Goal: Task Accomplishment & Management: Use online tool/utility

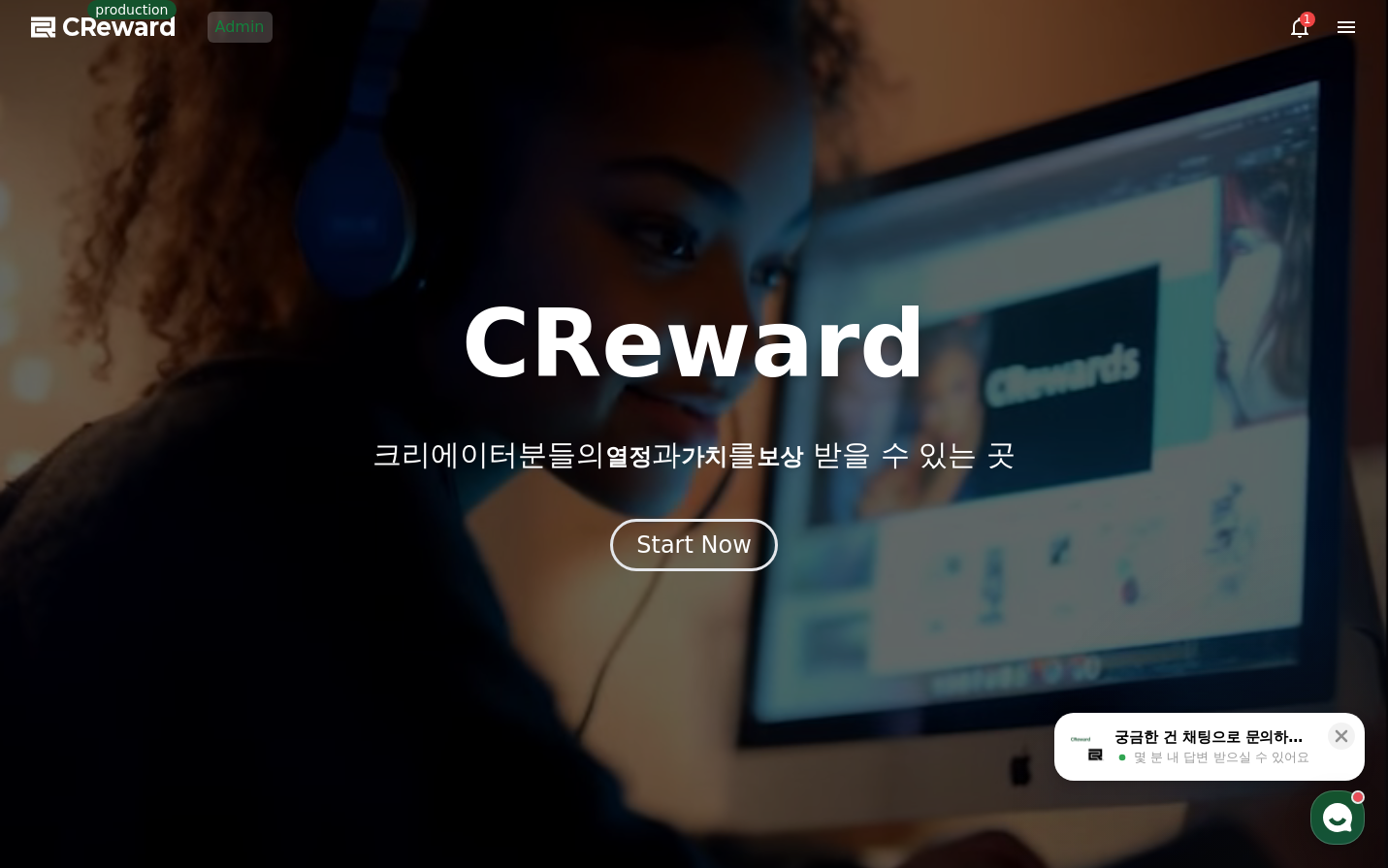
click at [246, 33] on link "Admin" at bounding box center [240, 27] width 65 height 31
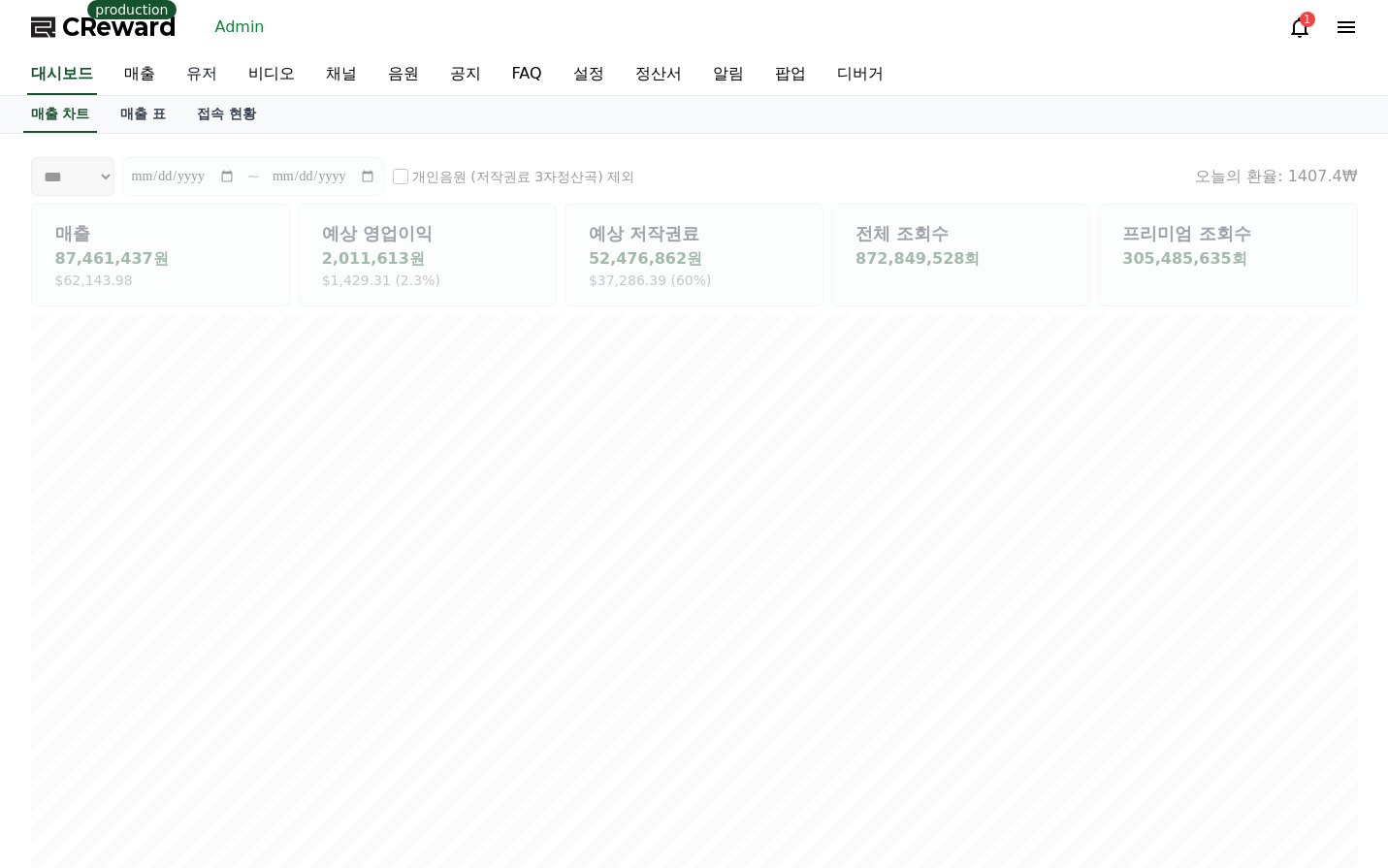
click at [194, 81] on link "유저" at bounding box center [202, 74] width 62 height 41
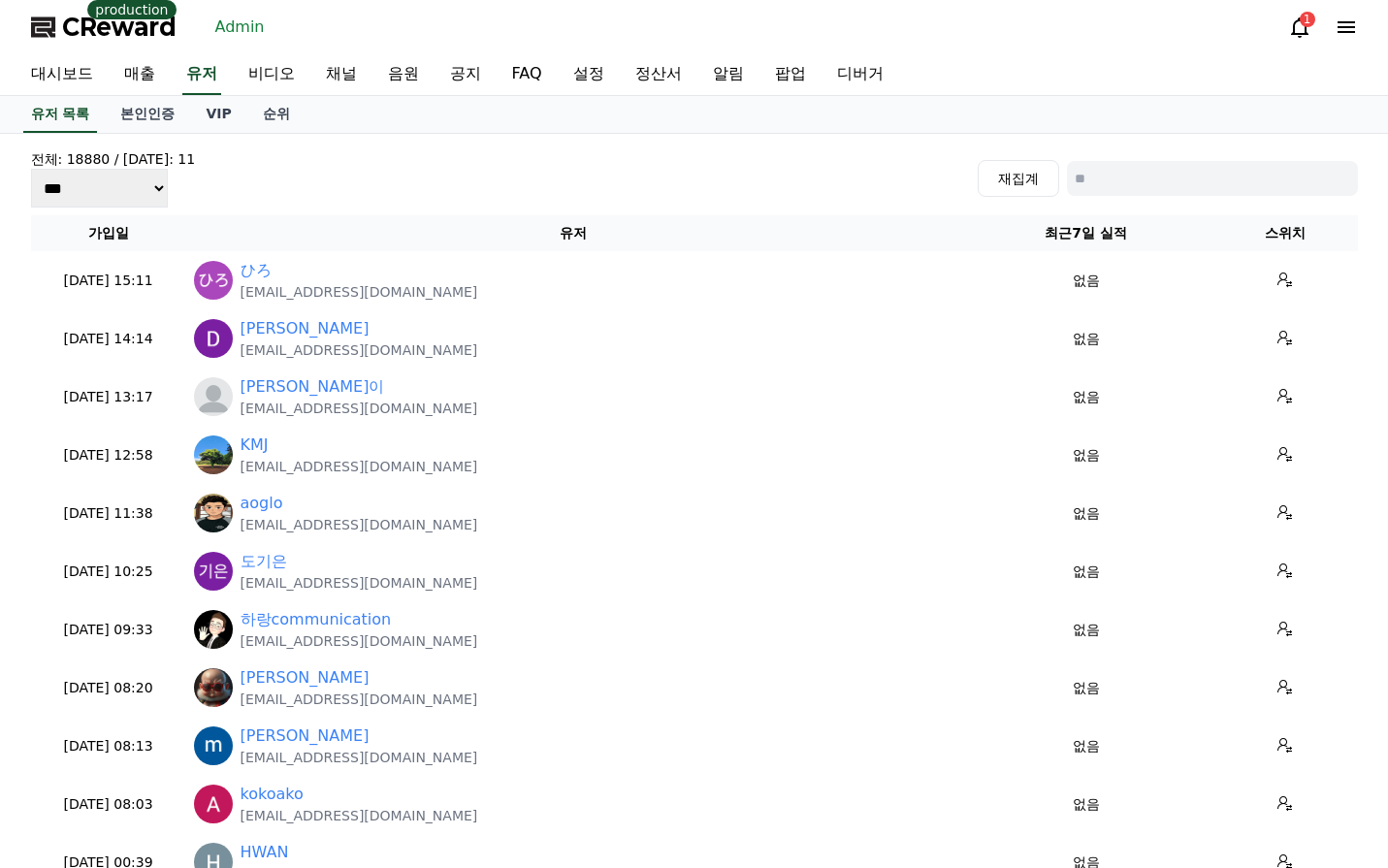
click at [1136, 181] on input at bounding box center [1212, 178] width 291 height 35
type input "*"
type input "***"
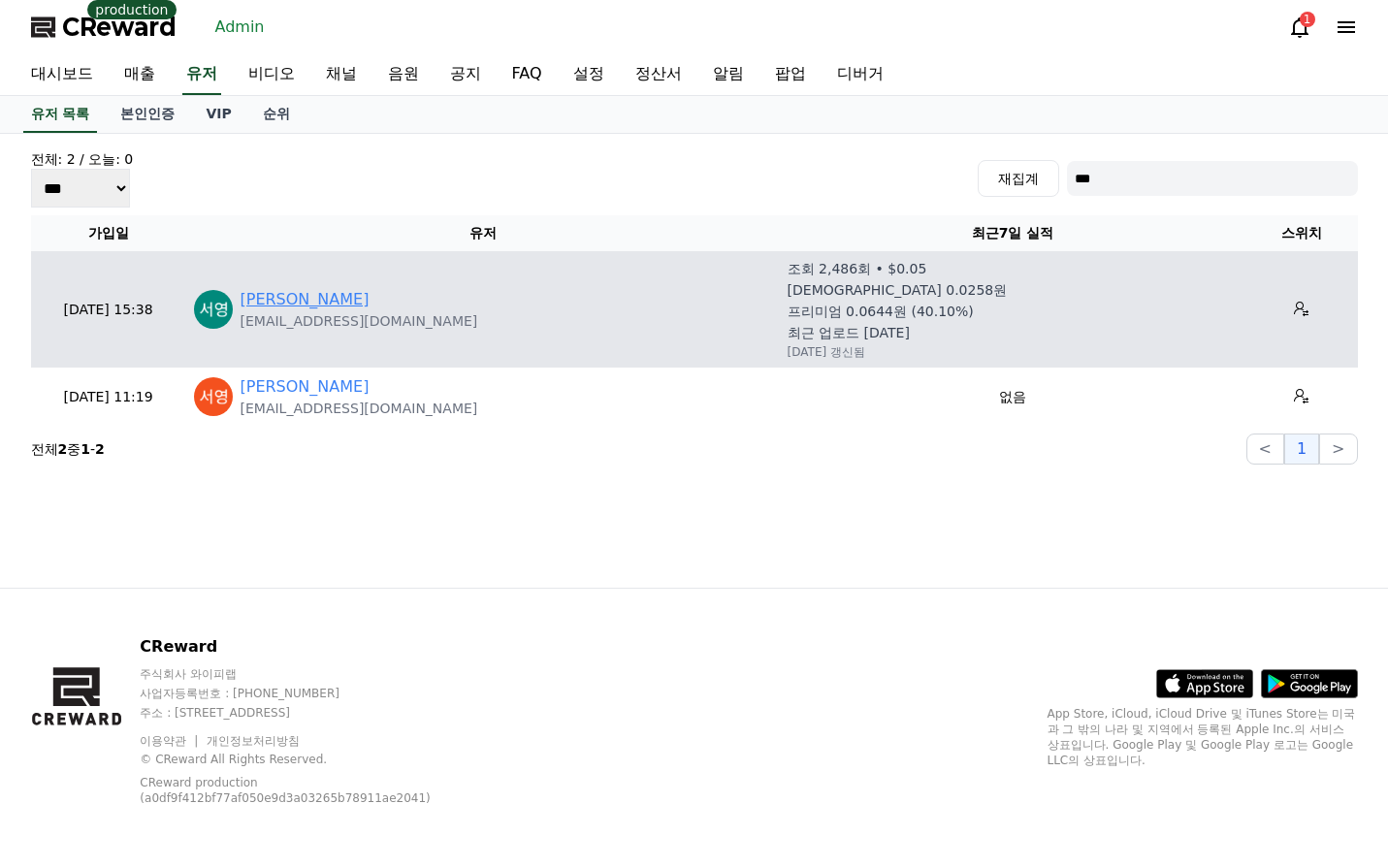
click at [270, 294] on link "김서영" at bounding box center [304, 300] width 130 height 24
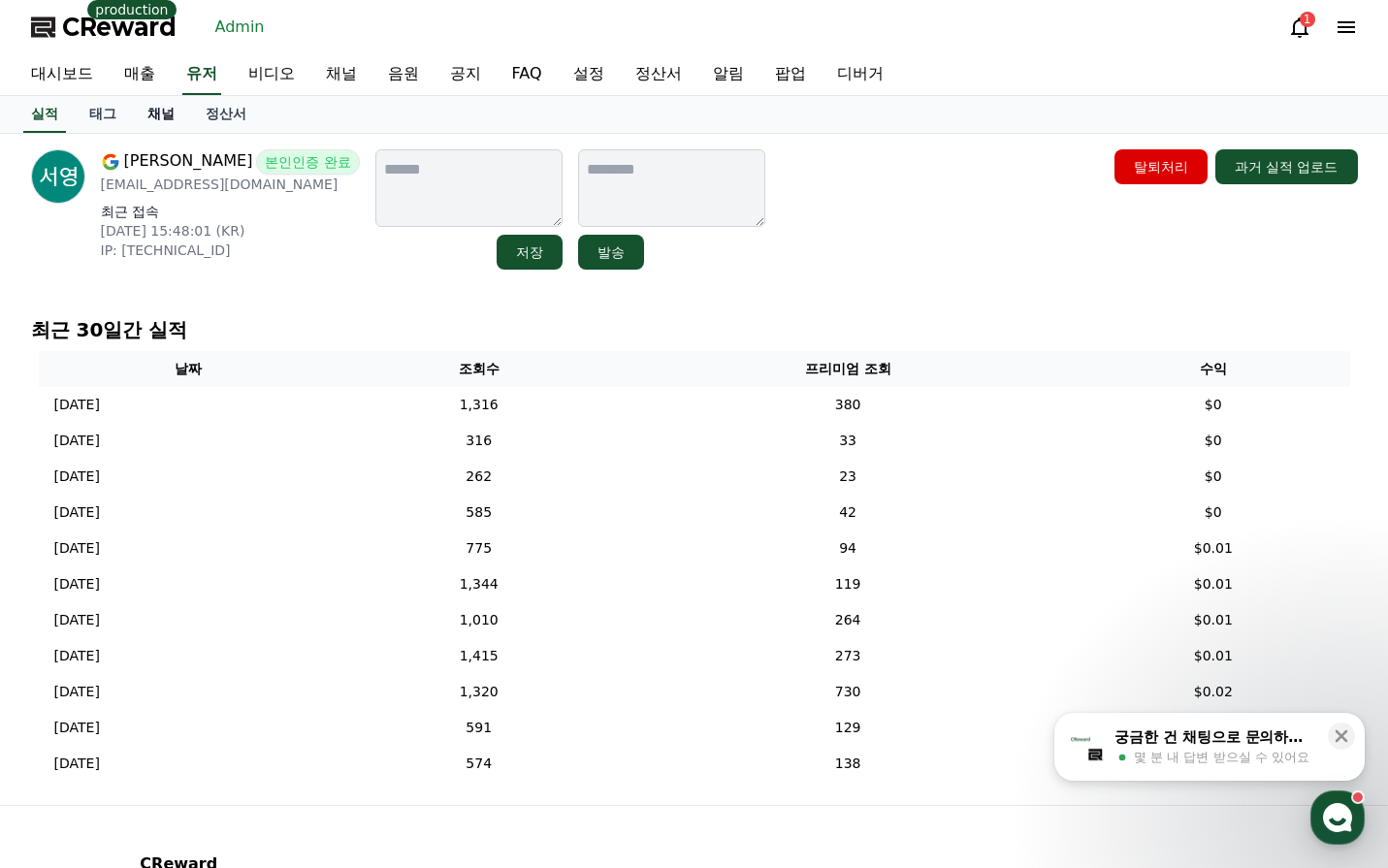
click at [158, 116] on link "채널" at bounding box center [160, 114] width 58 height 37
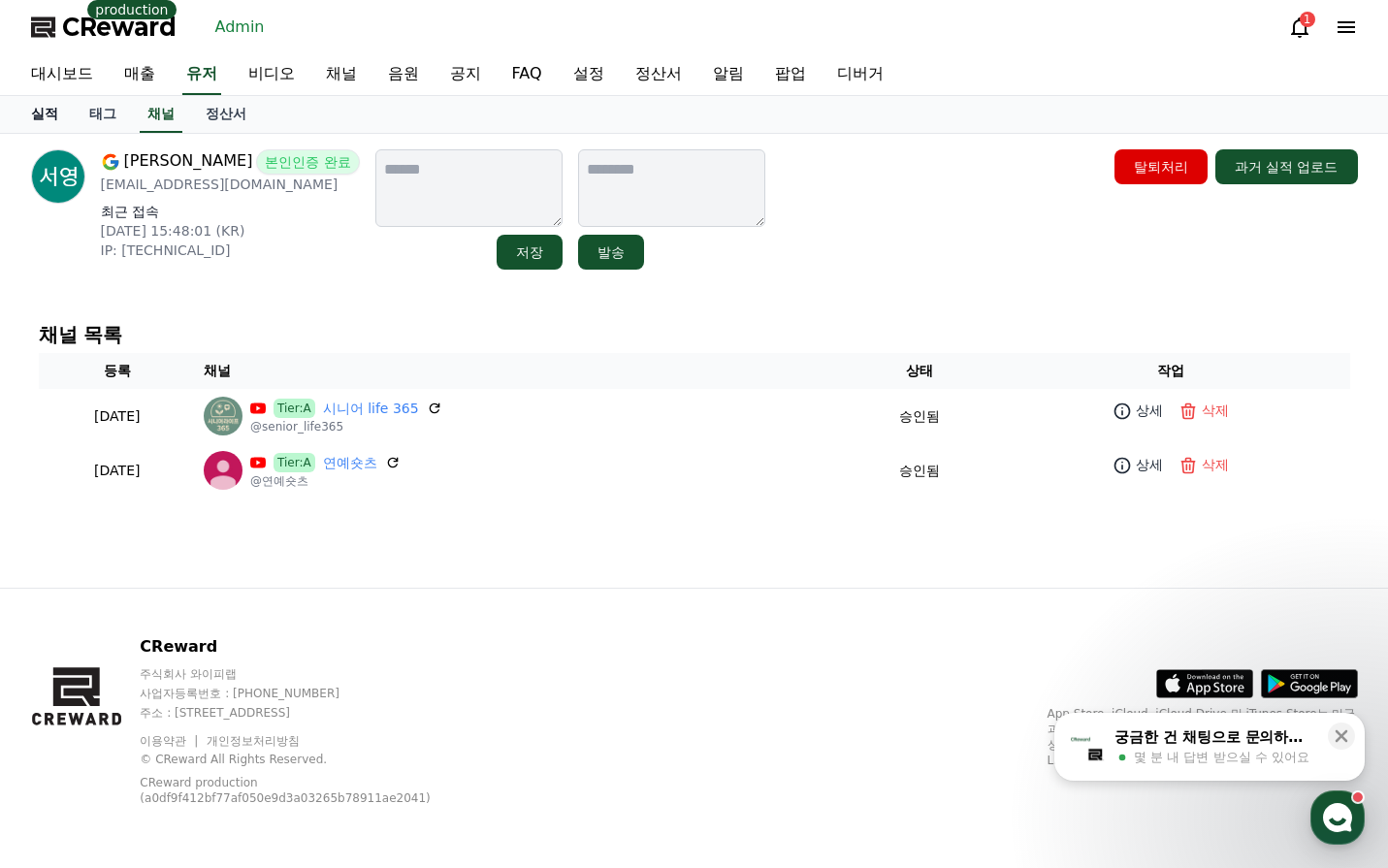
click at [48, 118] on link "실적" at bounding box center [44, 114] width 58 height 37
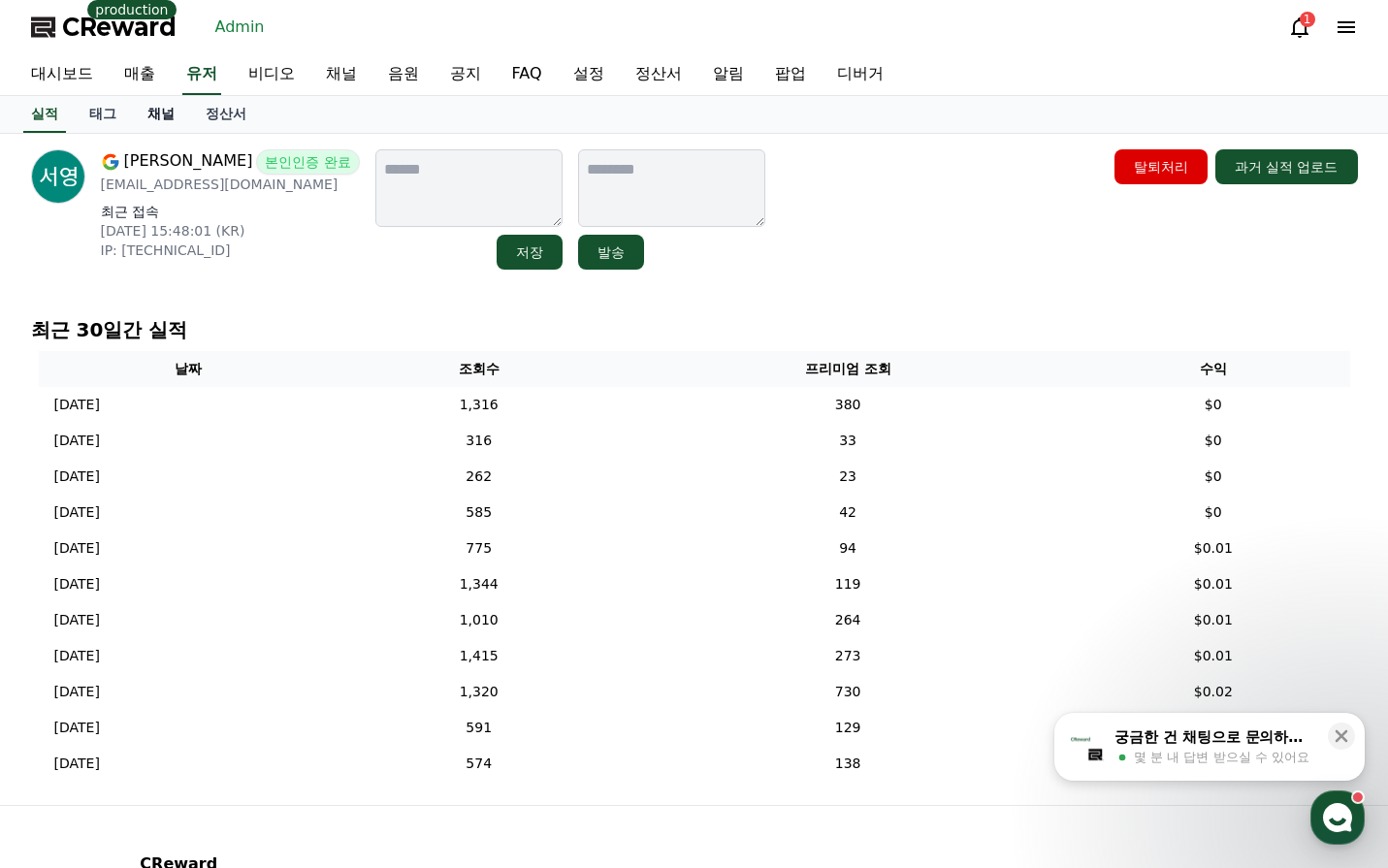
click at [149, 117] on link "채널" at bounding box center [160, 114] width 58 height 37
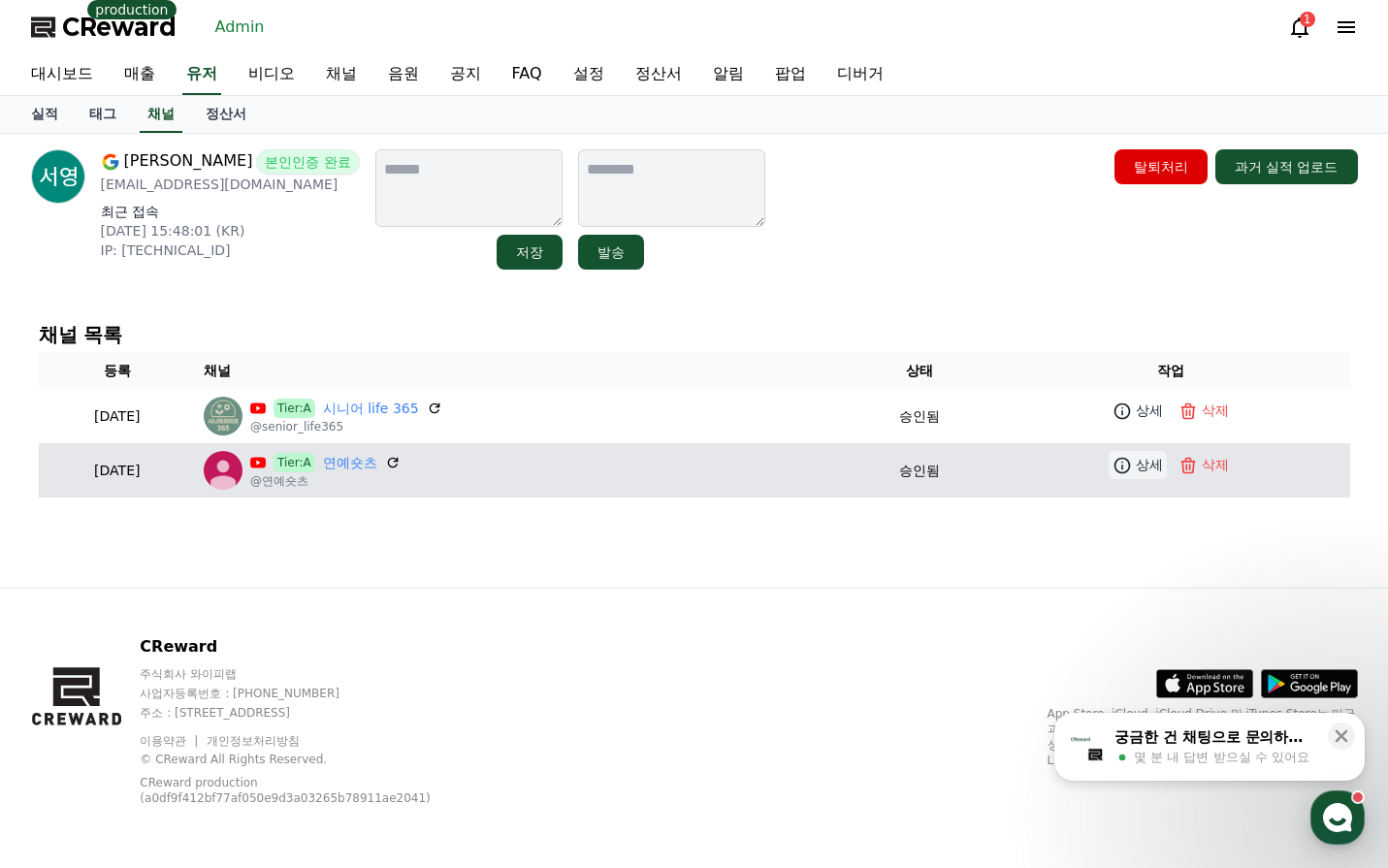
click at [1132, 459] on icon at bounding box center [1122, 466] width 20 height 20
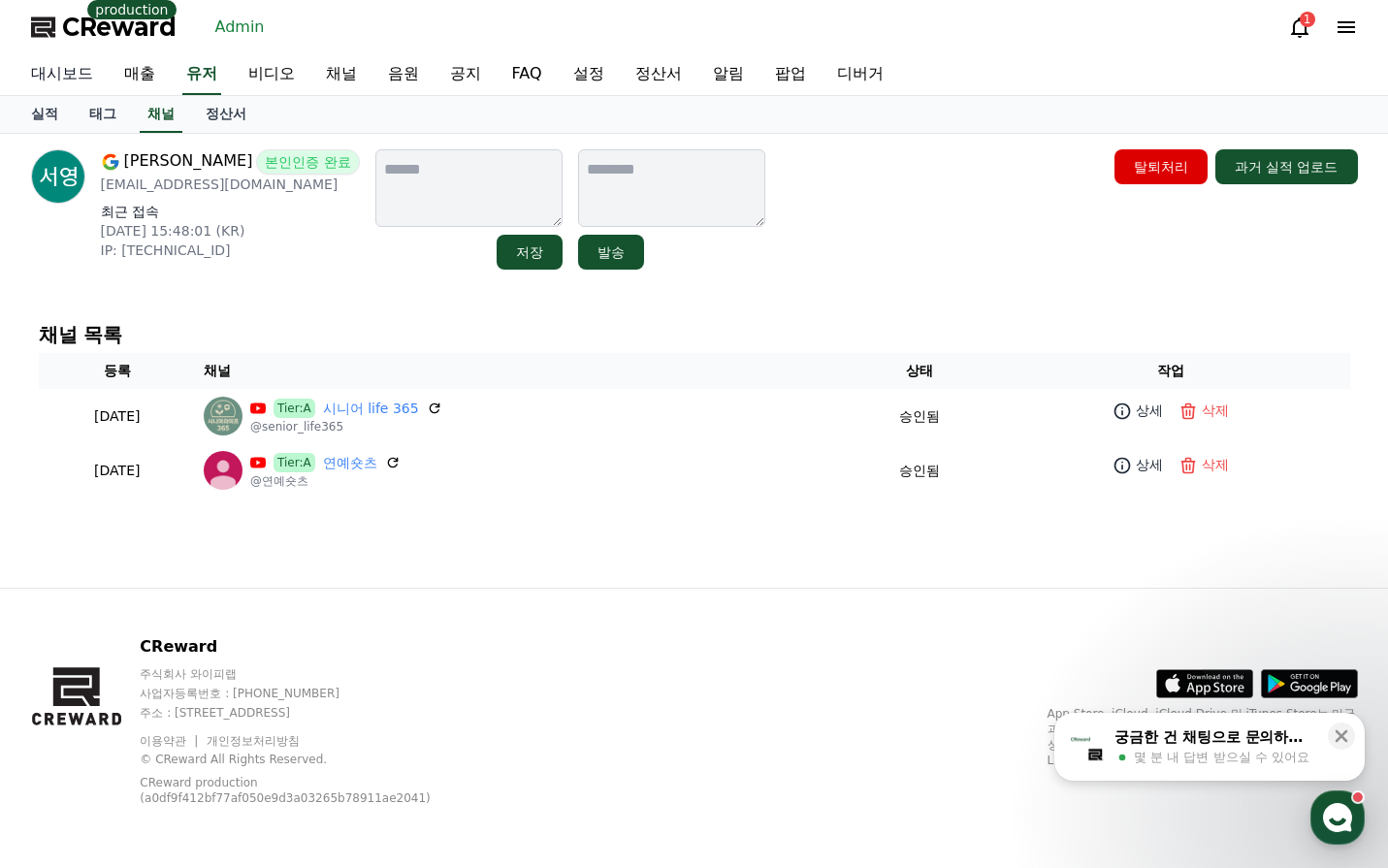
click at [61, 69] on link "대시보드" at bounding box center [62, 74] width 93 height 41
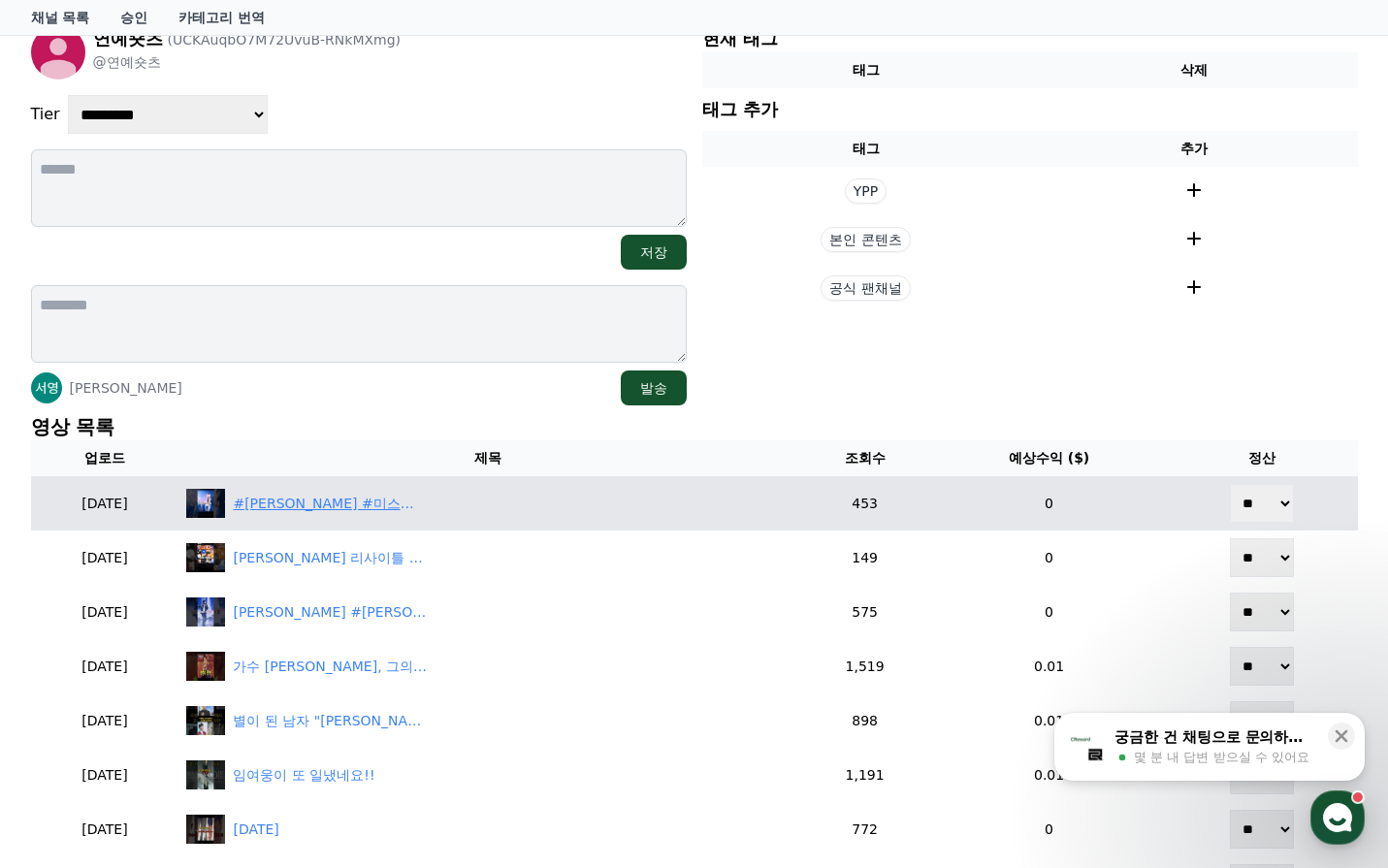
scroll to position [291, 0]
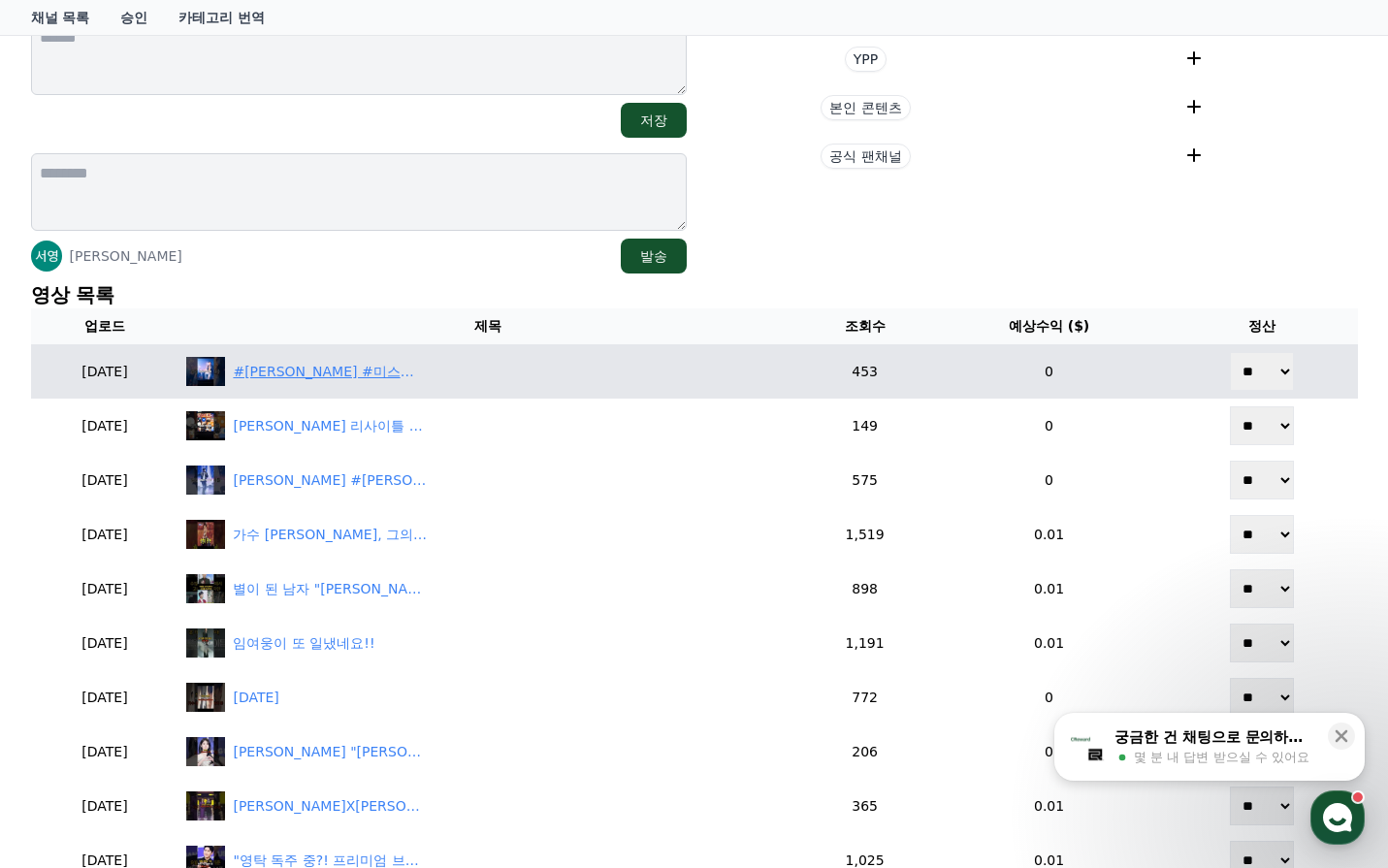
click at [364, 380] on div "#임영웅 리사이틀 #미스터트롯 #영웅시대" at bounding box center [329, 372] width 194 height 21
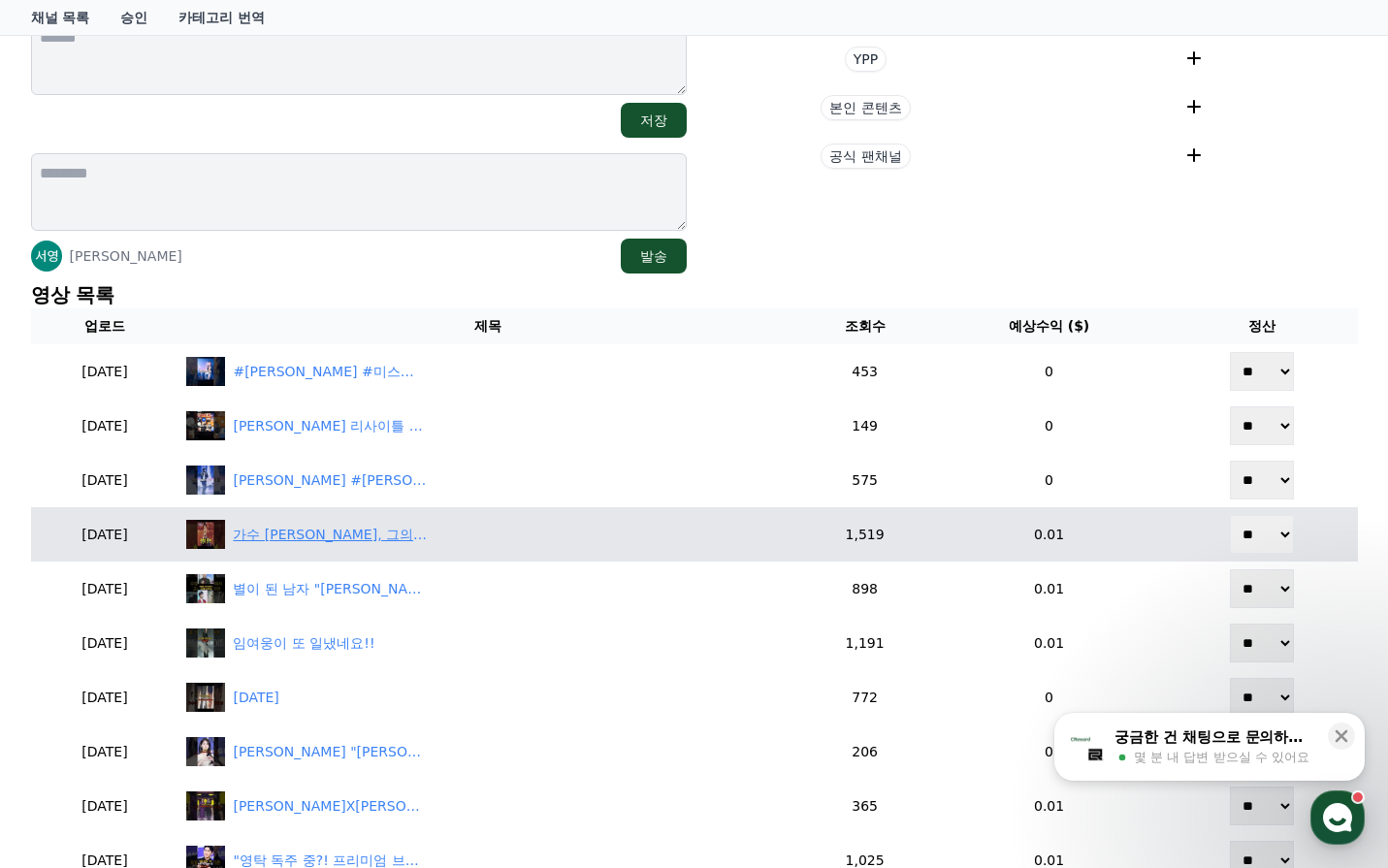
click at [427, 535] on div "가수 영탁, 그의 찐이야 같은 인생 스토리!" at bounding box center [329, 535] width 194 height 21
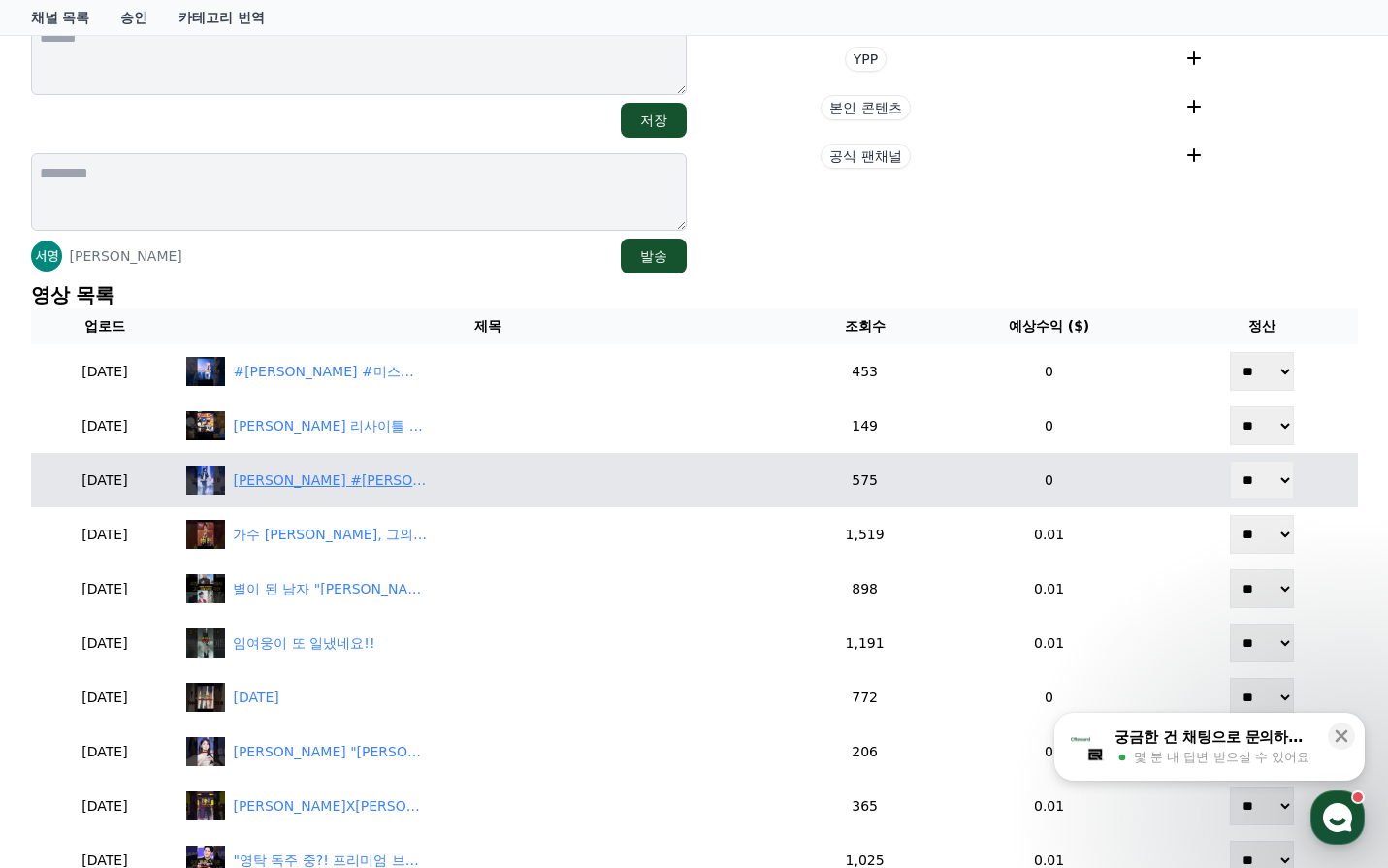
click at [410, 489] on div "임영웅 리사이틀 #임영웅 #영웅시대 #미스트롯 #숏츠" at bounding box center [329, 480] width 194 height 21
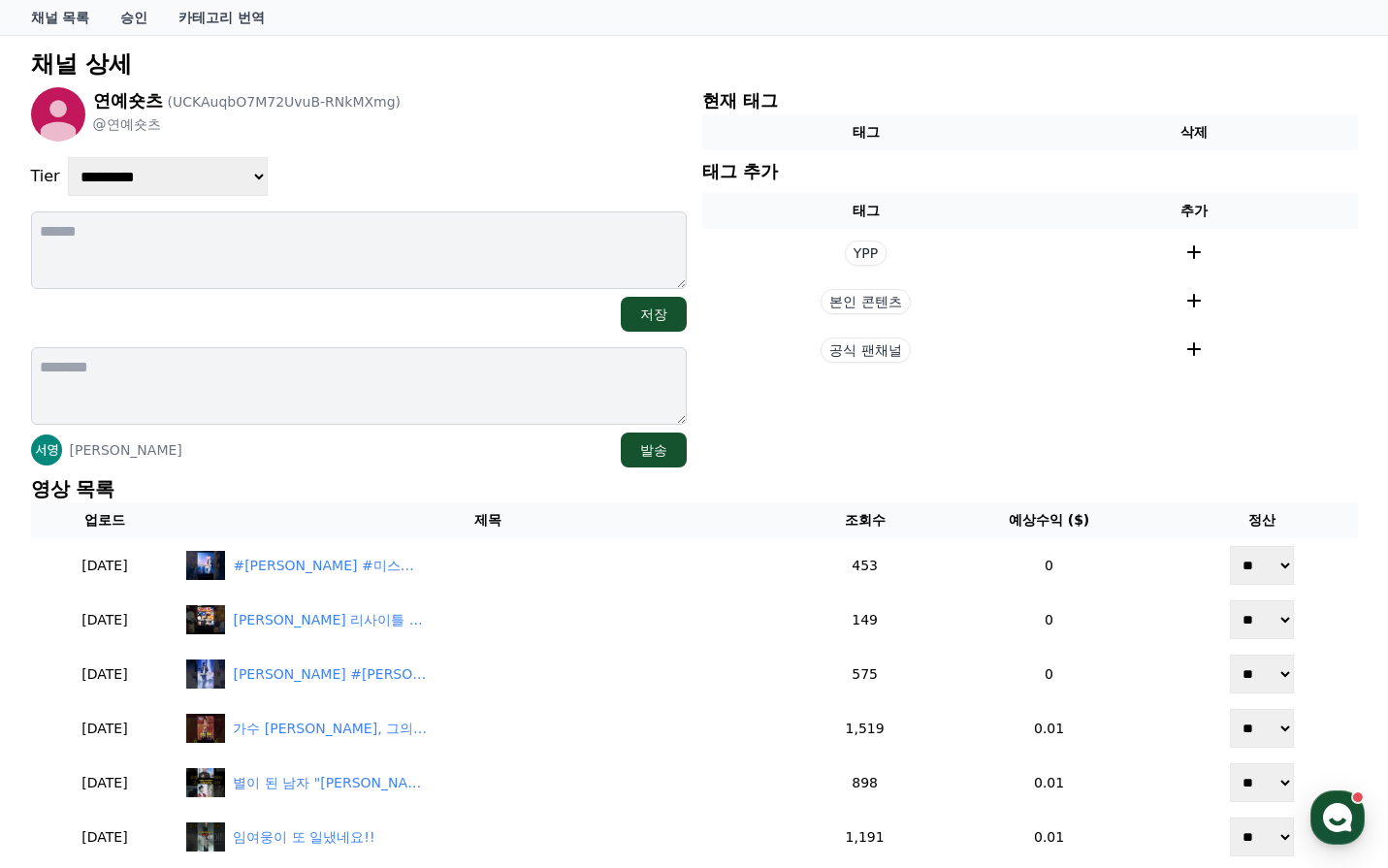
scroll to position [0, 0]
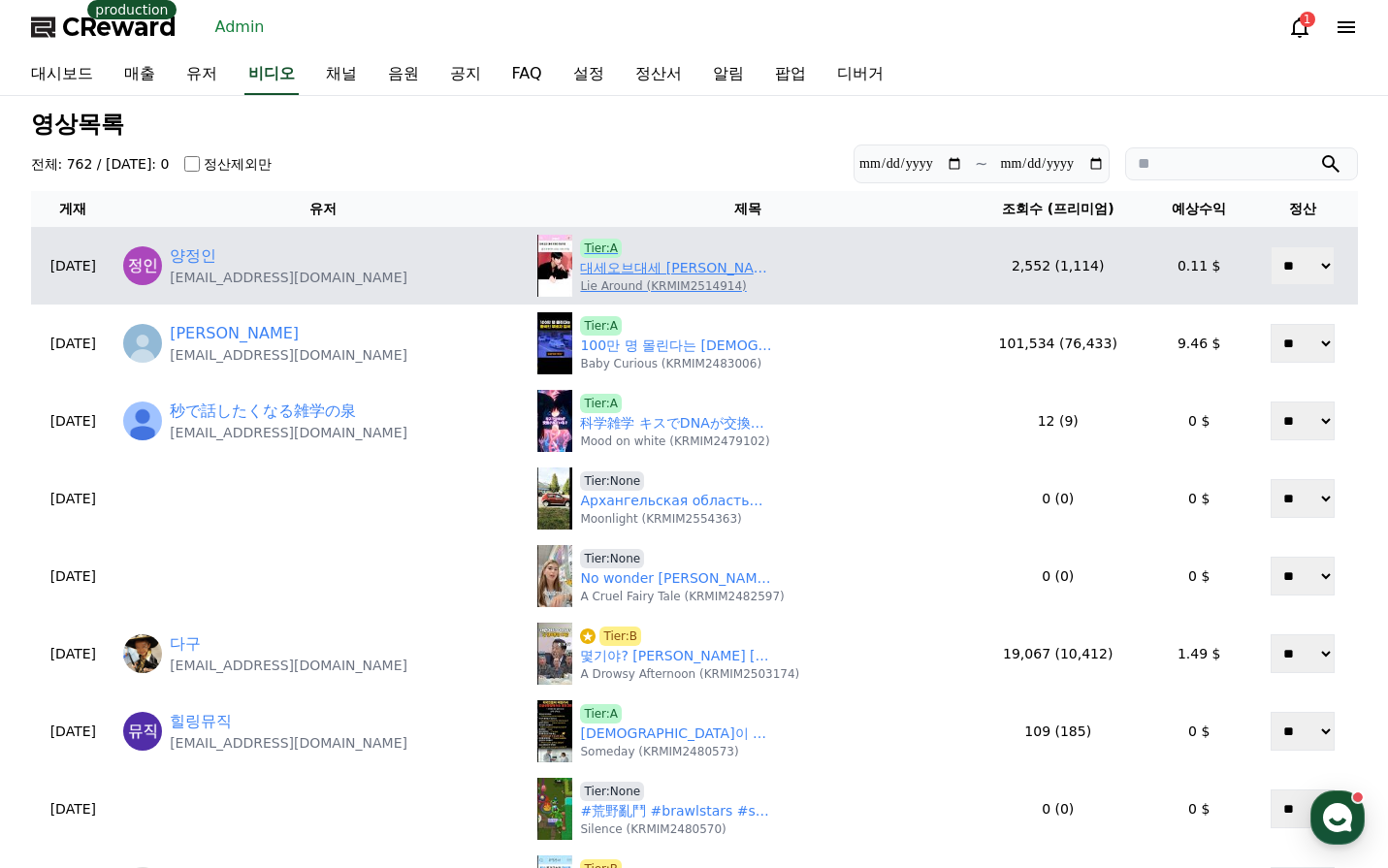
click at [657, 285] on p "Lie Around (KRMIM2514914)" at bounding box center [663, 287] width 166 height 16
click at [657, 277] on link "대세오브대세 이채민 TMI" at bounding box center [677, 268] width 194 height 21
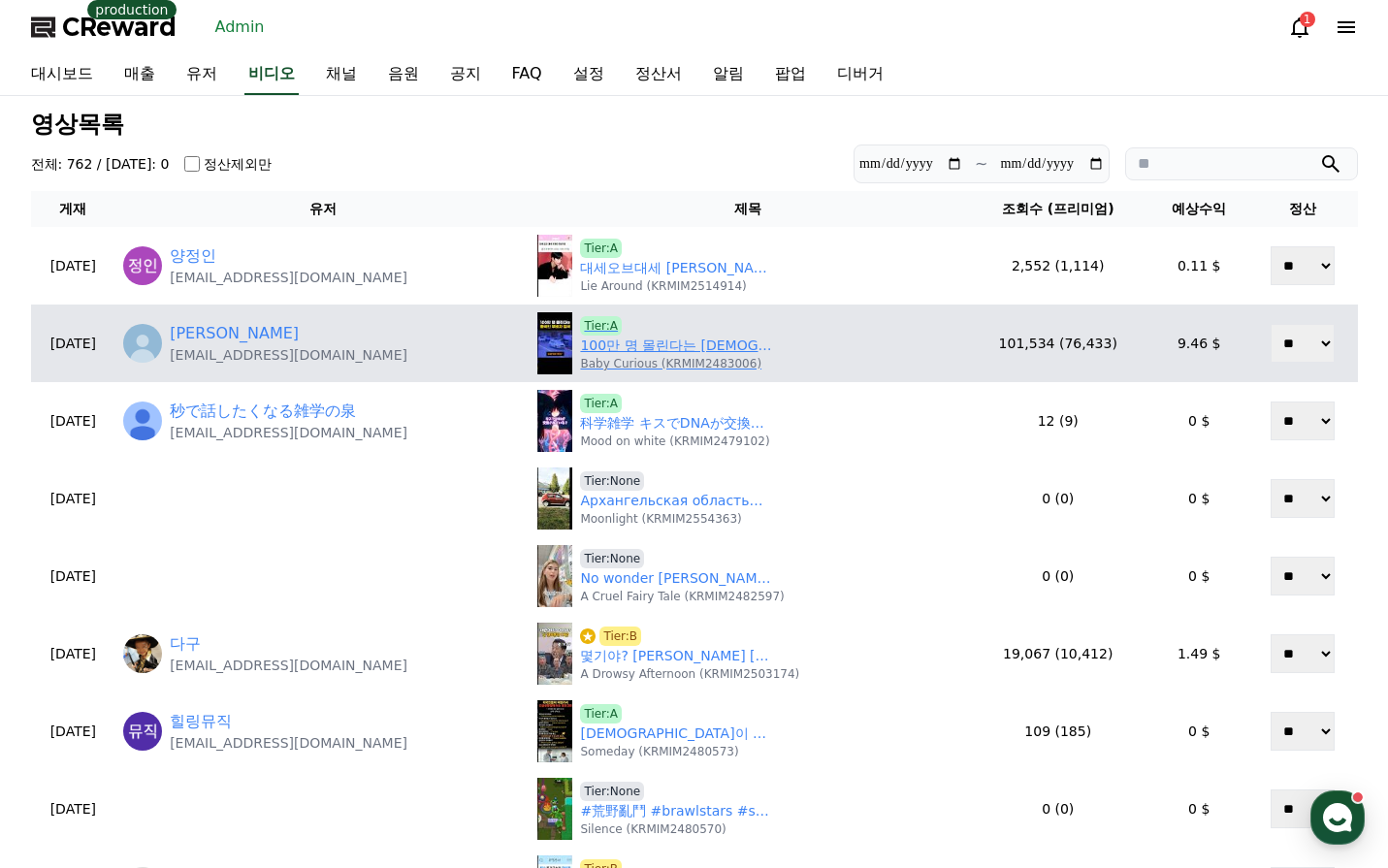
click at [663, 351] on link "100만 명 몰린다는 중국인 무비자 입국" at bounding box center [677, 345] width 194 height 21
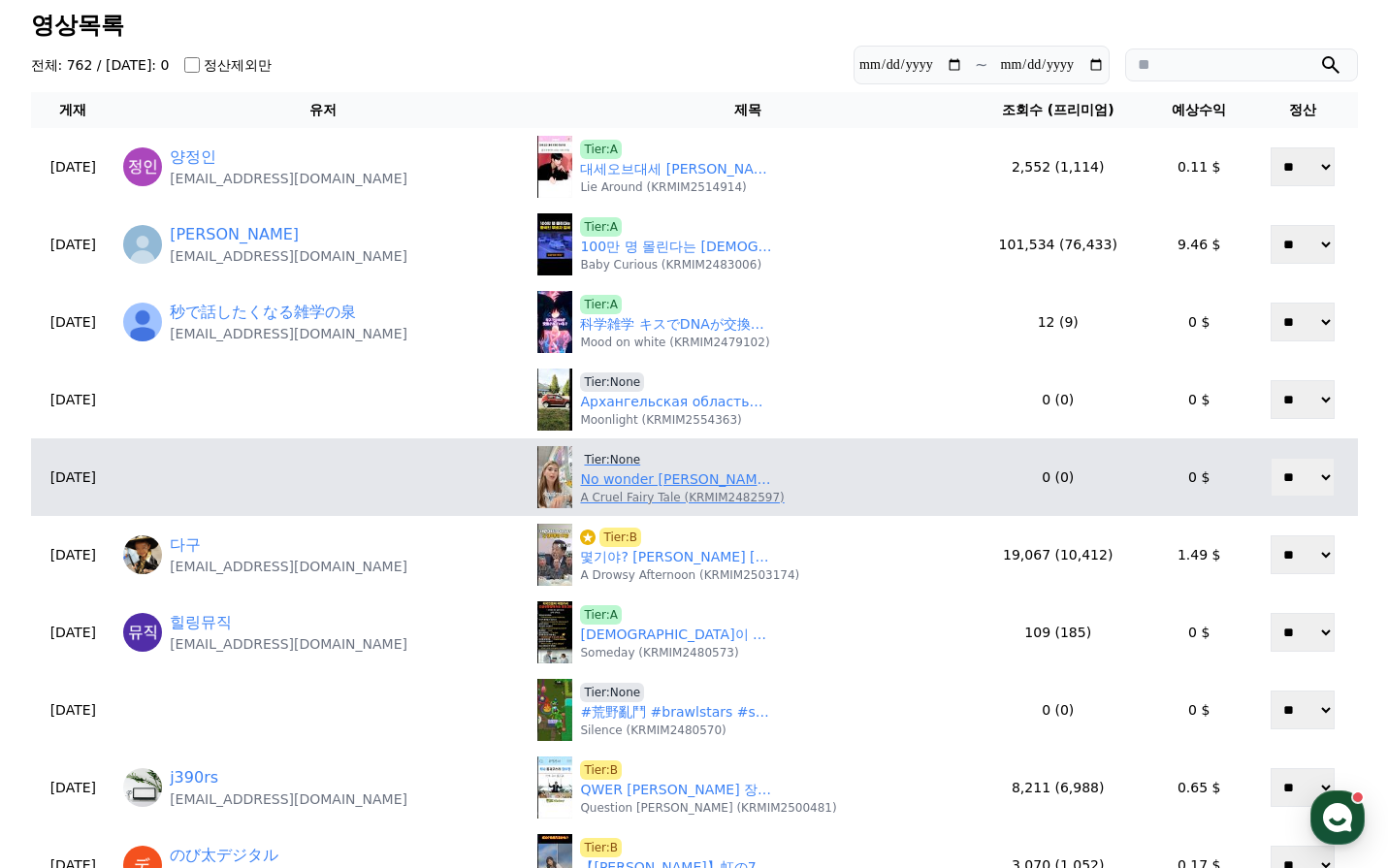
scroll to position [194, 0]
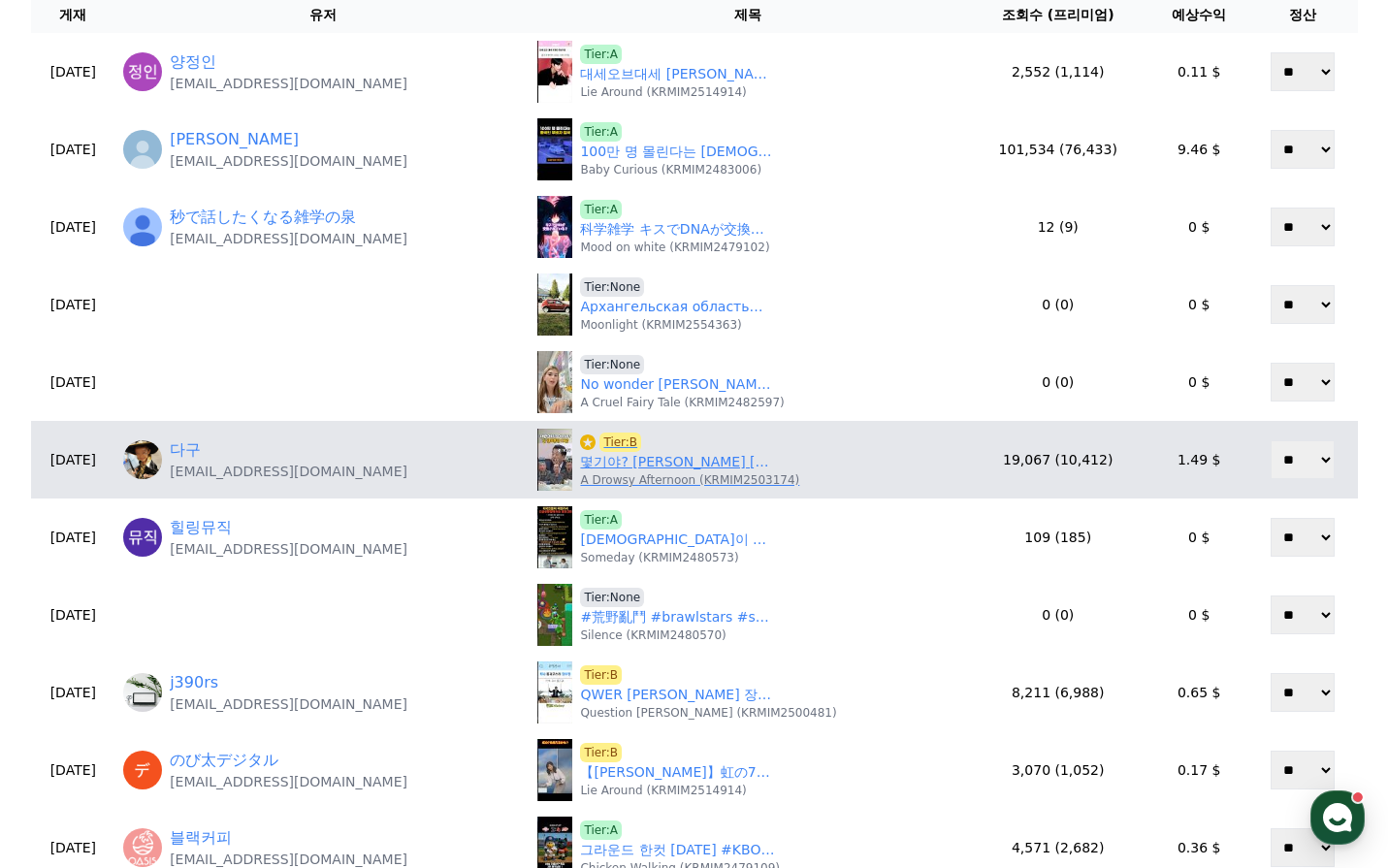
click at [654, 465] on link "몇기야? 김병주 의원 내란이냐 아니냐? 육군 해군 공군 참모총장 해병대 사령관의 대답" at bounding box center [677, 462] width 194 height 21
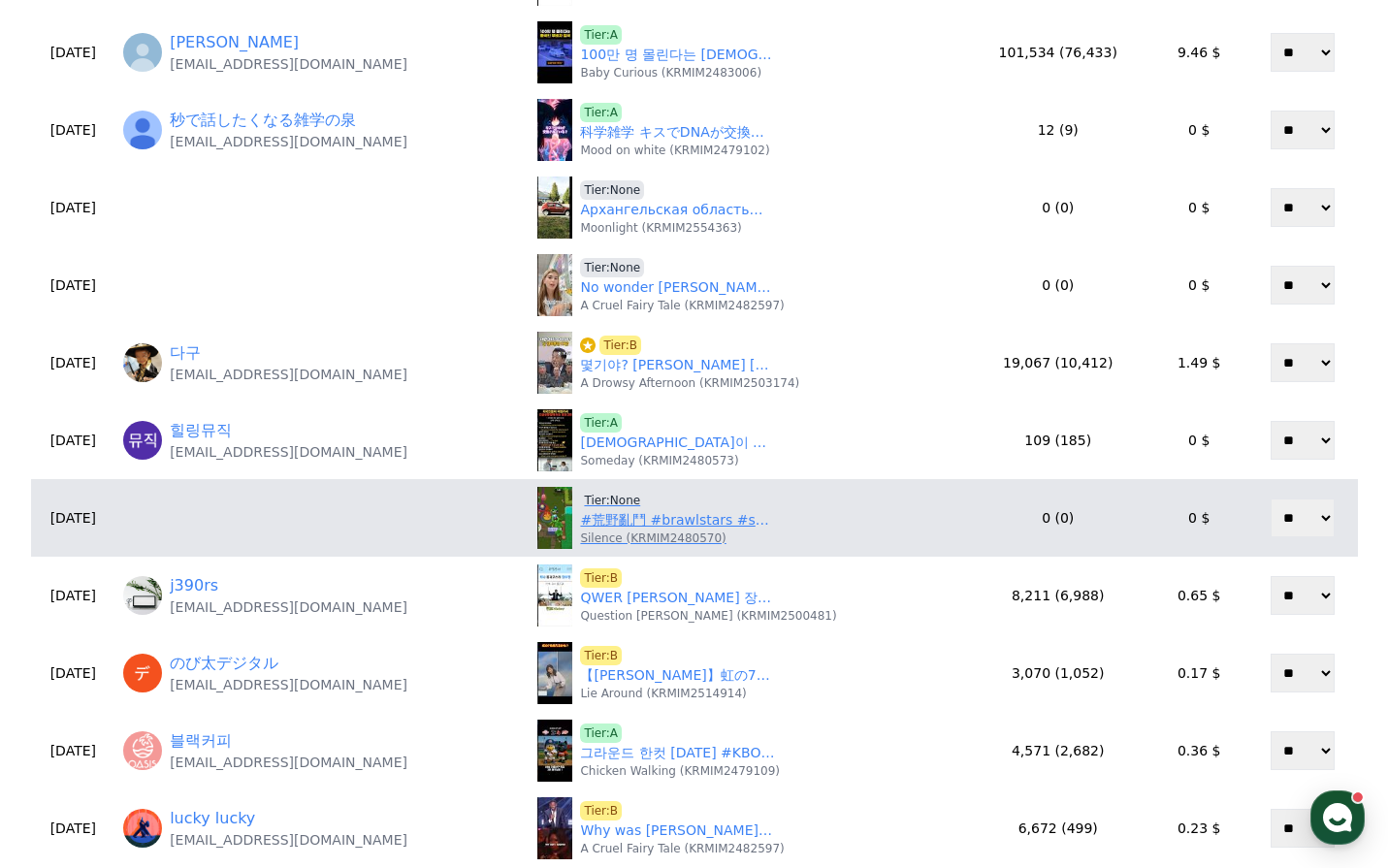
scroll to position [485, 0]
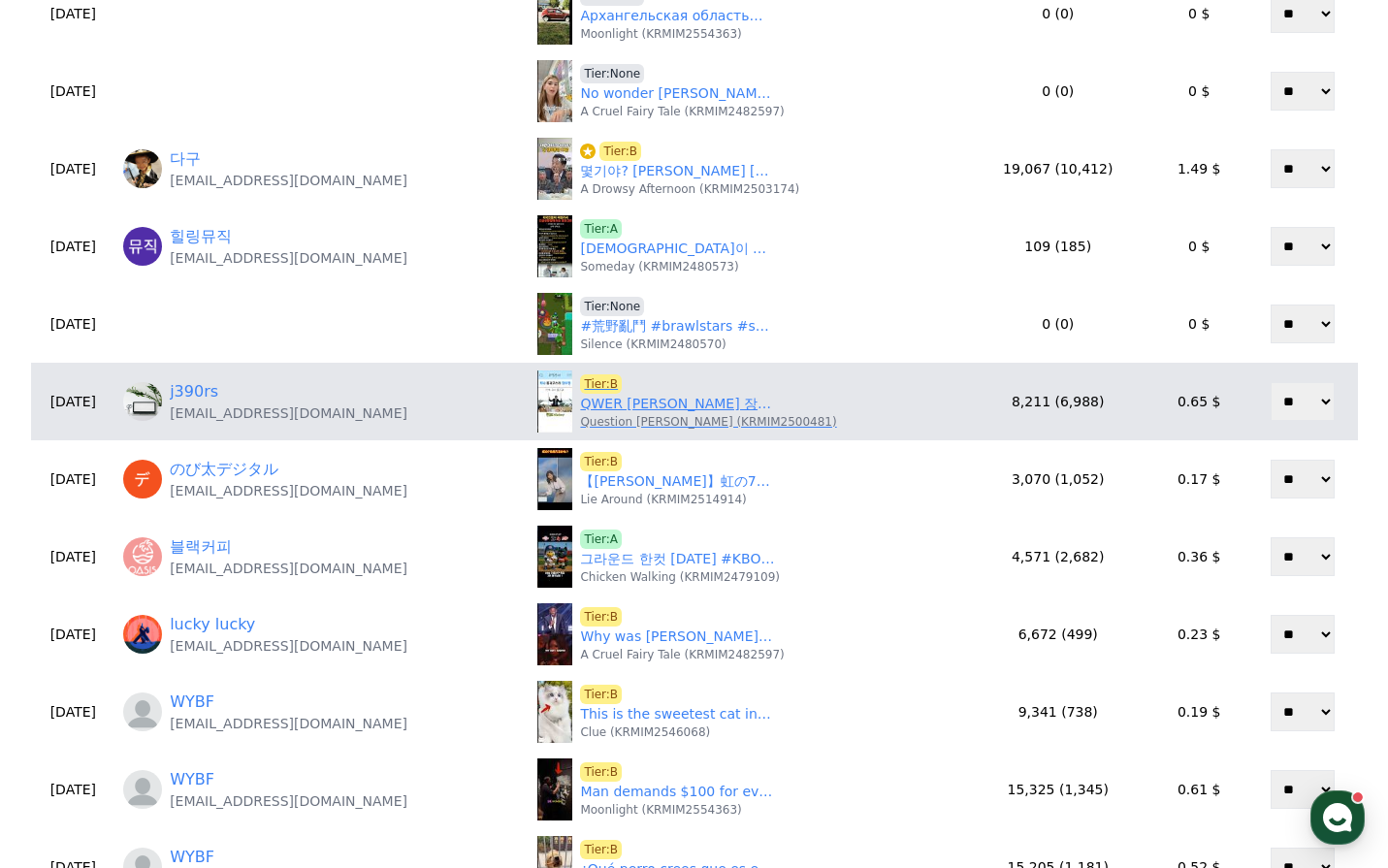
click at [661, 398] on link "QWER 히나 장부장의 직장생활이 롤러코스터인 3가지 이유" at bounding box center [677, 403] width 194 height 21
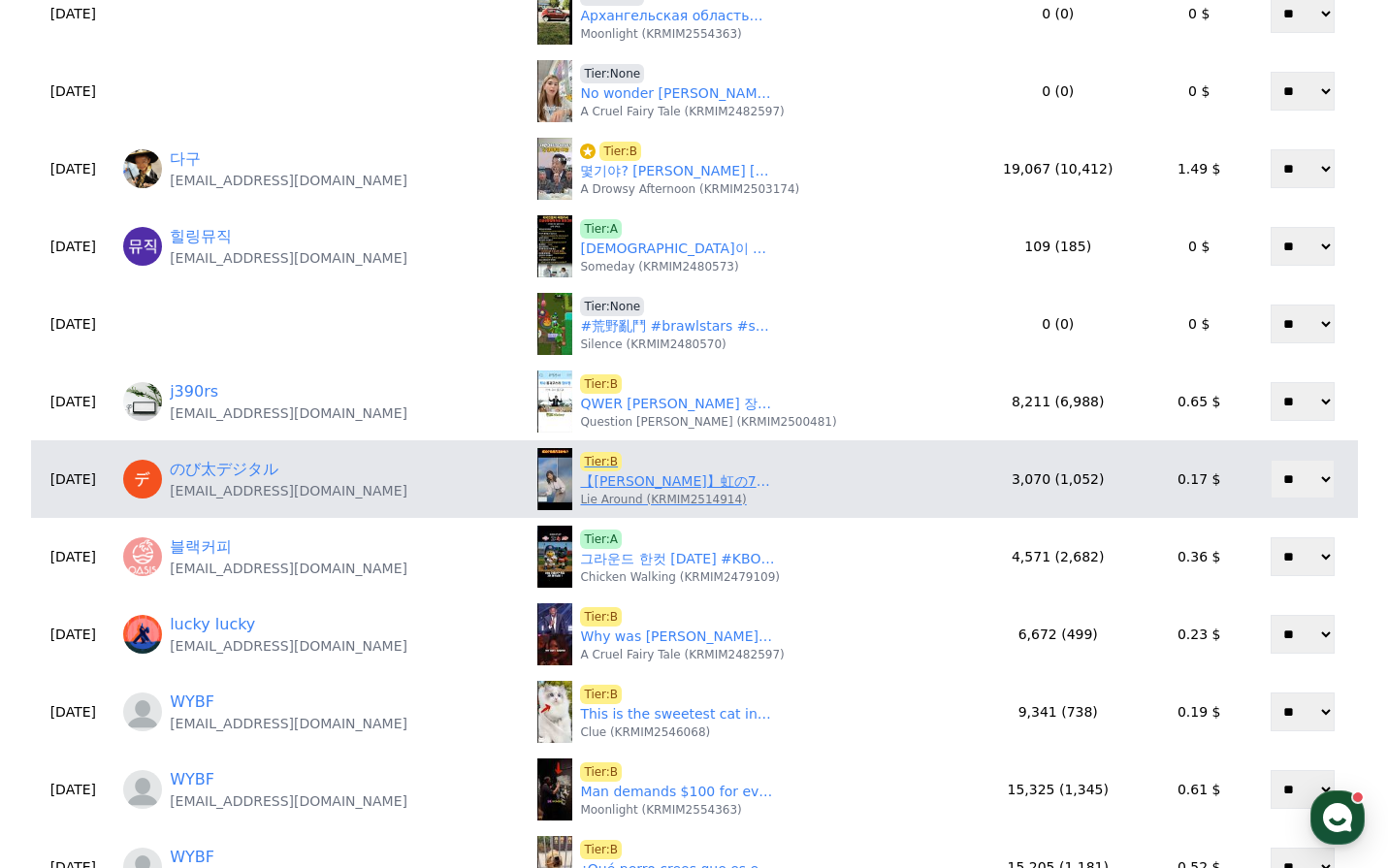
click at [704, 484] on link "【田辺真南葉】虹の7色がわからない？元アイドルで前職女子アナの美人すぎるお天気キャスターまなっはー【ウェザーニュースLiVE切り抜き】 #かわいい" at bounding box center [677, 481] width 194 height 21
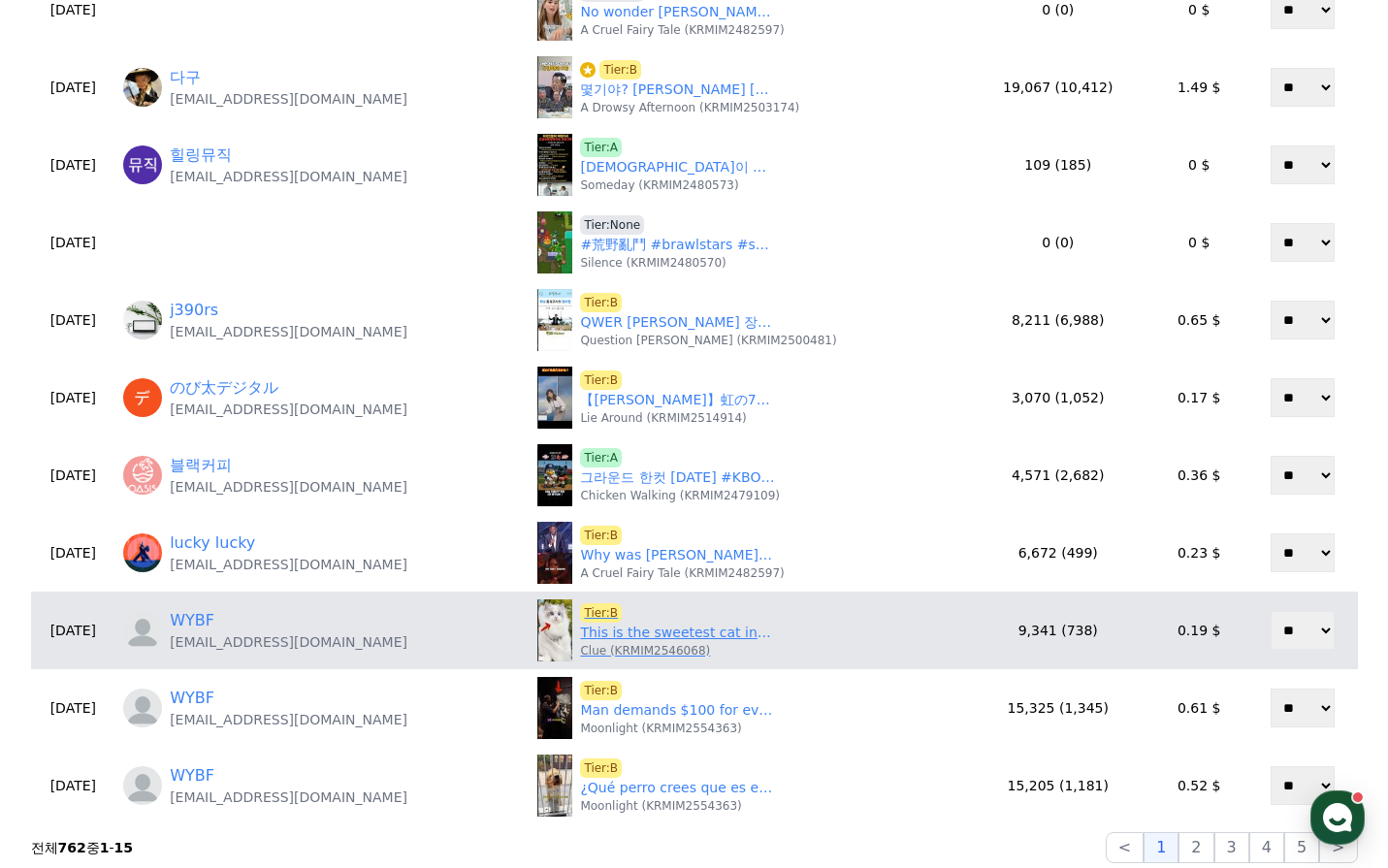
scroll to position [679, 0]
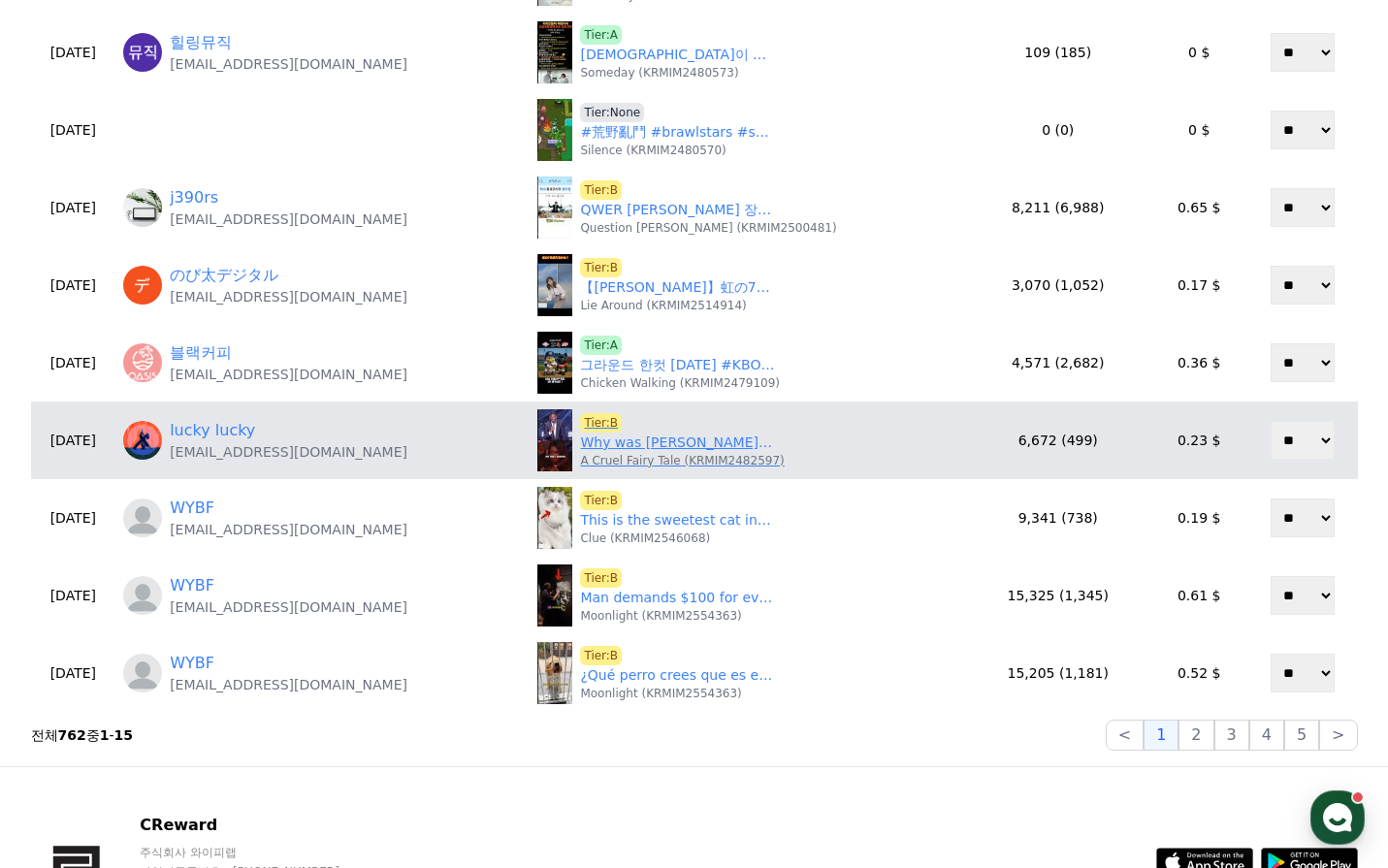
click at [663, 461] on p "A Cruel Fairy Tale (KRMIM2482597)" at bounding box center [682, 461] width 204 height 16
click at [664, 450] on link "Why was Ousmane Dembélé’s mother unhappy after he won the Ballon d’Or?#shorts #…" at bounding box center [677, 443] width 194 height 21
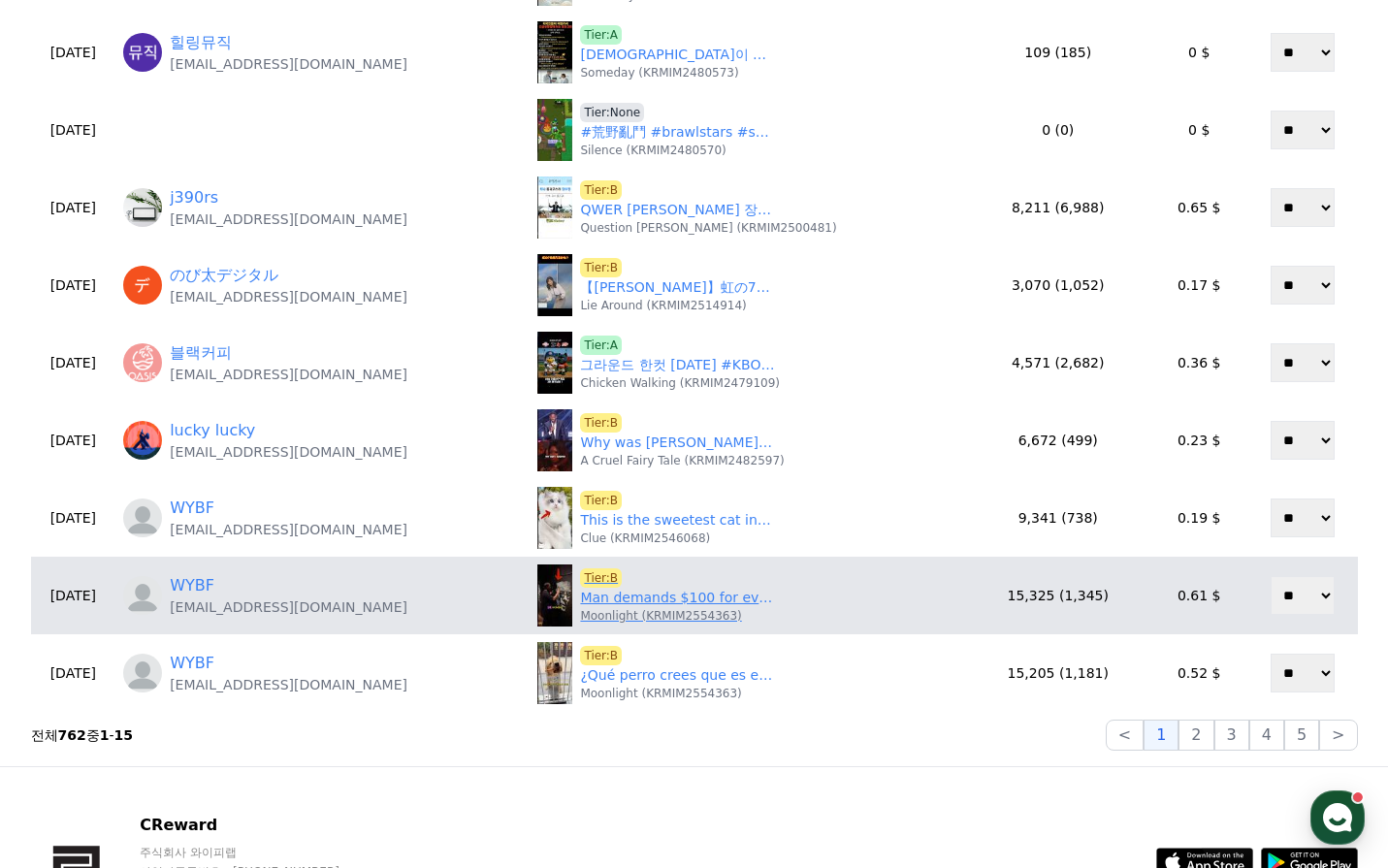
click at [684, 608] on p "Moonlight (KRMIM2554363)" at bounding box center [660, 616] width 161 height 16
click at [682, 599] on link "Man demands $100 for every glass he breaks#youtubeshorts" at bounding box center [677, 598] width 194 height 21
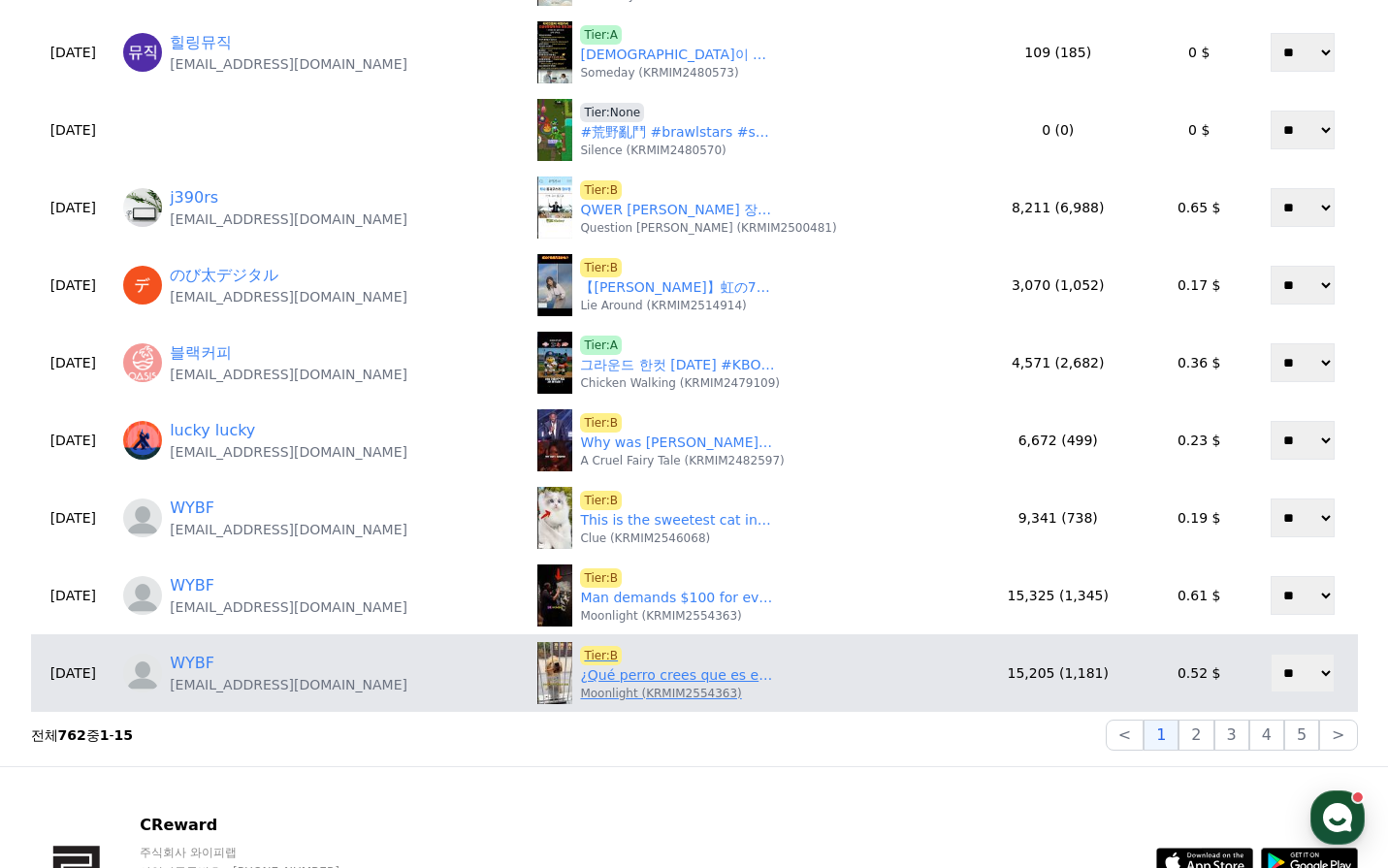
click at [656, 690] on p "Moonlight (KRMIM2554363)" at bounding box center [660, 694] width 161 height 16
click at [657, 676] on link "¿Qué perro crees que es el más inteligente?#animals #shorts #funny #cute" at bounding box center [677, 675] width 194 height 21
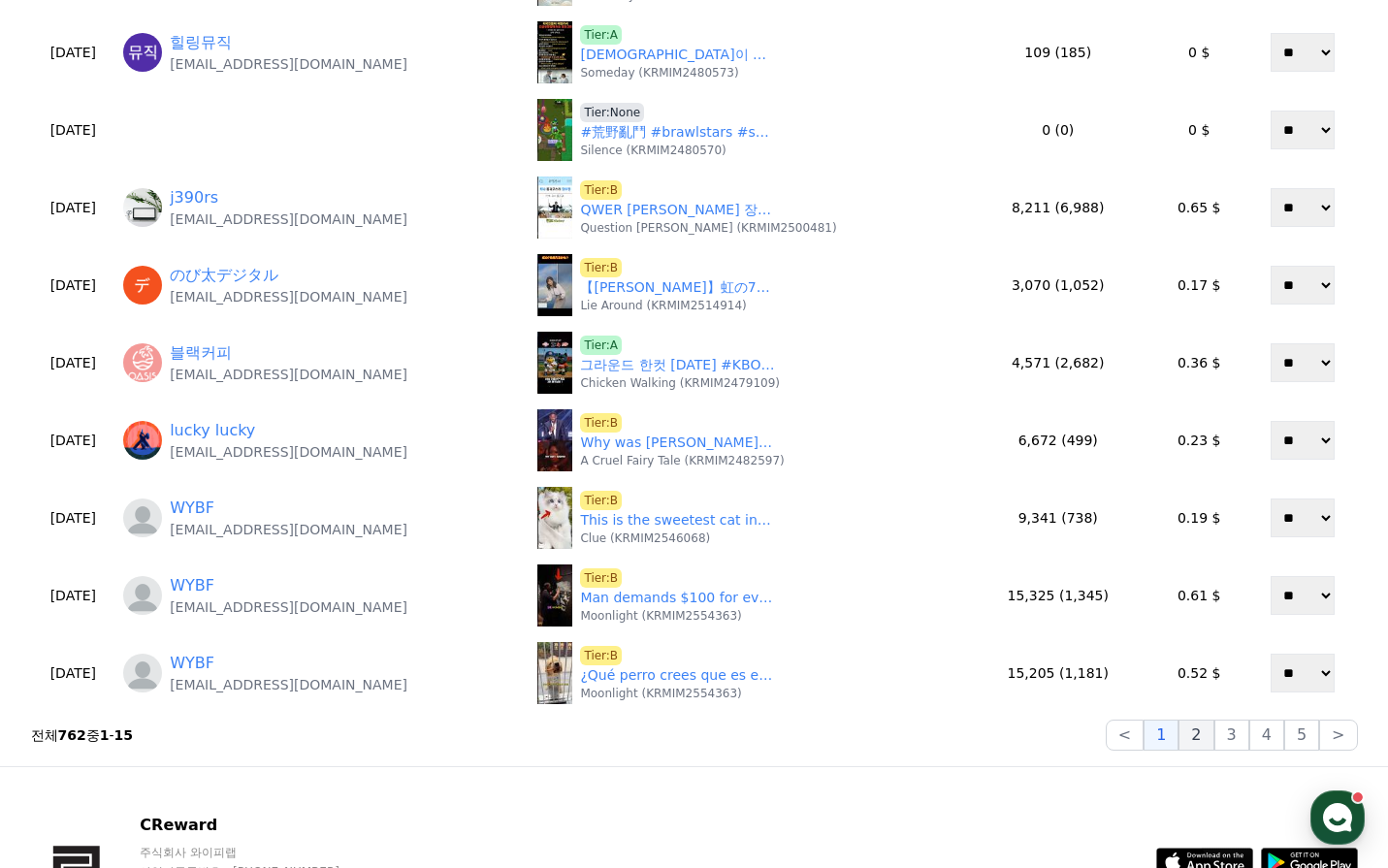
click at [1206, 734] on button "2" at bounding box center [1195, 735] width 35 height 31
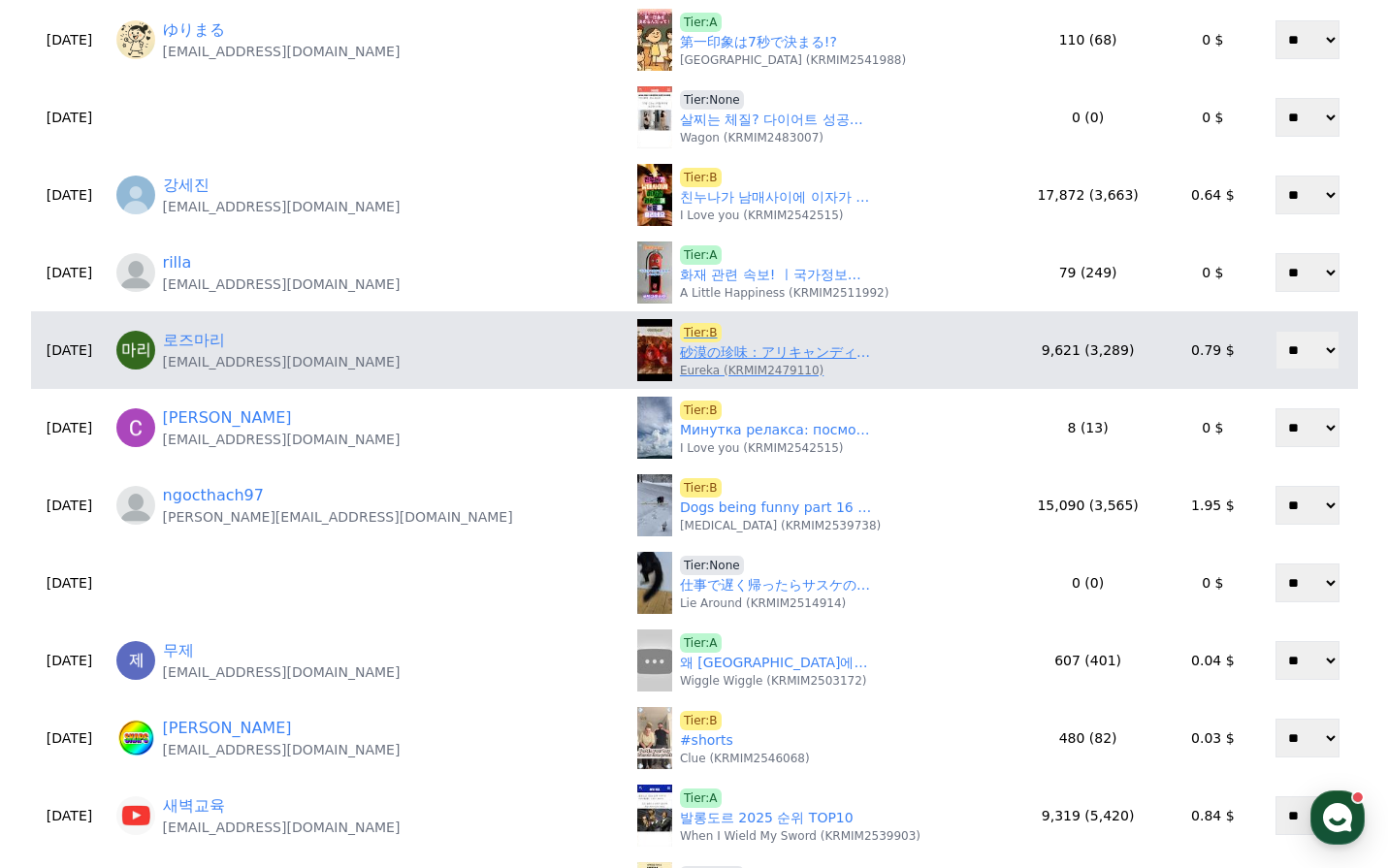
scroll to position [194, 0]
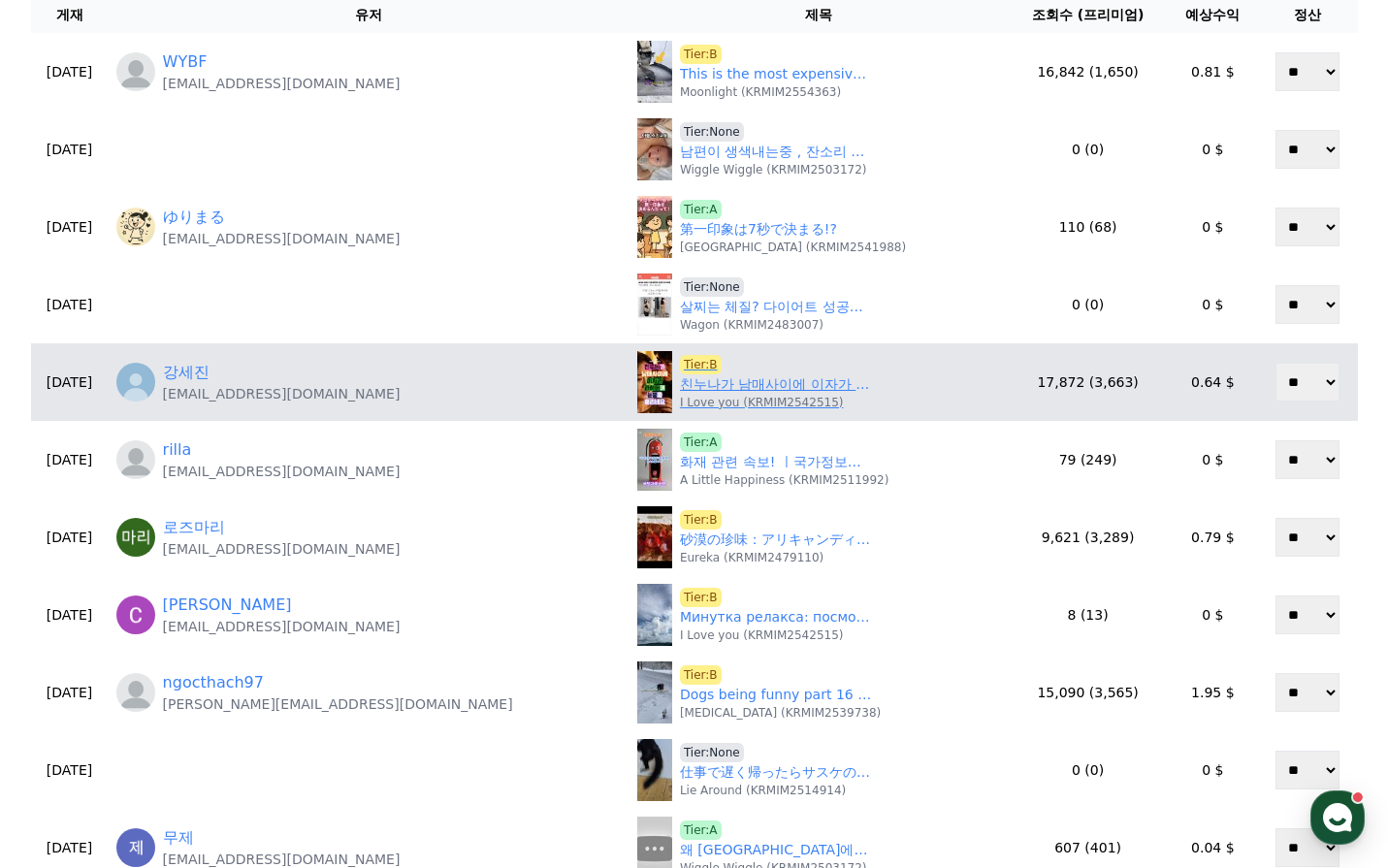
click at [680, 378] on link "친누나가 남매사이에 이자가 과하다며 눈물을 흘리네요. #사연 #실화 #라디오극장 #오디오극장 #라디오채널 #썰라디오사연 #자영업자 #형제갈등 …" at bounding box center [777, 385] width 194 height 21
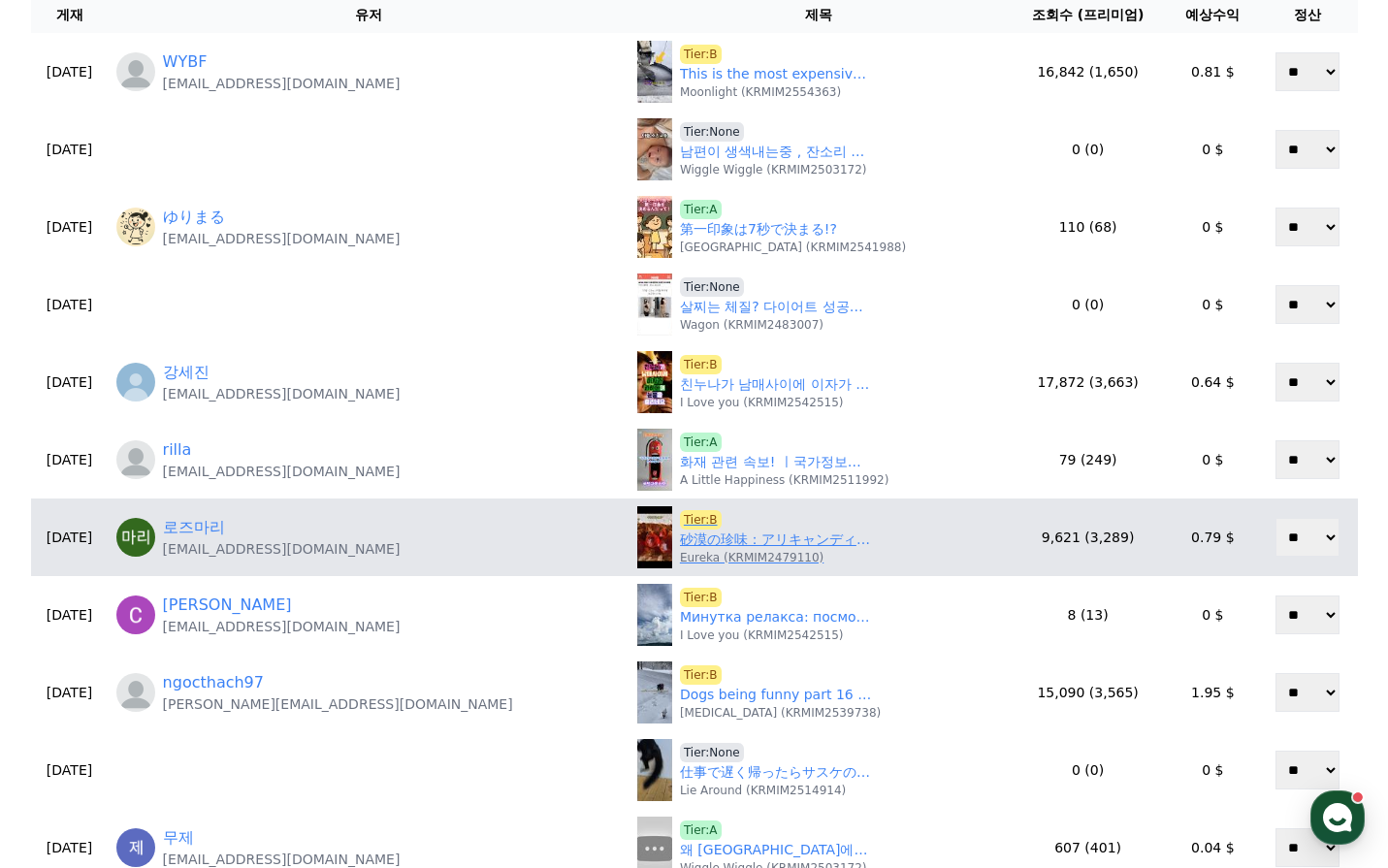
click at [680, 553] on p "Eureka (KRMIM2479110)" at bounding box center [751, 558] width 143 height 16
click at [680, 546] on link "砂漠の珍味：アリキャンディ 🐜🍬" at bounding box center [777, 540] width 194 height 21
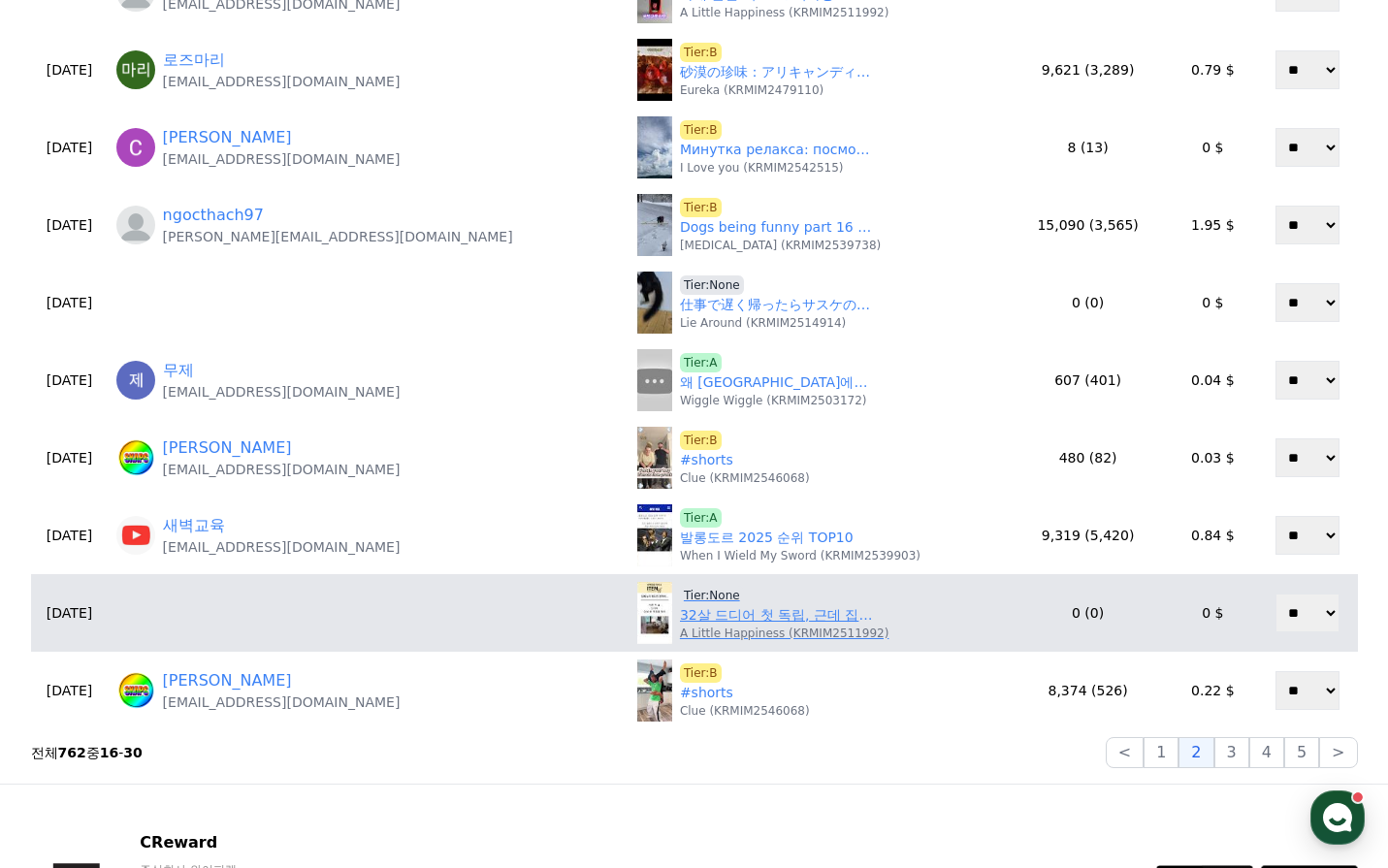
scroll to position [679, 0]
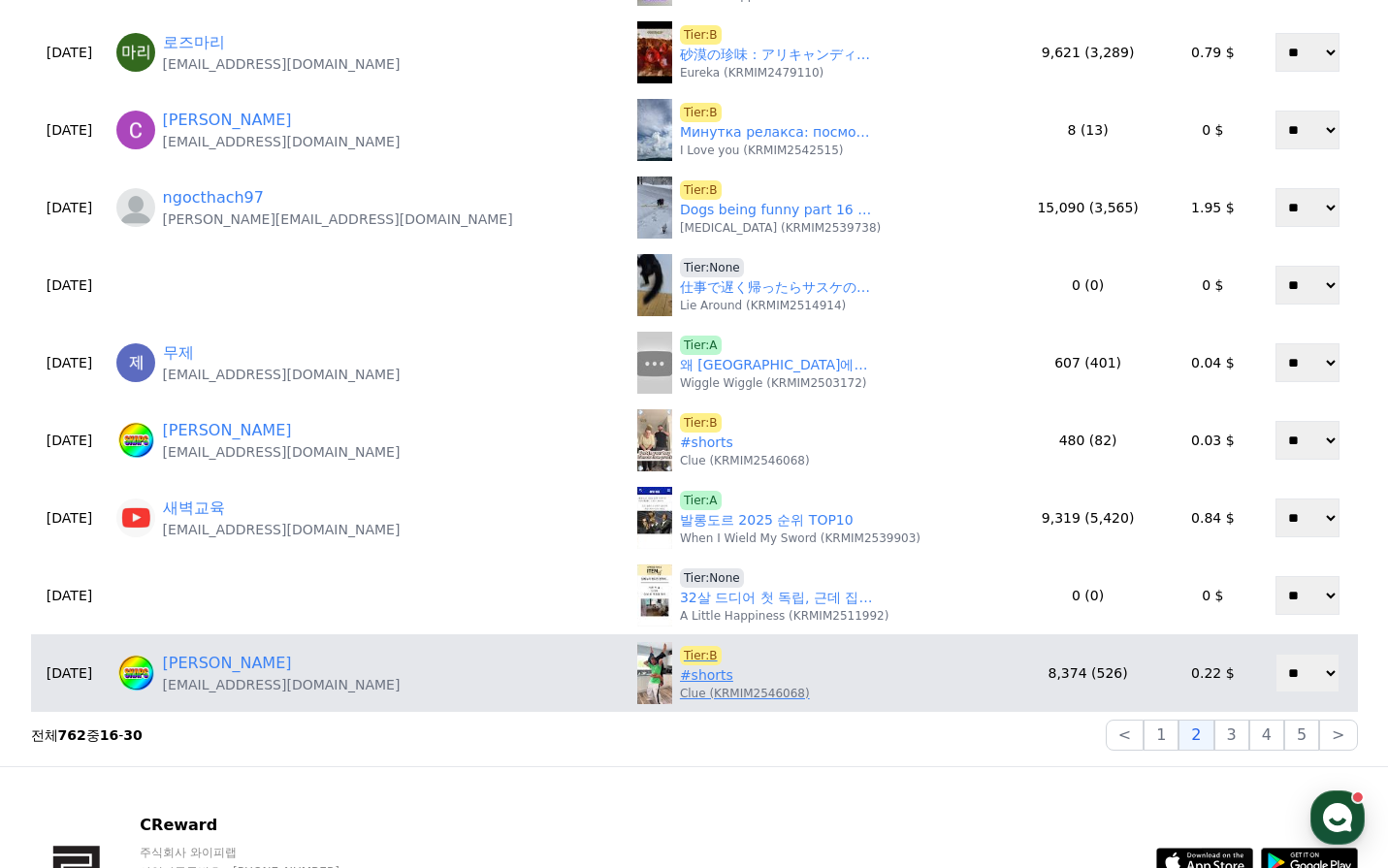
click at [680, 682] on div "Tier:B #shorts Clue (KRMIM2546068)" at bounding box center [744, 673] width 130 height 55
click at [680, 680] on link "#shorts" at bounding box center [707, 675] width 53 height 21
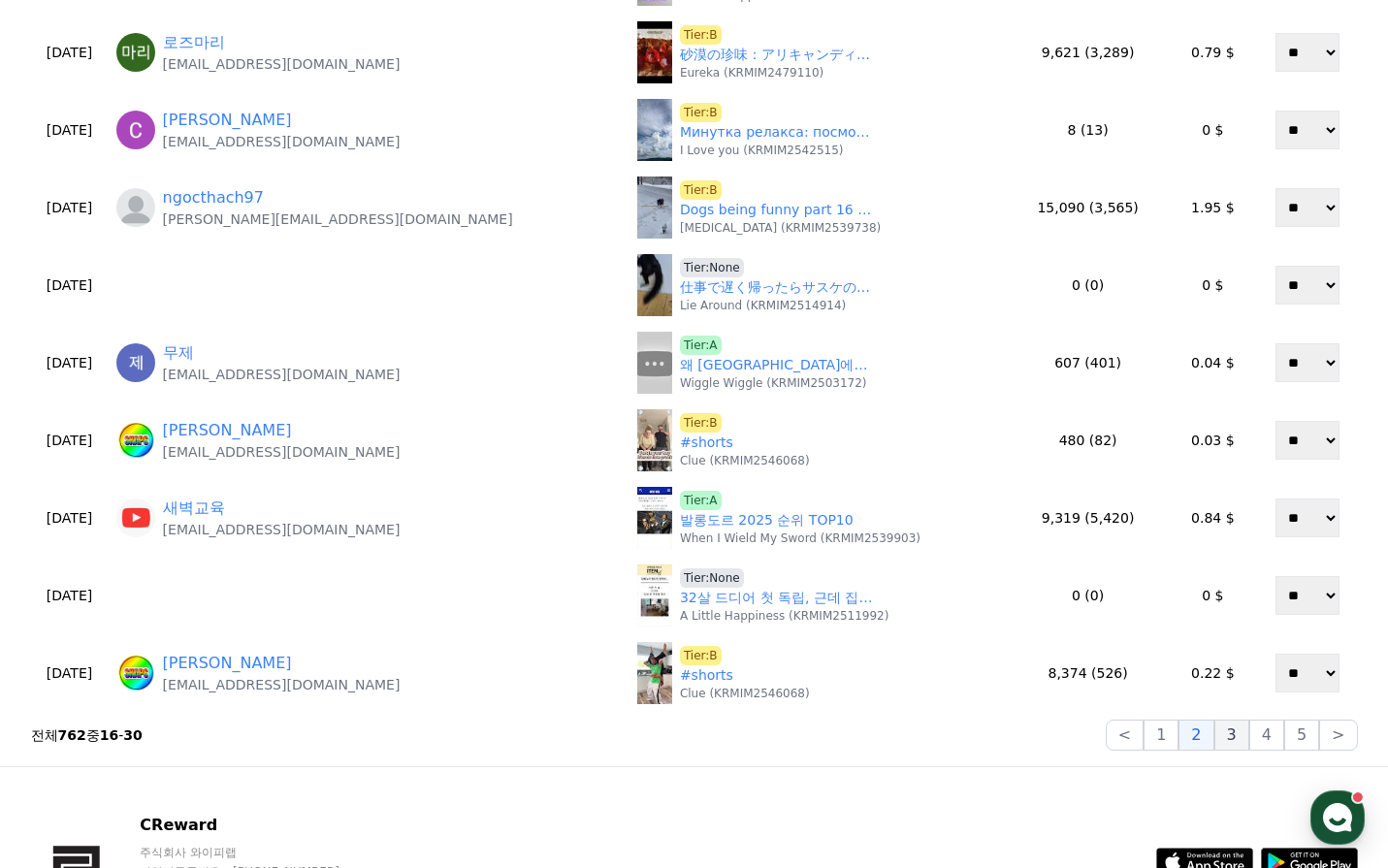
click at [1233, 734] on button "3" at bounding box center [1231, 735] width 35 height 31
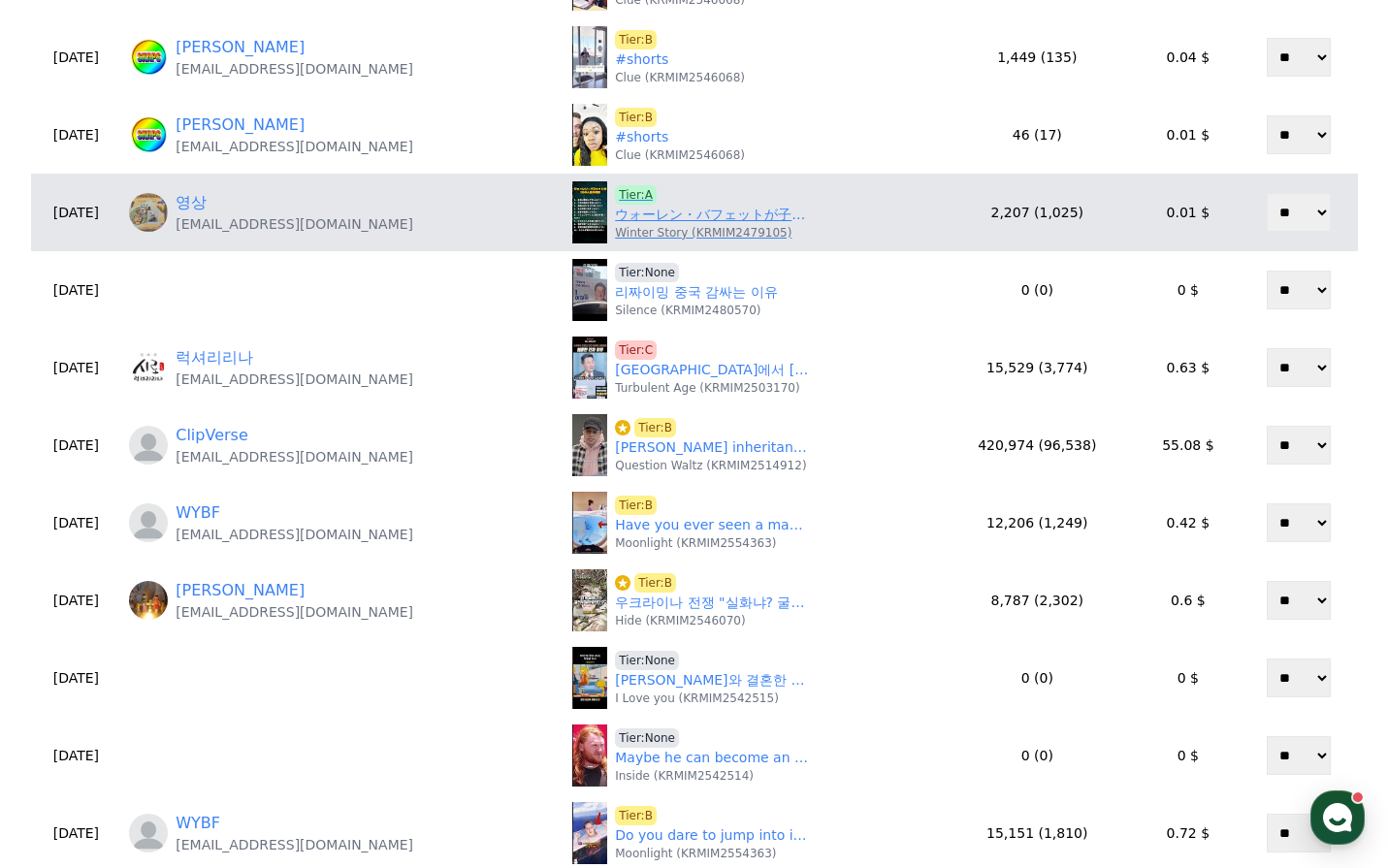
scroll to position [194, 0]
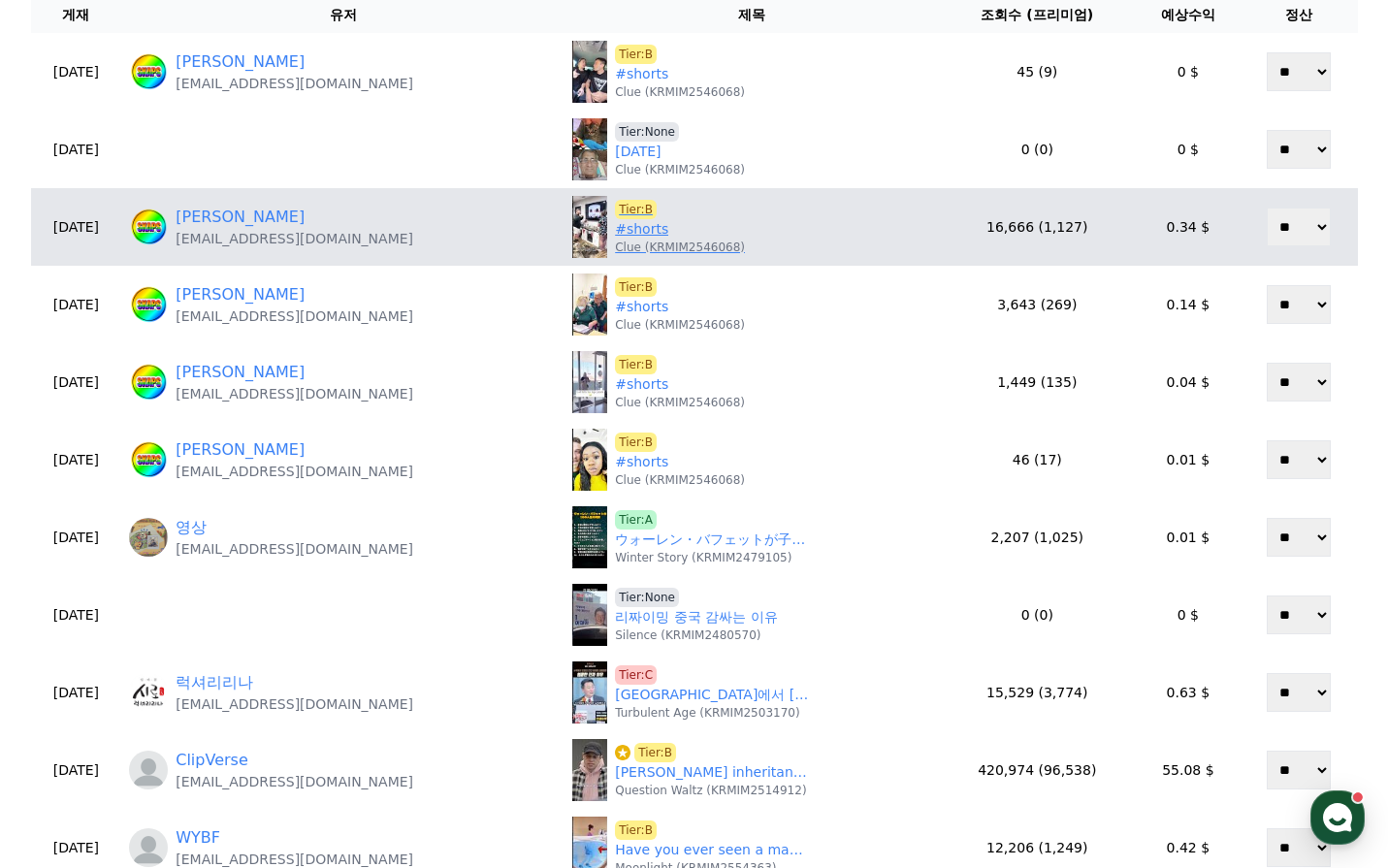
click at [615, 231] on link "#shorts" at bounding box center [642, 229] width 53 height 21
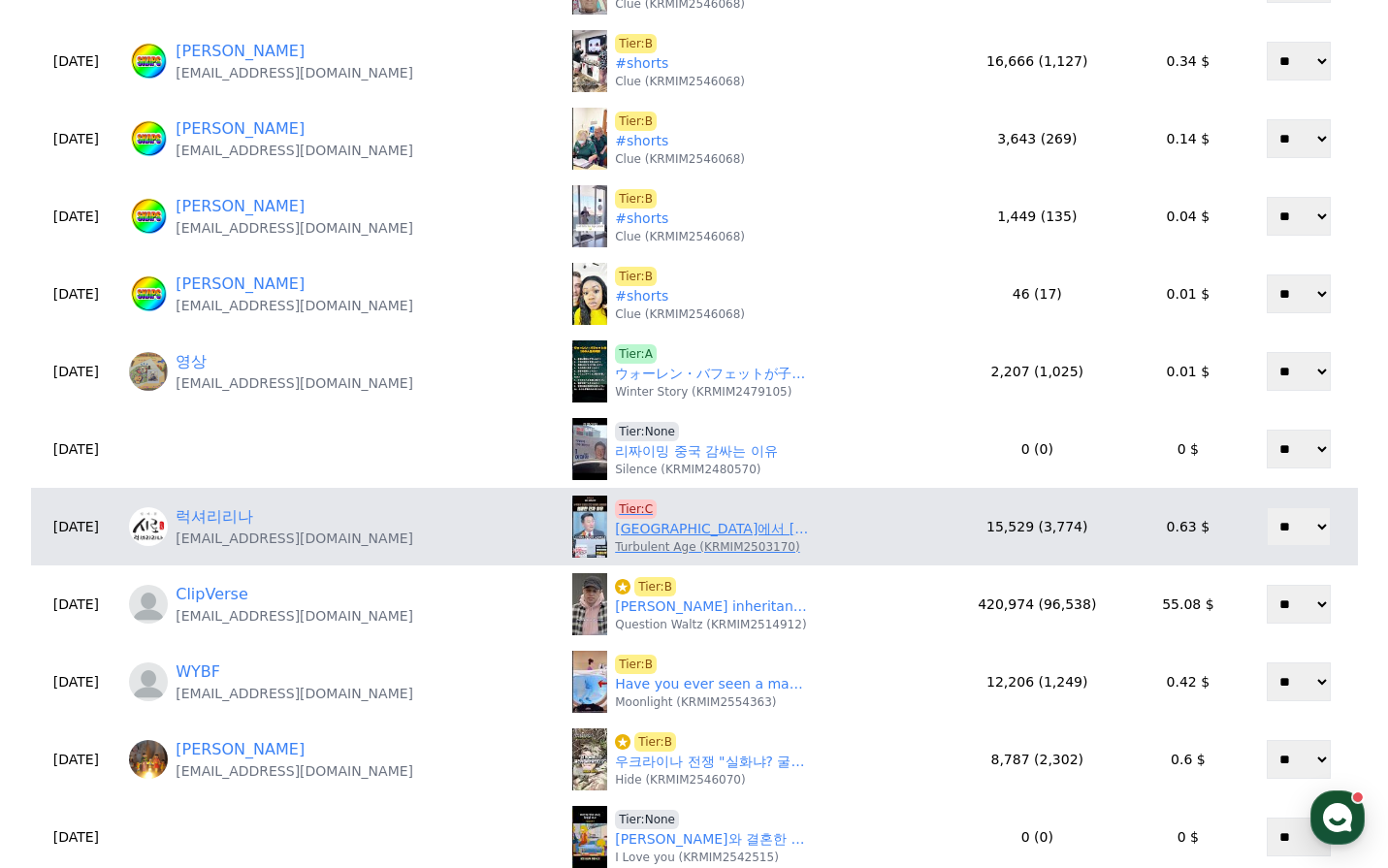
scroll to position [388, 0]
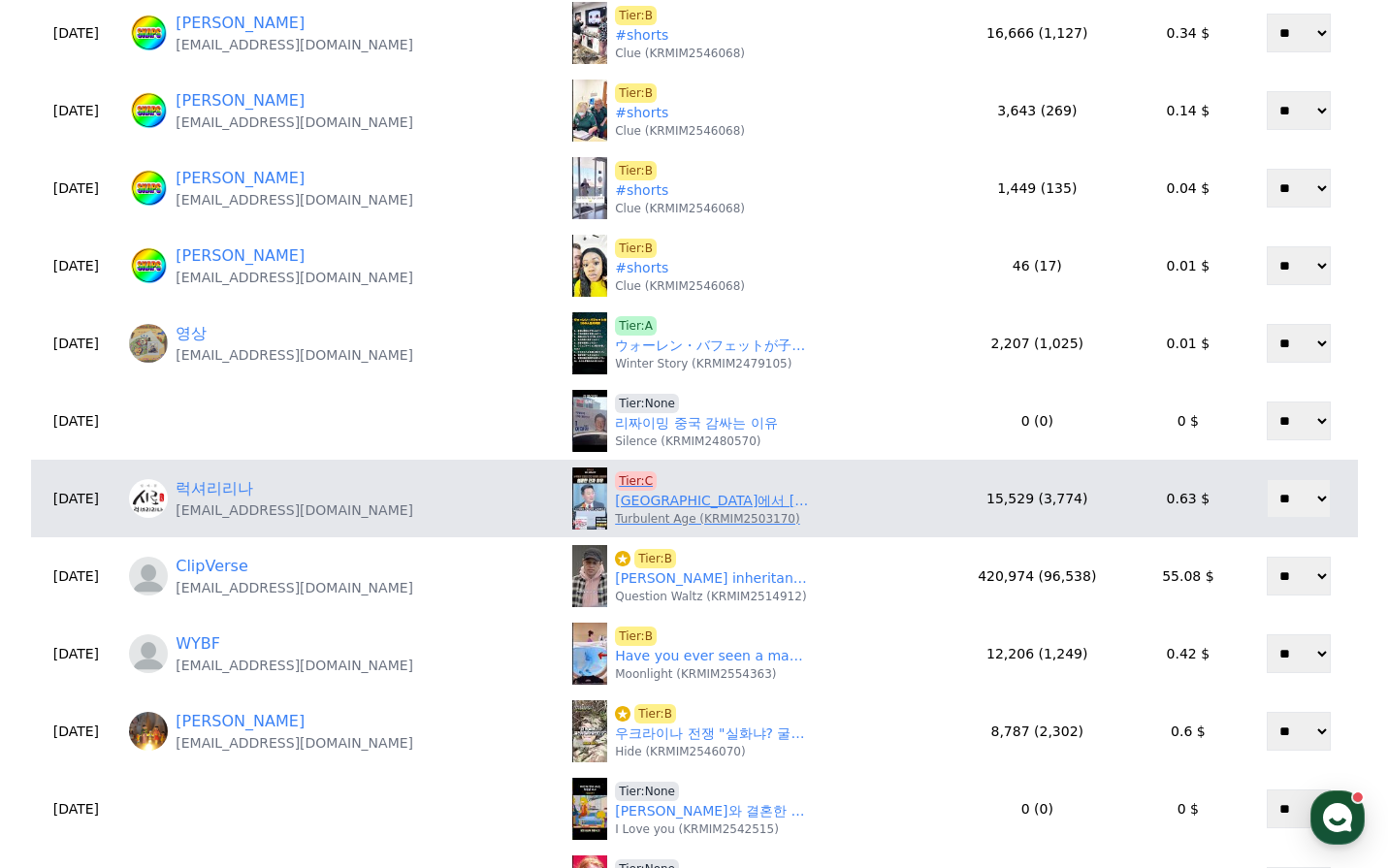
click at [620, 498] on link "[GEOGRAPHIC_DATA]에서 [PERSON_NAME] [PERSON_NAME] 대통령이 불참한 진짜 이유#[PERSON_NAME]#트럼…" at bounding box center [712, 500] width 194 height 21
click at [615, 480] on span "Tier:C" at bounding box center [636, 481] width 42 height 20
drag, startPoint x: 392, startPoint y: 521, endPoint x: 223, endPoint y: 521, distance: 169.0
click at [223, 521] on td "럭셔리리나 cjsaudkill@gmail.com" at bounding box center [343, 498] width 443 height 77
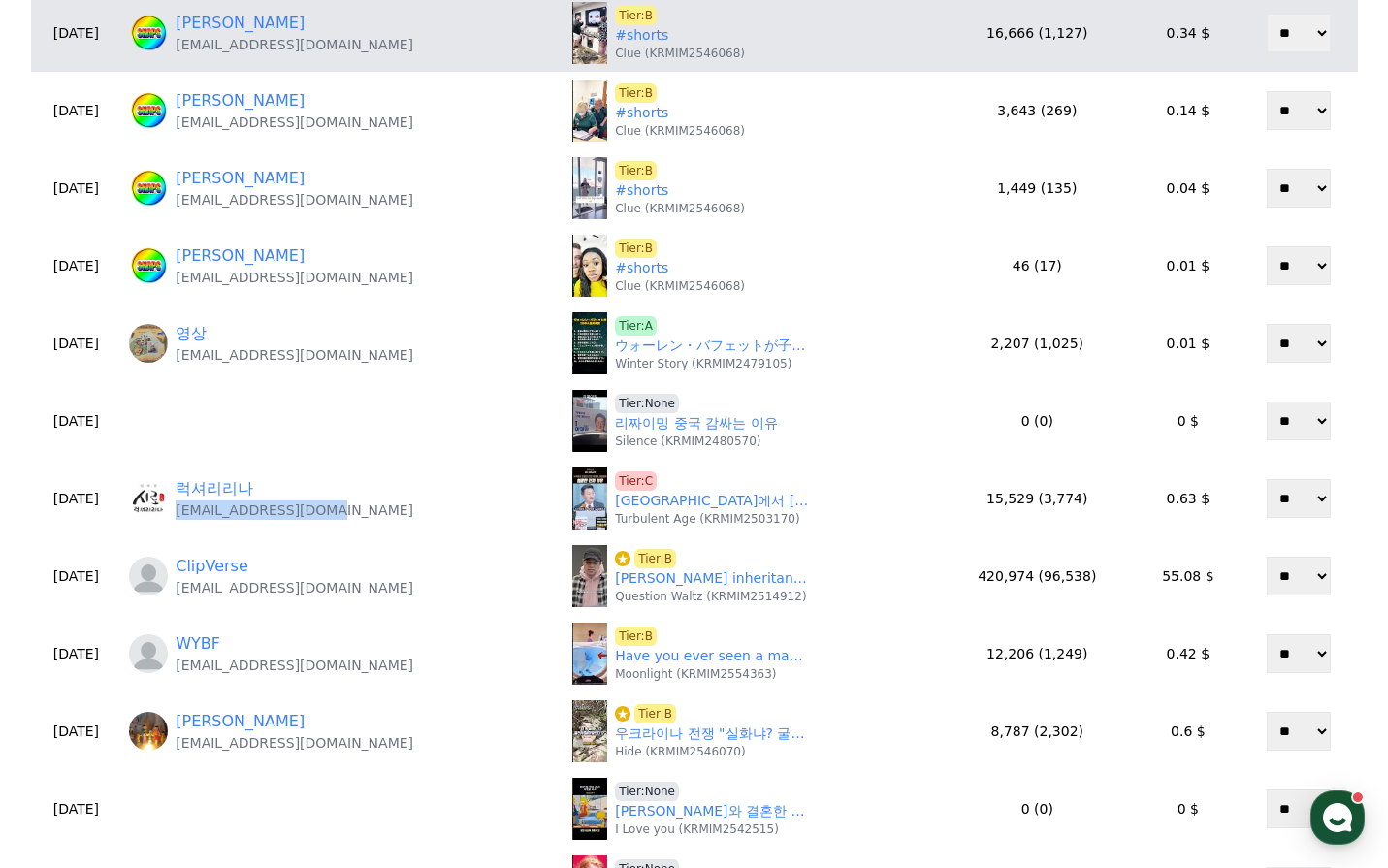
copy p "cjsaudkill@gmail.com"
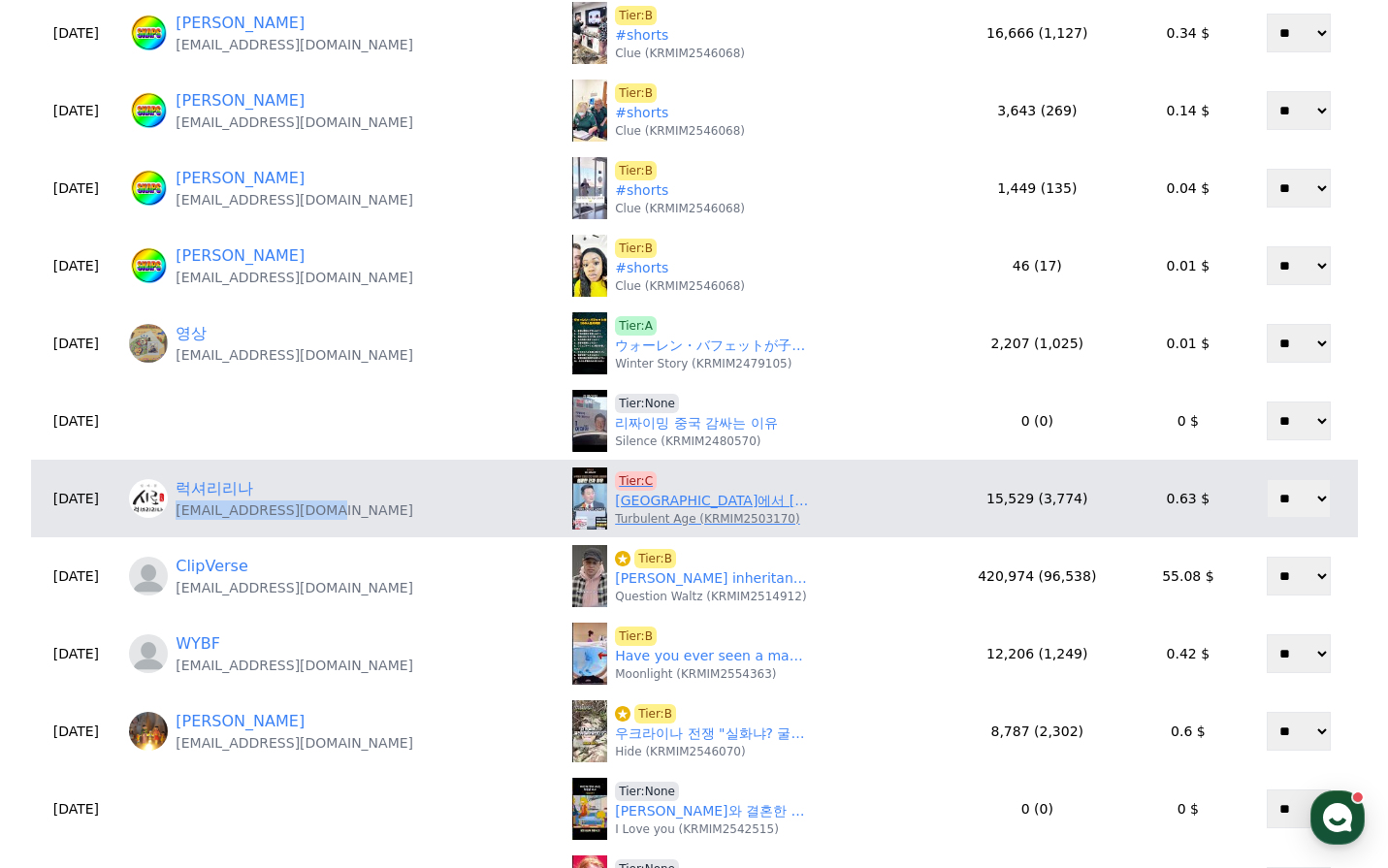
click at [615, 479] on span "Tier:C" at bounding box center [636, 481] width 42 height 20
click at [615, 480] on span "Tier:C" at bounding box center [636, 481] width 42 height 20
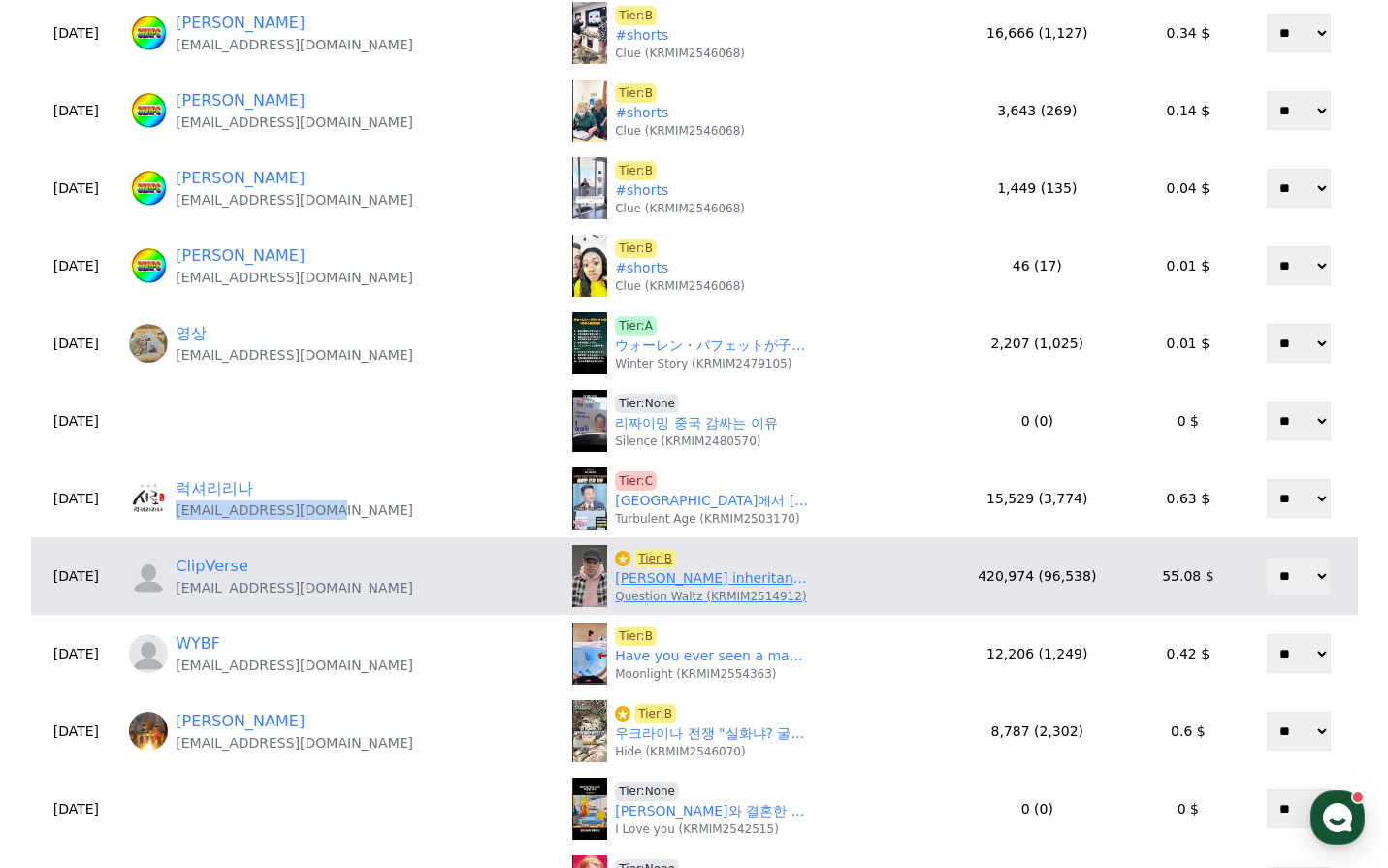
click at [648, 575] on link "Nolan’s inheritance is stolen! | #TheRookie #PeteDavidson" at bounding box center [712, 578] width 194 height 21
click at [615, 582] on link "Nolan’s inheritance is stolen! | #TheRookie #PeteDavidson" at bounding box center [712, 578] width 194 height 21
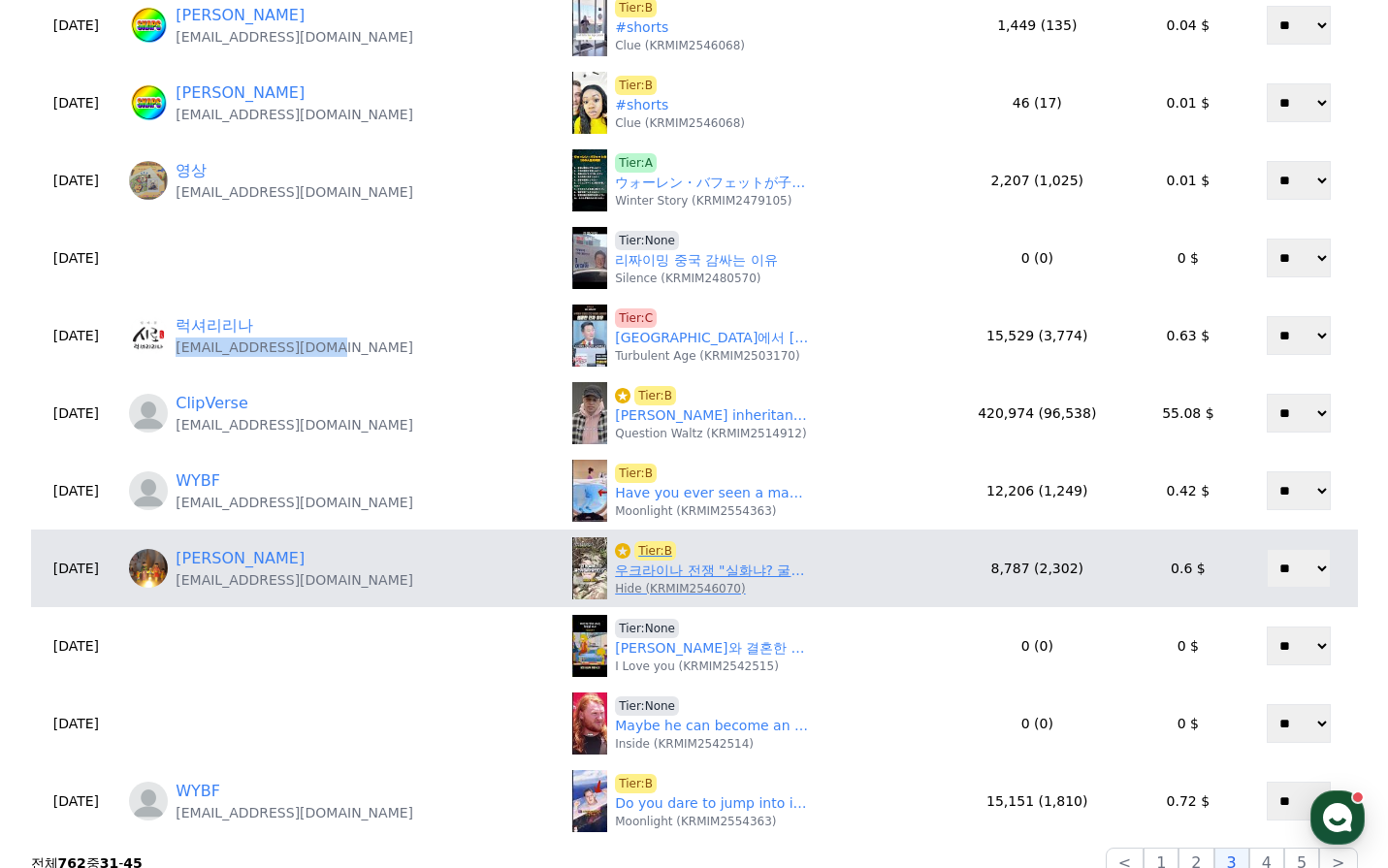
scroll to position [582, 0]
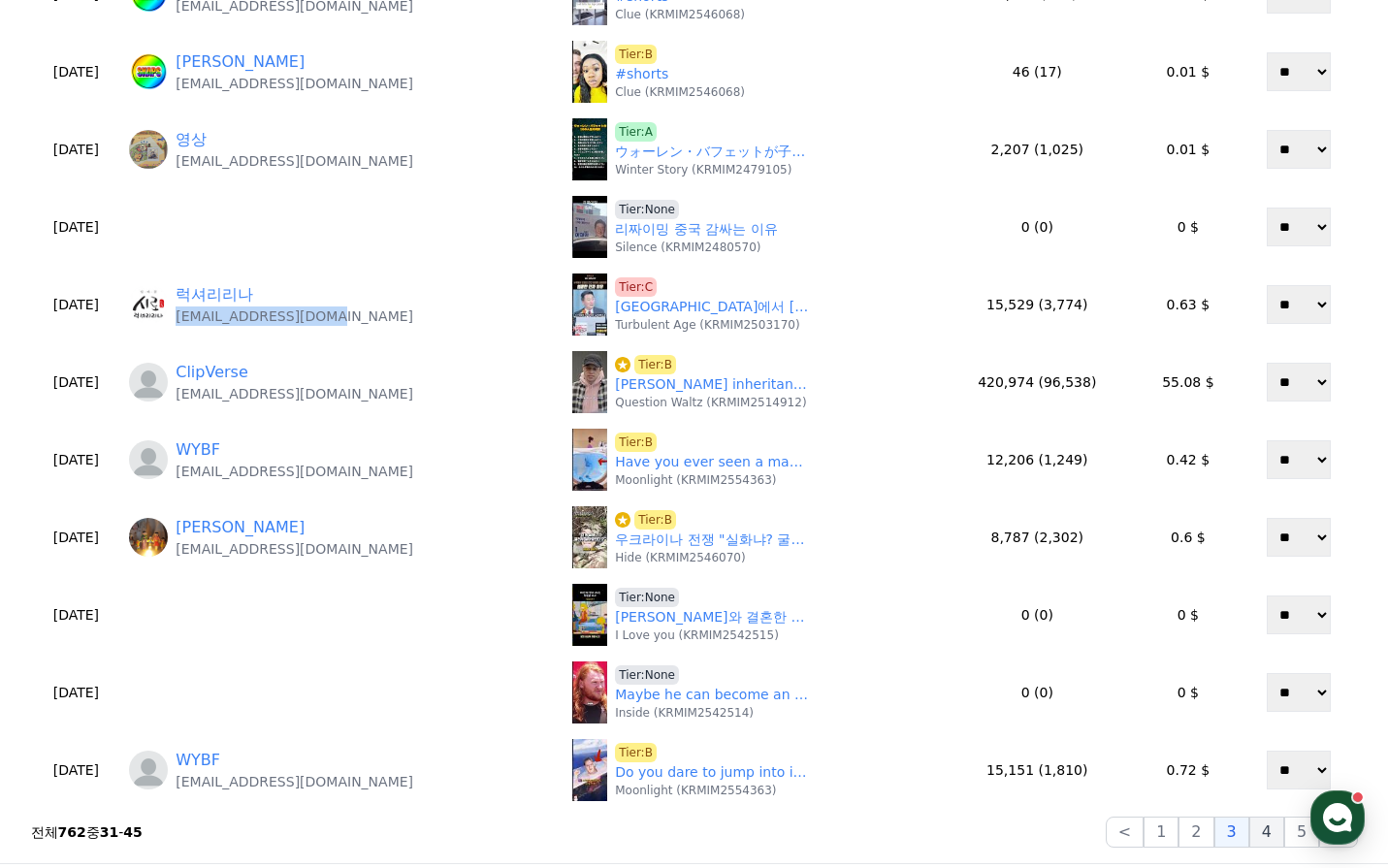
click at [1265, 832] on button "4" at bounding box center [1266, 831] width 35 height 31
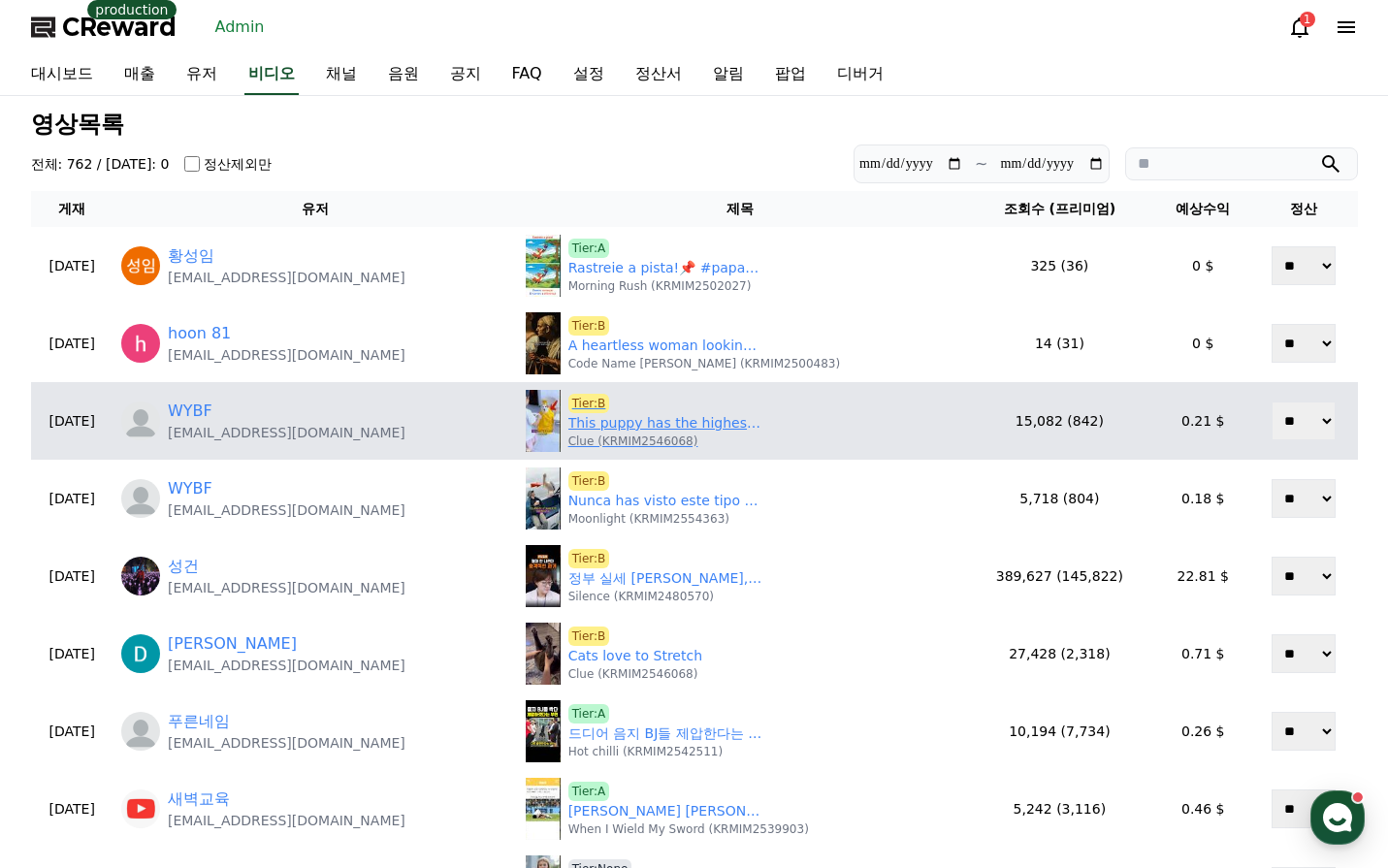
scroll to position [194, 0]
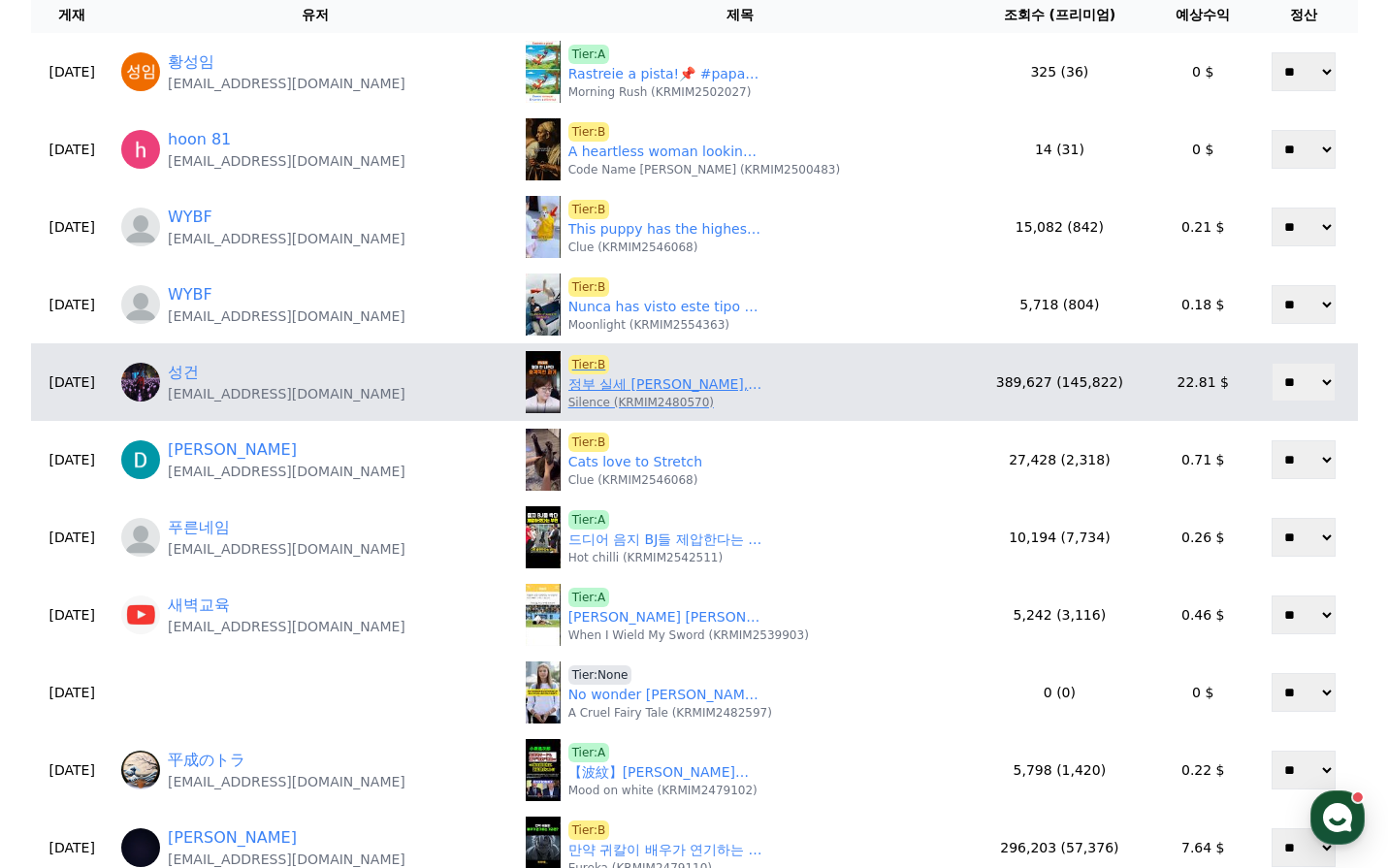
click at [597, 384] on link "정부 실세 김현지, 숨겨진 과거 공개" at bounding box center [665, 385] width 194 height 21
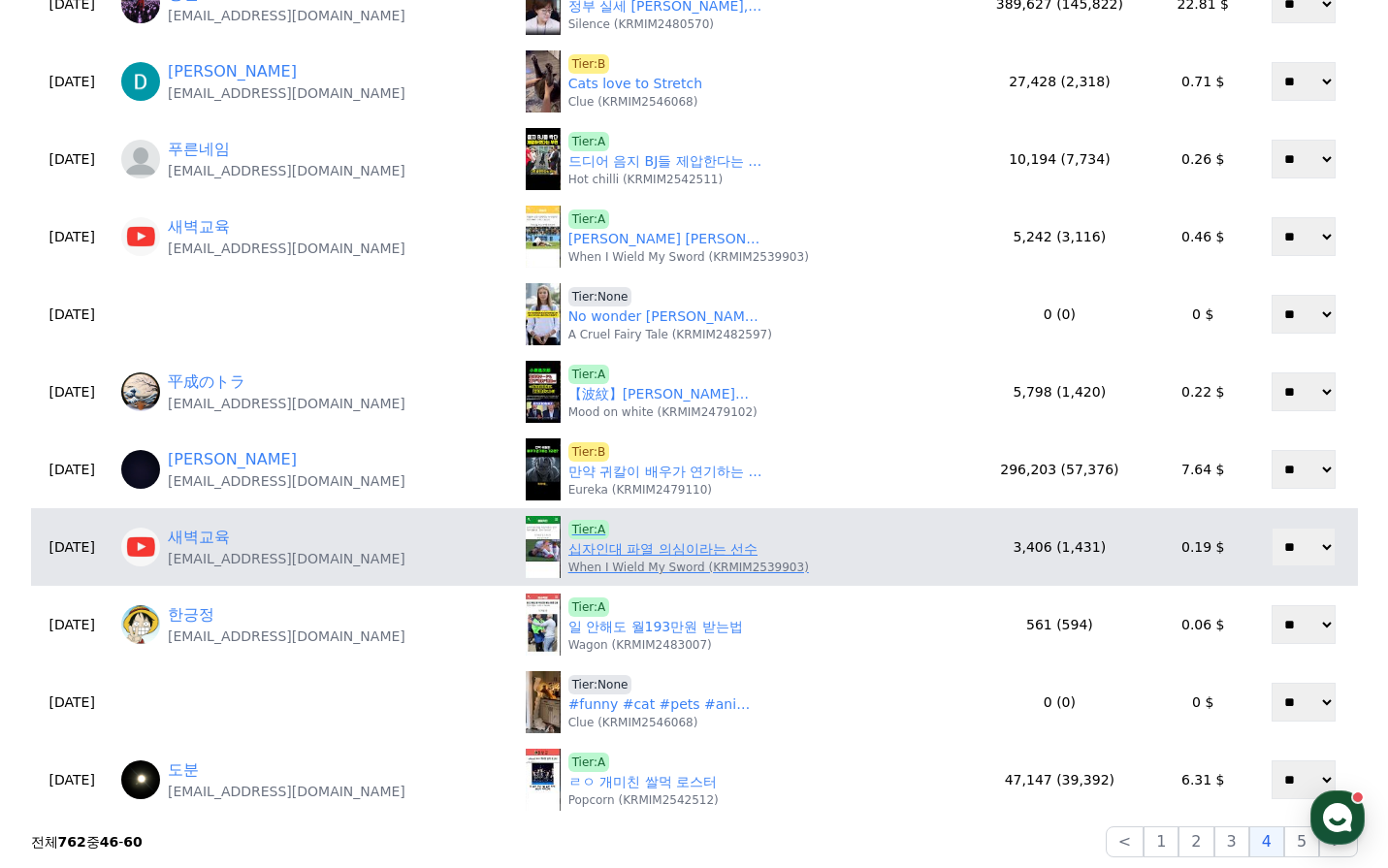
scroll to position [679, 0]
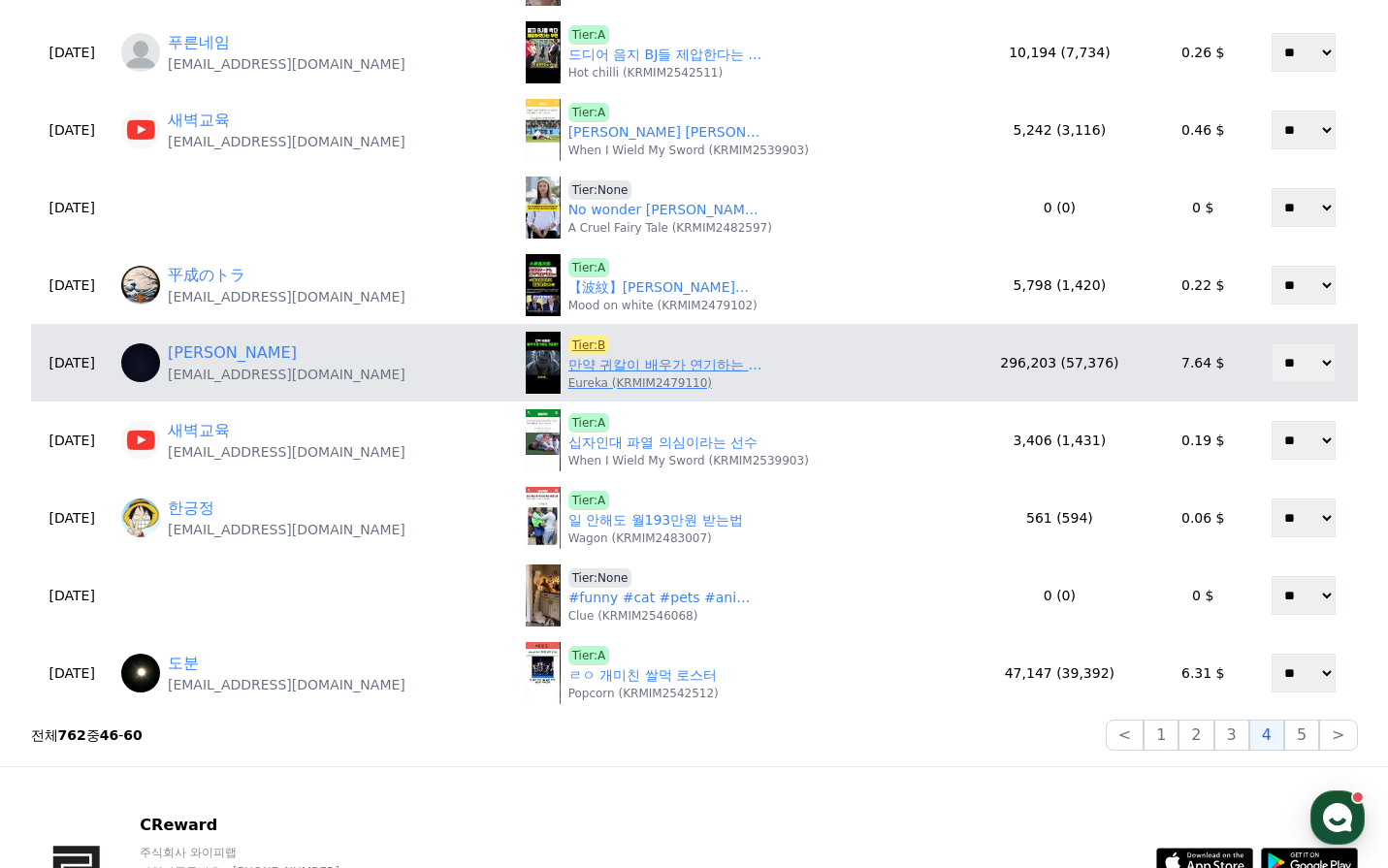
click at [596, 364] on link "만약 귀칼이 배우가 연기하는 거라면?" at bounding box center [665, 365] width 194 height 21
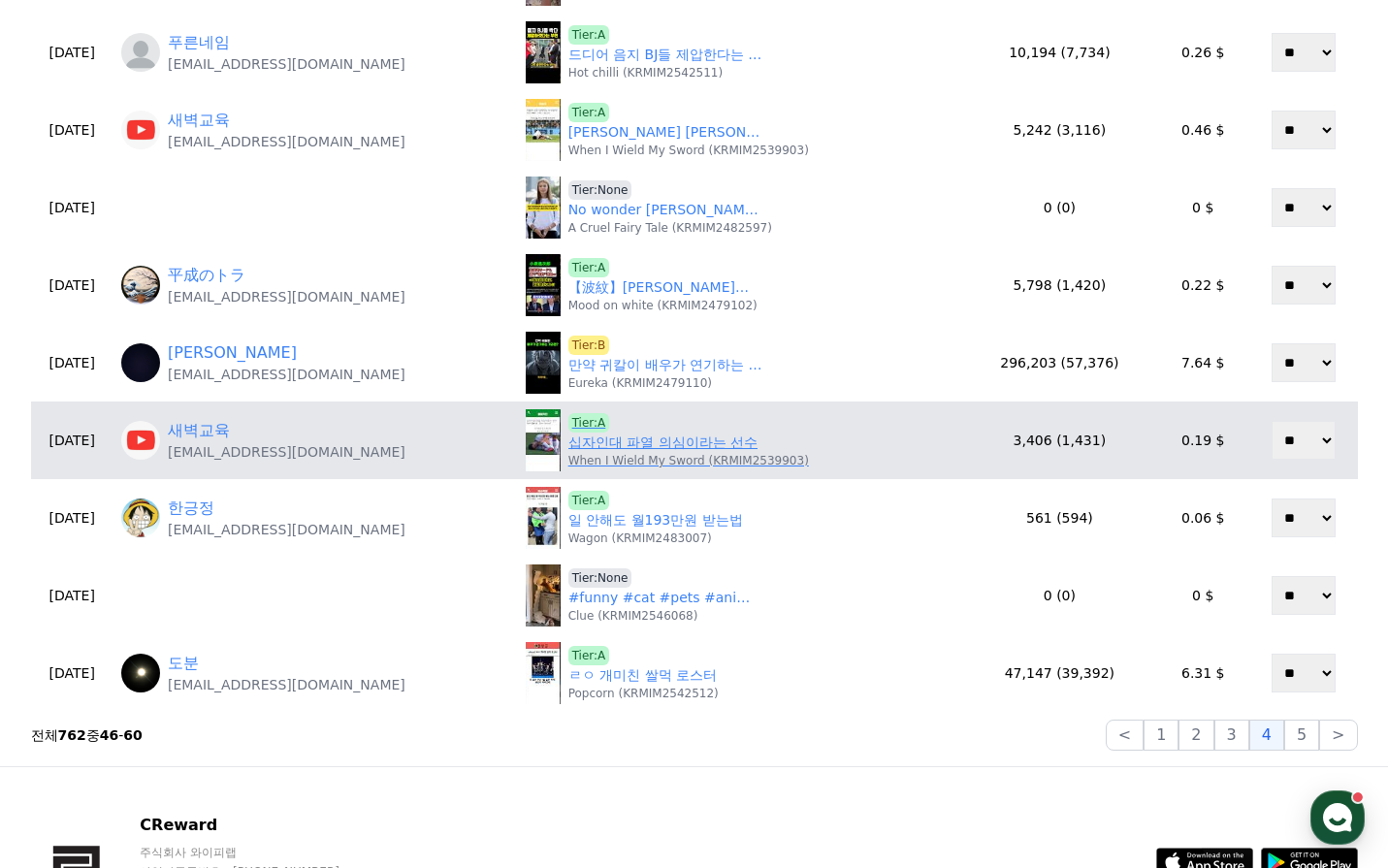
click at [617, 448] on link "십자인대 파열 의심이라는 선수" at bounding box center [662, 443] width 189 height 21
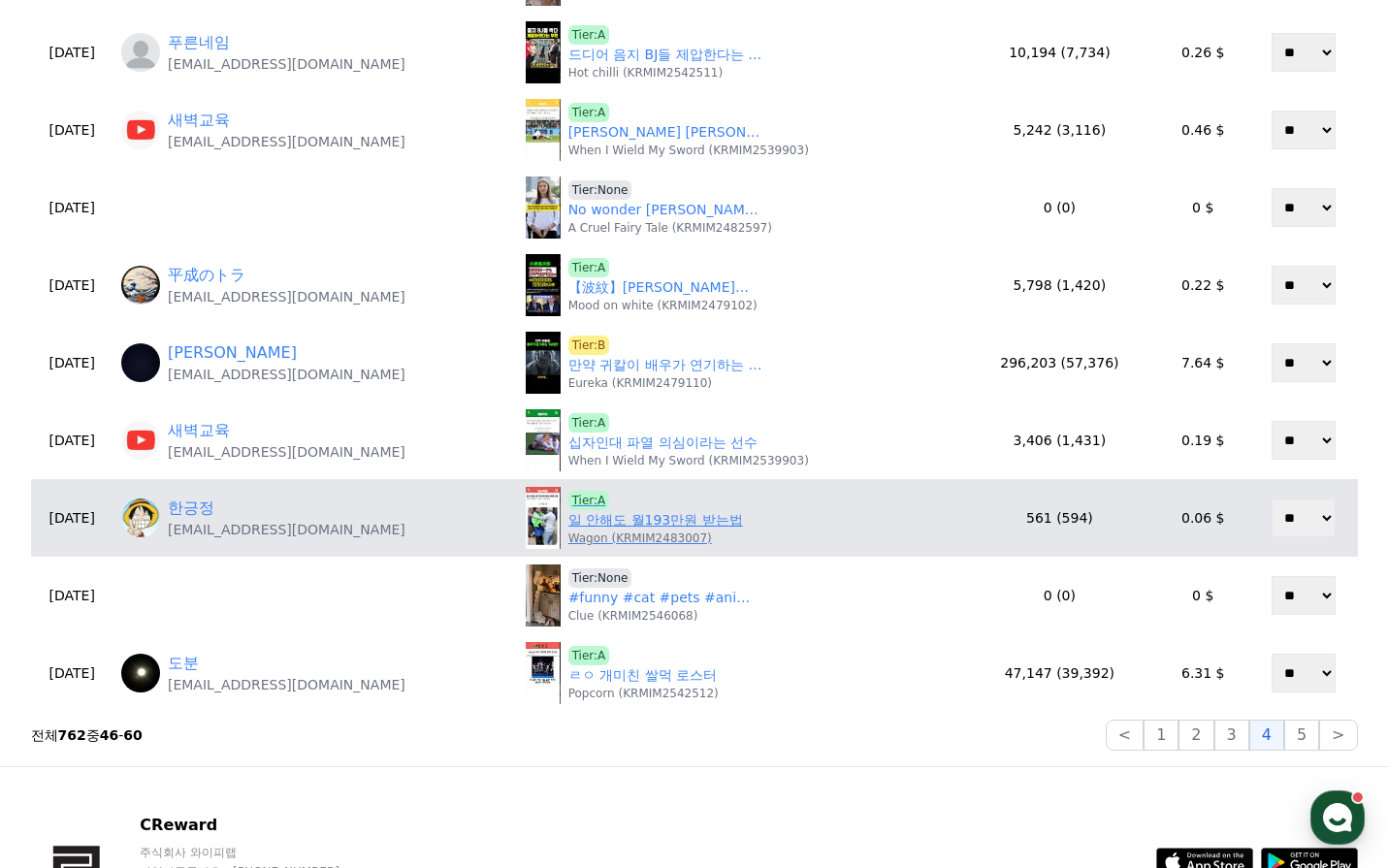
click at [607, 536] on p "Wagon (KRMIM2483007)" at bounding box center [640, 539] width 143 height 16
click at [614, 528] on link "일 안해도 월193만원 받는법" at bounding box center [655, 520] width 175 height 21
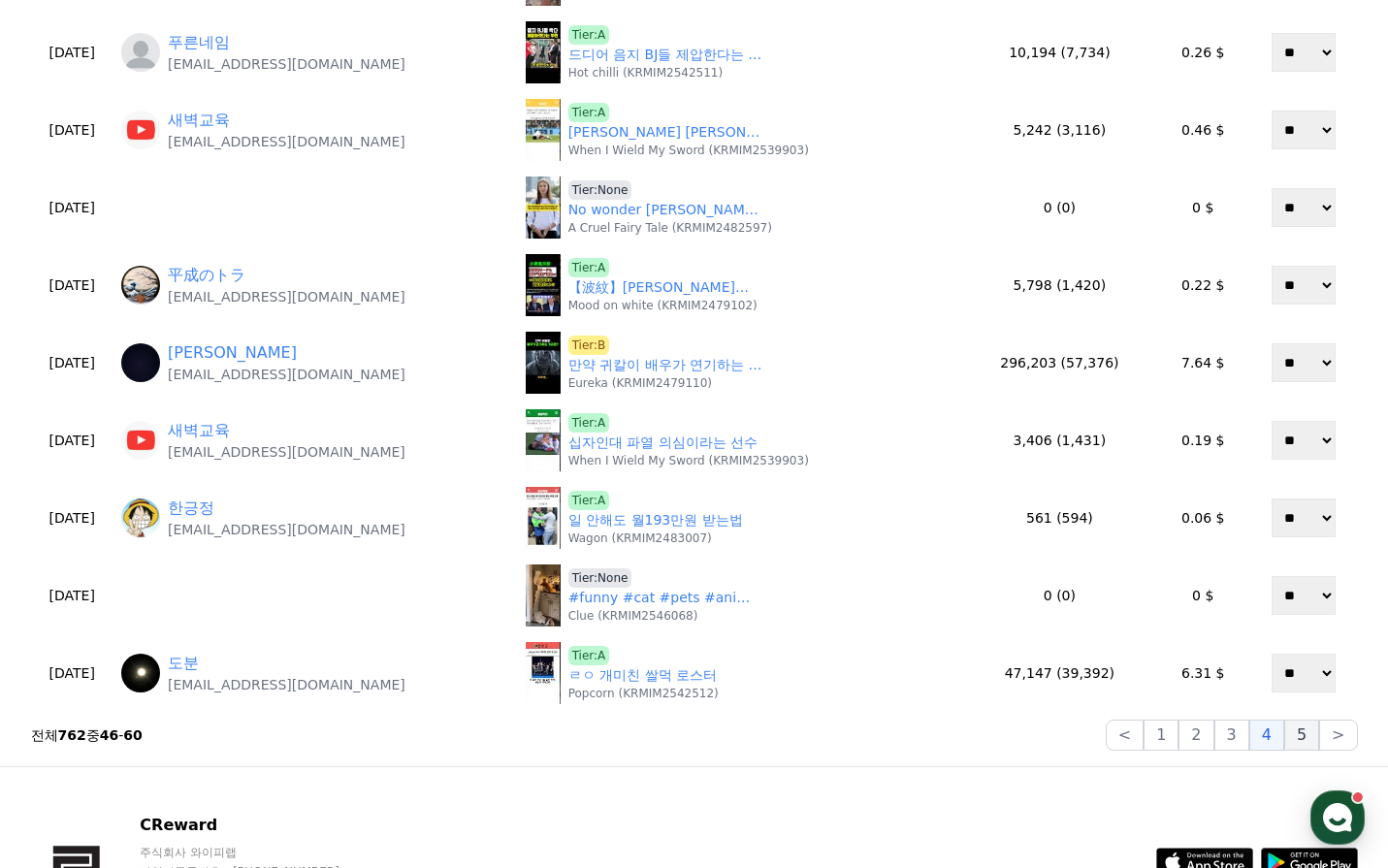
click at [1295, 738] on button "5" at bounding box center [1301, 735] width 35 height 31
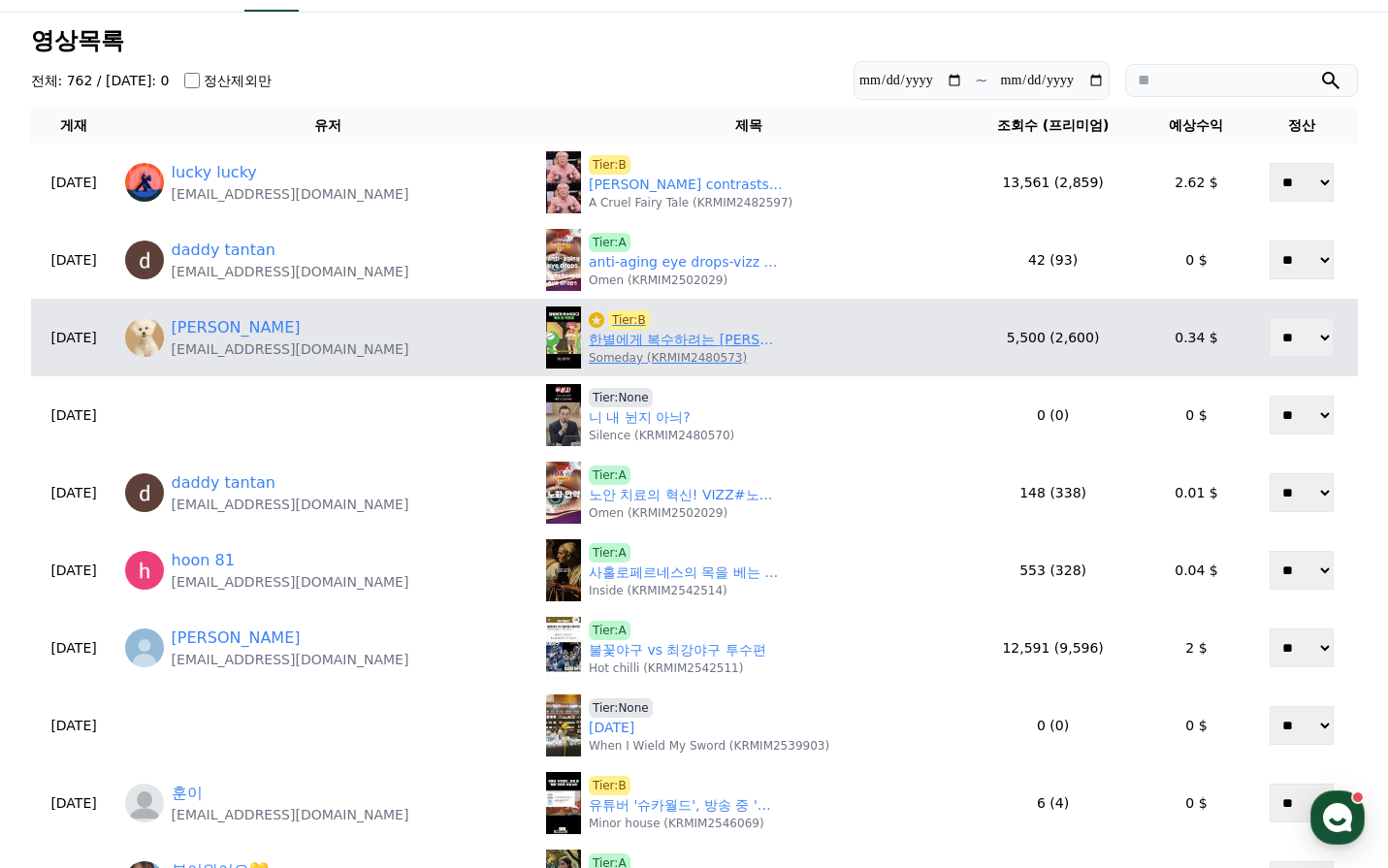
scroll to position [194, 0]
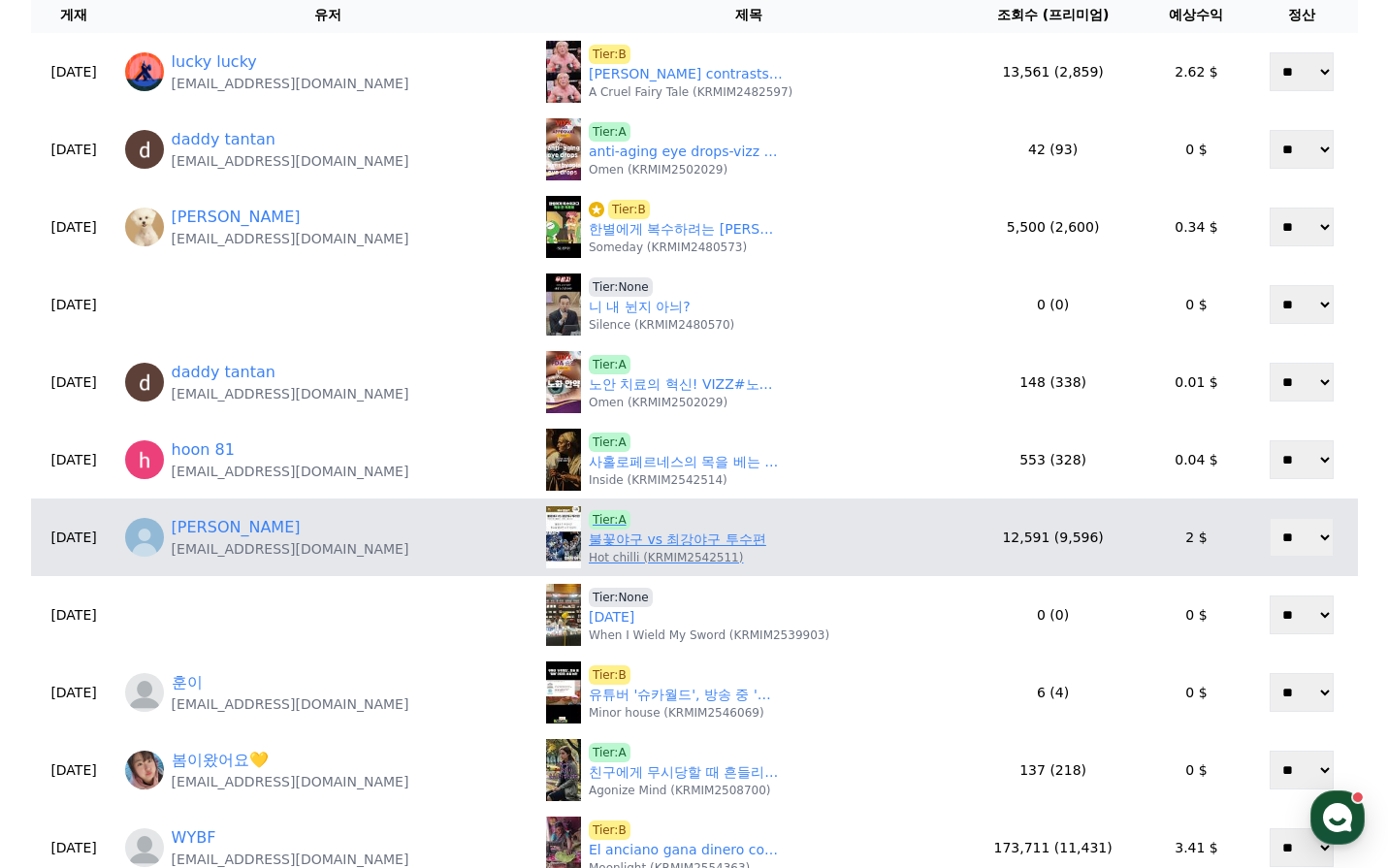
click at [605, 542] on link "불꽃야구 vs 최강야구 투수편" at bounding box center [678, 540] width 178 height 21
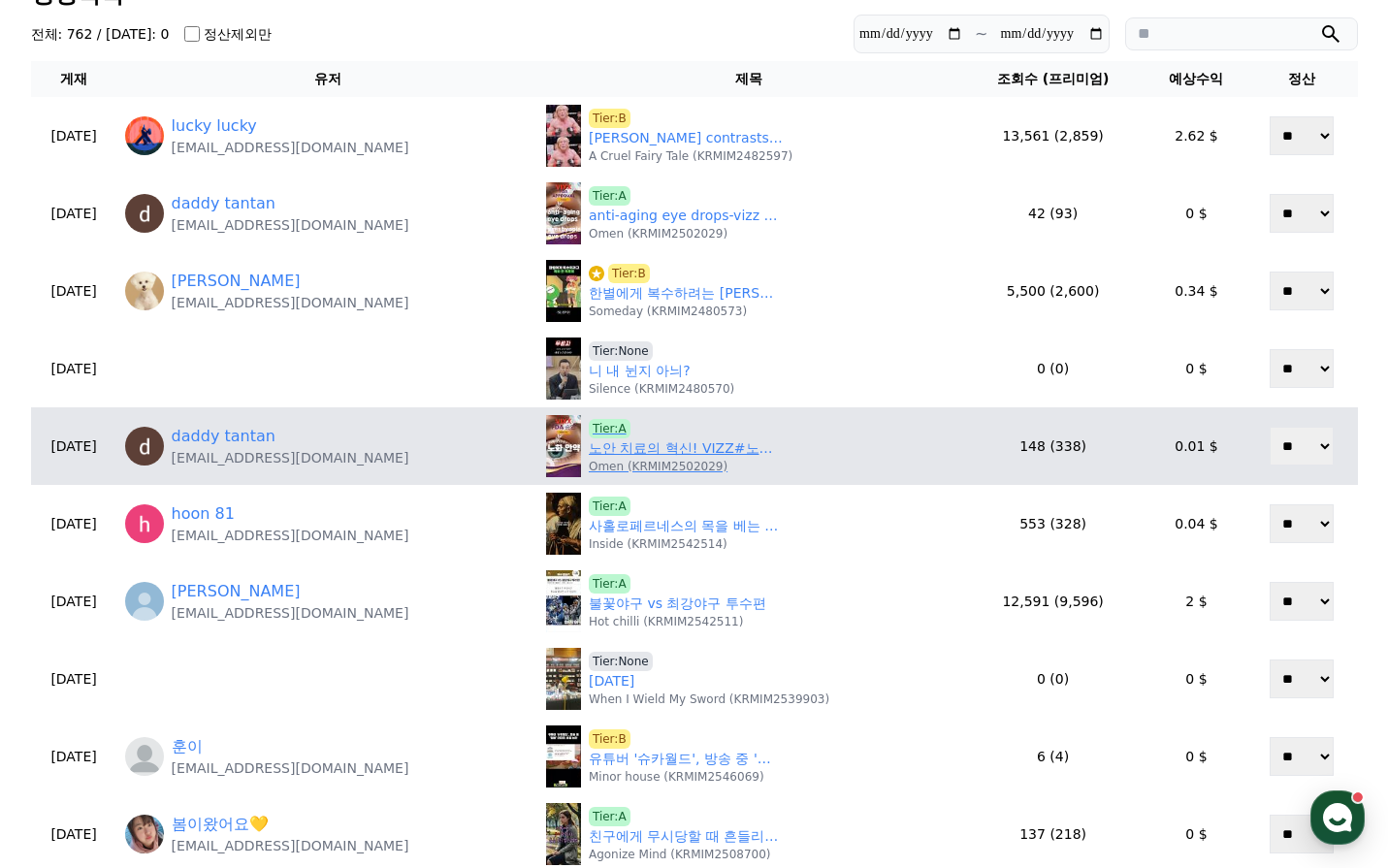
scroll to position [97, 0]
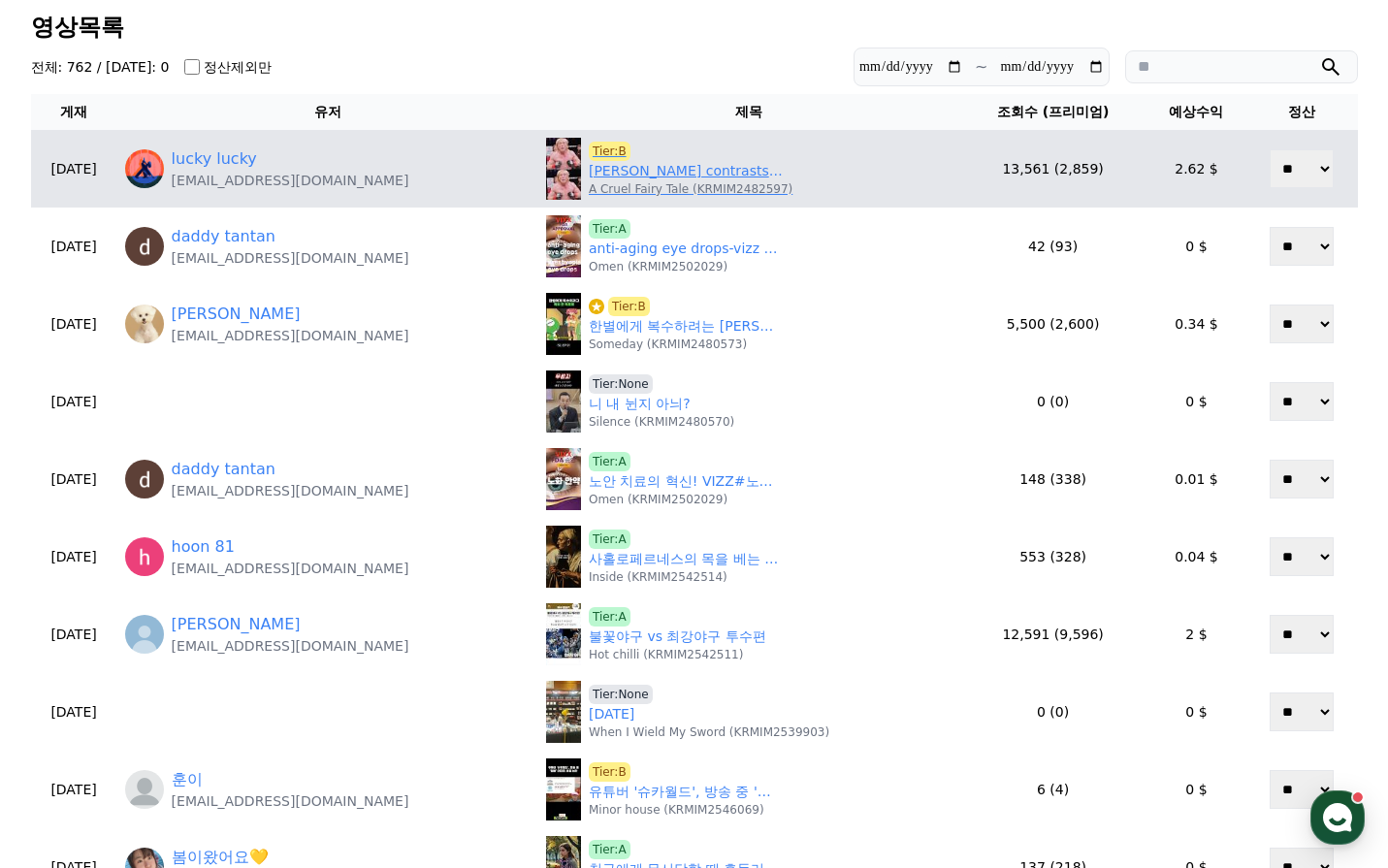
click at [612, 186] on p "A Cruel Fairy Tale (KRMIM2482597)" at bounding box center [691, 189] width 204 height 16
click at [611, 175] on link "Frederic Vosgröne’s contrasts on the off the stage#shorts #shortvideo #celebrit…" at bounding box center [686, 171] width 194 height 21
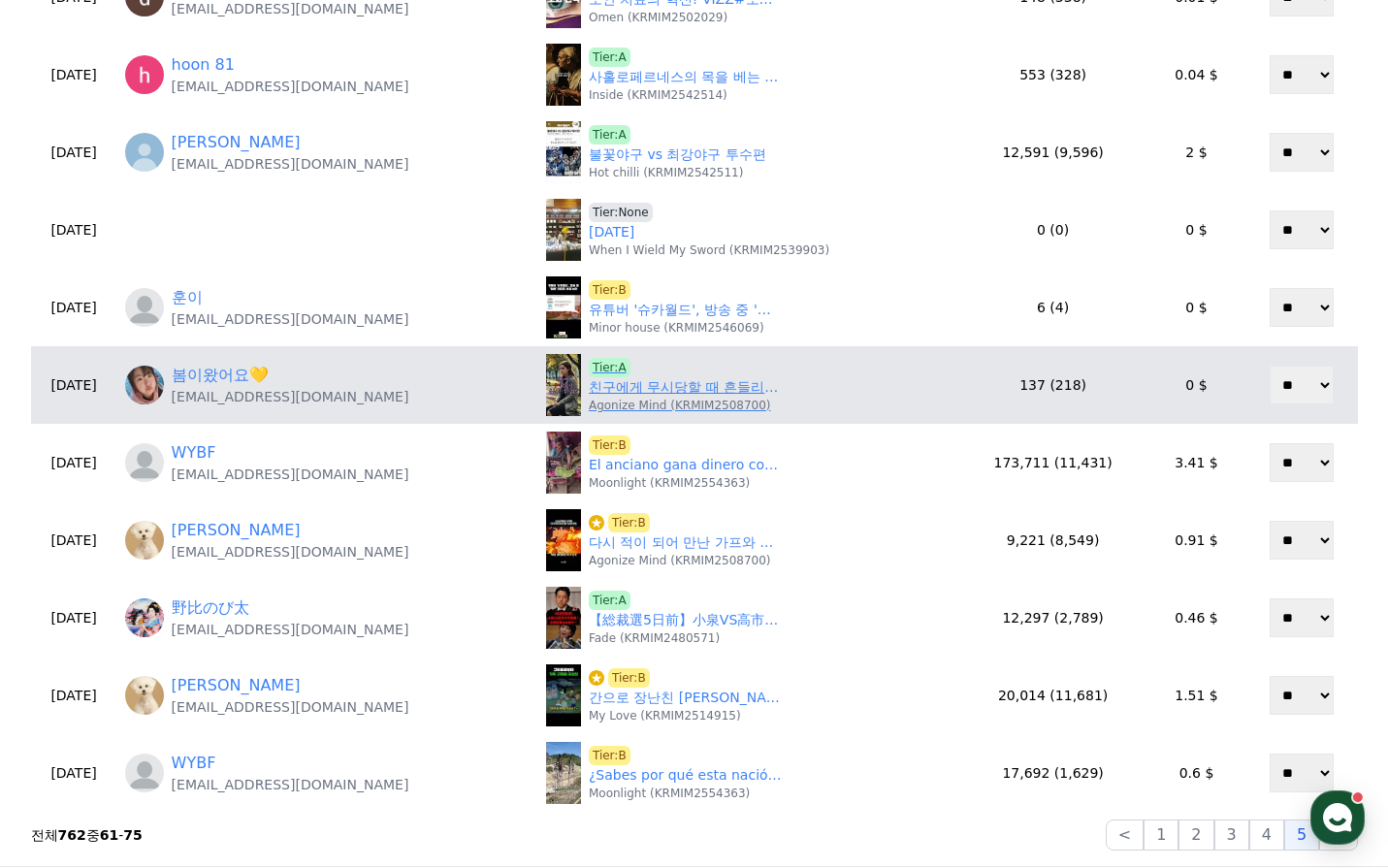
scroll to position [582, 0]
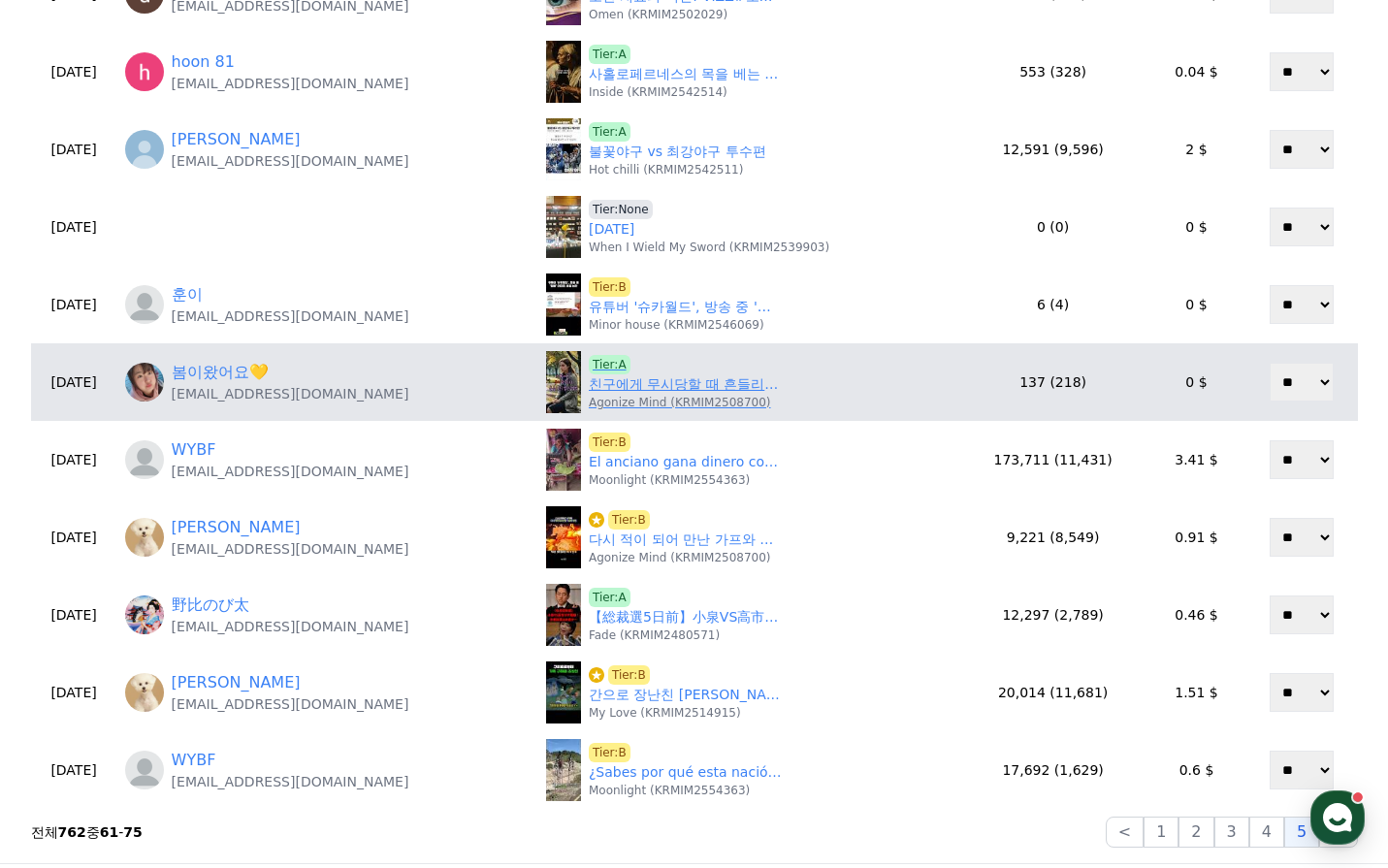
click at [604, 385] on link "친구에게 무시당할 때 흔들리지 않는 방법" at bounding box center [686, 385] width 194 height 21
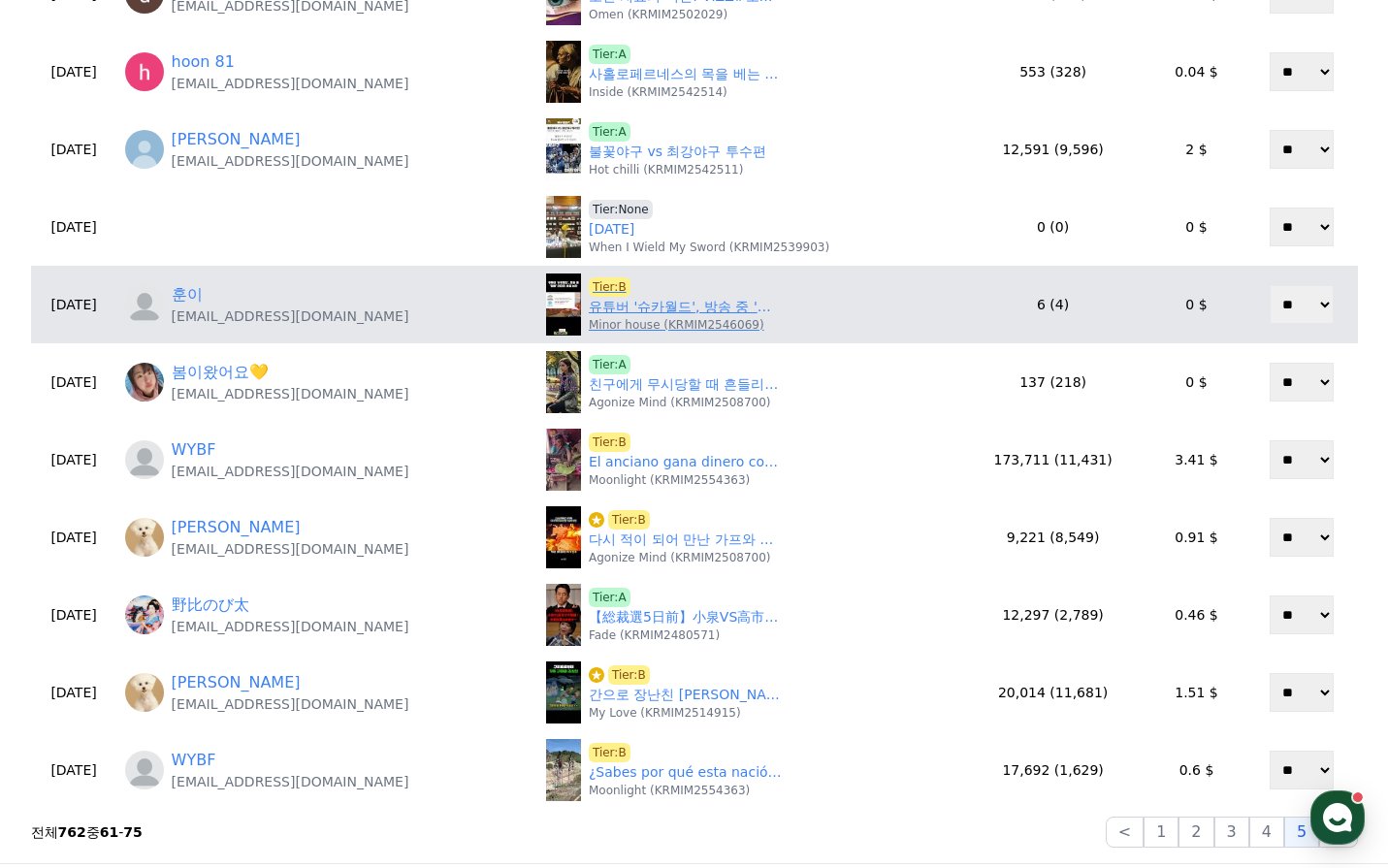
click at [617, 302] on link "유튜버 '슈카월드', 방송 중 '일베' 이미지 사용 논란" at bounding box center [686, 306] width 194 height 21
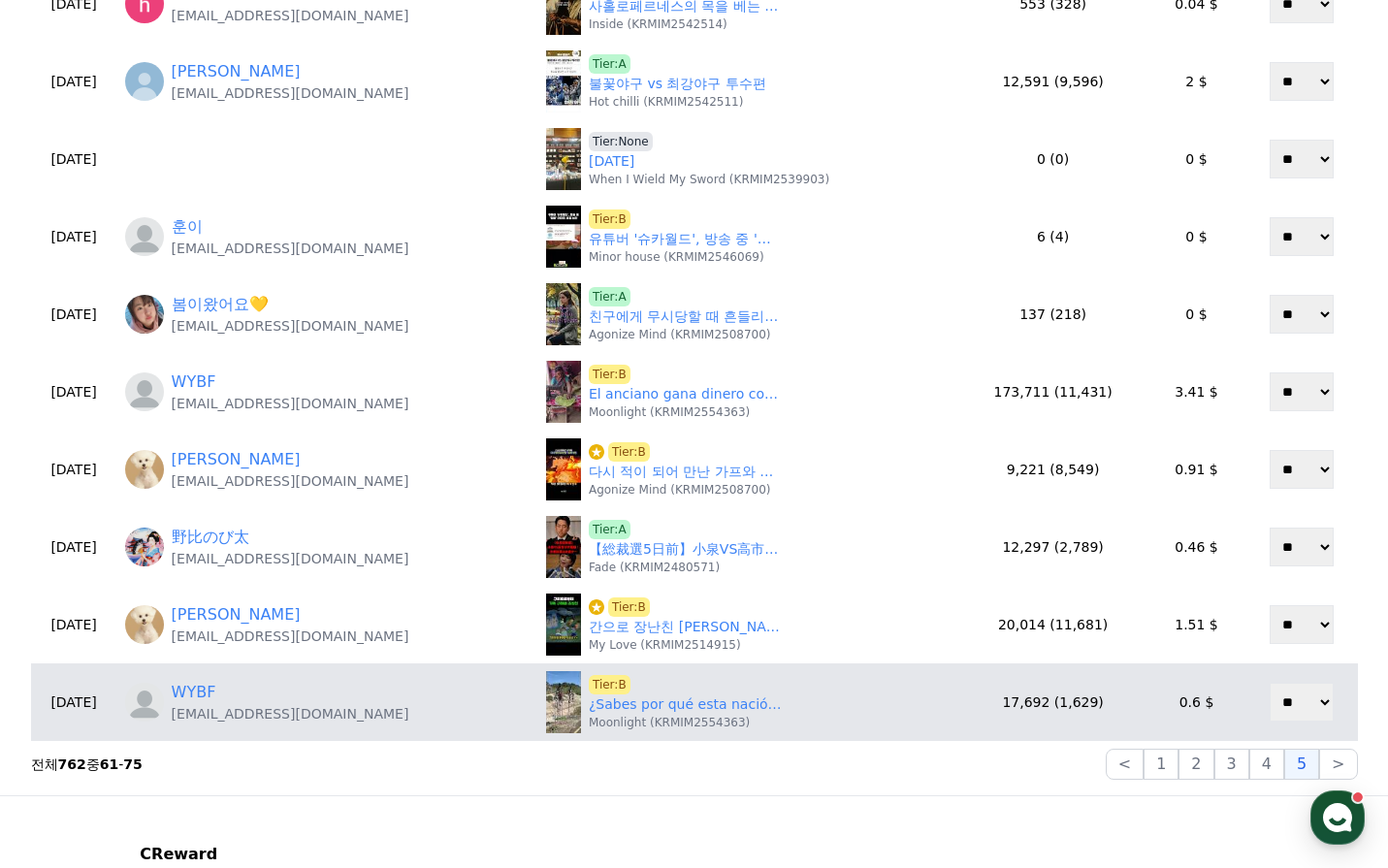
scroll to position [679, 0]
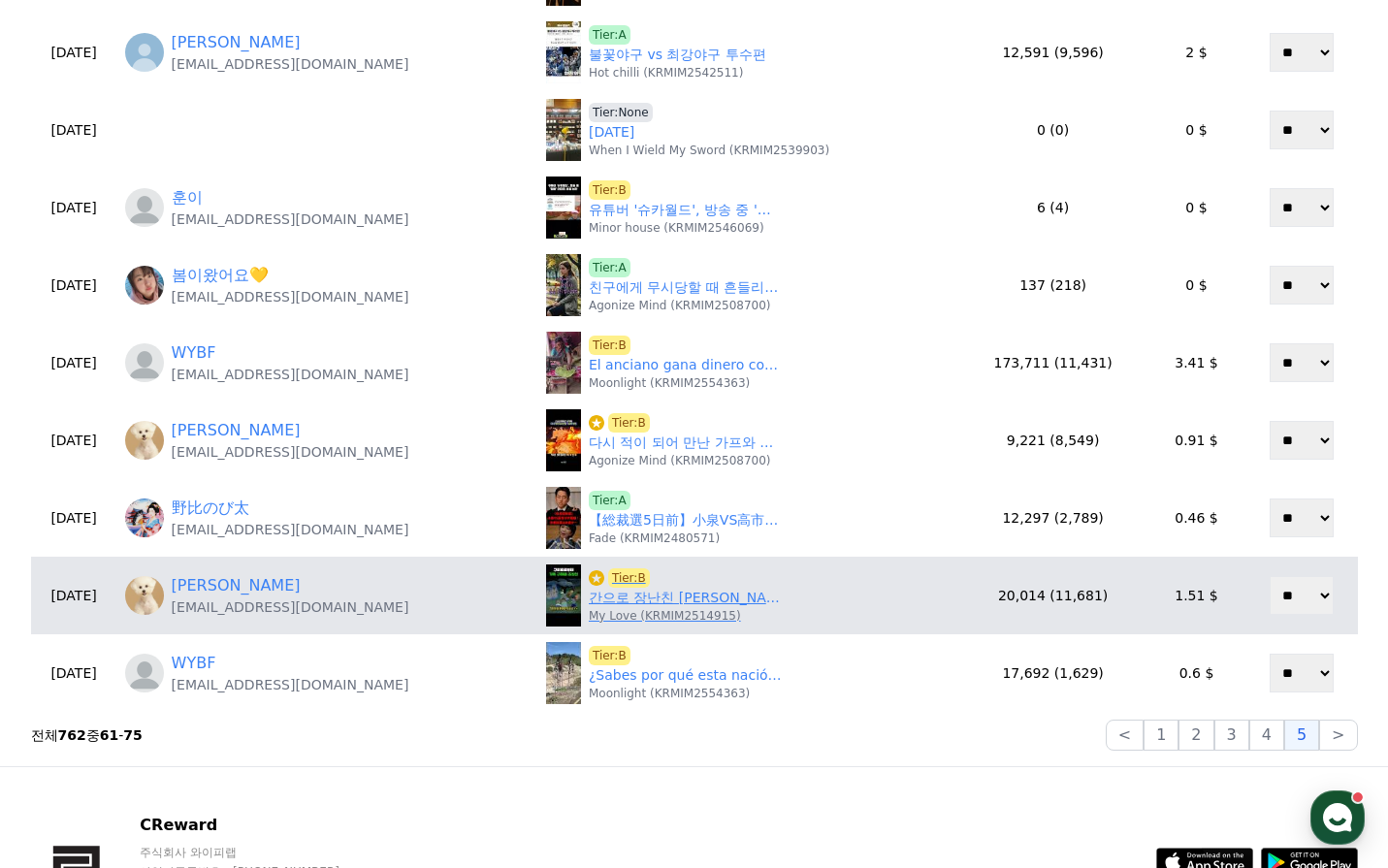
click at [619, 606] on link "간으로 장난친 구미호의 최후 #검정고무신" at bounding box center [686, 598] width 194 height 21
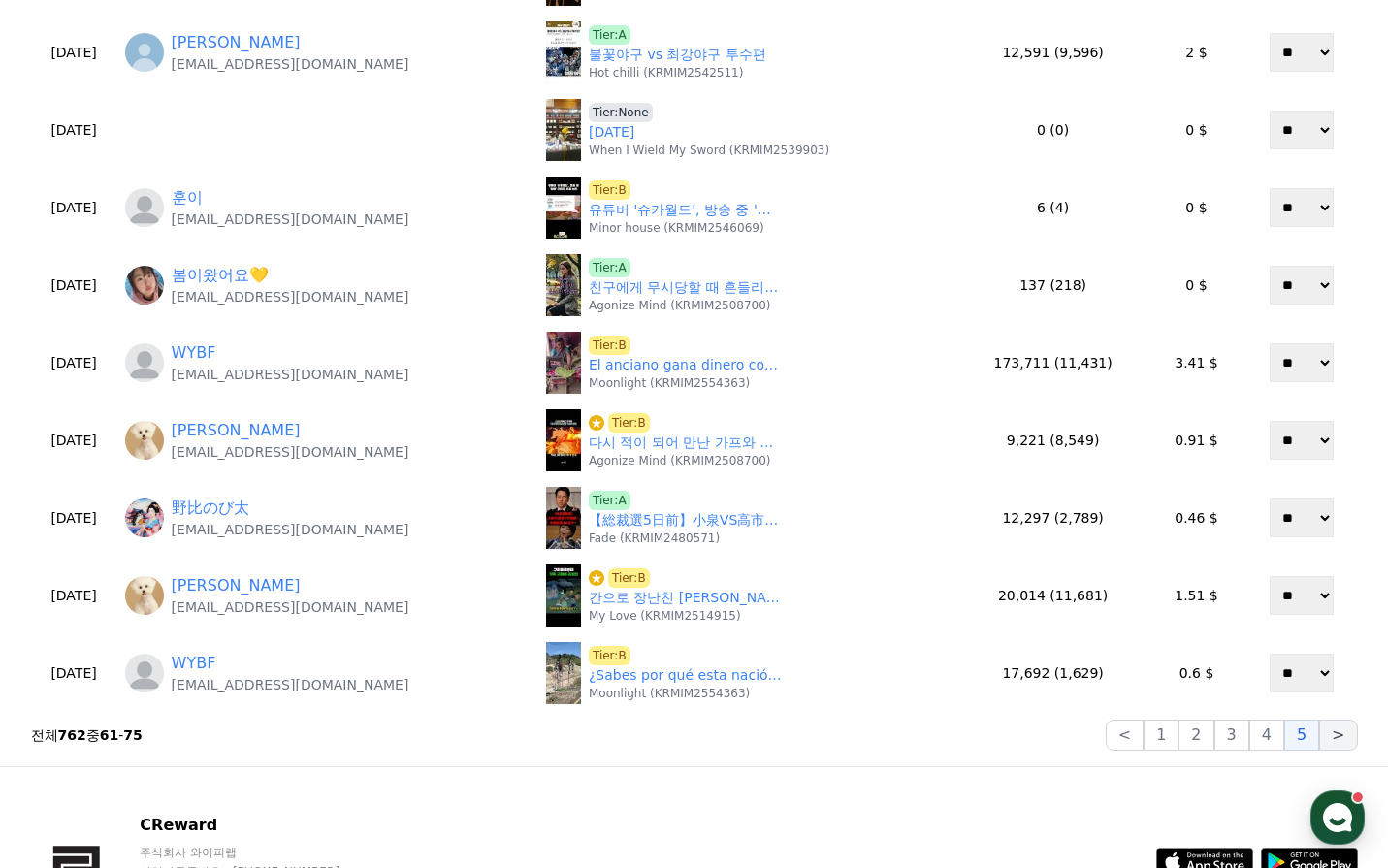
click at [1327, 742] on button ">" at bounding box center [1338, 735] width 38 height 31
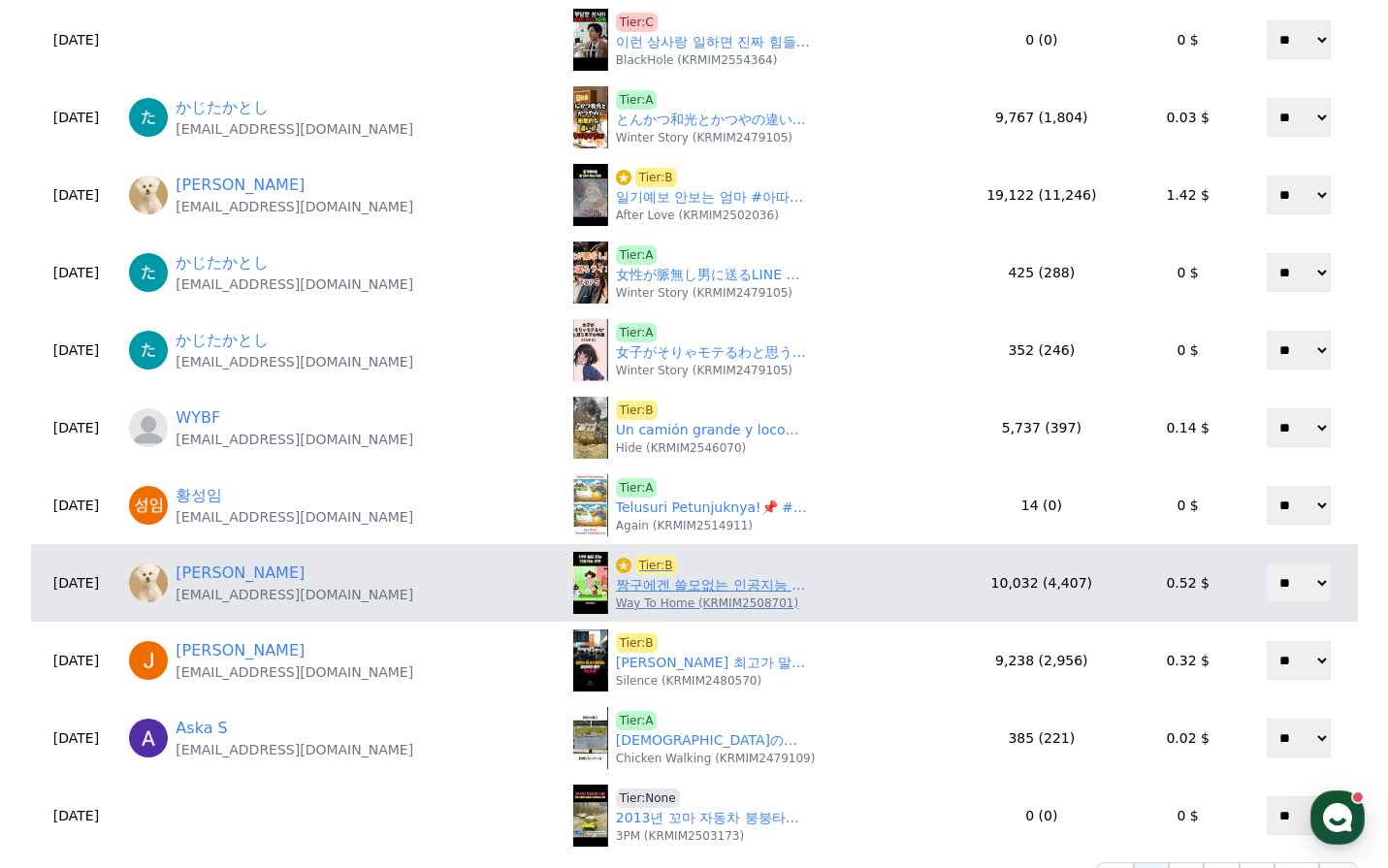
scroll to position [582, 0]
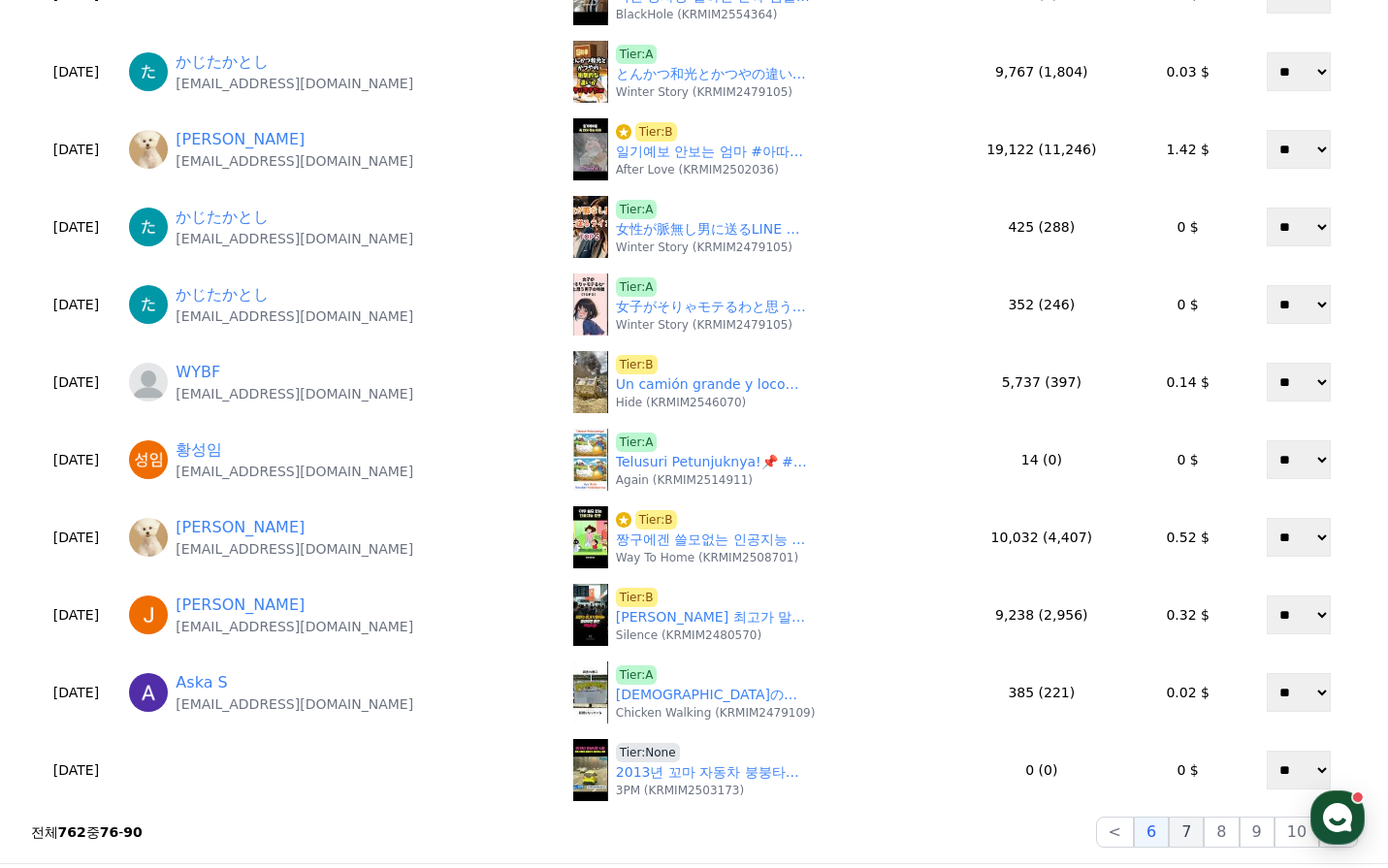
click at [1201, 832] on button "7" at bounding box center [1185, 831] width 35 height 31
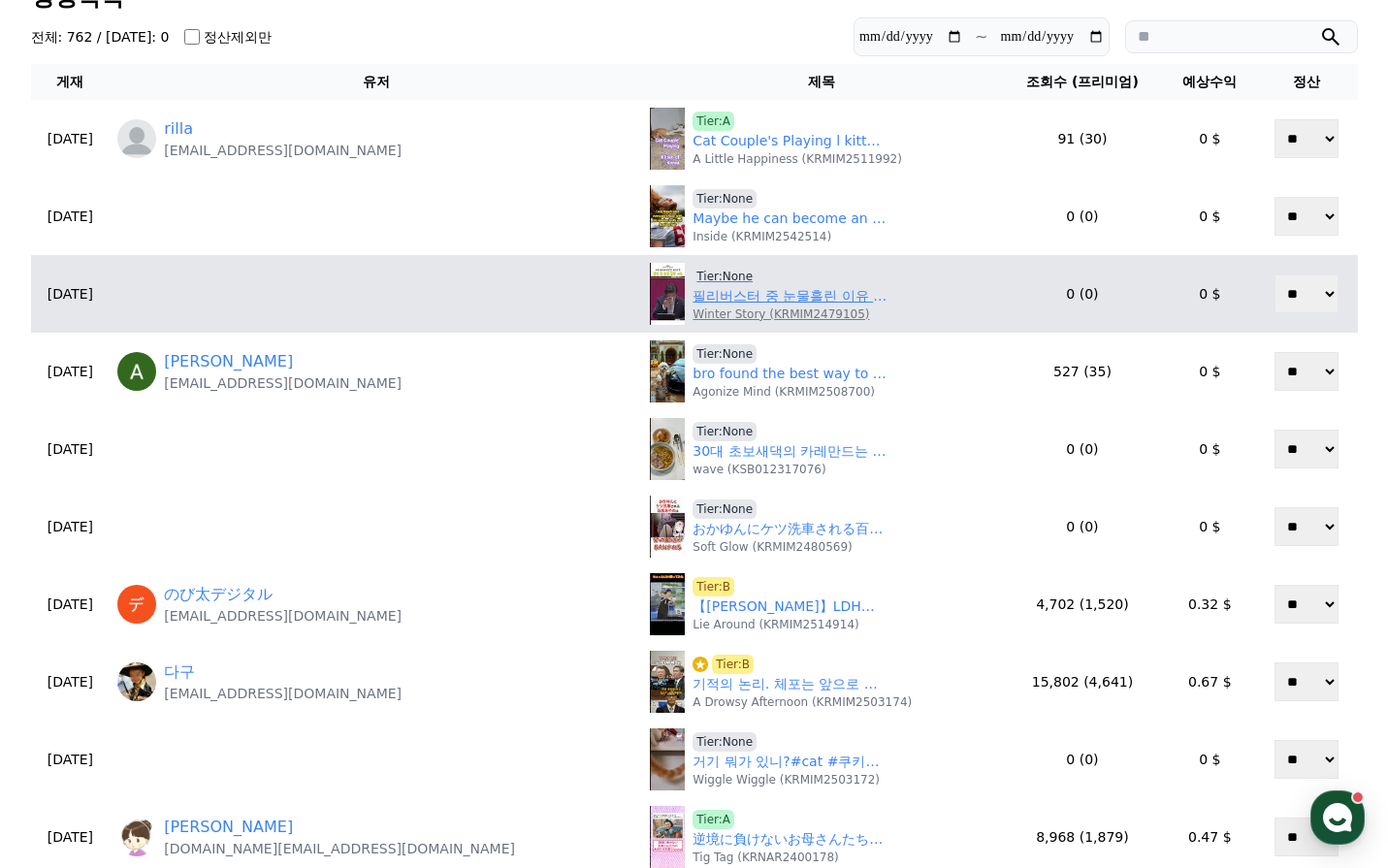
scroll to position [0, 0]
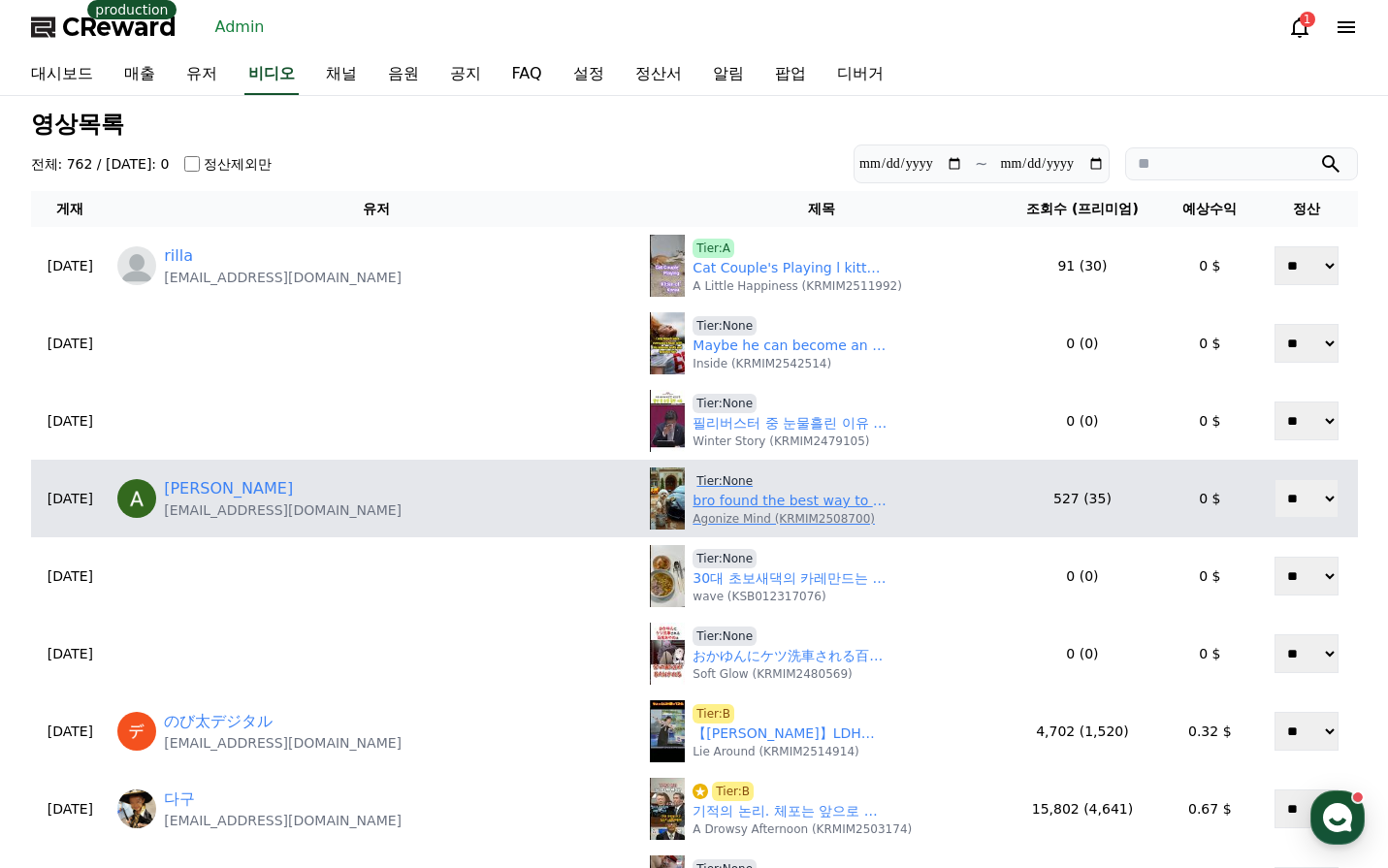
click at [693, 508] on link "bro found the best way to revenge" at bounding box center [790, 500] width 194 height 21
click at [693, 481] on span "Tier:None" at bounding box center [725, 481] width 64 height 20
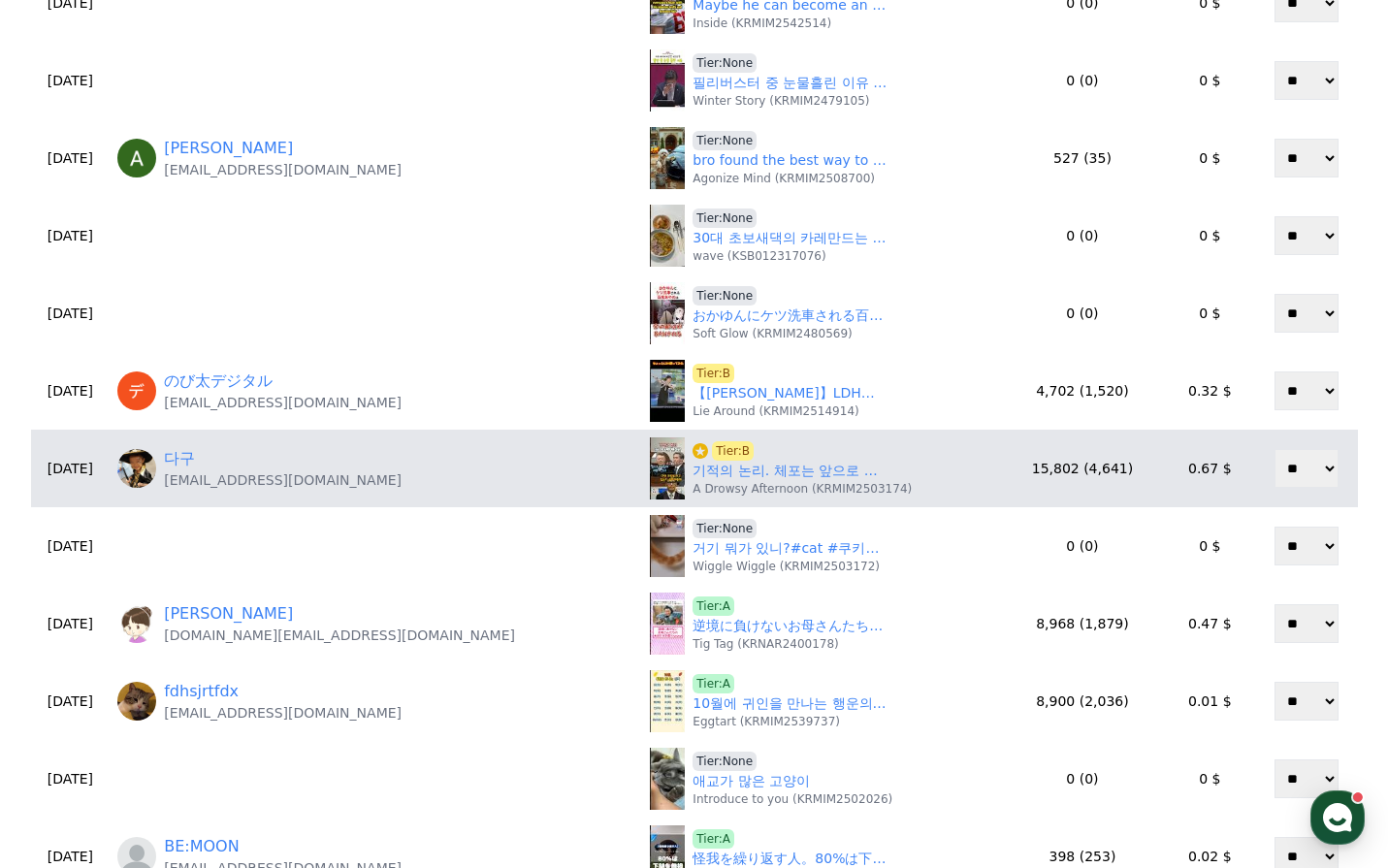
scroll to position [388, 0]
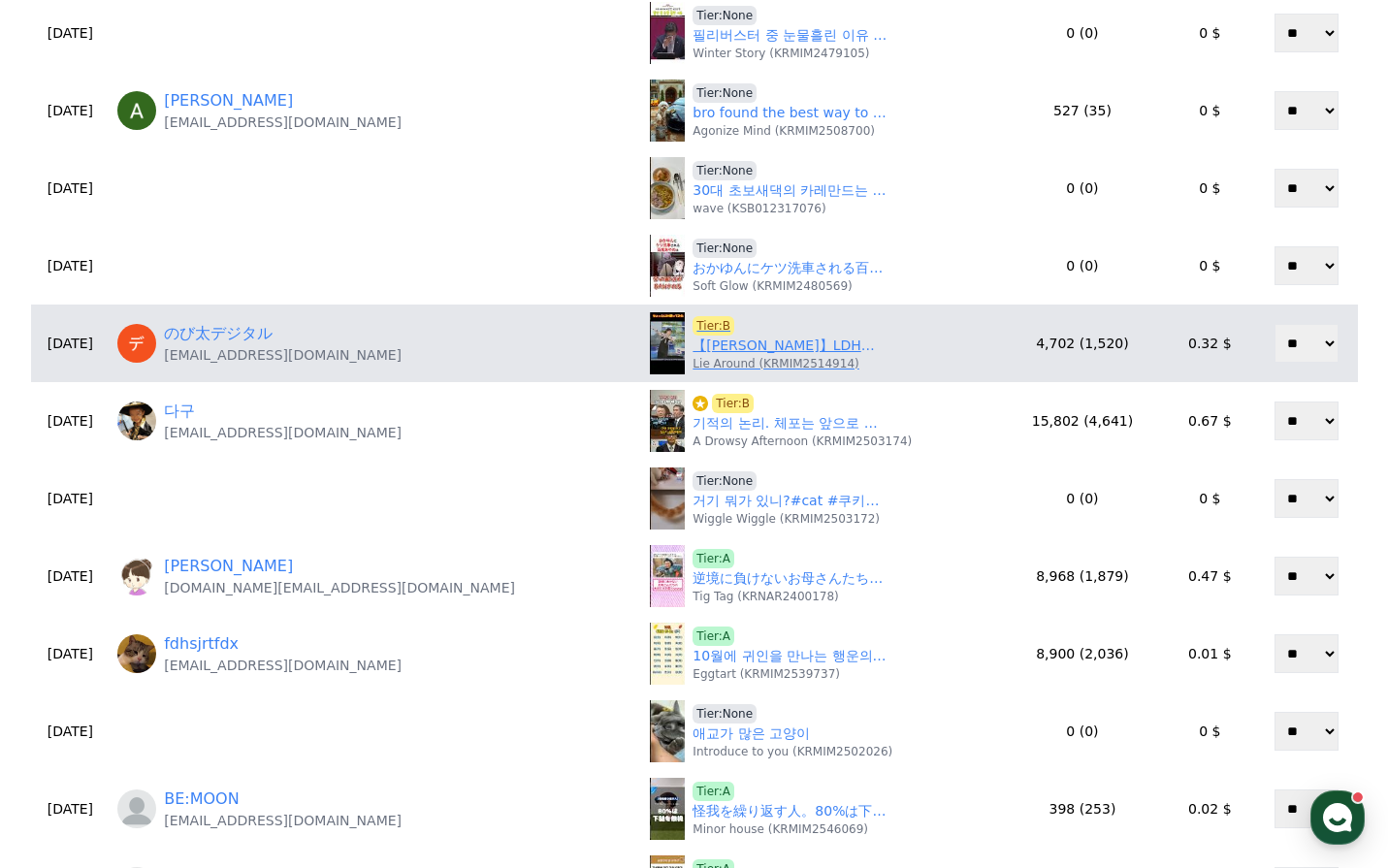
click at [693, 346] on link "【小林李衣奈】LDHちょっとだけ踊ってみた！ダンスしちゃう美人すぎるお天気キャスターりーちゃん【ウェザーニュースLiVE切り抜き】 #かわいい" at bounding box center [790, 345] width 194 height 21
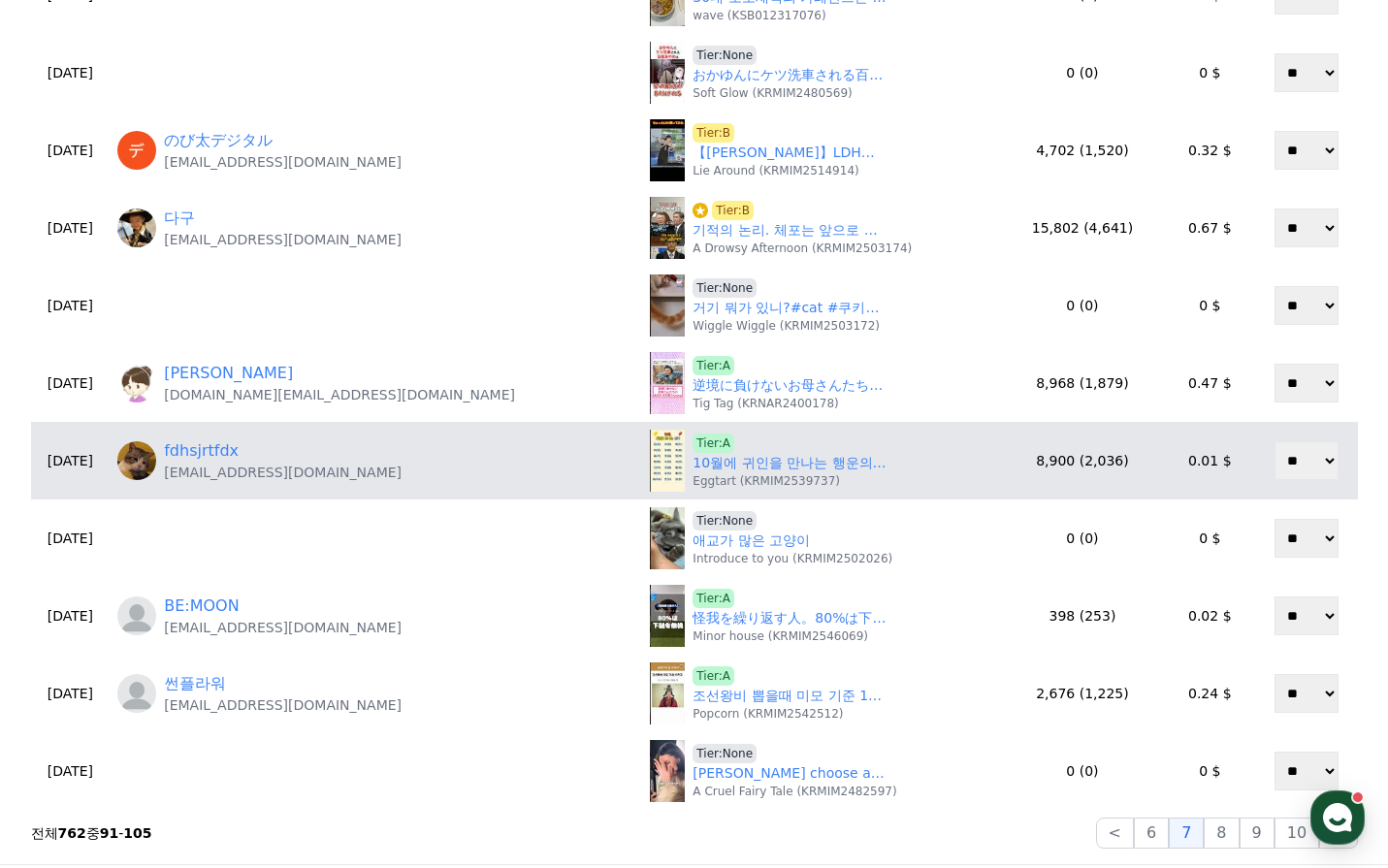
scroll to position [582, 0]
drag, startPoint x: 615, startPoint y: 478, endPoint x: 714, endPoint y: 477, distance: 99.0
click at [714, 477] on p "Eggtart (KRMIM2539737)" at bounding box center [766, 480] width 147 height 16
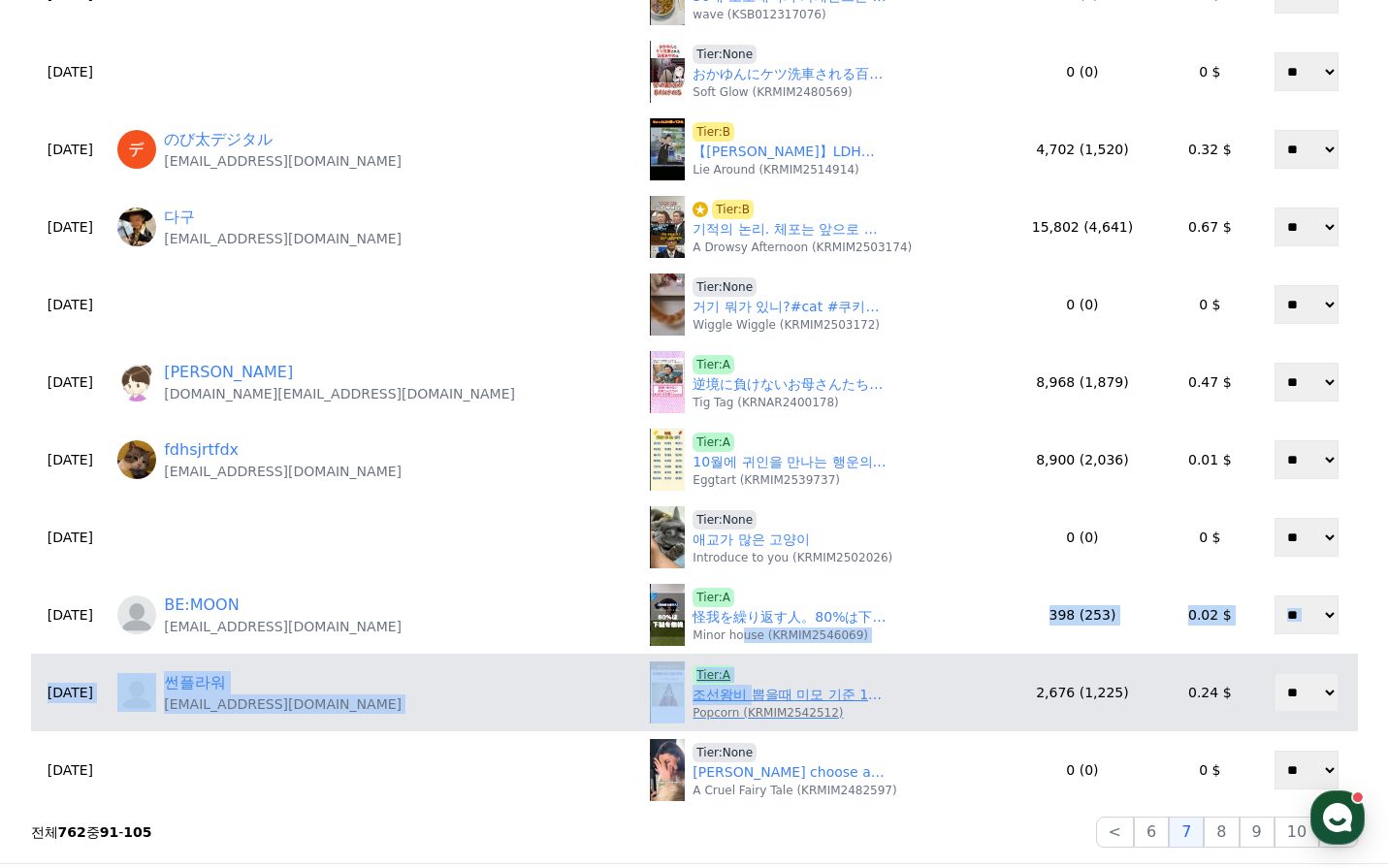
drag, startPoint x: 634, startPoint y: 627, endPoint x: 652, endPoint y: 661, distance: 38.5
click at [652, 661] on table "게재 유저 제목 조회수 (프리미엄) 예상수익 정산 2025-09-29 rilla rillapro@gmail.com Tier:A Cat Coup…" at bounding box center [694, 210] width 1327 height 1200
click at [693, 686] on link "조선왕비 뽑을때 미모 기준 10가지" at bounding box center [790, 695] width 194 height 21
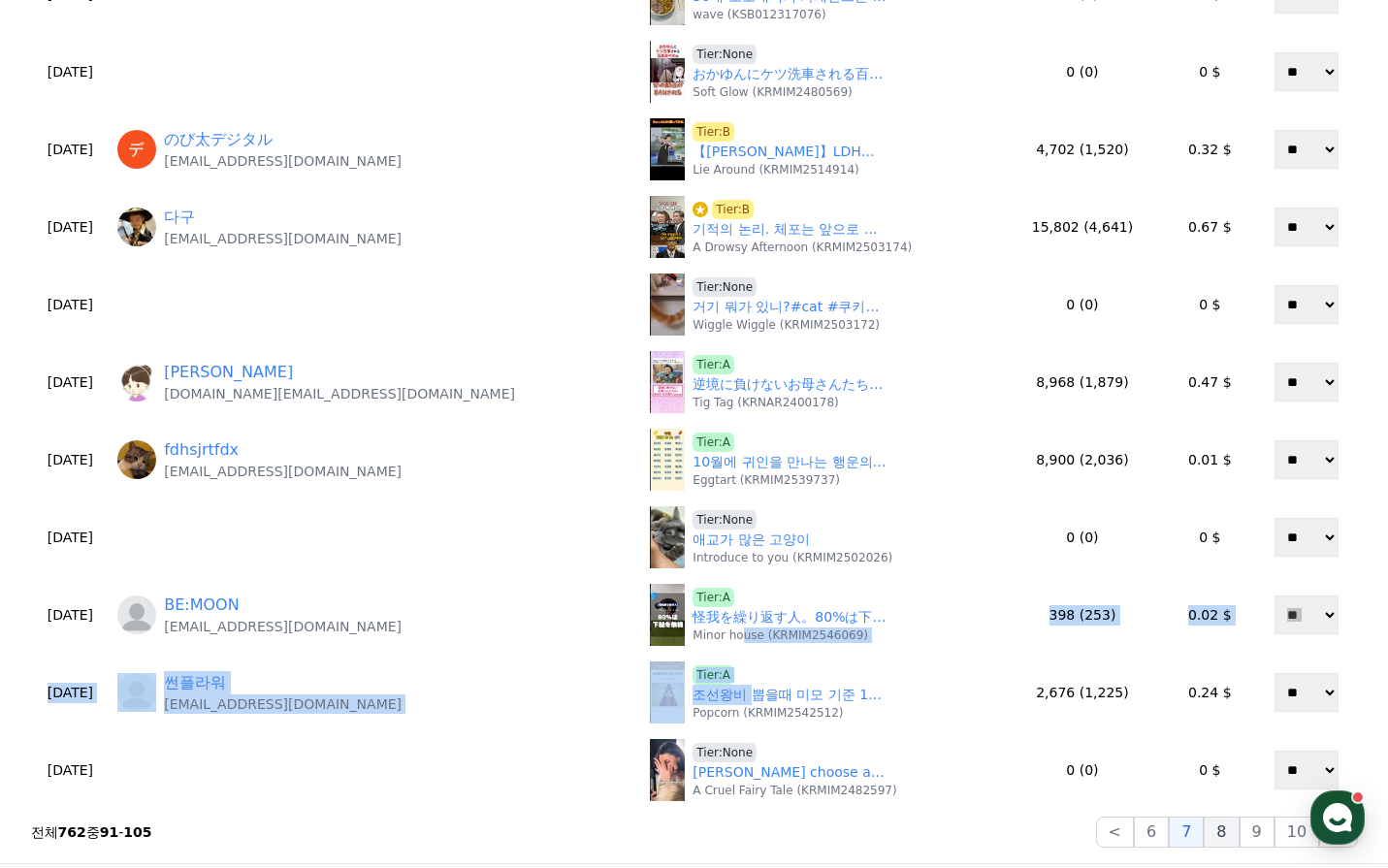
click at [1239, 831] on button "8" at bounding box center [1221, 831] width 35 height 31
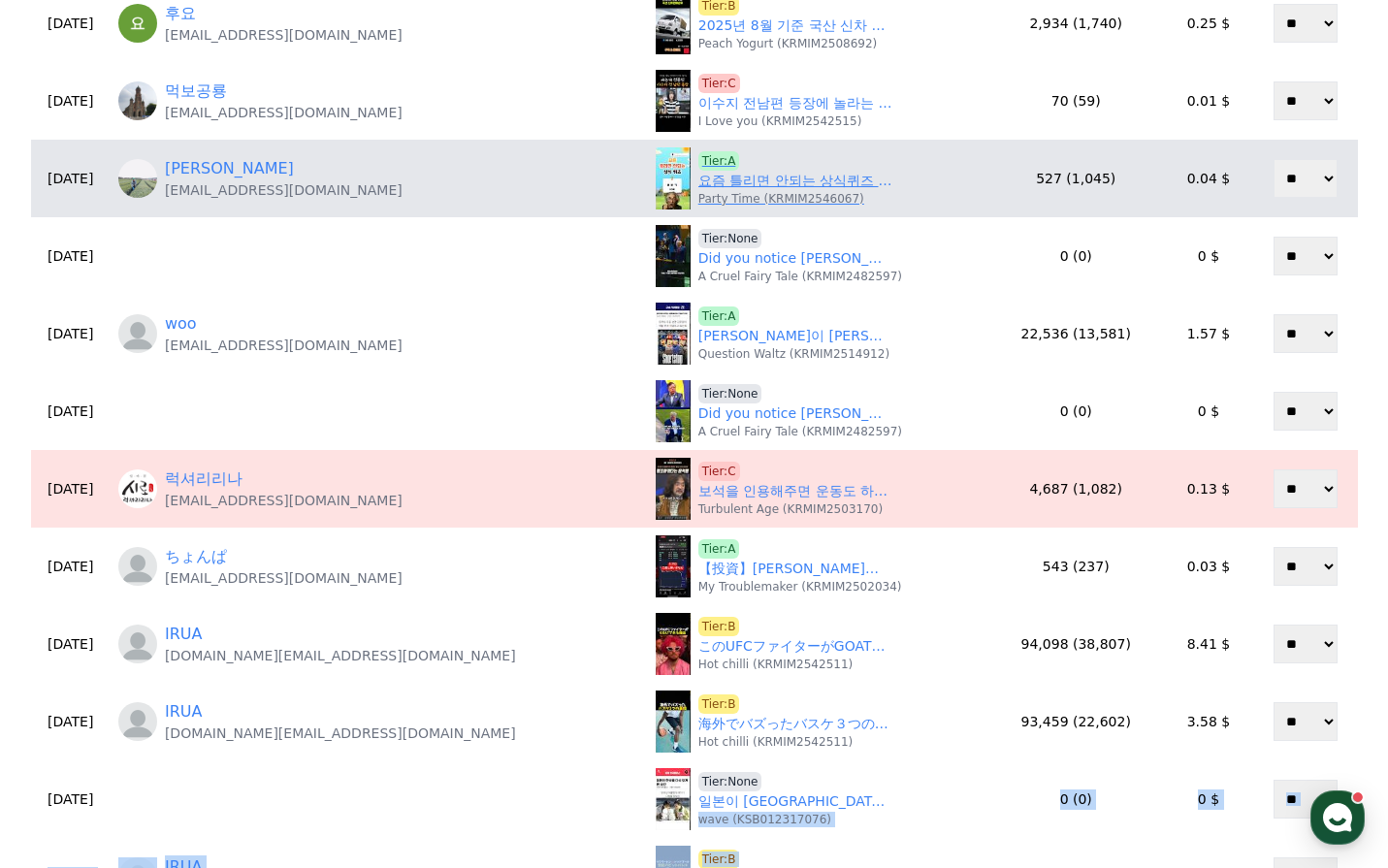
scroll to position [97, 0]
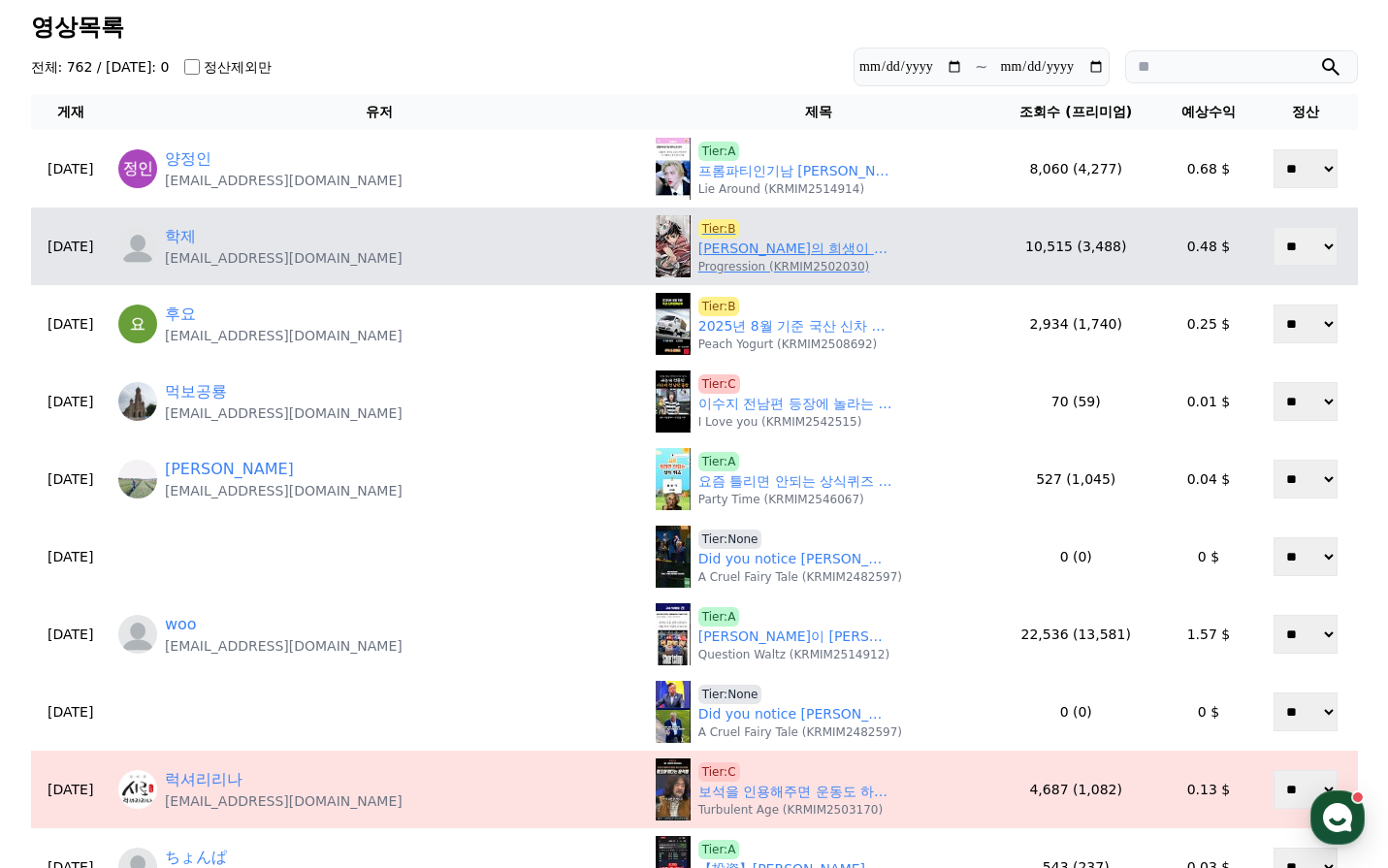
click at [698, 247] on link "사비토의 희생이 남긴 기유의 ‘트라우마’ #귀멸의칼날" at bounding box center [795, 248] width 194 height 21
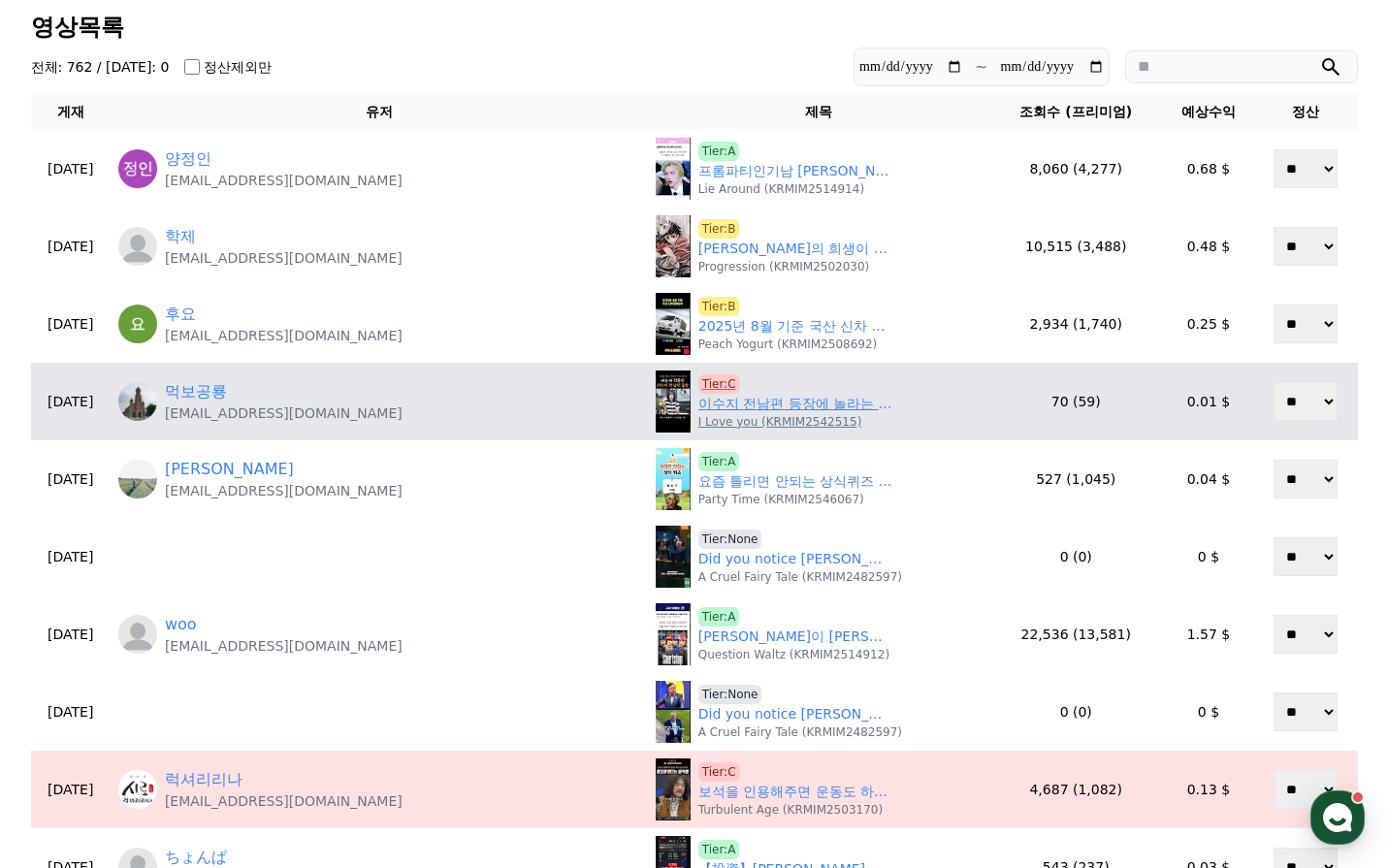
click at [698, 398] on link "이수지 전남편 등장에 놀라는 직장인들 #직장인들 #직장인들2" at bounding box center [795, 403] width 194 height 21
click at [698, 407] on link "이수지 전남편 등장에 놀라는 직장인들 #직장인들 #직장인들2" at bounding box center [795, 403] width 194 height 21
click at [698, 383] on span "Tier:C" at bounding box center [719, 385] width 42 height 20
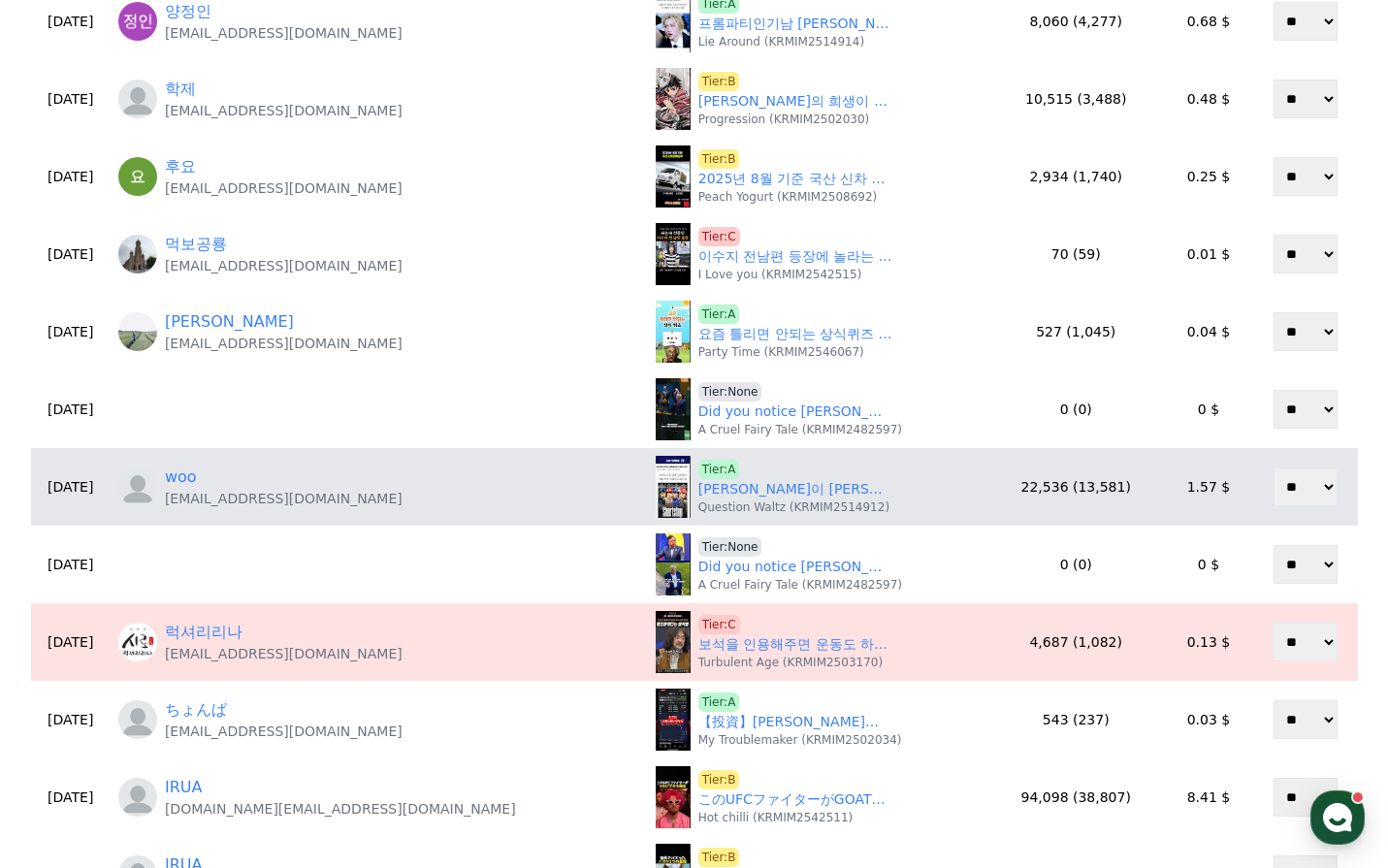
scroll to position [291, 0]
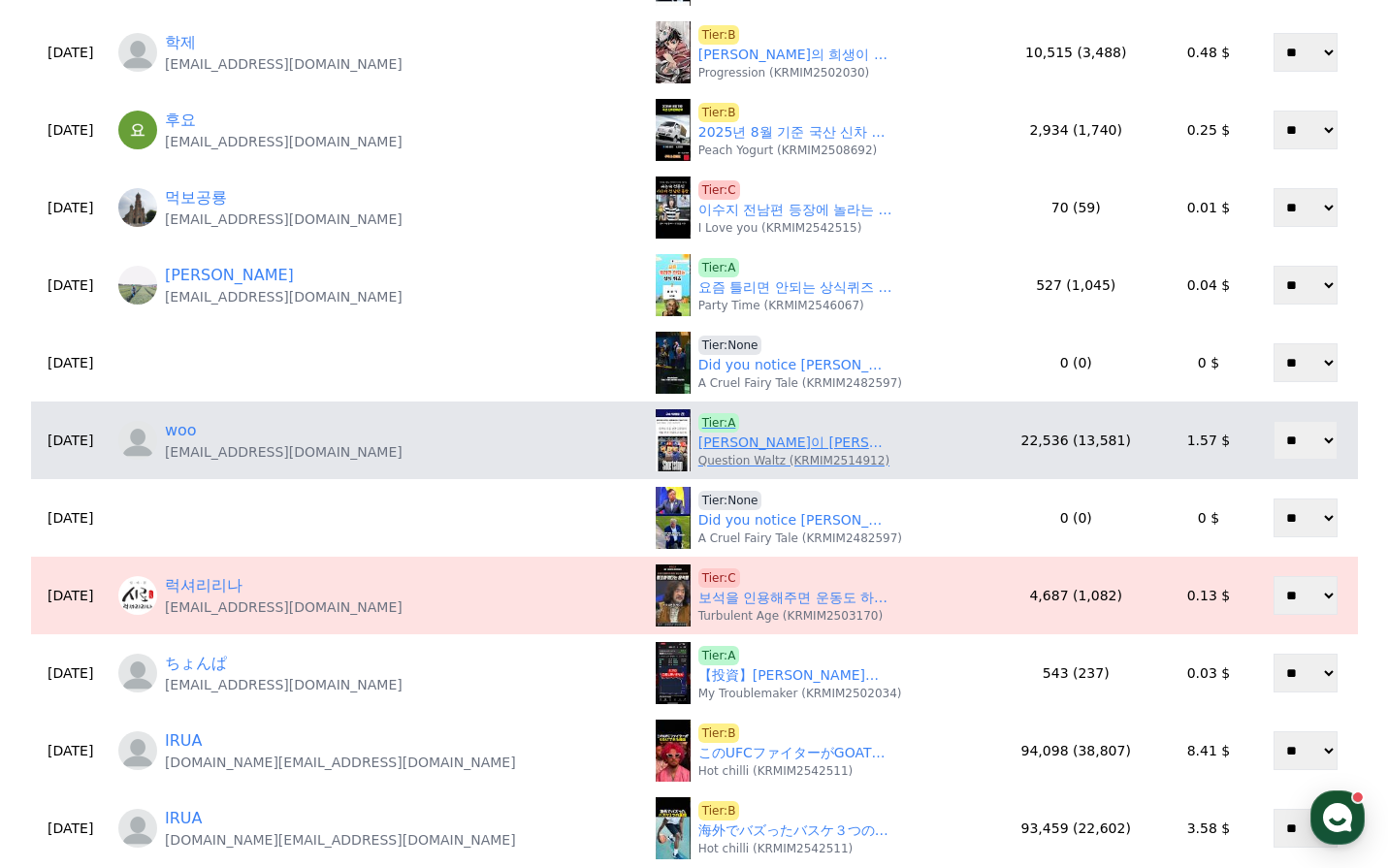
click at [698, 434] on link "김주원이 유격수 골든글러브 가능한 이유" at bounding box center [795, 443] width 194 height 21
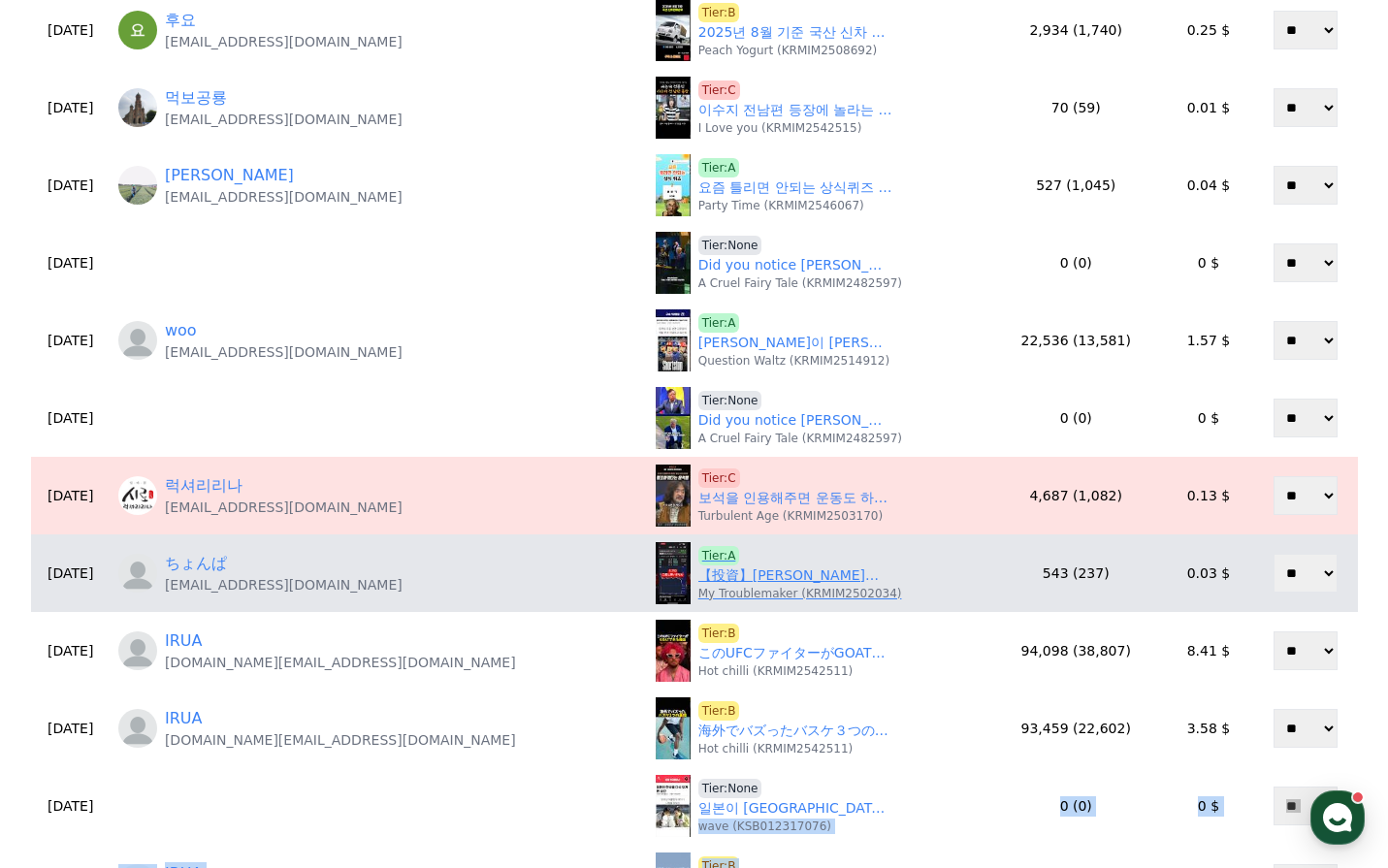
scroll to position [485, 0]
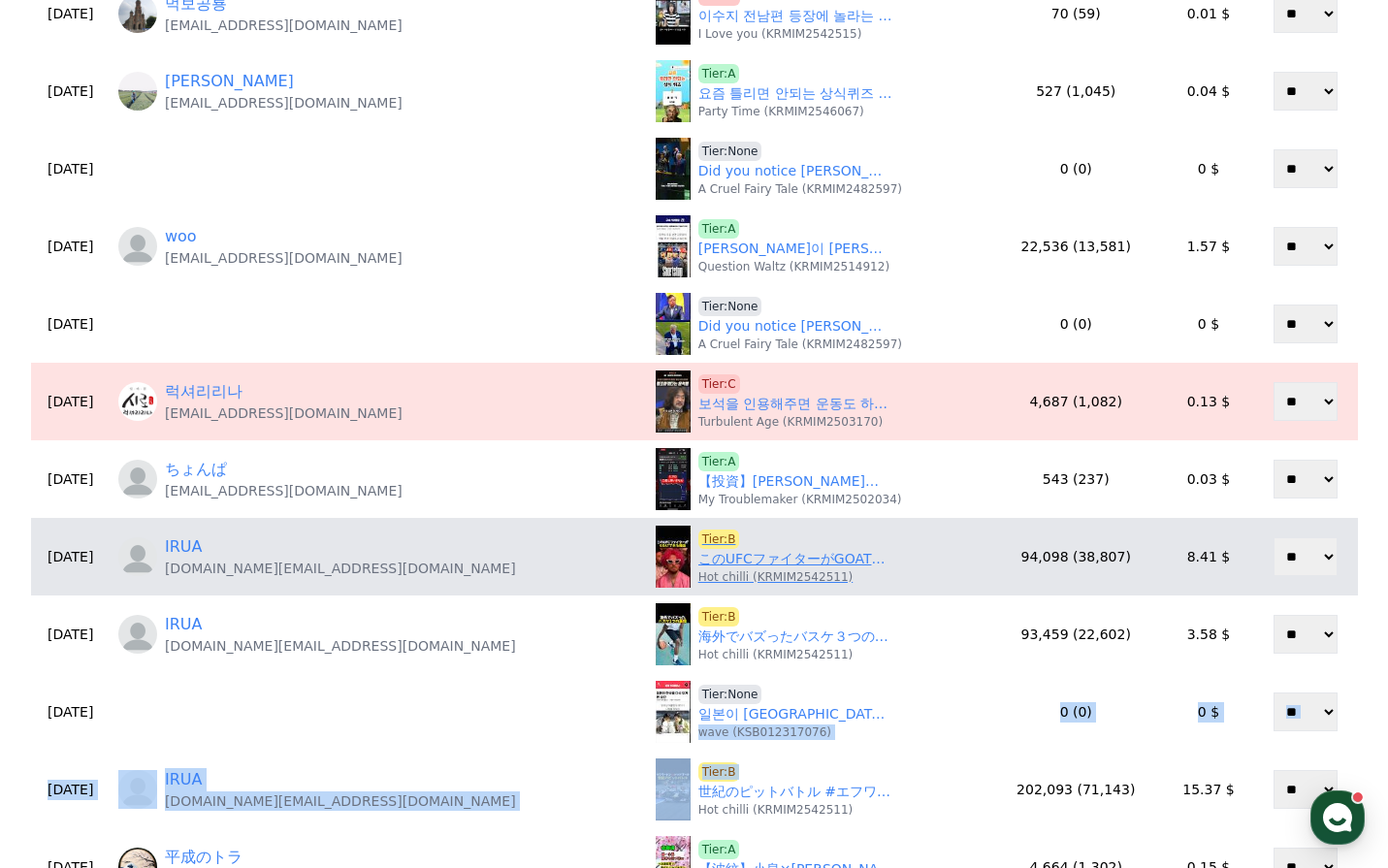
click at [698, 564] on link "このUFCファイターがGOATである理由 #ufc #mma #格闘技 #rizin" at bounding box center [795, 559] width 194 height 21
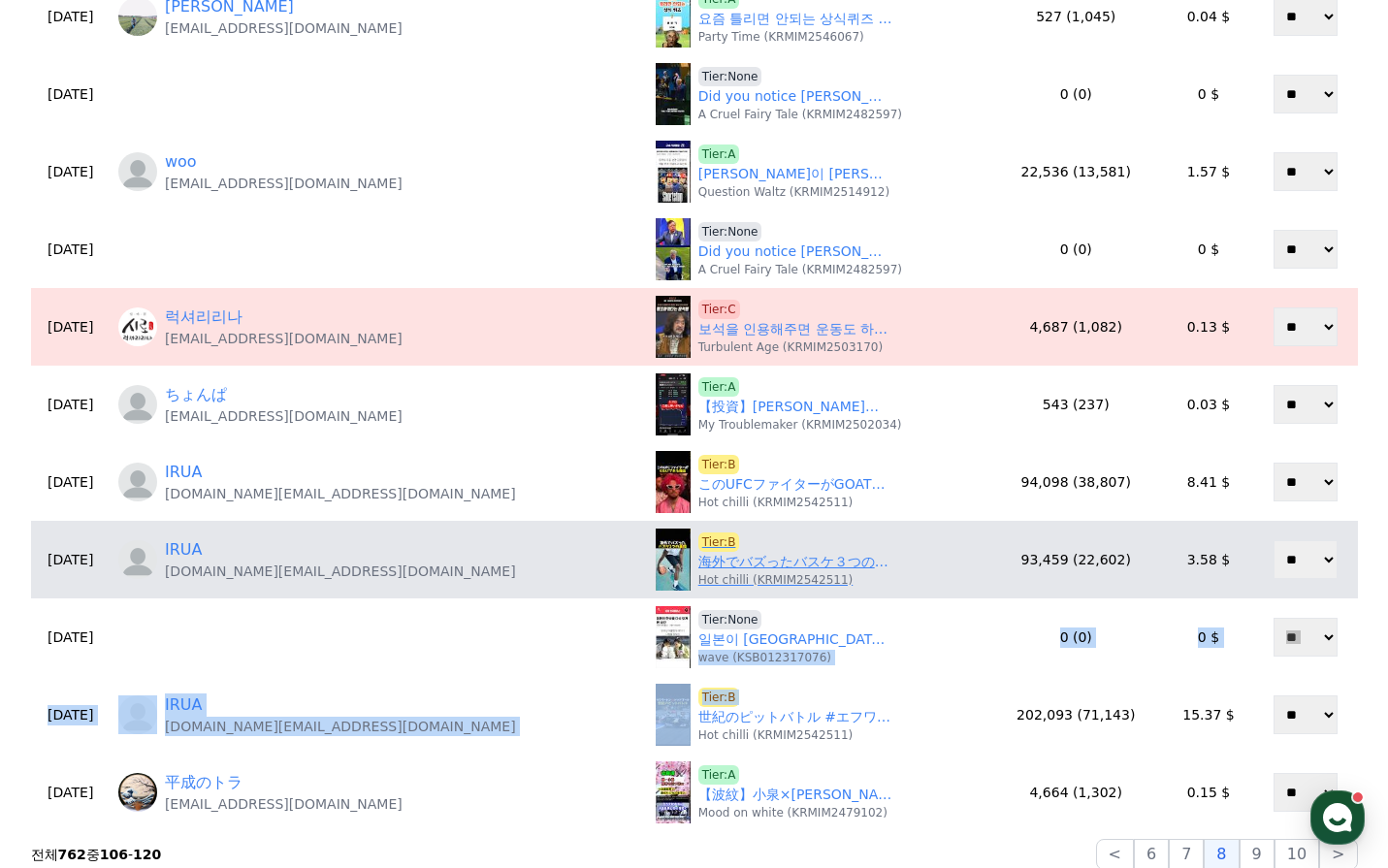
scroll to position [582, 0]
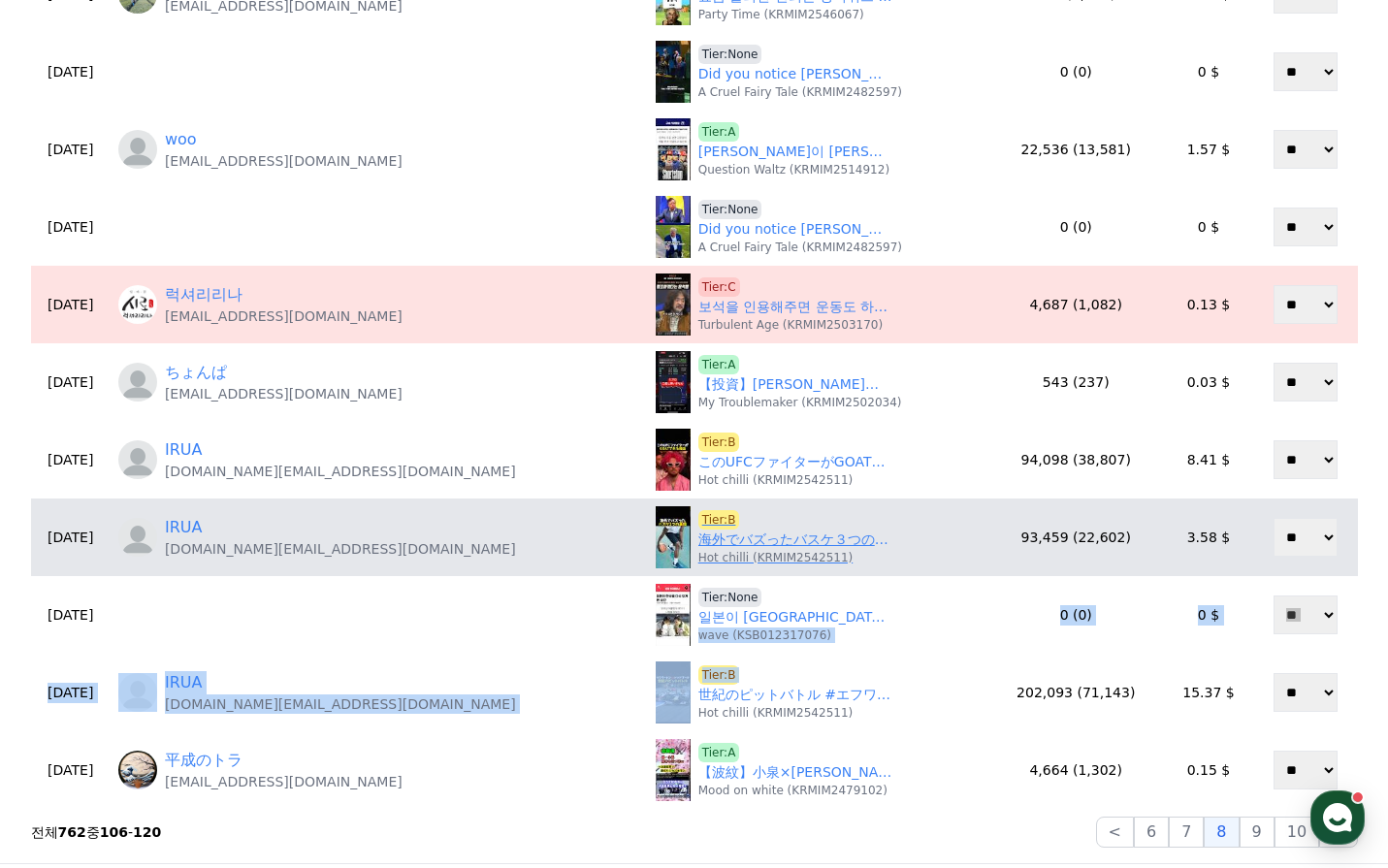
click at [698, 543] on link "海外でバズったバスケ３つの裏技 #バスケ #バスケットボール #nba" at bounding box center [795, 540] width 194 height 21
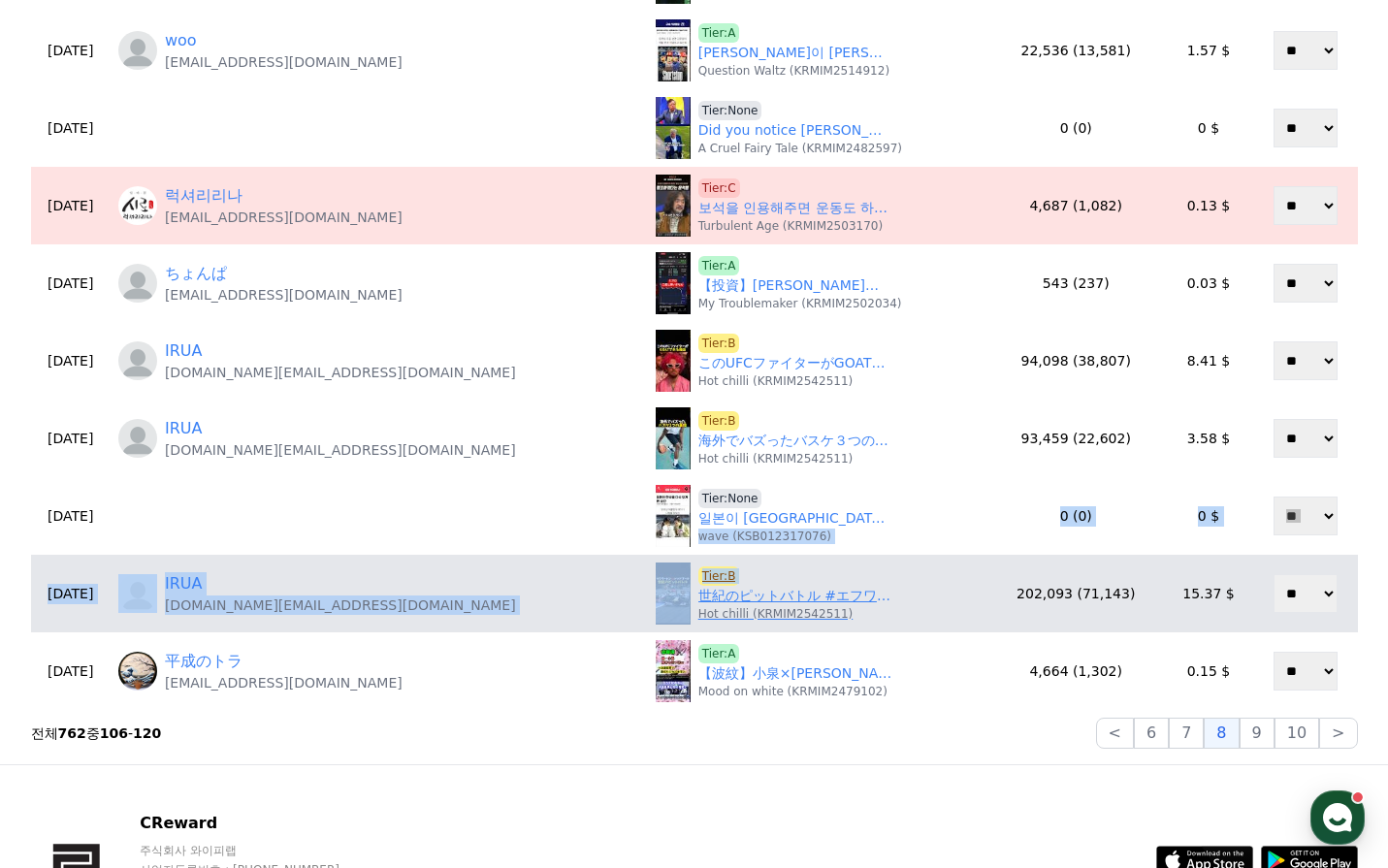
scroll to position [857, 0]
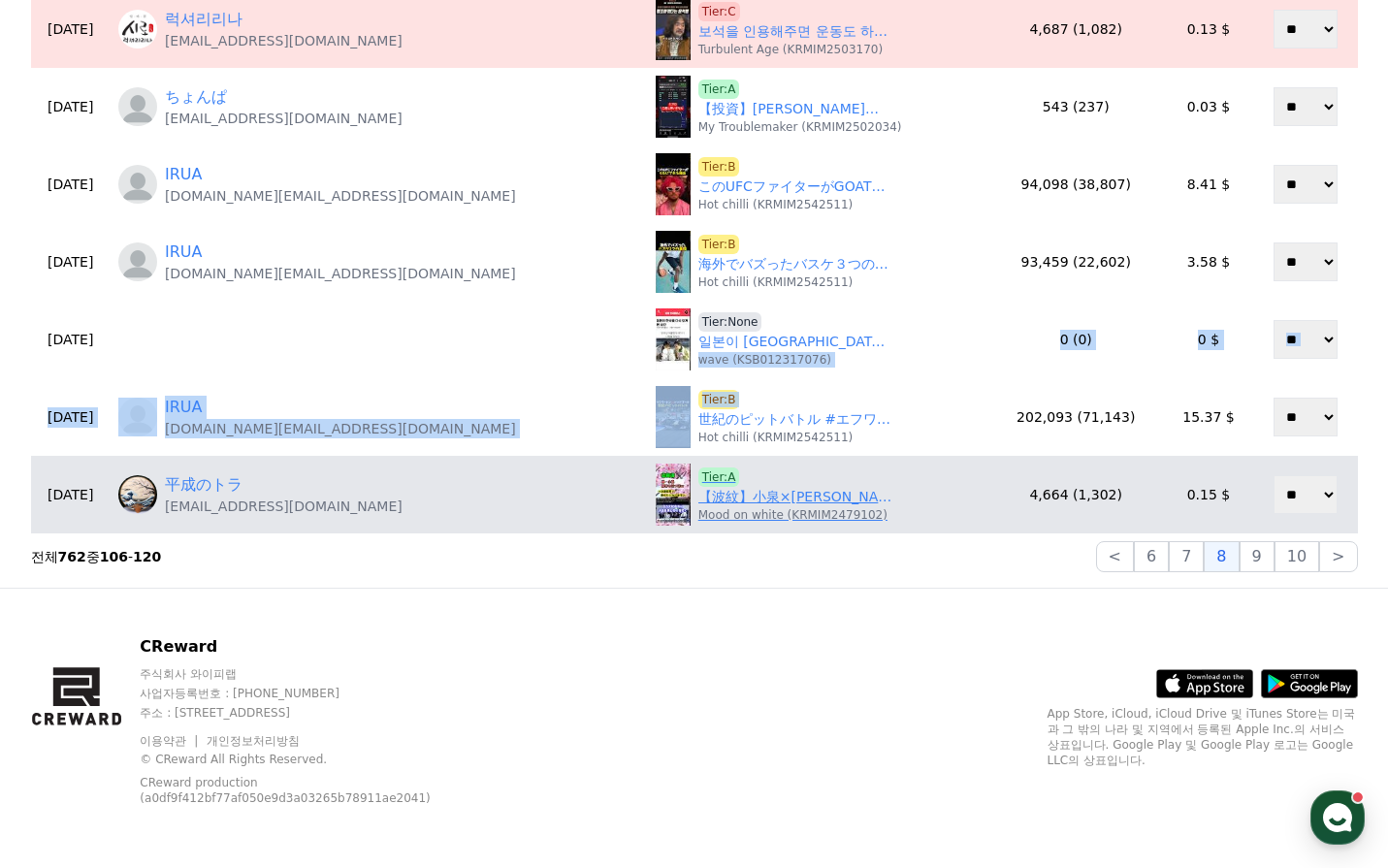
click at [698, 499] on link "【波紋】小泉×林が石破政権引き継ぎへ⁉︎高市氏切り捨てに「保守裏切り」ネット激怒　#shorts" at bounding box center [795, 497] width 194 height 21
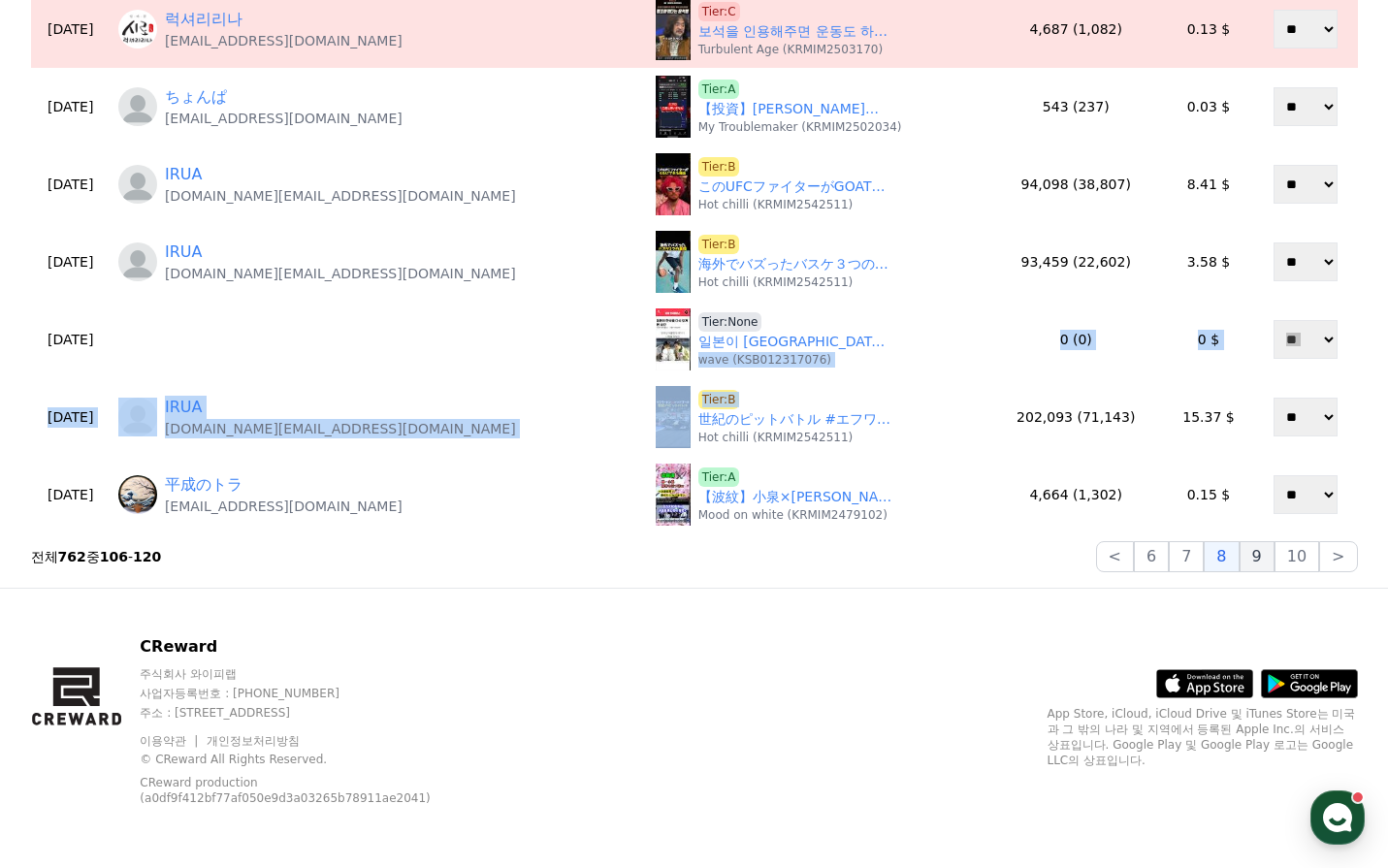
click at [1255, 563] on button "9" at bounding box center [1257, 557] width 35 height 31
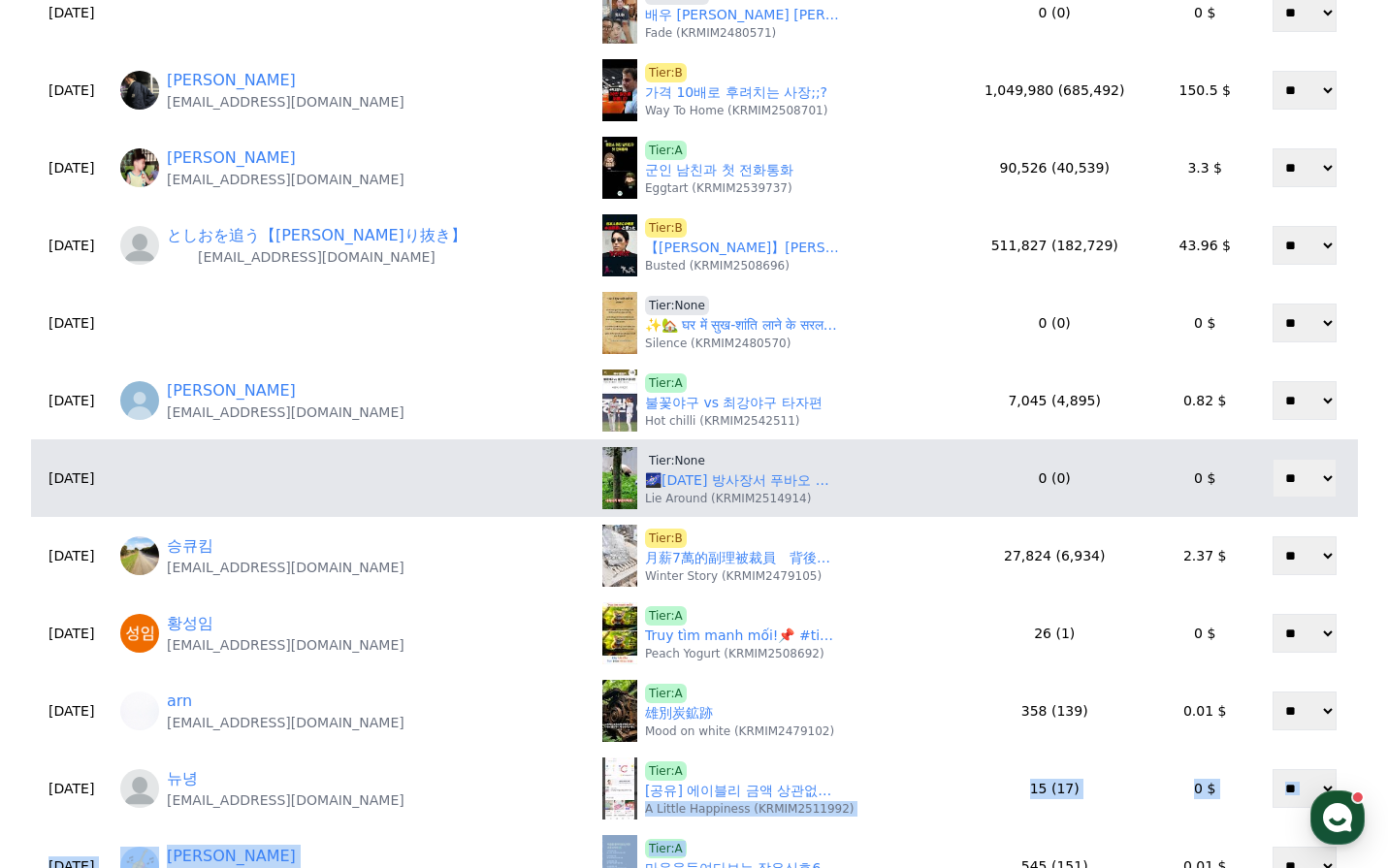
scroll to position [470, 0]
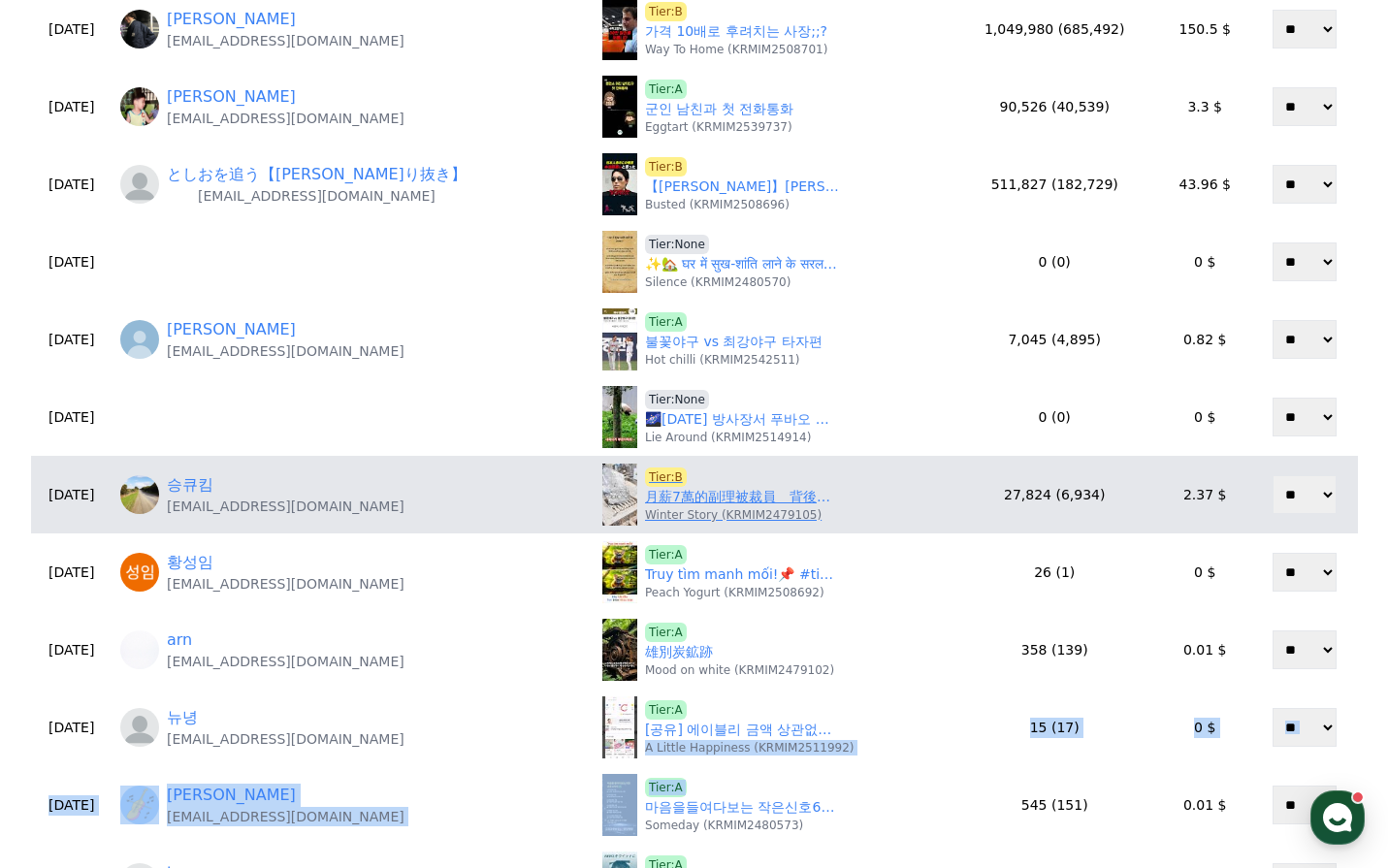
click at [694, 497] on link "月薪7萬的副理被裁員　背後原因太驚人" at bounding box center [742, 497] width 194 height 21
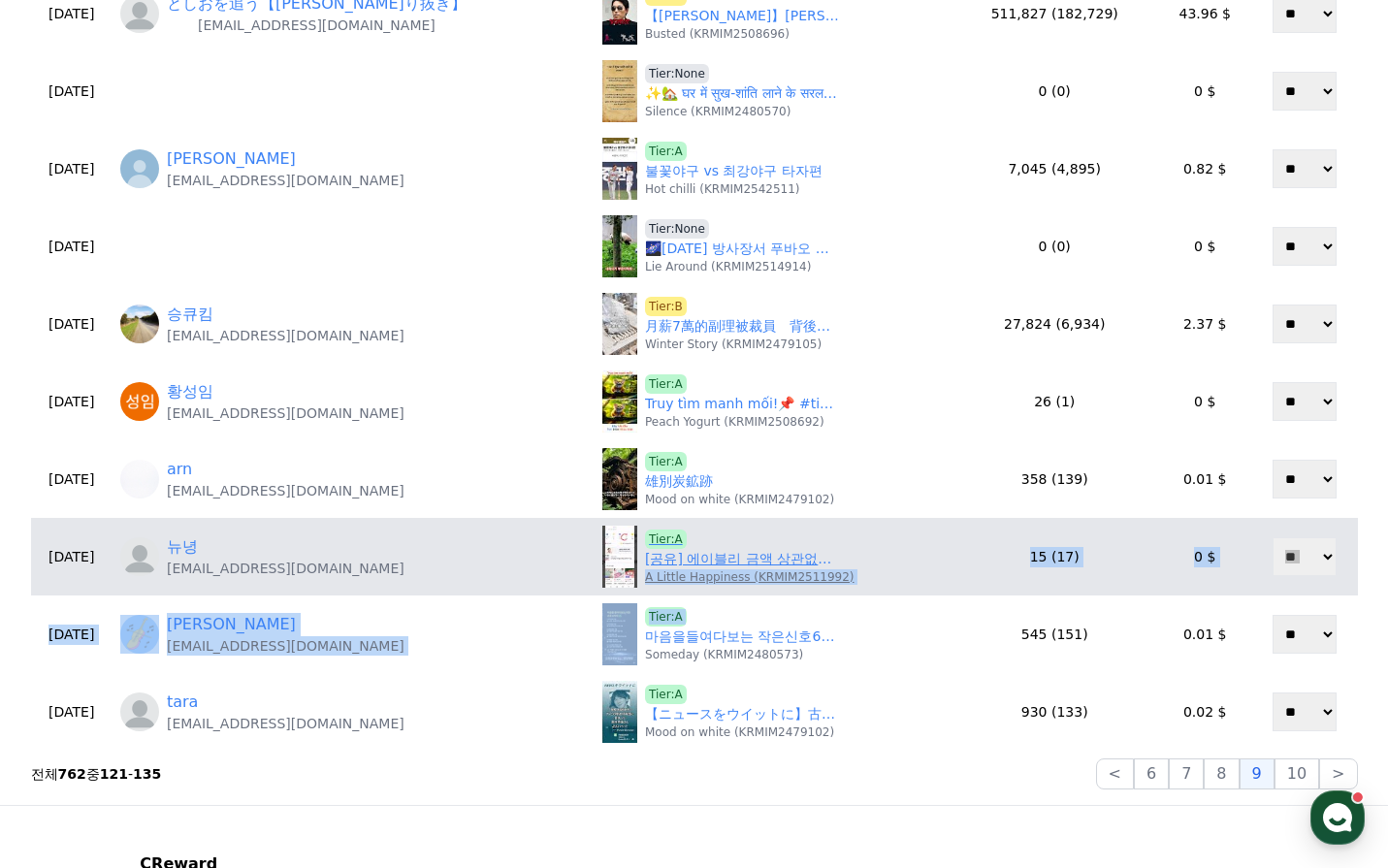
scroll to position [663, 0]
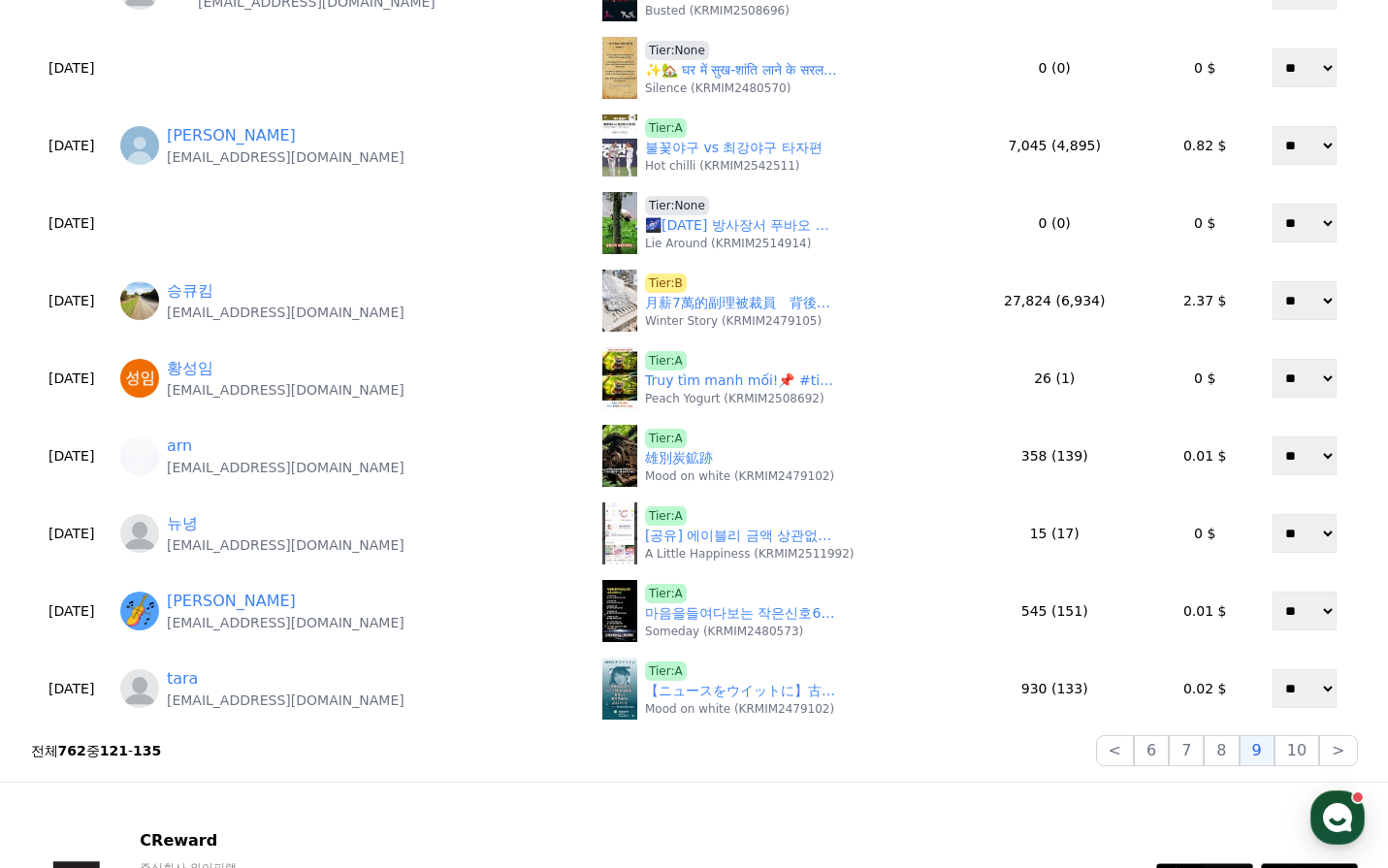
click at [937, 763] on section "전체 762 중 121 - 135 < 6 7 8 9 10 >" at bounding box center [694, 750] width 1327 height 31
click at [1300, 750] on button "10" at bounding box center [1296, 750] width 44 height 31
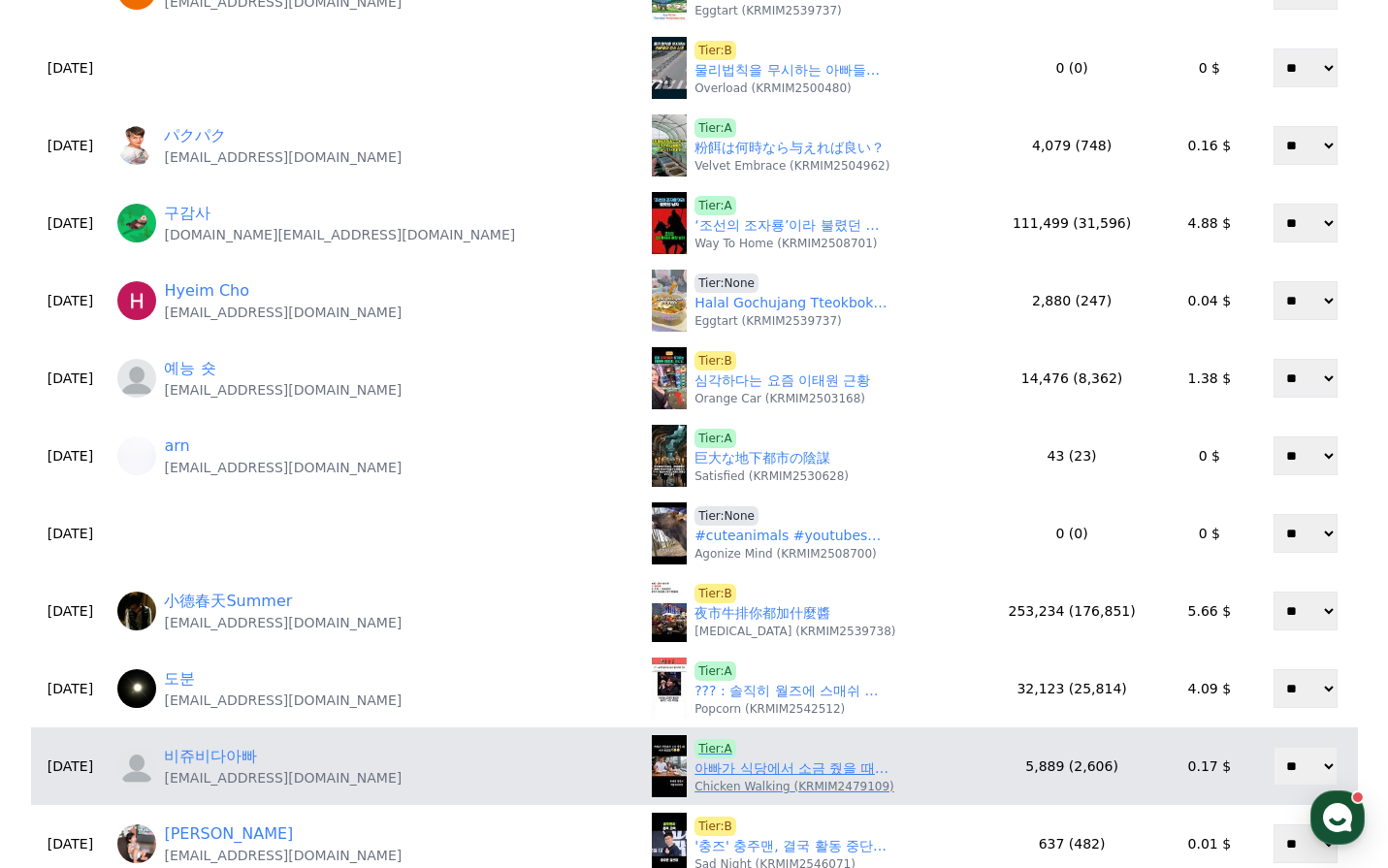
scroll to position [0, 0]
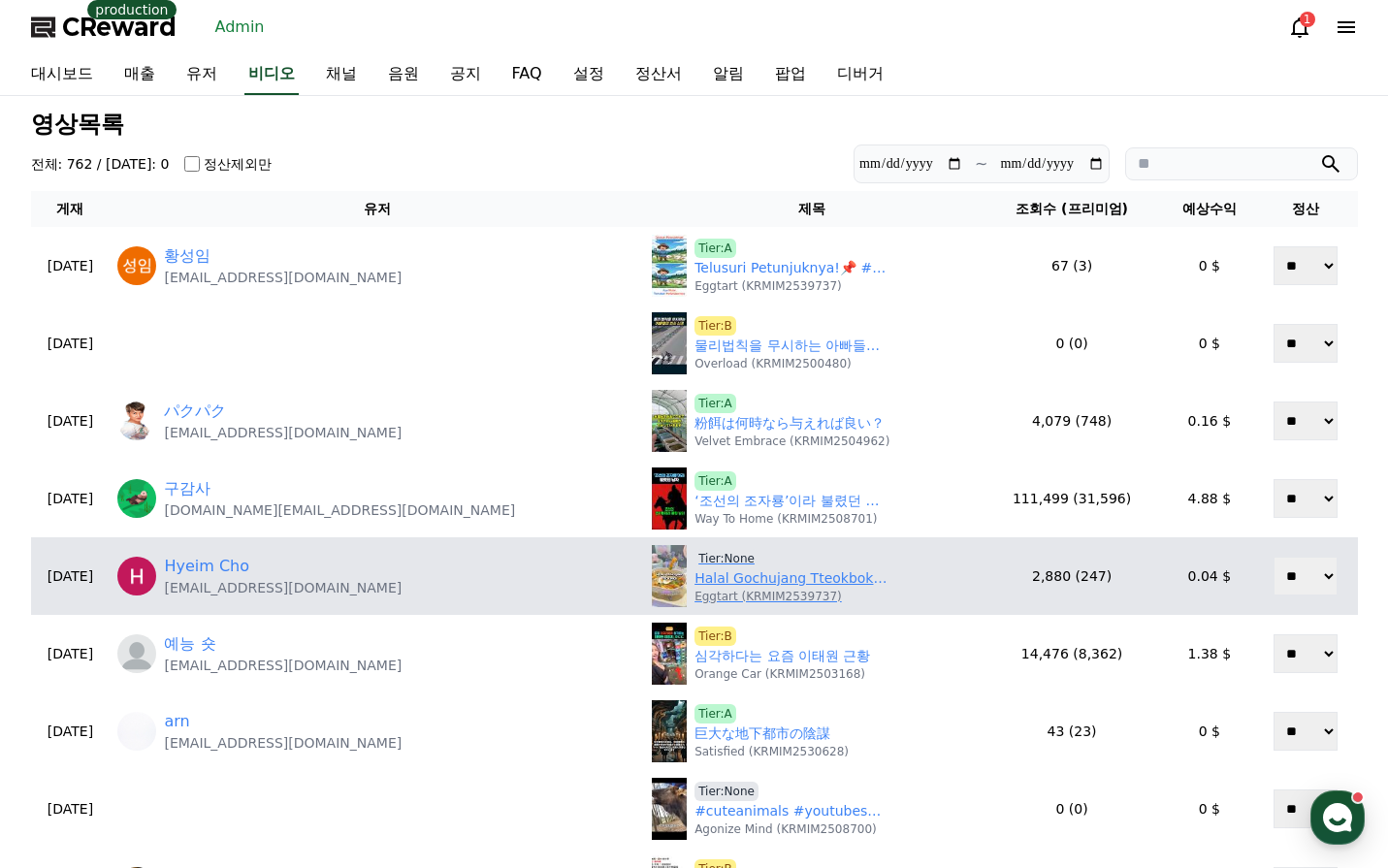
click at [695, 582] on link "Halal Gochujang Tteokbokki So Easy & Delicious! - Check the comments plz" at bounding box center [792, 578] width 194 height 21
click at [695, 556] on span "Tier:None" at bounding box center [727, 559] width 64 height 20
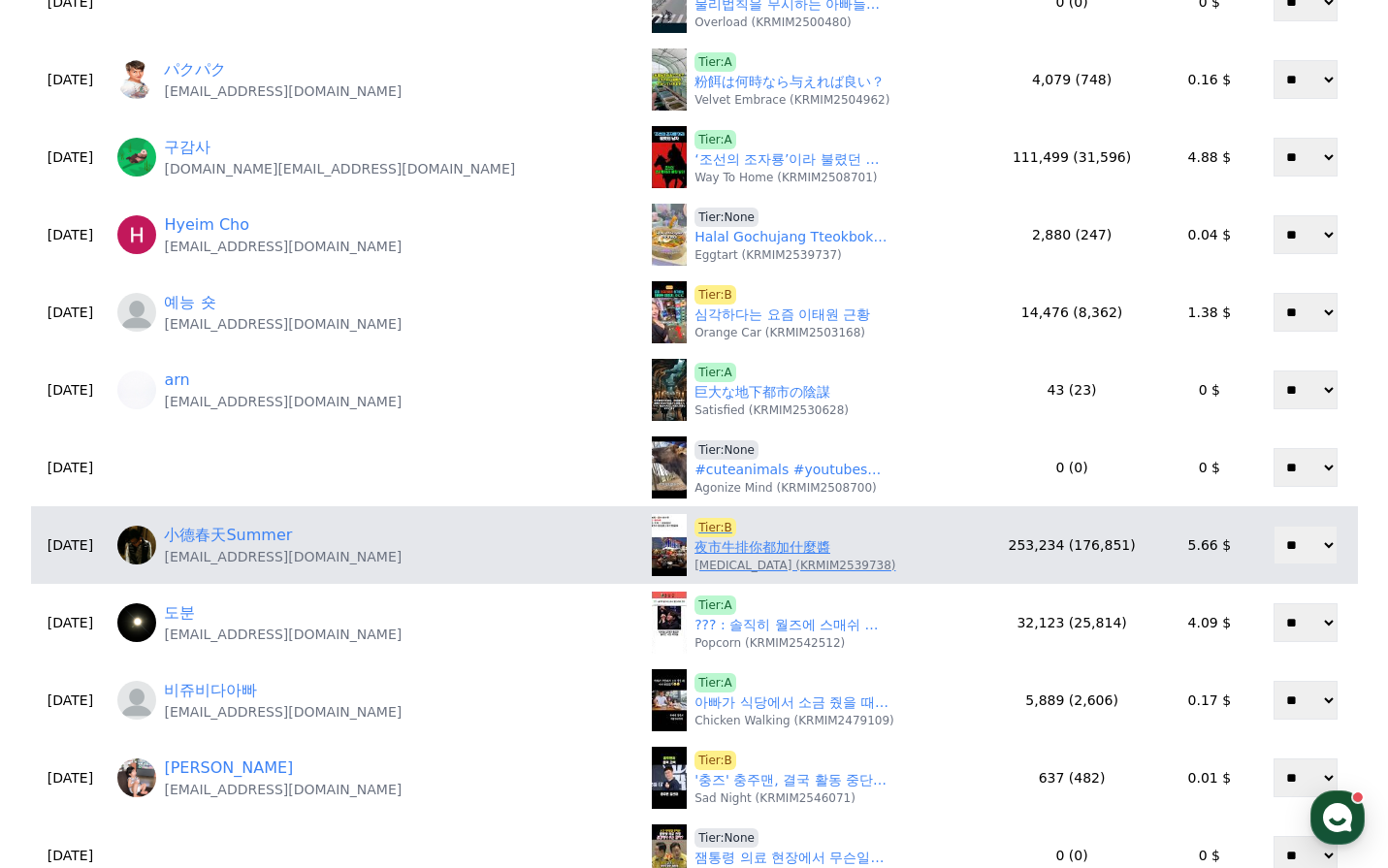
scroll to position [388, 0]
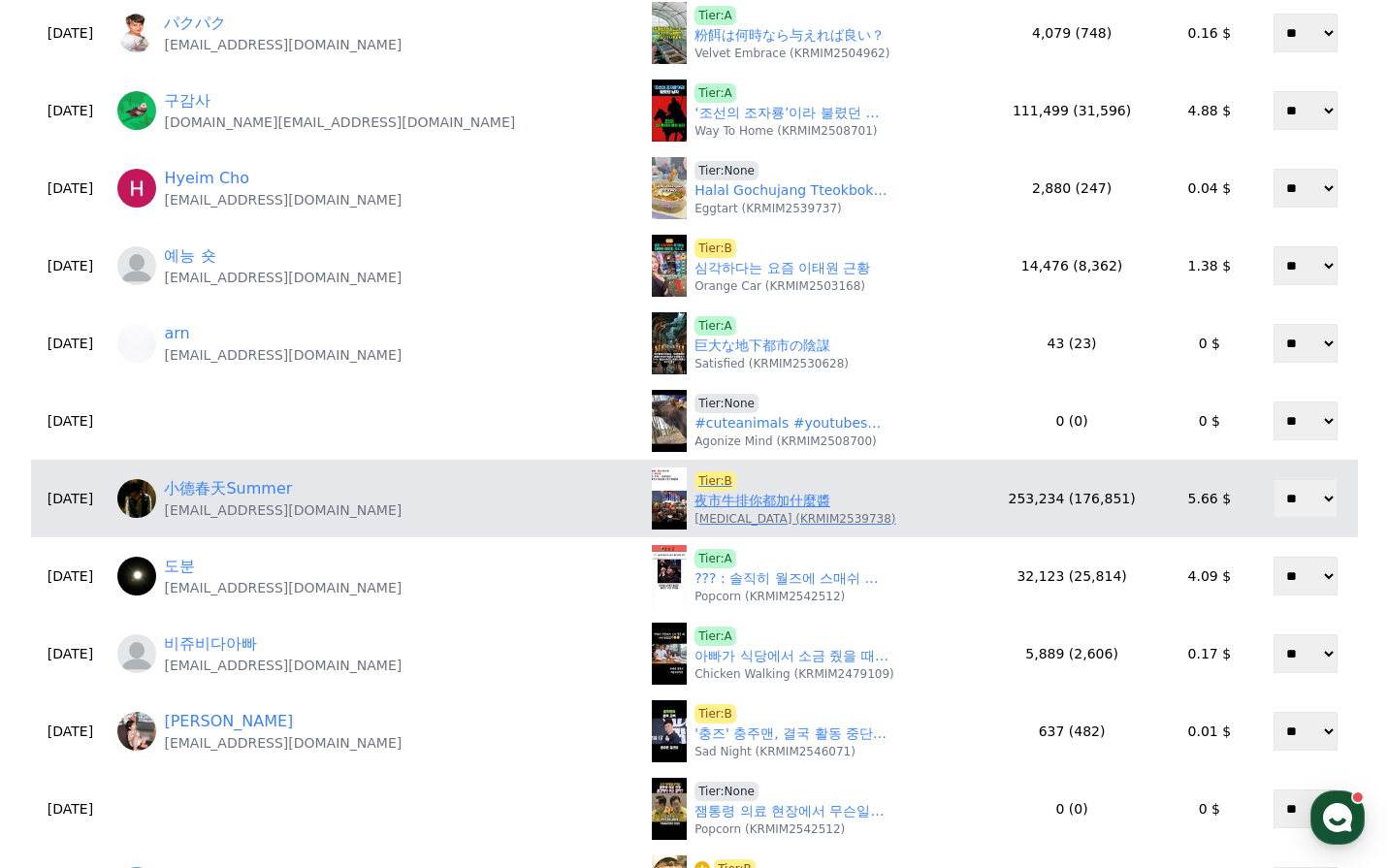
click at [695, 504] on link "夜市牛排你都加什麼醬" at bounding box center [762, 500] width 135 height 21
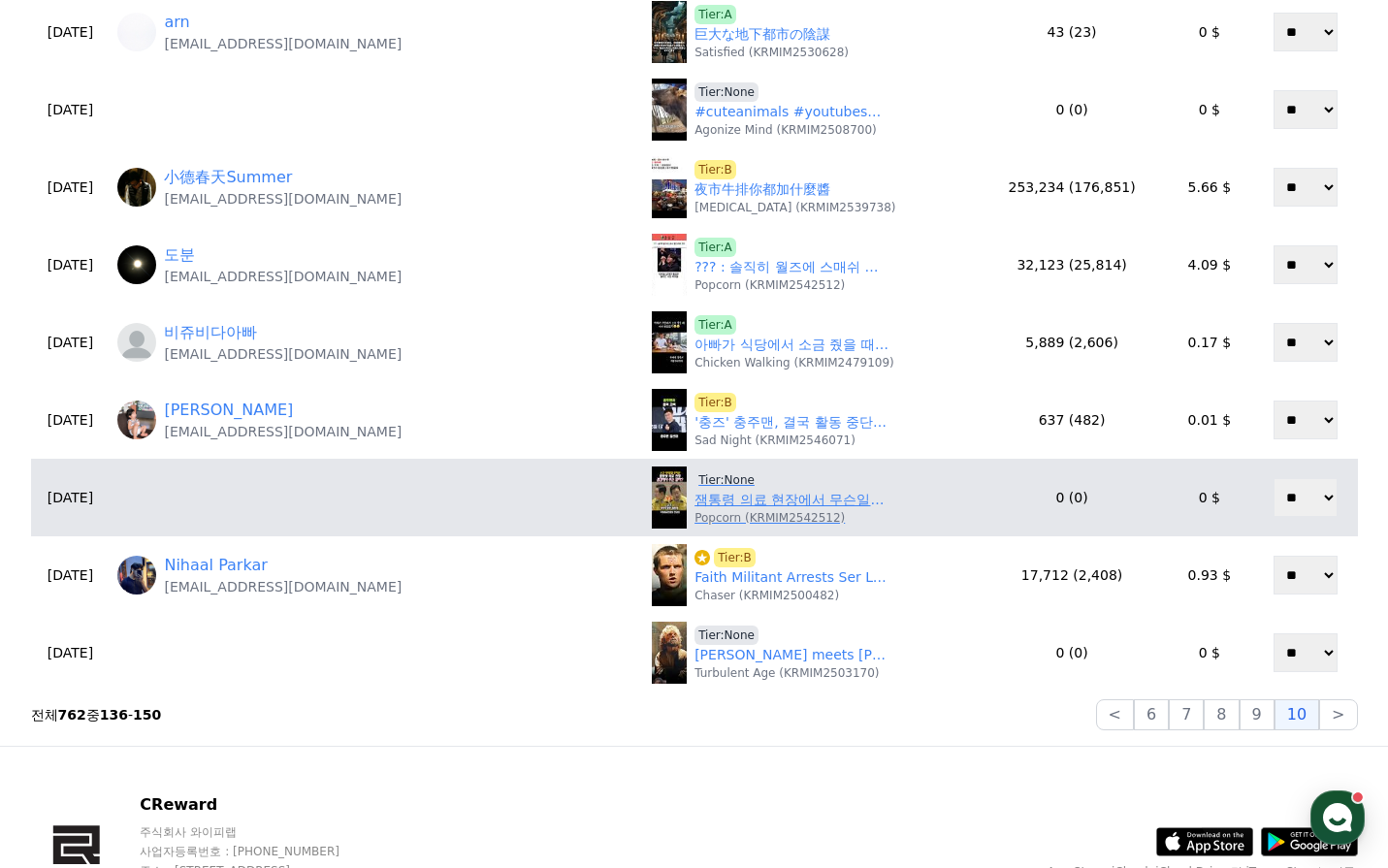
scroll to position [485, 0]
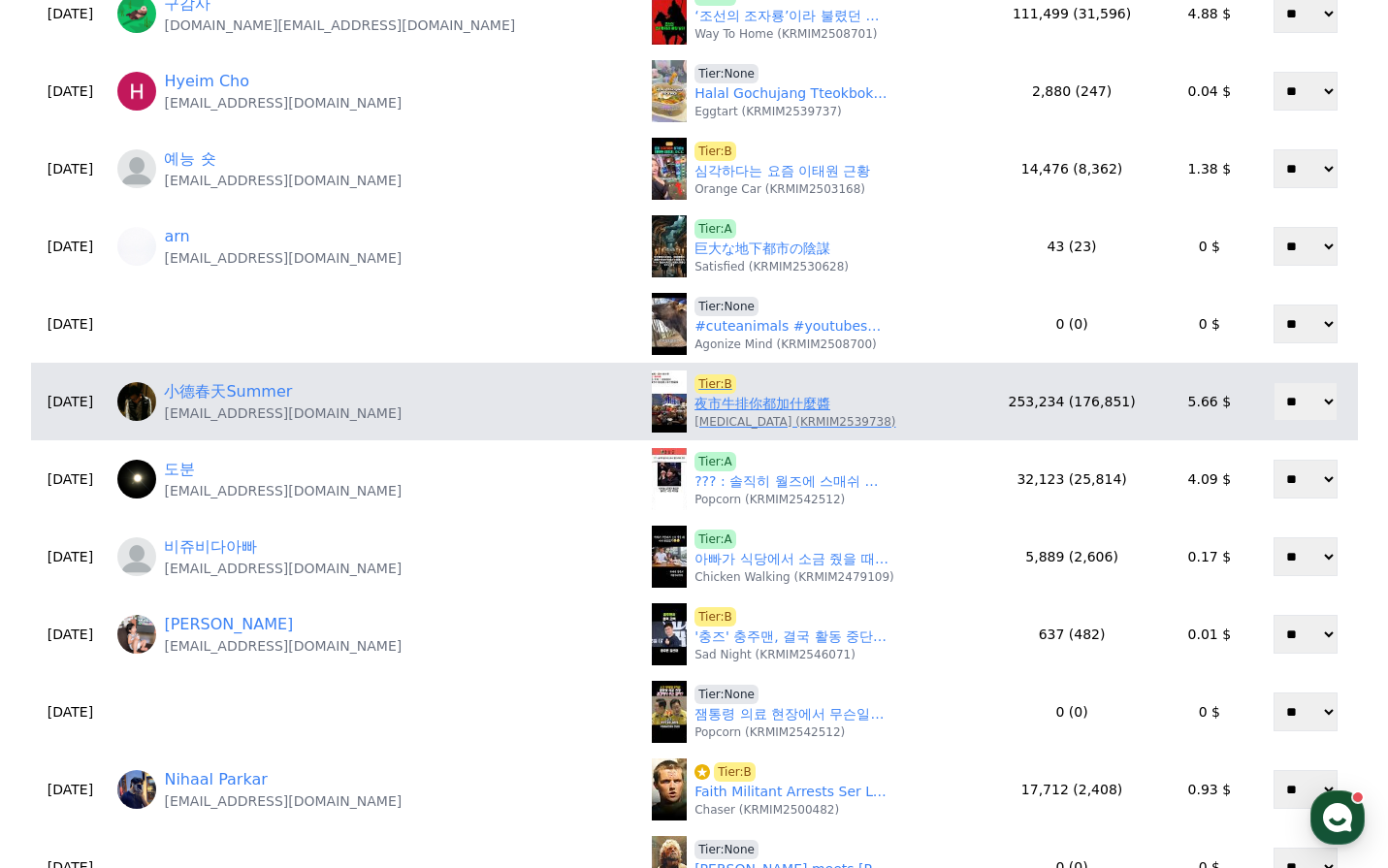
click at [695, 397] on link "夜市牛排你都加什麼醬" at bounding box center [762, 403] width 135 height 21
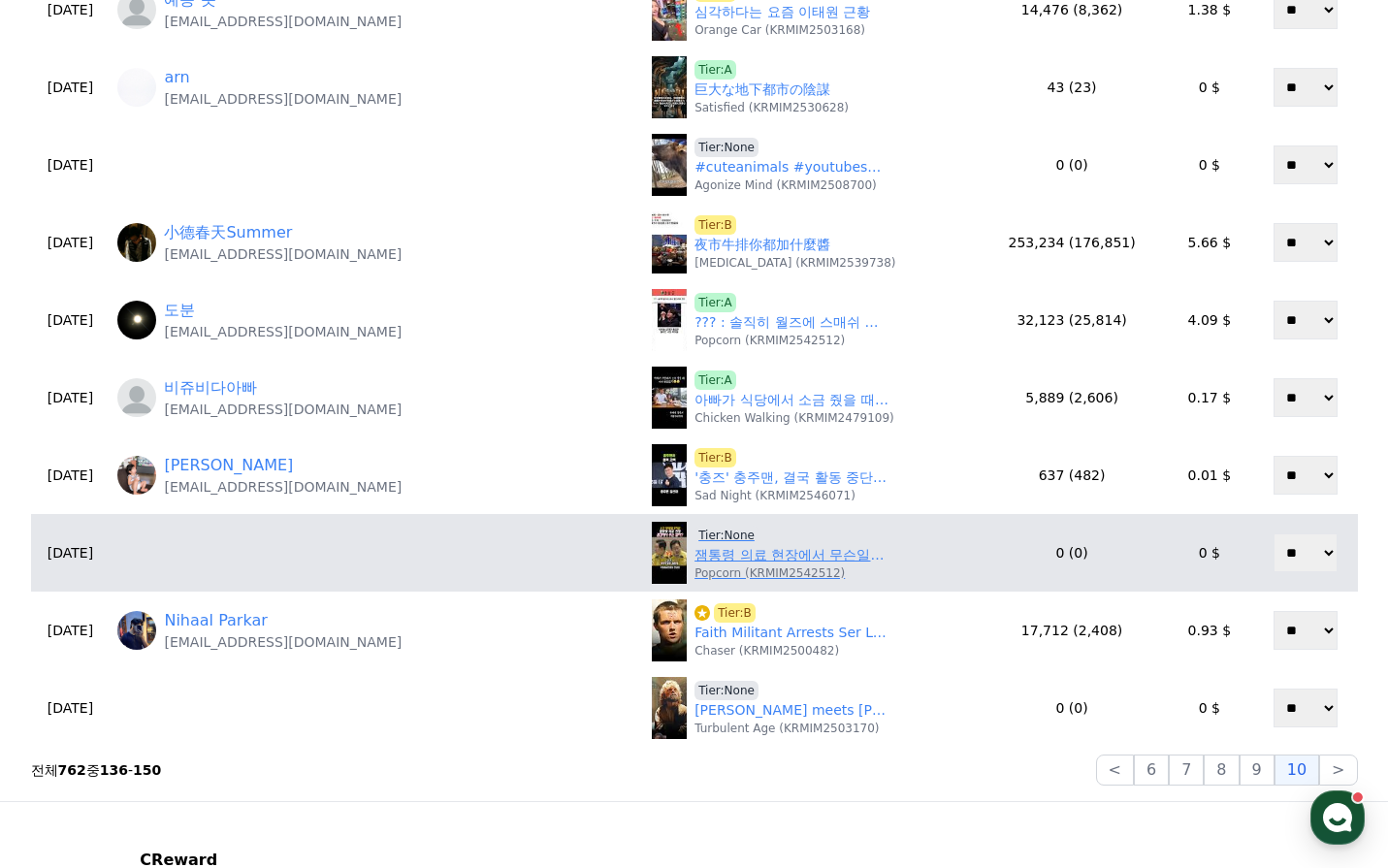
scroll to position [679, 0]
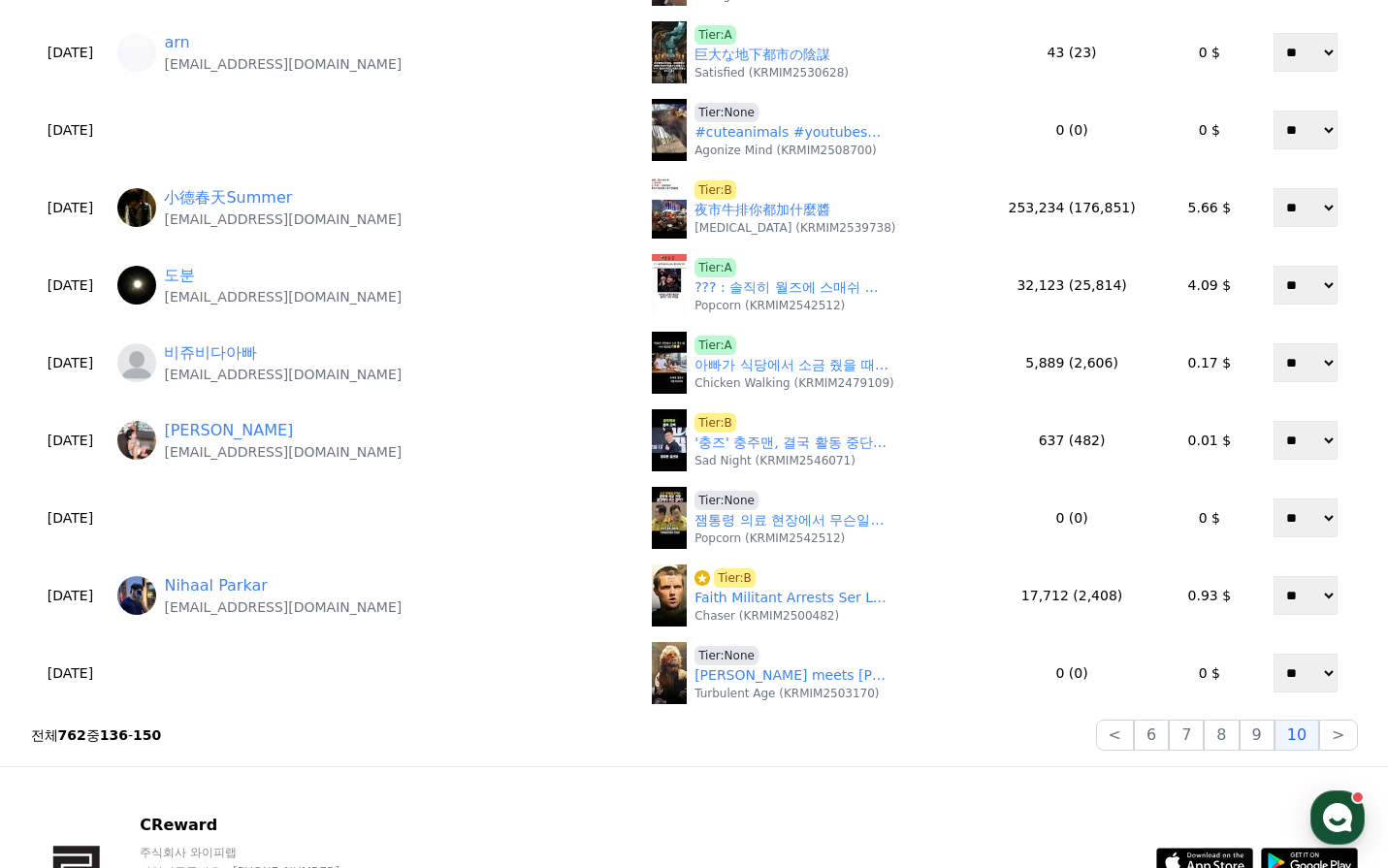
click at [1342, 751] on div "**********" at bounding box center [695, 91] width 1343 height 1334
click at [1330, 738] on button ">" at bounding box center [1338, 735] width 38 height 31
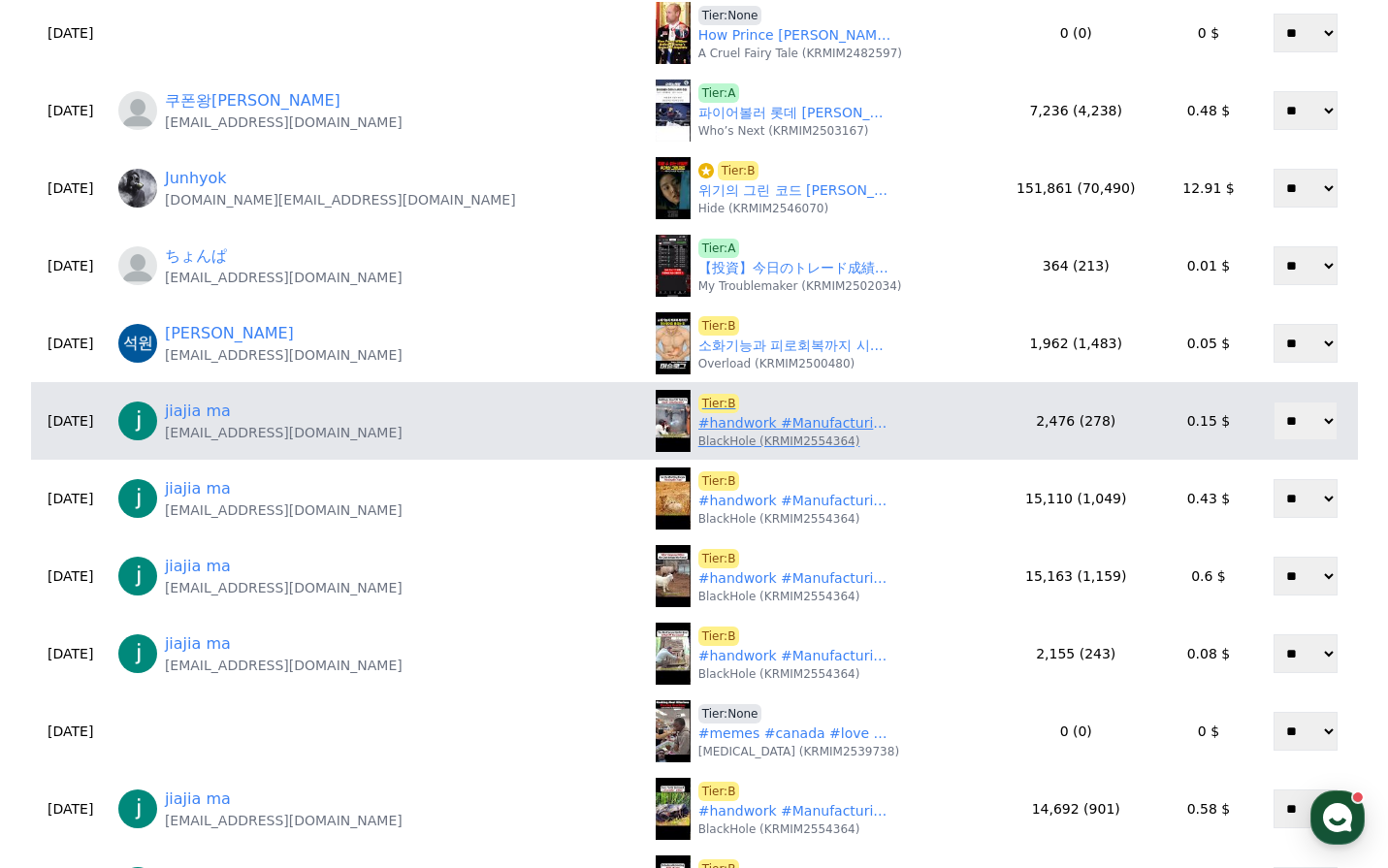
scroll to position [97, 0]
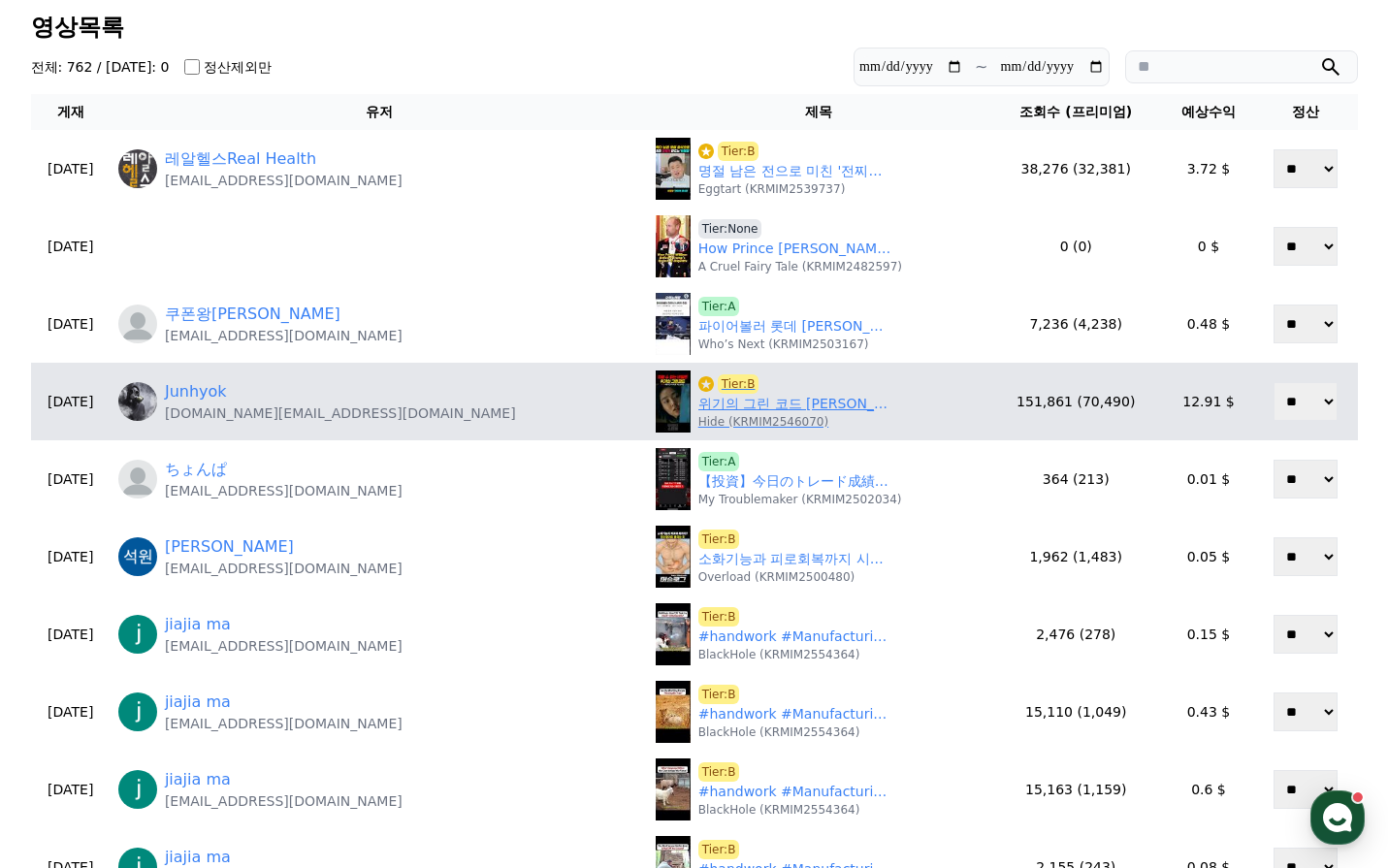
click at [698, 412] on link "위기의 그린 코드 김혜준, 피할 수 없는 킬러들의 공격 #킬러들의쇼핑몰" at bounding box center [795, 403] width 194 height 21
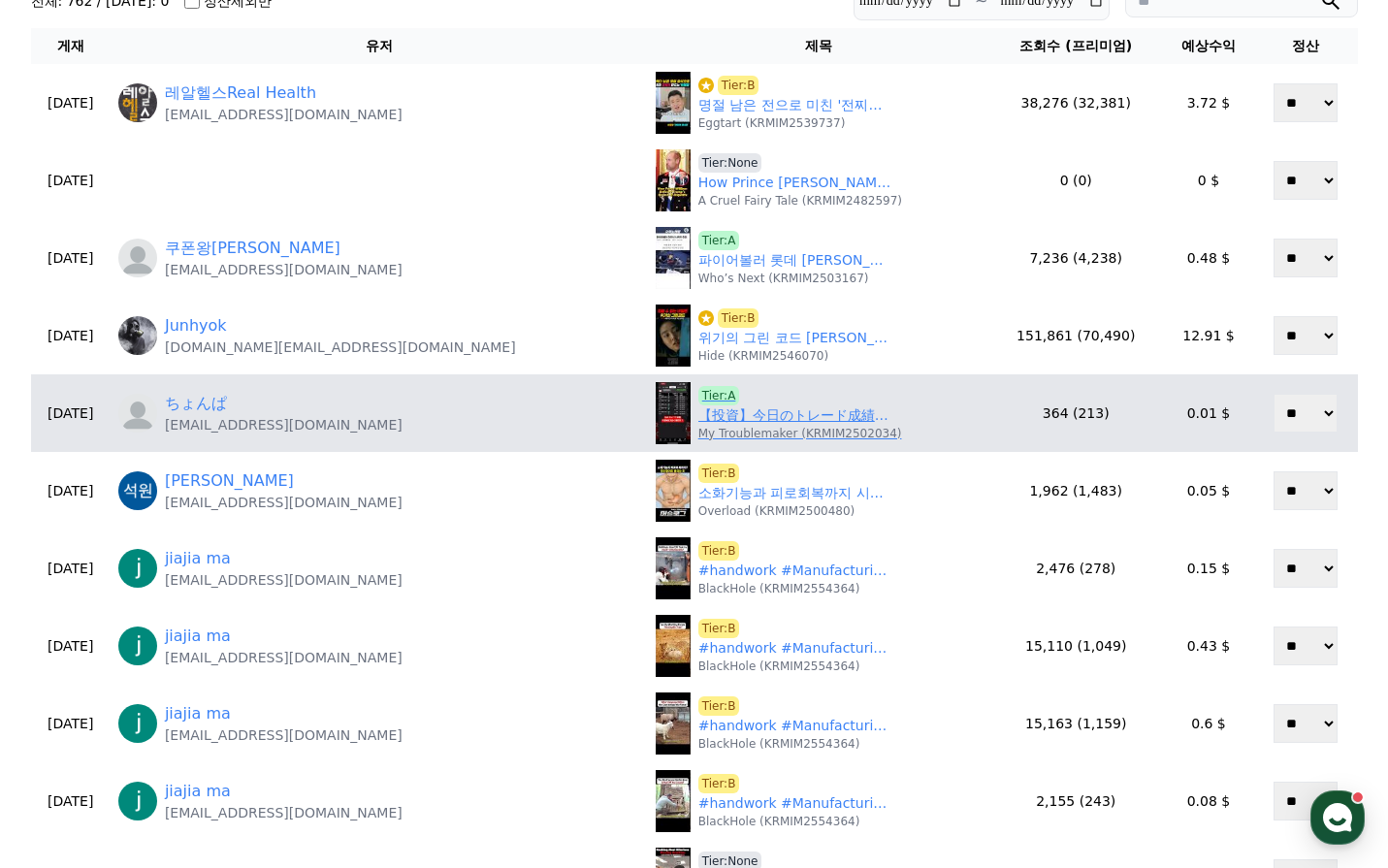
scroll to position [194, 0]
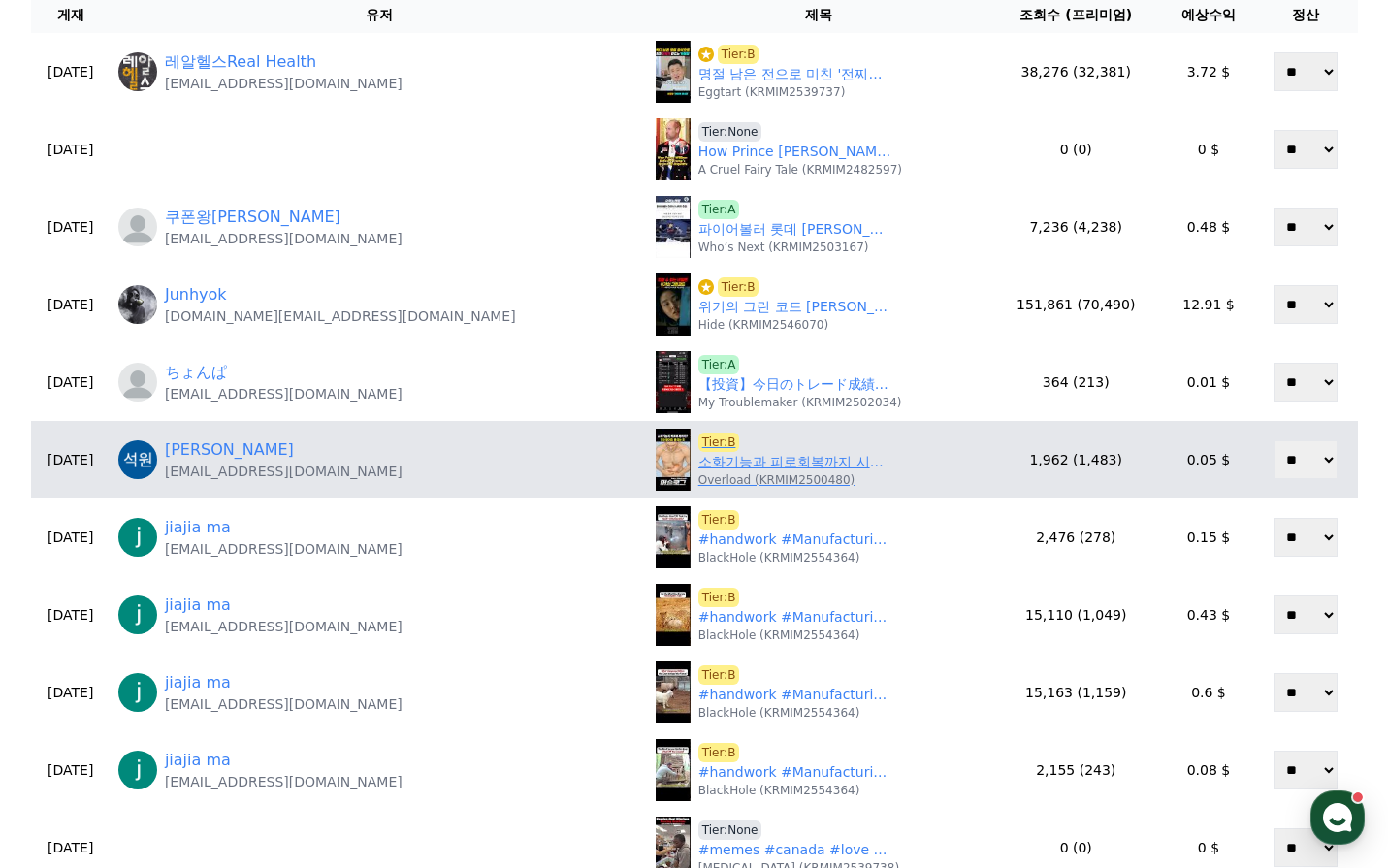
click at [698, 468] on link "소화기능과 피로회복까지 시켜주는 마사지 #건강 #마사지 #소화 #피로해소" at bounding box center [795, 462] width 194 height 21
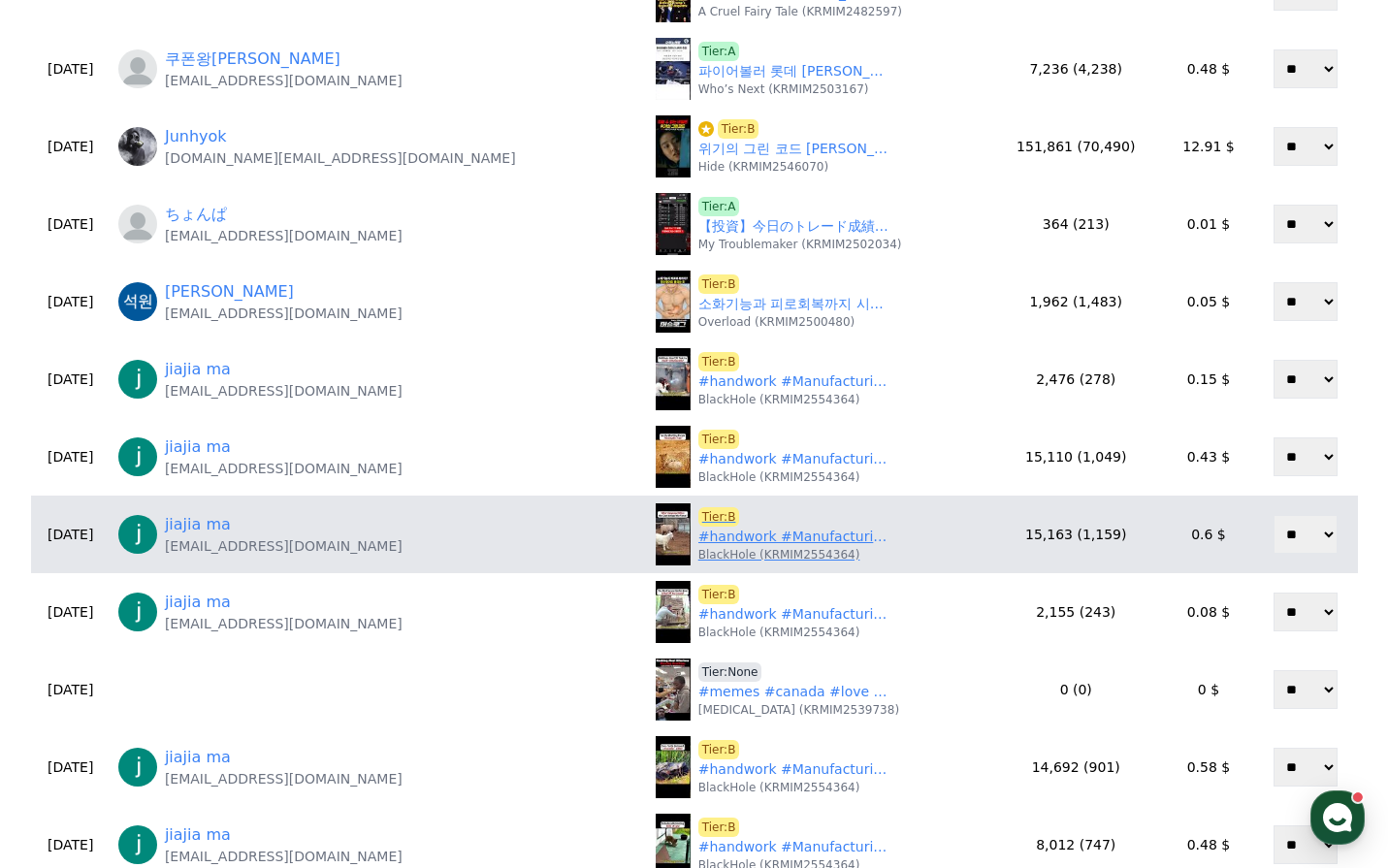
scroll to position [388, 0]
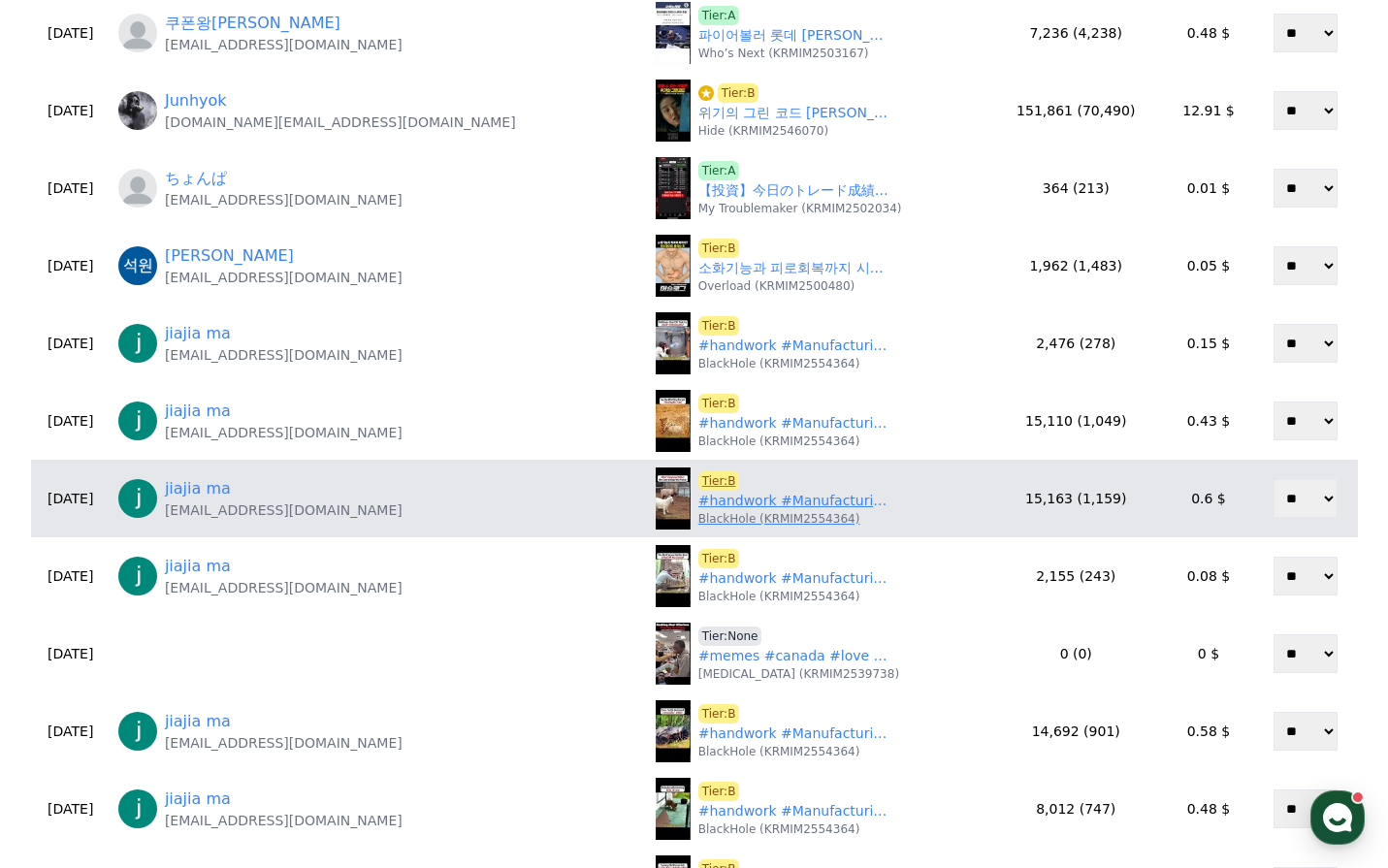
click at [698, 500] on link "#handwork #Manufacturing #Build #Creativity #Repair #DIY #challenge #Treasurehu…" at bounding box center [795, 500] width 194 height 21
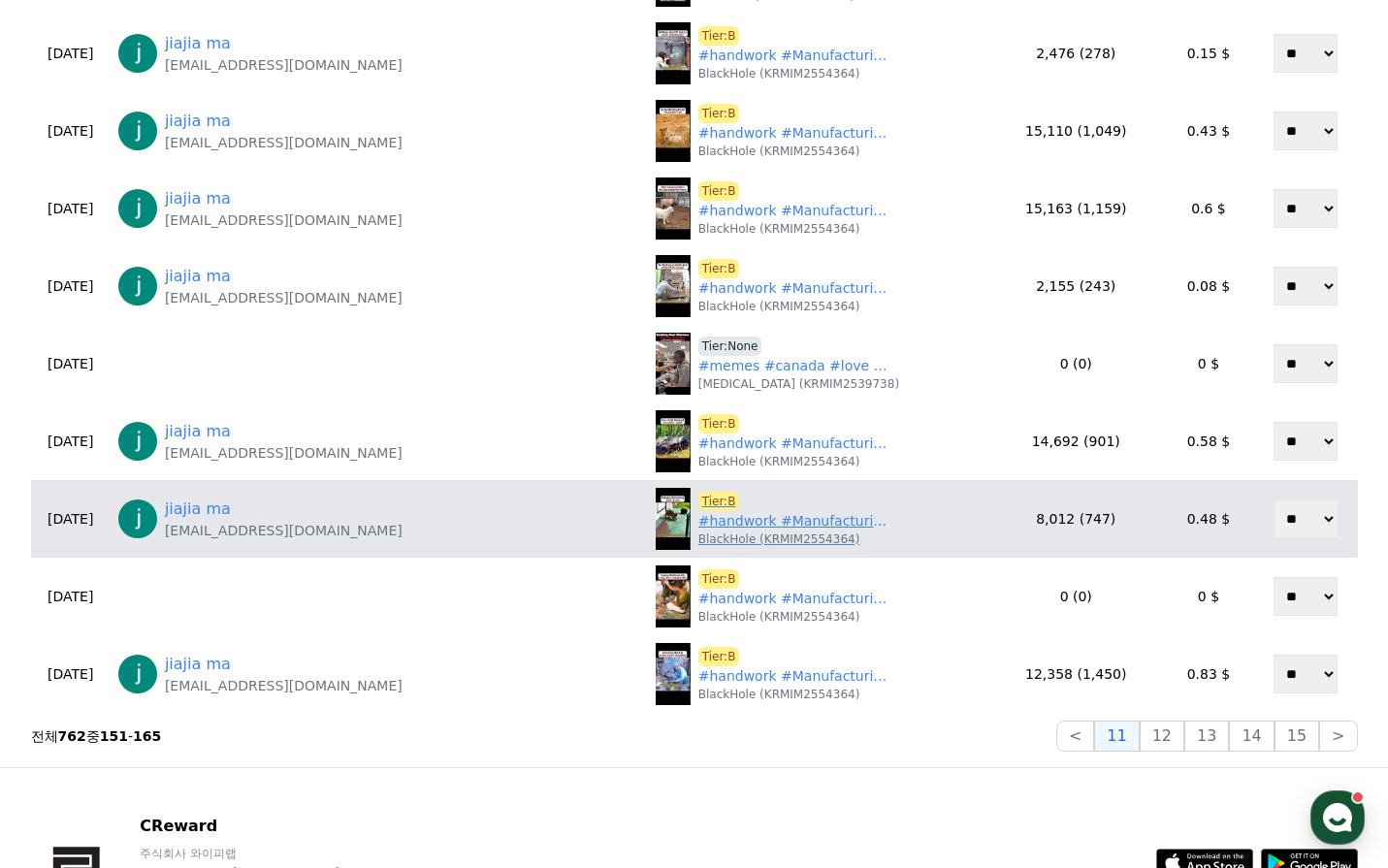
scroll to position [679, 0]
click at [698, 522] on link "#handwork #Manufacturing #Build #Creativity #Repair #DIY #challenge #Treasurehu…" at bounding box center [795, 520] width 194 height 21
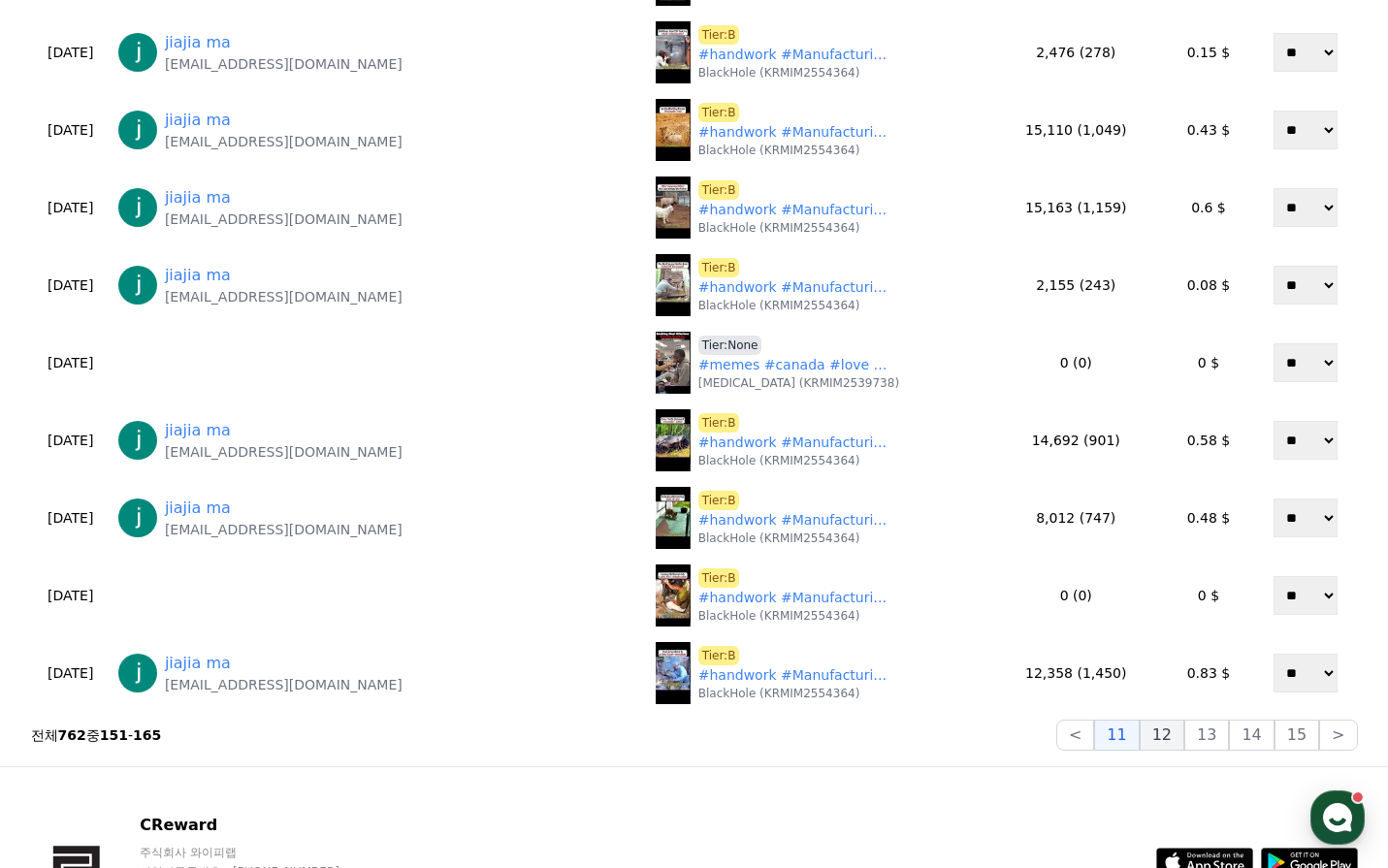
click at [1174, 734] on button "12" at bounding box center [1162, 735] width 44 height 31
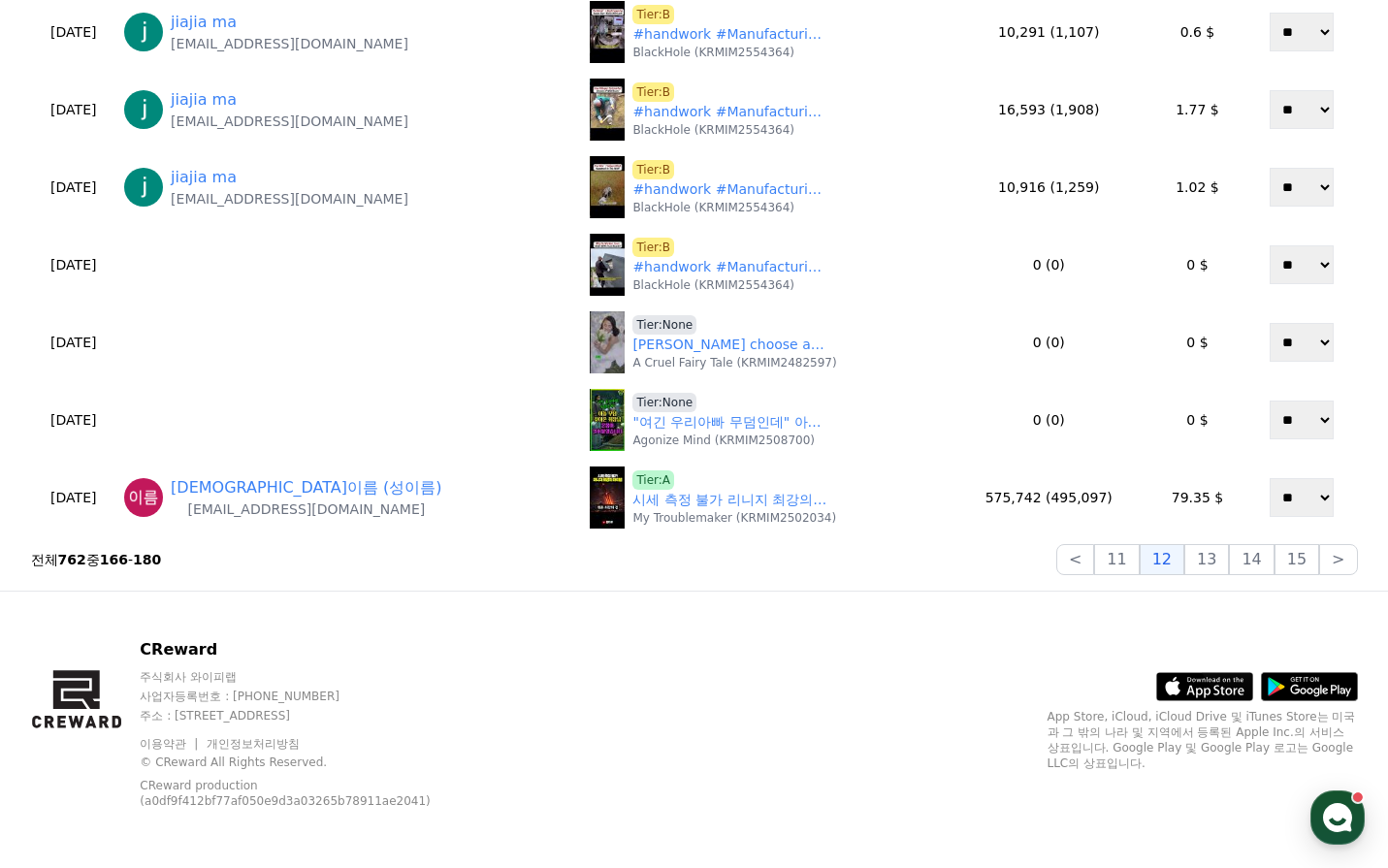
scroll to position [857, 0]
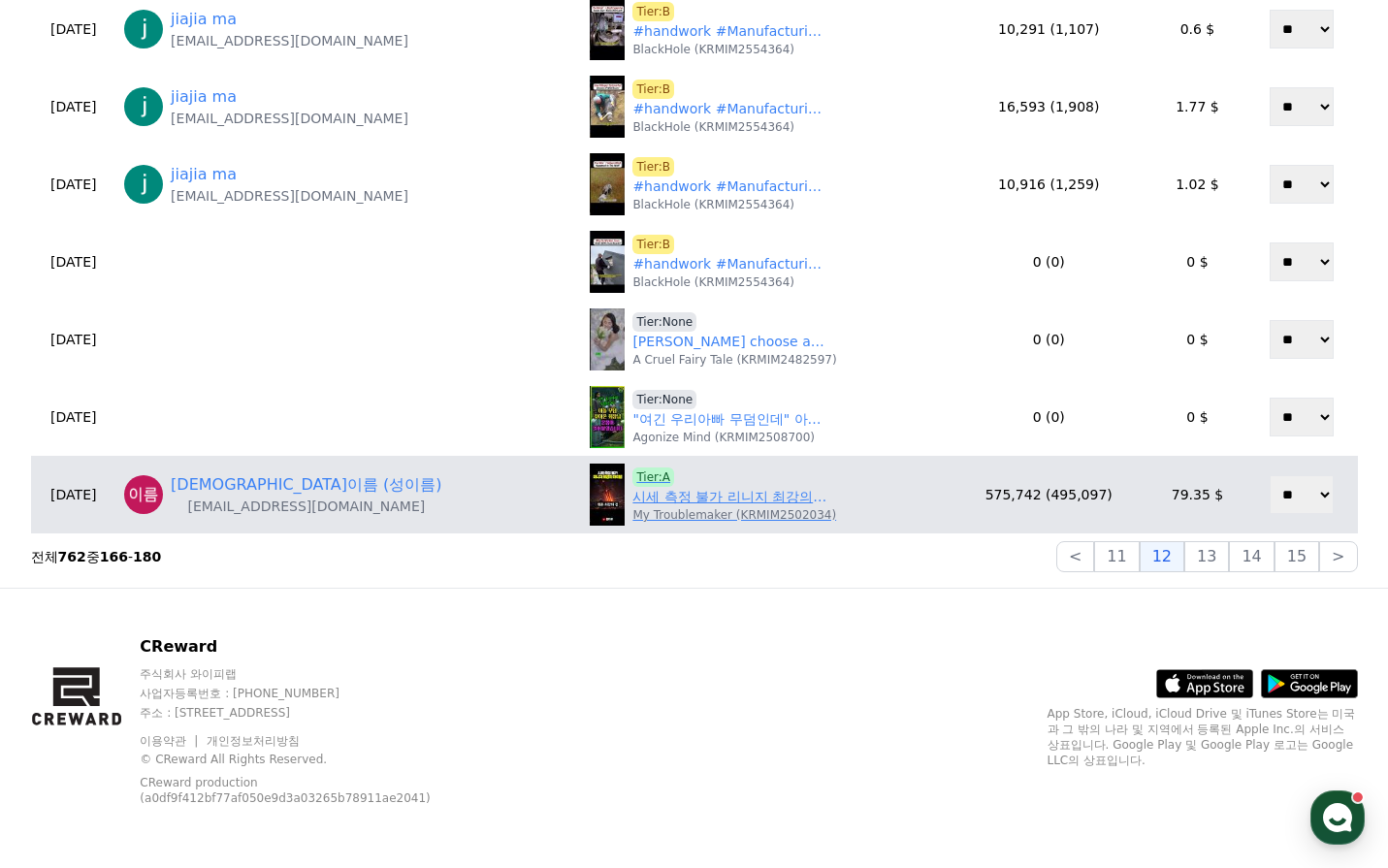
click at [675, 515] on p "My Troublemaker (KRMIM2502034)" at bounding box center [735, 515] width 204 height 16
click at [678, 503] on link "시세 측정 불가 리니지 최강의 아이템" at bounding box center [730, 497] width 194 height 21
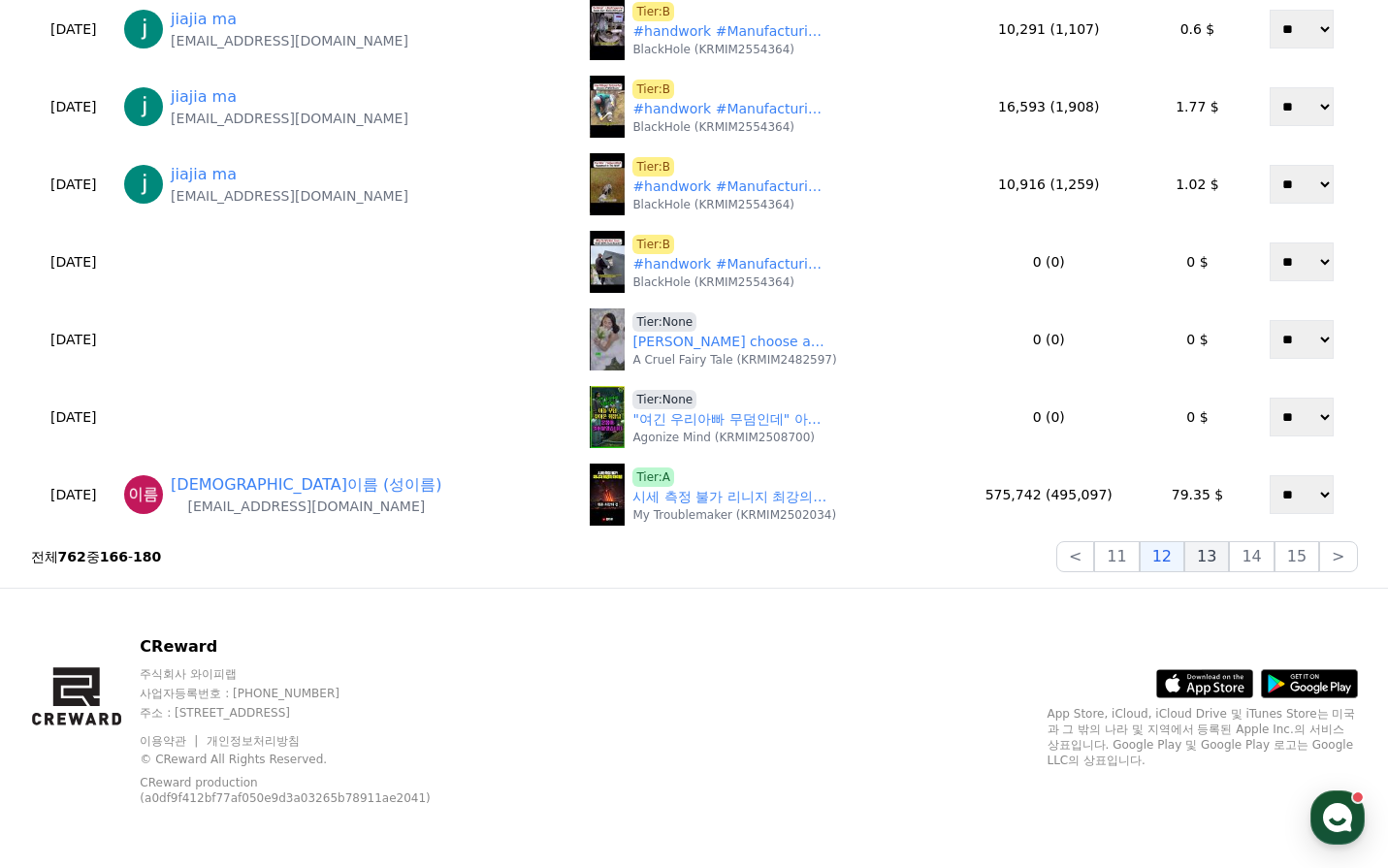
click at [1203, 558] on button "13" at bounding box center [1206, 557] width 44 height 31
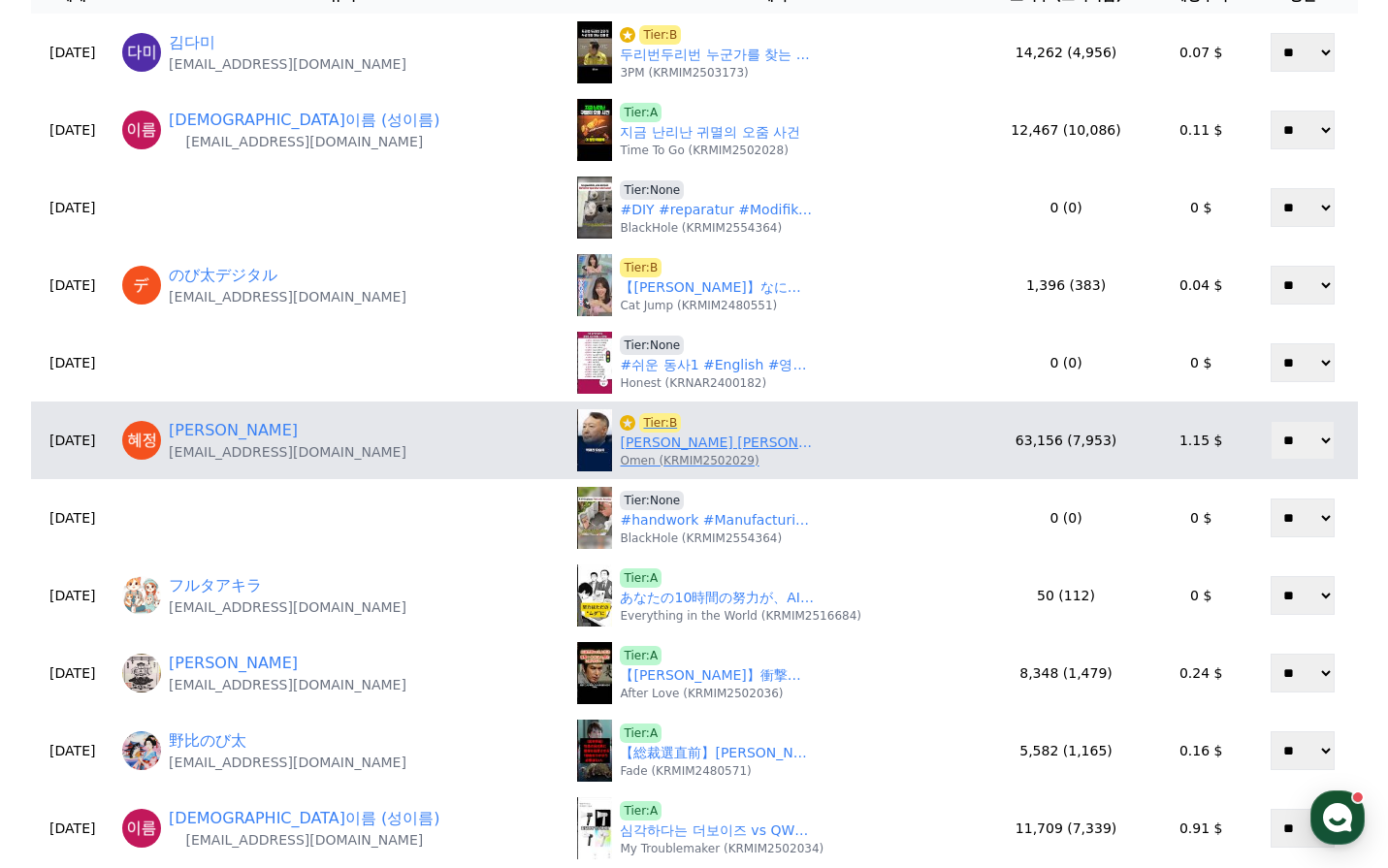
scroll to position [97, 0]
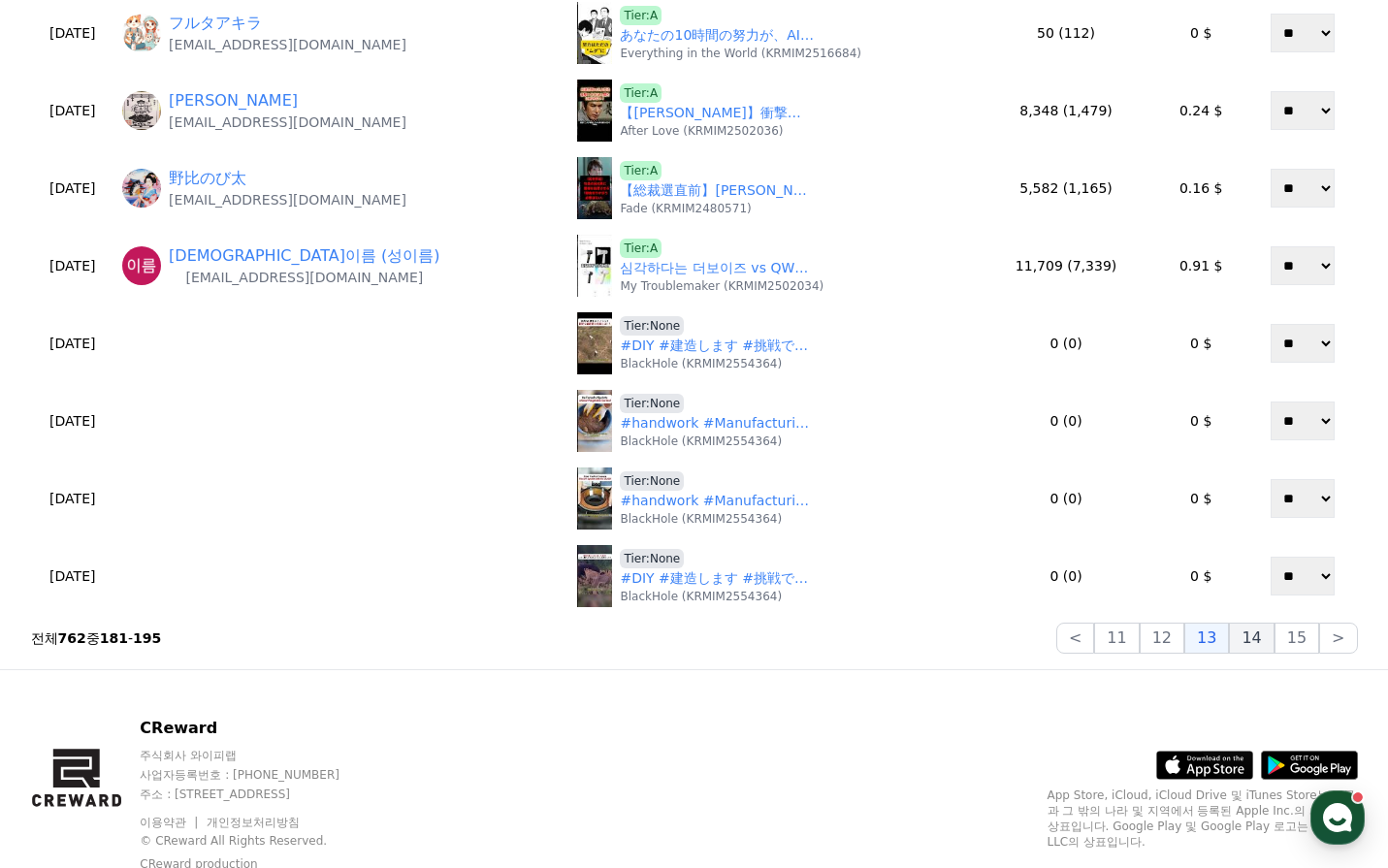
click at [1266, 636] on button "14" at bounding box center [1251, 638] width 44 height 31
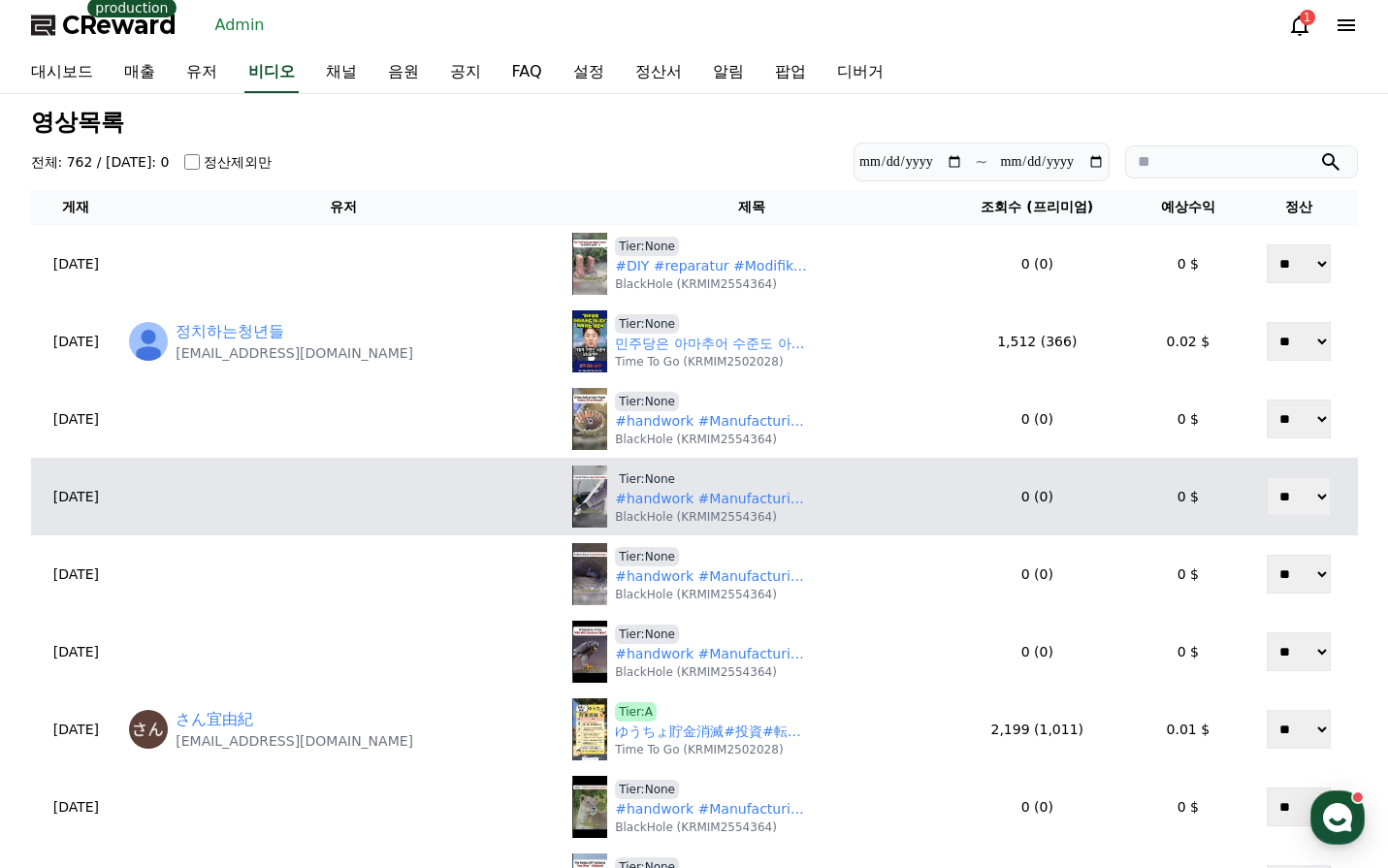
scroll to position [0, 0]
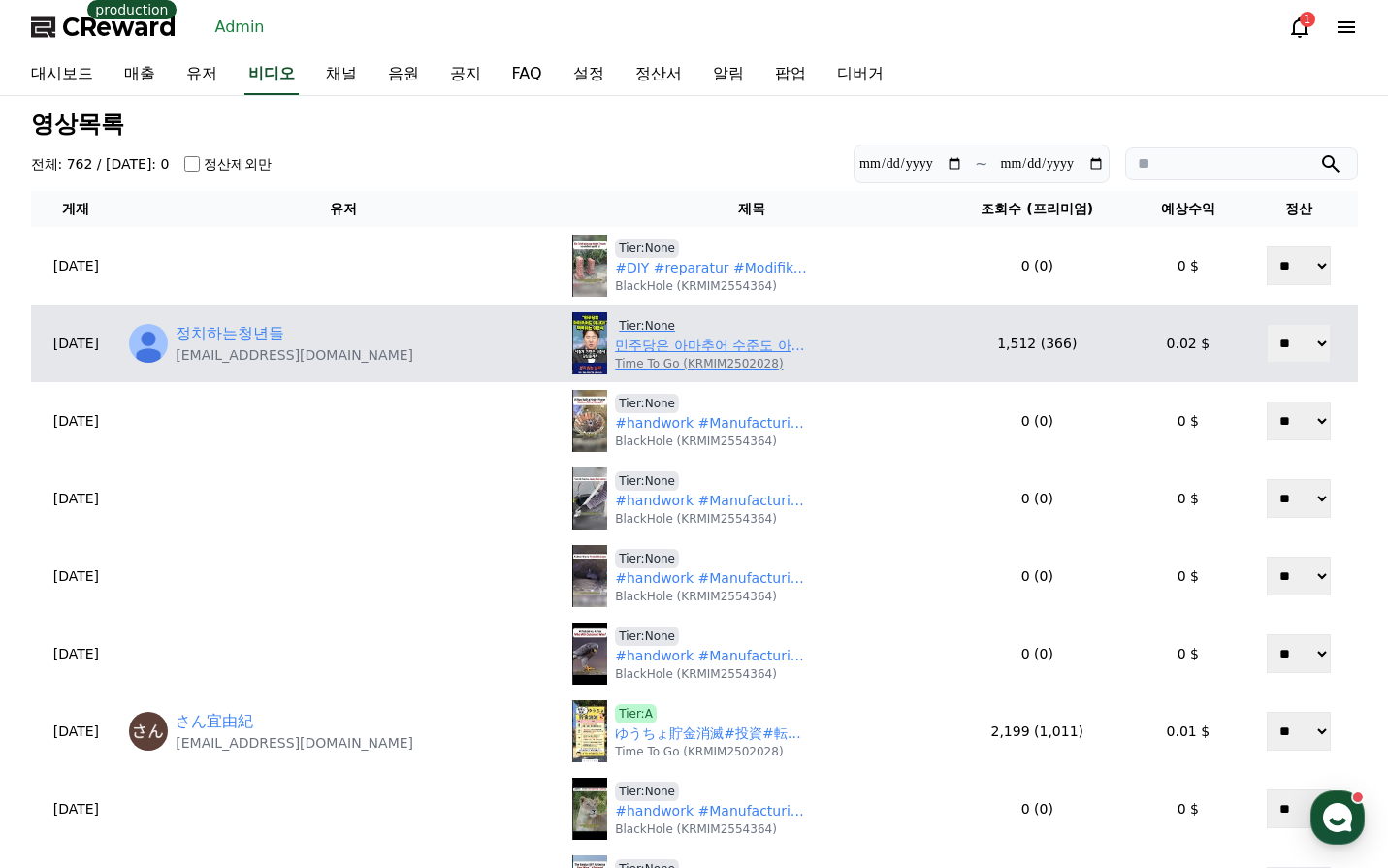
click at [651, 341] on link "민주당은 아마추어 수준도 아니다? 팩폭하는 이준석" at bounding box center [712, 345] width 194 height 21
click at [638, 328] on span "Tier:None" at bounding box center [647, 326] width 64 height 20
click at [646, 326] on span "Tier:None" at bounding box center [647, 326] width 64 height 20
drag, startPoint x: 447, startPoint y: 367, endPoint x: 216, endPoint y: 368, distance: 231.0
click at [216, 368] on td "정치하는청년들 man.reads.politics@gmail.com" at bounding box center [343, 343] width 443 height 77
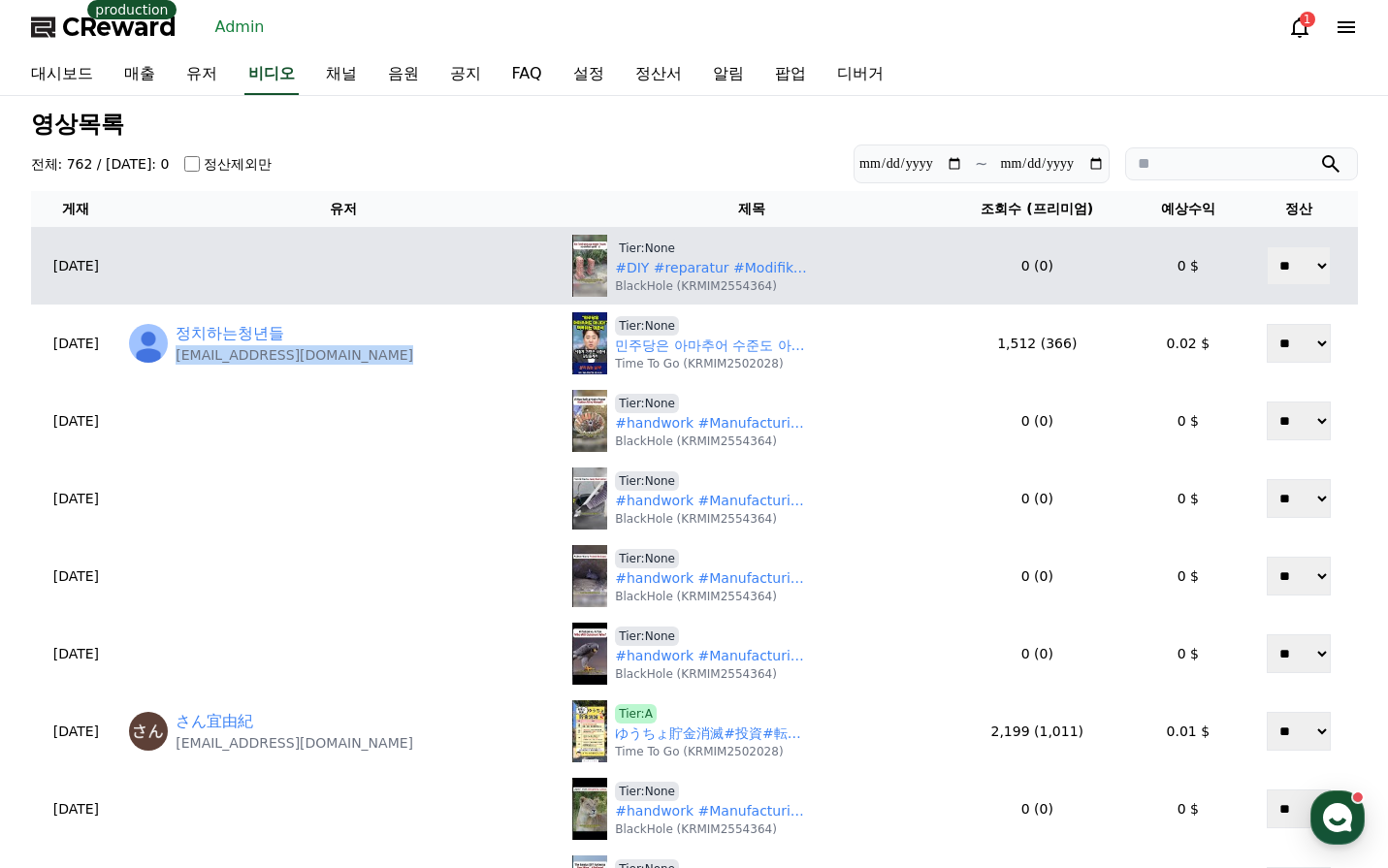
copy p "man.reads.politics@gmail.com"
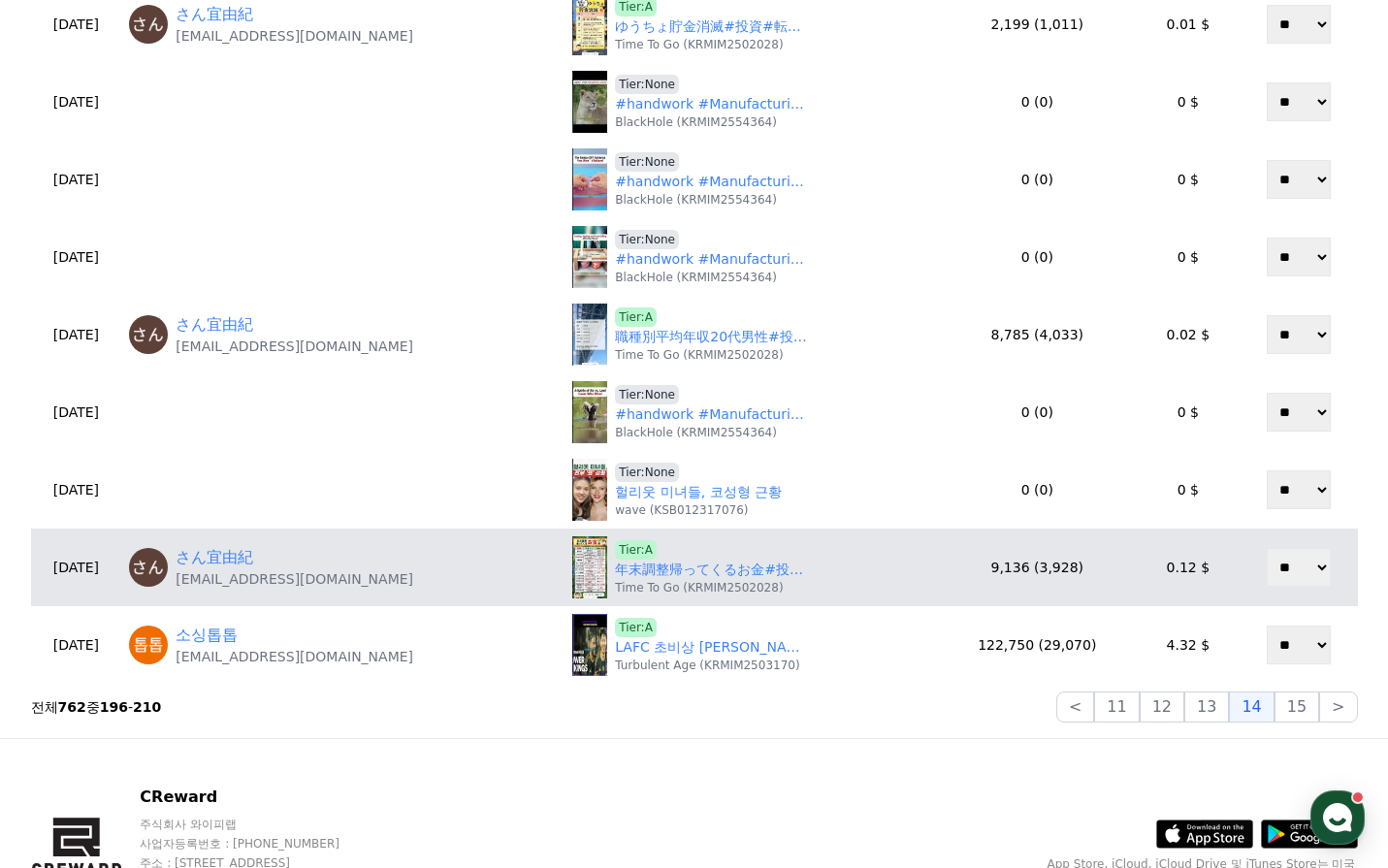
scroll to position [776, 0]
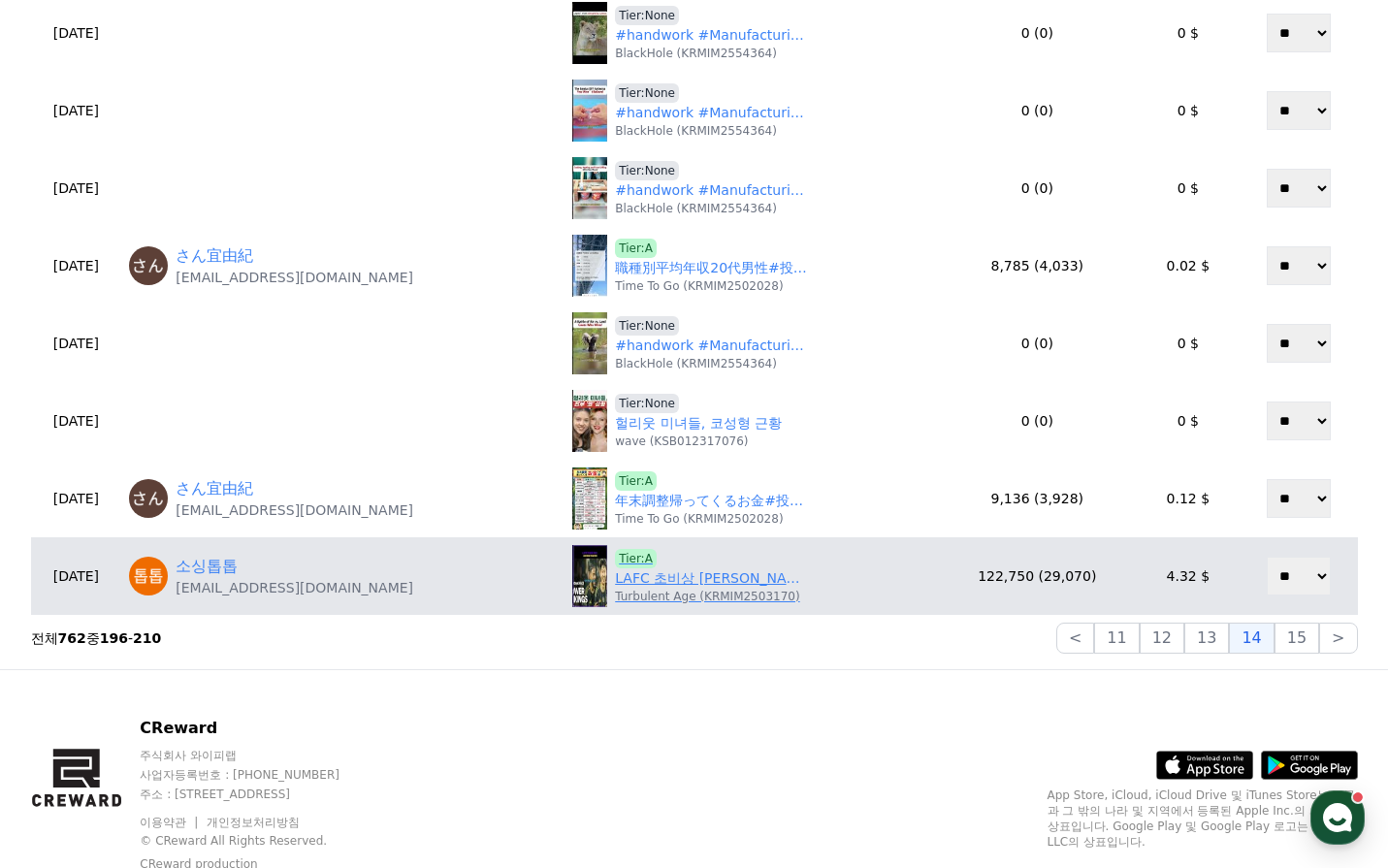
click at [670, 572] on link "LAFC 초비상 사태 손흥민에 뒤집혔다" at bounding box center [712, 578] width 194 height 21
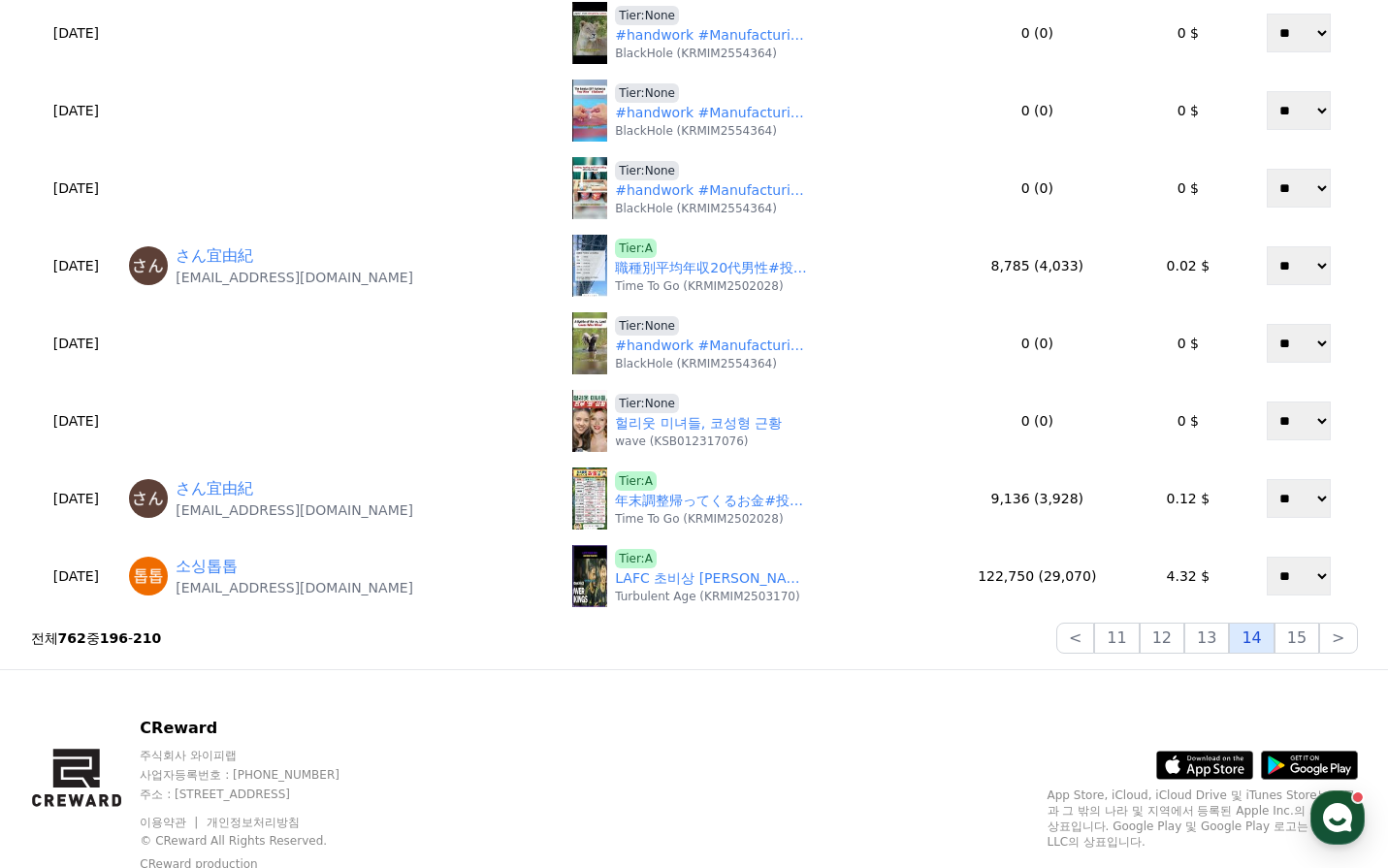
click at [1272, 644] on button "14" at bounding box center [1251, 638] width 44 height 31
click at [1290, 642] on button "15" at bounding box center [1296, 638] width 44 height 31
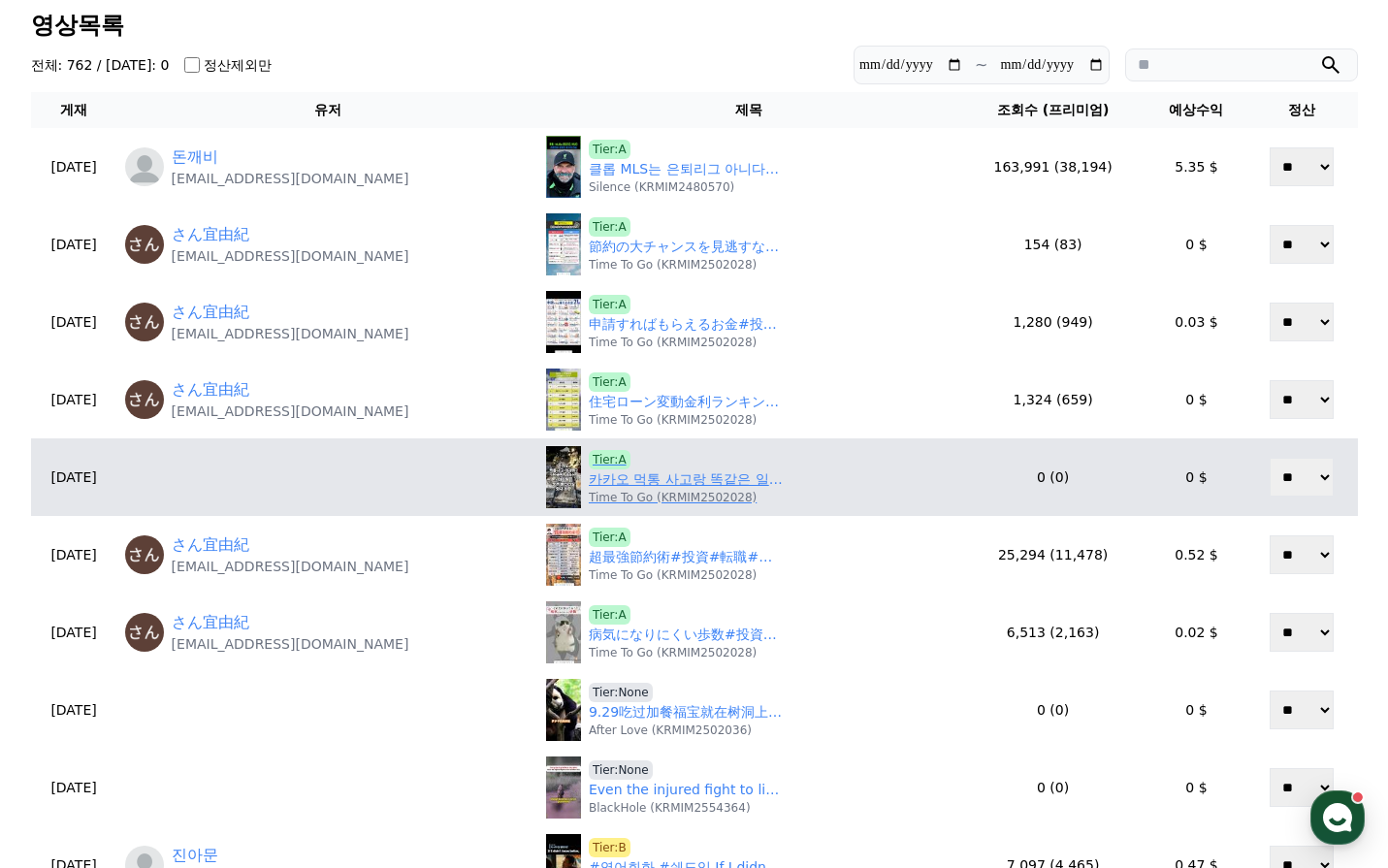
scroll to position [97, 0]
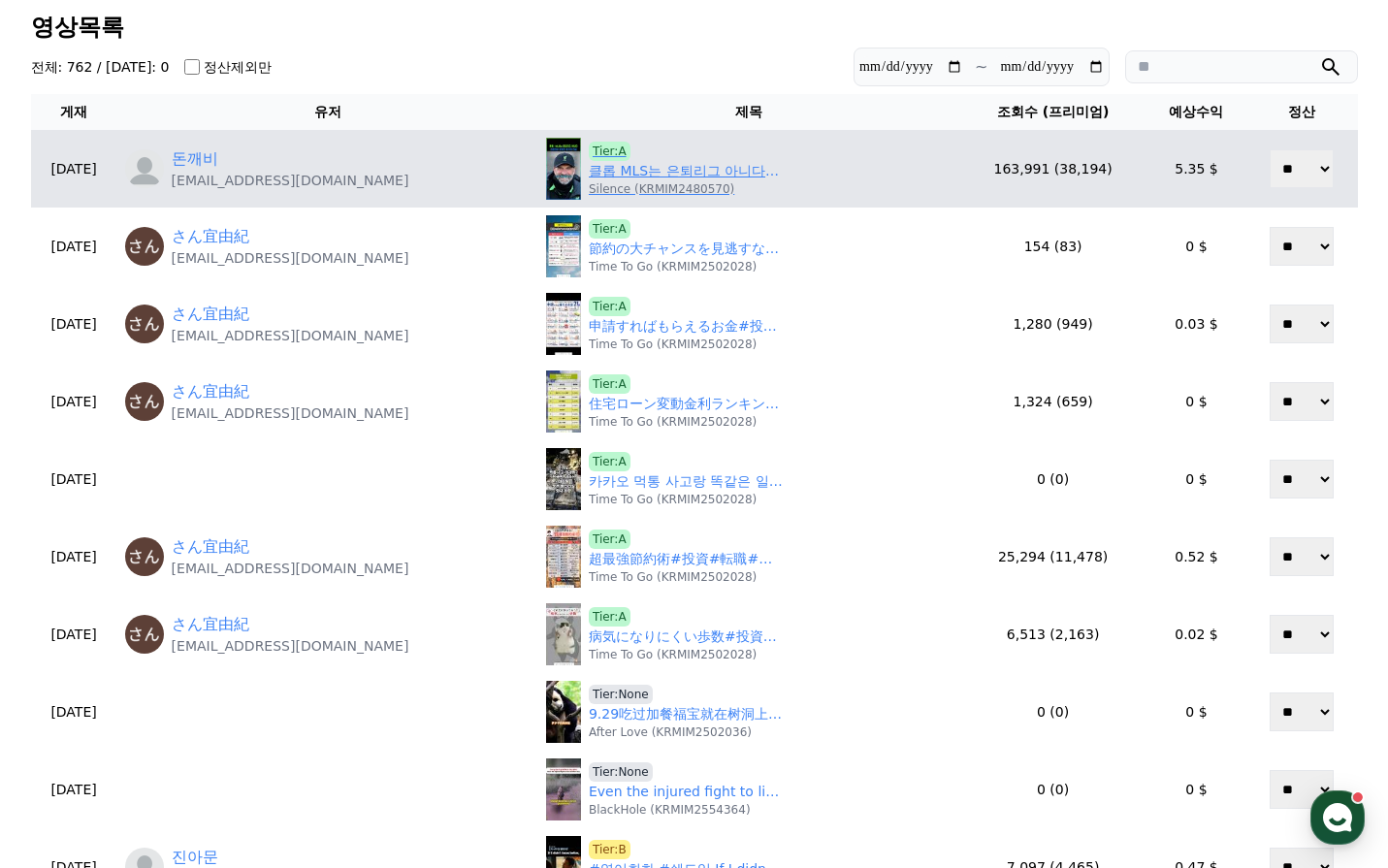
click at [647, 180] on link "클롭 MLS는 은퇴리그 아니다! 손흥민이 증명한 충격적 진실" at bounding box center [686, 171] width 194 height 21
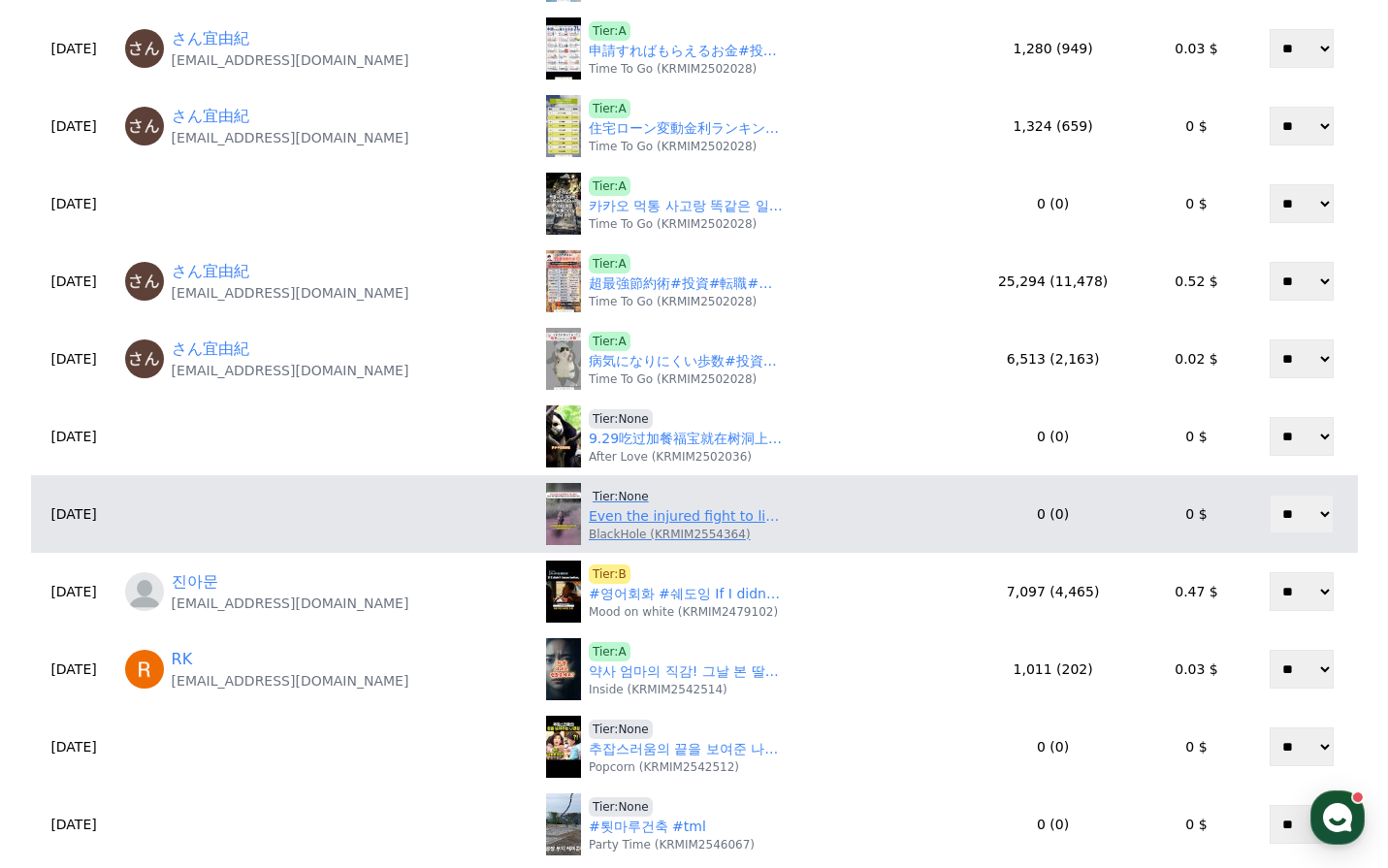
scroll to position [485, 0]
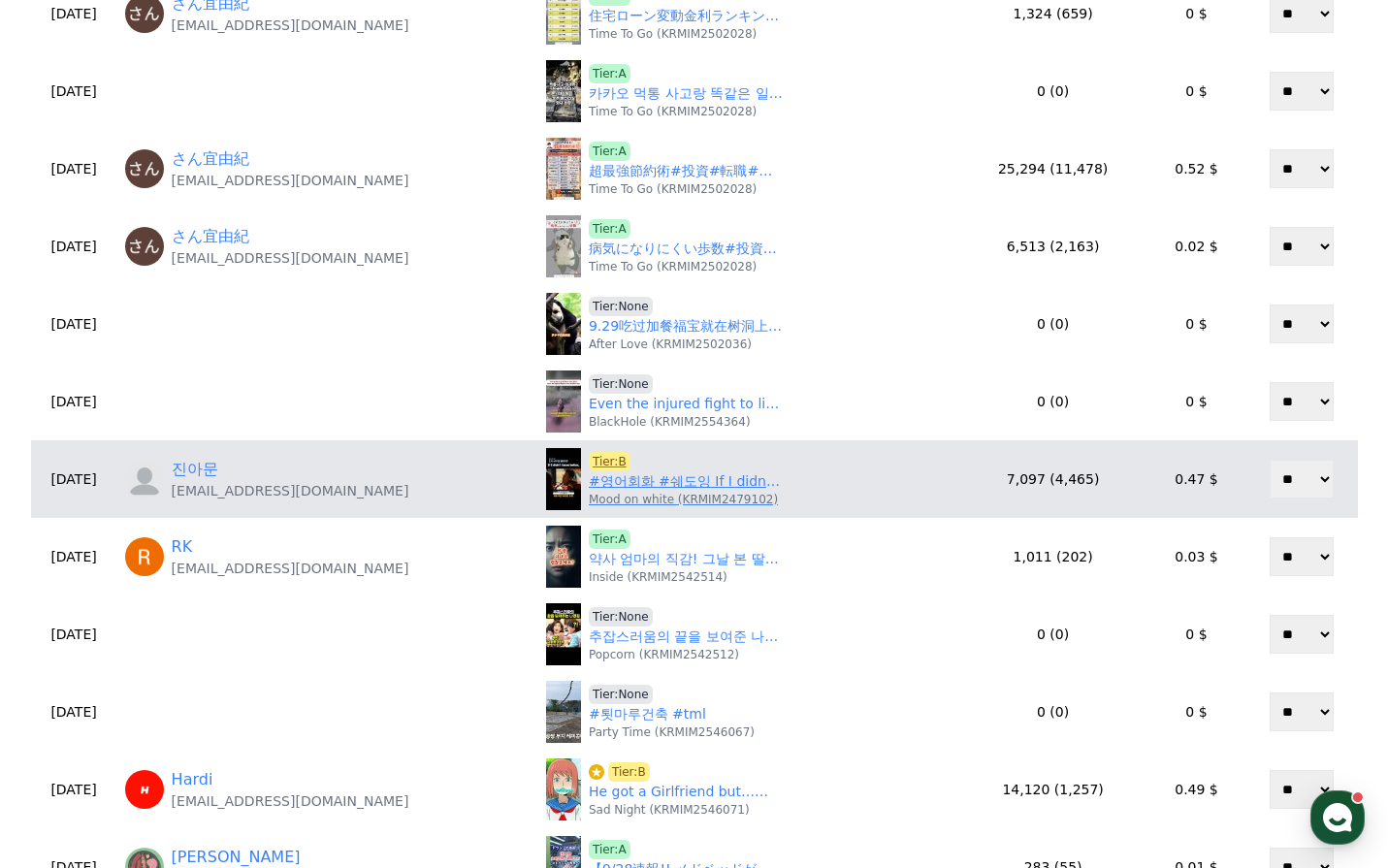
click at [643, 491] on p "Mood on white (KRMIM2479102)" at bounding box center [683, 499] width 189 height 16
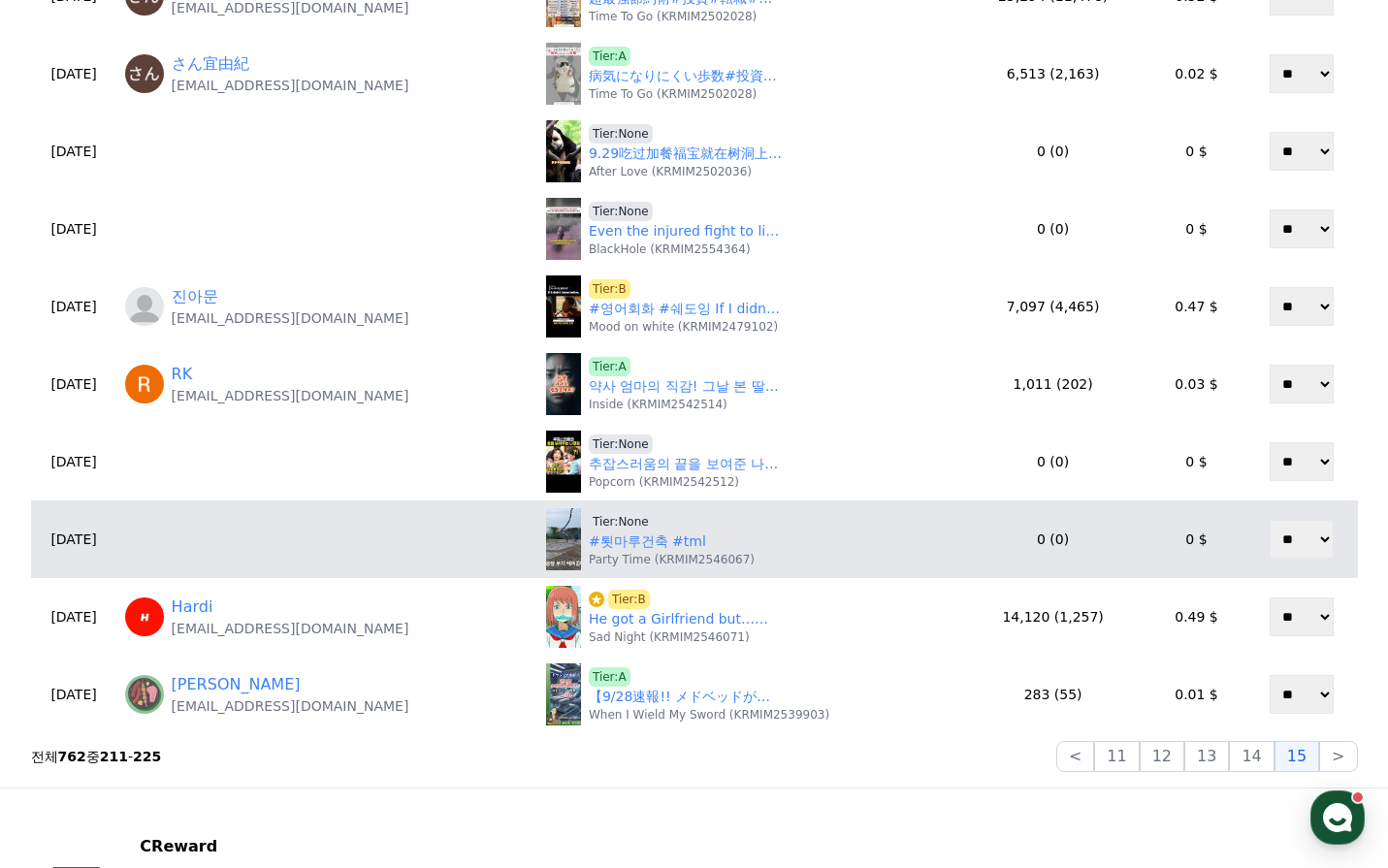
scroll to position [679, 0]
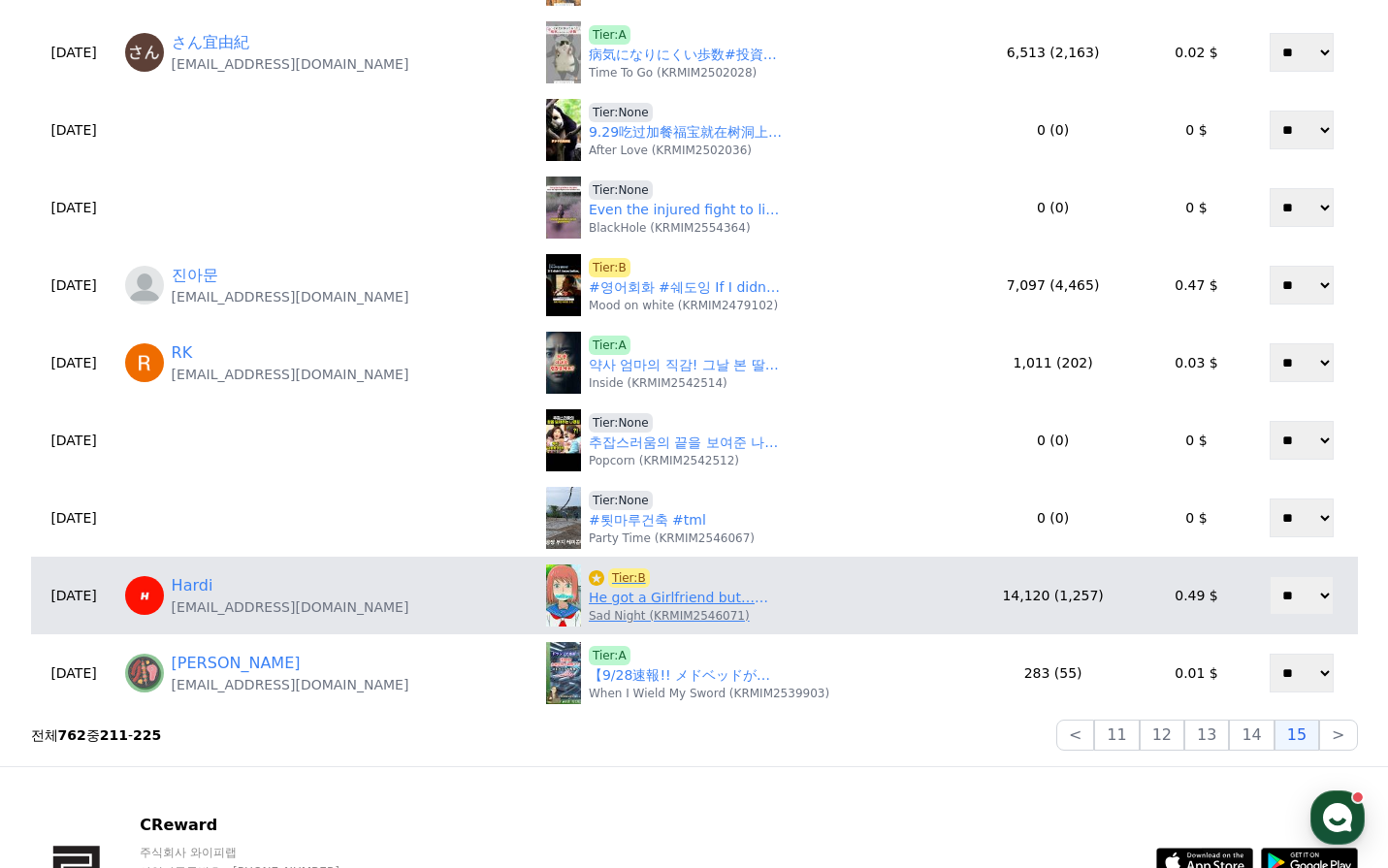
click at [695, 615] on p "Sad Night (KRMIM2546071)" at bounding box center [669, 616] width 161 height 16
click at [690, 608] on p "Sad Night (KRMIM2546071)" at bounding box center [669, 616] width 161 height 16
click at [690, 606] on link "He got a Girlfriend but…😭 #anime #shorts" at bounding box center [686, 598] width 194 height 21
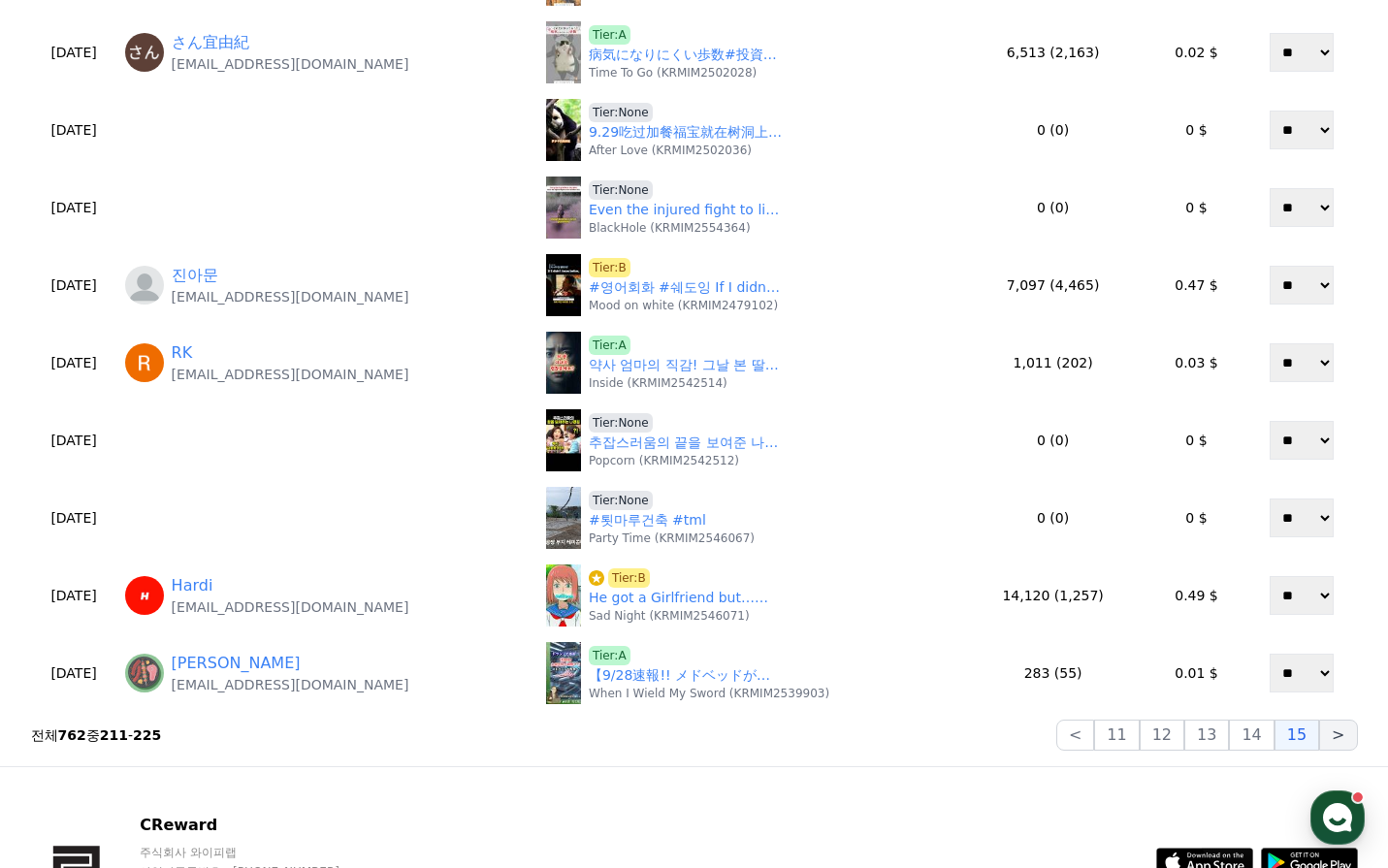
click at [1336, 738] on button ">" at bounding box center [1338, 735] width 38 height 31
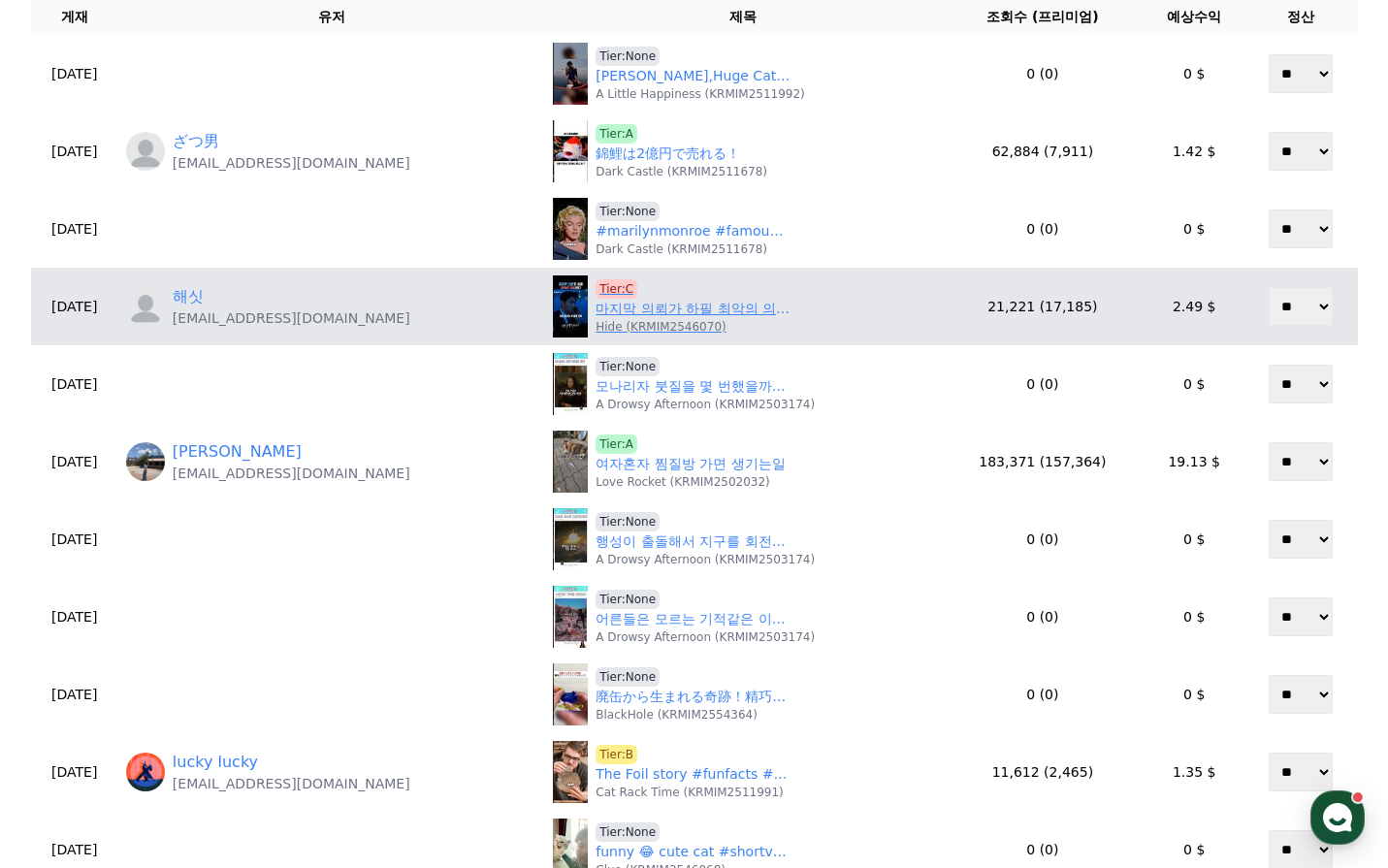
scroll to position [97, 0]
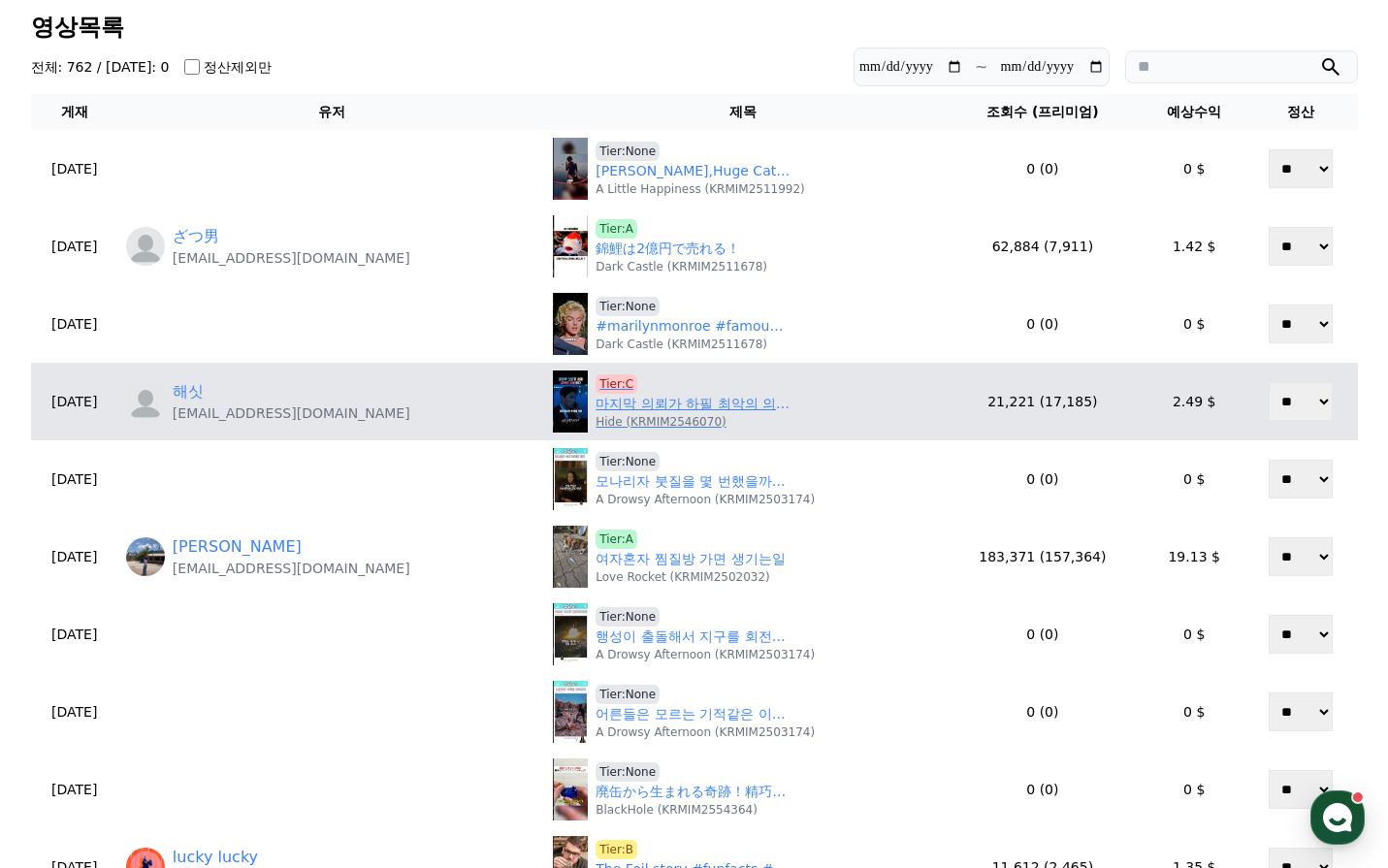
click at [684, 405] on link "마지막 의뢰가 하필 최악의 의뢰였다" at bounding box center [692, 403] width 194 height 21
click at [638, 379] on span "Tier:C" at bounding box center [616, 385] width 42 height 20
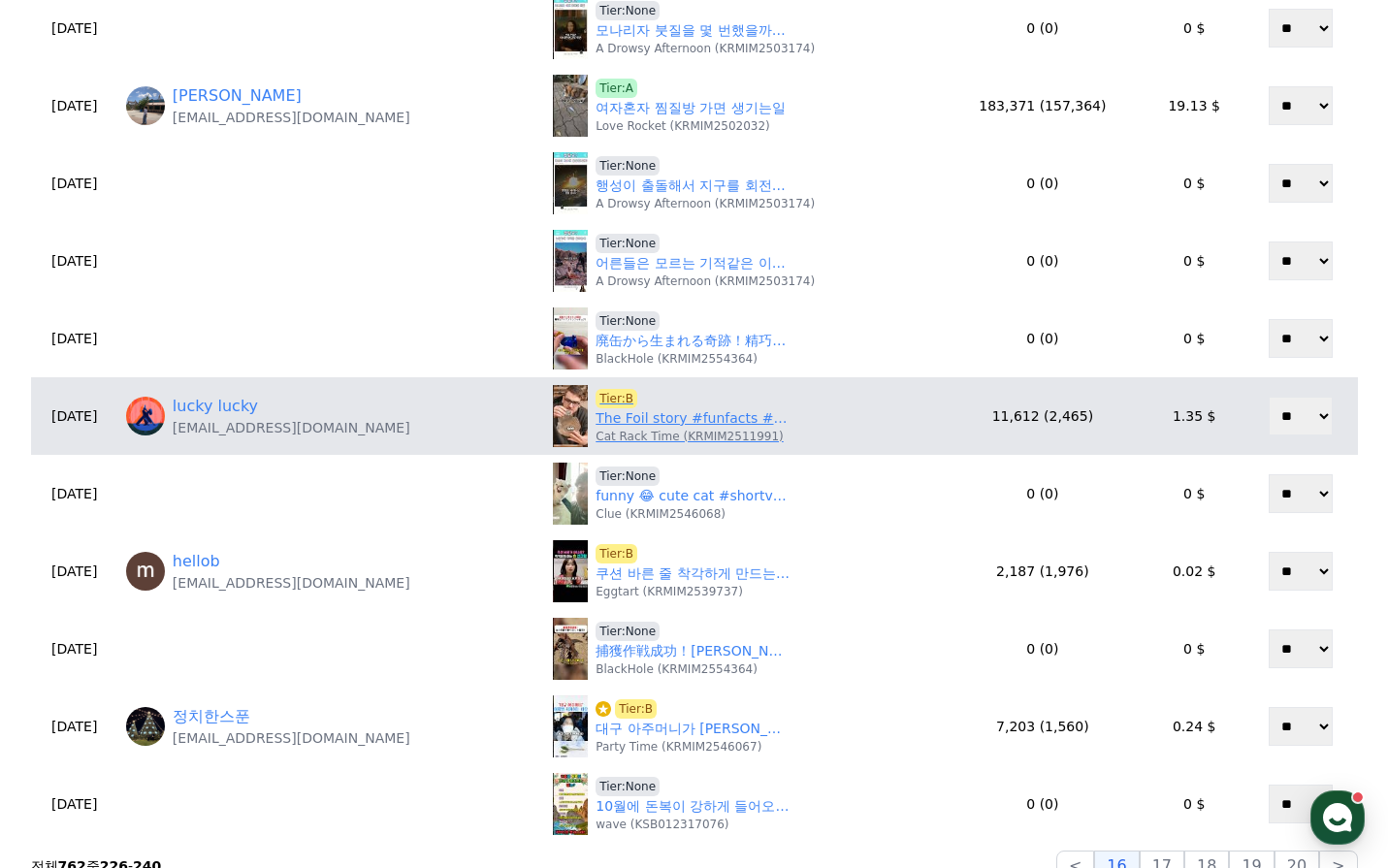
scroll to position [582, 0]
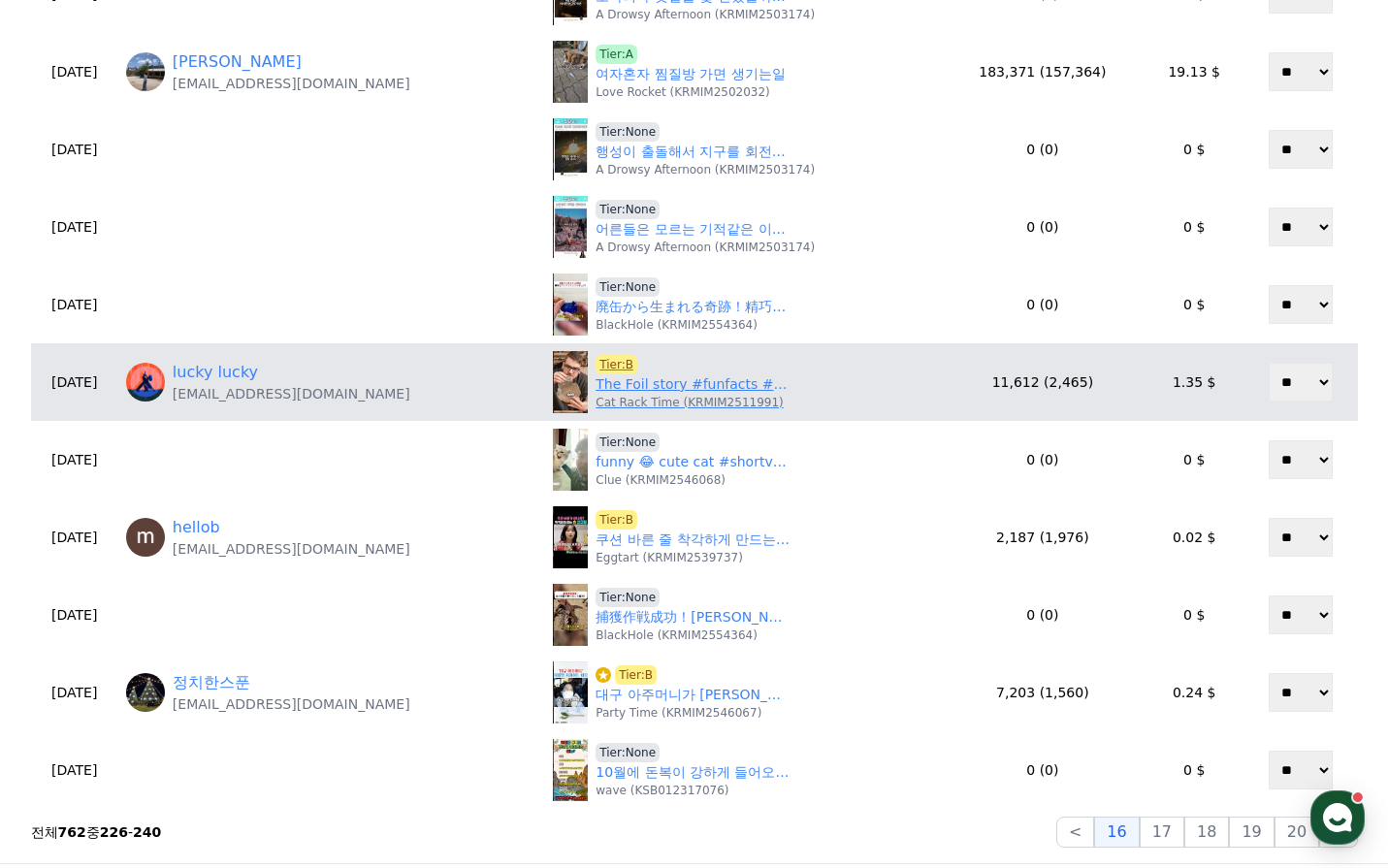
click at [673, 391] on link "The Foil story #funfacts #funnyfacts #science" at bounding box center [692, 385] width 194 height 21
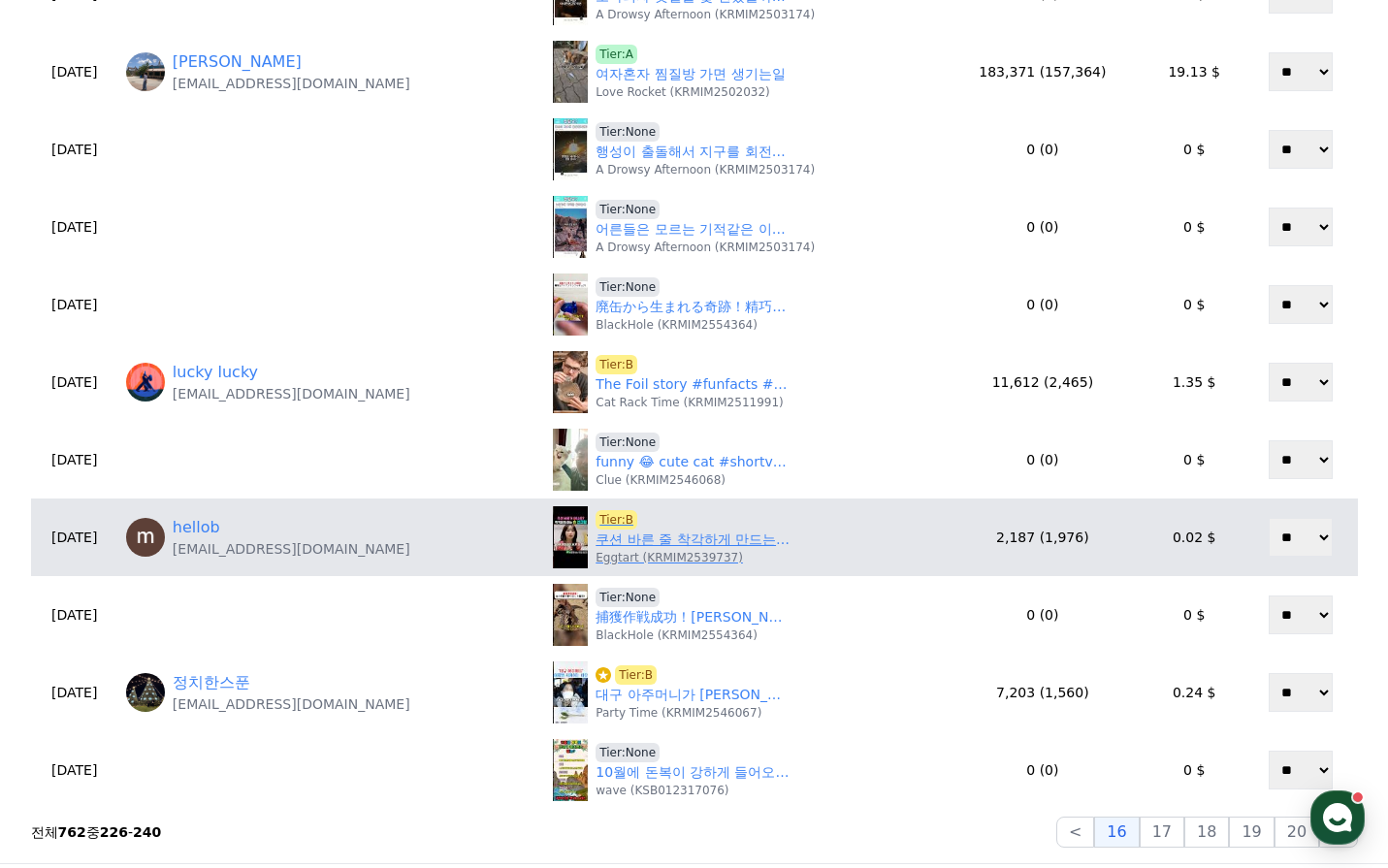
click at [673, 543] on link "쿠션 바른 줄 착각하게 만드는 츄 선크림" at bounding box center [692, 540] width 194 height 21
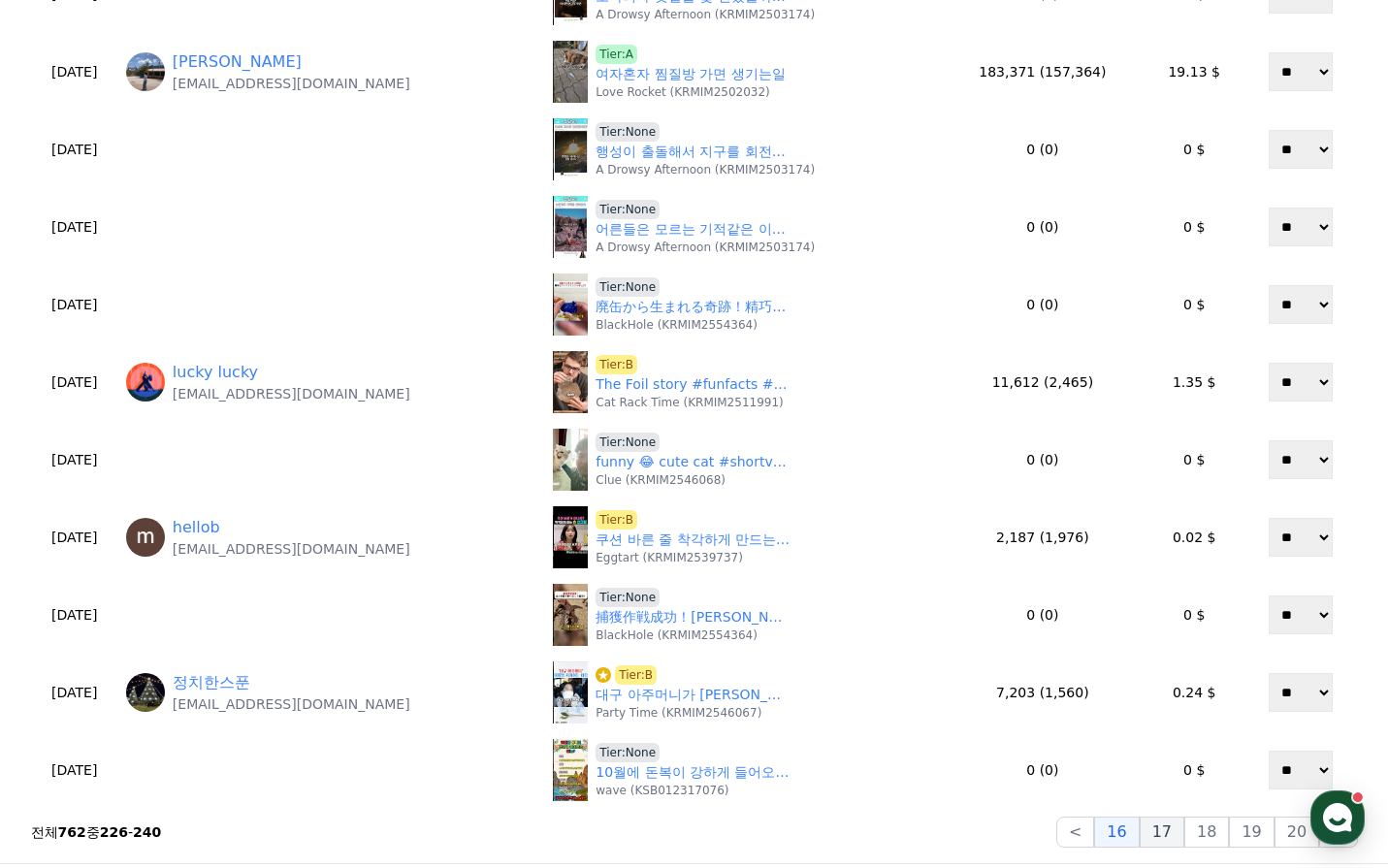
click at [1171, 826] on button "17" at bounding box center [1162, 831] width 44 height 31
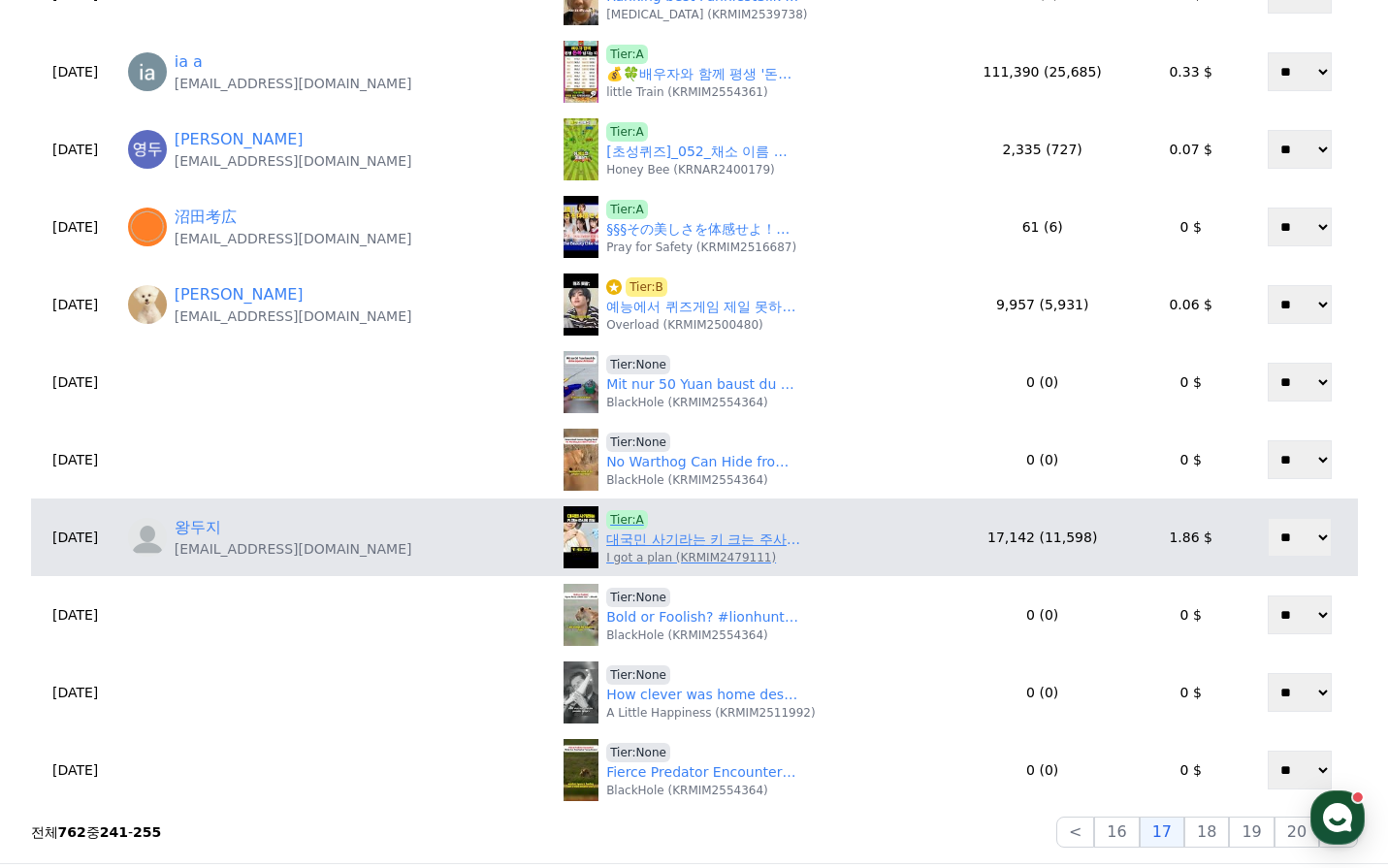
click at [671, 546] on link "대국민 사기라는 키 크는 주사의 진실 ㄷㄷ" at bounding box center [703, 540] width 194 height 21
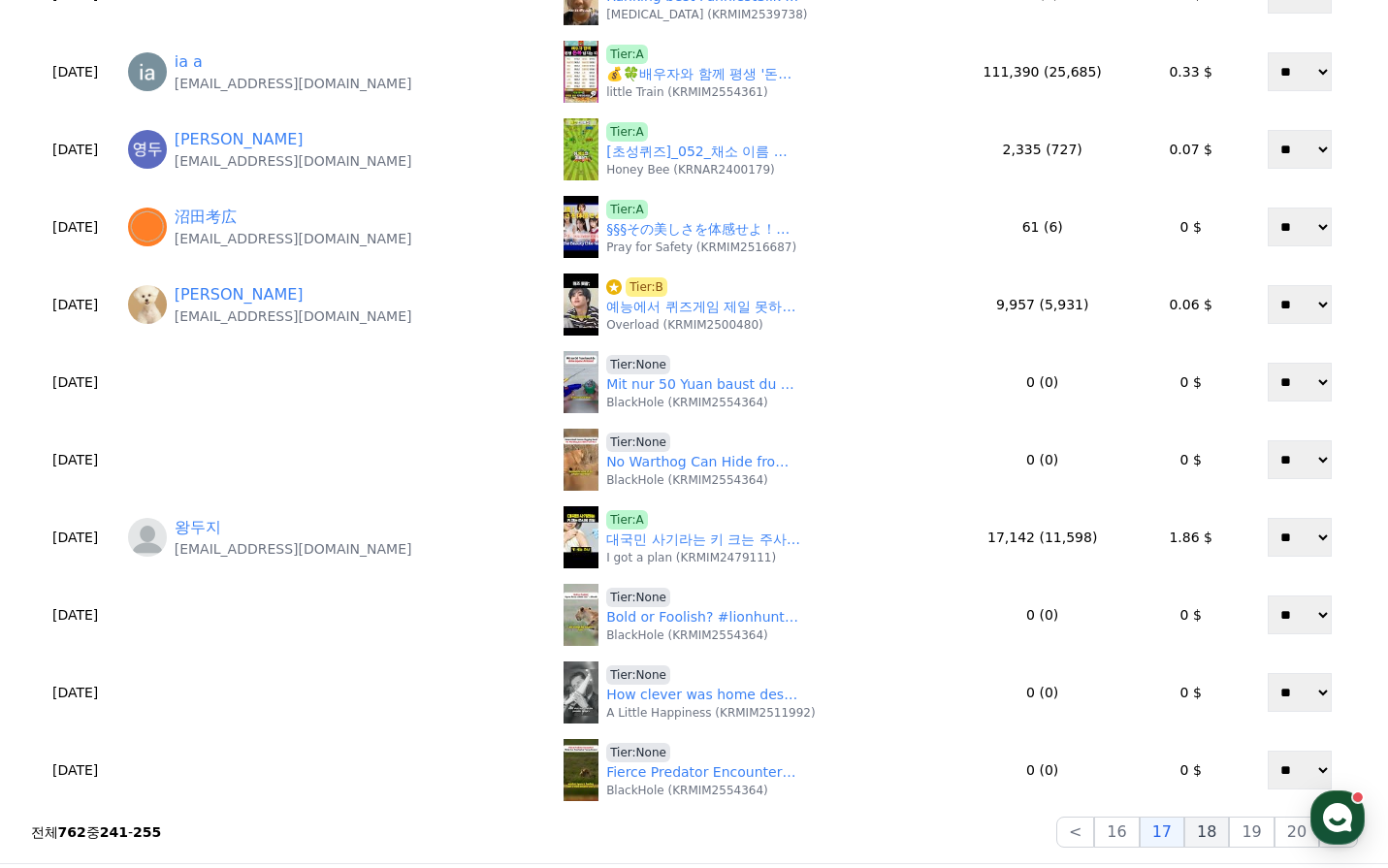
click at [1218, 827] on button "18" at bounding box center [1206, 831] width 44 height 31
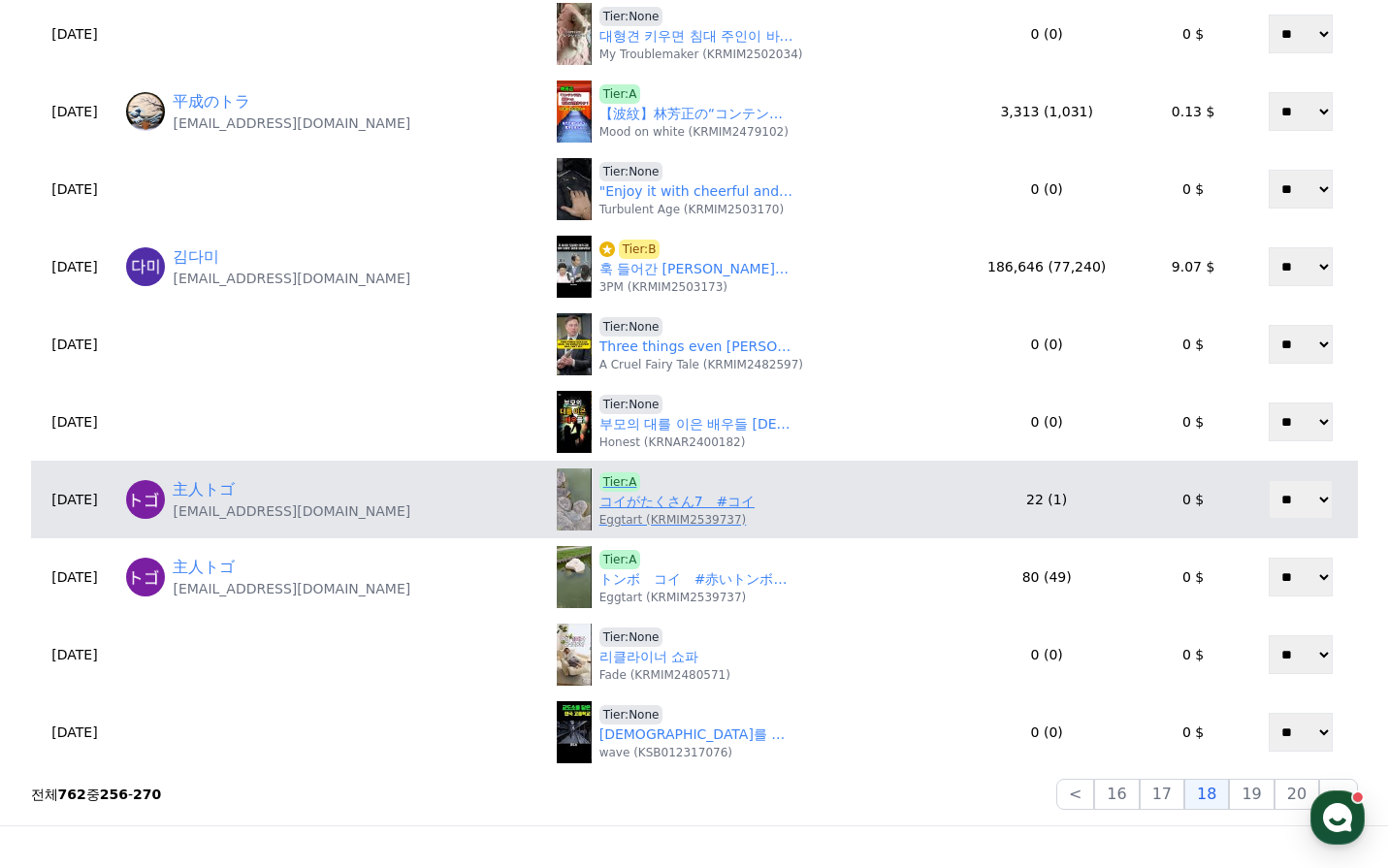
scroll to position [679, 0]
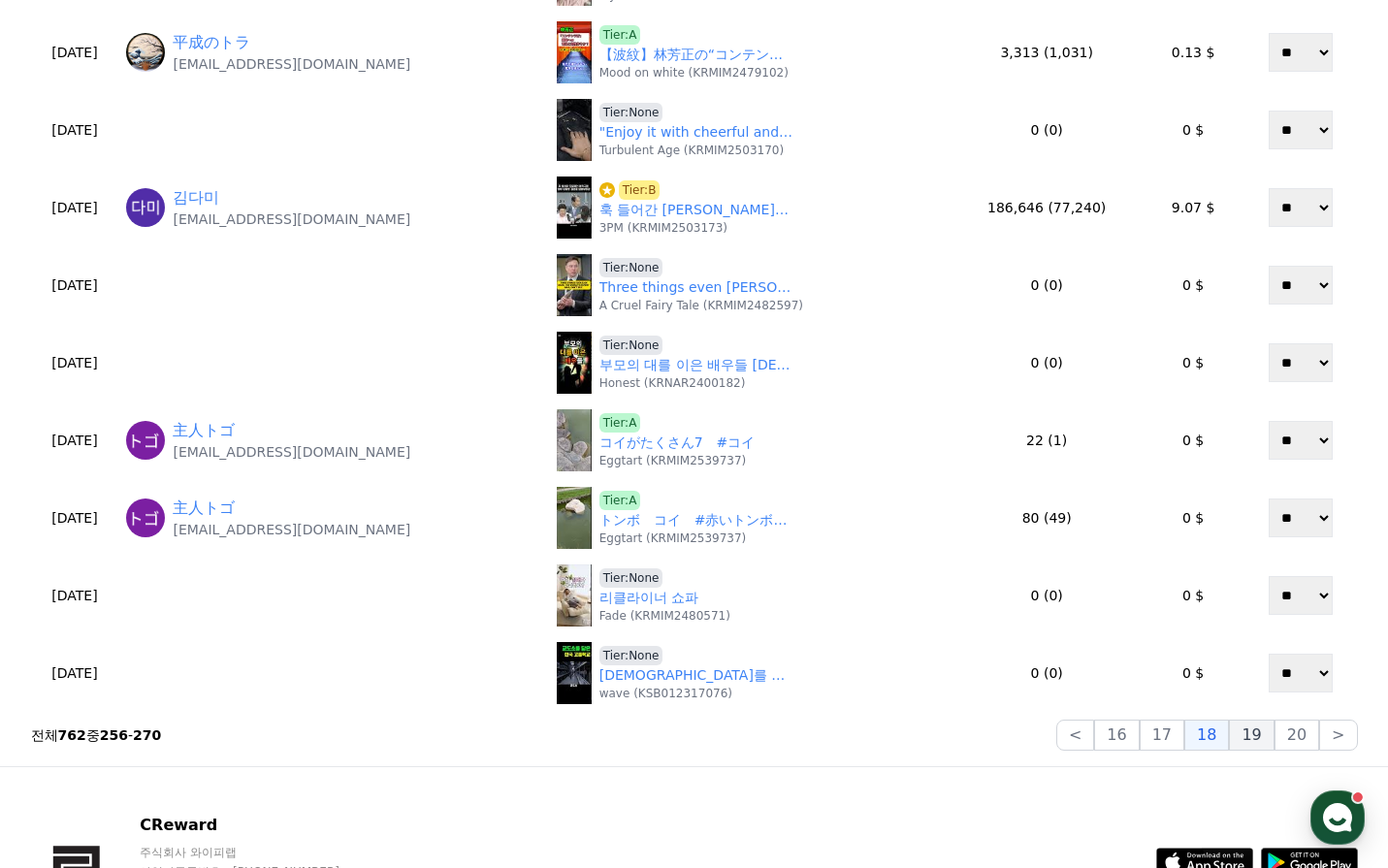
click at [1256, 734] on button "19" at bounding box center [1251, 735] width 44 height 31
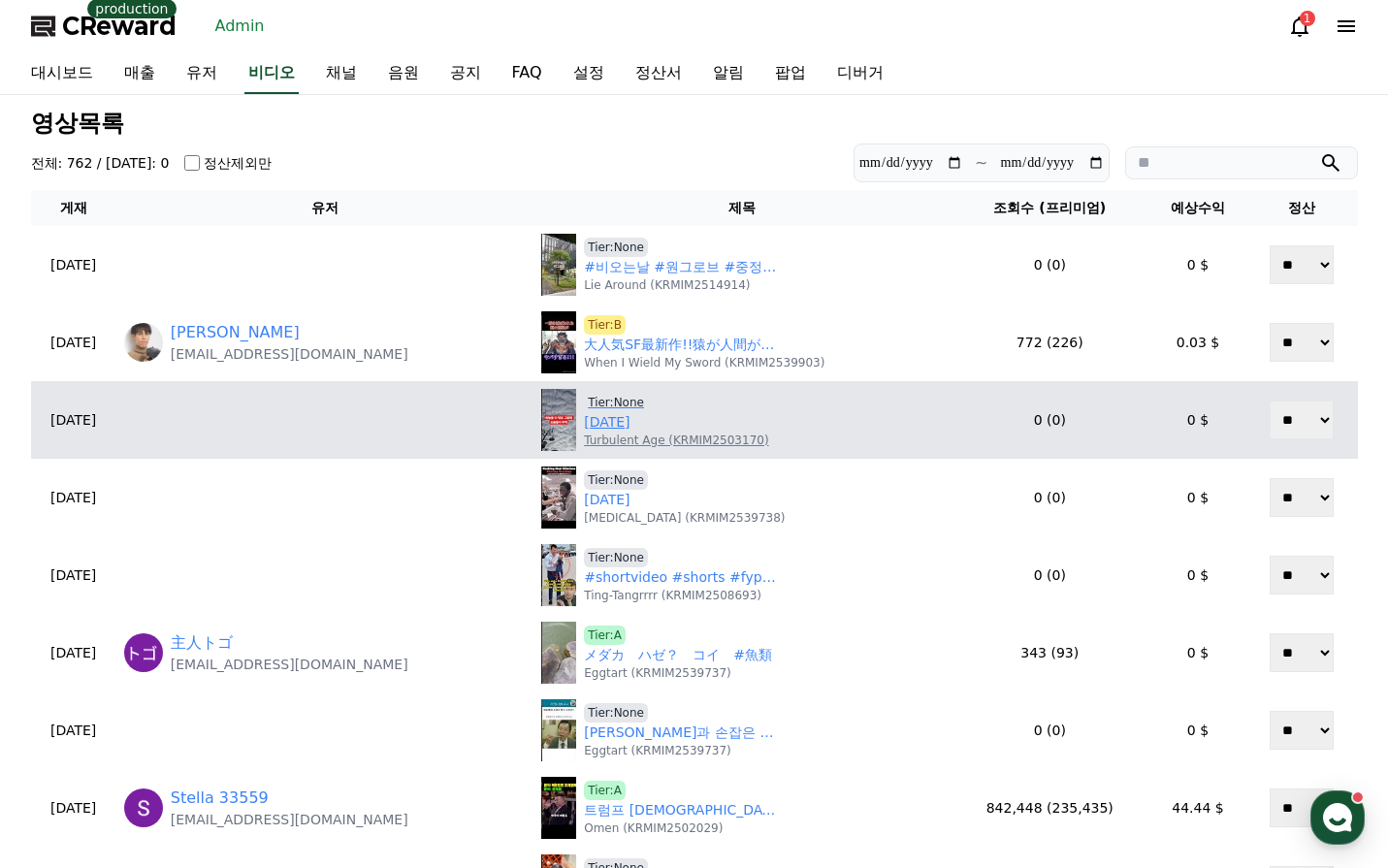
scroll to position [0, 0]
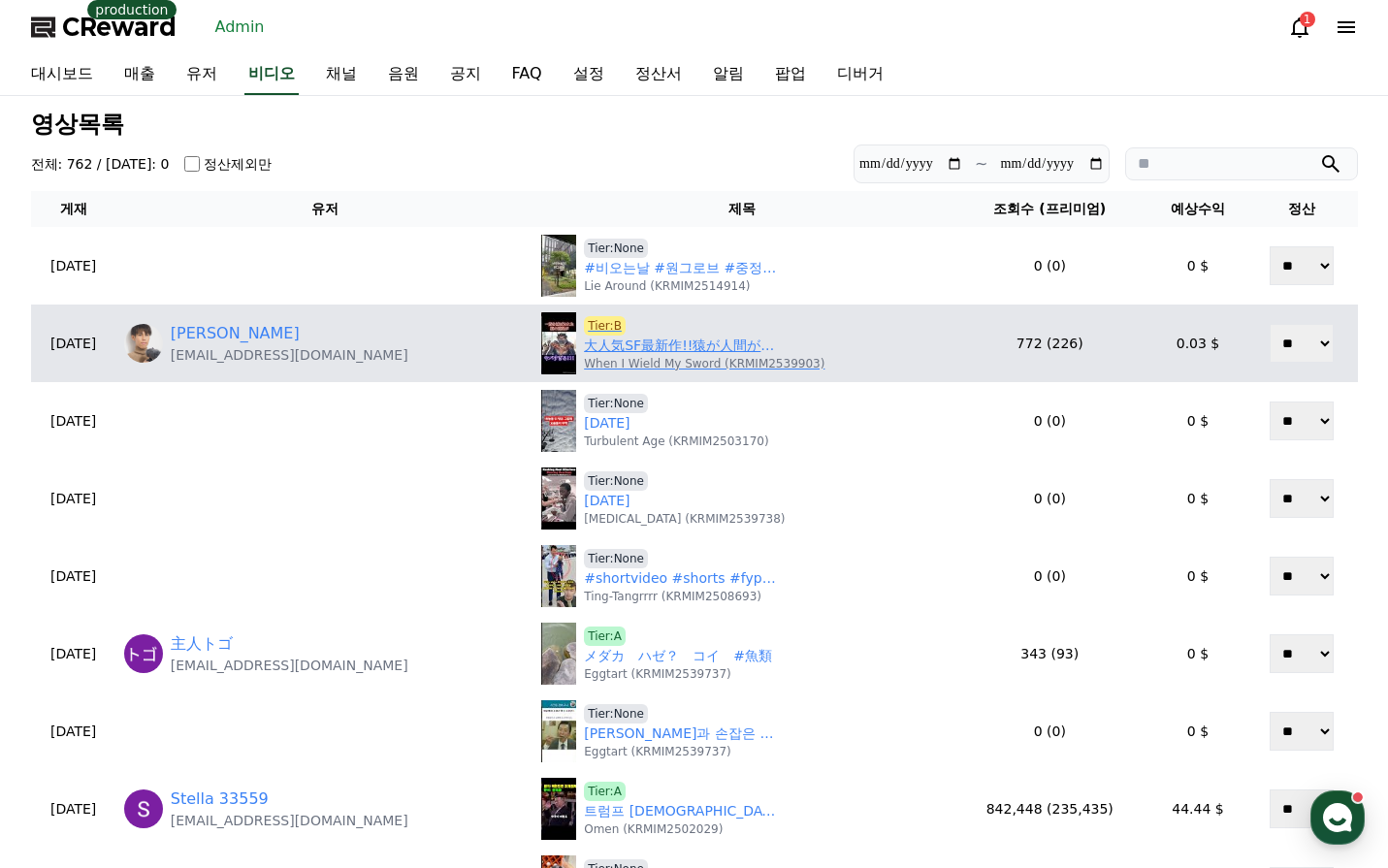
click at [649, 360] on p "When I Wield My Sword (KRMIM2539903)" at bounding box center [704, 364] width 240 height 16
click at [651, 352] on link "大人気SF最新作!!猿が人間が支配する世界!!映画『猿の惑星／キングダム』" at bounding box center [681, 345] width 194 height 21
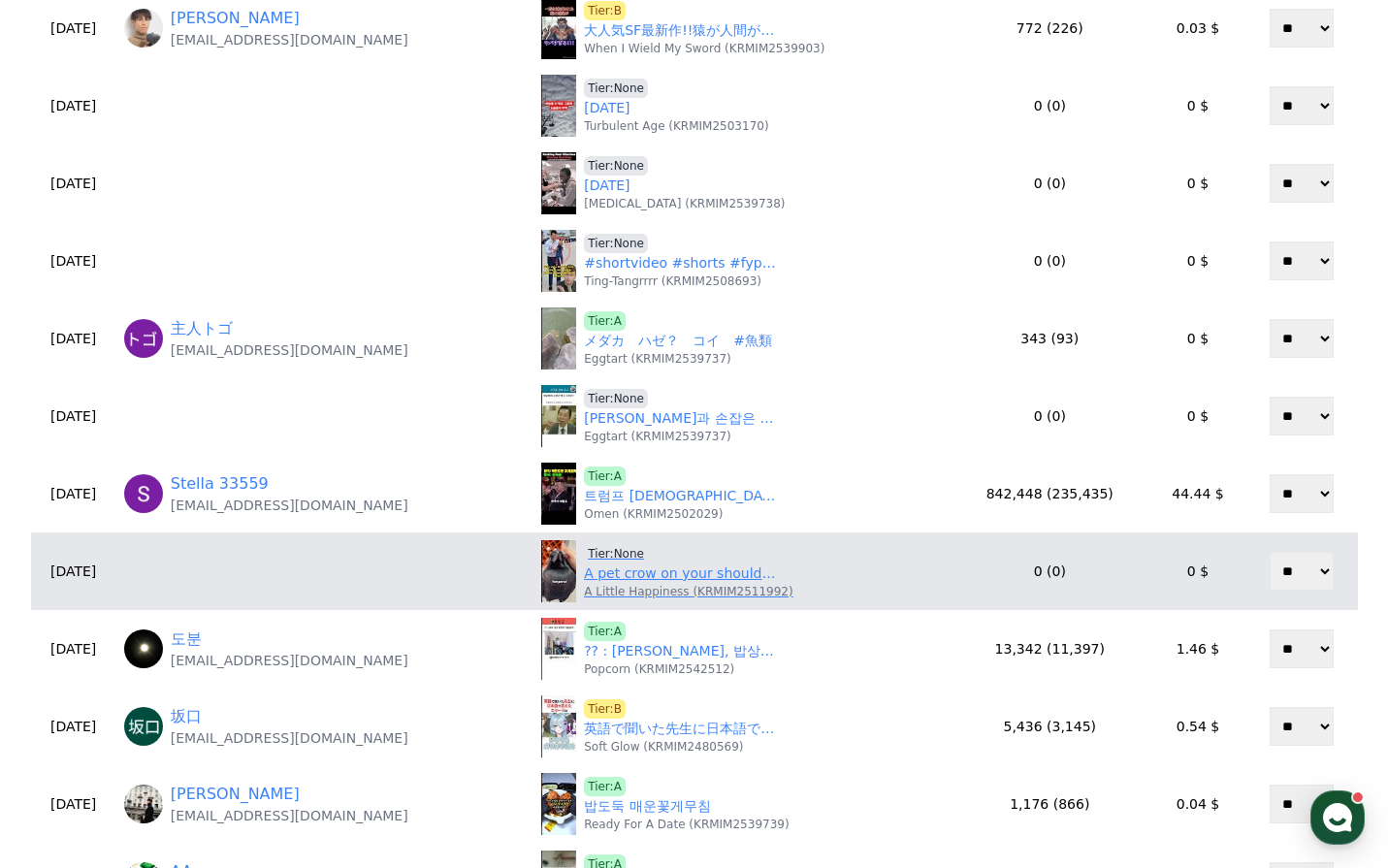
scroll to position [388, 0]
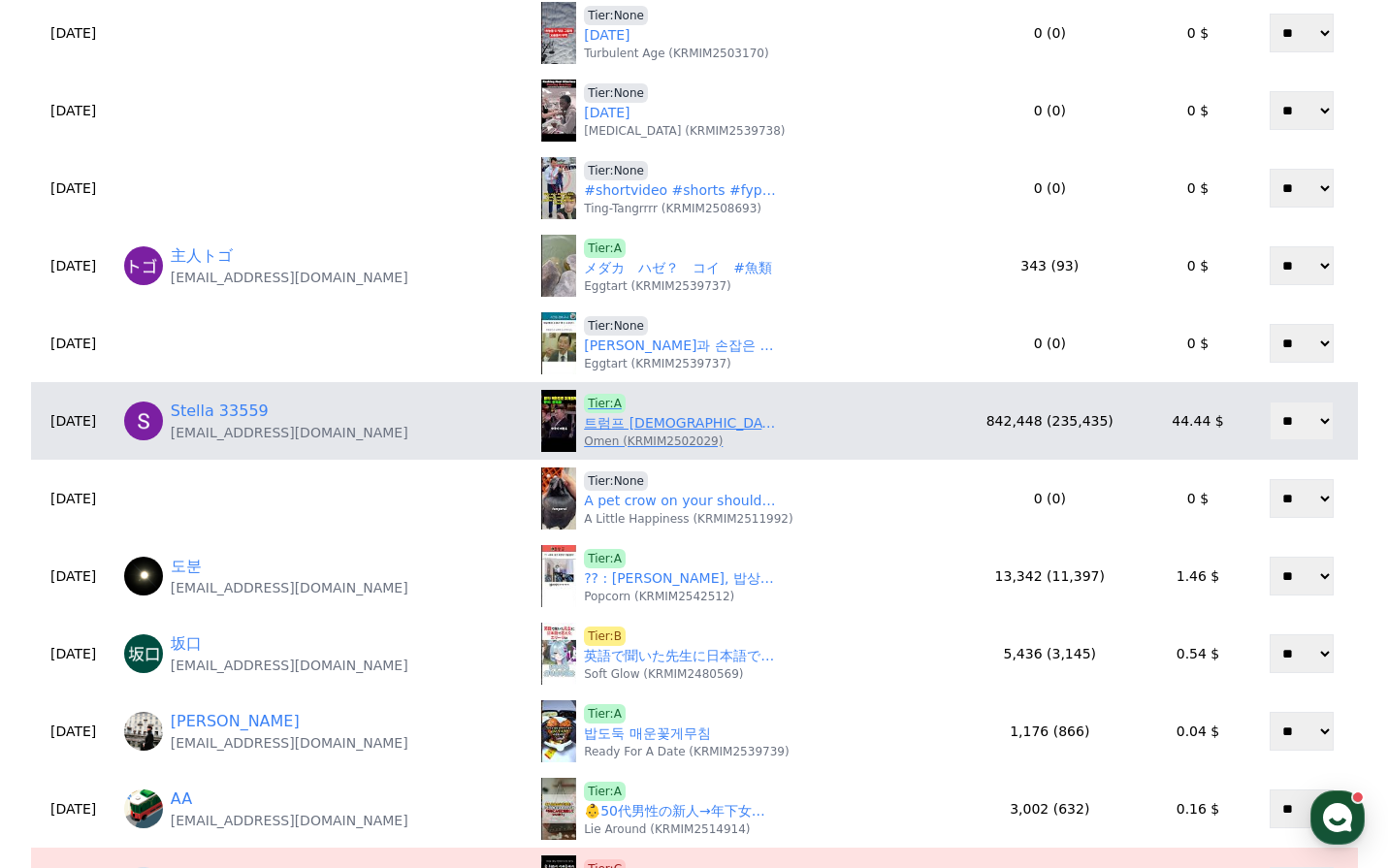
click at [662, 422] on link "트럼프 미군철수 협박에도 웃는 한국,믿는건 ‘이것’" at bounding box center [681, 423] width 194 height 21
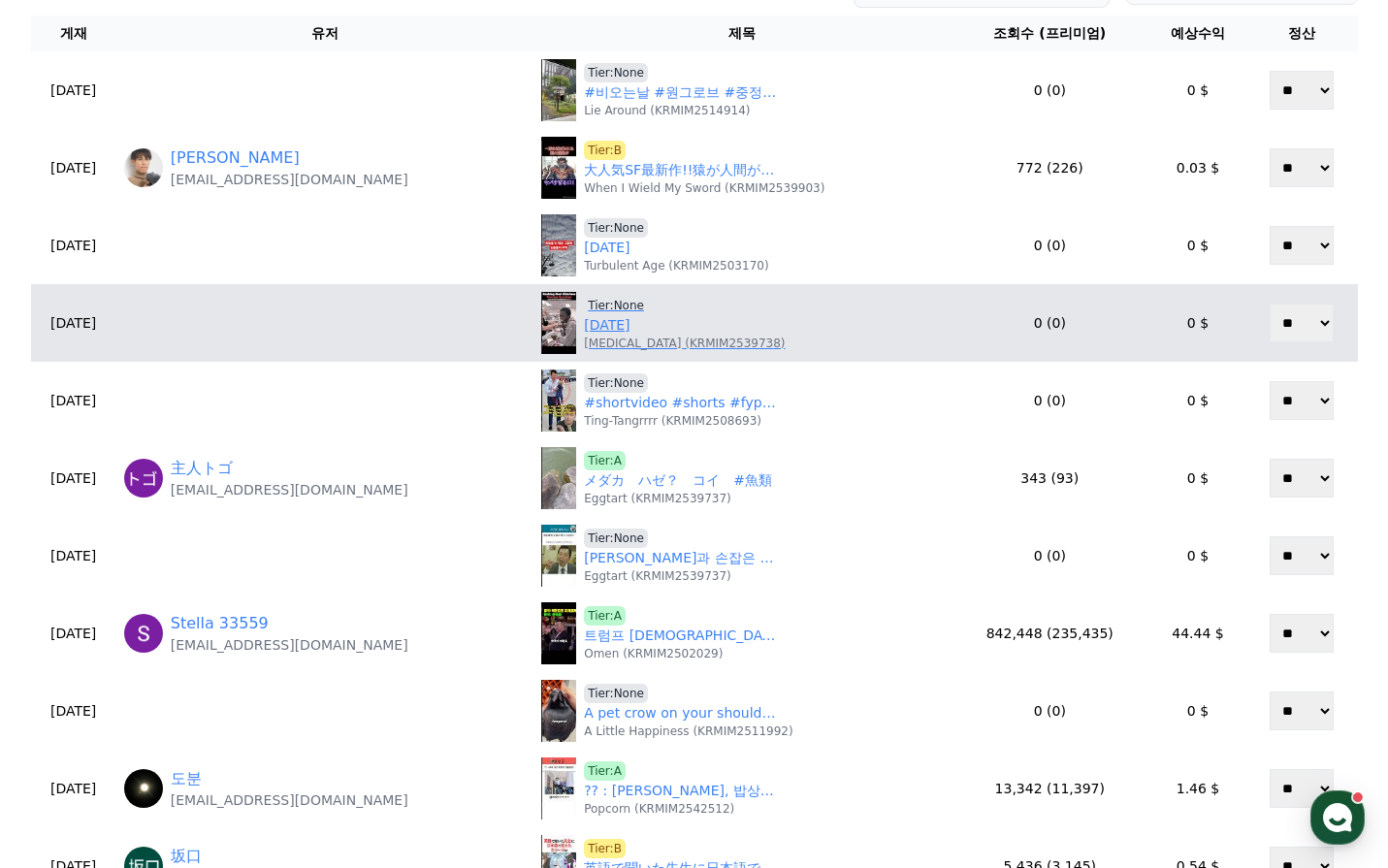
scroll to position [0, 0]
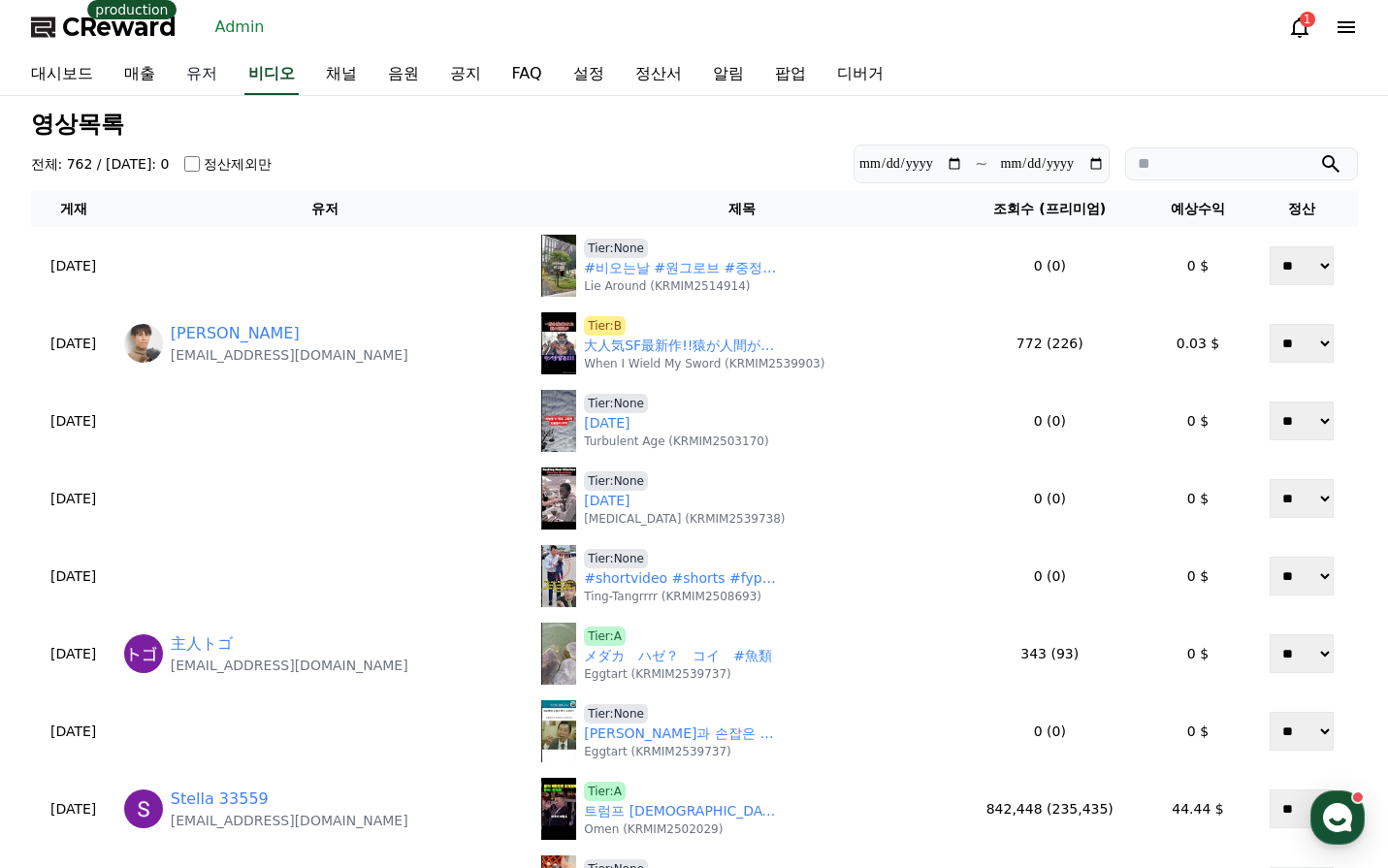
click at [191, 80] on link "유저" at bounding box center [202, 74] width 62 height 41
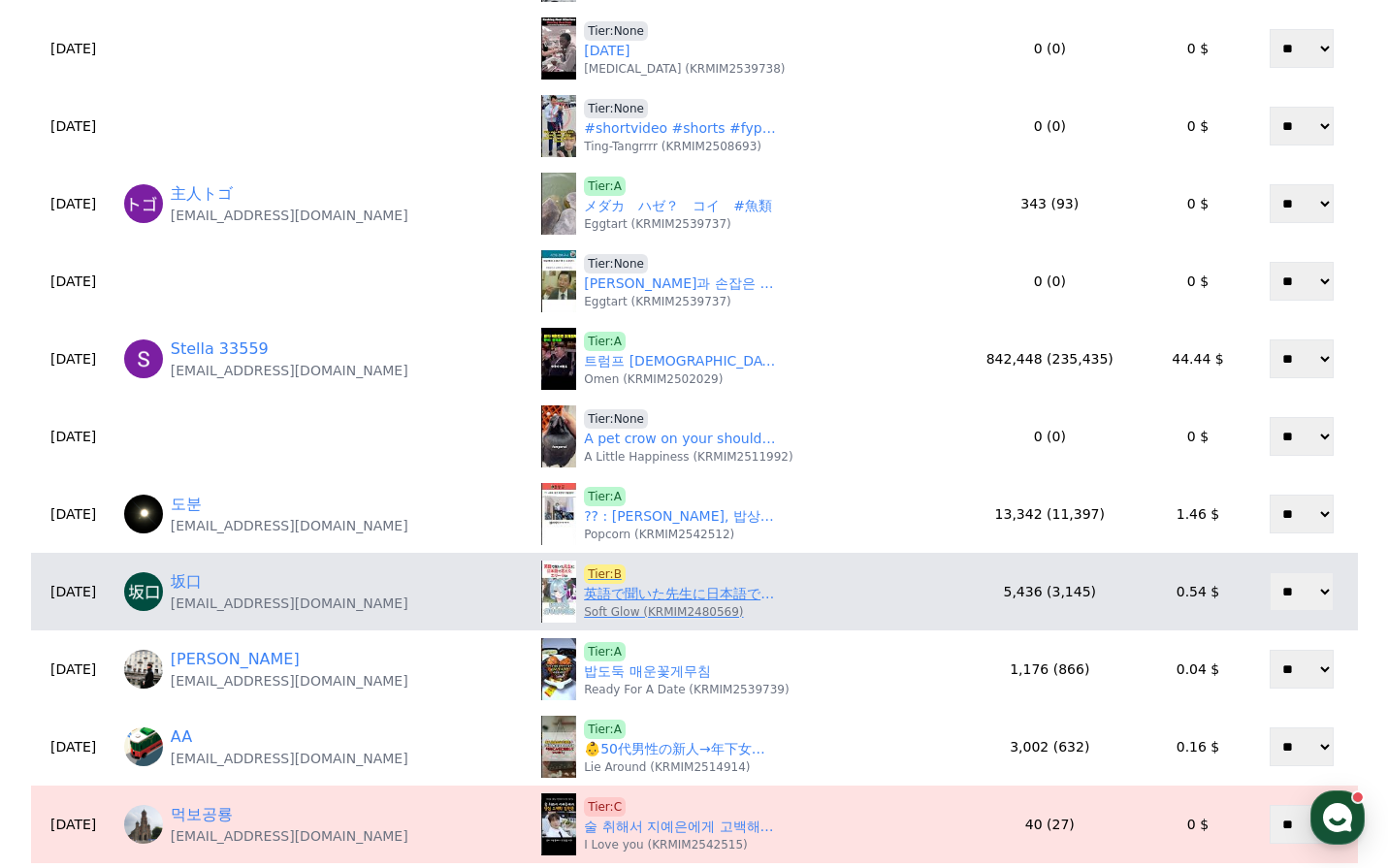
scroll to position [485, 0]
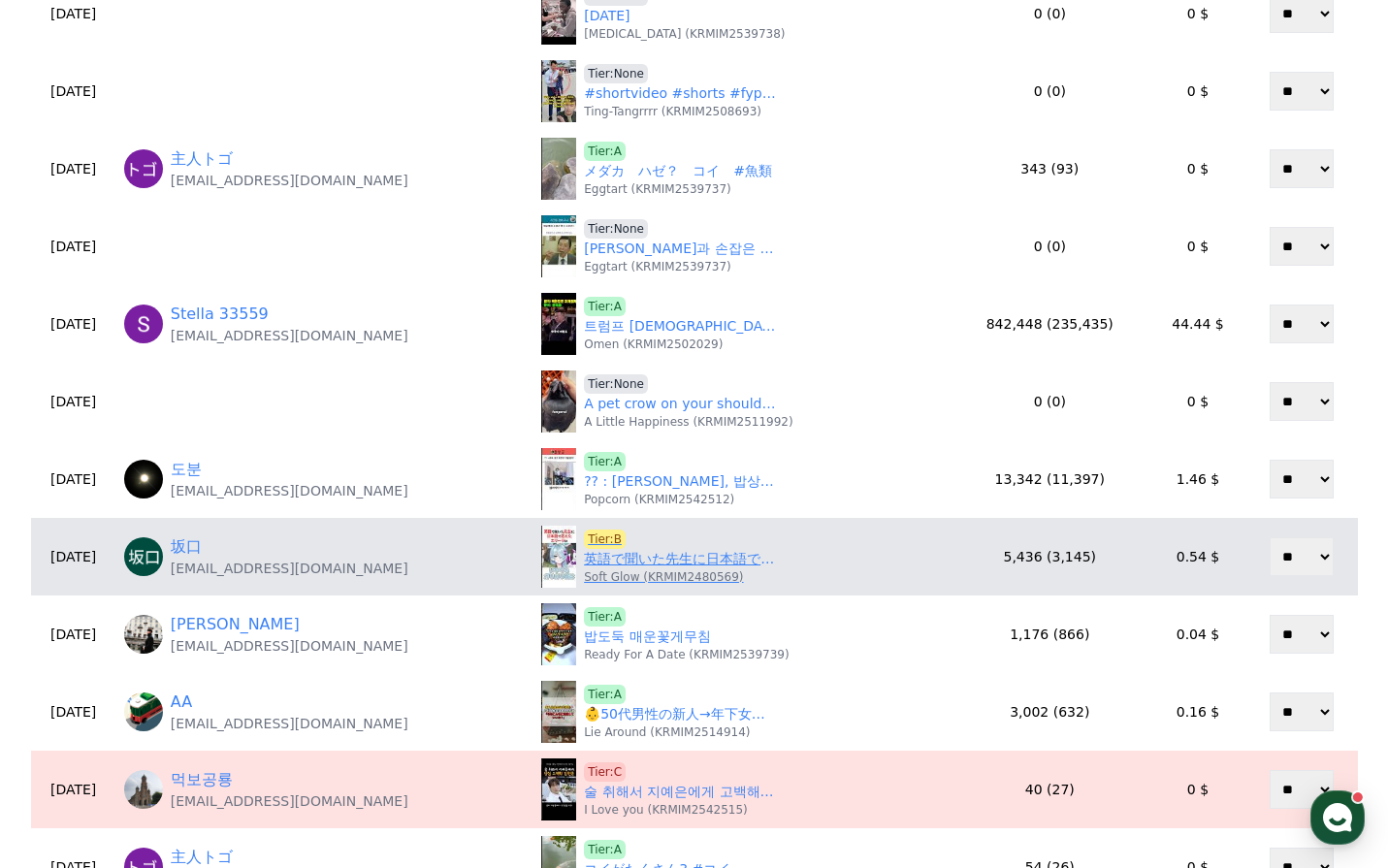
click at [693, 567] on link "英語で聞いた先生に日本語で応えたエリーラは　【にじさんじ切り抜き】#shorts" at bounding box center [681, 559] width 194 height 21
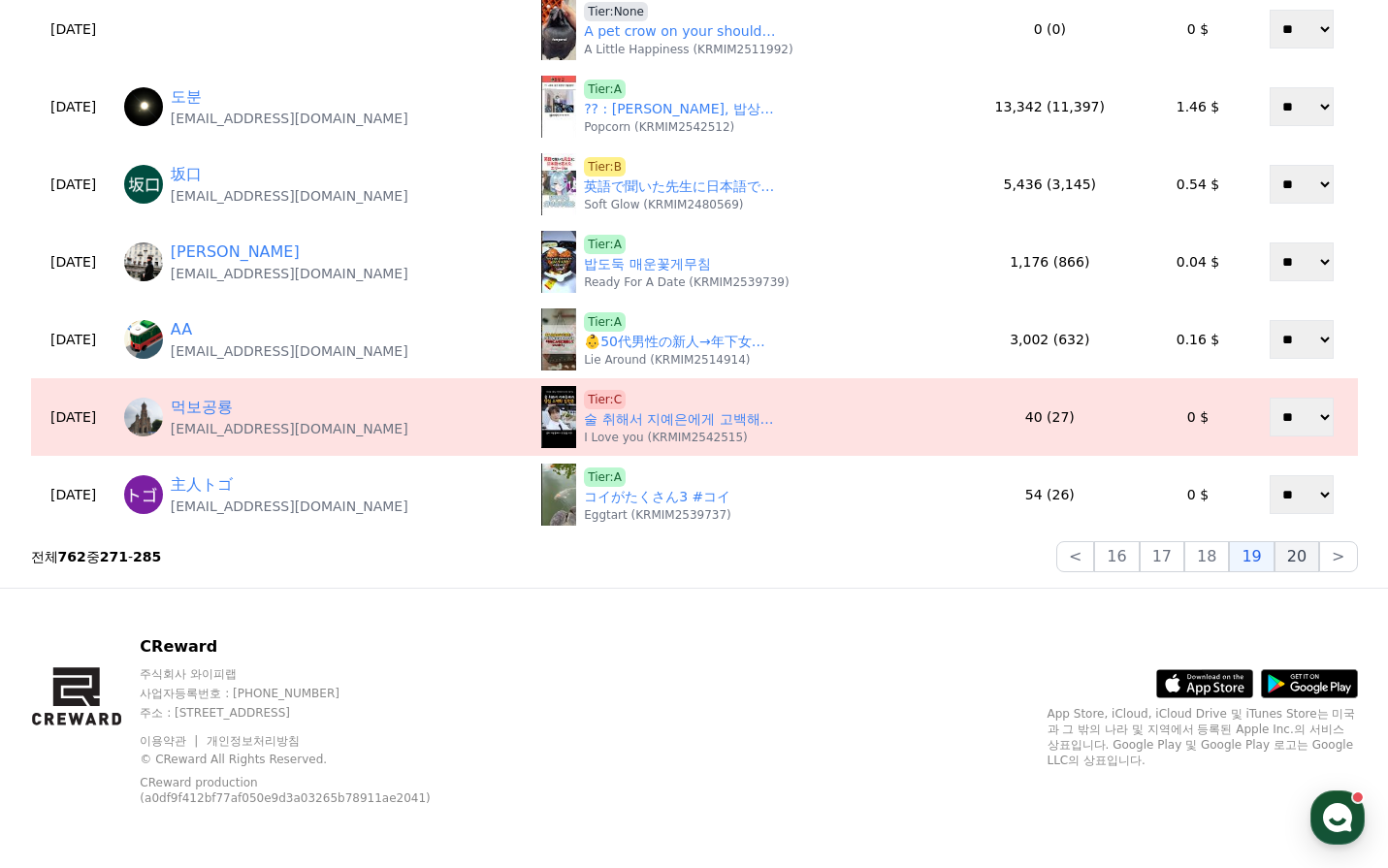
click at [1314, 554] on button "20" at bounding box center [1296, 557] width 44 height 31
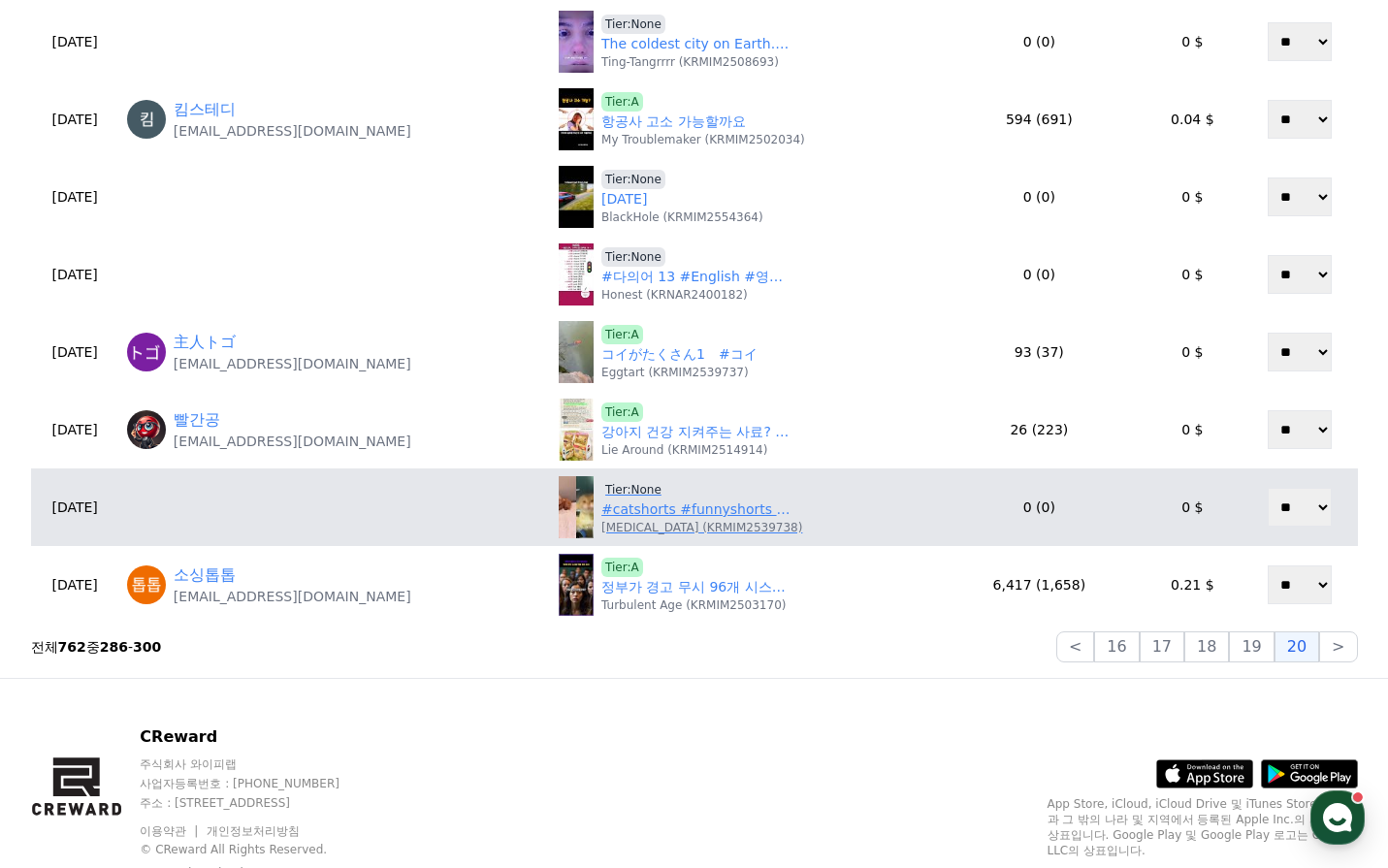
scroll to position [776, 0]
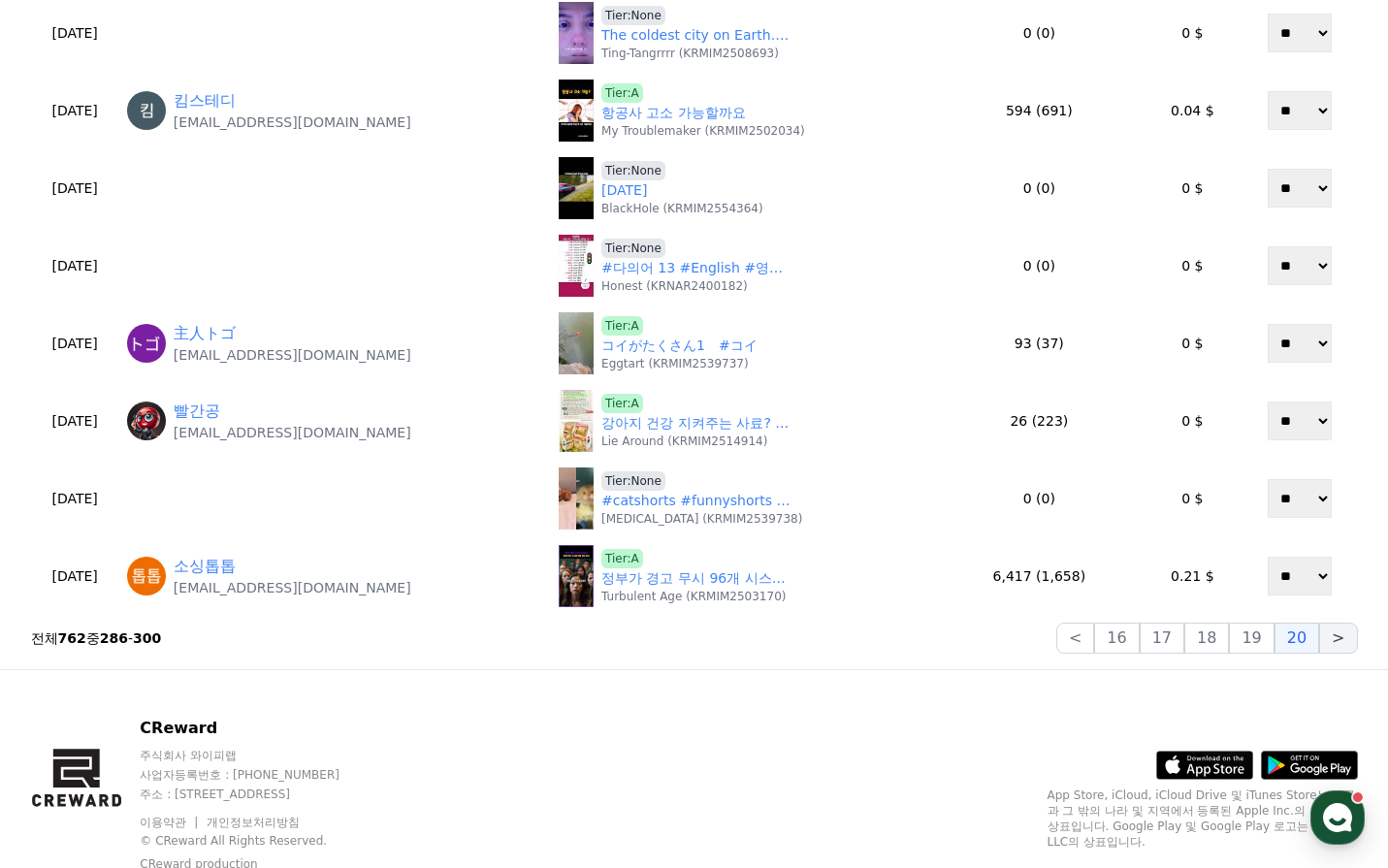
click at [1329, 636] on button ">" at bounding box center [1338, 638] width 38 height 31
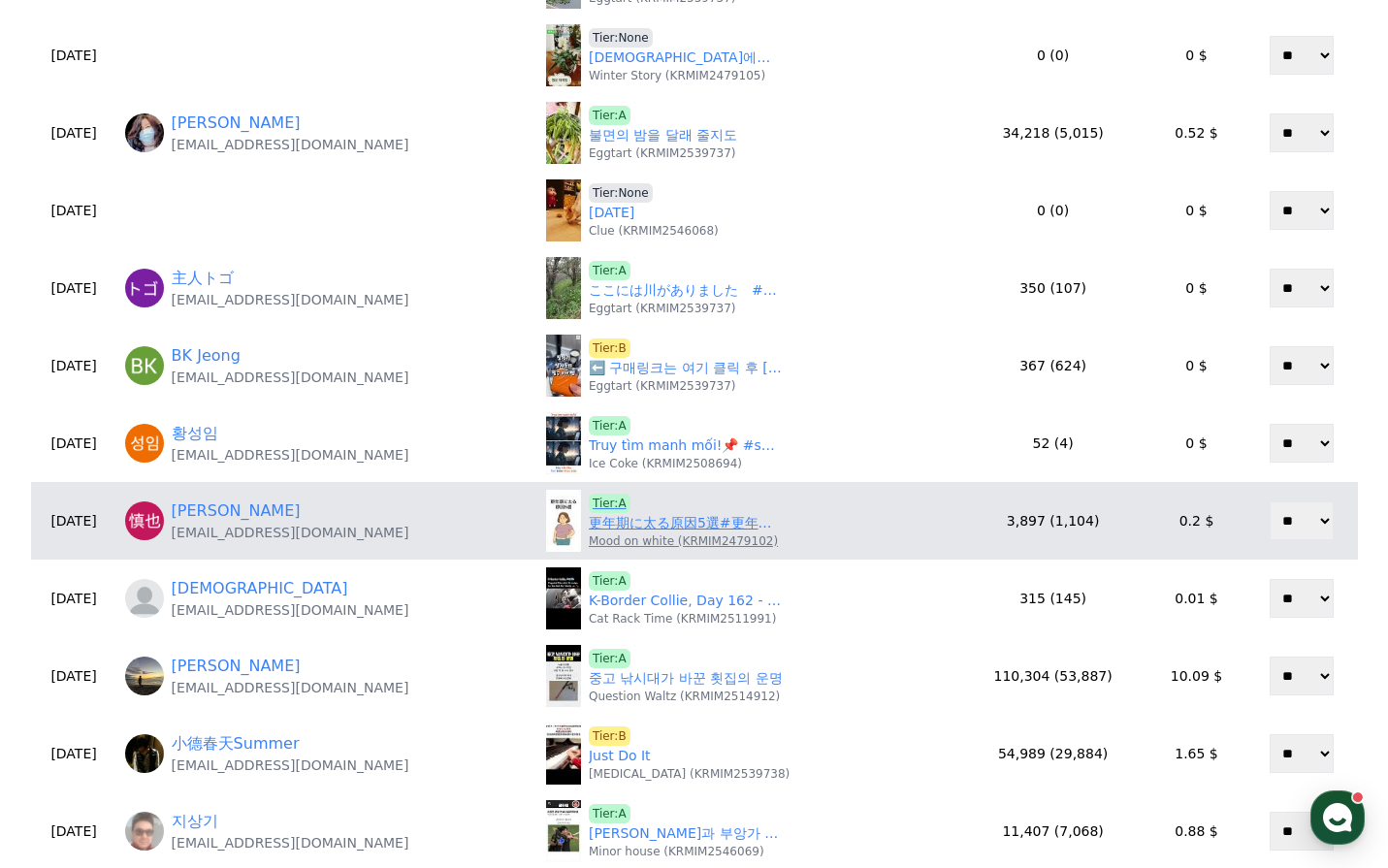
scroll to position [388, 0]
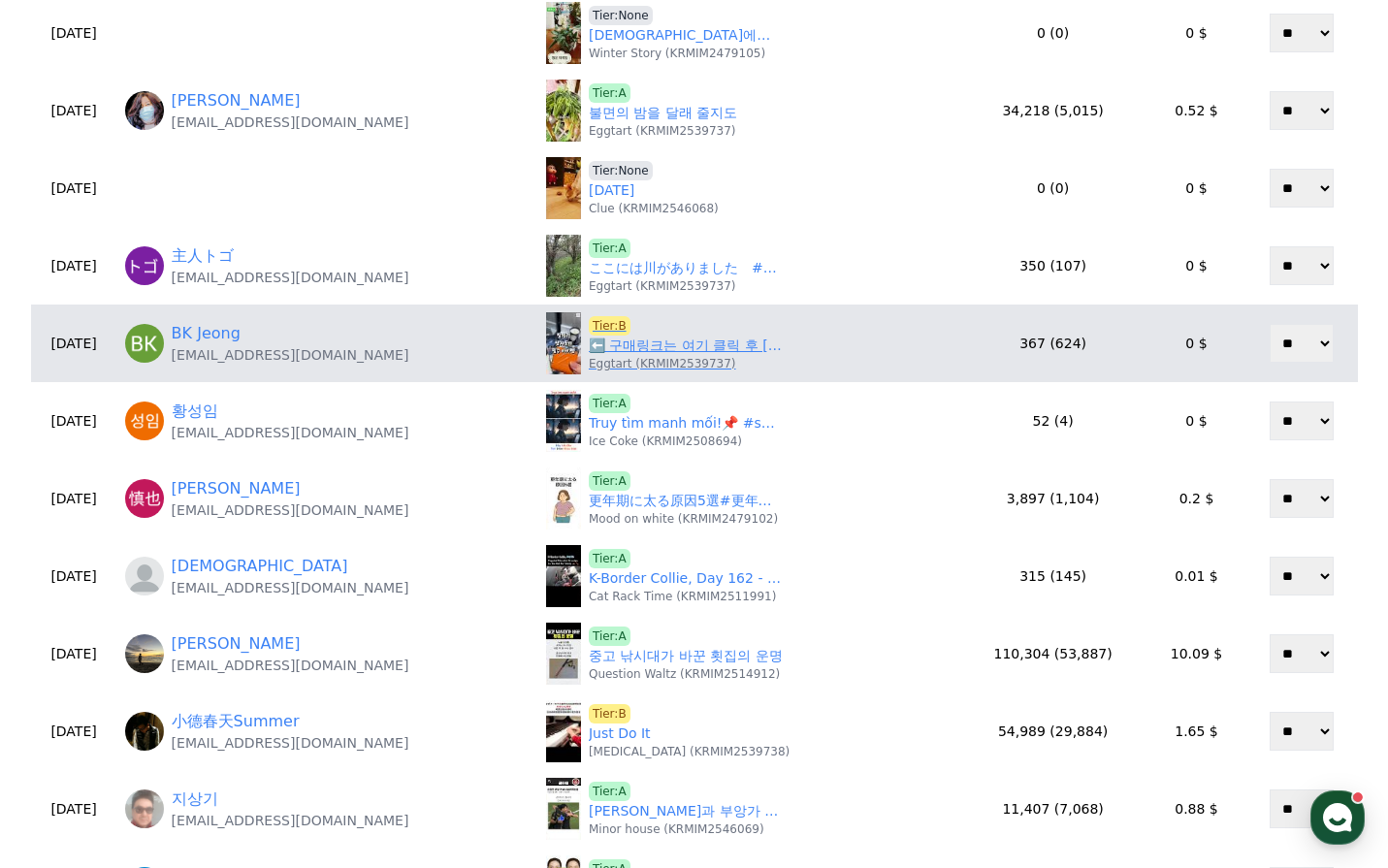
click at [623, 350] on link "⬅️ 구매링크는 여기 클릭 후 [65번]확인 #쿠팡꿀템 #쿠팡추천템 #쿠팡인기상품 #면도기" at bounding box center [686, 345] width 194 height 21
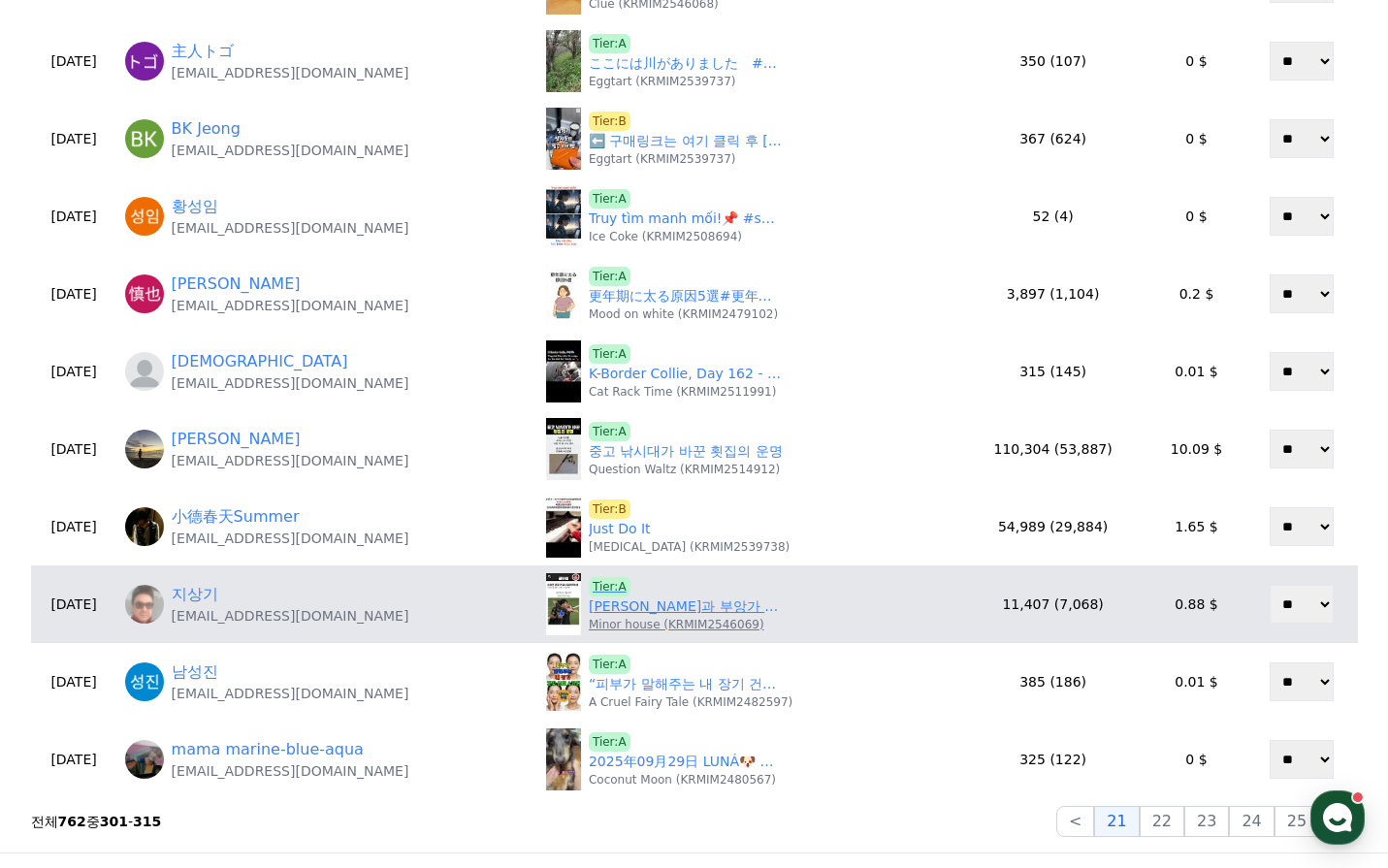
scroll to position [679, 0]
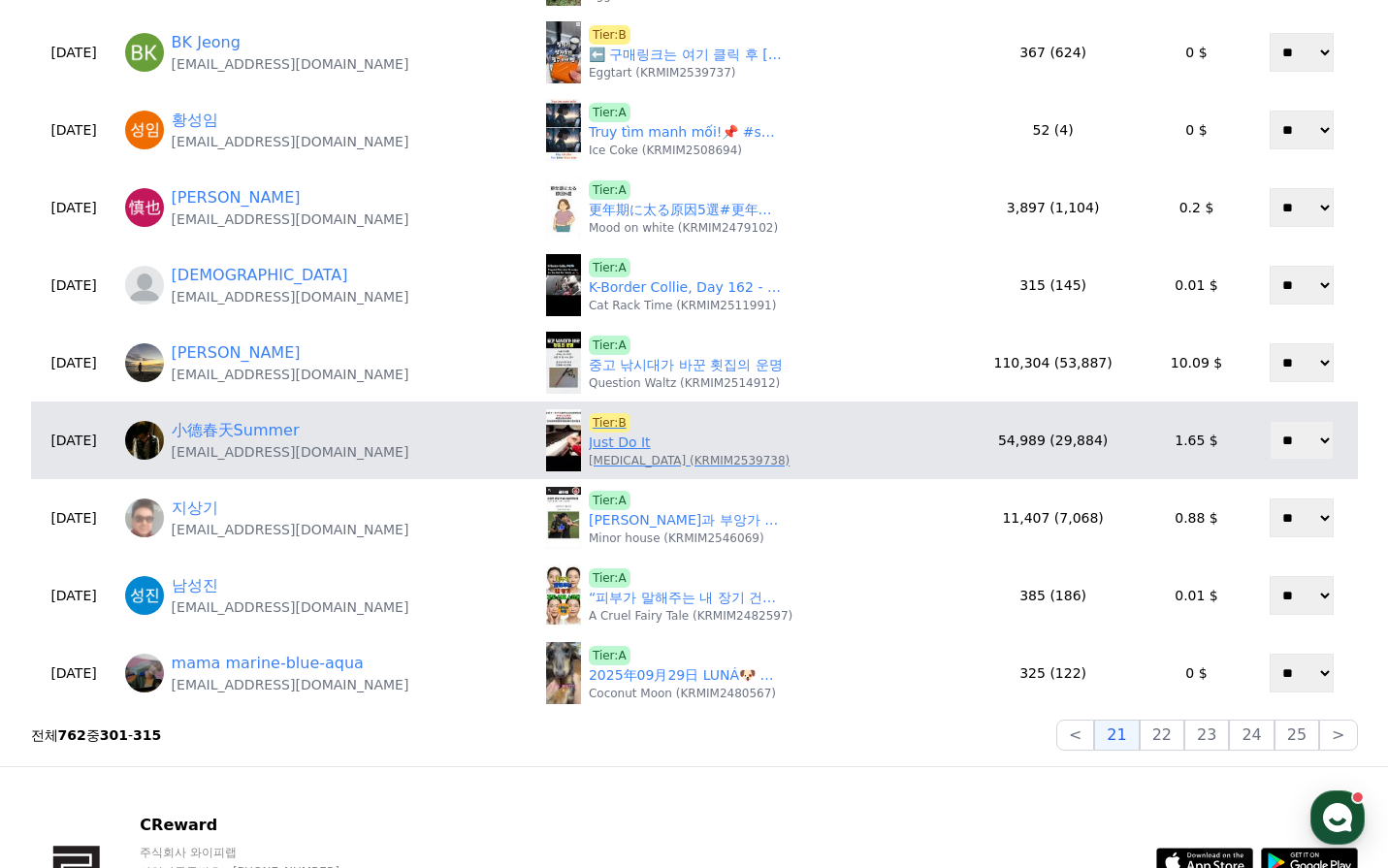
click at [606, 453] on p "Waddle (KRMIM2539738)" at bounding box center [689, 461] width 201 height 16
click at [604, 448] on link "Just Do It" at bounding box center [620, 443] width 62 height 21
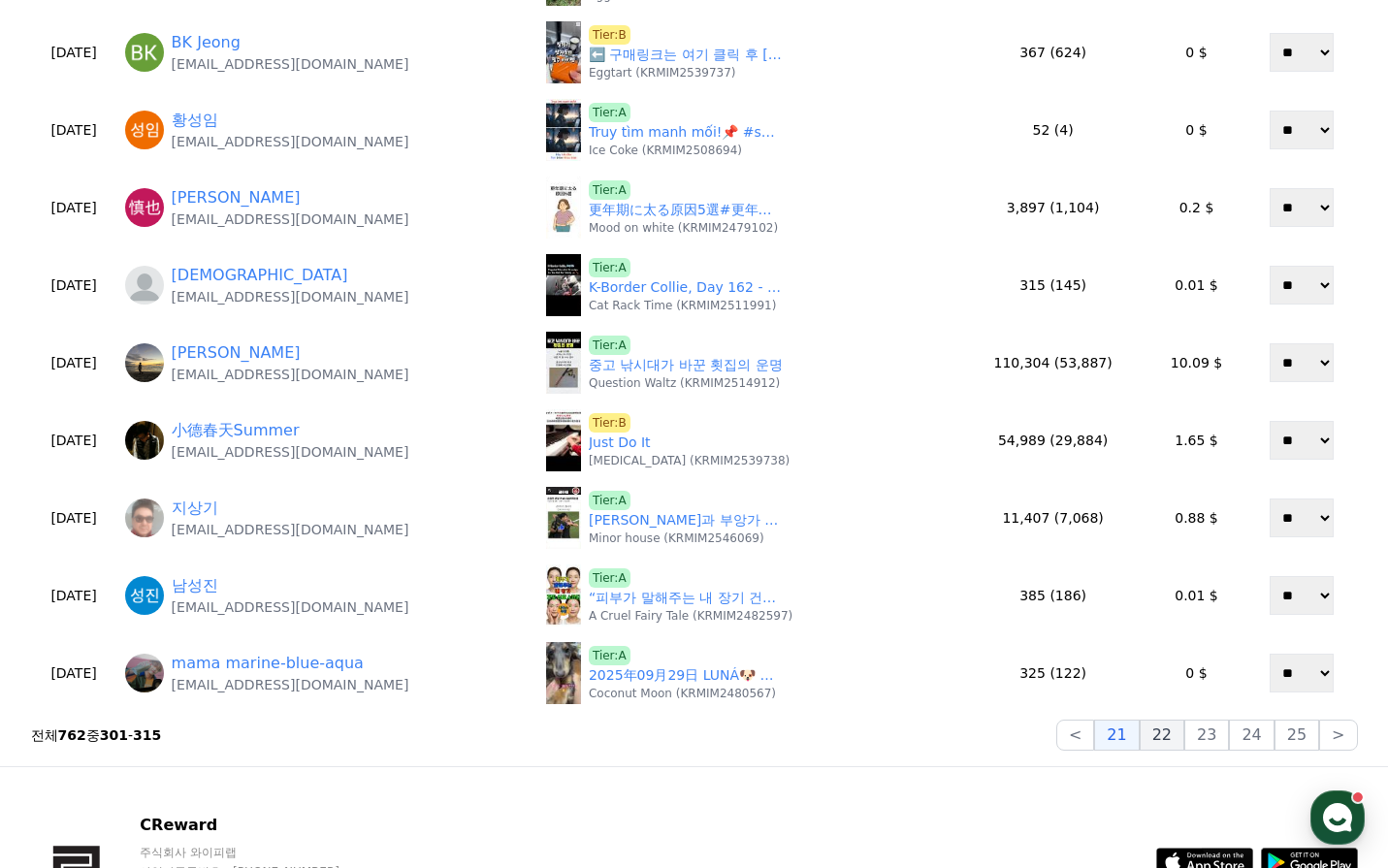
click at [1165, 734] on button "22" at bounding box center [1162, 735] width 44 height 31
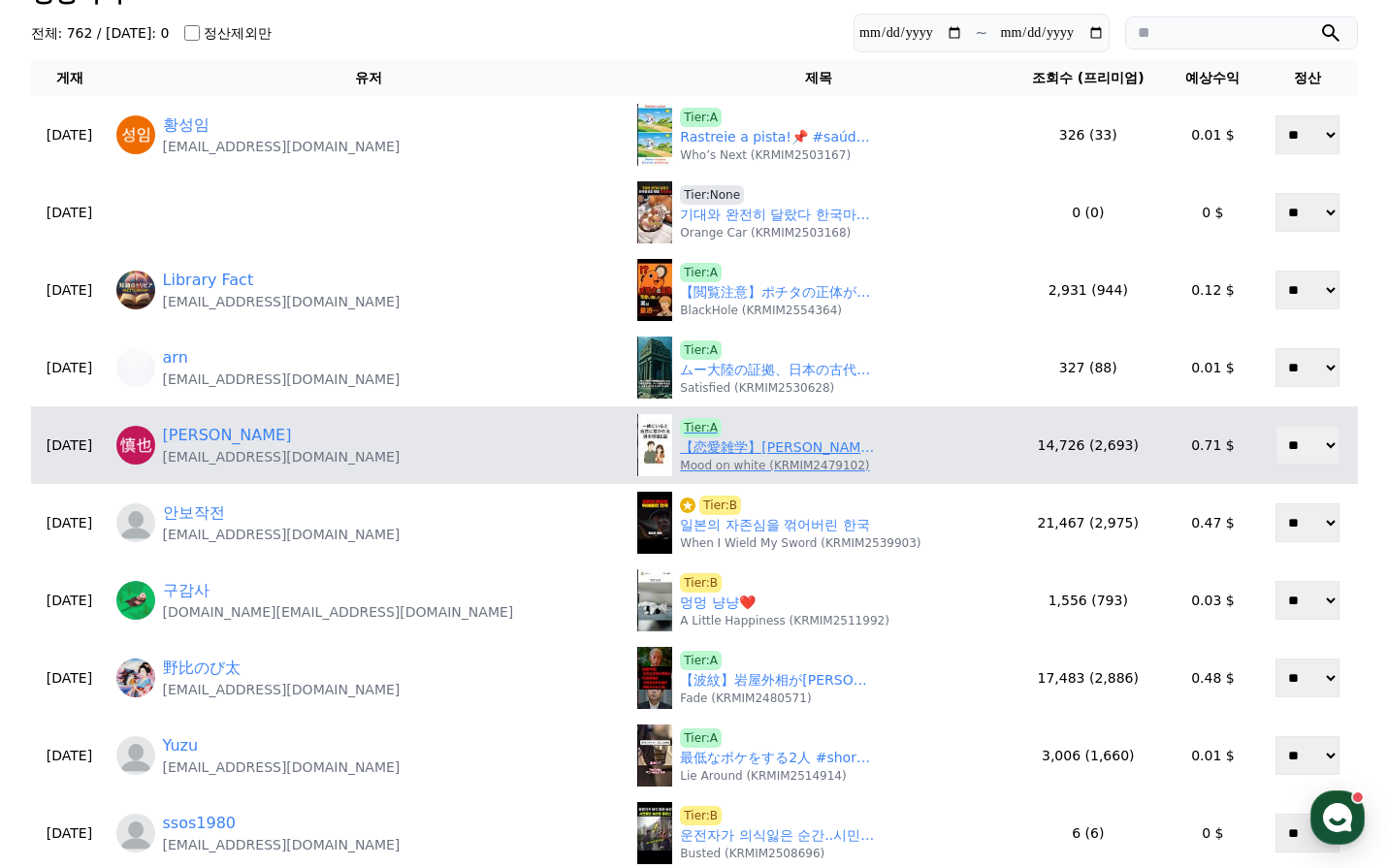
scroll to position [97, 0]
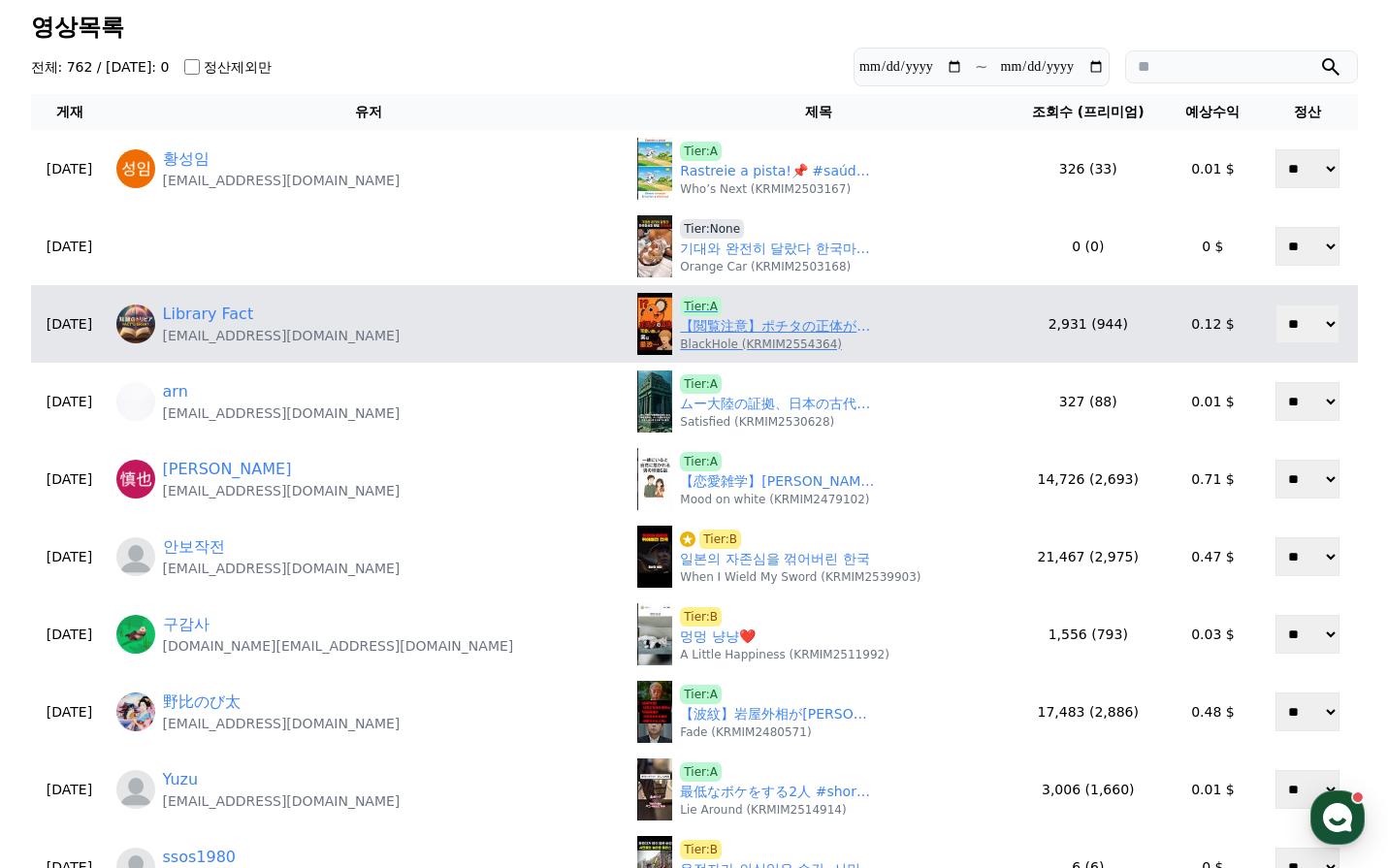
click at [680, 331] on link "【閲覧注意】ポチタの正体がヤバすぎる… #チェンソーマン #ポチタ #デンジ" at bounding box center [777, 326] width 194 height 21
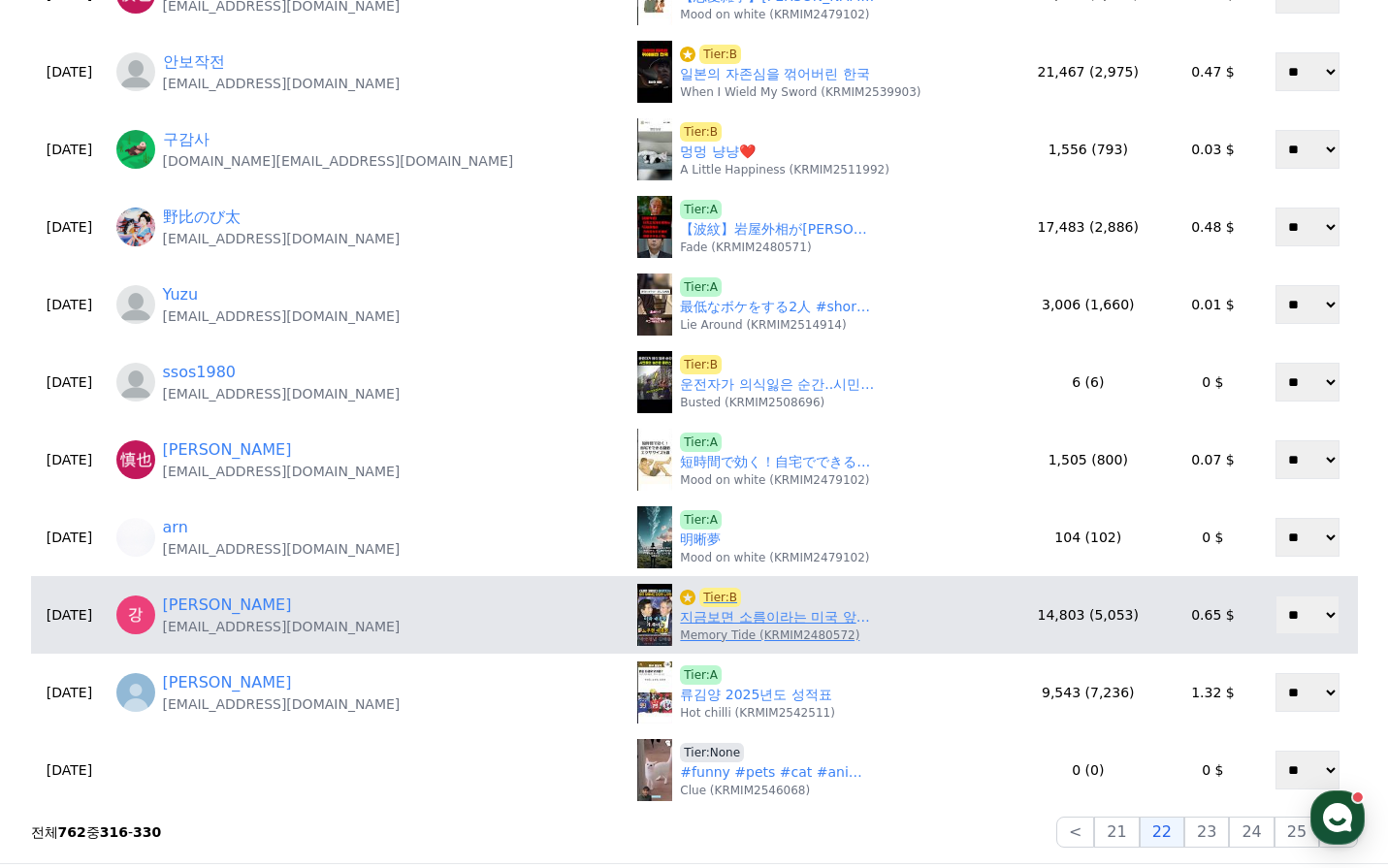
scroll to position [679, 0]
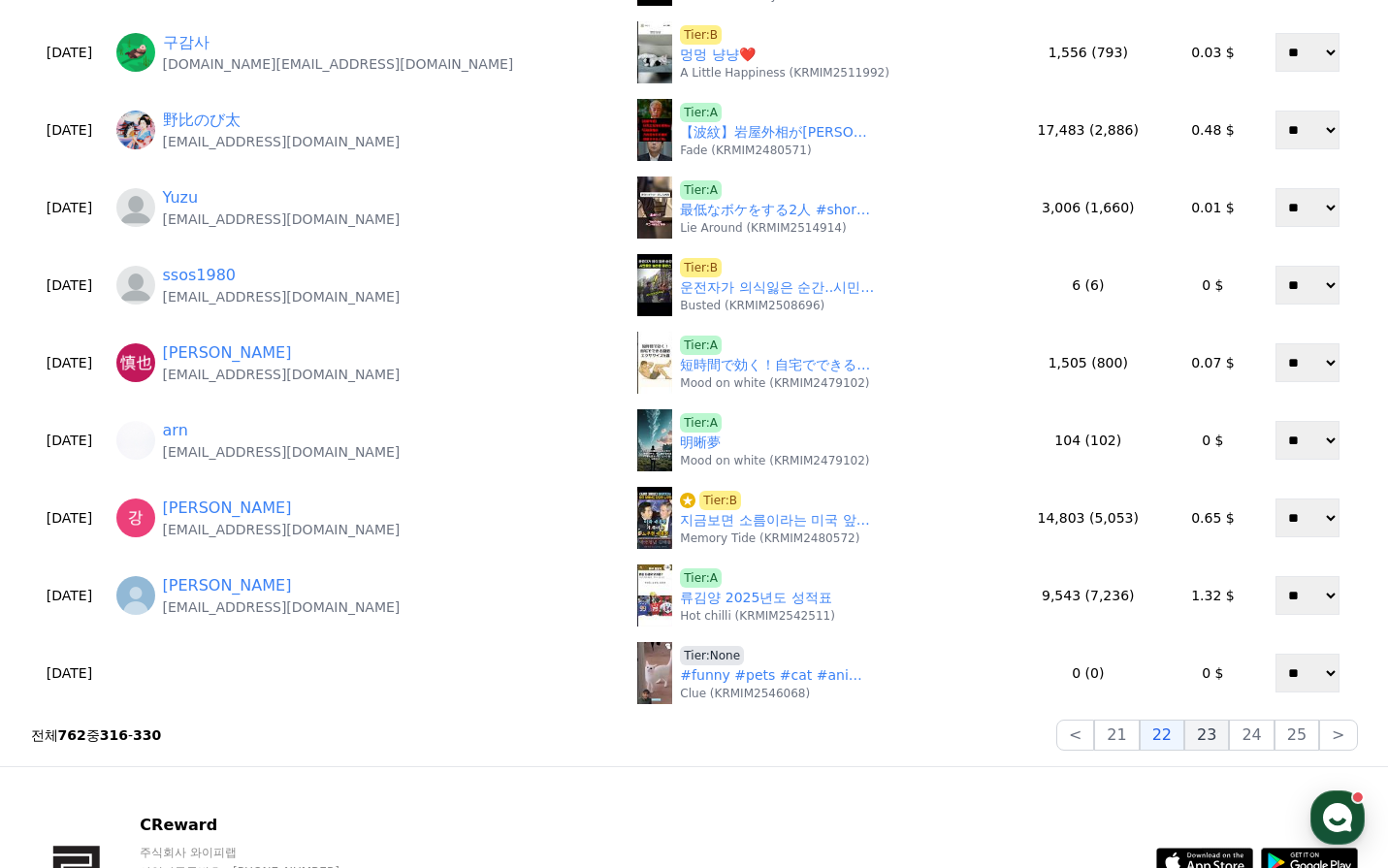
click at [1203, 734] on button "23" at bounding box center [1206, 735] width 44 height 31
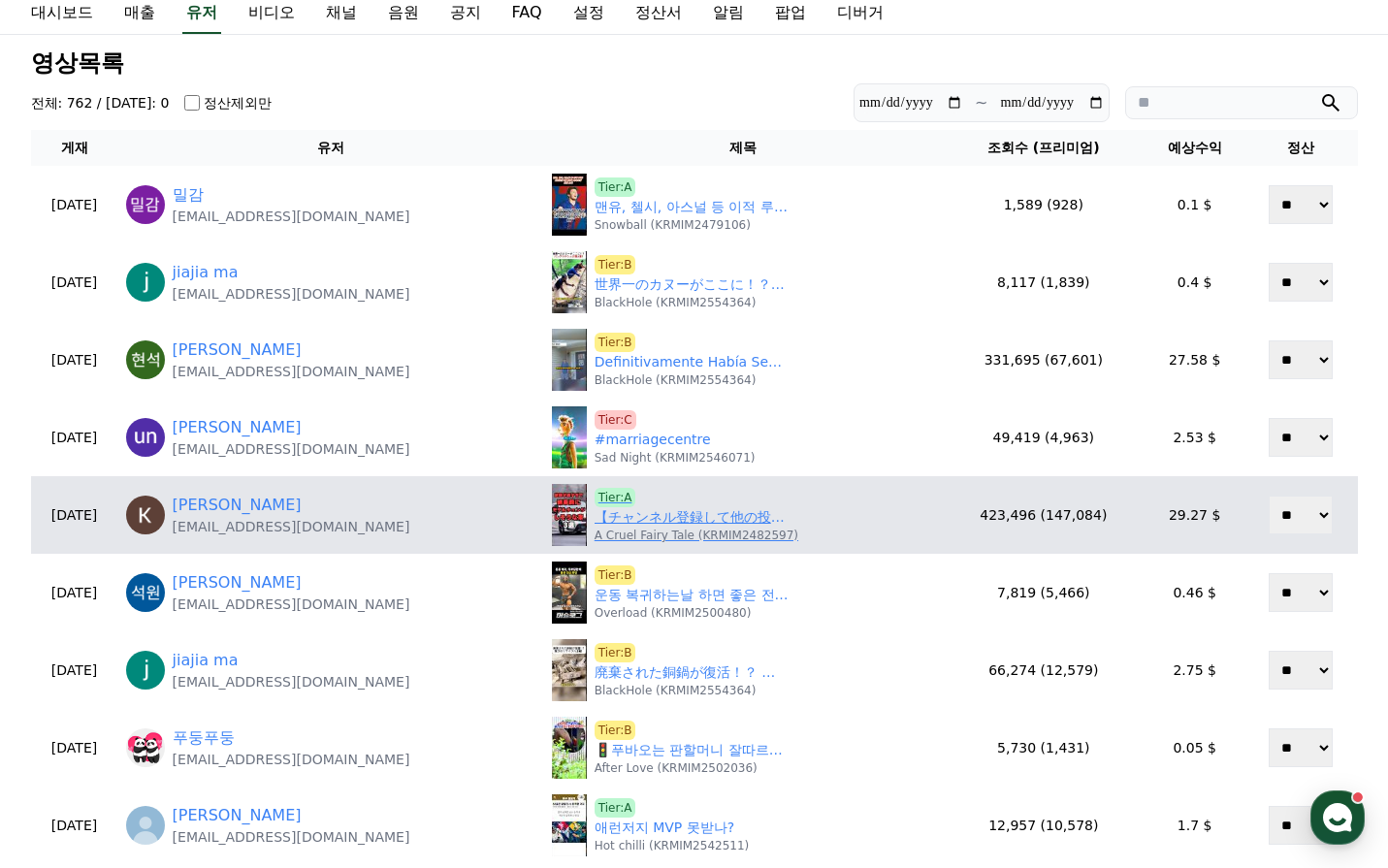
scroll to position [0, 0]
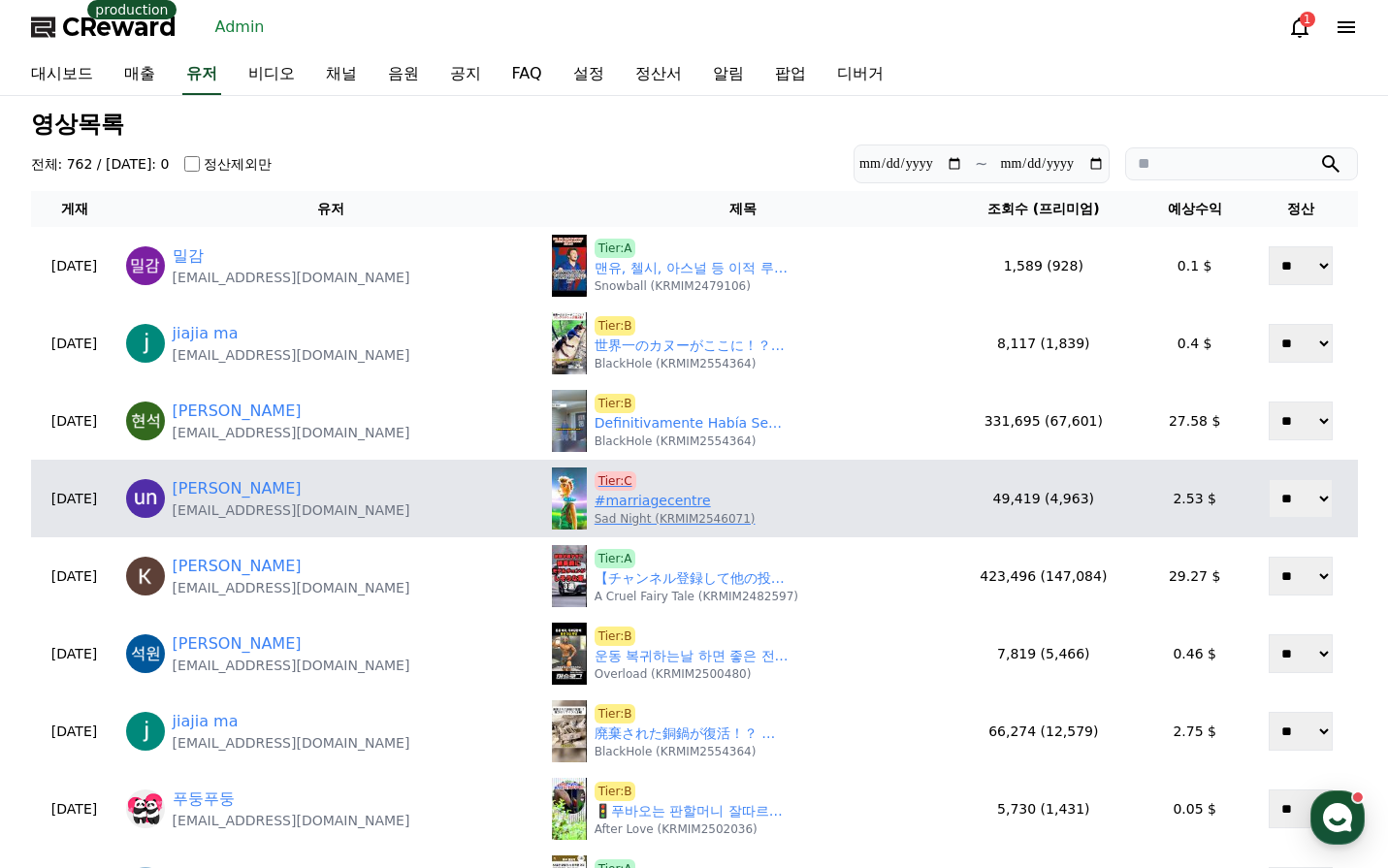
click at [624, 502] on link "#marriagecentre" at bounding box center [652, 500] width 117 height 21
click at [376, 514] on p "unstoppeble61@gmail.com" at bounding box center [292, 510] width 237 height 20
drag, startPoint x: 390, startPoint y: 510, endPoint x: 214, endPoint y: 514, distance: 176.0
click at [214, 514] on div "Arman Ali unstoppeble61@gmail.com" at bounding box center [331, 498] width 410 height 43
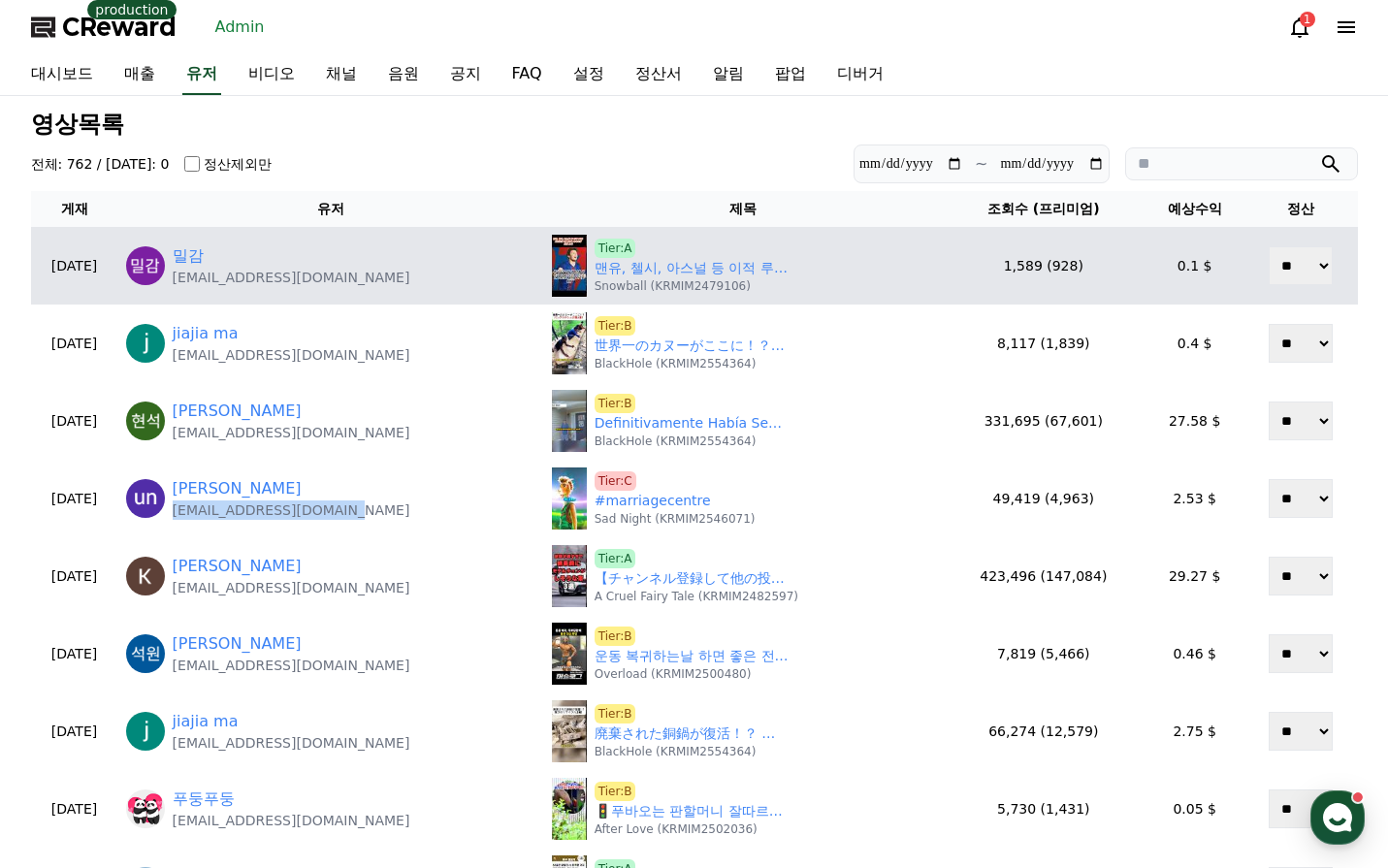
copy p "unstoppeble61@gmail.com"
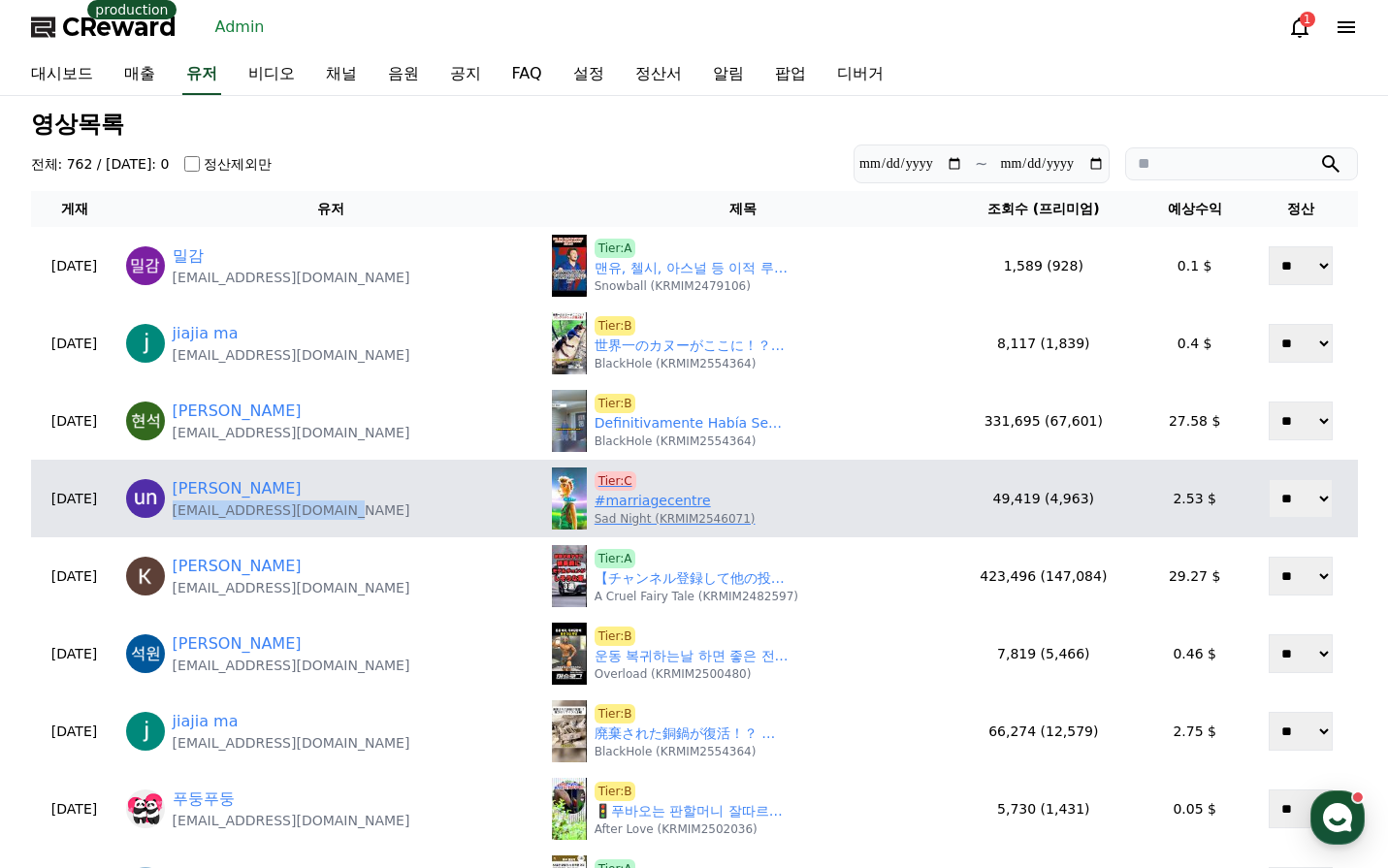
click at [624, 472] on span "Tier:C" at bounding box center [615, 481] width 42 height 20
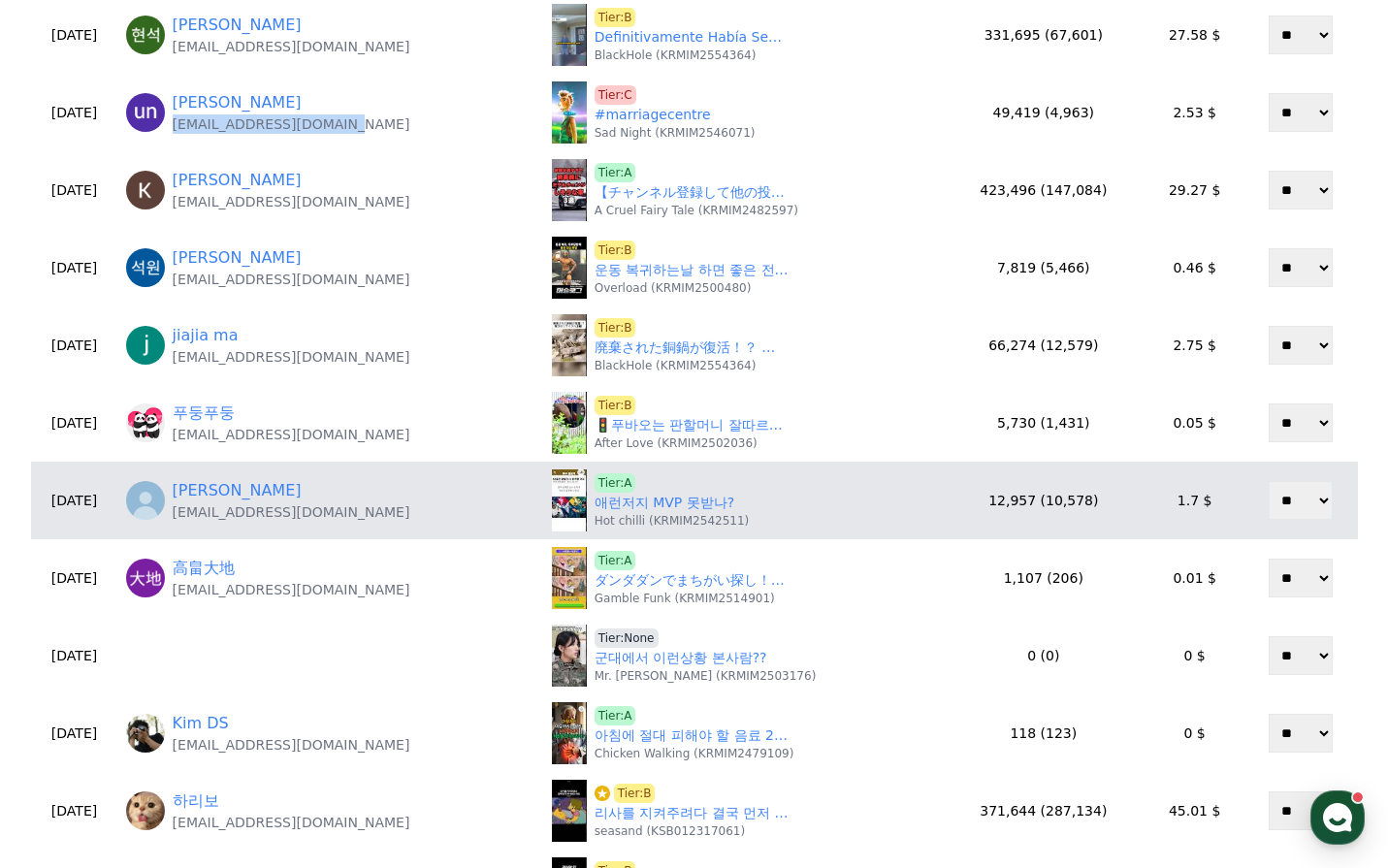
scroll to position [388, 0]
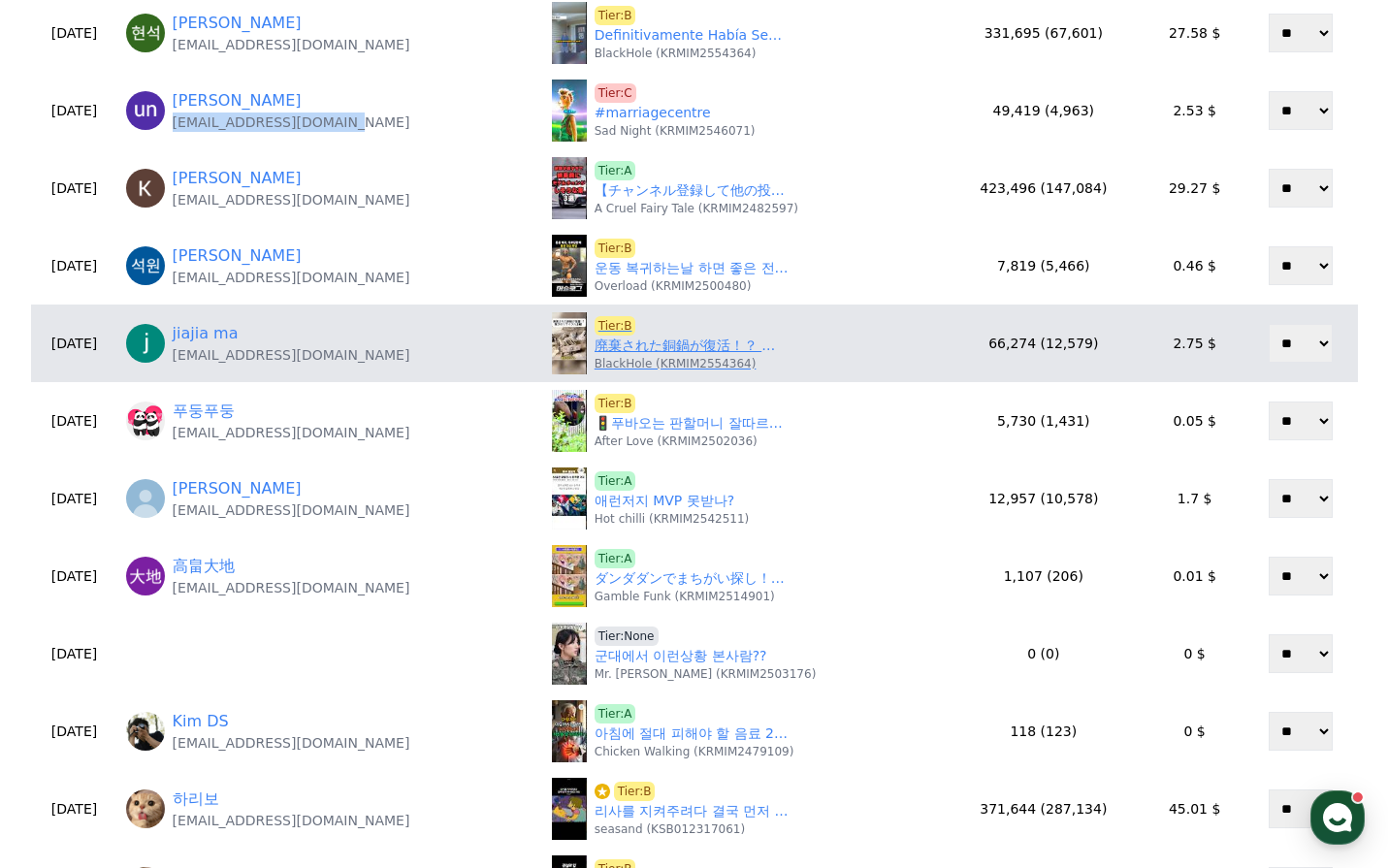
click at [643, 344] on link "廃棄された銅鍋が復活！？ 驚きのリサイクル工程！ #リサイクル #再利用 #金属加工 #ものづくり #工場の秘密" at bounding box center [691, 345] width 194 height 21
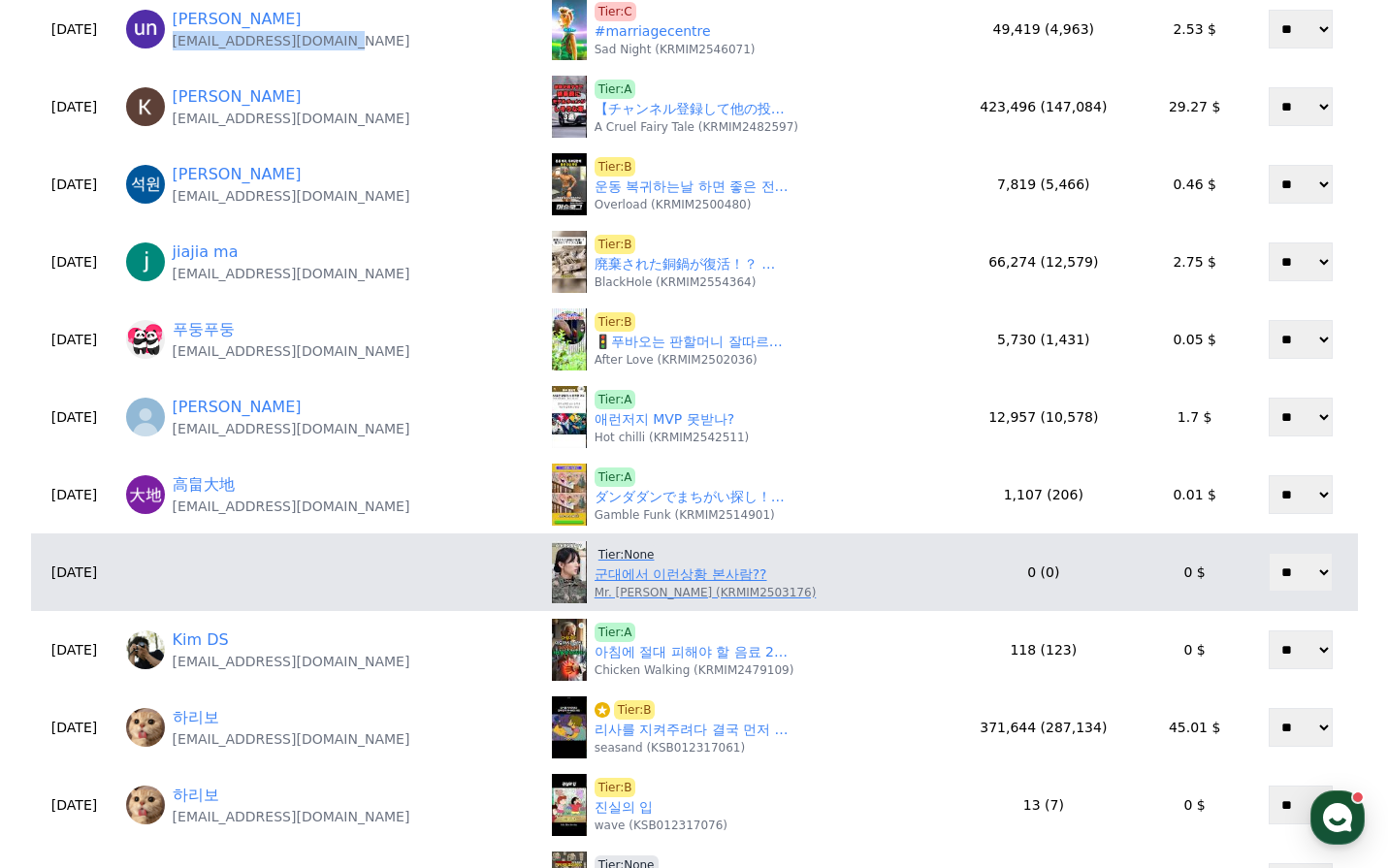
scroll to position [582, 0]
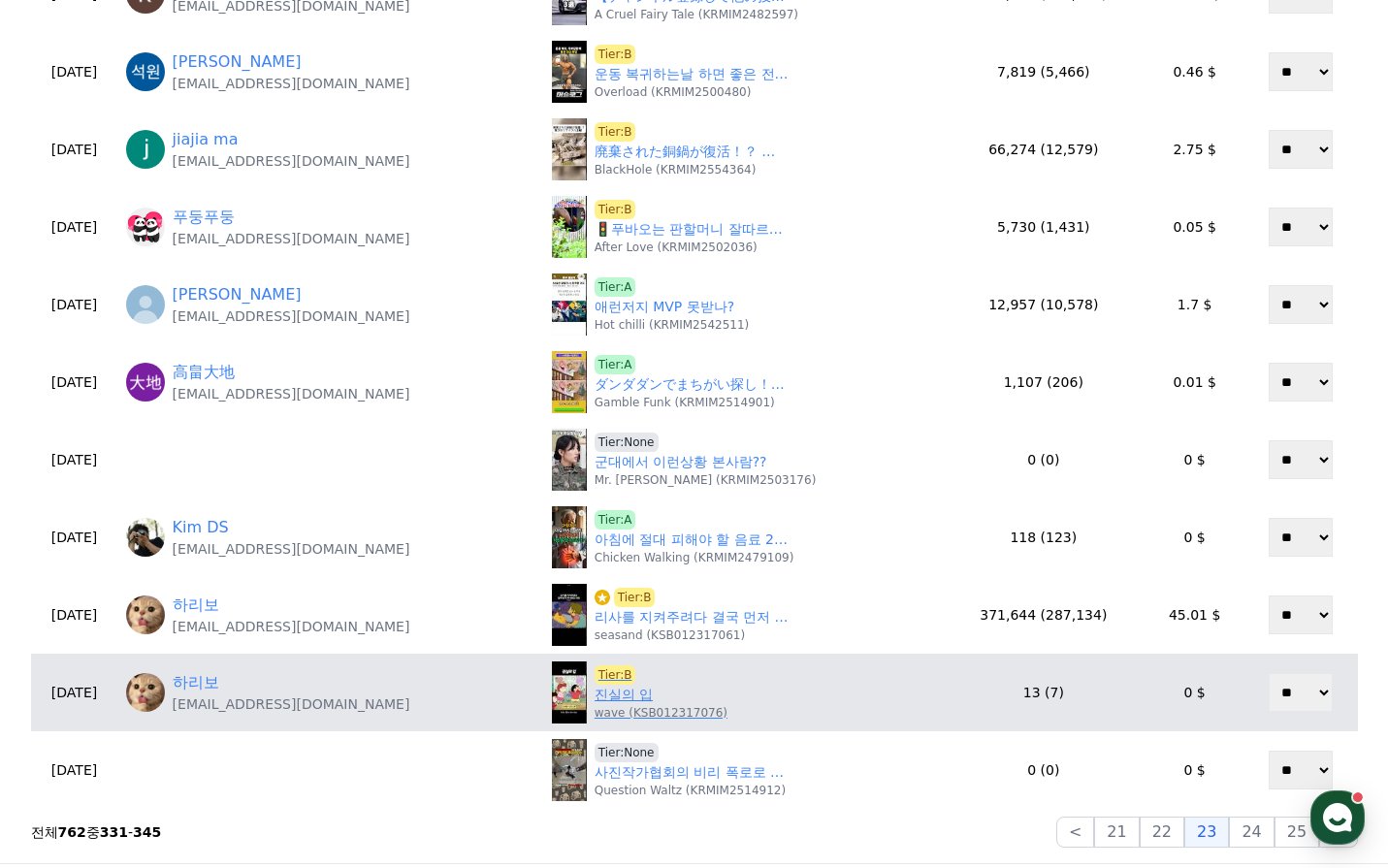
click at [627, 694] on link "진실의 입" at bounding box center [623, 695] width 58 height 21
click at [626, 674] on span "Tier:B" at bounding box center [615, 675] width 42 height 20
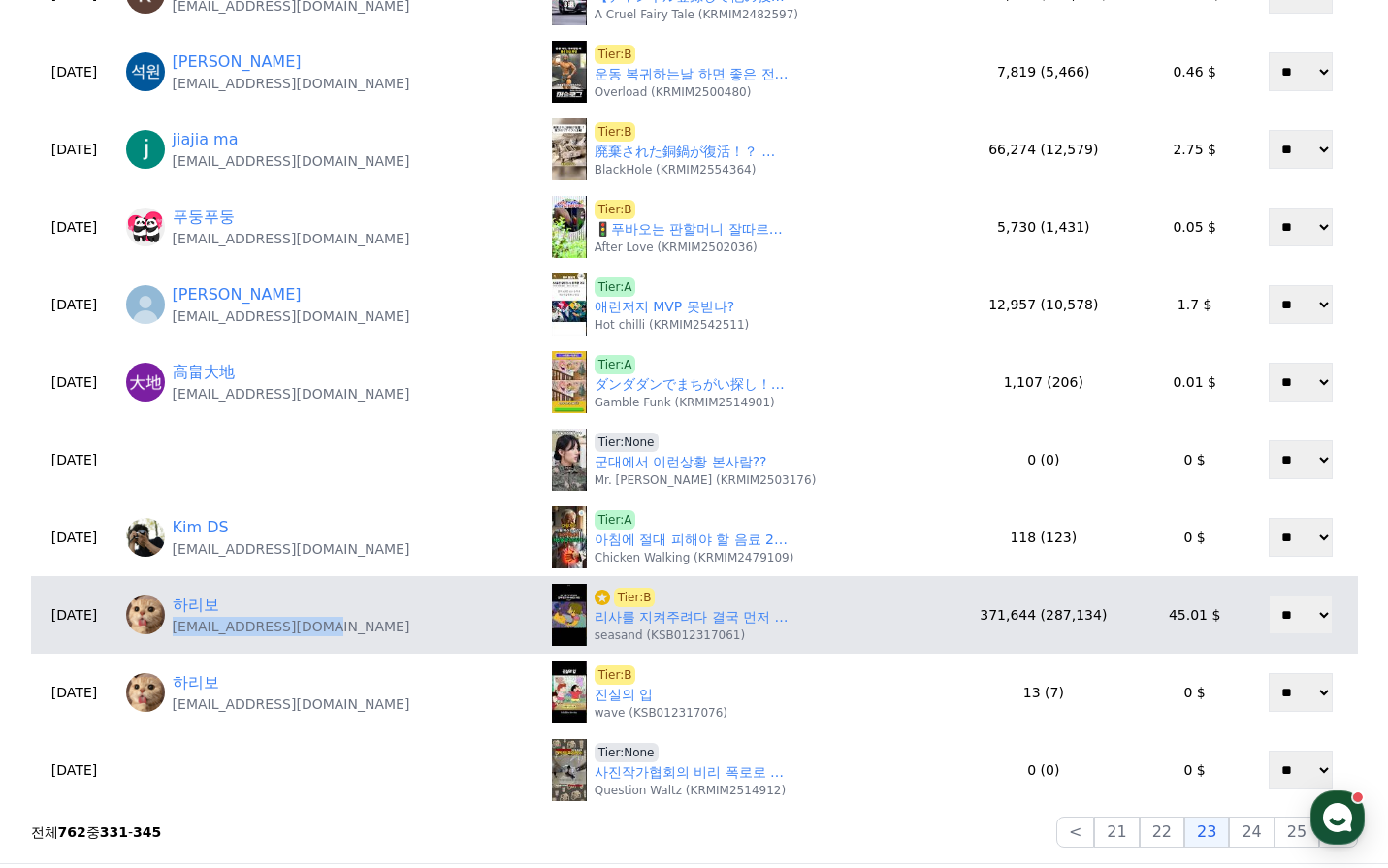
drag, startPoint x: 356, startPoint y: 632, endPoint x: 247, endPoint y: 640, distance: 109.3
click at [220, 641] on td "하리보 newsrang55@gmail.com" at bounding box center [331, 615] width 426 height 77
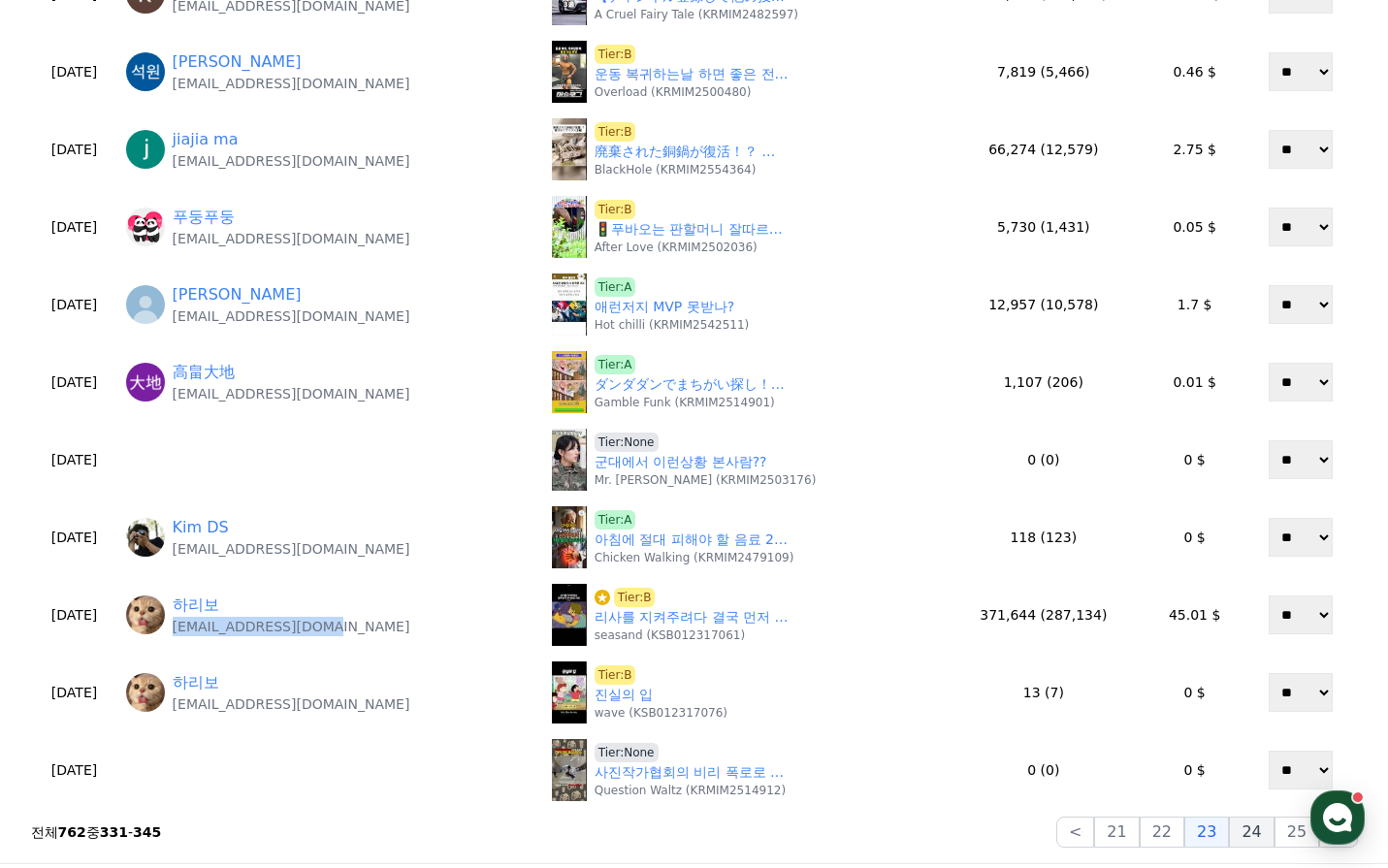
click at [1255, 828] on button "24" at bounding box center [1251, 831] width 44 height 31
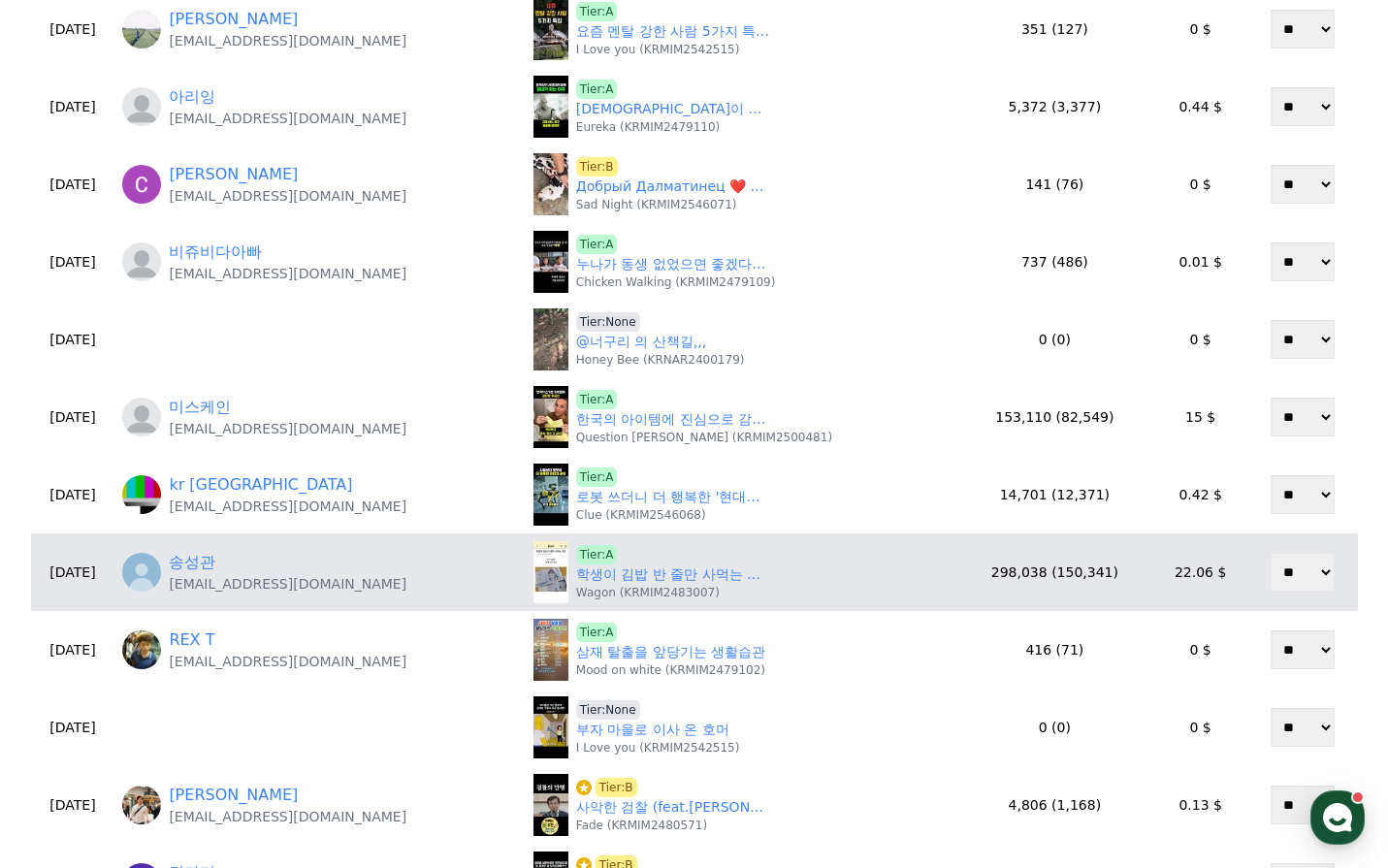
scroll to position [194, 0]
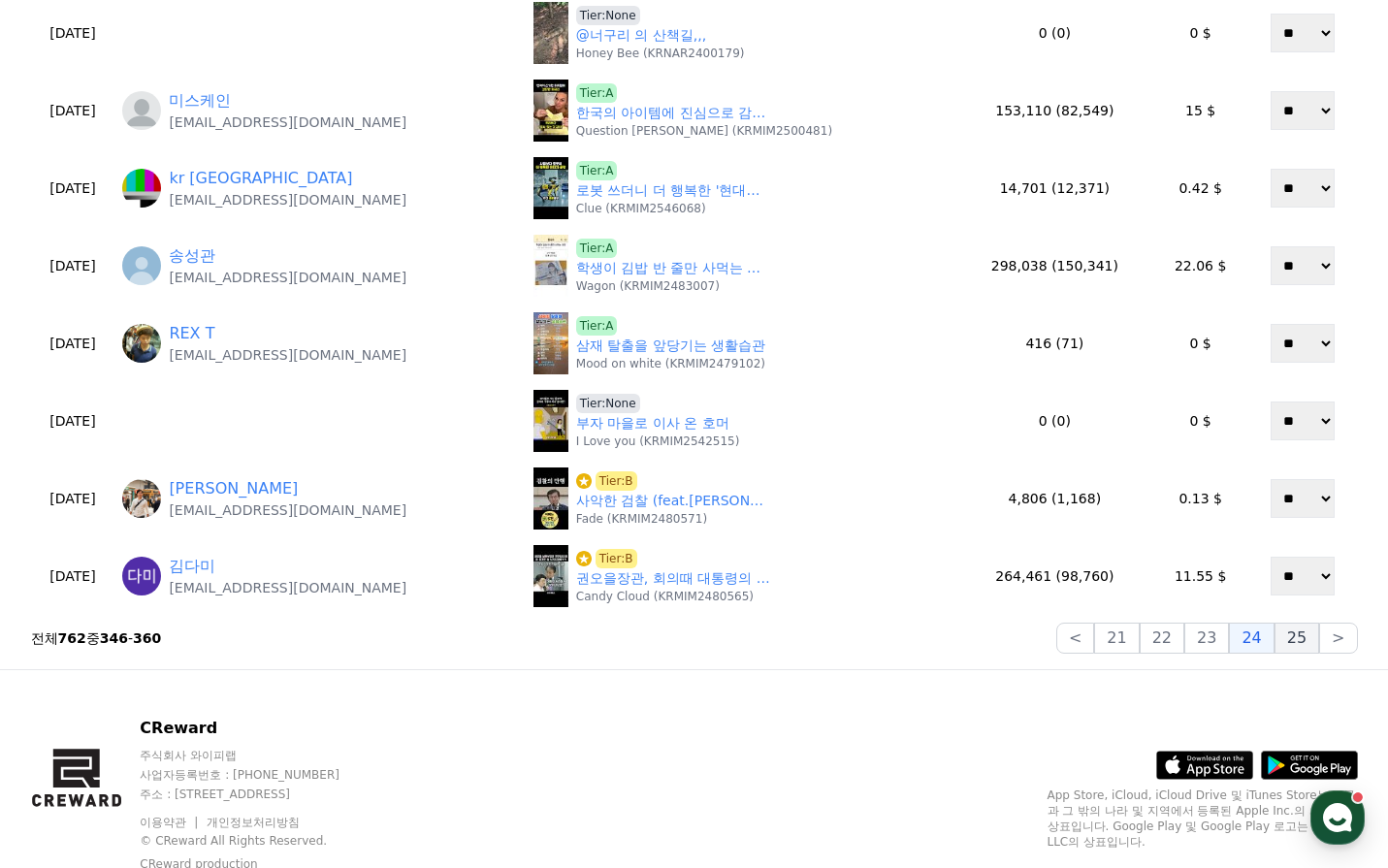
click at [1290, 644] on button "25" at bounding box center [1296, 638] width 44 height 31
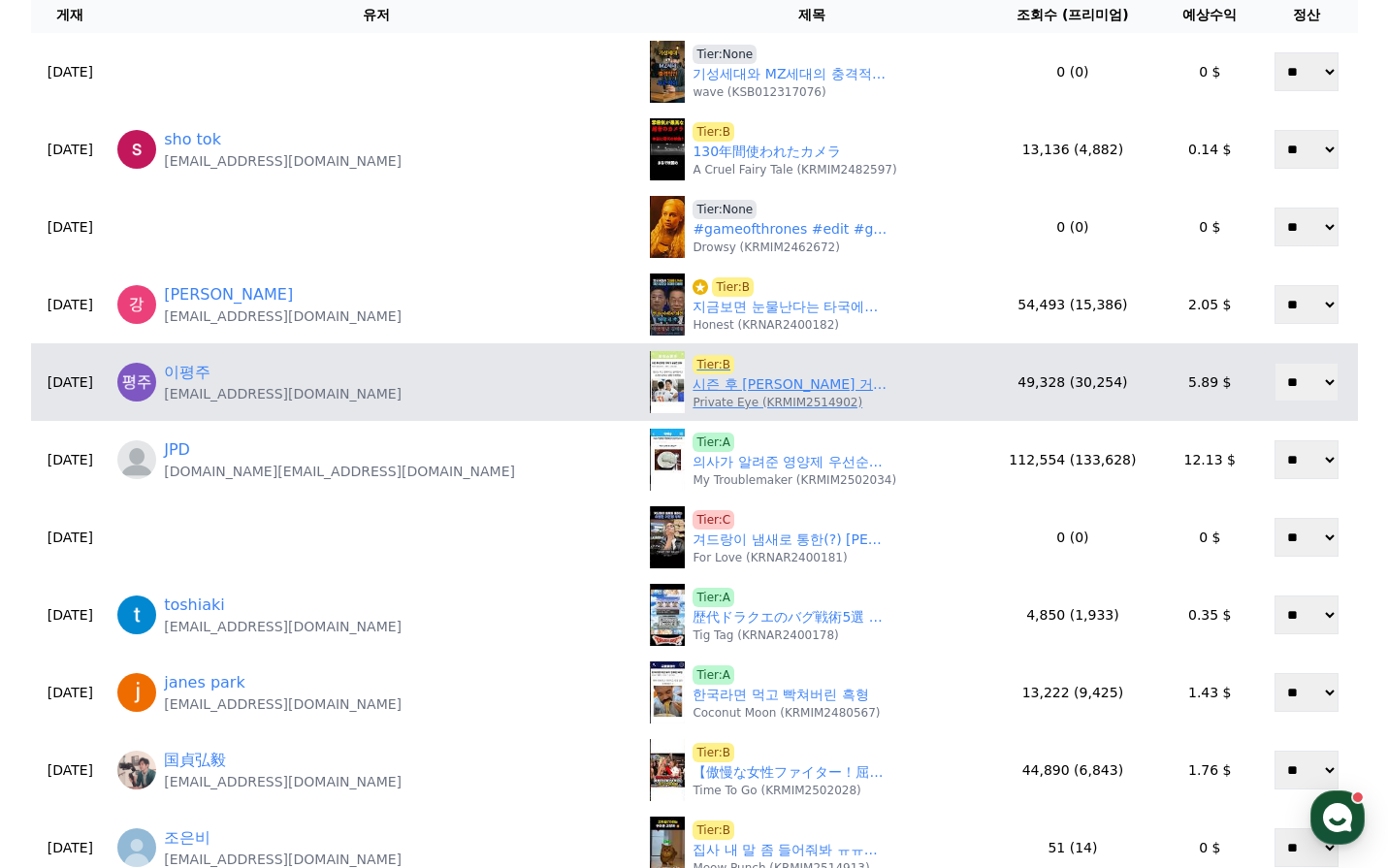
click at [693, 388] on link "시즌 후 손아섭 거취가 궁금한 이유" at bounding box center [790, 385] width 194 height 21
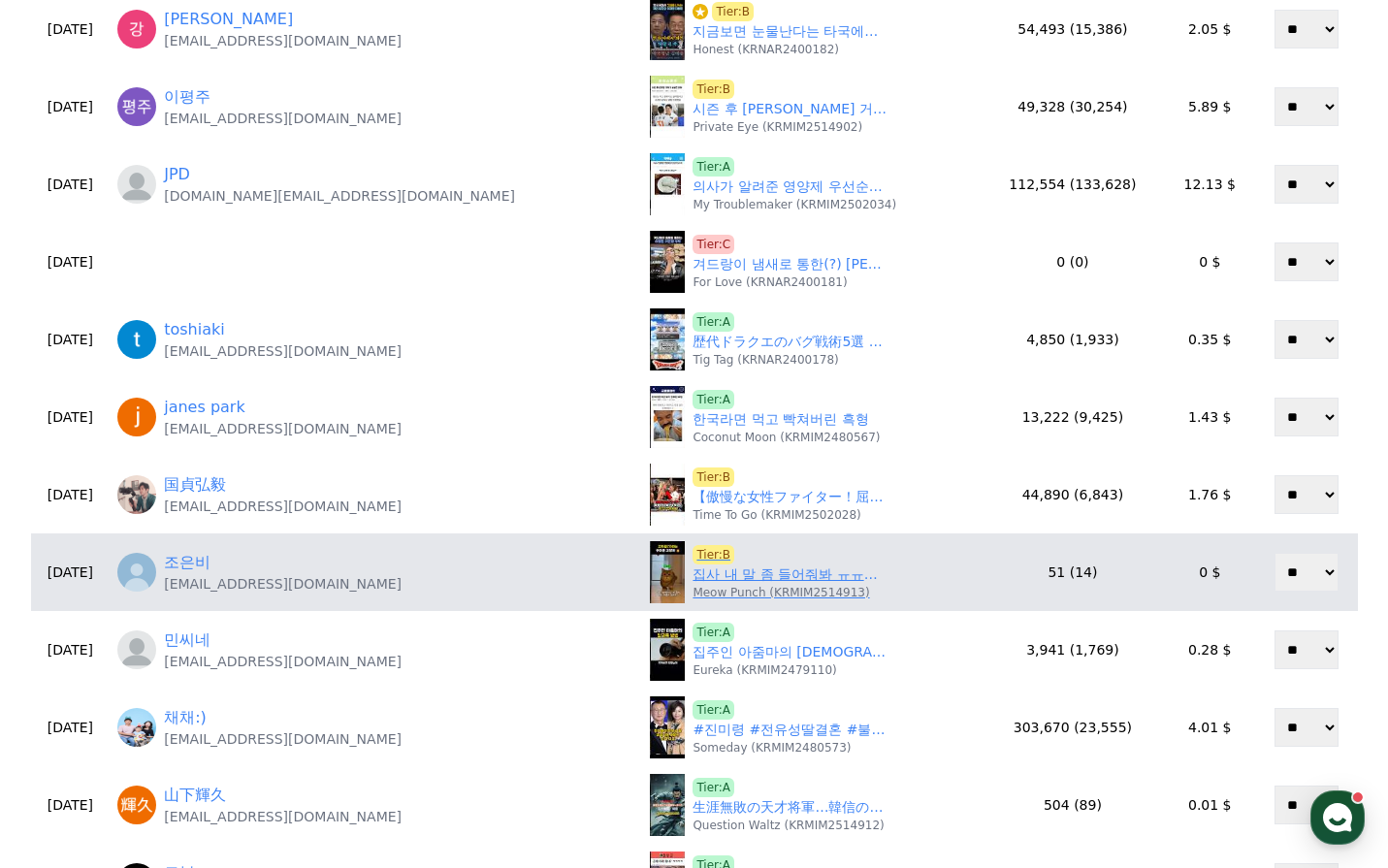
scroll to position [582, 0]
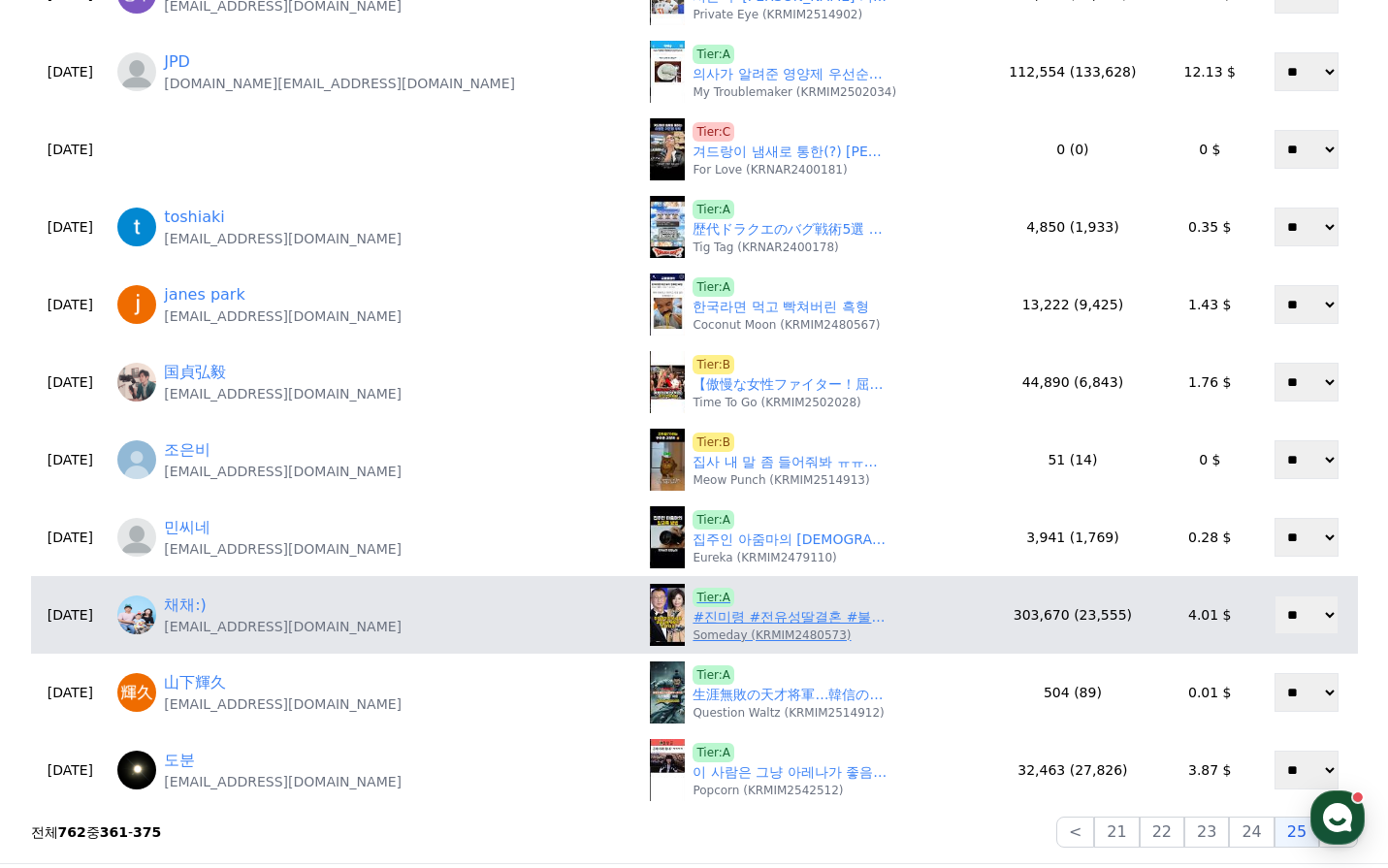
click at [693, 619] on link "#진미령 #전유성딸결혼 #불참이유 #연예뉴스 #닥터만물" at bounding box center [790, 617] width 194 height 21
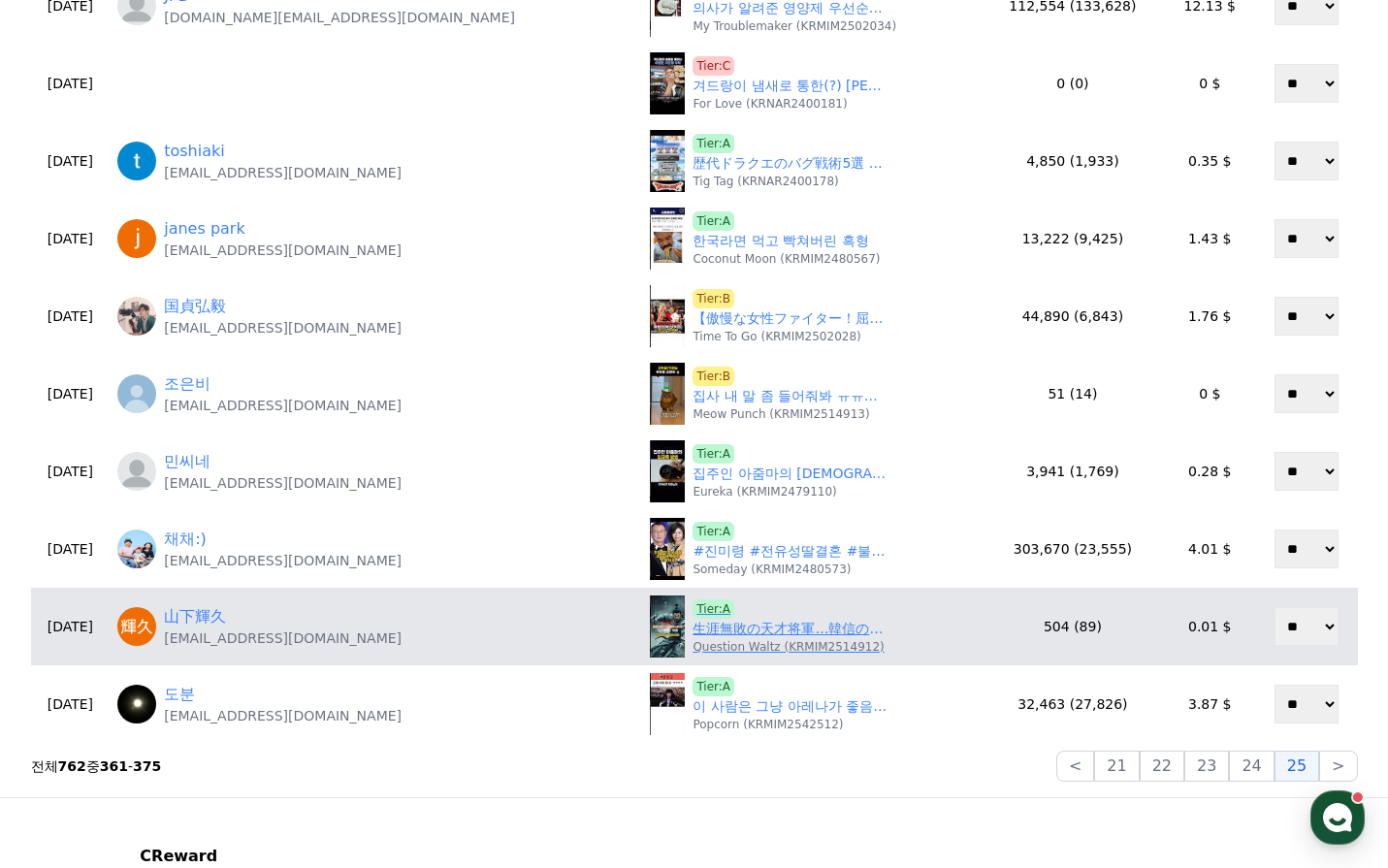
scroll to position [679, 0]
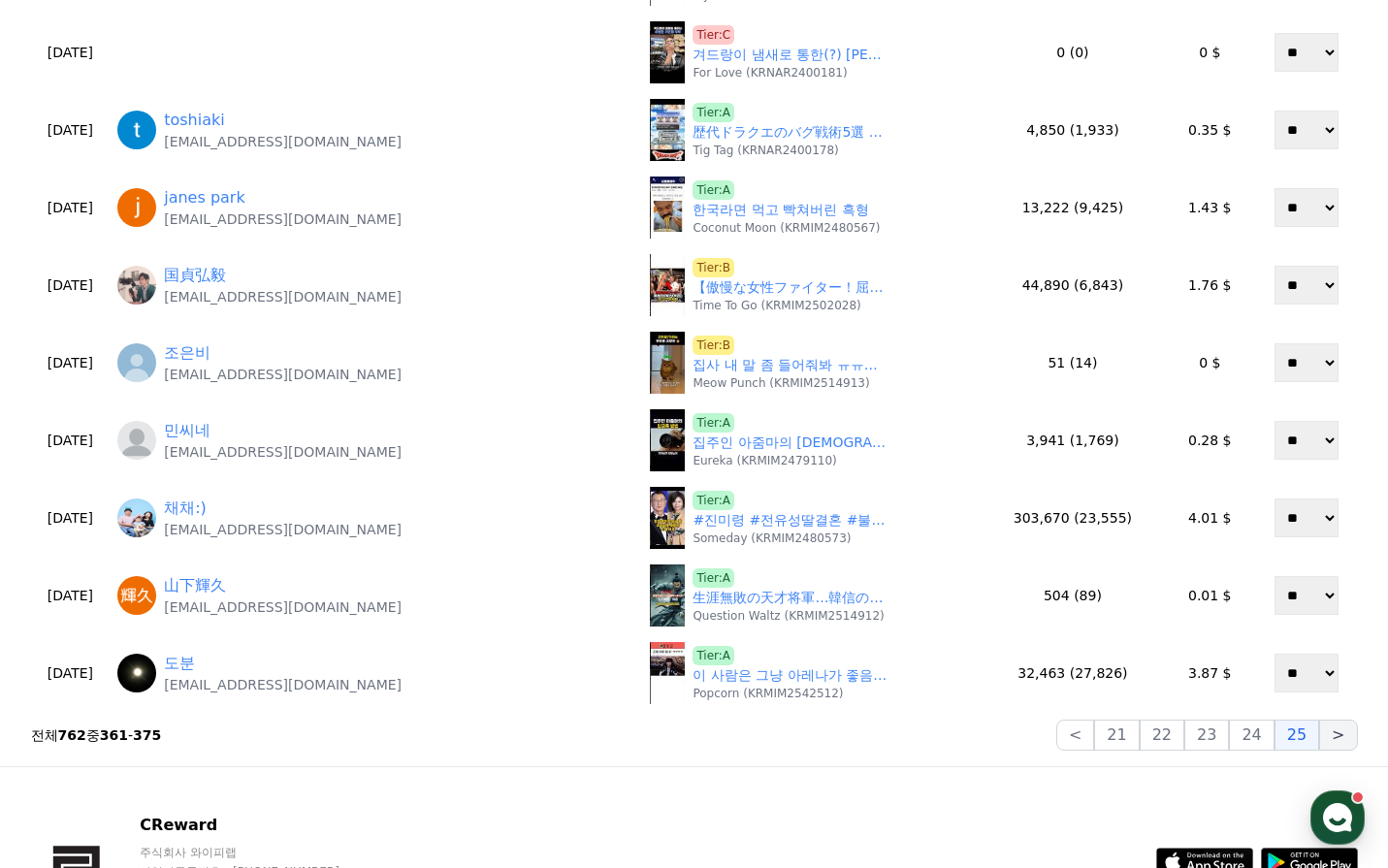
click at [1333, 738] on button ">" at bounding box center [1338, 735] width 38 height 31
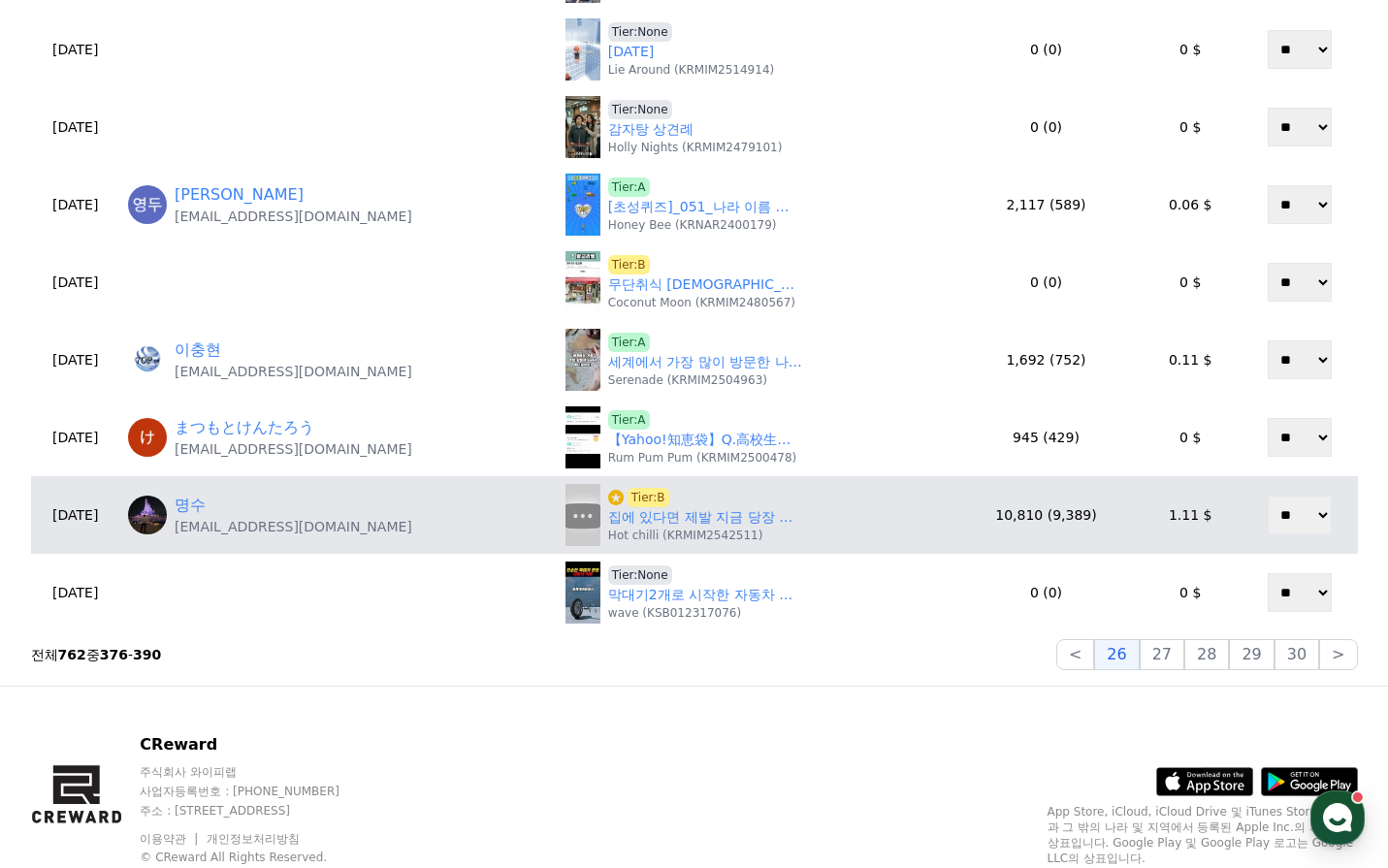
scroll to position [776, 0]
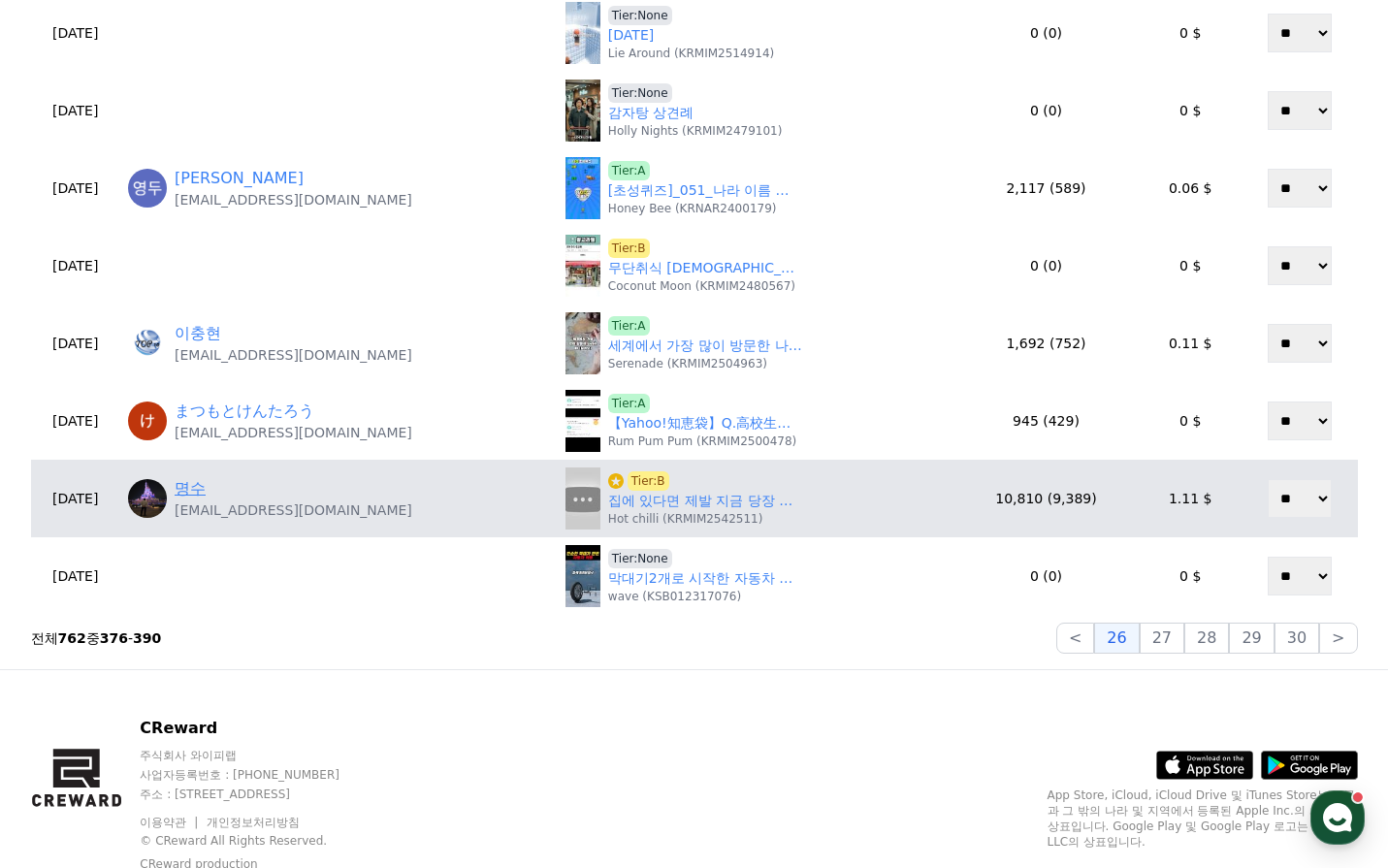
click at [206, 489] on link "명수" at bounding box center [190, 489] width 31 height 24
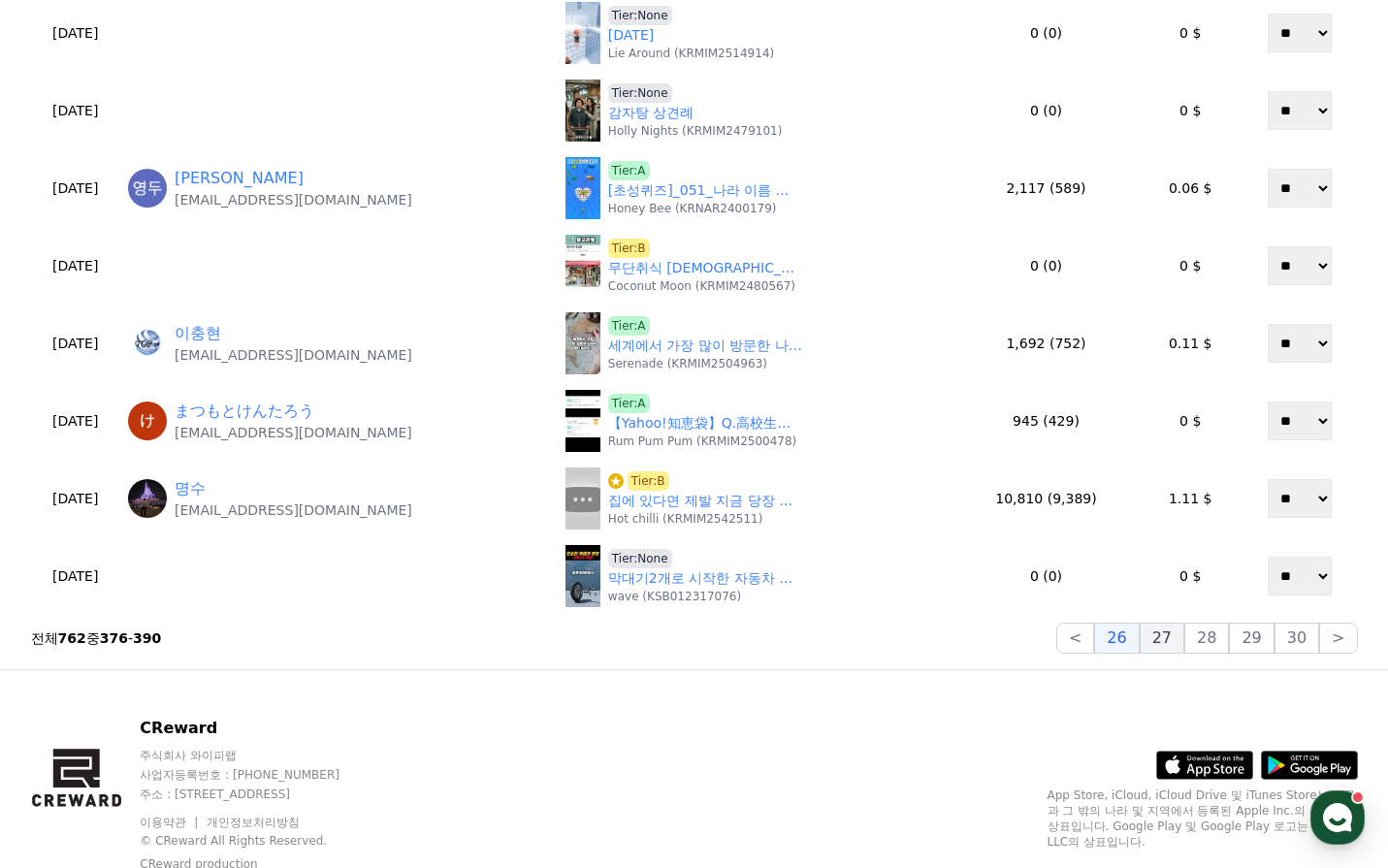
click at [1178, 646] on button "27" at bounding box center [1162, 638] width 44 height 31
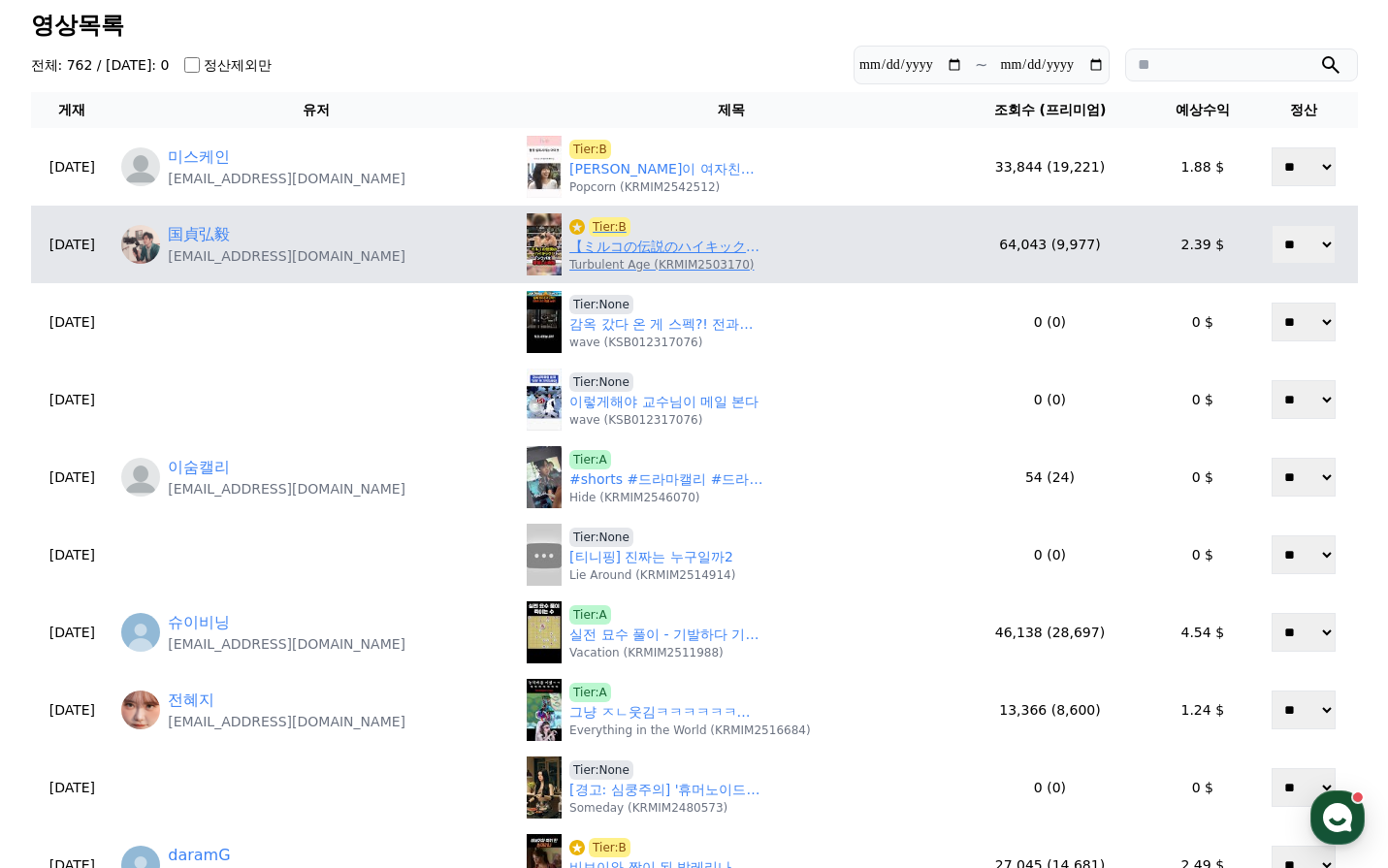
scroll to position [97, 0]
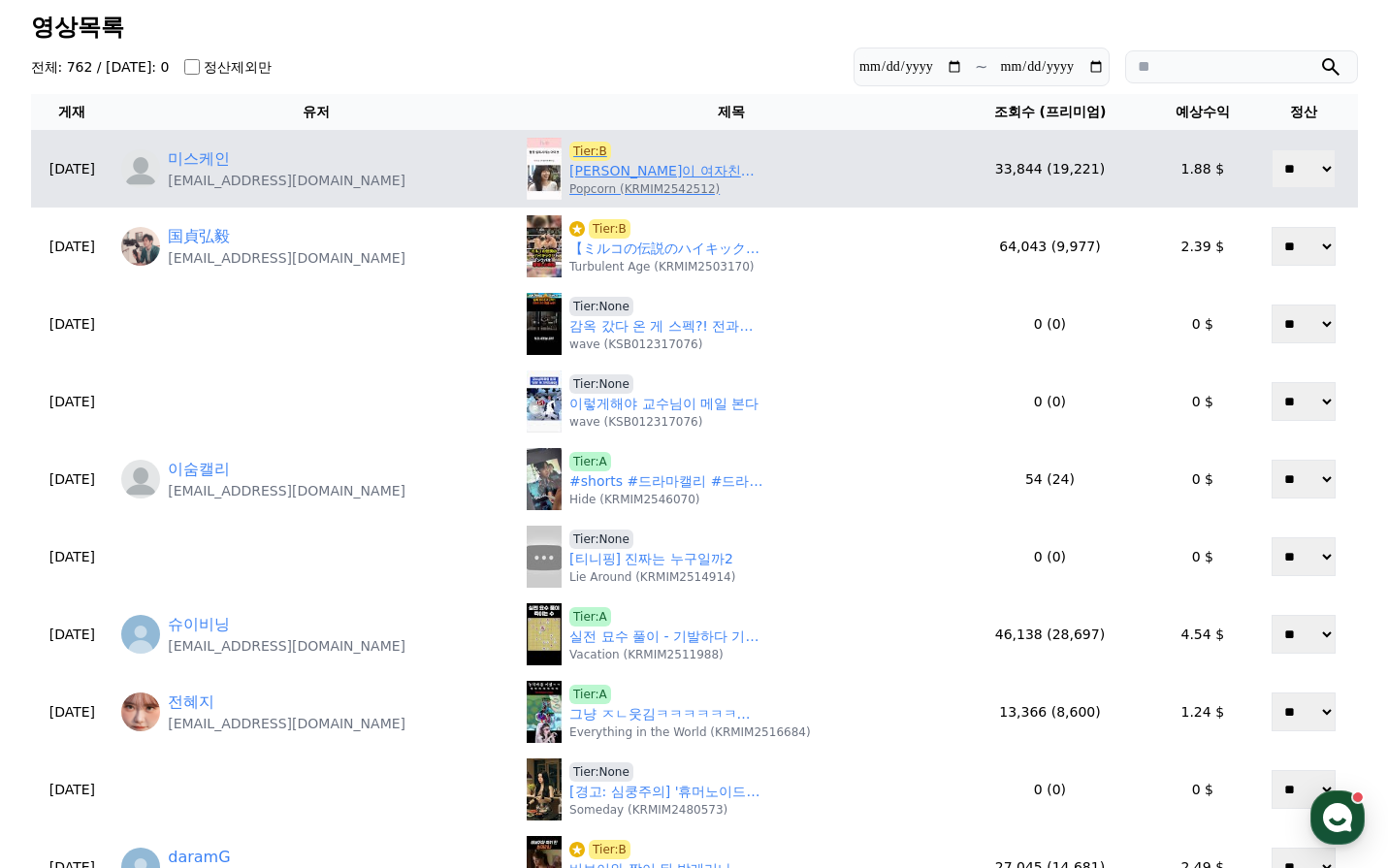
click at [614, 163] on link "헬창이 여자친구를 만나기 위한 피드백을 하는 아이브 멤버들 ㅋㅋ" at bounding box center [666, 171] width 194 height 21
click at [573, 144] on span "Tier:B" at bounding box center [590, 151] width 42 height 20
click at [623, 176] on link "헬창이 여자친구를 만나기 위한 피드백을 하는 아이브 멤버들 ㅋㅋ" at bounding box center [666, 171] width 194 height 21
click at [580, 174] on link "헬창이 여자친구를 만나기 위한 피드백을 하는 아이브 멤버들 ㅋㅋ" at bounding box center [666, 171] width 194 height 21
click at [586, 171] on link "헬창이 여자친구를 만나기 위한 피드백을 하는 아이브 멤버들 ㅋㅋ" at bounding box center [666, 171] width 194 height 21
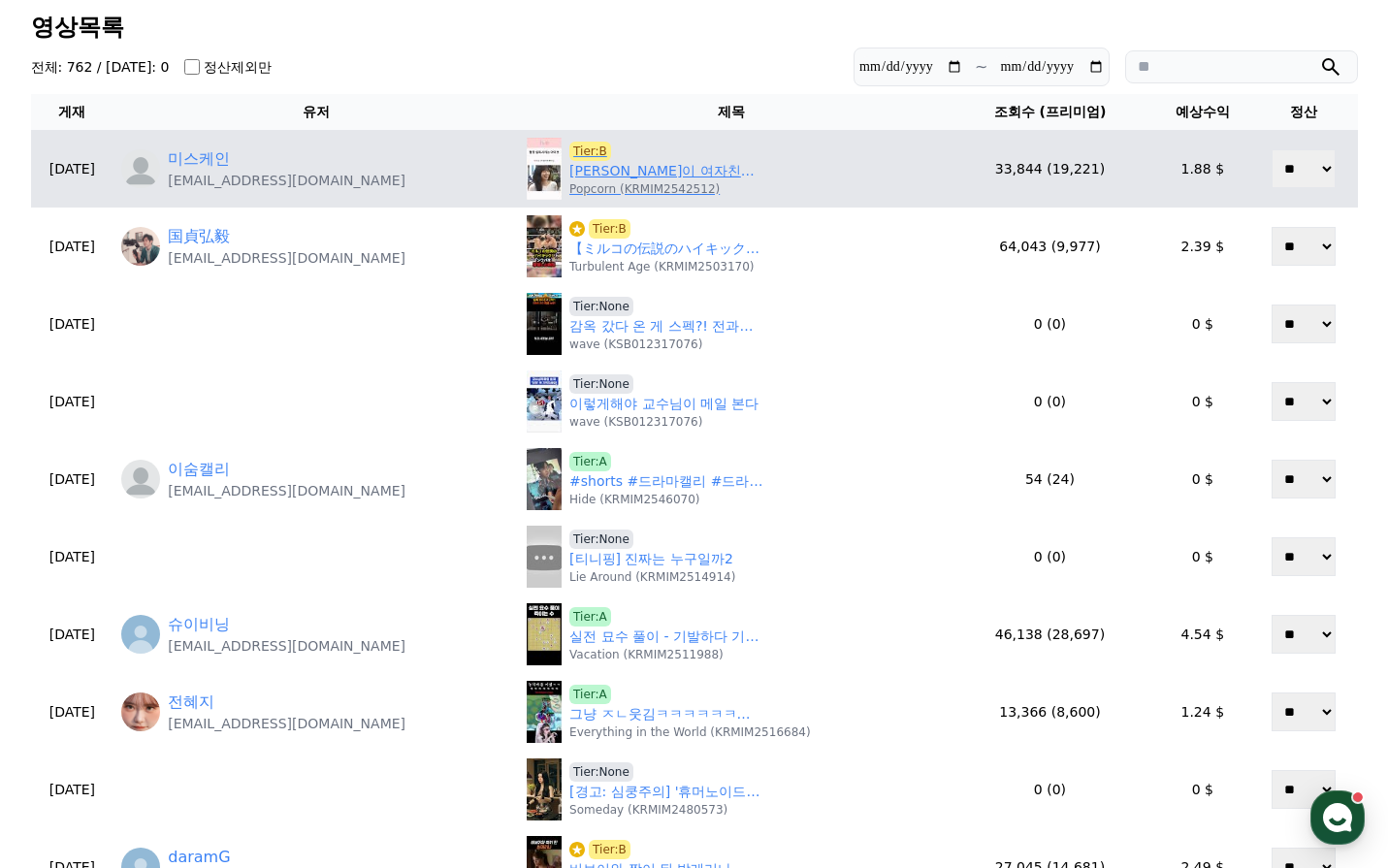
click at [573, 147] on span "Tier:B" at bounding box center [590, 151] width 42 height 20
click at [577, 147] on span "Tier:B" at bounding box center [590, 151] width 42 height 20
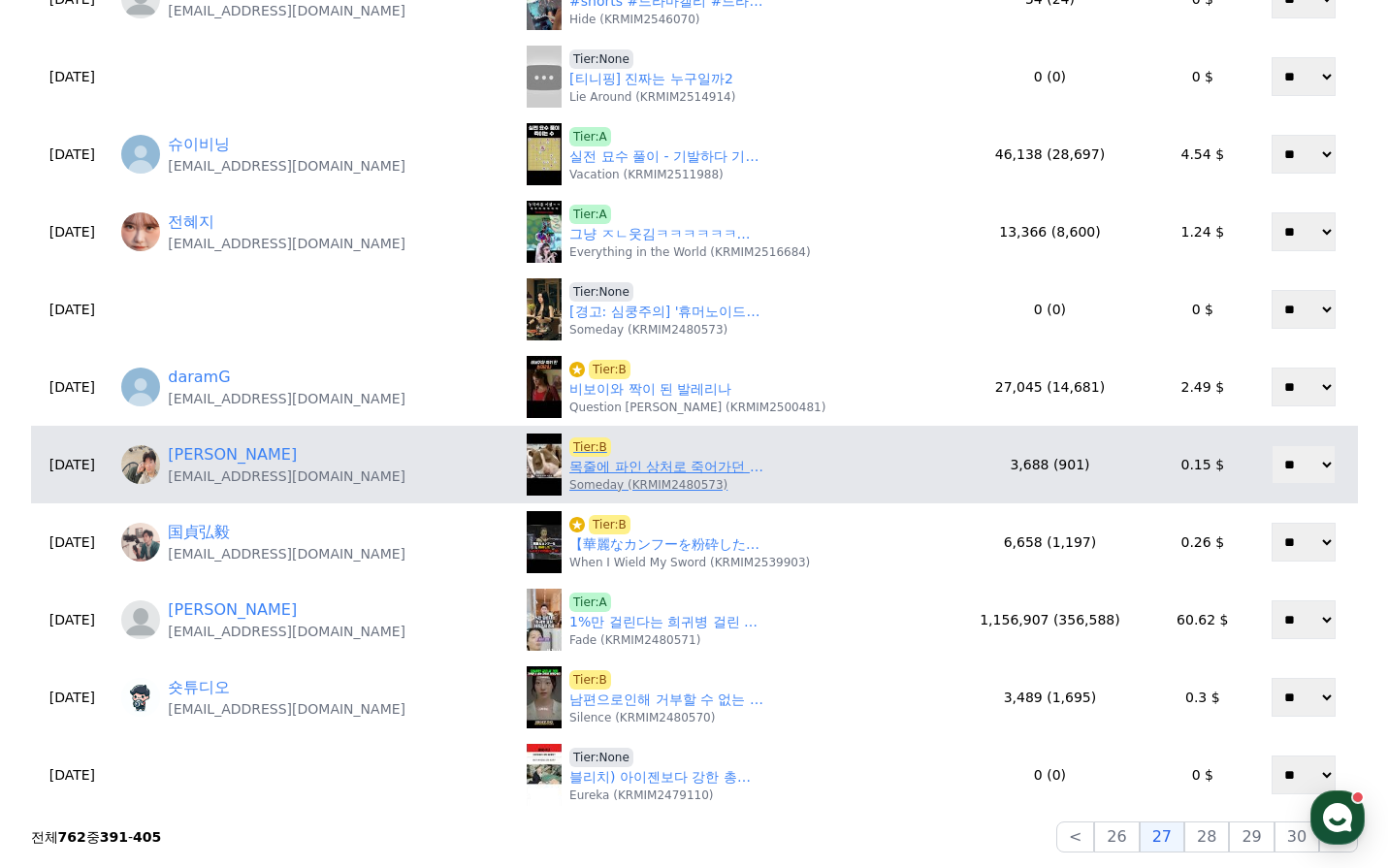
scroll to position [582, 0]
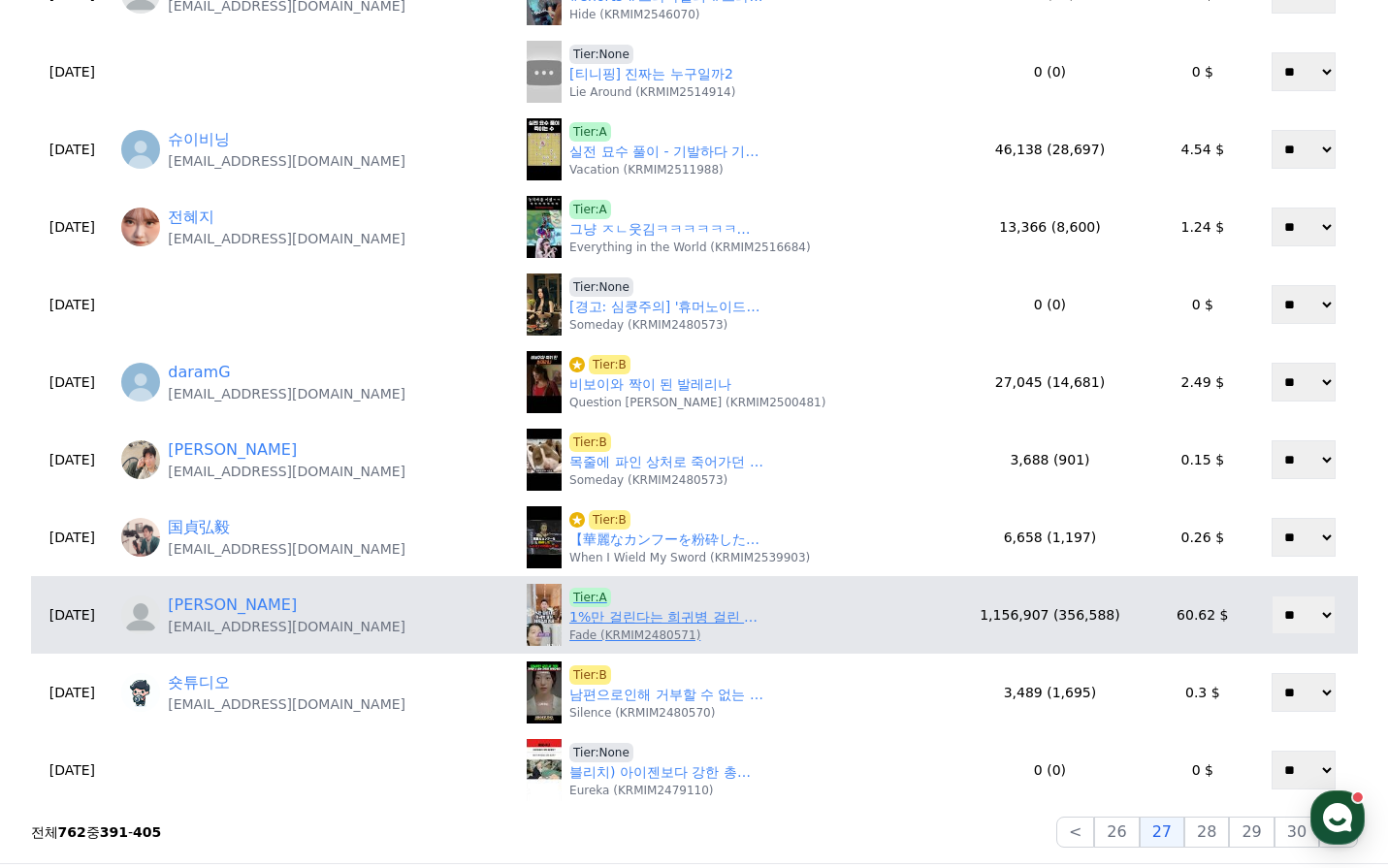
click at [636, 615] on link "1%만 걸린다는 희귀병 걸린 이동건의 증세, 50초 안에 설명하기" at bounding box center [666, 617] width 194 height 21
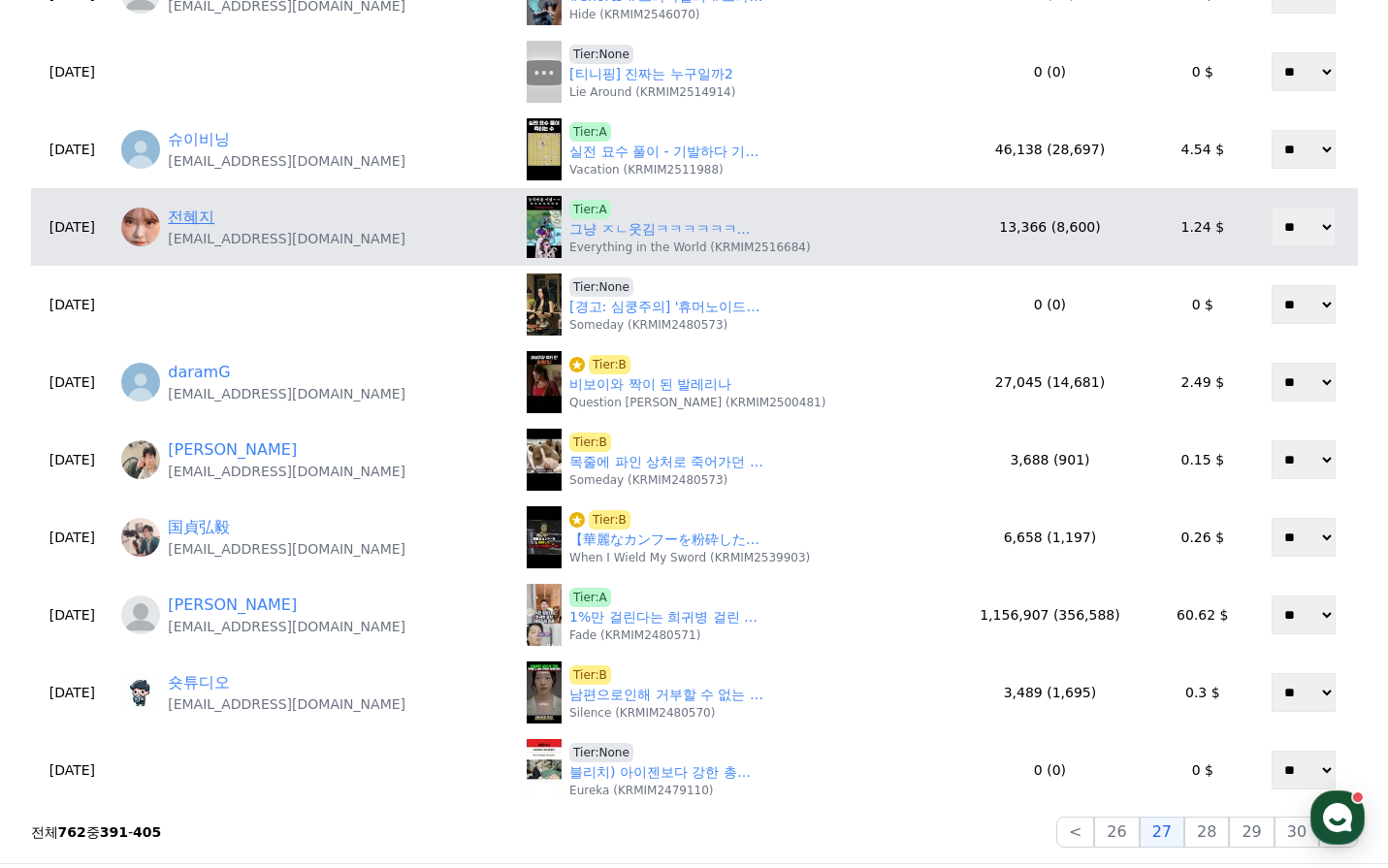
click at [215, 218] on link "전혜지" at bounding box center [191, 217] width 46 height 24
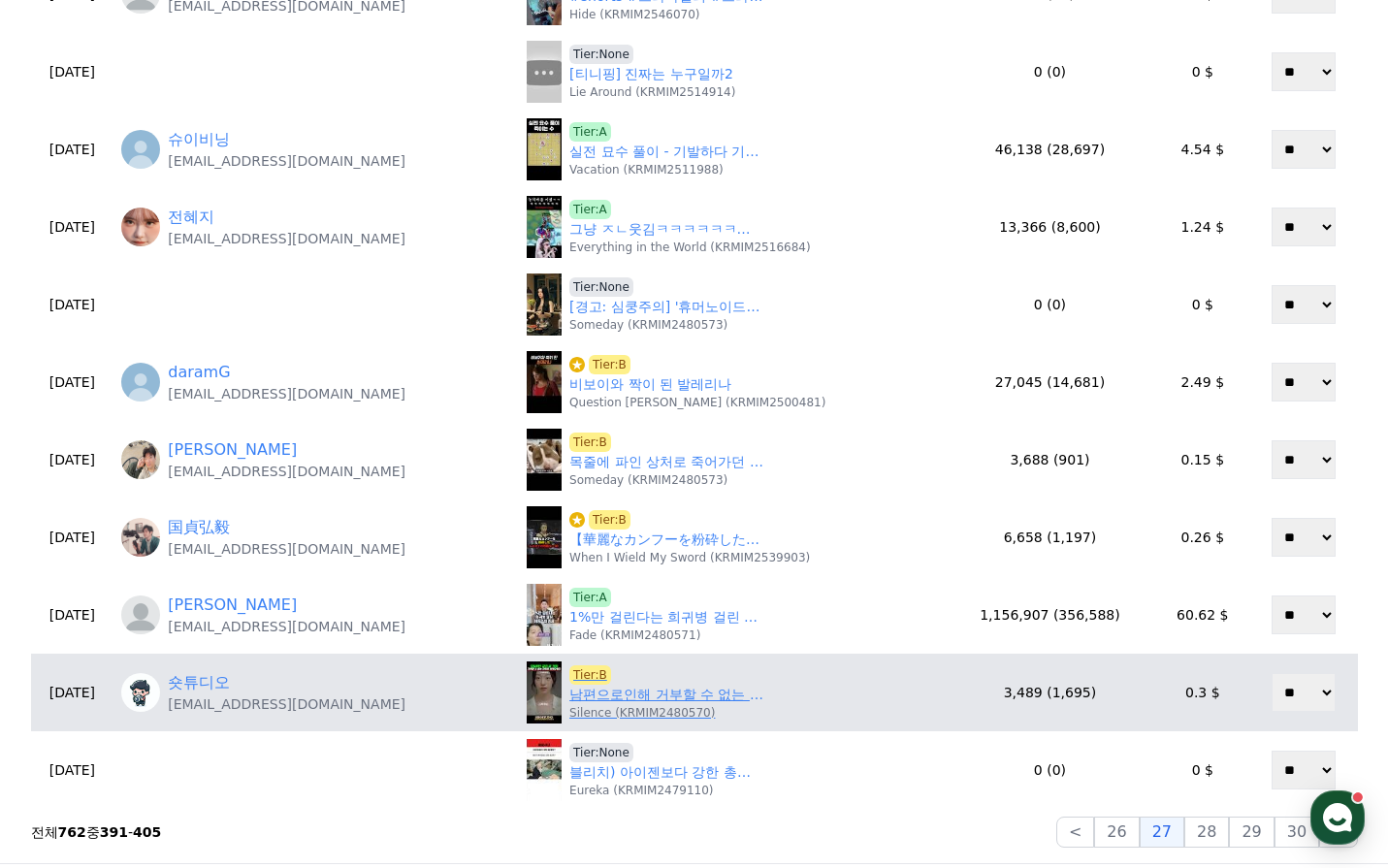
click at [646, 695] on link "남편으로인해 거부할 수 없는 지옥이 시작되었다 #레디액션 #합법불륜 #숏드라마" at bounding box center [666, 695] width 194 height 21
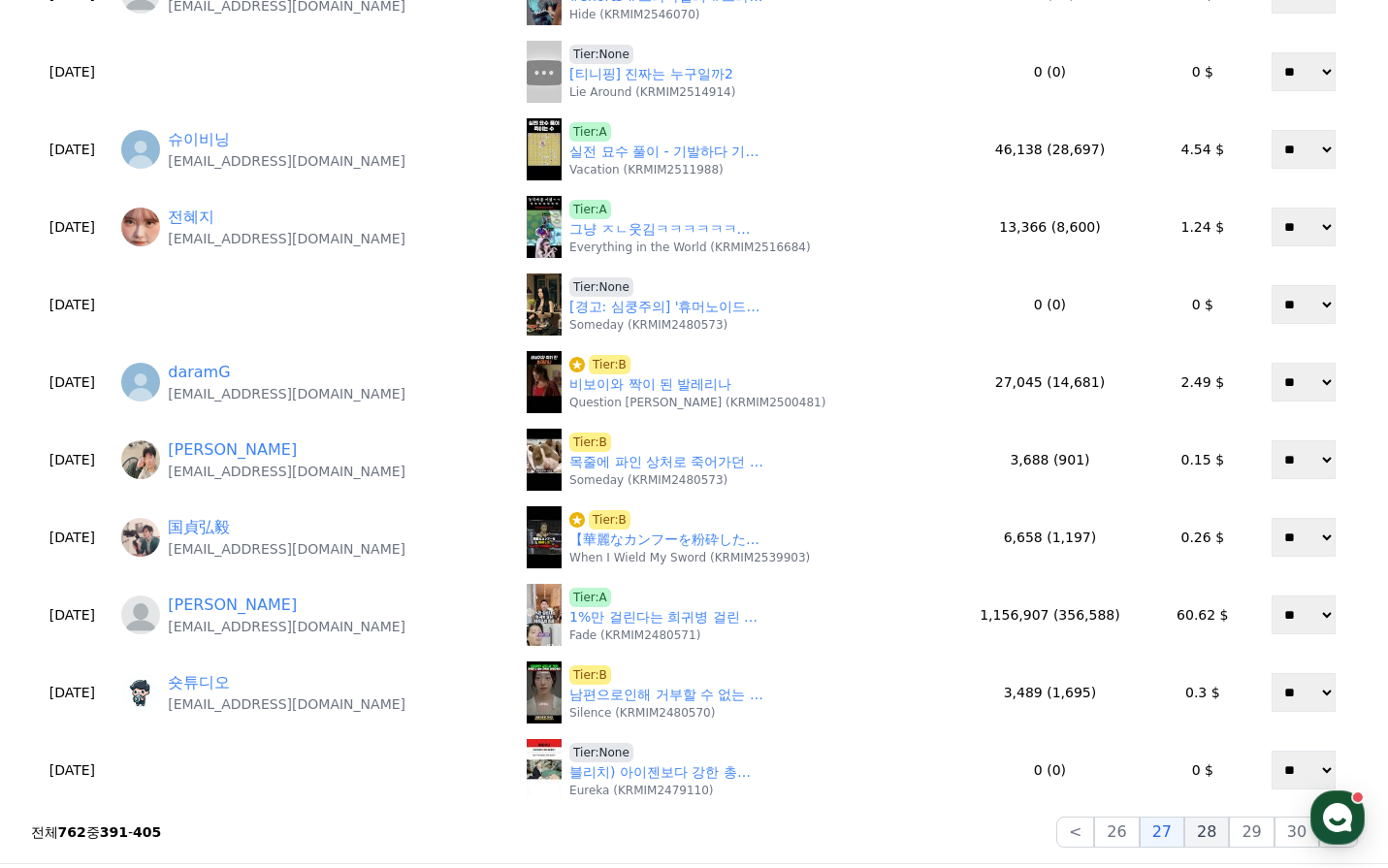
click at [1209, 842] on button "28" at bounding box center [1206, 831] width 44 height 31
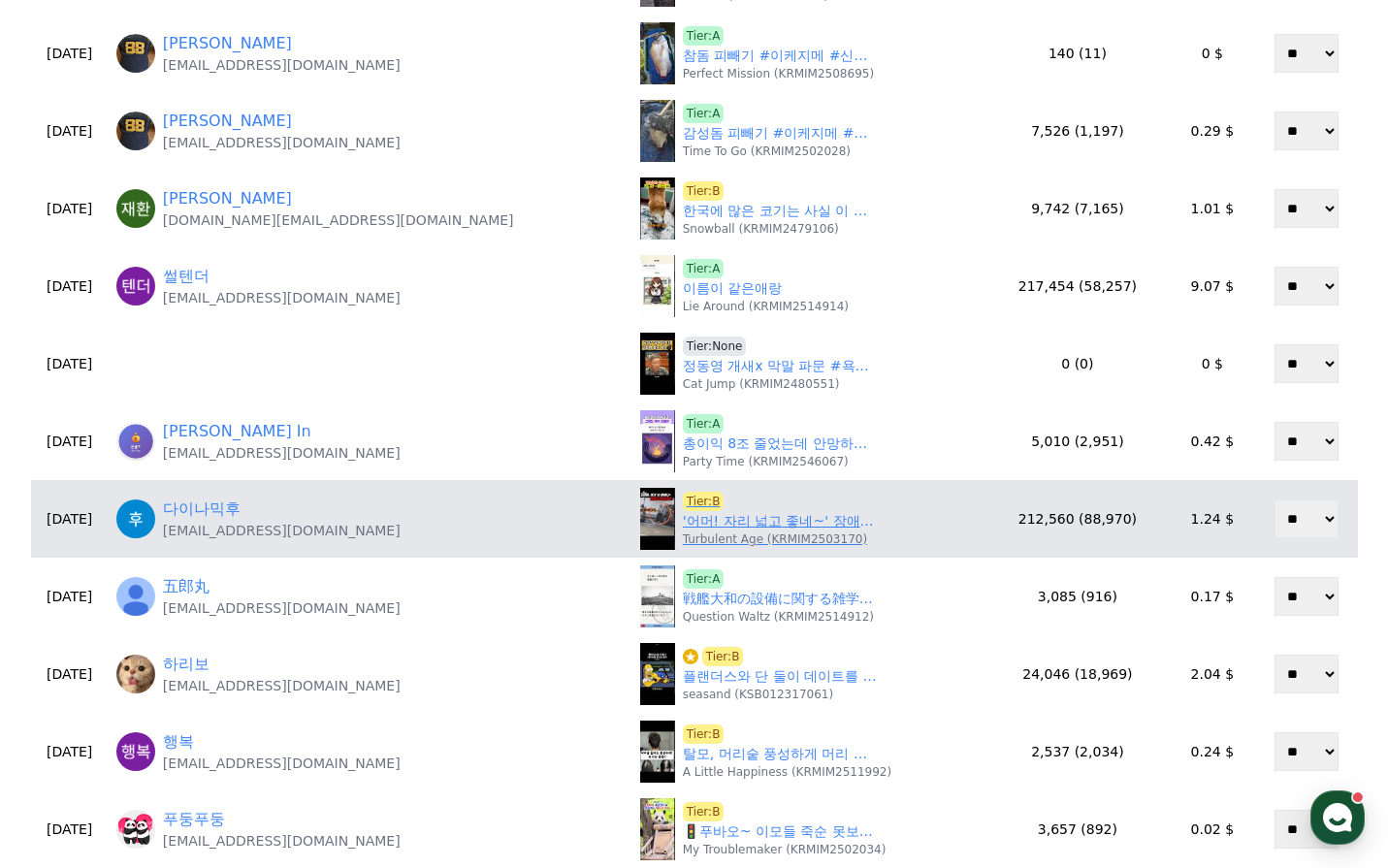
scroll to position [291, 0]
click at [683, 522] on link "'어머! 자리 넓고 좋네~' 장애인 주차구역에 불법주차 김여사 참교육" at bounding box center [780, 520] width 194 height 21
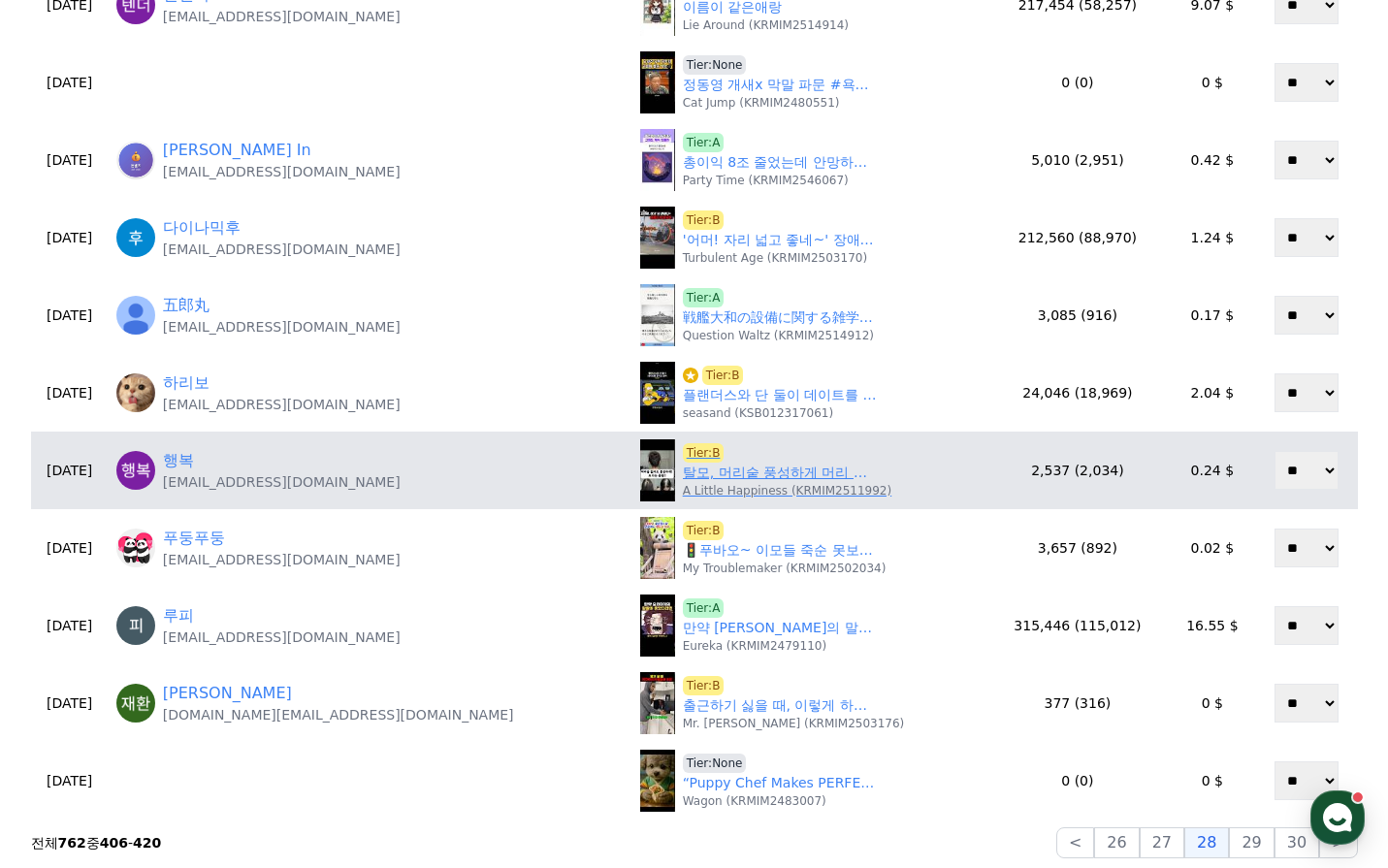
scroll to position [582, 0]
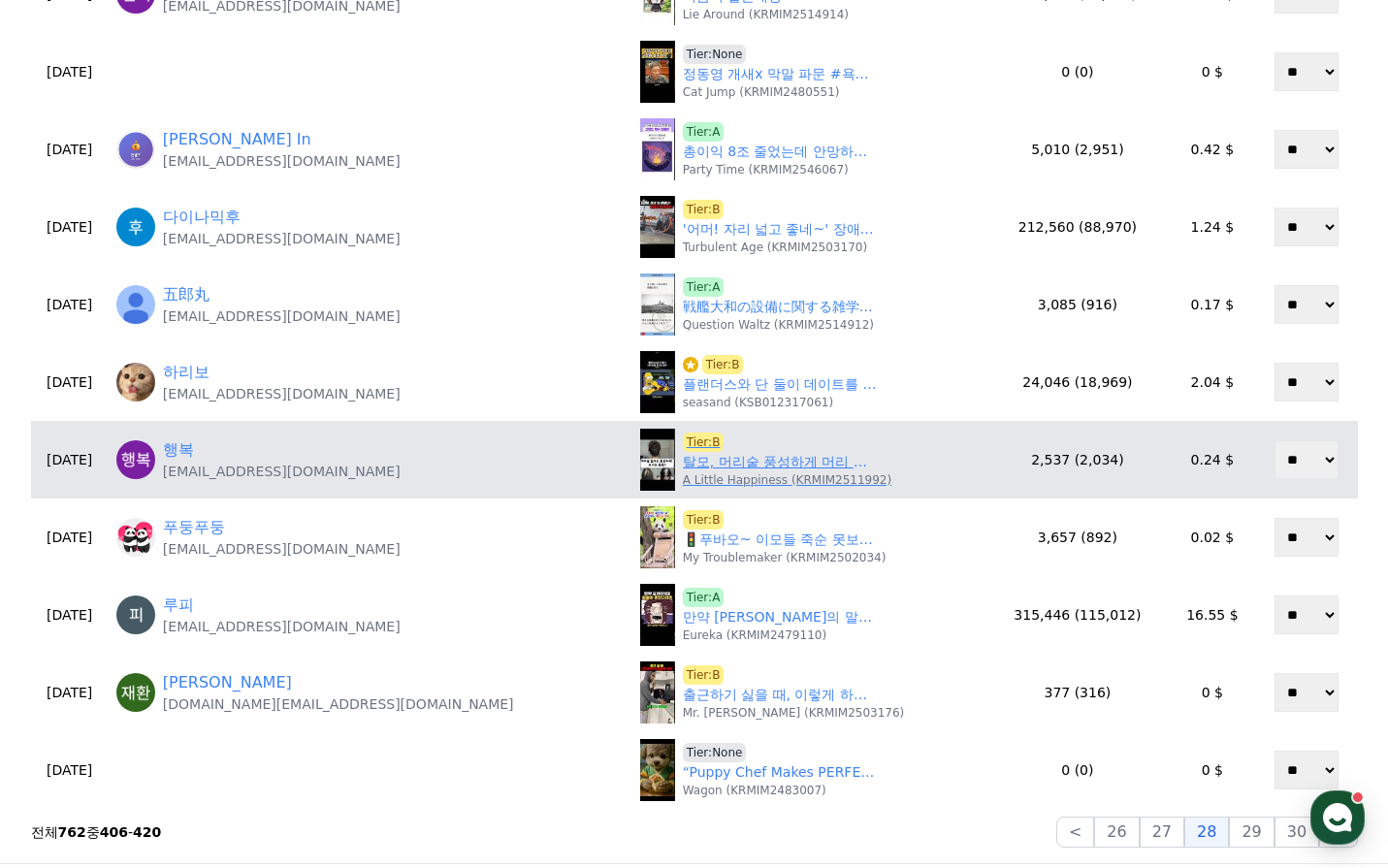
click at [683, 464] on link "탈모, 머리숱 풍성하게 머리 묶는 꿀팁! #쇼츠 #shorts #탈모 #꿀팁" at bounding box center [780, 462] width 194 height 21
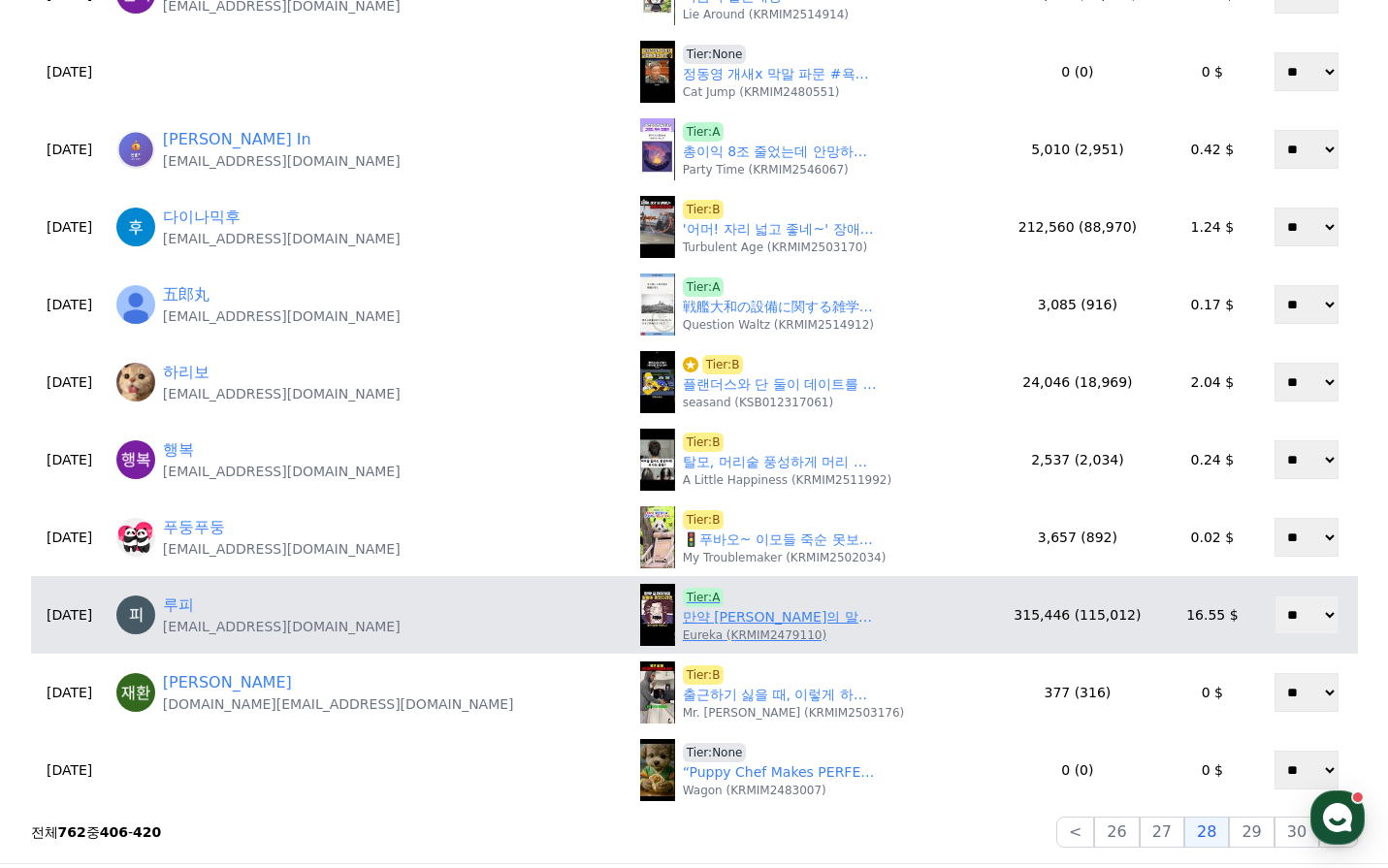
click at [683, 616] on link "만약 요리이치의 말빨이 좋았더라면?" at bounding box center [780, 617] width 194 height 21
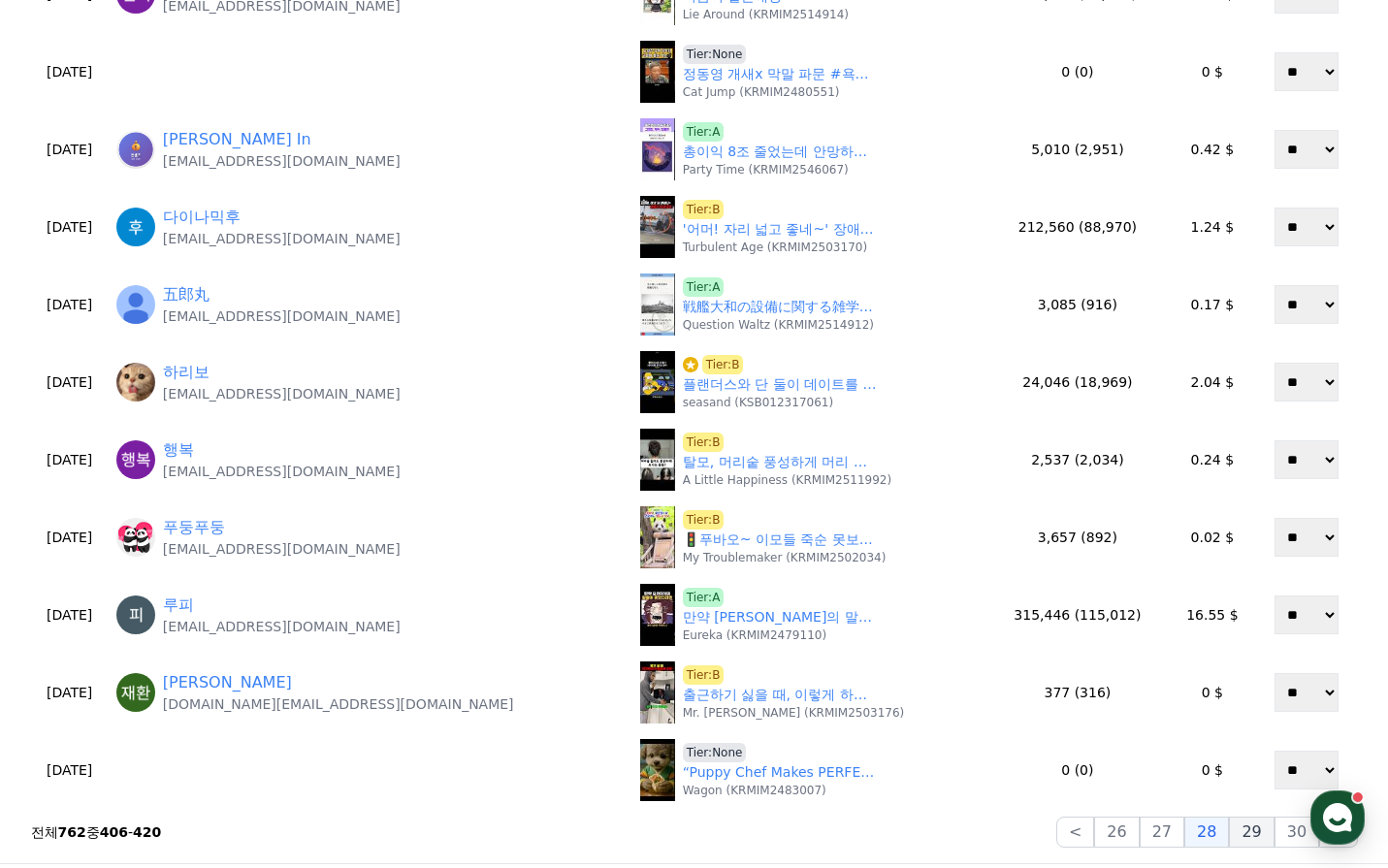
click at [1241, 825] on button "29" at bounding box center [1251, 831] width 44 height 31
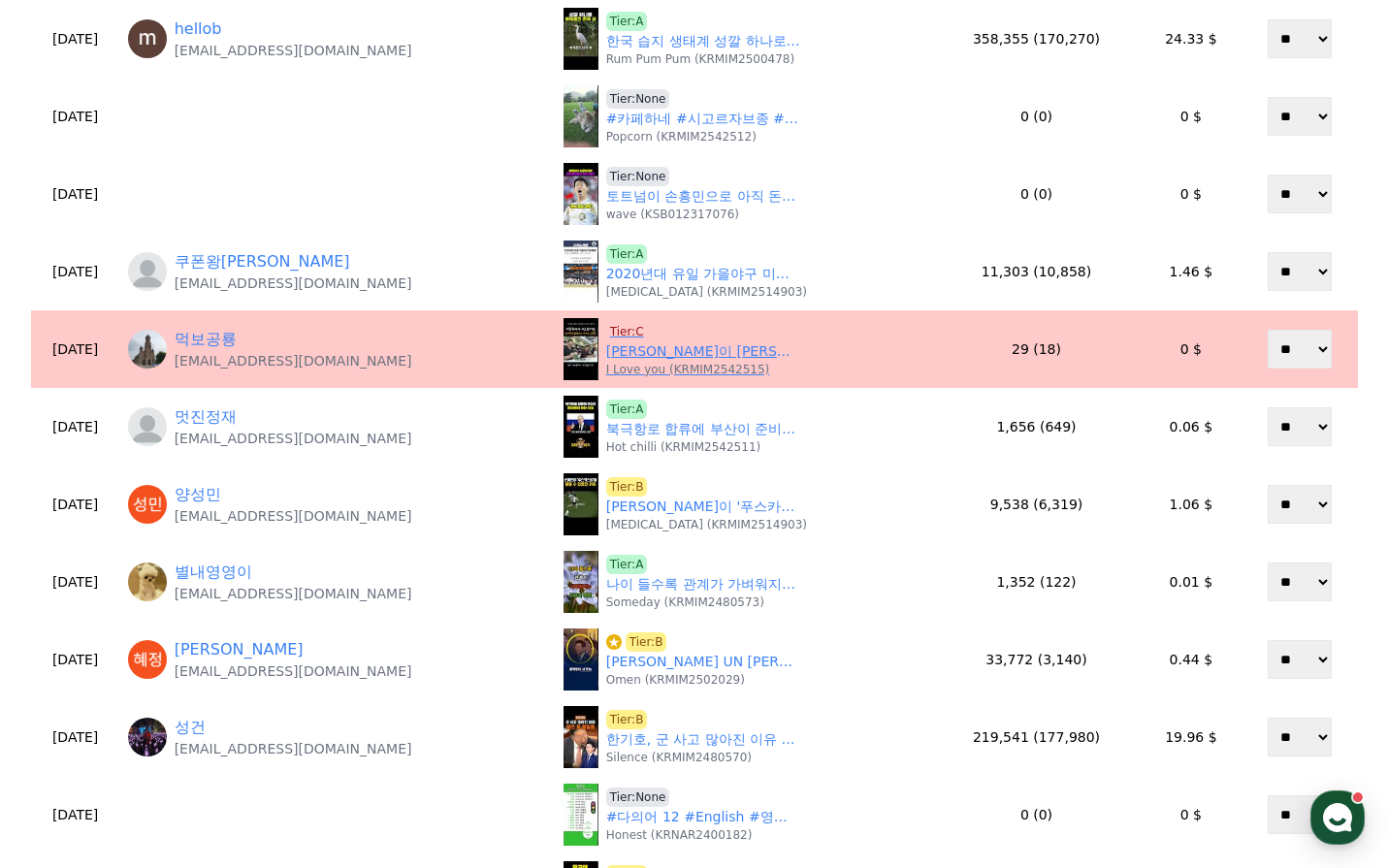
scroll to position [97, 0]
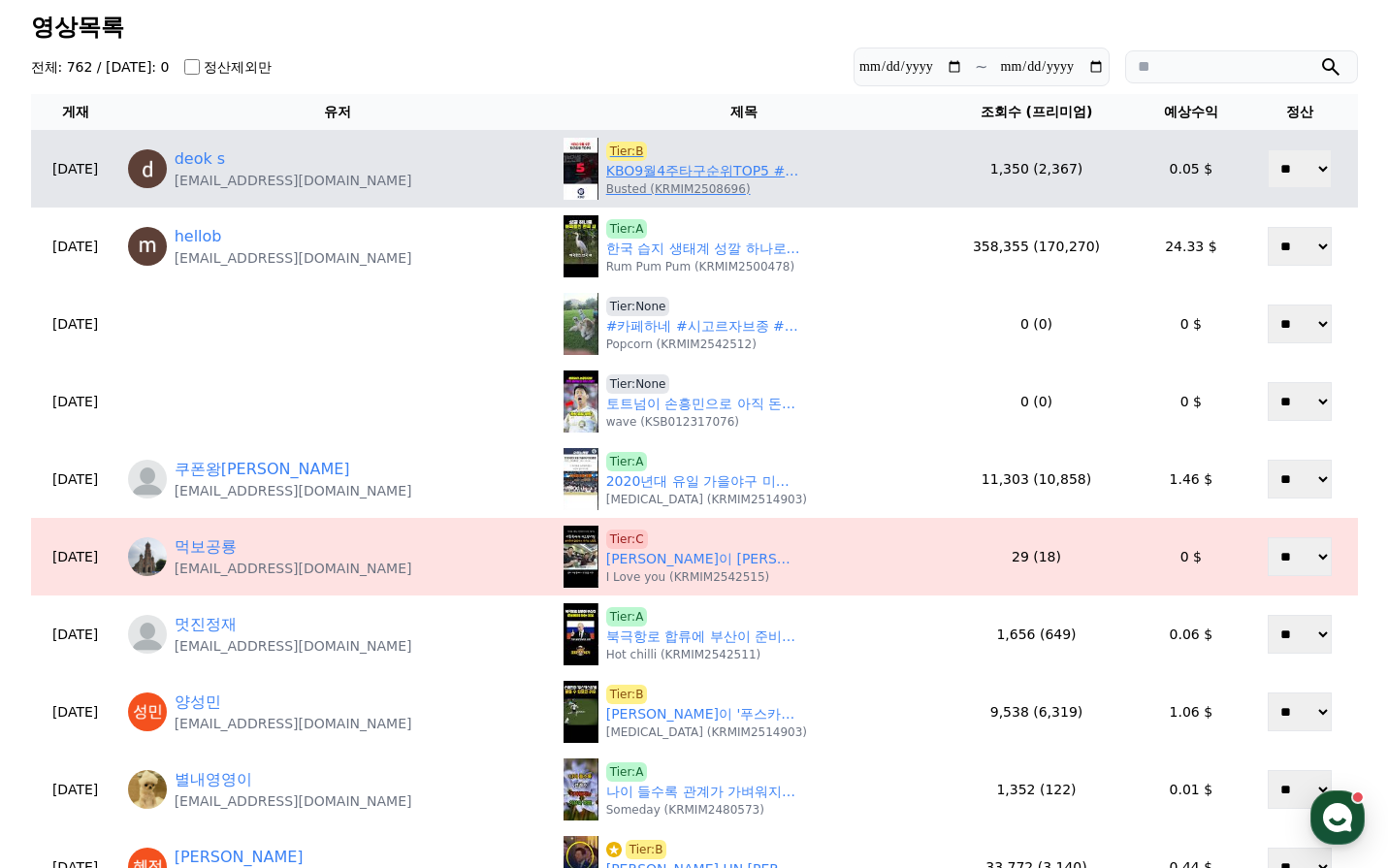
click at [624, 174] on link "KBO9월4주타구순위TOP5 #야구 #한화이글스 #프로야구 #kbo #데이비슨 #김성욱 #노시환 #케이브 #나성범" at bounding box center [703, 171] width 194 height 21
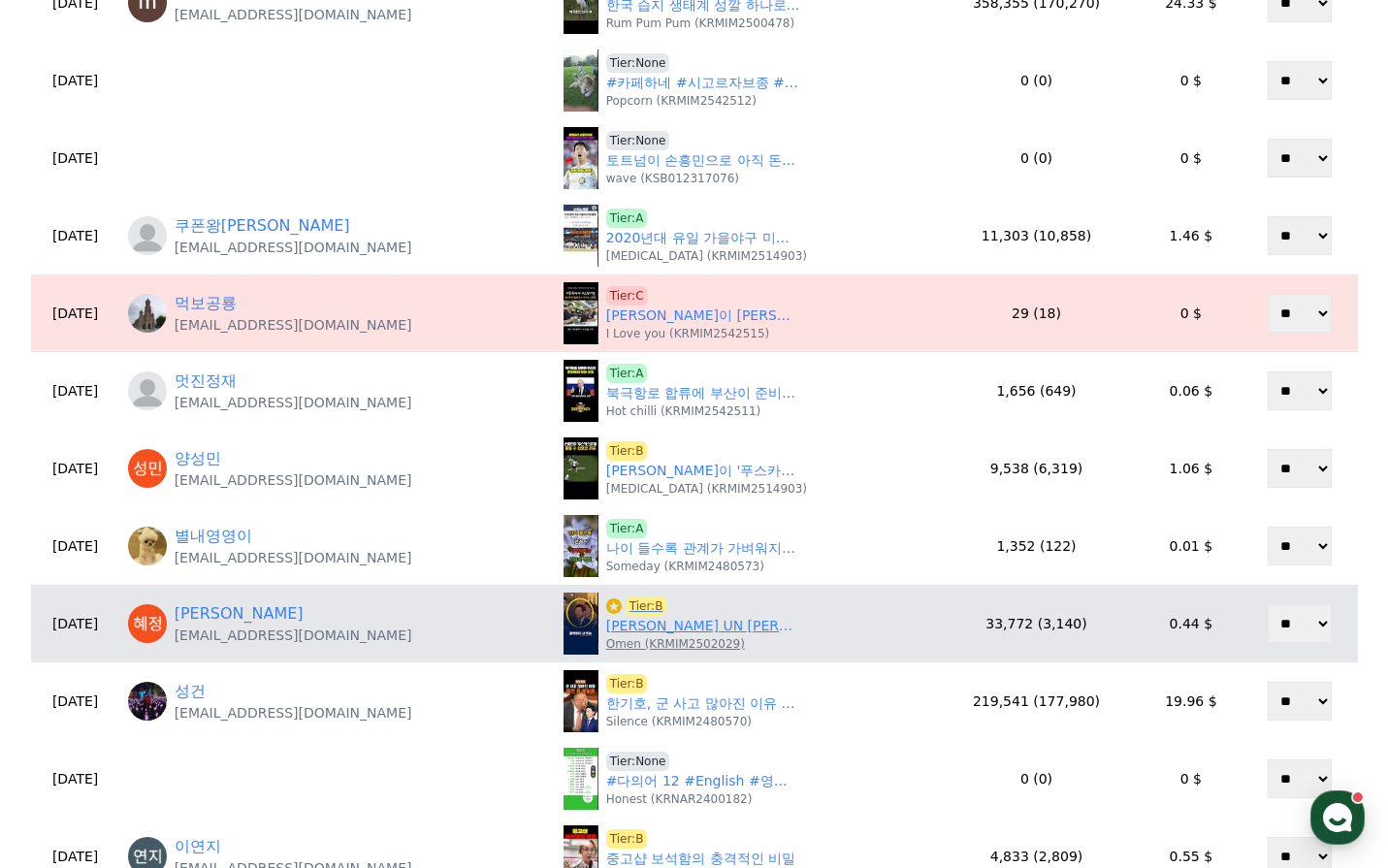
scroll to position [388, 0]
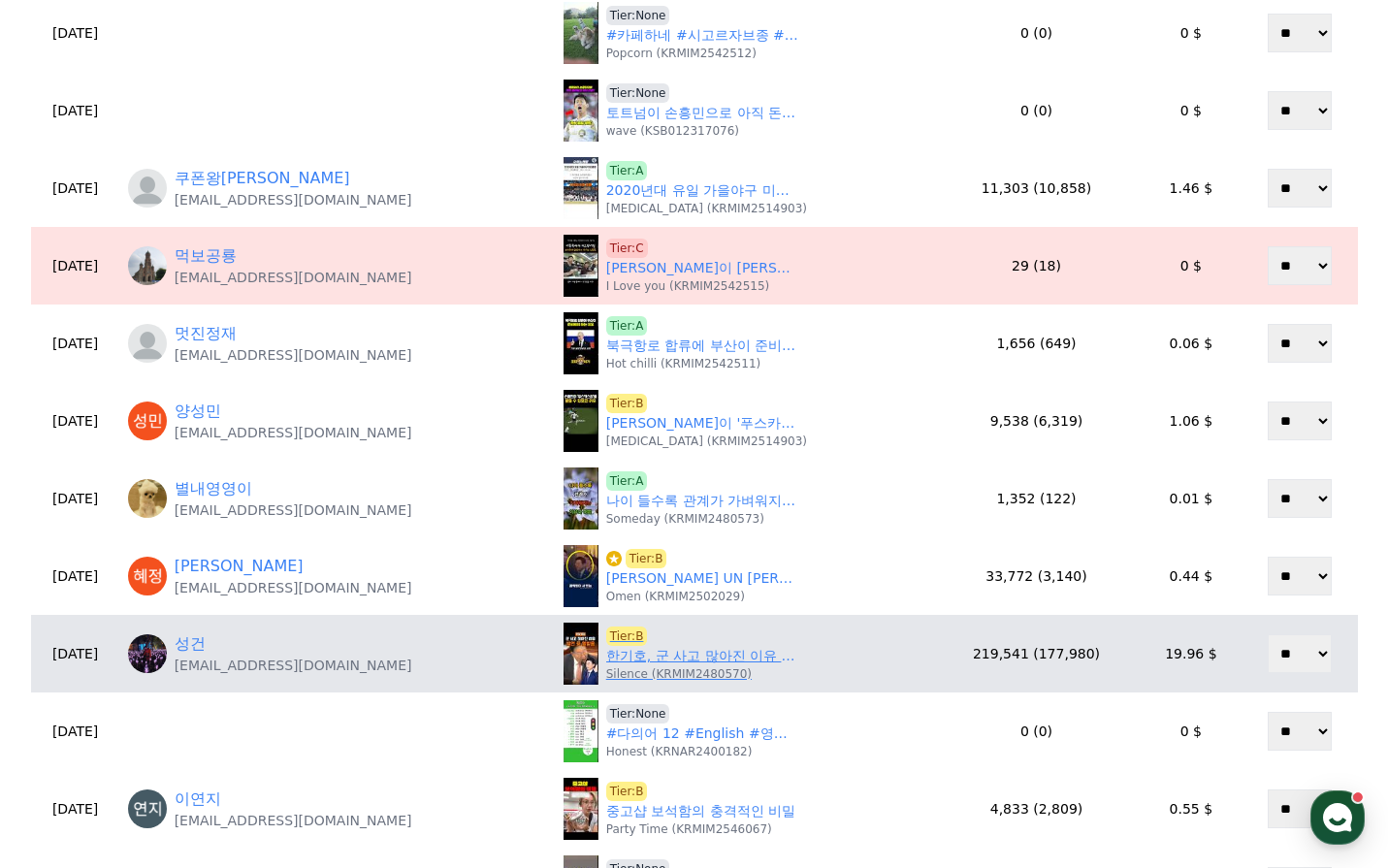
click at [633, 667] on p "Silence (KRMIM2480570)" at bounding box center [678, 674] width 145 height 16
click at [632, 661] on link "한기호, 군 사고 많아진 이유 설명 중 폭발" at bounding box center [703, 655] width 194 height 21
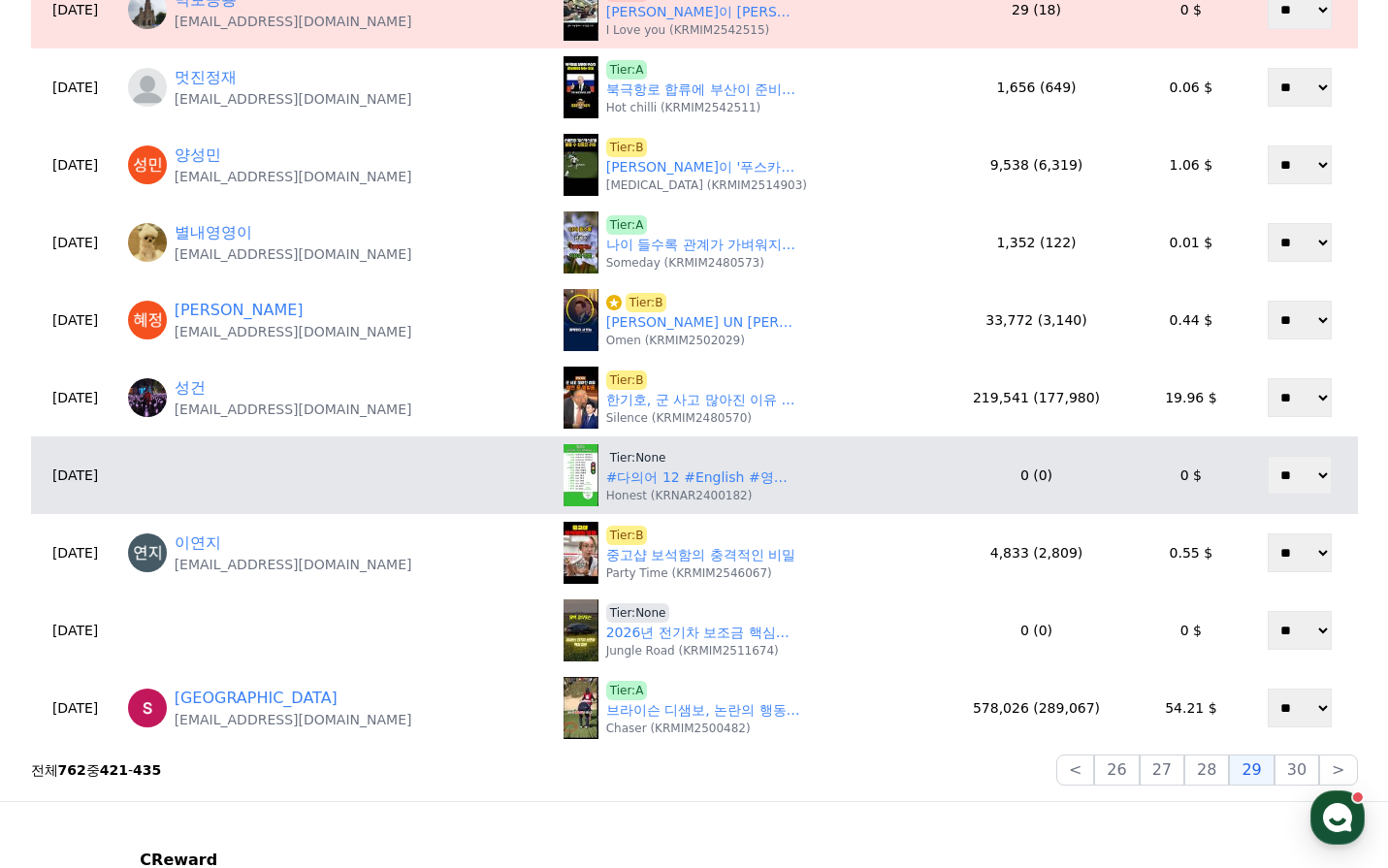
scroll to position [679, 0]
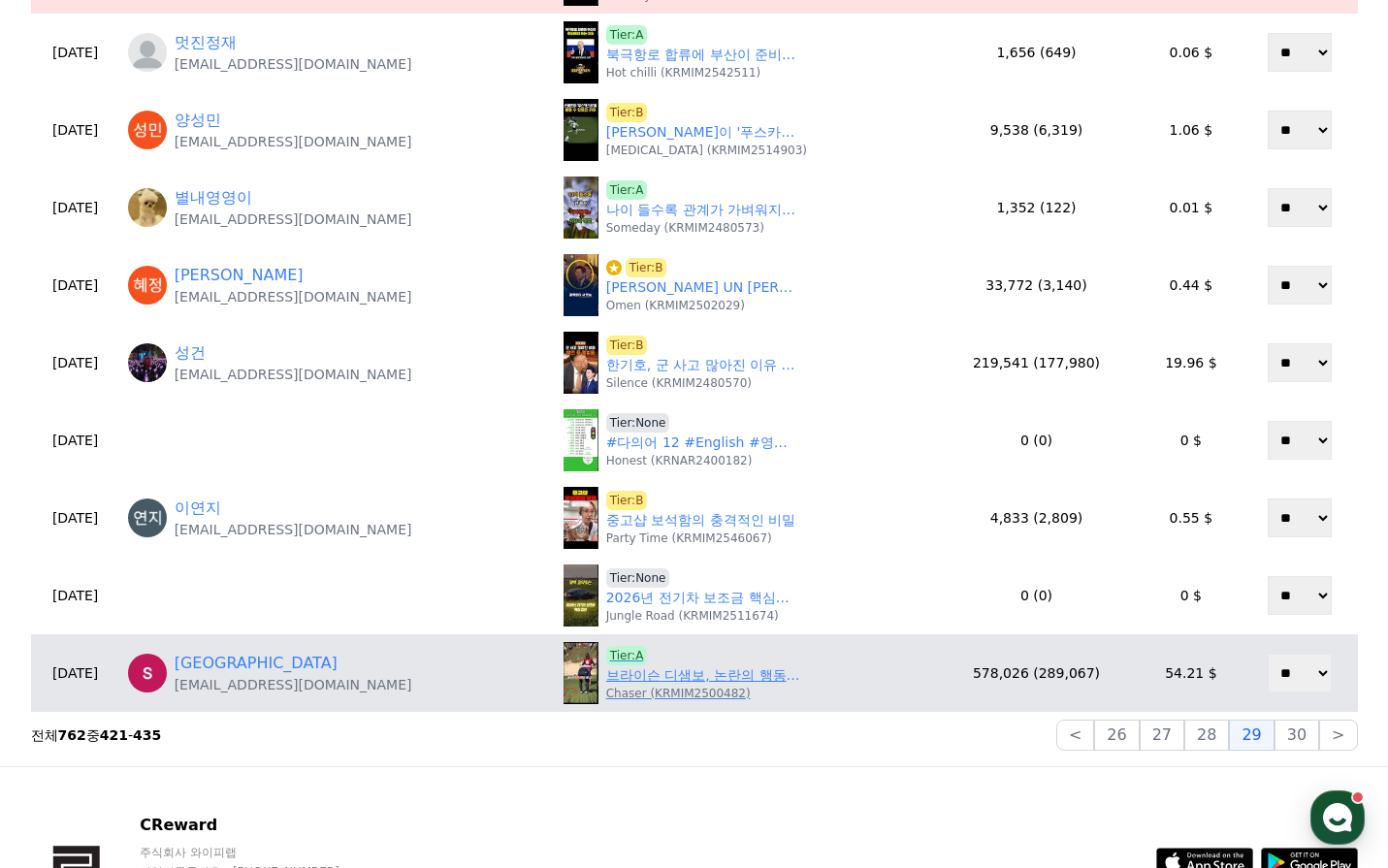
click at [617, 682] on link "브라이슨 디샘보, 논란의 행동 🤔" at bounding box center [703, 675] width 194 height 21
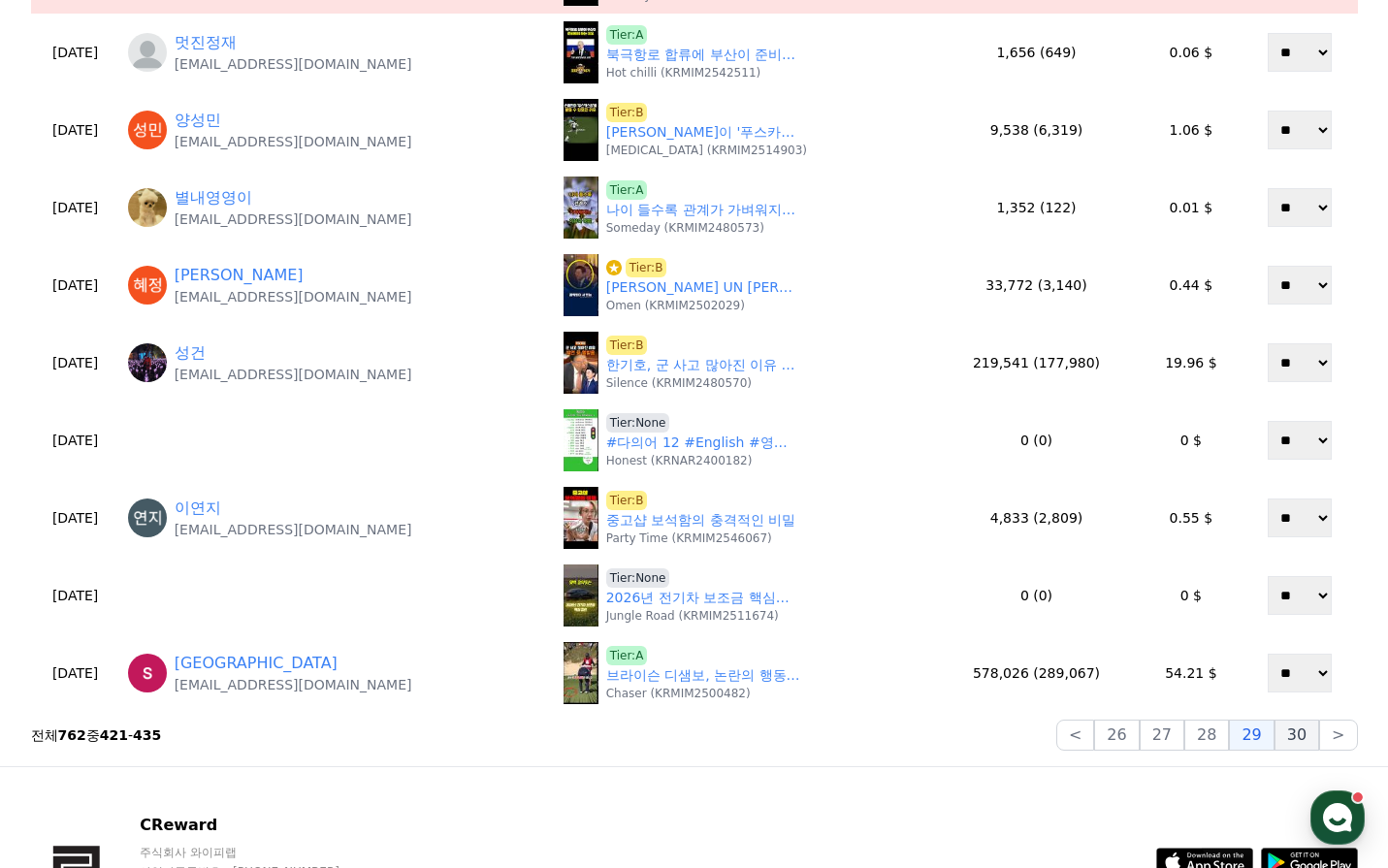
click at [1299, 733] on button "30" at bounding box center [1296, 735] width 44 height 31
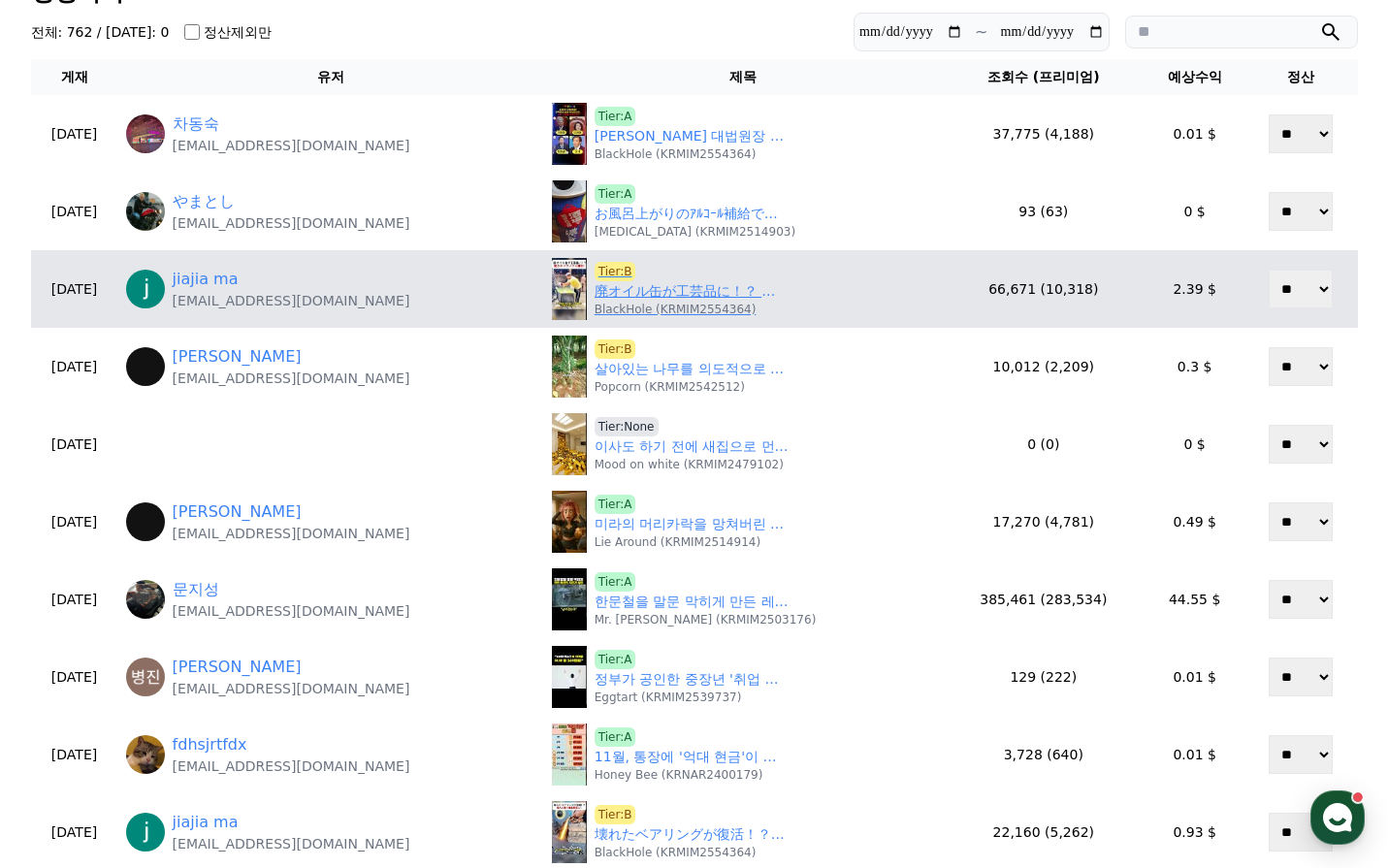
scroll to position [97, 0]
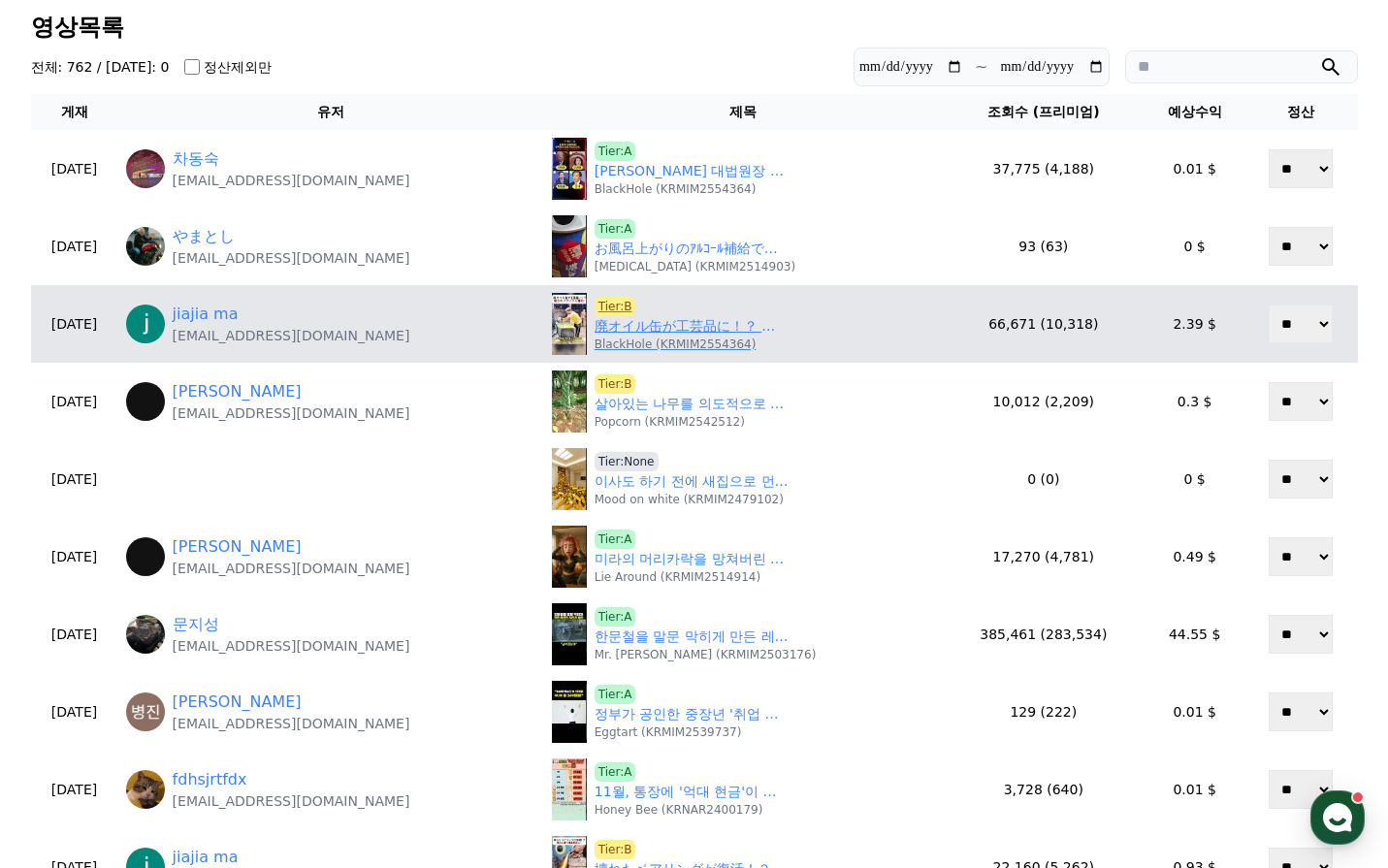
click at [655, 337] on p "BlackHole (KRMIM2554364)" at bounding box center [675, 344] width 162 height 16
click at [658, 324] on link "廃オイル缶が工芸品に！？ 驚きのリサイクル技術！ #リサイクル #再利用 #DIY #ものづくり #エコライフ" at bounding box center [691, 326] width 194 height 21
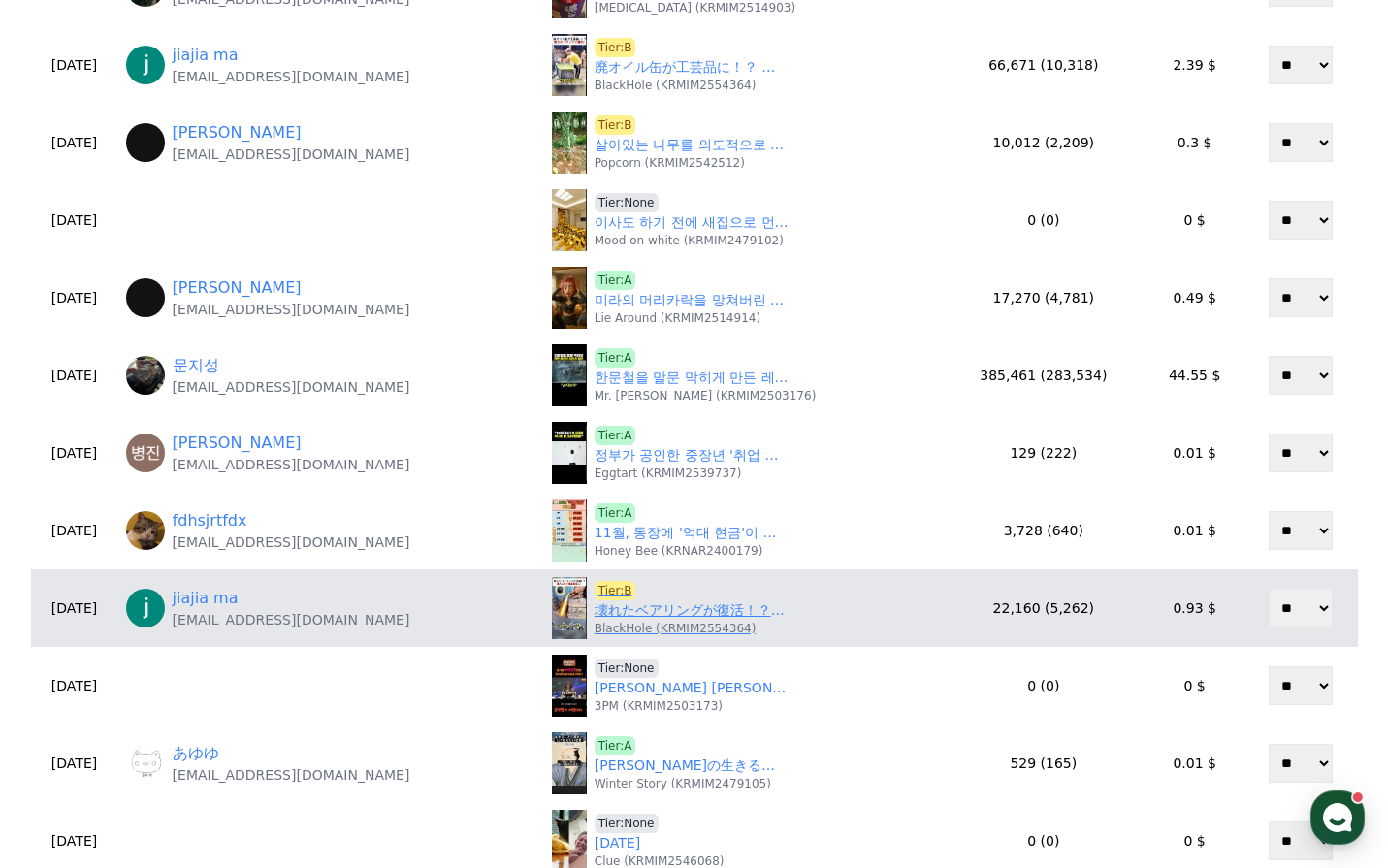
scroll to position [388, 0]
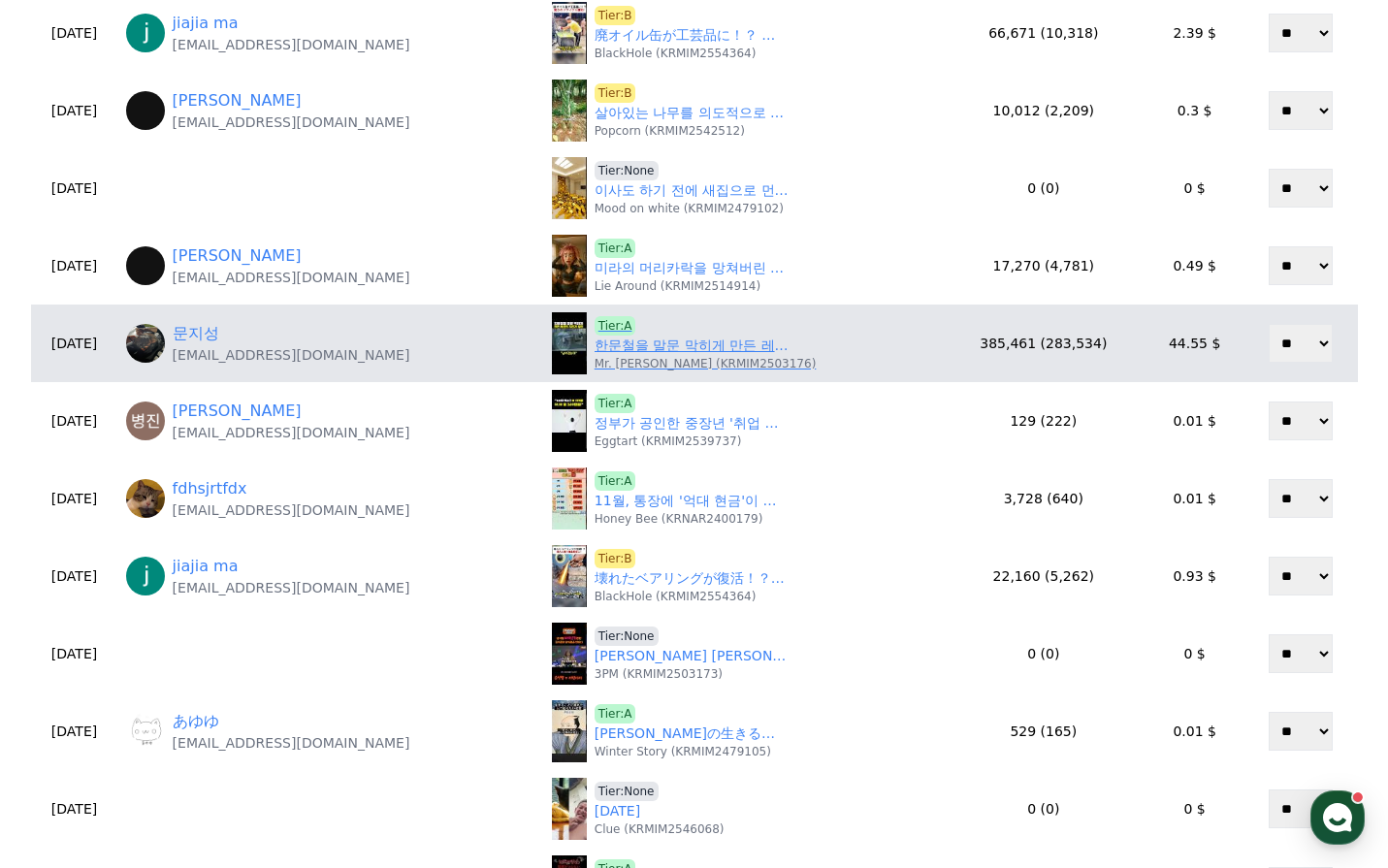
click at [649, 339] on link "한문철을 말문 막히게 만든 레전드 자전거 빌런 ㄷㄷ" at bounding box center [691, 345] width 194 height 21
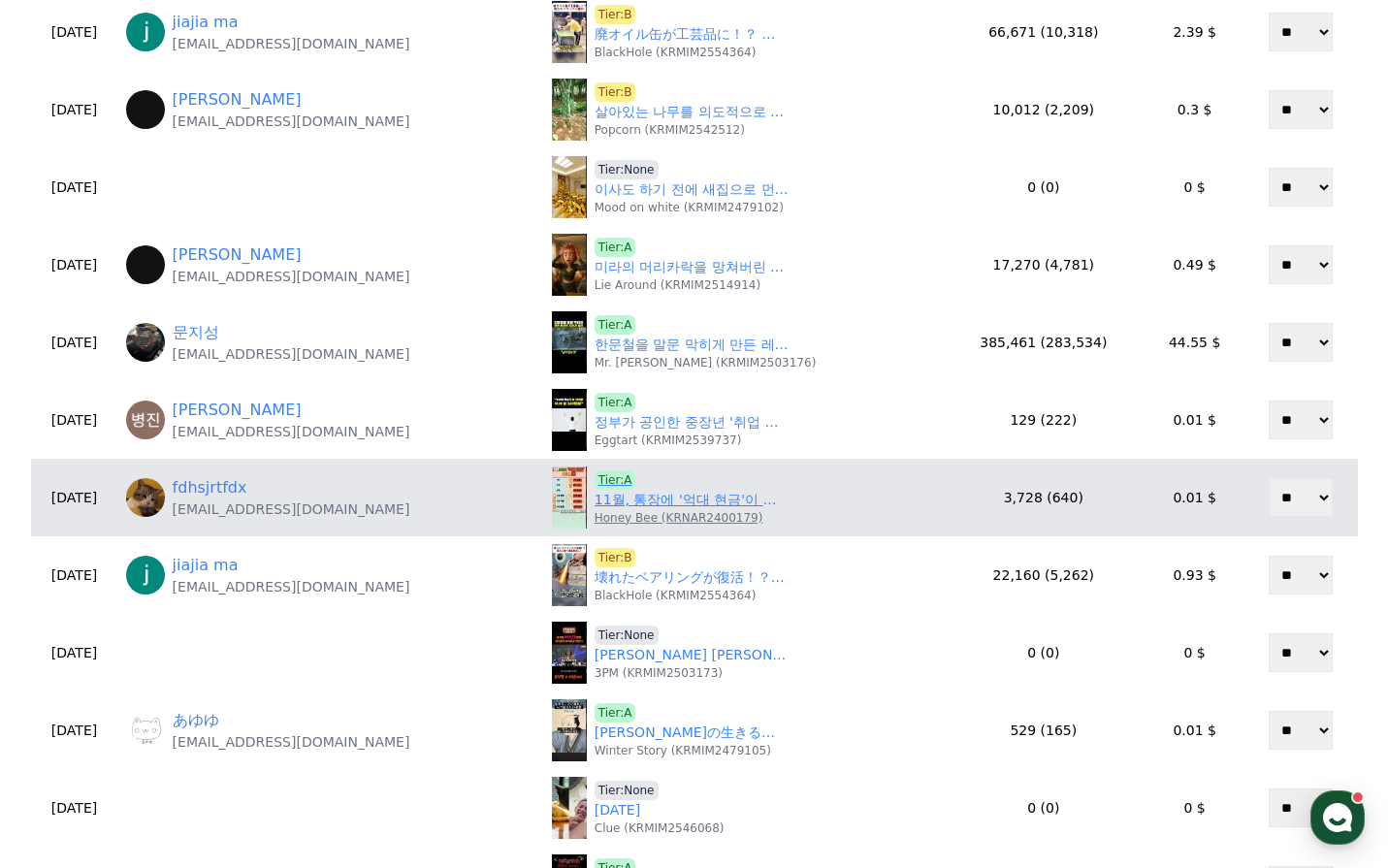
scroll to position [679, 0]
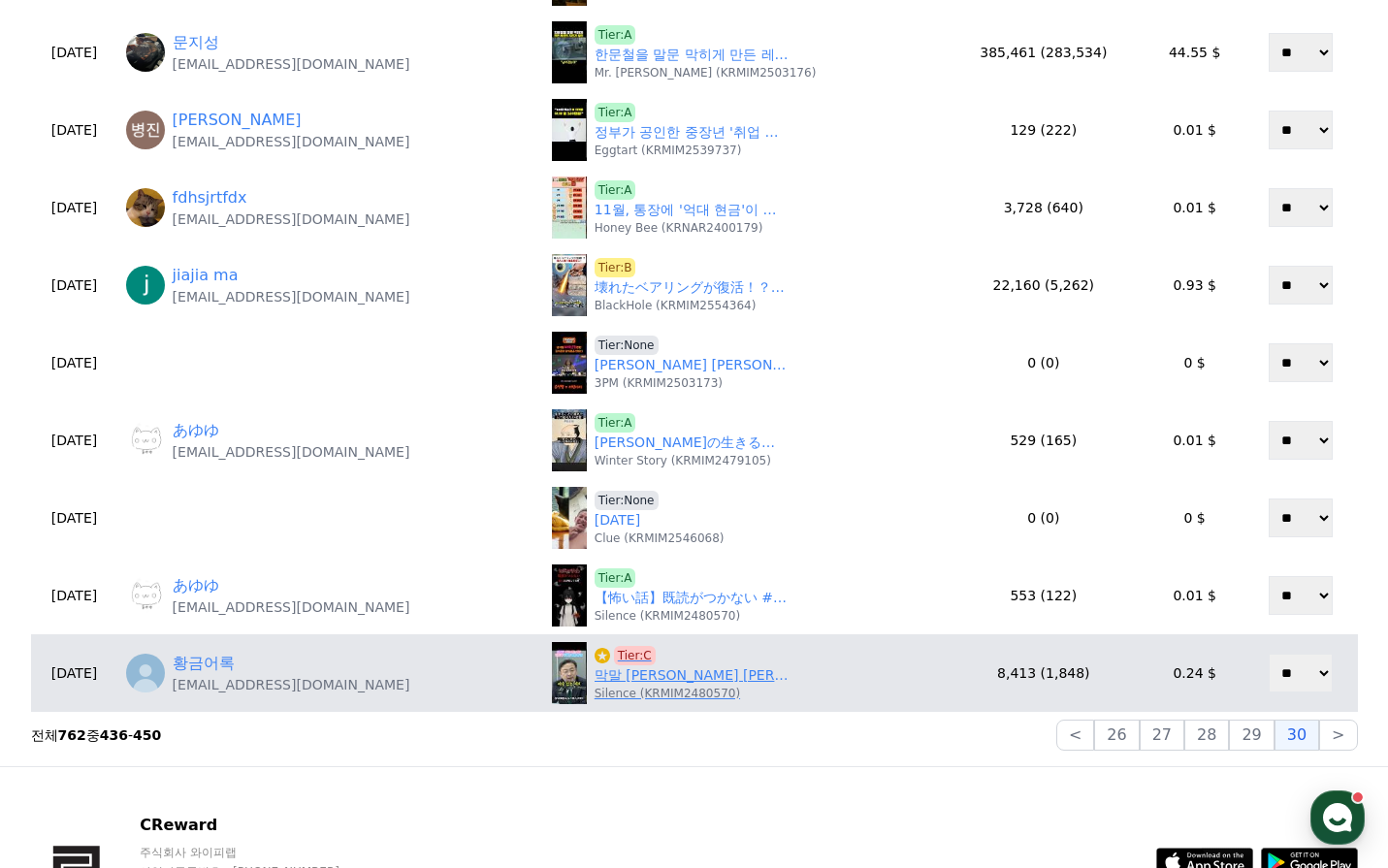
click at [646, 677] on link "막말 김정재 의원 징계안 제출 할 것#shorts #신장식#김정재" at bounding box center [691, 675] width 194 height 21
click at [646, 653] on span "Tier:C" at bounding box center [635, 655] width 42 height 20
drag, startPoint x: 382, startPoint y: 693, endPoint x: 217, endPoint y: 693, distance: 165.0
click at [217, 693] on div "황금어록 fatlips@naver.com" at bounding box center [331, 672] width 410 height 43
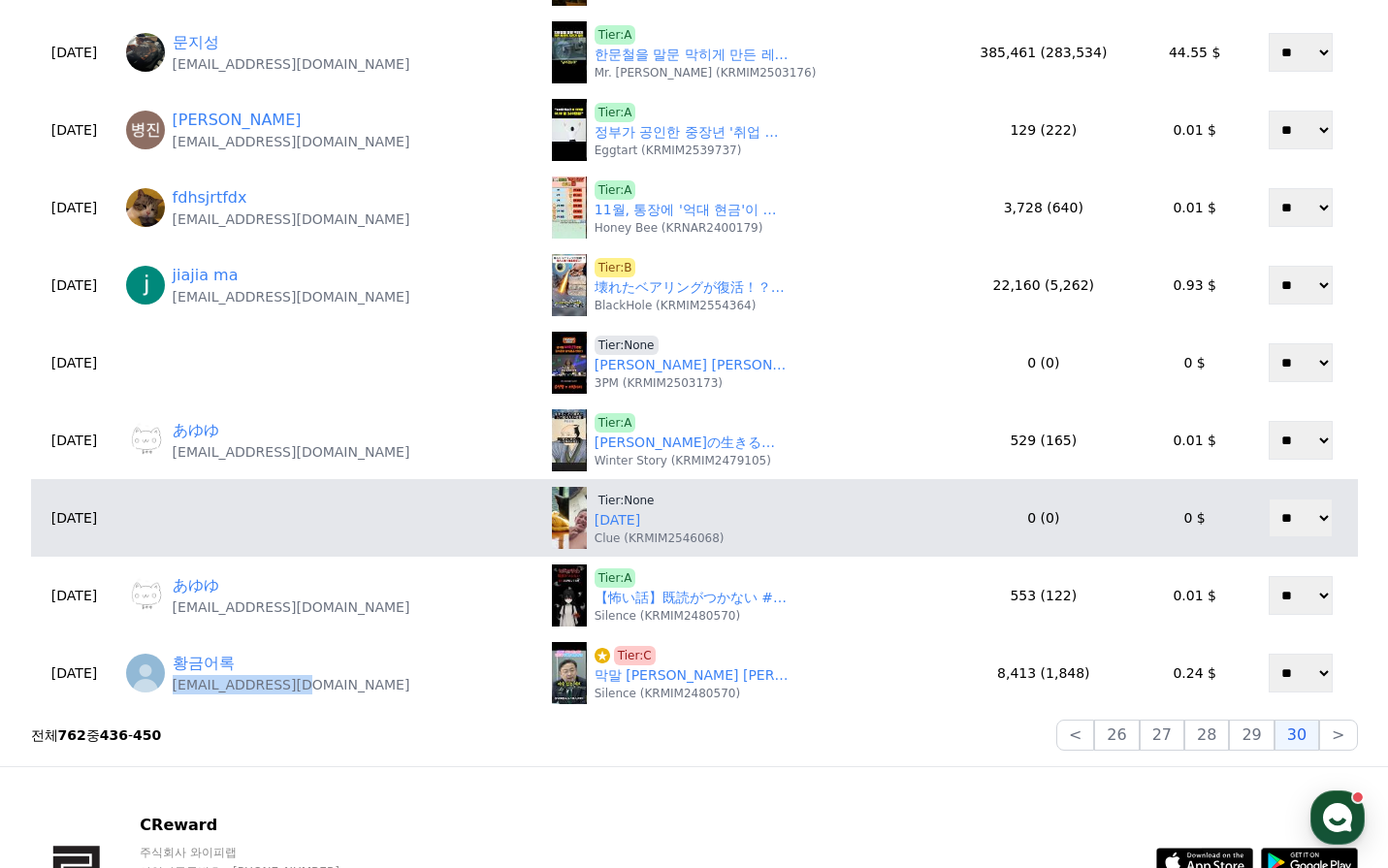
copy p "fatlips@naver.com"
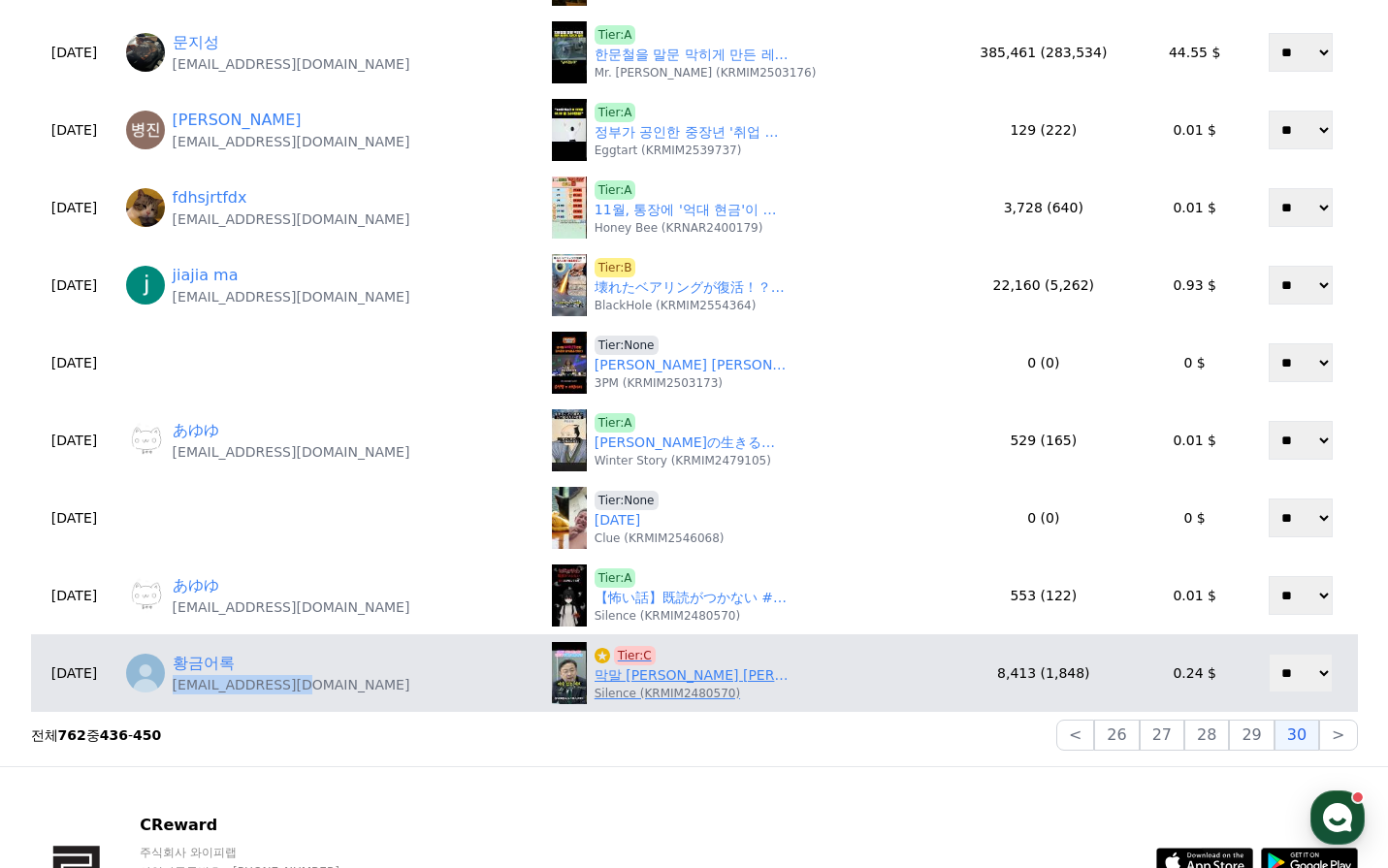
click at [635, 652] on span "Tier:C" at bounding box center [635, 655] width 42 height 20
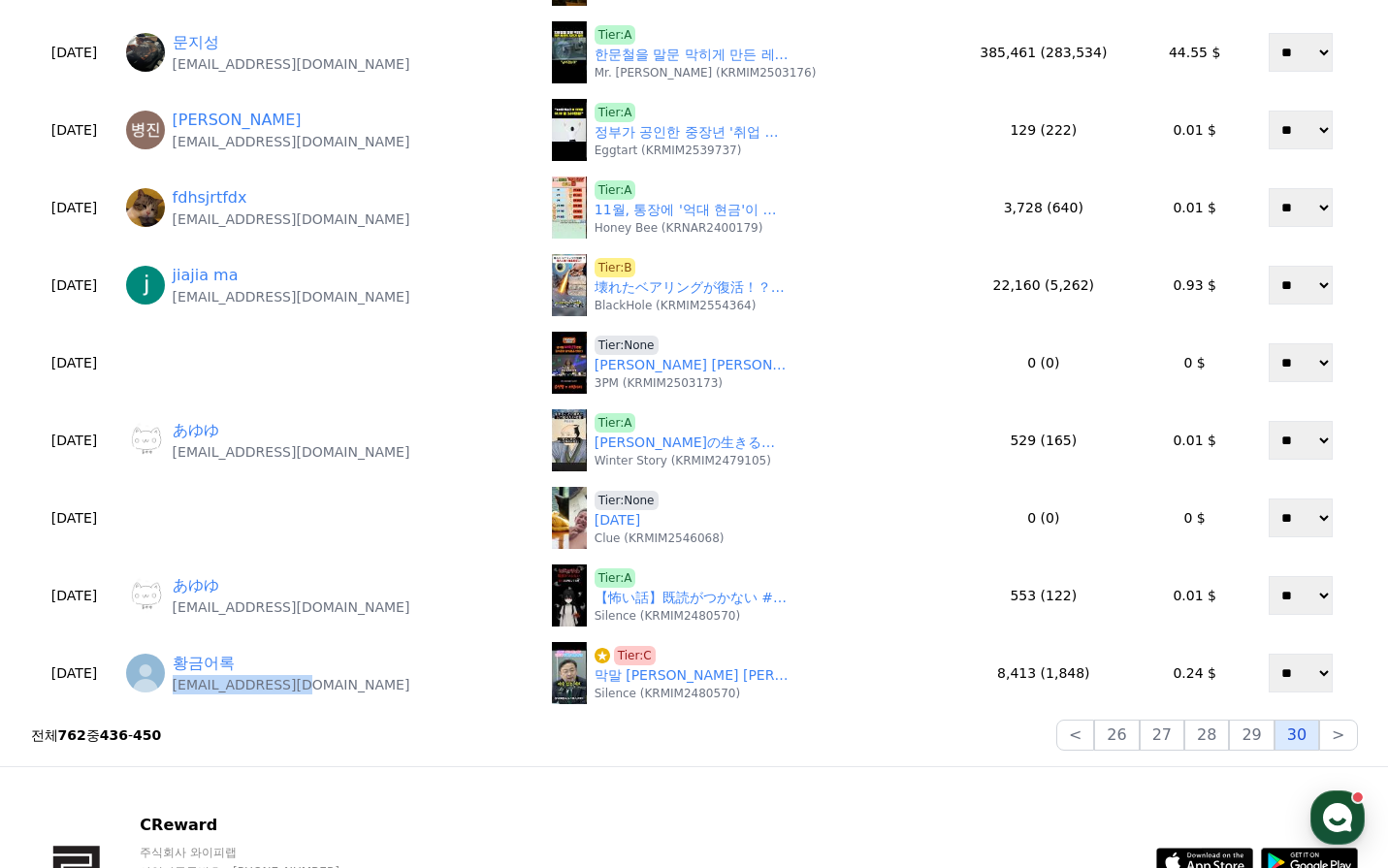
click at [1296, 741] on button "30" at bounding box center [1296, 735] width 44 height 31
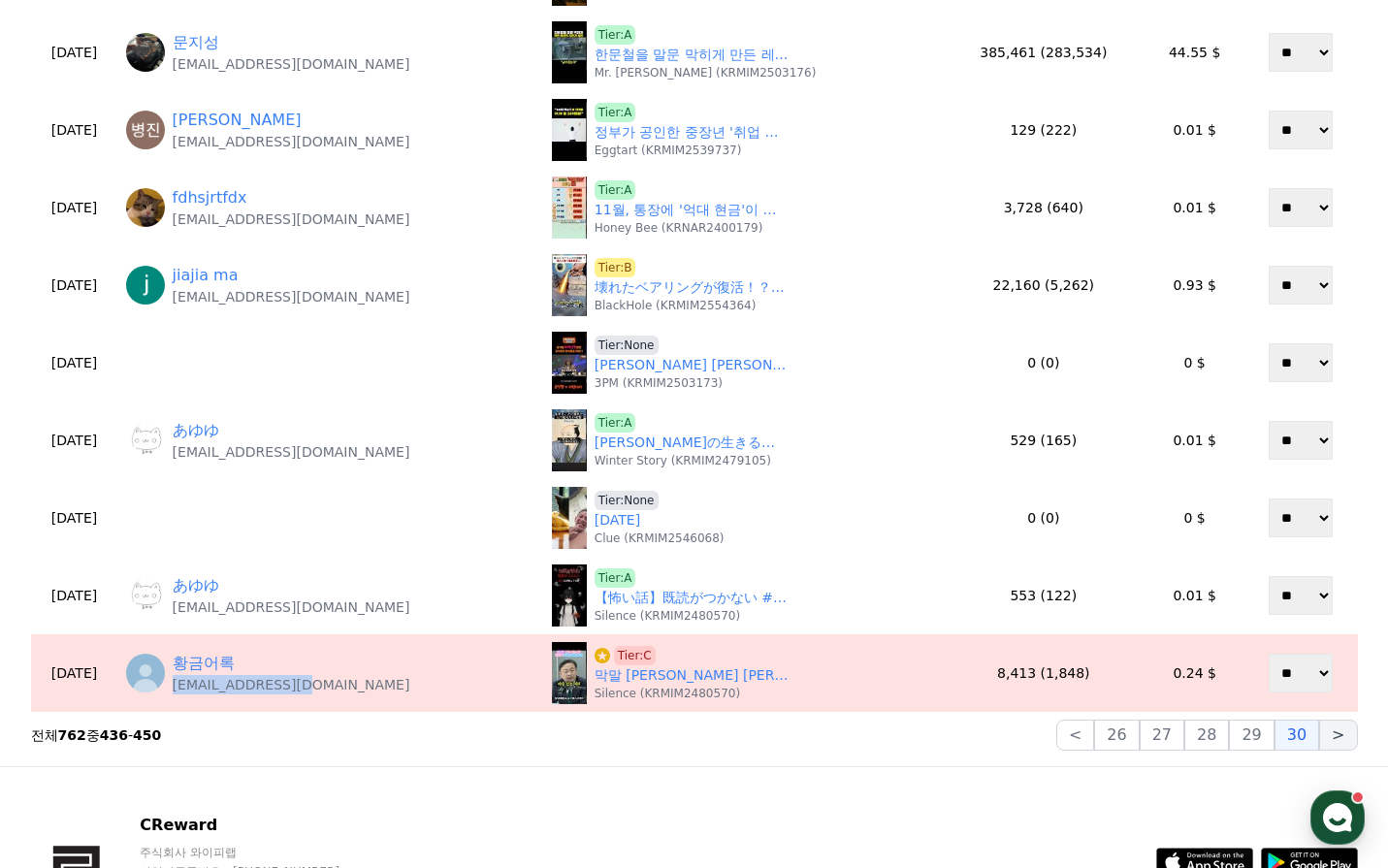
click at [1342, 743] on button ">" at bounding box center [1338, 735] width 38 height 31
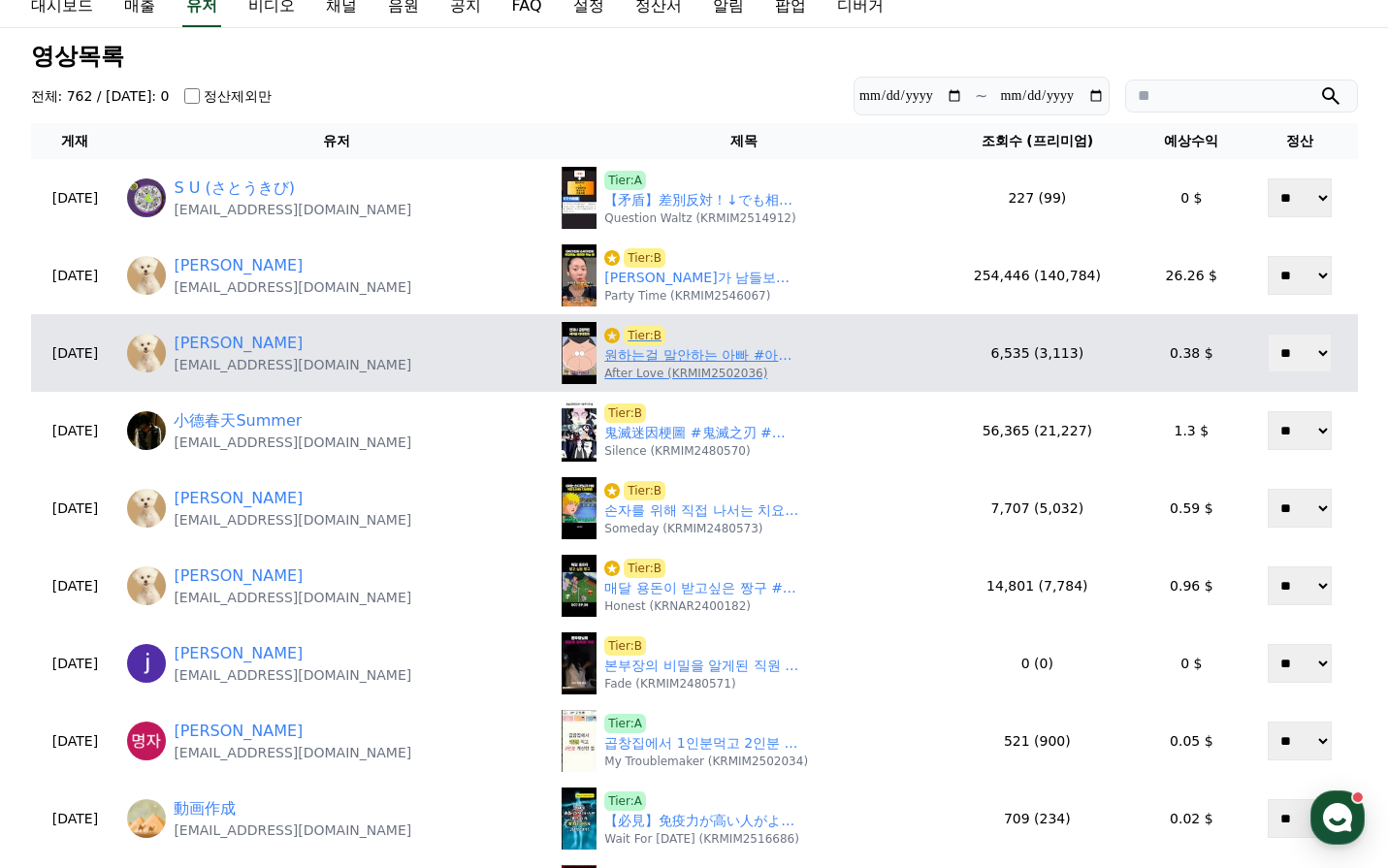
scroll to position [194, 0]
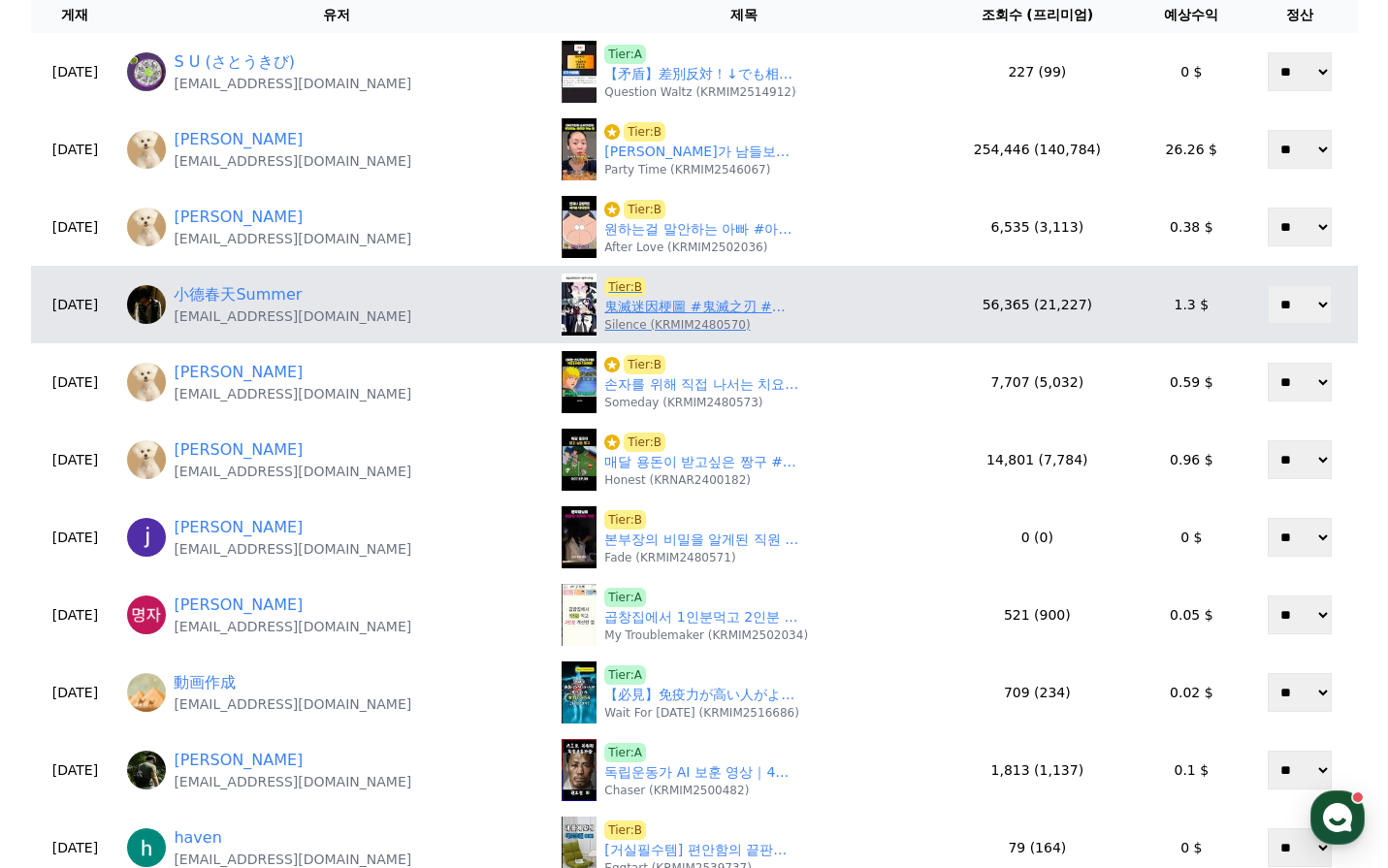
click at [654, 319] on p "Silence (KRMIM2480570)" at bounding box center [676, 325] width 145 height 16
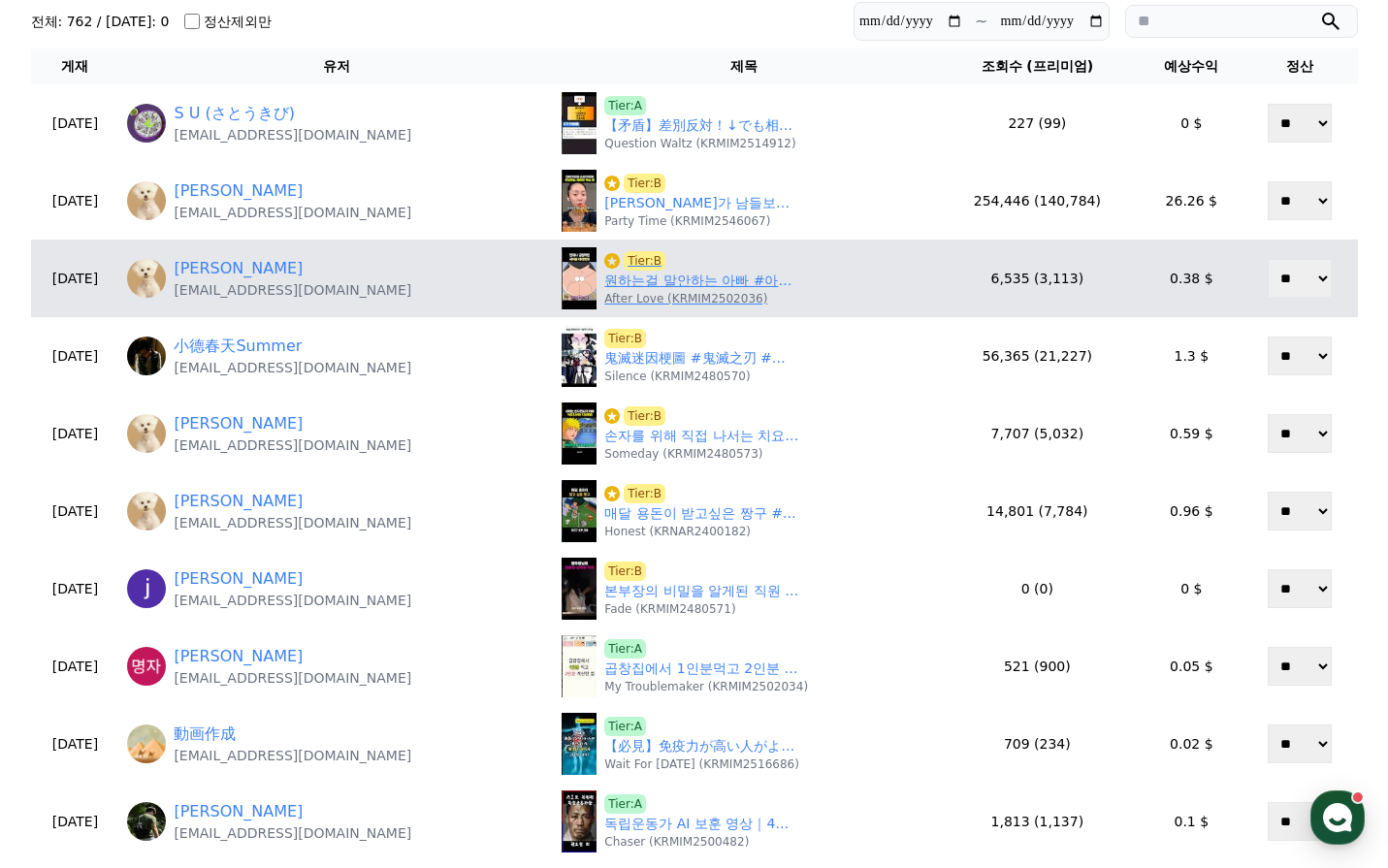
scroll to position [97, 0]
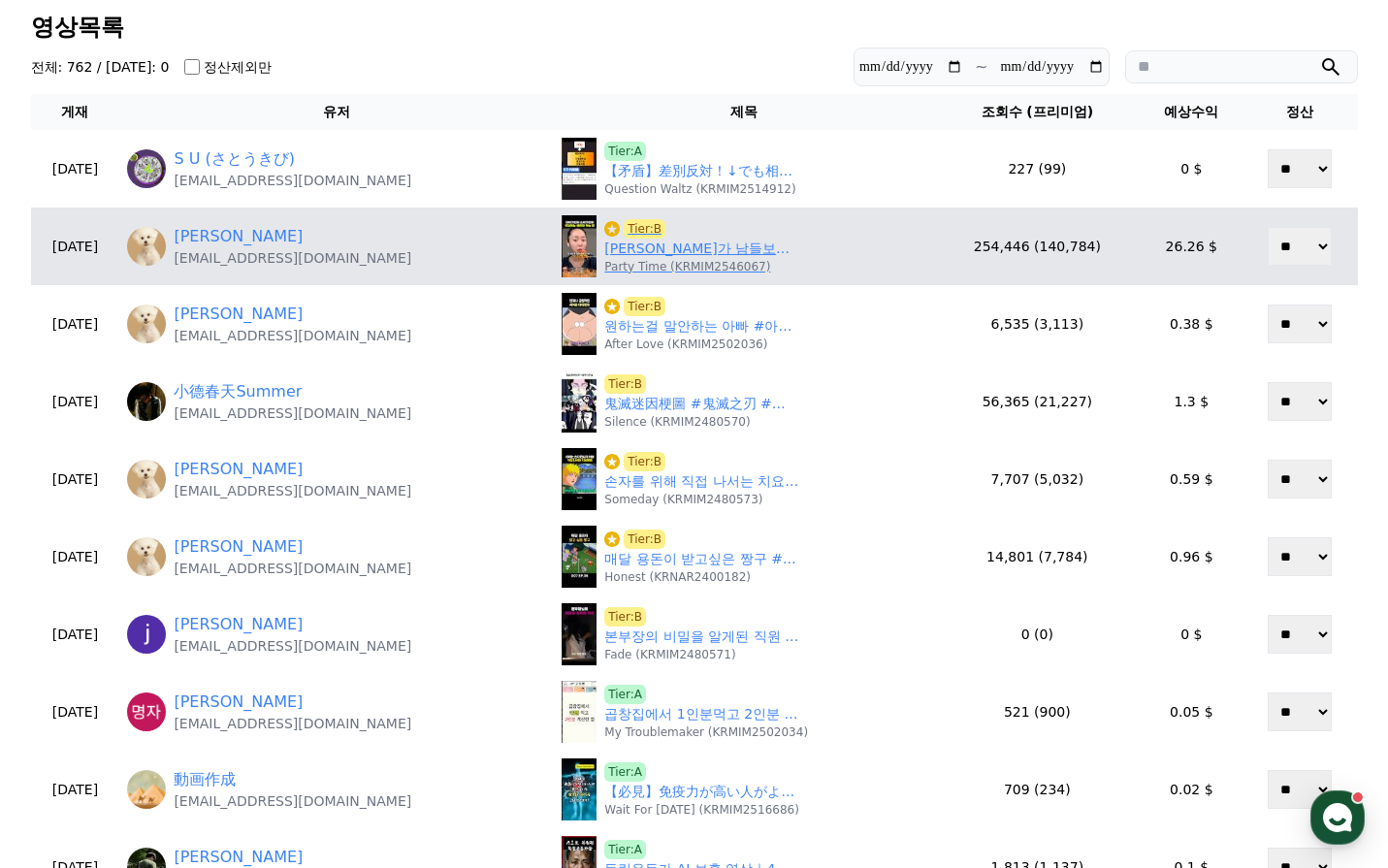
click at [681, 248] on link "에이미가 남들보다 대식가인 이유" at bounding box center [701, 248] width 194 height 21
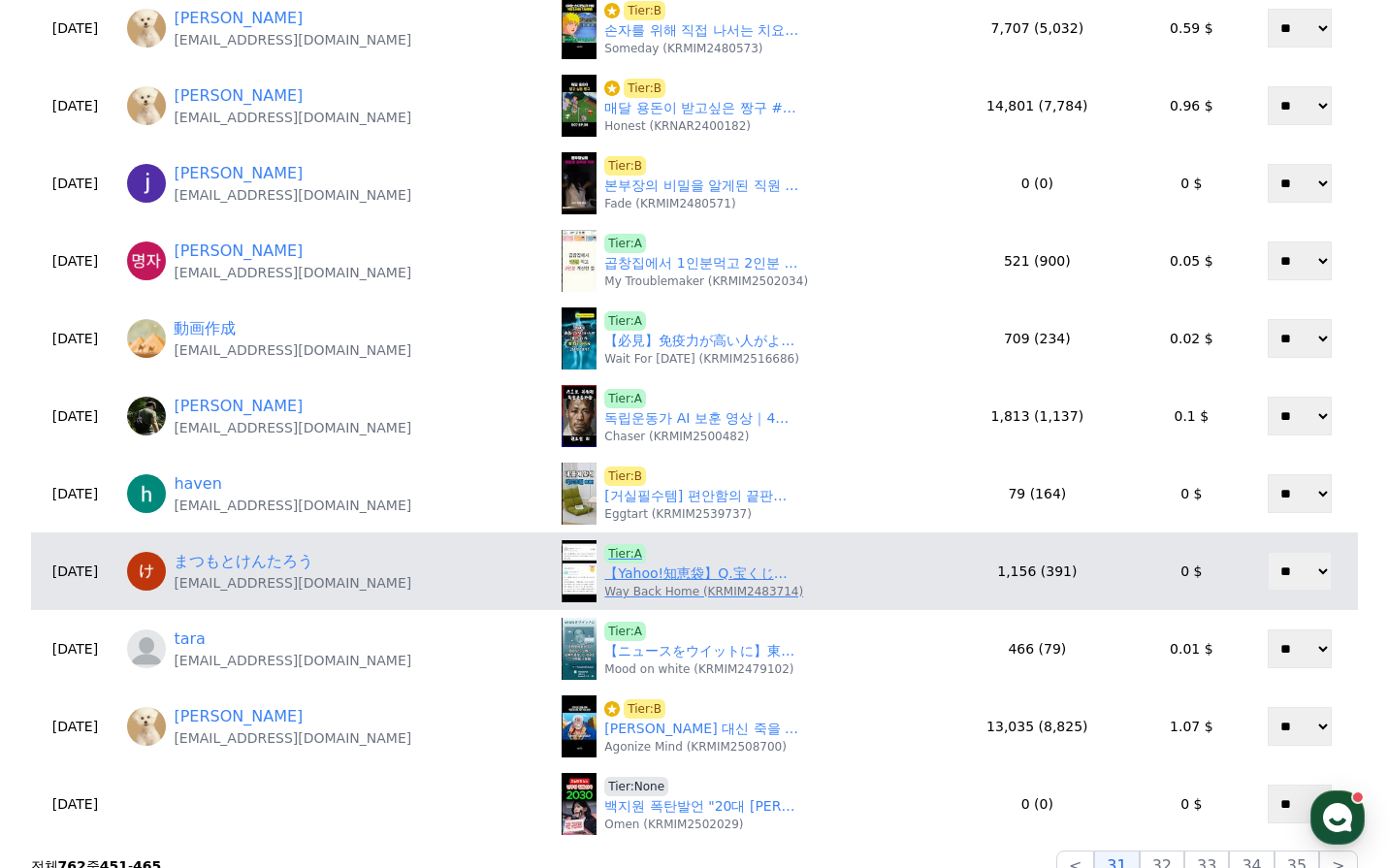
scroll to position [679, 0]
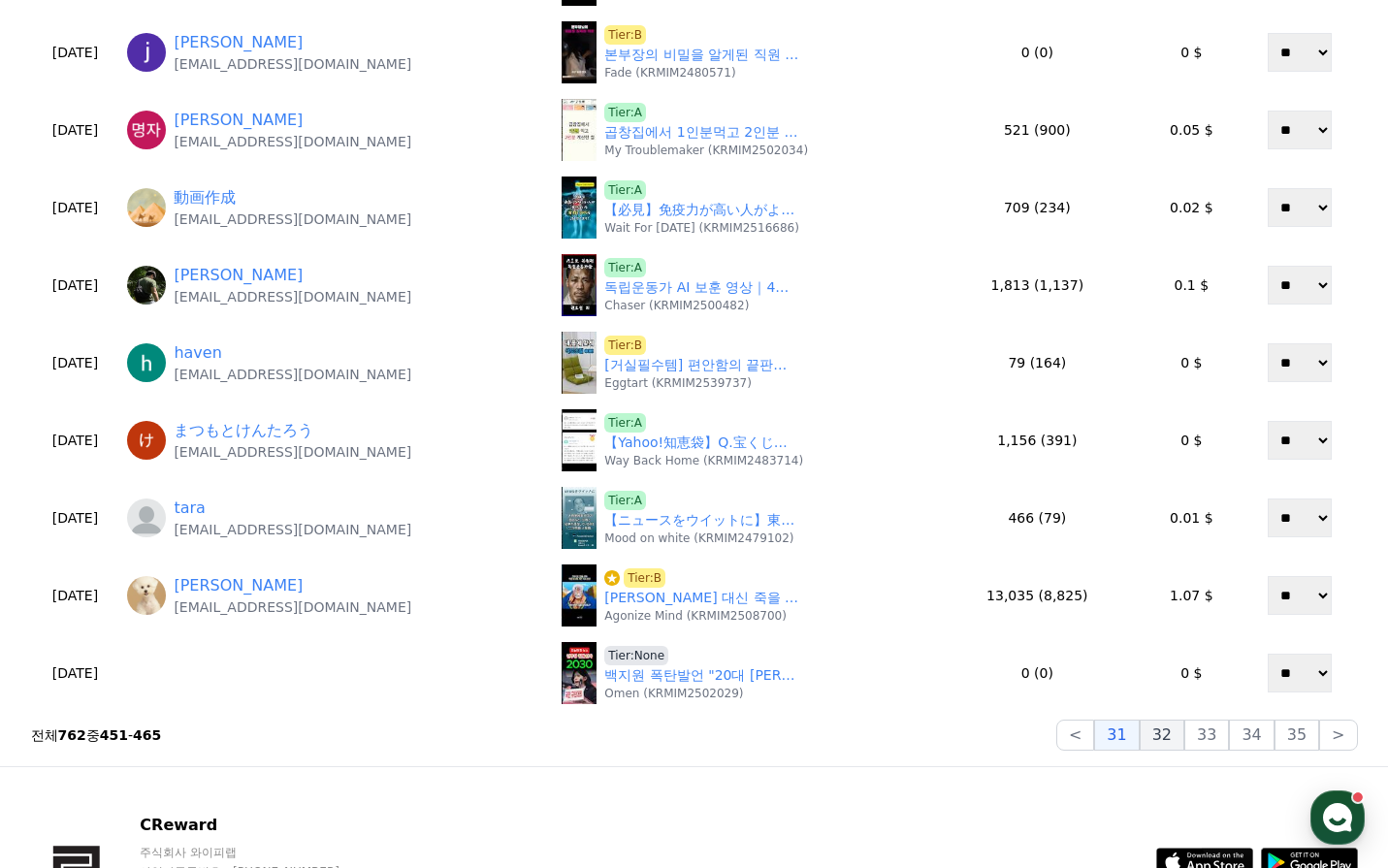
click at [1179, 734] on button "32" at bounding box center [1162, 735] width 44 height 31
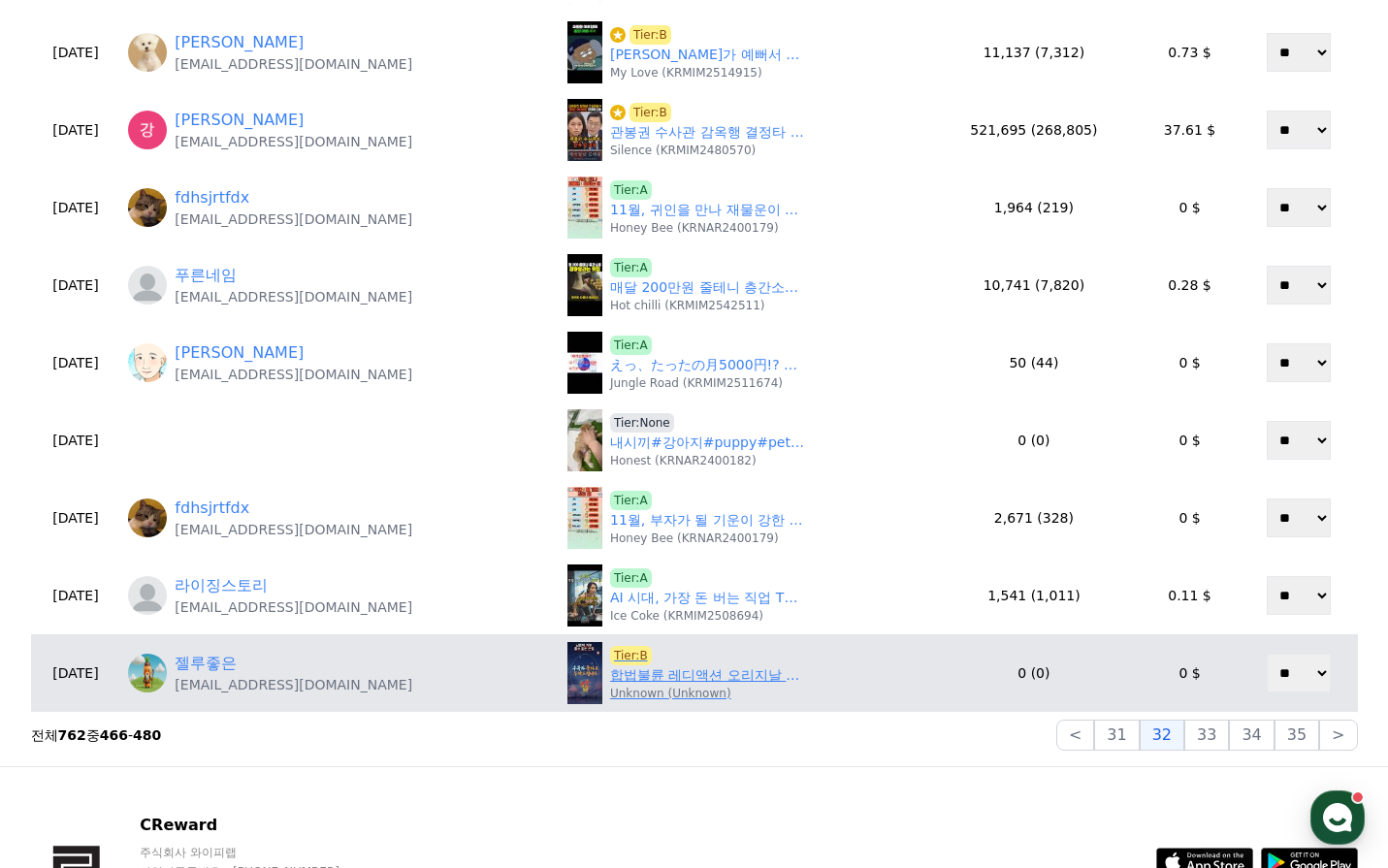
click at [661, 675] on link "합법불륜 레디액션 오리지날 숏드라마" at bounding box center [707, 675] width 194 height 21
click at [635, 673] on link "합법불륜 레디액션 오리지날 숏드라마" at bounding box center [707, 675] width 194 height 21
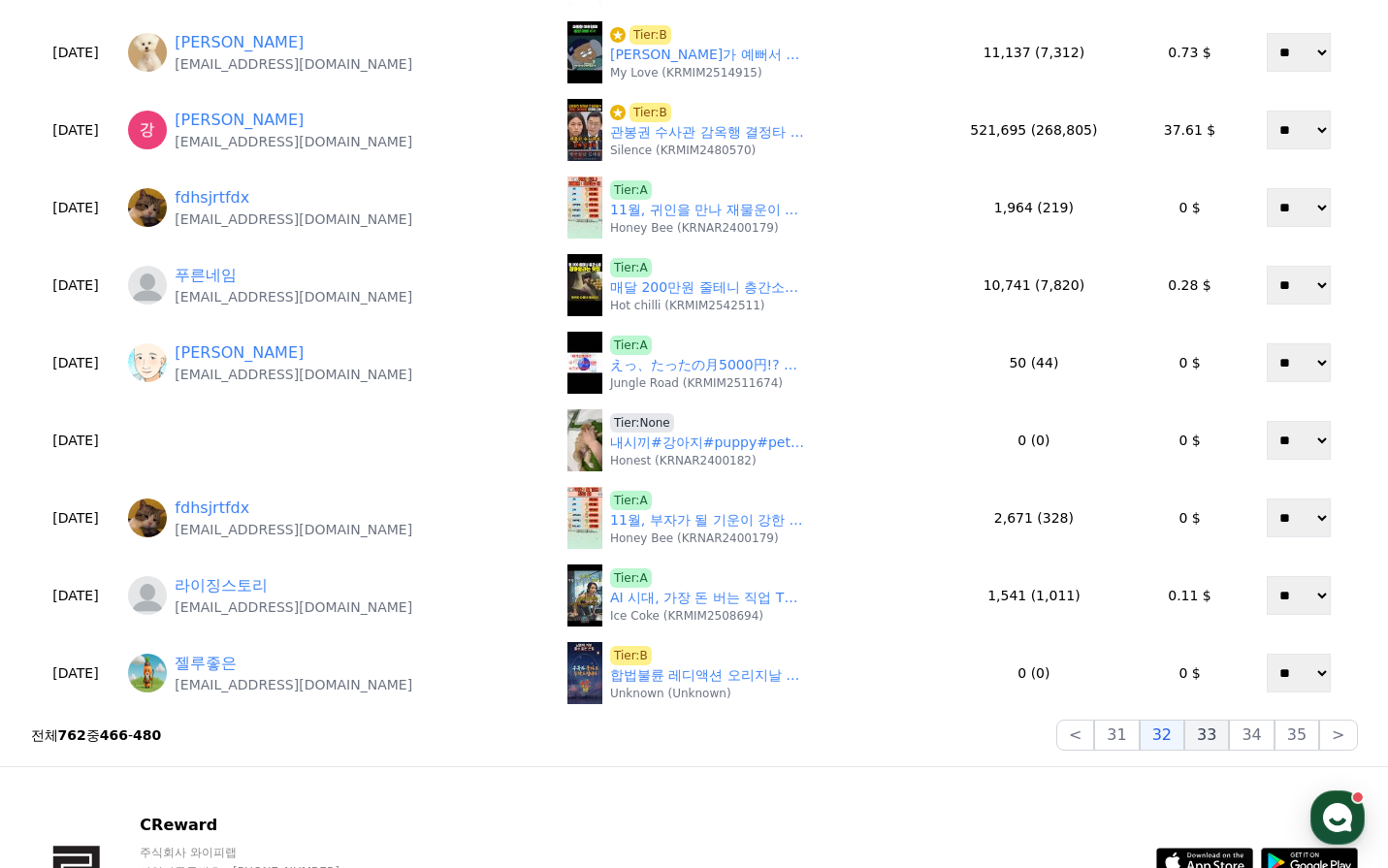
click at [1217, 750] on button "33" at bounding box center [1206, 735] width 44 height 31
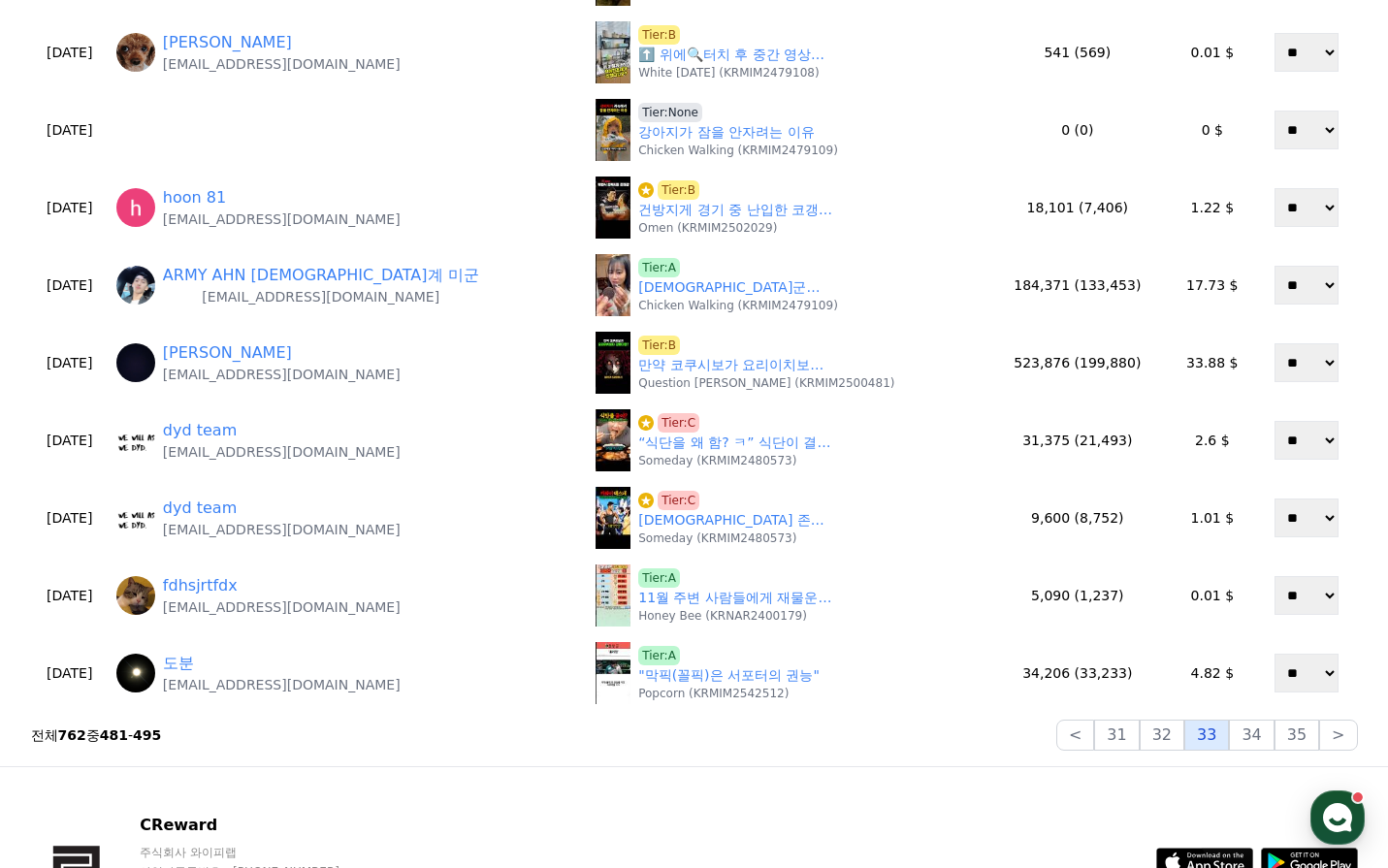
click at [1214, 740] on button "33" at bounding box center [1206, 735] width 44 height 31
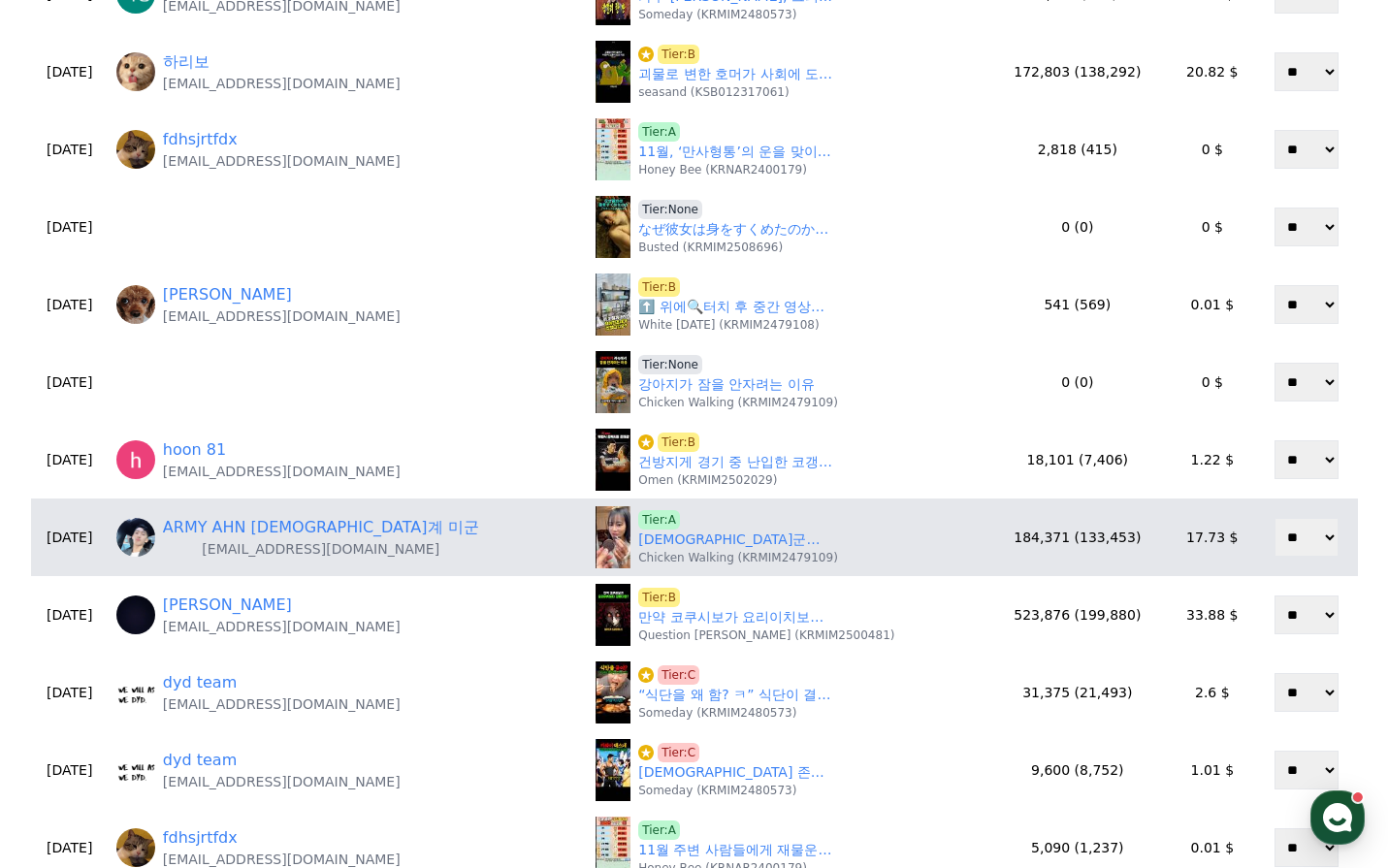
scroll to position [485, 0]
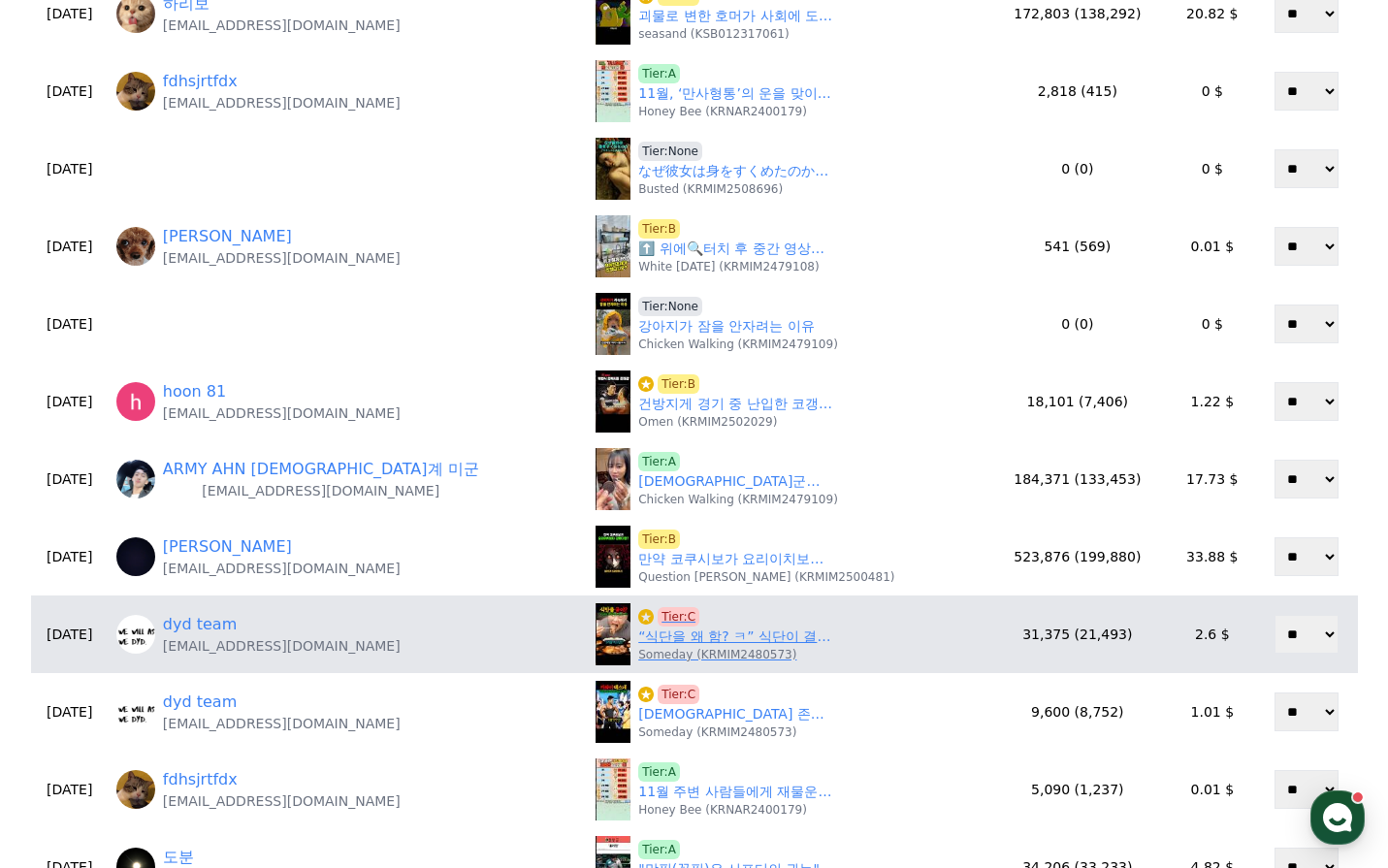
click at [665, 639] on link "“식단을 왜 함? ㅋ” 식단이 결국 보디빌딩의 완성이라는 IFBB 프로 오픈 보디빌더 형님의 팩폭 ㅎㄷㄷ" at bounding box center [736, 637] width 194 height 21
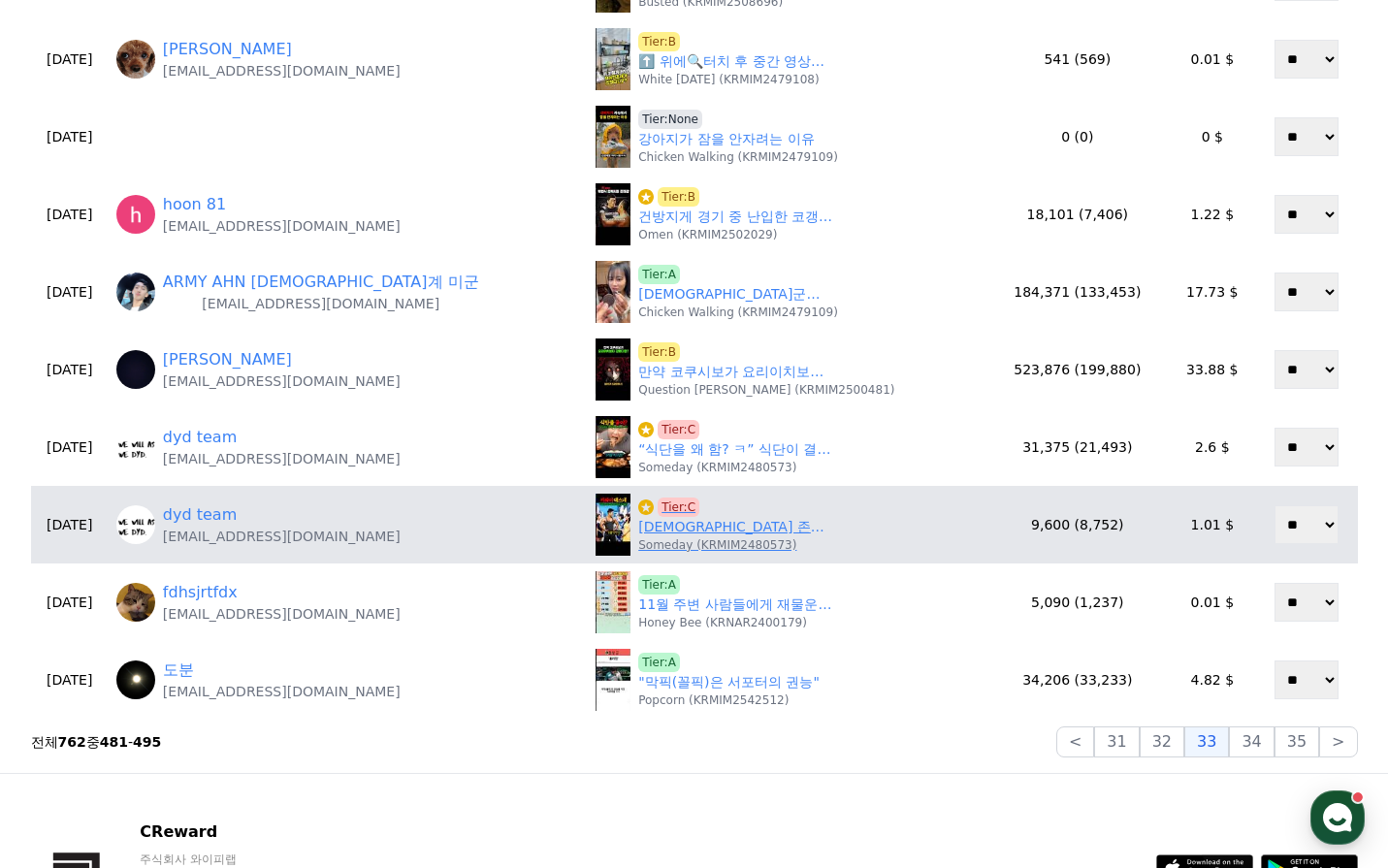
scroll to position [679, 0]
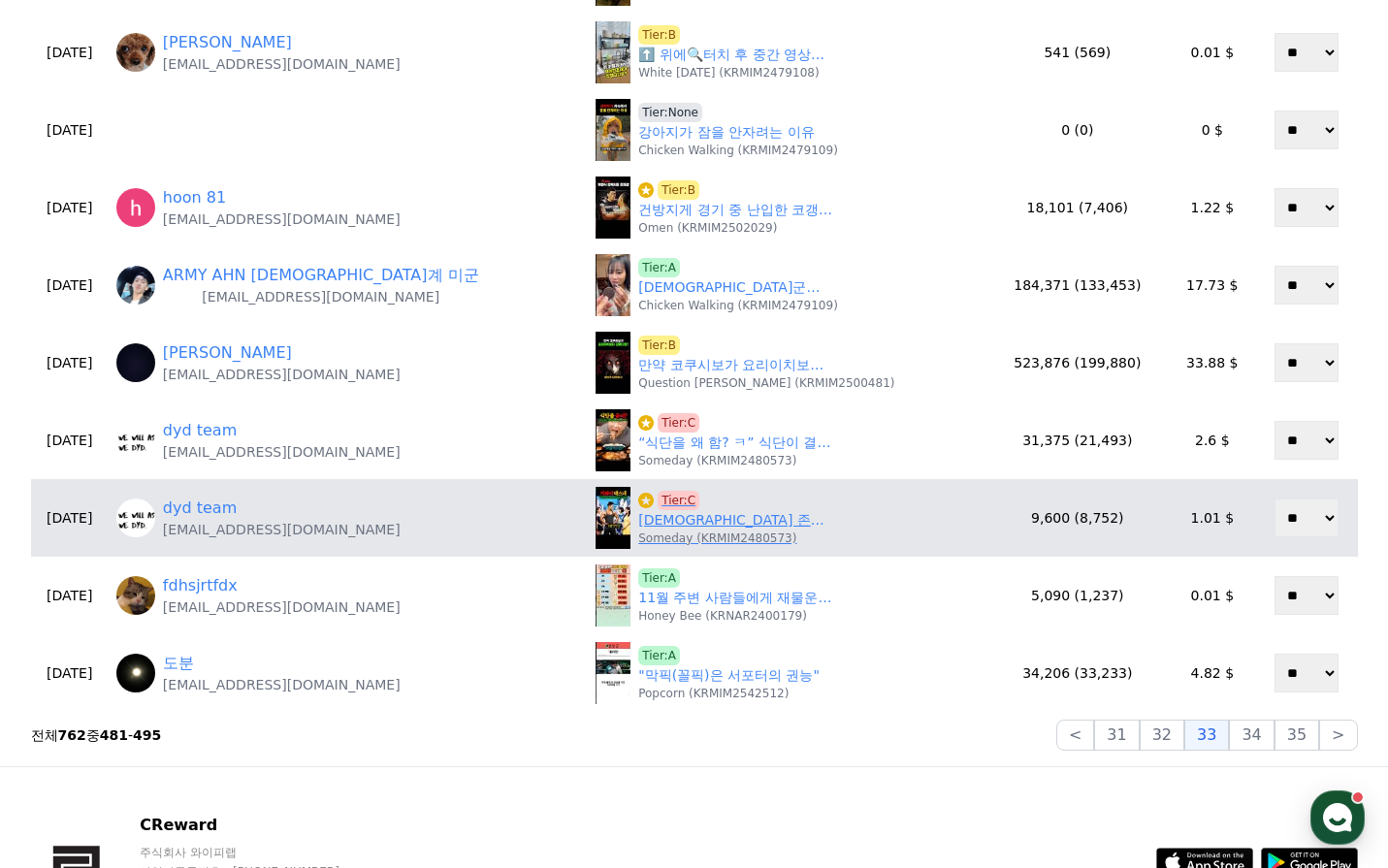
click at [669, 521] on link "일본인 존예 여친들이 만나달라고 줄을 섰다는 전설의 존잘 한국인 보디빌더의 정체 ㄷㄷㄷ" at bounding box center [736, 520] width 194 height 21
click at [657, 494] on span "Tier:C" at bounding box center [678, 500] width 42 height 20
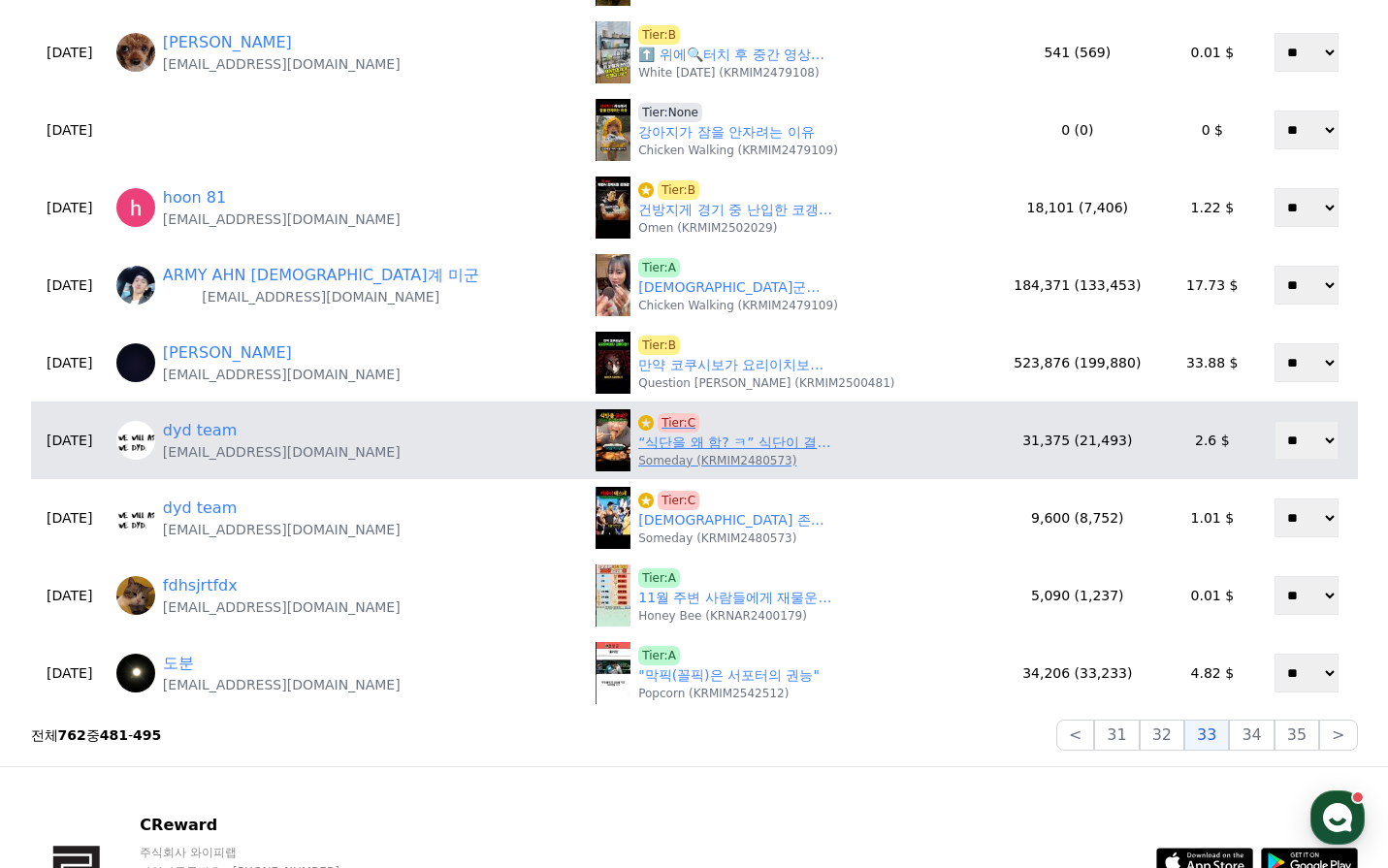
click at [658, 449] on link "“식단을 왜 함? ㅋ” 식단이 결국 보디빌딩의 완성이라는 IFBB 프로 오픈 보디빌더 형님의 팩폭 ㅎㄷㄷ" at bounding box center [736, 443] width 194 height 21
click at [657, 423] on span "Tier:C" at bounding box center [678, 423] width 42 height 20
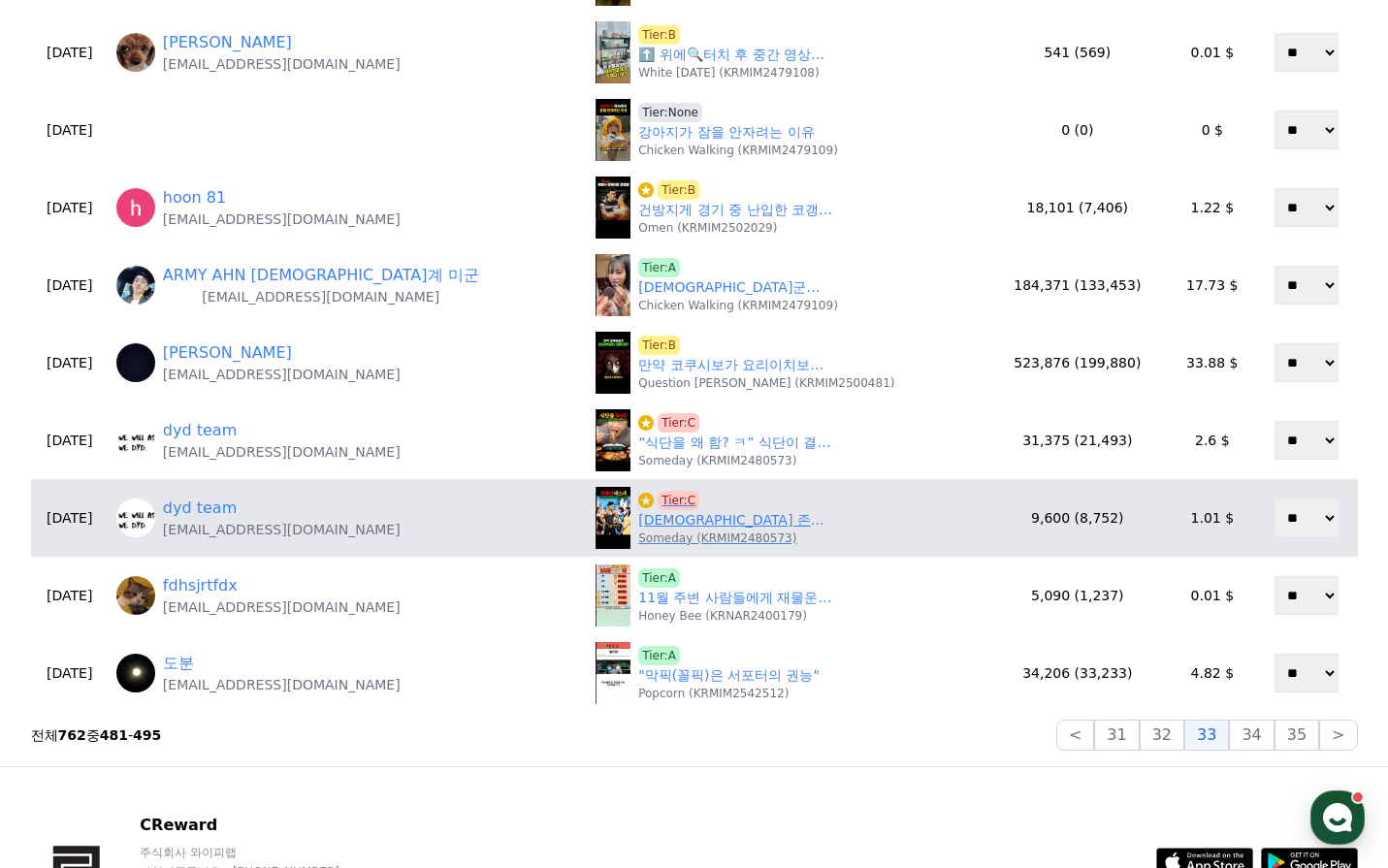
click at [660, 524] on link "일본인 존예 여친들이 만나달라고 줄을 섰다는 전설의 존잘 한국인 보디빌더의 정체 ㄷㄷㄷ" at bounding box center [736, 520] width 194 height 21
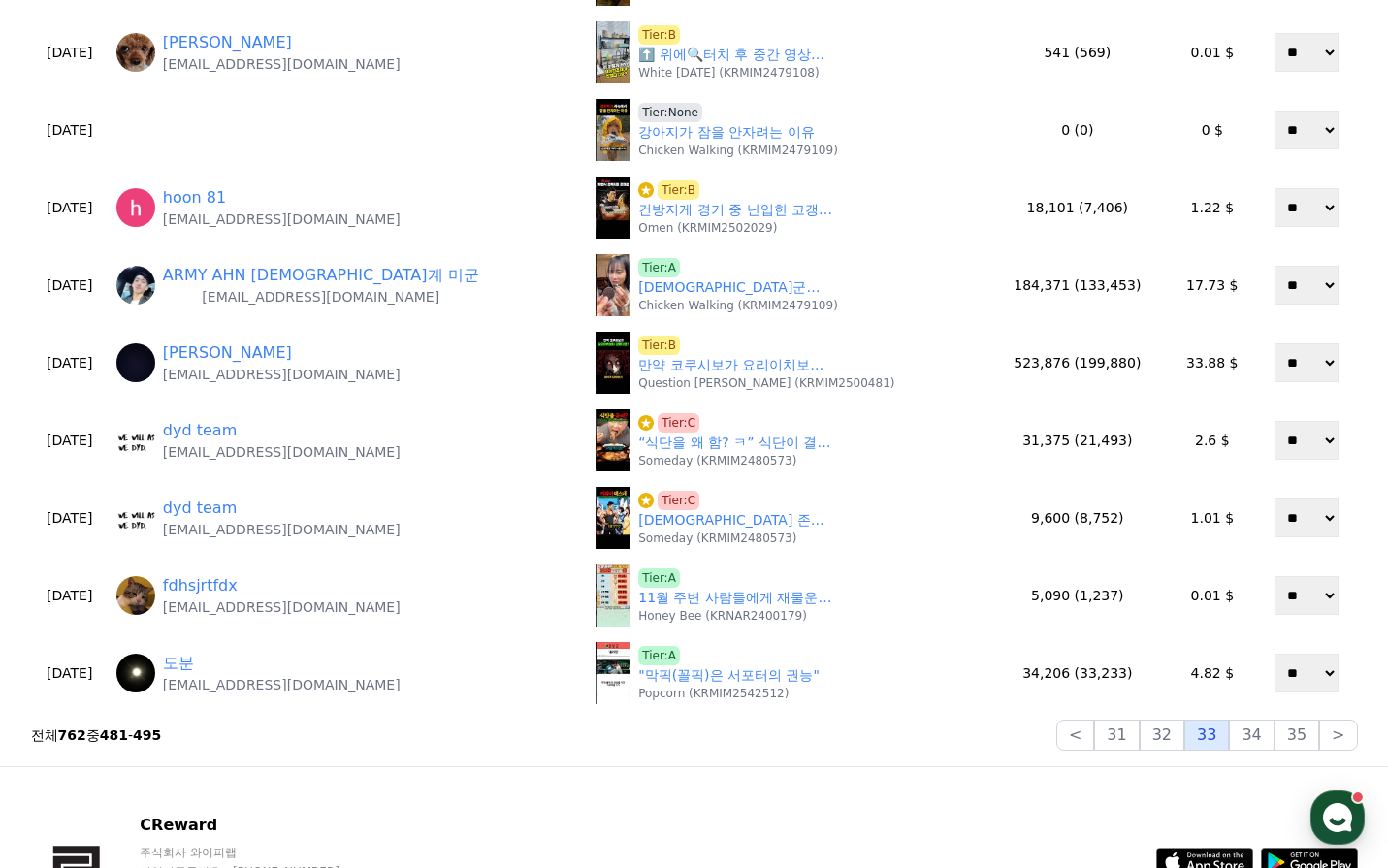
click at [1219, 741] on button "33" at bounding box center [1206, 735] width 44 height 31
click at [1252, 747] on button "34" at bounding box center [1251, 735] width 44 height 31
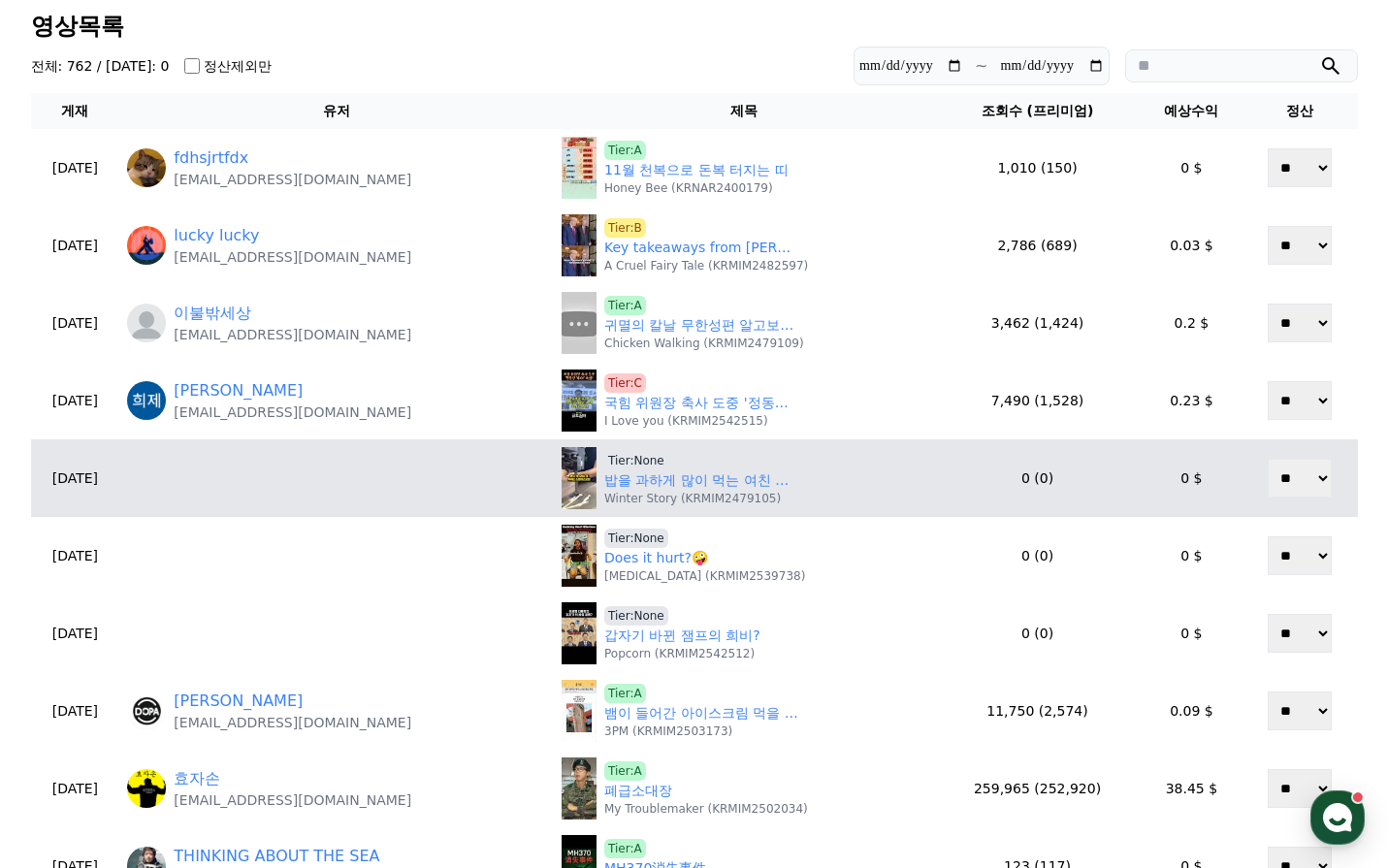
scroll to position [97, 0]
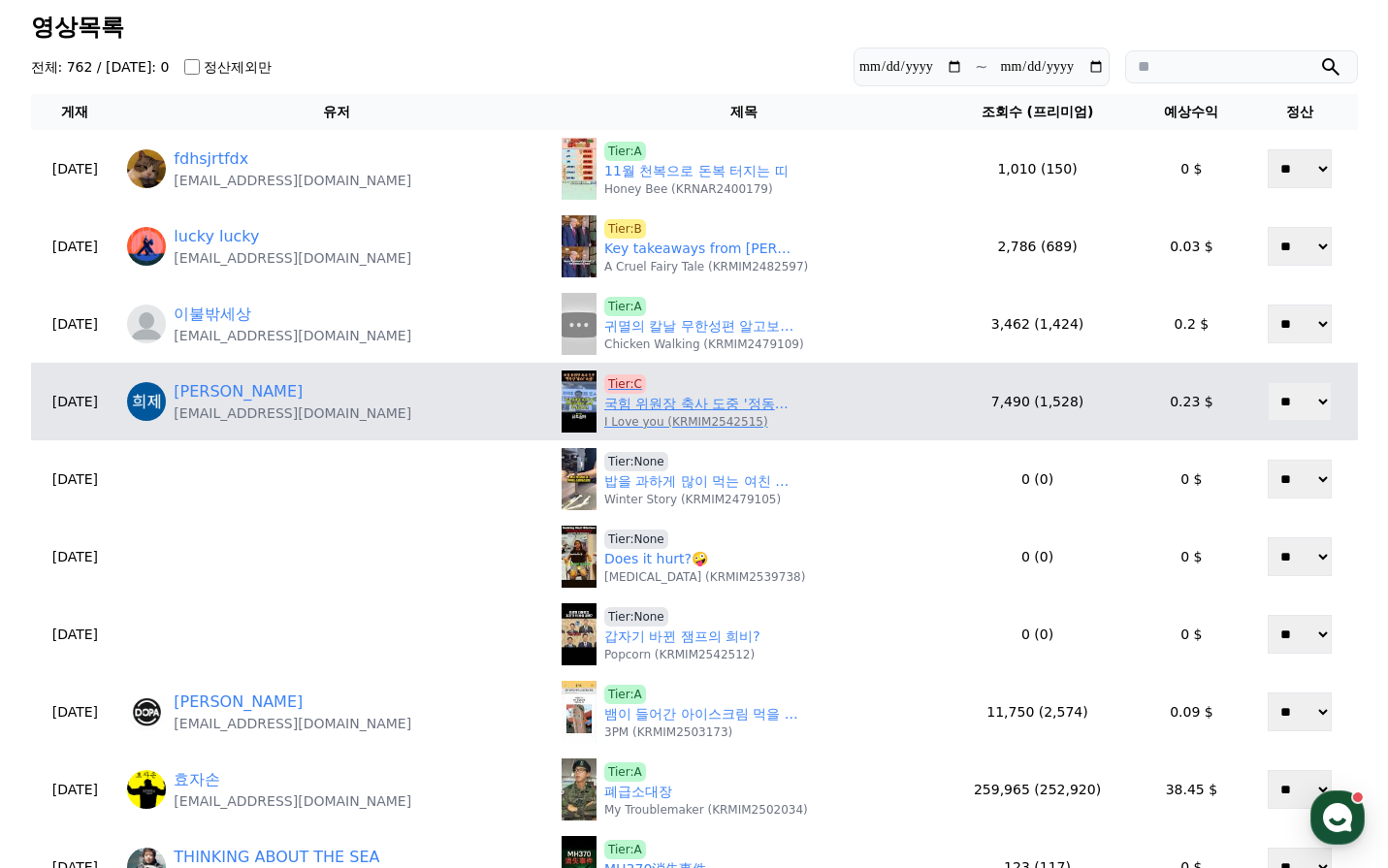
click at [637, 419] on p "I Love you (KRMIM2542515)" at bounding box center [686, 422] width 164 height 16
click at [643, 408] on link "국힘 위원장 축사 도중 '정동영 개XX' 욕설! #정동영 #통일부장관 #국힘" at bounding box center [701, 403] width 194 height 21
click at [623, 378] on span "Tier:C" at bounding box center [625, 385] width 42 height 20
drag, startPoint x: 405, startPoint y: 417, endPoint x: 216, endPoint y: 421, distance: 189.0
click at [216, 421] on div "노희제 he79993154@gmail.com" at bounding box center [337, 401] width 419 height 43
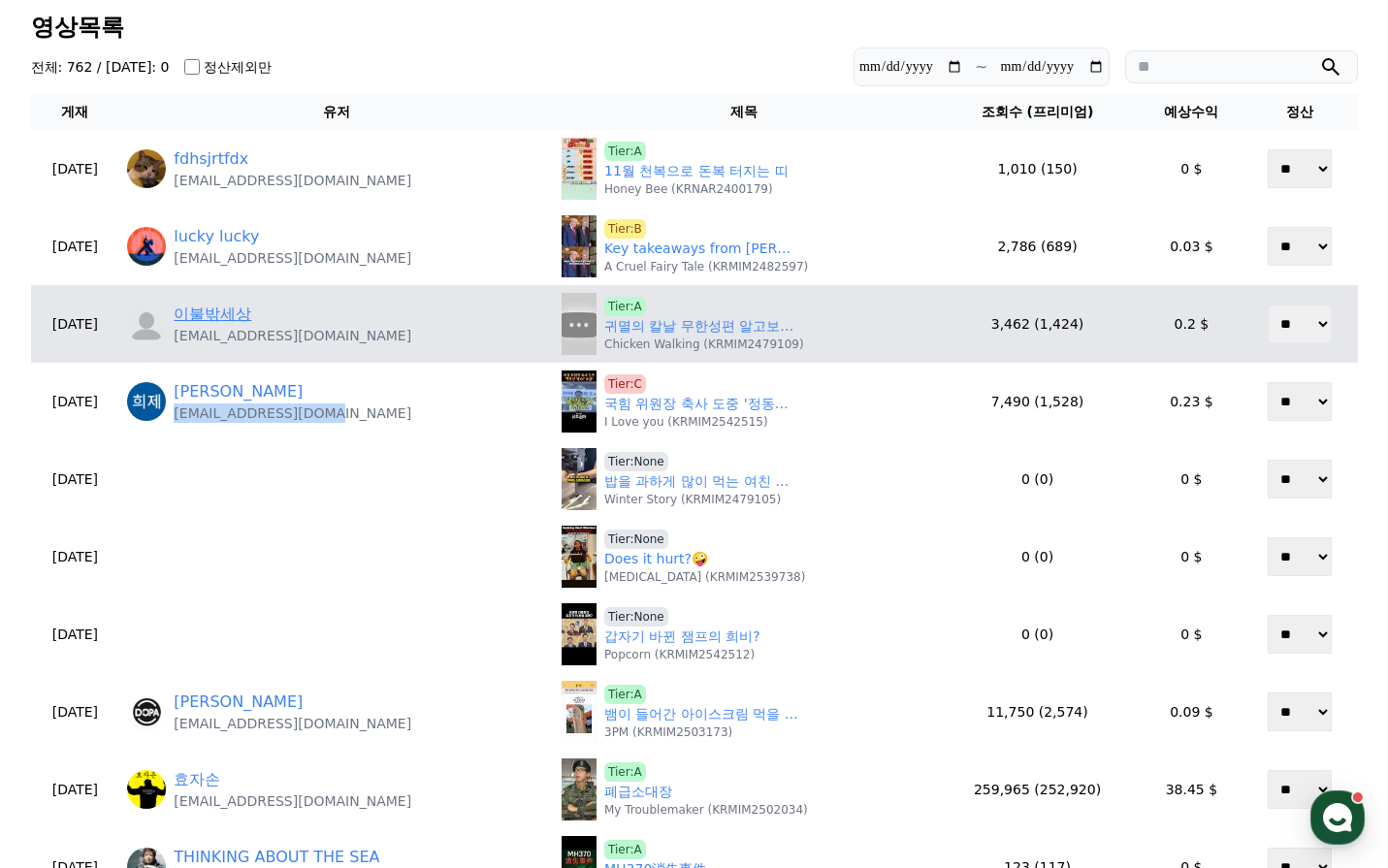
copy p "he79993154@gmail.com"
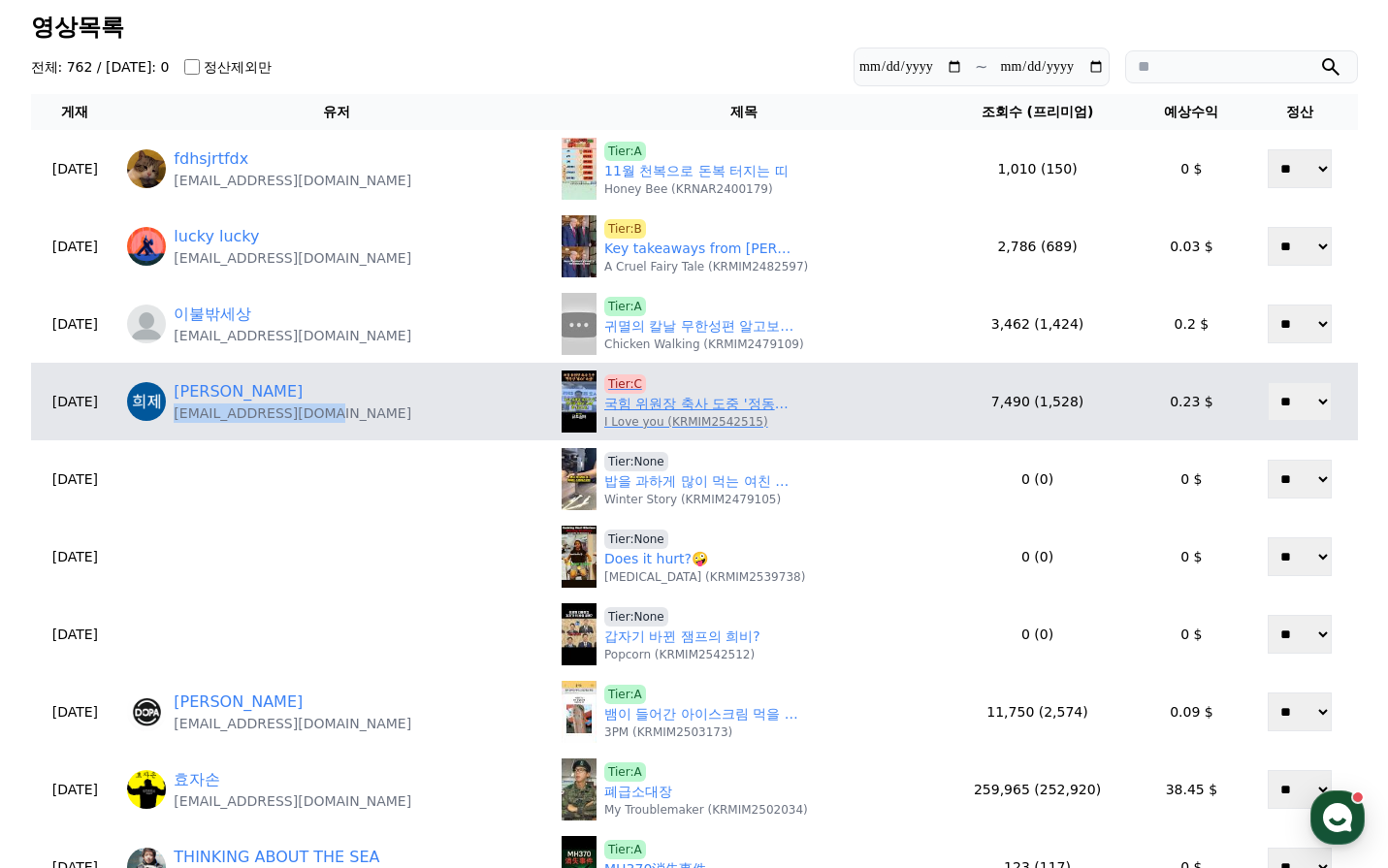
click at [619, 378] on span "Tier:C" at bounding box center [625, 385] width 42 height 20
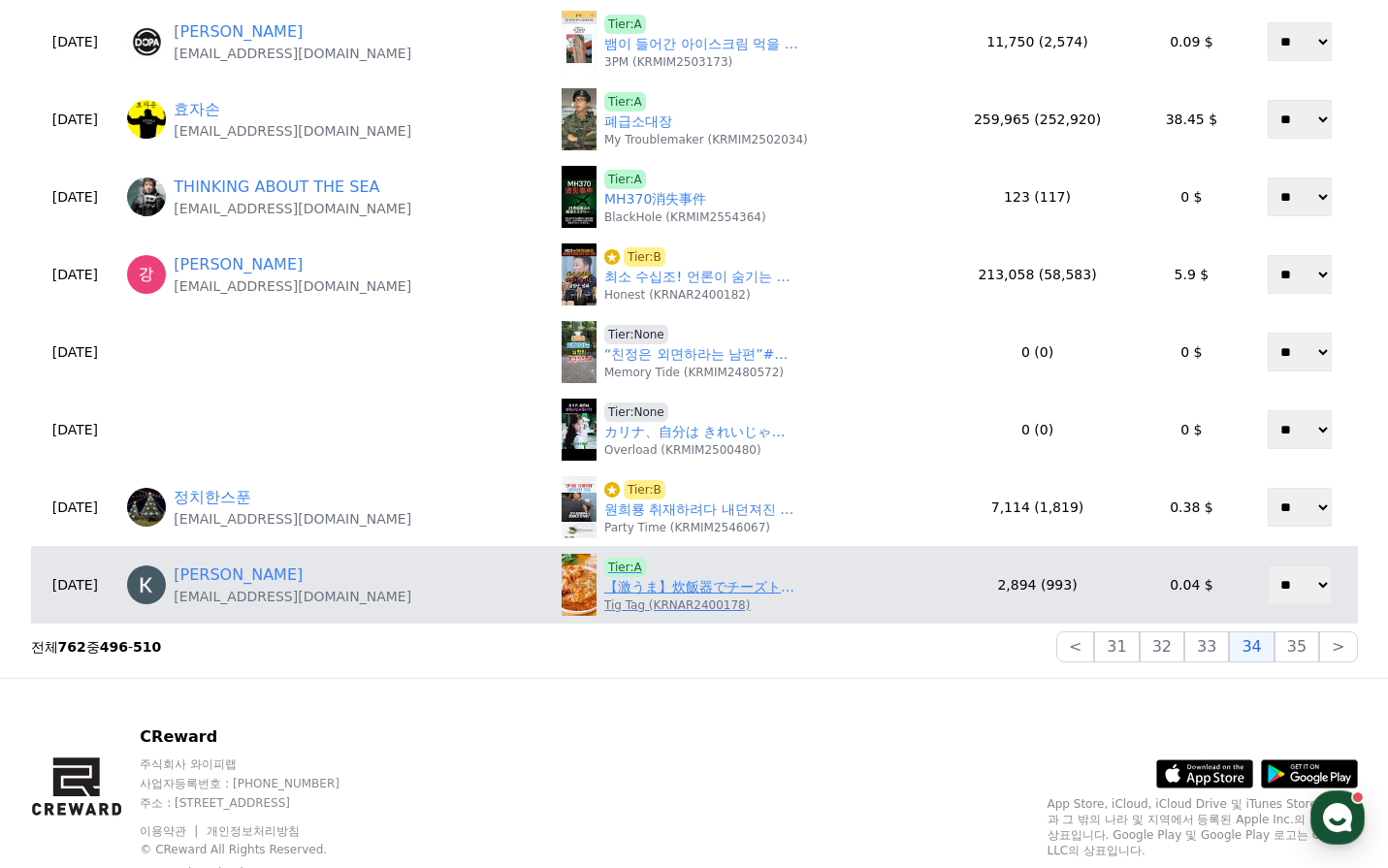
scroll to position [776, 0]
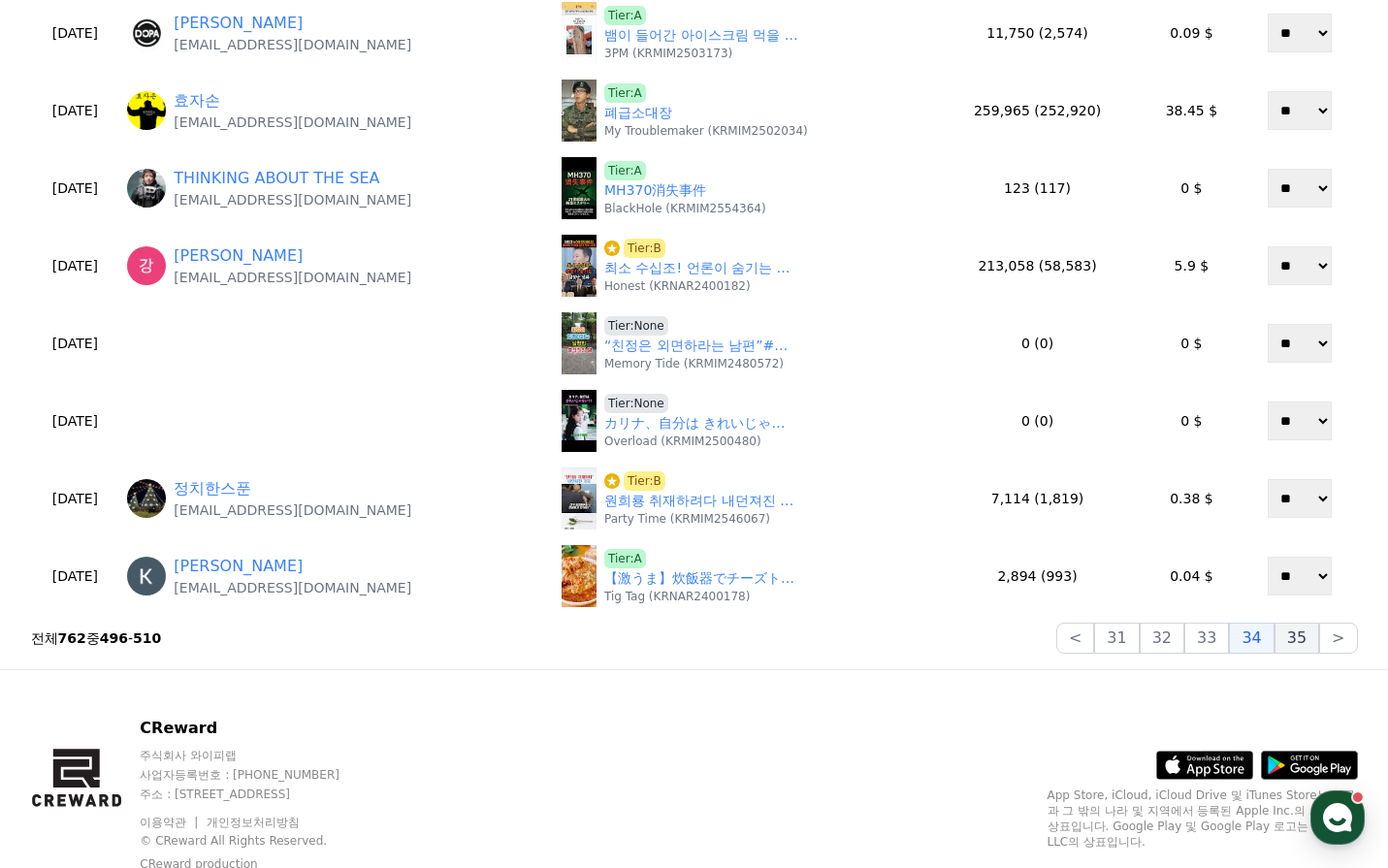
click at [1298, 641] on button "35" at bounding box center [1296, 638] width 44 height 31
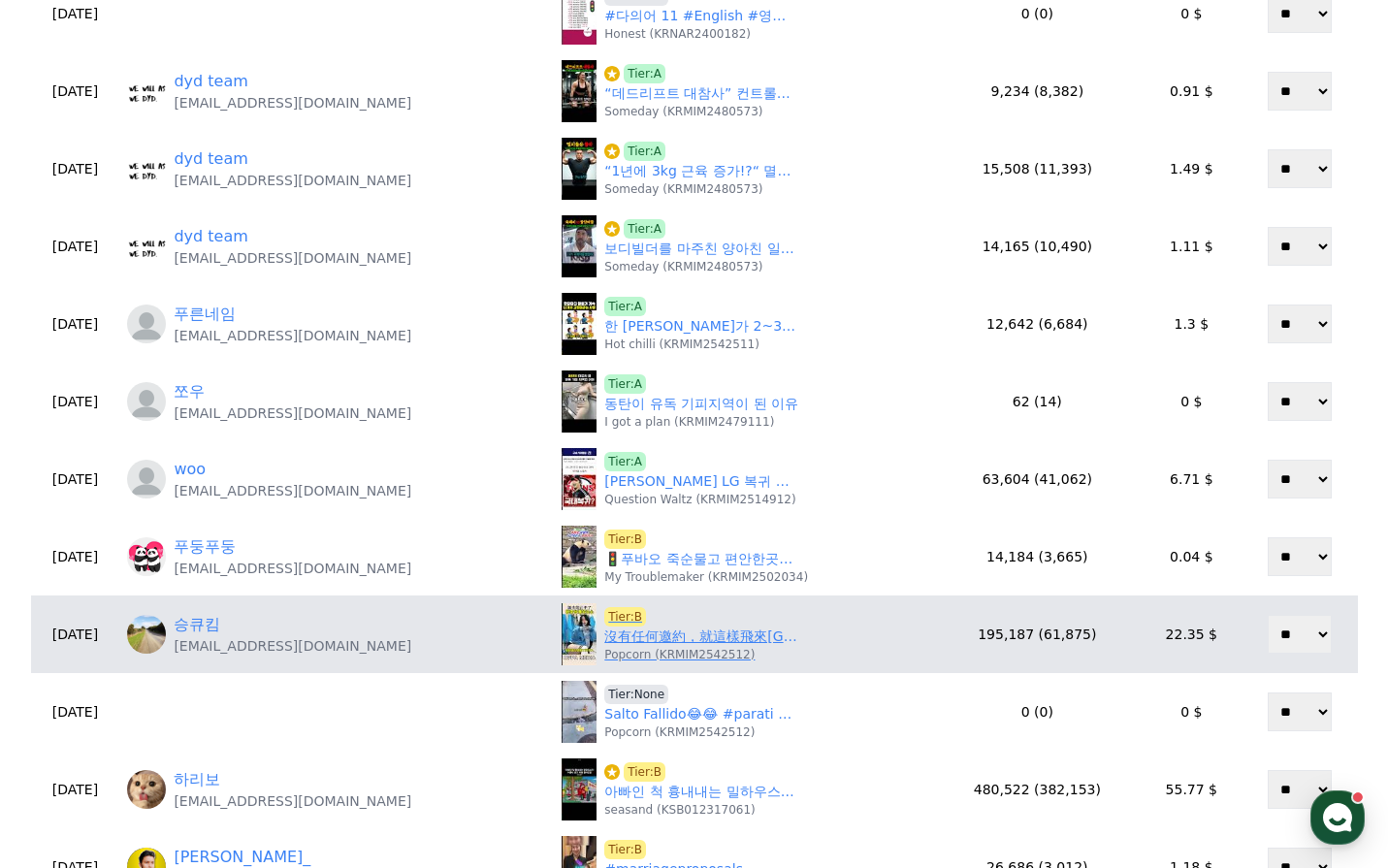
scroll to position [582, 0]
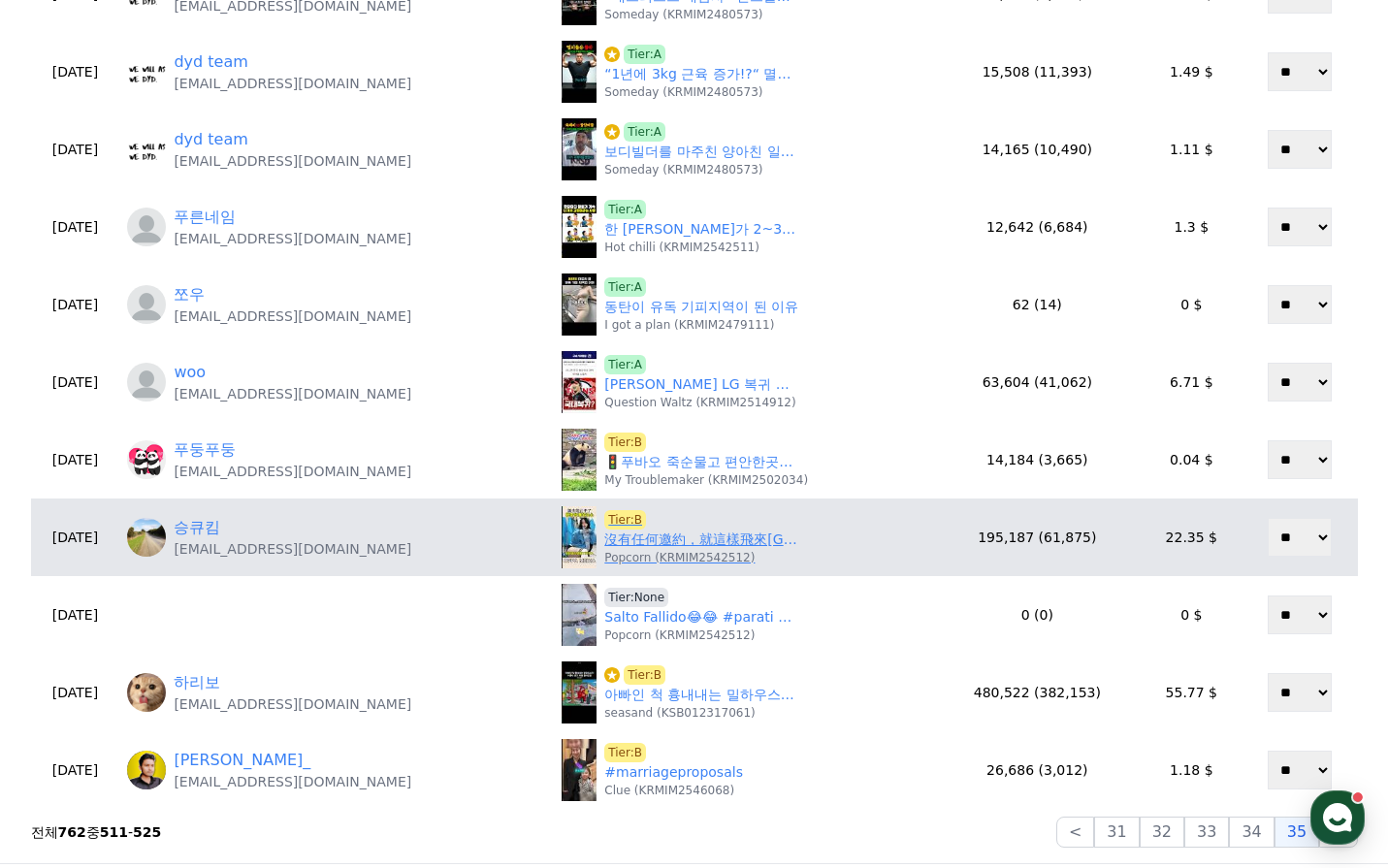
click at [658, 548] on link "沒有任何邀約，就這樣飛來台灣的韓國啦啦隊，最後竟然大反轉 #金世星 #eastpower #韓國啦啦隊 #啦啦隊女神" at bounding box center [701, 540] width 194 height 21
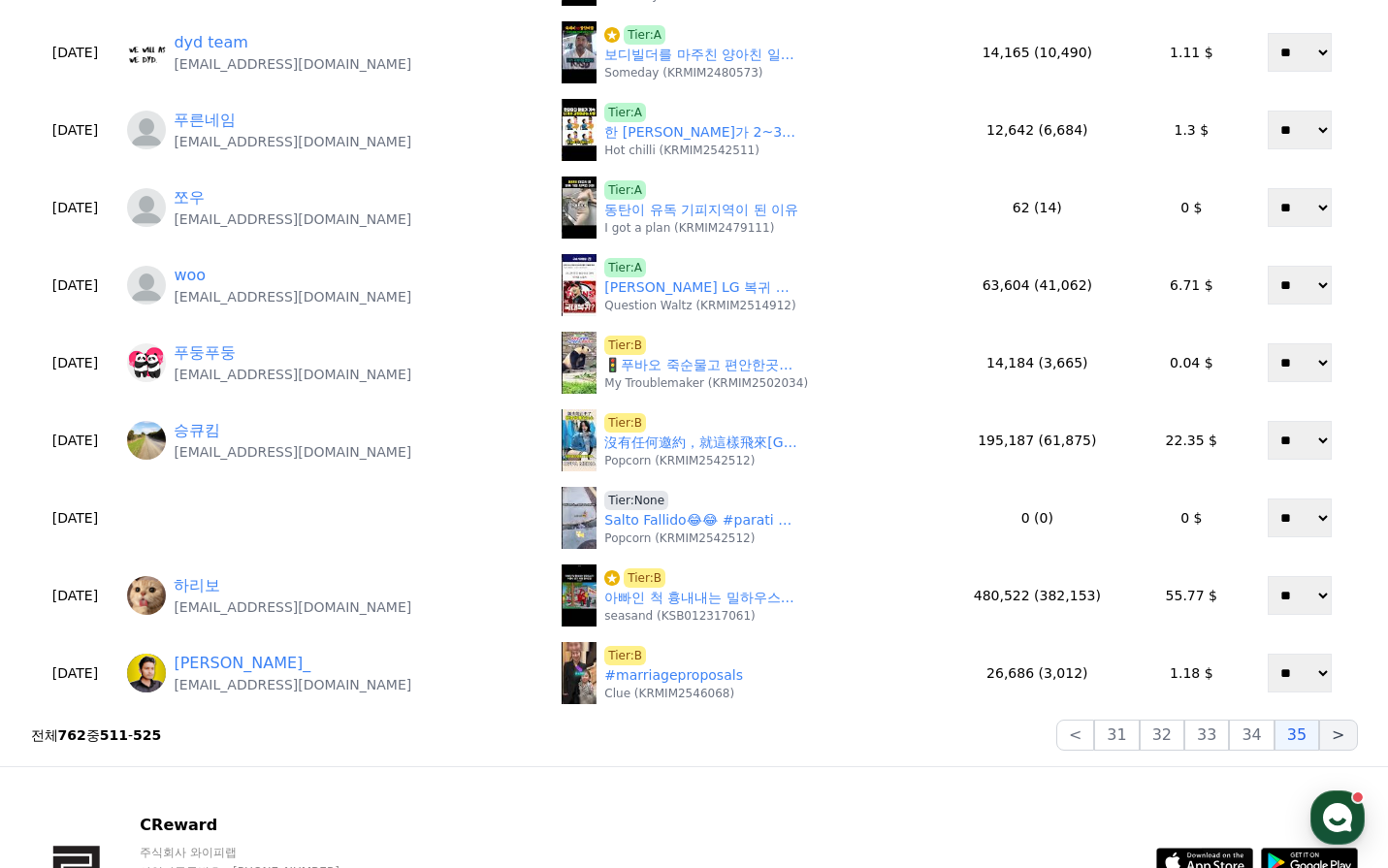
click at [1332, 733] on button ">" at bounding box center [1338, 735] width 38 height 31
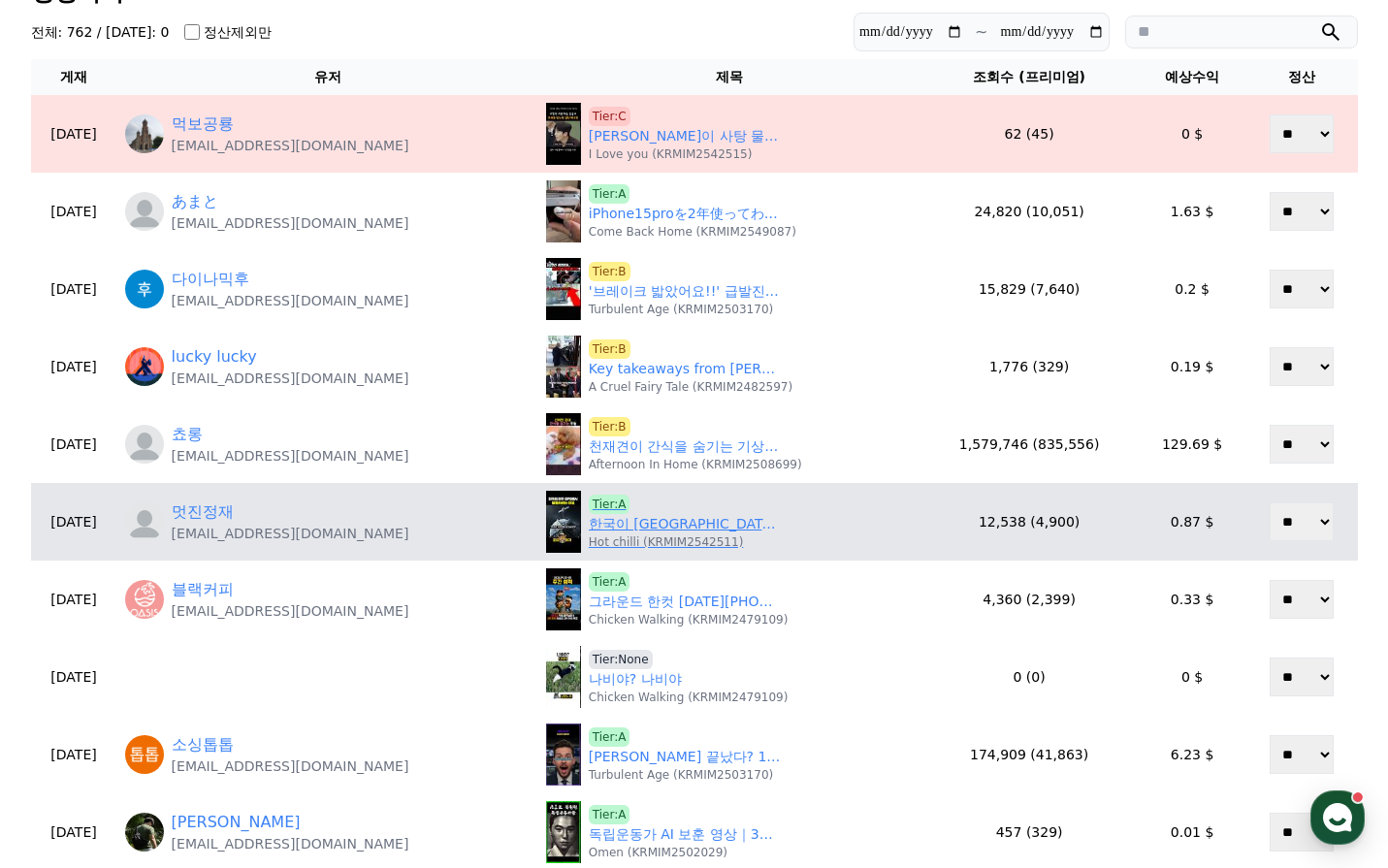
scroll to position [97, 0]
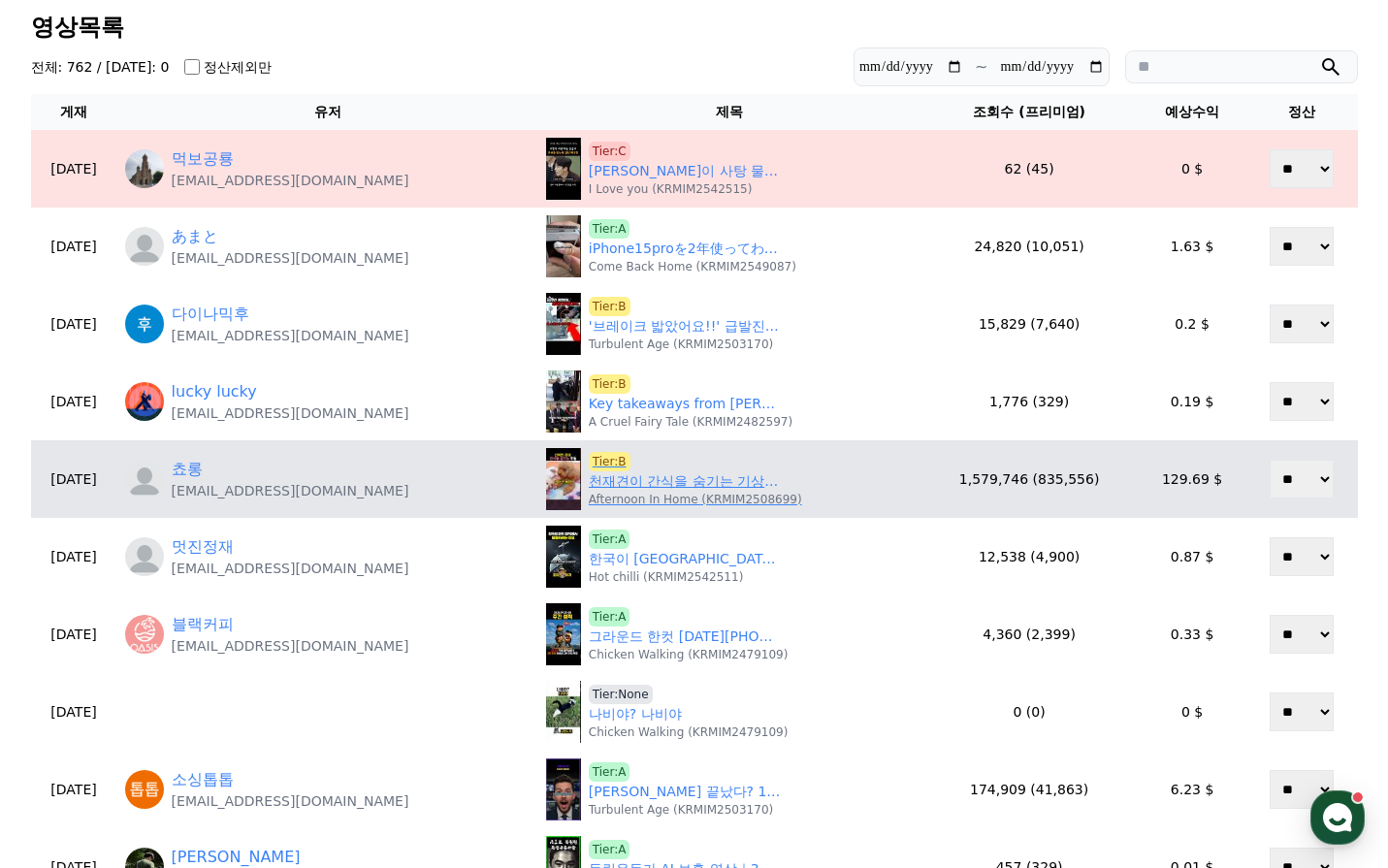
click at [636, 480] on link "천재견이 간식을 숨기는 기상천외한 방법" at bounding box center [686, 481] width 194 height 21
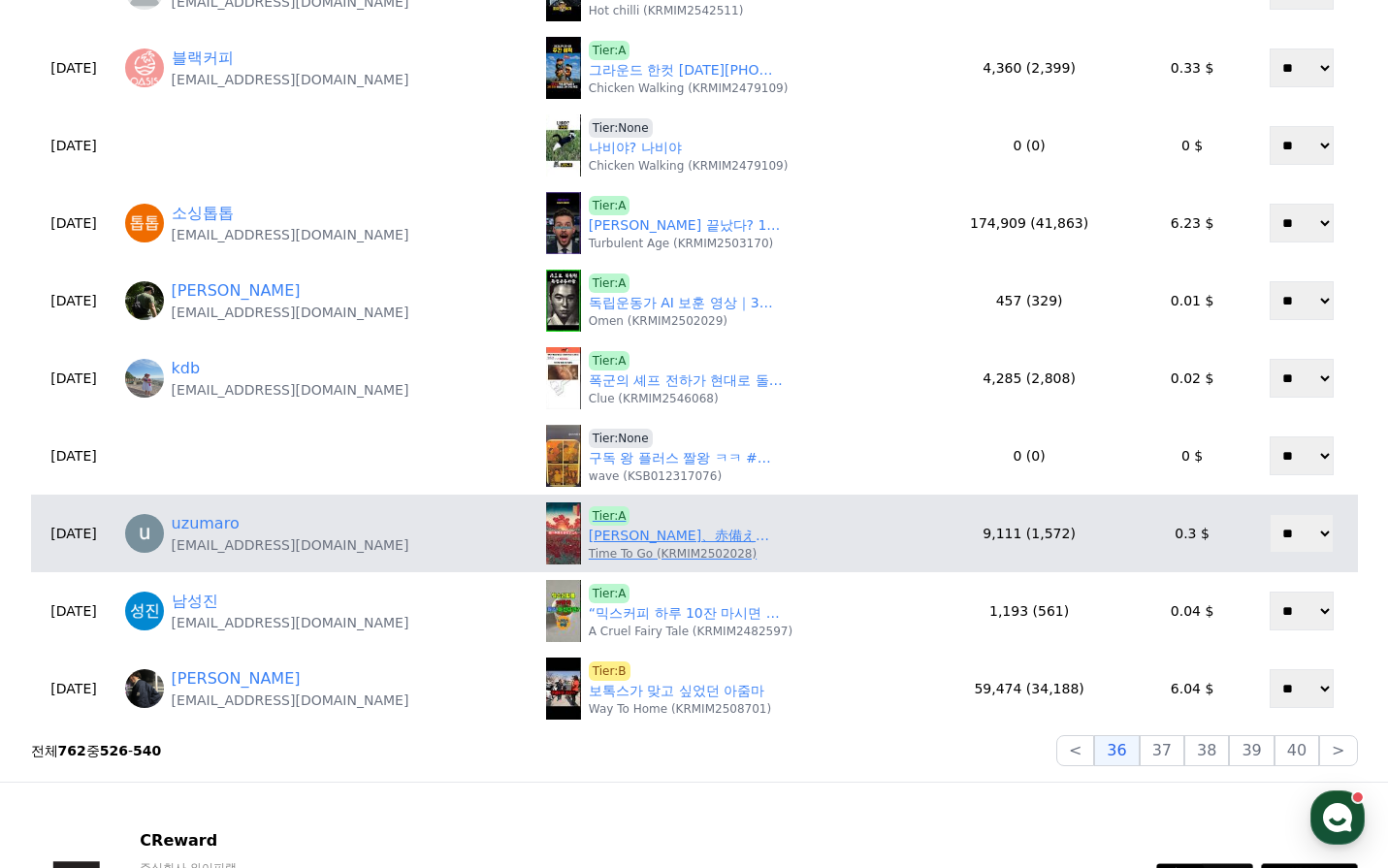
scroll to position [776, 0]
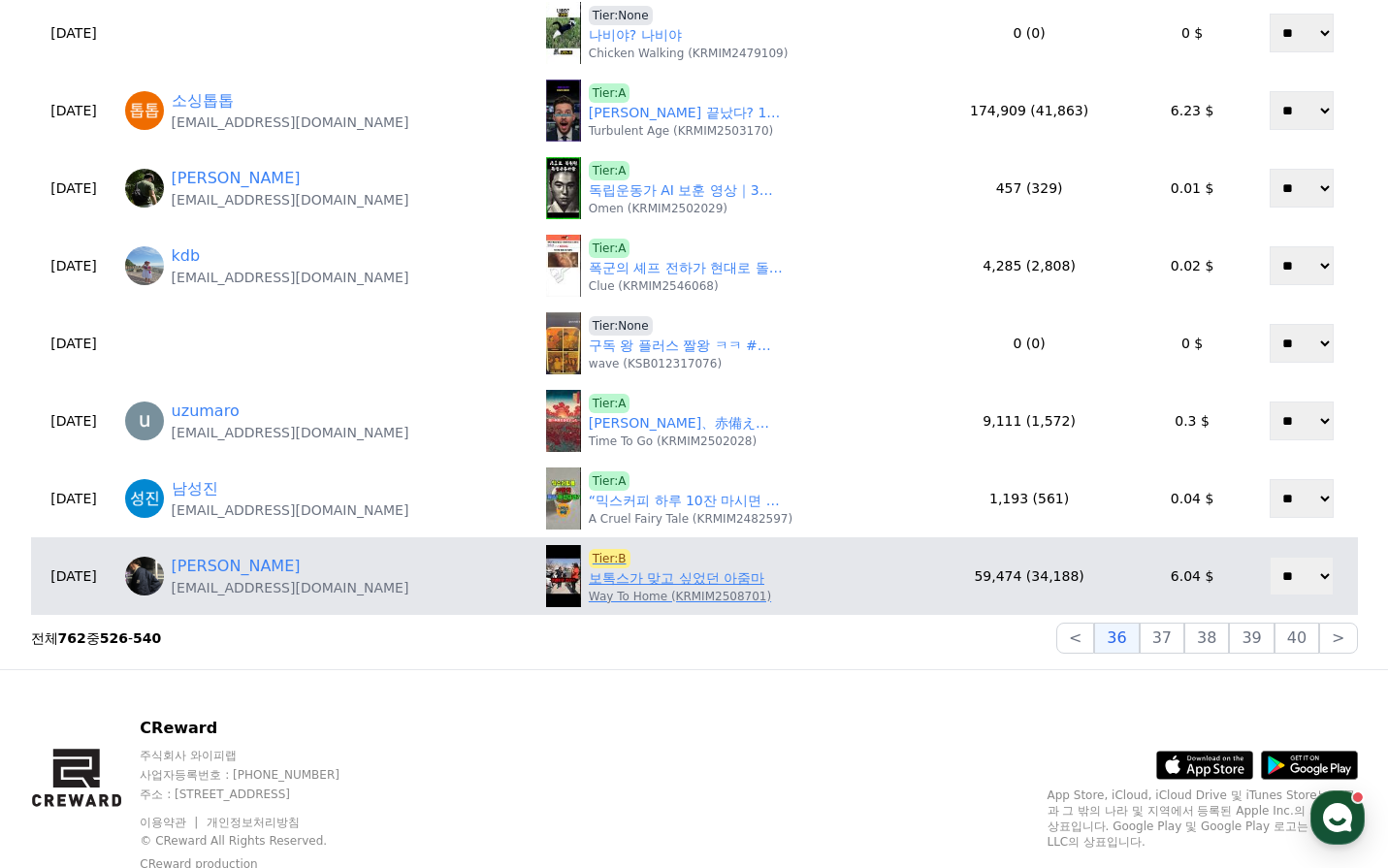
click at [662, 581] on link "보톡스가 맞고 싶었던 아줌마" at bounding box center [677, 578] width 176 height 21
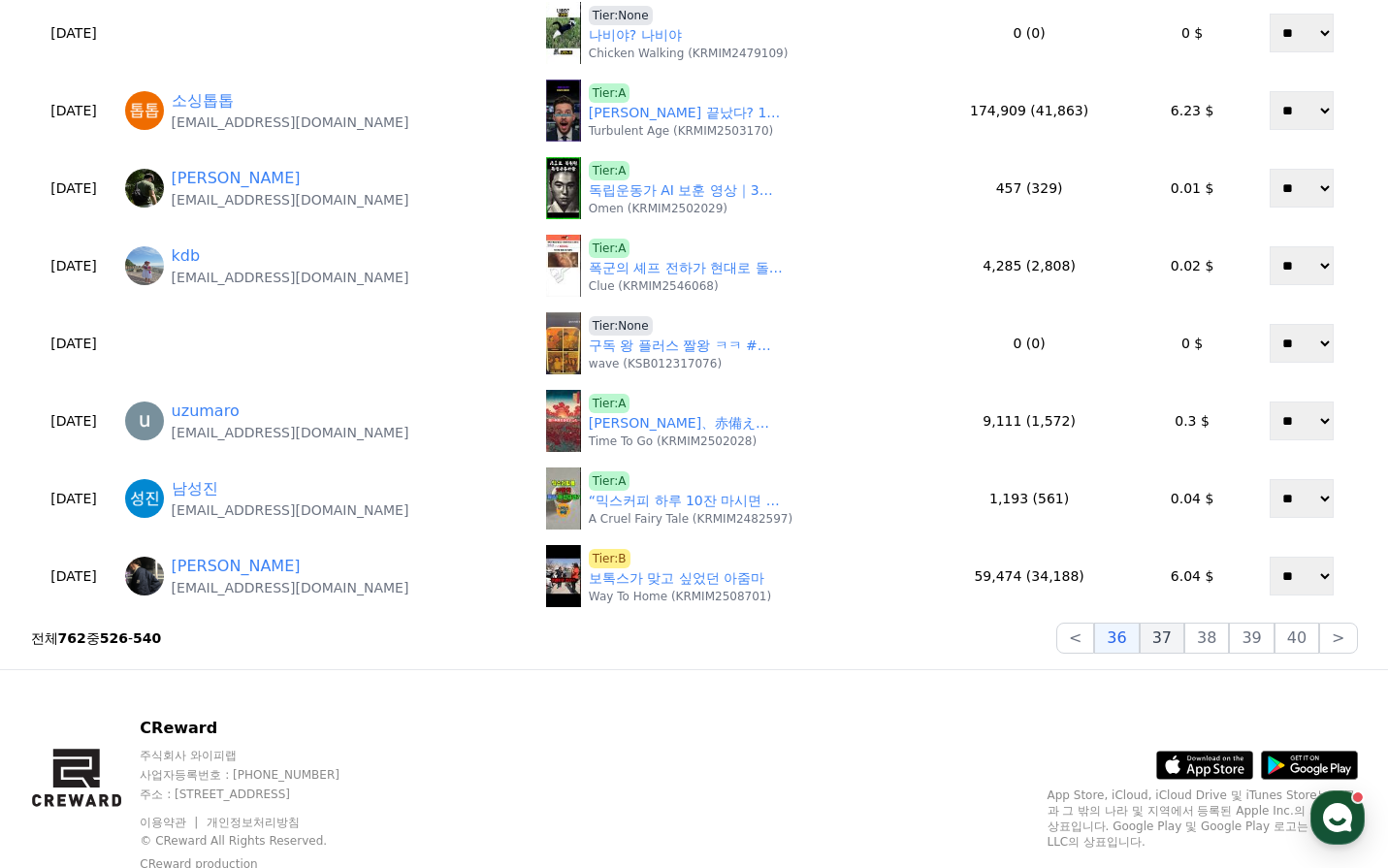
click at [1184, 643] on button "37" at bounding box center [1162, 638] width 44 height 31
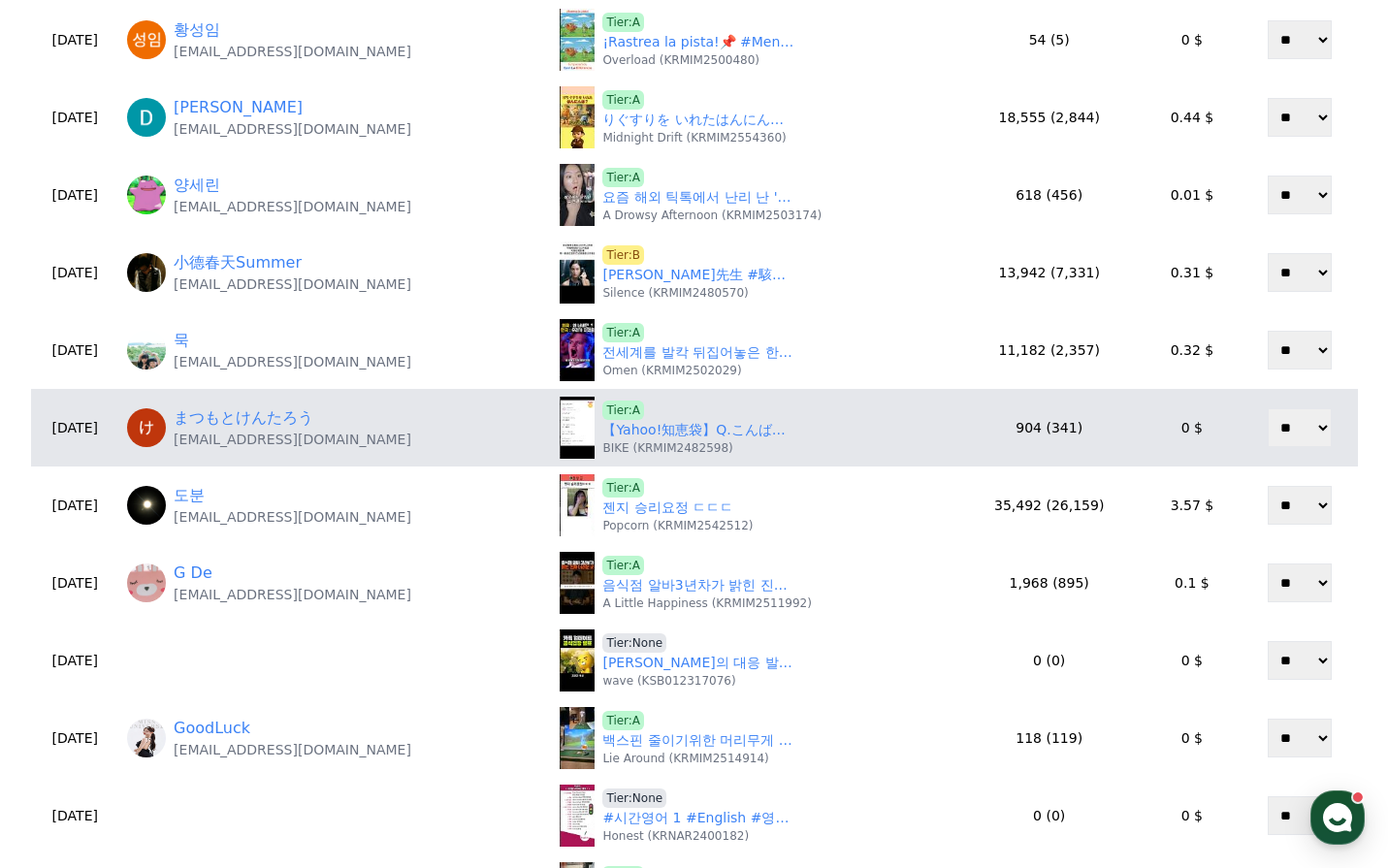
scroll to position [388, 0]
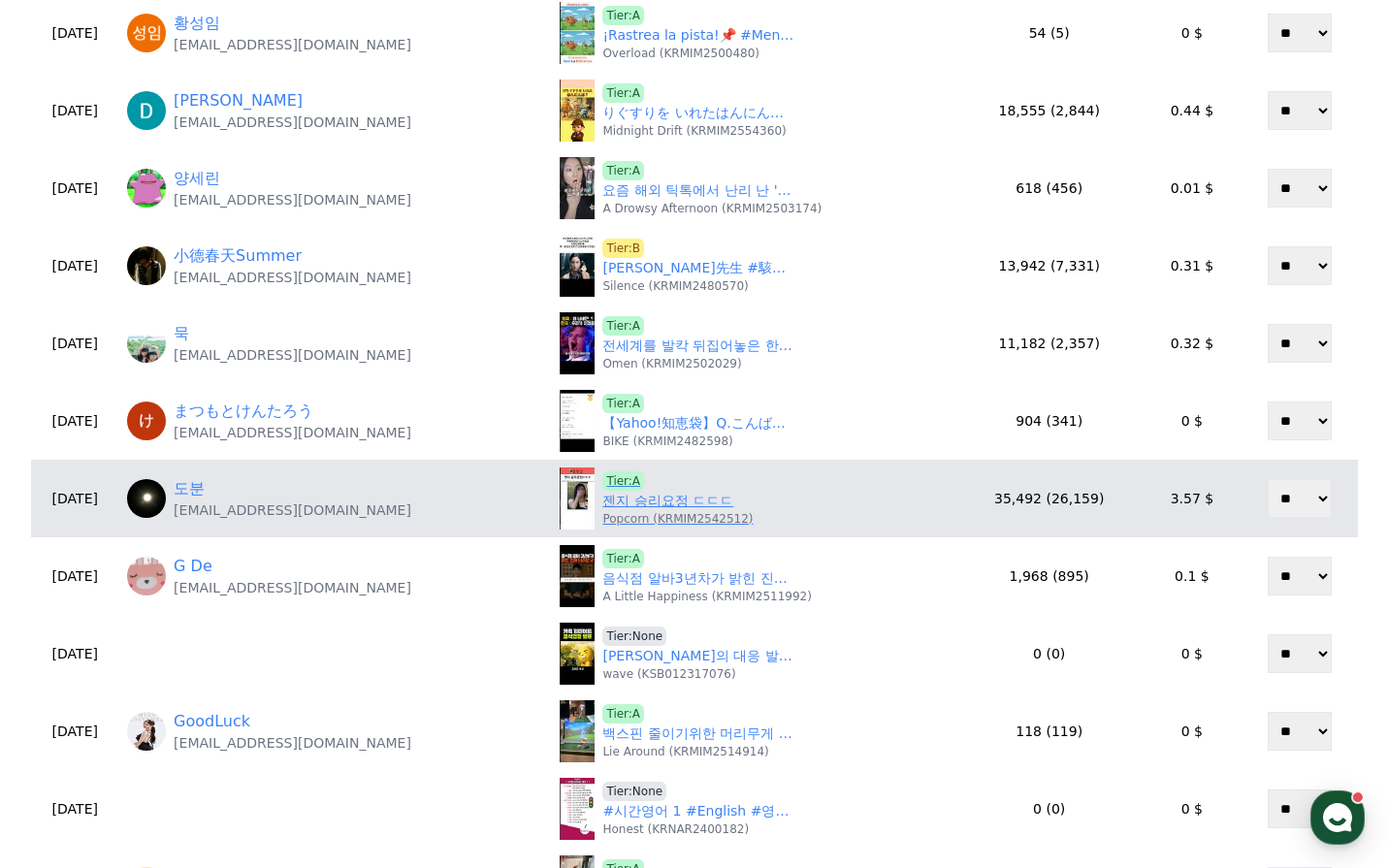
click at [651, 505] on link "젠지 승리요정 ㄷㄷㄷ" at bounding box center [667, 500] width 130 height 21
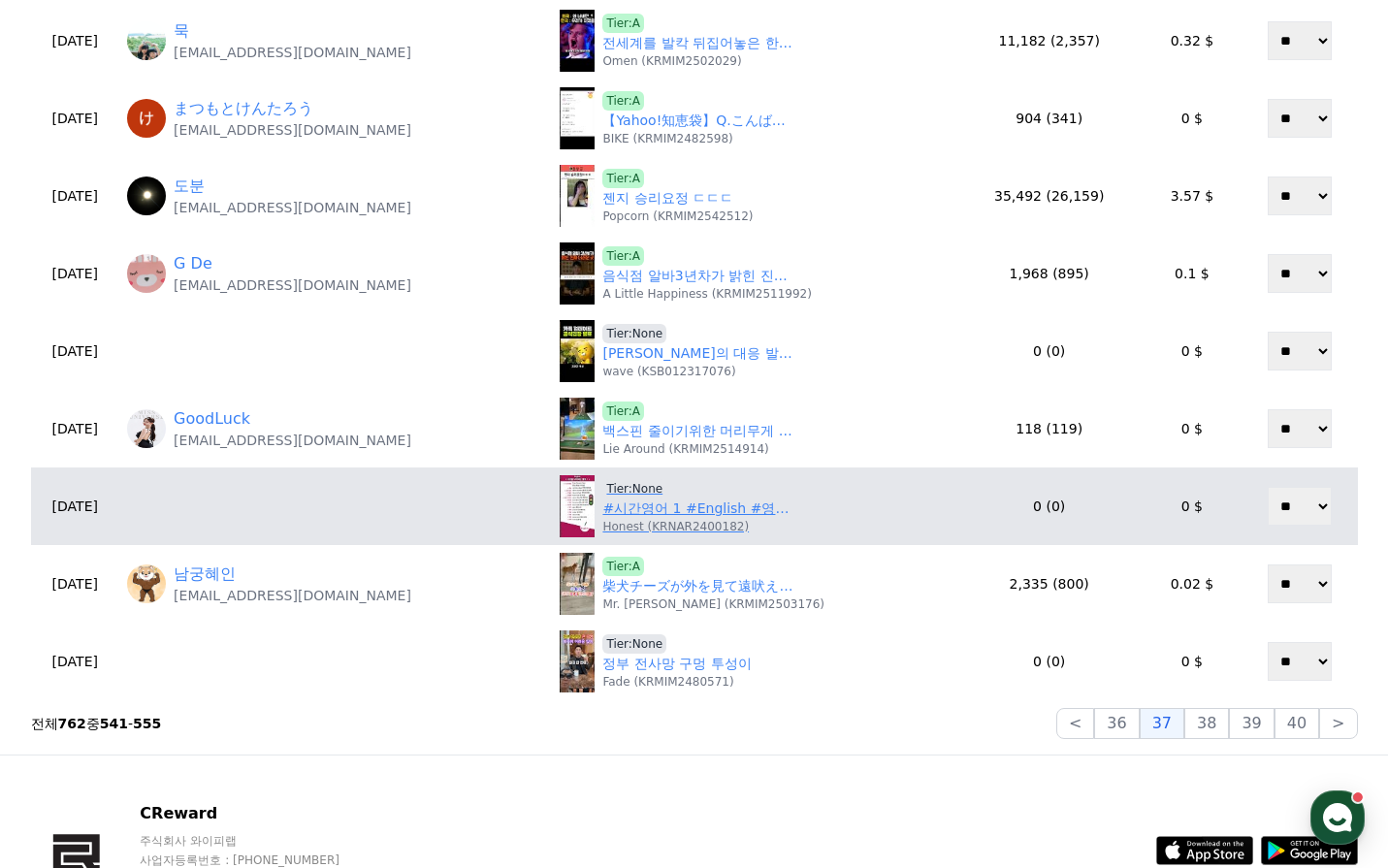
scroll to position [776, 0]
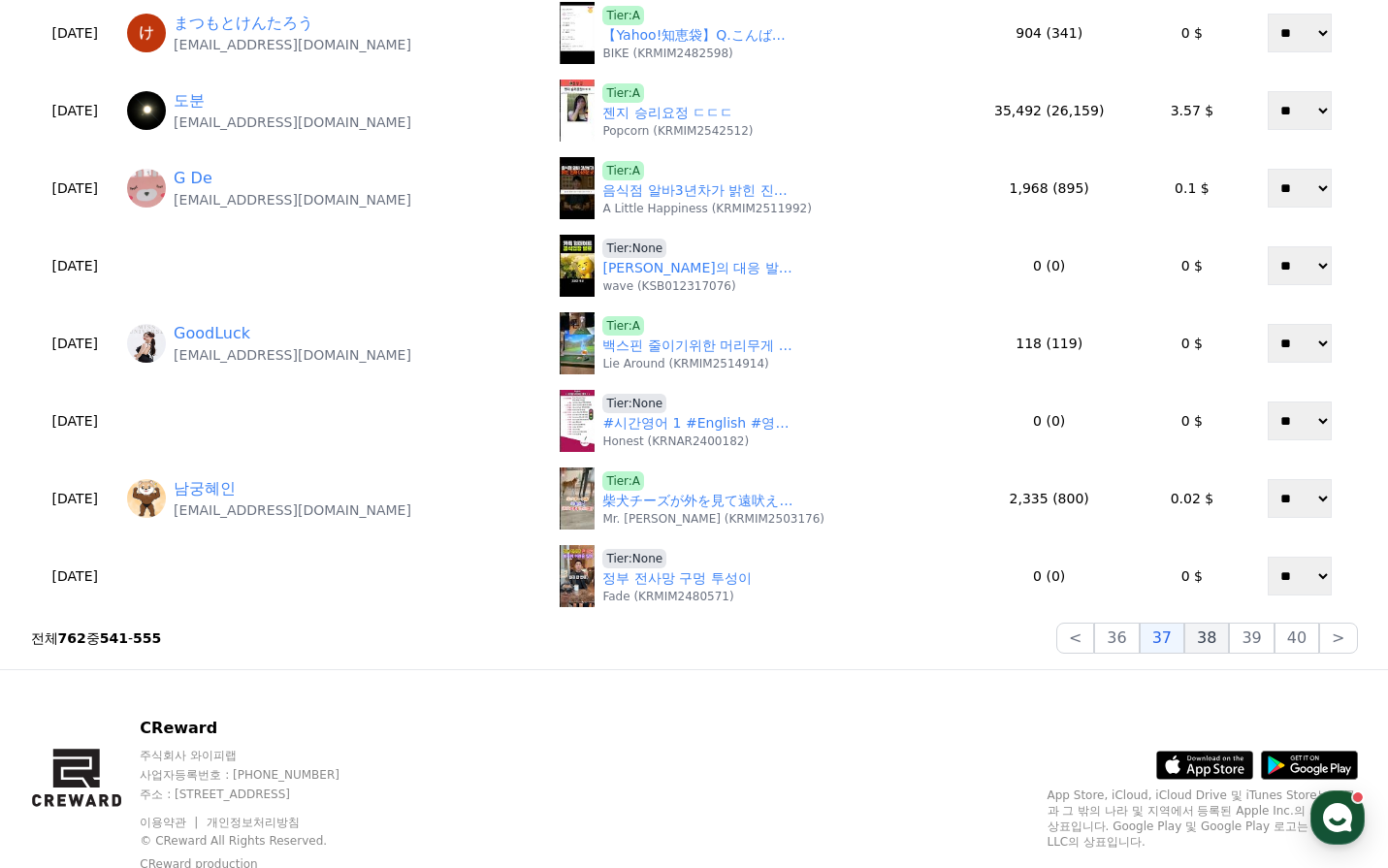
click at [1203, 634] on button "38" at bounding box center [1206, 638] width 44 height 31
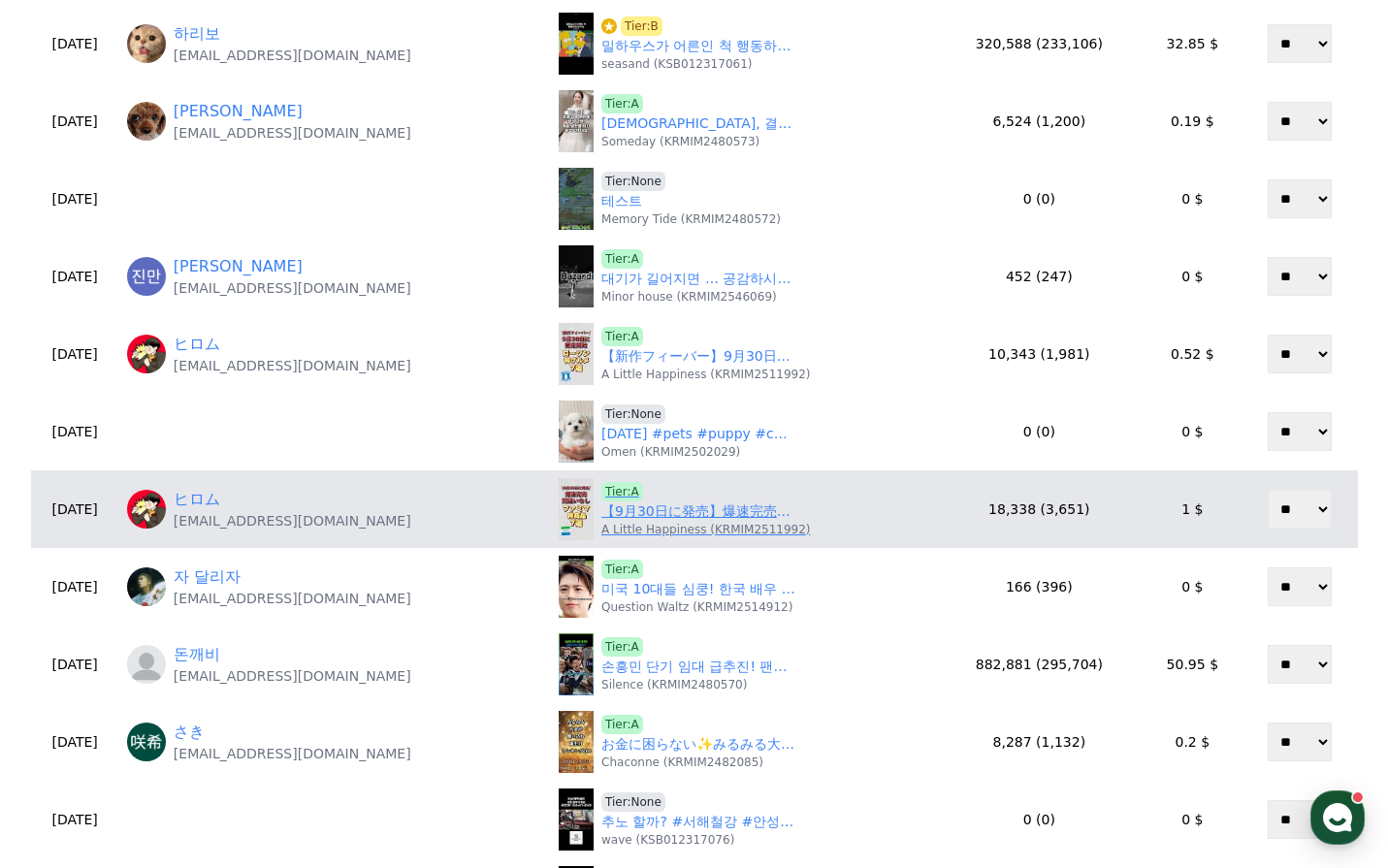
scroll to position [291, 0]
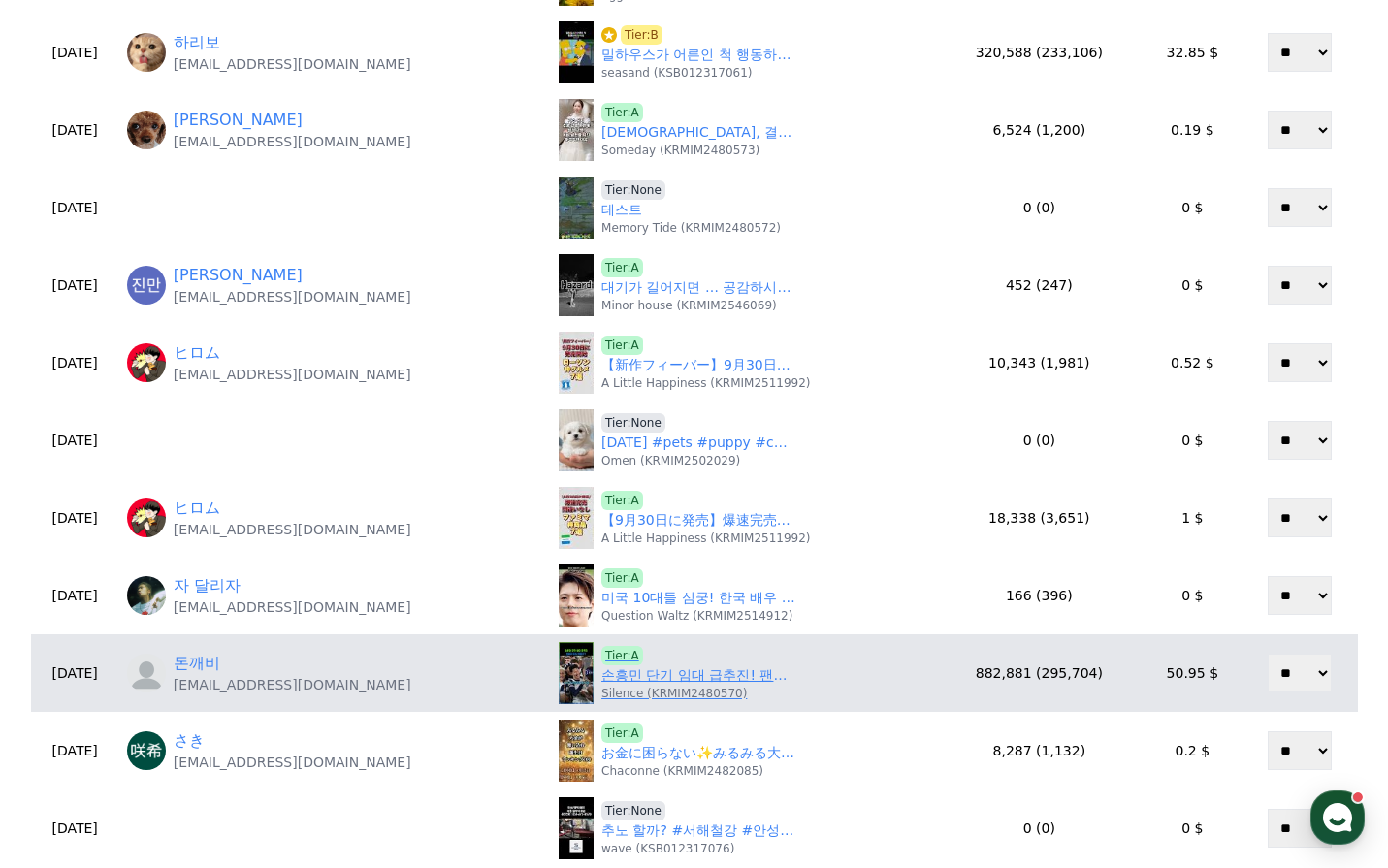
click at [664, 679] on link "손흥민 단기 임대 급추진! 팬들이 다시 부른다!" at bounding box center [698, 675] width 194 height 21
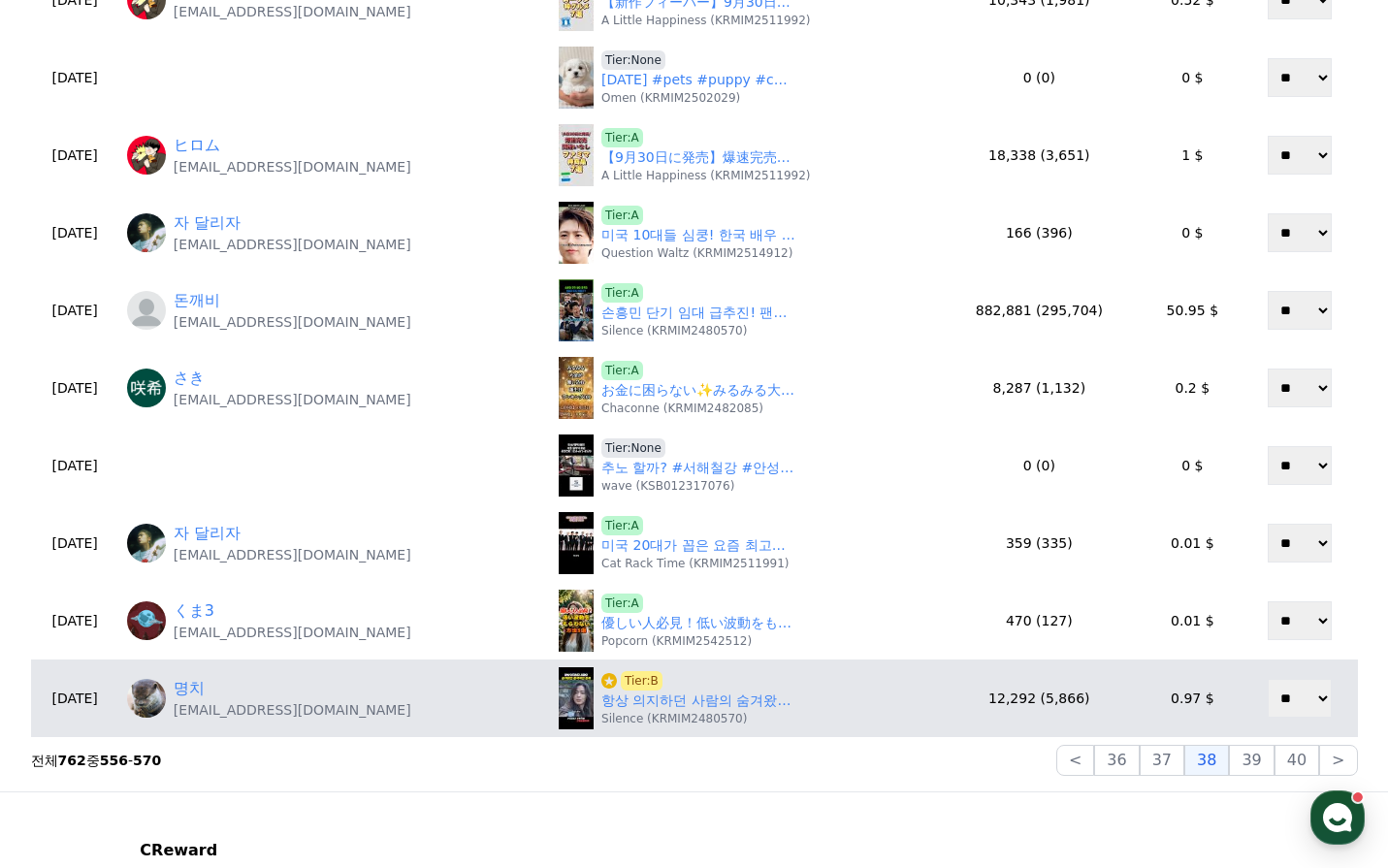
scroll to position [679, 0]
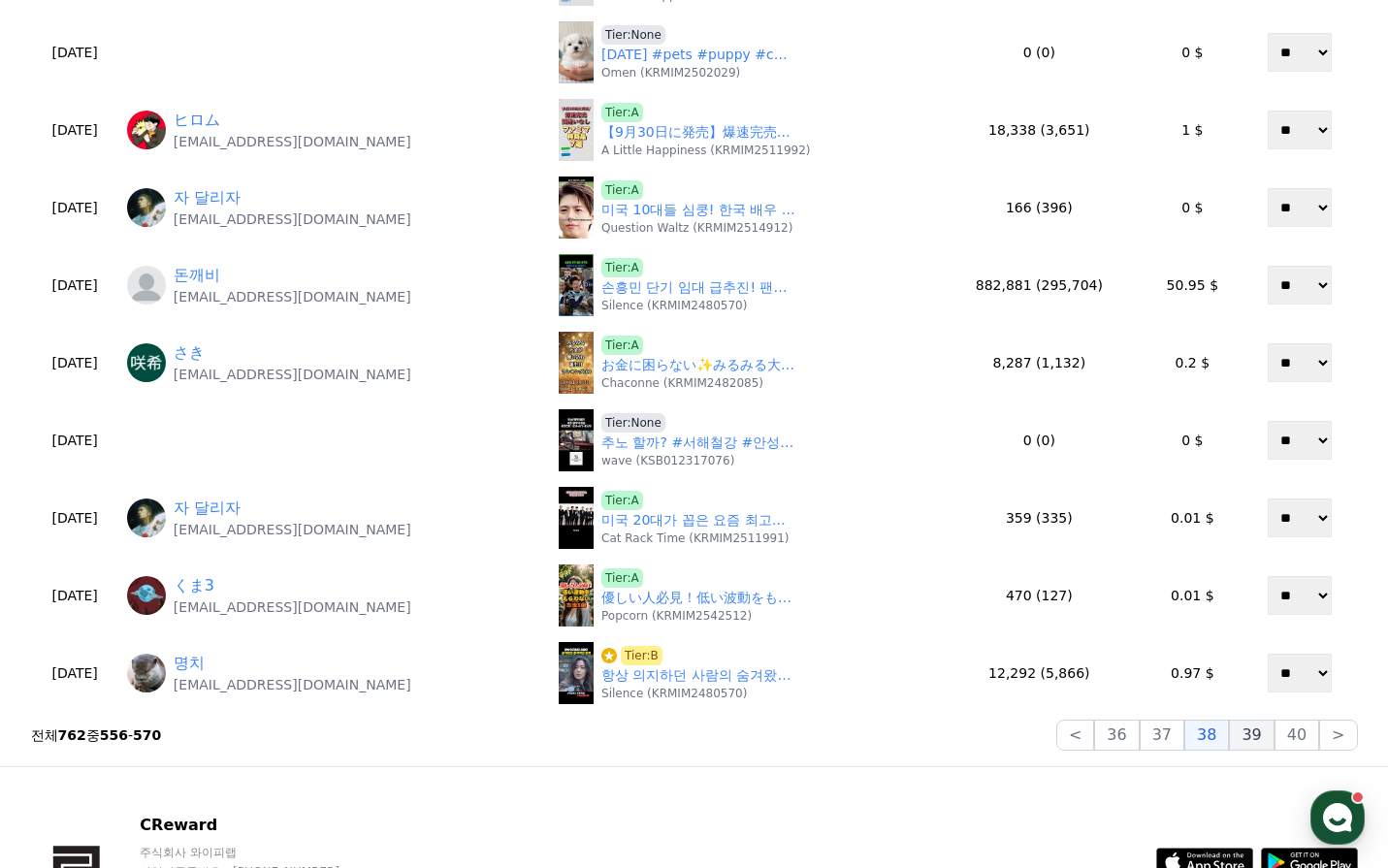
click at [1257, 739] on button "39" at bounding box center [1251, 735] width 44 height 31
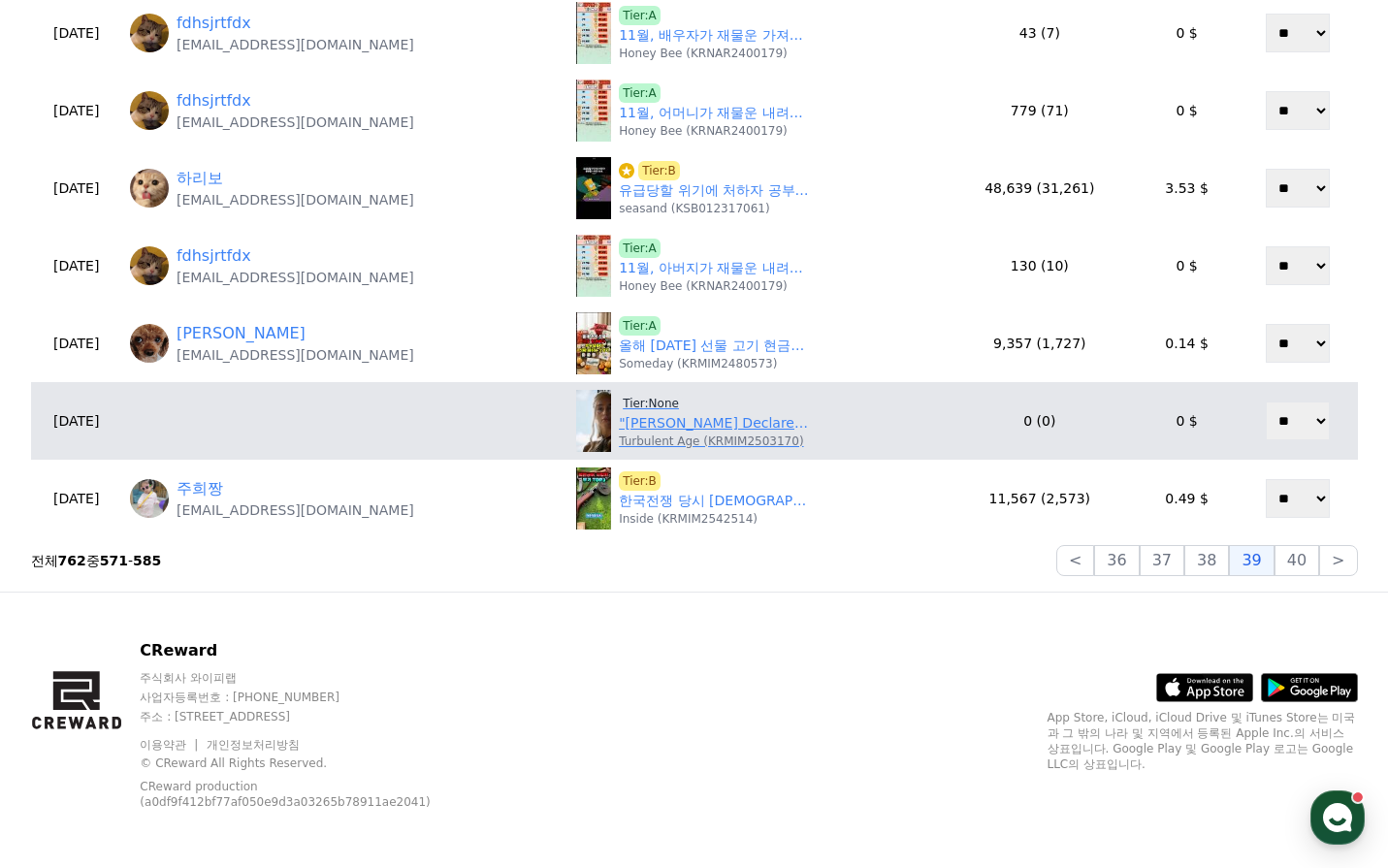
scroll to position [857, 0]
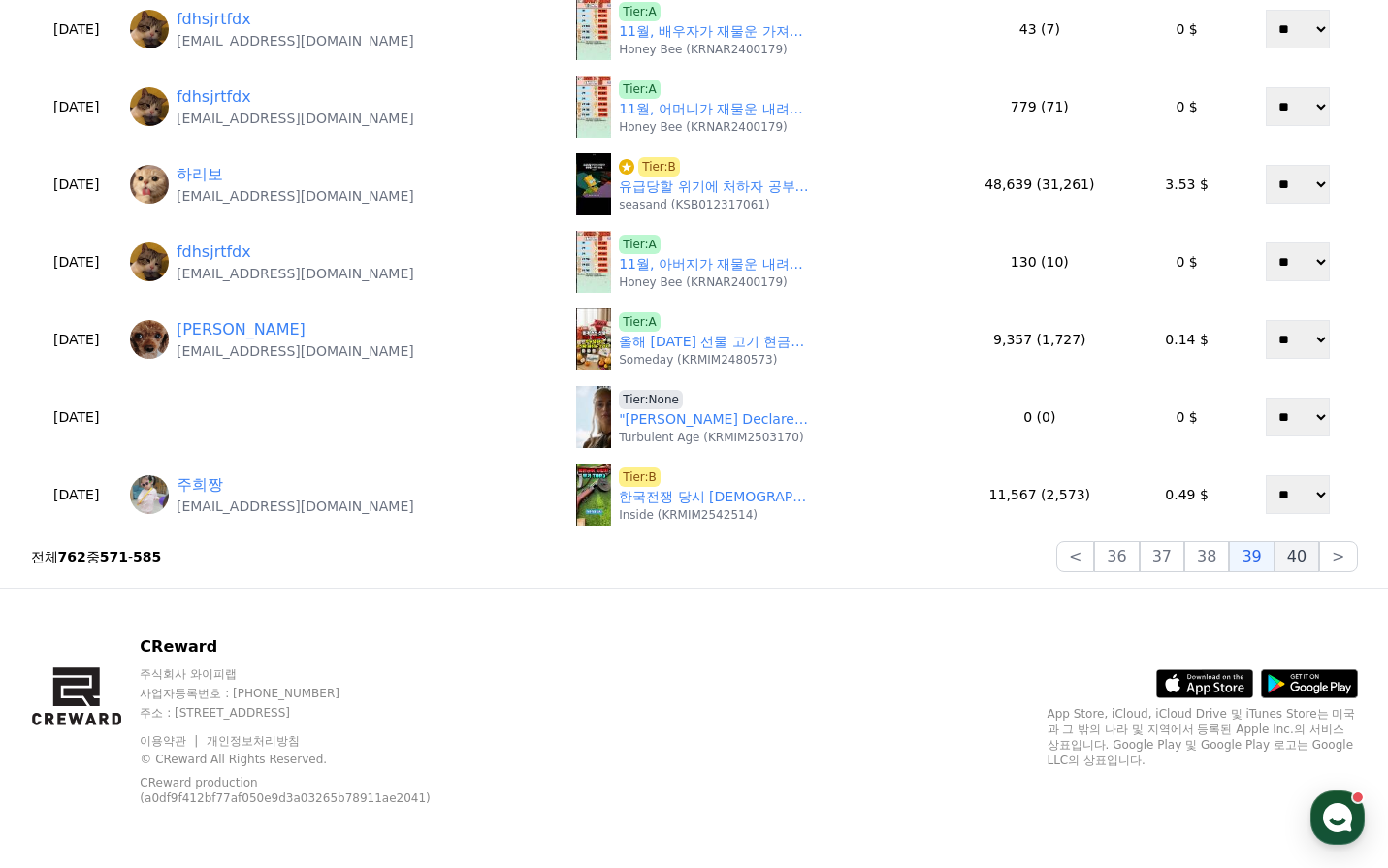
click at [1303, 555] on button "40" at bounding box center [1296, 557] width 44 height 31
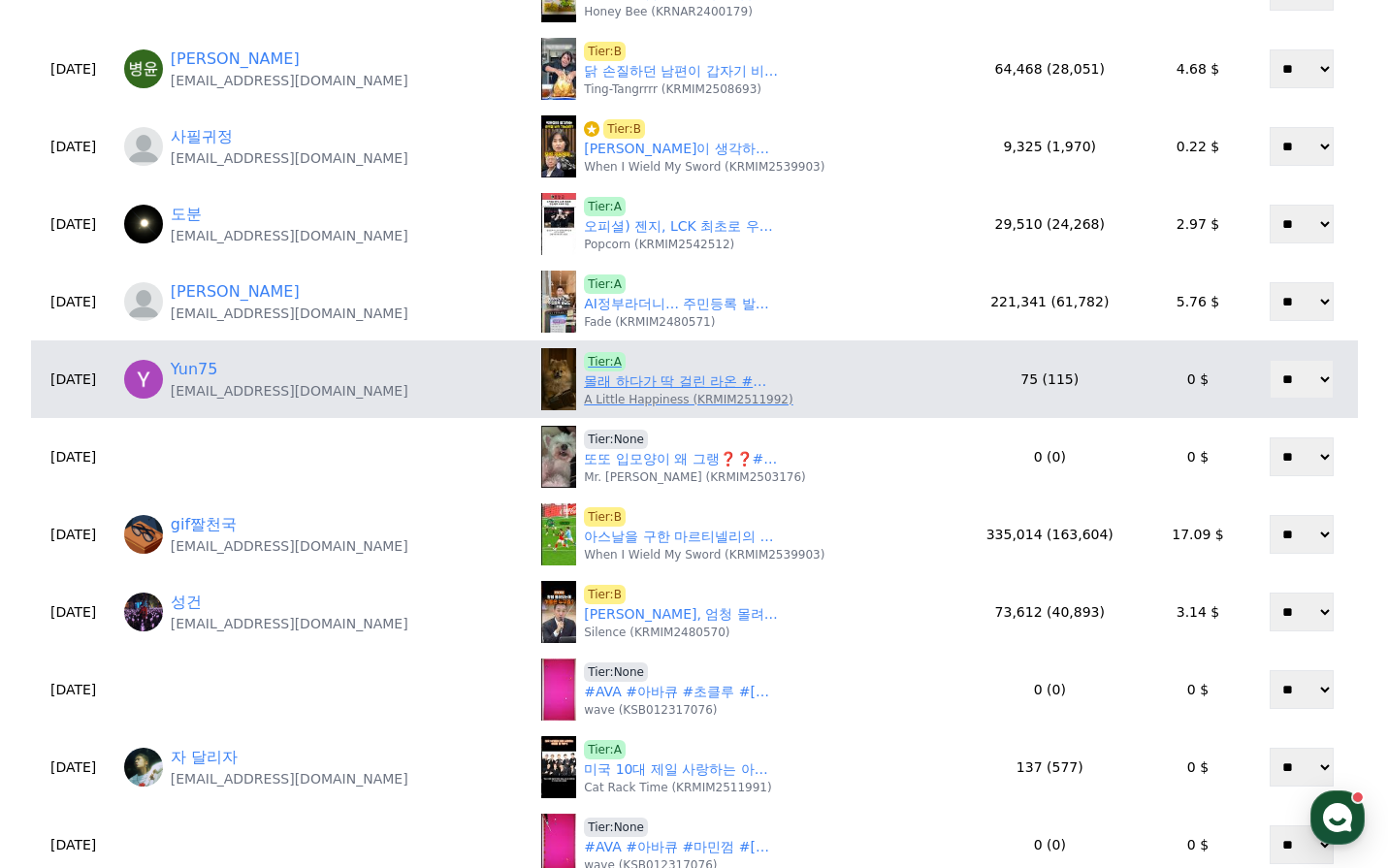
scroll to position [81, 0]
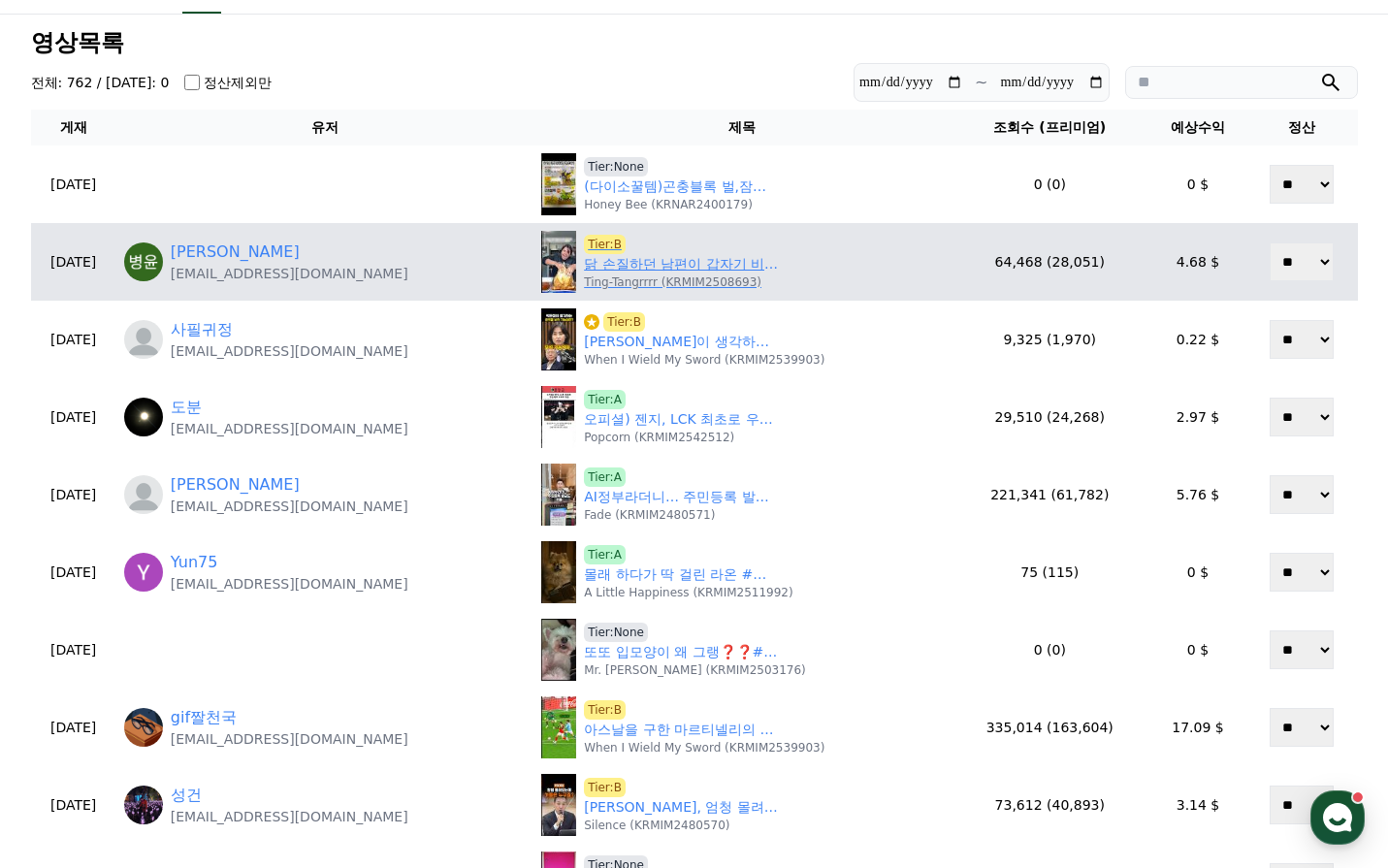
click at [618, 262] on link "닭 손질하던 남편이 갑자기 비명을 지른 이유" at bounding box center [681, 264] width 194 height 21
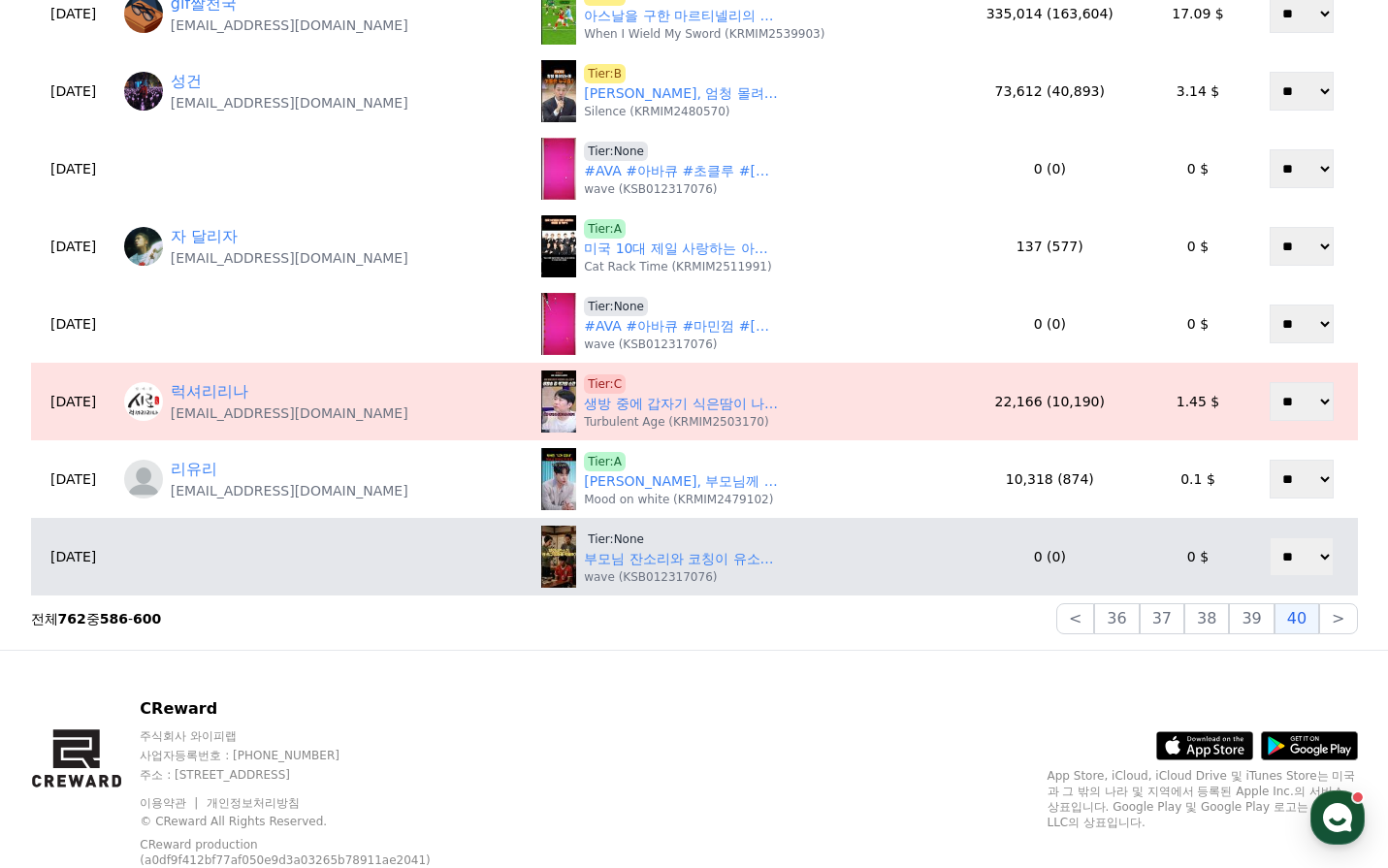
scroll to position [857, 0]
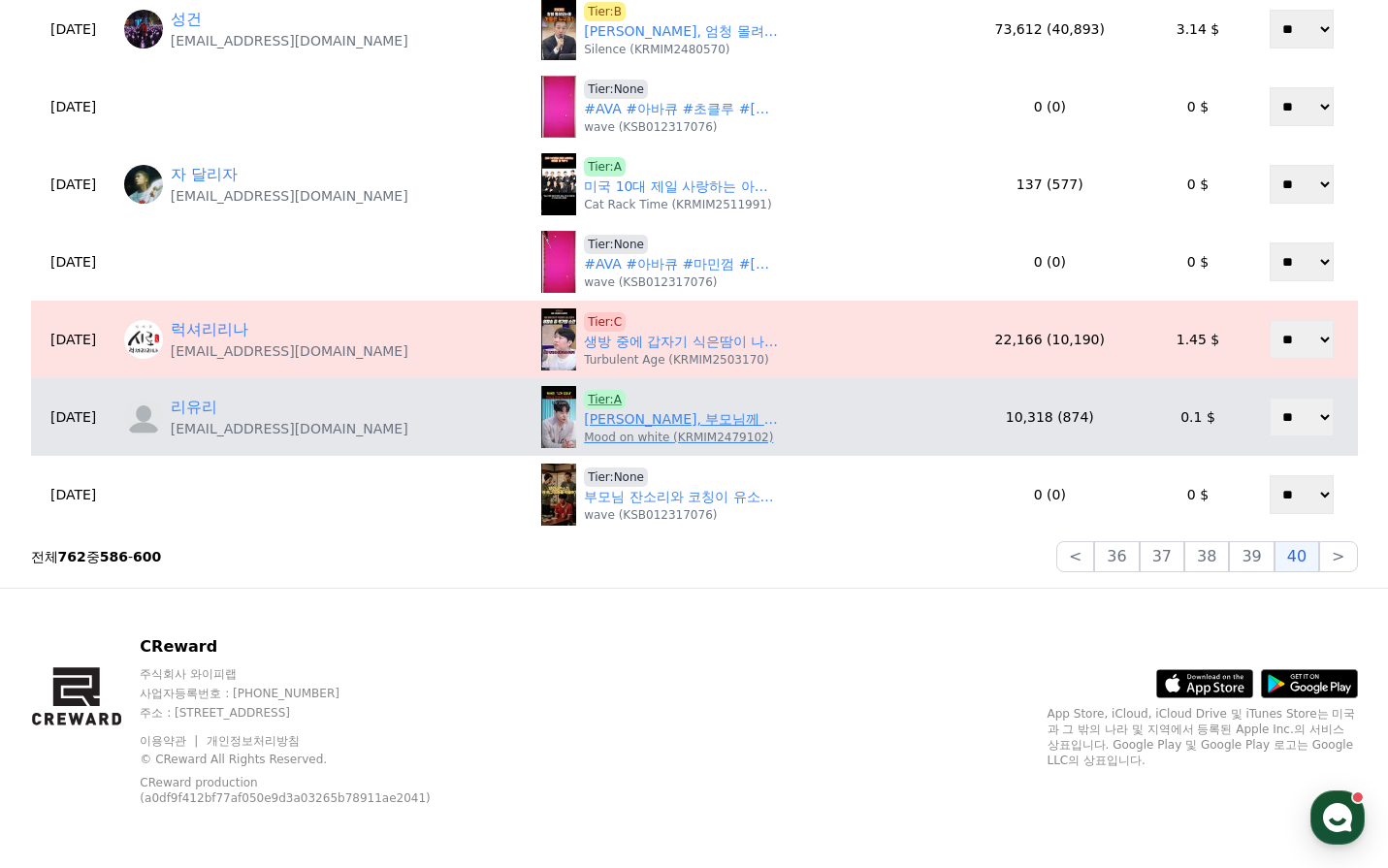
click at [613, 422] on link "박서진, 부모님께 '니가 XX나' 꾸지람 들은 이유는?" at bounding box center [681, 419] width 194 height 21
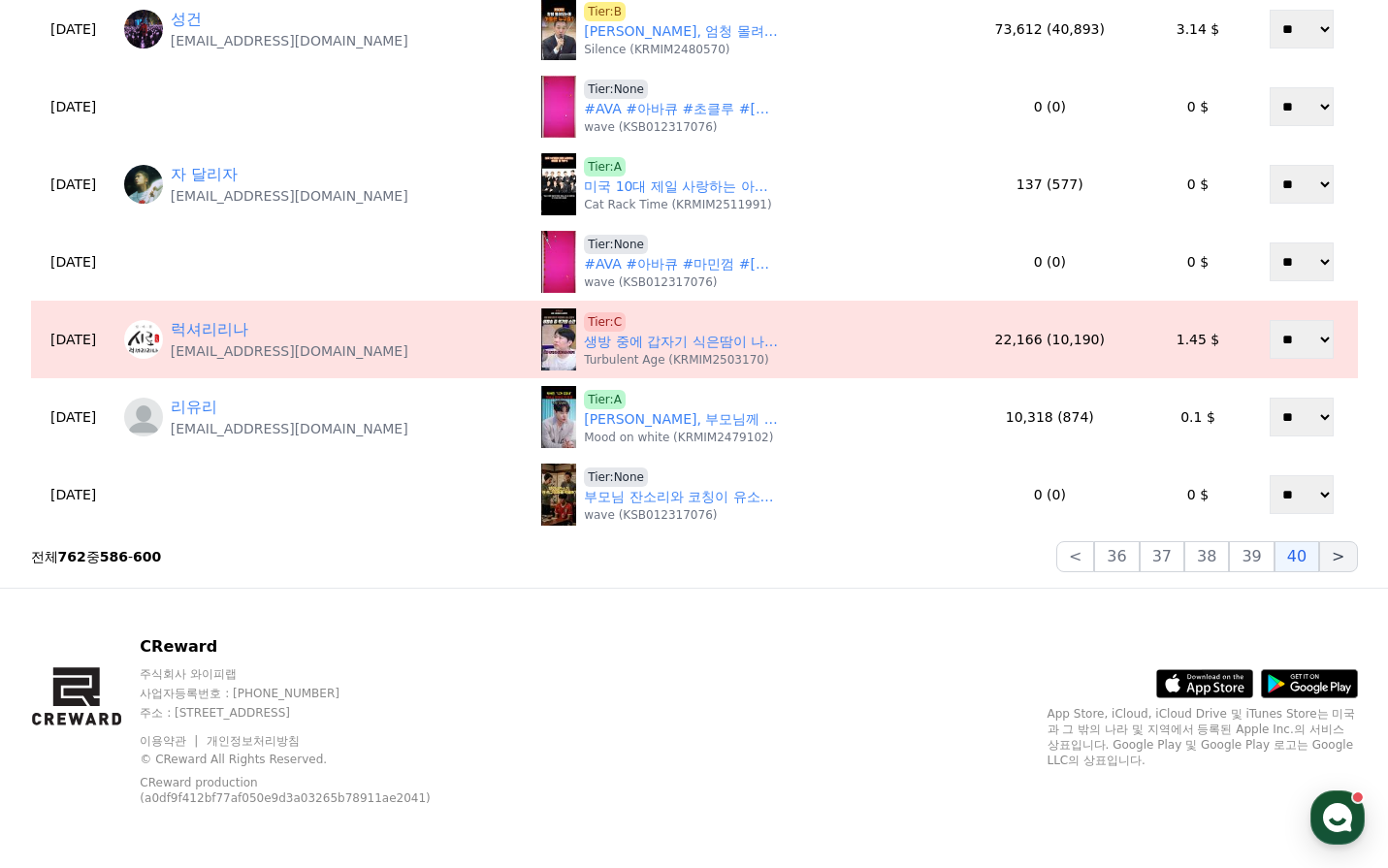
click at [1325, 558] on button ">" at bounding box center [1338, 557] width 38 height 31
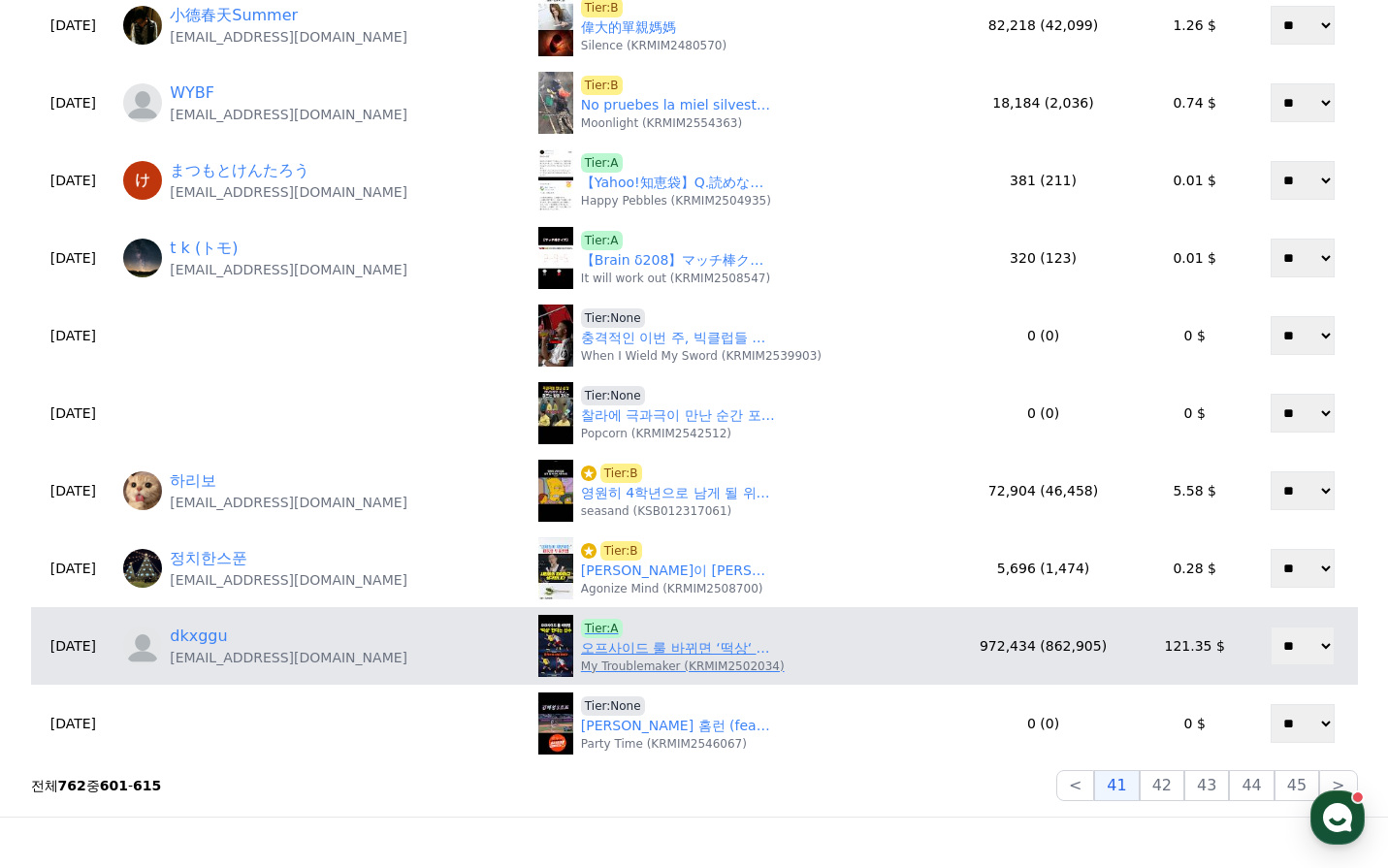
scroll to position [663, 0]
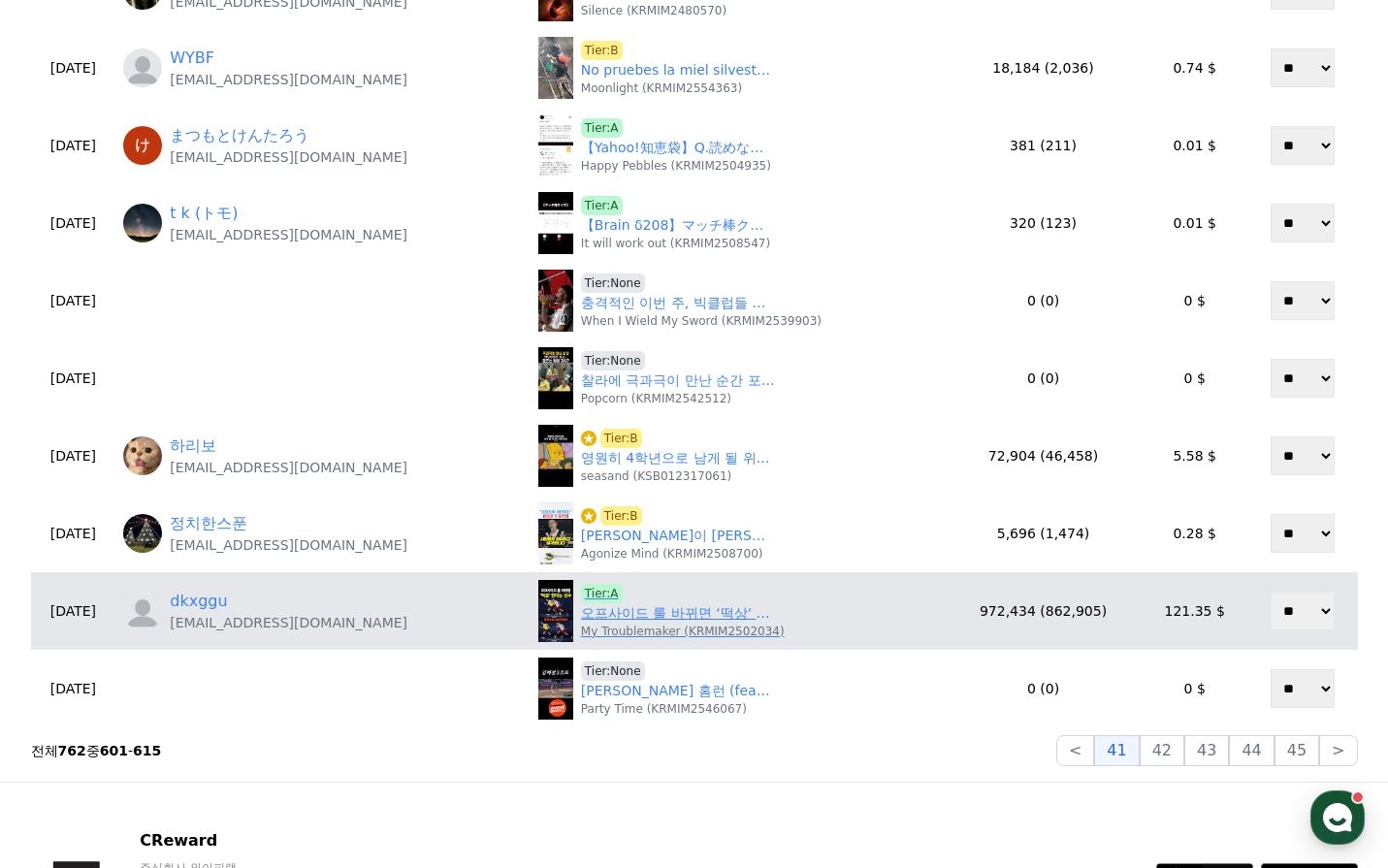
click at [668, 619] on link "오프사이드 룰 바뀌면 ‘떡상‘ 한다는 선수" at bounding box center [678, 613] width 194 height 21
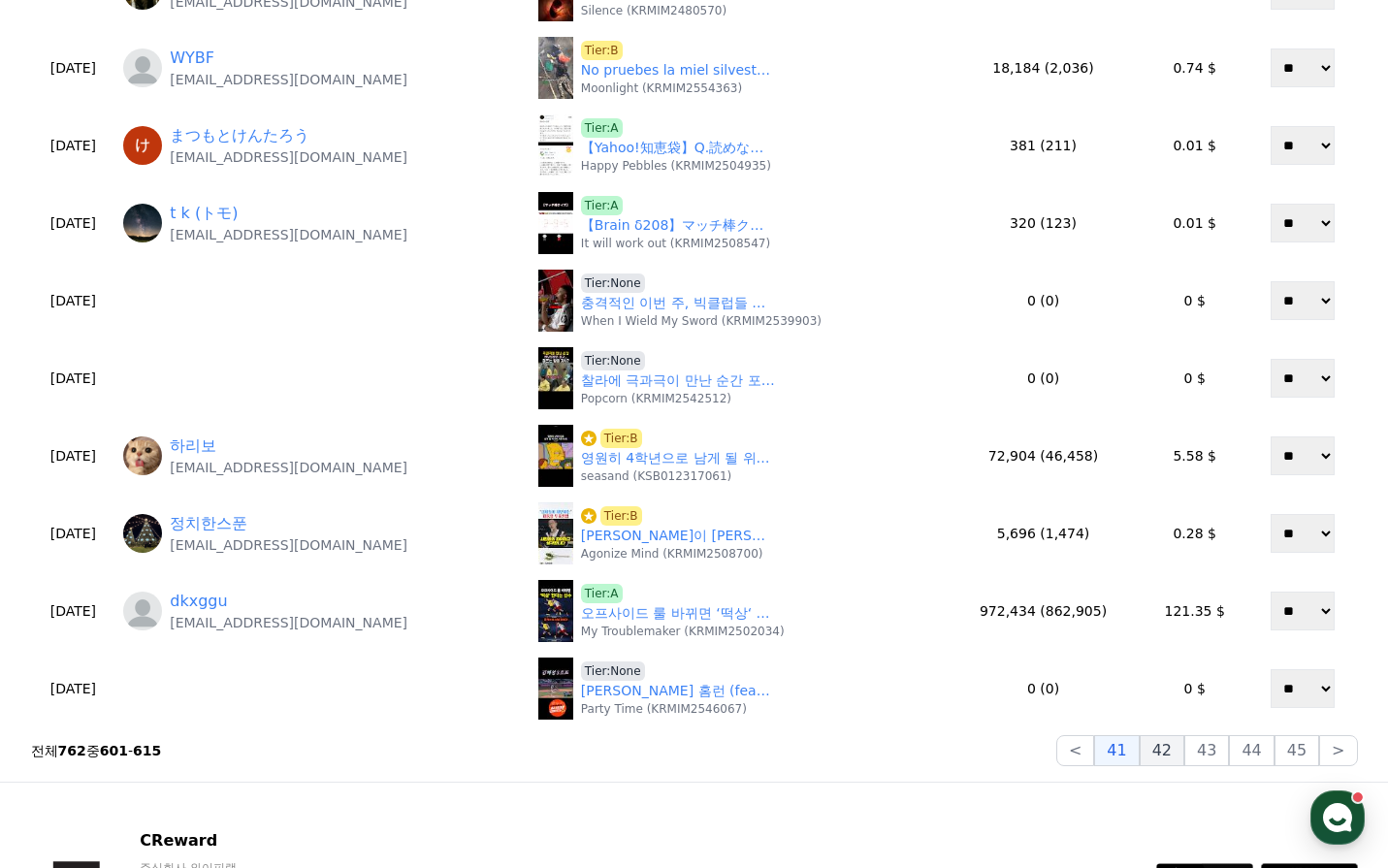
click at [1184, 749] on button "42" at bounding box center [1162, 750] width 44 height 31
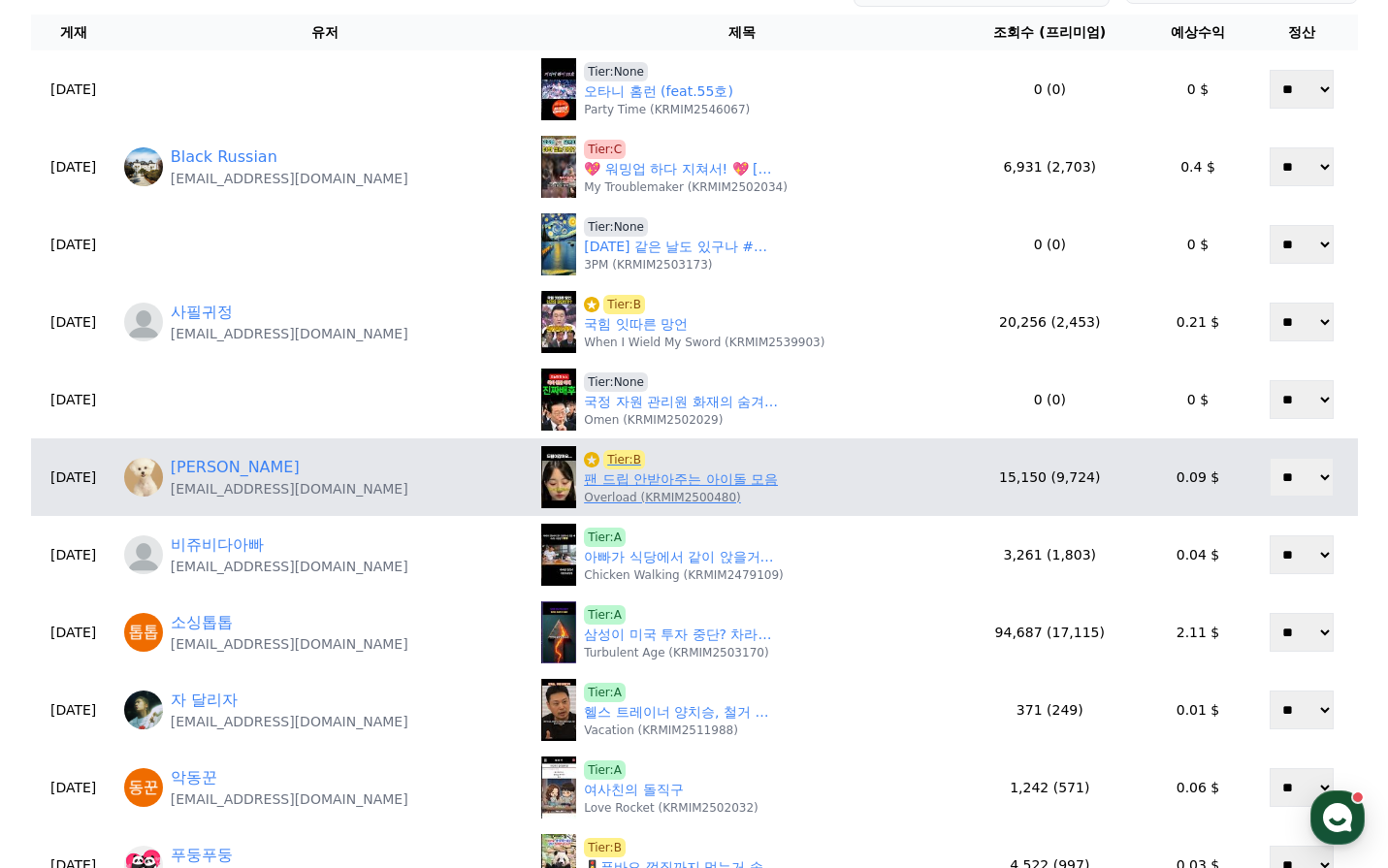
scroll to position [81, 0]
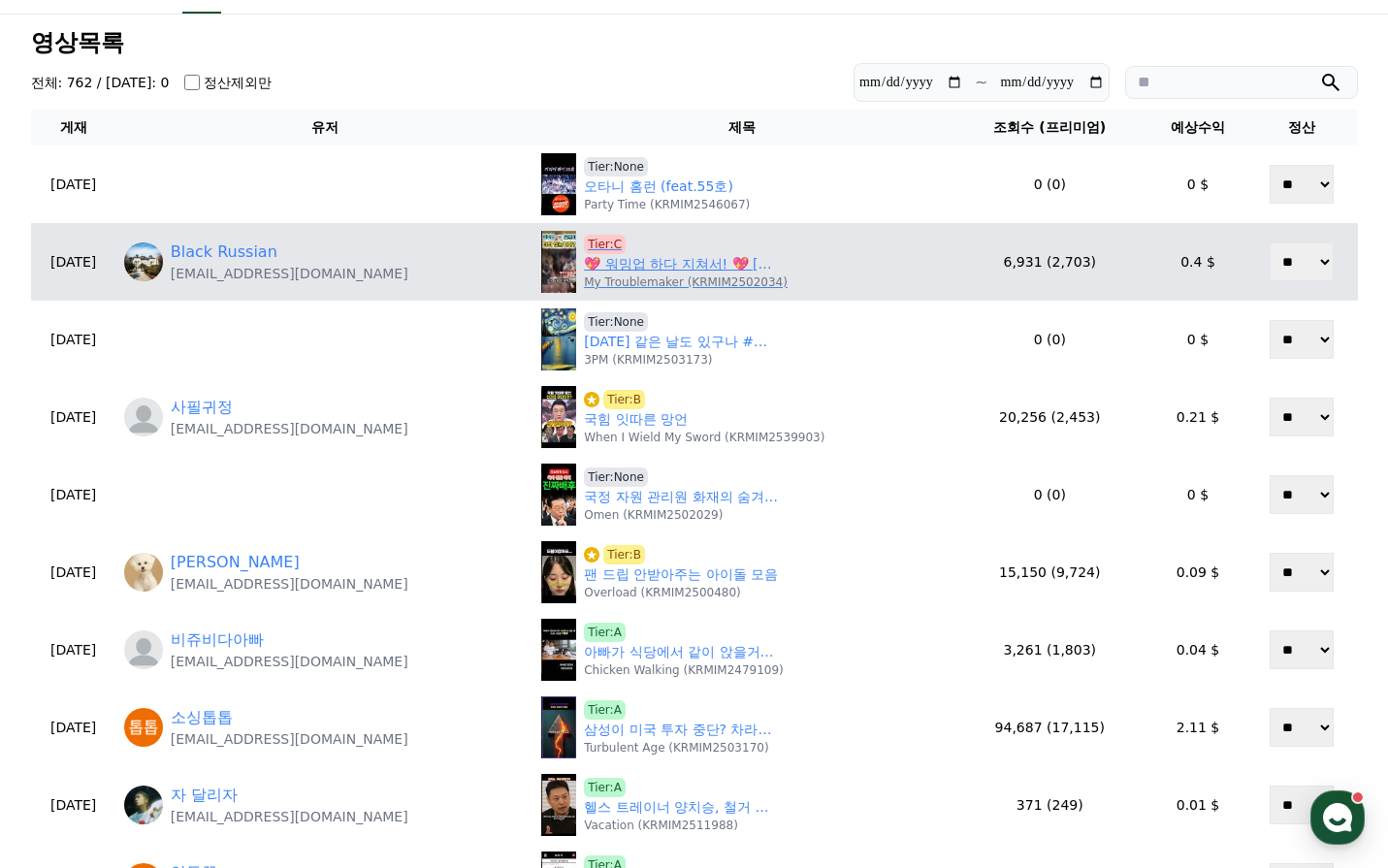
click at [584, 239] on span "Tier:C" at bounding box center [605, 244] width 42 height 20
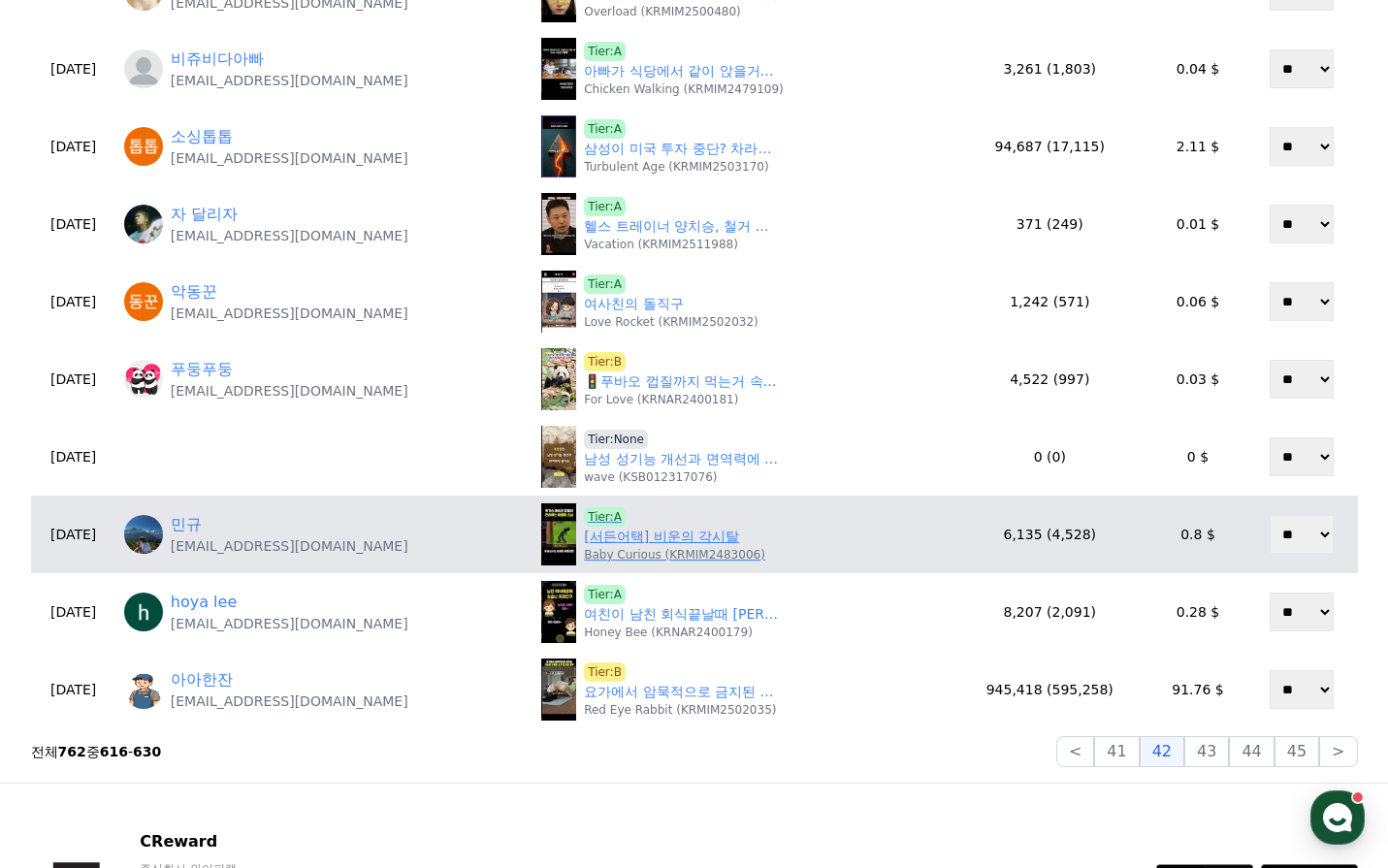
scroll to position [663, 0]
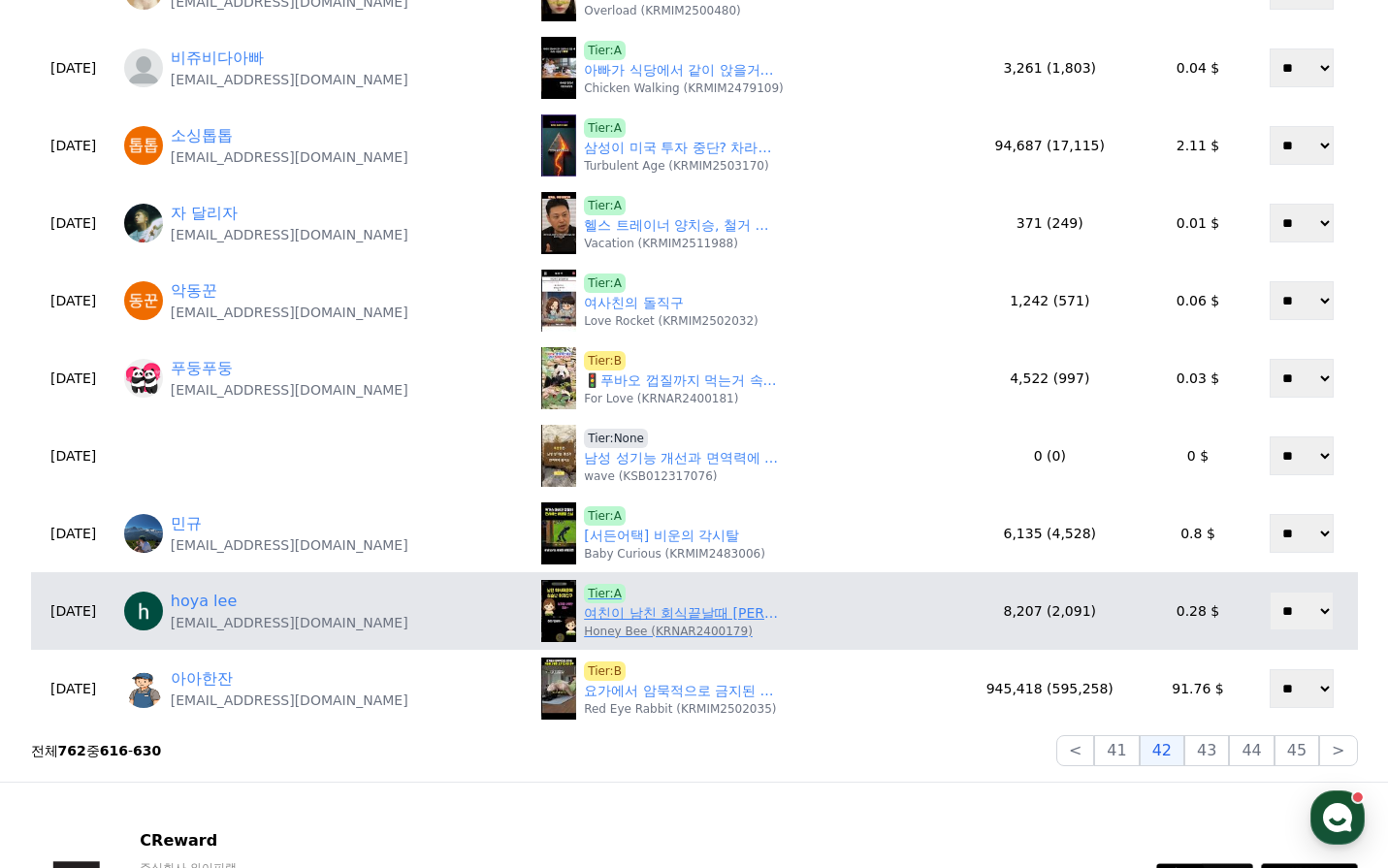
click at [638, 617] on link "여친이 남친 회식끝날때 기다린이유" at bounding box center [681, 613] width 194 height 21
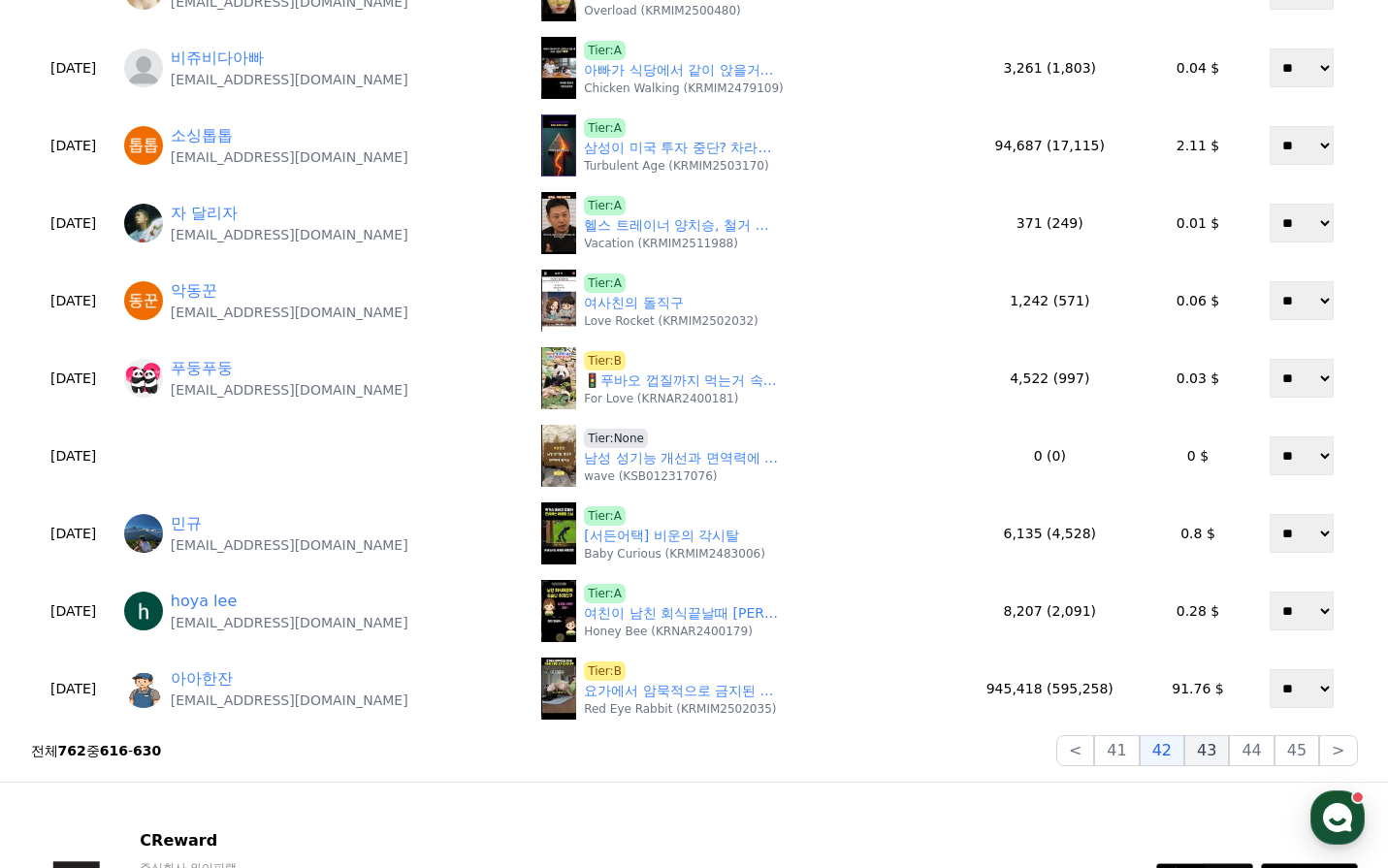
click at [1219, 747] on button "43" at bounding box center [1206, 750] width 44 height 31
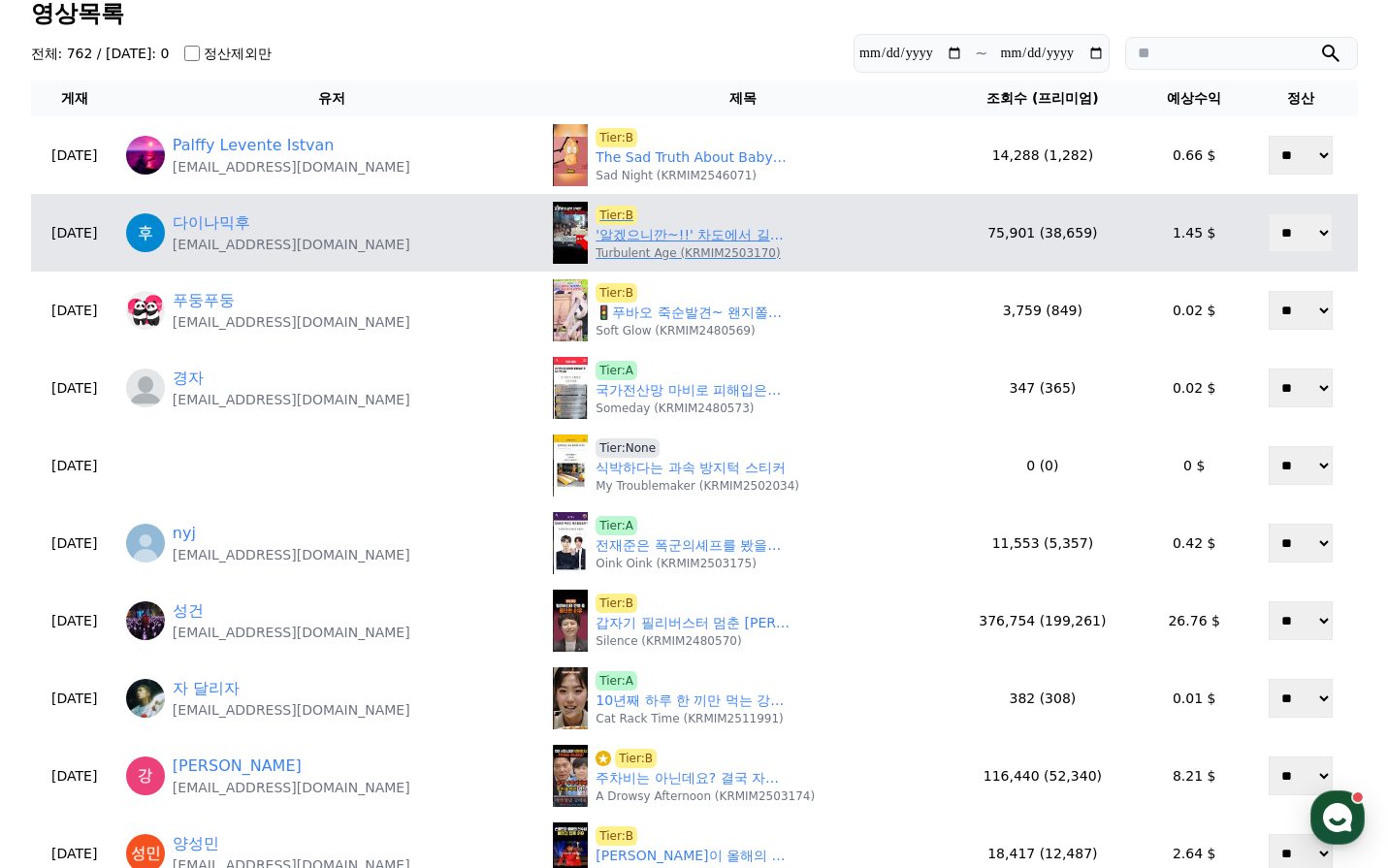
scroll to position [81, 0]
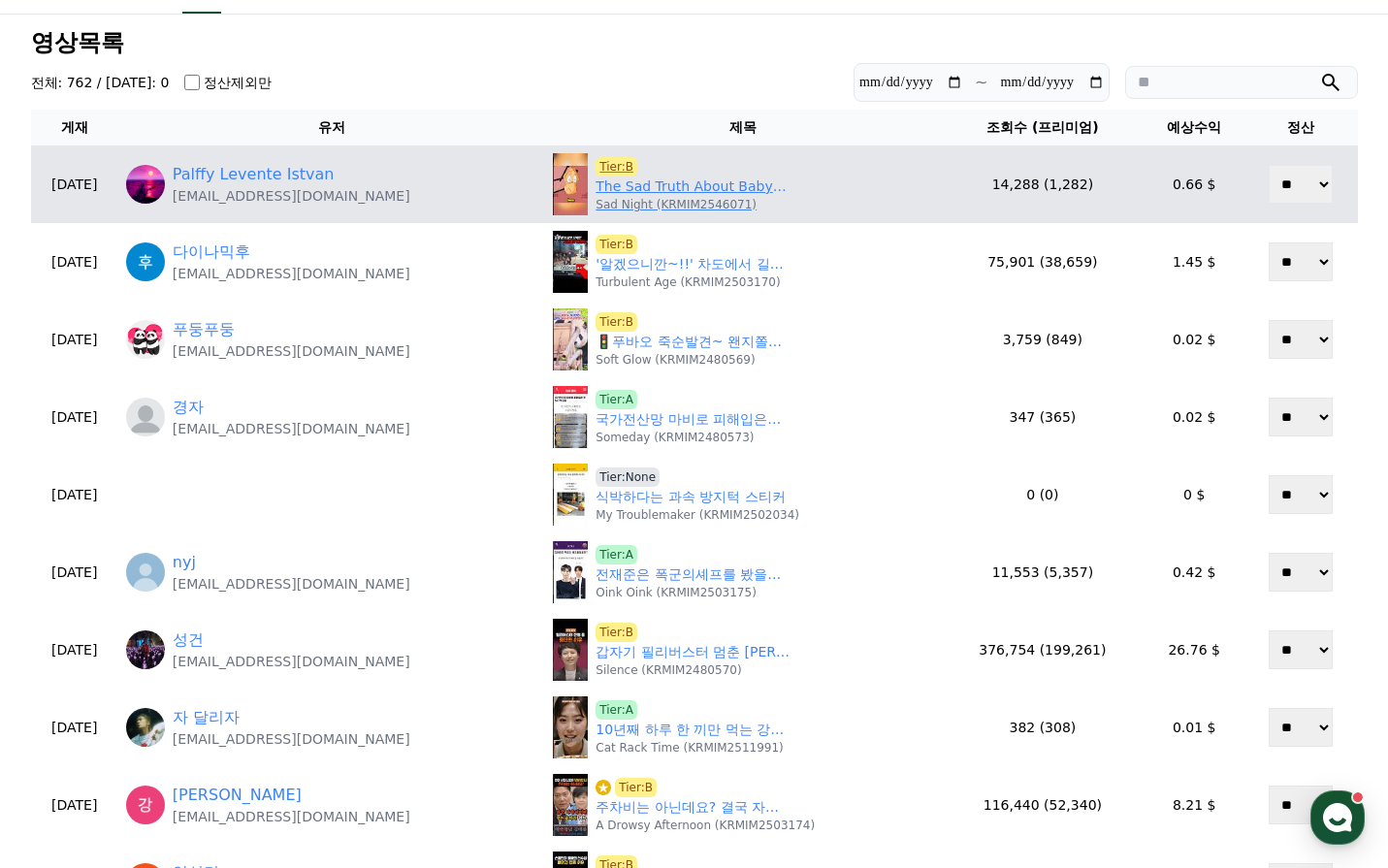
click at [663, 199] on p "Sad Night (KRMIM2546071)" at bounding box center [675, 205] width 161 height 16
click at [664, 192] on link "The Sad Truth About Baby Chicks Revealed 😨😭" at bounding box center [692, 187] width 194 height 21
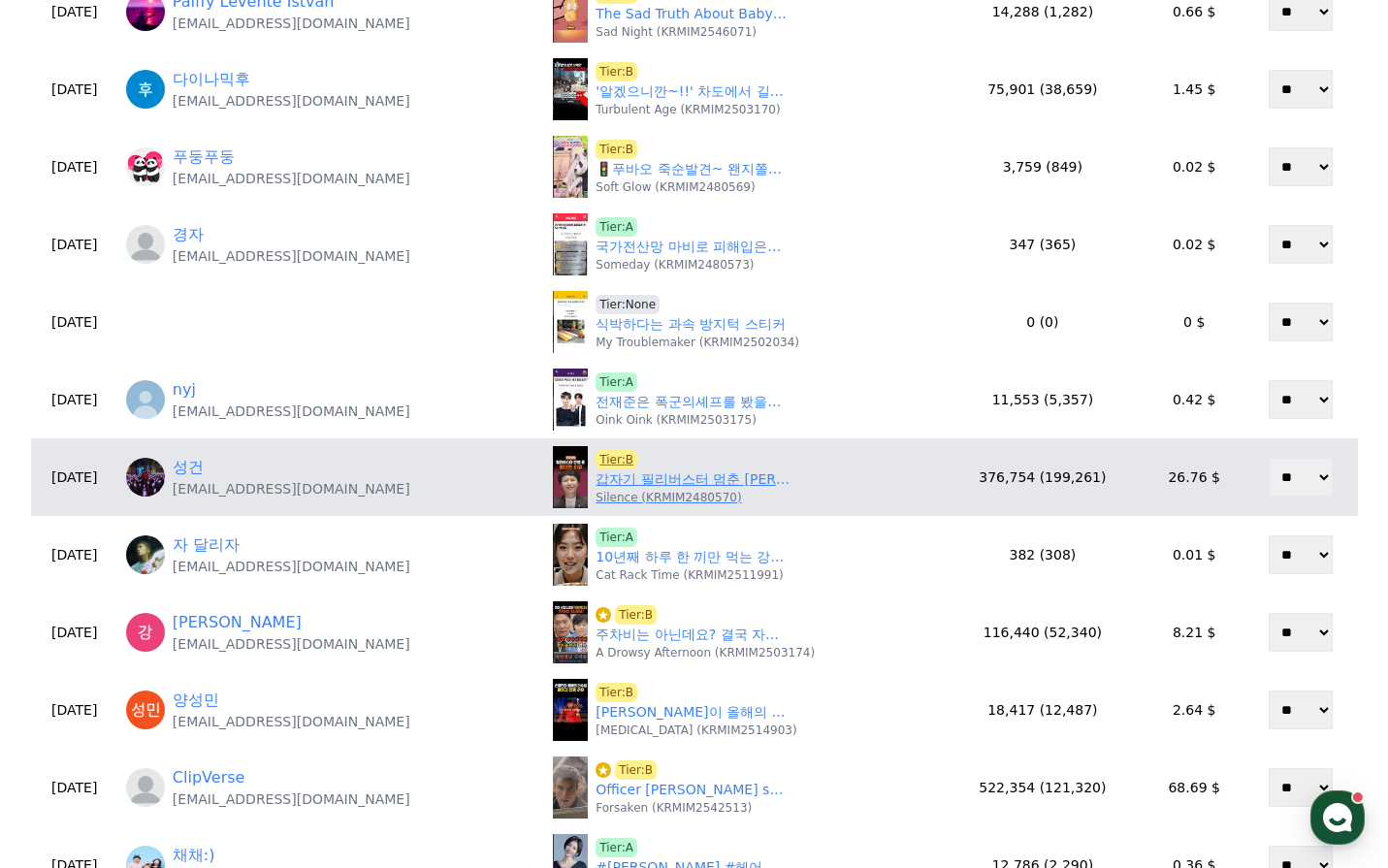
scroll to position [276, 0]
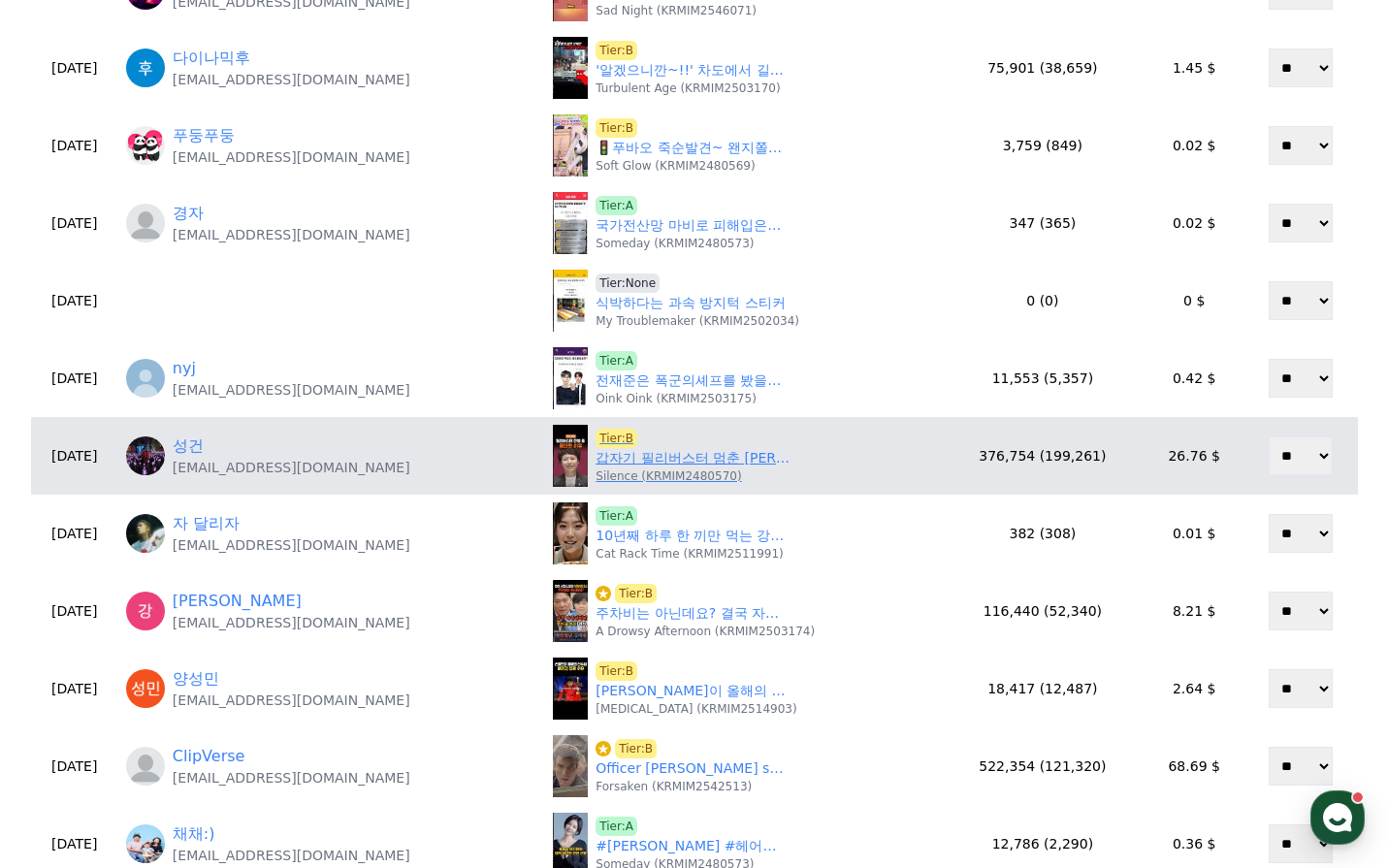
click at [668, 455] on link "갑자기 필리버스터 멈춘 김은혜, 무슨 일 있었나" at bounding box center [692, 458] width 194 height 21
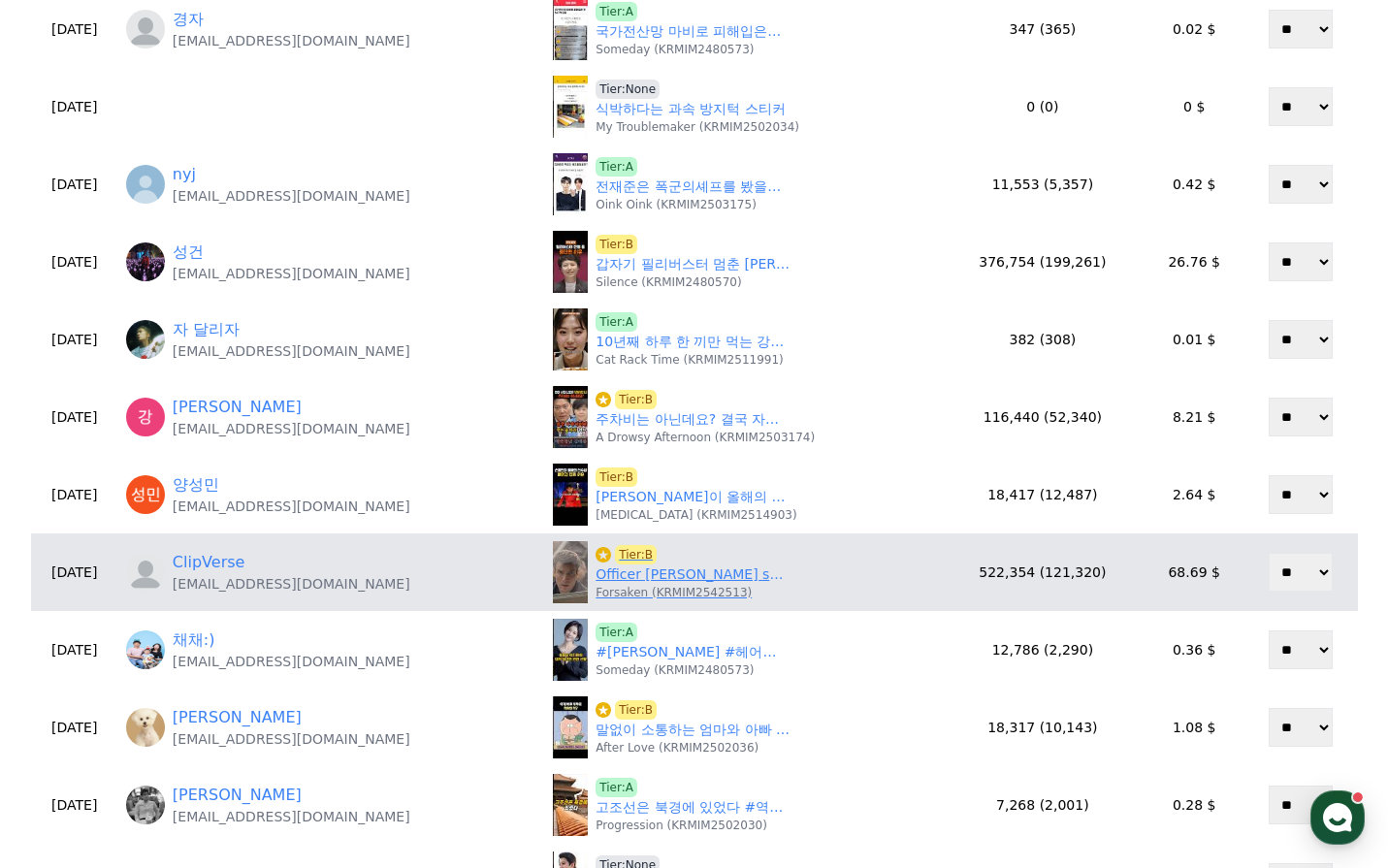
scroll to position [663, 0]
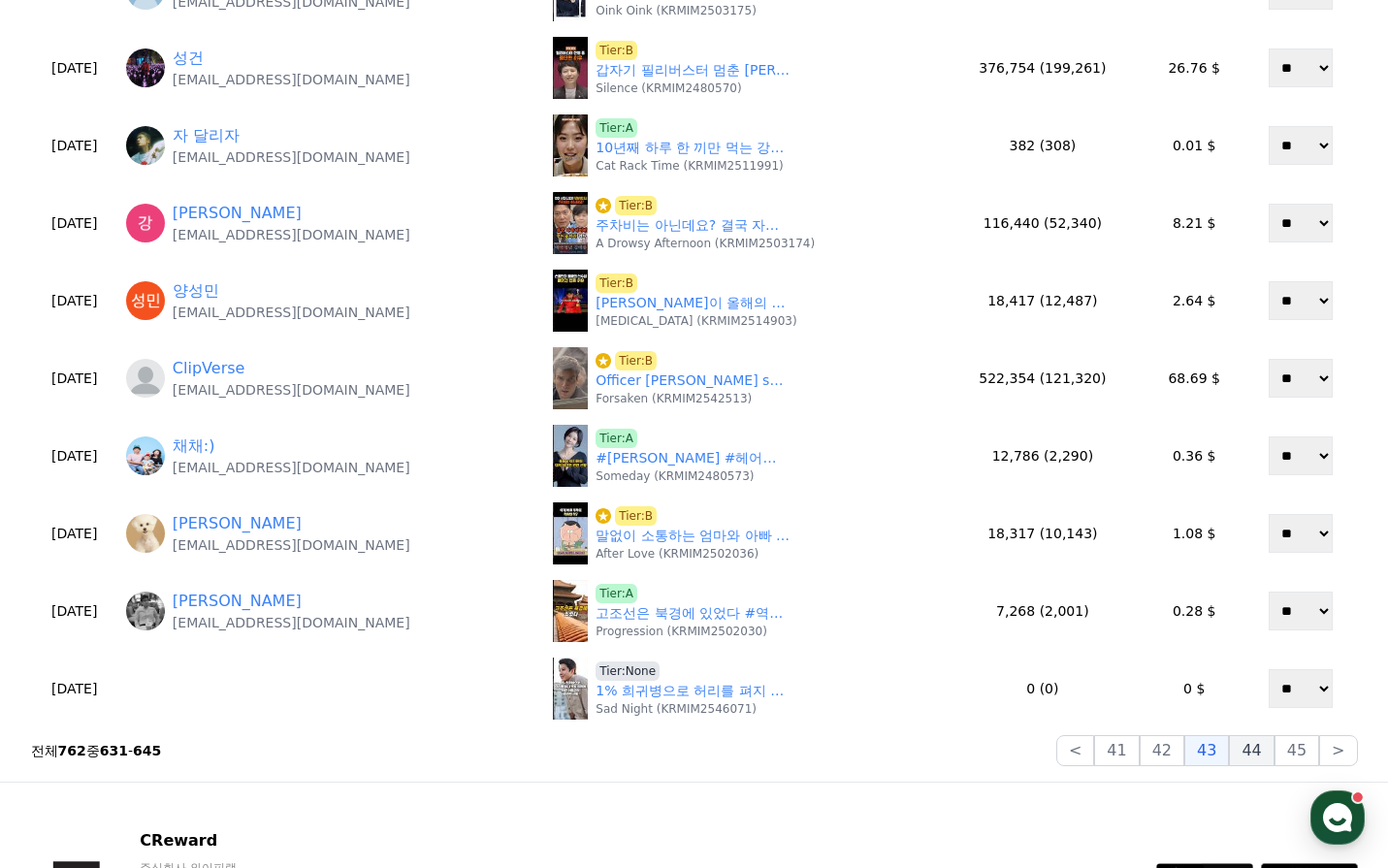
click at [1262, 756] on button "44" at bounding box center [1251, 750] width 44 height 31
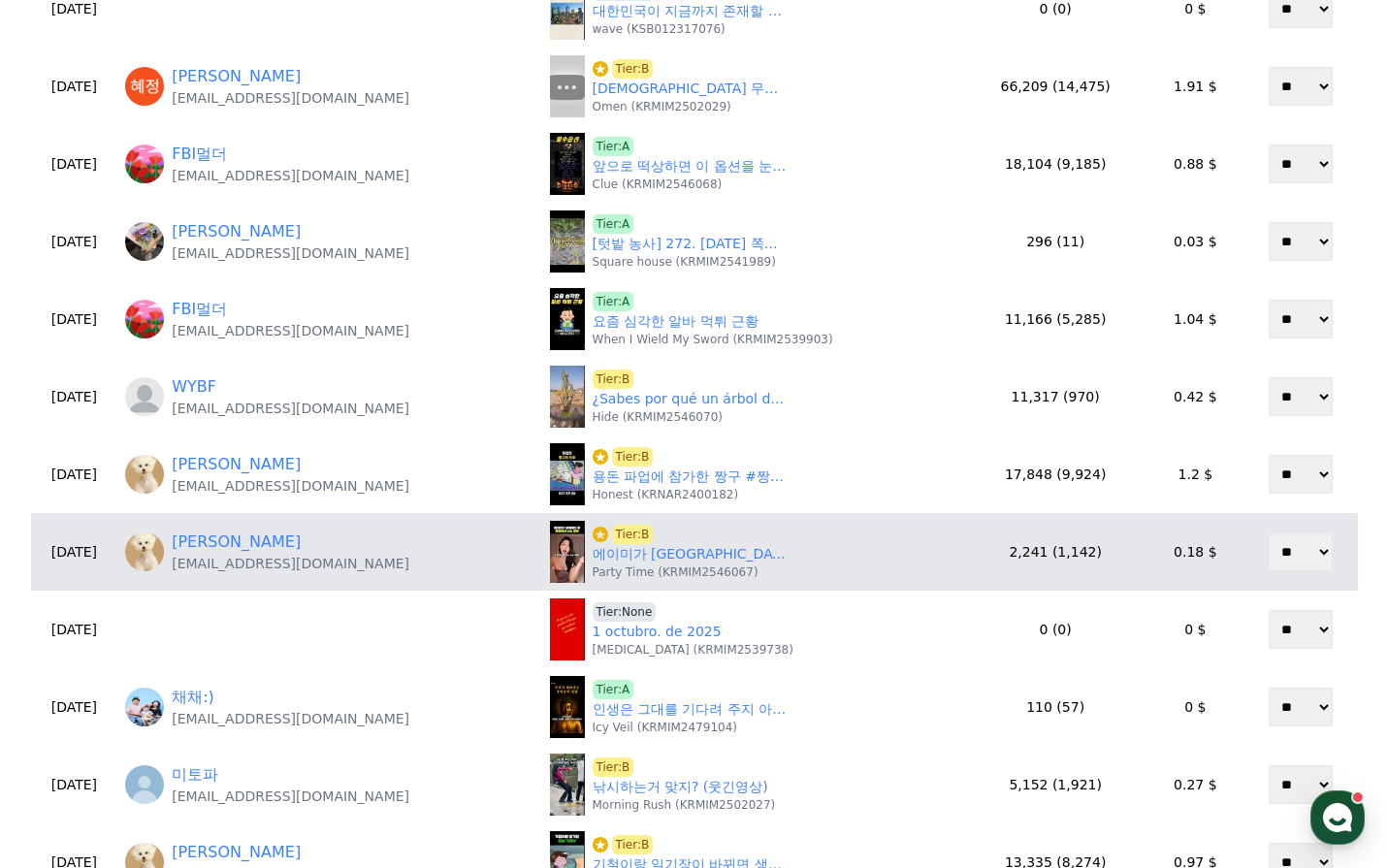
scroll to position [291, 0]
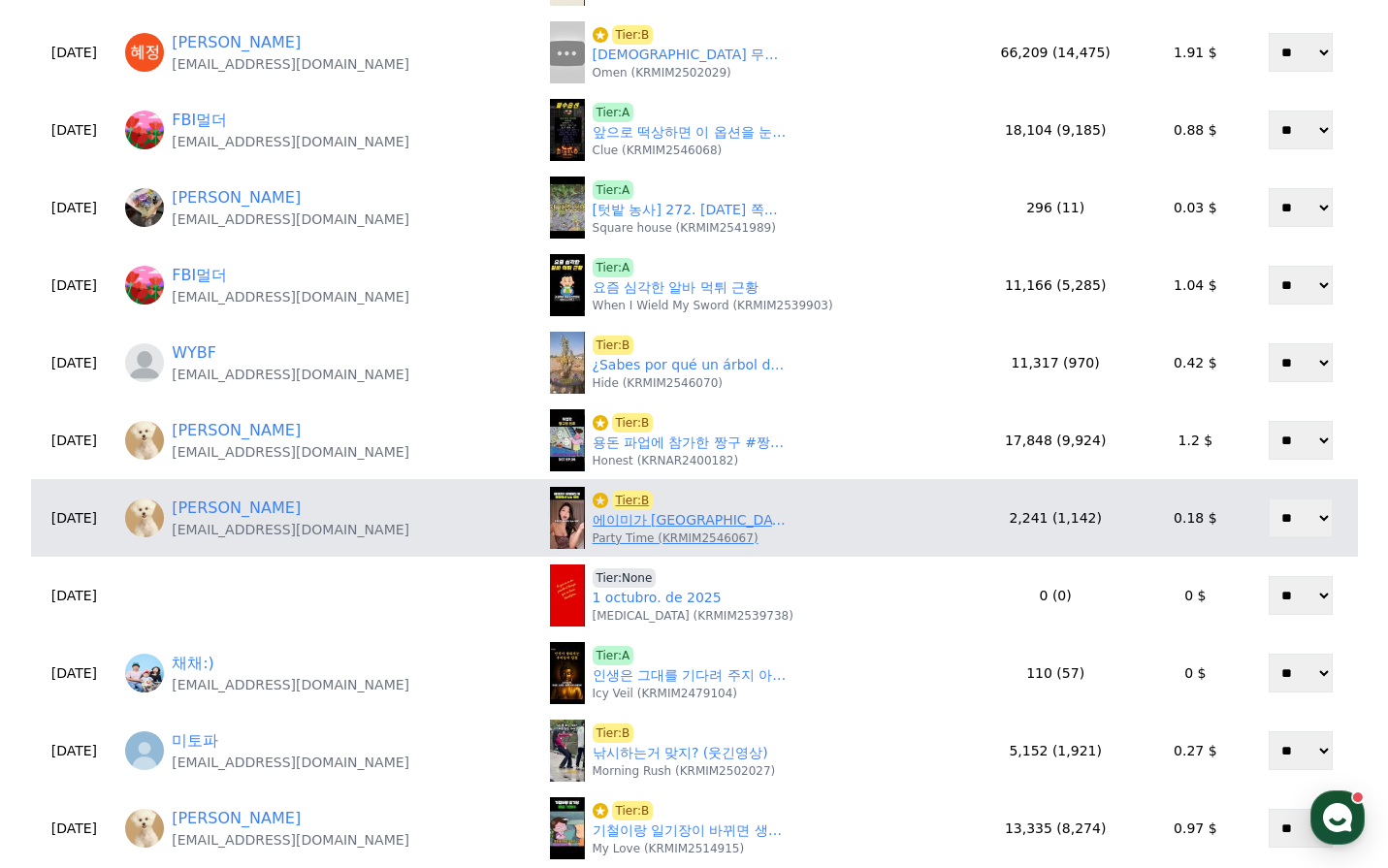
click at [658, 523] on link "에이미가 미국 클럽에서 노는법" at bounding box center [690, 520] width 194 height 21
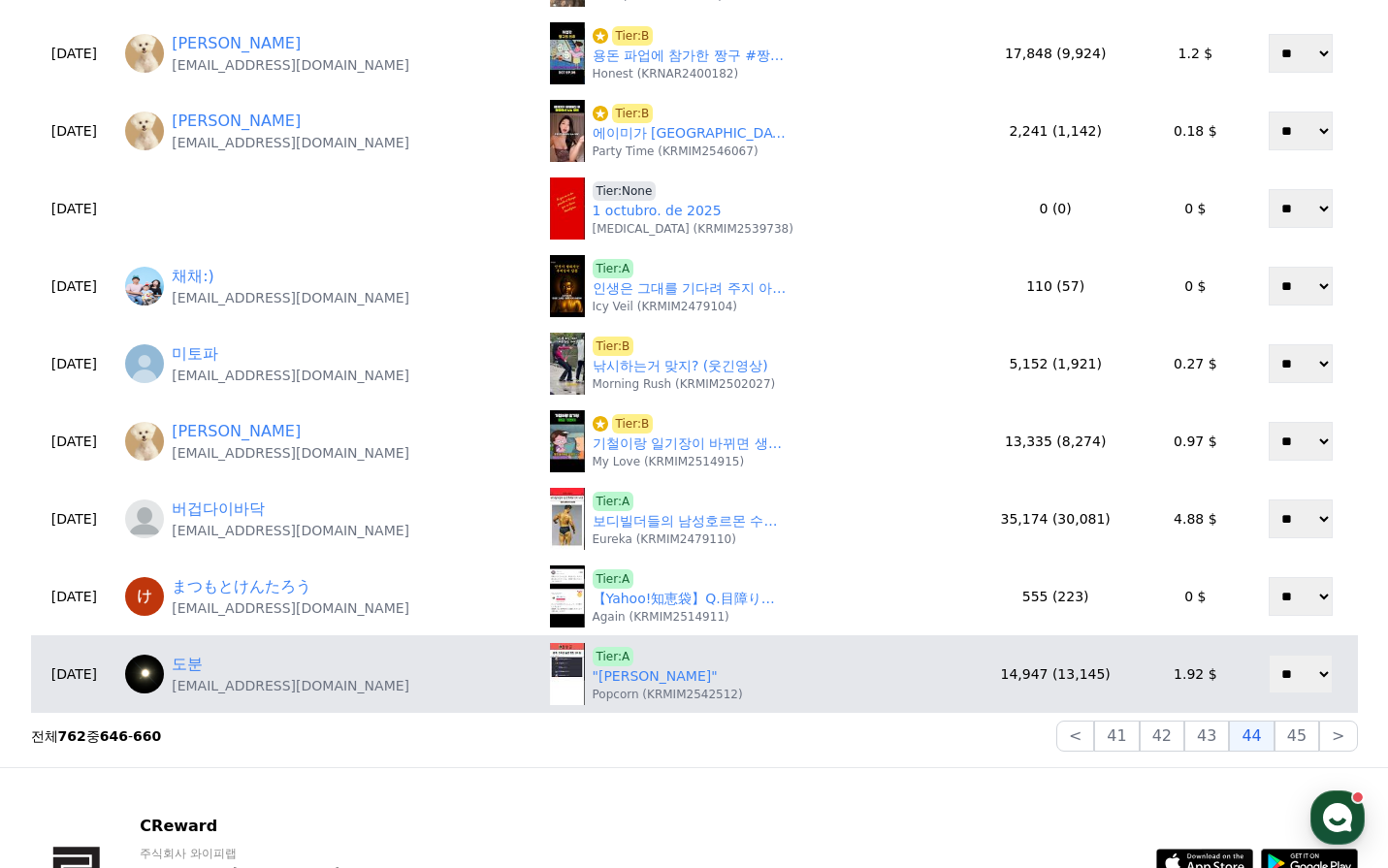
scroll to position [679, 0]
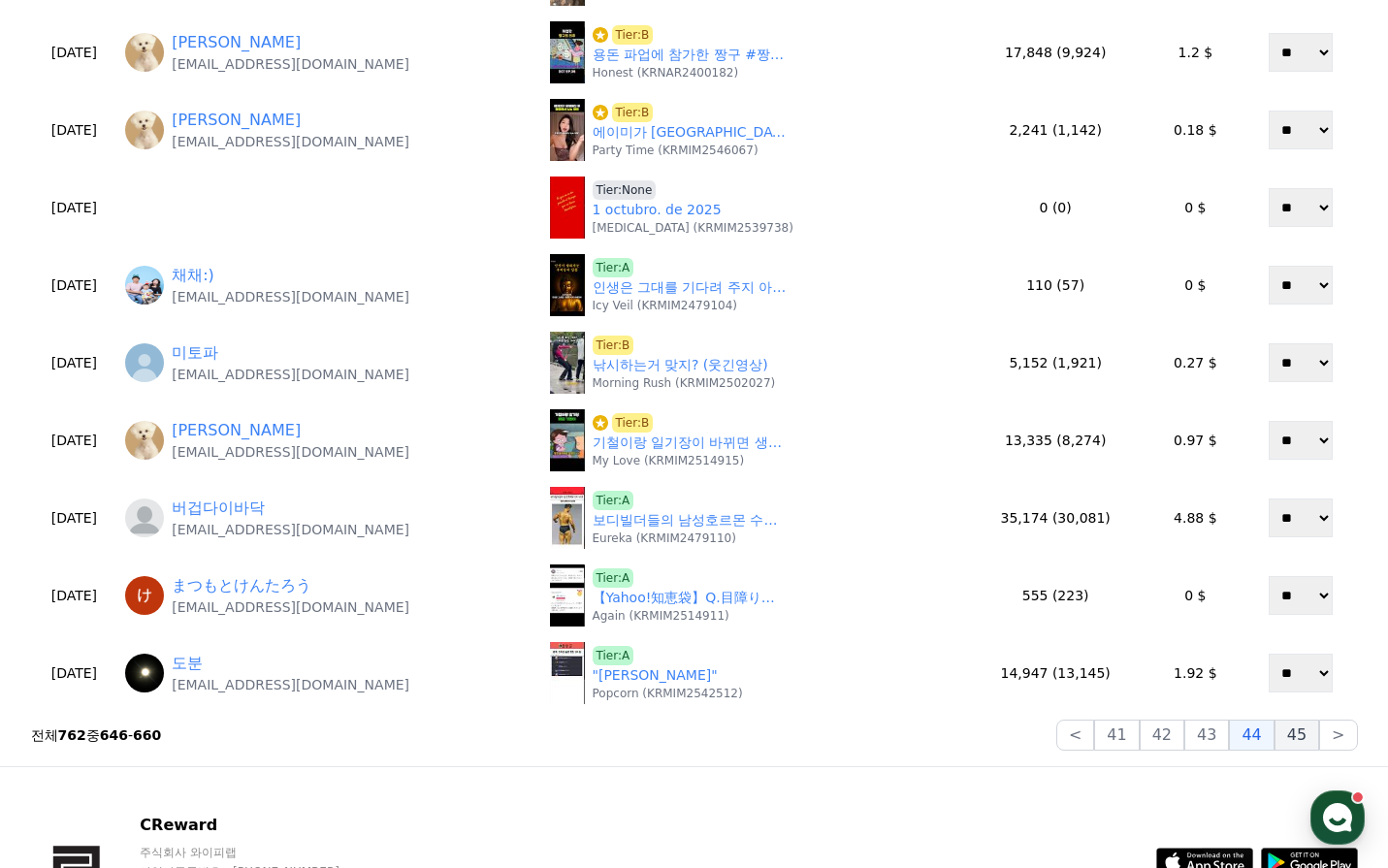
click at [1306, 727] on button "45" at bounding box center [1296, 735] width 44 height 31
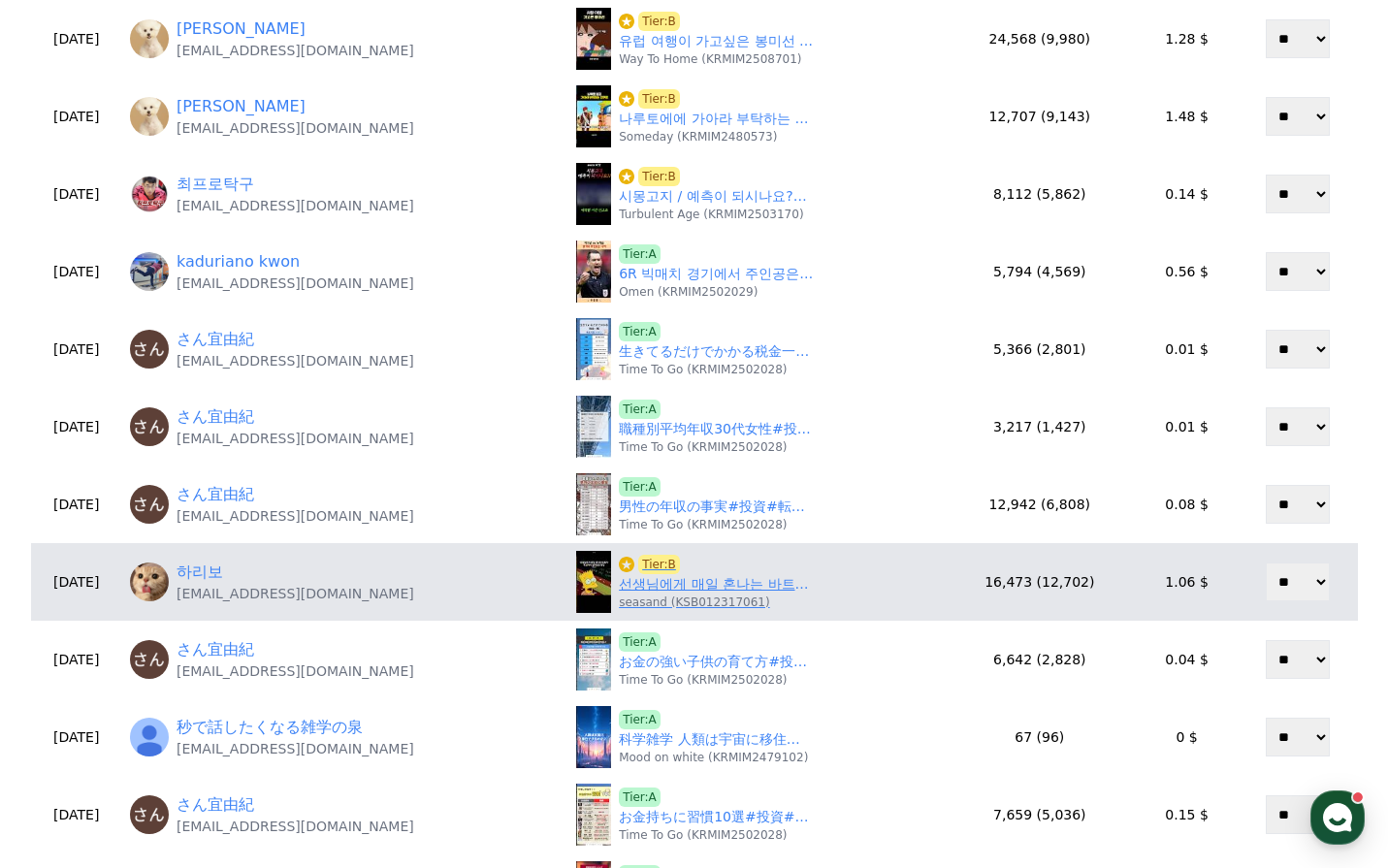
scroll to position [194, 0]
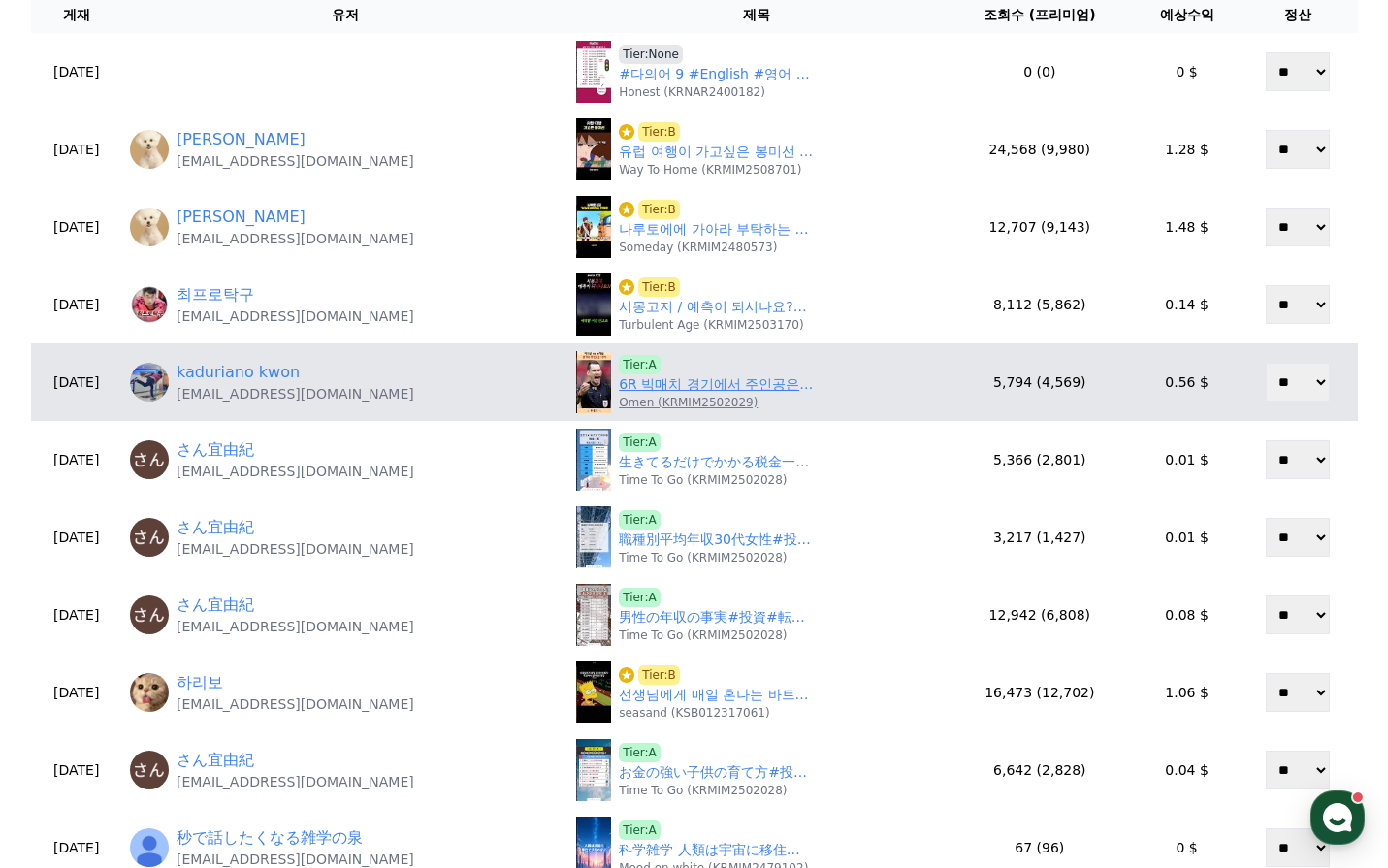
click at [677, 388] on link "6R 빅매치 경기에서 주인공은 나다" at bounding box center [716, 385] width 194 height 21
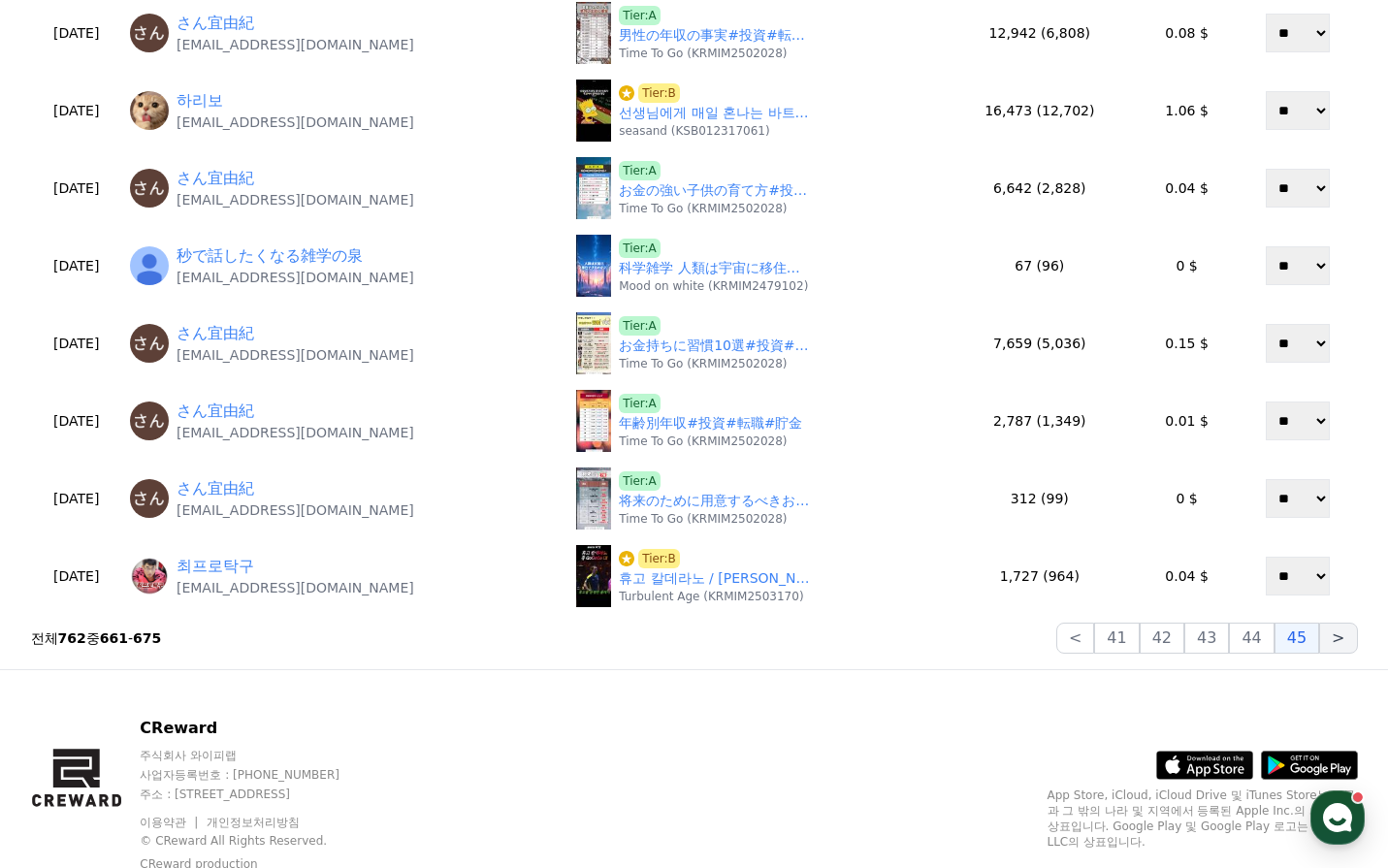
click at [1324, 638] on button ">" at bounding box center [1338, 638] width 38 height 31
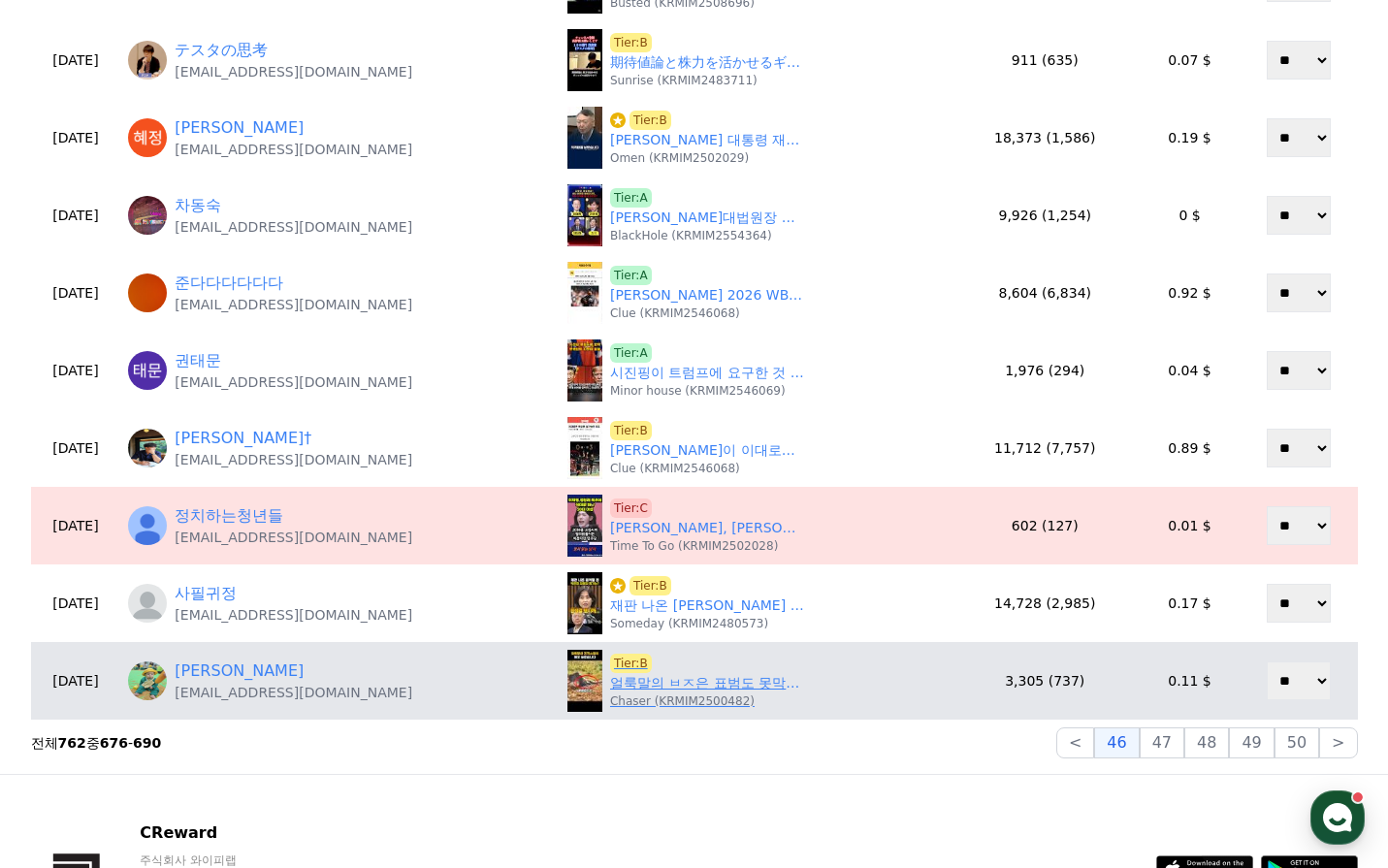
scroll to position [776, 0]
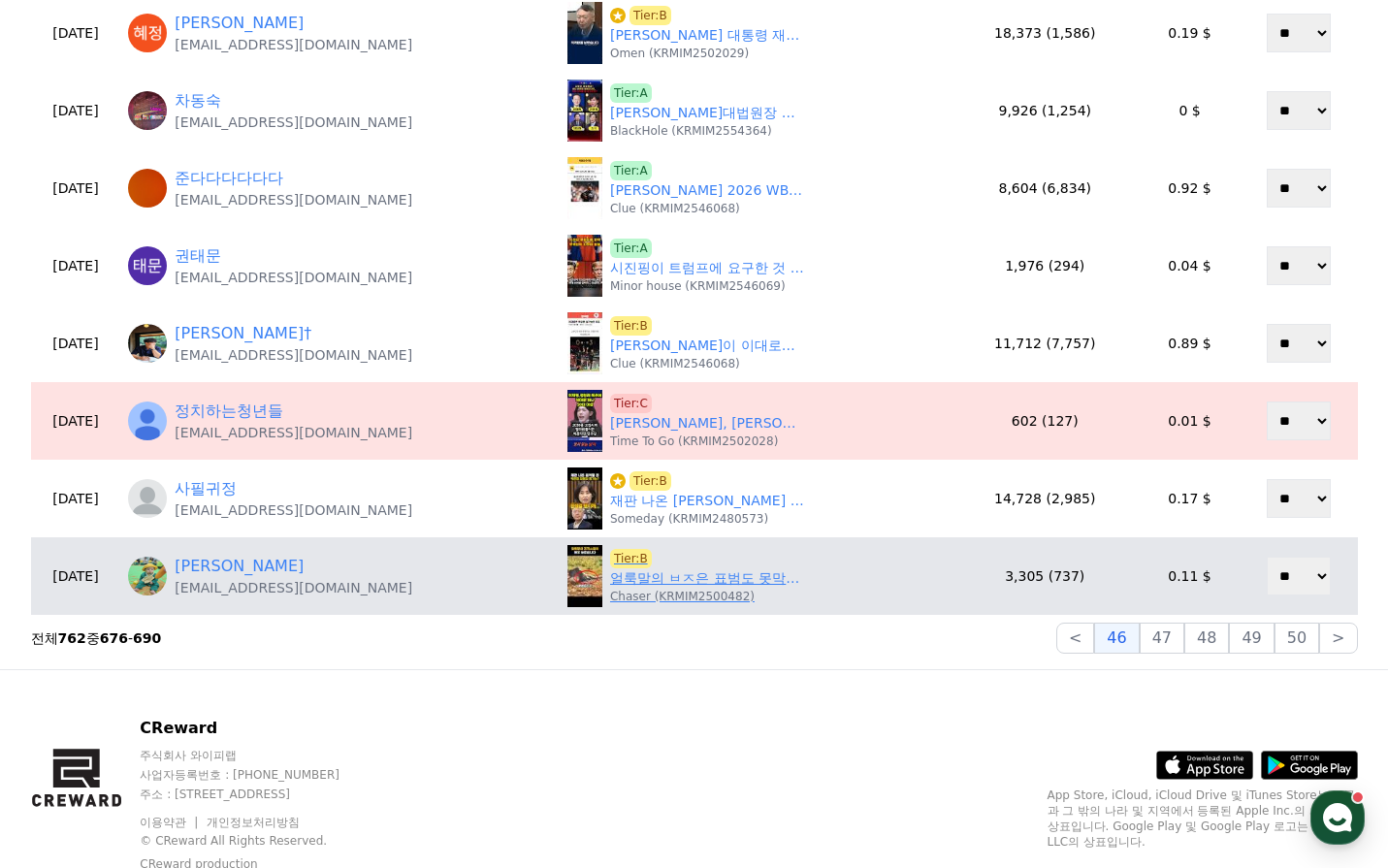
click at [695, 593] on p "Chaser (KRMIM2500482)" at bounding box center [682, 597] width 144 height 16
click at [697, 587] on link "얼룩말의 ㅂㅈ은 표범도 못막아섭니다" at bounding box center [707, 578] width 194 height 21
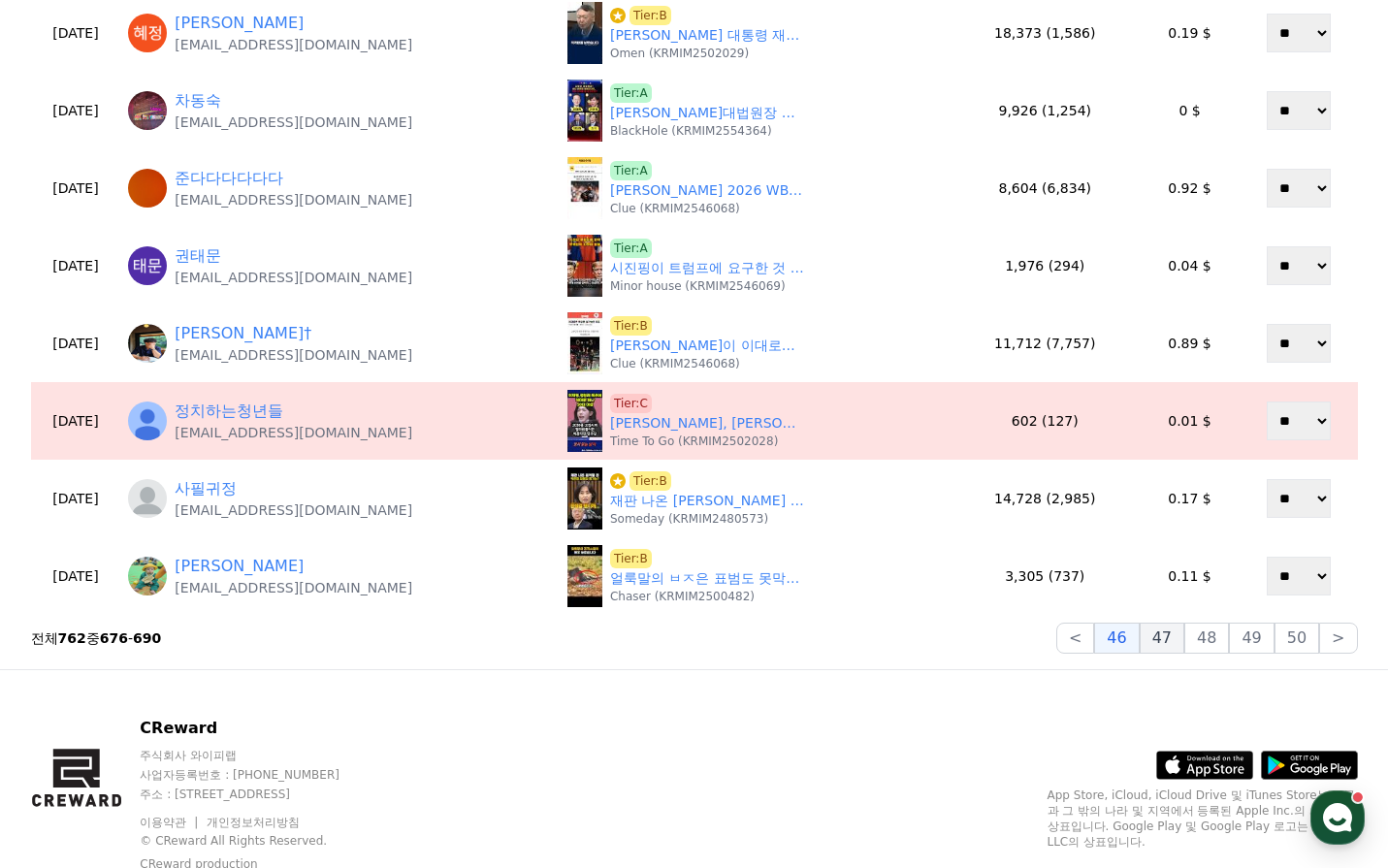
click at [1184, 632] on button "47" at bounding box center [1162, 638] width 44 height 31
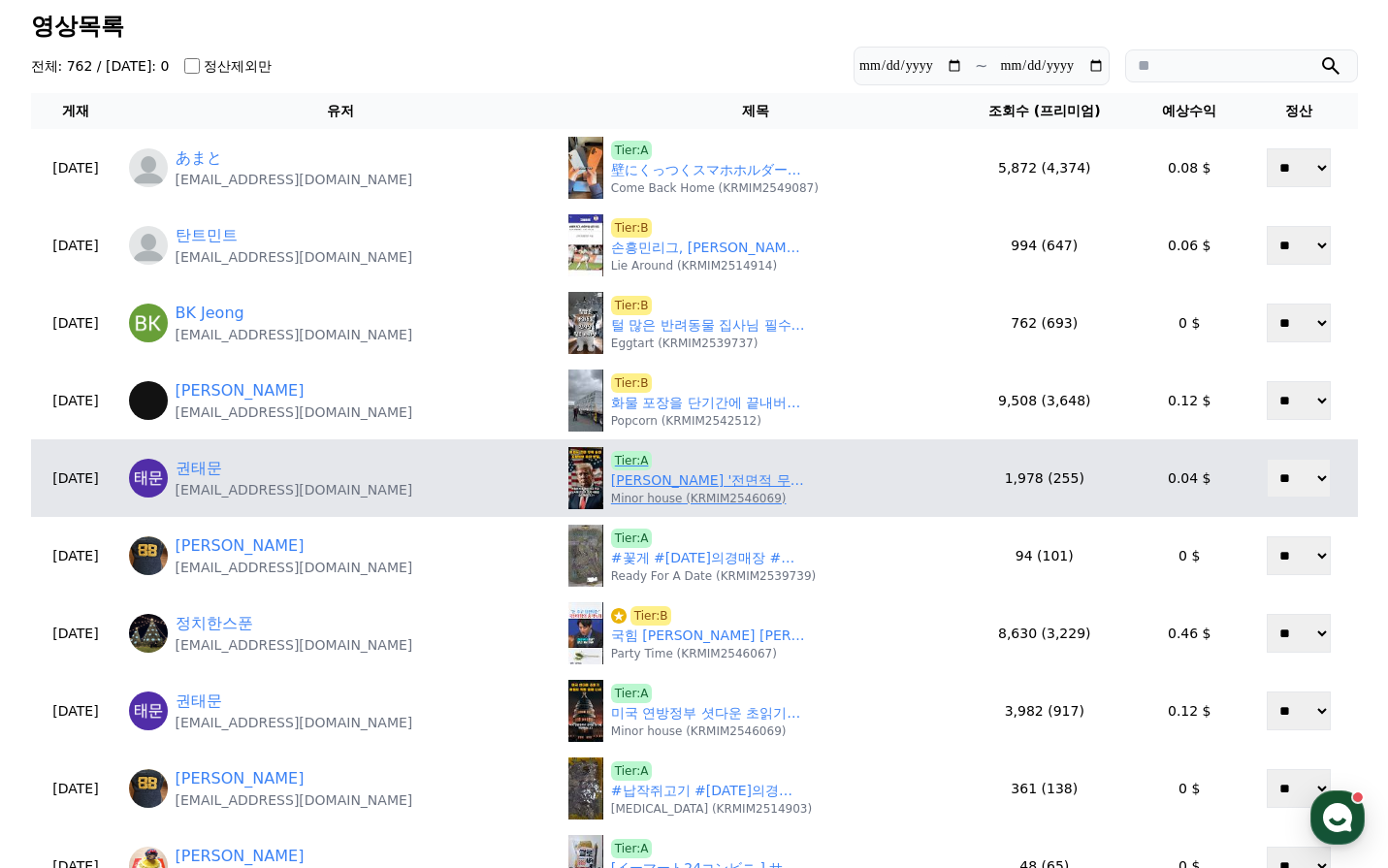
scroll to position [97, 0]
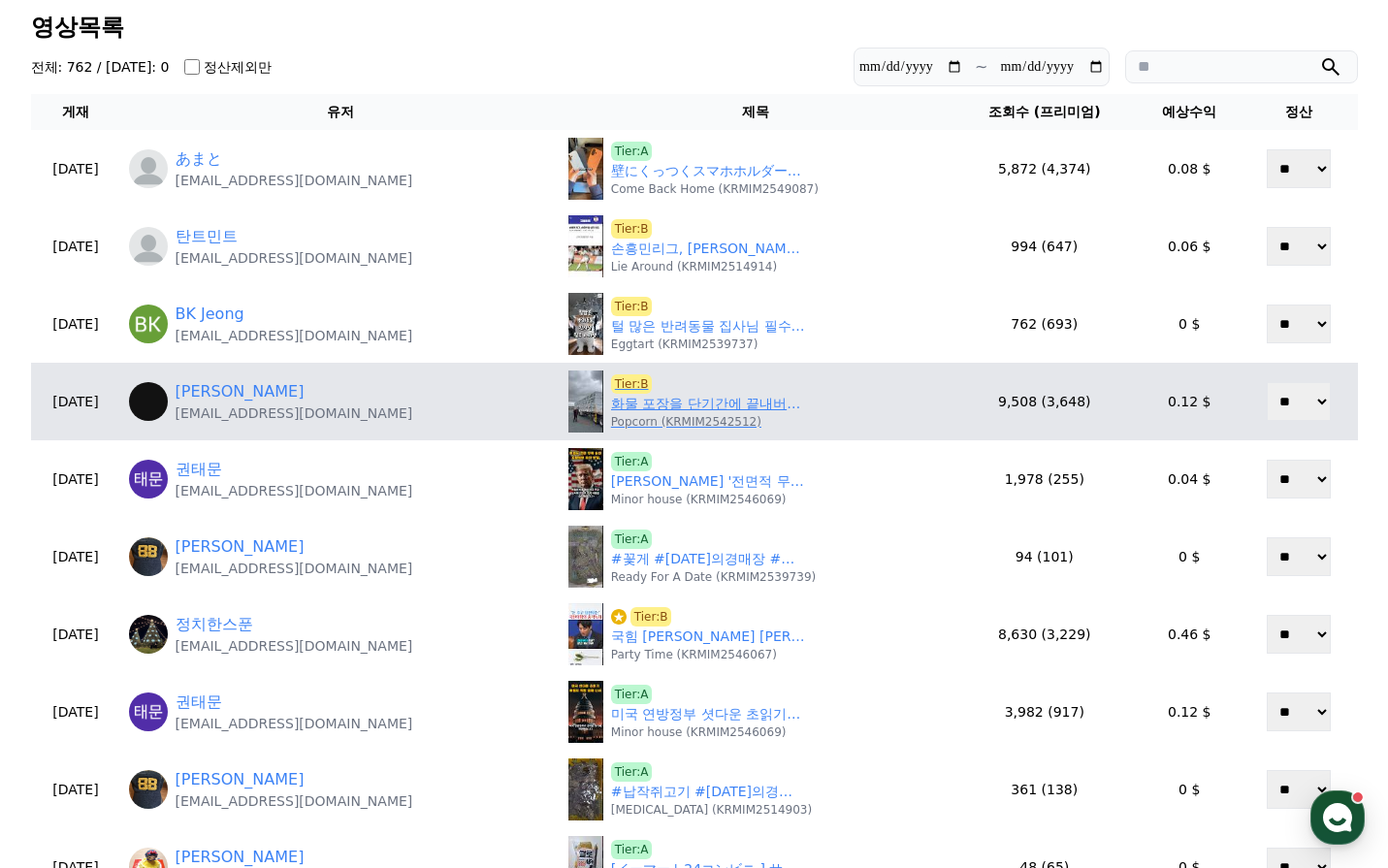
click at [658, 406] on link "화물 포장을 단기간에 끝내버리는 고수 아저씨" at bounding box center [708, 403] width 194 height 21
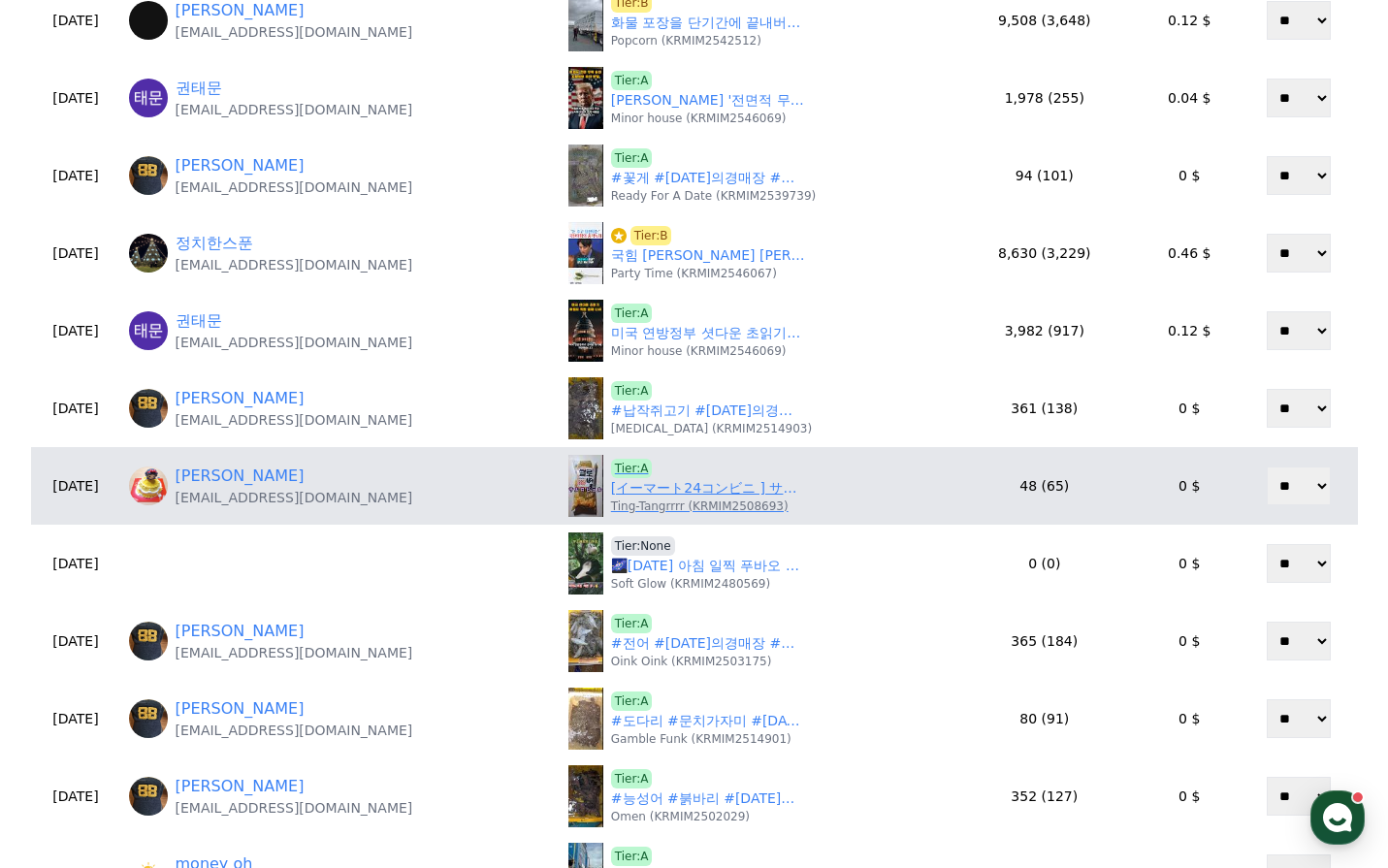
scroll to position [470, 0]
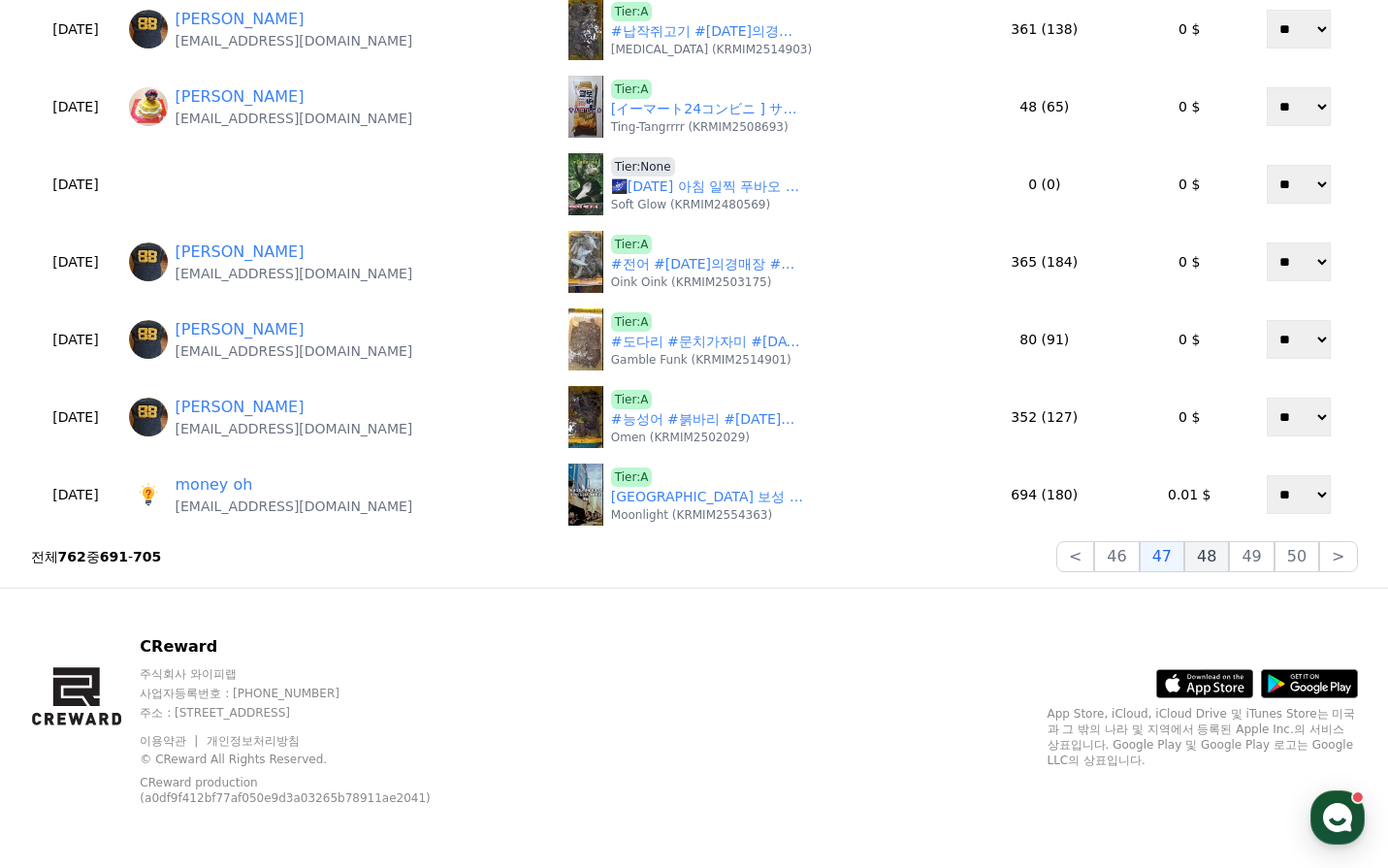
click at [1217, 556] on button "48" at bounding box center [1206, 557] width 44 height 31
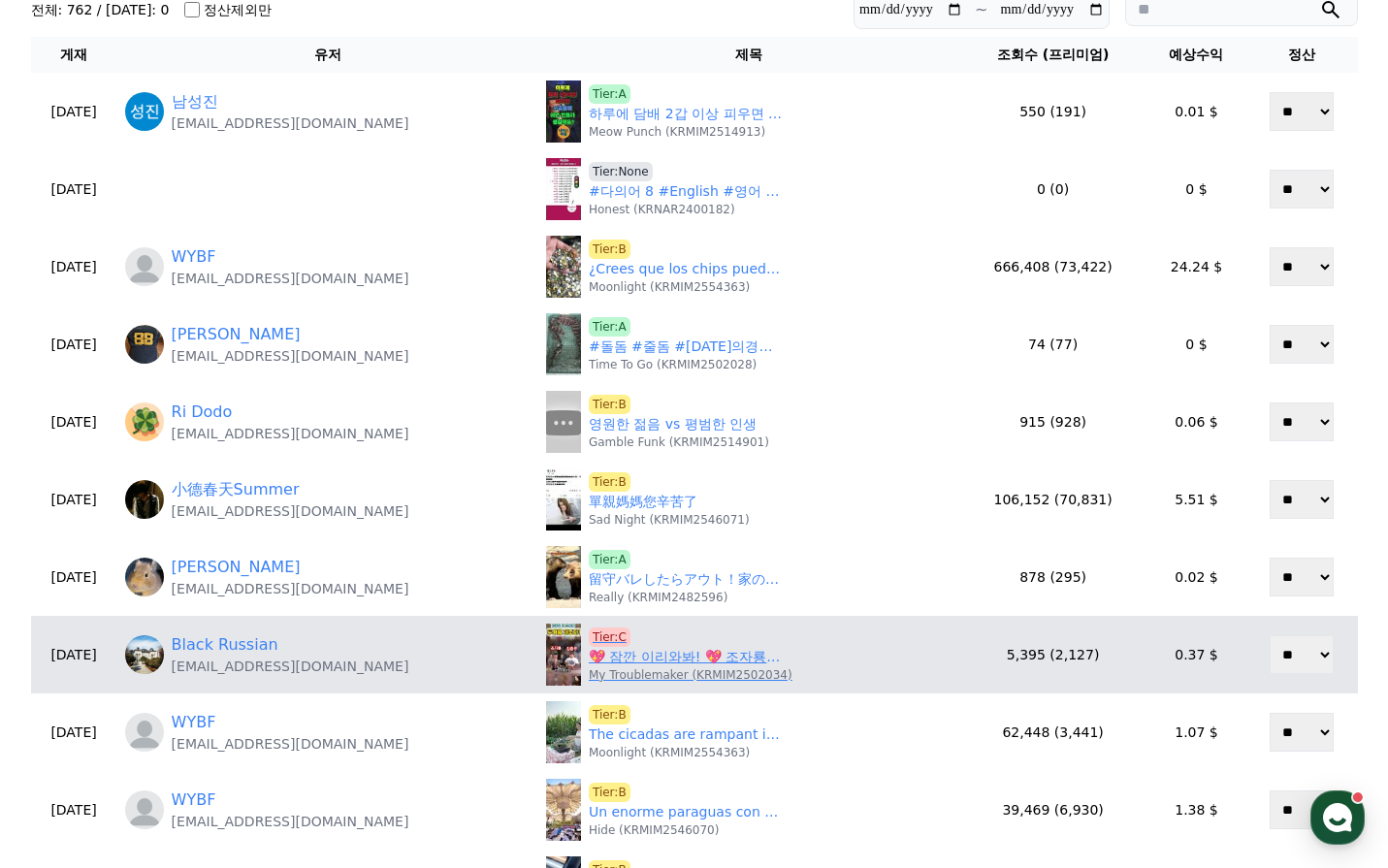
scroll to position [276, 0]
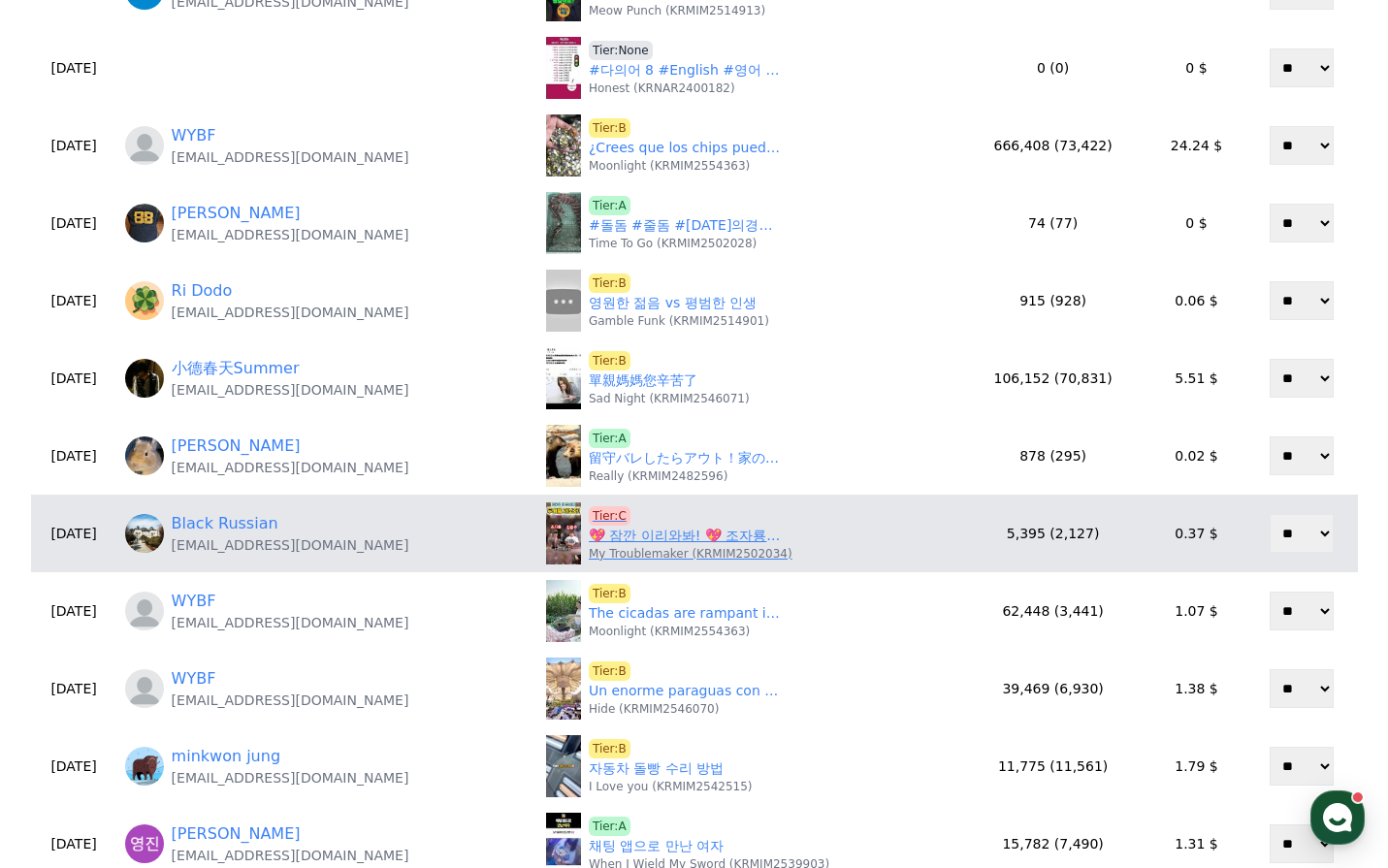
click at [631, 538] on link "💖 잠깐 이리와봐! 💖 조자룡 (피들스틱 건달) vs 김중우 (김윤태 크루)👉 처음 만났을 때💖 #김윤태 #엄태웅 #조자룡 #신태일 #엄행어사" at bounding box center [686, 536] width 194 height 21
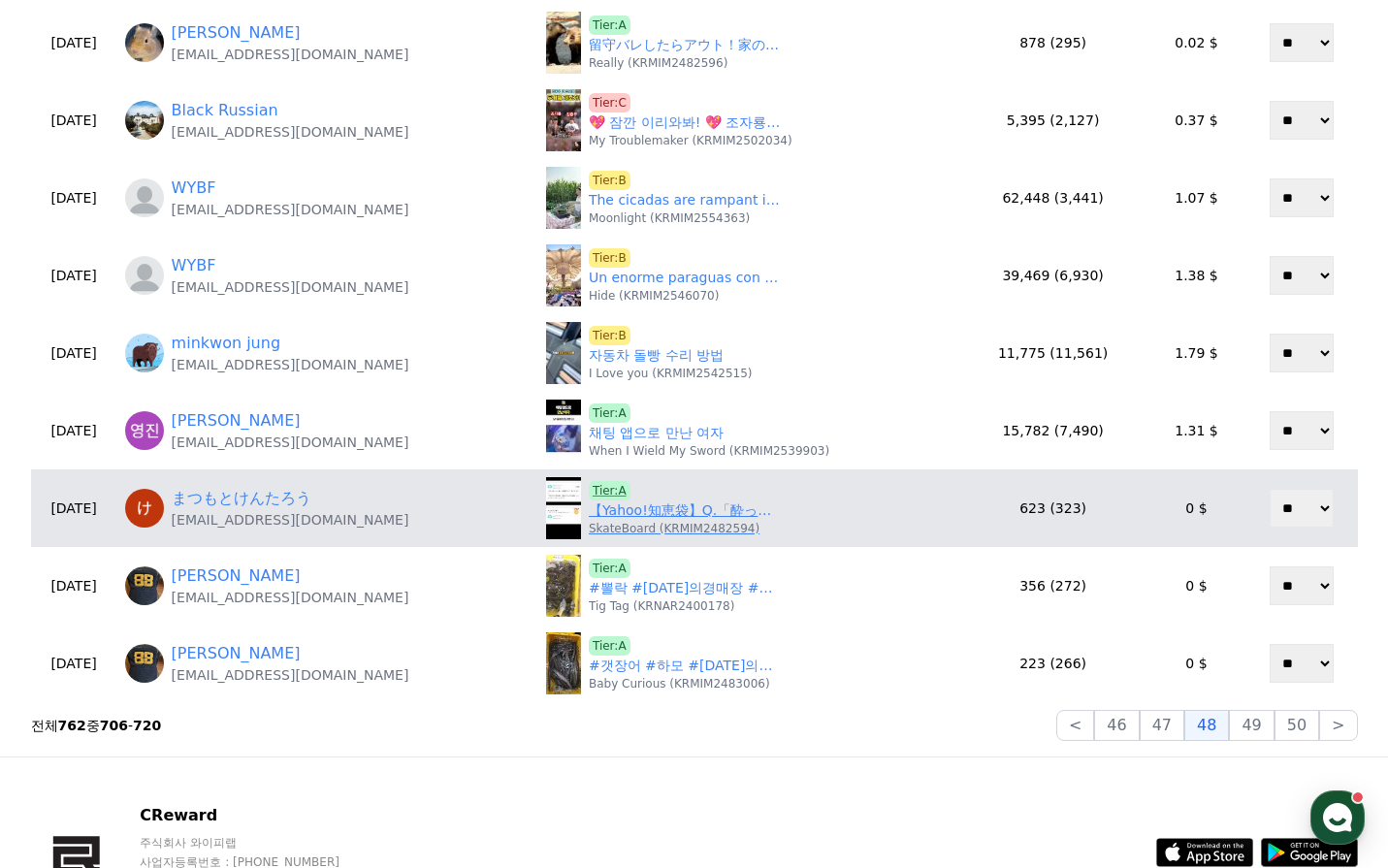
scroll to position [760, 0]
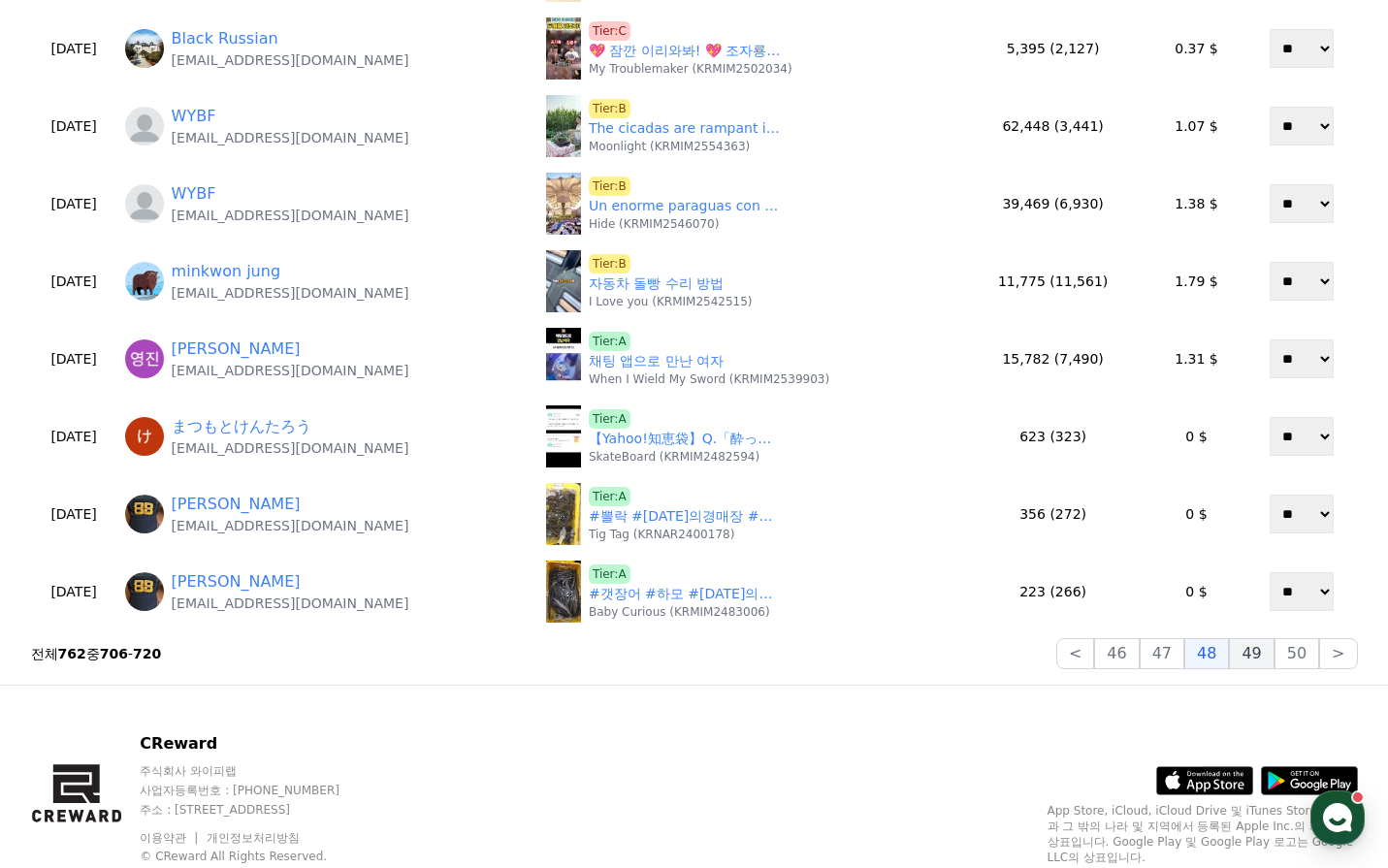
click at [1248, 651] on button "49" at bounding box center [1251, 653] width 44 height 31
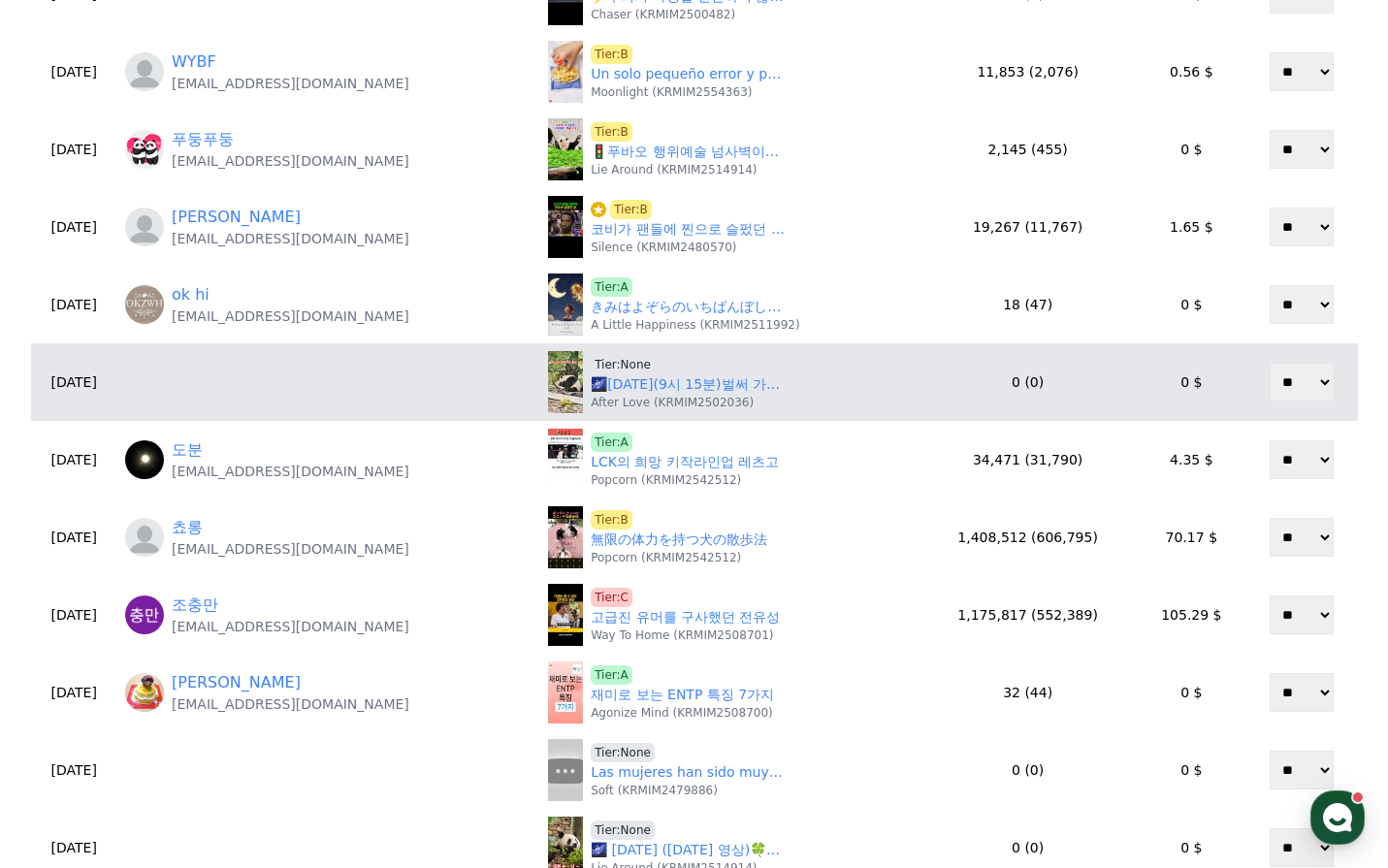
scroll to position [582, 0]
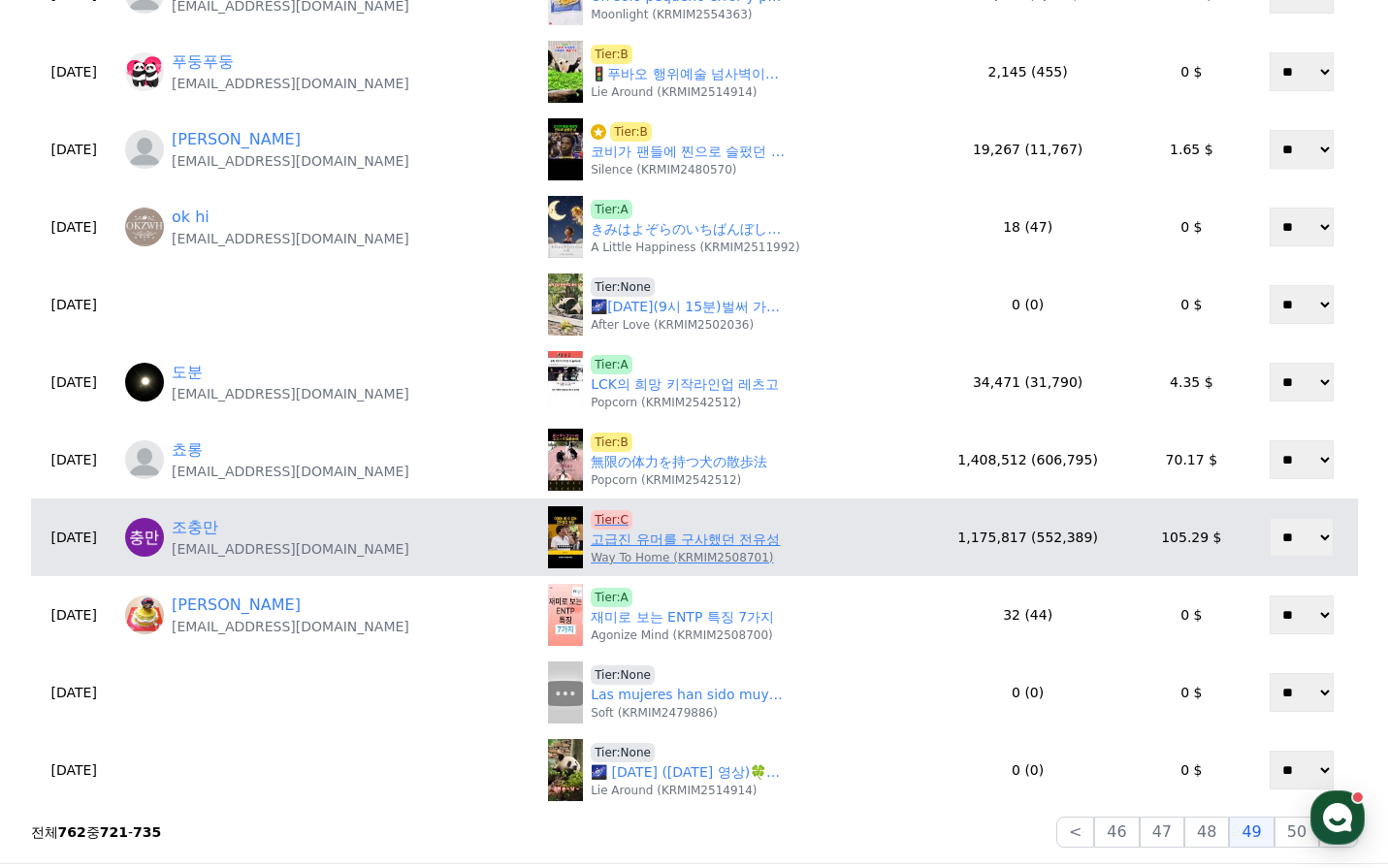
click at [644, 539] on link "고급진 유머를 구사했던 전유성" at bounding box center [685, 540] width 189 height 21
click at [602, 523] on span "Tier:C" at bounding box center [612, 520] width 42 height 20
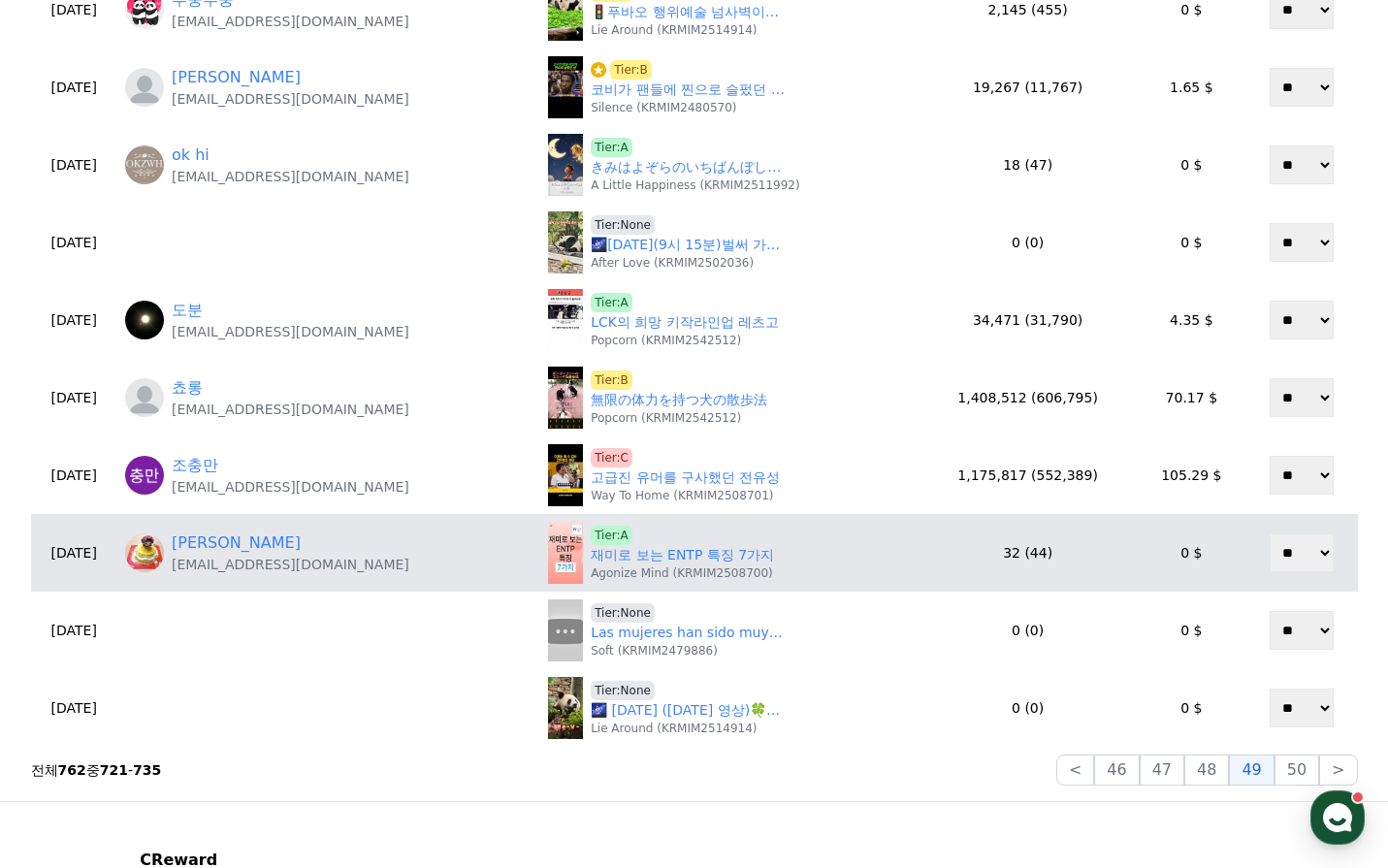
scroll to position [679, 0]
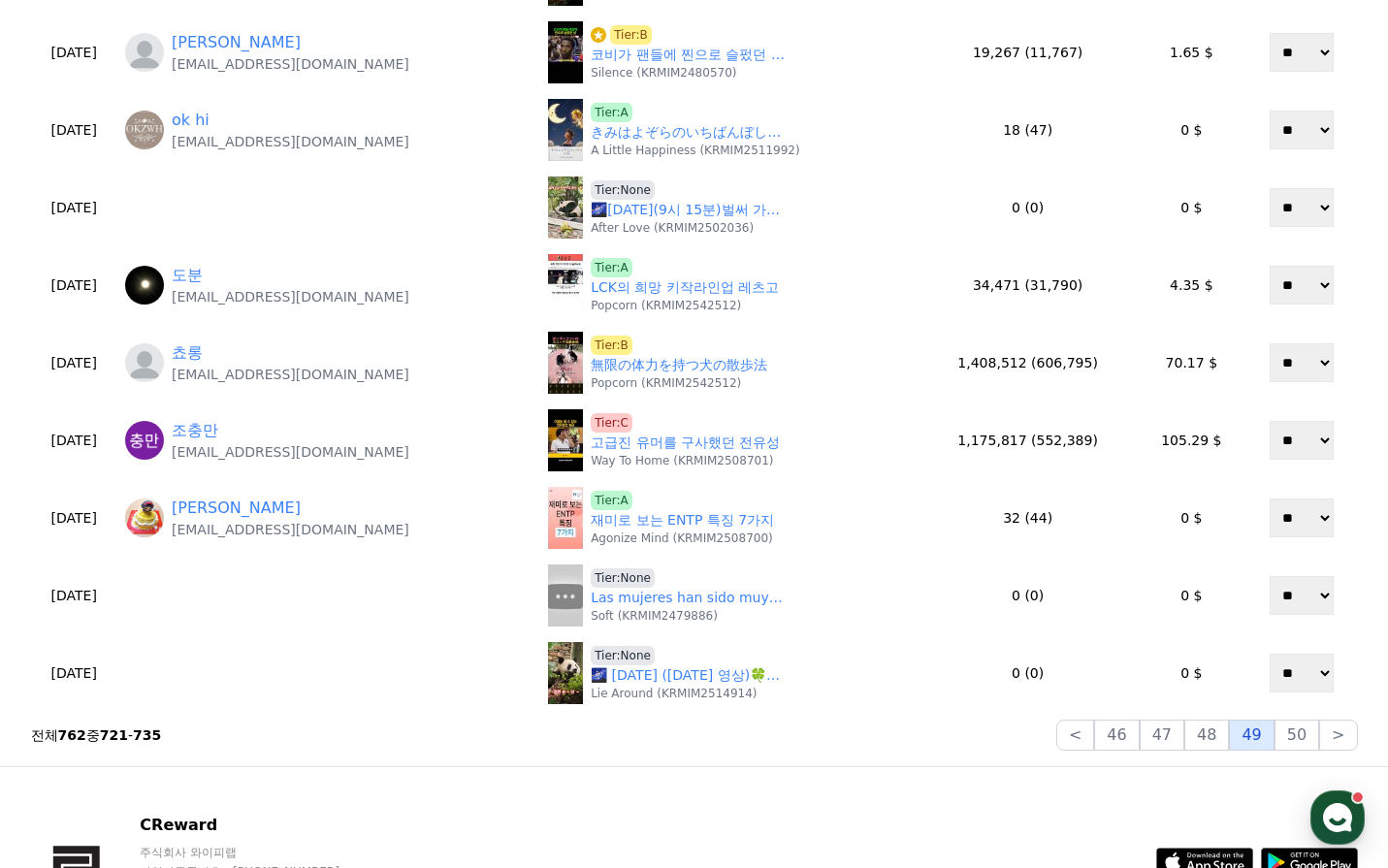
click at [1261, 736] on button "49" at bounding box center [1251, 735] width 44 height 31
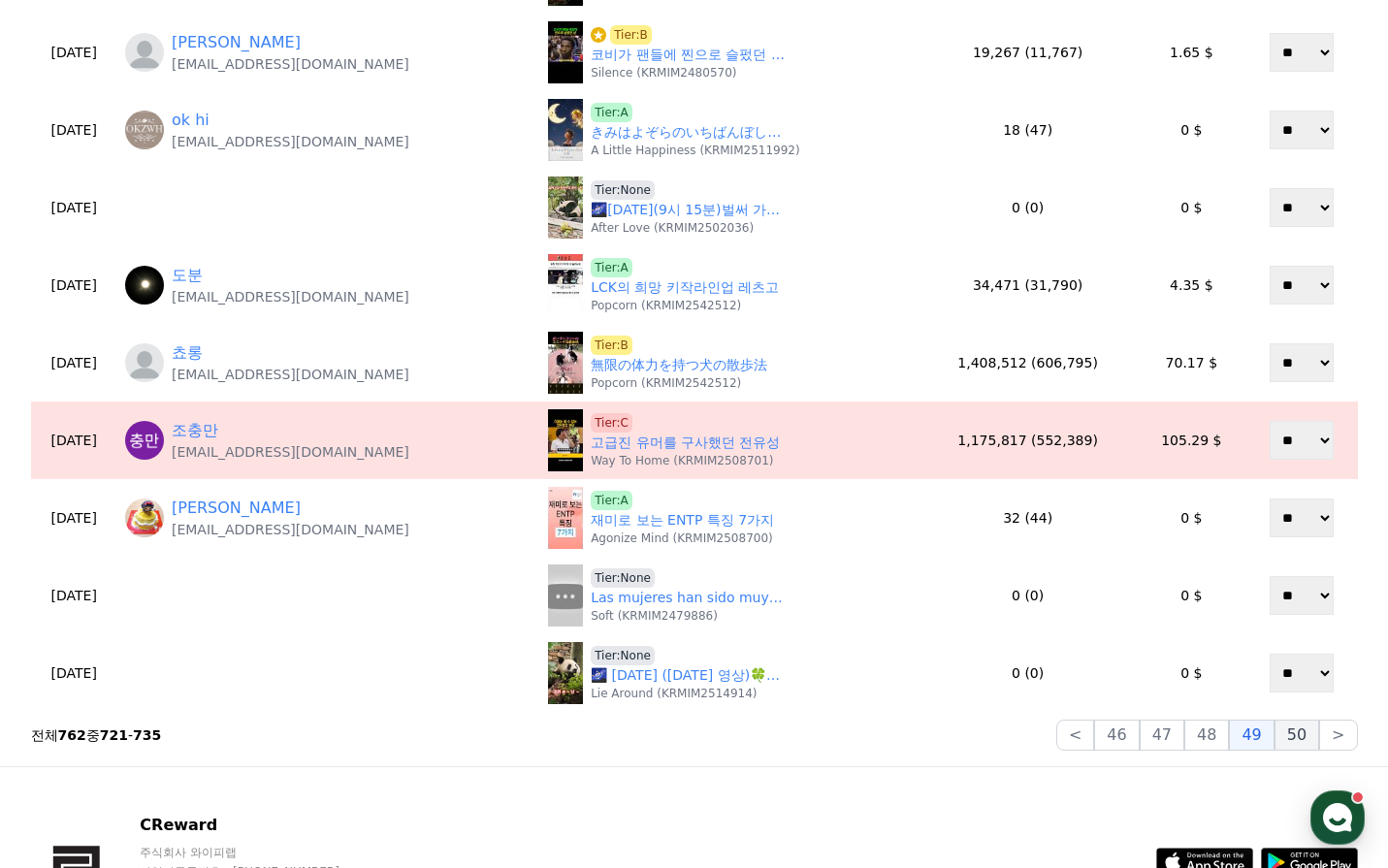
click at [1311, 738] on button "50" at bounding box center [1296, 735] width 44 height 31
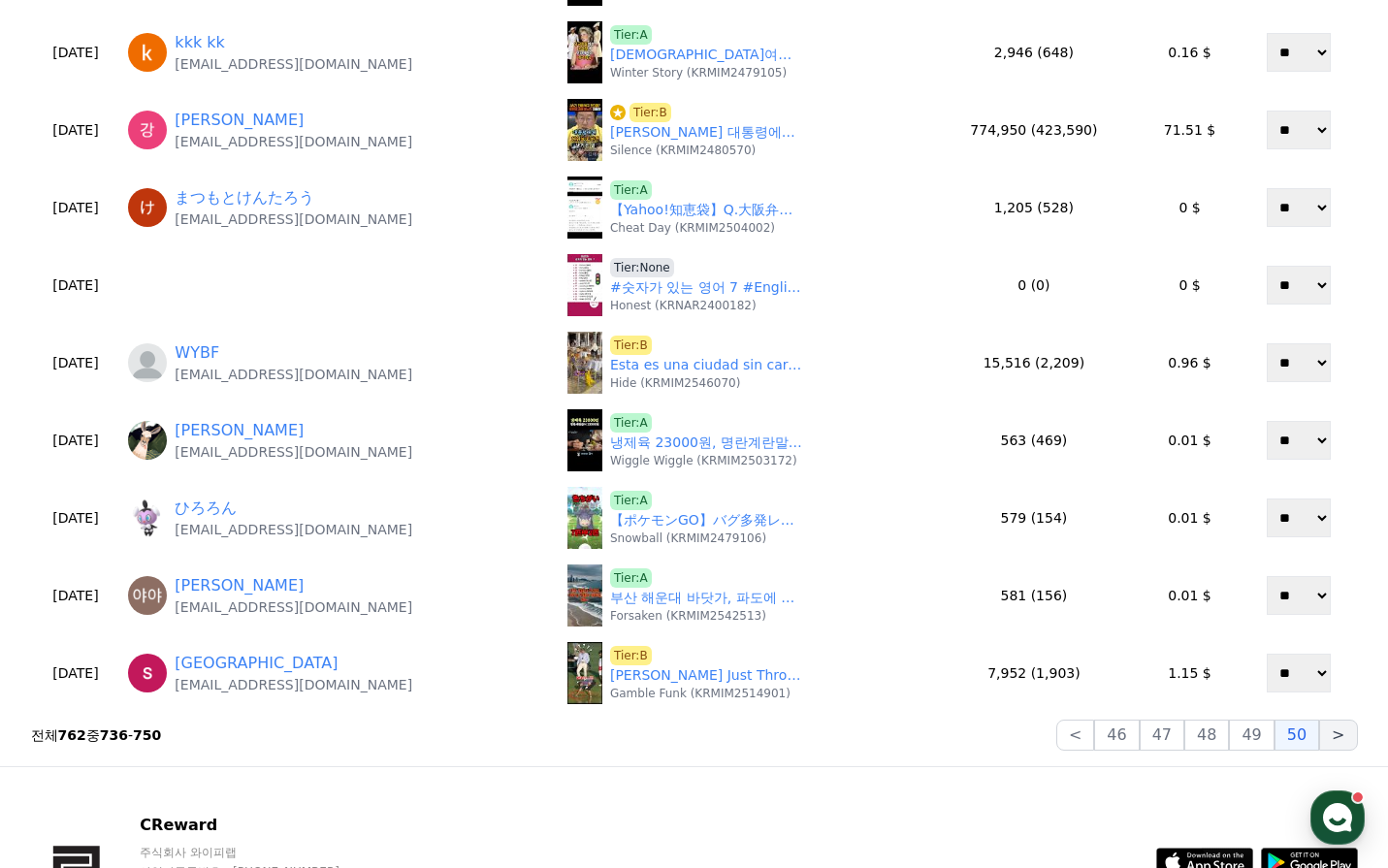
click at [1331, 736] on button ">" at bounding box center [1338, 735] width 38 height 31
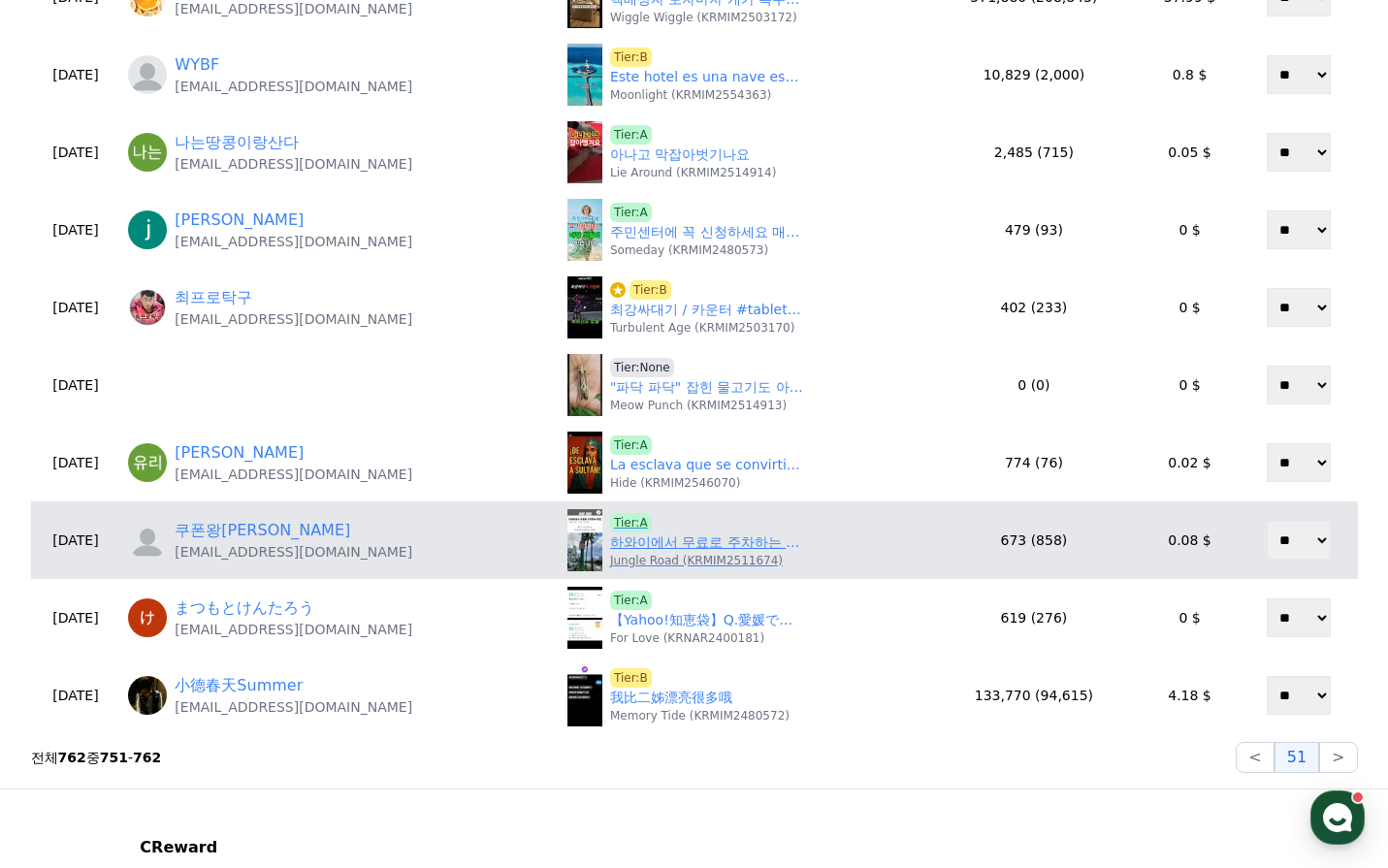
scroll to position [485, 0]
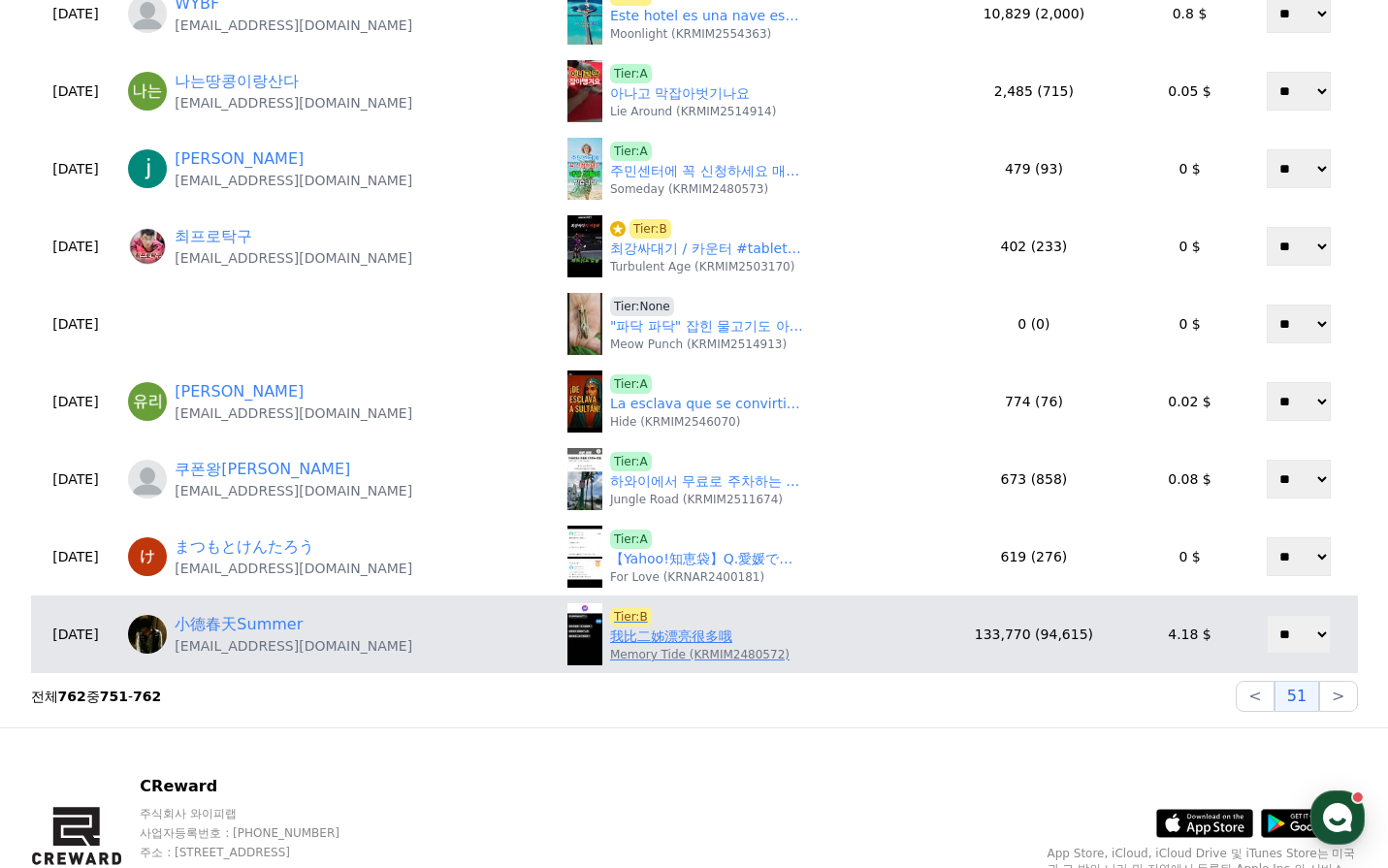
click at [662, 641] on link "我比二姊漂亮很多哦" at bounding box center [671, 637] width 123 height 21
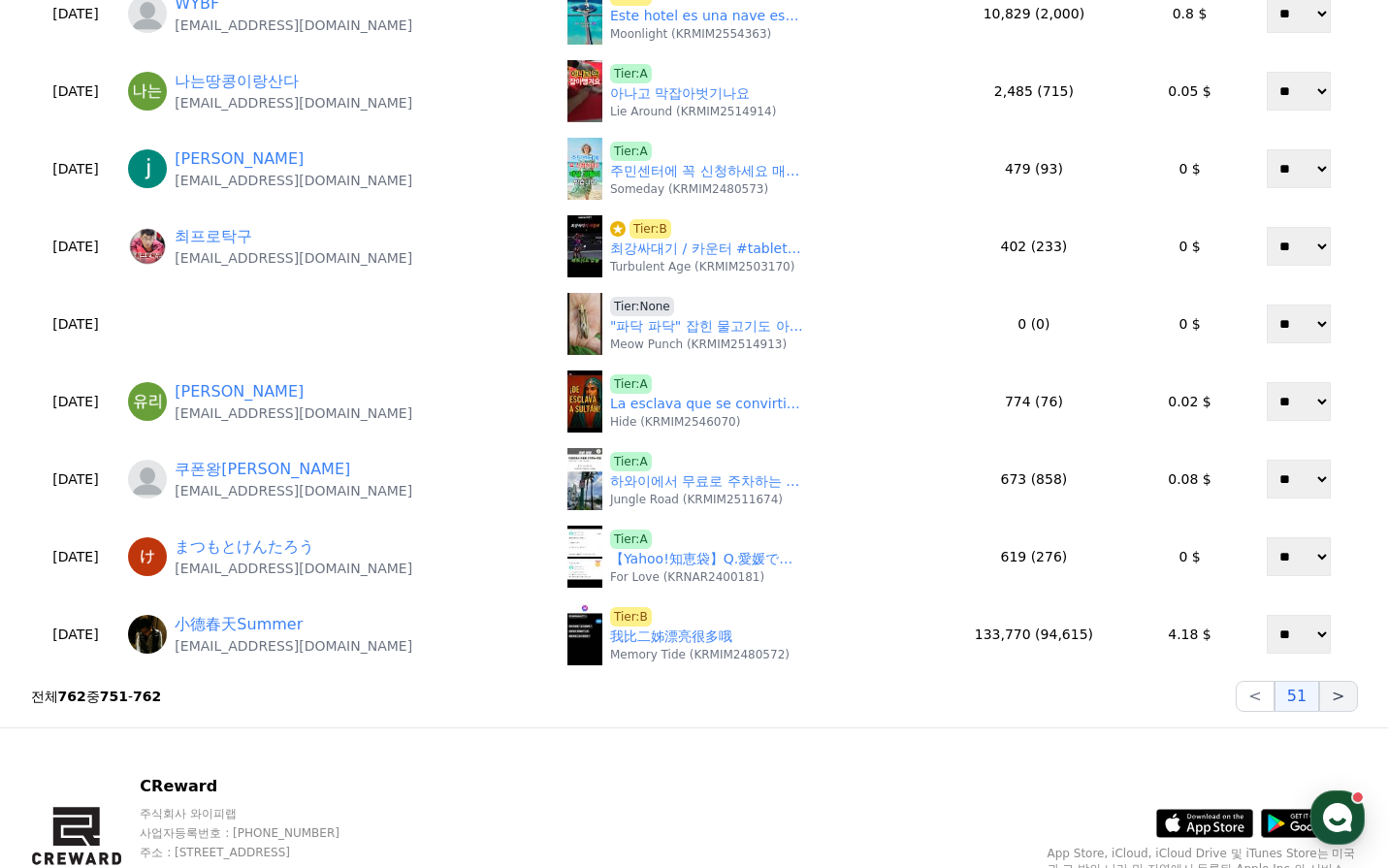
click at [1352, 701] on button ">" at bounding box center [1338, 696] width 38 height 31
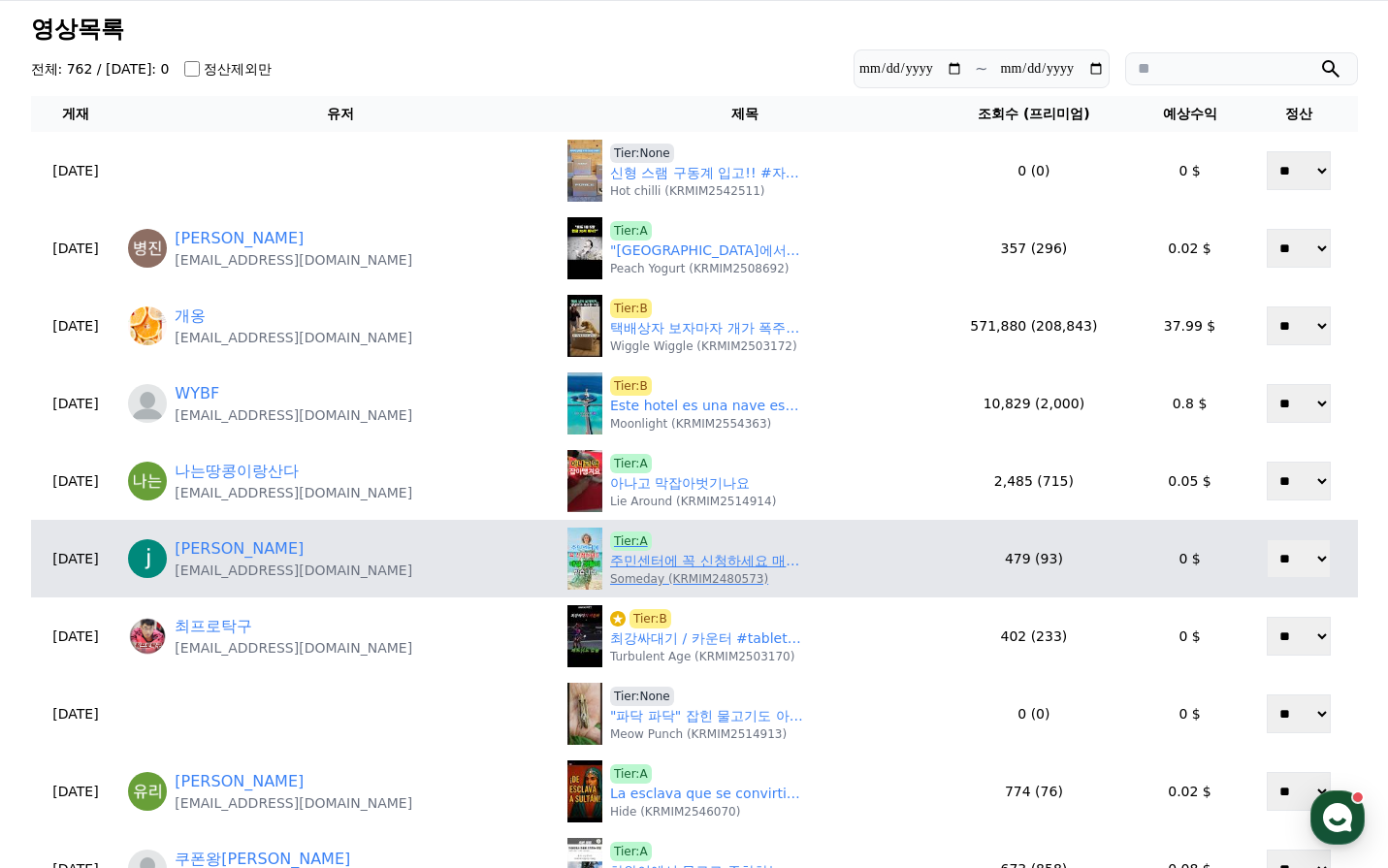
scroll to position [0, 0]
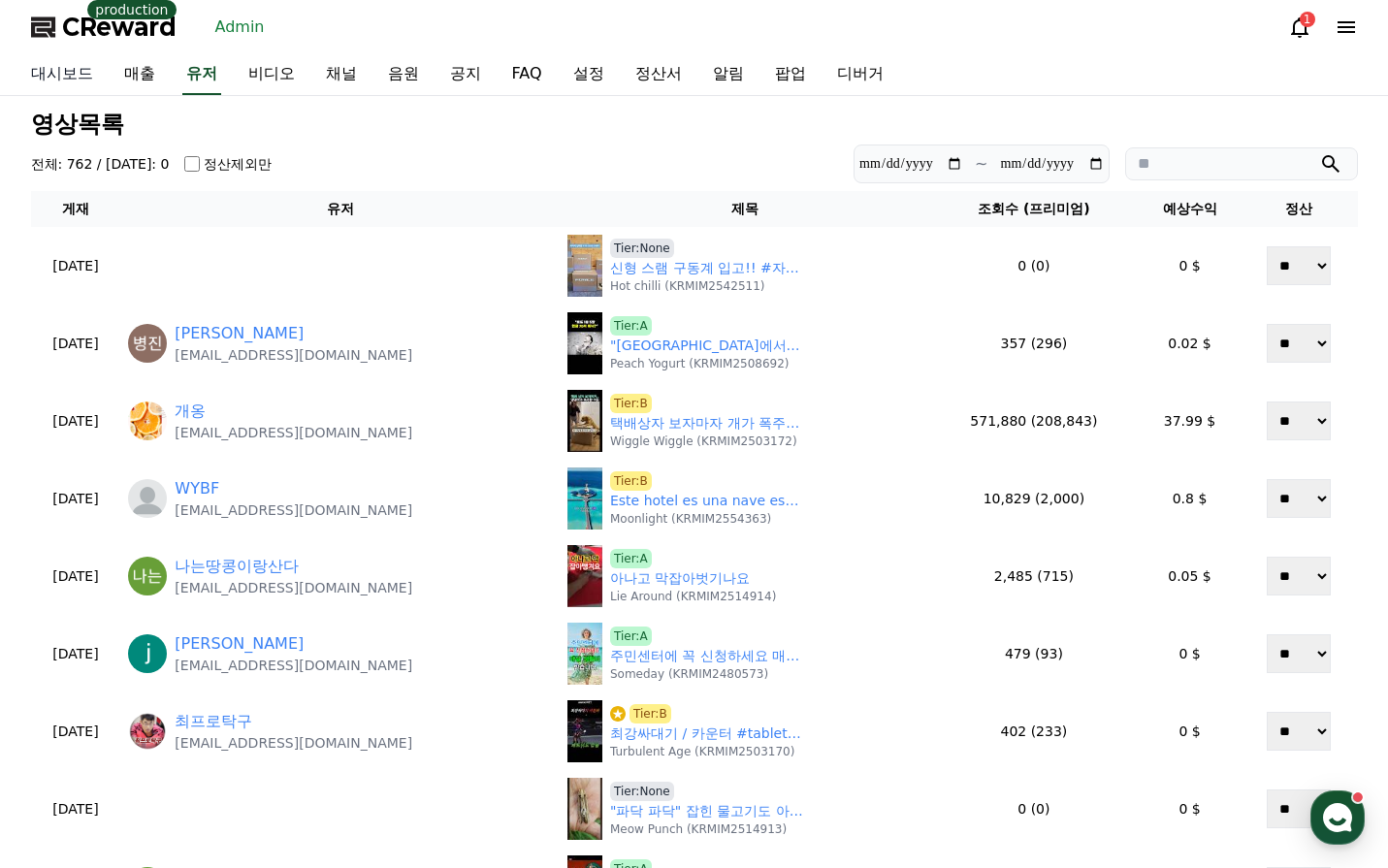
click at [63, 73] on link "대시보드" at bounding box center [62, 74] width 93 height 41
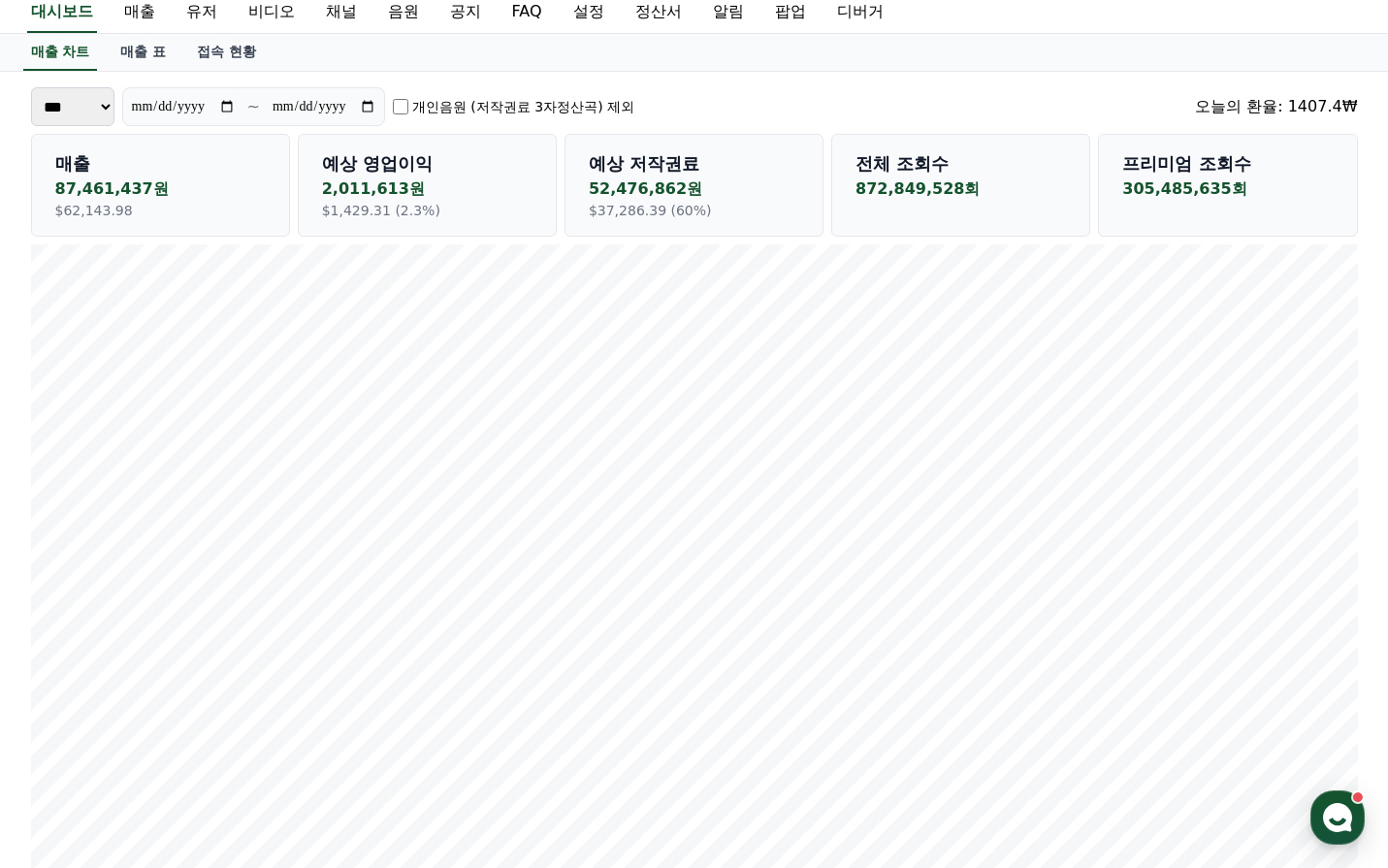
scroll to position [97, 0]
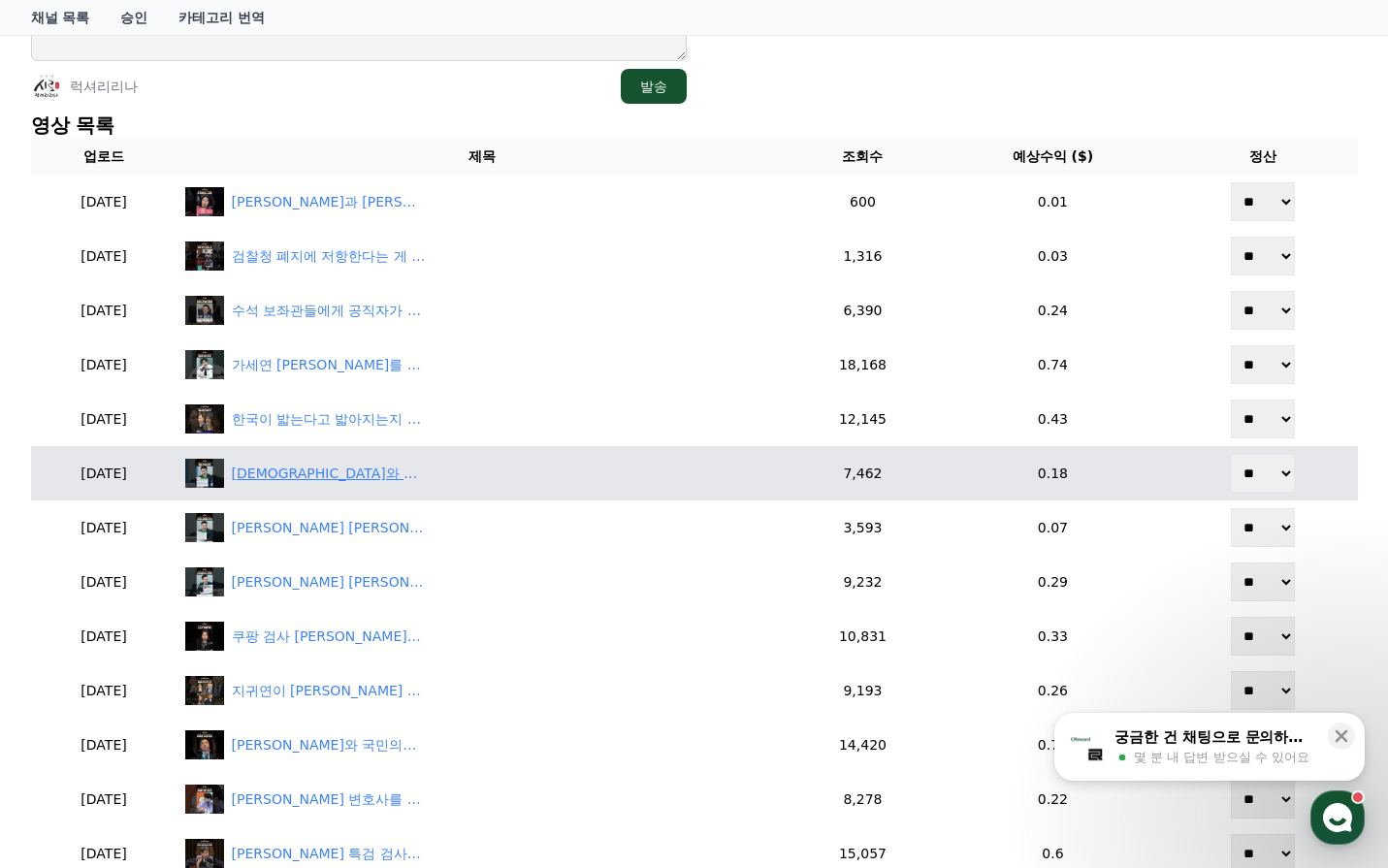
scroll to position [679, 0]
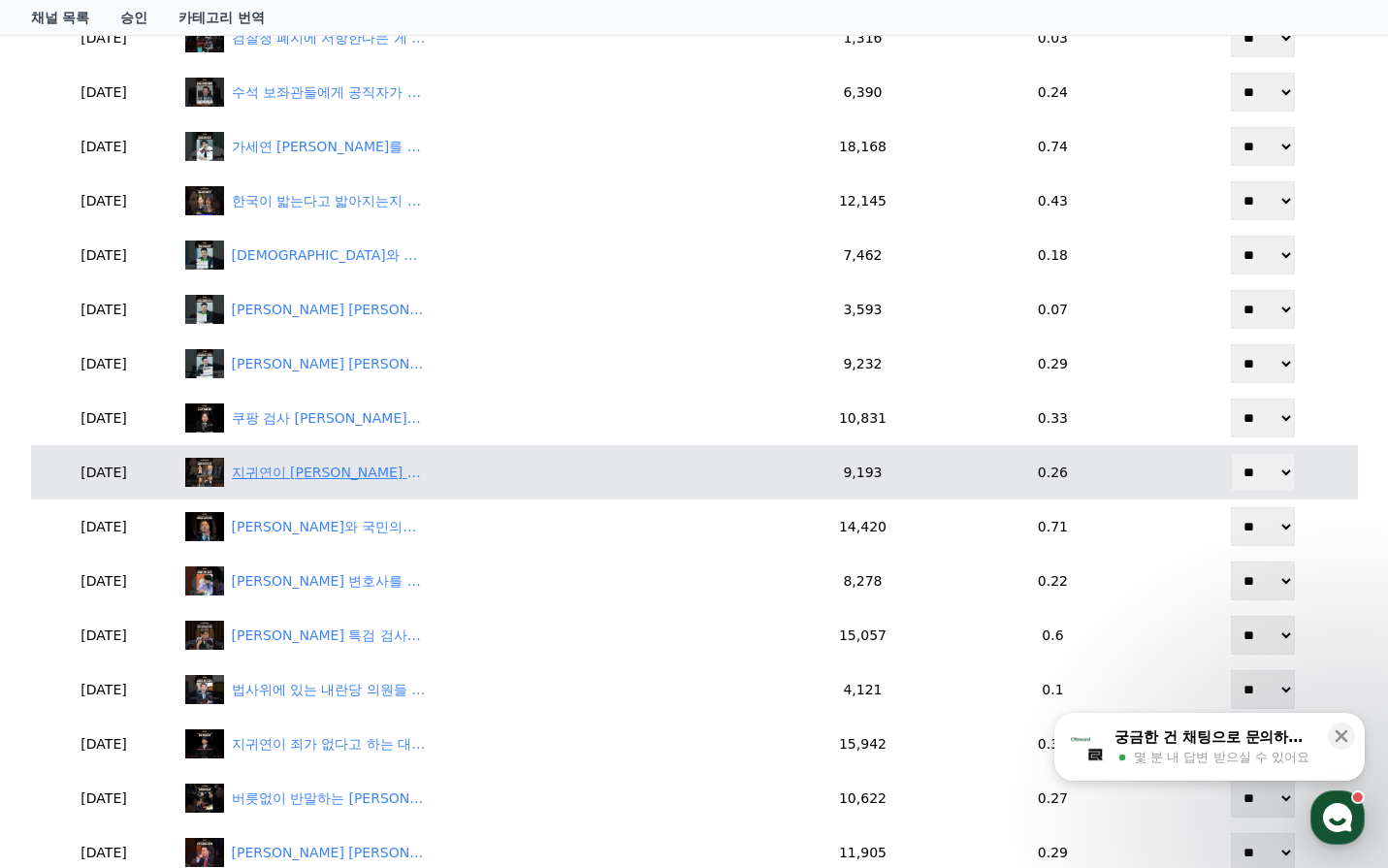
click at [376, 471] on div "지귀연이 [PERSON_NAME] 재판을 개판으로 만들고 제대로 [DATE] 않고 있다#지귀연#내란재판#[PERSON_NAME]#[PERSON…" at bounding box center [329, 473] width 194 height 21
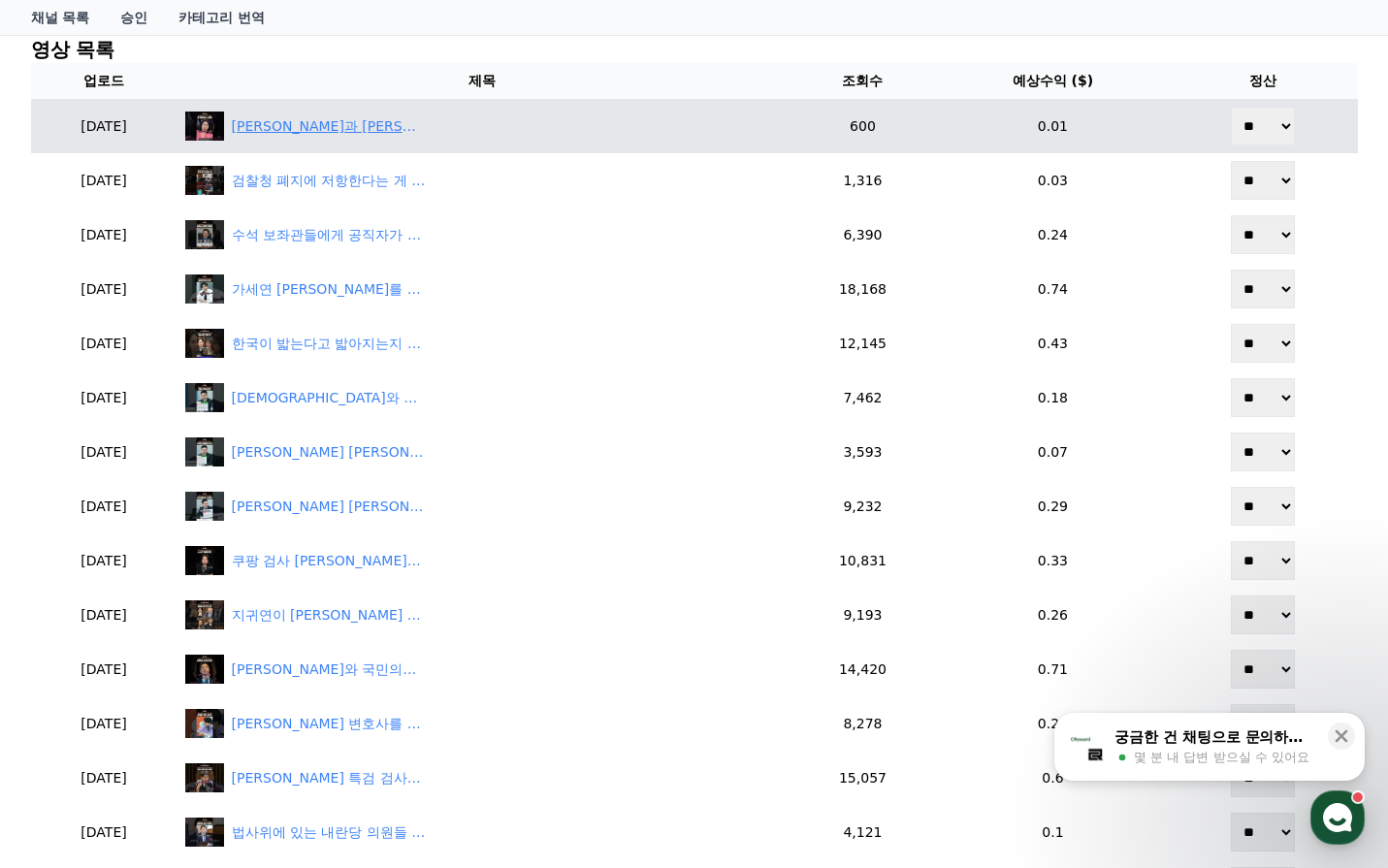
scroll to position [388, 0]
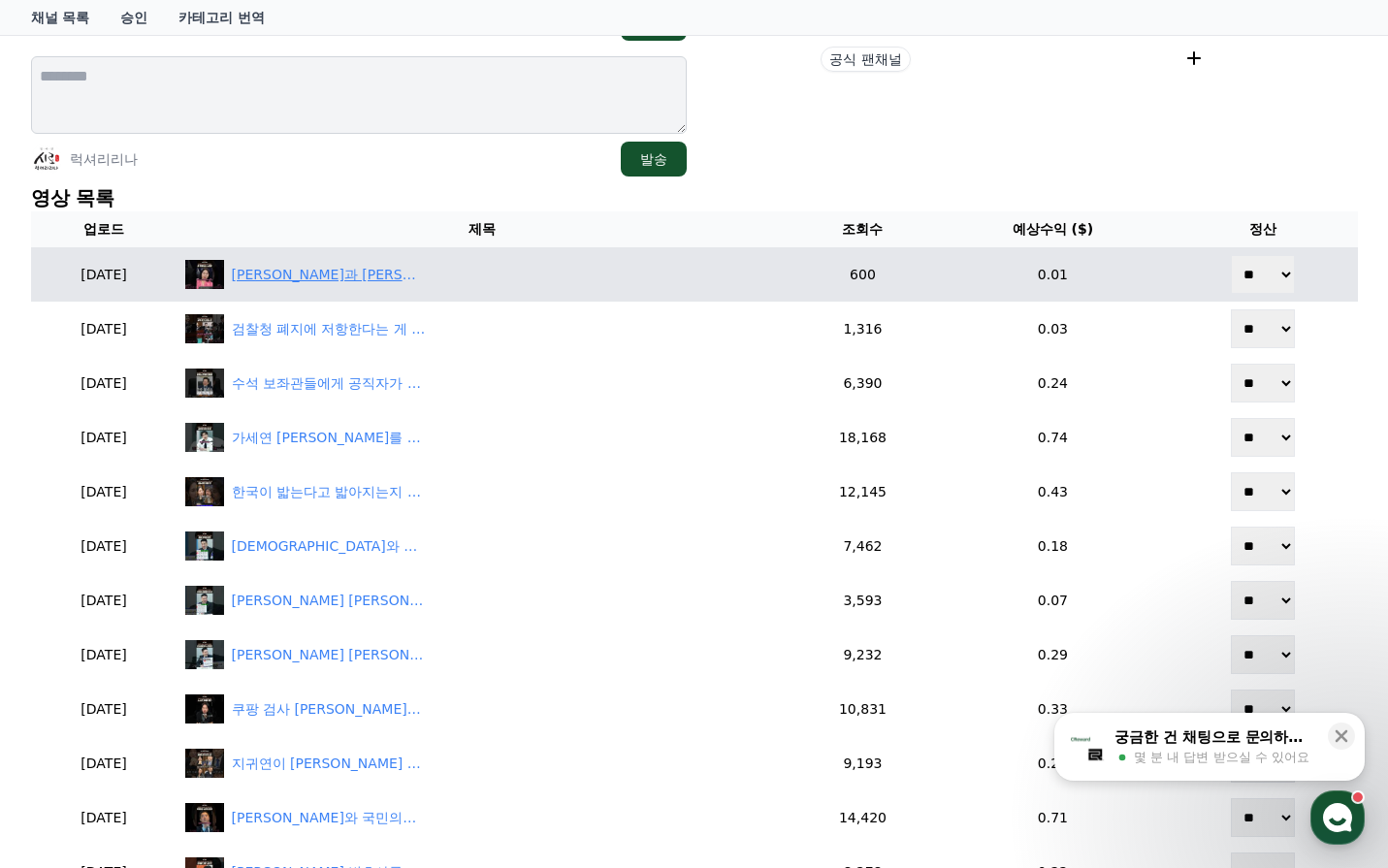
click at [337, 275] on div "[PERSON_NAME]과 [PERSON_NAME]을 랩 시전하듯 반 죽여 놓는 [PERSON_NAME]#[PERSON_NAME]#[PERSO…" at bounding box center [329, 275] width 194 height 21
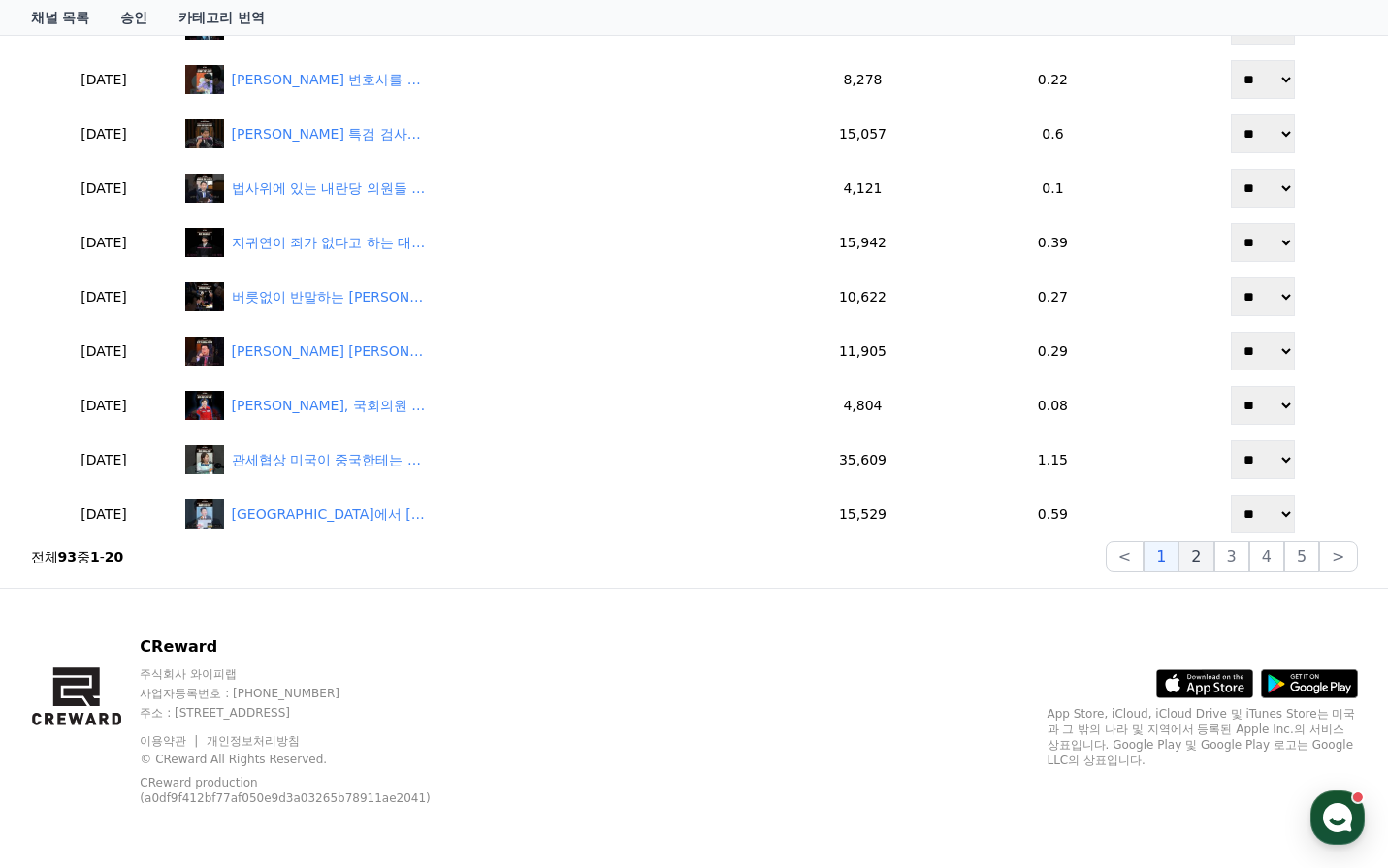
click at [1200, 558] on button "2" at bounding box center [1195, 557] width 35 height 31
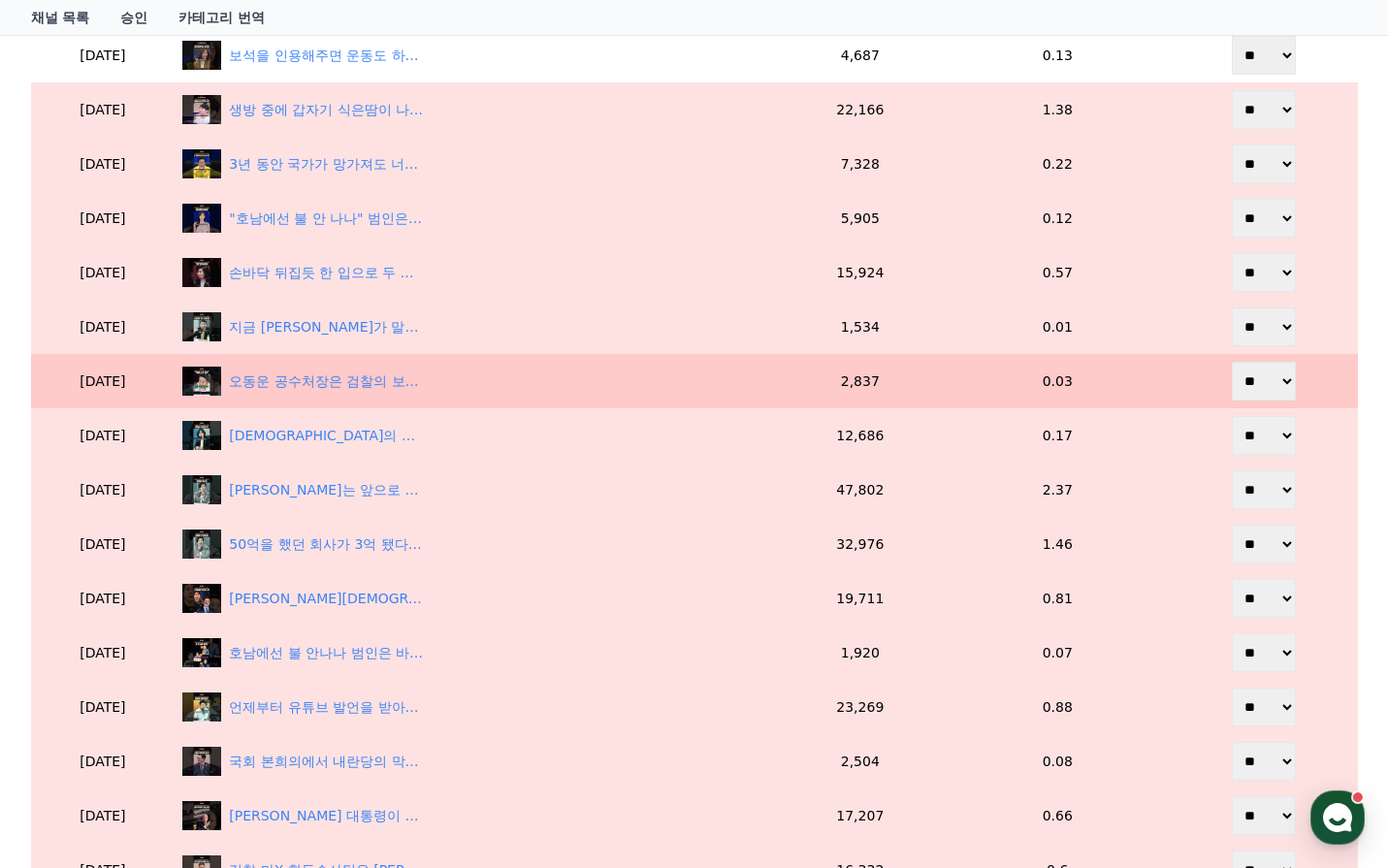
scroll to position [307, 0]
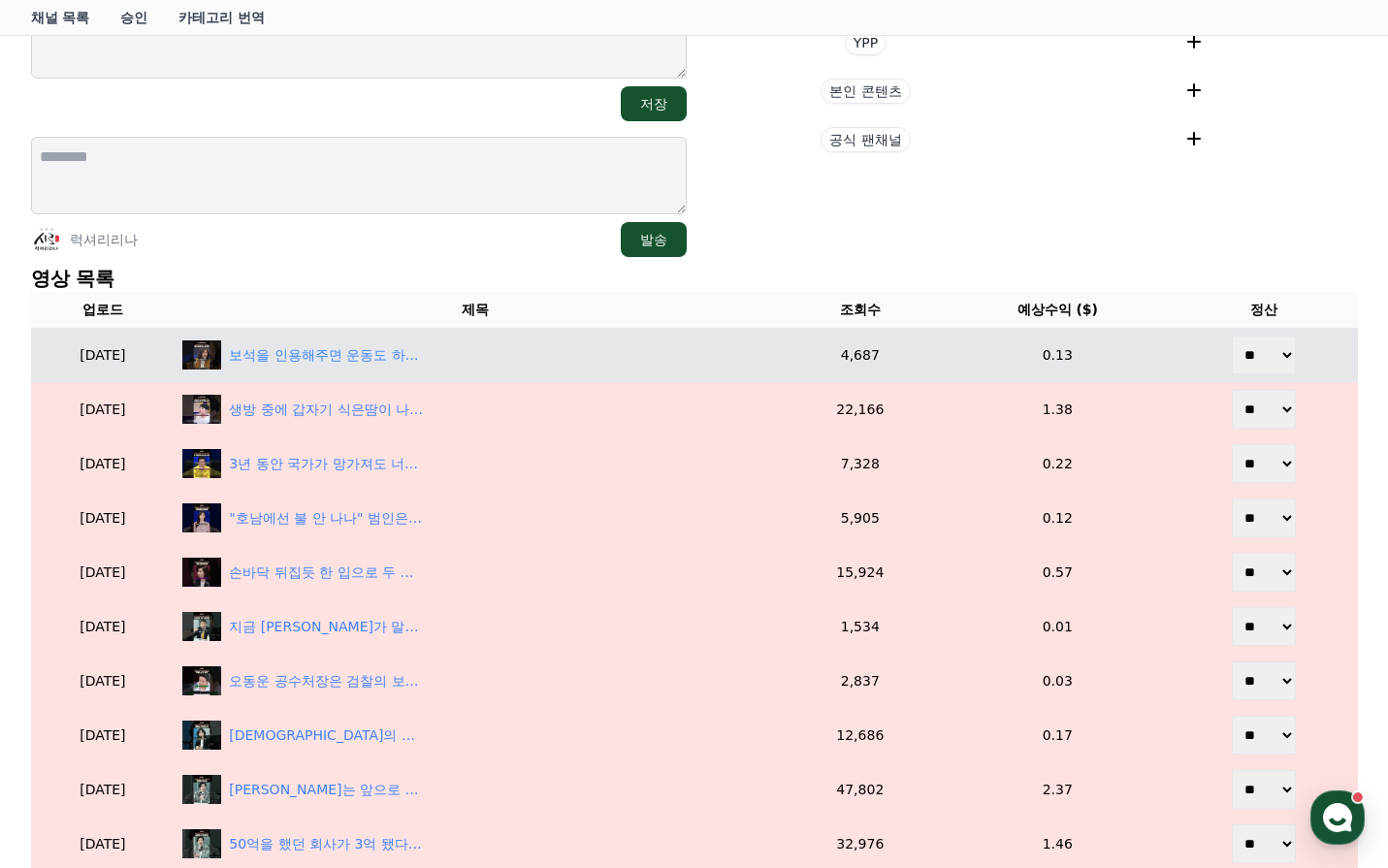
click at [1260, 342] on select "** **" at bounding box center [1263, 354] width 64 height 39
select select "********"
click at [1234, 335] on select "** **" at bounding box center [1263, 354] width 64 height 39
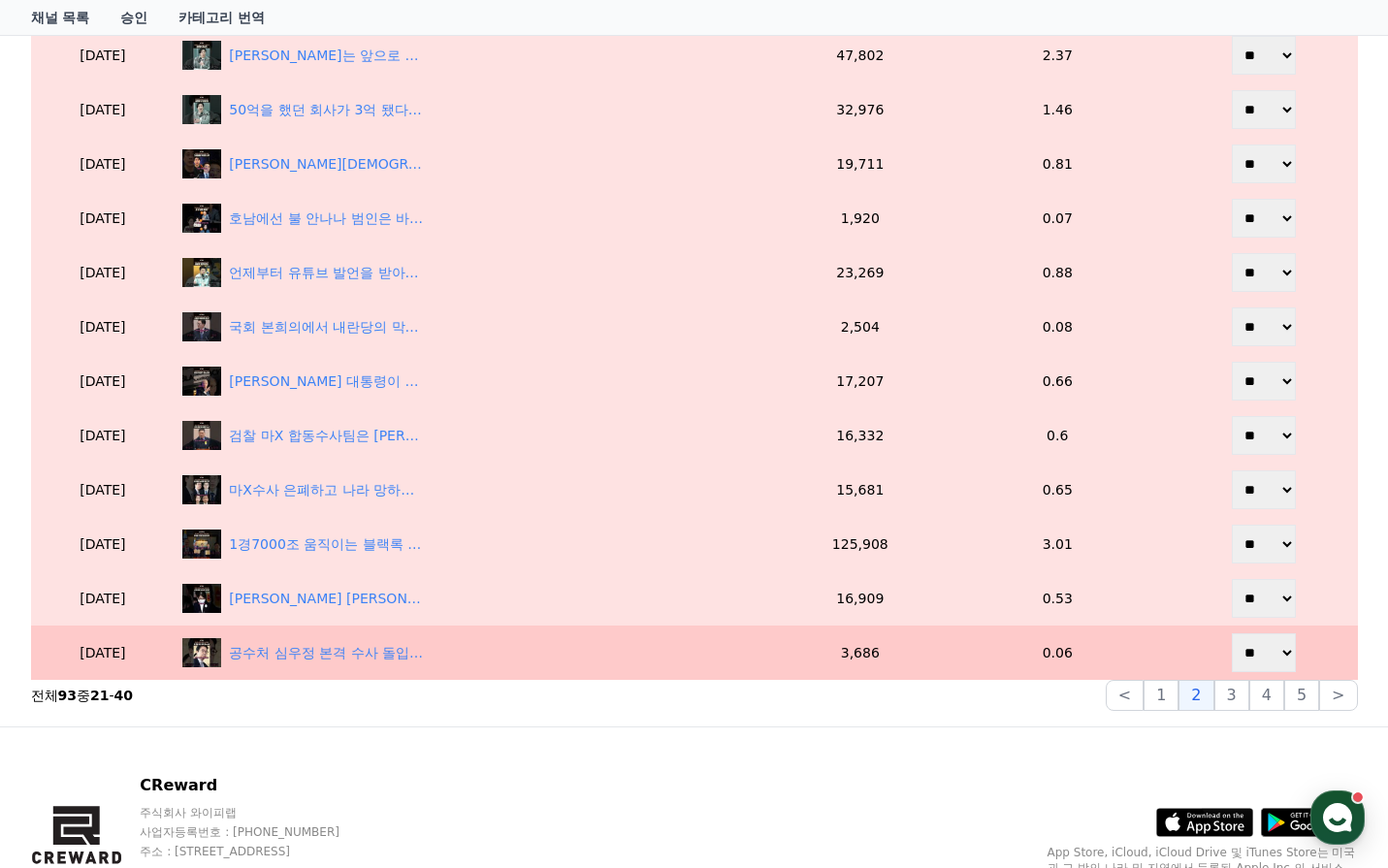
scroll to position [1180, 0]
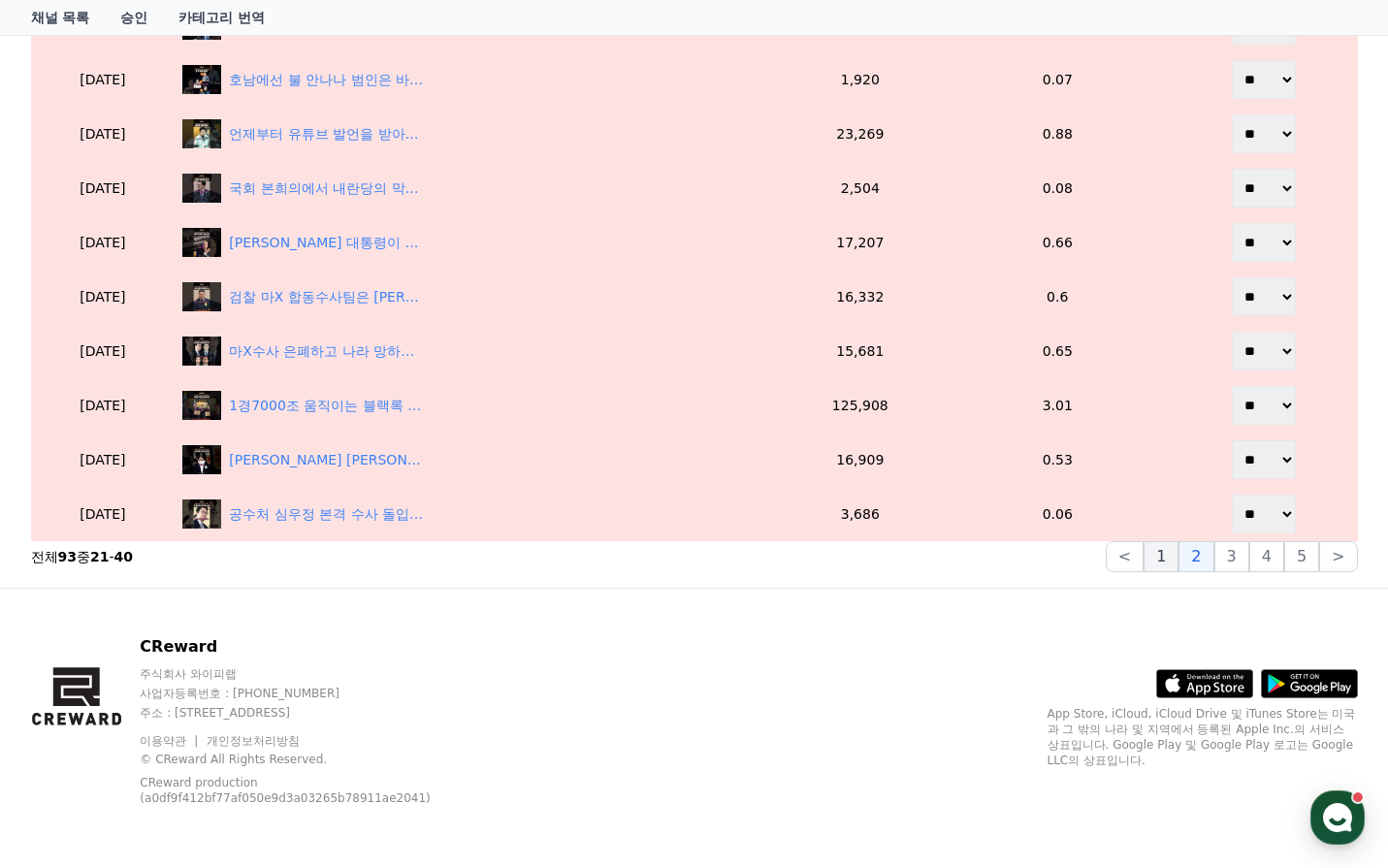
click at [1163, 553] on button "1" at bounding box center [1161, 557] width 35 height 31
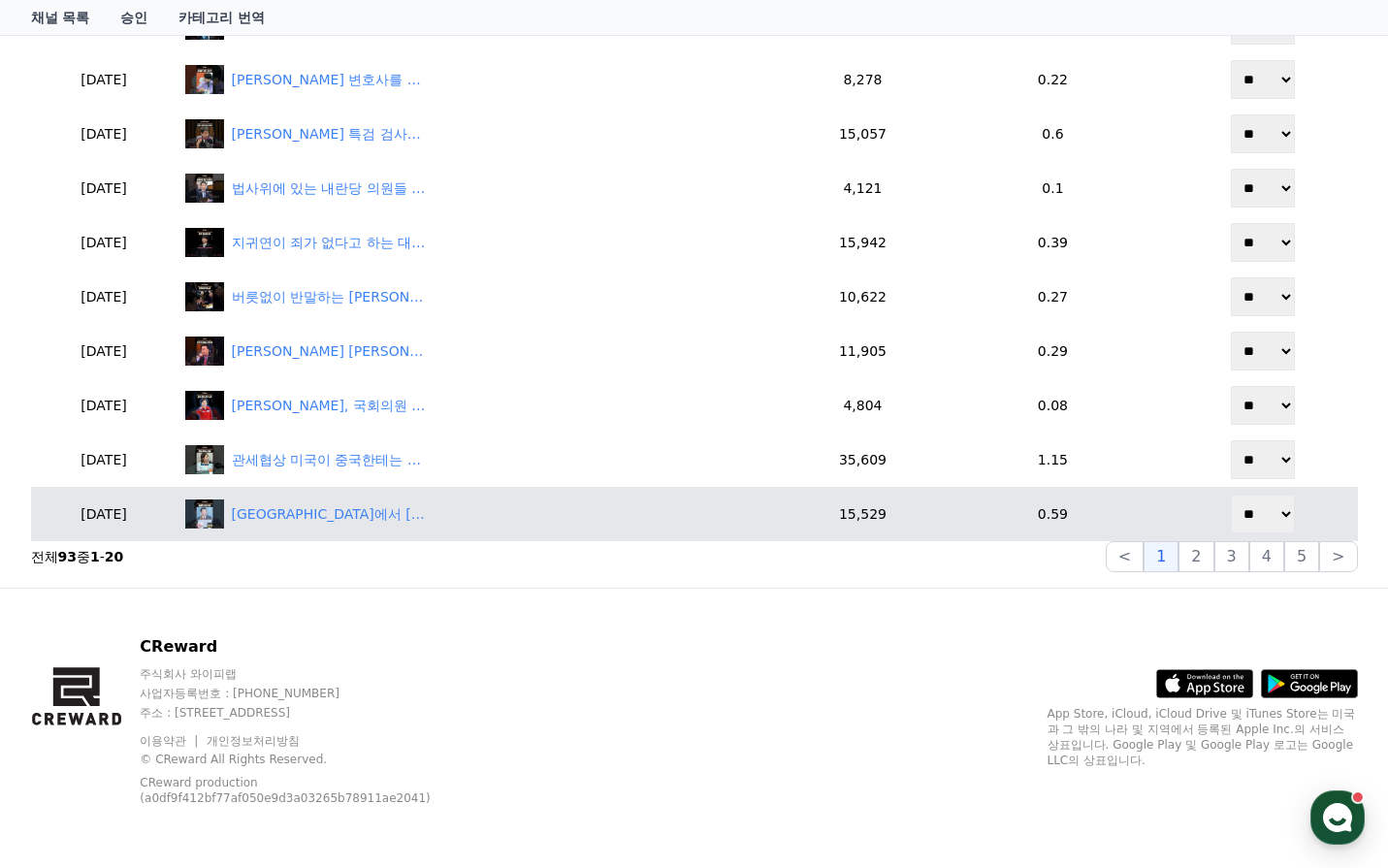
click at [1261, 528] on select "** **" at bounding box center [1262, 513] width 64 height 39
select select "********"
click at [1233, 494] on select "** **" at bounding box center [1262, 513] width 64 height 39
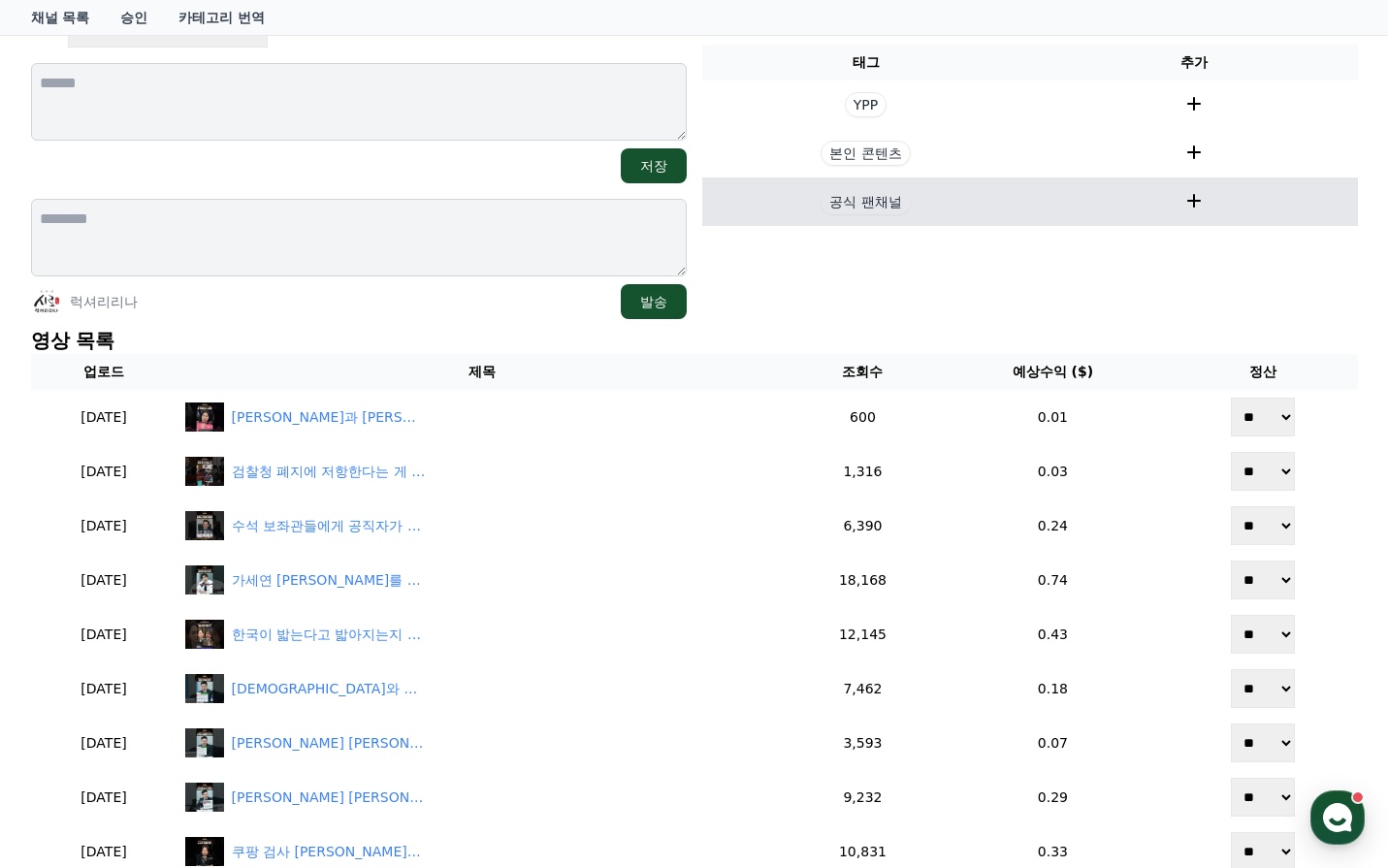
scroll to position [211, 0]
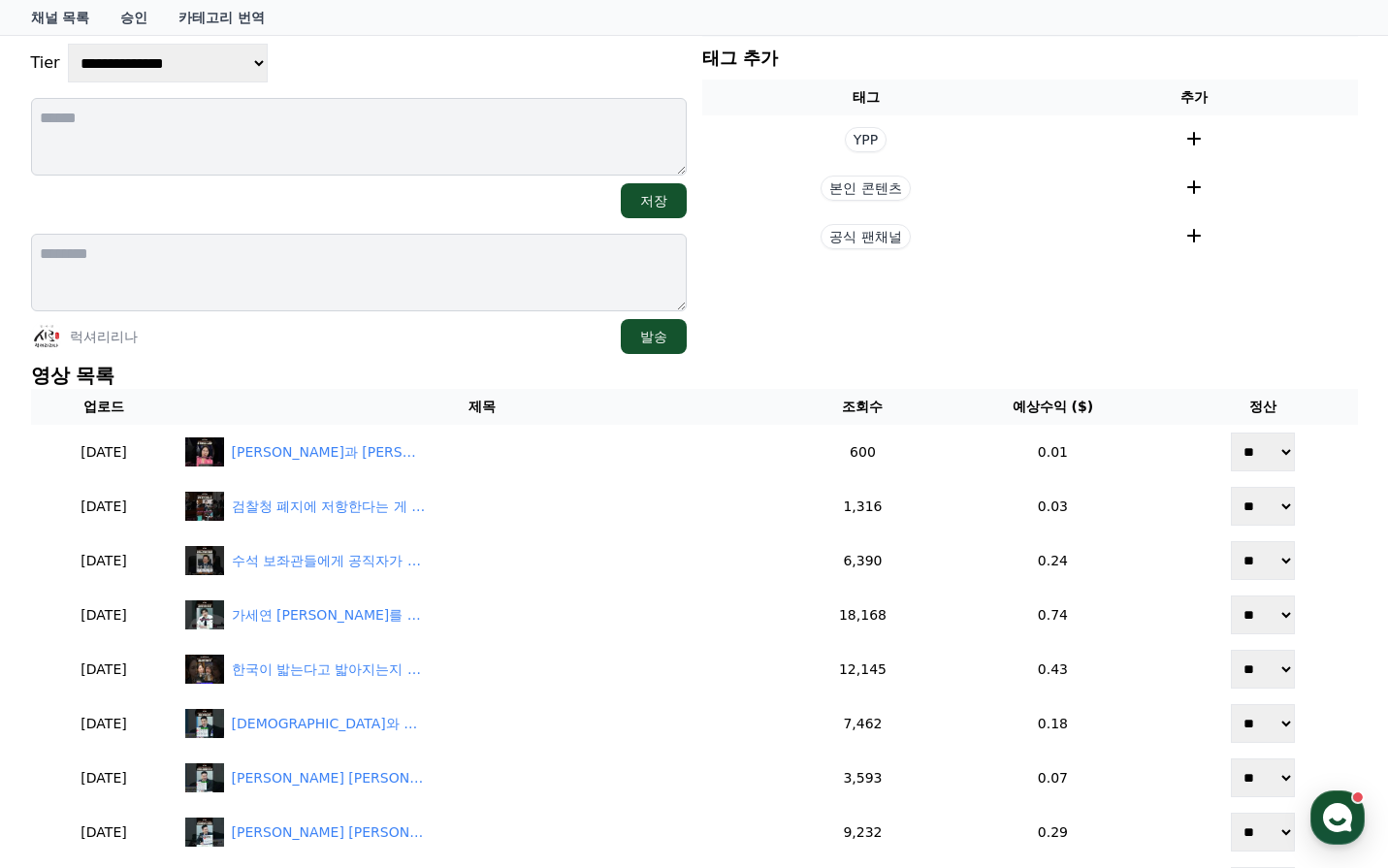
click at [840, 322] on section "현재 태그 태그 삭제 태그 추가 태그 추가 YPP 본인 콘텐츠 공식 팬채널" at bounding box center [1029, 164] width 655 height 381
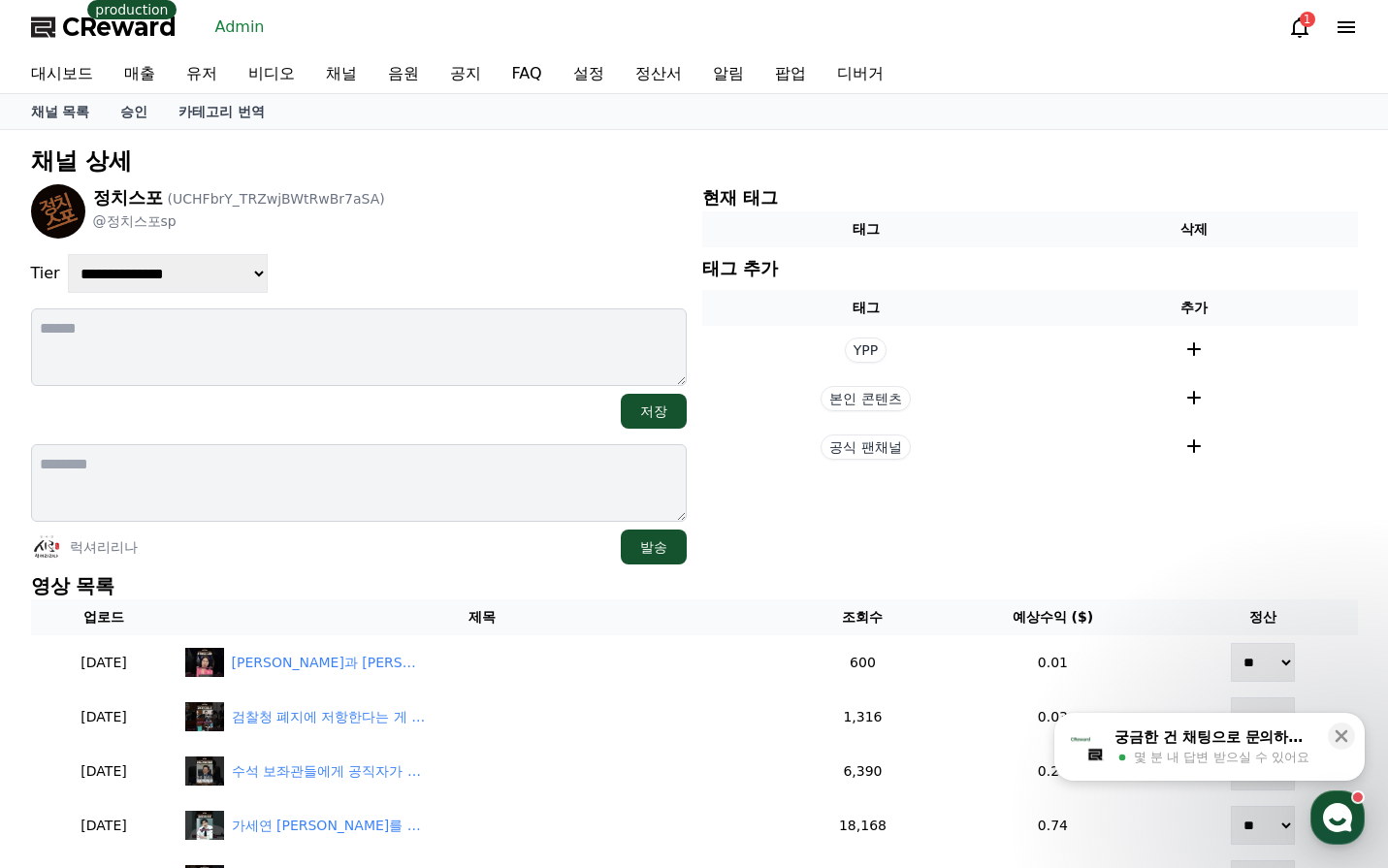
click at [513, 269] on div "**********" at bounding box center [358, 273] width 655 height 39
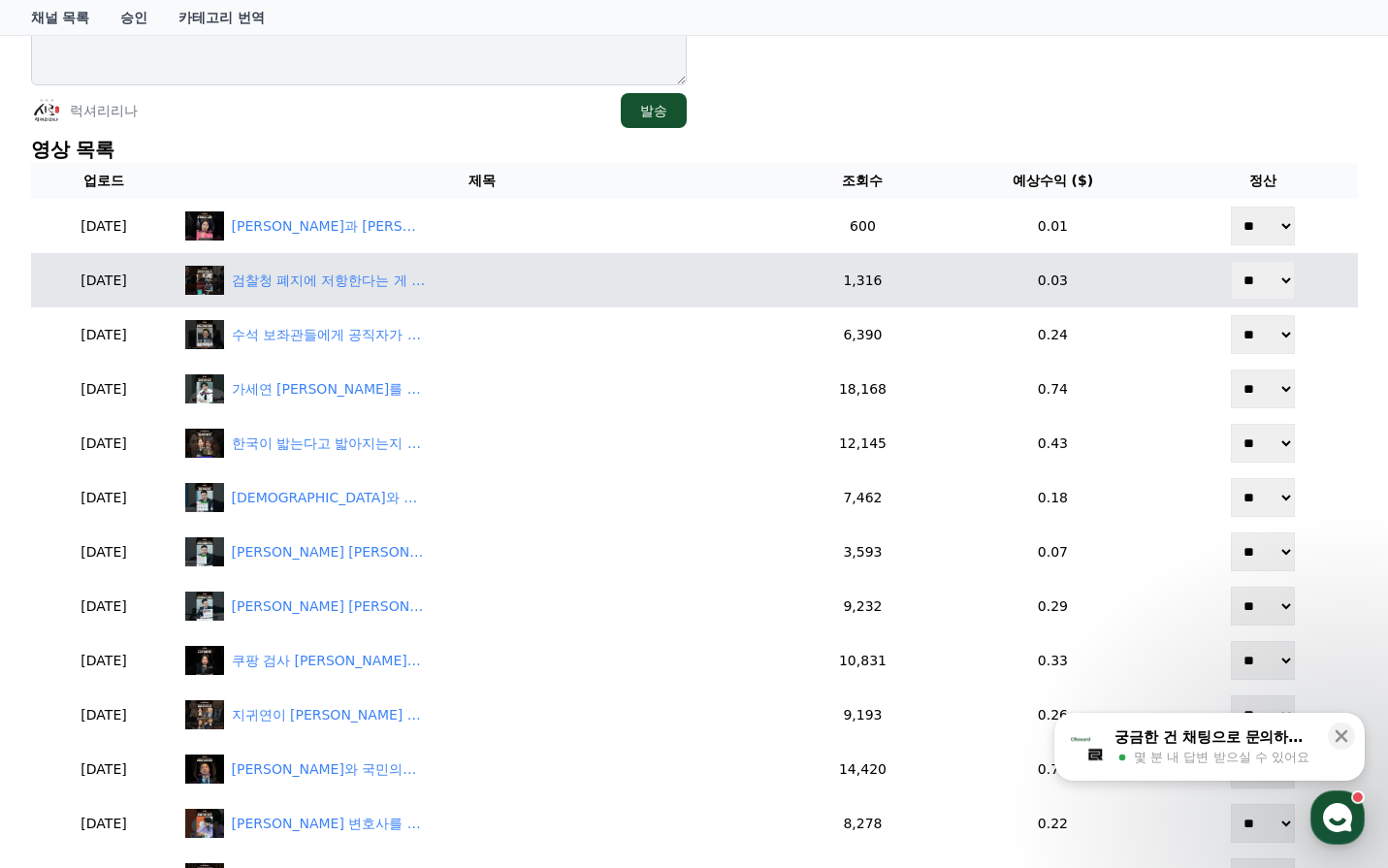
scroll to position [388, 0]
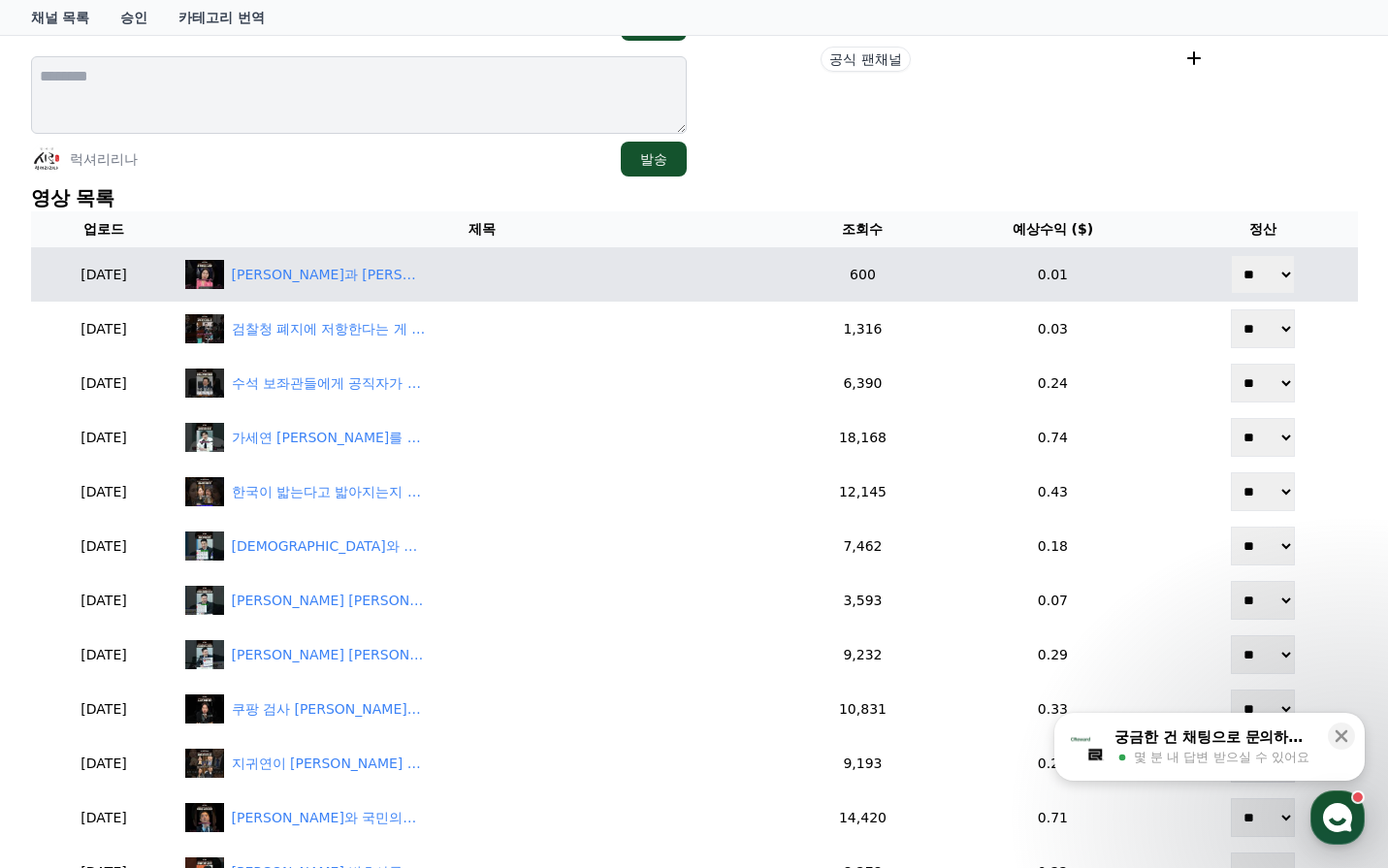
click at [1251, 277] on select "** **" at bounding box center [1262, 274] width 64 height 39
select select "********"
click at [1233, 255] on select "** **" at bounding box center [1262, 274] width 64 height 39
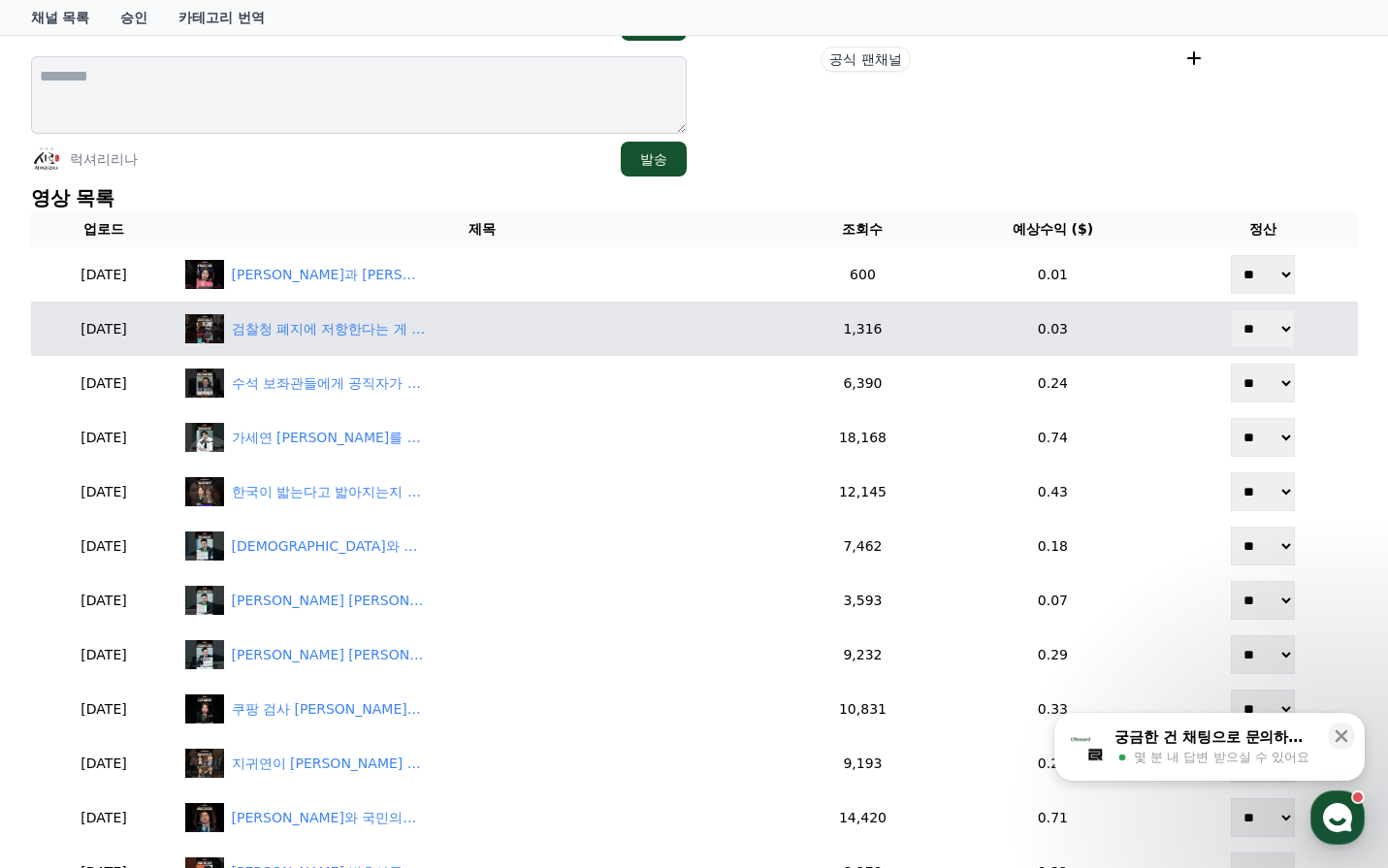
drag, startPoint x: 1264, startPoint y: 335, endPoint x: 1264, endPoint y: 347, distance: 12.0
click at [1264, 336] on select "** **" at bounding box center [1262, 328] width 64 height 39
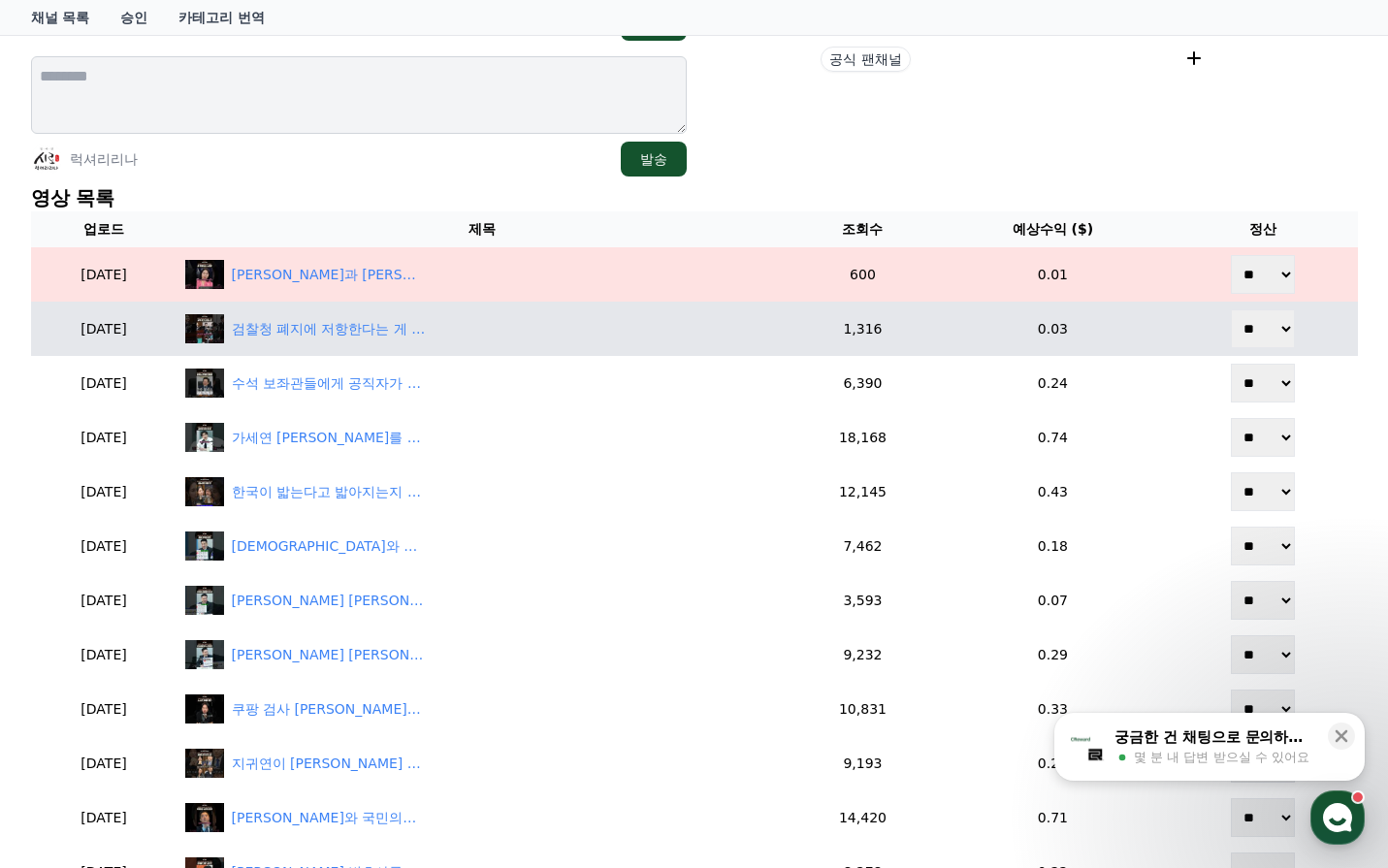
select select "********"
click at [1233, 309] on select "** **" at bounding box center [1262, 328] width 64 height 39
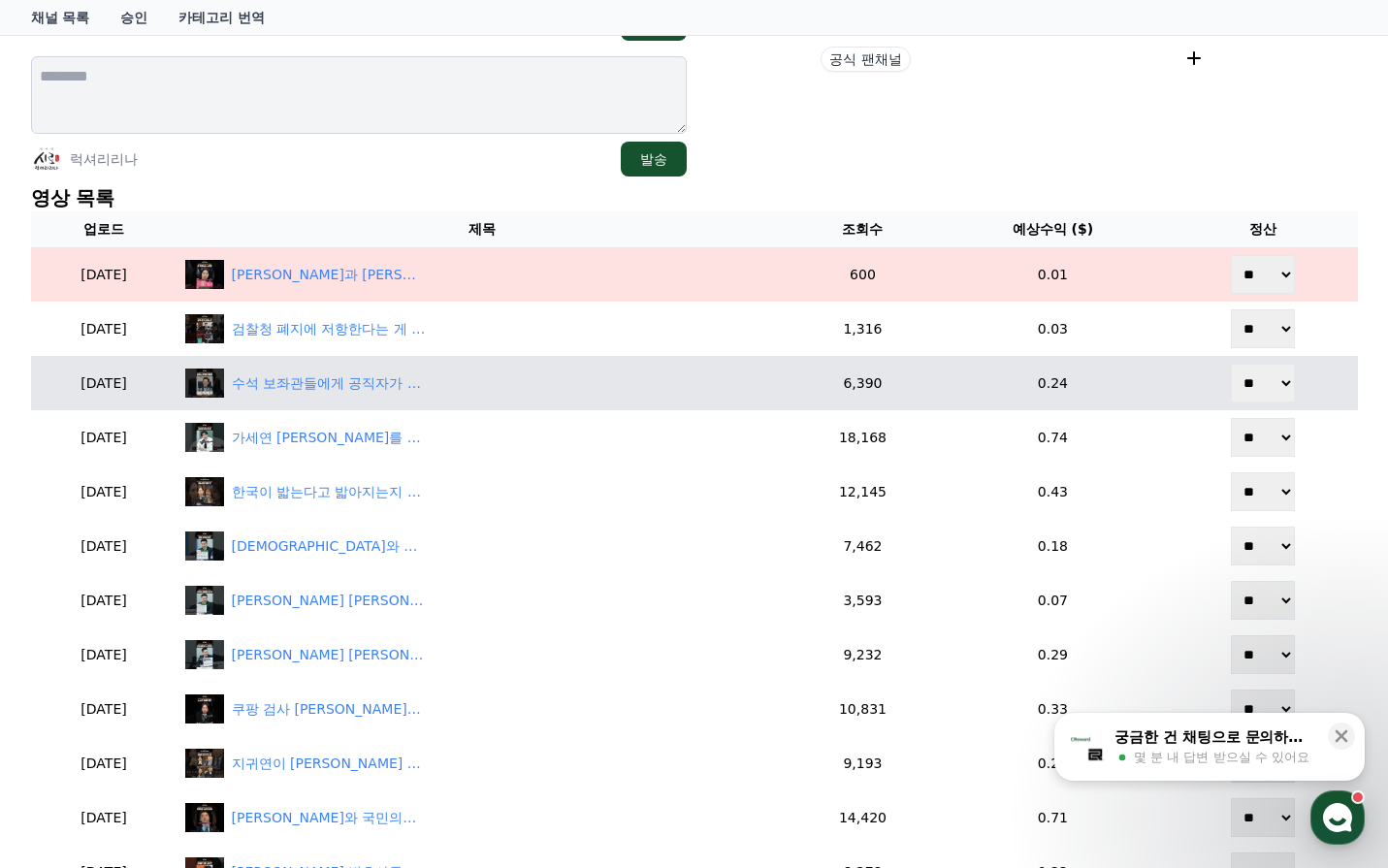
click at [1265, 383] on select "** **" at bounding box center [1262, 383] width 64 height 39
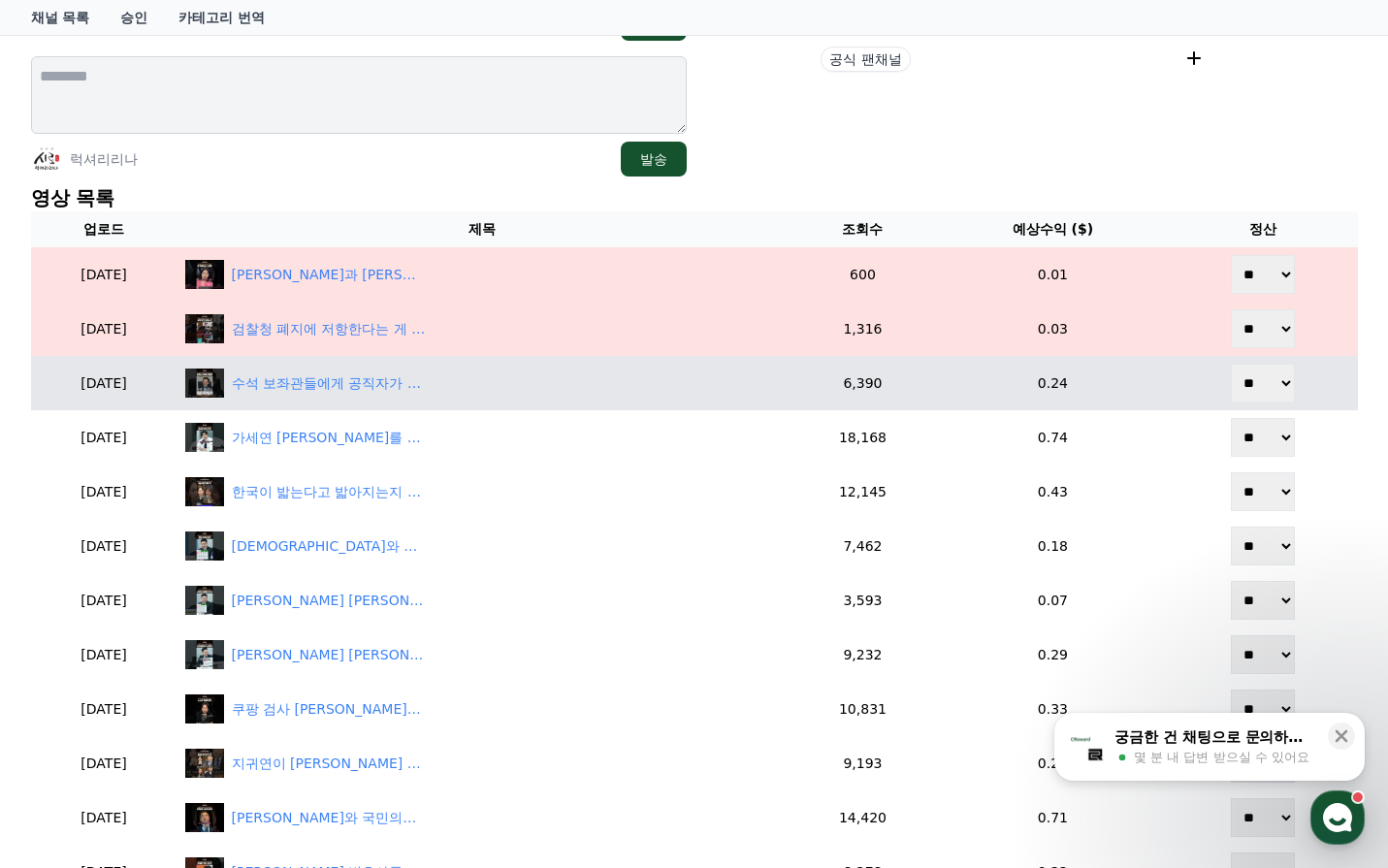
select select "********"
click at [1233, 364] on select "** **" at bounding box center [1262, 383] width 64 height 39
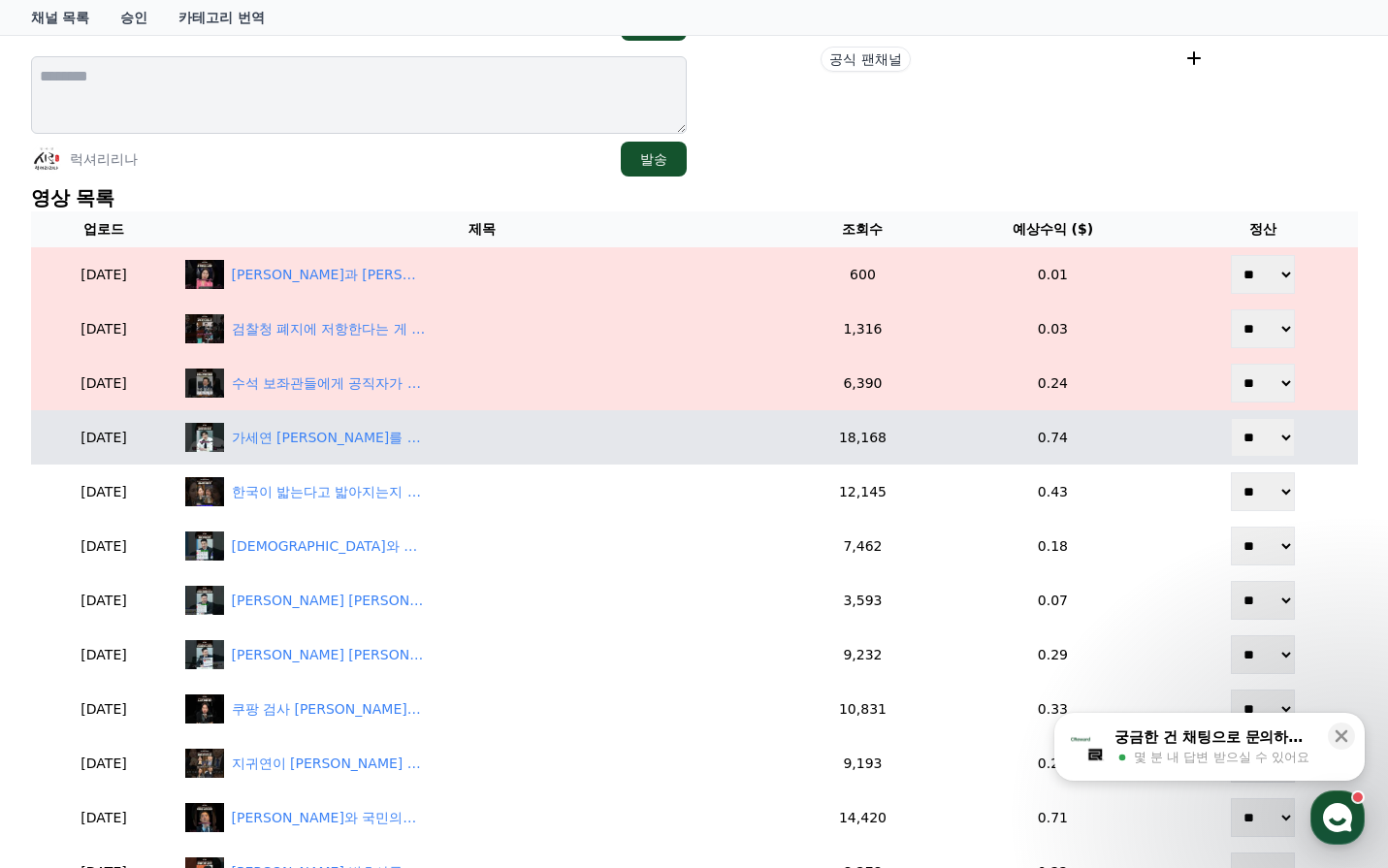
click at [1266, 447] on select "** **" at bounding box center [1262, 437] width 64 height 39
select select "********"
click at [1233, 418] on select "** **" at bounding box center [1262, 437] width 64 height 39
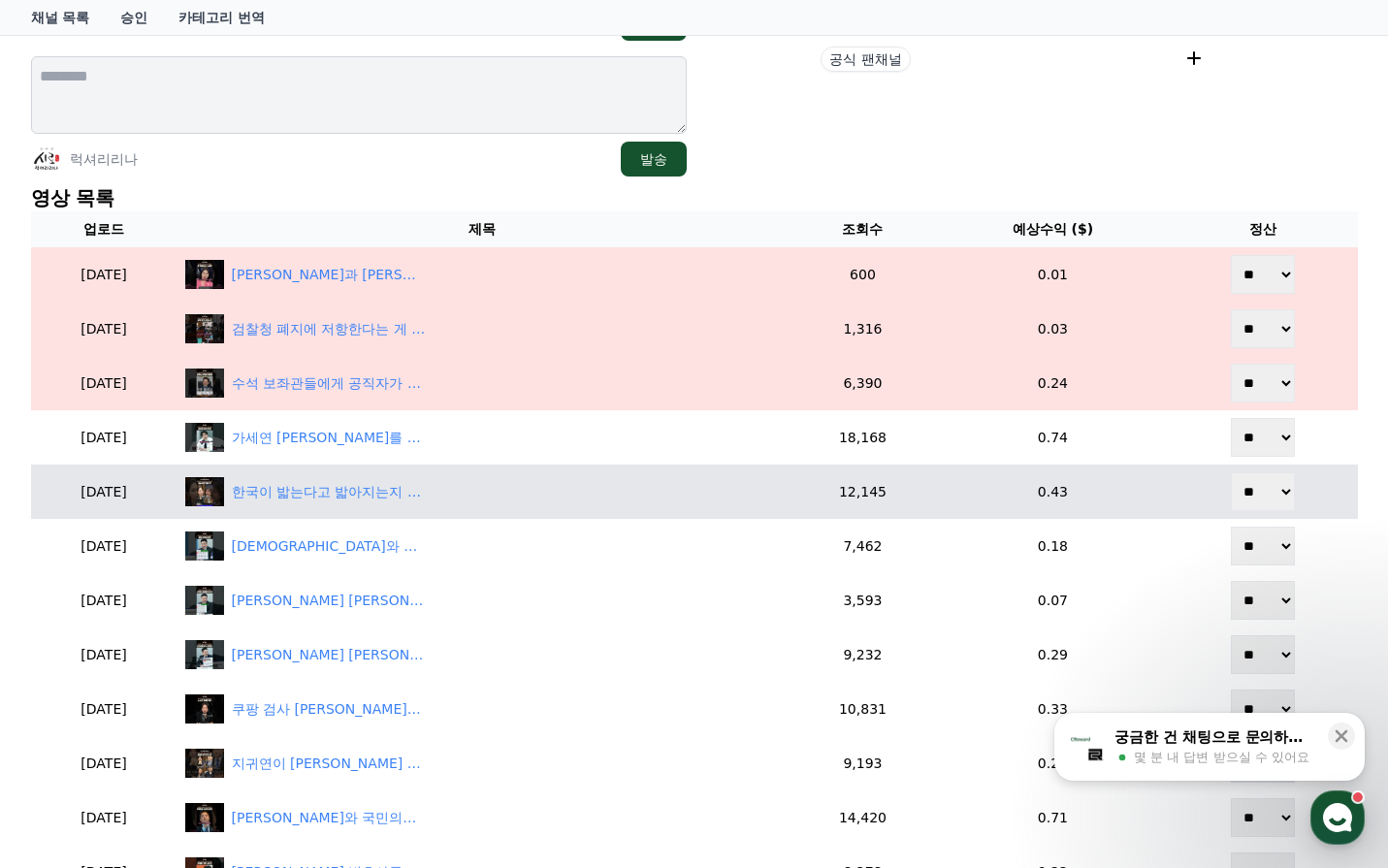
drag, startPoint x: 1264, startPoint y: 488, endPoint x: 1264, endPoint y: 510, distance: 22.0
click at [1264, 489] on select "** **" at bounding box center [1262, 491] width 64 height 39
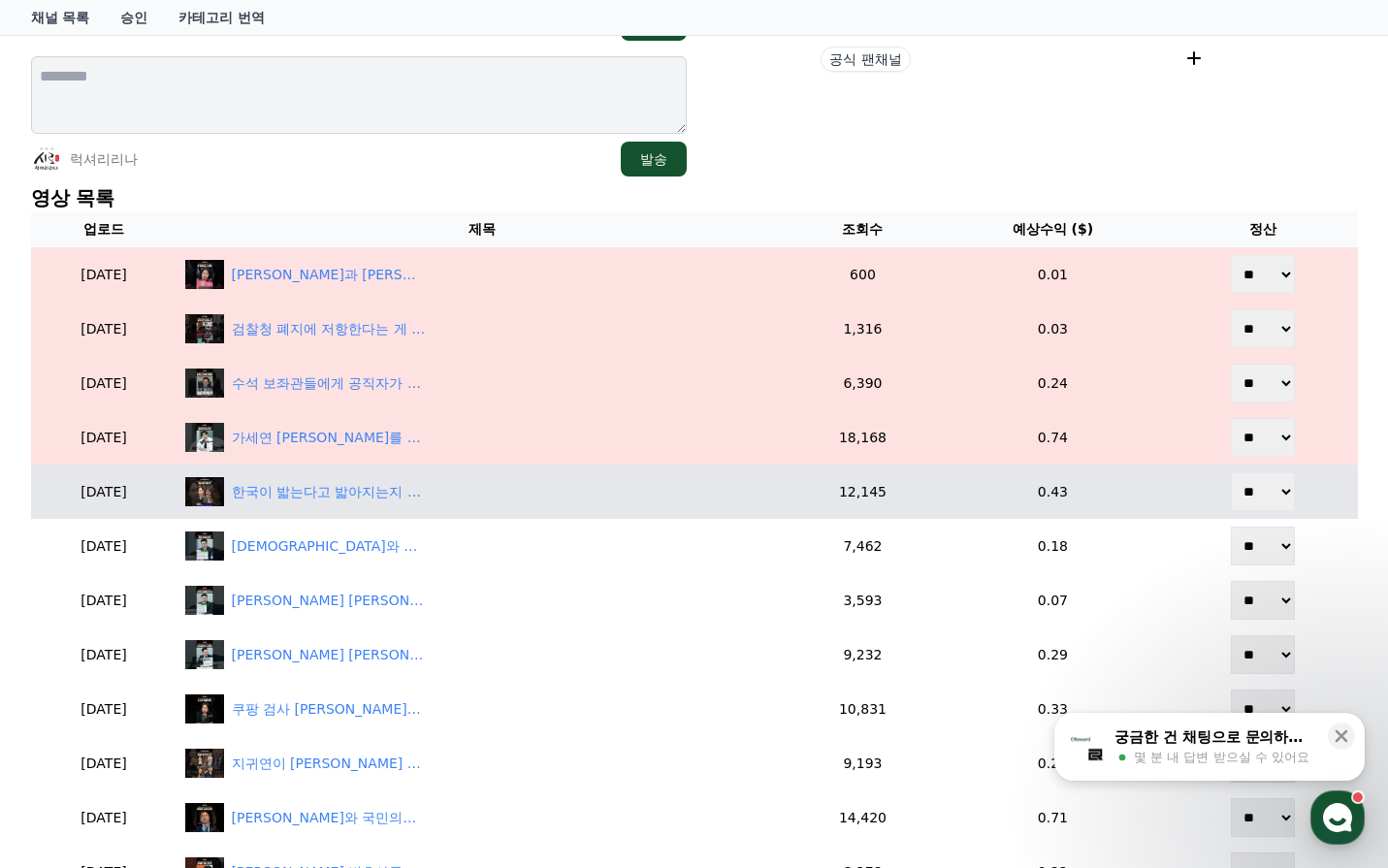
select select "********"
click at [1233, 473] on select "** **" at bounding box center [1262, 491] width 64 height 39
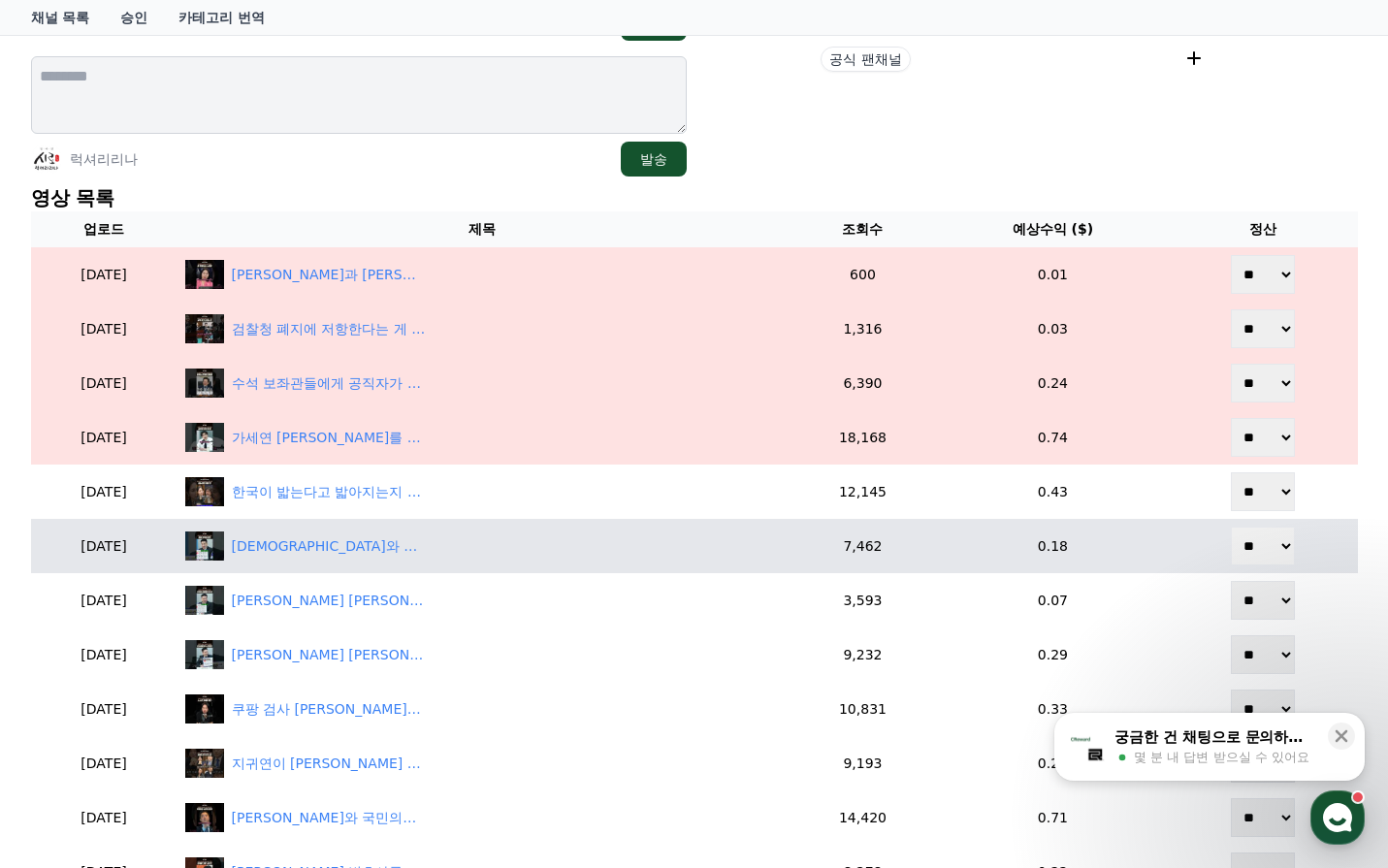
drag, startPoint x: 1266, startPoint y: 544, endPoint x: 1264, endPoint y: 564, distance: 20.1
click at [1265, 544] on select "** **" at bounding box center [1262, 546] width 64 height 39
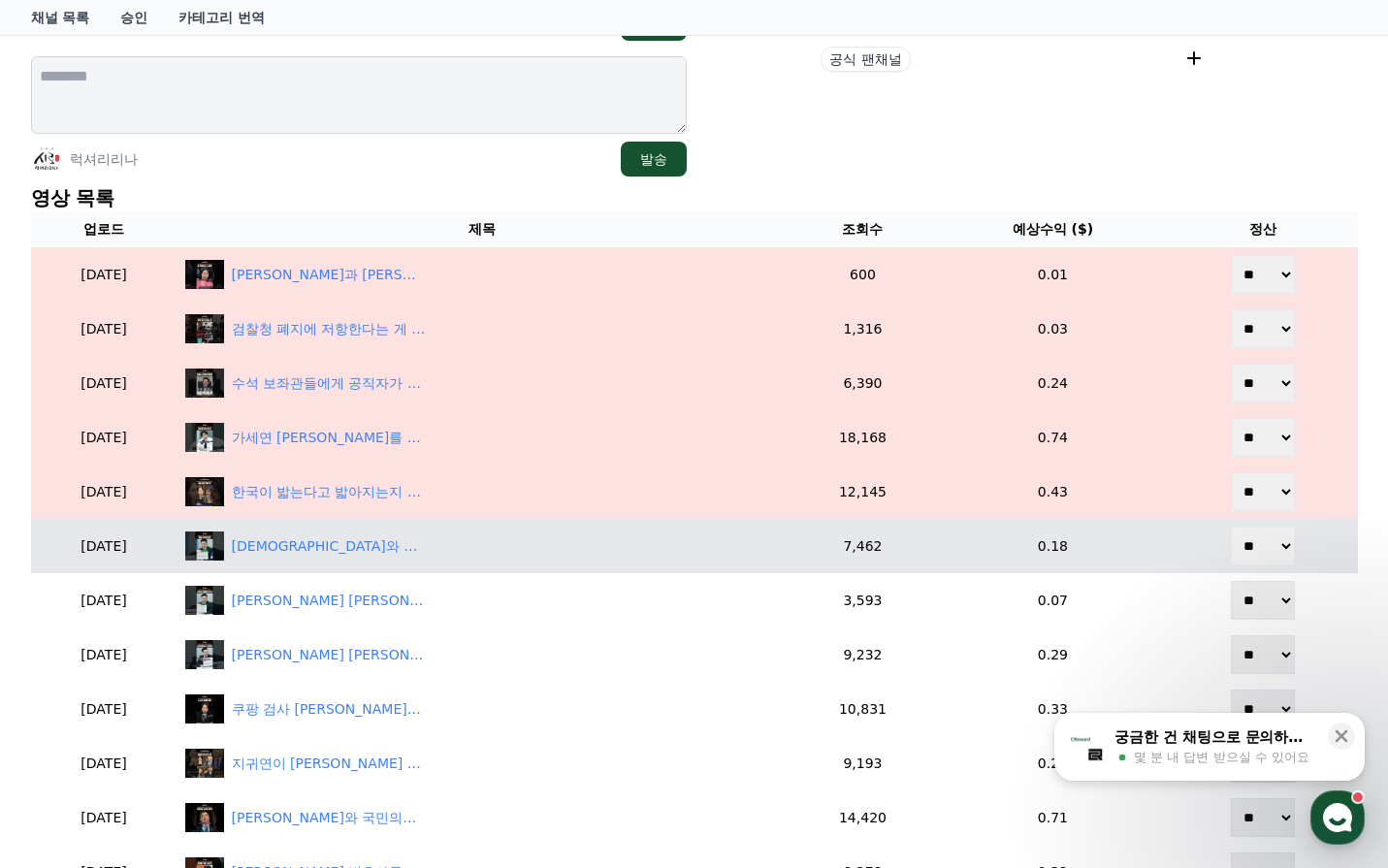
select select "********"
click at [1233, 527] on select "** **" at bounding box center [1262, 546] width 64 height 39
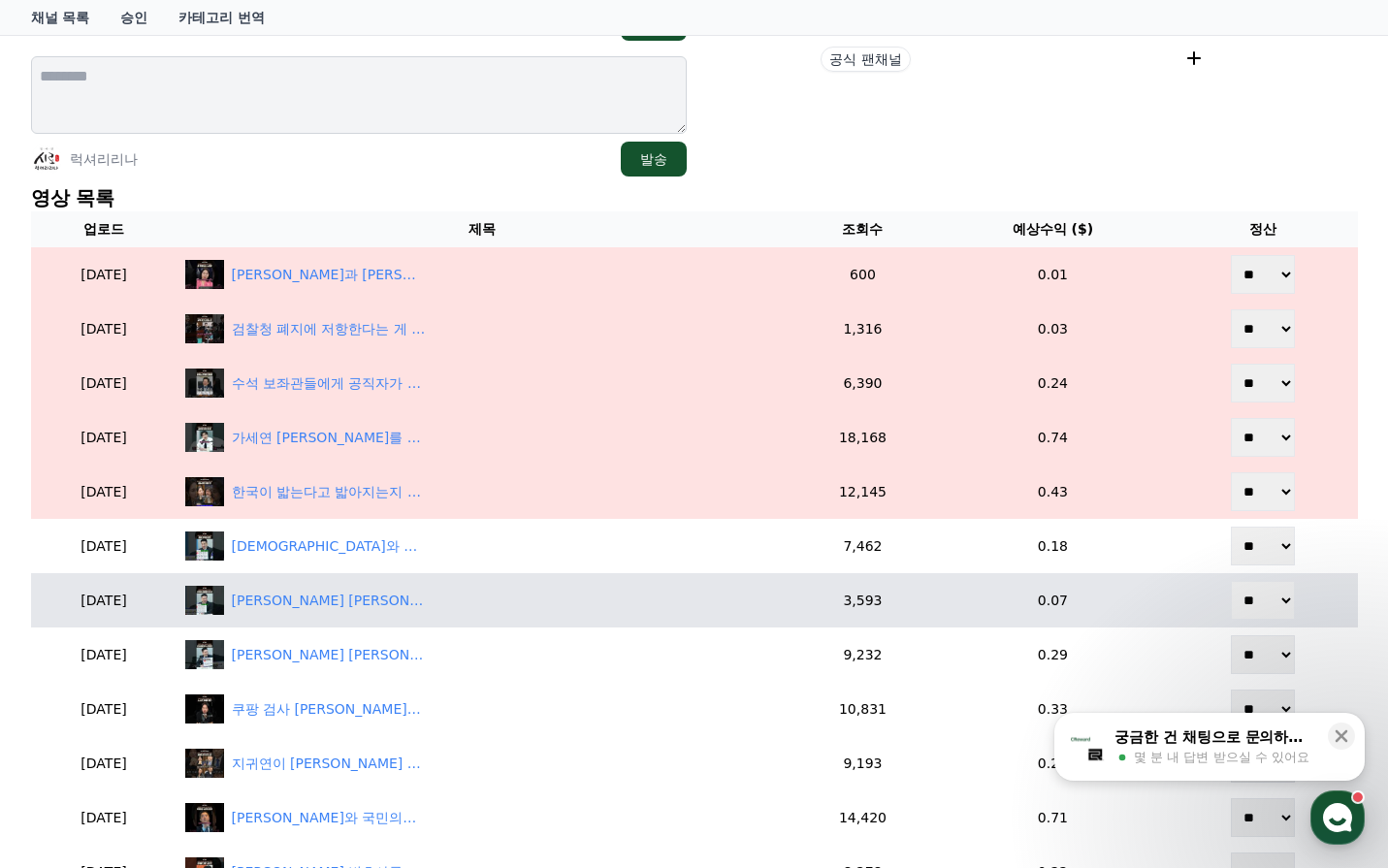
drag, startPoint x: 1264, startPoint y: 602, endPoint x: 1265, endPoint y: 619, distance: 17.0
click at [1264, 603] on select "** **" at bounding box center [1262, 600] width 64 height 39
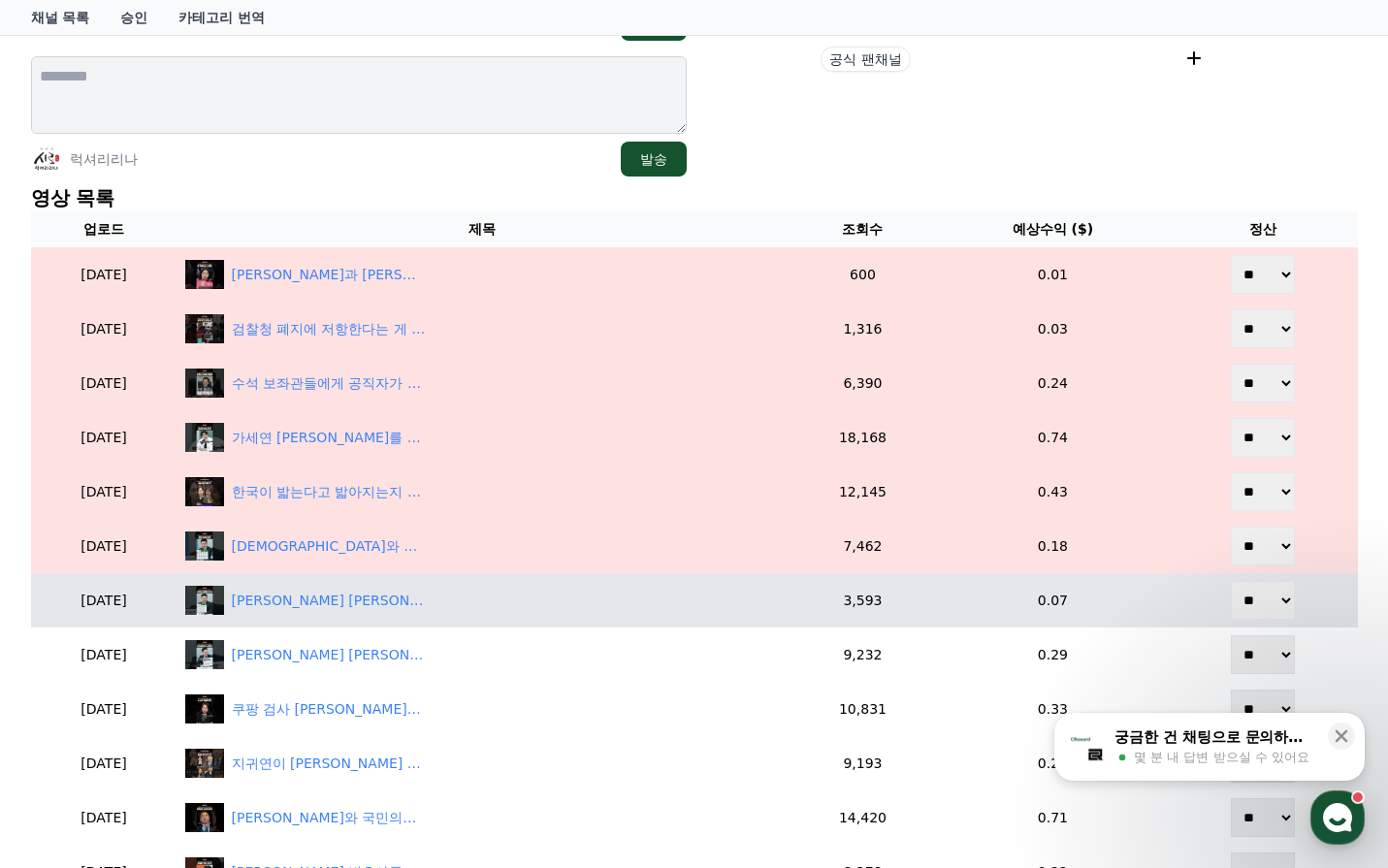
select select "********"
click at [1233, 581] on select "** **" at bounding box center [1262, 600] width 64 height 39
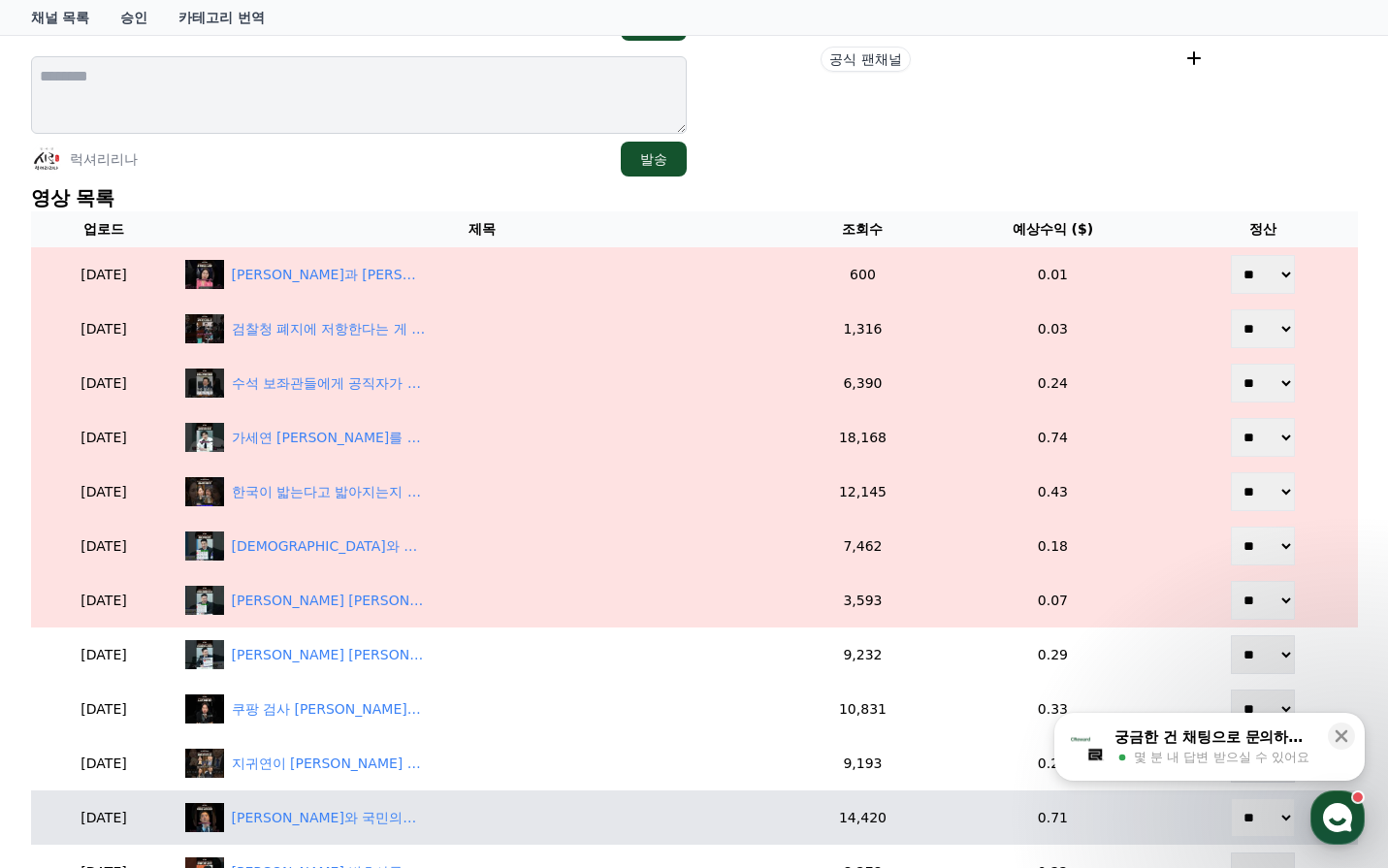
scroll to position [679, 0]
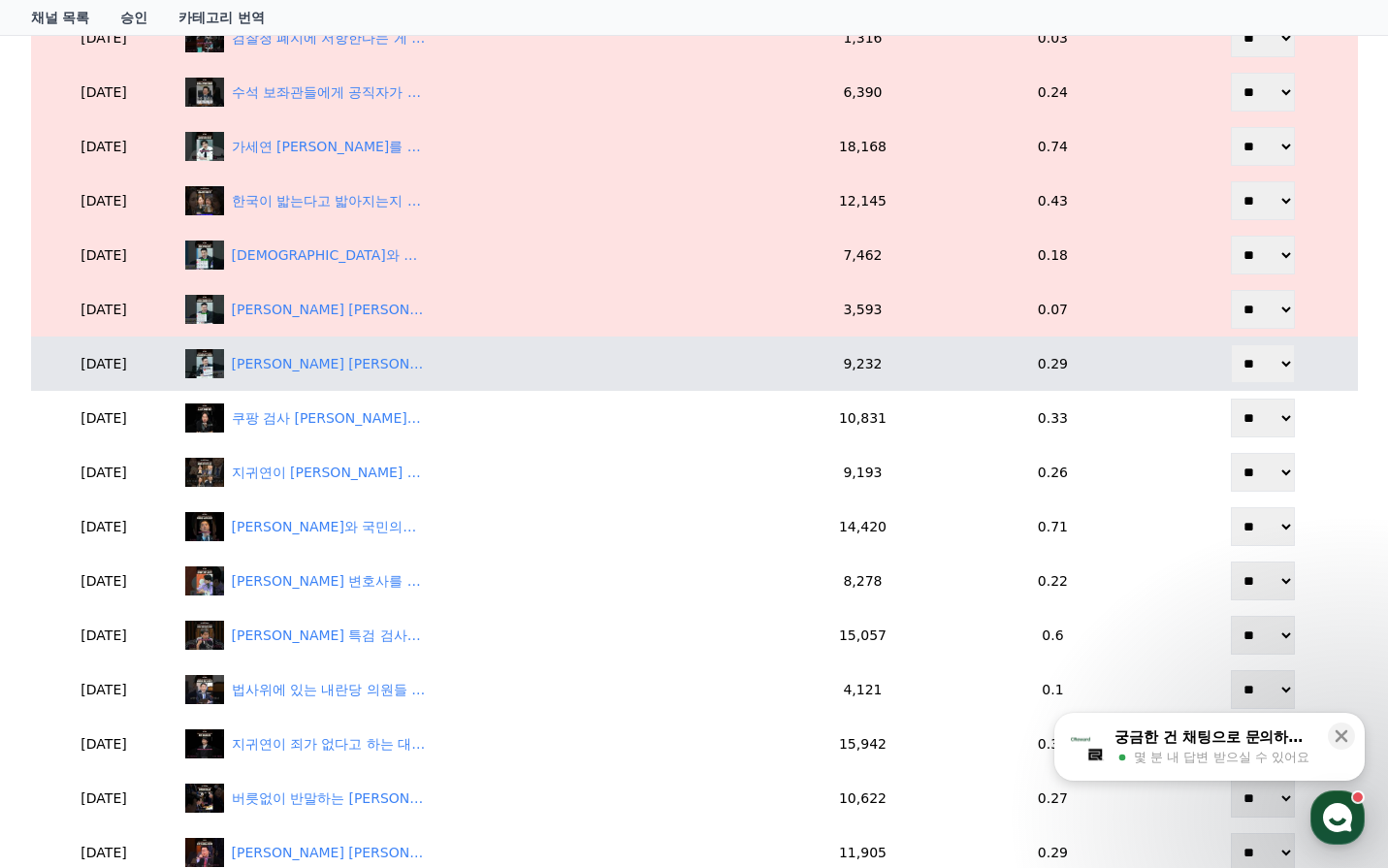
click at [1258, 370] on select "** **" at bounding box center [1262, 363] width 64 height 39
select select "********"
click at [1233, 344] on select "** **" at bounding box center [1262, 363] width 64 height 39
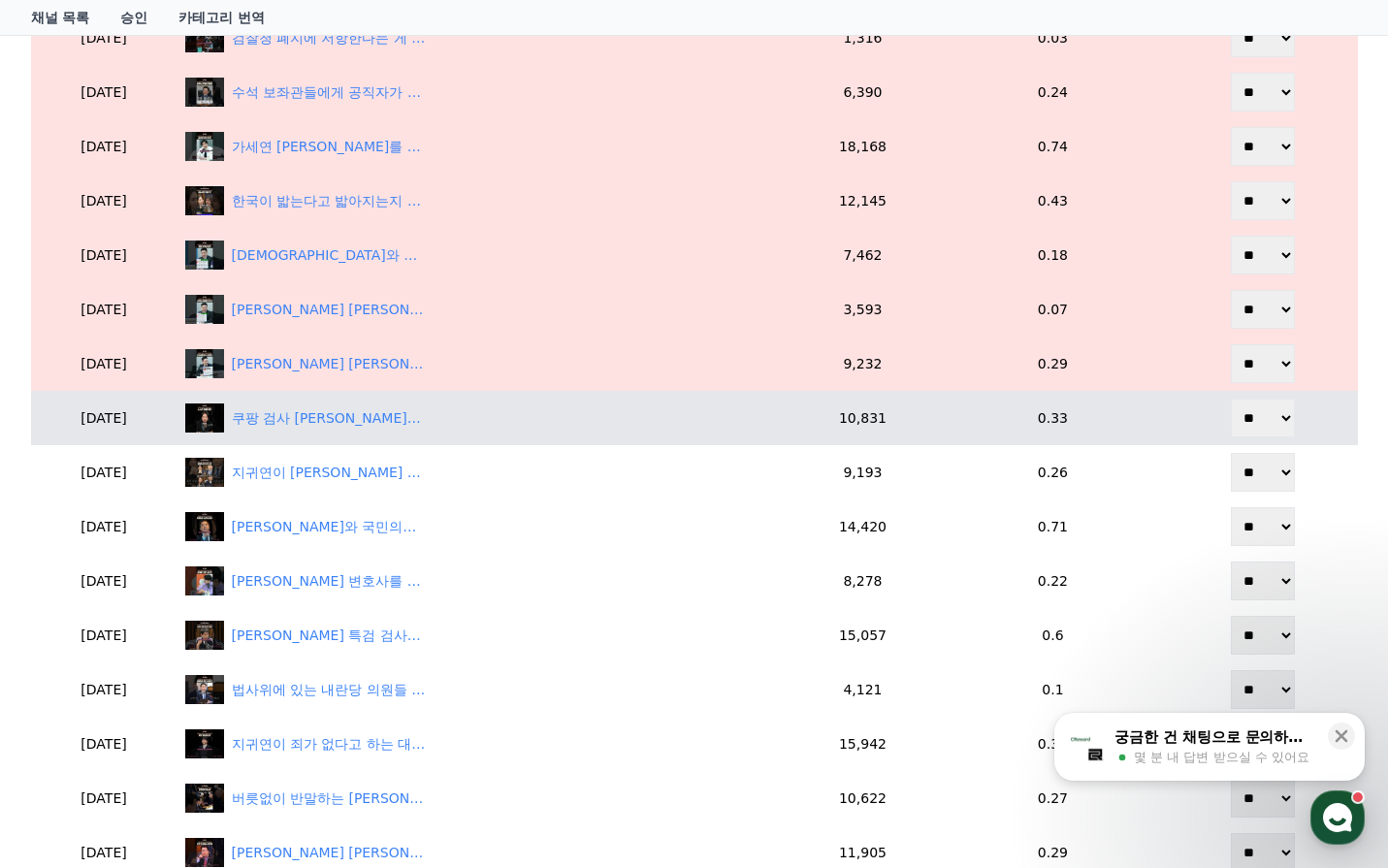
click at [1258, 420] on select "** **" at bounding box center [1262, 417] width 64 height 39
select select "********"
click at [1233, 398] on select "** **" at bounding box center [1262, 417] width 64 height 39
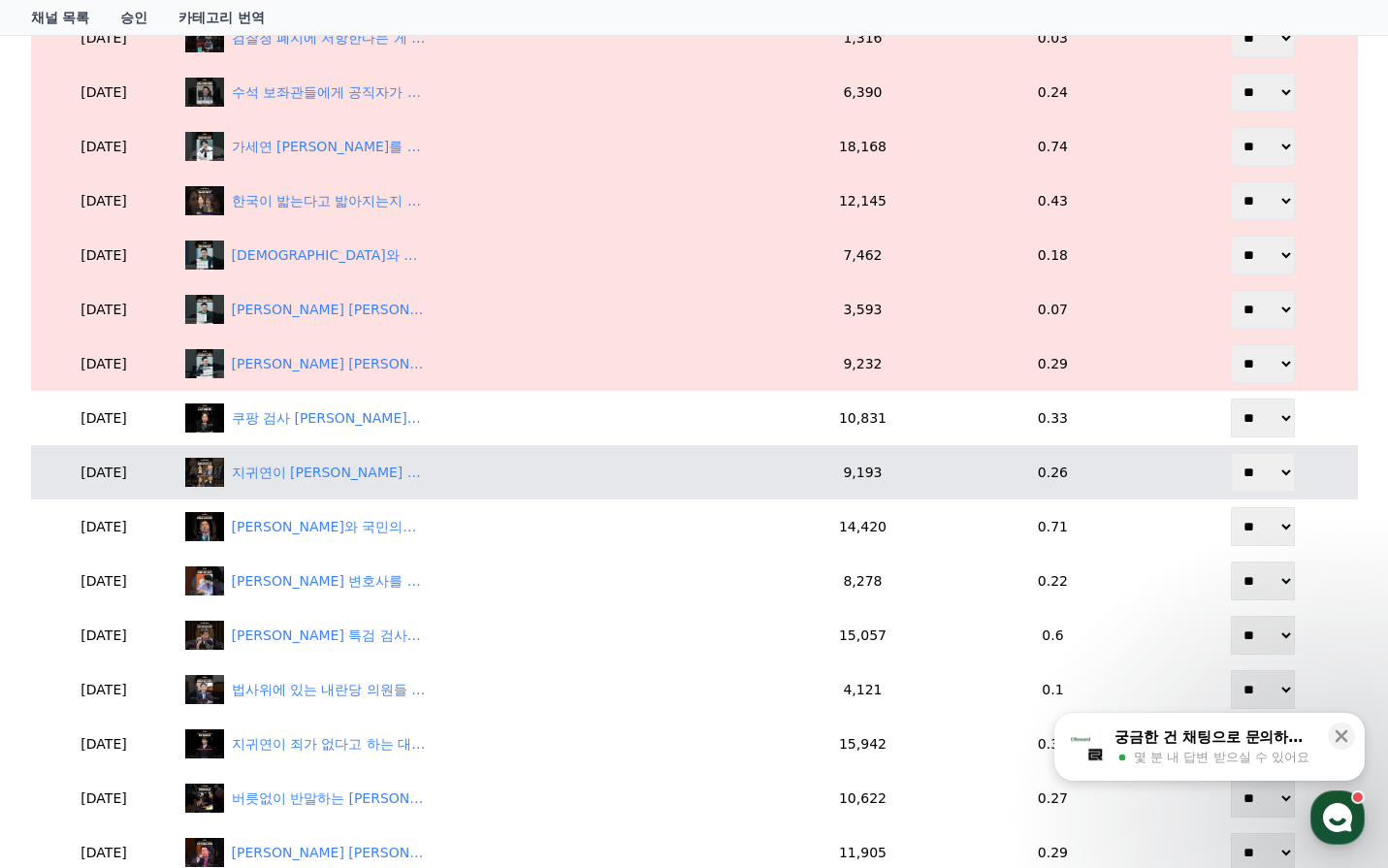
click at [1264, 484] on select "** **" at bounding box center [1262, 472] width 64 height 39
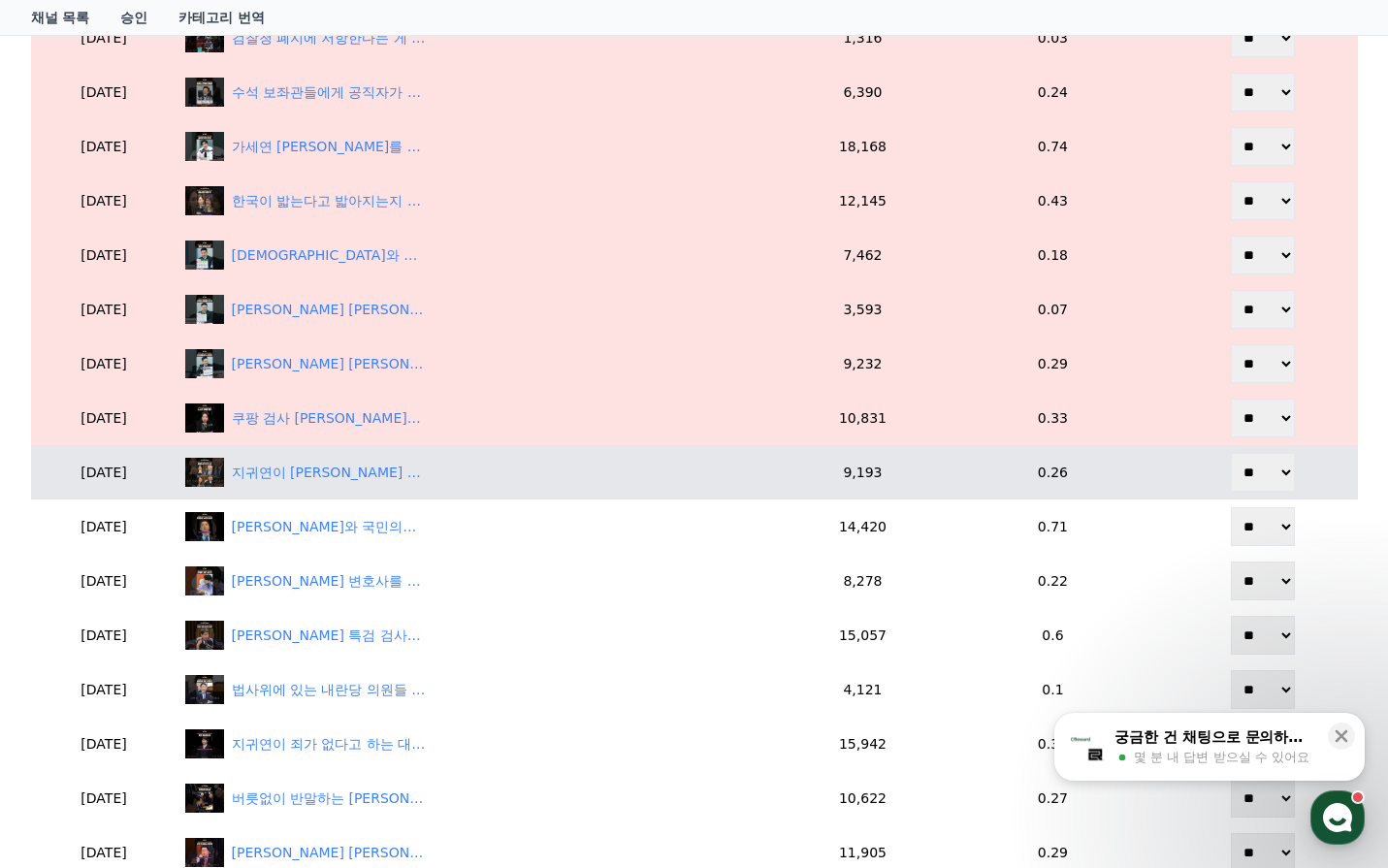
select select "********"
click at [1233, 453] on select "** **" at bounding box center [1262, 472] width 64 height 39
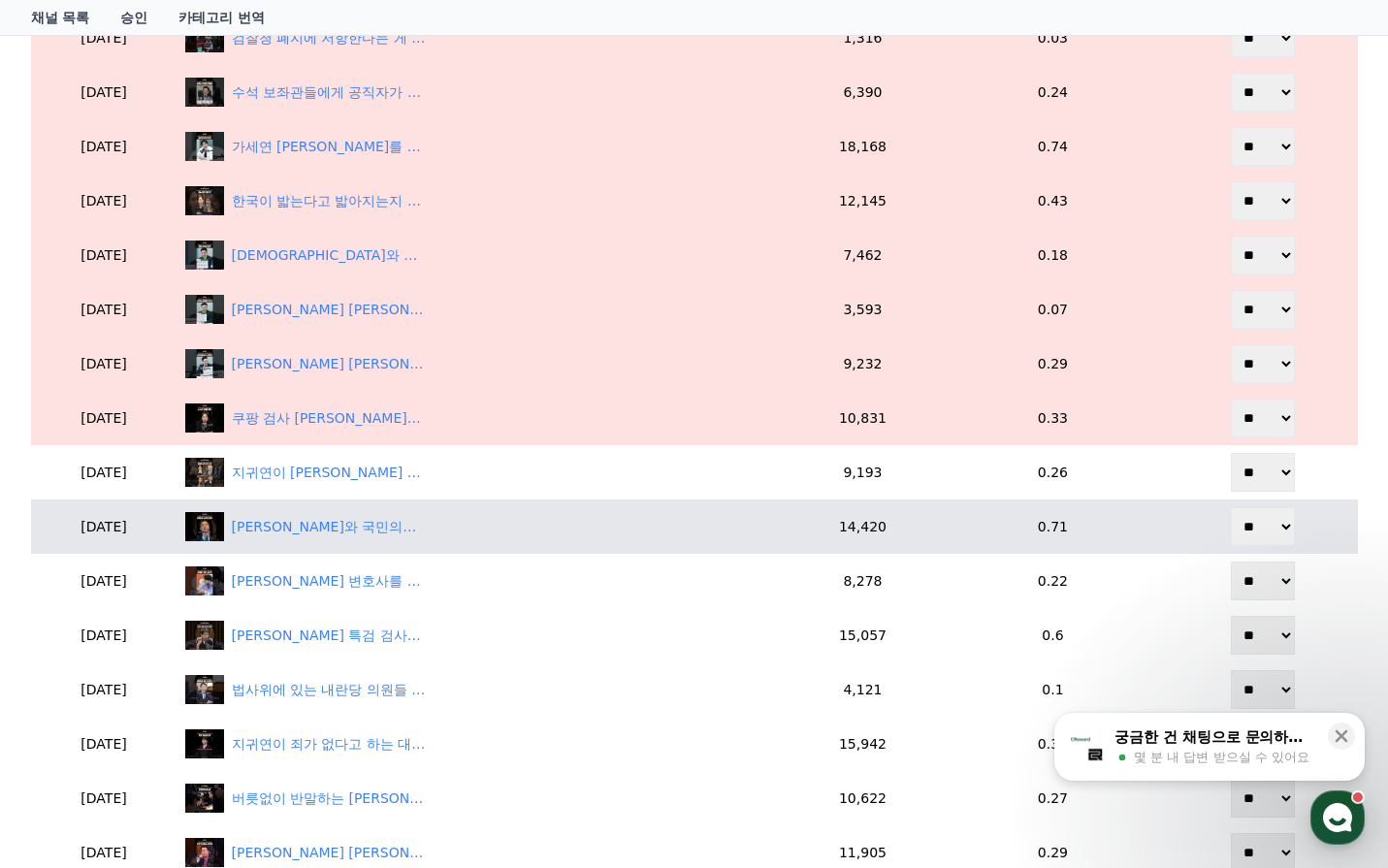
click at [1264, 543] on select "** **" at bounding box center [1262, 526] width 64 height 39
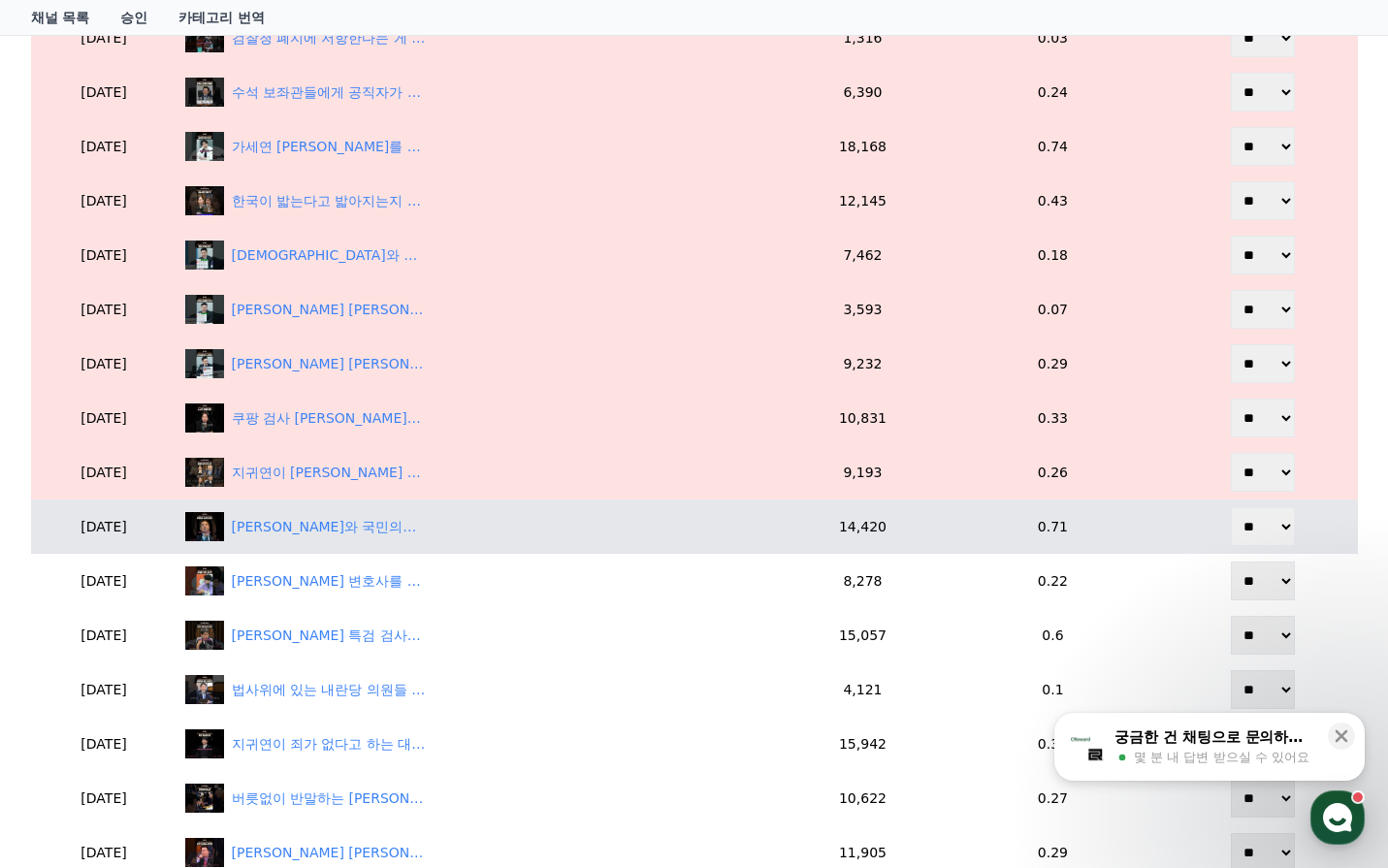
select select "********"
click at [1233, 507] on select "** **" at bounding box center [1262, 526] width 64 height 39
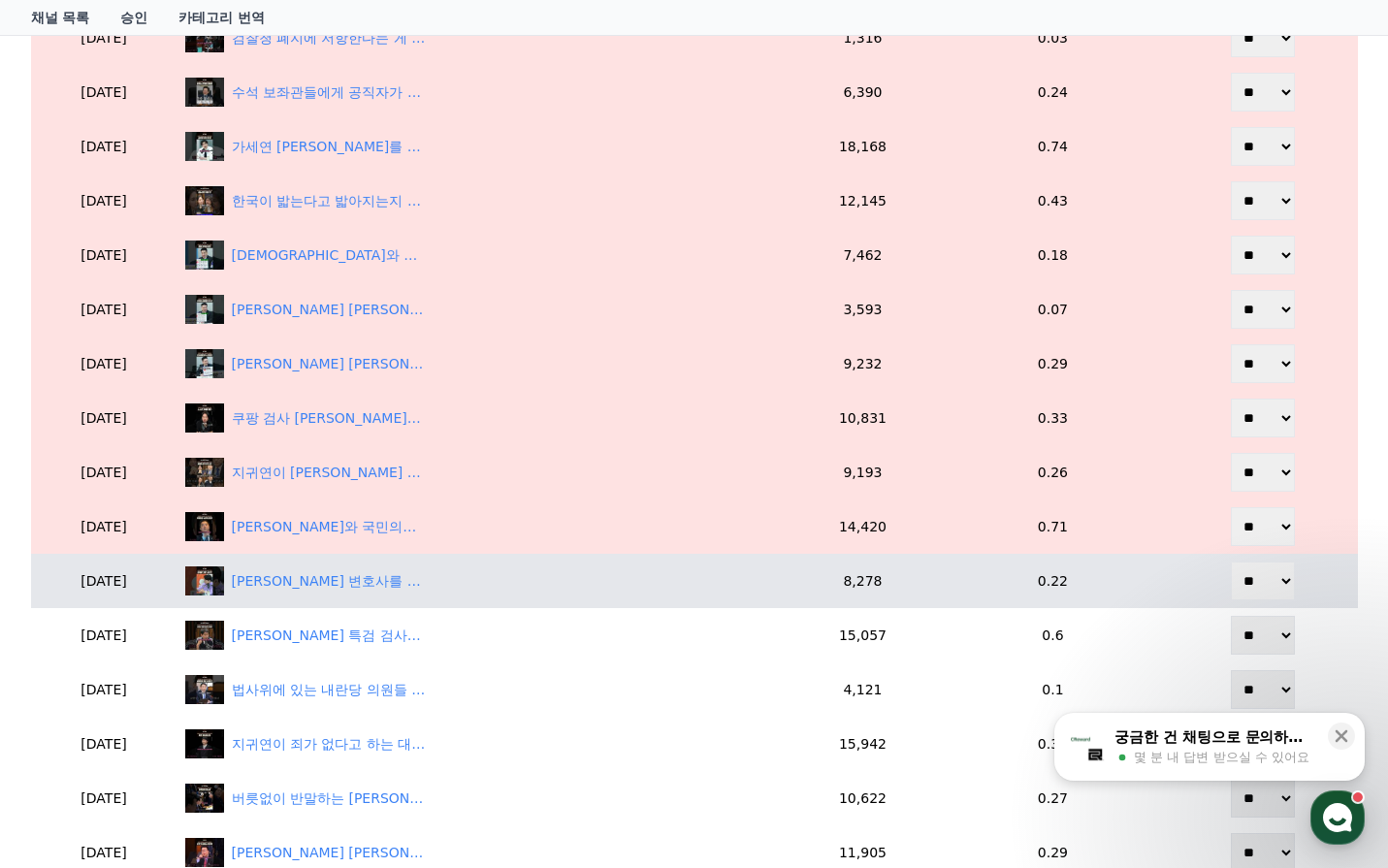
click at [1262, 593] on select "** **" at bounding box center [1262, 580] width 64 height 39
select select "********"
click at [1233, 562] on select "** **" at bounding box center [1262, 580] width 64 height 39
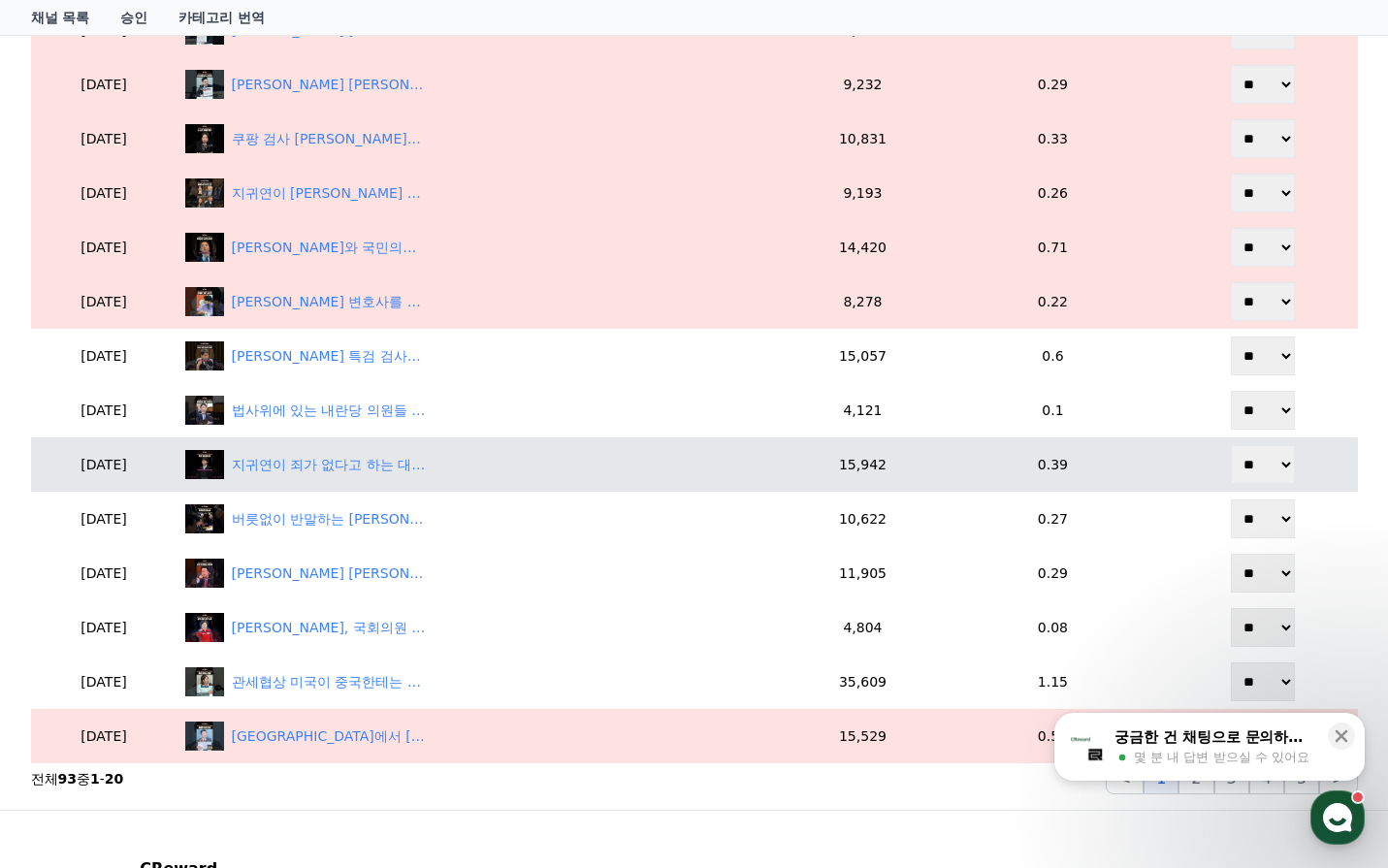
scroll to position [970, 0]
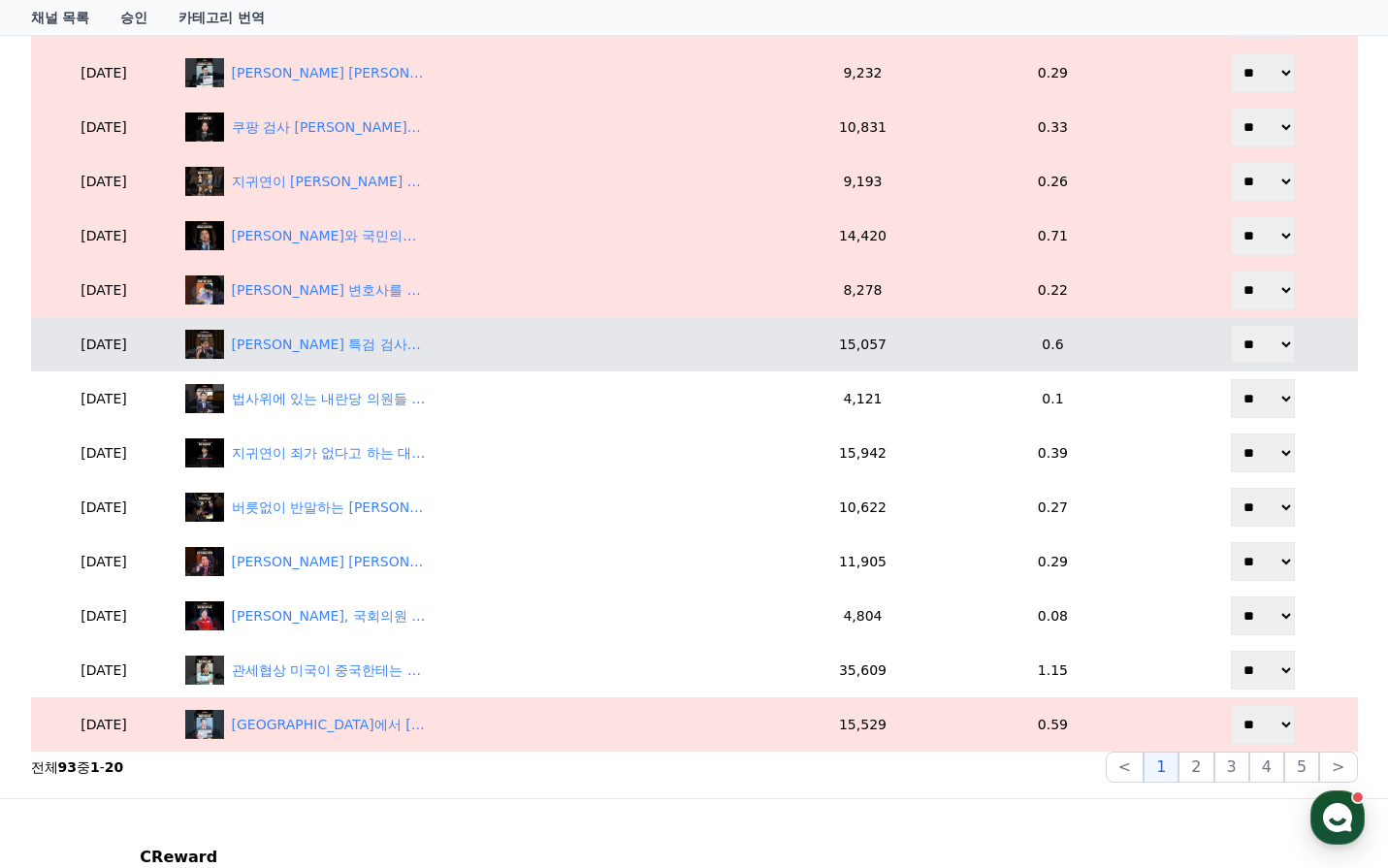
click at [1265, 340] on select "** **" at bounding box center [1262, 344] width 64 height 39
select select "********"
click at [1233, 325] on select "** **" at bounding box center [1262, 344] width 64 height 39
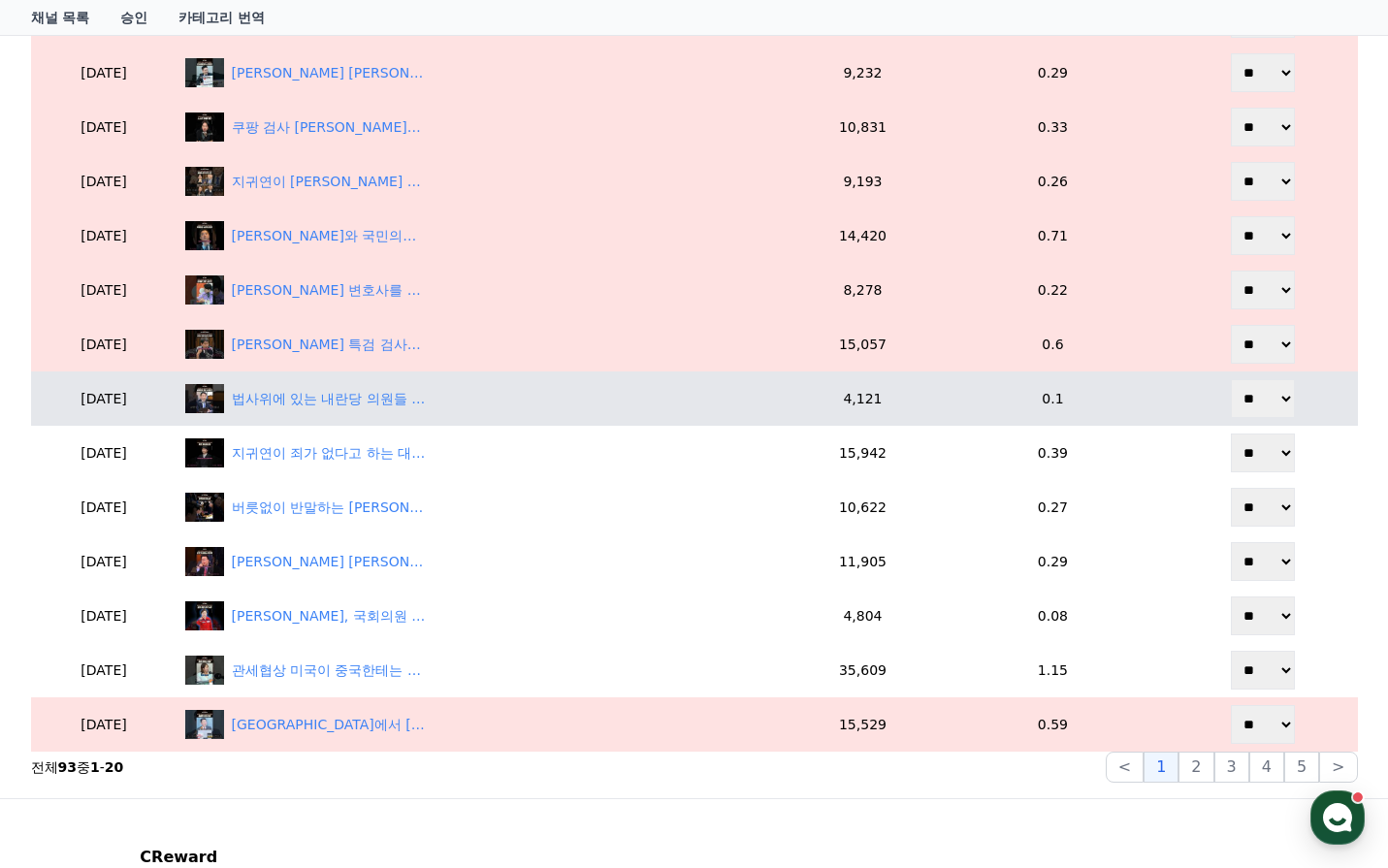
click at [1264, 395] on select "** **" at bounding box center [1262, 398] width 64 height 39
select select "********"
click at [1233, 380] on select "** **" at bounding box center [1262, 398] width 64 height 39
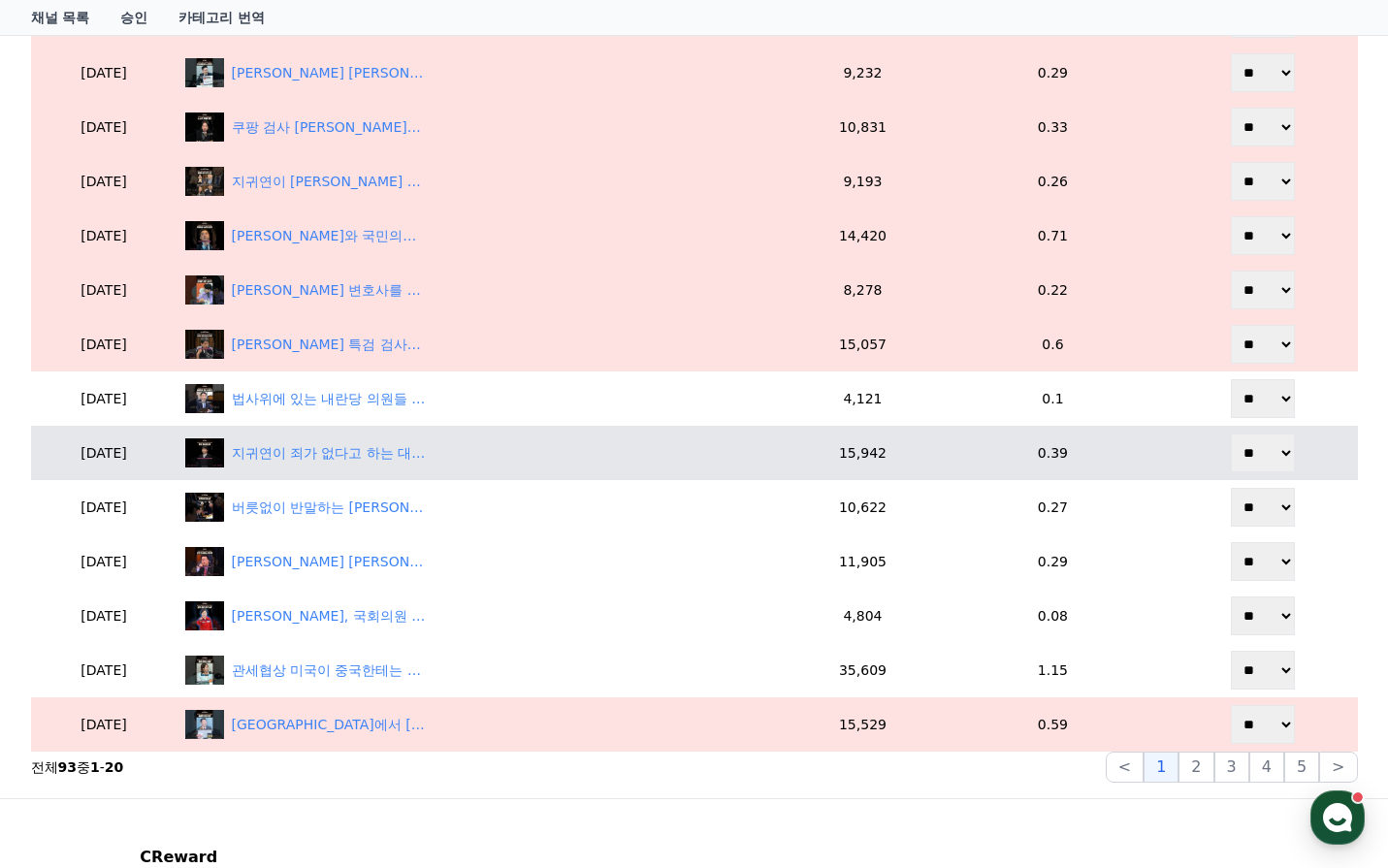
click at [1266, 463] on select "** **" at bounding box center [1262, 453] width 64 height 39
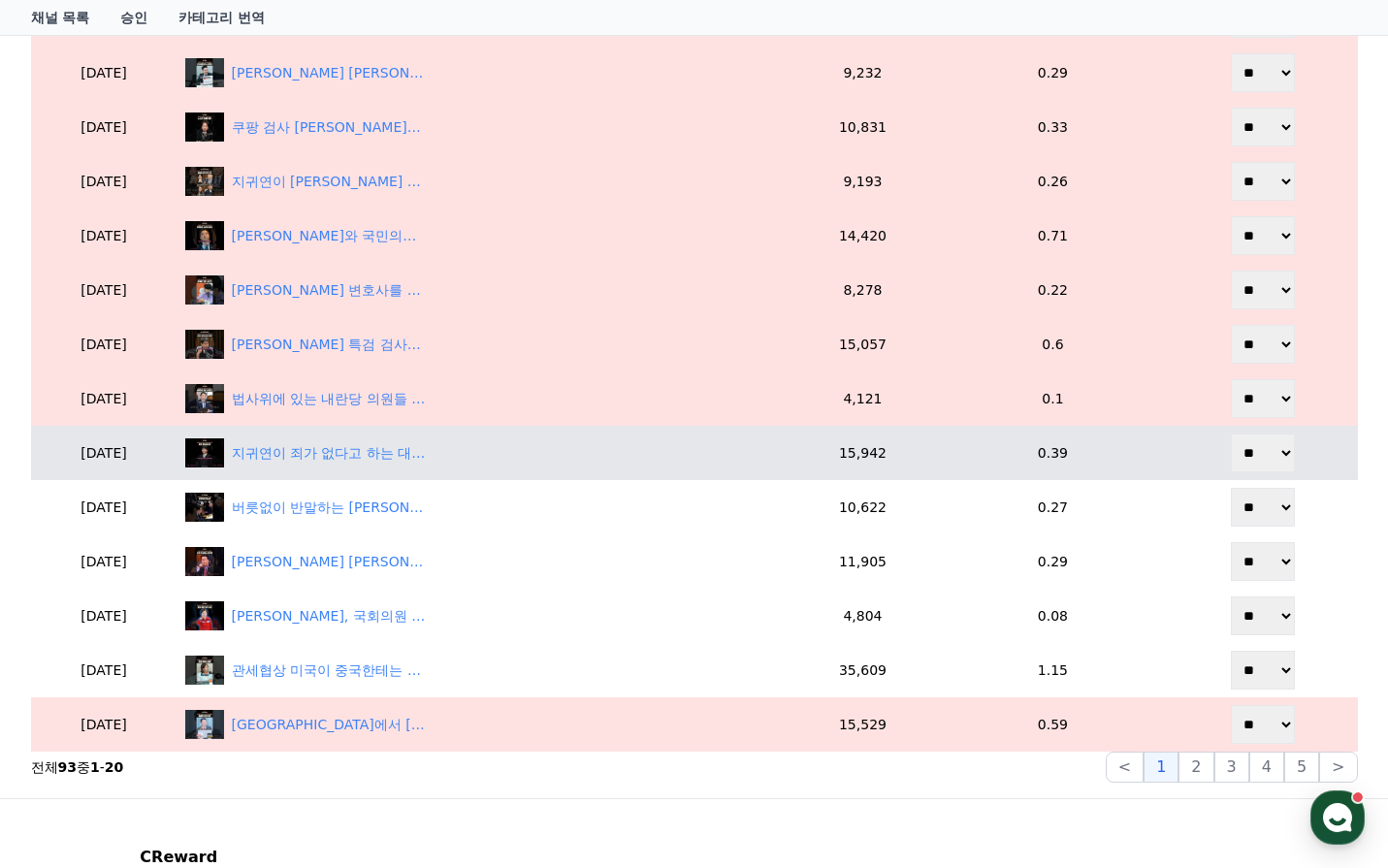
select select "********"
click at [1233, 434] on select "** **" at bounding box center [1262, 453] width 64 height 39
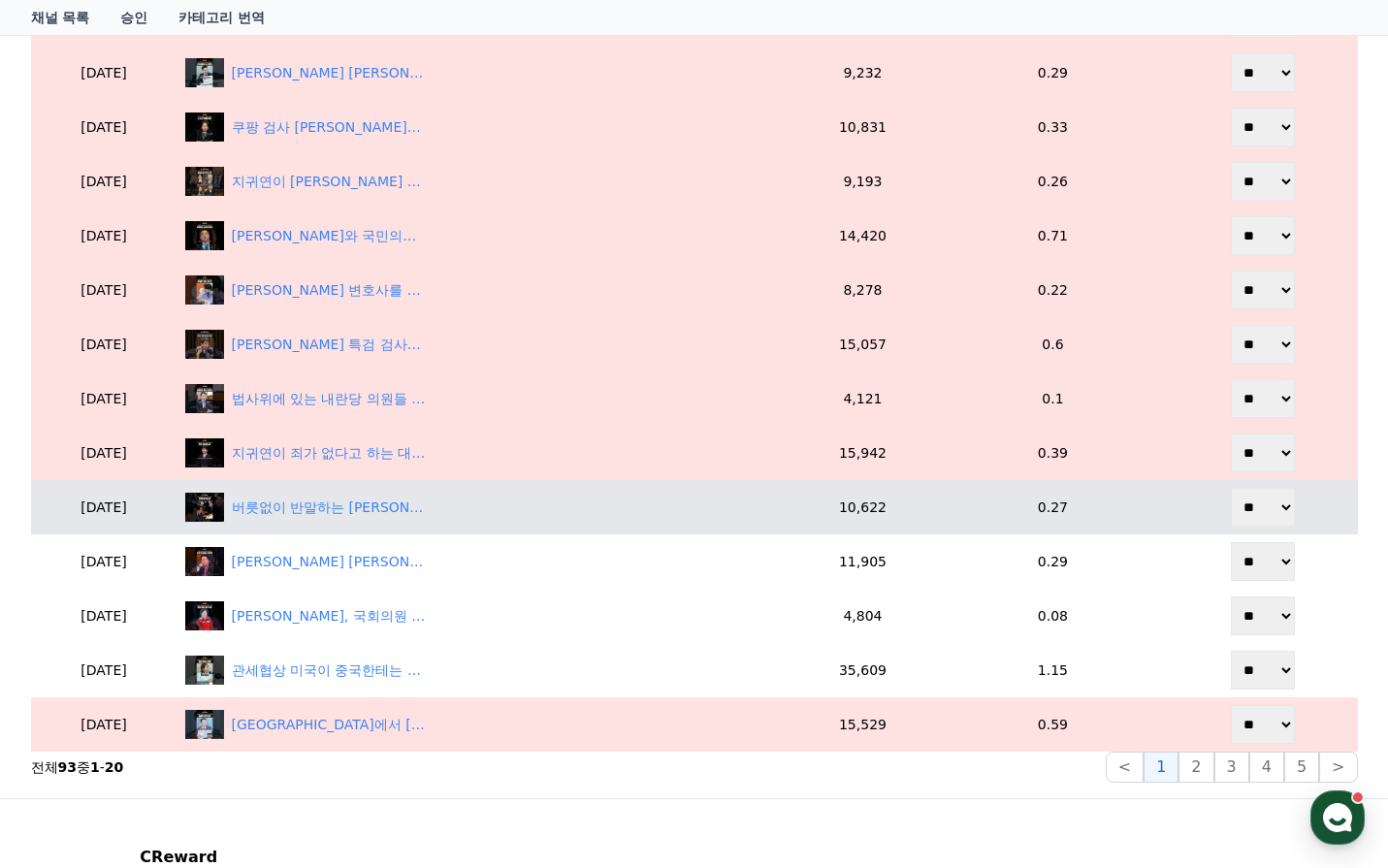
click at [1263, 524] on select "** **" at bounding box center [1262, 507] width 64 height 39
select select "********"
click at [1233, 488] on select "** **" at bounding box center [1262, 507] width 64 height 39
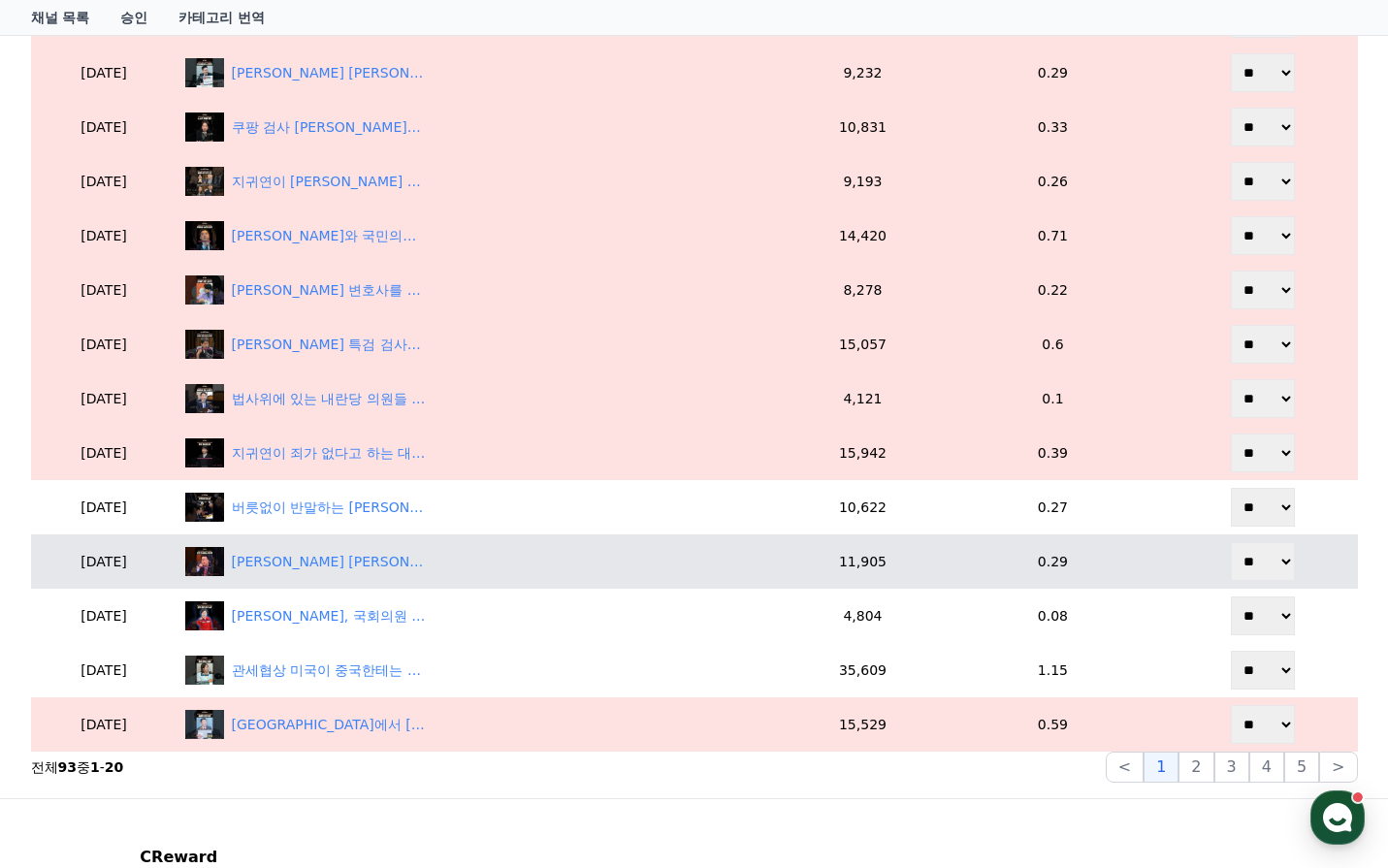
click at [1264, 576] on select "** **" at bounding box center [1262, 561] width 64 height 39
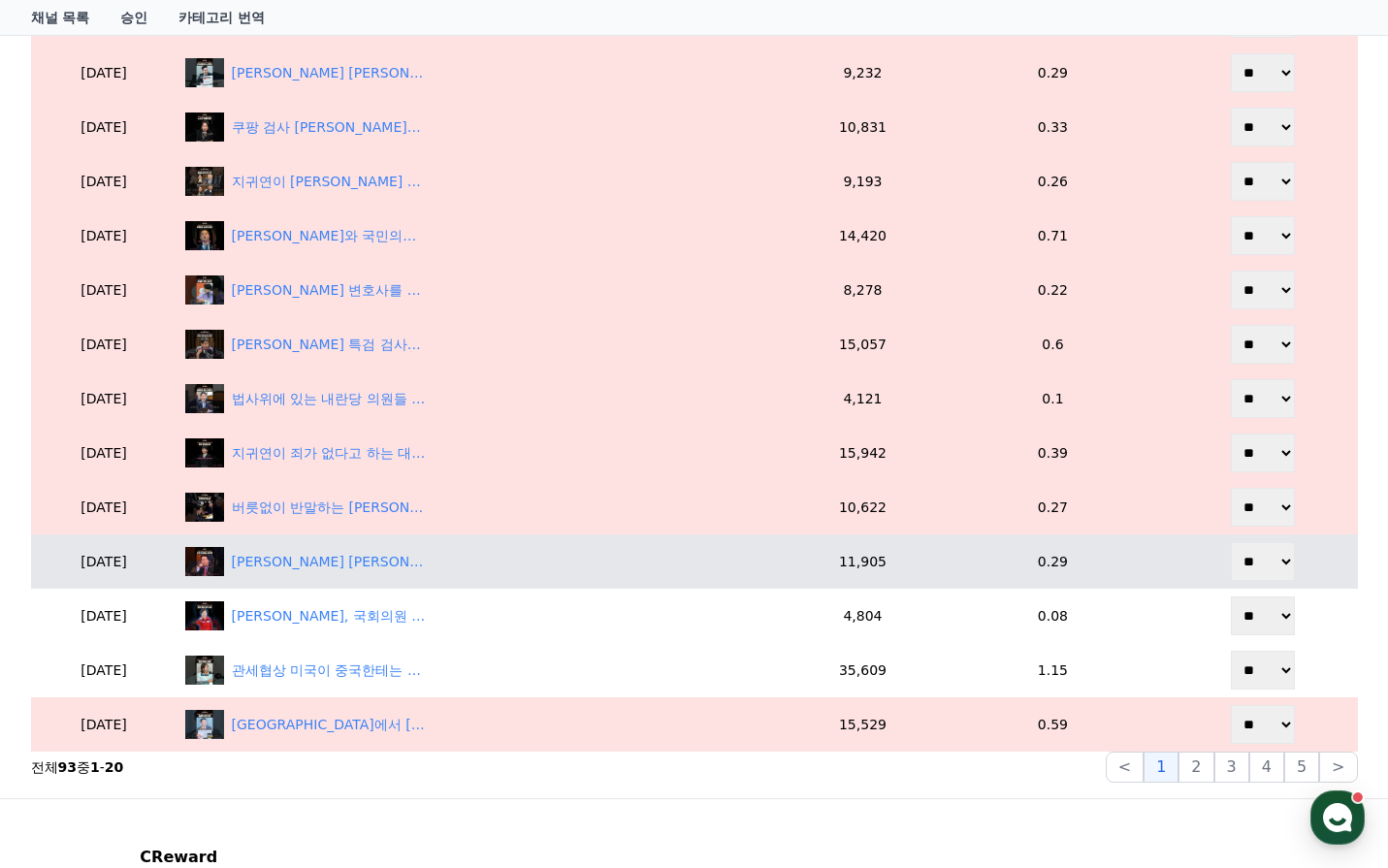
click at [1233, 542] on select "** **" at bounding box center [1262, 561] width 64 height 39
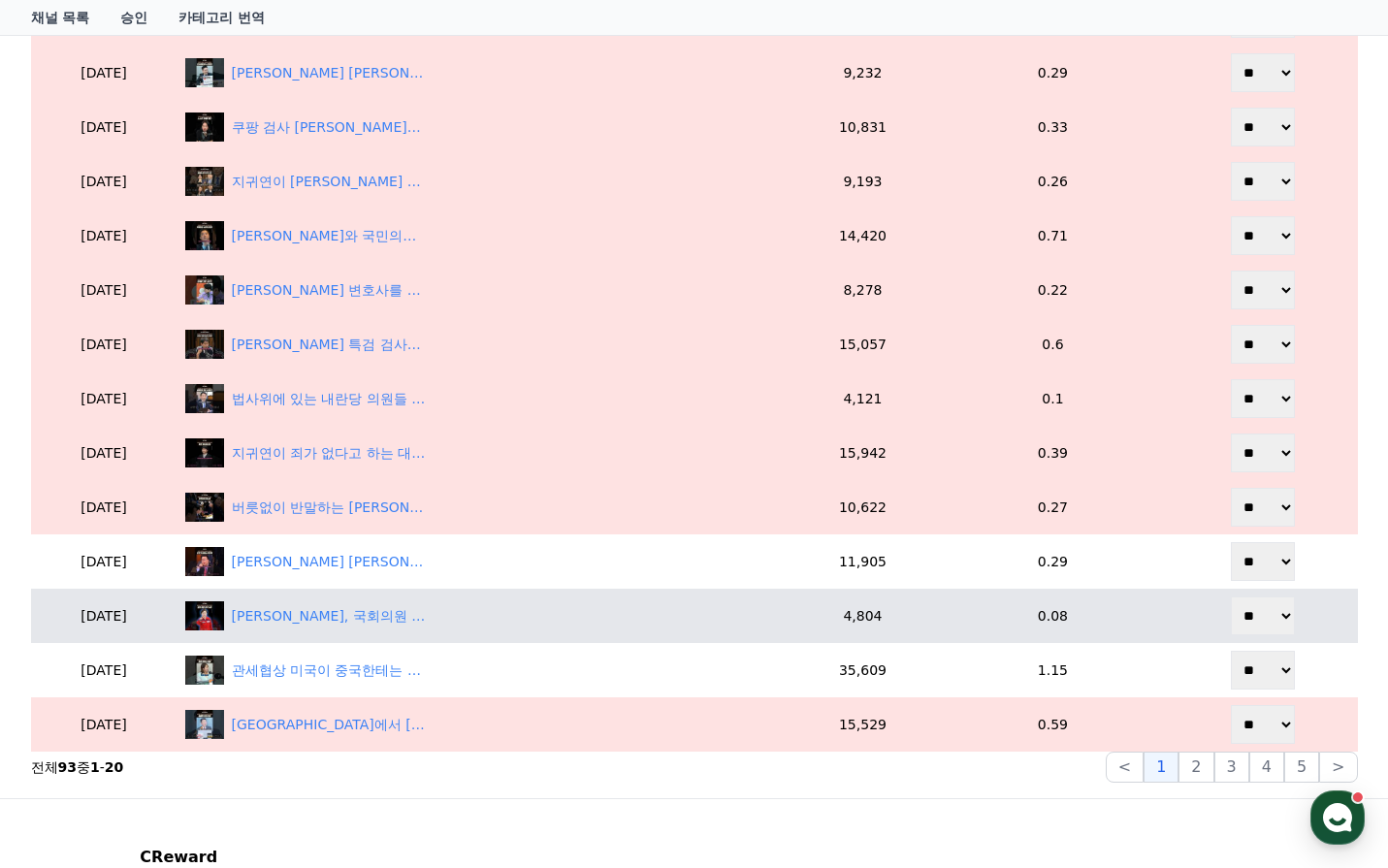
drag, startPoint x: 1264, startPoint y: 621, endPoint x: 1258, endPoint y: 595, distance: 26.7
click at [1264, 621] on select "** **" at bounding box center [1262, 615] width 64 height 39
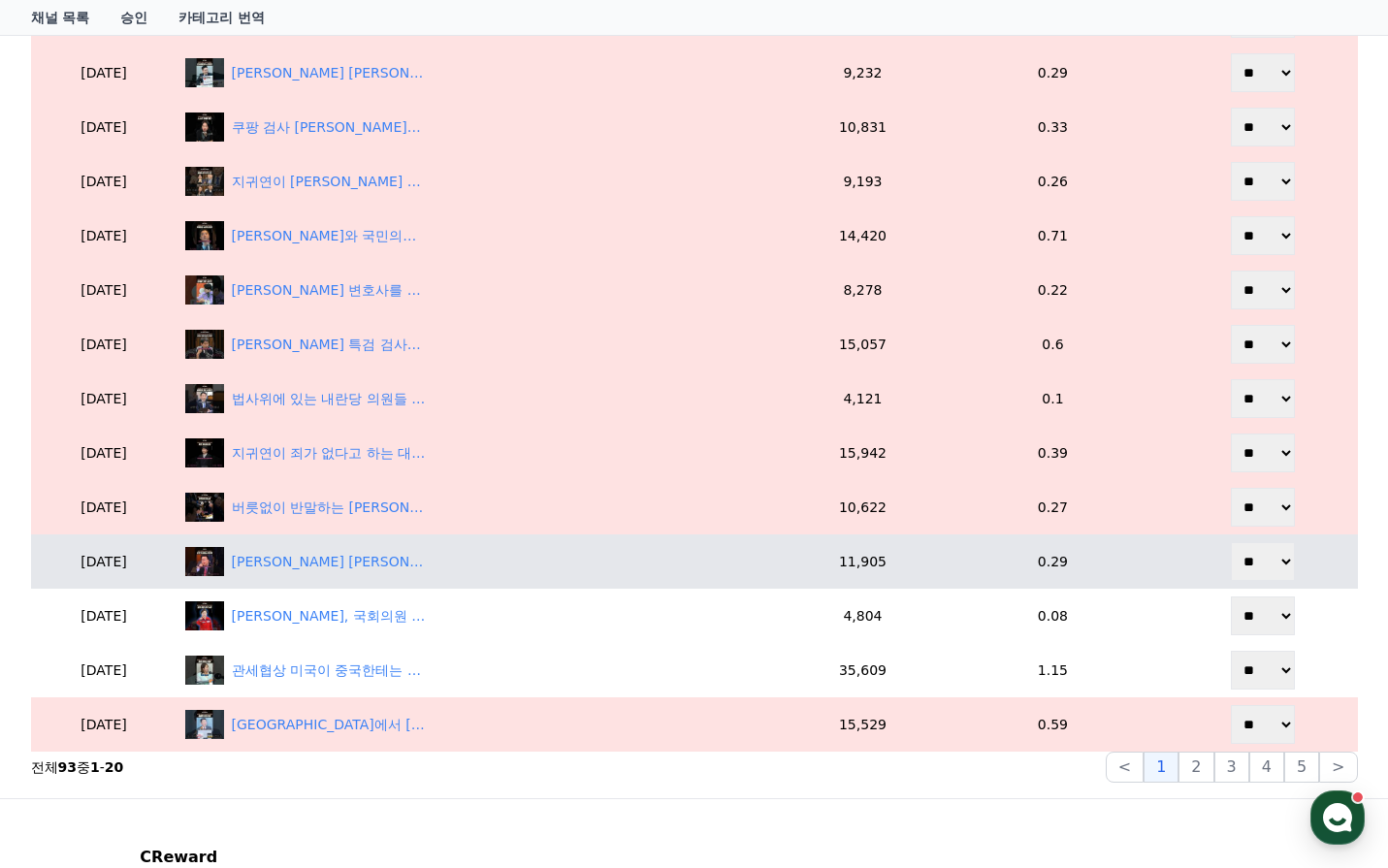
click at [1254, 565] on select "** **" at bounding box center [1262, 561] width 64 height 39
select select "********"
click at [1233, 542] on select "** **" at bounding box center [1262, 561] width 64 height 39
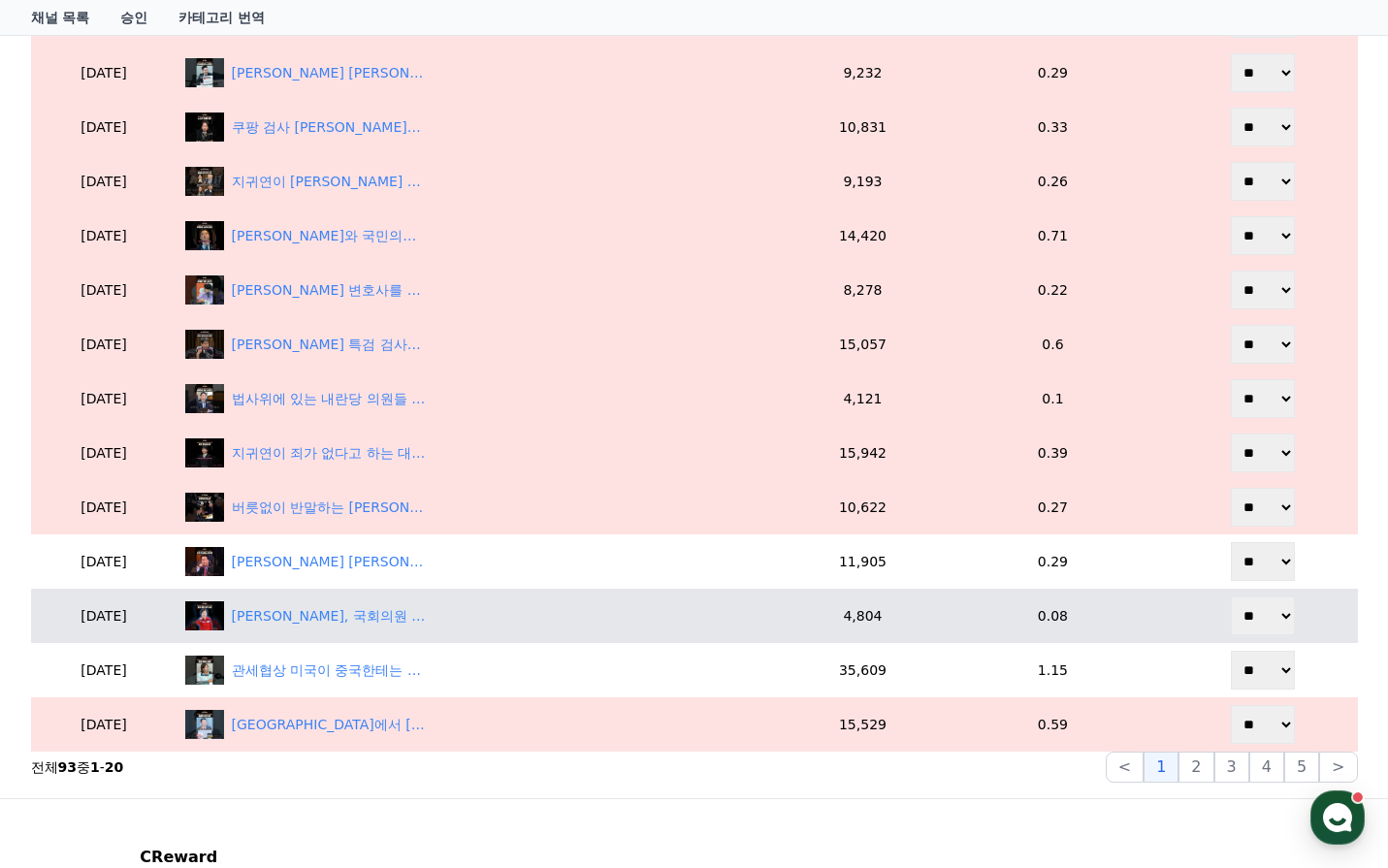
drag, startPoint x: 1263, startPoint y: 622, endPoint x: 1264, endPoint y: 635, distance: 13.0
click at [1263, 622] on select "** **" at bounding box center [1262, 615] width 64 height 39
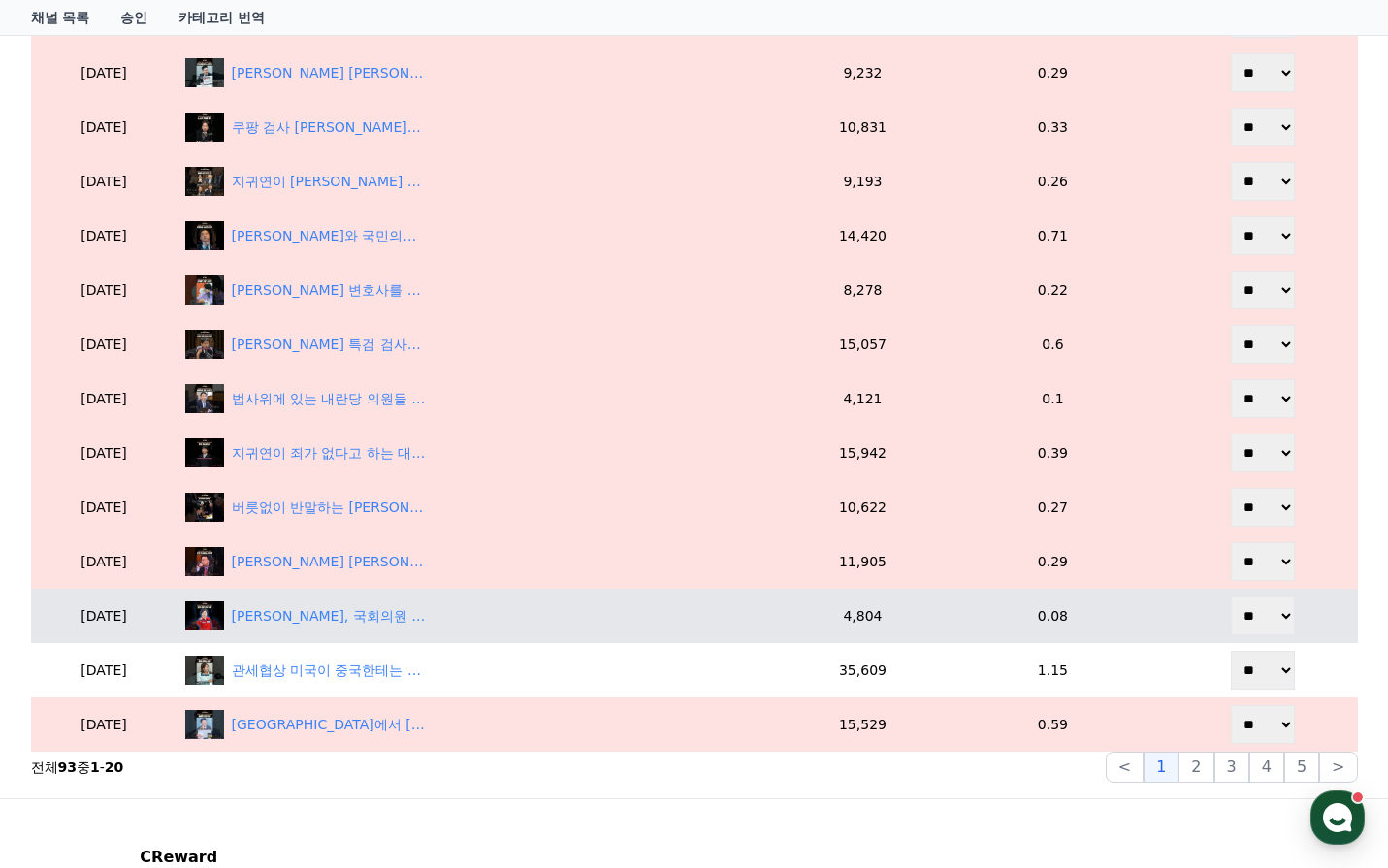
select select "********"
click at [1233, 596] on select "** **" at bounding box center [1262, 615] width 64 height 39
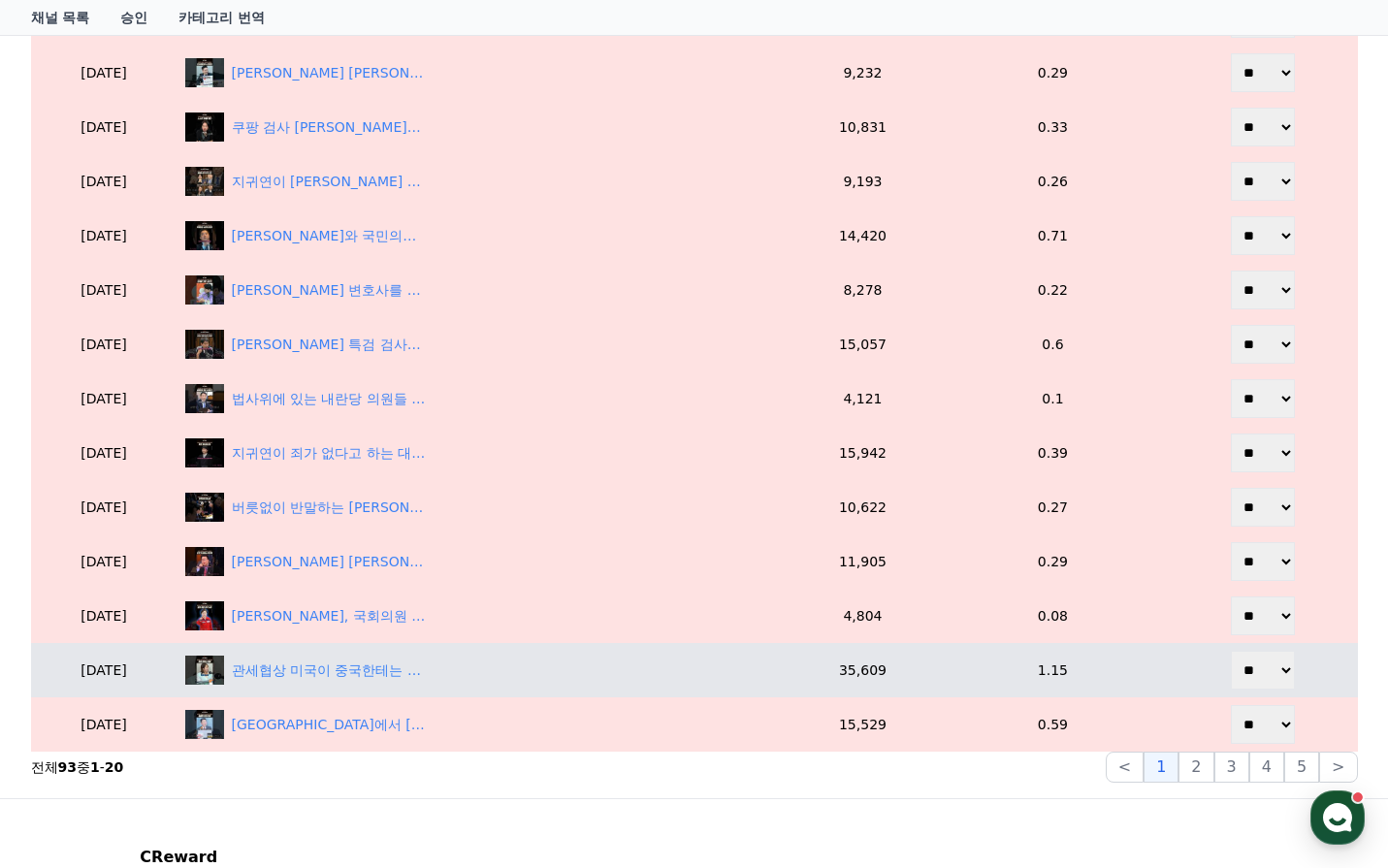
click at [1268, 677] on select "** **" at bounding box center [1262, 669] width 64 height 39
select select "********"
click at [1233, 651] on select "** **" at bounding box center [1262, 669] width 64 height 39
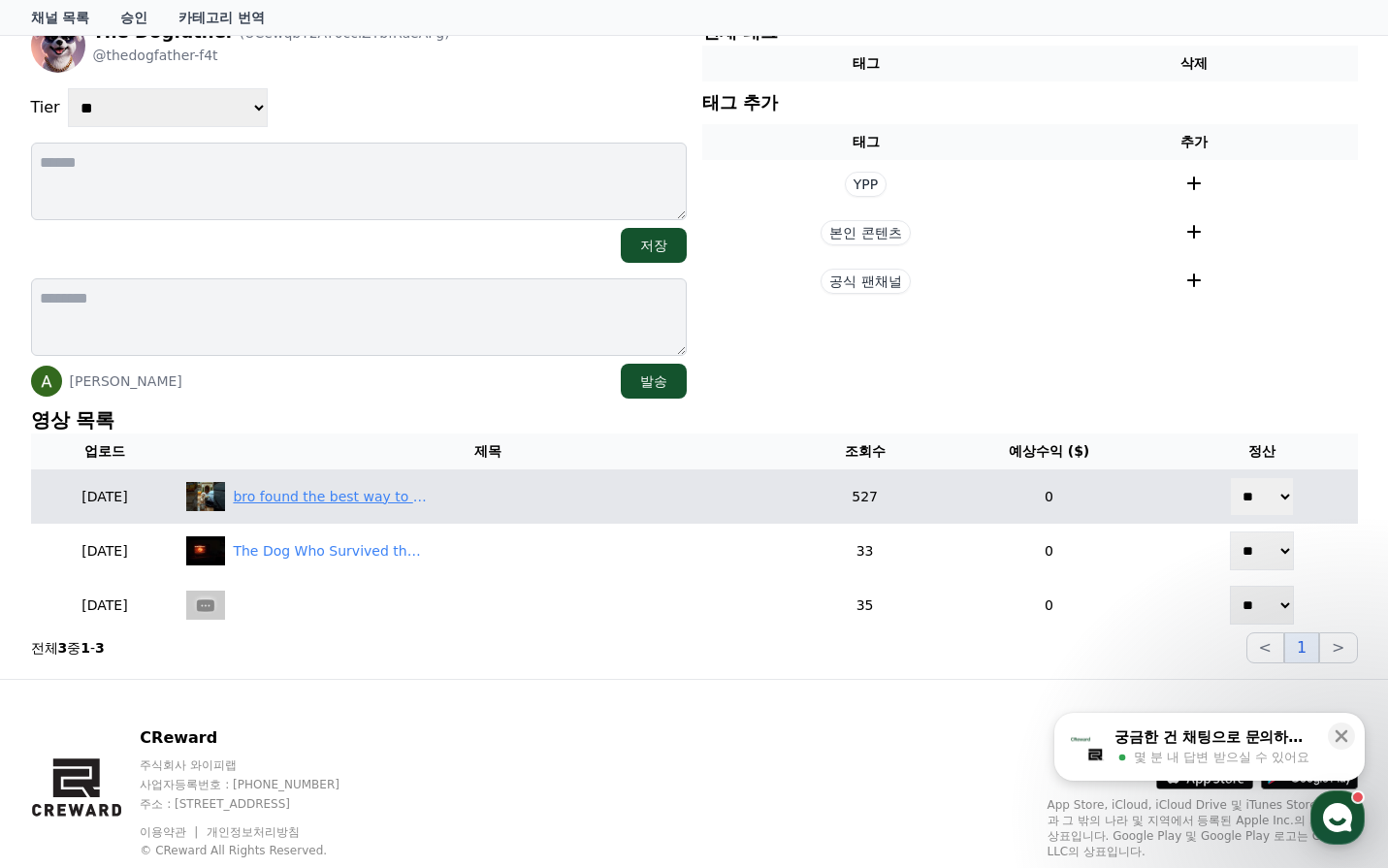
scroll to position [194, 0]
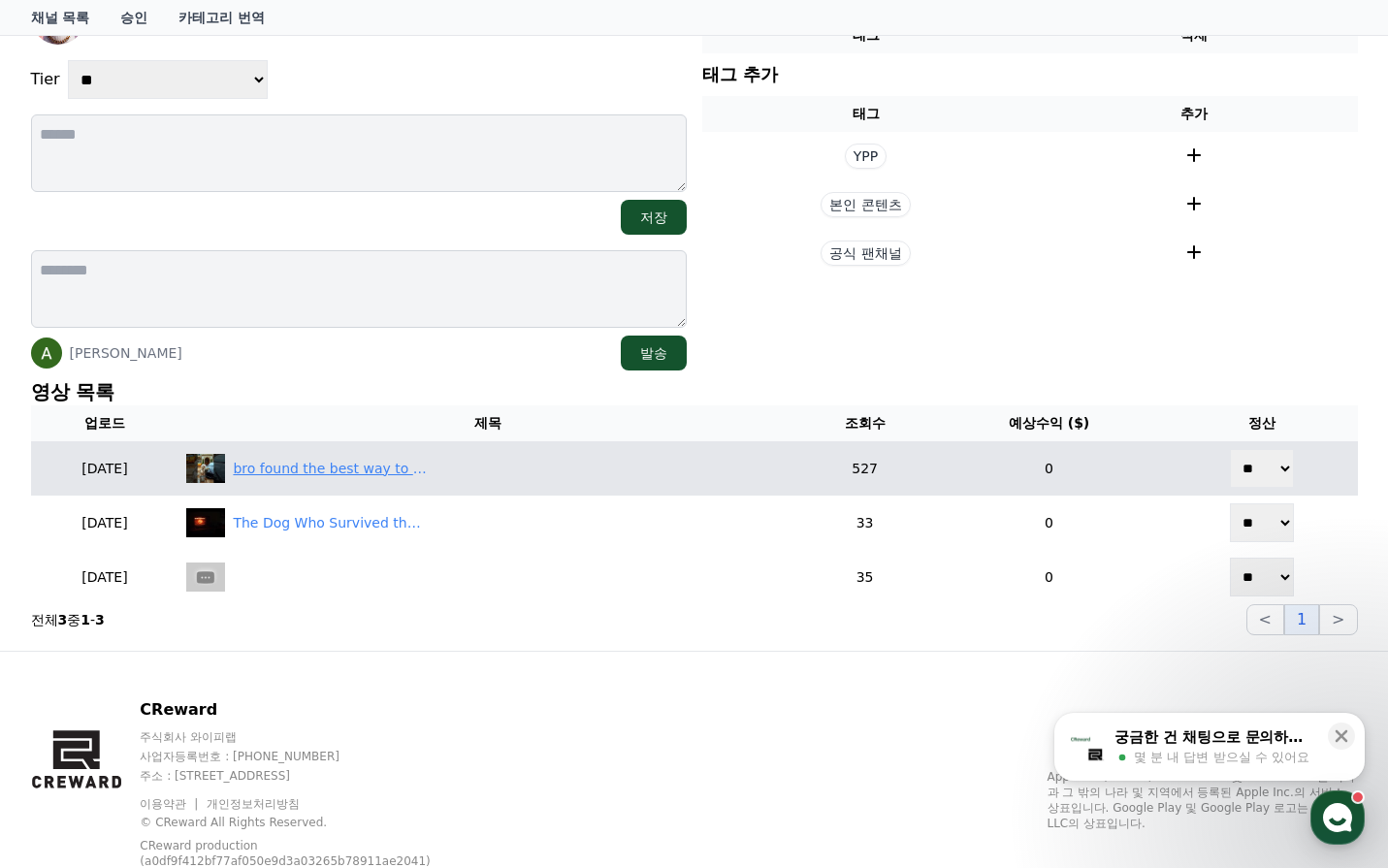
click at [365, 472] on div "bro found the best way to revenge" at bounding box center [329, 469] width 194 height 21
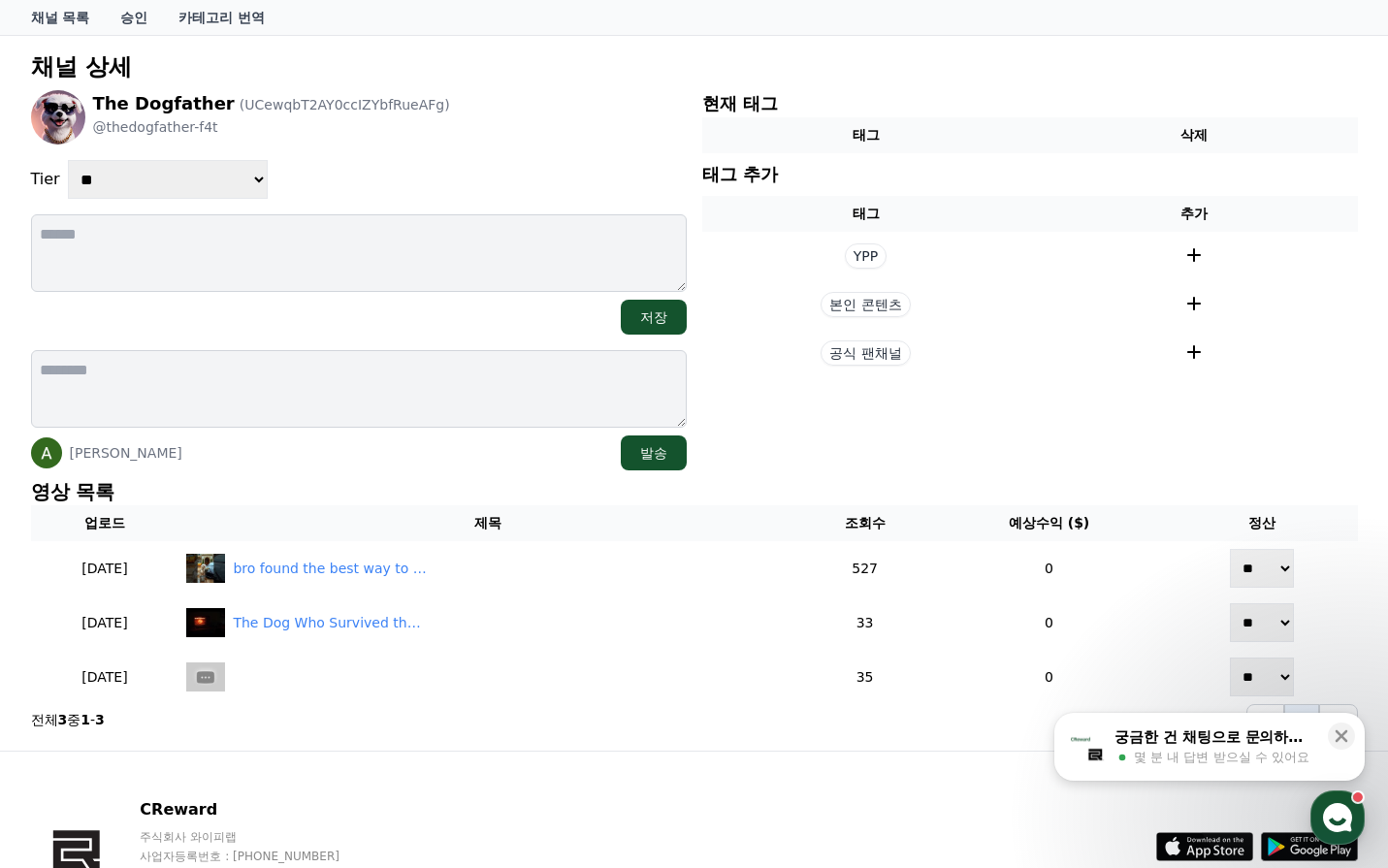
scroll to position [0, 0]
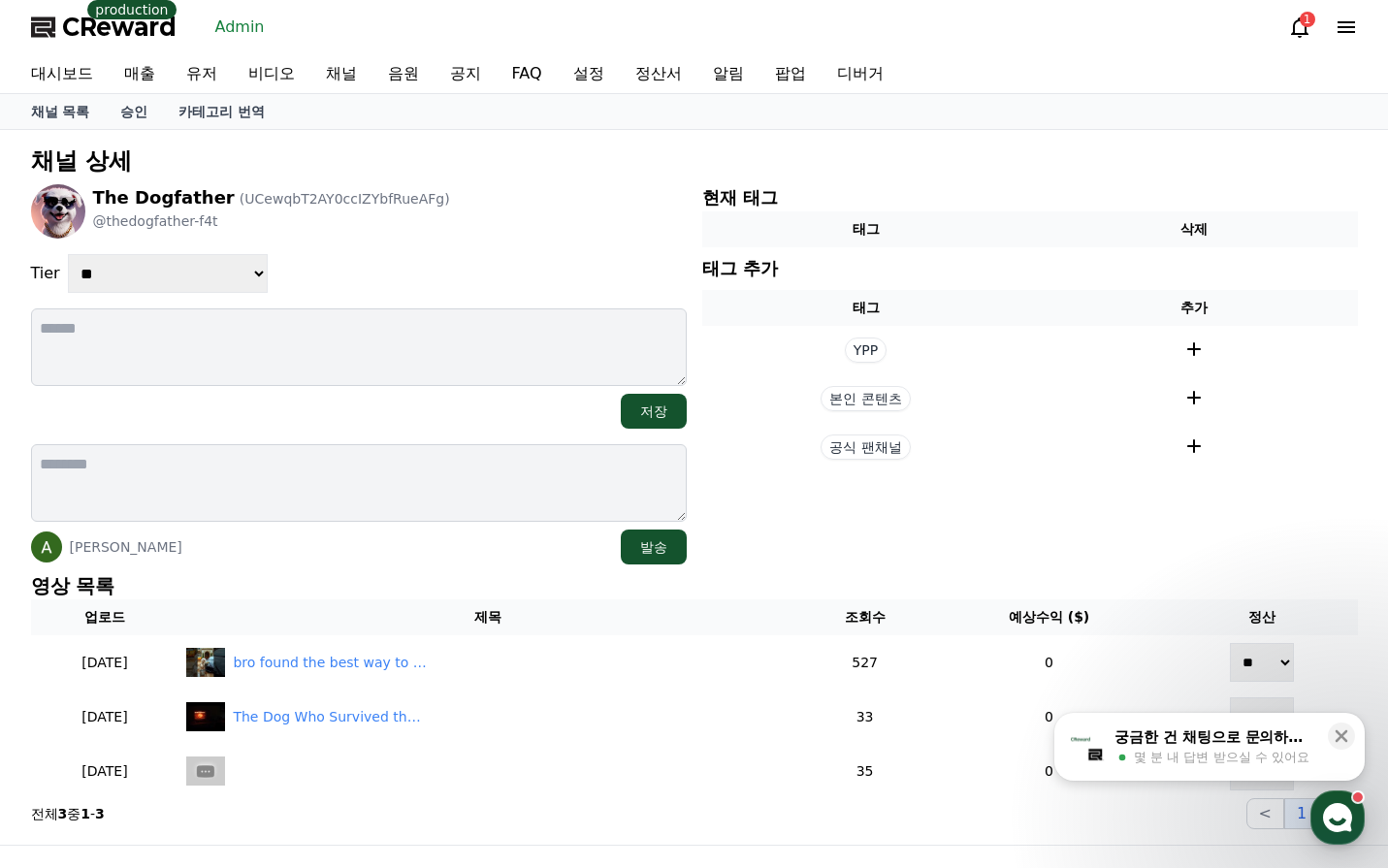
click at [199, 294] on div "**********" at bounding box center [358, 374] width 655 height 381
drag, startPoint x: 169, startPoint y: 281, endPoint x: 167, endPoint y: 292, distance: 11.2
click at [169, 280] on select "**********" at bounding box center [168, 273] width 200 height 39
select select "*"
click at [68, 254] on select "**********" at bounding box center [168, 273] width 200 height 39
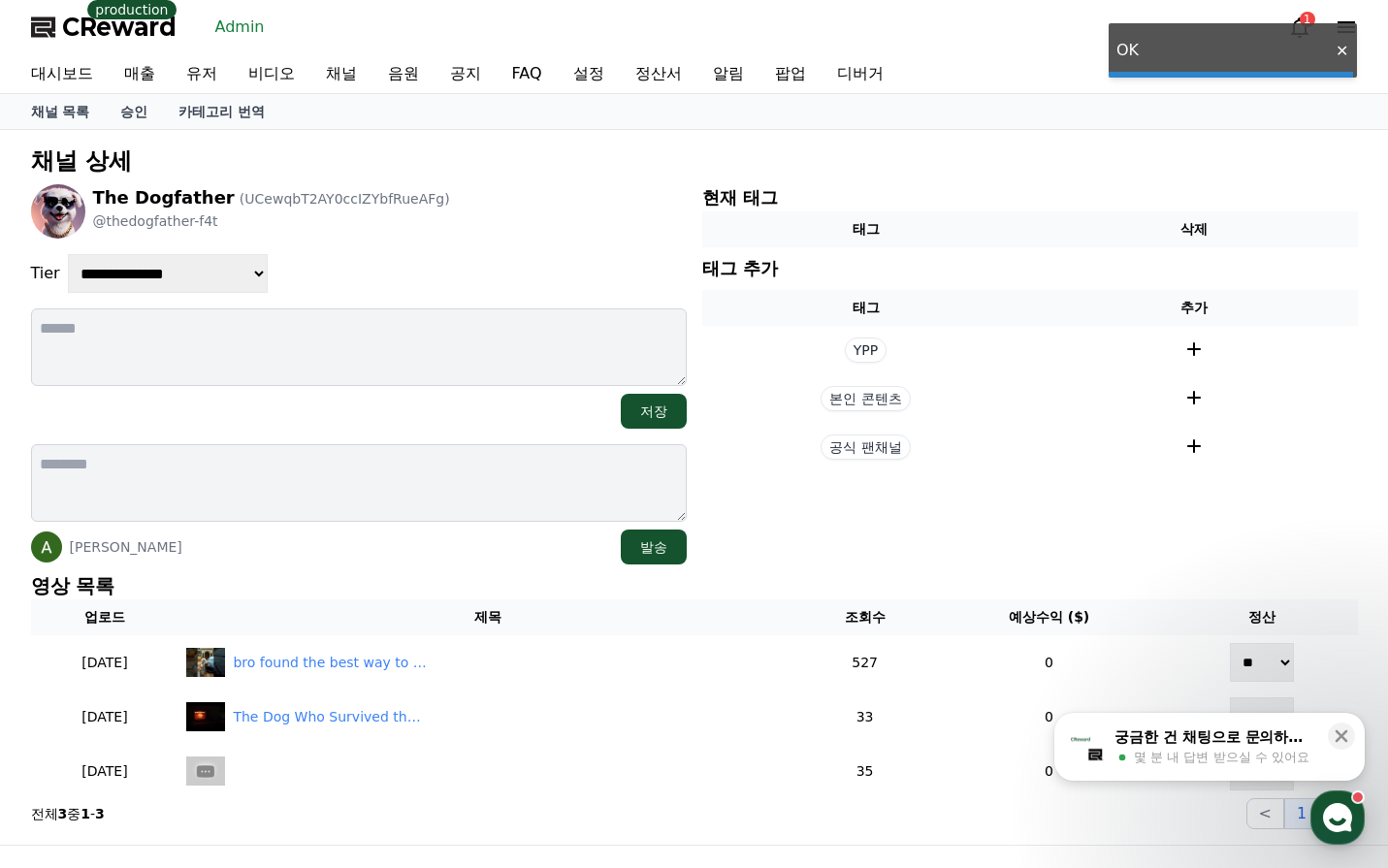
click at [470, 265] on div "**********" at bounding box center [358, 273] width 655 height 39
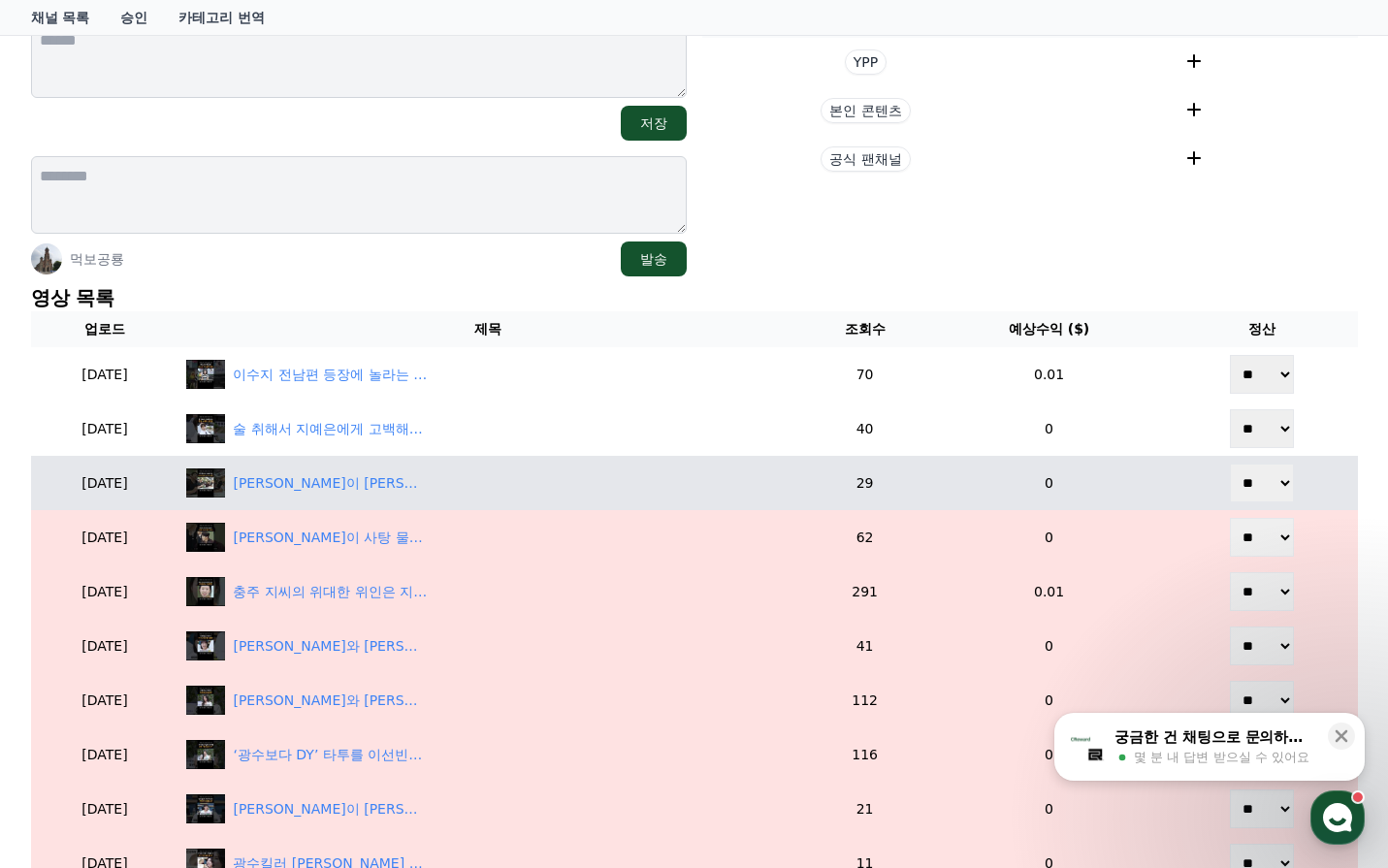
click at [1228, 482] on td "** **" at bounding box center [1261, 482] width 192 height 54
click at [1264, 492] on select "** **" at bounding box center [1261, 482] width 64 height 39
select select "********"
click at [1233, 464] on select "** **" at bounding box center [1261, 482] width 64 height 39
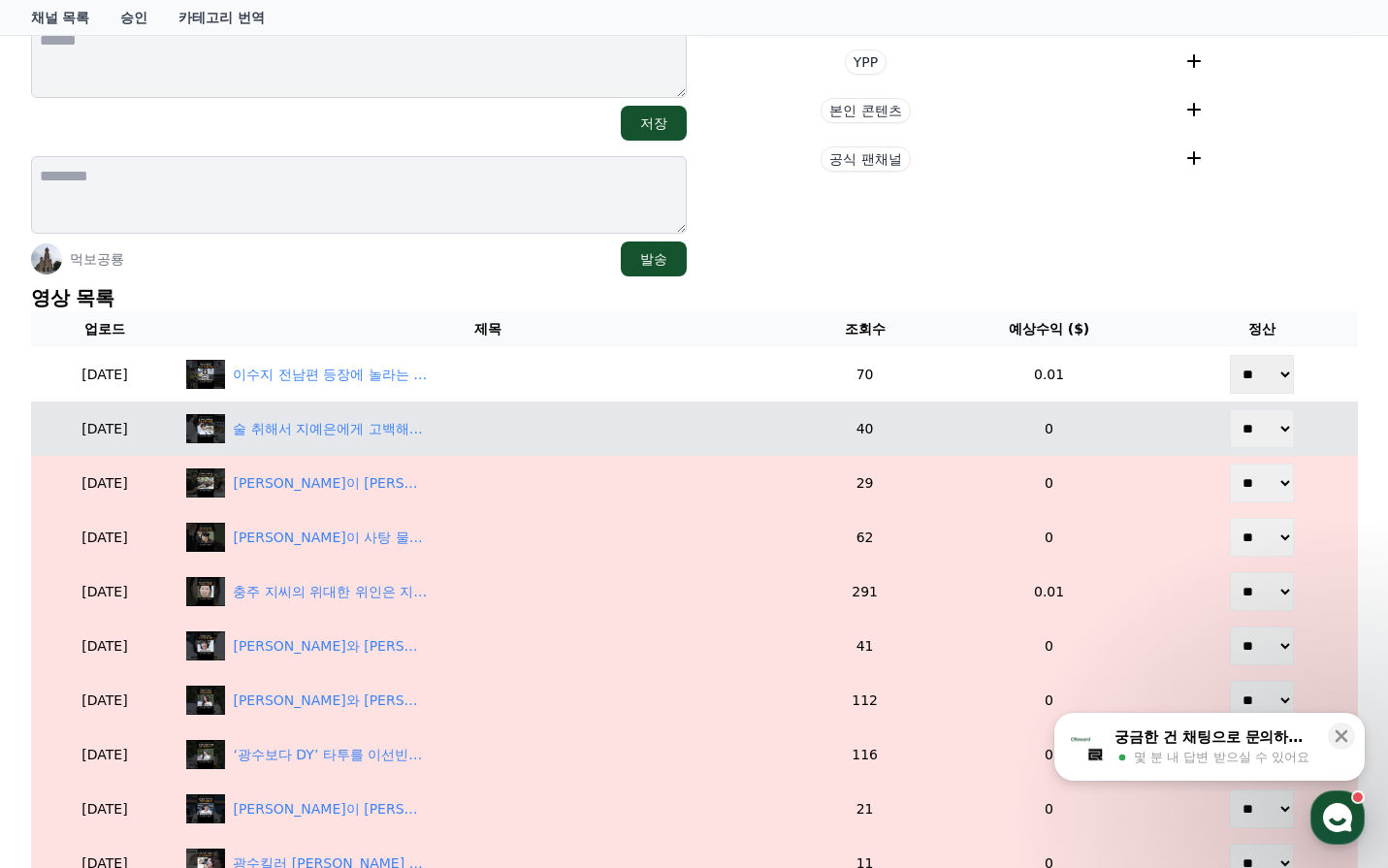
click at [1263, 443] on select "** **" at bounding box center [1261, 428] width 64 height 39
select select "********"
click at [1233, 409] on select "** **" at bounding box center [1261, 428] width 64 height 39
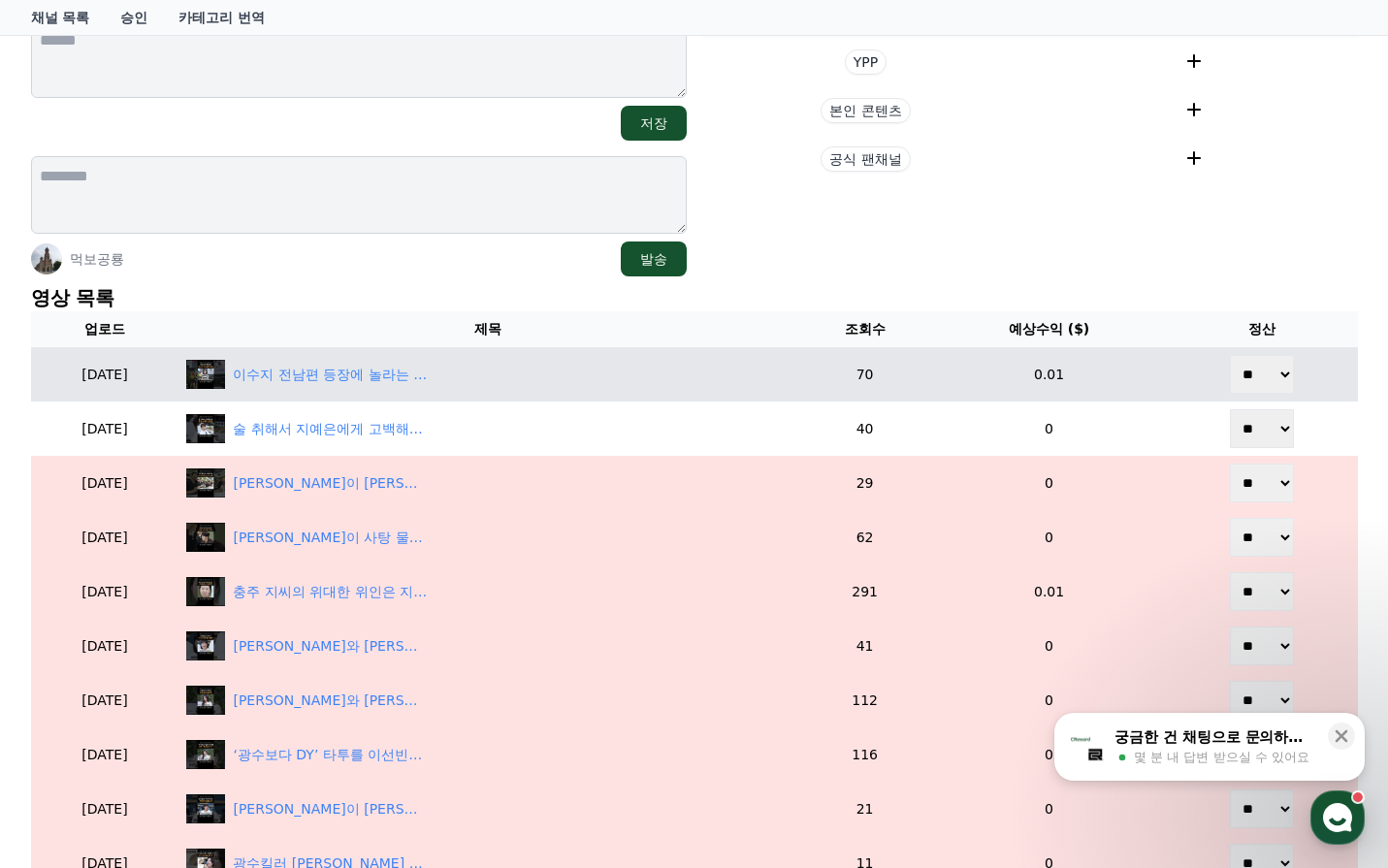
click at [1276, 381] on select "** **" at bounding box center [1261, 374] width 64 height 39
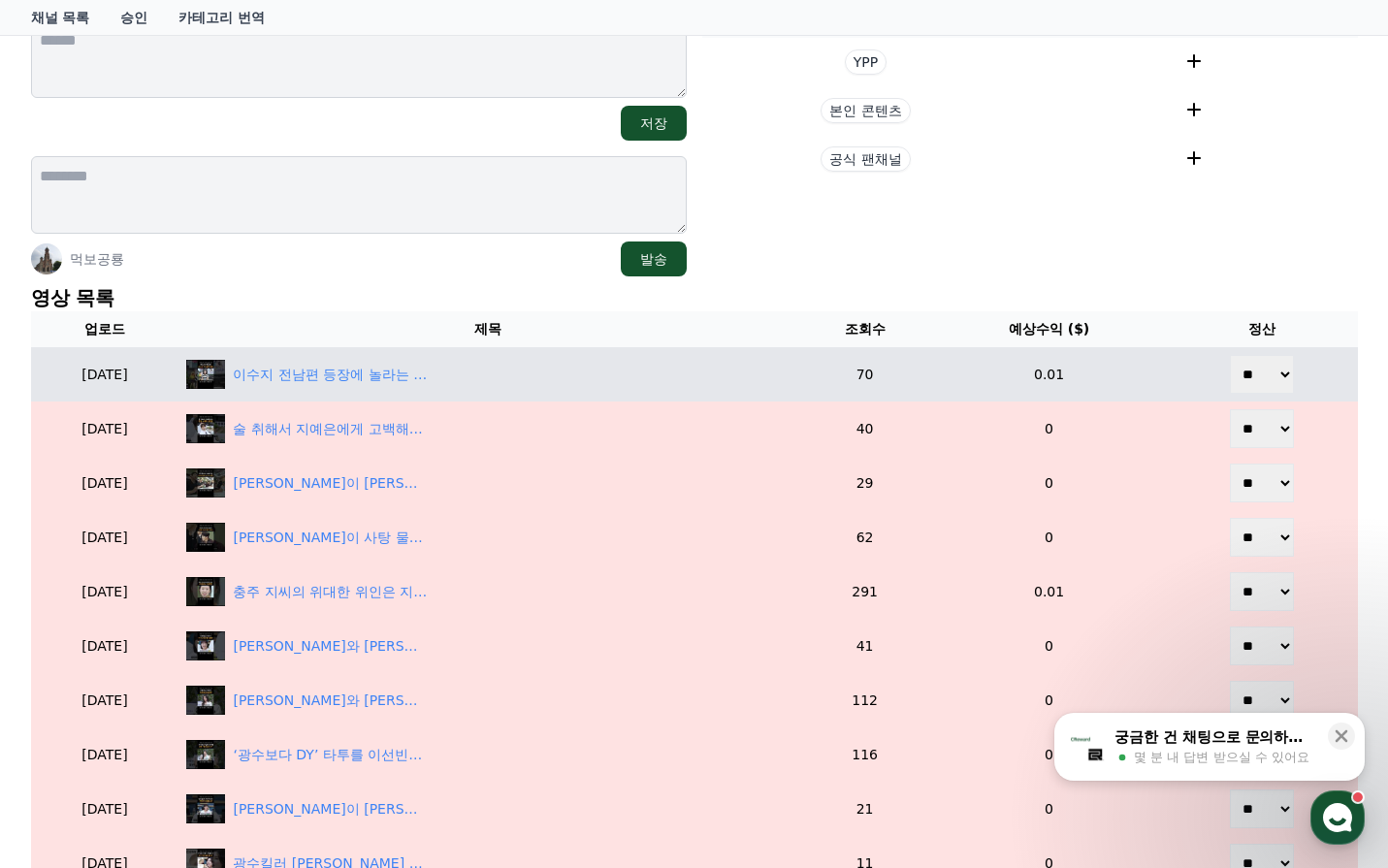
select select "********"
click at [1233, 355] on select "** **" at bounding box center [1261, 374] width 64 height 39
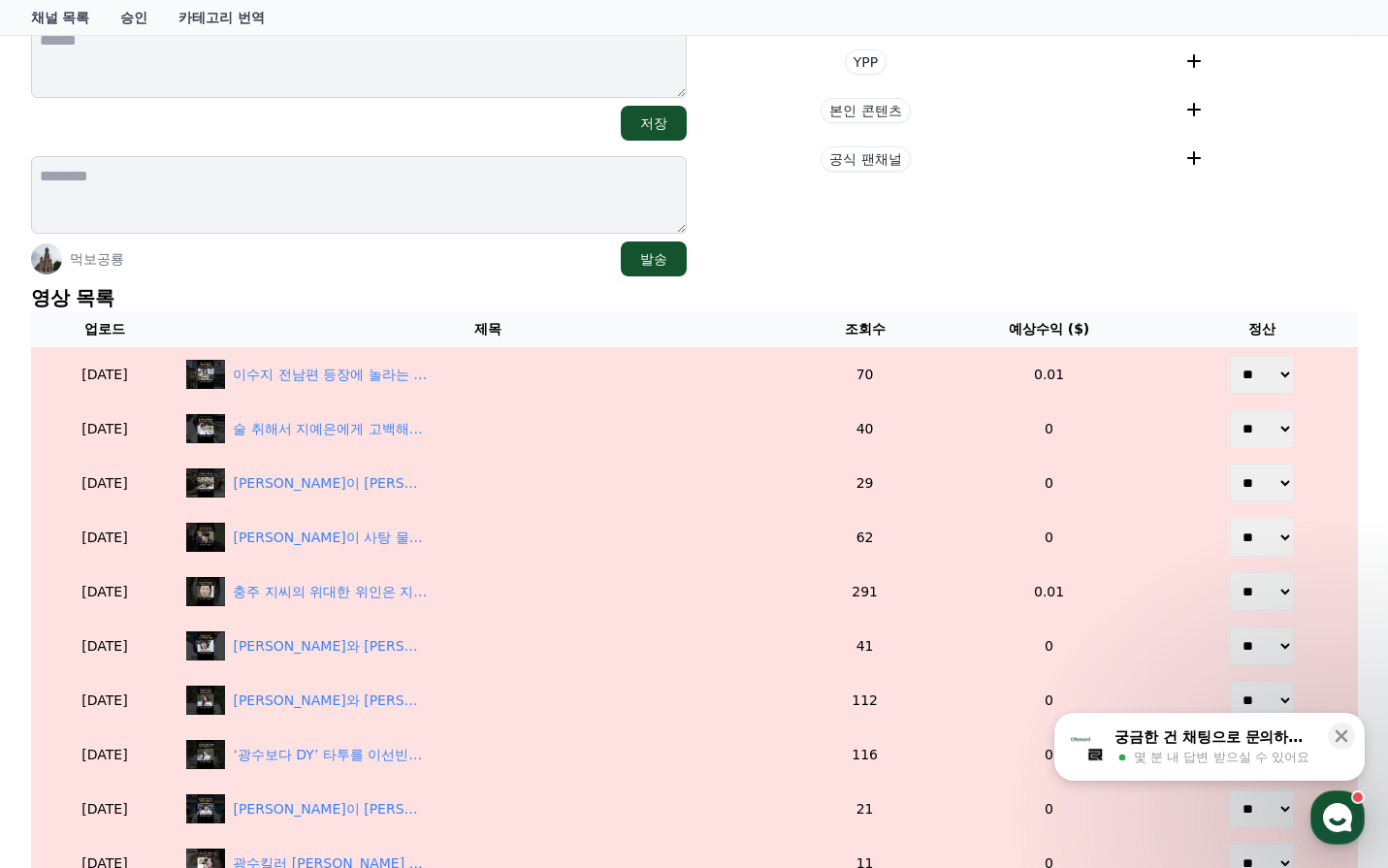
drag, startPoint x: 1127, startPoint y: 285, endPoint x: 1111, endPoint y: 287, distance: 16.1
click at [1125, 284] on p "영상 목록" at bounding box center [694, 297] width 1327 height 27
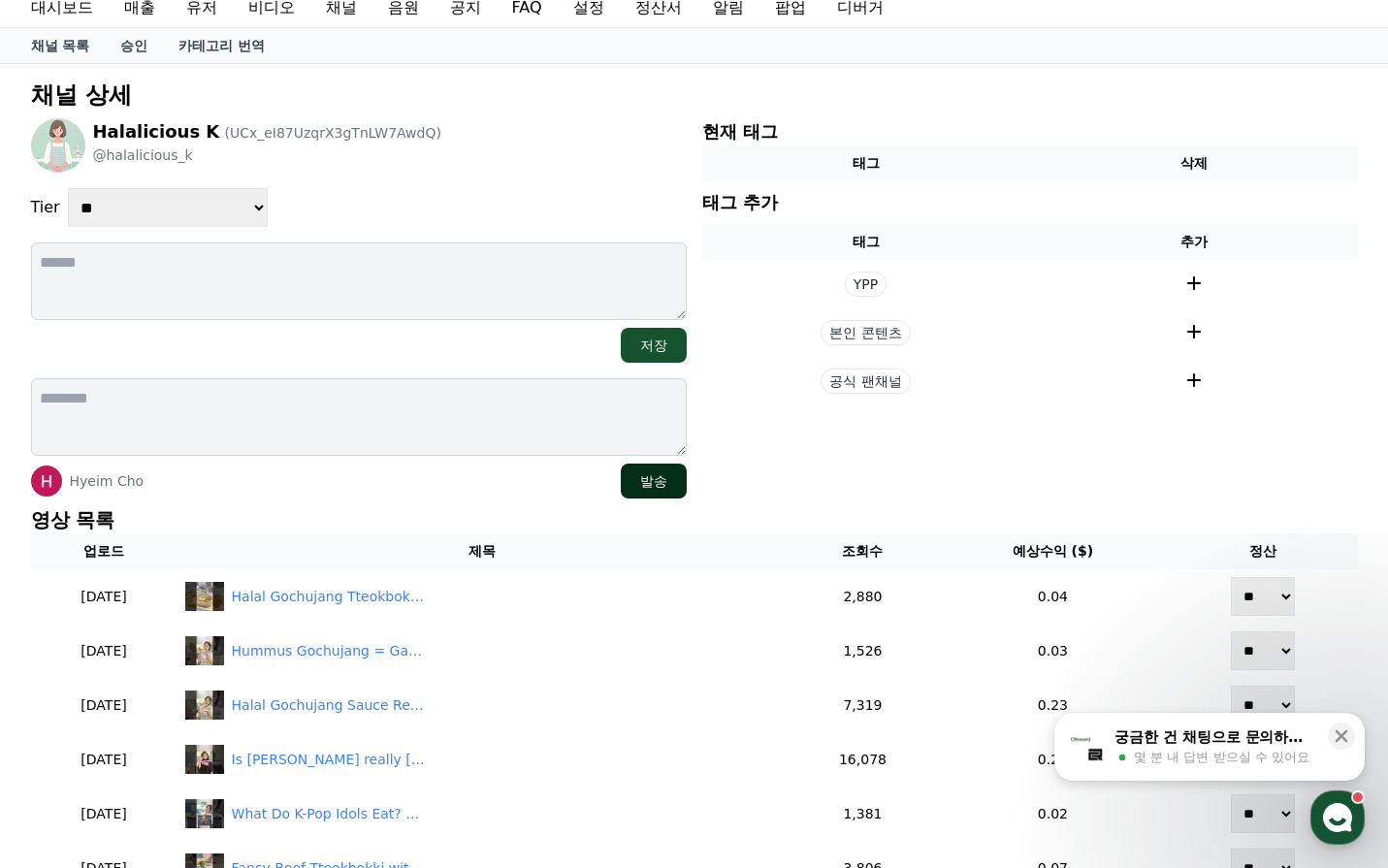
scroll to position [97, 0]
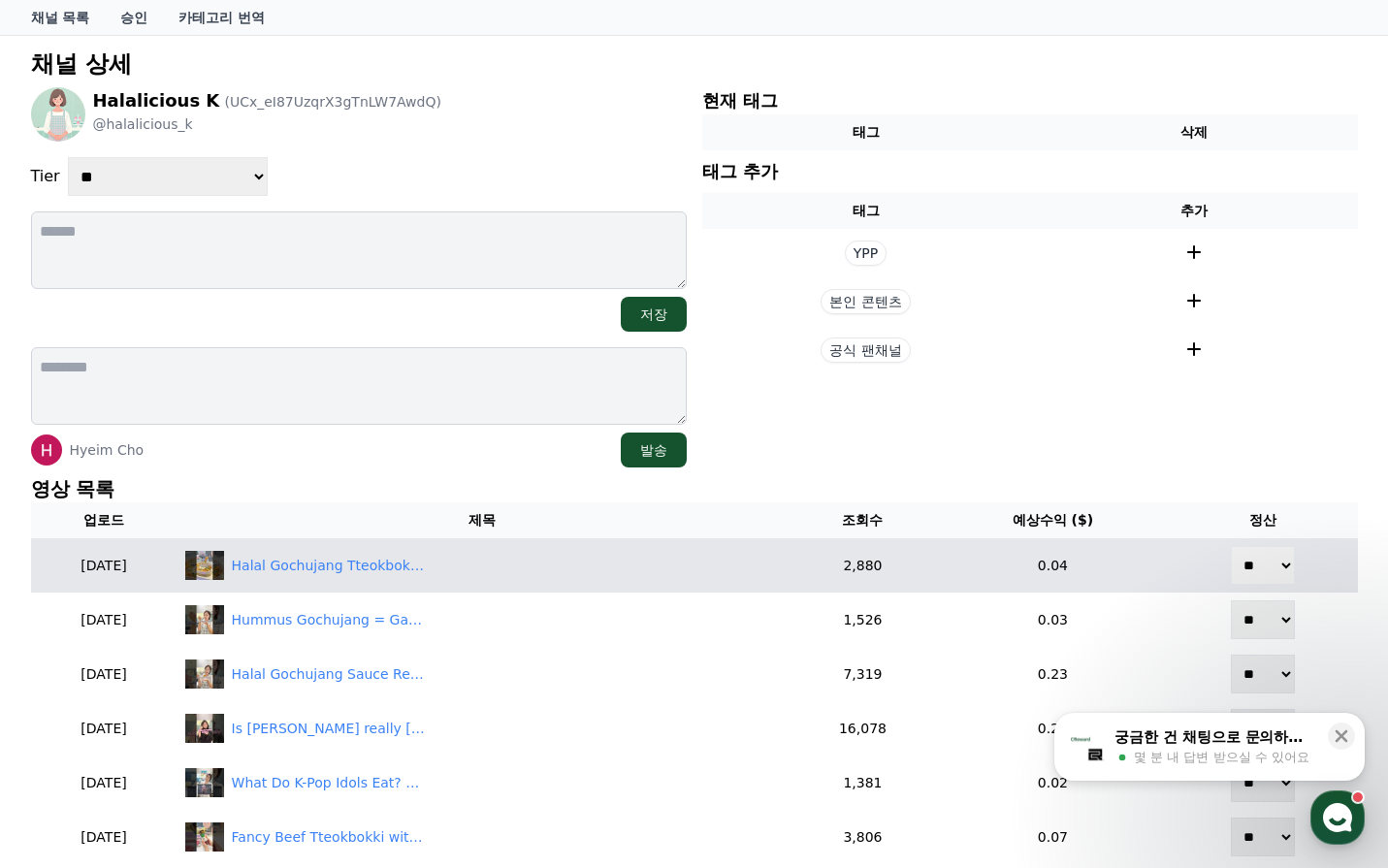
drag, startPoint x: 1274, startPoint y: 552, endPoint x: 1273, endPoint y: 571, distance: 19.0
click at [1274, 552] on select "** **" at bounding box center [1262, 564] width 64 height 39
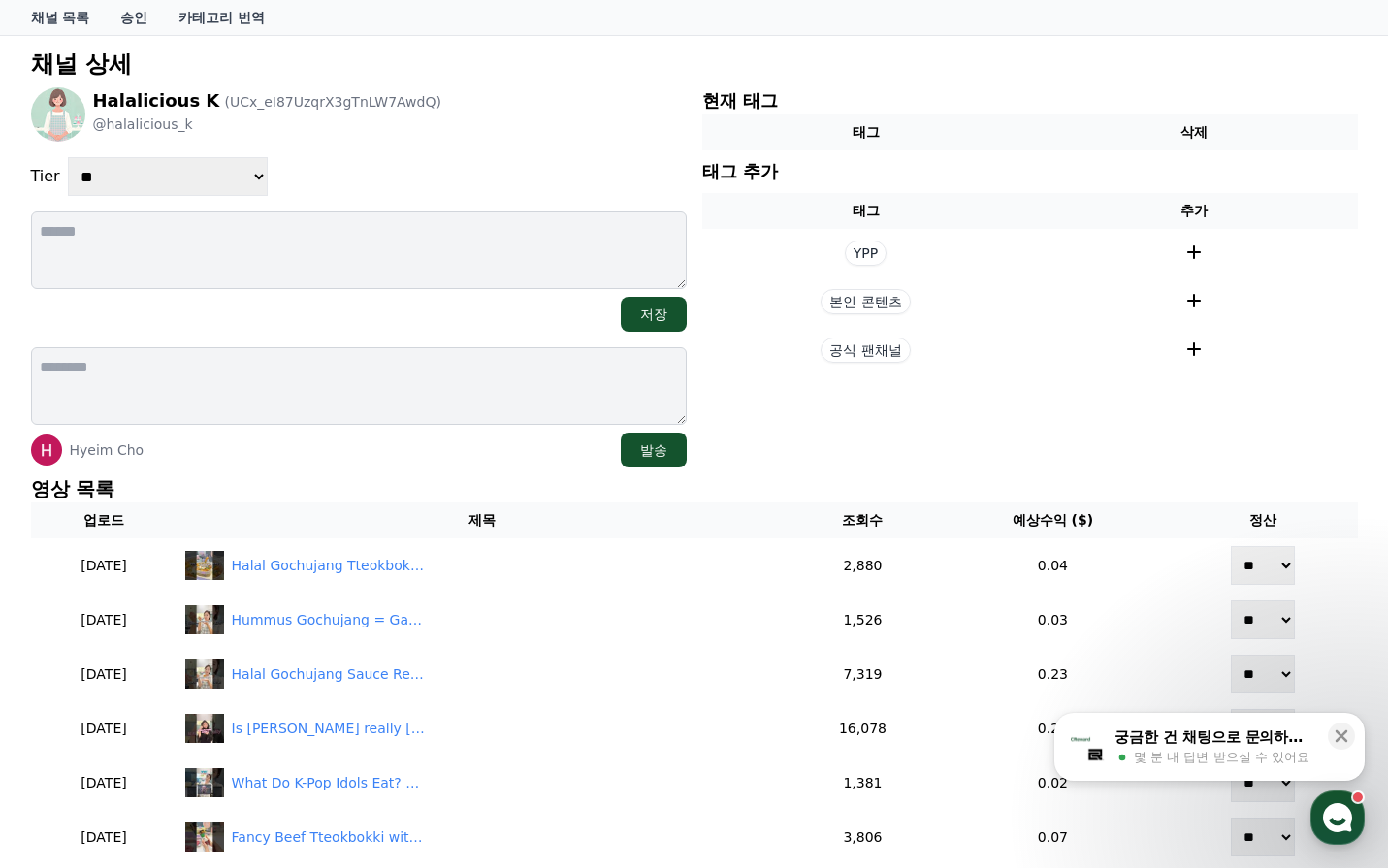
click at [892, 442] on section "현재 태그 태그 삭제 태그 추가 태그 추가 YPP 본인 콘텐츠 공식 팬채널" at bounding box center [1029, 277] width 655 height 381
drag, startPoint x: 130, startPoint y: 165, endPoint x: 130, endPoint y: 195, distance: 30.0
click at [130, 165] on select "**********" at bounding box center [168, 176] width 200 height 39
select select "*"
click at [68, 157] on select "**********" at bounding box center [168, 176] width 200 height 39
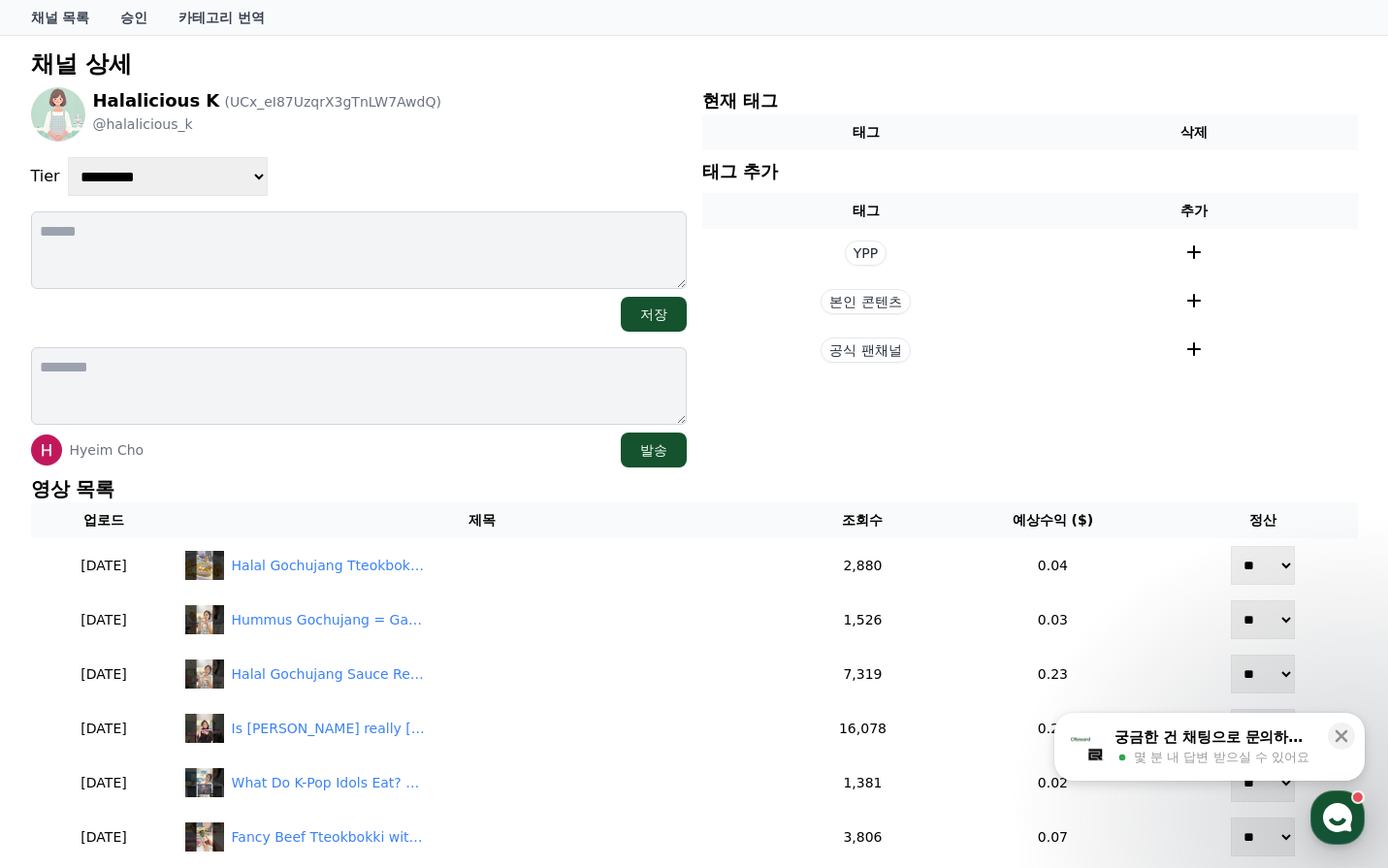
click at [469, 140] on div "**********" at bounding box center [358, 277] width 655 height 381
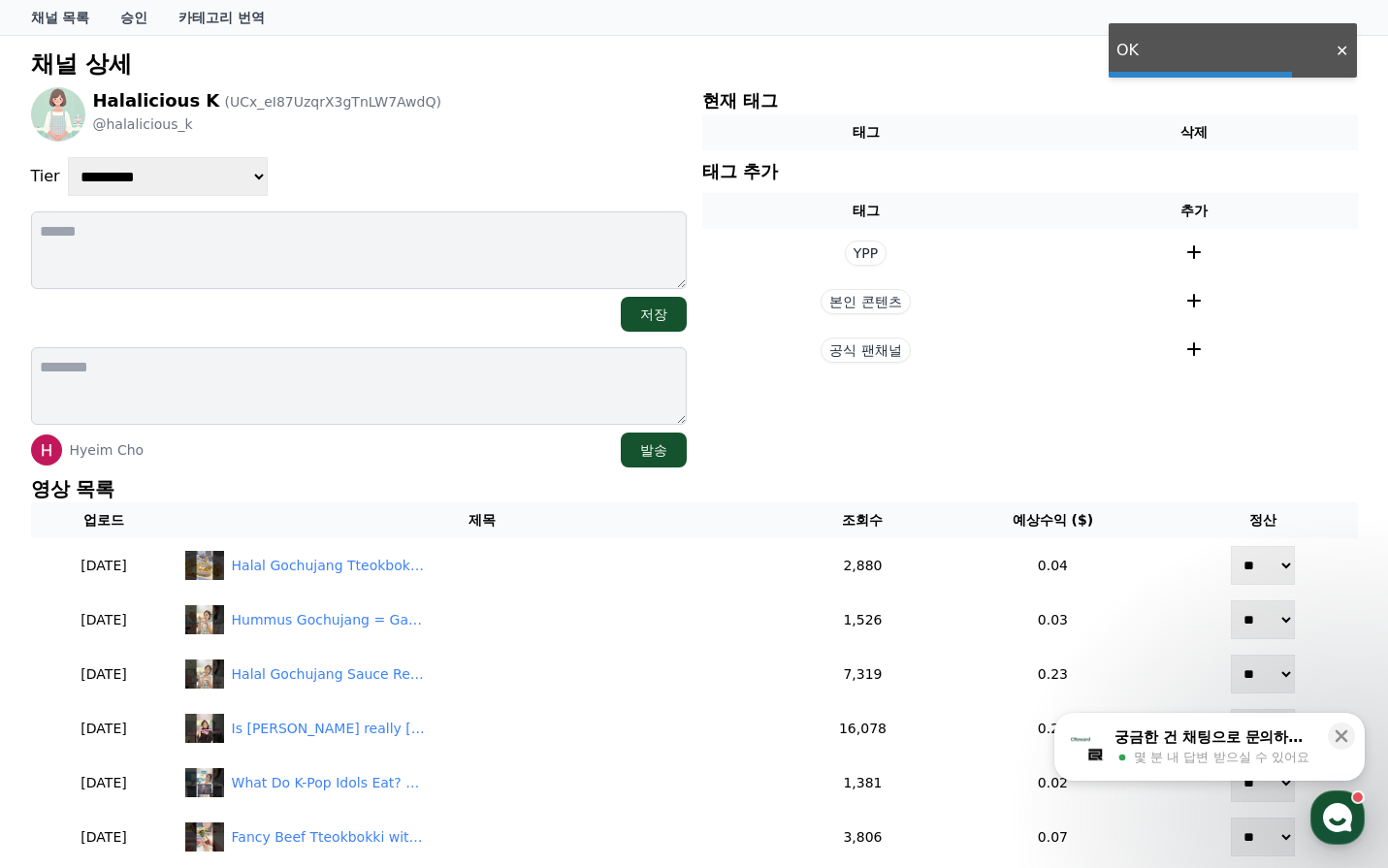
scroll to position [291, 0]
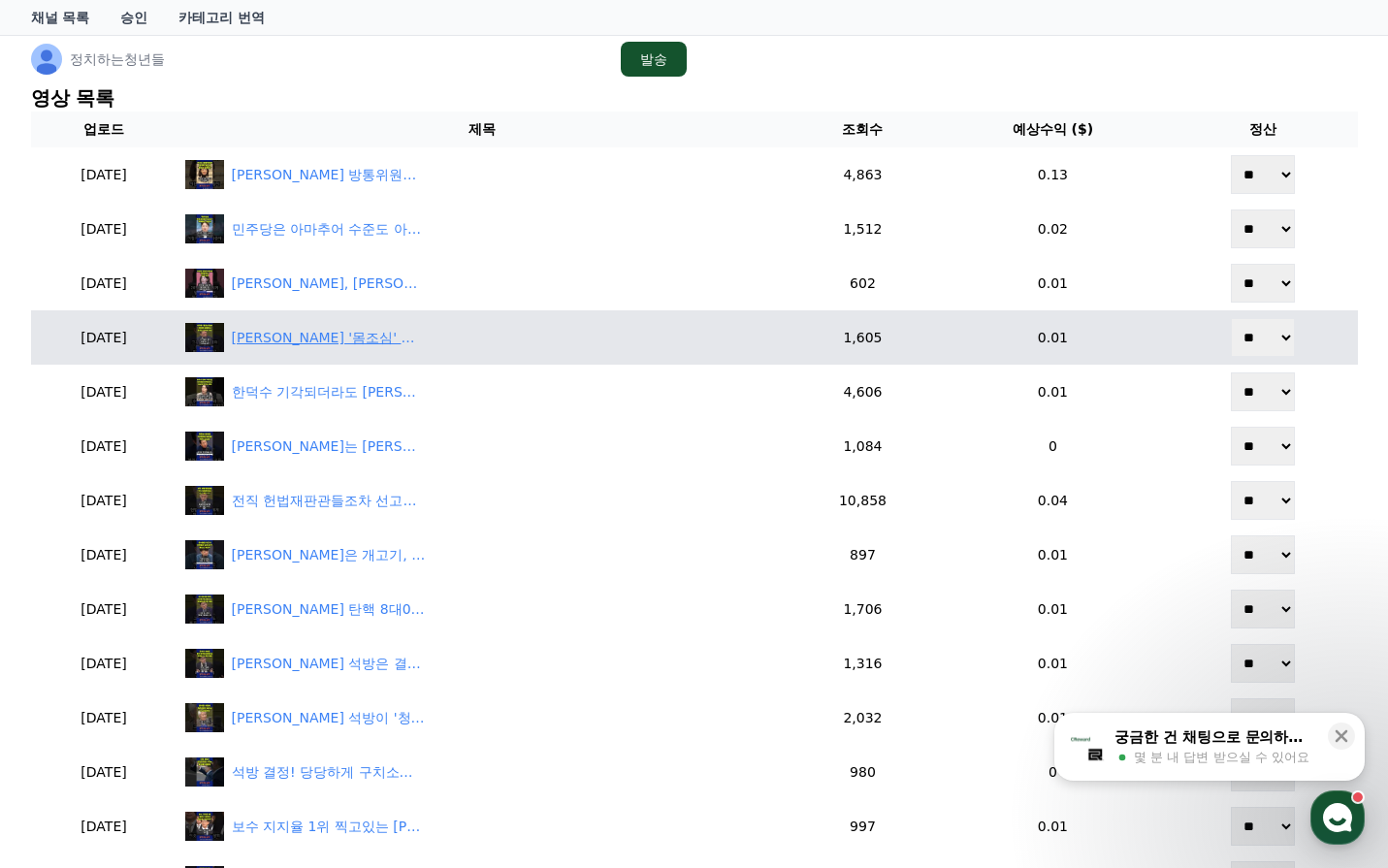
scroll to position [386, 0]
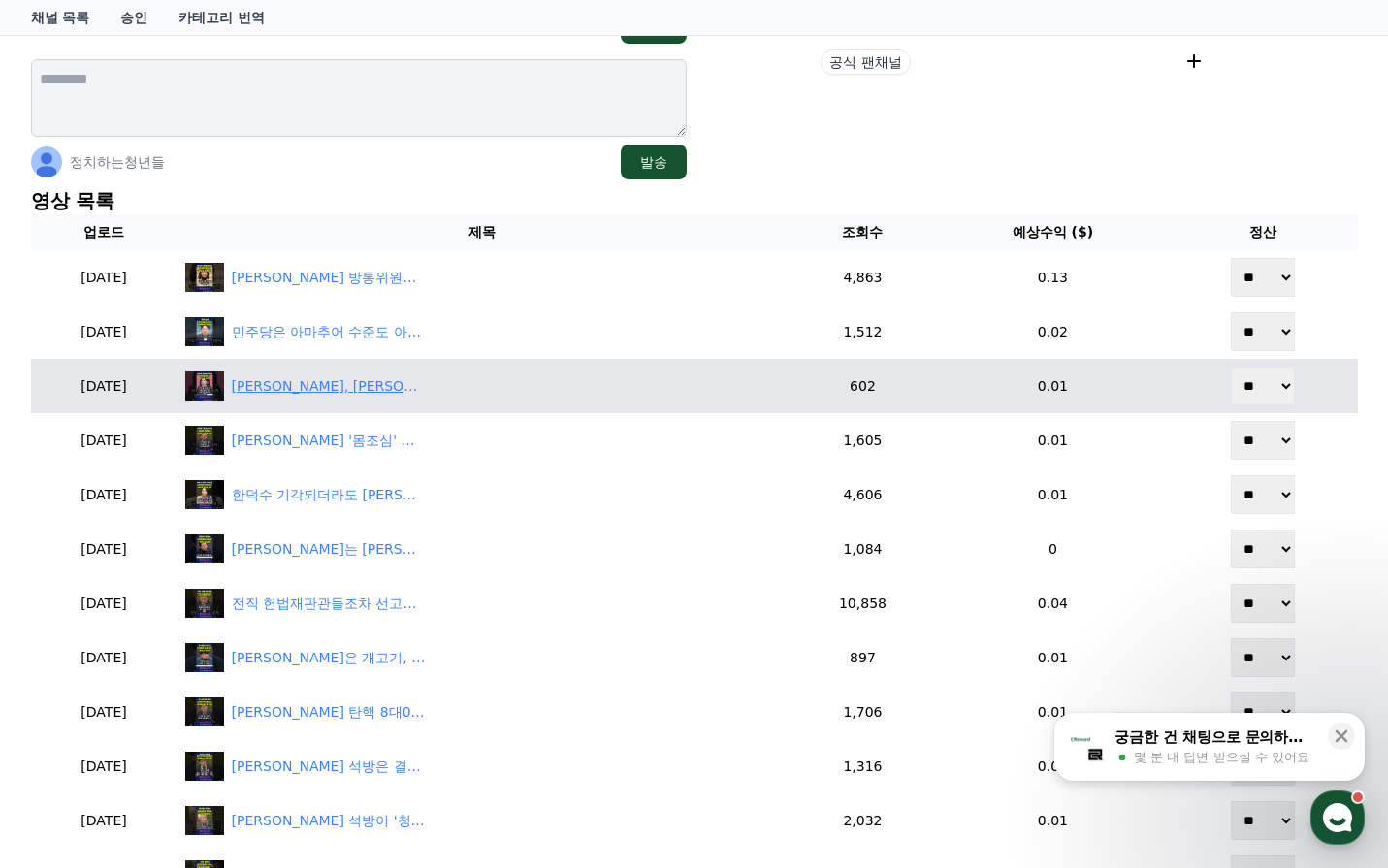
click at [389, 382] on div "[PERSON_NAME], [PERSON_NAME] 폭주에 제대로 빡친 20대 여성" at bounding box center [329, 387] width 194 height 21
click at [1271, 381] on select "** **" at bounding box center [1262, 386] width 64 height 39
select select "********"
click at [1233, 367] on select "** **" at bounding box center [1262, 386] width 64 height 39
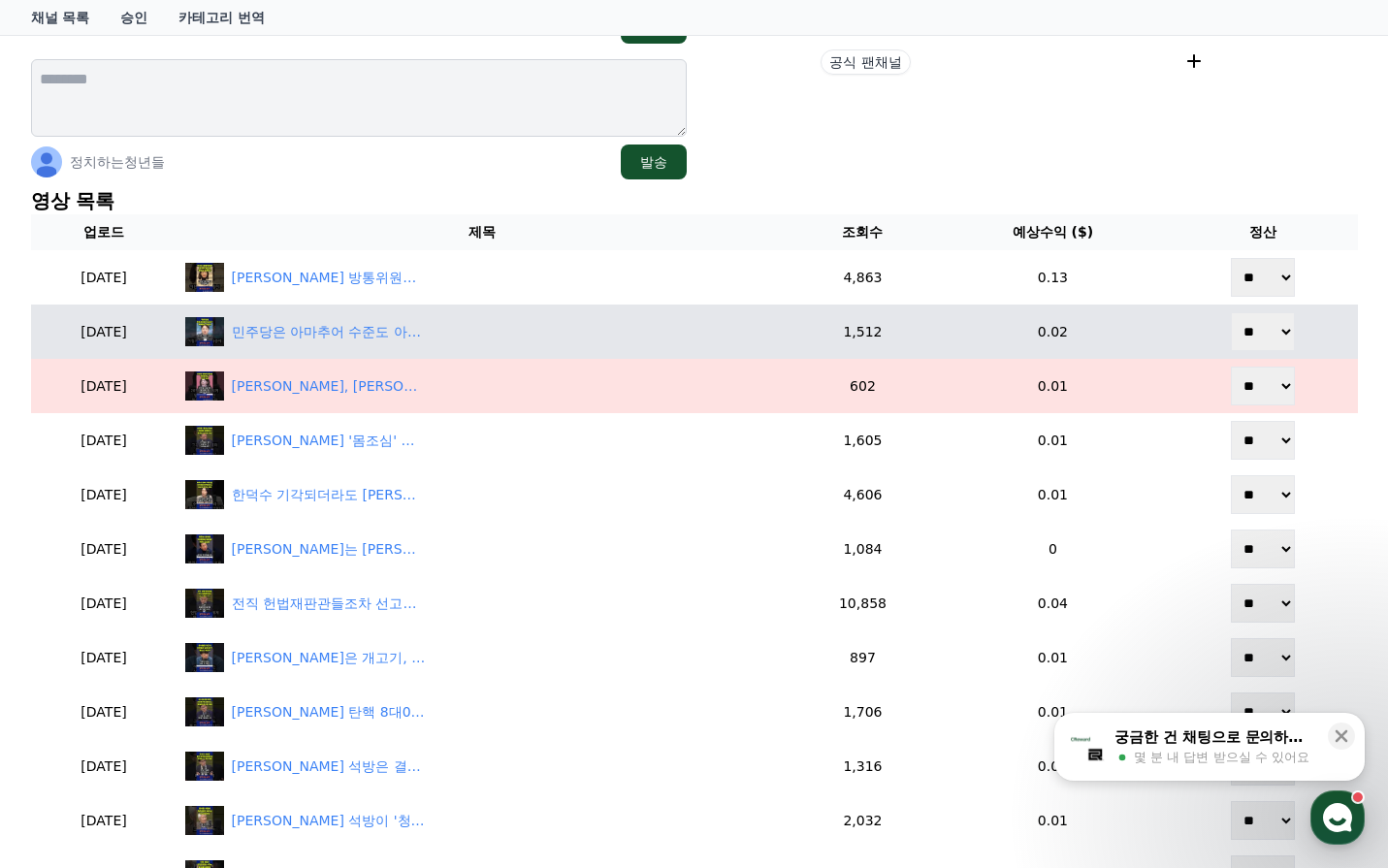
click at [1265, 332] on select "** **" at bounding box center [1262, 331] width 64 height 39
select select "********"
click at [1233, 312] on select "** **" at bounding box center [1262, 331] width 64 height 39
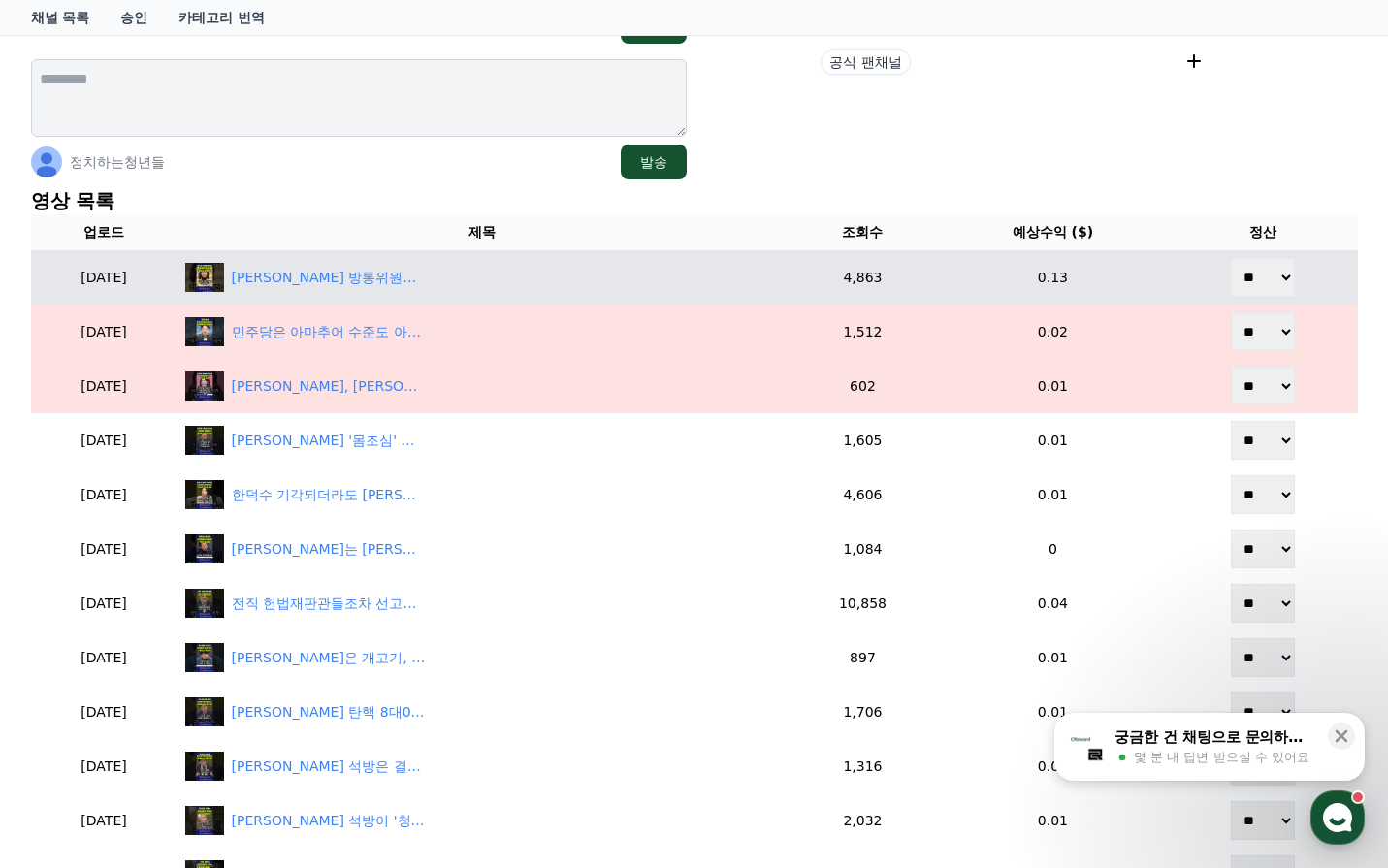
click at [1276, 272] on select "** **" at bounding box center [1262, 277] width 64 height 39
select select "********"
click at [1233, 258] on select "** **" at bounding box center [1262, 277] width 64 height 39
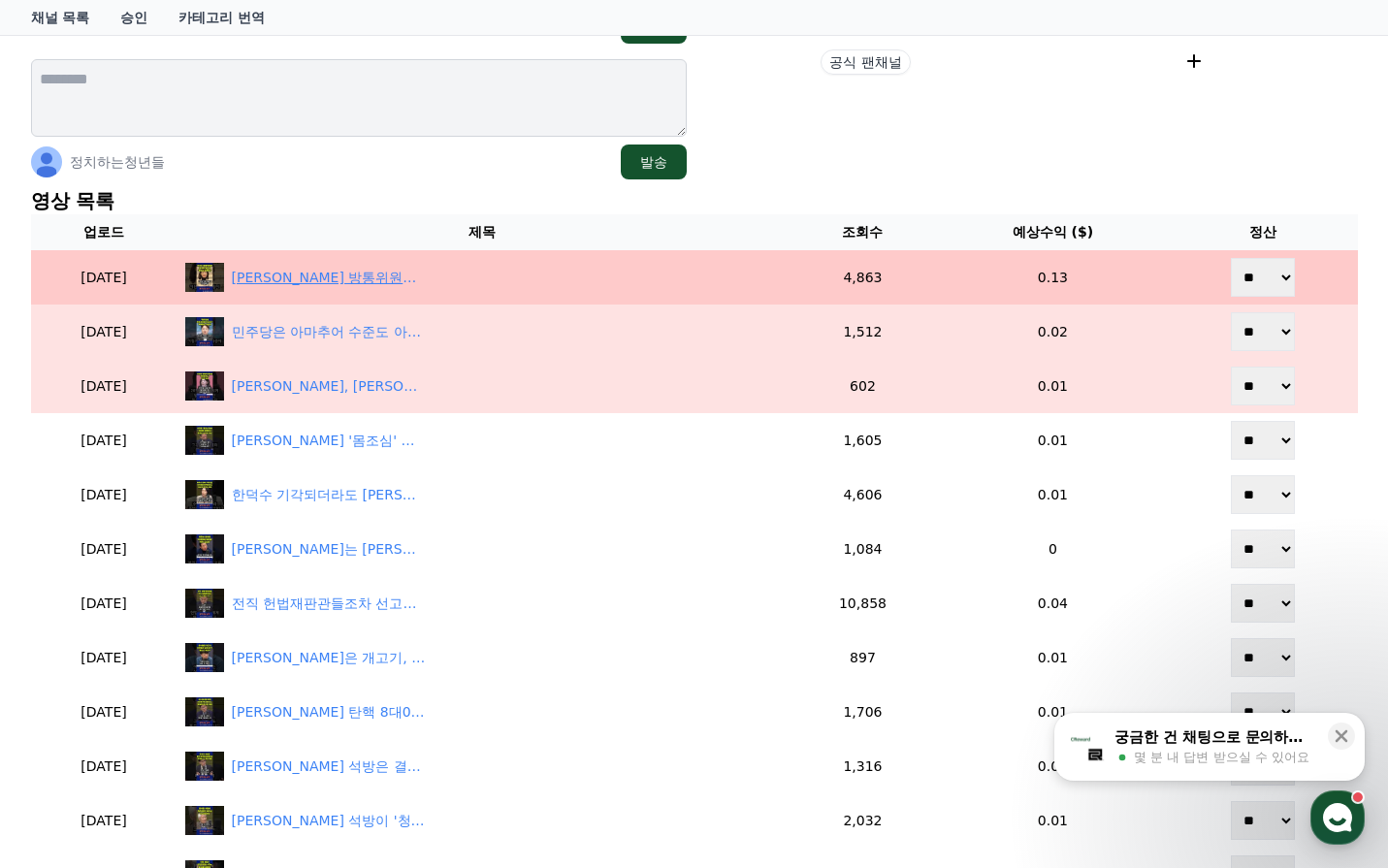
click at [426, 284] on div "[PERSON_NAME] 방통위원장의 마지막 퇴근길 "대한민국 법치는 [DATE] 죽었다"" at bounding box center [329, 278] width 194 height 21
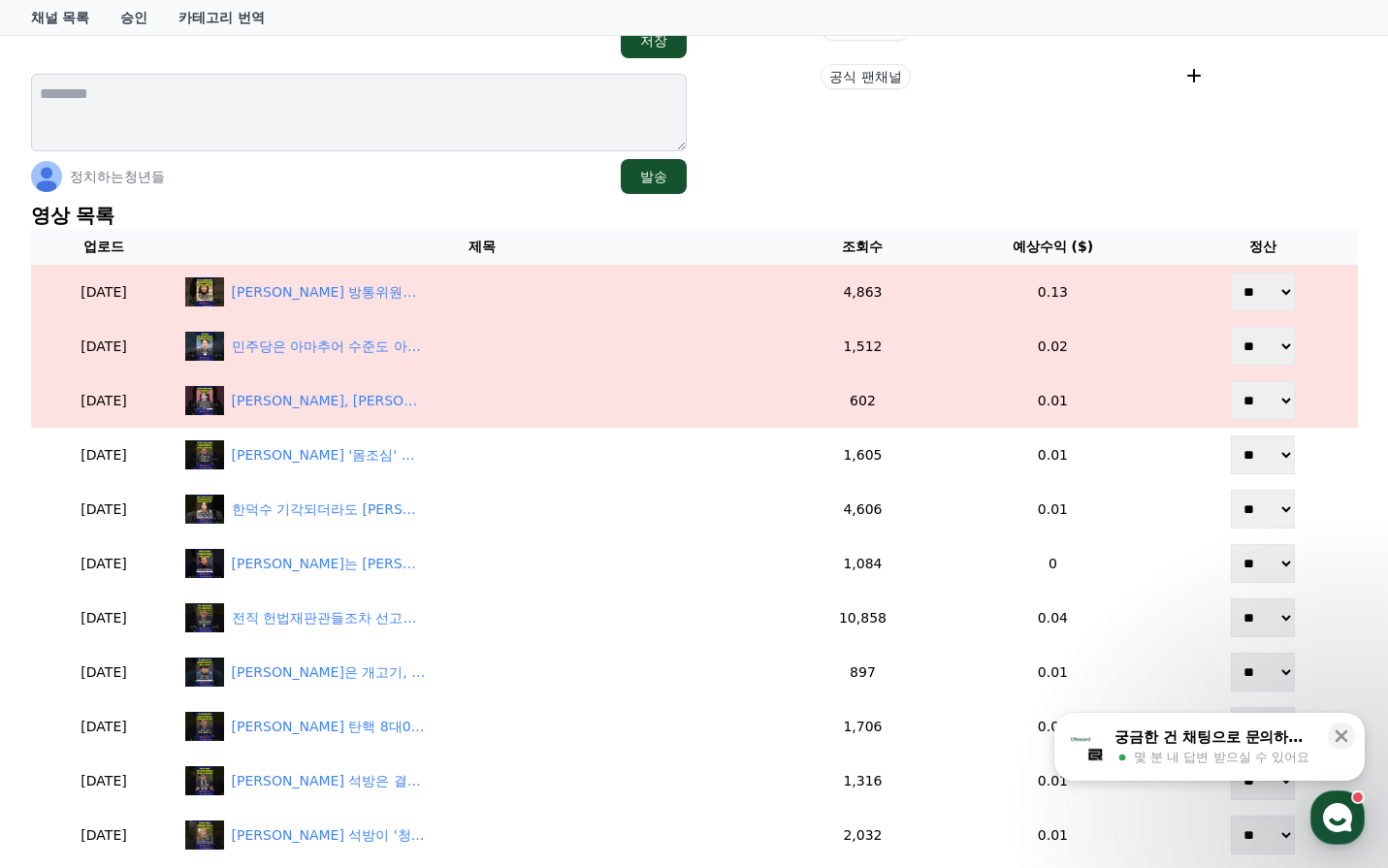
scroll to position [0, 0]
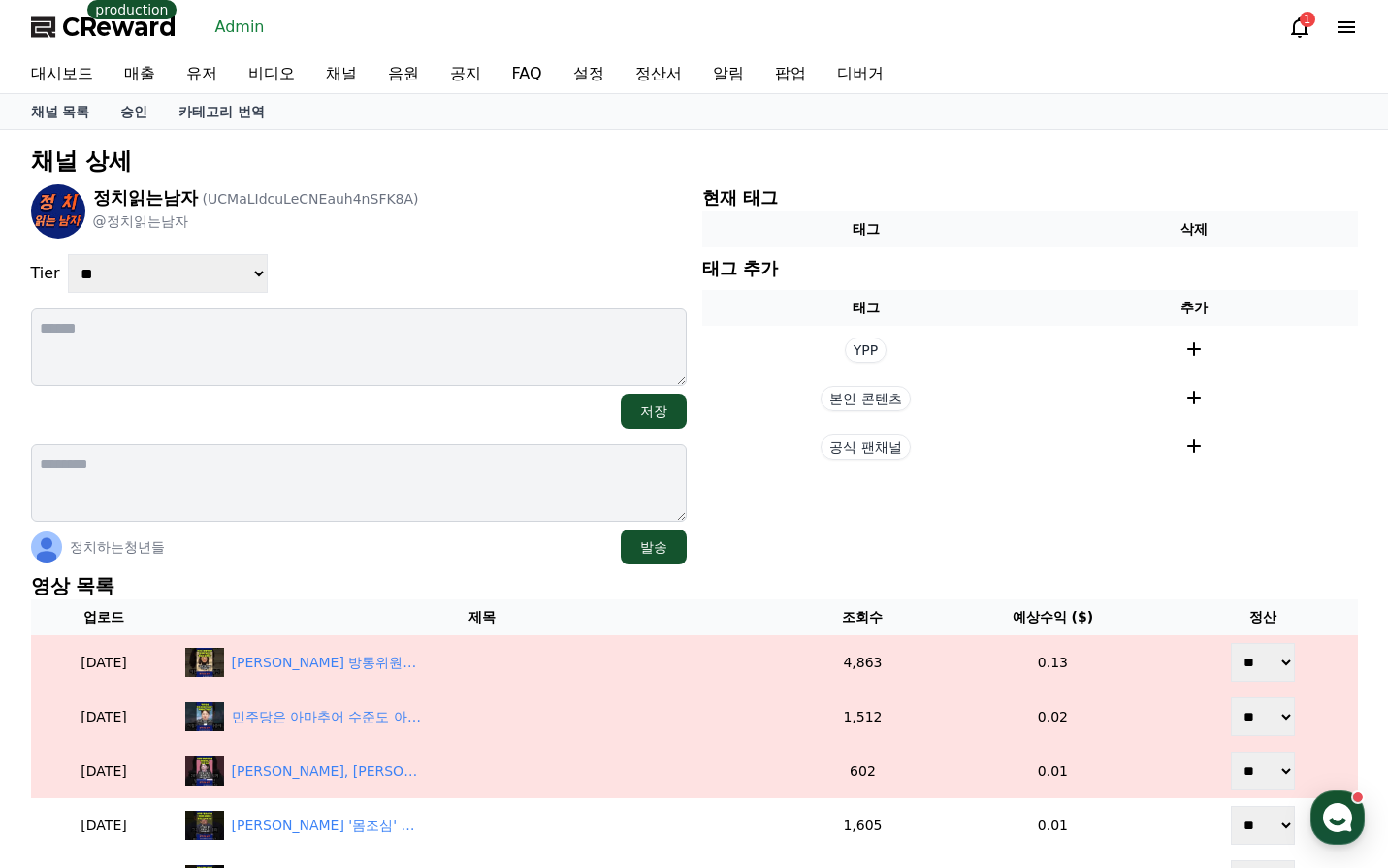
click at [440, 239] on div "**********" at bounding box center [358, 374] width 655 height 381
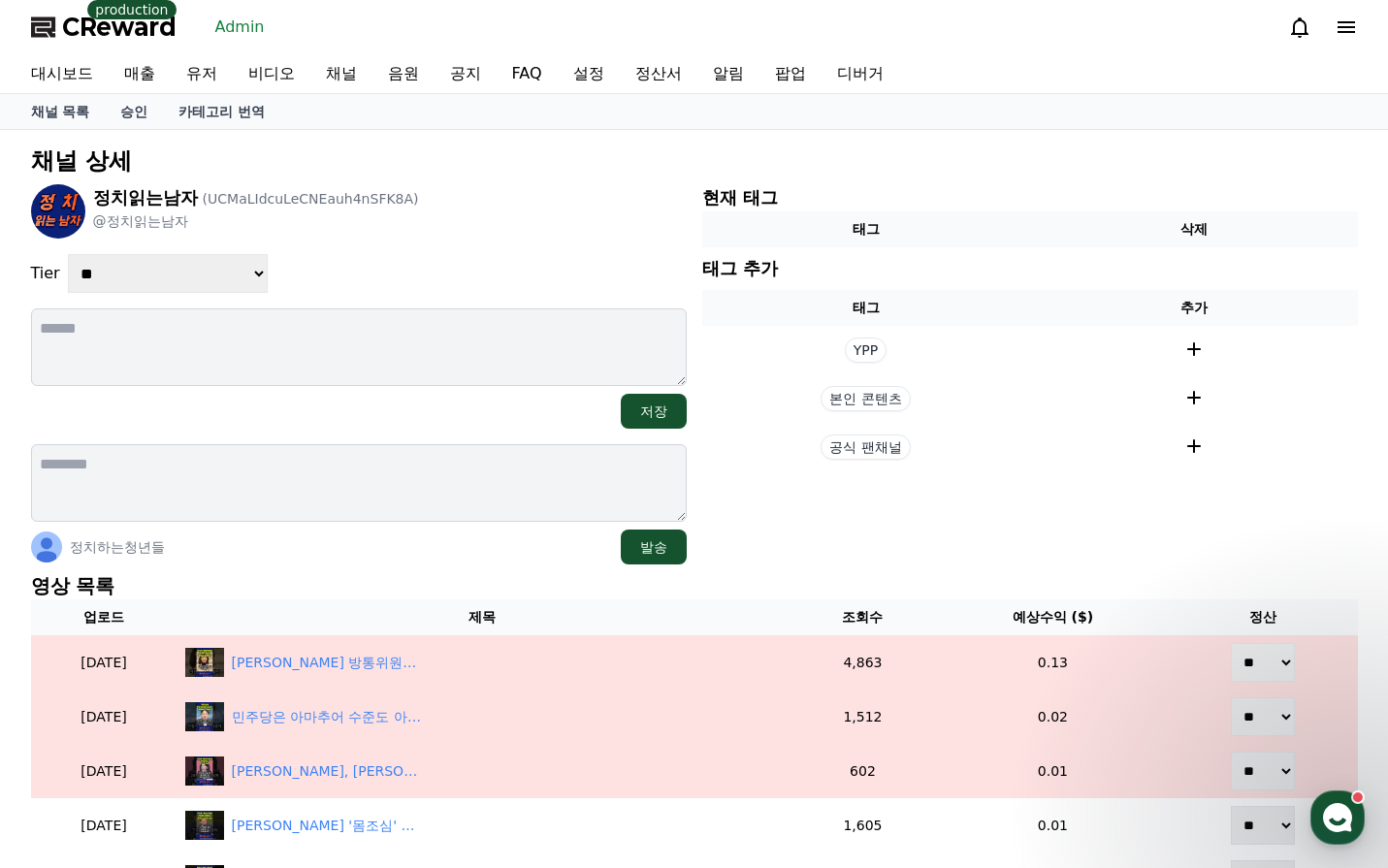
click at [175, 267] on select "**********" at bounding box center [168, 273] width 200 height 39
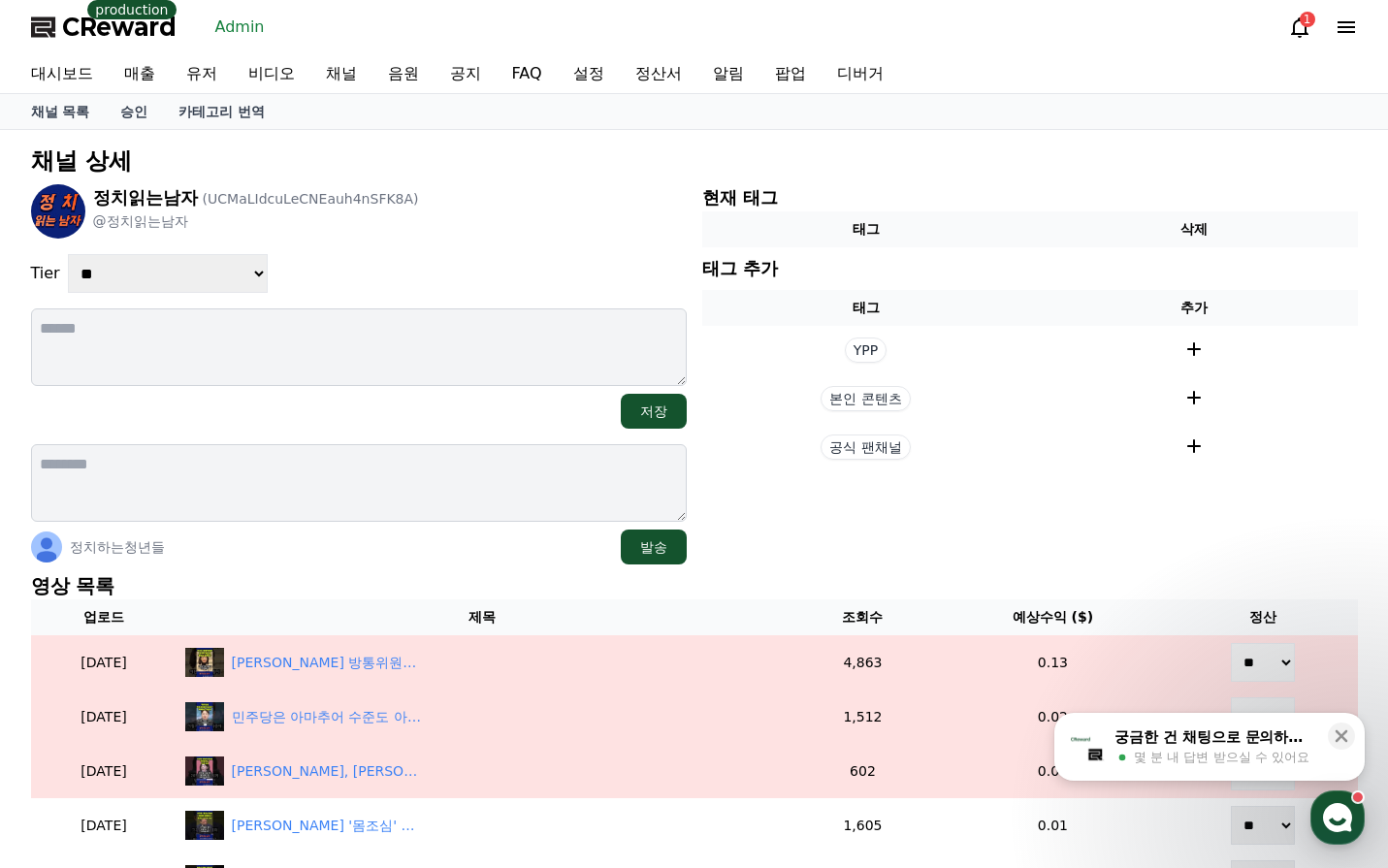
select select "*"
click at [68, 254] on select "**********" at bounding box center [168, 273] width 200 height 39
click at [399, 282] on div "**********" at bounding box center [358, 273] width 655 height 39
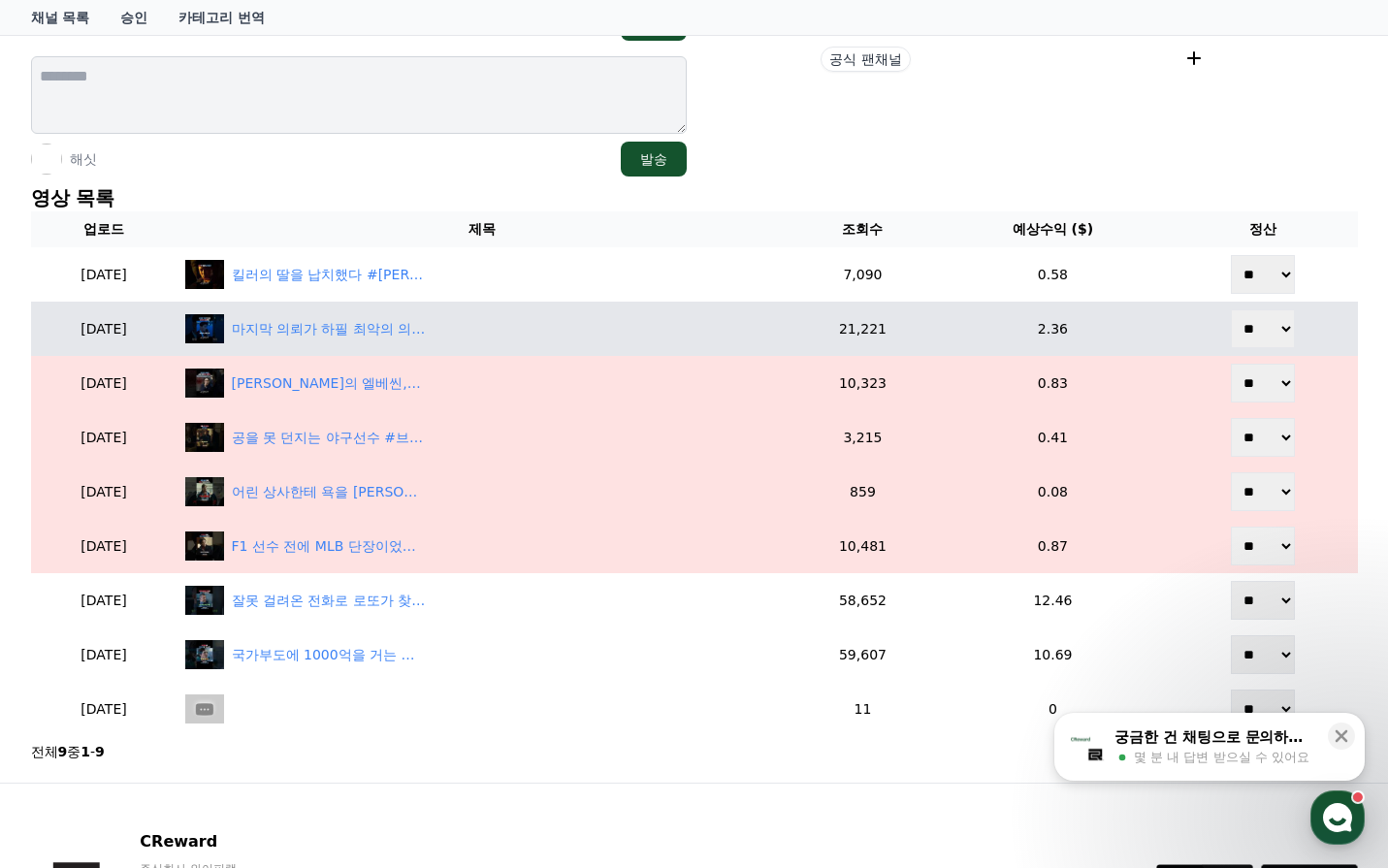
click at [1274, 339] on select "** **" at bounding box center [1262, 328] width 64 height 39
select select "********"
click at [1233, 309] on select "** **" at bounding box center [1262, 328] width 64 height 39
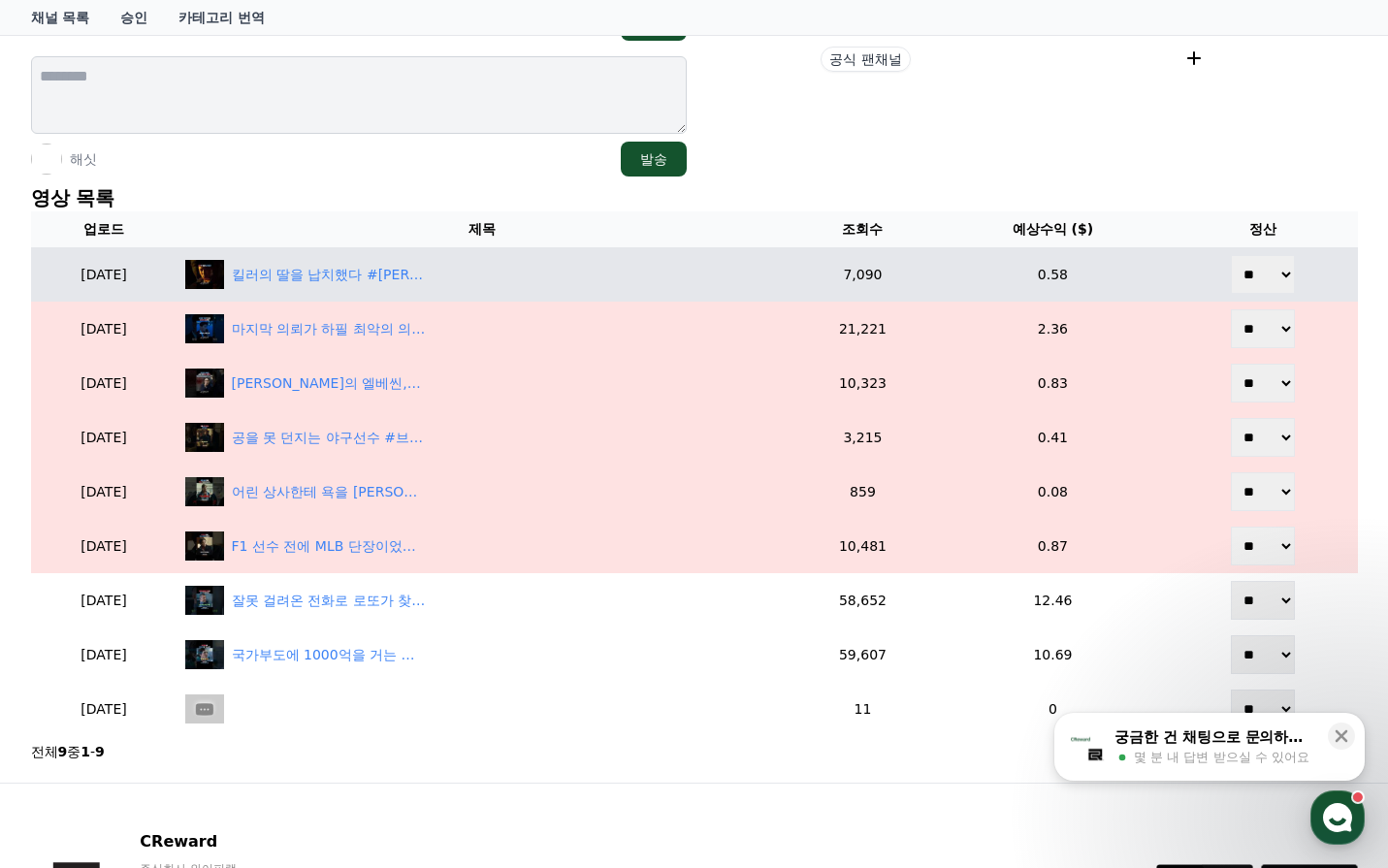
drag, startPoint x: 1254, startPoint y: 276, endPoint x: 1254, endPoint y: 290, distance: 14.0
click at [1254, 282] on select "** **" at bounding box center [1262, 274] width 64 height 39
select select "********"
click at [1233, 255] on select "** **" at bounding box center [1262, 274] width 64 height 39
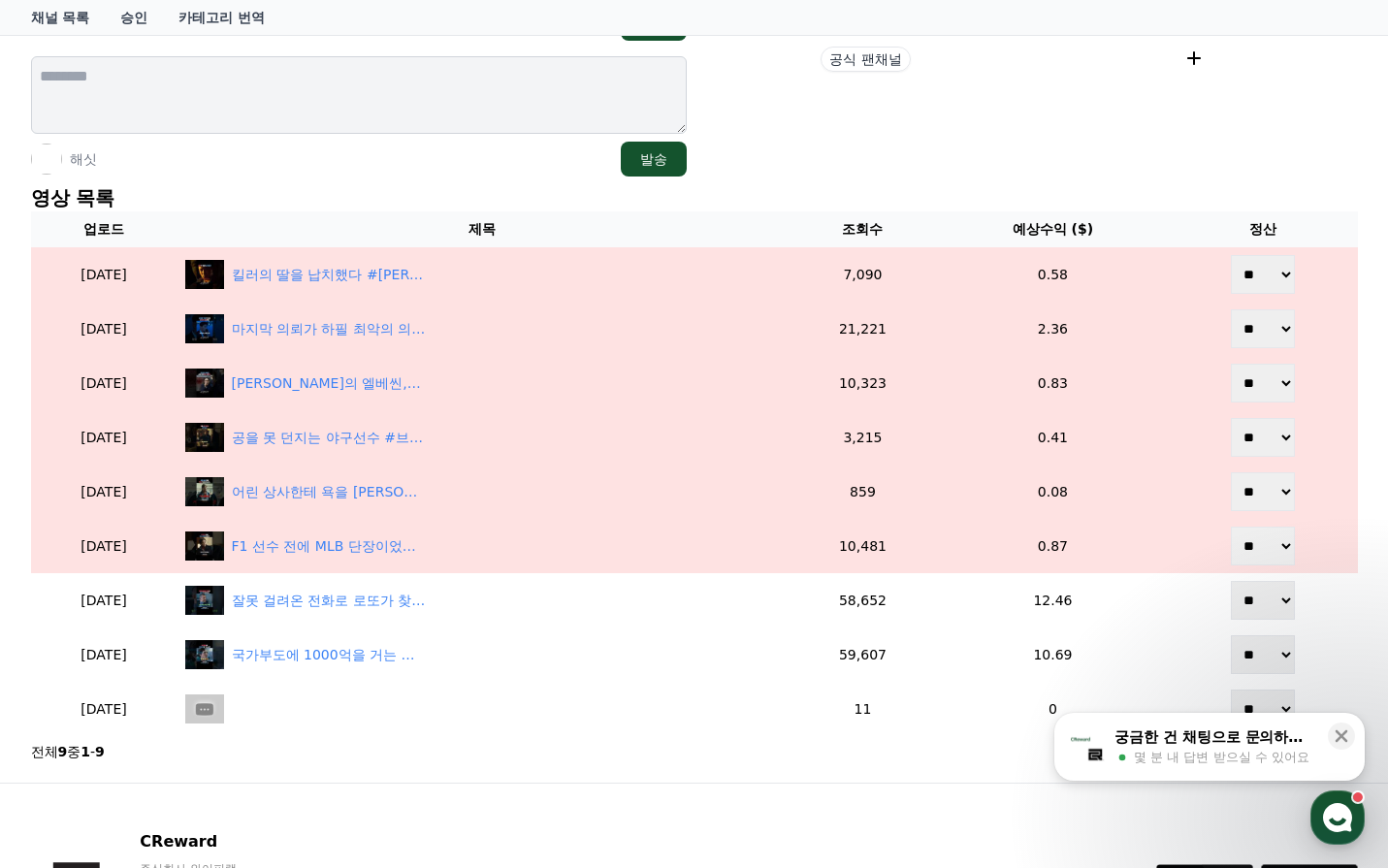
click at [1014, 181] on div "**********" at bounding box center [695, 262] width 1343 height 1025
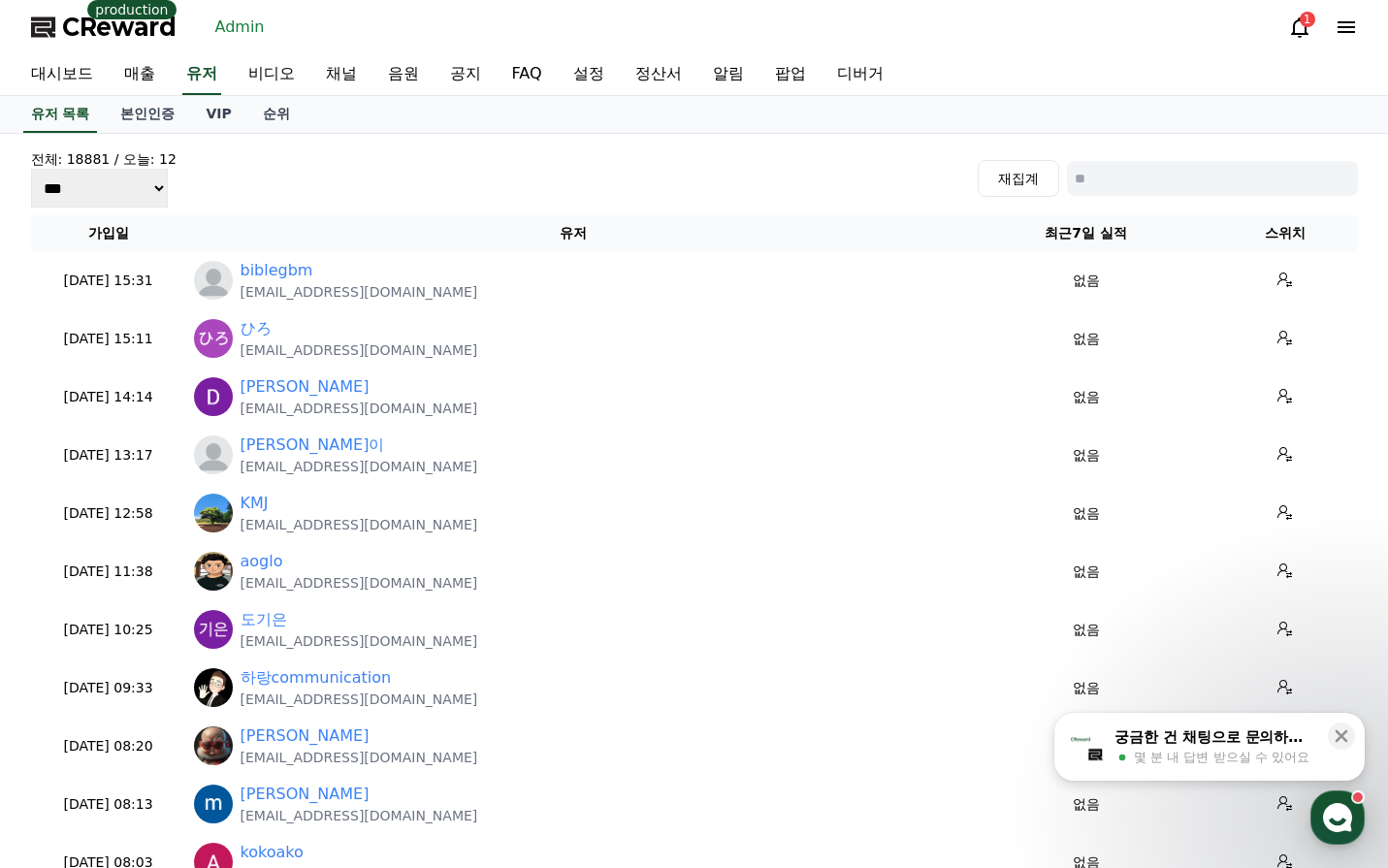
click at [1096, 179] on input at bounding box center [1212, 178] width 291 height 35
type input "*"
type input "**"
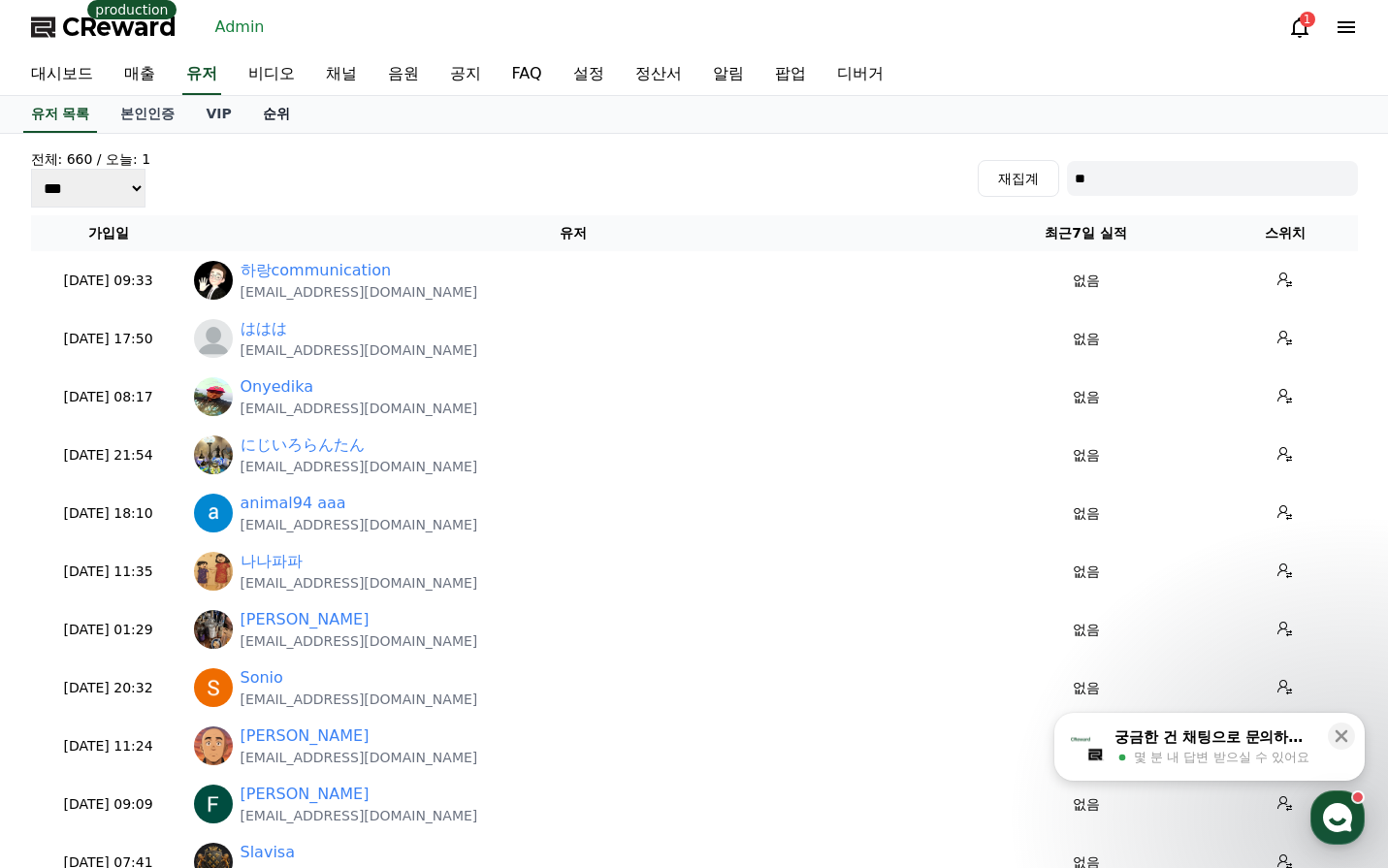
click at [270, 119] on link "순위" at bounding box center [276, 114] width 58 height 37
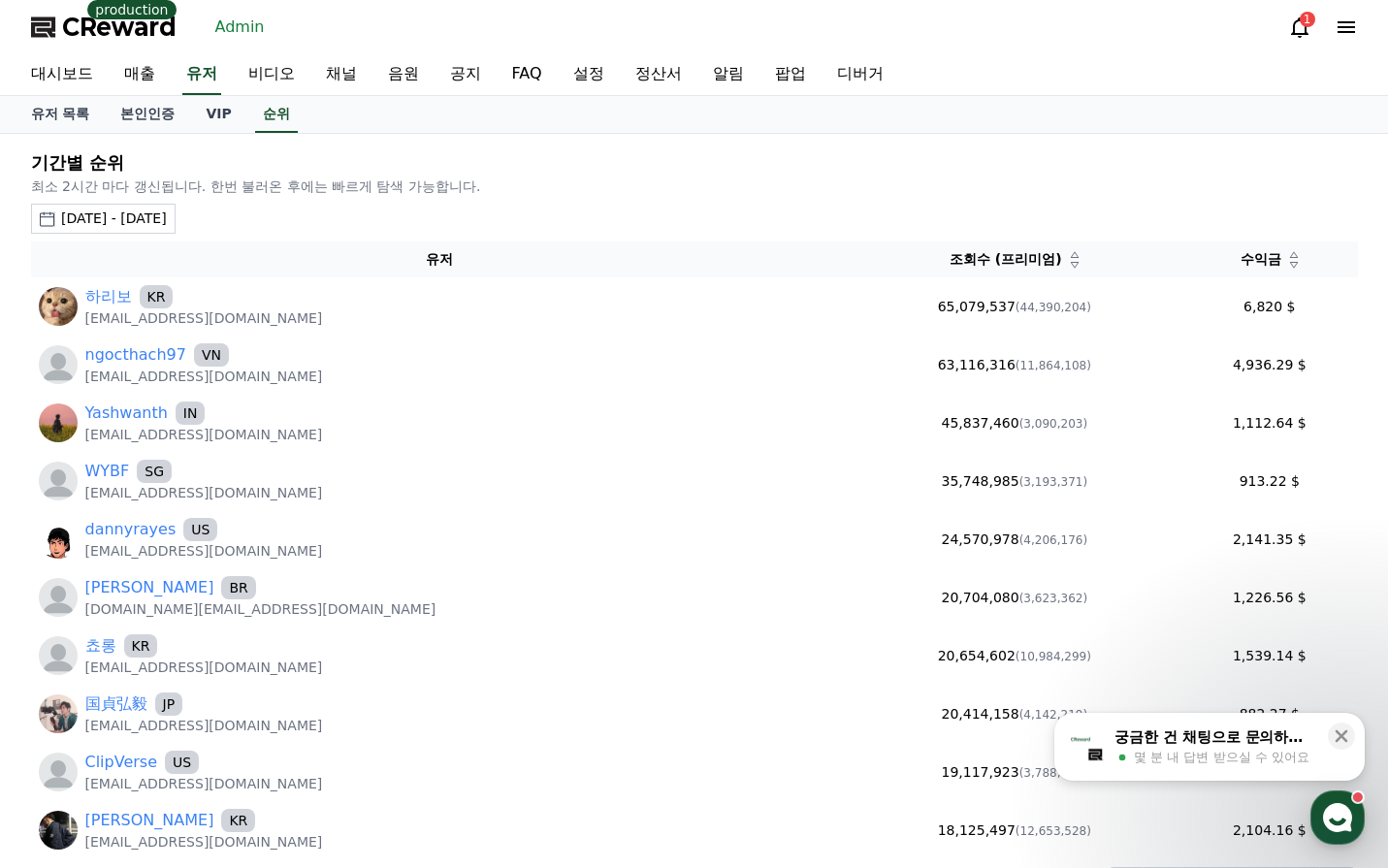
click at [167, 216] on div "2025-09-07 - 2025-10-07" at bounding box center [114, 218] width 106 height 21
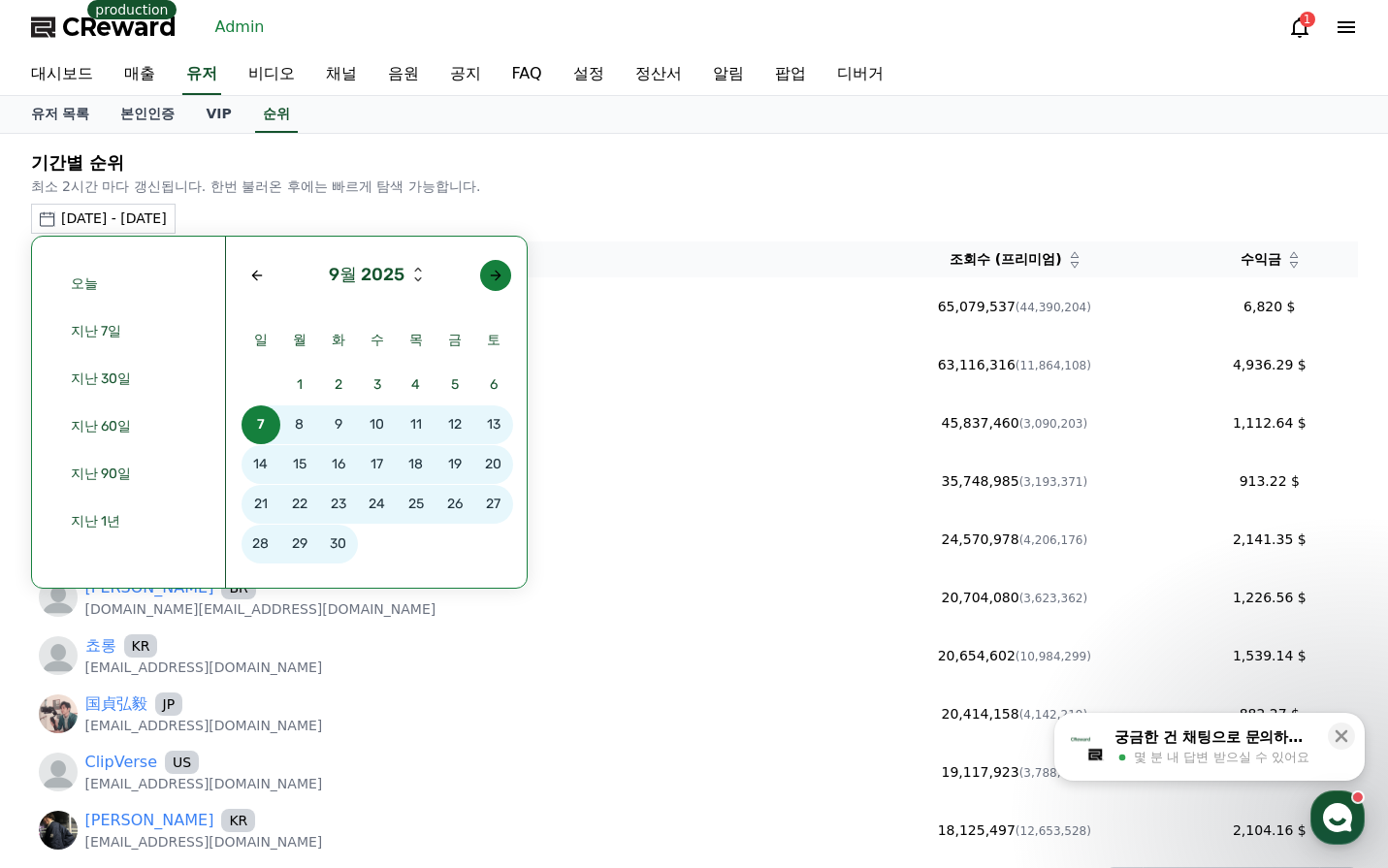
click at [490, 282] on div "Next month" at bounding box center [496, 276] width 16 height 16
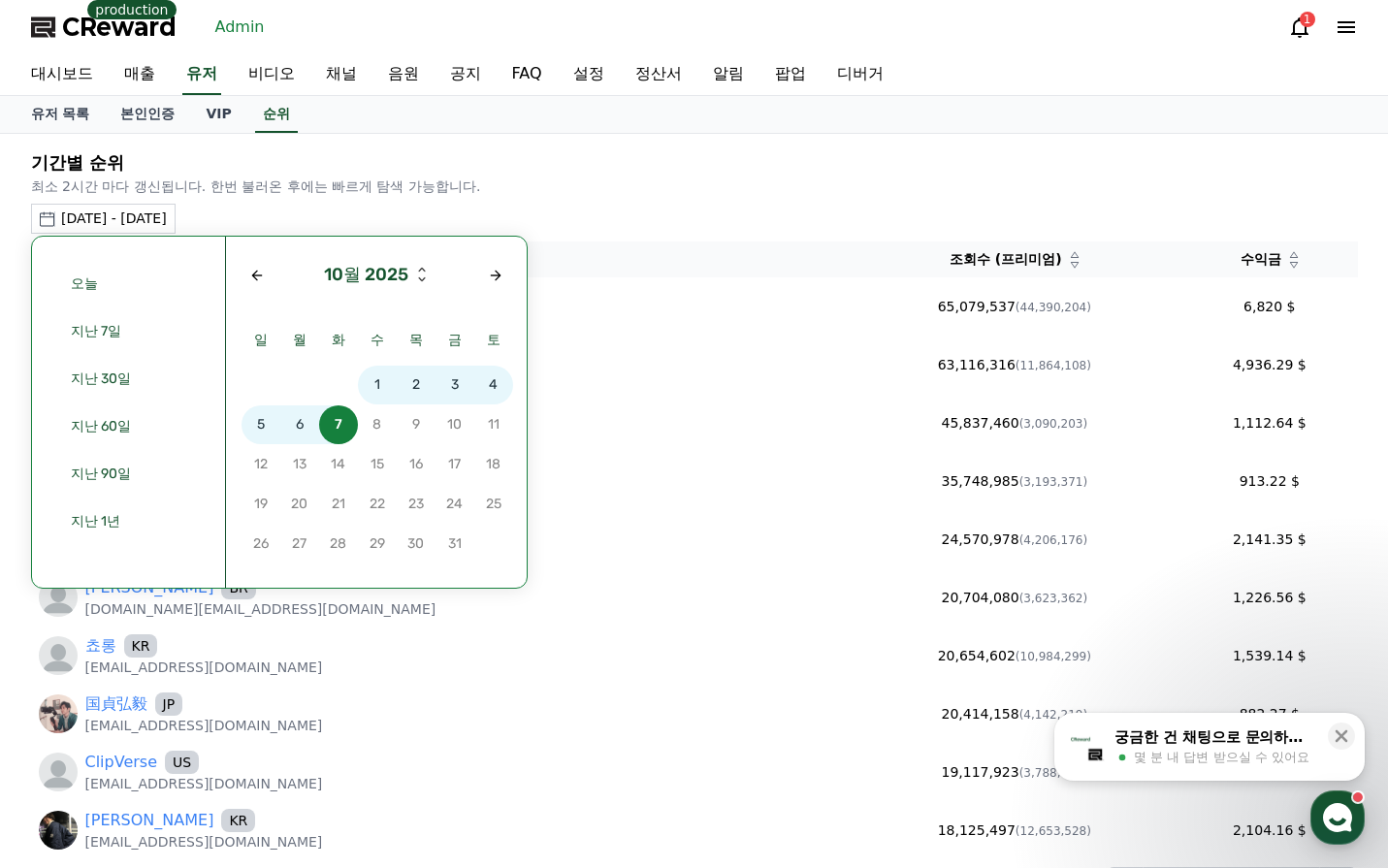
click at [376, 387] on span "1" at bounding box center [377, 385] width 39 height 39
click at [344, 424] on span "7" at bounding box center [338, 424] width 39 height 39
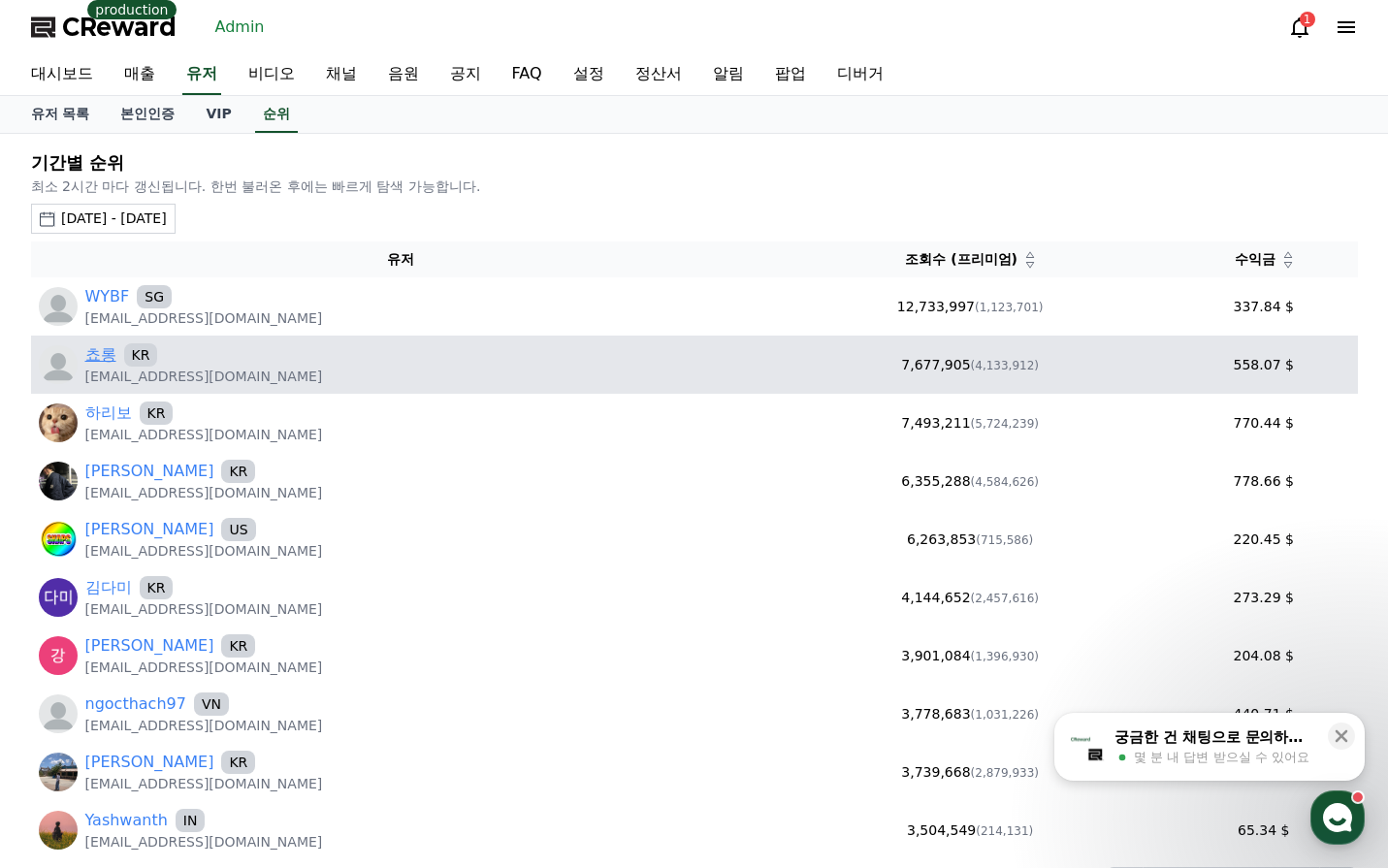
click at [106, 356] on link "쵸롱" at bounding box center [100, 355] width 31 height 24
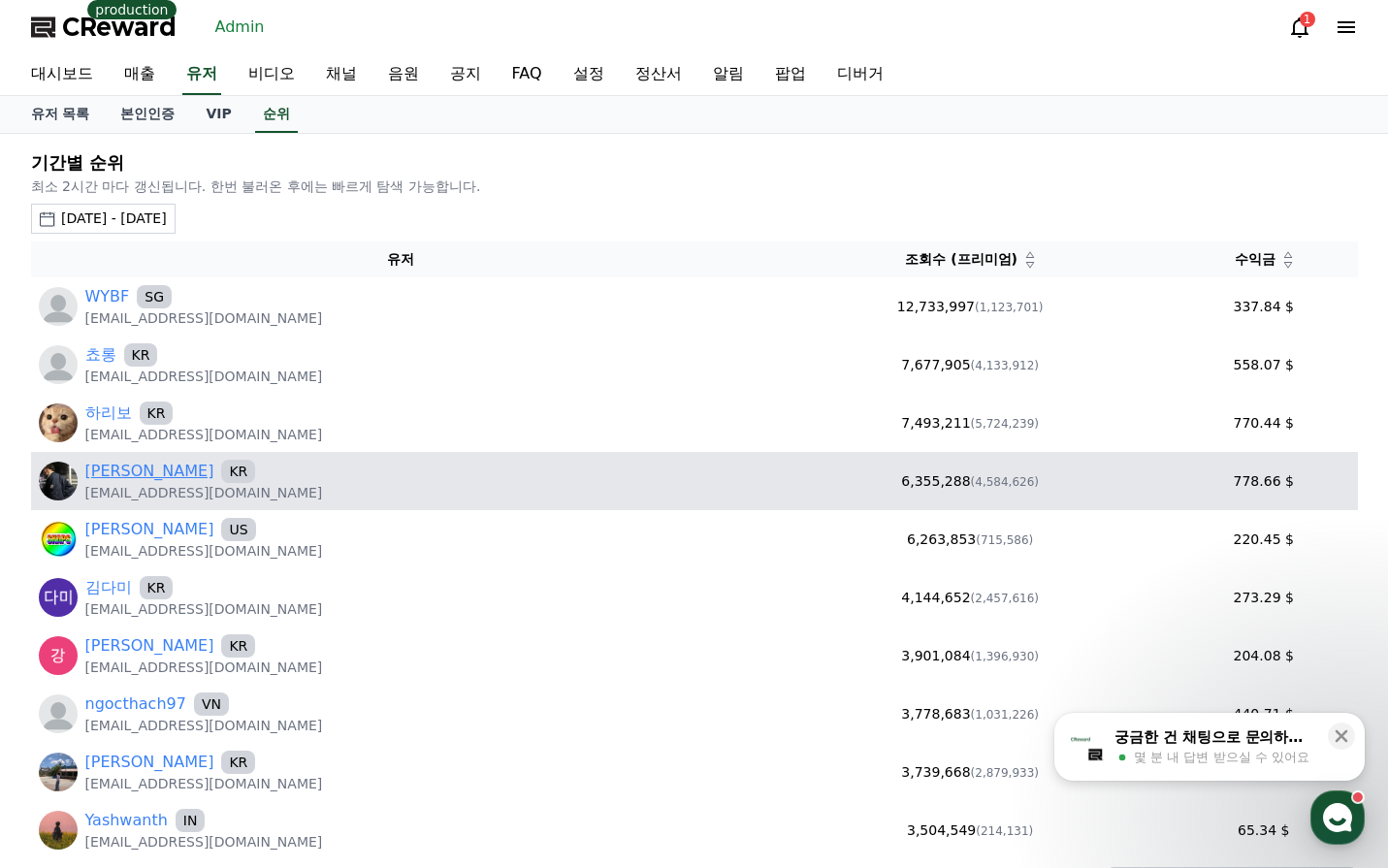
click at [116, 480] on link "노원석" at bounding box center [149, 472] width 130 height 24
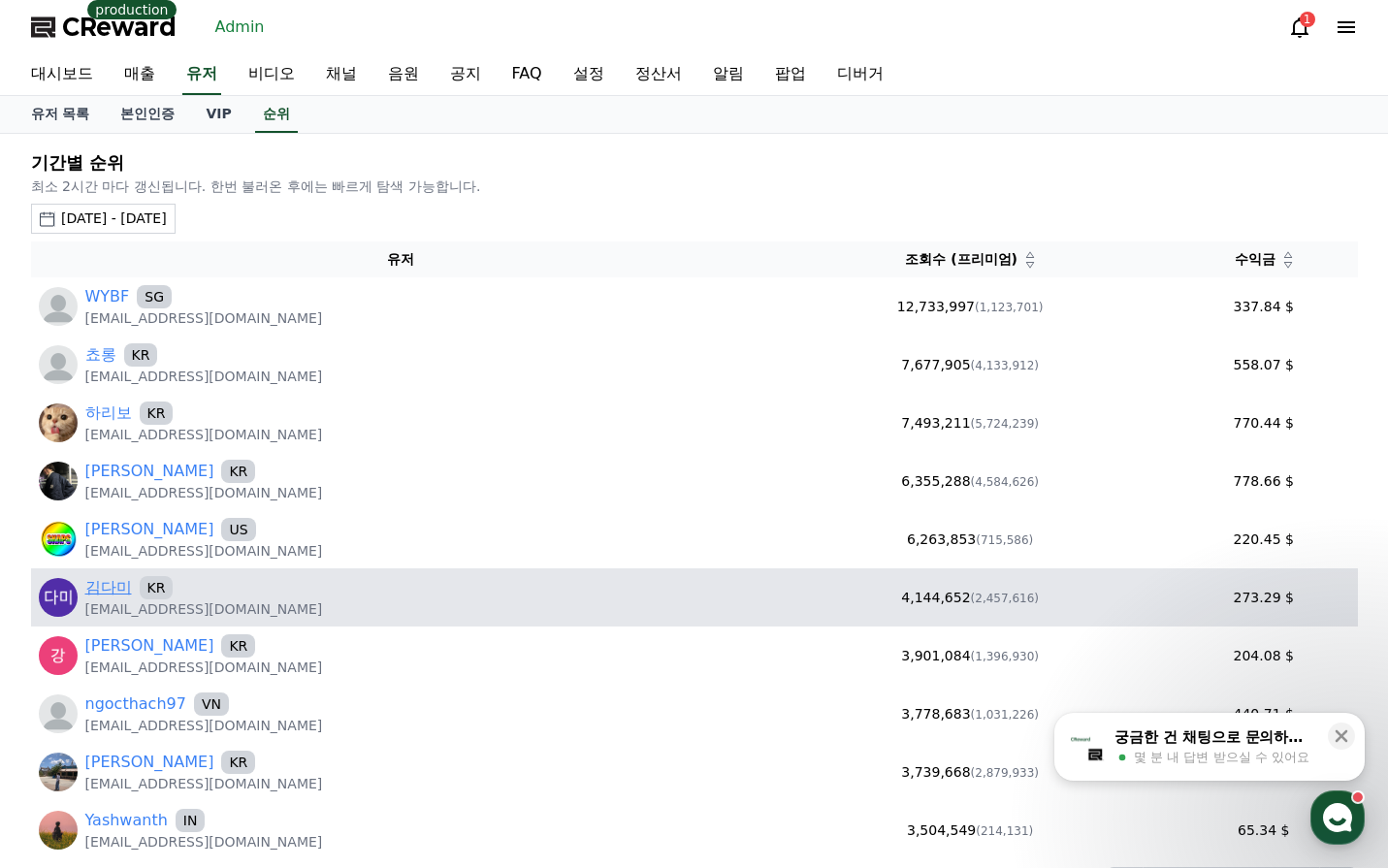
click at [120, 587] on link "김다미" at bounding box center [108, 588] width 46 height 24
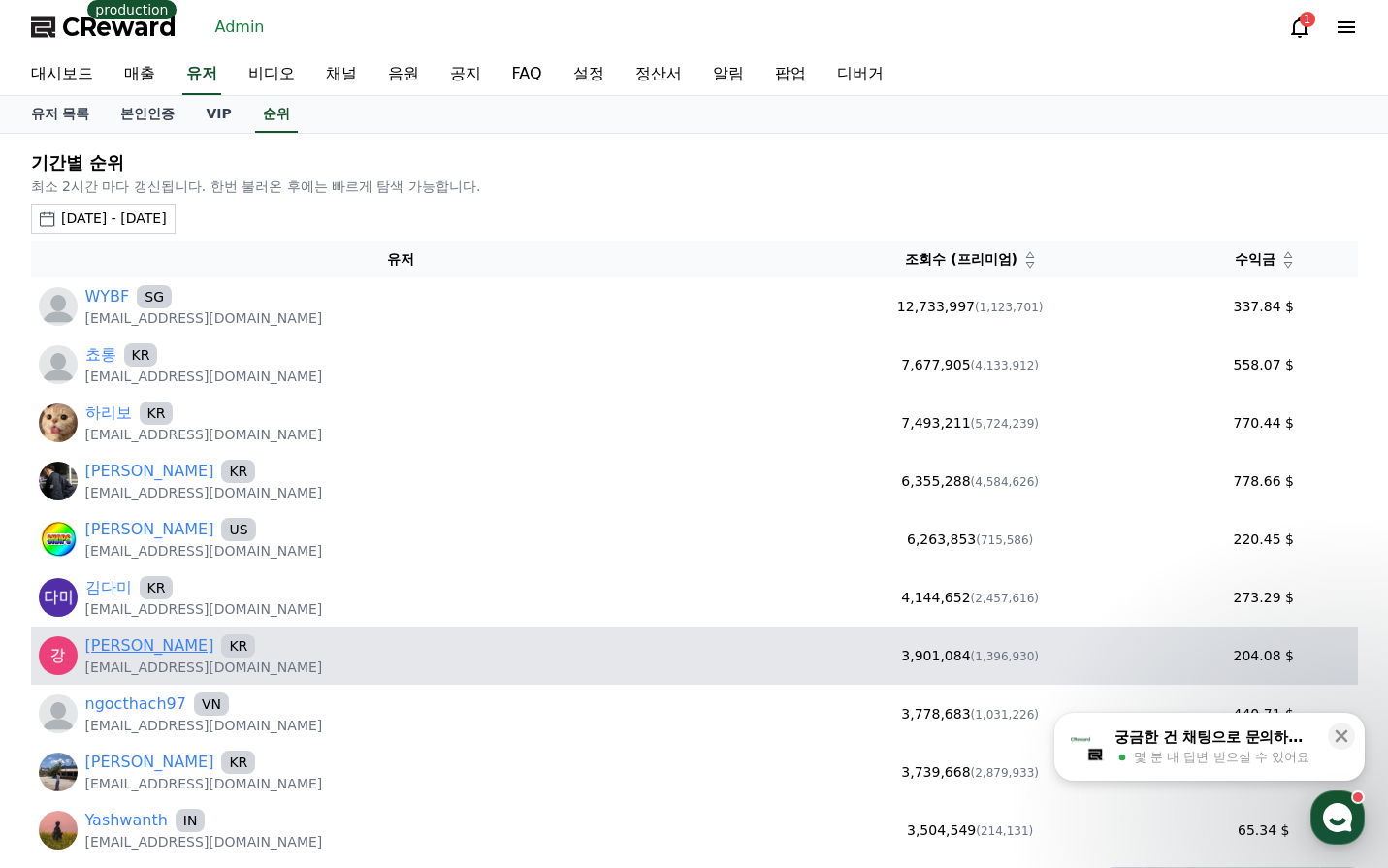
click at [110, 648] on link "김강" at bounding box center [149, 647] width 130 height 24
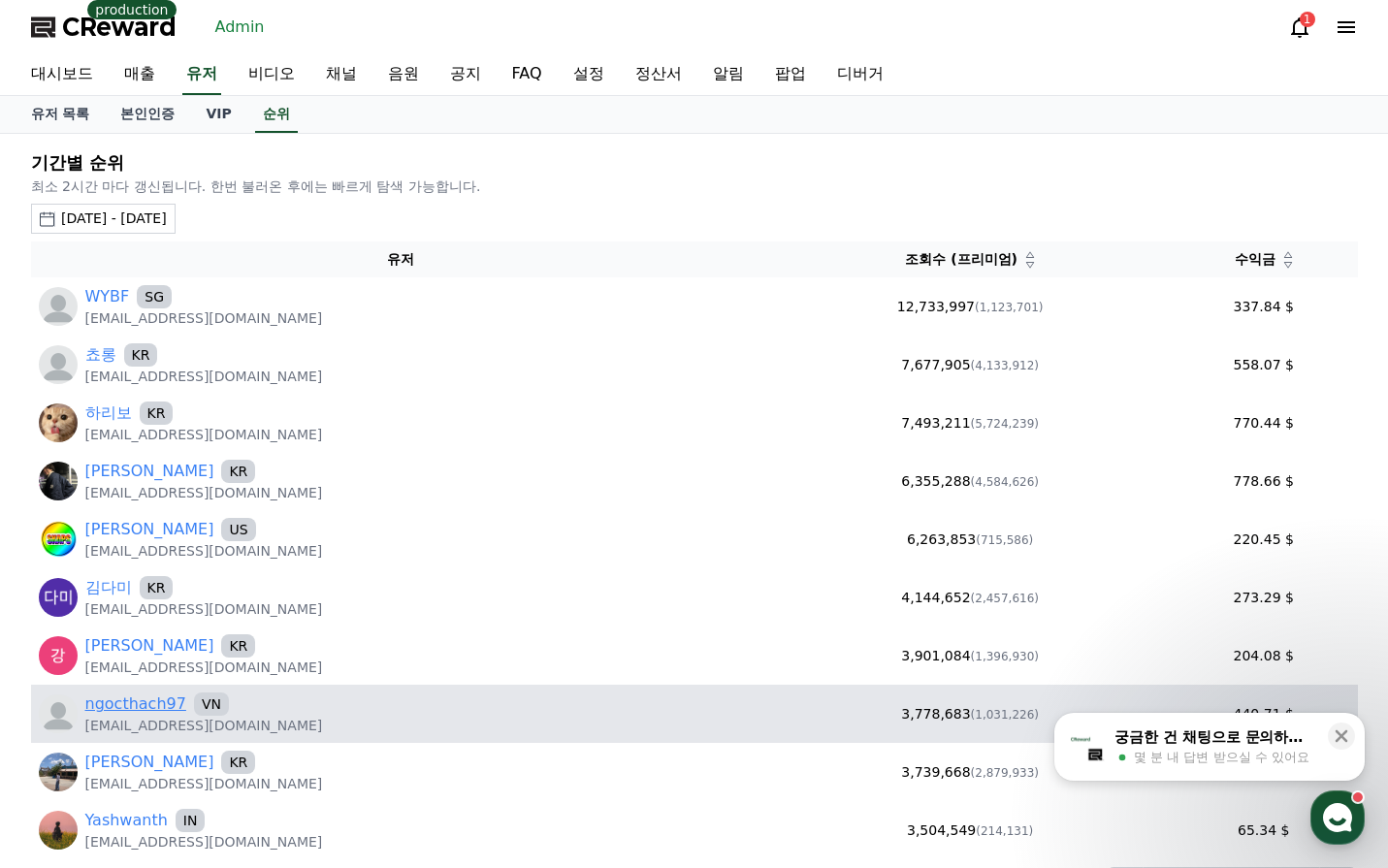
click at [123, 707] on link "ngocthach97" at bounding box center [135, 705] width 101 height 24
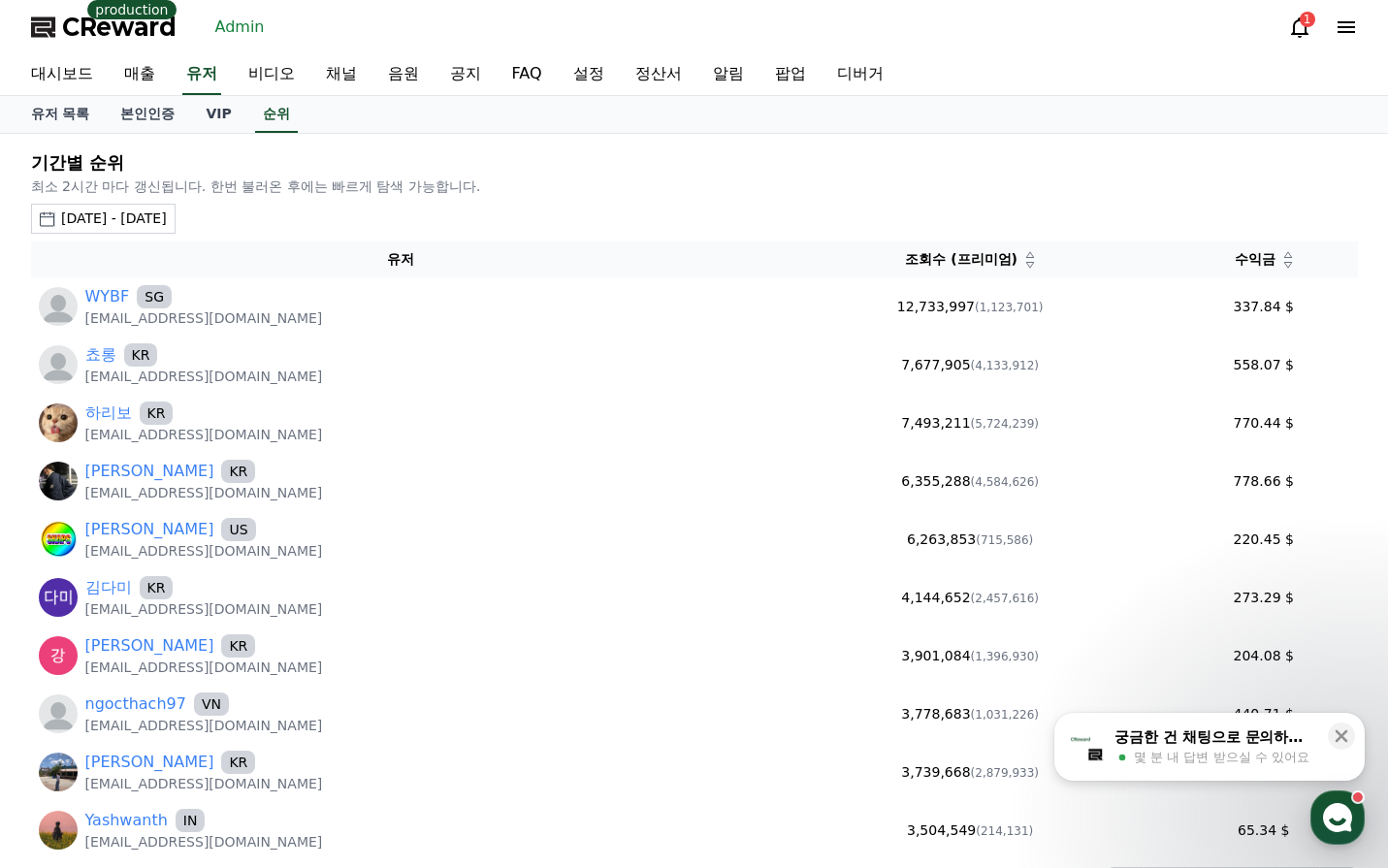
click at [1110, 58] on div "대시보드 매출 유저 비디오 채널 음원 공지 FAQ 설정 정산서 알림 팝업 디버거" at bounding box center [695, 74] width 1358 height 41
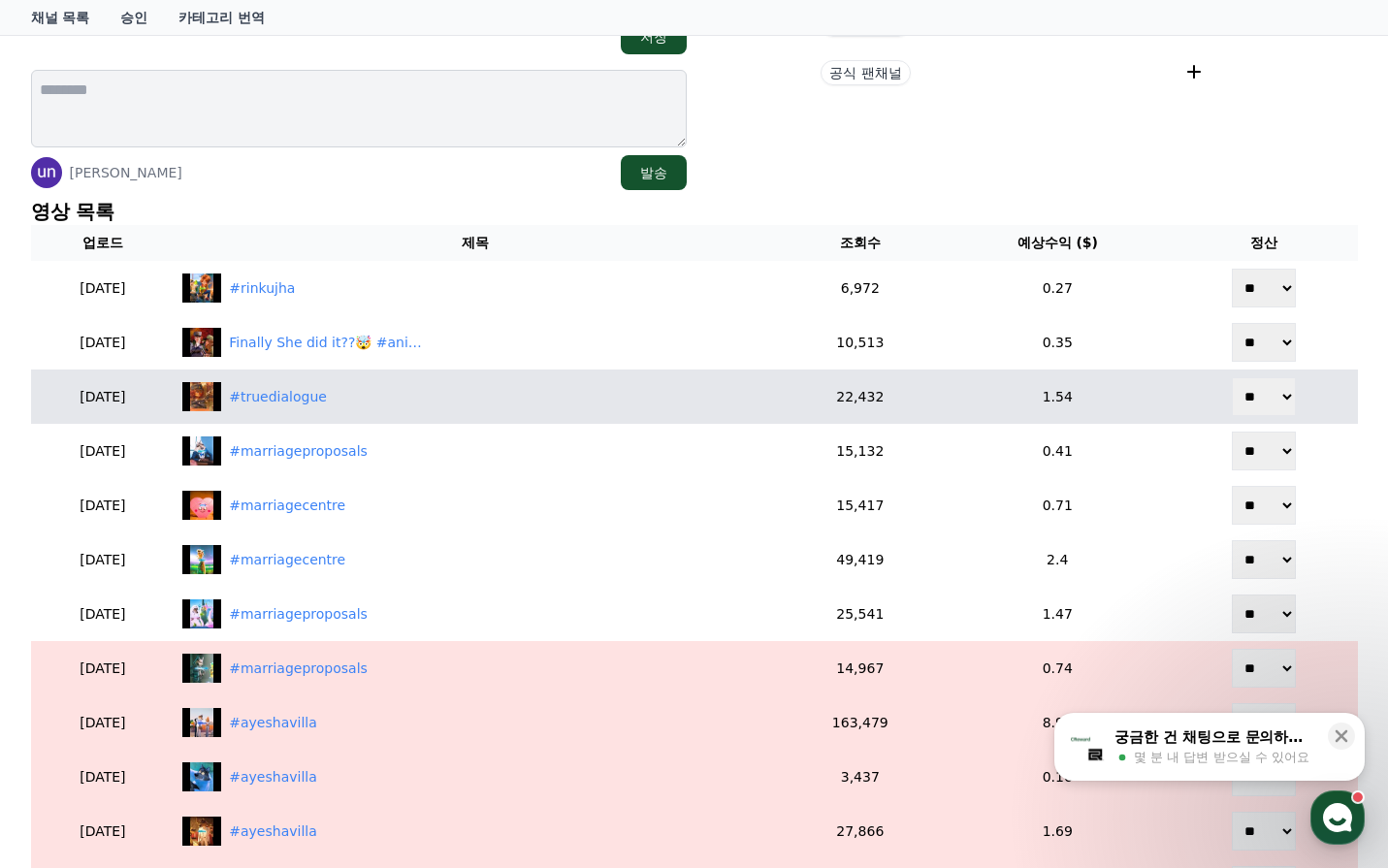
scroll to position [388, 0]
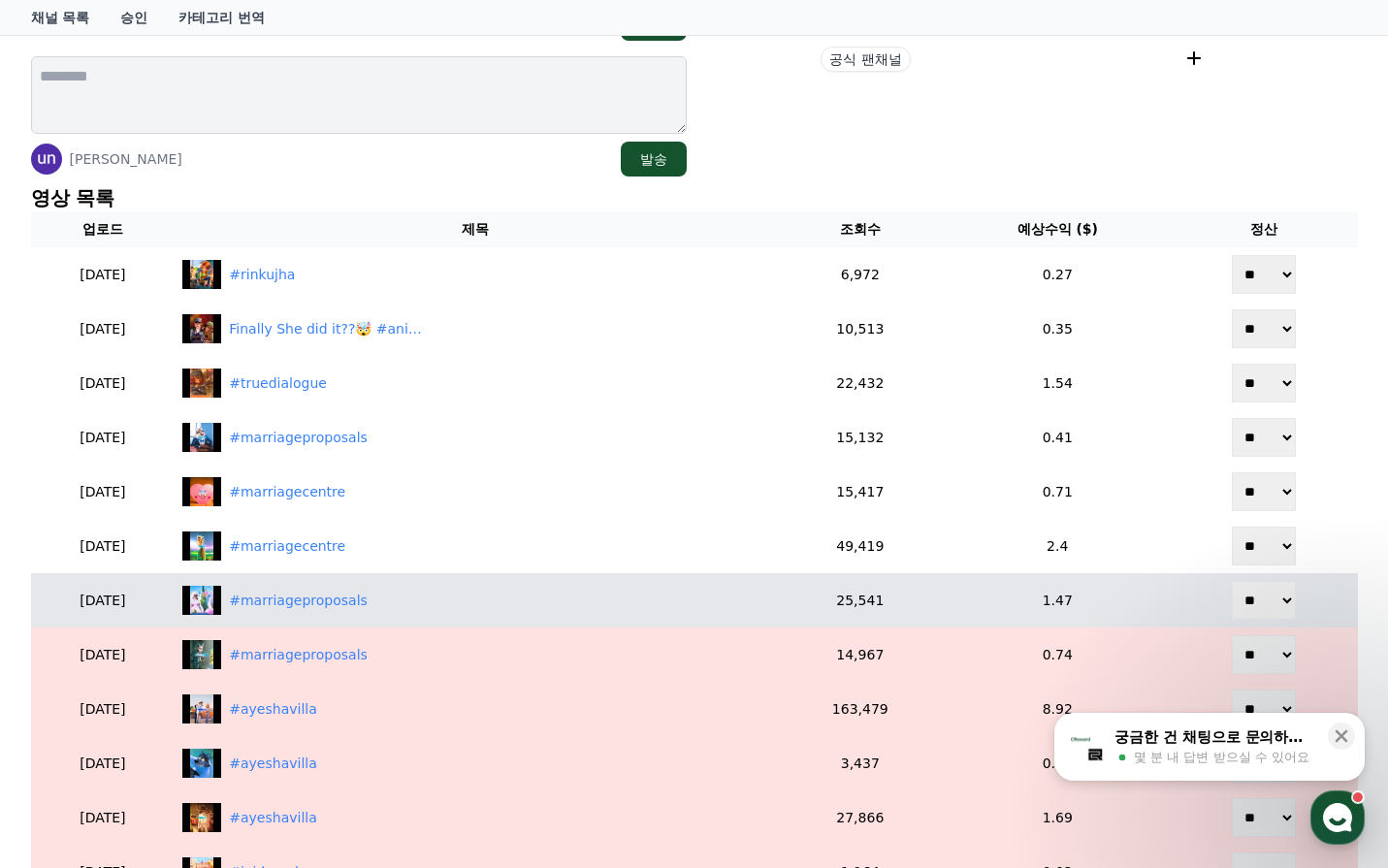
click at [1284, 603] on select "** **" at bounding box center [1263, 600] width 64 height 39
select select "********"
click at [1234, 581] on select "** **" at bounding box center [1263, 600] width 64 height 39
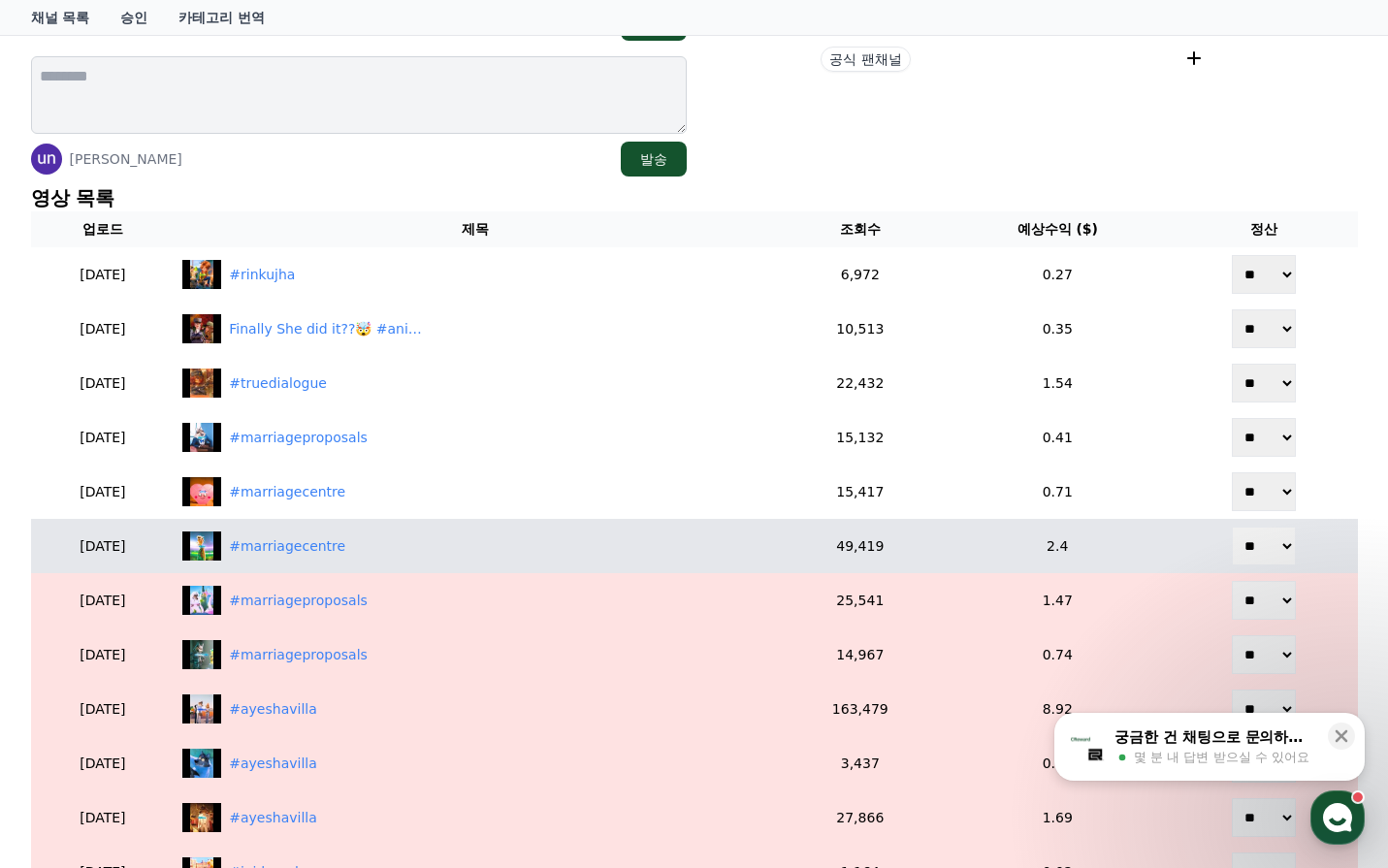
click at [1273, 546] on select "** **" at bounding box center [1263, 546] width 64 height 39
select select "********"
click at [1234, 527] on select "** **" at bounding box center [1263, 546] width 64 height 39
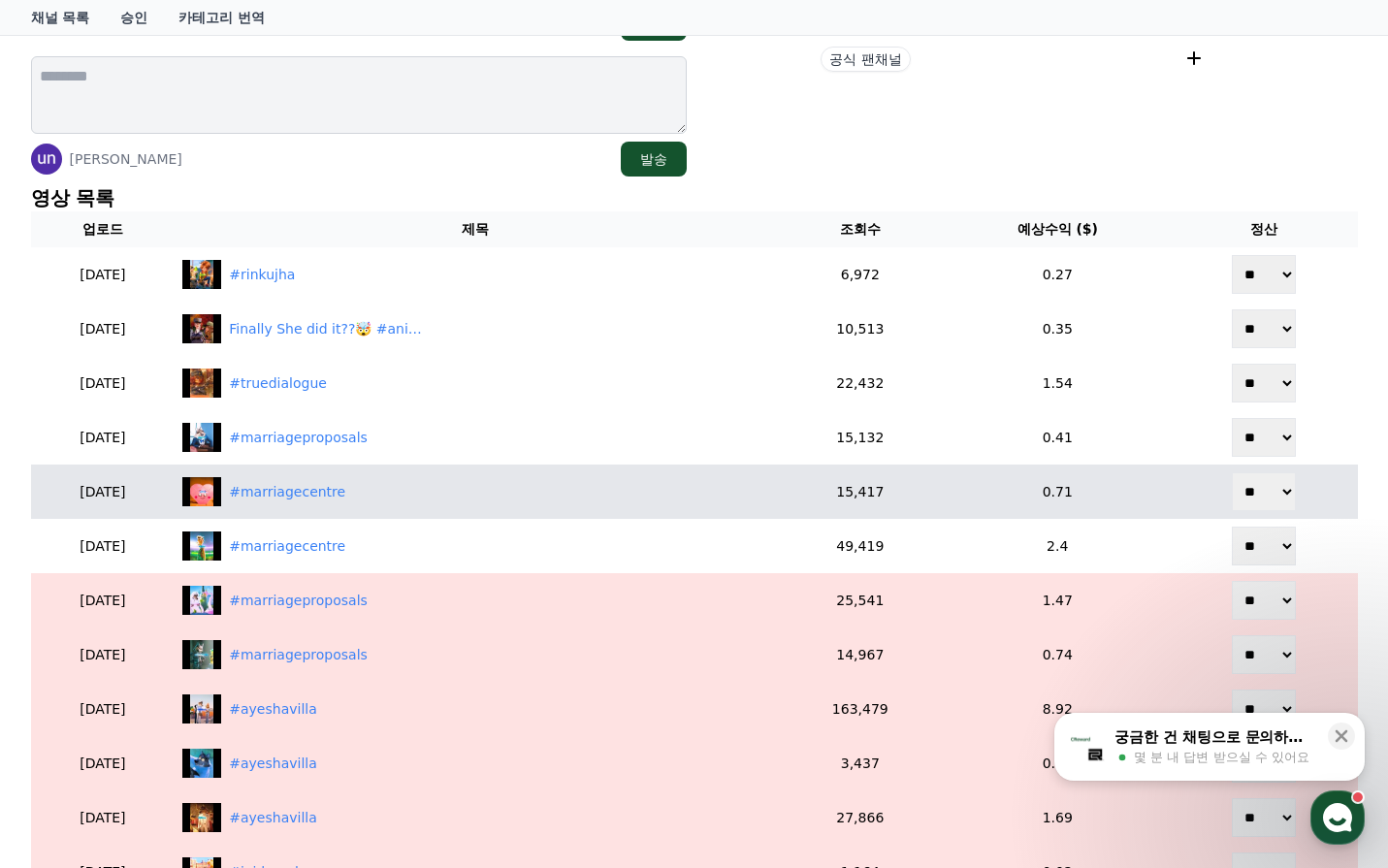
click at [1269, 492] on select "** **" at bounding box center [1263, 491] width 64 height 39
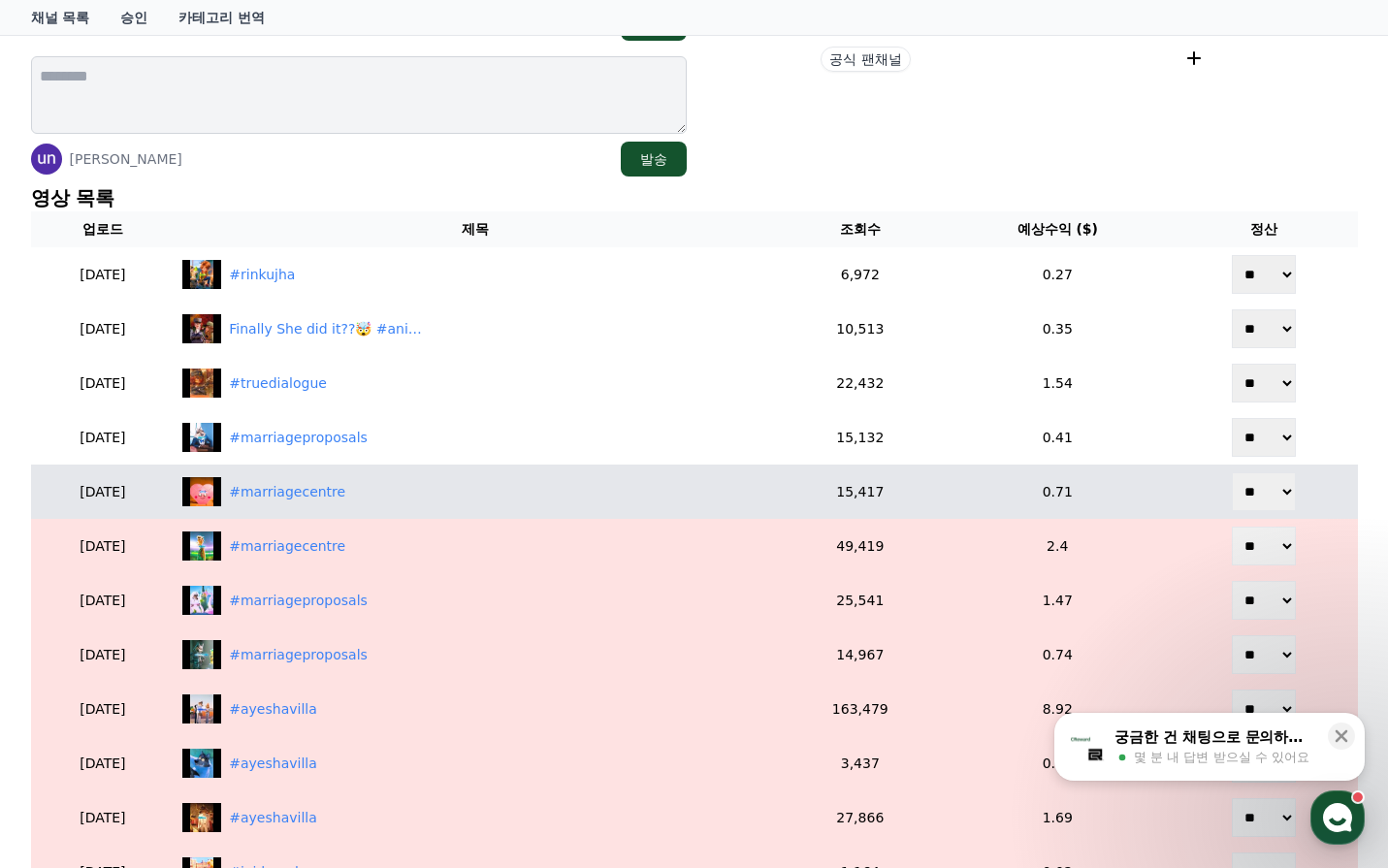
select select "********"
click at [1234, 473] on select "** **" at bounding box center [1263, 491] width 64 height 39
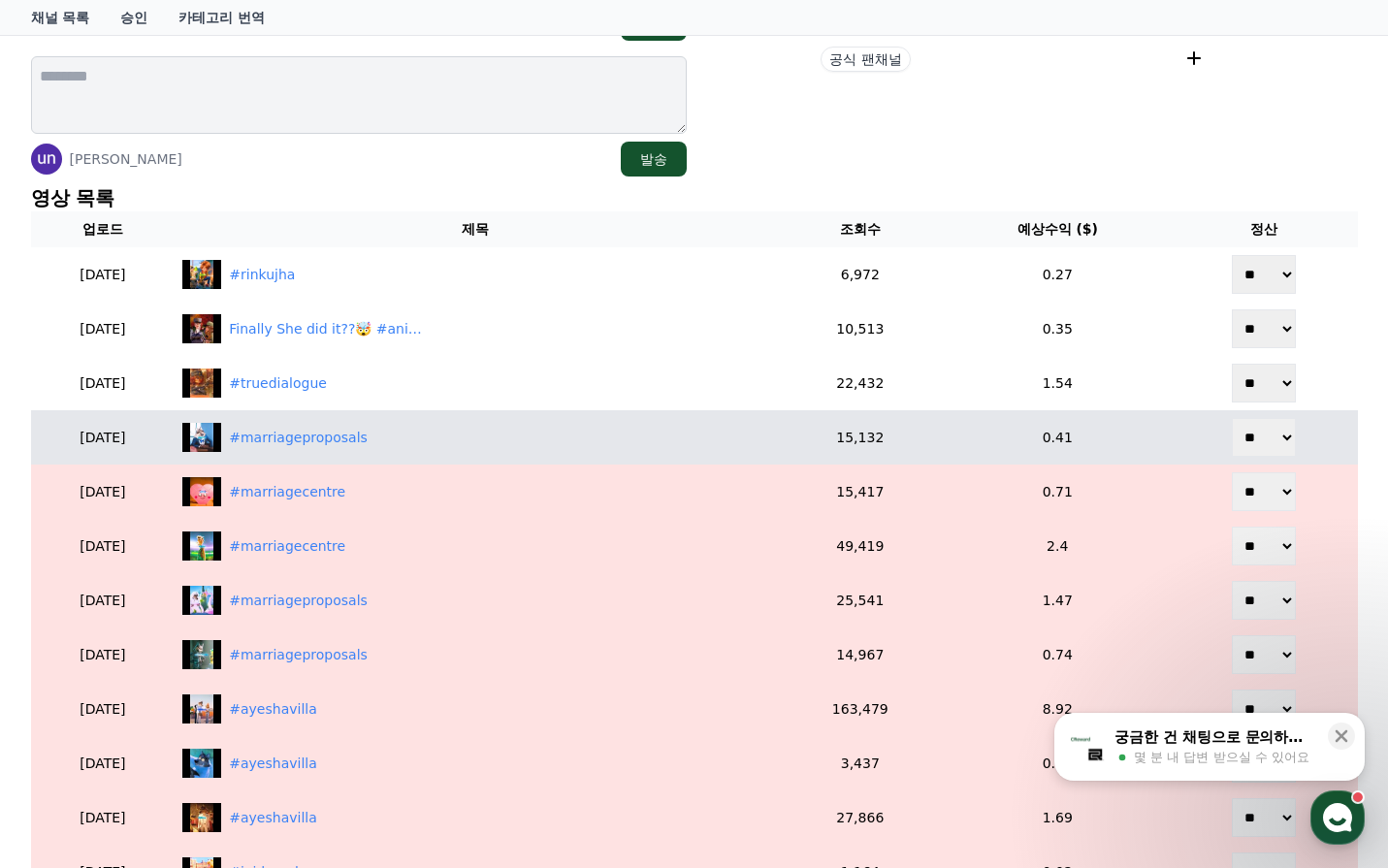
click at [1266, 439] on select "** **" at bounding box center [1263, 437] width 64 height 39
select select "********"
click at [1234, 418] on select "** **" at bounding box center [1263, 437] width 64 height 39
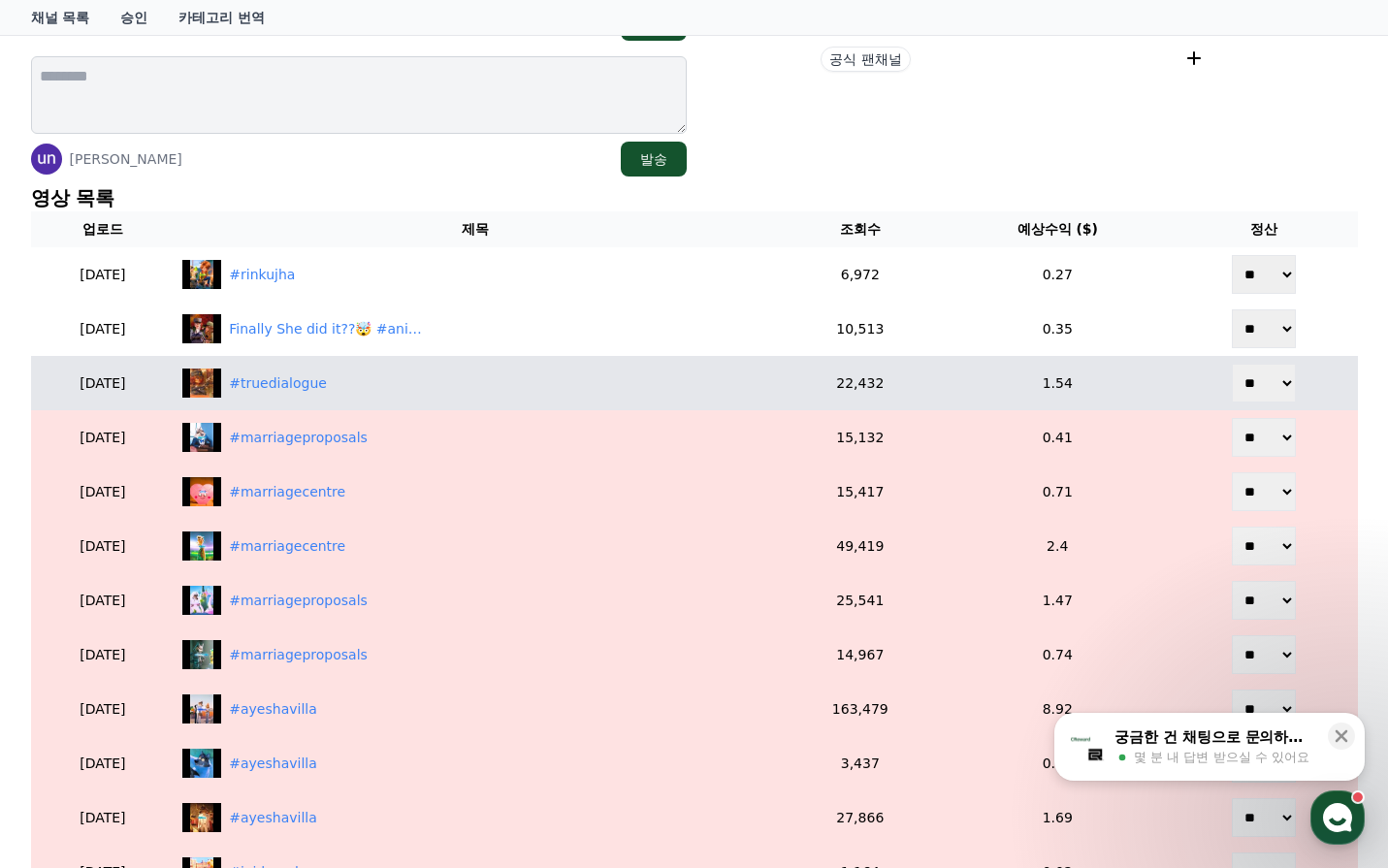
click at [1269, 386] on select "** **" at bounding box center [1263, 383] width 64 height 39
select select "********"
click at [1234, 364] on select "** **" at bounding box center [1263, 383] width 64 height 39
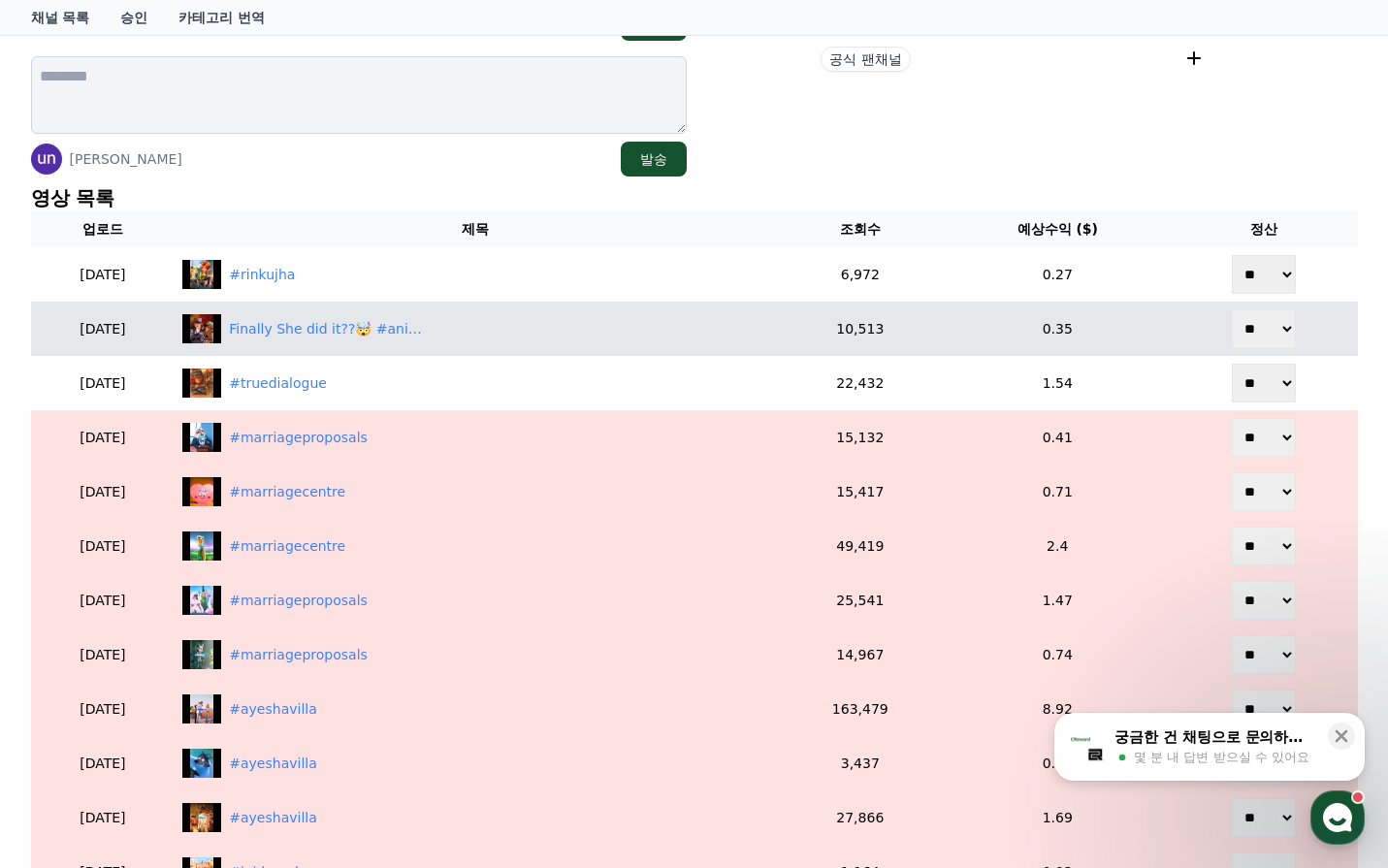
click at [1263, 321] on select "** **" at bounding box center [1263, 328] width 64 height 39
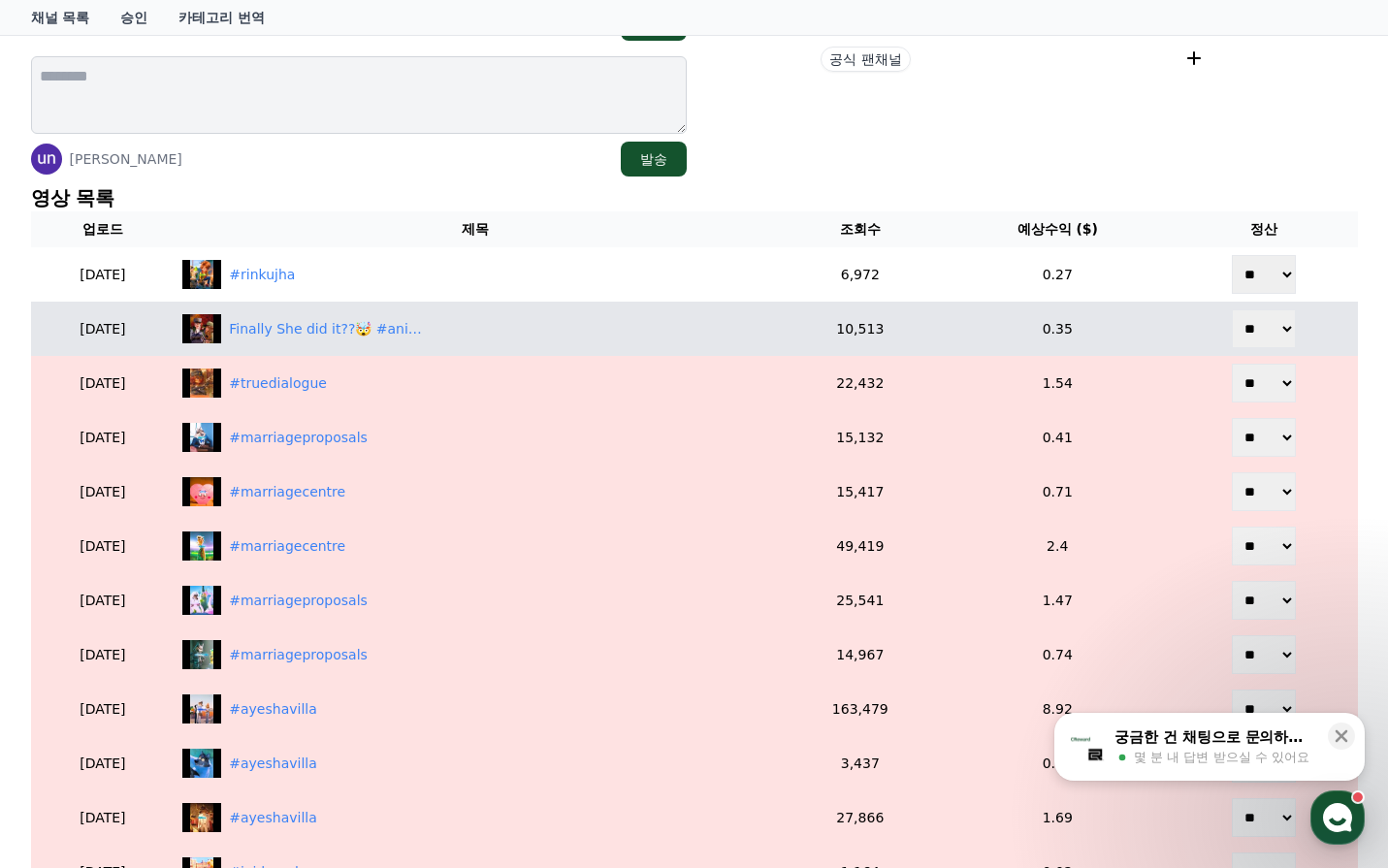
select select "********"
click at [1234, 309] on select "** **" at bounding box center [1263, 328] width 64 height 39
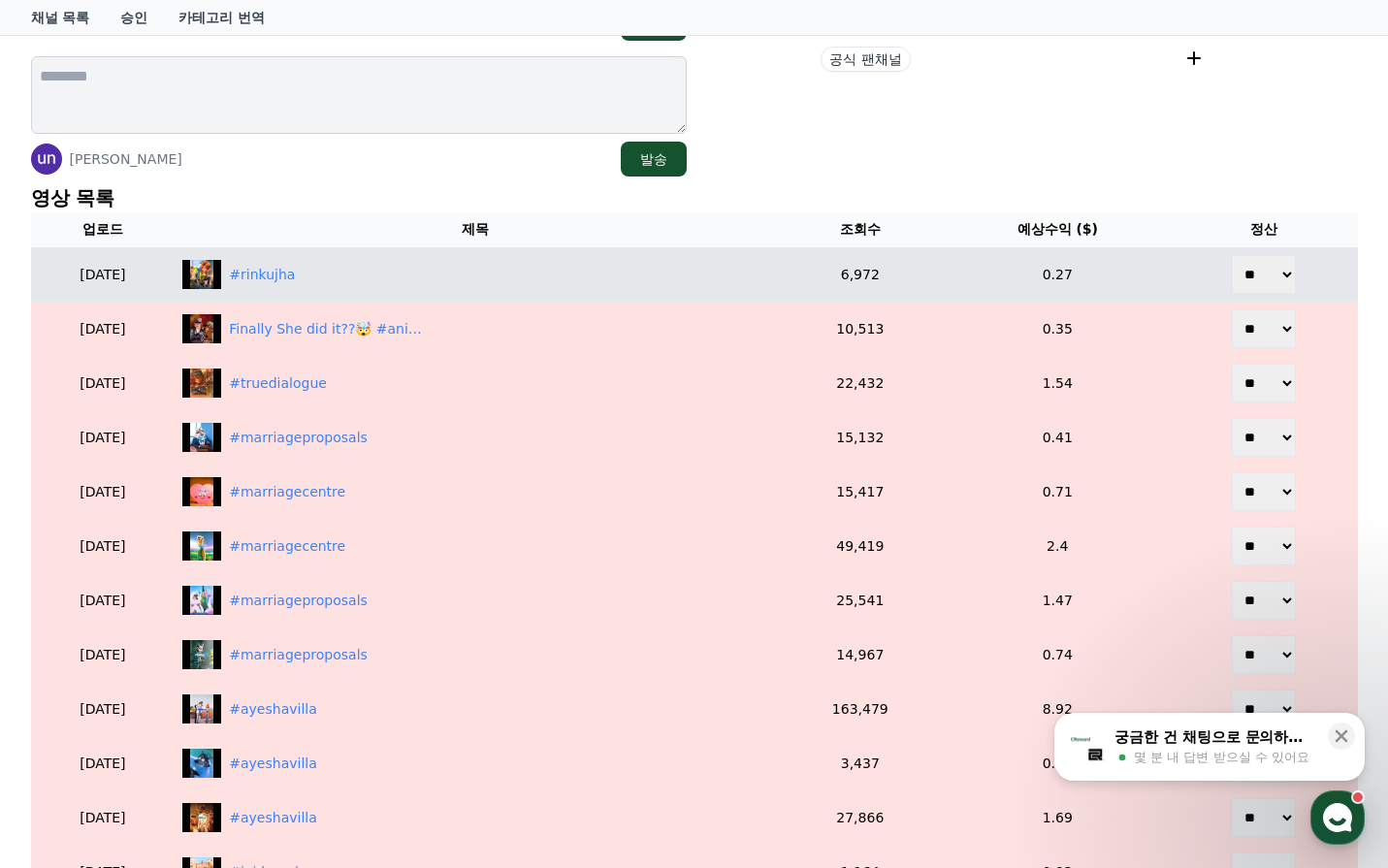
drag, startPoint x: 1261, startPoint y: 270, endPoint x: 1259, endPoint y: 293, distance: 23.1
click at [1261, 270] on select "** **" at bounding box center [1263, 274] width 64 height 39
click at [1234, 255] on select "** **" at bounding box center [1263, 274] width 64 height 39
drag, startPoint x: 1262, startPoint y: 276, endPoint x: 1259, endPoint y: 293, distance: 17.3
click at [1261, 280] on select "** **" at bounding box center [1263, 274] width 64 height 39
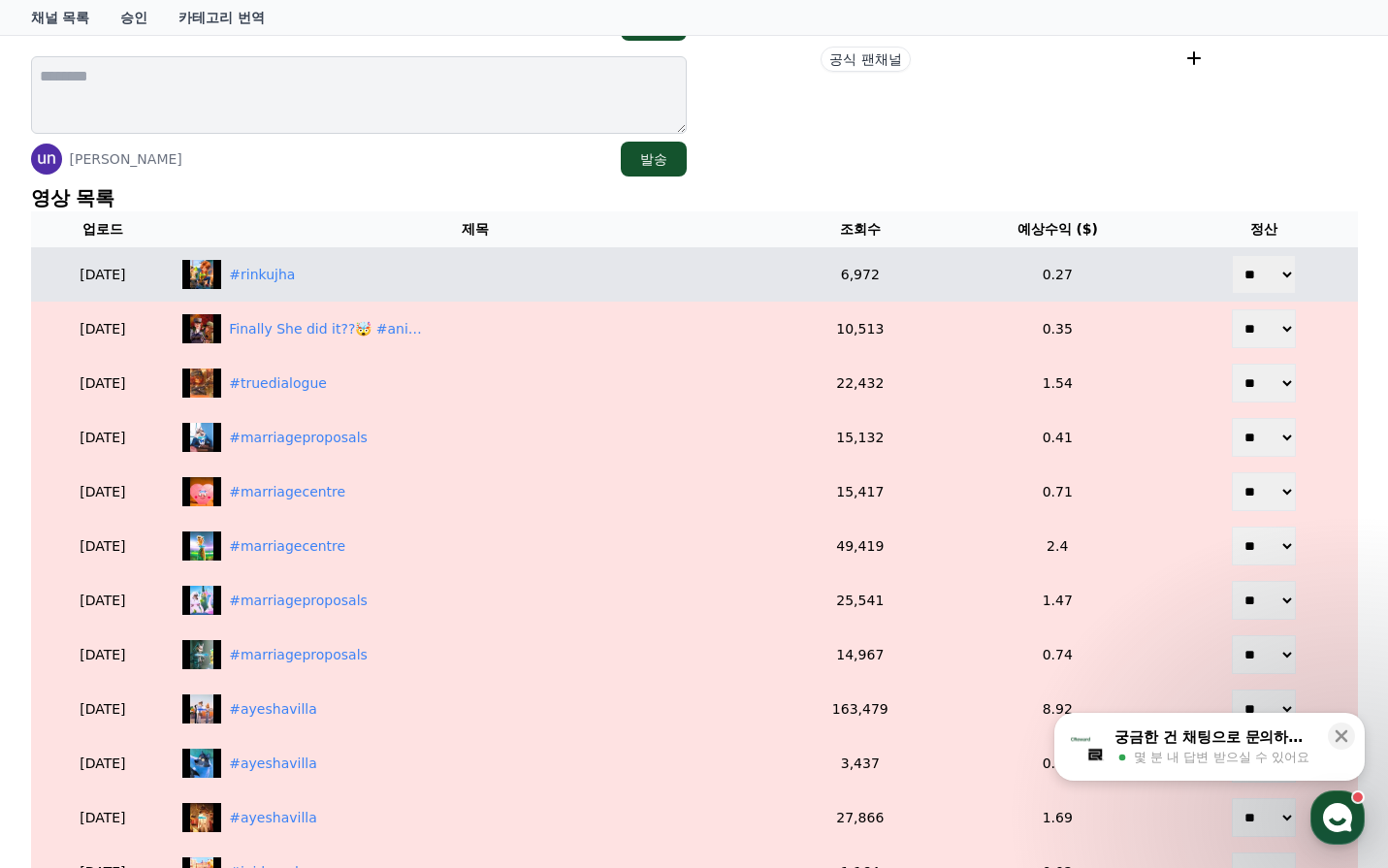
select select "********"
click at [1234, 255] on select "** **" at bounding box center [1263, 274] width 64 height 39
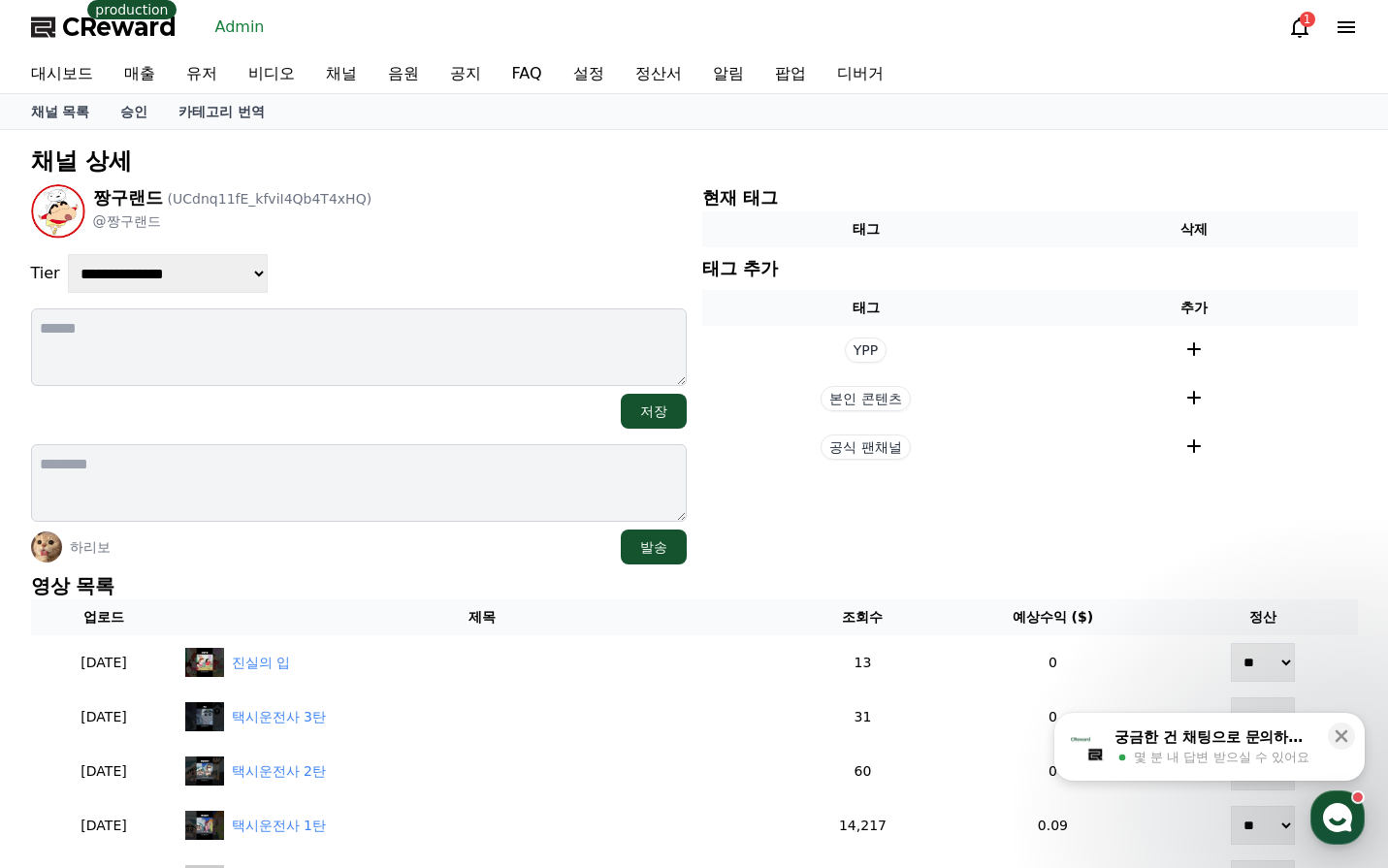
click at [570, 248] on div "**********" at bounding box center [358, 374] width 655 height 381
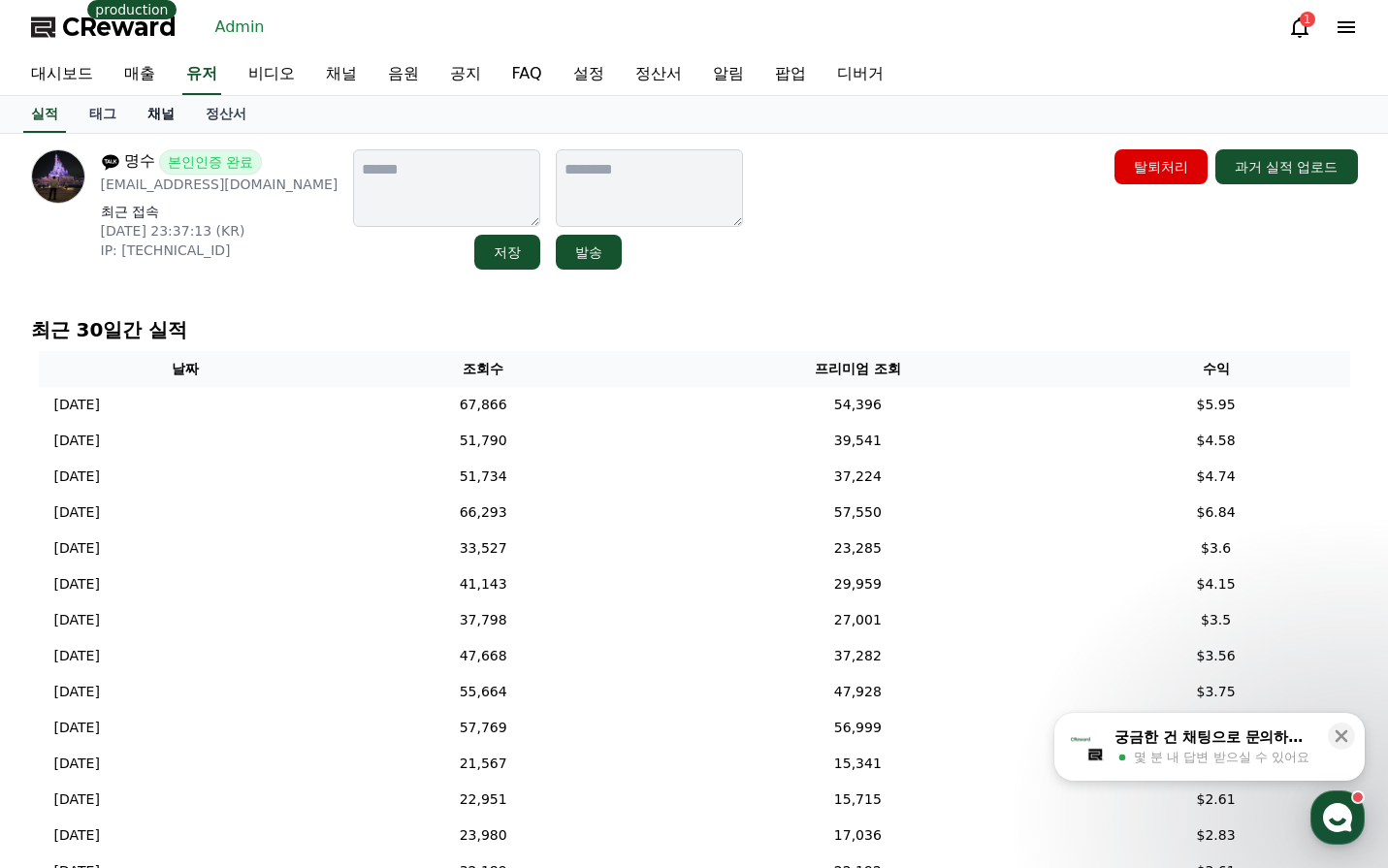
click at [152, 124] on link "채널" at bounding box center [160, 114] width 58 height 37
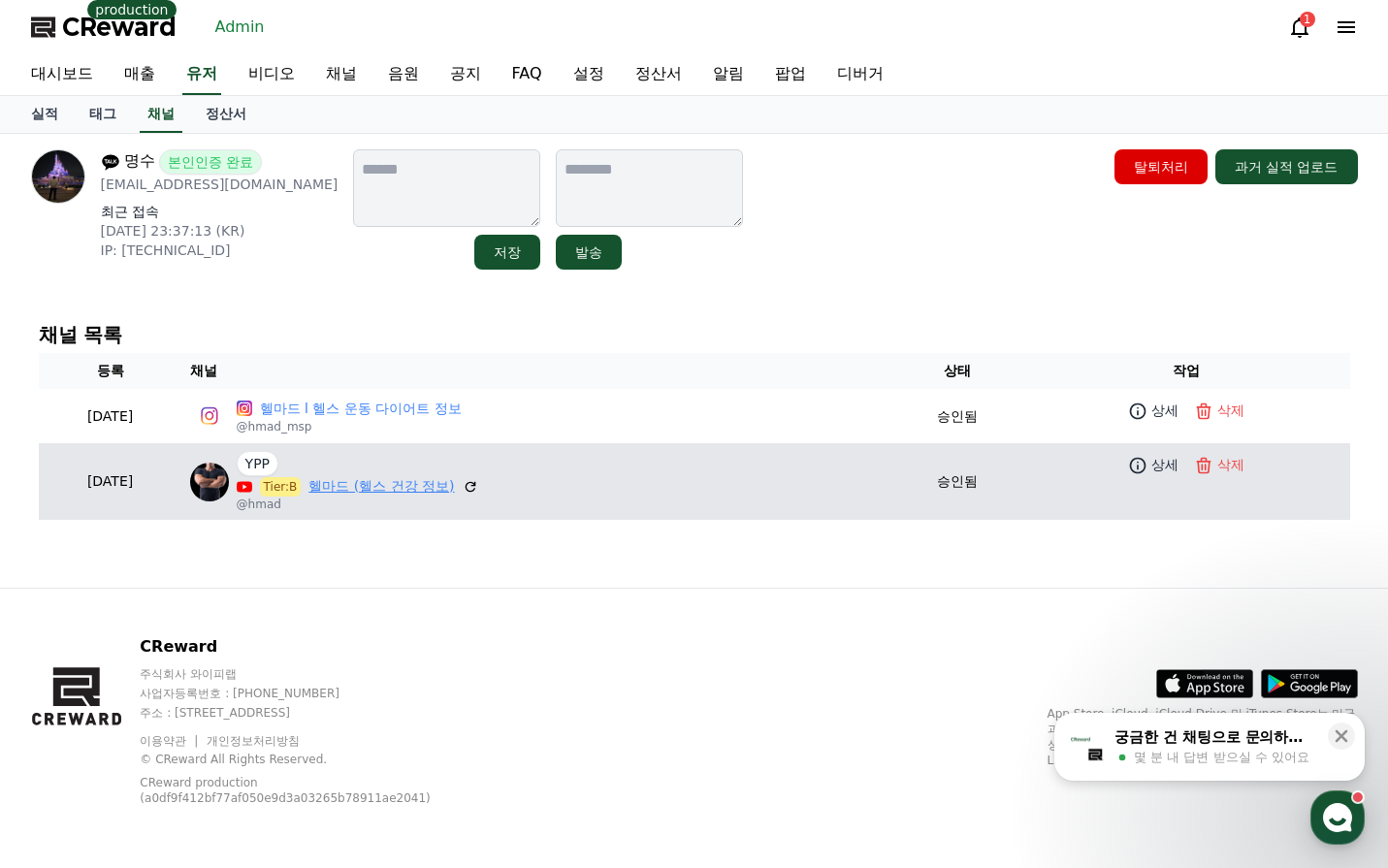
click at [411, 482] on link "헬마드 (헬스 건강 정보)" at bounding box center [381, 486] width 145 height 21
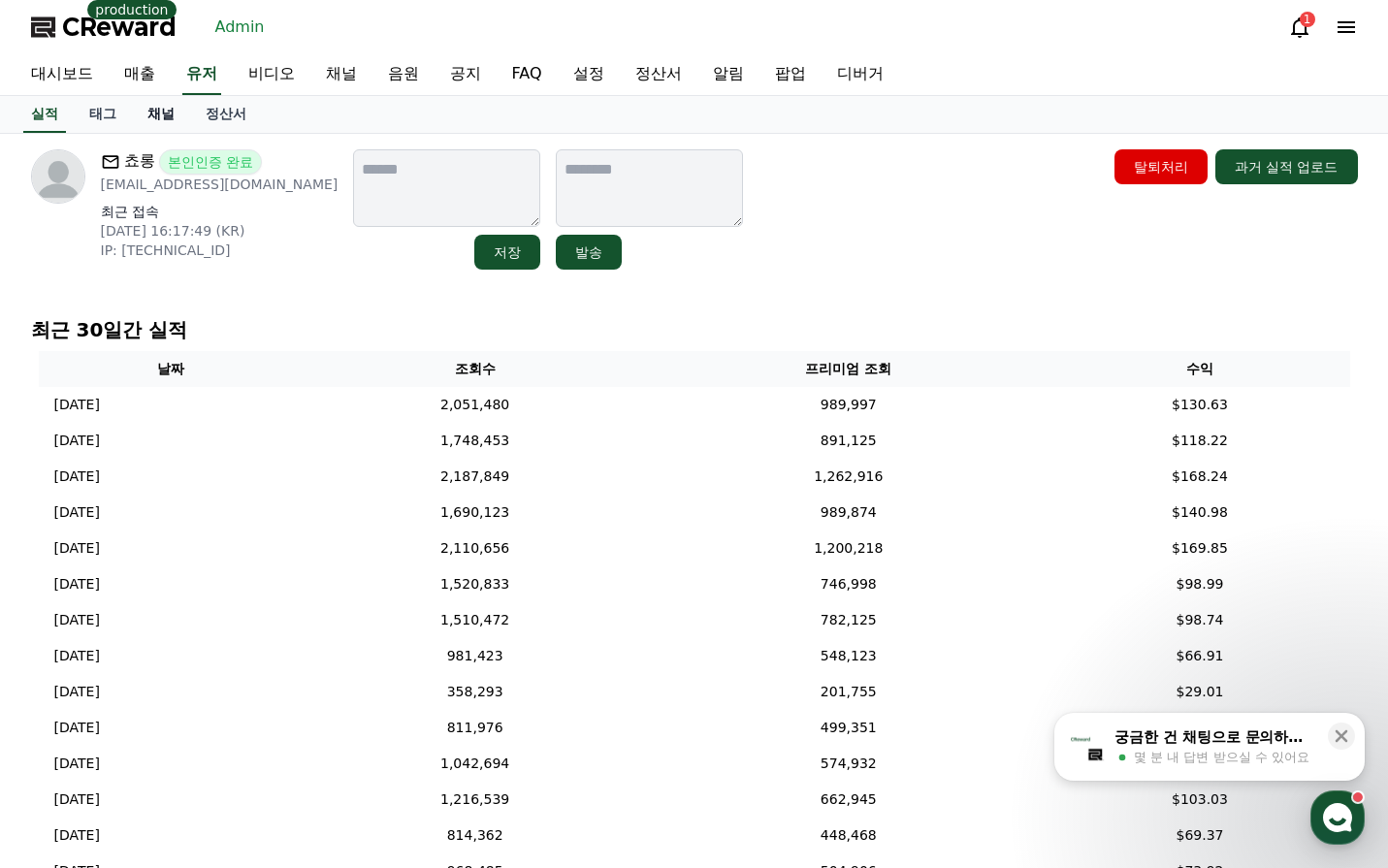
click at [156, 118] on link "채널" at bounding box center [160, 114] width 58 height 37
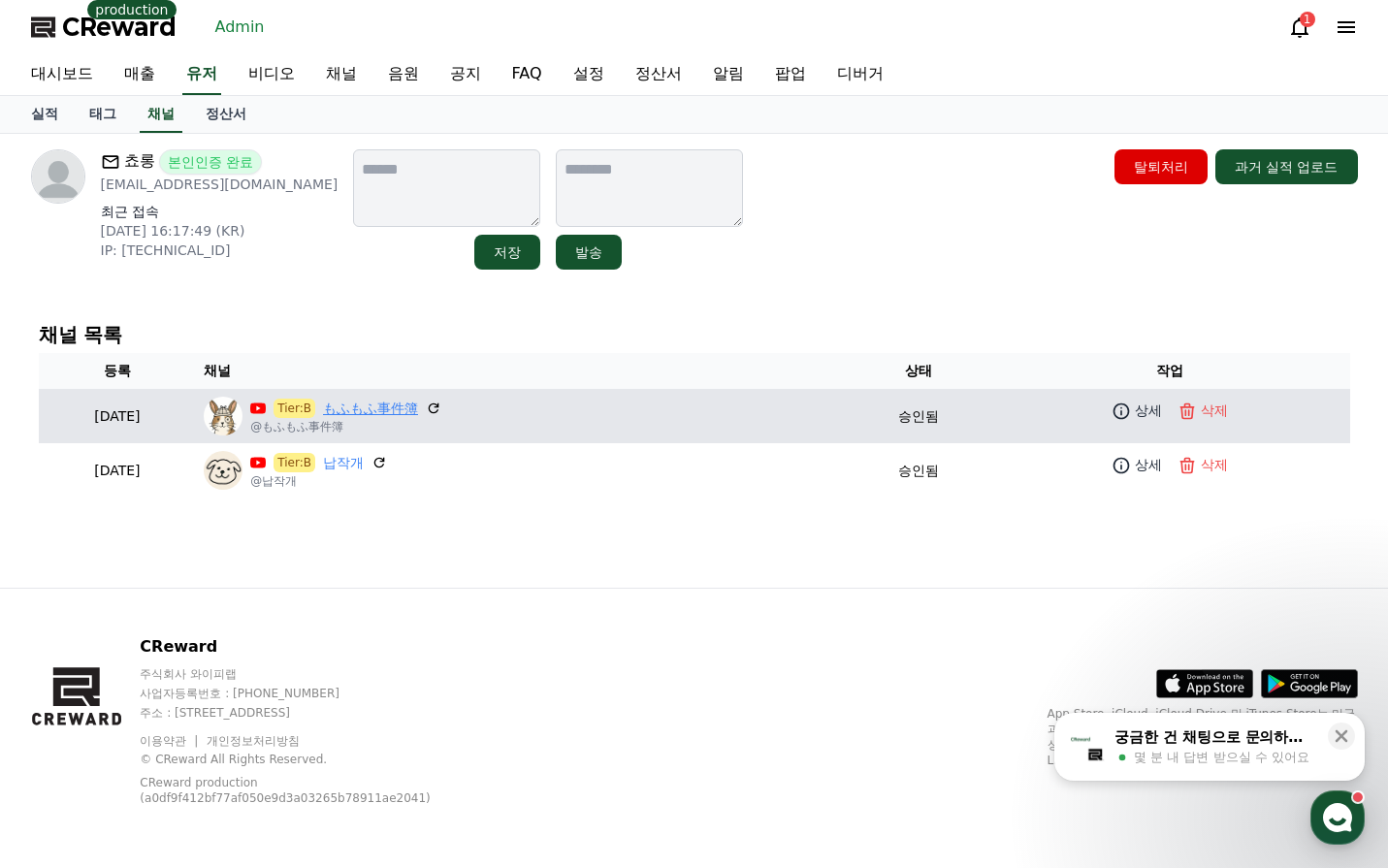
click at [418, 407] on link "もふもふ事件簿" at bounding box center [371, 408] width 95 height 21
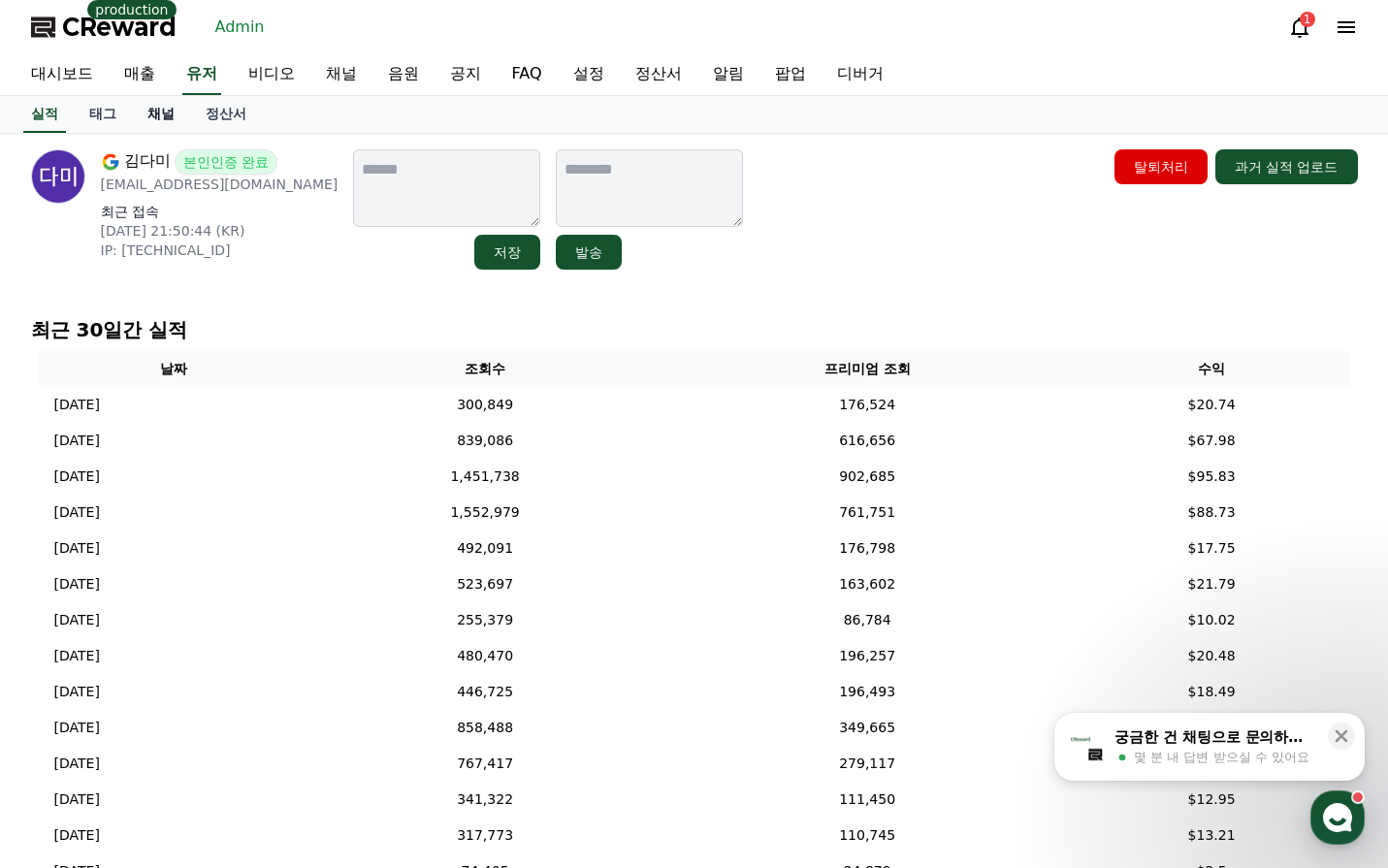
click at [178, 112] on link "채널" at bounding box center [160, 114] width 58 height 37
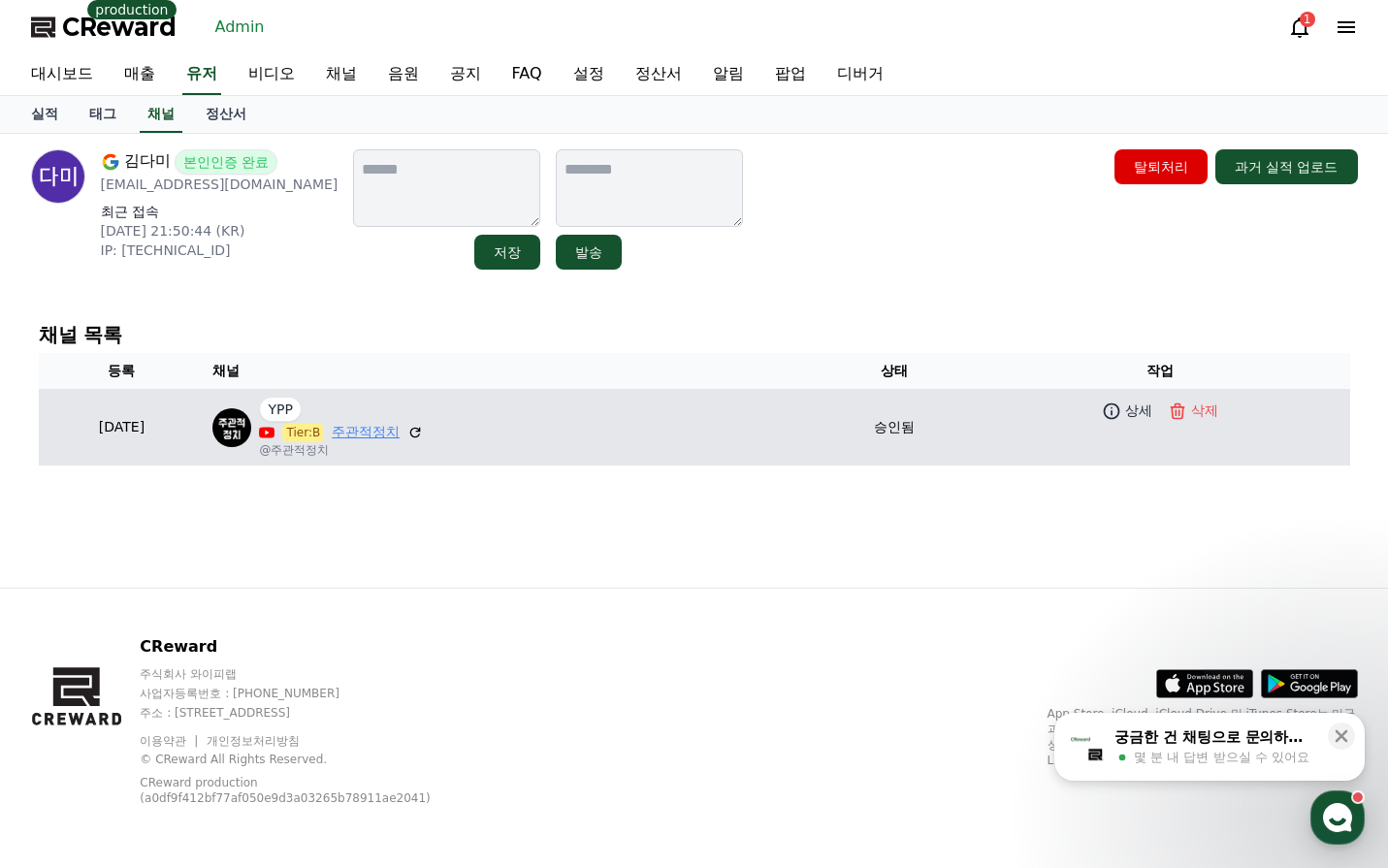
click at [399, 433] on link "주관적정치" at bounding box center [366, 432] width 68 height 21
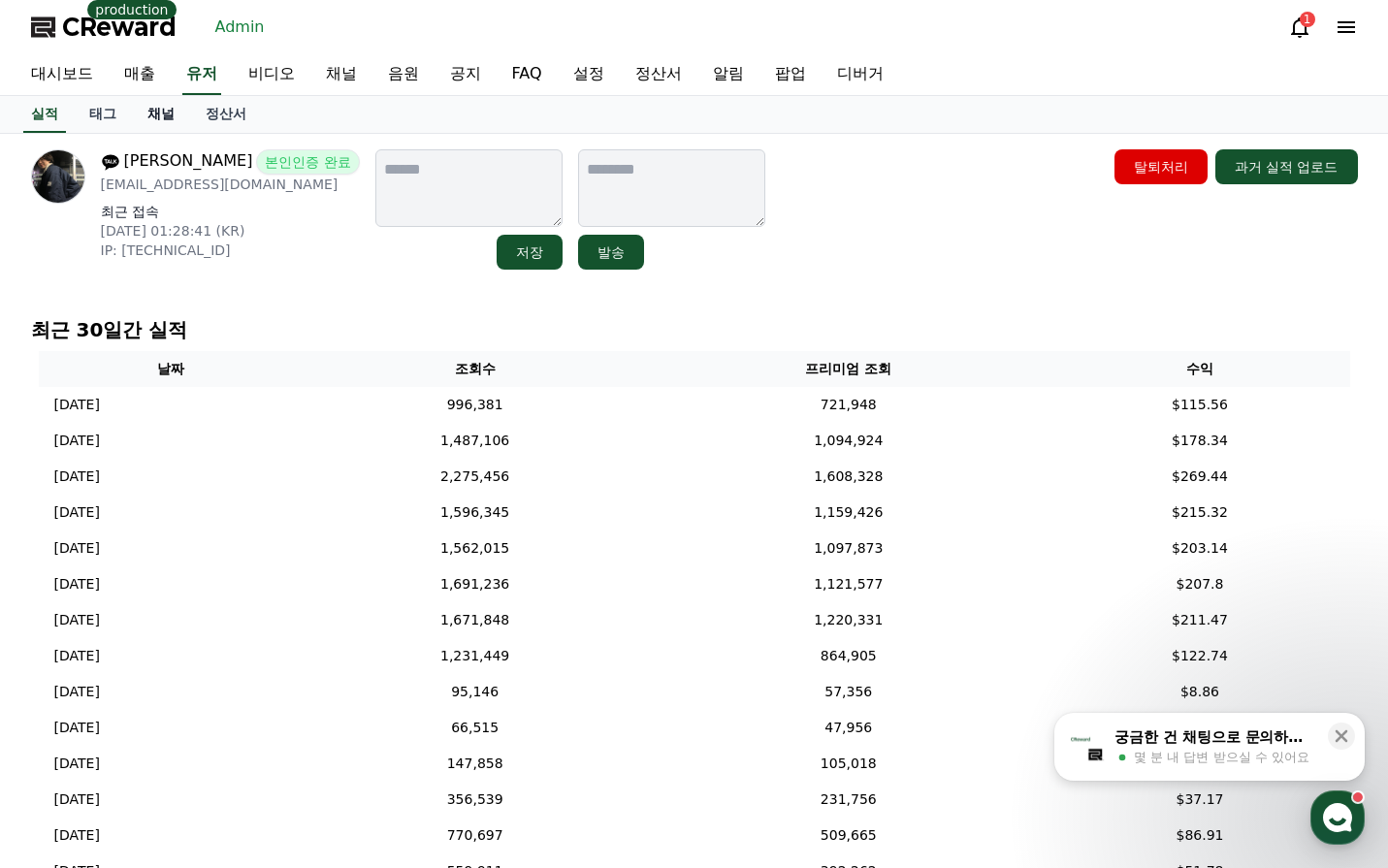
click at [157, 115] on link "채널" at bounding box center [160, 114] width 58 height 37
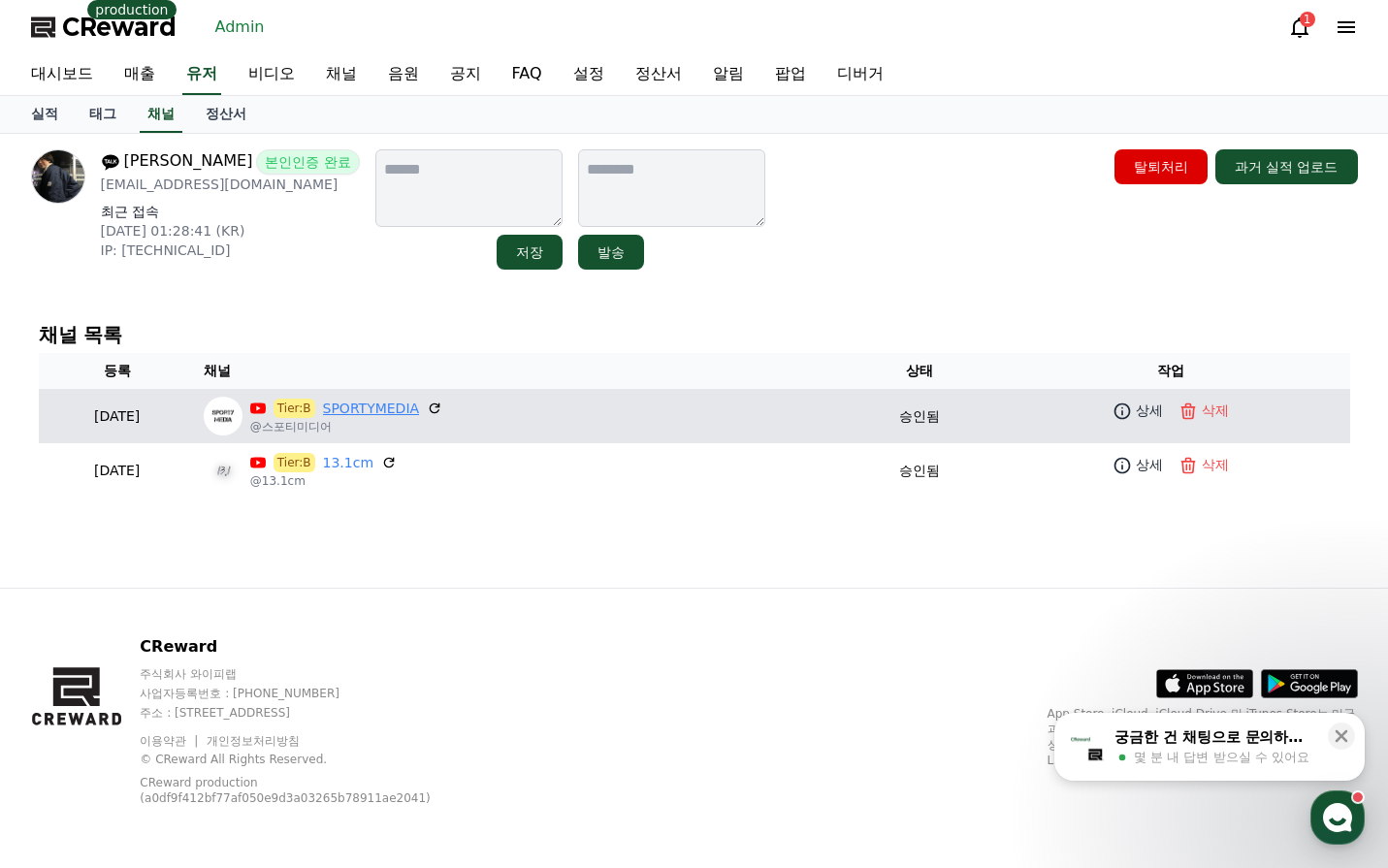
click at [434, 419] on p "@스포티미디어" at bounding box center [346, 427] width 192 height 16
click at [420, 412] on link "SPORTYMEDIA" at bounding box center [372, 408] width 97 height 21
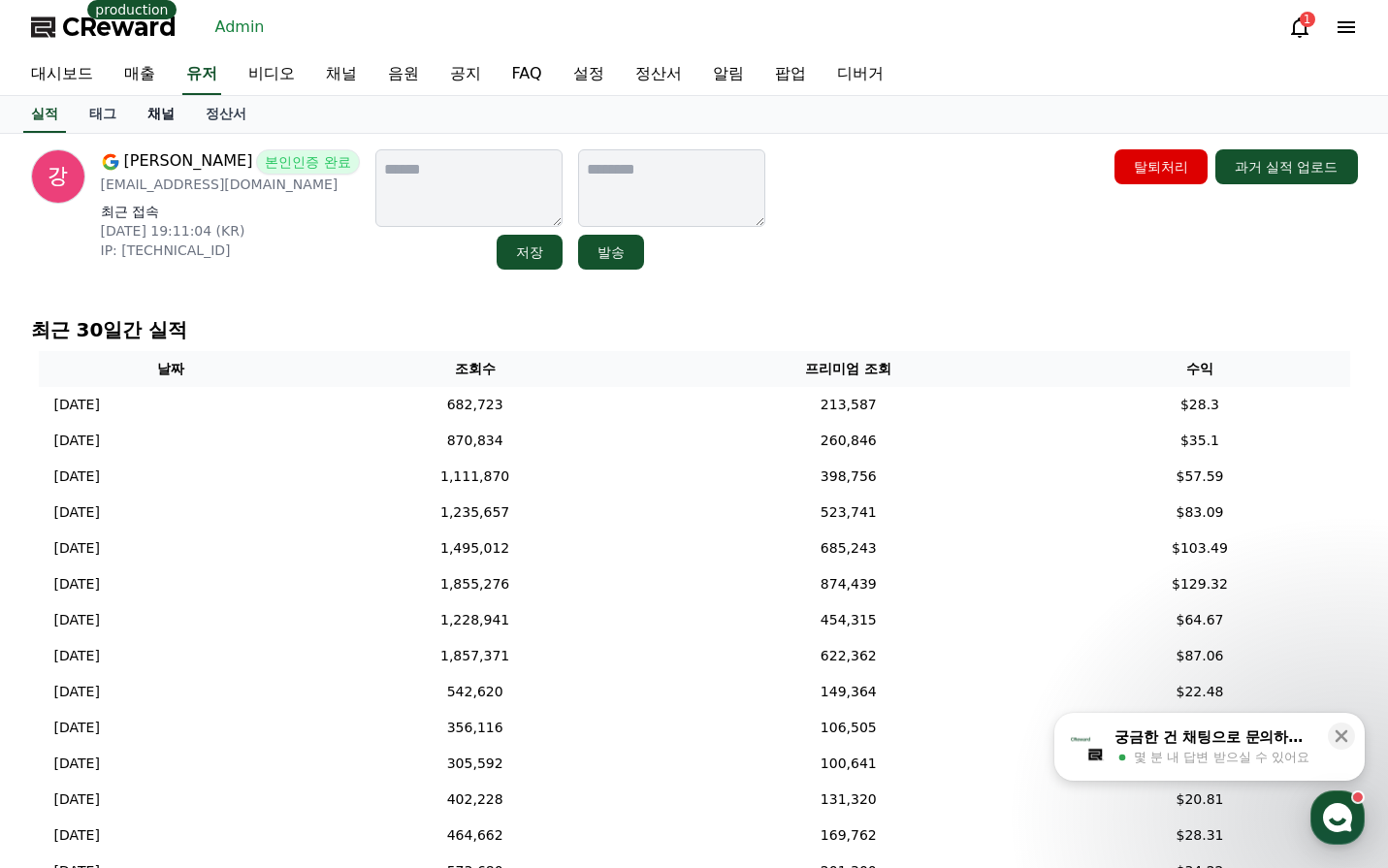
click at [168, 116] on link "채널" at bounding box center [160, 114] width 58 height 37
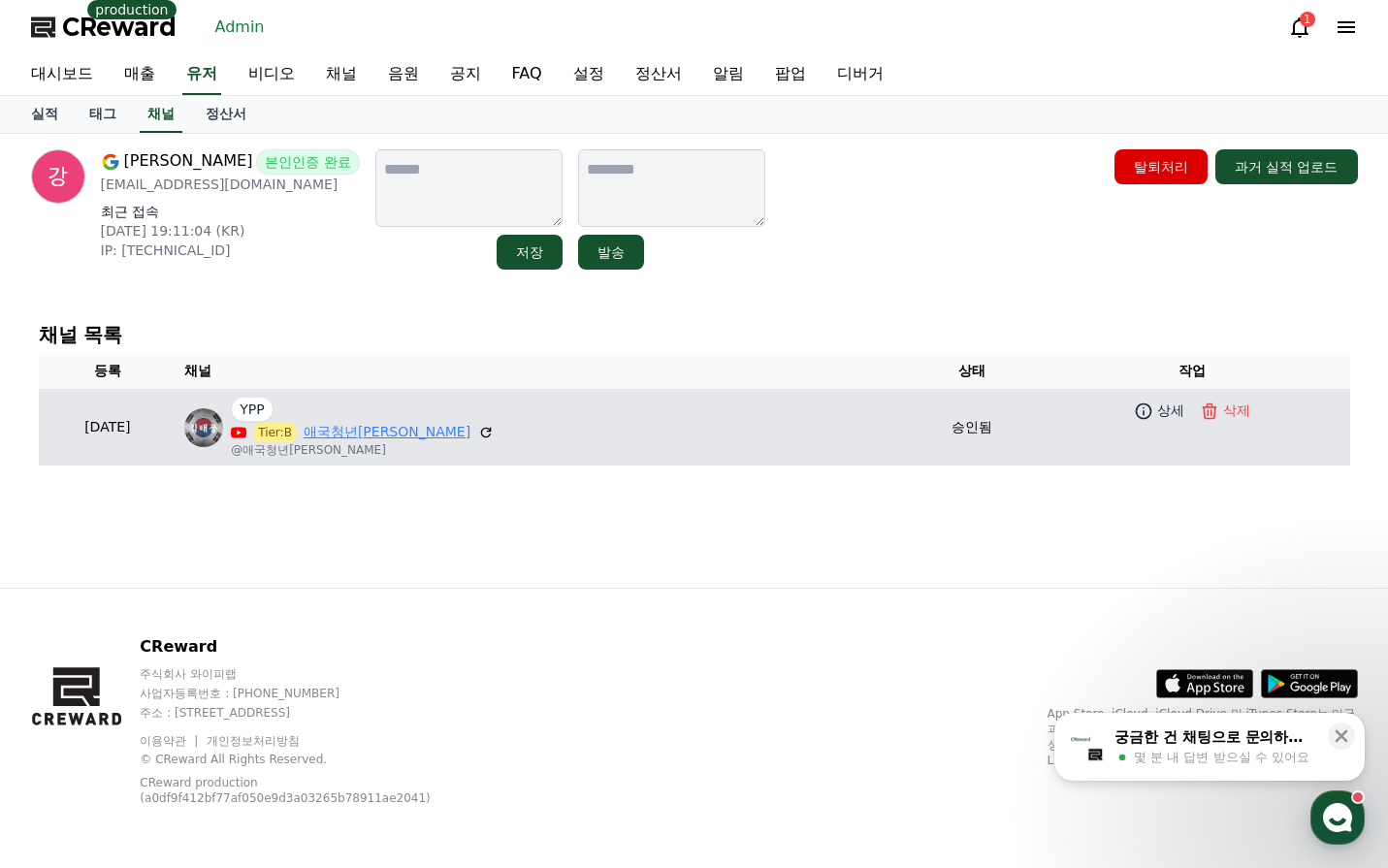
click at [429, 427] on link "애국청년[PERSON_NAME]" at bounding box center [387, 432] width 167 height 21
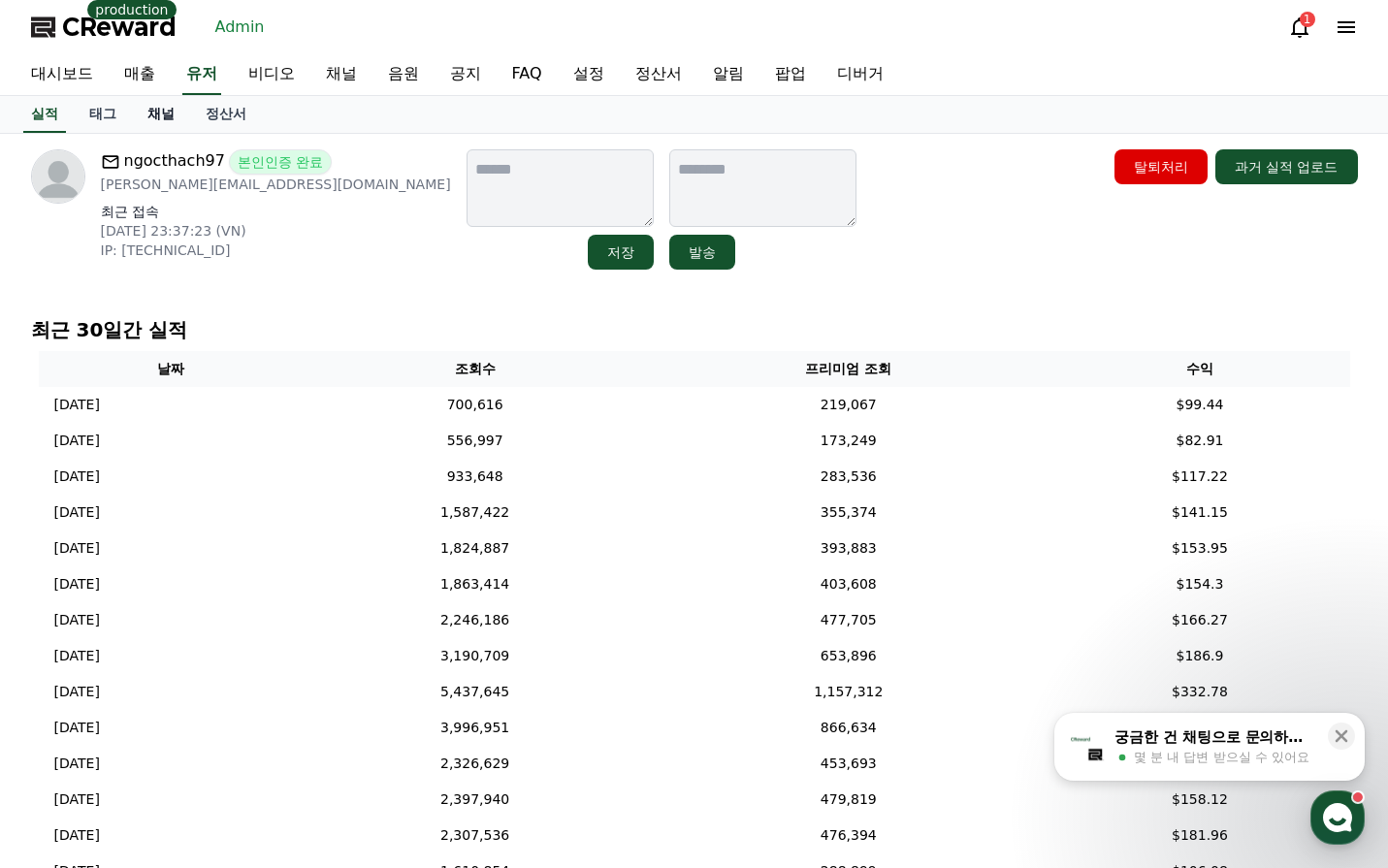
click at [163, 114] on link "채널" at bounding box center [160, 114] width 58 height 37
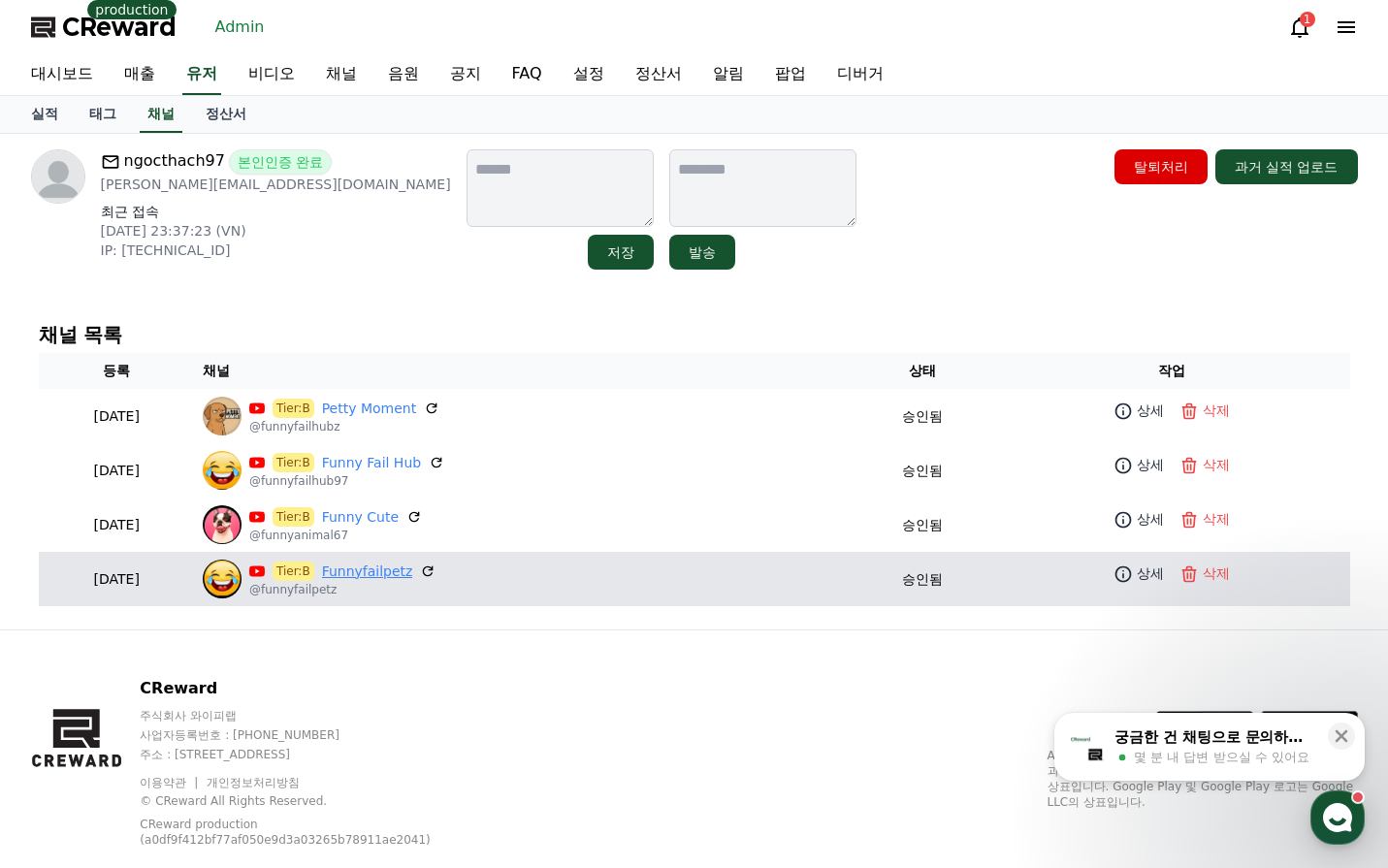
click at [413, 570] on link "Funnyfailpetz" at bounding box center [368, 571] width 91 height 21
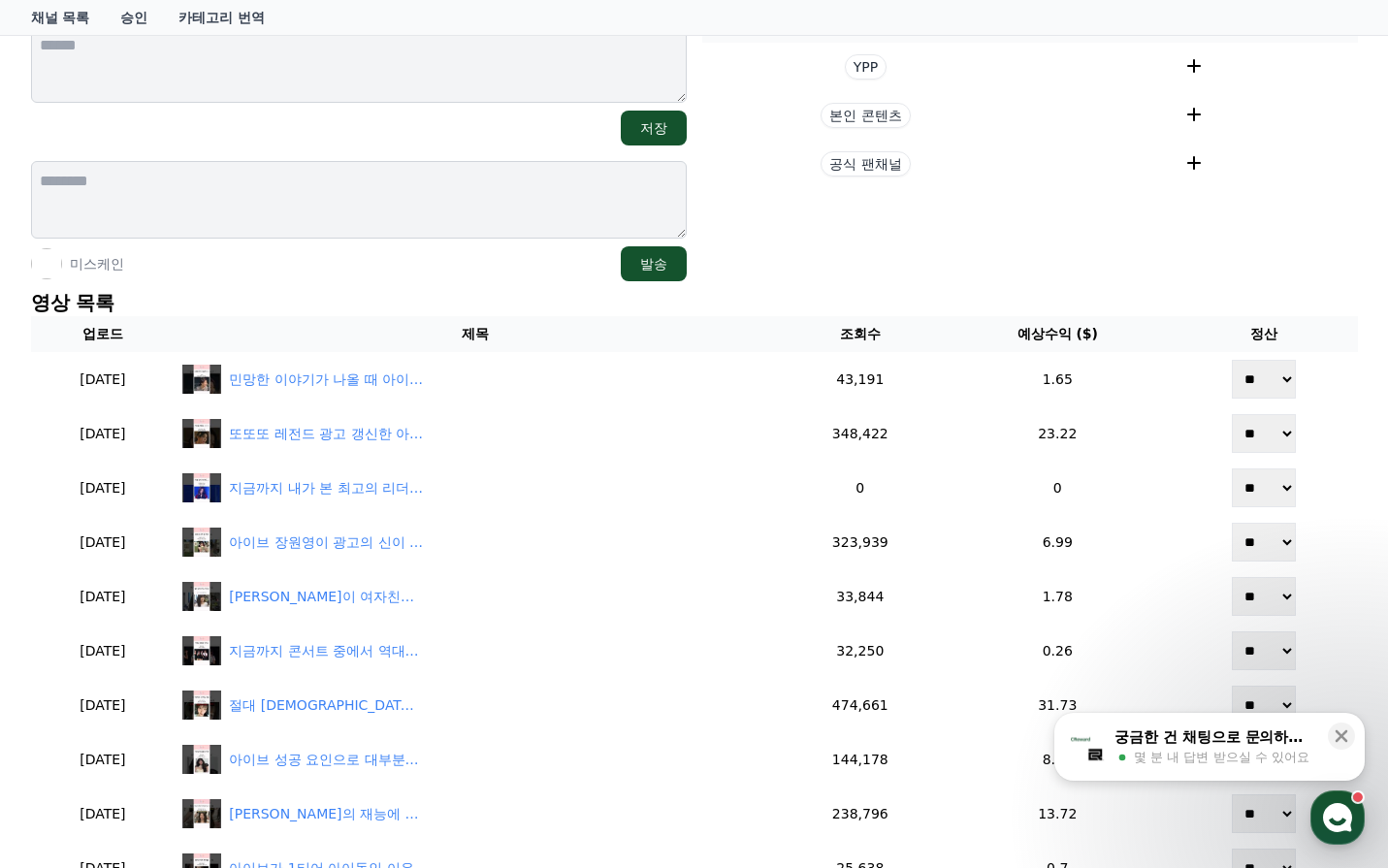
scroll to position [291, 0]
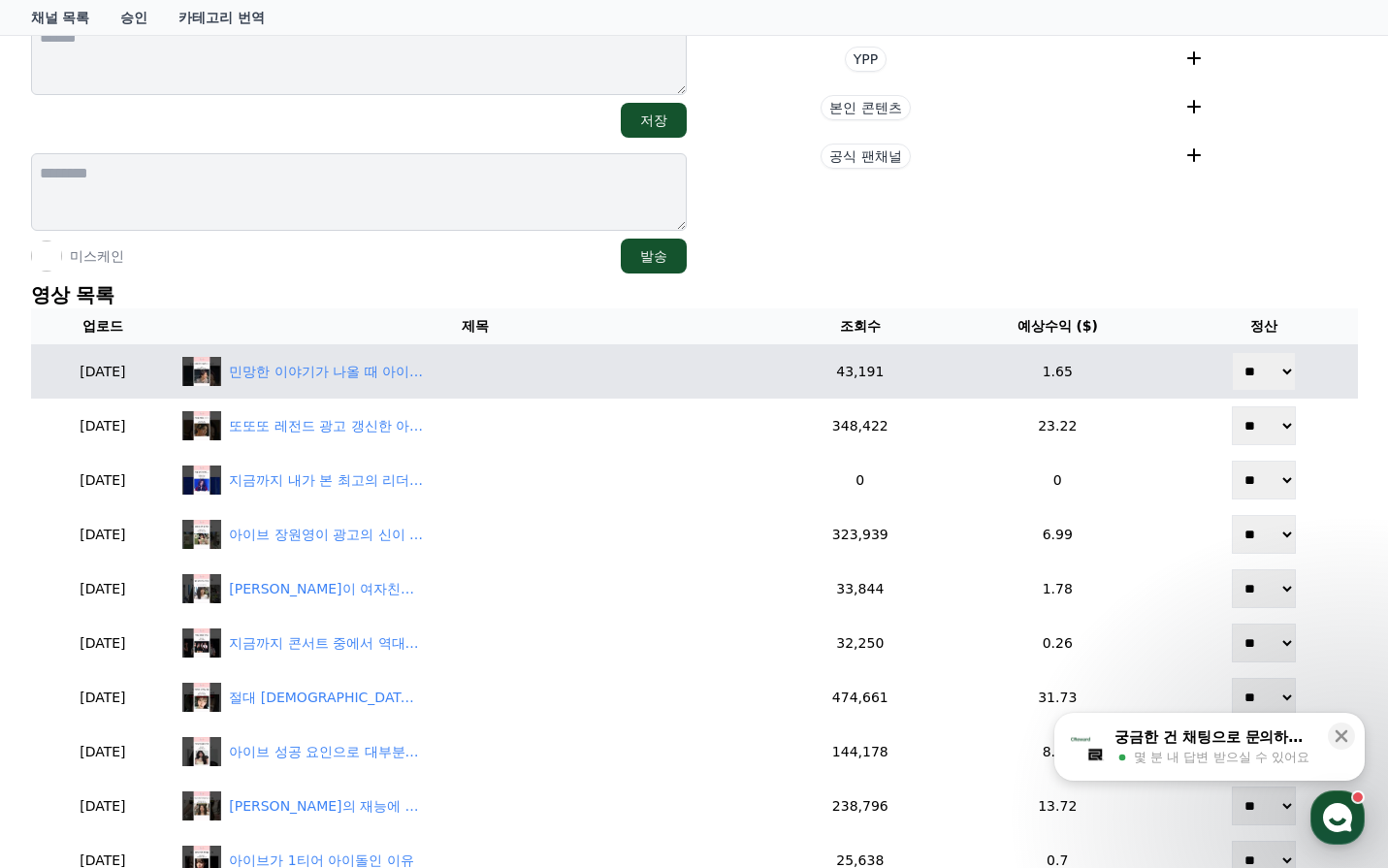
click at [394, 352] on td "민망한 이야기가 나올 때 아이브 멤버들의 대처법 ㅋㅋ" at bounding box center [476, 371] width 601 height 54
click at [390, 370] on div "민망한 이야기가 나올 때 아이브 멤버들의 대처법 ㅋㅋ" at bounding box center [326, 372] width 194 height 21
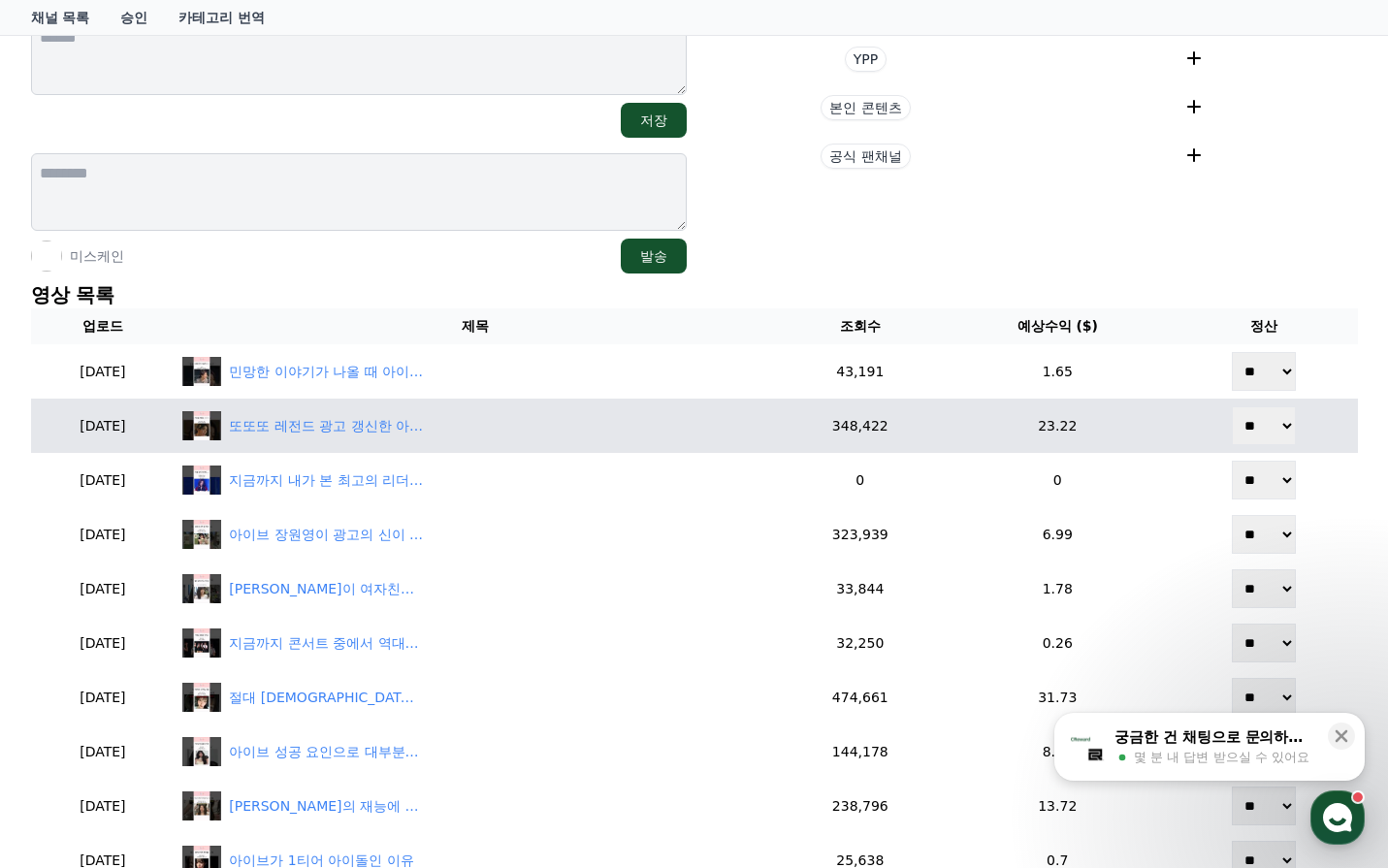
click at [367, 442] on td "또또또 레전드 광고 갱신한 아이브 장원영 ㄷㄷㄷ" at bounding box center [476, 425] width 601 height 54
click at [366, 428] on div "또또또 레전드 광고 갱신한 아이브 장원영 ㄷㄷㄷ" at bounding box center [326, 426] width 194 height 21
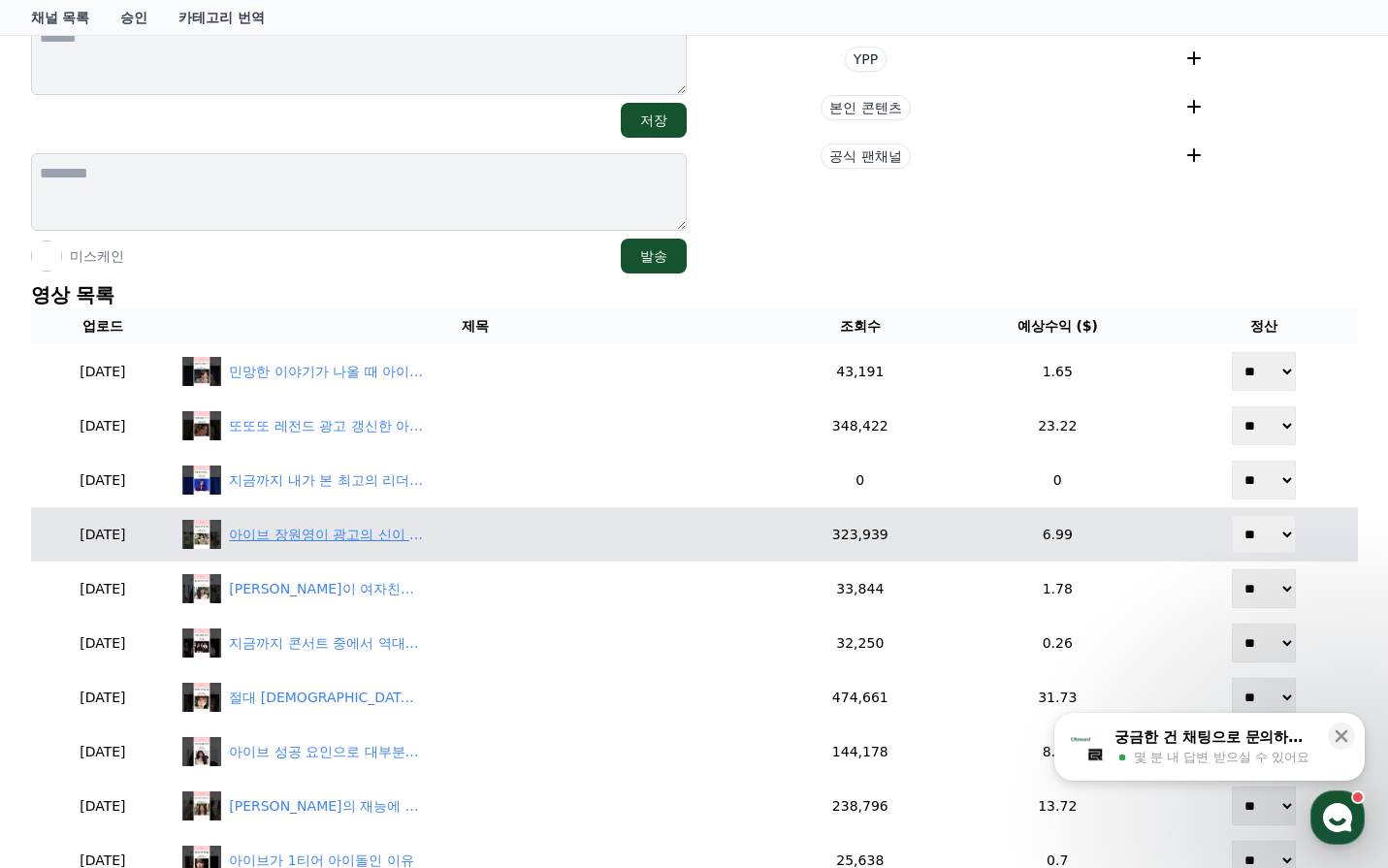
click at [381, 542] on div "아이브 장원영이 광고의 신이 된 이유 ㄷㄷ" at bounding box center [326, 535] width 194 height 21
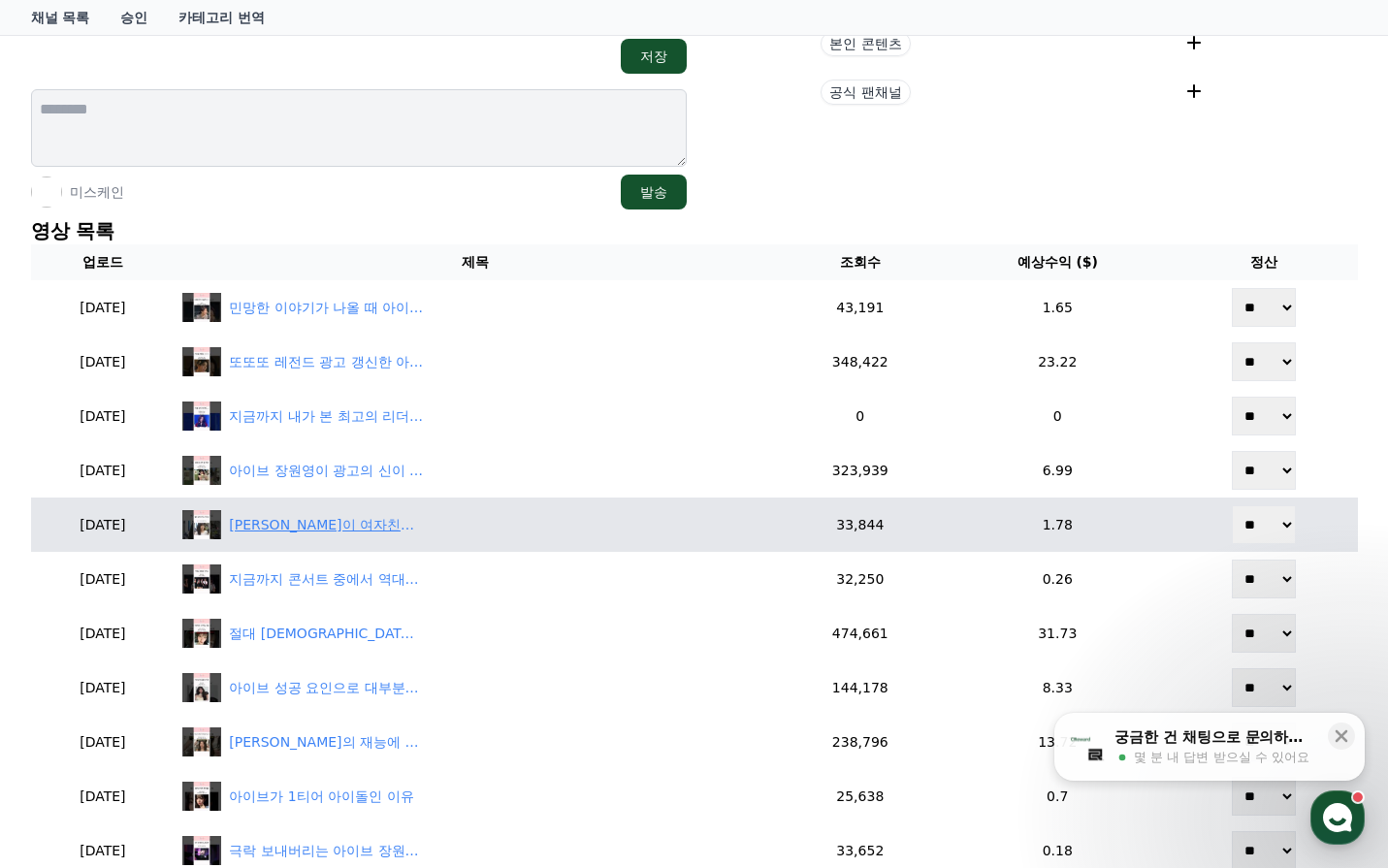
scroll to position [388, 0]
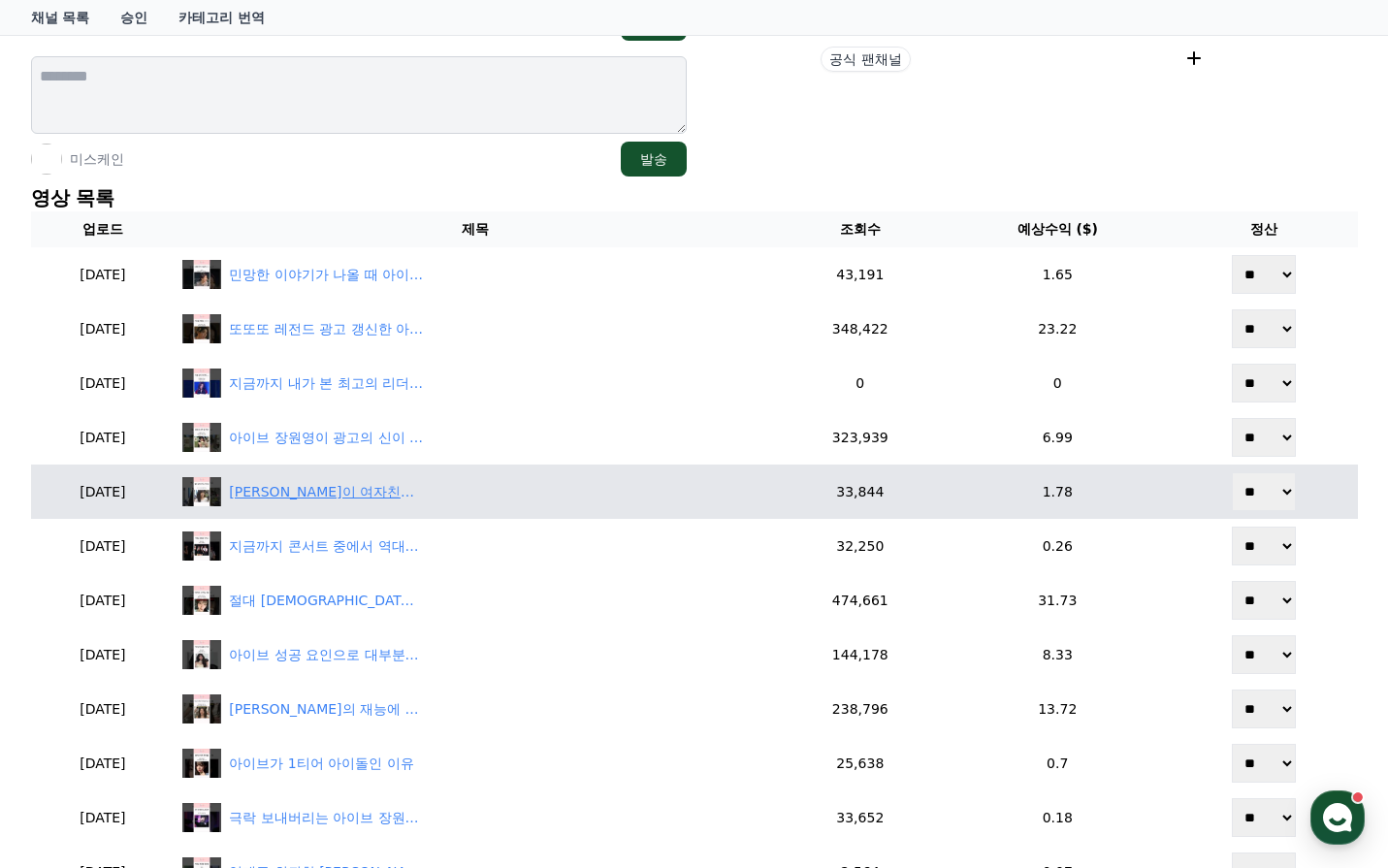
click at [387, 494] on div "[PERSON_NAME]이 여자친구를 만나기 위한 피드백을 하는 아이브 멤버들 ㅋㅋ" at bounding box center [326, 492] width 194 height 21
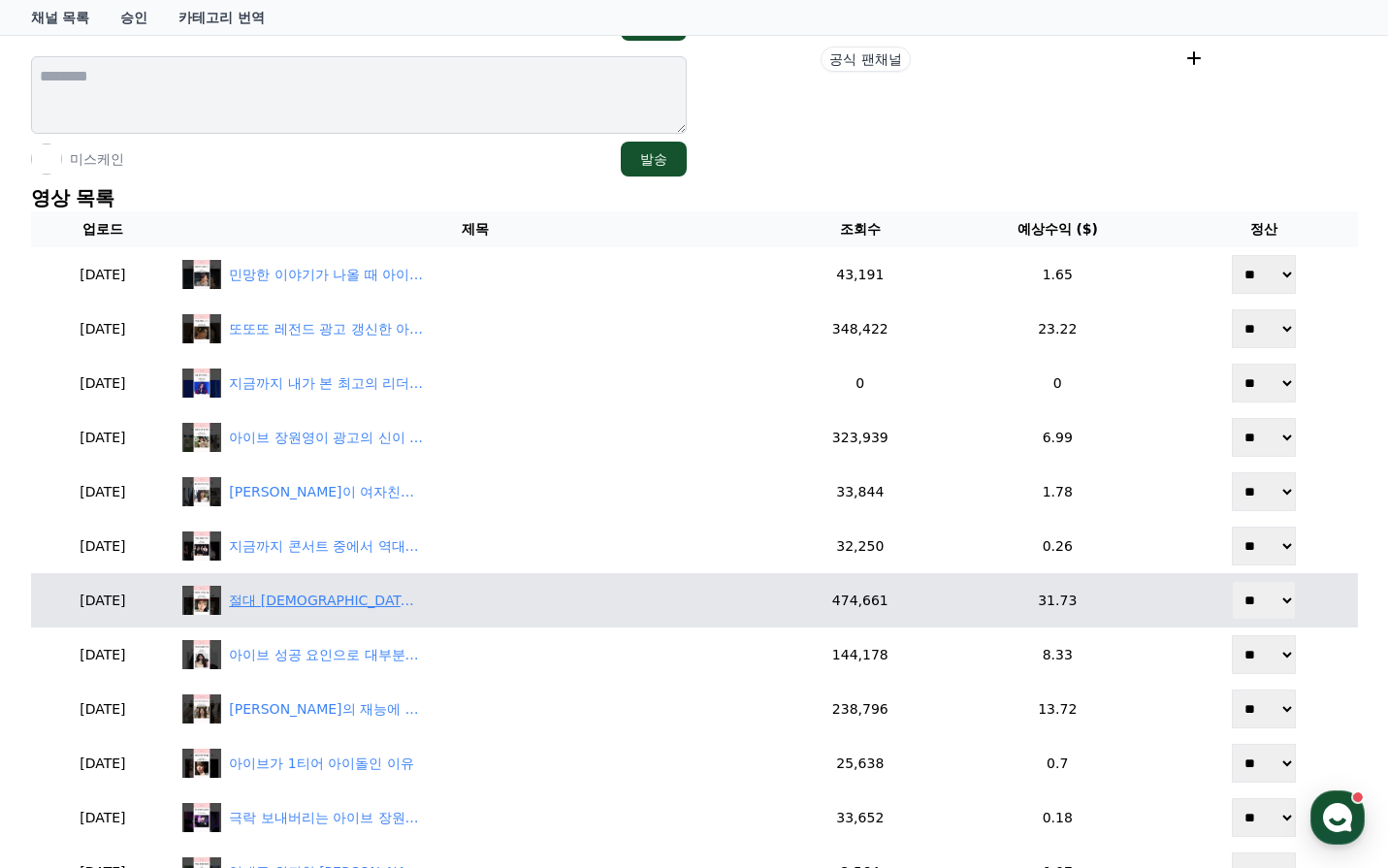
click at [364, 608] on div "절대 [DEMOGRAPHIC_DATA]는 안 당할 것 같은 아이브 리즈 ㅋㅋ" at bounding box center [326, 601] width 194 height 21
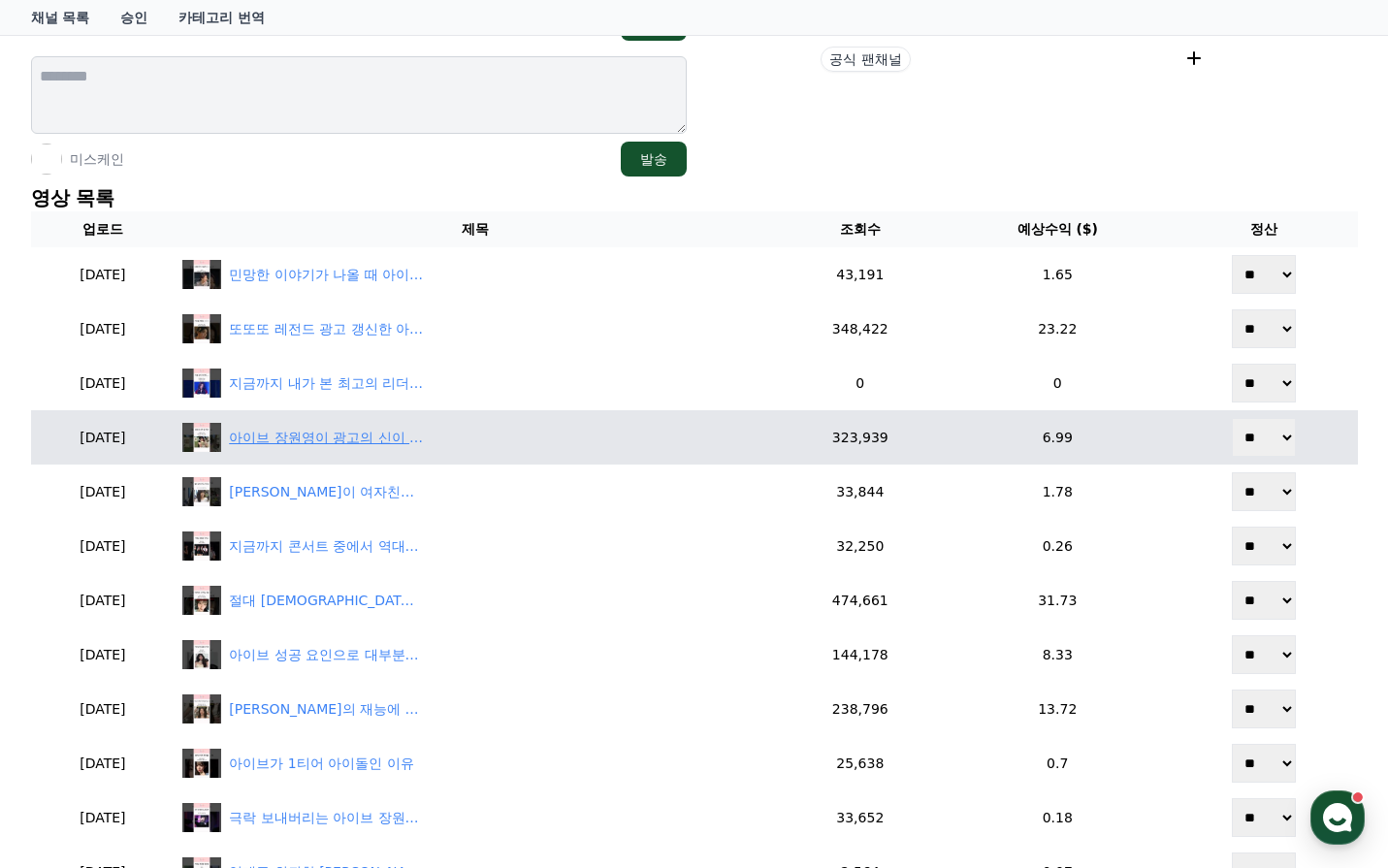
click at [388, 439] on div "아이브 장원영이 광고의 신이 된 이유 ㄷㄷ" at bounding box center [326, 438] width 194 height 21
click at [322, 434] on div "아이브 장원영이 광고의 신이 된 이유 ㄷㄷ" at bounding box center [326, 438] width 194 height 21
click at [411, 446] on div "아이브 장원영이 광고의 신이 된 이유 ㄷㄷ" at bounding box center [326, 438] width 194 height 21
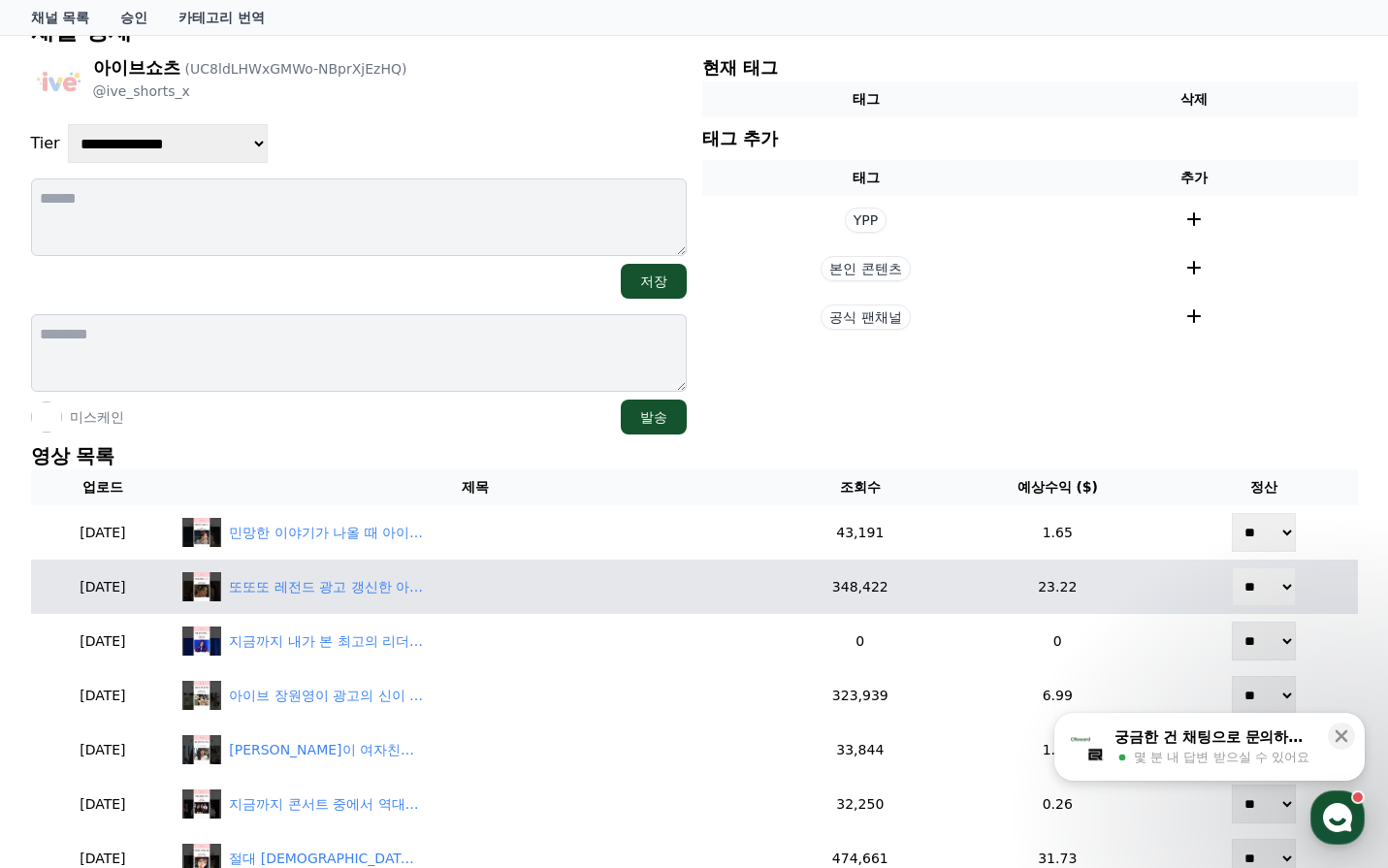
scroll to position [291, 0]
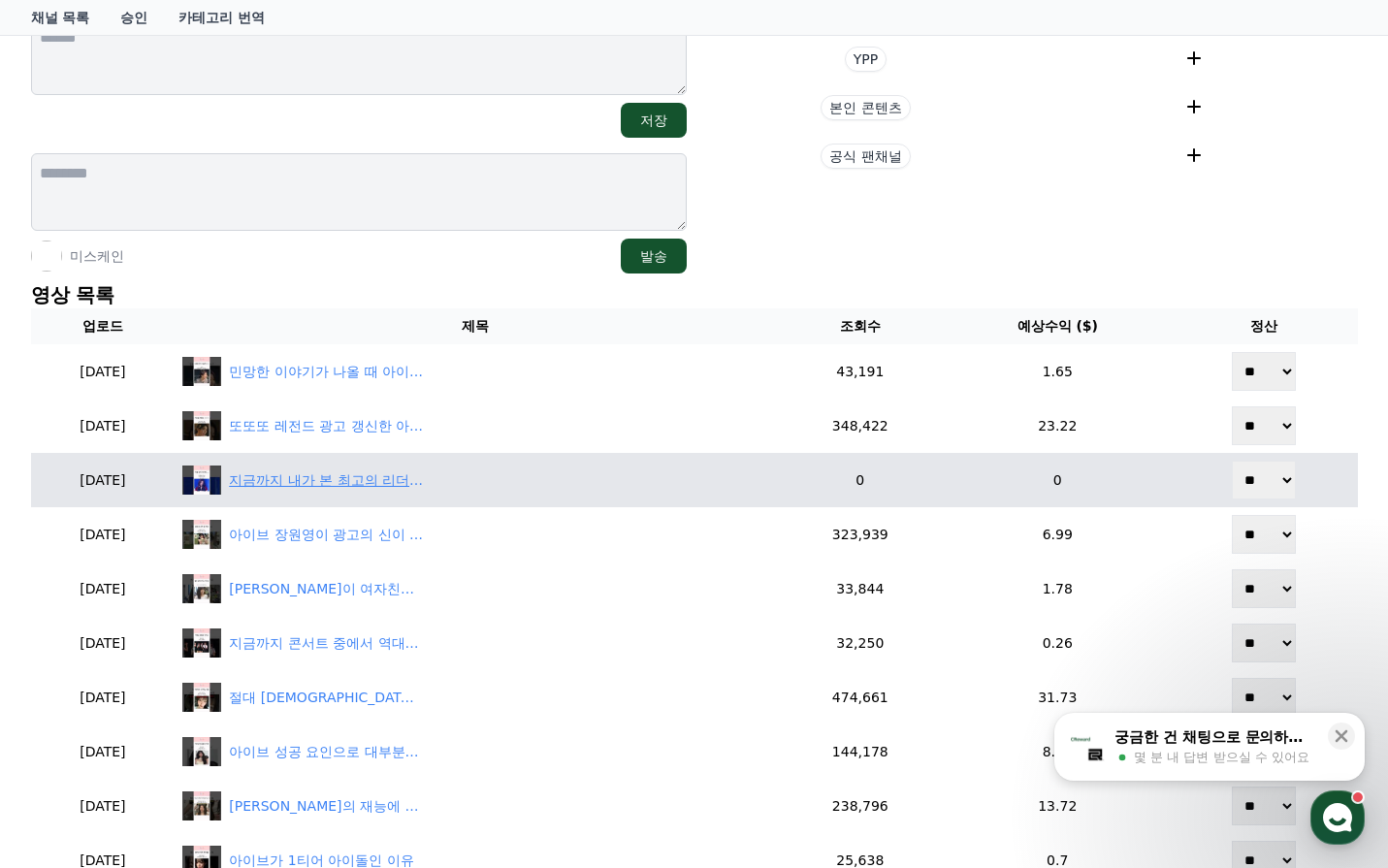
click at [369, 471] on div "지금까지 내가 본 최고의 리더, 아이브 안유진" at bounding box center [326, 480] width 194 height 21
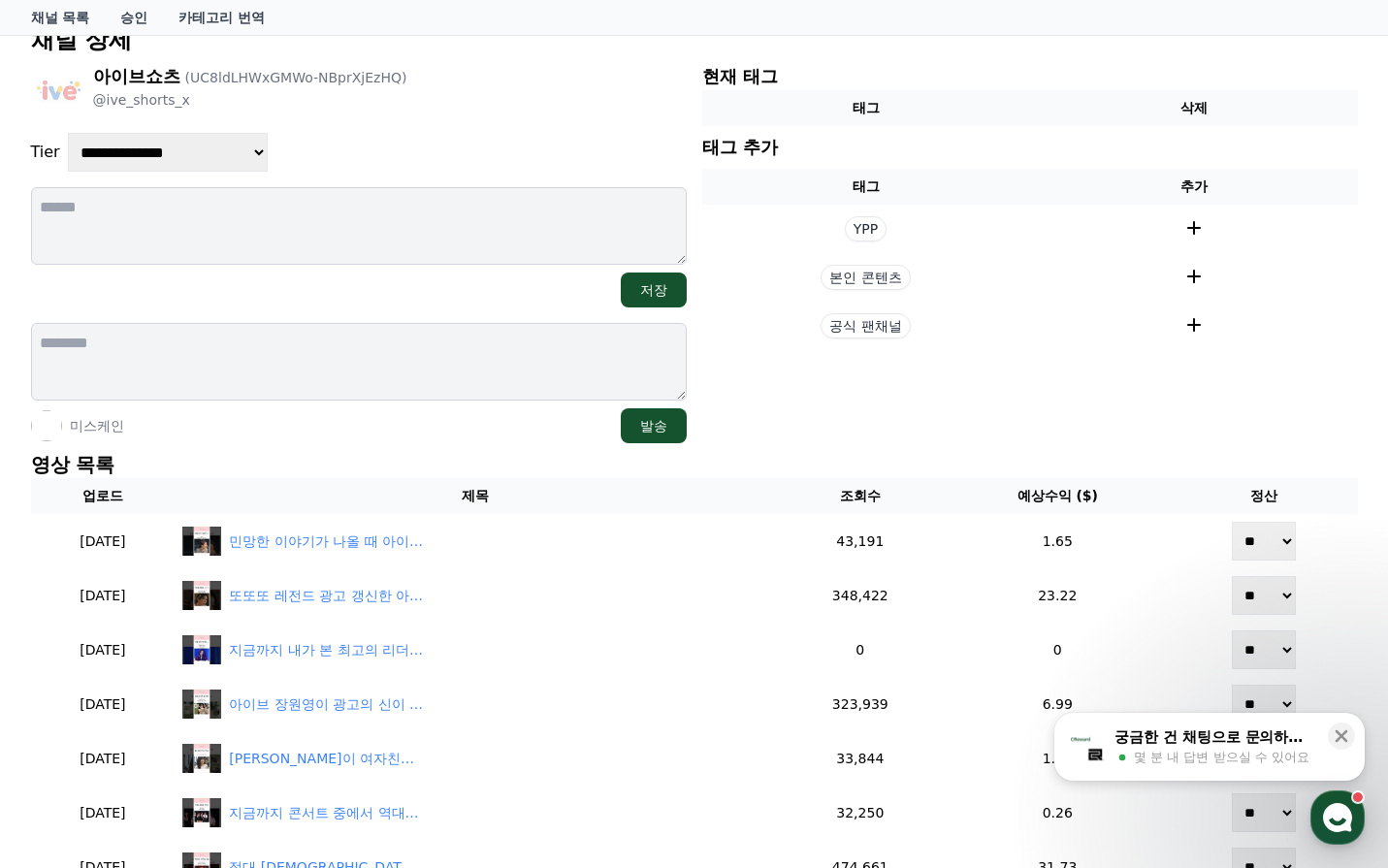
scroll to position [388, 0]
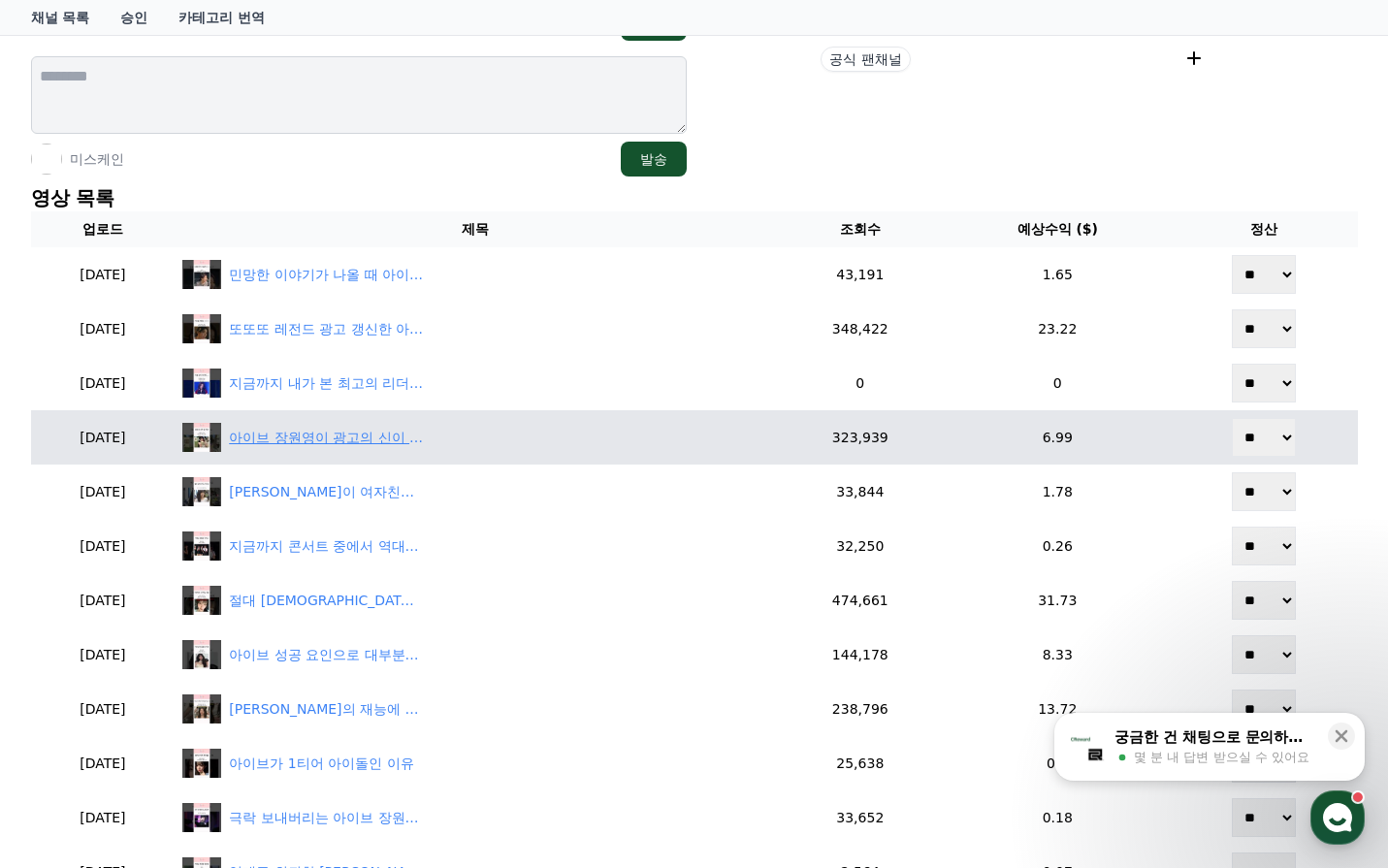
click at [387, 438] on div "아이브 장원영이 광고의 신이 된 이유 ㄷㄷ" at bounding box center [326, 438] width 194 height 21
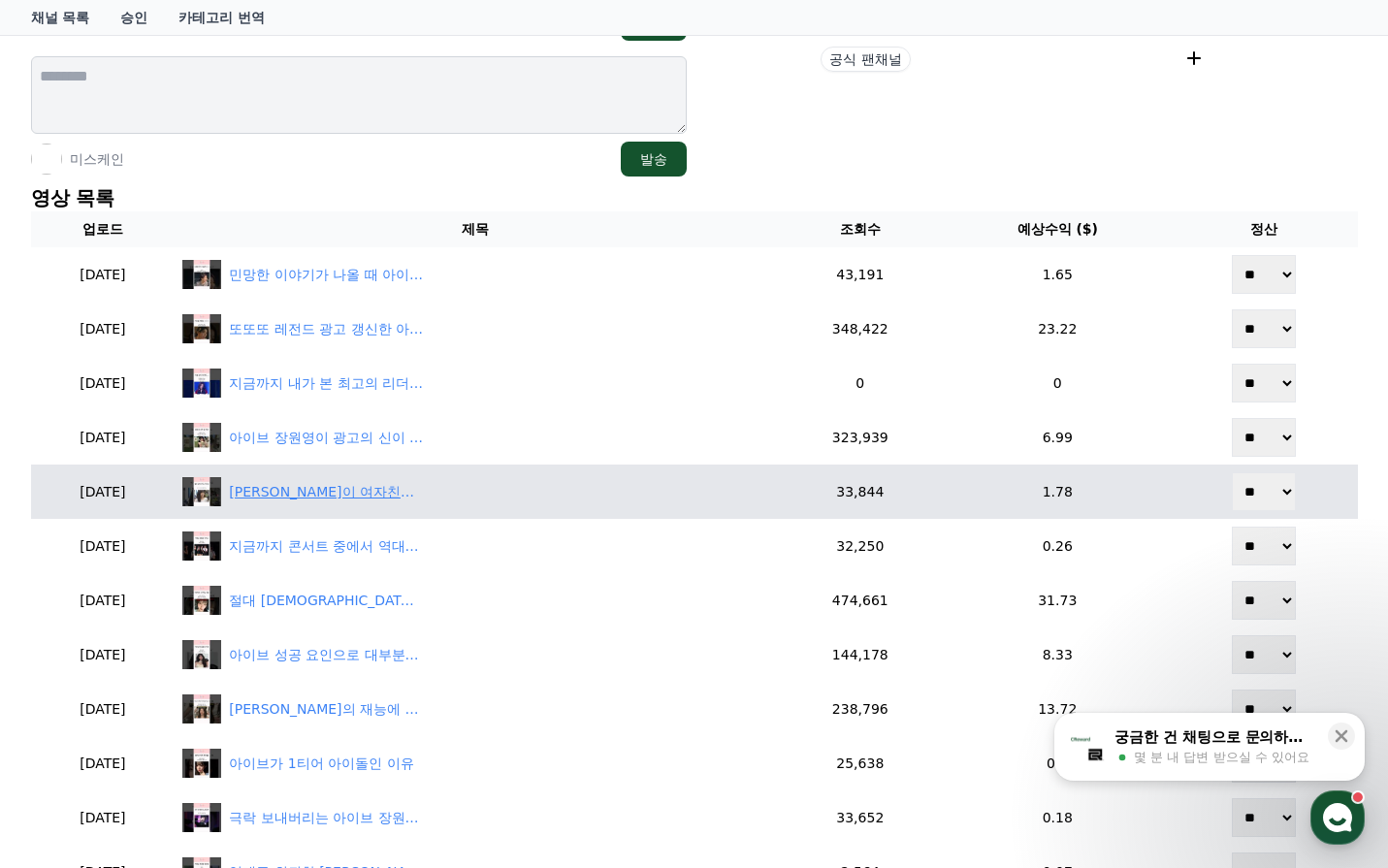
click at [416, 489] on div "[PERSON_NAME]이 여자친구를 만나기 위한 피드백을 하는 아이브 멤버들 ㅋㅋ" at bounding box center [326, 492] width 194 height 21
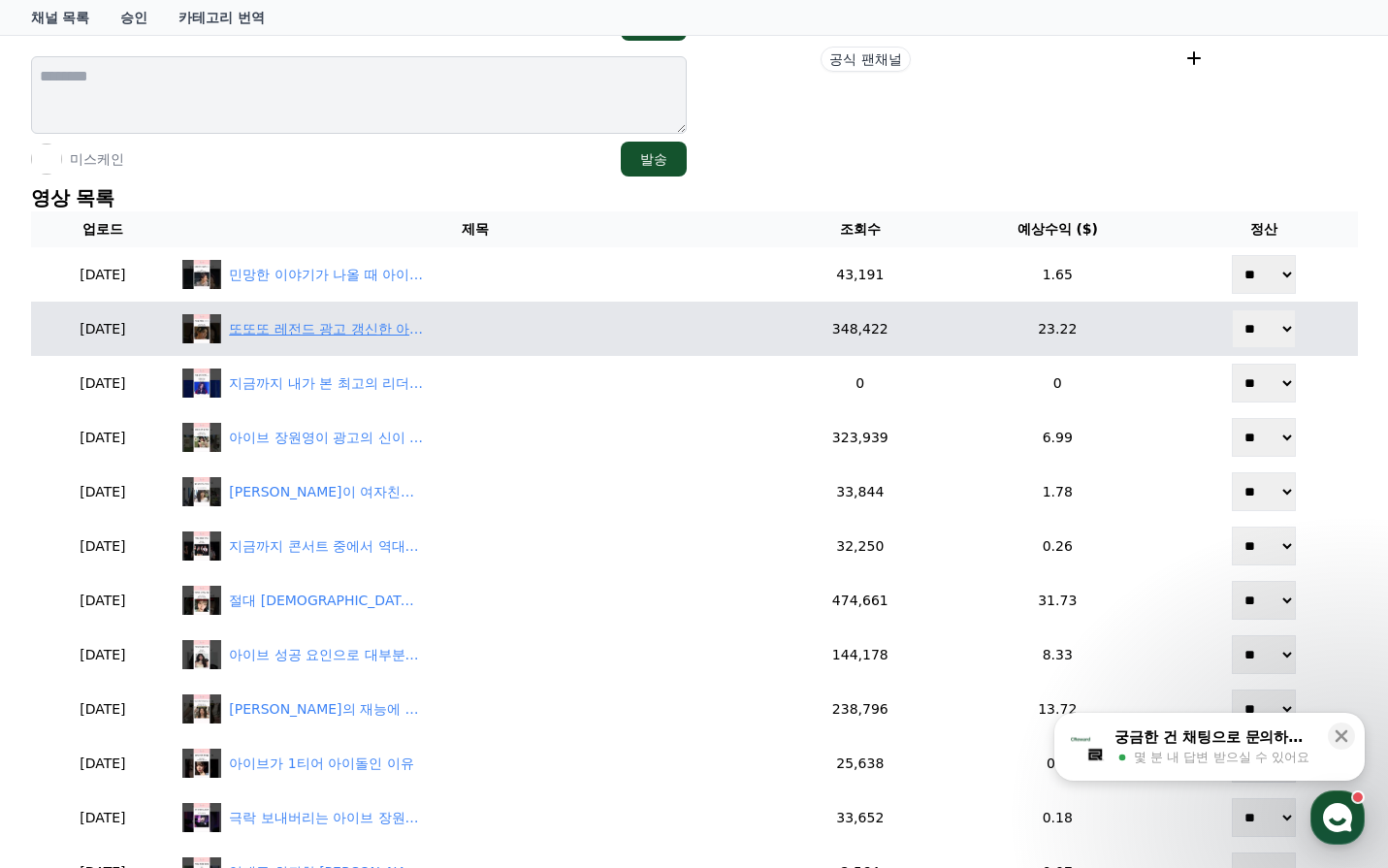
click at [386, 328] on div "또또또 레전드 광고 갱신한 아이브 장원영 ㄷㄷㄷ" at bounding box center [326, 329] width 194 height 21
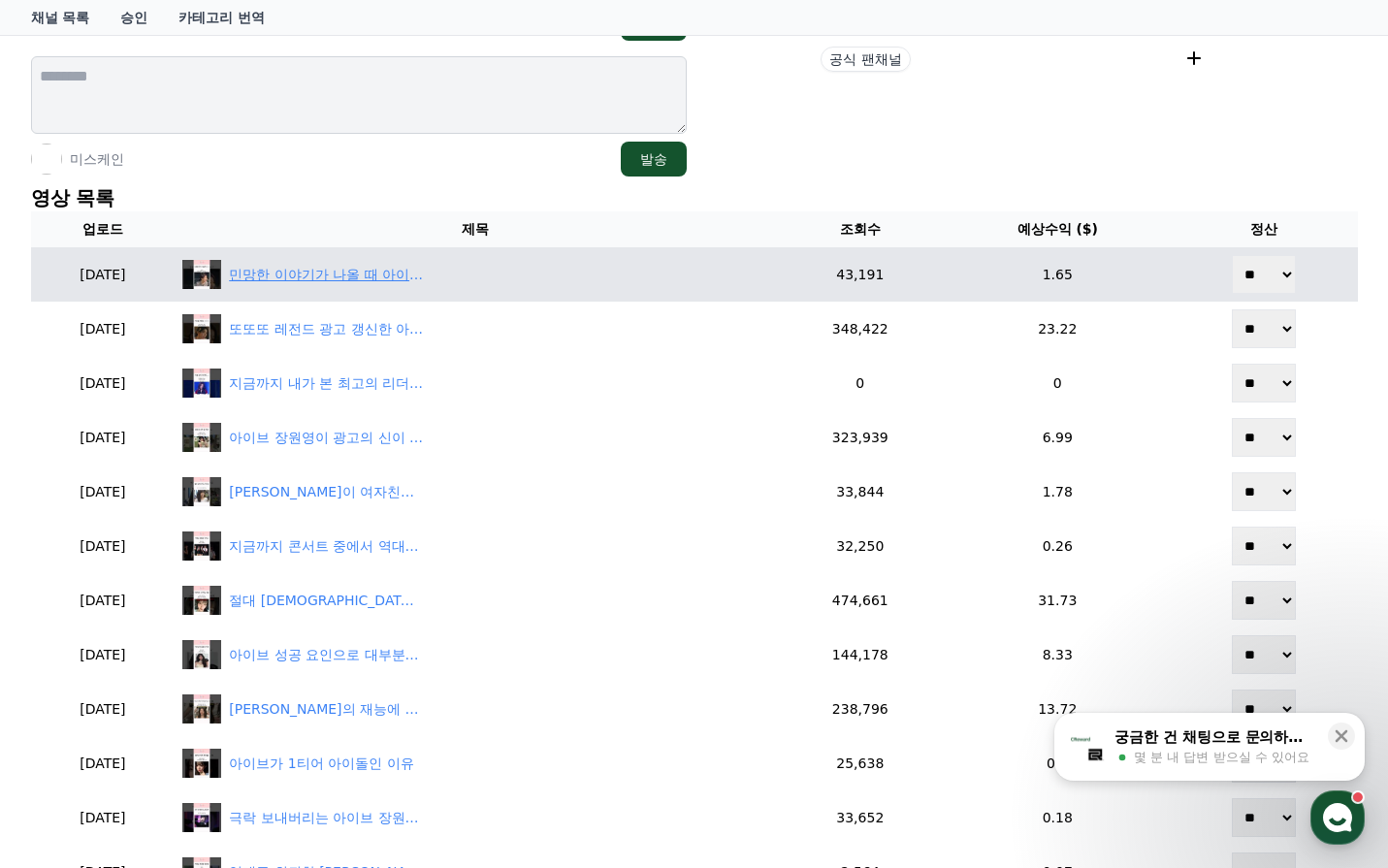
click at [396, 267] on div "민망한 이야기가 나올 때 아이브 멤버들의 대처법 ㅋㅋ" at bounding box center [326, 275] width 194 height 21
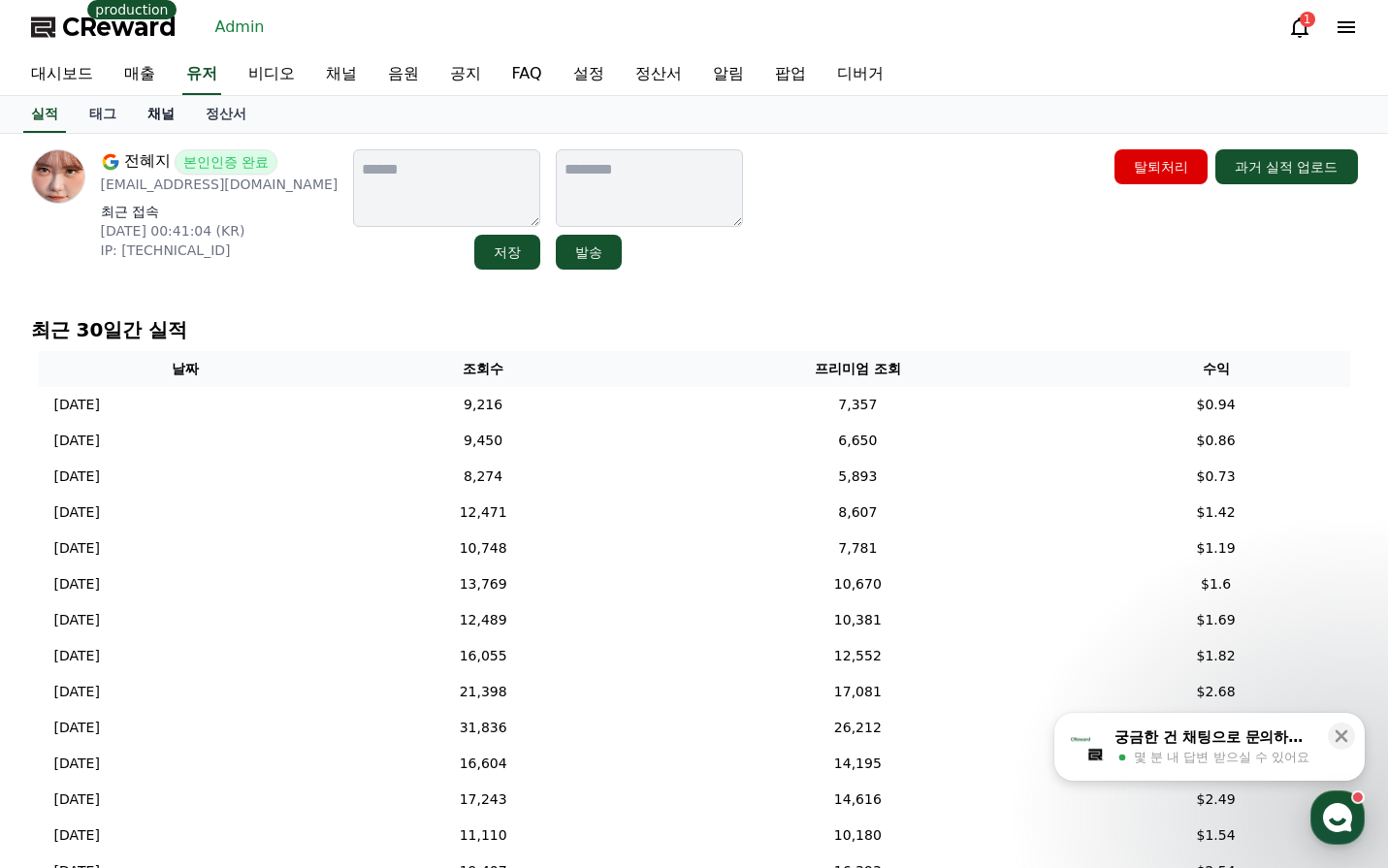
click at [176, 112] on link "채널" at bounding box center [160, 114] width 58 height 37
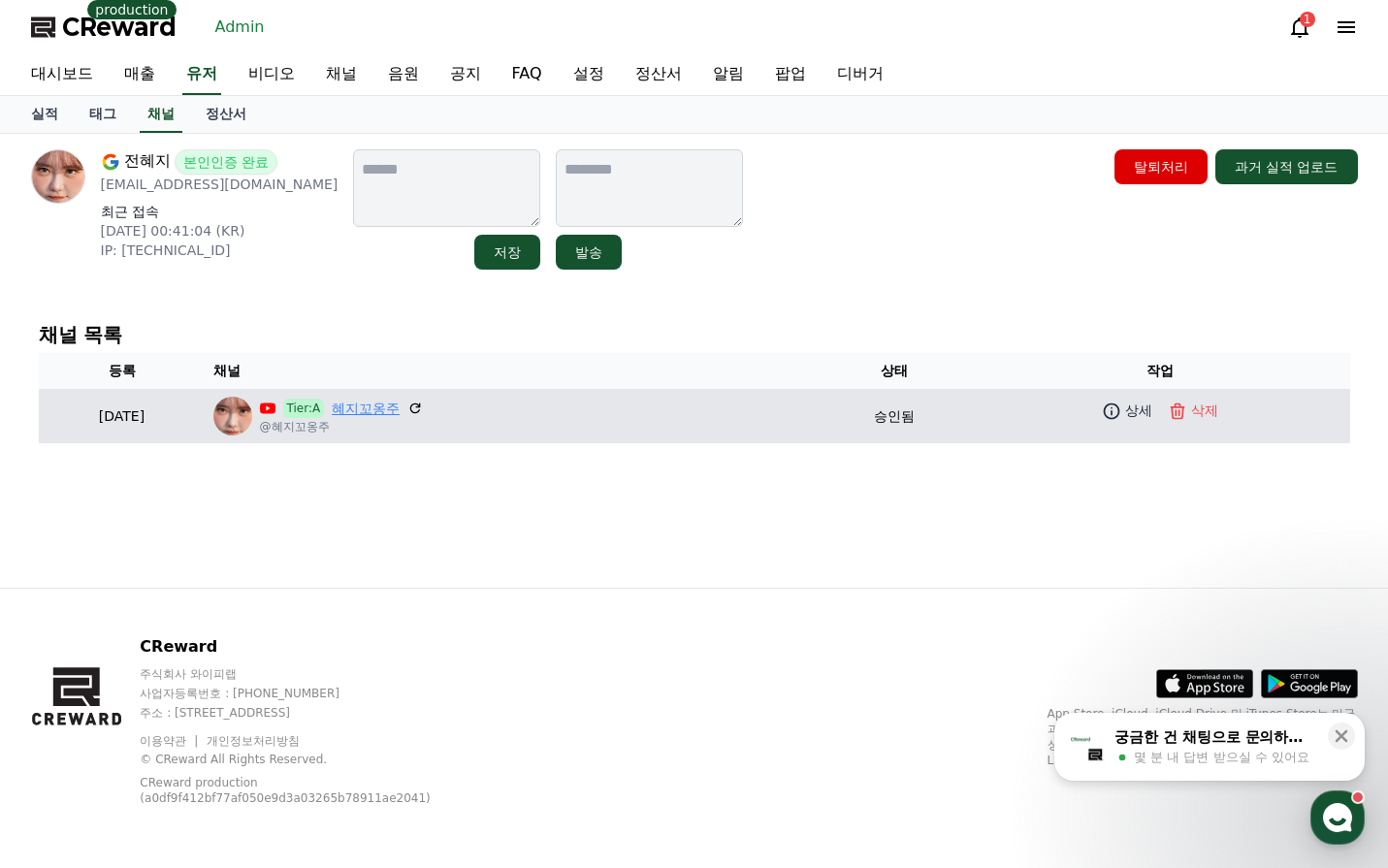
click at [399, 407] on link "혜지꼬옹주" at bounding box center [366, 408] width 68 height 21
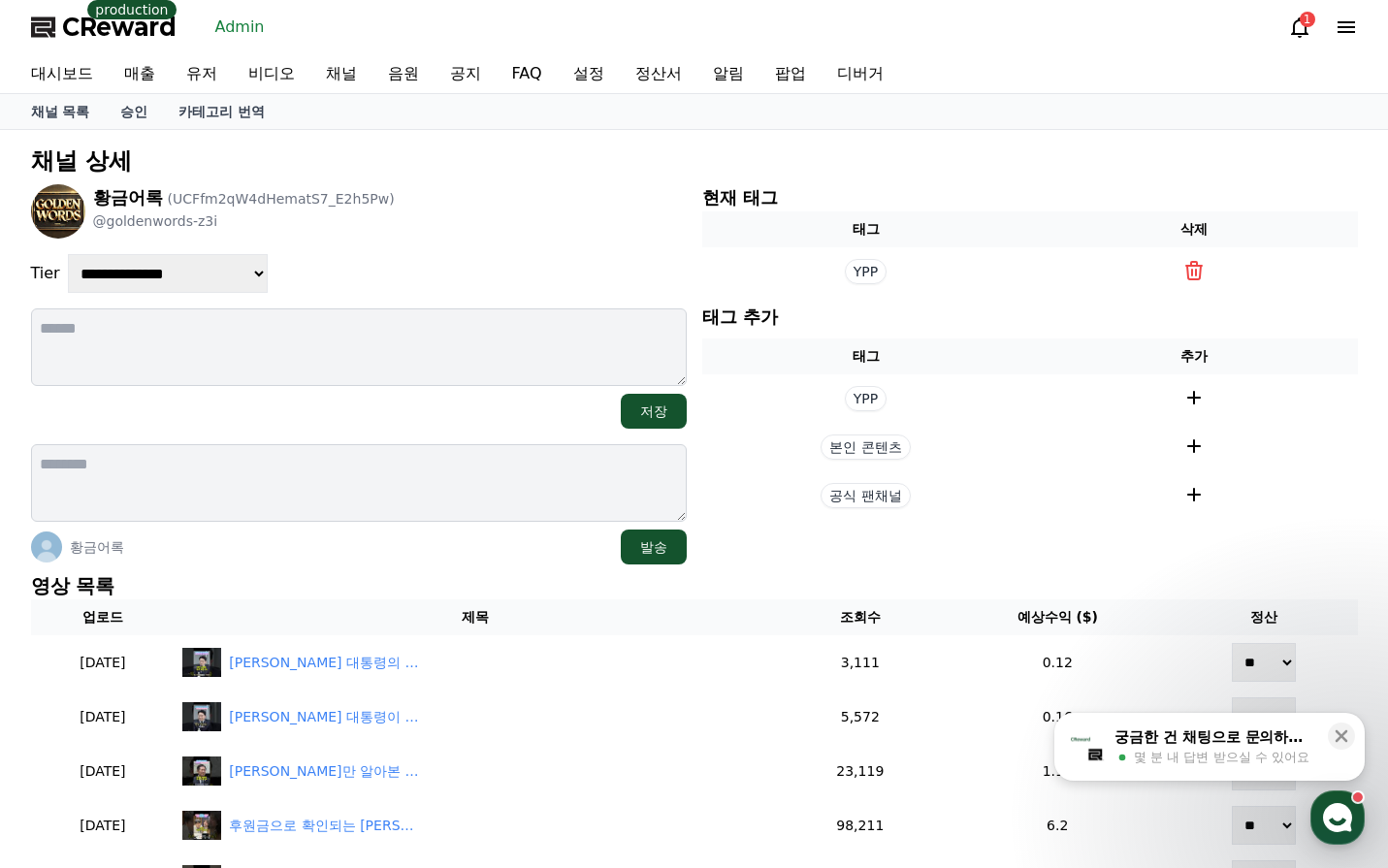
click at [447, 205] on div "황금어록 (UCFfm2qW4dHematS7_E2h5Pw) @goldenwords-z3i" at bounding box center [358, 211] width 655 height 54
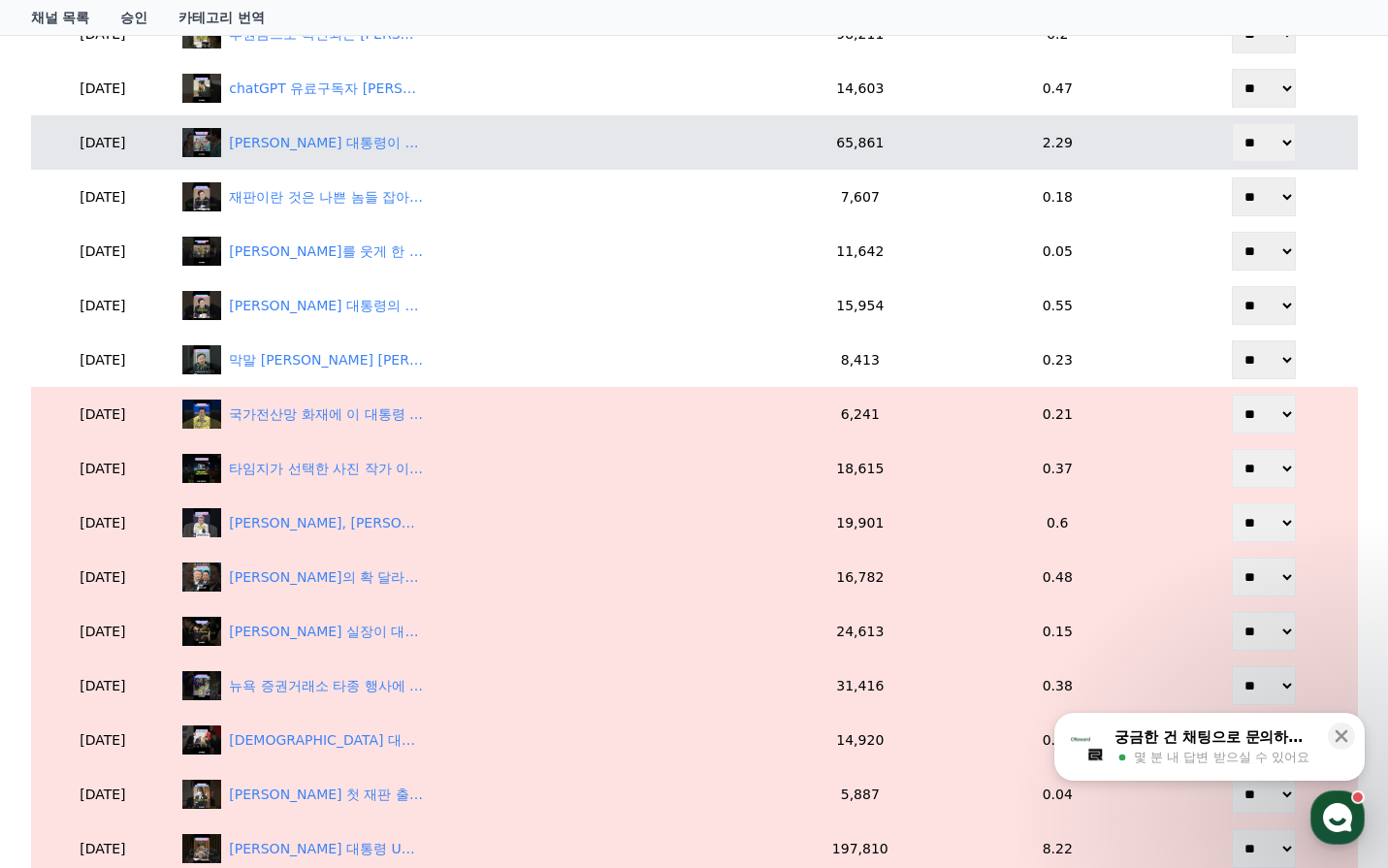
scroll to position [582, 0]
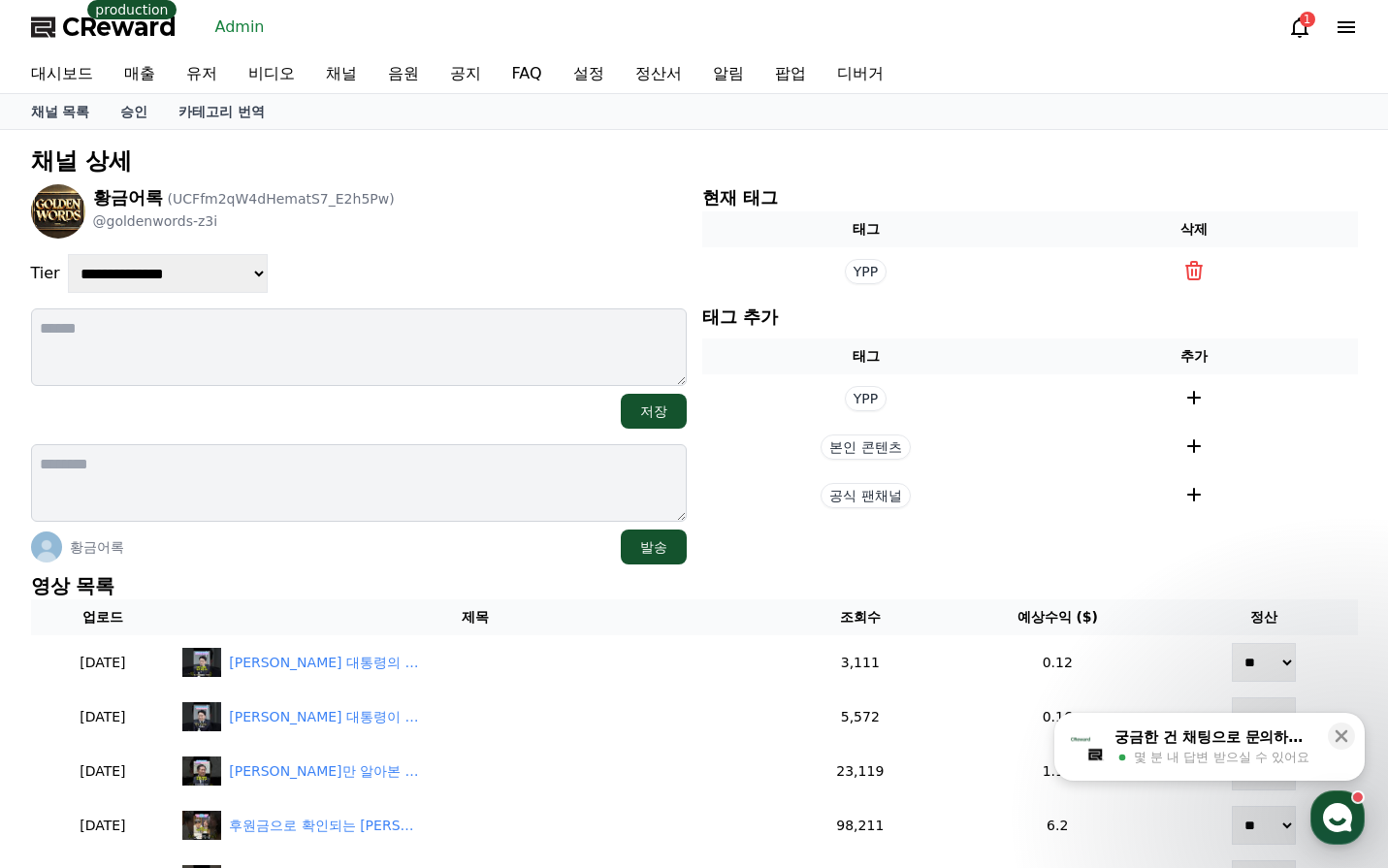
scroll to position [582, 0]
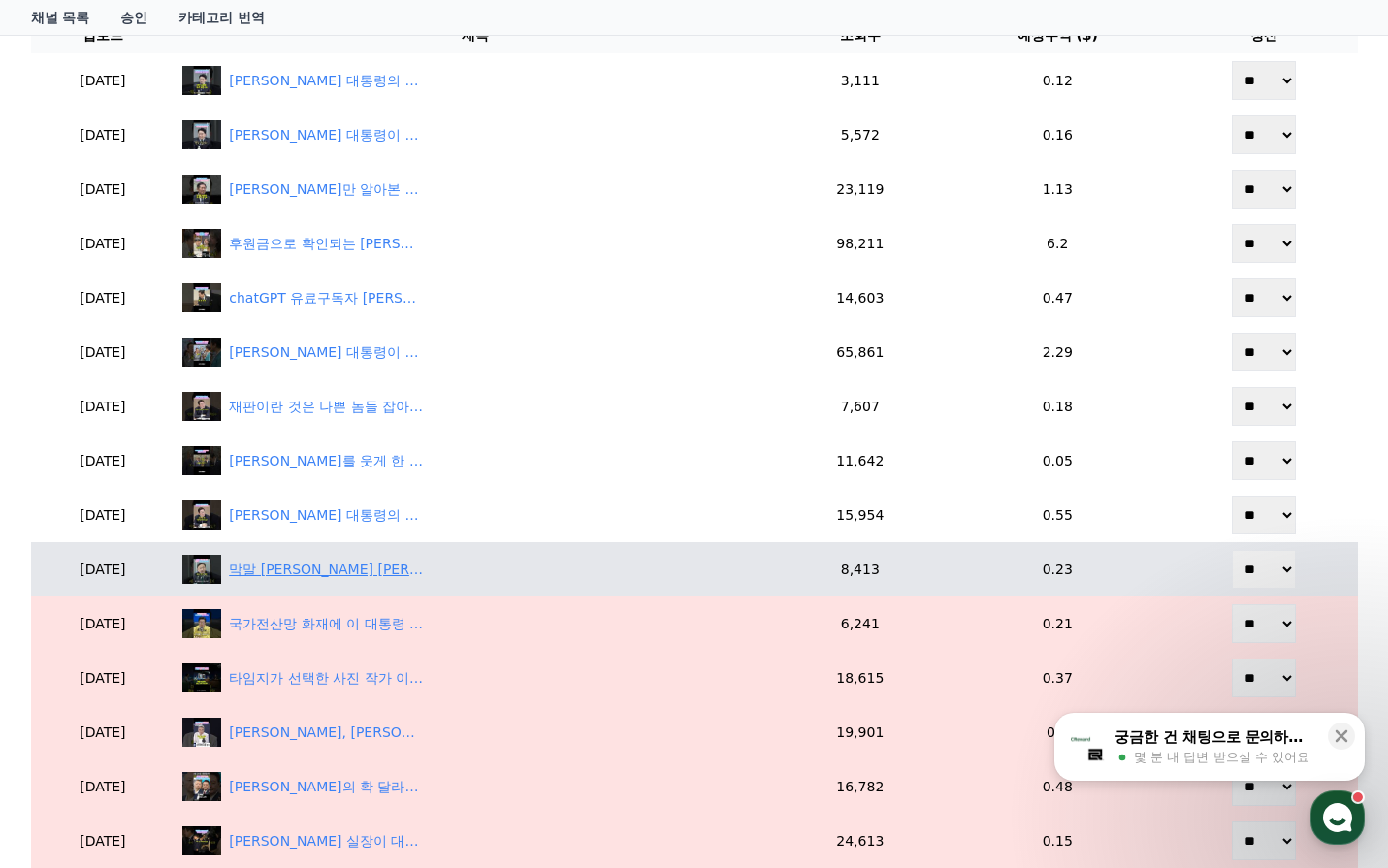
click at [409, 570] on div "막말 [PERSON_NAME] [PERSON_NAME] 징계안 제출 할 것#shorts #신장식#[PERSON_NAME]" at bounding box center [326, 569] width 194 height 21
click at [405, 577] on div "막말 [PERSON_NAME] [PERSON_NAME] 징계안 제출 할 것#shorts #신장식#[PERSON_NAME]" at bounding box center [326, 569] width 194 height 21
click at [1261, 580] on select "** **" at bounding box center [1263, 568] width 64 height 39
select select "********"
click at [1234, 550] on select "** **" at bounding box center [1263, 568] width 64 height 39
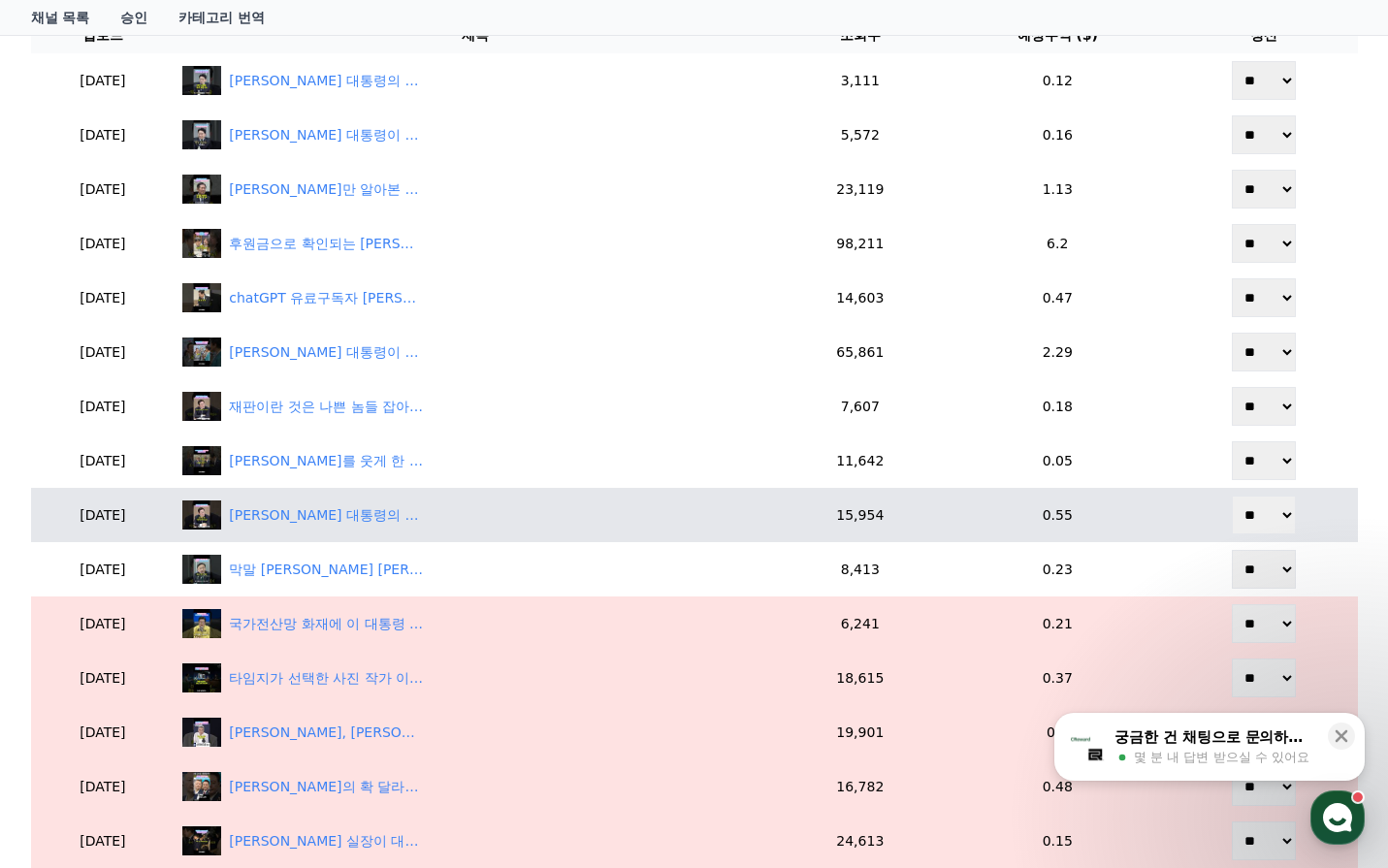
drag, startPoint x: 1275, startPoint y: 509, endPoint x: 1275, endPoint y: 534, distance: 25.0
click at [1275, 509] on select "** **" at bounding box center [1263, 514] width 64 height 39
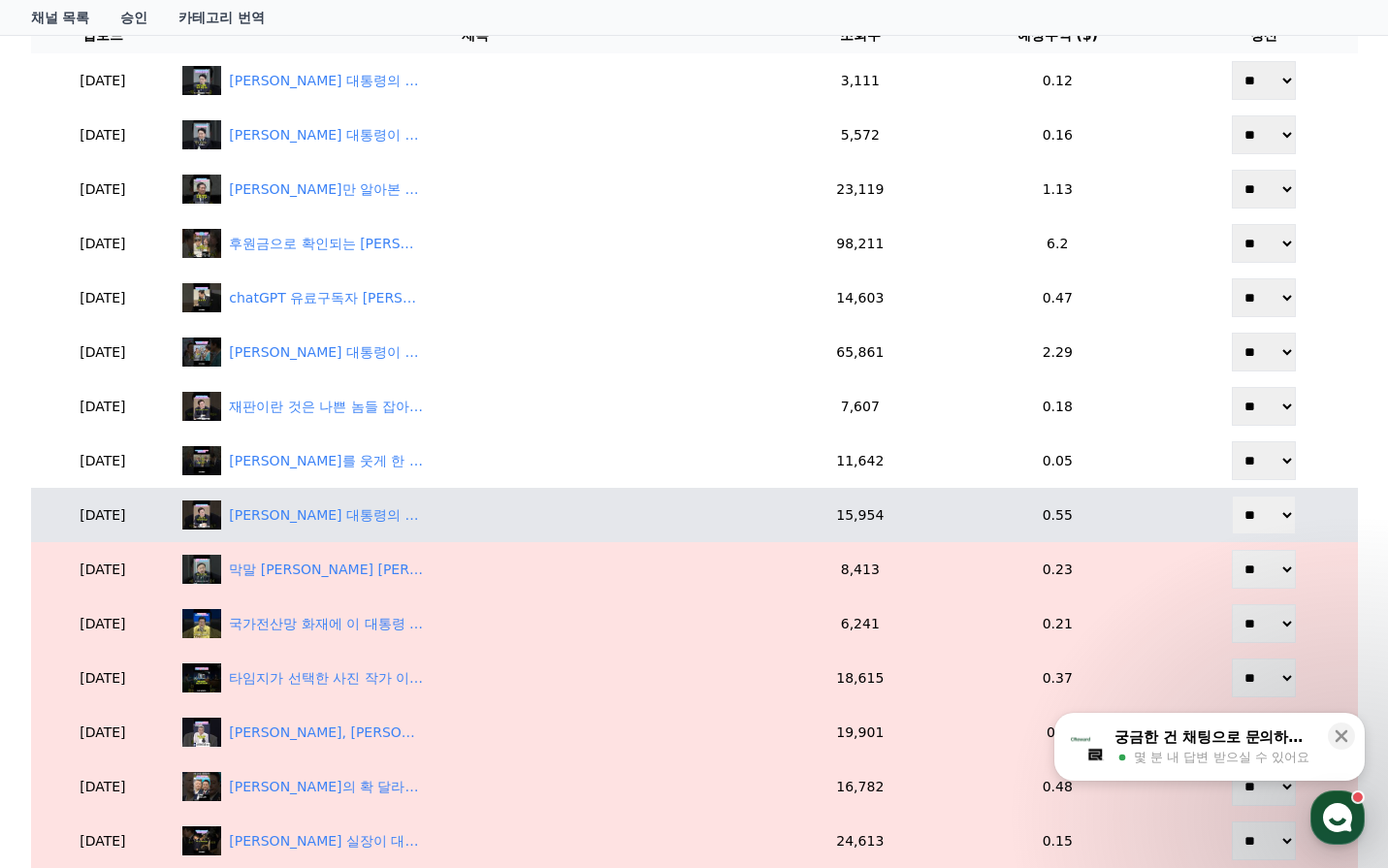
select select "********"
click at [1234, 495] on select "** **" at bounding box center [1263, 514] width 64 height 39
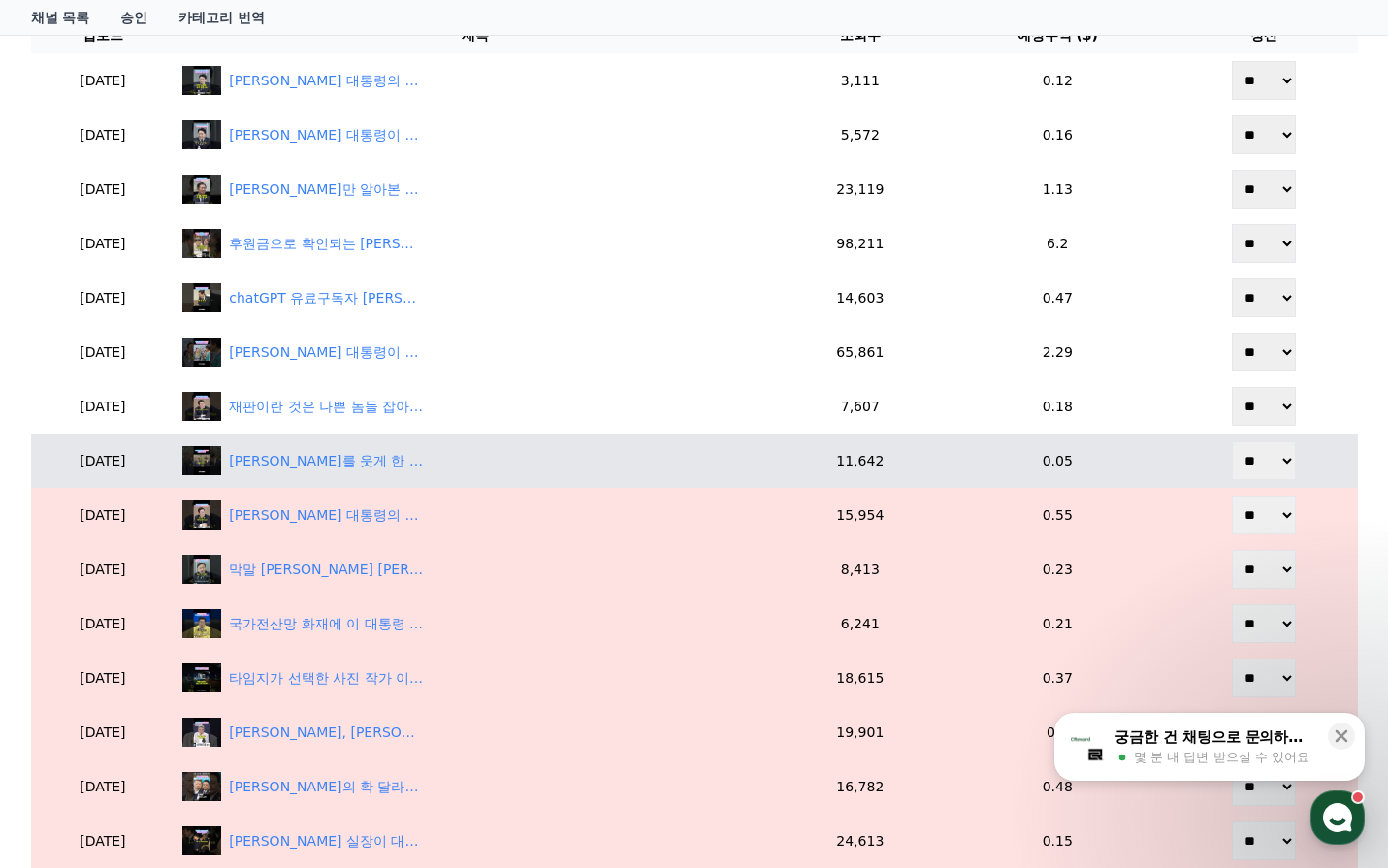
drag, startPoint x: 1273, startPoint y: 467, endPoint x: 1272, endPoint y: 479, distance: 12.0
click at [1273, 468] on select "** **" at bounding box center [1263, 460] width 64 height 39
select select "********"
click at [1234, 441] on select "** **" at bounding box center [1263, 460] width 64 height 39
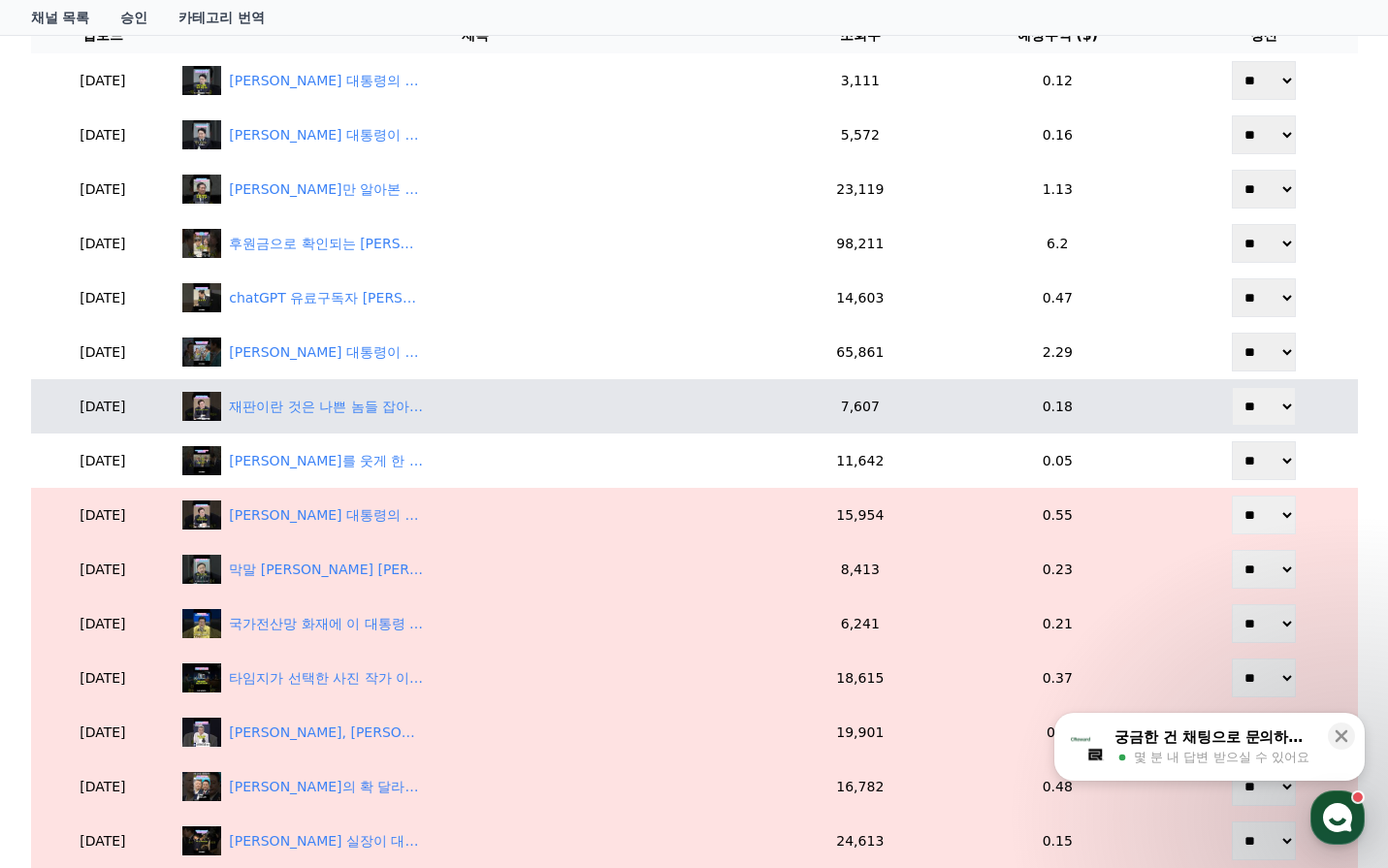
click at [1263, 409] on select "** **" at bounding box center [1263, 406] width 64 height 39
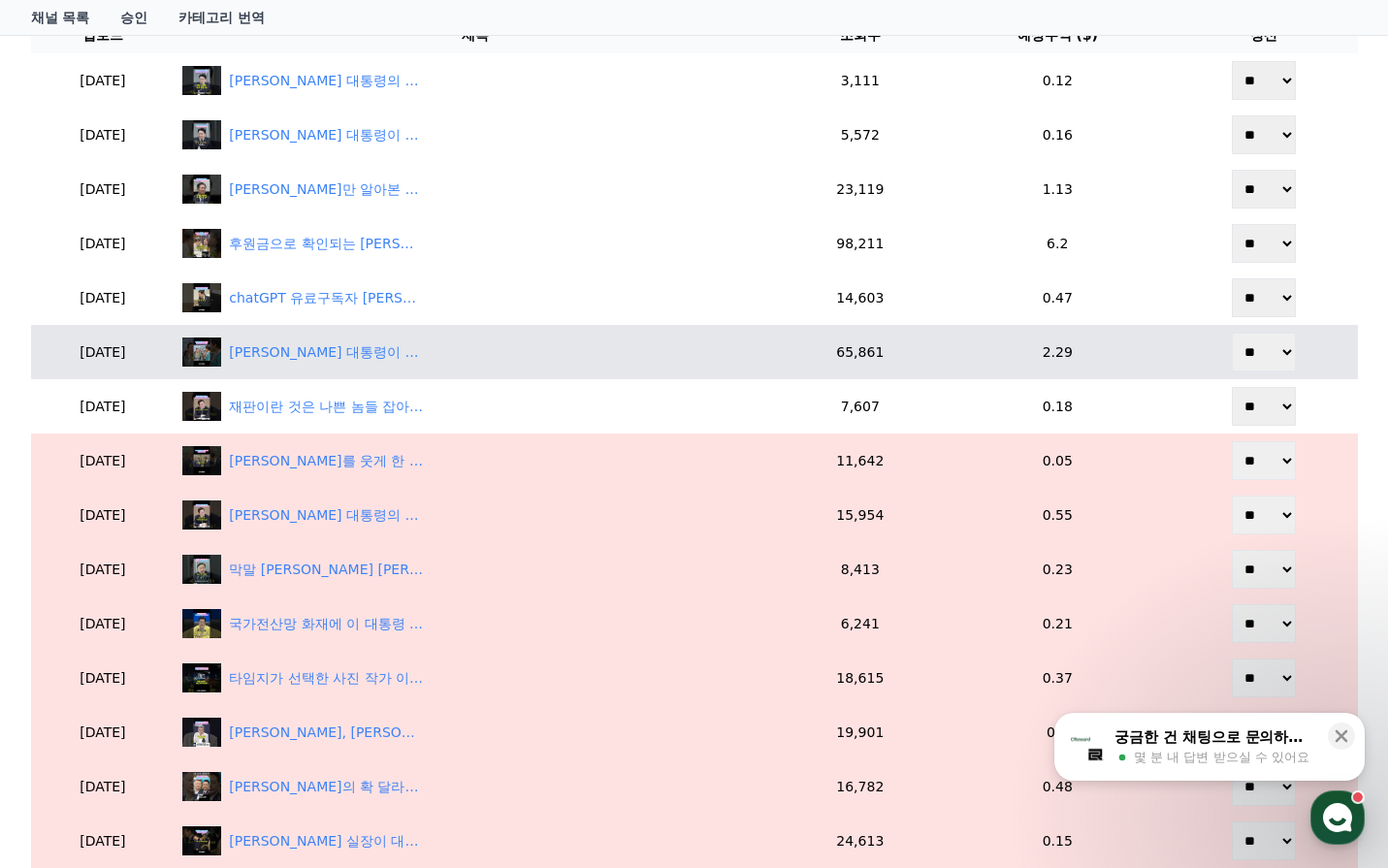
click at [1268, 359] on select "** **" at bounding box center [1263, 352] width 64 height 39
select select "********"
click at [1234, 333] on select "** **" at bounding box center [1263, 352] width 64 height 39
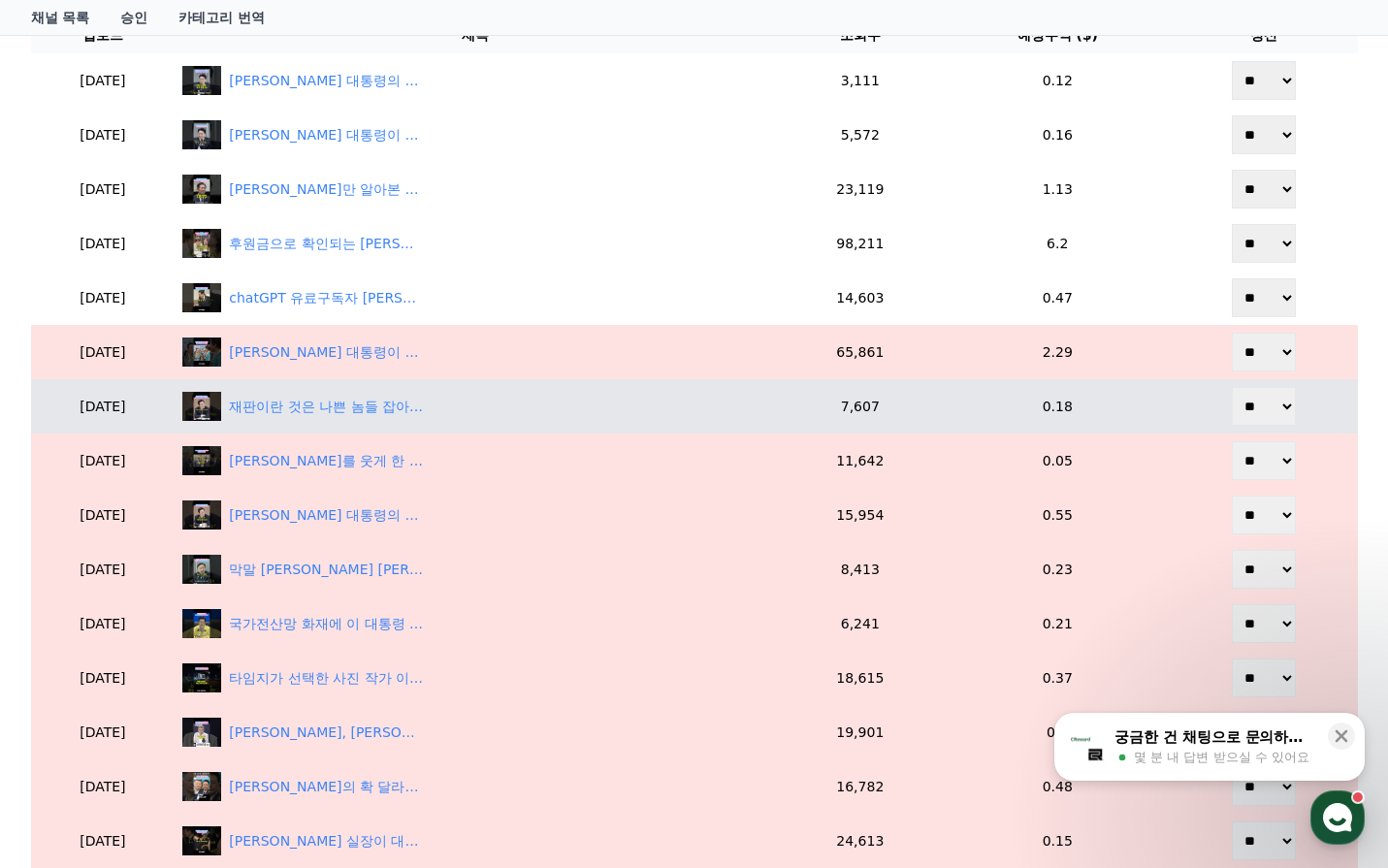
click at [1257, 391] on select "** **" at bounding box center [1263, 406] width 64 height 39
select select "********"
click at [1234, 388] on select "** **" at bounding box center [1263, 406] width 64 height 39
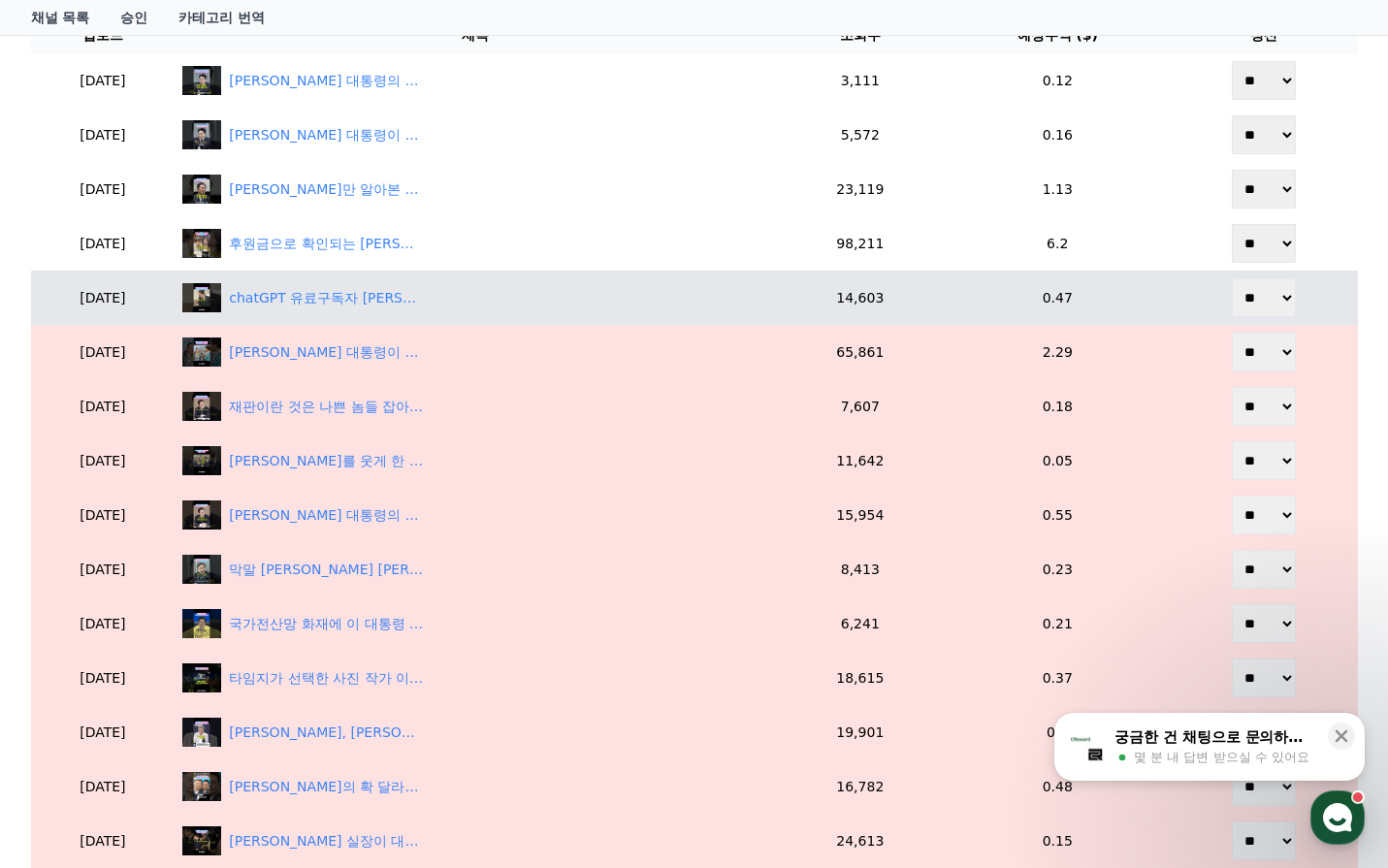
drag, startPoint x: 1255, startPoint y: 287, endPoint x: 1262, endPoint y: 316, distance: 29.8
click at [1255, 288] on select "** **" at bounding box center [1263, 298] width 64 height 39
select select "********"
click at [1234, 279] on select "** **" at bounding box center [1263, 298] width 64 height 39
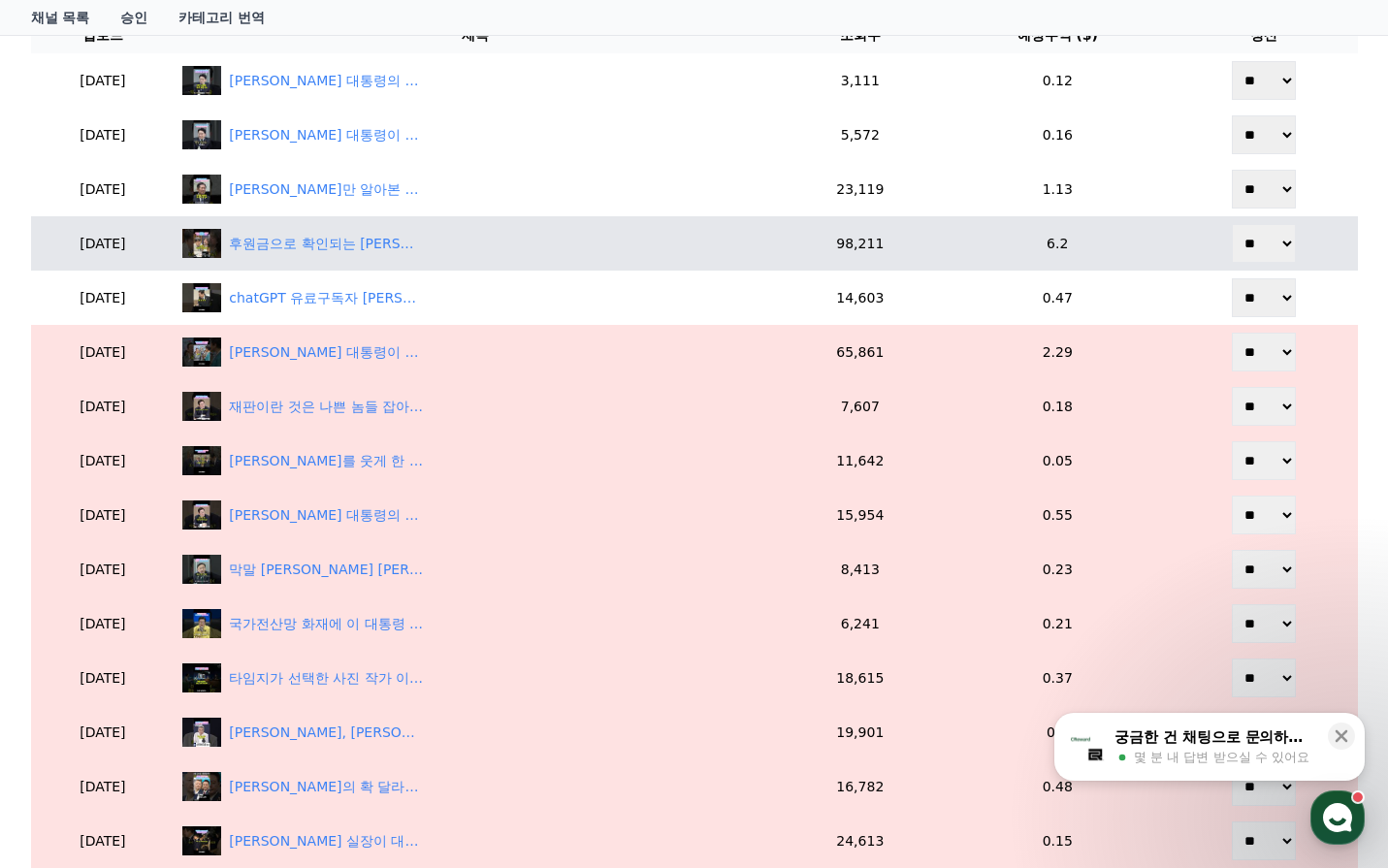
click at [1265, 239] on select "** **" at bounding box center [1263, 243] width 64 height 39
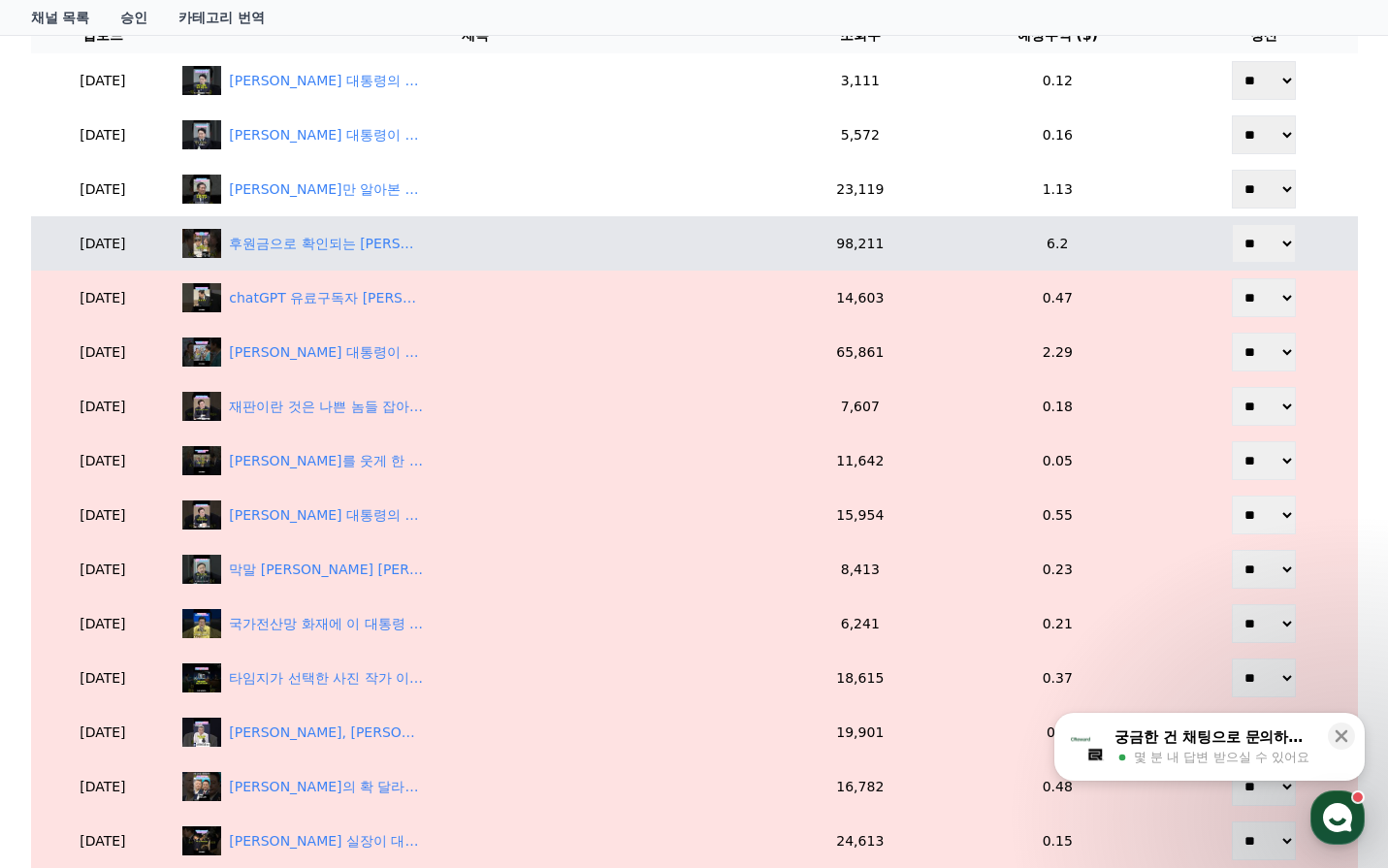
select select "********"
click at [1234, 224] on select "** **" at bounding box center [1263, 243] width 64 height 39
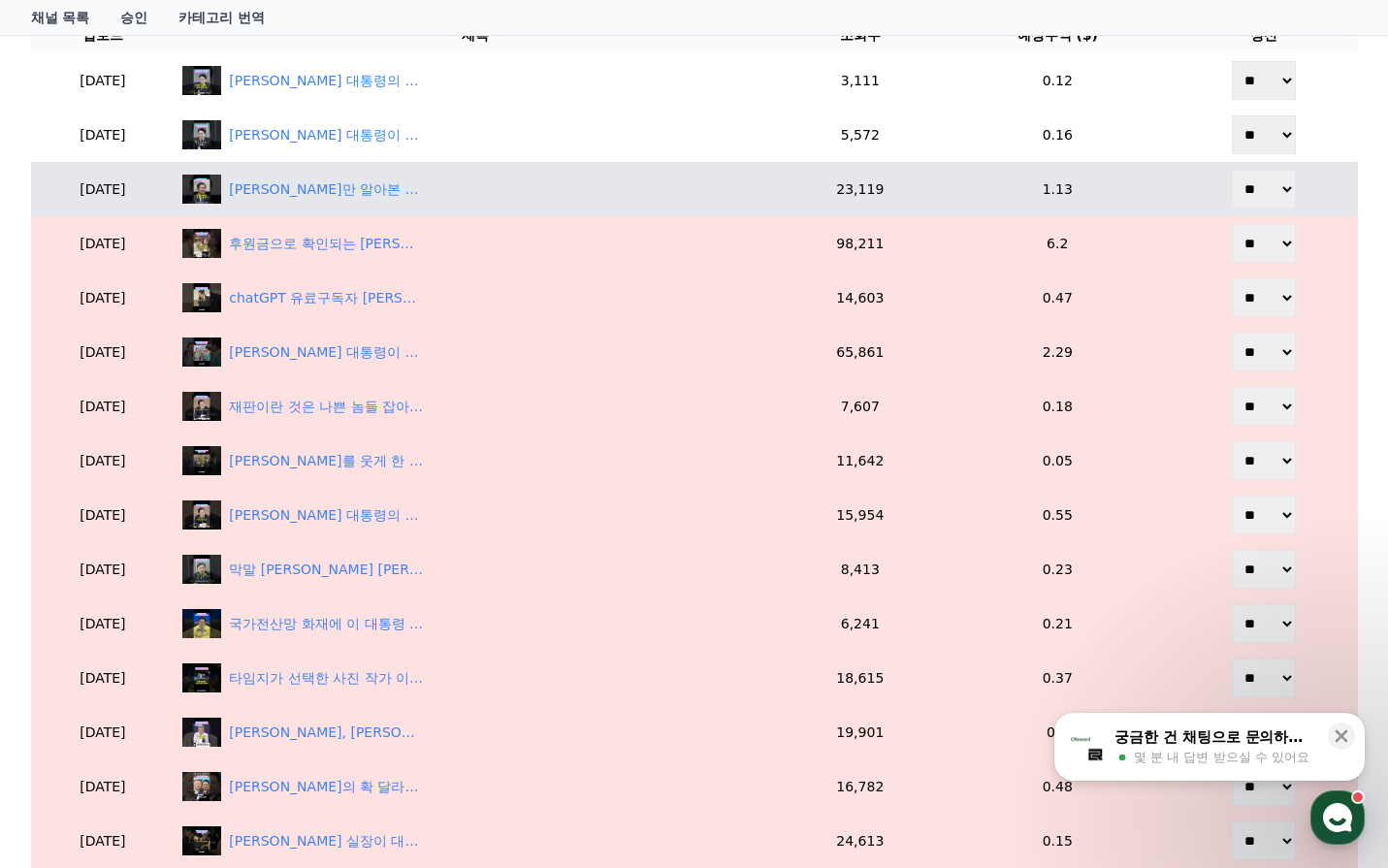
drag, startPoint x: 1259, startPoint y: 186, endPoint x: 1256, endPoint y: 203, distance: 17.3
click at [1258, 190] on select "** **" at bounding box center [1263, 189] width 64 height 39
select select "********"
click at [1234, 170] on select "** **" at bounding box center [1263, 189] width 64 height 39
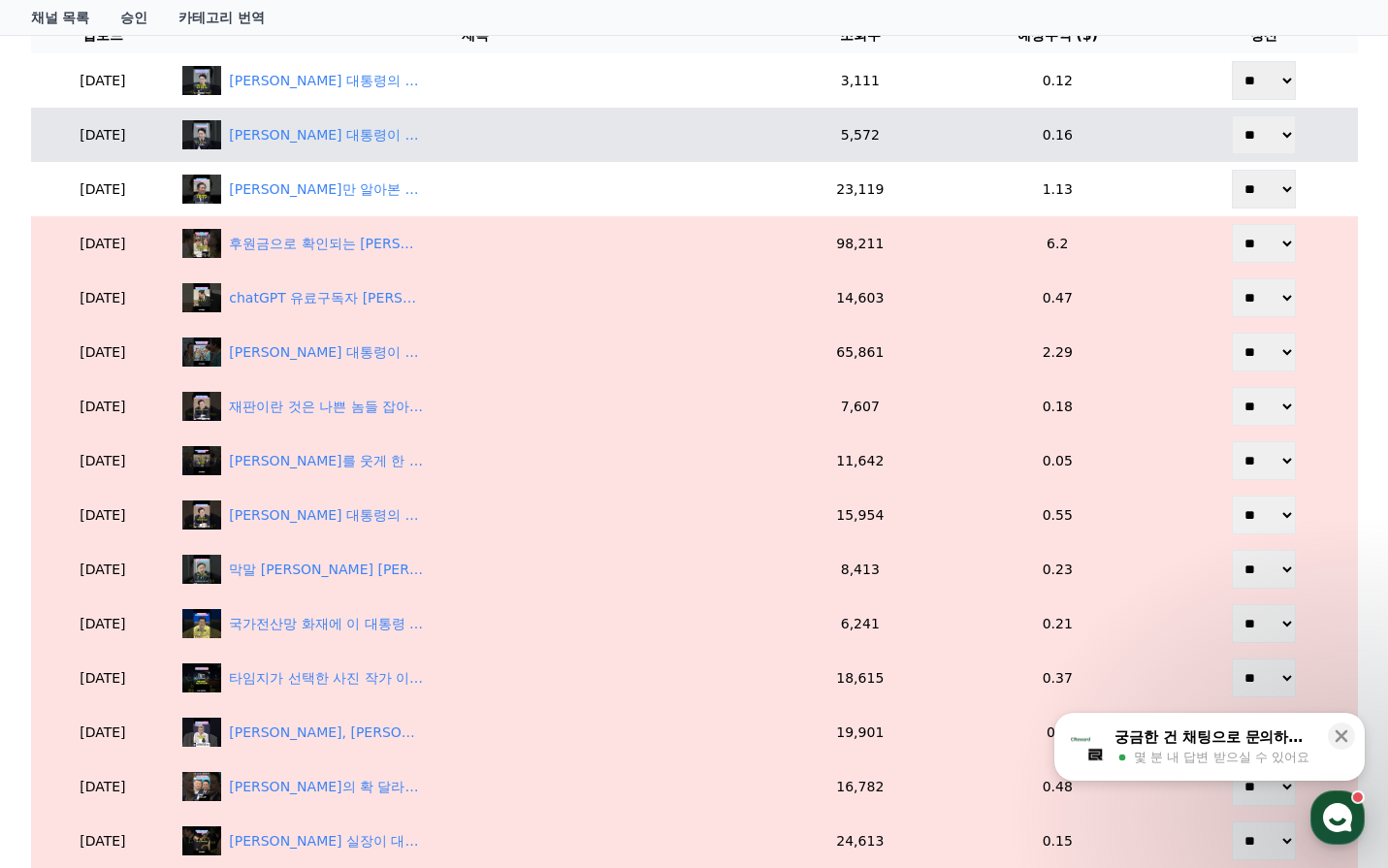
click at [1261, 146] on select "** **" at bounding box center [1263, 134] width 64 height 39
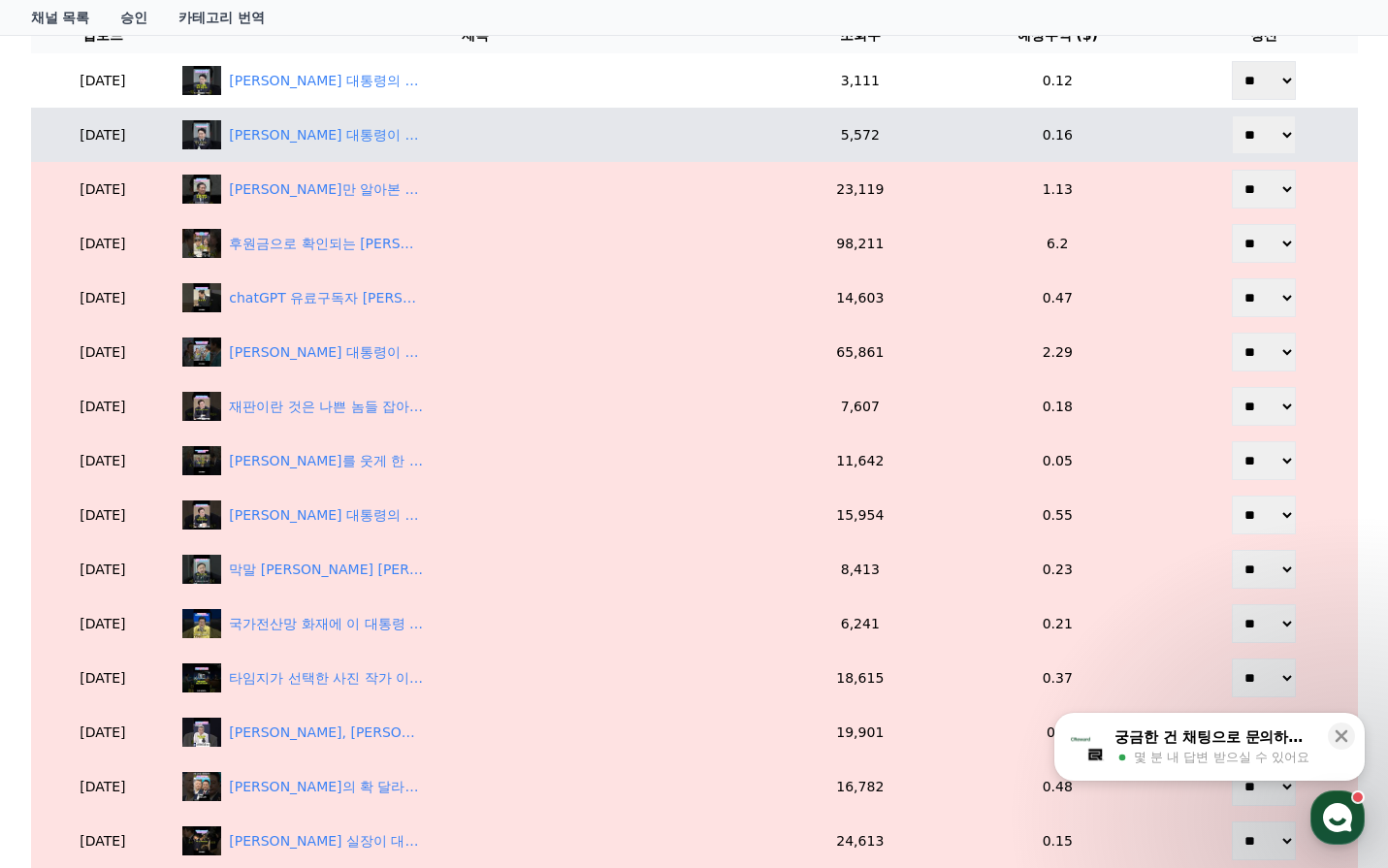
select select "********"
click at [1234, 116] on select "** **" at bounding box center [1263, 134] width 64 height 39
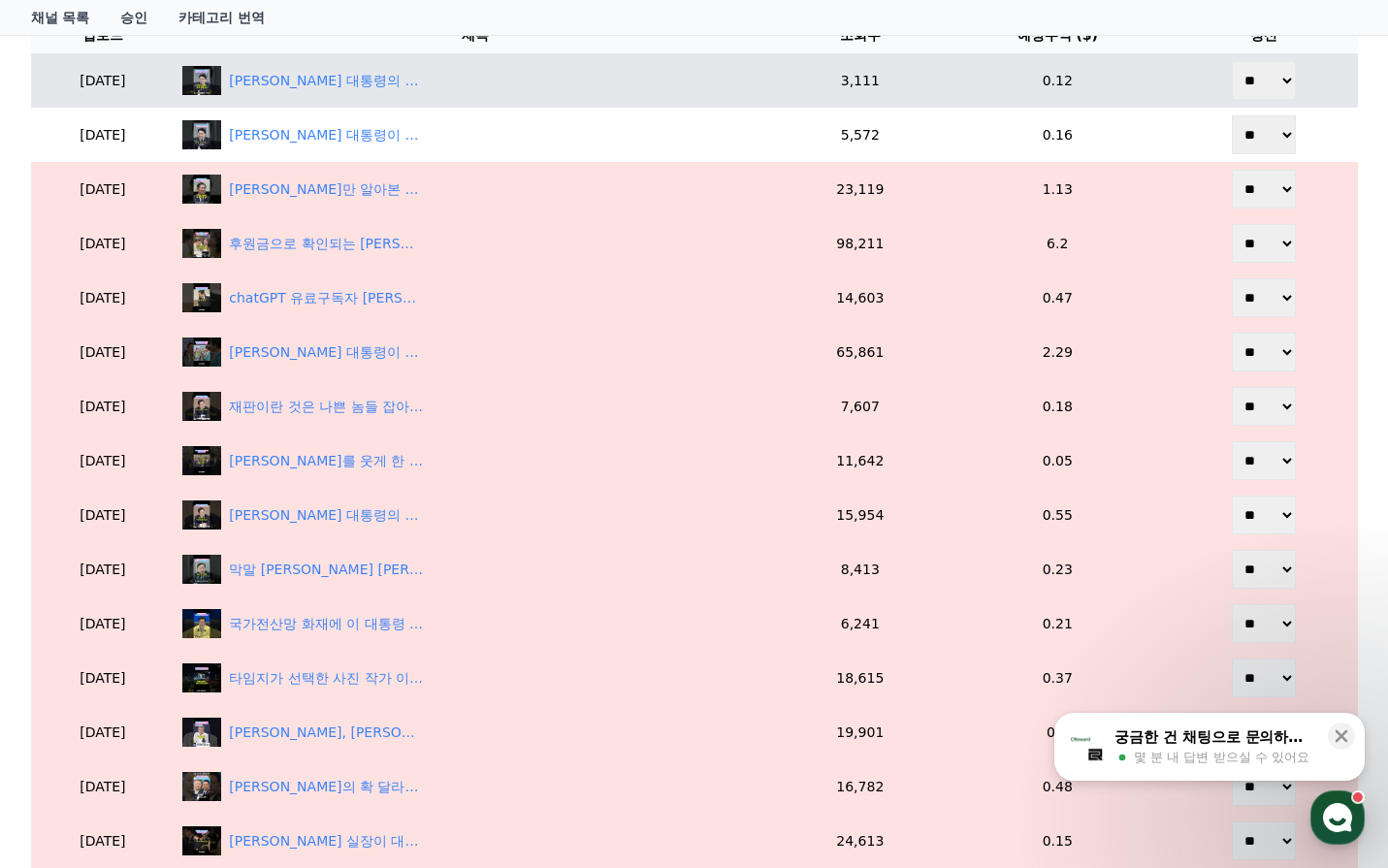
click at [1256, 93] on select "** **" at bounding box center [1263, 80] width 64 height 39
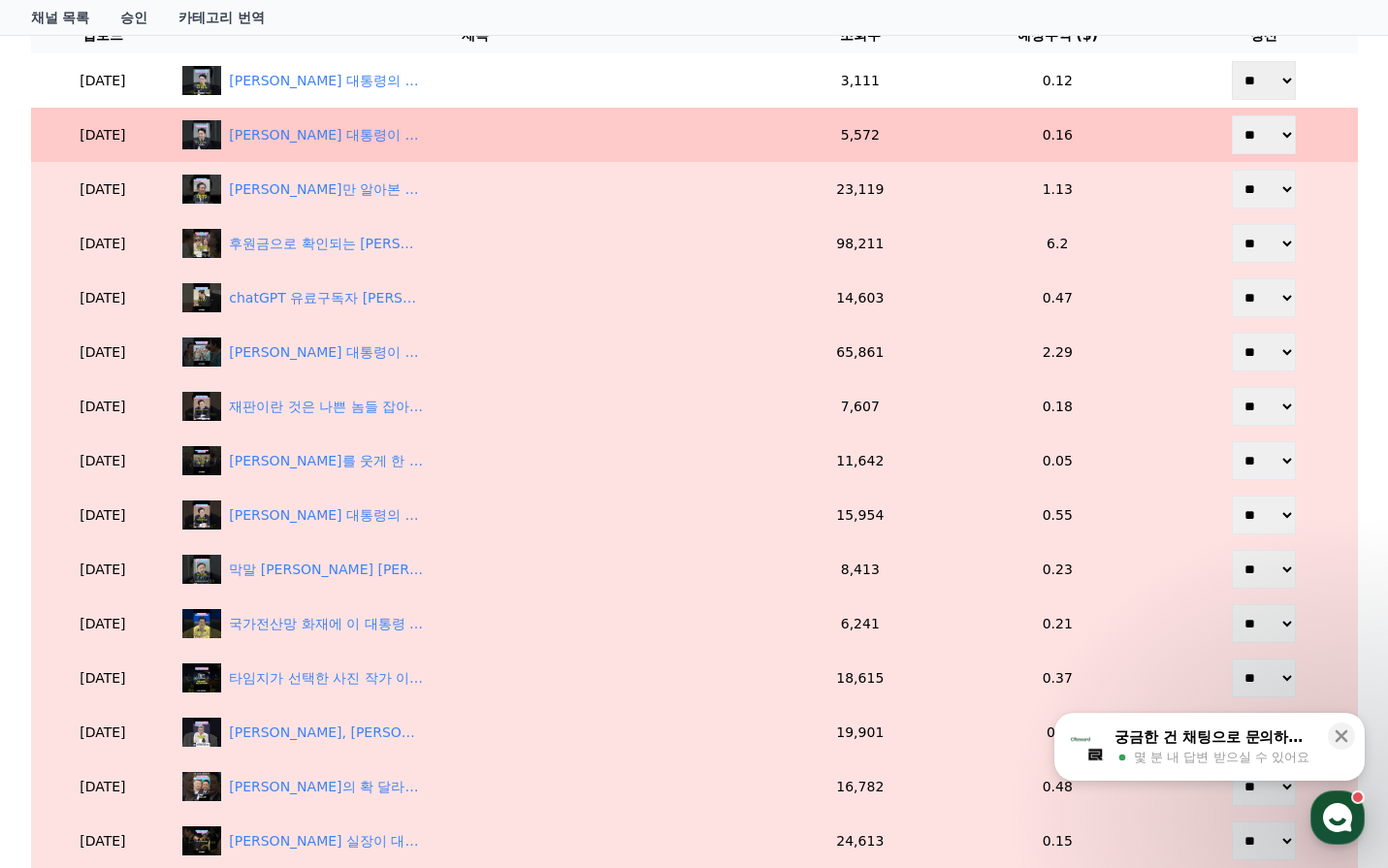
click at [1251, 153] on td "** **" at bounding box center [1263, 134] width 187 height 54
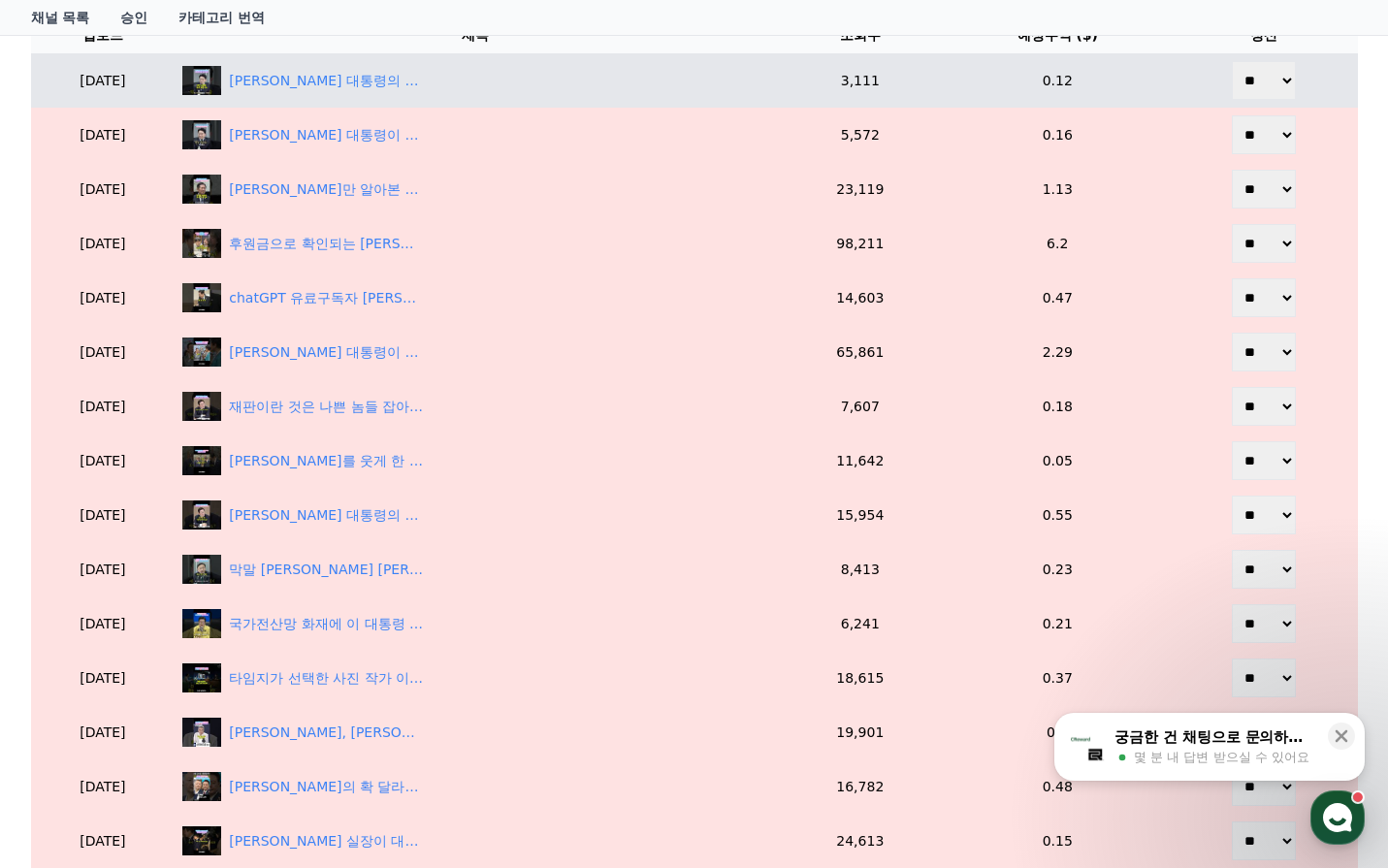
drag, startPoint x: 1258, startPoint y: 82, endPoint x: 1258, endPoint y: 99, distance: 17.0
click at [1258, 89] on select "** **" at bounding box center [1263, 80] width 64 height 39
select select "********"
click at [1234, 61] on select "** **" at bounding box center [1263, 80] width 64 height 39
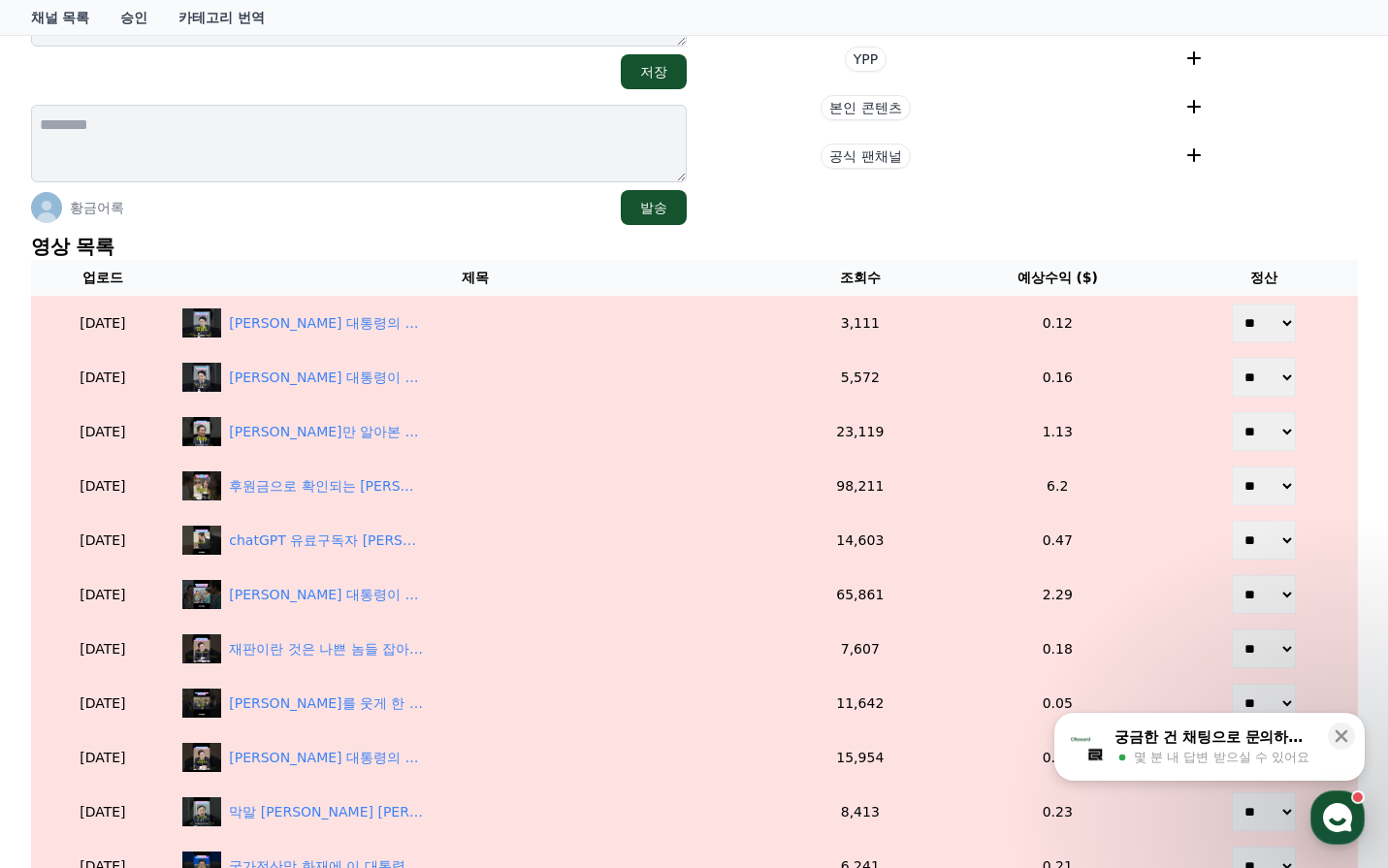
scroll to position [194, 0]
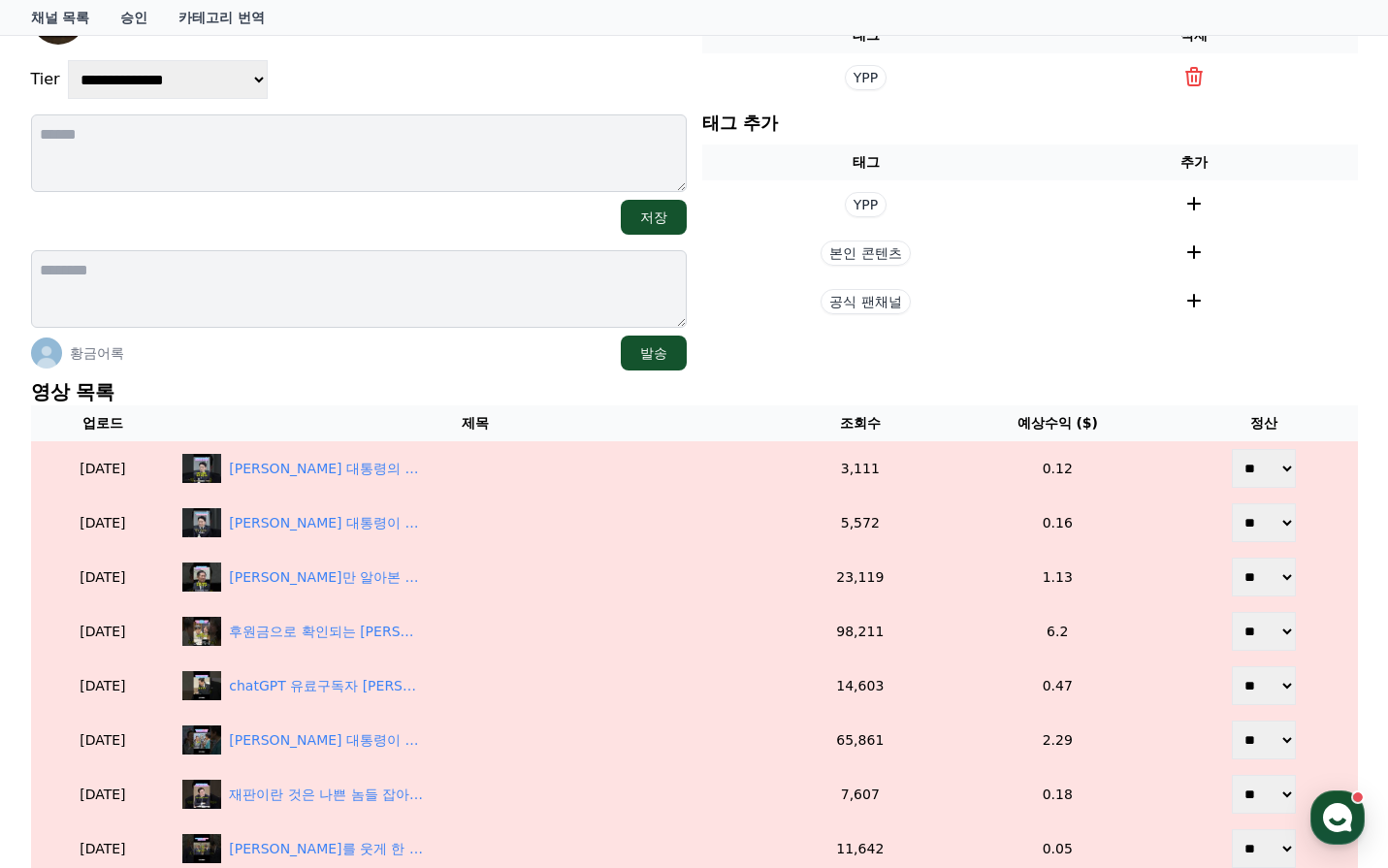
click at [919, 377] on div "**********" at bounding box center [695, 755] width 1343 height 1623
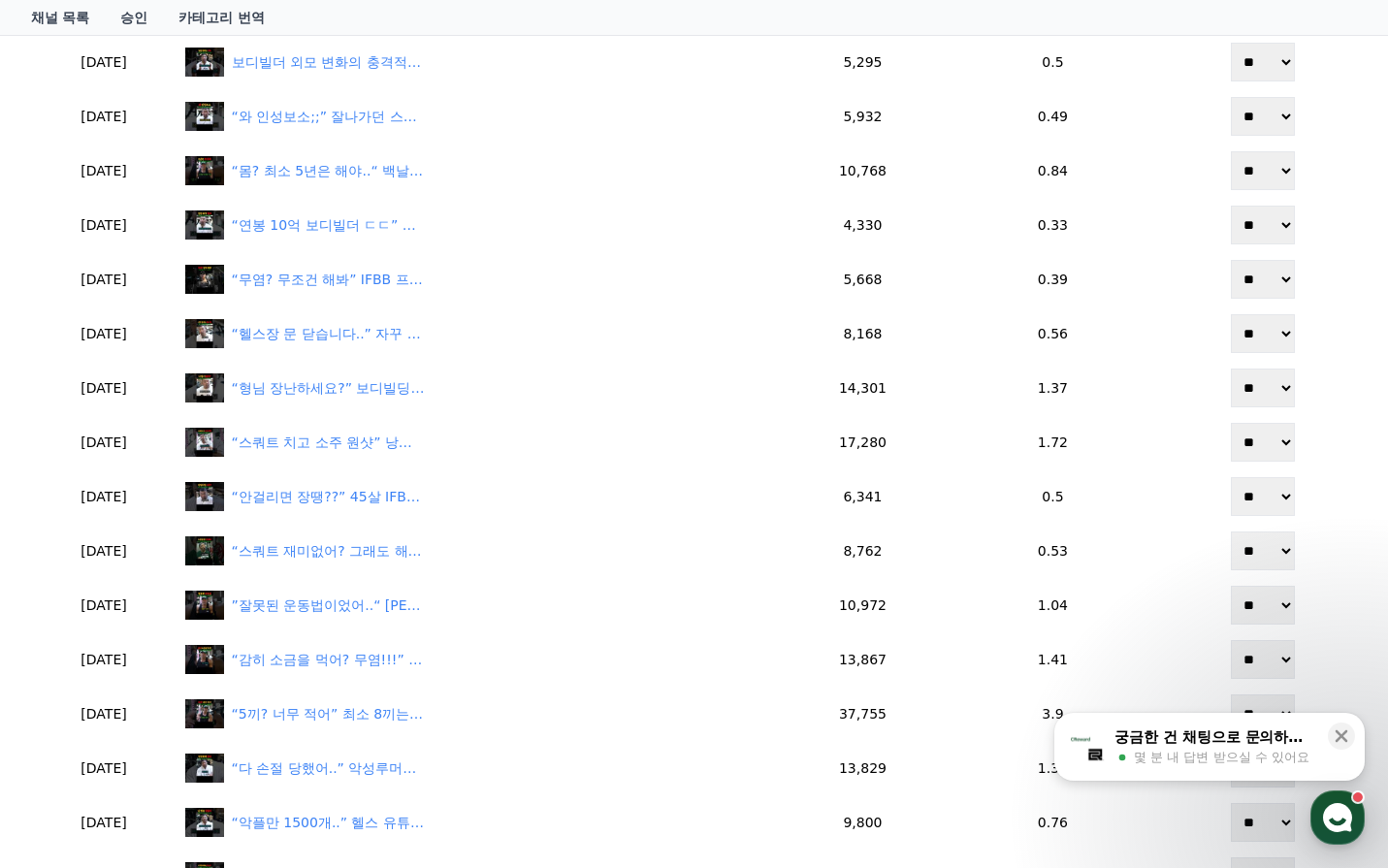
scroll to position [1064, 0]
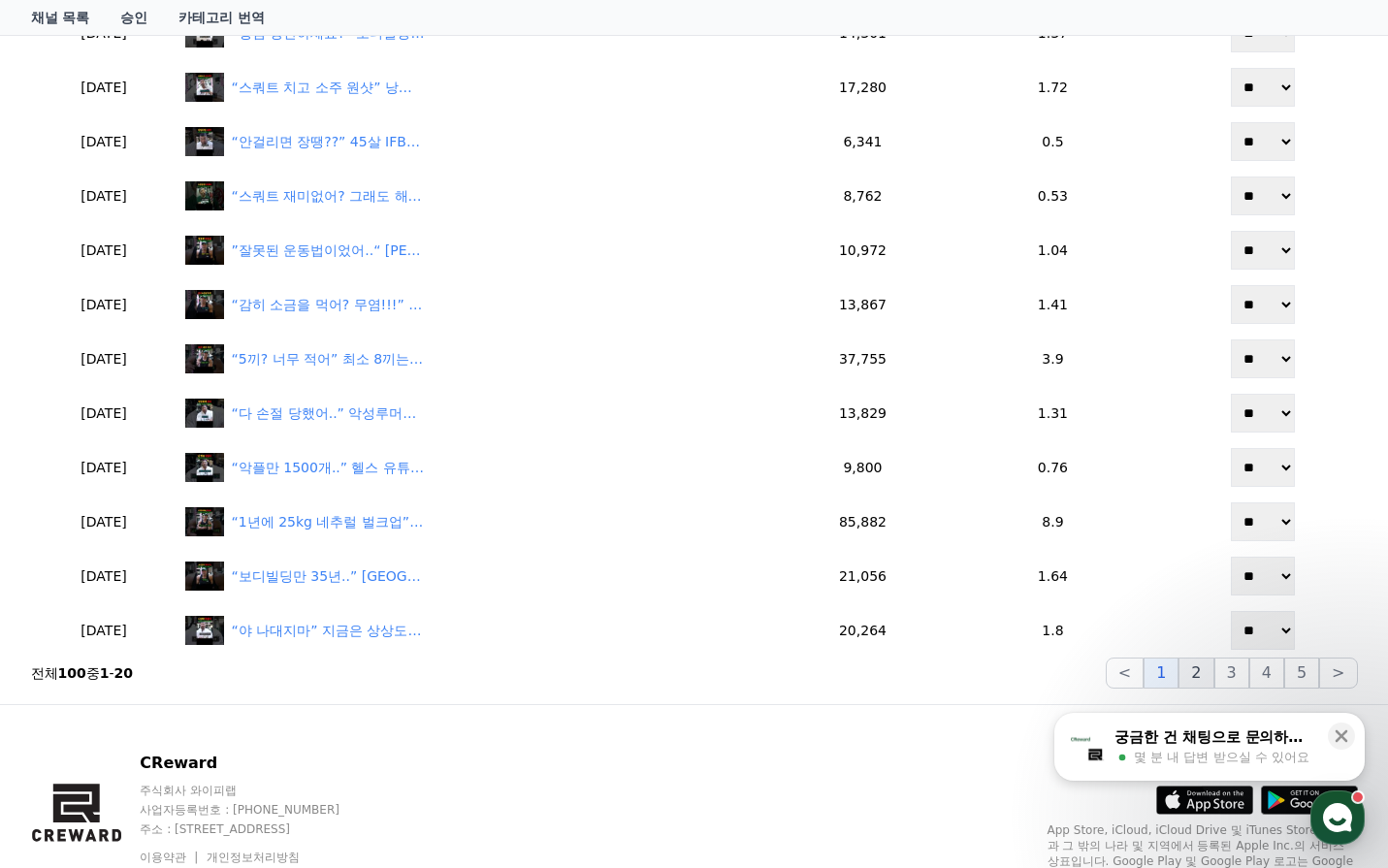
click at [1191, 670] on button "2" at bounding box center [1195, 672] width 35 height 31
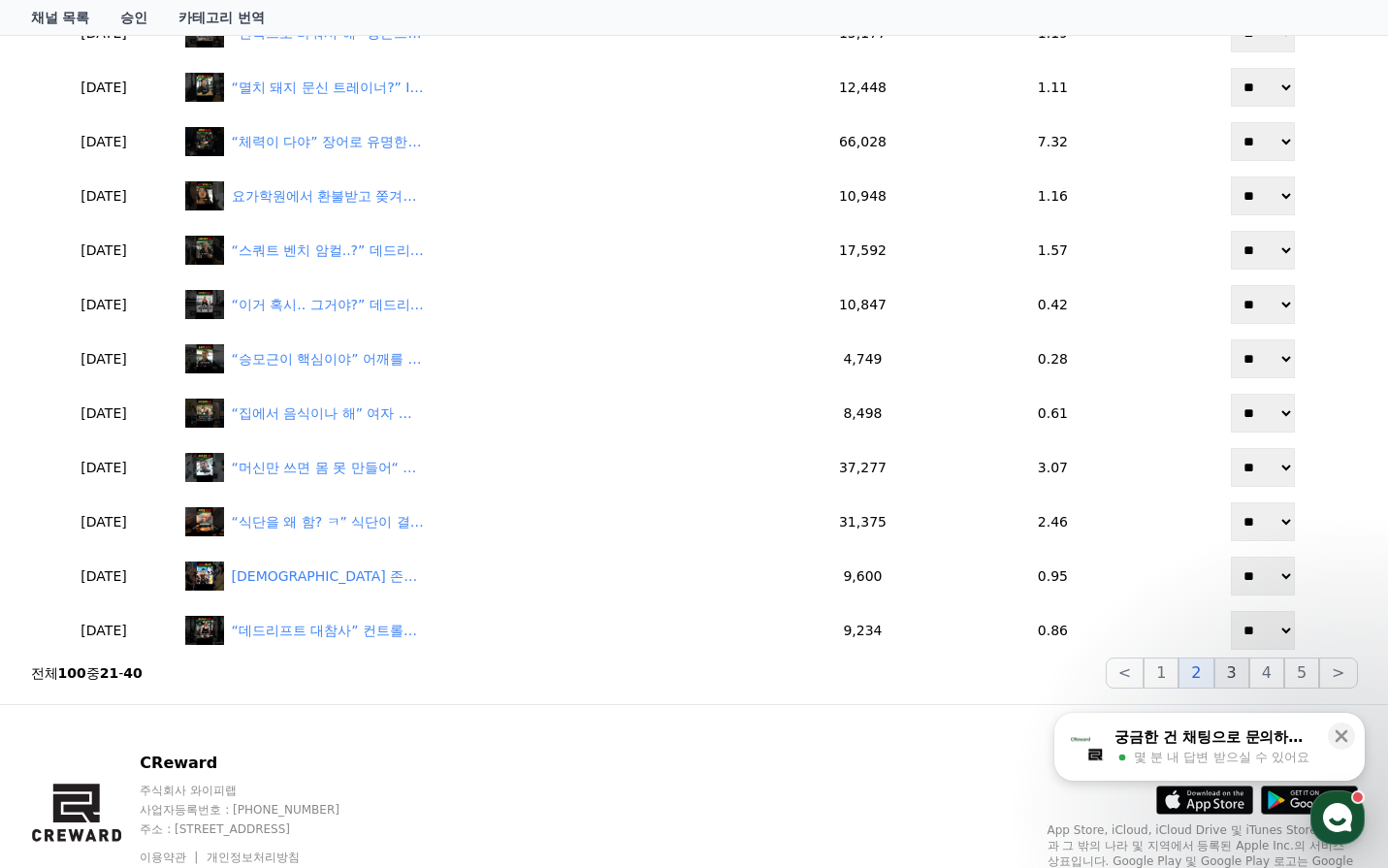
click at [1234, 681] on button "3" at bounding box center [1231, 672] width 35 height 31
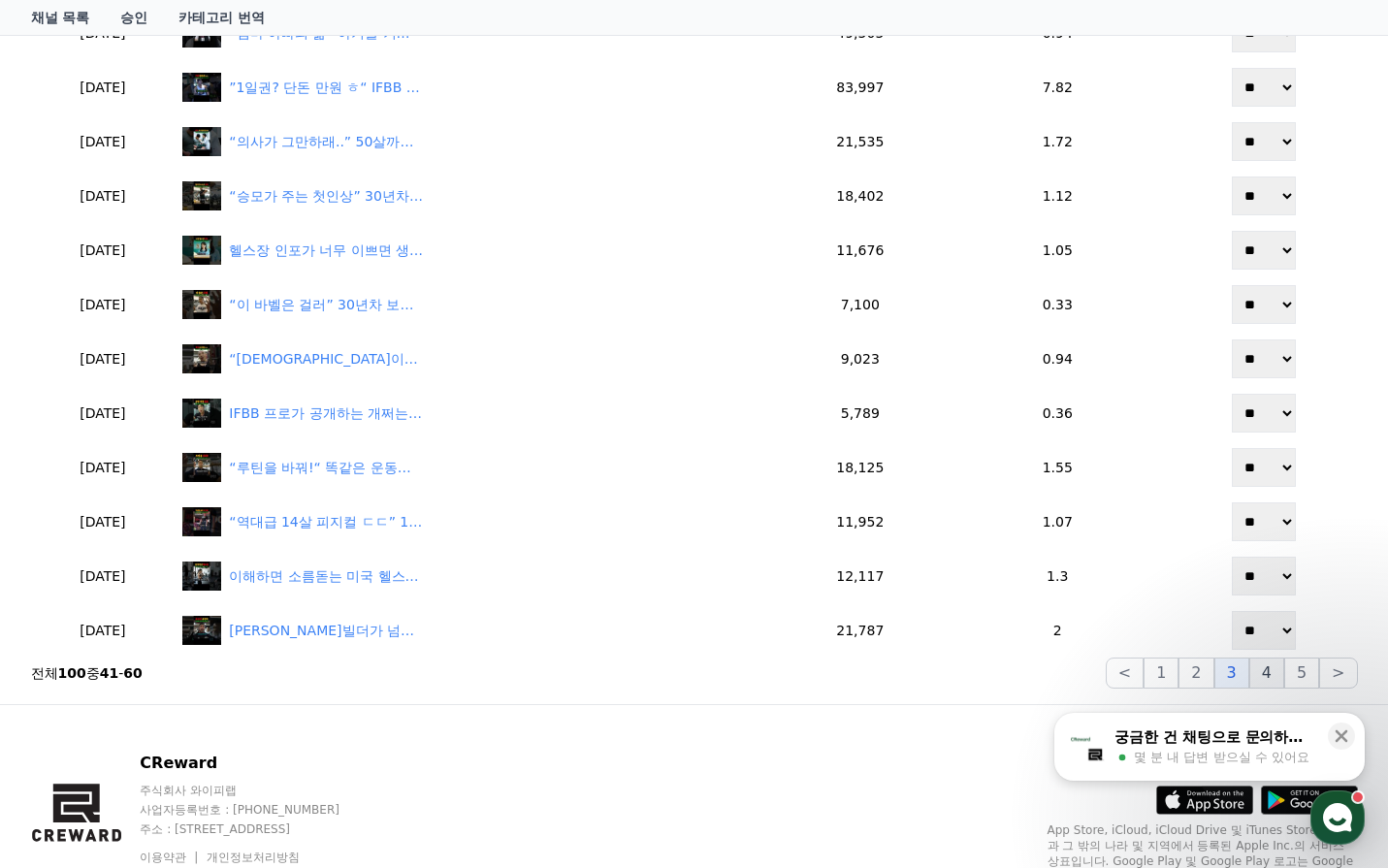
click at [1277, 675] on button "4" at bounding box center [1266, 672] width 35 height 31
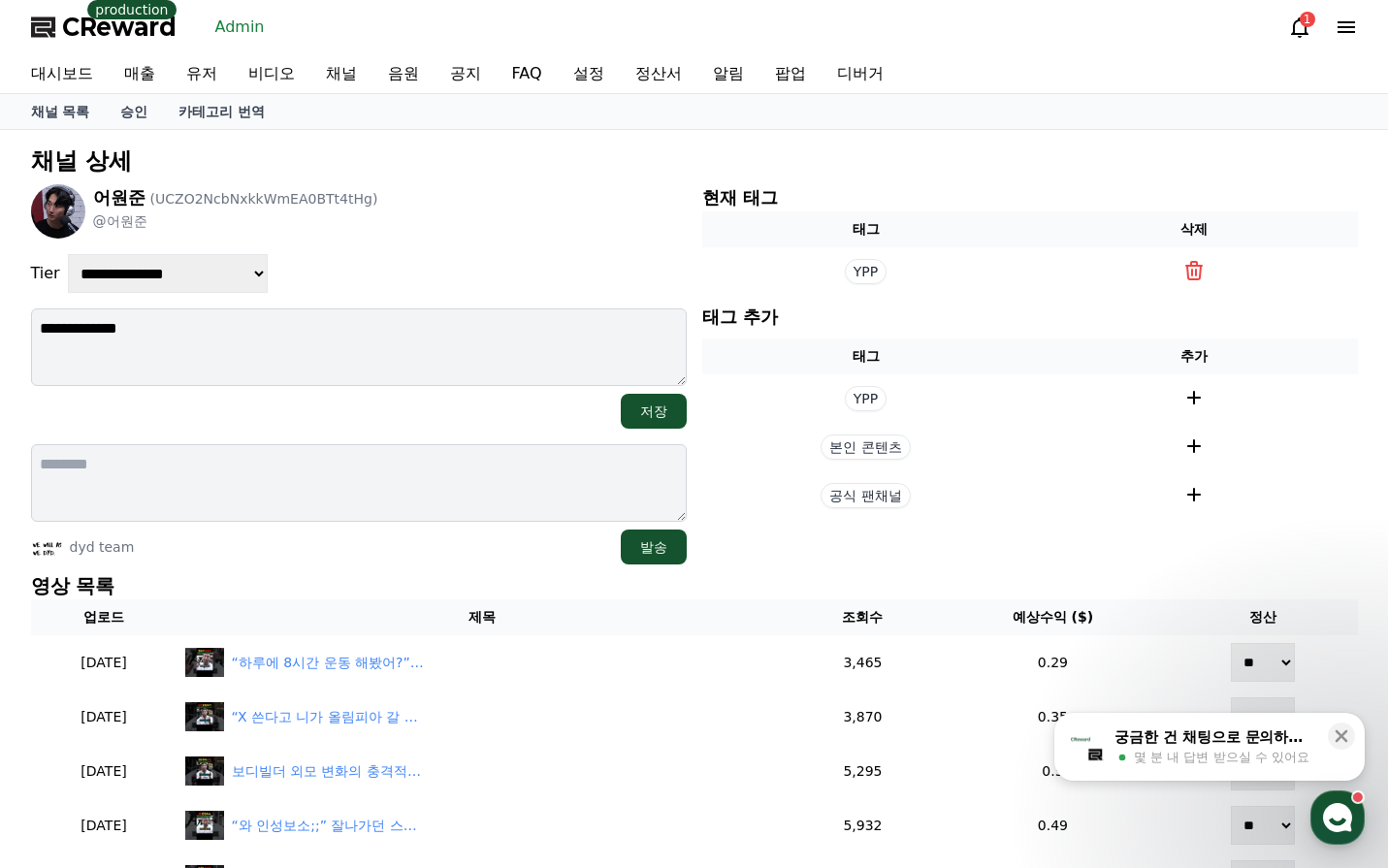
click at [191, 275] on select "**********" at bounding box center [168, 273] width 200 height 39
select select "*"
click at [68, 254] on select "**********" at bounding box center [168, 273] width 200 height 39
click at [390, 276] on div "**********" at bounding box center [358, 273] width 655 height 39
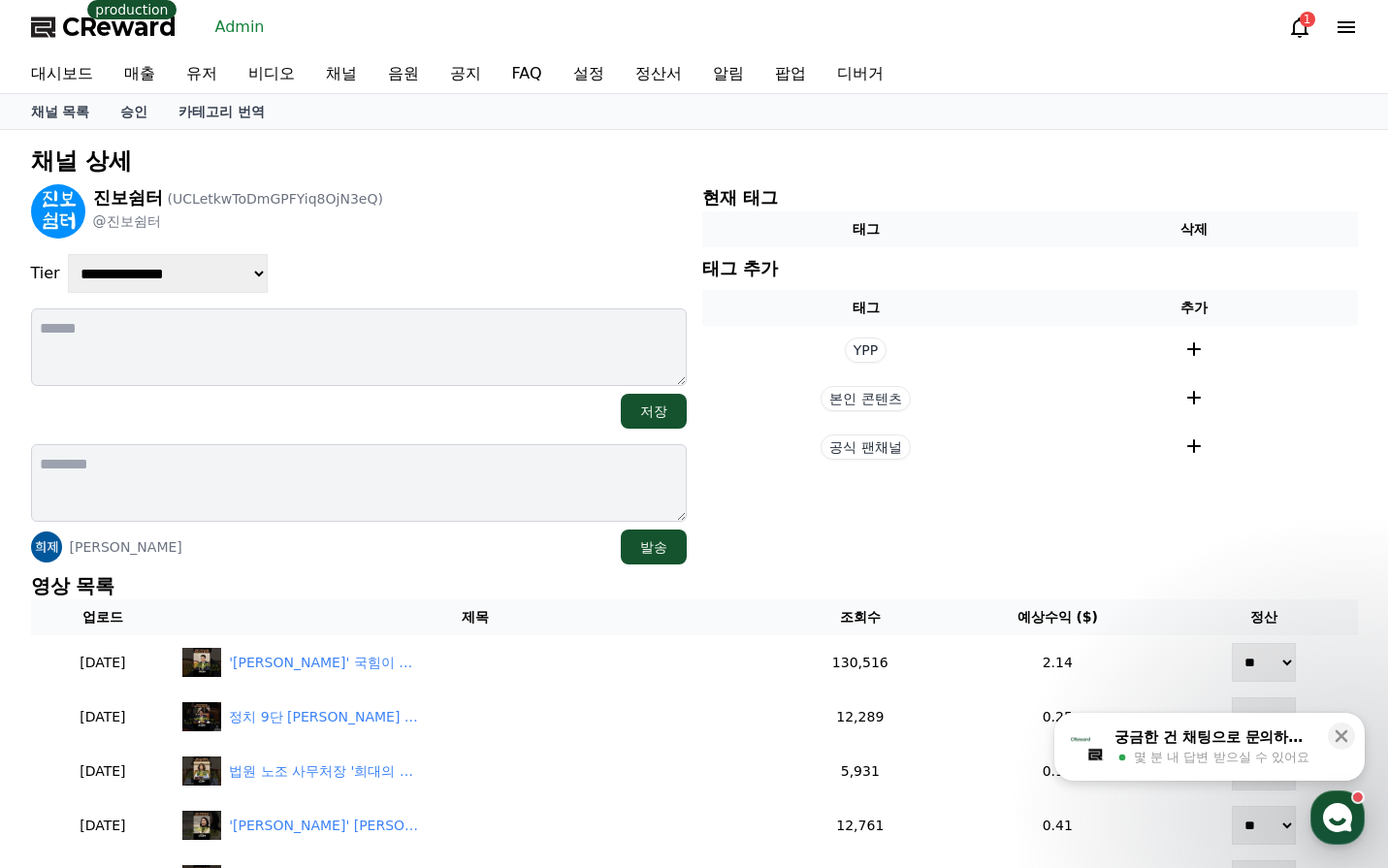
click at [410, 263] on div "**********" at bounding box center [358, 273] width 655 height 39
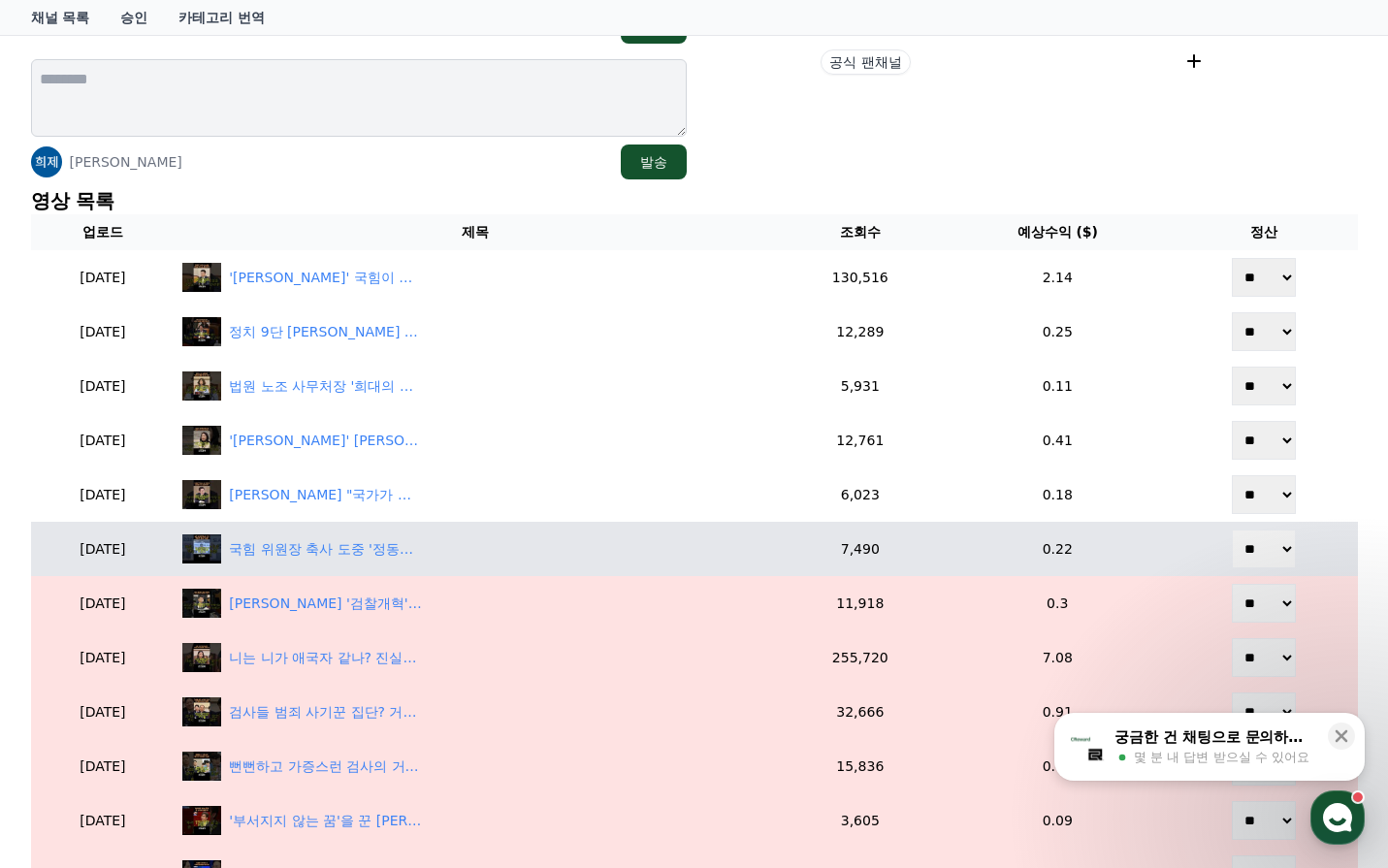
click at [1277, 559] on select "** **" at bounding box center [1263, 549] width 64 height 39
select select "********"
click at [1234, 530] on select "** **" at bounding box center [1263, 549] width 64 height 39
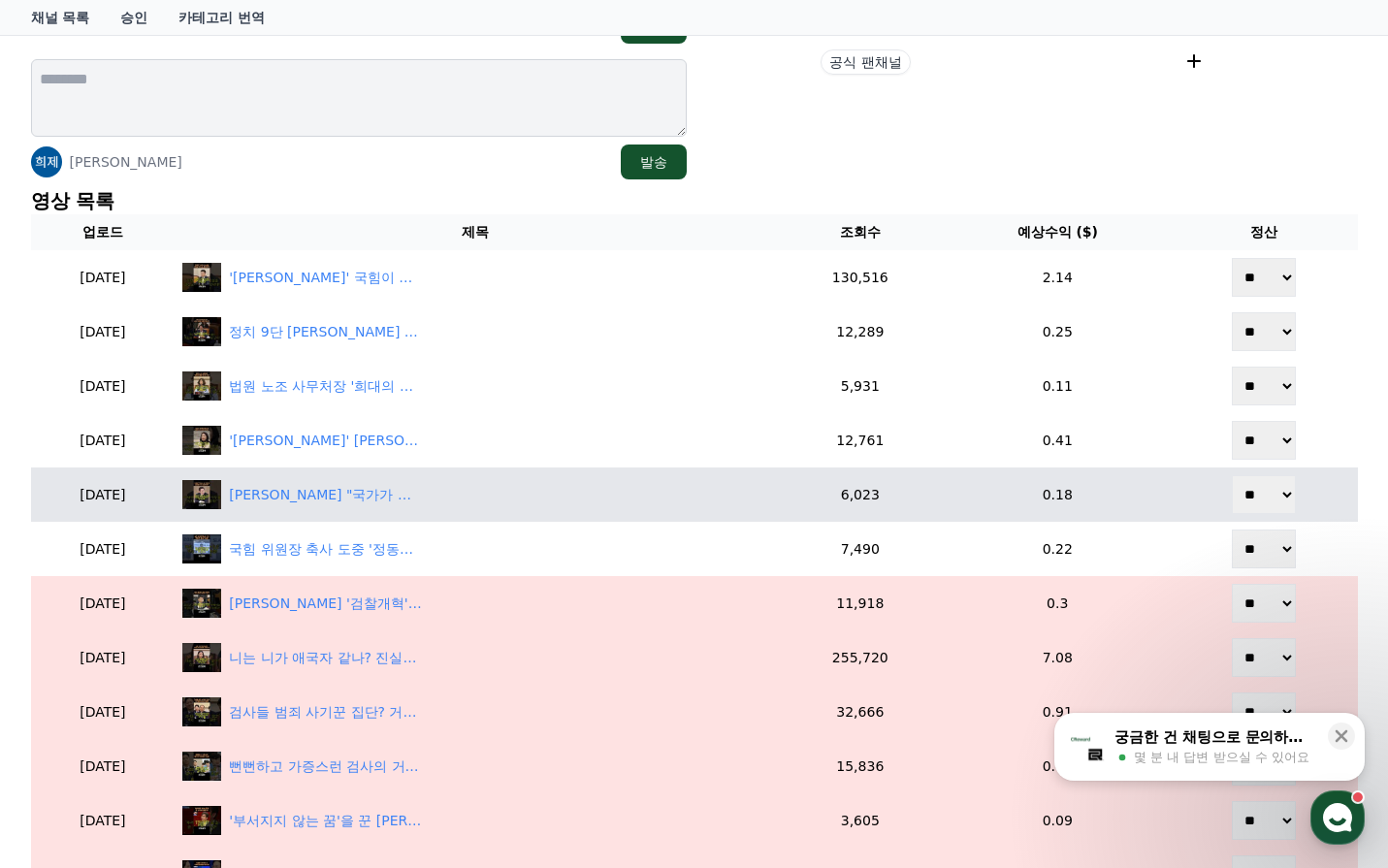
drag, startPoint x: 1261, startPoint y: 502, endPoint x: 1261, endPoint y: 513, distance: 11.0
click at [1261, 503] on select "** **" at bounding box center [1263, 494] width 64 height 39
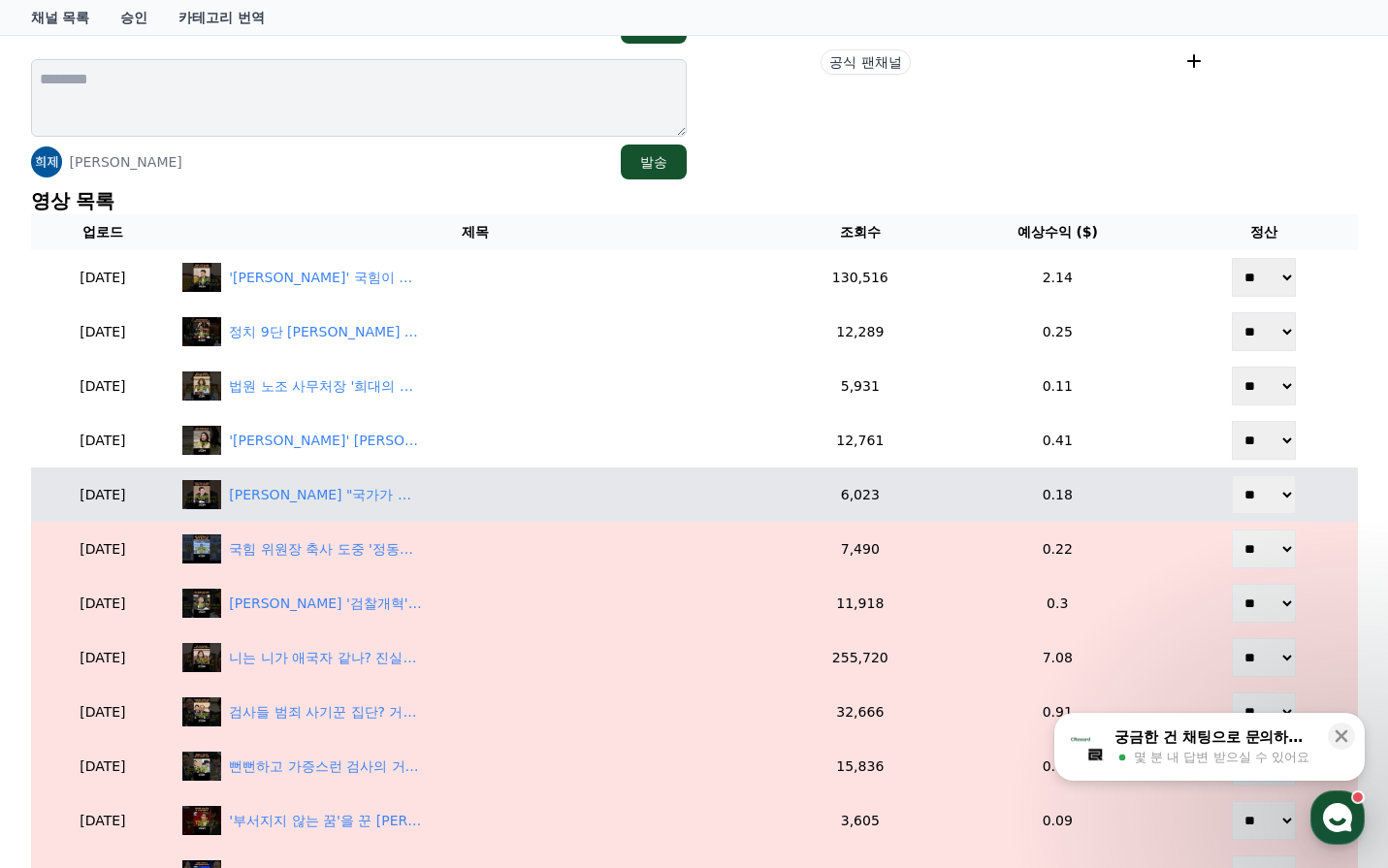
select select "********"
click at [1234, 476] on select "** **" at bounding box center [1263, 494] width 64 height 39
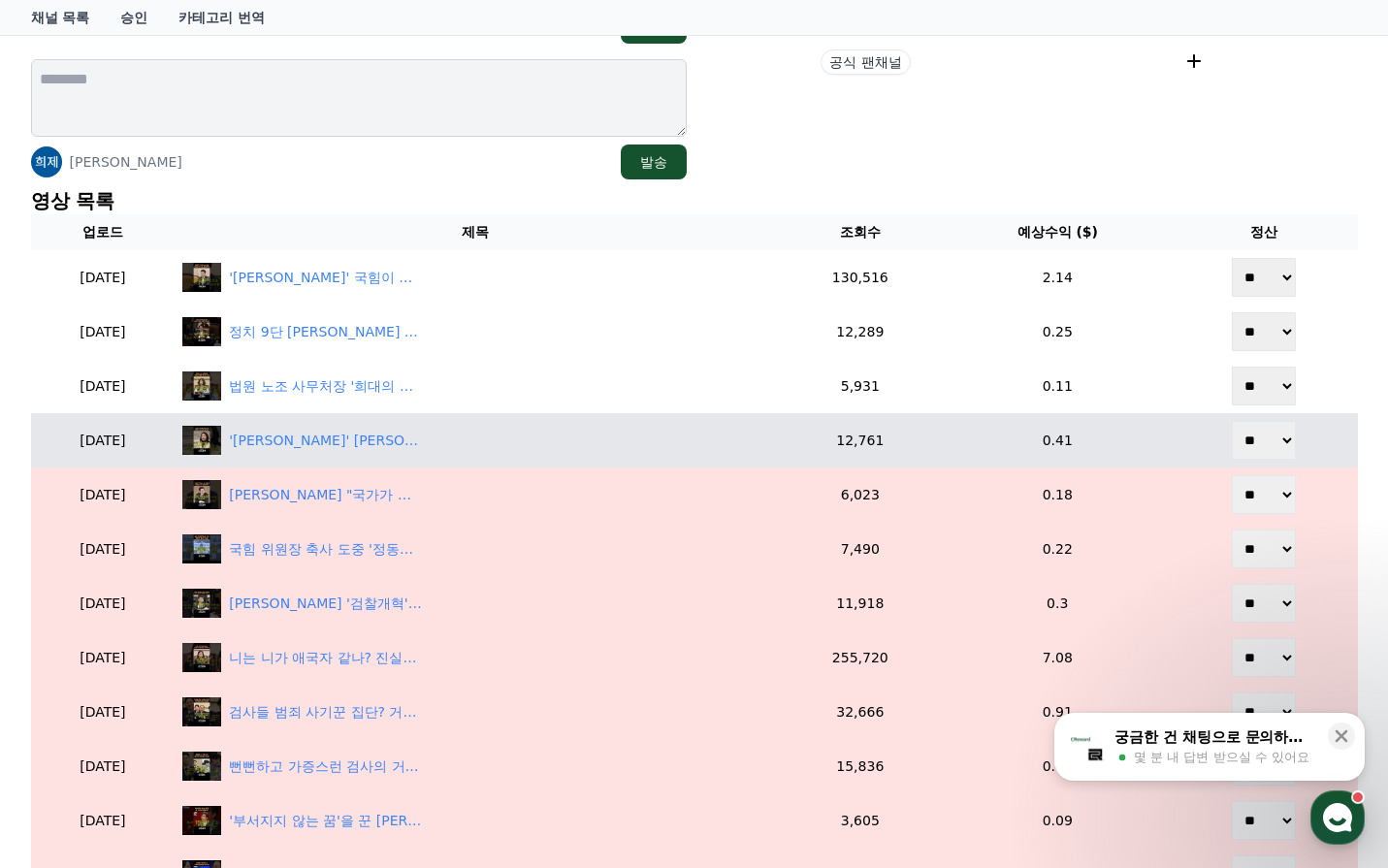
drag, startPoint x: 1274, startPoint y: 443, endPoint x: 1267, endPoint y: 459, distance: 17.5
click at [1270, 453] on select "** **" at bounding box center [1263, 440] width 64 height 39
select select "********"
click at [1234, 421] on select "** **" at bounding box center [1263, 440] width 64 height 39
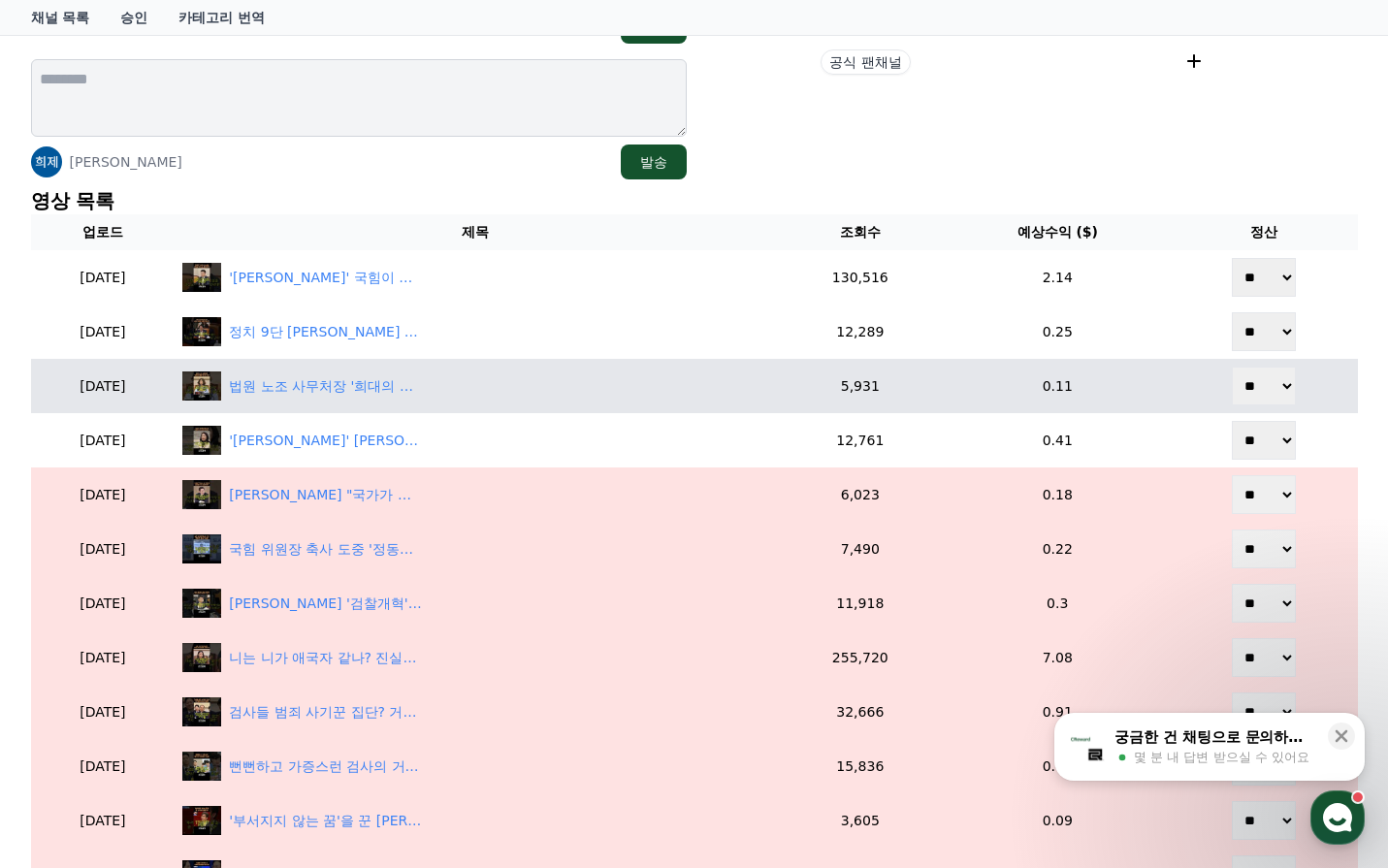
click at [1268, 402] on select "** **" at bounding box center [1263, 386] width 64 height 39
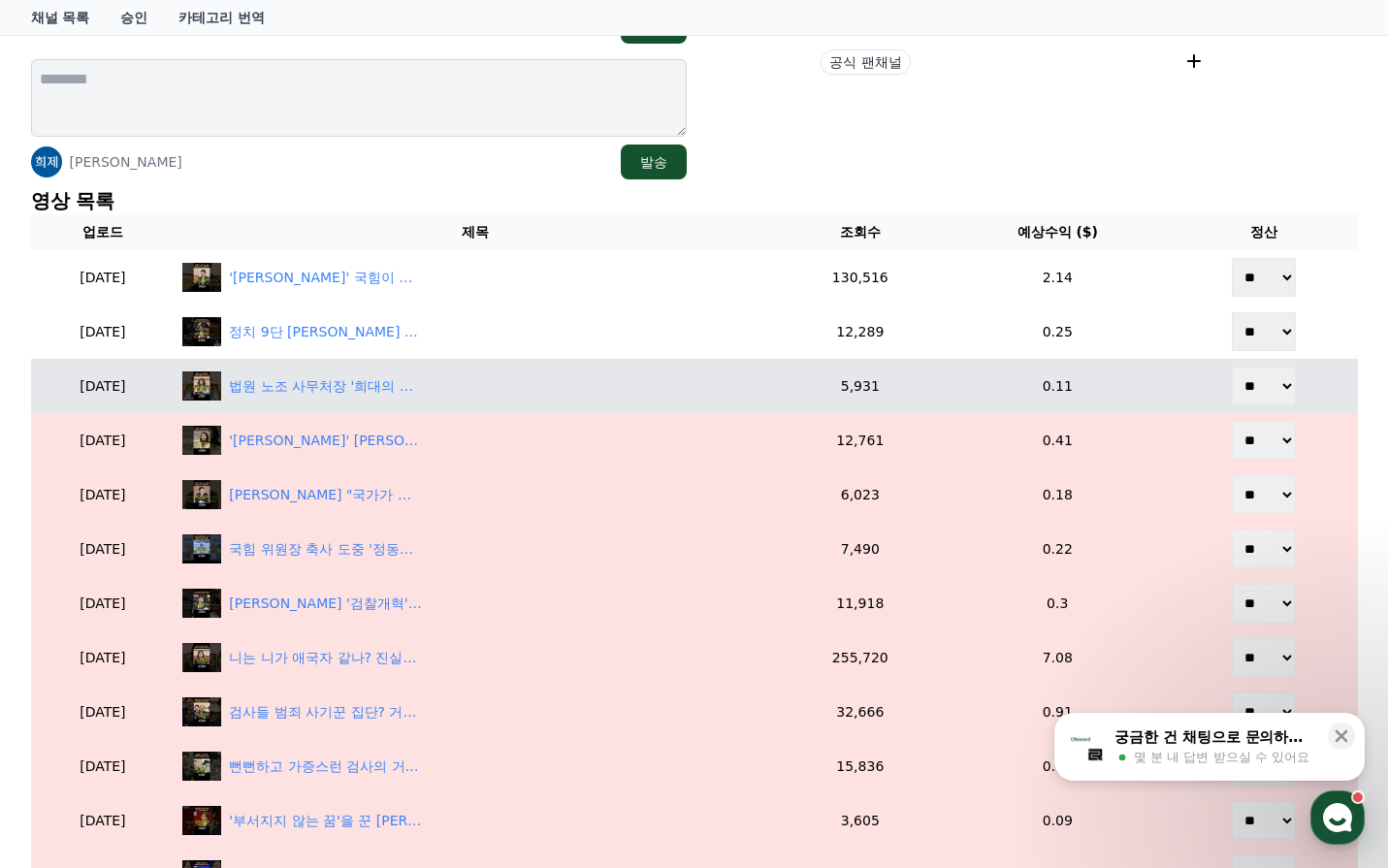
select select "********"
click at [1234, 367] on select "** **" at bounding box center [1263, 386] width 64 height 39
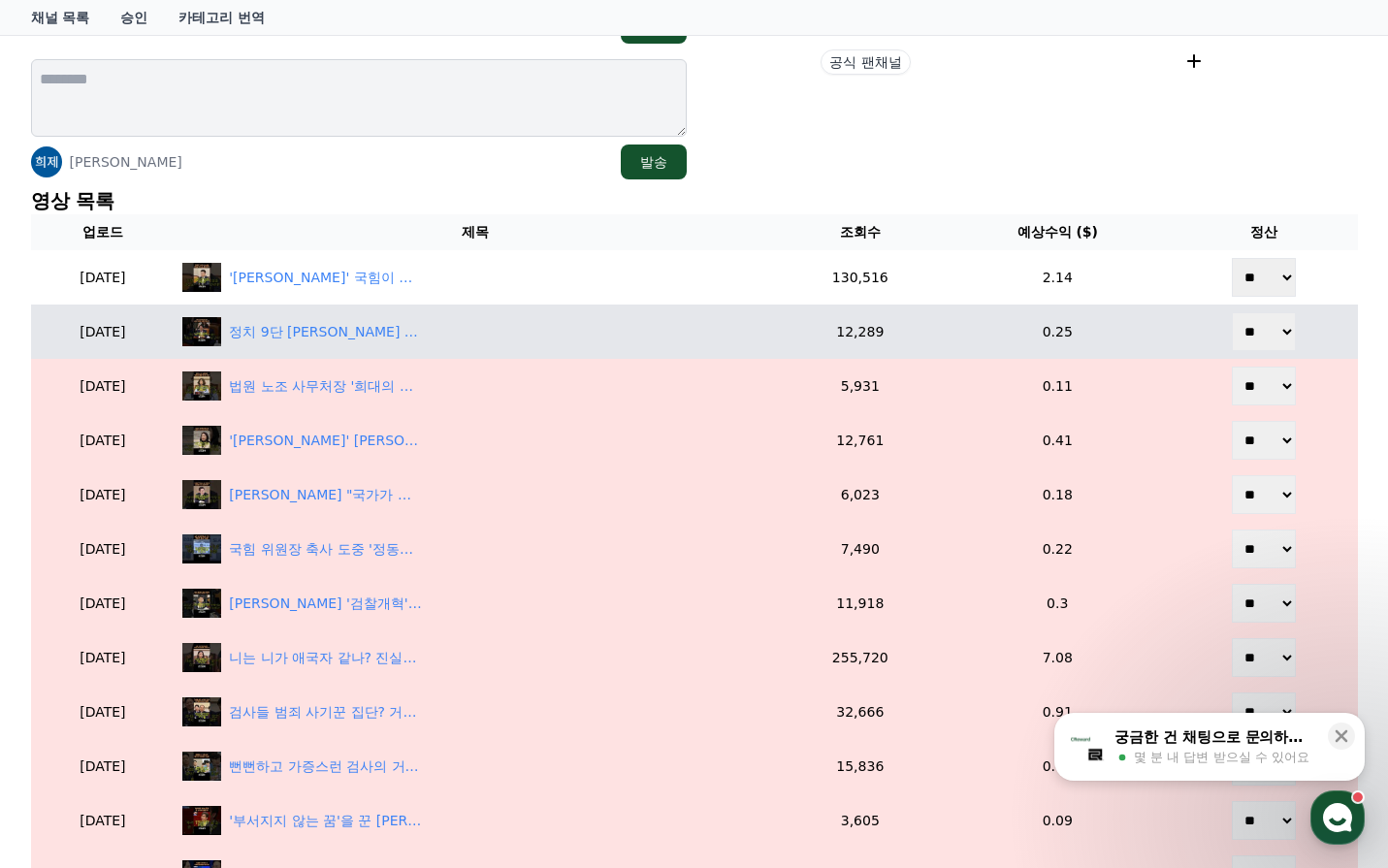
click at [1273, 348] on select "** **" at bounding box center [1263, 331] width 64 height 39
select select "********"
click at [1234, 312] on select "** **" at bounding box center [1263, 331] width 64 height 39
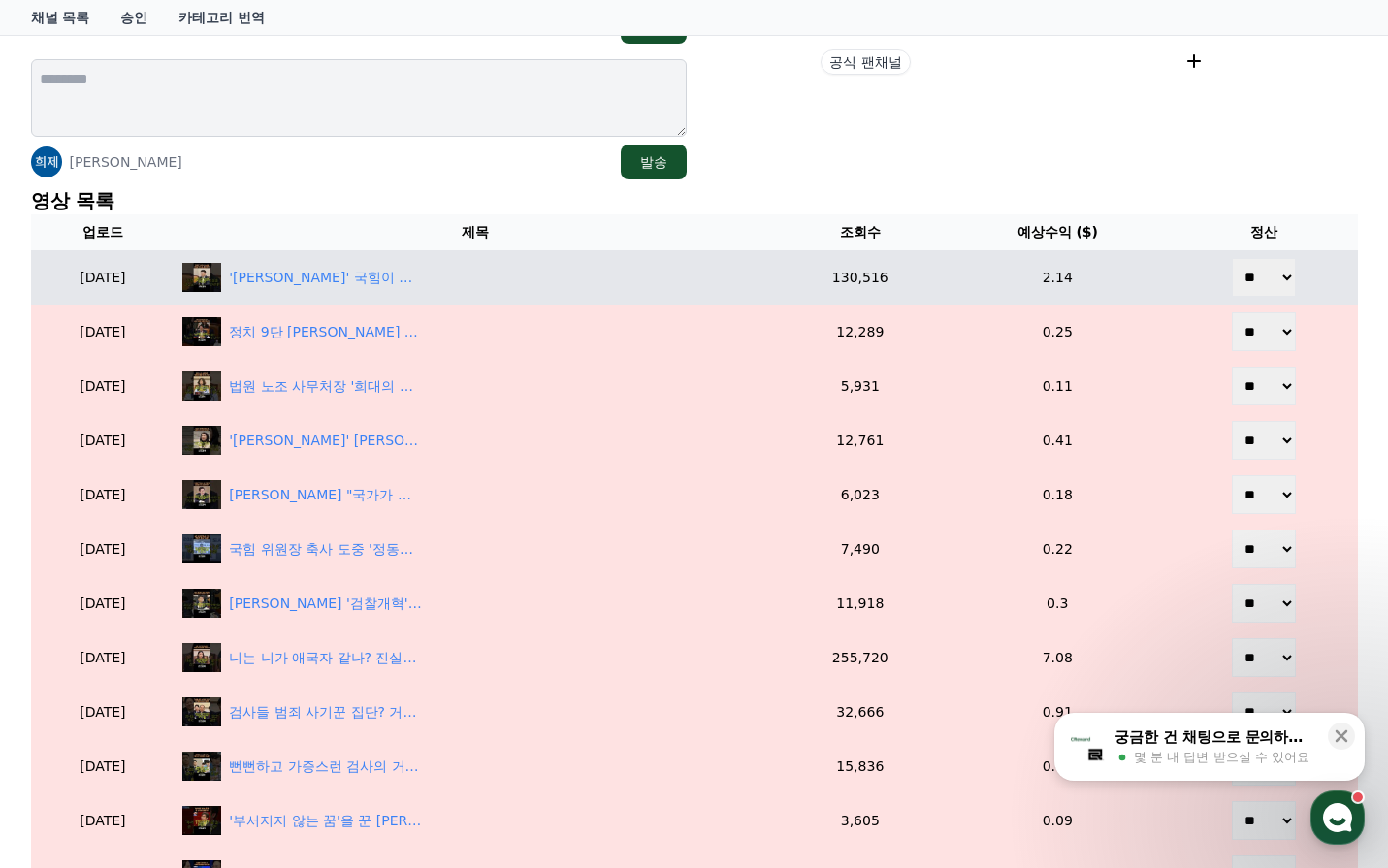
drag, startPoint x: 1272, startPoint y: 280, endPoint x: 1267, endPoint y: 296, distance: 16.8
click at [1269, 285] on select "** **" at bounding box center [1263, 277] width 64 height 39
select select "********"
click at [1234, 258] on select "** **" at bounding box center [1263, 277] width 64 height 39
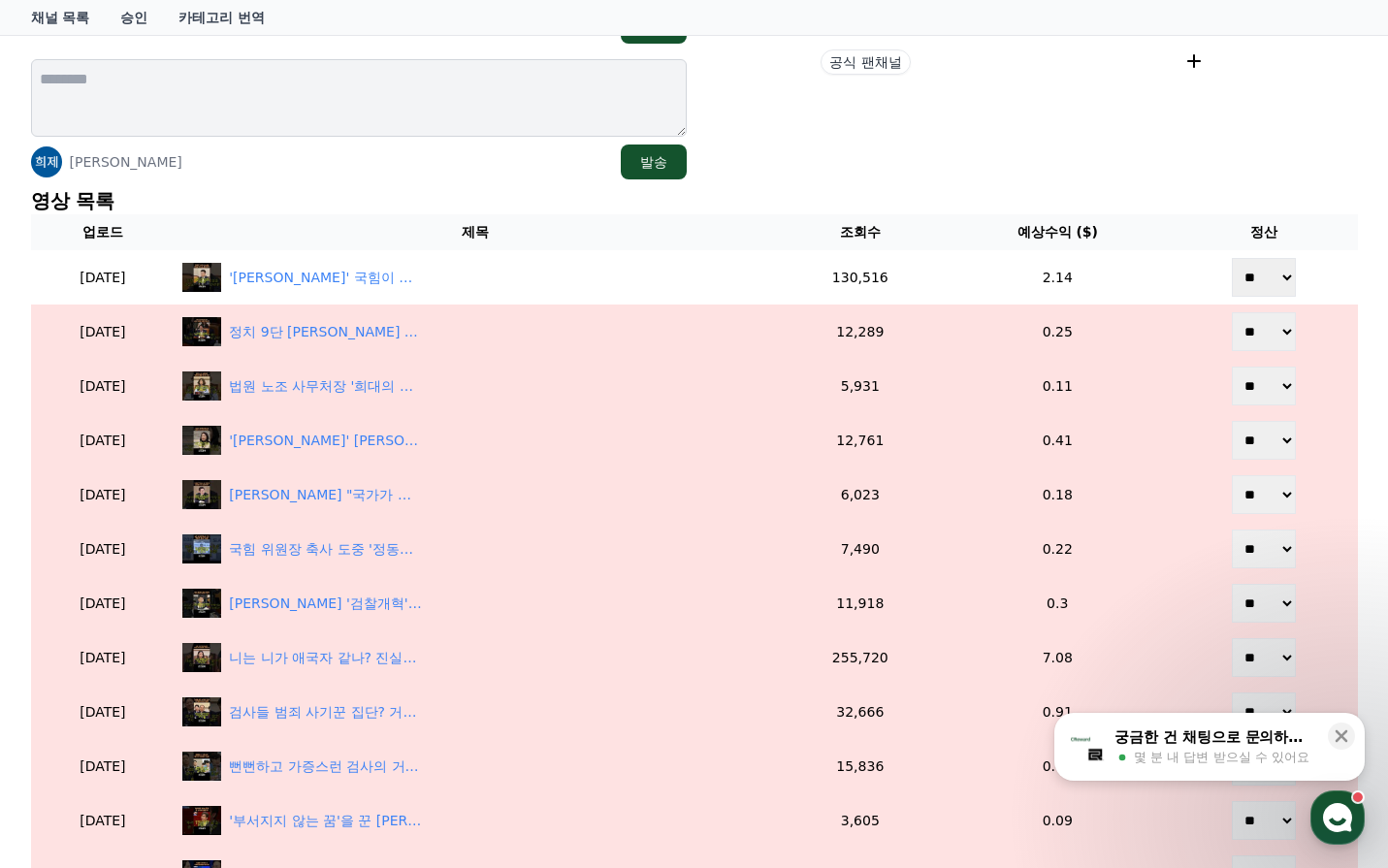
click at [948, 195] on p "영상 목록" at bounding box center [694, 200] width 1327 height 27
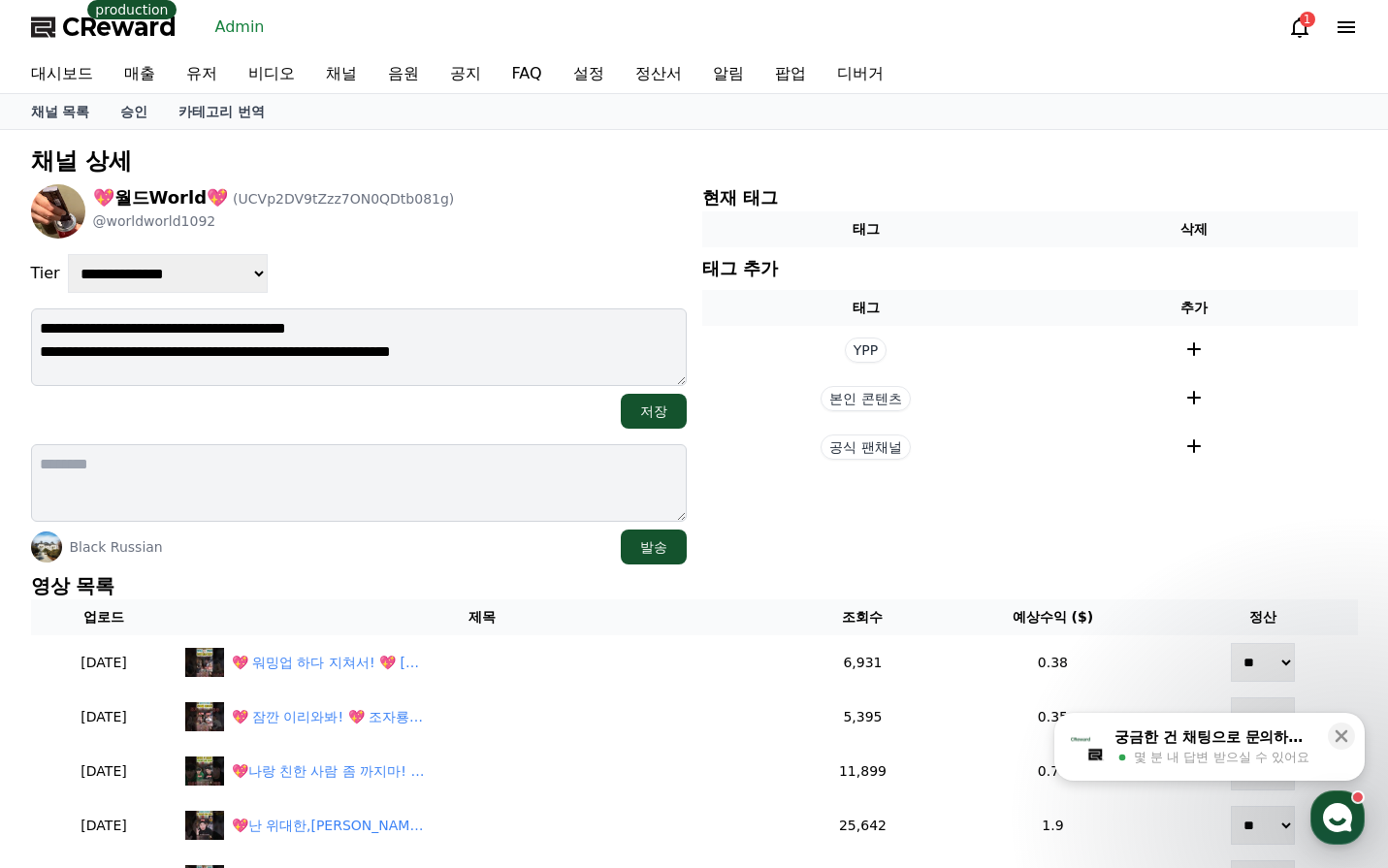
drag, startPoint x: 358, startPoint y: 353, endPoint x: 30, endPoint y: 353, distance: 328.0
click at [31, 353] on textarea "**********" at bounding box center [358, 347] width 655 height 77
click at [892, 502] on section "현재 태그 태그 삭제 태그 추가 태그 추가 YPP 본인 콘텐츠 공식 팬채널" at bounding box center [1029, 374] width 655 height 381
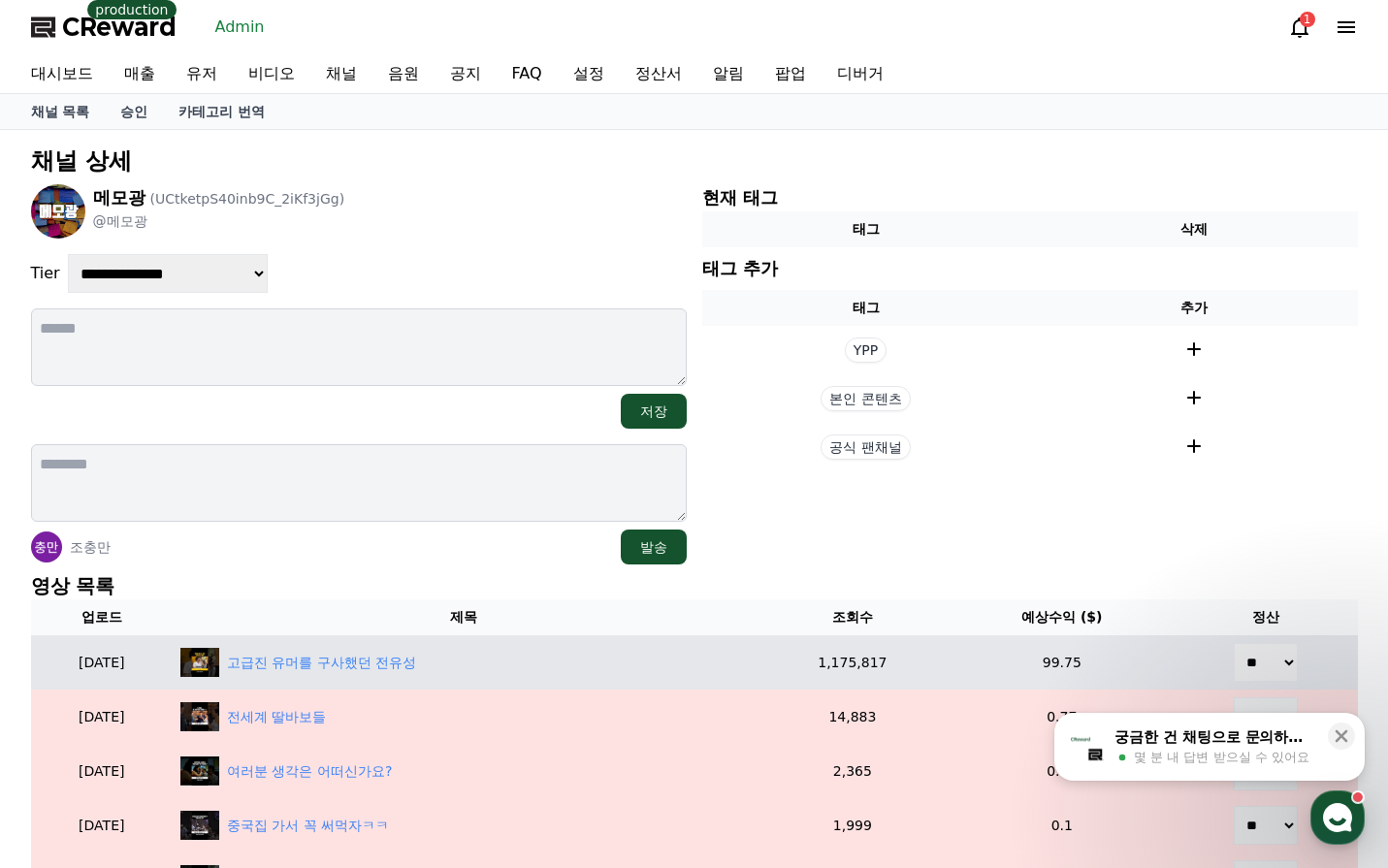
drag, startPoint x: 1259, startPoint y: 663, endPoint x: 1264, endPoint y: 681, distance: 18.7
click at [1259, 663] on select "** **" at bounding box center [1265, 662] width 64 height 39
select select "********"
click at [1235, 644] on select "** **" at bounding box center [1265, 662] width 64 height 39
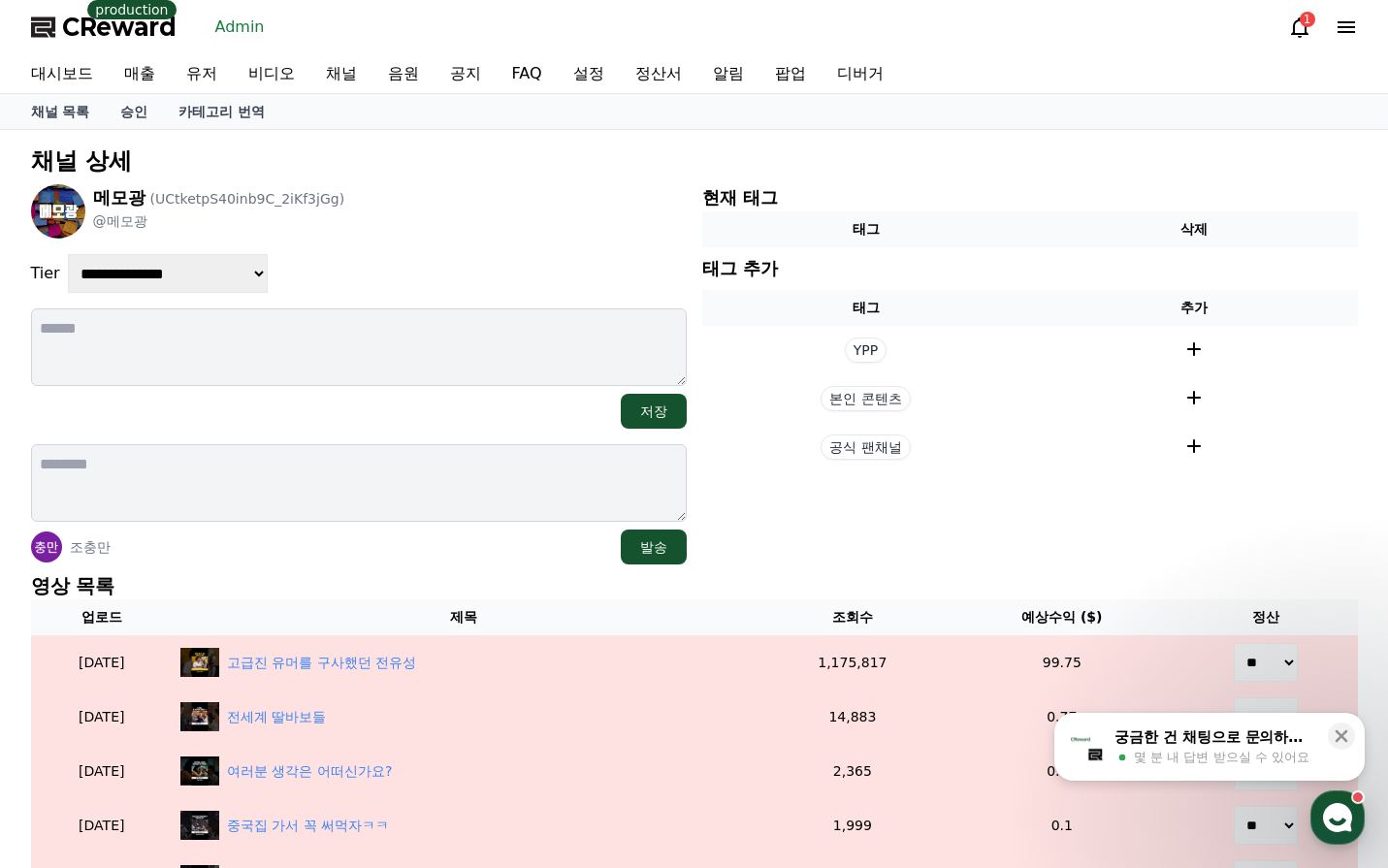
click at [427, 628] on th "제목" at bounding box center [464, 617] width 582 height 36
click at [429, 604] on th "제목" at bounding box center [464, 617] width 582 height 36
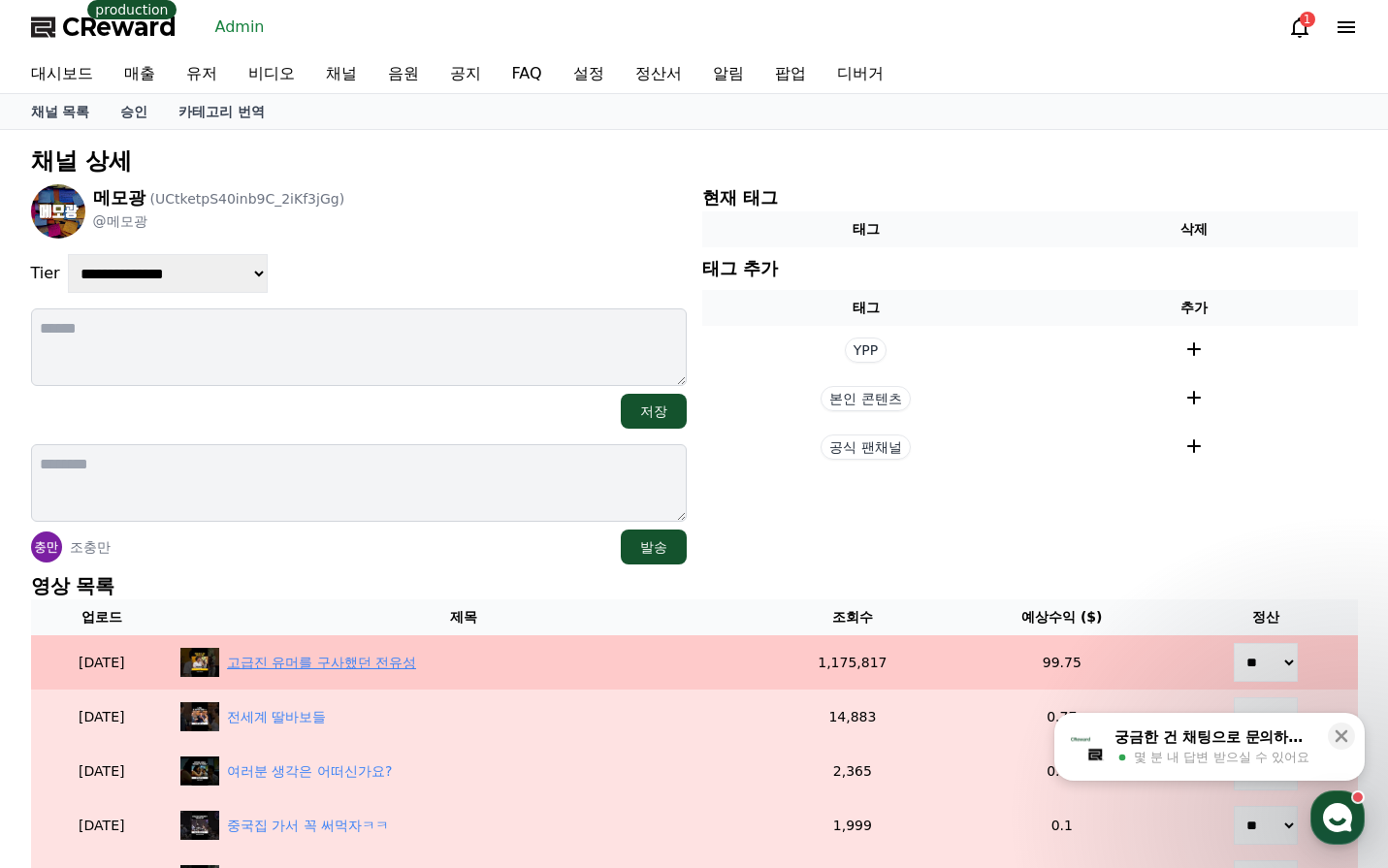
click at [414, 667] on div "고급진 유머를 구사했던 전유성" at bounding box center [321, 662] width 189 height 21
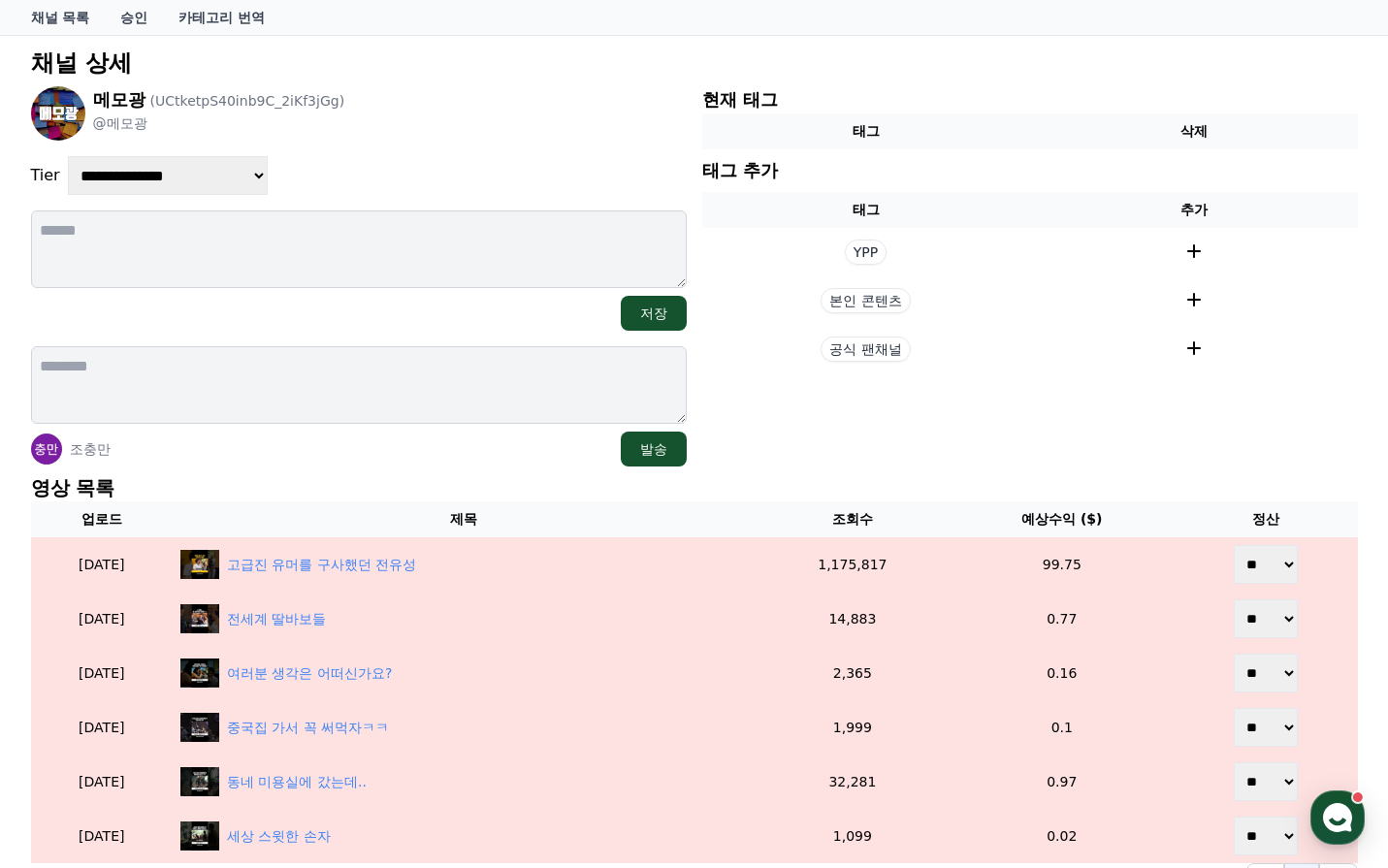
scroll to position [97, 0]
click at [1258, 466] on section "현재 태그 태그 삭제 태그 추가 태그 추가 YPP 본인 콘텐츠 공식 팬채널" at bounding box center [1029, 277] width 655 height 381
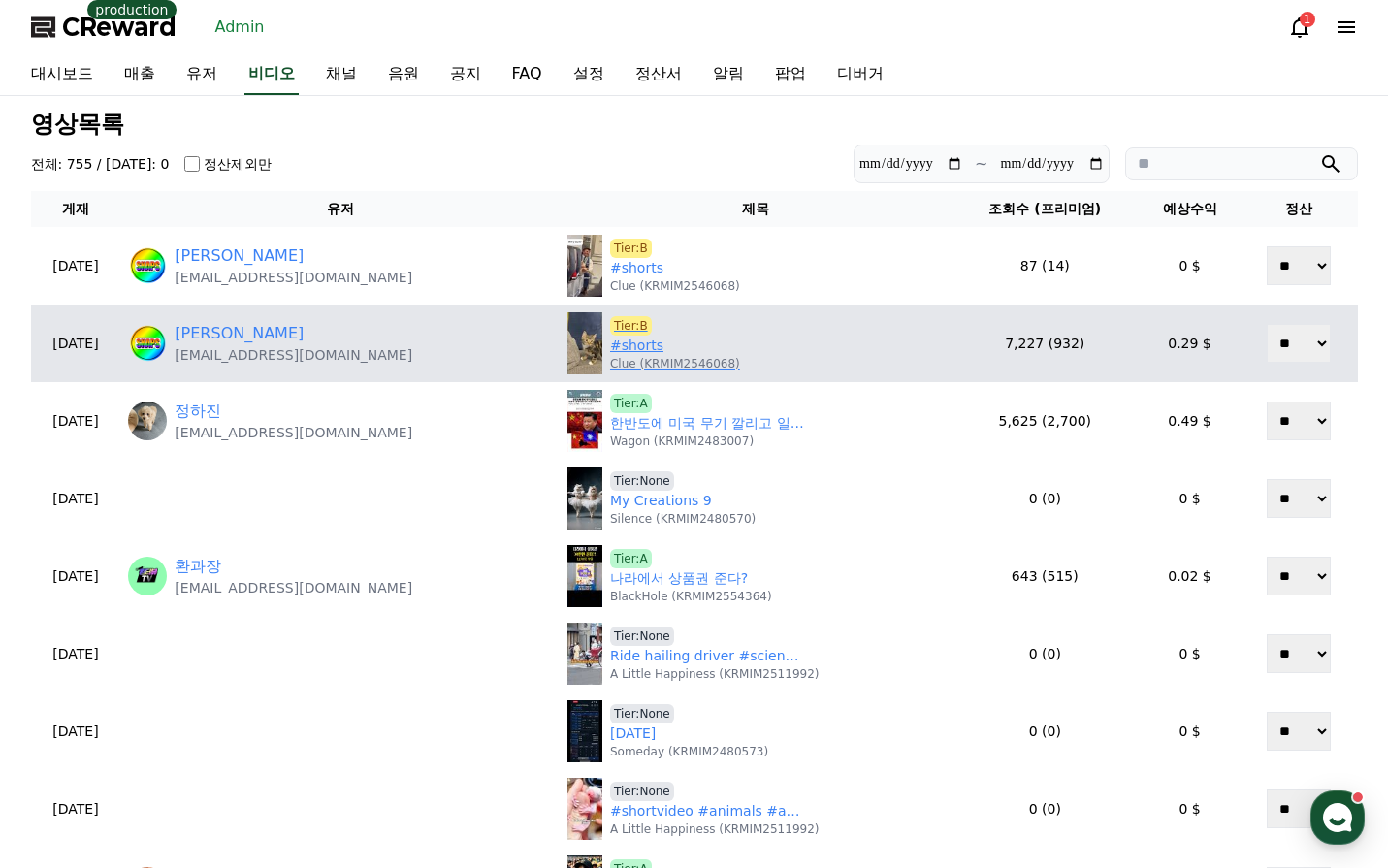
click at [617, 344] on link "#shorts" at bounding box center [637, 345] width 53 height 21
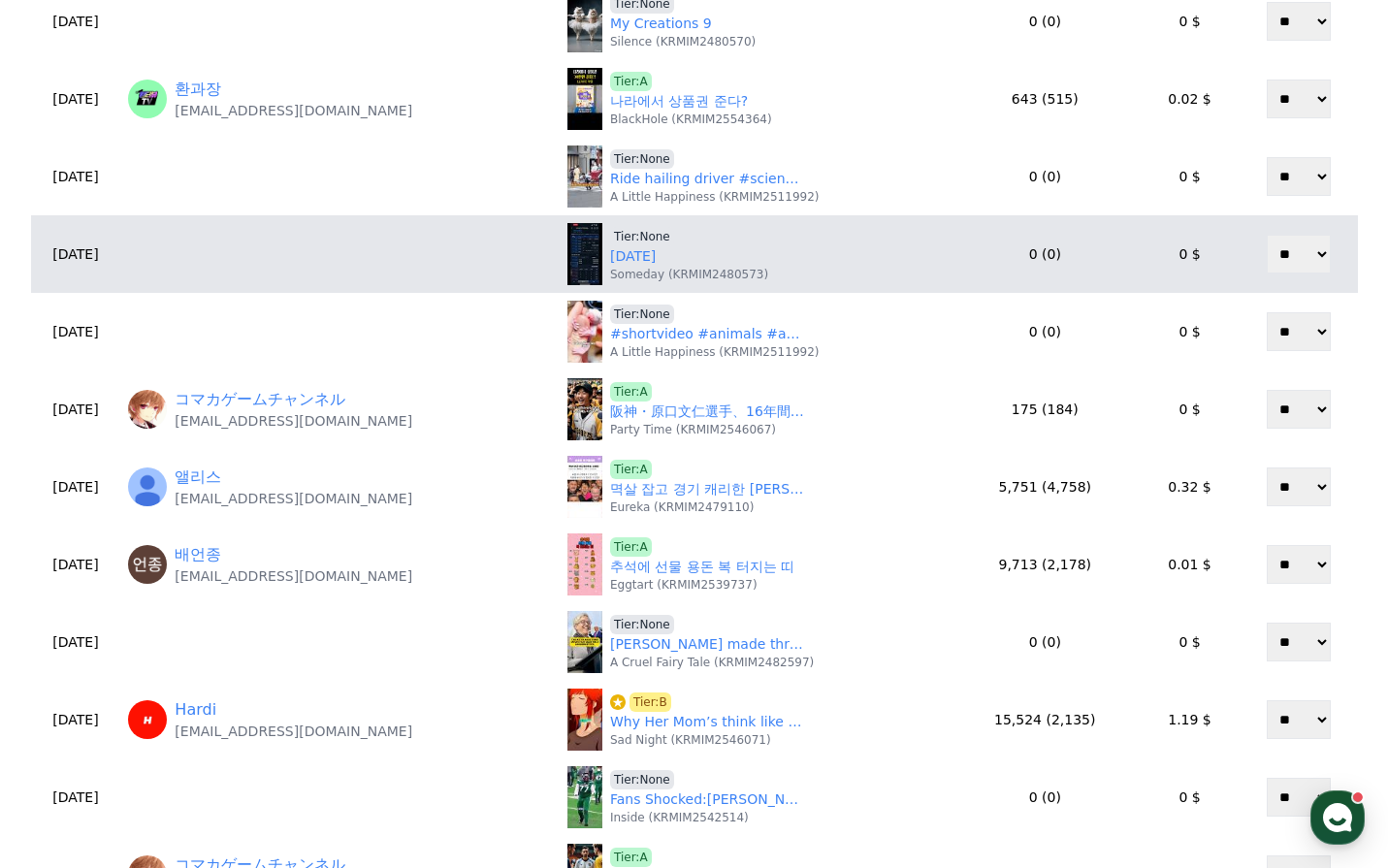
scroll to position [485, 0]
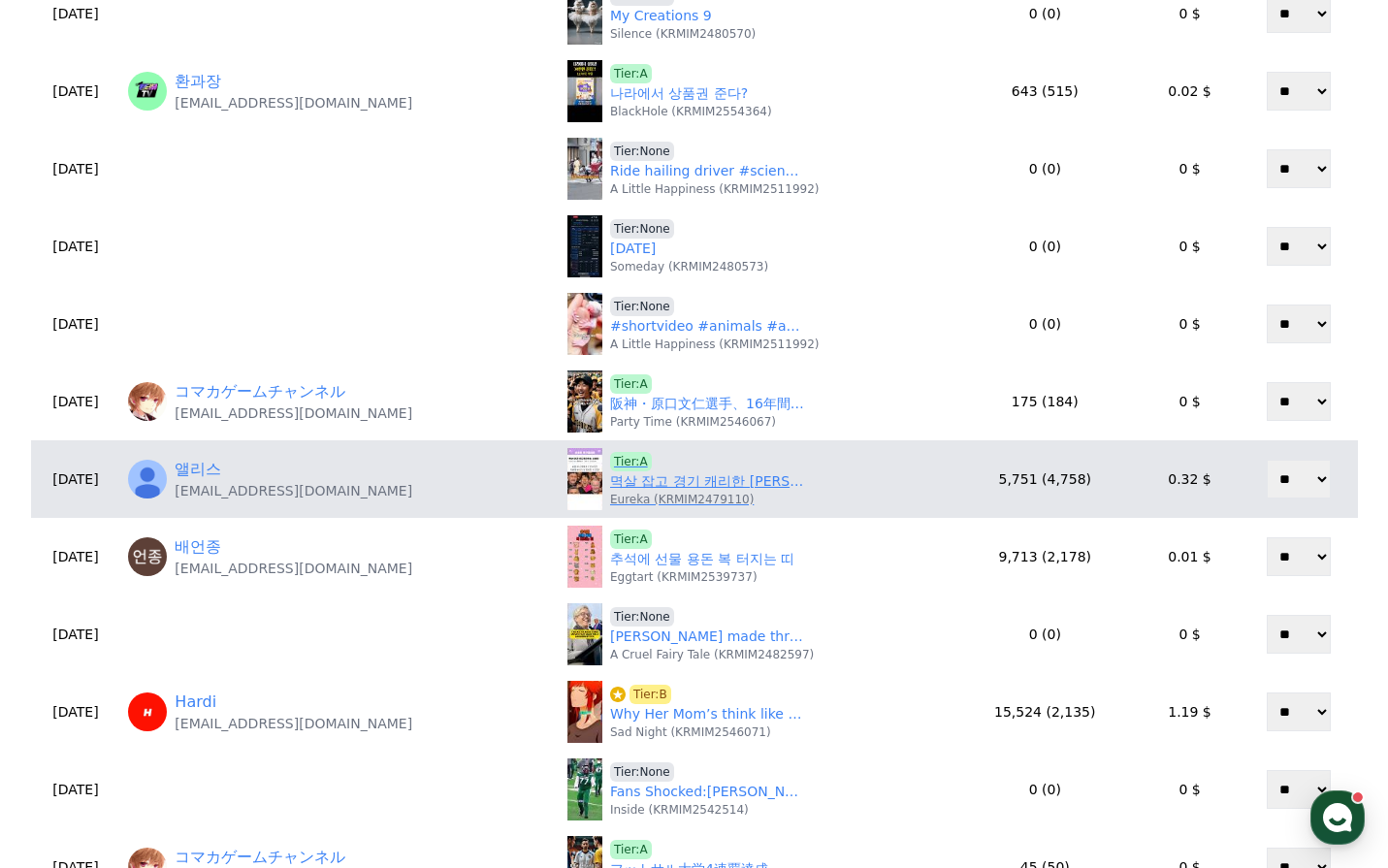
click at [626, 478] on link "멱살 잡고 경기 캐리한 [PERSON_NAME]" at bounding box center [707, 481] width 194 height 21
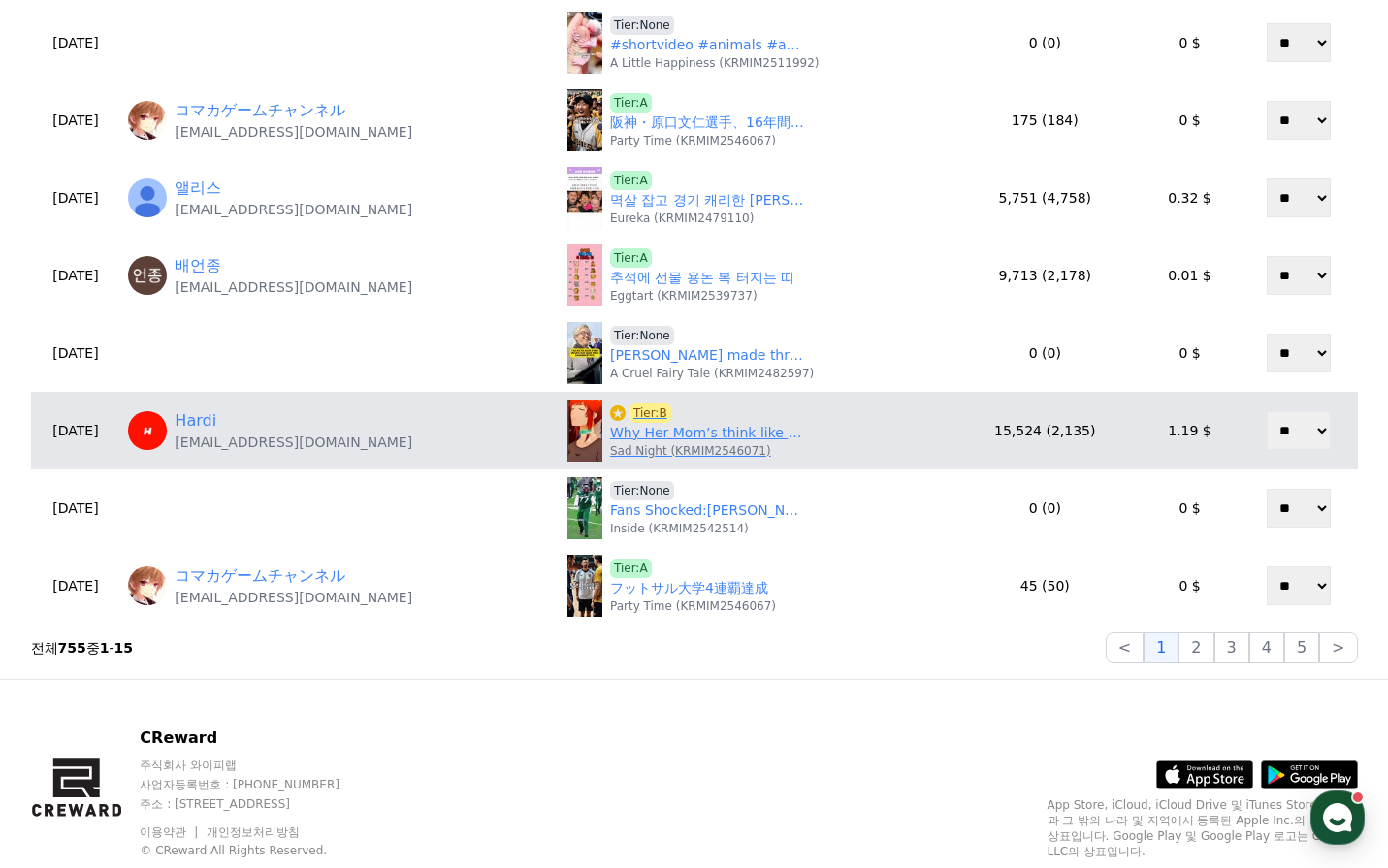
scroll to position [776, 0]
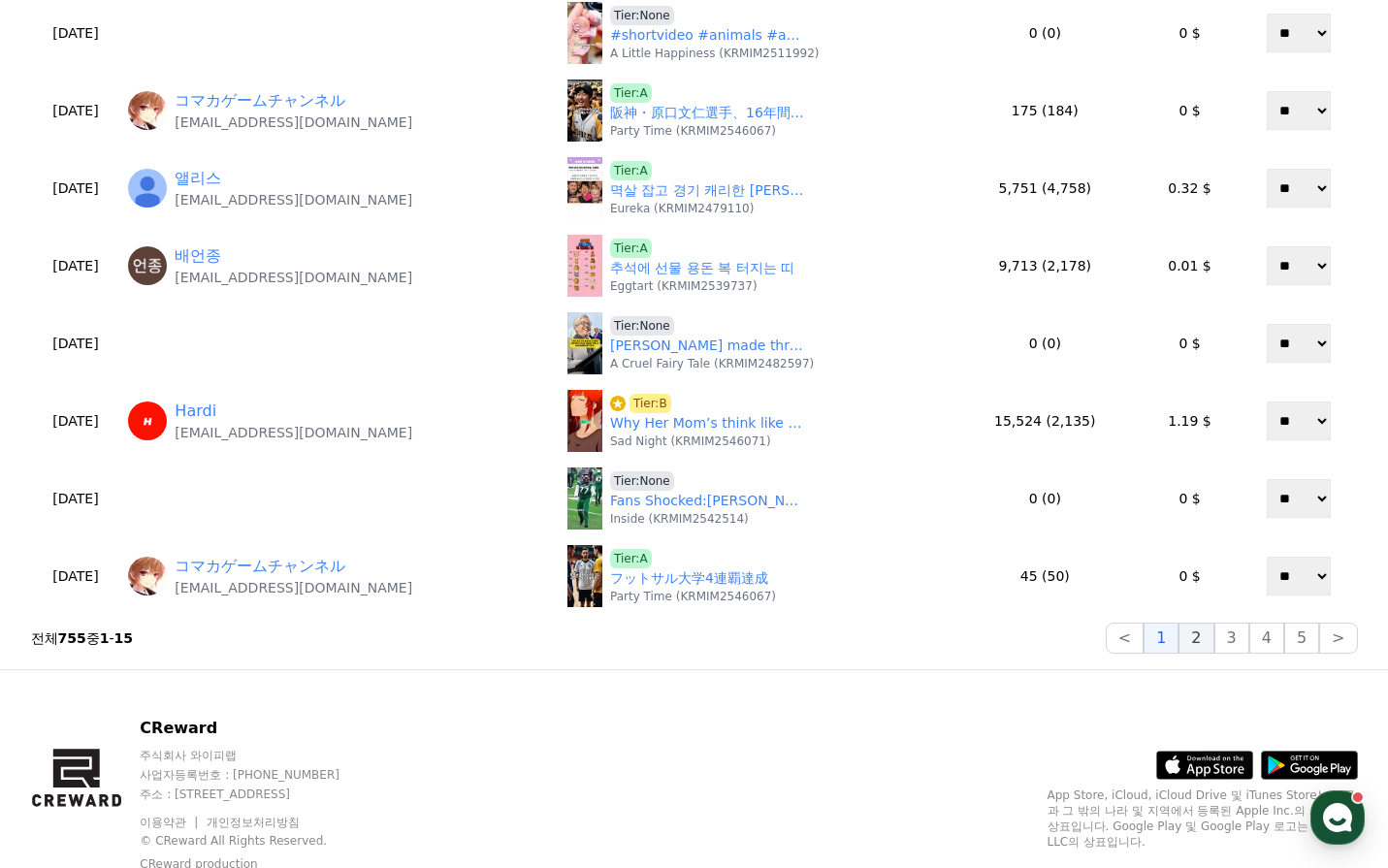
click at [1204, 636] on button "2" at bounding box center [1195, 638] width 35 height 31
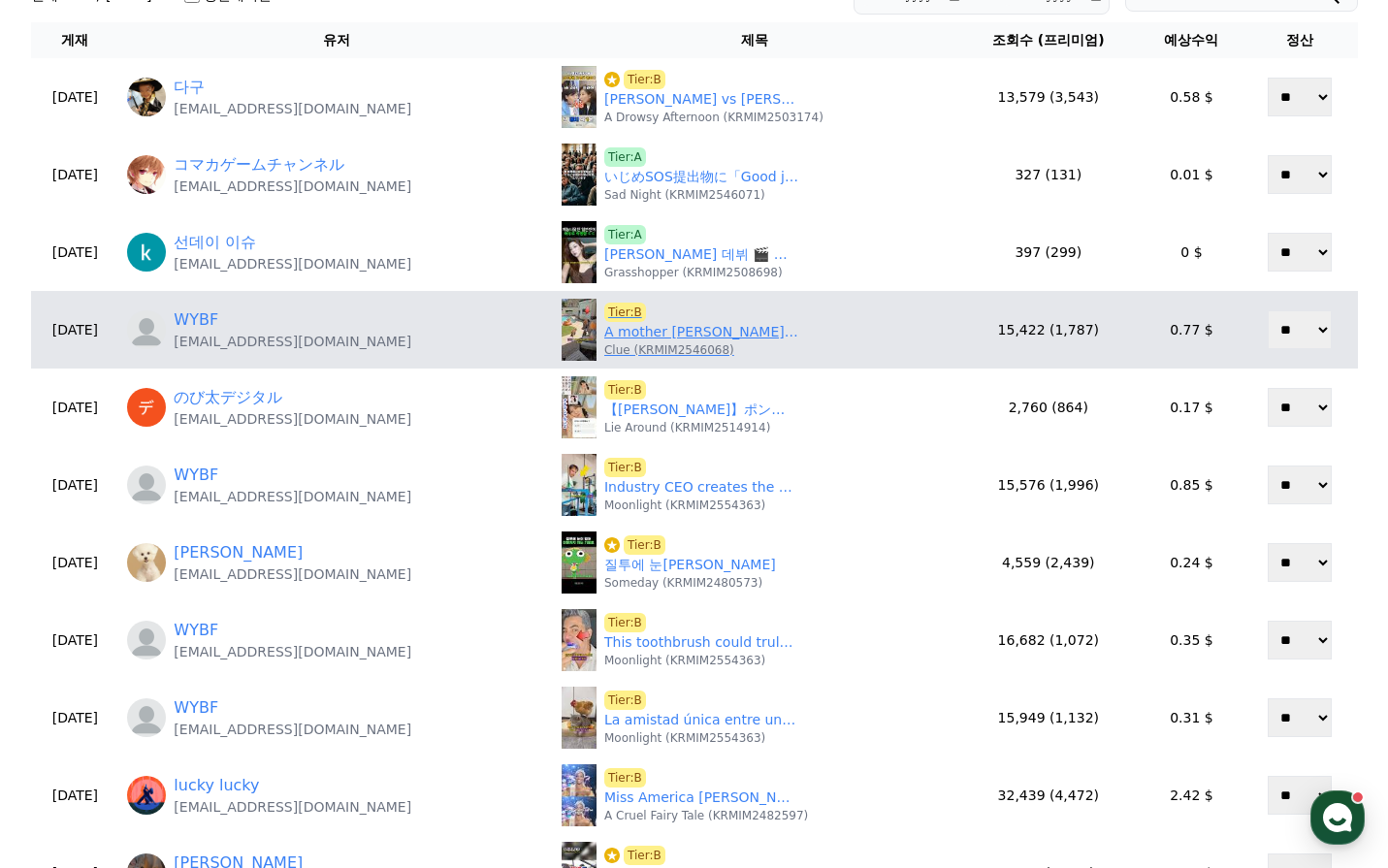
scroll to position [97, 0]
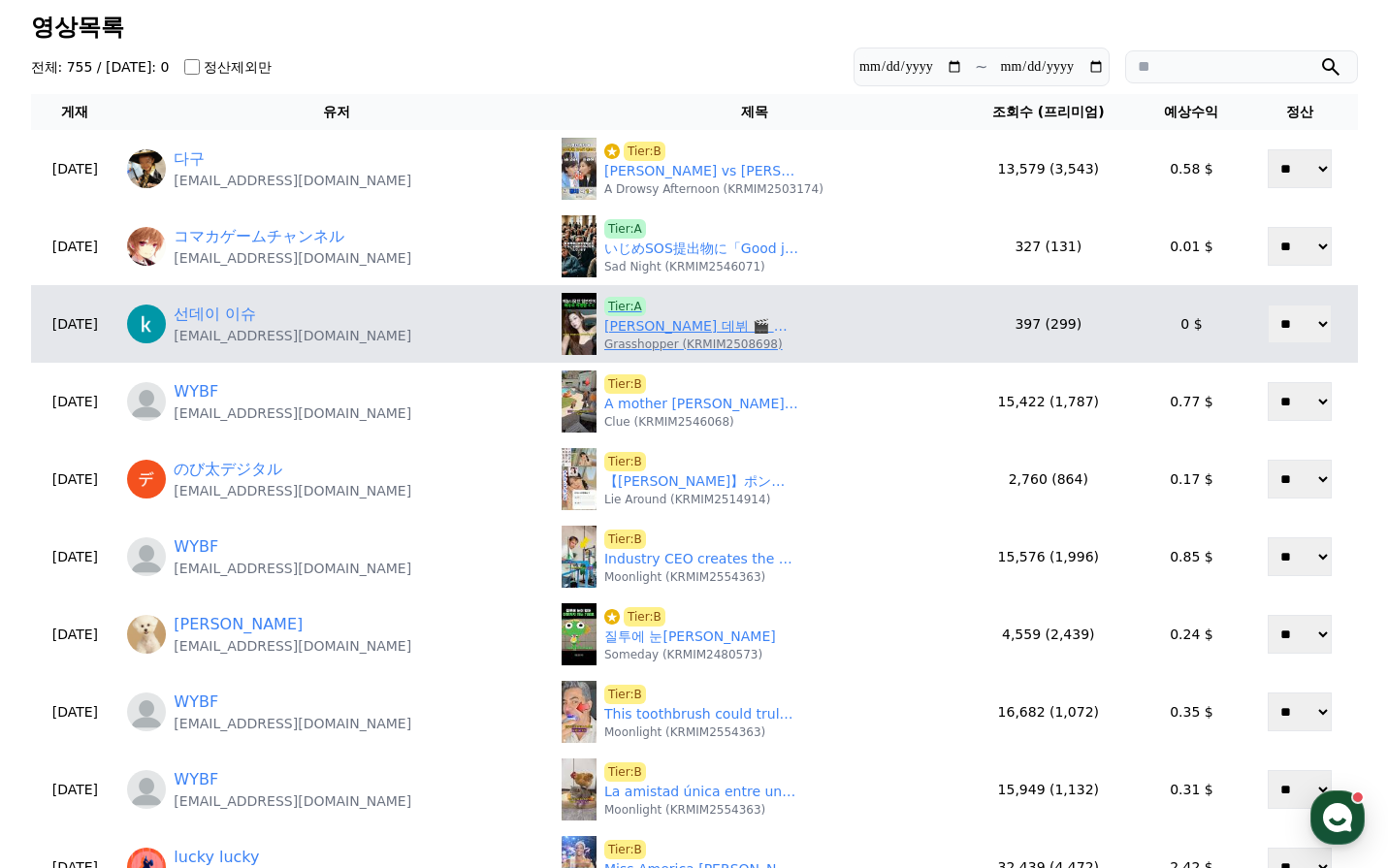
click at [634, 334] on link "[PERSON_NAME] 데뷔 🎬 예능 출신 중 최단속도?! #솔로지옥4 #배지연 #연기데뷔 #신예배우 #AI사랑제조법" at bounding box center [701, 326] width 194 height 21
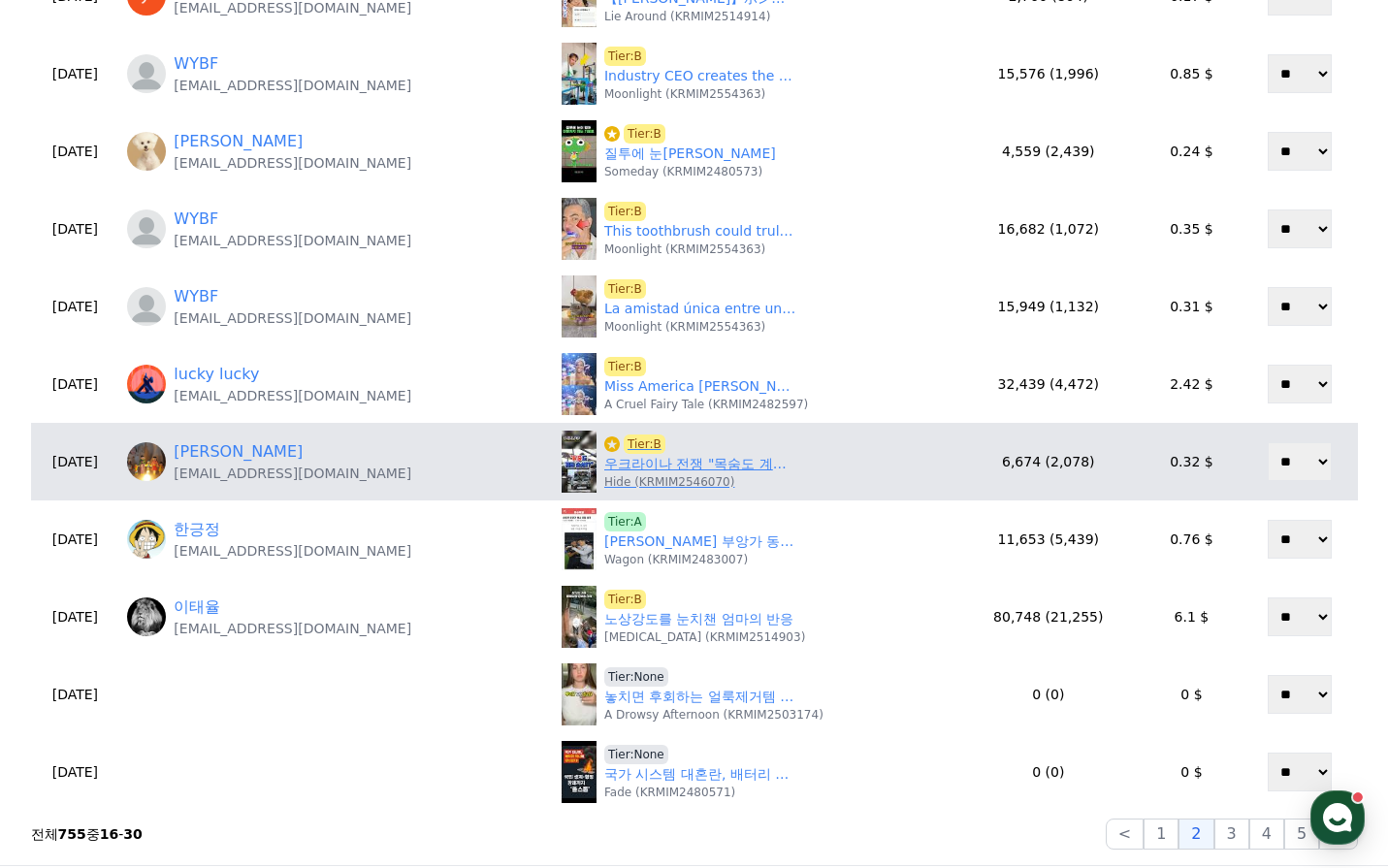
scroll to position [582, 0]
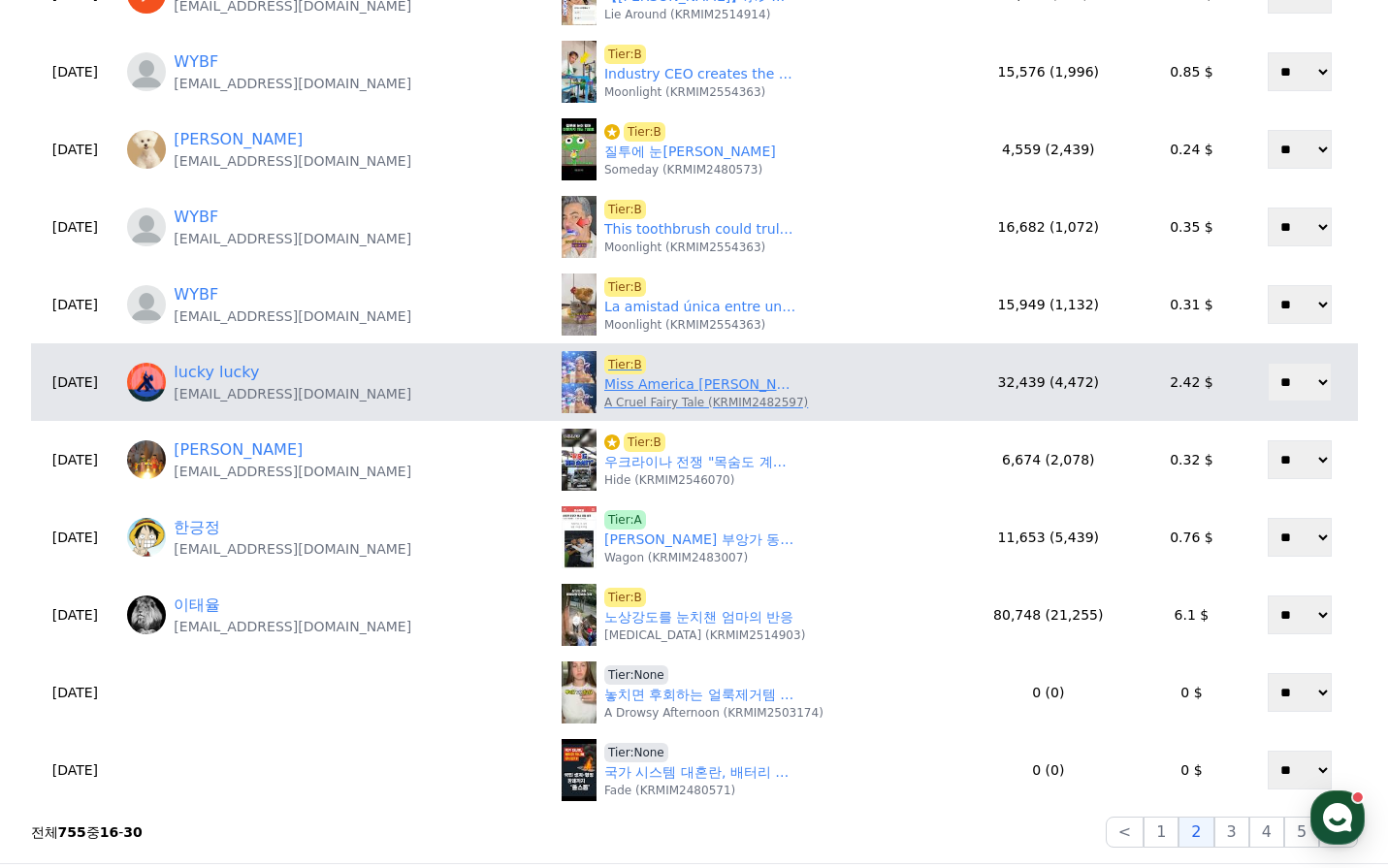
click at [641, 395] on p "A Cruel Fairy Tale (KRMIM2482597)" at bounding box center [706, 402] width 204 height 16
click at [642, 394] on p "A Cruel Fairy Tale (KRMIM2482597)" at bounding box center [706, 402] width 204 height 16
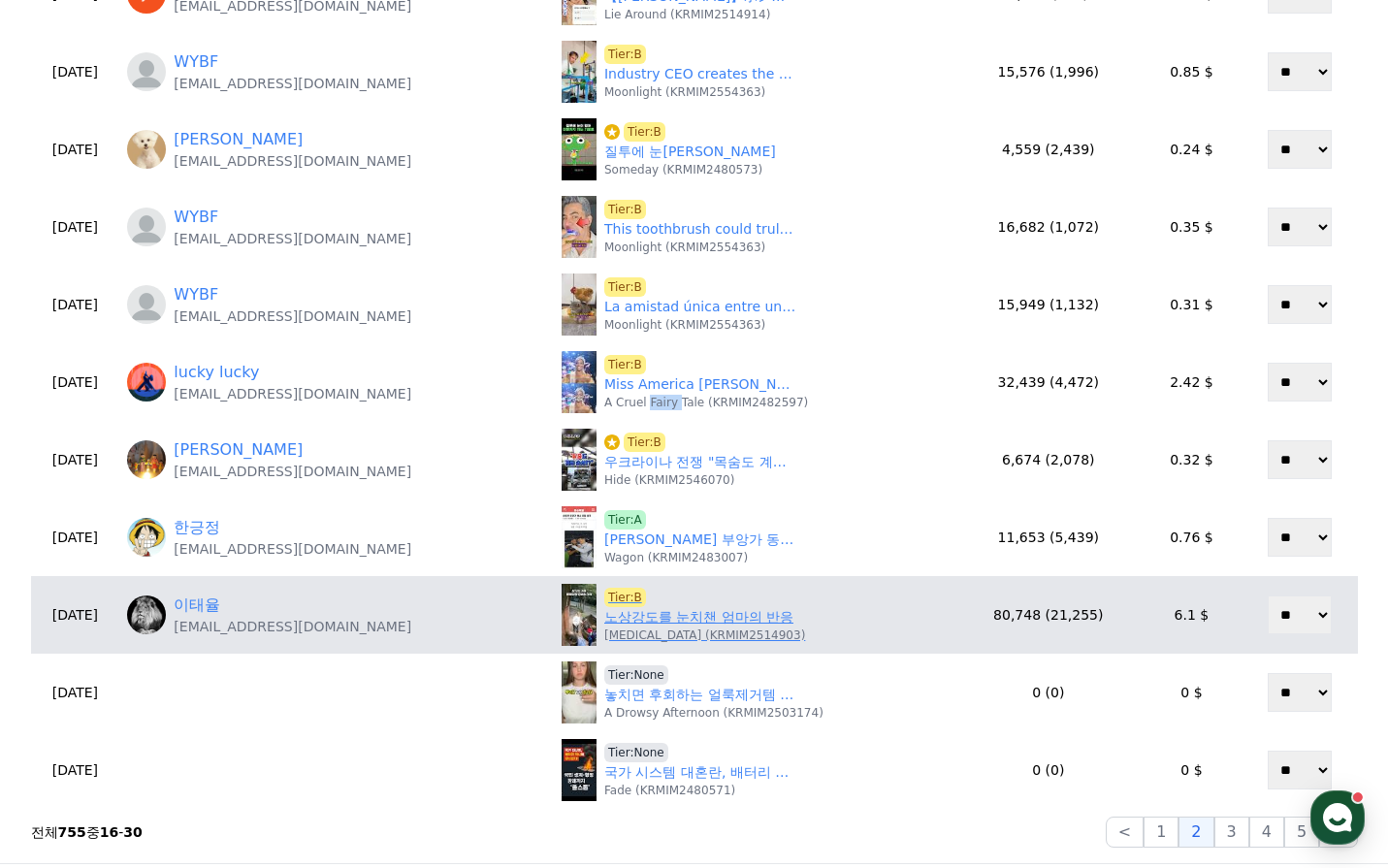
click at [662, 621] on link "노상강도를 눈치챈 엄마의 반응" at bounding box center [698, 617] width 189 height 21
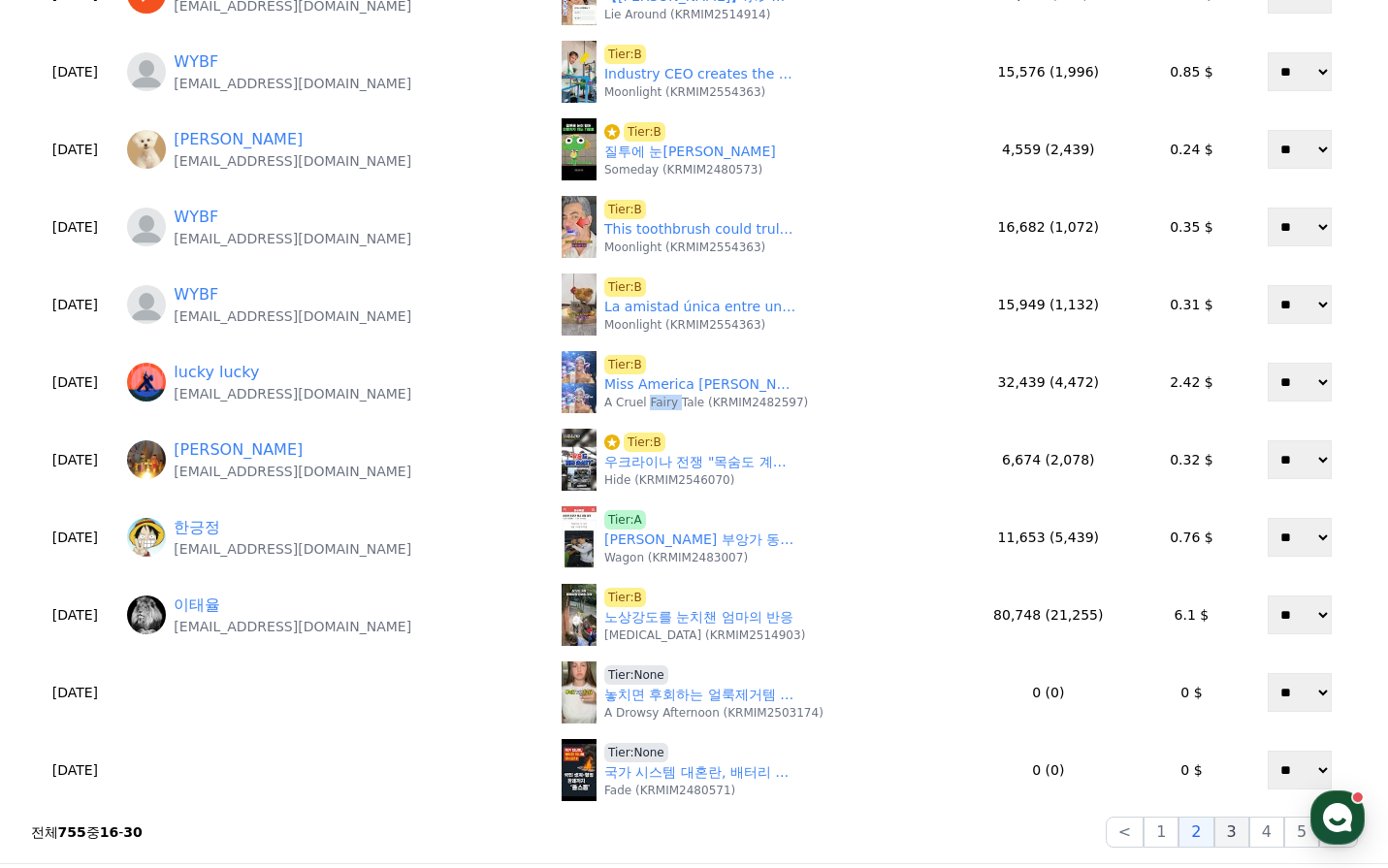
click at [1234, 842] on button "3" at bounding box center [1231, 831] width 35 height 31
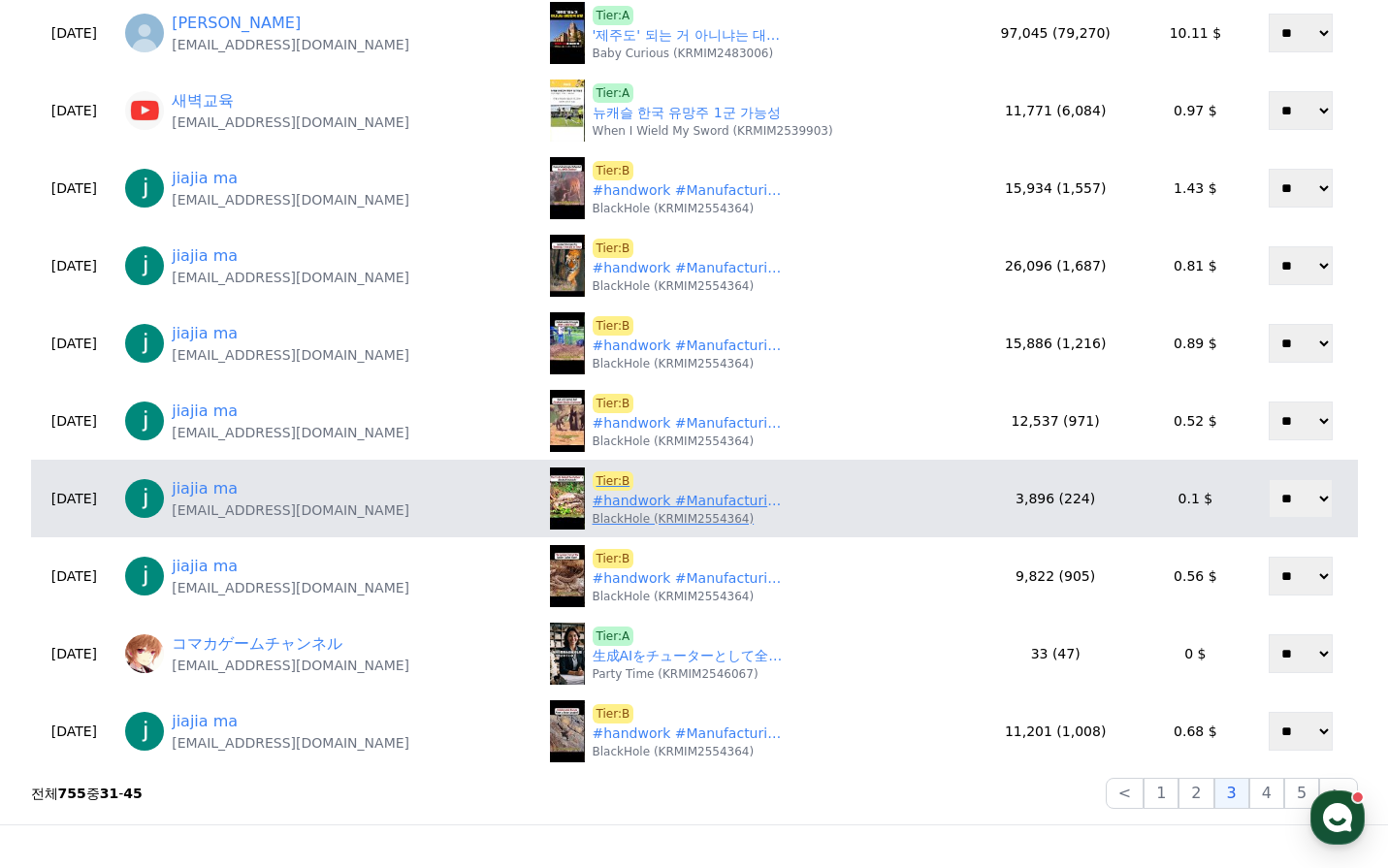
scroll to position [679, 0]
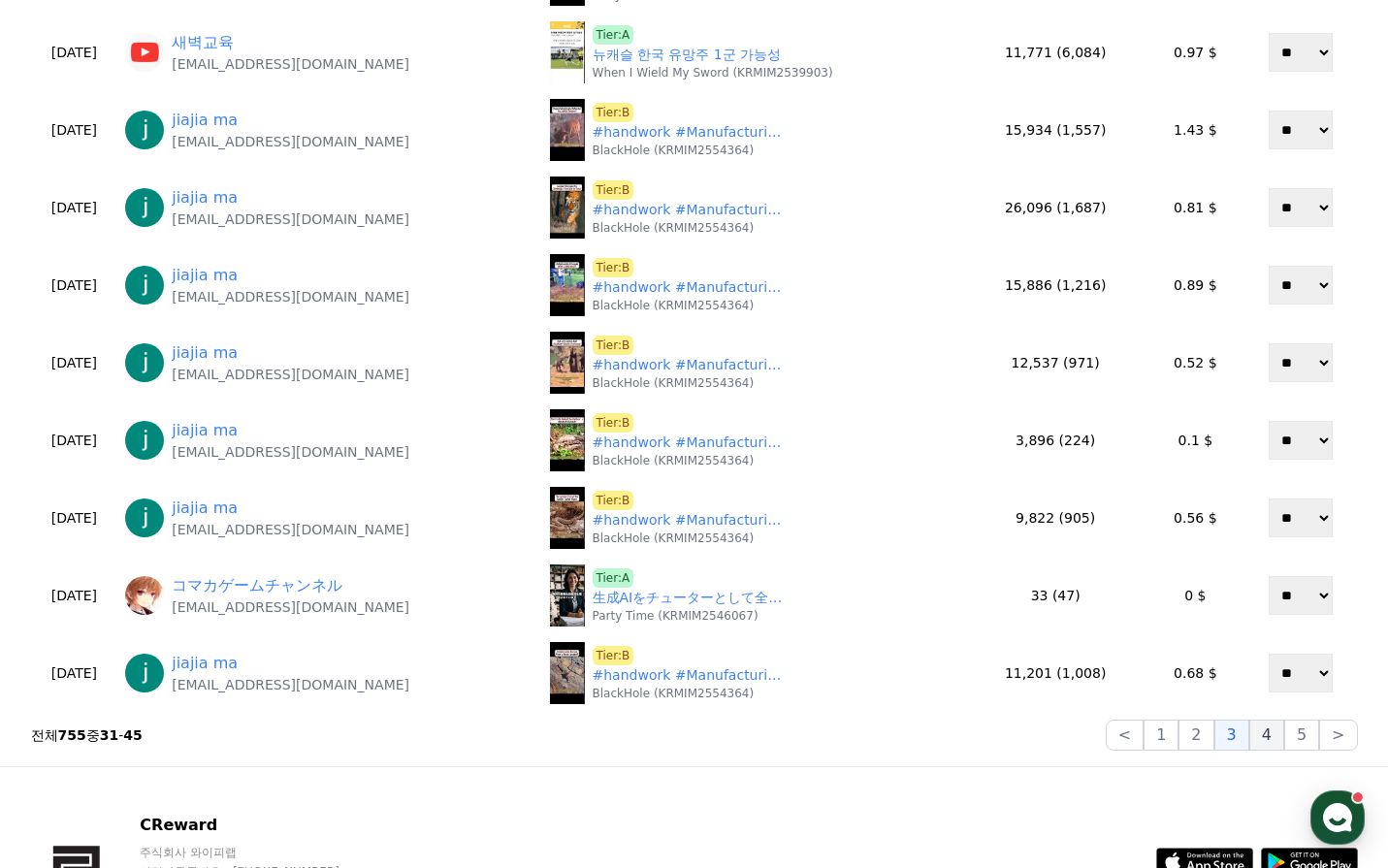
click at [1277, 742] on button "4" at bounding box center [1266, 735] width 35 height 31
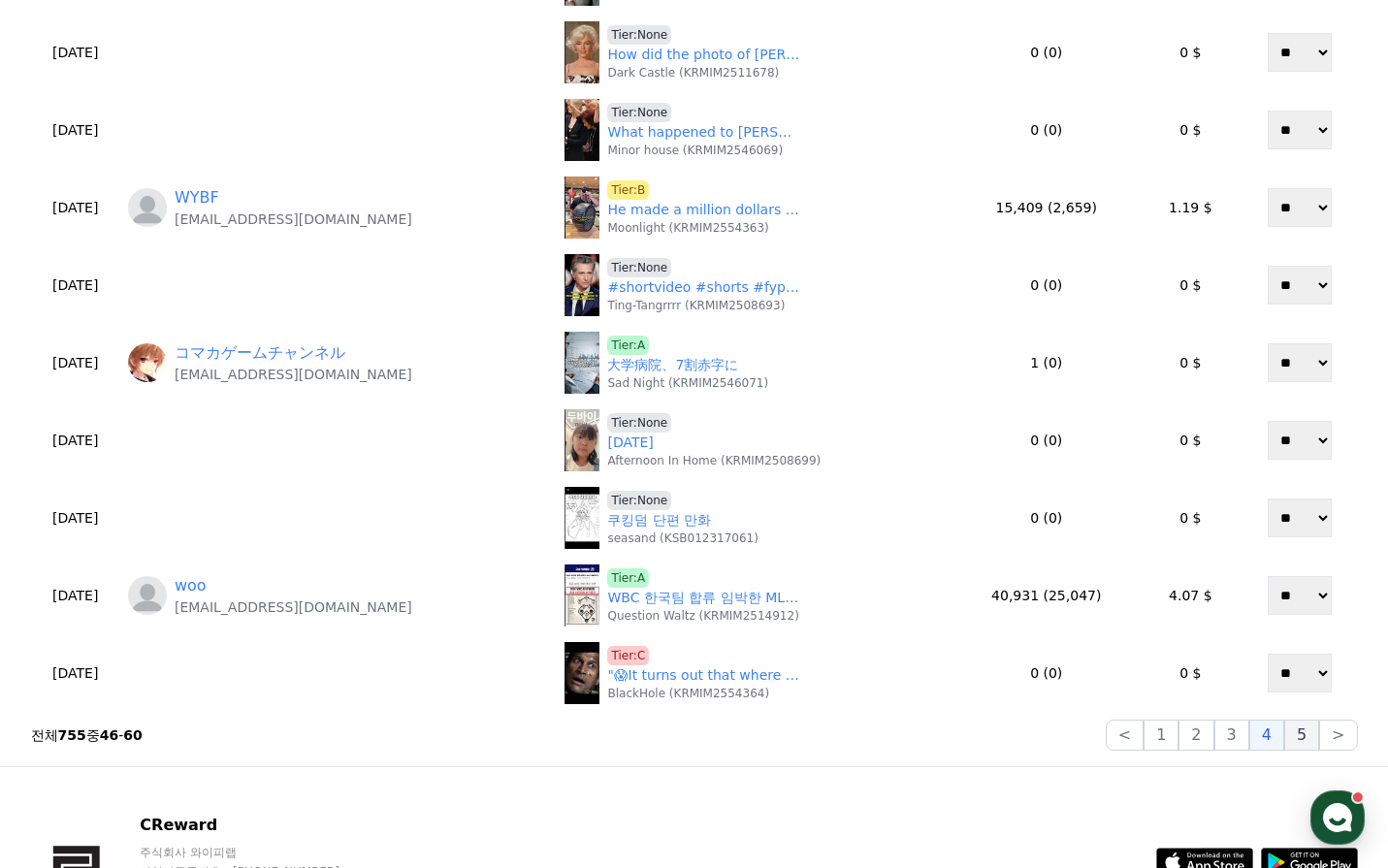
click at [1294, 738] on button "5" at bounding box center [1301, 735] width 35 height 31
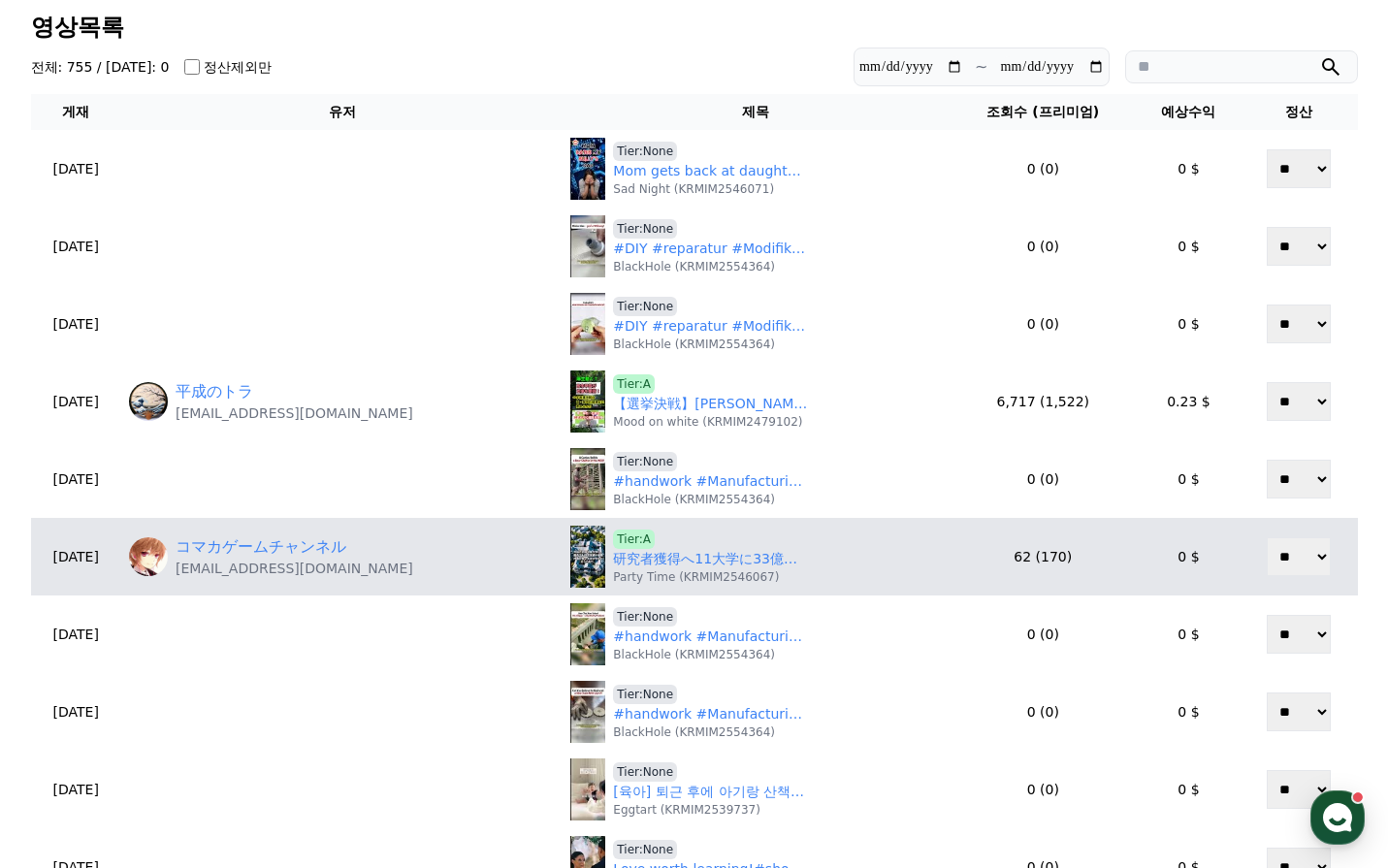
scroll to position [388, 0]
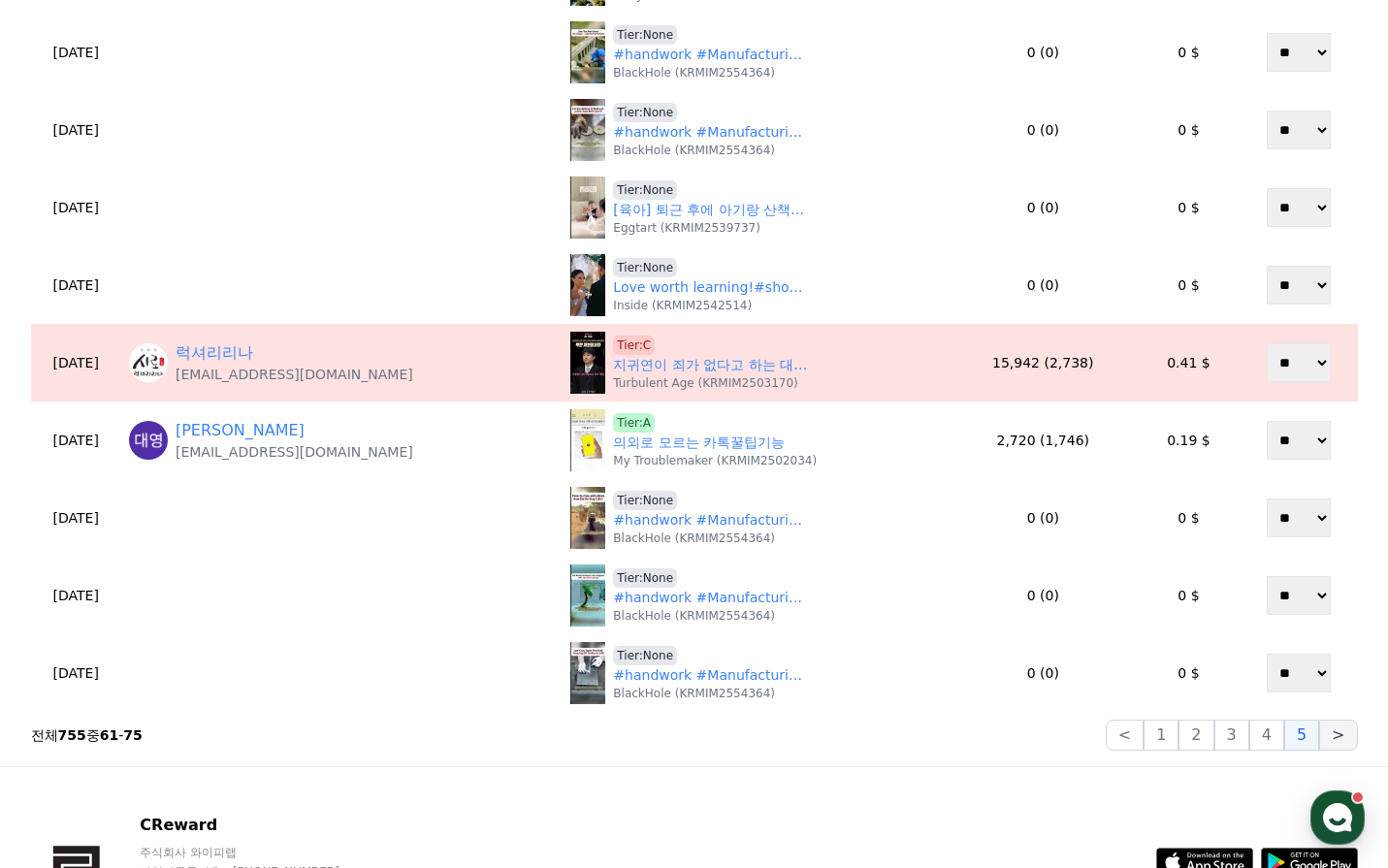
click at [1338, 738] on button ">" at bounding box center [1338, 735] width 38 height 31
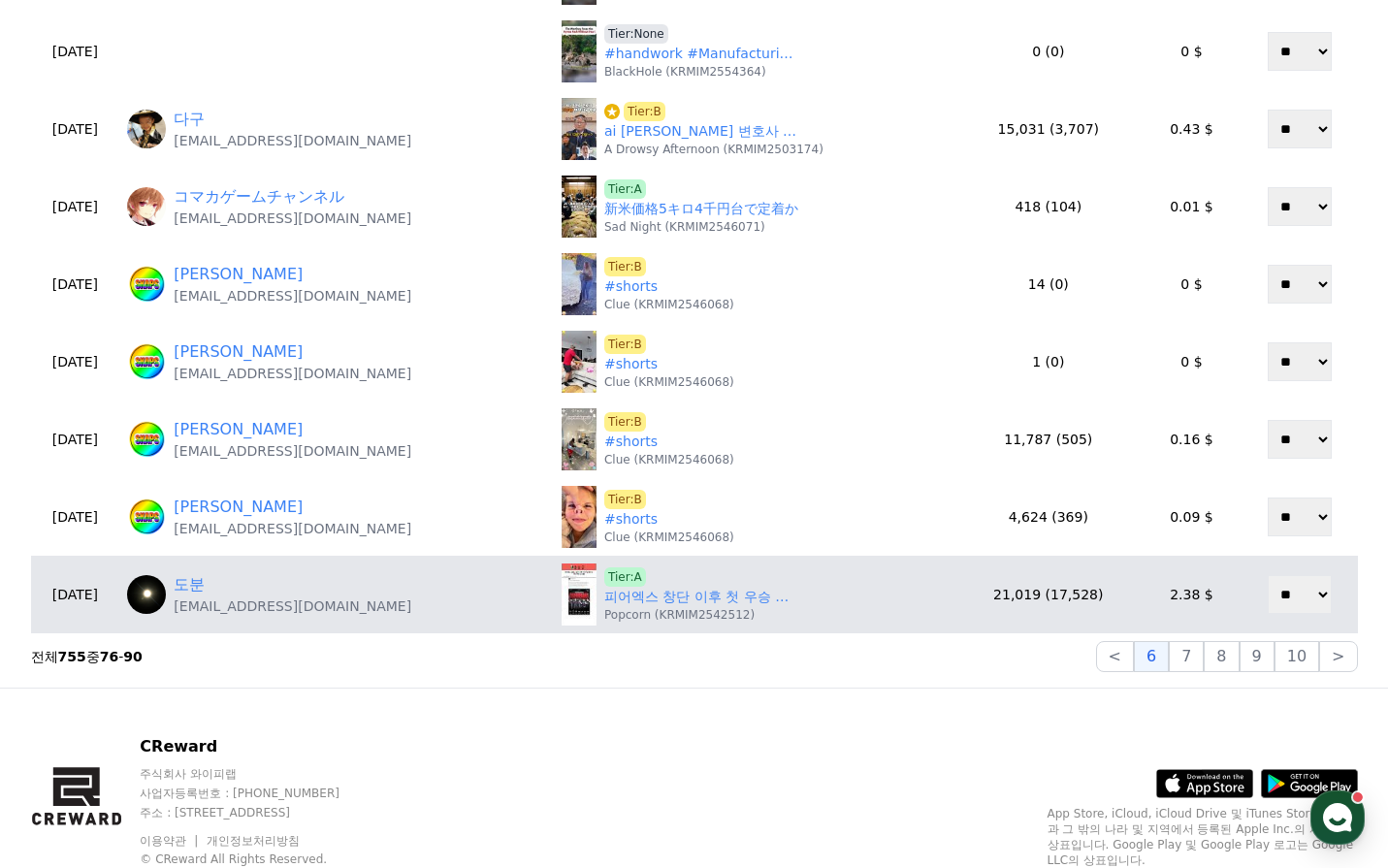
scroll to position [776, 0]
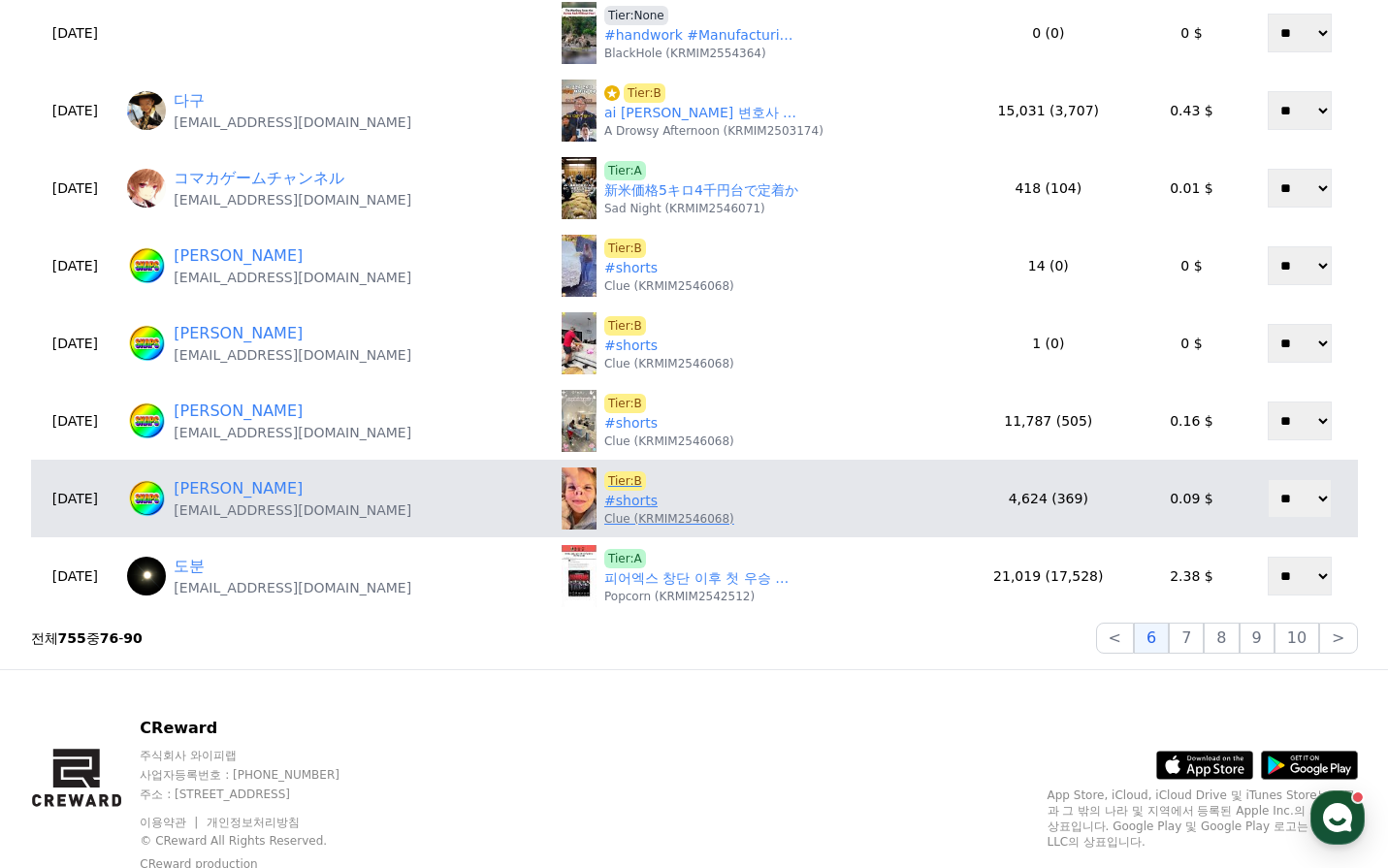
click at [604, 504] on link "#shorts" at bounding box center [631, 500] width 53 height 21
click at [1296, 498] on select "** **" at bounding box center [1299, 498] width 64 height 39
select select "********"
click at [1267, 479] on select "** **" at bounding box center [1299, 498] width 64 height 39
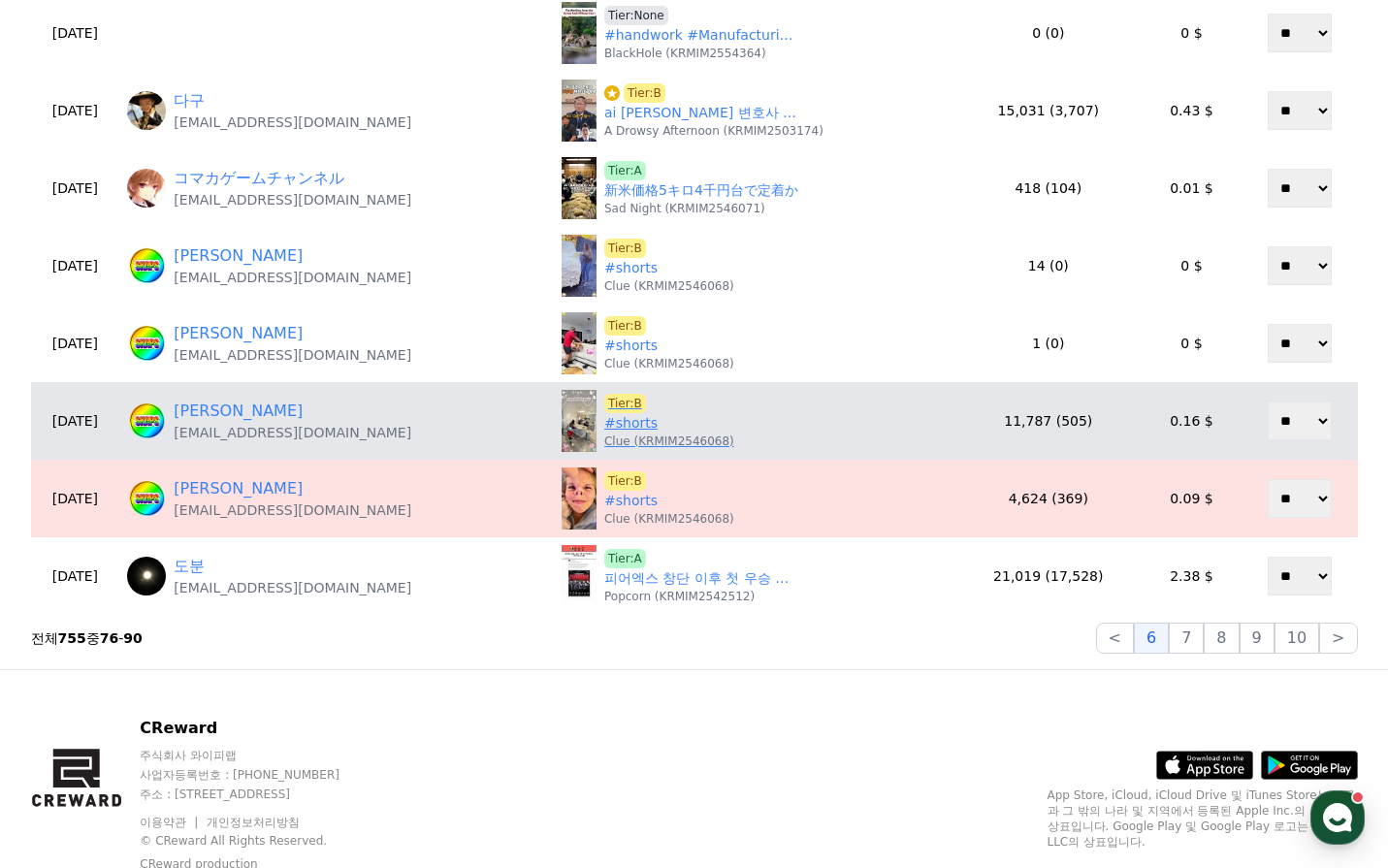
click at [604, 426] on link "#shorts" at bounding box center [631, 423] width 53 height 21
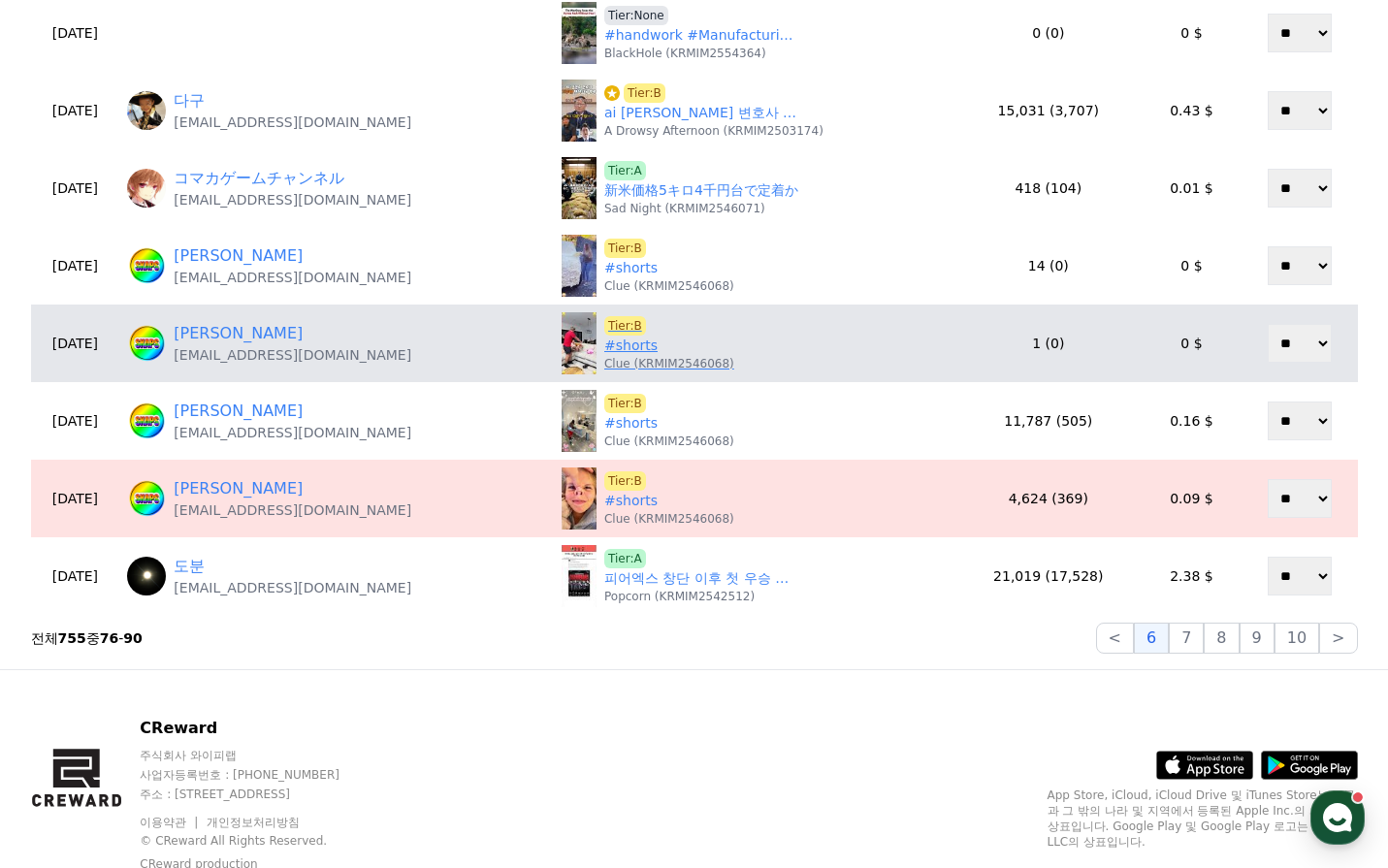
click at [604, 350] on link "#shorts" at bounding box center [631, 345] width 53 height 21
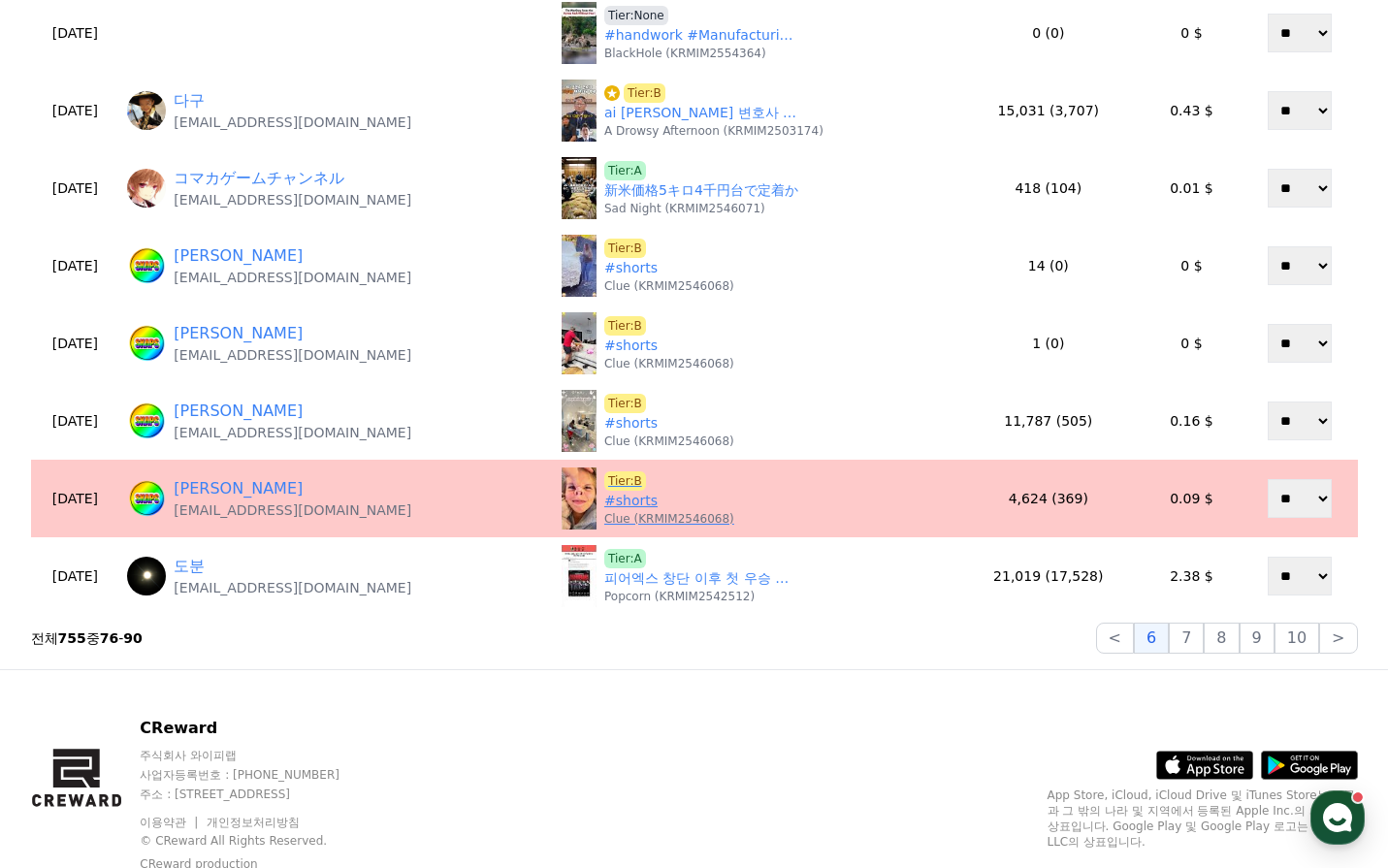
click at [604, 477] on span "Tier:B" at bounding box center [625, 481] width 42 height 20
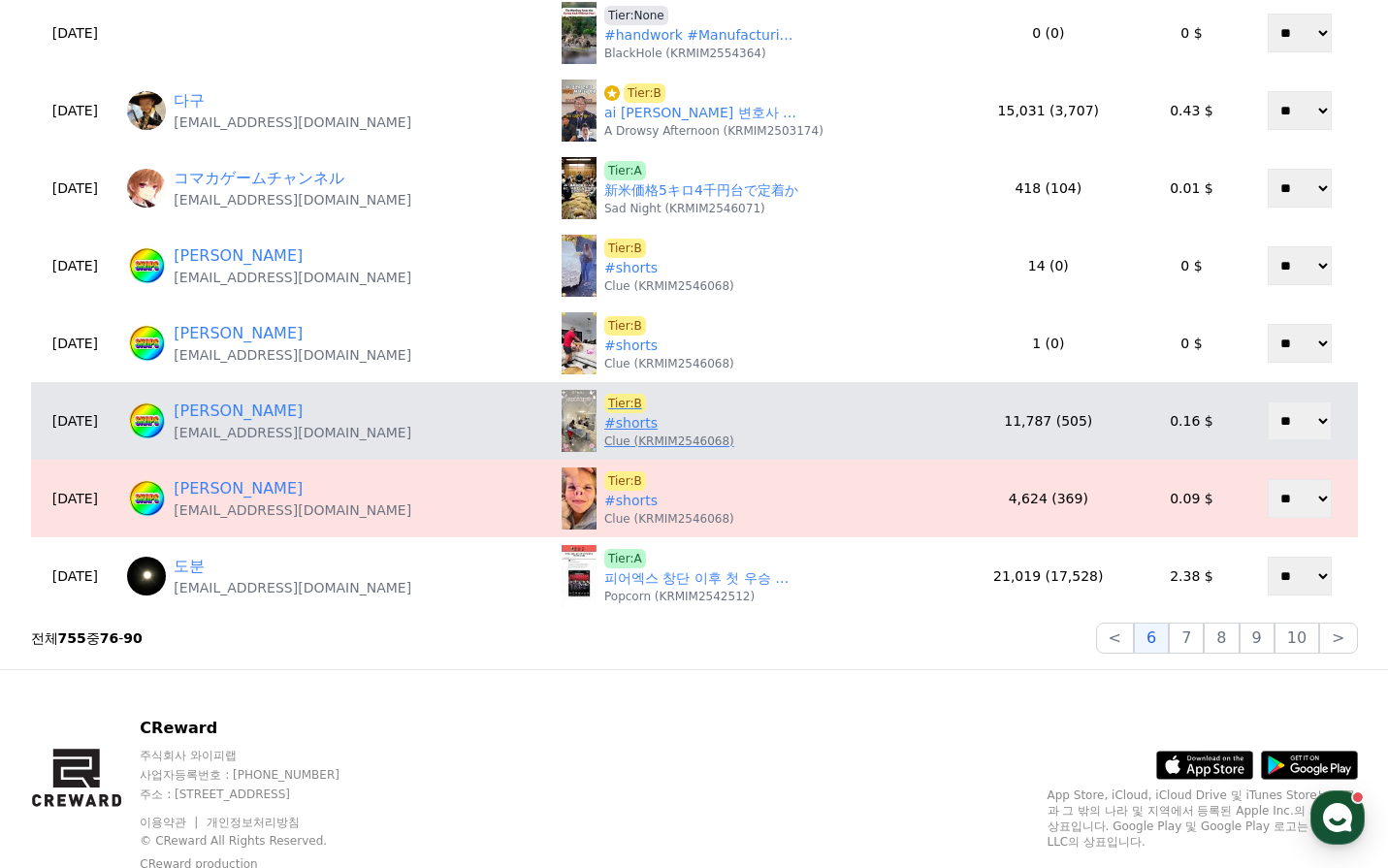
click at [604, 426] on link "#shorts" at bounding box center [631, 423] width 53 height 21
click at [604, 401] on span "Tier:B" at bounding box center [625, 403] width 42 height 20
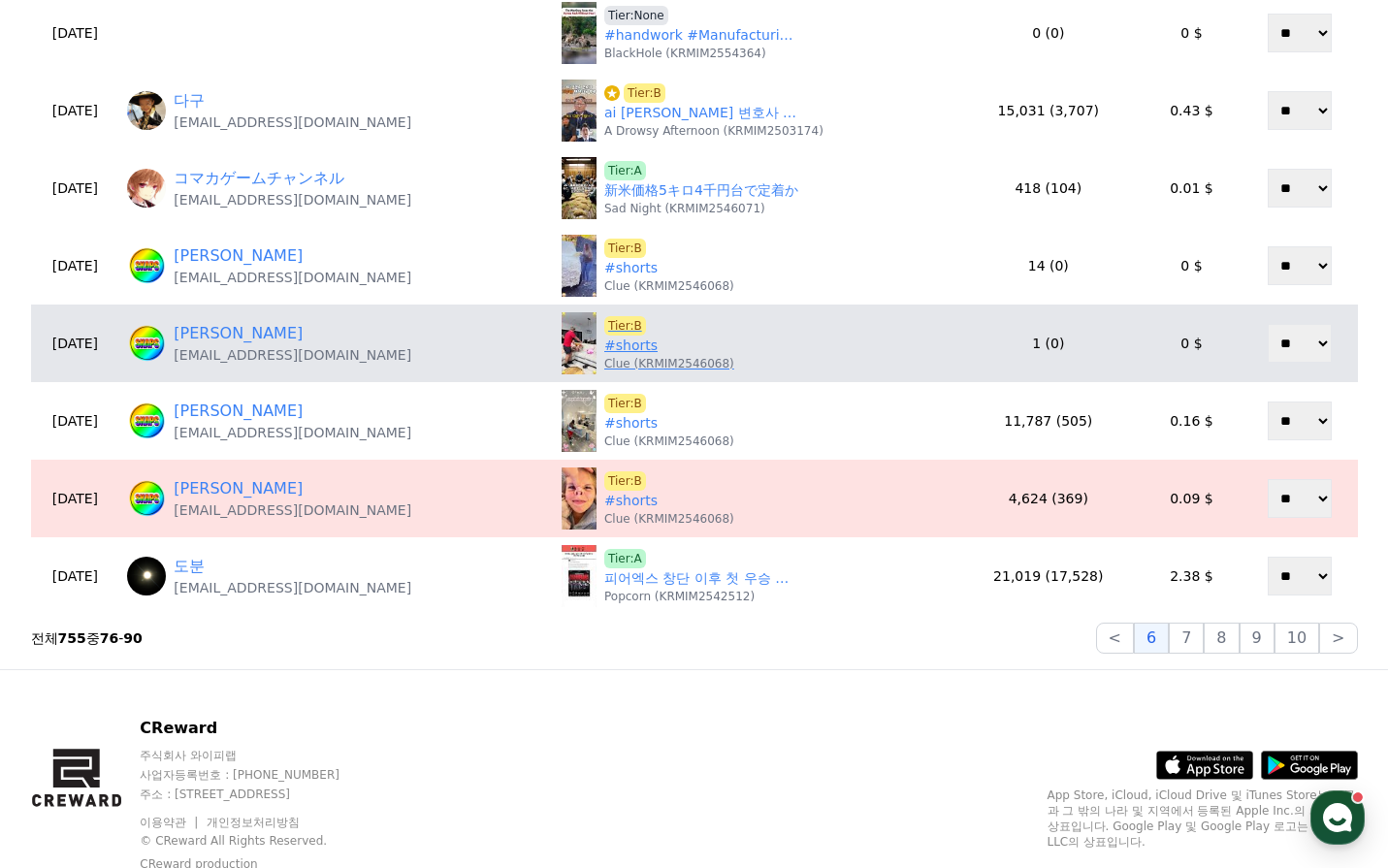
click at [604, 318] on span "Tier:B" at bounding box center [625, 326] width 42 height 20
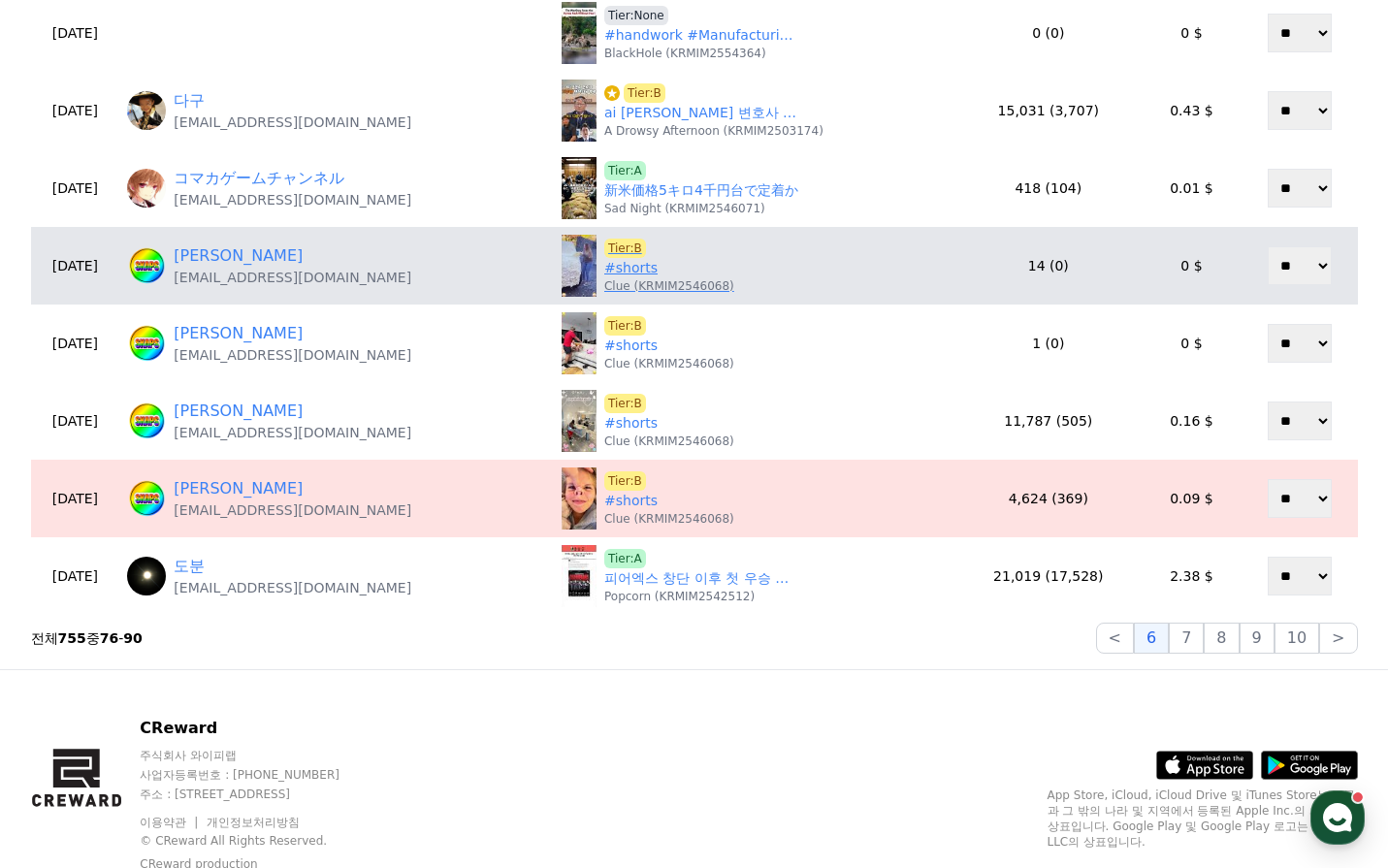
click at [604, 247] on span "Tier:B" at bounding box center [625, 248] width 42 height 20
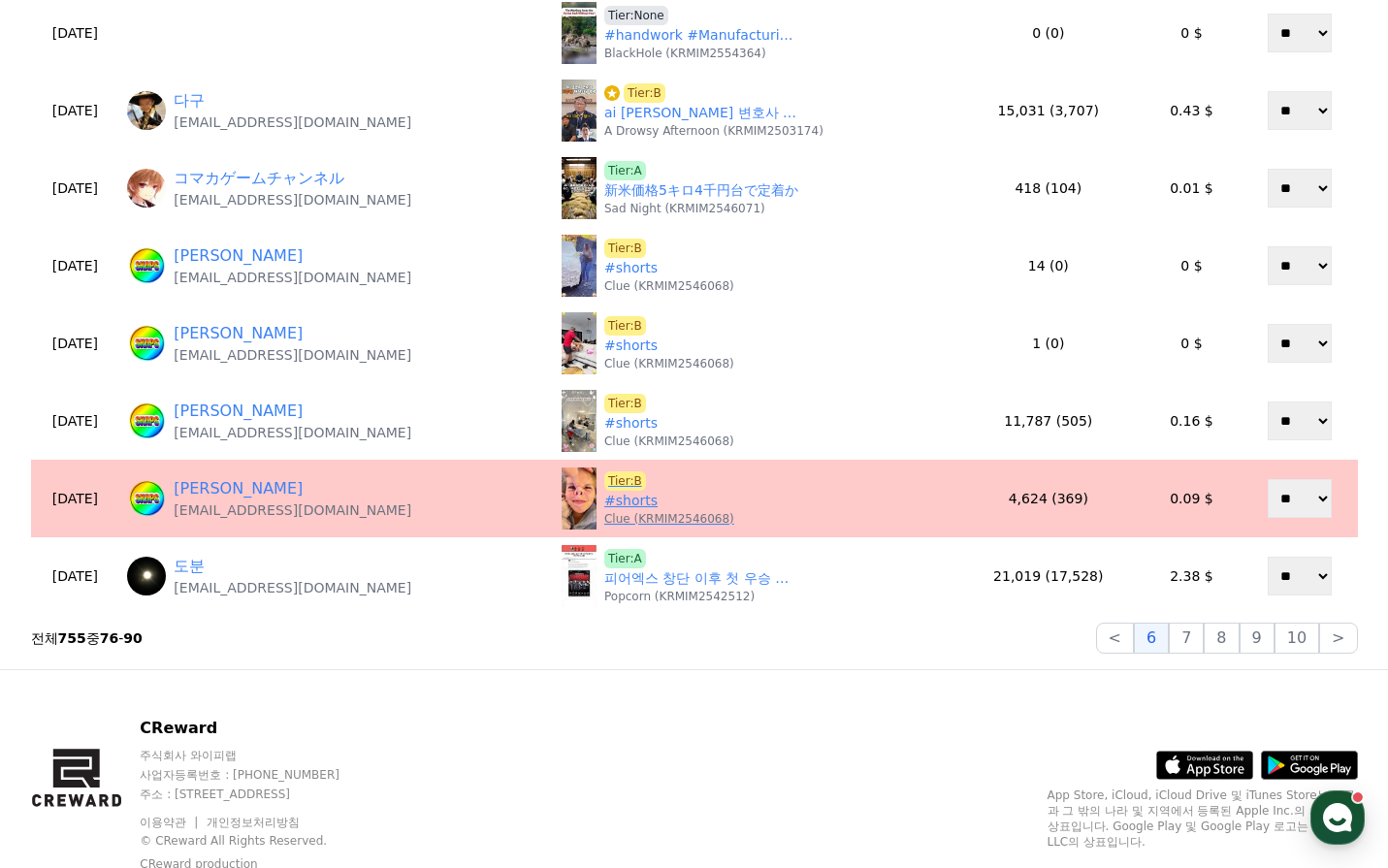
click at [604, 485] on span "Tier:B" at bounding box center [625, 481] width 42 height 20
drag, startPoint x: 360, startPoint y: 514, endPoint x: 217, endPoint y: 523, distance: 143.3
click at [217, 523] on td "Shaheen Khan jsns07658@gmail.com" at bounding box center [337, 498] width 435 height 77
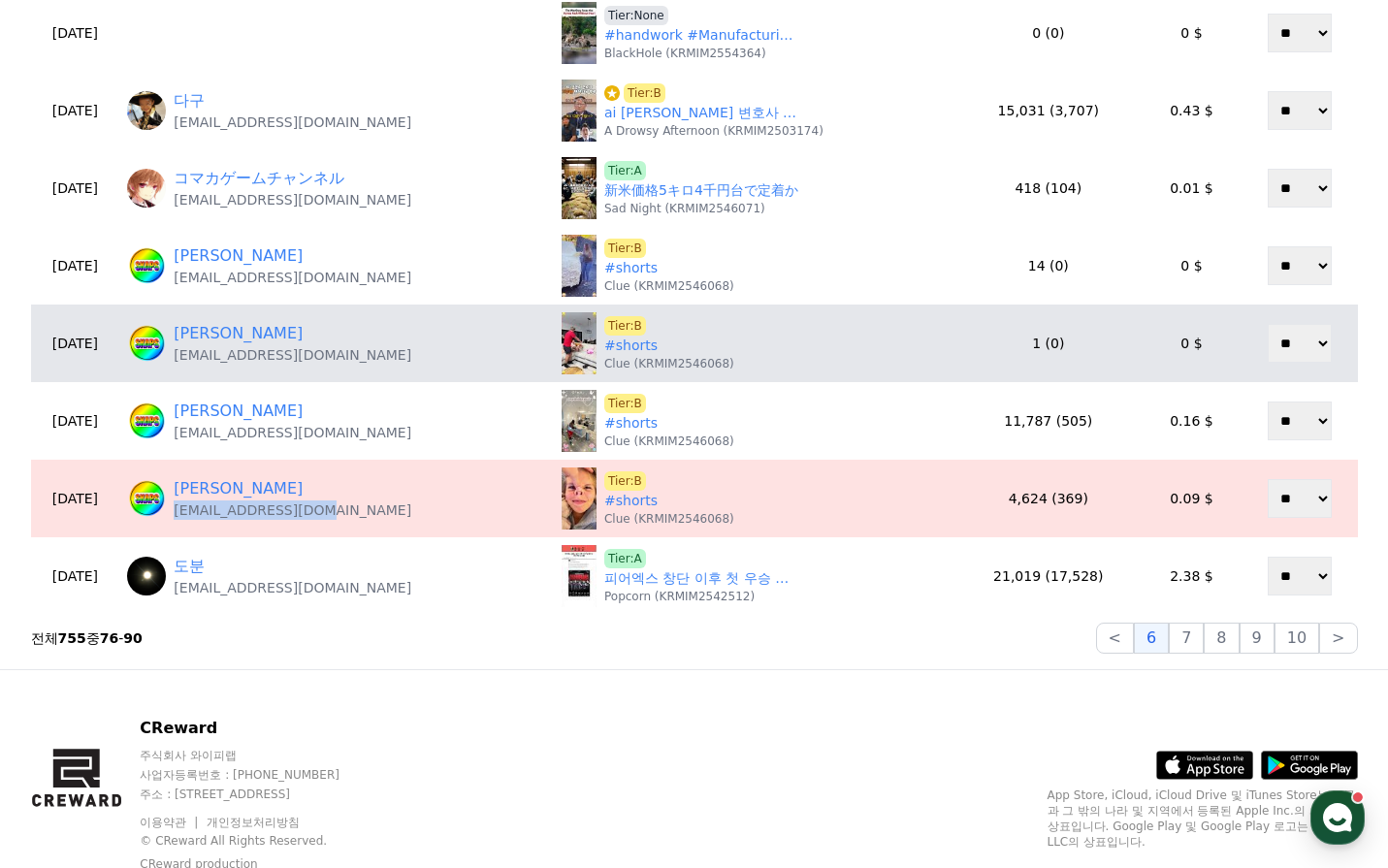
copy p "jsns07658@gmail.com"
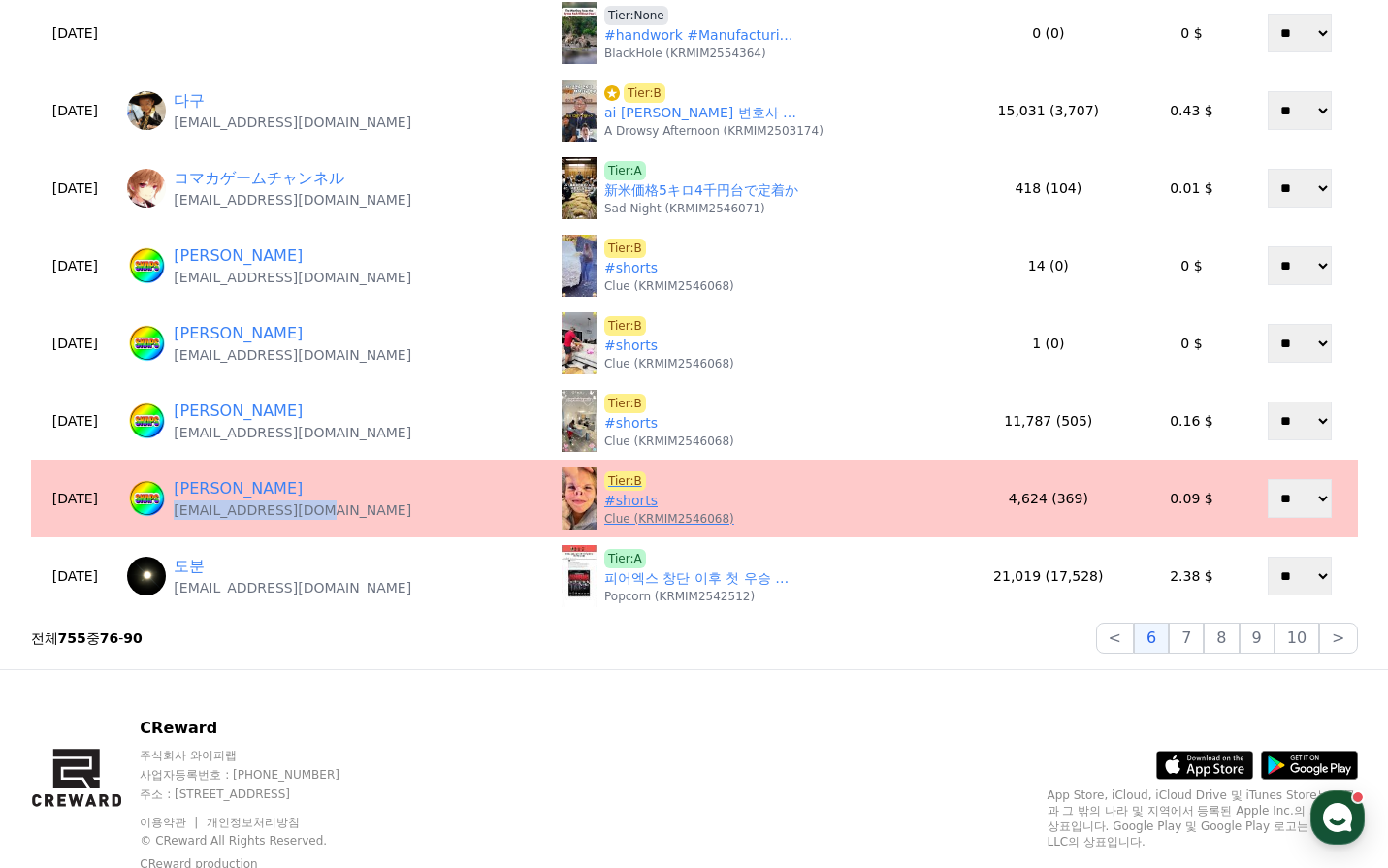
click at [604, 483] on span "Tier:B" at bounding box center [625, 481] width 42 height 20
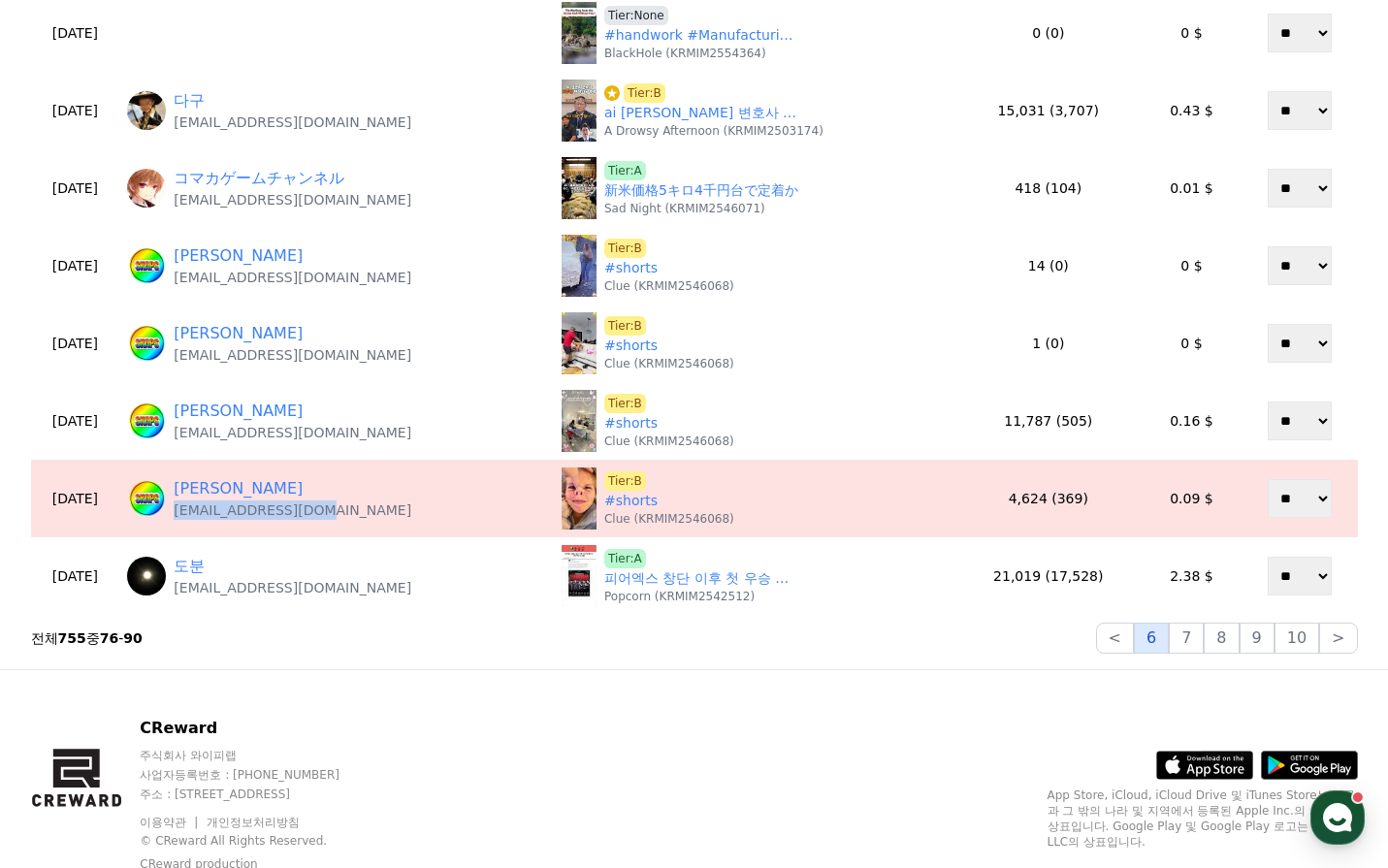
click at [1158, 640] on button "6" at bounding box center [1151, 638] width 35 height 31
click at [1201, 643] on button "7" at bounding box center [1185, 638] width 35 height 31
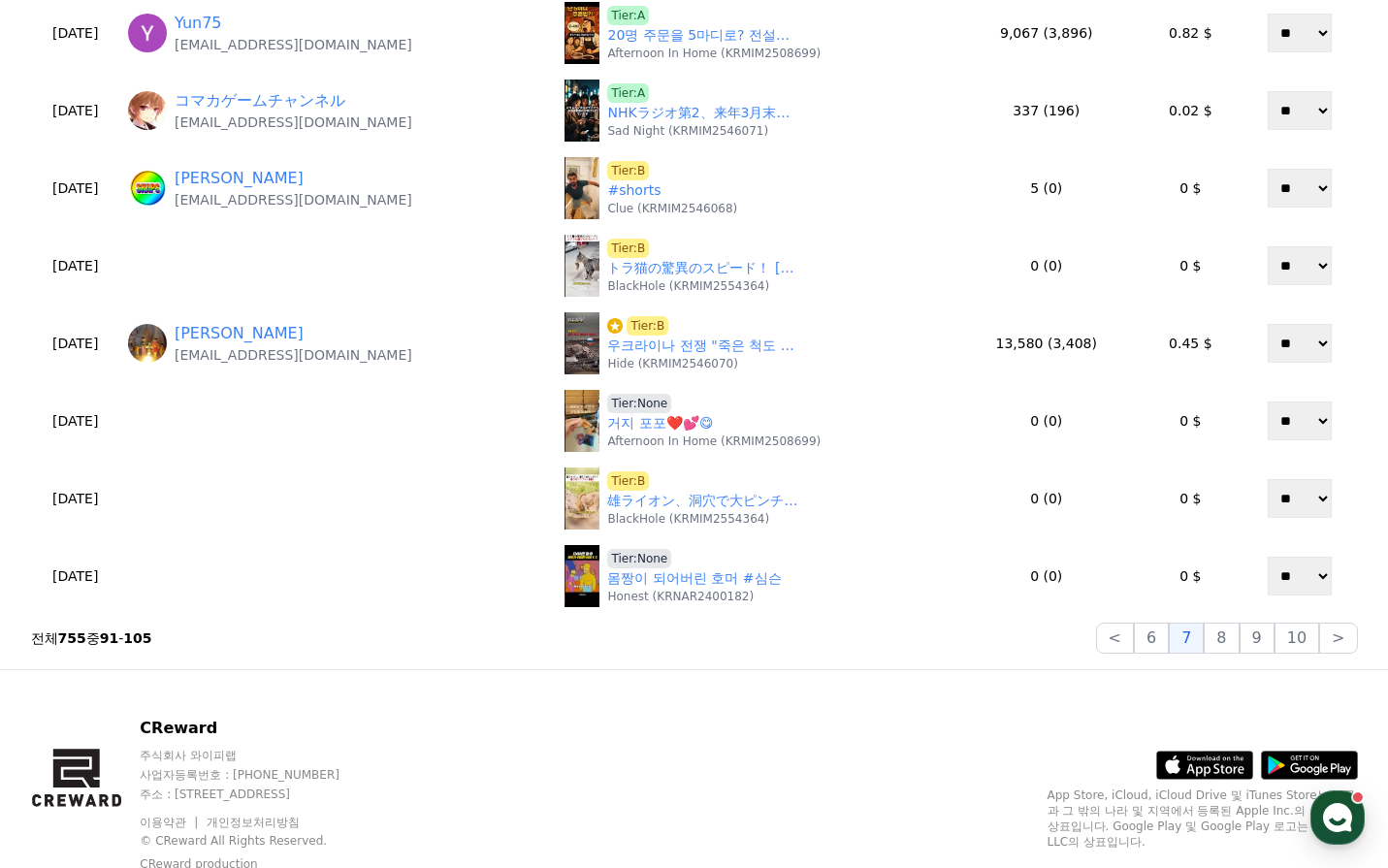
scroll to position [97, 0]
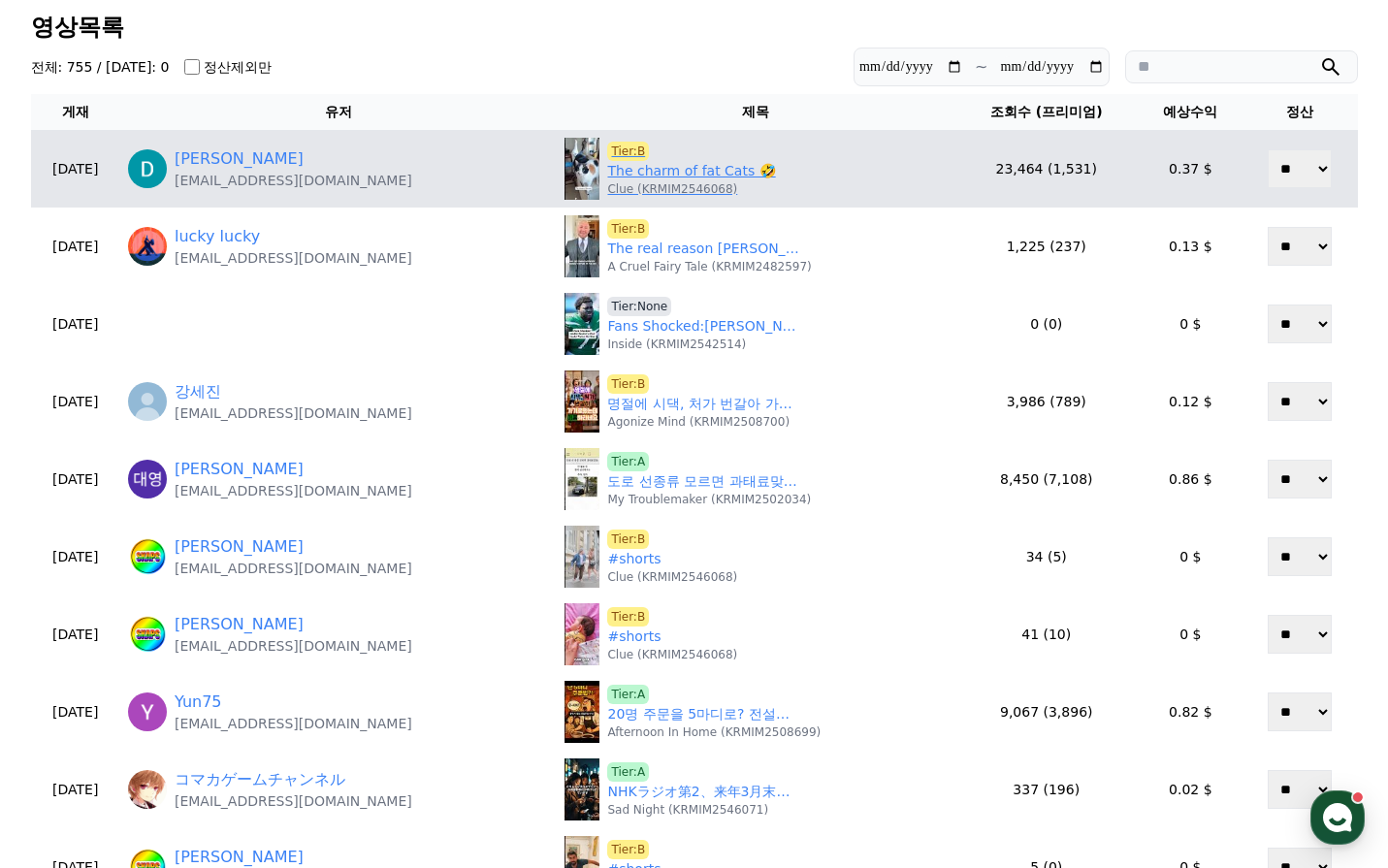
click at [629, 180] on link "The charm of fat Cats 🤣" at bounding box center [691, 171] width 168 height 21
click at [607, 147] on span "Tier:B" at bounding box center [628, 151] width 42 height 20
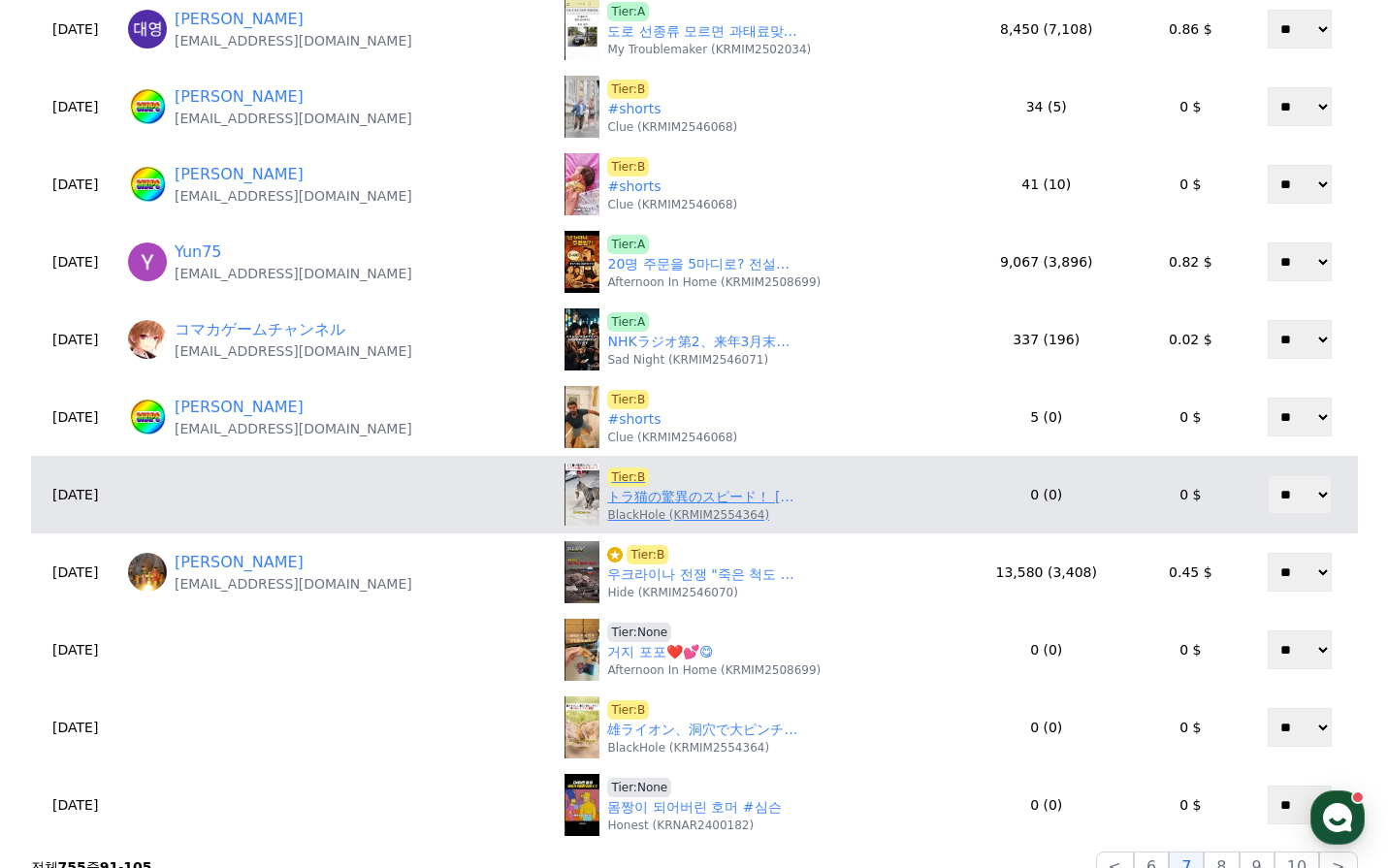
scroll to position [582, 0]
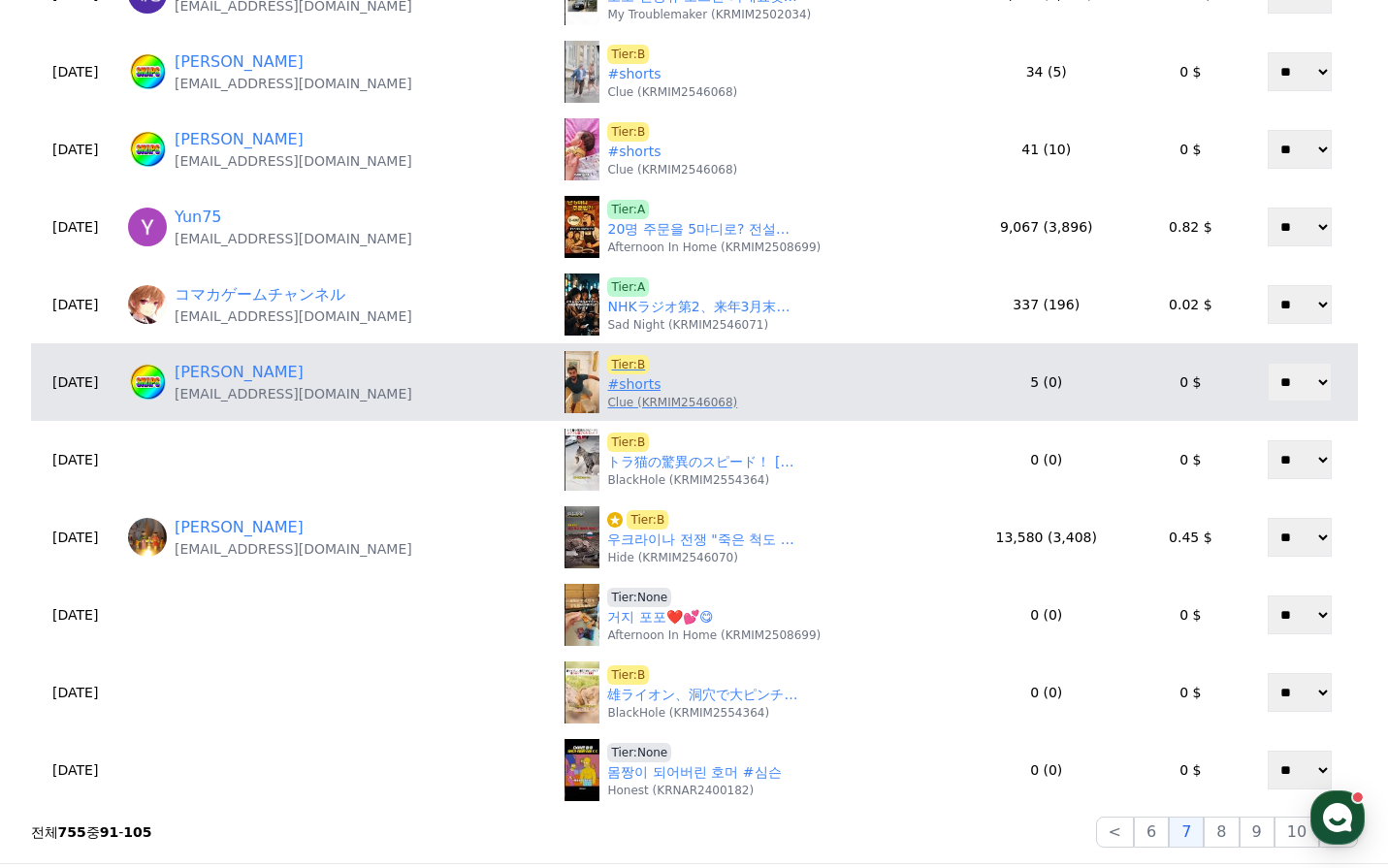
click at [607, 388] on link "#shorts" at bounding box center [634, 385] width 53 height 21
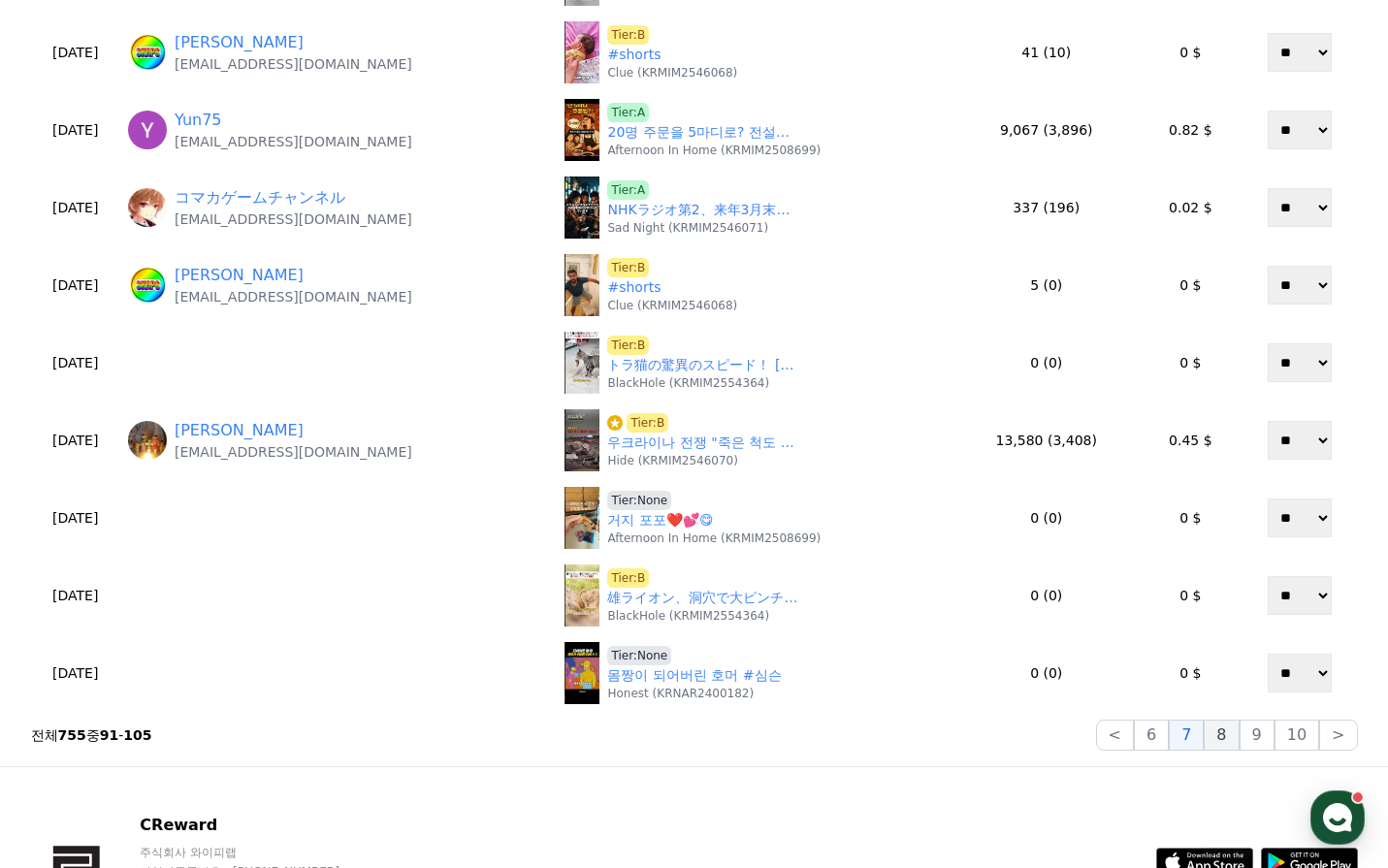
click at [1237, 735] on button "8" at bounding box center [1221, 735] width 35 height 31
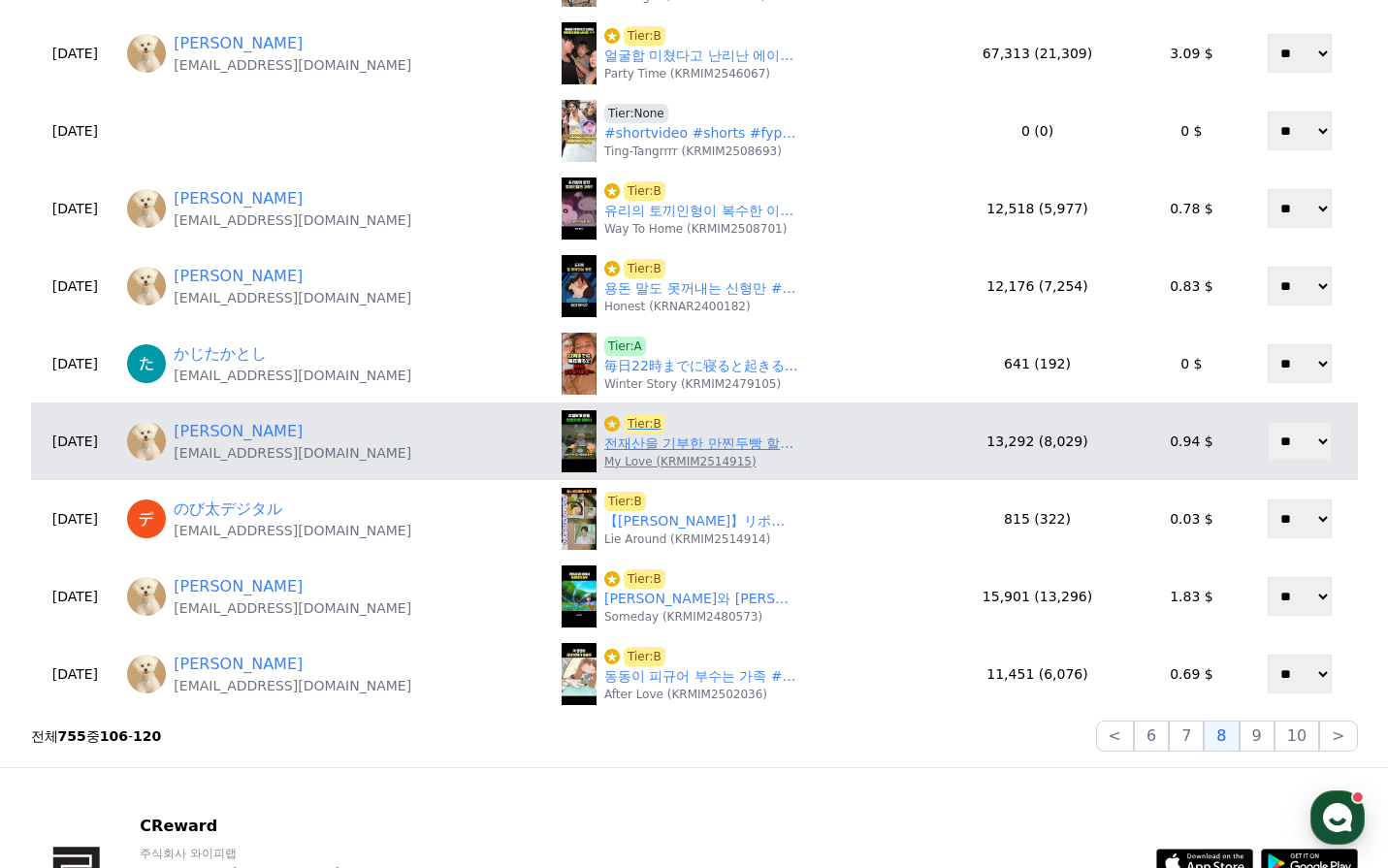
scroll to position [679, 0]
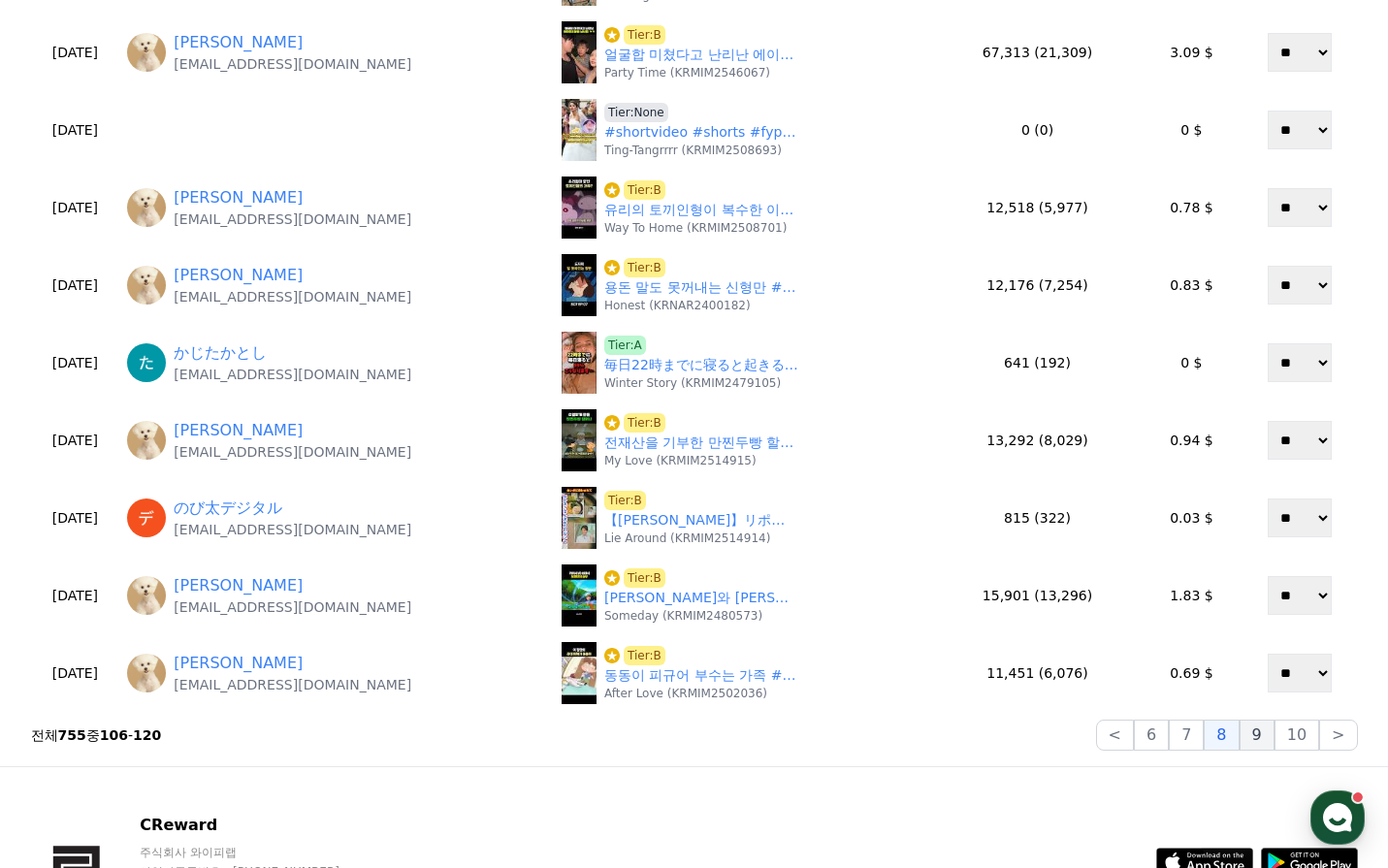
click at [1256, 735] on button "9" at bounding box center [1257, 735] width 35 height 31
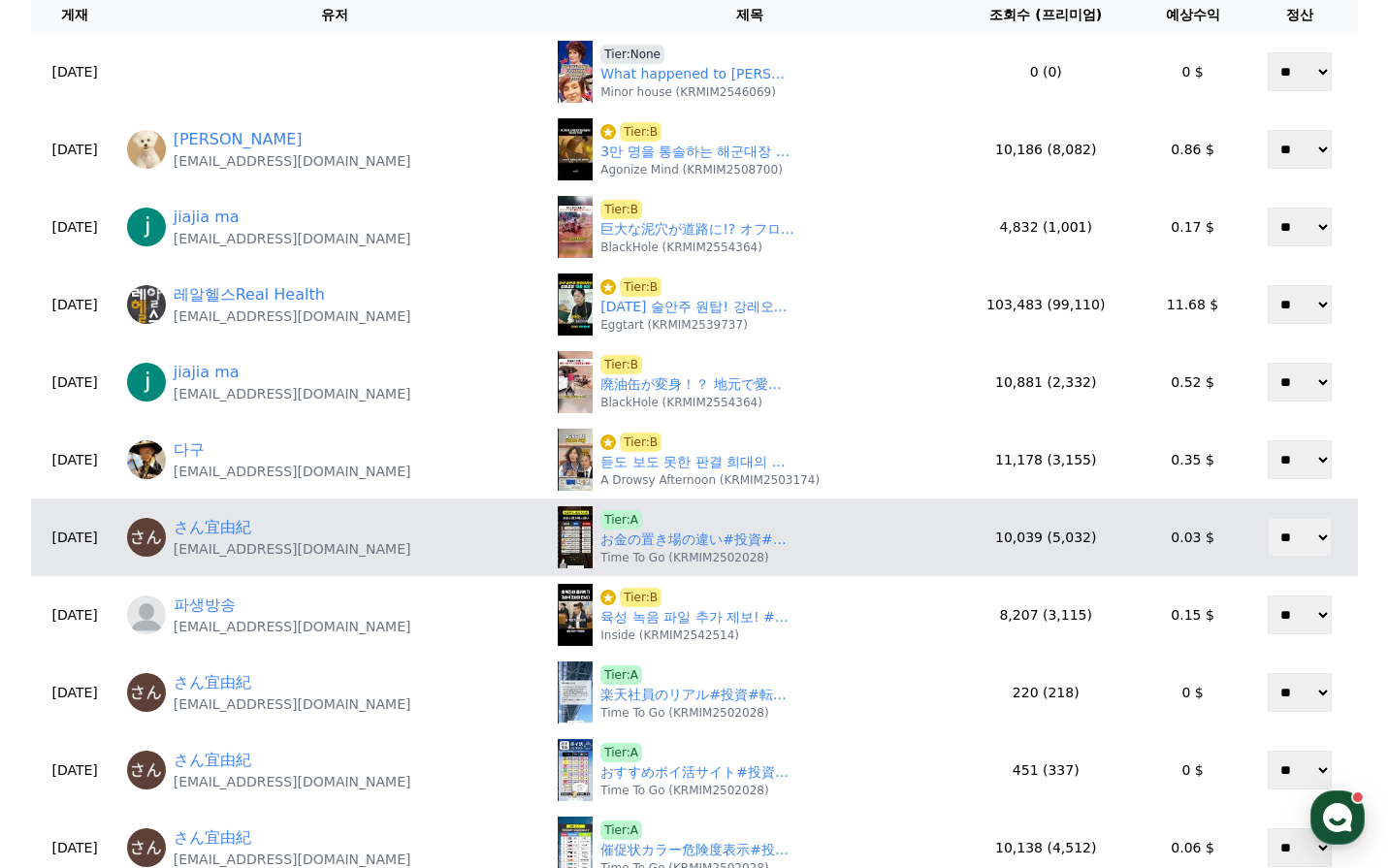
scroll to position [97, 0]
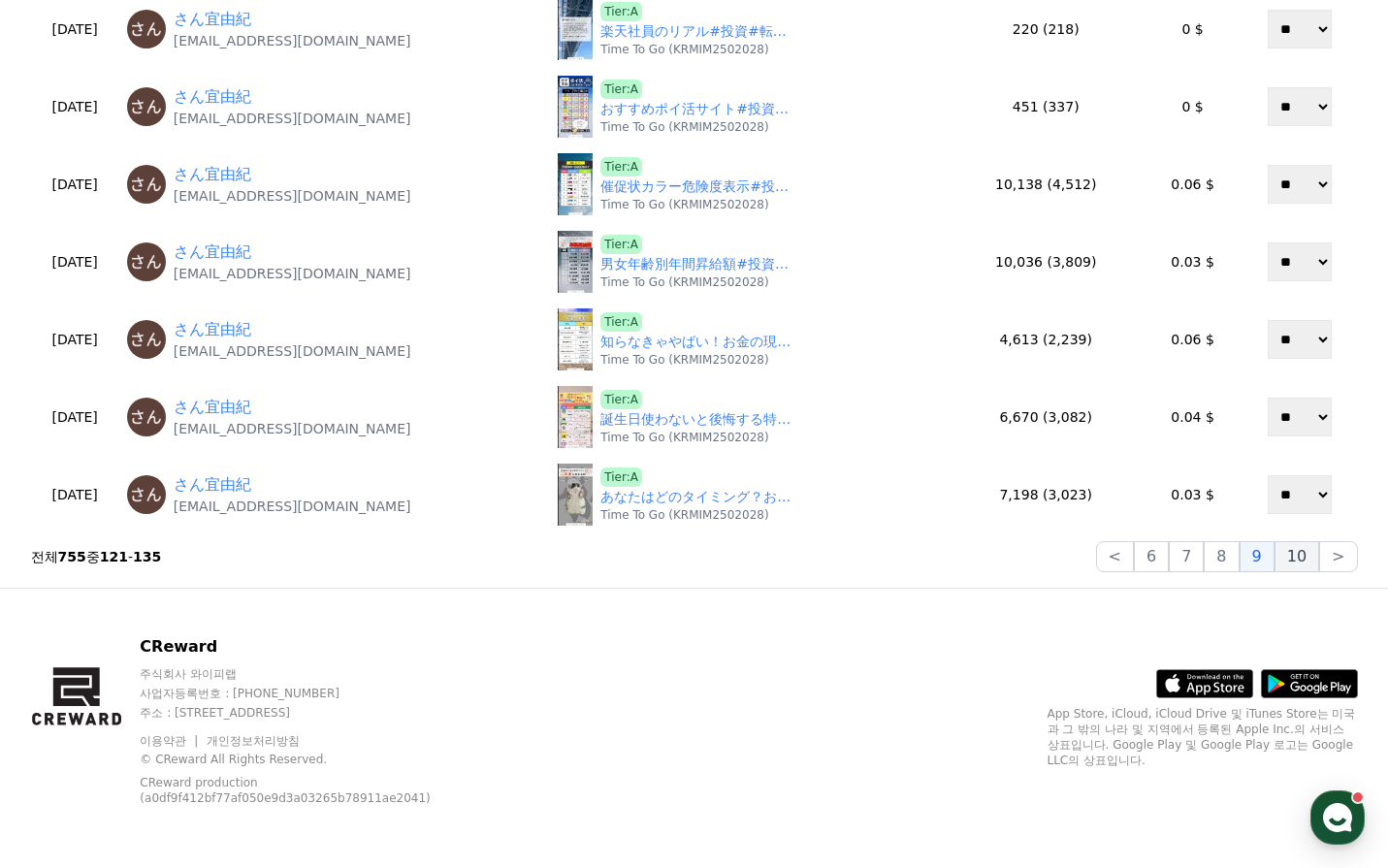
click at [1288, 555] on button "10" at bounding box center [1296, 557] width 44 height 31
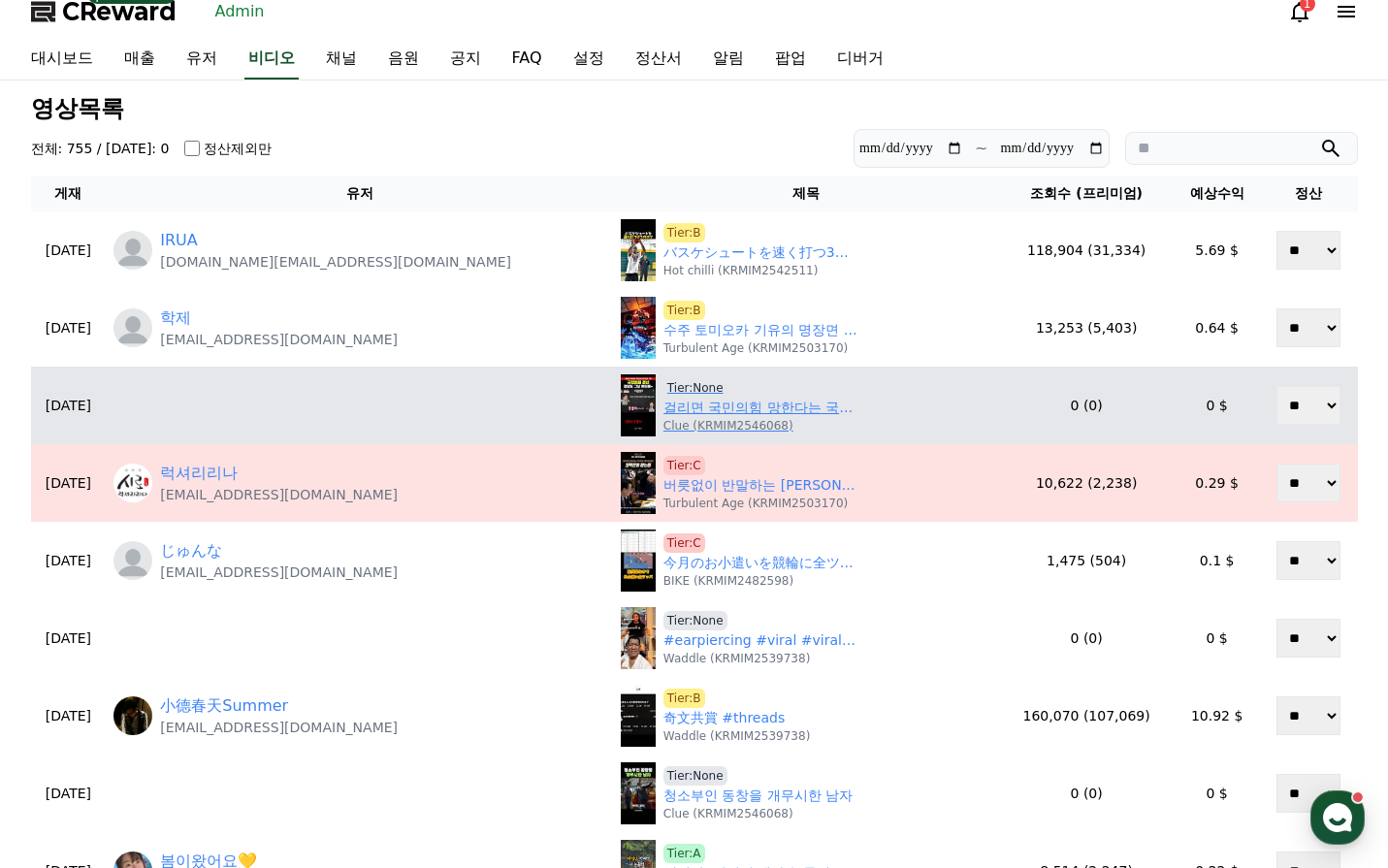
scroll to position [0, 0]
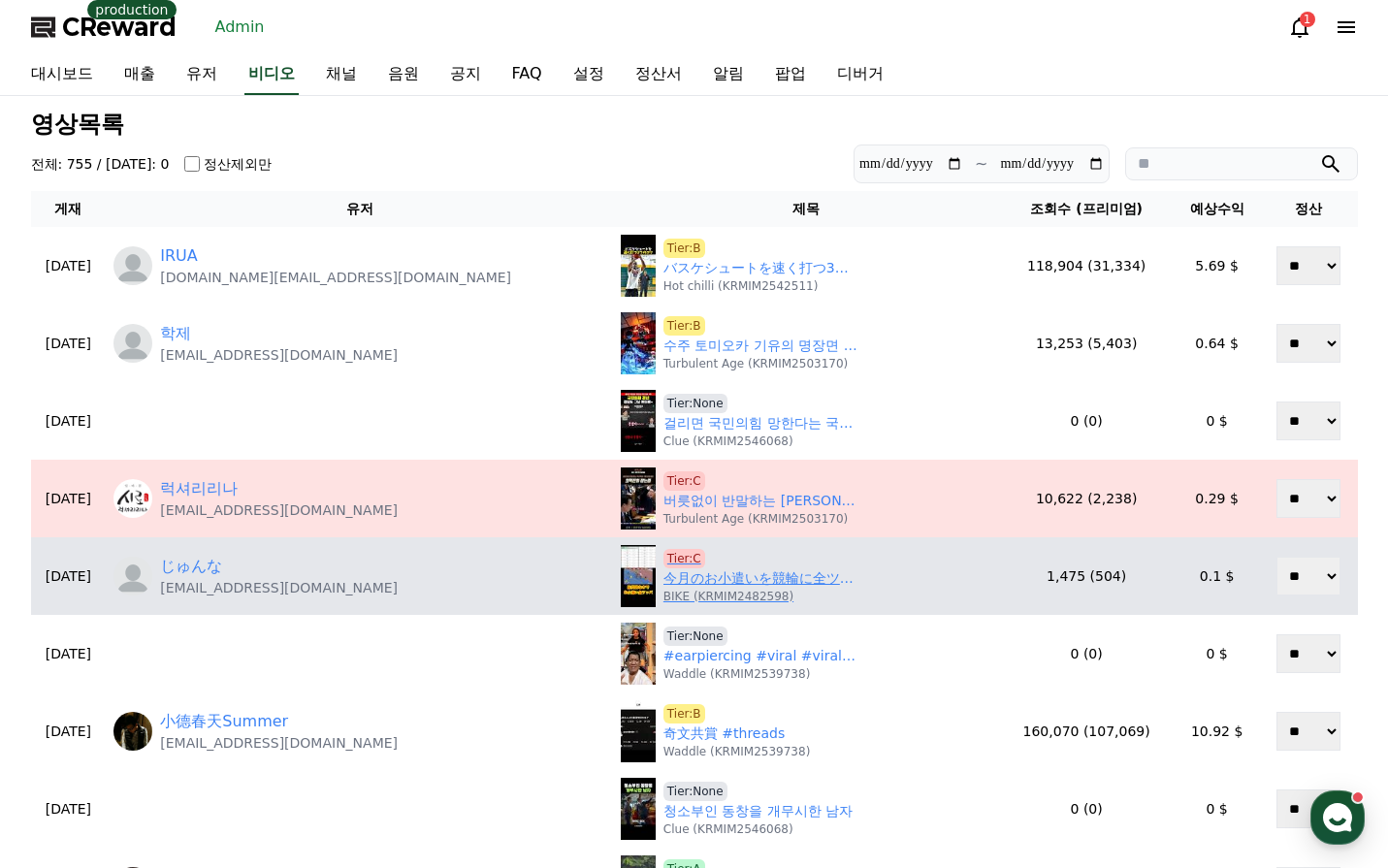
click at [663, 575] on link "今月のお小遣いを競輪に全ツッパした男の末路 熊本競輪11R チャリロト協賛松本秀人杯争奪戦Ａ級決勝2025/9/30 #競輪予想 #競輪 #給料日 #お小遣い…" at bounding box center [760, 578] width 194 height 21
click at [663, 557] on span "Tier:C" at bounding box center [684, 559] width 42 height 20
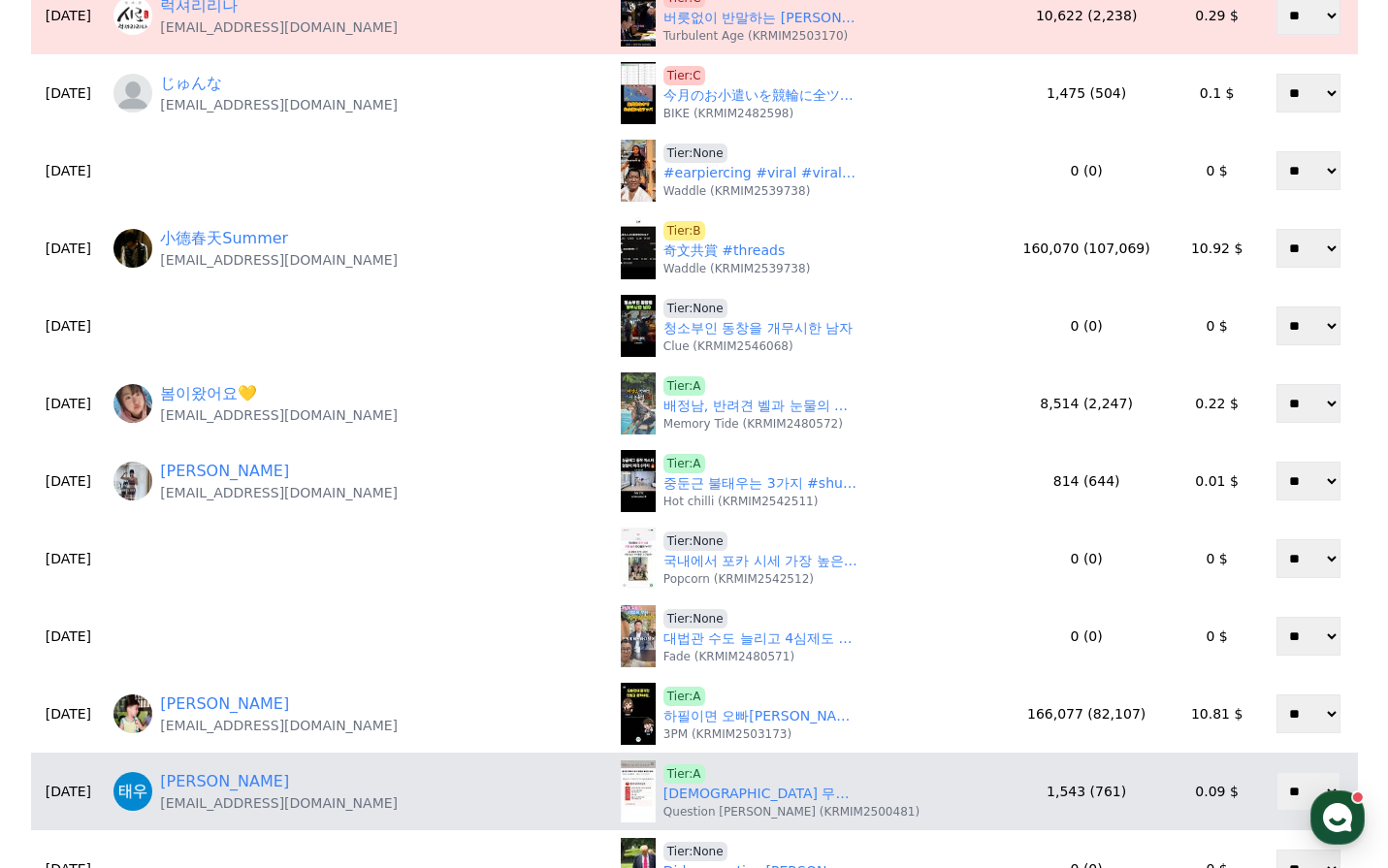
scroll to position [679, 0]
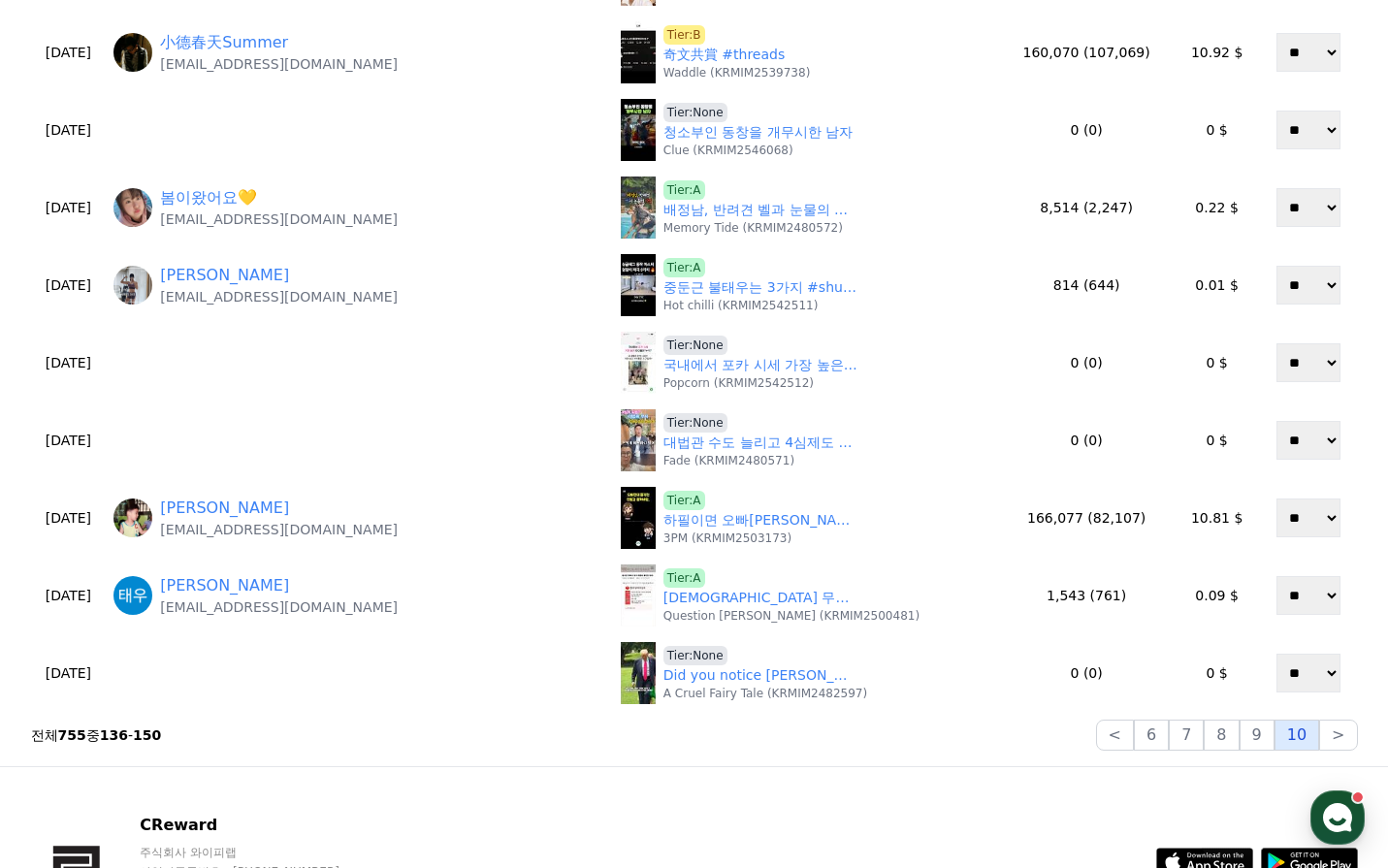
click at [1312, 743] on button "10" at bounding box center [1296, 735] width 44 height 31
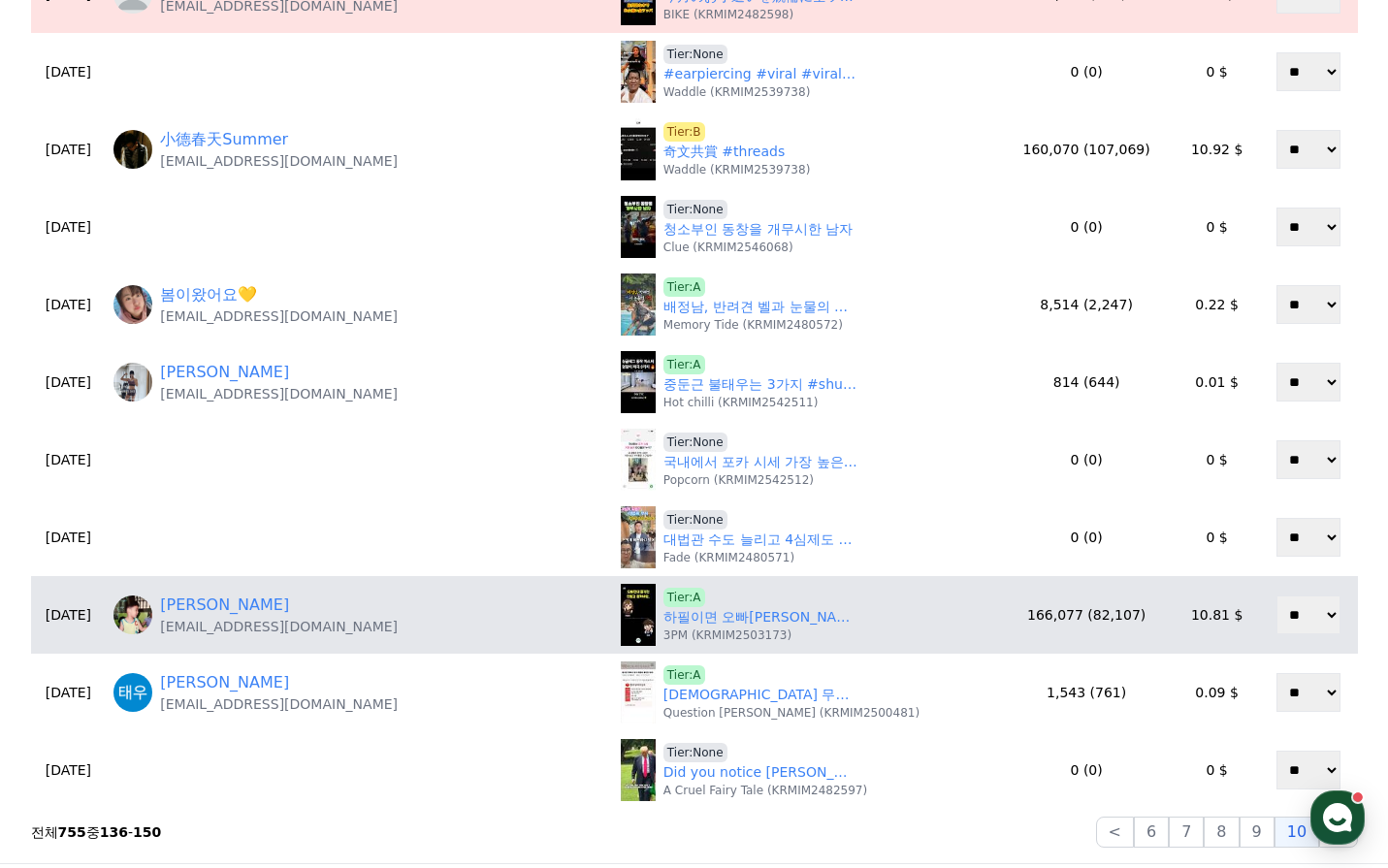
scroll to position [291, 0]
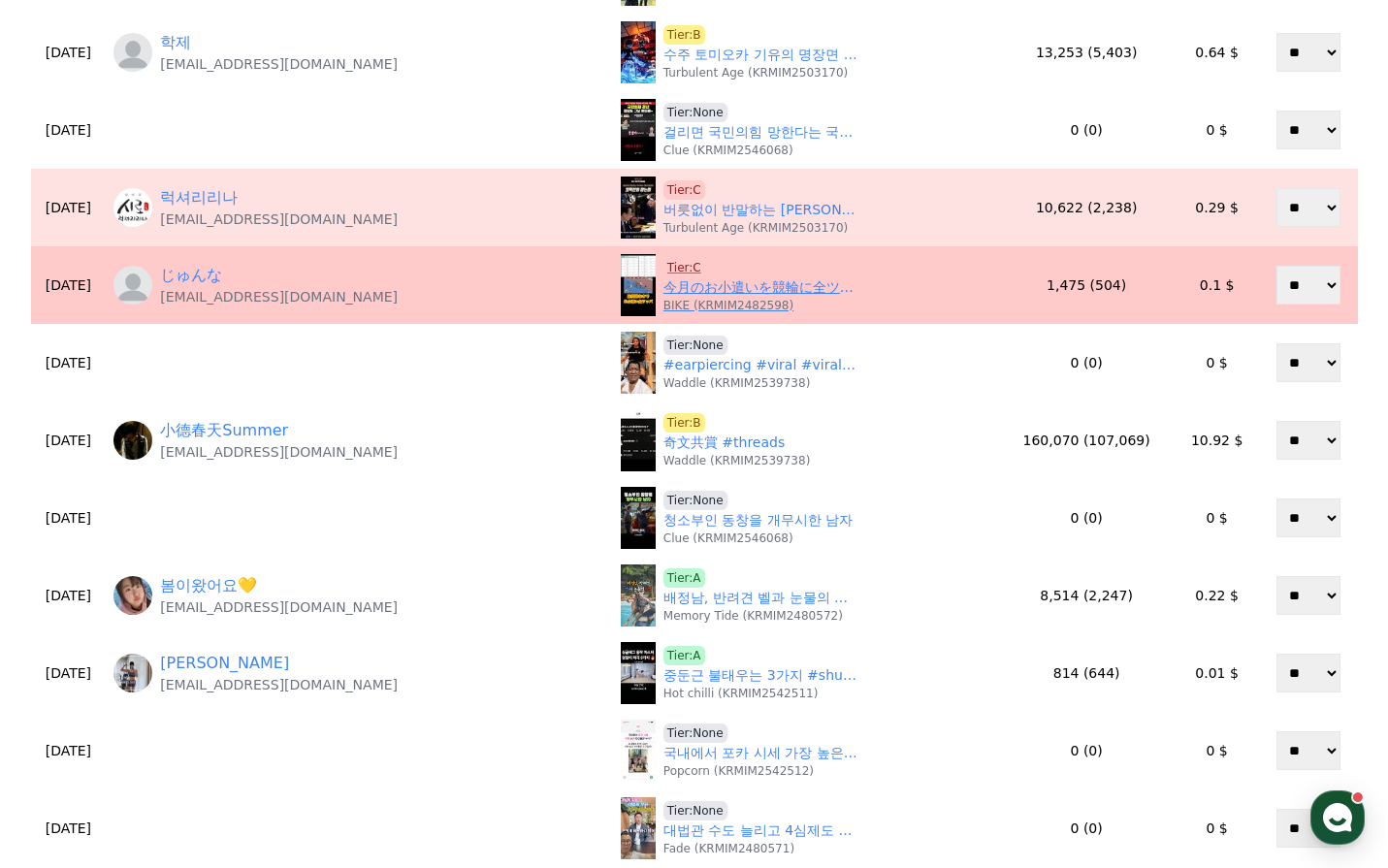
click at [663, 289] on link "今月のお小遣いを競輪に全ツッパした男の末路 熊本競輪11R チャリロト協賛松本秀人杯争奪戦Ａ級決勝2025/9/30 #競輪予想 #競輪 #給料日 #お小遣い…" at bounding box center [760, 288] width 194 height 21
click at [663, 265] on span "Tier:C" at bounding box center [684, 268] width 42 height 20
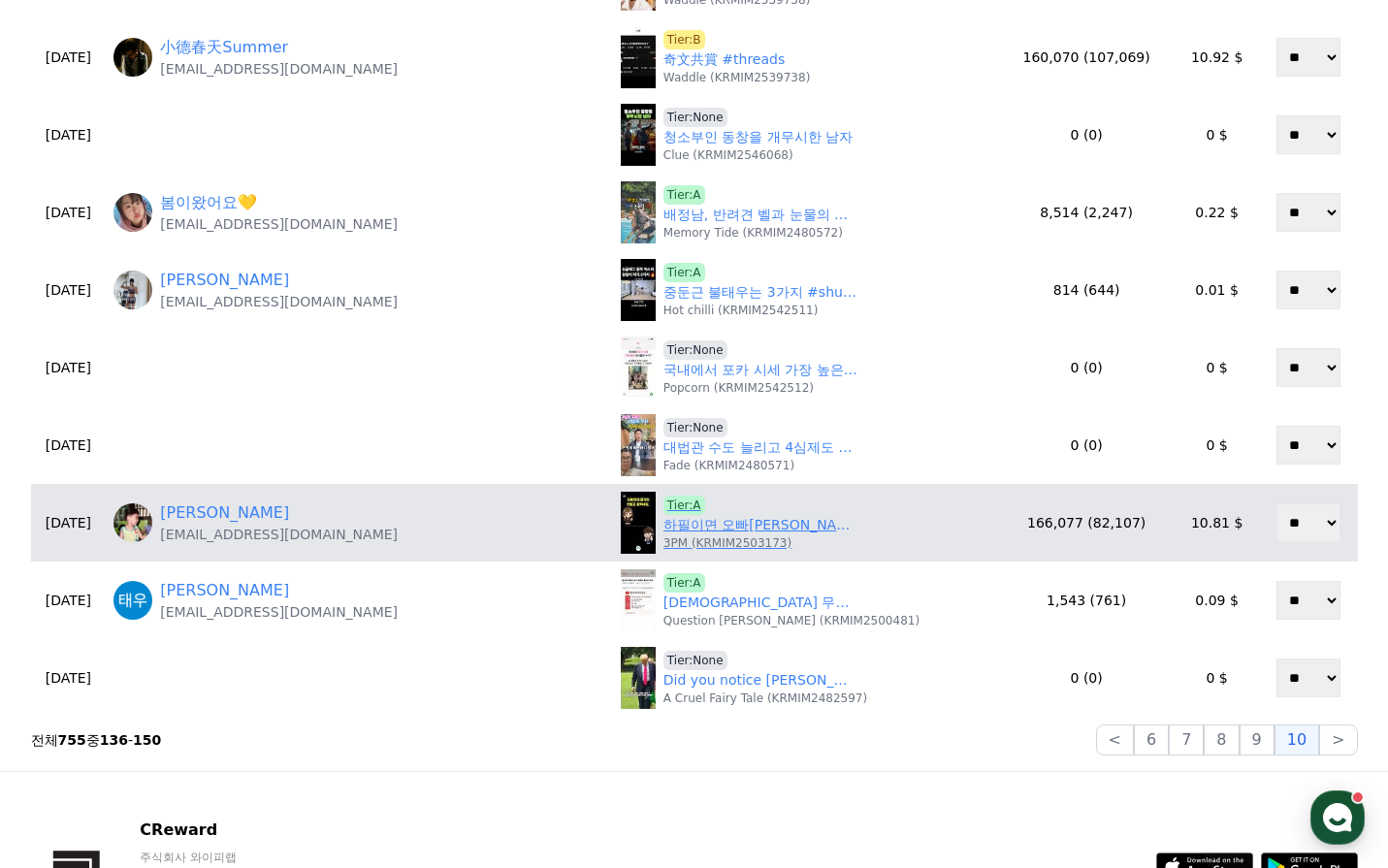
scroll to position [679, 0]
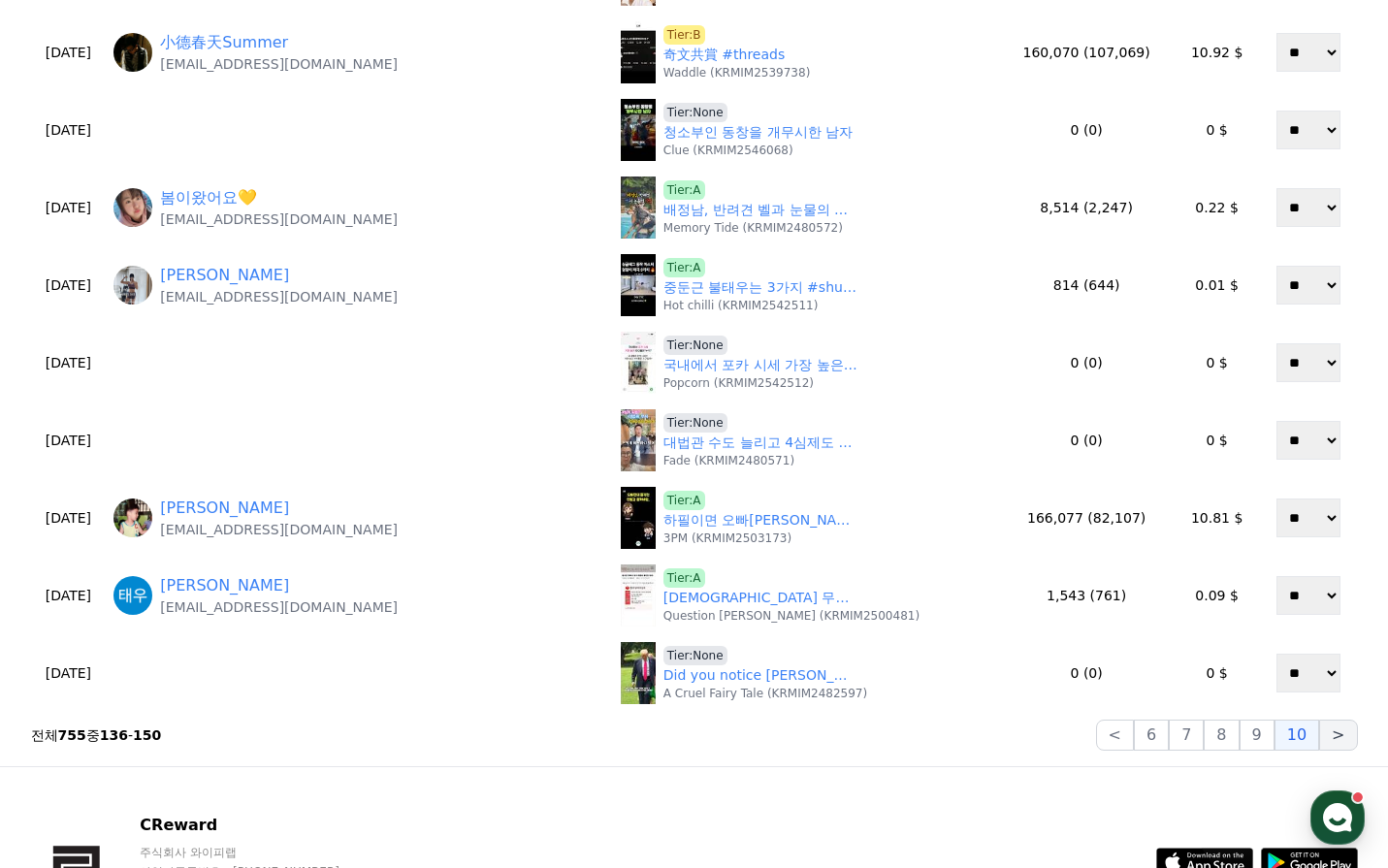
click at [1349, 732] on button ">" at bounding box center [1338, 735] width 38 height 31
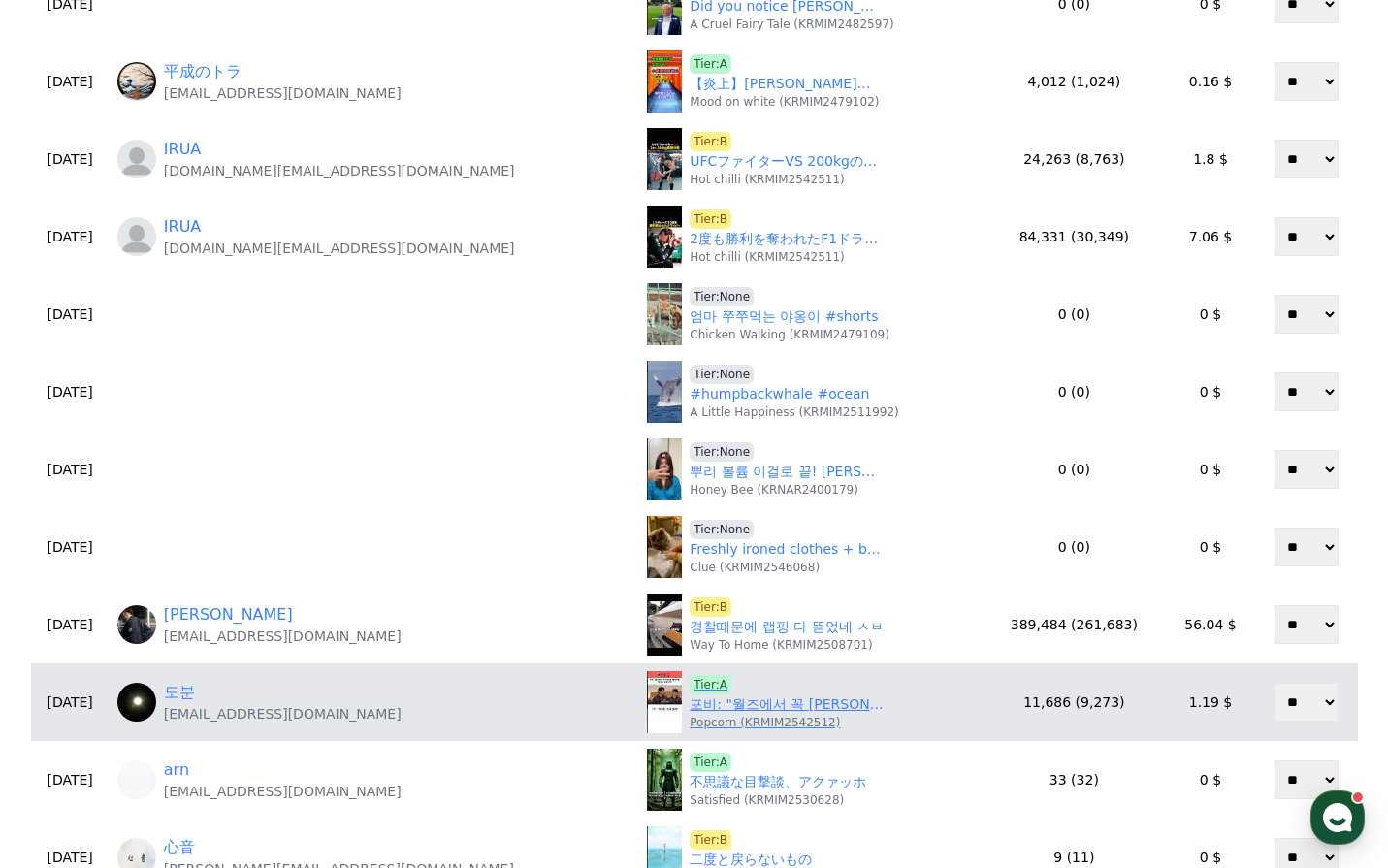
scroll to position [582, 0]
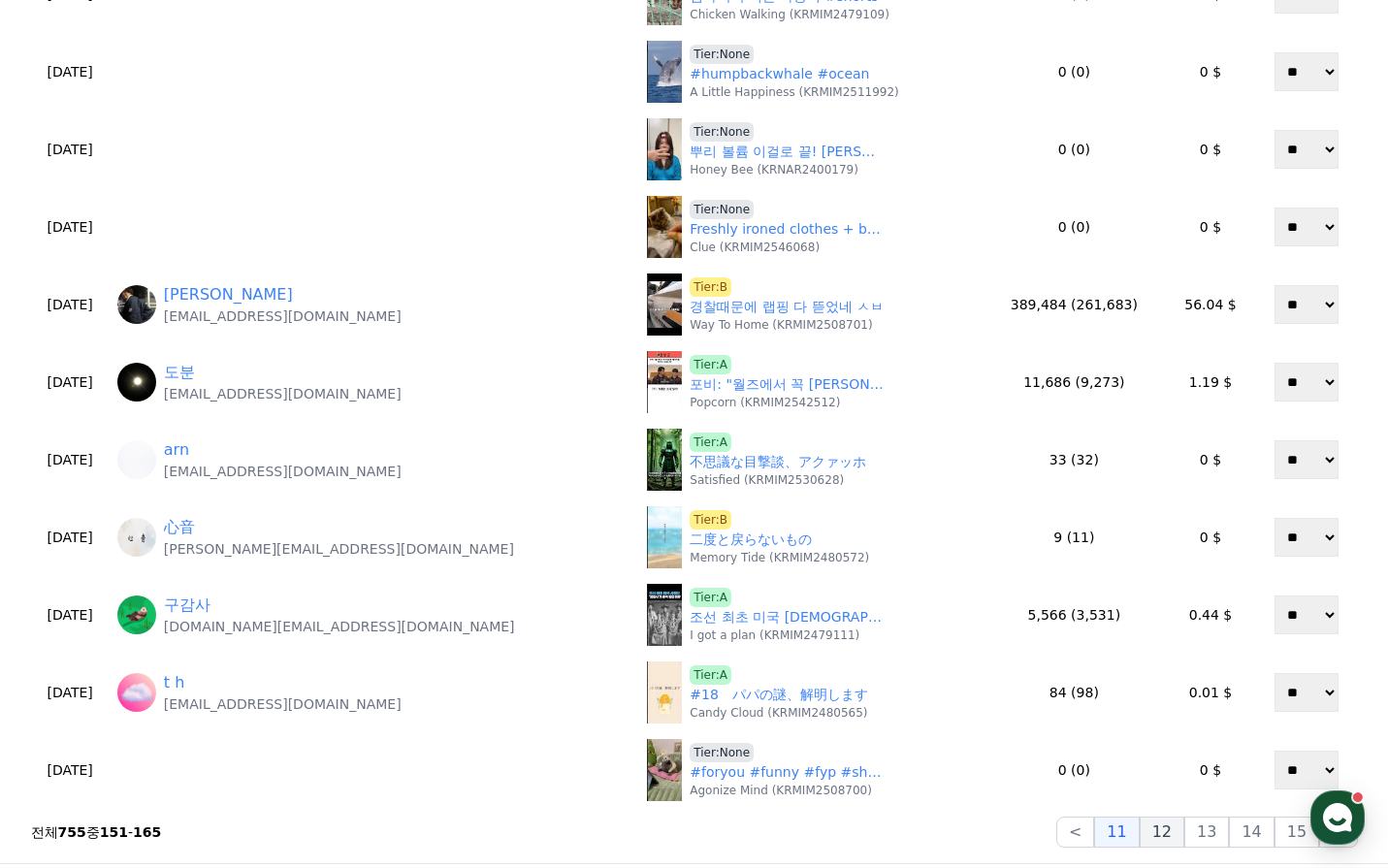
click at [1179, 834] on button "12" at bounding box center [1162, 831] width 44 height 31
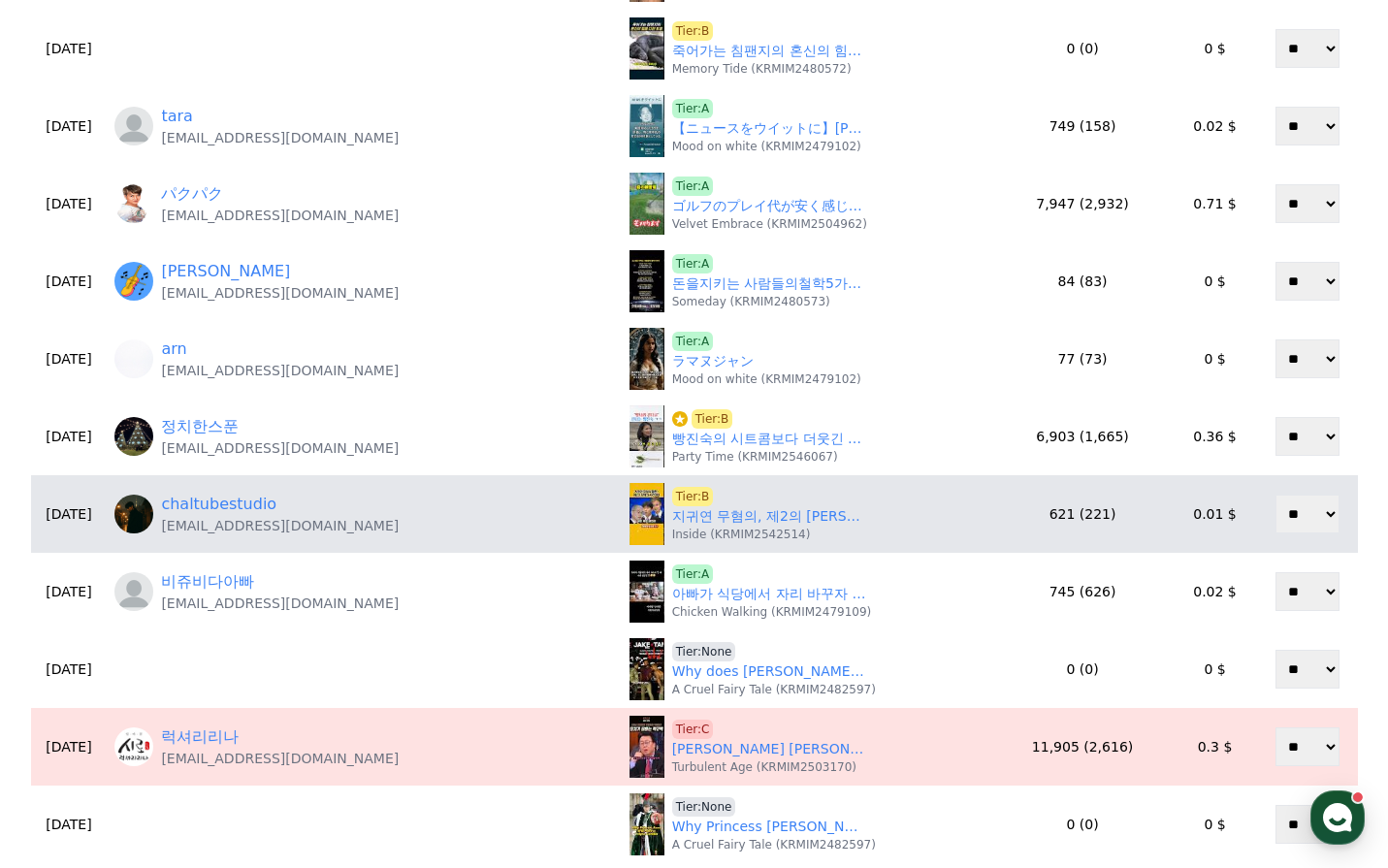
scroll to position [485, 0]
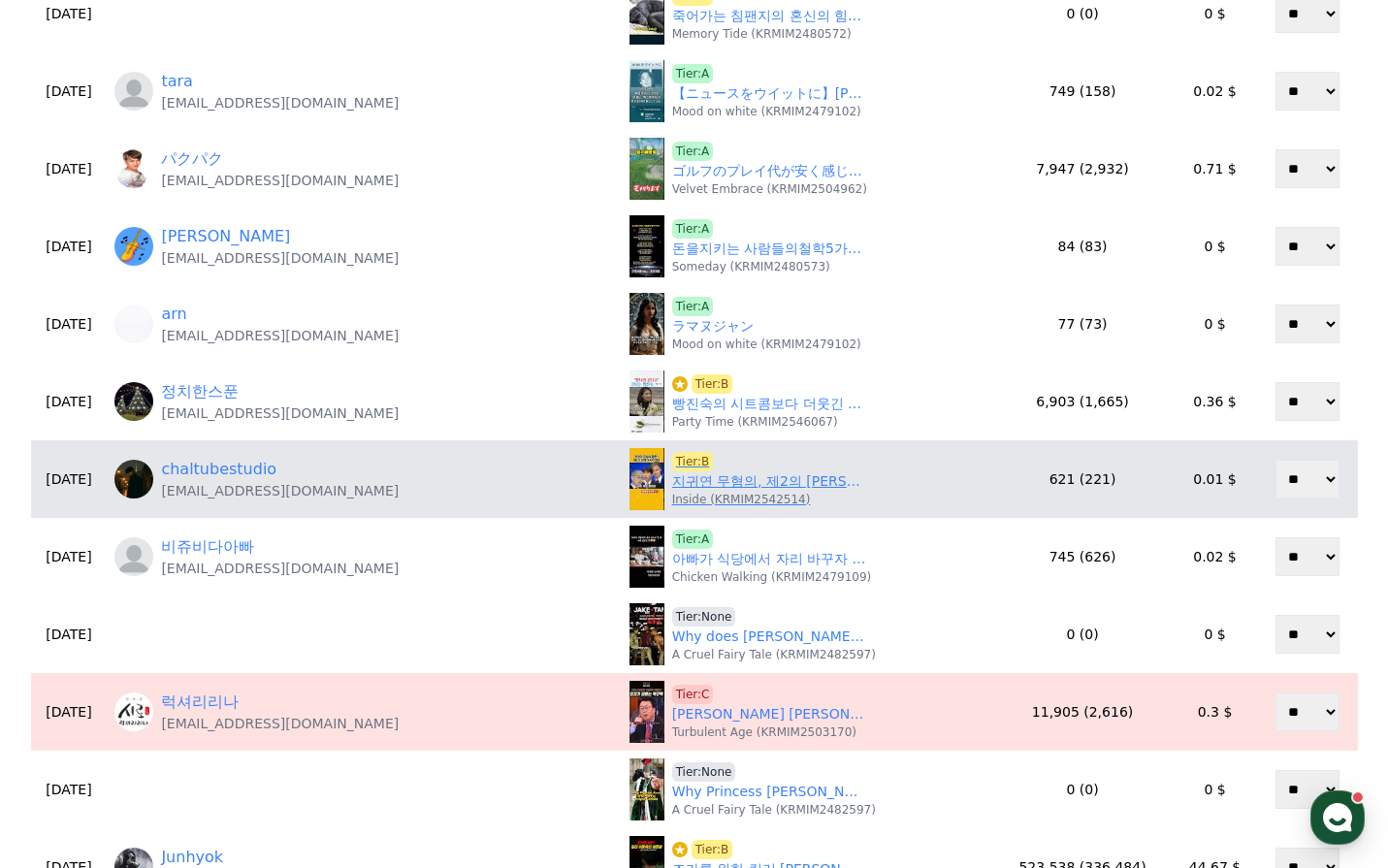
click at [672, 485] on link "지귀연 무혐의, 제2의 김학의 사건 #쇼츠 #정치 #내란재판" at bounding box center [769, 481] width 194 height 21
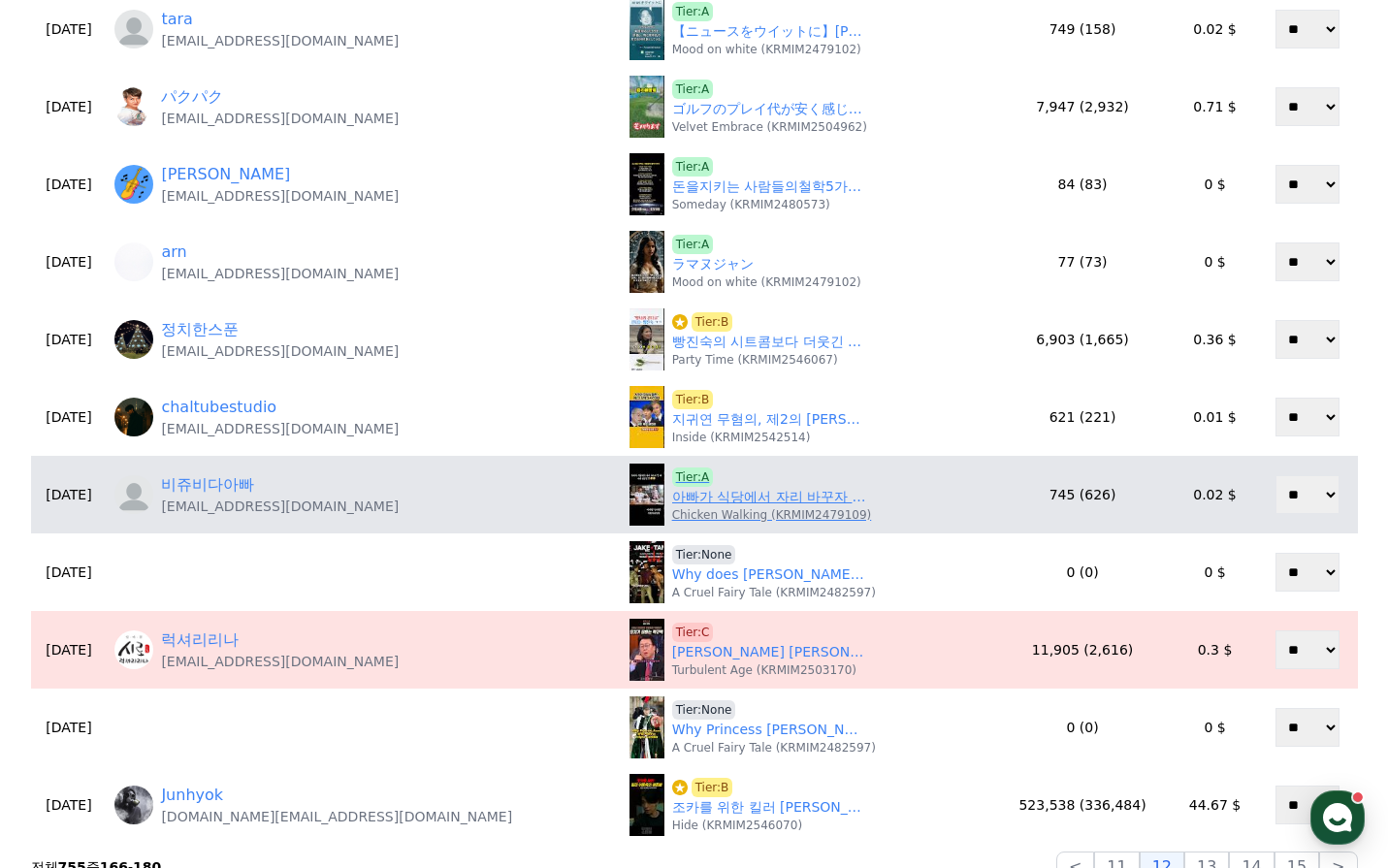
scroll to position [582, 0]
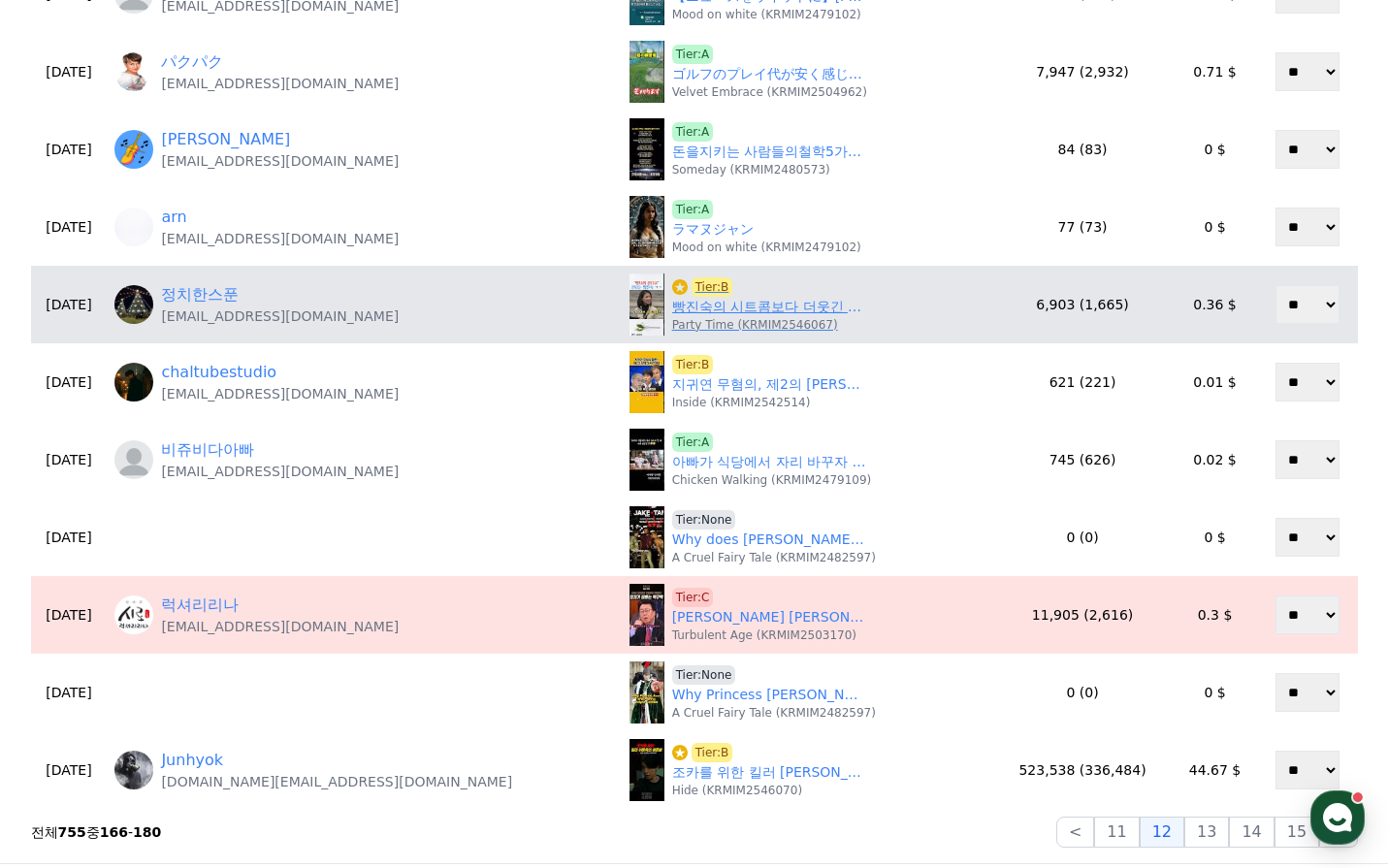
click at [672, 313] on link "빵진숙의 시트콤보다 더웃긴 마지막인사 ㅋㅋ" at bounding box center [769, 306] width 194 height 21
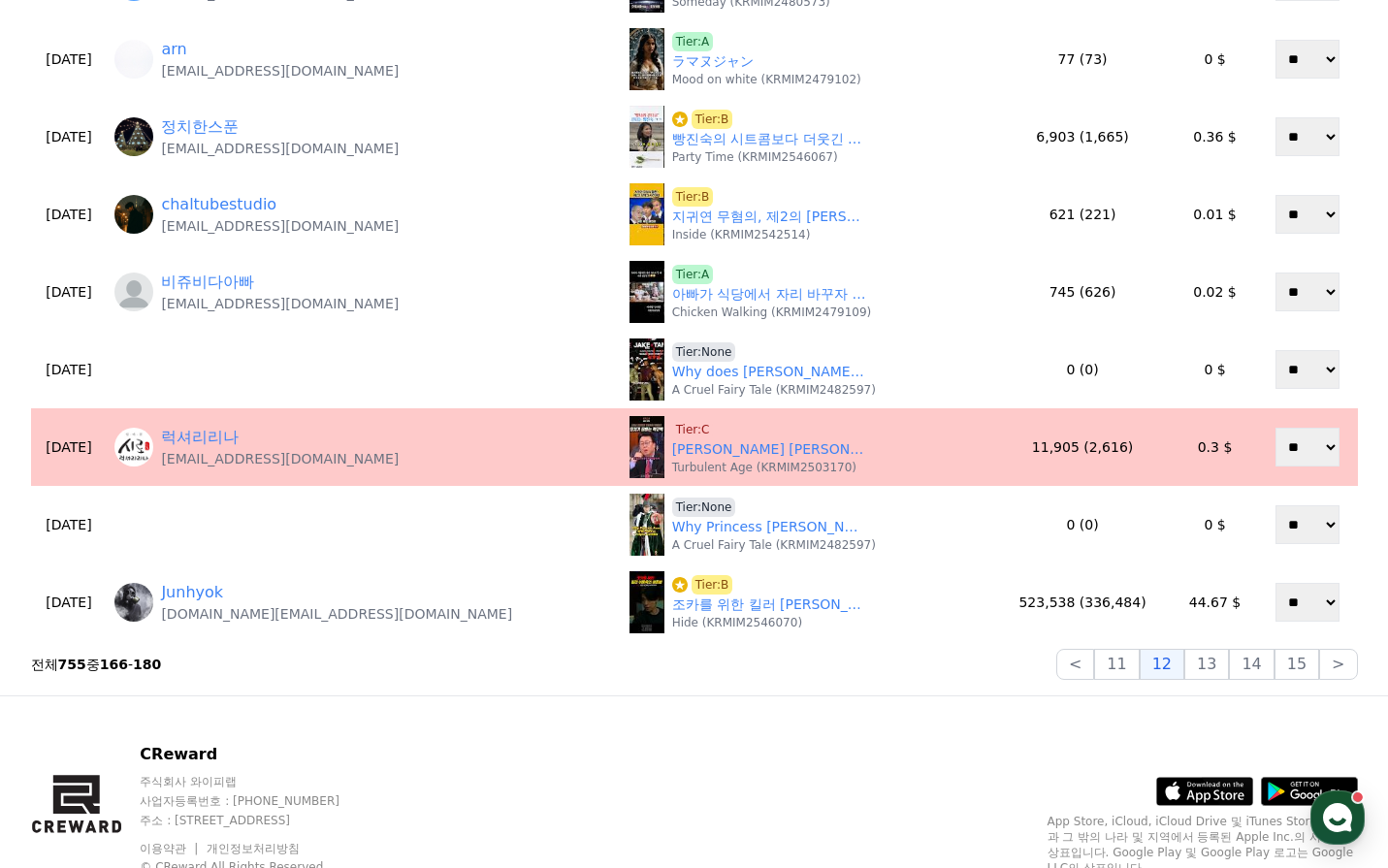
scroll to position [776, 0]
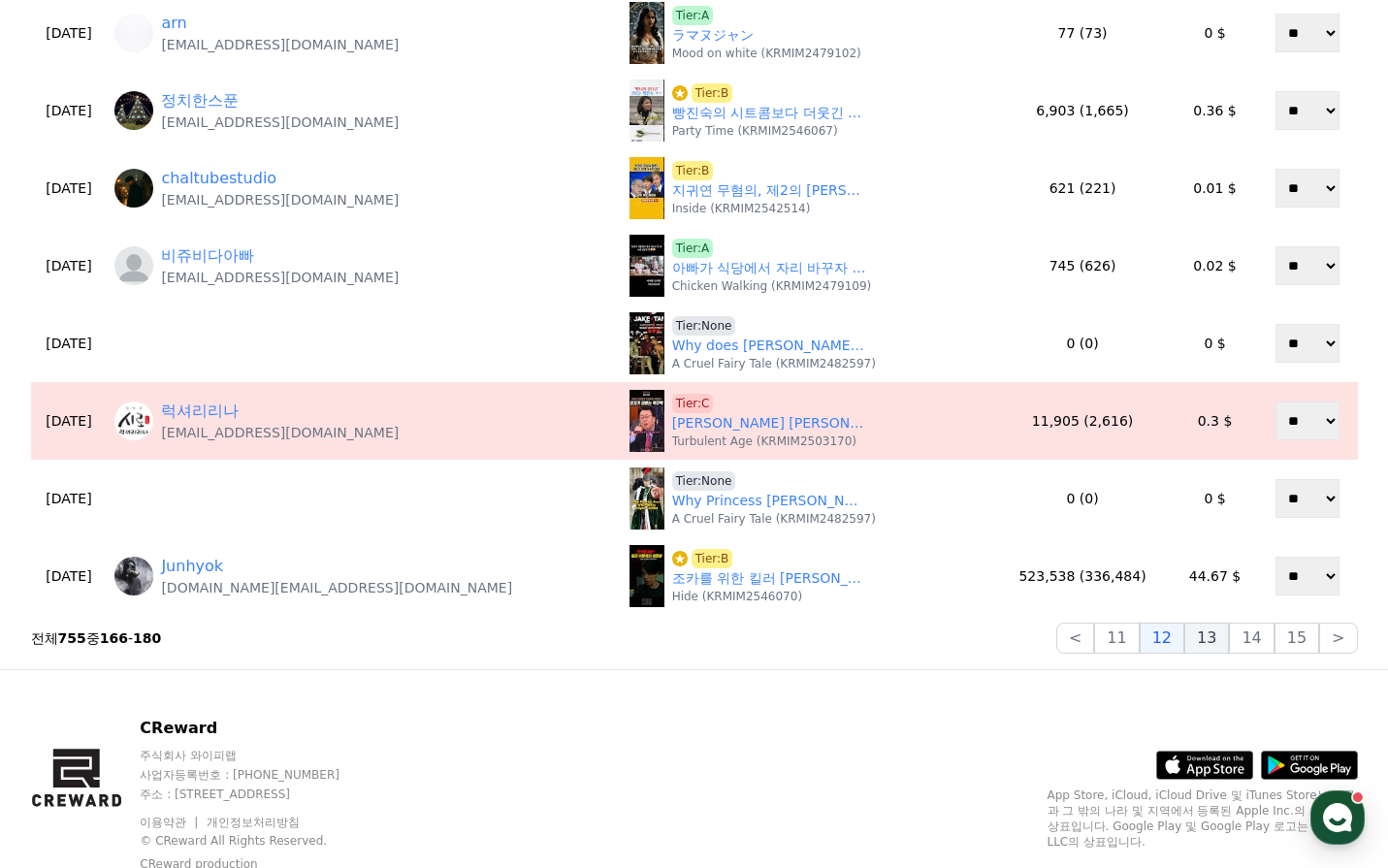
click at [1222, 642] on button "13" at bounding box center [1206, 638] width 44 height 31
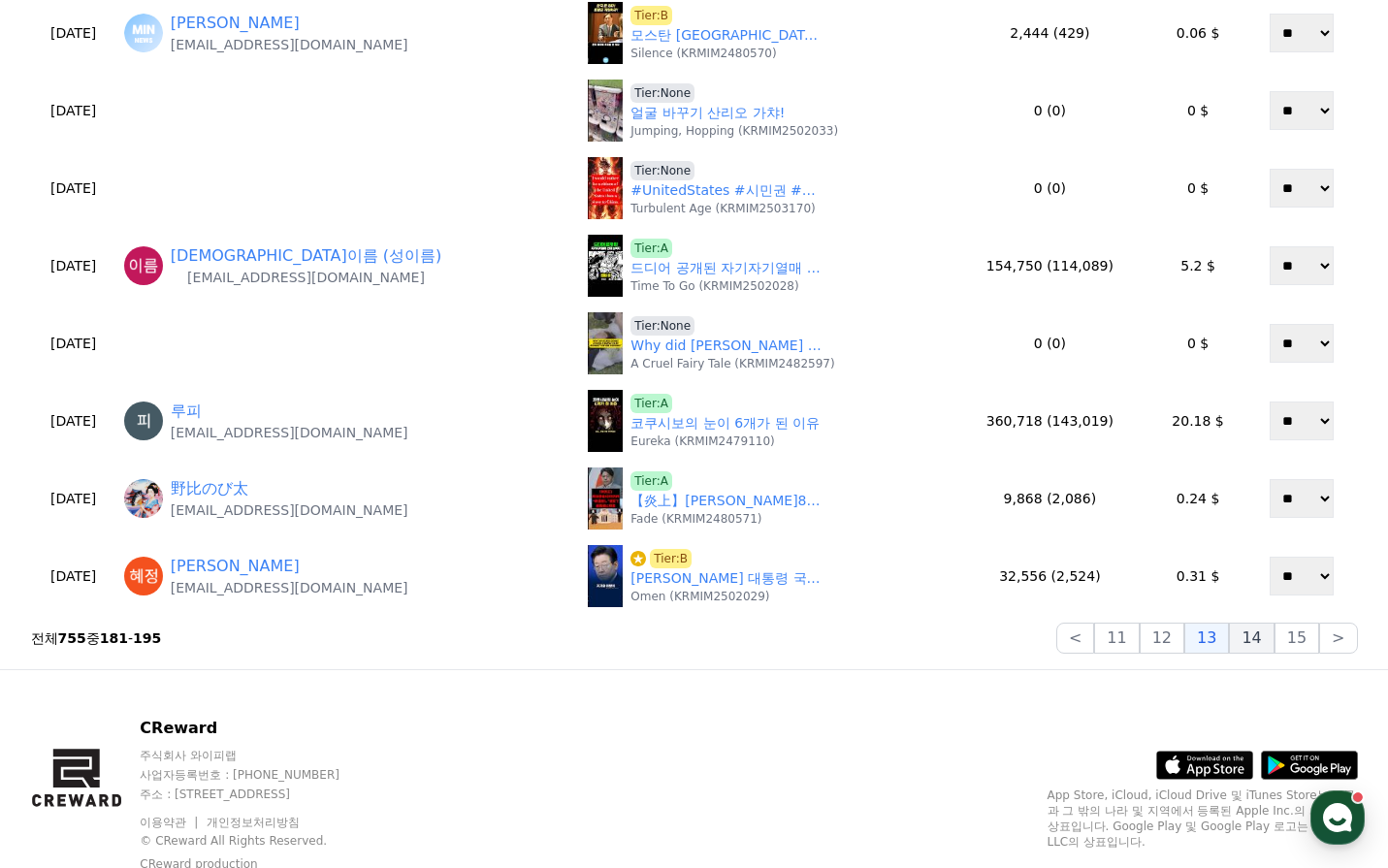
click at [1247, 642] on button "14" at bounding box center [1251, 638] width 44 height 31
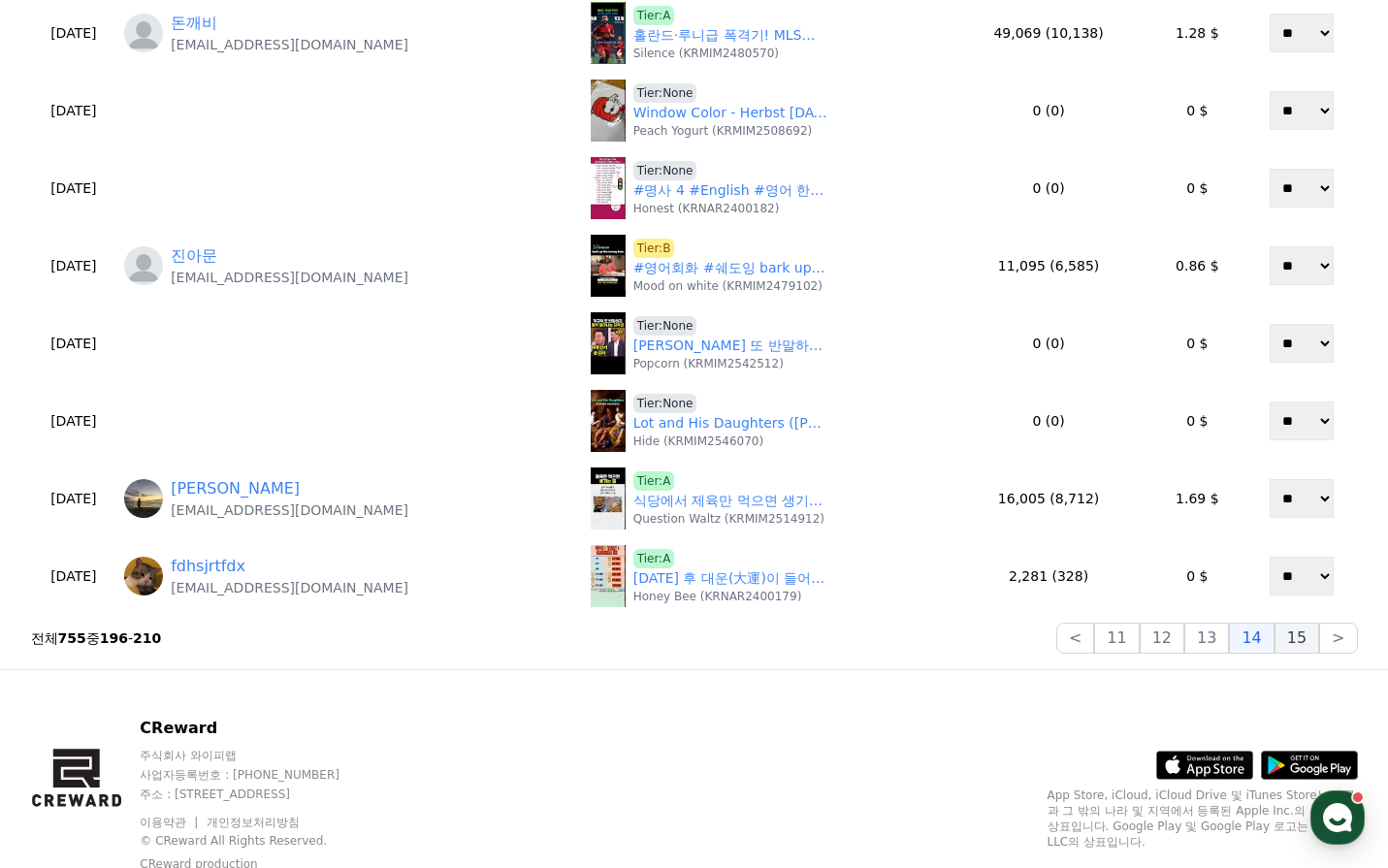
click at [1329, 642] on button ">" at bounding box center [1338, 638] width 38 height 31
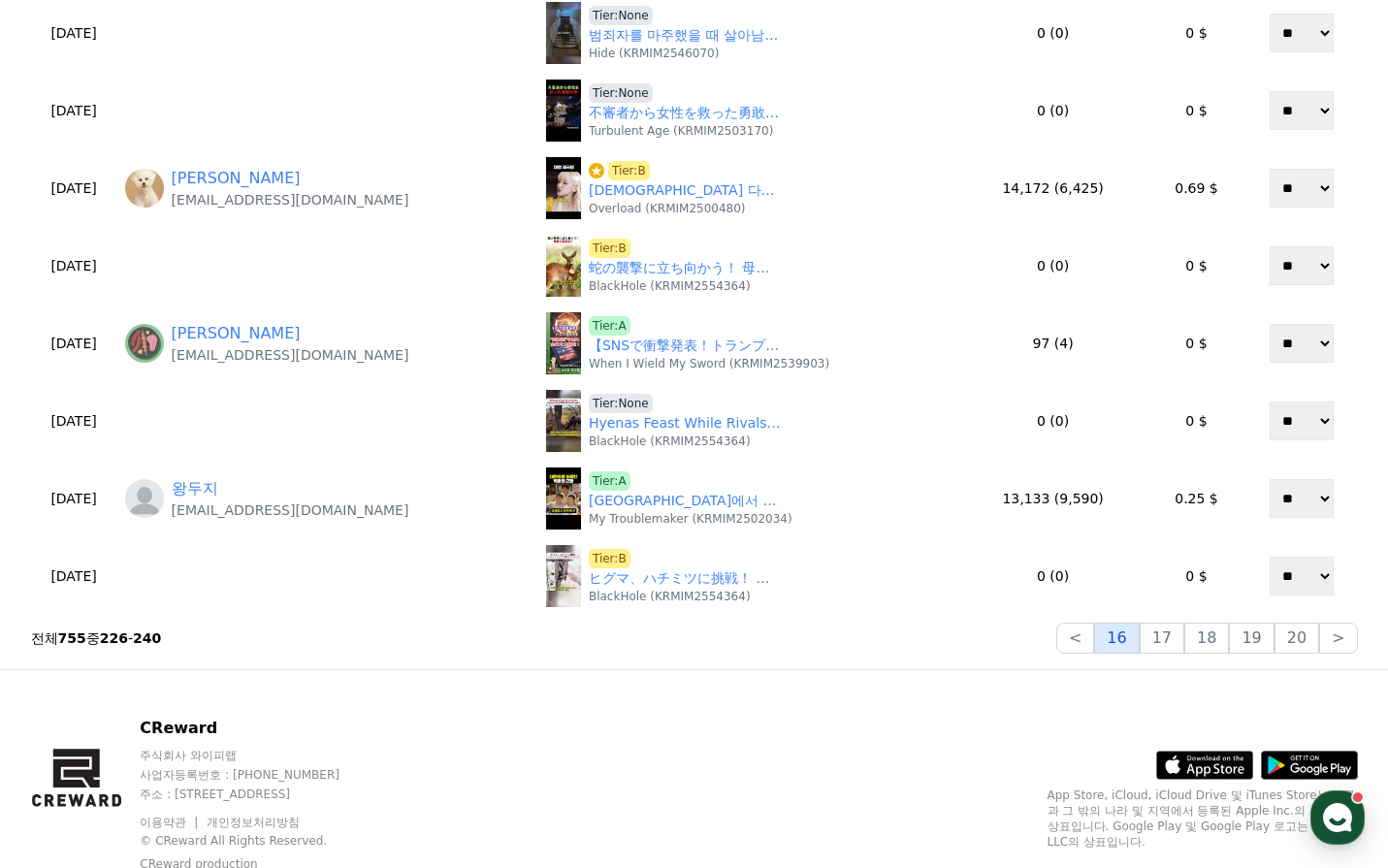
drag, startPoint x: 1312, startPoint y: 643, endPoint x: 1113, endPoint y: 642, distance: 199.0
click at [1144, 647] on div "< 16 17 18 19 20 >" at bounding box center [1207, 638] width 302 height 31
click at [1094, 638] on button "<" at bounding box center [1076, 638] width 38 height 31
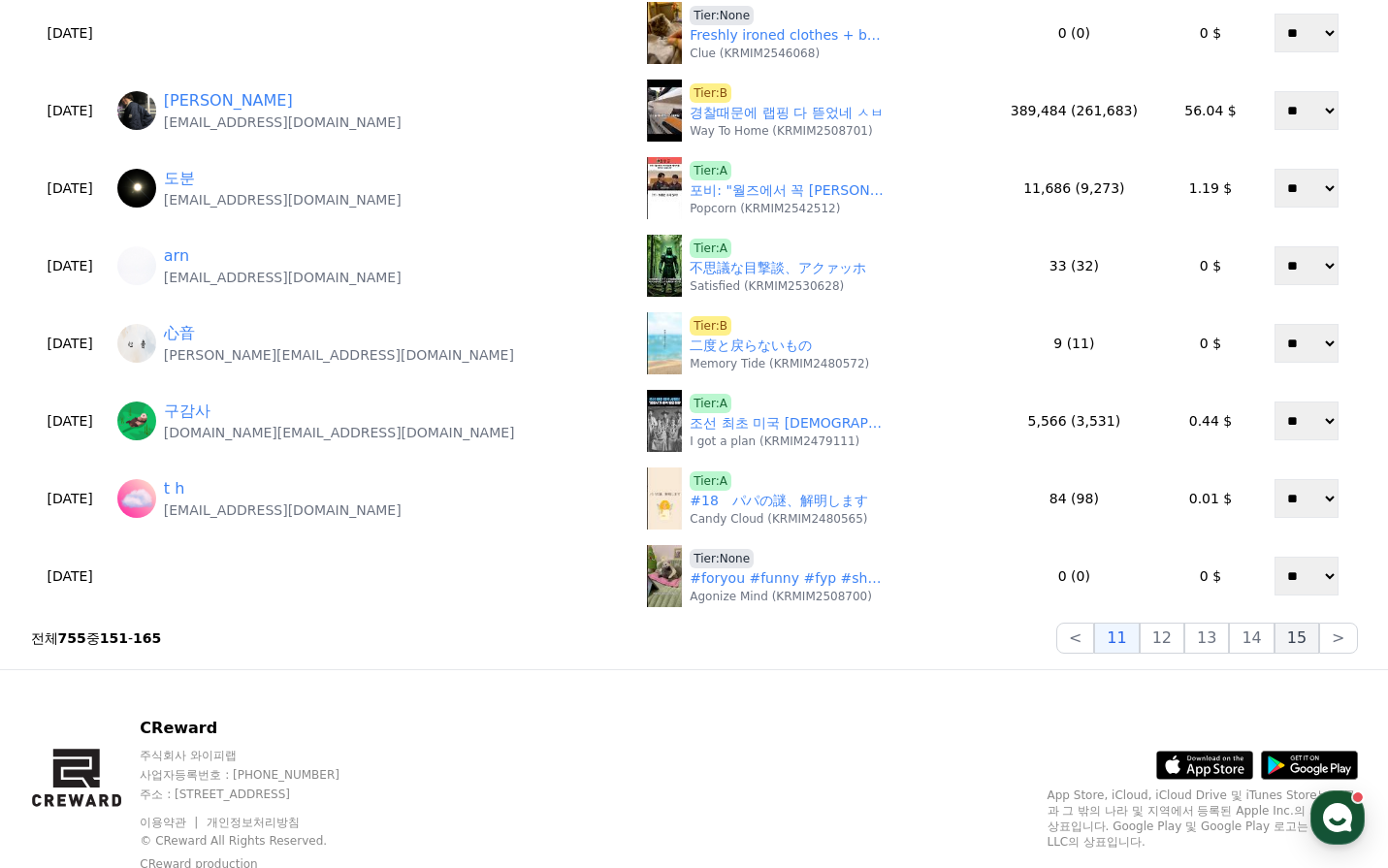
click at [1296, 636] on button "15" at bounding box center [1296, 638] width 44 height 31
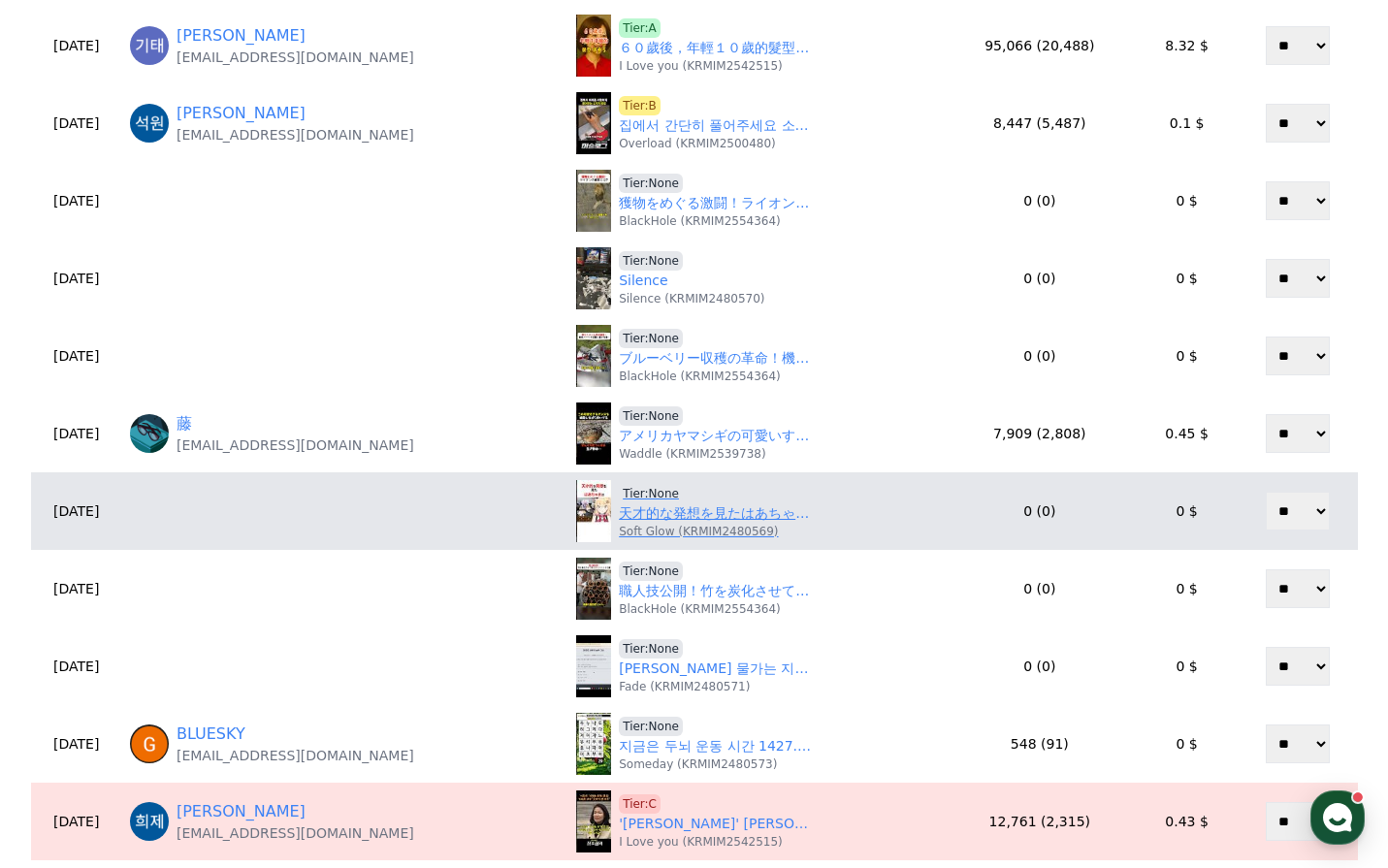
scroll to position [388, 0]
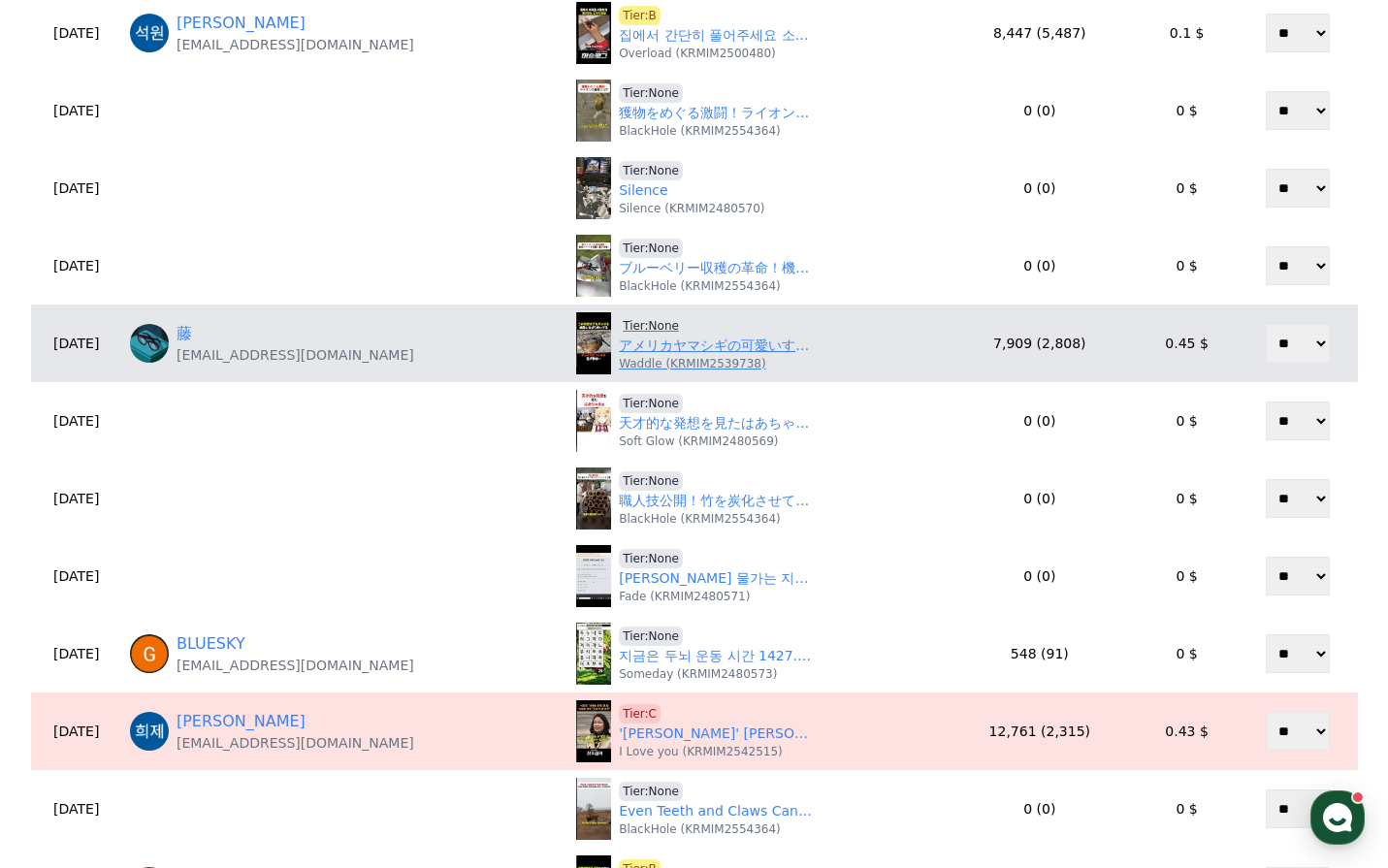
click at [635, 346] on link "アメリカヤマシギの可愛いすぎる真実！㊙️ #shorts #動物 #雑学 #鳥" at bounding box center [716, 345] width 194 height 21
click at [633, 322] on span "Tier:None" at bounding box center [651, 326] width 64 height 20
click at [211, 330] on div "藤 notbaddayo1118@gmail.com" at bounding box center [345, 343] width 431 height 43
click at [192, 332] on link "藤" at bounding box center [185, 334] width 16 height 24
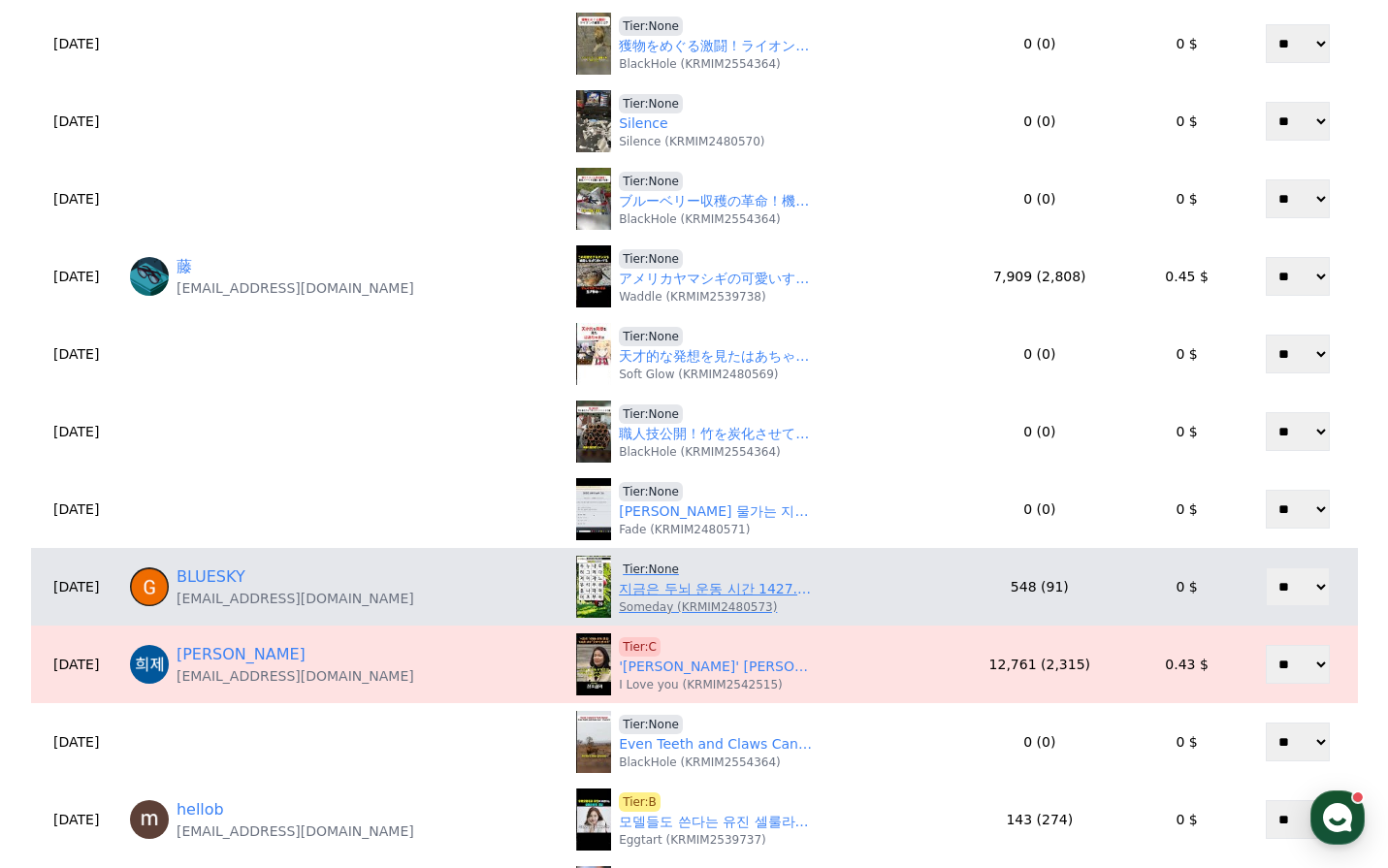
scroll to position [485, 0]
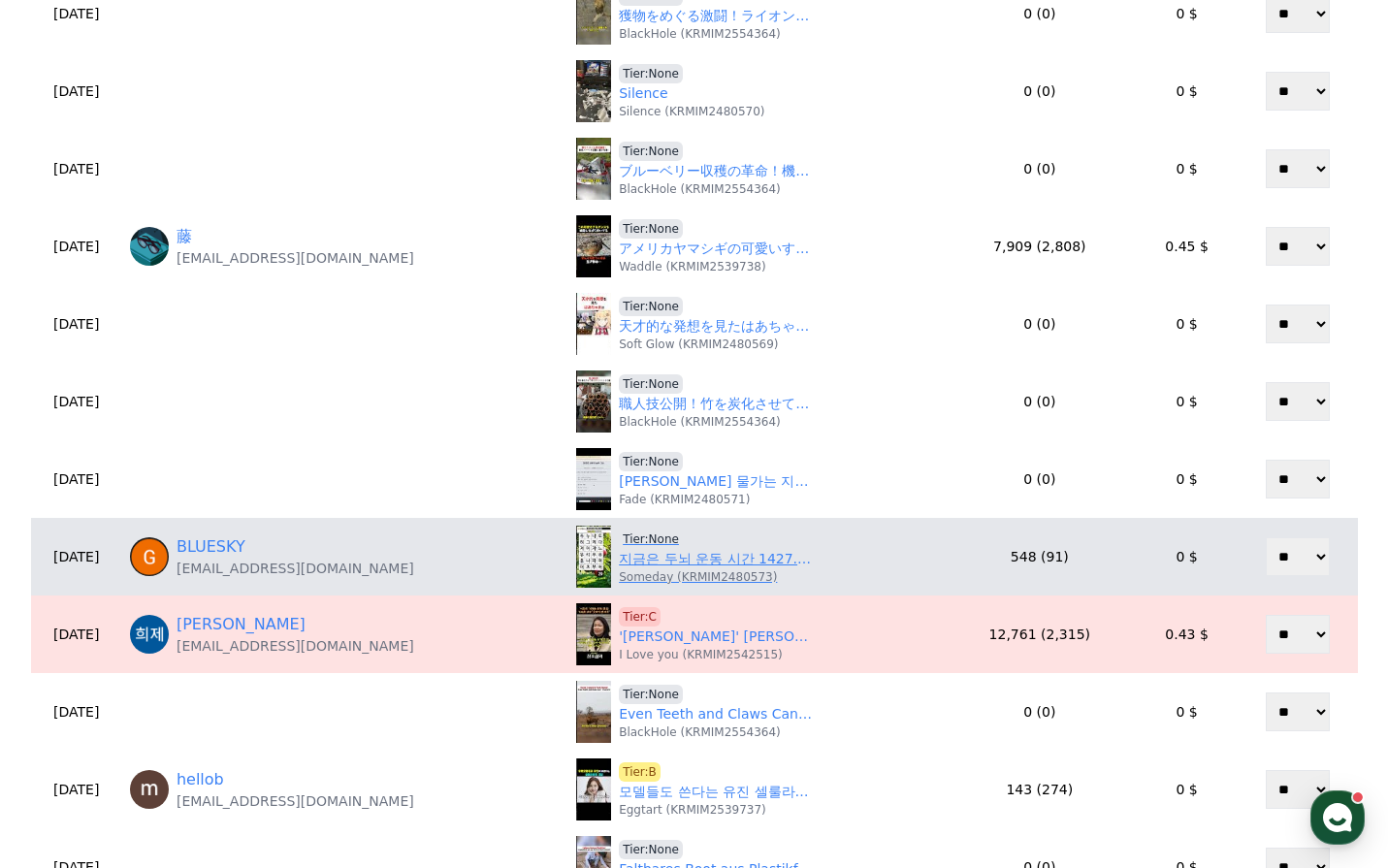
click at [649, 560] on link "지금은 두뇌 운동 시간 1427. 같은글자찾기 (같은숫자찾기) - 치매예방, 치매예방퀴즈, 치매예방게임, 치매예방운동, 치매테스트, 두뇌게임,…" at bounding box center [716, 559] width 194 height 21
click at [619, 538] on span "Tier:None" at bounding box center [651, 540] width 64 height 20
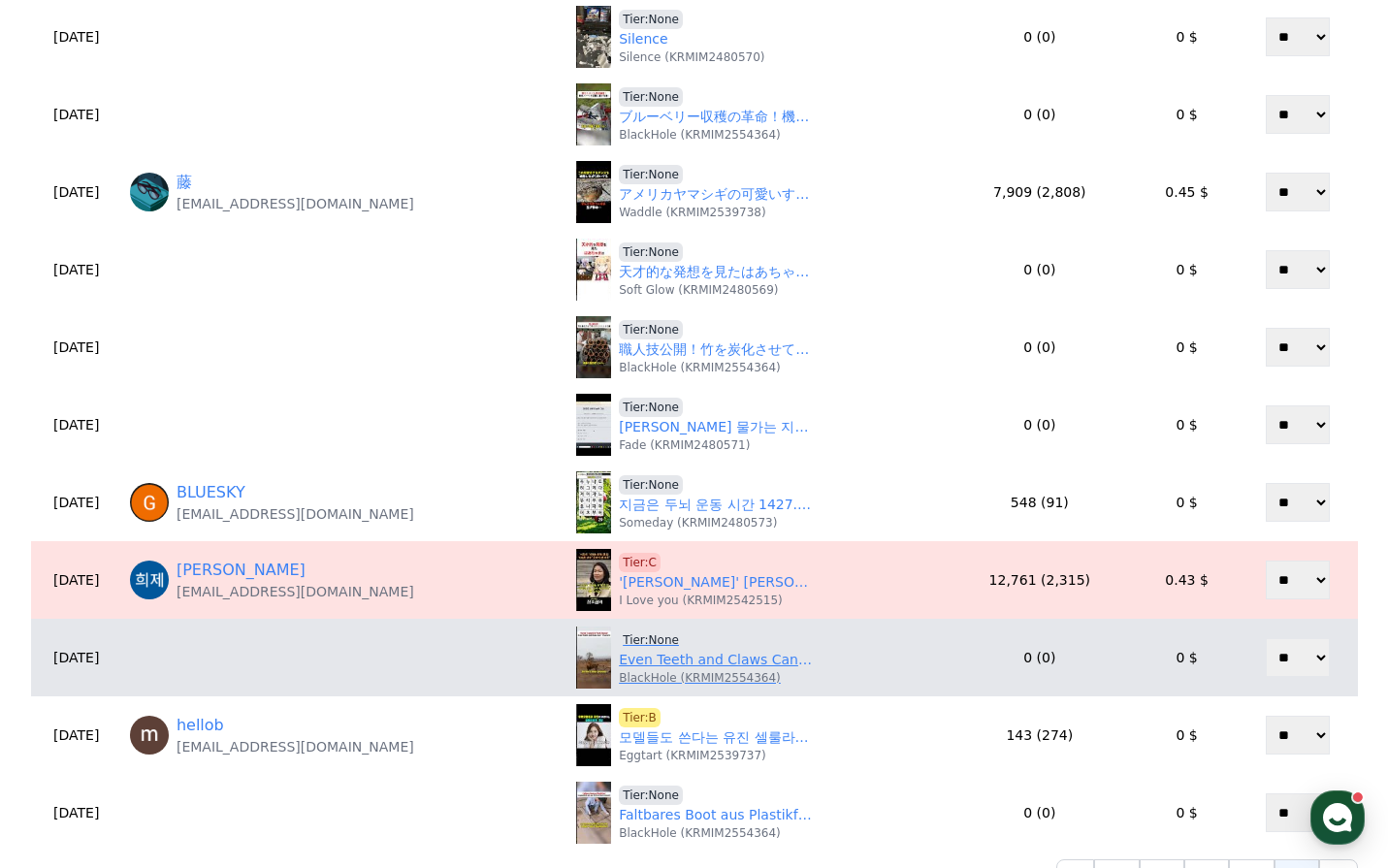
scroll to position [679, 0]
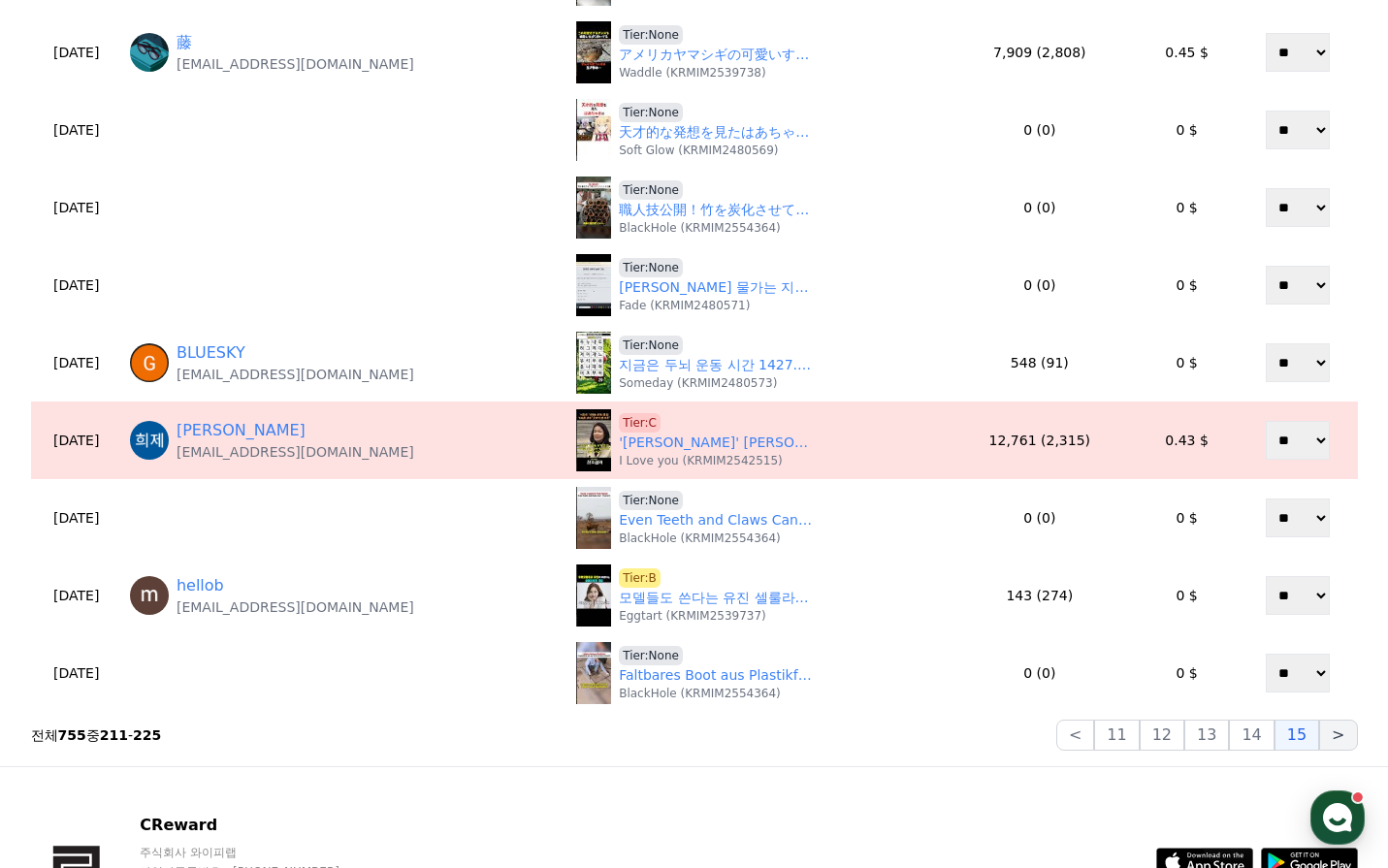
click at [1334, 739] on button ">" at bounding box center [1338, 735] width 38 height 31
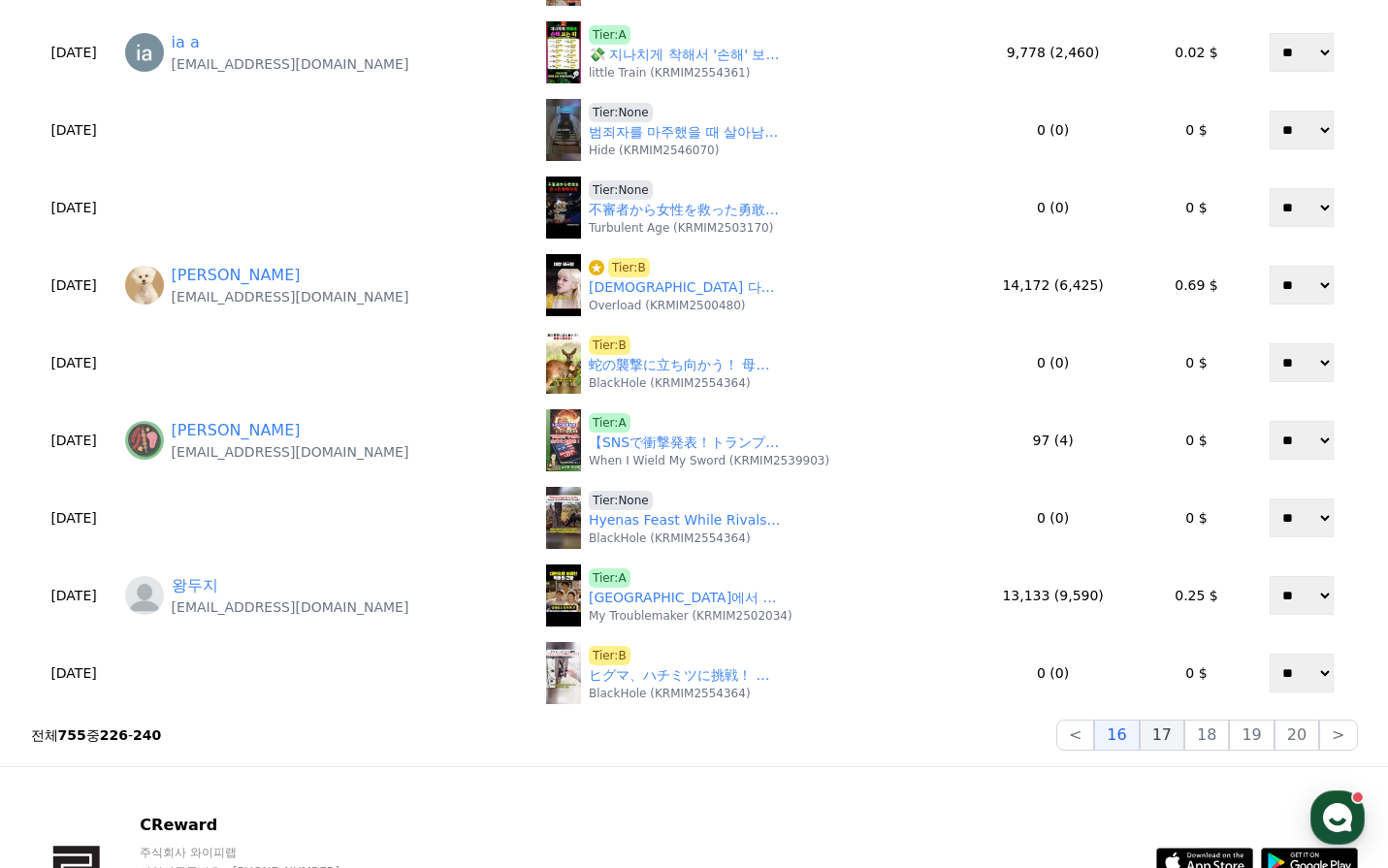
click at [1180, 737] on button "17" at bounding box center [1162, 735] width 44 height 31
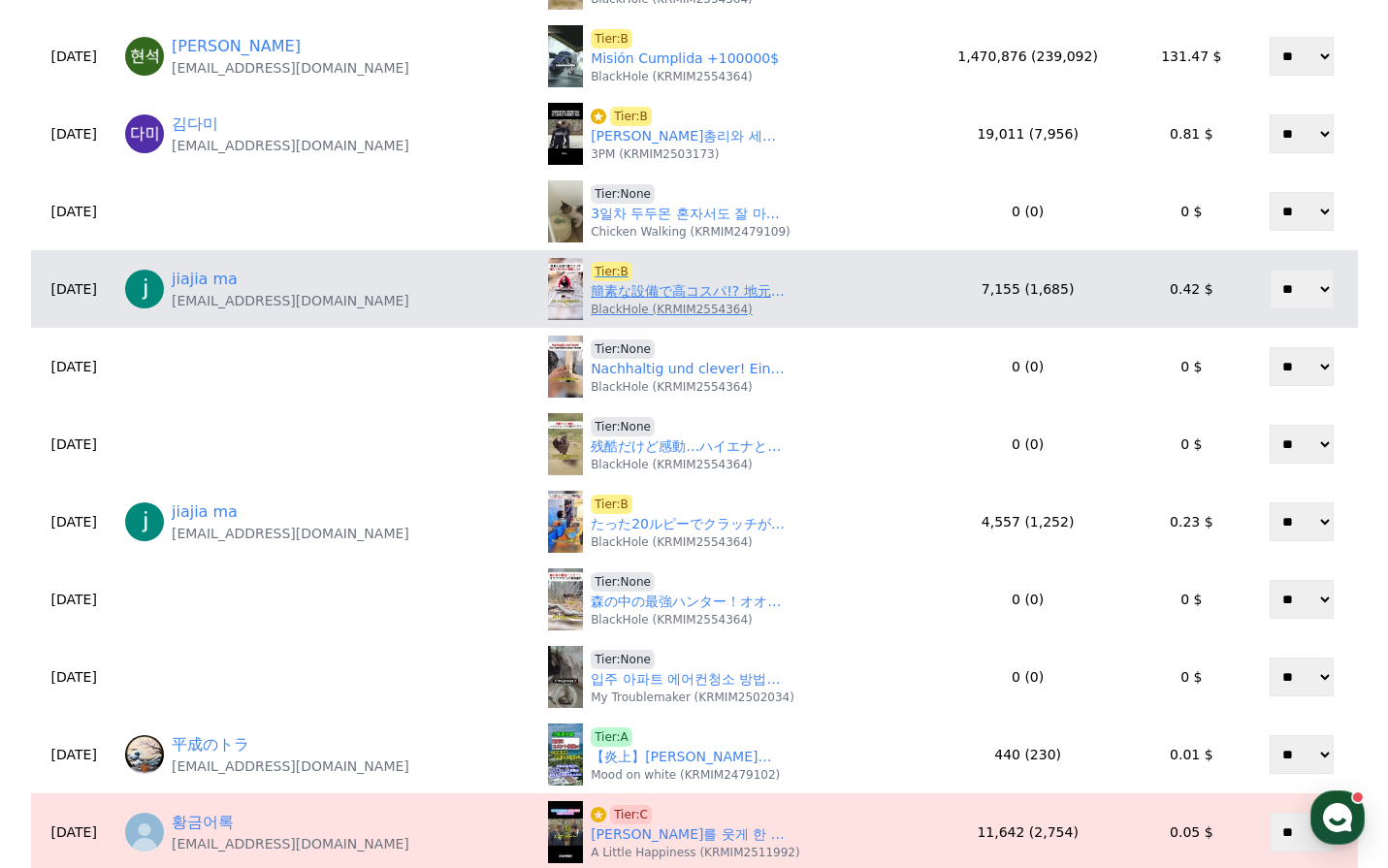
scroll to position [194, 0]
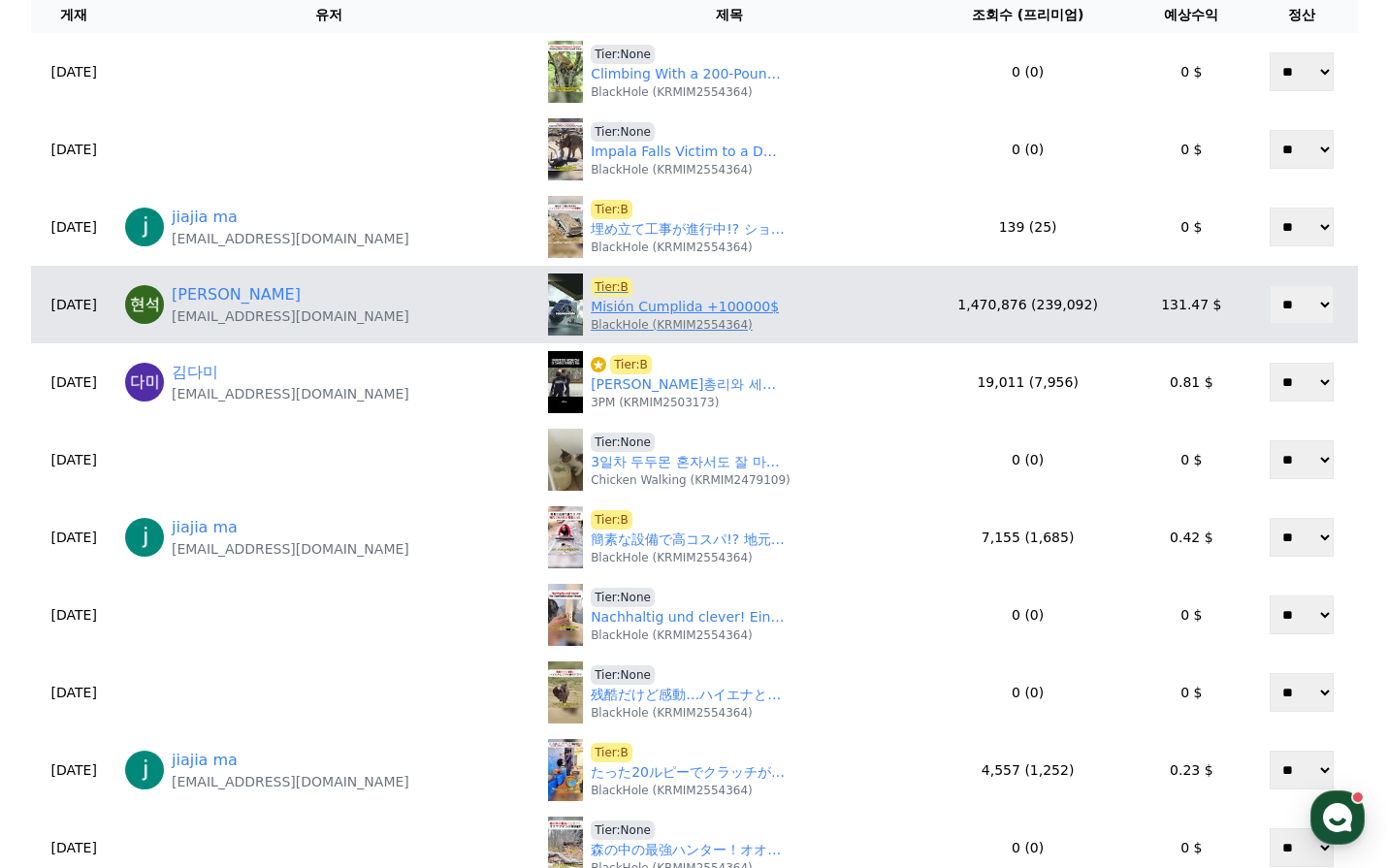
click at [654, 309] on link "Misión Cumplida +100000$" at bounding box center [685, 306] width 188 height 21
click at [256, 294] on link "성현석" at bounding box center [236, 296] width 130 height 24
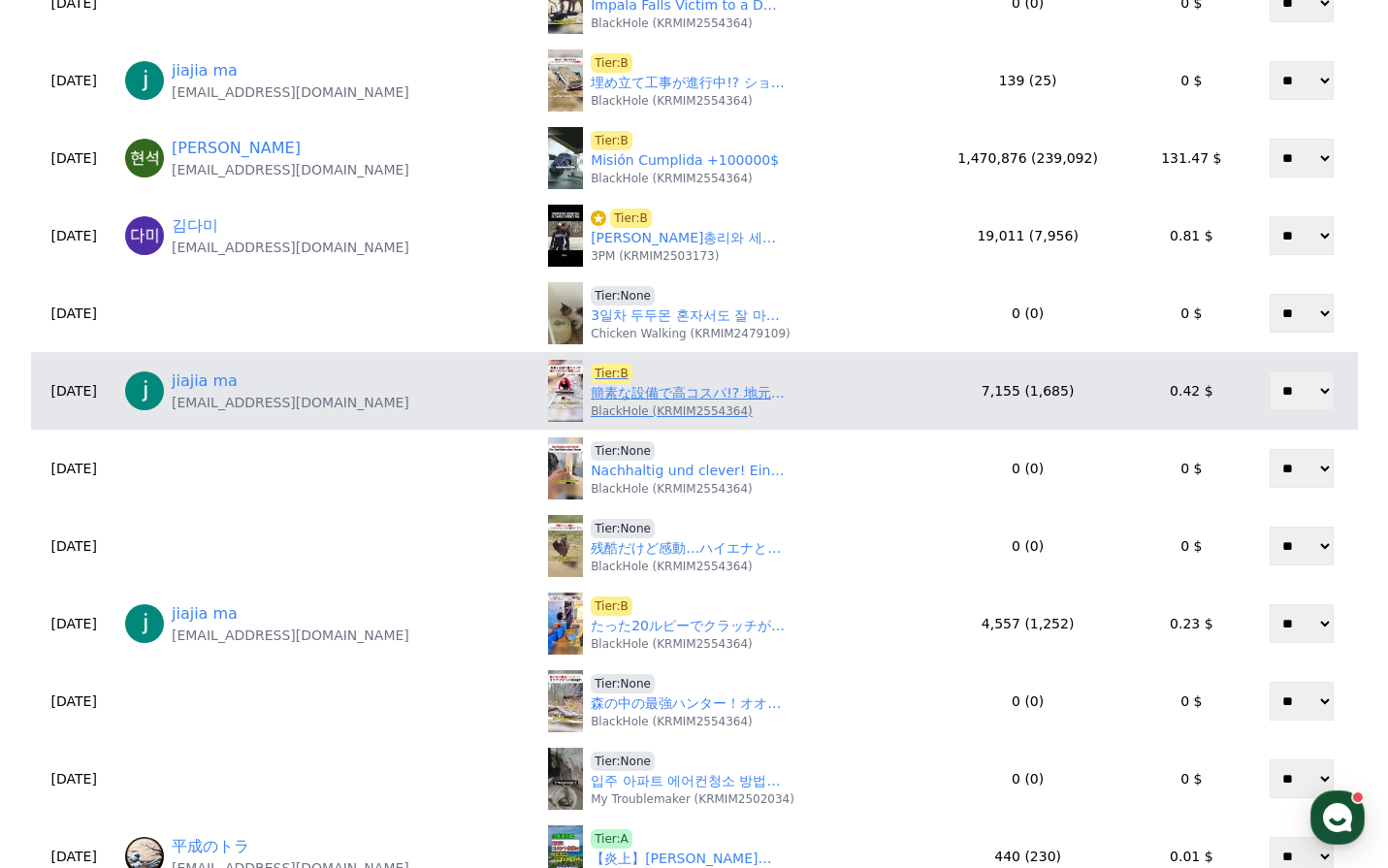
scroll to position [388, 0]
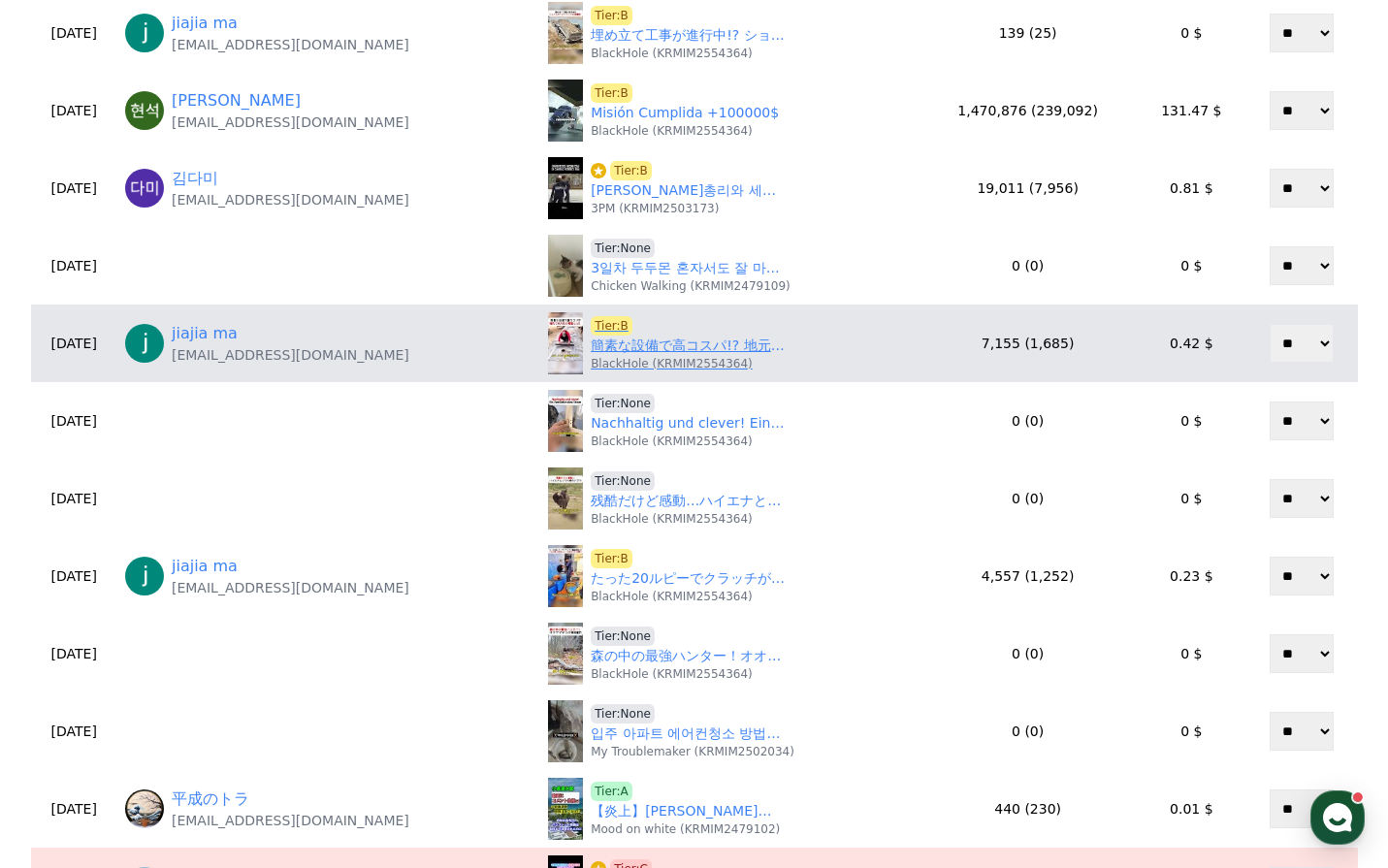
click at [646, 352] on link "簡素な設備で高コスパ!? 地元で大人気の秘密とは！ #パキスタン #タンクローリー #自作技術 #職人技 #高コスパ製品" at bounding box center [688, 345] width 194 height 21
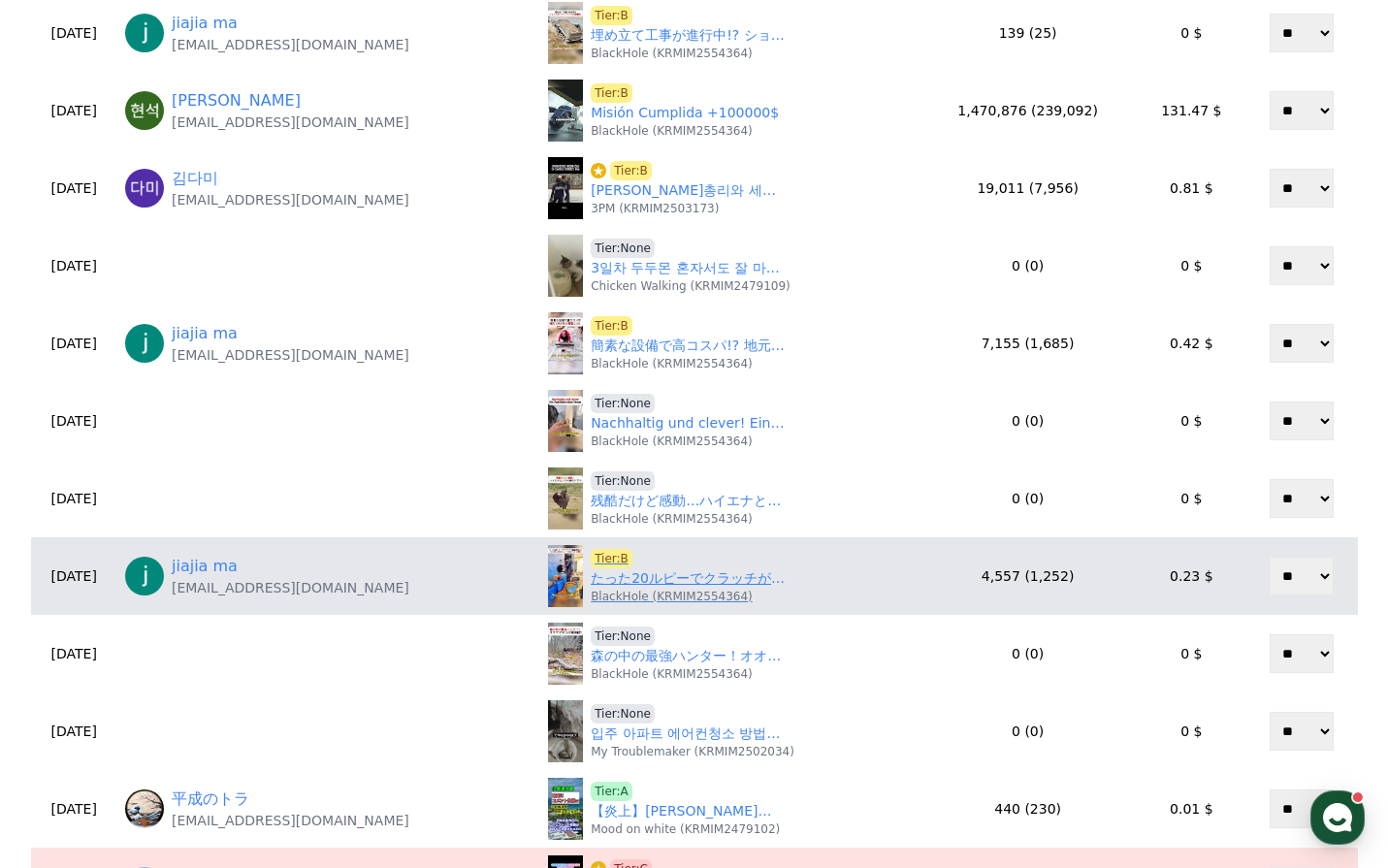
click at [628, 576] on link "たった20ルピーでクラッチが新品同様に!? プロの技で2000ルピーで販売できる秘密！ #クラッチ修理 #DIY自動車 #メカニック技術 #金属研磨 #職人技" at bounding box center [688, 578] width 194 height 21
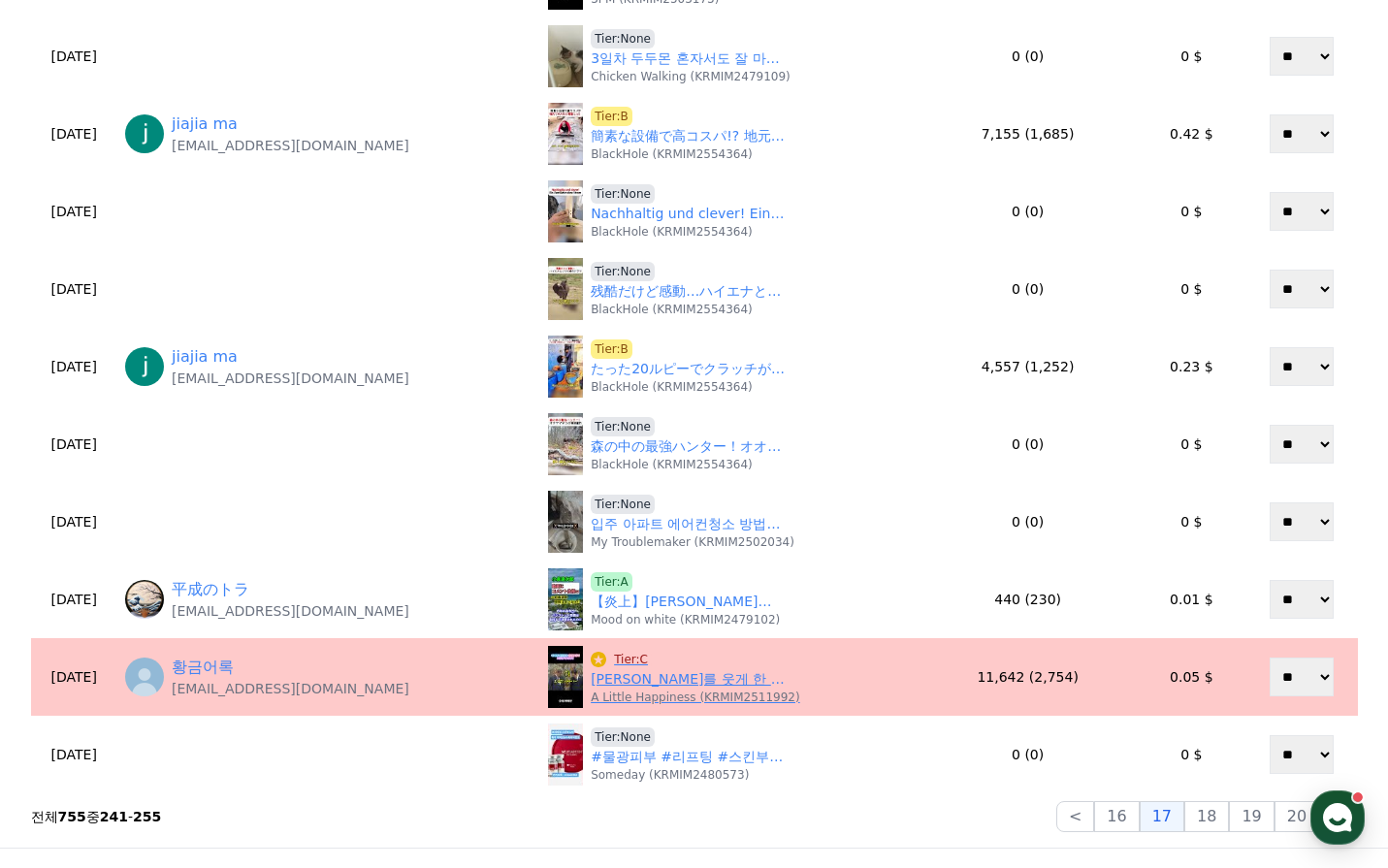
scroll to position [679, 0]
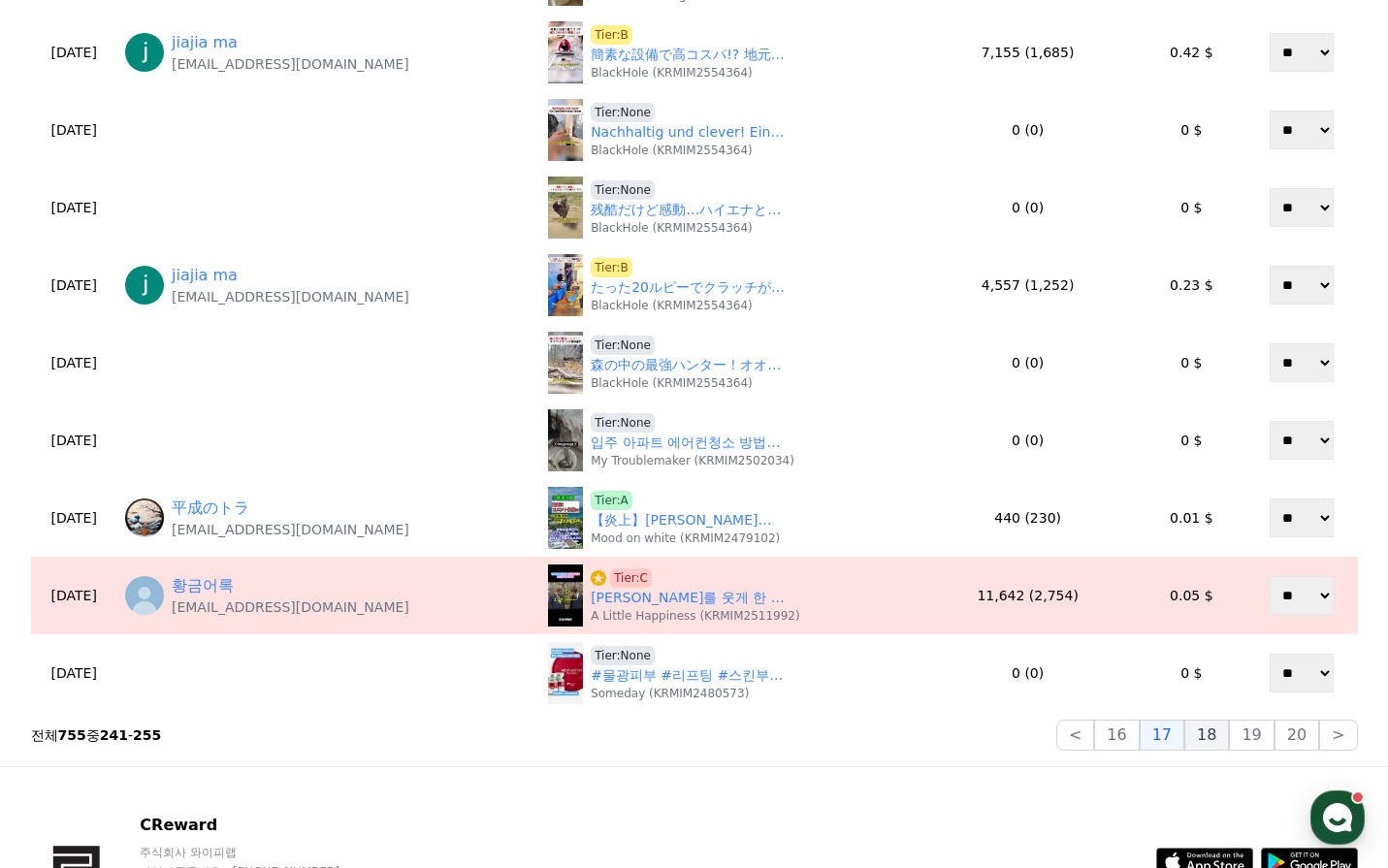
click at [1210, 739] on button "18" at bounding box center [1206, 735] width 44 height 31
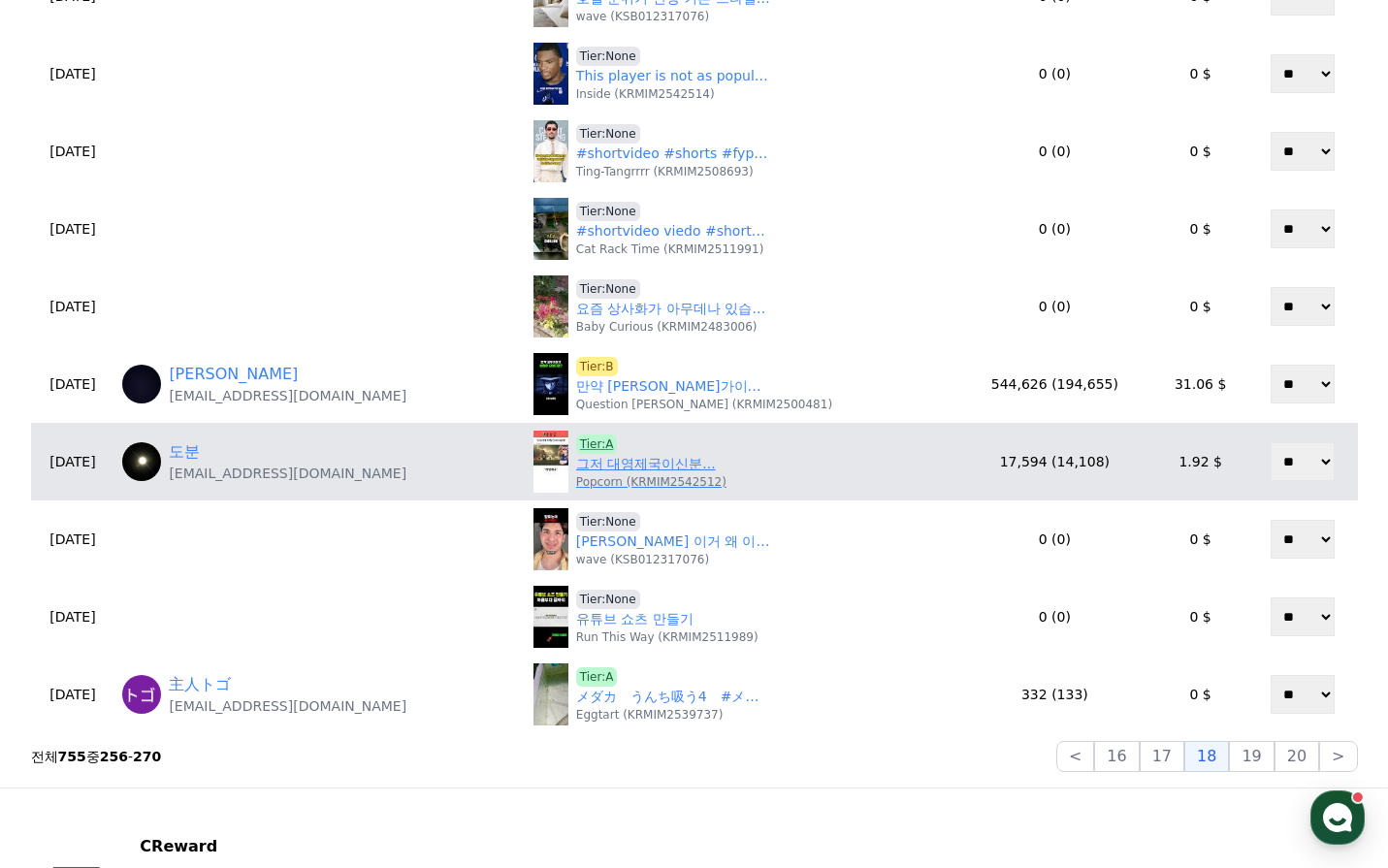
scroll to position [776, 0]
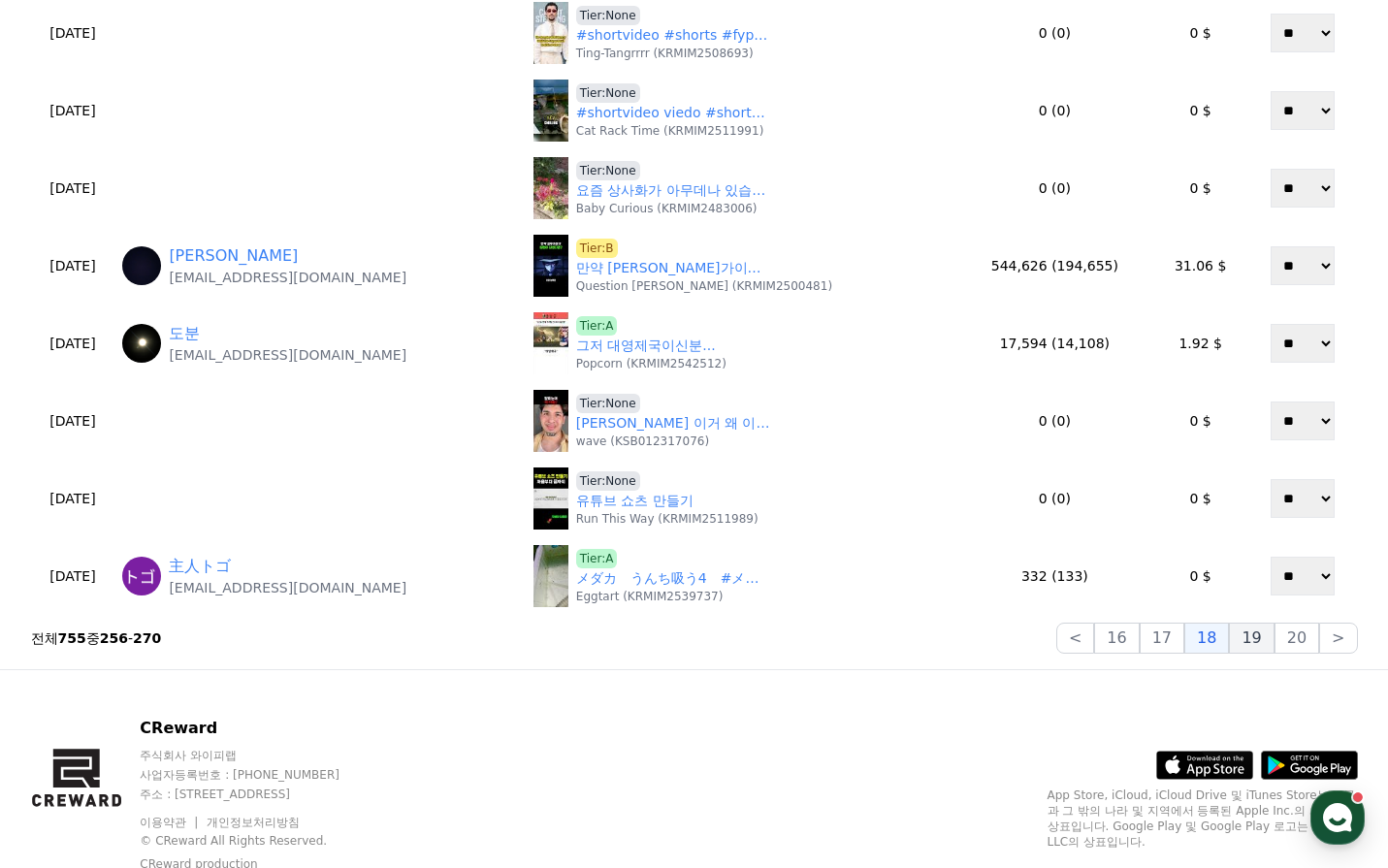
click at [1249, 639] on button "19" at bounding box center [1251, 638] width 44 height 31
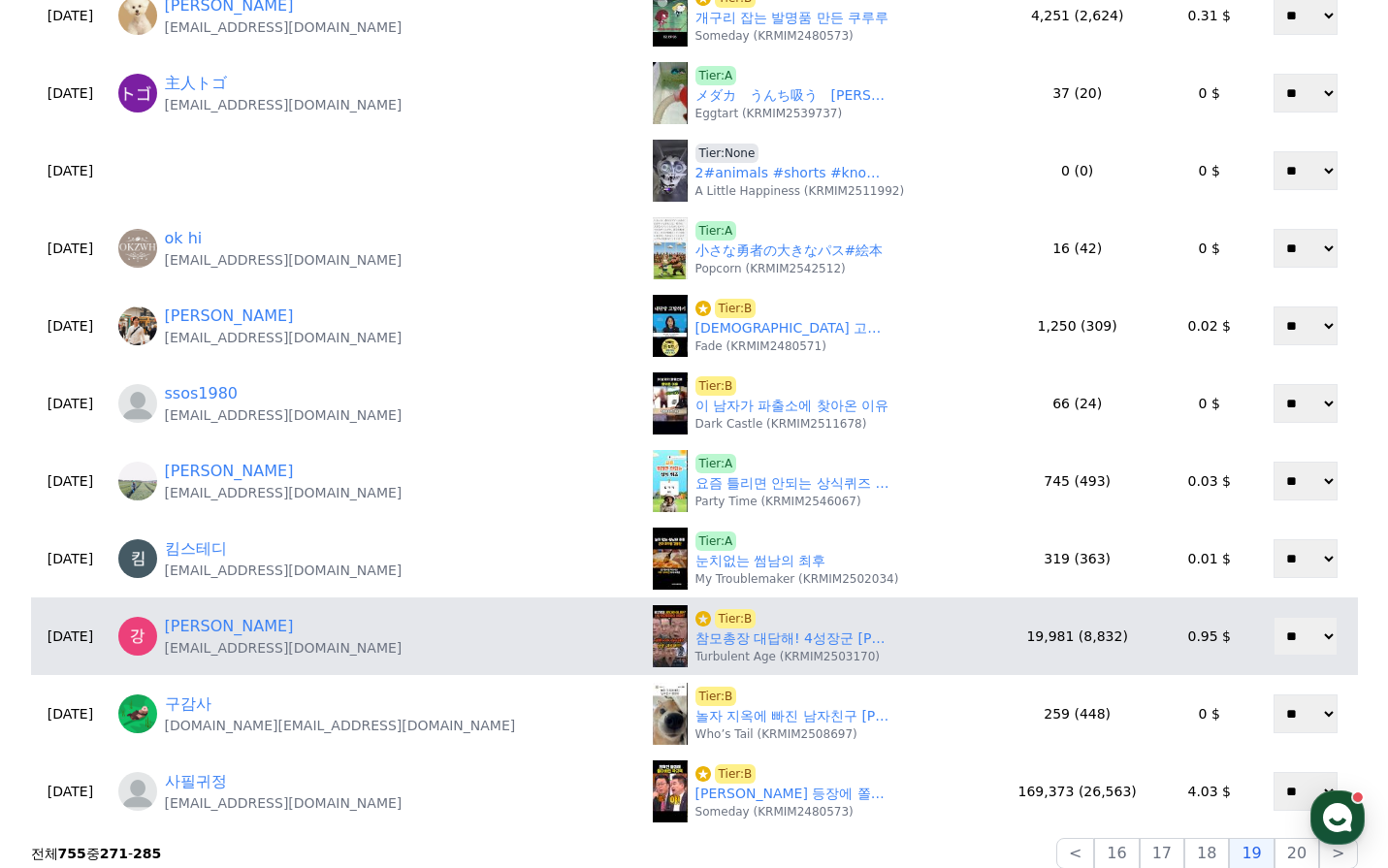
scroll to position [679, 0]
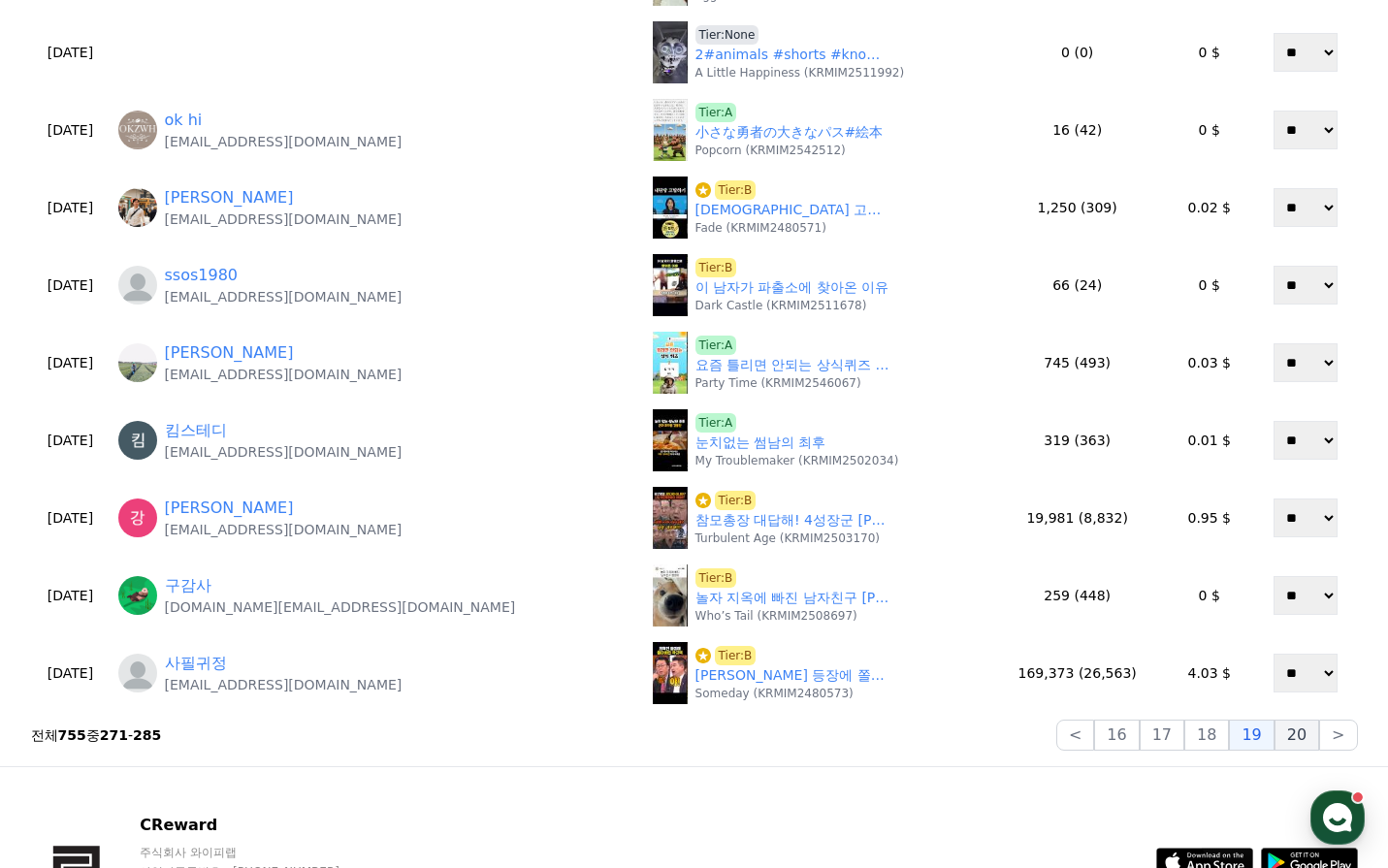
click at [1296, 733] on button "20" at bounding box center [1296, 735] width 44 height 31
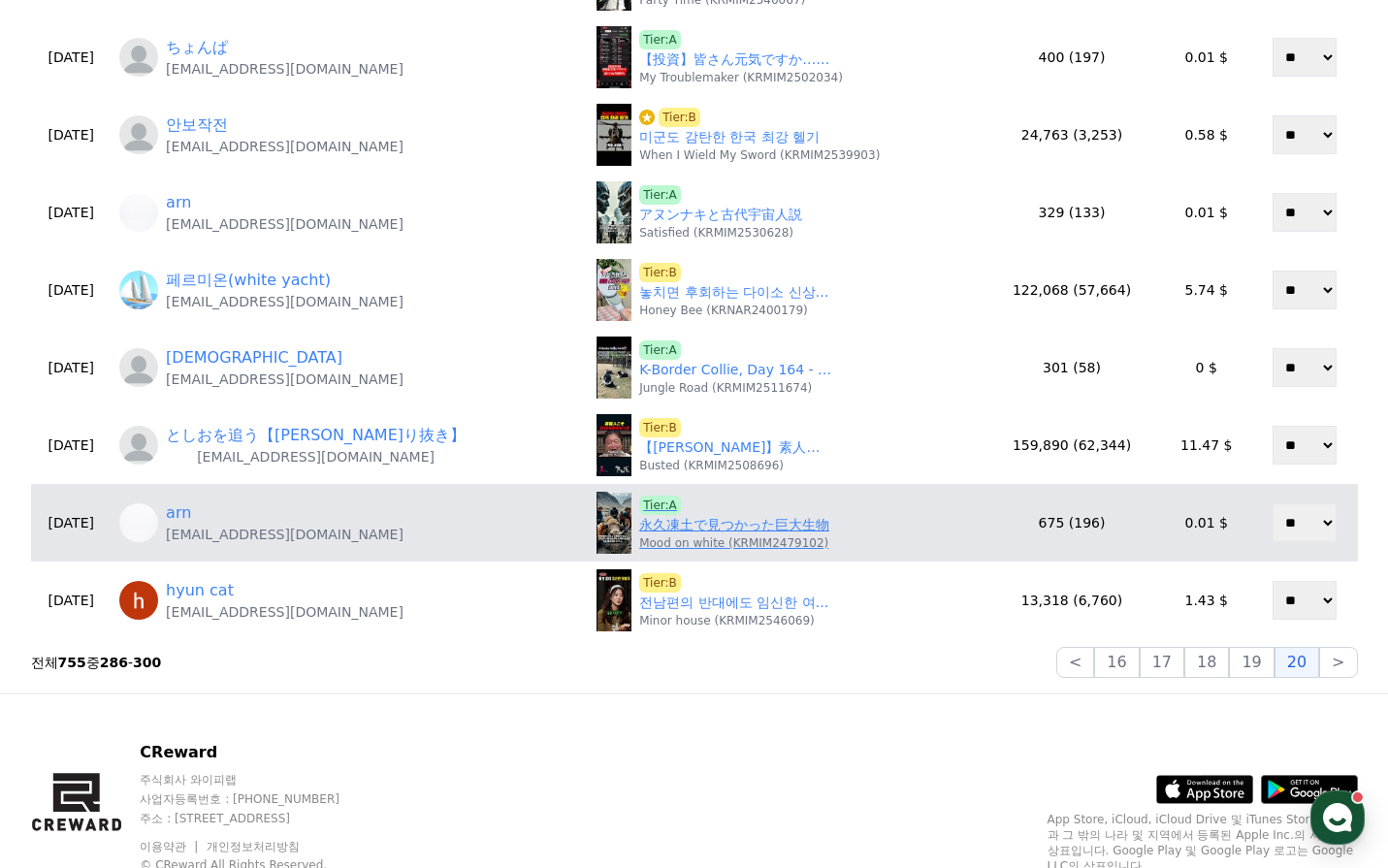
scroll to position [776, 0]
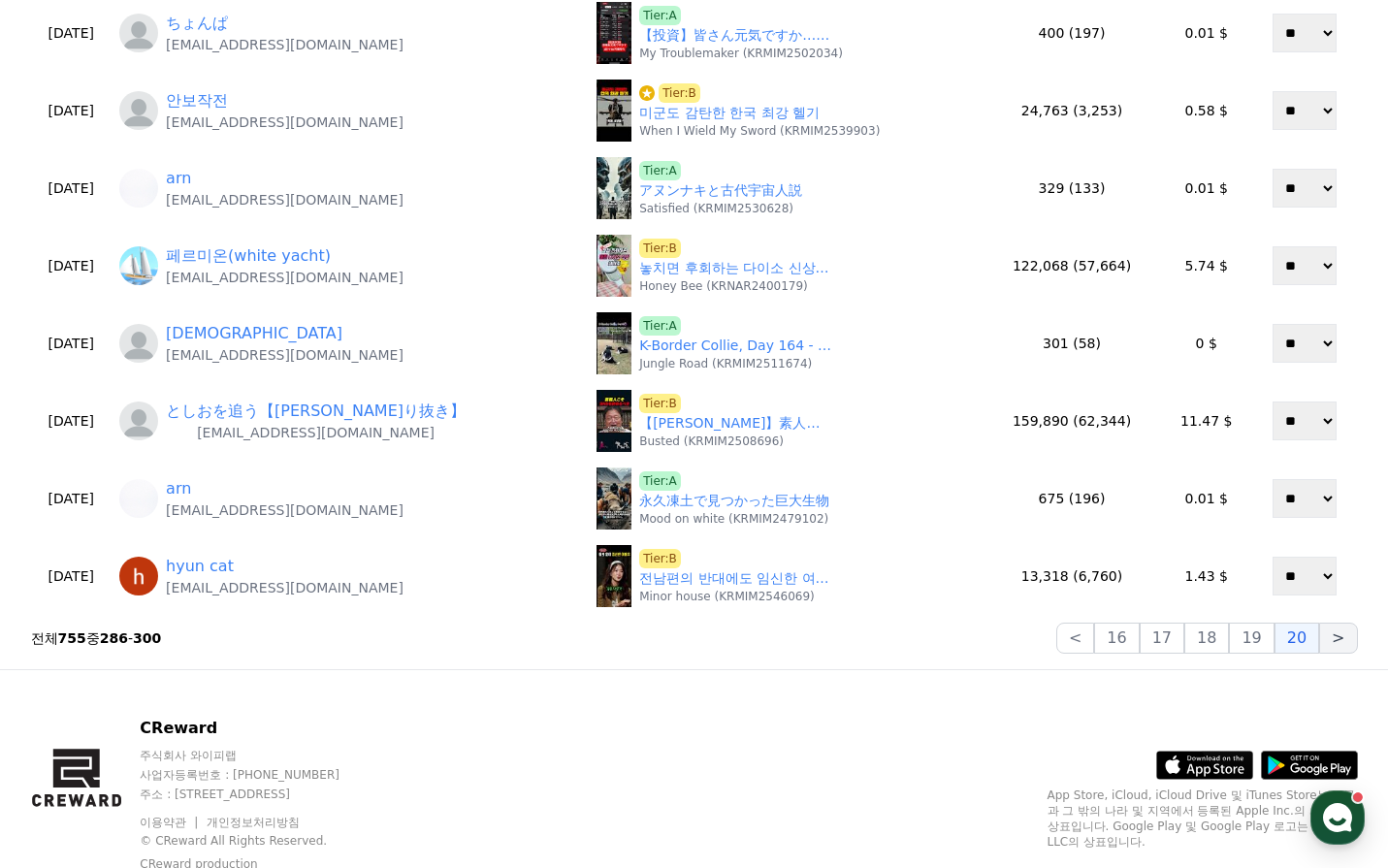
click at [1324, 647] on button ">" at bounding box center [1338, 638] width 38 height 31
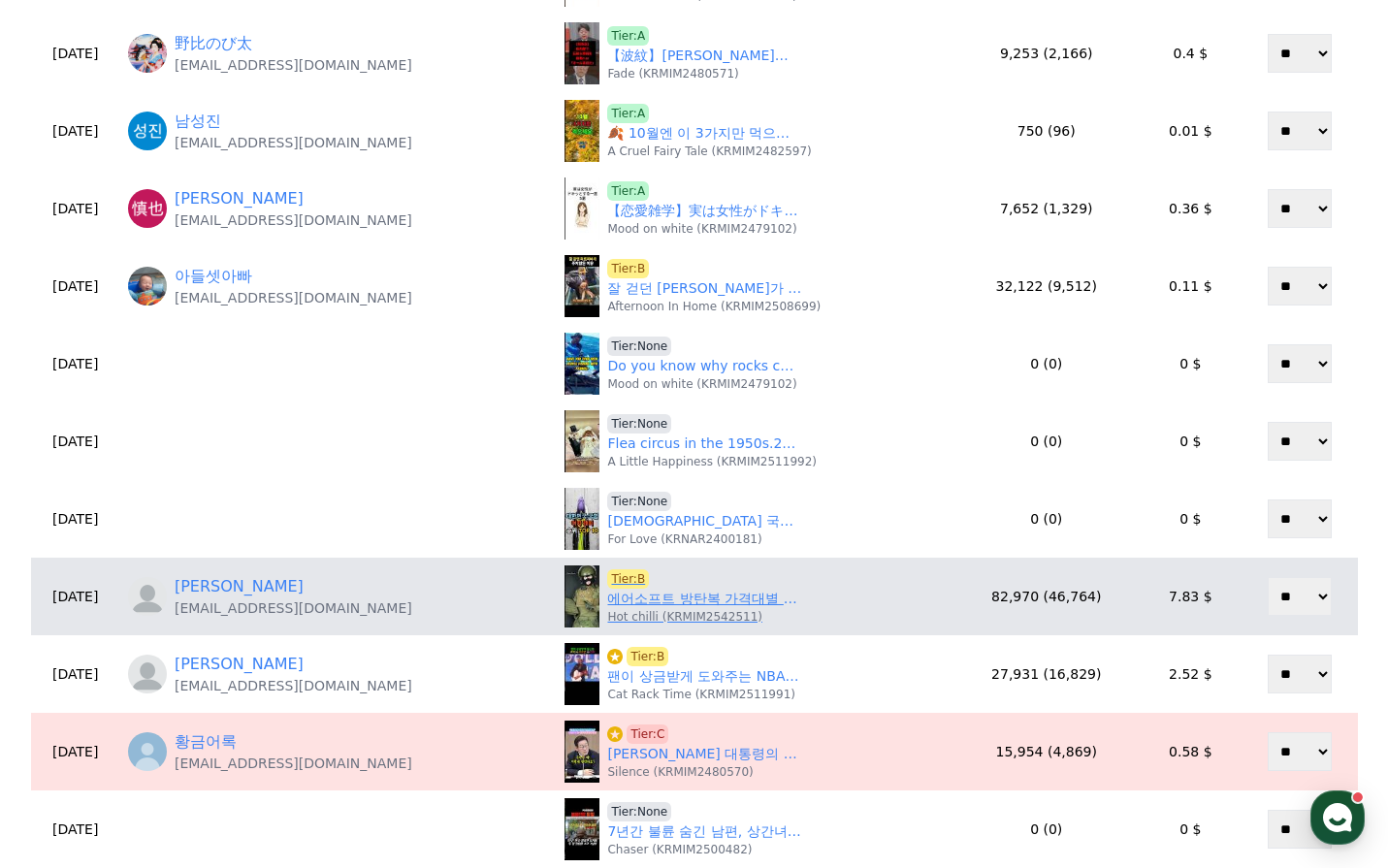
scroll to position [485, 0]
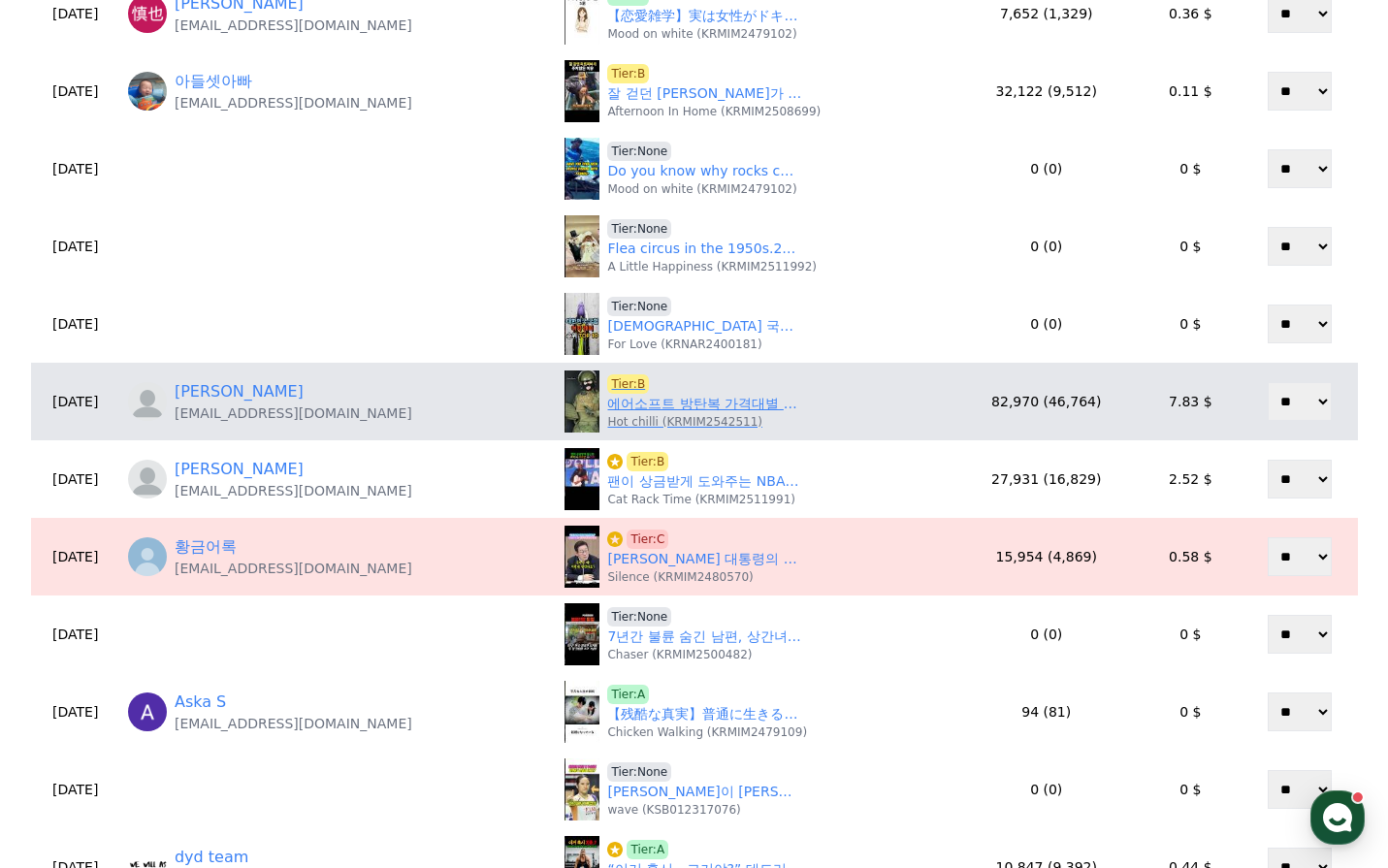
click at [671, 409] on link "에어소프트 방탄복 가격대별 차이 ㅋㅋ" at bounding box center [704, 403] width 194 height 21
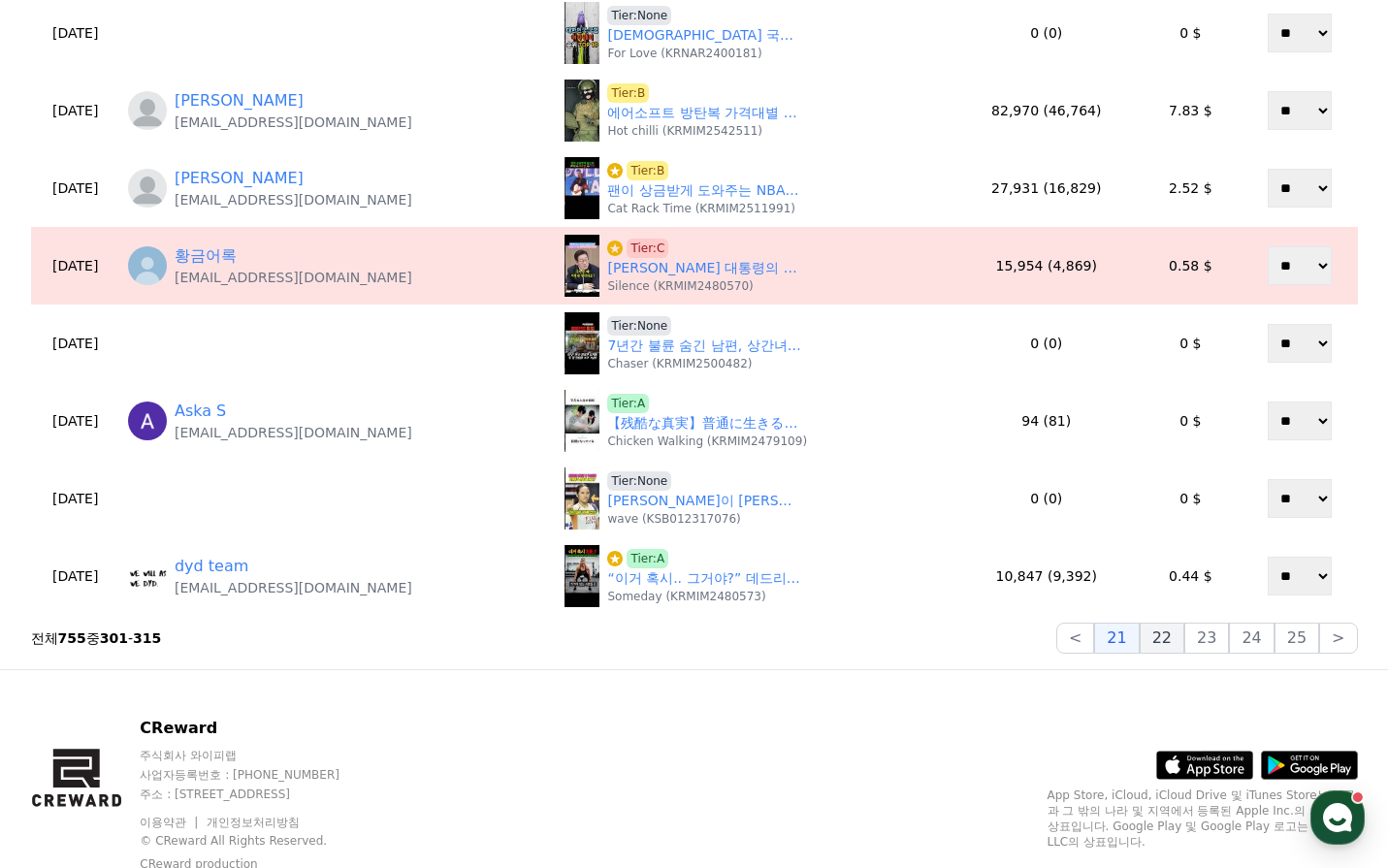
click at [1172, 639] on button "22" at bounding box center [1162, 638] width 44 height 31
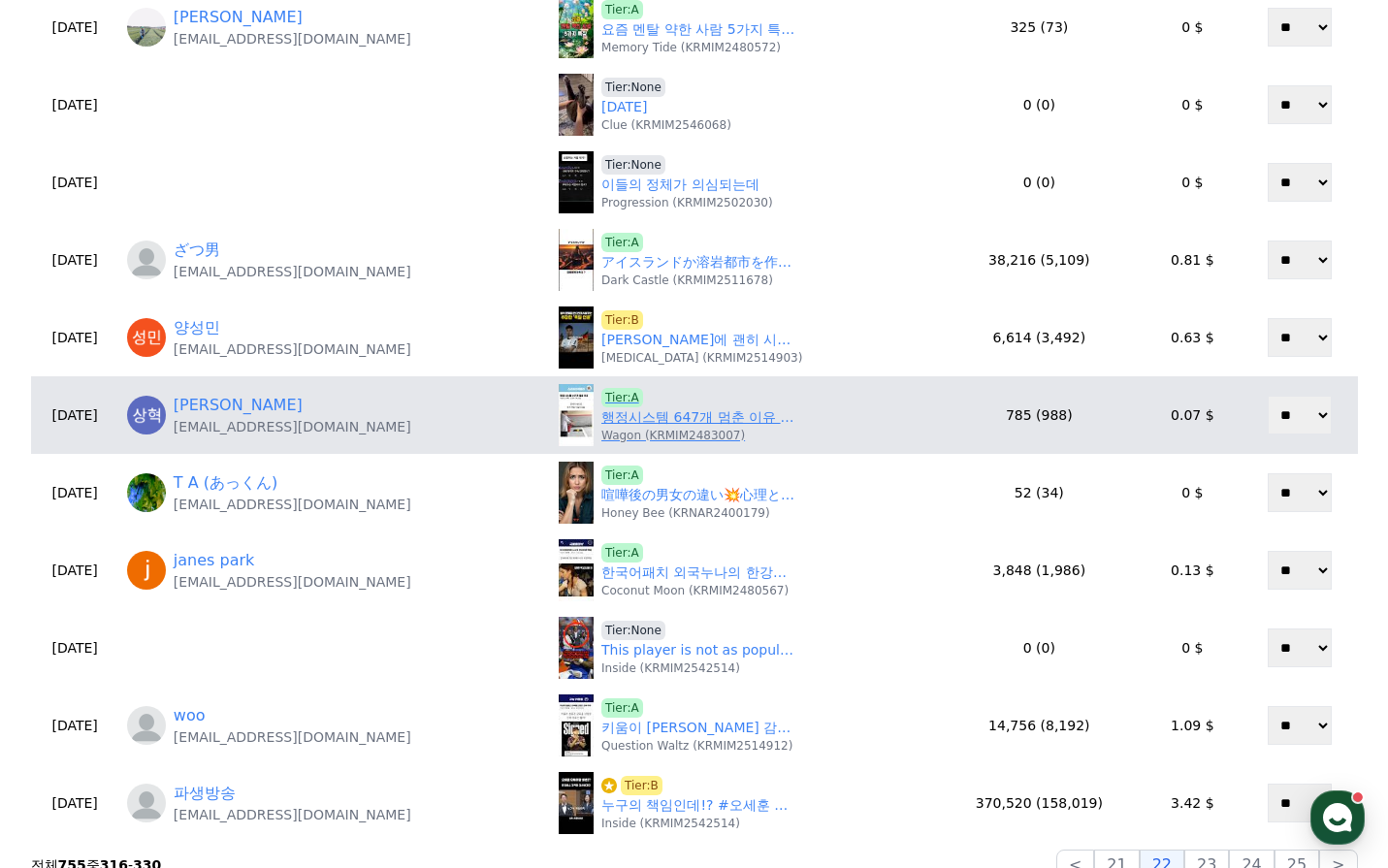
scroll to position [582, 0]
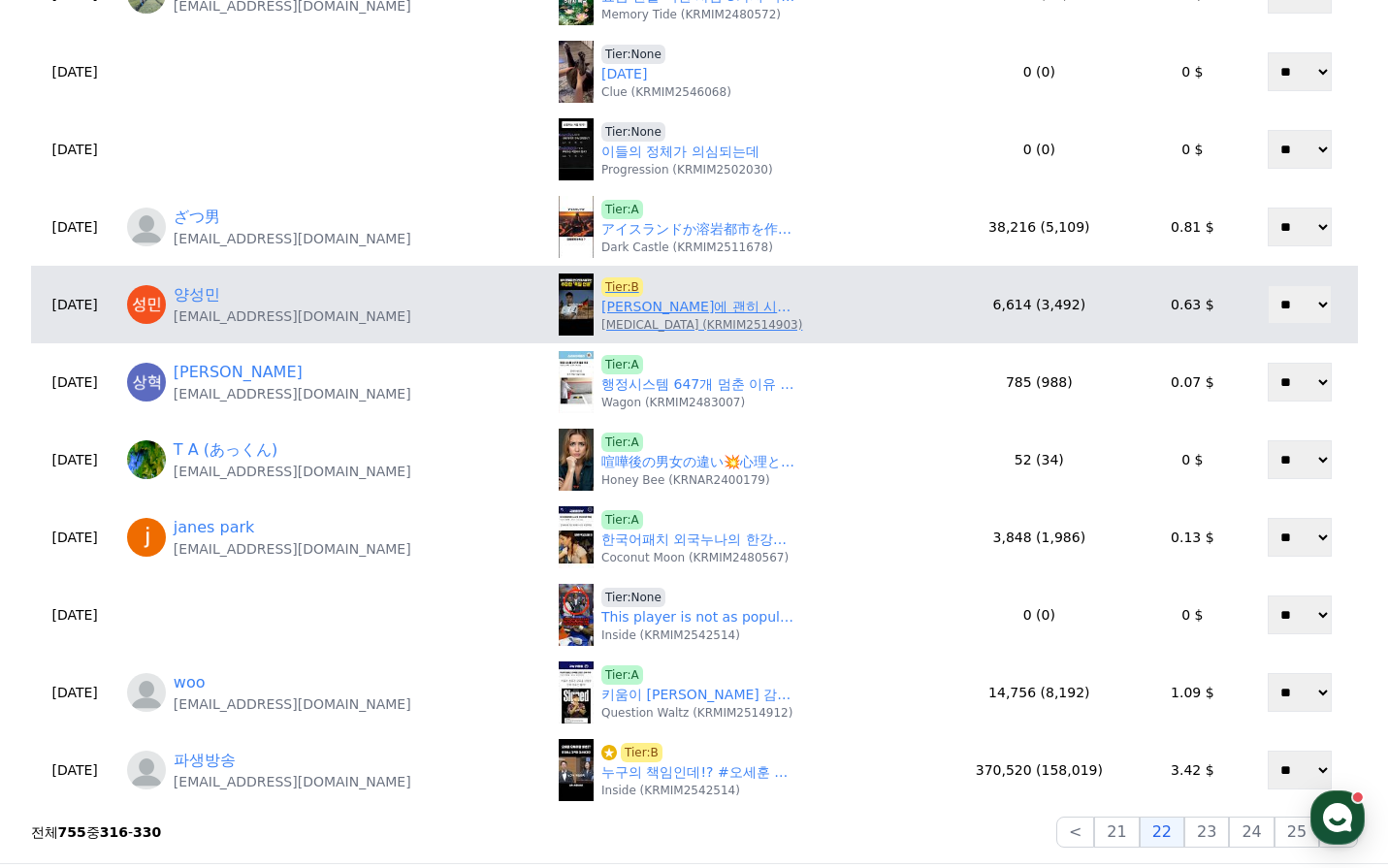
click at [664, 311] on link "옌스 카스트로프에 괜히 시비거는 덜떨어진 '독일 언론'" at bounding box center [698, 306] width 194 height 21
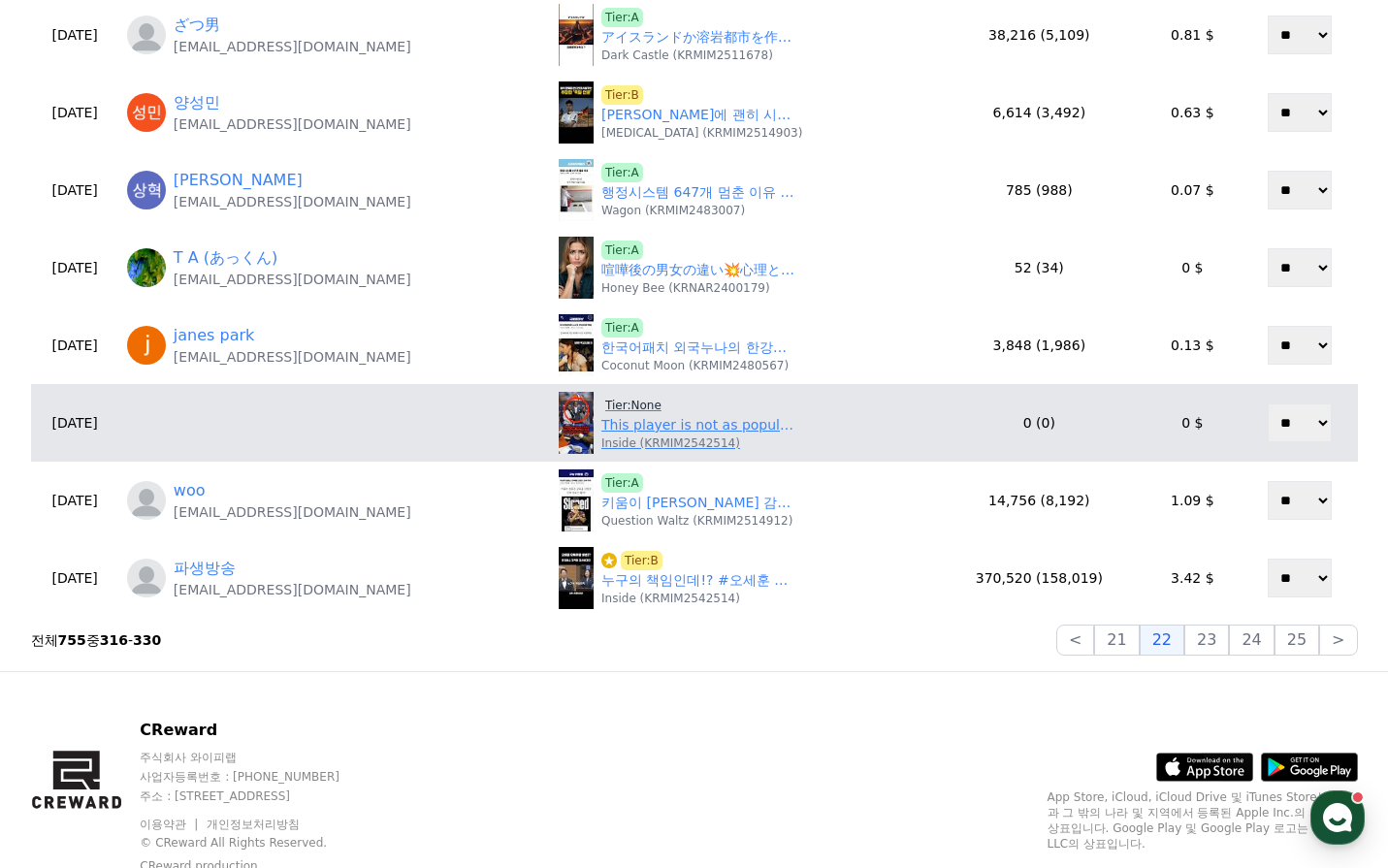
scroll to position [776, 0]
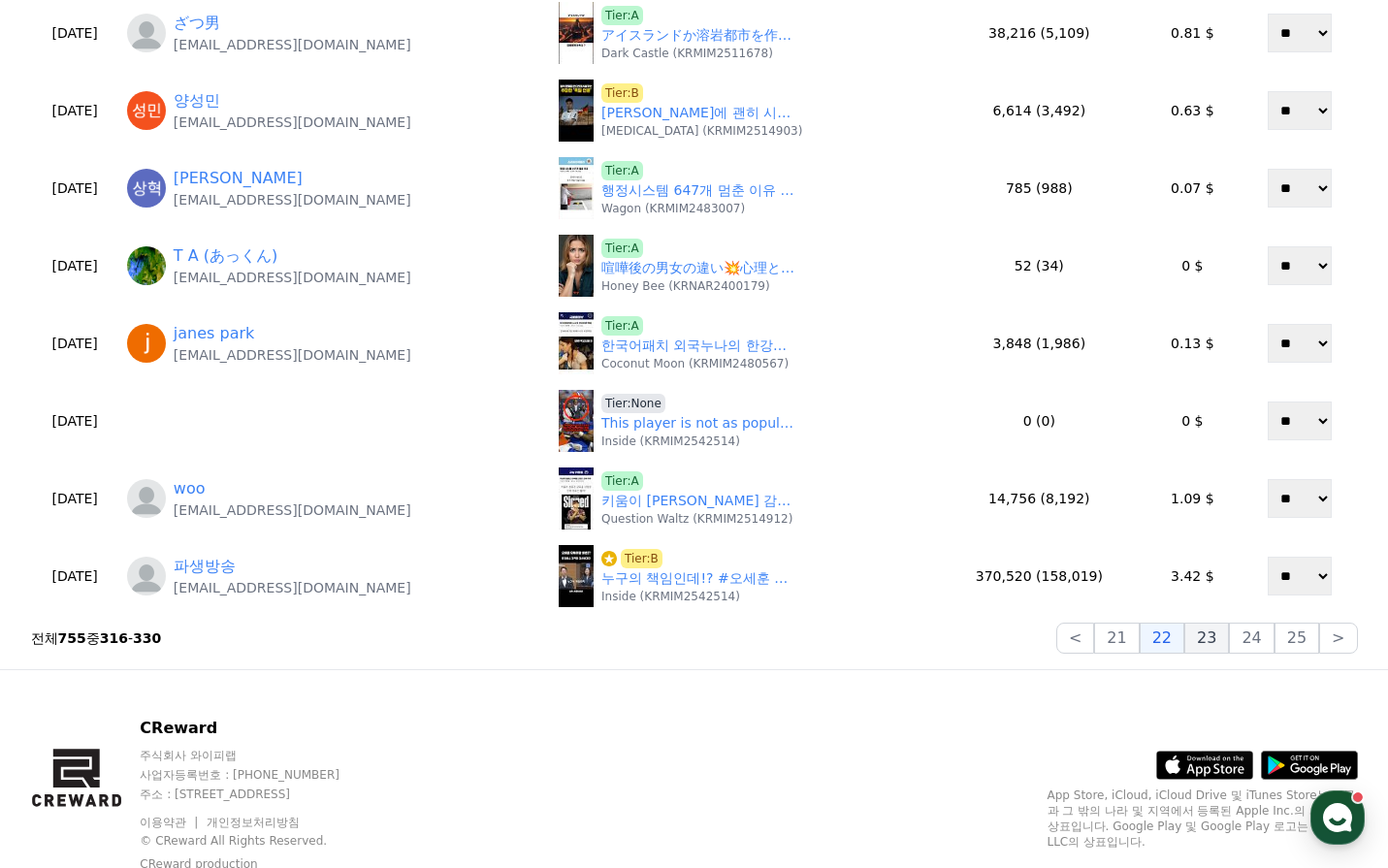
drag, startPoint x: 1188, startPoint y: 640, endPoint x: 1217, endPoint y: 644, distance: 29.3
click at [1217, 644] on div "< 21 22 23 24 25 >" at bounding box center [1207, 638] width 302 height 31
click at [1217, 644] on button "23" at bounding box center [1206, 638] width 44 height 31
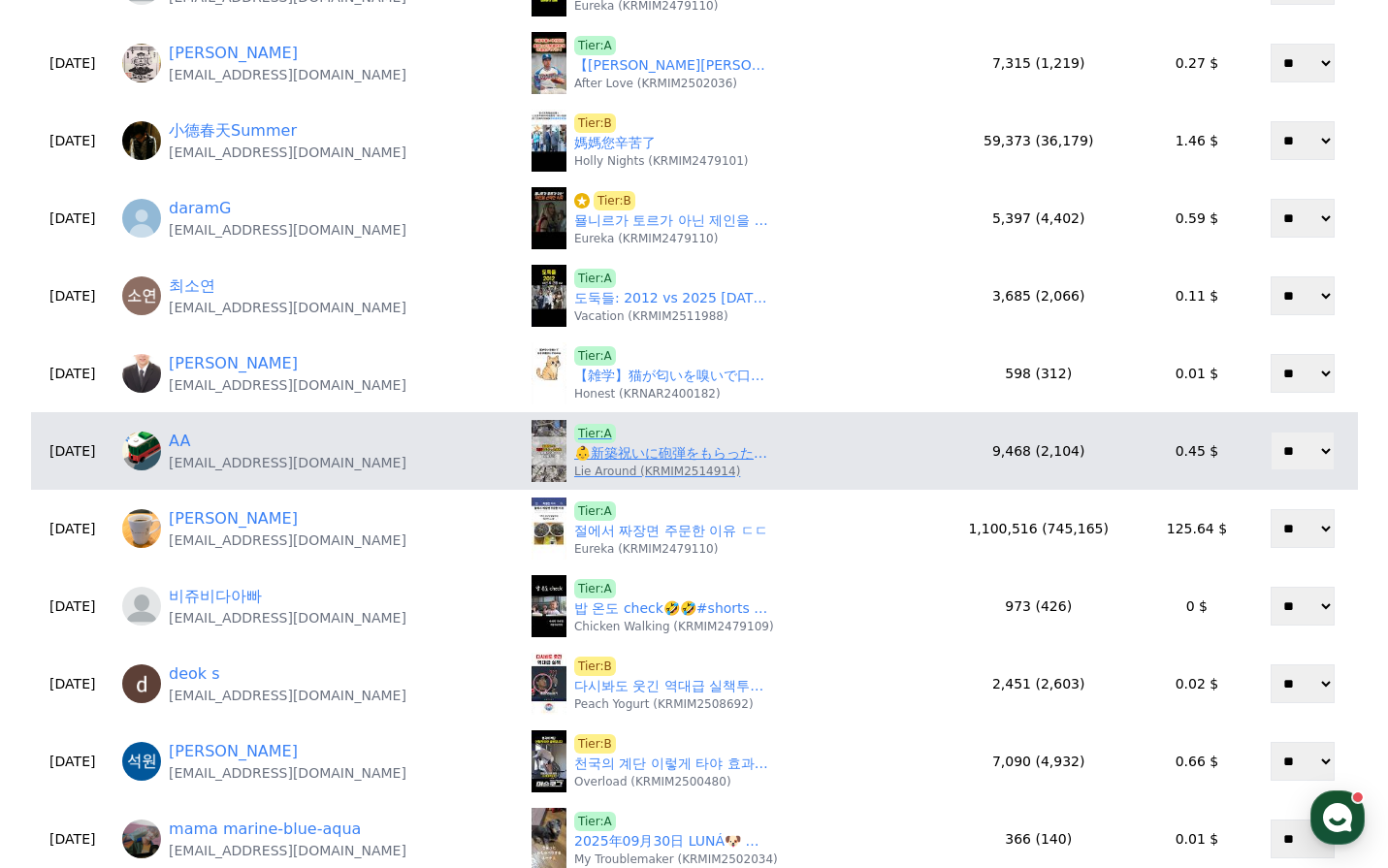
scroll to position [388, 0]
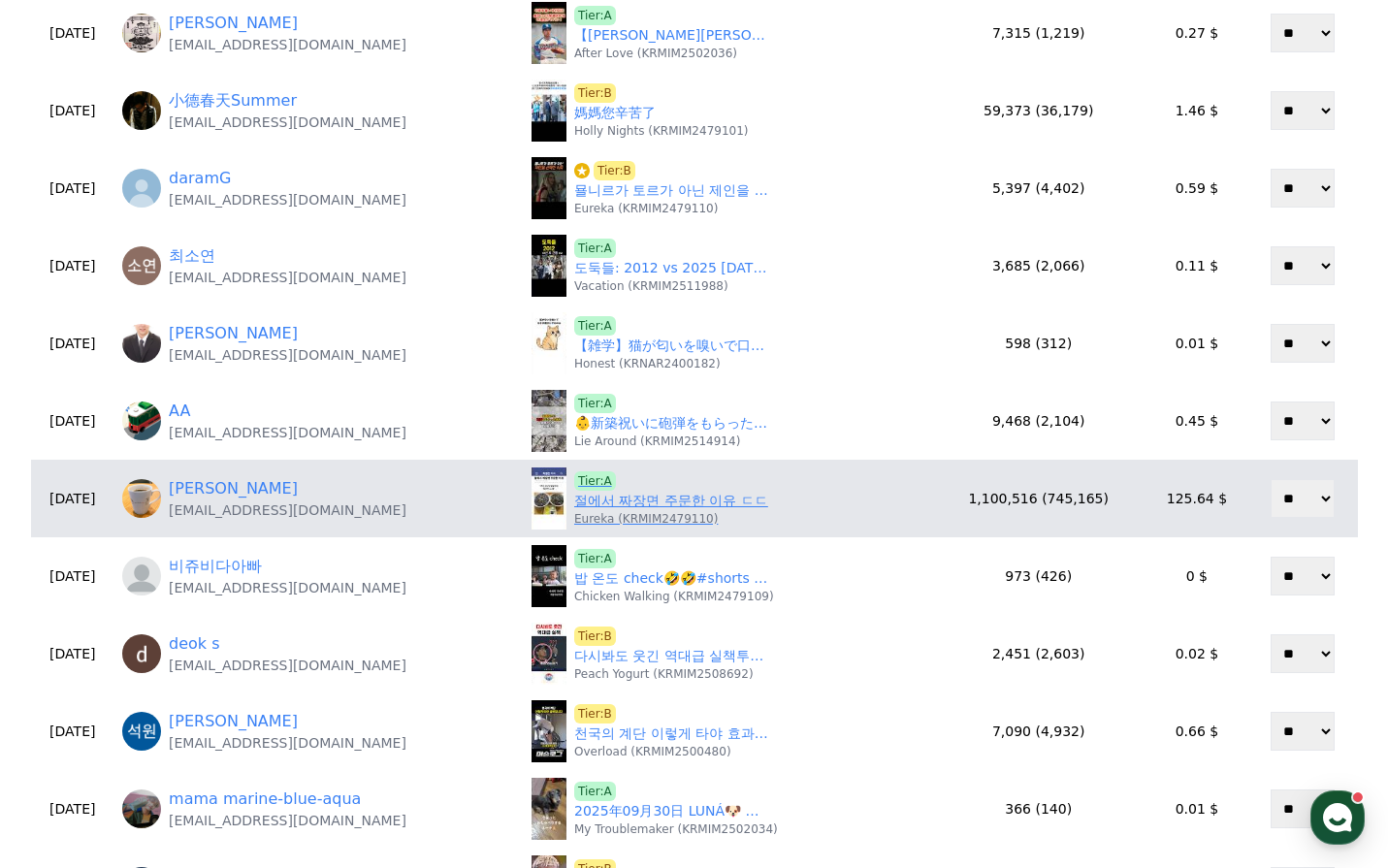
click at [621, 501] on link "절에서 짜장면 주문한 이유 ㄷㄷ" at bounding box center [671, 500] width 194 height 21
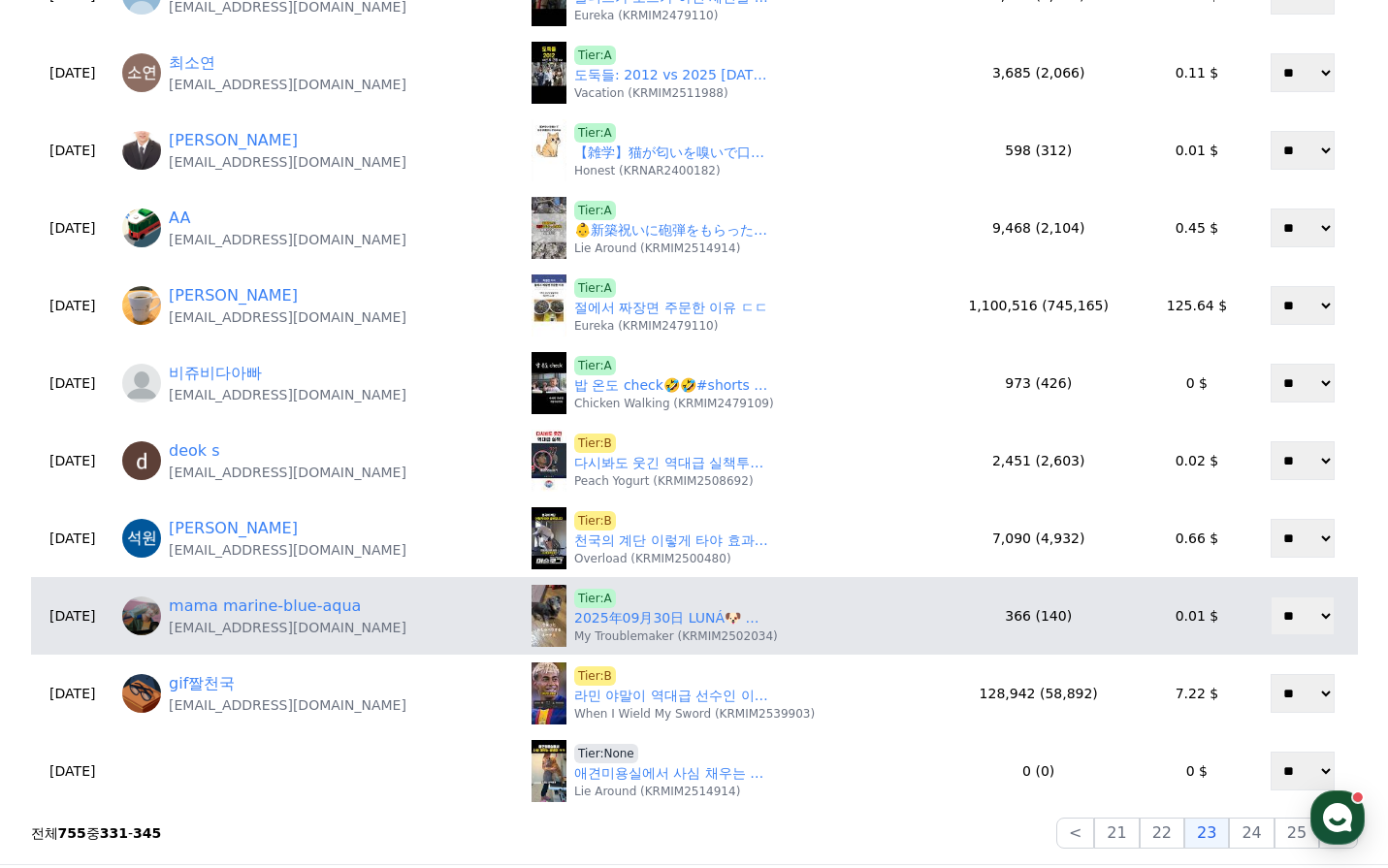
scroll to position [582, 0]
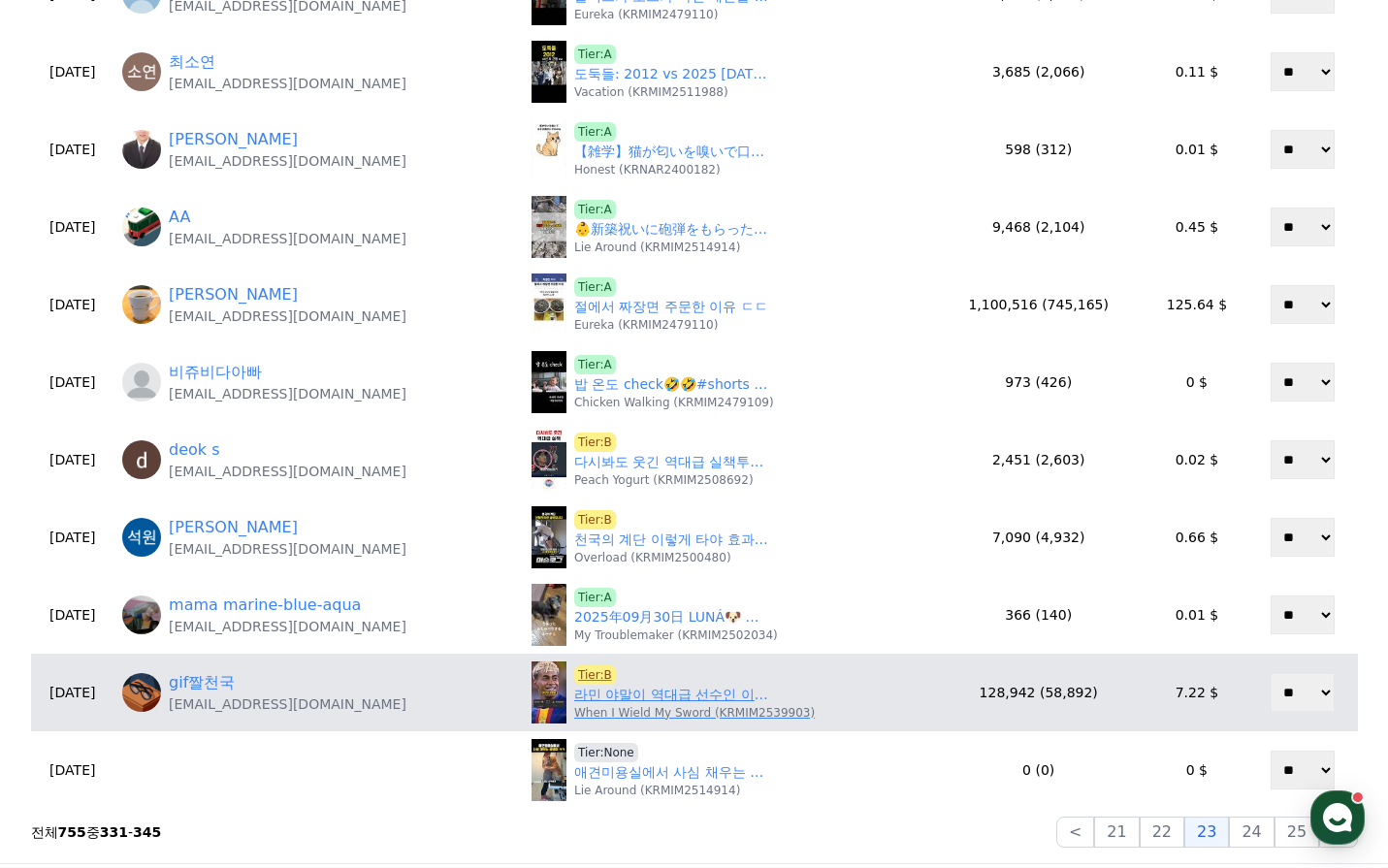
click at [672, 696] on link "라민 야말이 역대급 선수인 이유 💙❤️" at bounding box center [671, 695] width 194 height 21
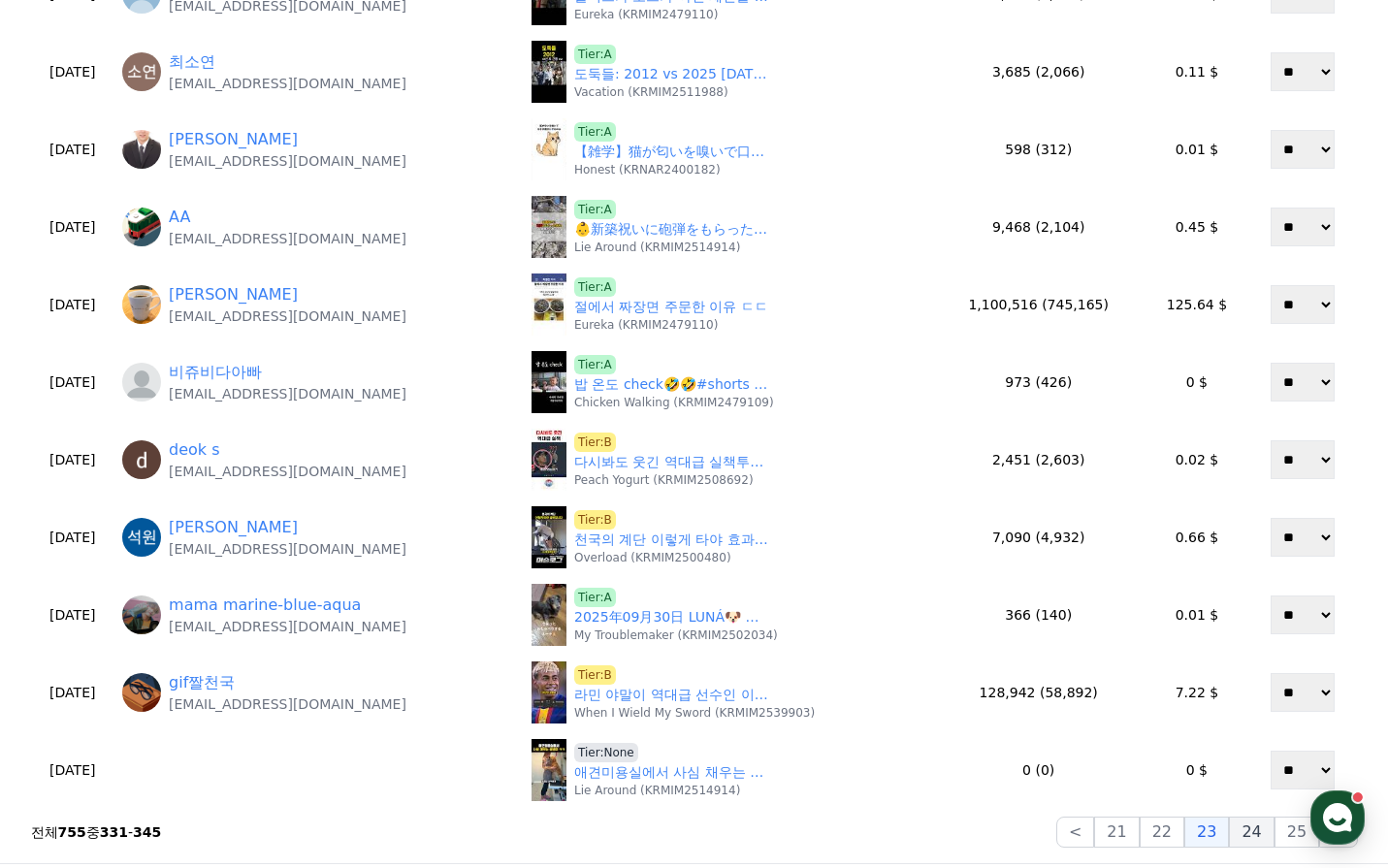
click at [1246, 829] on button "24" at bounding box center [1251, 831] width 44 height 31
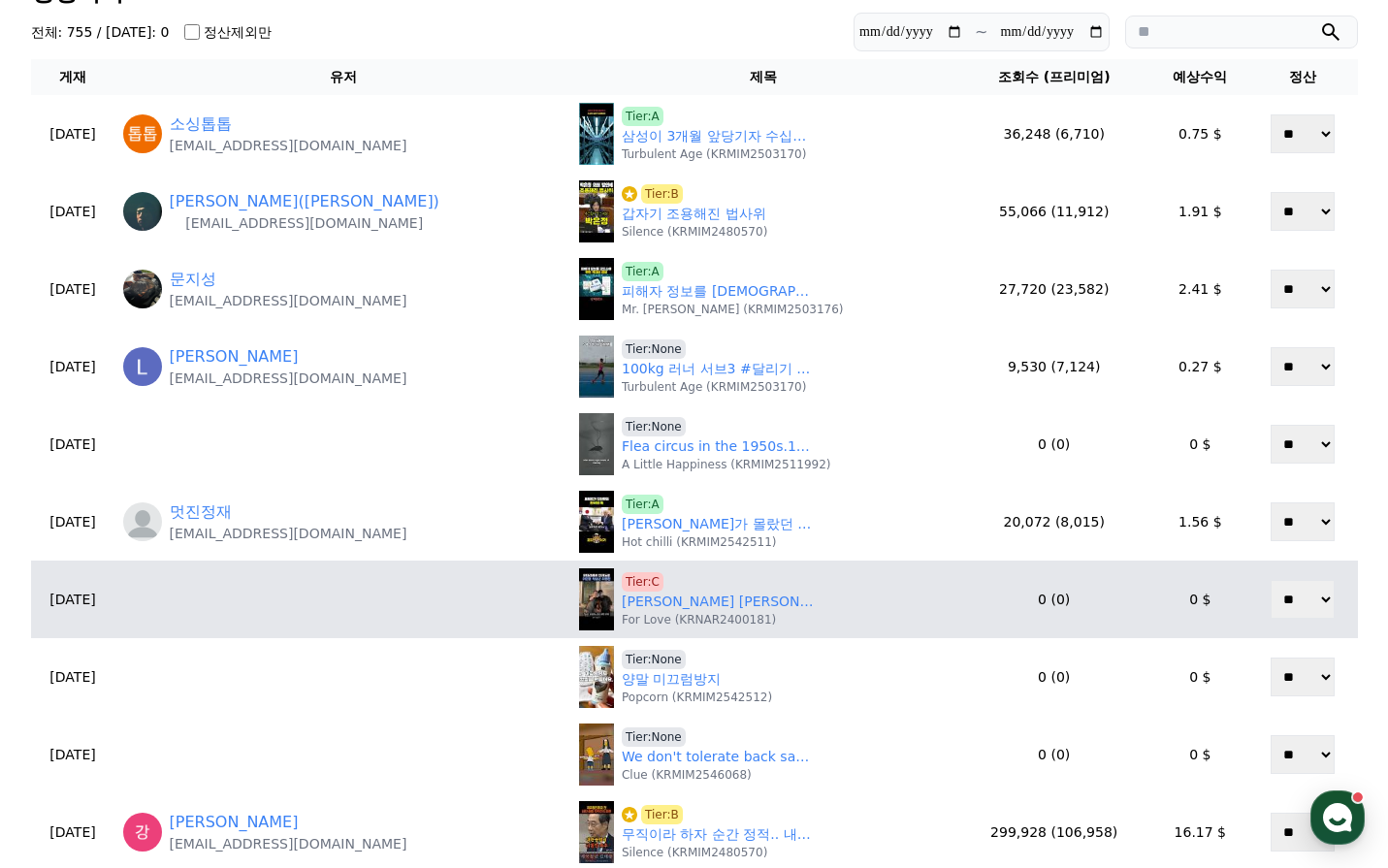
scroll to position [97, 0]
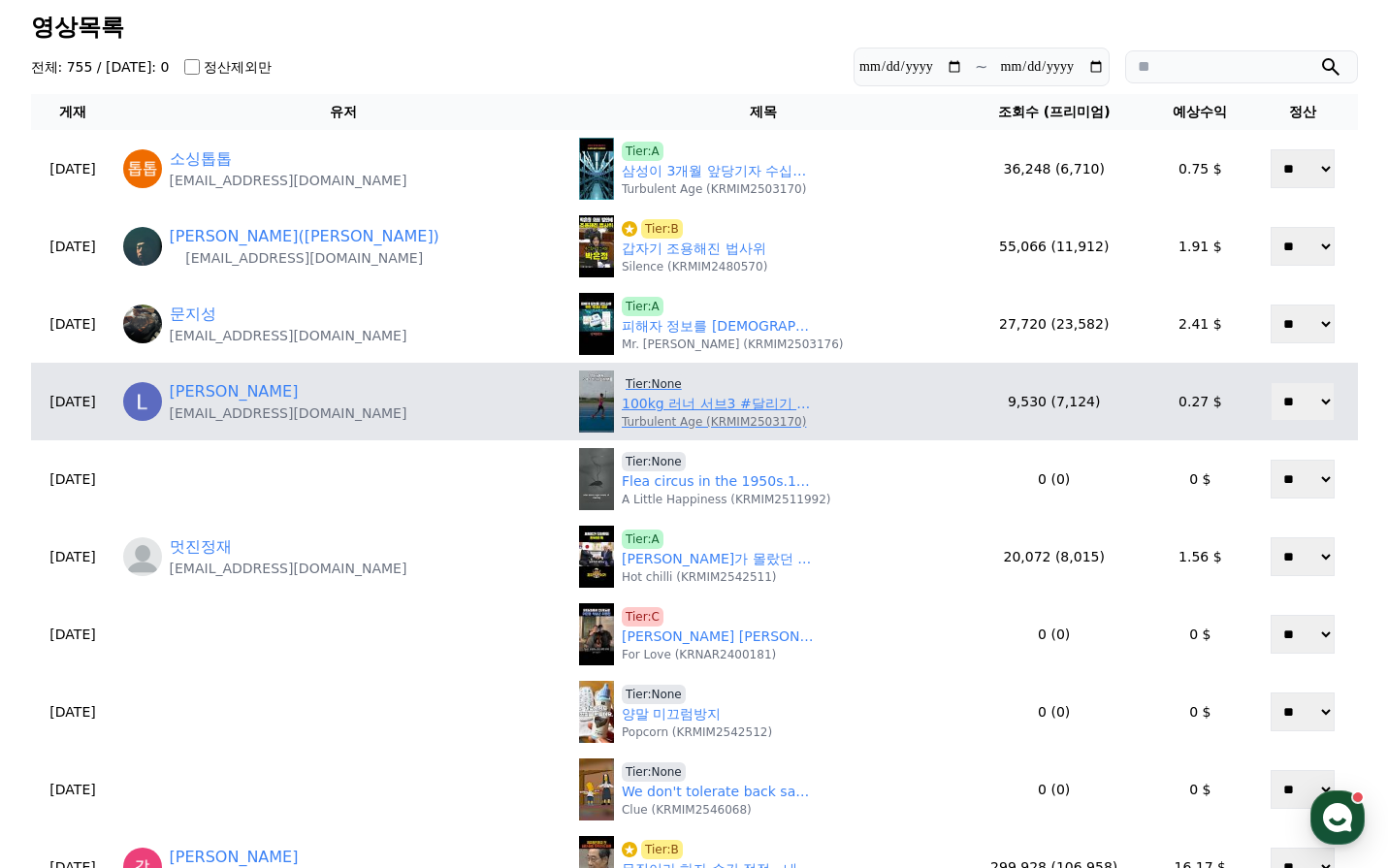
click at [645, 414] on p "Turbulent Age (KRMIM2503170)" at bounding box center [714, 422] width 184 height 16
click at [645, 407] on link "100kg 러너 서브3 #달리기 #오운완 #런린이" at bounding box center [719, 403] width 194 height 21
click at [622, 384] on span "Tier:None" at bounding box center [653, 385] width 64 height 20
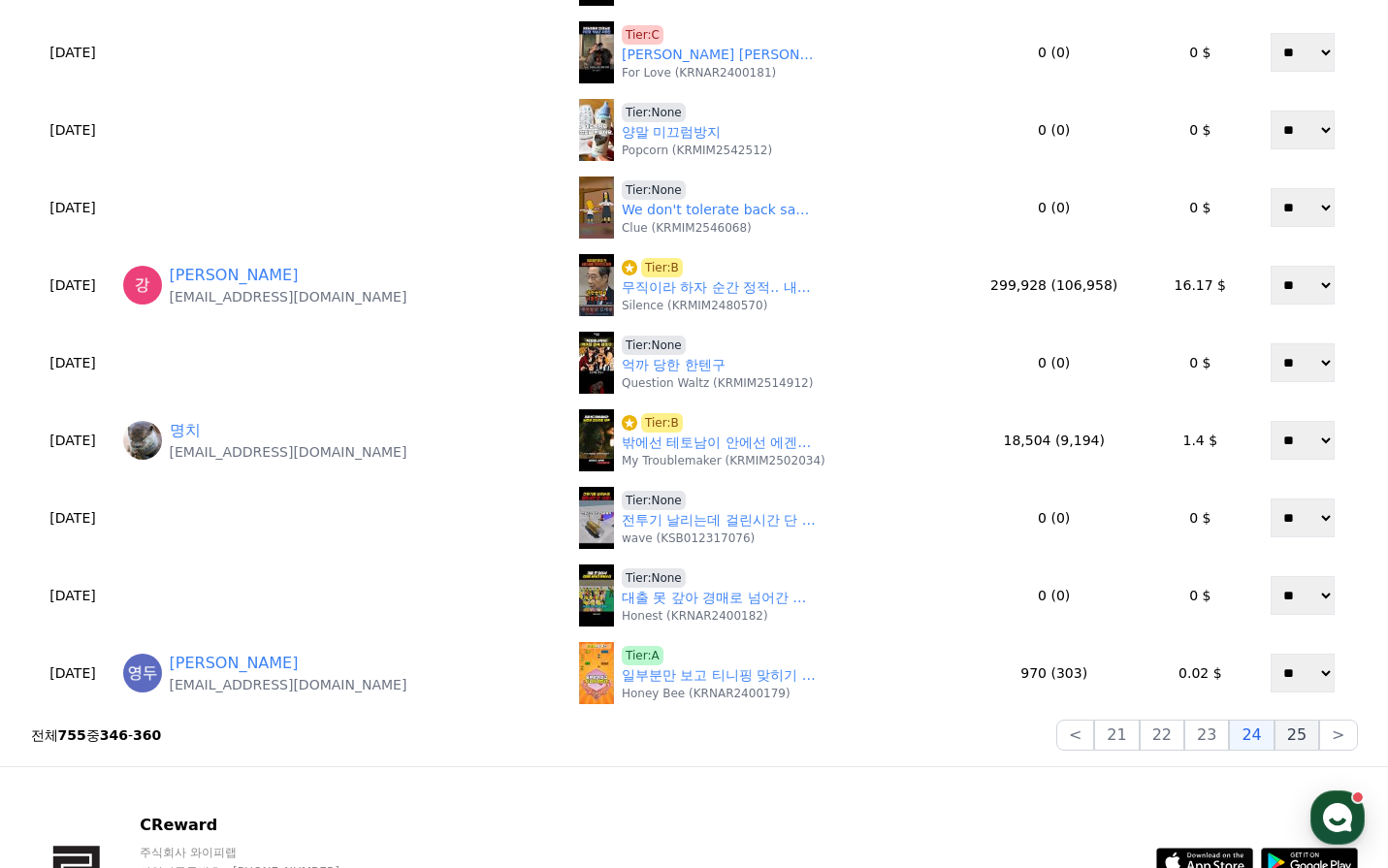
click at [1297, 739] on button "25" at bounding box center [1296, 735] width 44 height 31
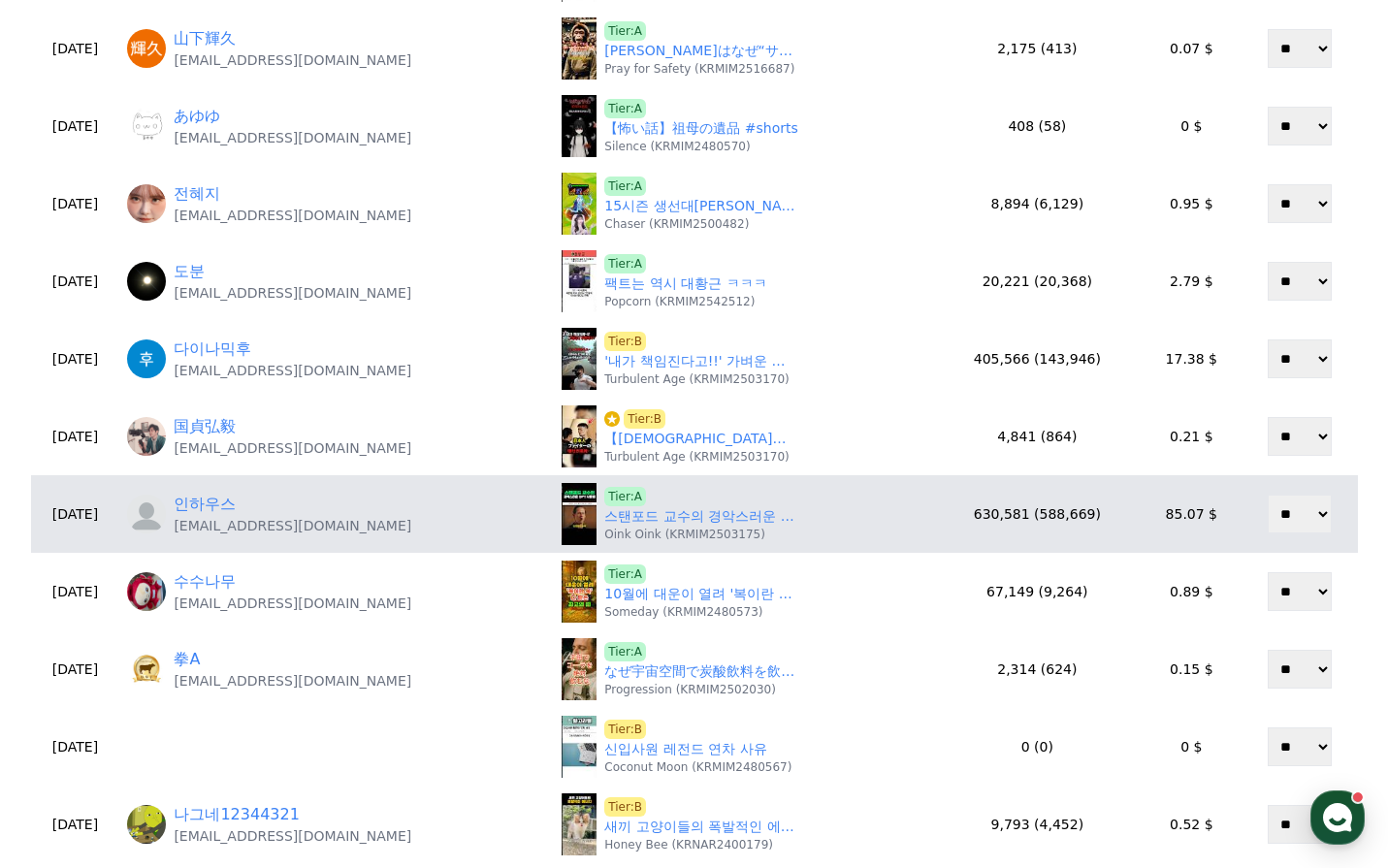
scroll to position [485, 0]
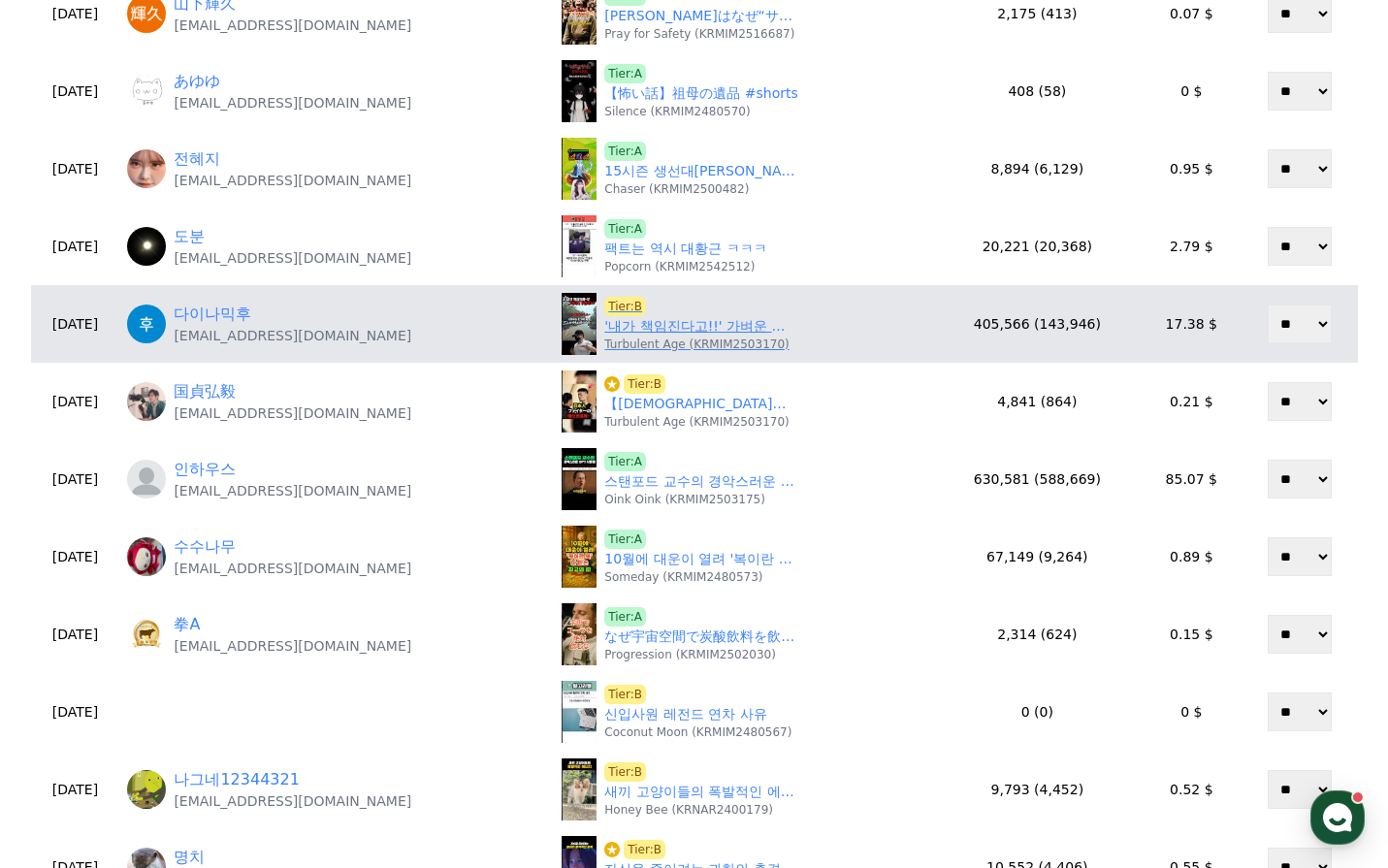
click at [657, 325] on link "'내가 책임진다고!!' 가벼운 접촉에 구급차를 막아서더니 한다는 말이.." at bounding box center [701, 326] width 194 height 21
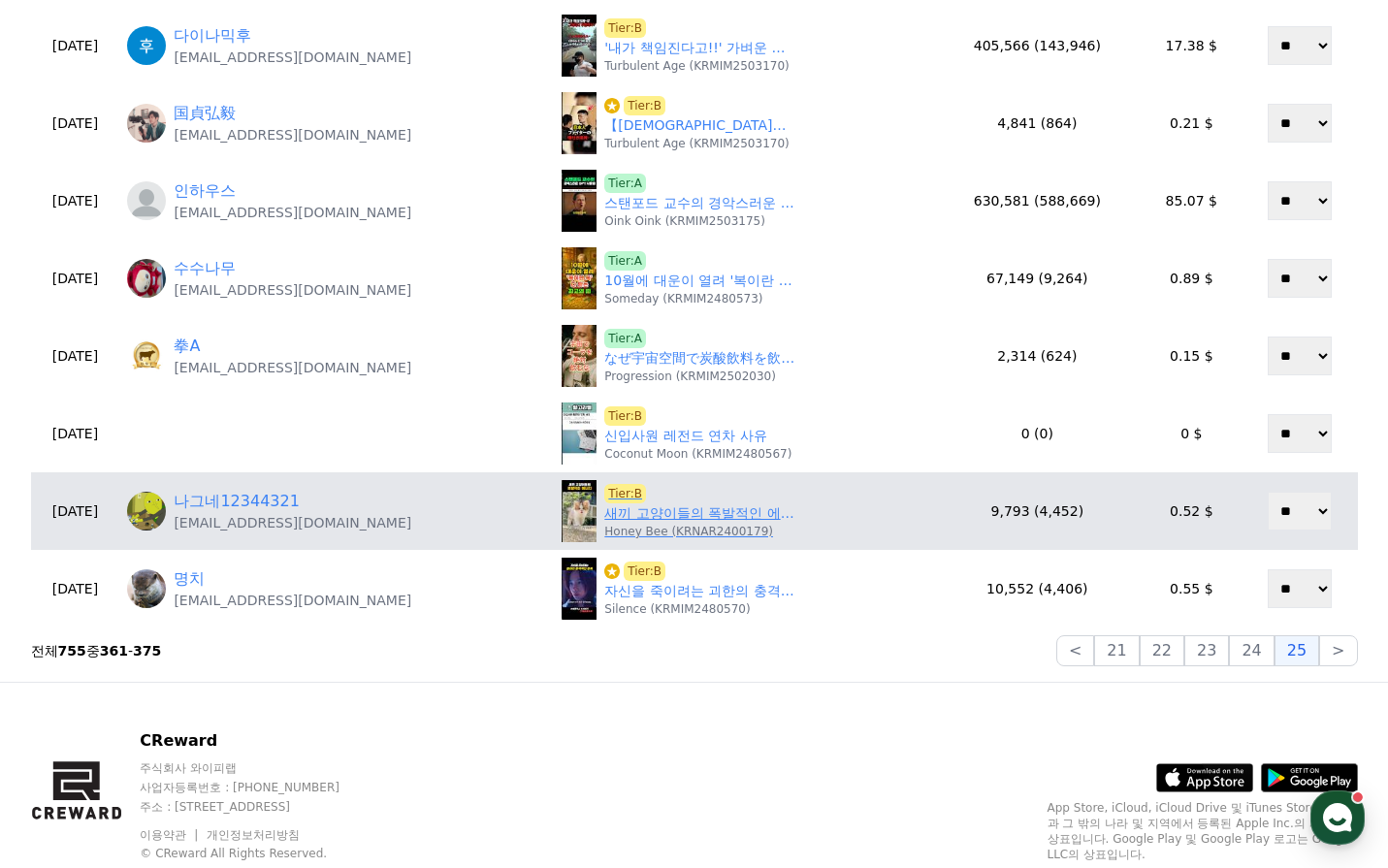
scroll to position [776, 0]
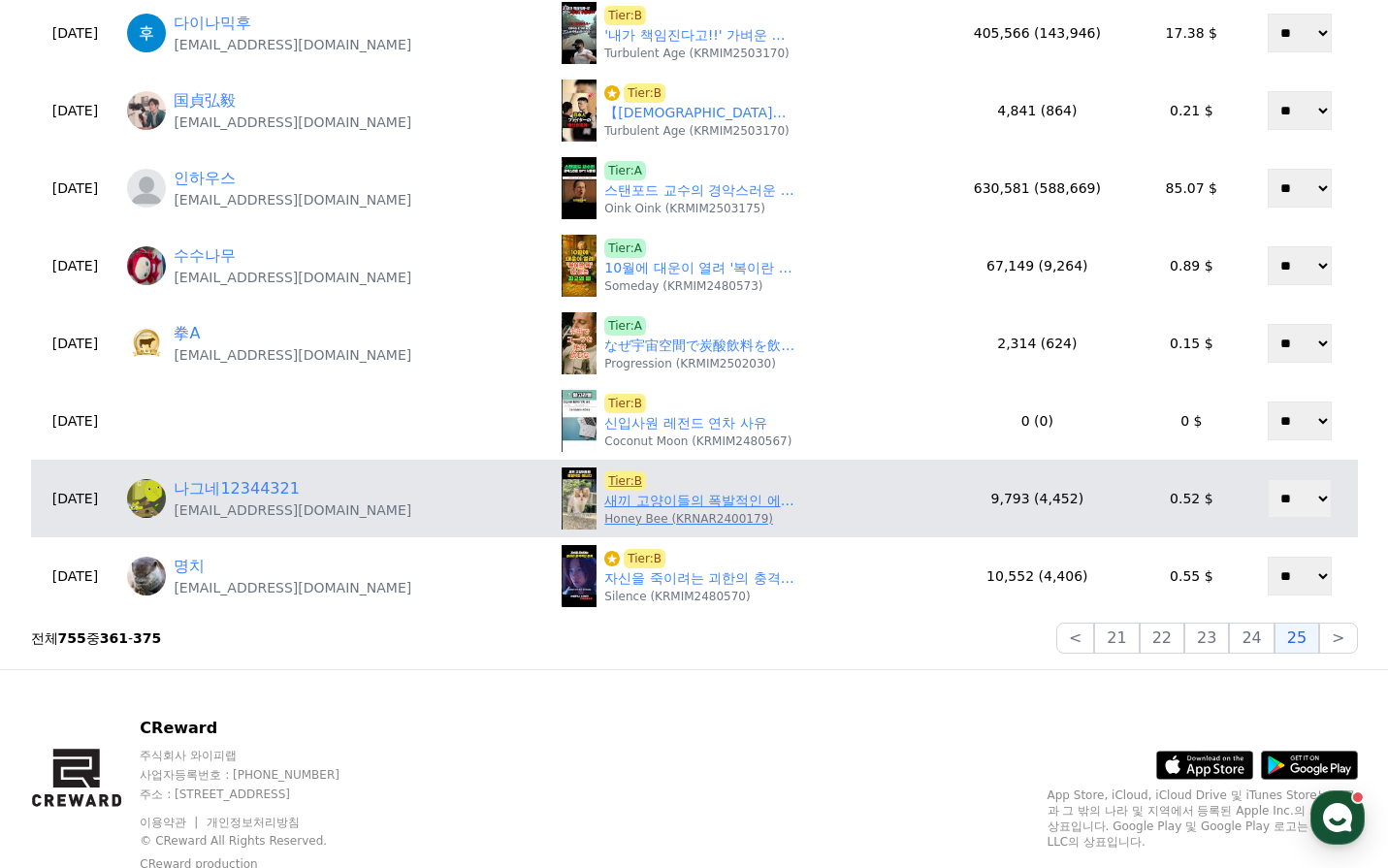
click at [642, 503] on link "새끼 고양이들의 폭발적인 에너지" at bounding box center [701, 500] width 194 height 21
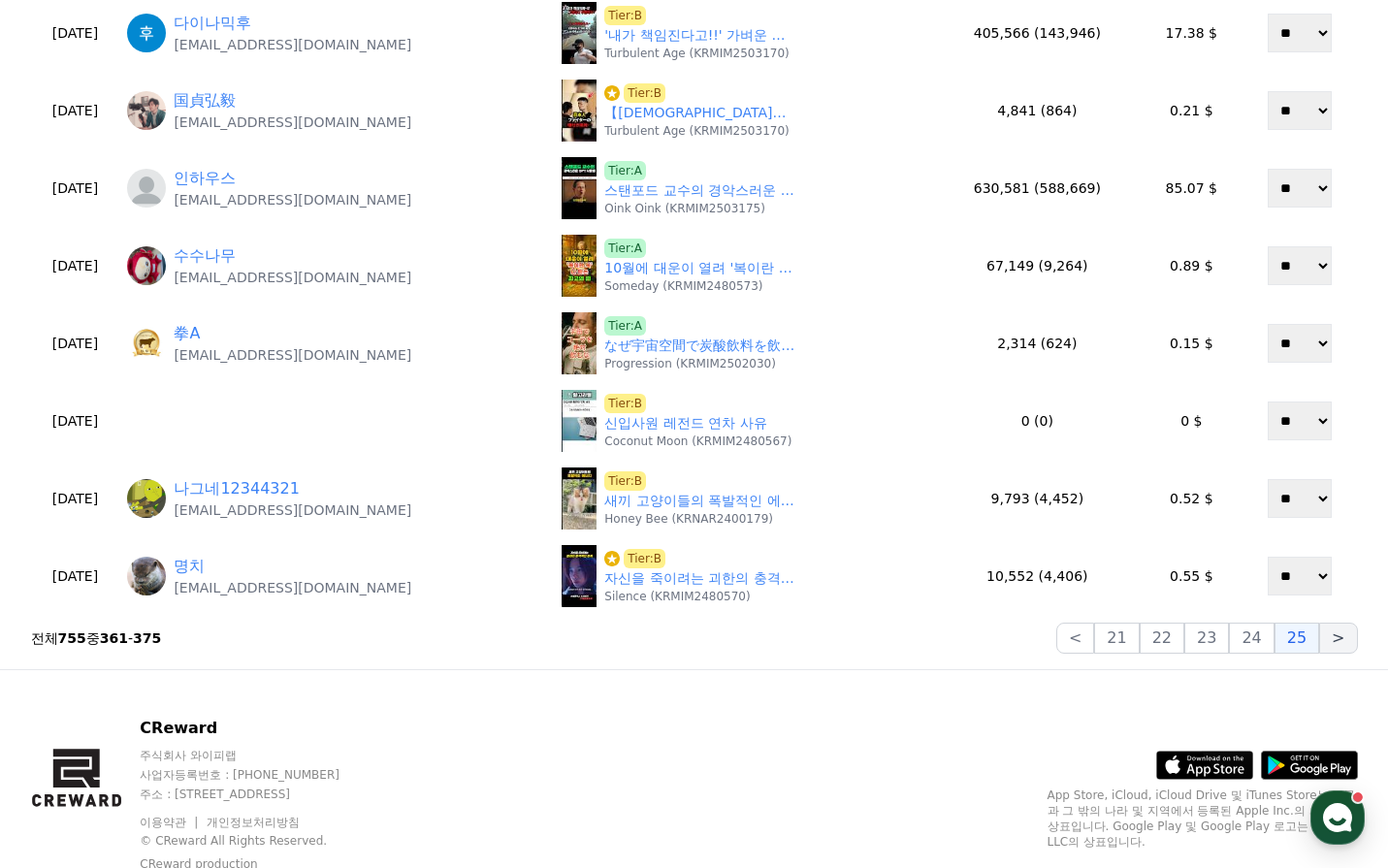
click at [1350, 638] on button ">" at bounding box center [1338, 638] width 38 height 31
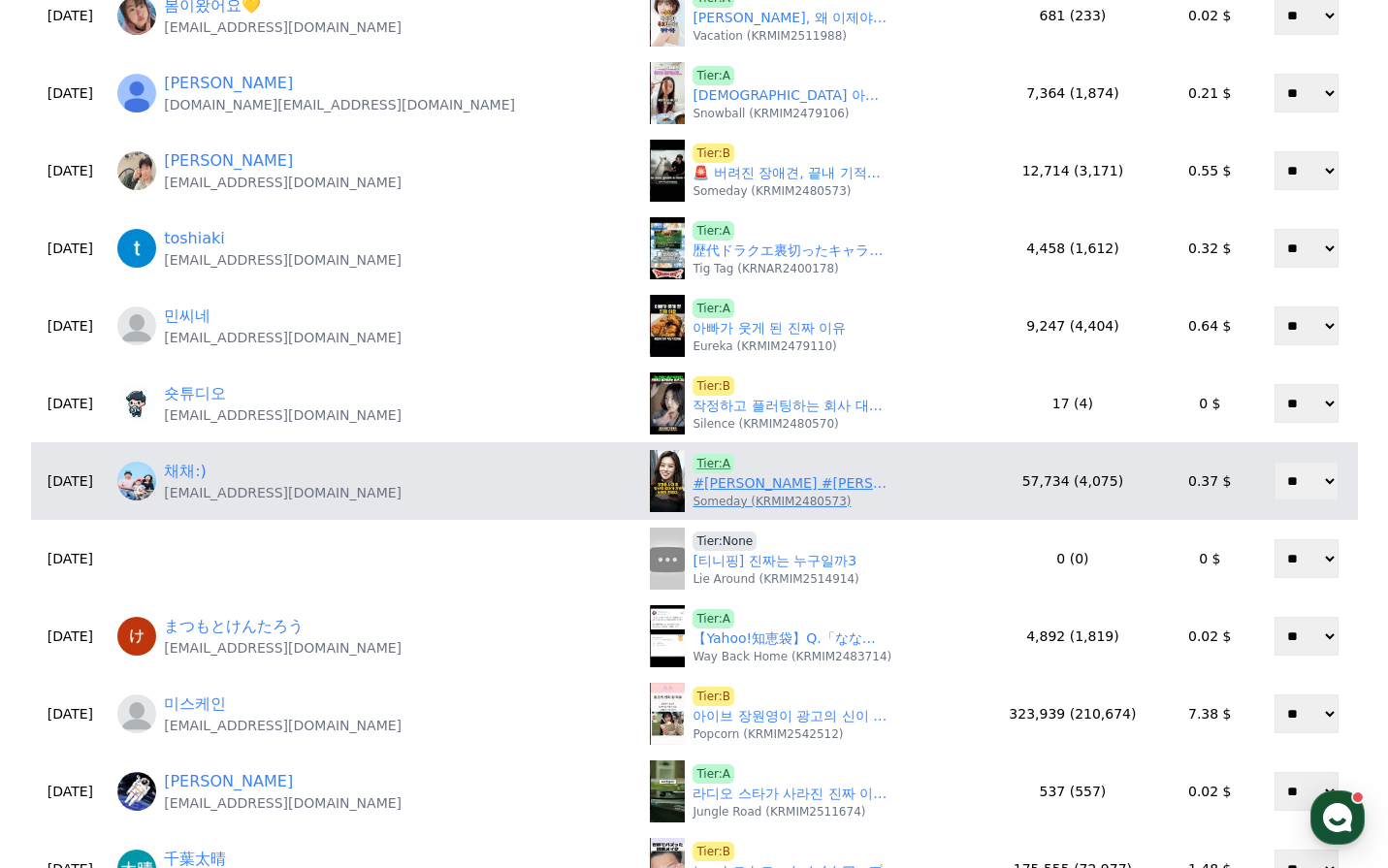
scroll to position [485, 0]
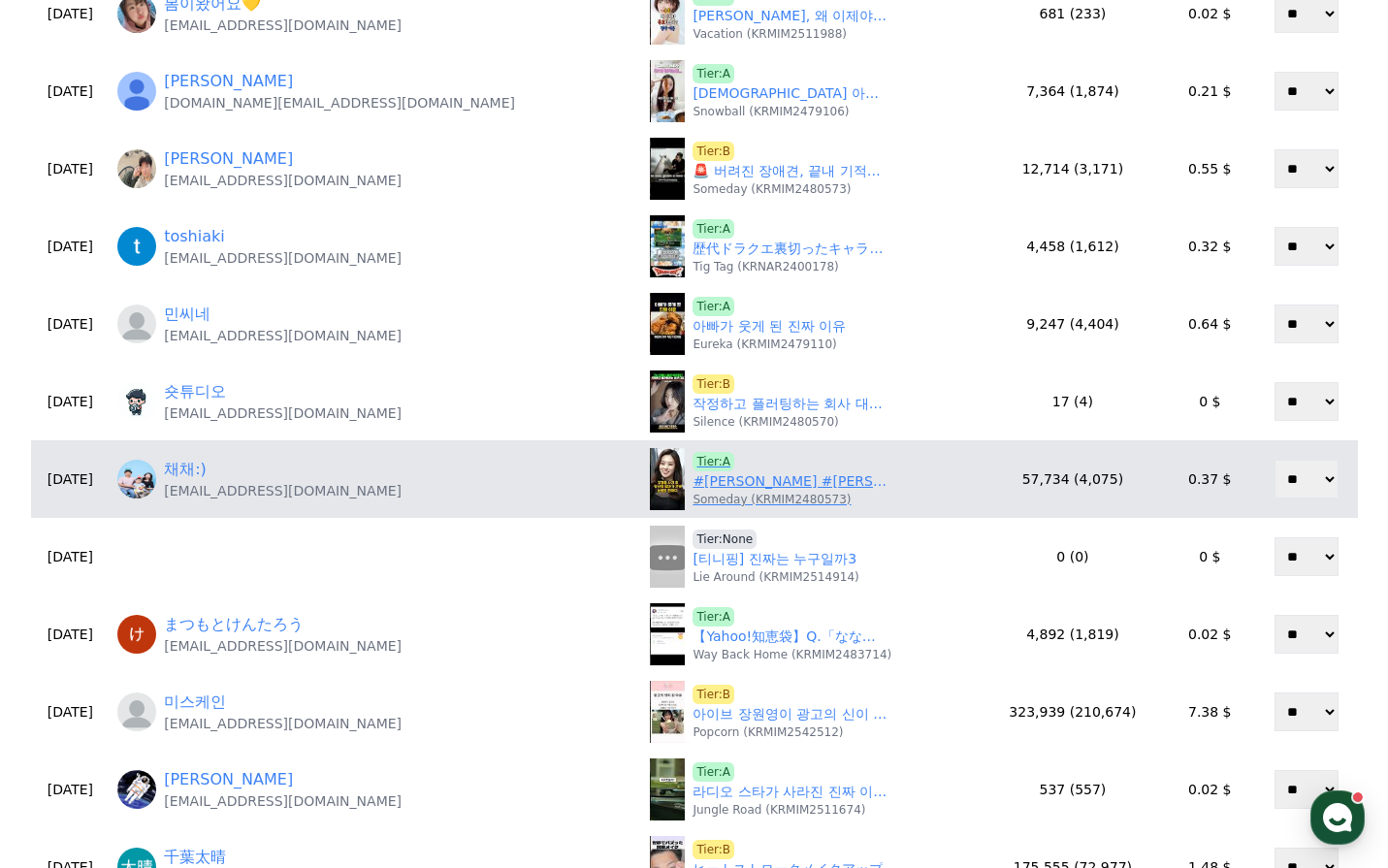
click at [693, 486] on link "#장신영 #장신영어머니 #연예뉴스 #닥터만물" at bounding box center [790, 481] width 194 height 21
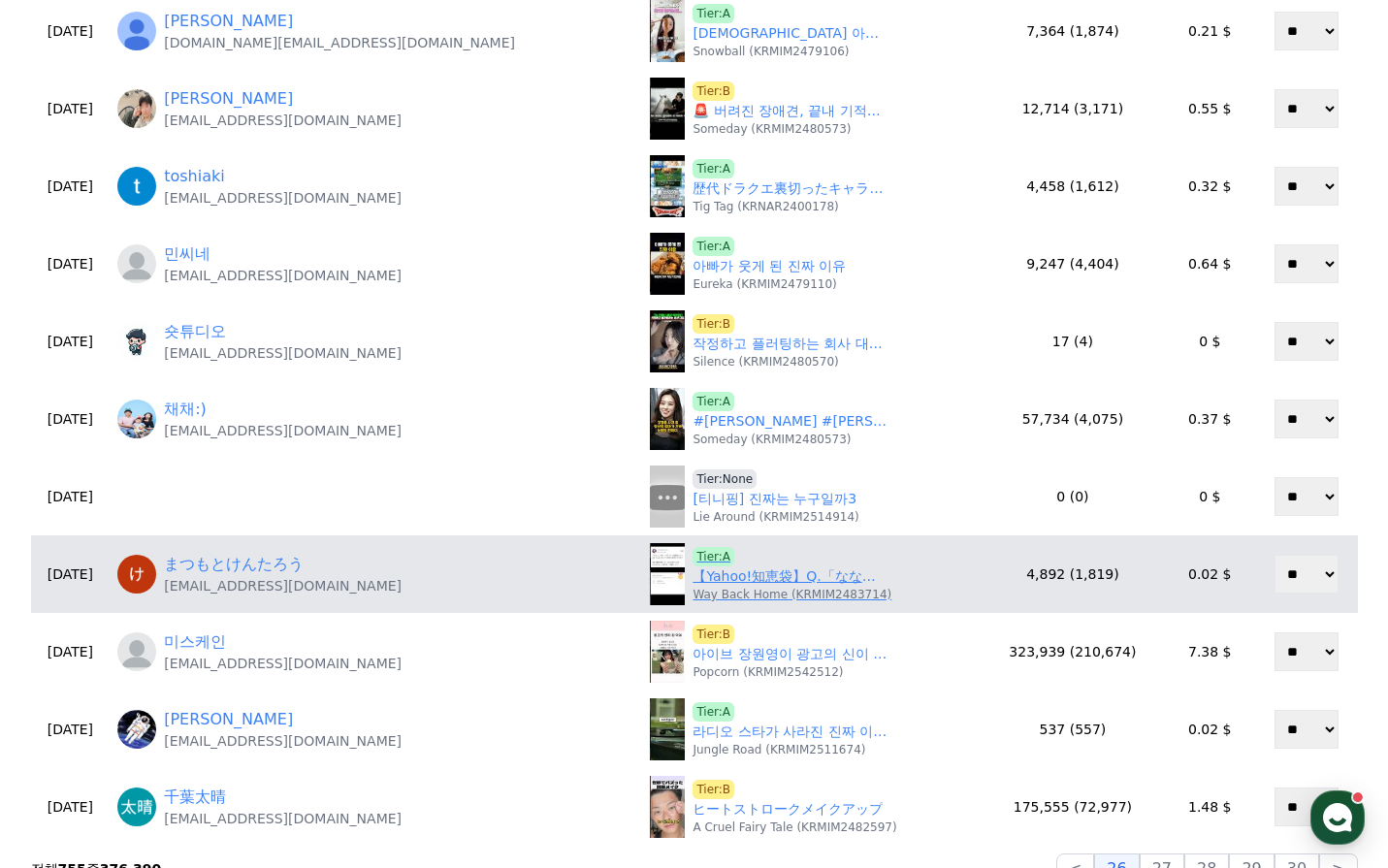
scroll to position [679, 0]
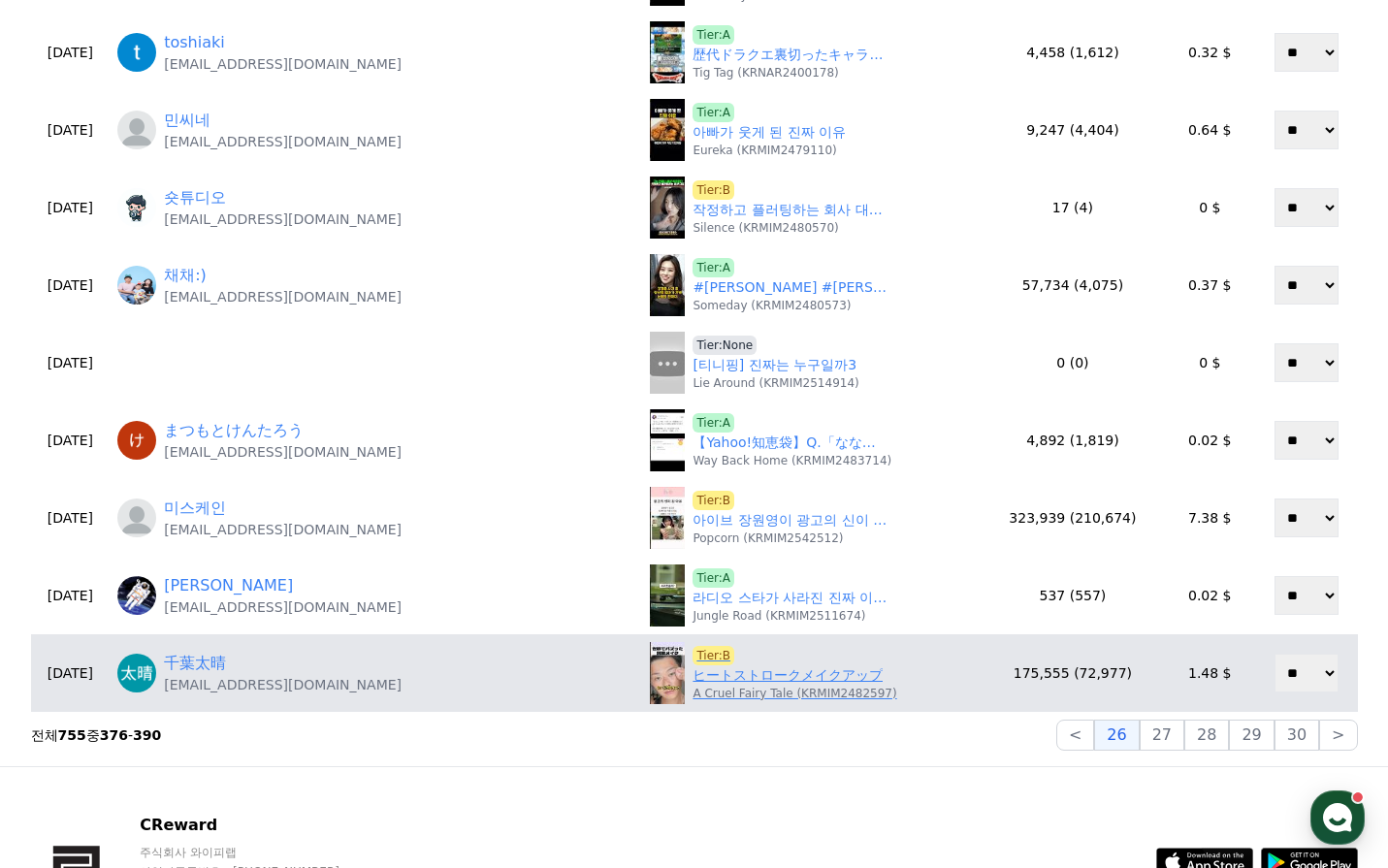
click at [700, 684] on link "ヒートストロークメイクアップ" at bounding box center [788, 675] width 190 height 21
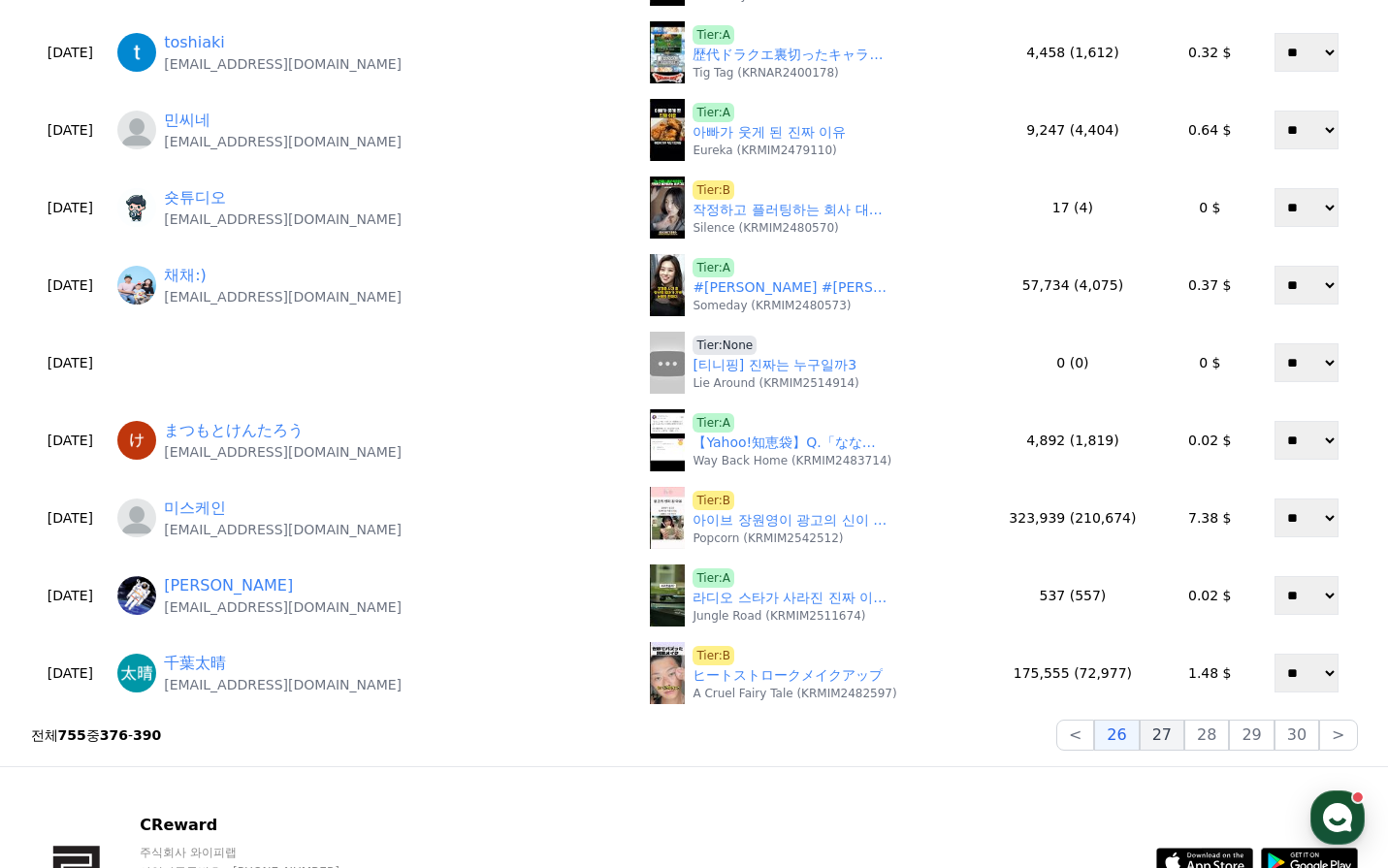
click at [1179, 736] on button "27" at bounding box center [1162, 735] width 44 height 31
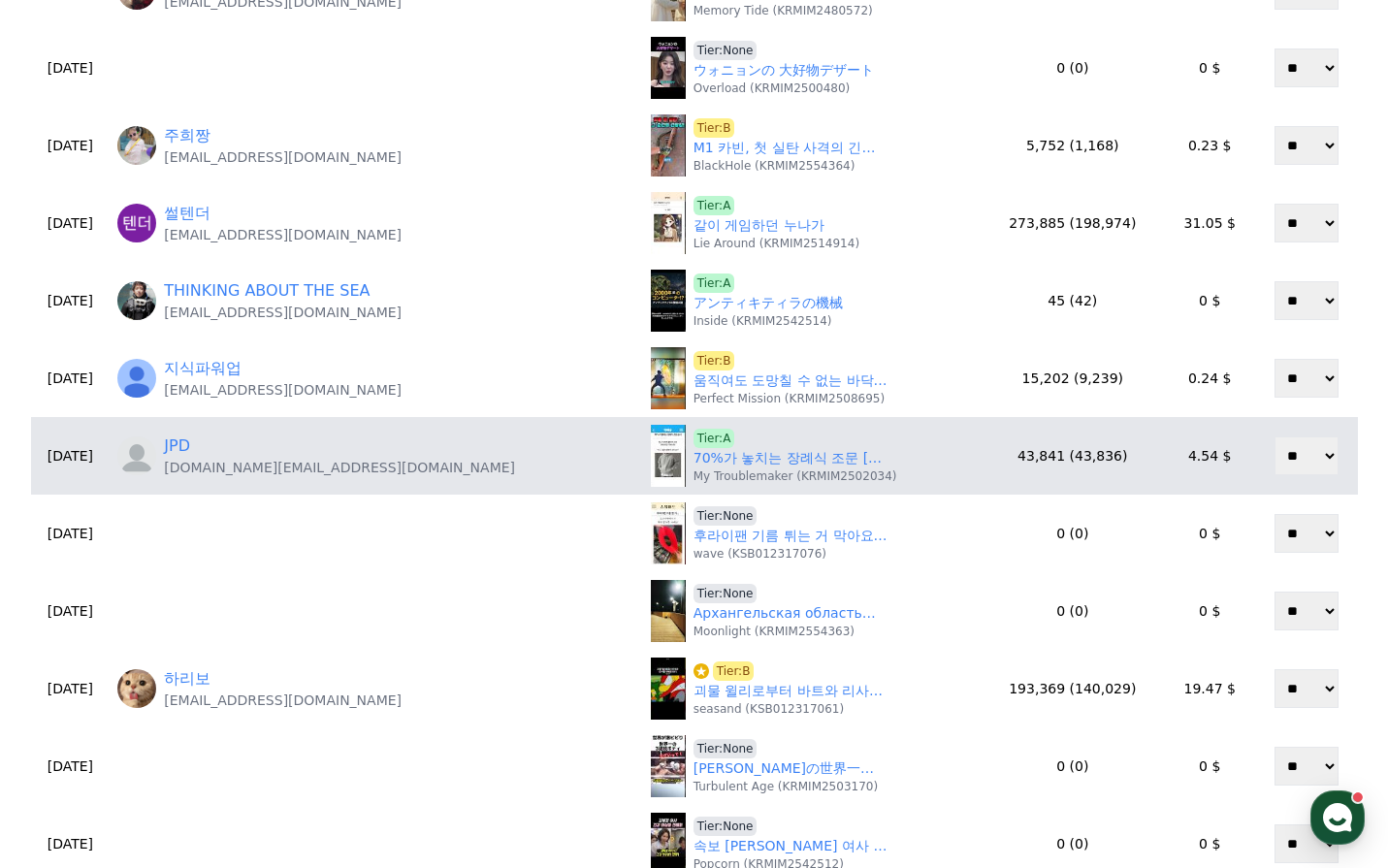
scroll to position [388, 0]
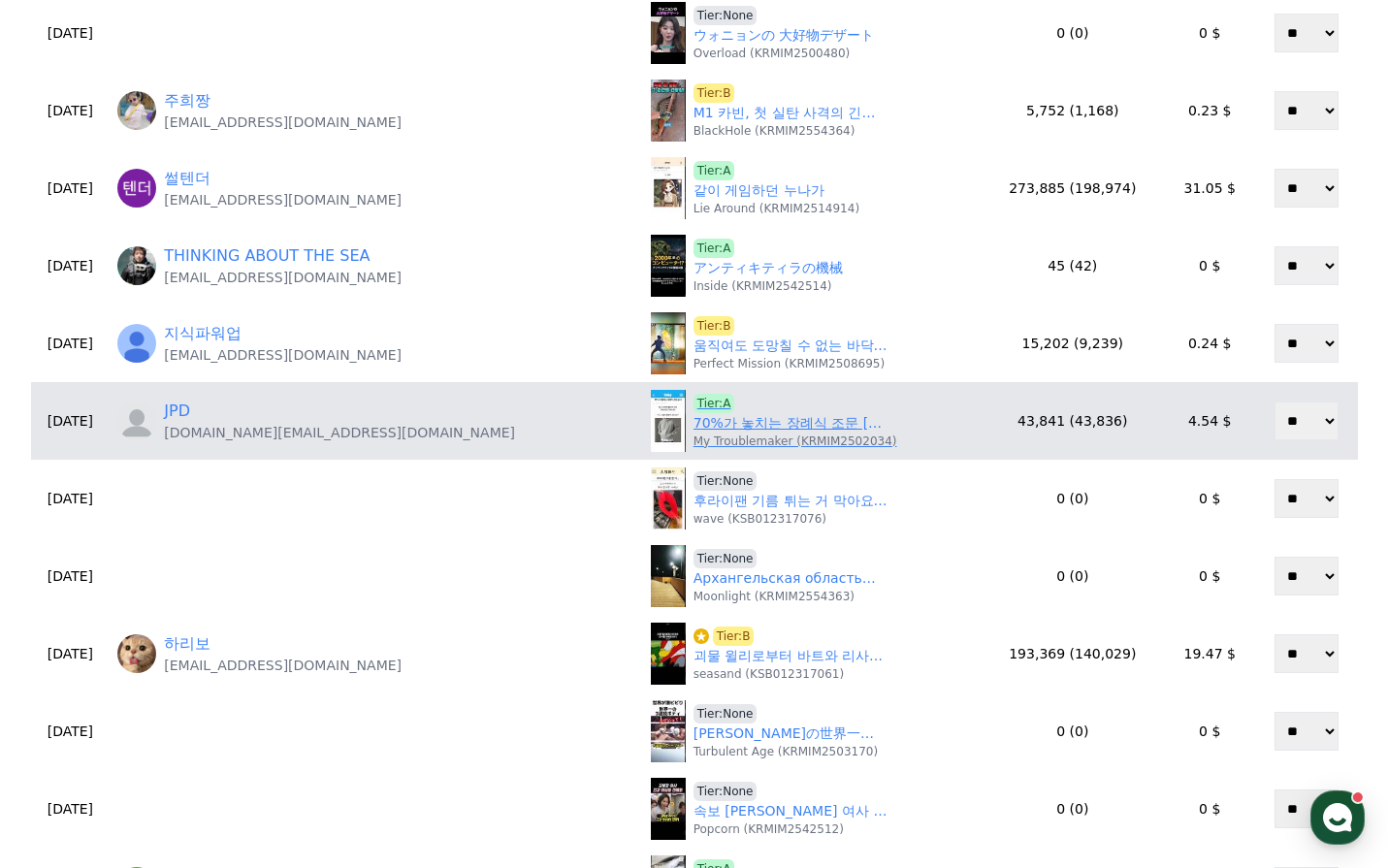
click at [694, 427] on link "70%가 놓치는 장례식 조문 예절" at bounding box center [791, 423] width 194 height 21
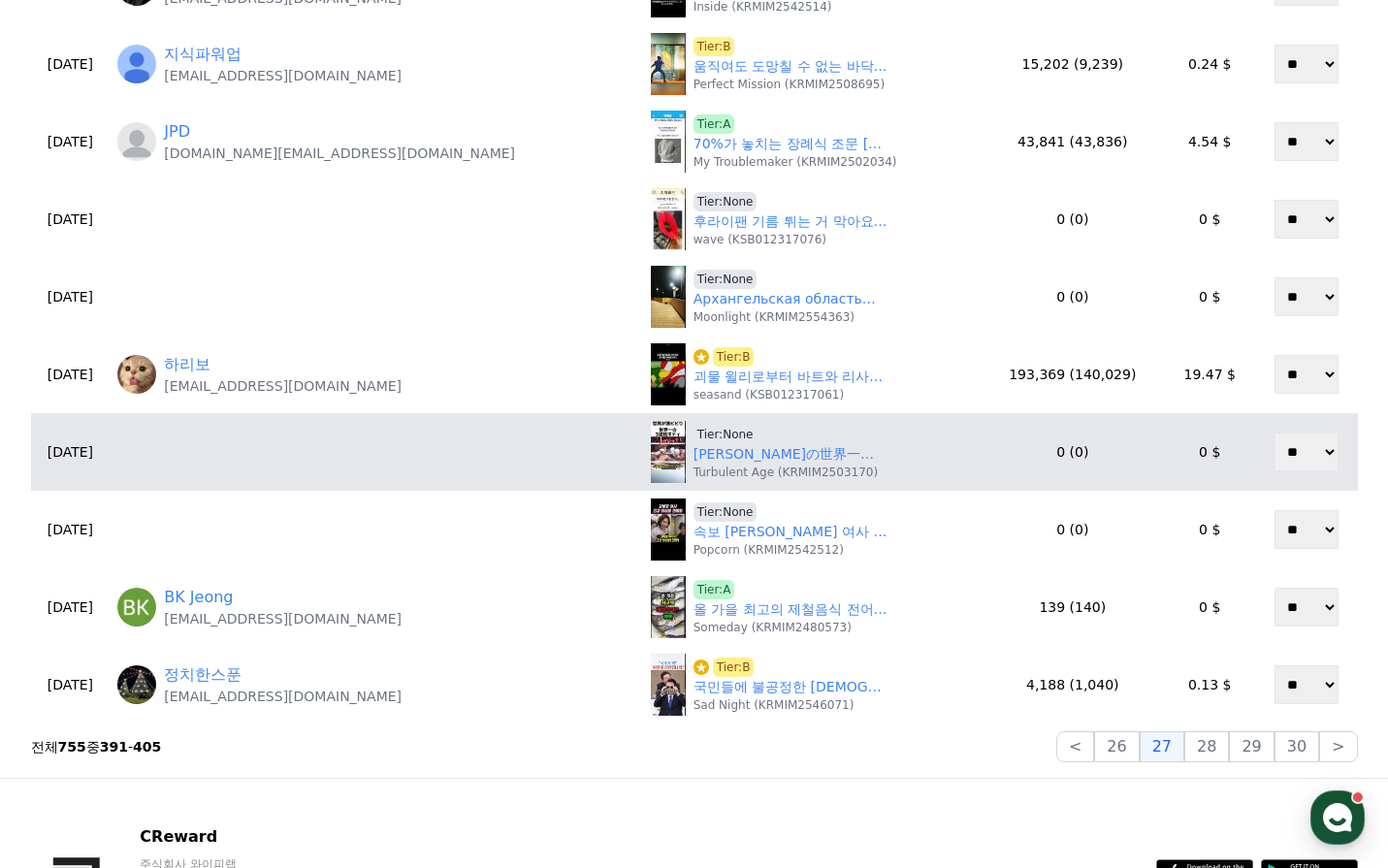
scroll to position [679, 0]
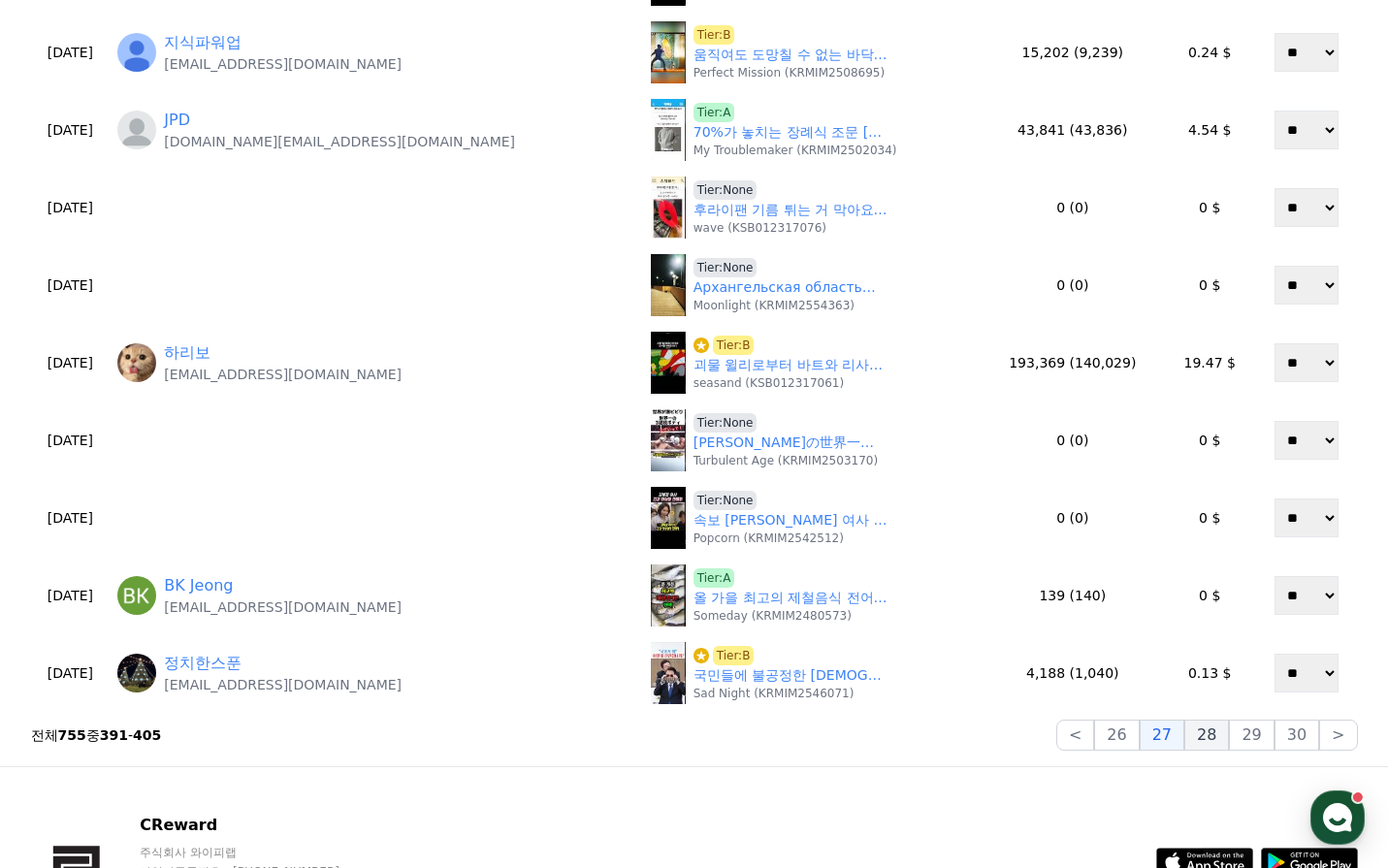
click at [1225, 750] on button "28" at bounding box center [1206, 735] width 44 height 31
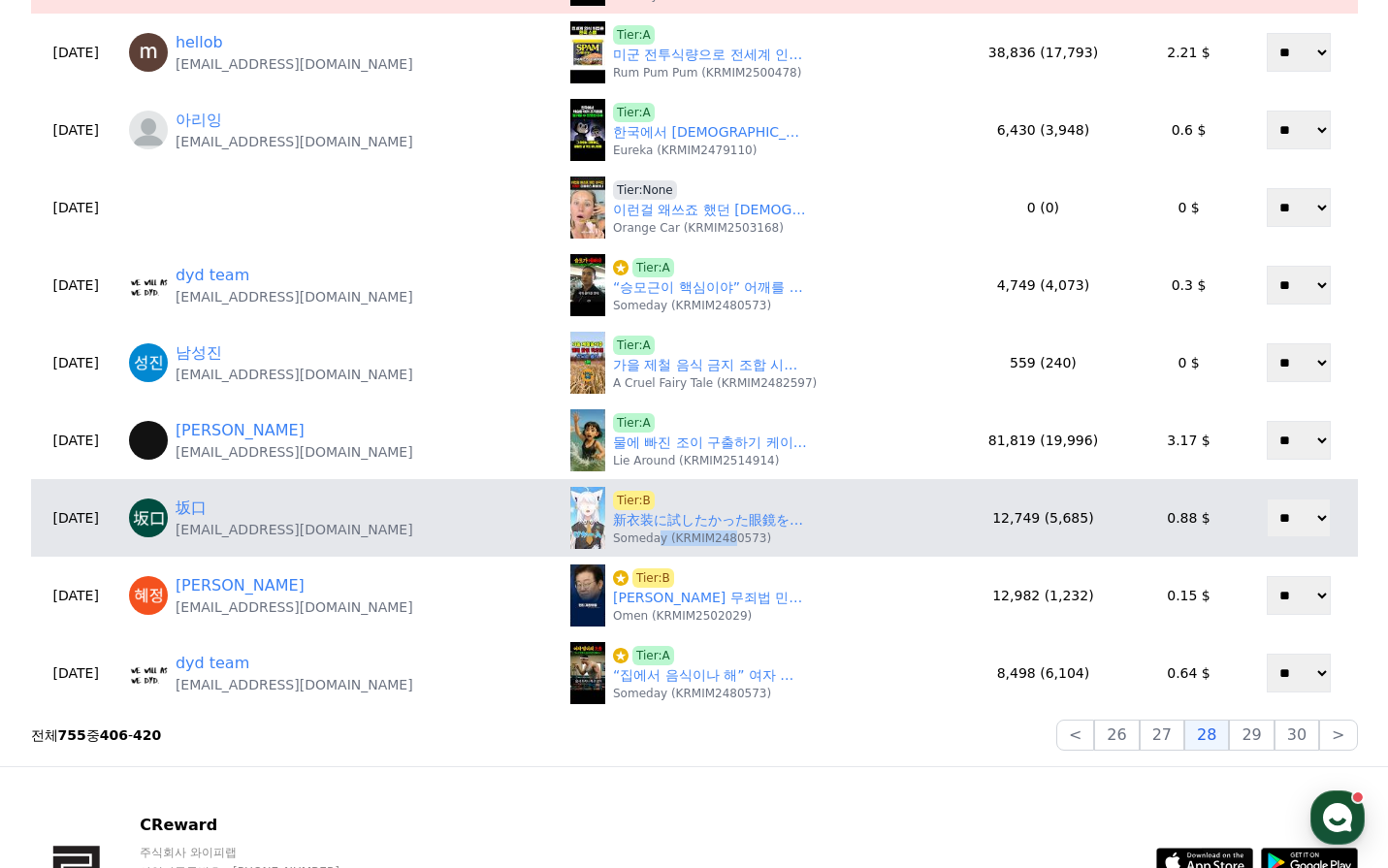
drag, startPoint x: 646, startPoint y: 536, endPoint x: 717, endPoint y: 550, distance: 72.4
click at [717, 550] on td "Tier:B 新衣装に試したかった眼鏡をかける白上フブキ　　　　　　　　#shorts #白上フブキ #hololive #ホロライブ切り抜き #vtuber…" at bounding box center [755, 518] width 387 height 77
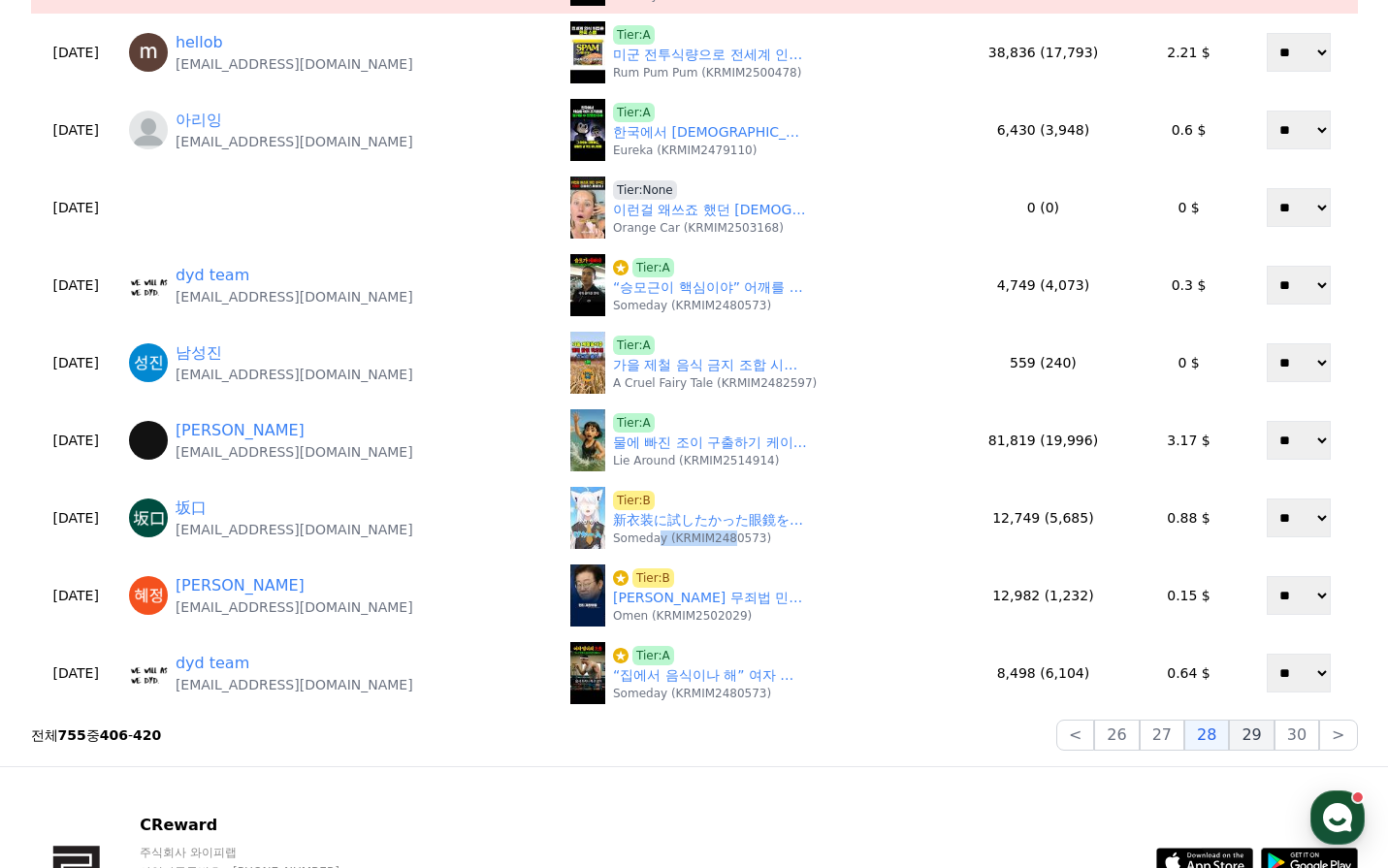
click at [1253, 731] on button "29" at bounding box center [1251, 735] width 44 height 31
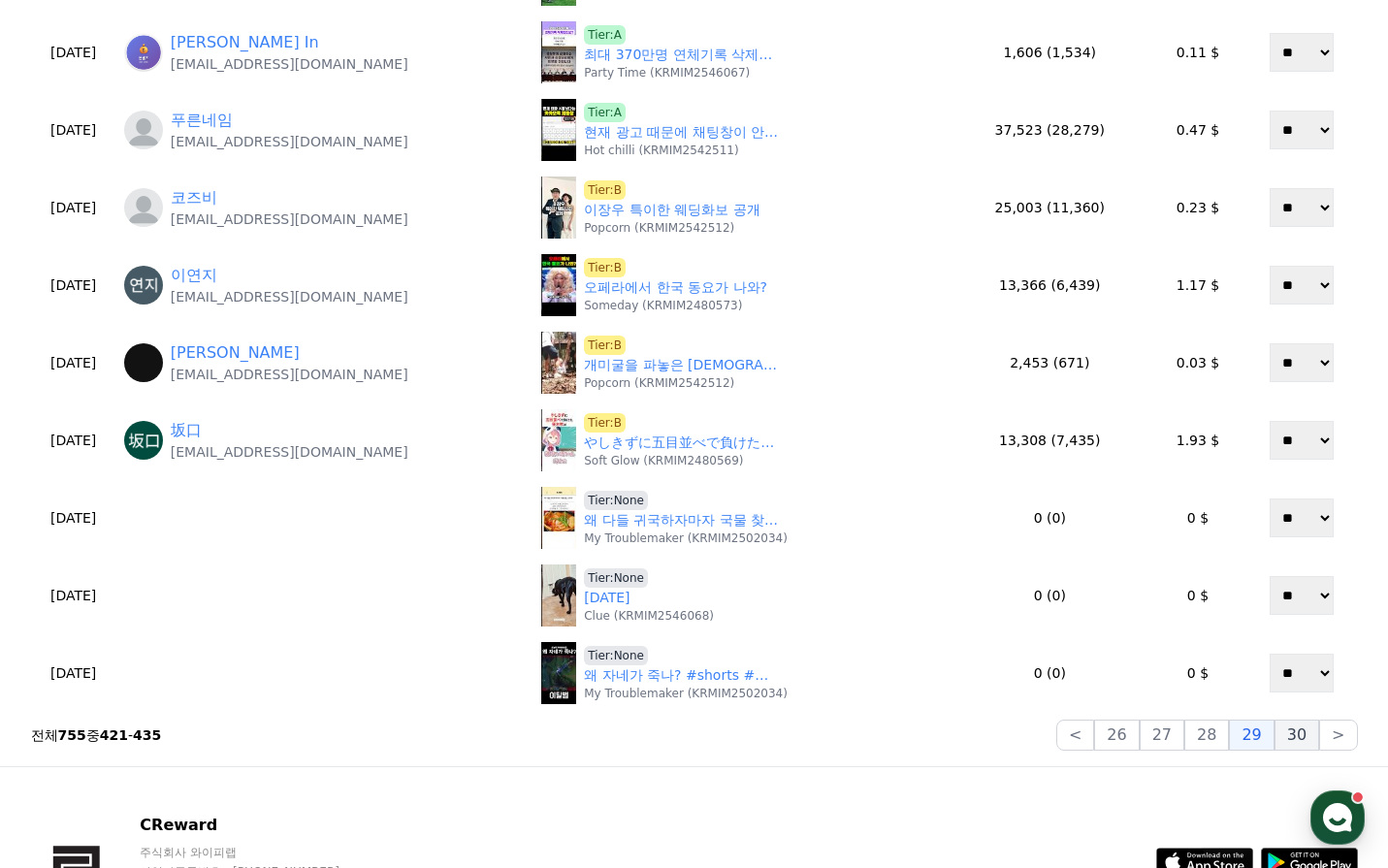
click at [1290, 737] on button "30" at bounding box center [1296, 735] width 44 height 31
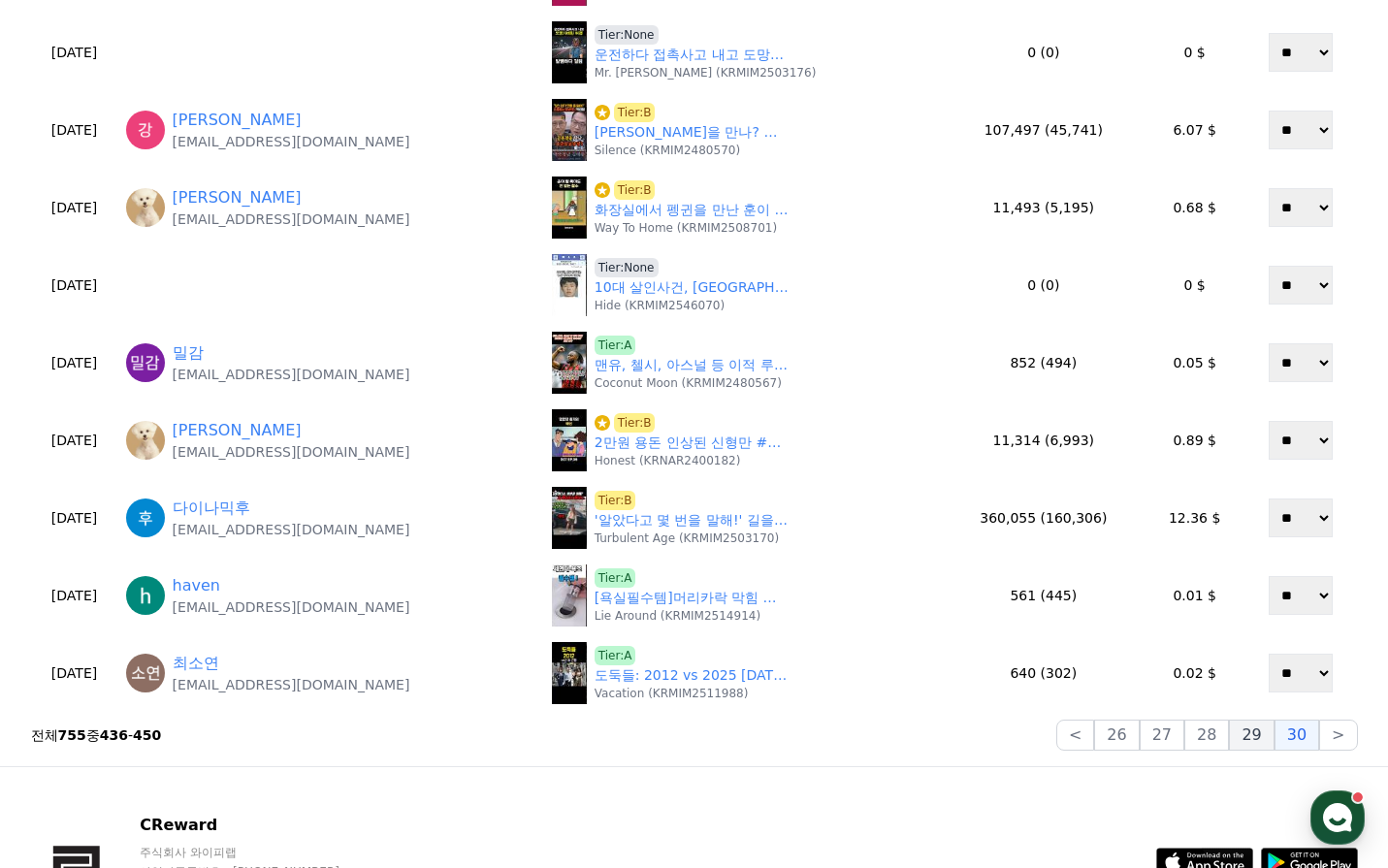
click at [1257, 735] on button "29" at bounding box center [1251, 735] width 44 height 31
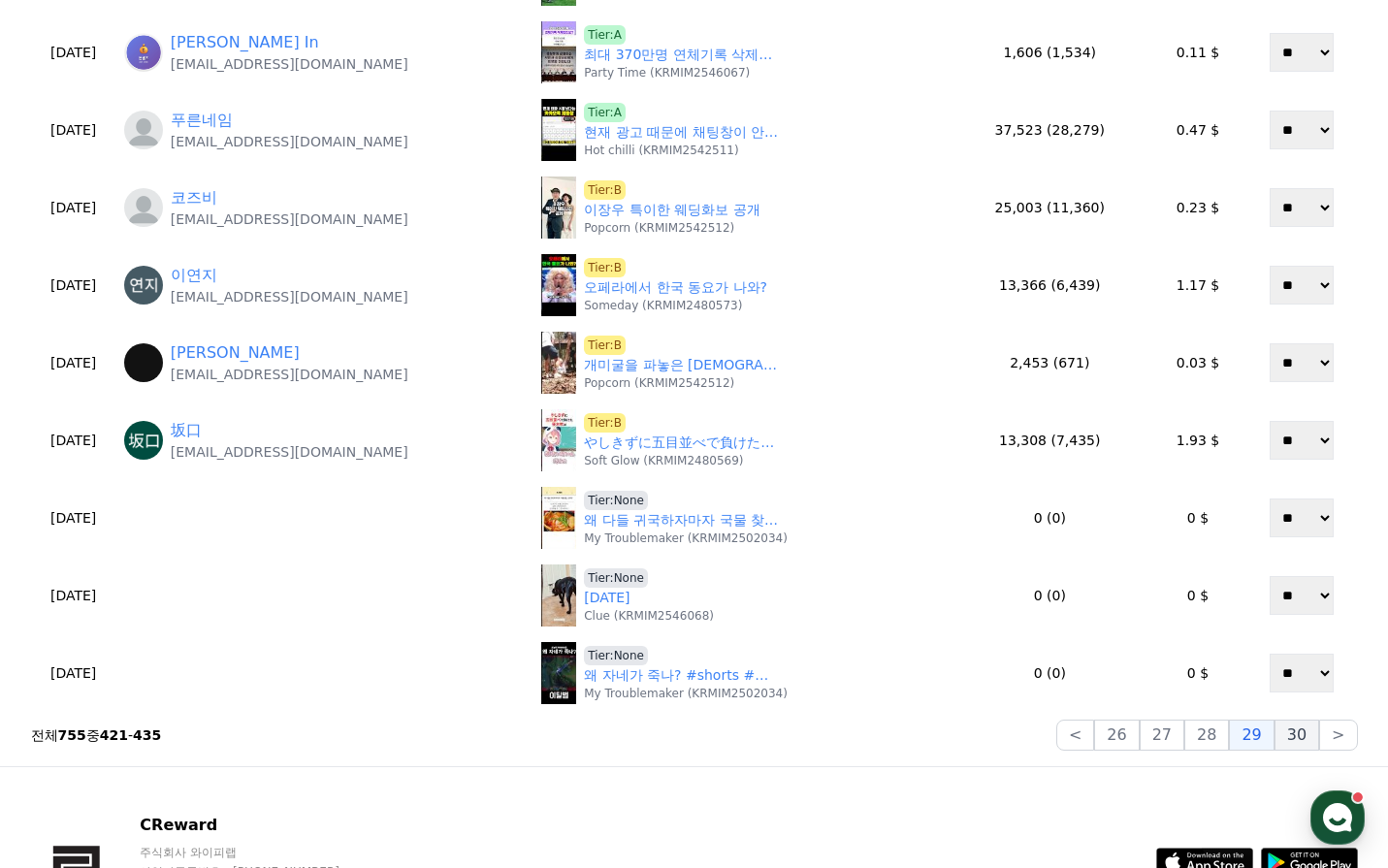
click at [1300, 735] on button "30" at bounding box center [1296, 735] width 44 height 31
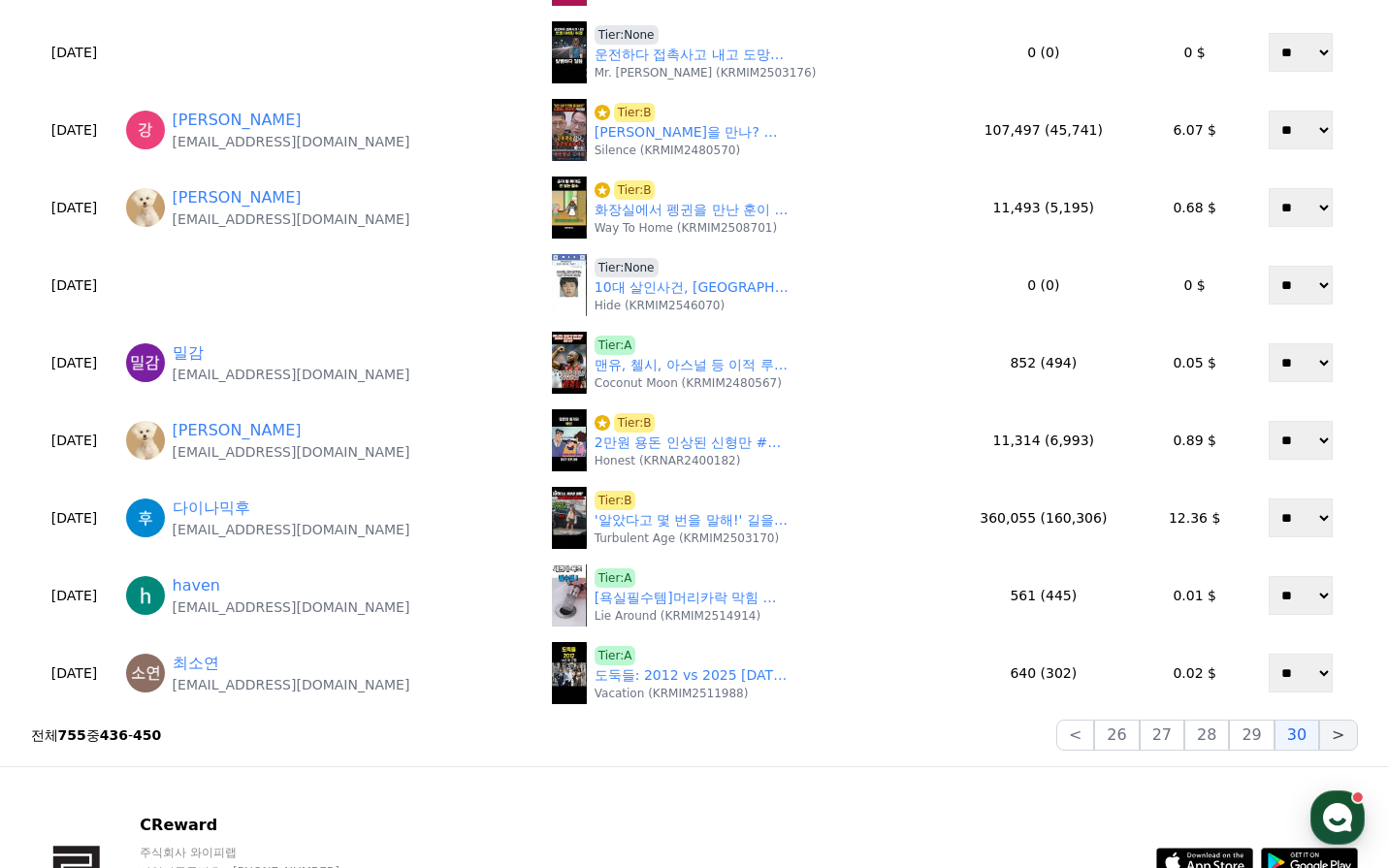
click at [1336, 737] on button ">" at bounding box center [1338, 735] width 38 height 31
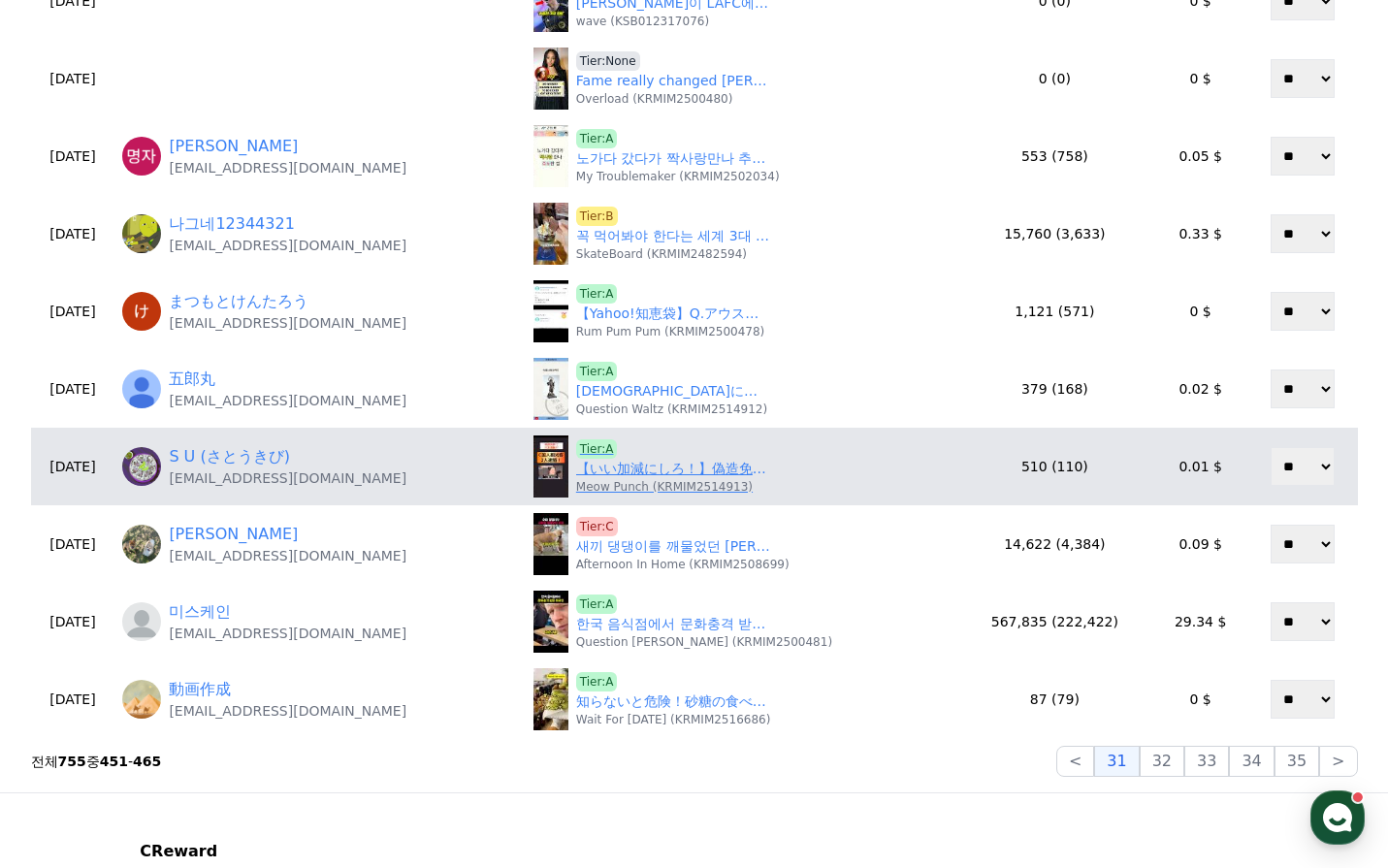
scroll to position [776, 0]
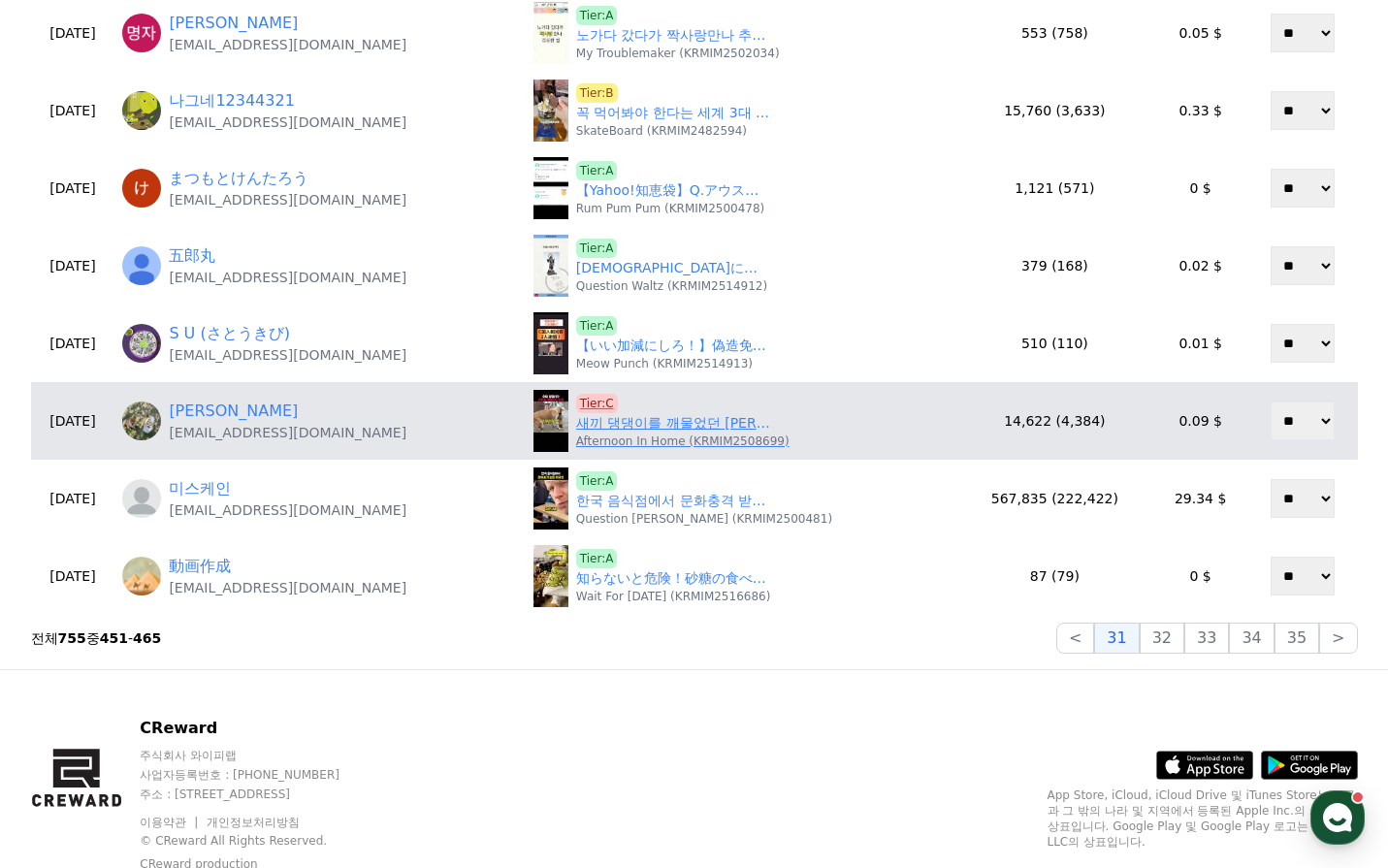
click at [661, 428] on link "새끼 댕댕이를 깨물었던 이유" at bounding box center [673, 423] width 194 height 21
click at [618, 404] on span "Tier:C" at bounding box center [597, 403] width 42 height 20
click at [617, 400] on span "Tier:C" at bounding box center [597, 403] width 42 height 20
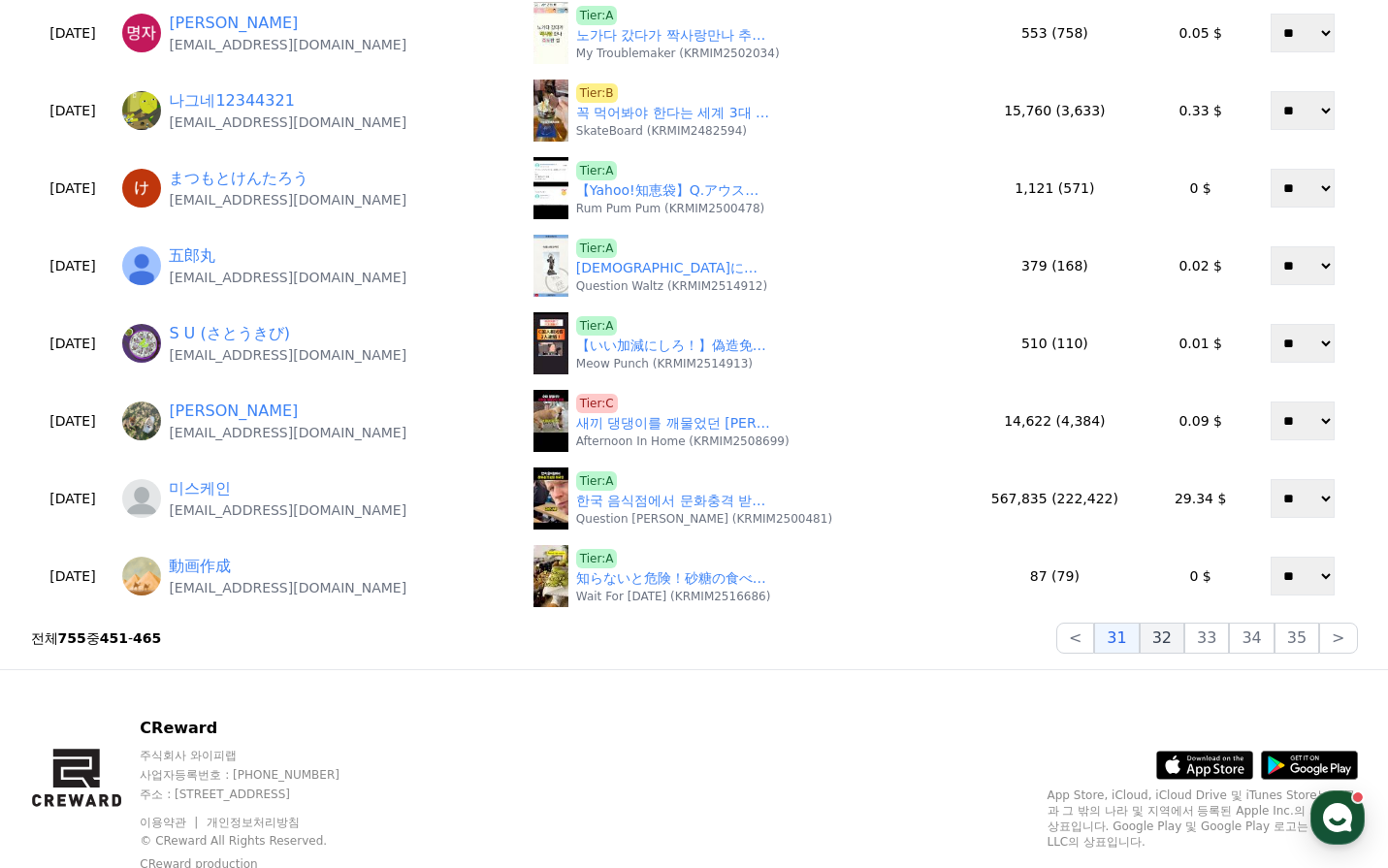
click at [1166, 643] on button "32" at bounding box center [1162, 638] width 44 height 31
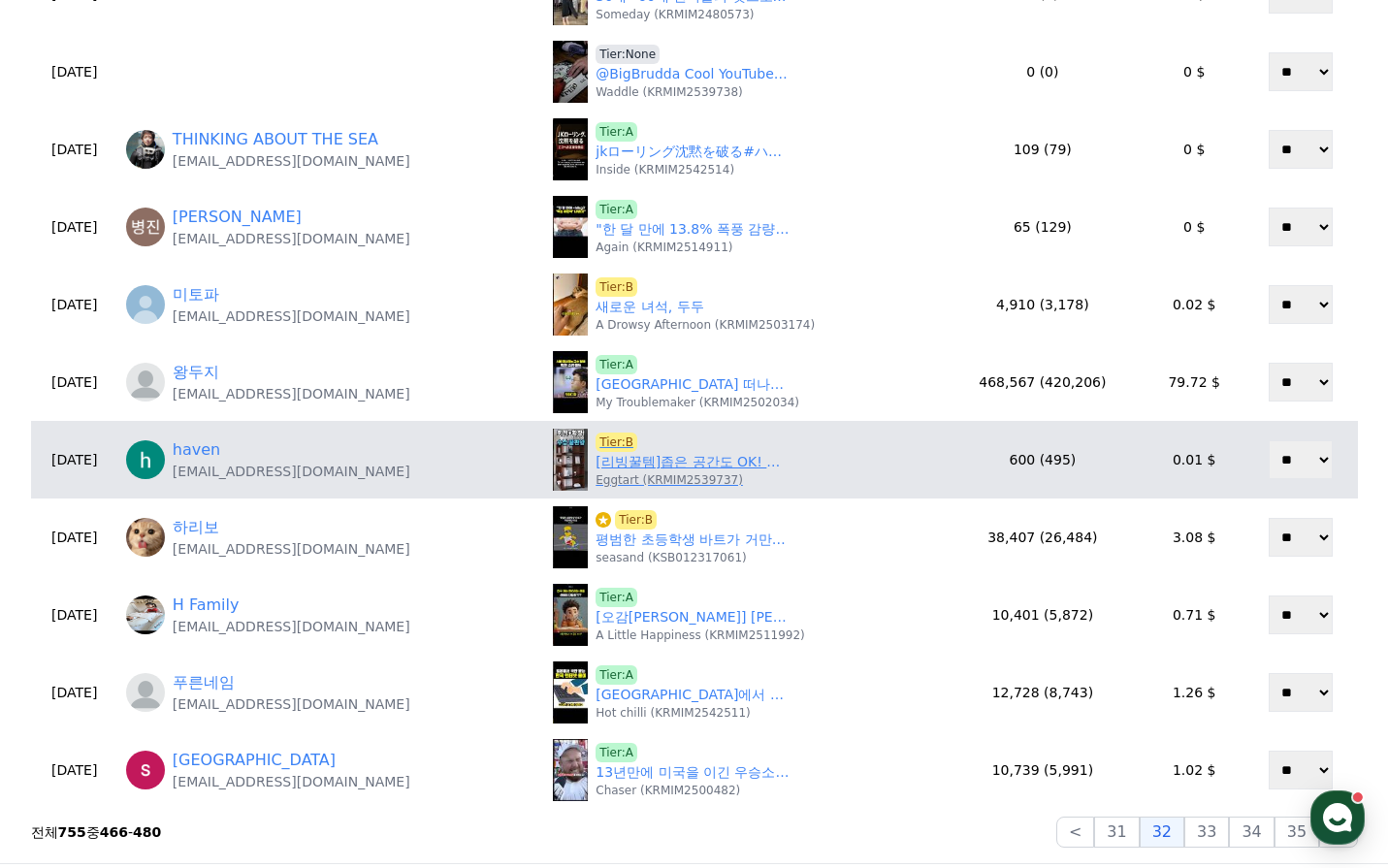
scroll to position [679, 0]
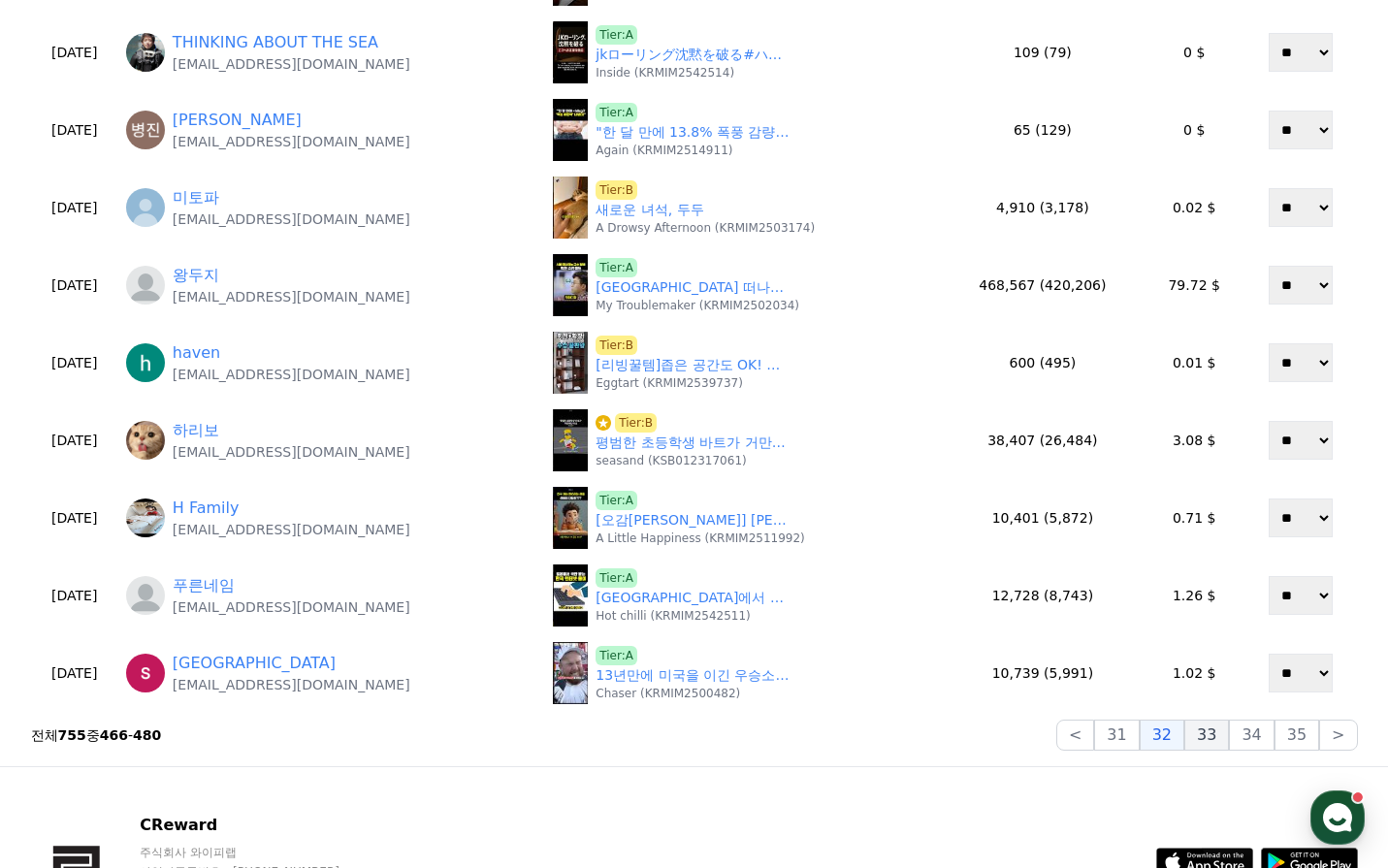
click at [1207, 733] on button "33" at bounding box center [1206, 735] width 44 height 31
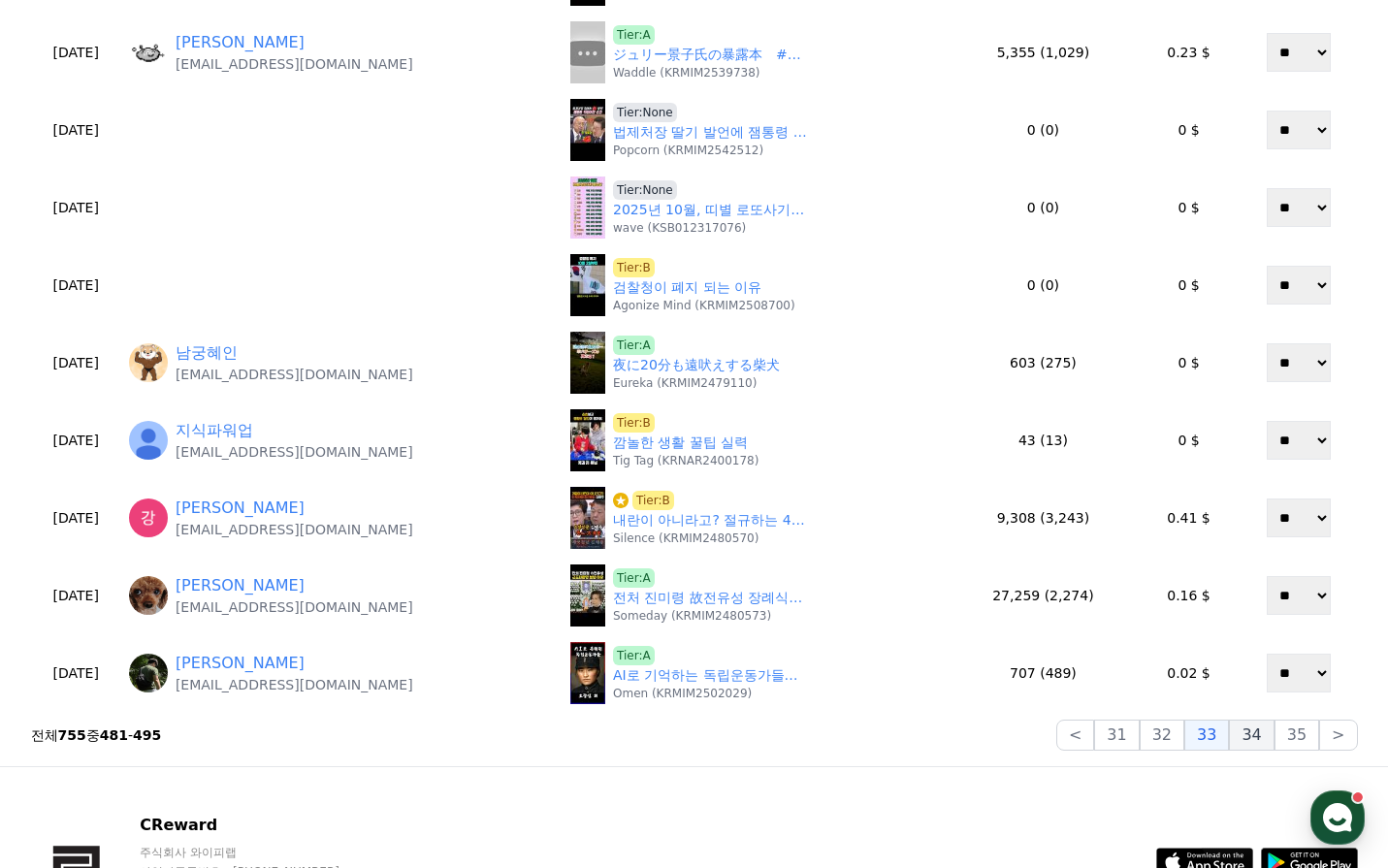
click at [1239, 737] on button "34" at bounding box center [1251, 735] width 44 height 31
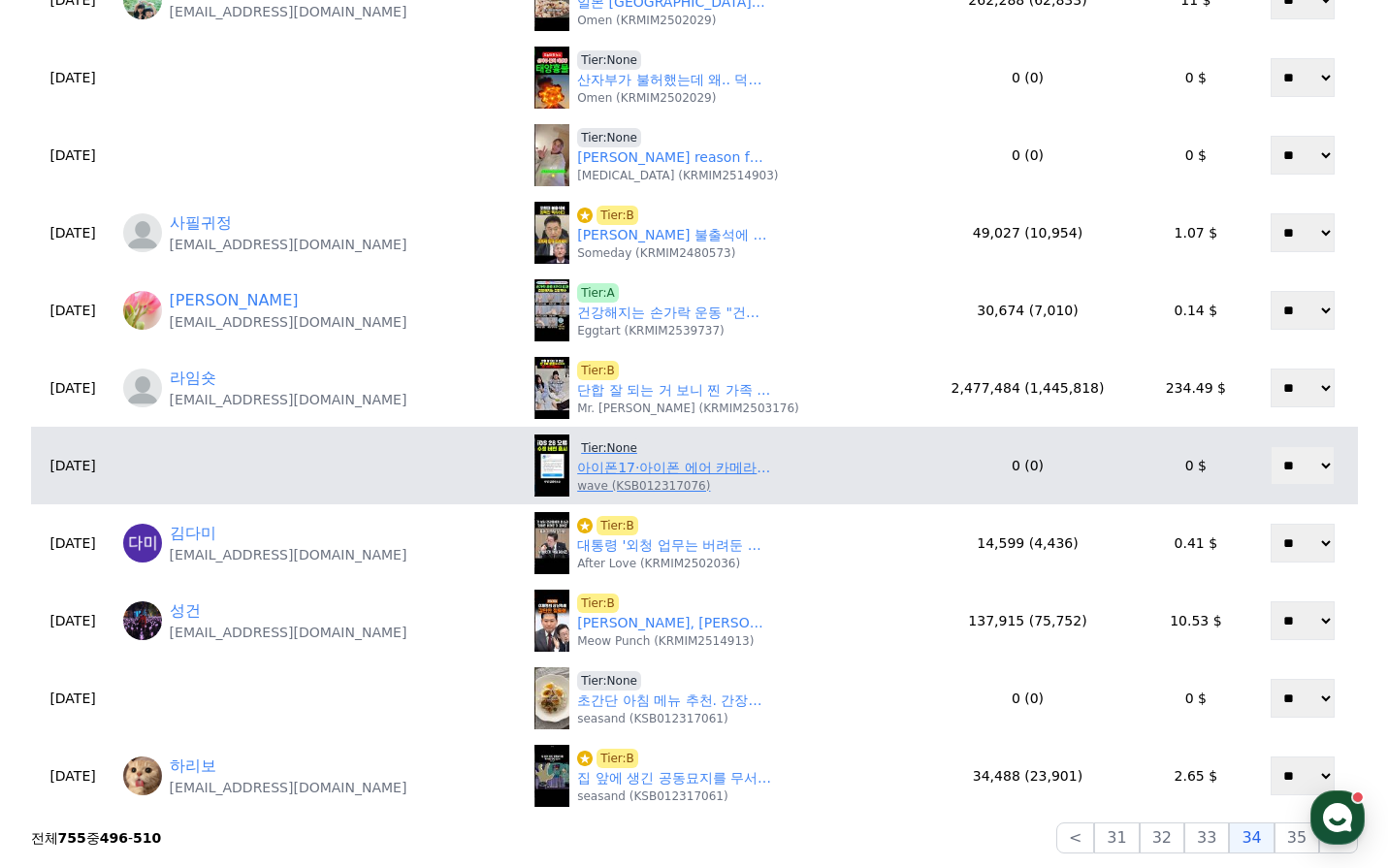
scroll to position [582, 0]
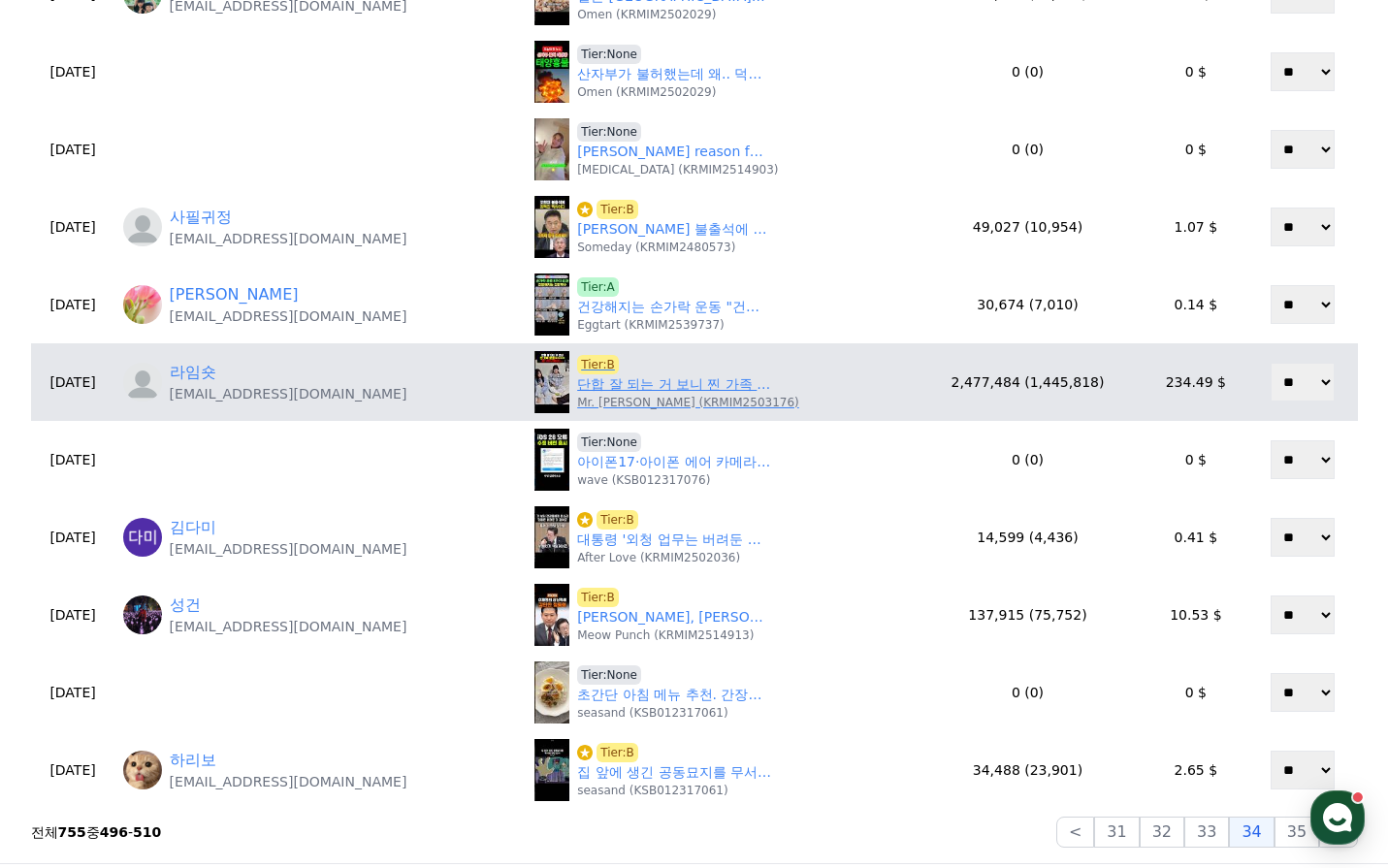
click at [611, 383] on link "단합 잘 되는 거 보니 찐 가족 맞네ㅋㅋㅋㅋ" at bounding box center [674, 385] width 194 height 21
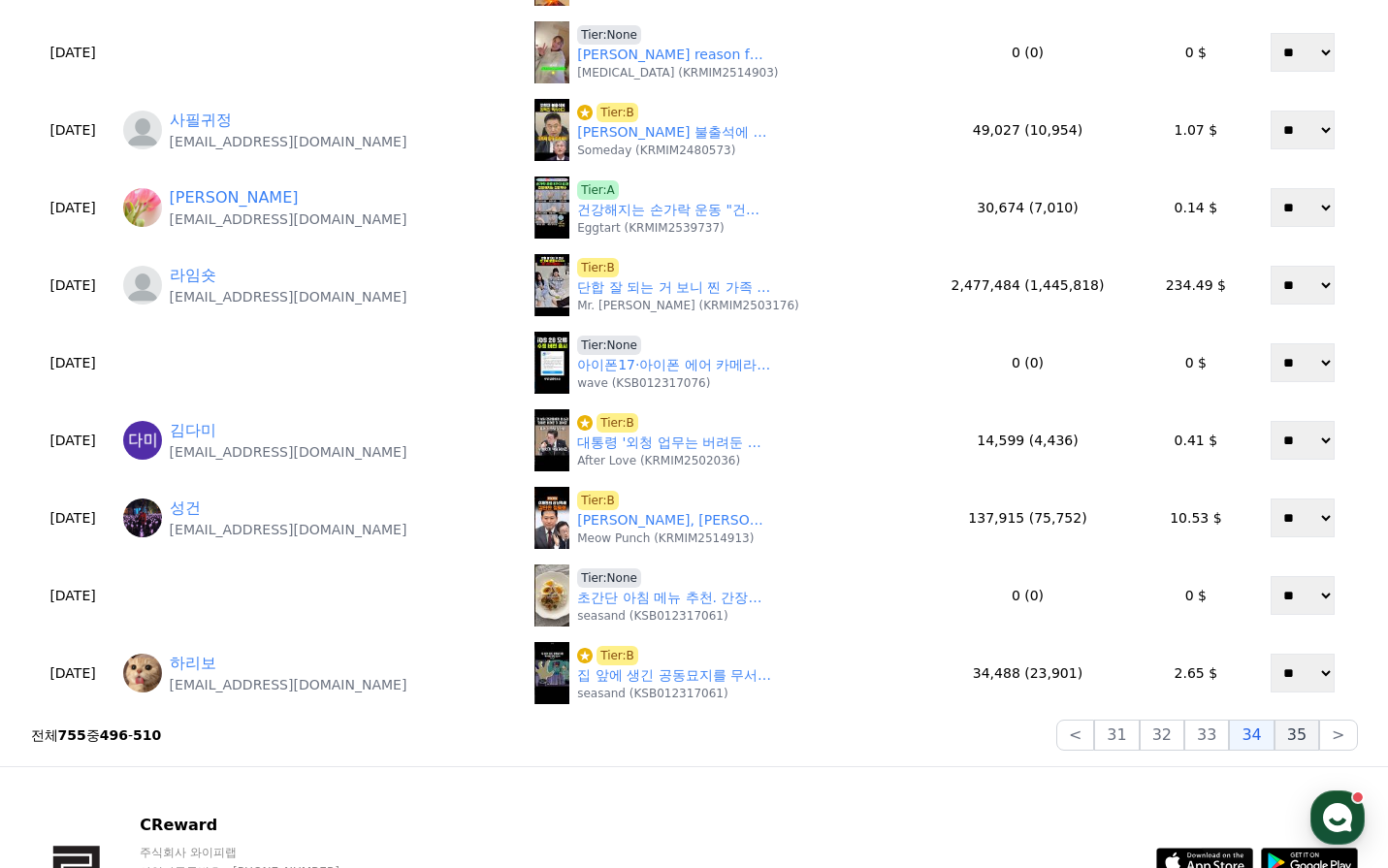
click at [1304, 741] on button "35" at bounding box center [1296, 735] width 44 height 31
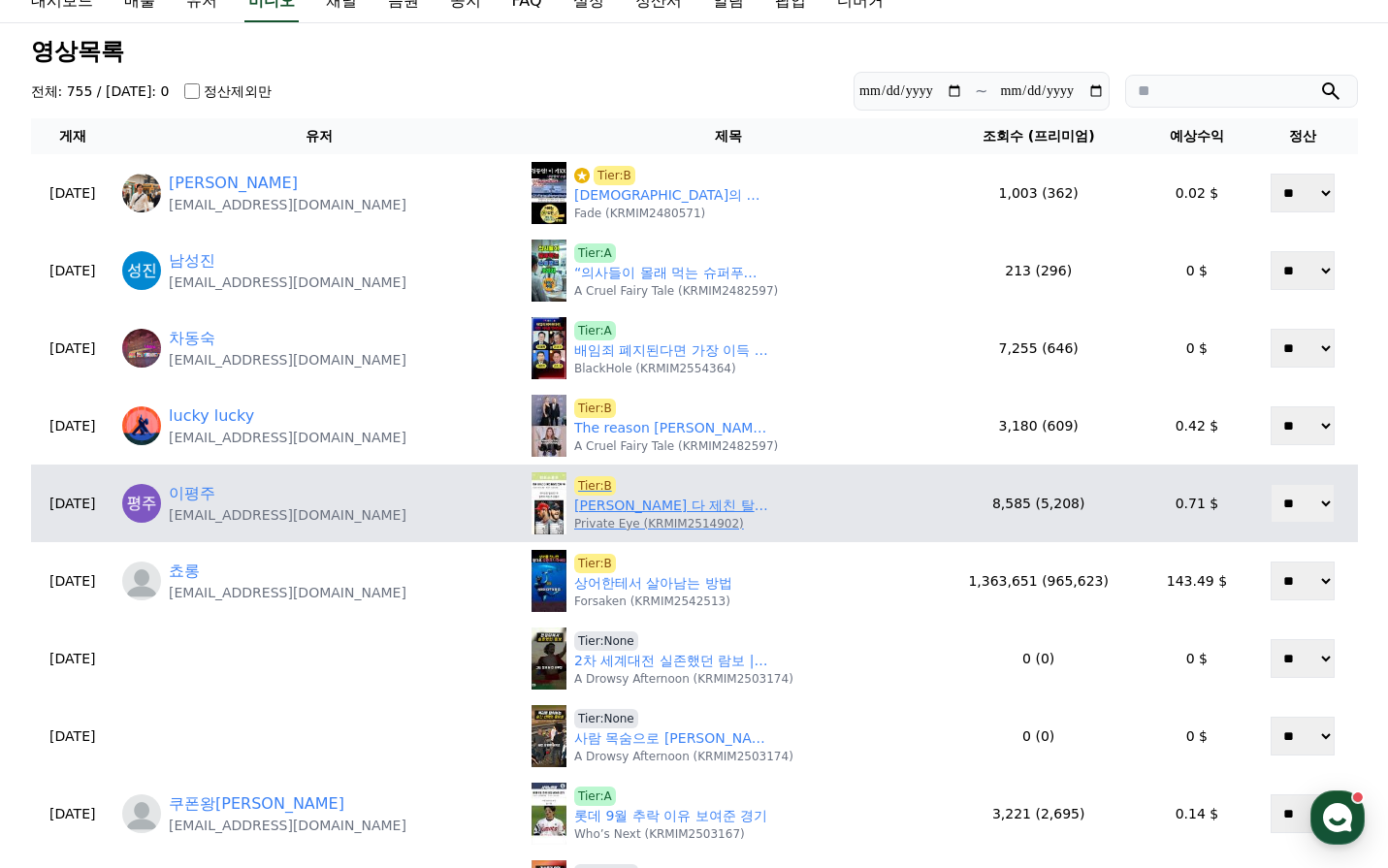
scroll to position [194, 0]
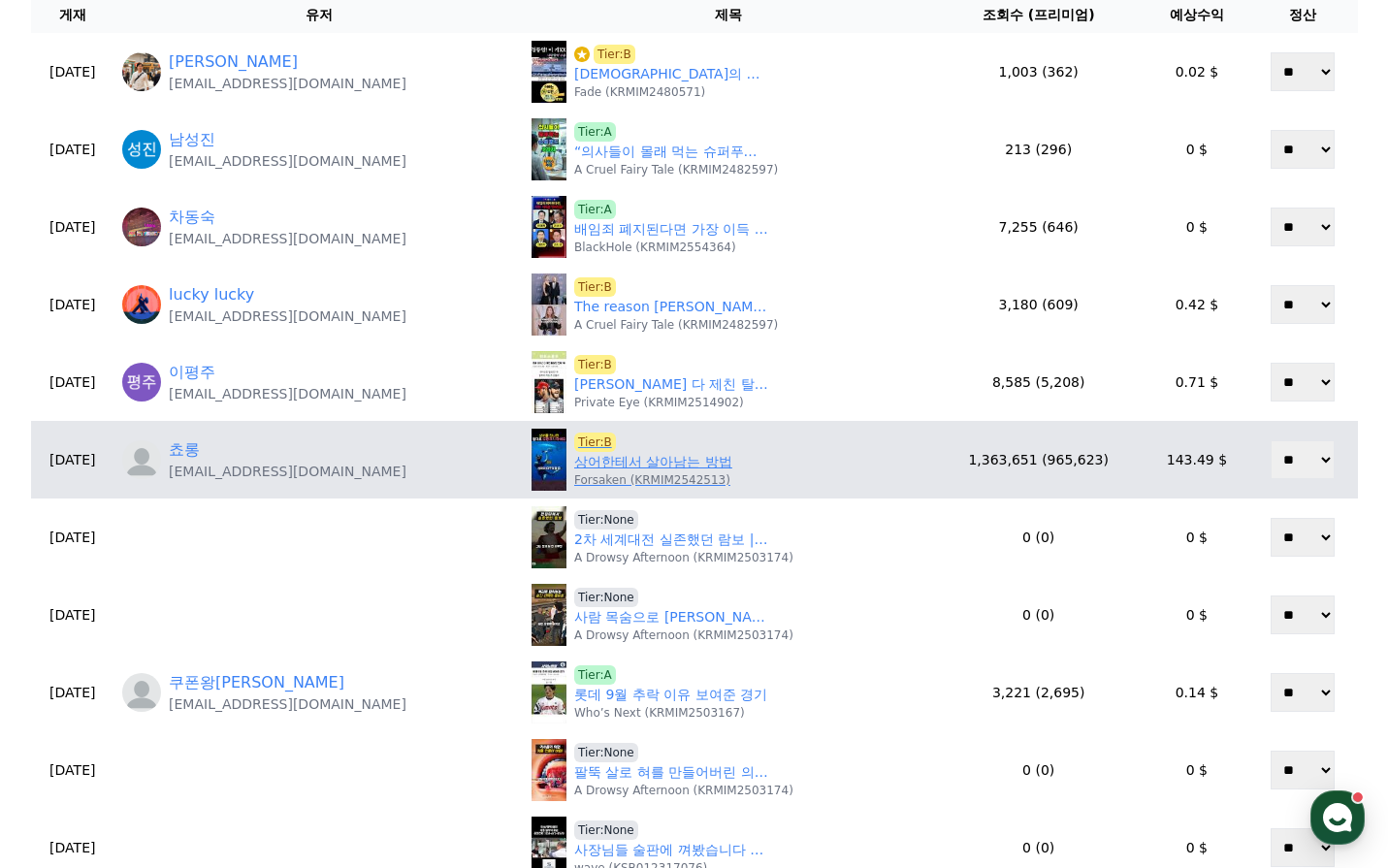
click at [649, 469] on link "상어한테서 살아남는 방법" at bounding box center [653, 462] width 158 height 21
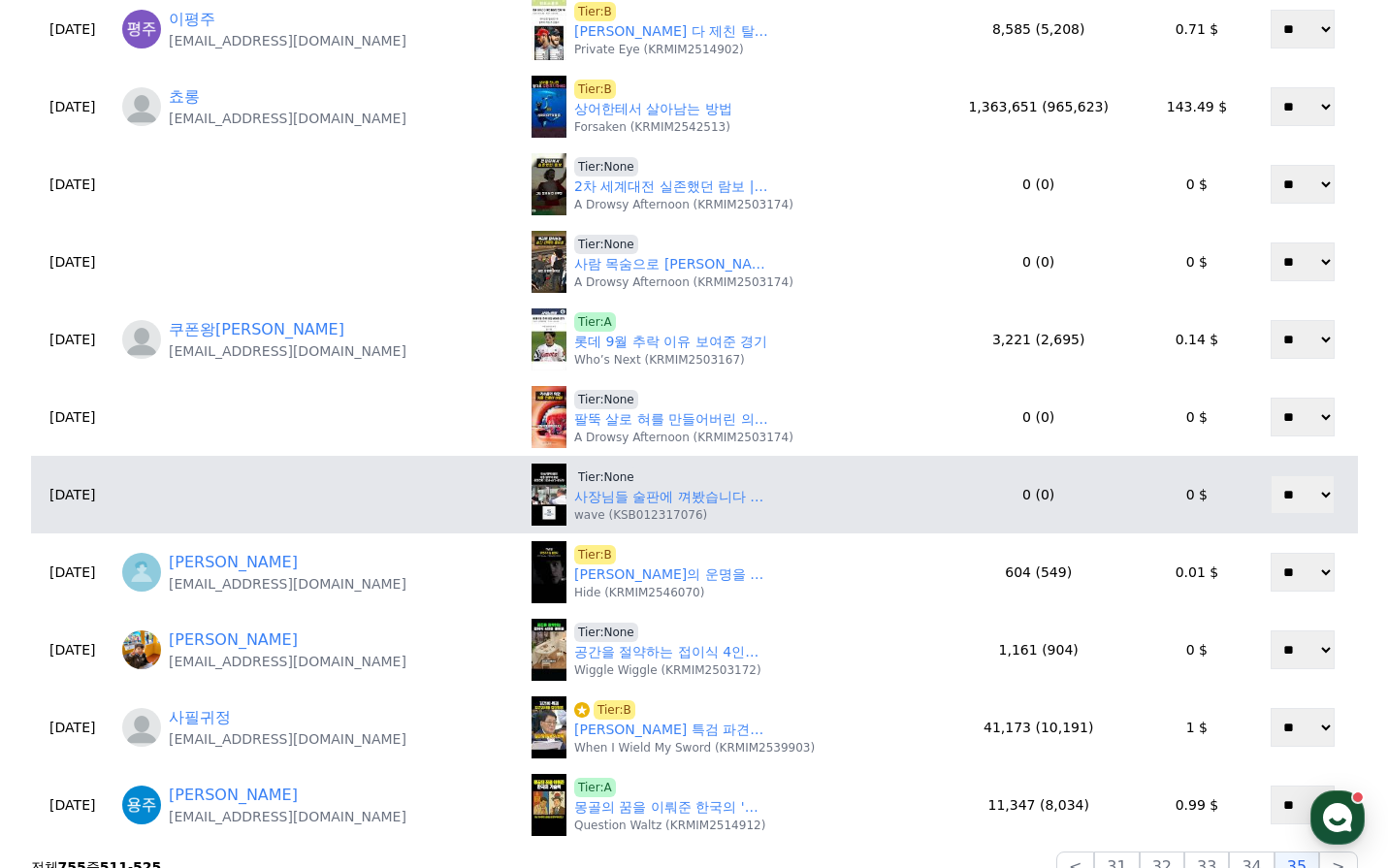
scroll to position [582, 0]
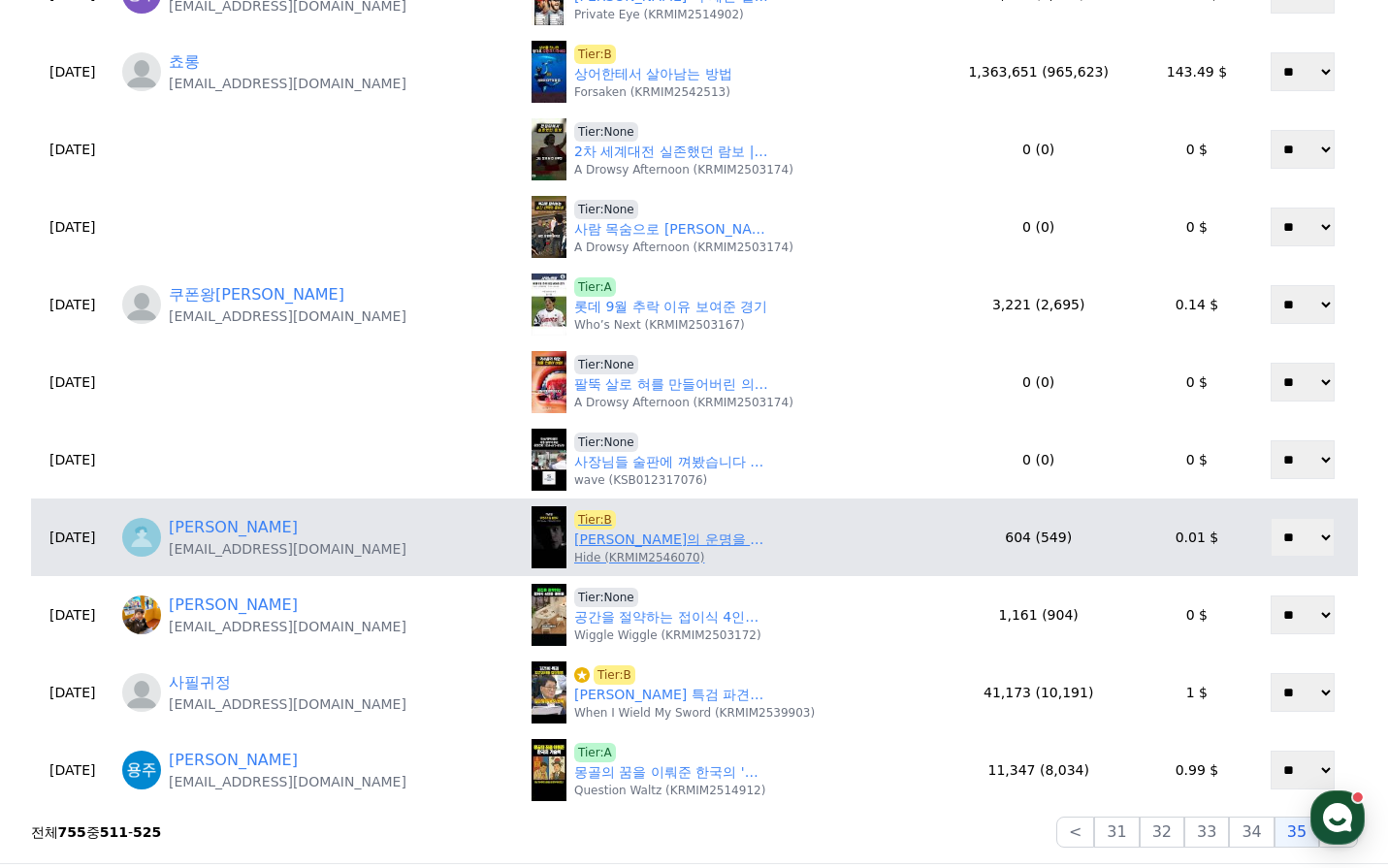
click at [628, 540] on link "스캇의 운명을 바꾼 밤 #teenwolf #drama #shorts" at bounding box center [671, 540] width 194 height 21
click at [598, 517] on span "Tier:B" at bounding box center [595, 520] width 42 height 20
drag, startPoint x: 439, startPoint y: 539, endPoint x: 350, endPoint y: 555, distance: 90.4
click at [253, 553] on div "김민중 minjung29703@gmail.com" at bounding box center [319, 537] width 393 height 43
drag, startPoint x: 350, startPoint y: 555, endPoint x: 378, endPoint y: 549, distance: 28.6
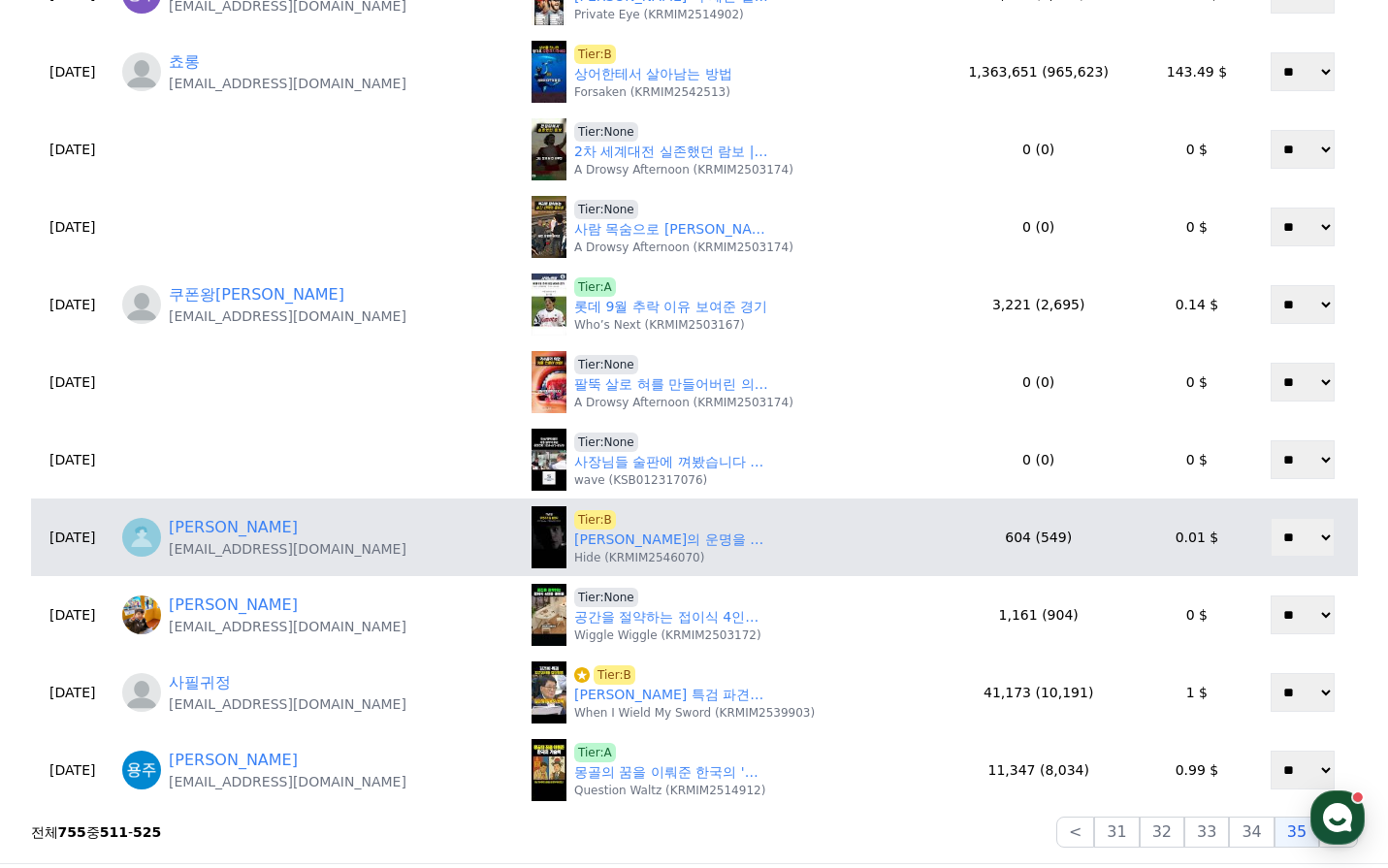
click at [354, 555] on p "minjung29703@gmail.com" at bounding box center [288, 550] width 237 height 20
drag, startPoint x: 381, startPoint y: 548, endPoint x: 213, endPoint y: 552, distance: 168.0
click at [213, 552] on div "김민중 minjung29703@gmail.com" at bounding box center [319, 537] width 393 height 43
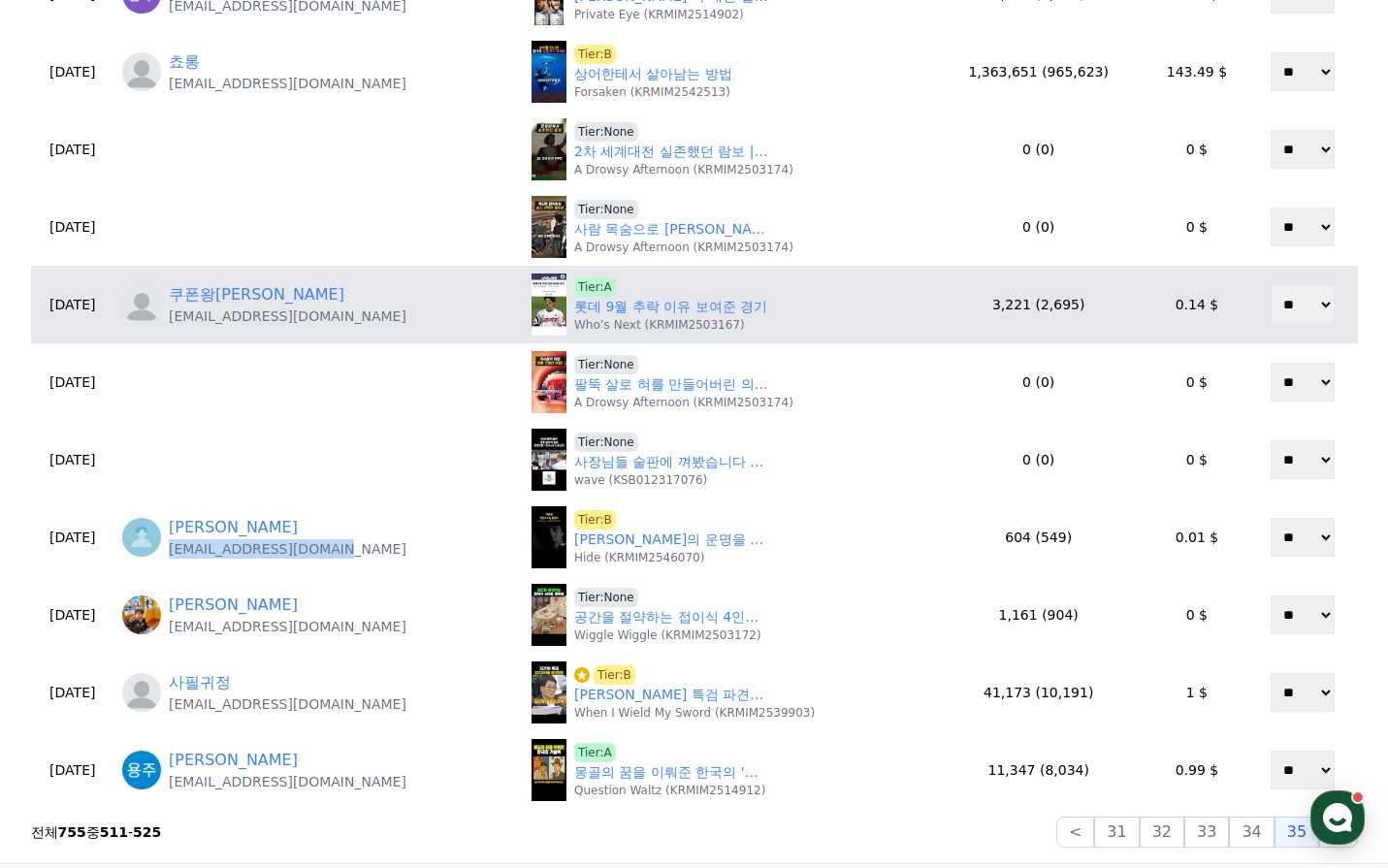
copy p "minjung29703@gmail.com"
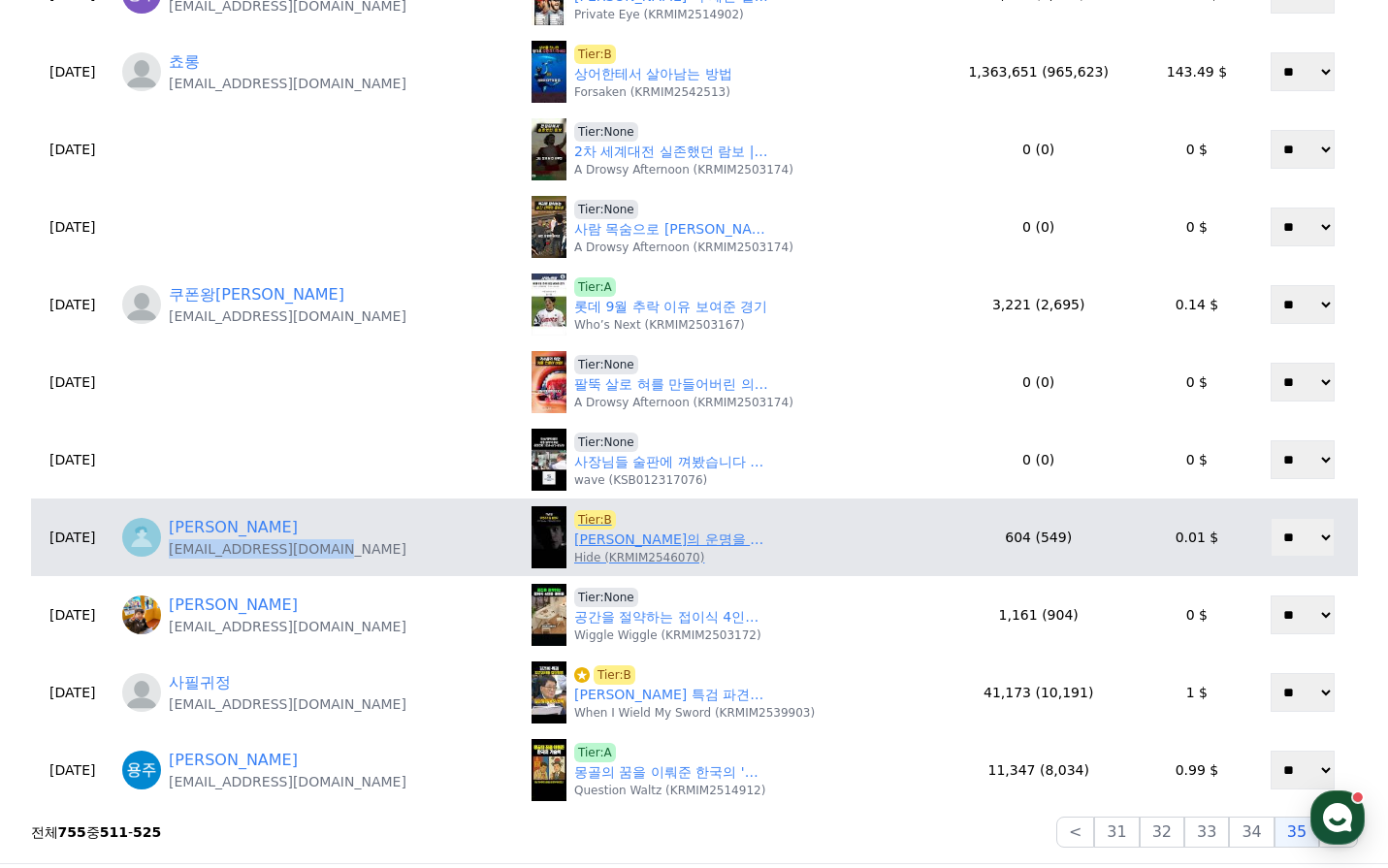
click at [633, 538] on link "스캇의 운명을 바꾼 밤 #teenwolf #drama #shorts" at bounding box center [671, 540] width 194 height 21
click at [593, 514] on span "Tier:B" at bounding box center [595, 520] width 42 height 20
click at [475, 561] on td "김민중 minjung29703@gmail.com" at bounding box center [319, 537] width 409 height 77
drag, startPoint x: 384, startPoint y: 551, endPoint x: 217, endPoint y: 556, distance: 167.1
click at [217, 556] on div "김민중 minjung29703@gmail.com" at bounding box center [319, 537] width 393 height 43
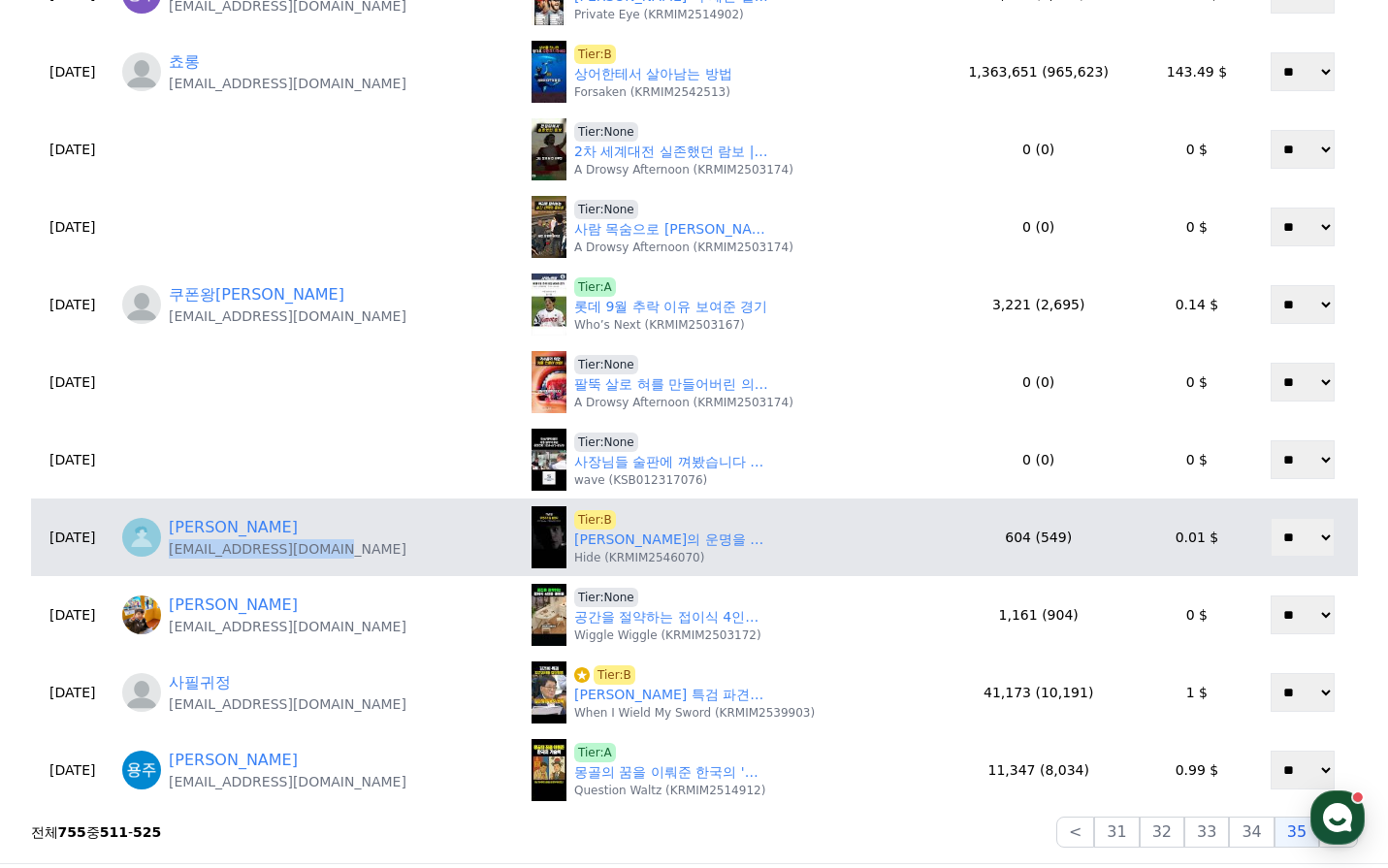
copy p "minjung29703@gmail.com"
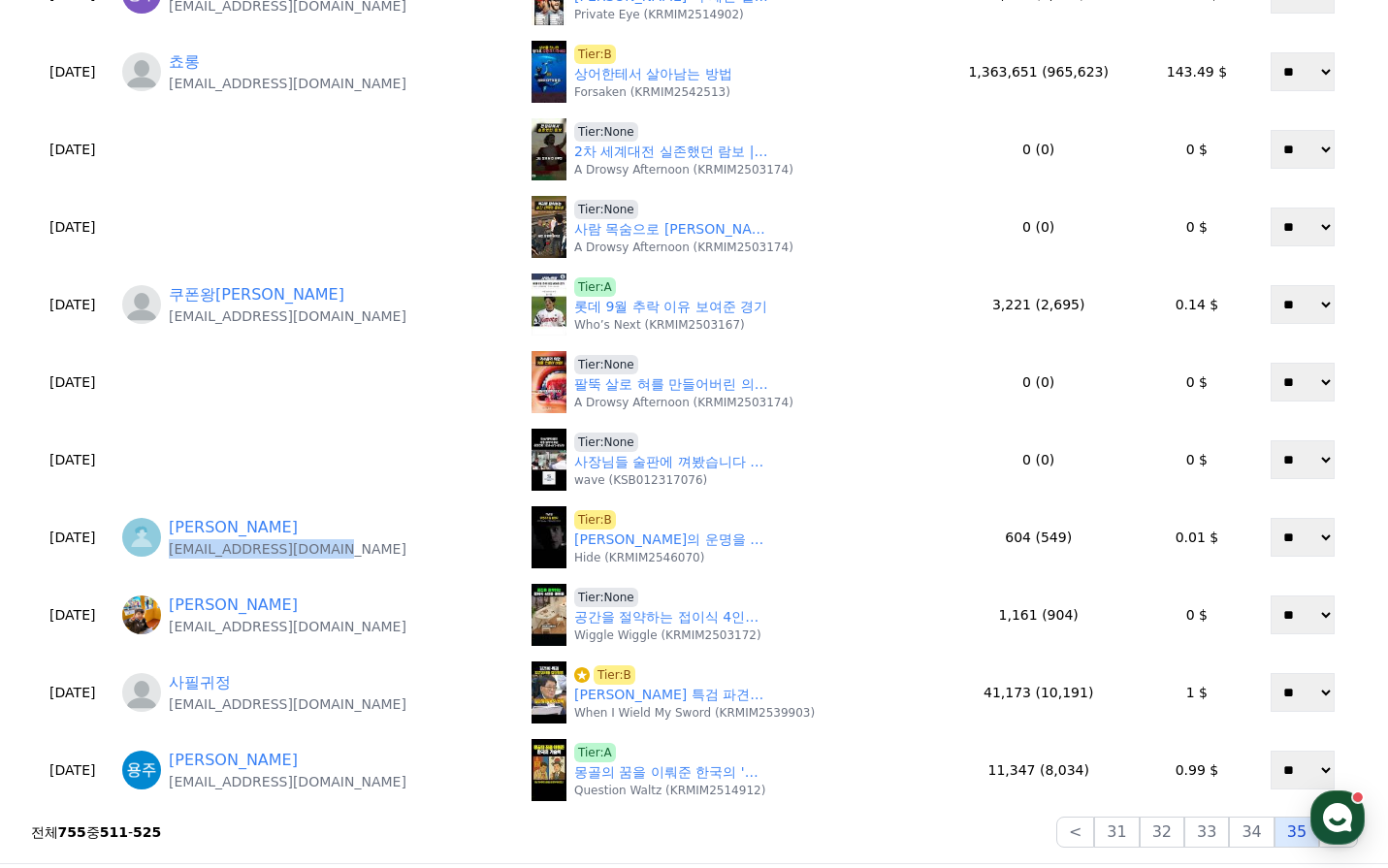
click at [1298, 830] on button "35" at bounding box center [1296, 831] width 44 height 31
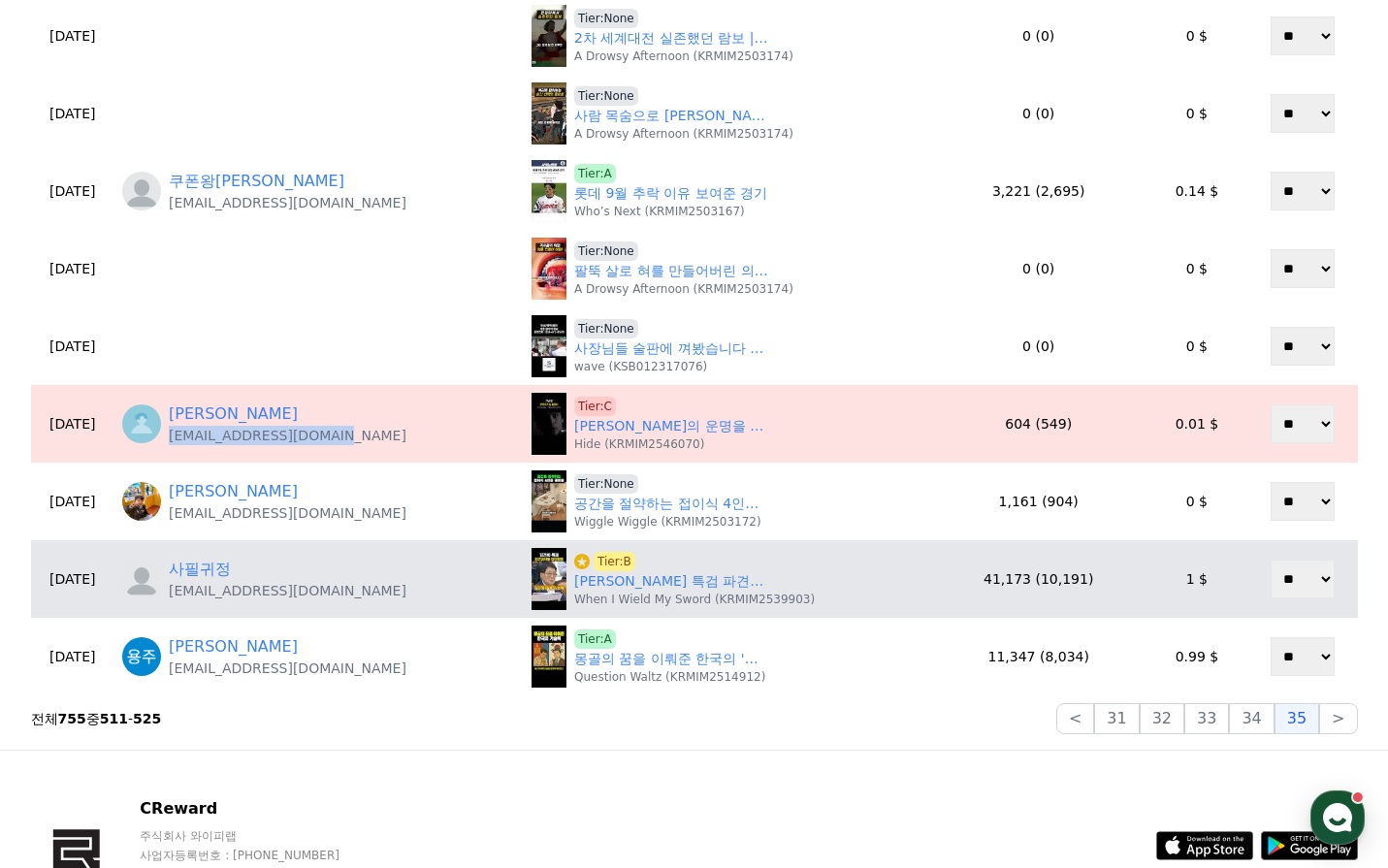
scroll to position [857, 0]
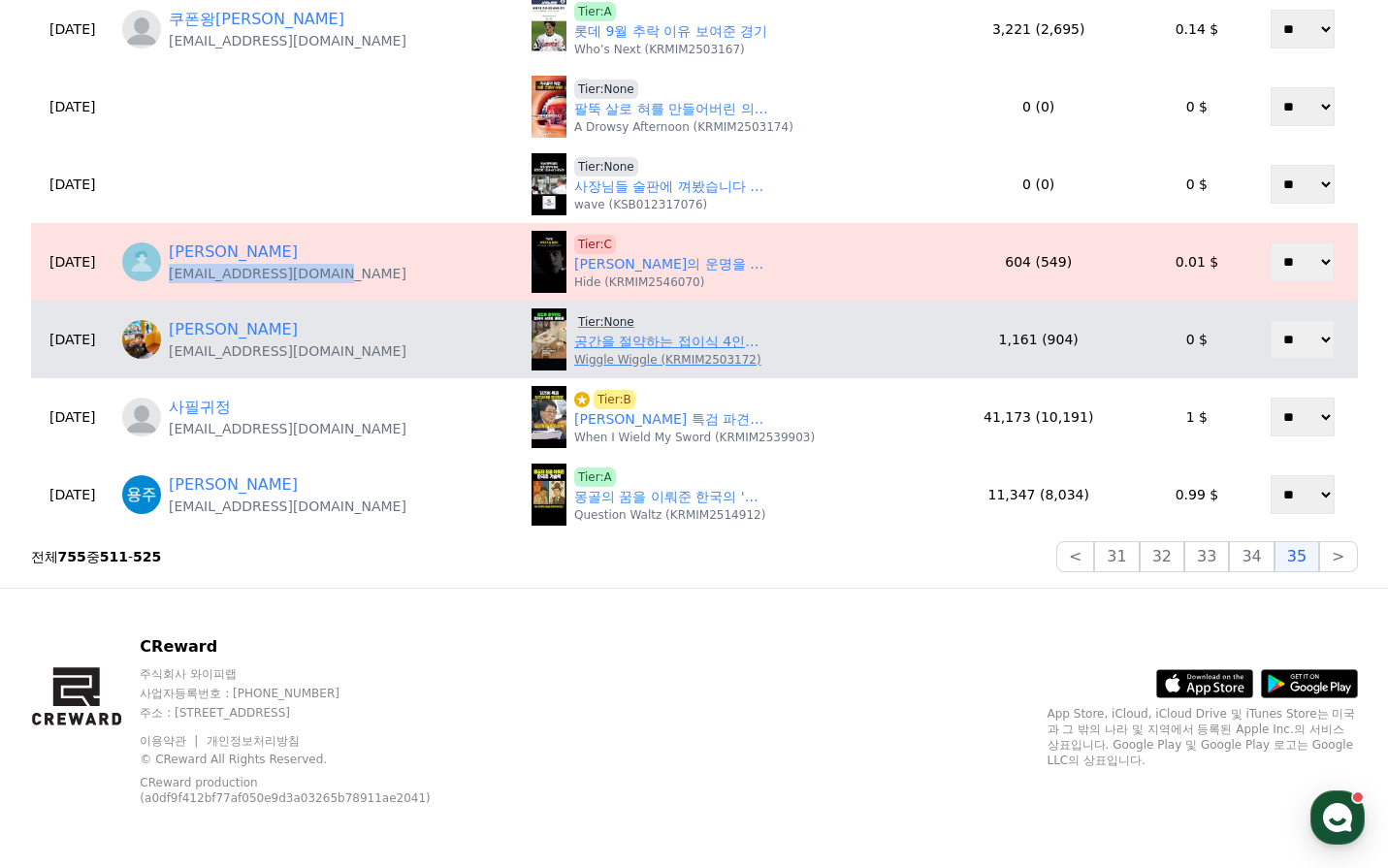
click at [647, 349] on link "공간을 절약하는 접이식 4인용 테이블" at bounding box center [671, 342] width 194 height 21
click at [593, 323] on span "Tier:None" at bounding box center [606, 322] width 64 height 20
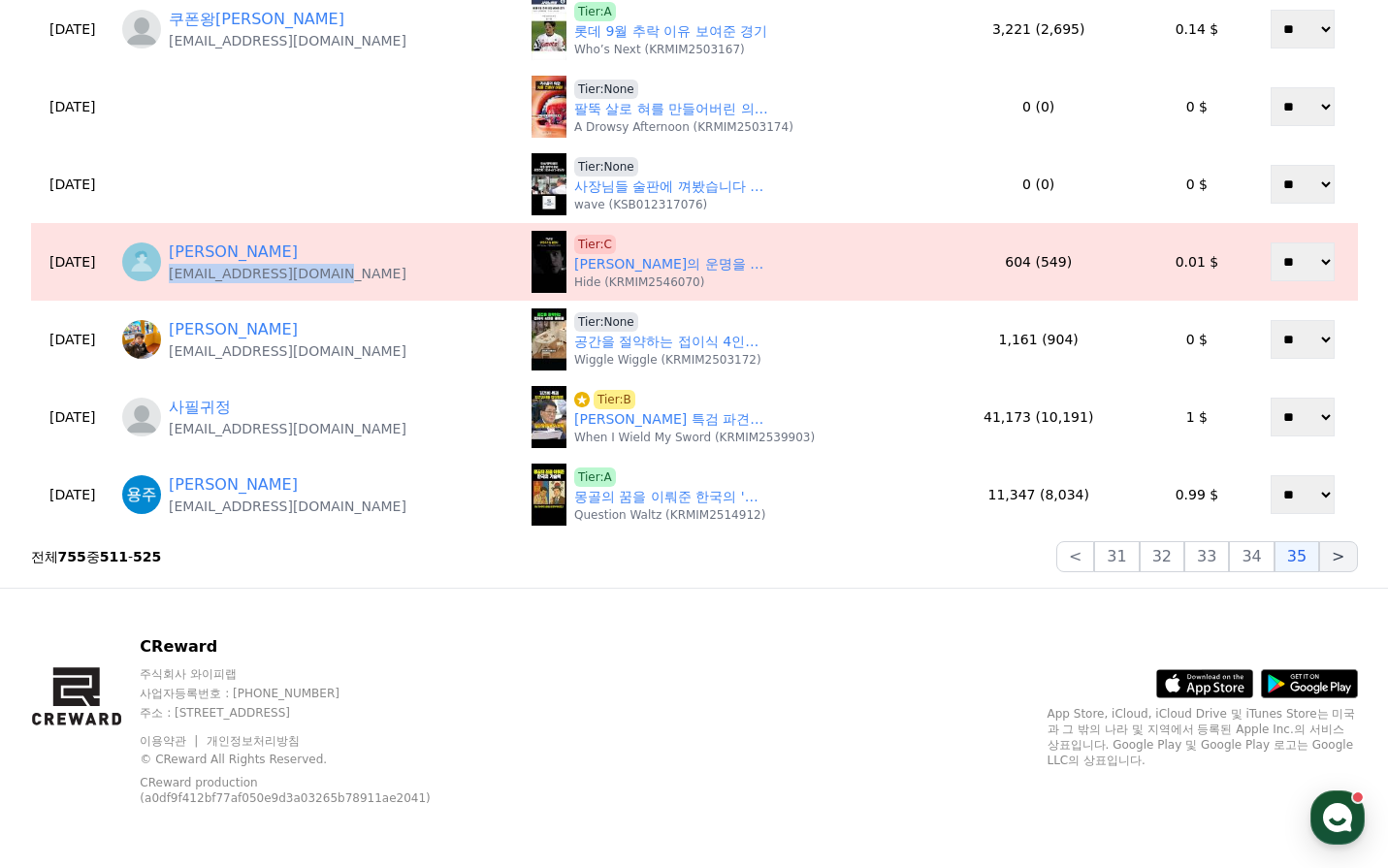
click at [1339, 559] on button ">" at bounding box center [1338, 557] width 38 height 31
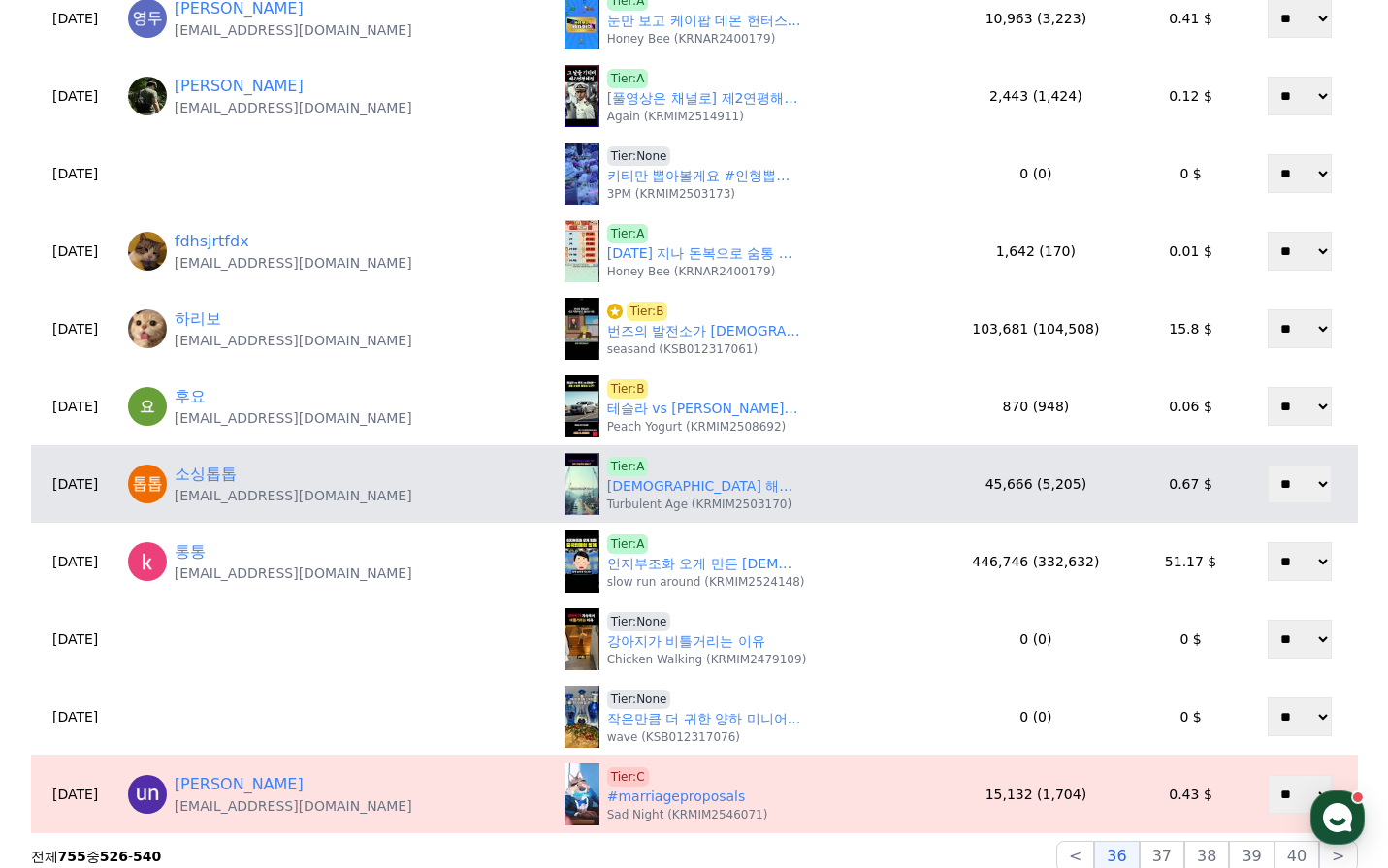
scroll to position [566, 0]
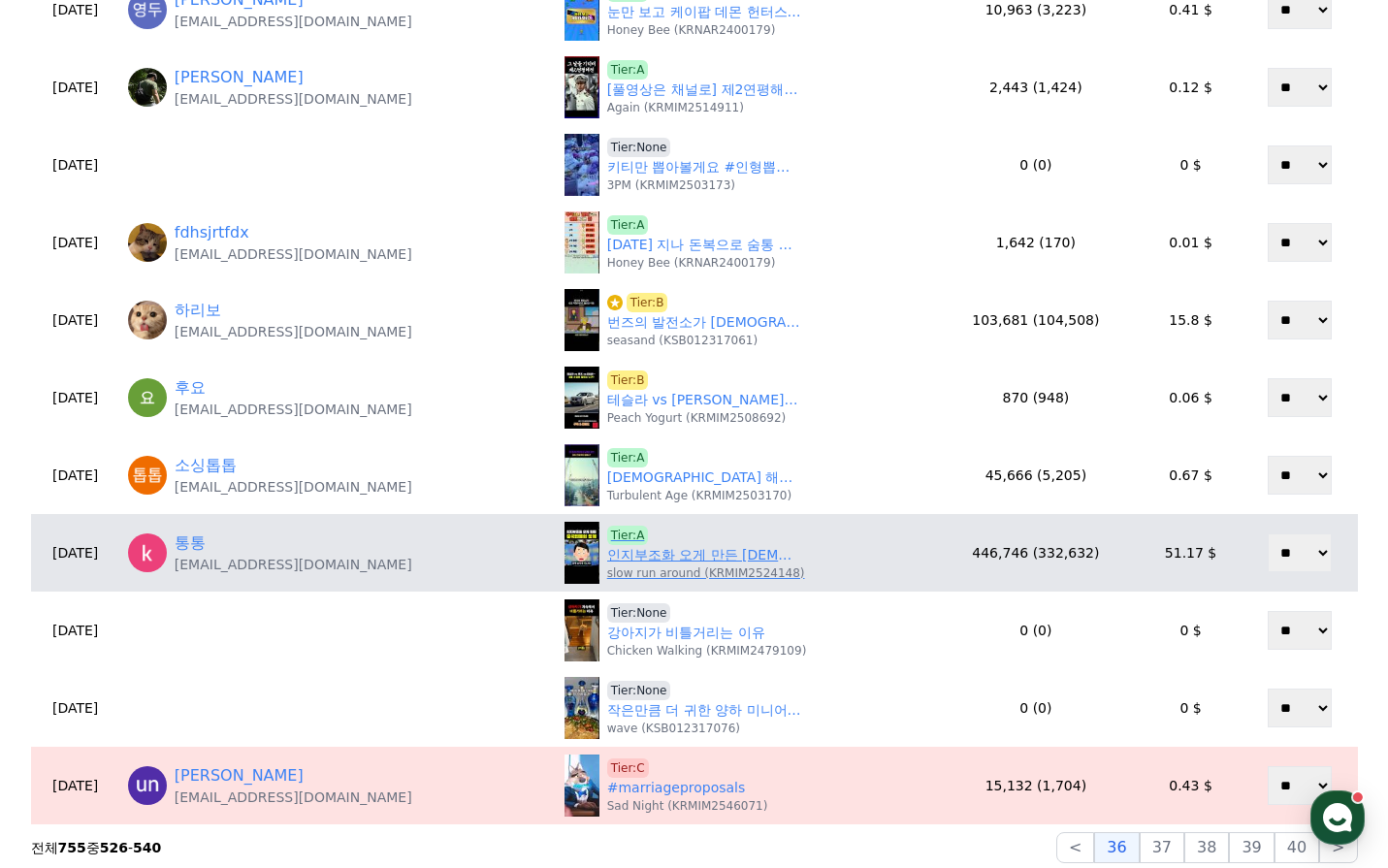
click at [642, 560] on link "인지부조화 오게 만든 중국인들의 정체" at bounding box center [704, 555] width 194 height 21
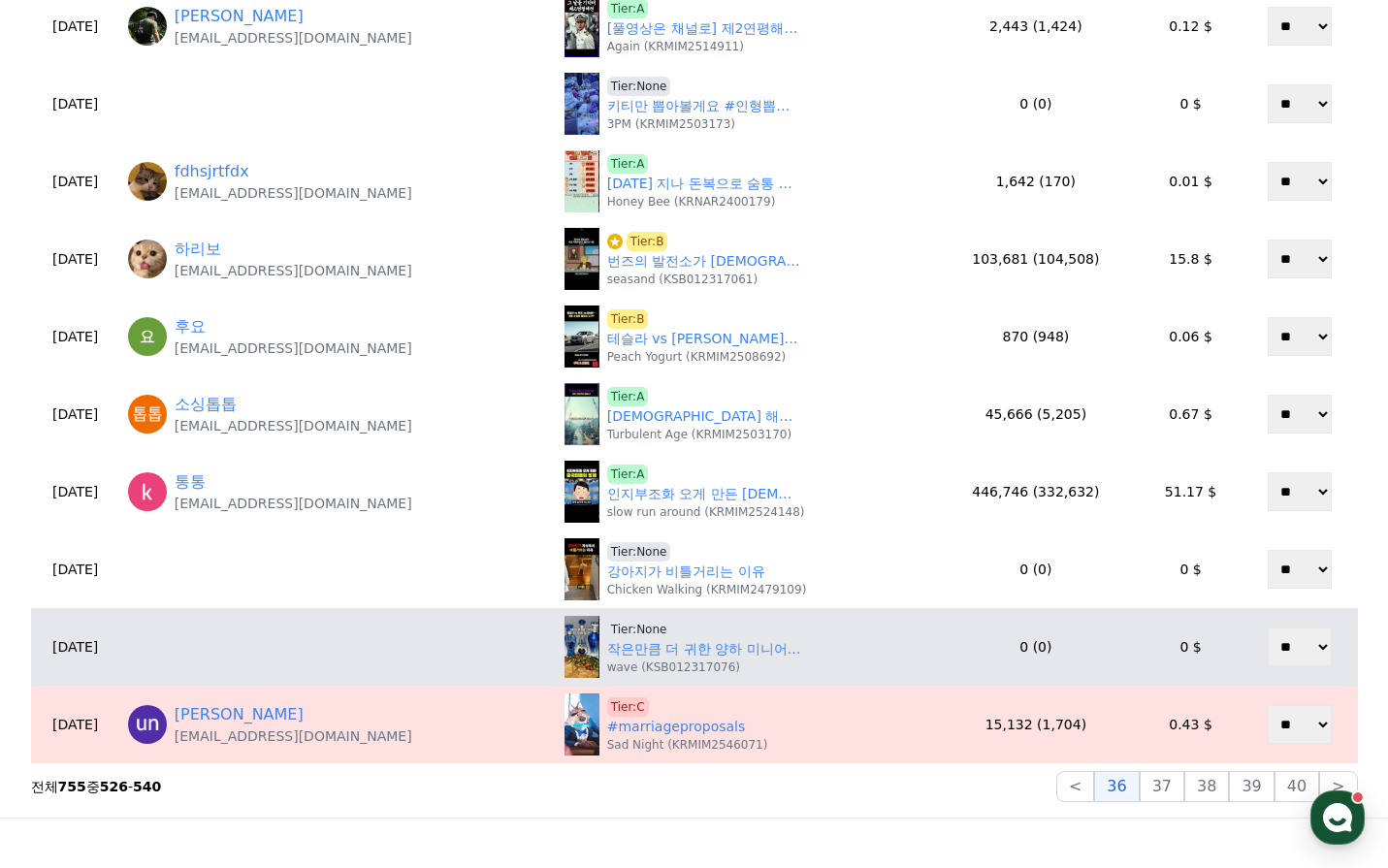
scroll to position [760, 0]
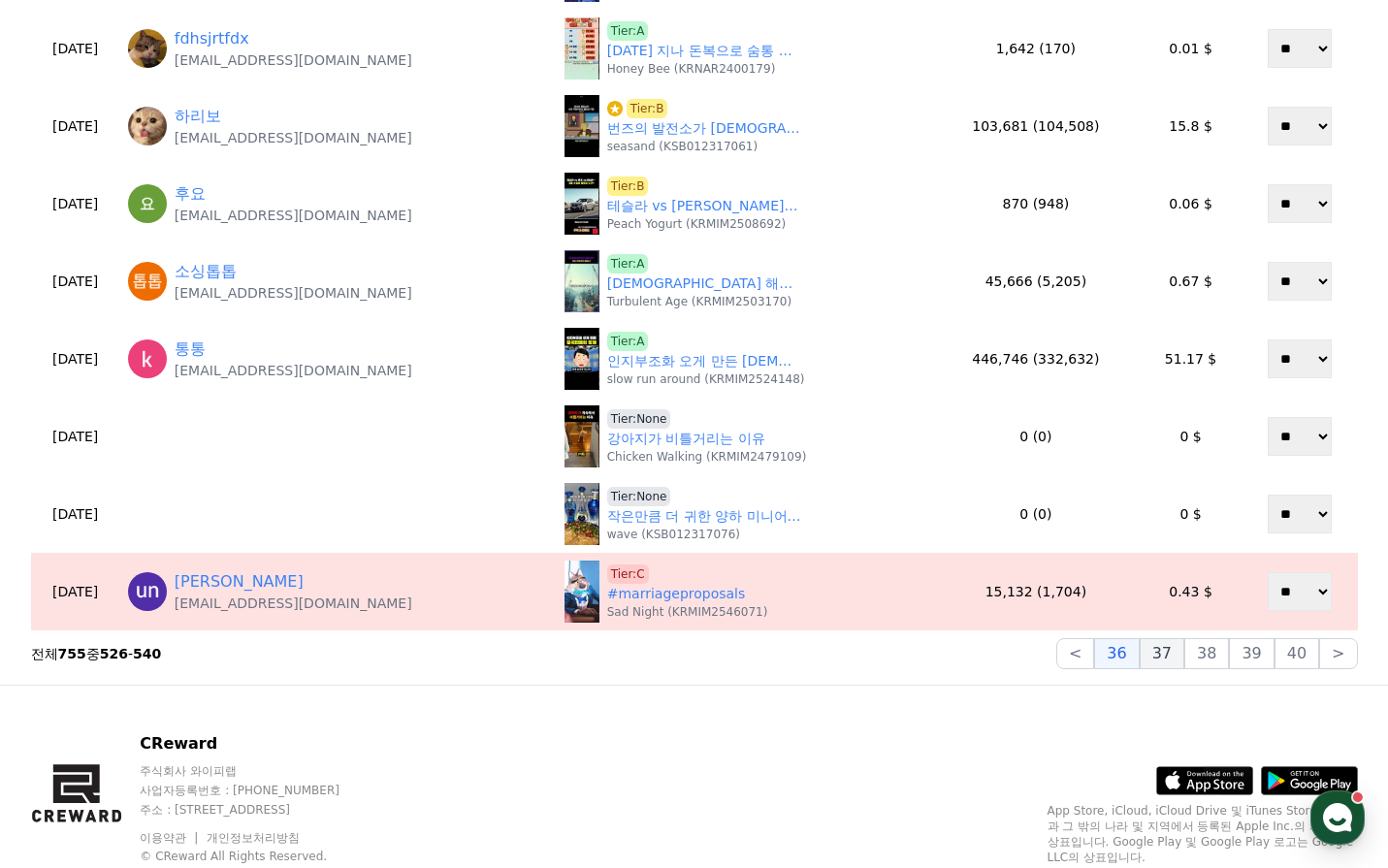
click at [1173, 663] on button "37" at bounding box center [1162, 653] width 44 height 31
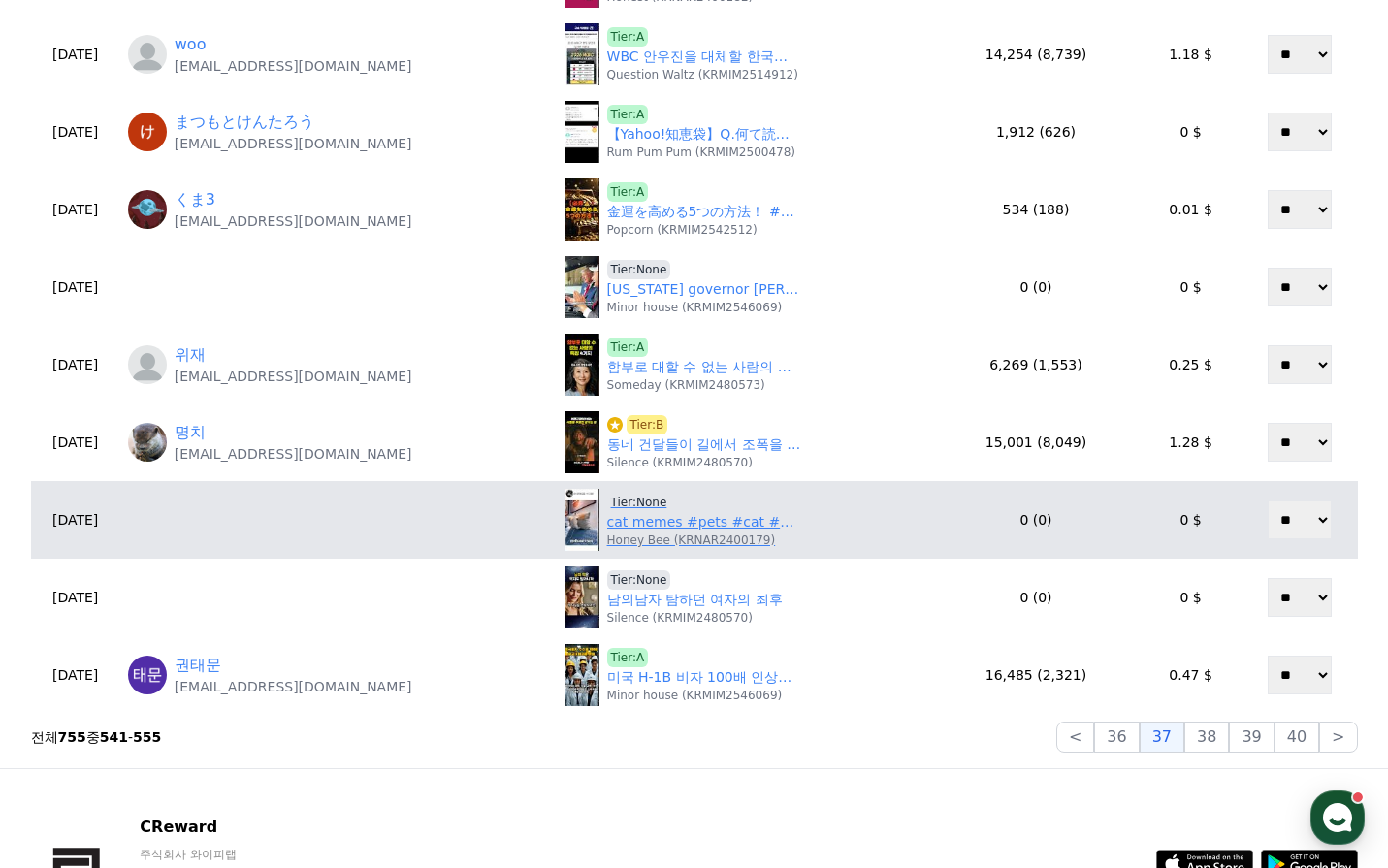
scroll to position [679, 0]
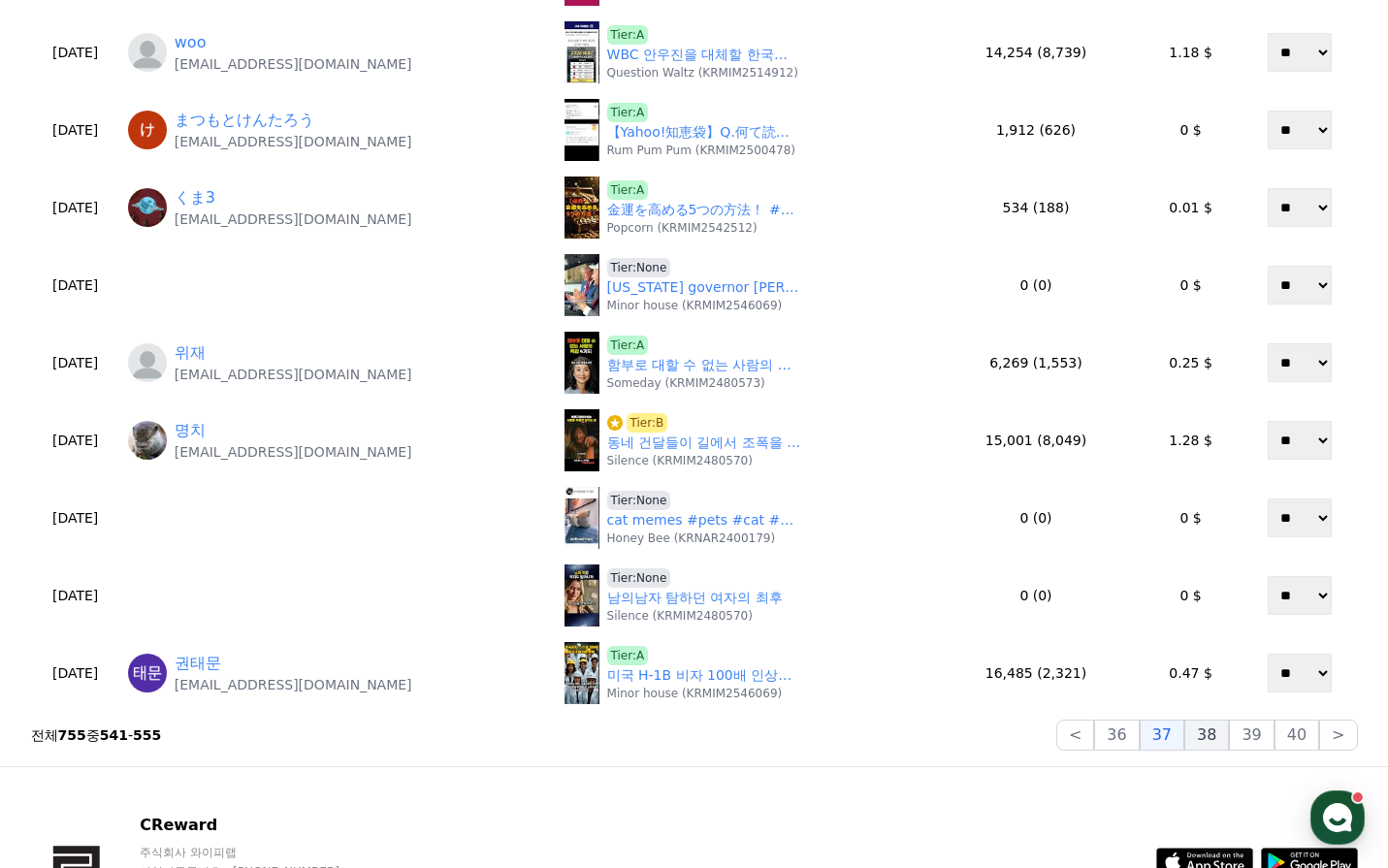
click at [1222, 724] on button "38" at bounding box center [1206, 735] width 44 height 31
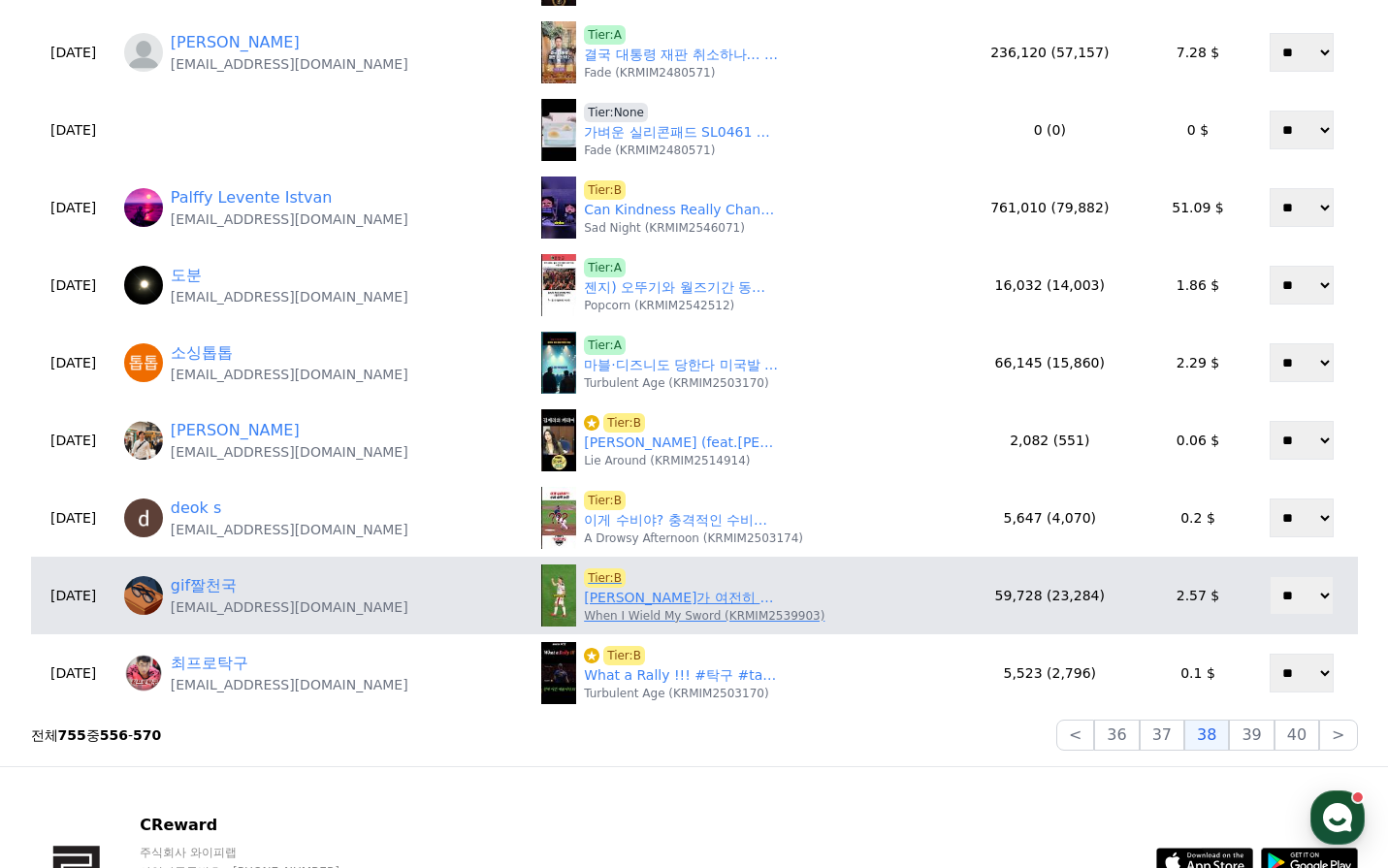
click at [694, 603] on link "루카 모드리치가 여전히 최강인 이유 ❤️" at bounding box center [681, 598] width 194 height 21
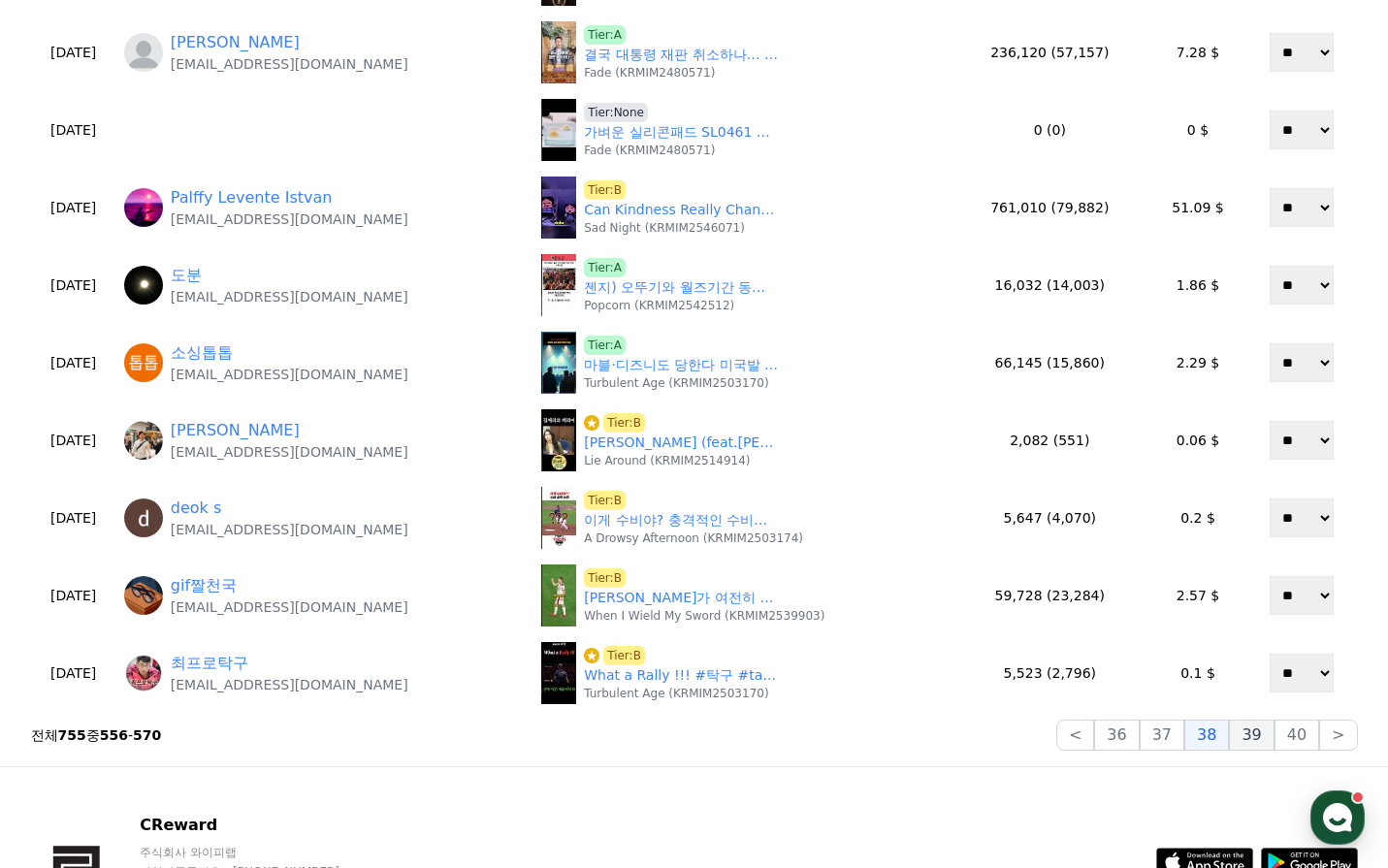
click at [1269, 733] on button "39" at bounding box center [1251, 735] width 44 height 31
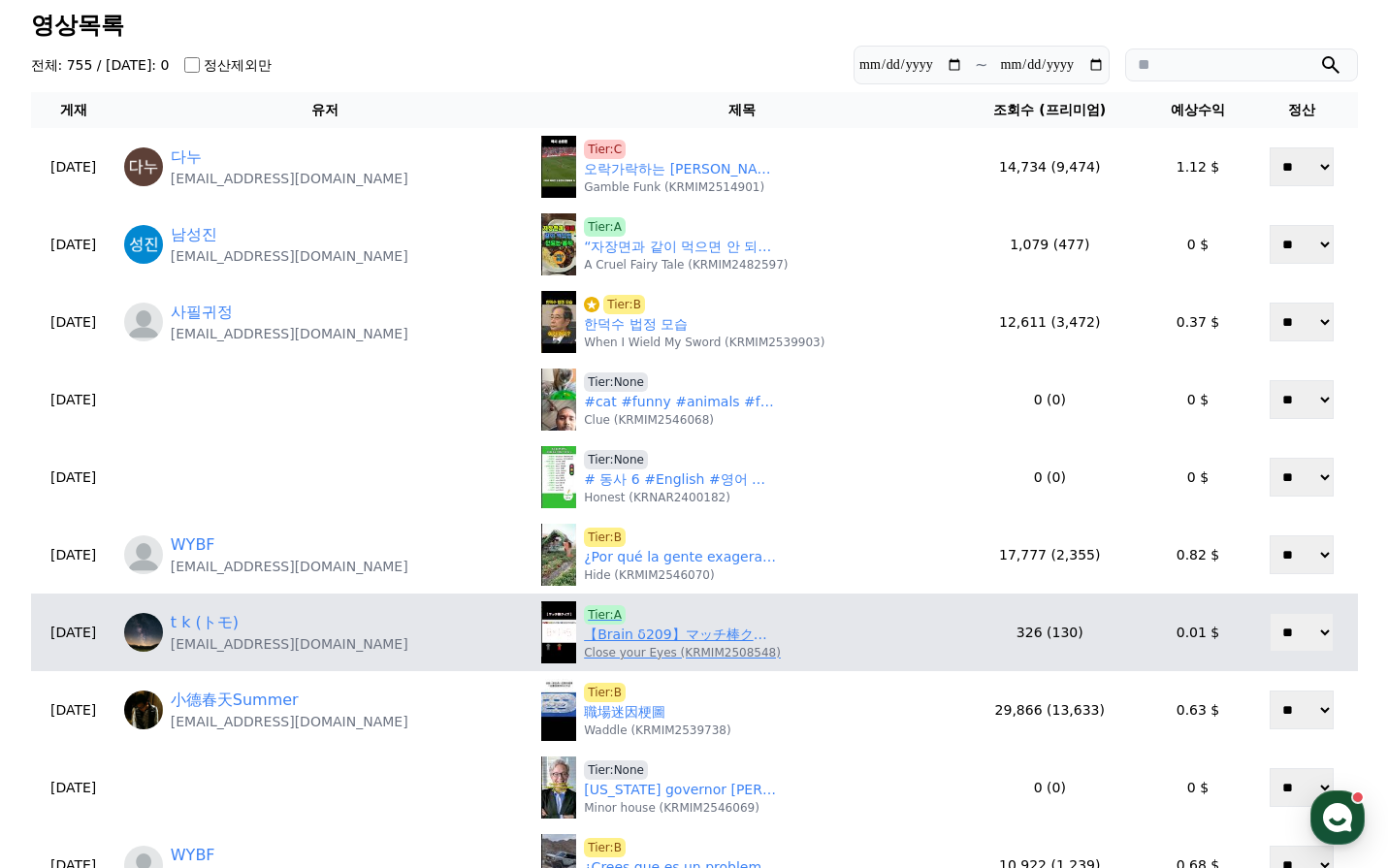
scroll to position [97, 0]
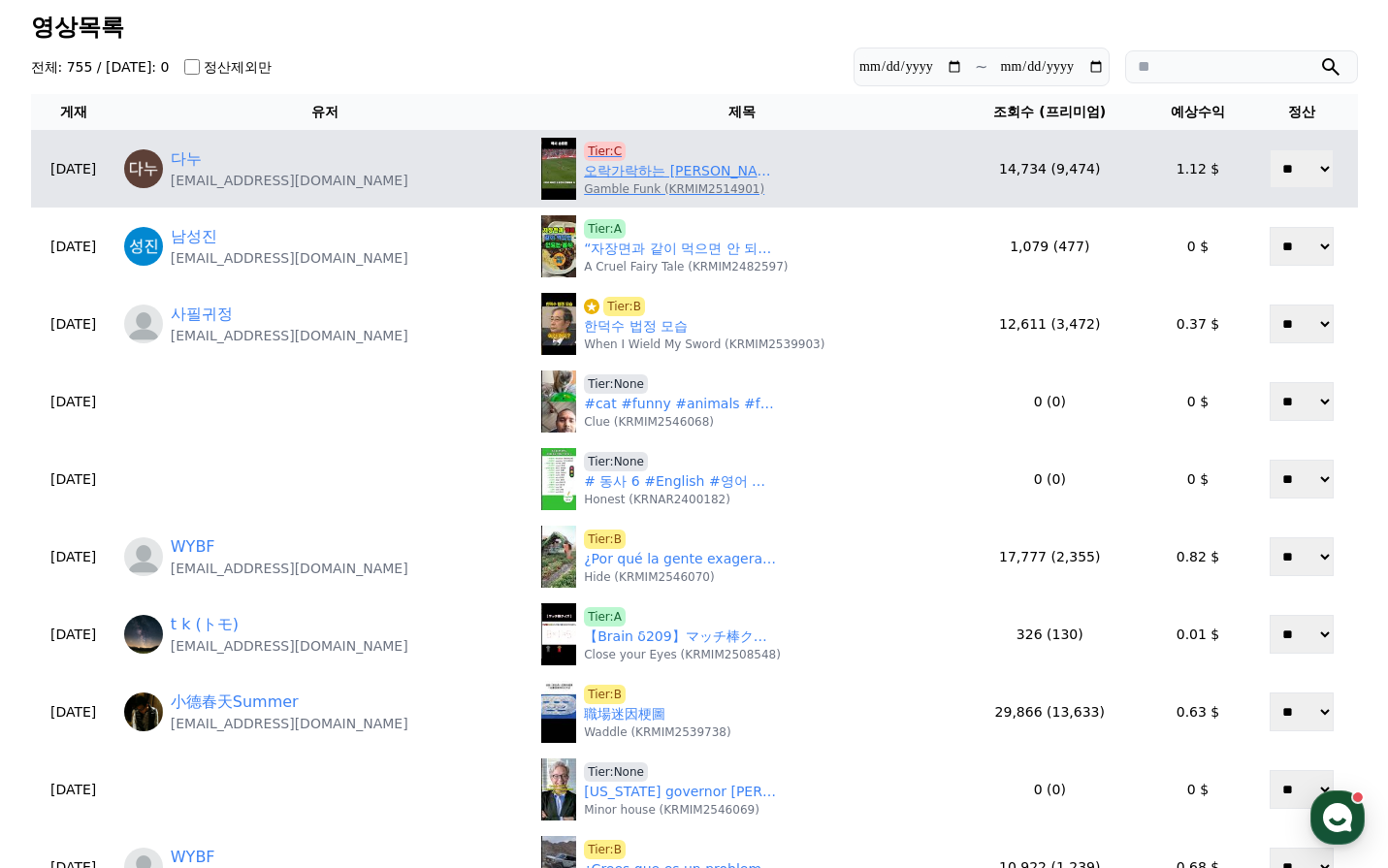
click at [652, 182] on p "Gamble Funk (KRMIM2514901)" at bounding box center [674, 189] width 181 height 16
click at [645, 183] on p "Gamble Funk (KRMIM2514901)" at bounding box center [674, 189] width 181 height 16
click at [640, 173] on link "오락가락하는 김민재" at bounding box center [681, 171] width 194 height 21
click at [588, 150] on span "Tier:C" at bounding box center [605, 151] width 42 height 20
drag, startPoint x: 363, startPoint y: 170, endPoint x: 348, endPoint y: 187, distance: 22.7
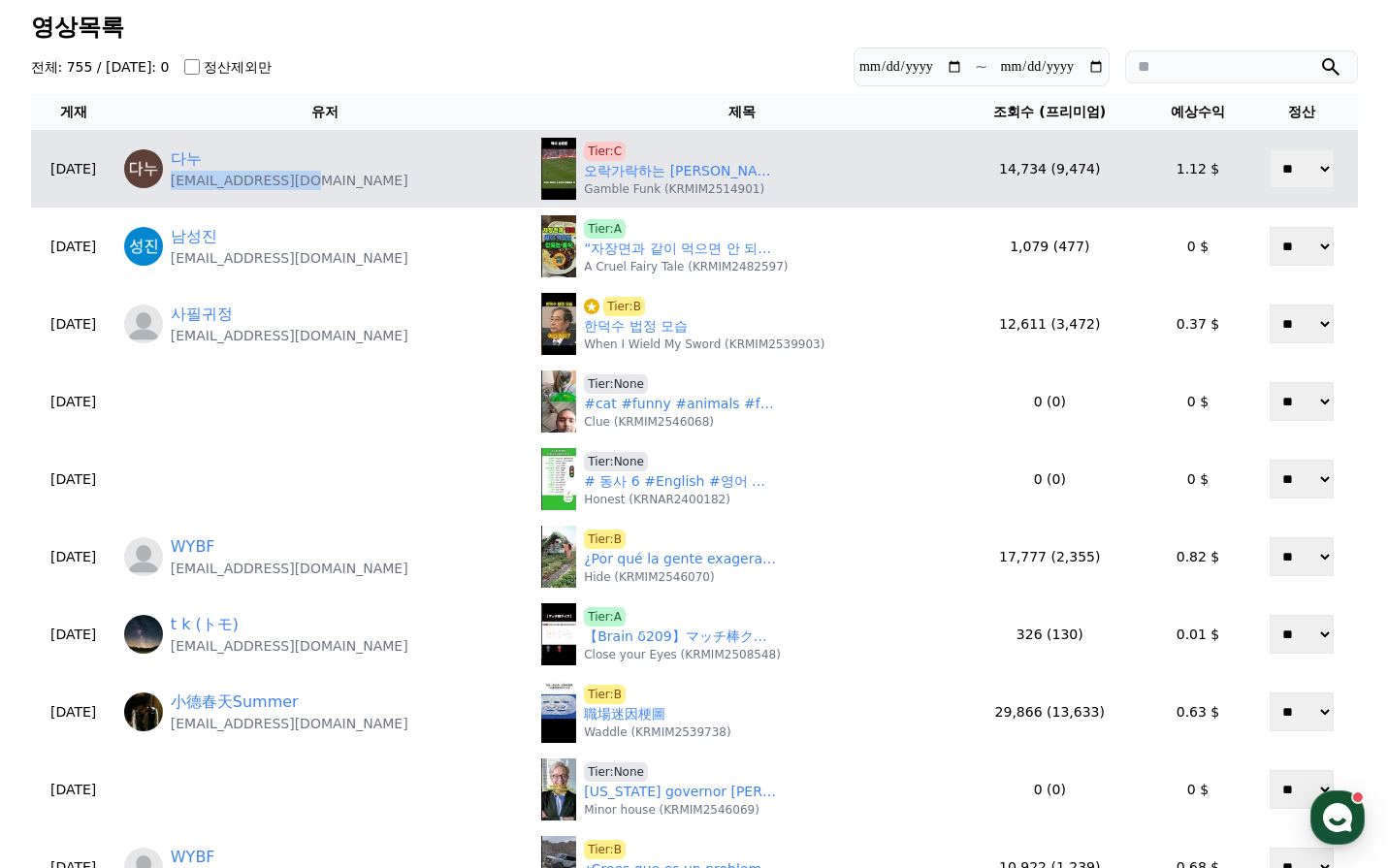
click at [348, 187] on div "다누 eksn6210@gmail.com" at bounding box center [325, 168] width 401 height 43
copy div "다누 eksn6210@gmail.com"
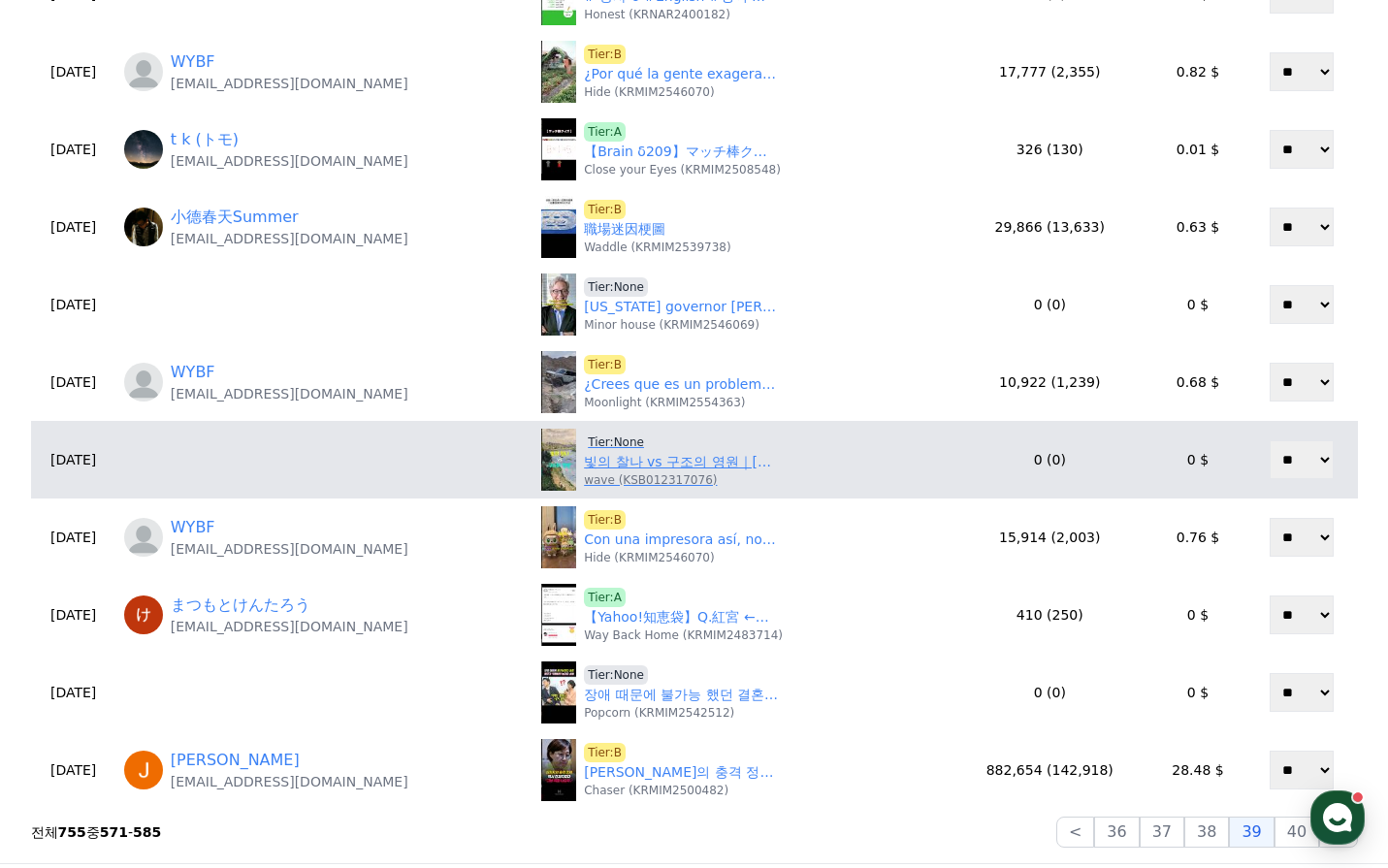
scroll to position [679, 0]
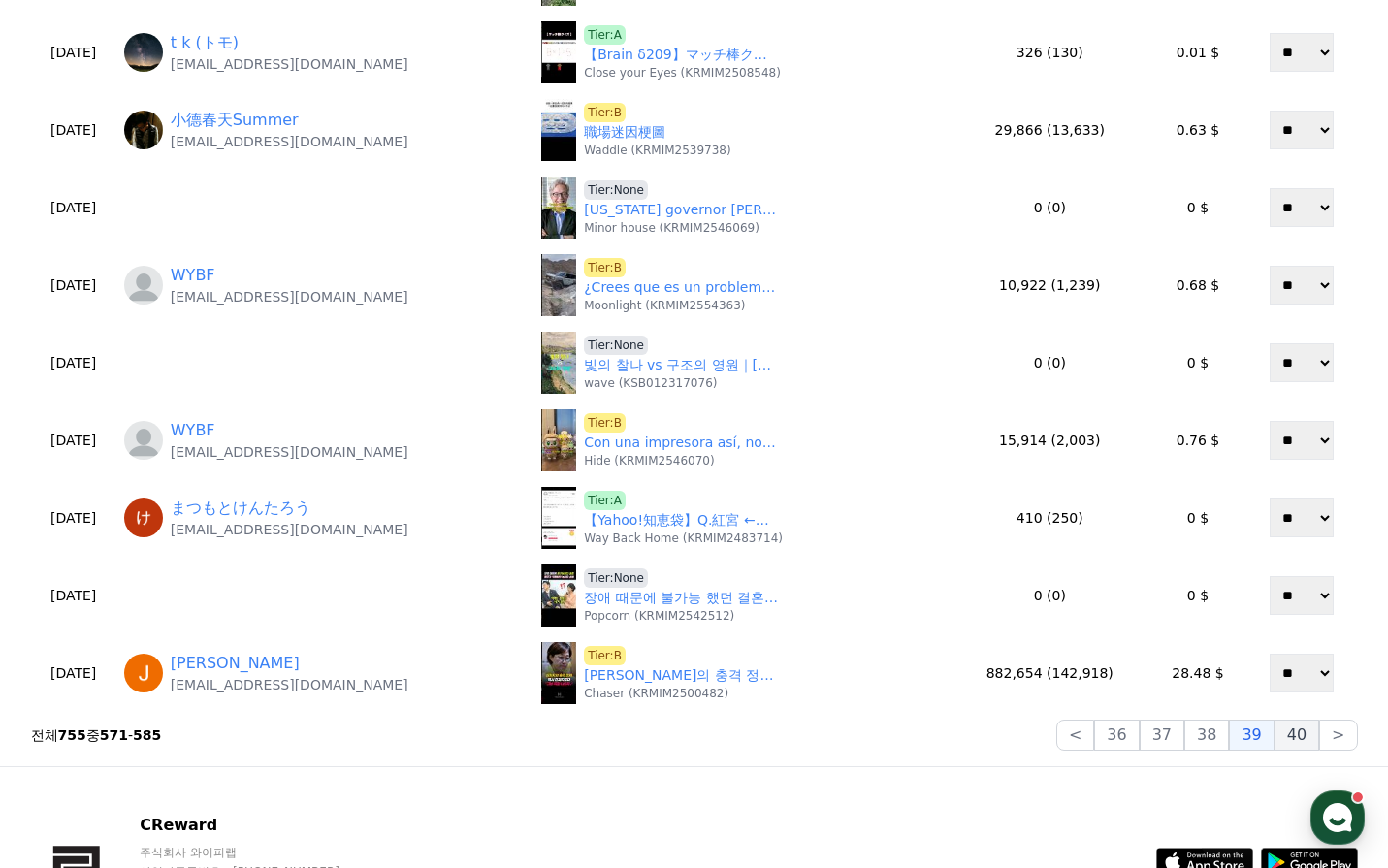
click at [1286, 735] on button "40" at bounding box center [1296, 735] width 44 height 31
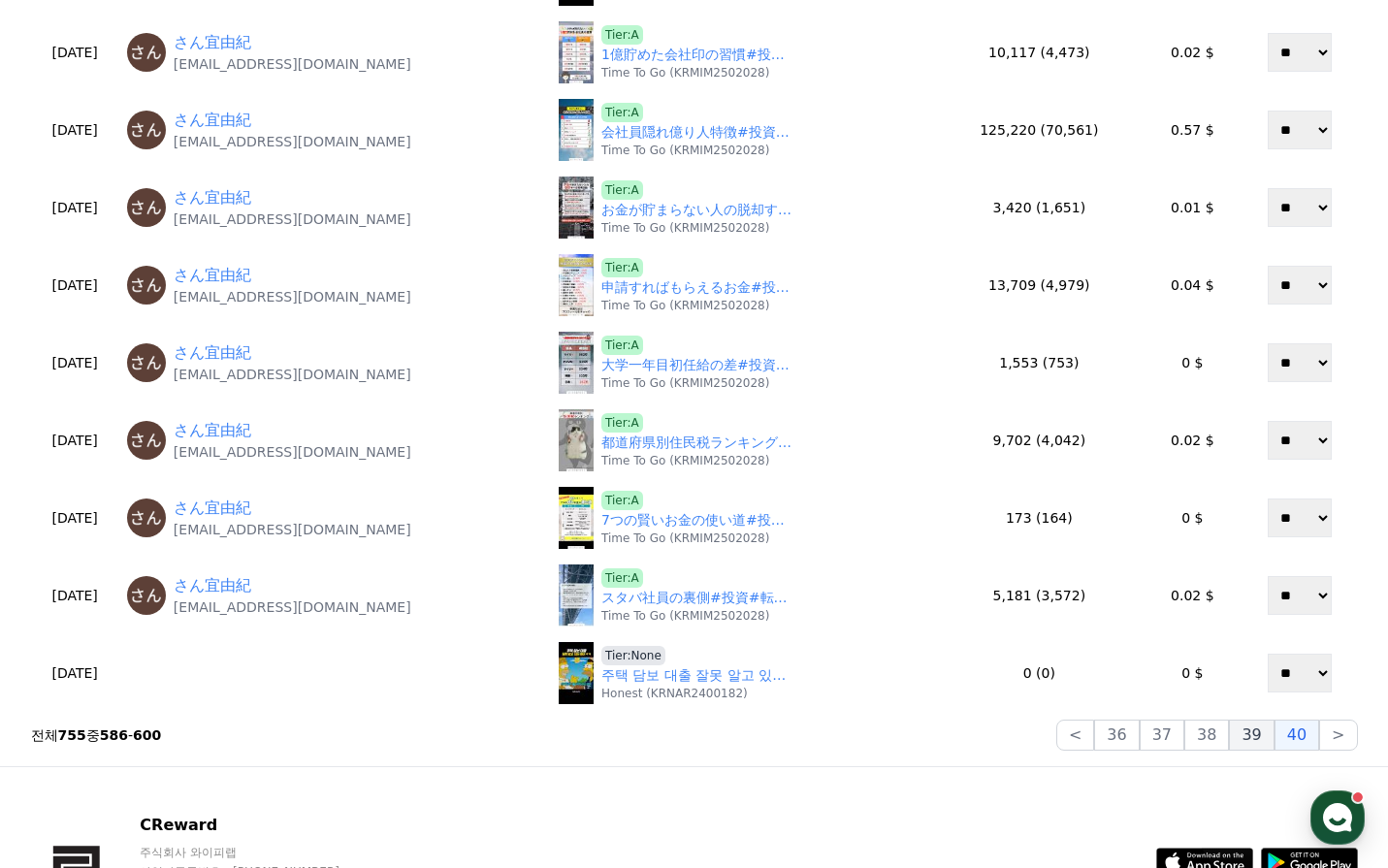
click at [1264, 741] on button "39" at bounding box center [1251, 735] width 44 height 31
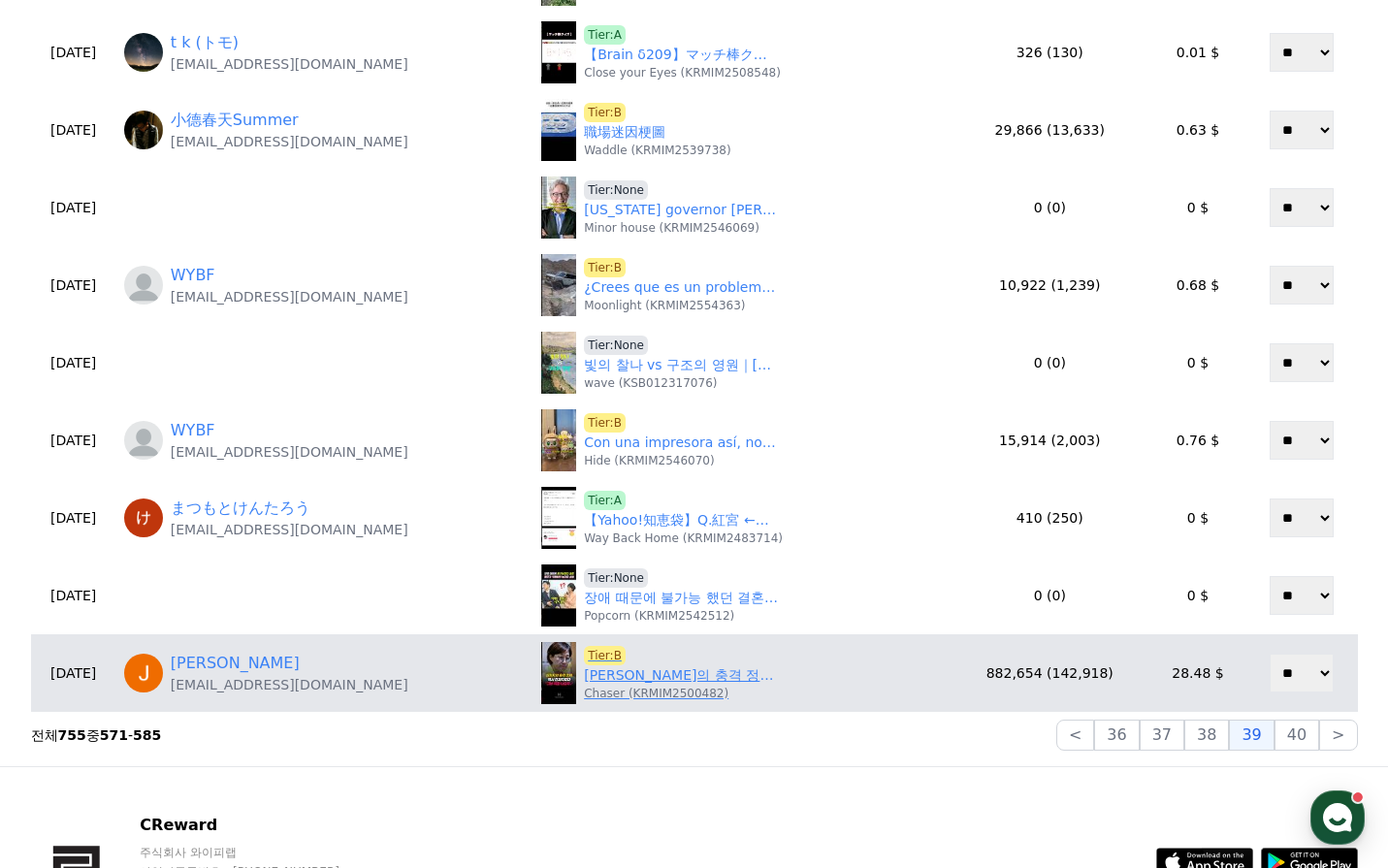
click at [718, 675] on link "김현지의 충격 정체, 역시 전과자였다" at bounding box center [681, 675] width 194 height 21
click at [584, 674] on link "김현지의 충격 정체, 역시 전과자였다" at bounding box center [681, 675] width 194 height 21
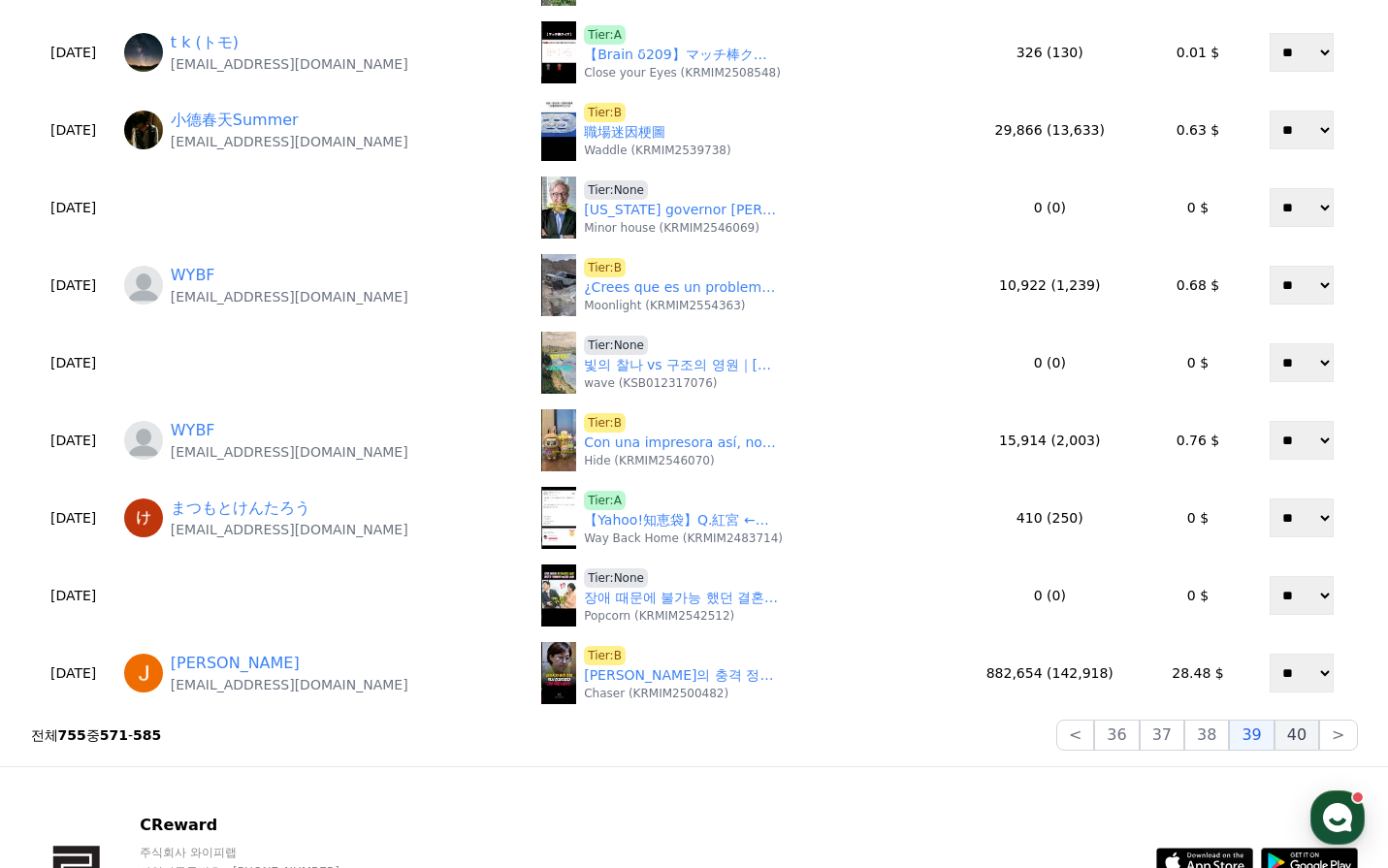
click at [1291, 743] on button "40" at bounding box center [1296, 735] width 44 height 31
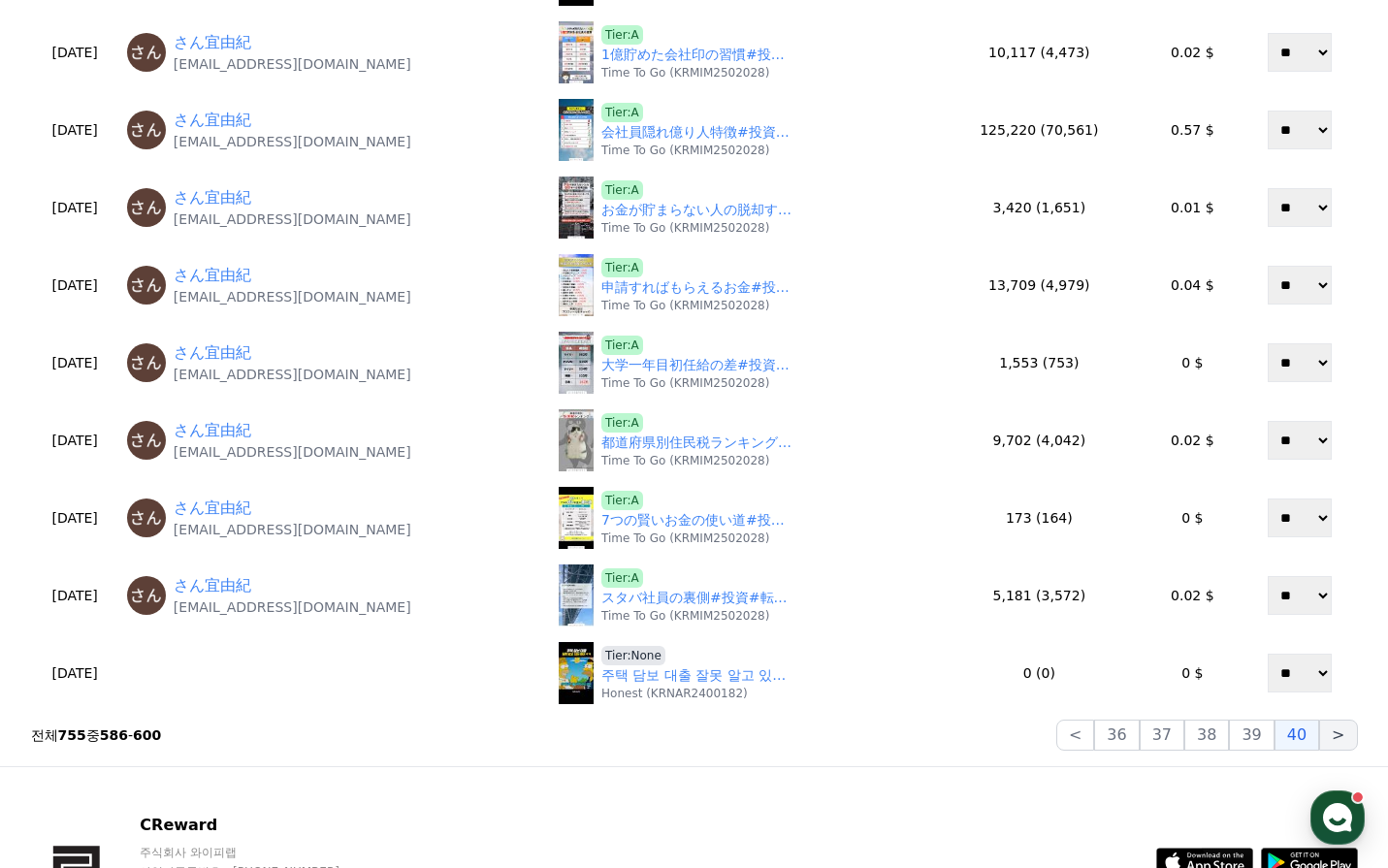
click at [1340, 729] on button ">" at bounding box center [1338, 735] width 38 height 31
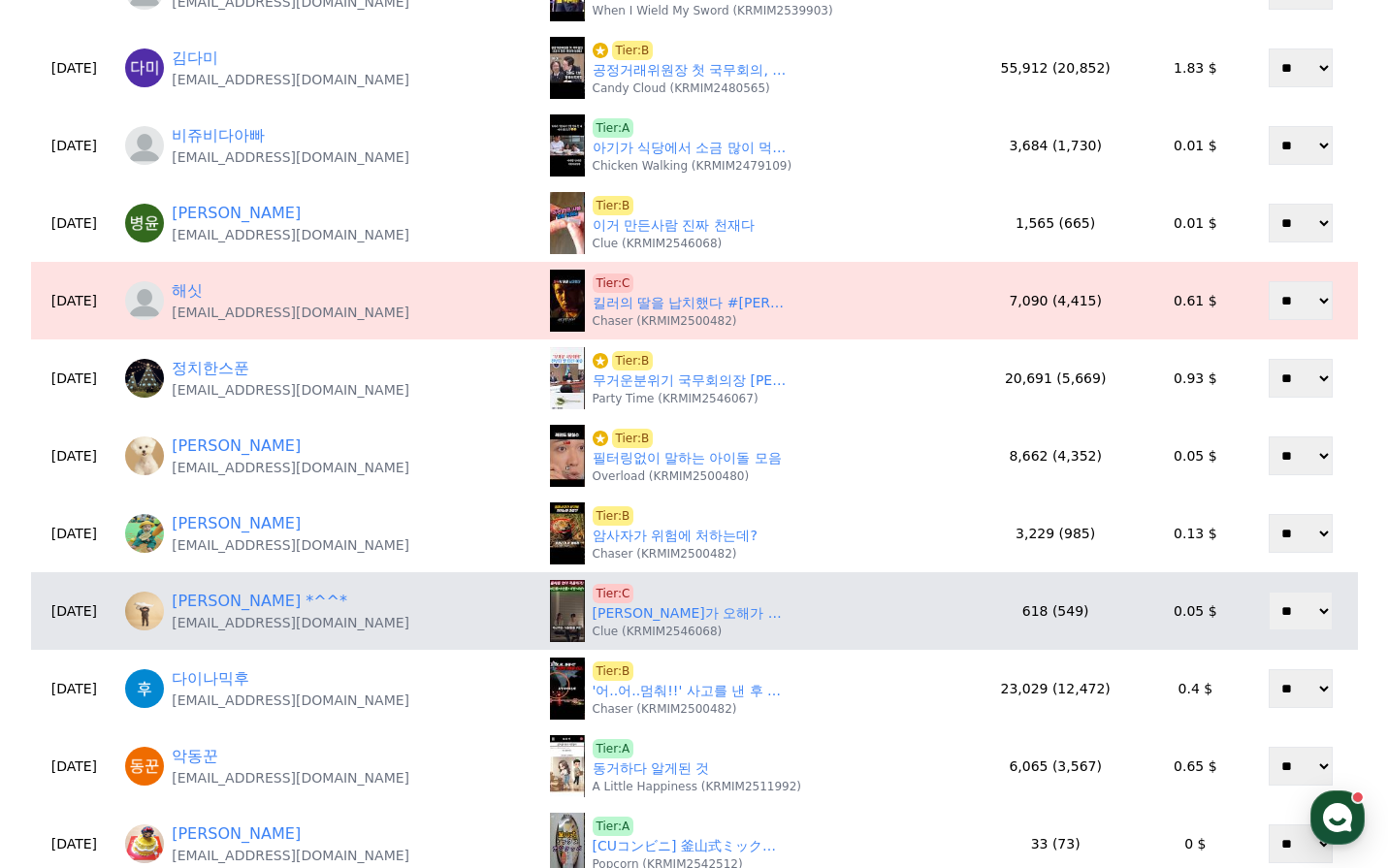
scroll to position [388, 0]
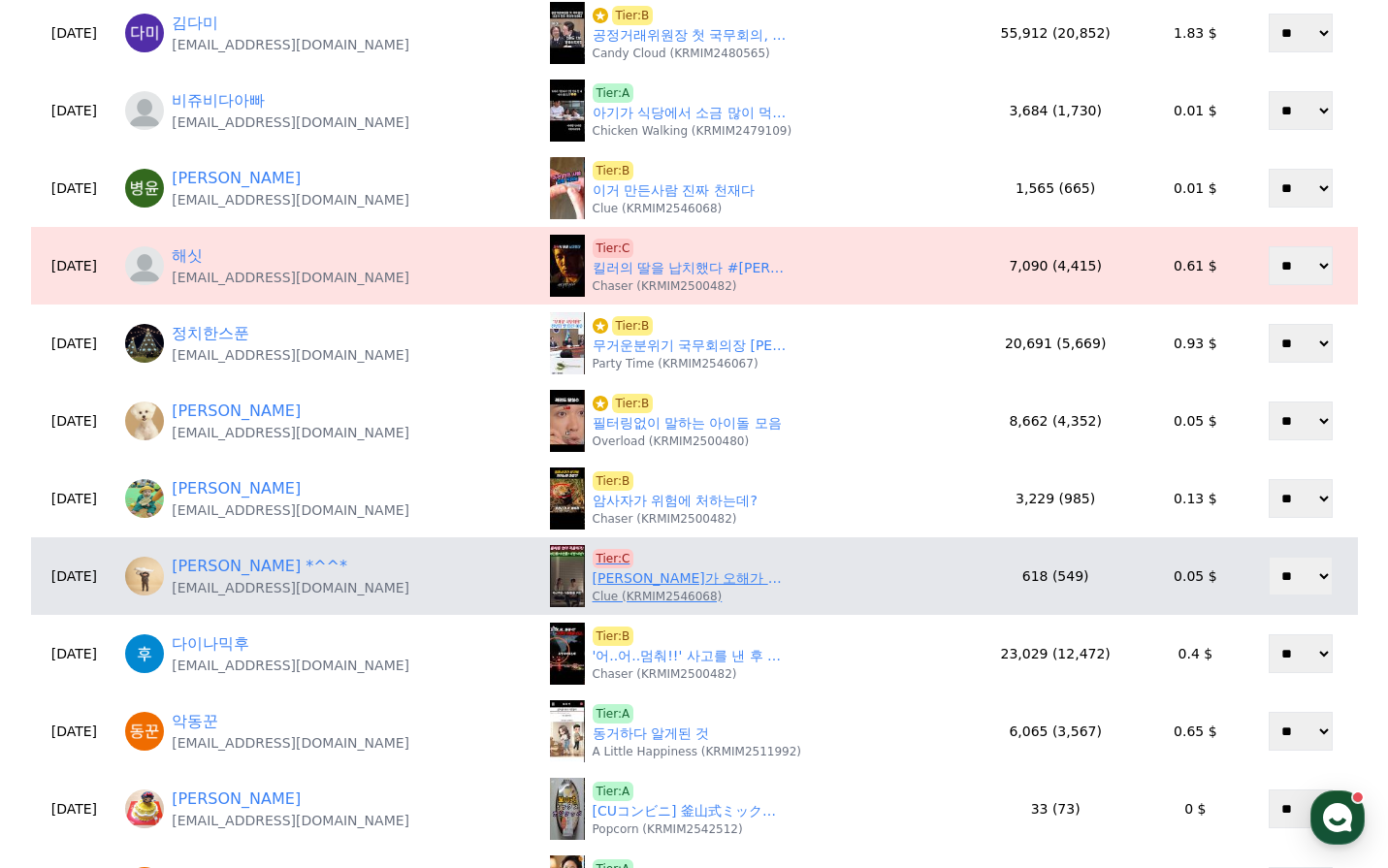
click at [600, 578] on link "뮌가 오해가 있는듯요?착각했습니다.#드라마 #로맨스 #코미디 #사내연애 #혐관 #로코 #복수 #사이다 #숏드라마 #쇼츠" at bounding box center [690, 578] width 194 height 21
click at [593, 557] on span "Tier:C" at bounding box center [614, 559] width 42 height 20
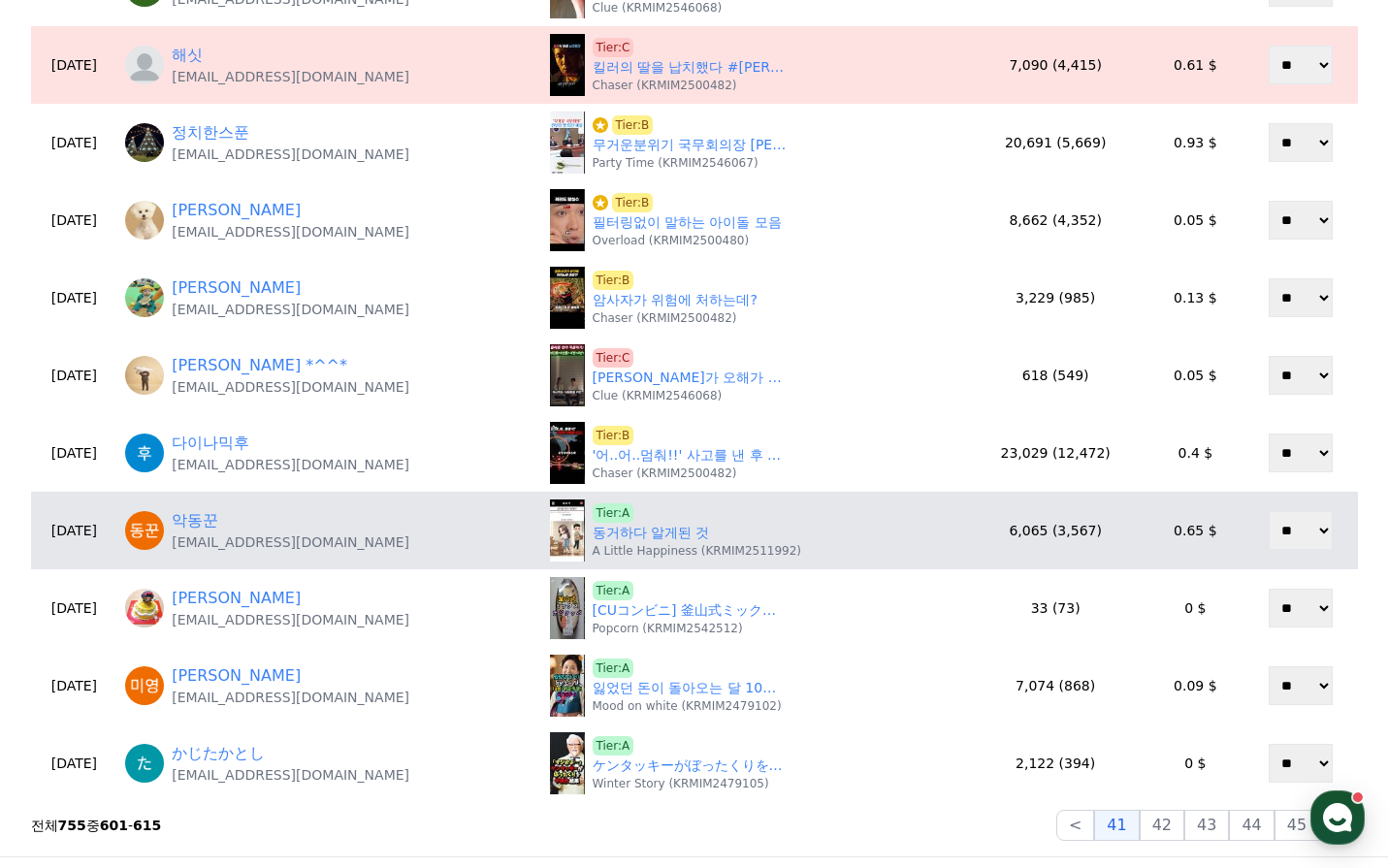
scroll to position [776, 0]
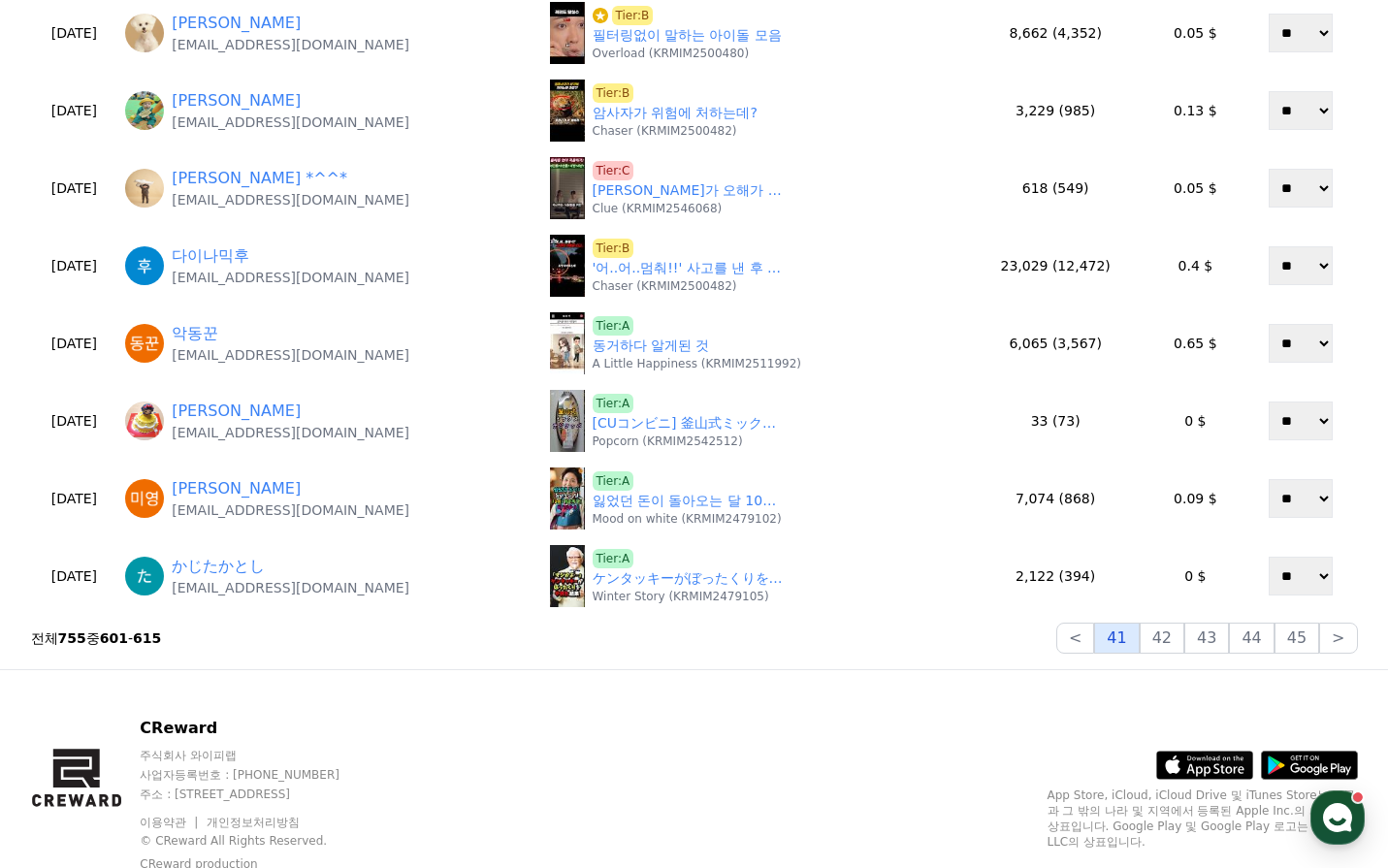
click at [1138, 637] on button "41" at bounding box center [1116, 638] width 44 height 31
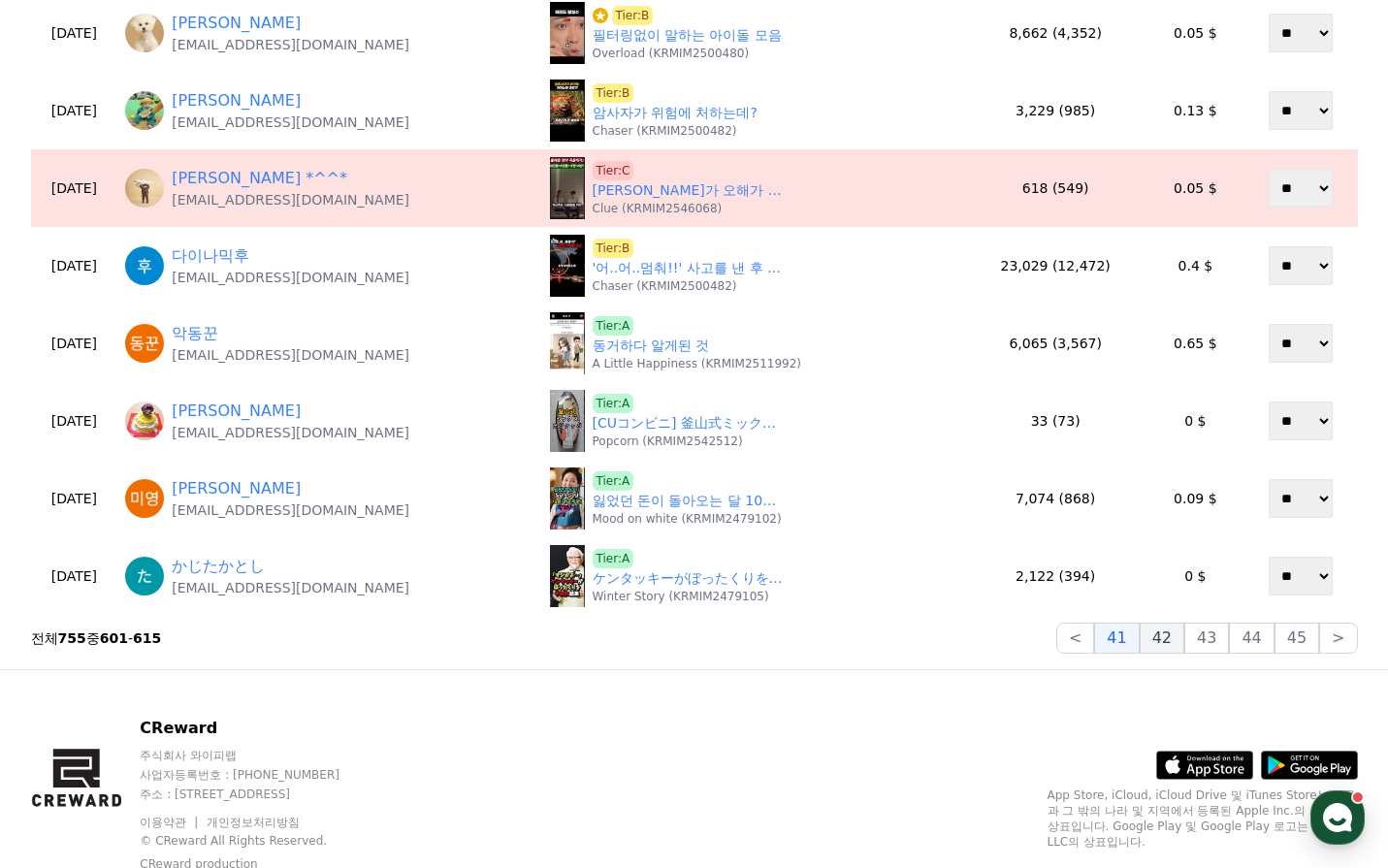
click at [1171, 639] on button "42" at bounding box center [1162, 638] width 44 height 31
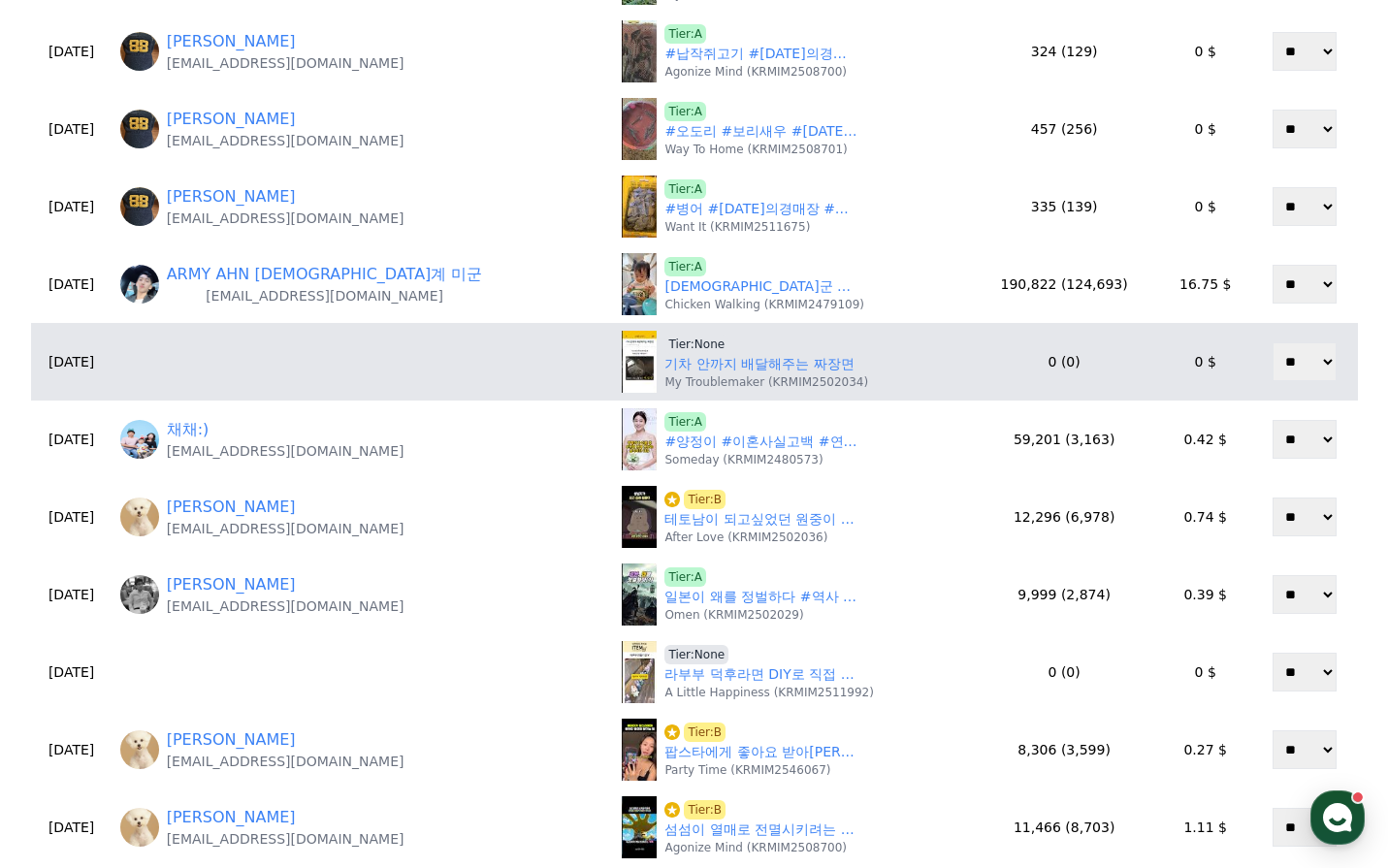
scroll to position [485, 0]
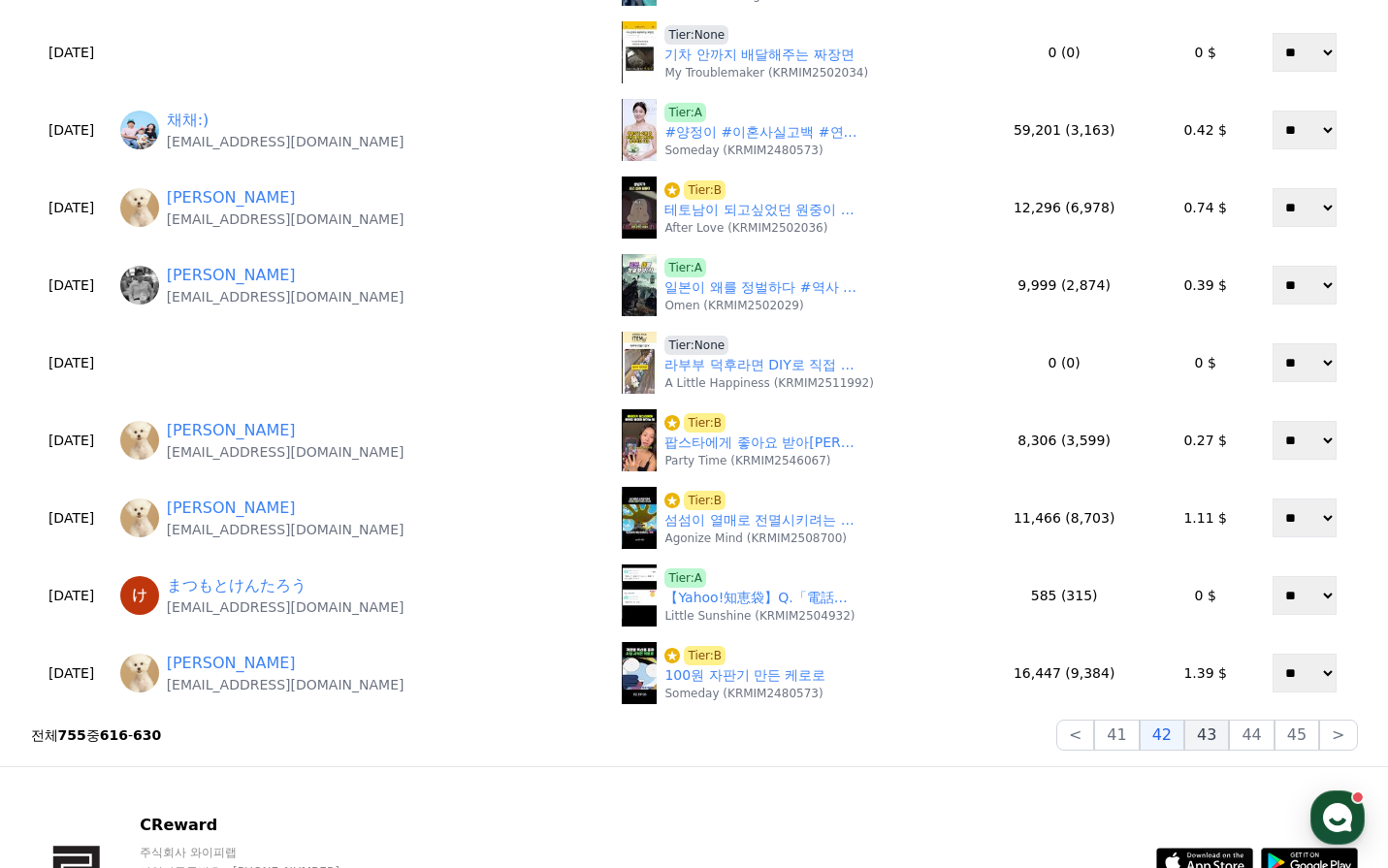
click at [1229, 738] on button "43" at bounding box center [1206, 735] width 44 height 31
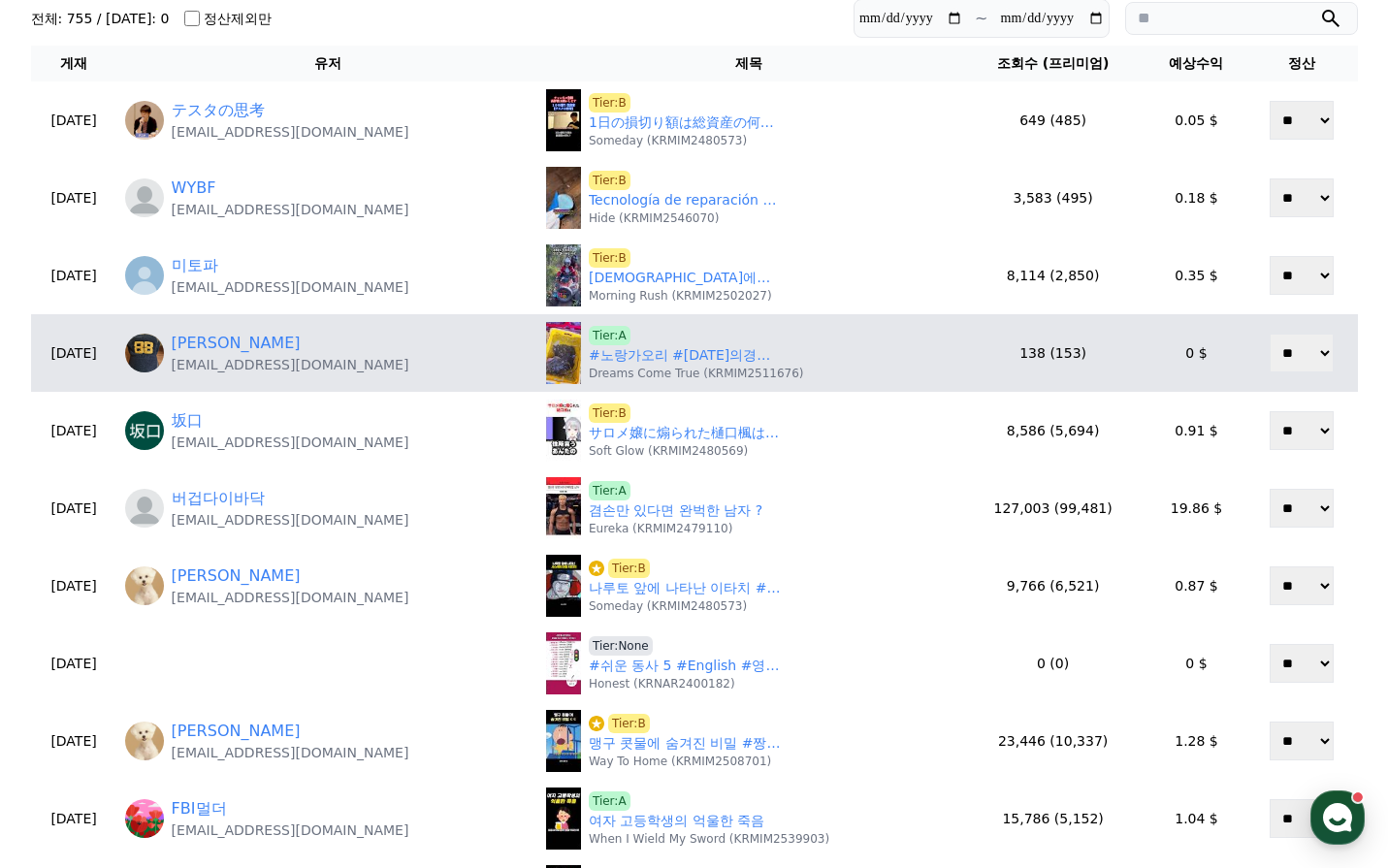
scroll to position [194, 0]
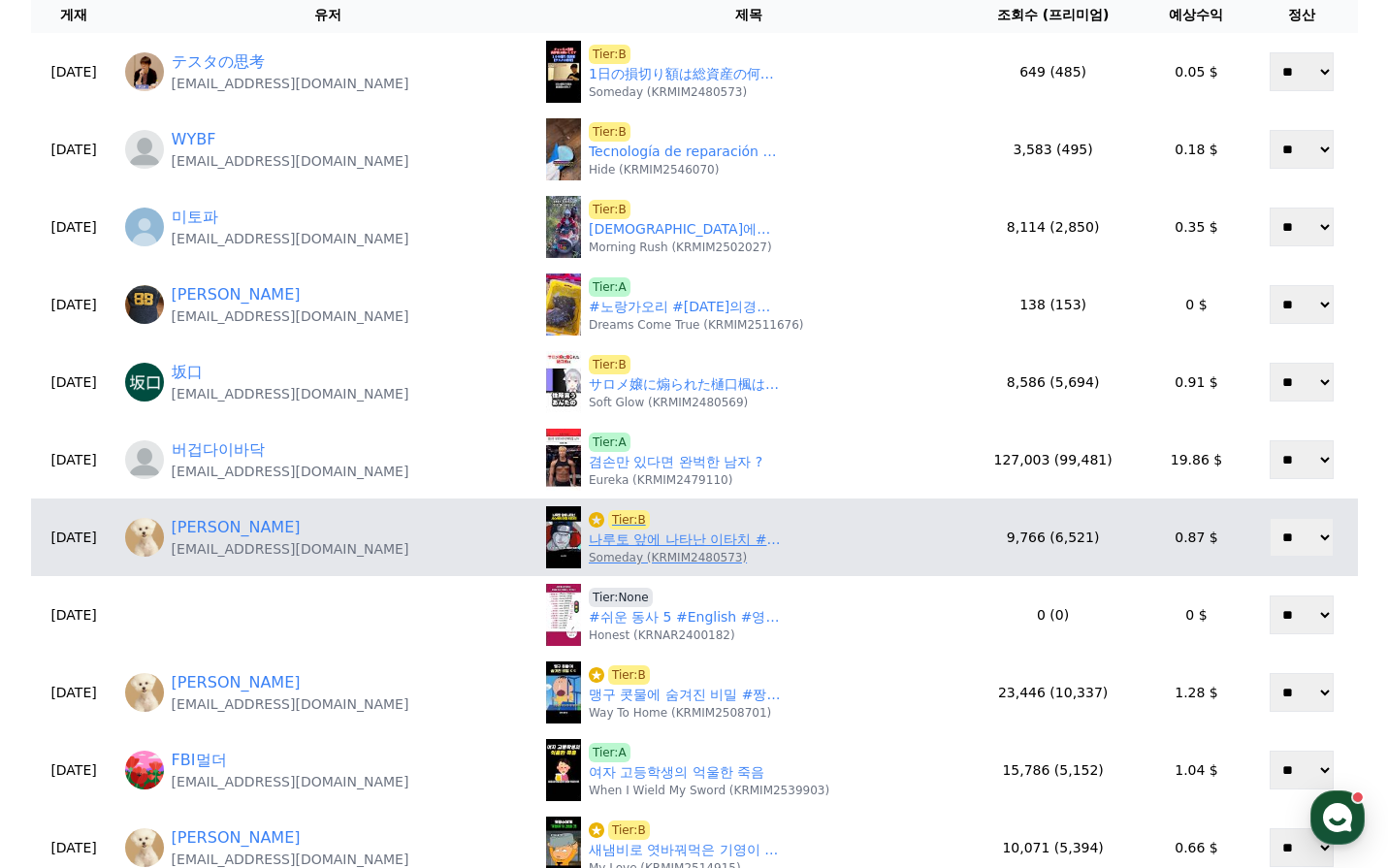
click at [681, 532] on link "나루토 앞에 나타난 이타치 #나루토 #naruto" at bounding box center [686, 540] width 194 height 21
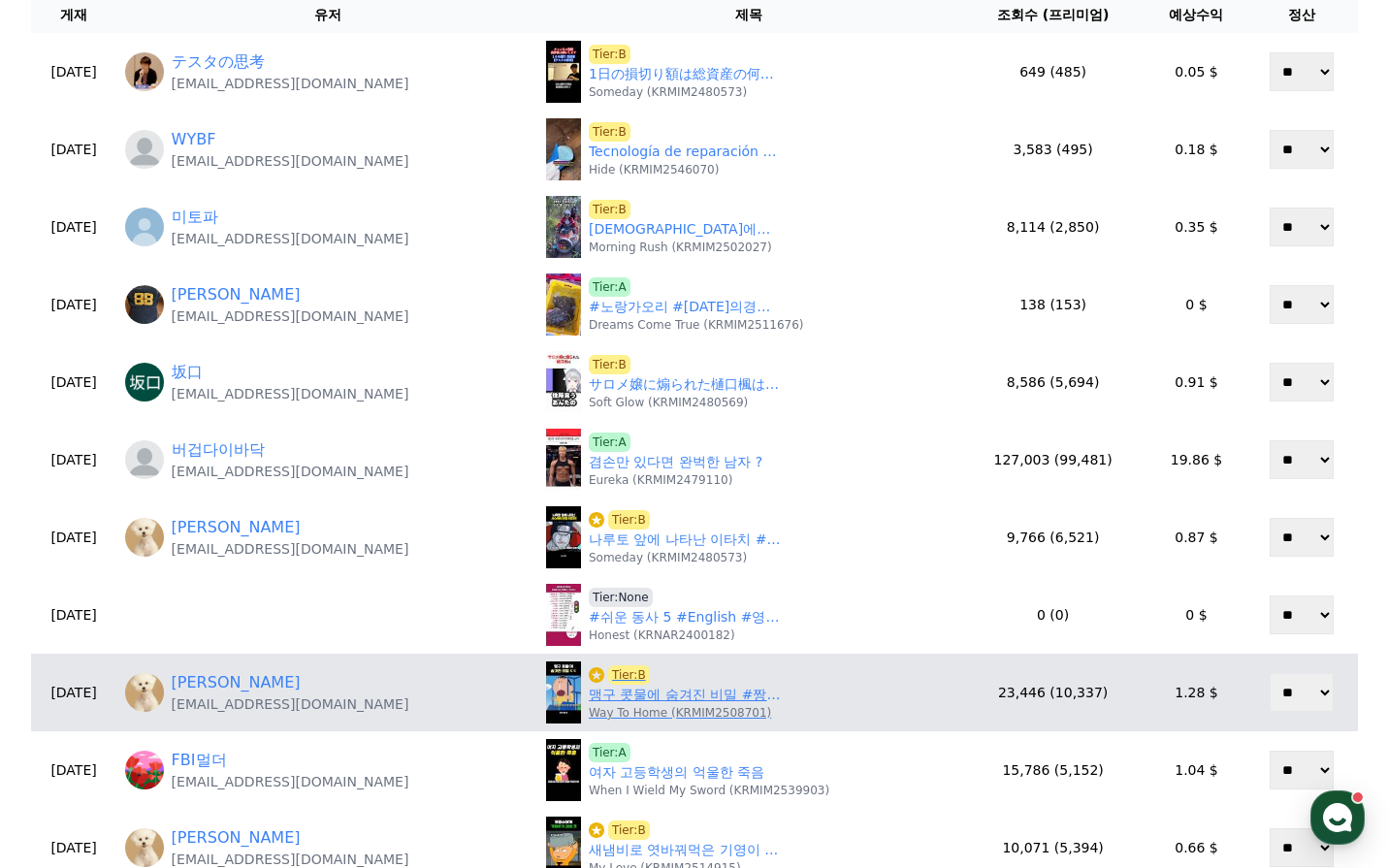
click at [654, 699] on link "맹구 콧물에 숨겨진 비밀 #짱구는못말려" at bounding box center [686, 695] width 194 height 21
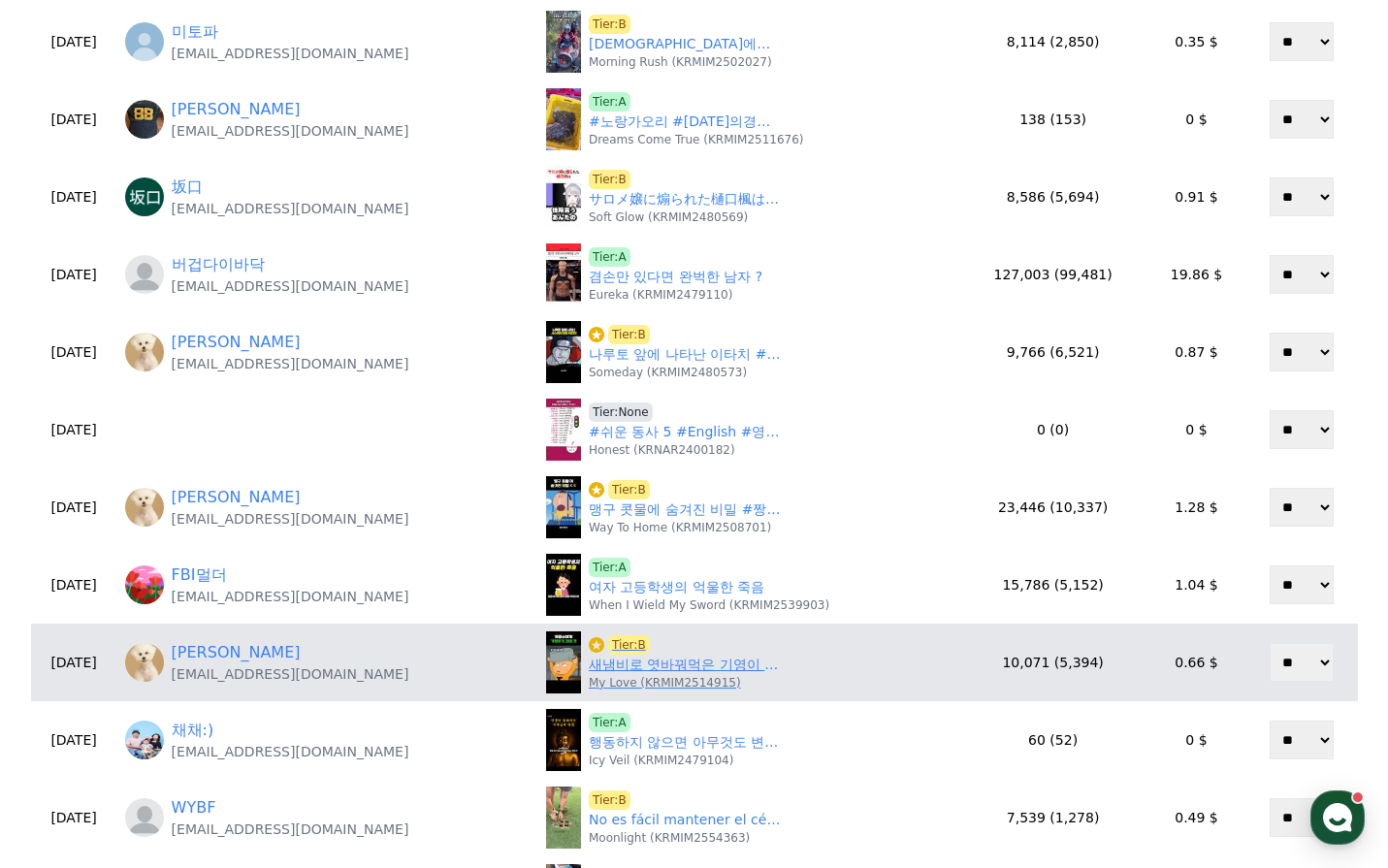
scroll to position [388, 0]
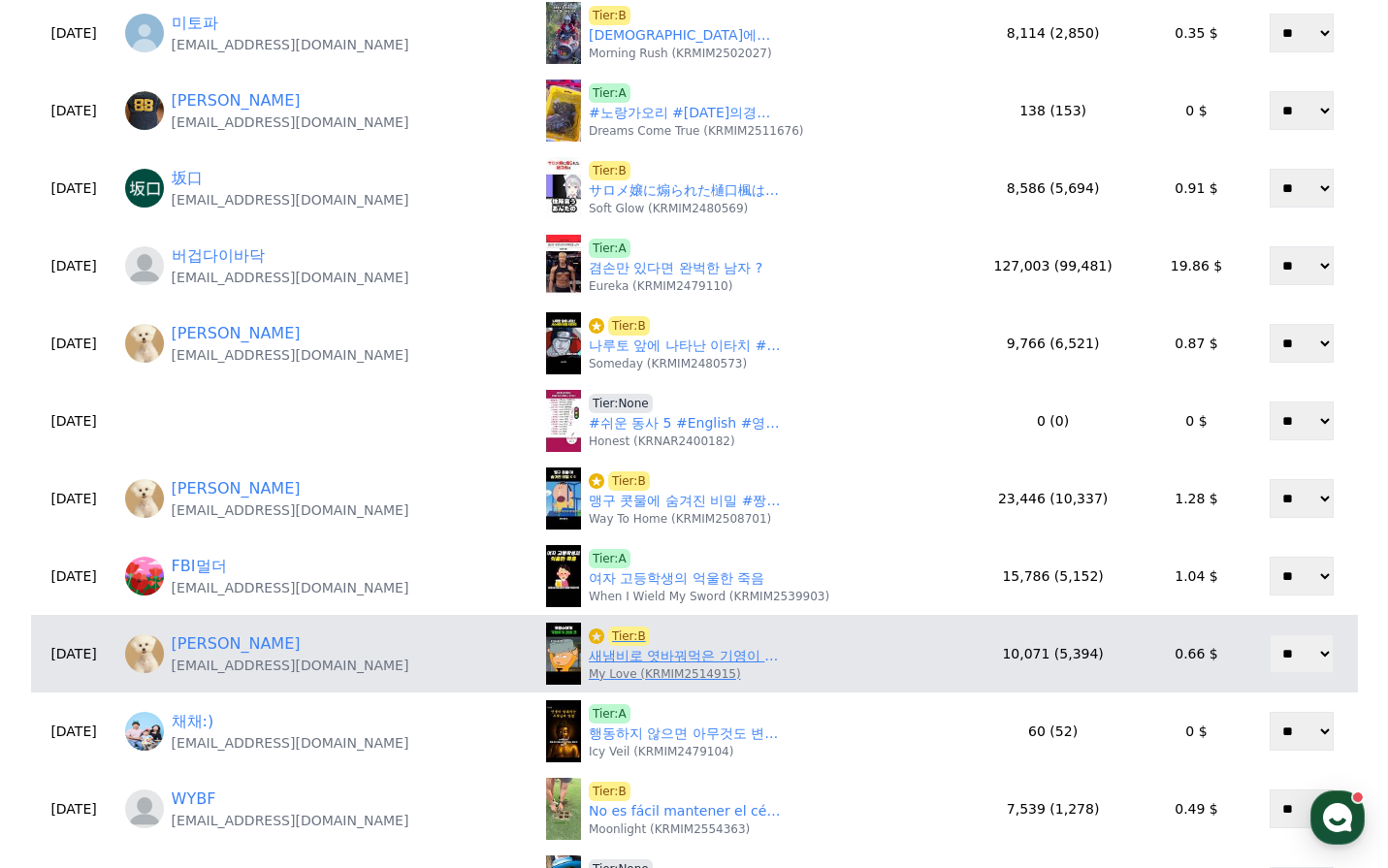
click at [640, 663] on link "새냄비로 엿바꿔먹은 기영이 #검정고무신" at bounding box center [686, 655] width 194 height 21
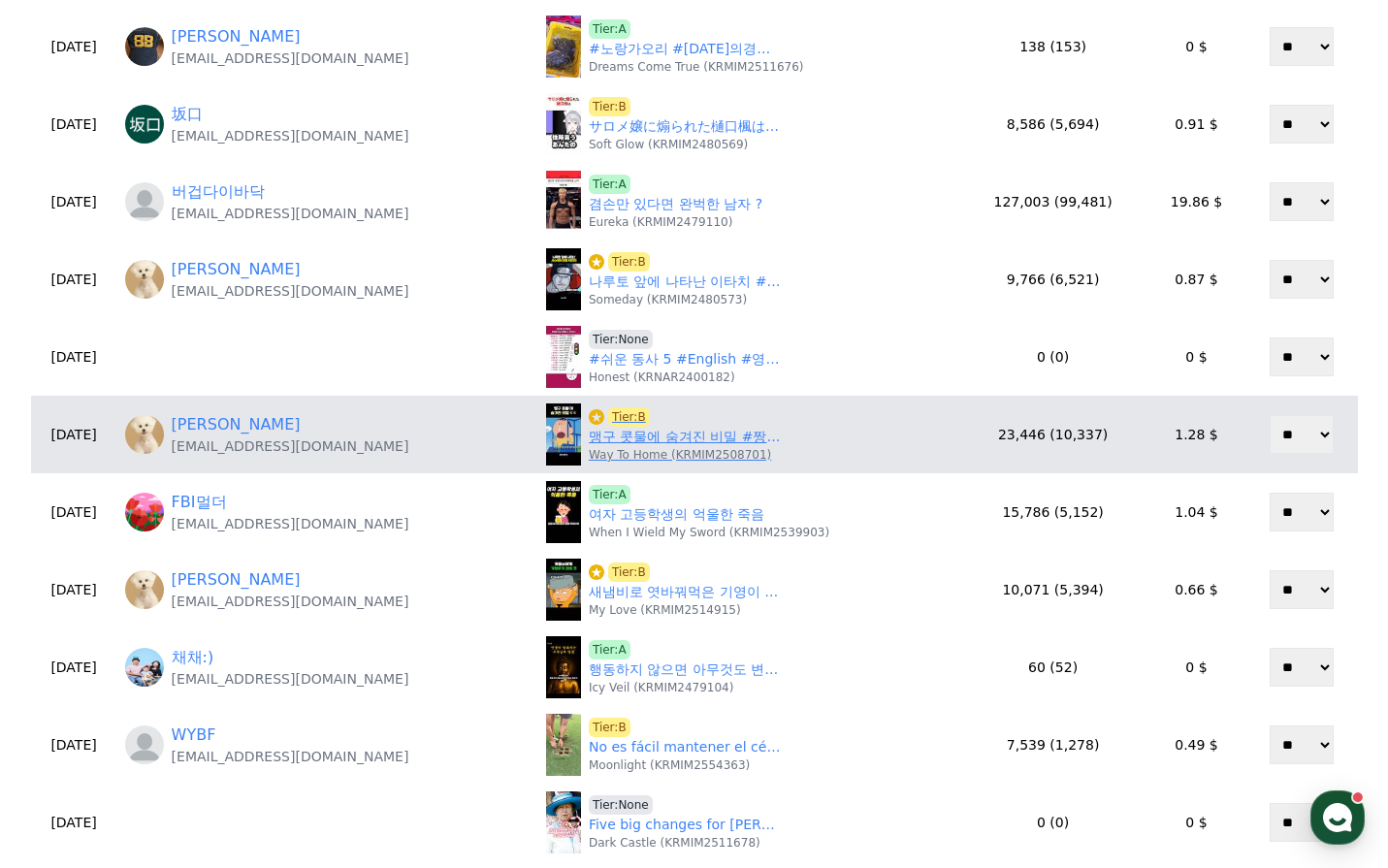
scroll to position [485, 0]
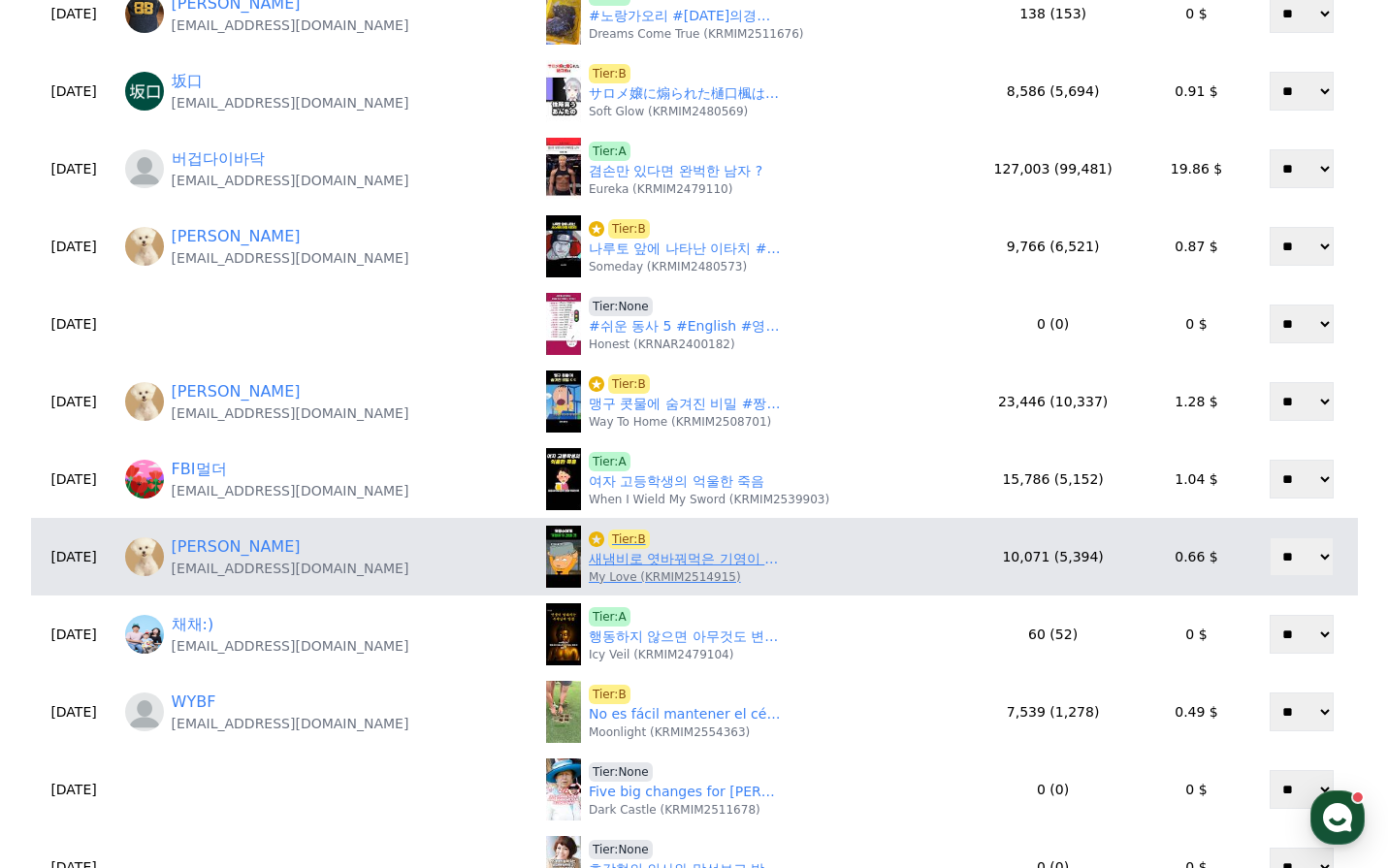
click at [646, 566] on link "새냄비로 엿바꿔먹은 기영이 #검정고무신" at bounding box center [686, 559] width 194 height 21
click at [613, 534] on span "Tier:B" at bounding box center [629, 540] width 42 height 20
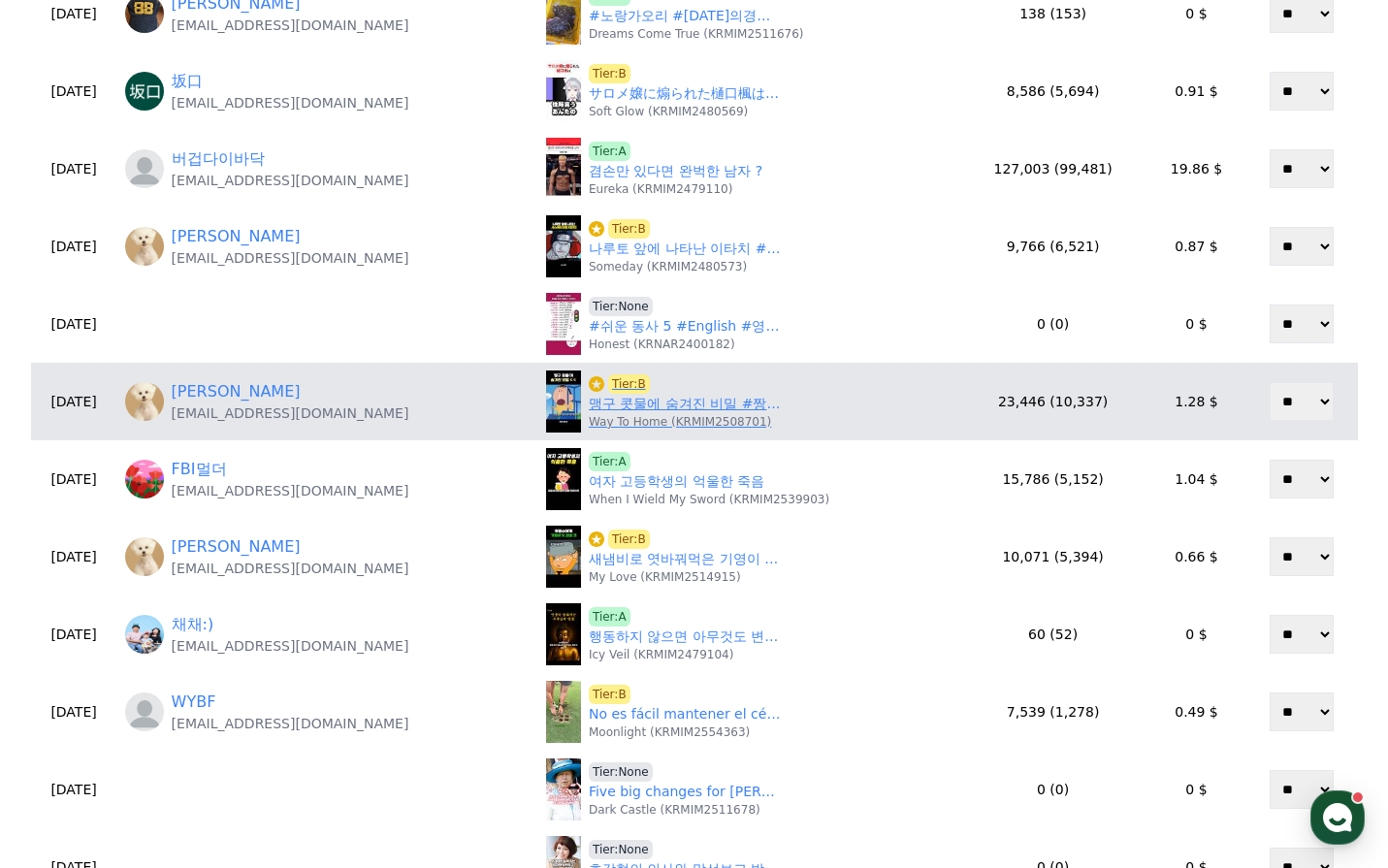
click at [618, 399] on link "맹구 콧물에 숨겨진 비밀 #짱구는못말려" at bounding box center [686, 403] width 194 height 21
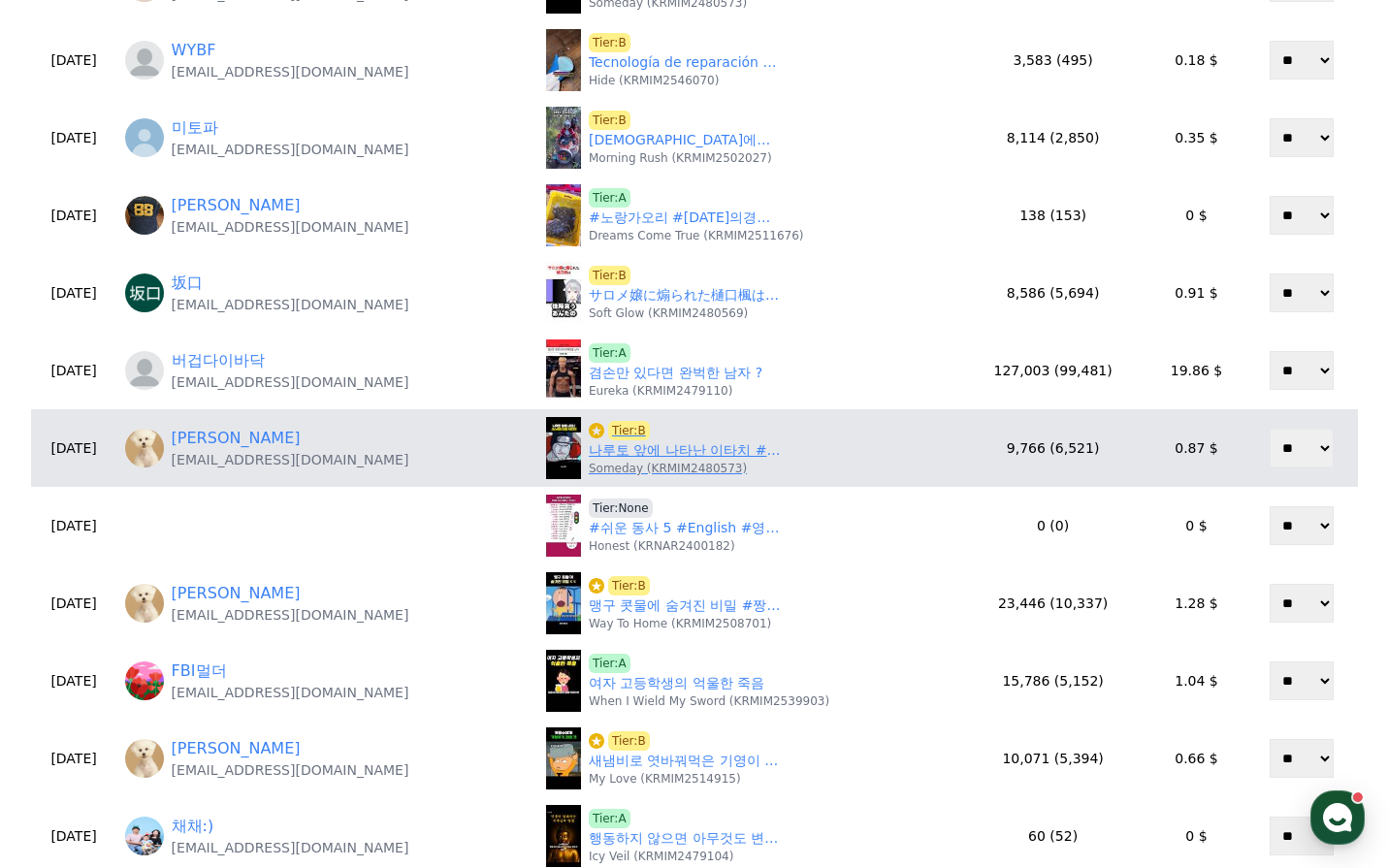
scroll to position [291, 0]
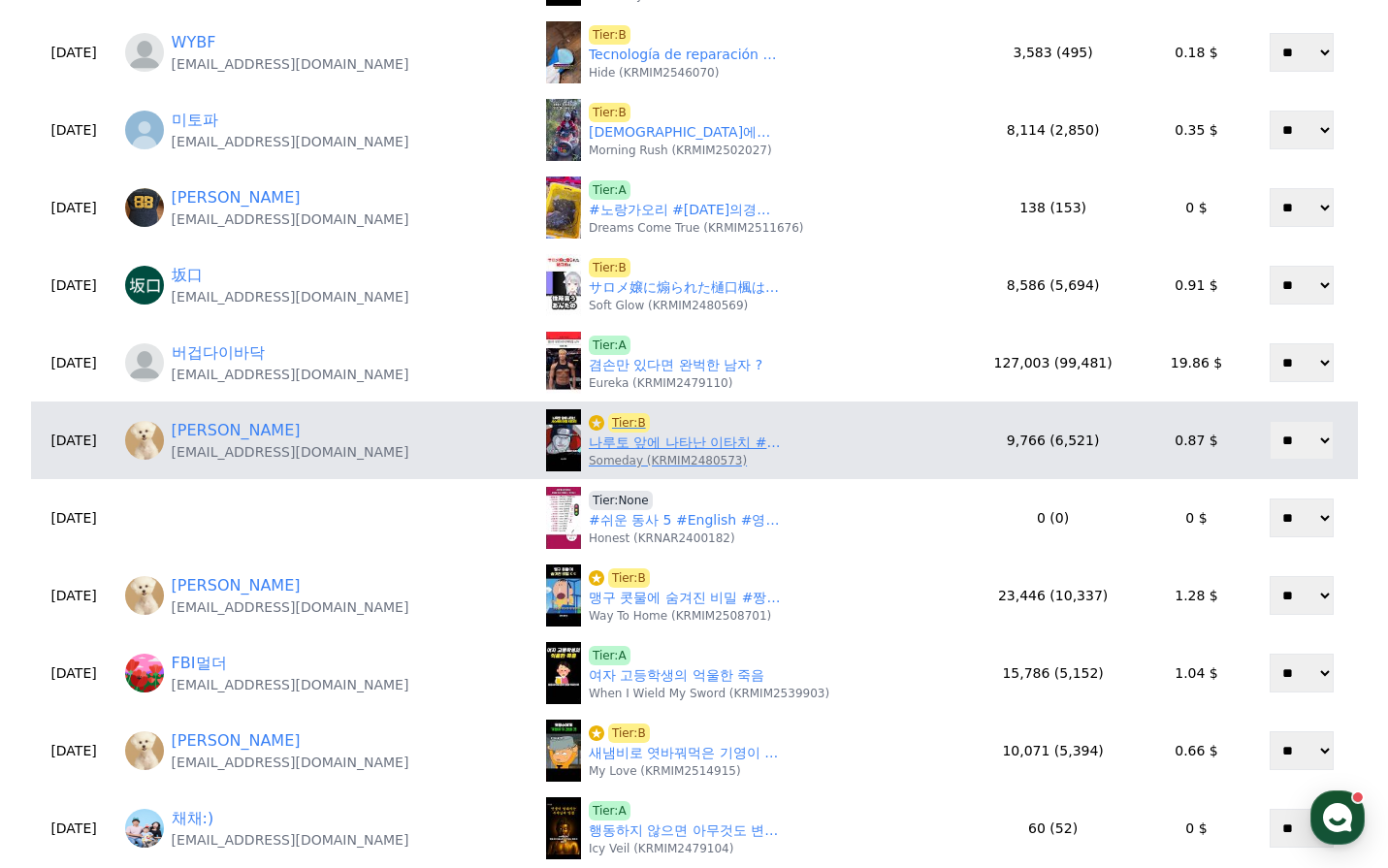
click at [629, 424] on span "Tier:B" at bounding box center [629, 423] width 42 height 20
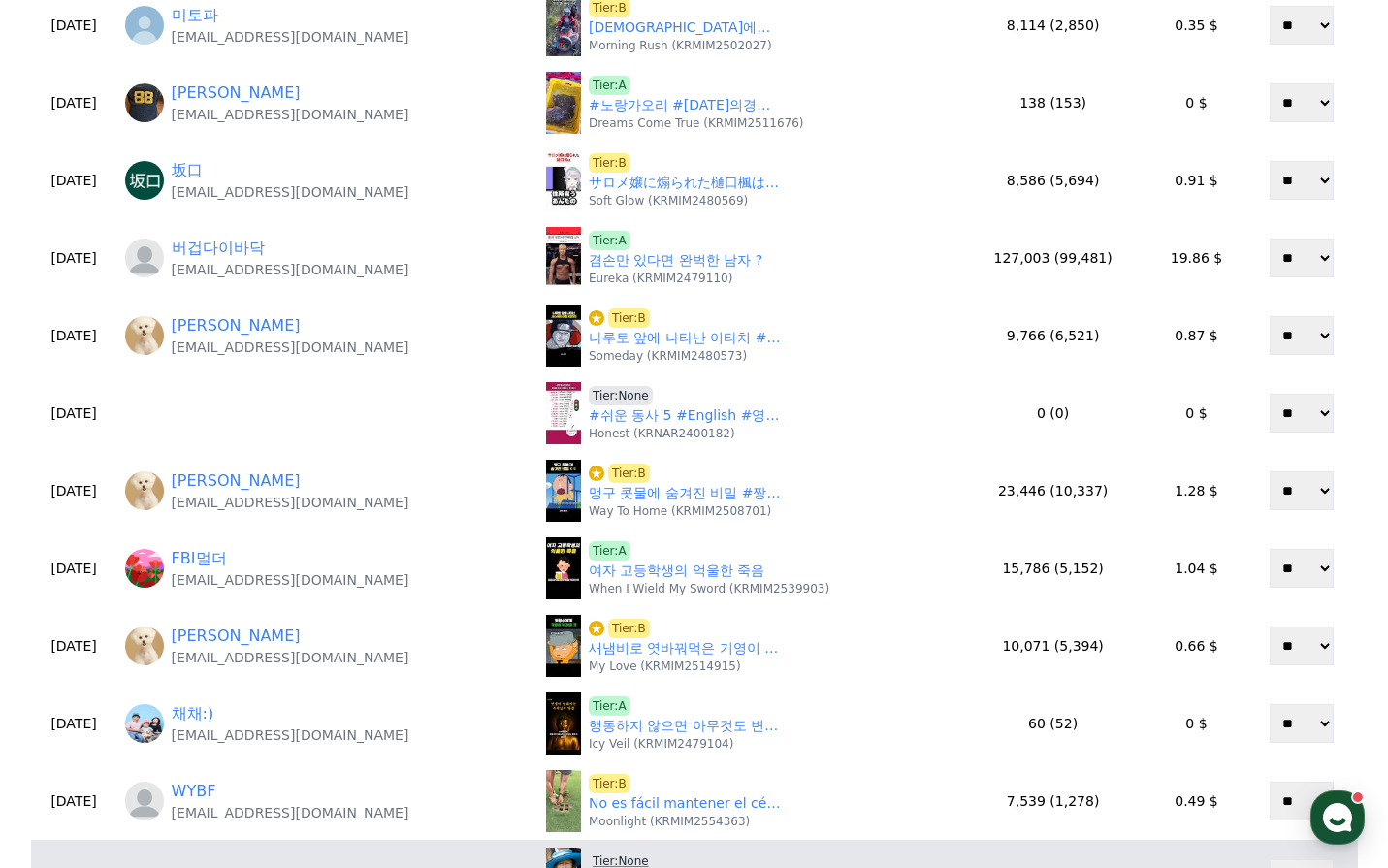
scroll to position [857, 0]
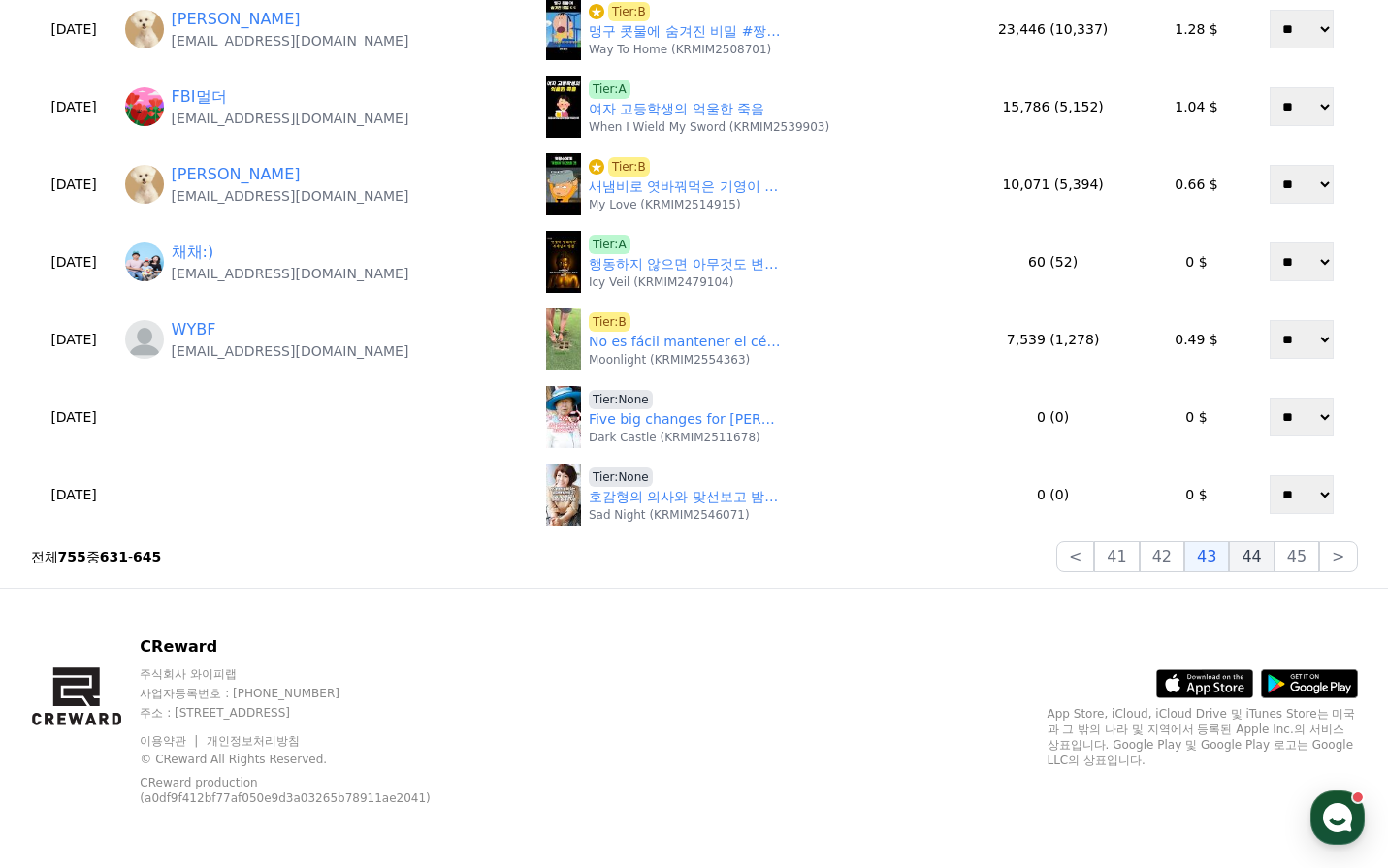
click at [1254, 559] on button "44" at bounding box center [1251, 557] width 44 height 31
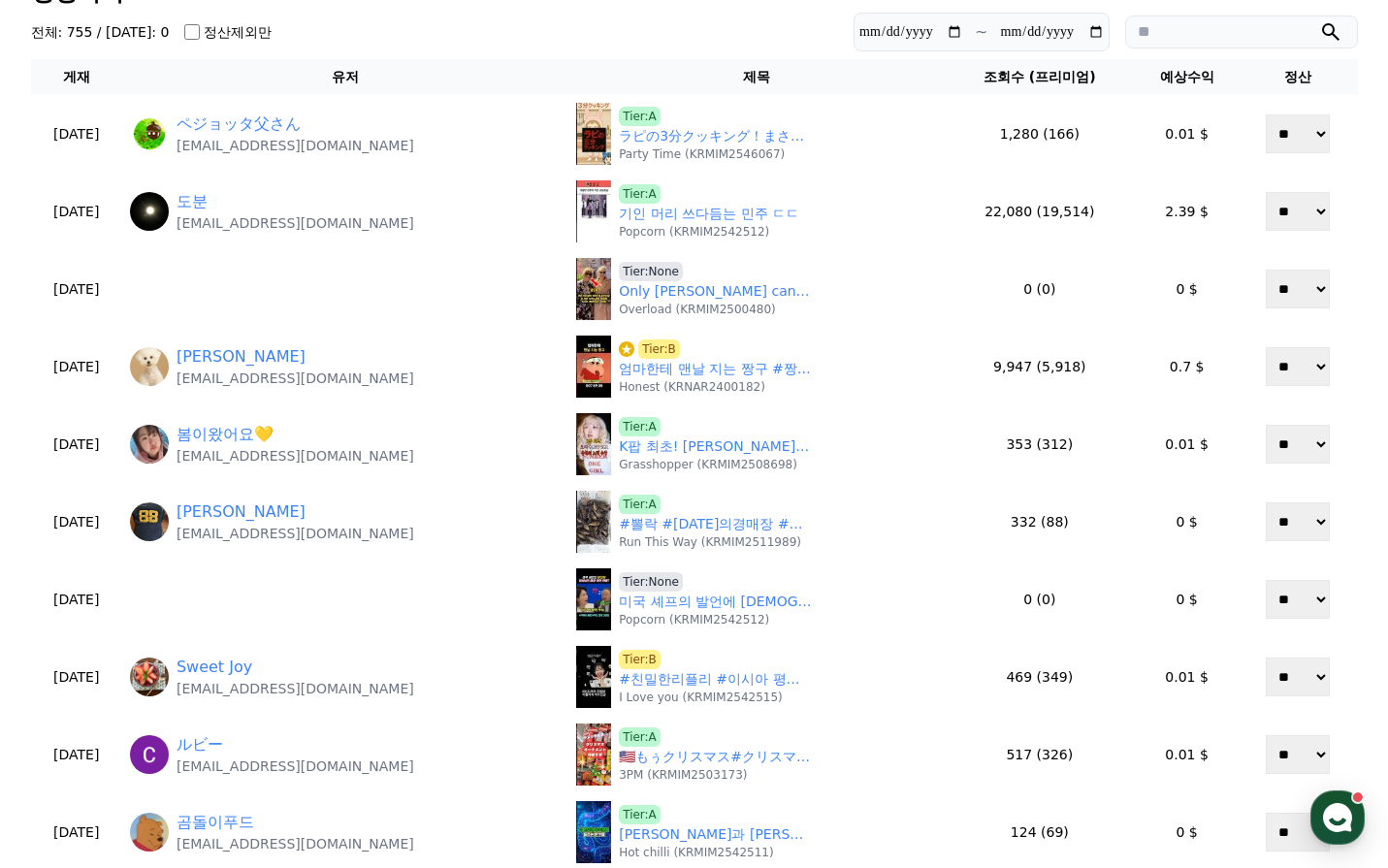
scroll to position [582, 0]
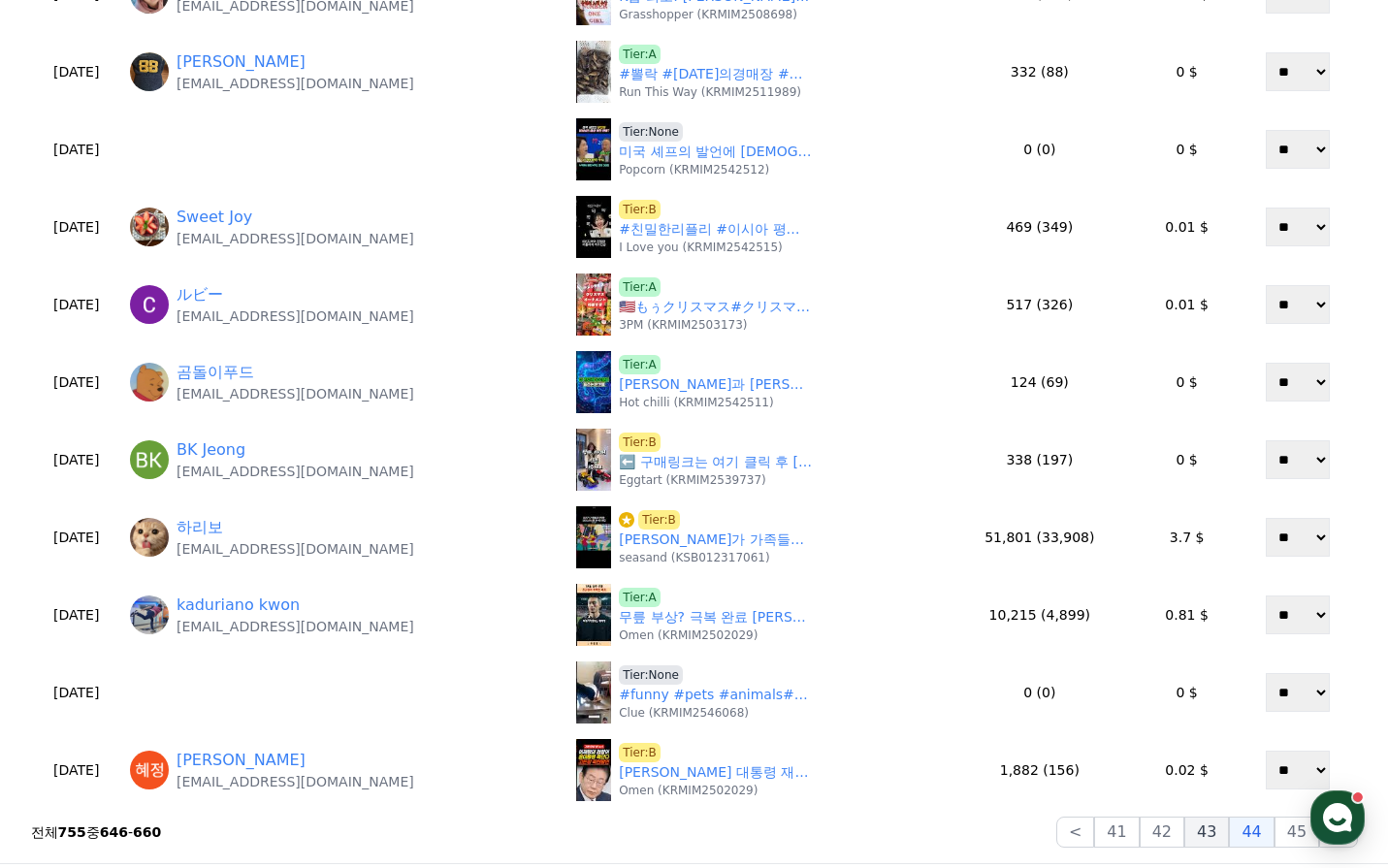
click at [1207, 842] on button "43" at bounding box center [1206, 831] width 44 height 31
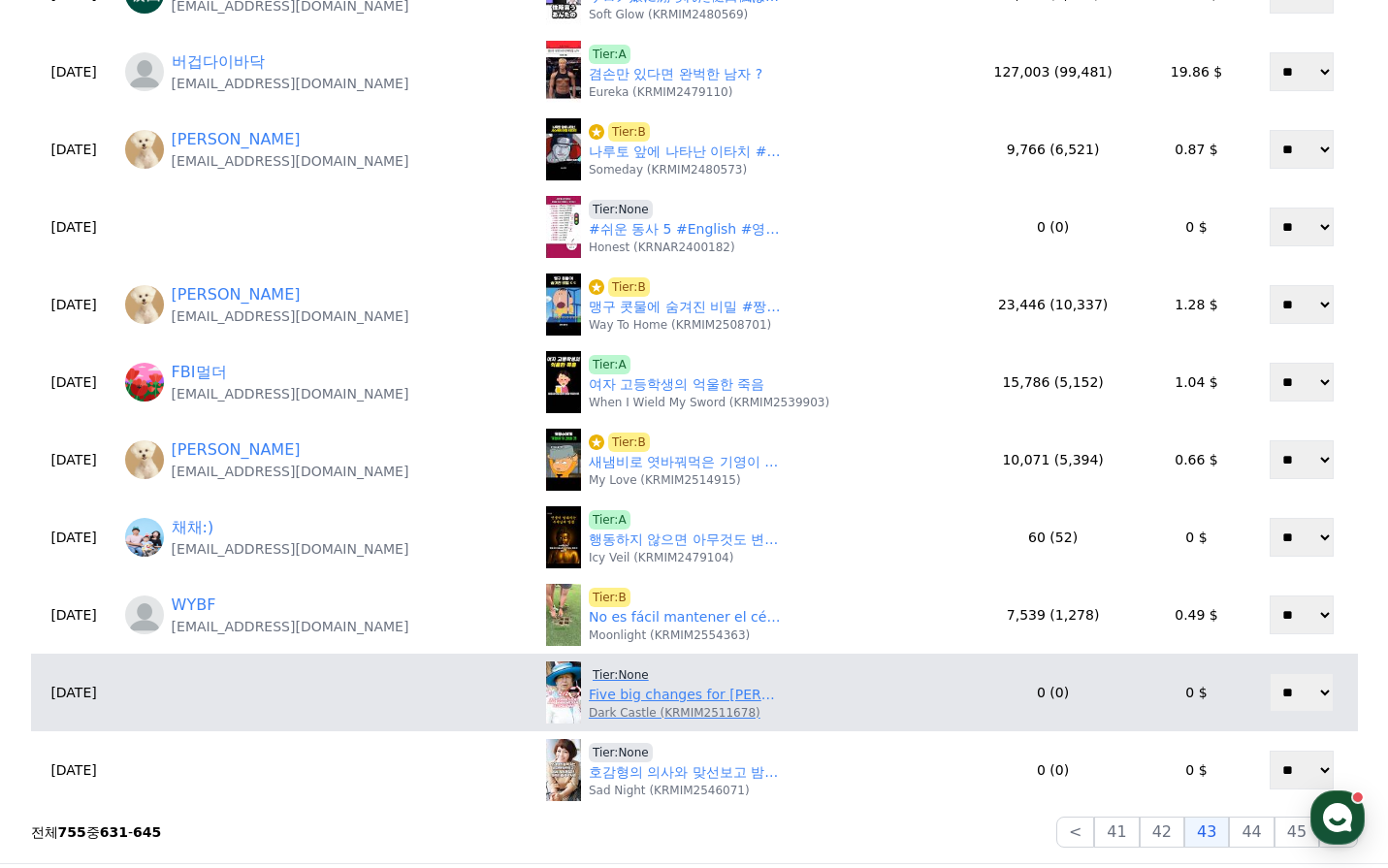
click at [644, 700] on link "Five big changes for Anne when William becomes king #britishroyalfamily #royal …" at bounding box center [686, 695] width 194 height 21
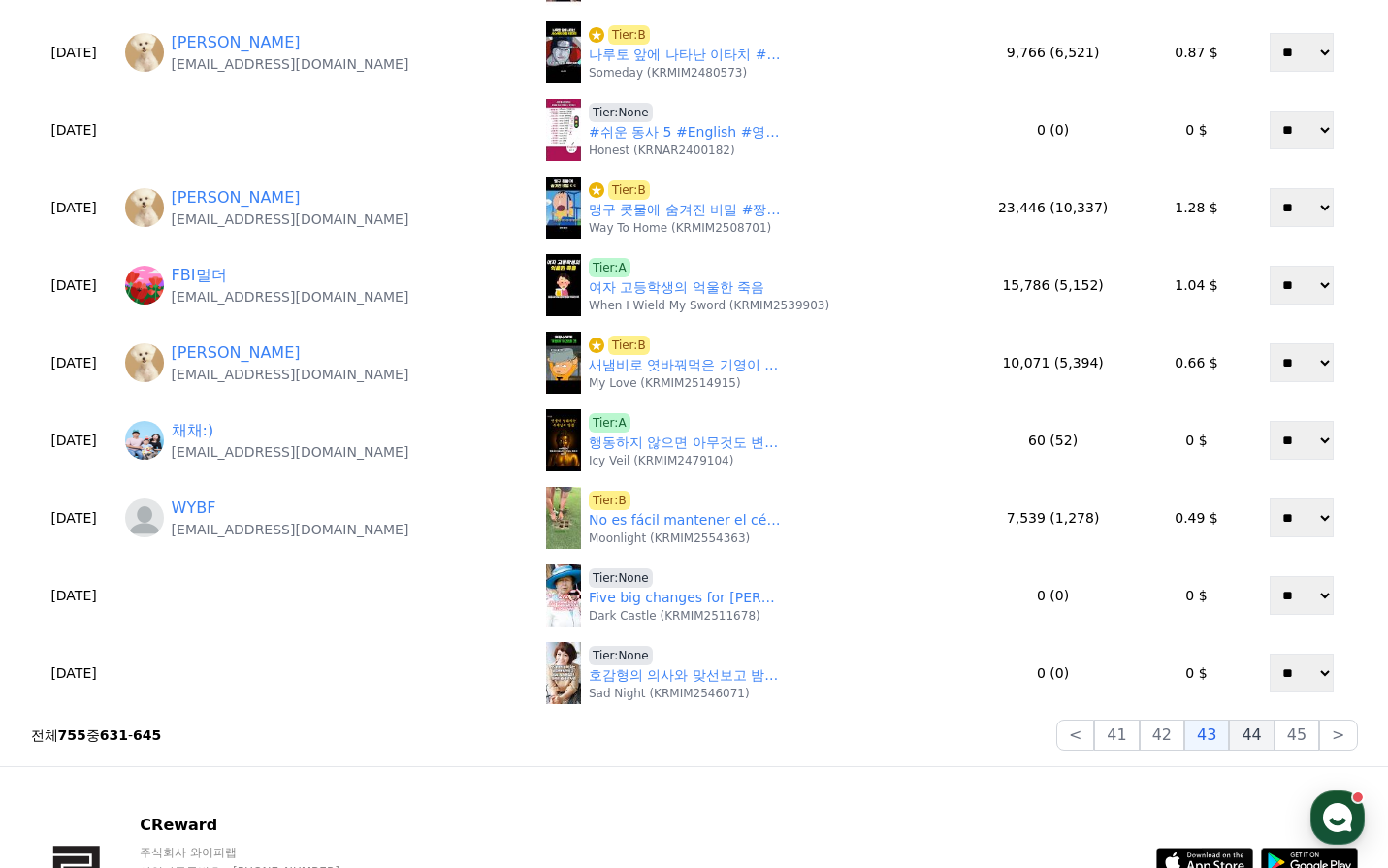
click at [1253, 732] on button "44" at bounding box center [1251, 735] width 44 height 31
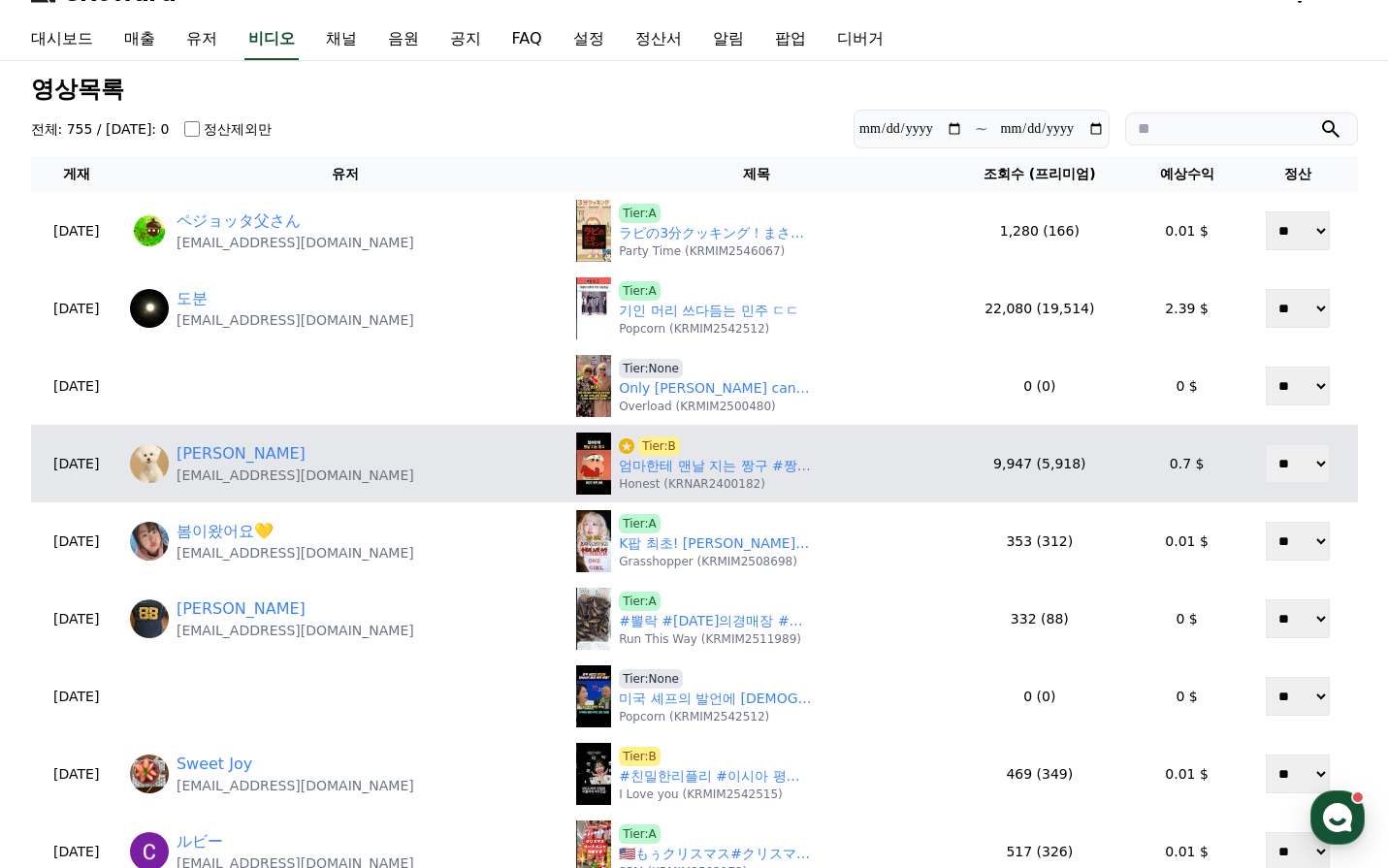
scroll to position [0, 0]
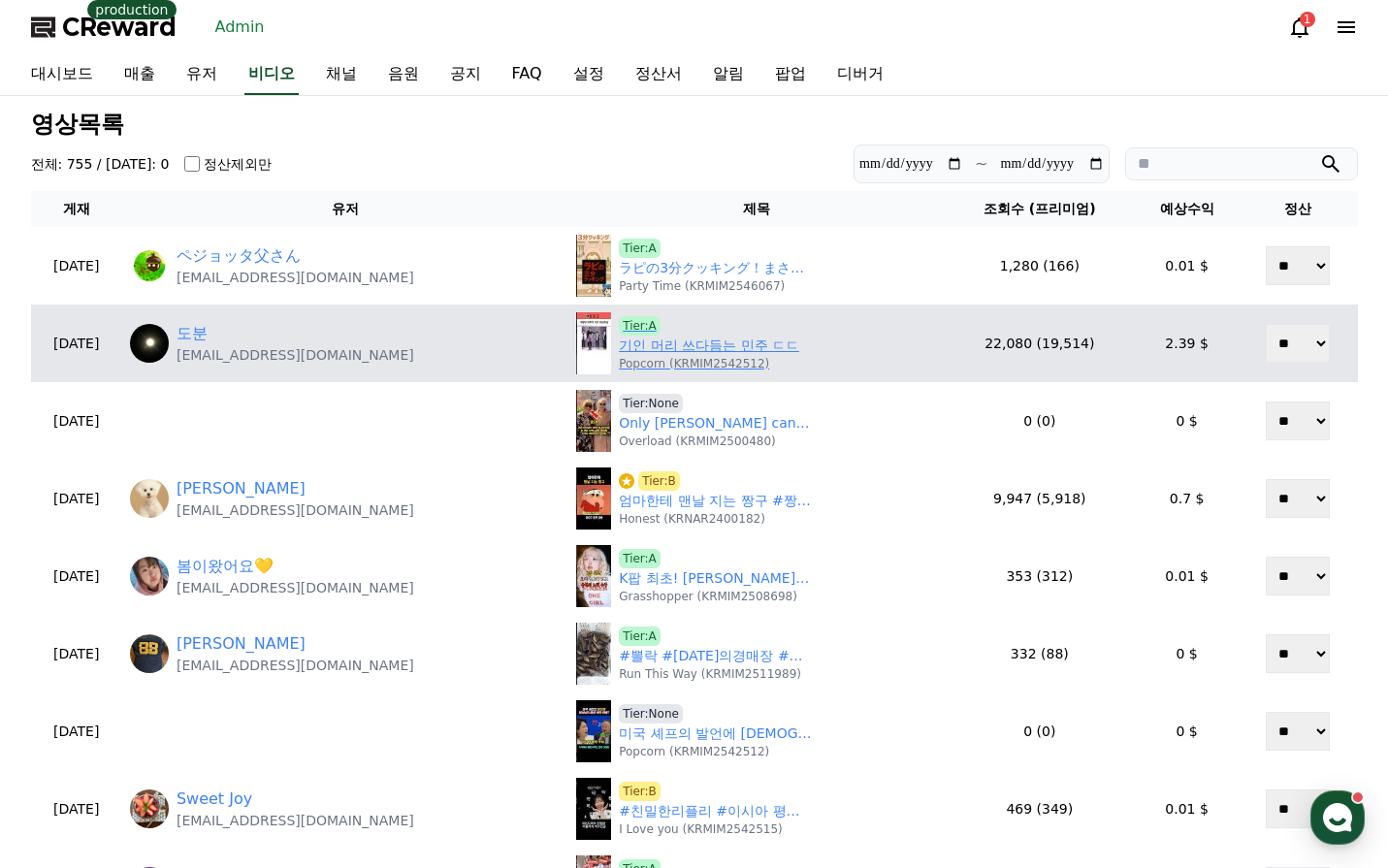
click at [644, 352] on link "기인 머리 쓰다듬는 민주 ㄷㄷ" at bounding box center [709, 345] width 181 height 21
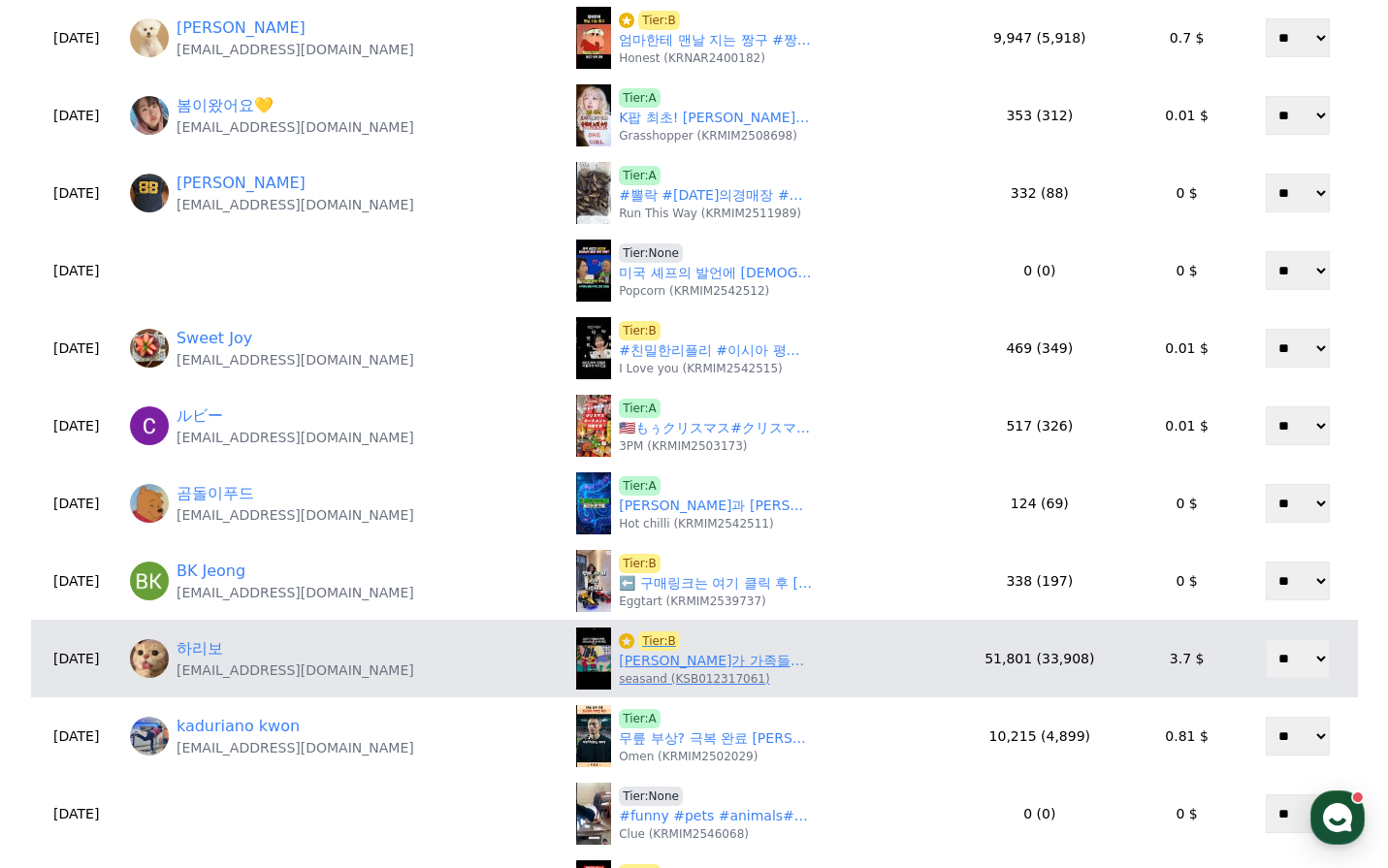
scroll to position [582, 0]
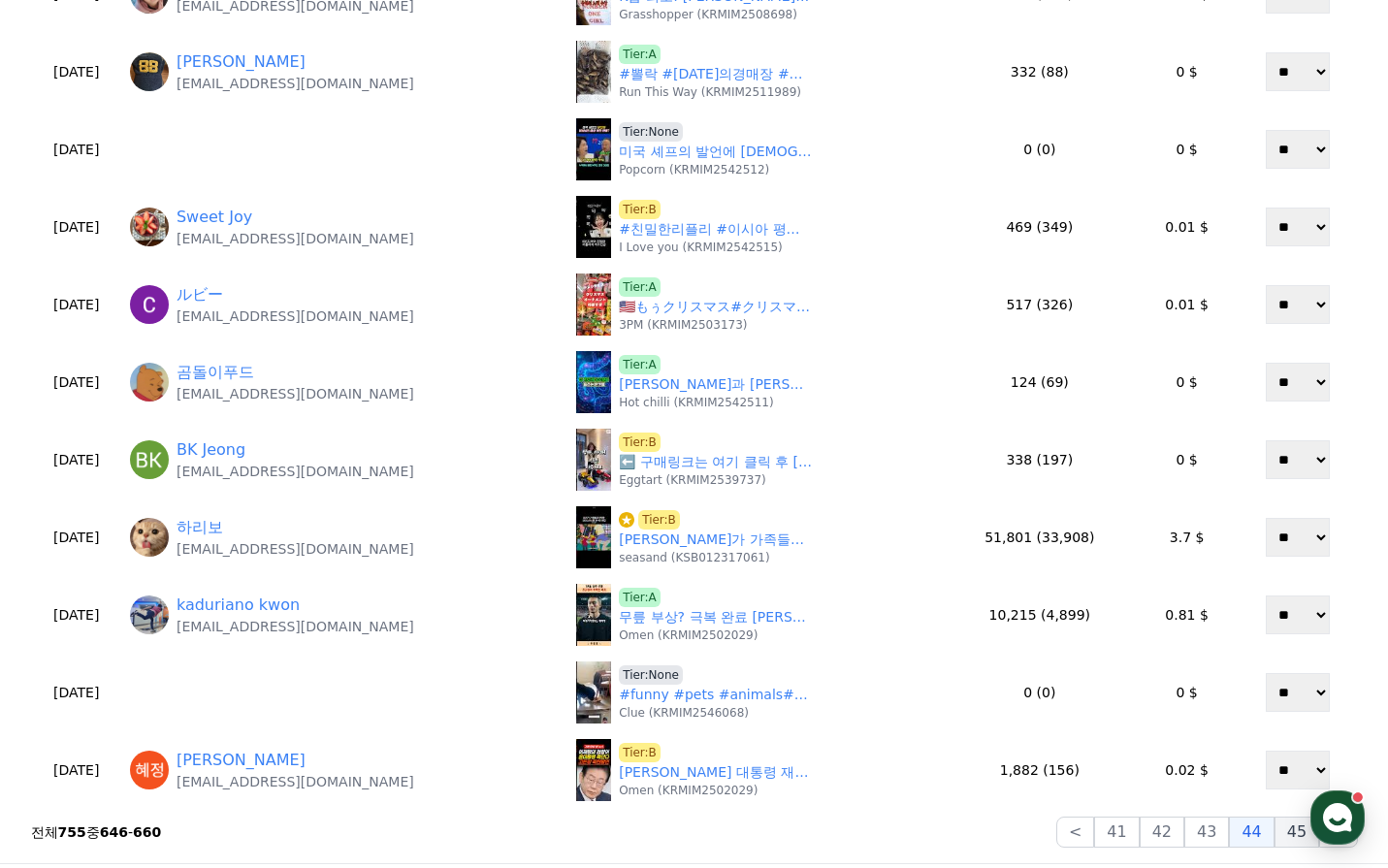
click at [1291, 835] on button "45" at bounding box center [1296, 831] width 44 height 31
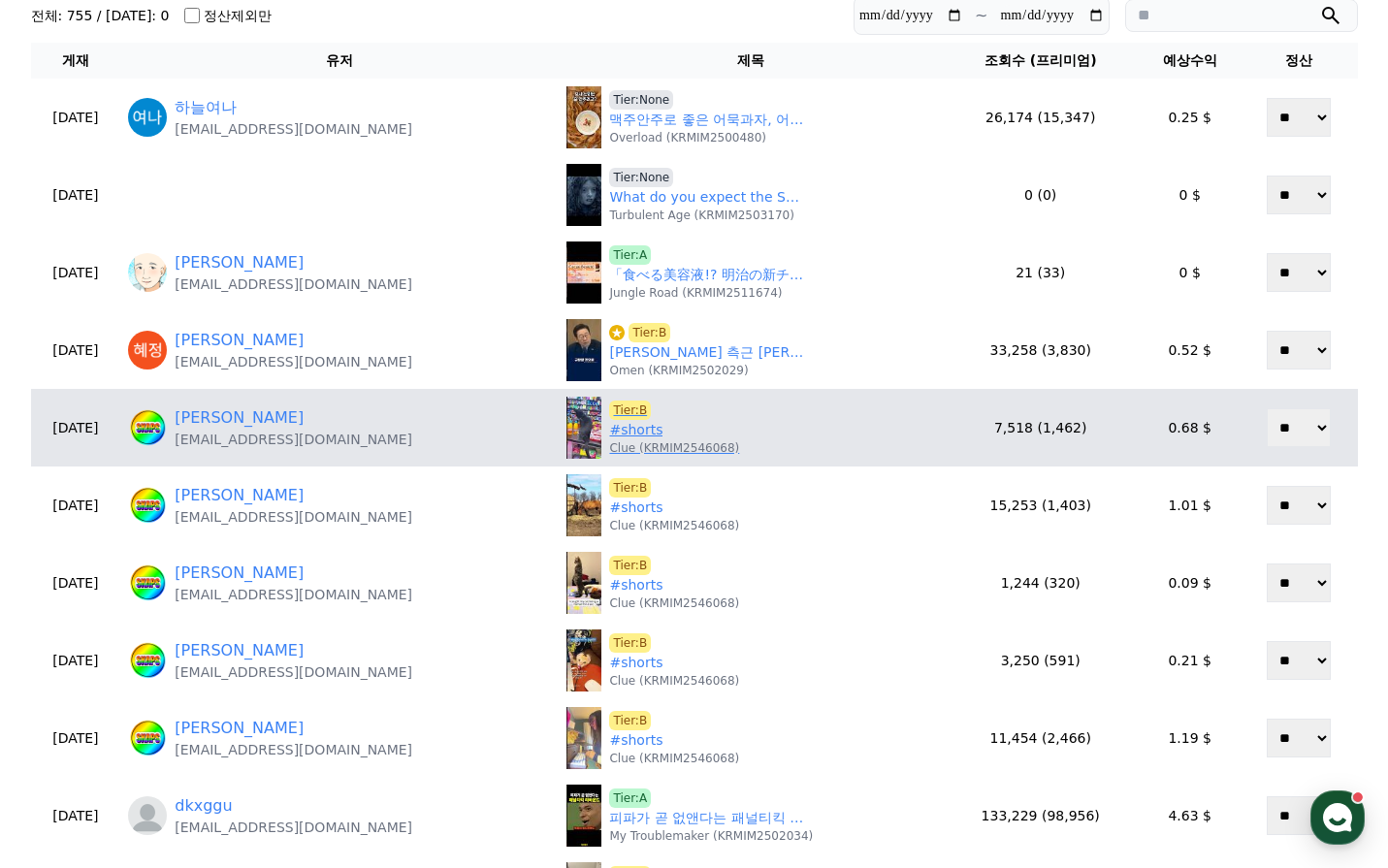
scroll to position [194, 0]
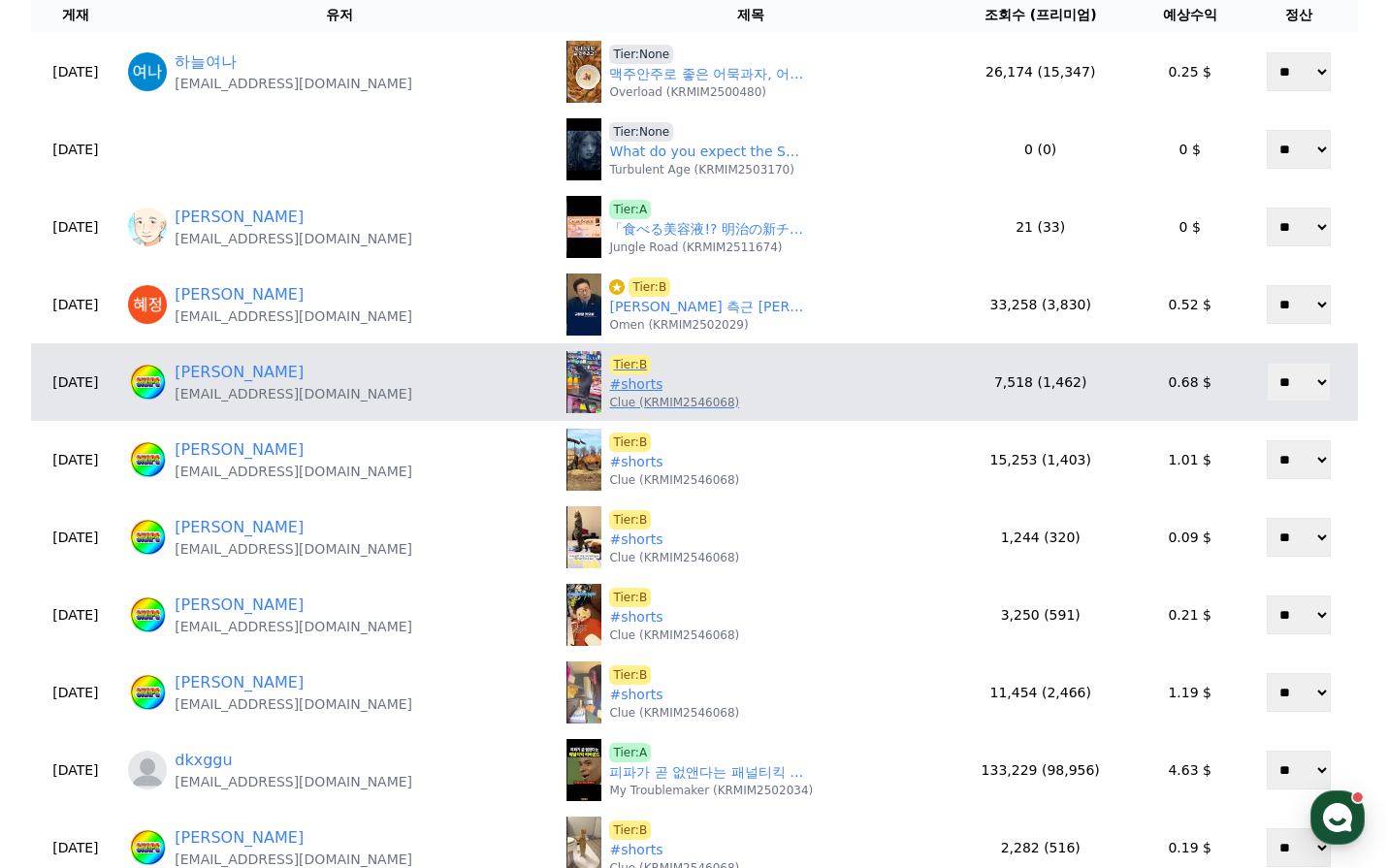
click at [609, 394] on p "Clue (KRMIM2546068)" at bounding box center [673, 402] width 130 height 16
click at [609, 388] on link "#shorts" at bounding box center [636, 385] width 53 height 21
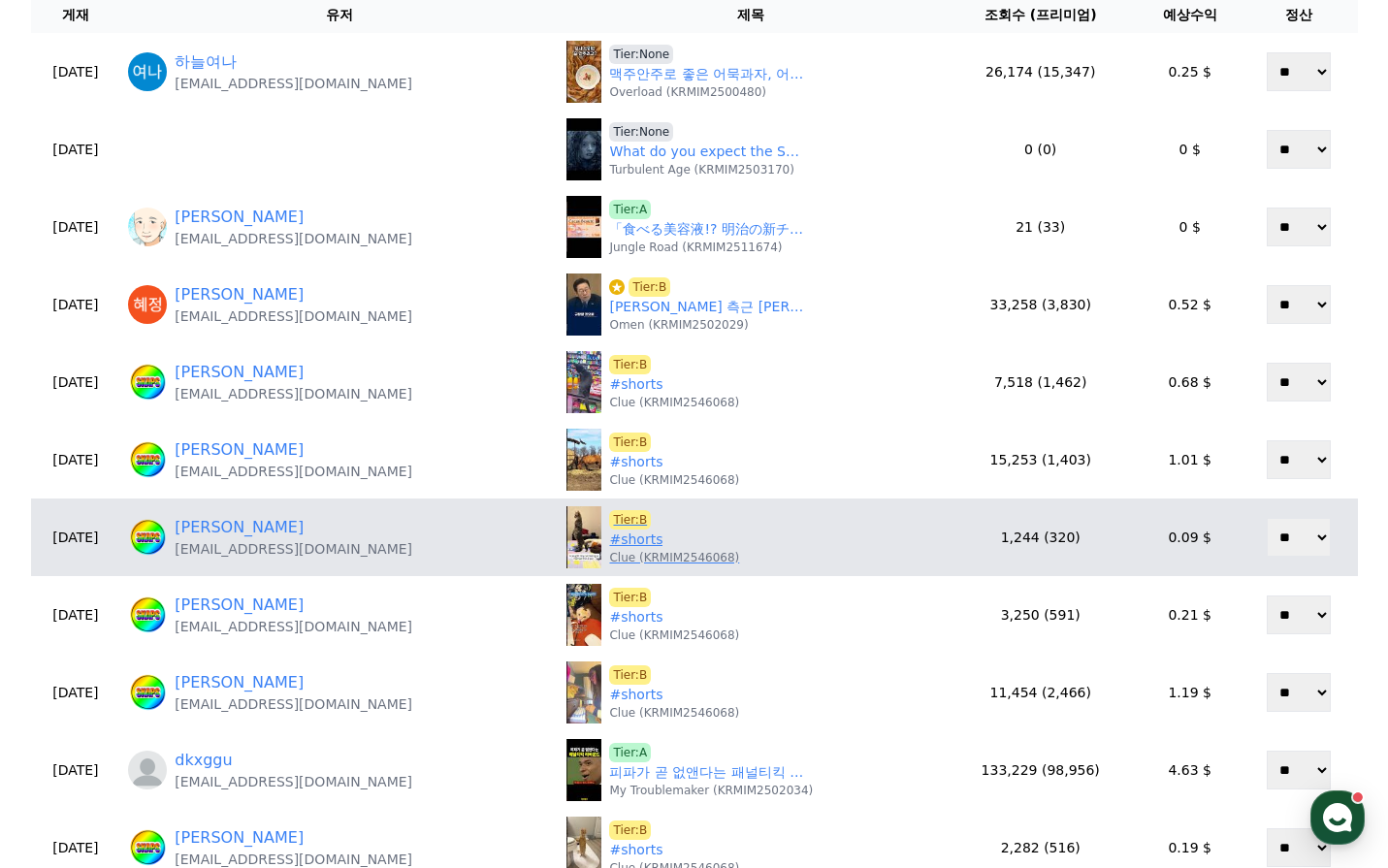
click at [609, 542] on link "#shorts" at bounding box center [636, 540] width 53 height 21
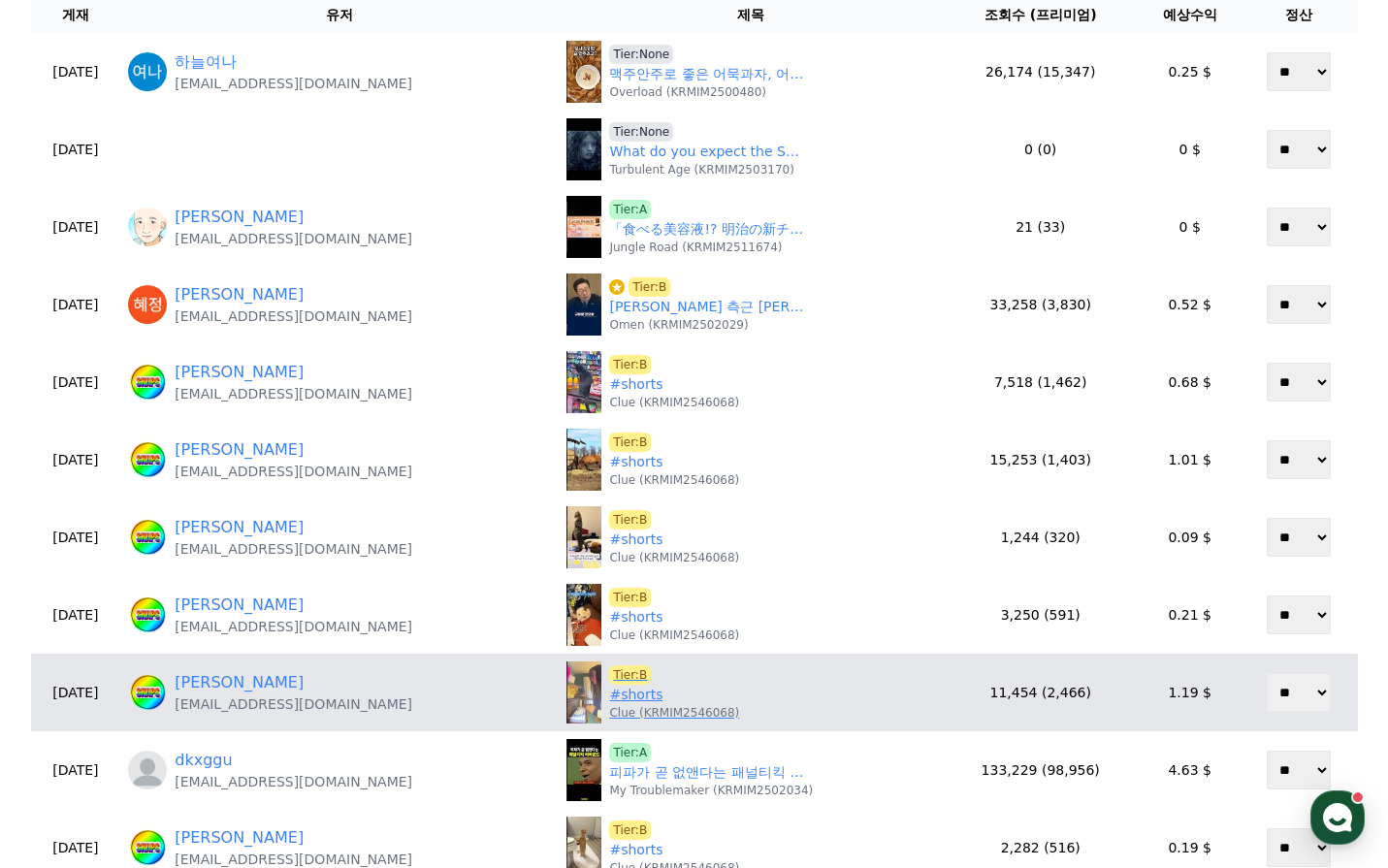
click at [609, 705] on p "Clue (KRMIM2546068)" at bounding box center [673, 713] width 130 height 16
click at [609, 701] on link "#shorts" at bounding box center [636, 695] width 53 height 21
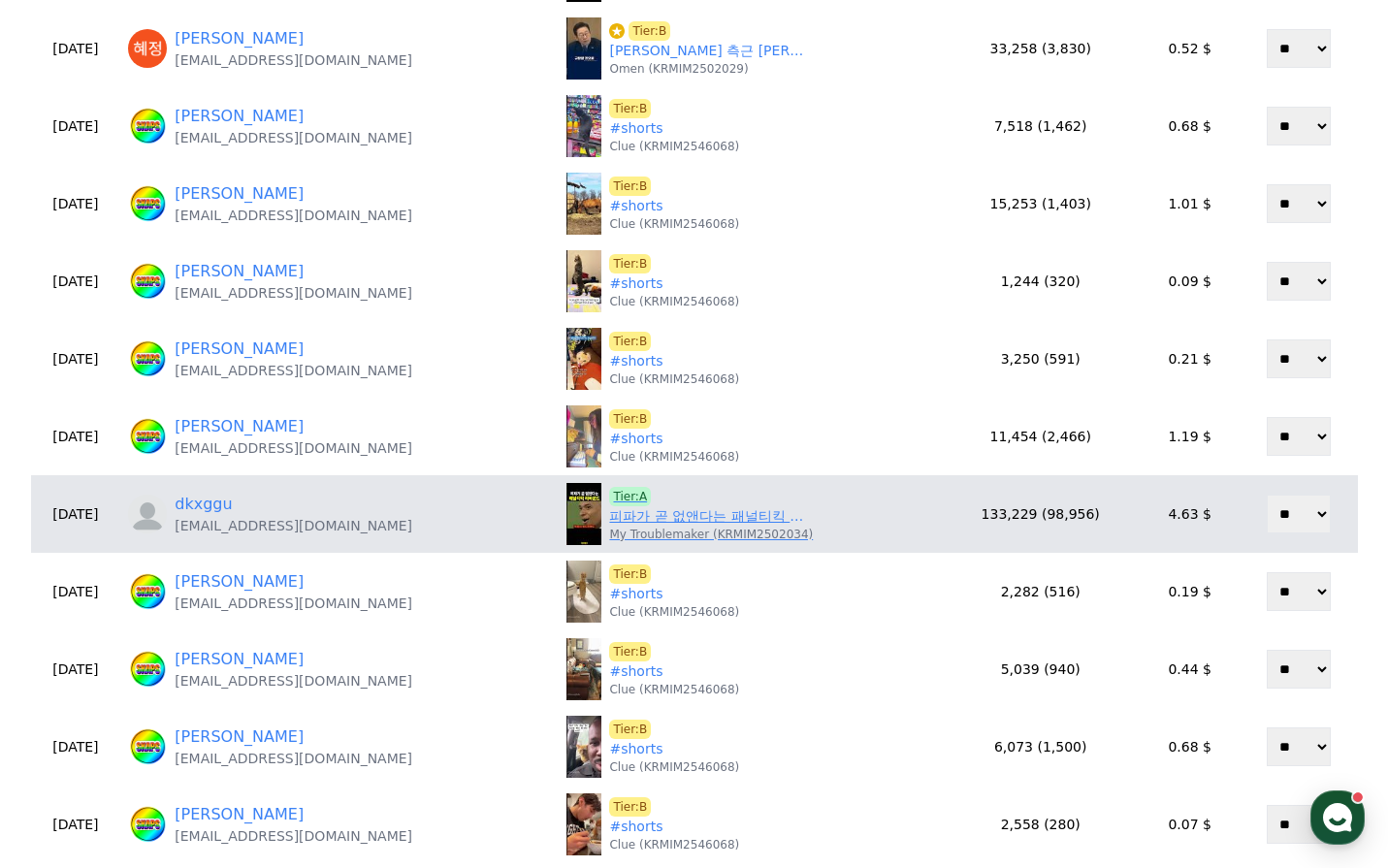
scroll to position [485, 0]
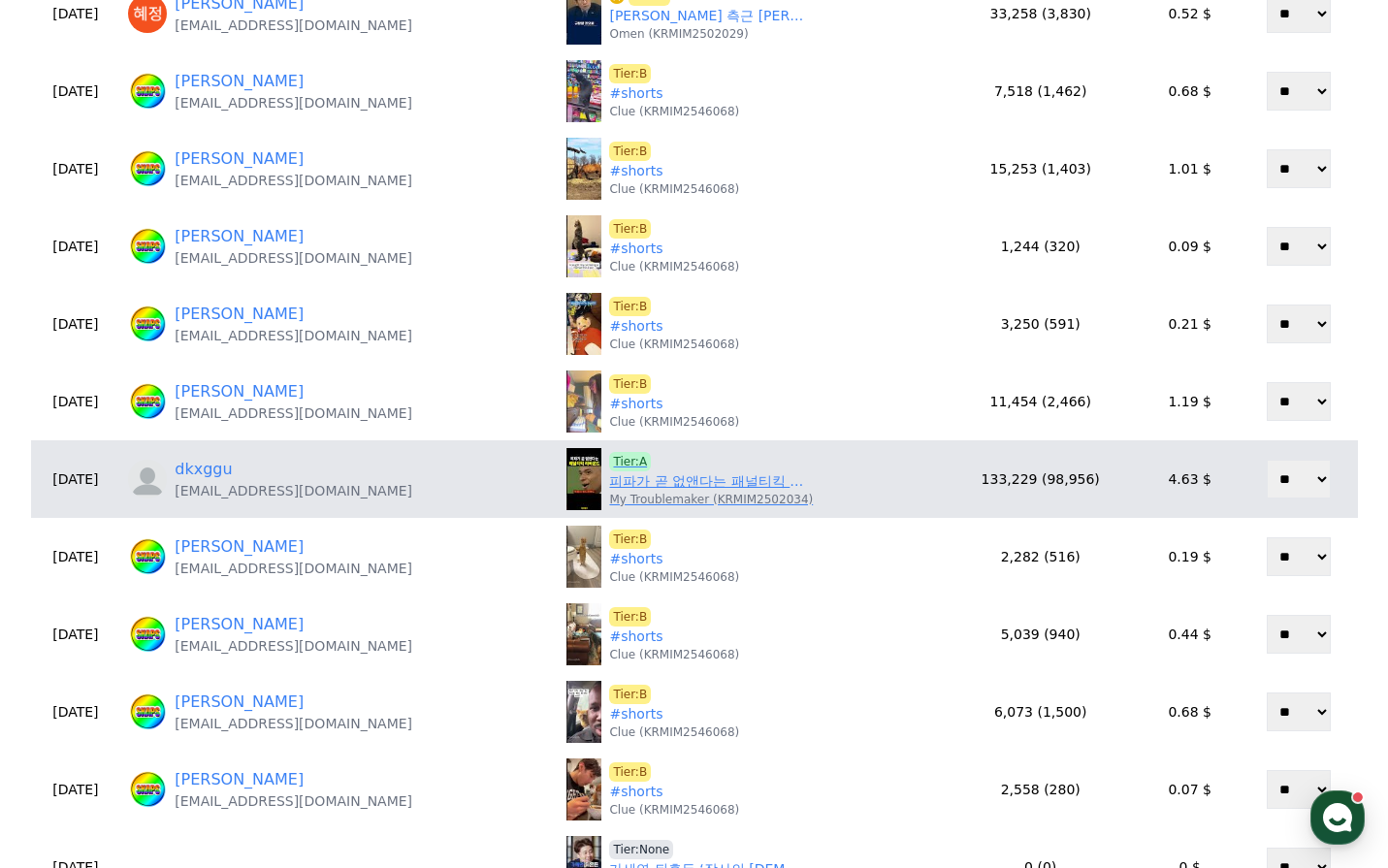
click at [626, 477] on link "피파가 곧 없앤다는 패널티킥 리바운드" at bounding box center [706, 481] width 194 height 21
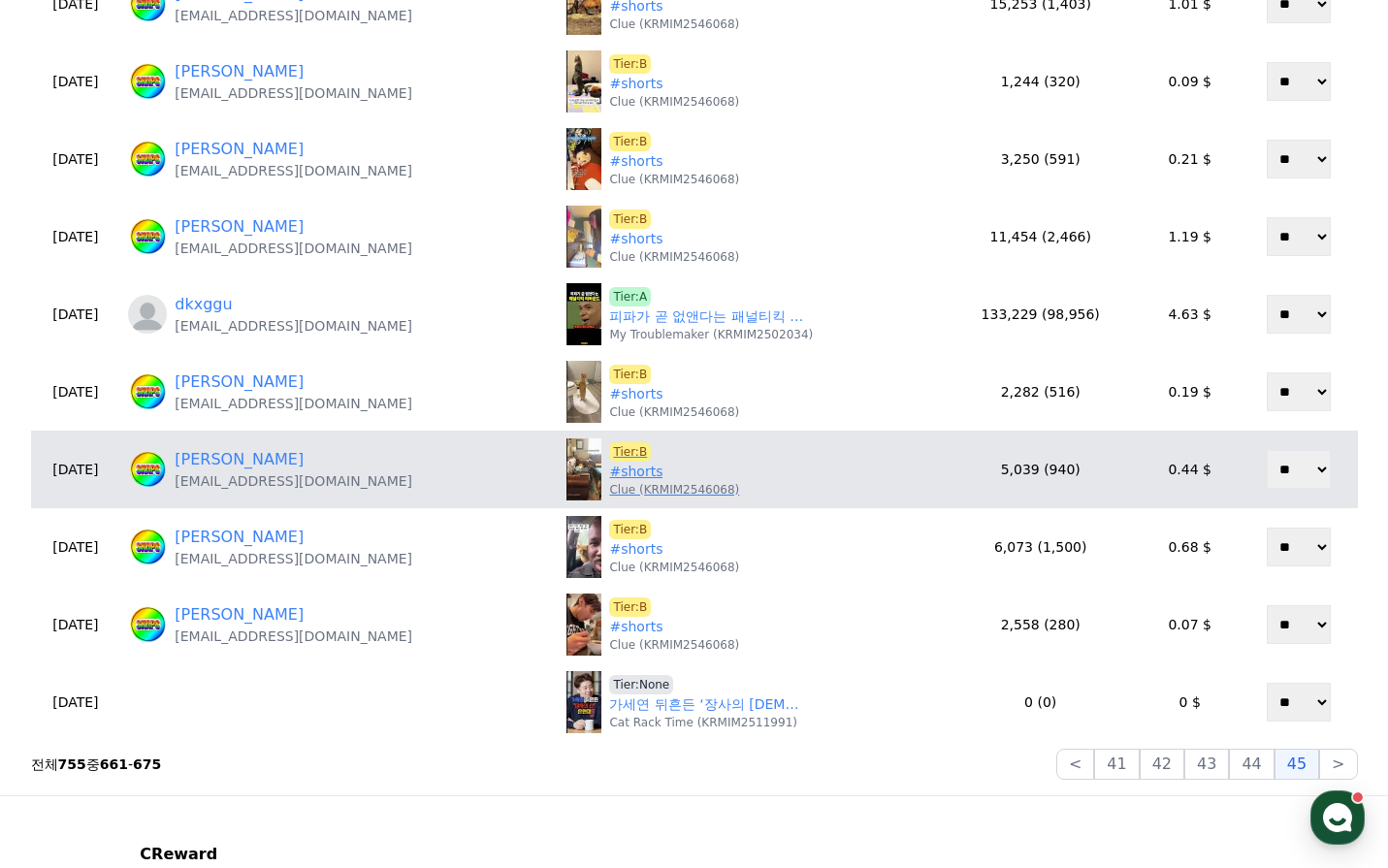
scroll to position [679, 0]
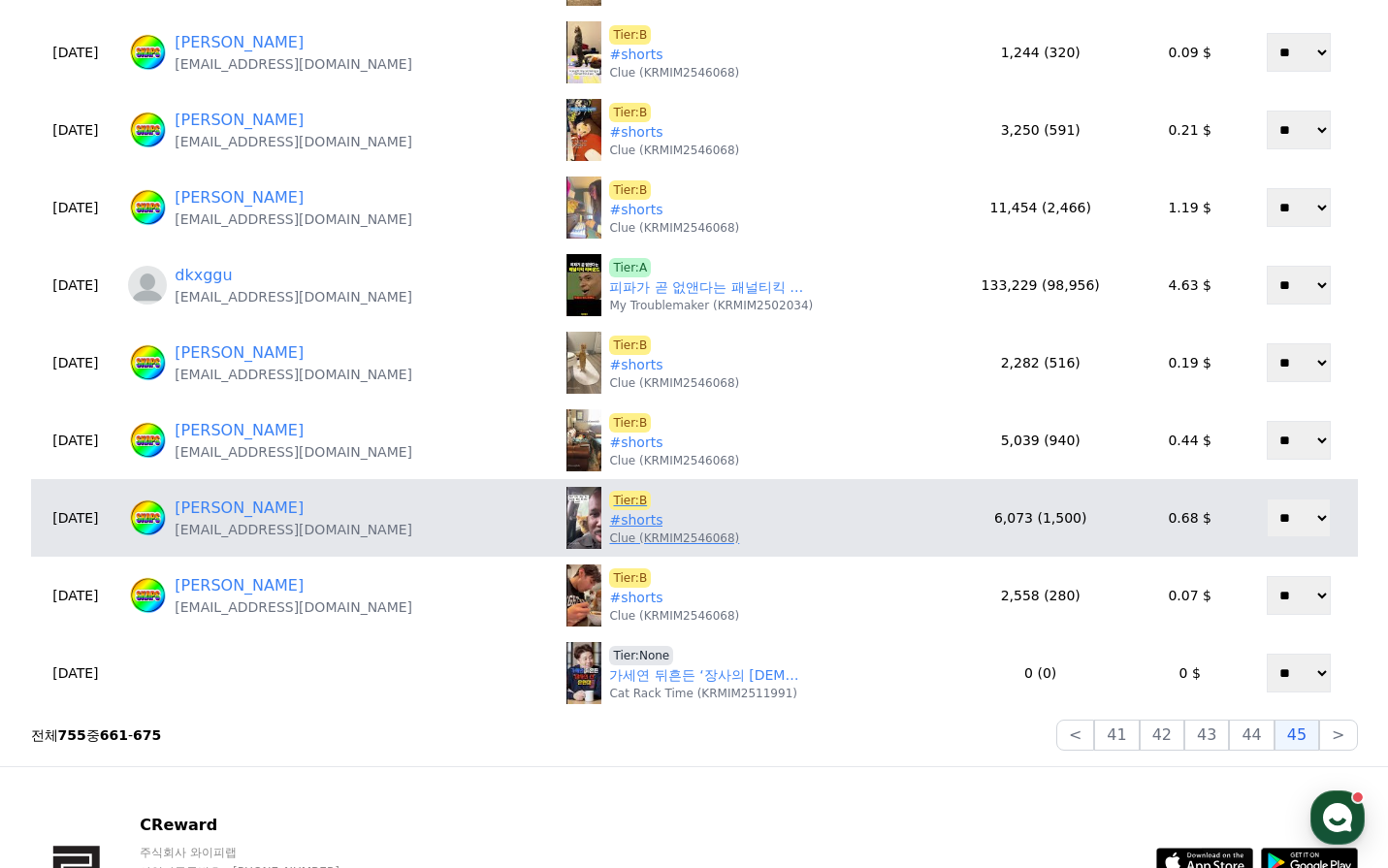
click at [609, 531] on p "Clue (KRMIM2546068)" at bounding box center [673, 539] width 130 height 16
click at [609, 523] on link "#shorts" at bounding box center [636, 520] width 53 height 21
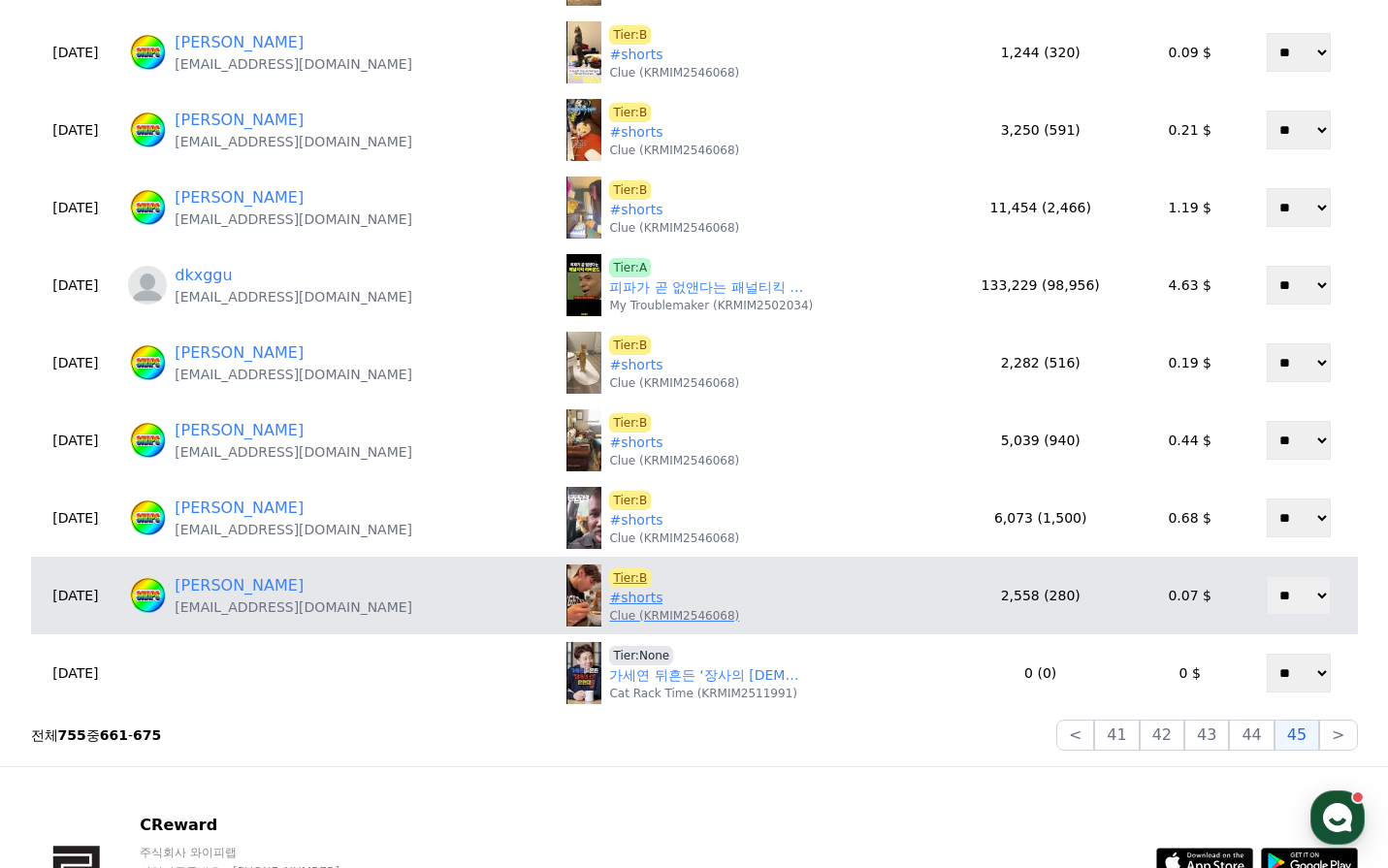
click at [609, 610] on p "Clue (KRMIM2546068)" at bounding box center [673, 616] width 130 height 16
click at [609, 595] on link "#shorts" at bounding box center [636, 598] width 53 height 21
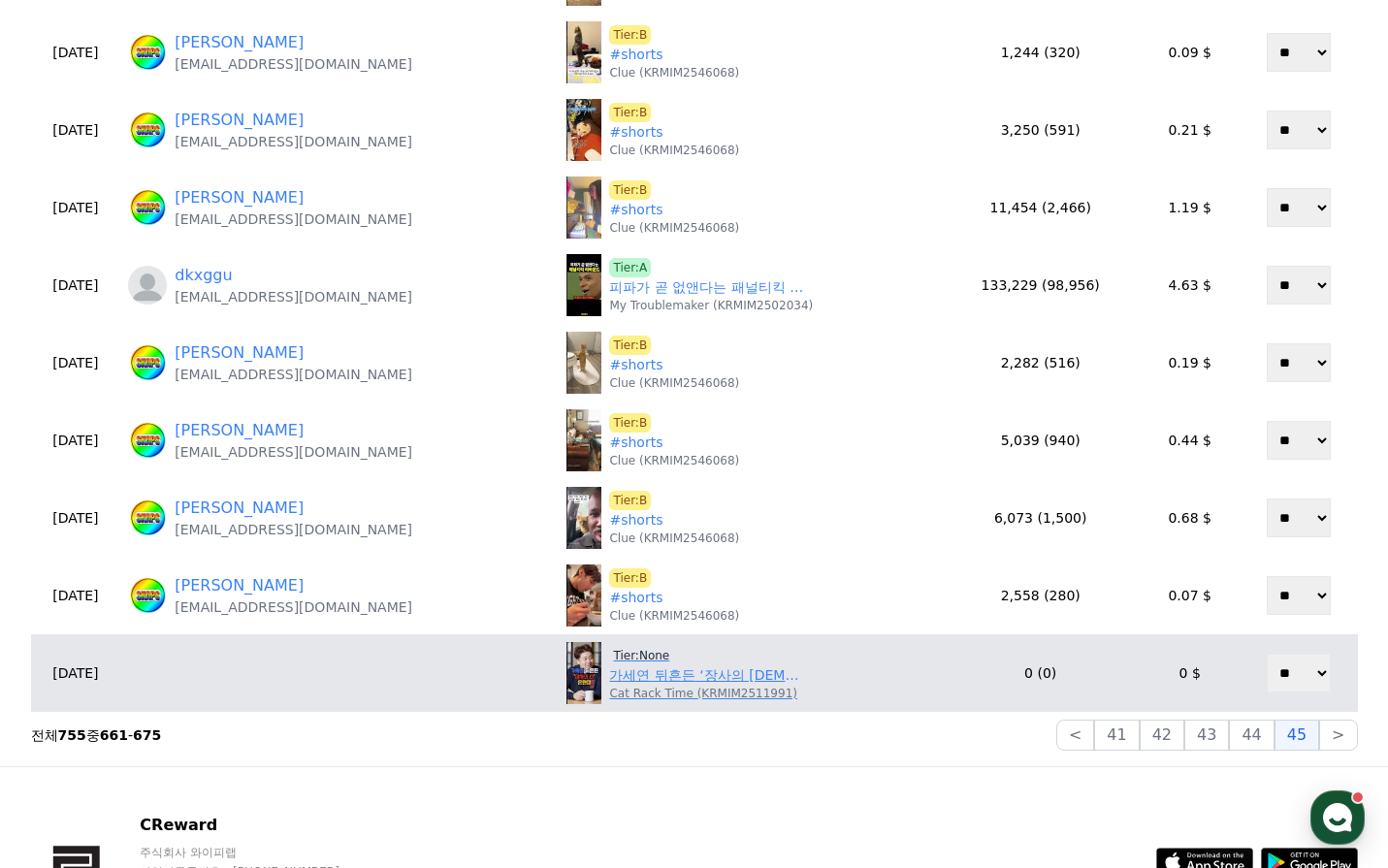
click at [703, 678] on link "가세연 뒤흔든 ‘장사의 신’ 은현장" at bounding box center [706, 675] width 194 height 21
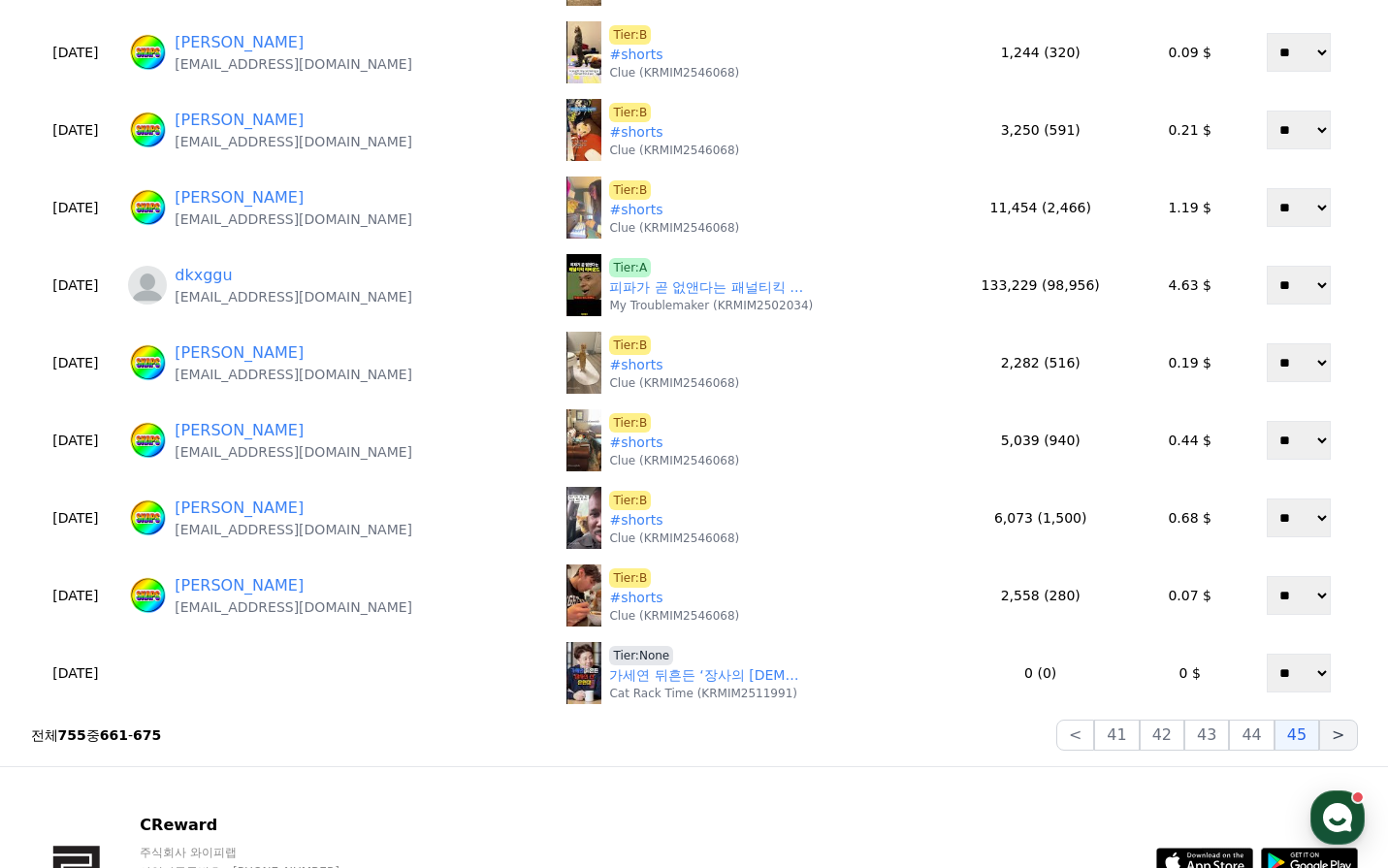
click at [1335, 741] on button ">" at bounding box center [1338, 735] width 38 height 31
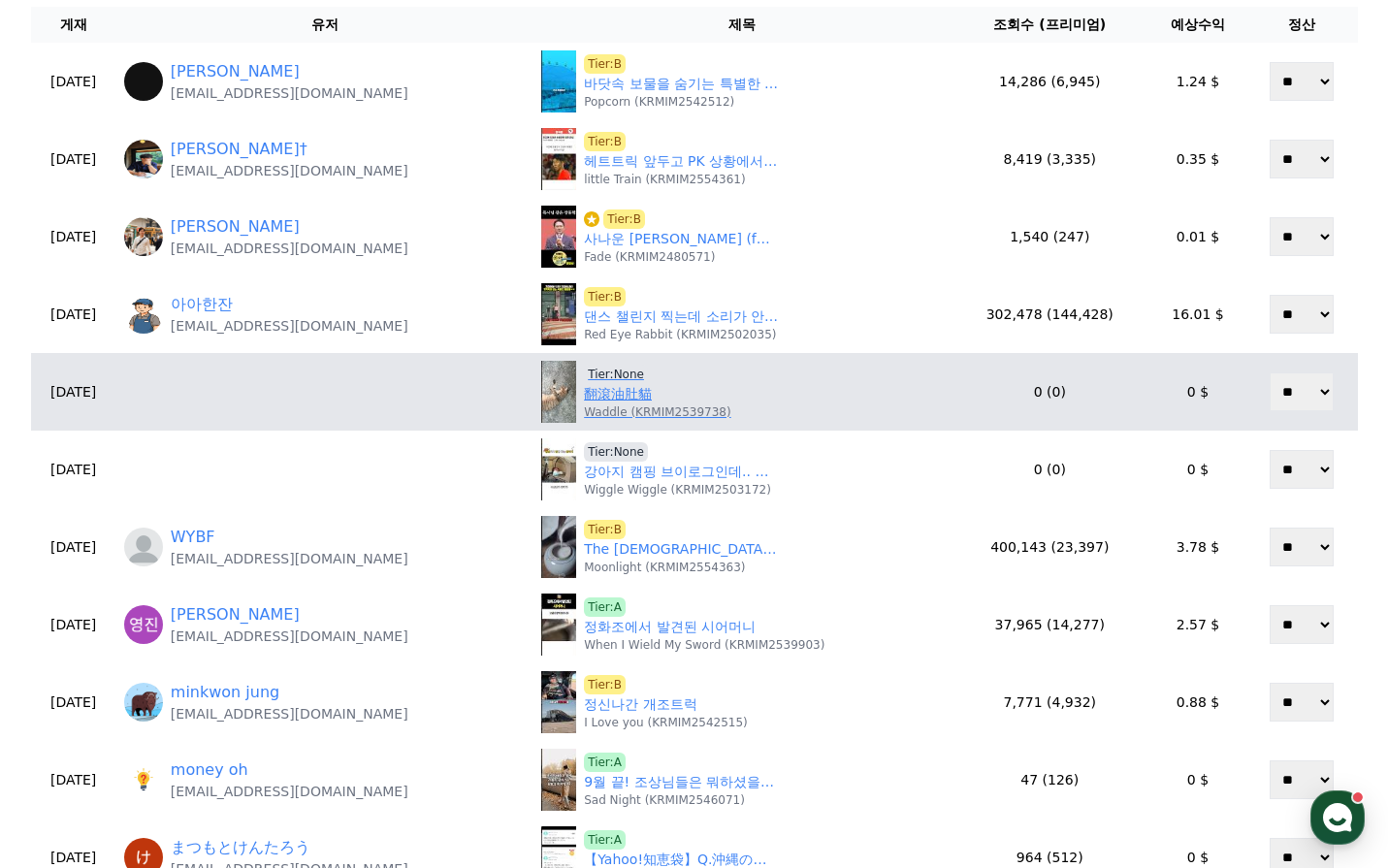
scroll to position [0, 0]
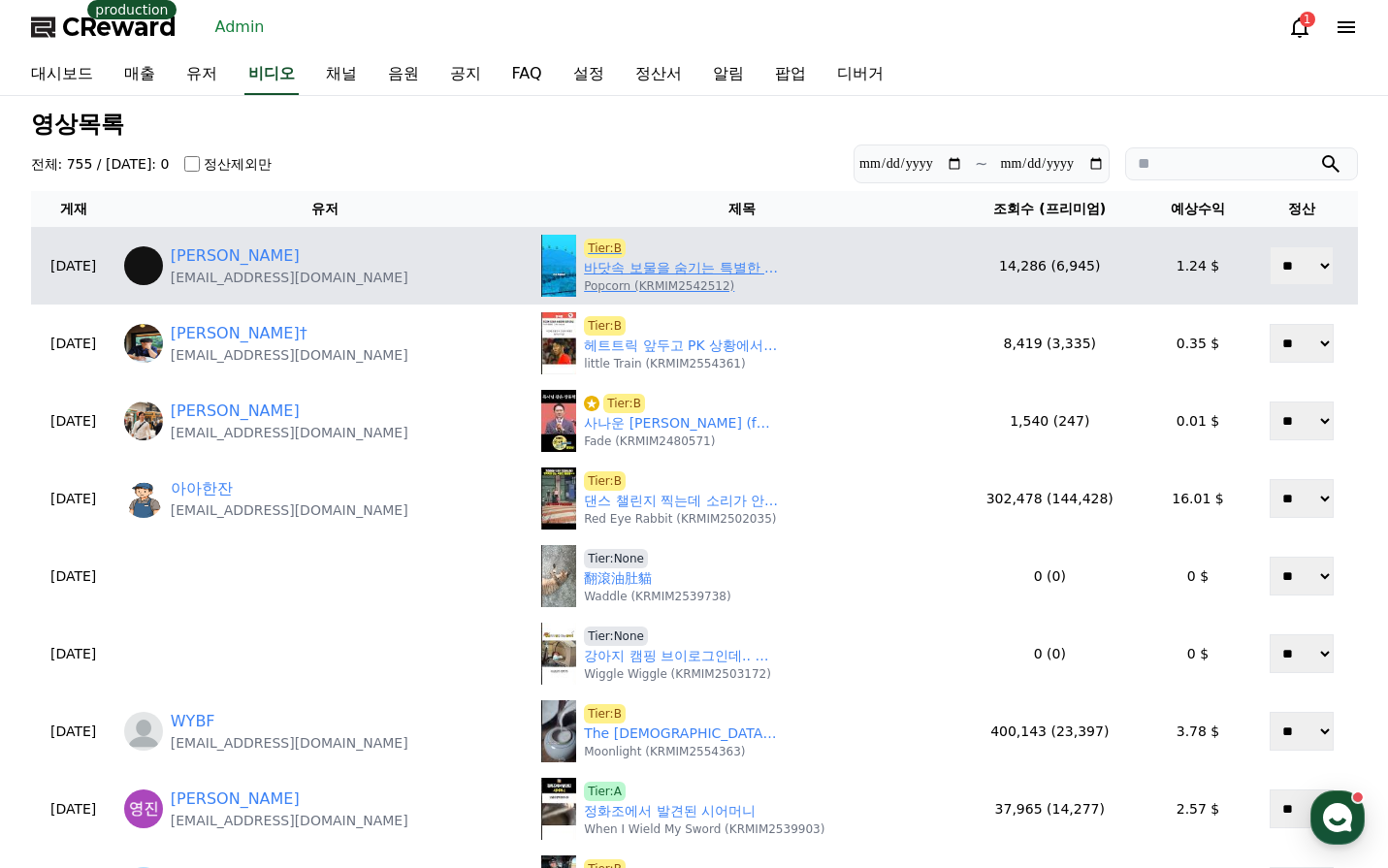
click at [678, 274] on link "바닷속 보물을 숨기는 특별한 방법" at bounding box center [681, 268] width 194 height 21
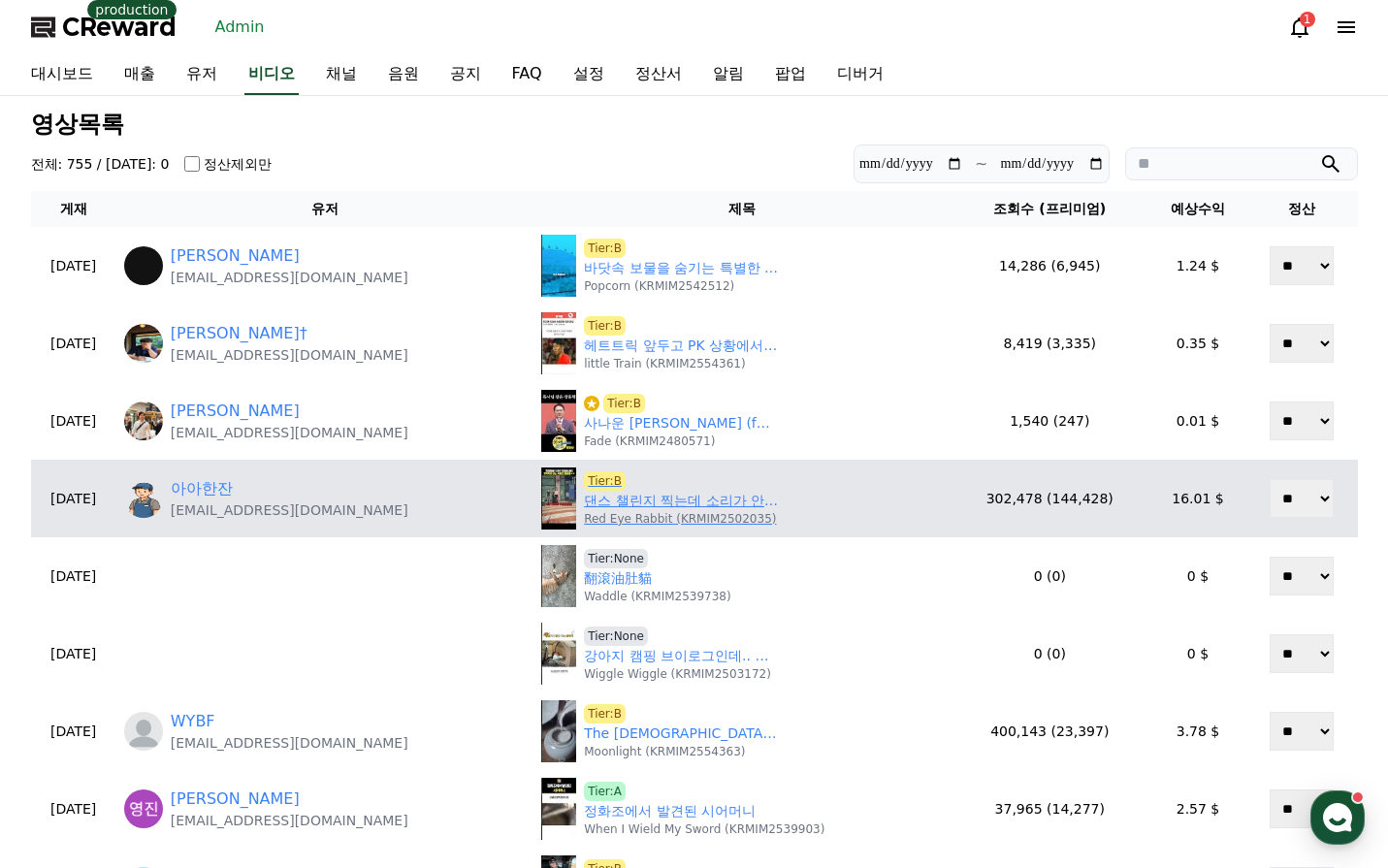
click at [676, 496] on link "댄스 챌린지 찍는데 소리가 안들림ㅋㅋㅋ" at bounding box center [681, 500] width 194 height 21
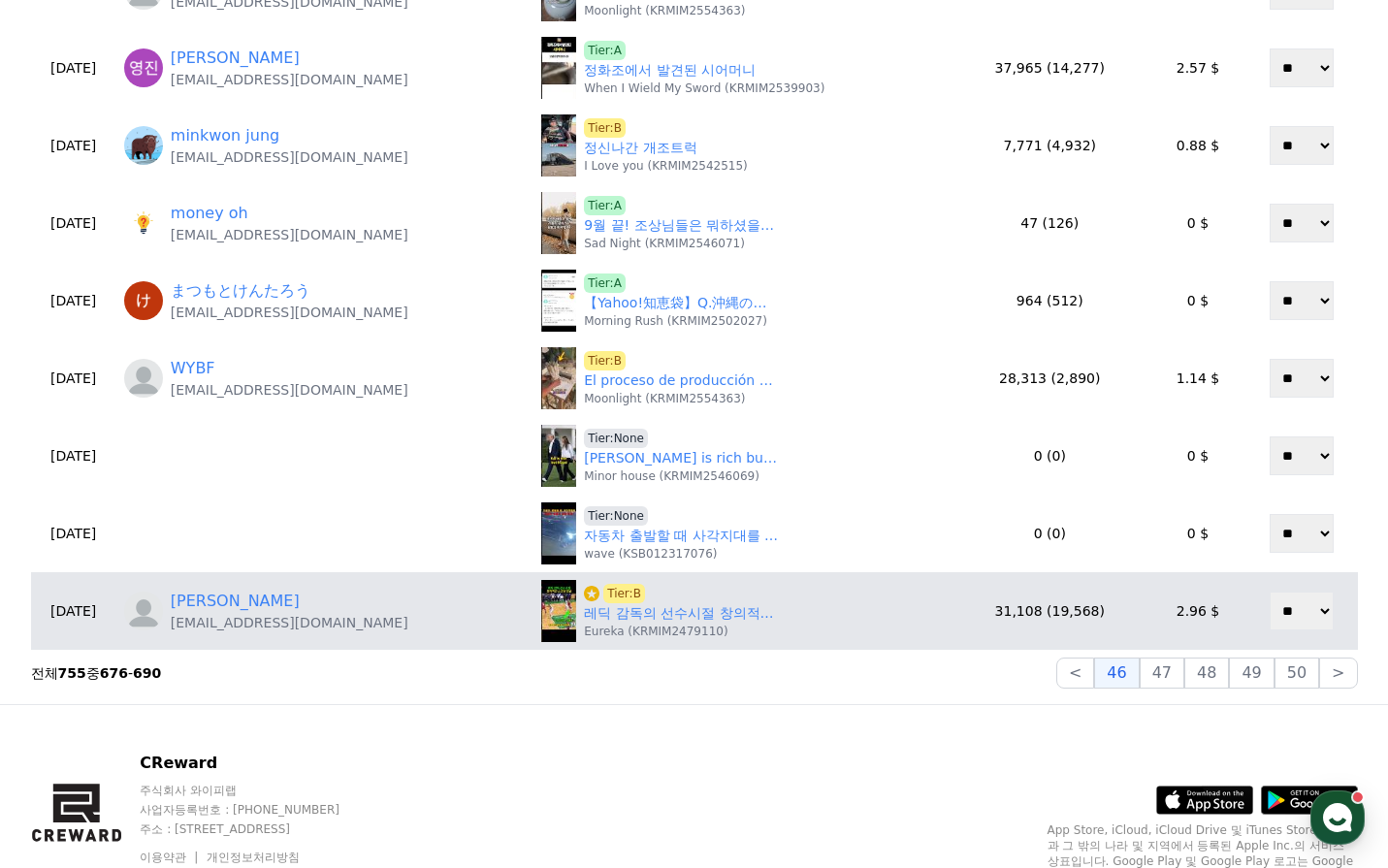
scroll to position [776, 0]
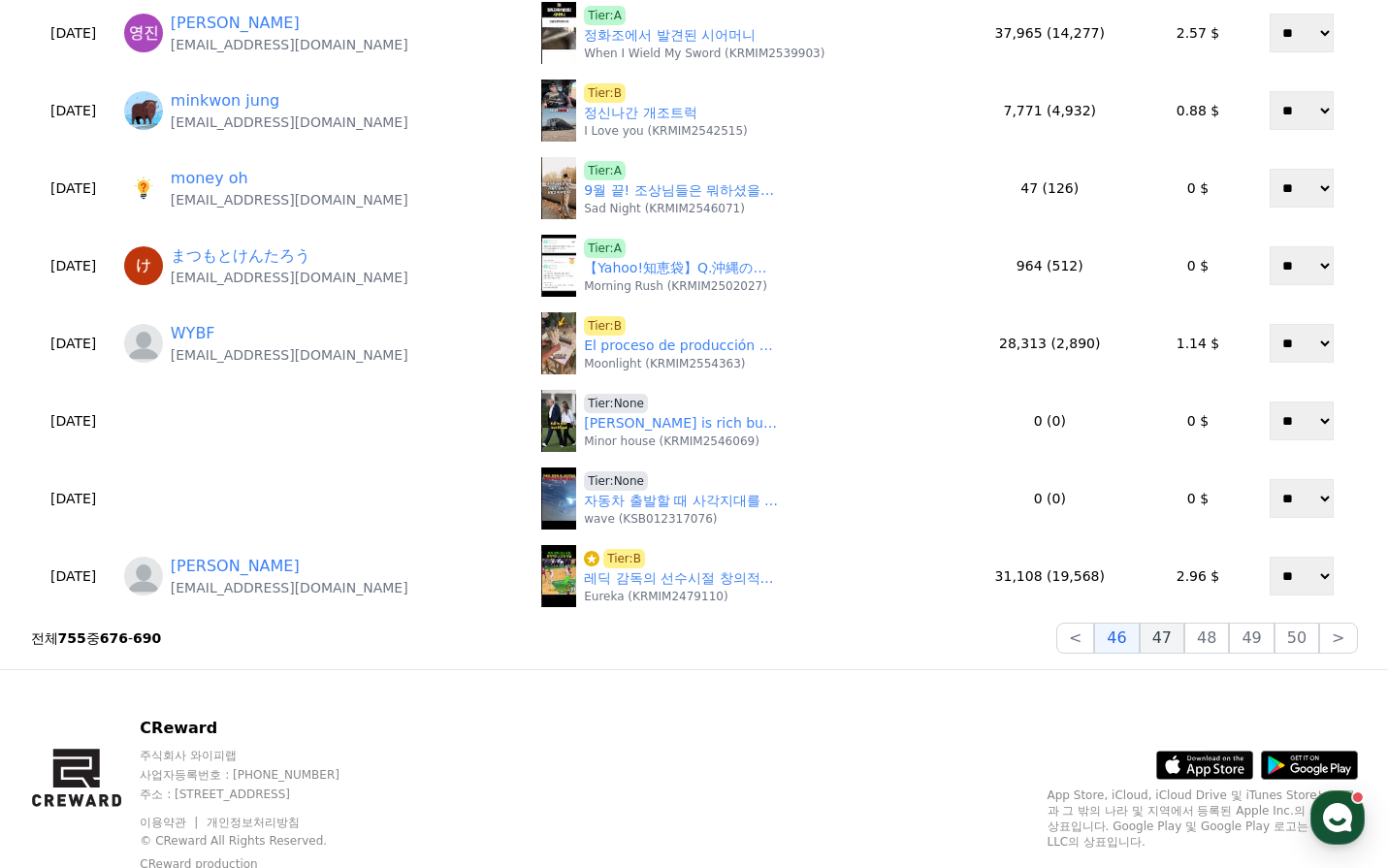
click at [1176, 637] on button "47" at bounding box center [1162, 638] width 44 height 31
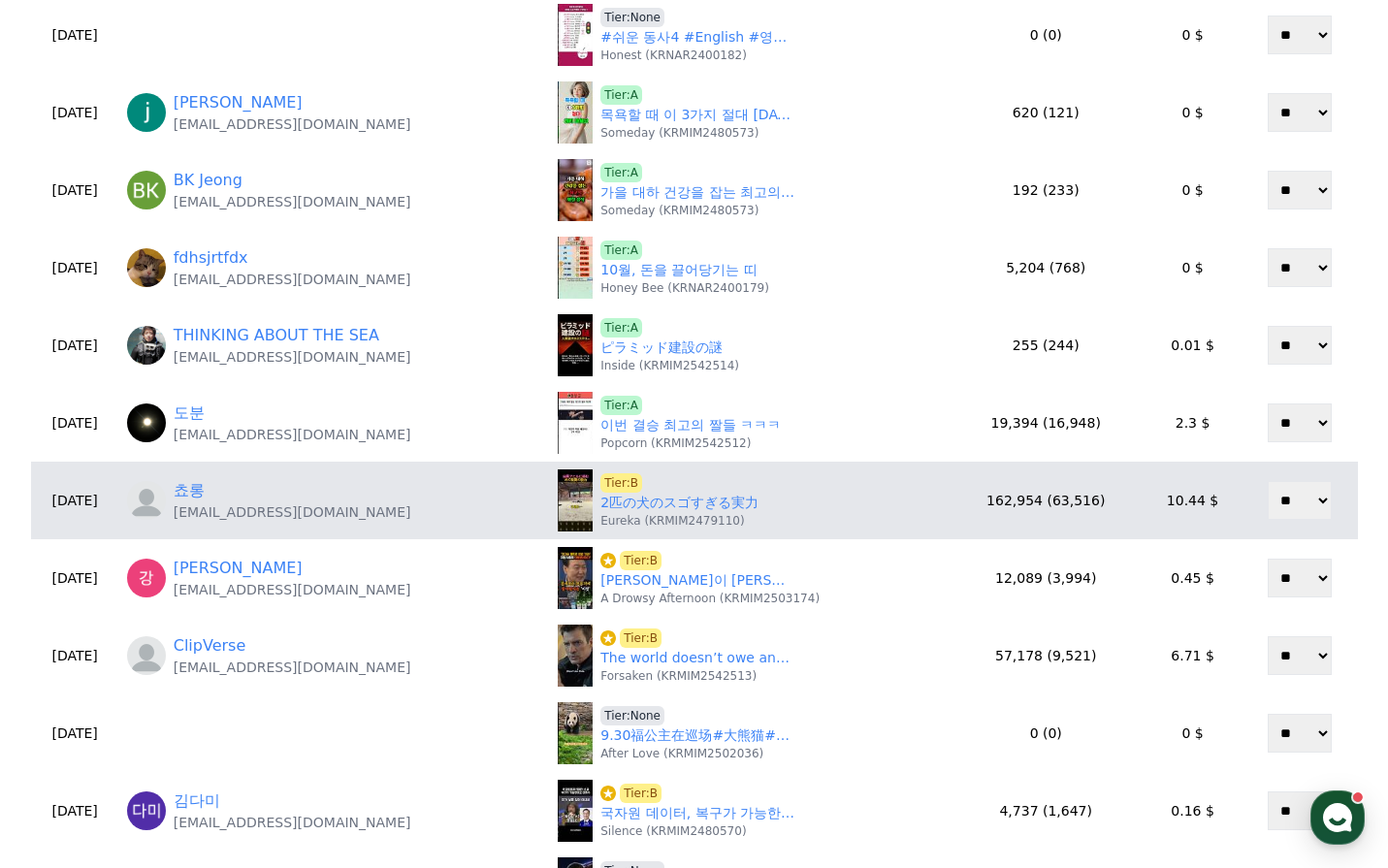
scroll to position [388, 0]
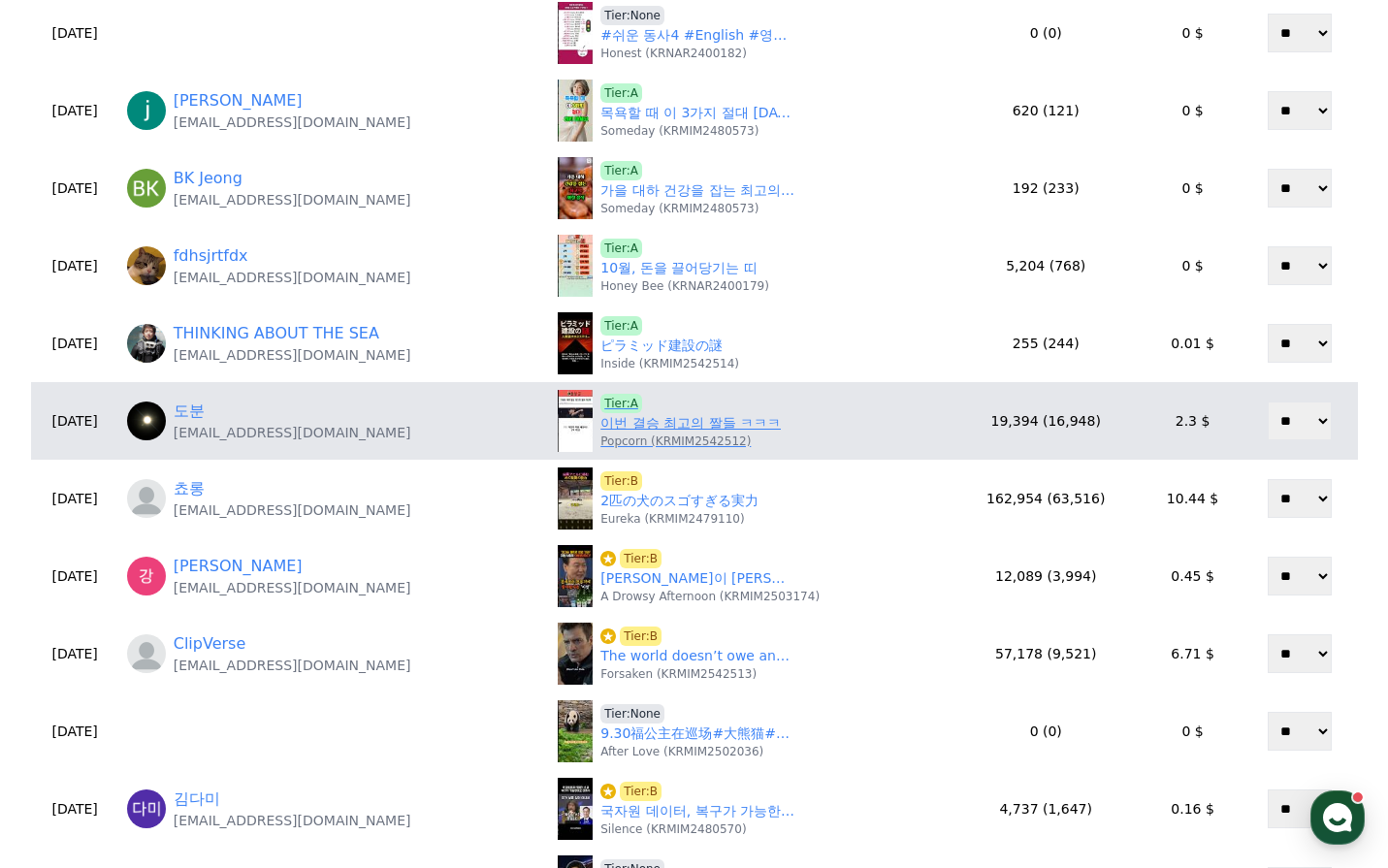
click at [646, 422] on link "이번 결승 최고의 짤들 ㅋㅋㅋ" at bounding box center [690, 423] width 181 height 21
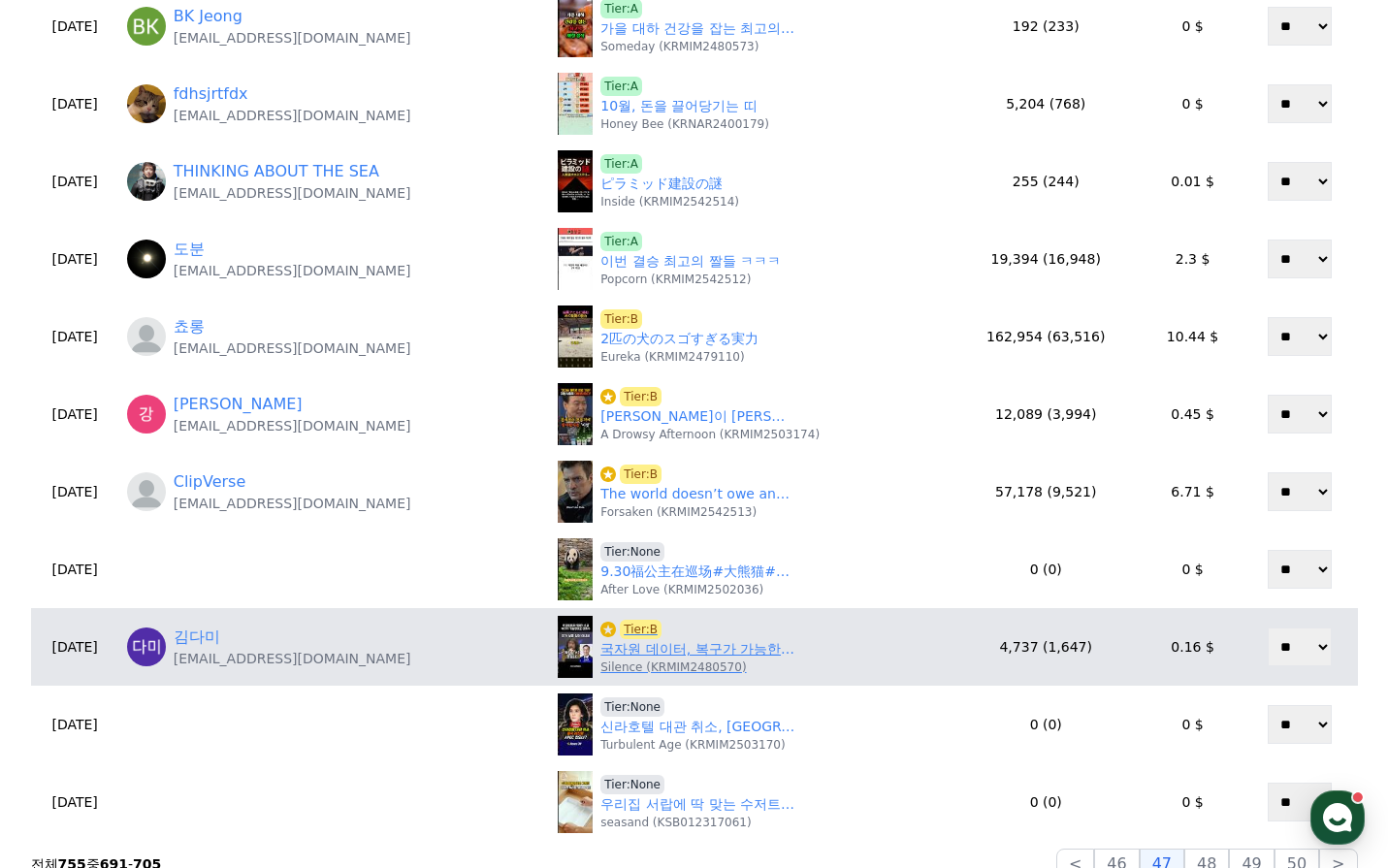
scroll to position [679, 0]
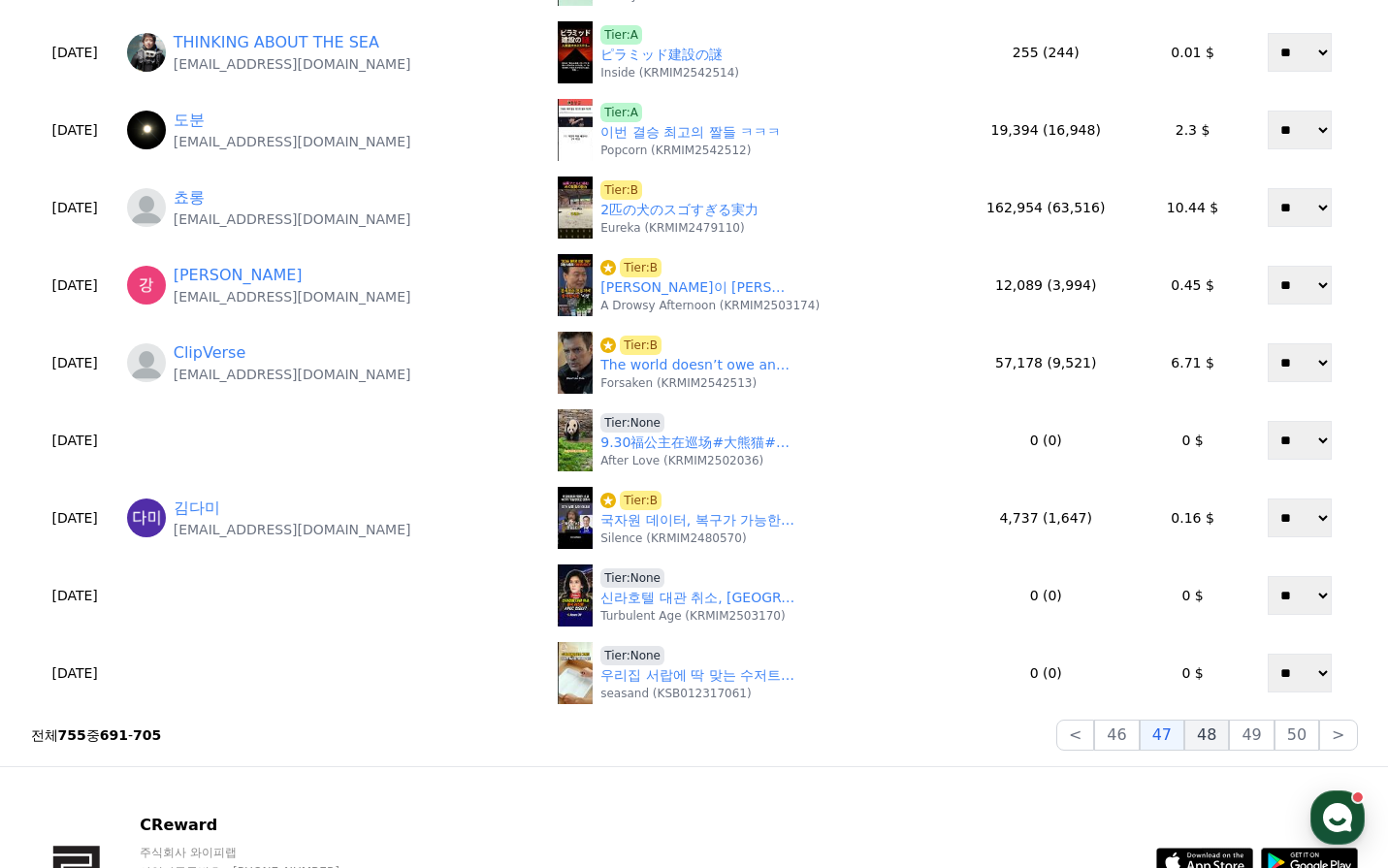
click at [1220, 729] on button "48" at bounding box center [1206, 735] width 44 height 31
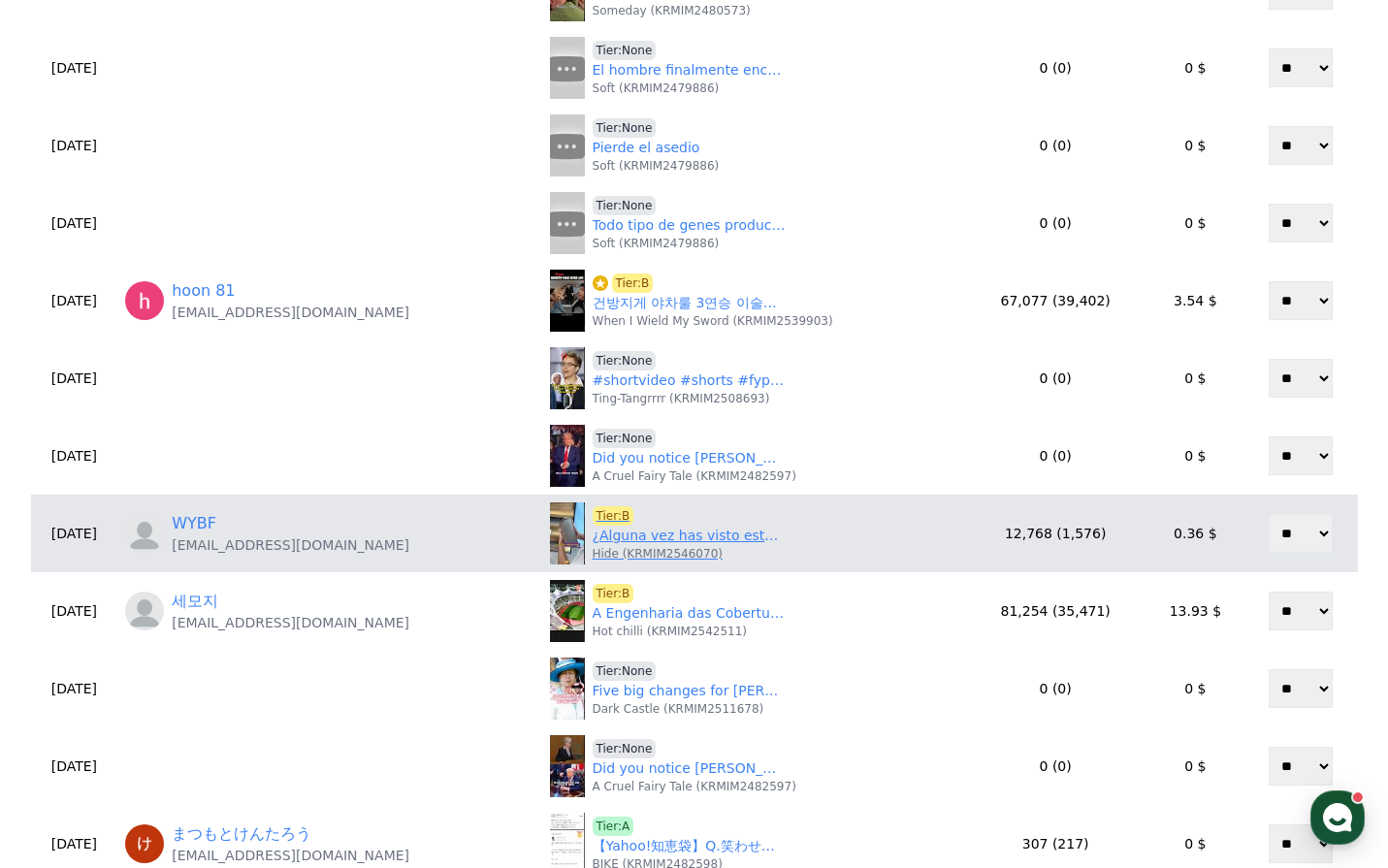
scroll to position [388, 0]
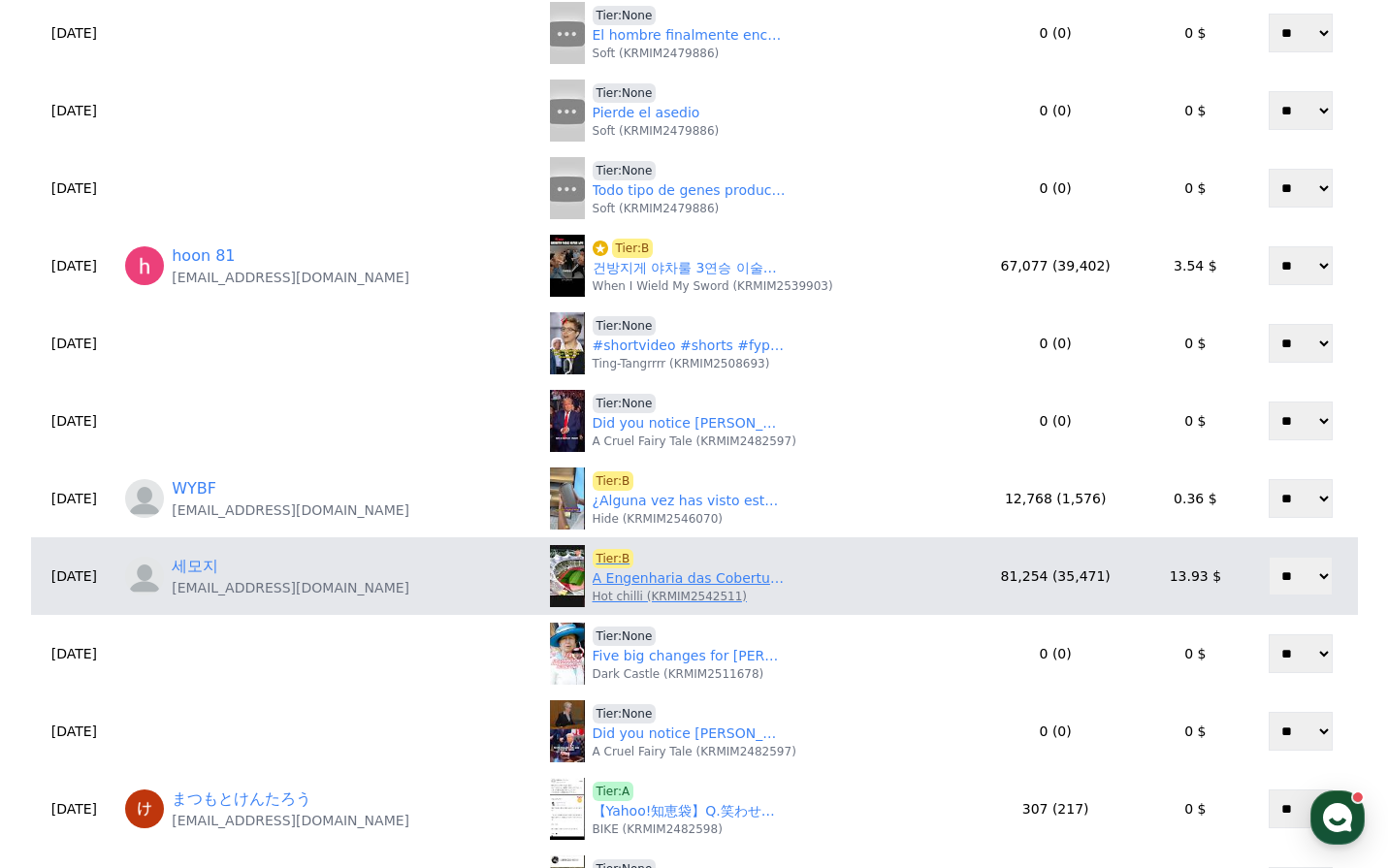
click at [666, 579] on link "A Engenharia das Coberturas" at bounding box center [690, 578] width 194 height 21
click at [593, 560] on span "Tier:B" at bounding box center [614, 559] width 42 height 20
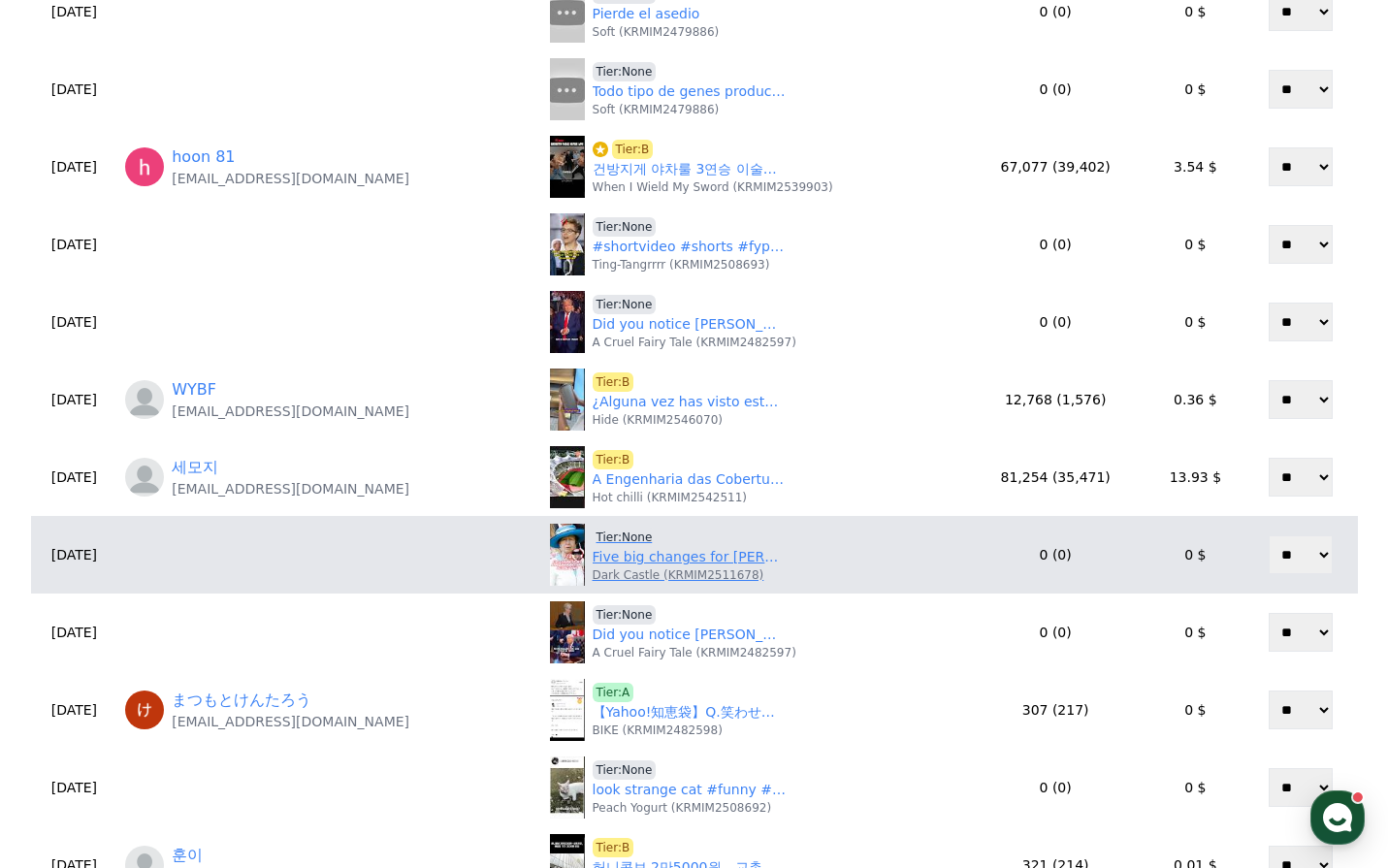
scroll to position [679, 0]
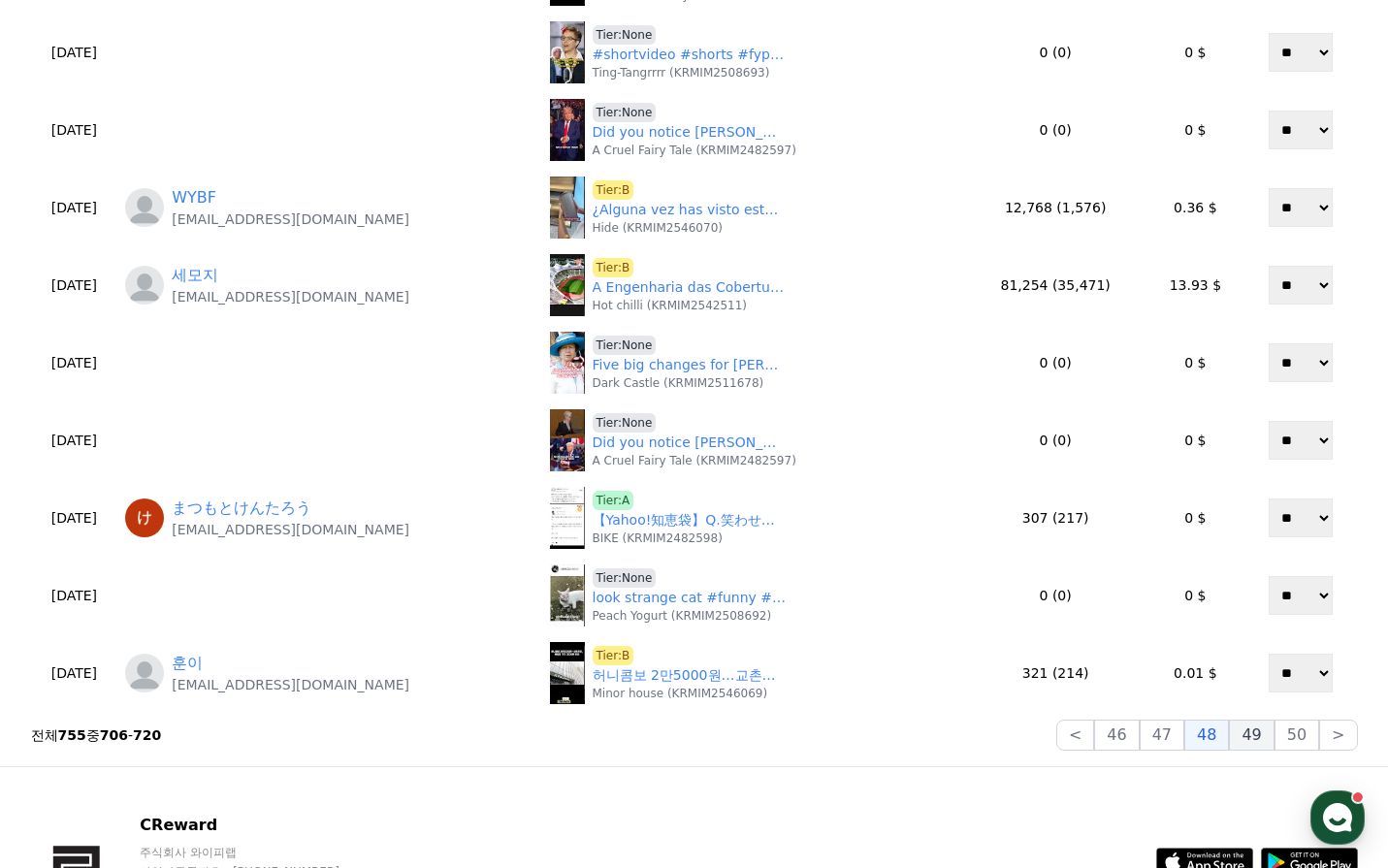
click at [1258, 730] on button "49" at bounding box center [1251, 735] width 44 height 31
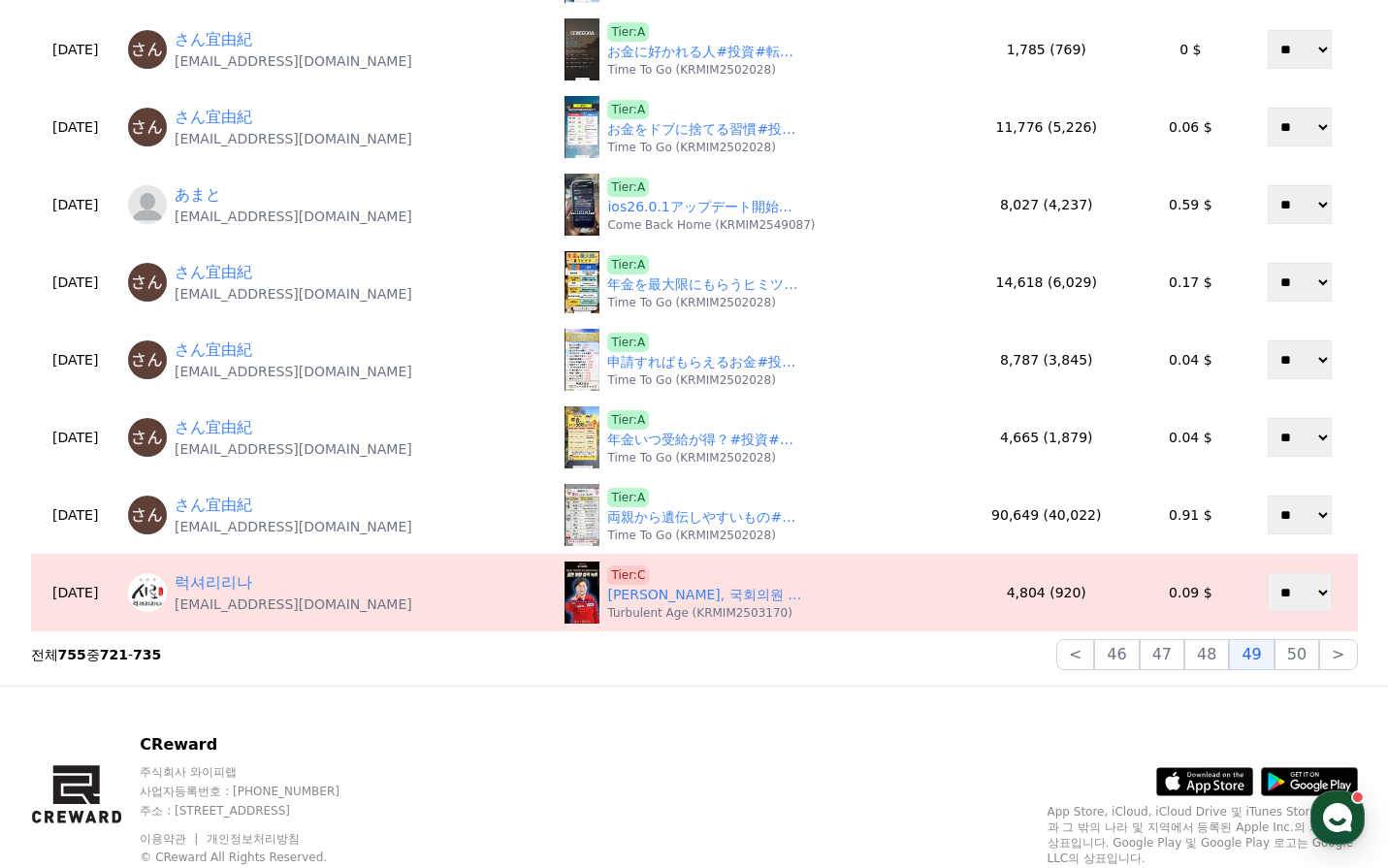
scroll to position [776, 0]
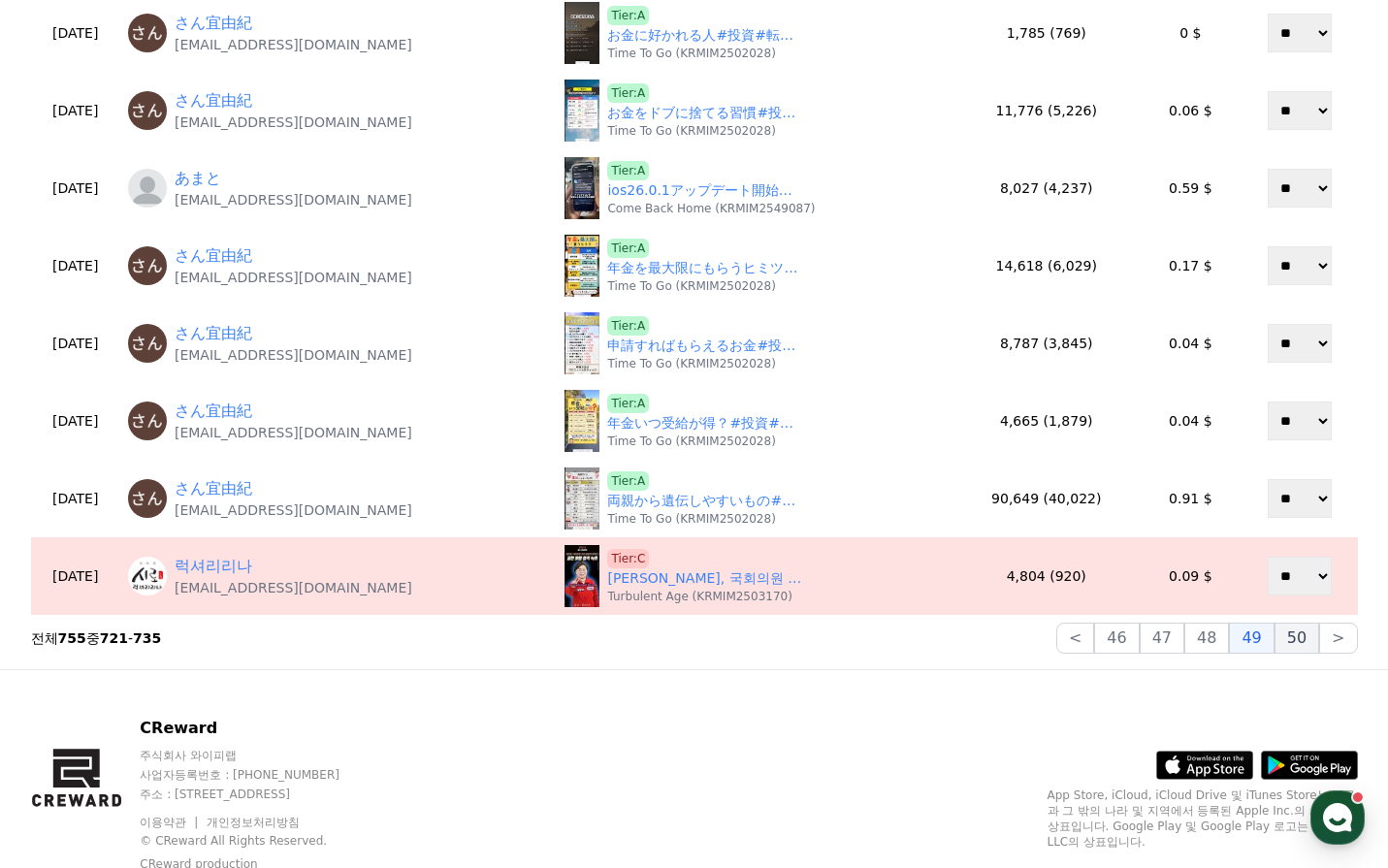
click at [1291, 644] on button "50" at bounding box center [1296, 638] width 44 height 31
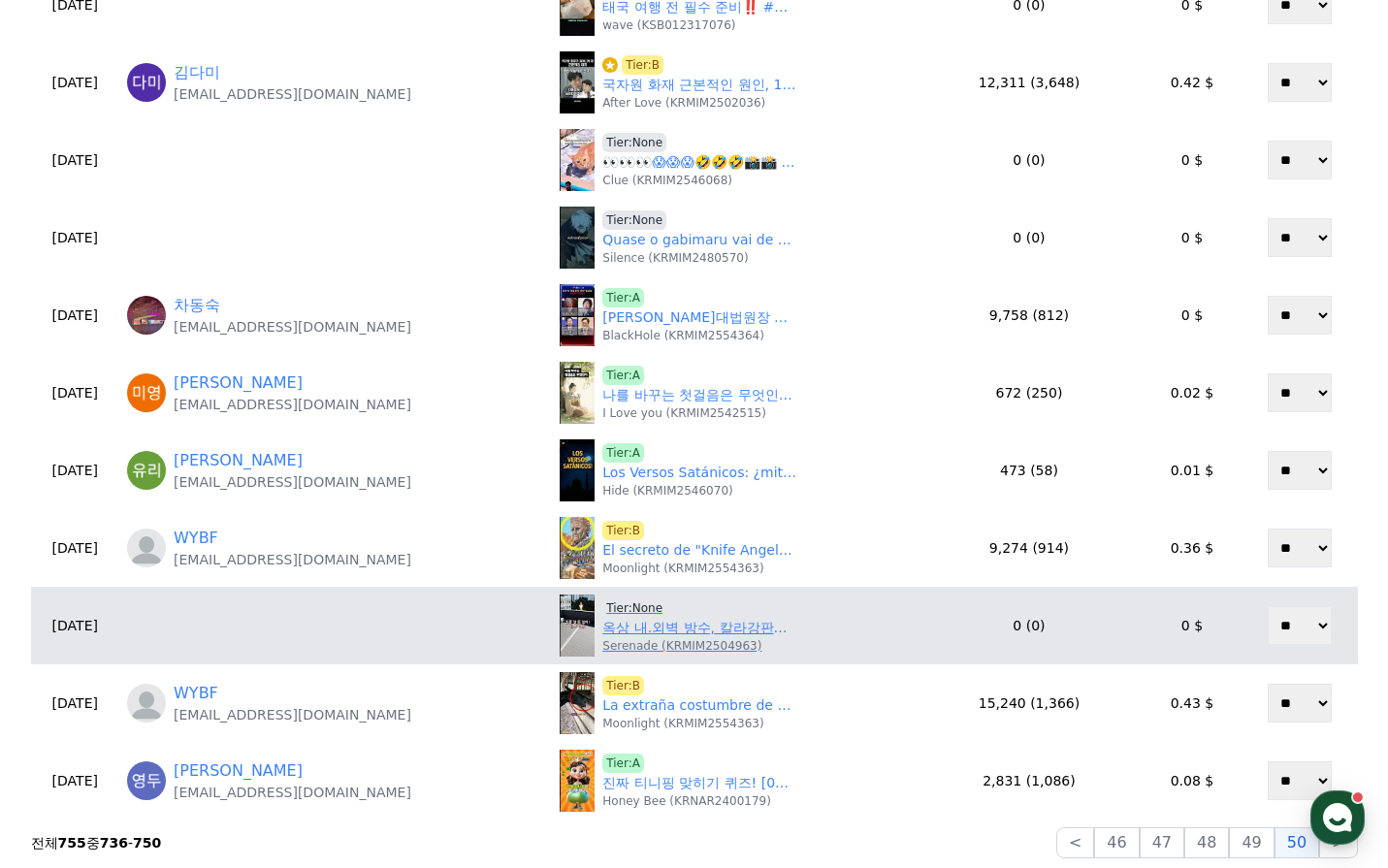
scroll to position [679, 0]
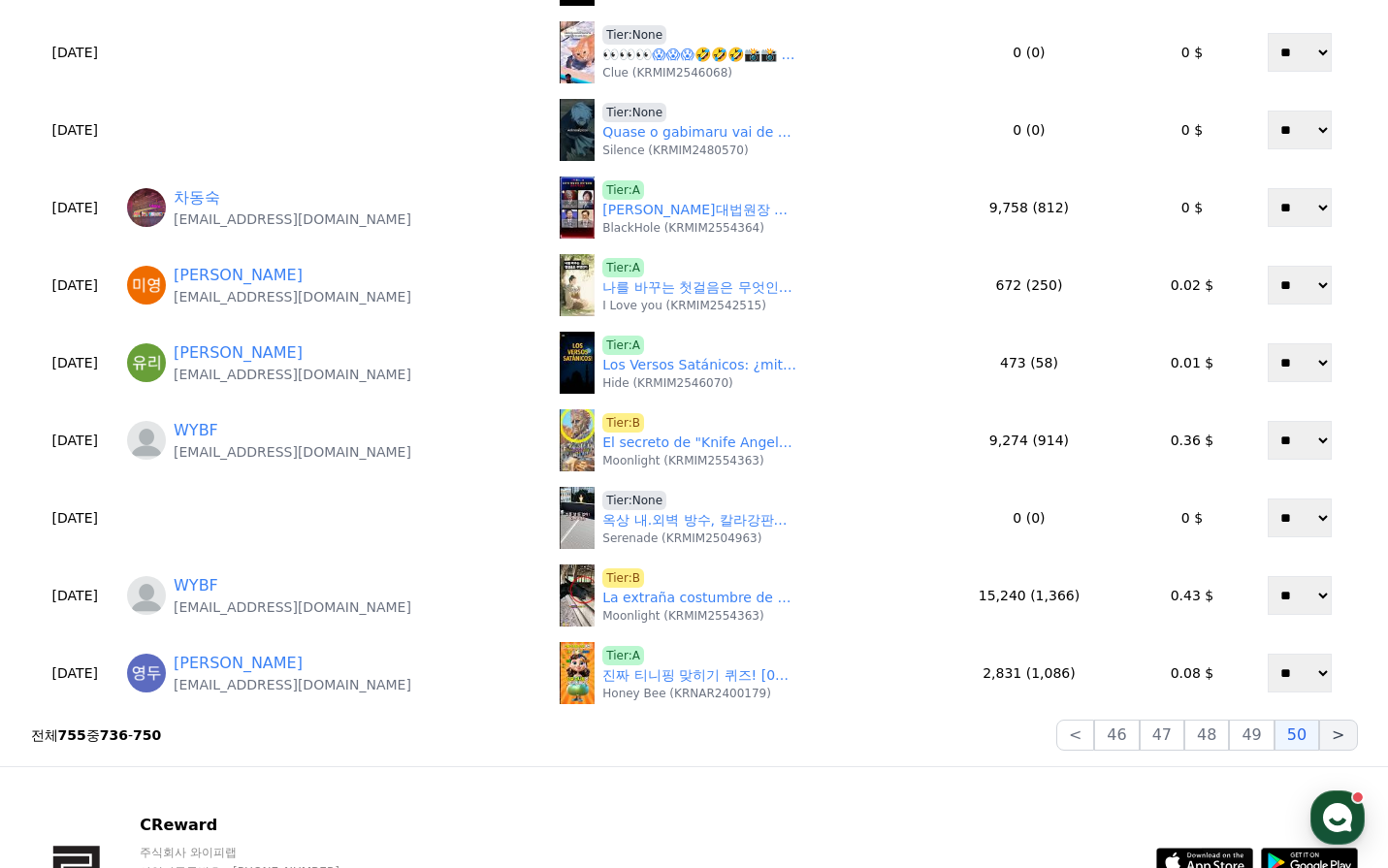
click at [1345, 738] on button ">" at bounding box center [1338, 735] width 38 height 31
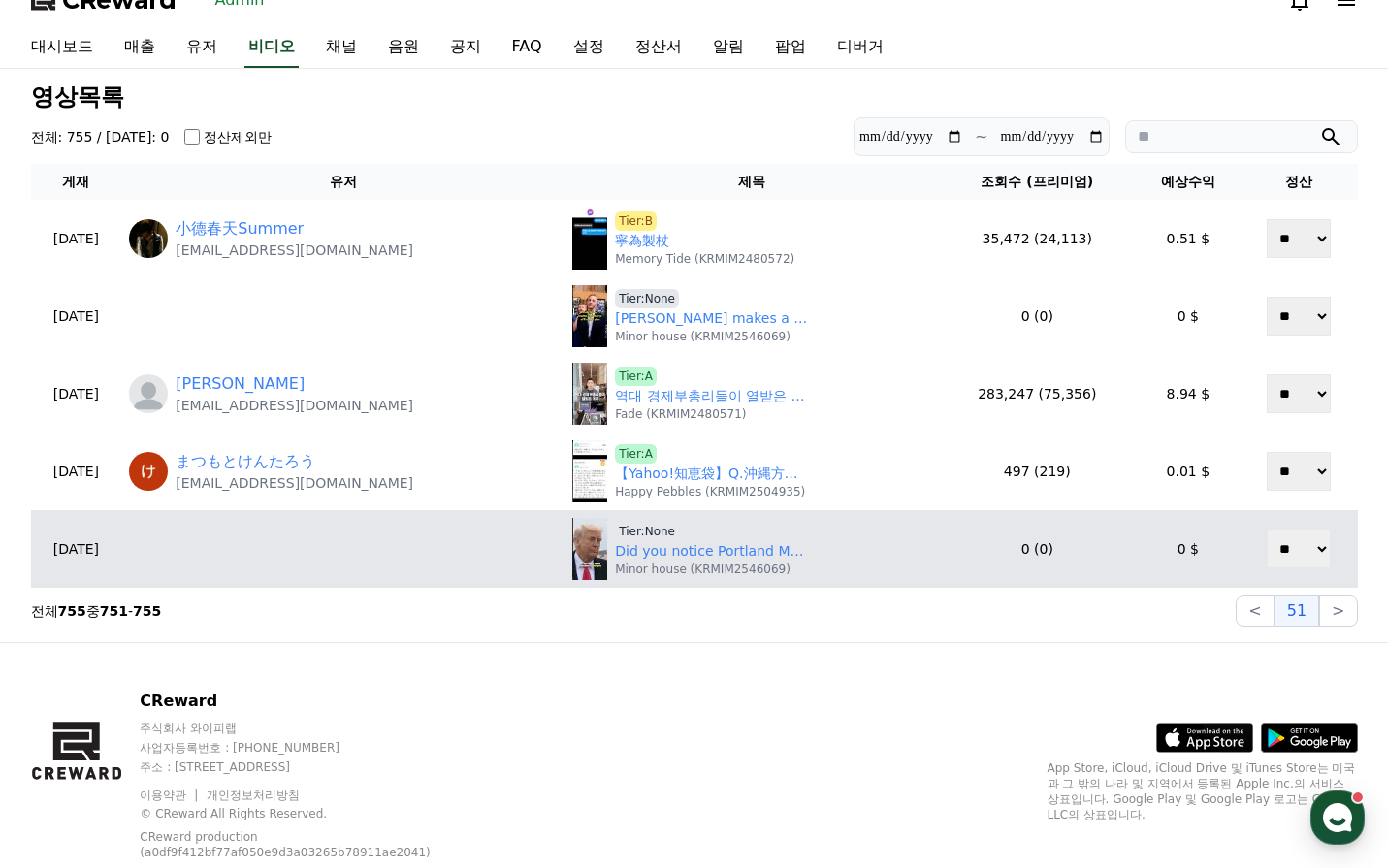
scroll to position [0, 0]
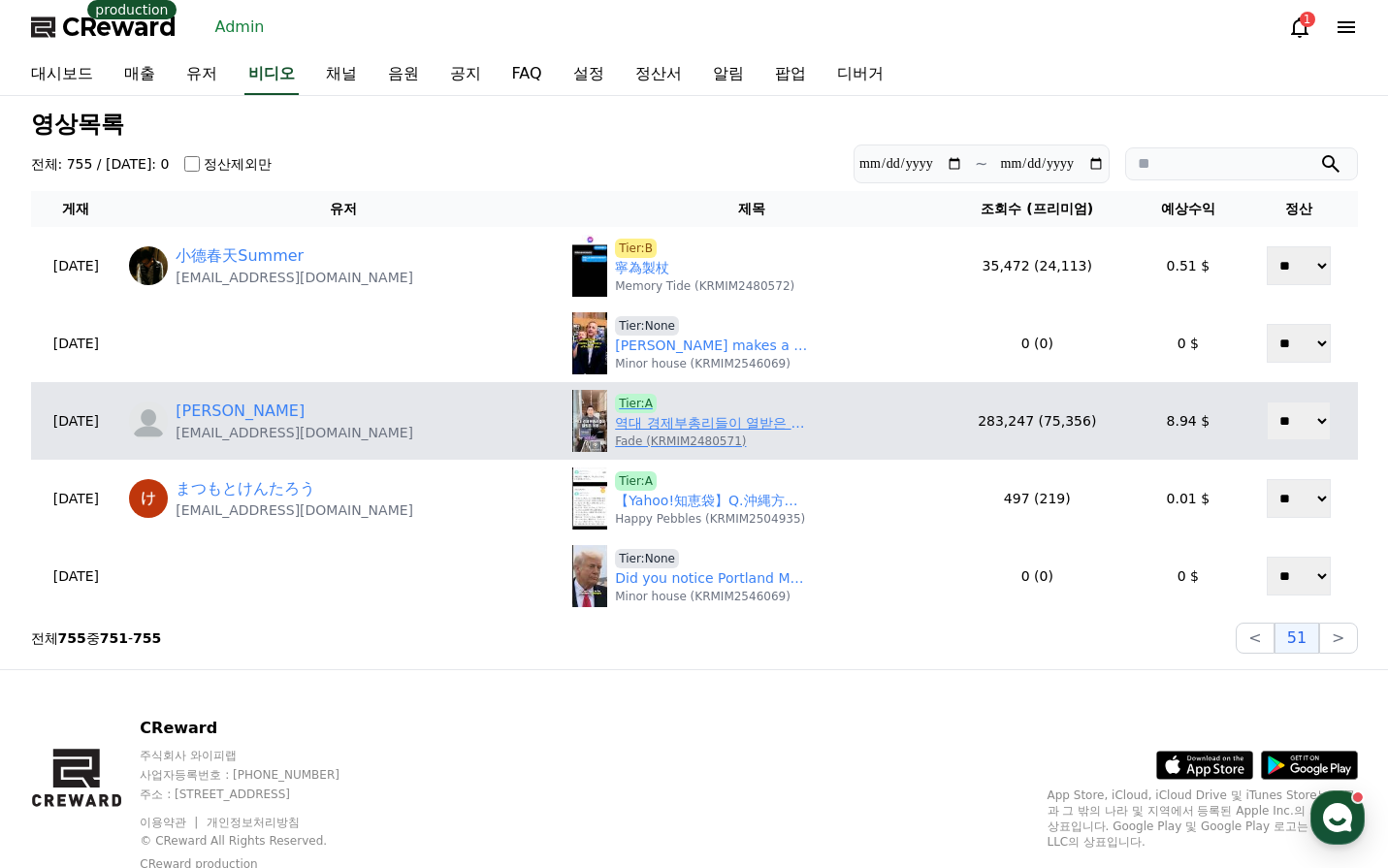
click at [615, 432] on link "역대 경제부총리들이 열받은 이유, 50초 안에 설명하기" at bounding box center [712, 423] width 194 height 21
click at [615, 423] on link "역대 경제부총리들이 열받은 이유, 50초 안에 설명하기" at bounding box center [712, 423] width 194 height 21
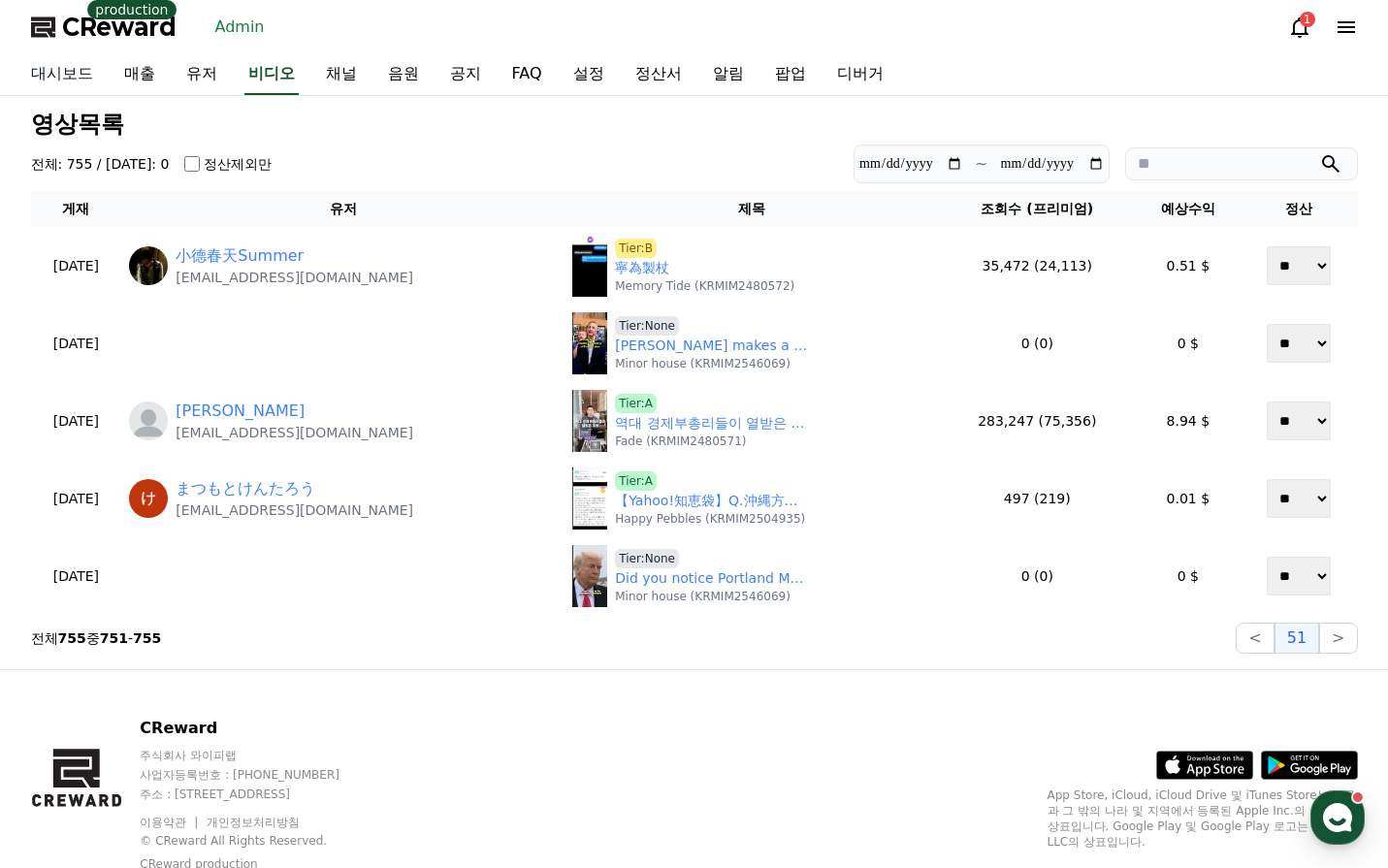
click at [57, 72] on link "대시보드" at bounding box center [62, 74] width 93 height 41
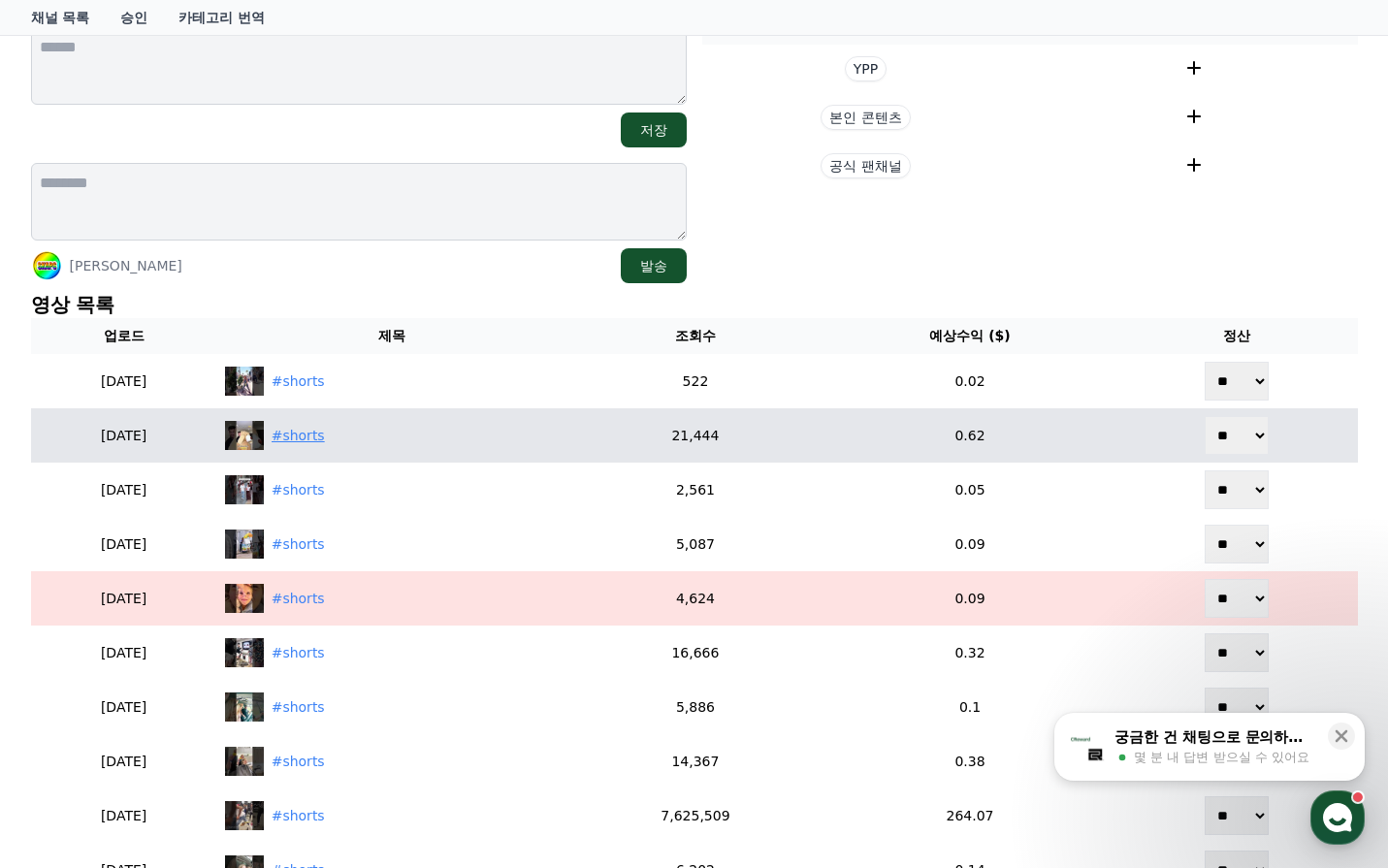
scroll to position [291, 0]
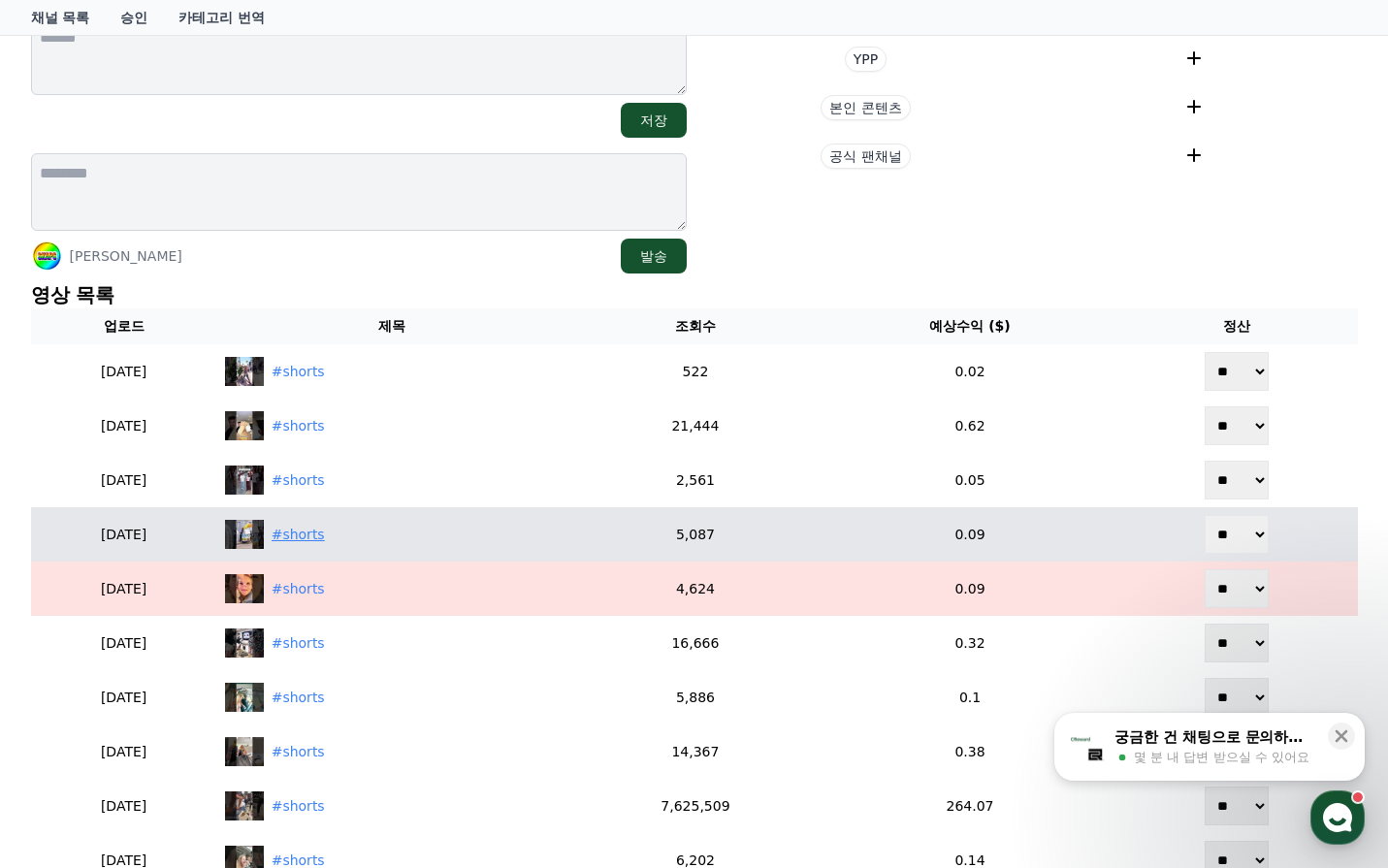
click at [325, 534] on div "#shorts" at bounding box center [299, 535] width 53 height 21
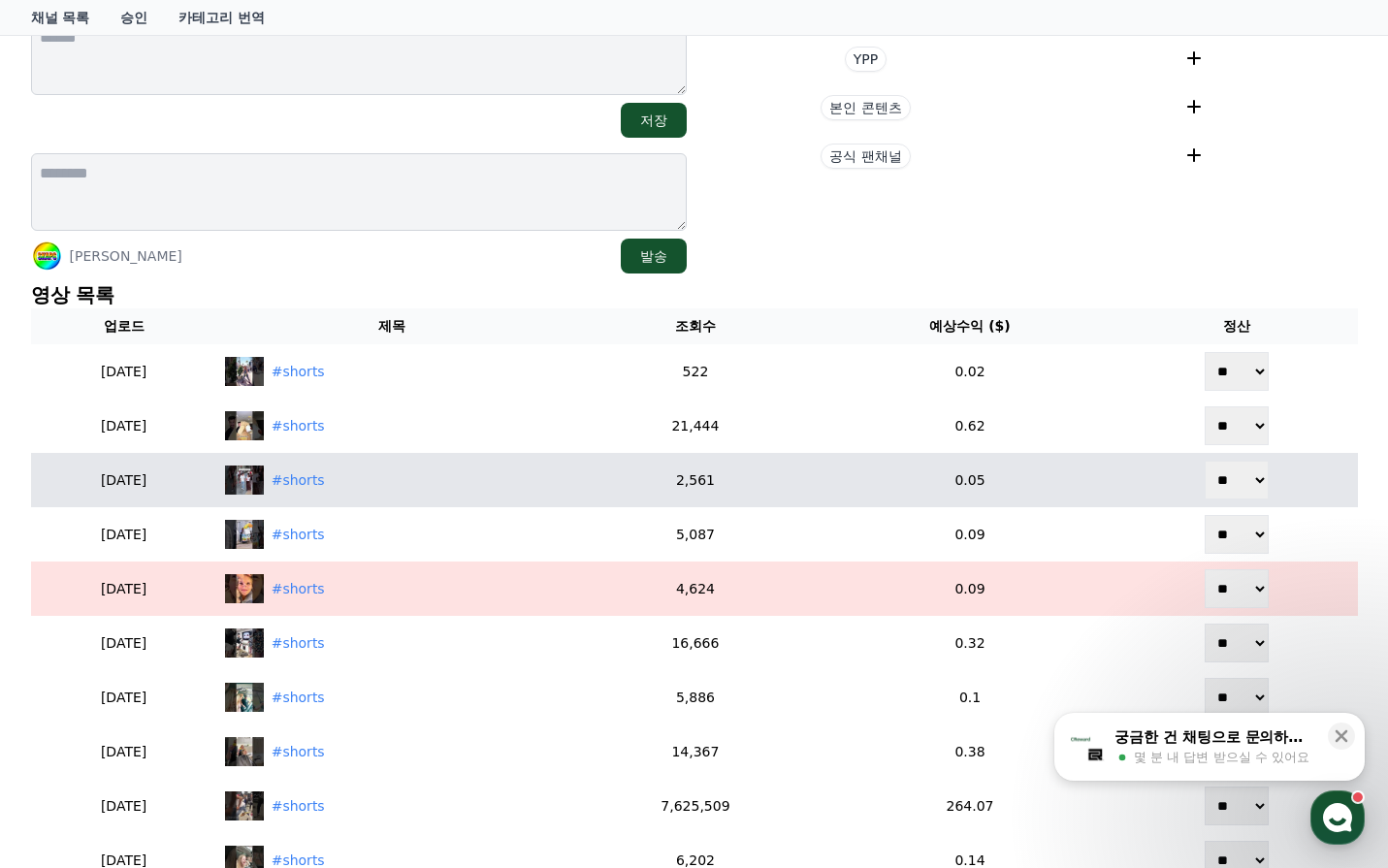
click at [325, 498] on td "#shorts" at bounding box center [392, 479] width 350 height 54
click at [325, 489] on div "#shorts" at bounding box center [299, 480] width 53 height 21
click at [1257, 475] on select "** **" at bounding box center [1237, 479] width 64 height 39
select select "********"
click at [1223, 461] on select "** **" at bounding box center [1237, 479] width 64 height 39
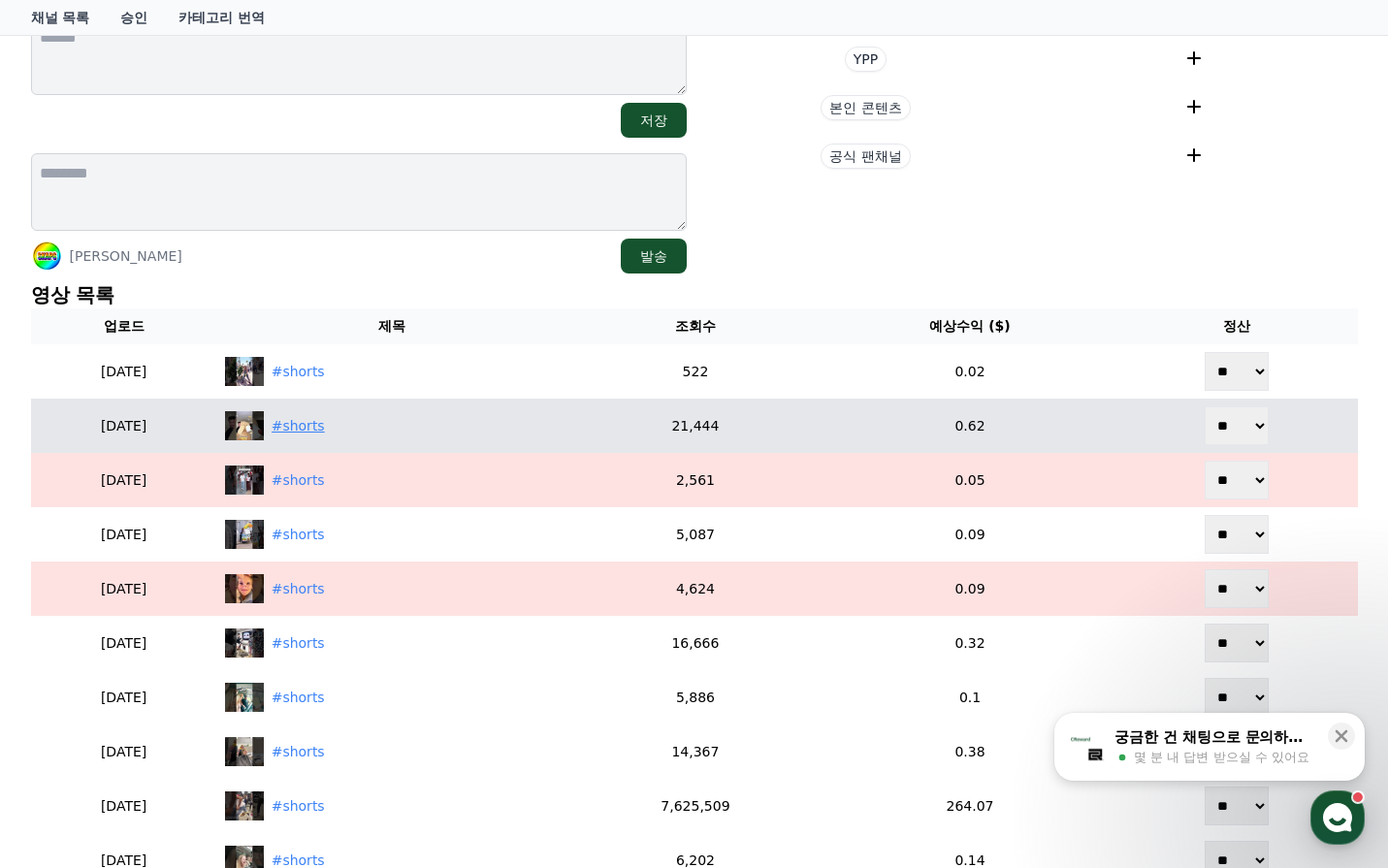
click at [325, 421] on div "#shorts" at bounding box center [299, 426] width 53 height 21
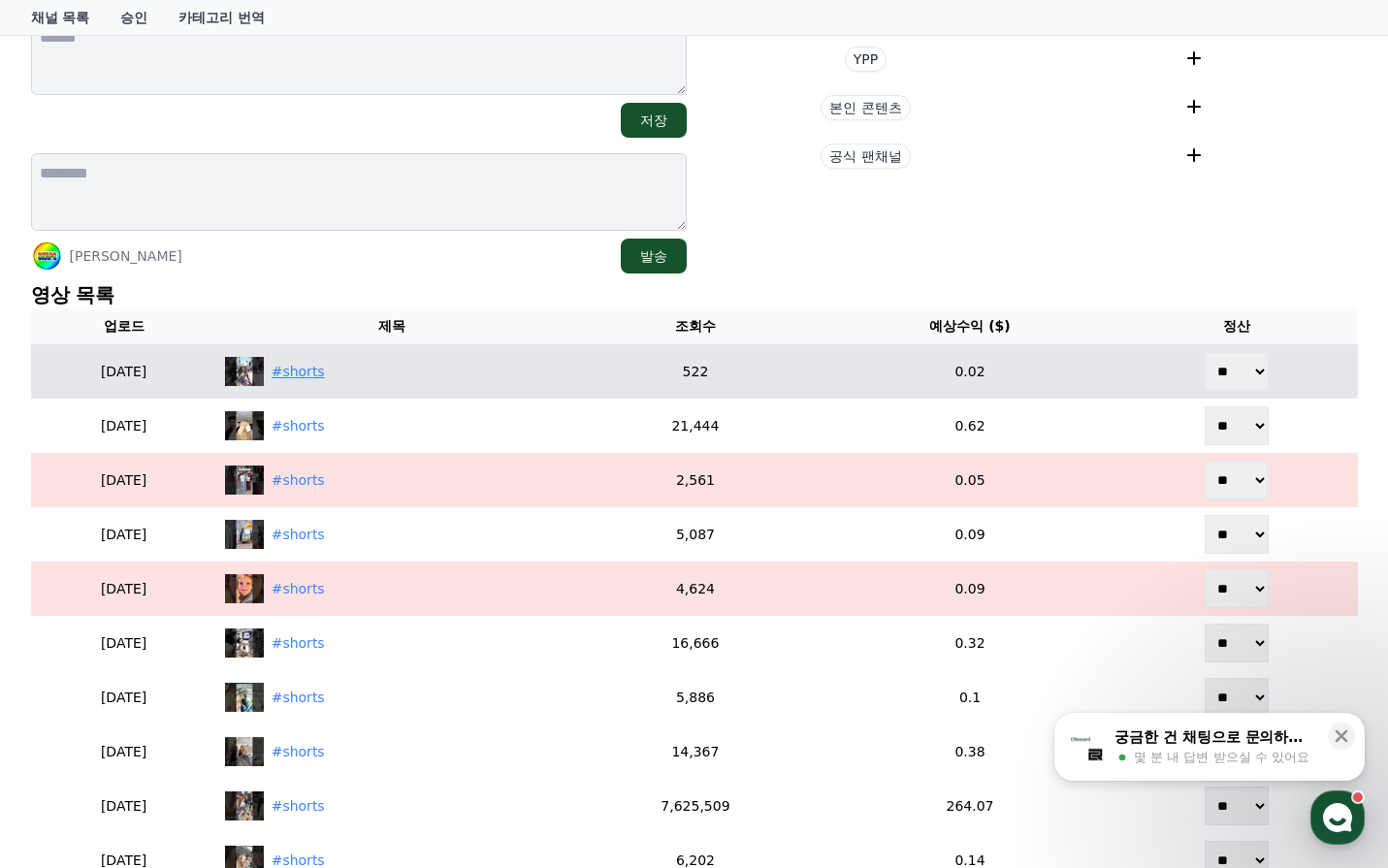
click at [325, 379] on div "#shorts" at bounding box center [299, 372] width 53 height 21
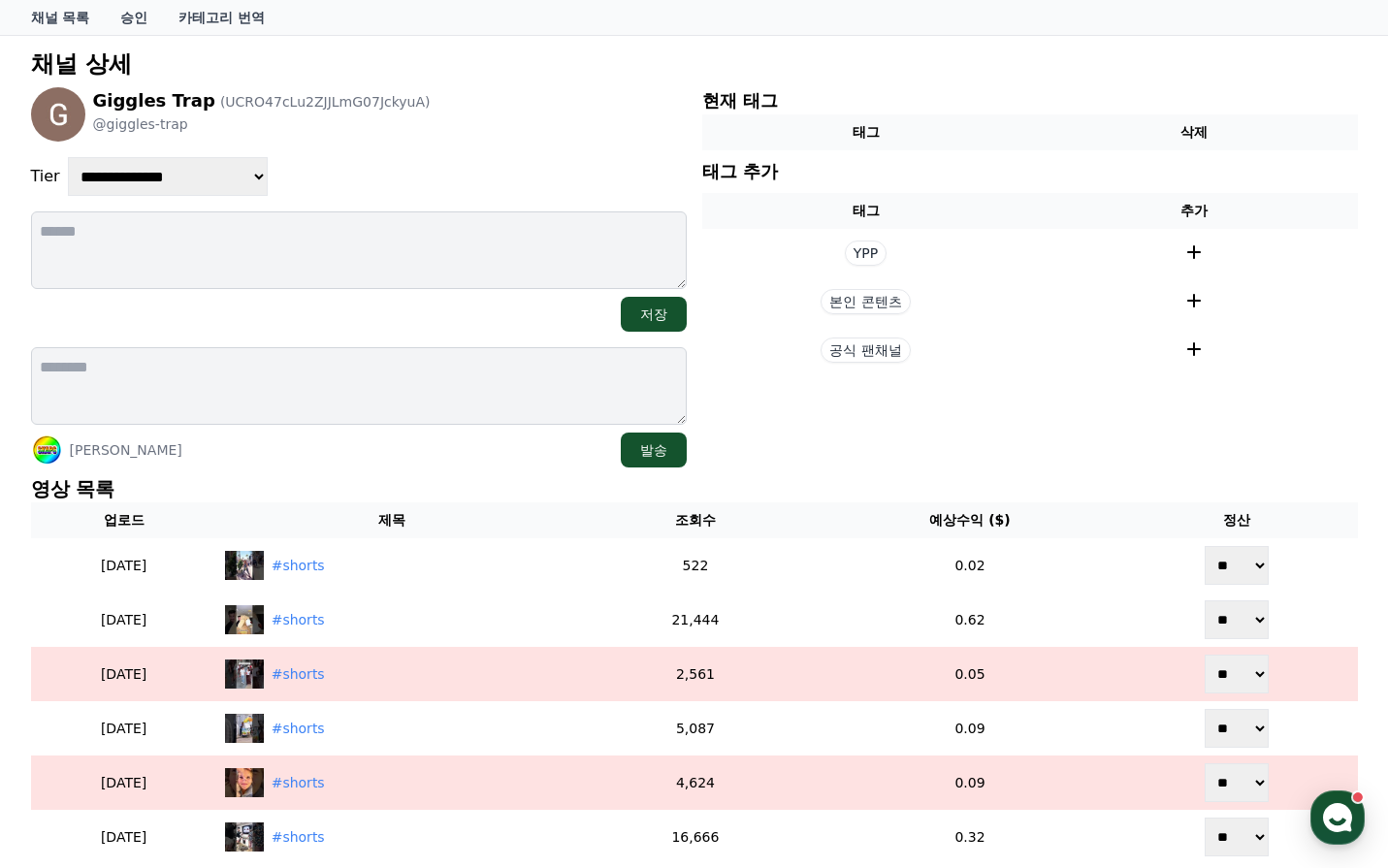
scroll to position [388, 0]
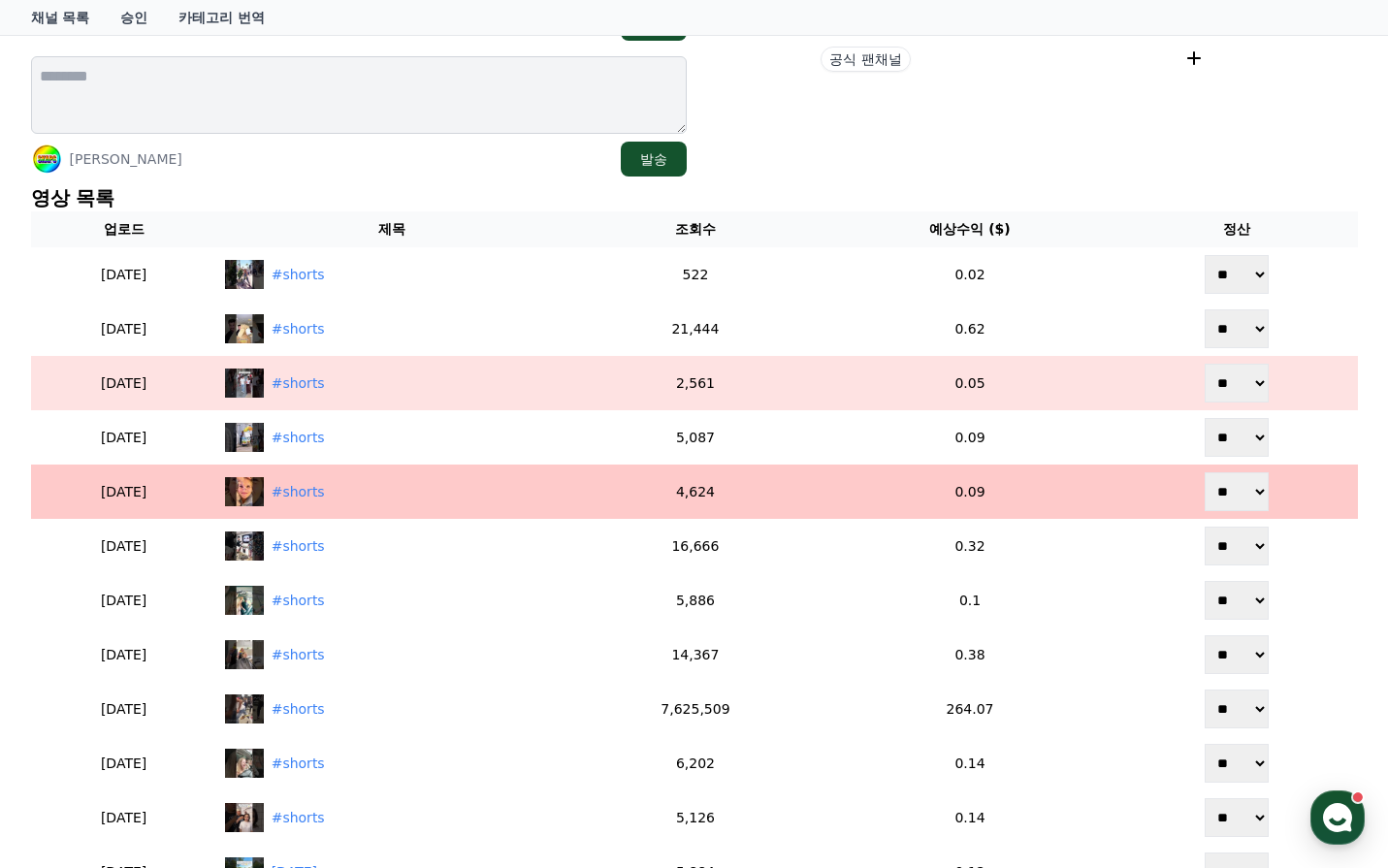
click at [334, 477] on td "#shorts" at bounding box center [392, 491] width 350 height 54
click at [335, 480] on div "#shorts" at bounding box center [392, 491] width 335 height 29
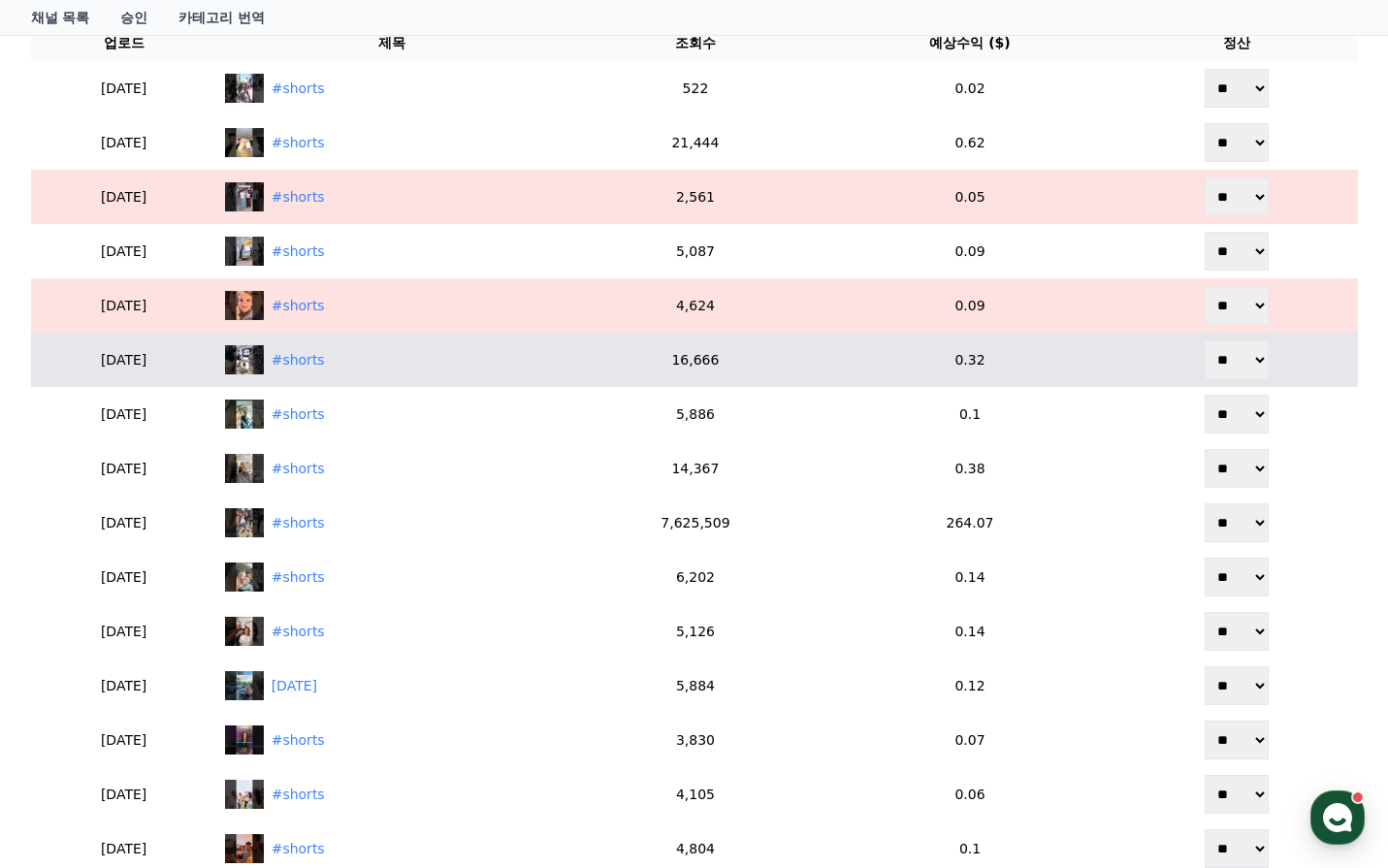
scroll to position [582, 0]
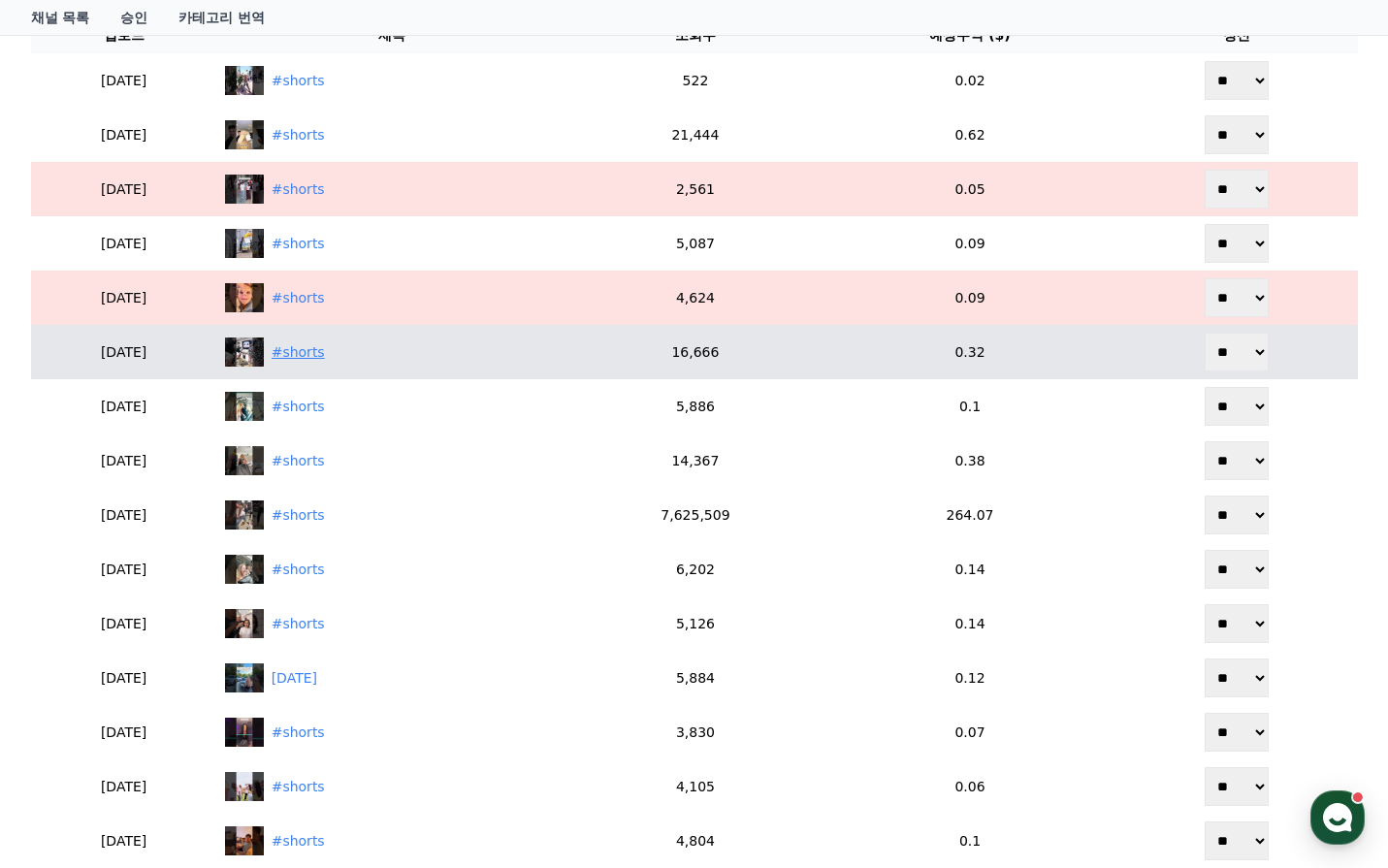
click at [325, 351] on div "#shorts" at bounding box center [299, 352] width 53 height 21
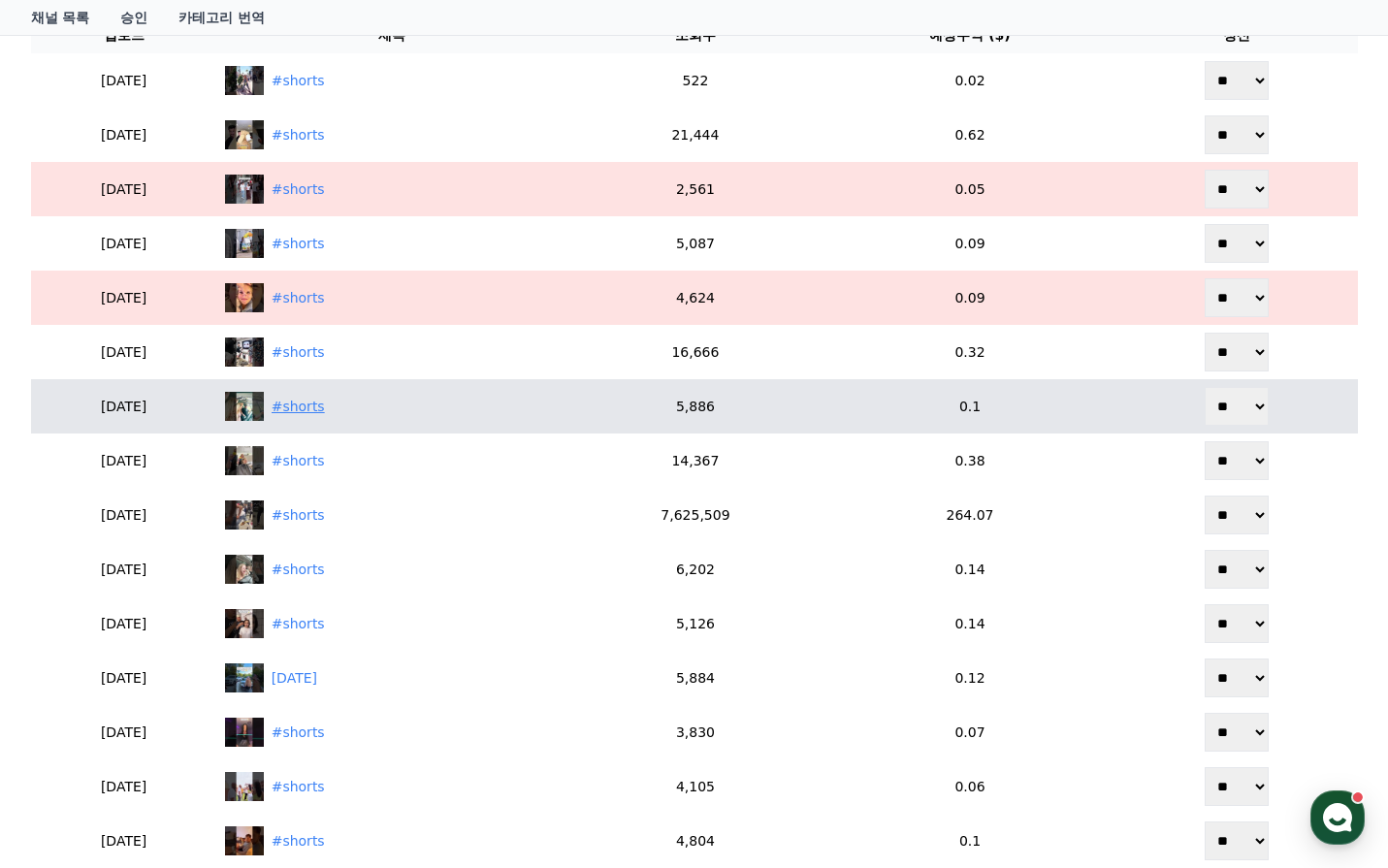
click at [323, 401] on div "#shorts" at bounding box center [299, 406] width 53 height 21
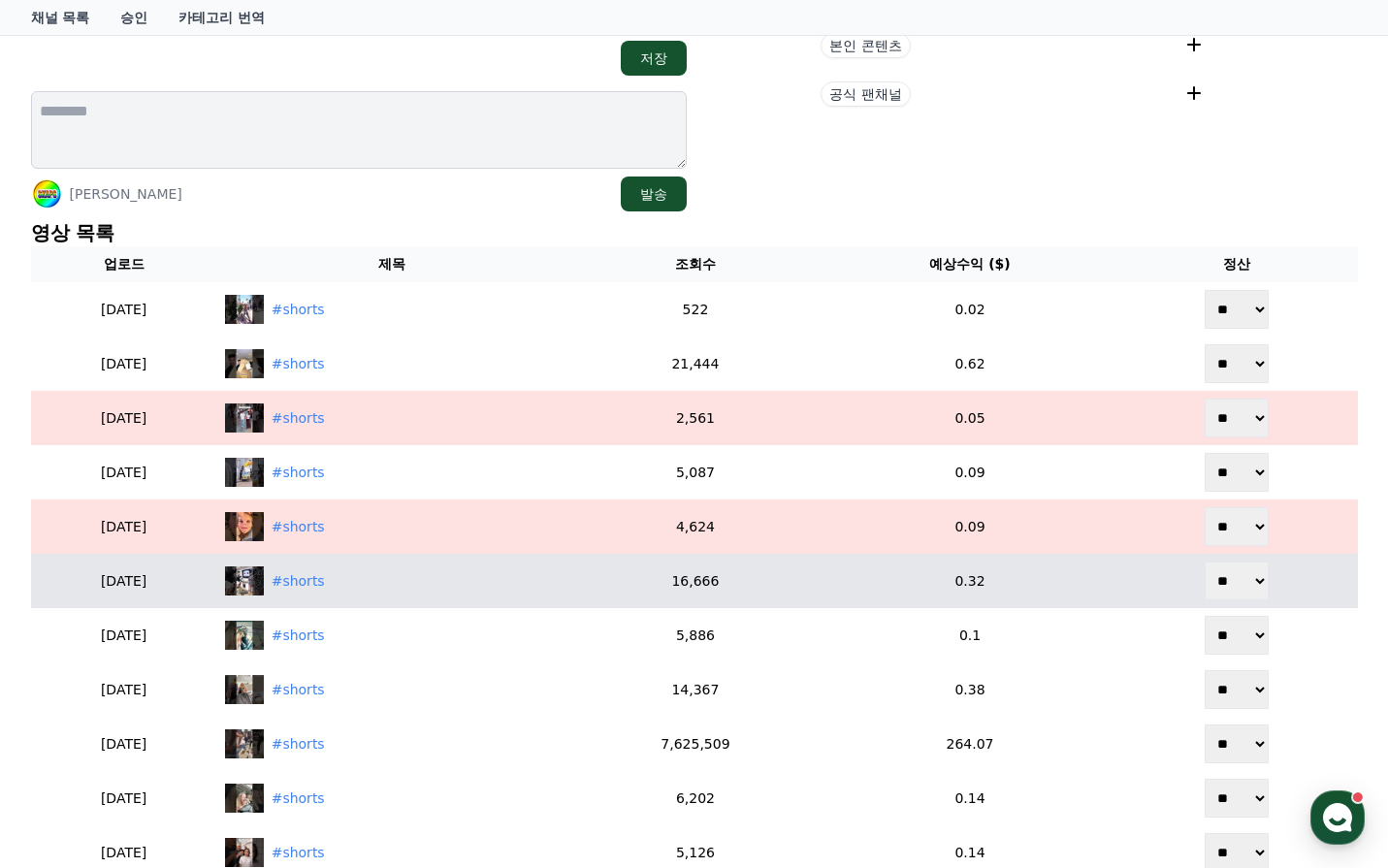
scroll to position [388, 0]
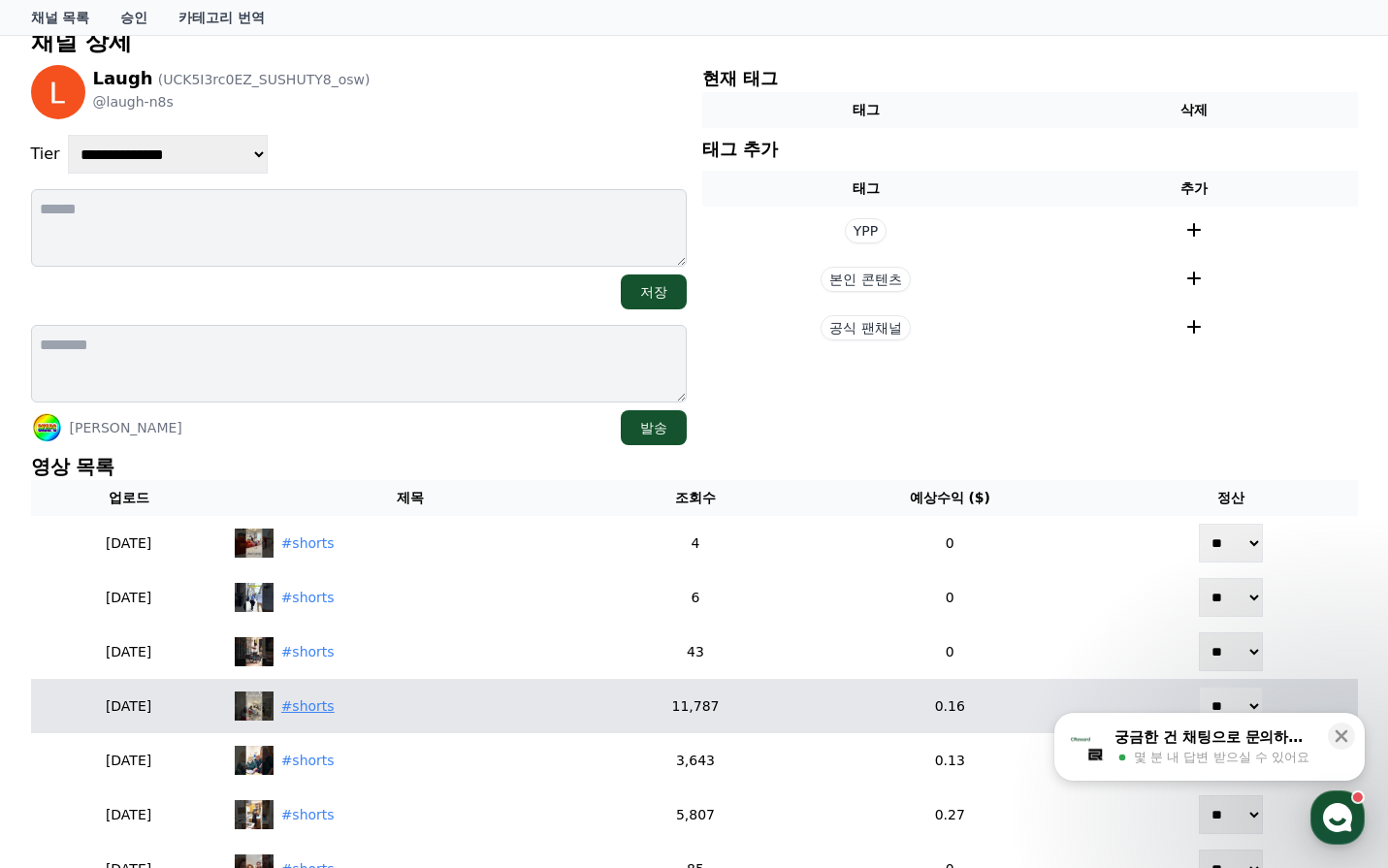
scroll to position [388, 0]
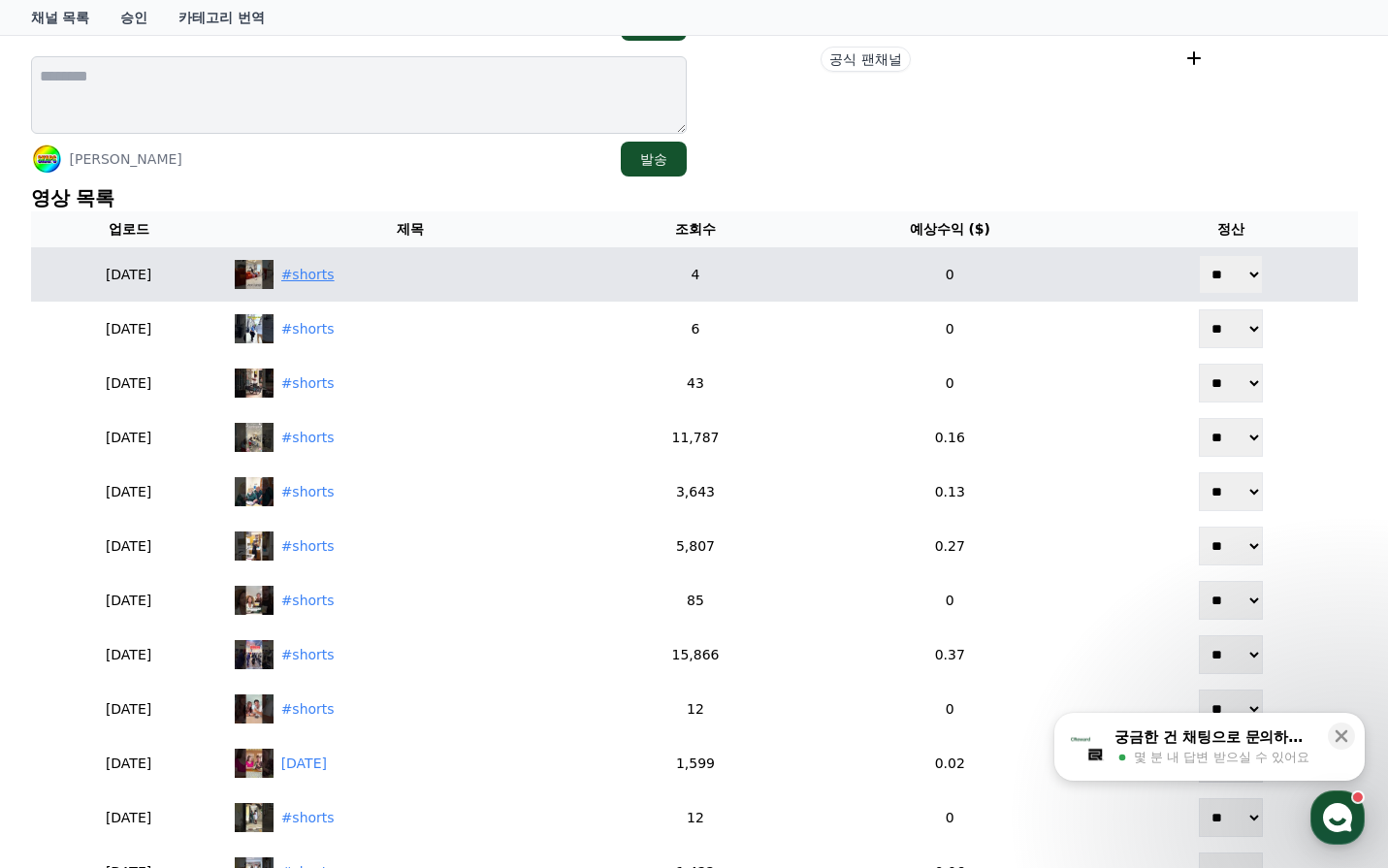
click at [335, 279] on div "#shorts" at bounding box center [308, 275] width 53 height 21
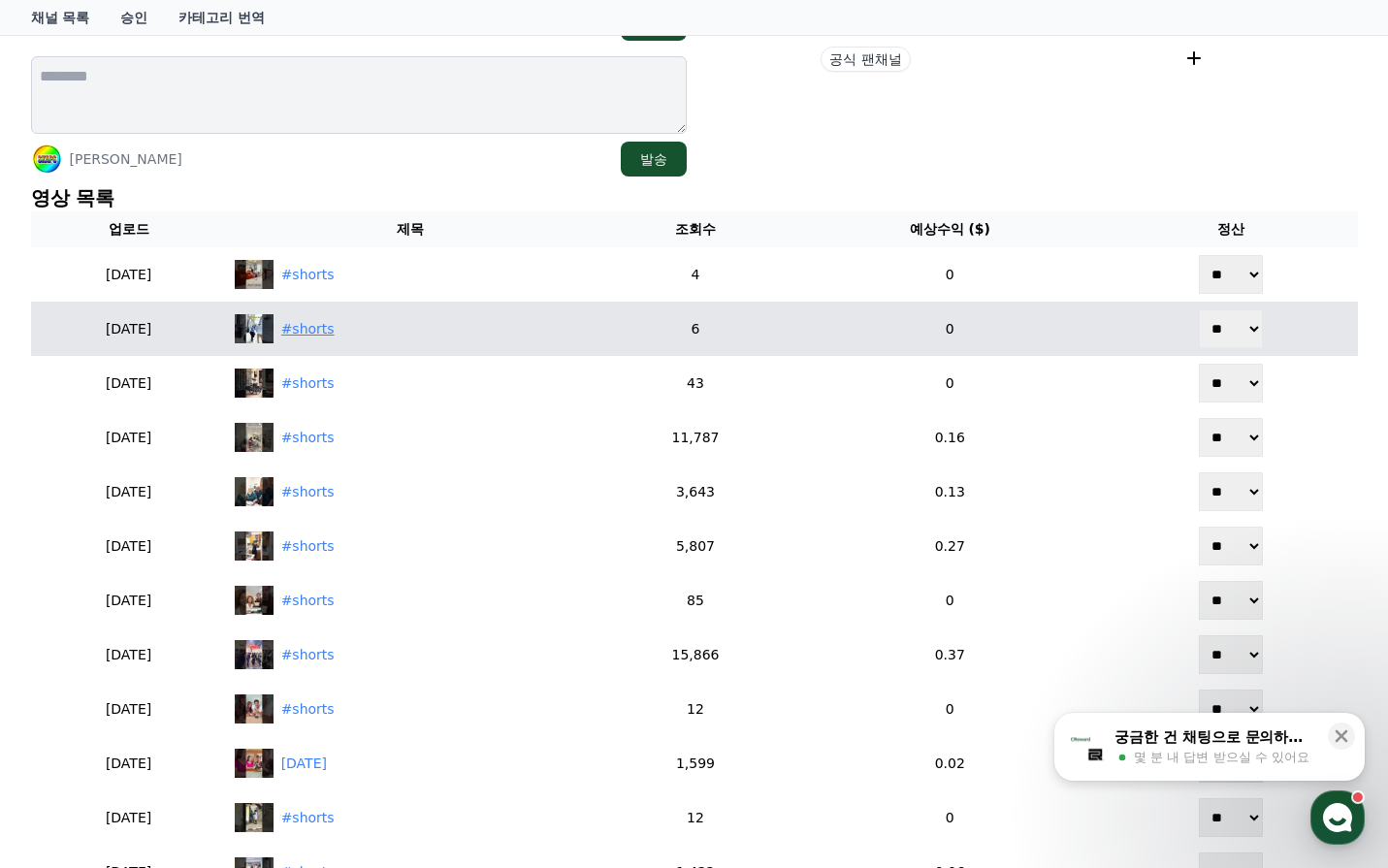
click at [335, 333] on div "#shorts" at bounding box center [308, 329] width 53 height 21
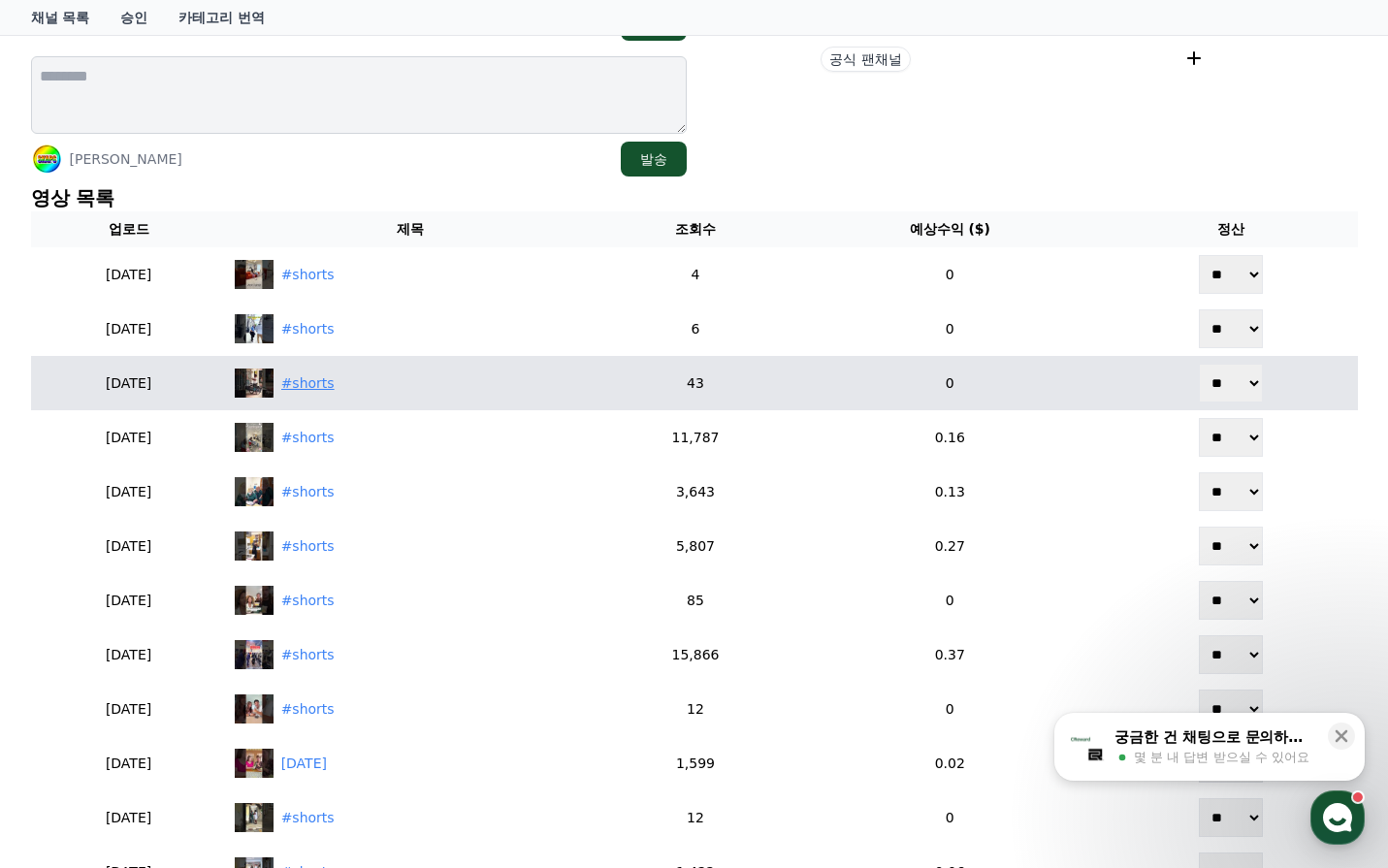
click at [335, 391] on div "#shorts" at bounding box center [308, 384] width 53 height 21
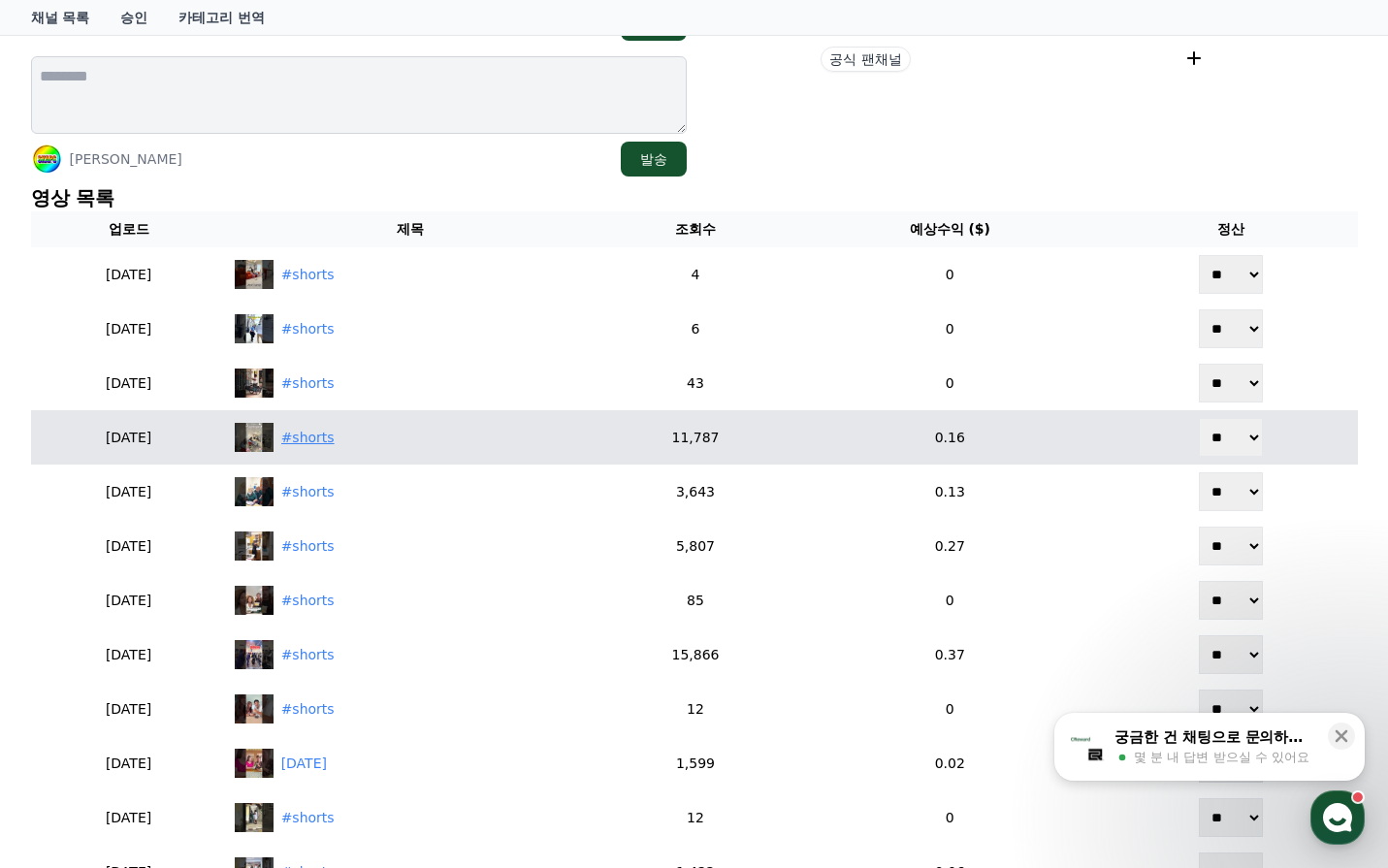
click at [333, 439] on div "#shorts" at bounding box center [308, 438] width 53 height 21
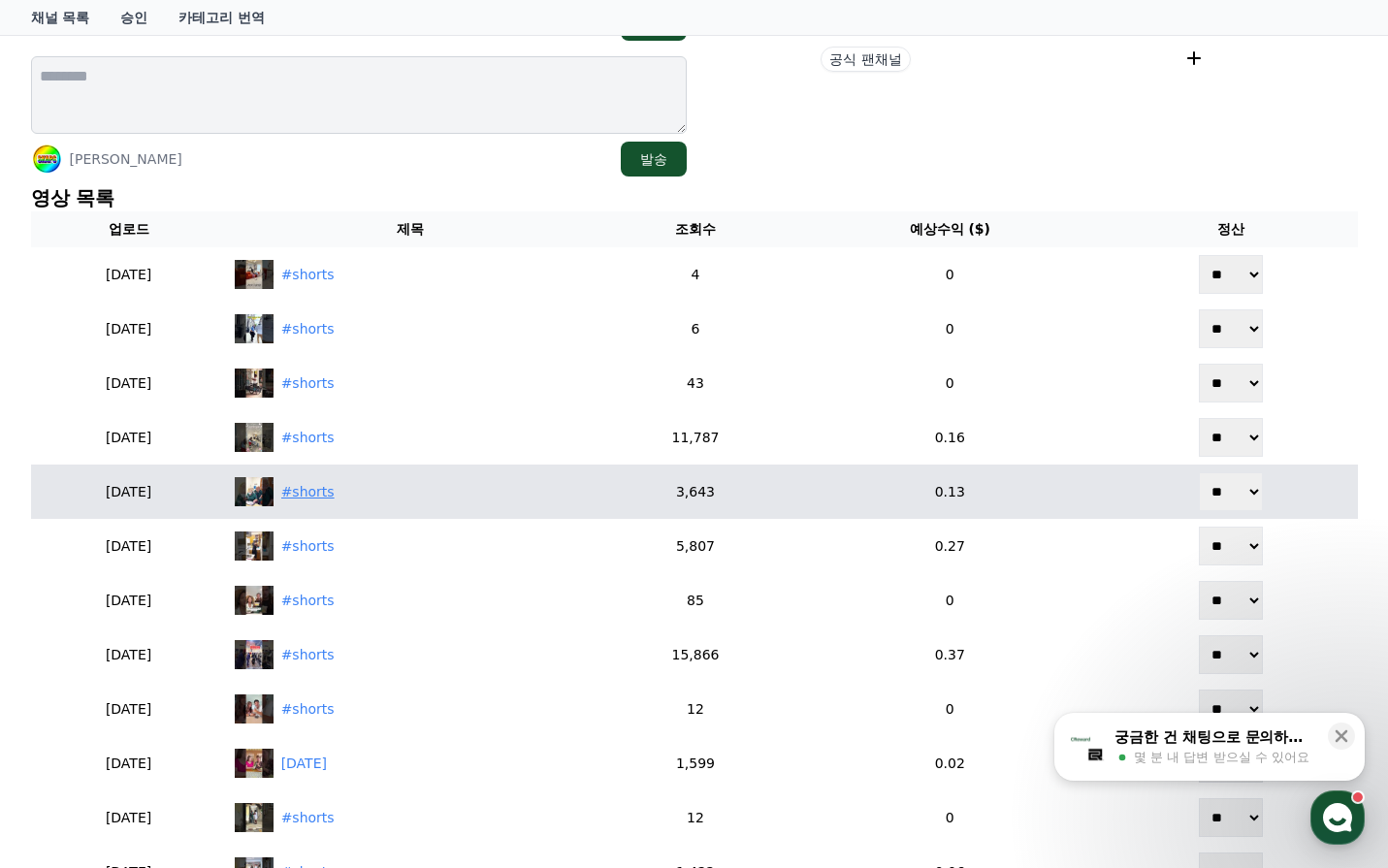
click at [335, 496] on div "#shorts" at bounding box center [308, 492] width 53 height 21
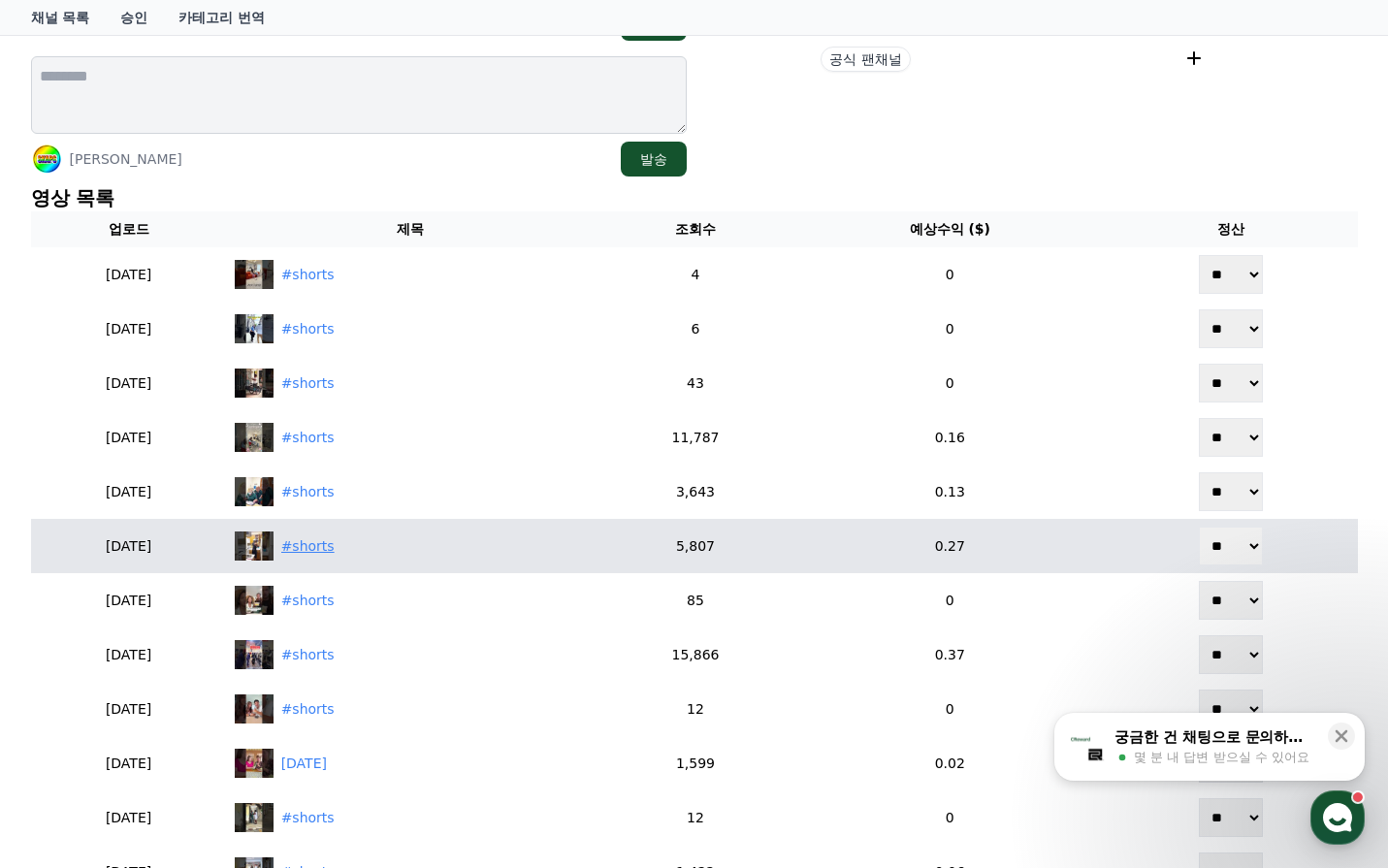
click at [325, 559] on div "#shorts" at bounding box center [410, 546] width 353 height 29
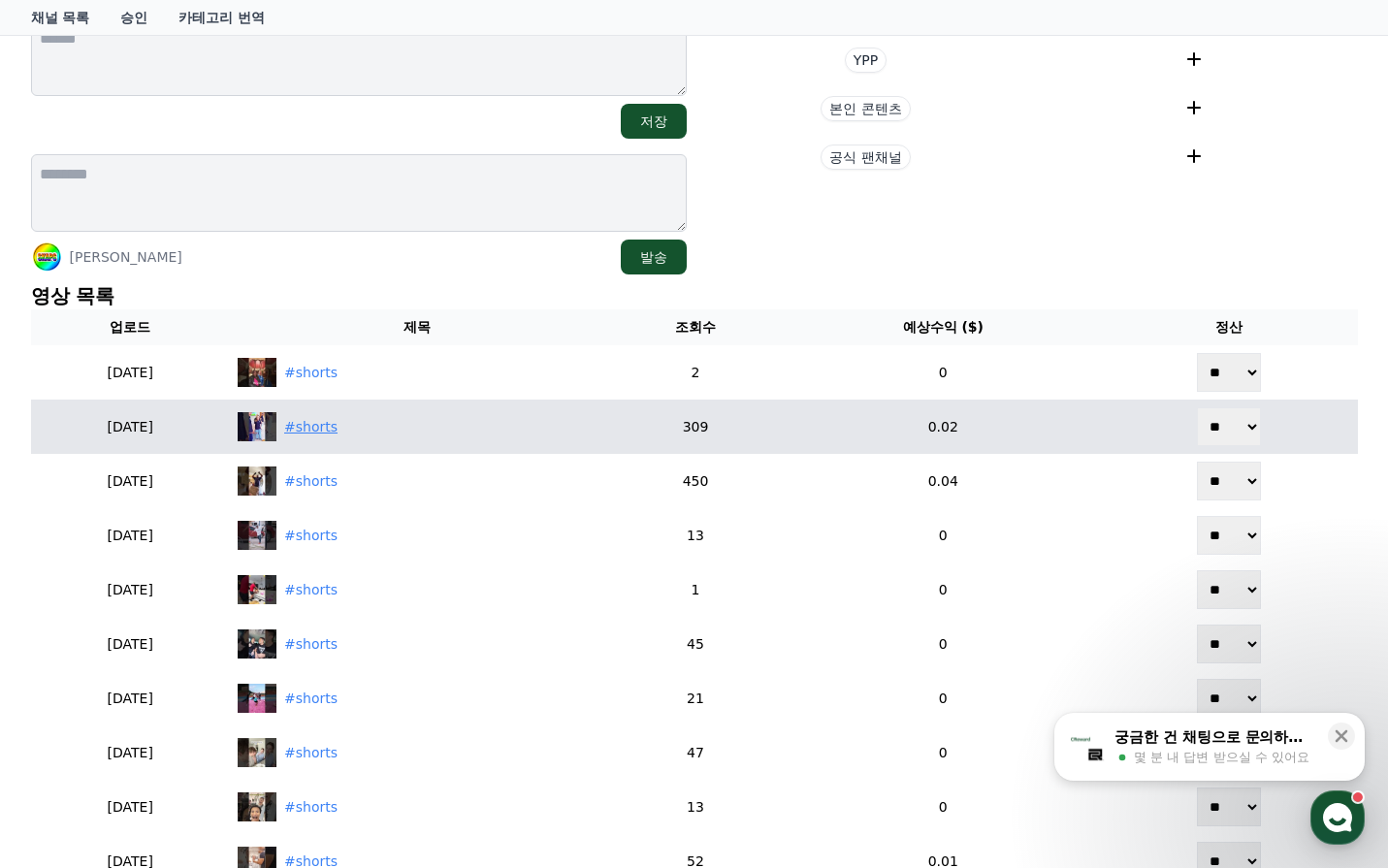
scroll to position [291, 0]
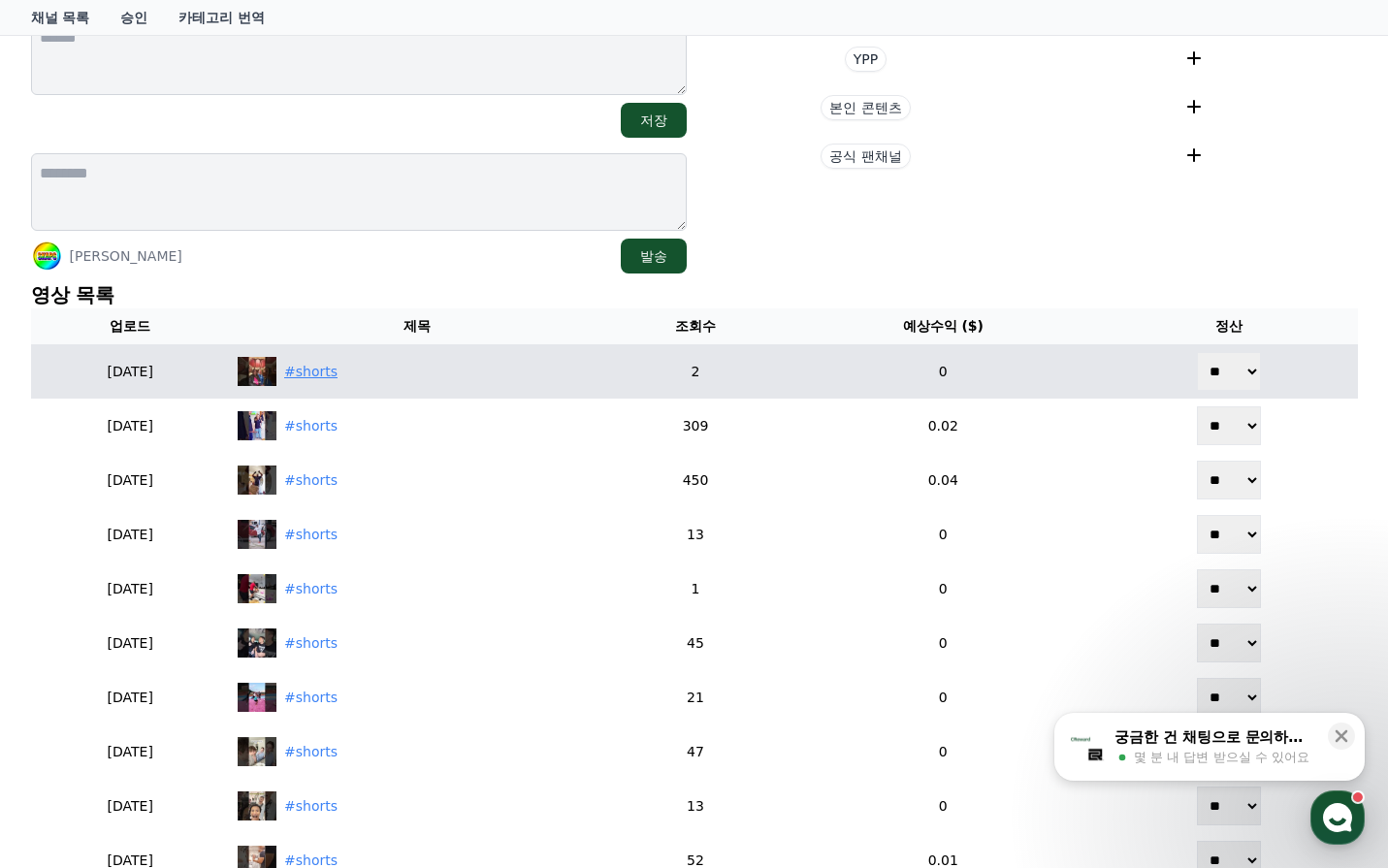
click at [334, 374] on div "#shorts" at bounding box center [310, 372] width 53 height 21
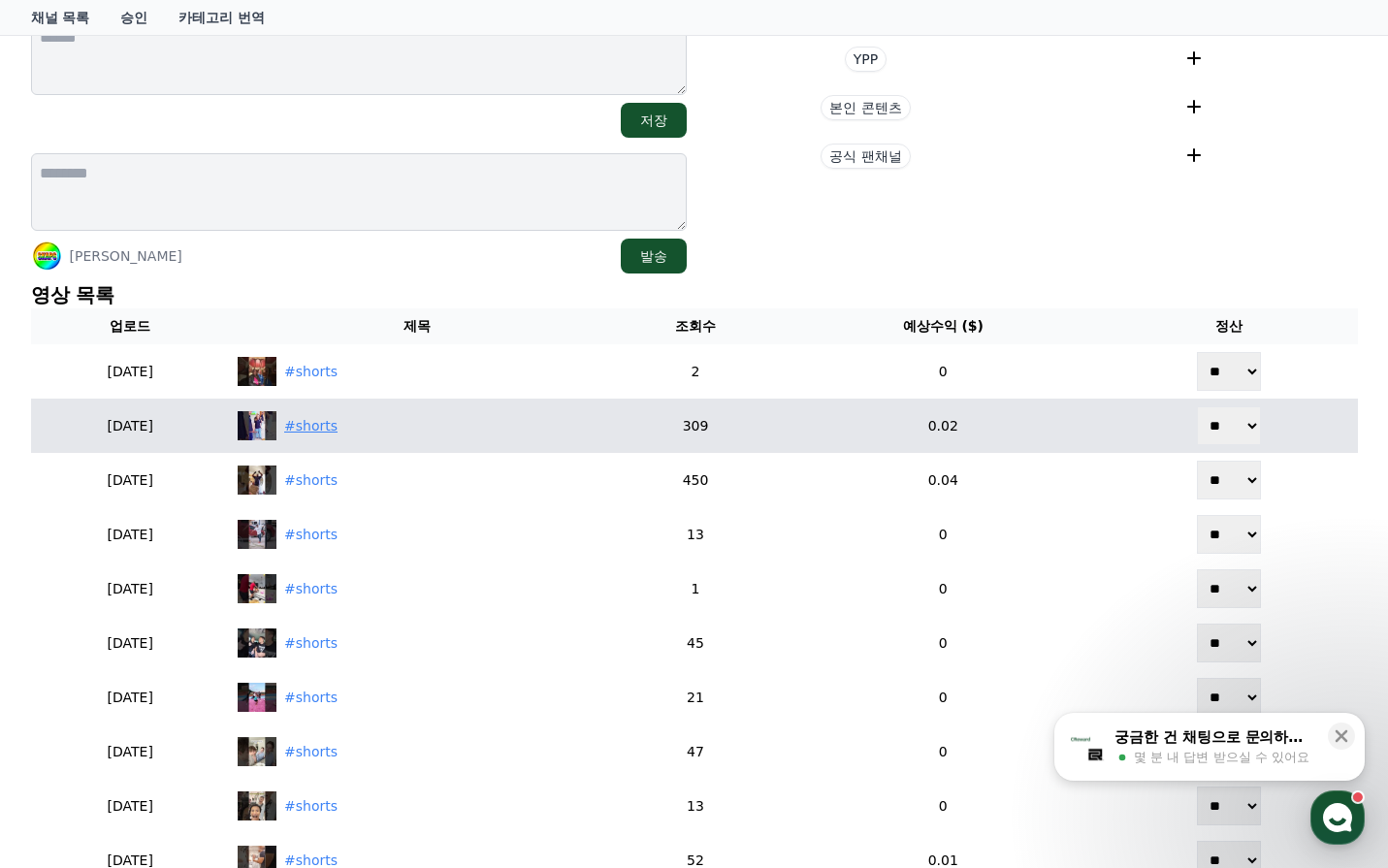
click at [330, 427] on div "#shorts" at bounding box center [310, 426] width 53 height 21
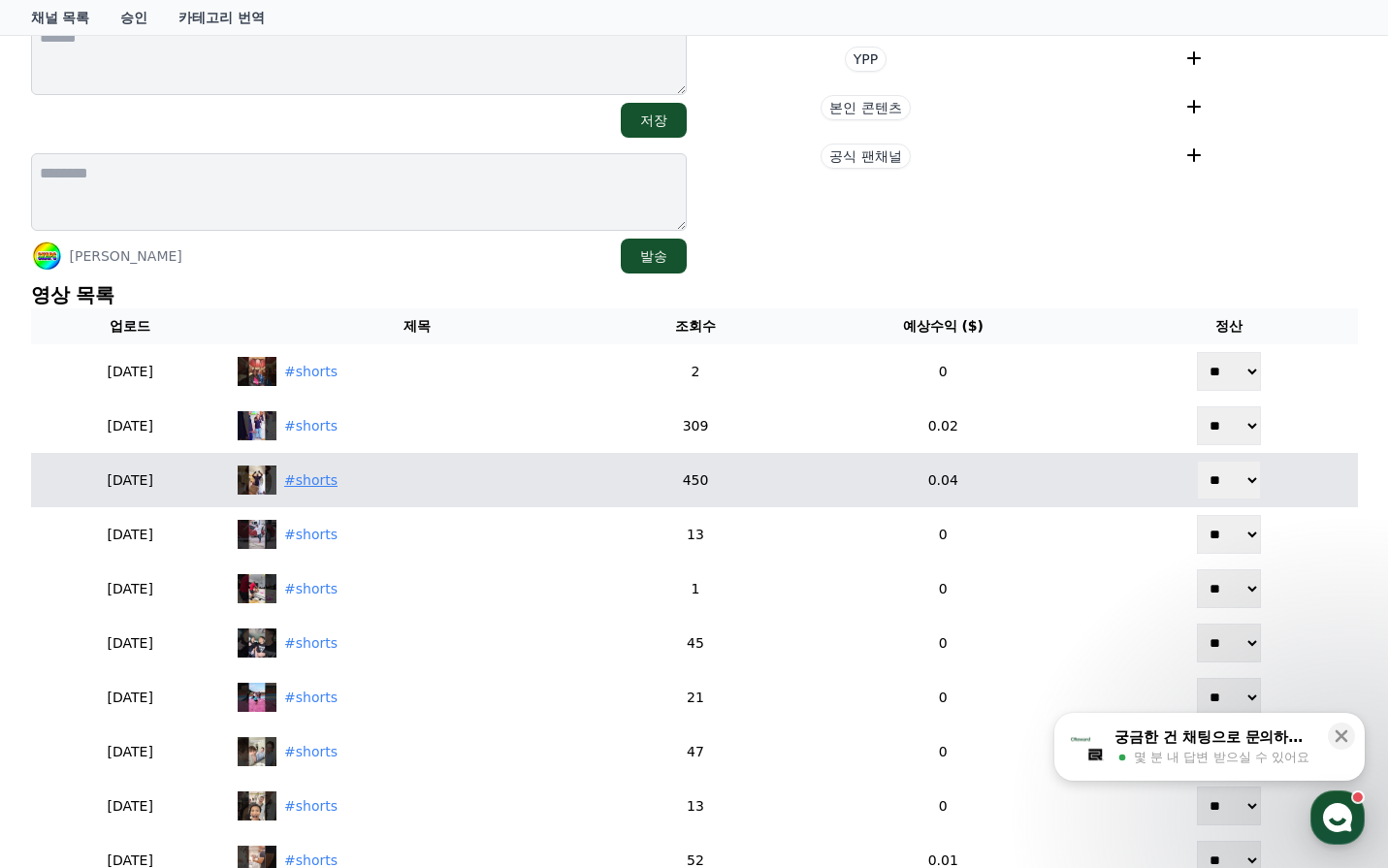
click at [328, 483] on div "#shorts" at bounding box center [310, 480] width 53 height 21
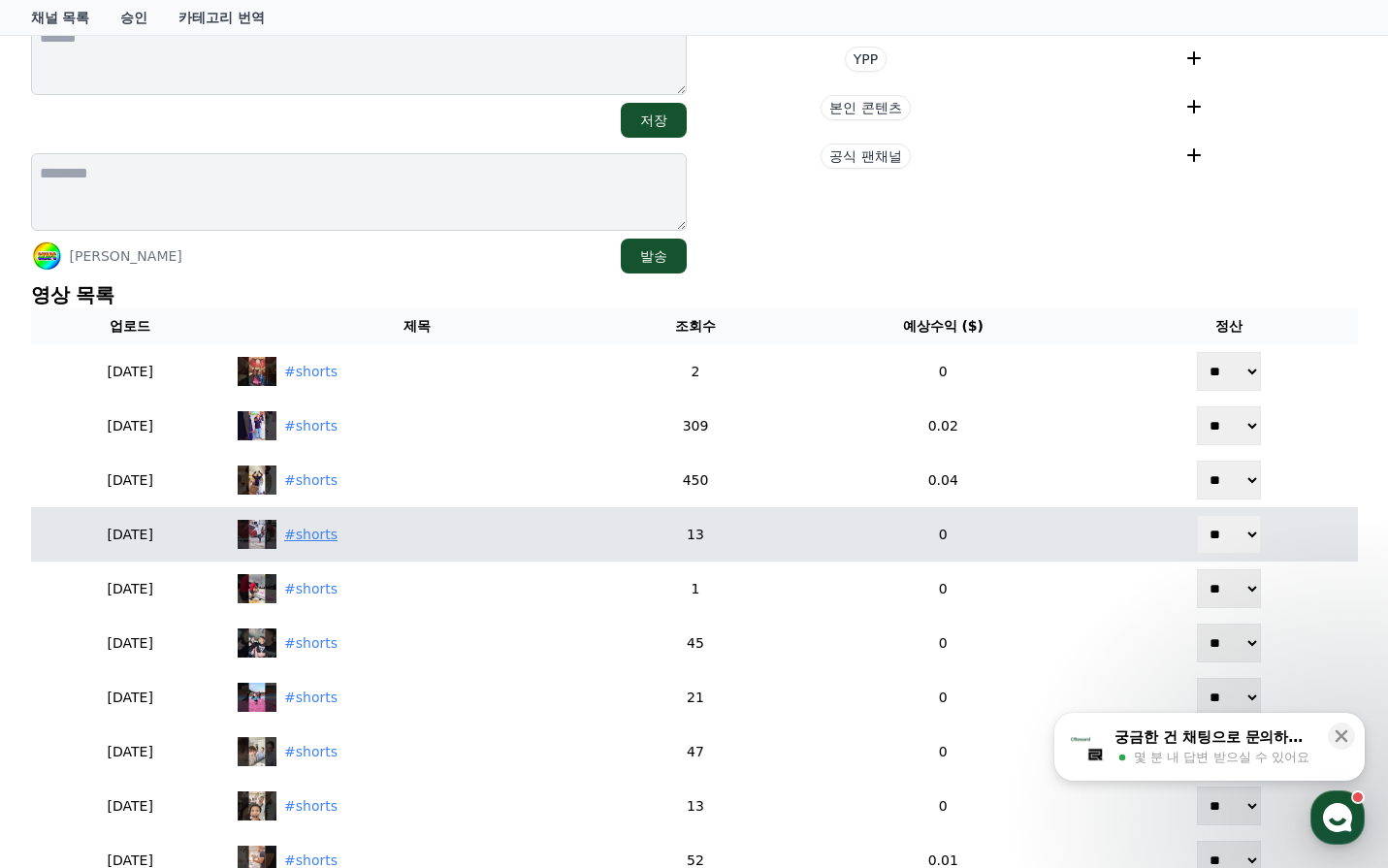
click at [337, 528] on div "#shorts" at bounding box center [310, 535] width 53 height 21
click at [334, 547] on div "#shorts" at bounding box center [416, 534] width 359 height 29
click at [1286, 519] on td "** **" at bounding box center [1229, 534] width 258 height 54
click at [1261, 544] on select "** **" at bounding box center [1229, 534] width 64 height 39
select select "********"
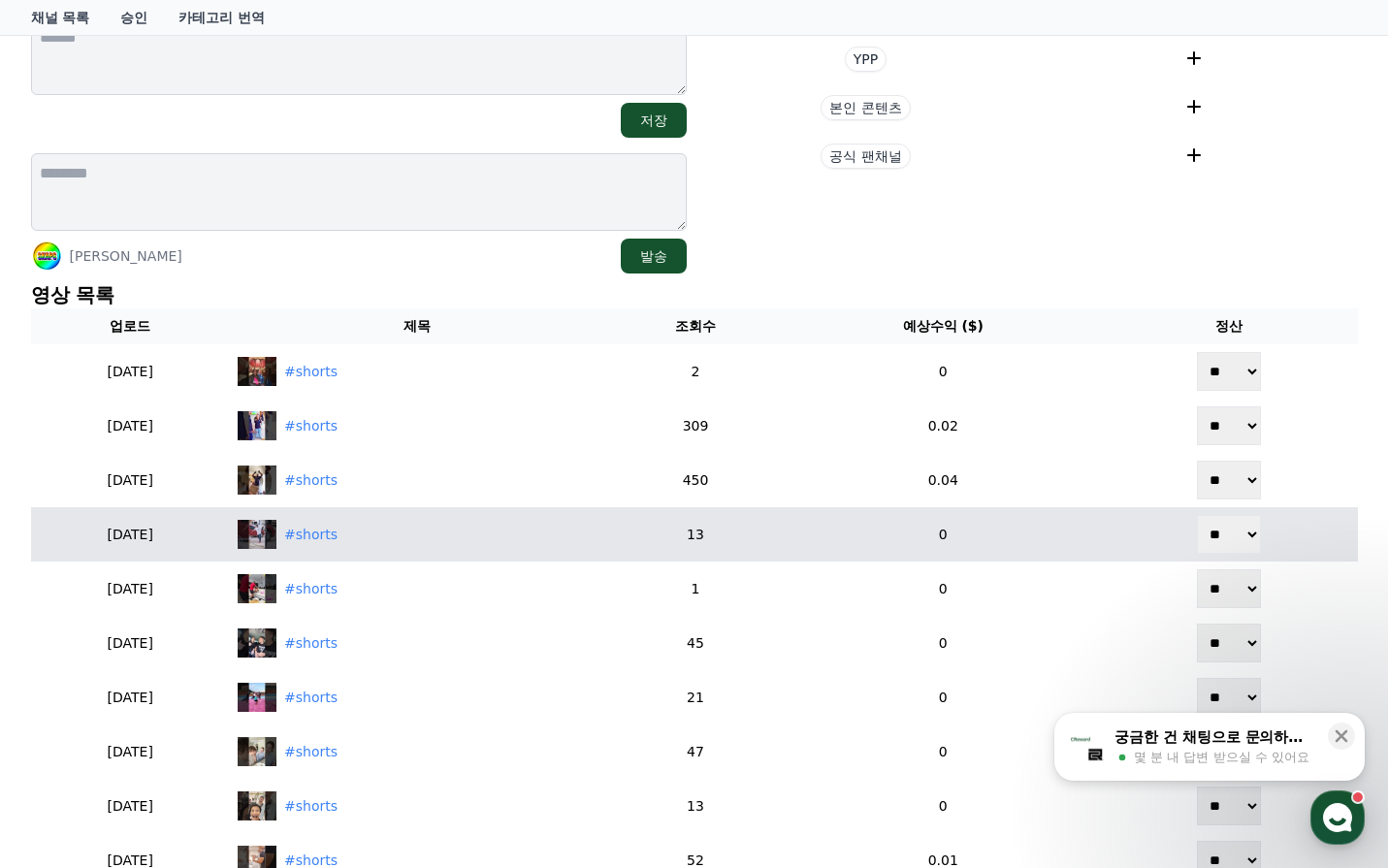
click at [1219, 515] on select "** **" at bounding box center [1229, 534] width 64 height 39
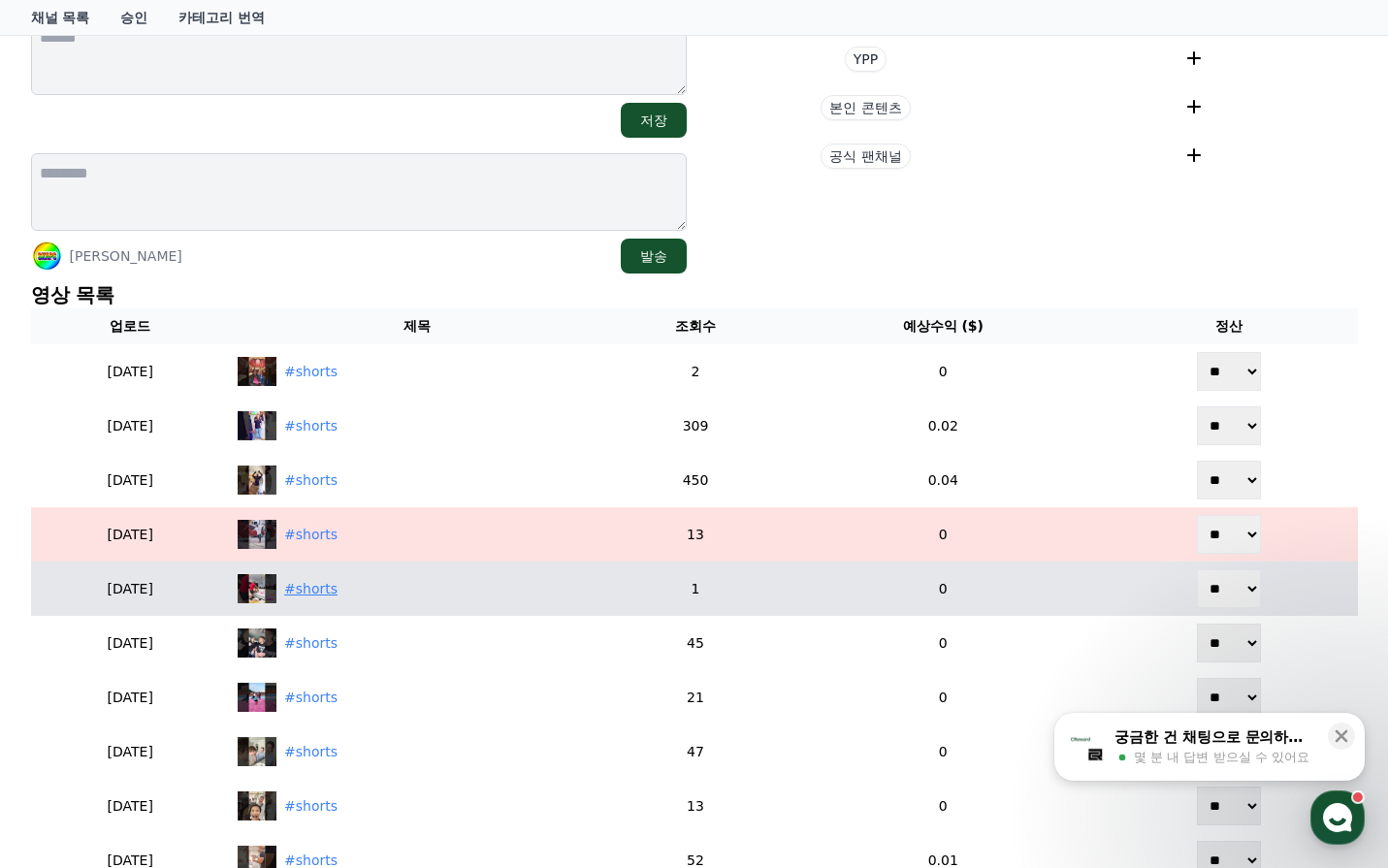
click at [337, 588] on div "#shorts" at bounding box center [310, 589] width 53 height 21
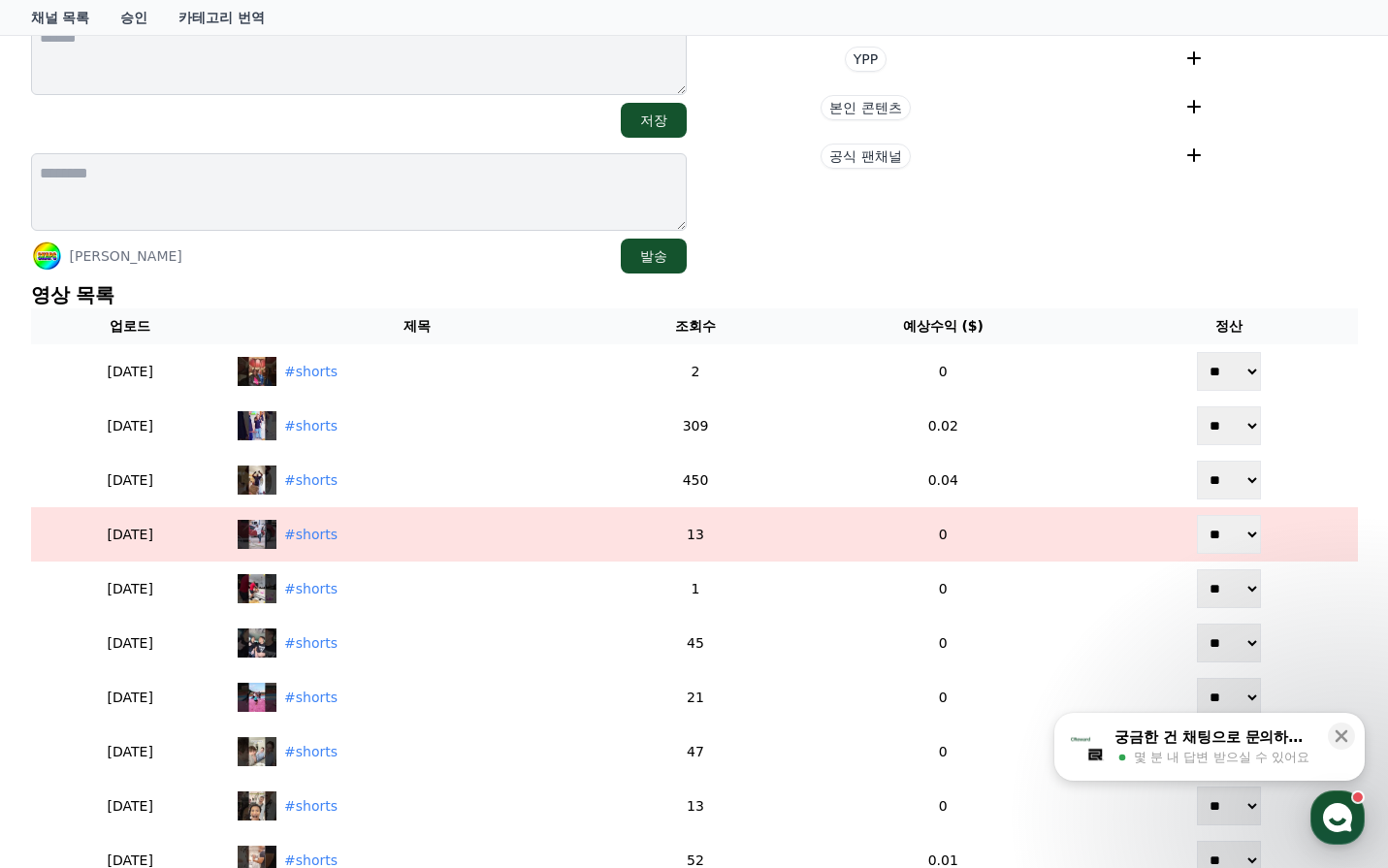
click at [881, 263] on section "현재 태그 태그 삭제 태그 추가 태그 추가 YPP 본인 콘텐츠 공식 팬채널" at bounding box center [1029, 83] width 655 height 381
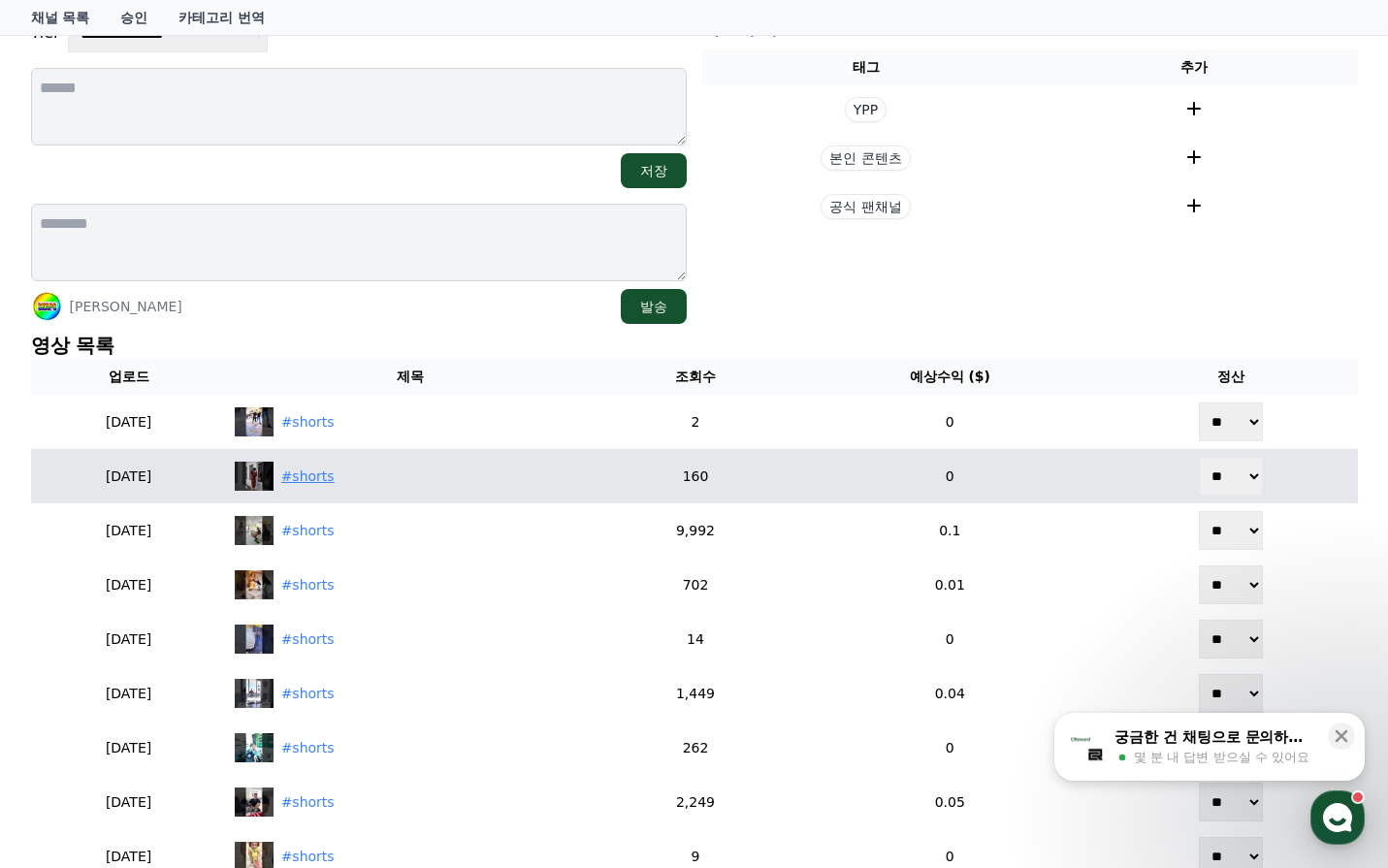
scroll to position [291, 0]
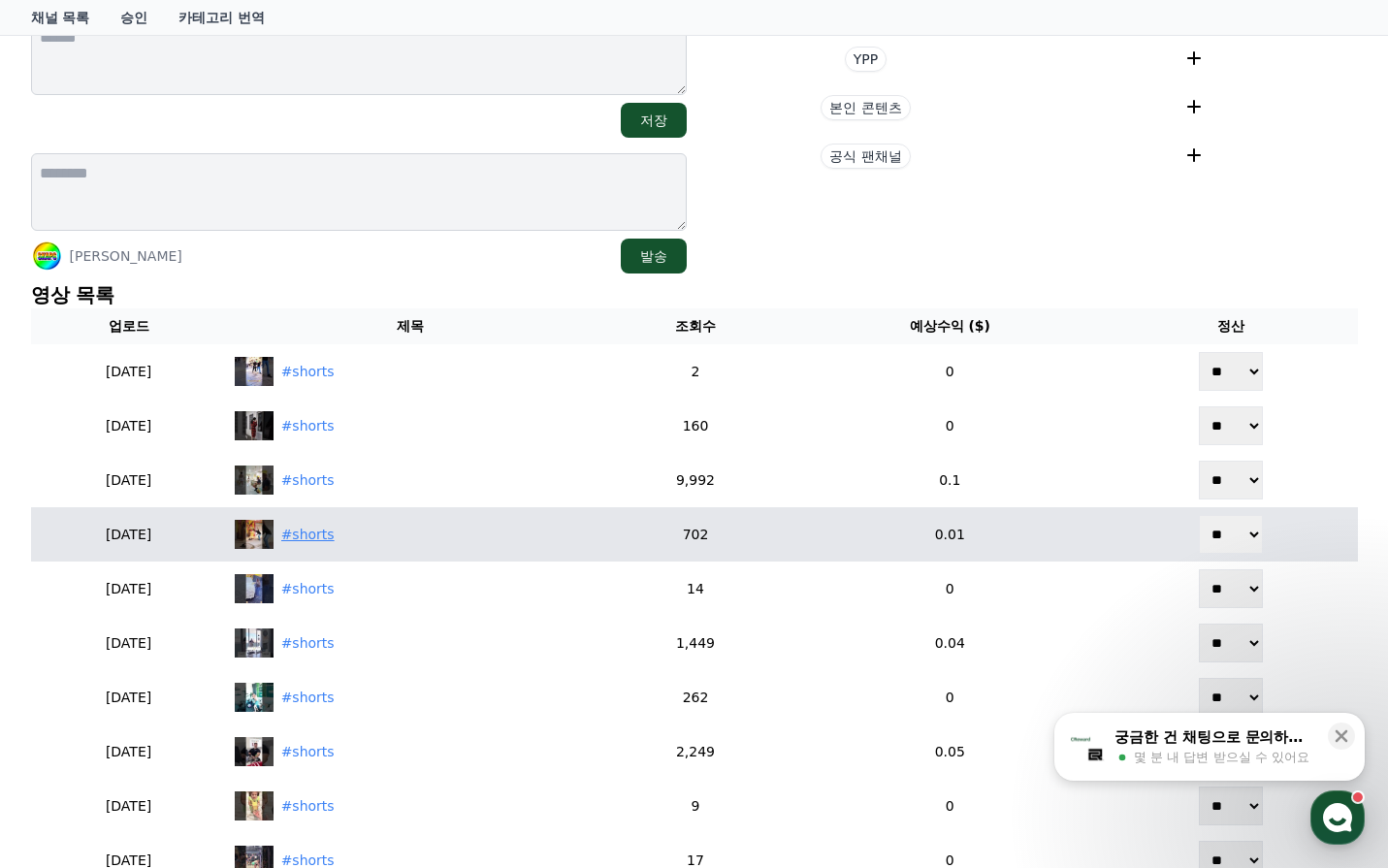
click at [335, 541] on div "#shorts" at bounding box center [308, 535] width 53 height 21
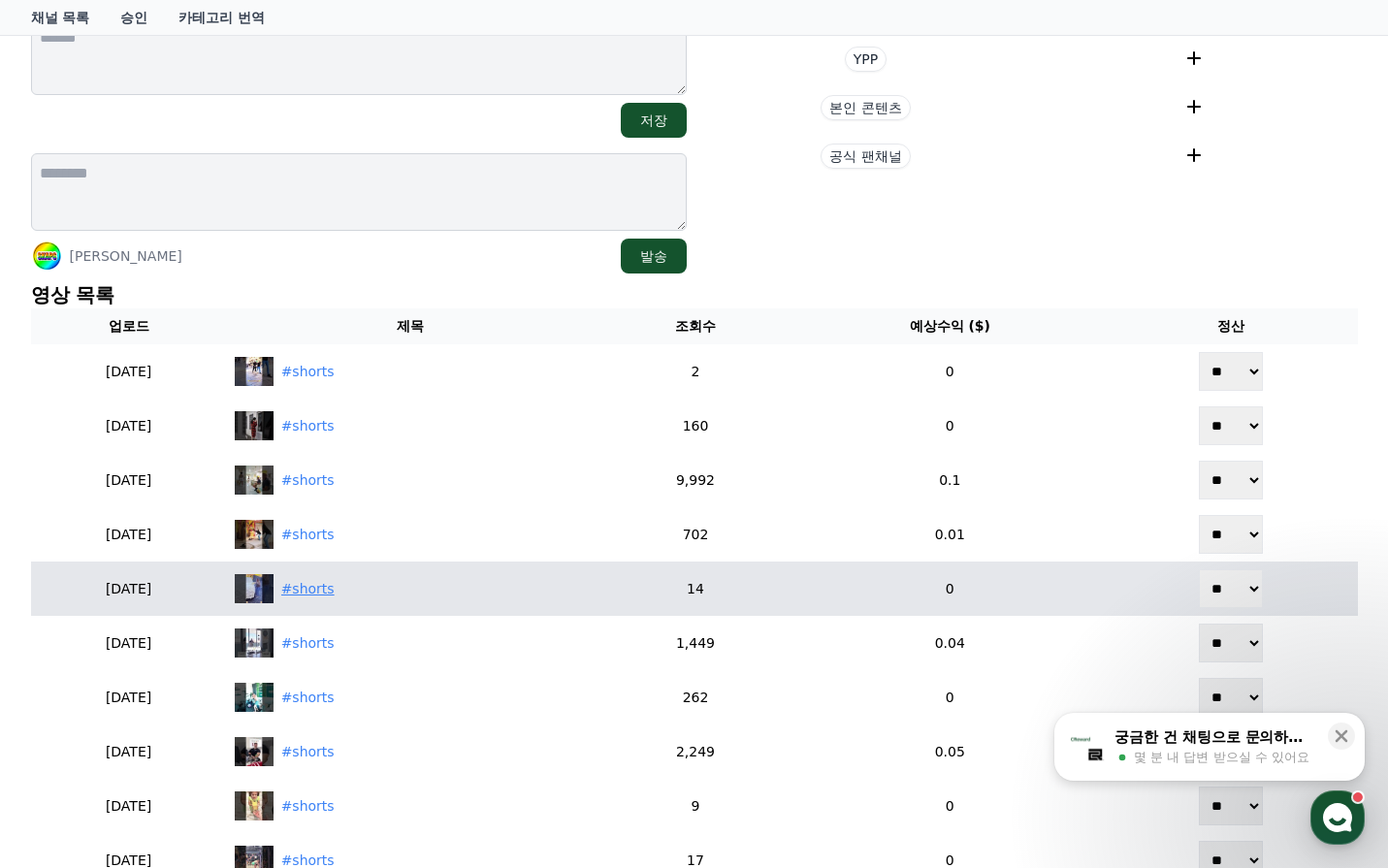
click at [335, 595] on div "#shorts" at bounding box center [308, 589] width 53 height 21
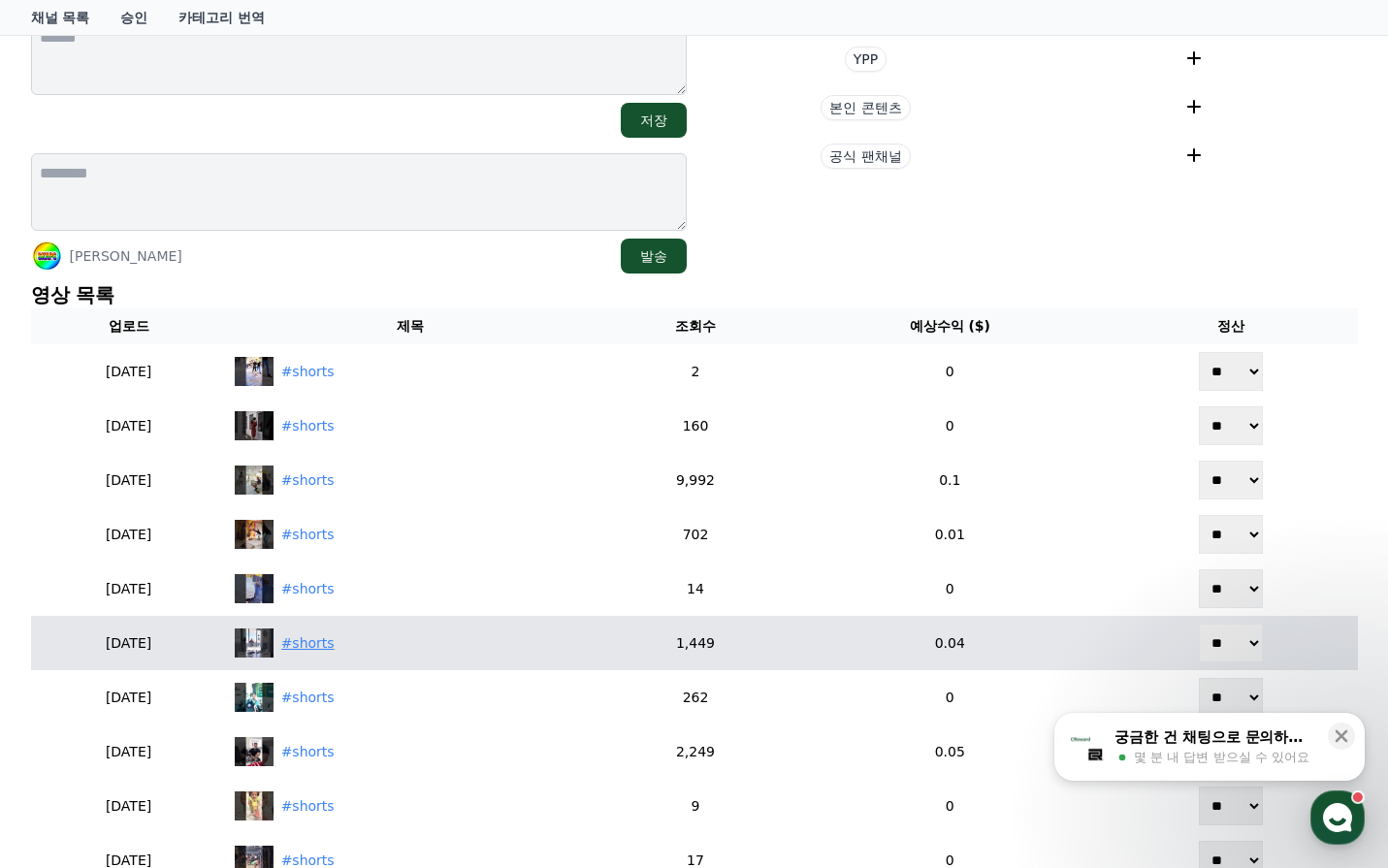
click at [335, 642] on div "#shorts" at bounding box center [308, 644] width 53 height 21
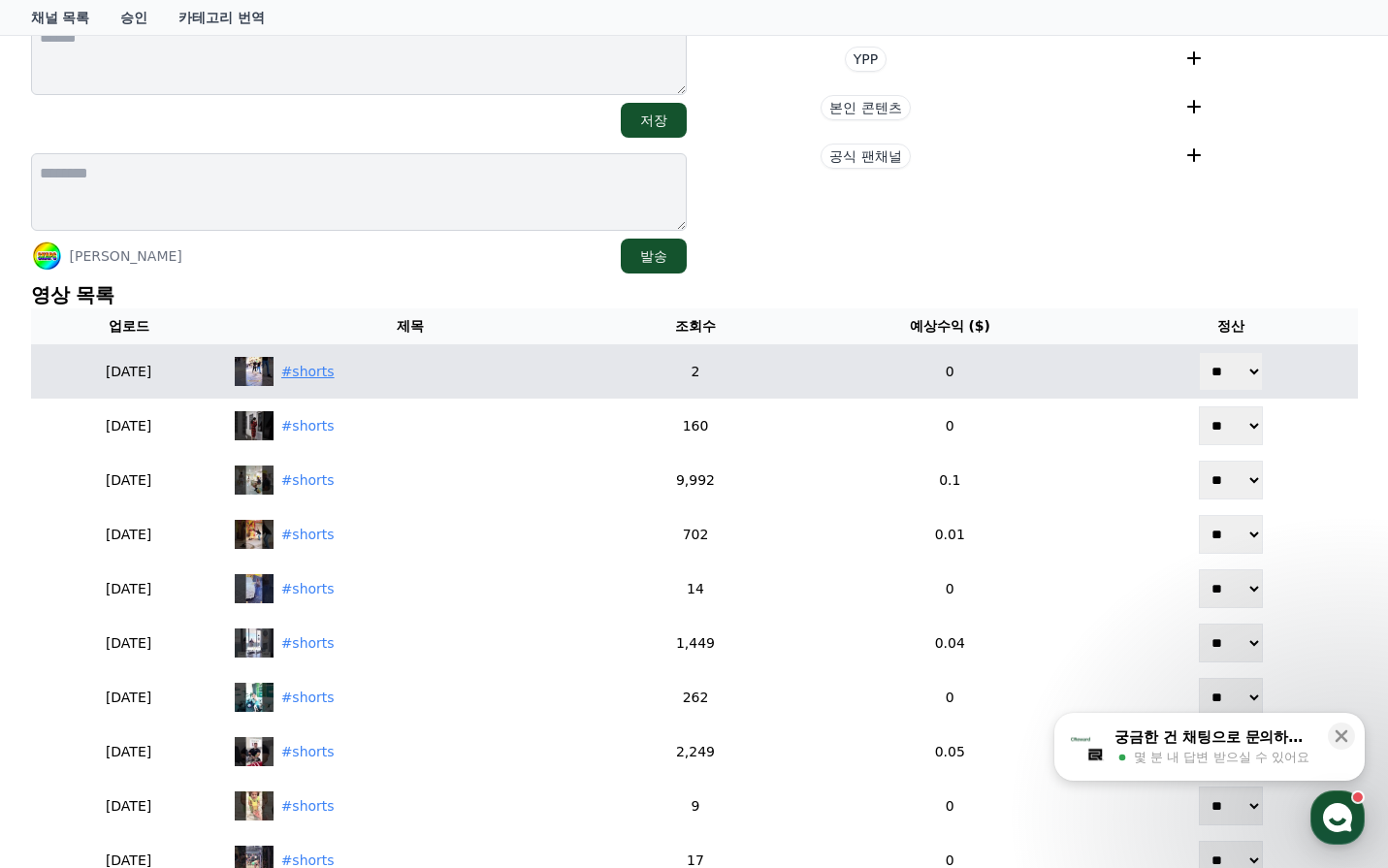
click at [392, 358] on div "#shorts" at bounding box center [410, 371] width 353 height 29
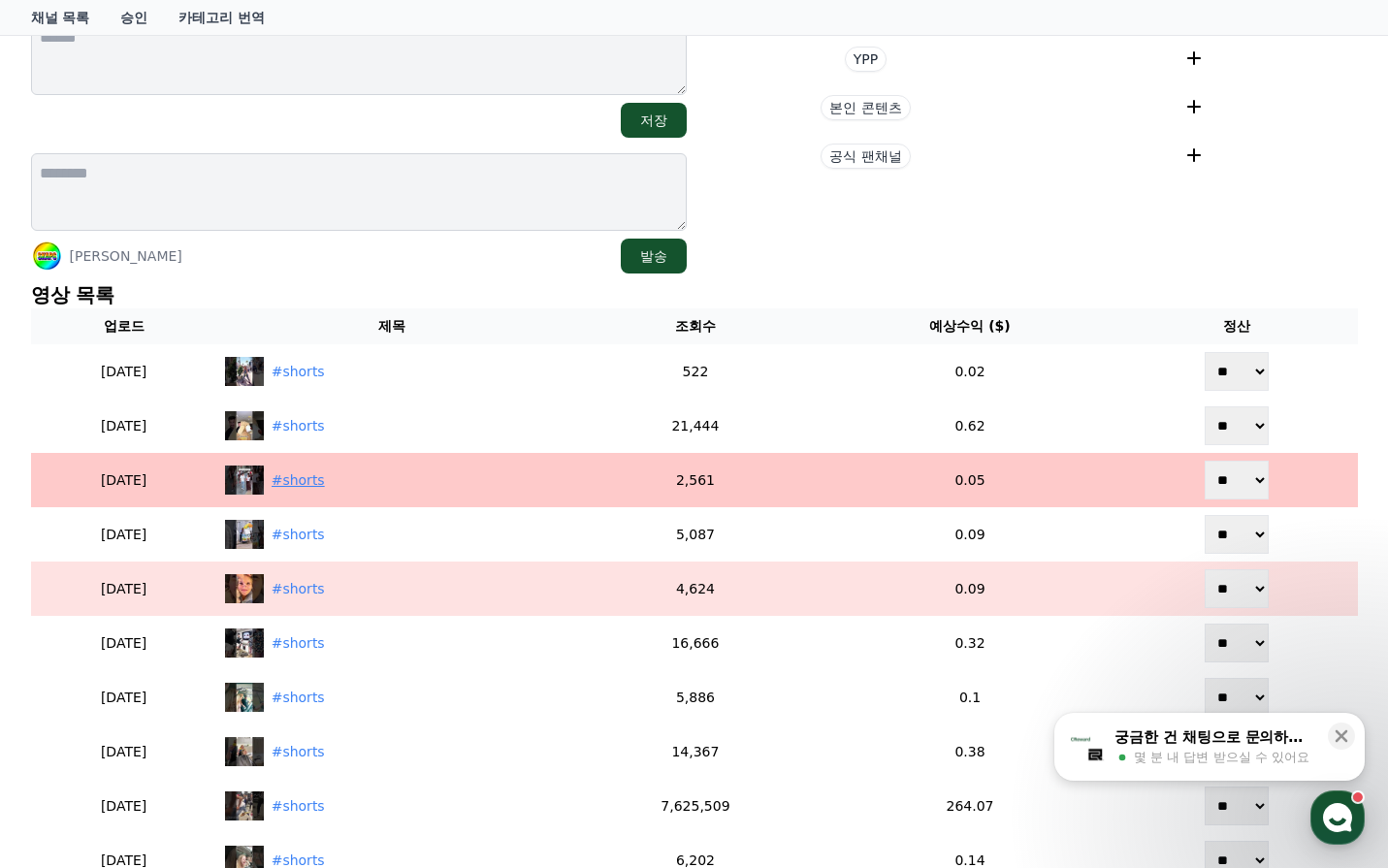
click at [317, 477] on div "#shorts" at bounding box center [299, 480] width 53 height 21
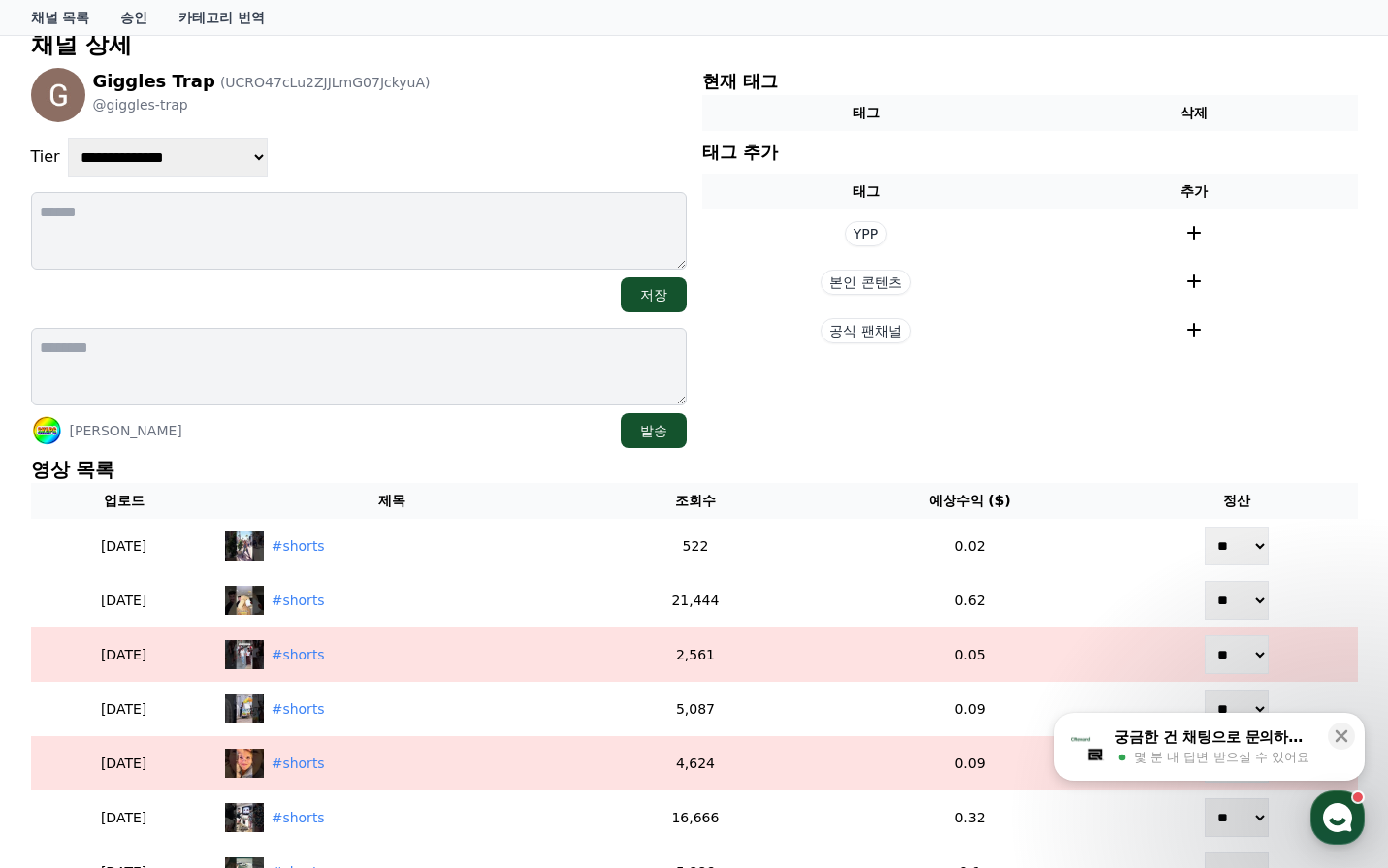
scroll to position [97, 0]
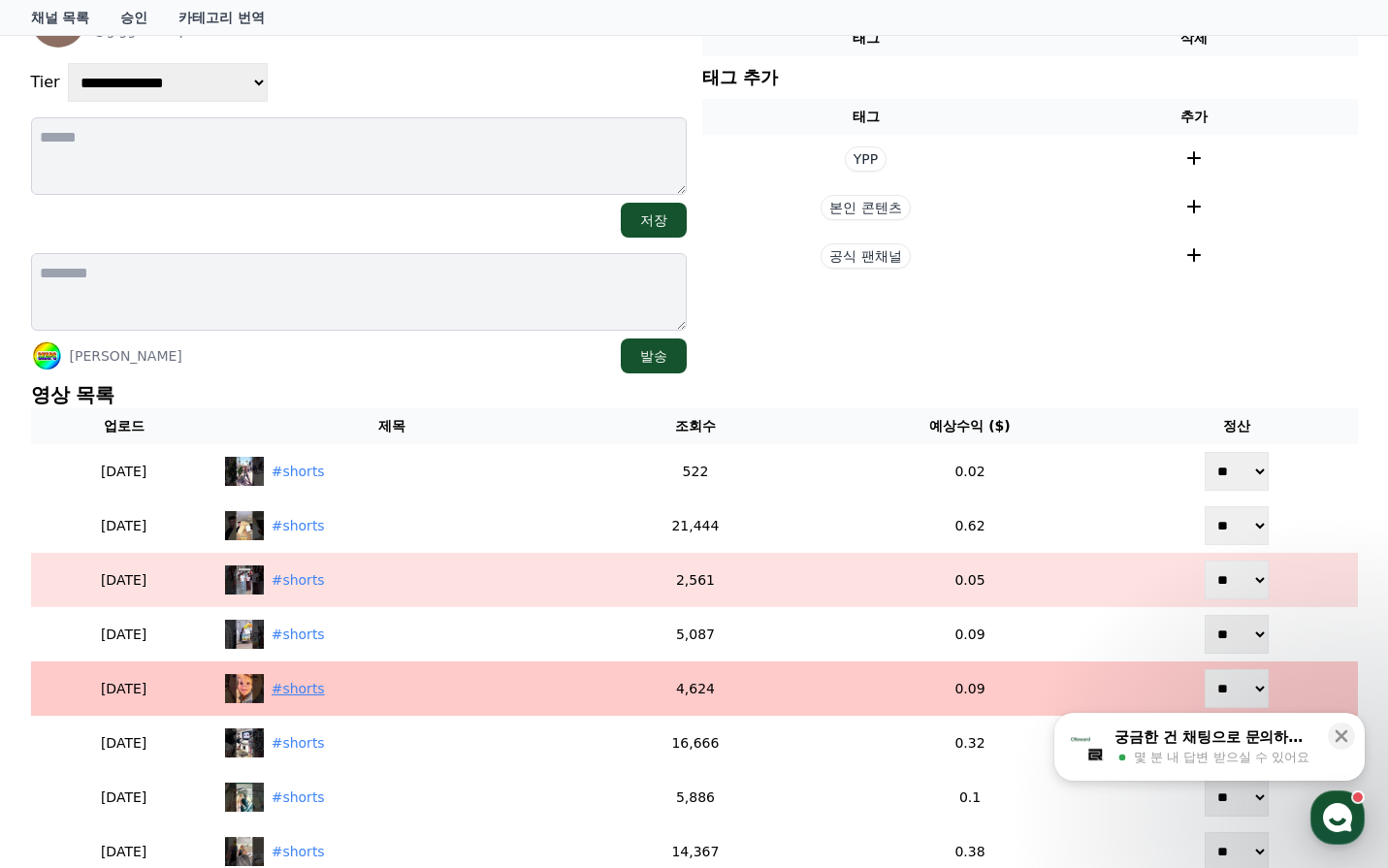
click at [325, 690] on div "#shorts" at bounding box center [299, 689] width 53 height 21
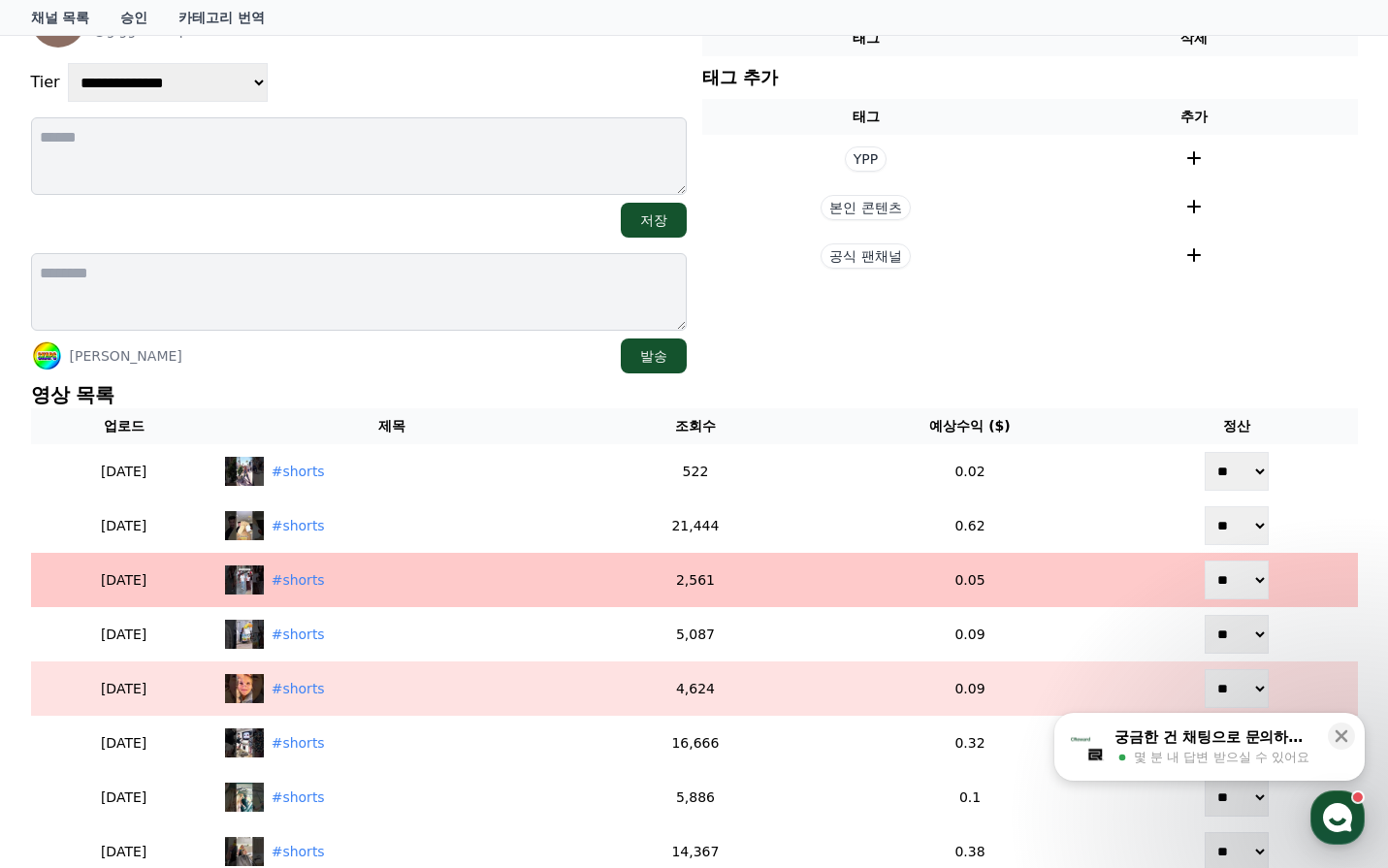
click at [340, 596] on td "#shorts" at bounding box center [392, 579] width 350 height 54
click at [338, 592] on div "#shorts" at bounding box center [392, 579] width 335 height 29
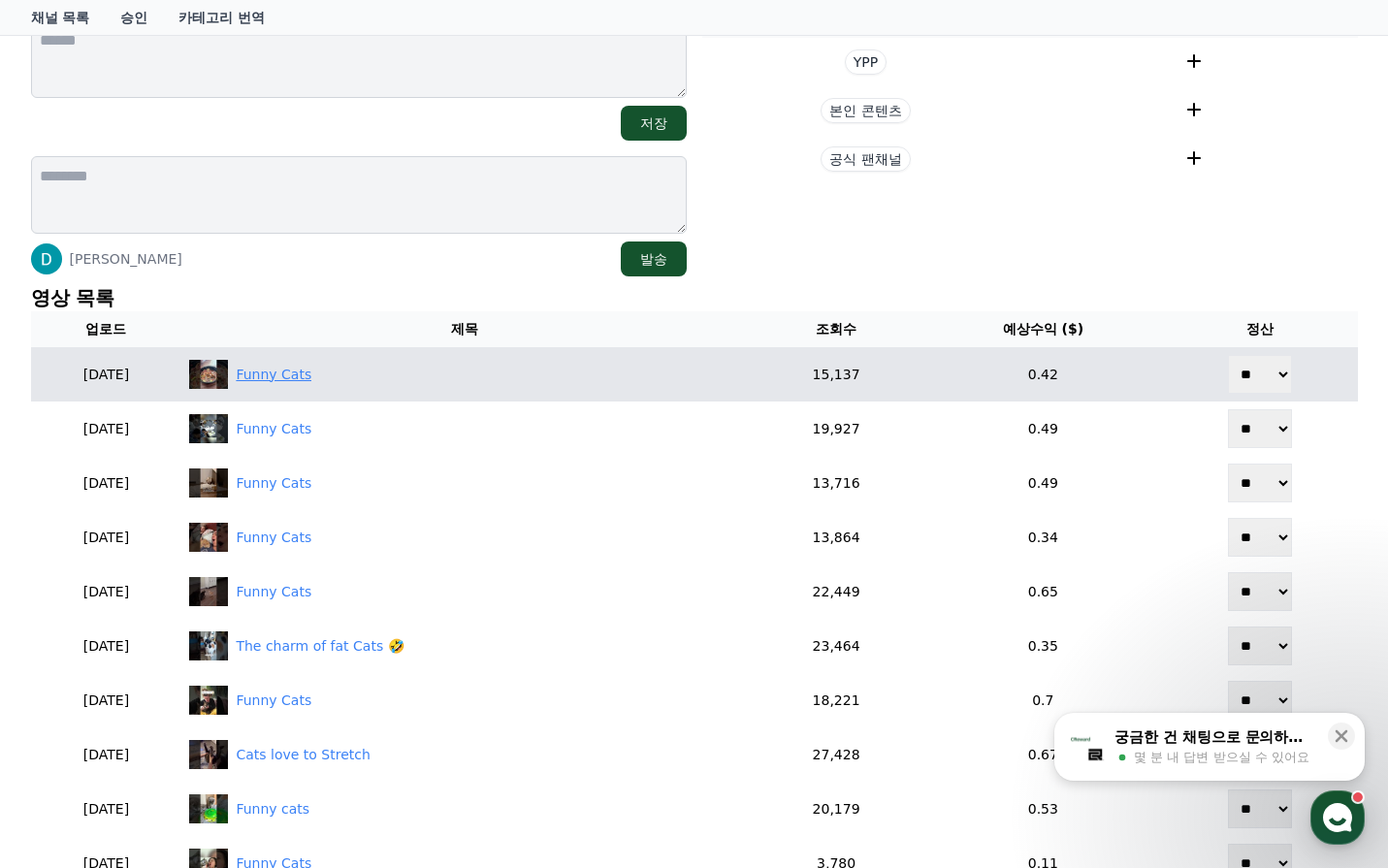
click at [311, 371] on div "Funny Cats" at bounding box center [273, 375] width 76 height 21
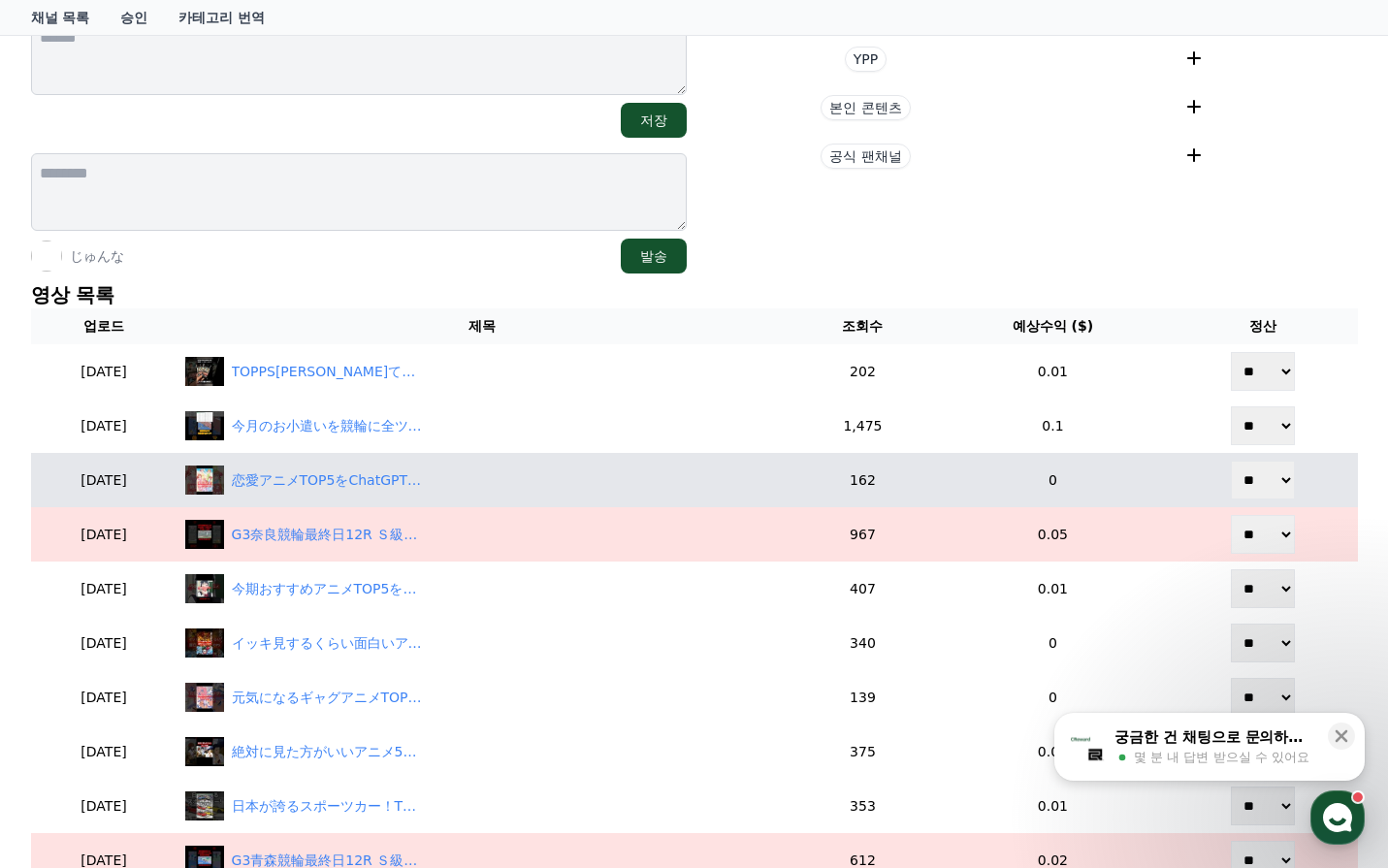
click at [423, 500] on td "恋愛アニメTOP5をChatGPTに聞いてみた #ランキング #[PERSON_NAME] #アニメ #アニメランキング #アニメおすすめ #恋愛 #恋愛アニ…" at bounding box center [482, 479] width 610 height 54
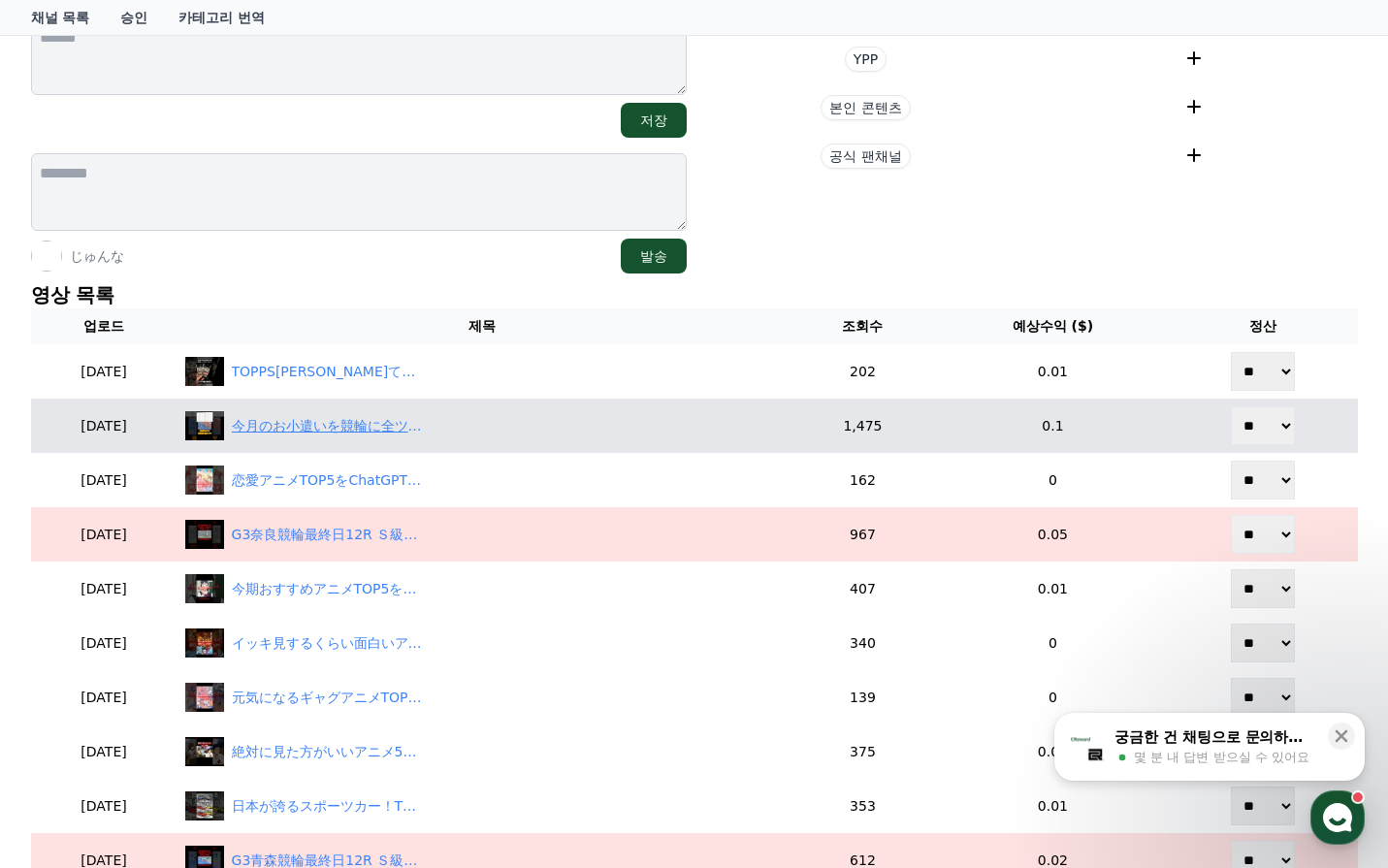
click at [404, 422] on div "今月のお小遣いを競輪に全ツッパした男の末路 熊本競輪11R チャリロト協賛[PERSON_NAME]杯争奪戦Ａ級決勝[DATE] #競輪予想 #競輪 #給料日…" at bounding box center [329, 426] width 194 height 21
click at [1259, 434] on select "** **" at bounding box center [1262, 425] width 64 height 39
select select "********"
click at [1233, 406] on select "** **" at bounding box center [1262, 425] width 64 height 39
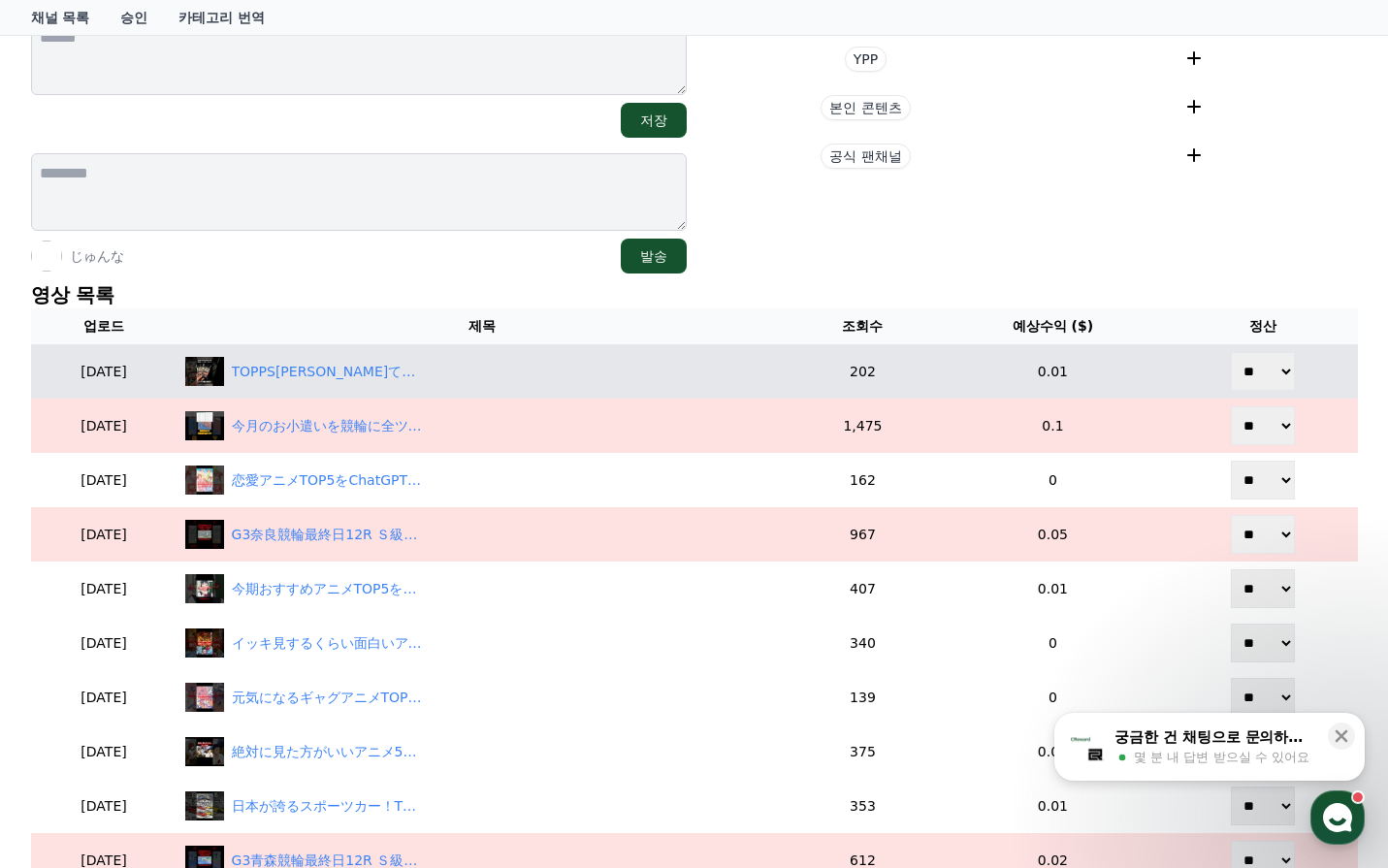
click at [424, 387] on td "TOPPS[PERSON_NAME]て！パック開封NPB STADIUM CLUB [DATE] ベースボールカード #topps #npb #basebal…" at bounding box center [482, 371] width 610 height 54
click at [421, 382] on div "TOPPS[PERSON_NAME]て！パック開封NPB STADIUM CLUB [DATE] ベースボールカード #topps #npb #basebal…" at bounding box center [329, 372] width 194 height 21
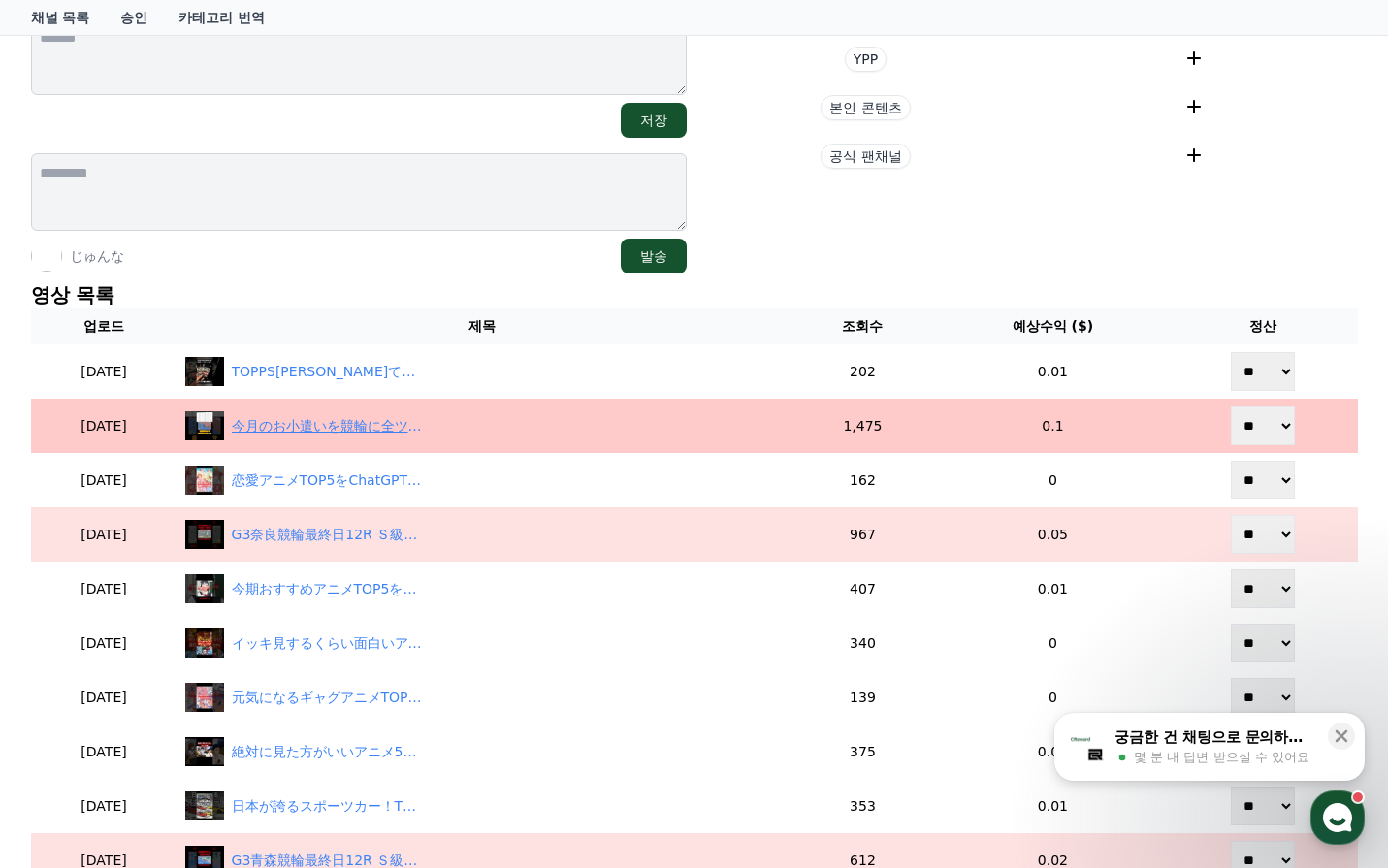
click at [401, 429] on div "今月のお小遣いを競輪に全ツッパした男の末路 熊本競輪11R チャリロト協賛[PERSON_NAME]杯争奪戦Ａ級決勝[DATE] #競輪予想 #競輪 #給料日…" at bounding box center [329, 426] width 194 height 21
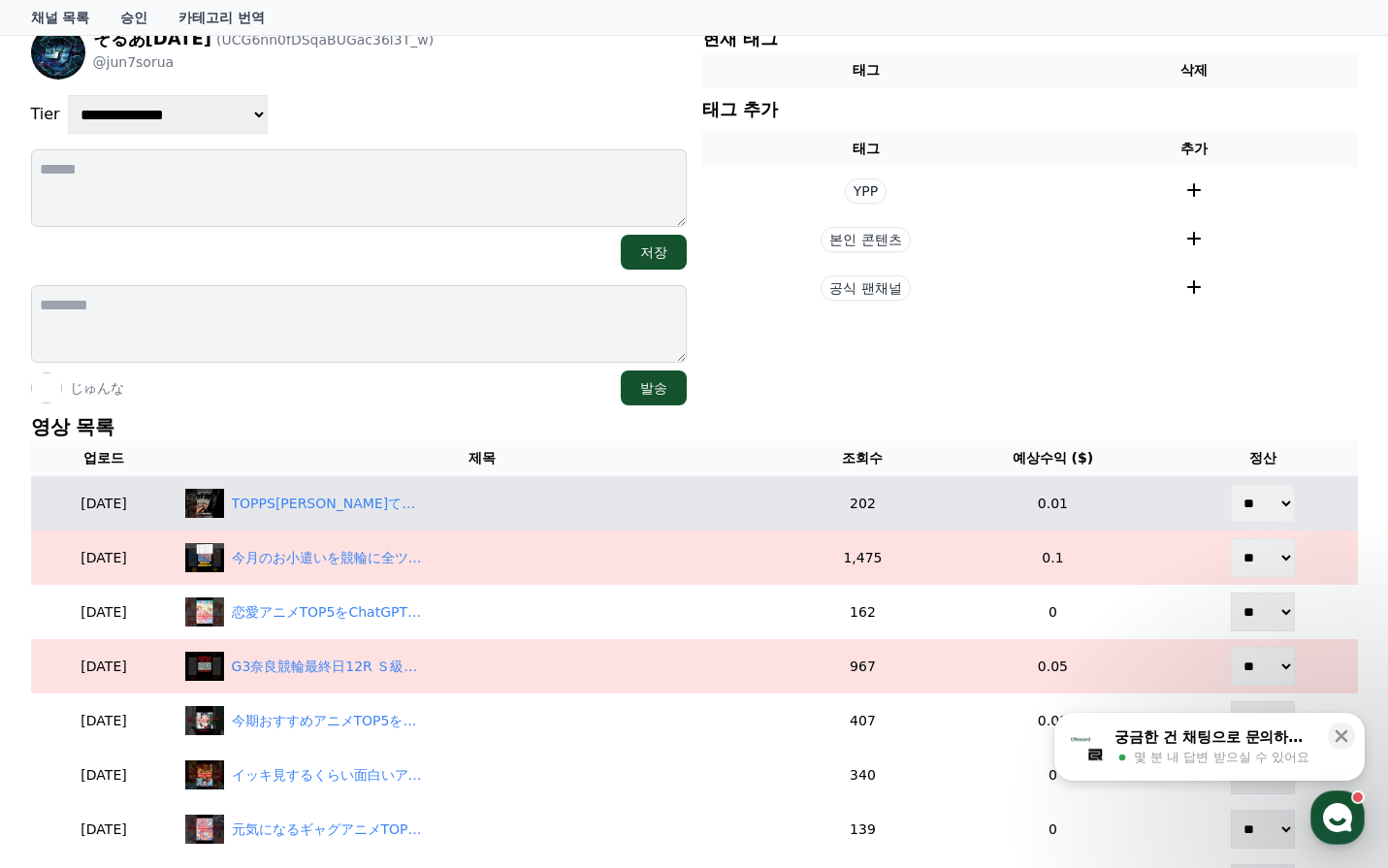
scroll to position [194, 0]
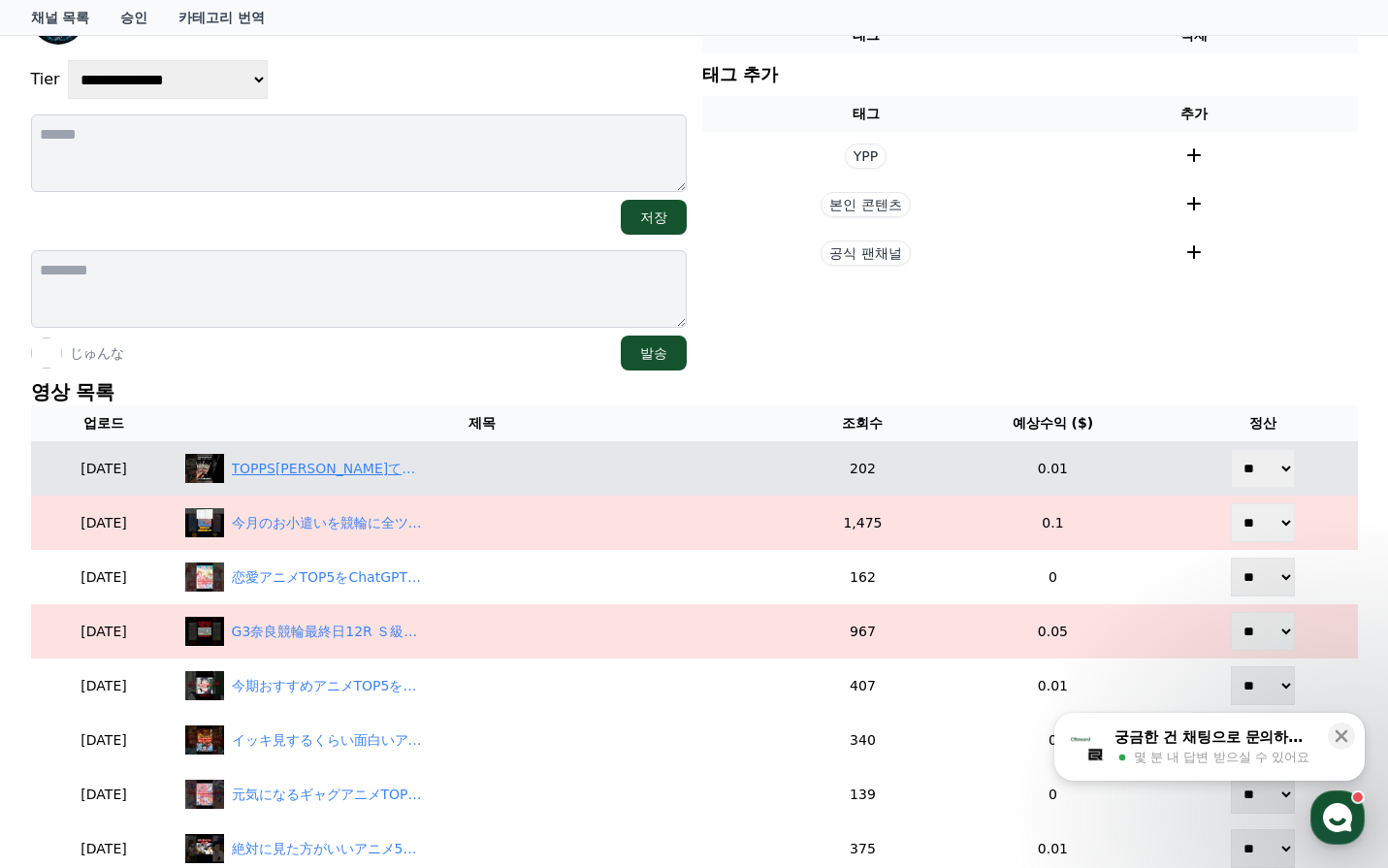
click at [357, 469] on div "TOPPS[PERSON_NAME]て！パック開封NPB STADIUM CLUB [DATE] ベースボールカード #topps #npb #basebal…" at bounding box center [329, 469] width 194 height 21
click at [1274, 458] on select "** **" at bounding box center [1262, 468] width 64 height 39
select select "********"
click at [1233, 449] on select "** **" at bounding box center [1262, 468] width 64 height 39
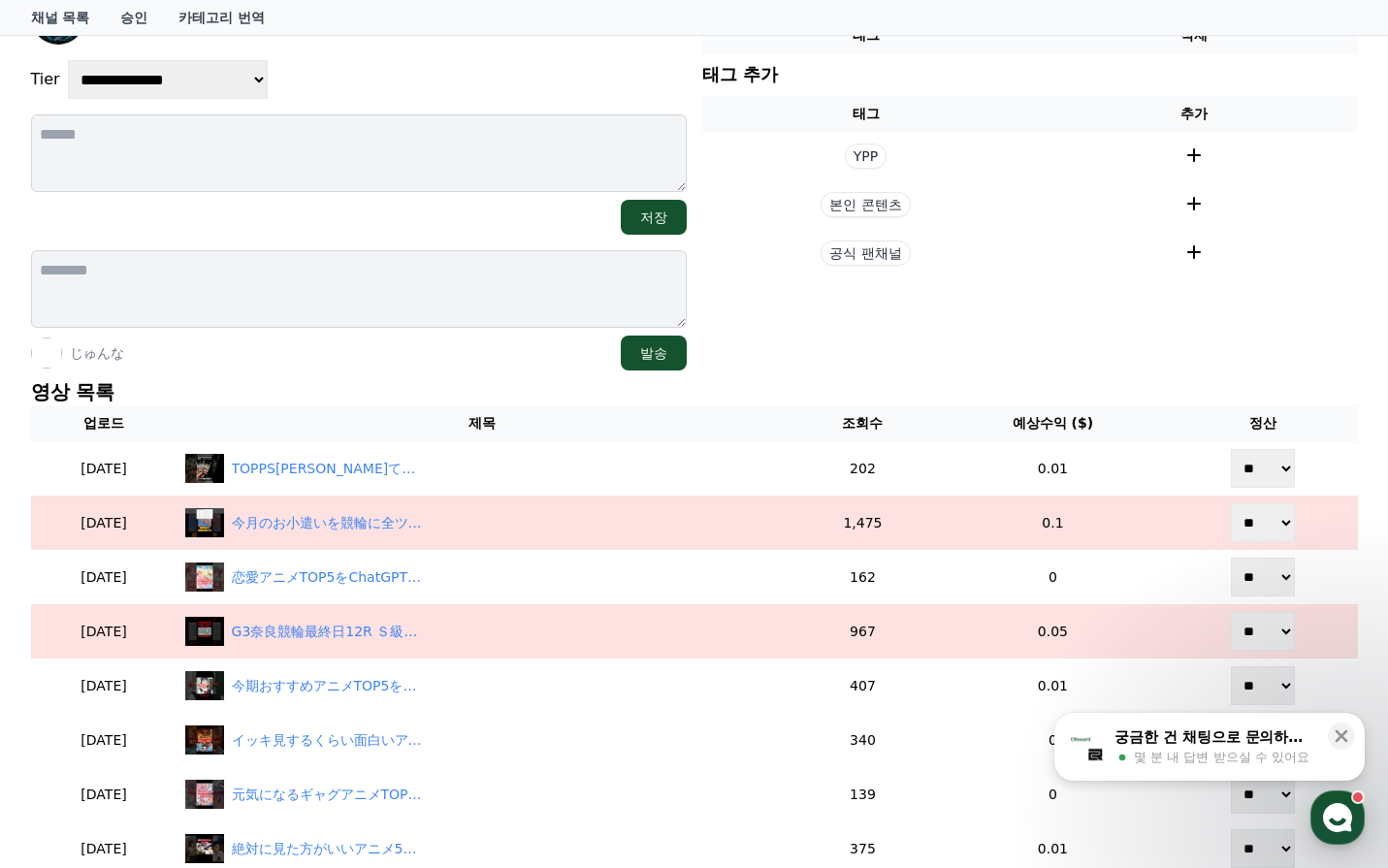
click at [1293, 349] on section "현재 태그 태그 삭제 태그 추가 태그 추가 YPP 본인 콘텐츠 공식 팬채널" at bounding box center [1029, 180] width 655 height 381
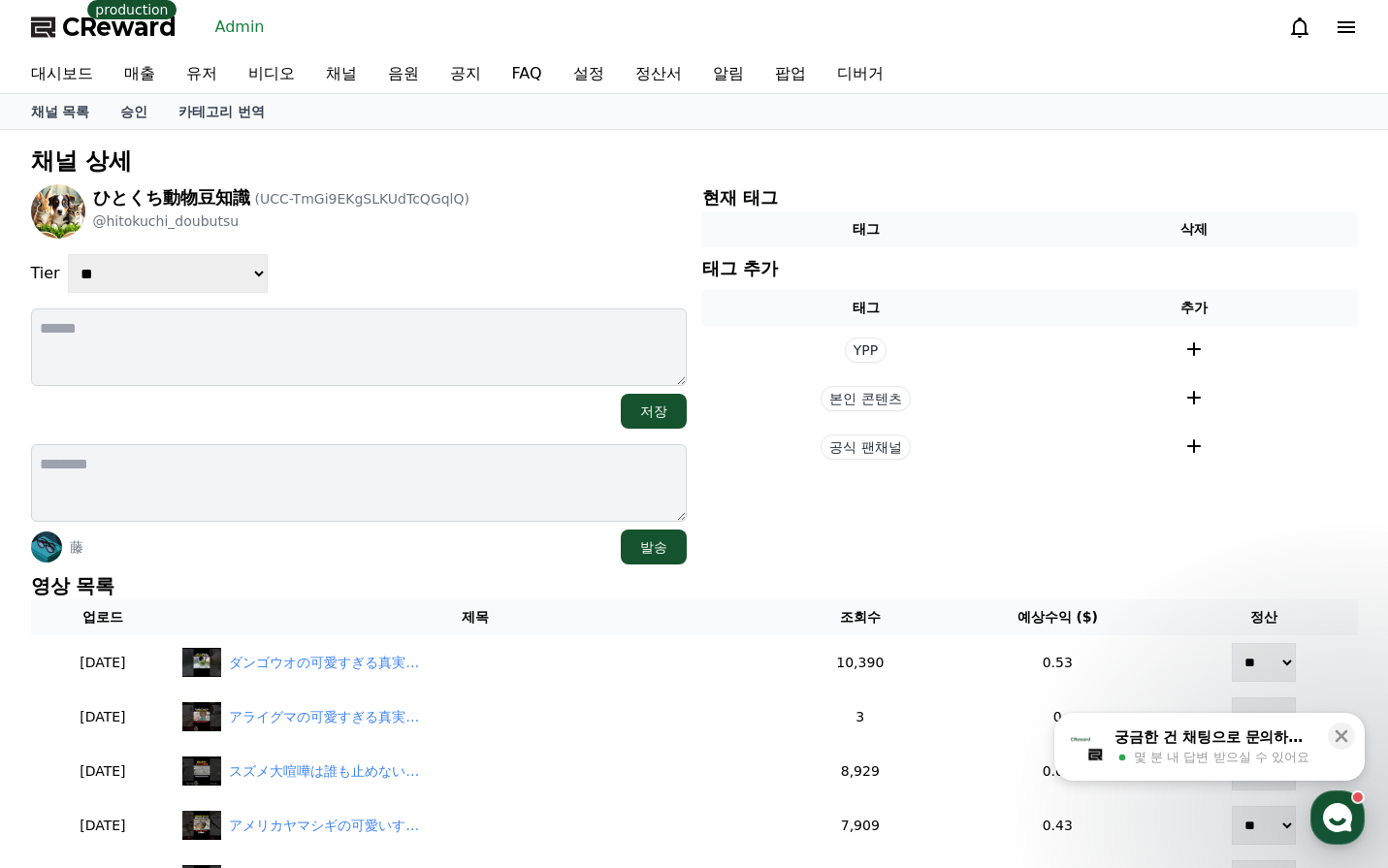
click at [185, 266] on select "**********" at bounding box center [168, 273] width 200 height 39
select select "*"
click at [68, 254] on select "**********" at bounding box center [168, 273] width 200 height 39
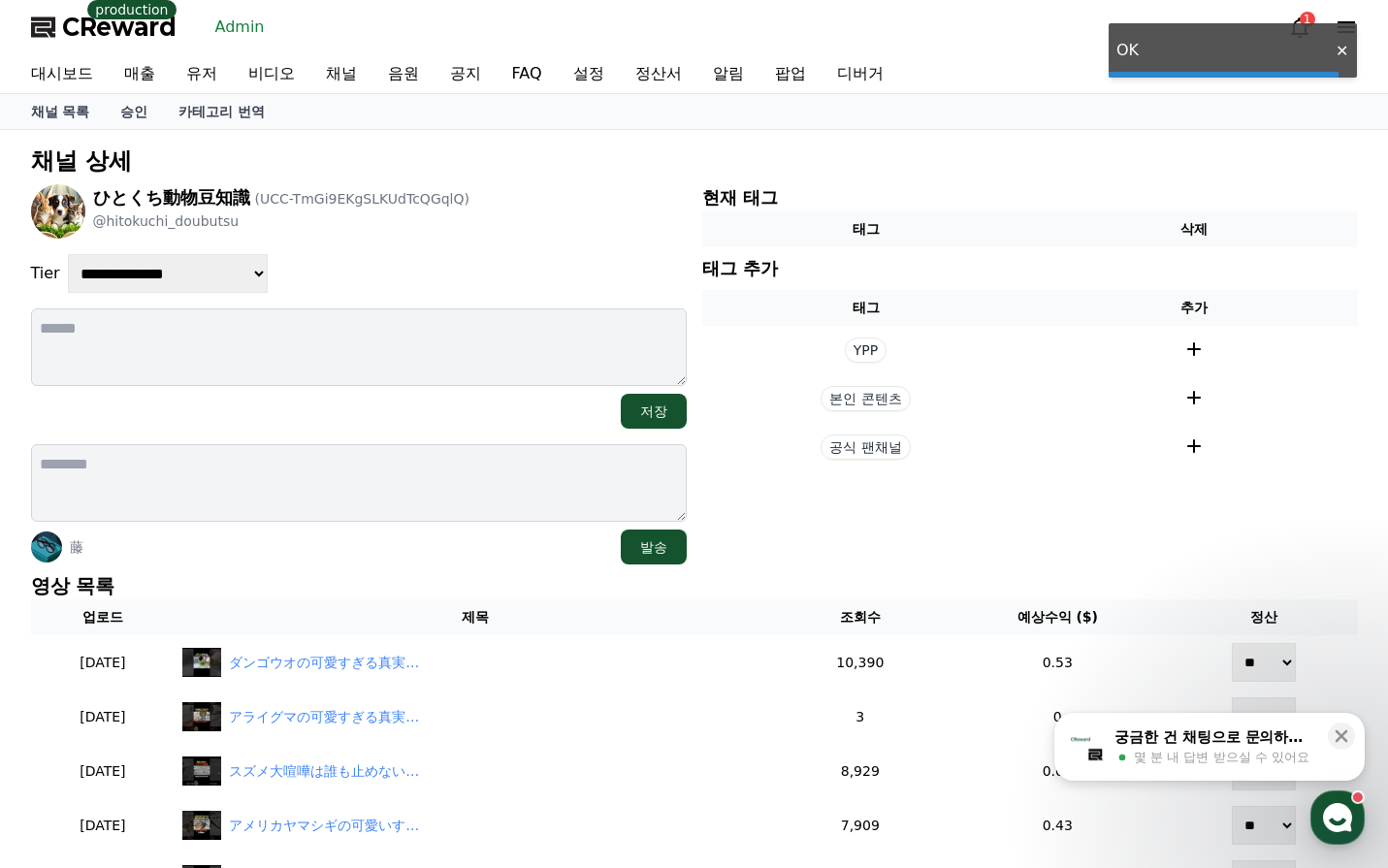
click at [469, 279] on div "**********" at bounding box center [358, 273] width 655 height 39
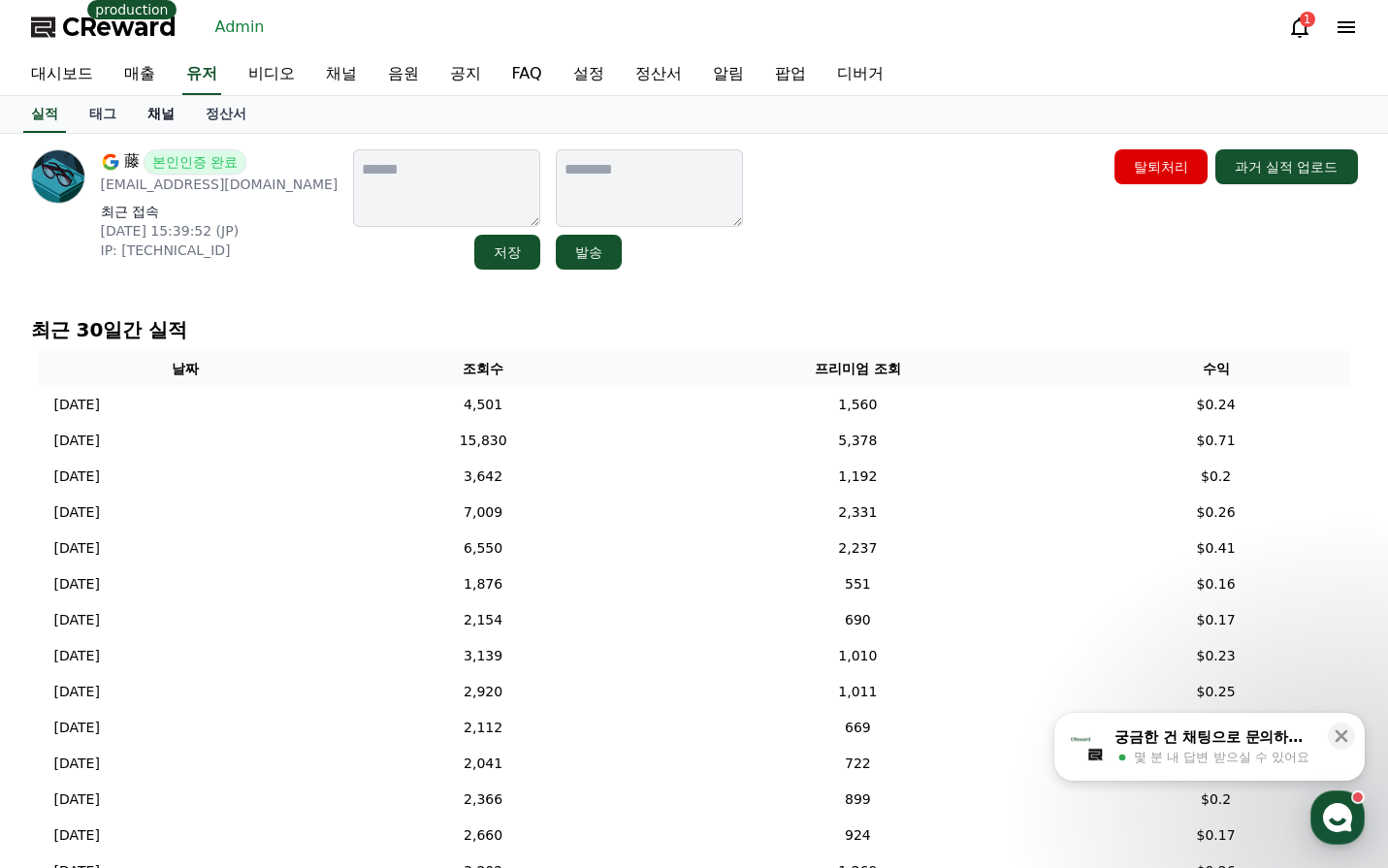
click at [153, 115] on link "채널" at bounding box center [160, 114] width 58 height 37
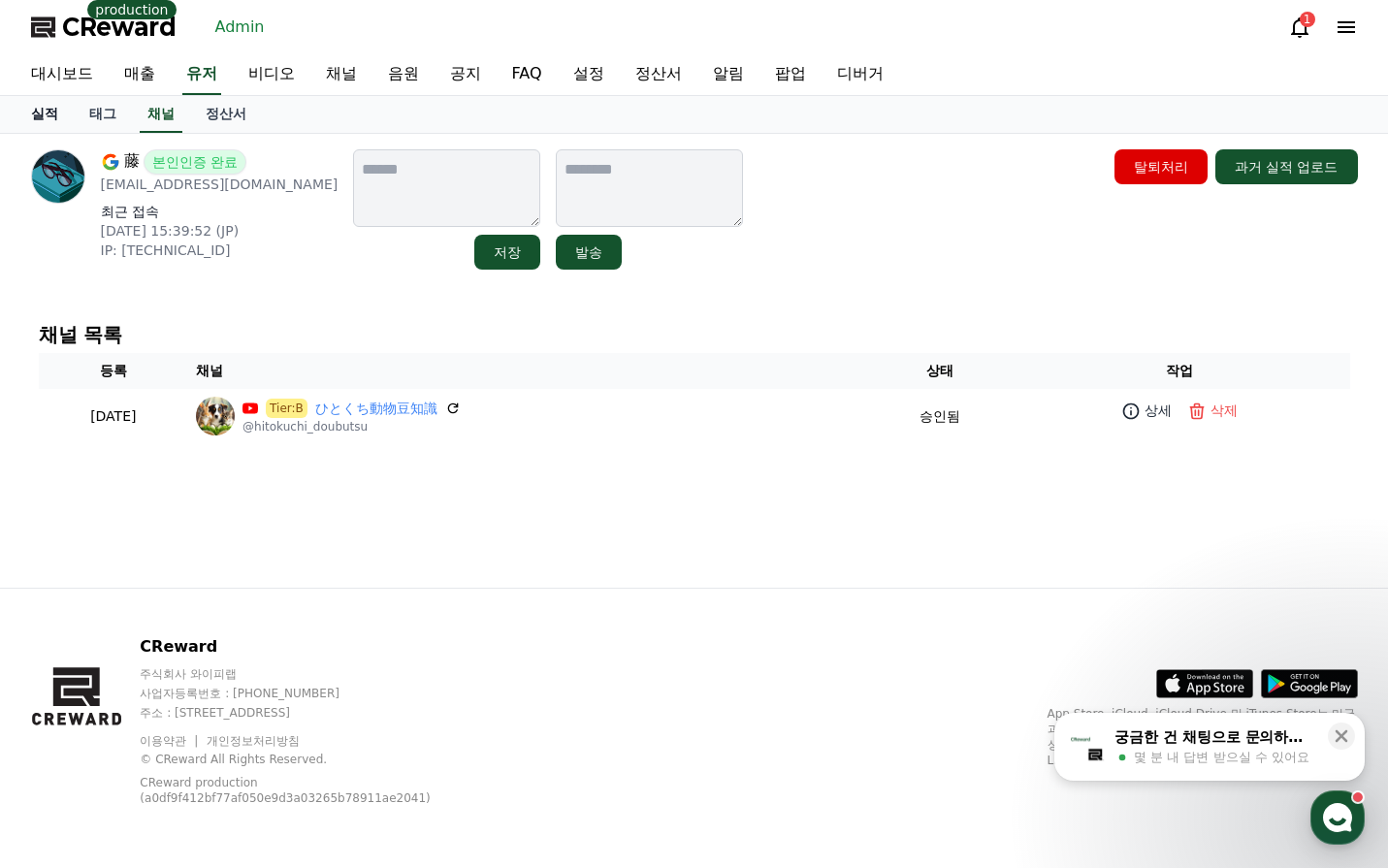
click at [51, 117] on link "실적" at bounding box center [44, 114] width 58 height 37
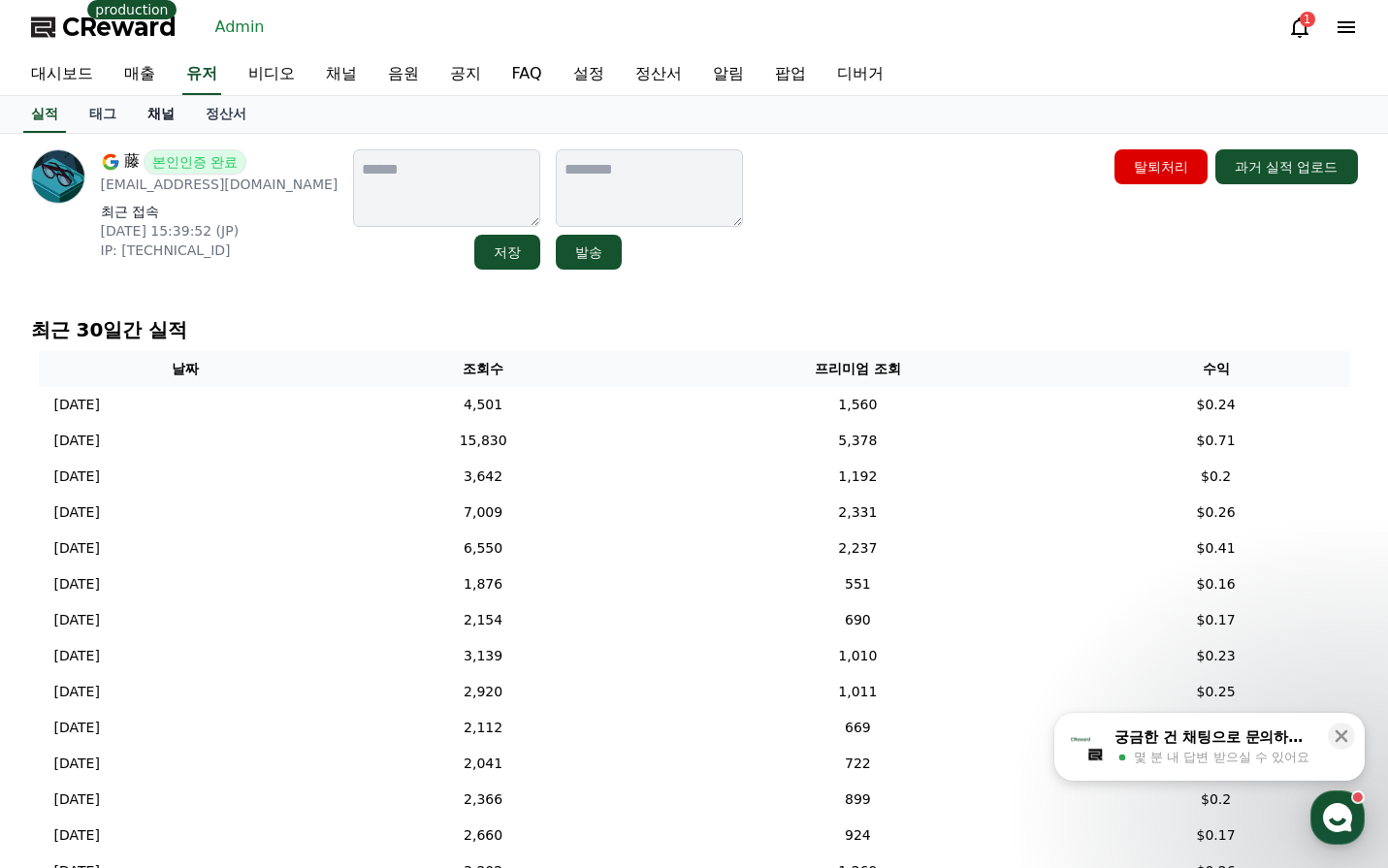
click at [152, 118] on link "채널" at bounding box center [160, 114] width 58 height 37
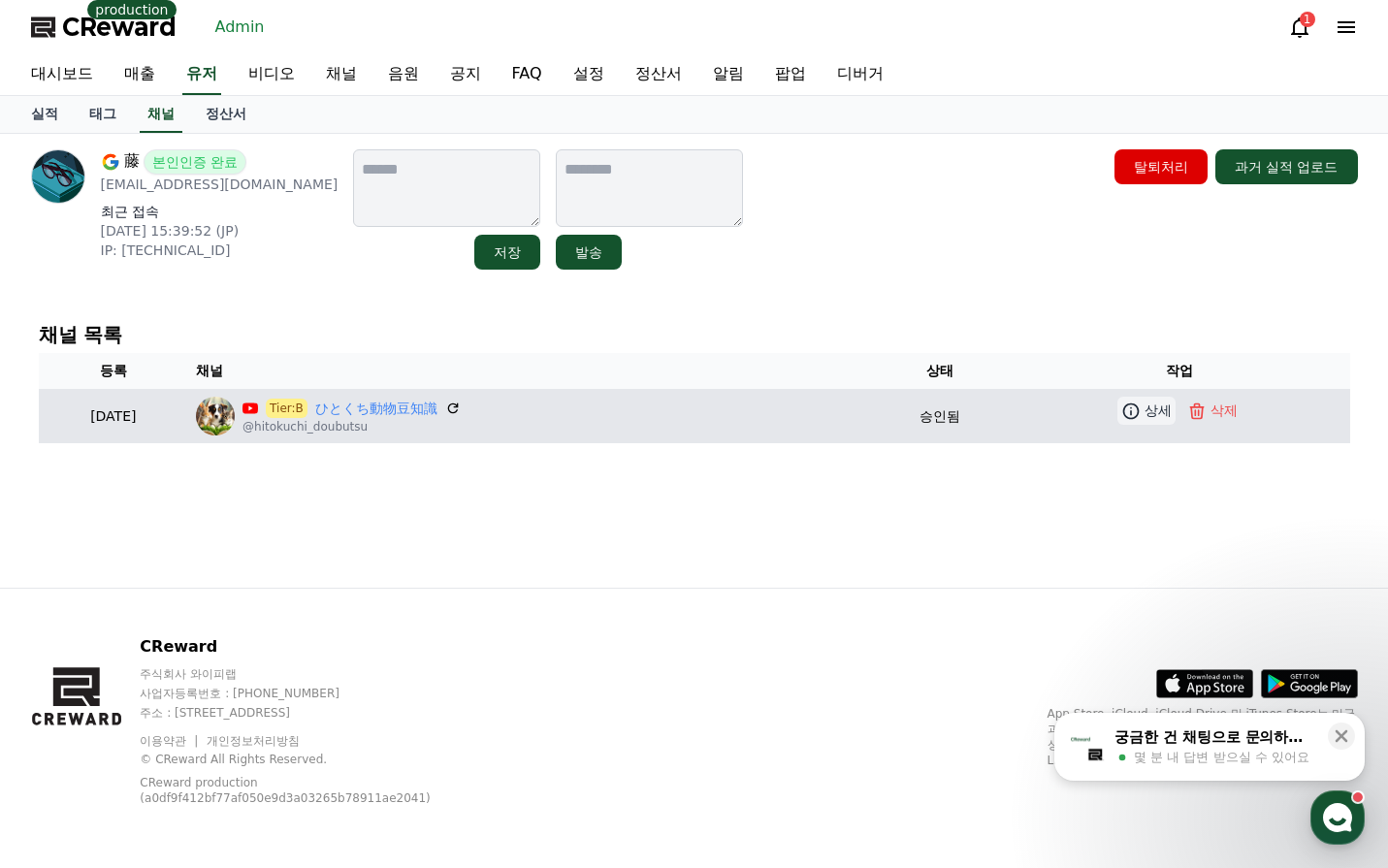
click at [1128, 422] on link "상세" at bounding box center [1146, 410] width 58 height 28
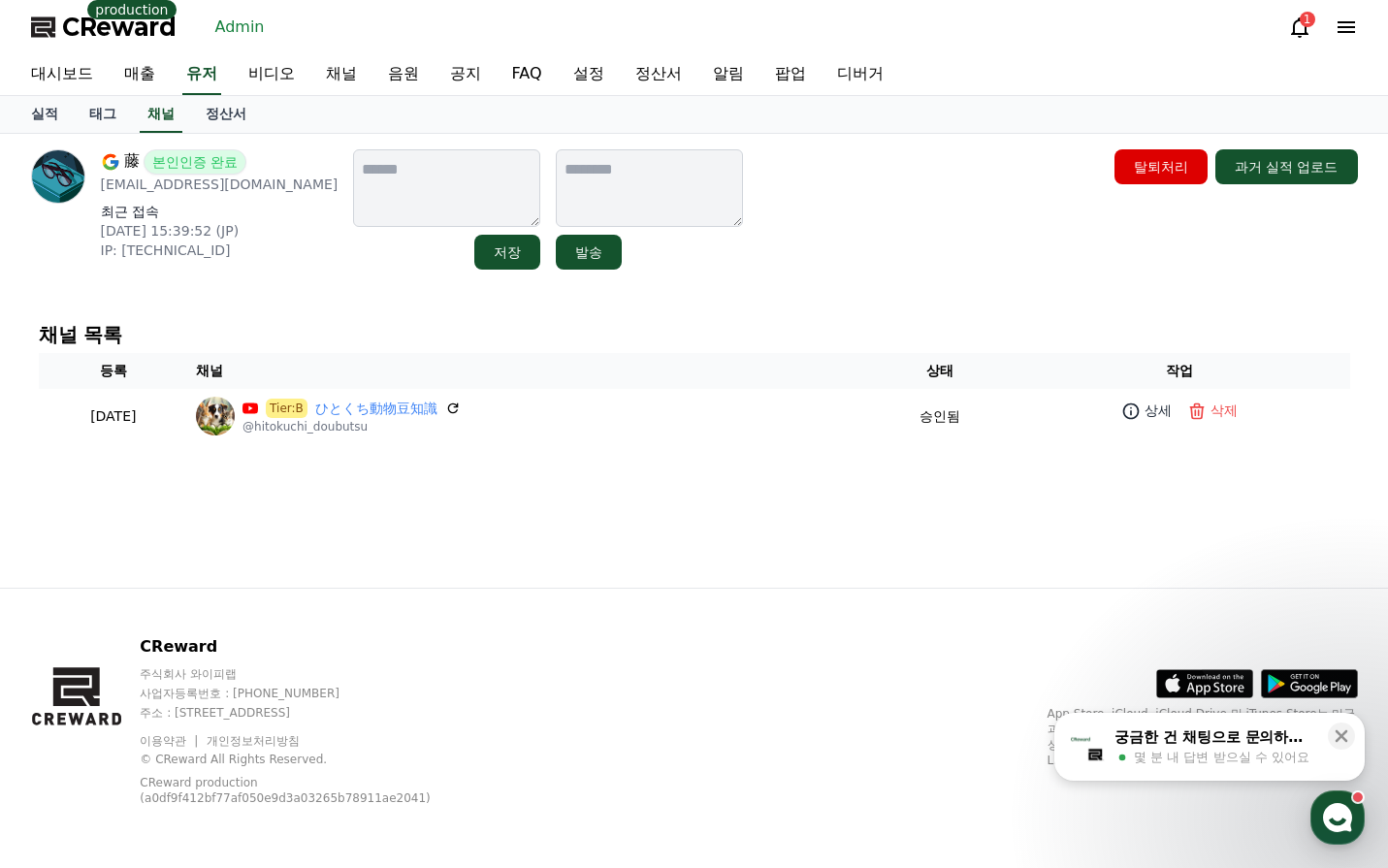
click at [811, 318] on div "채널 목록 등록 채널 상태 작업 [DATE] 06-20 Tier:B ひとくち動物豆知識 @hitokuchi_doubutsu 승인됨 상세 삭제" at bounding box center [694, 384] width 1327 height 134
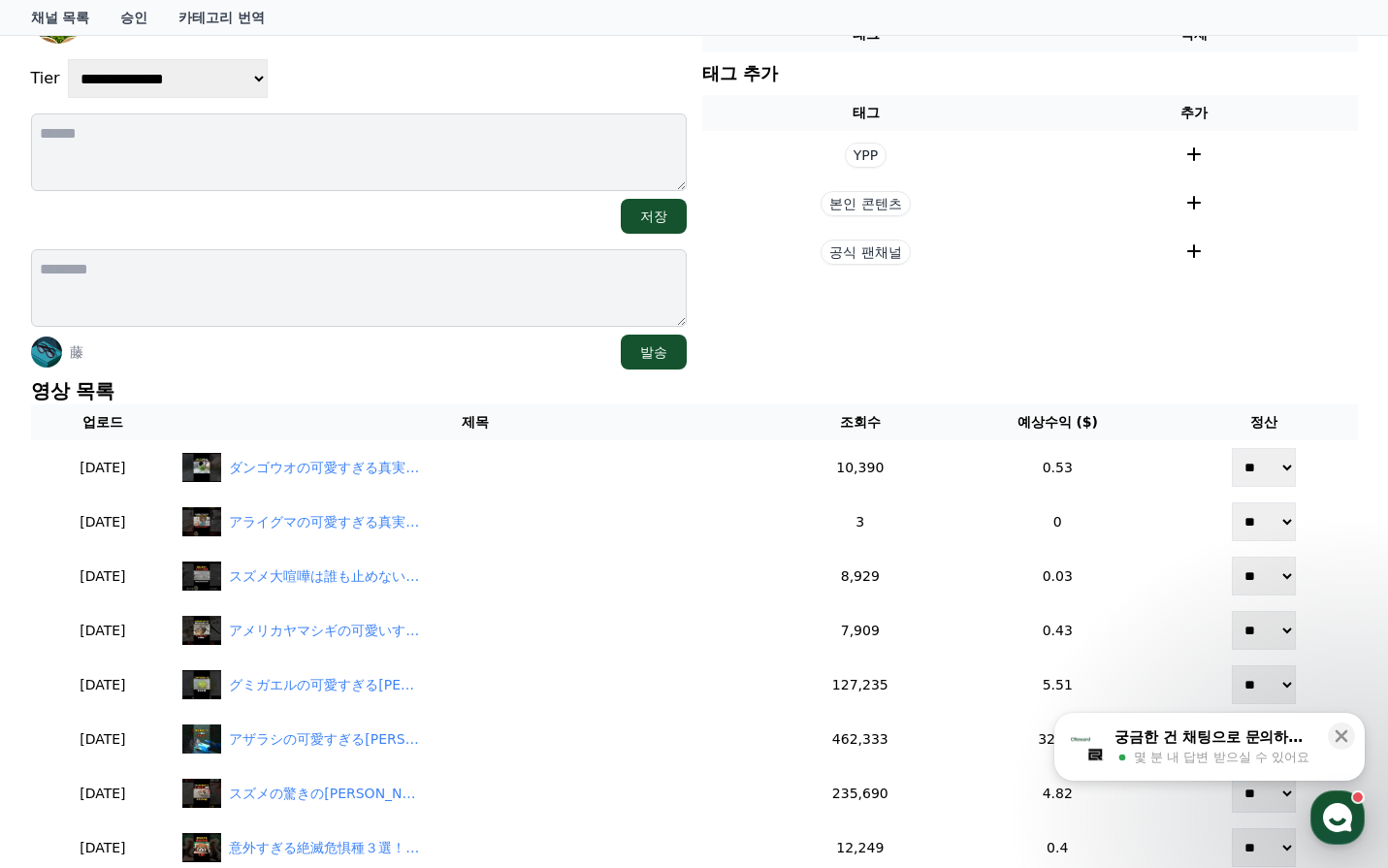
scroll to position [194, 0]
click at [435, 380] on p "영상 목록" at bounding box center [694, 391] width 1327 height 27
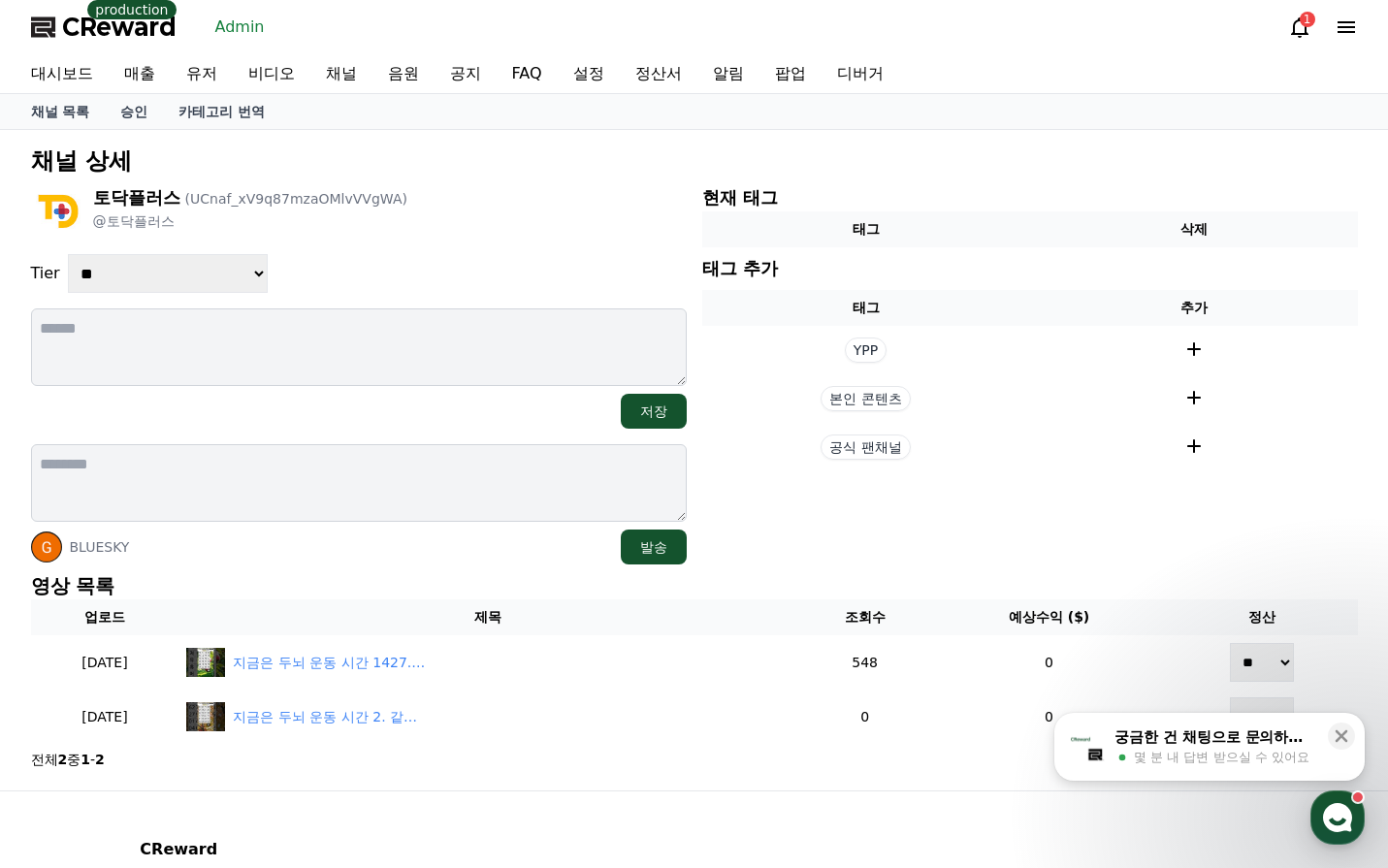
click at [209, 277] on select "**********" at bounding box center [168, 273] width 200 height 39
select select "*"
click at [68, 254] on select "**********" at bounding box center [168, 273] width 200 height 39
click at [413, 276] on div "**********" at bounding box center [358, 273] width 655 height 39
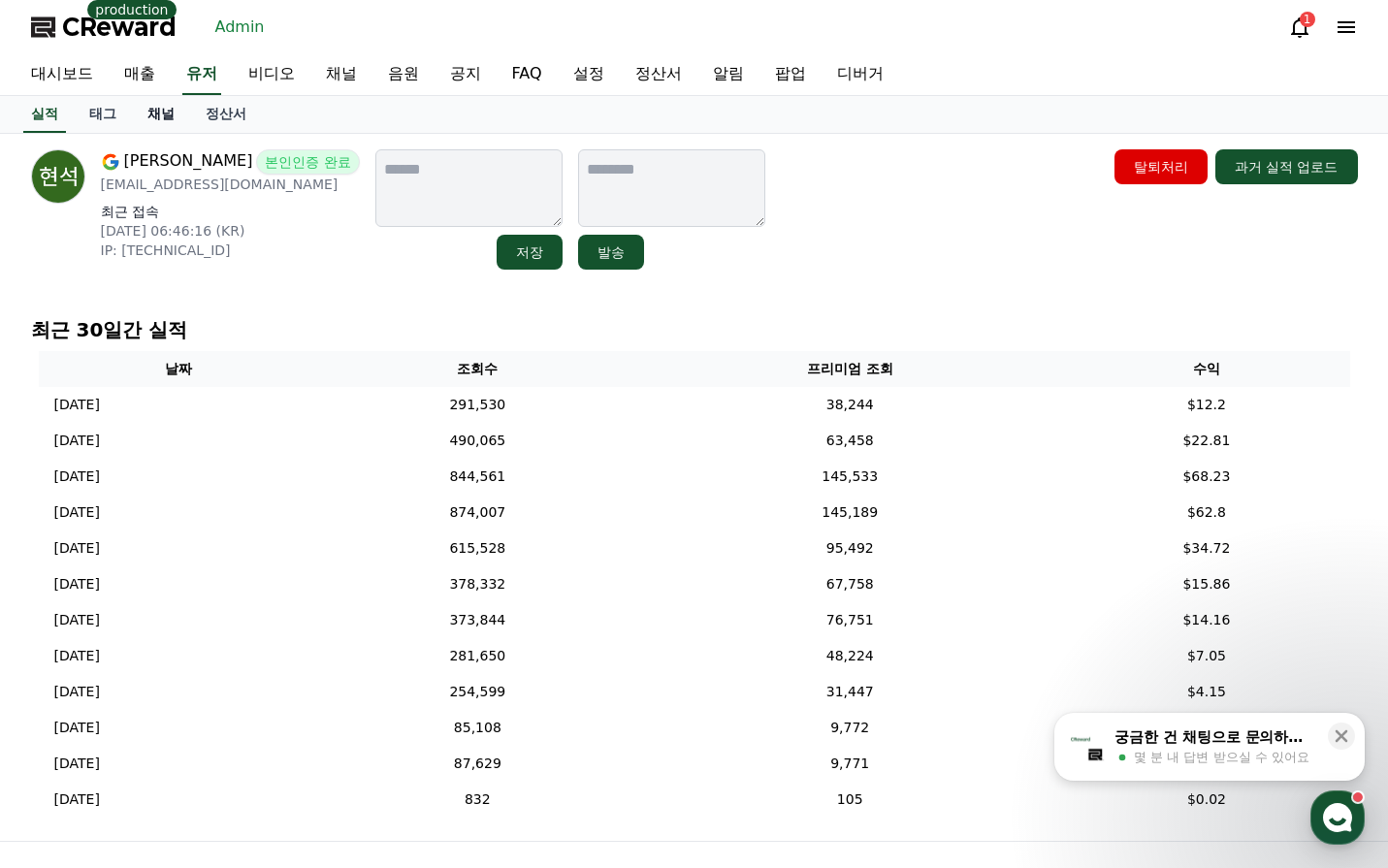
click at [160, 113] on link "채널" at bounding box center [160, 114] width 58 height 37
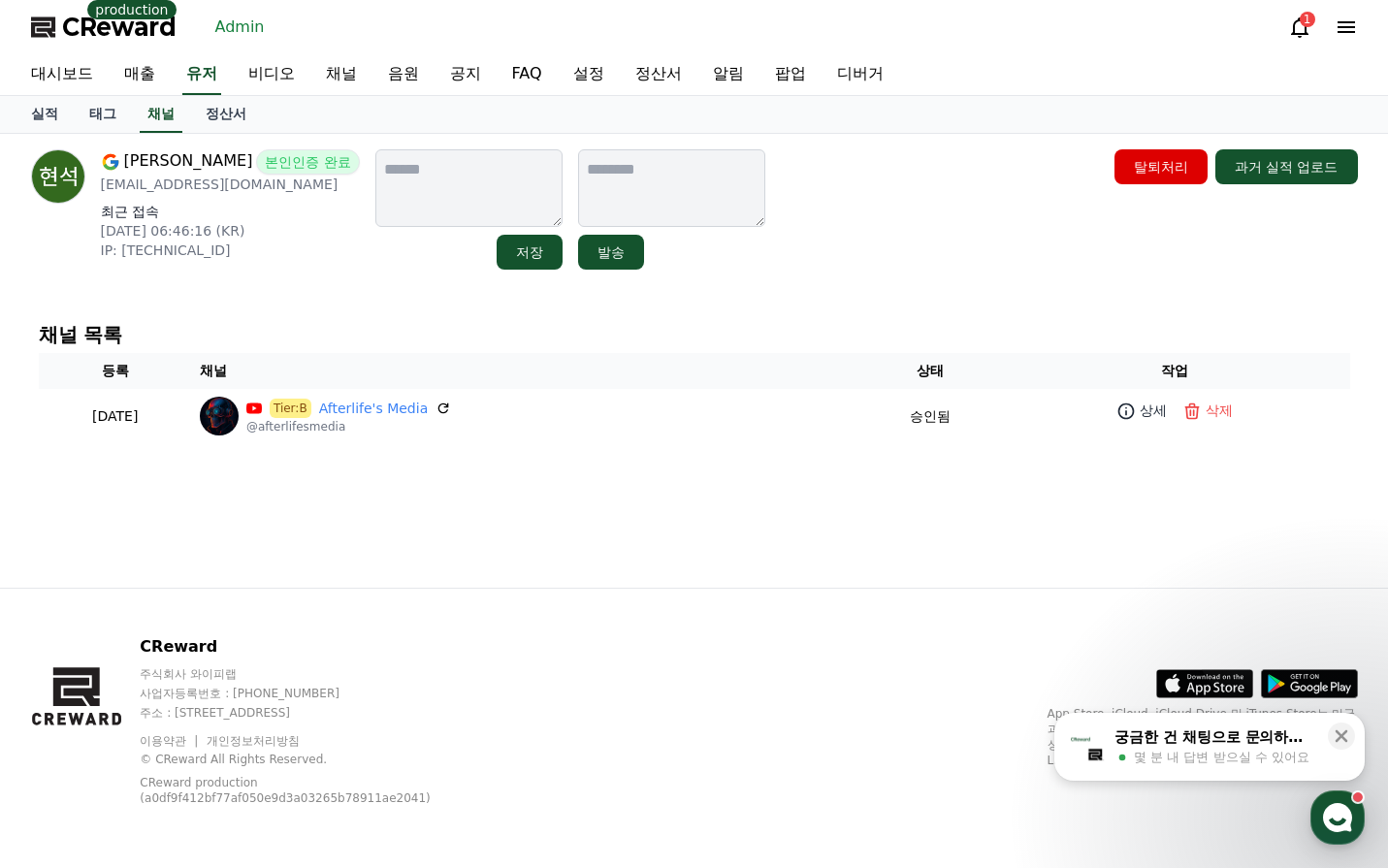
click at [821, 242] on div "[PERSON_NAME] 본인인증 완료 [EMAIL_ADDRESS][DOMAIN_NAME] 최근 접속 [DATE] 06:46:16 (KR) I…" at bounding box center [694, 210] width 1327 height 121
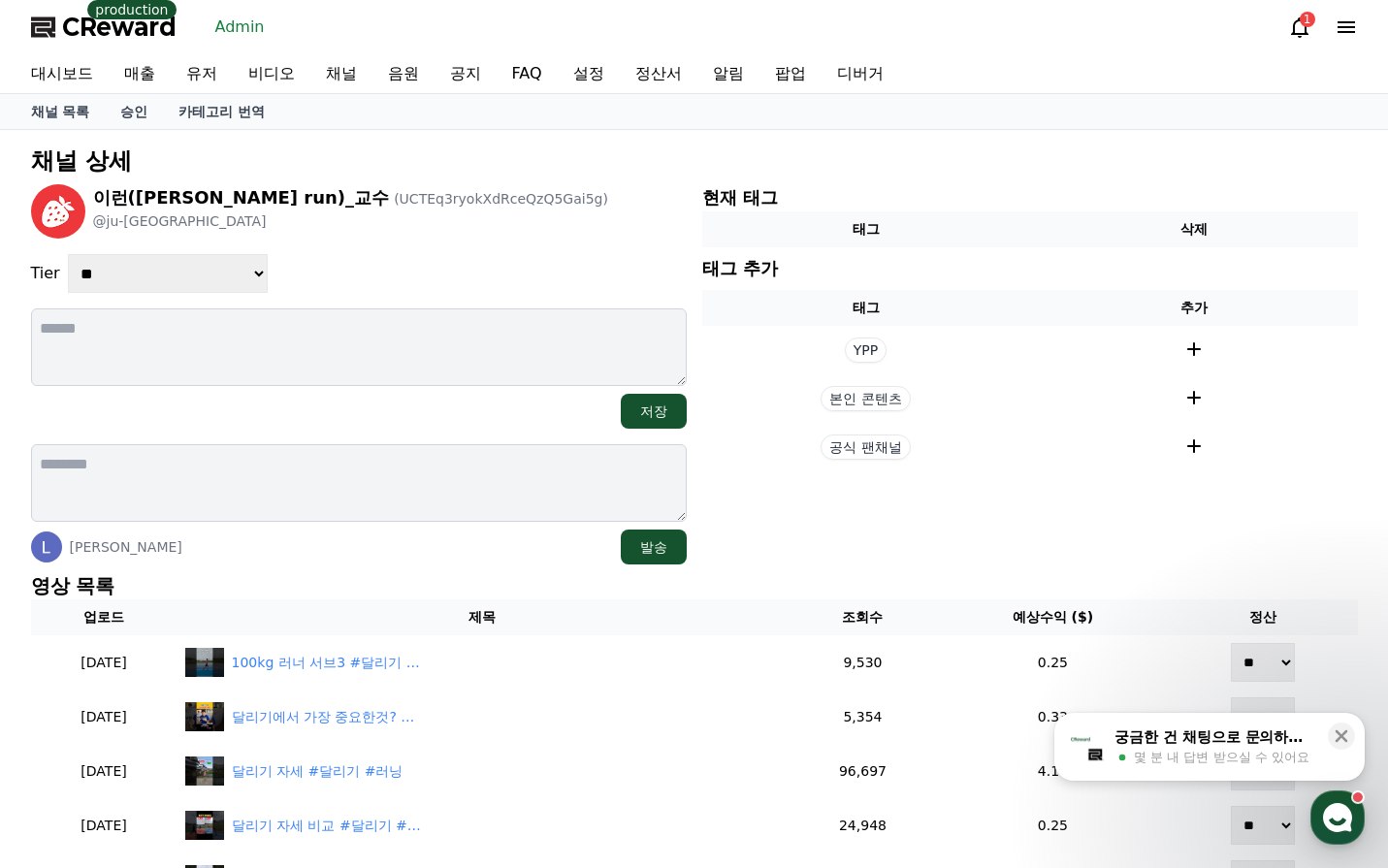
click at [176, 260] on select "**********" at bounding box center [168, 273] width 200 height 39
select select "*"
click at [68, 254] on select "**********" at bounding box center [168, 273] width 200 height 39
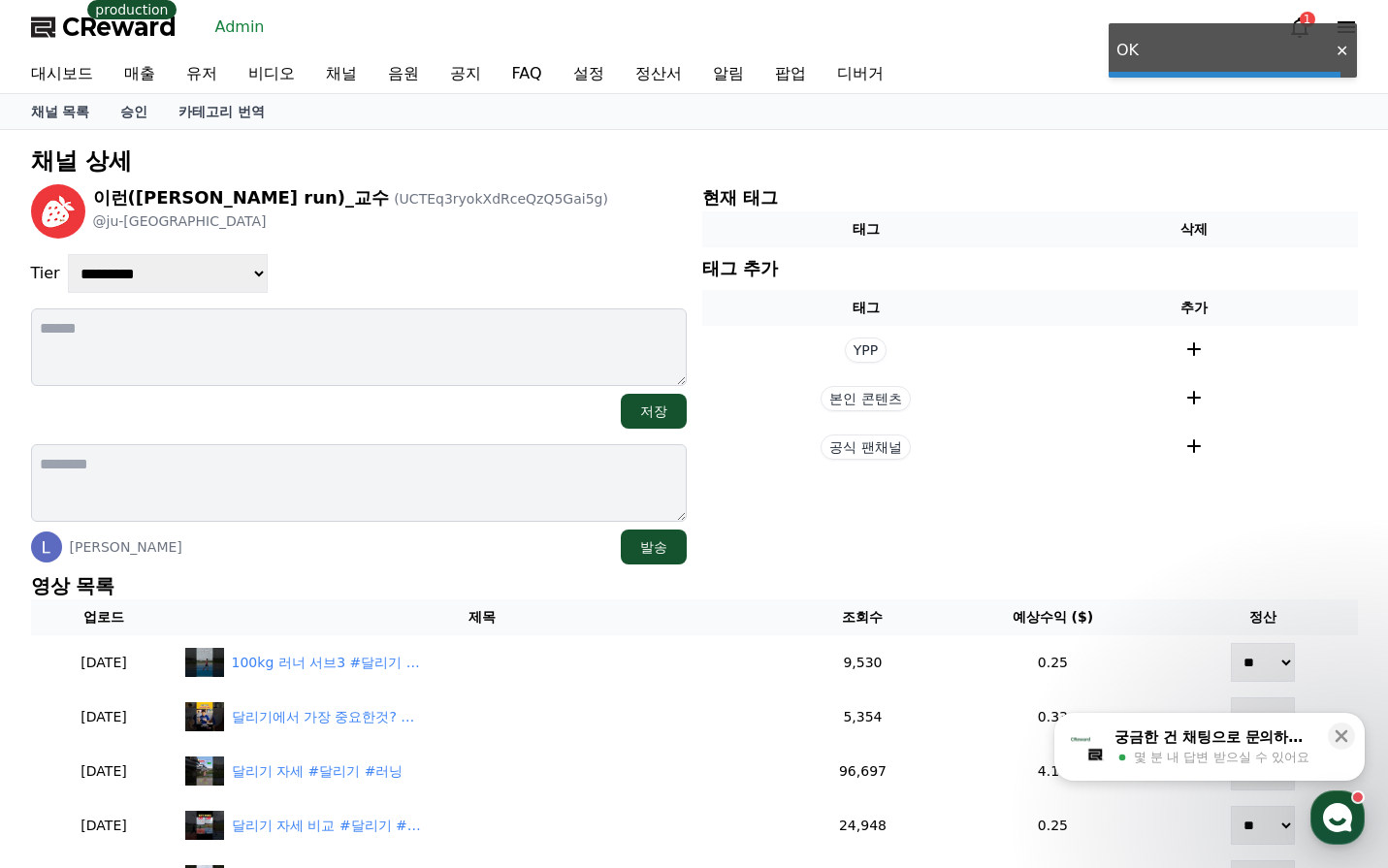
click at [430, 272] on div "**********" at bounding box center [358, 273] width 655 height 39
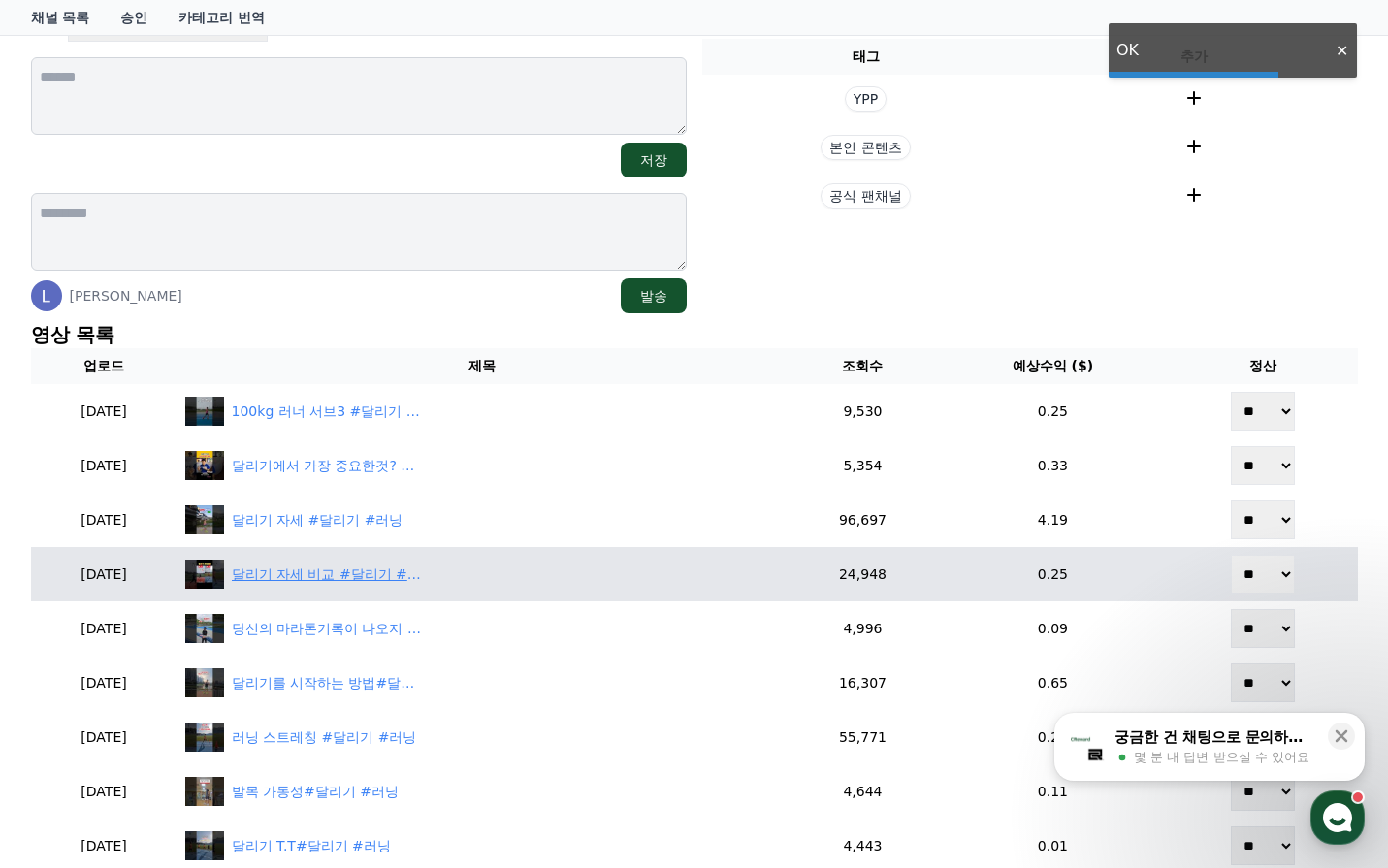
scroll to position [291, 0]
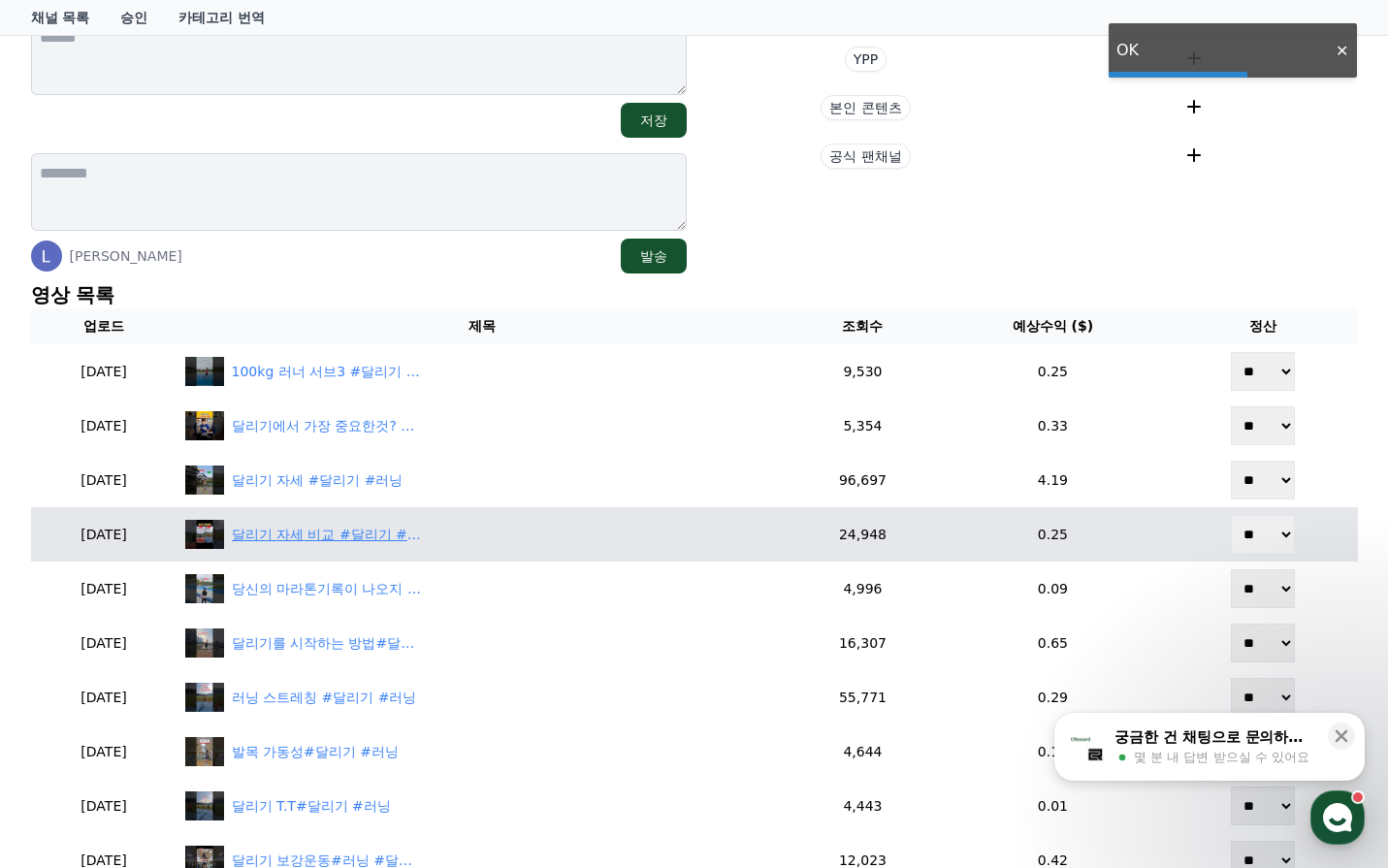
click at [382, 545] on div "달리기 자세 비교 #달리기 #러닝" at bounding box center [481, 534] width 594 height 29
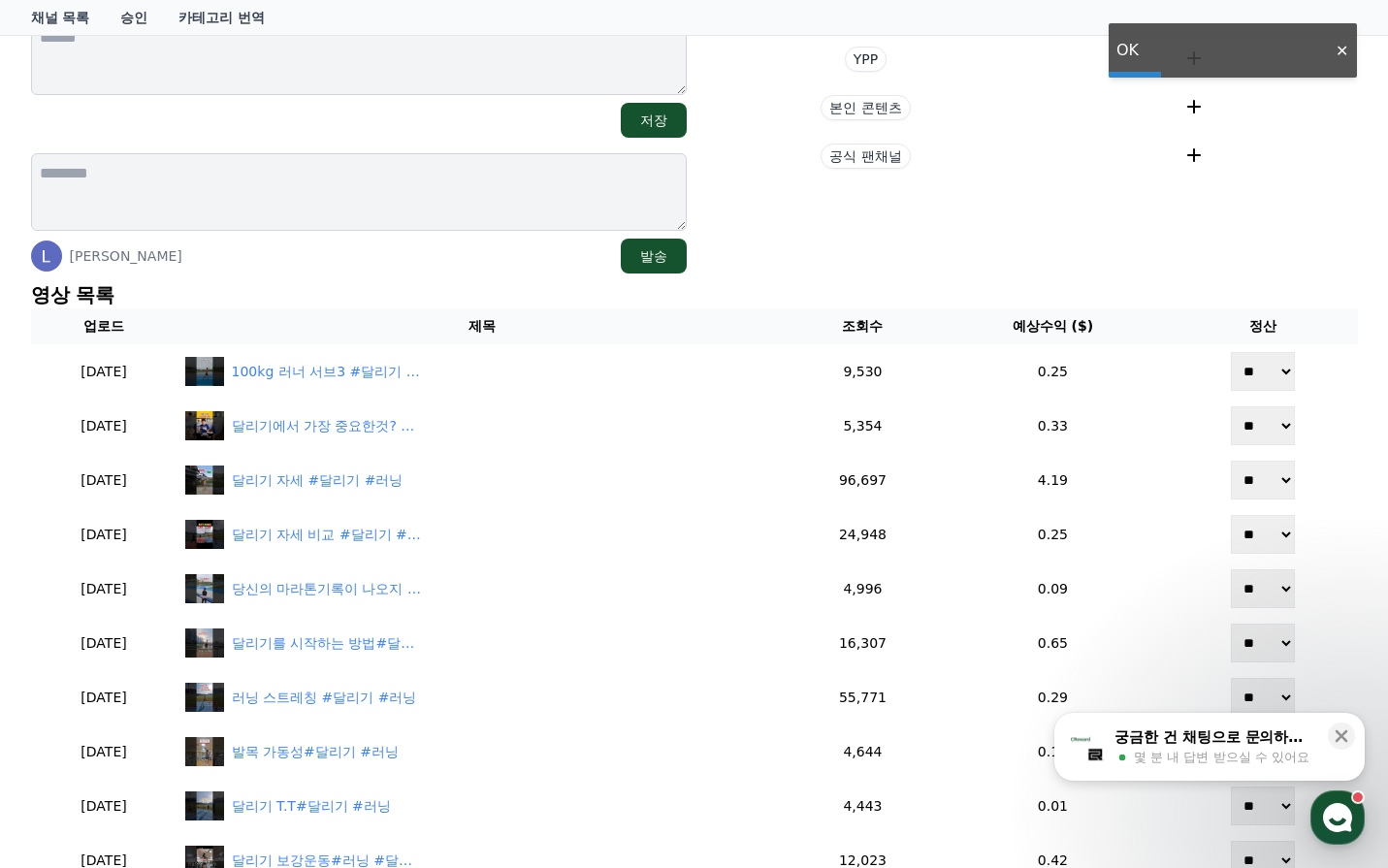
click at [784, 248] on section "현재 태그 태그 삭제 태그 추가 태그 추가 YPP 본인 콘텐츠 공식 팬채널" at bounding box center [1029, 83] width 655 height 381
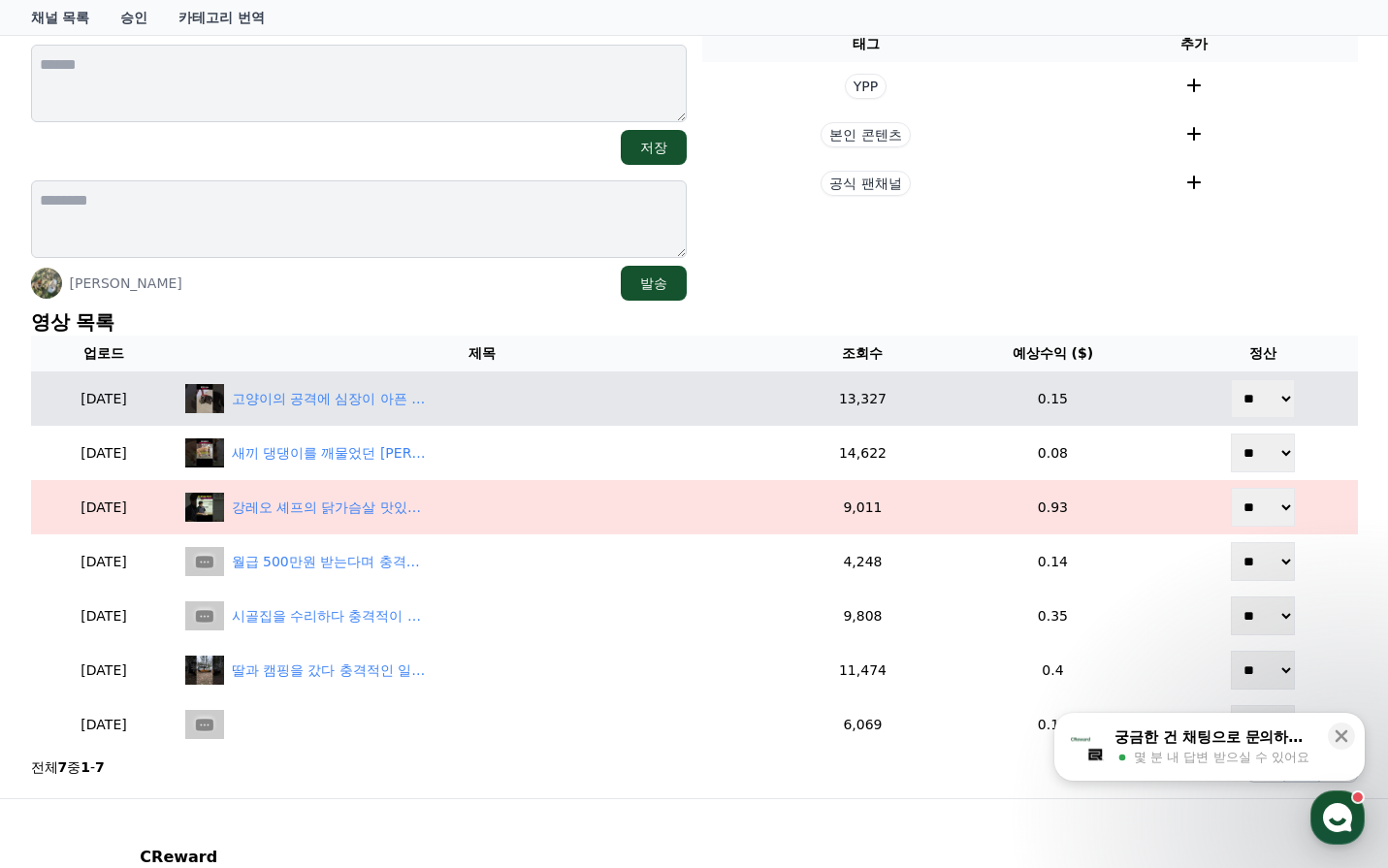
scroll to position [291, 0]
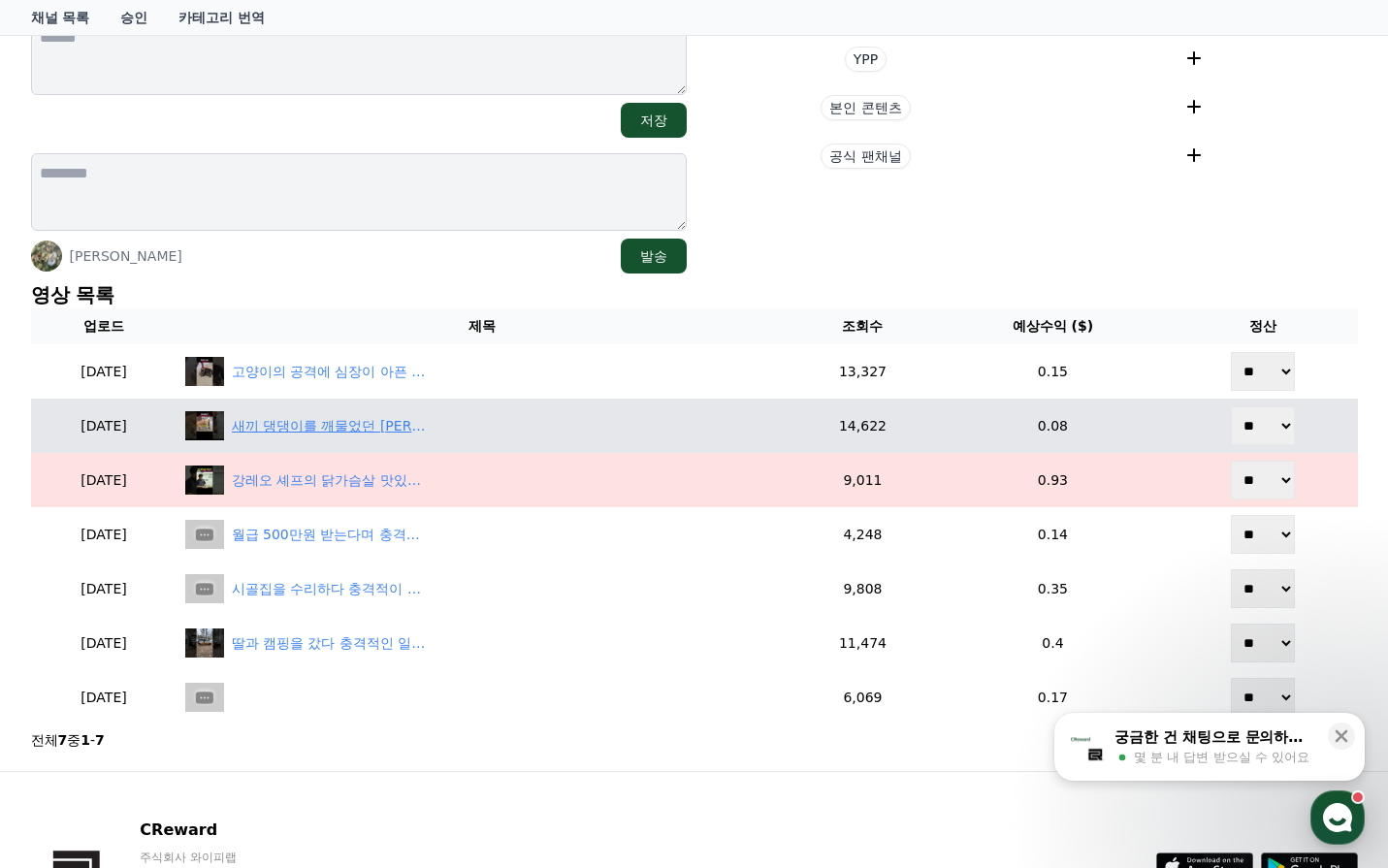
click at [385, 424] on div "새끼 댕댕이를 깨물었던 [PERSON_NAME]" at bounding box center [329, 426] width 194 height 21
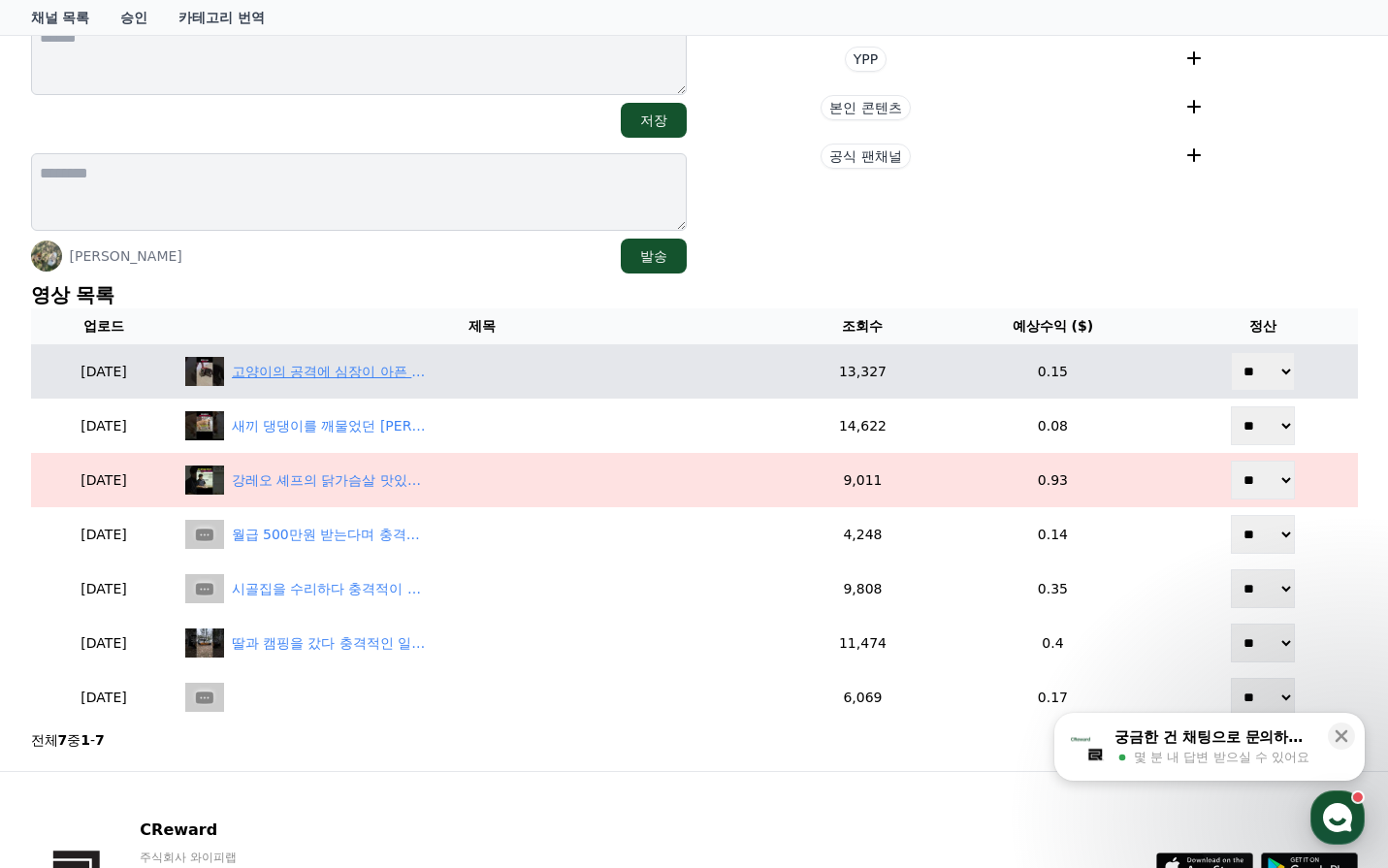
click at [426, 377] on div "고양이의 공격에 심장이 아픈 이유(귀여움 주의)" at bounding box center [329, 372] width 194 height 21
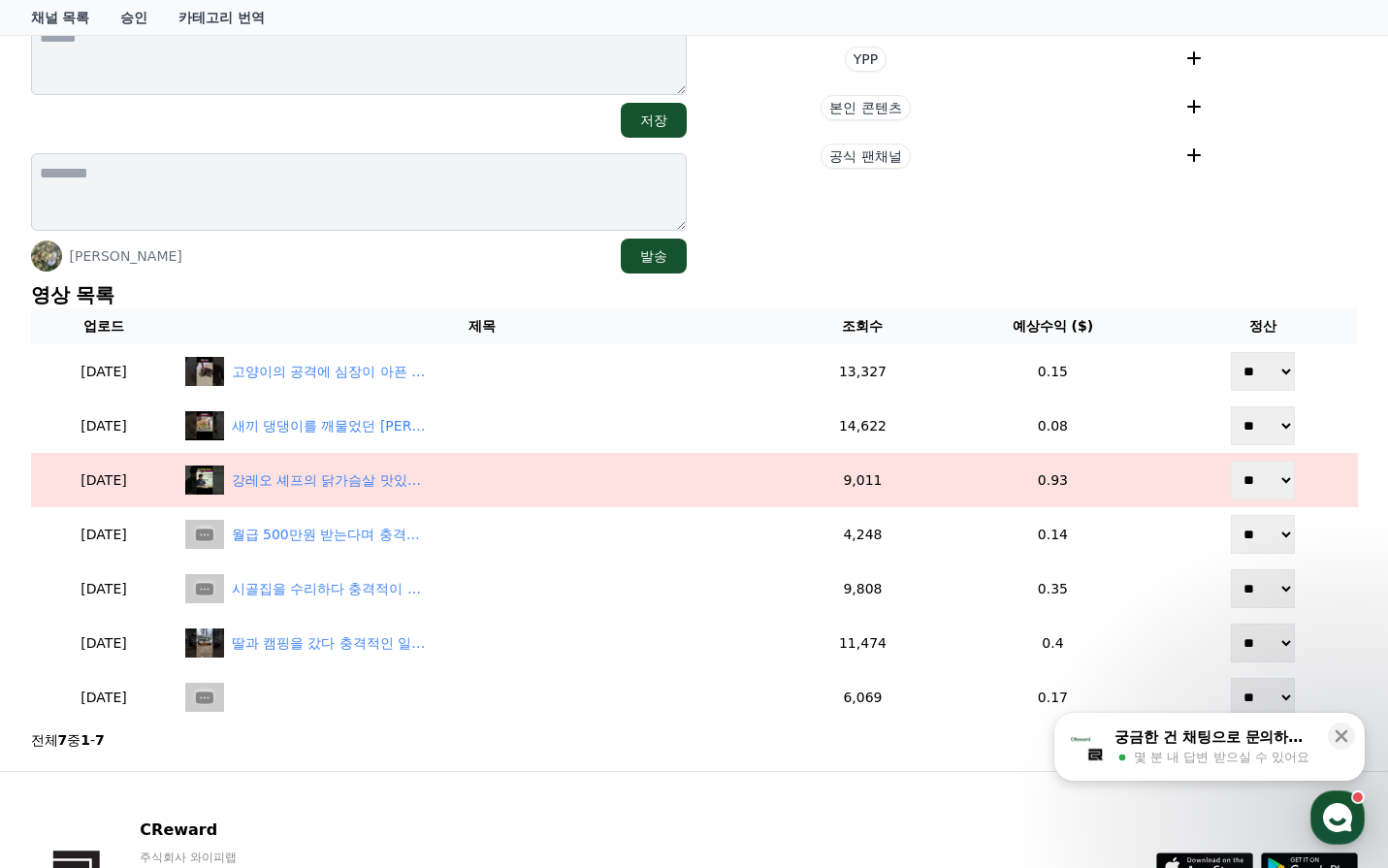
click at [976, 272] on section "현재 태그 태그 삭제 태그 추가 태그 추가 YPP 본인 콘텐츠 공식 팬채널" at bounding box center [1029, 83] width 655 height 381
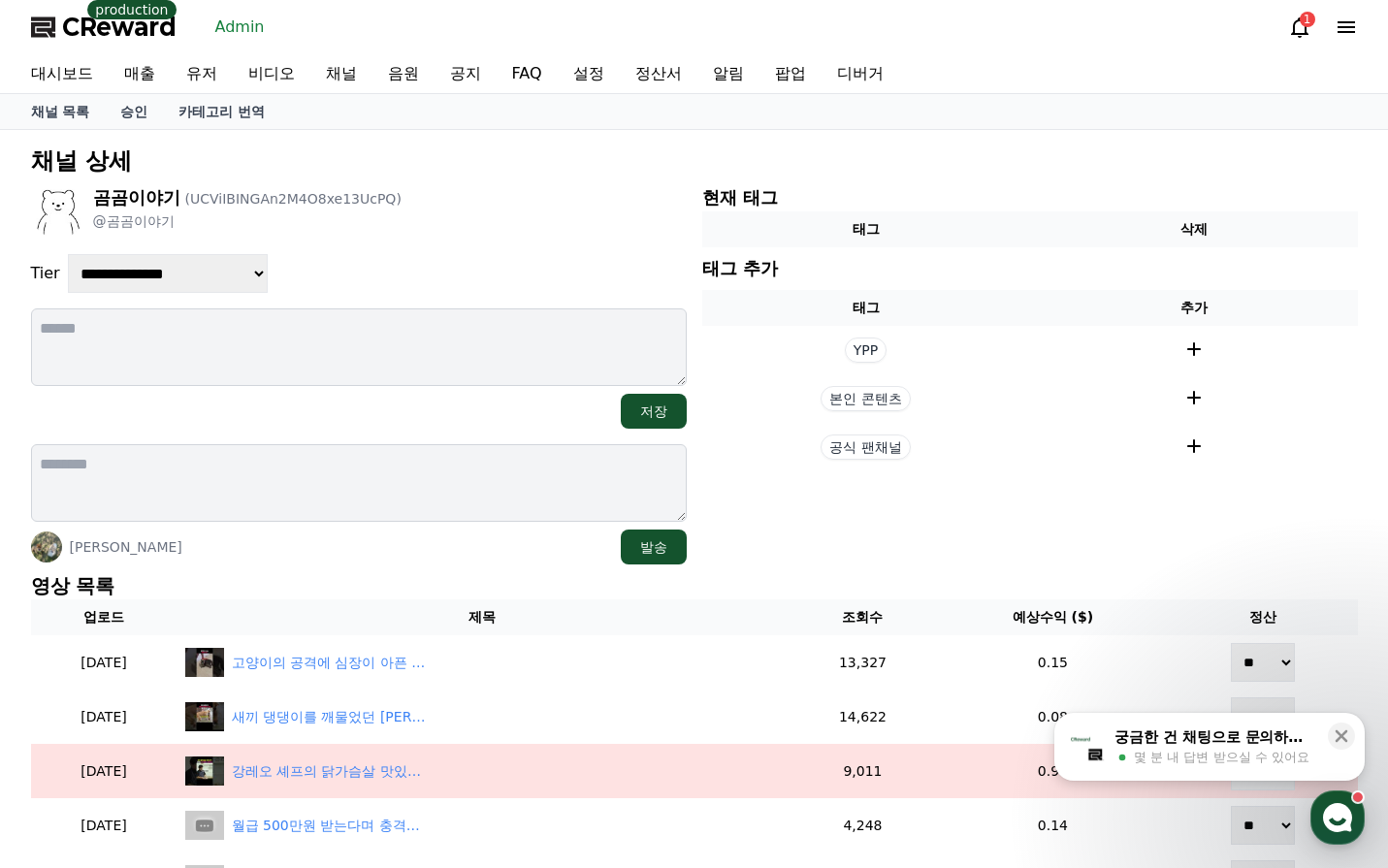
select select "*"
click at [68, 254] on select "**********" at bounding box center [168, 273] width 200 height 39
drag, startPoint x: 463, startPoint y: 275, endPoint x: 503, endPoint y: 300, distance: 47.2
click at [475, 272] on div "**********" at bounding box center [358, 273] width 655 height 39
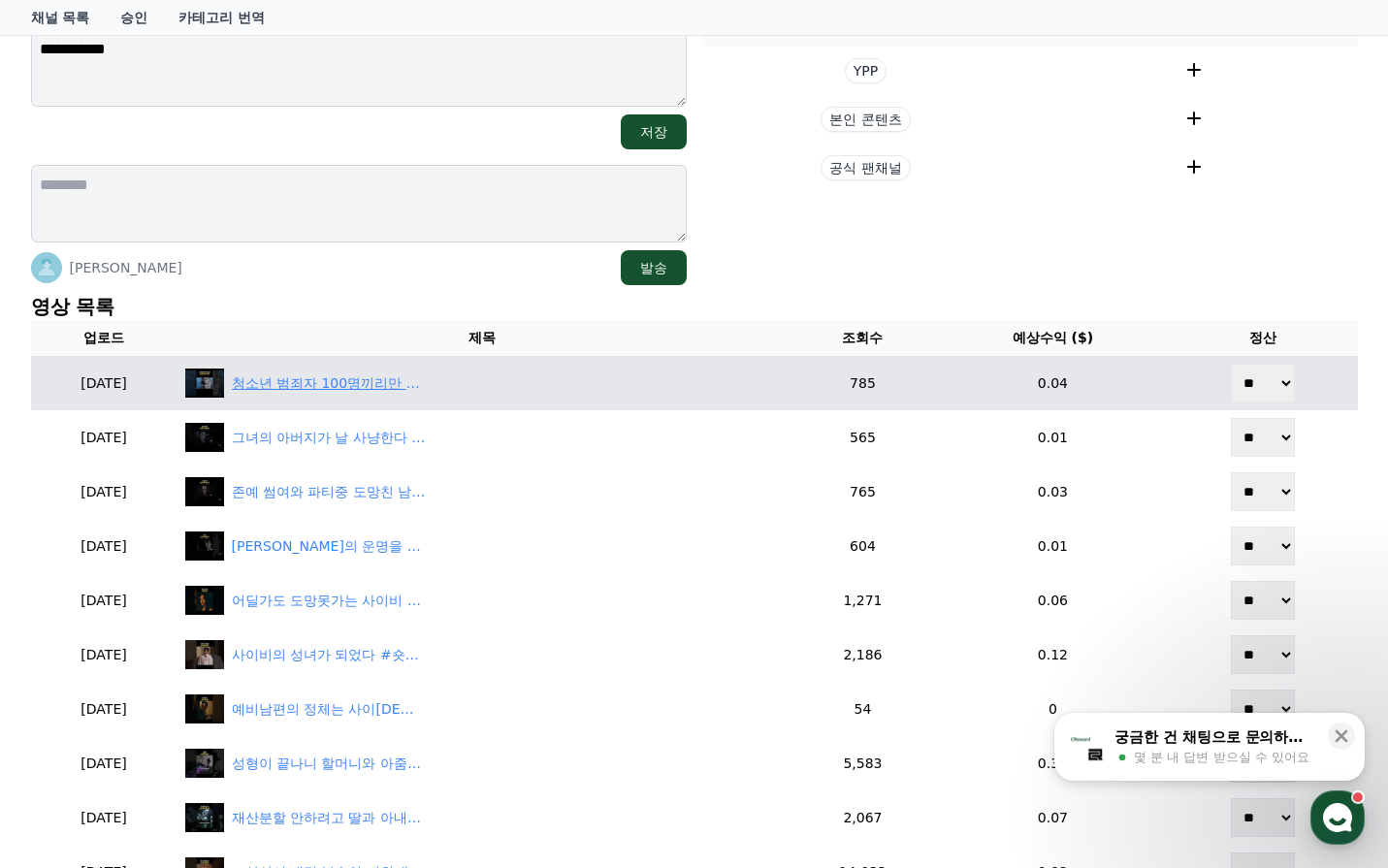
scroll to position [291, 0]
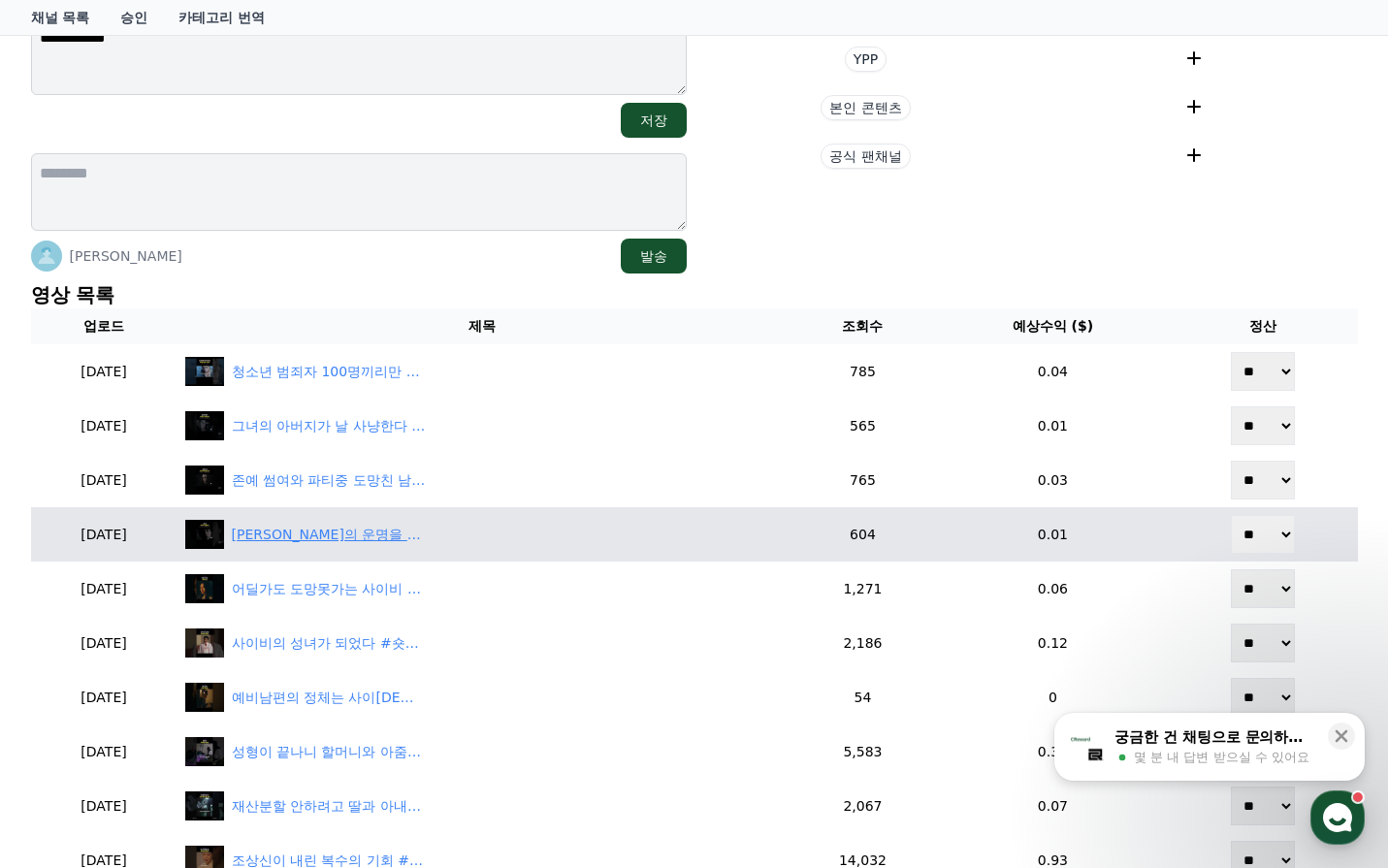
click at [386, 533] on div "[PERSON_NAME]의 운명을 바꾼 밤 #teenwolf #drama #shorts" at bounding box center [329, 535] width 194 height 21
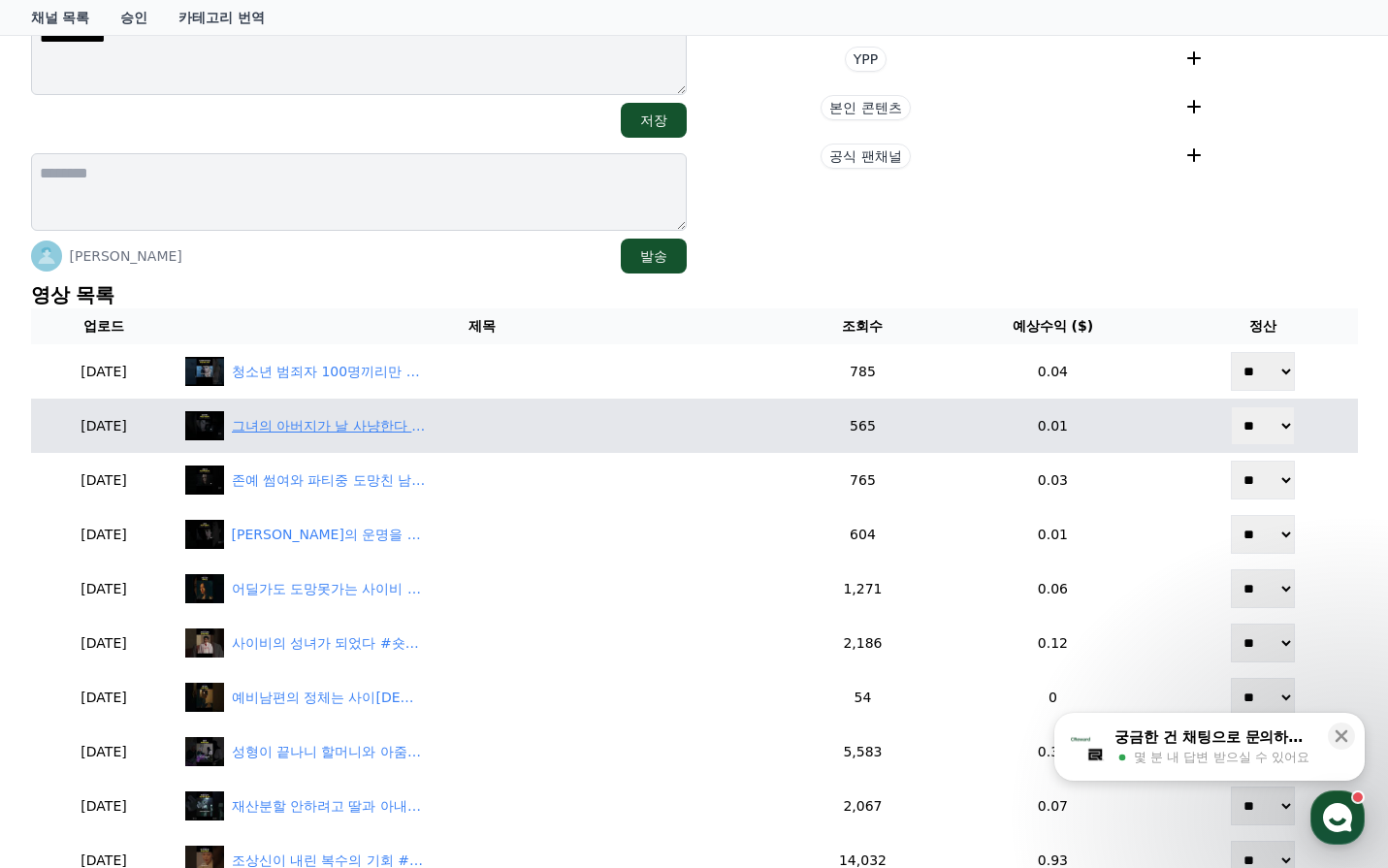
click at [398, 435] on div "그녀의 아버지가 날 사냥한다 #teenwolf #drama #shorts" at bounding box center [329, 426] width 194 height 21
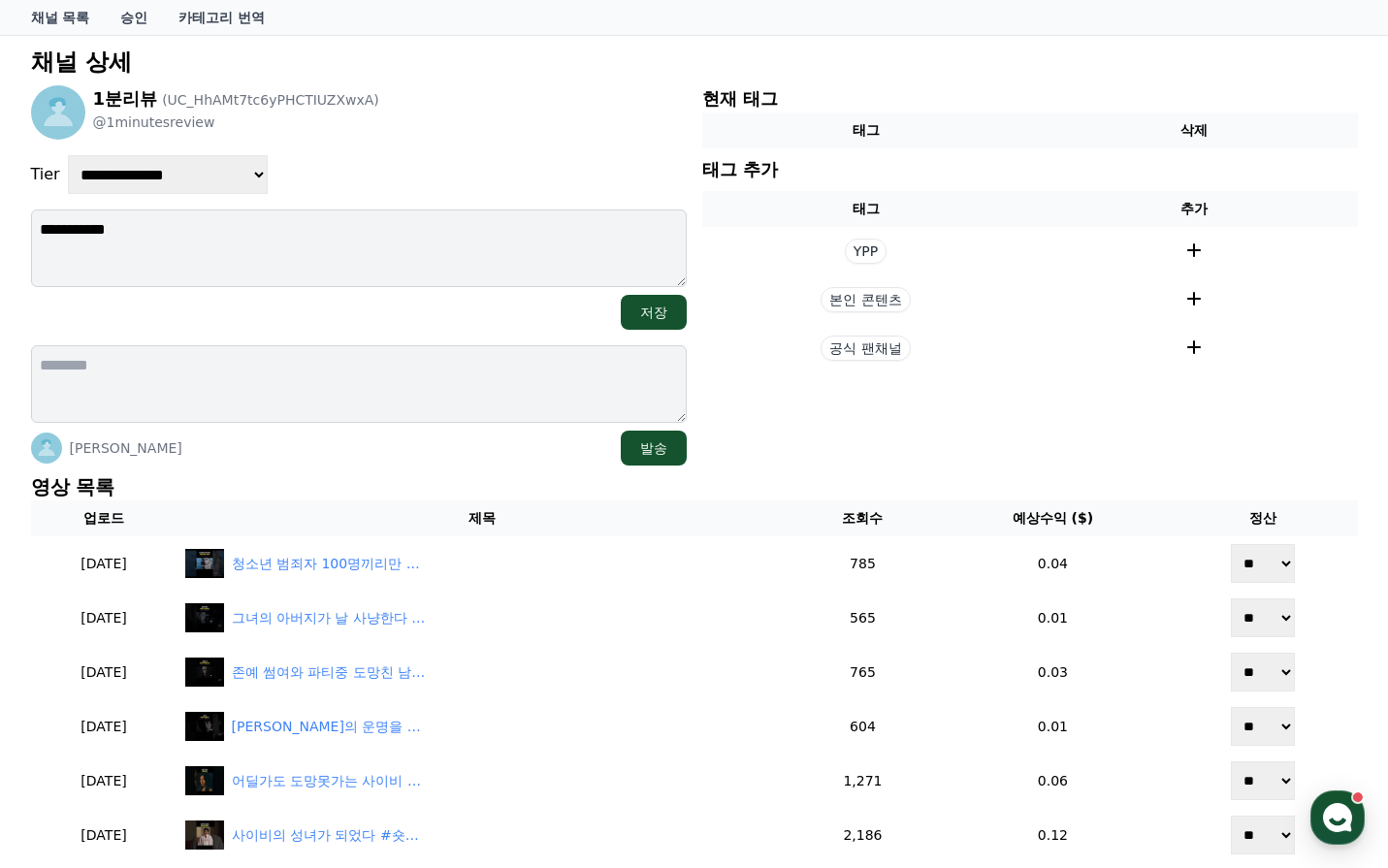
scroll to position [194, 0]
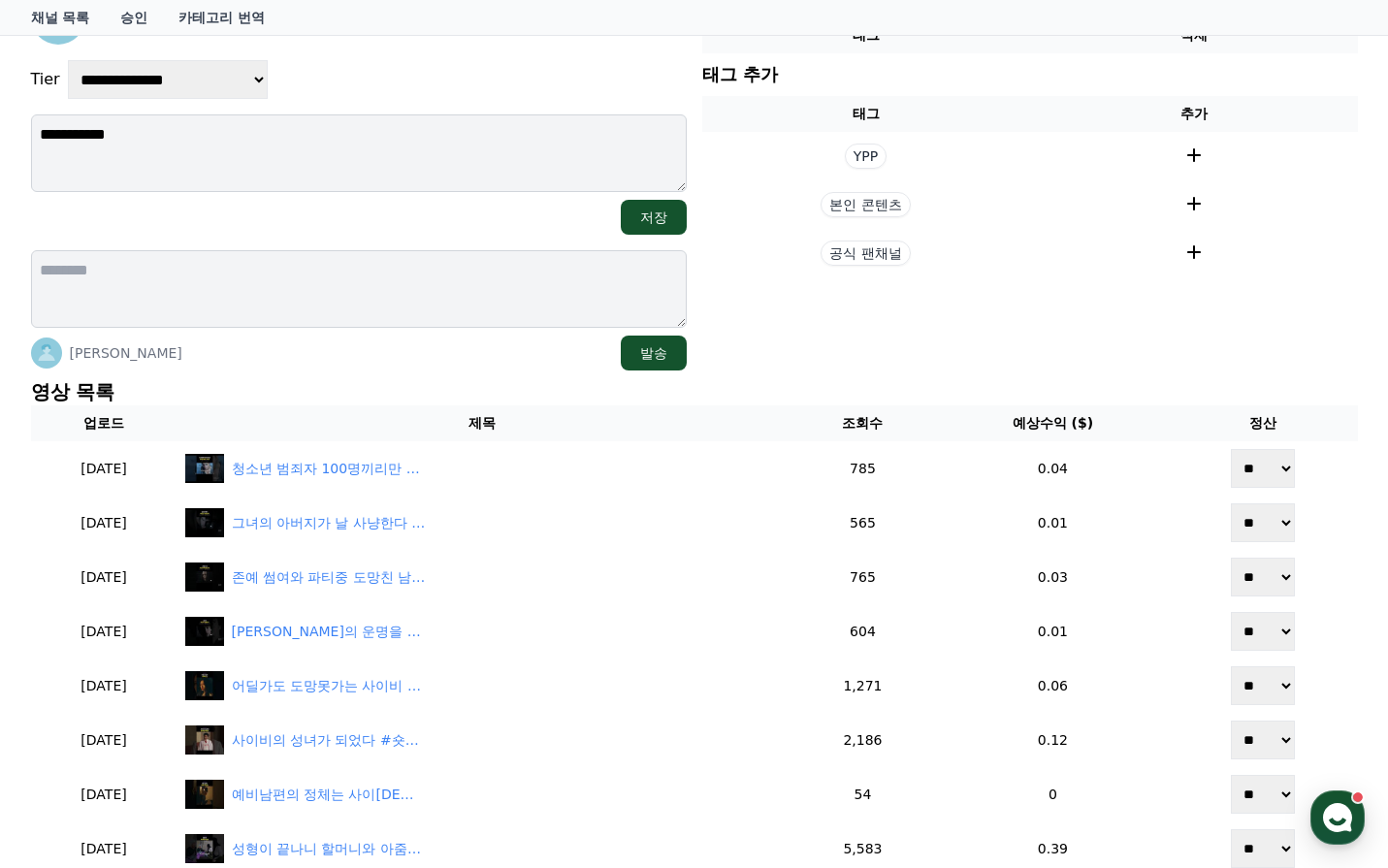
click at [472, 343] on div "[PERSON_NAME] 발송" at bounding box center [358, 352] width 655 height 35
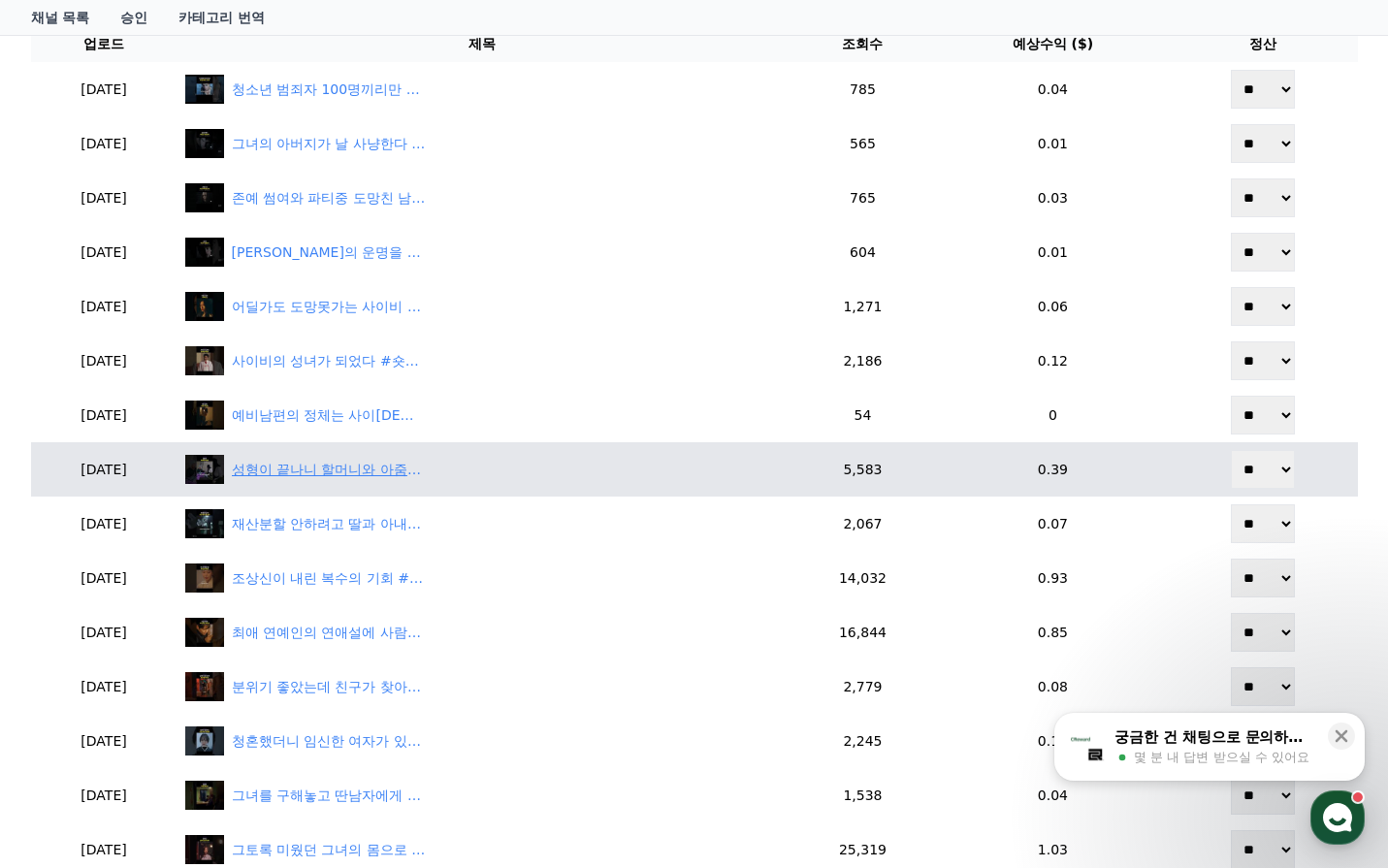
scroll to position [582, 0]
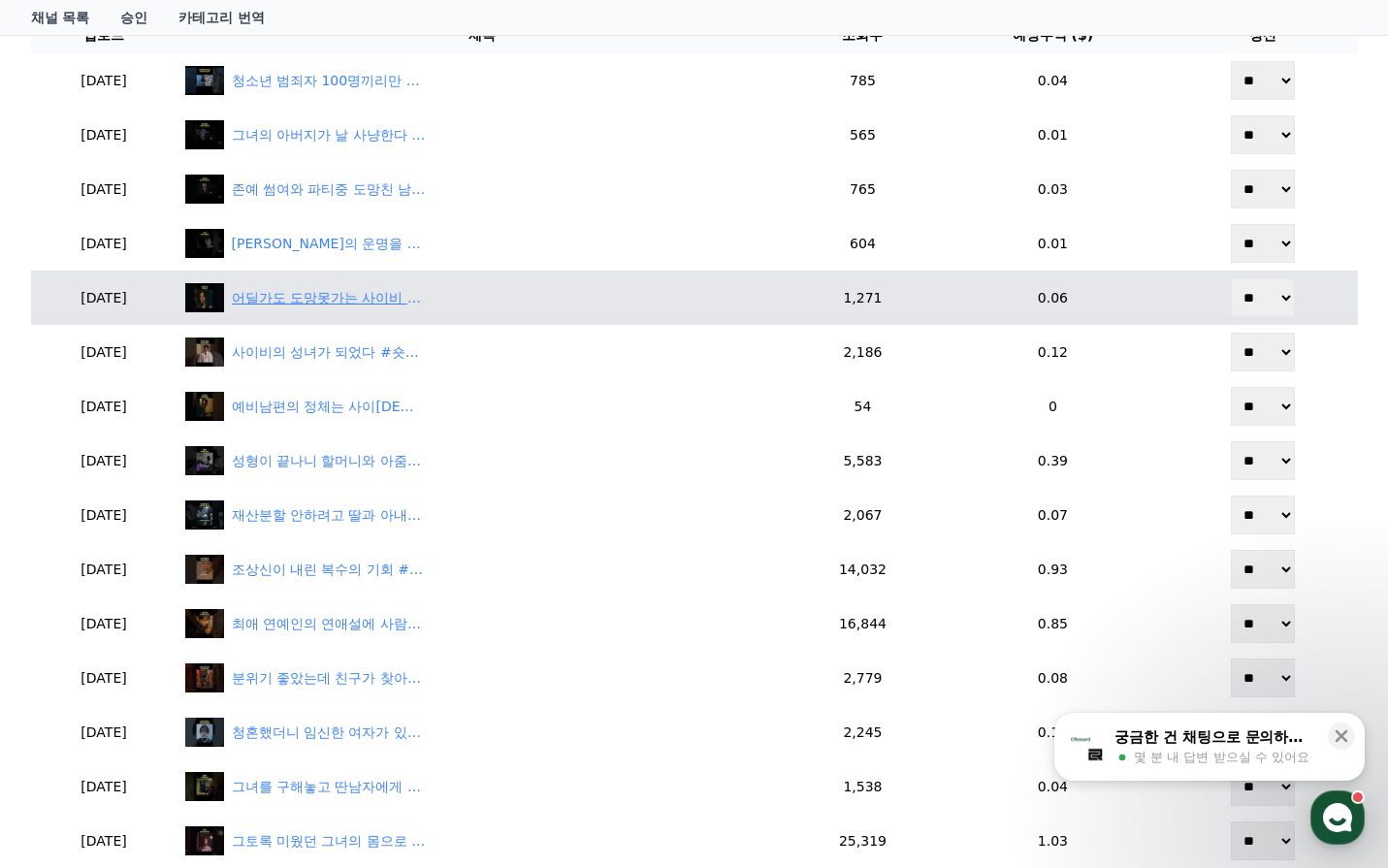
click at [402, 297] on div "어딜가도 도망못가는 사이비 #숏챠 #shortcha #사이비교주의아내가되었습니다" at bounding box center [329, 298] width 194 height 21
click at [411, 302] on div "어딜가도 도망못가는 사이비 #숏챠 #shortcha #사이비교주의아내가되었습니다" at bounding box center [329, 298] width 194 height 21
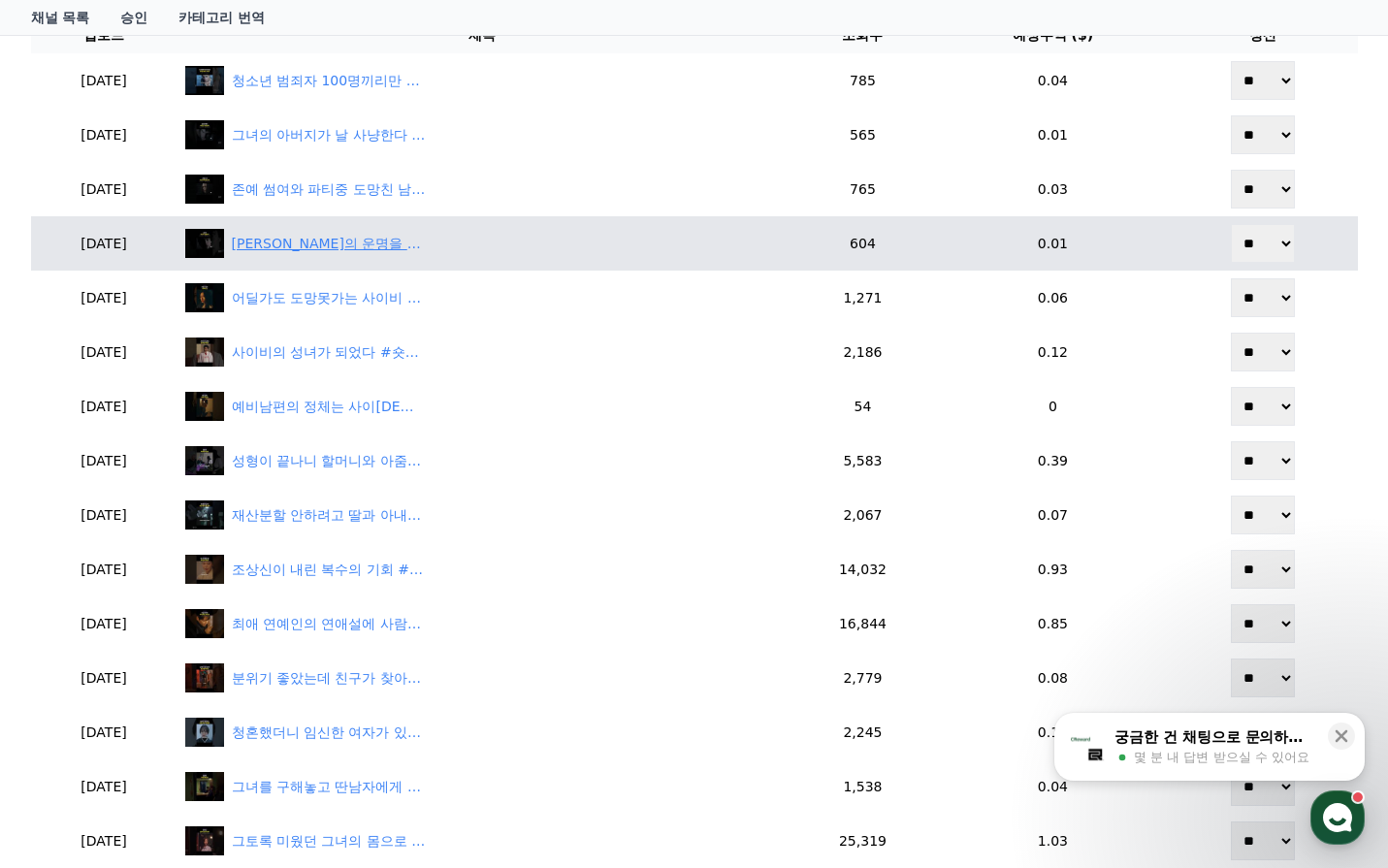
click at [401, 244] on div "스캇의 운명을 바꾼 밤 #teenwolf #drama #shorts" at bounding box center [329, 243] width 194 height 21
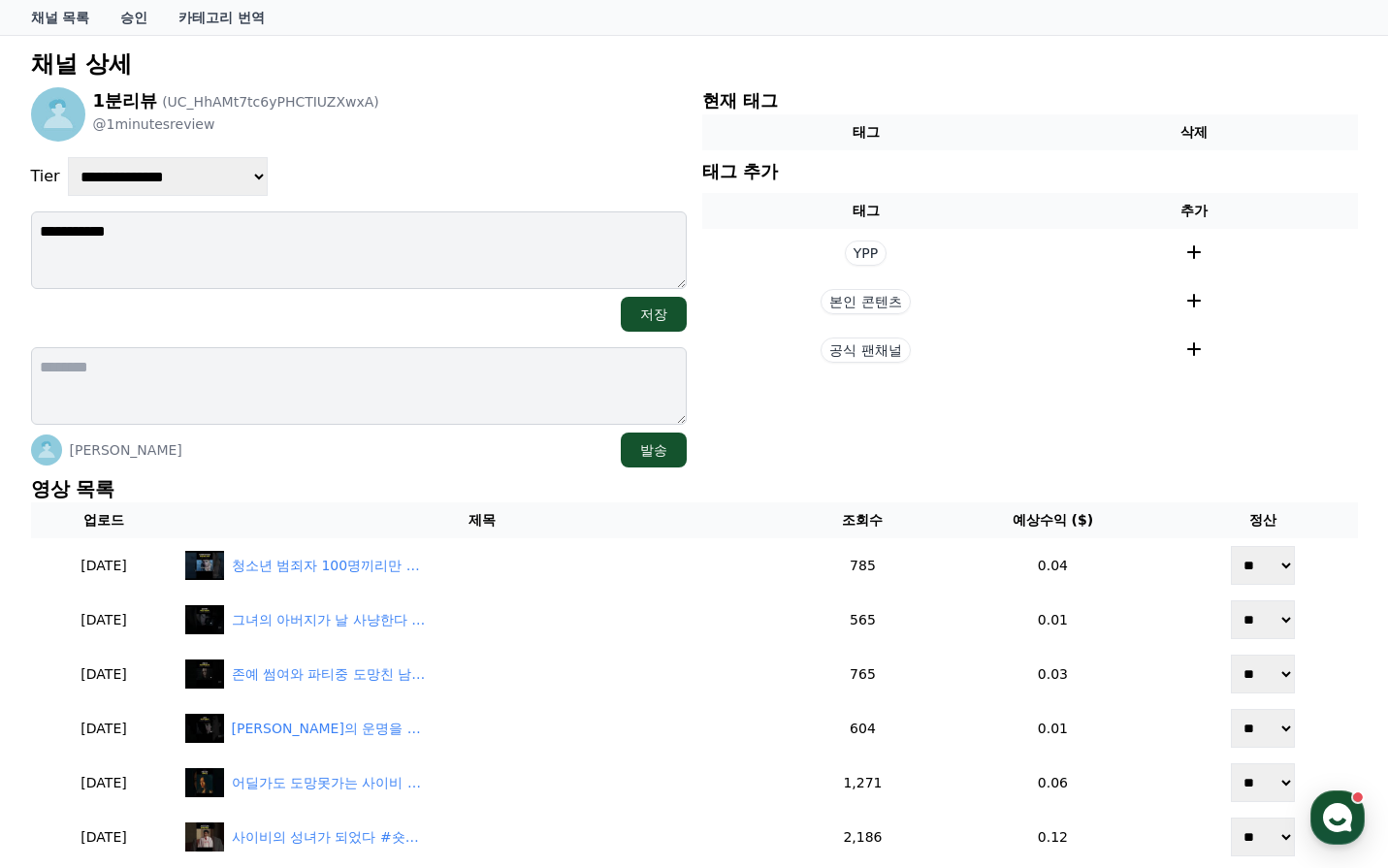
scroll to position [0, 0]
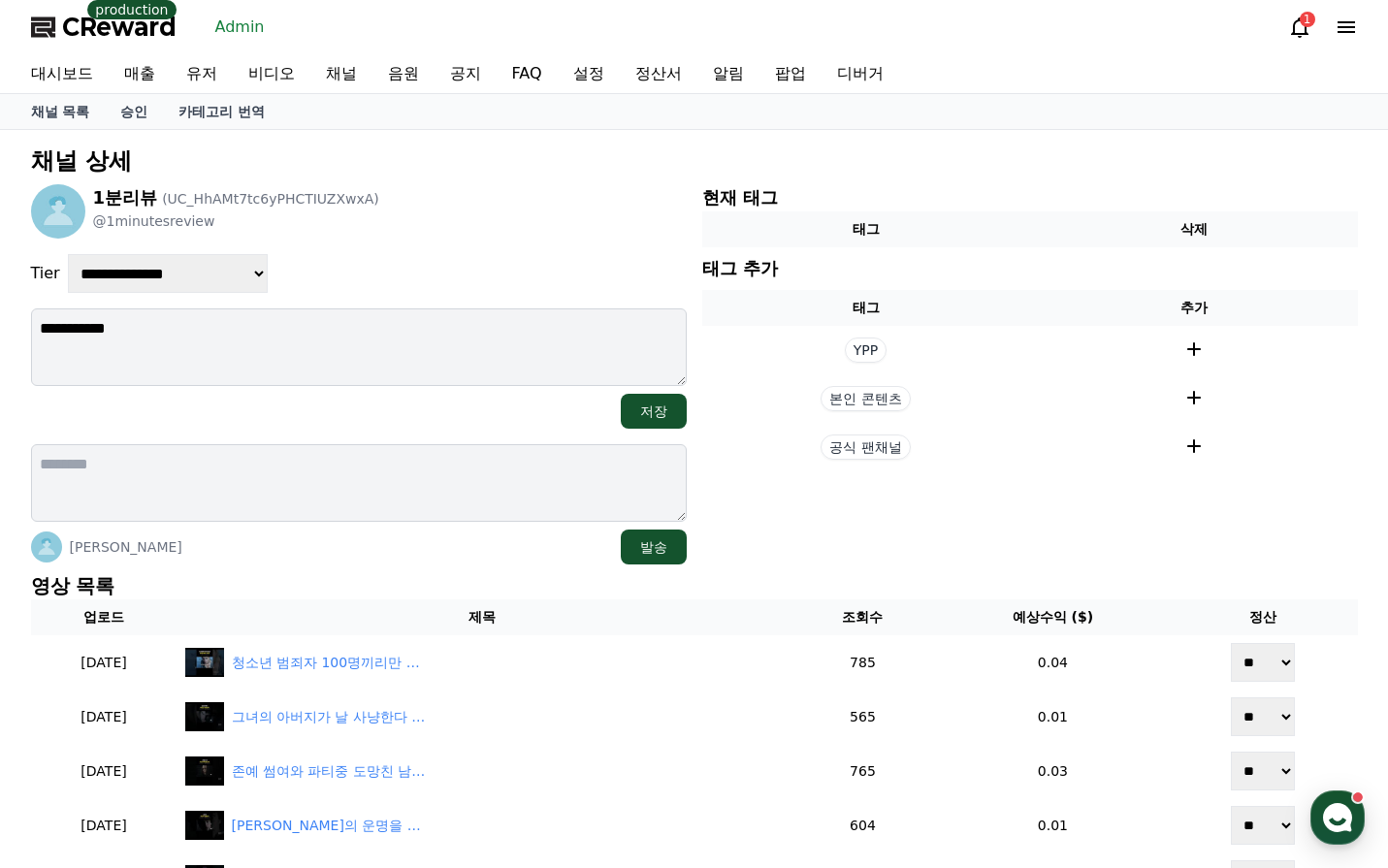
click at [259, 255] on select "**********" at bounding box center [168, 273] width 200 height 39
click at [213, 281] on select "**********" at bounding box center [168, 273] width 200 height 39
select select "*"
click at [68, 254] on select "**********" at bounding box center [168, 273] width 200 height 39
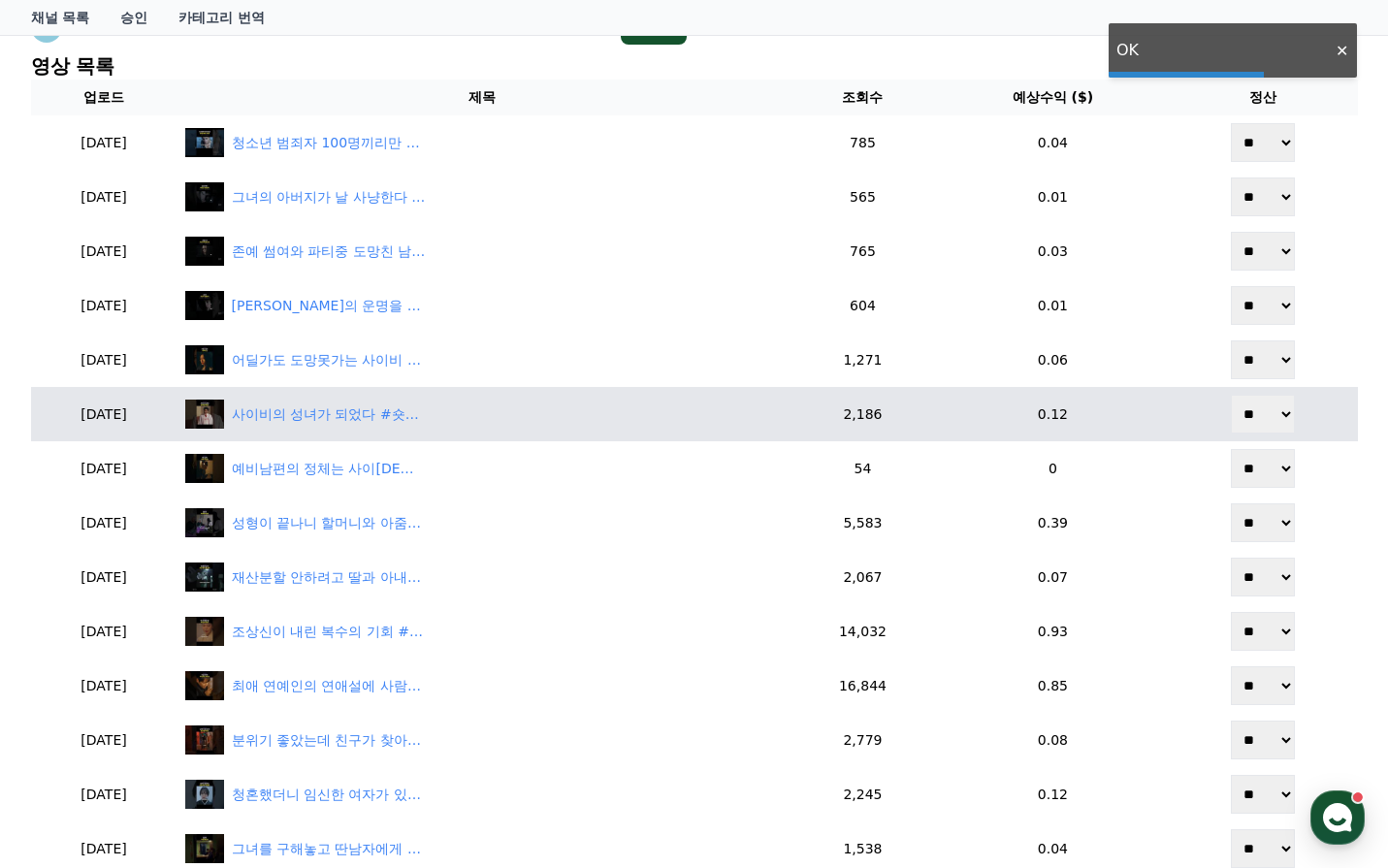
scroll to position [485, 0]
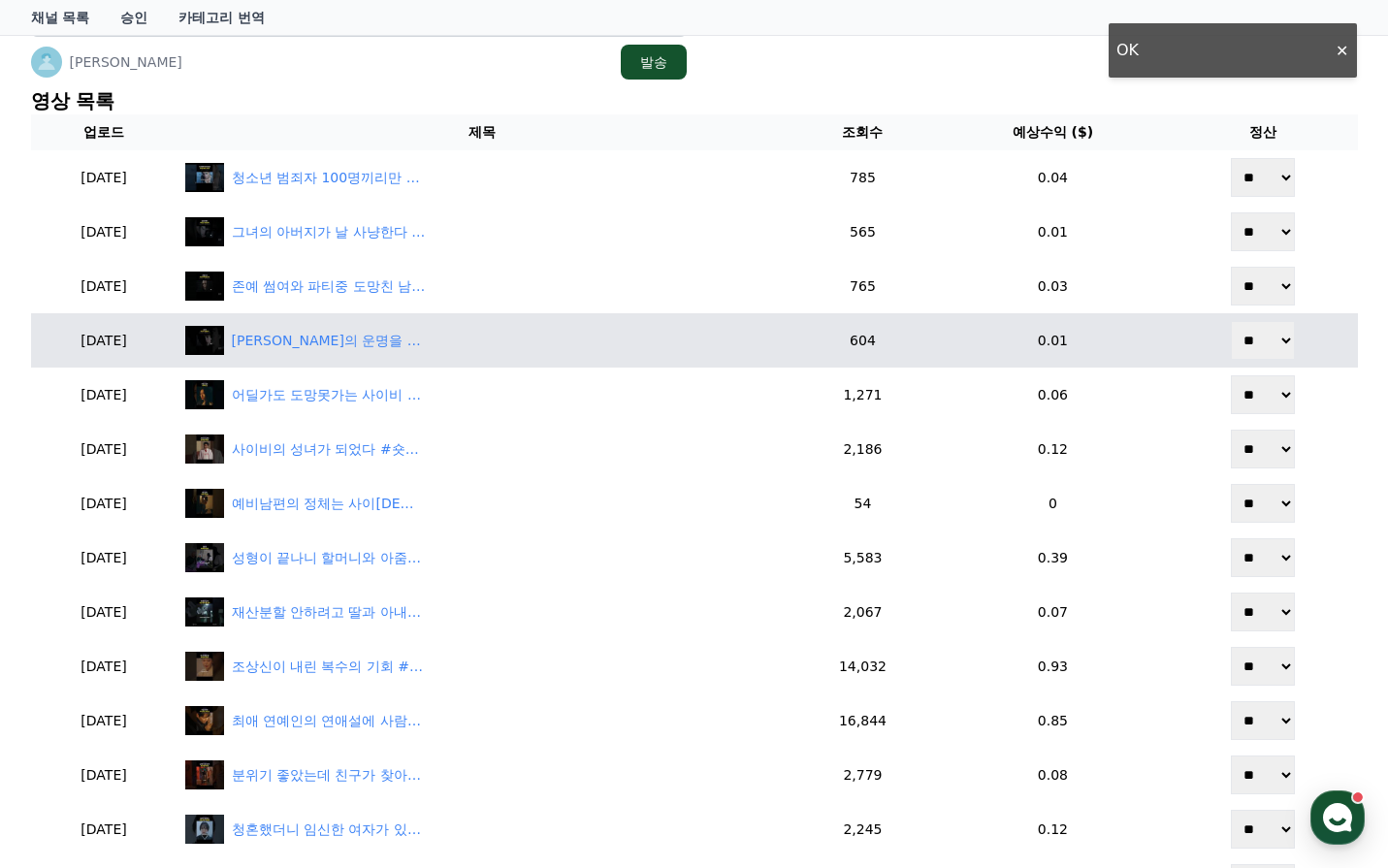
click at [1259, 350] on select "** **" at bounding box center [1262, 340] width 64 height 39
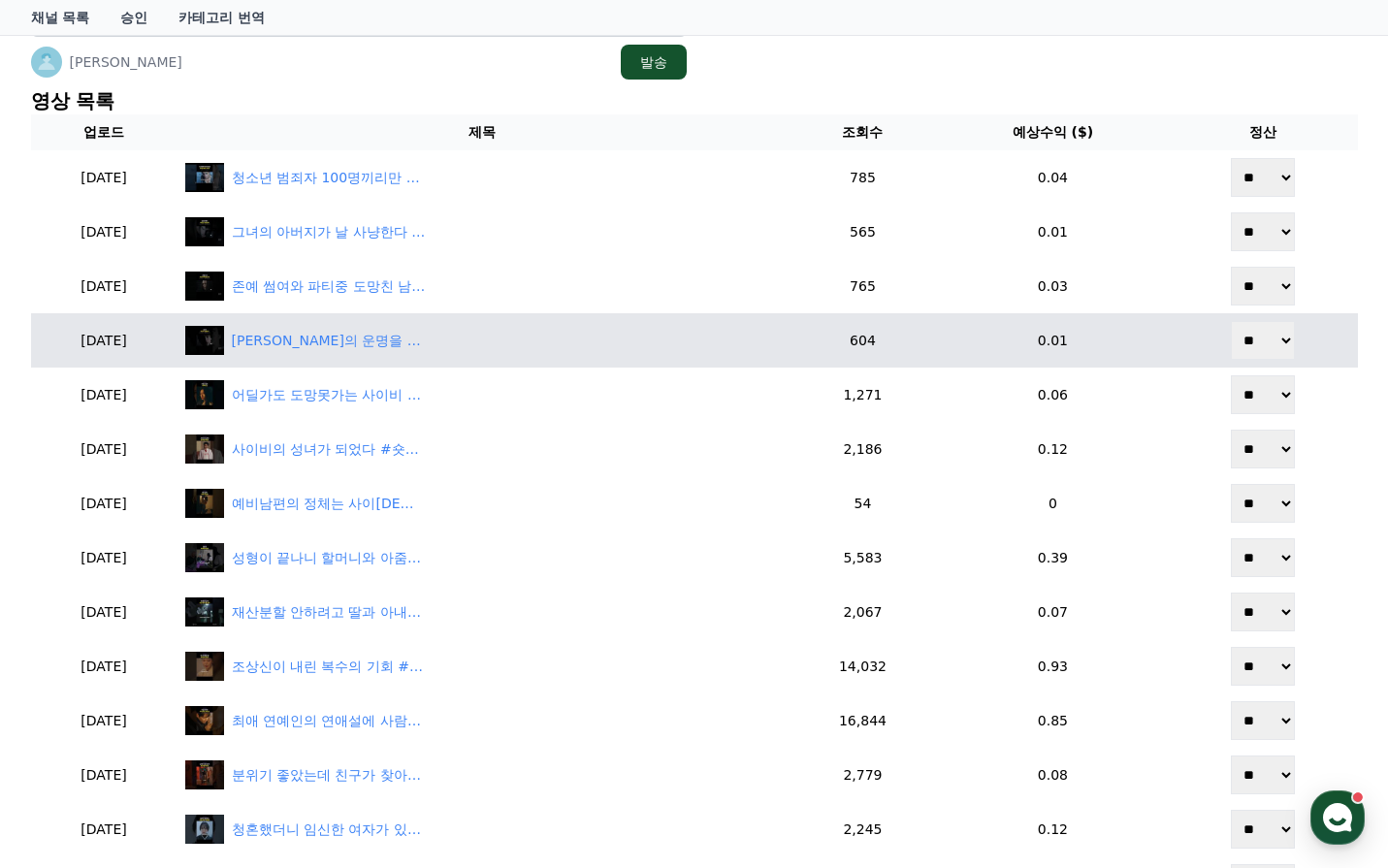
select select "********"
click at [1233, 321] on select "** **" at bounding box center [1262, 340] width 64 height 39
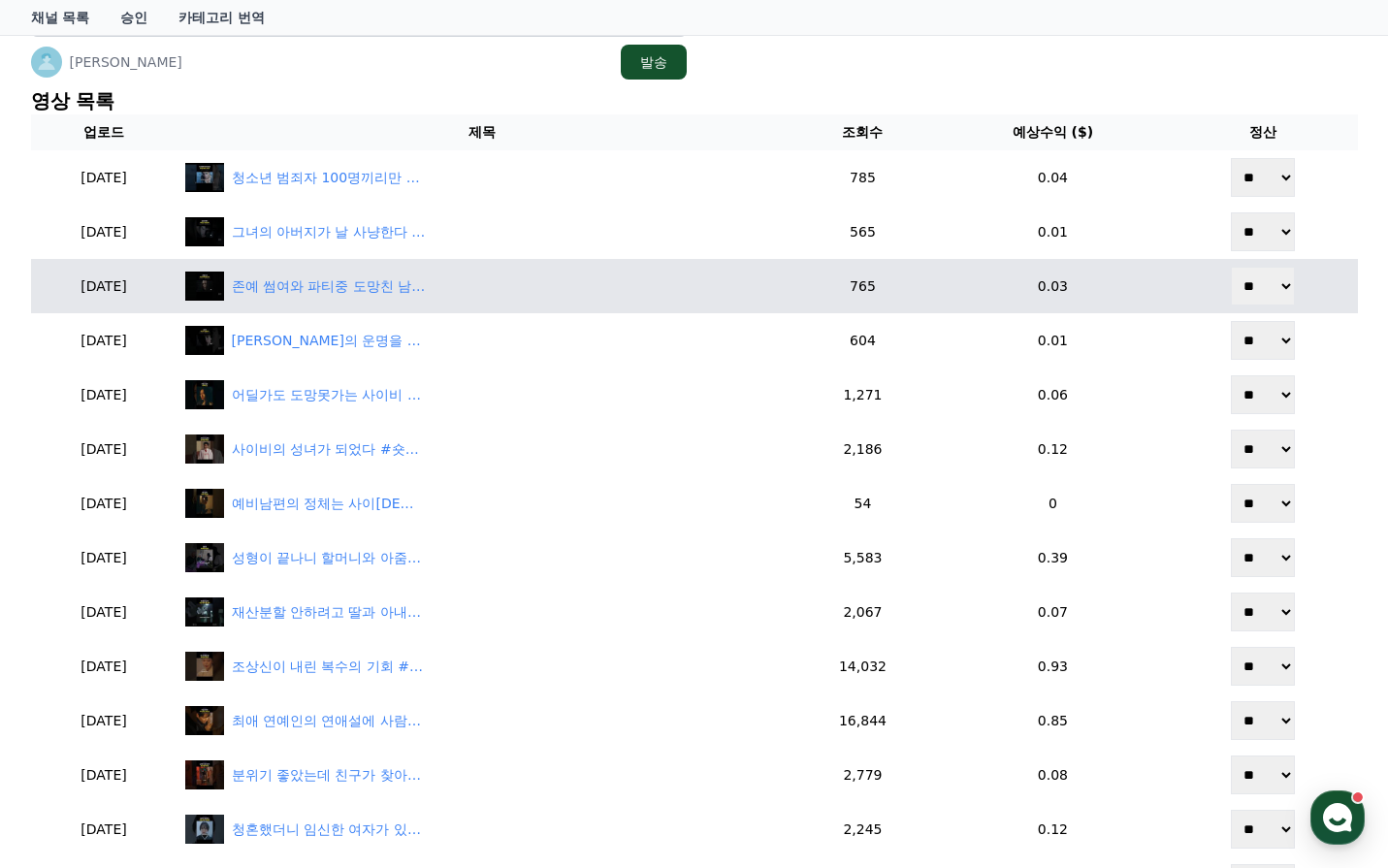
drag, startPoint x: 1257, startPoint y: 294, endPoint x: 1257, endPoint y: 304, distance: 10.0
click at [1257, 300] on select "** **" at bounding box center [1262, 286] width 64 height 39
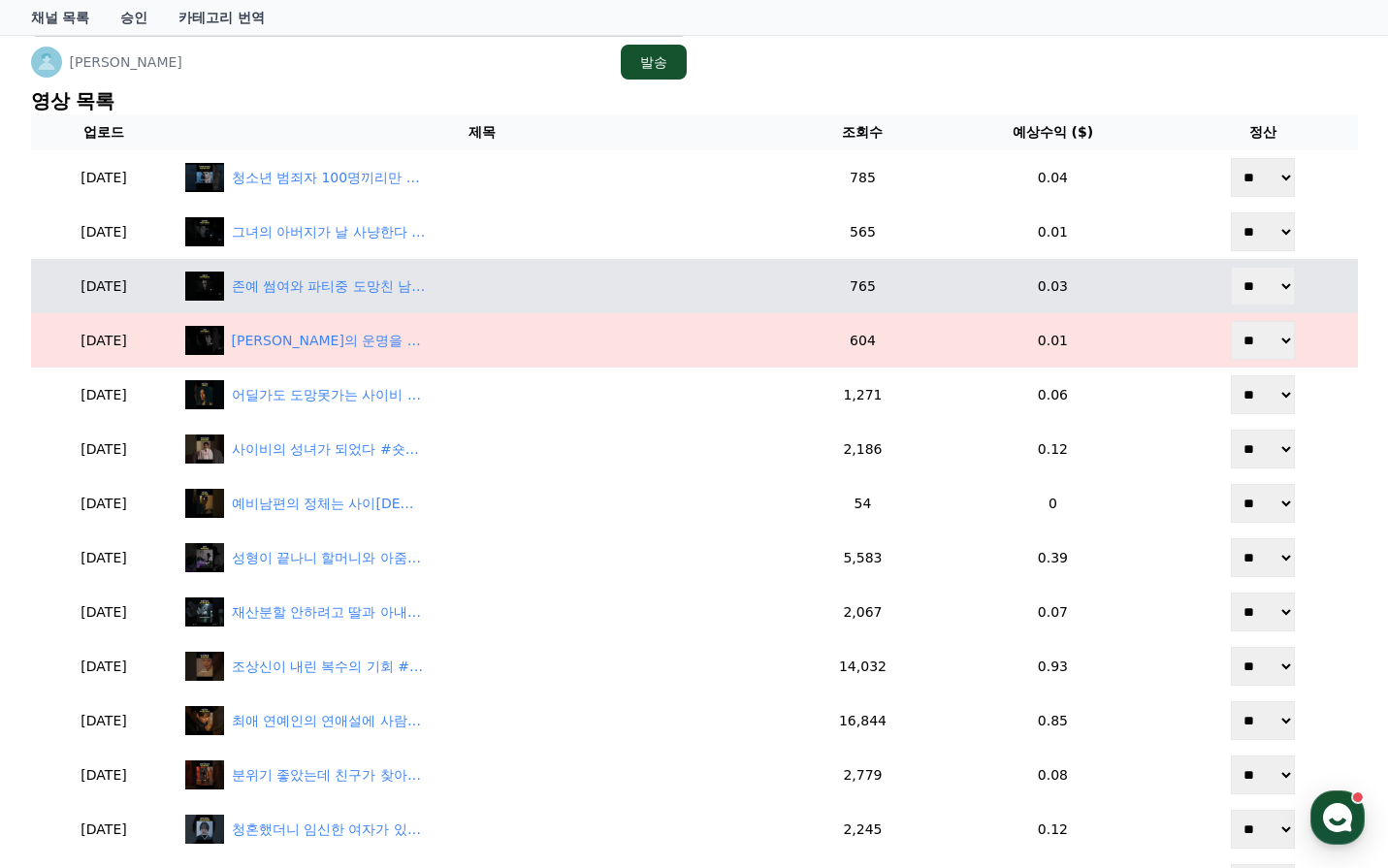
select select "********"
click at [1233, 267] on select "** **" at bounding box center [1262, 286] width 64 height 39
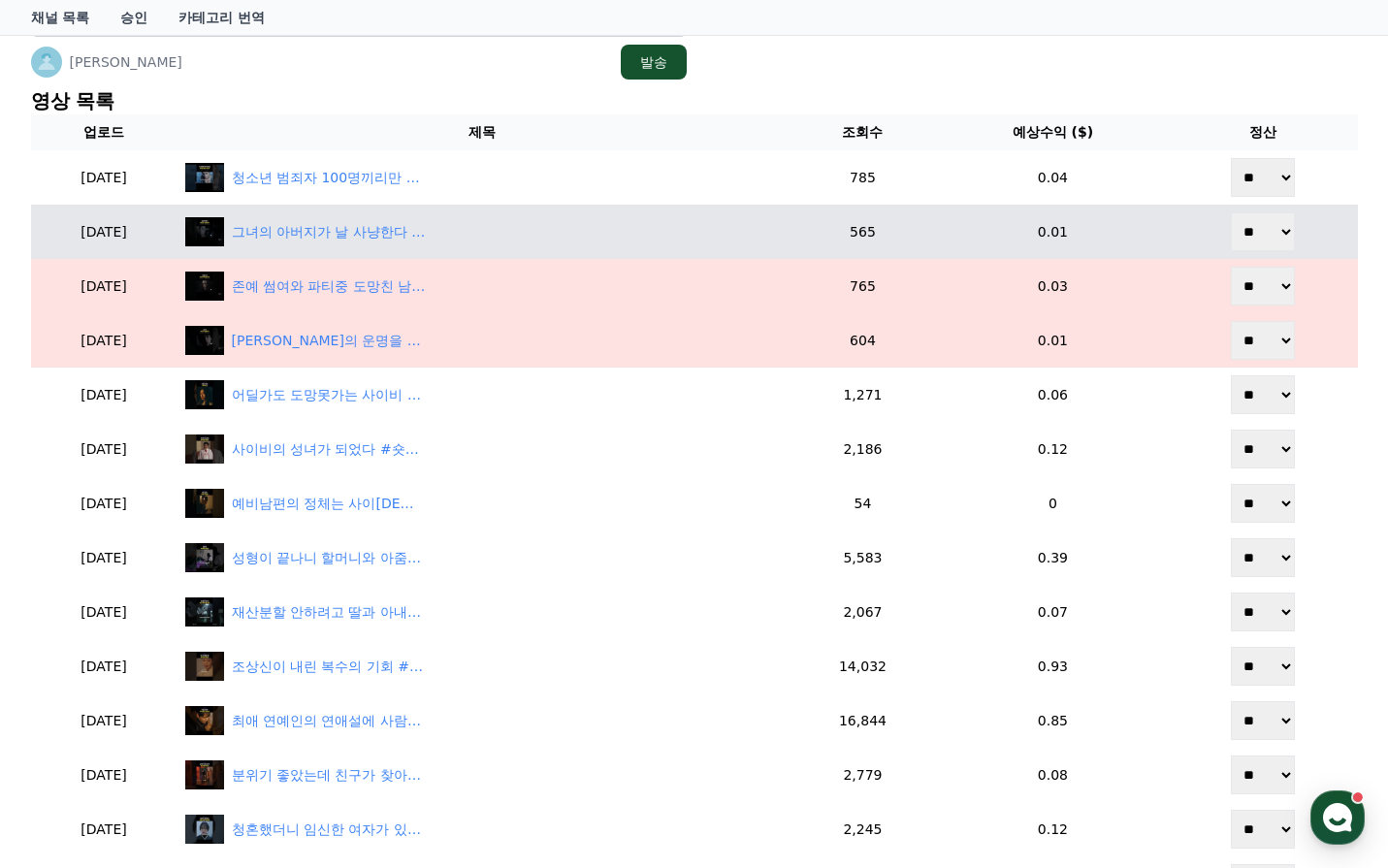
click at [1262, 250] on select "** **" at bounding box center [1262, 231] width 64 height 39
select select "********"
click at [1233, 213] on select "** **" at bounding box center [1262, 231] width 64 height 39
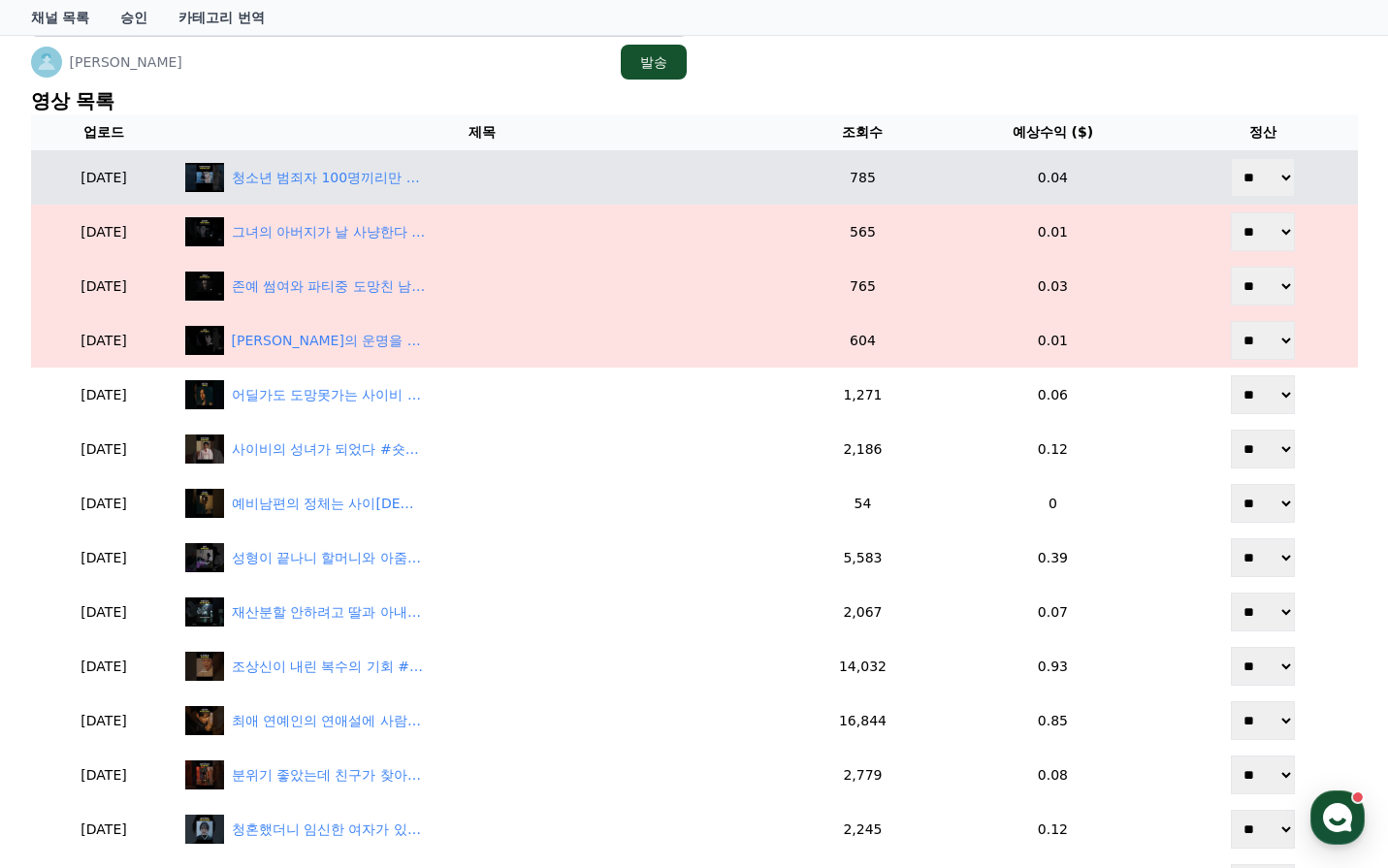
drag, startPoint x: 1258, startPoint y: 178, endPoint x: 1253, endPoint y: 196, distance: 18.7
click at [1253, 190] on select "** **" at bounding box center [1262, 177] width 64 height 39
select select "********"
click at [1233, 158] on select "** **" at bounding box center [1262, 177] width 64 height 39
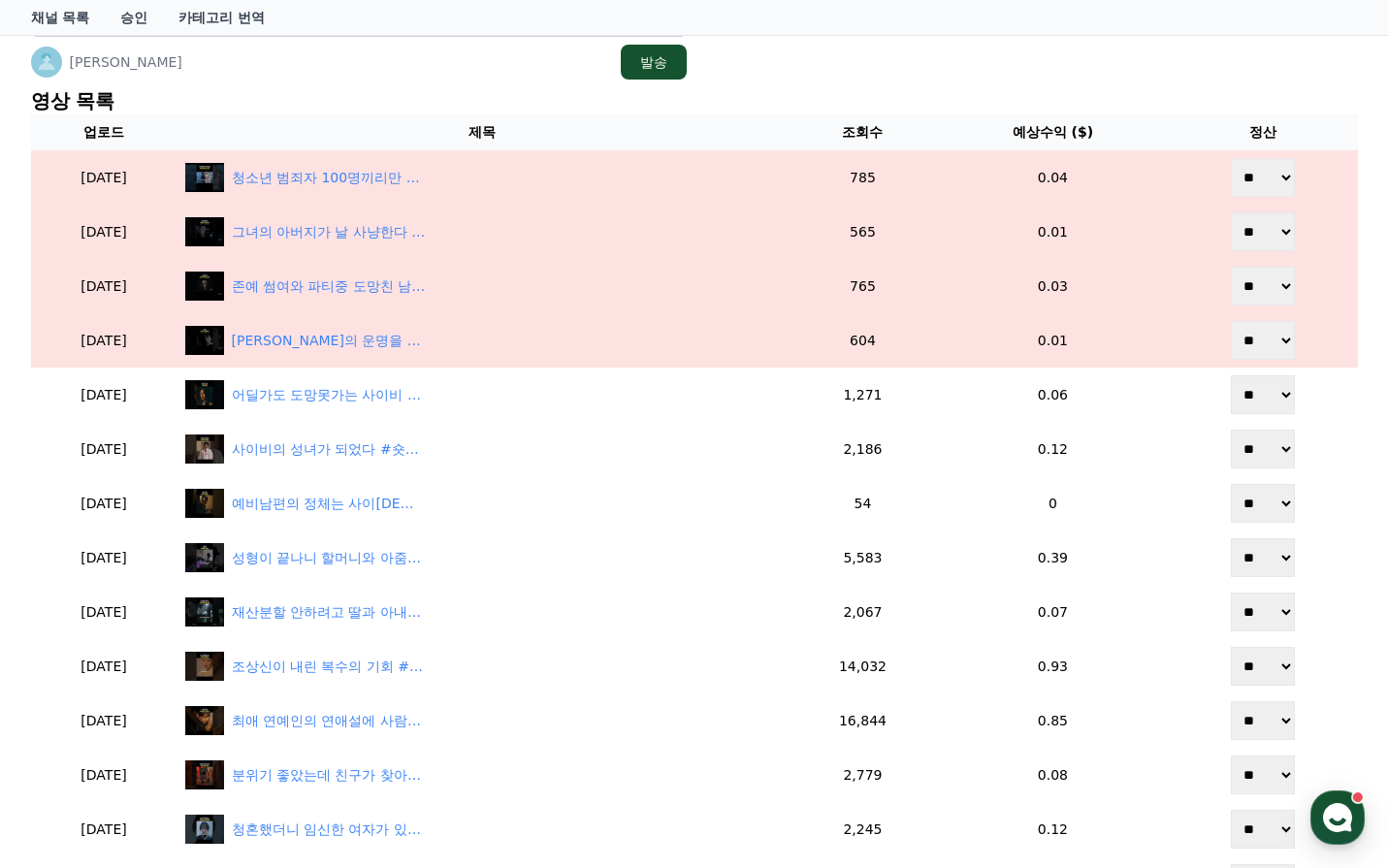
click at [830, 90] on p "영상 목록" at bounding box center [694, 100] width 1327 height 27
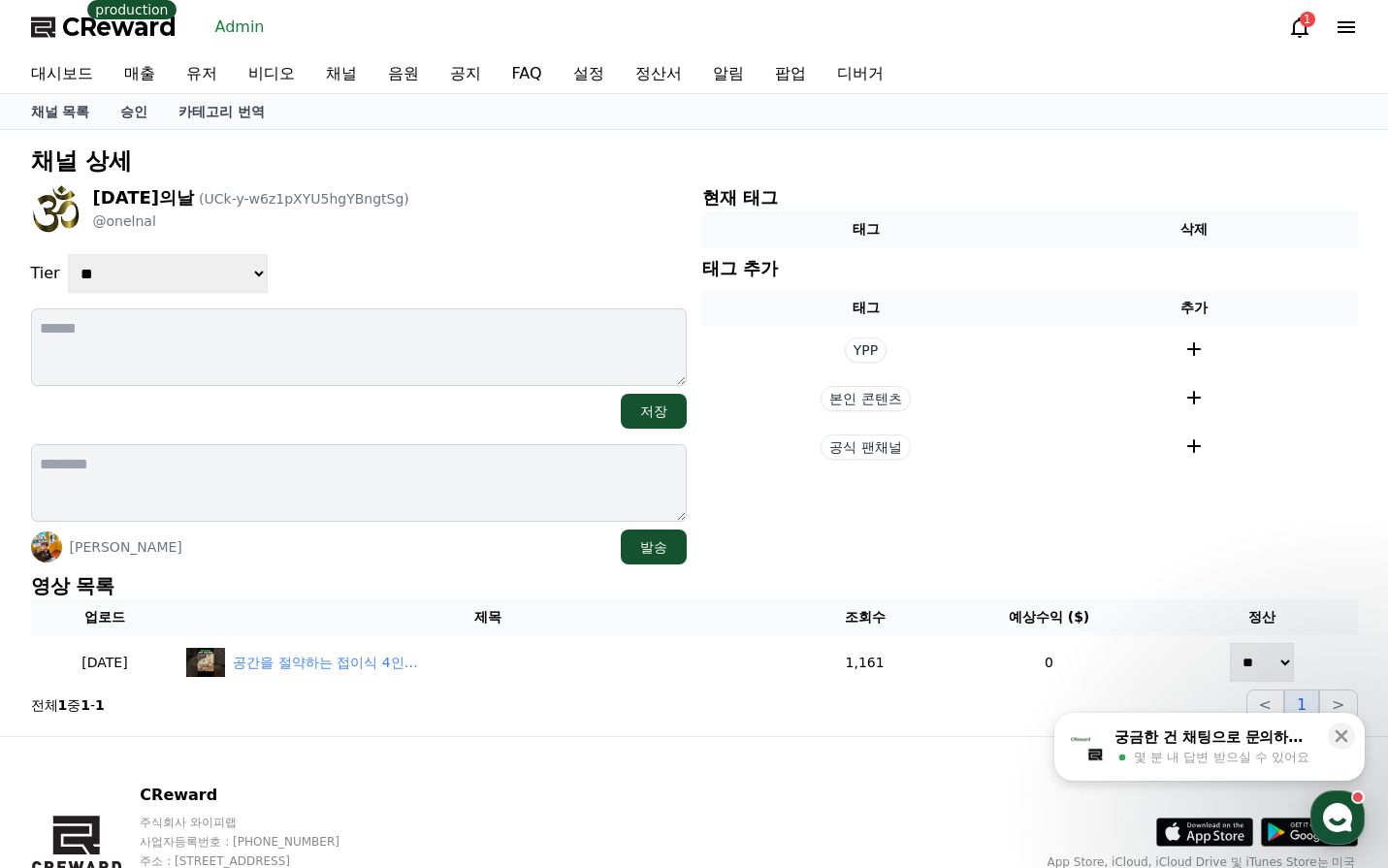
drag, startPoint x: 151, startPoint y: 279, endPoint x: 153, endPoint y: 317, distance: 38.1
click at [151, 279] on select "**********" at bounding box center [168, 273] width 200 height 39
drag, startPoint x: 176, startPoint y: 269, endPoint x: 176, endPoint y: 292, distance: 23.0
click at [176, 271] on select "**********" at bounding box center [168, 273] width 200 height 39
select select "*"
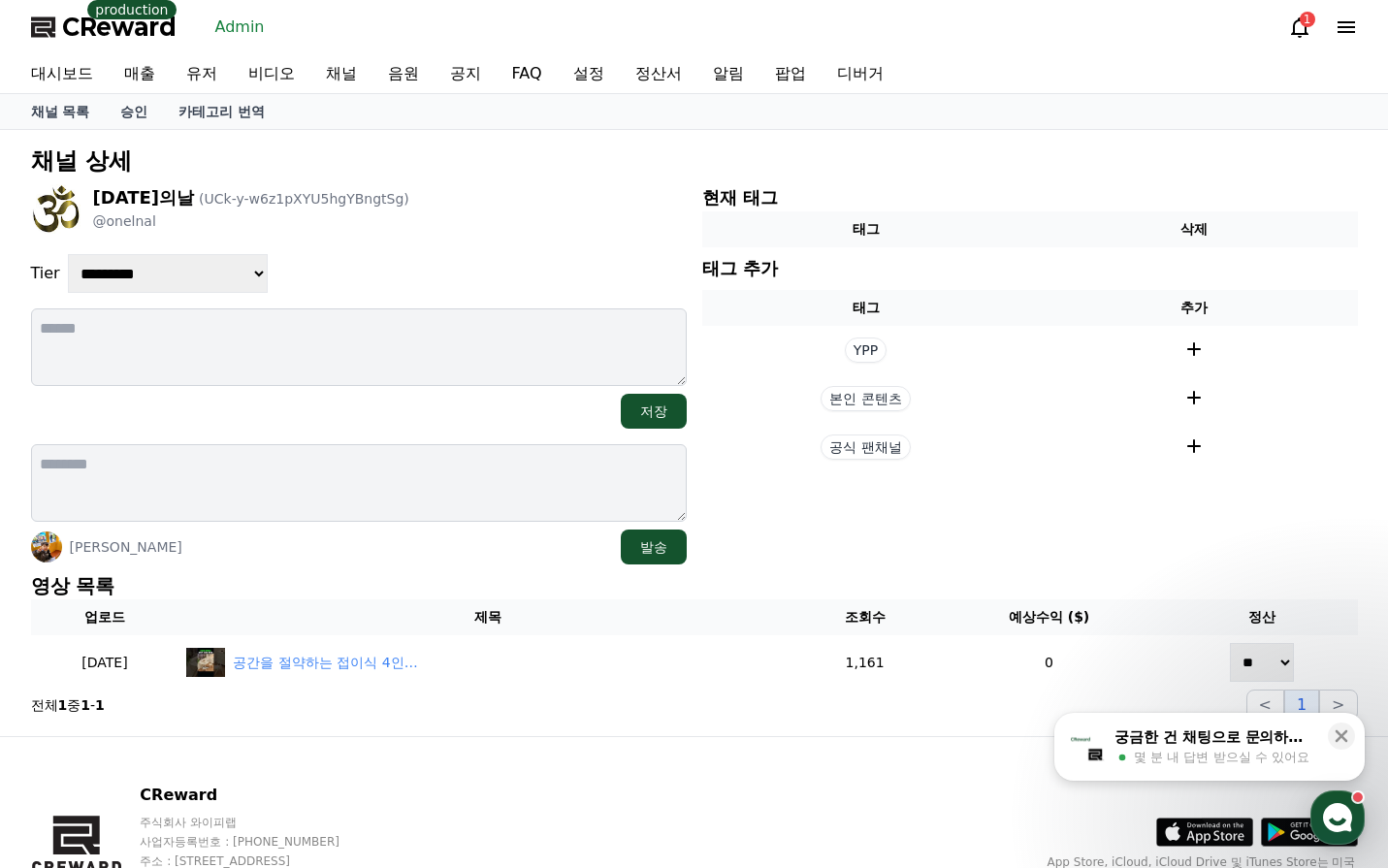
click at [68, 254] on select "**********" at bounding box center [168, 273] width 200 height 39
drag, startPoint x: 445, startPoint y: 258, endPoint x: 465, endPoint y: 261, distance: 20.2
click at [450, 255] on div "**********" at bounding box center [358, 273] width 655 height 39
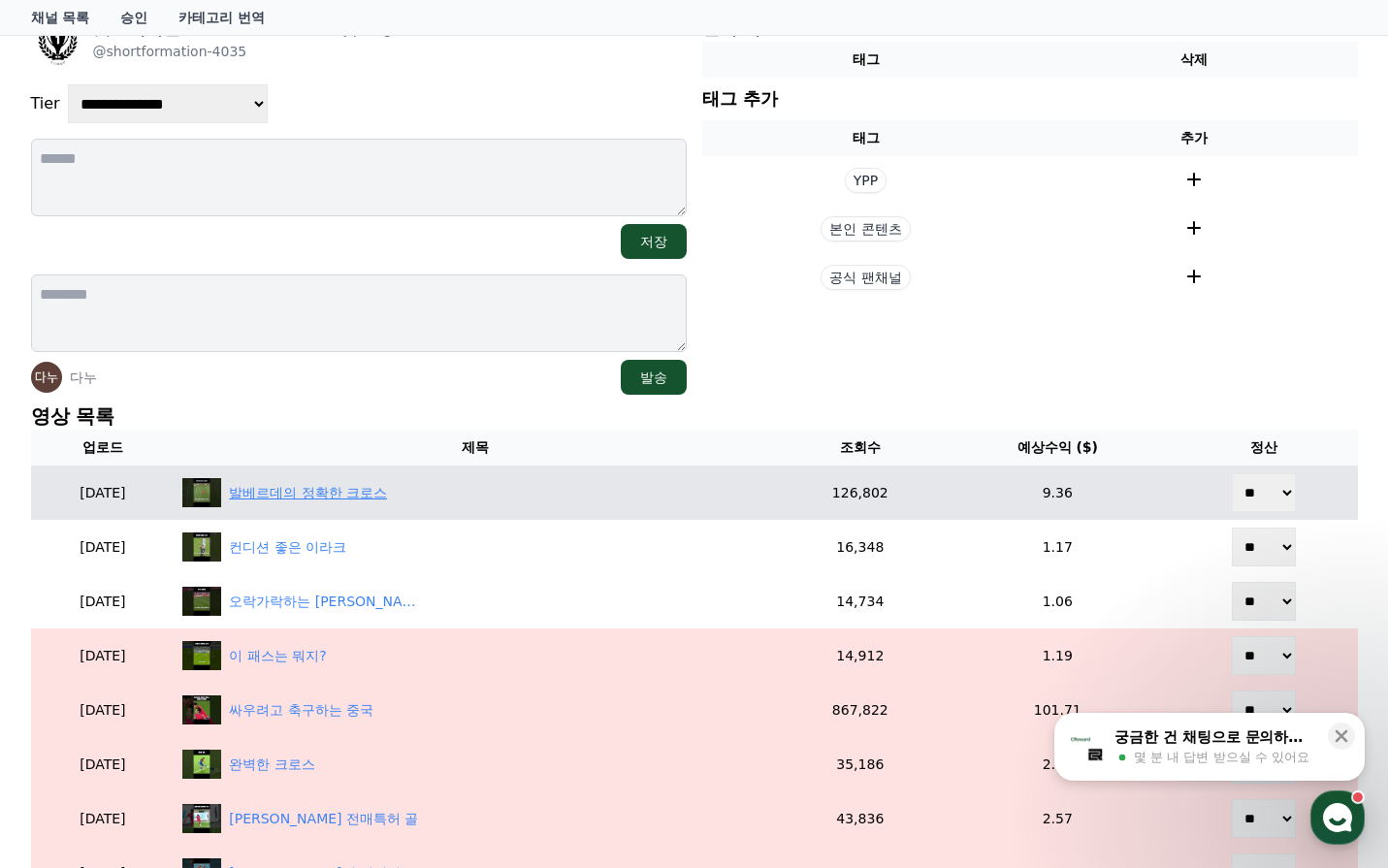
scroll to position [194, 0]
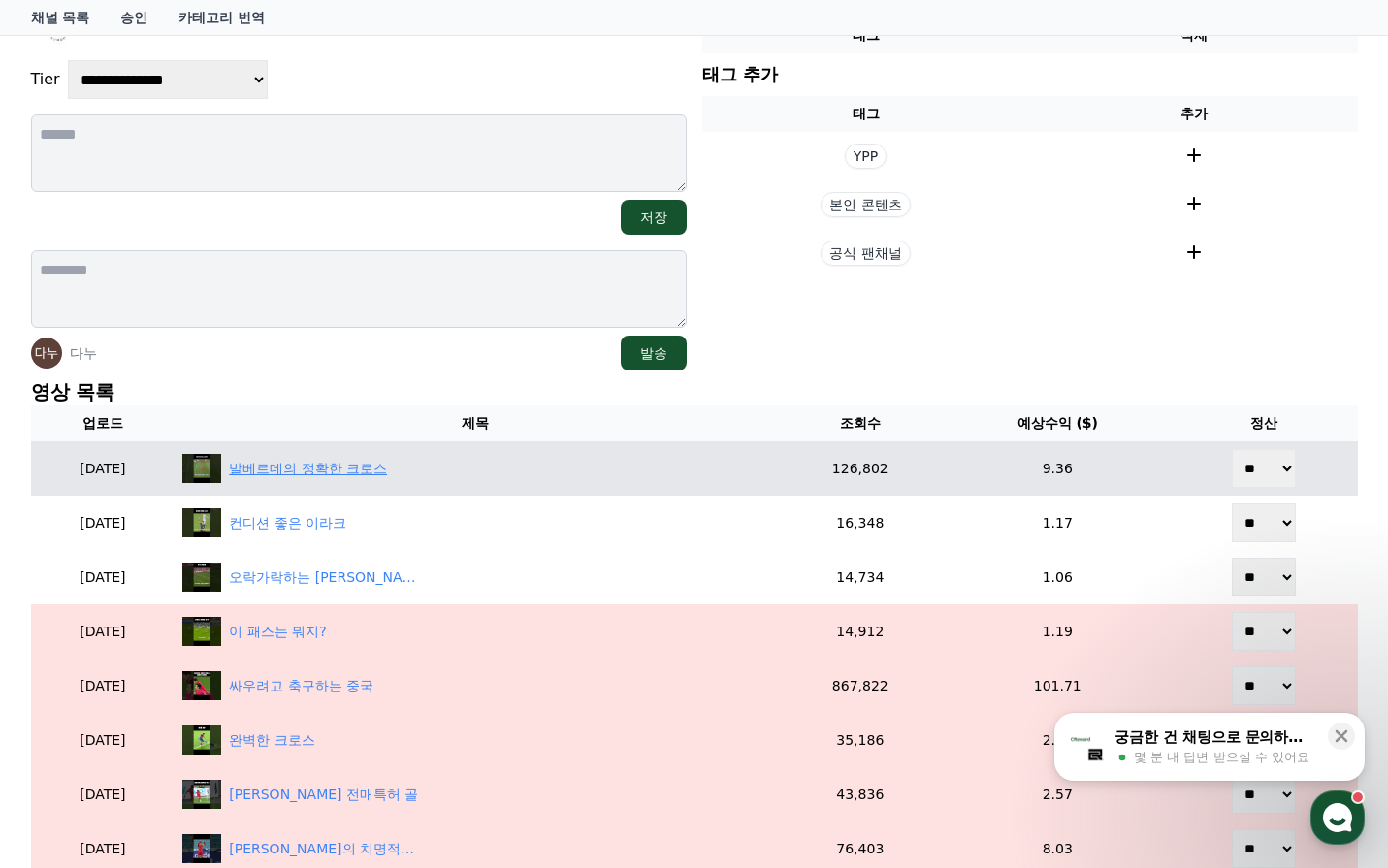
click at [372, 472] on div "발베르데의 정확한 크로스" at bounding box center [308, 469] width 158 height 21
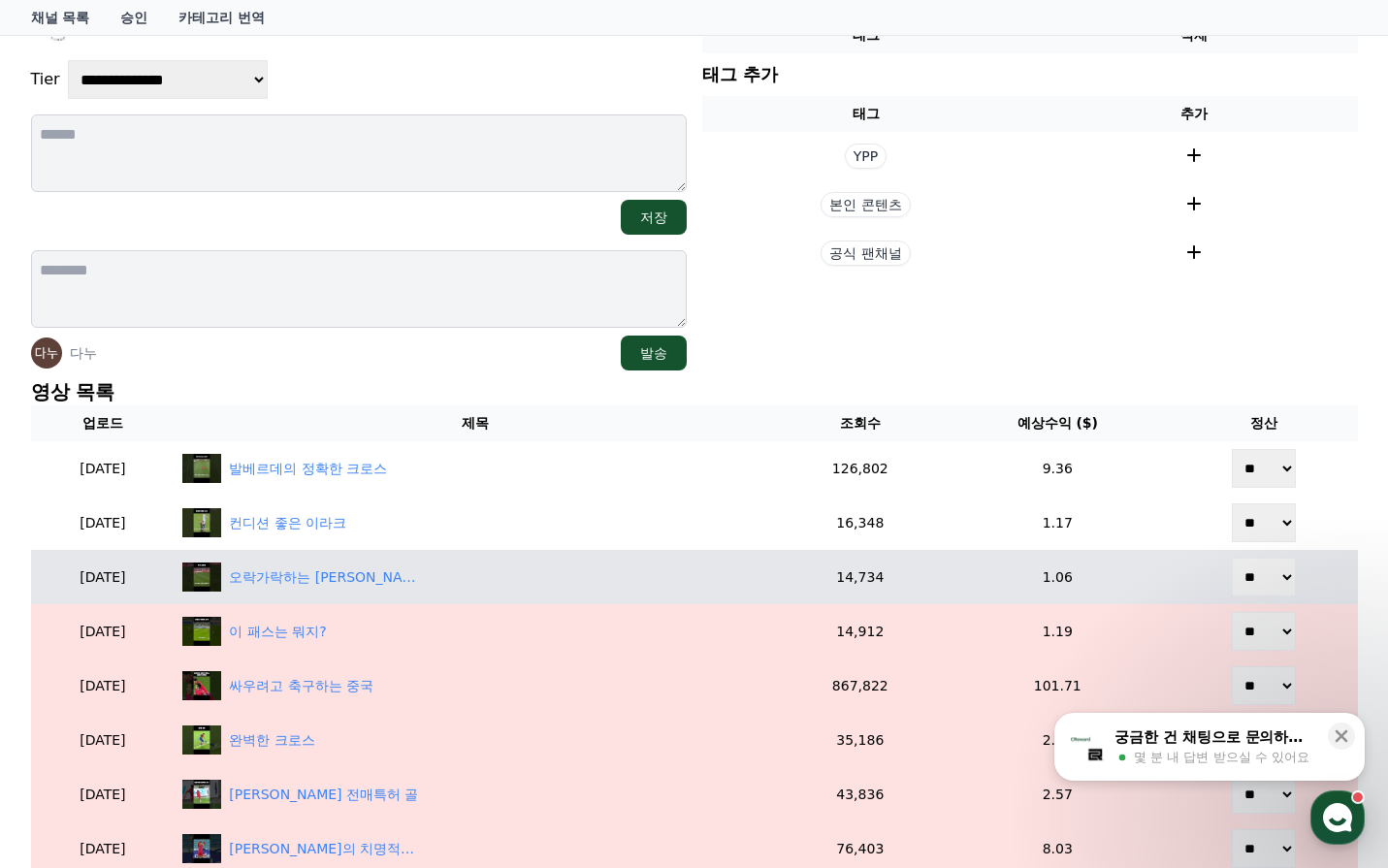
click at [1276, 579] on select "** **" at bounding box center [1263, 576] width 64 height 39
select select "********"
click at [1234, 558] on select "** **" at bounding box center [1263, 576] width 64 height 39
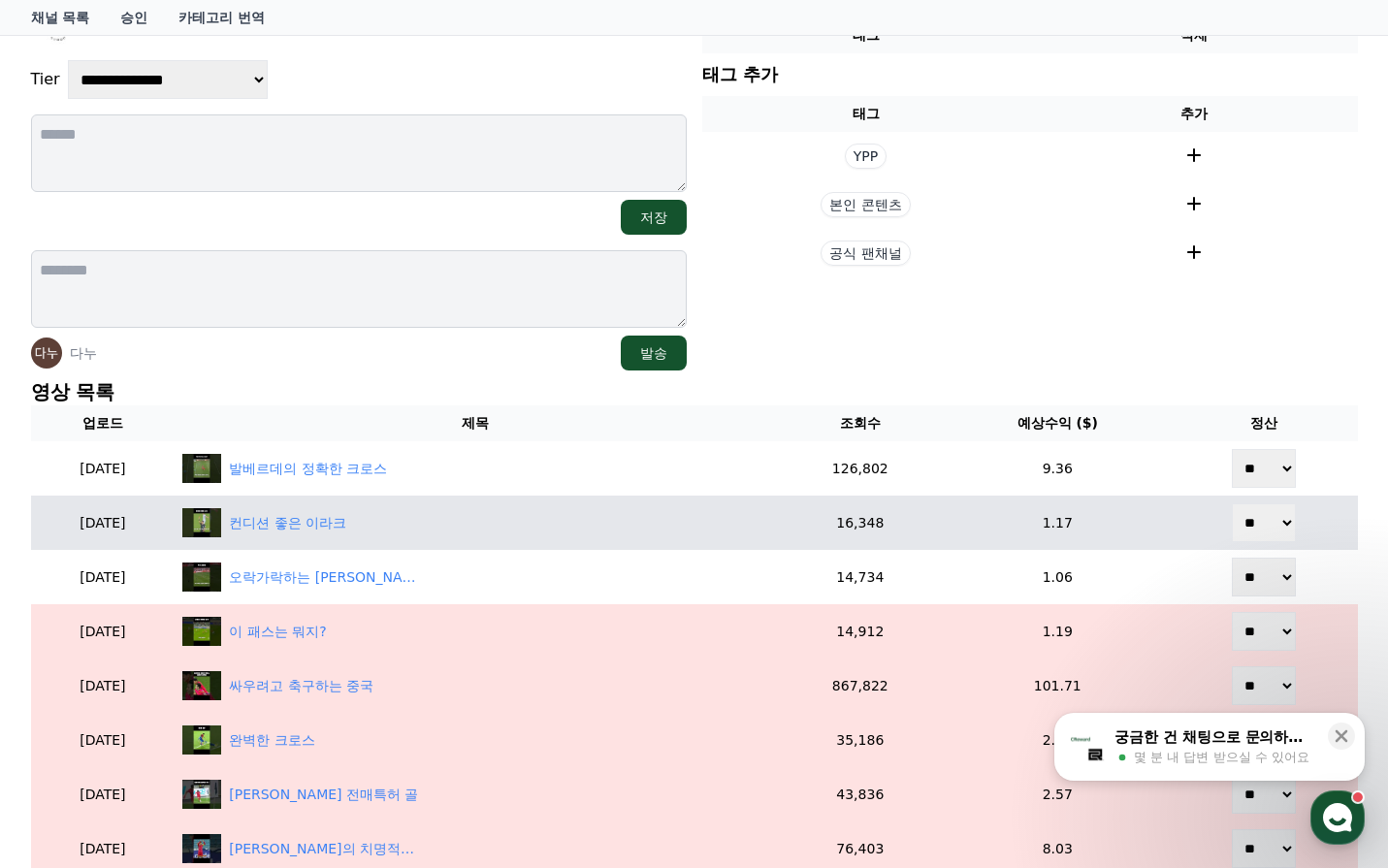
click at [1254, 526] on select "** **" at bounding box center [1263, 522] width 64 height 39
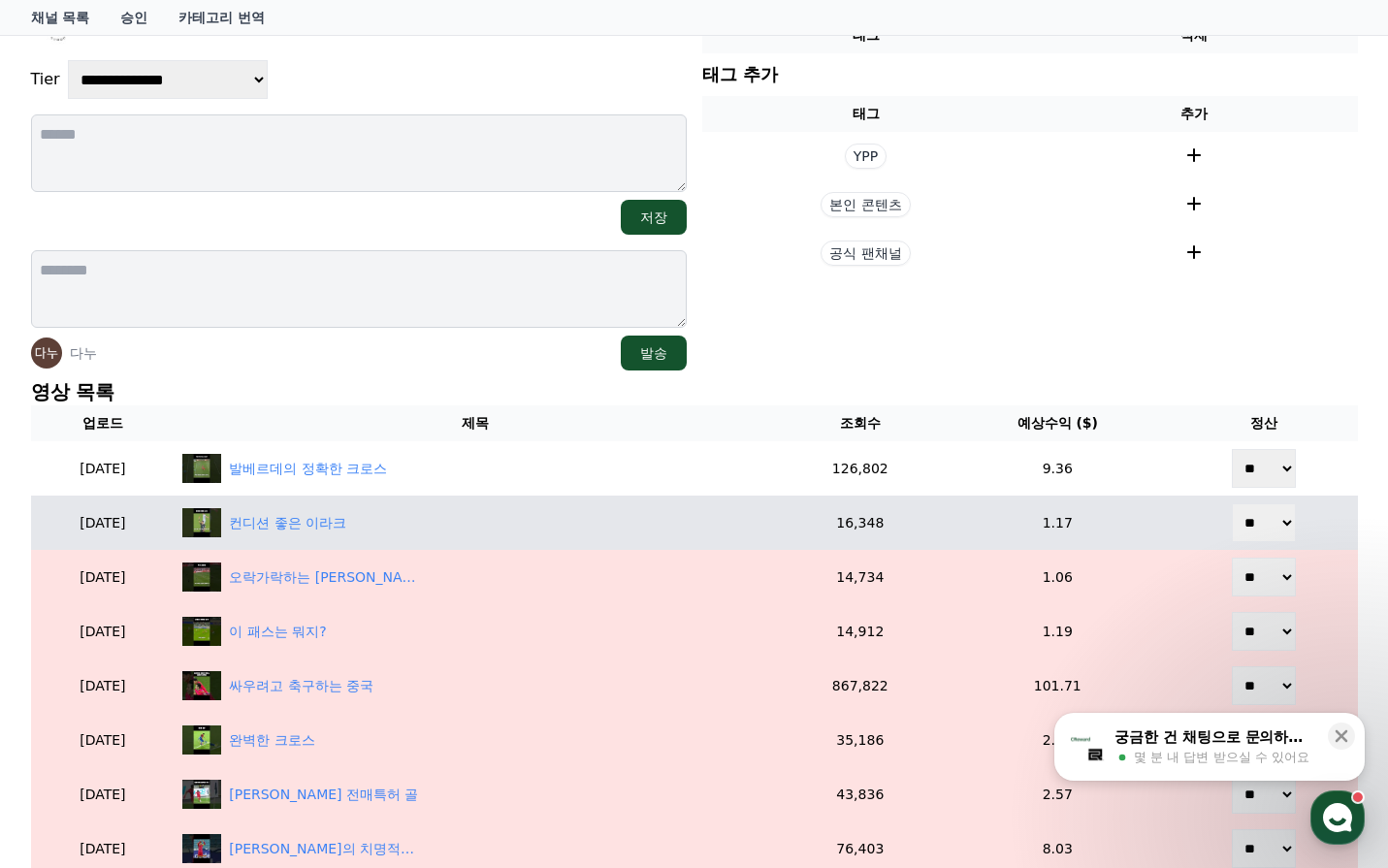
click at [1234, 503] on select "** **" at bounding box center [1263, 522] width 64 height 39
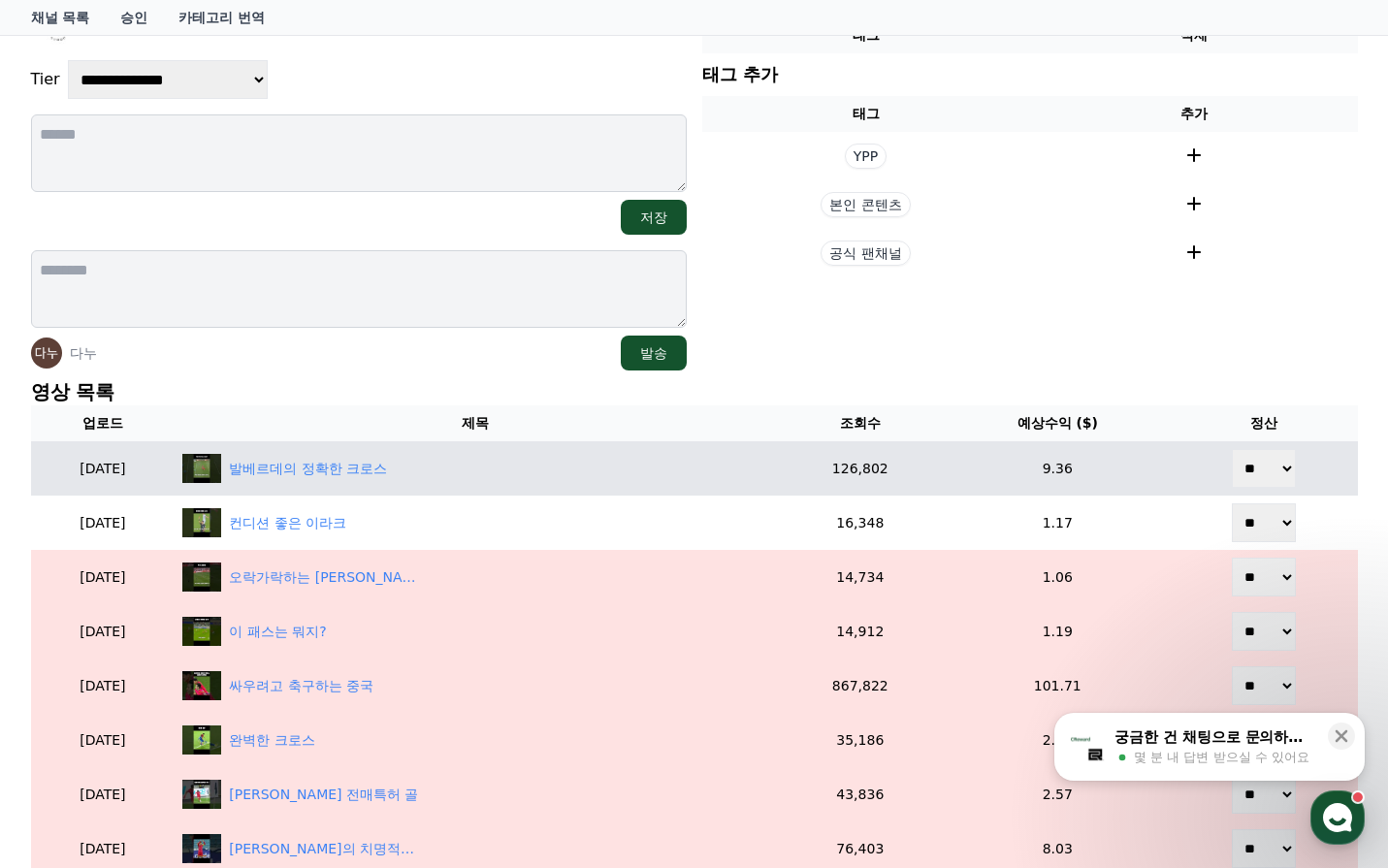
drag, startPoint x: 1270, startPoint y: 471, endPoint x: 1269, endPoint y: 487, distance: 16.0
click at [1270, 471] on select "** **" at bounding box center [1263, 468] width 64 height 39
select select "********"
click at [1234, 449] on select "** **" at bounding box center [1263, 468] width 64 height 39
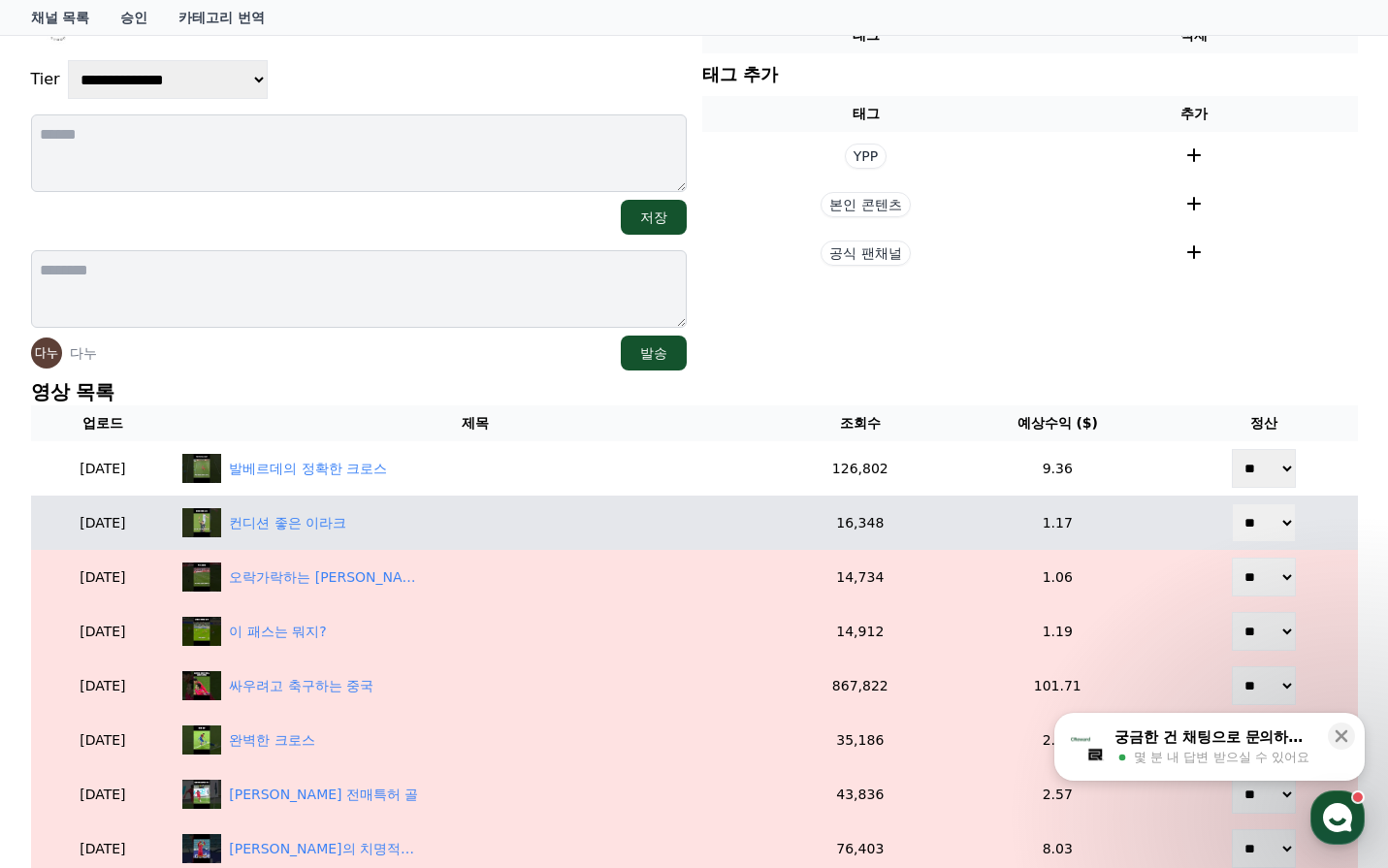
drag, startPoint x: 1267, startPoint y: 515, endPoint x: 1266, endPoint y: 542, distance: 27.0
click at [1267, 515] on select "** **" at bounding box center [1263, 522] width 64 height 39
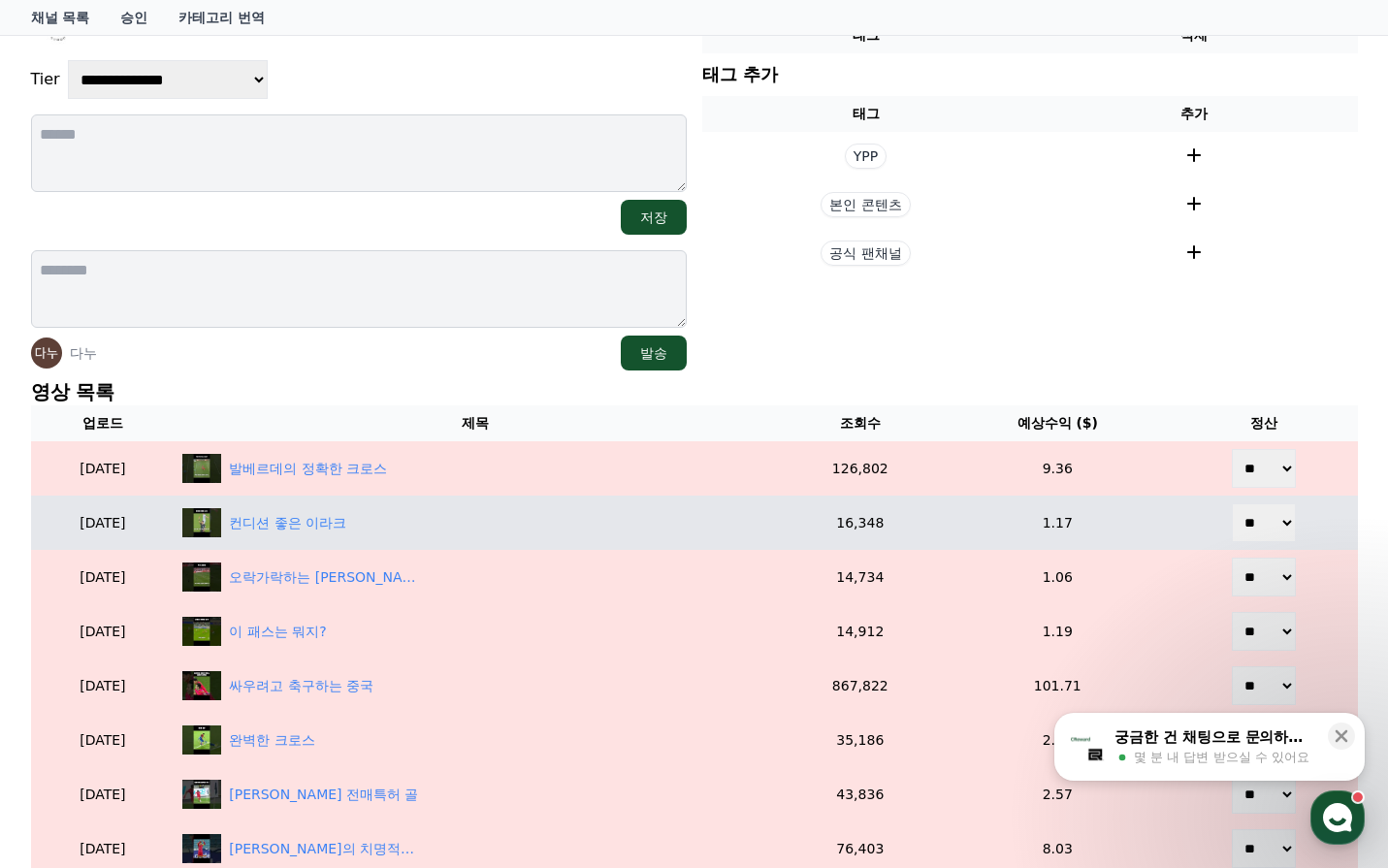
select select "********"
click at [1234, 503] on select "** **" at bounding box center [1263, 522] width 64 height 39
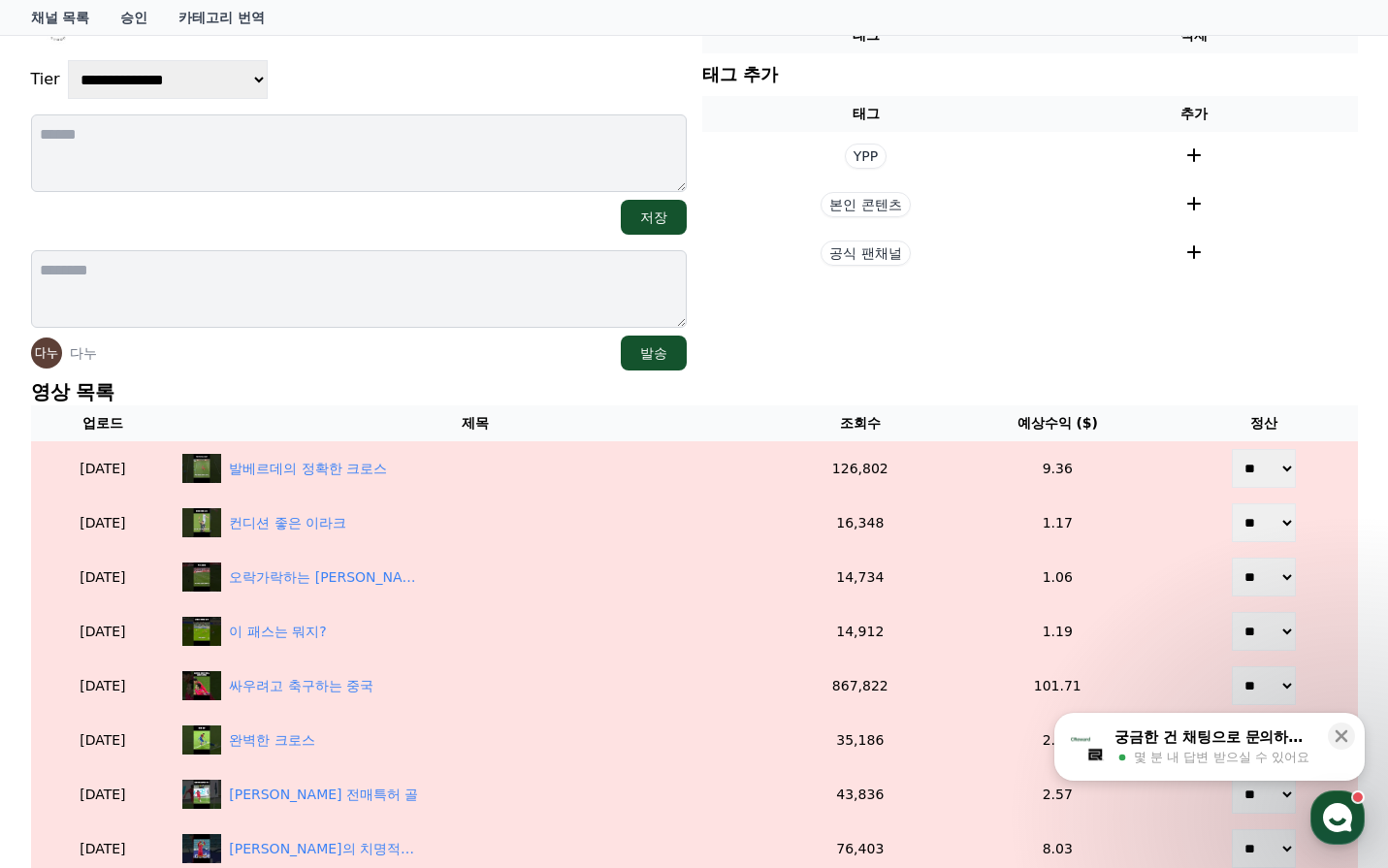
click at [776, 366] on section "현재 태그 태그 삭제 태그 추가 태그 추가 YPP 본인 콘텐츠 공식 팬채널" at bounding box center [1029, 180] width 655 height 381
click at [802, 363] on section "현재 태그 태그 삭제 태그 추가 태그 추가 YPP 본인 콘텐츠 공식 팬채널" at bounding box center [1029, 180] width 655 height 381
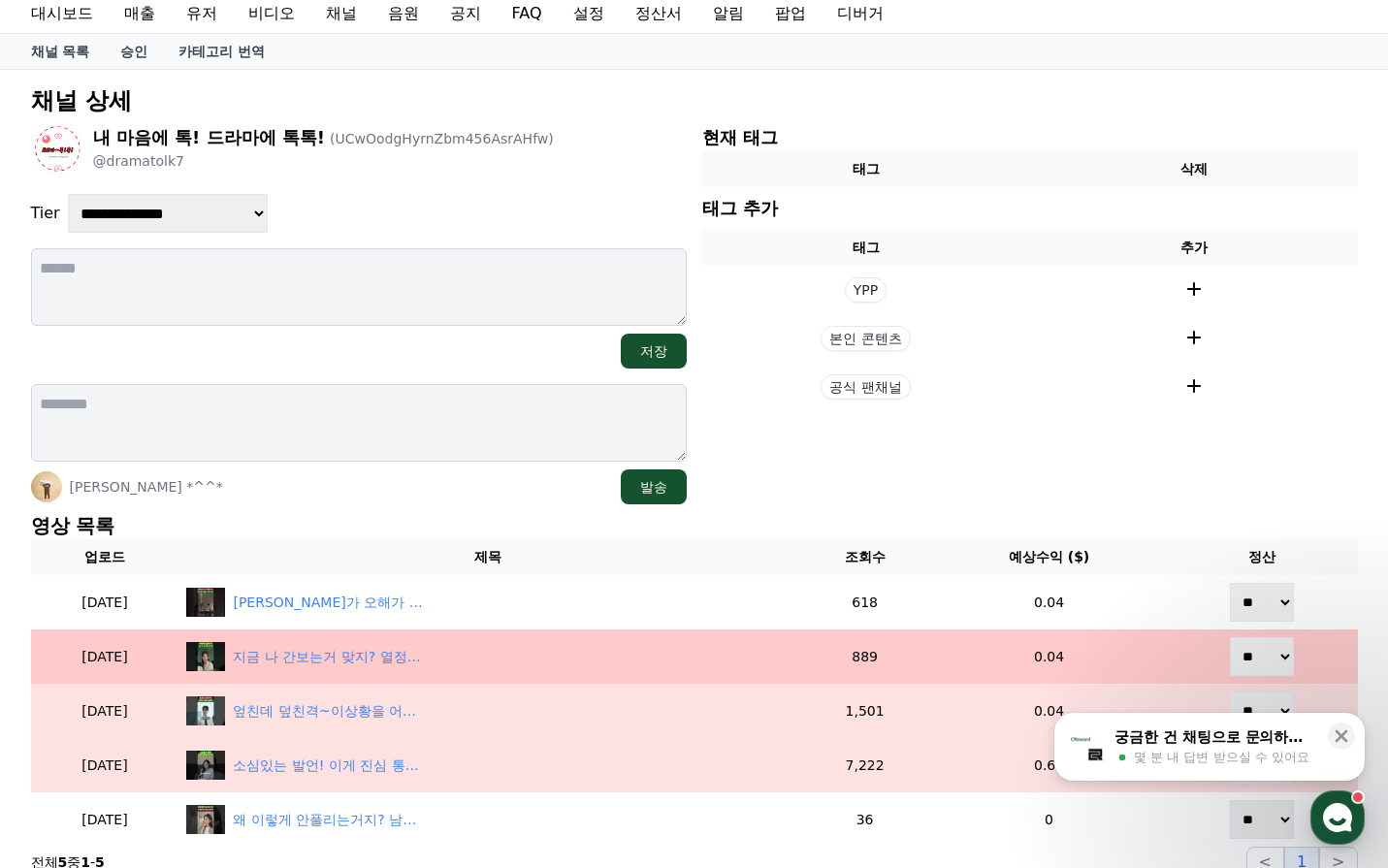
scroll to position [291, 0]
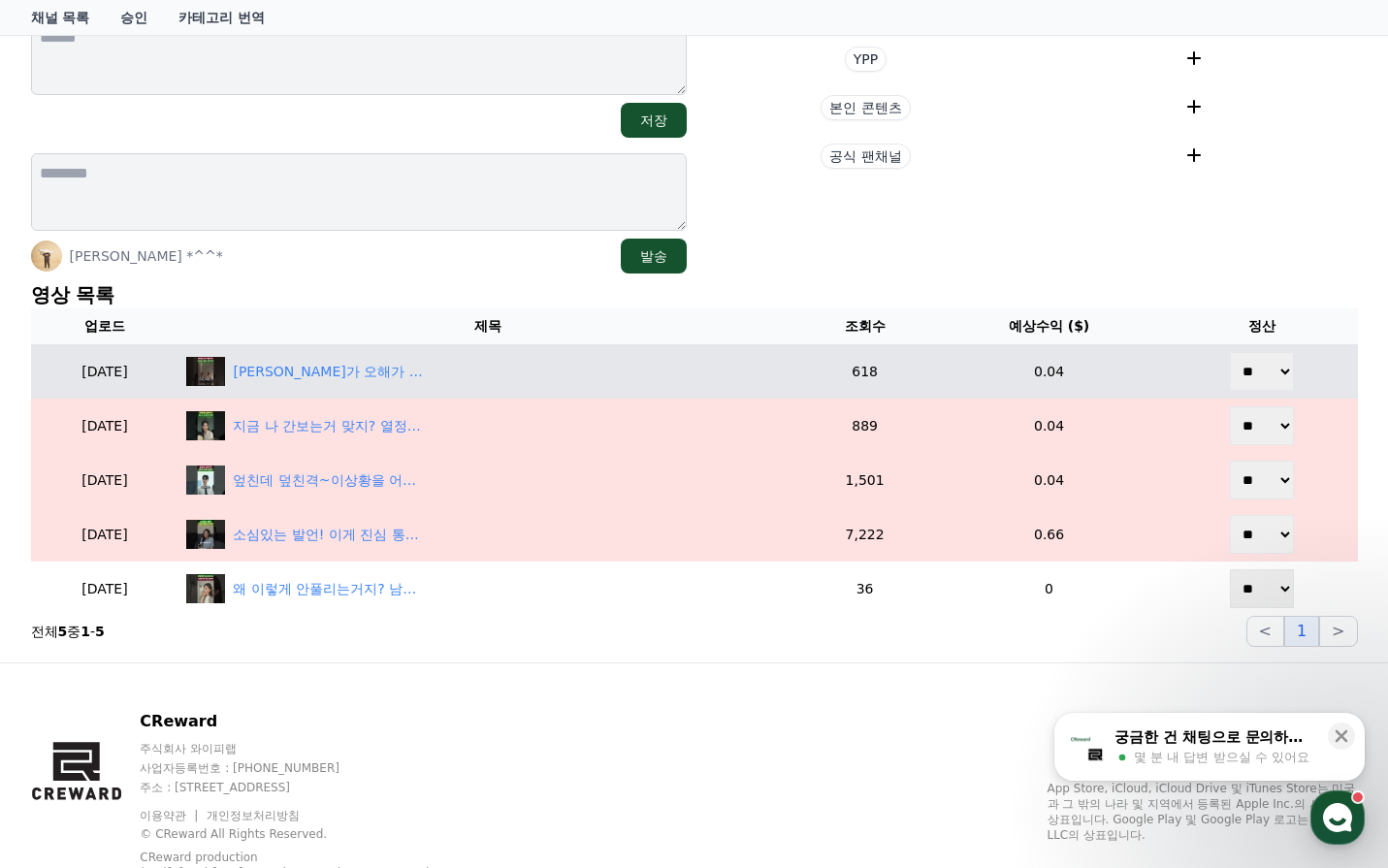
click at [1238, 368] on select "** **" at bounding box center [1261, 371] width 64 height 39
select select "********"
click at [1233, 352] on select "** **" at bounding box center [1261, 371] width 64 height 39
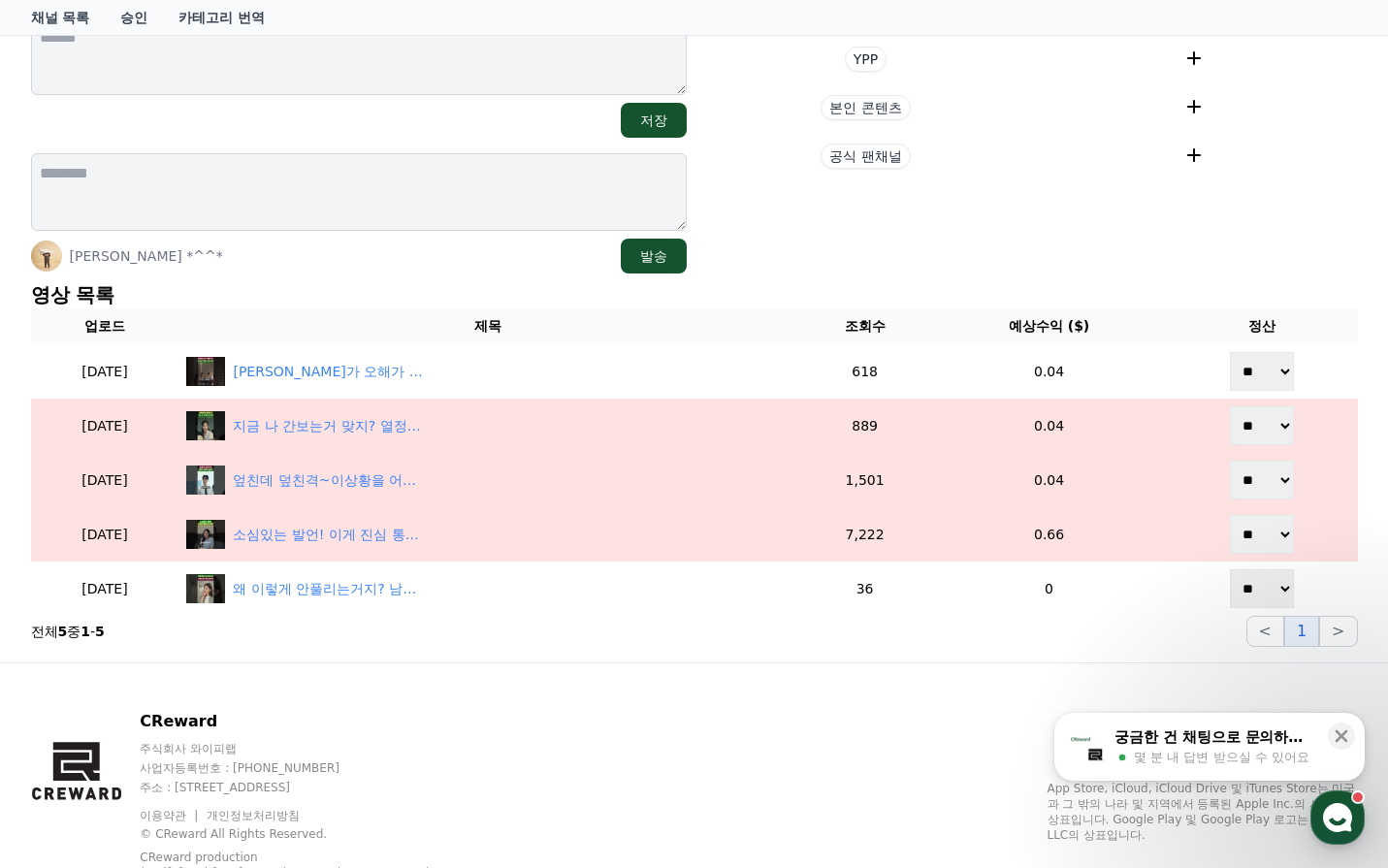
click at [1296, 281] on div "**********" at bounding box center [695, 250] width 1343 height 808
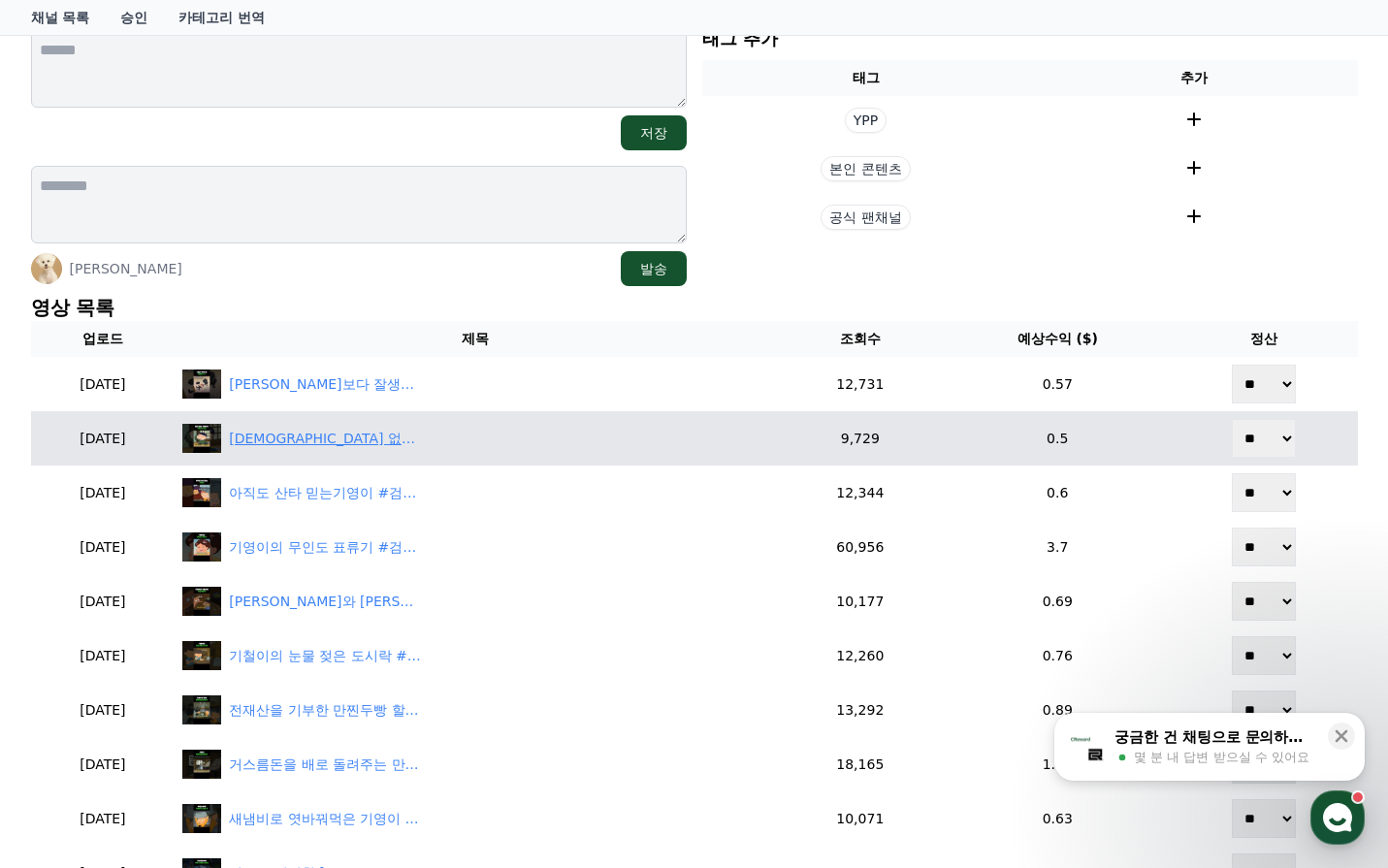
scroll to position [291, 0]
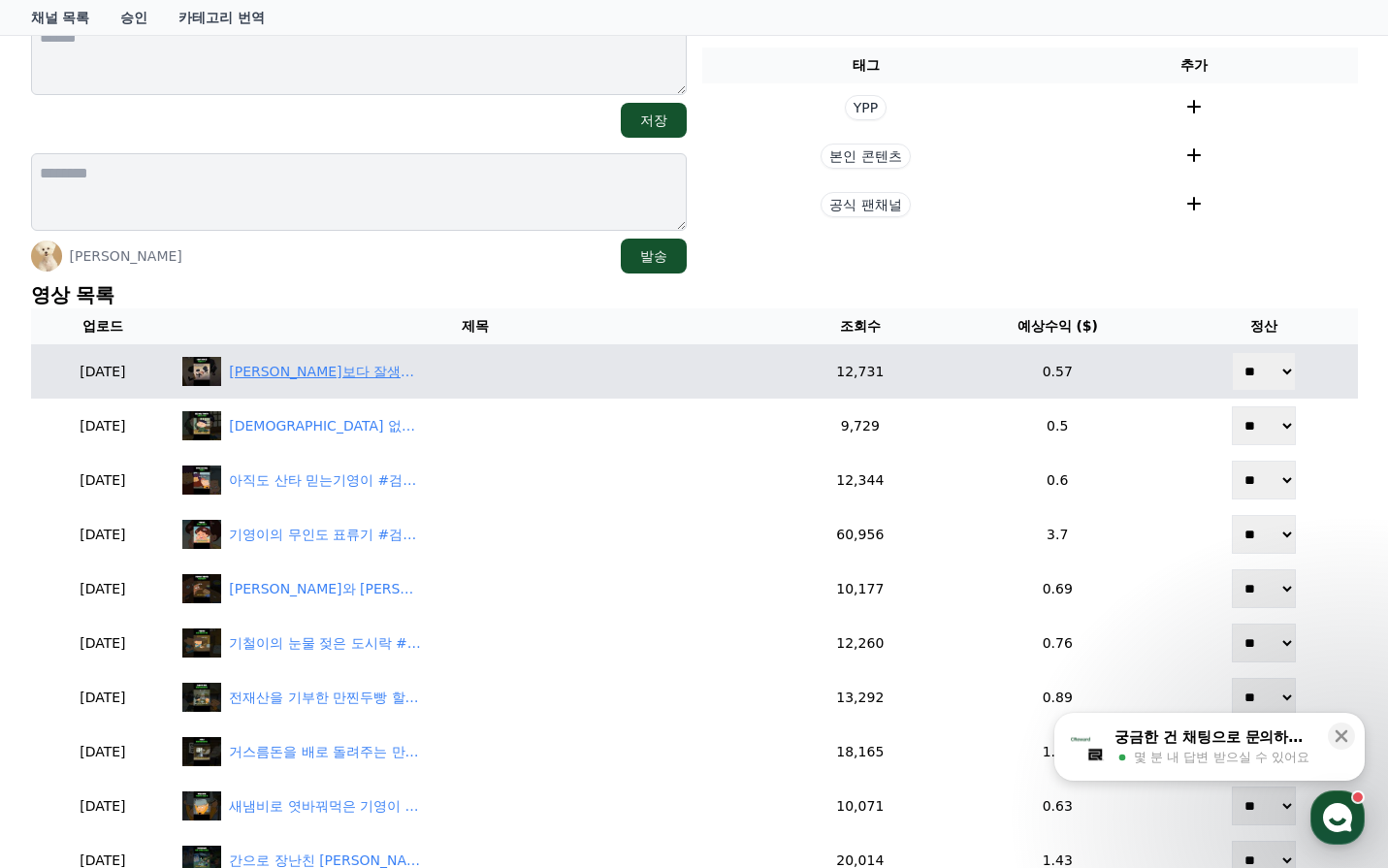
click at [404, 372] on div "[PERSON_NAME]보다 잘생겨보이는 기철이 #검정고무신" at bounding box center [326, 372] width 194 height 21
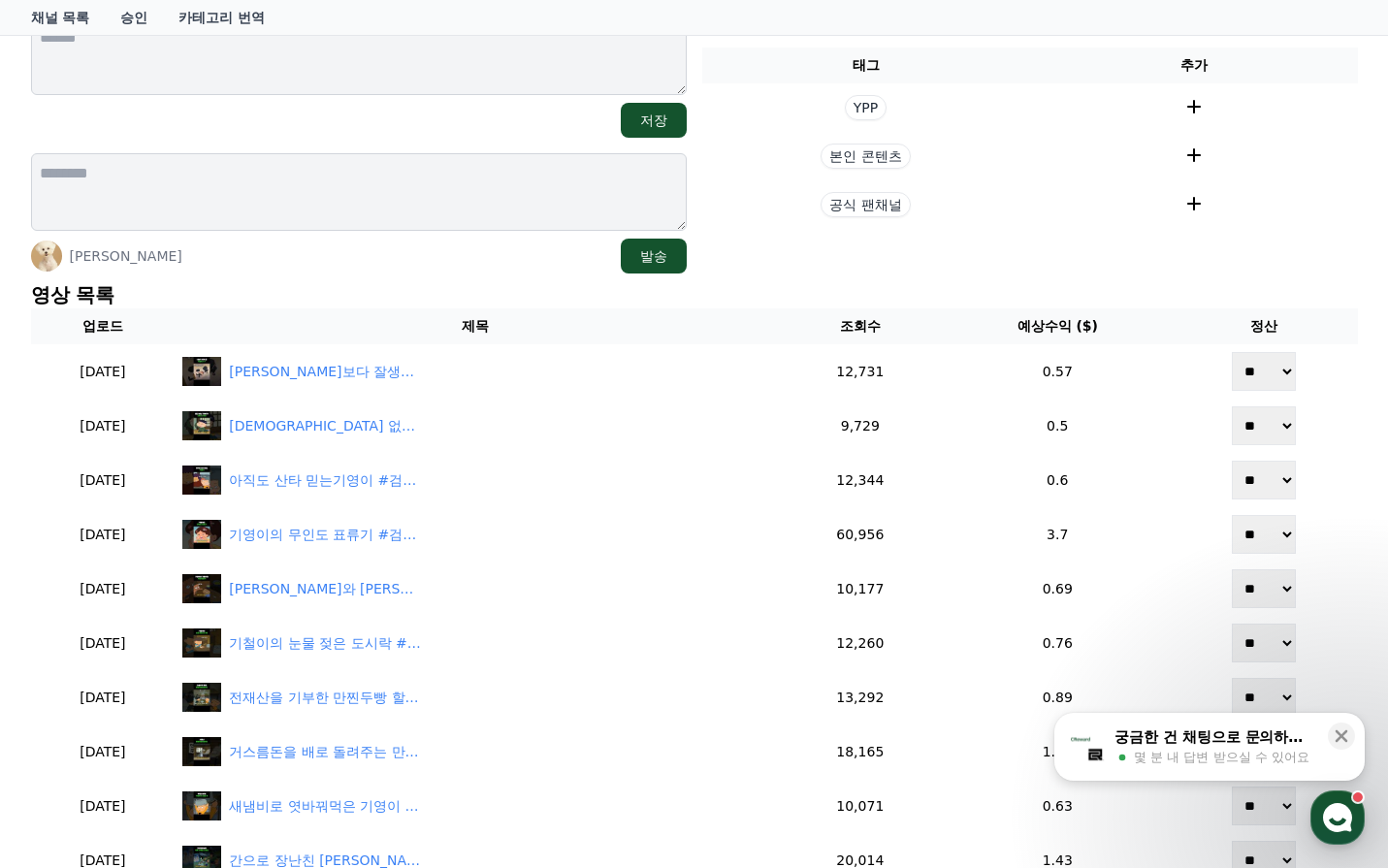
click at [435, 324] on th "제목" at bounding box center [476, 326] width 601 height 36
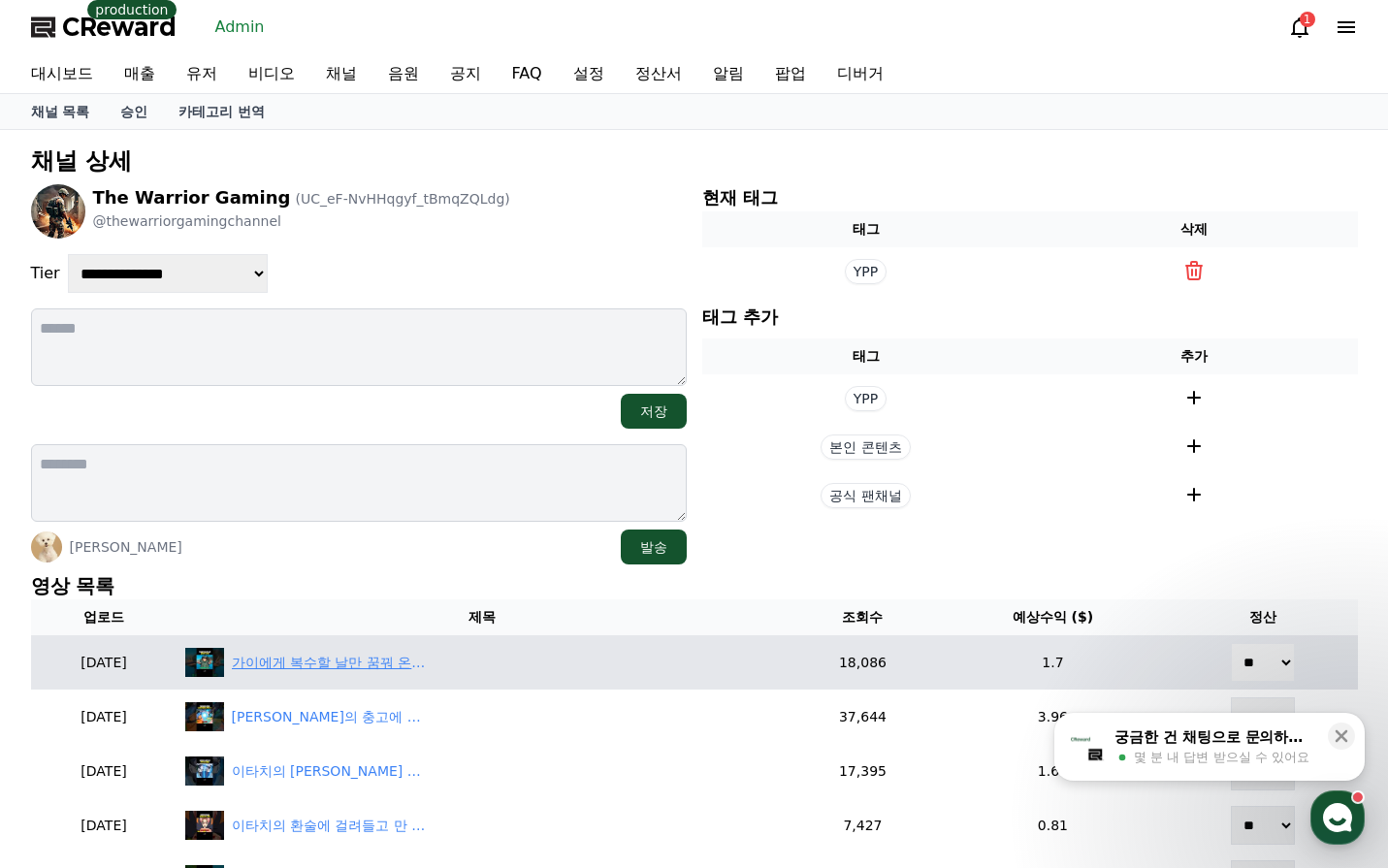
click at [360, 650] on div "가이에게 복수할 날만 꿈꿔 온 키사메 #나루토 #naruto" at bounding box center [481, 661] width 594 height 29
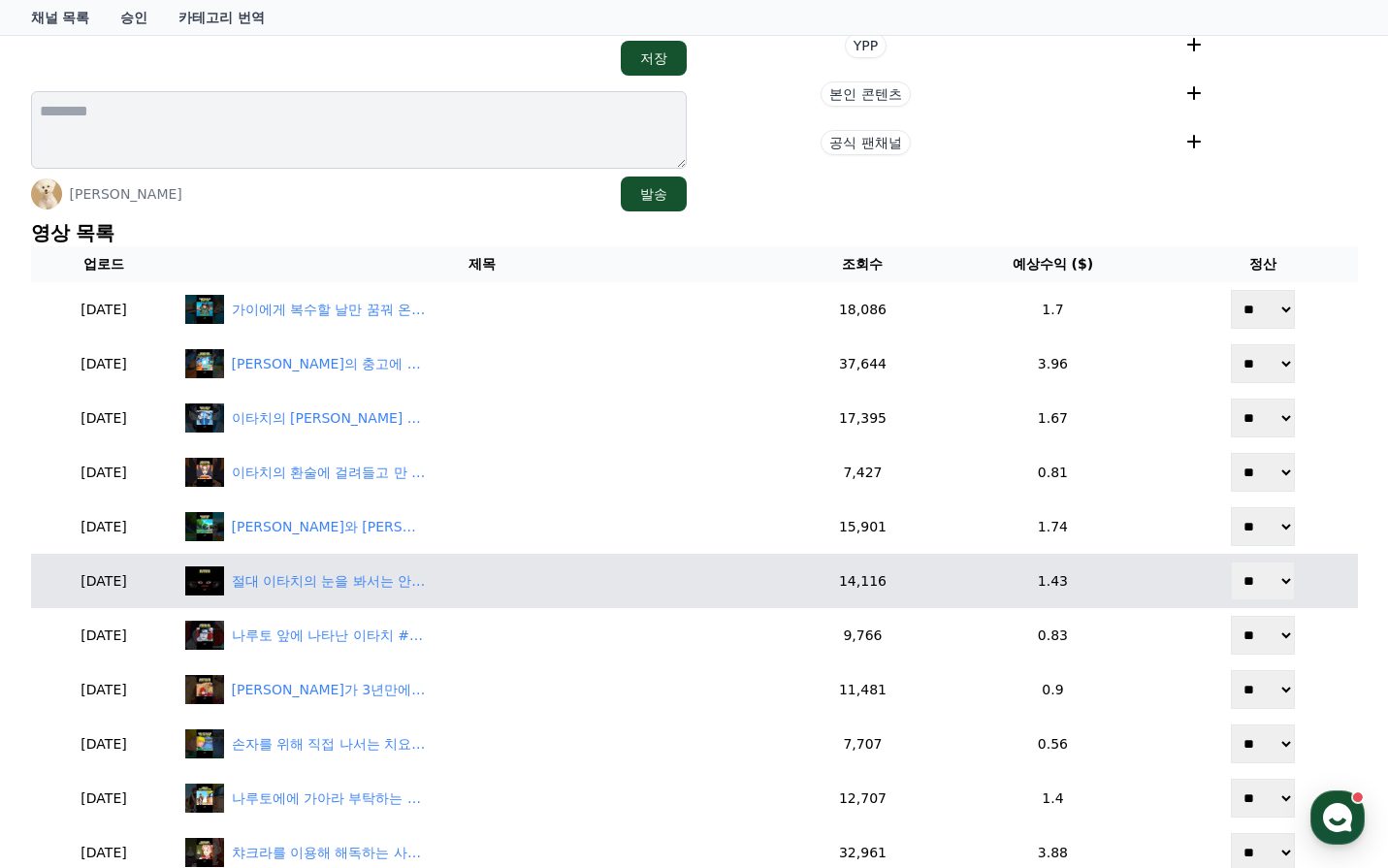
scroll to position [388, 0]
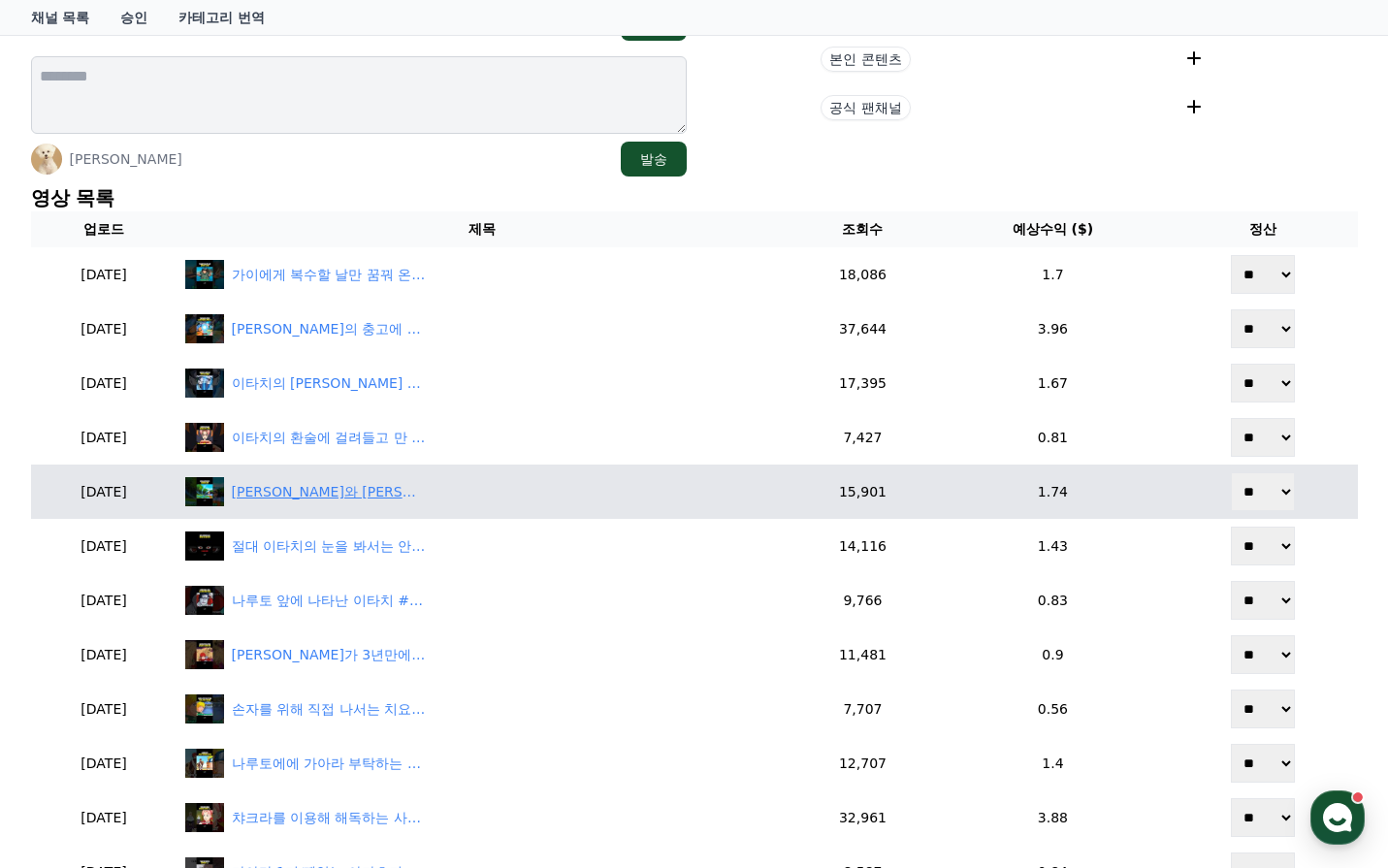
click at [386, 494] on div "카카시와 이타치의 오랜만의 승부 #naruto #나루토" at bounding box center [329, 492] width 194 height 21
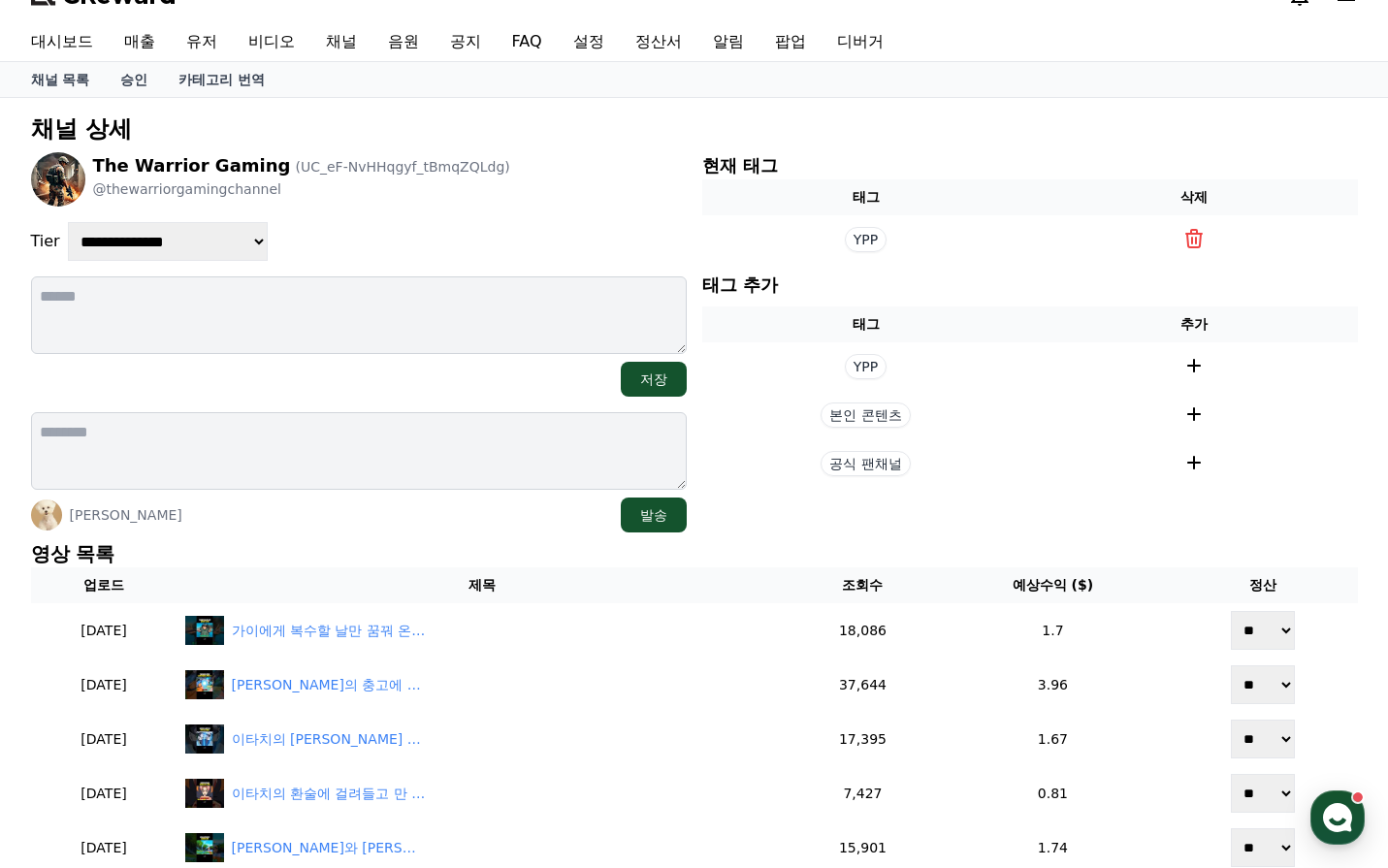
scroll to position [0, 0]
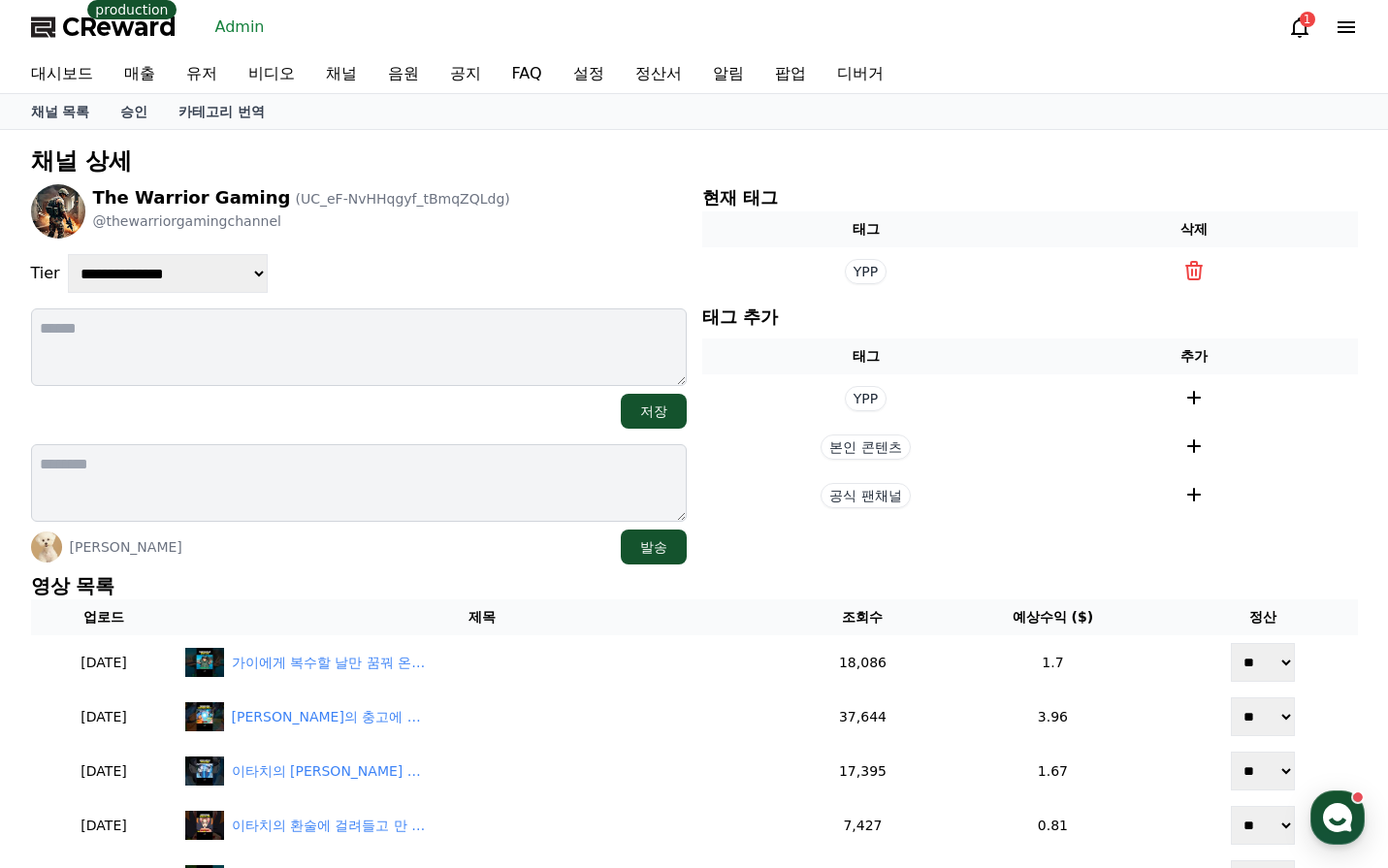
click at [614, 263] on div "**********" at bounding box center [358, 273] width 655 height 39
drag, startPoint x: 571, startPoint y: 248, endPoint x: 261, endPoint y: 224, distance: 310.9
click at [567, 248] on div "**********" at bounding box center [358, 374] width 655 height 381
drag, startPoint x: 99, startPoint y: 200, endPoint x: 193, endPoint y: 201, distance: 94.0
click at [193, 201] on span "The Warrior Gaming" at bounding box center [192, 197] width 198 height 21
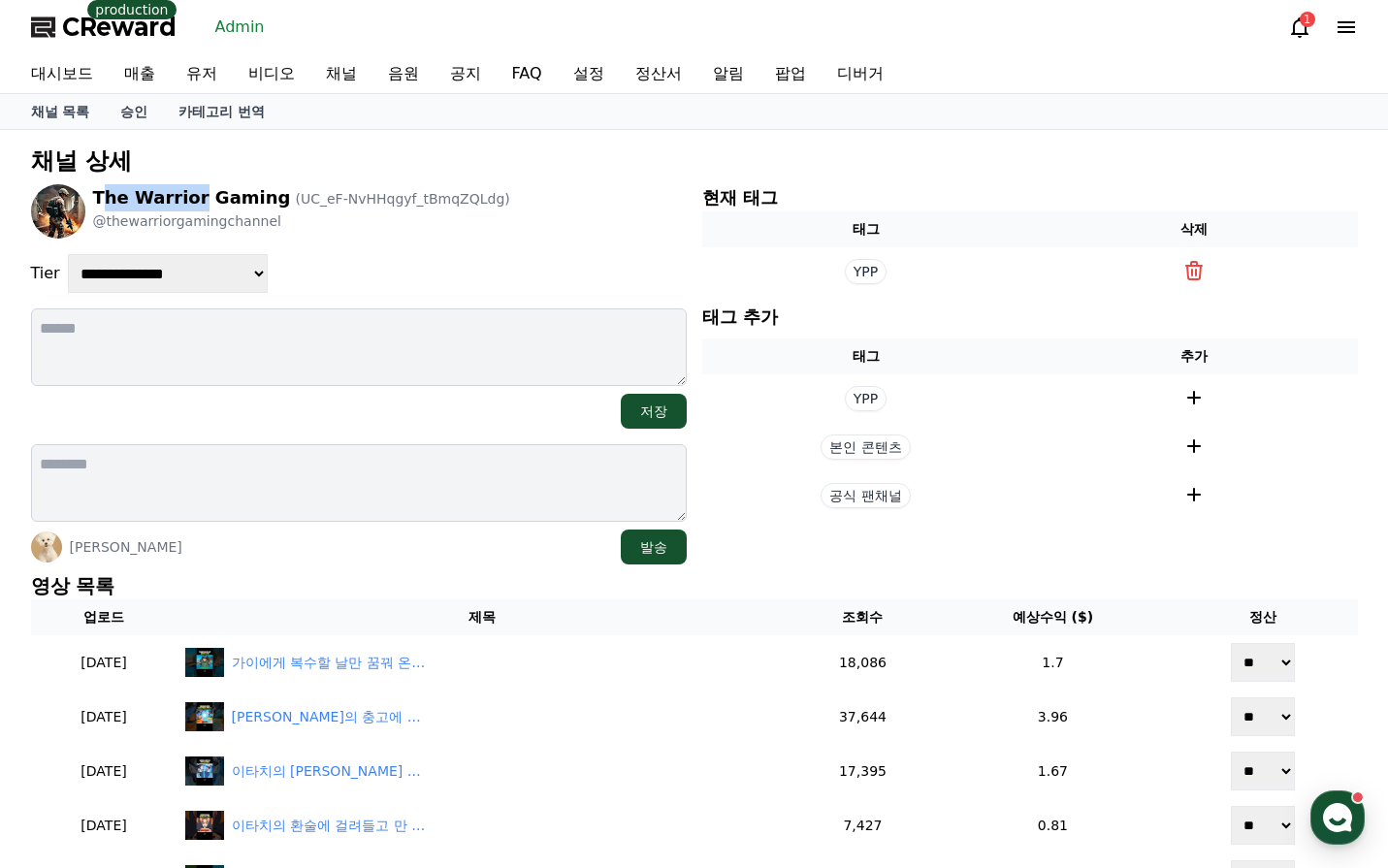
click at [193, 201] on span "The Warrior Gaming" at bounding box center [192, 197] width 198 height 21
drag, startPoint x: 92, startPoint y: 200, endPoint x: 260, endPoint y: 202, distance: 168.0
click at [260, 202] on span "The Warrior Gaming" at bounding box center [192, 197] width 198 height 21
copy span "The Warrior Gaming"
click at [537, 238] on div "**********" at bounding box center [358, 374] width 655 height 381
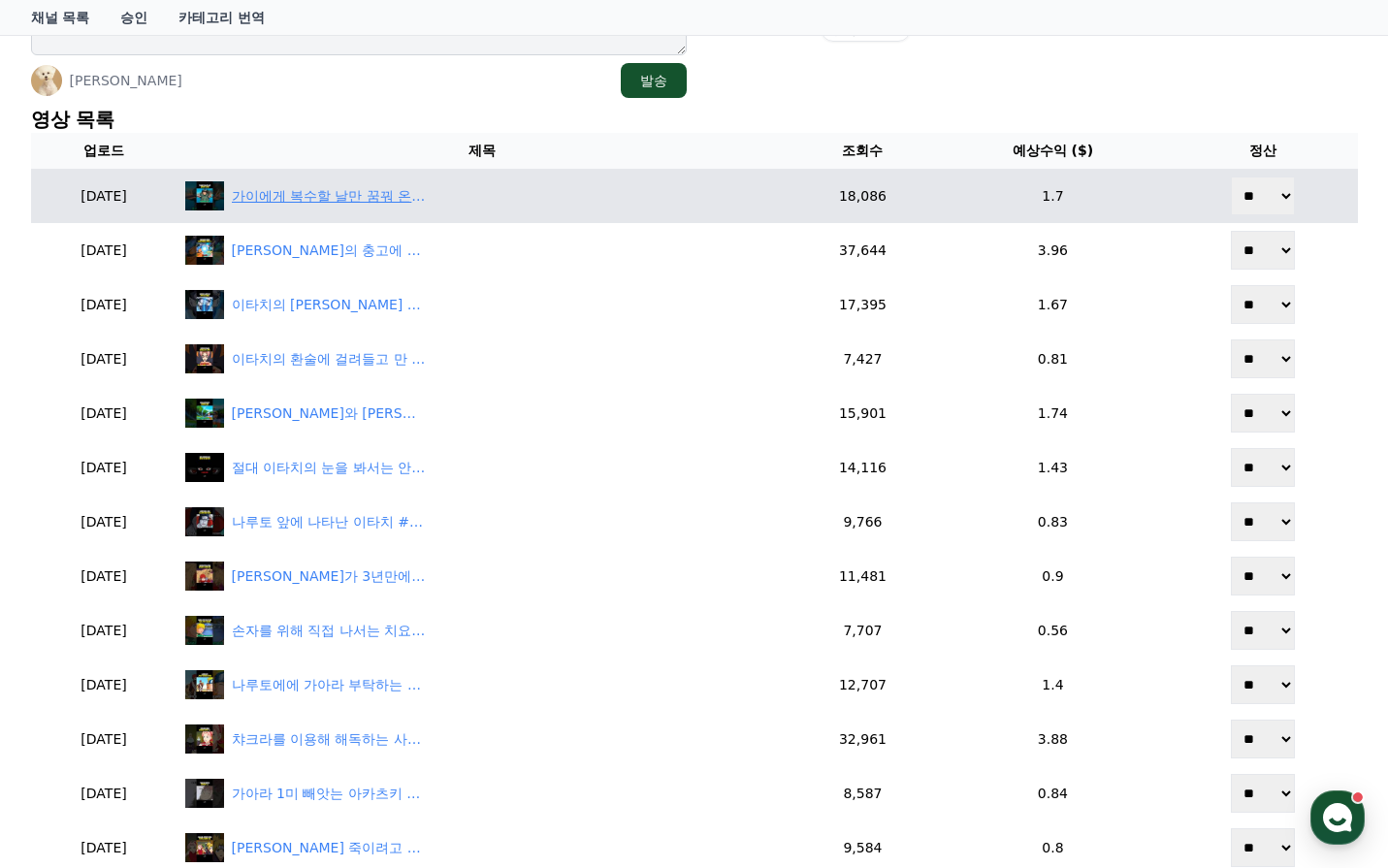
scroll to position [291, 0]
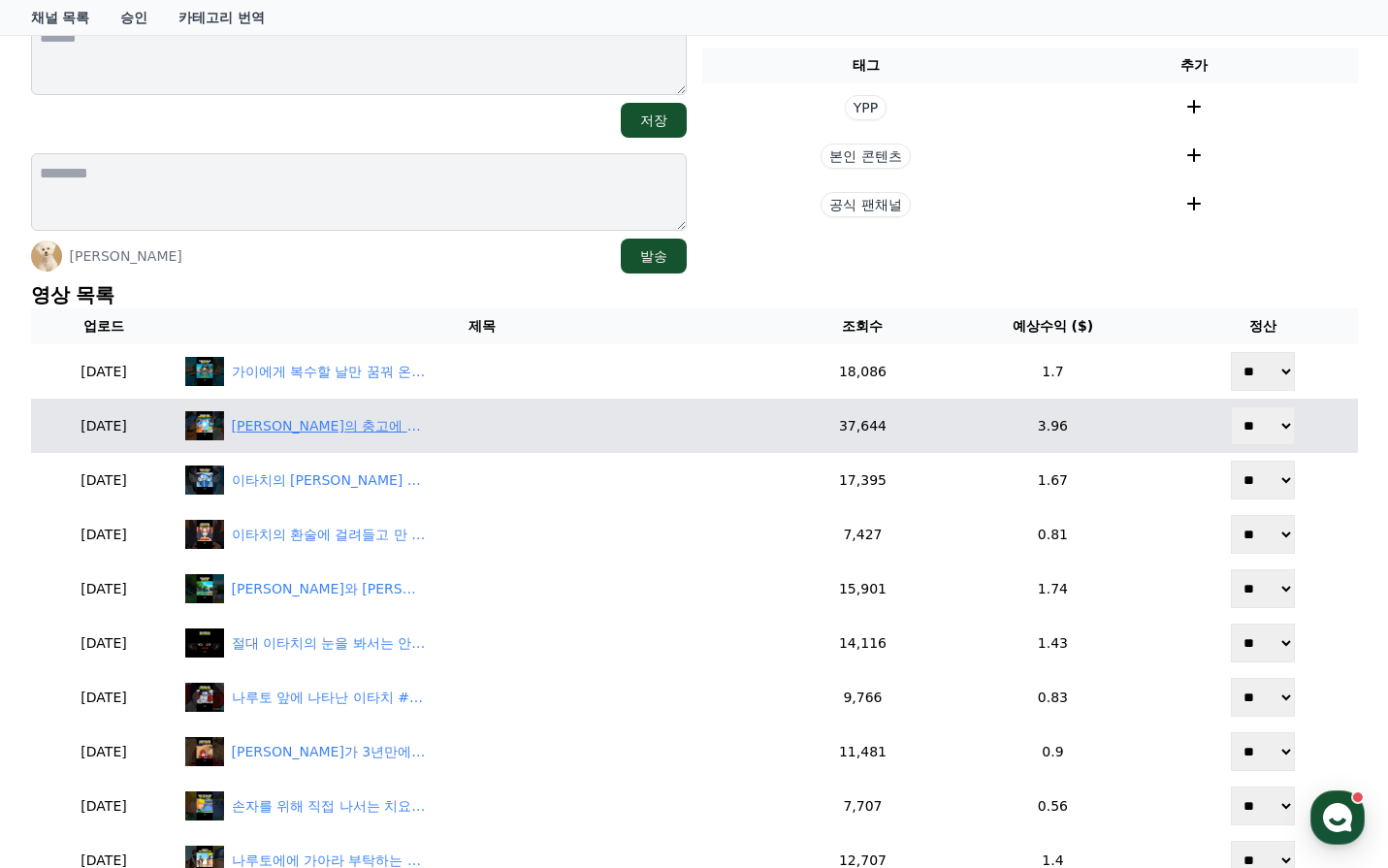
click at [399, 433] on div "지라이야의 충고에 나선환 개량한 나루토 #나루토 #naruto" at bounding box center [329, 426] width 194 height 21
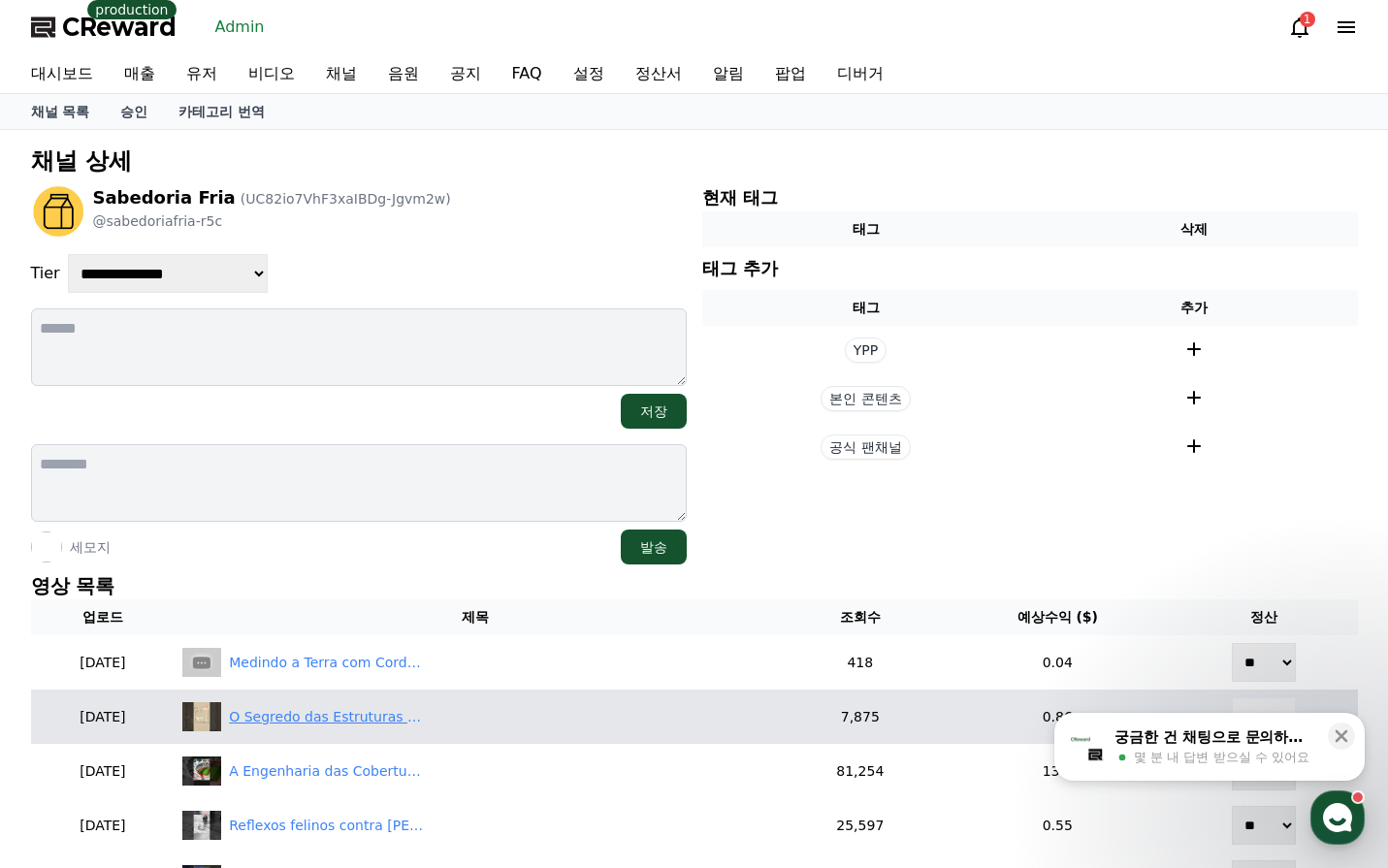
click at [319, 707] on div "O Segredo das Estruturas Suspensas" at bounding box center [326, 717] width 194 height 21
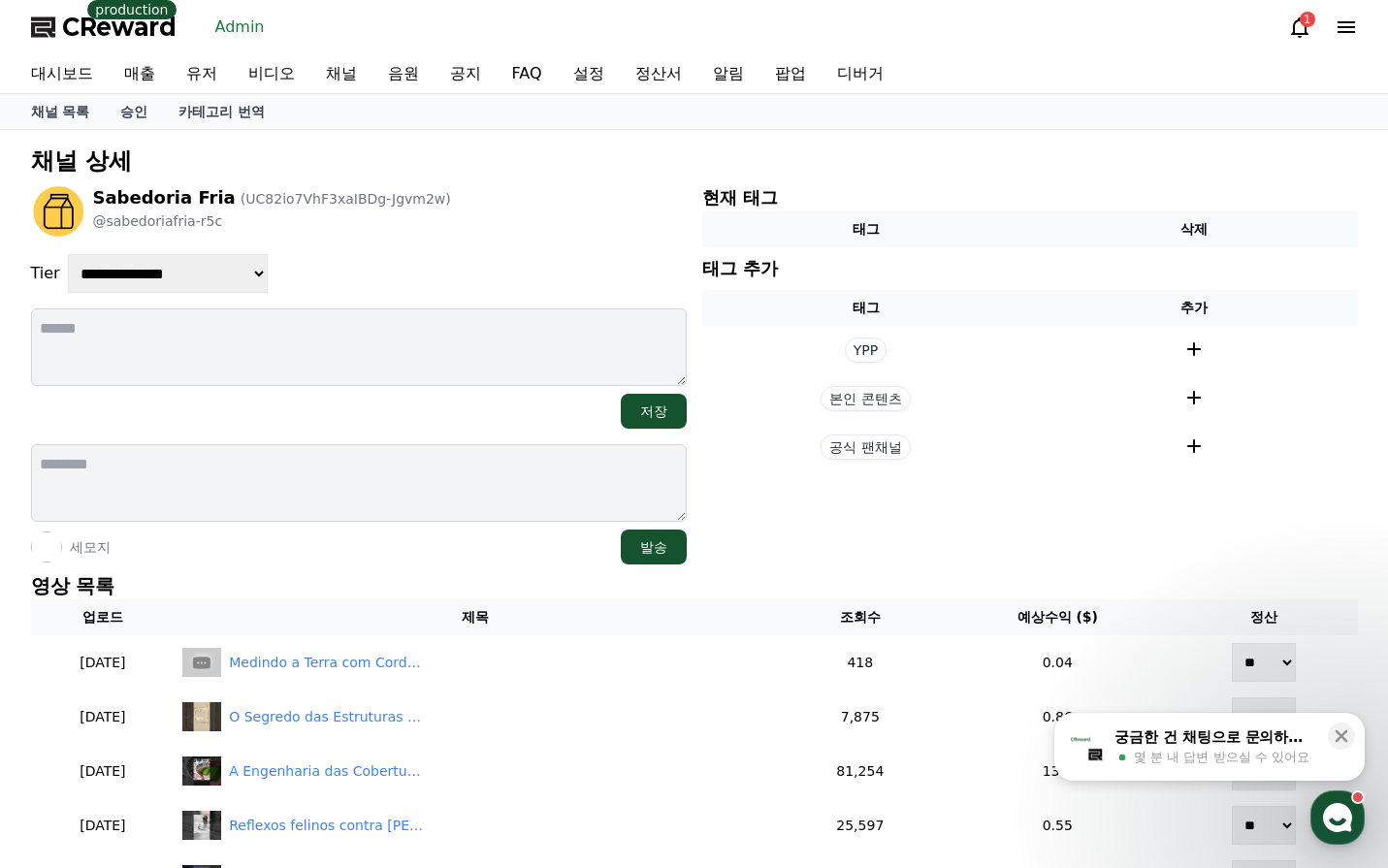
click at [1206, 544] on section "현재 태그 태그 삭제 태그 추가 태그 추가 YPP 본인 콘텐츠 공식 팬채널" at bounding box center [1029, 374] width 655 height 381
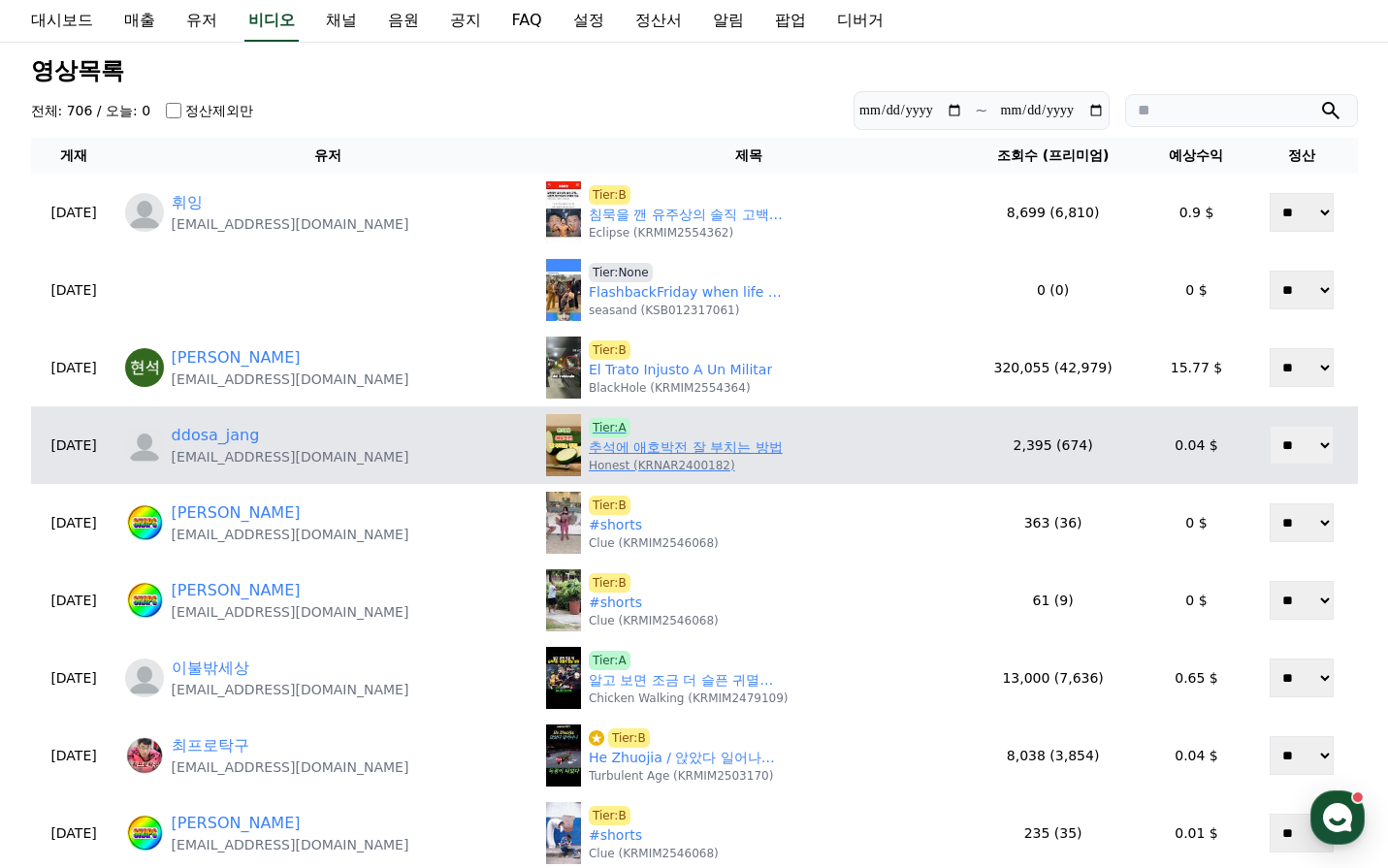
scroll to position [97, 0]
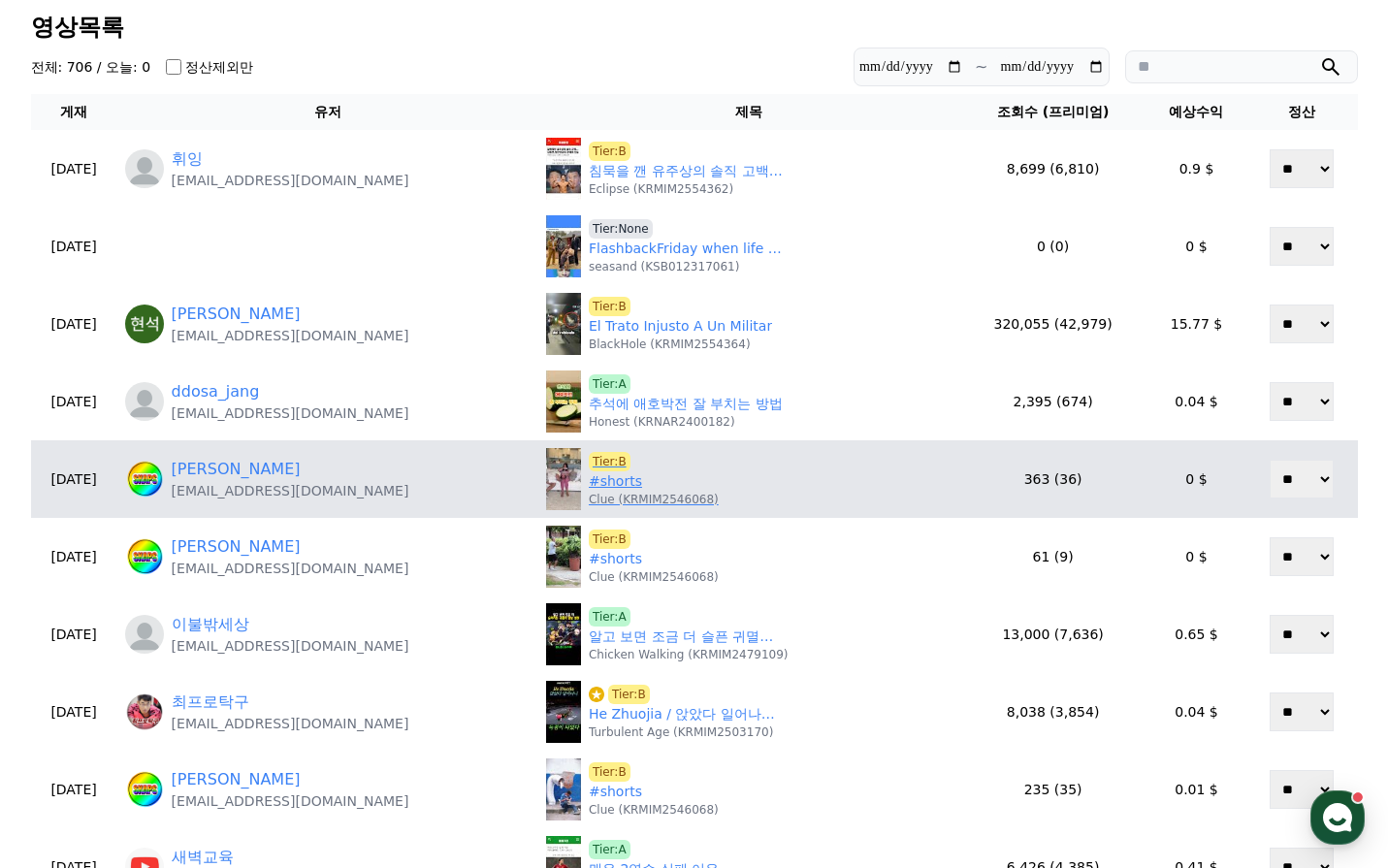
click at [589, 491] on p "Clue (KRMIM2546068)" at bounding box center [653, 499] width 130 height 16
click at [594, 479] on link "#shorts" at bounding box center [616, 481] width 53 height 21
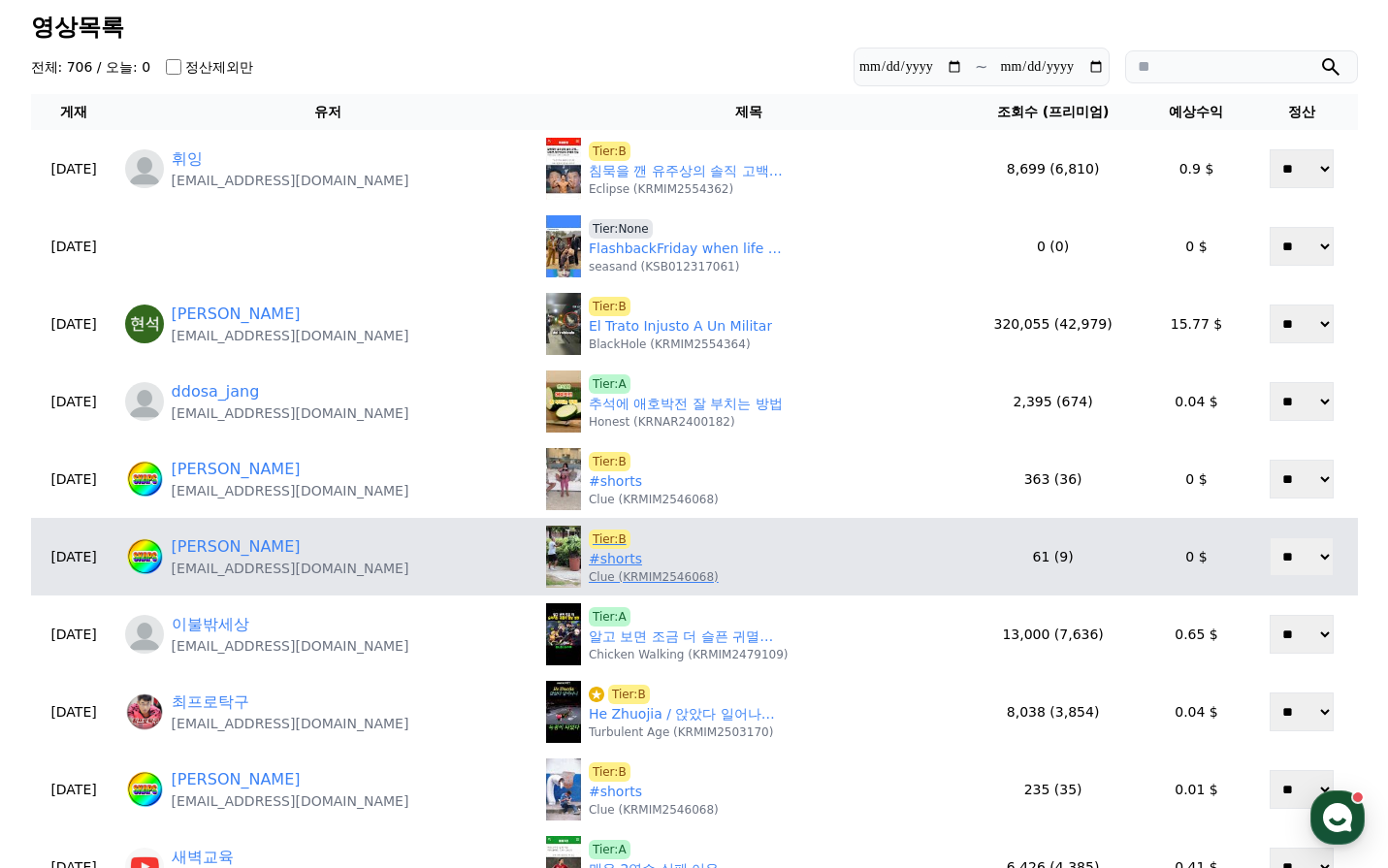
click at [603, 564] on link "#shorts" at bounding box center [616, 559] width 53 height 21
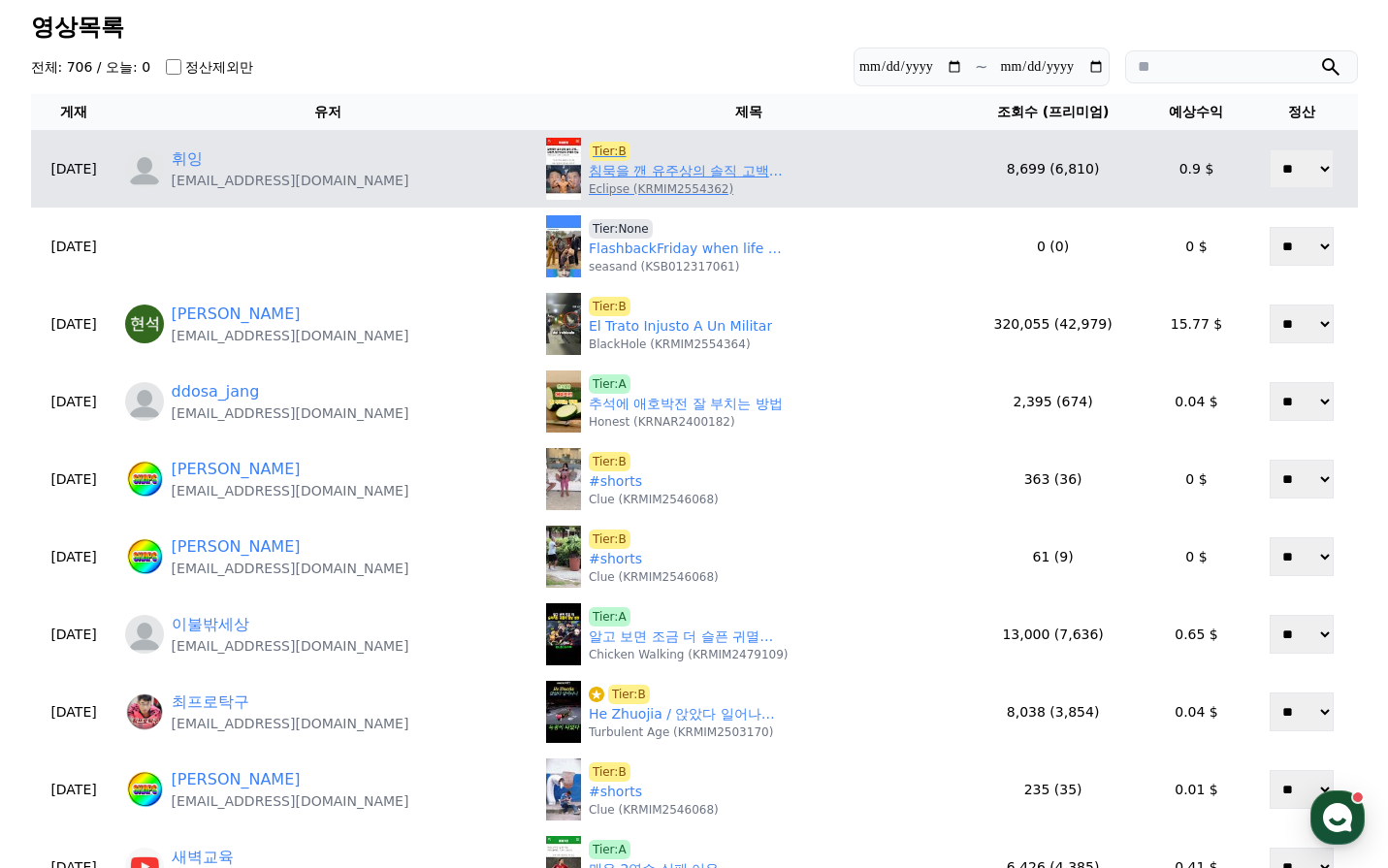
click at [631, 170] on link "침묵을 깬 유주상의 솔직 고백..[PERSON_NAME],[PERSON_NAME]과의 [PERSON_NAME]의 [PERSON_NAME]" at bounding box center [686, 171] width 194 height 21
click at [589, 154] on span "Tier:B" at bounding box center [610, 151] width 42 height 20
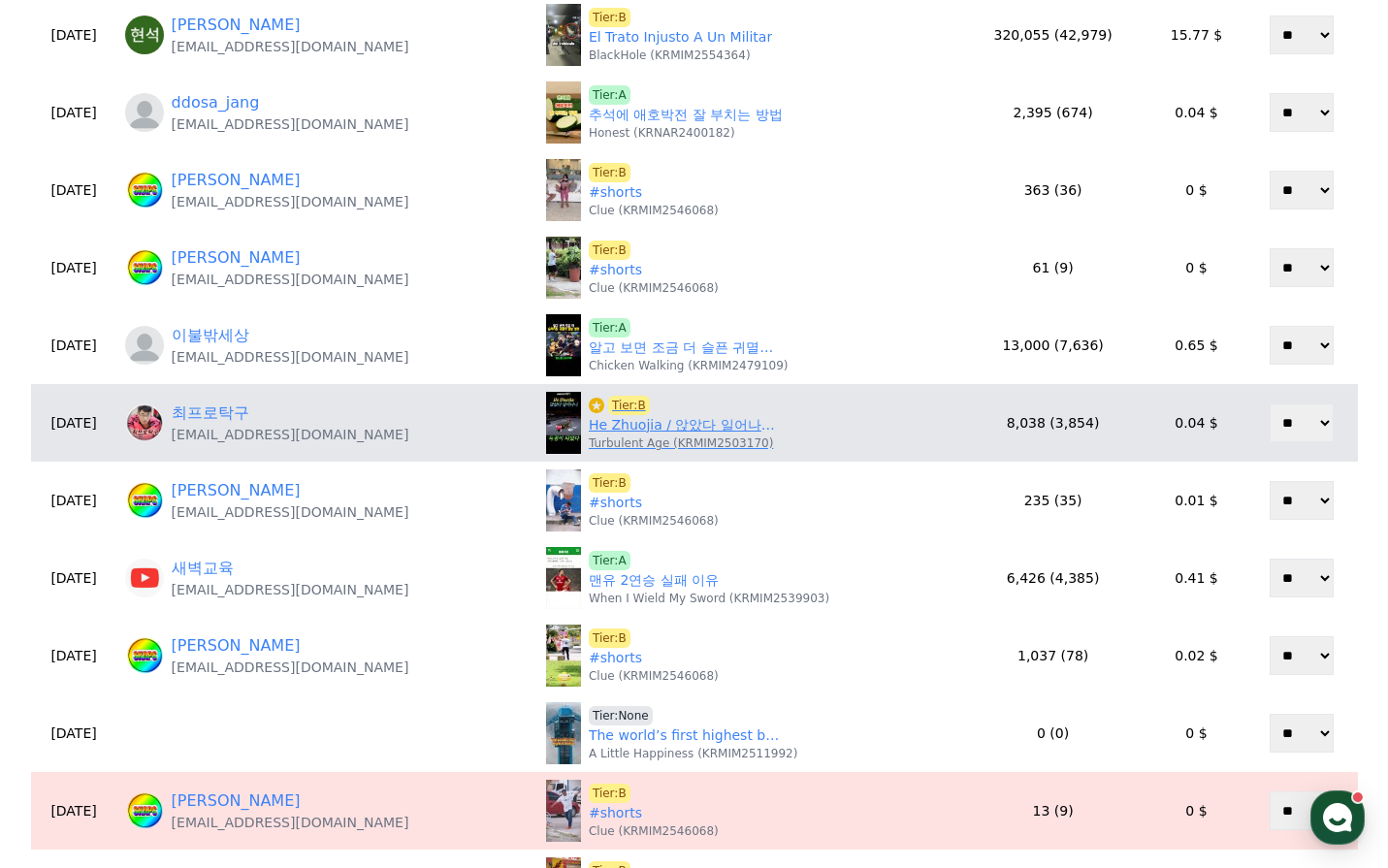
scroll to position [388, 0]
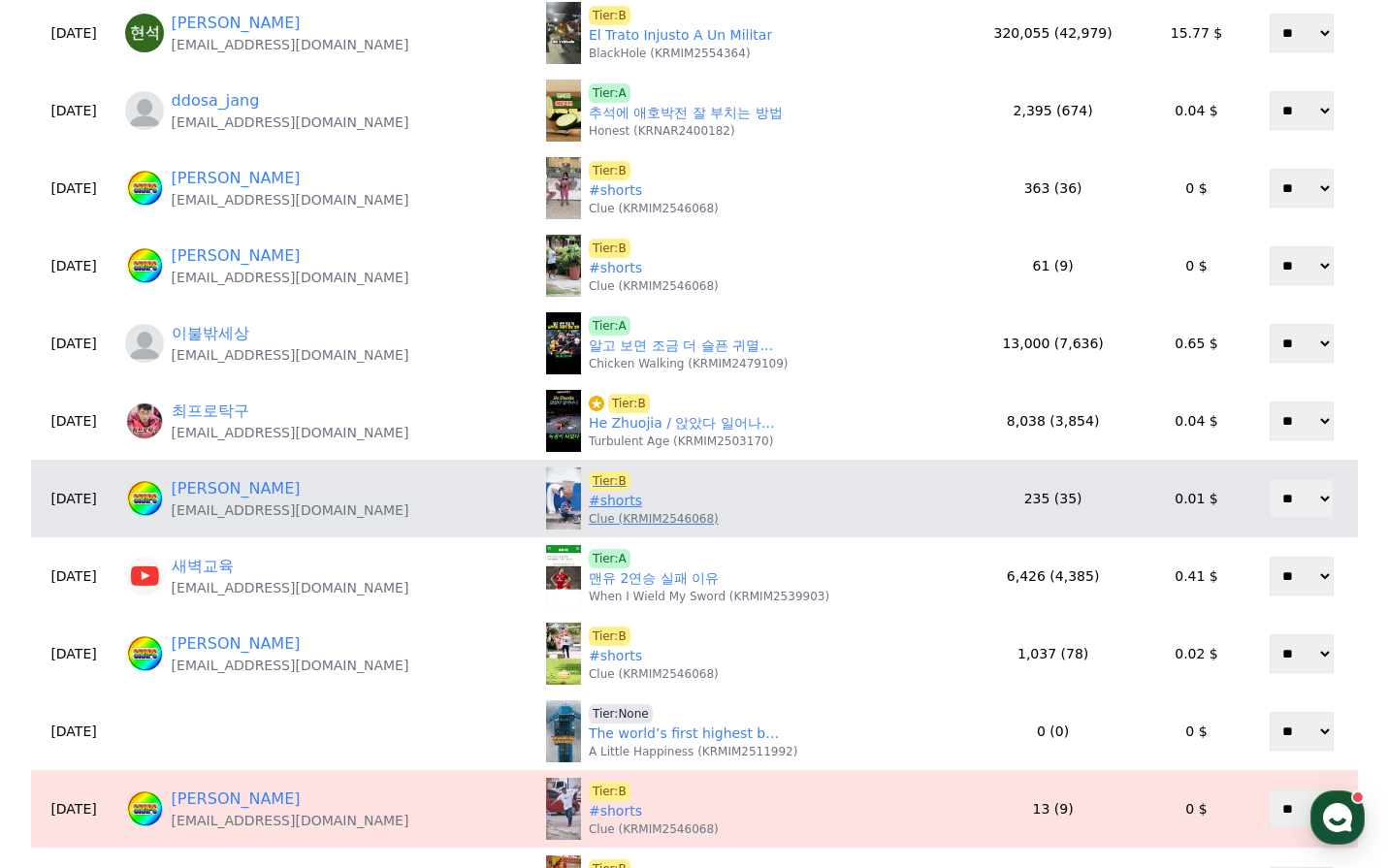
click at [607, 508] on link "#shorts" at bounding box center [616, 500] width 53 height 21
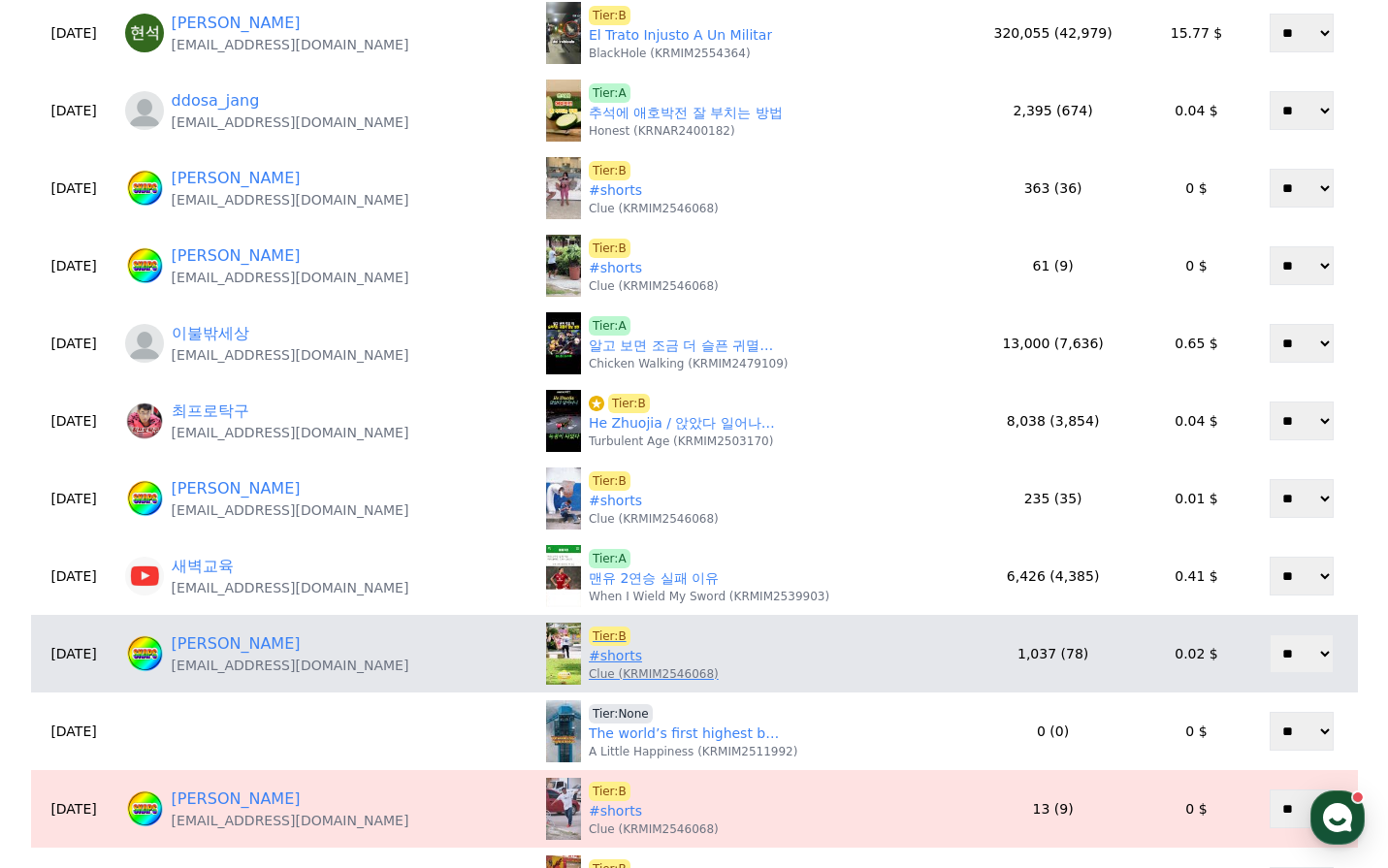
click at [610, 661] on link "#shorts" at bounding box center [616, 655] width 53 height 21
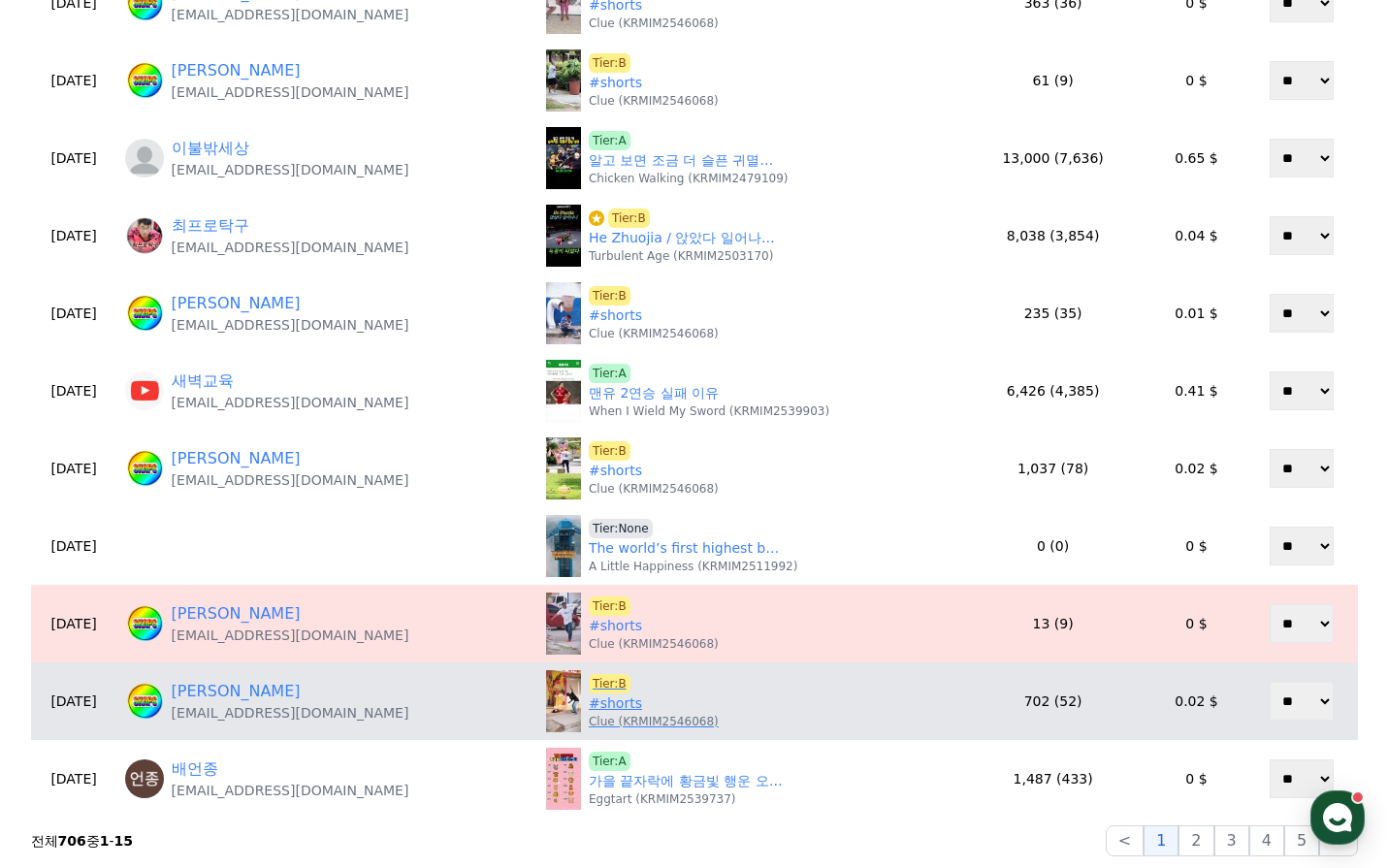
scroll to position [582, 0]
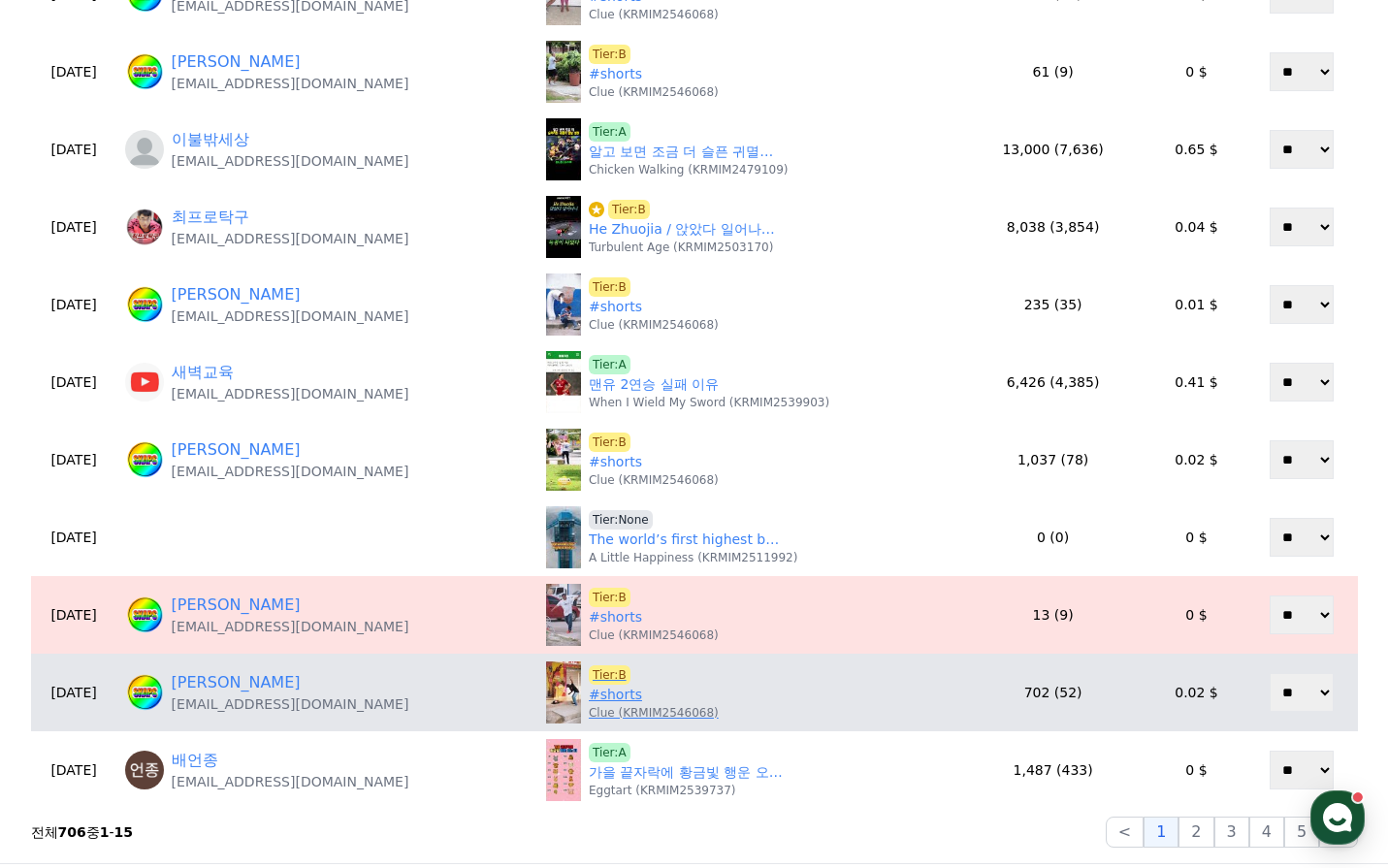
click at [615, 703] on link "#shorts" at bounding box center [616, 695] width 53 height 21
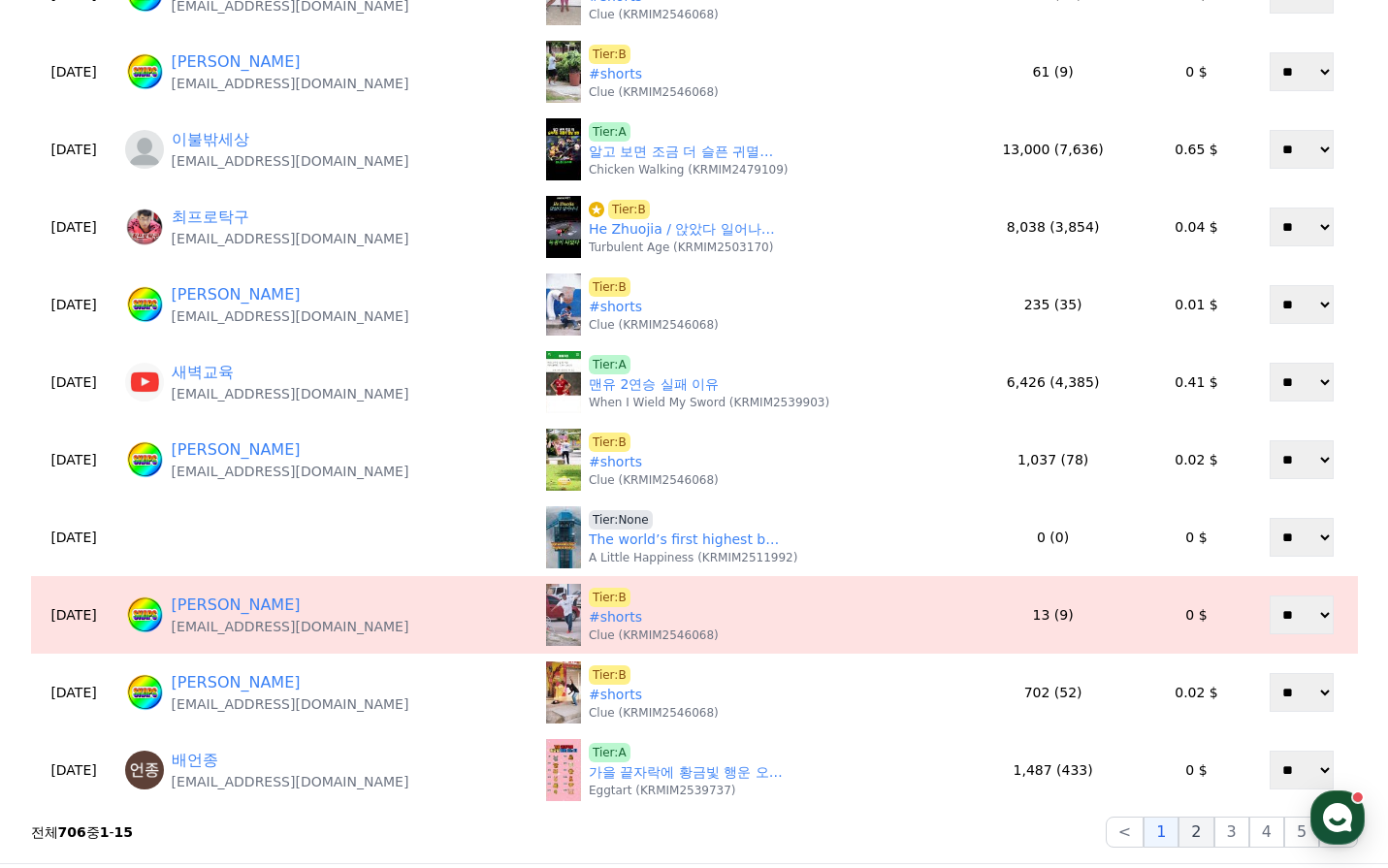
click at [1213, 833] on button "2" at bounding box center [1195, 831] width 35 height 31
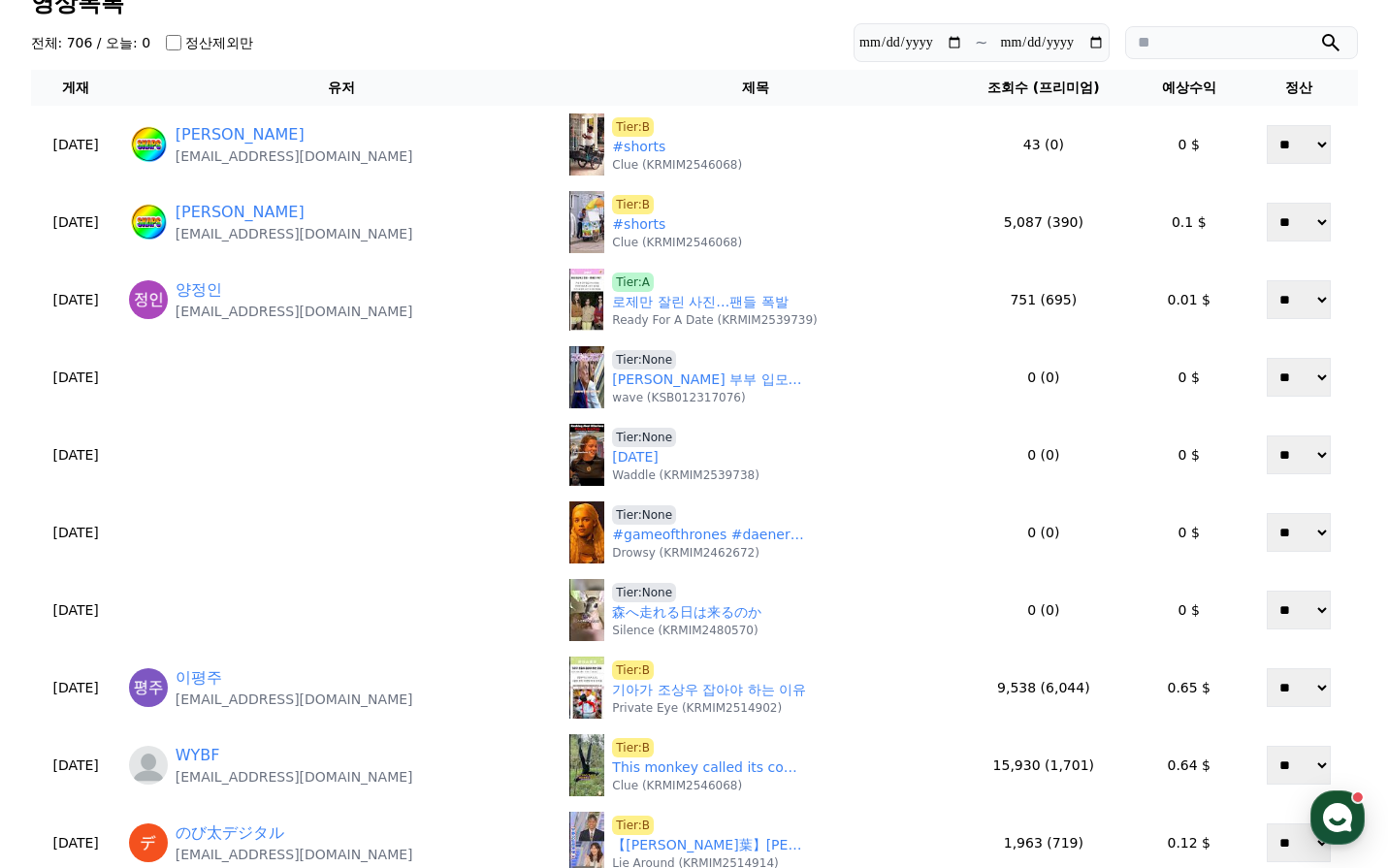
scroll to position [97, 0]
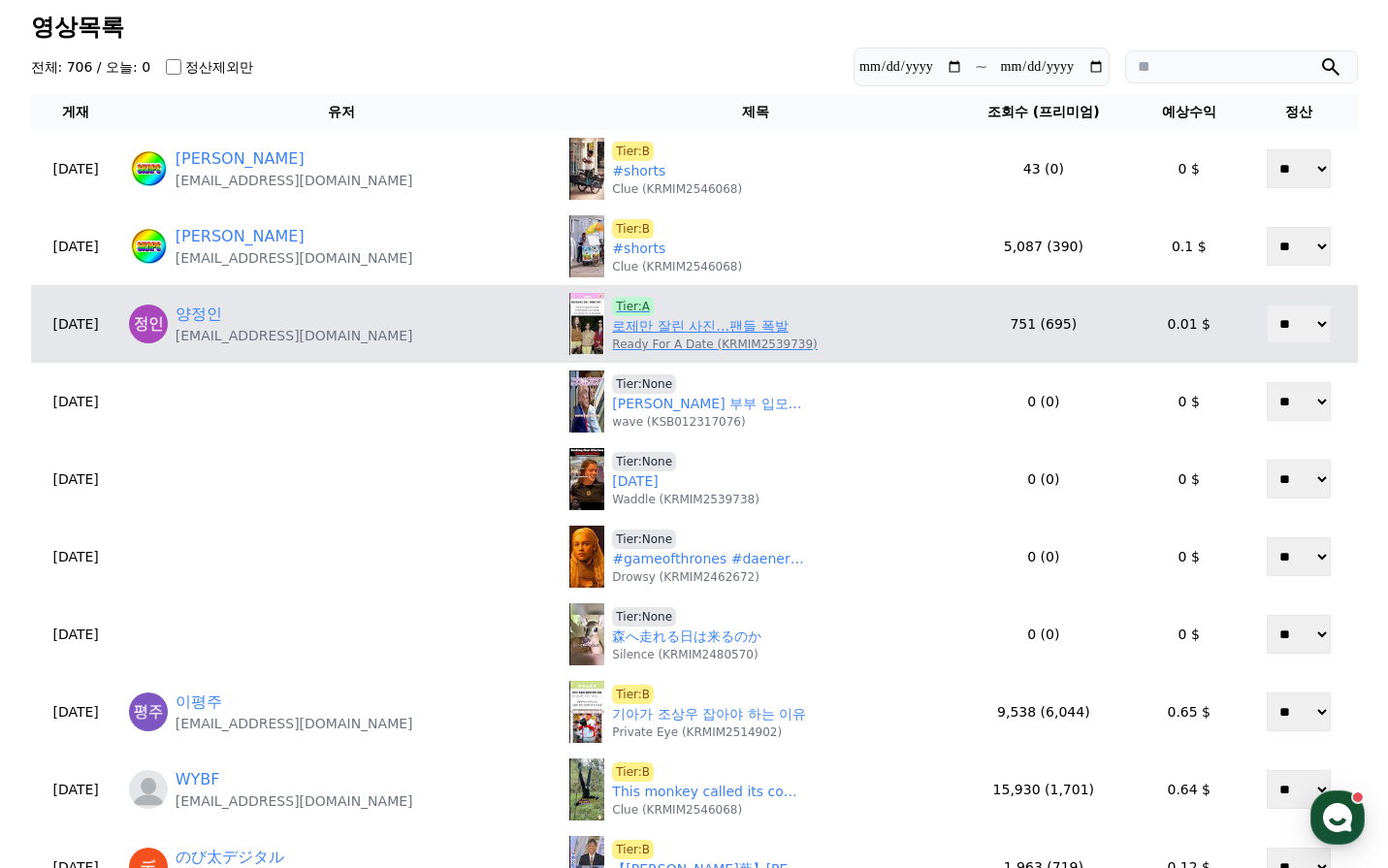
click at [640, 327] on link "로제만 잘린 사진…팬들 폭발" at bounding box center [700, 326] width 176 height 21
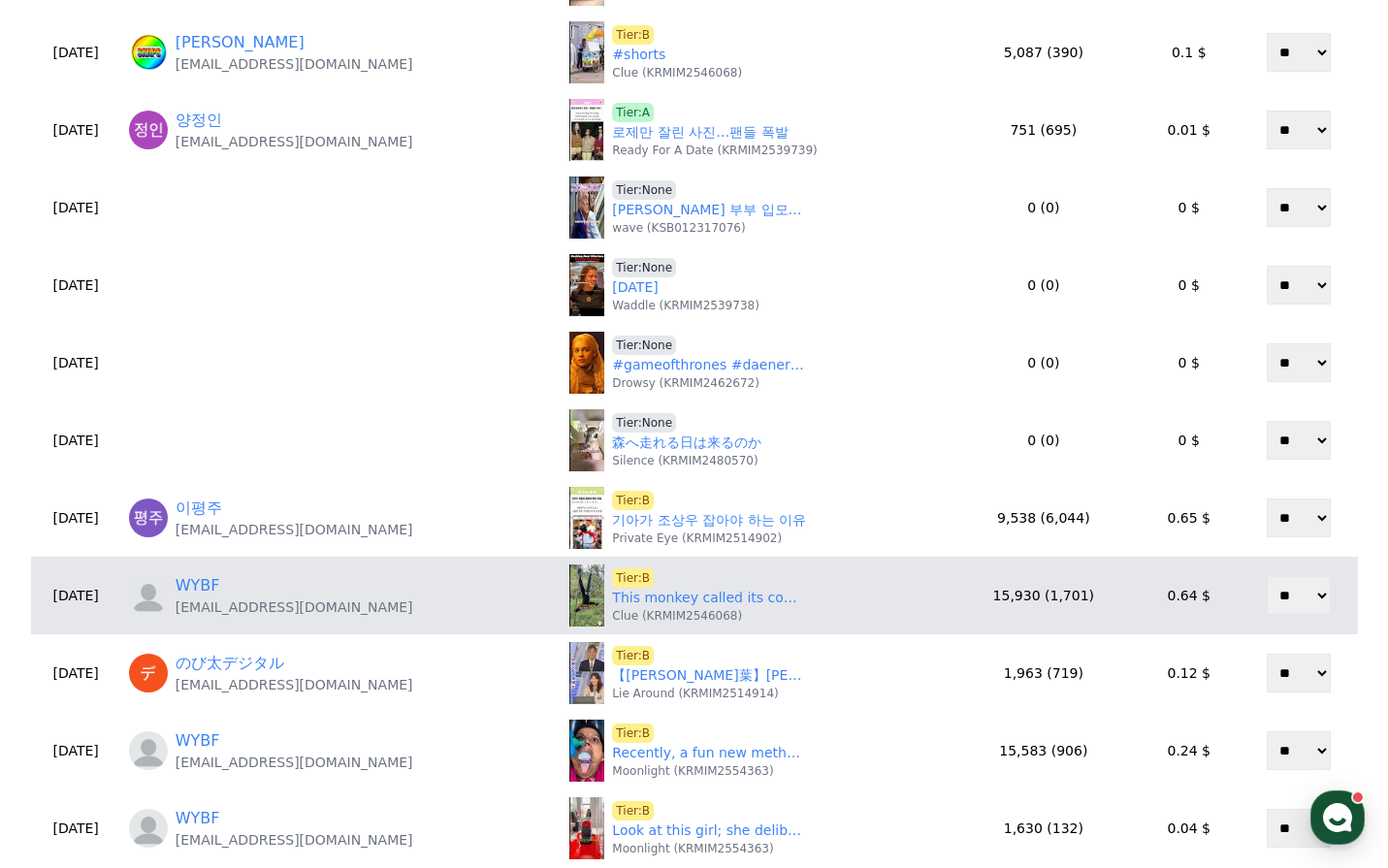
scroll to position [388, 0]
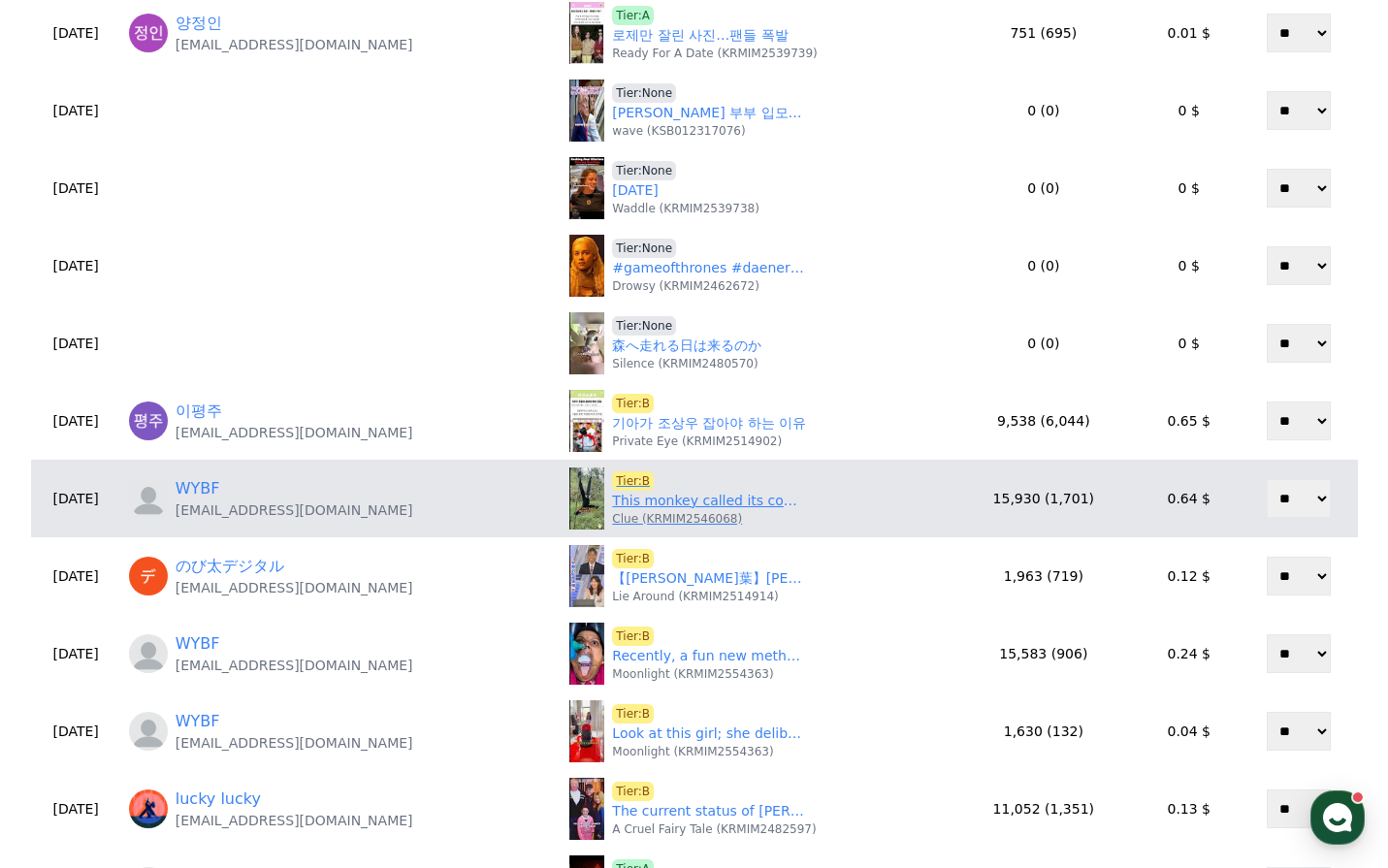
click at [679, 501] on link "This monkey called its companions to attack humans.#animals" at bounding box center [709, 500] width 194 height 21
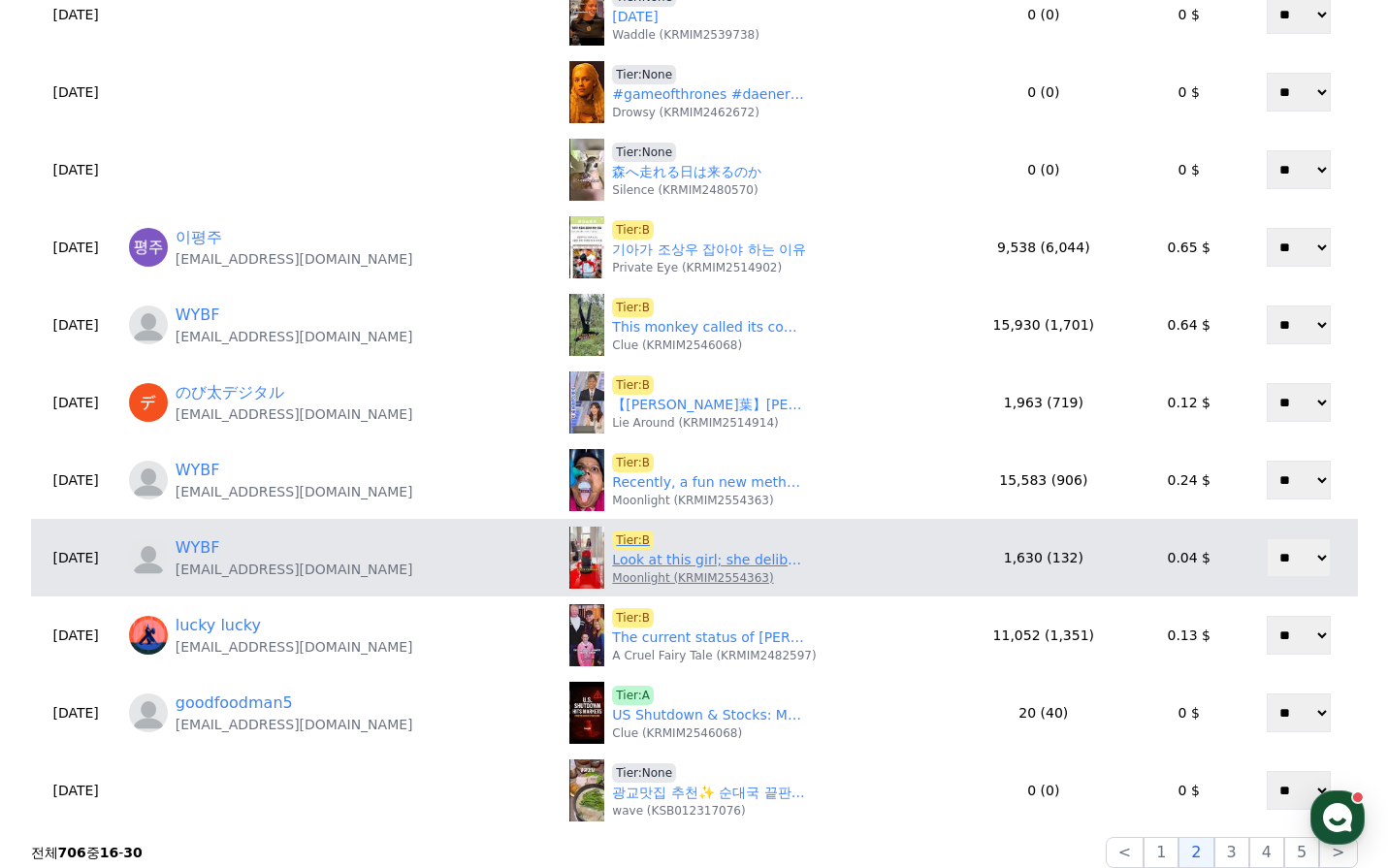
scroll to position [582, 0]
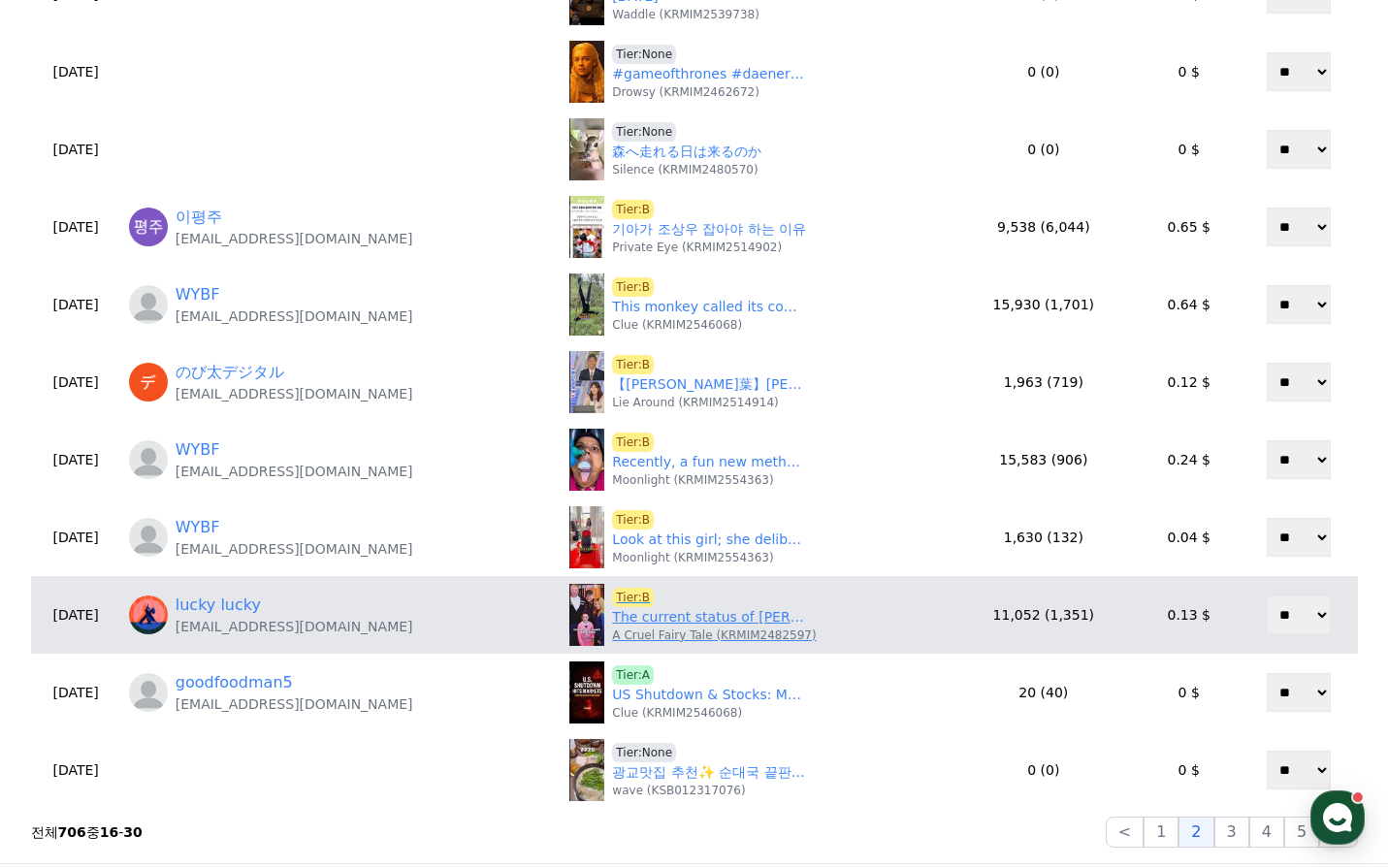
click at [691, 625] on link "The current status of Brock Lesnar’s four children#shorts #shortvideo #celebrit…" at bounding box center [709, 617] width 194 height 21
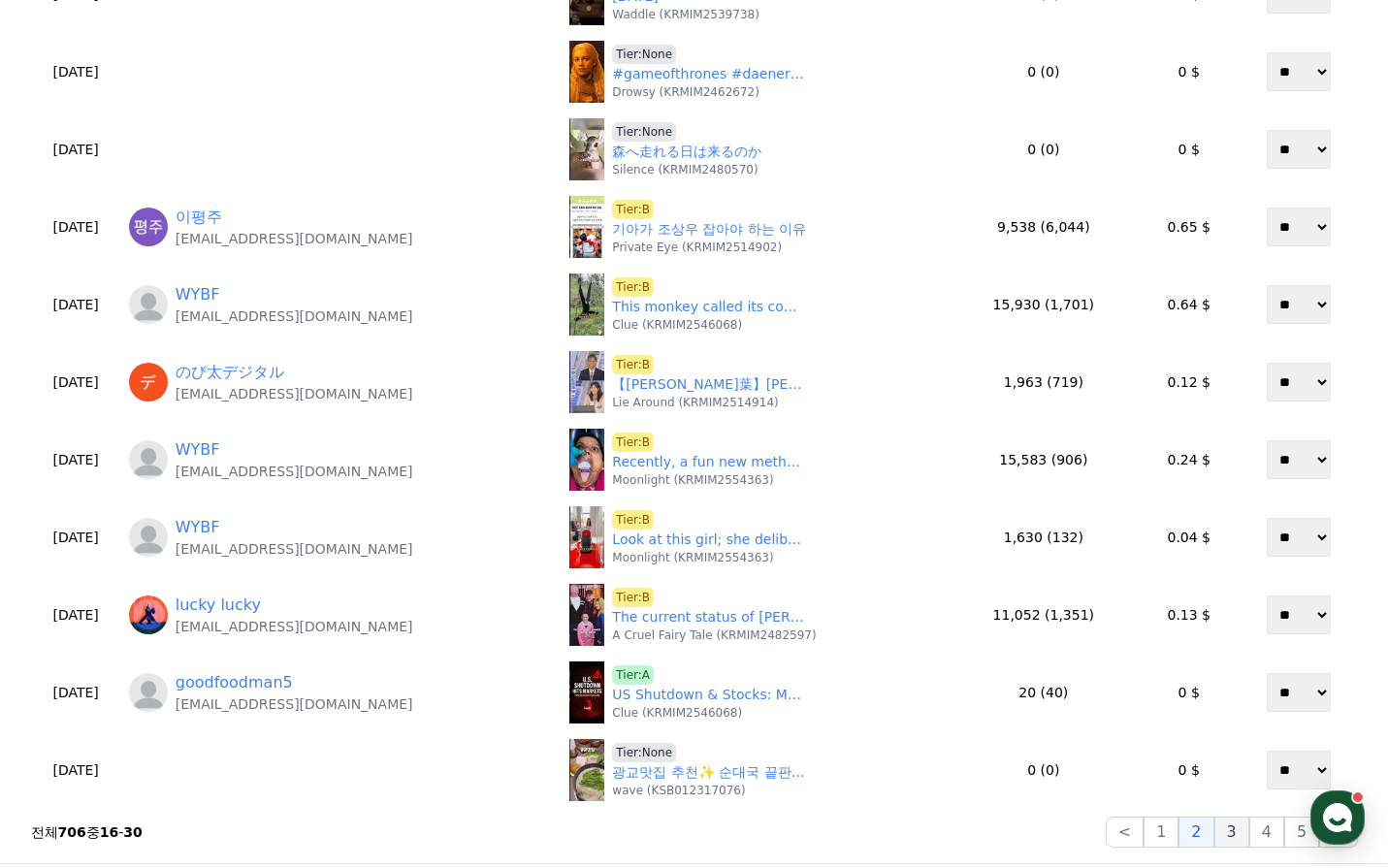
click at [1231, 831] on button "3" at bounding box center [1231, 831] width 35 height 31
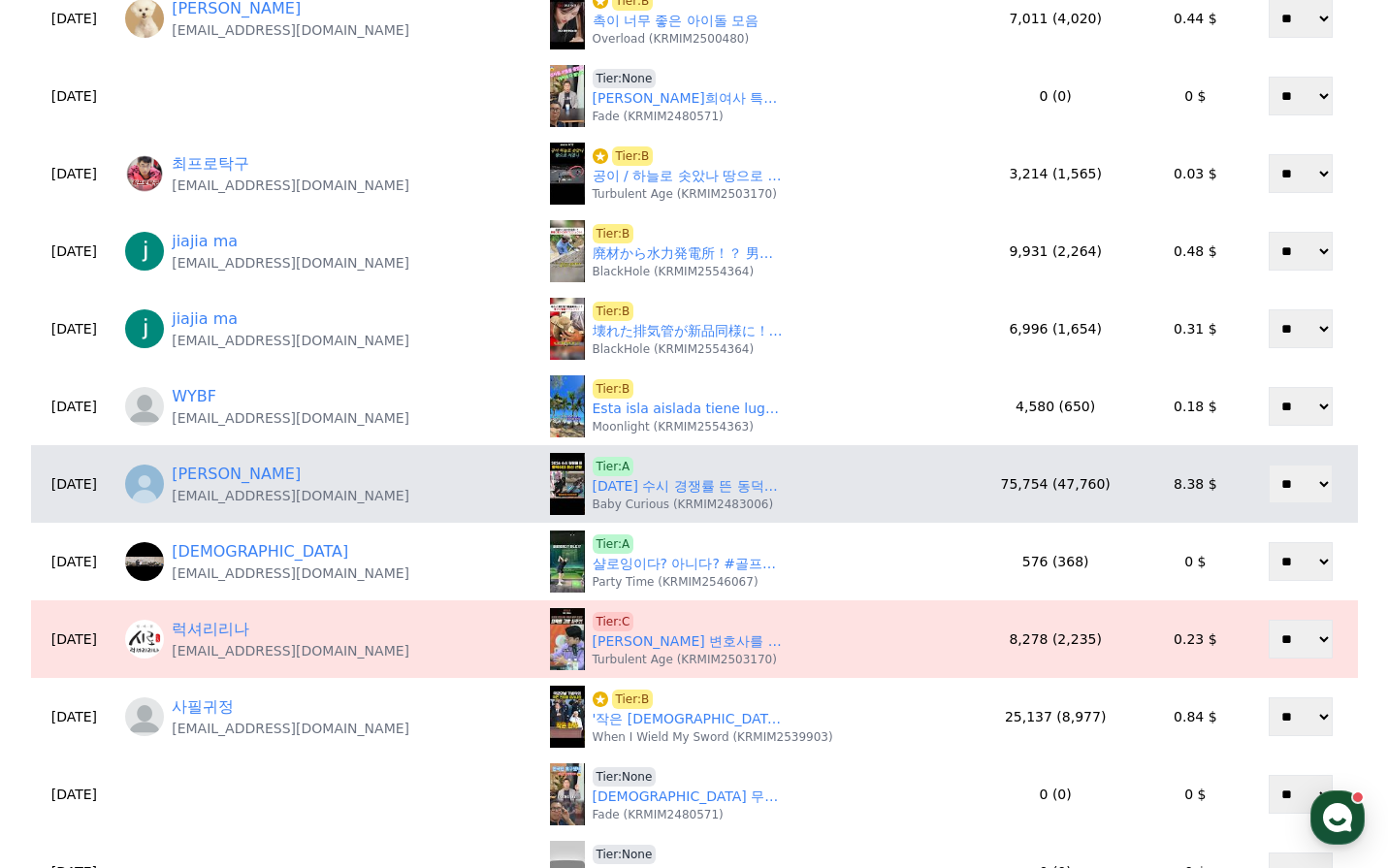
scroll to position [194, 0]
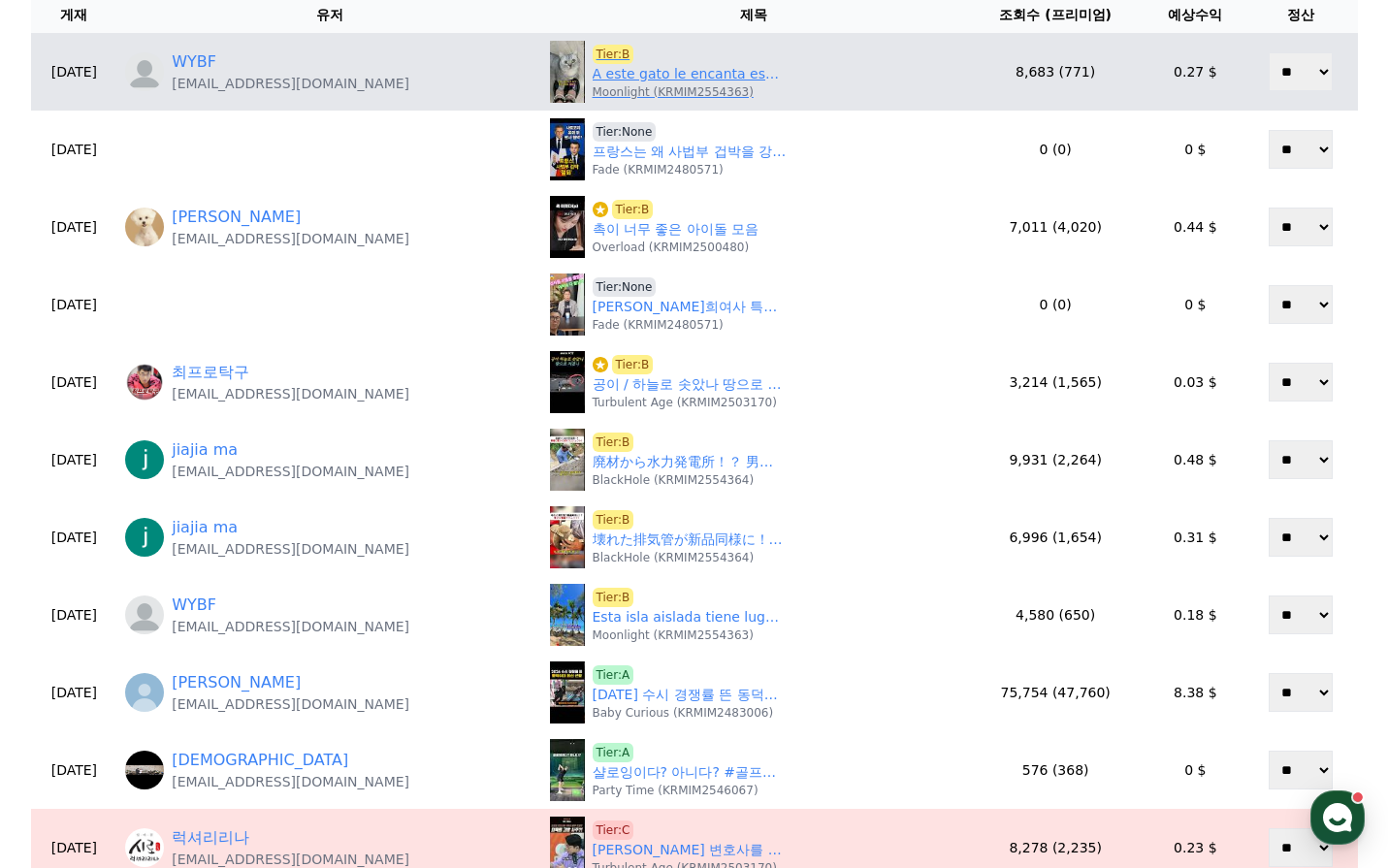
click at [665, 80] on link "A este gato le encanta espiar a su dueño#animals #shorts #funny #cat #cute" at bounding box center [690, 74] width 194 height 21
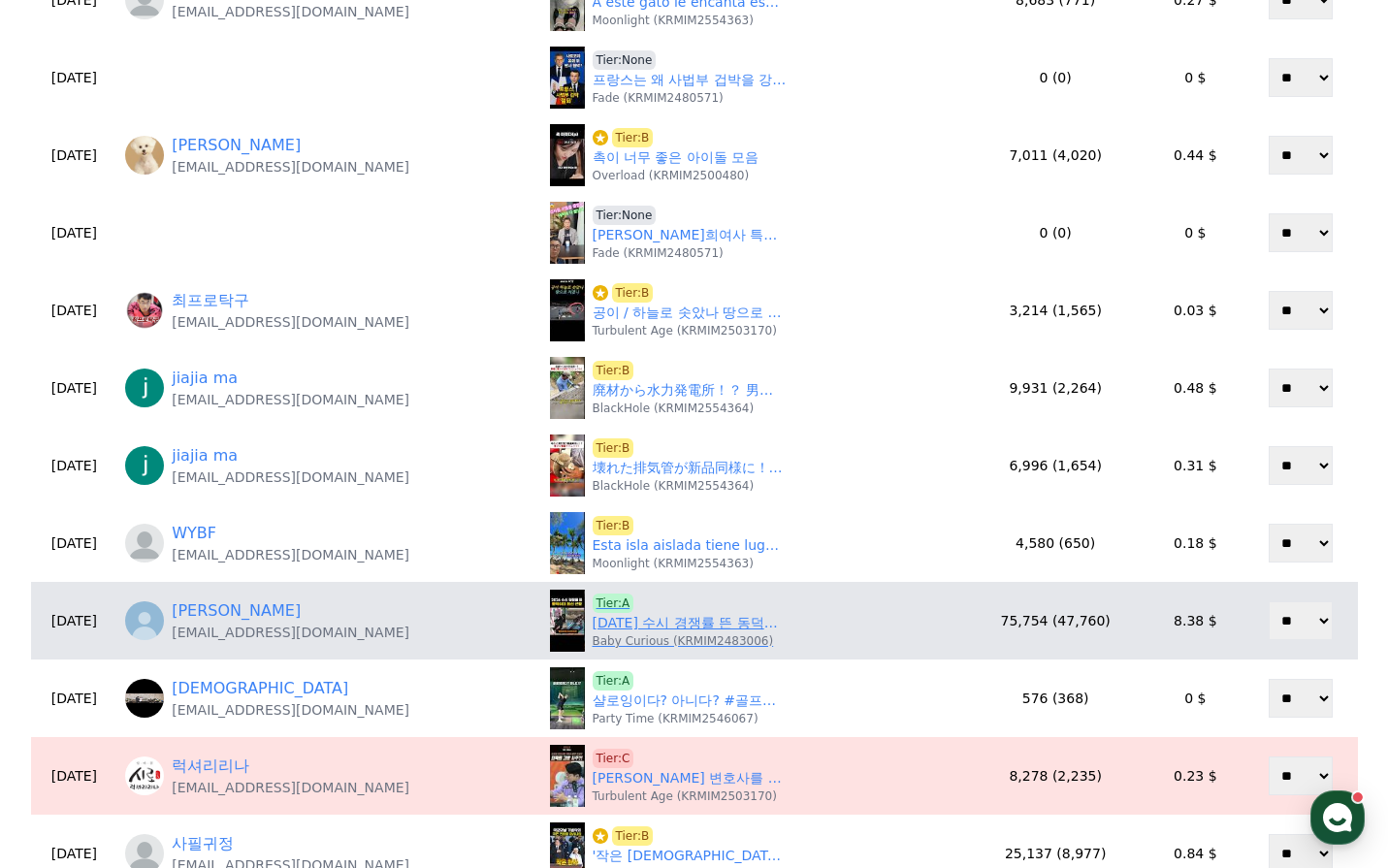
scroll to position [388, 0]
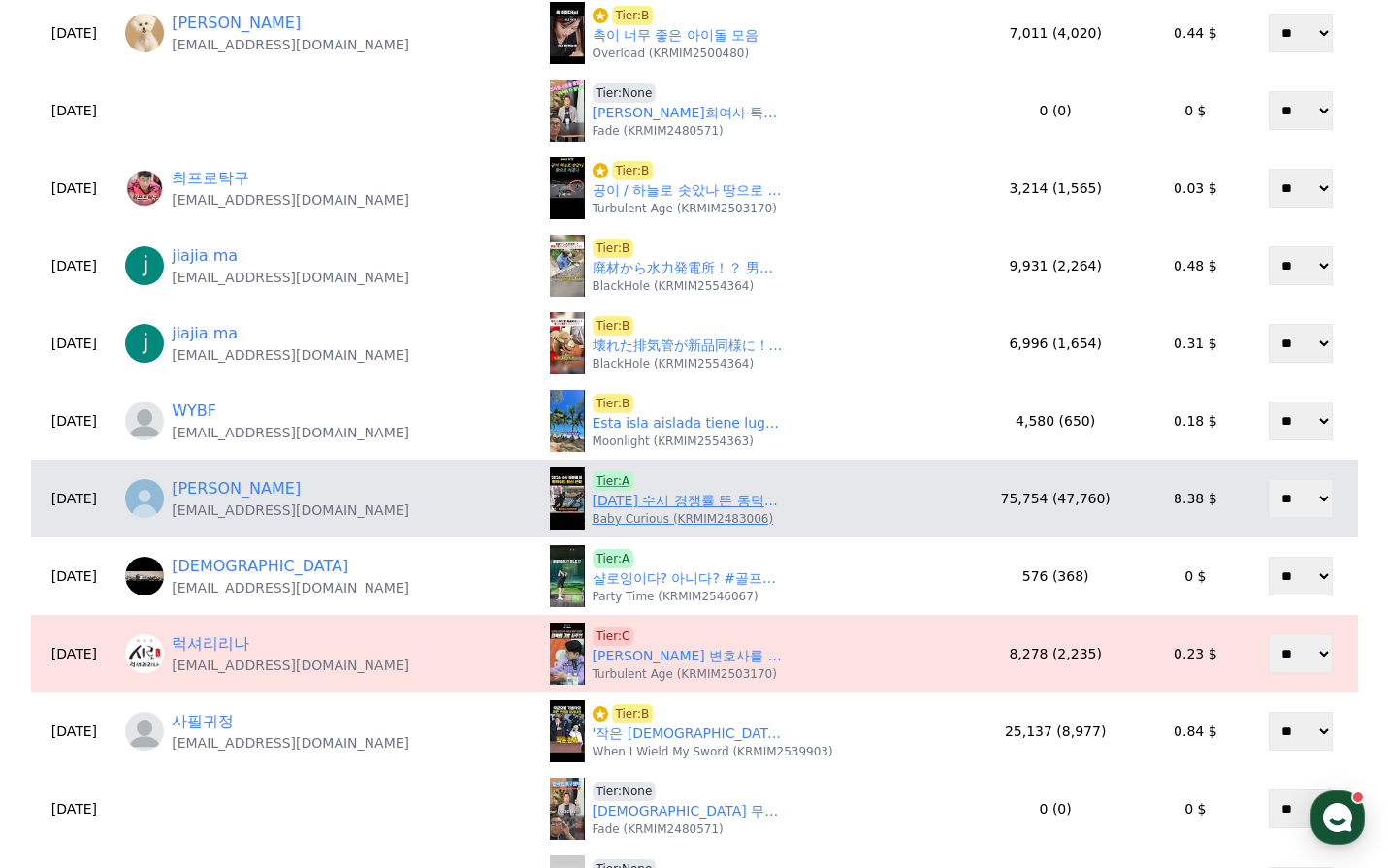
click at [679, 500] on link "2026 수시 경쟁률 뜬 동덕여대 최신 근황" at bounding box center [690, 500] width 194 height 21
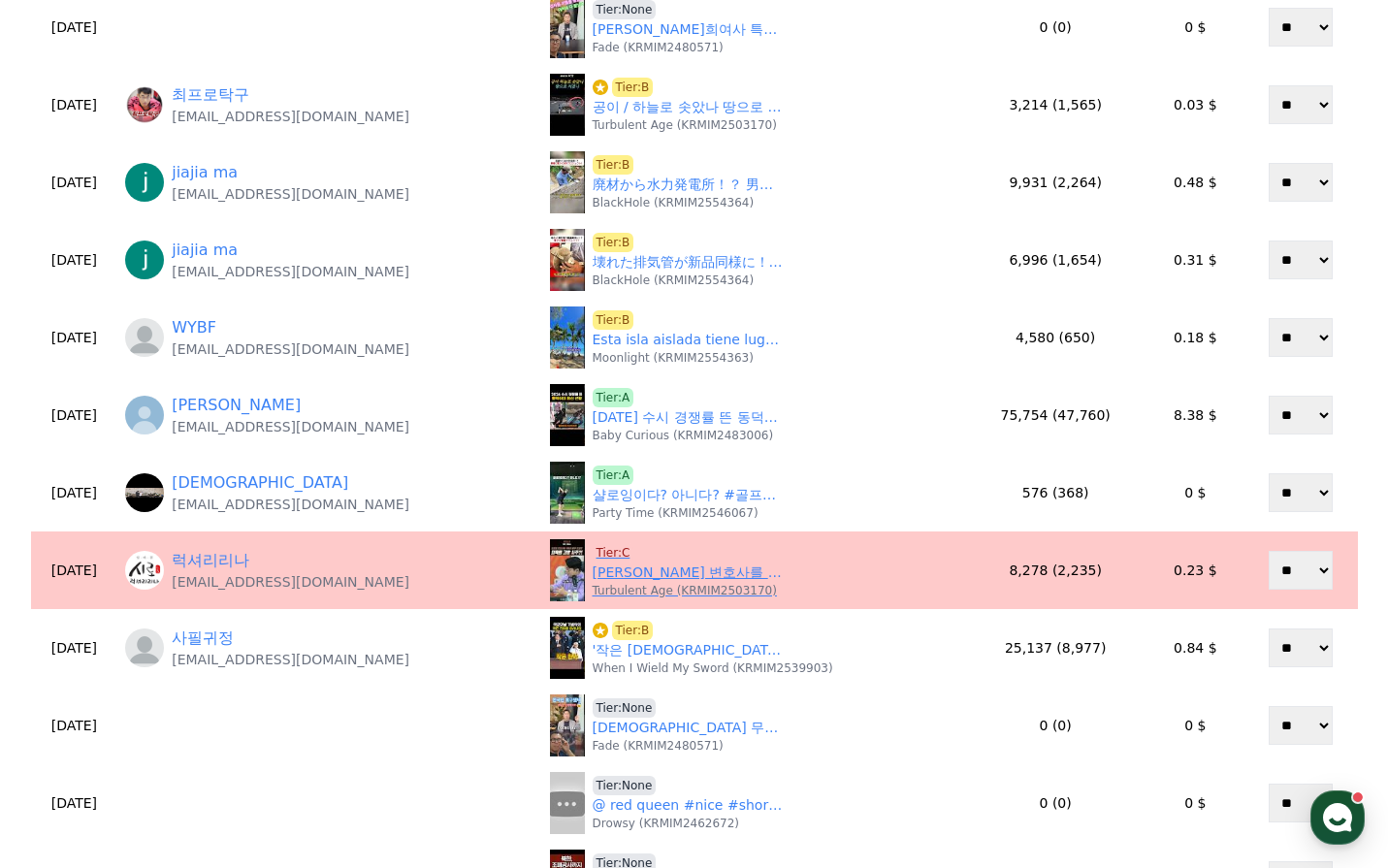
scroll to position [582, 0]
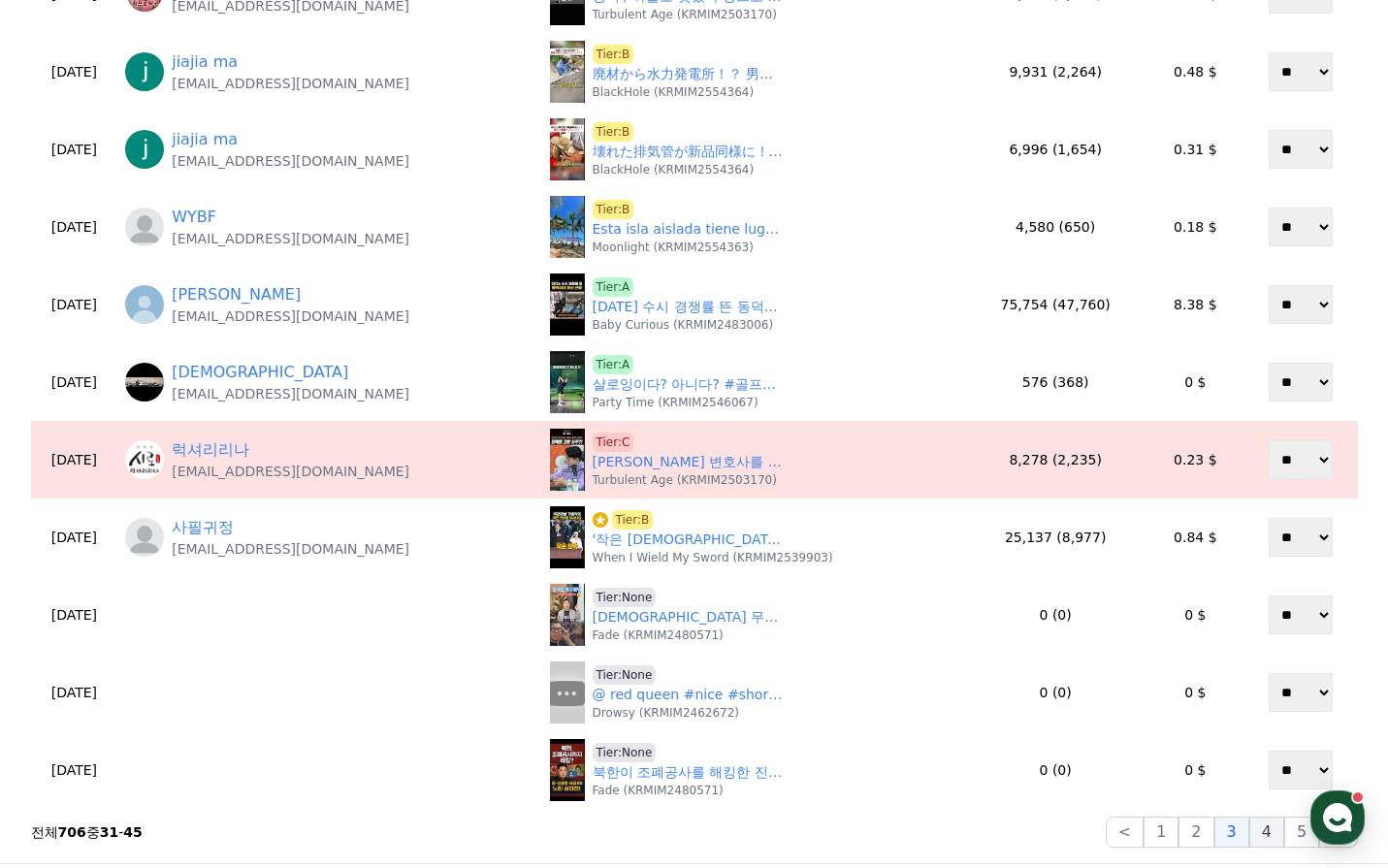
click at [1274, 825] on button "4" at bounding box center [1266, 831] width 35 height 31
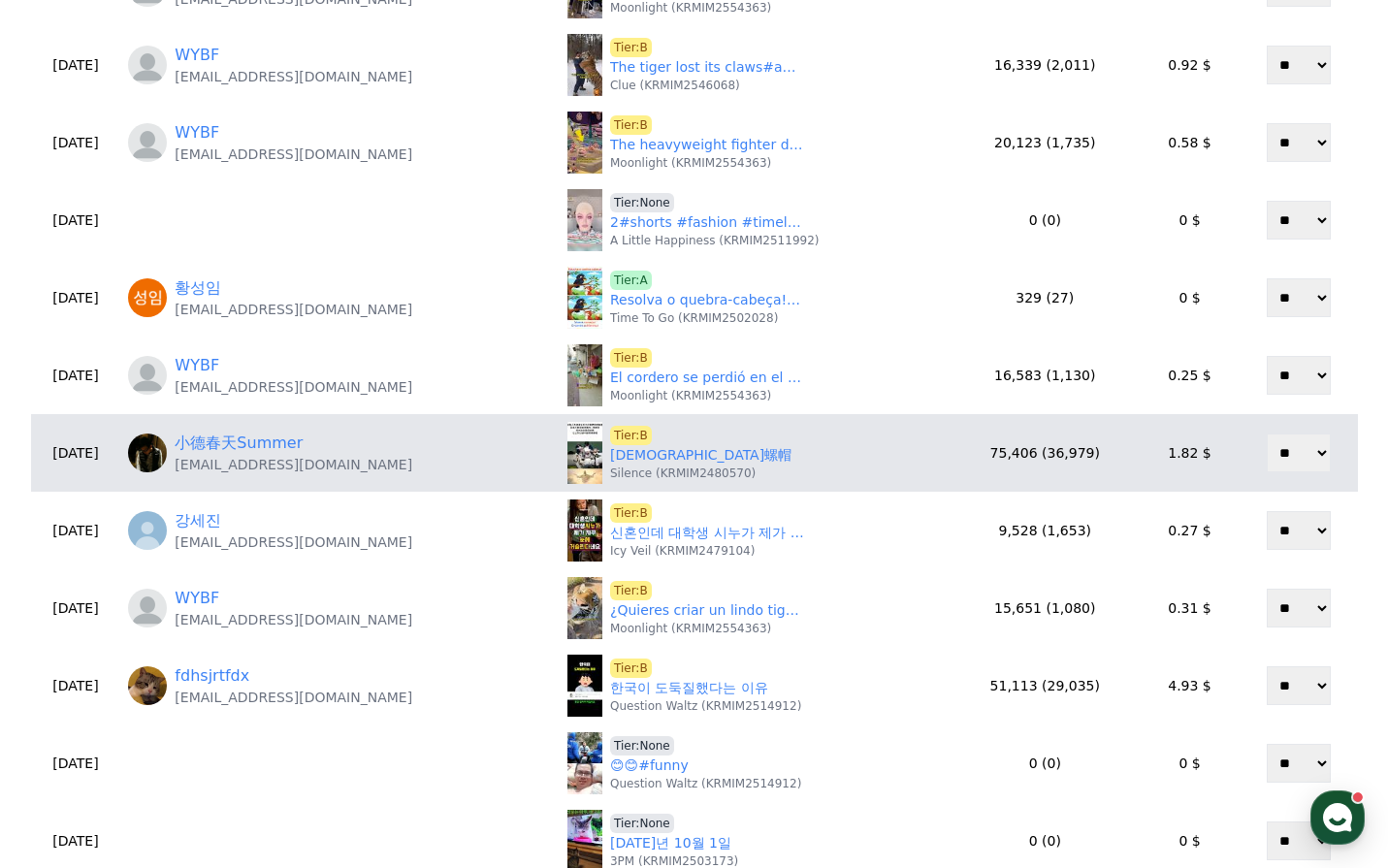
scroll to position [388, 0]
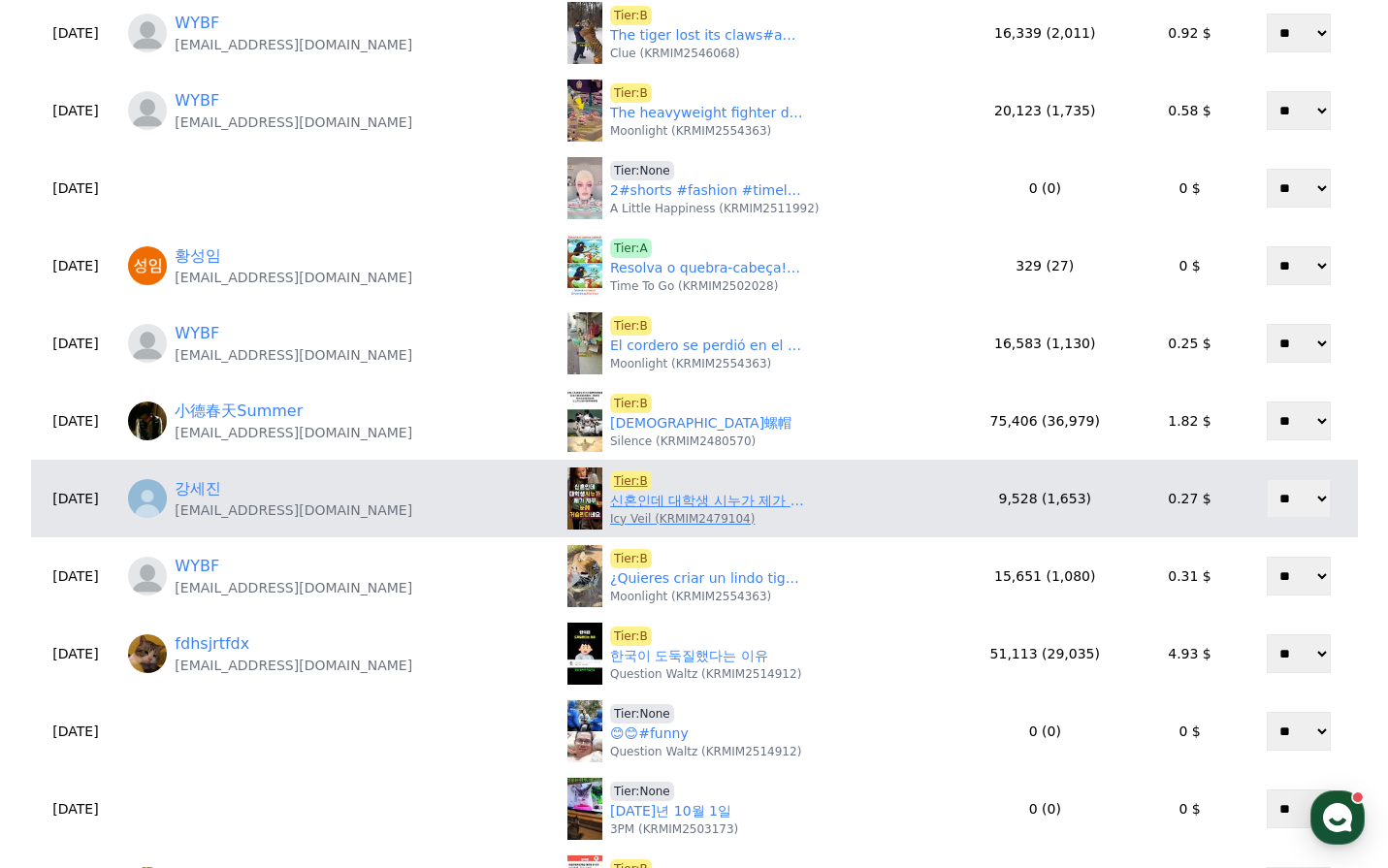
click at [648, 497] on link "신혼인데 대학생 시누가 제가 자꾸 눈에 거슬린다네요. #사연 #실화 #라디오극장 #오디오극장 #라디오채널 #썰라디오사연 #시댁갈등 #시누이갈등" at bounding box center [707, 500] width 194 height 21
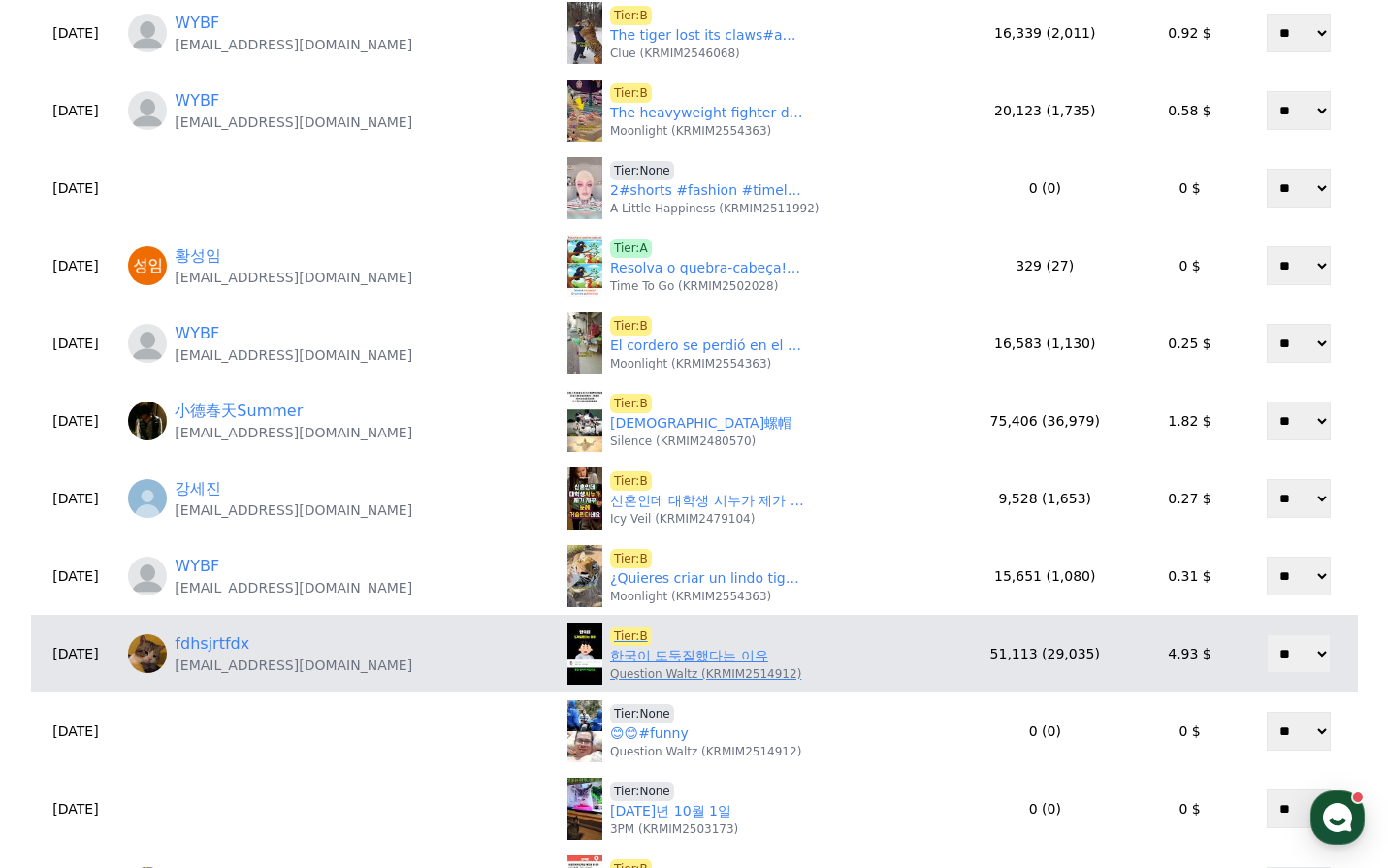
click at [646, 662] on link "한국이 도둑질했다는 이유" at bounding box center [689, 655] width 158 height 21
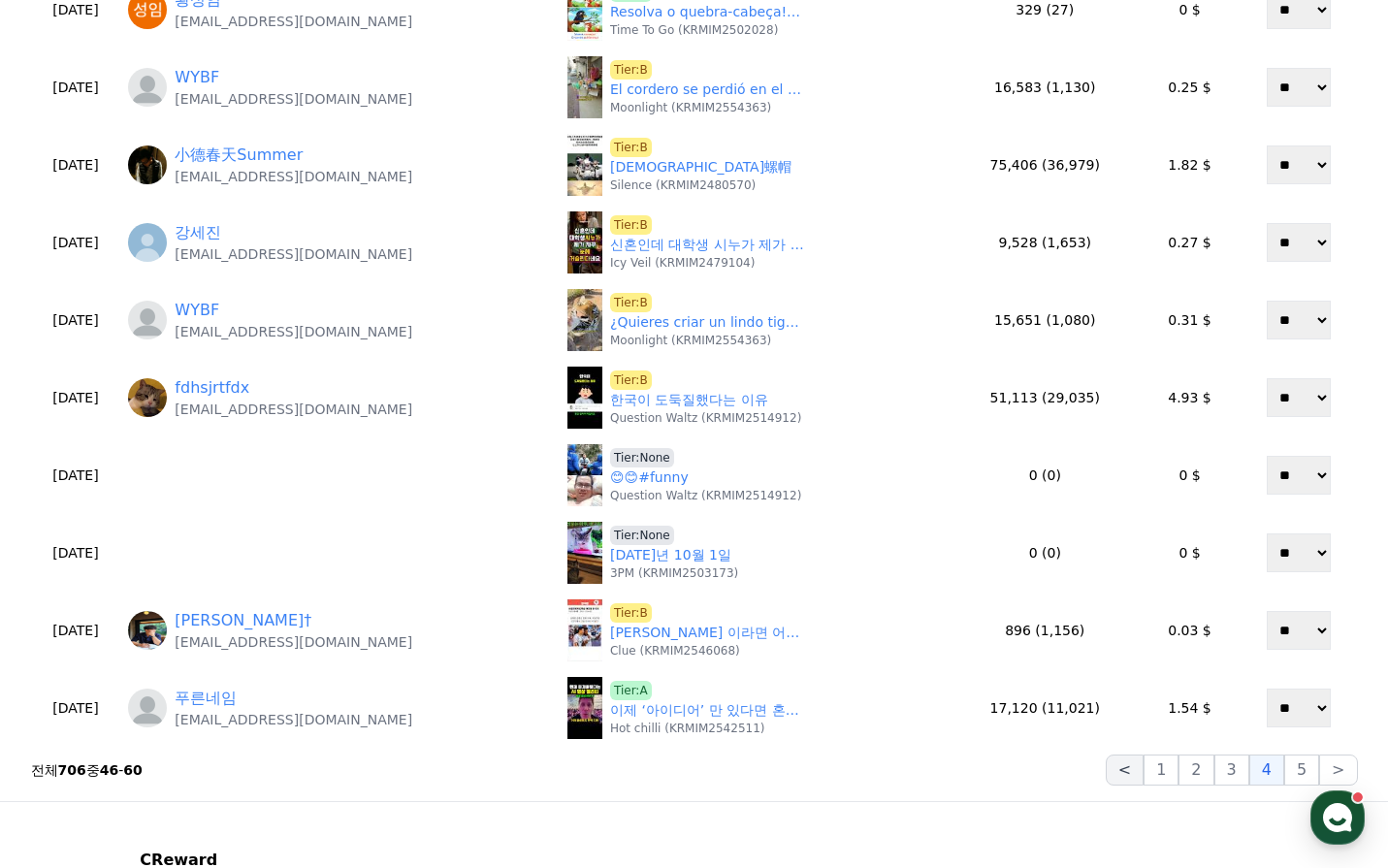
scroll to position [679, 0]
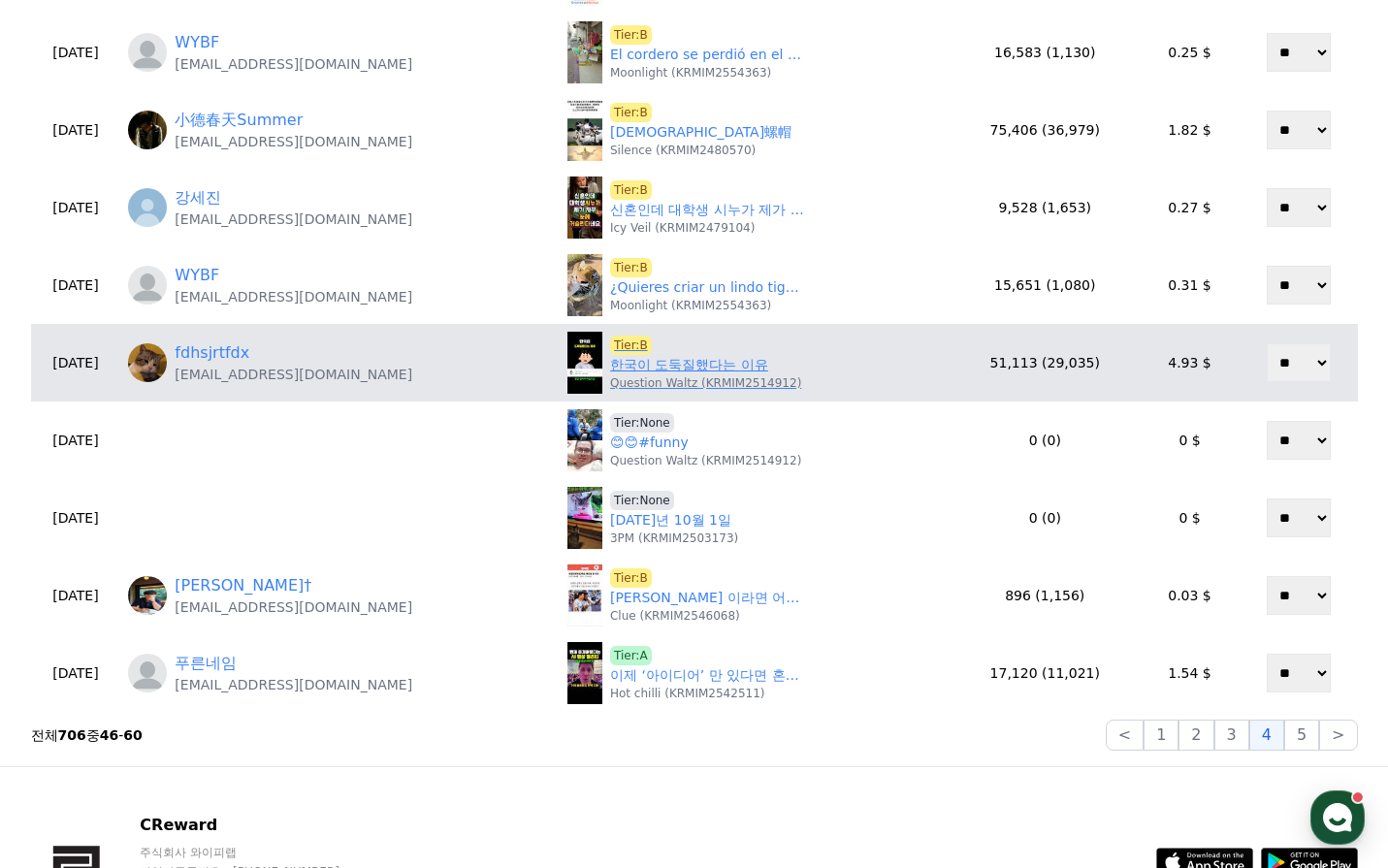
click at [610, 342] on span "Tier:B" at bounding box center [631, 345] width 42 height 20
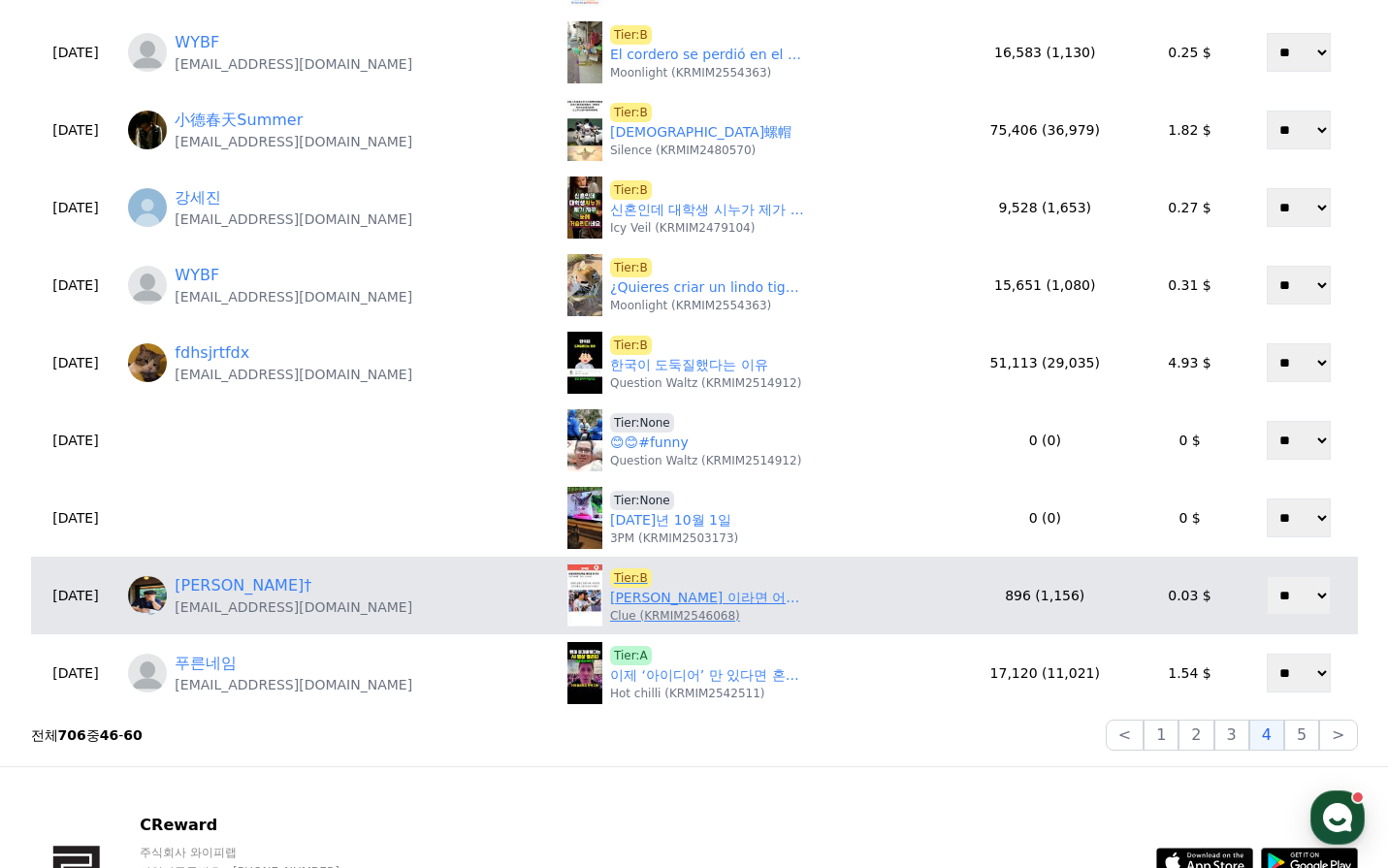
click at [721, 597] on link "[PERSON_NAME] 이라면 어떤 선수를 추천할까?" at bounding box center [707, 598] width 194 height 21
click at [610, 579] on span "Tier:B" at bounding box center [631, 578] width 42 height 20
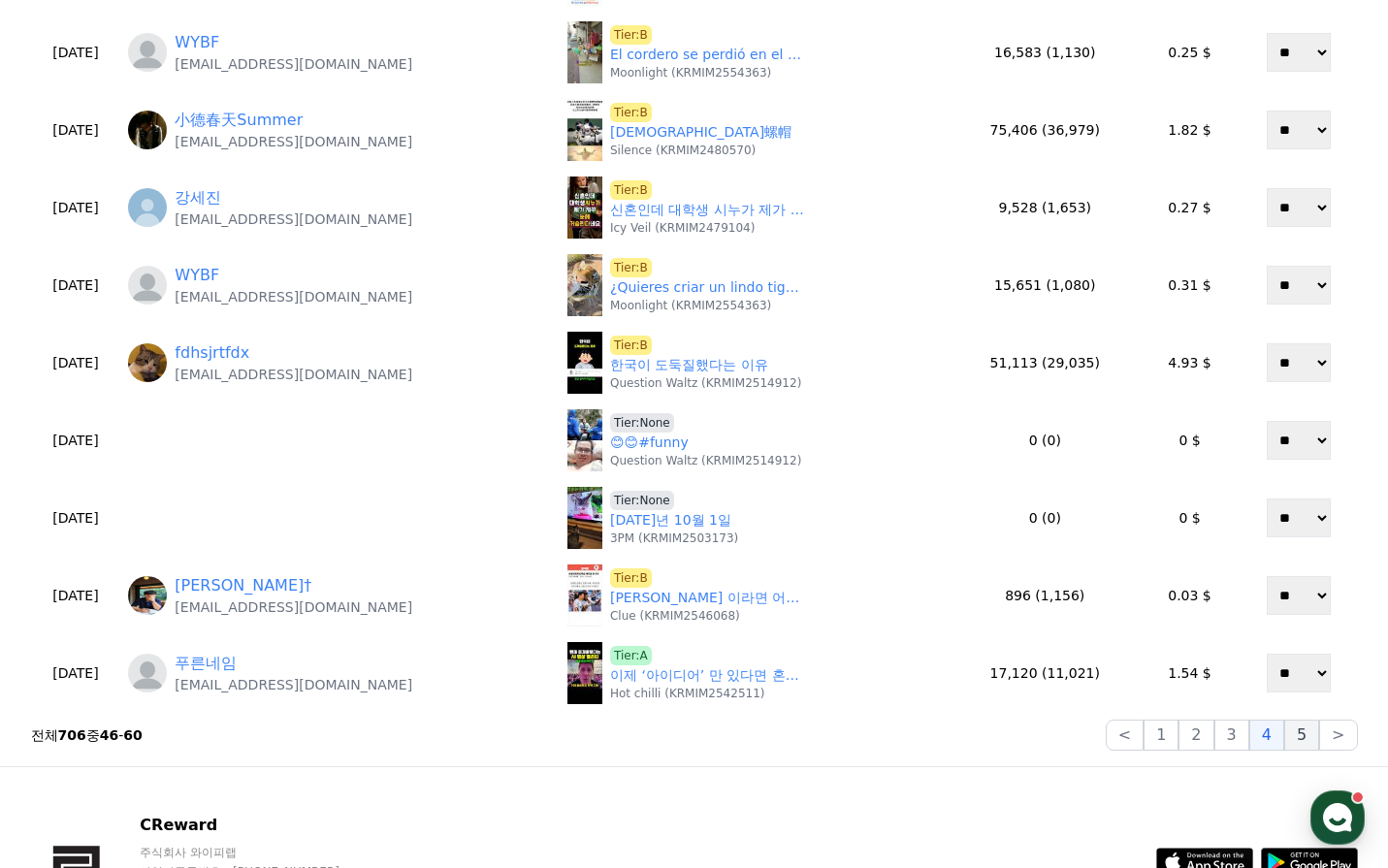
click at [1316, 731] on button "5" at bounding box center [1301, 735] width 35 height 31
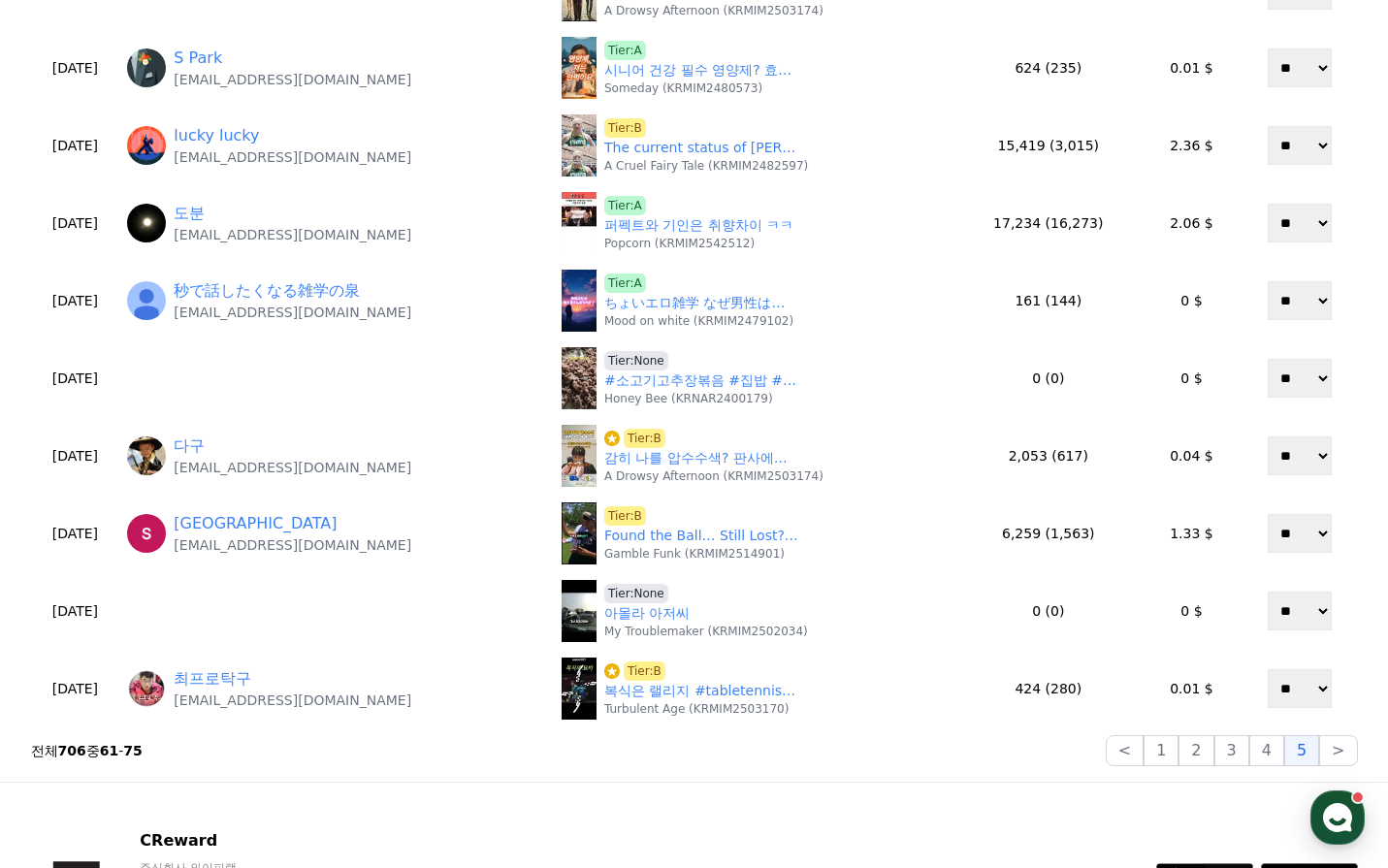
scroll to position [776, 0]
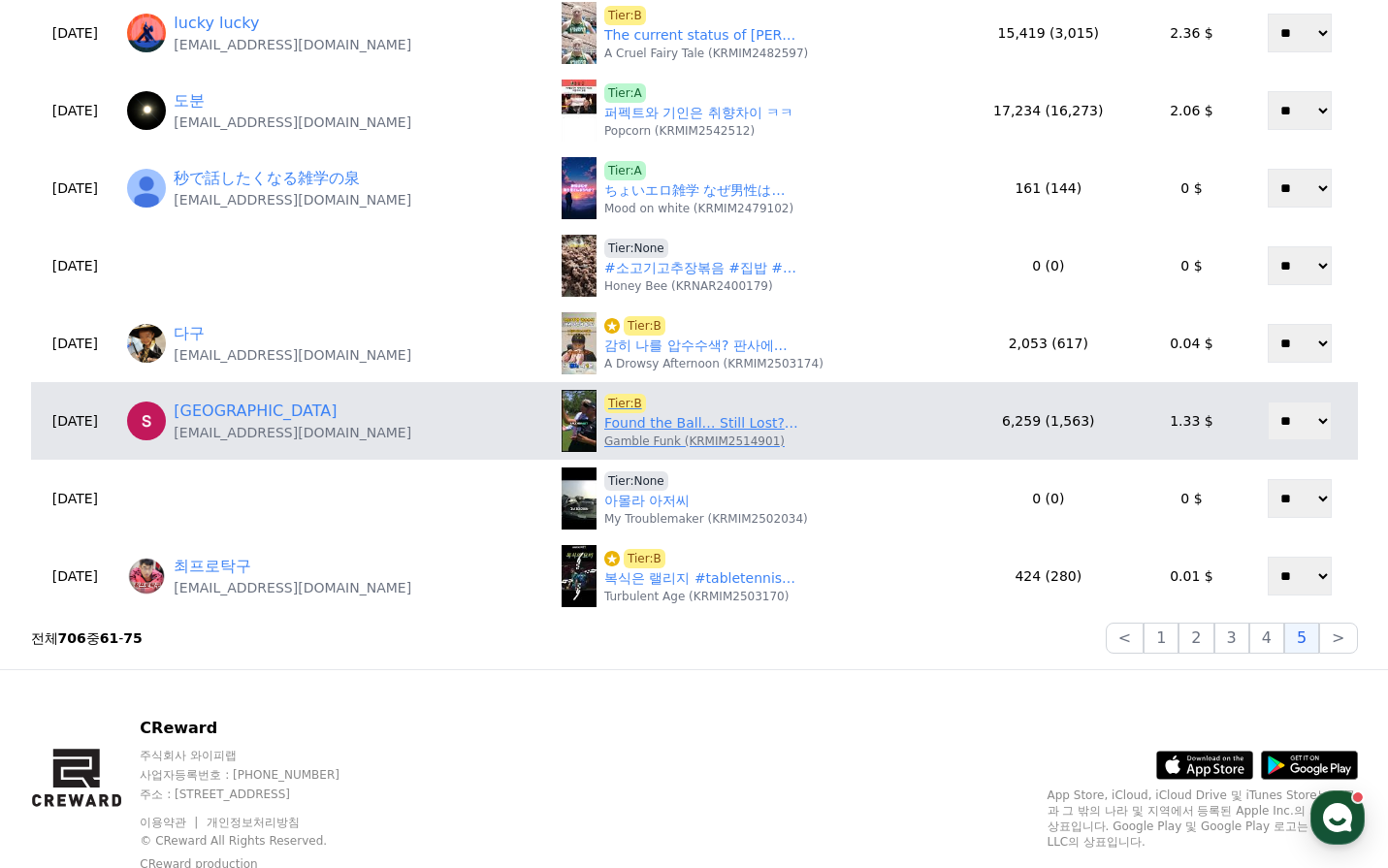
click at [670, 434] on p "Gamble Funk (KRMIM2514901)" at bounding box center [694, 442] width 181 height 16
click at [671, 425] on link "Found the Ball… Still Lost? The Rule That Cost Rickie 😂" at bounding box center [701, 423] width 194 height 21
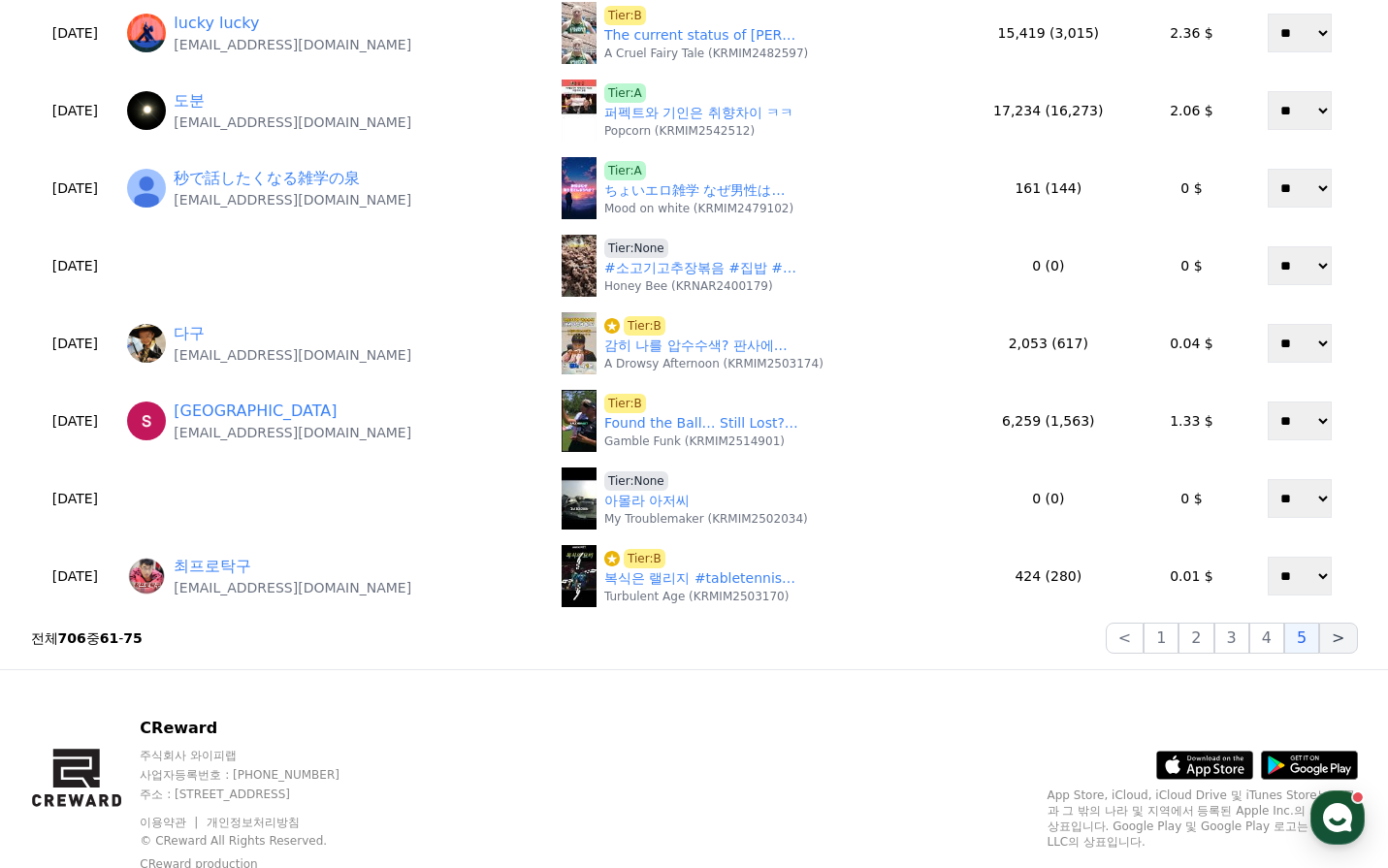
click at [1322, 643] on div "< 1 2 3 4 5 >" at bounding box center [1232, 638] width 252 height 31
click at [1322, 643] on button ">" at bounding box center [1338, 638] width 38 height 31
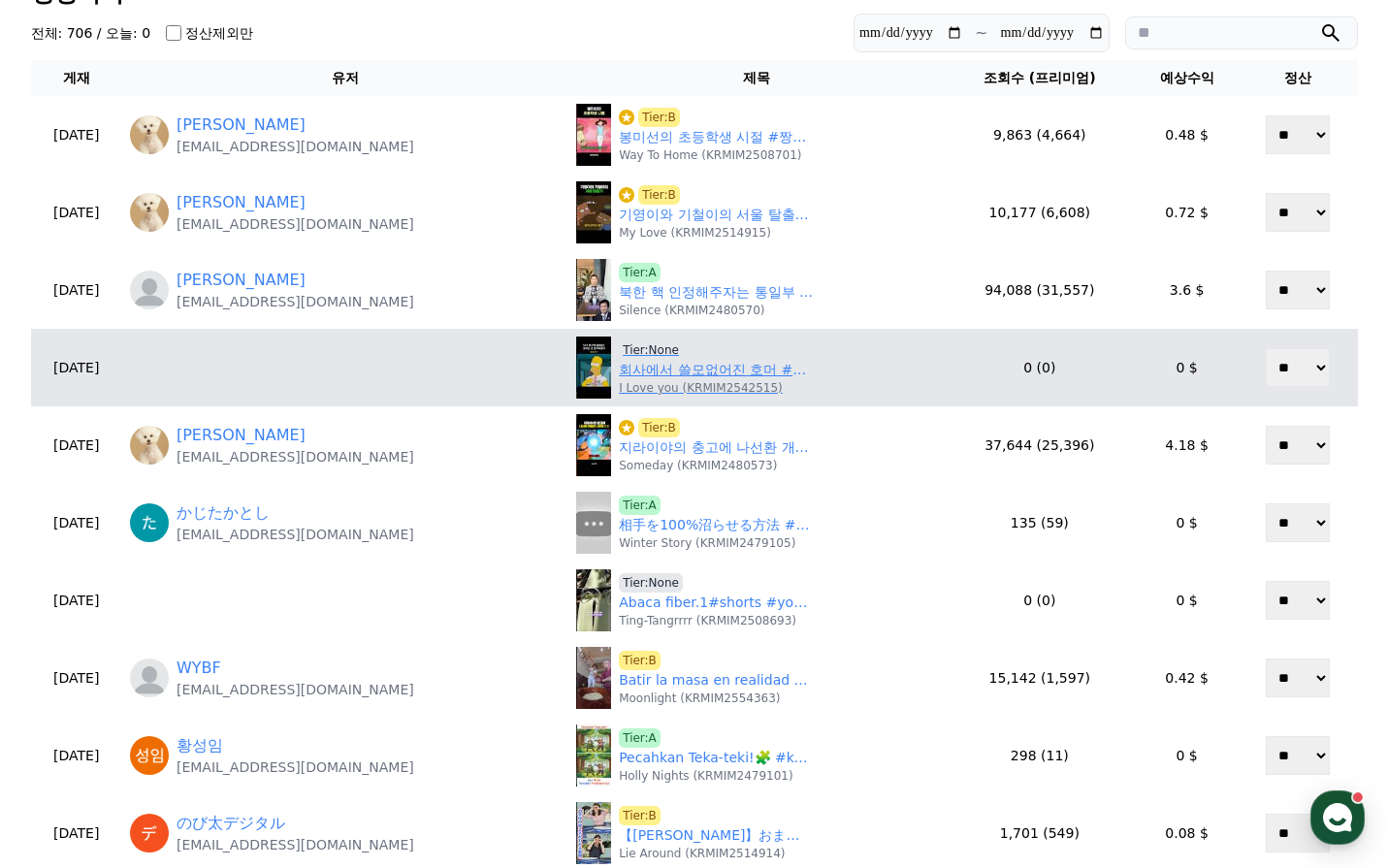
scroll to position [0, 0]
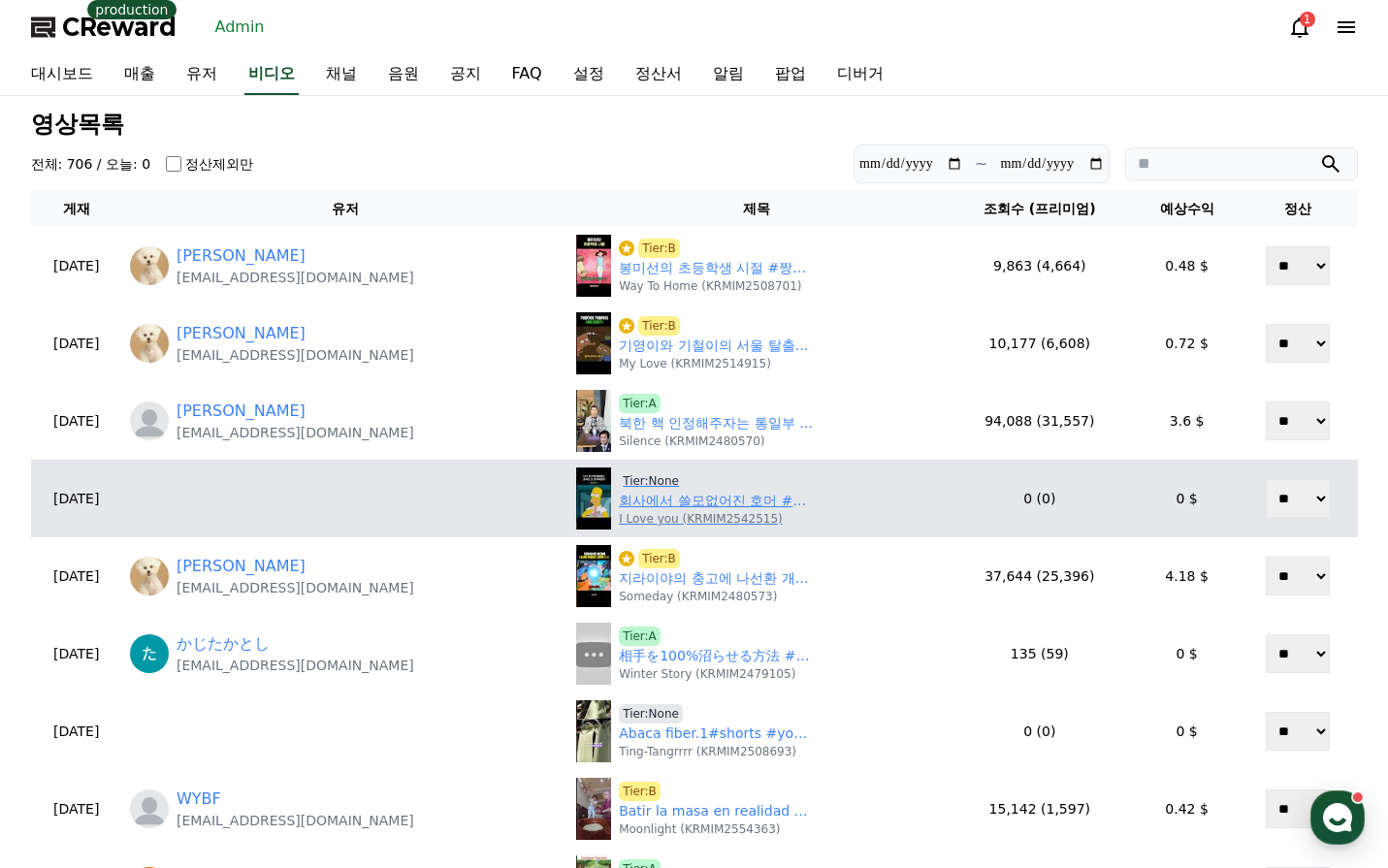
click at [668, 503] on link "회사에서 쓸모없어진 호머 #심슨" at bounding box center [716, 500] width 194 height 21
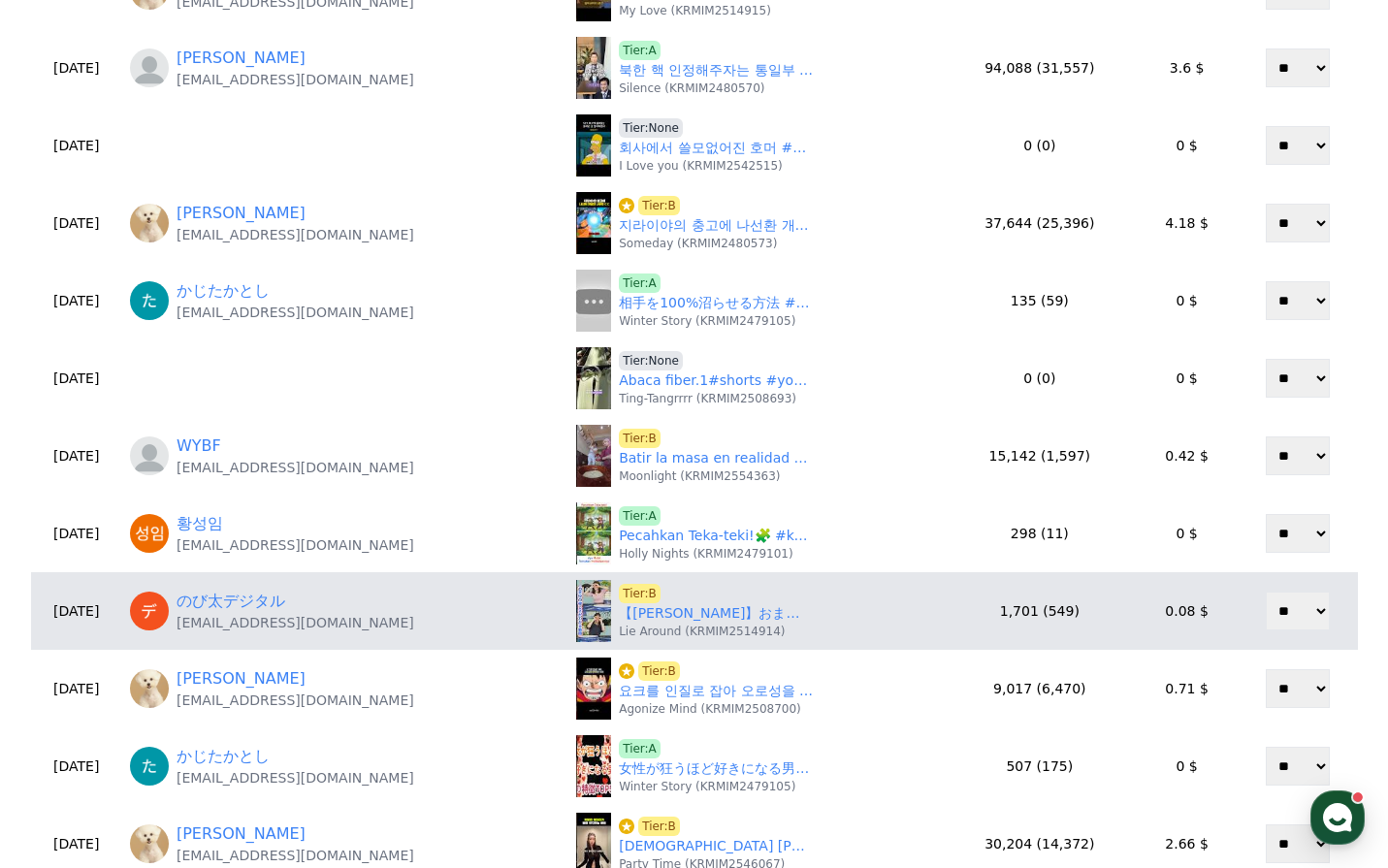
scroll to position [388, 0]
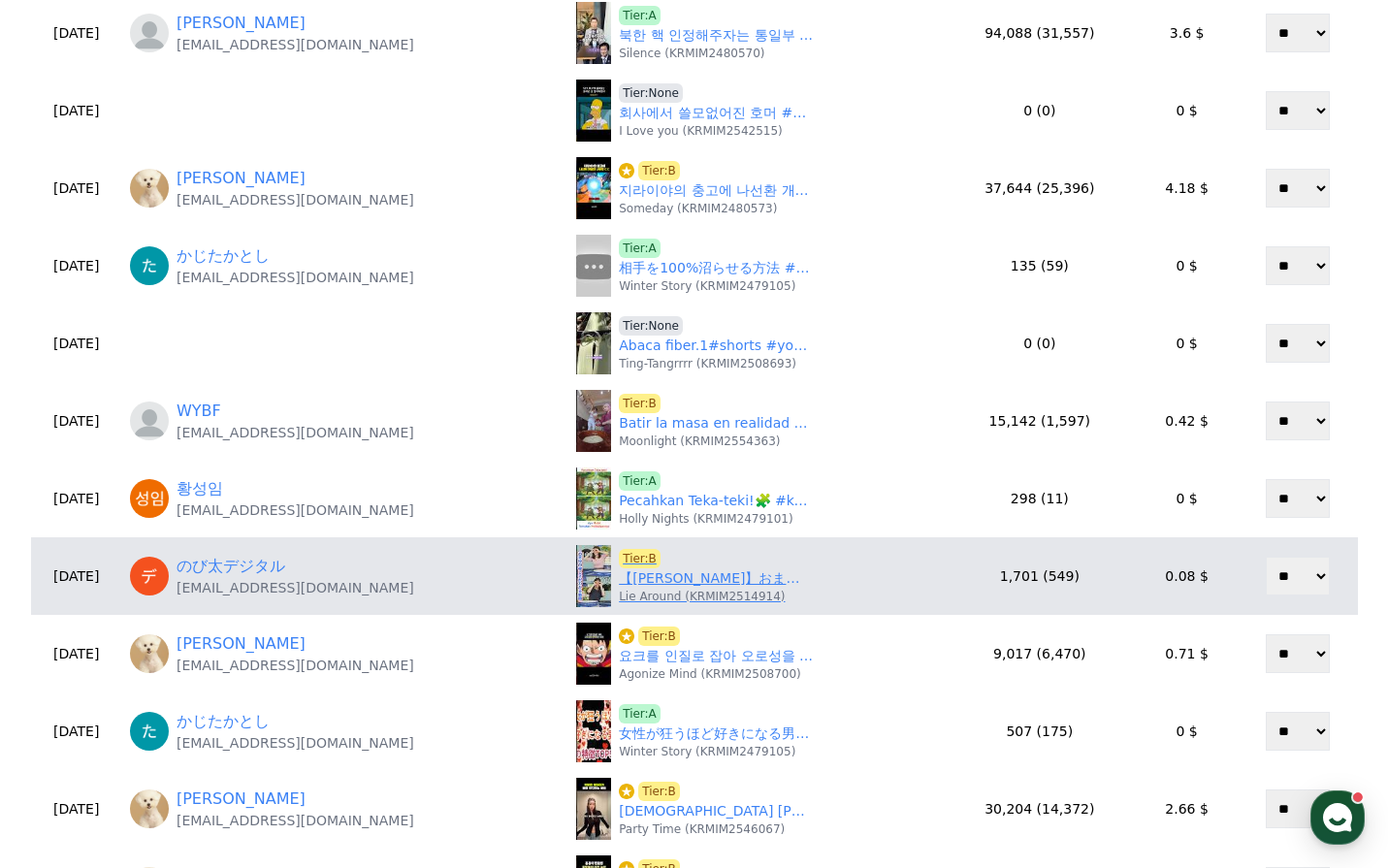
click at [655, 580] on link "【魚住茉由】おまゆの思いやりと優しさがわかる！後輩まおまおをフォローする美人すぎるお天気キャスターおまゆ【ウェザーニュースLiVE切り抜き】 #かわいい" at bounding box center [716, 578] width 194 height 21
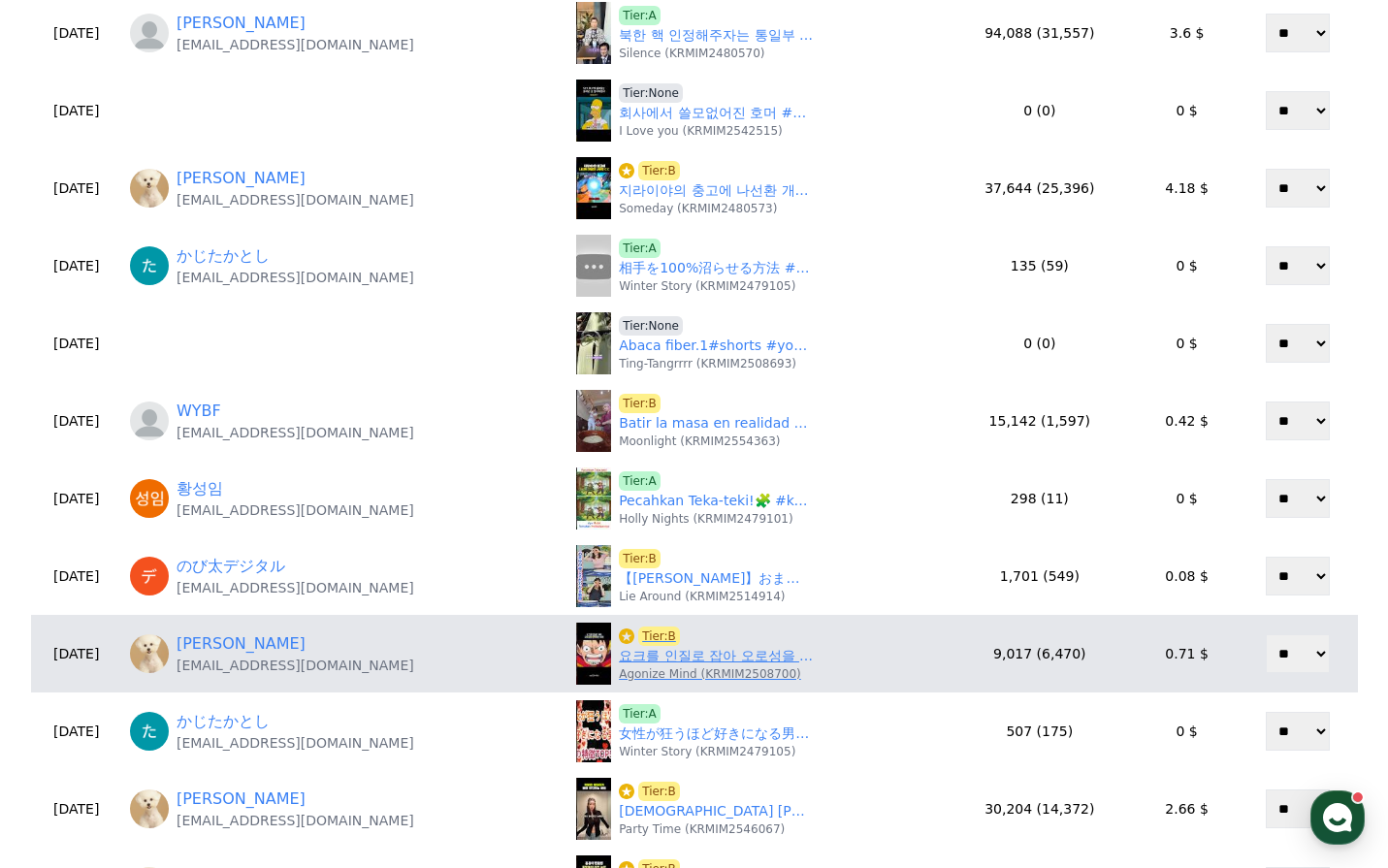
click at [637, 658] on link "요크를 인질로 잡아 오로성을 협박하는 루피 #onepice #원피스" at bounding box center [716, 655] width 194 height 21
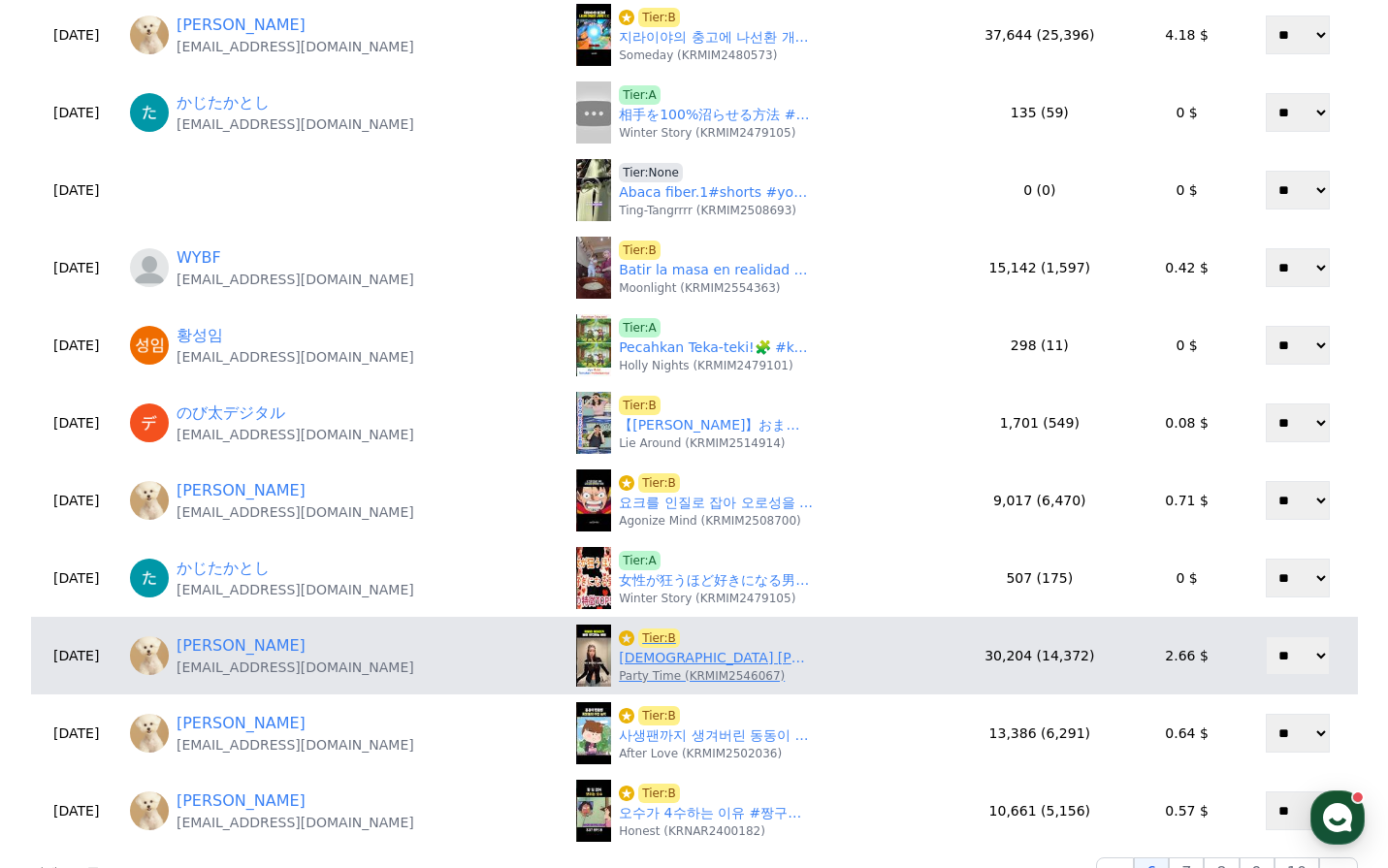
scroll to position [679, 0]
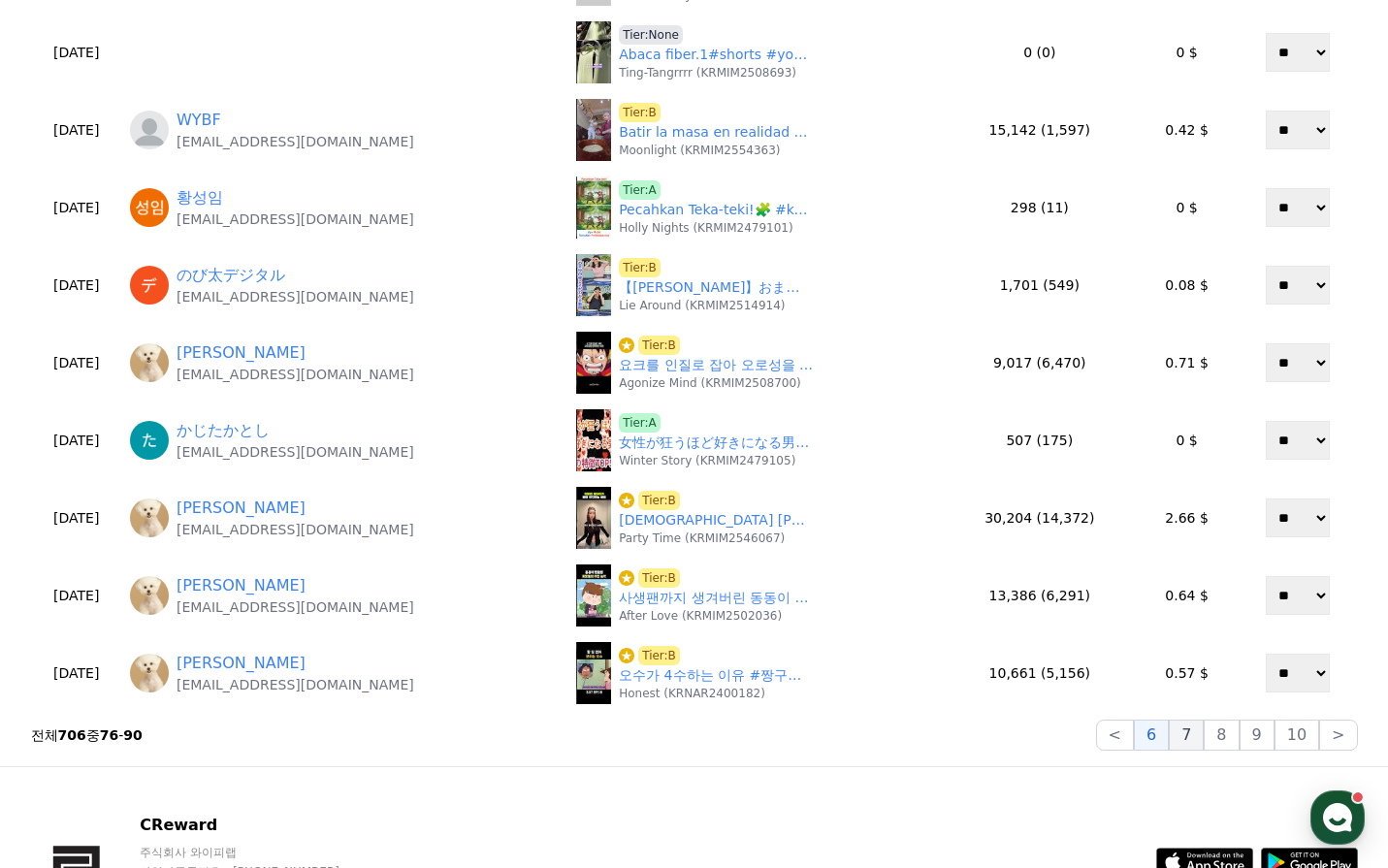
click at [1204, 736] on button "7" at bounding box center [1185, 735] width 35 height 31
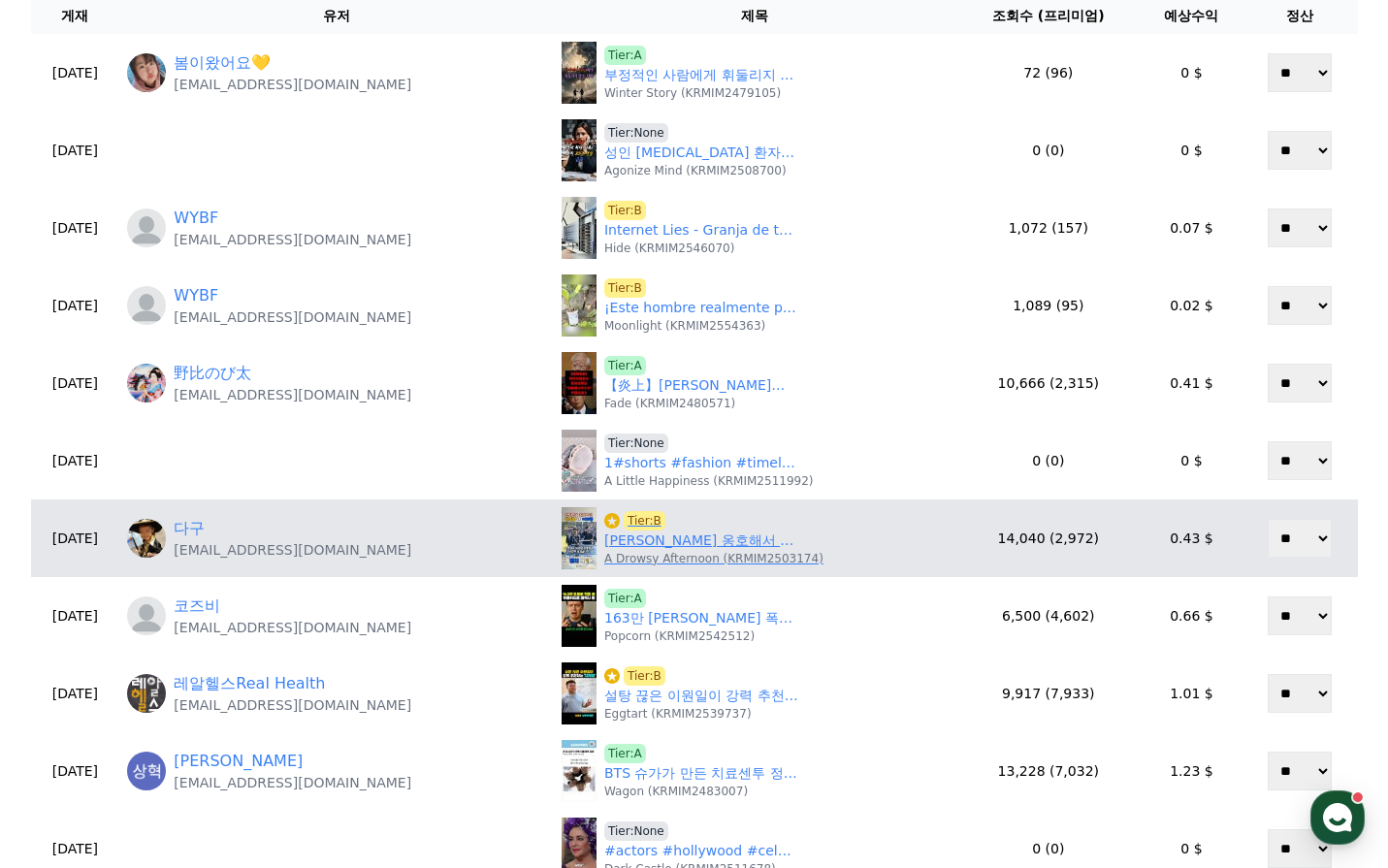
scroll to position [194, 0]
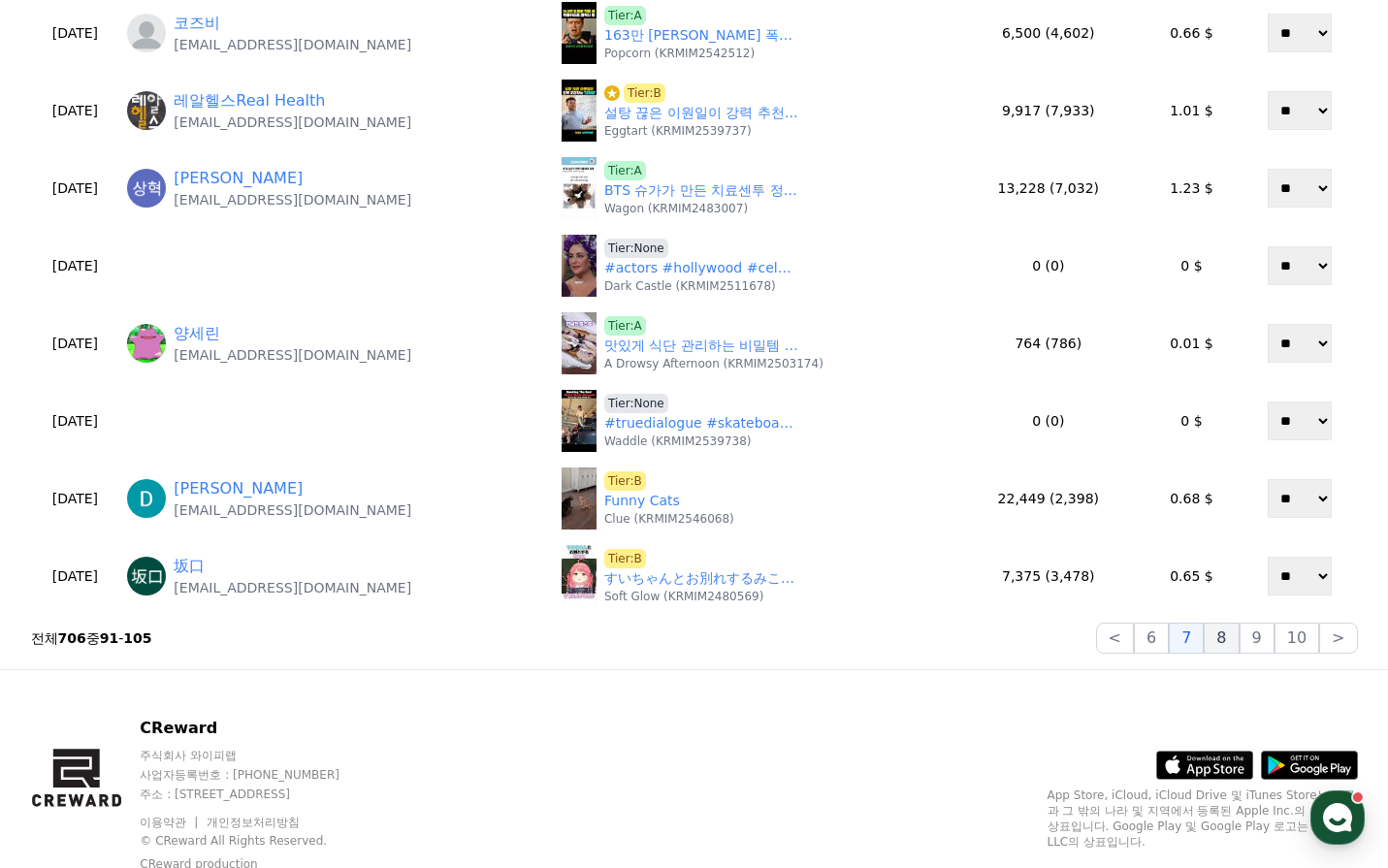
click at [1223, 650] on button "8" at bounding box center [1221, 638] width 35 height 31
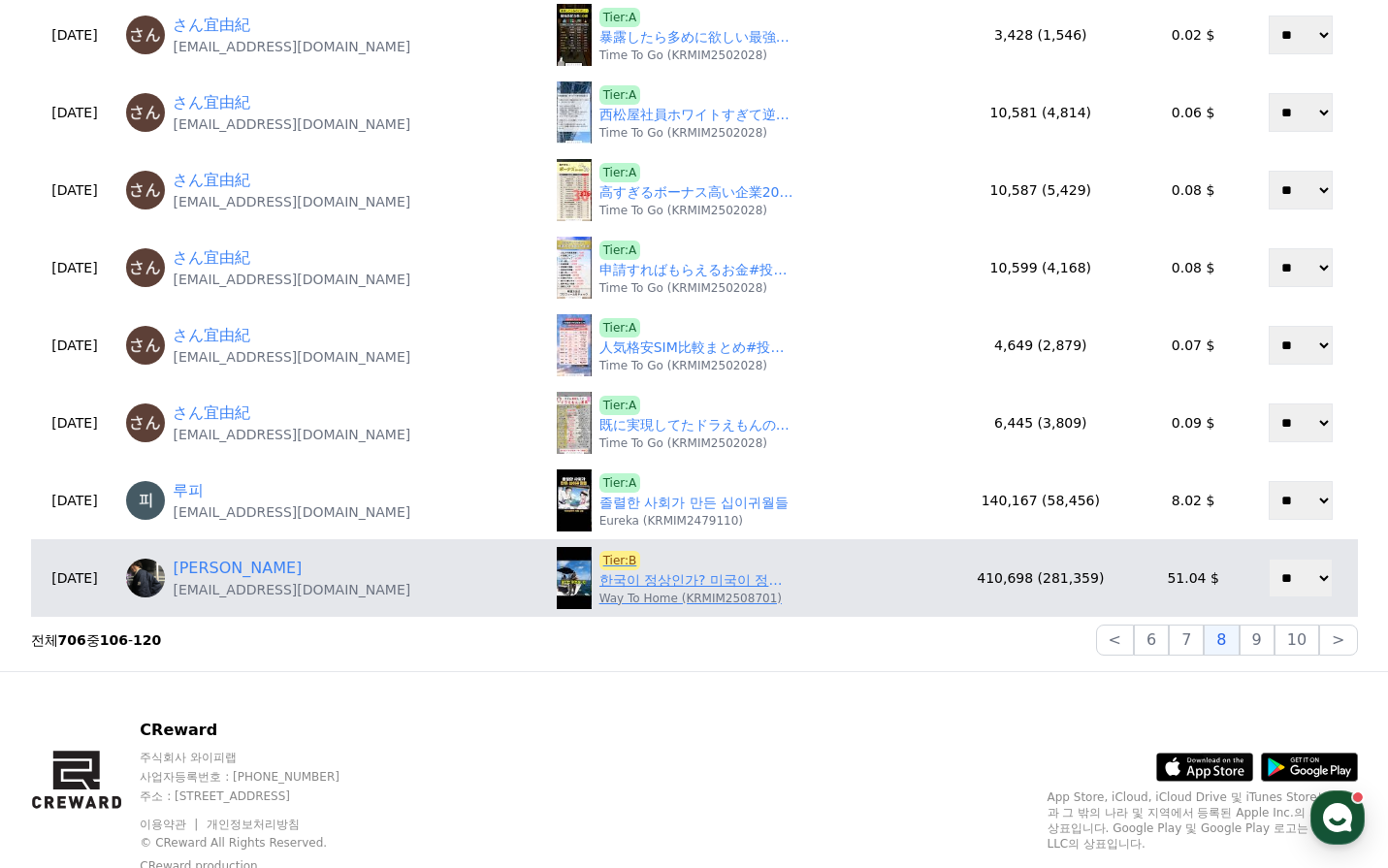
scroll to position [776, 0]
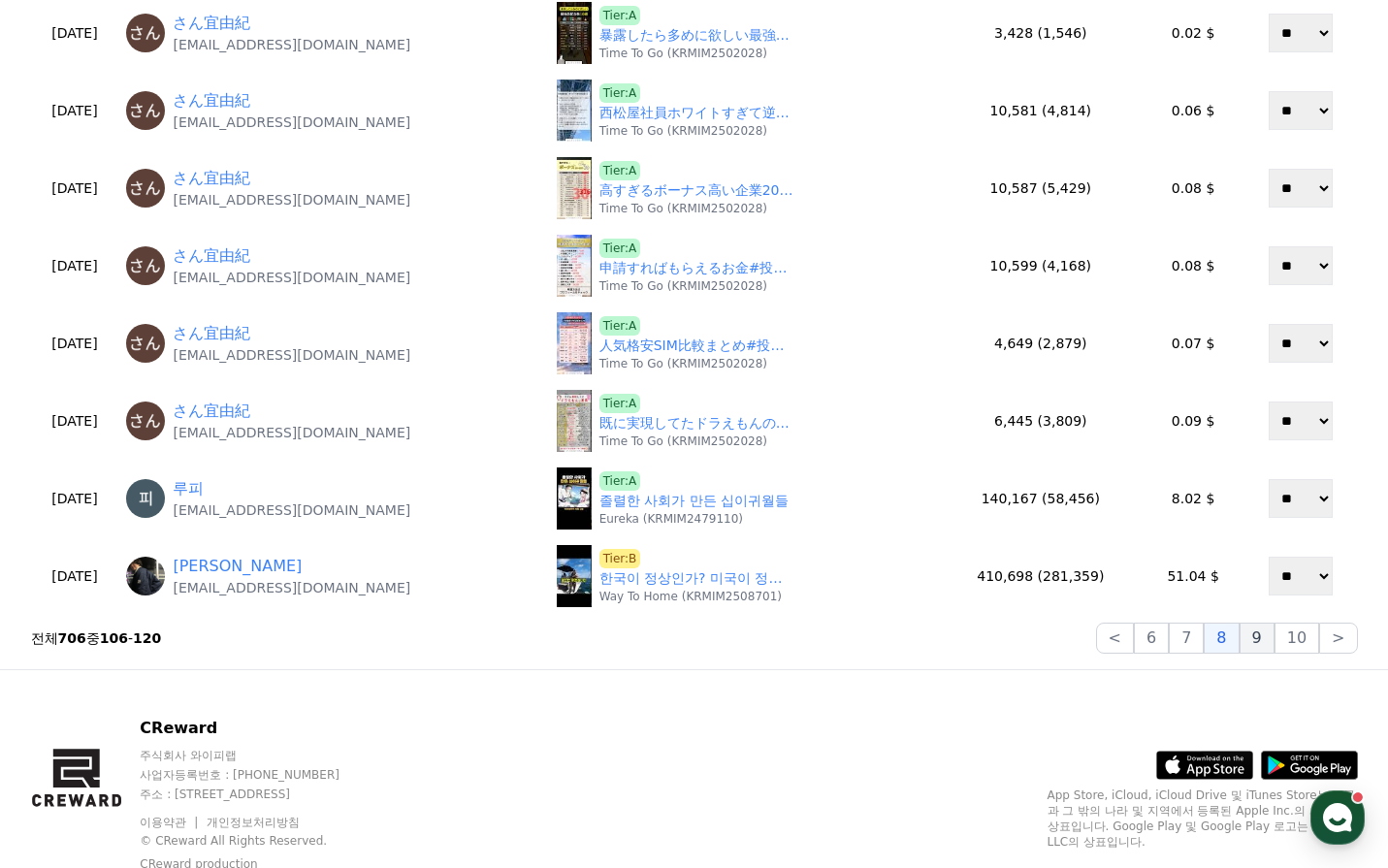
click at [1271, 652] on button "9" at bounding box center [1257, 638] width 35 height 31
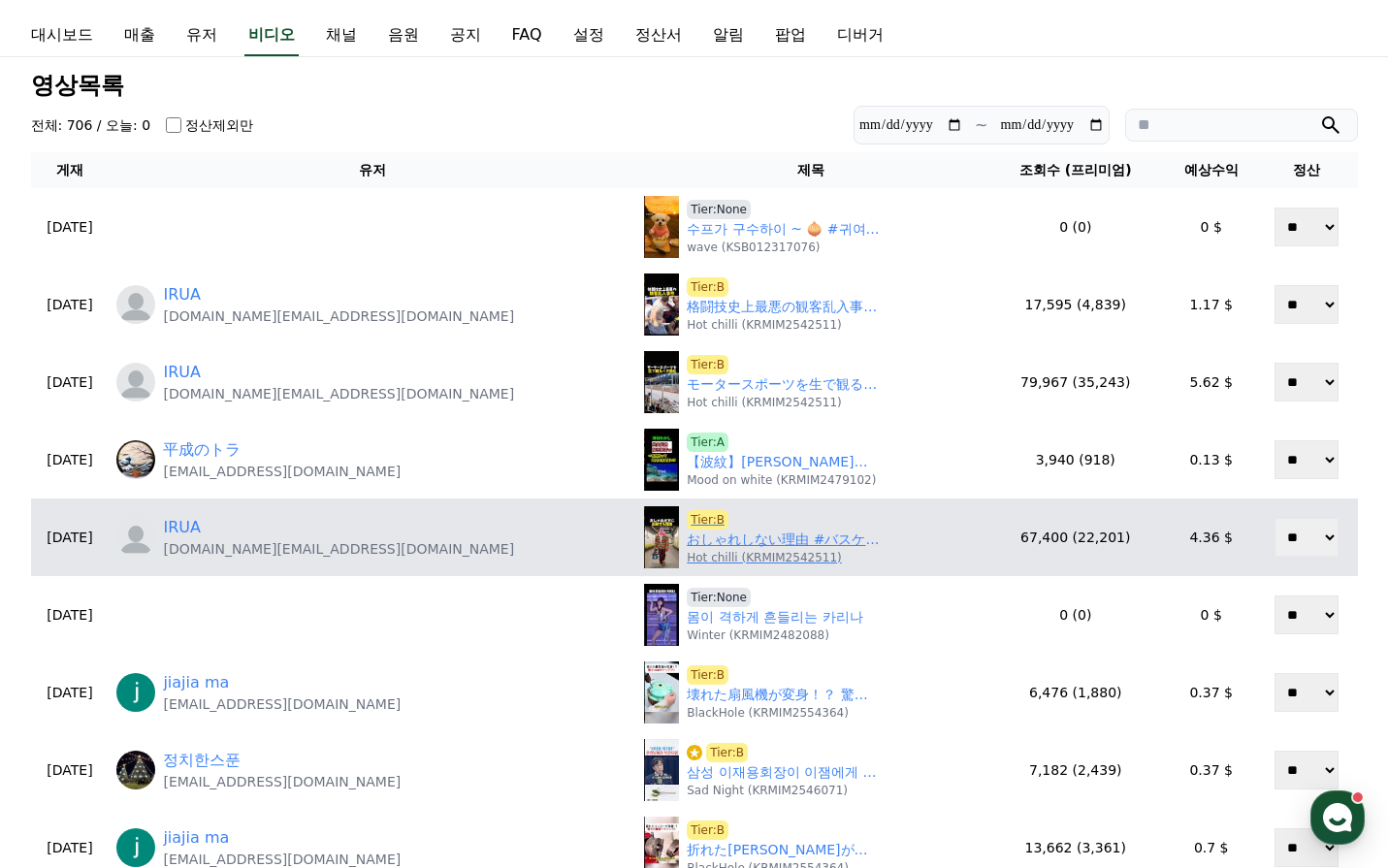
scroll to position [0, 0]
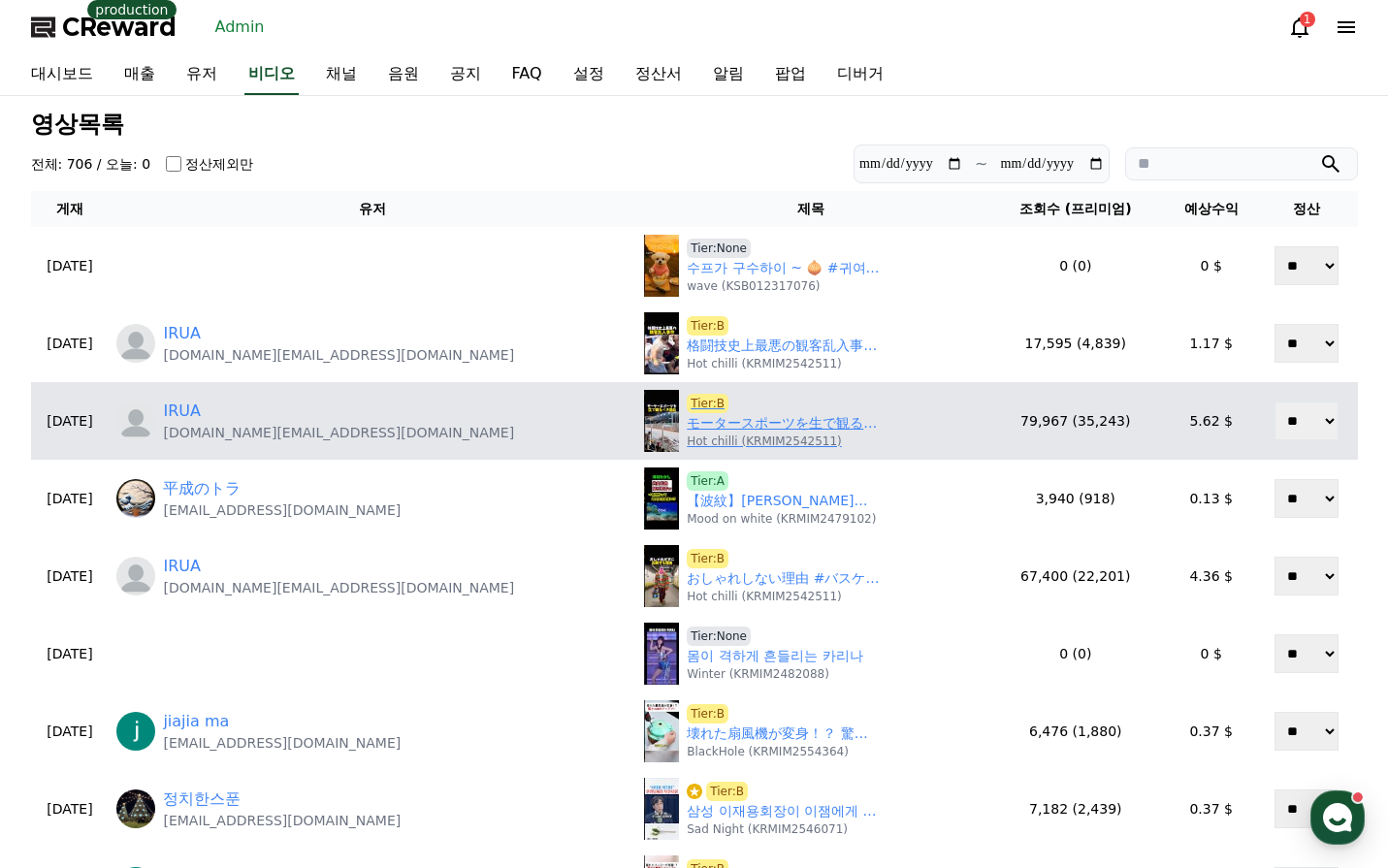
click at [687, 427] on link "モータースポーツを生で観るべき理由 #エフワン #f1 #formula1 #レース #車" at bounding box center [784, 423] width 194 height 21
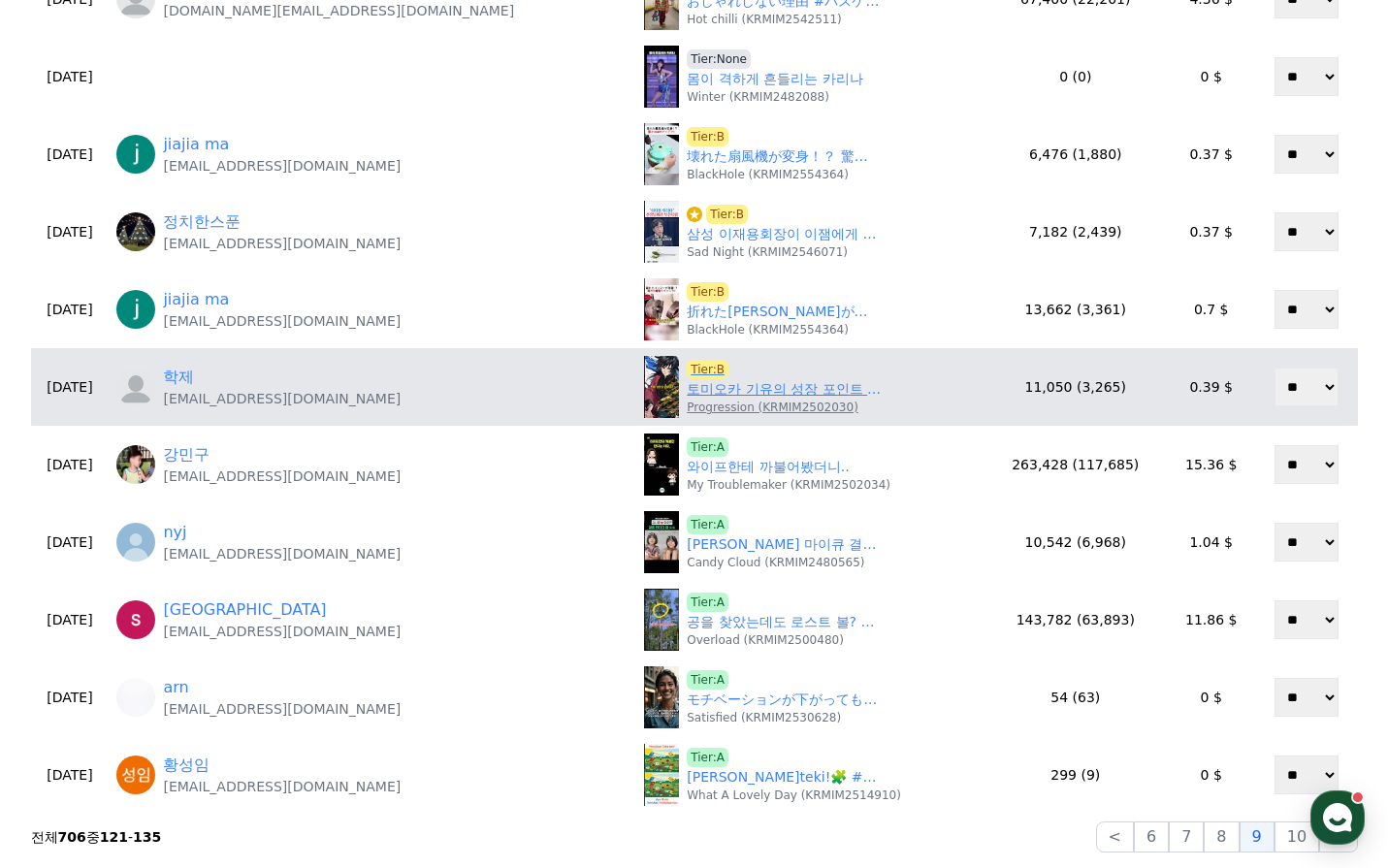
scroll to position [582, 0]
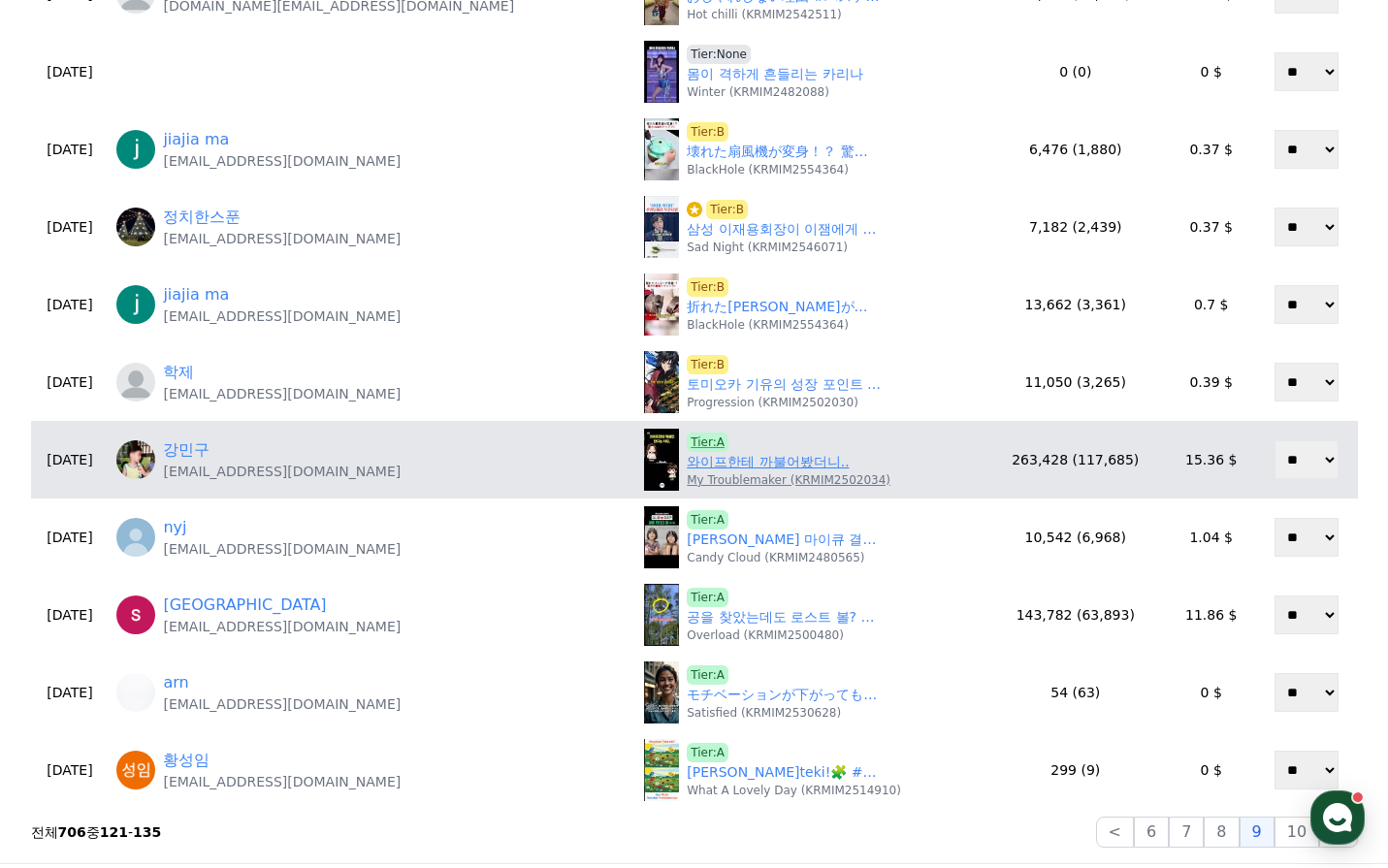
click at [687, 466] on link "와이프한테 까불어봤더니.." at bounding box center [768, 462] width 162 height 21
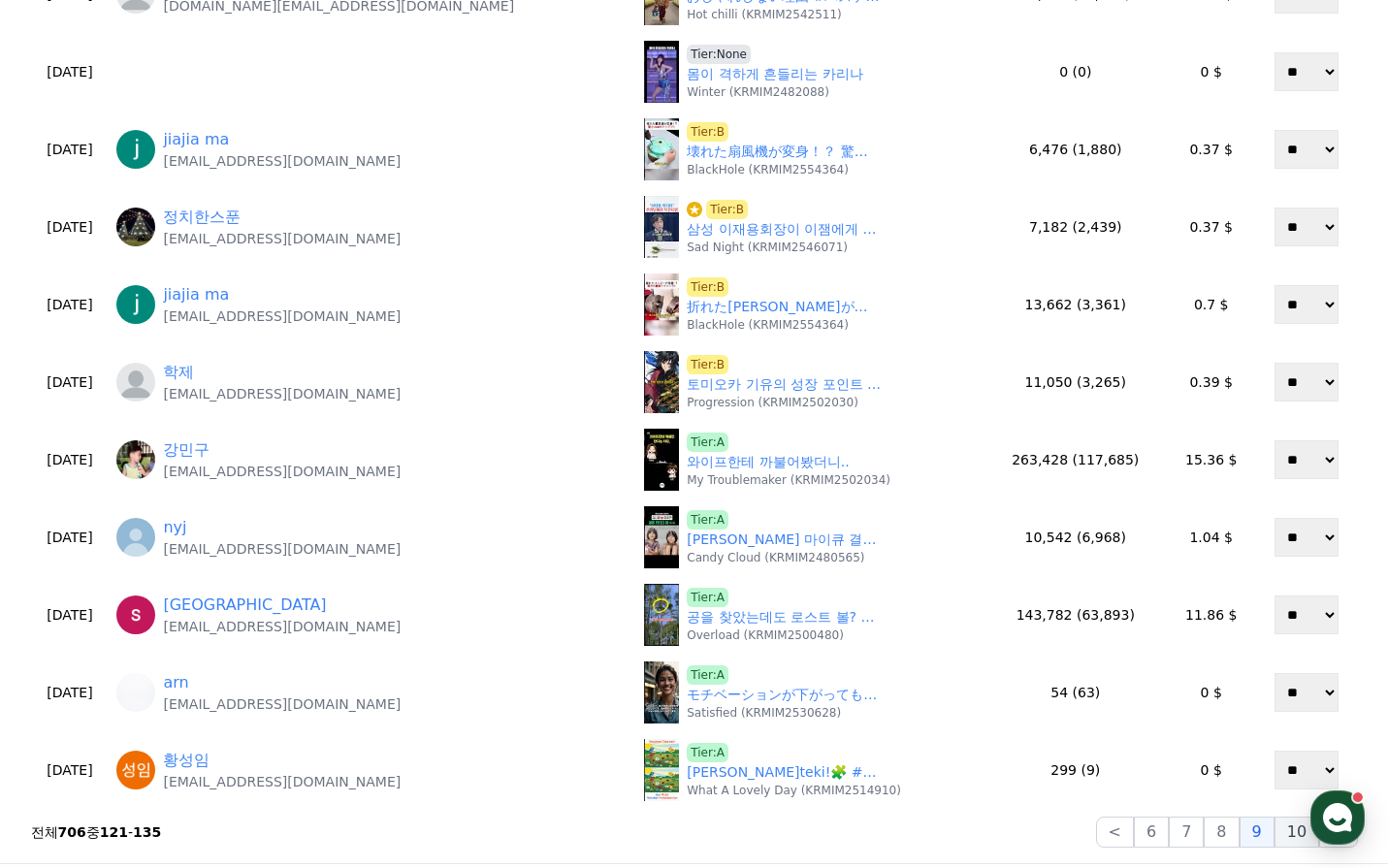
click at [1289, 838] on button "10" at bounding box center [1296, 831] width 44 height 31
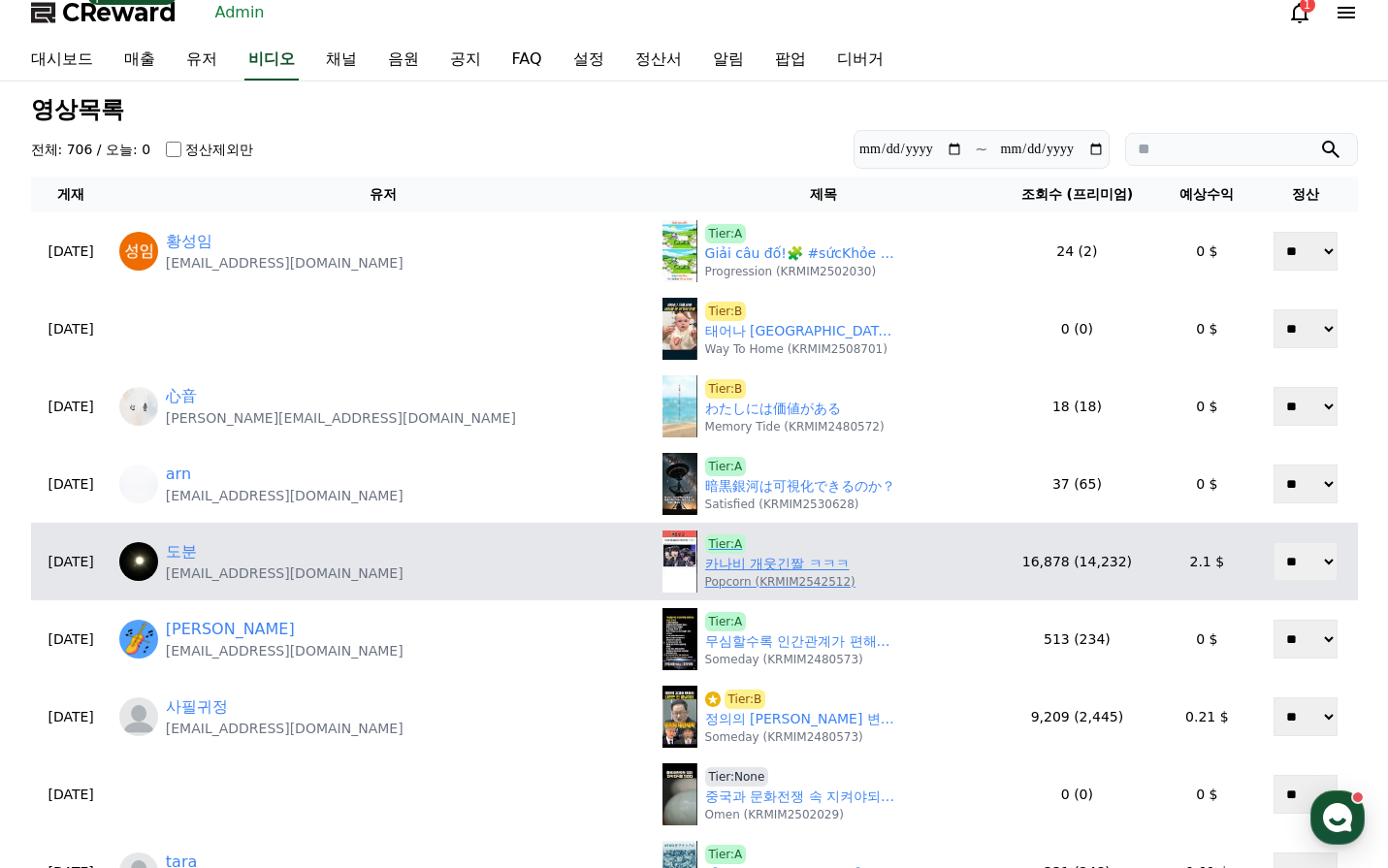
scroll to position [0, 0]
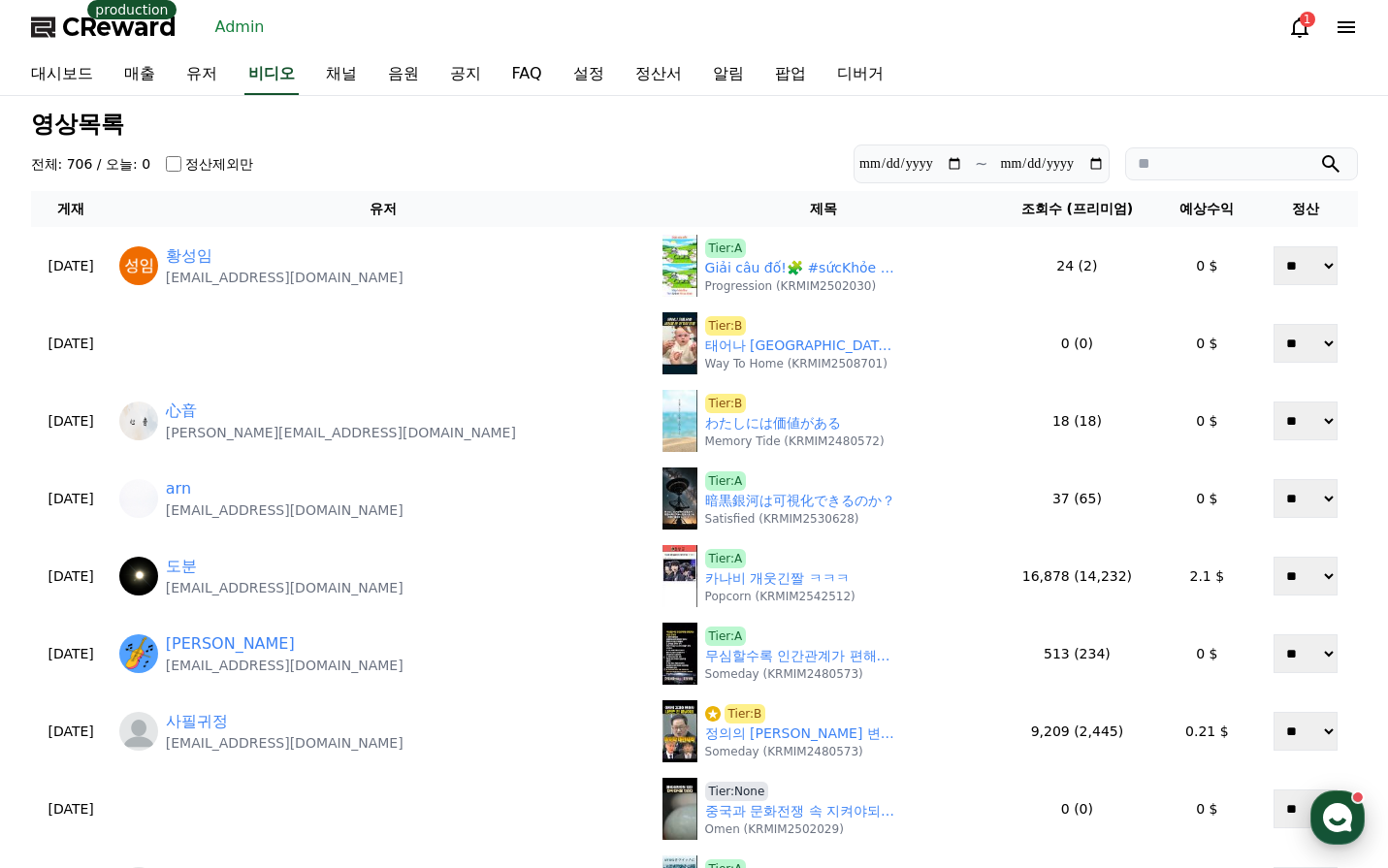
click at [1328, 804] on icon "button" at bounding box center [1337, 817] width 35 height 35
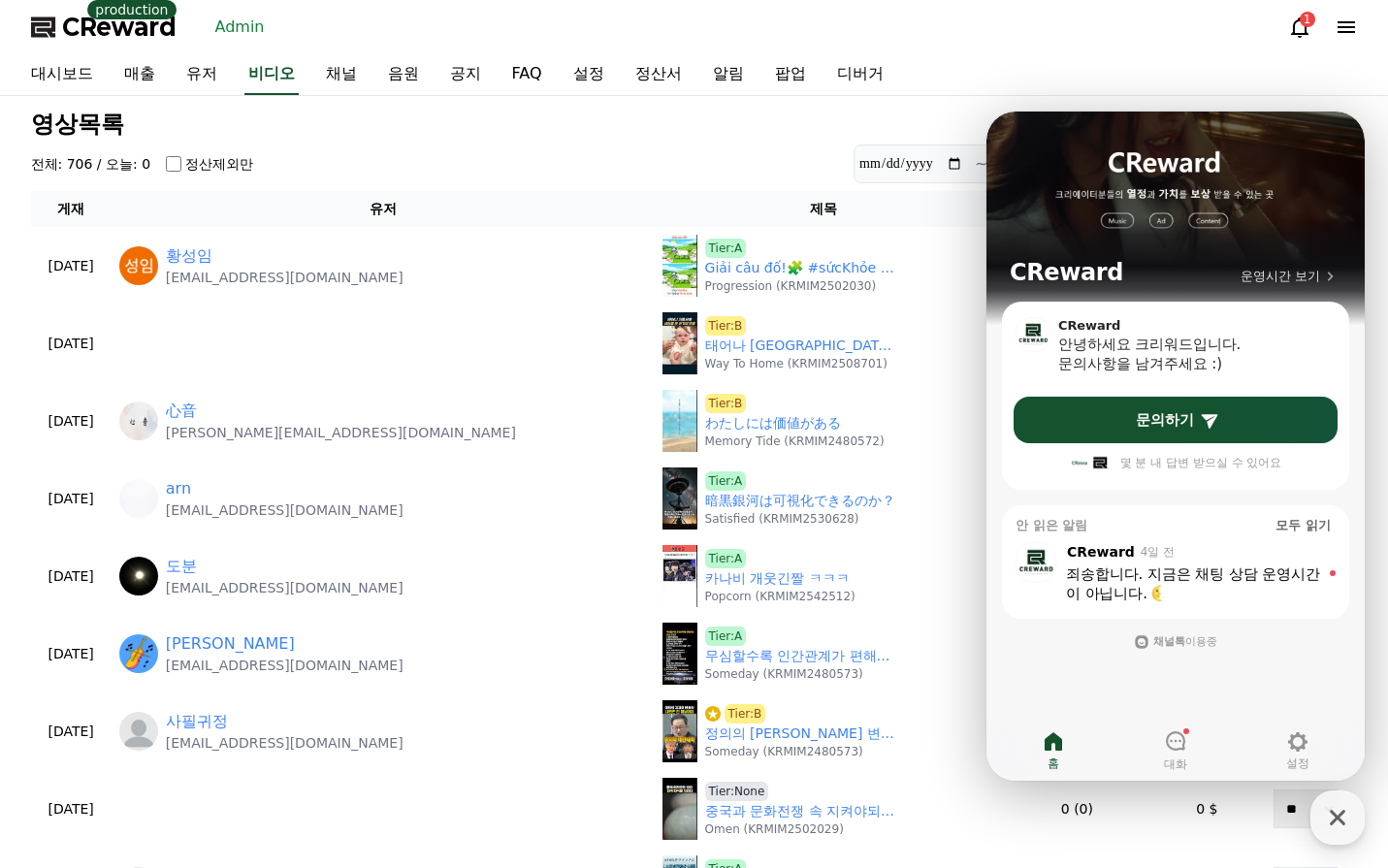
click at [1366, 87] on div "대시보드 매출 유저 비디오 채널 음원 공지 FAQ 설정 정산서 알림 팝업 디버거" at bounding box center [695, 74] width 1358 height 41
click at [1182, 583] on div "죄송합니다. 지금은 채팅 상담 운영시간이 아닙니다. ​" at bounding box center [1192, 583] width 254 height 39
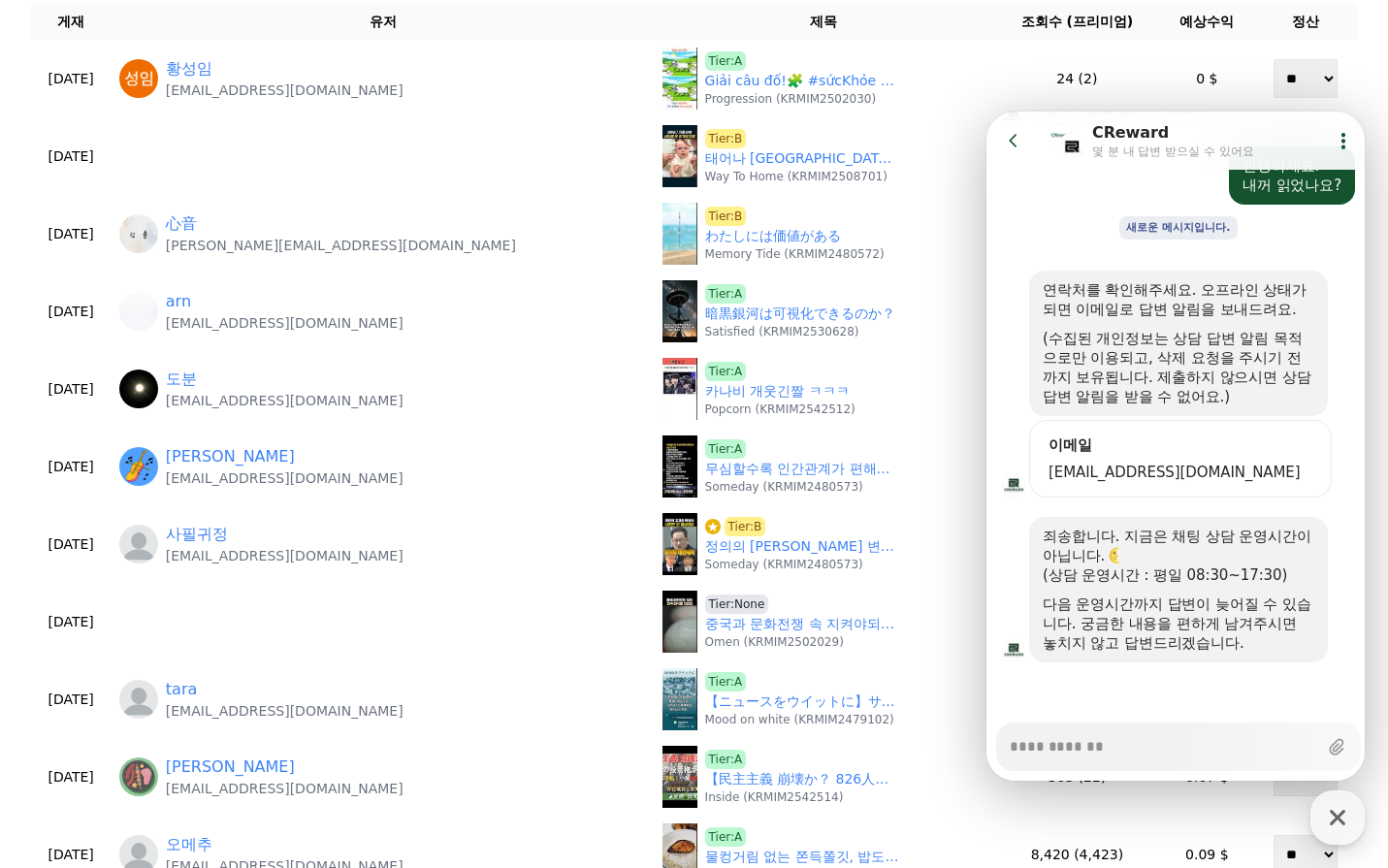
scroll to position [388, 0]
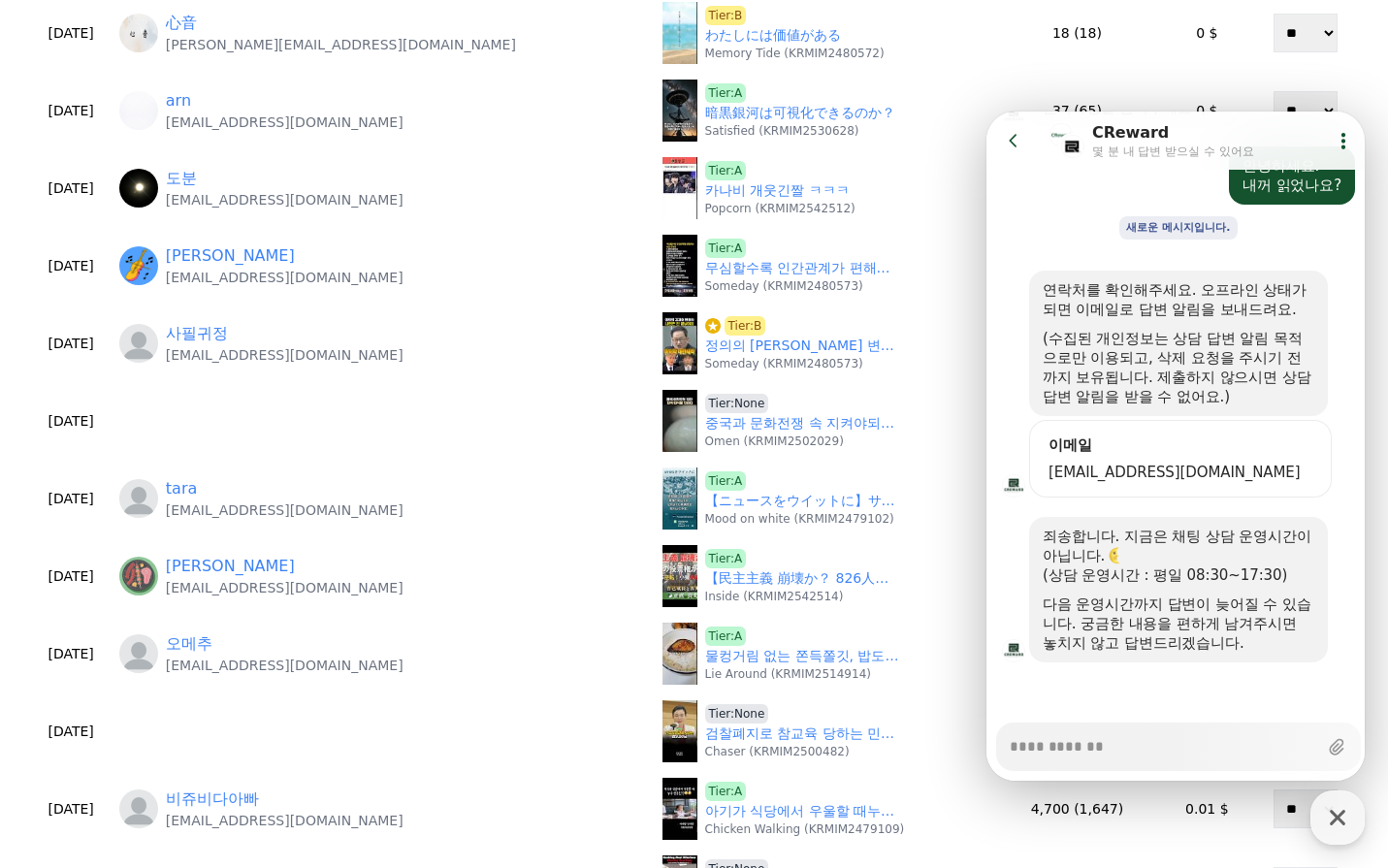
type textarea "*"
click at [1011, 132] on icon at bounding box center [1014, 140] width 20 height 20
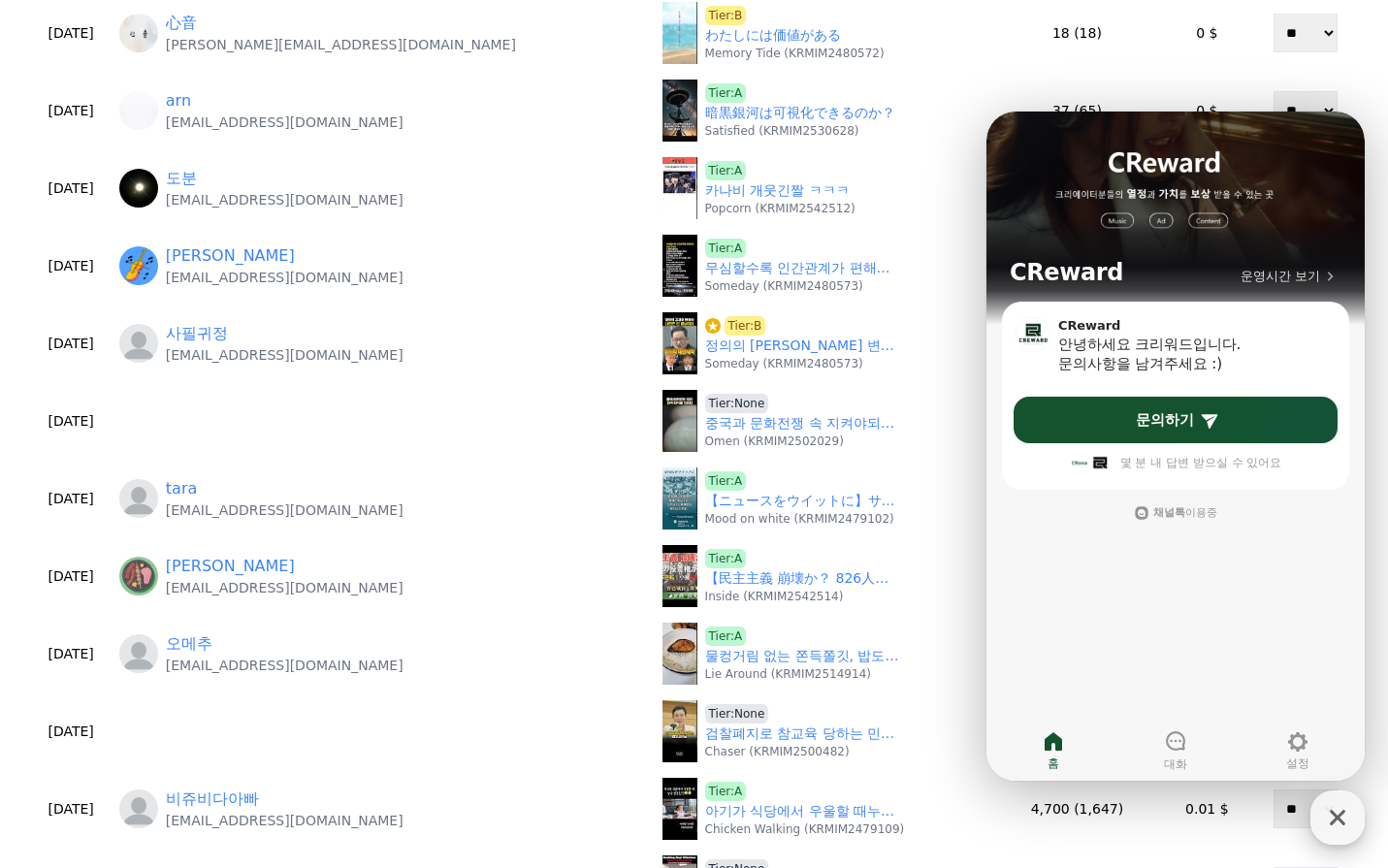
click at [1339, 820] on icon "button" at bounding box center [1338, 818] width 16 height 16
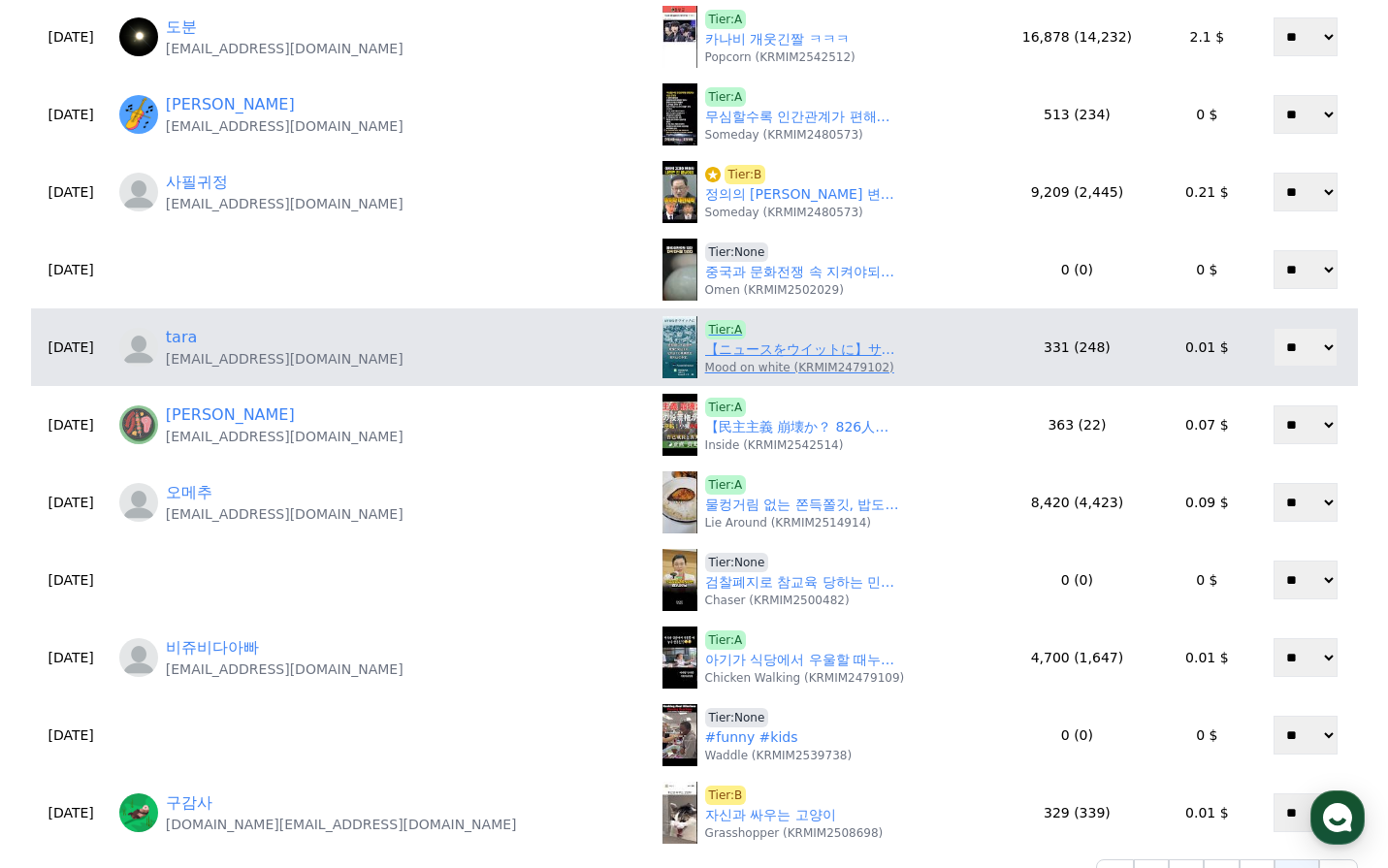
scroll to position [776, 0]
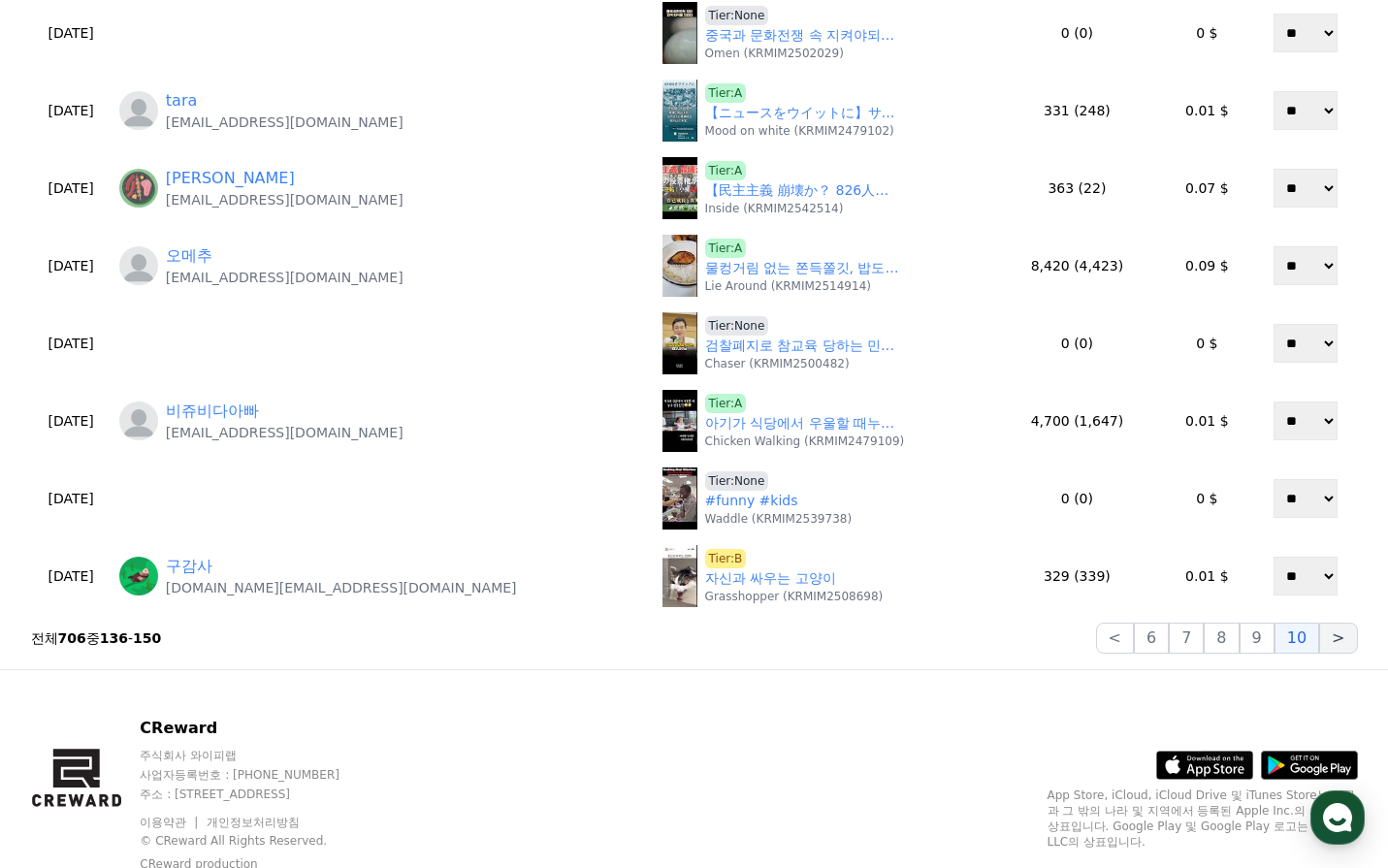
click at [1340, 640] on button ">" at bounding box center [1338, 638] width 38 height 31
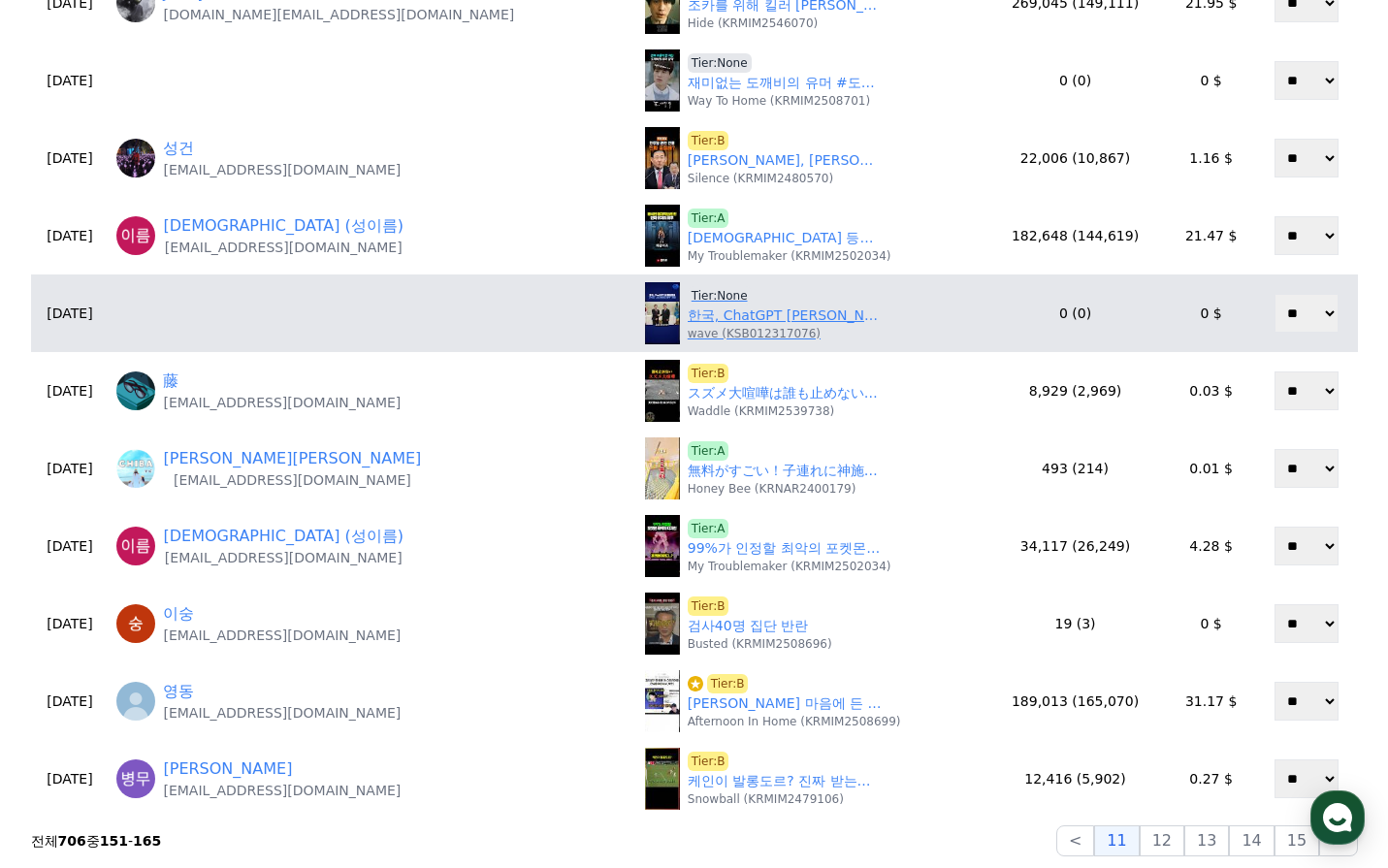
scroll to position [582, 0]
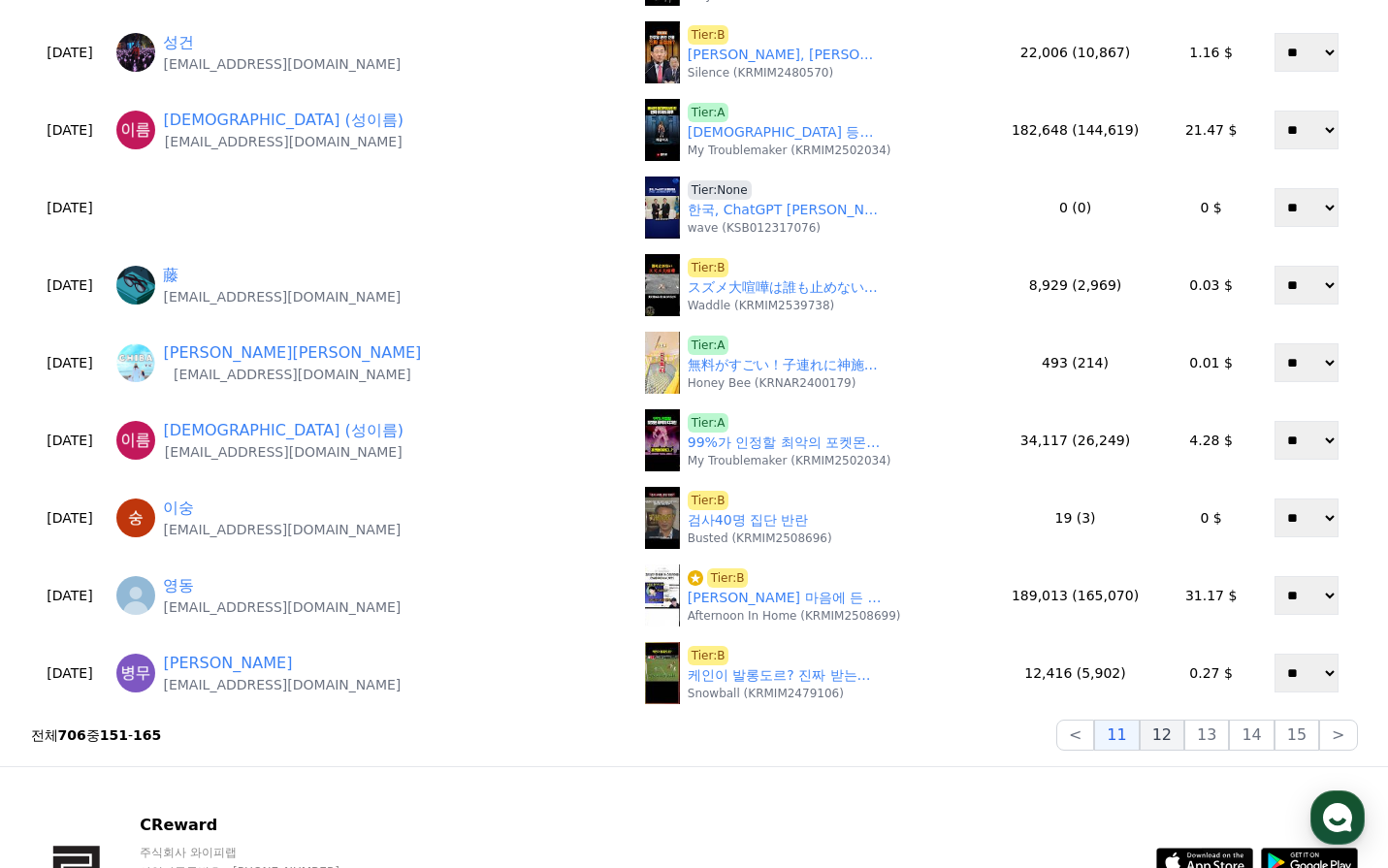
click at [1172, 734] on button "12" at bounding box center [1162, 735] width 44 height 31
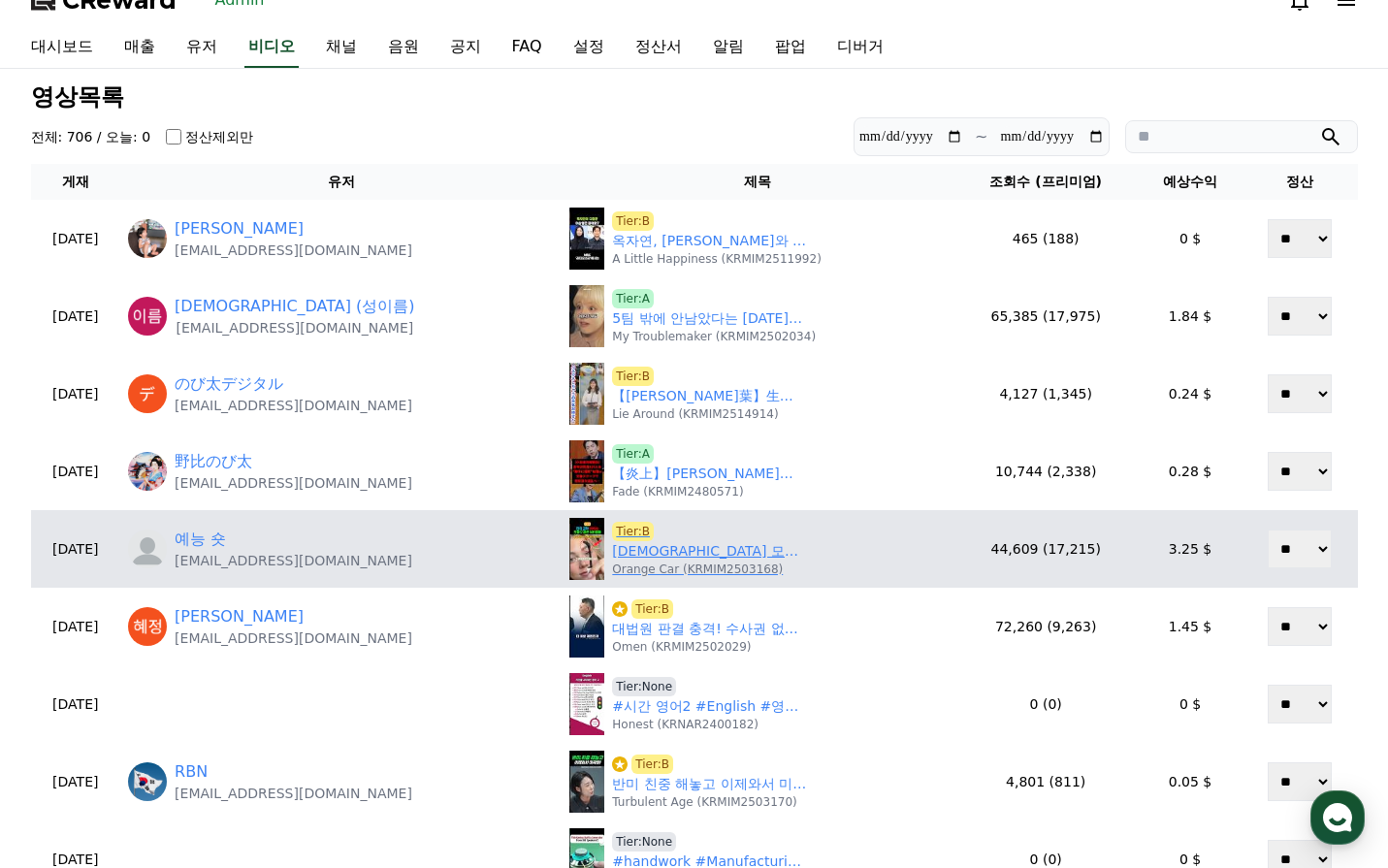
scroll to position [0, 0]
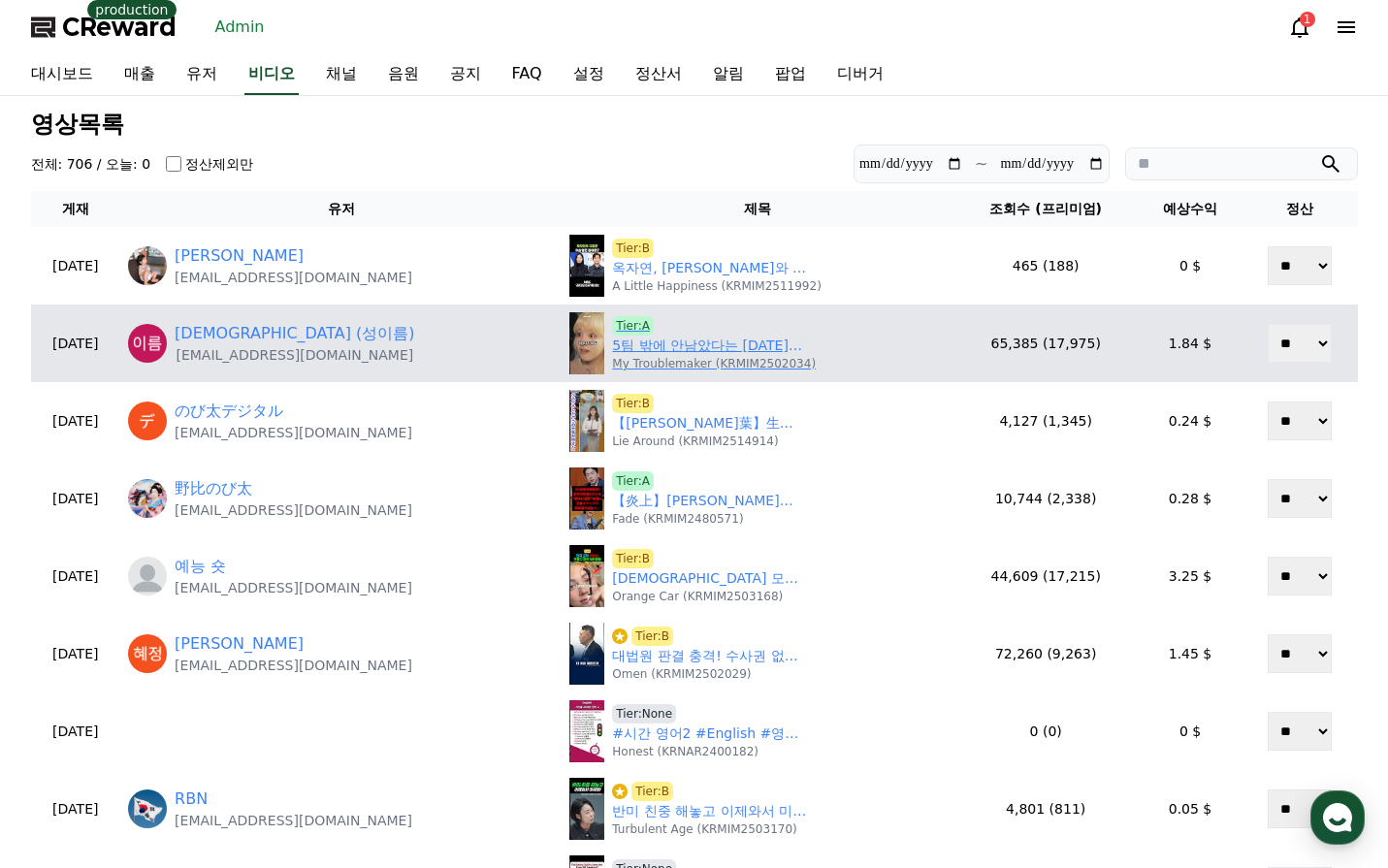
click at [638, 352] on link "5팀 밖에 안남았다는 2021년 데뷔 걸그룹" at bounding box center [709, 345] width 194 height 21
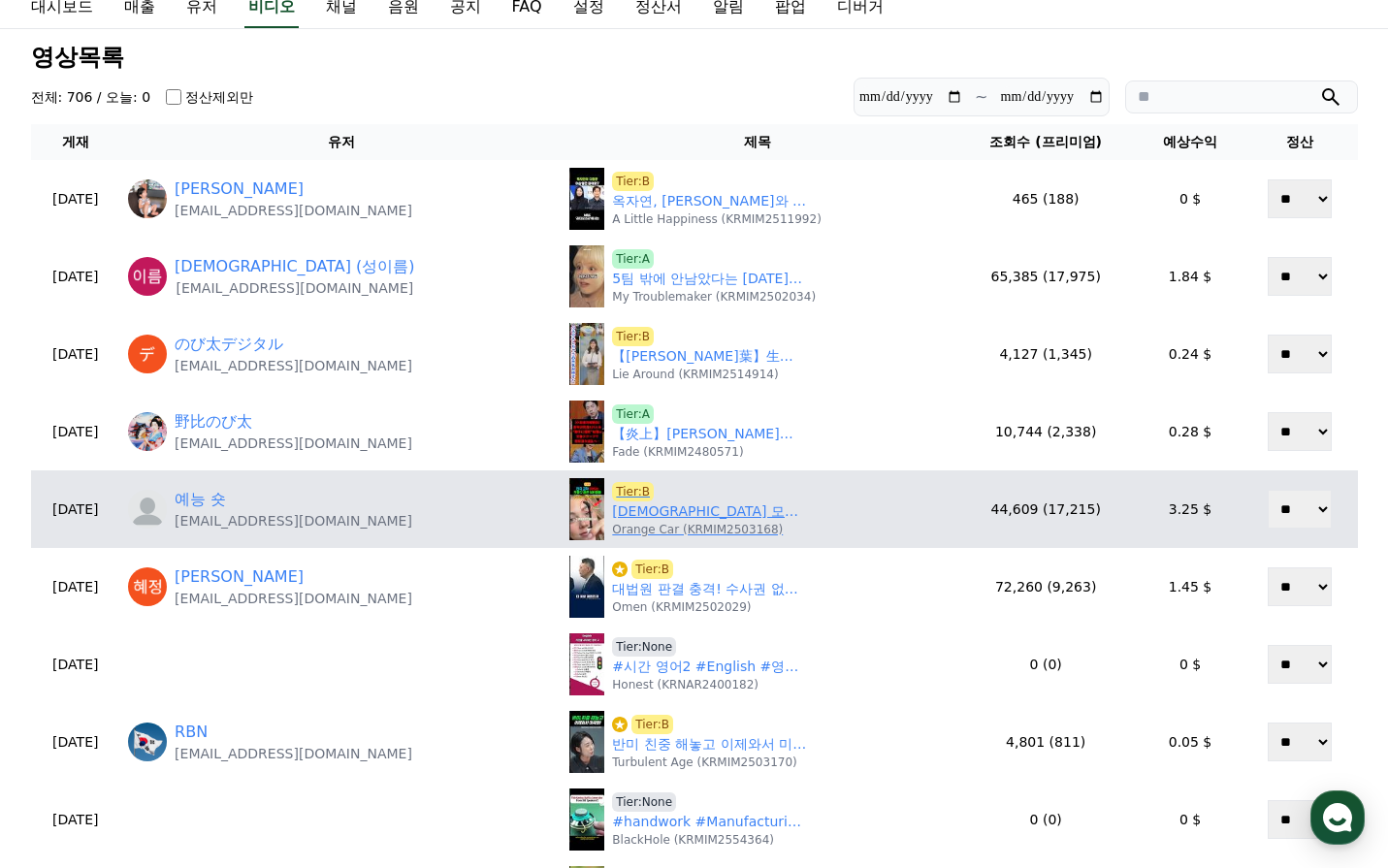
scroll to position [97, 0]
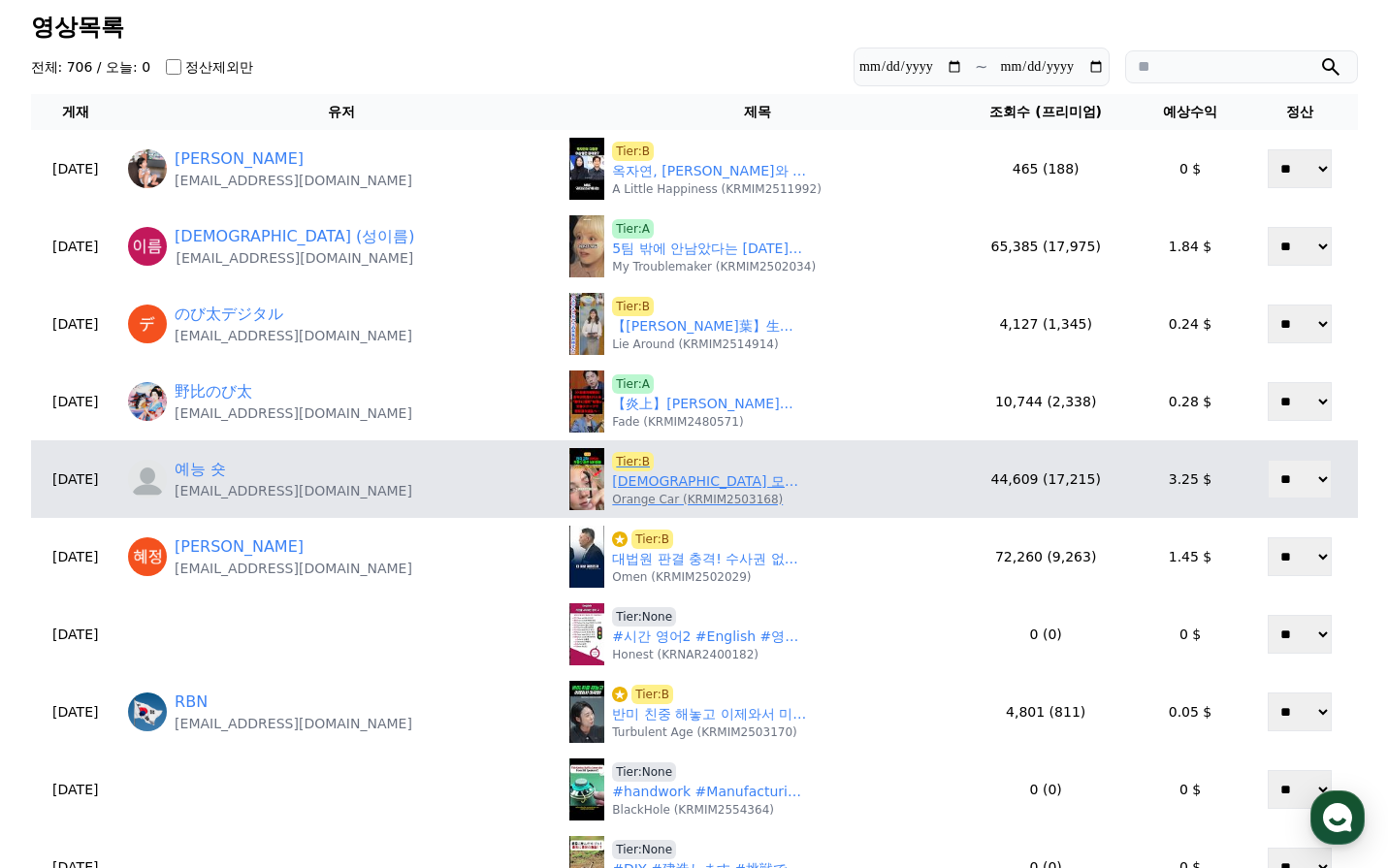
click at [672, 490] on link "한국인들만 모르는 뷰티 꿀템?" at bounding box center [709, 481] width 194 height 21
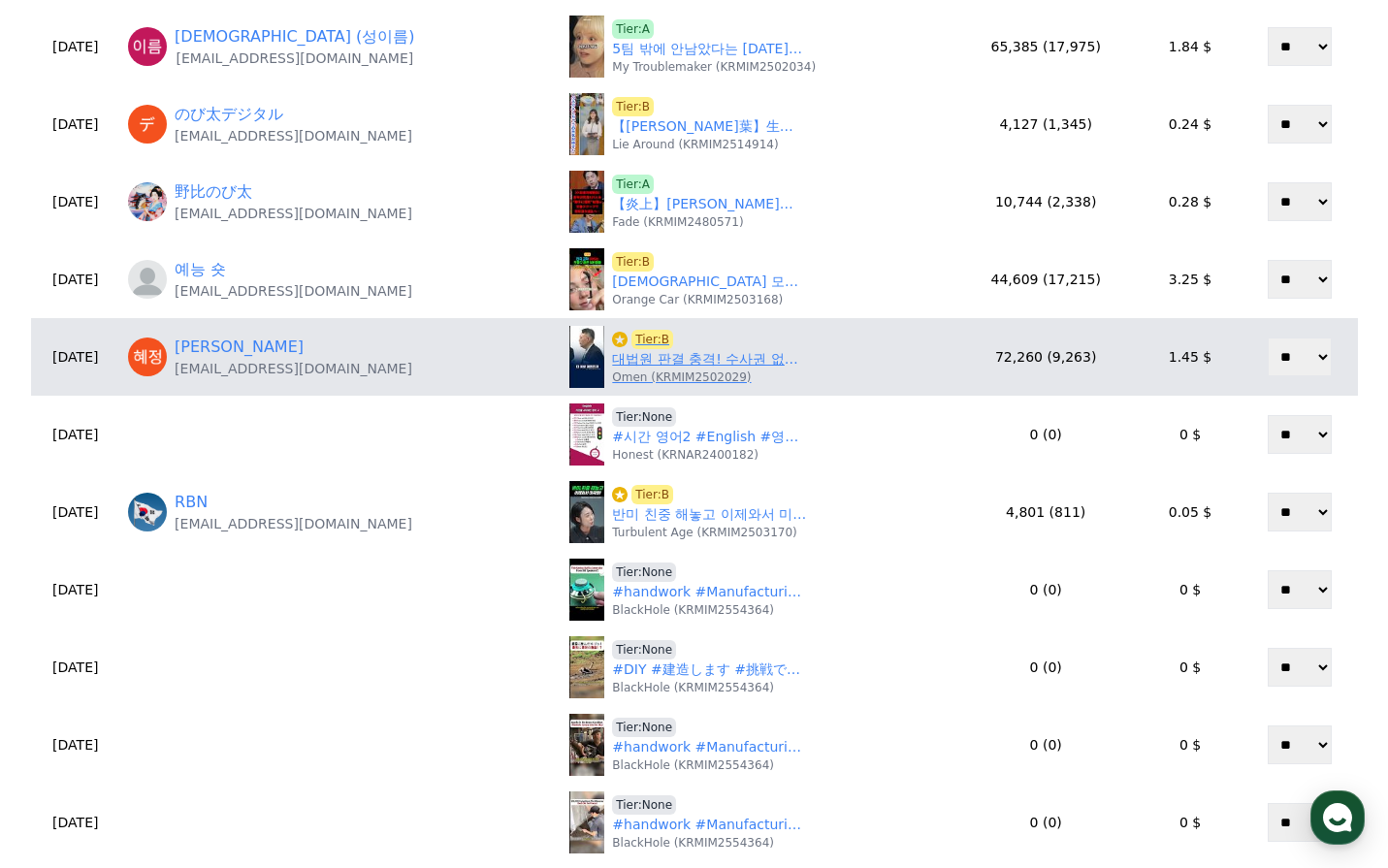
scroll to position [291, 0]
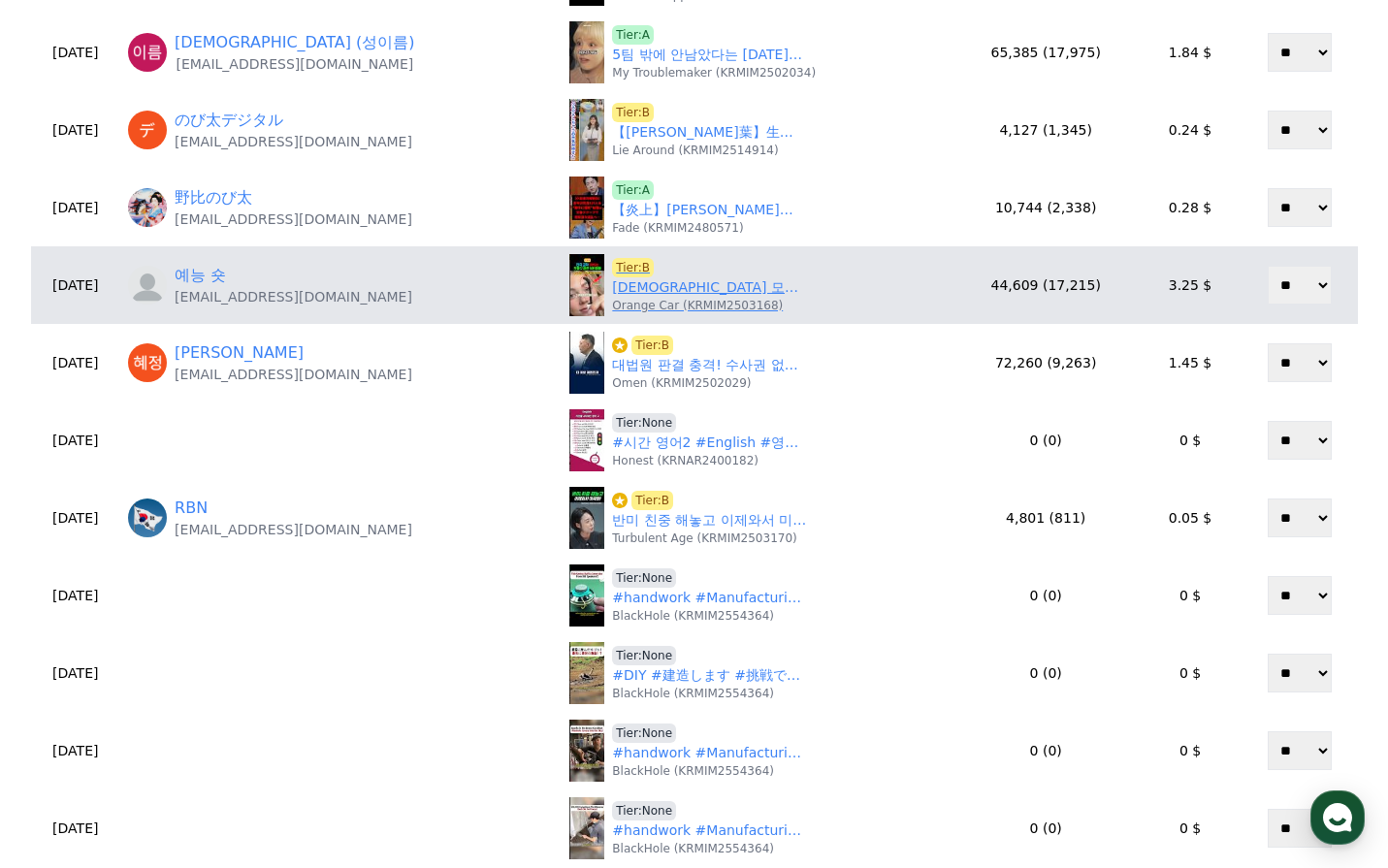
click at [612, 265] on span "Tier:B" at bounding box center [633, 268] width 42 height 20
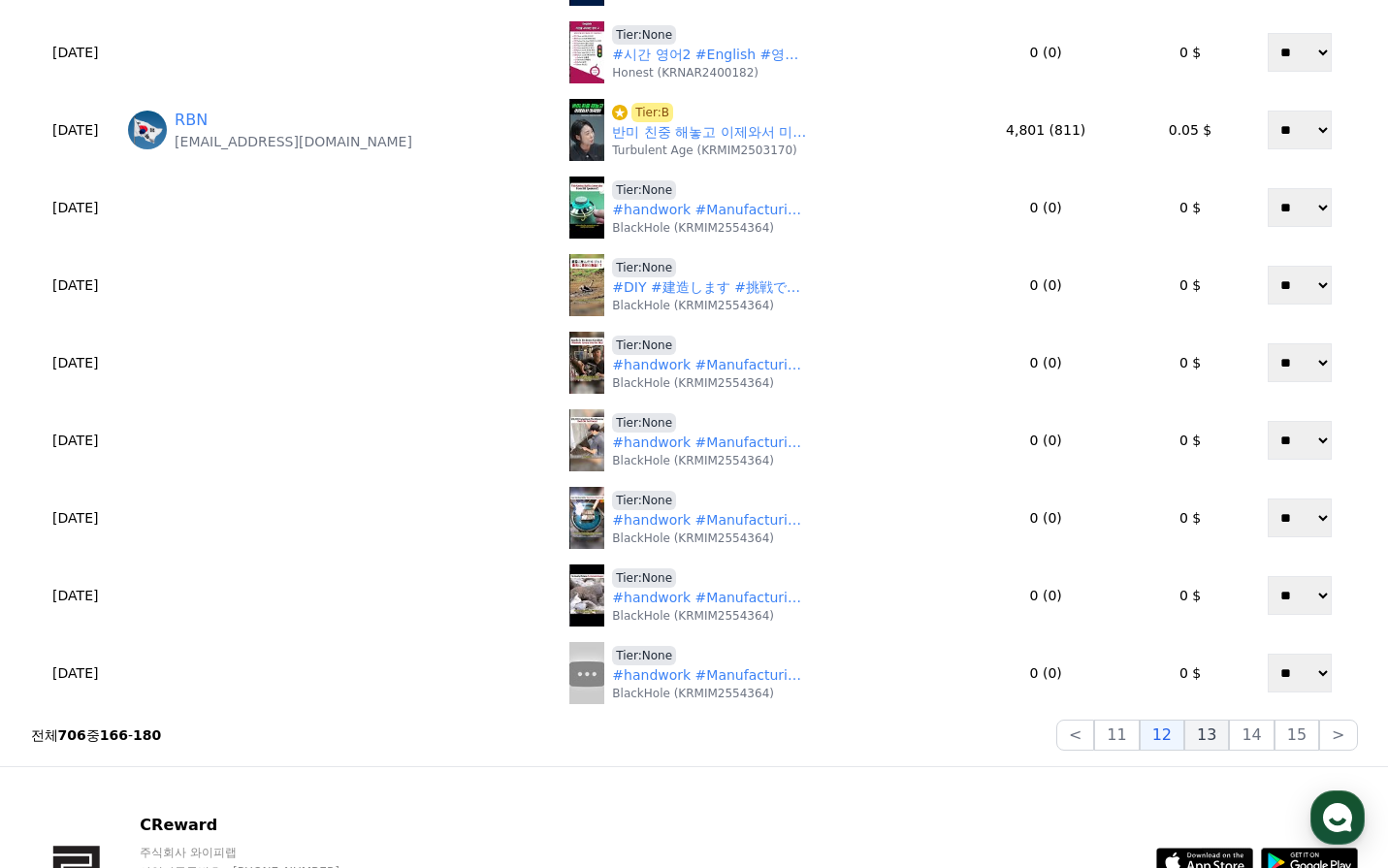
click at [1228, 736] on button "13" at bounding box center [1206, 735] width 44 height 31
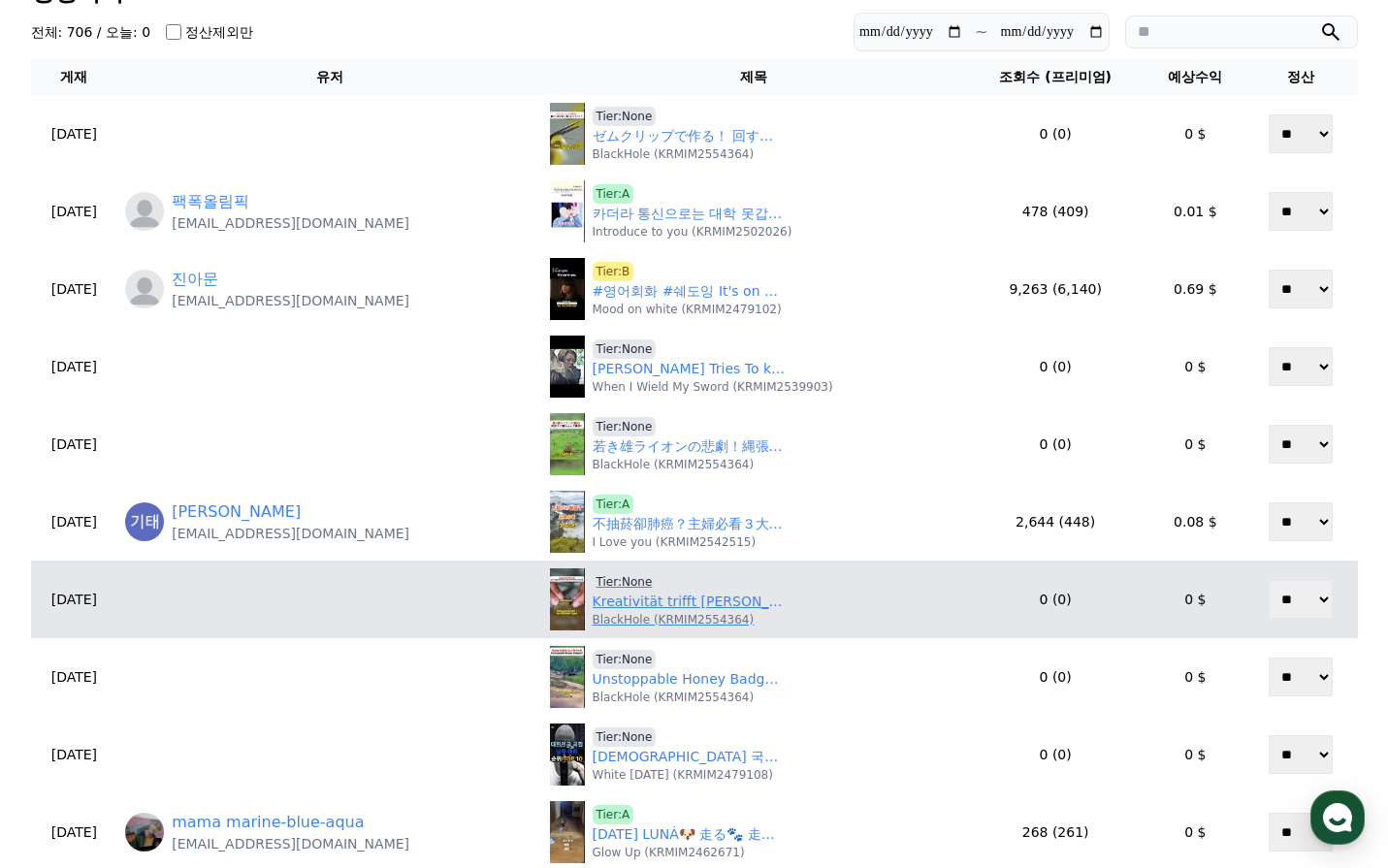
scroll to position [97, 0]
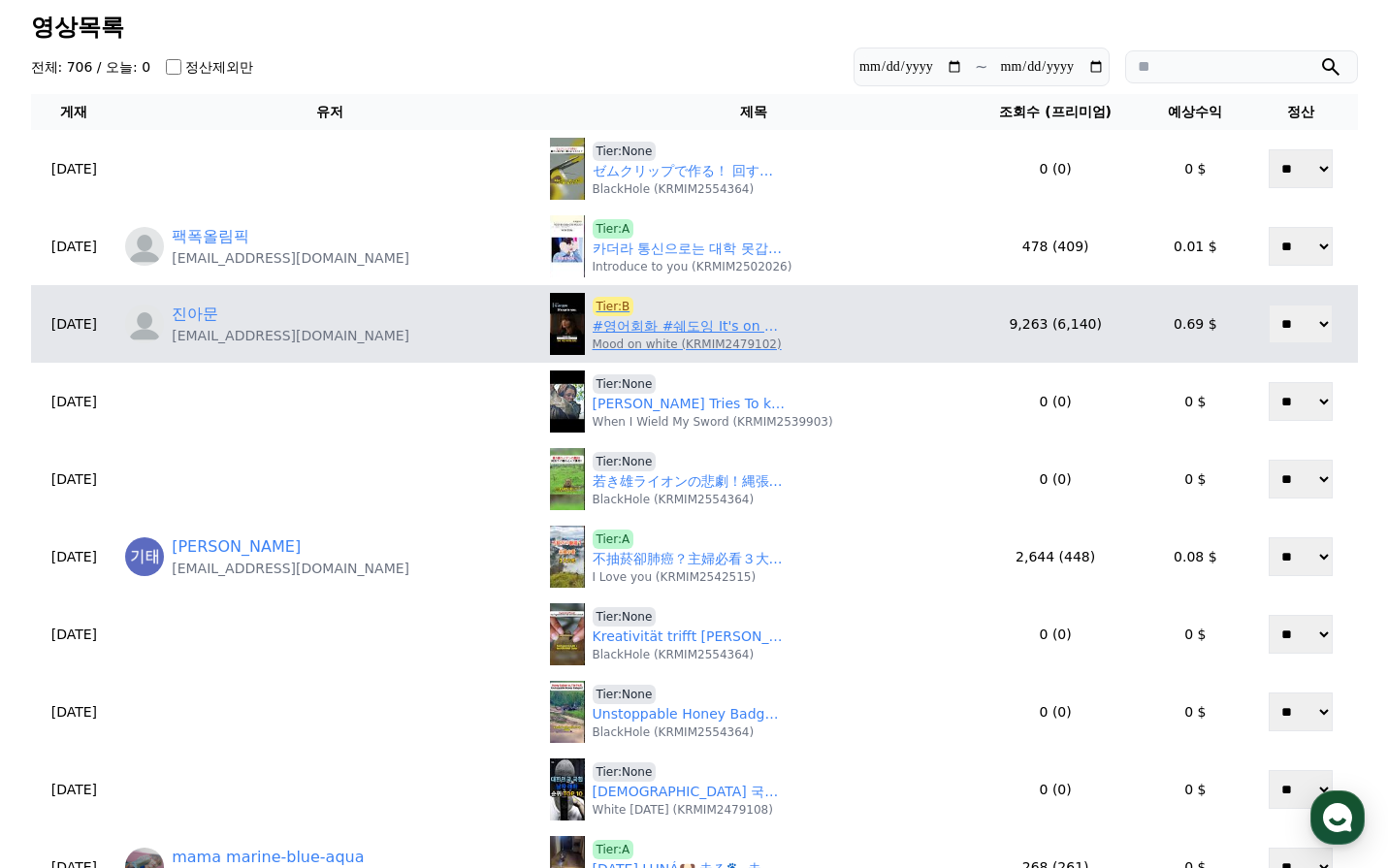
click at [643, 331] on link "#영어회화 #쉐도잉 It's on me. / After you. / Cut it out! / Fair enough. / It's up to y…" at bounding box center [690, 326] width 194 height 21
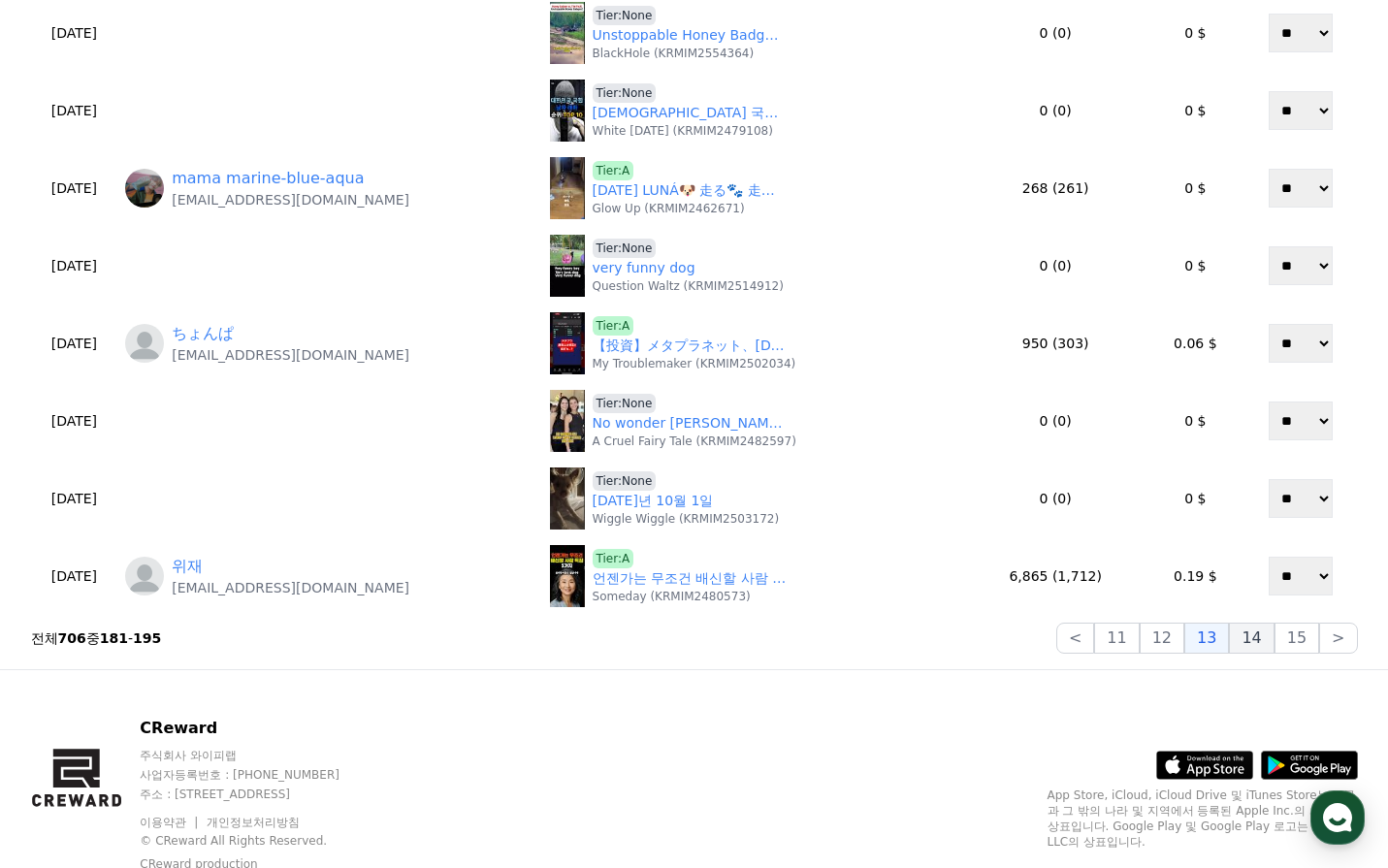
click at [1258, 643] on button "14" at bounding box center [1251, 638] width 44 height 31
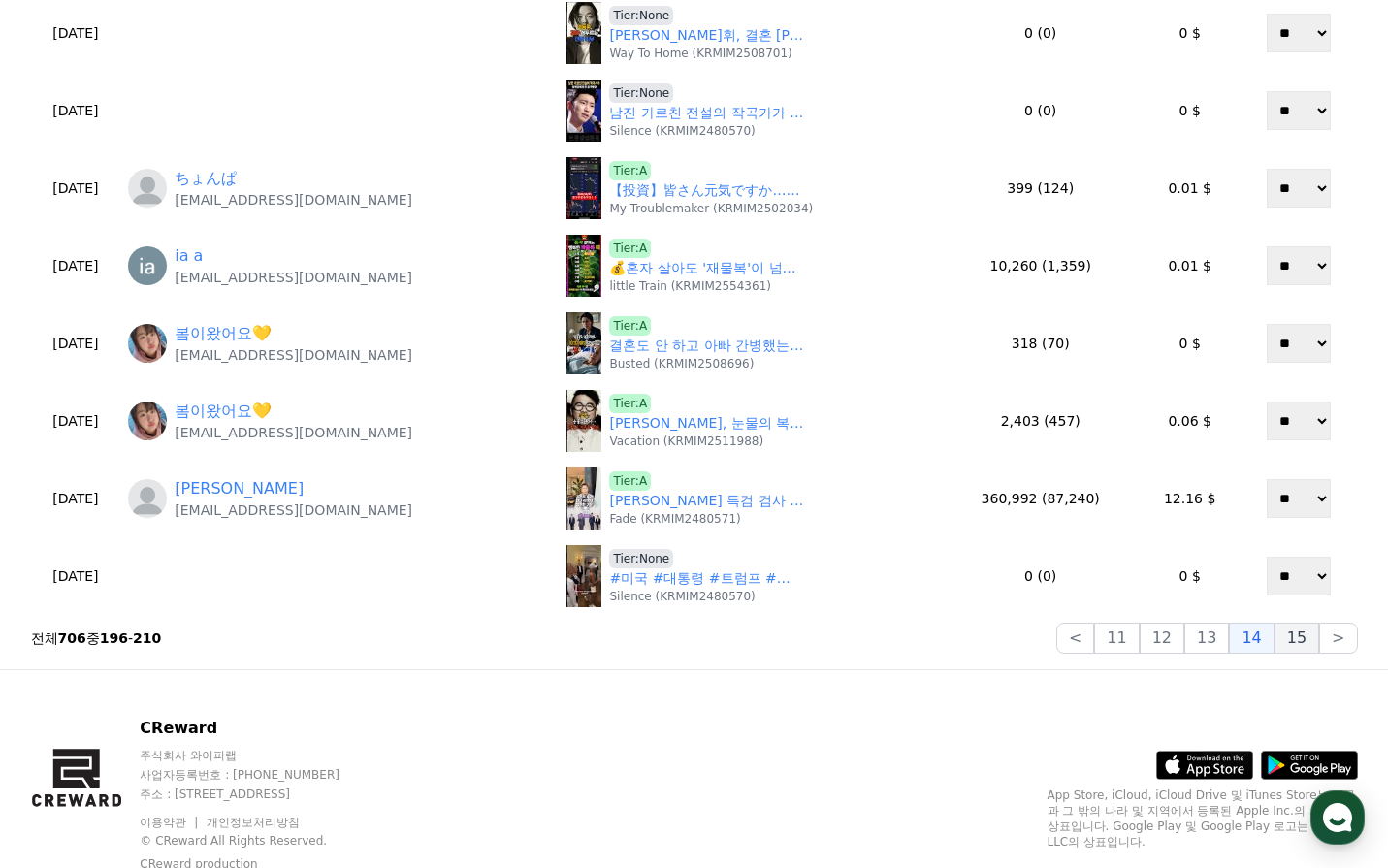
click at [1286, 645] on button "15" at bounding box center [1296, 638] width 44 height 31
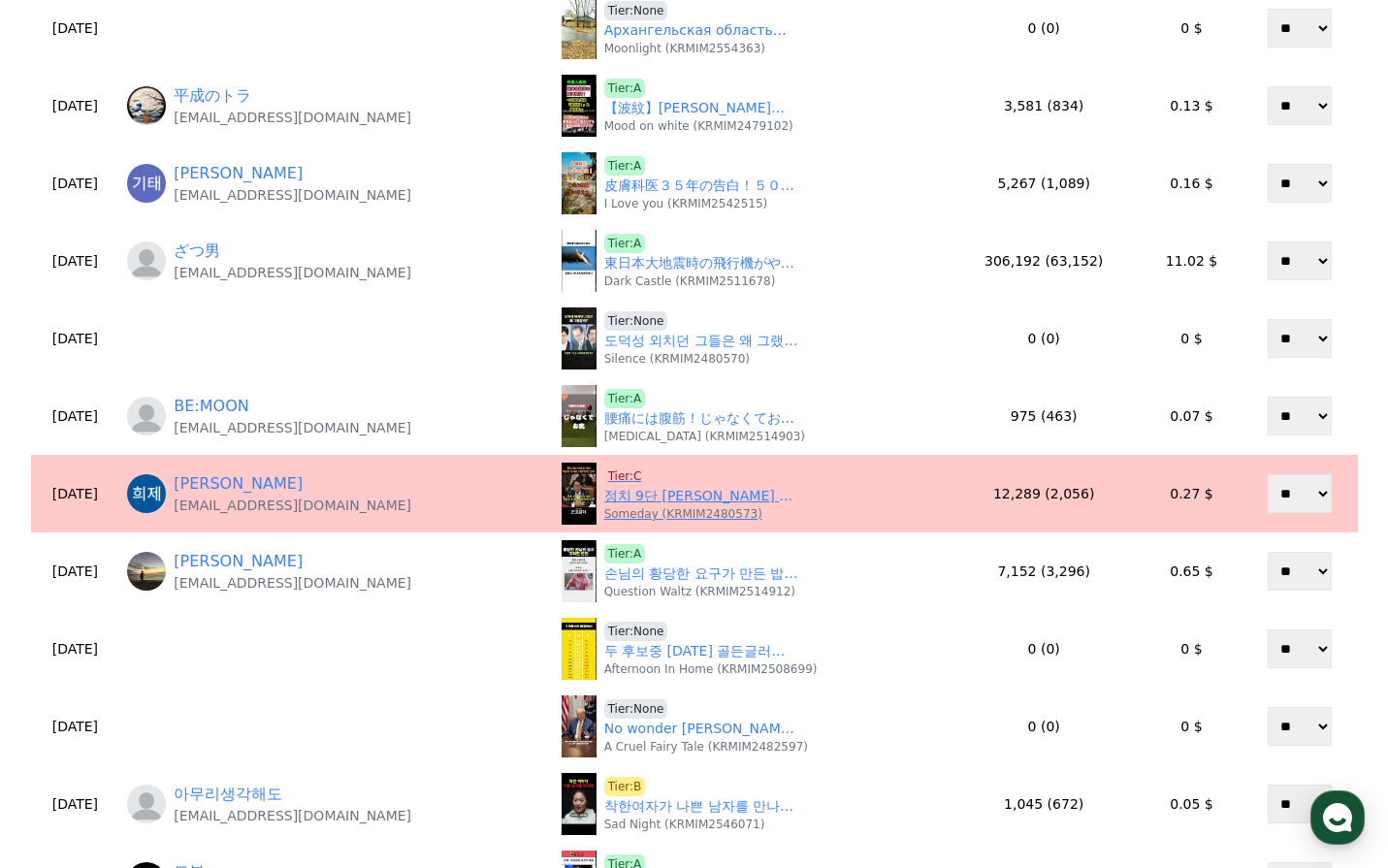
scroll to position [388, 0]
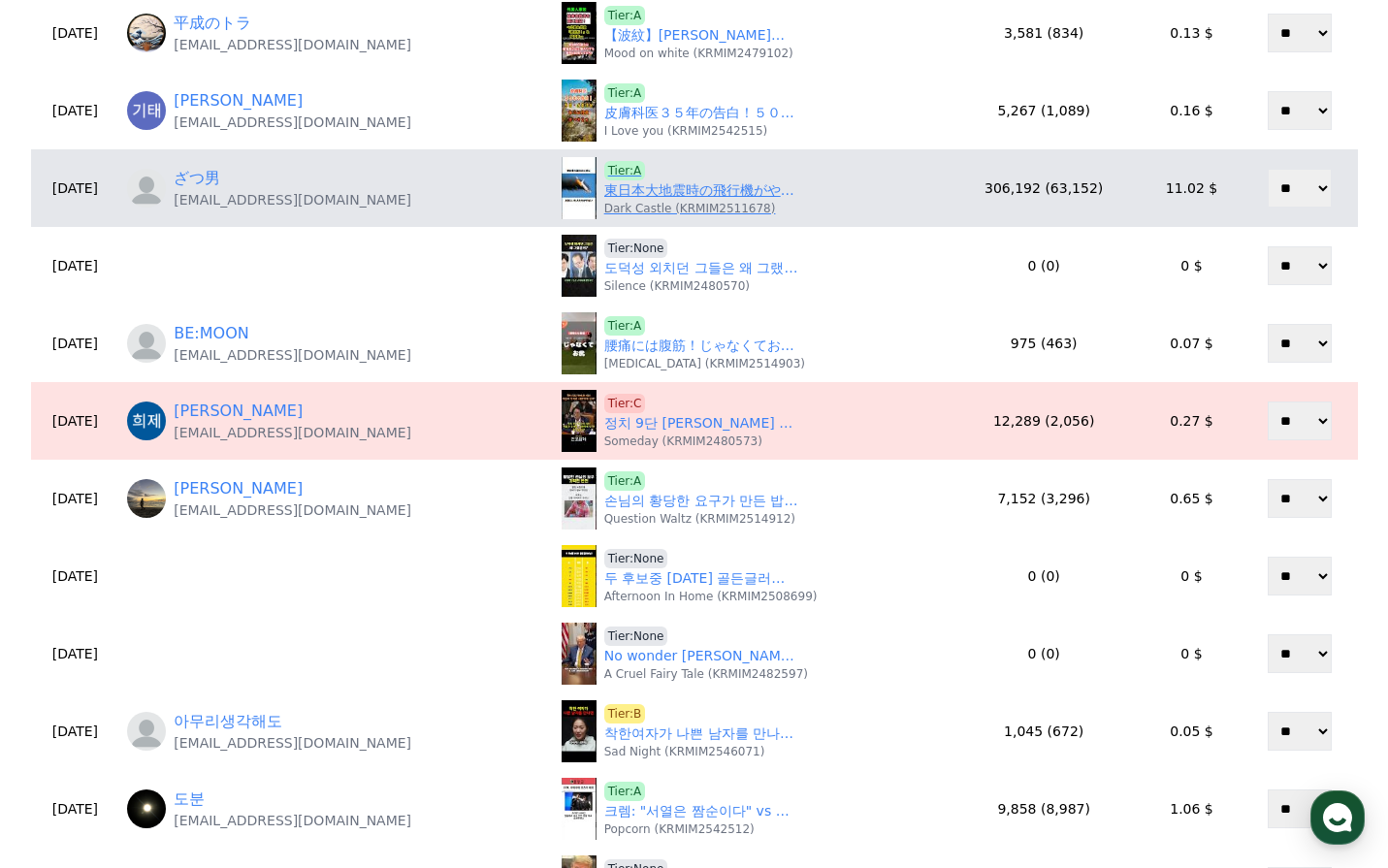
click at [669, 191] on link "東日本大地震時の飛行機がやばい" at bounding box center [701, 191] width 194 height 21
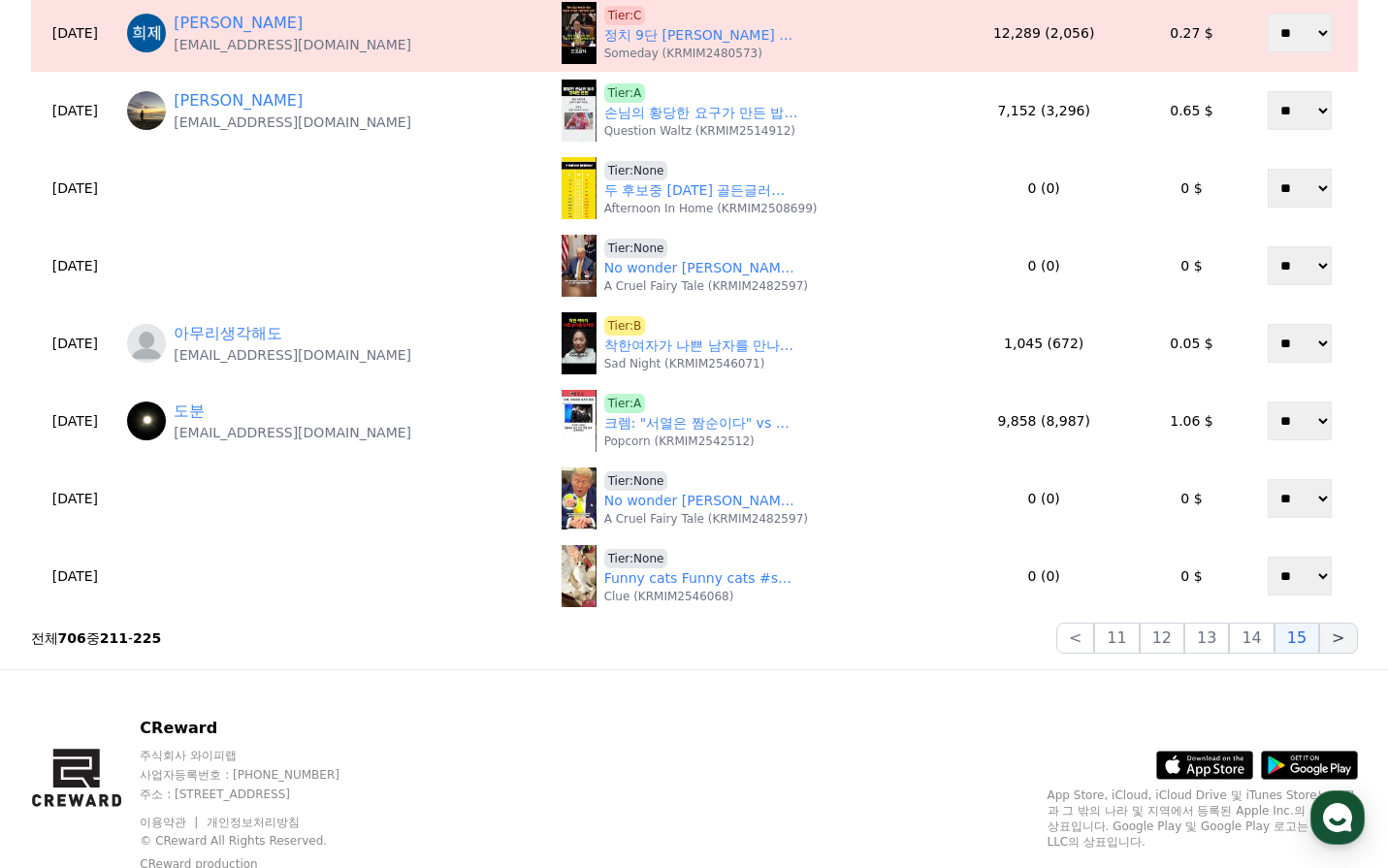
click at [1336, 643] on button ">" at bounding box center [1338, 638] width 38 height 31
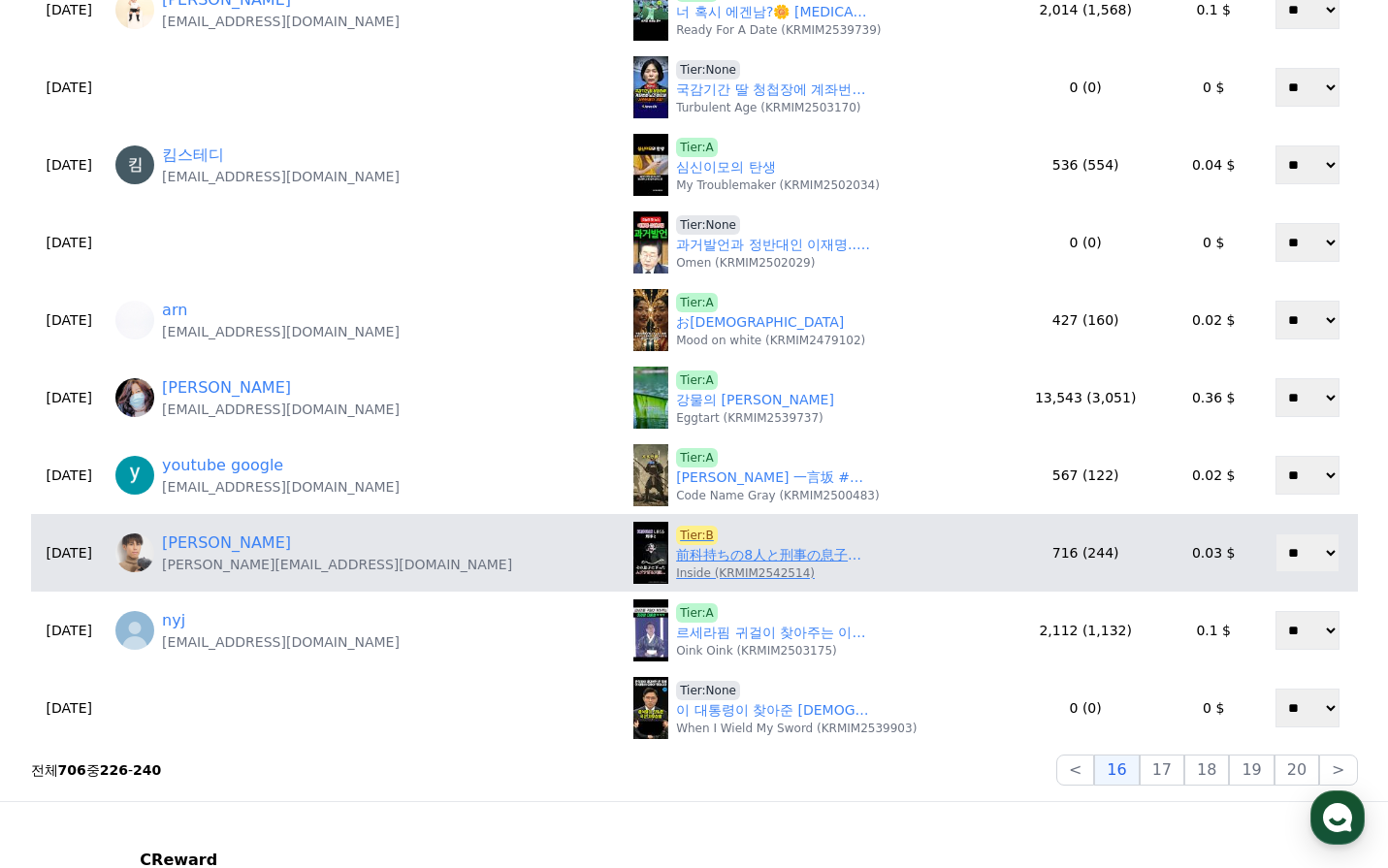
scroll to position [679, 0]
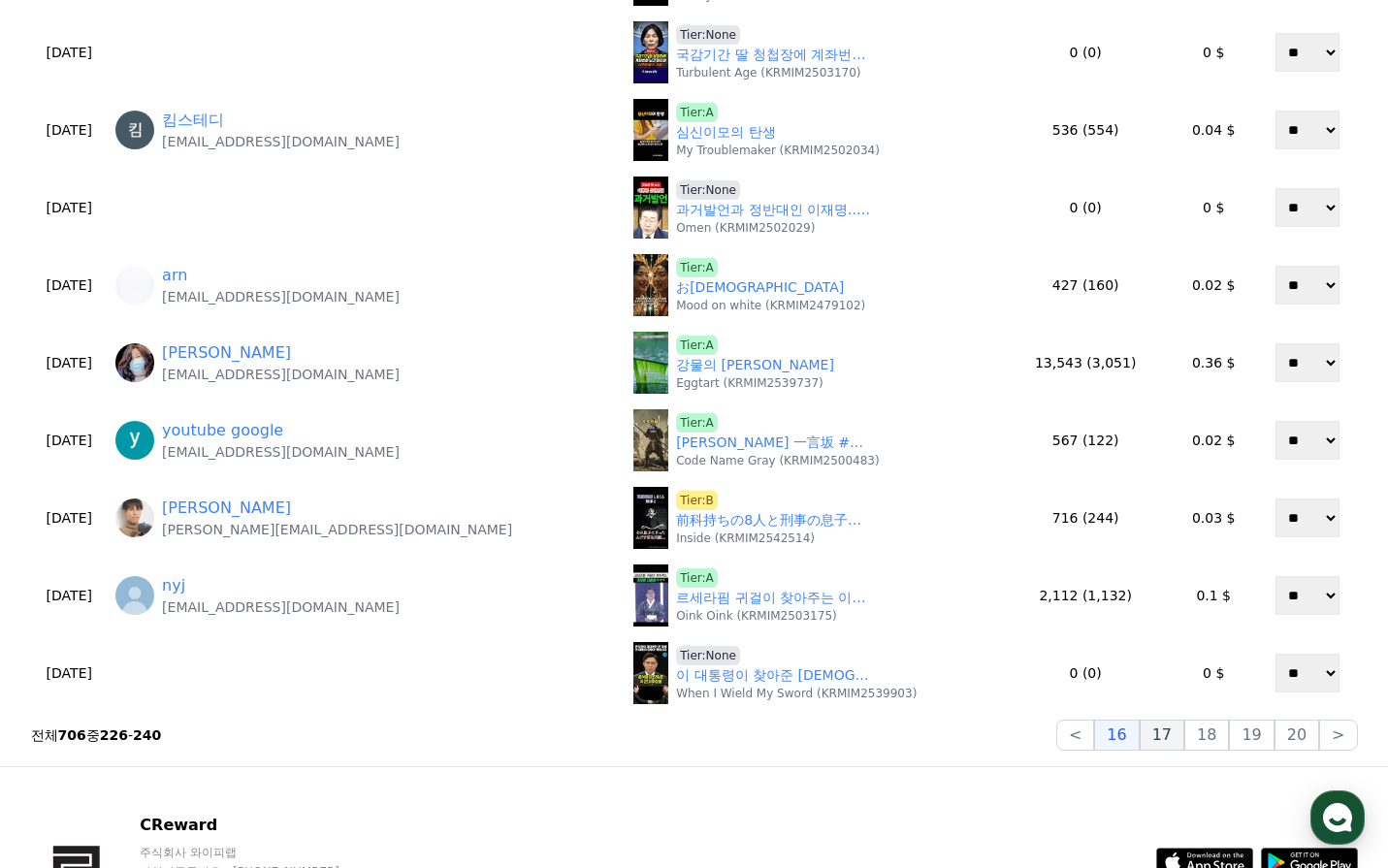
click at [1180, 736] on button "17" at bounding box center [1162, 735] width 44 height 31
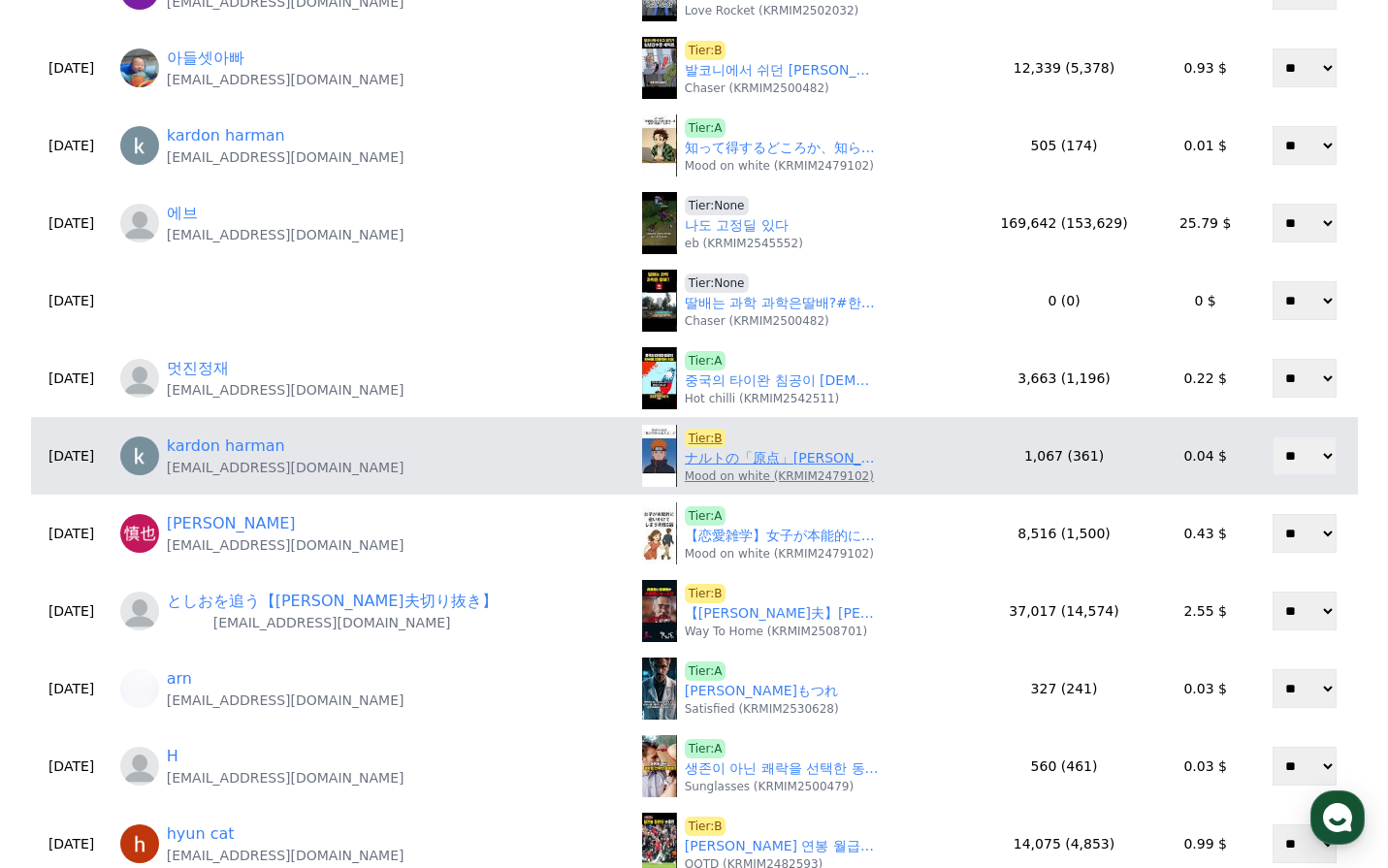
scroll to position [388, 0]
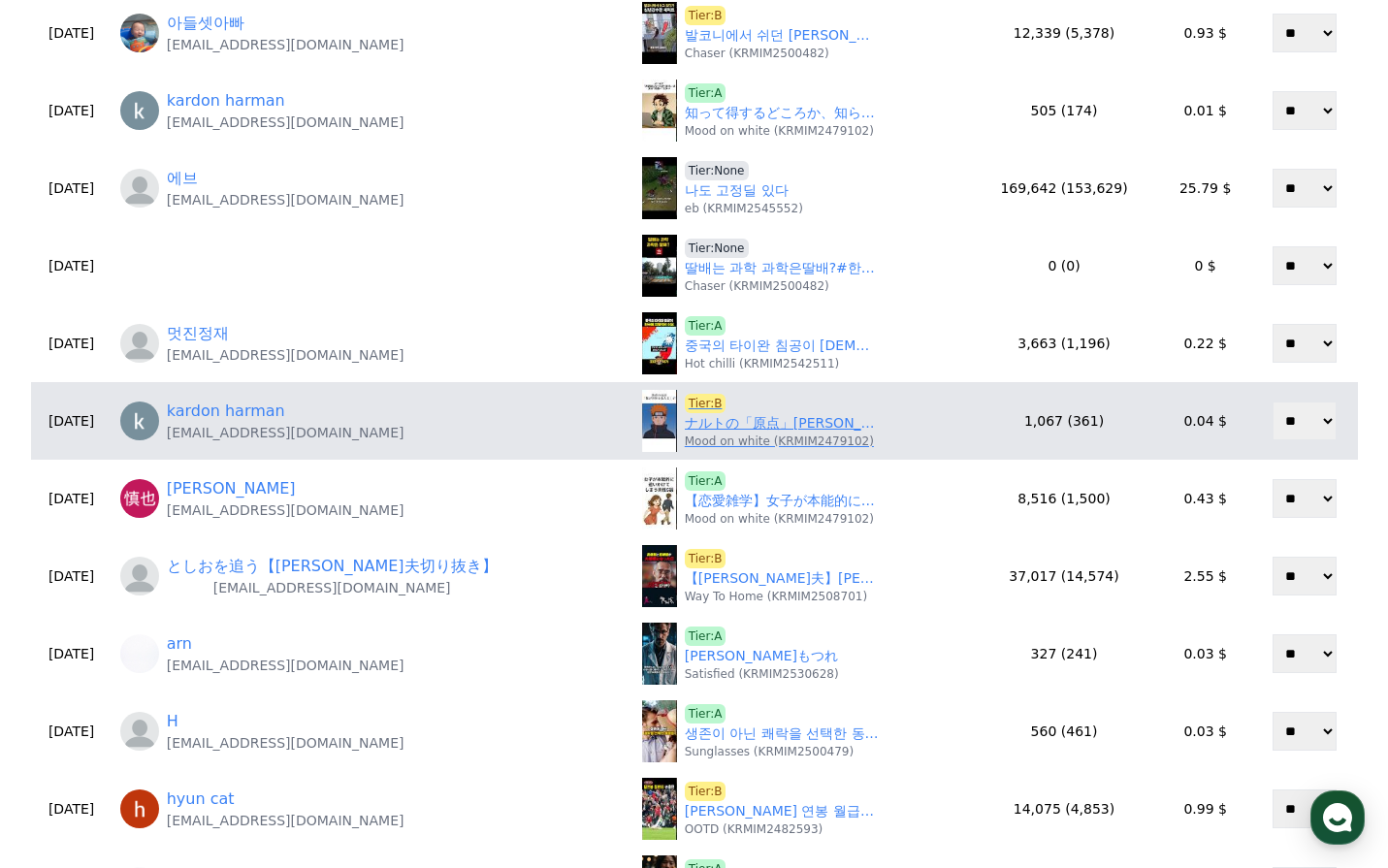
click at [697, 429] on link "ナルトの「原点」弥彦の悲しすぎる物語" at bounding box center [782, 423] width 194 height 21
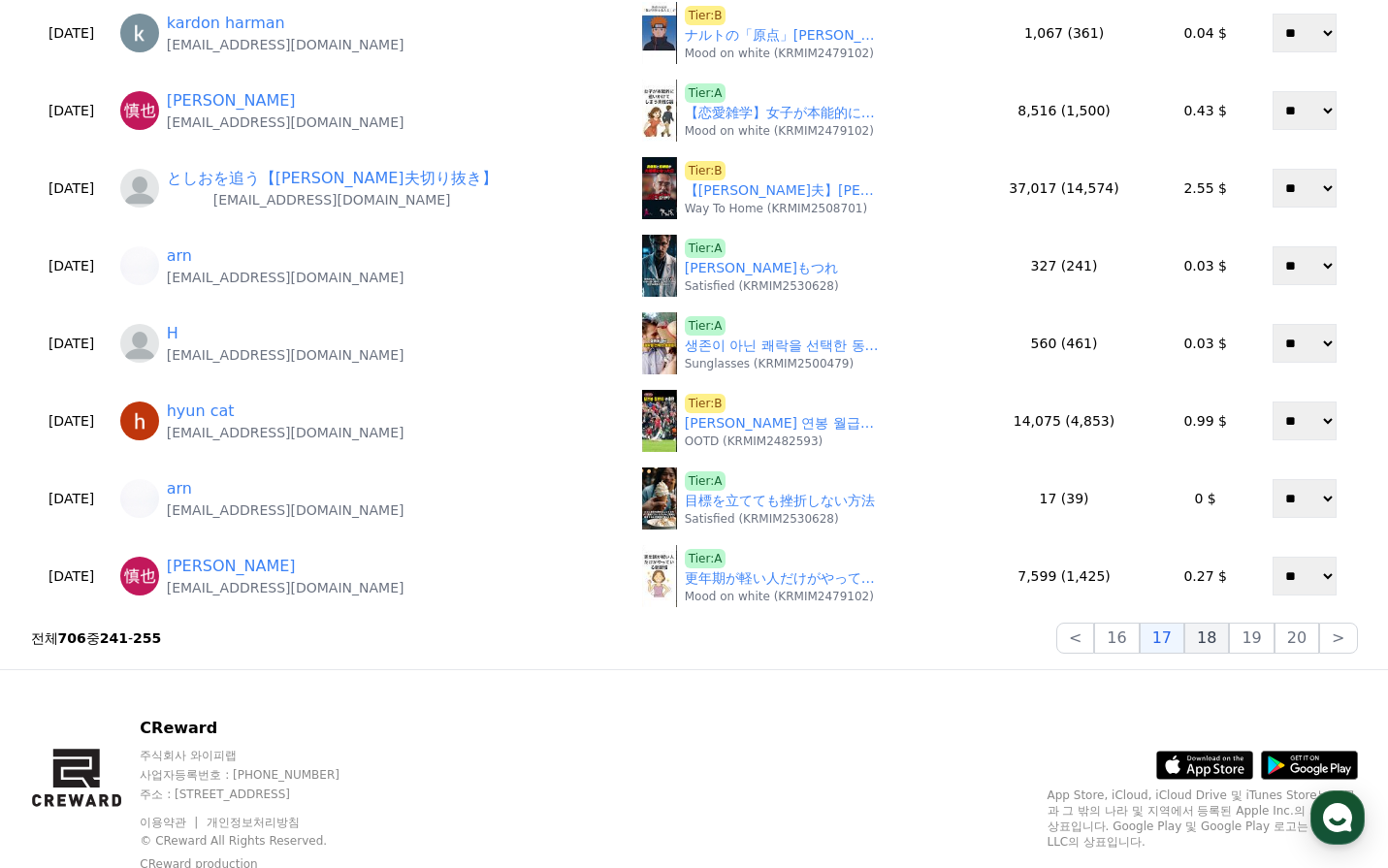
click at [1218, 646] on button "18" at bounding box center [1206, 638] width 44 height 31
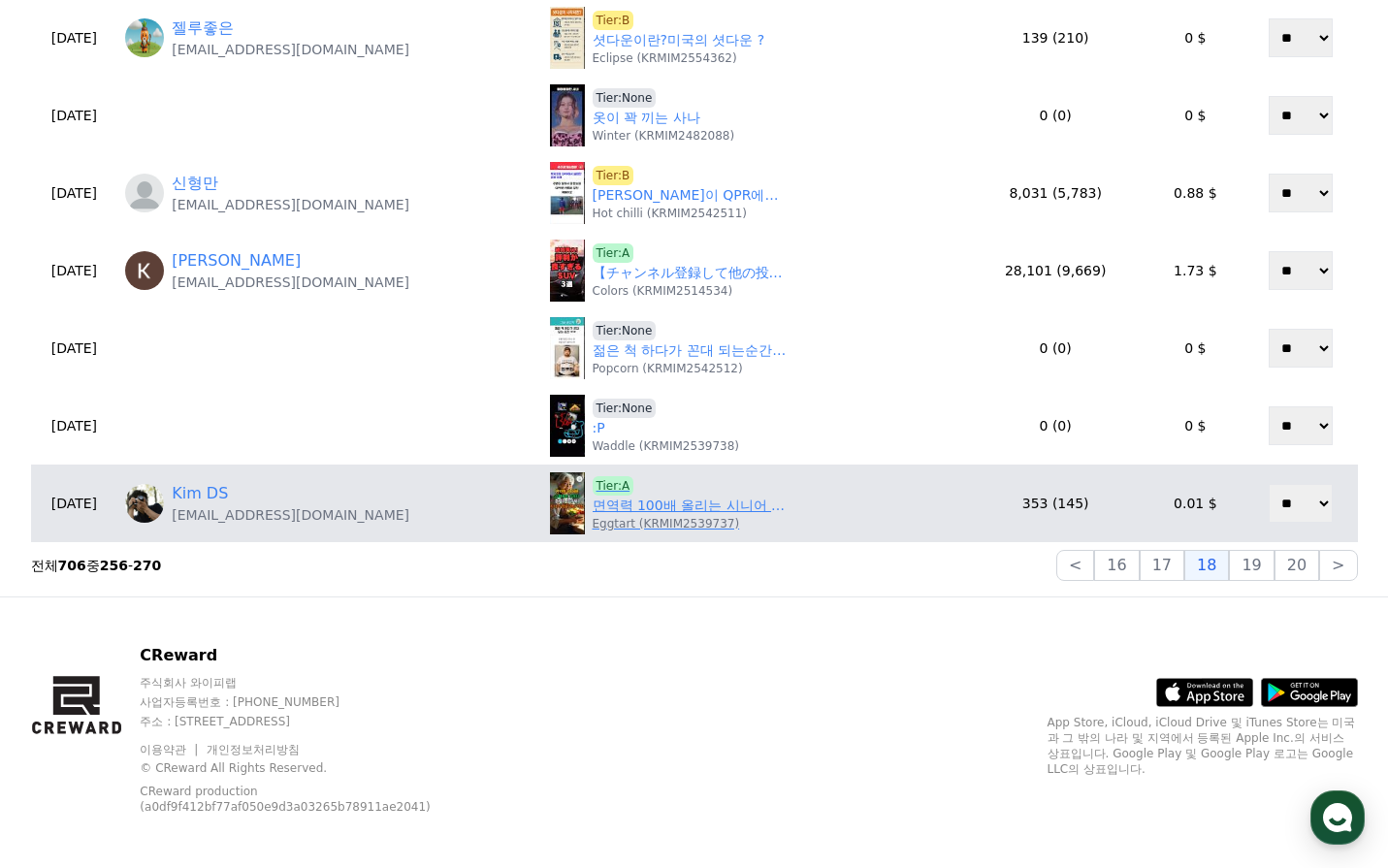
scroll to position [857, 0]
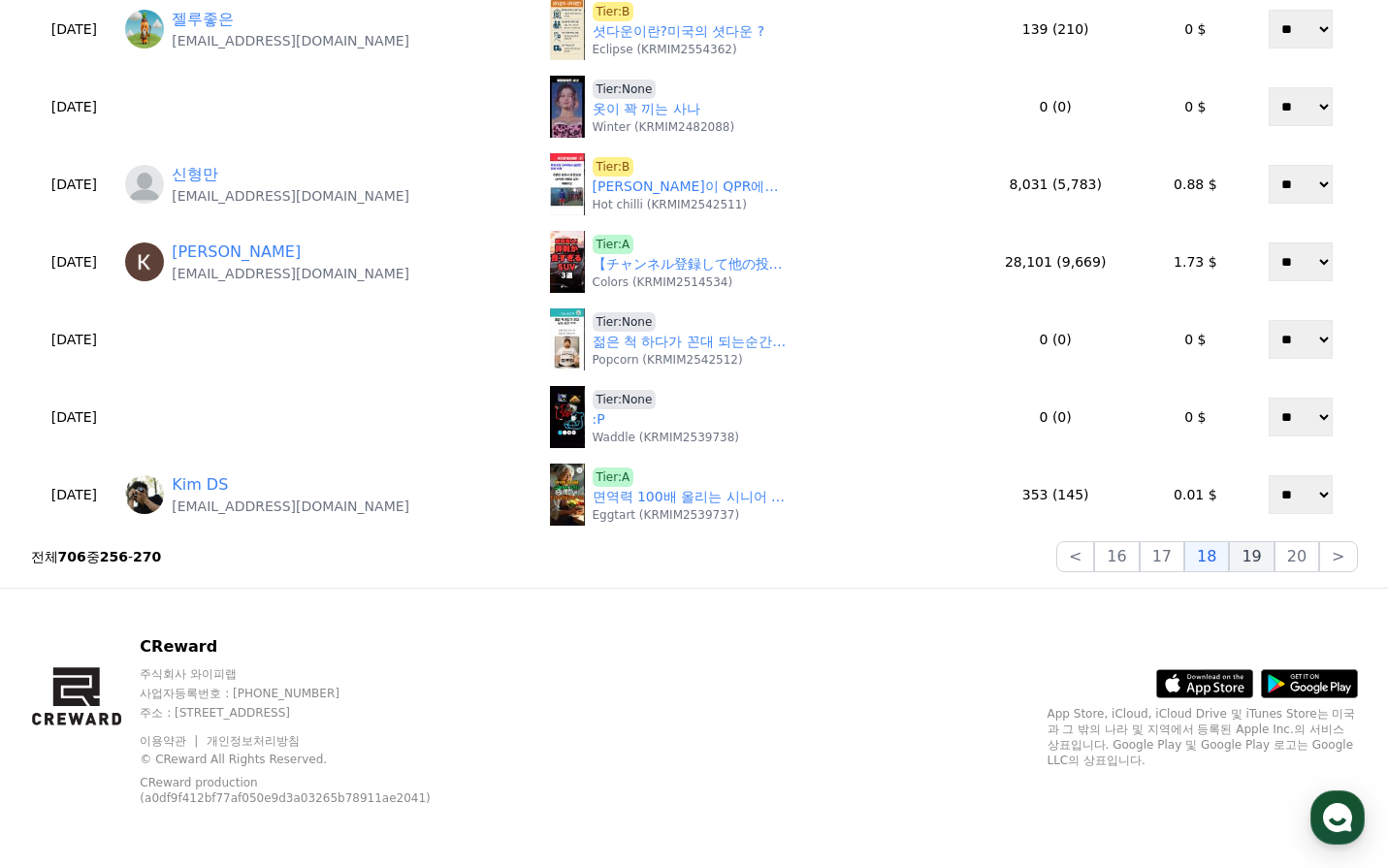
click at [1259, 543] on button "19" at bounding box center [1251, 557] width 44 height 31
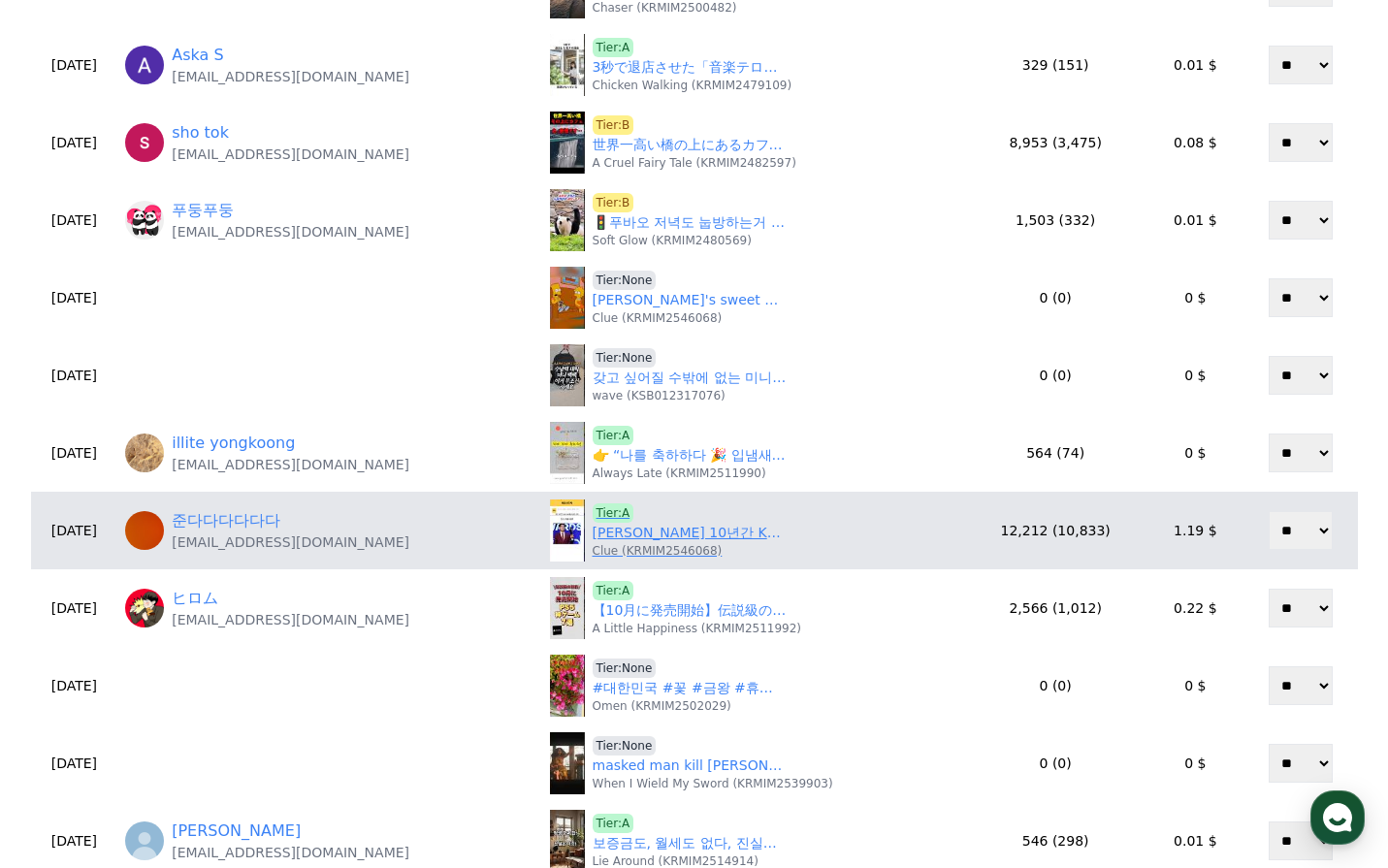
scroll to position [566, 0]
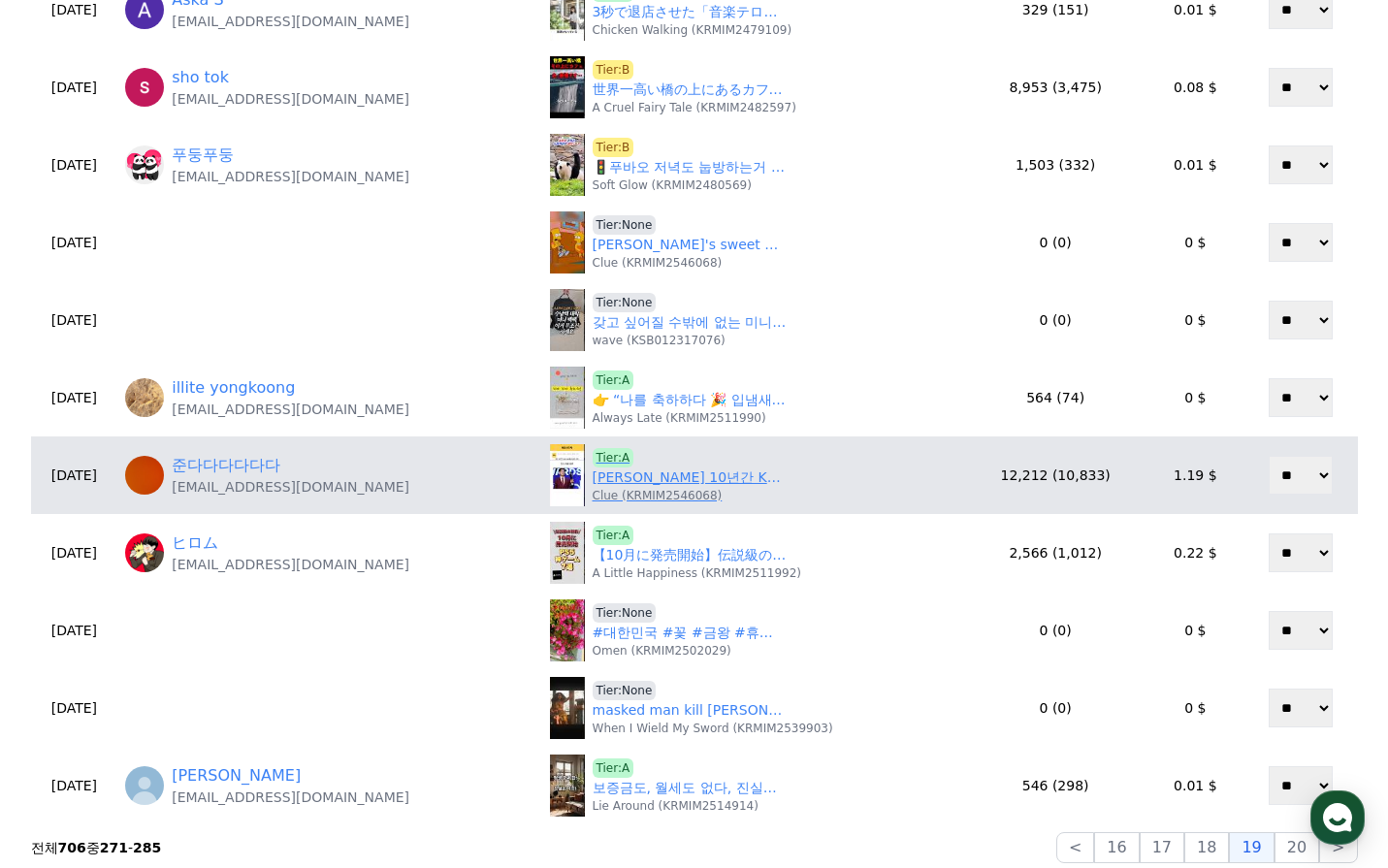
click at [660, 479] on link "최근 10년간 KBO MVP를 수상한 타자" at bounding box center [690, 477] width 194 height 21
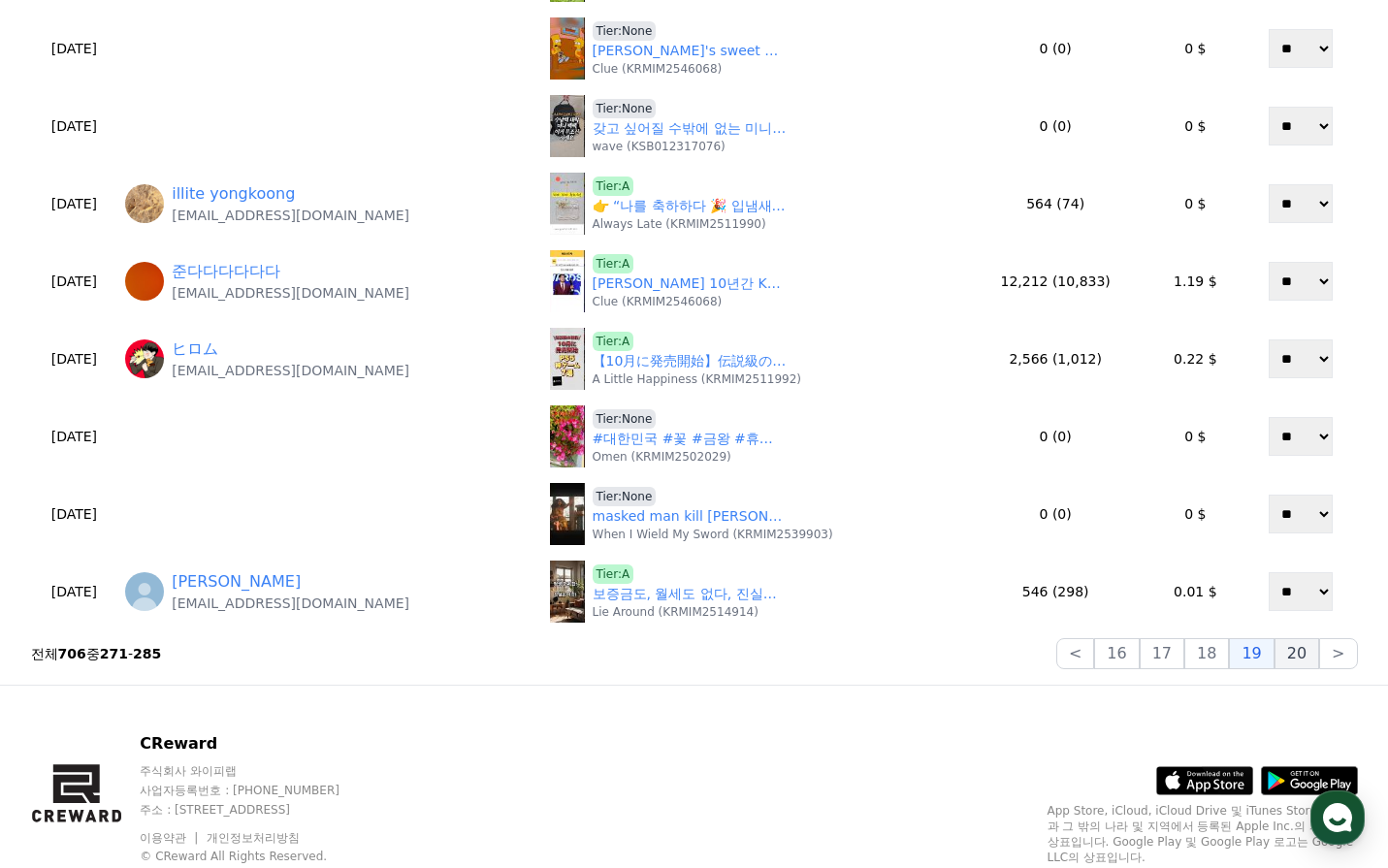
click at [1311, 655] on button "20" at bounding box center [1296, 653] width 44 height 31
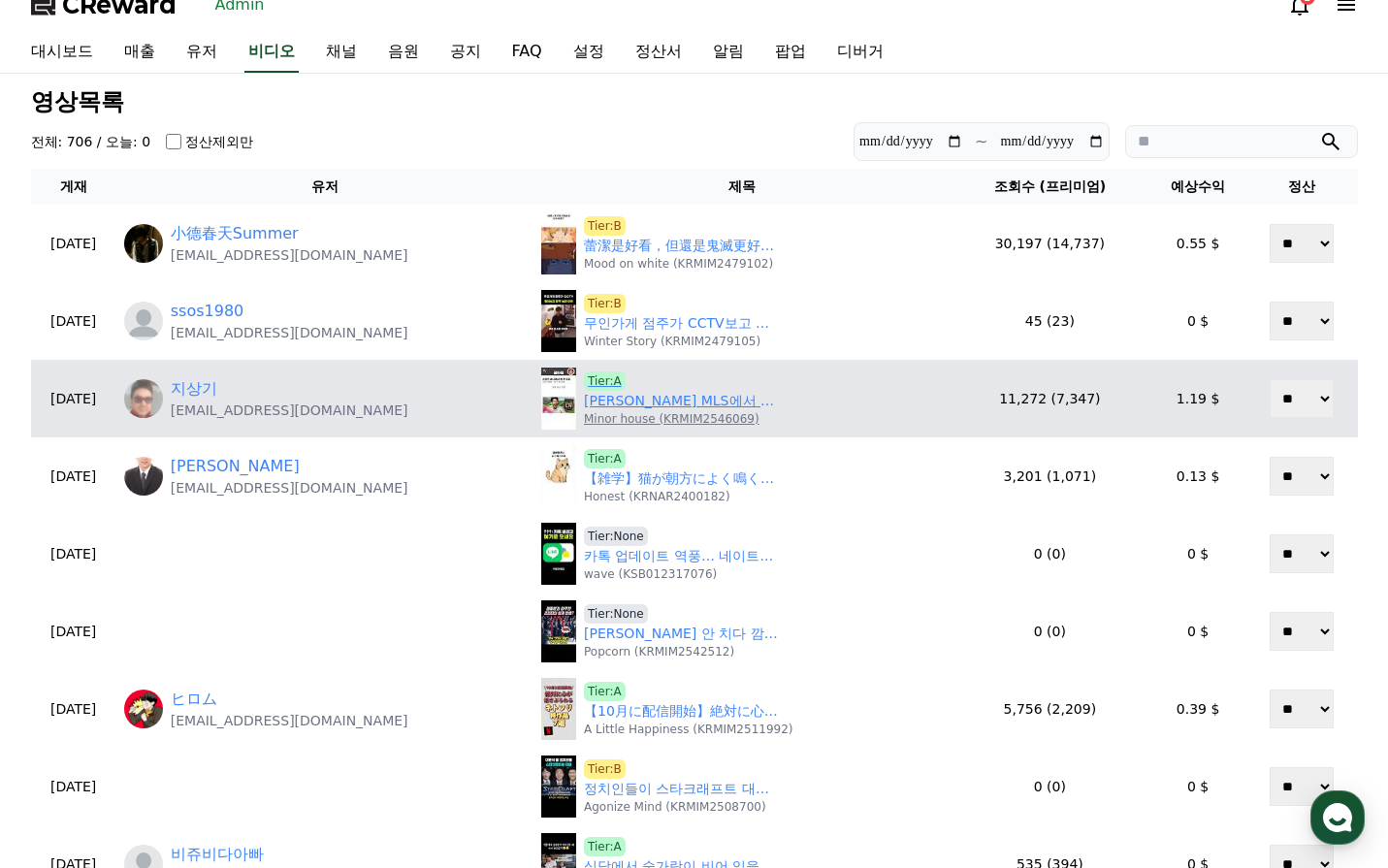
scroll to position [0, 0]
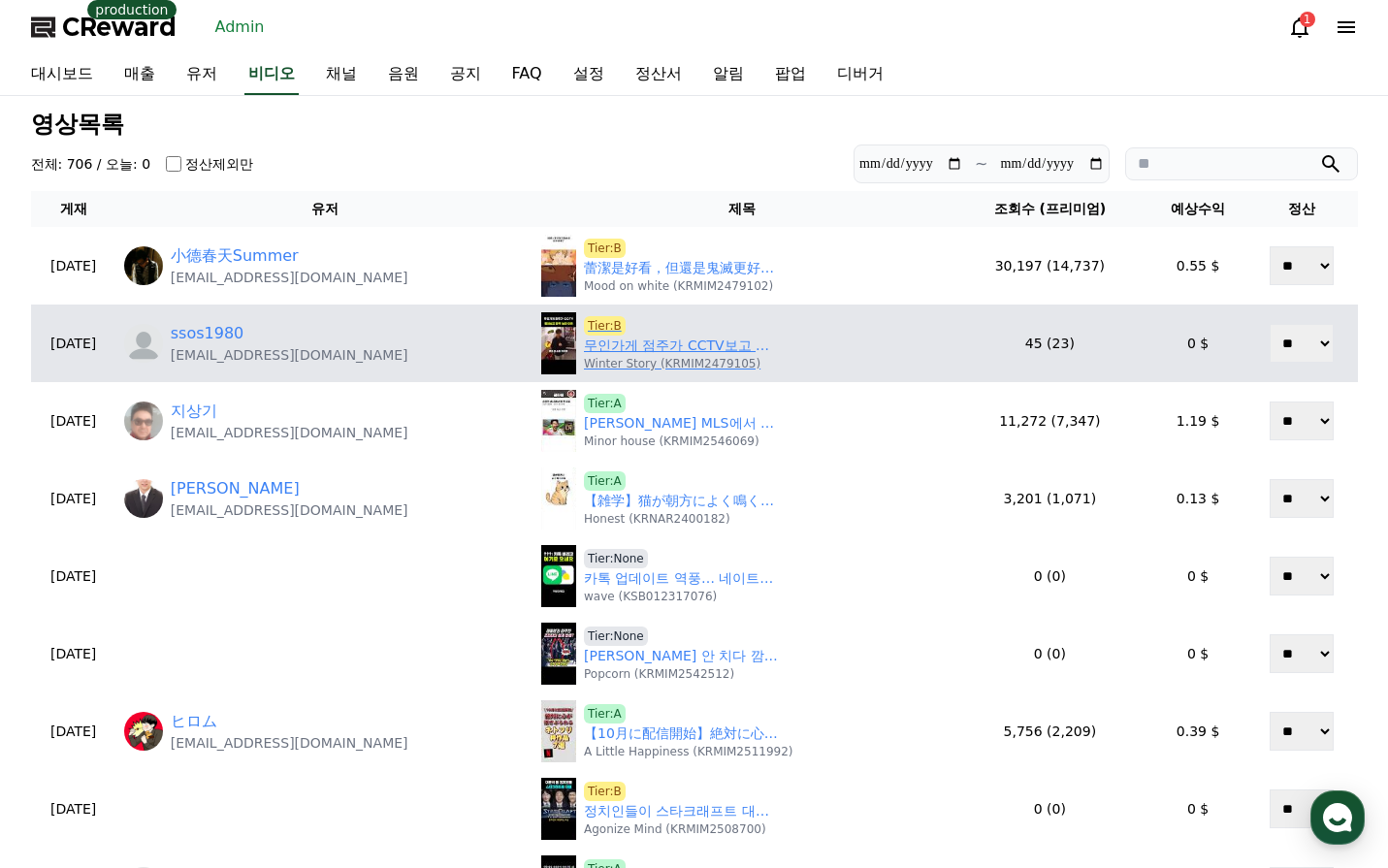
click at [667, 345] on link "무인가게 점주가 CCTV보고 놀란 이유" at bounding box center [681, 345] width 194 height 21
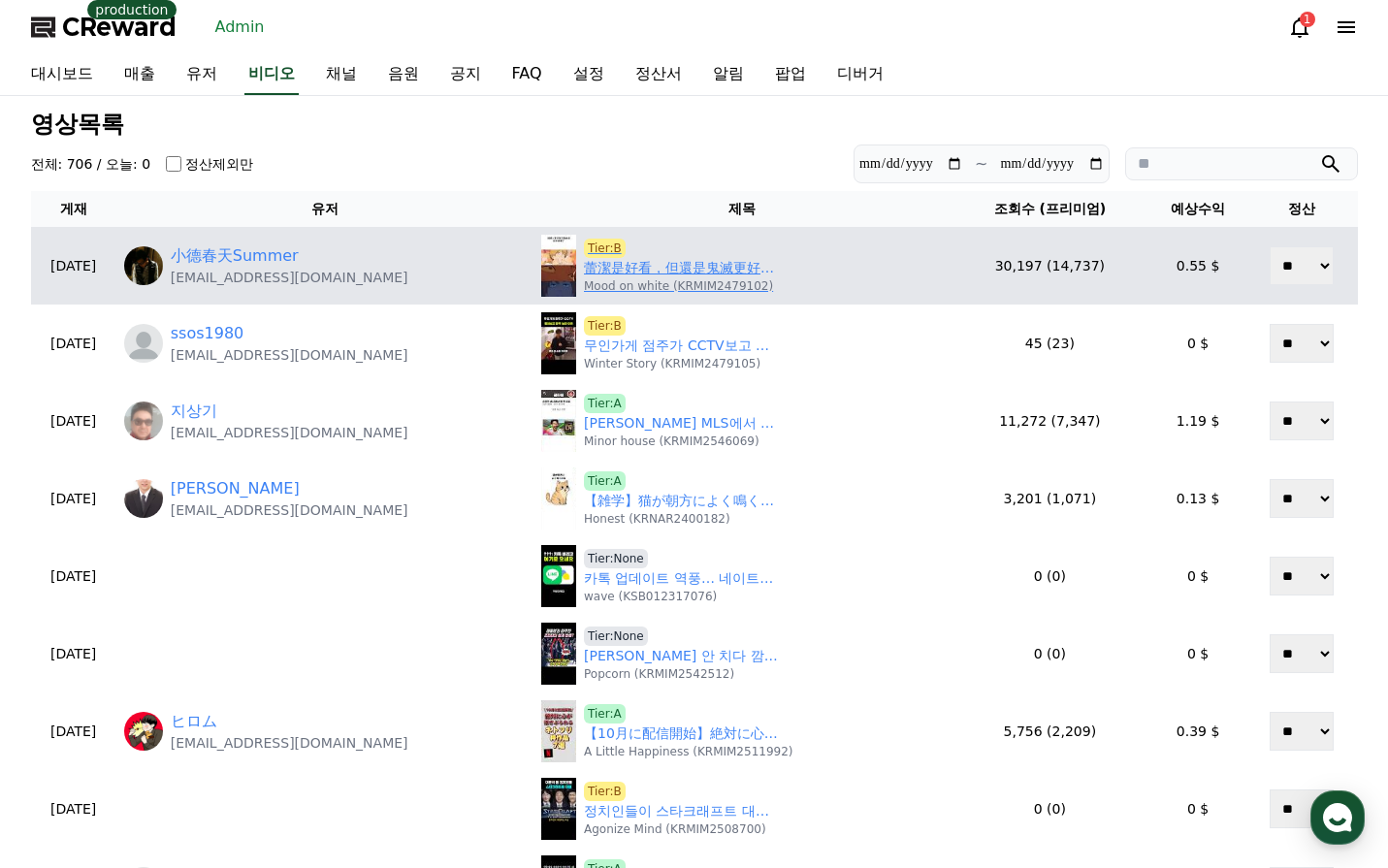
click at [654, 268] on link "蕾潔是好看，但還是鬼滅更好看 #鏈鋸人" at bounding box center [681, 268] width 194 height 21
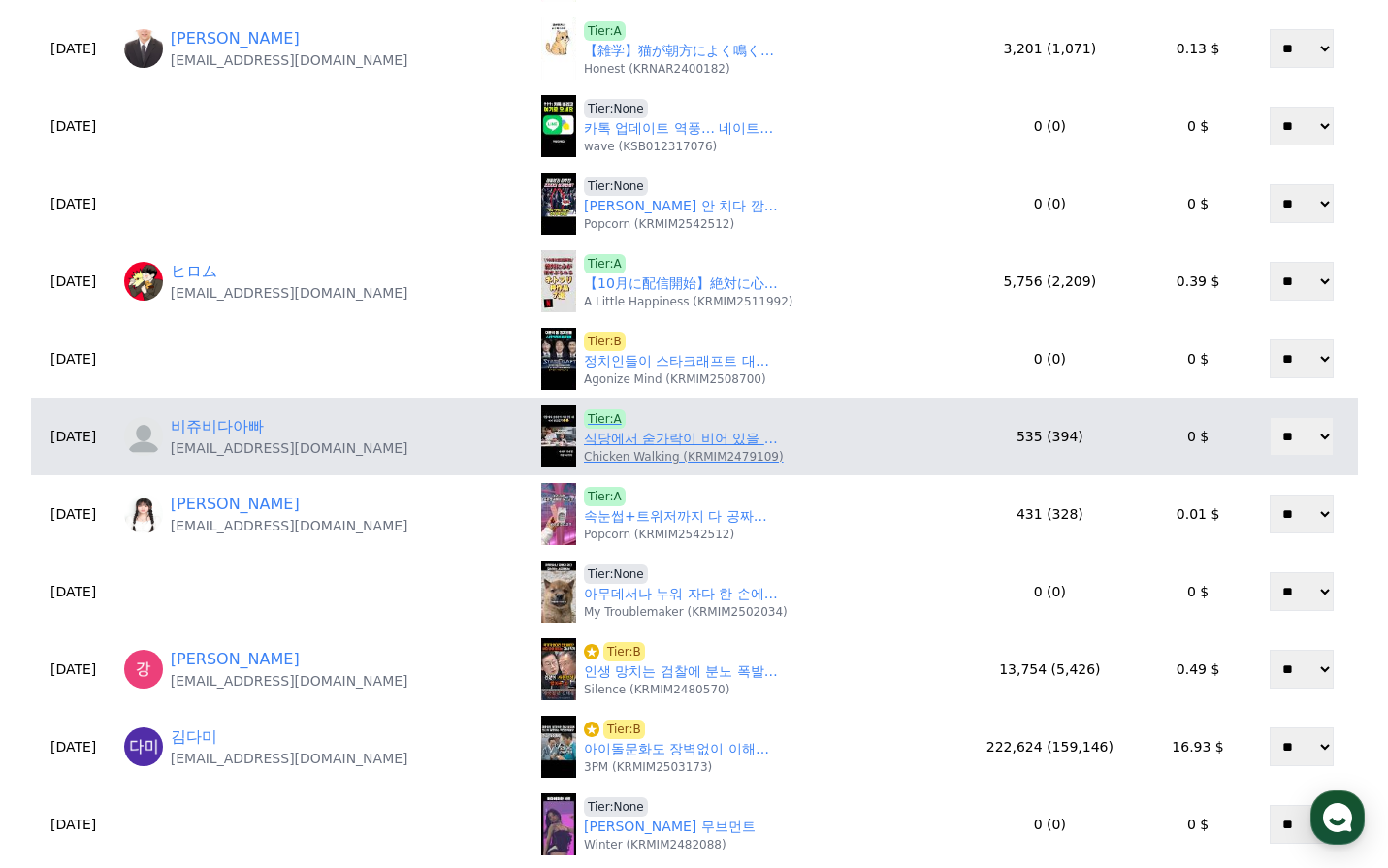
scroll to position [485, 0]
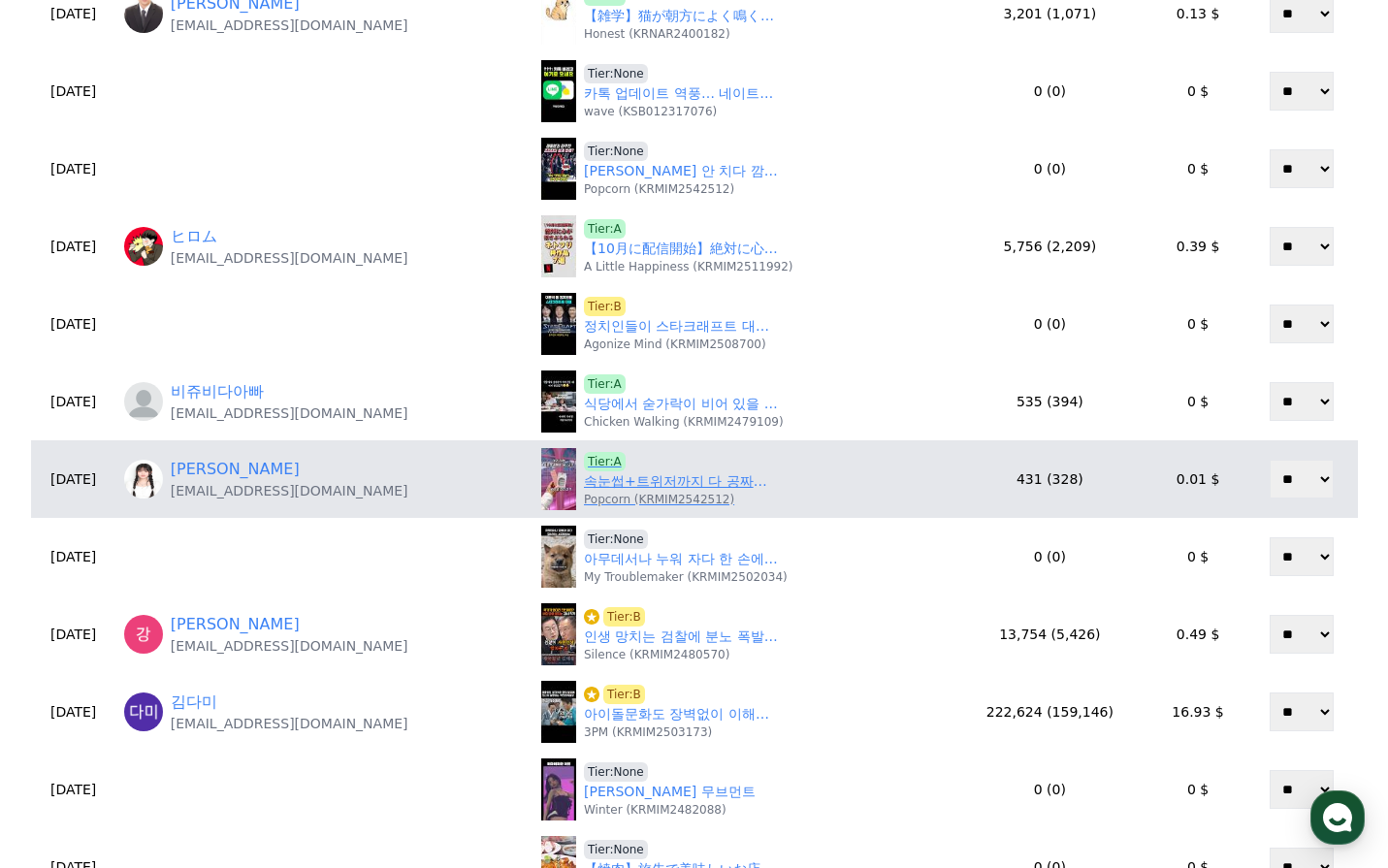
click at [666, 487] on link "속눈썹+트위저까지 다 공짜로 받는 방법 공개ㅋㅋㅋ" at bounding box center [681, 481] width 194 height 21
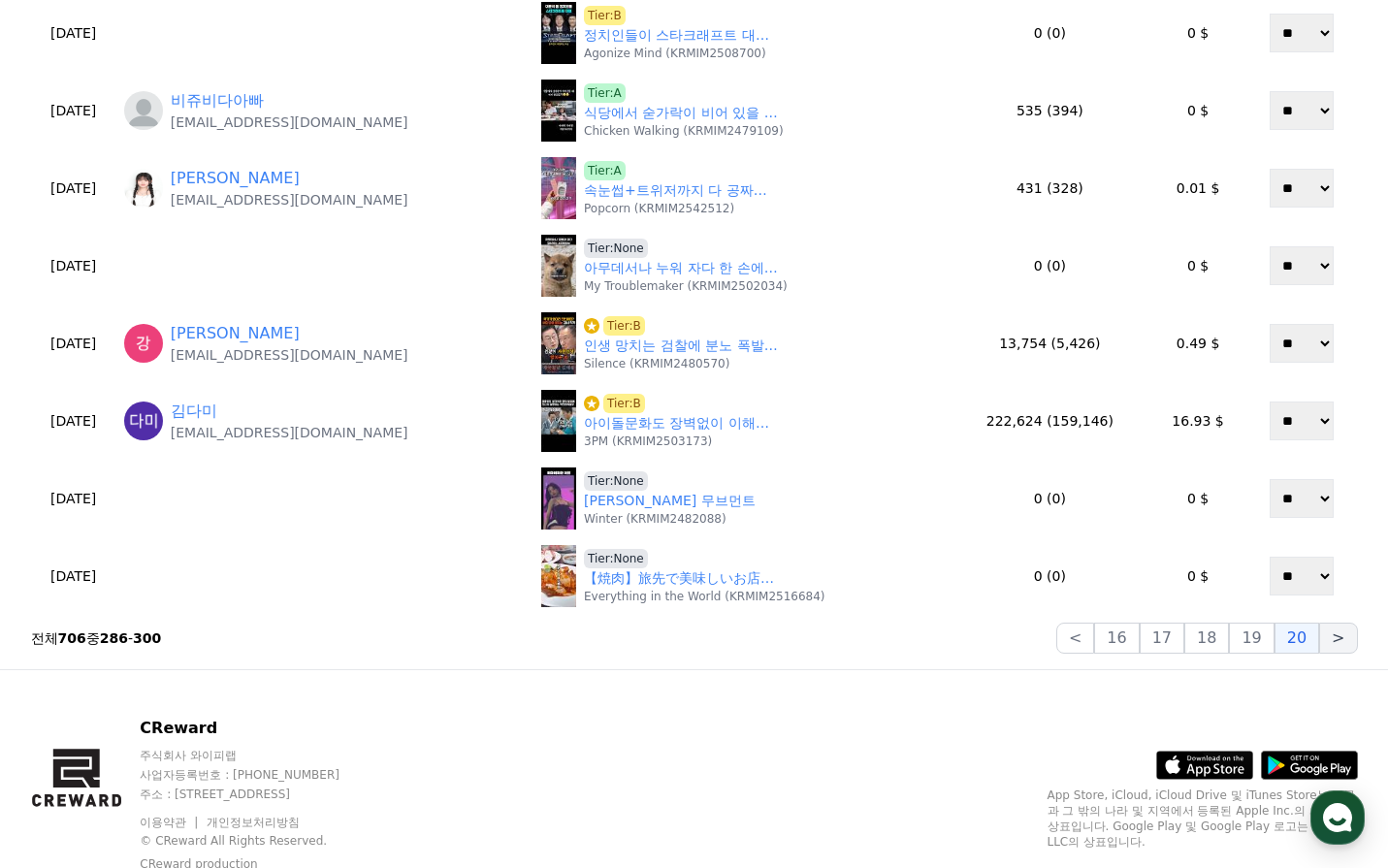
click at [1326, 645] on button ">" at bounding box center [1338, 638] width 38 height 31
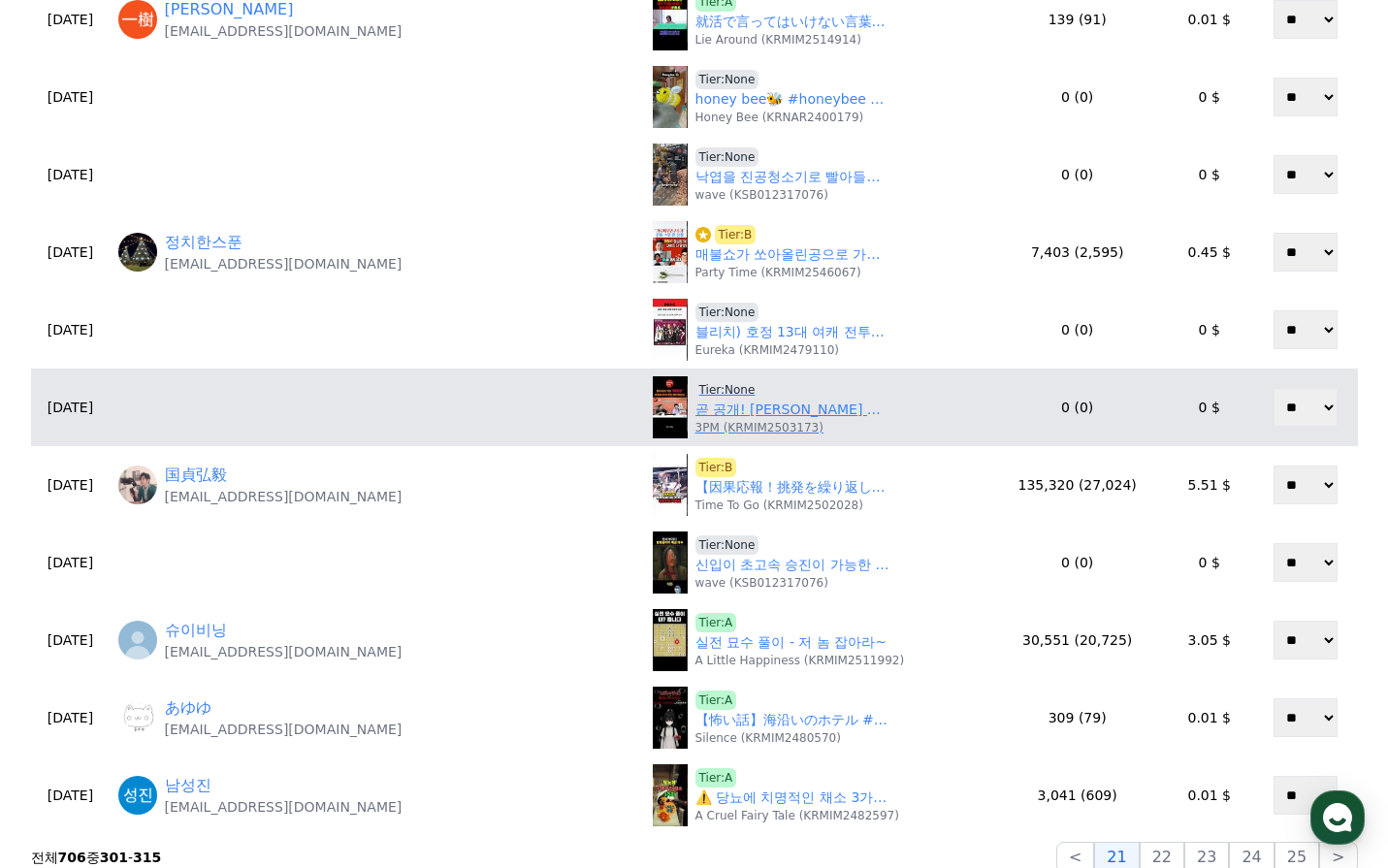
scroll to position [582, 0]
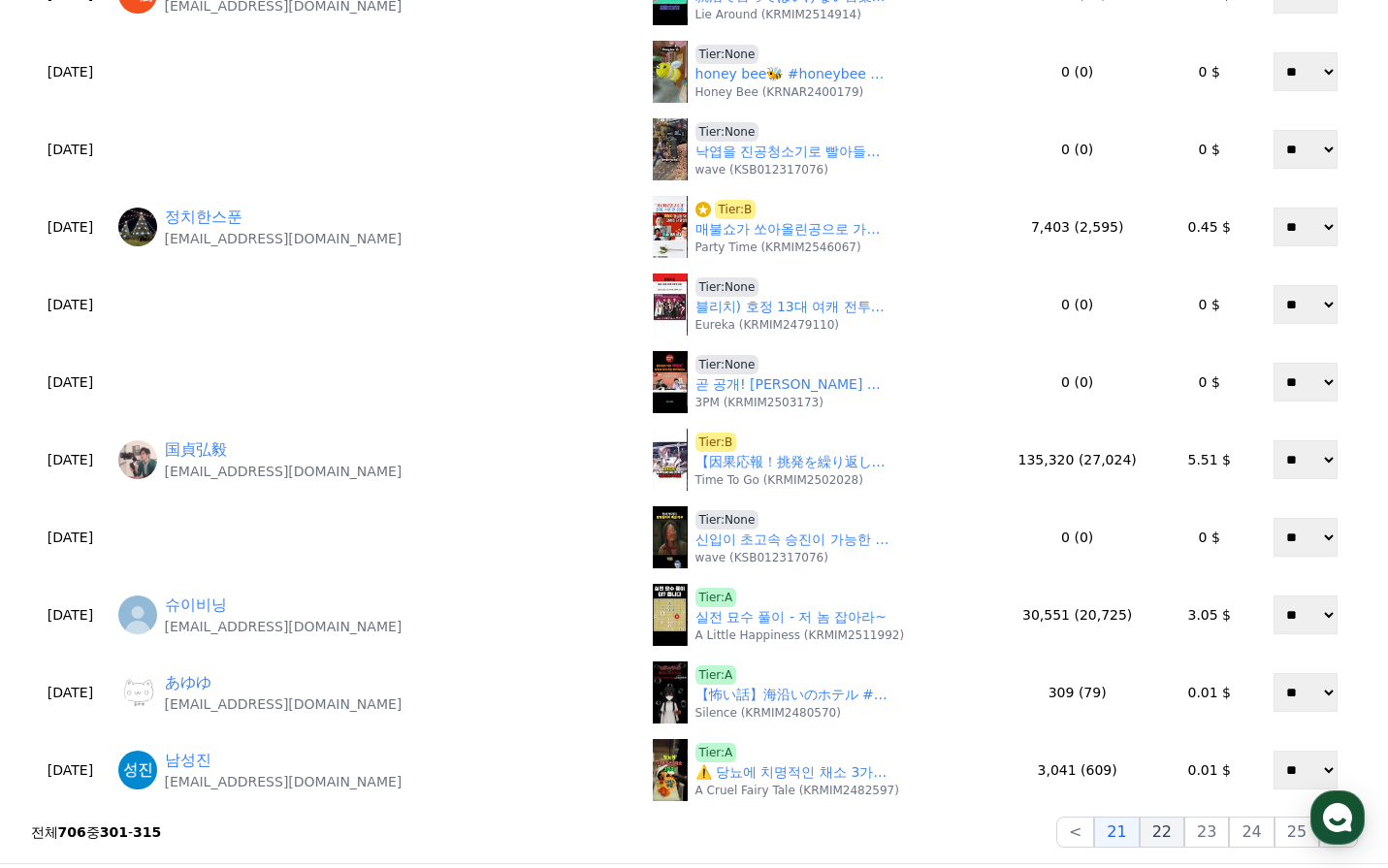
click at [1184, 833] on button "22" at bounding box center [1162, 831] width 44 height 31
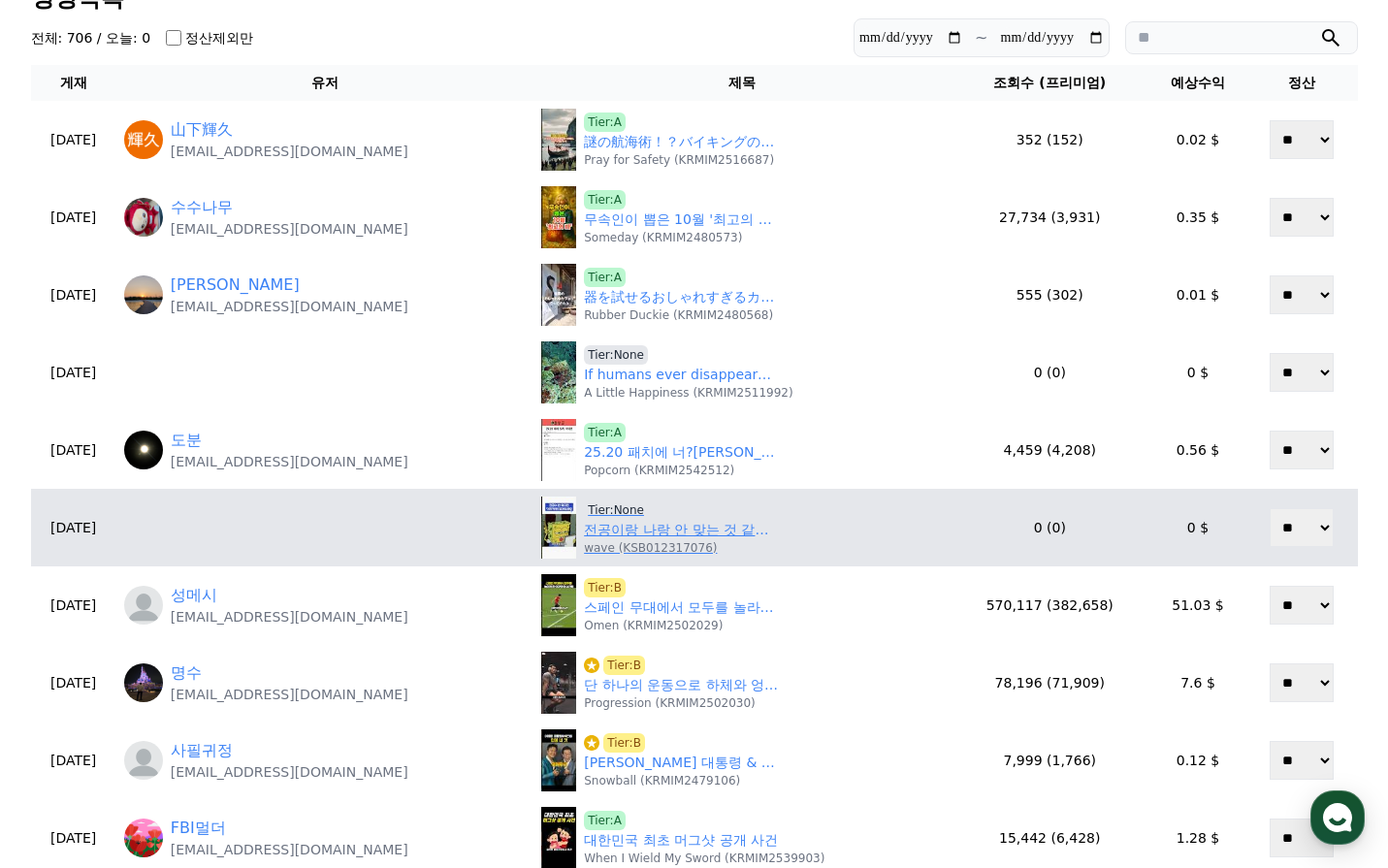
scroll to position [291, 0]
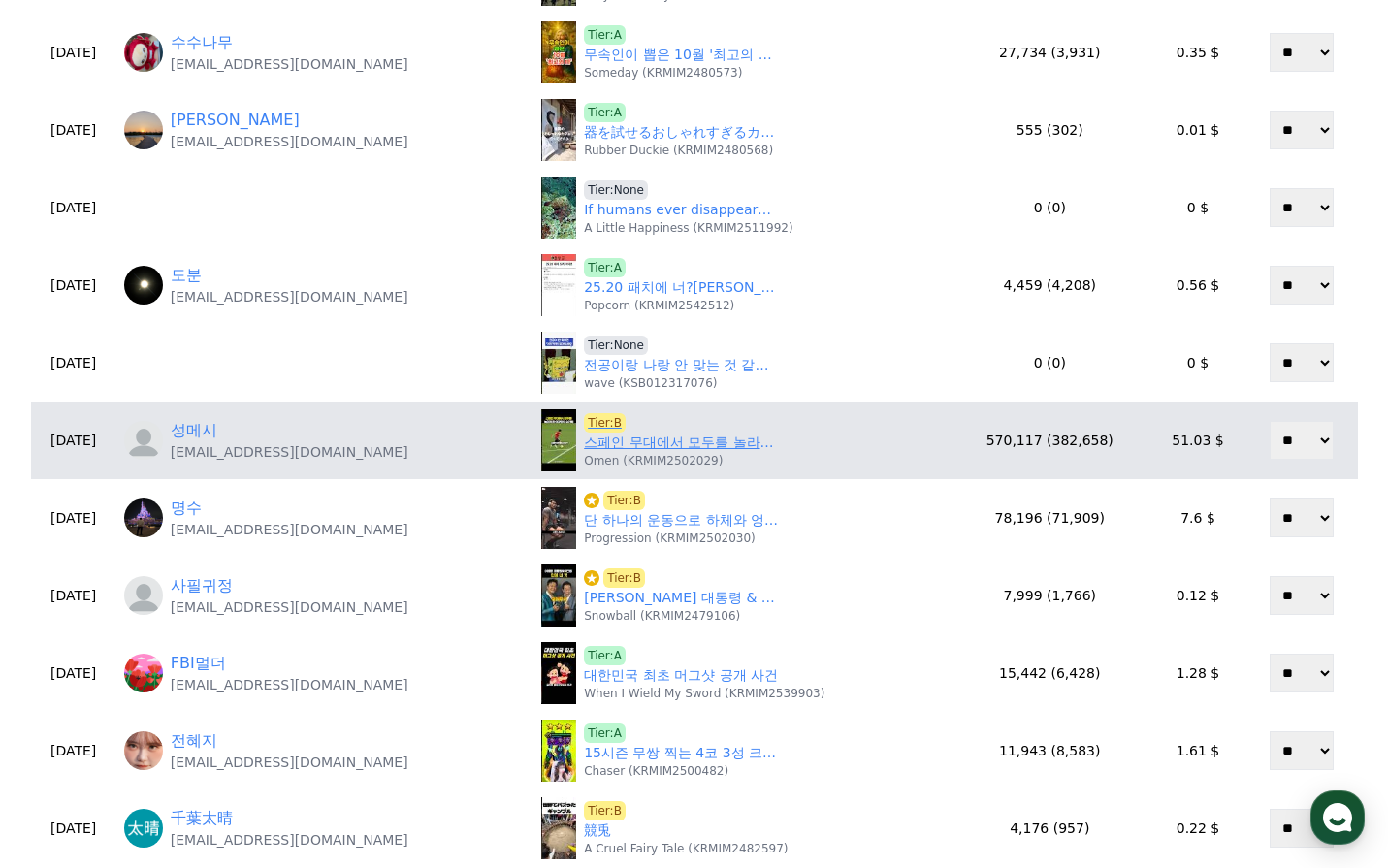
click at [696, 449] on link "스페인 무대에서 모두를 놀라게 한 이강인의 순간들" at bounding box center [681, 443] width 194 height 21
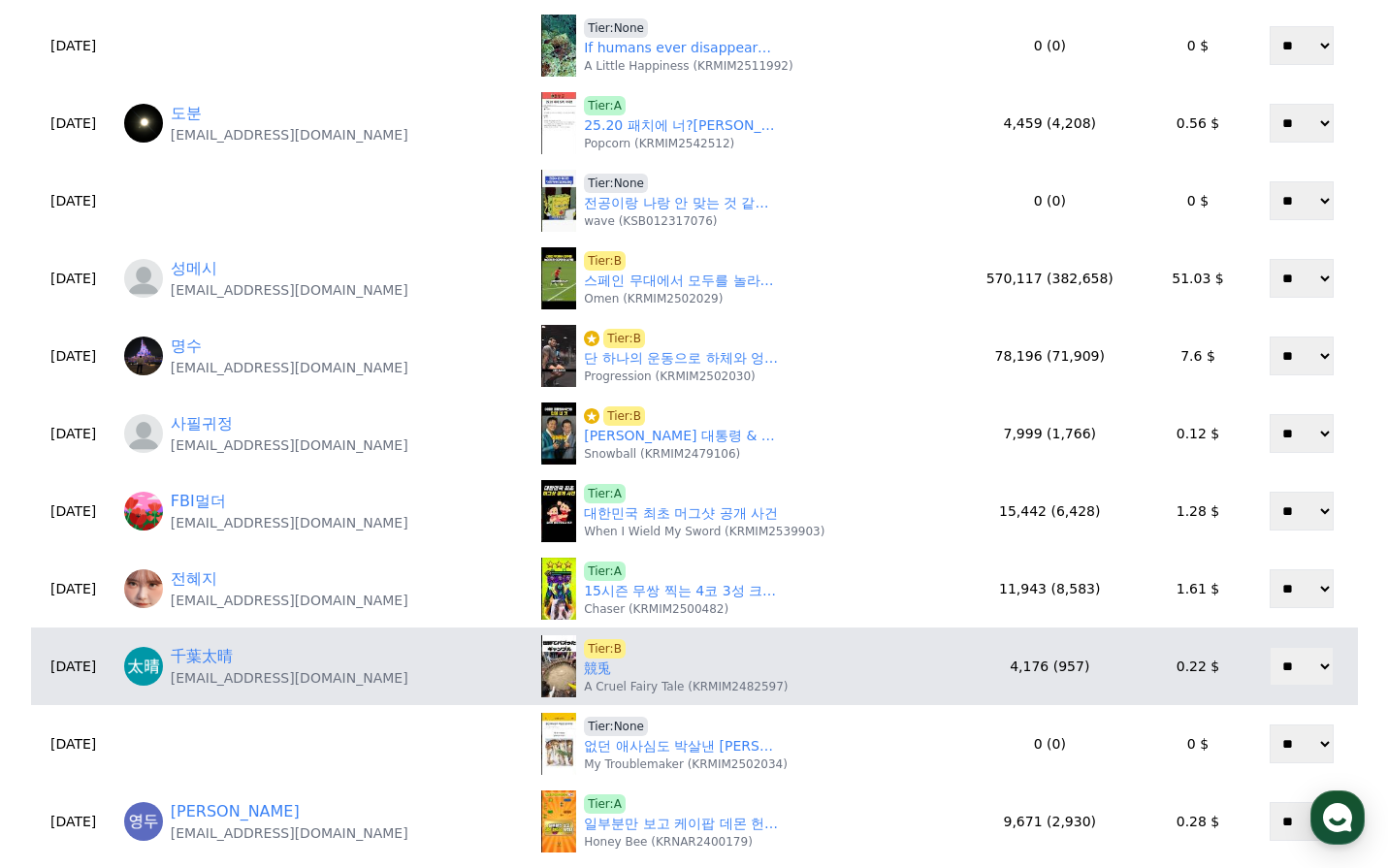
scroll to position [485, 0]
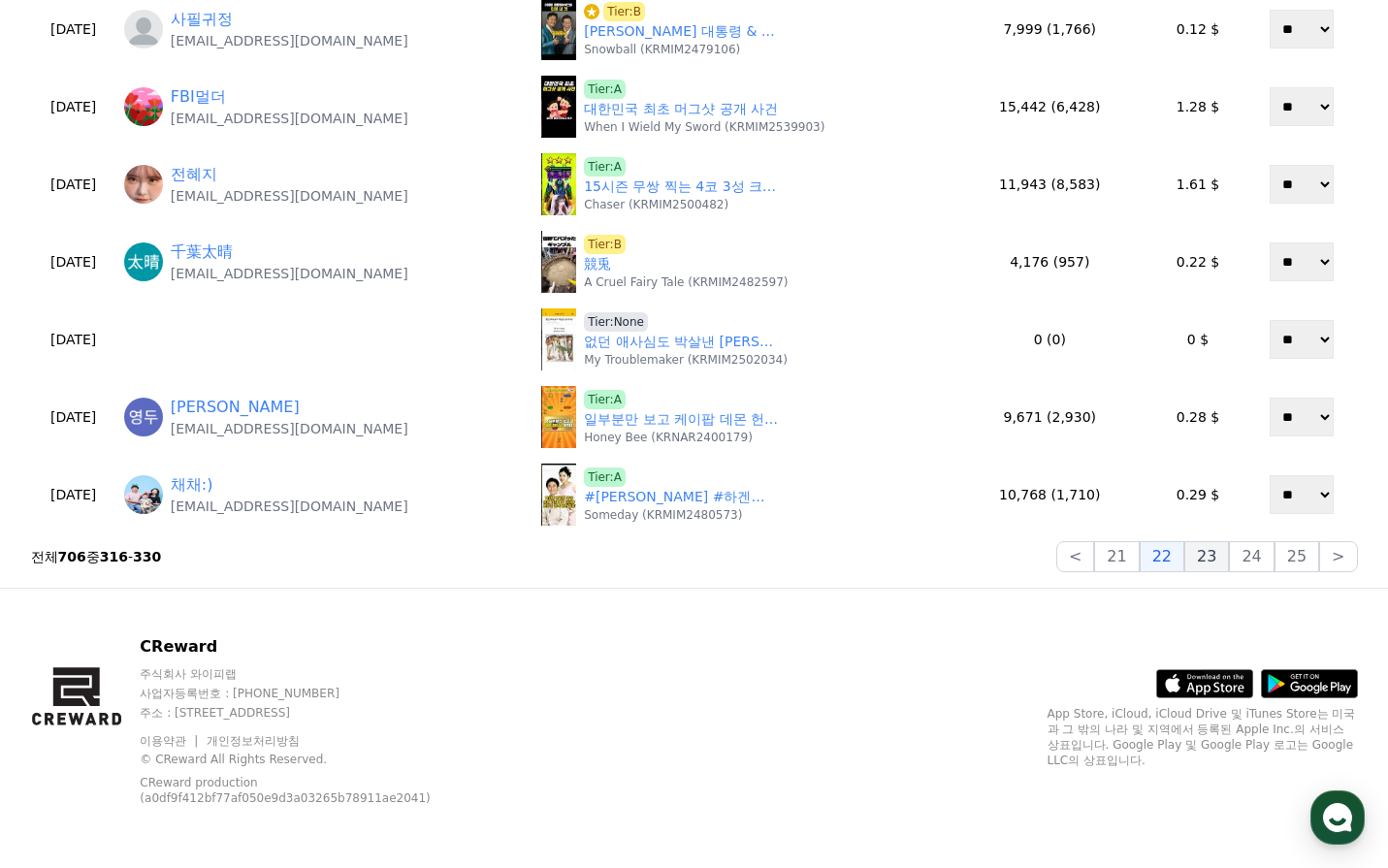
click at [1213, 559] on button "23" at bounding box center [1206, 557] width 44 height 31
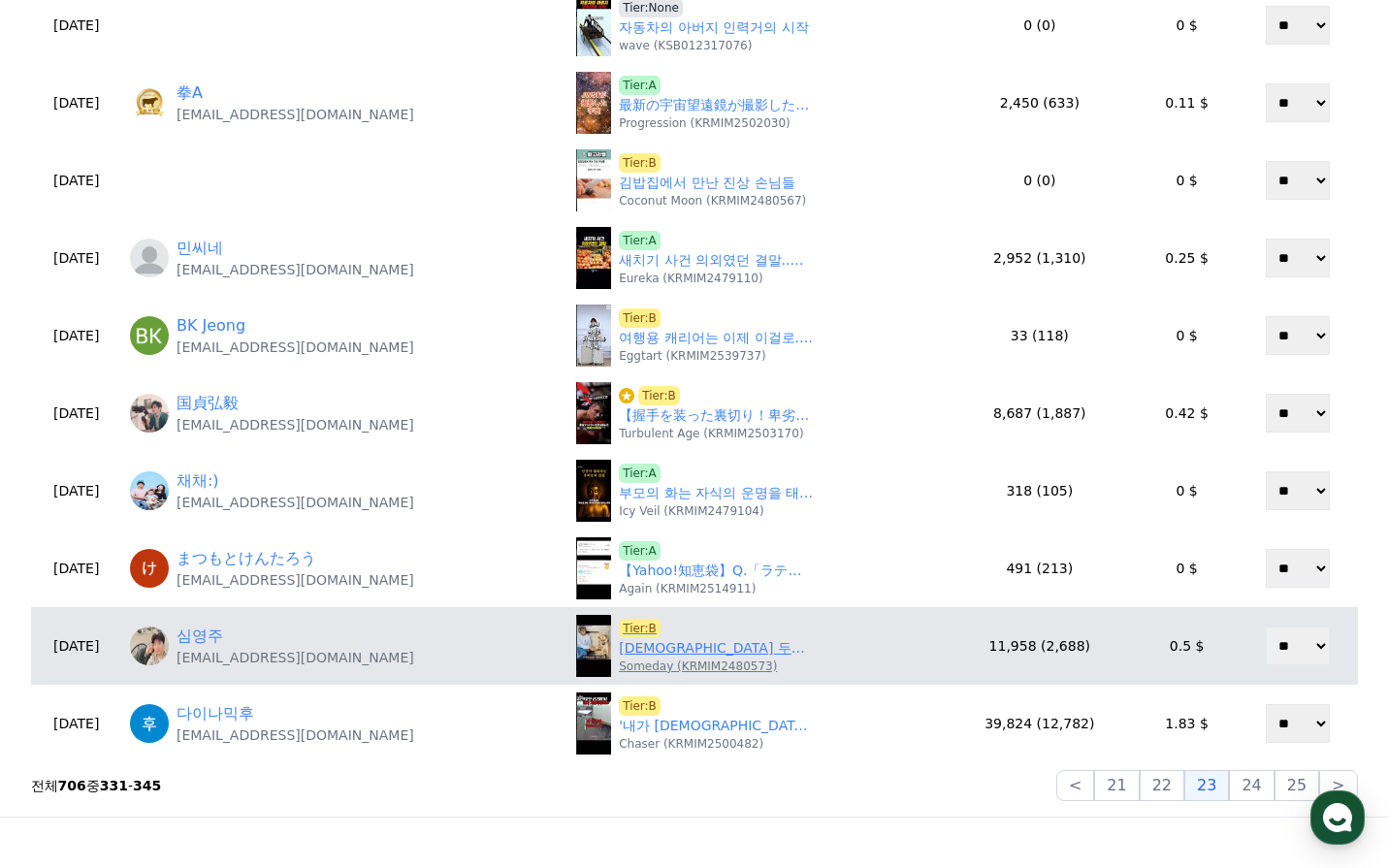
scroll to position [663, 0]
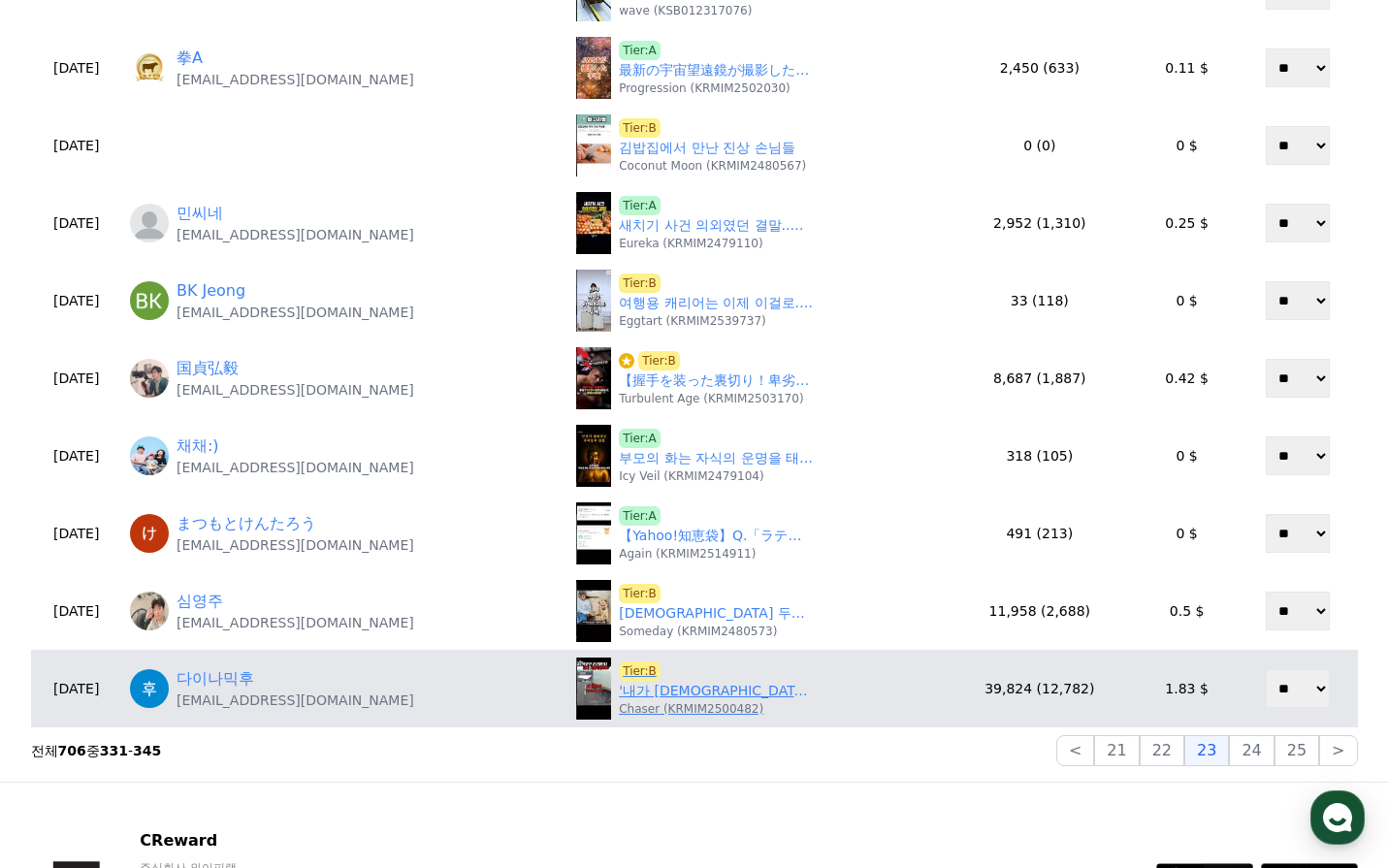
click at [739, 682] on link "'내가 가해자라고?' 난폭운전으로 트럭을 신고했더니 경찰에서는.." at bounding box center [716, 691] width 194 height 21
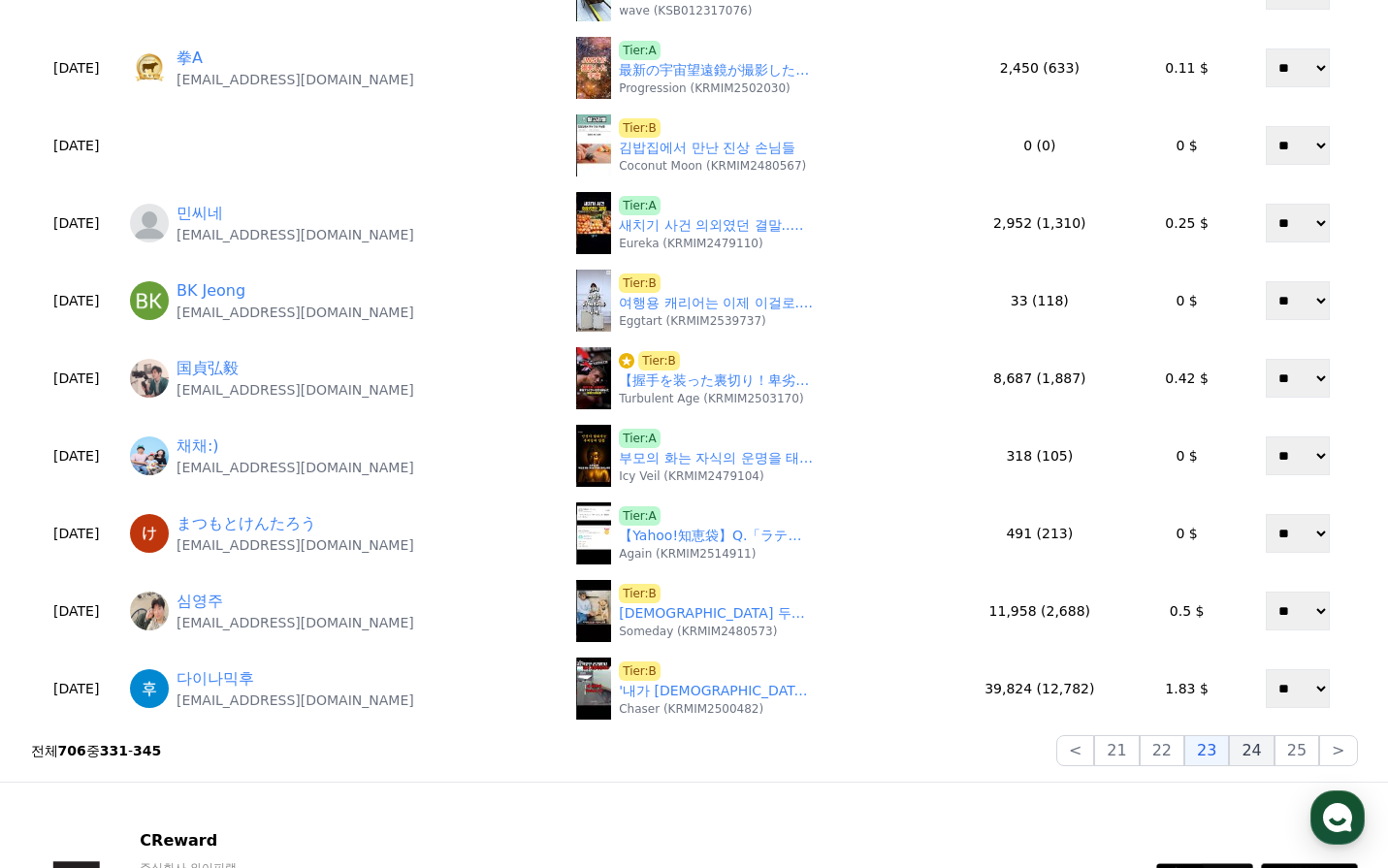
click at [1260, 749] on button "24" at bounding box center [1251, 750] width 44 height 31
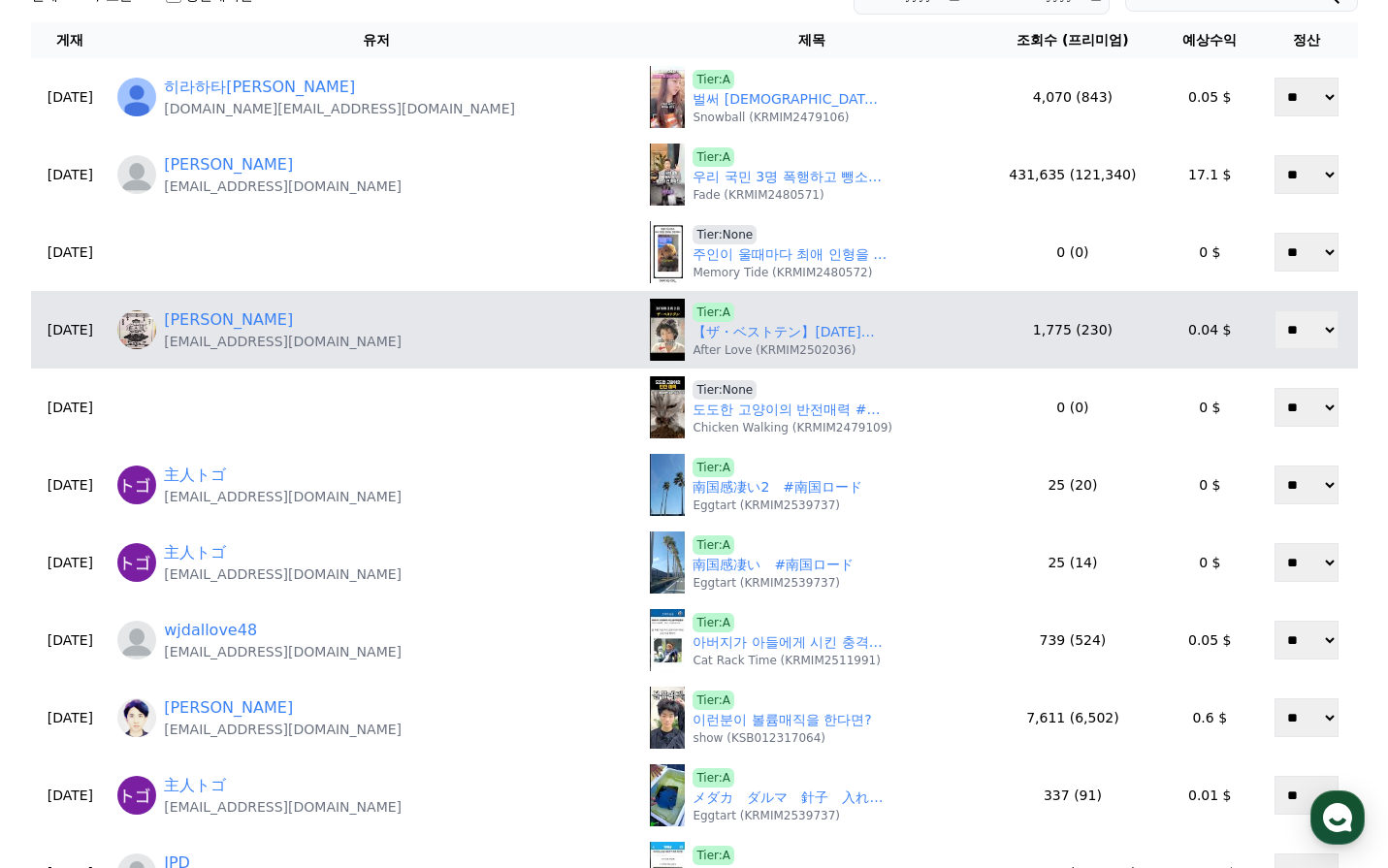
scroll to position [0, 0]
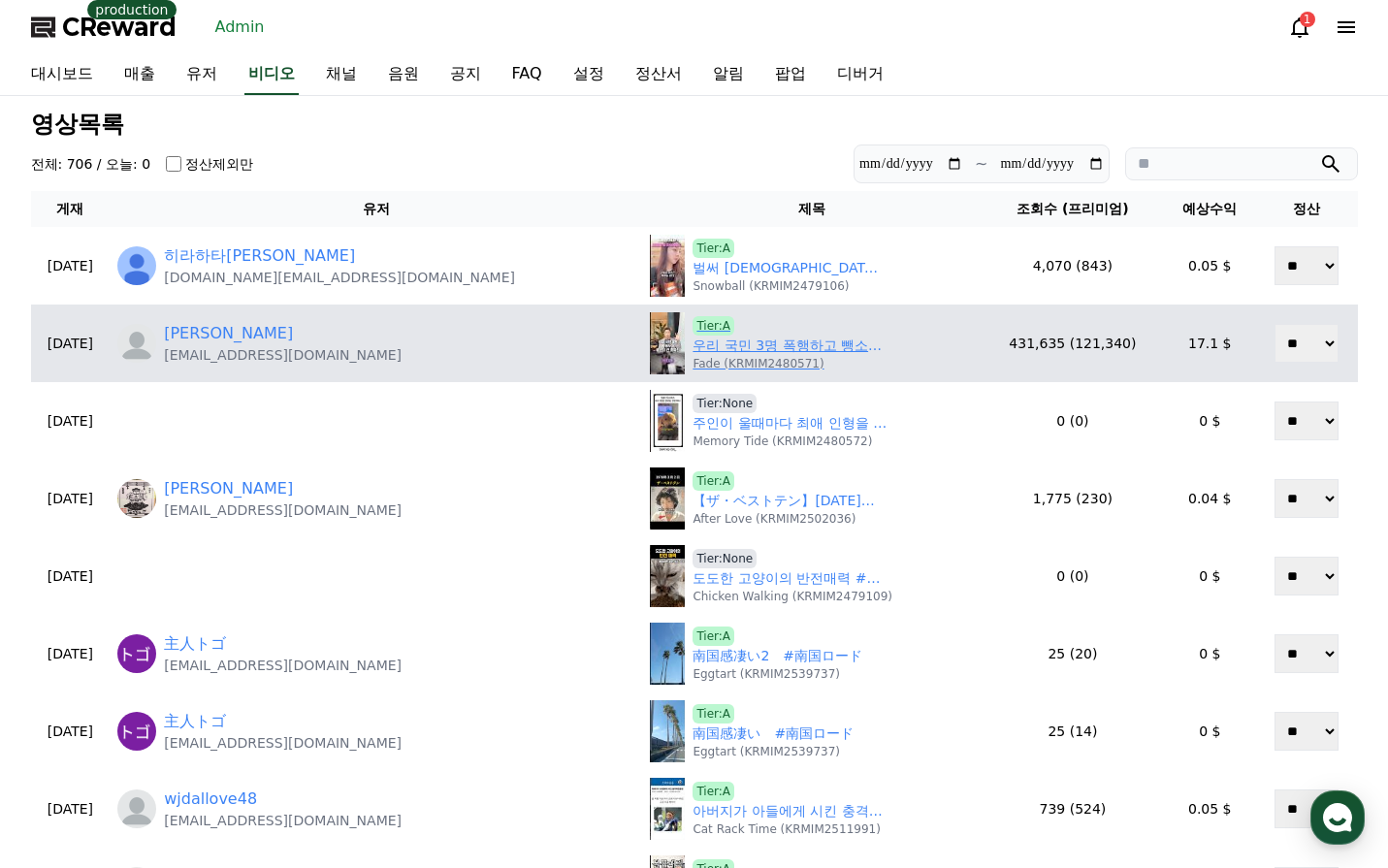
click at [693, 352] on link "우리 국민 3명 폭행하고 뺑소니 친 중국인, 50초 안에 설명하기" at bounding box center [790, 345] width 194 height 21
click at [693, 339] on link "우리 국민 3명 폭행하고 뺑소니 친 중국인, 50초 안에 설명하기" at bounding box center [790, 345] width 194 height 21
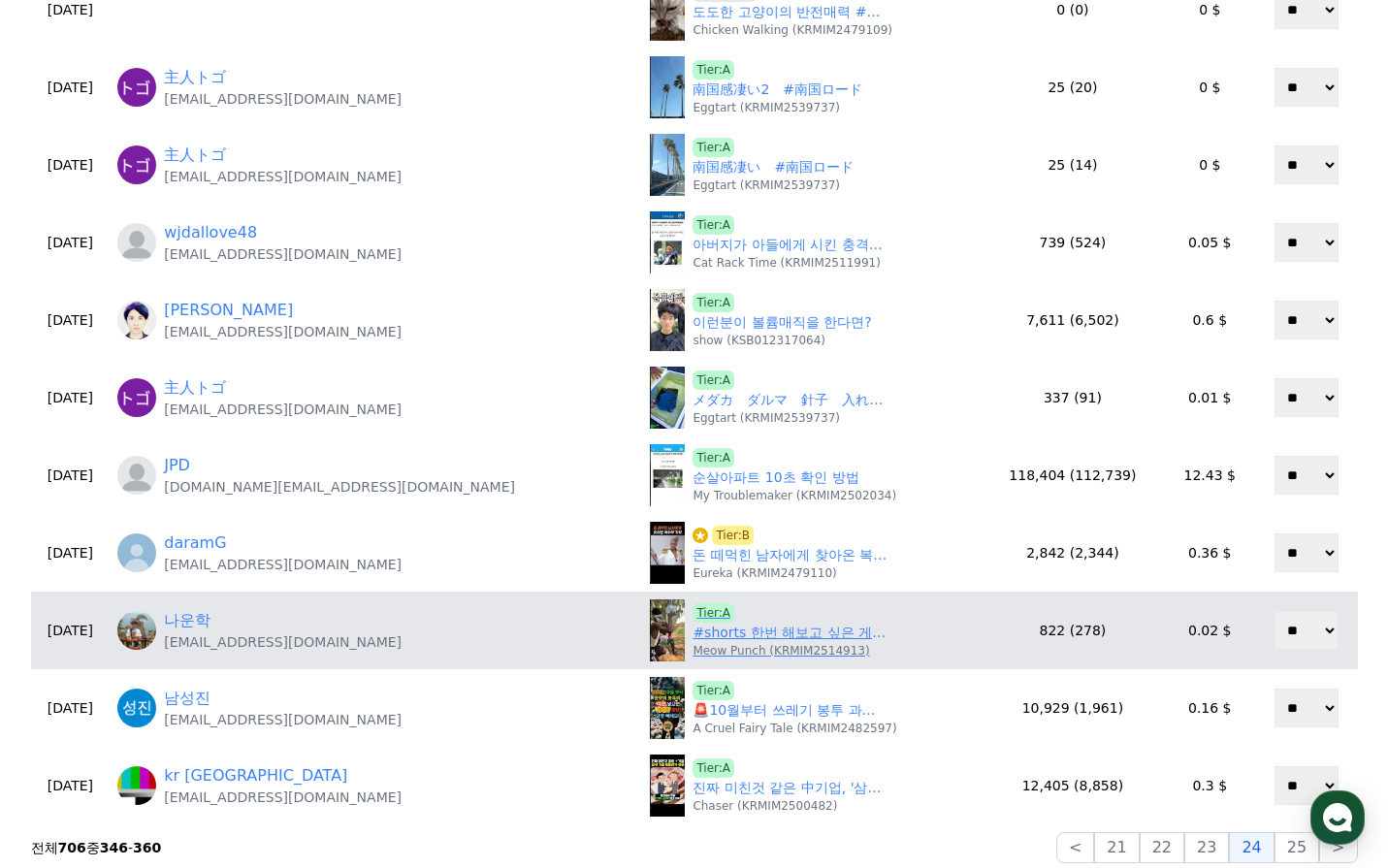
scroll to position [679, 0]
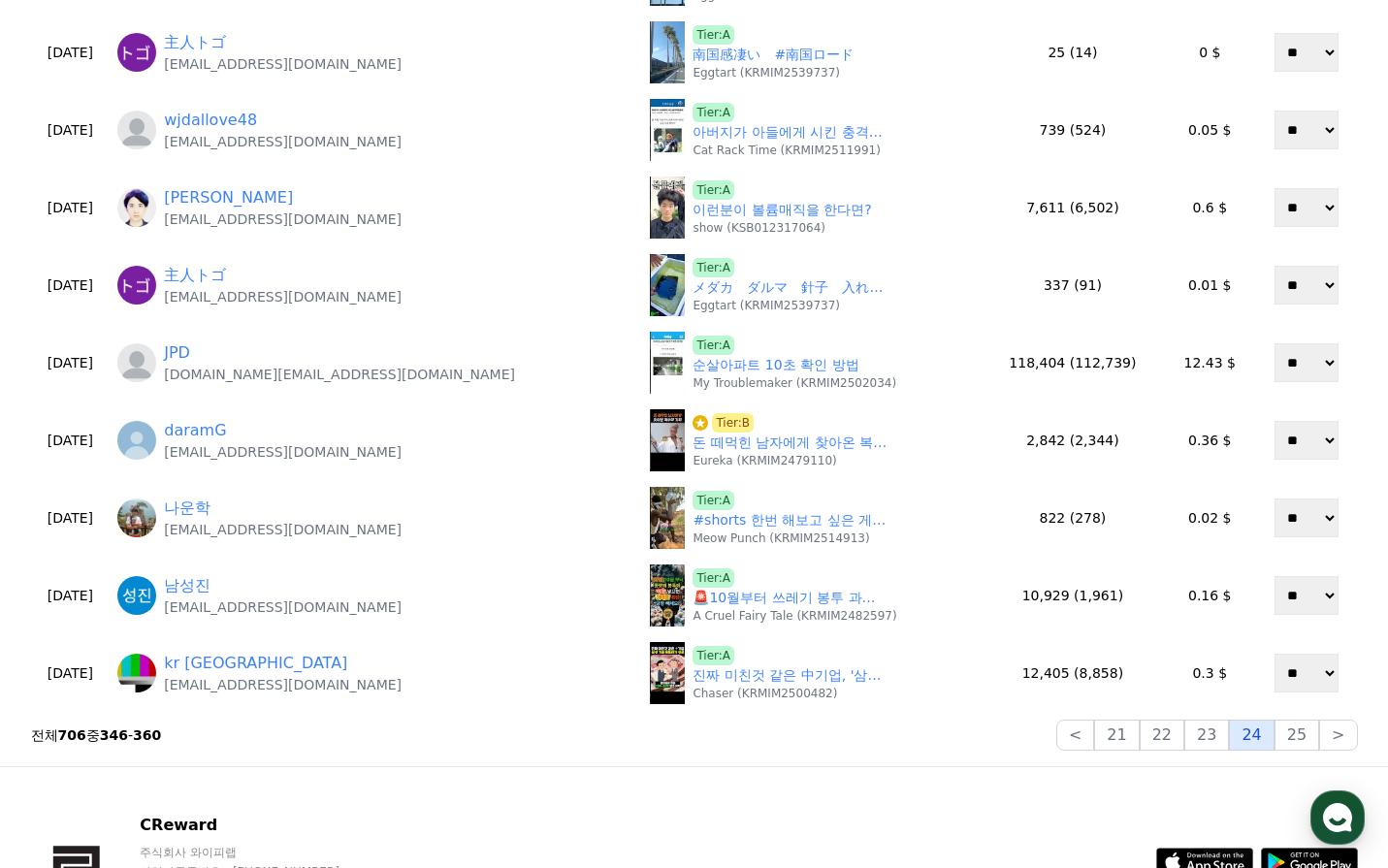
click at [1273, 727] on button "24" at bounding box center [1251, 735] width 44 height 31
click at [1287, 731] on button "25" at bounding box center [1296, 735] width 44 height 31
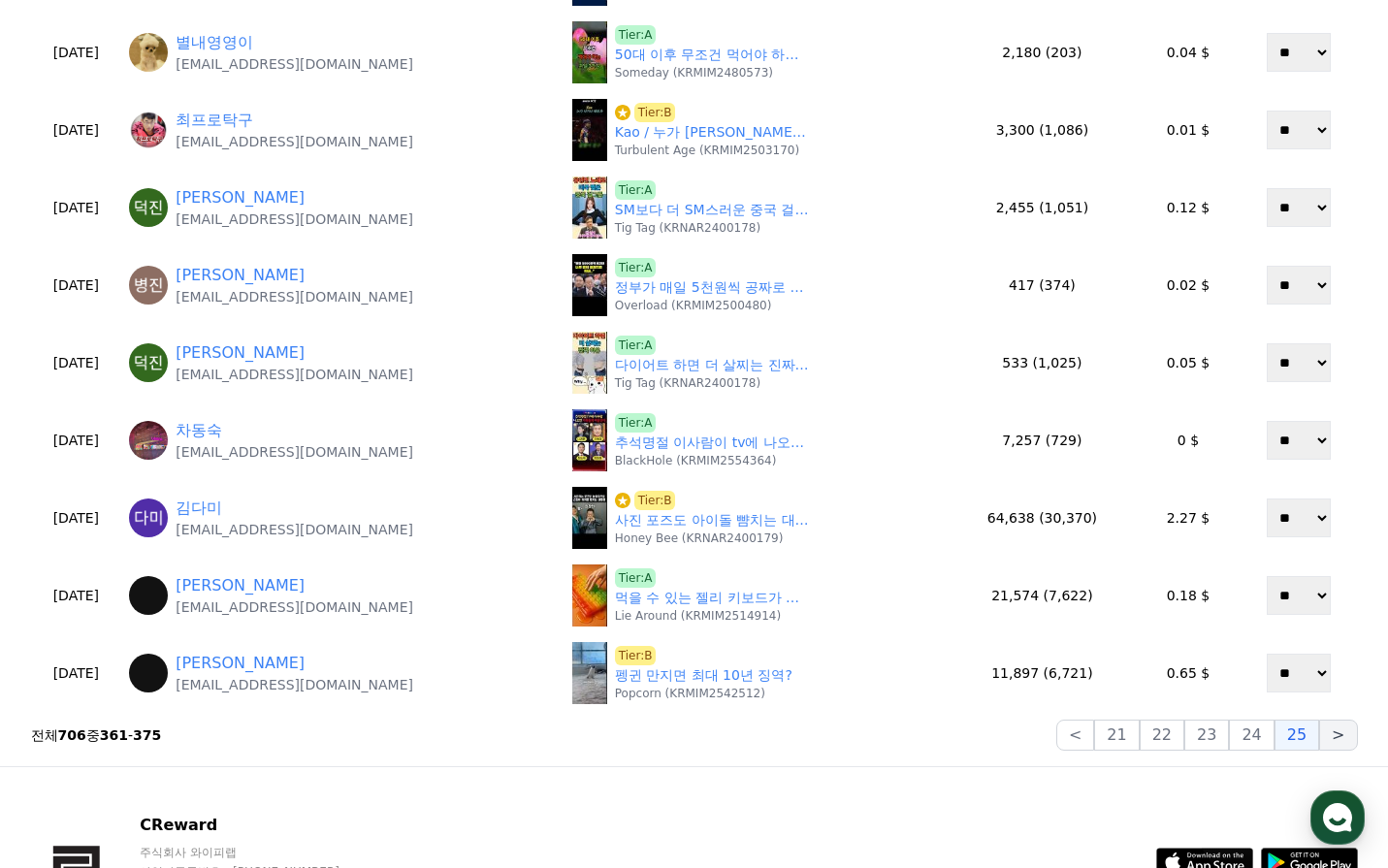
click at [1330, 739] on button ">" at bounding box center [1338, 735] width 38 height 31
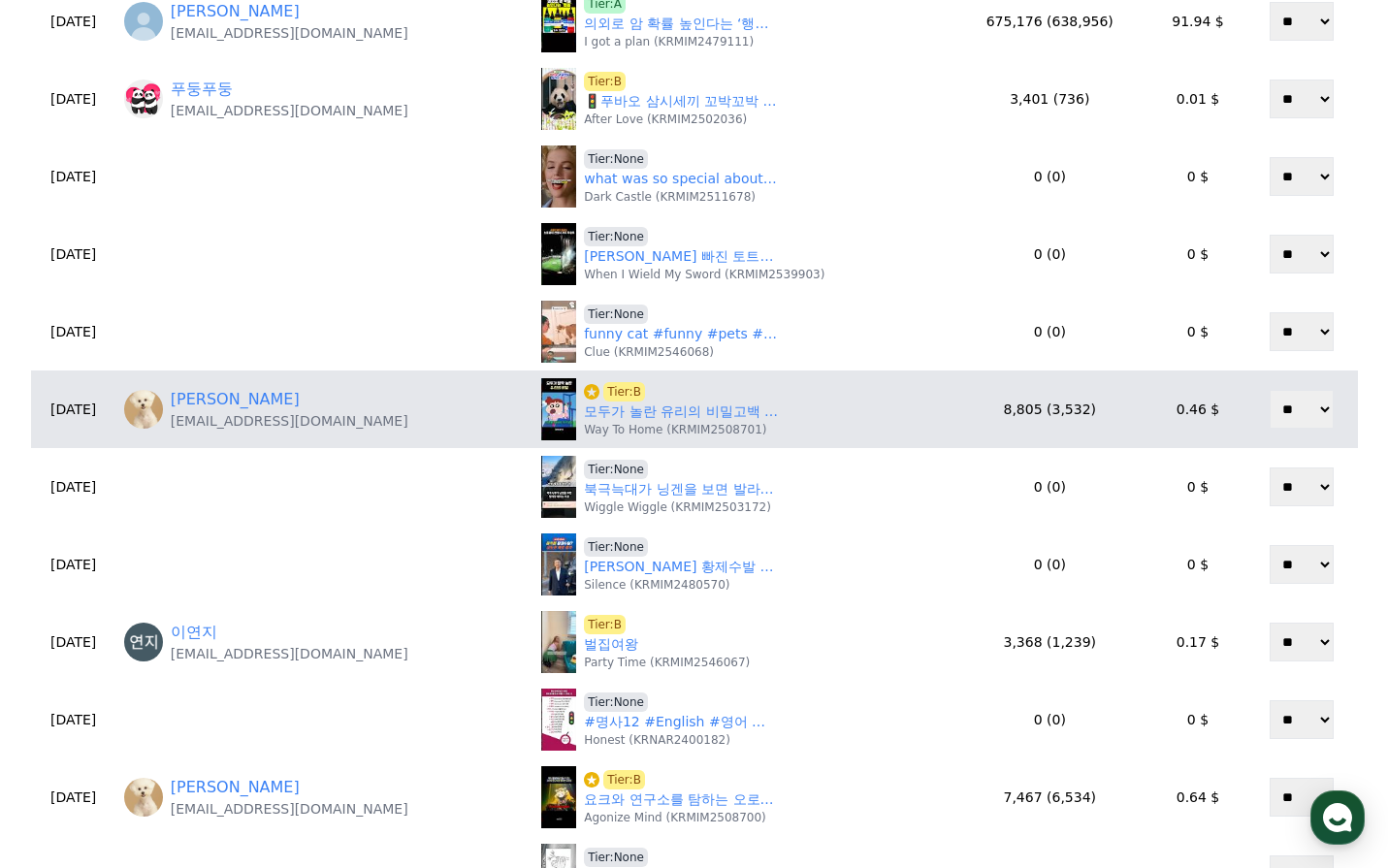
scroll to position [485, 0]
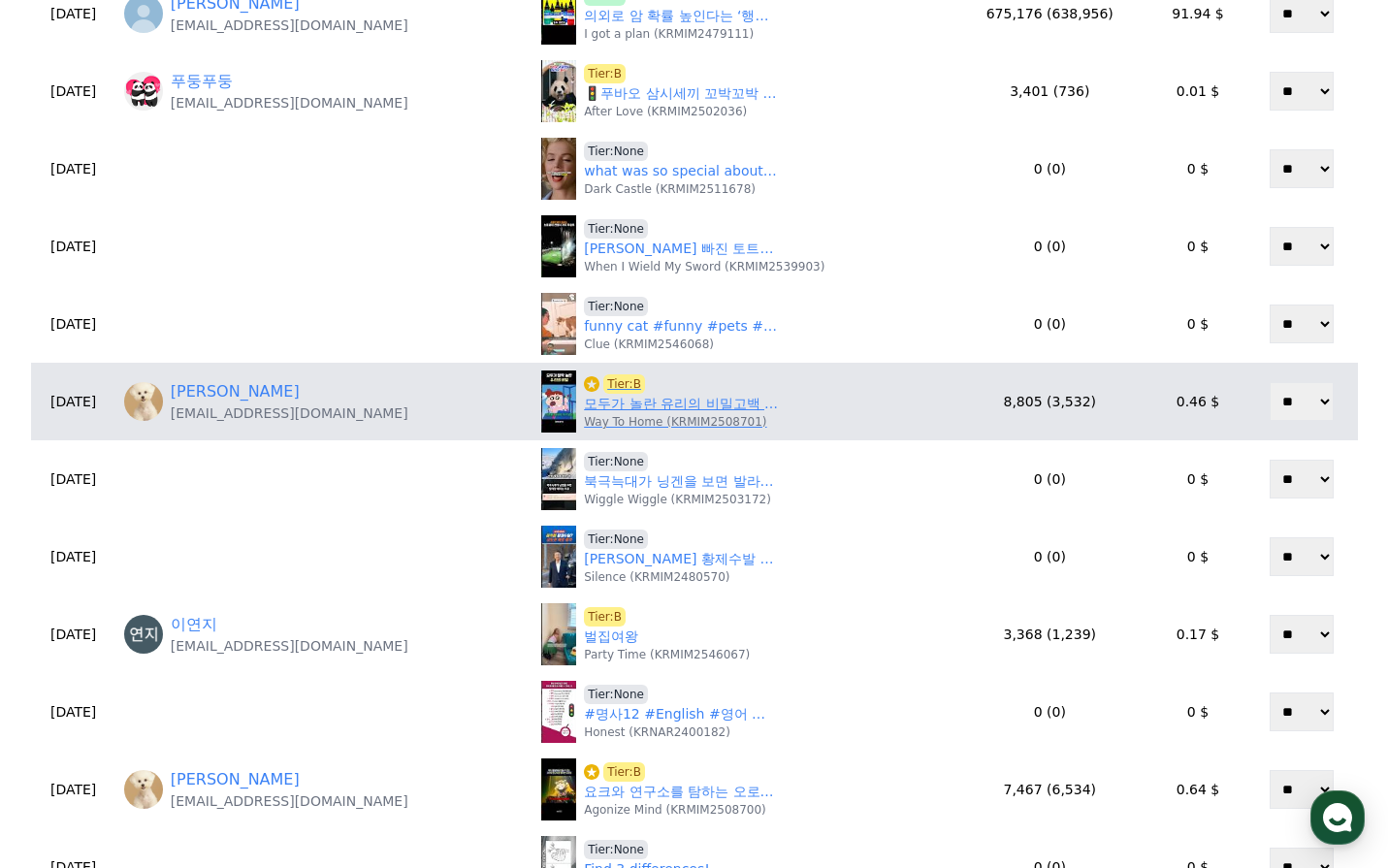
click at [643, 409] on link "모두가 놀란 유리의 비밀고백 #짱구는못말려" at bounding box center [681, 403] width 194 height 21
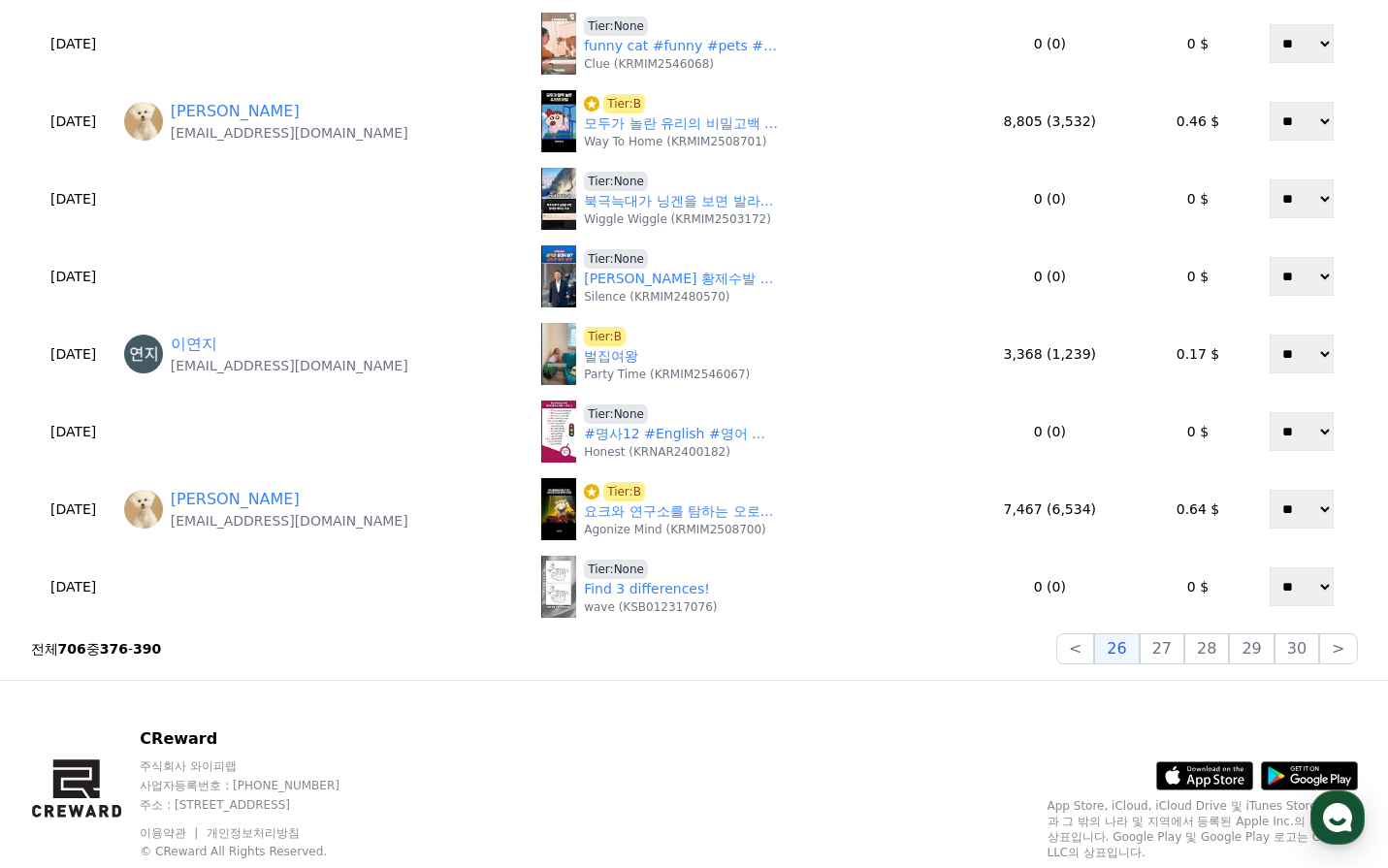
scroll to position [776, 0]
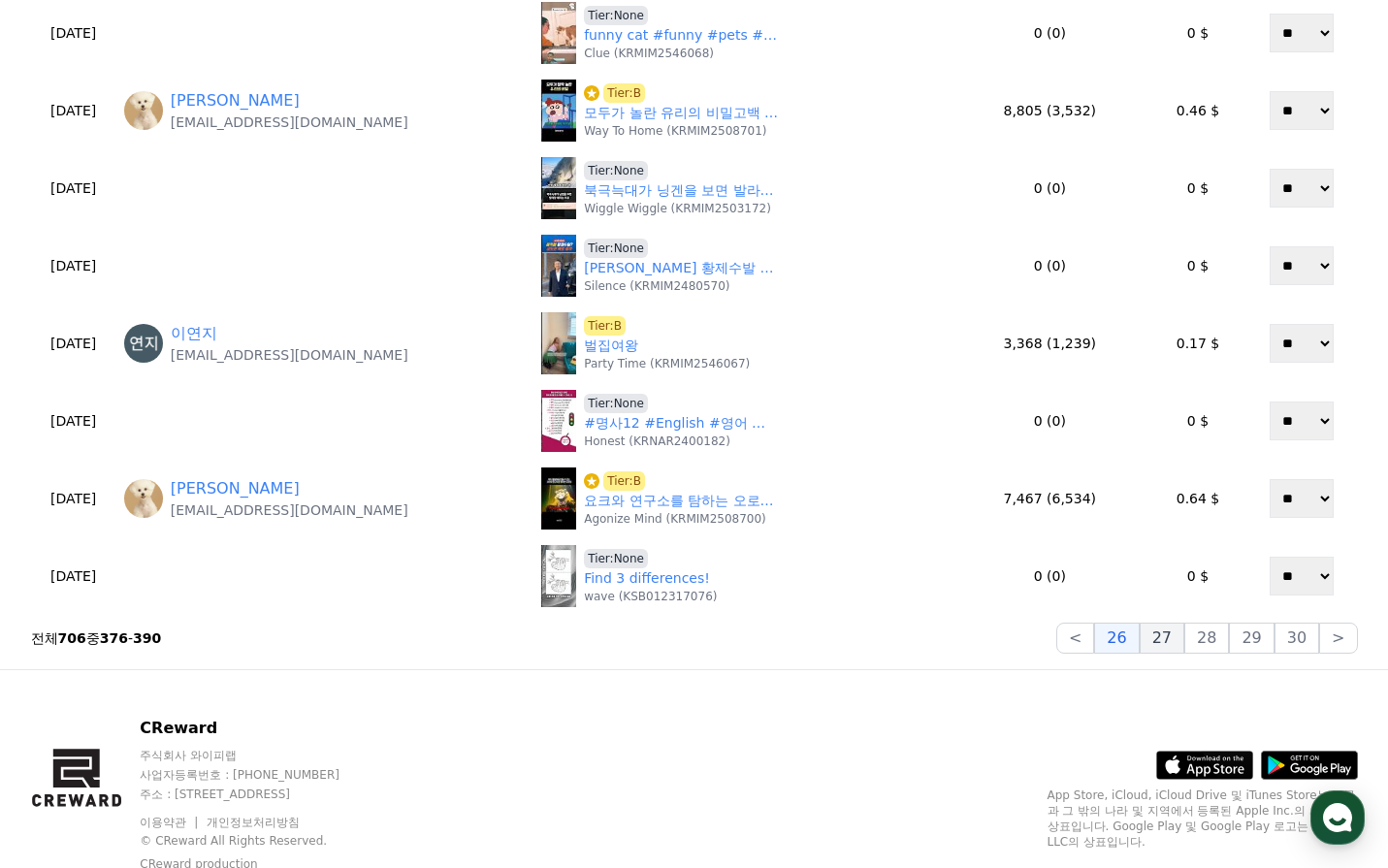
click at [1177, 645] on button "27" at bounding box center [1162, 638] width 44 height 31
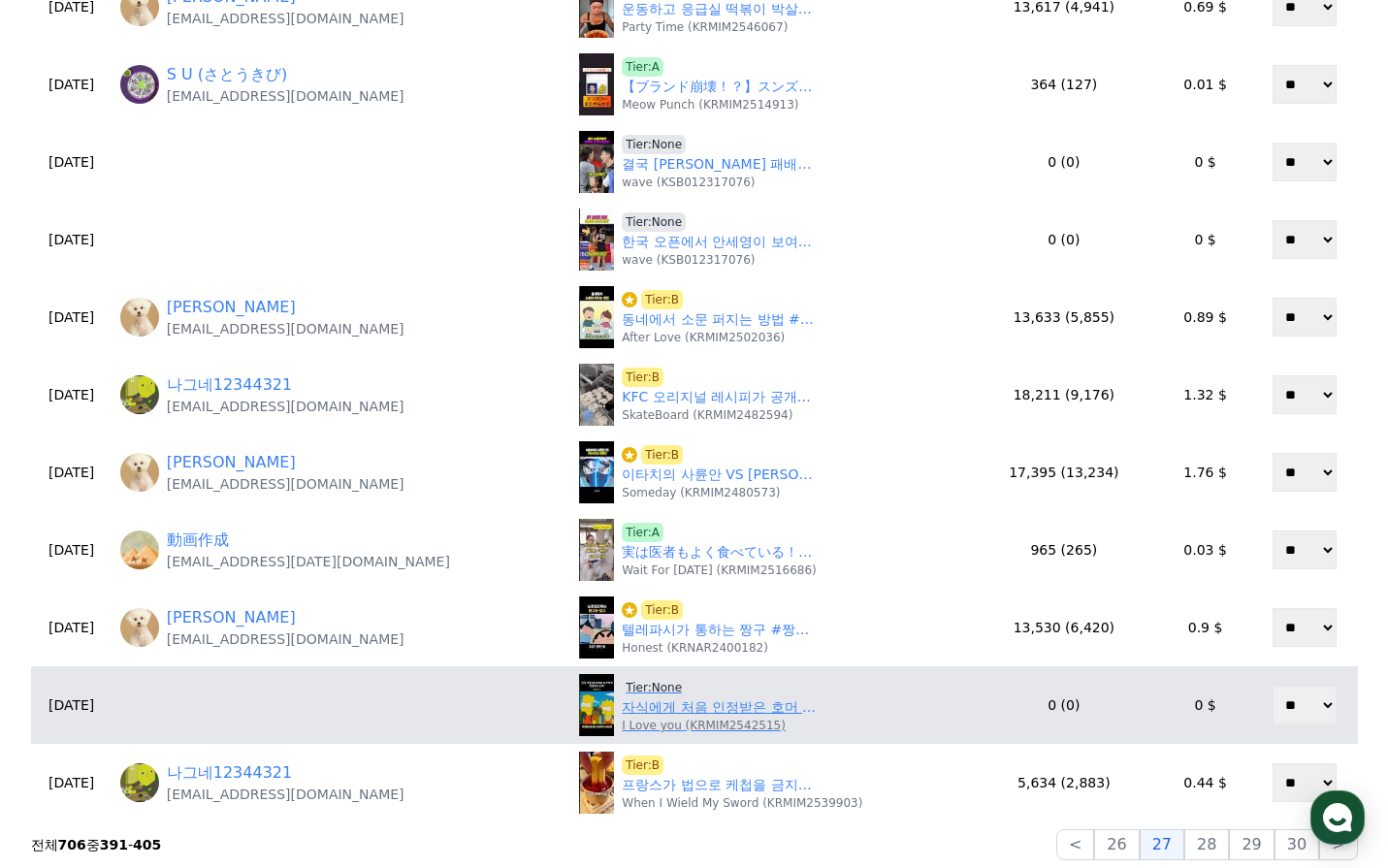
scroll to position [679, 0]
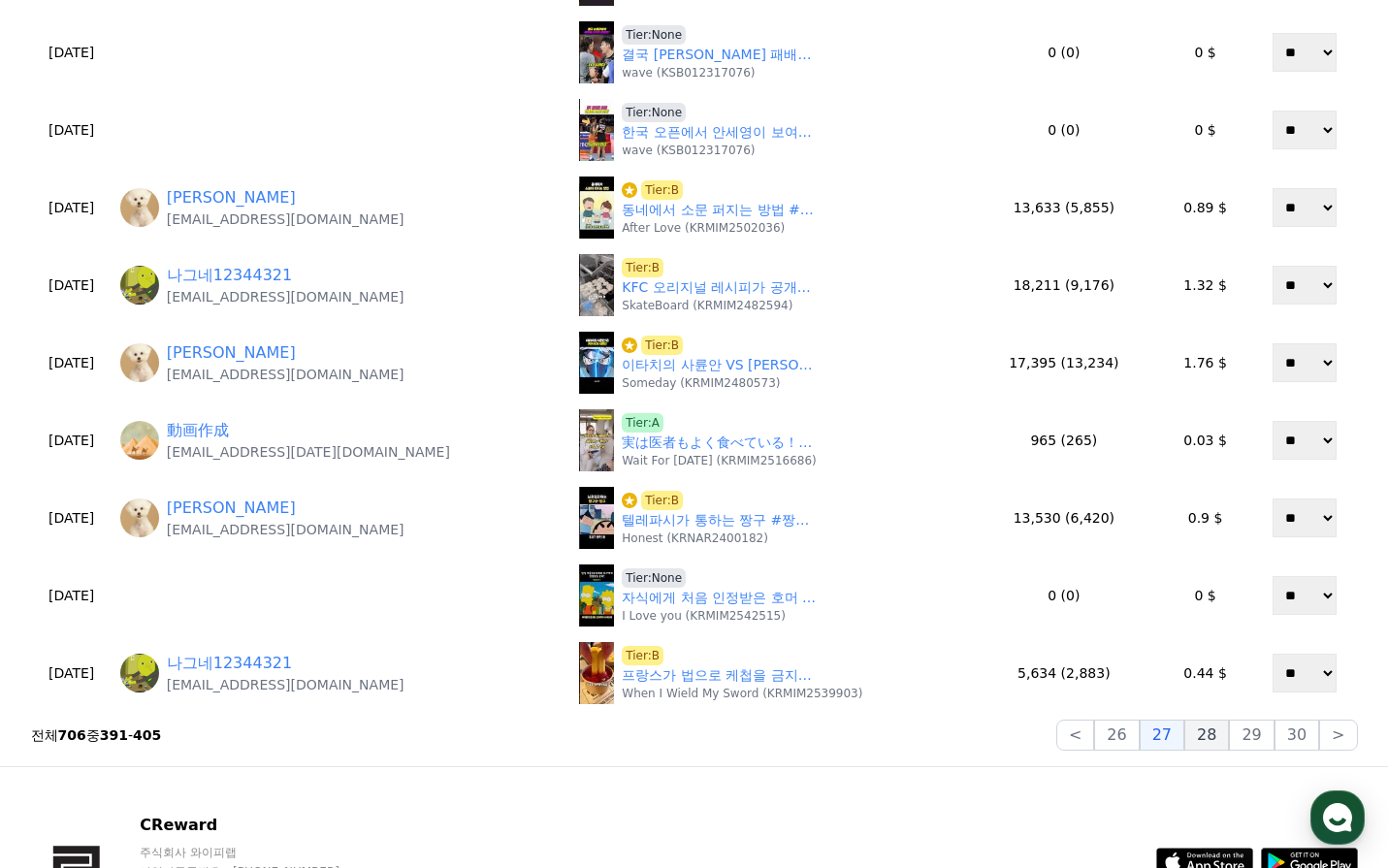
click at [1208, 737] on button "28" at bounding box center [1206, 735] width 44 height 31
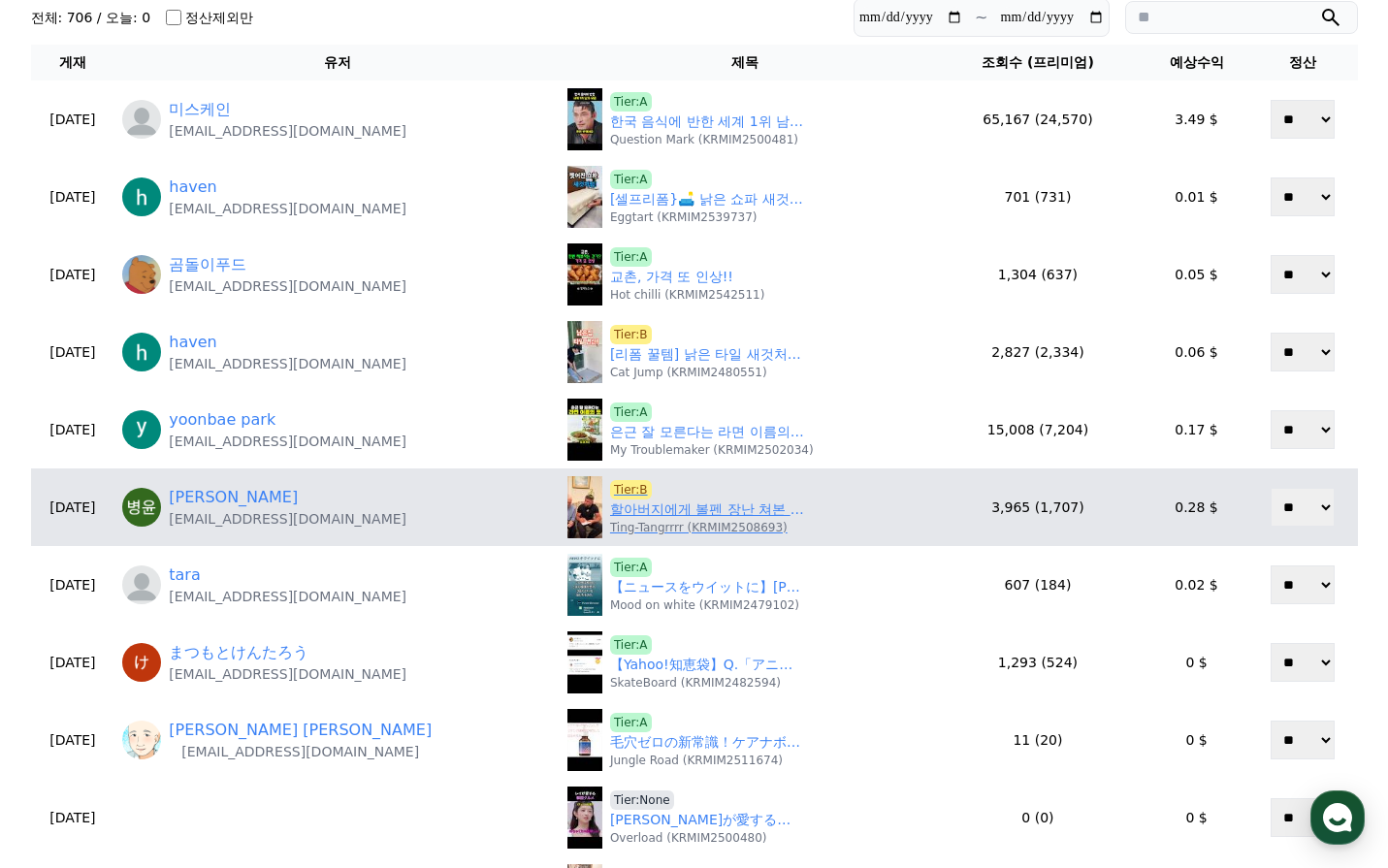
scroll to position [0, 0]
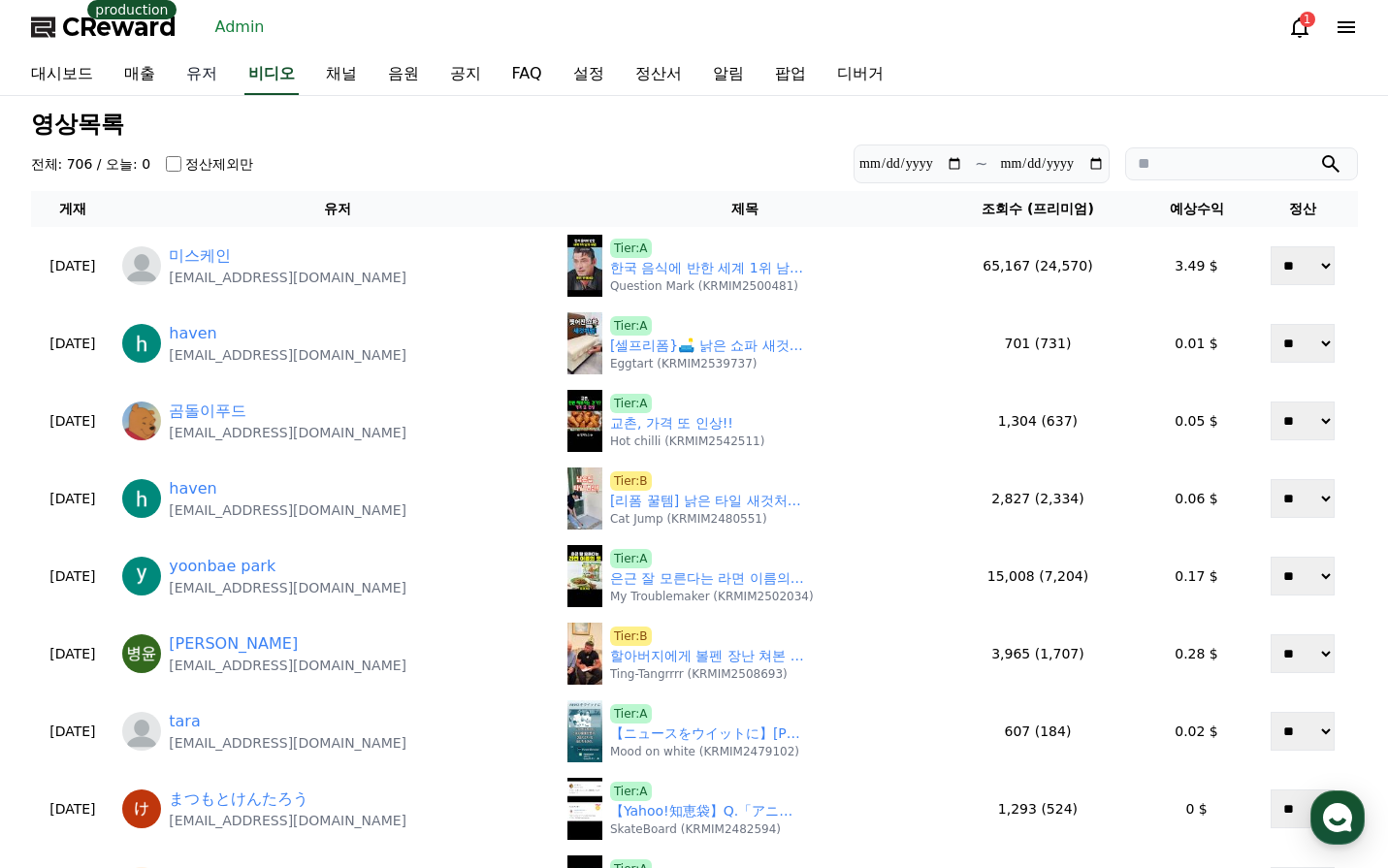
click at [203, 77] on link "유저" at bounding box center [202, 74] width 62 height 41
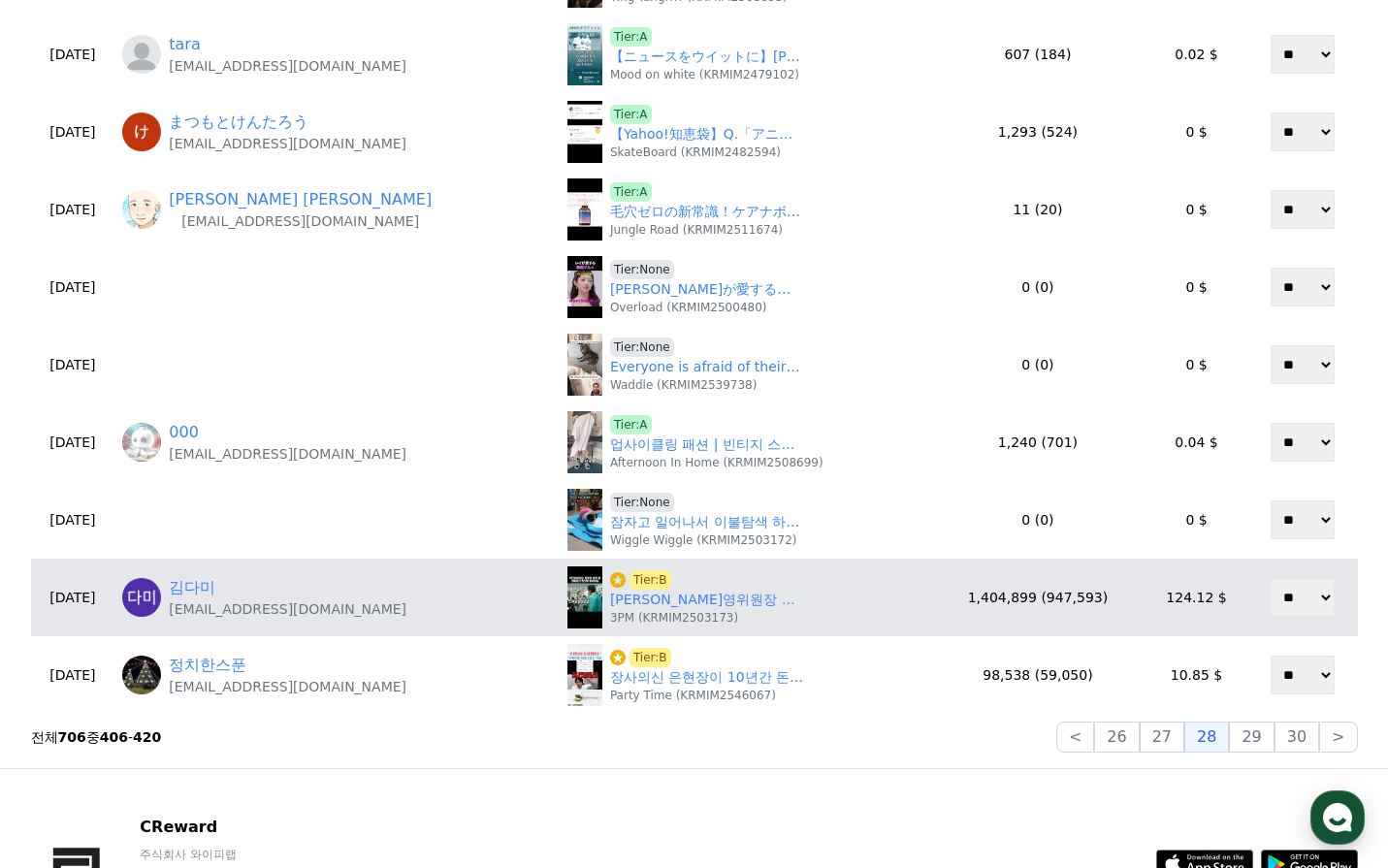
scroll to position [679, 0]
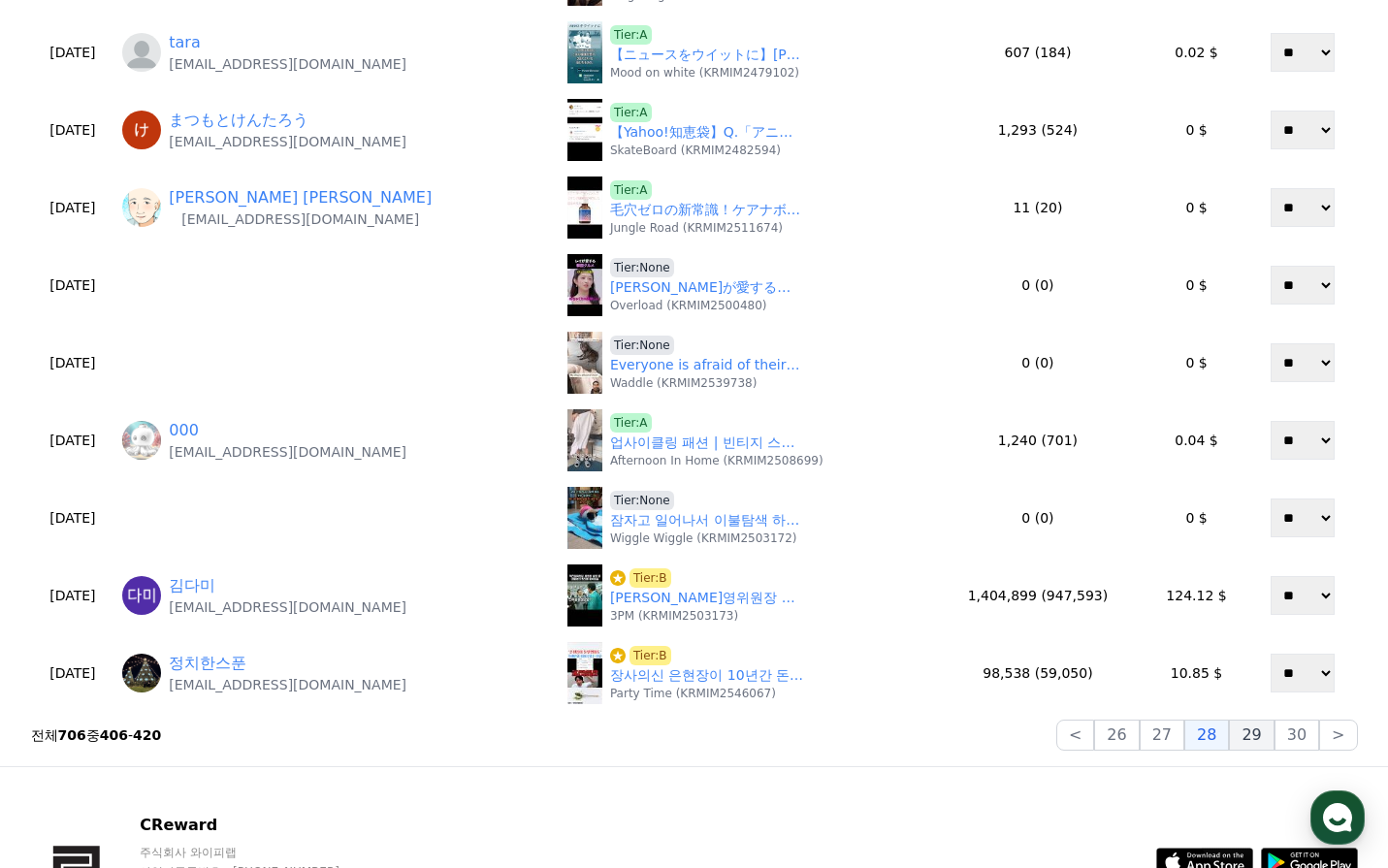
click at [1246, 736] on button "29" at bounding box center [1251, 735] width 44 height 31
click at [1250, 738] on button "29" at bounding box center [1251, 735] width 44 height 31
click at [1225, 739] on button "28" at bounding box center [1206, 735] width 44 height 31
click at [1229, 731] on button "28" at bounding box center [1206, 735] width 44 height 31
click at [1249, 736] on button "29" at bounding box center [1251, 735] width 44 height 31
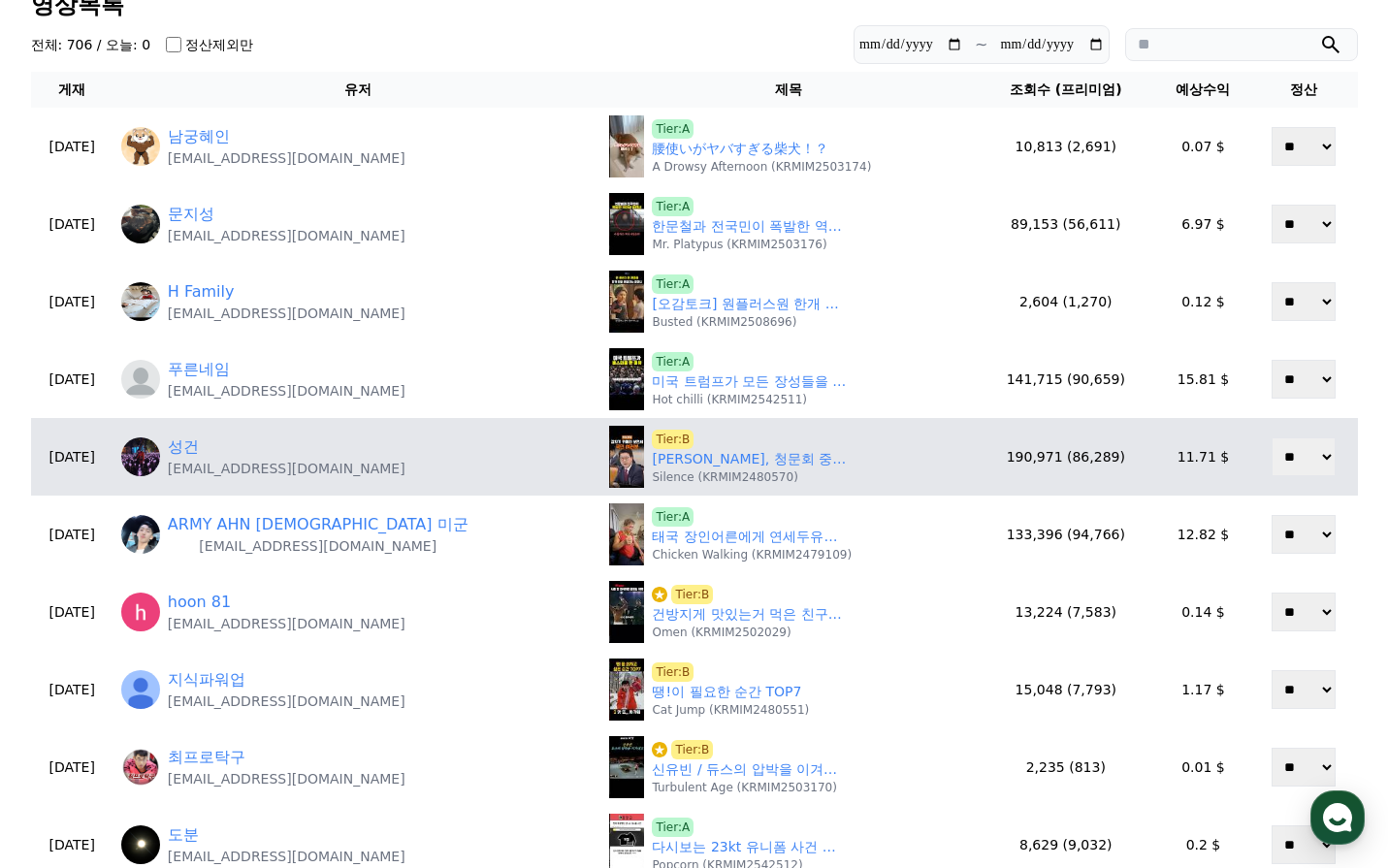
scroll to position [97, 0]
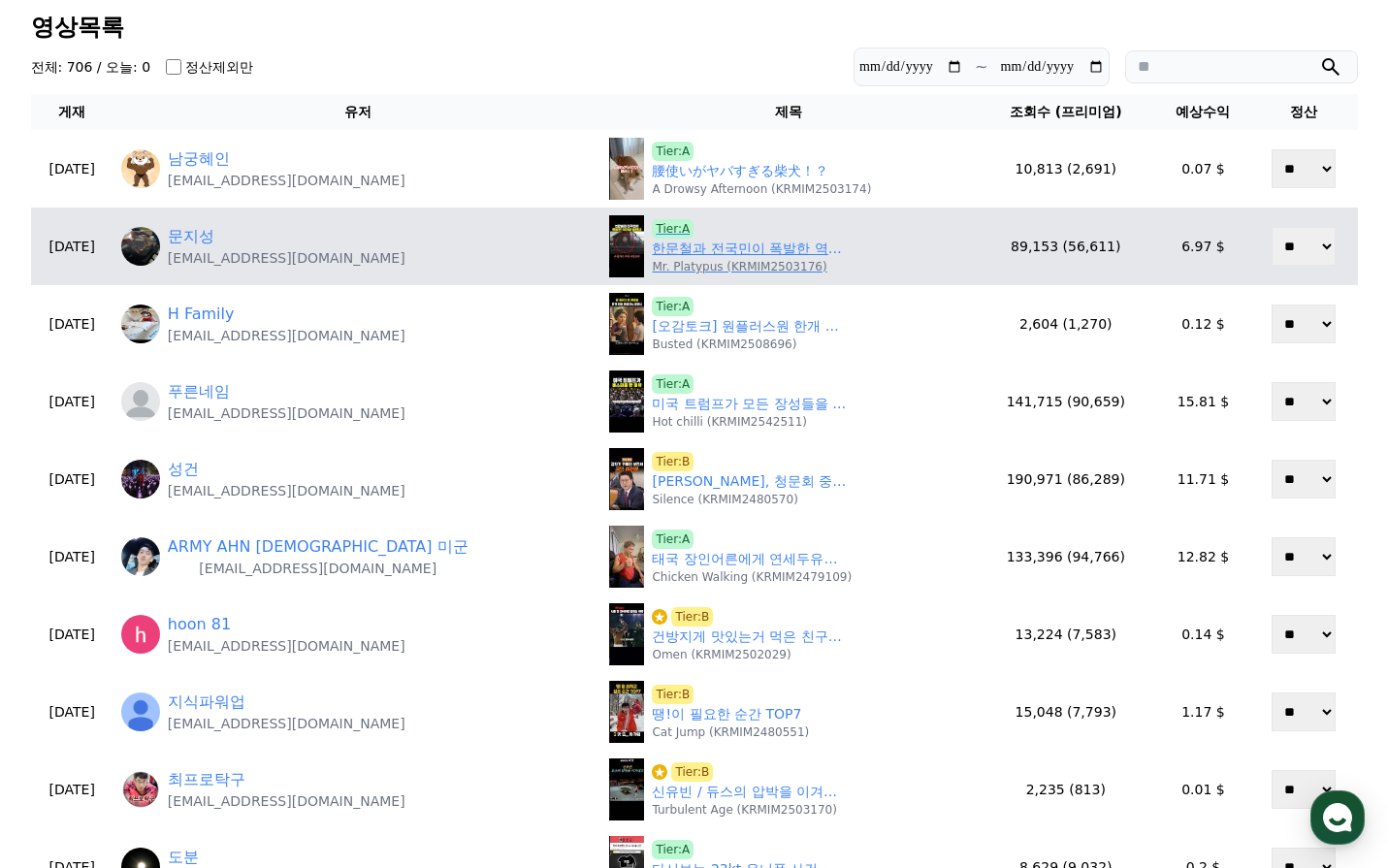
click at [651, 251] on link "한문철과 전국민이 폭발한 역대급 경찰과 빌런녀 ㄷㄷ" at bounding box center [748, 248] width 194 height 21
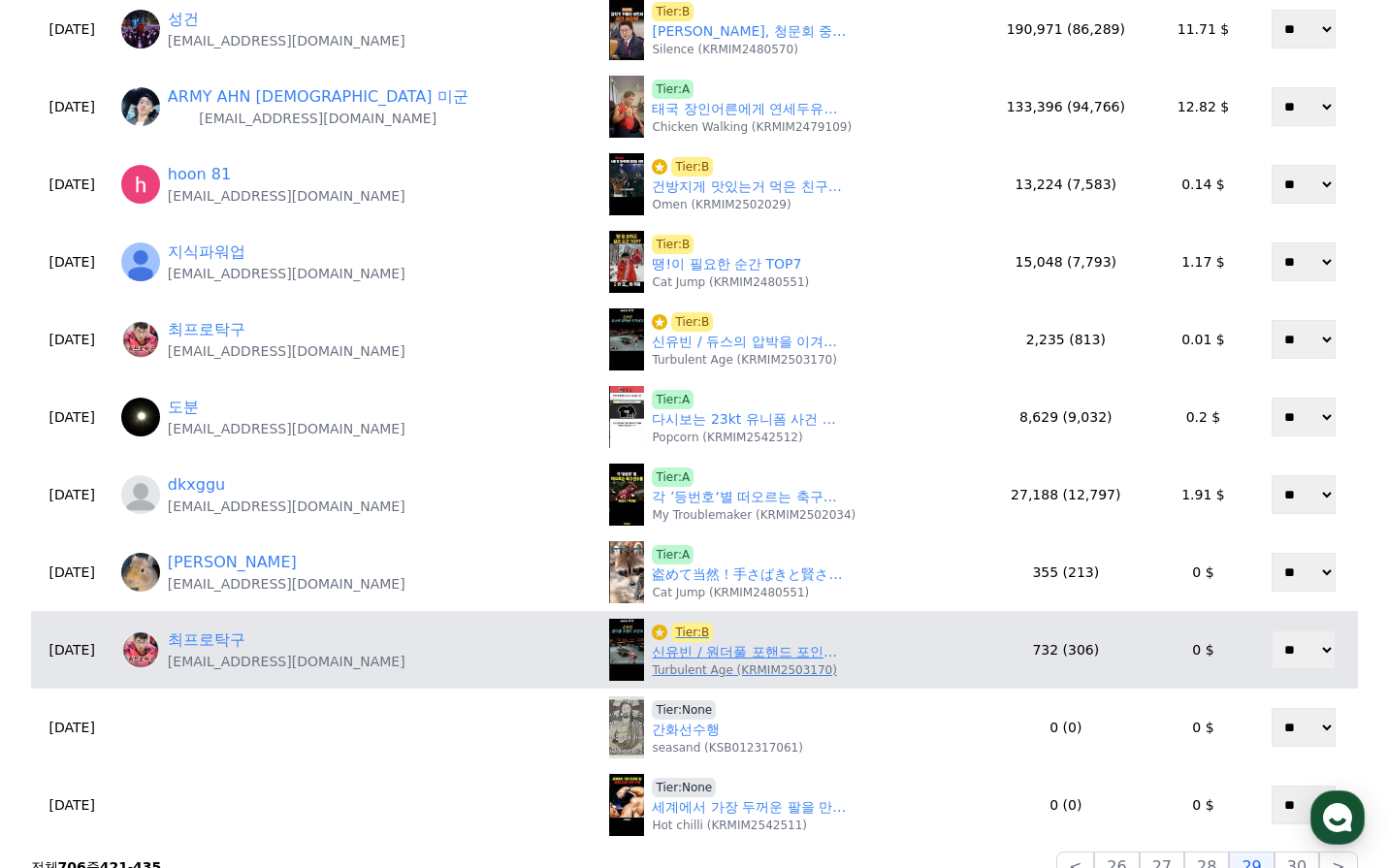
scroll to position [582, 0]
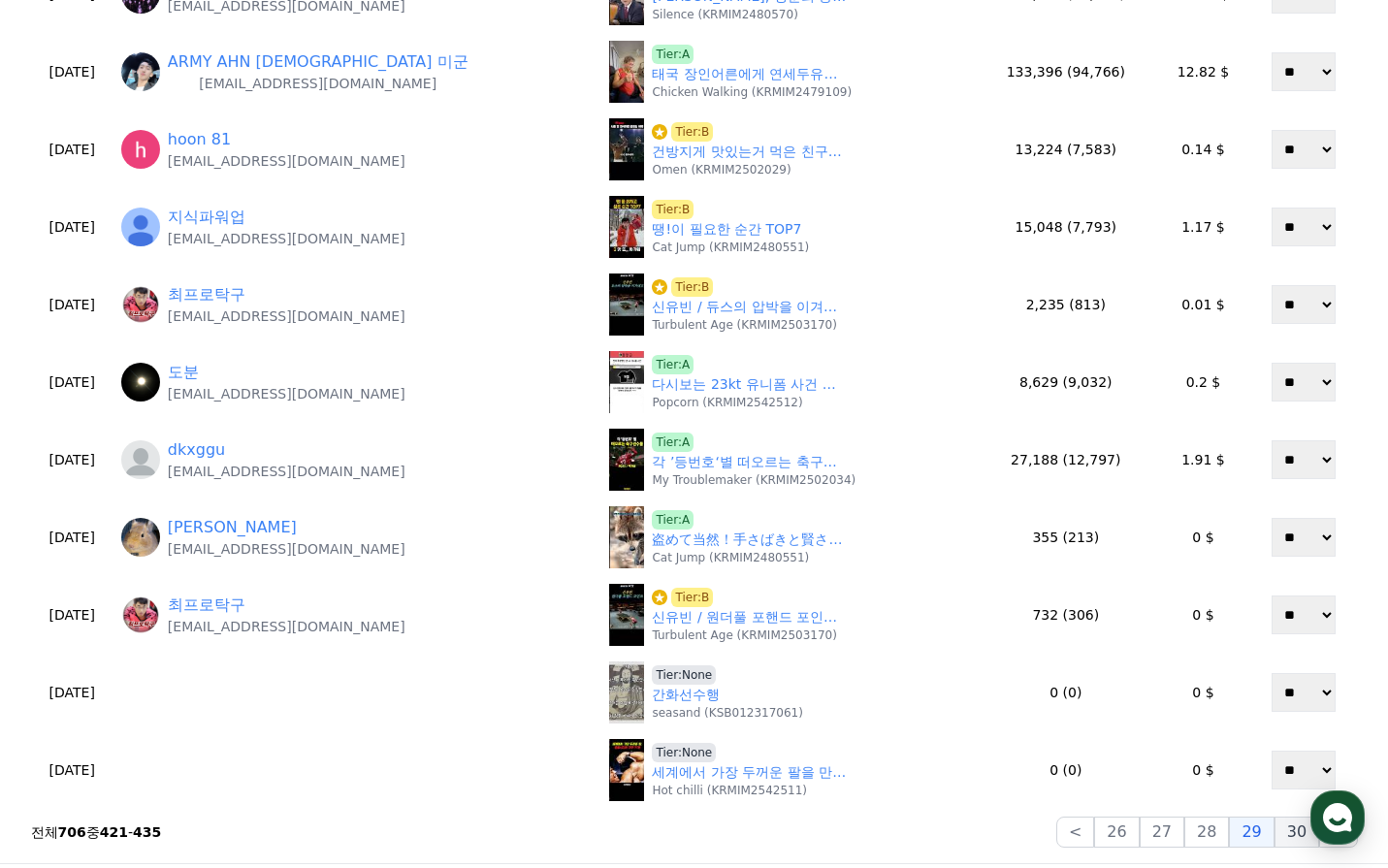
click at [1286, 828] on button "30" at bounding box center [1296, 831] width 44 height 31
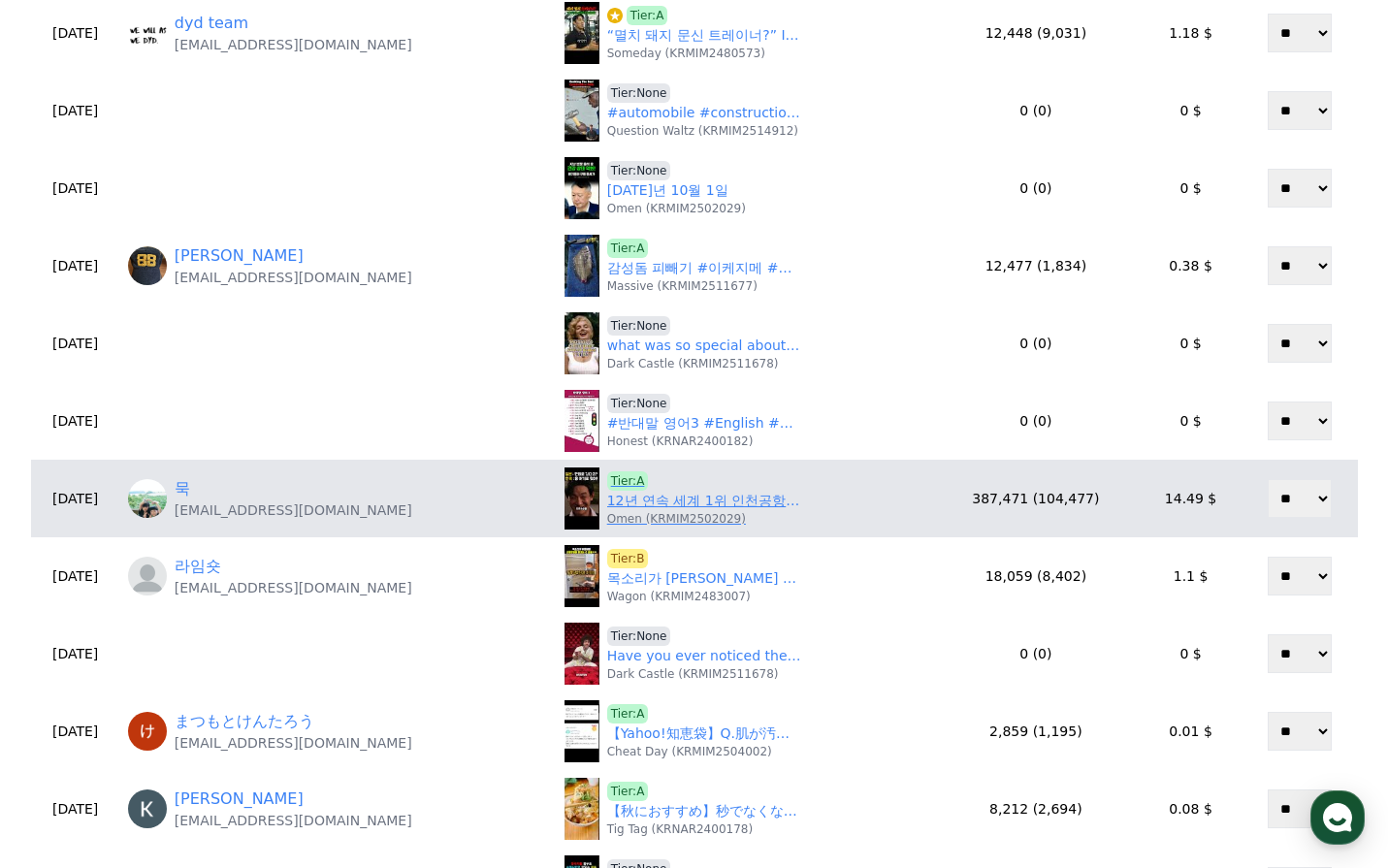
scroll to position [485, 0]
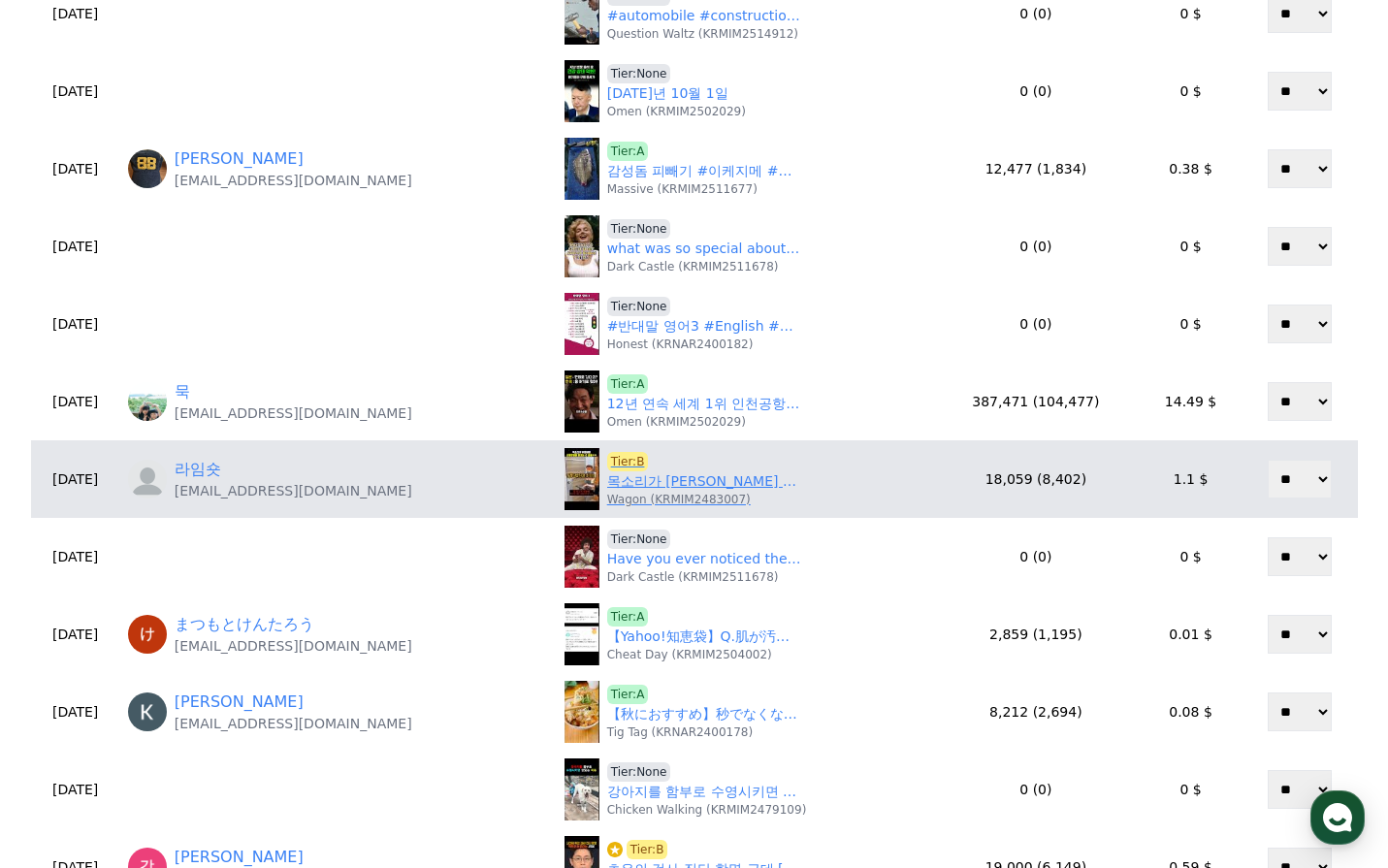
click at [637, 490] on link "목소리가 유병재랑 신형만이랑 합쳐논 것 같음ㅋㅋ" at bounding box center [704, 481] width 194 height 21
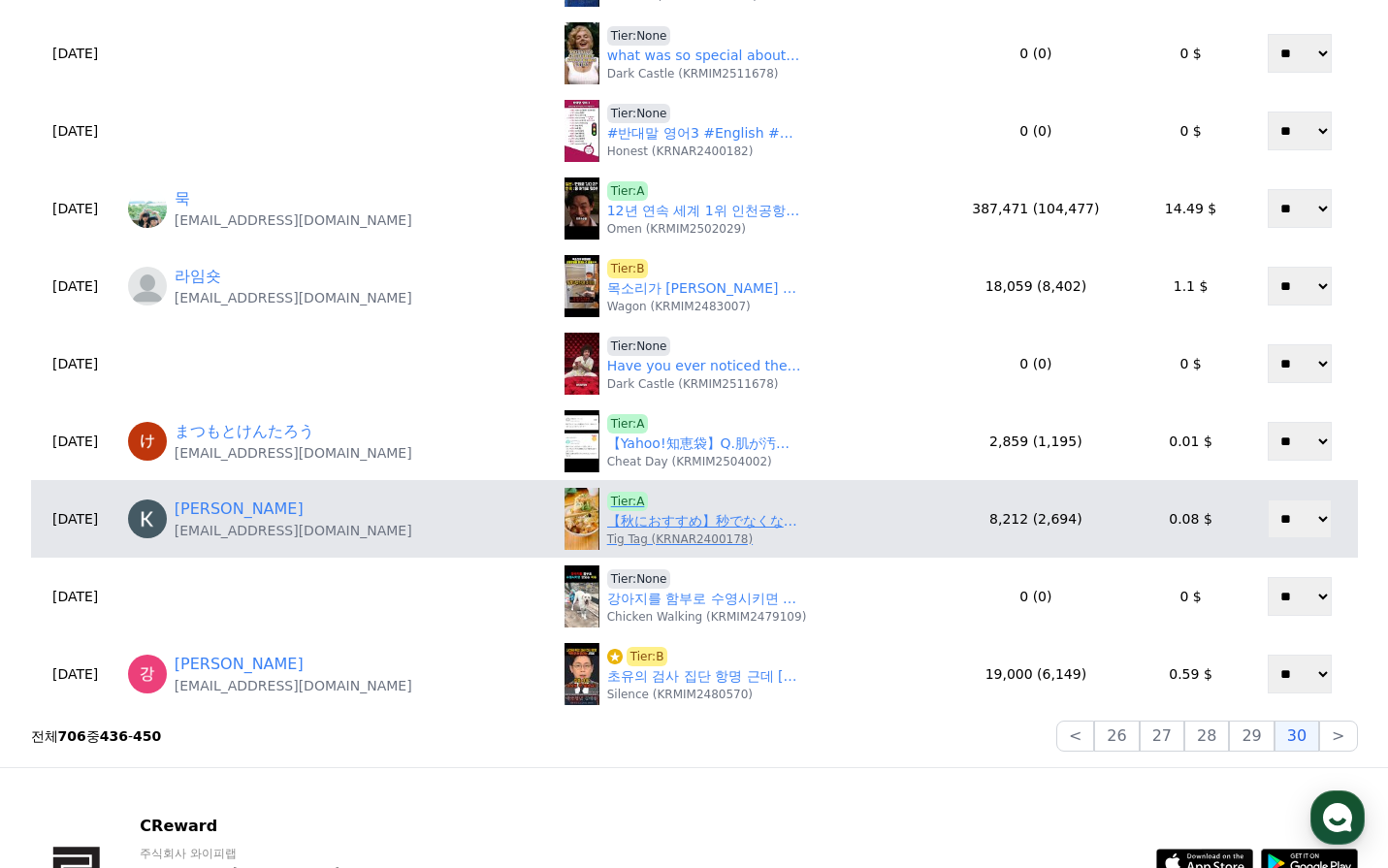
scroll to position [679, 0]
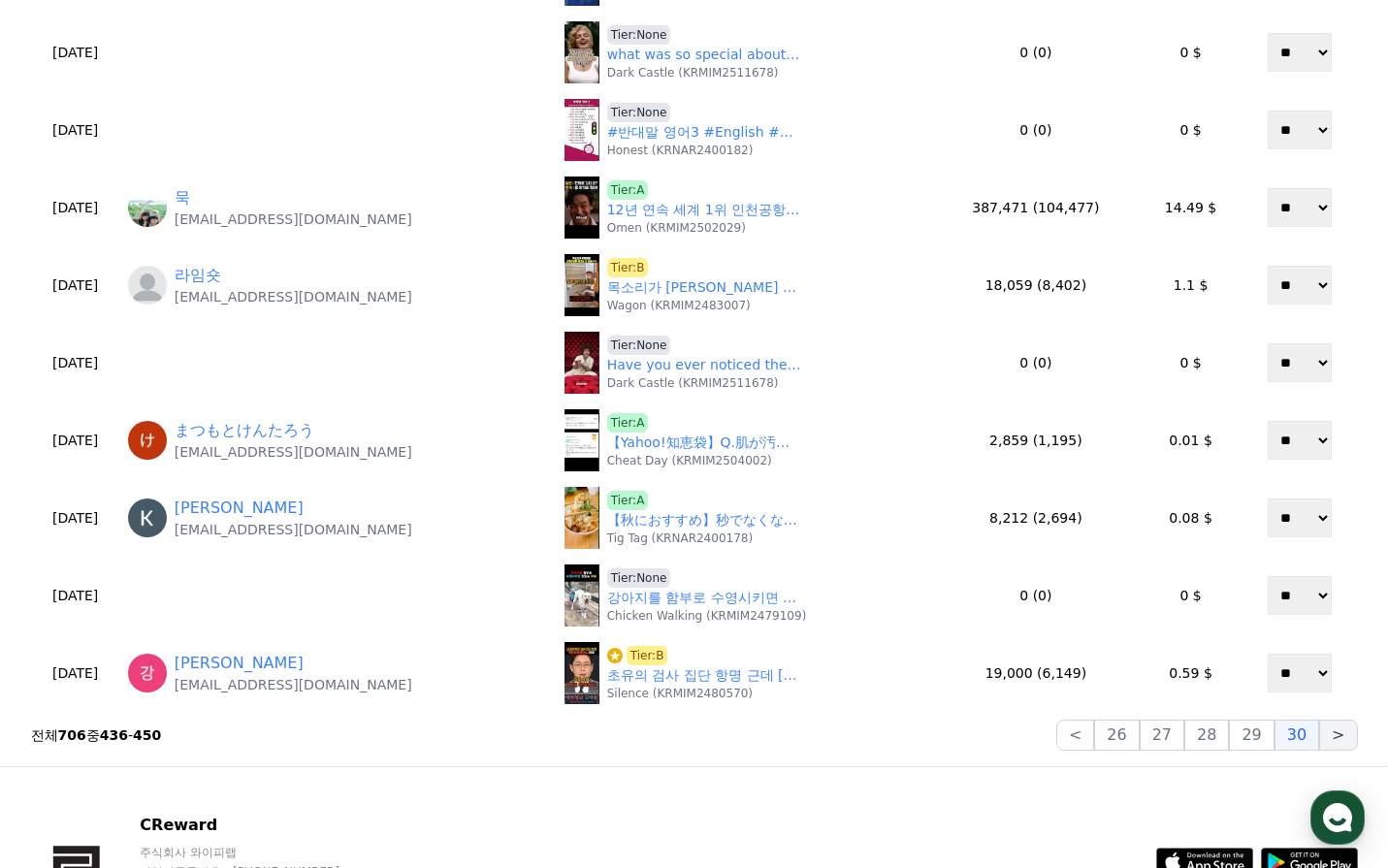
click at [1344, 746] on button ">" at bounding box center [1338, 735] width 38 height 31
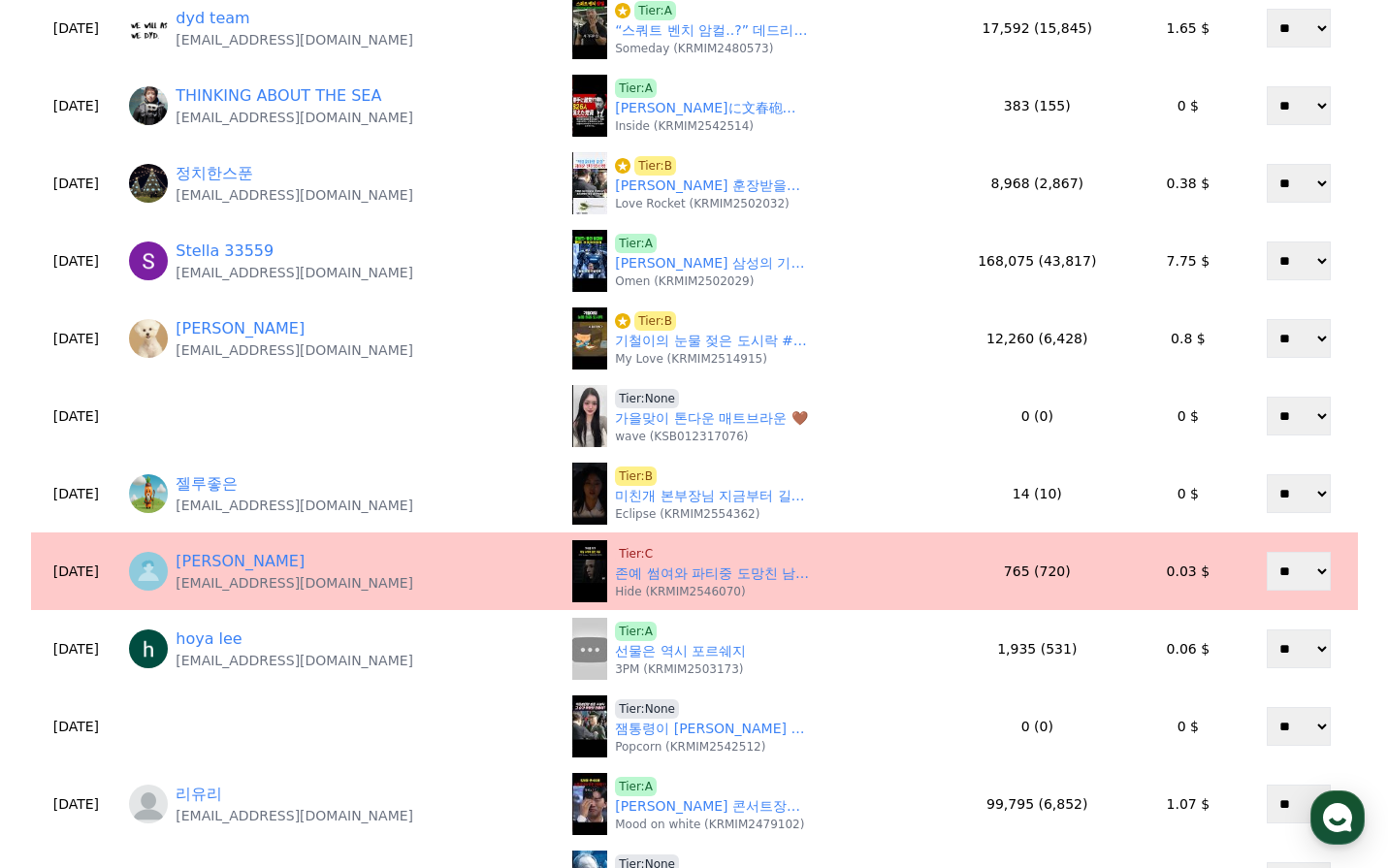
scroll to position [485, 0]
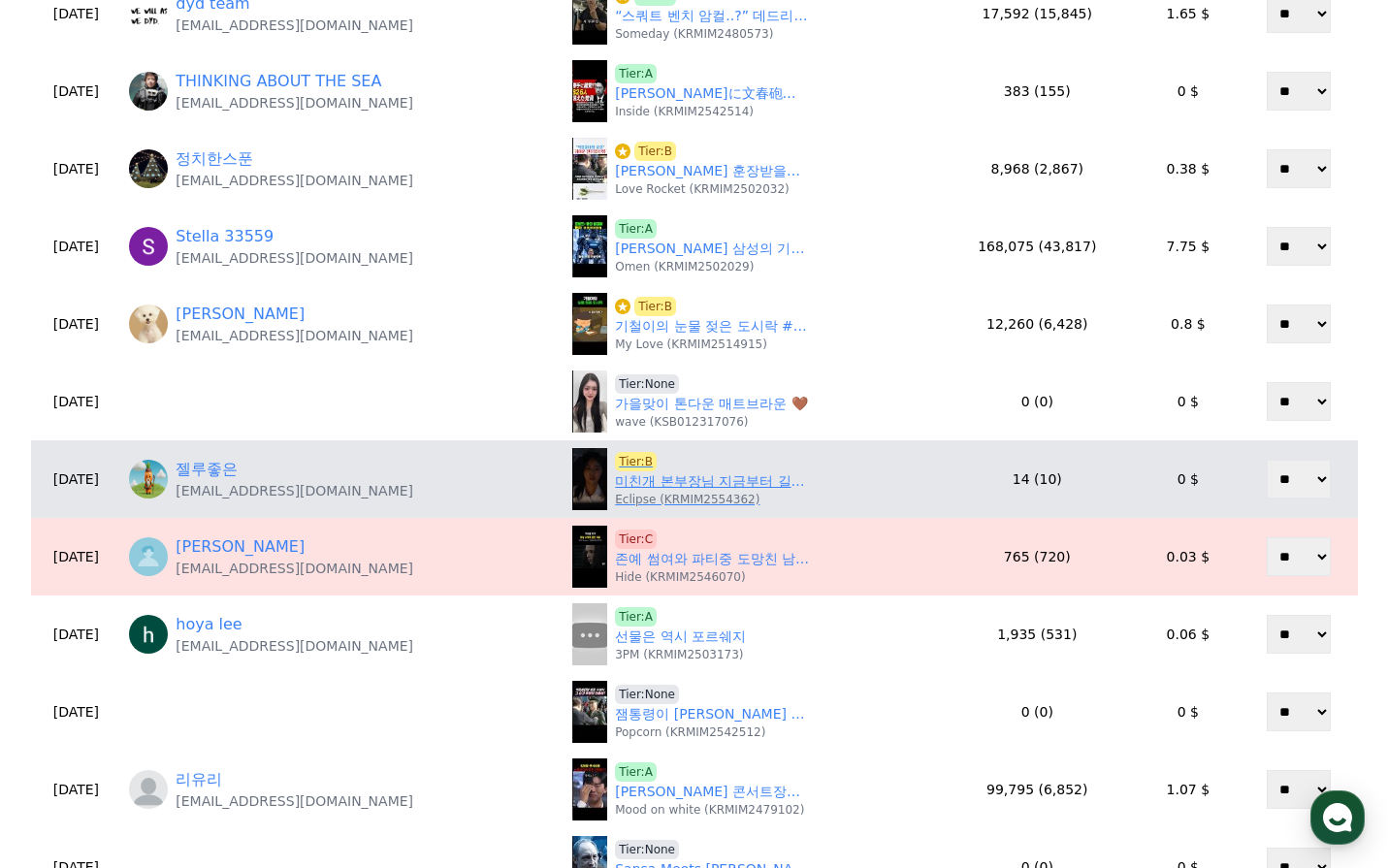
click at [641, 485] on link "미친개 본부장님 지금부터 길들이겠습니다 레디액션 오리지날 숏드라마 음원 : Eclipse [CReward]" at bounding box center [712, 481] width 194 height 21
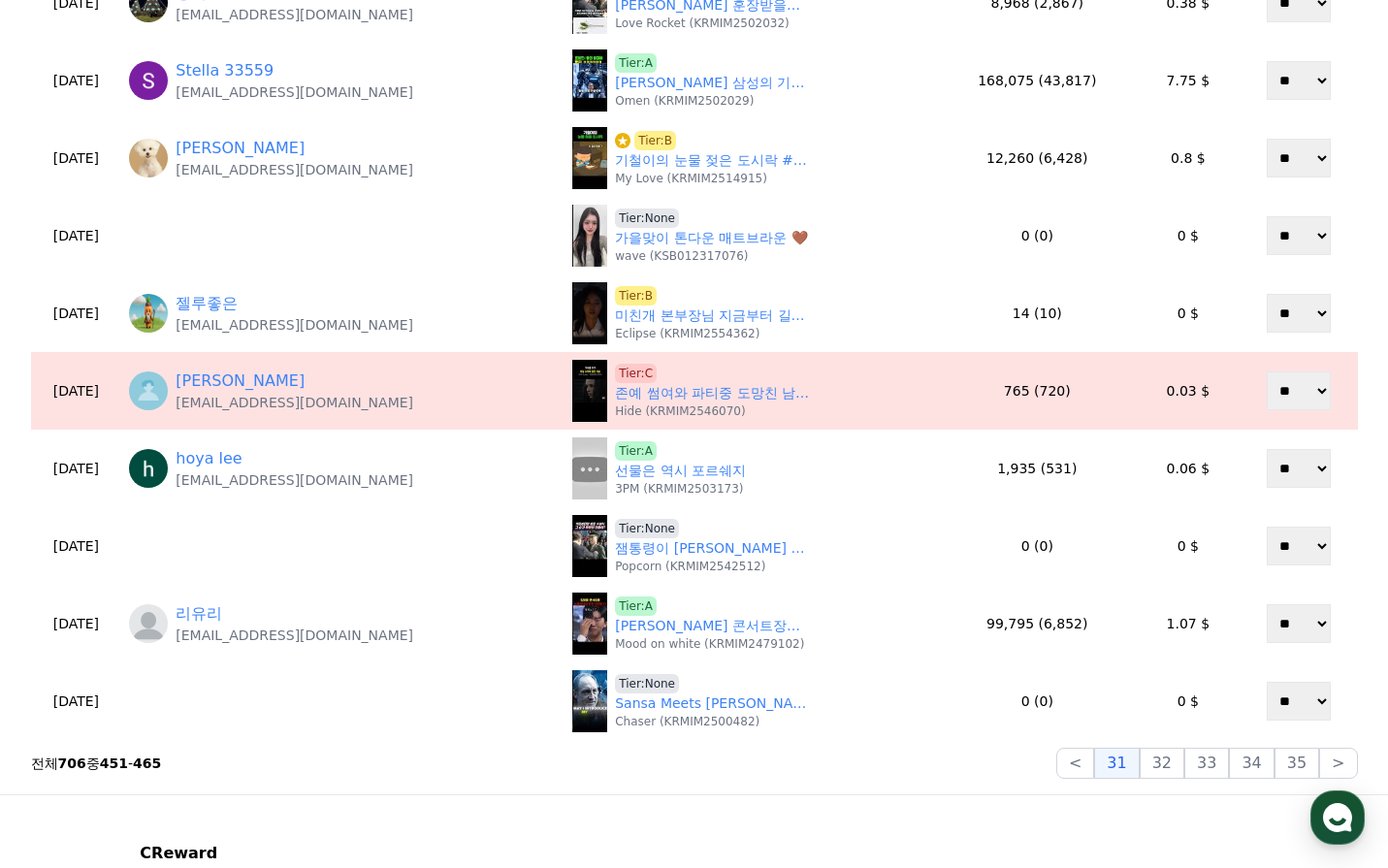
scroll to position [857, 0]
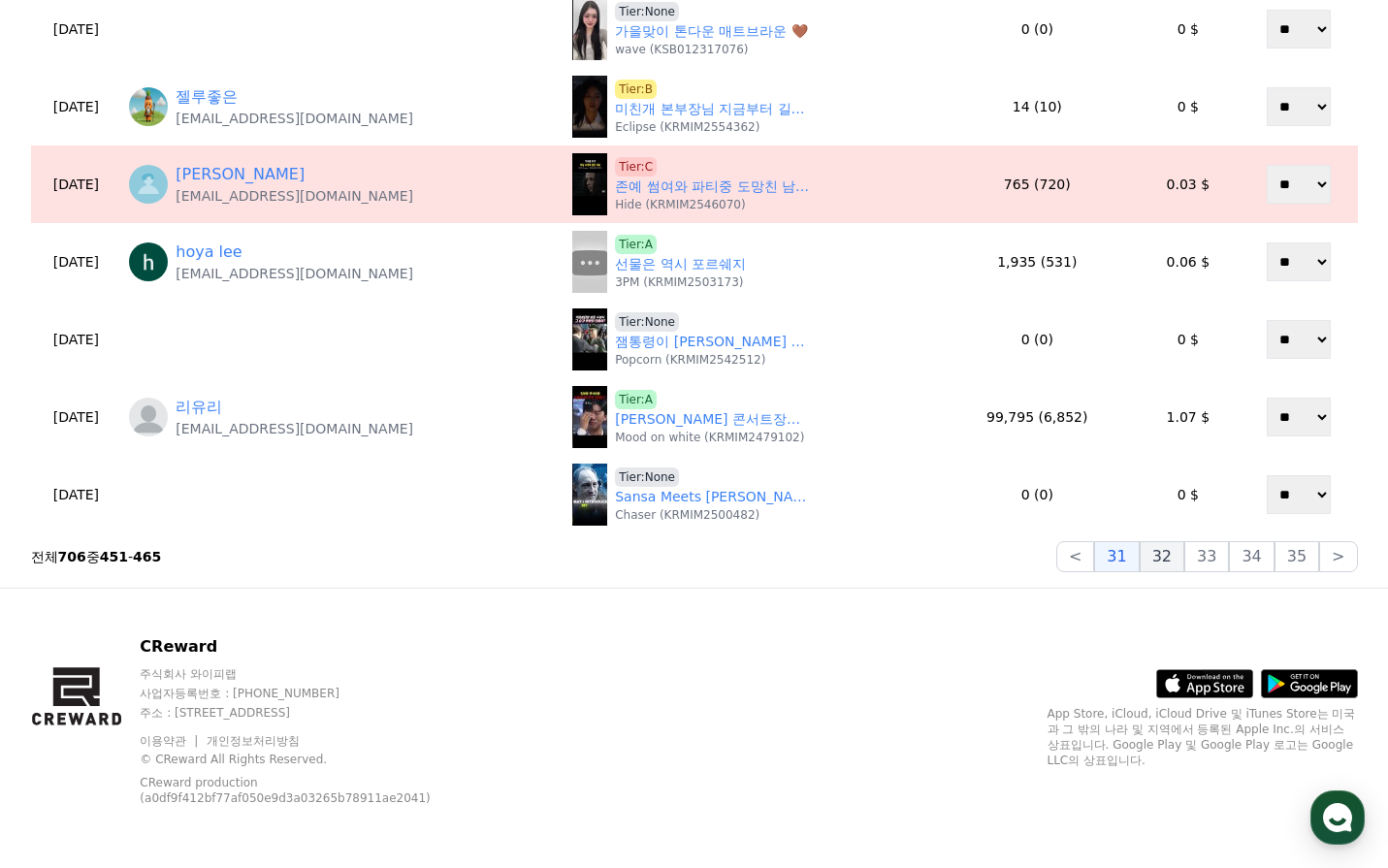
click at [1184, 561] on button "32" at bounding box center [1162, 557] width 44 height 31
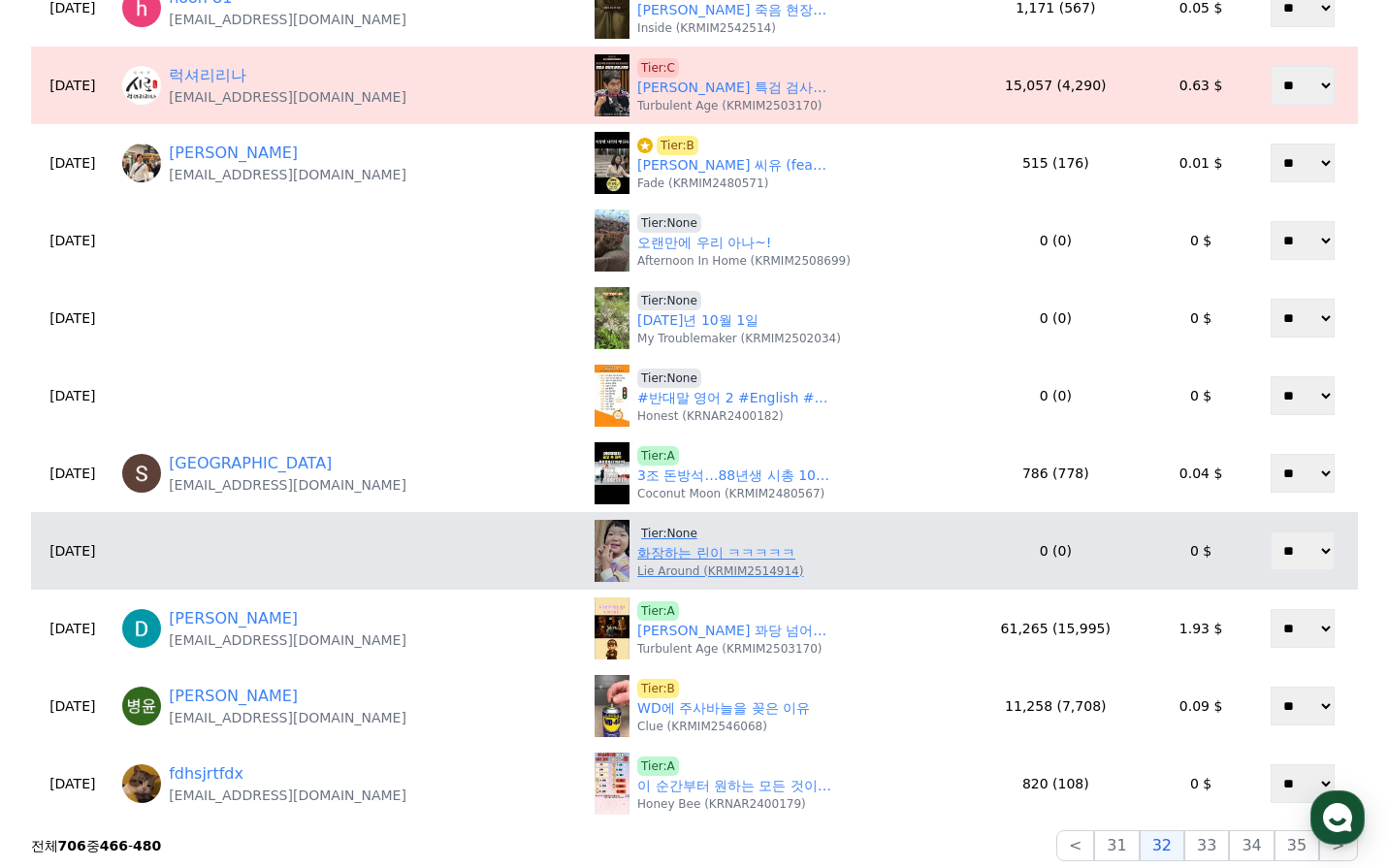
scroll to position [663, 0]
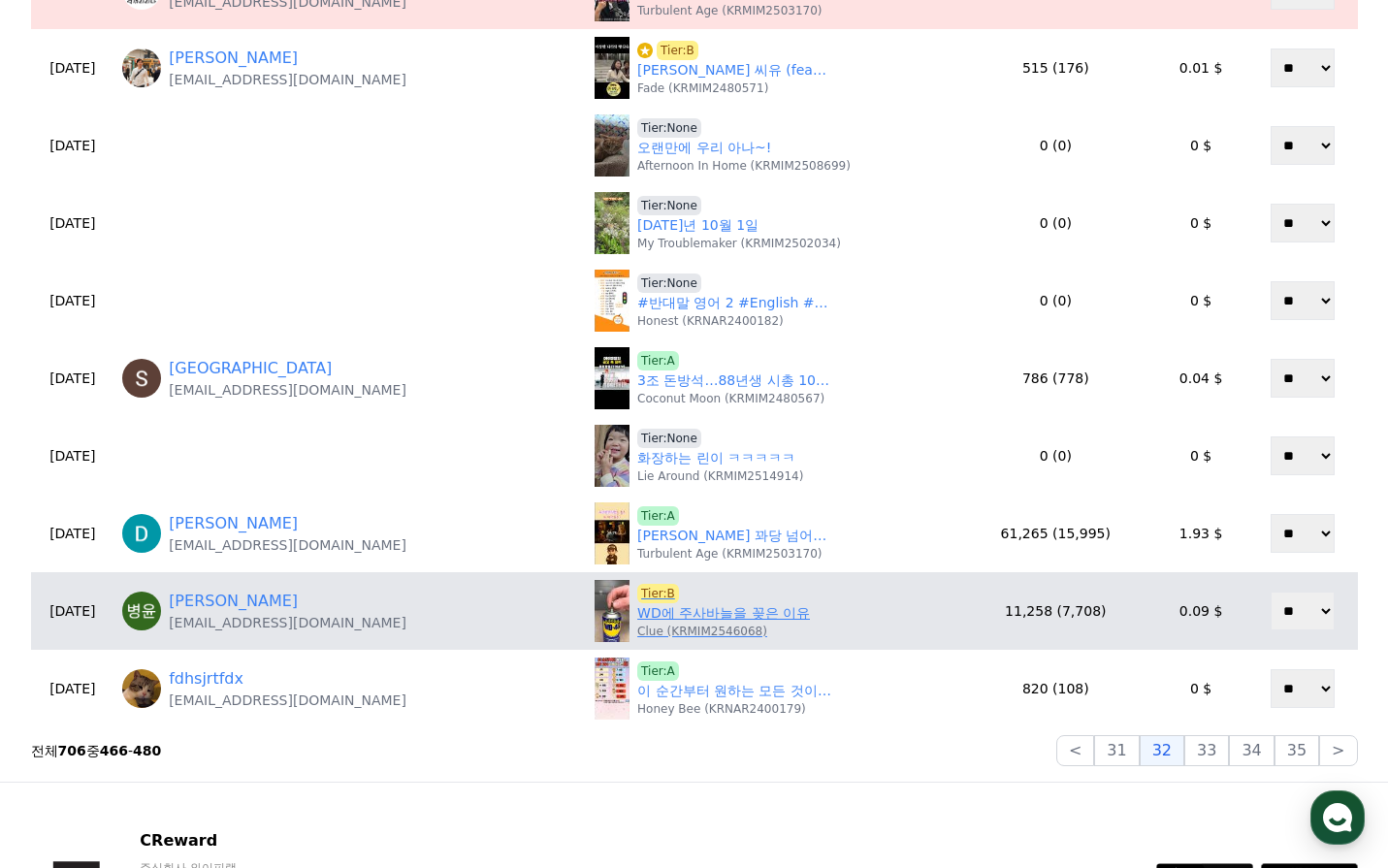
click at [666, 615] on link "WD에 주사바늘을 꽂은 이유" at bounding box center [724, 613] width 173 height 21
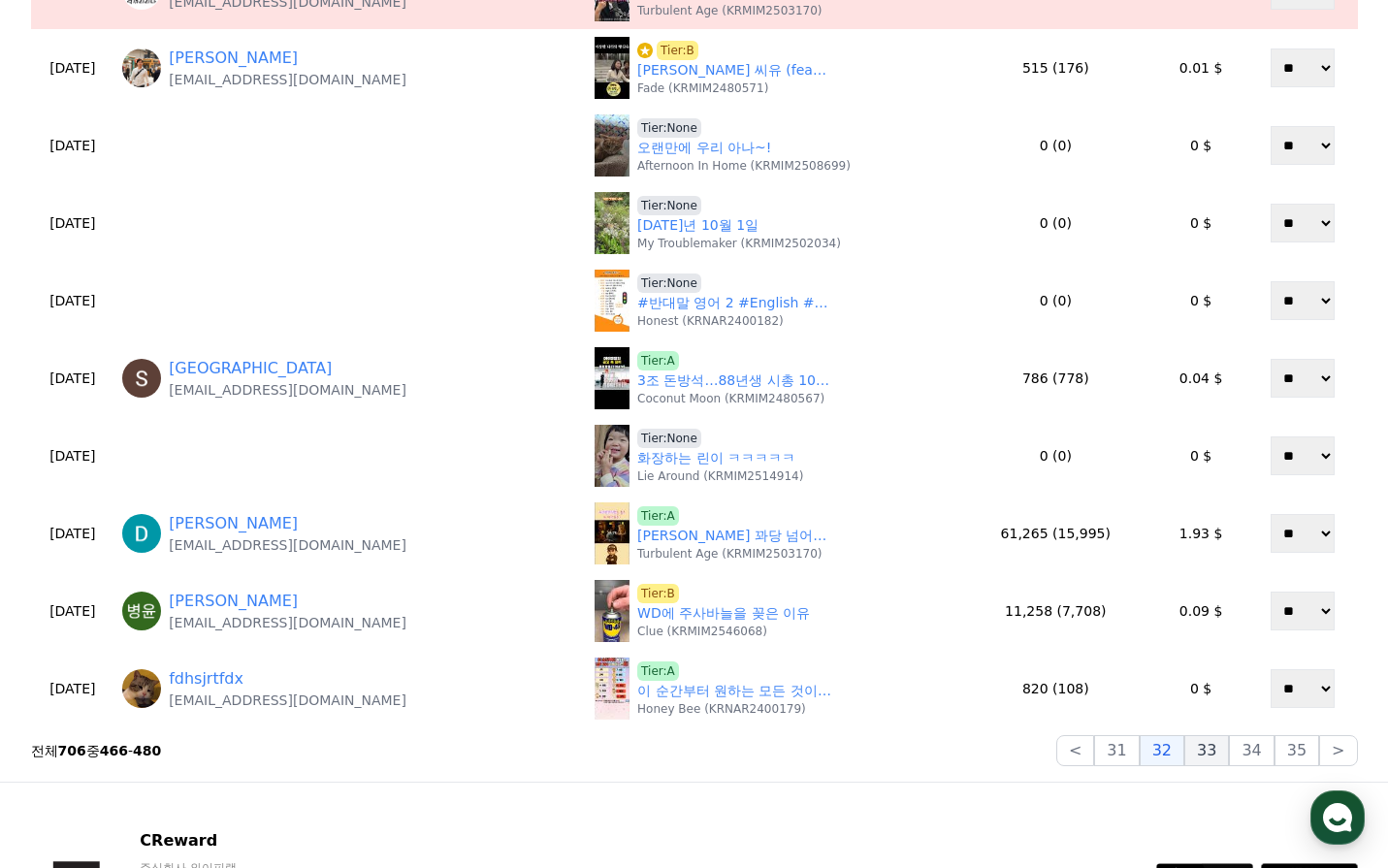
click at [1221, 758] on button "33" at bounding box center [1206, 750] width 44 height 31
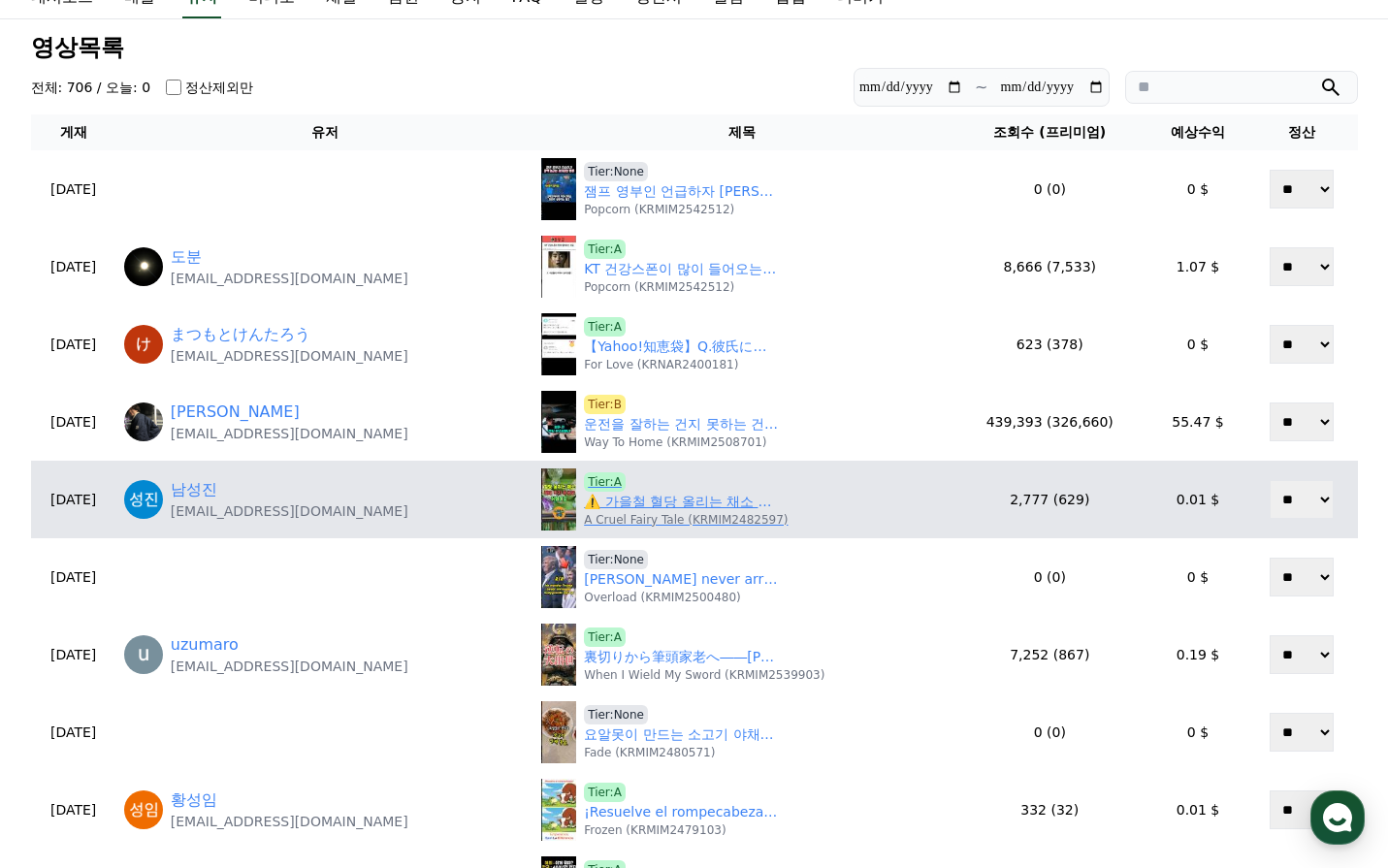
scroll to position [194, 0]
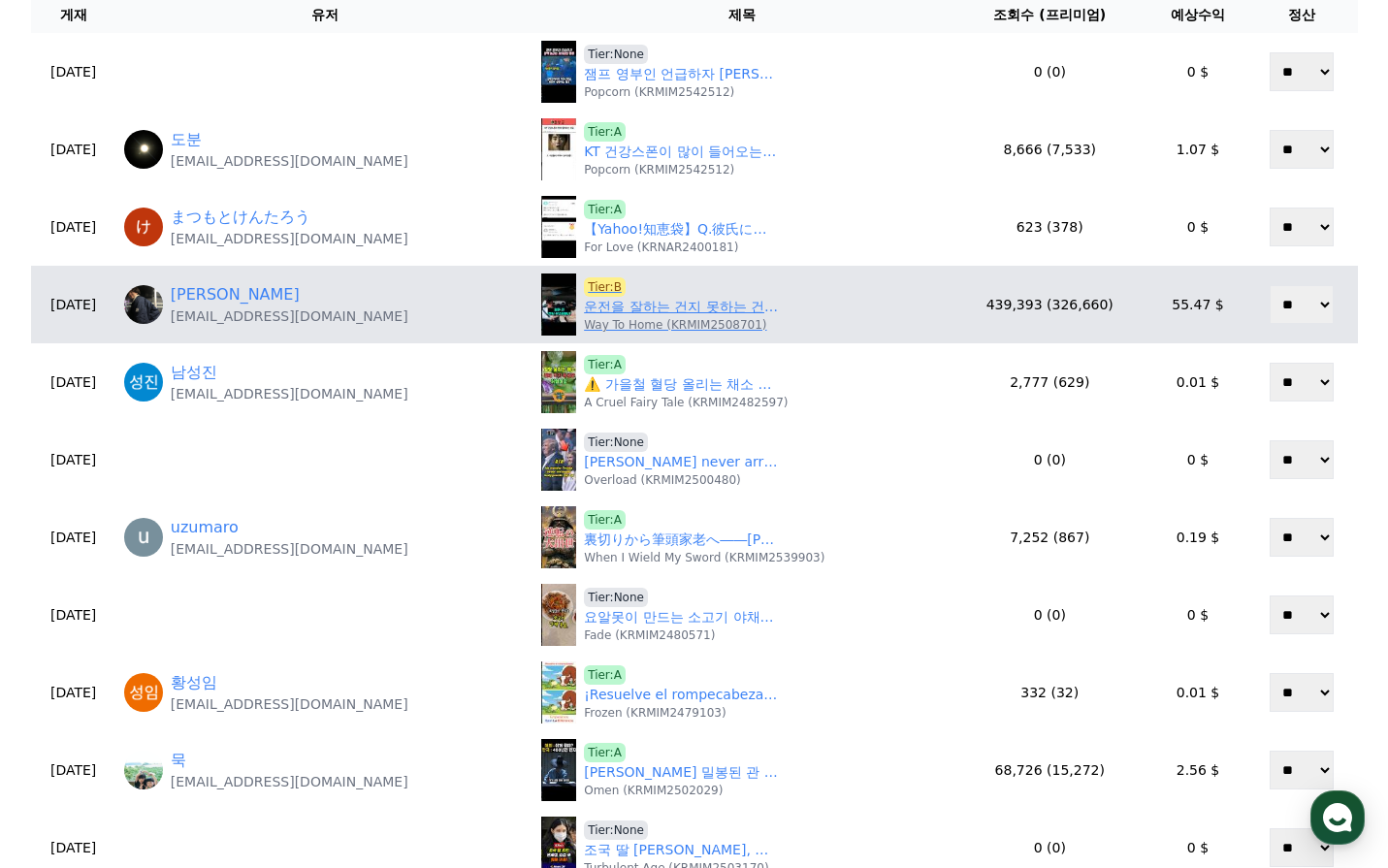
click at [632, 317] on p "Way To Home (KRMIM2508701)" at bounding box center [675, 325] width 182 height 16
click at [632, 313] on link "운전을 잘하는 건지 못하는 건지 ㅋㅋㅋ" at bounding box center [681, 306] width 194 height 21
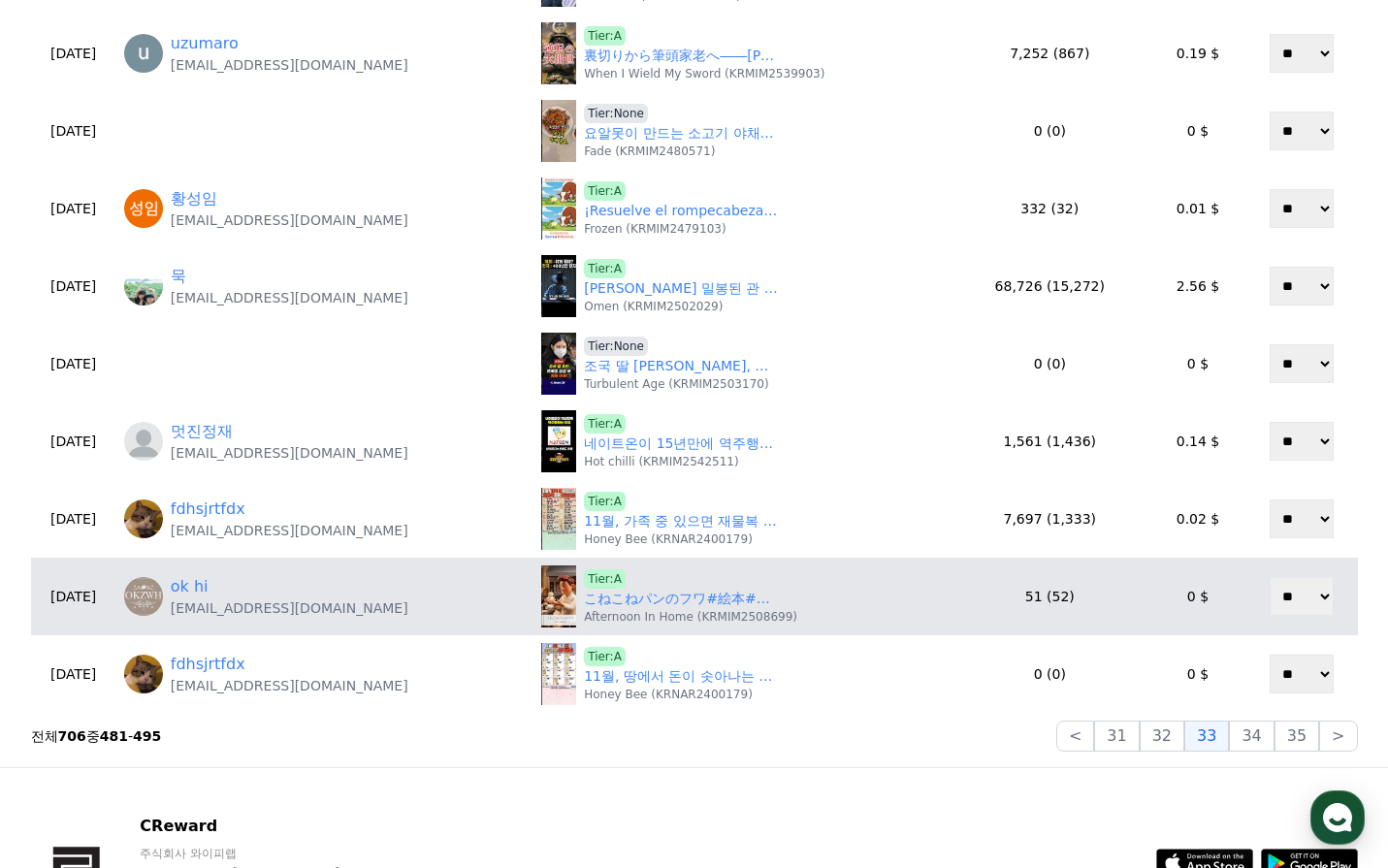
scroll to position [679, 0]
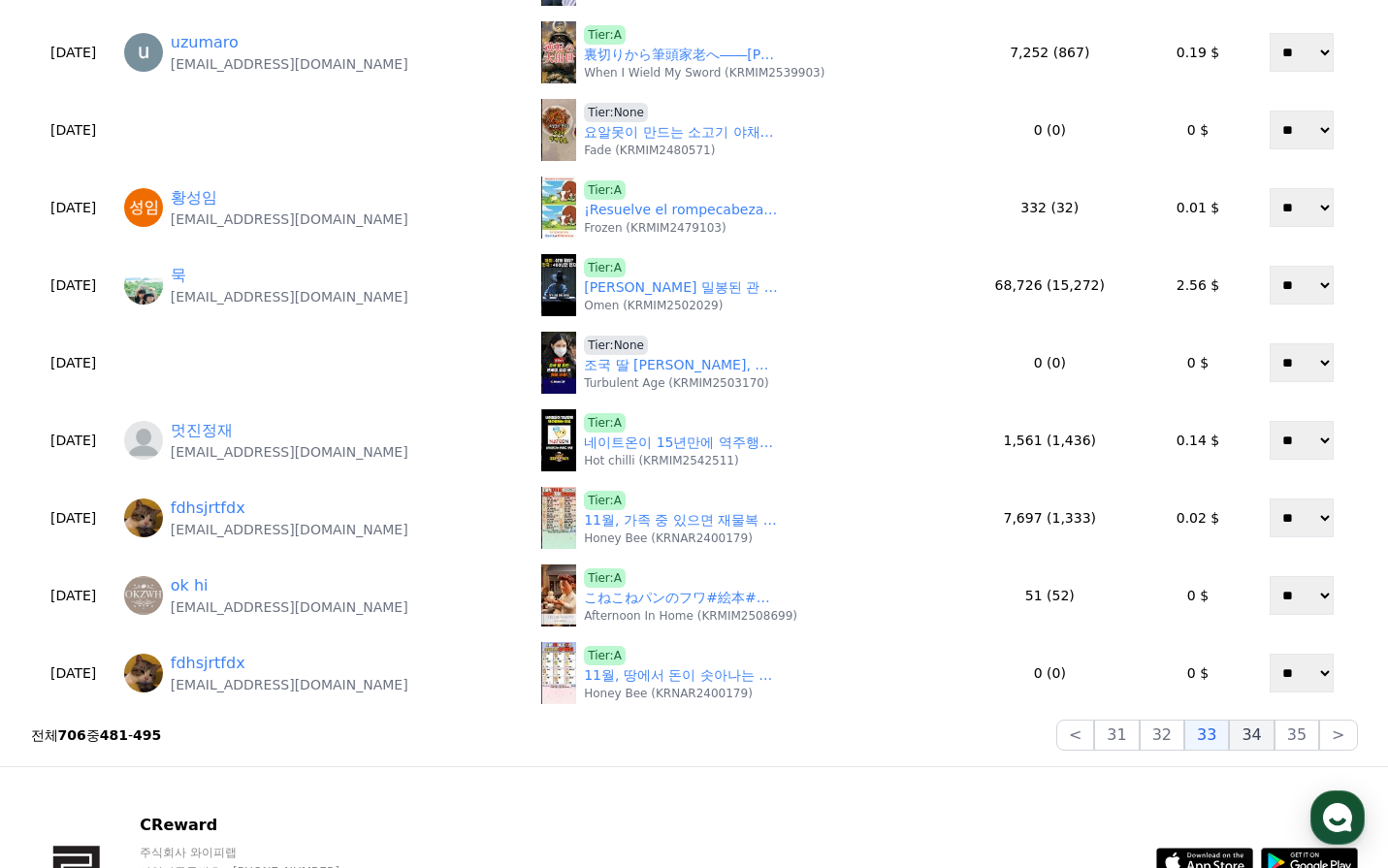
click at [1240, 737] on button "34" at bounding box center [1251, 735] width 44 height 31
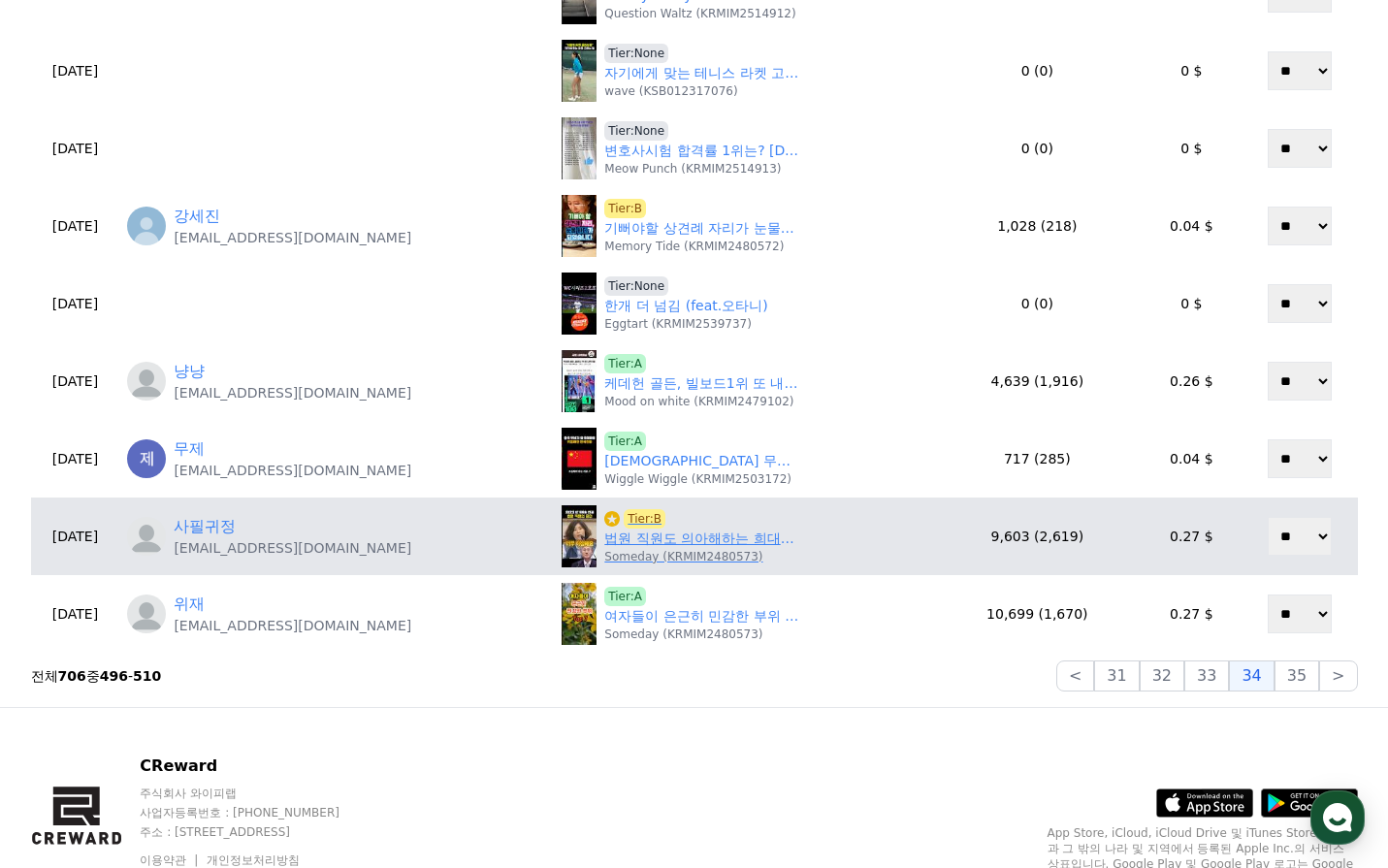
scroll to position [776, 0]
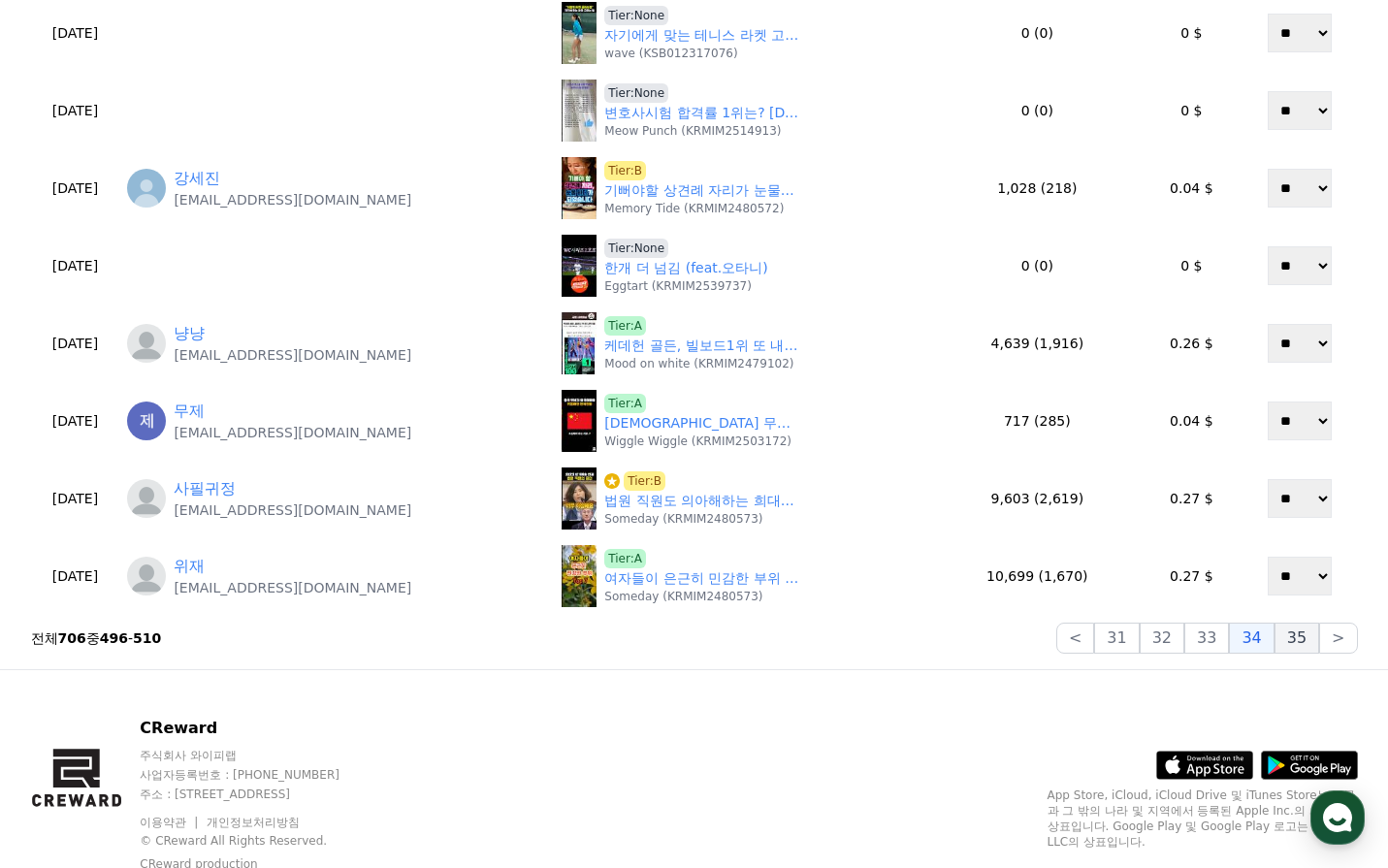
click at [1294, 648] on button "35" at bounding box center [1296, 638] width 44 height 31
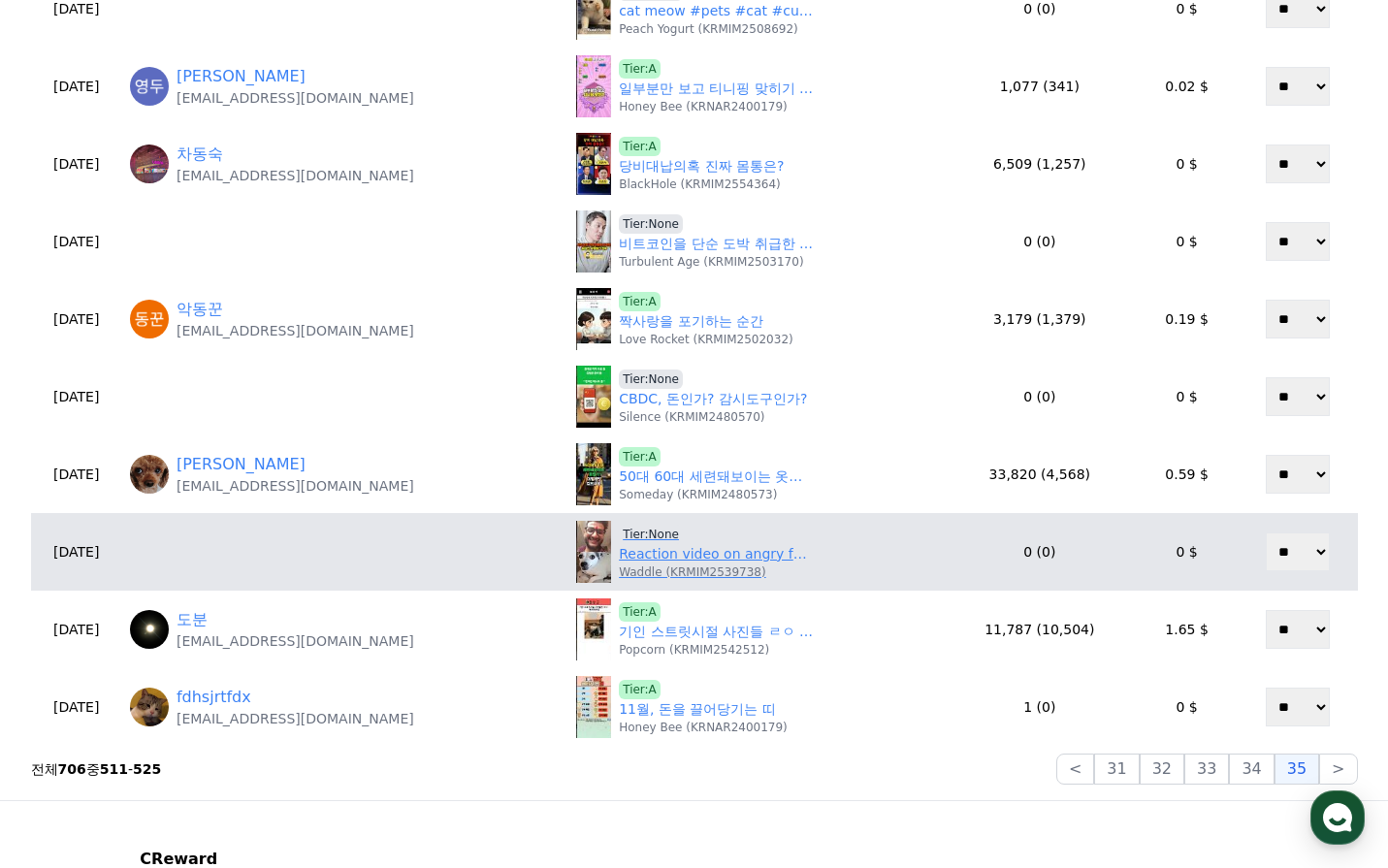
scroll to position [679, 0]
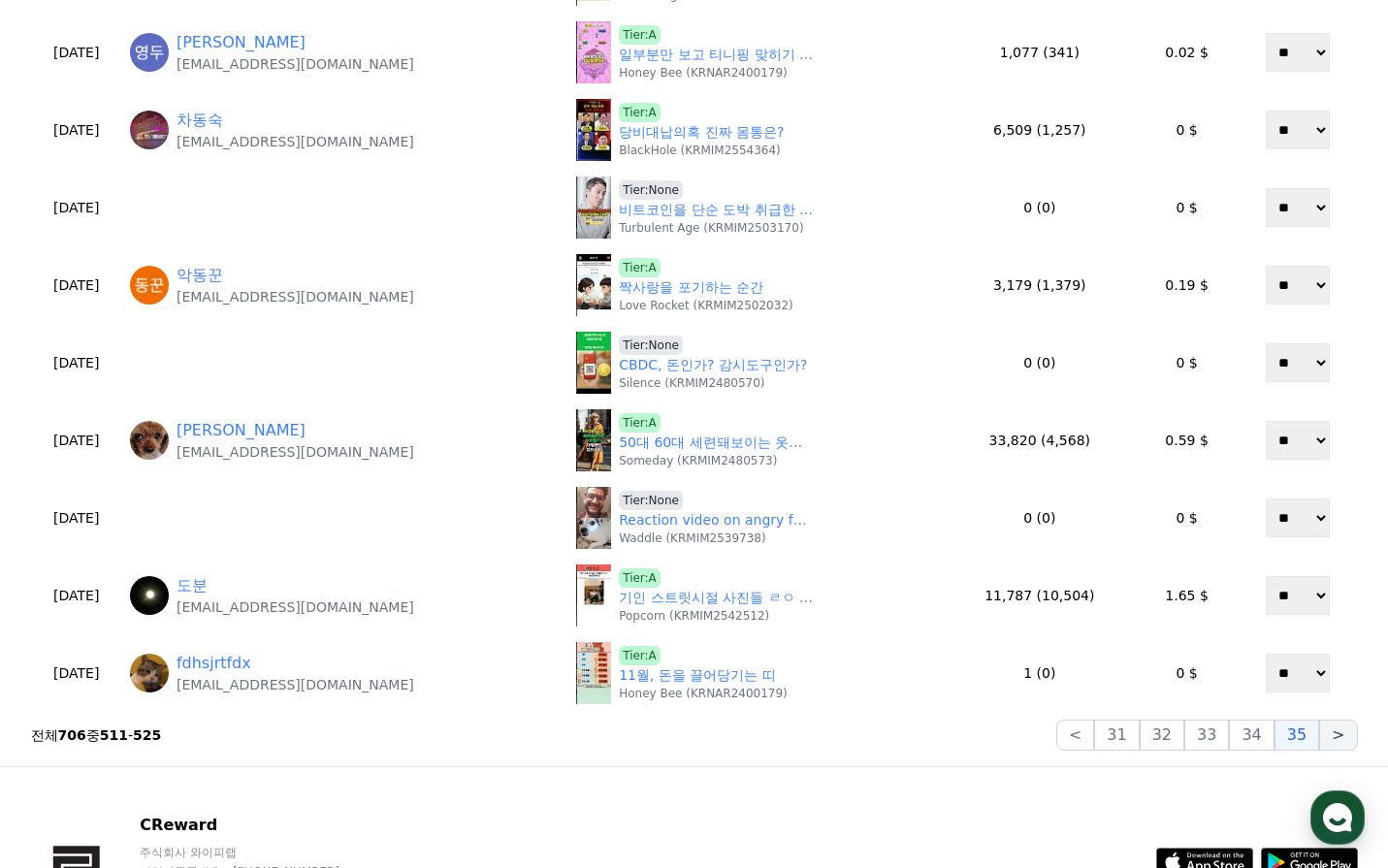
click at [1344, 735] on button ">" at bounding box center [1338, 735] width 38 height 31
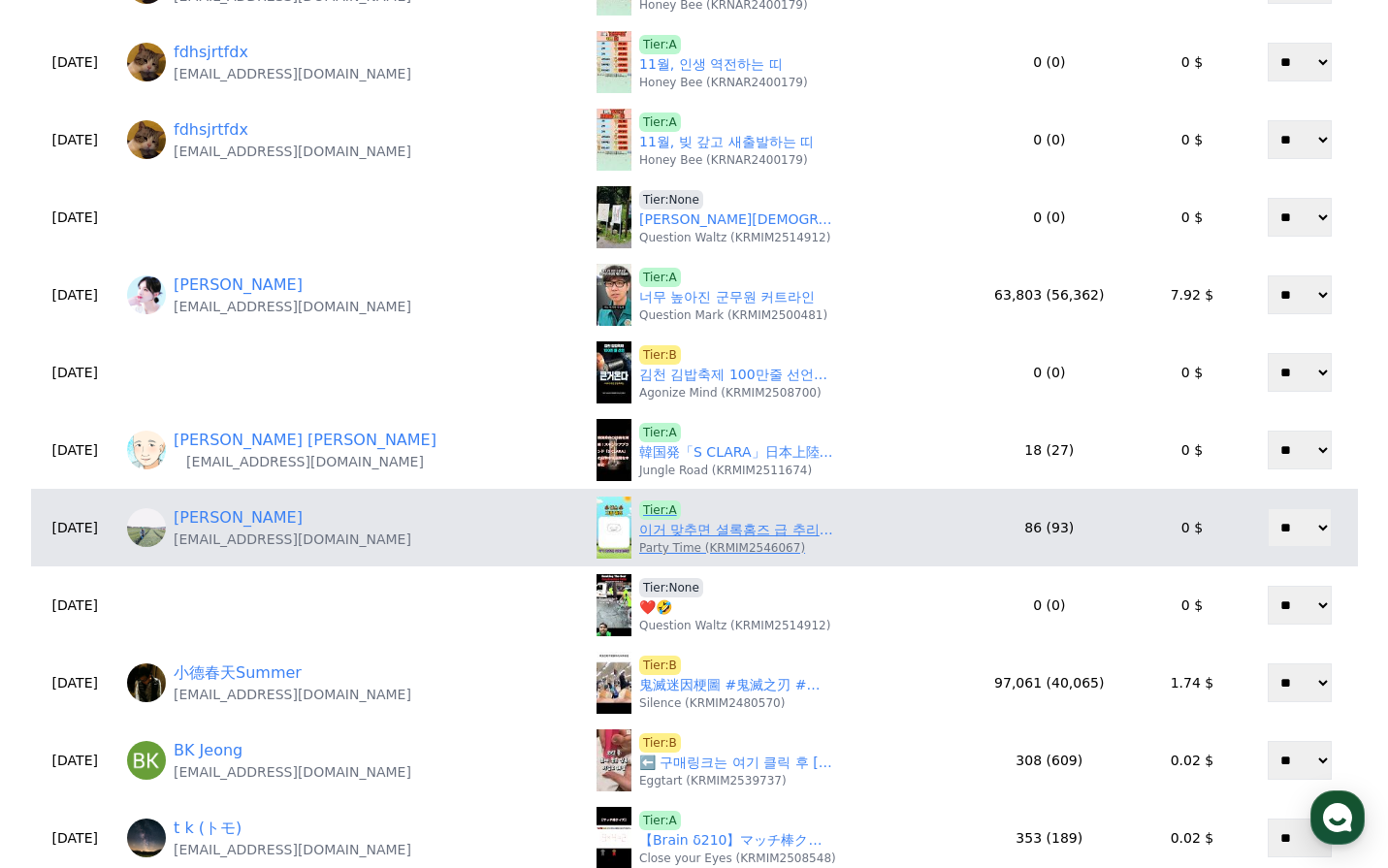
scroll to position [291, 0]
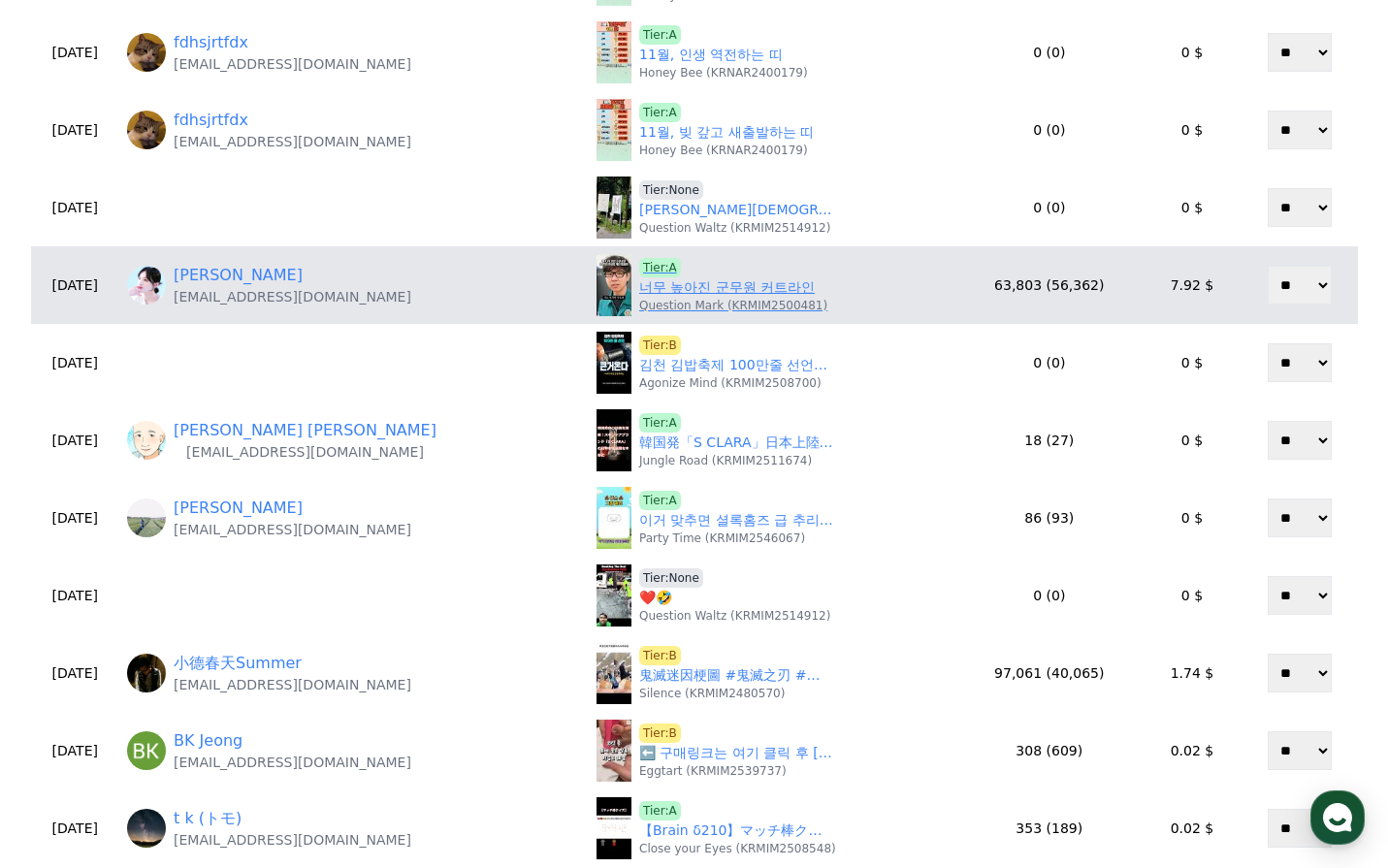
click at [648, 294] on link "너무 높아진 군무원 커트라인" at bounding box center [728, 288] width 176 height 21
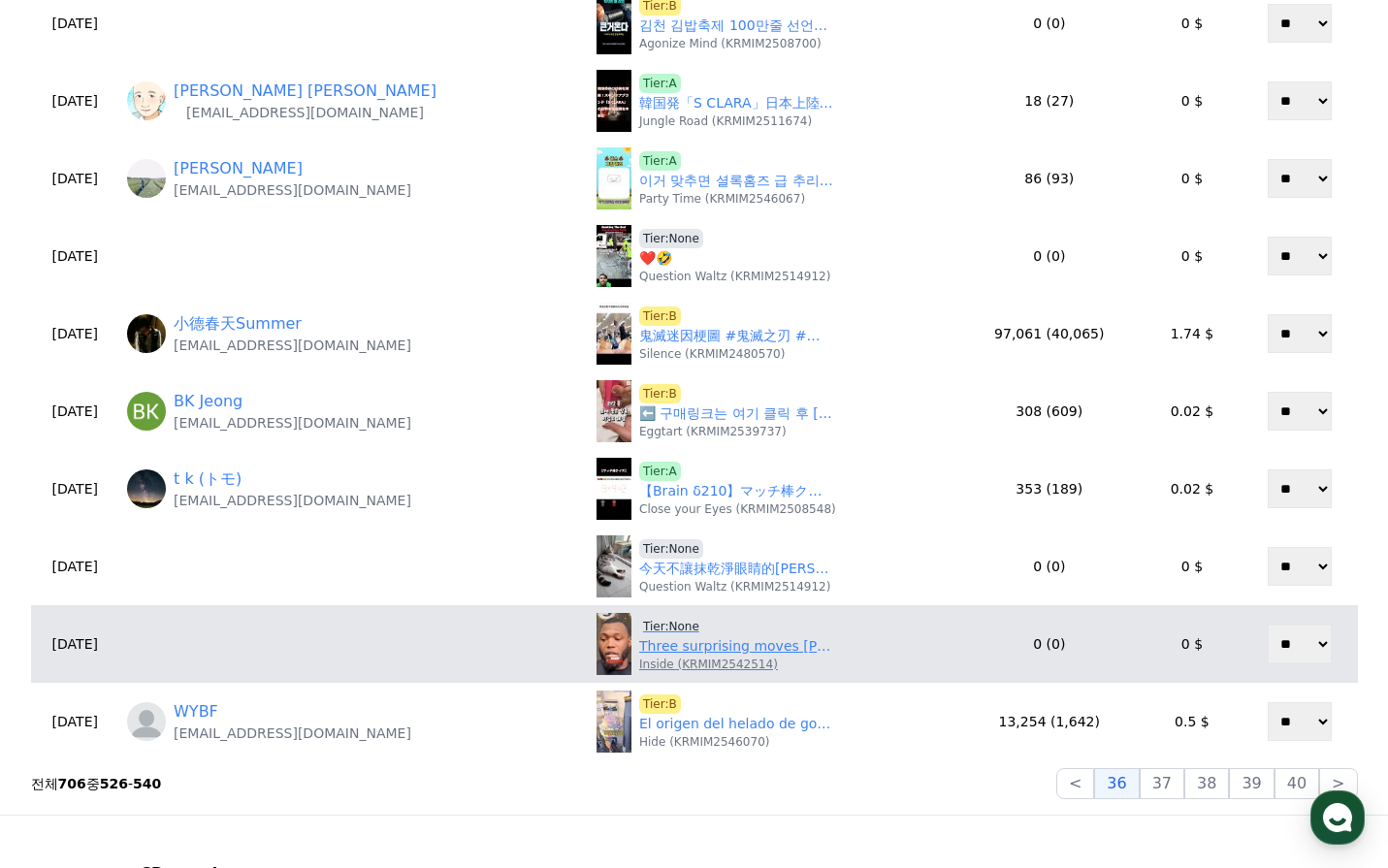
scroll to position [679, 0]
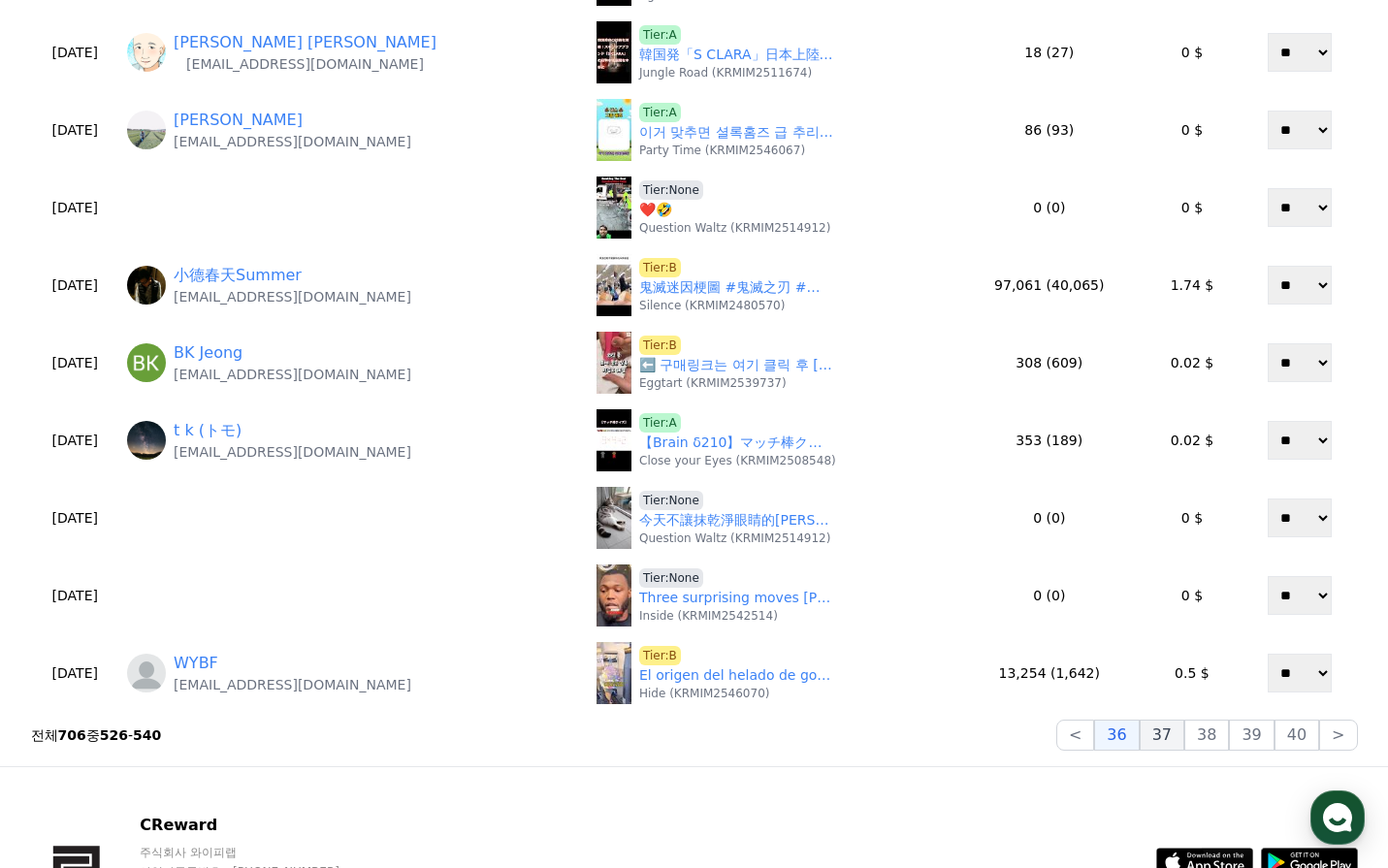
click at [1184, 737] on button "37" at bounding box center [1162, 735] width 44 height 31
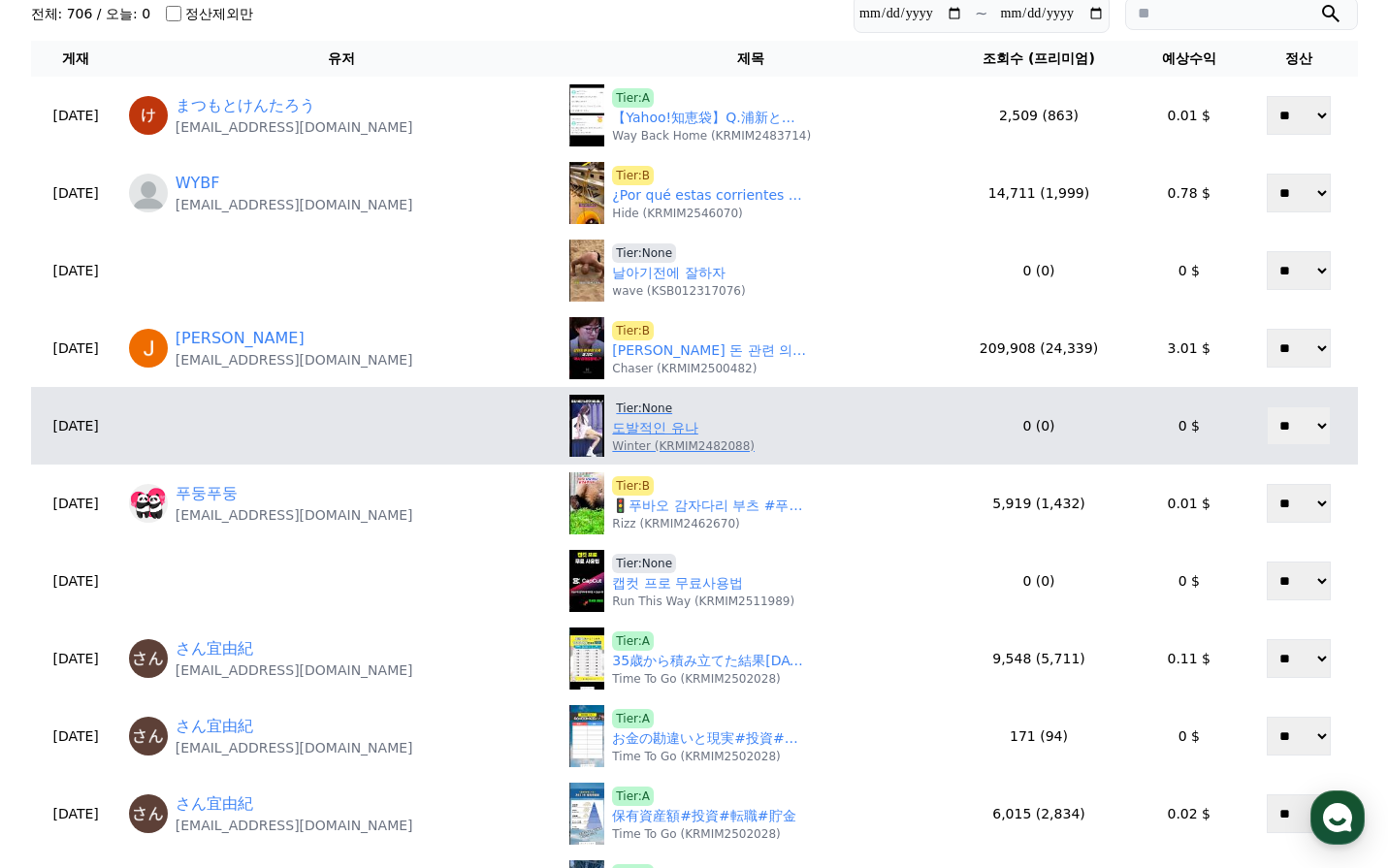
scroll to position [194, 0]
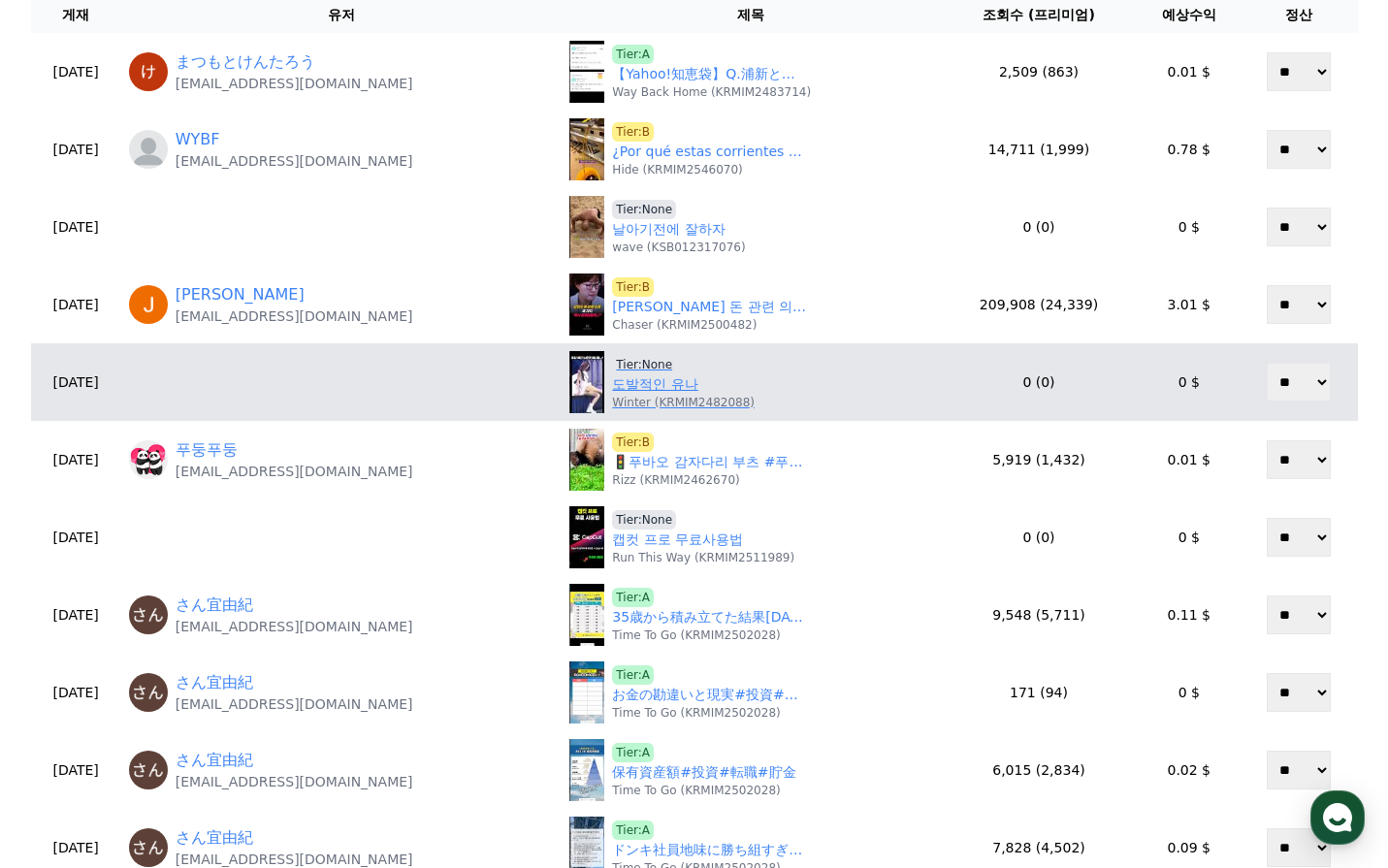
click at [636, 381] on link "도발적인 유나" at bounding box center [654, 385] width 85 height 21
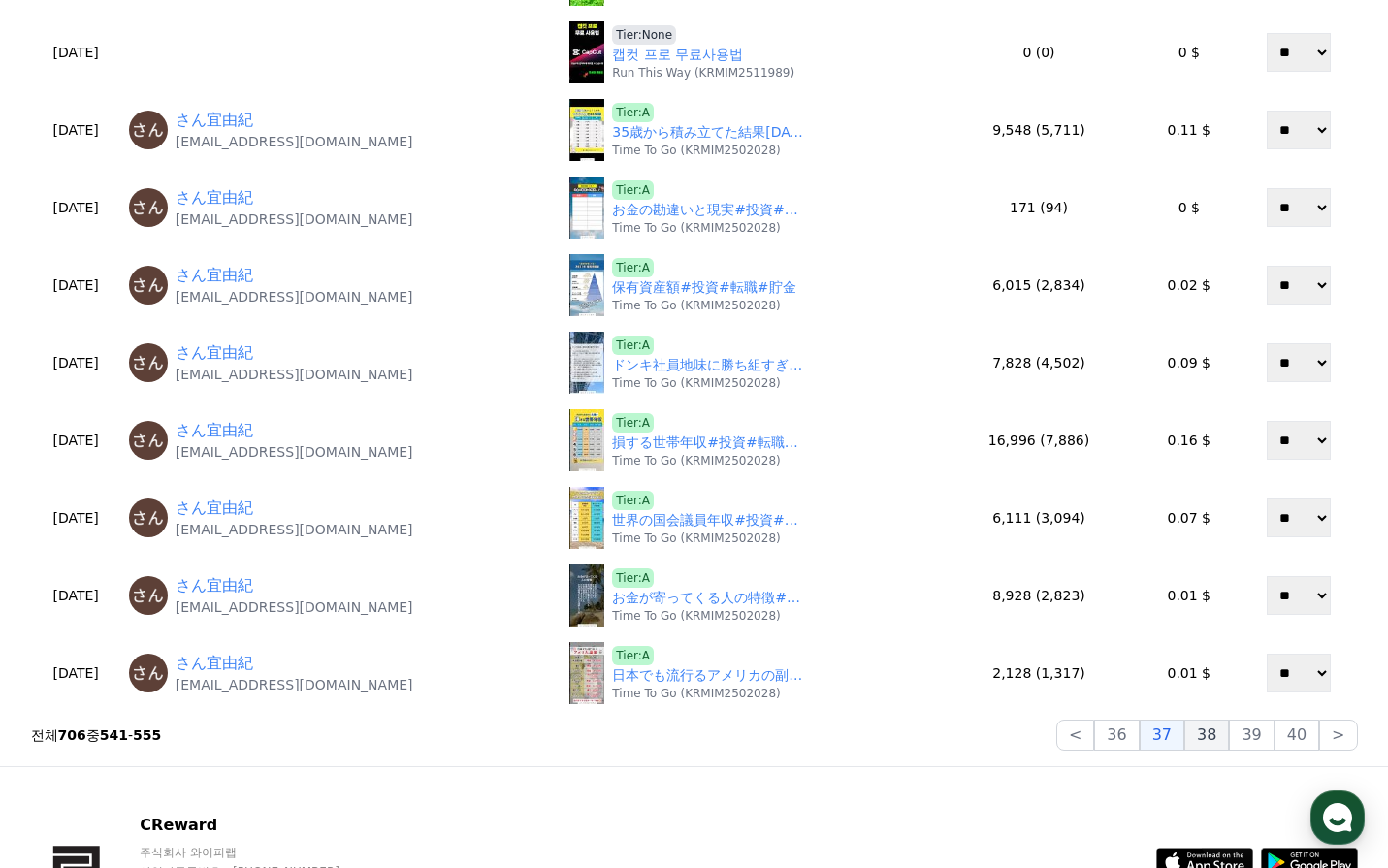
click at [1211, 729] on button "38" at bounding box center [1206, 735] width 44 height 31
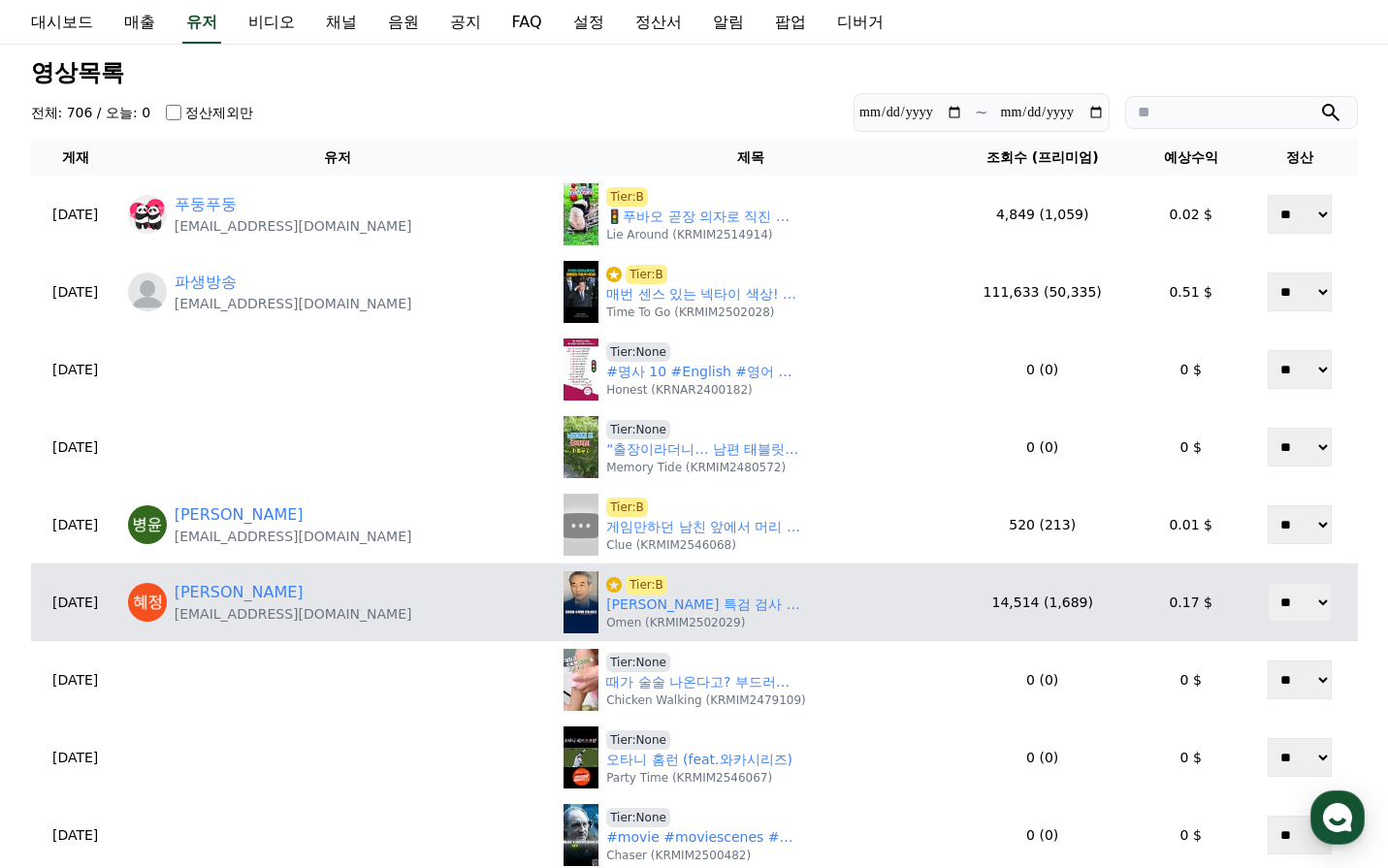
scroll to position [97, 0]
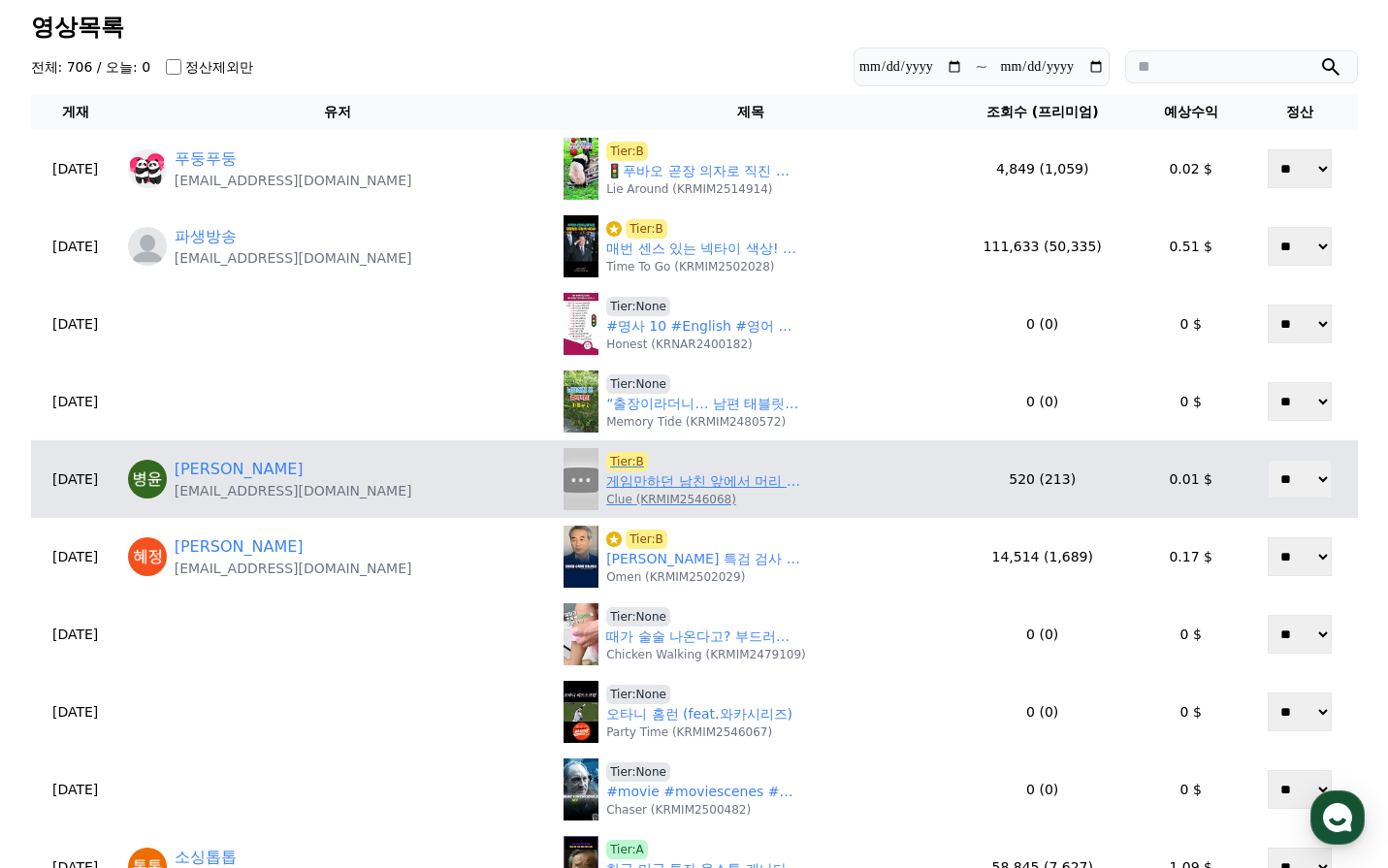
click at [628, 465] on span "Tier:B" at bounding box center [627, 462] width 42 height 20
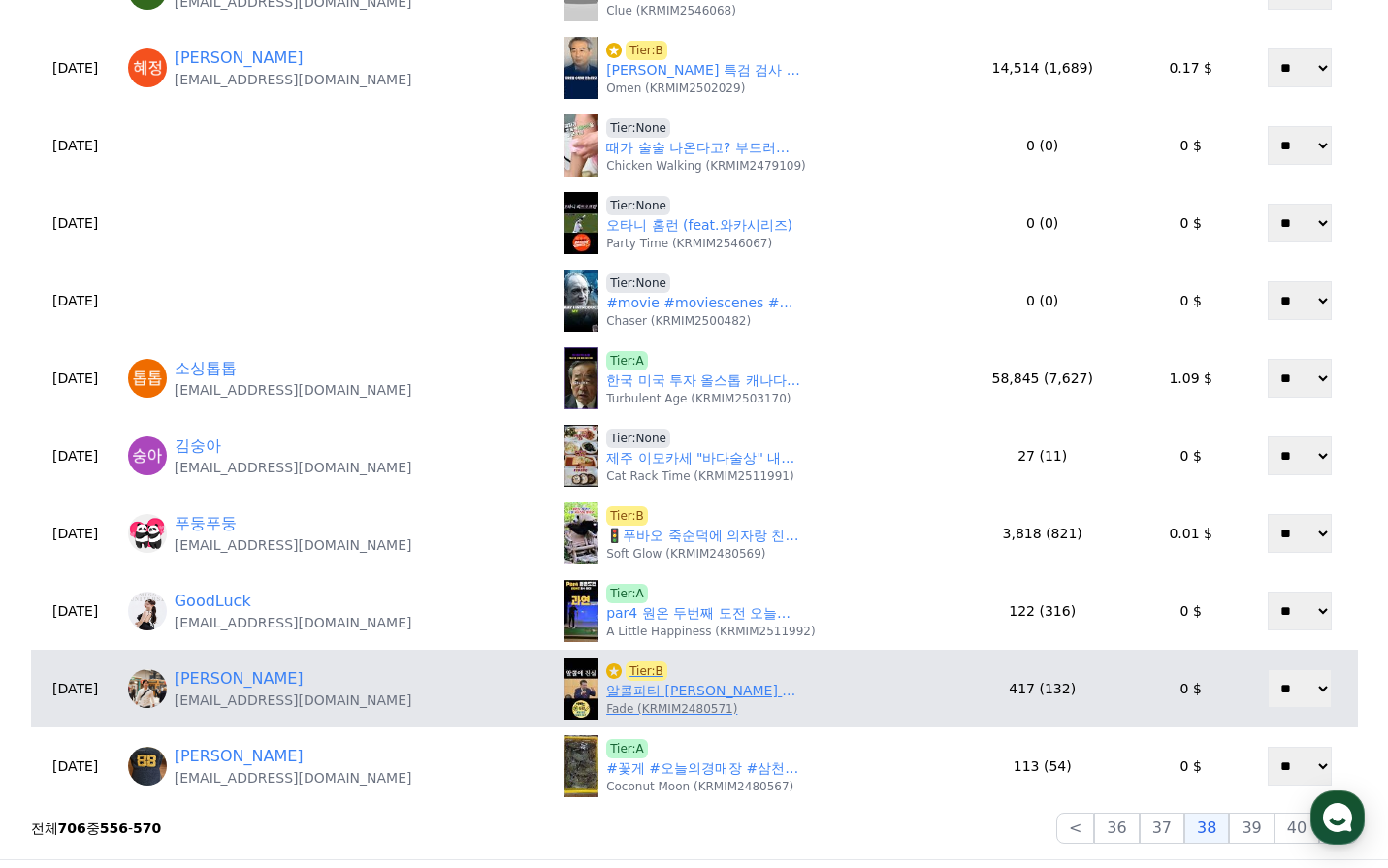
scroll to position [679, 0]
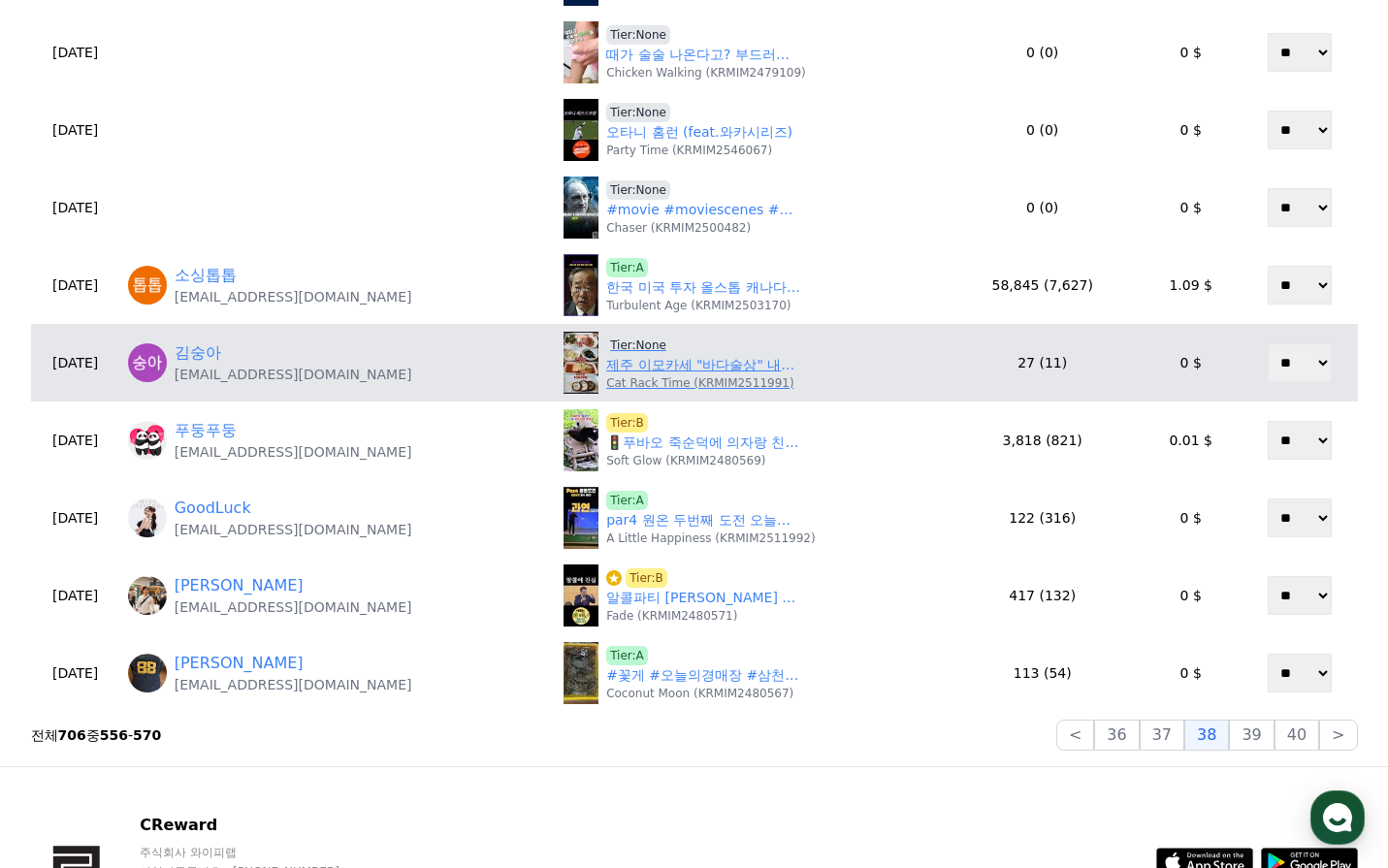
click at [689, 374] on link "제주 이모카세 "바다술상" 내돈내산 솔직후기" at bounding box center [703, 365] width 194 height 21
click at [636, 341] on span "Tier:None" at bounding box center [638, 345] width 64 height 20
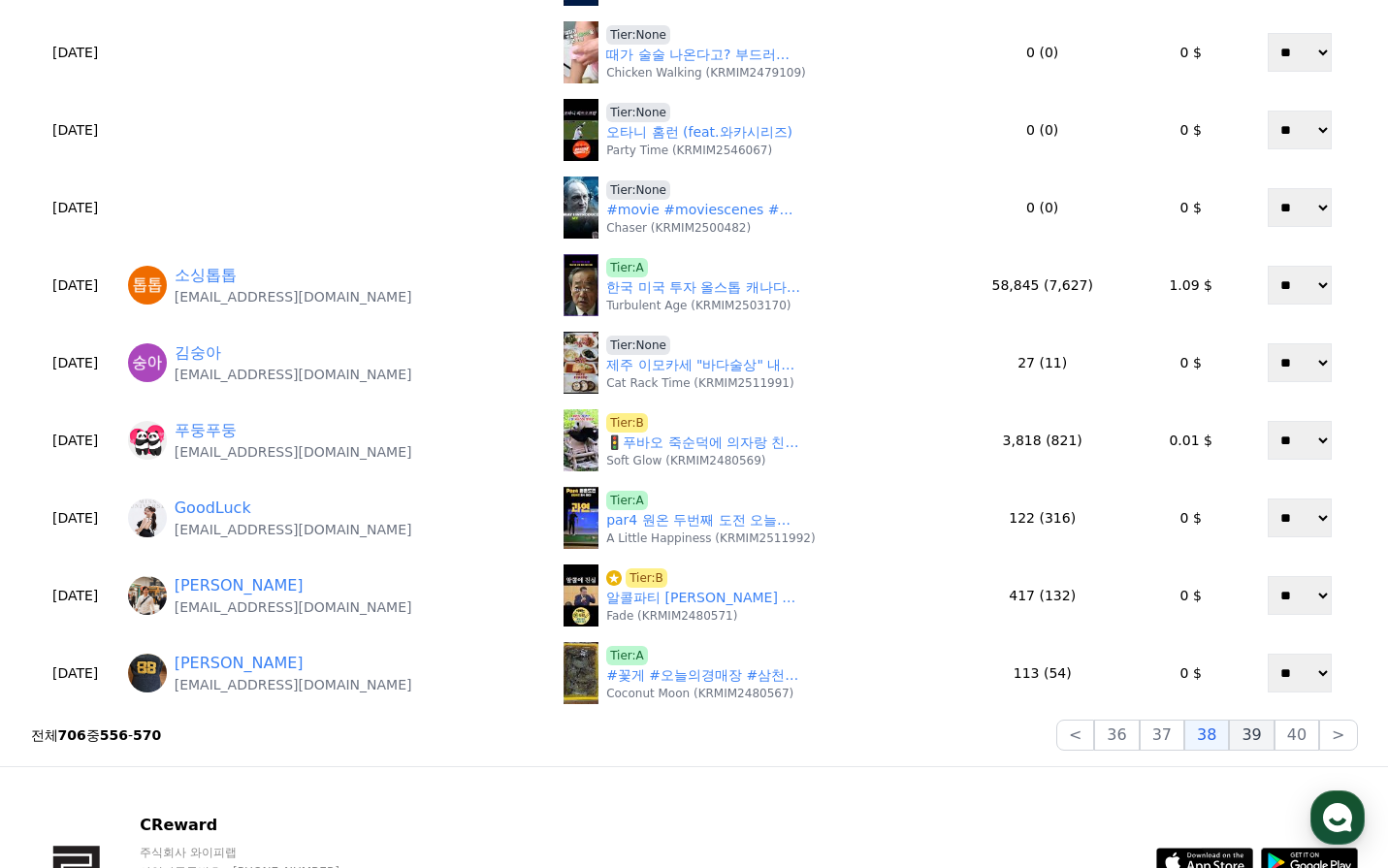
click at [1258, 733] on button "39" at bounding box center [1251, 735] width 44 height 31
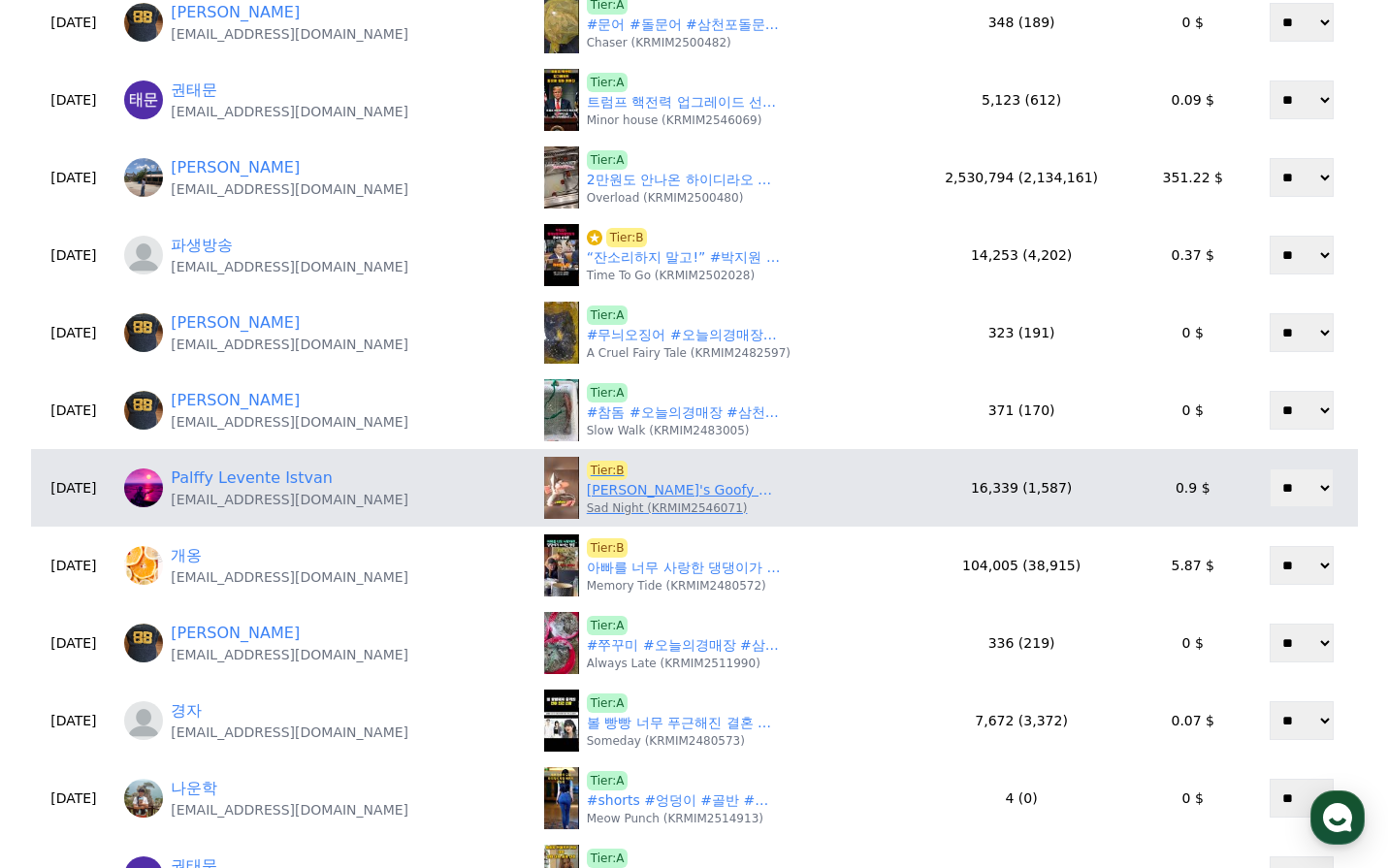
scroll to position [485, 0]
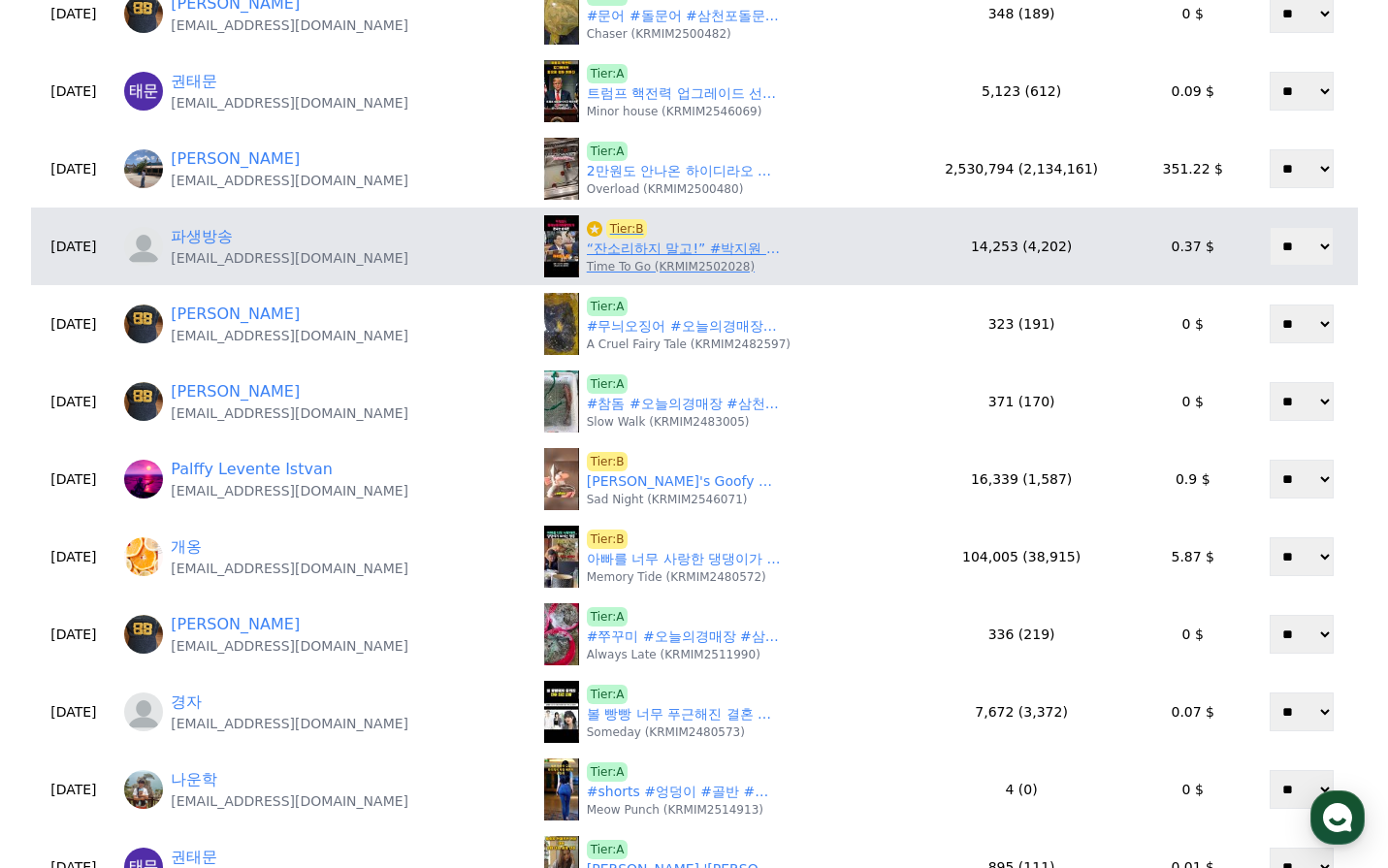
click at [665, 249] on link "“잔소리하지 말고!” #박지원 #법사위" at bounding box center [684, 248] width 194 height 21
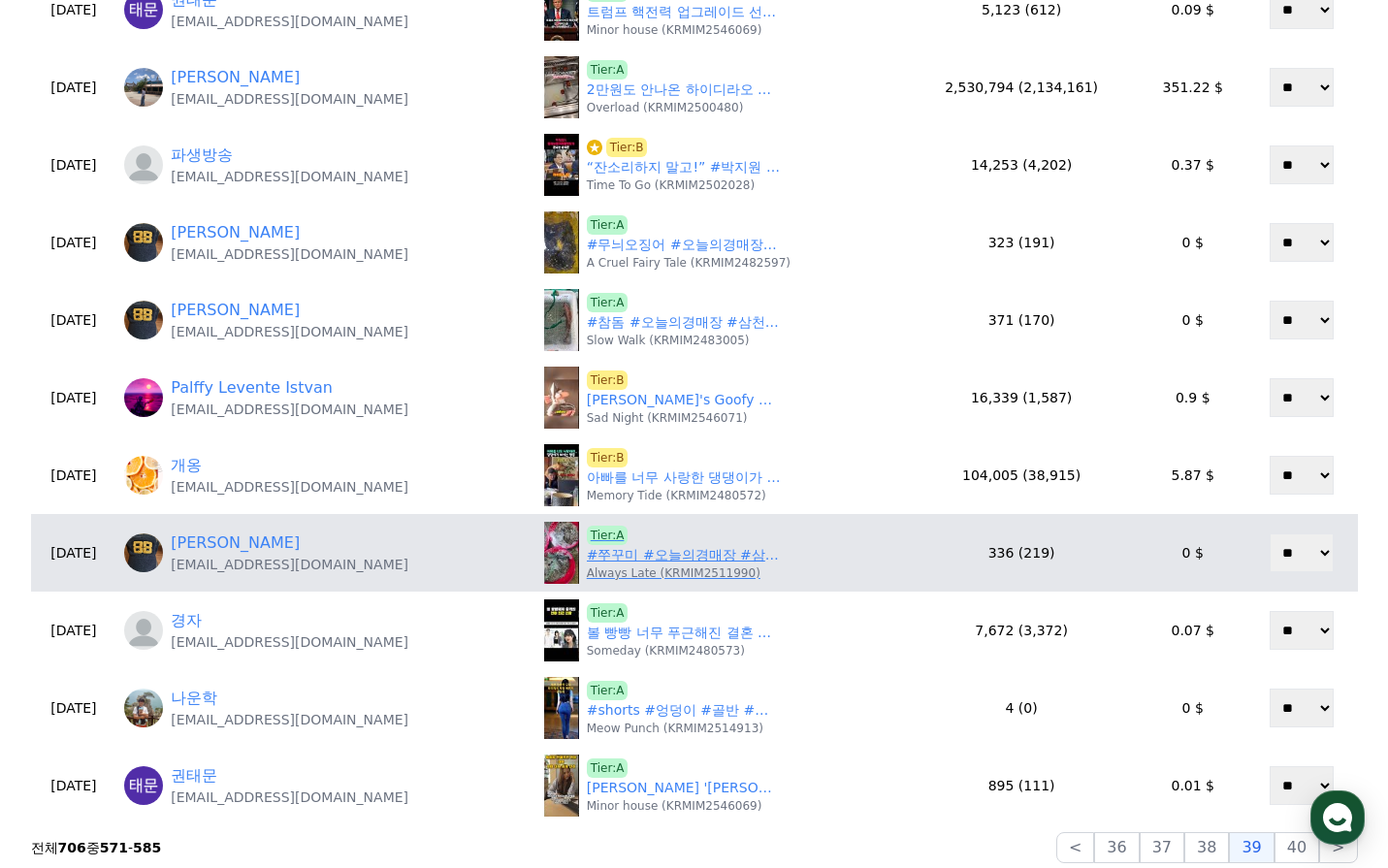
scroll to position [679, 0]
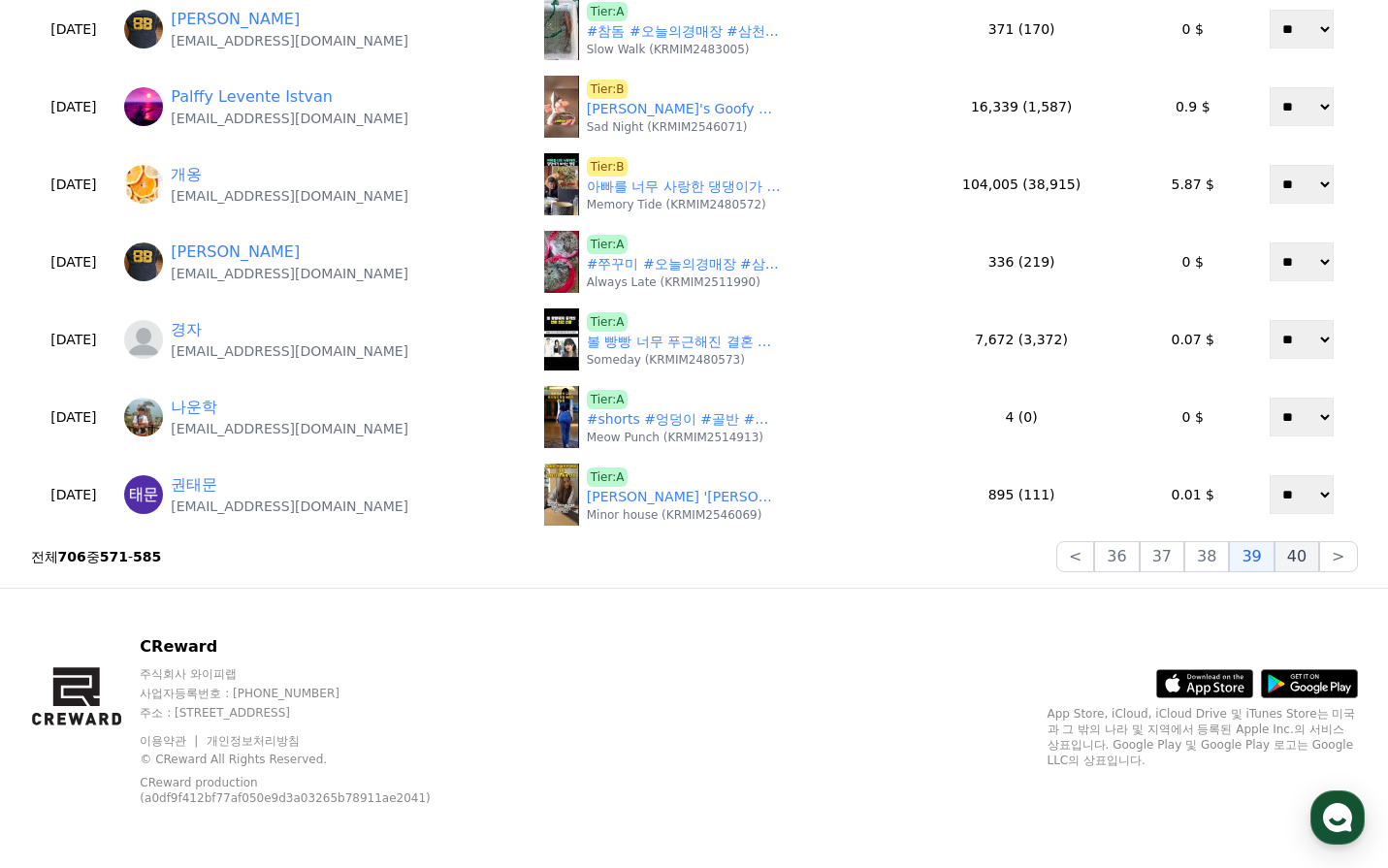
click at [1316, 562] on button "40" at bounding box center [1296, 557] width 44 height 31
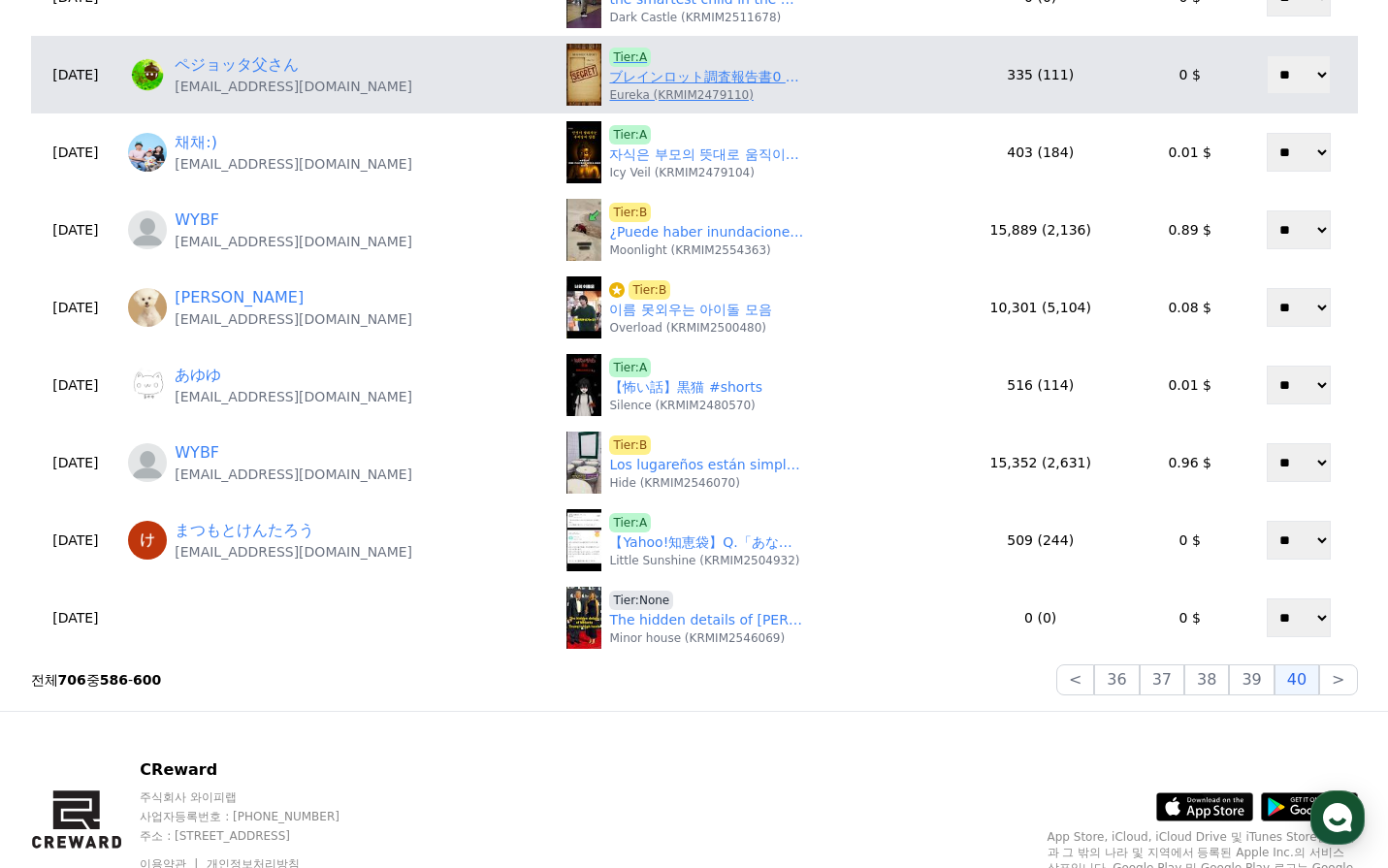
scroll to position [857, 0]
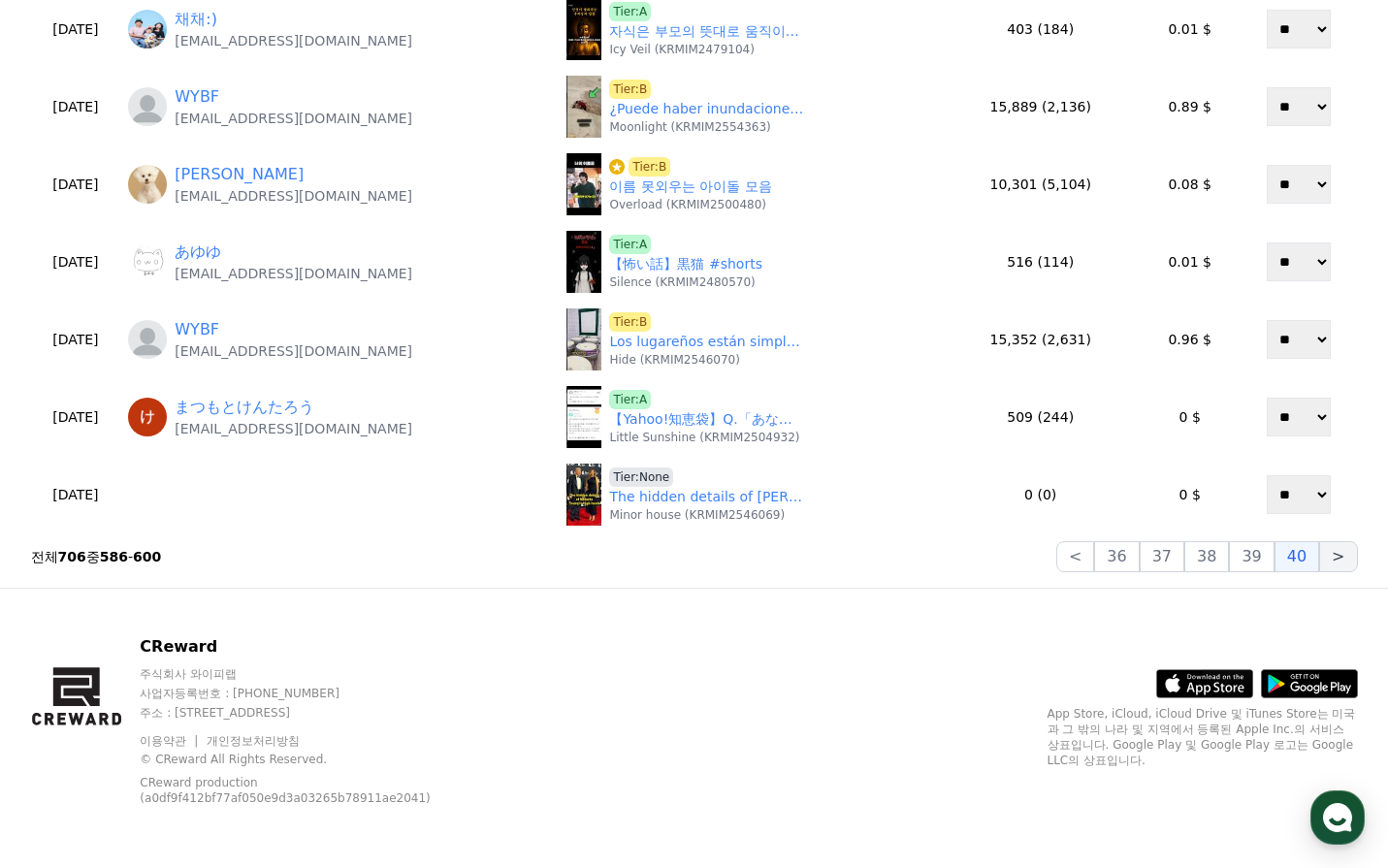
click at [1342, 563] on button ">" at bounding box center [1338, 557] width 38 height 31
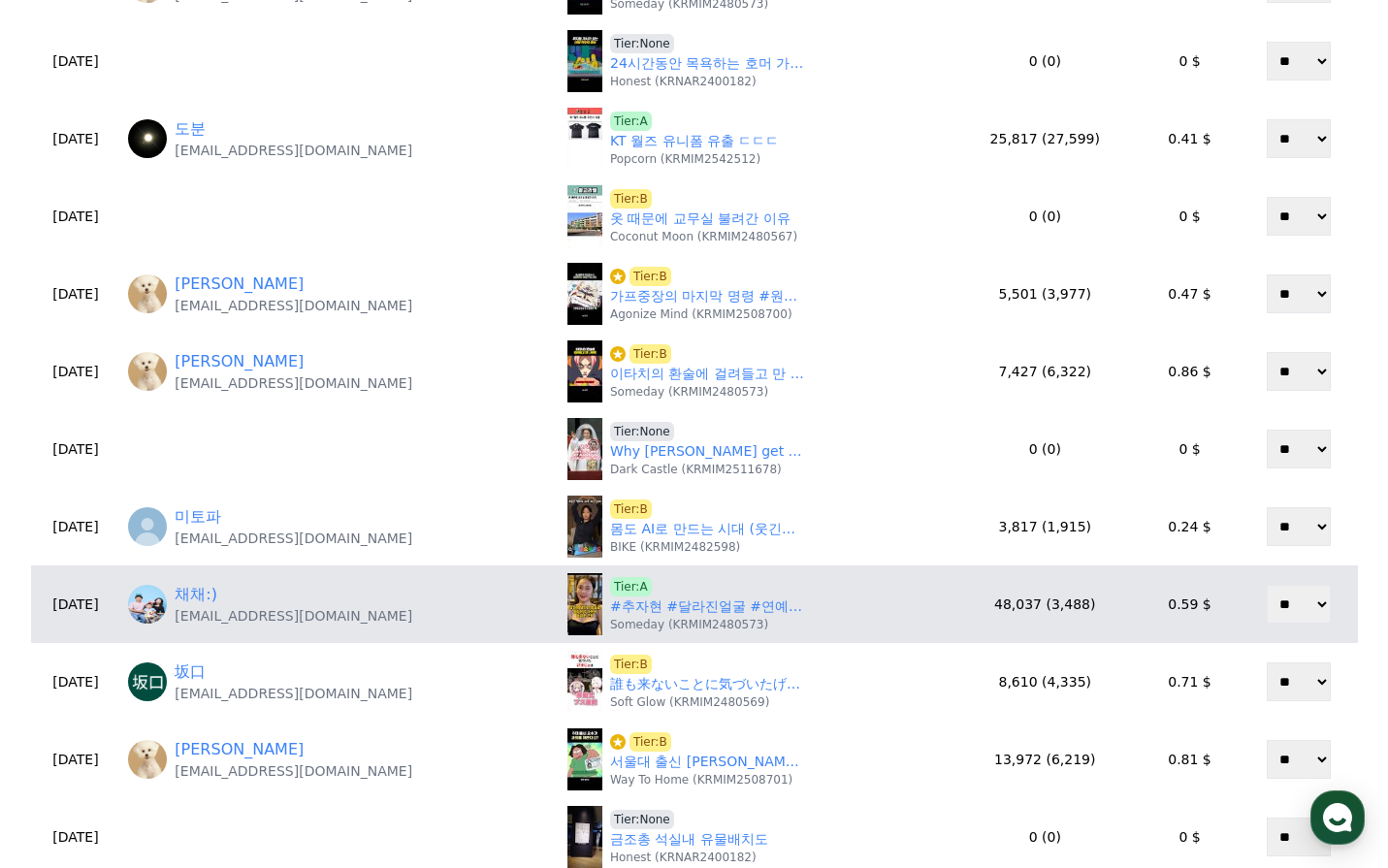
scroll to position [485, 0]
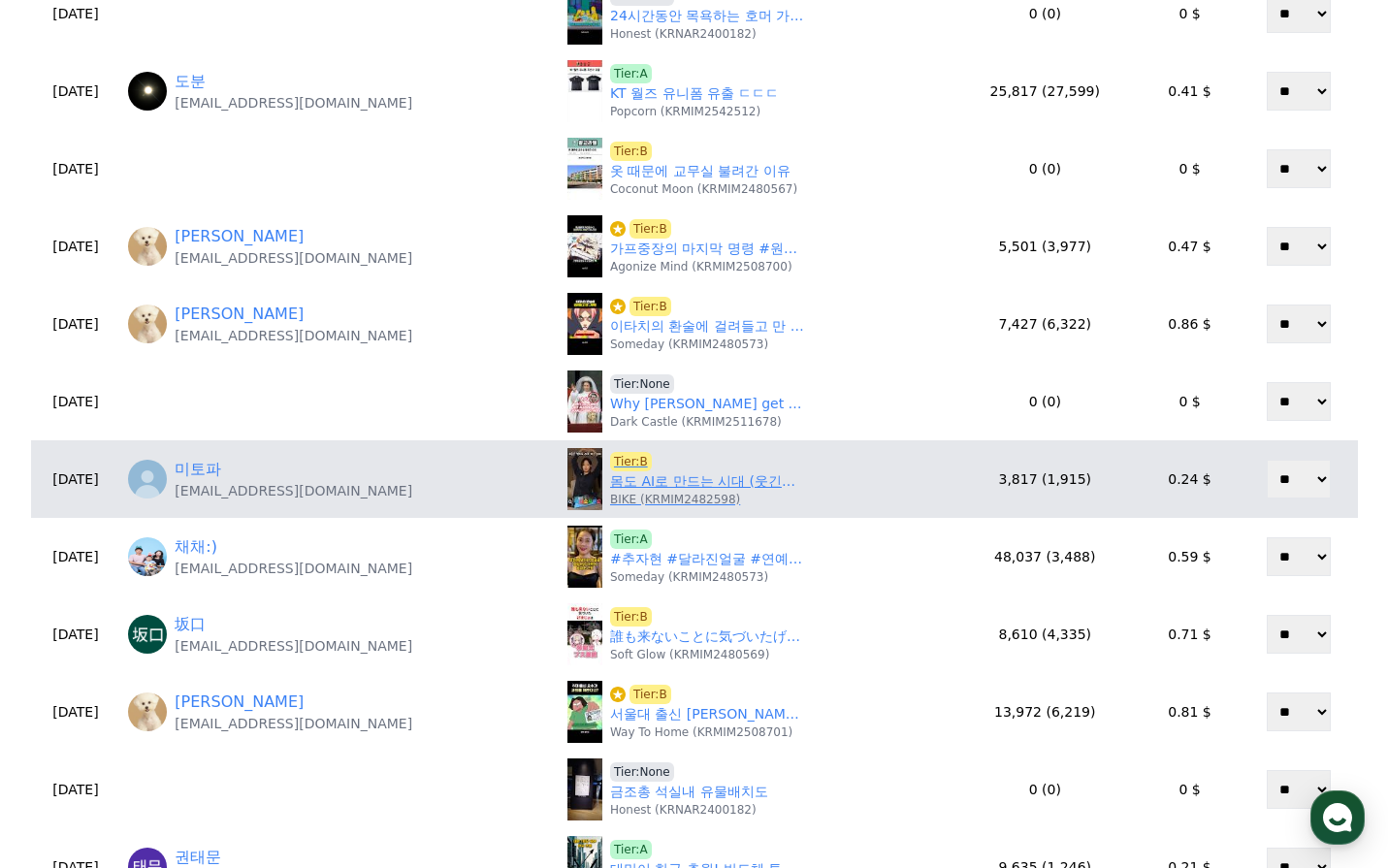
click at [669, 487] on link "몸도 AI로 만드는 시대 (웃긴영상)" at bounding box center [707, 481] width 194 height 21
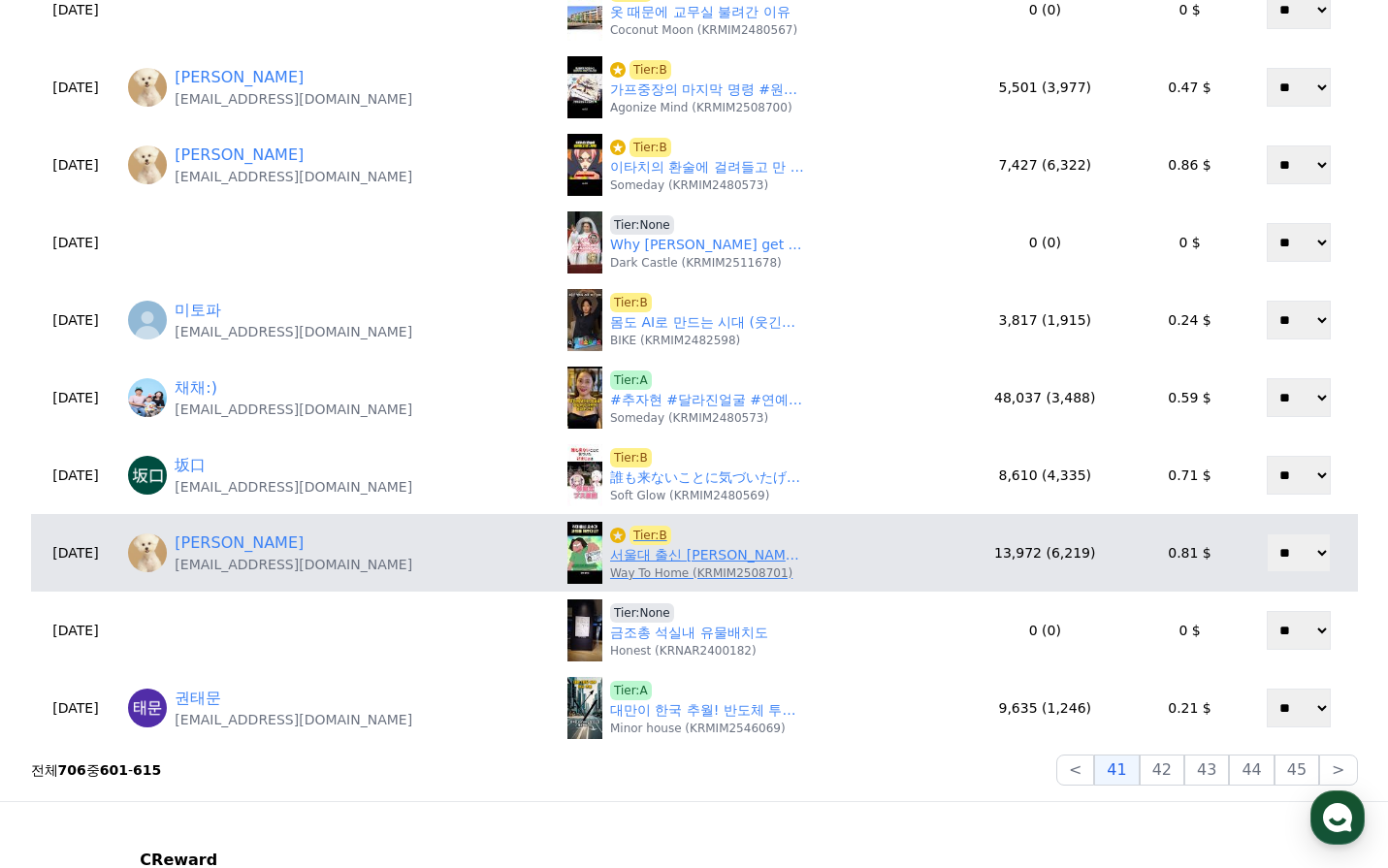
scroll to position [679, 0]
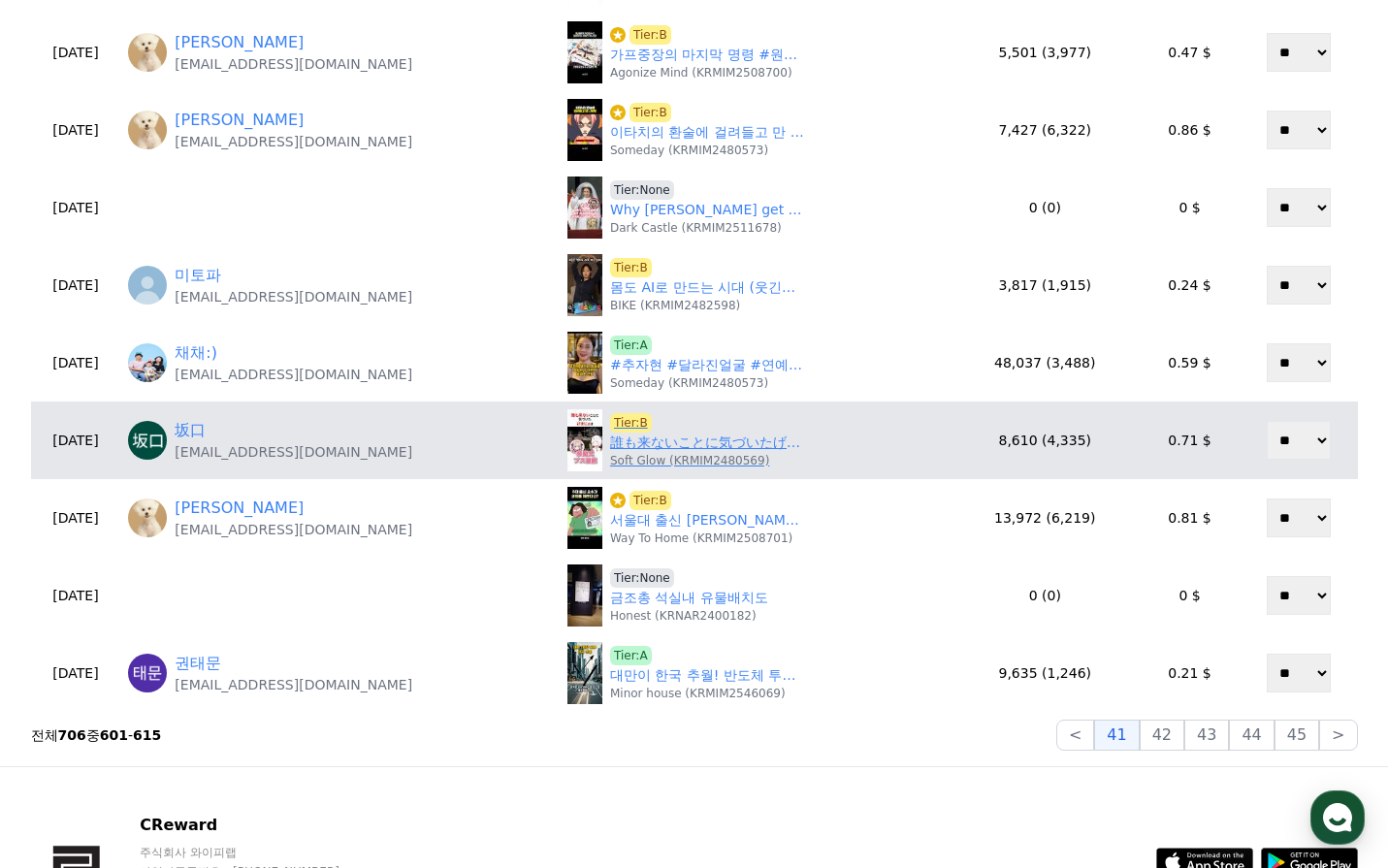
click at [675, 447] on link "誰も来ないことに気づいたげまじょは 　【にじさんじ切り抜き】#shorts" at bounding box center [707, 443] width 194 height 21
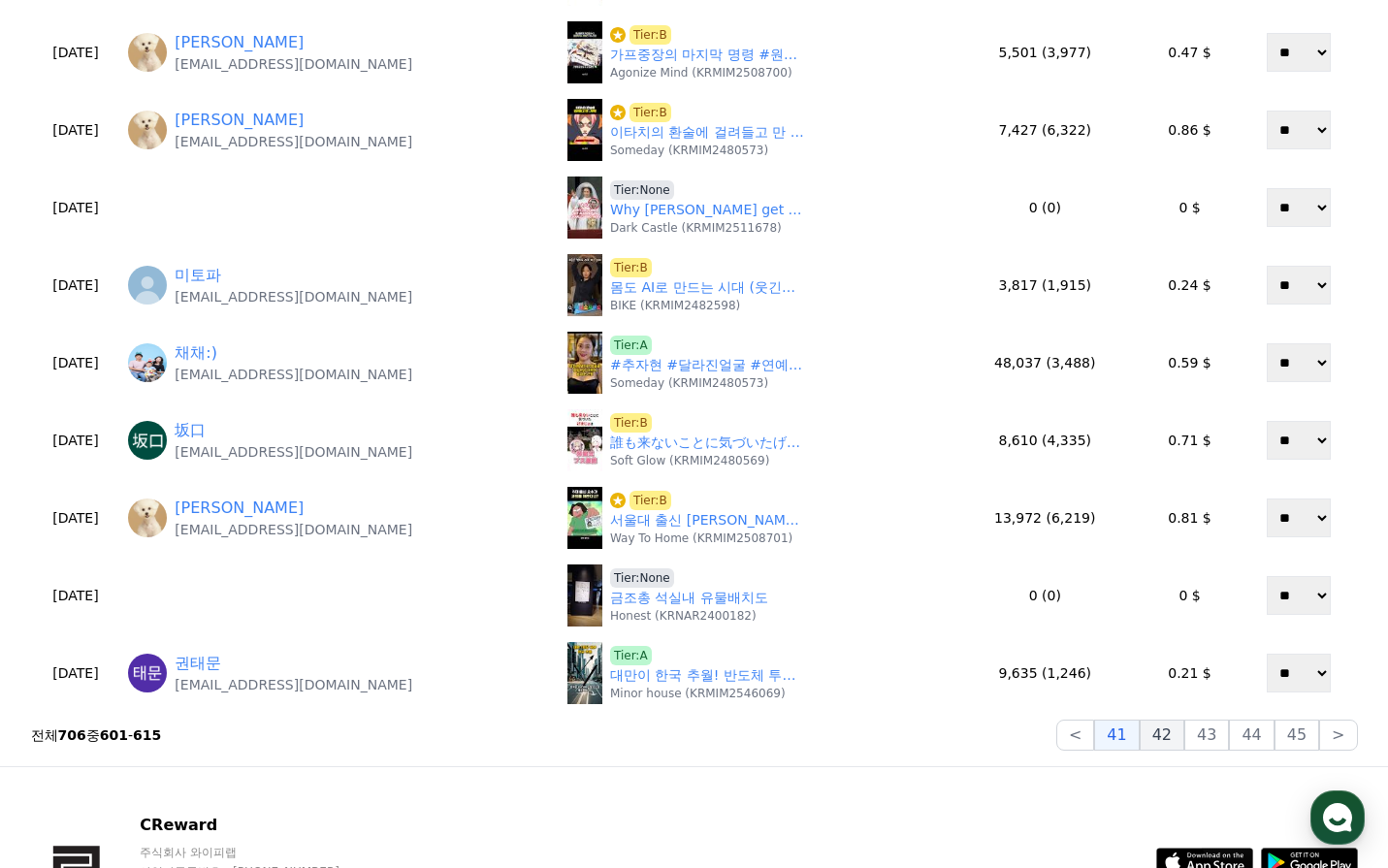
click at [1172, 732] on button "42" at bounding box center [1162, 735] width 44 height 31
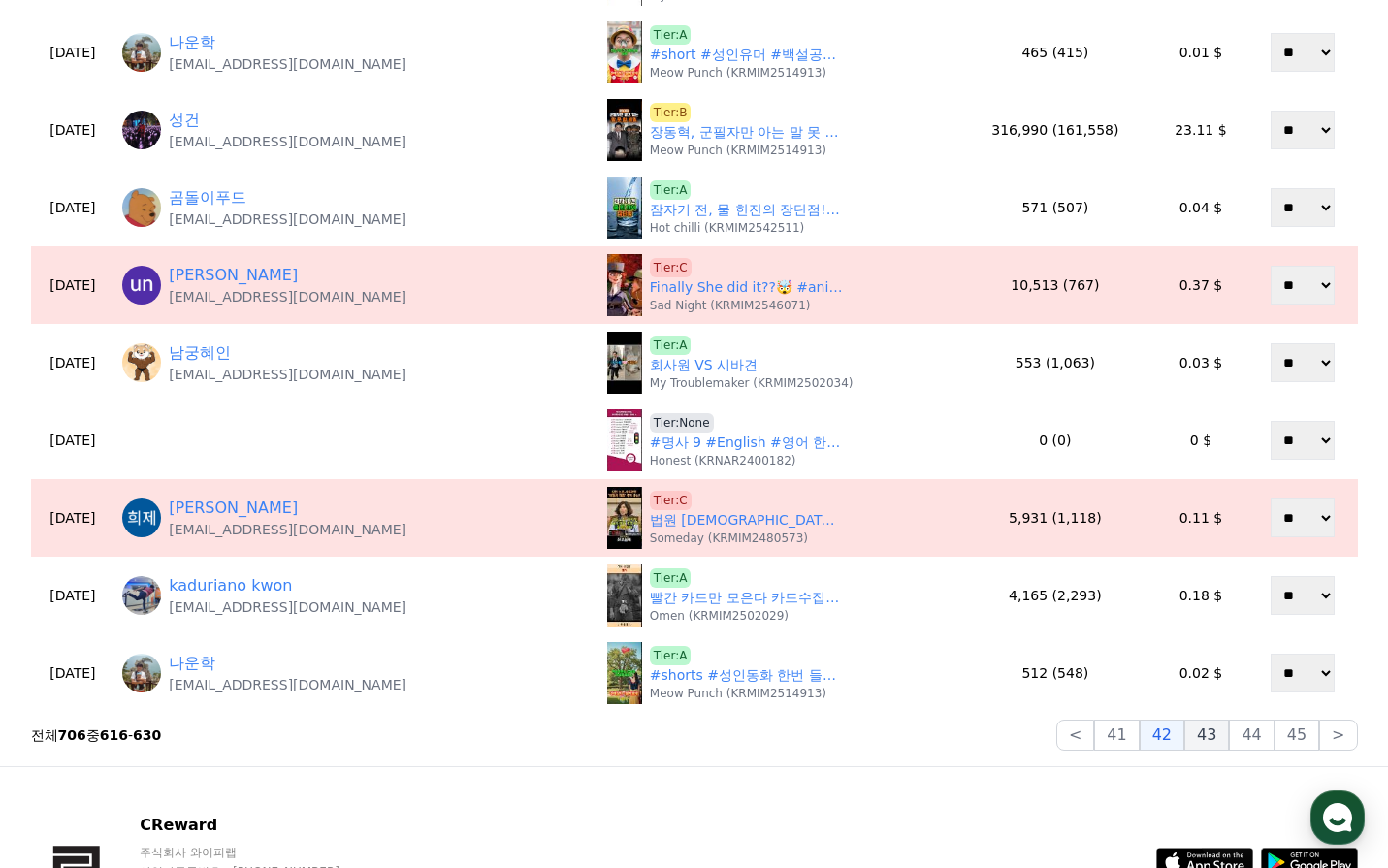
click at [1215, 732] on button "43" at bounding box center [1206, 735] width 44 height 31
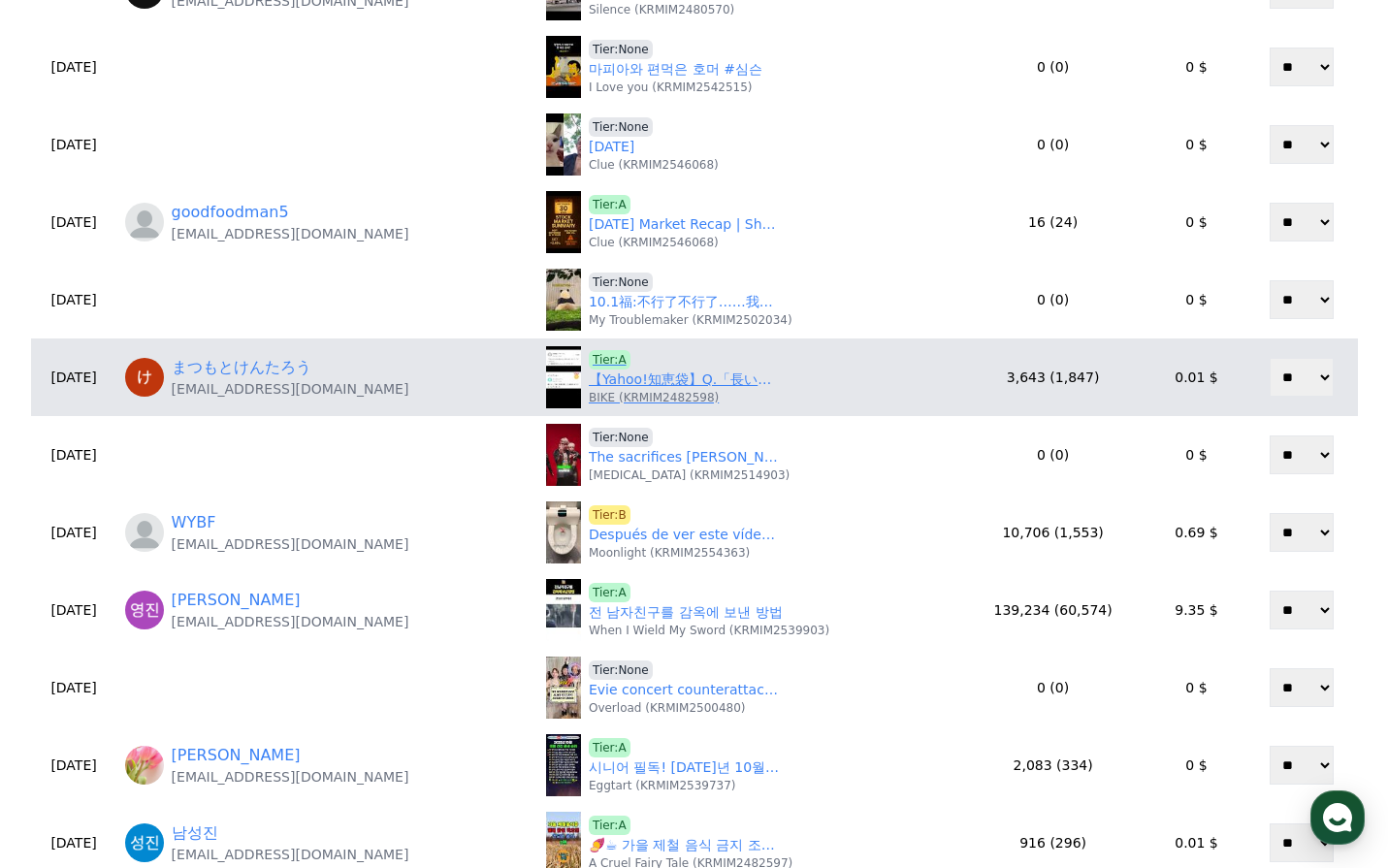
scroll to position [388, 0]
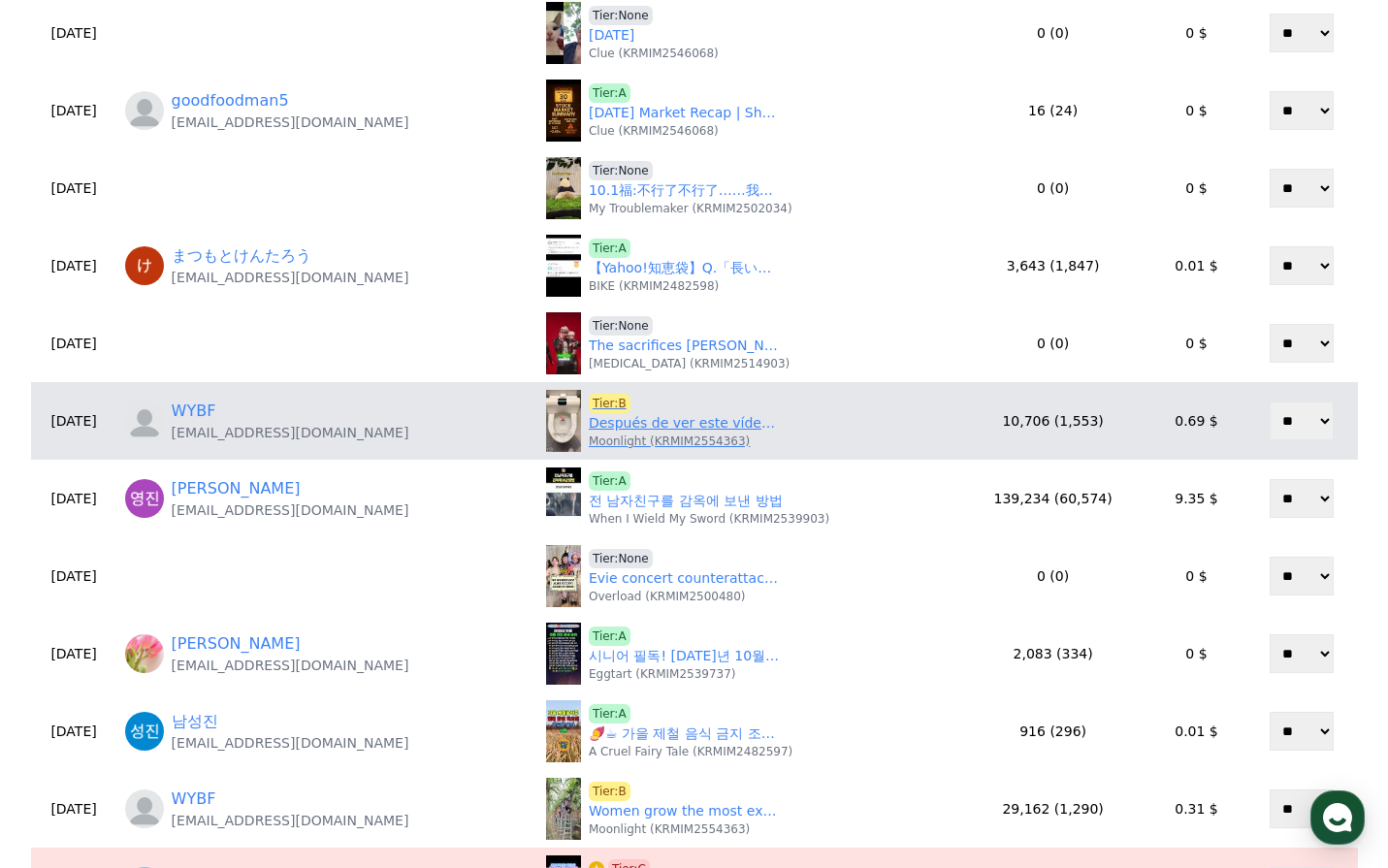
click at [610, 434] on p "Moonlight (KRMIM2554363)" at bounding box center [669, 442] width 161 height 16
click at [611, 428] on link "Después de ver este vídeo, puedes ir al baño público con tranquilidad.#youtubes…" at bounding box center [686, 423] width 194 height 21
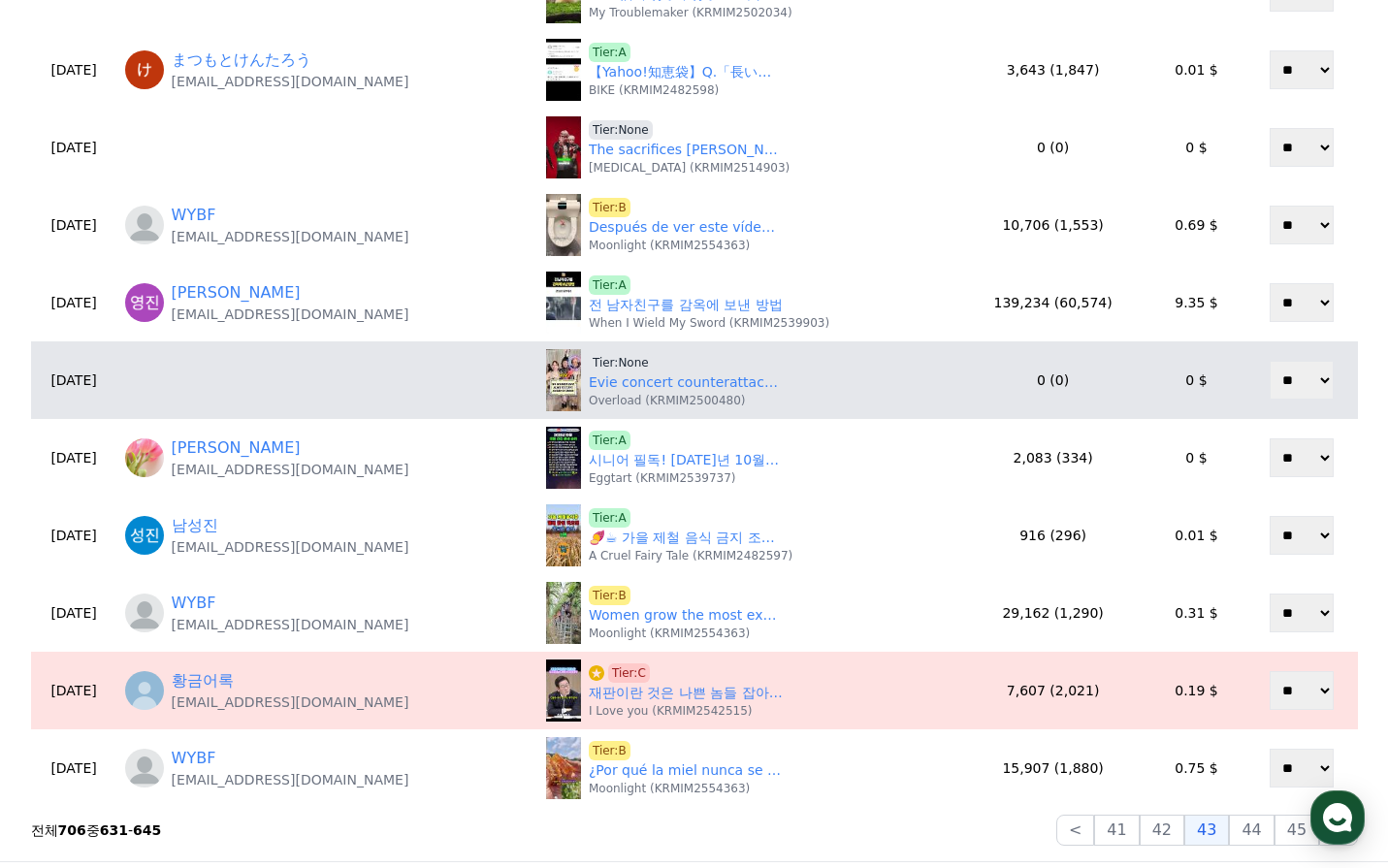
scroll to position [776, 0]
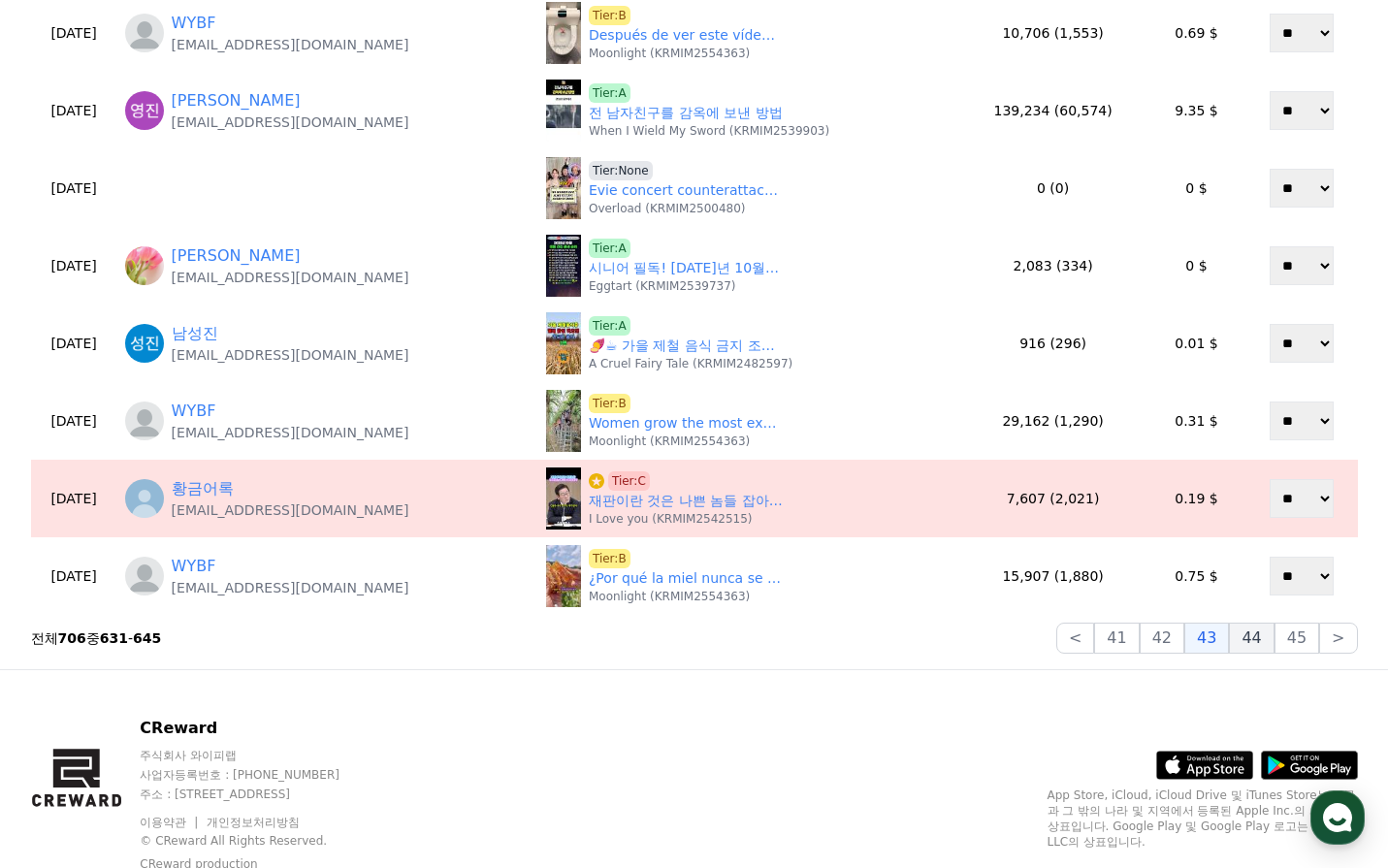
click at [1253, 642] on button "44" at bounding box center [1251, 638] width 44 height 31
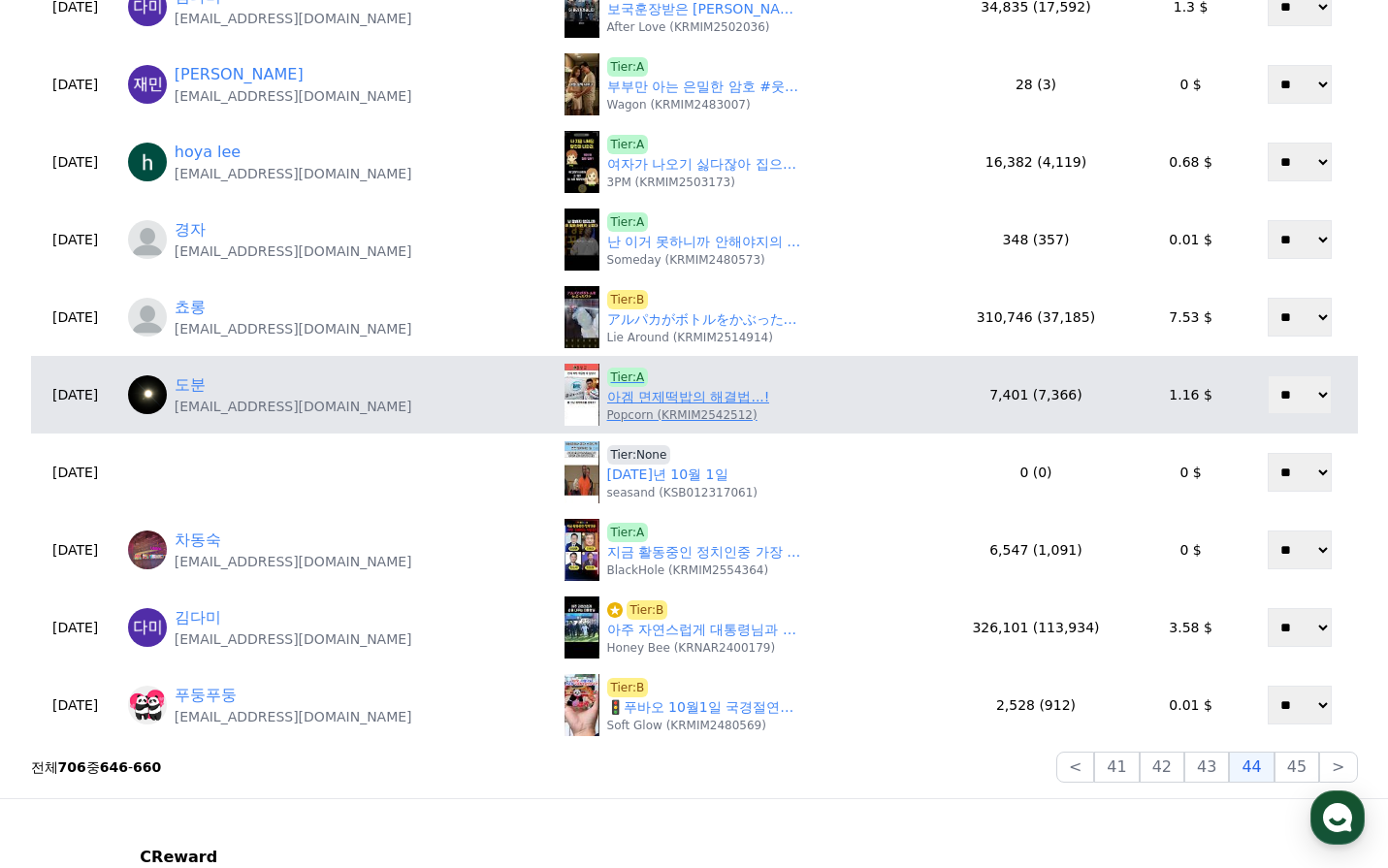
scroll to position [679, 0]
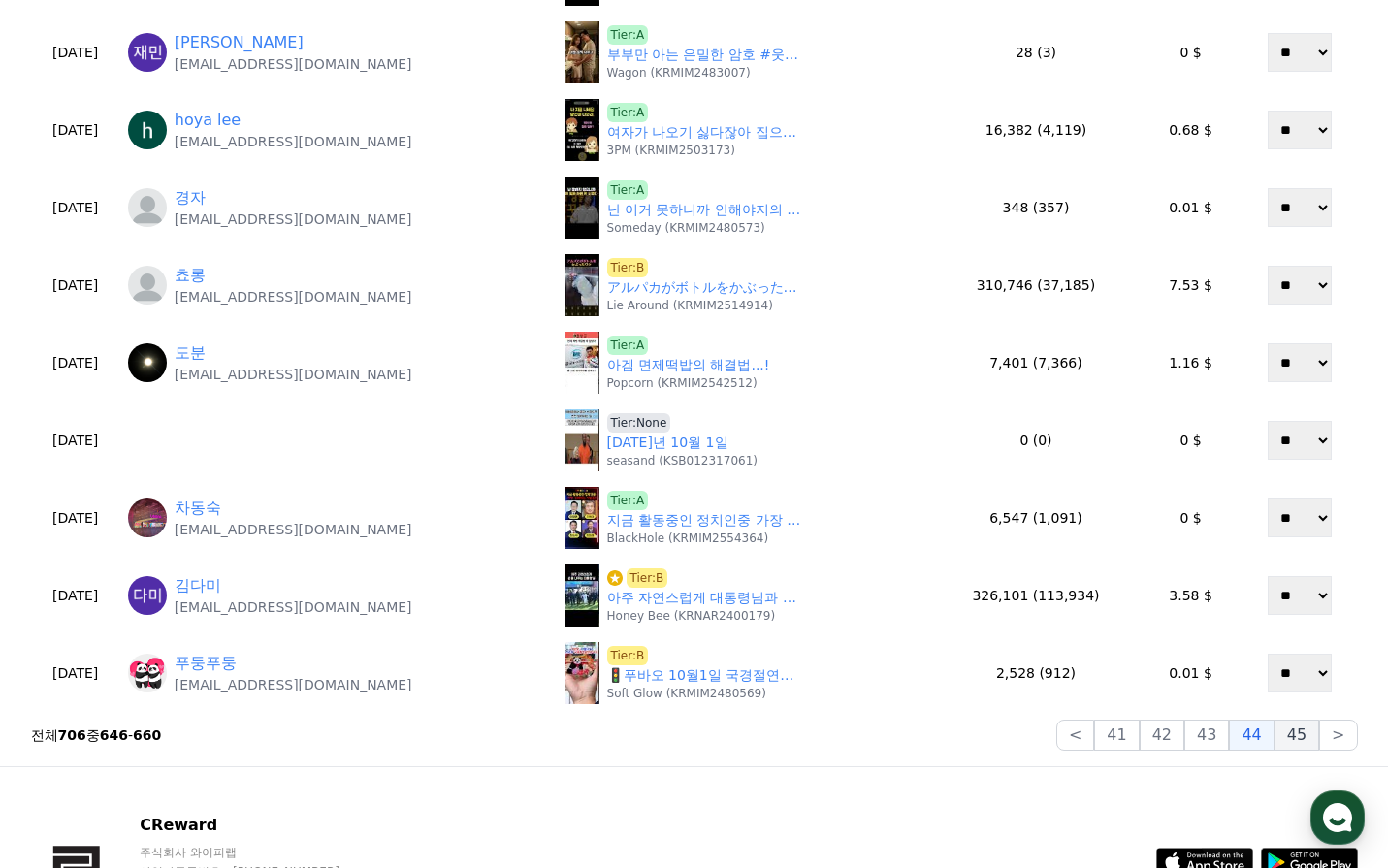
click at [1302, 738] on button "45" at bounding box center [1296, 735] width 44 height 31
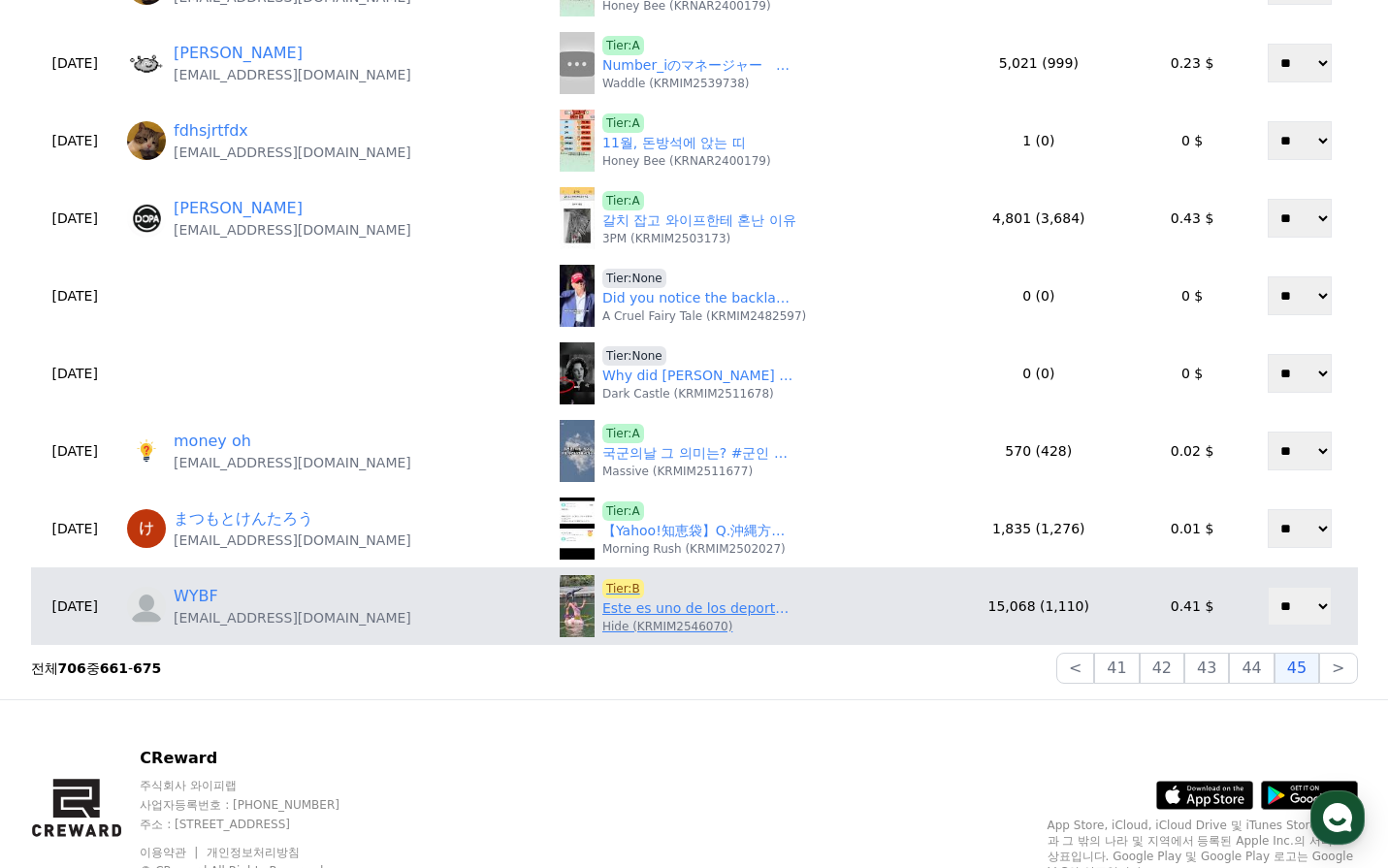
scroll to position [776, 0]
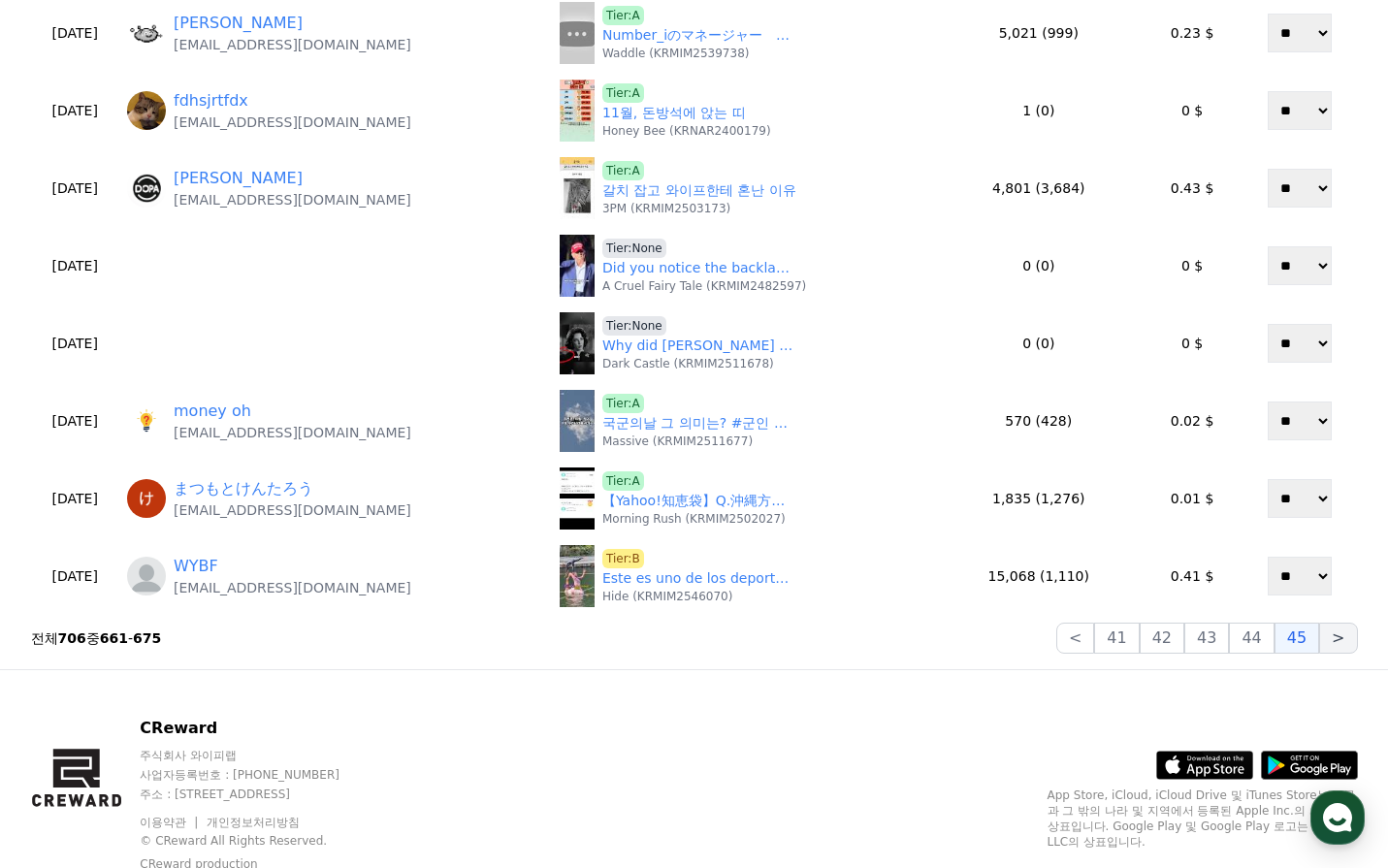
click at [1336, 649] on button ">" at bounding box center [1338, 638] width 38 height 31
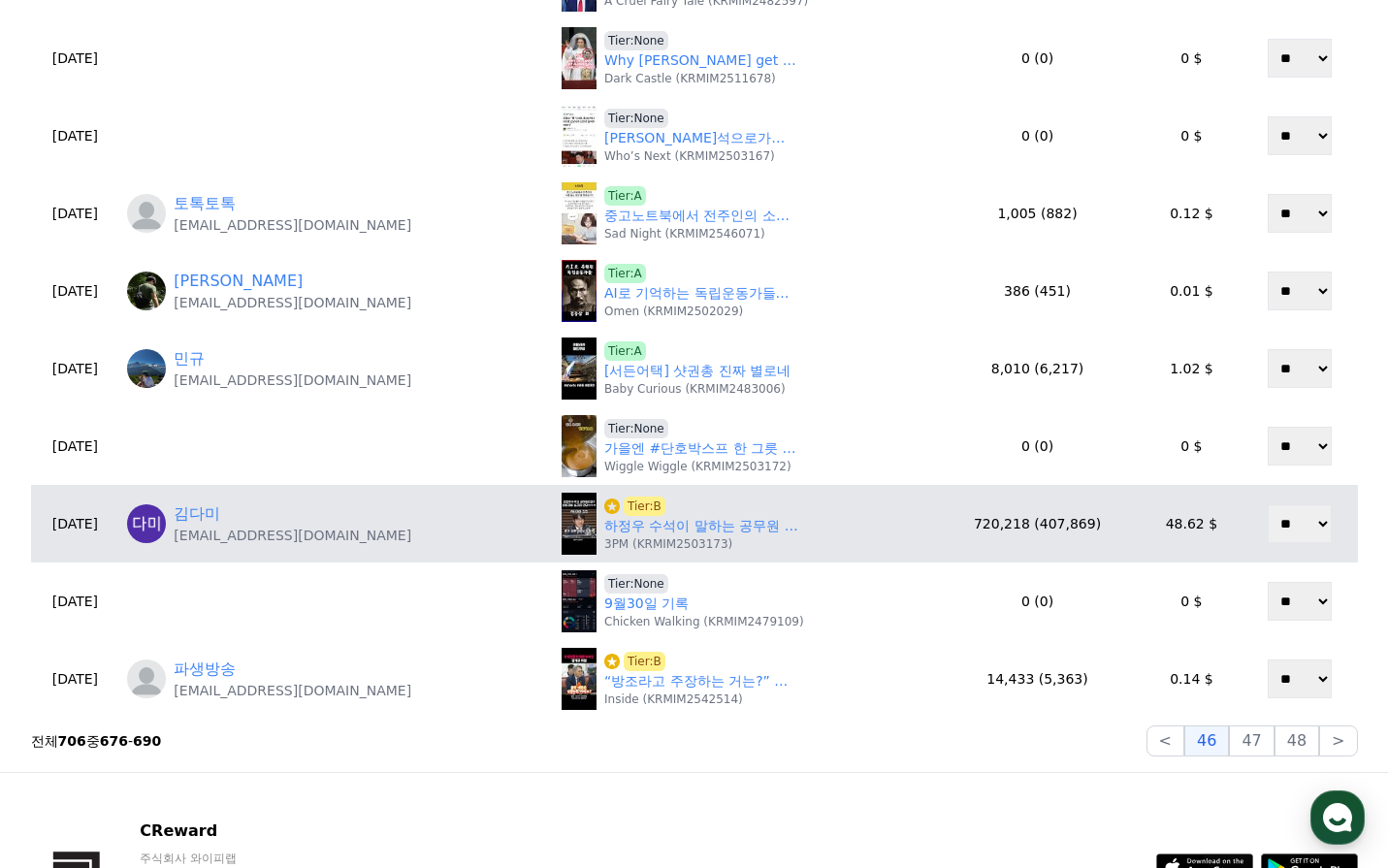
scroll to position [679, 0]
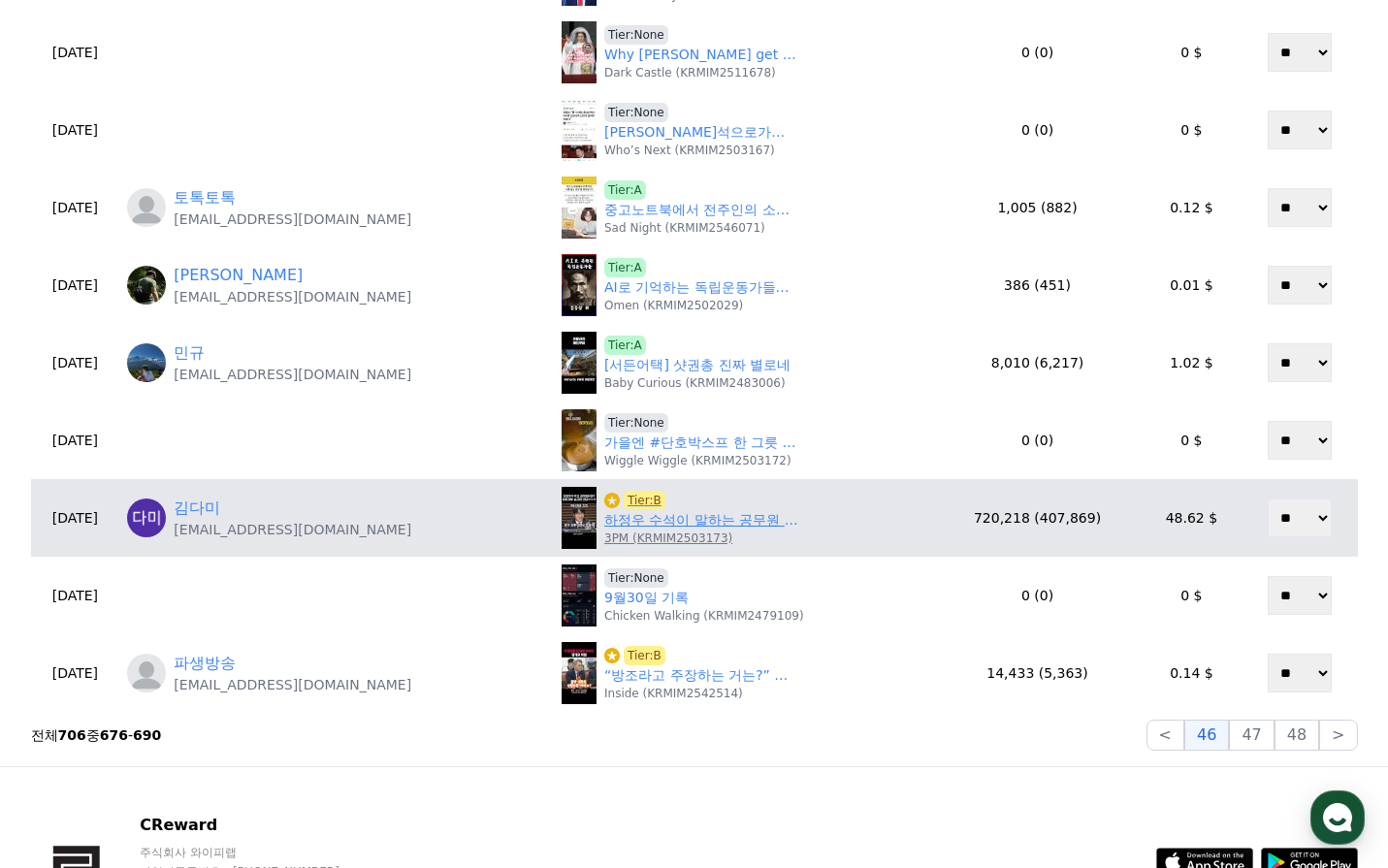
click at [705, 516] on link "하정우 수석이 말하는 공무원 단점은 복장? 반바지에 슬리퍼가 안돼ㅋㅋ #이재명정부 #뉴스하이킥" at bounding box center [701, 520] width 194 height 21
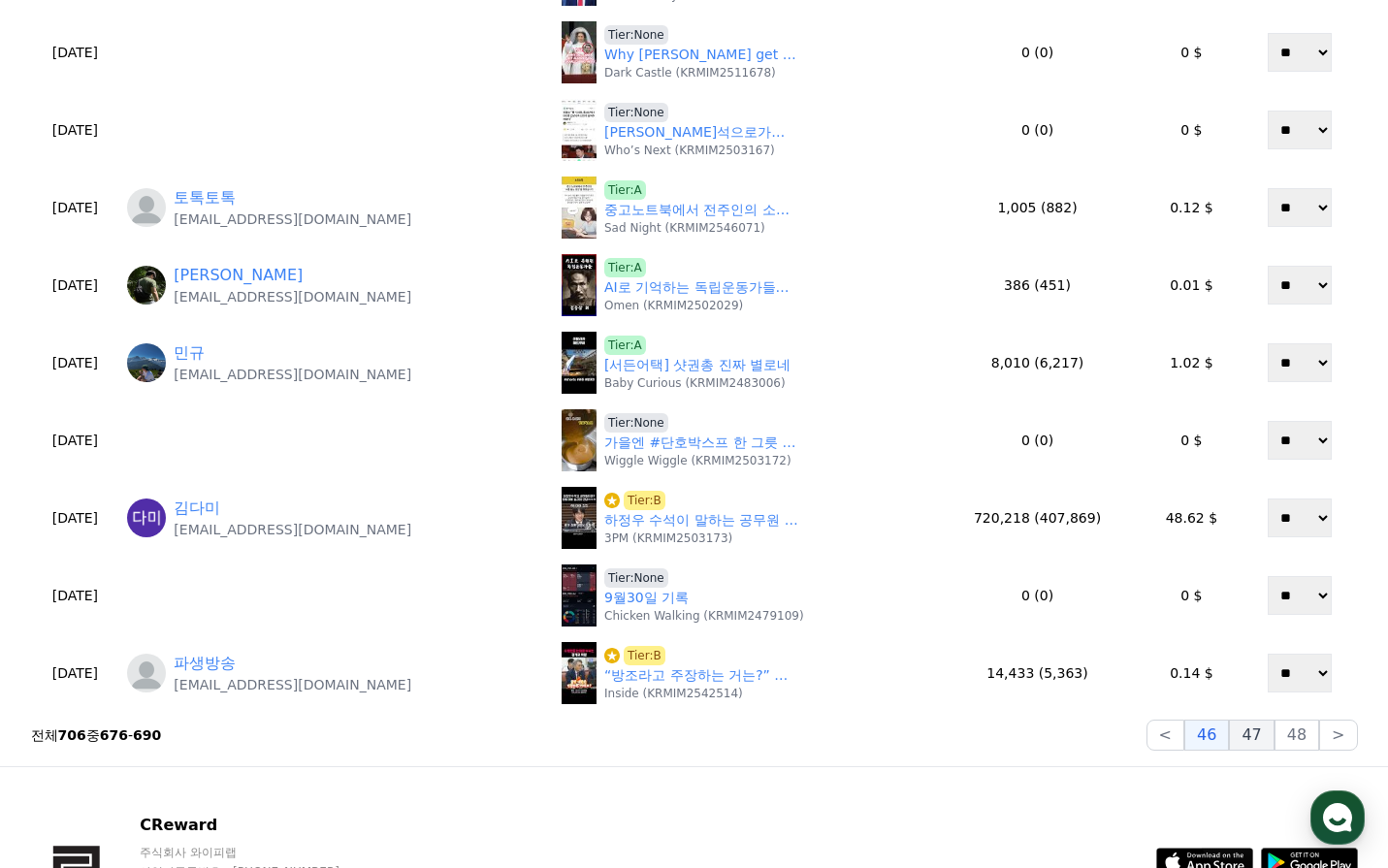
click at [1262, 730] on button "47" at bounding box center [1251, 735] width 44 height 31
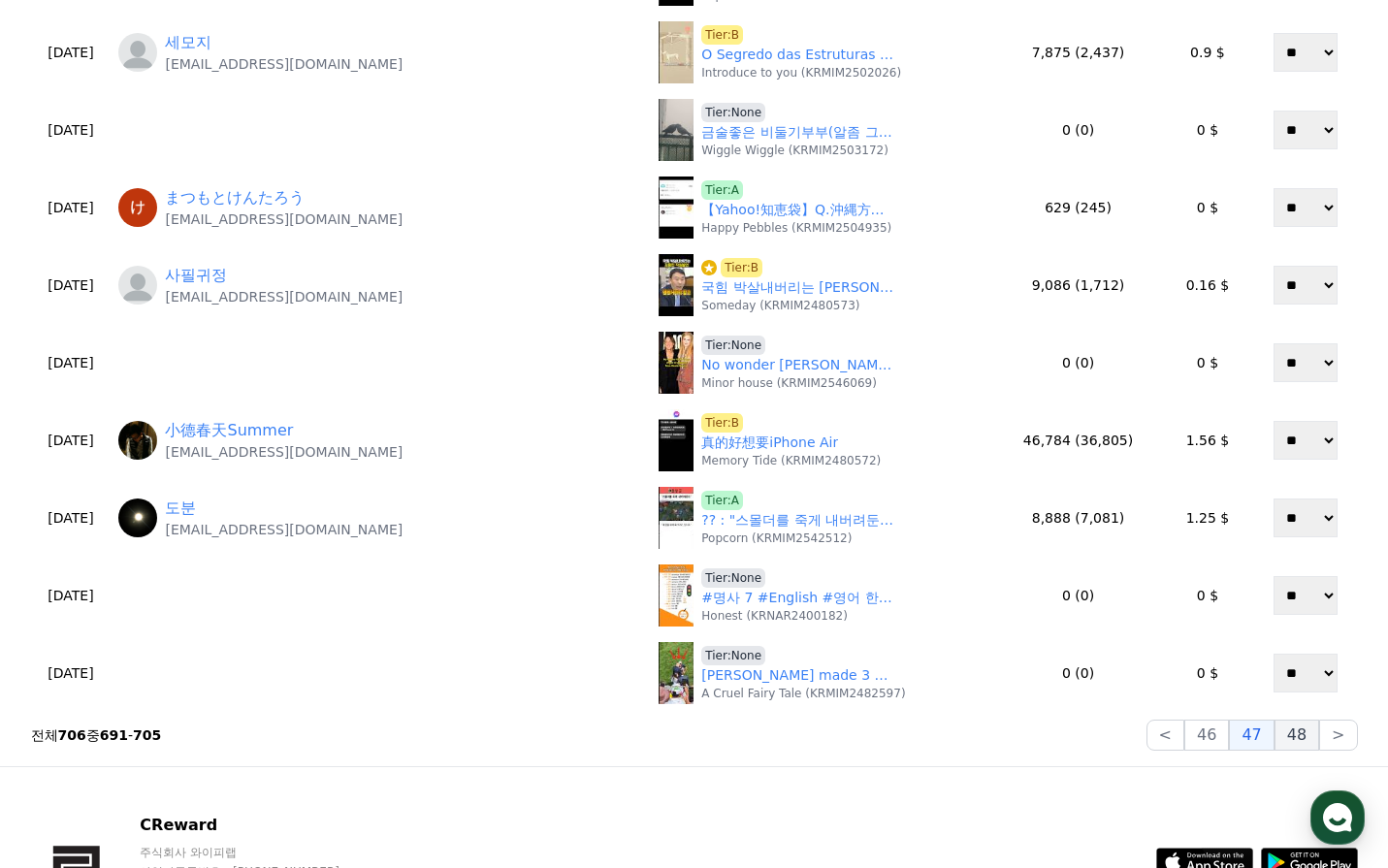
click at [1293, 738] on button "48" at bounding box center [1296, 735] width 44 height 31
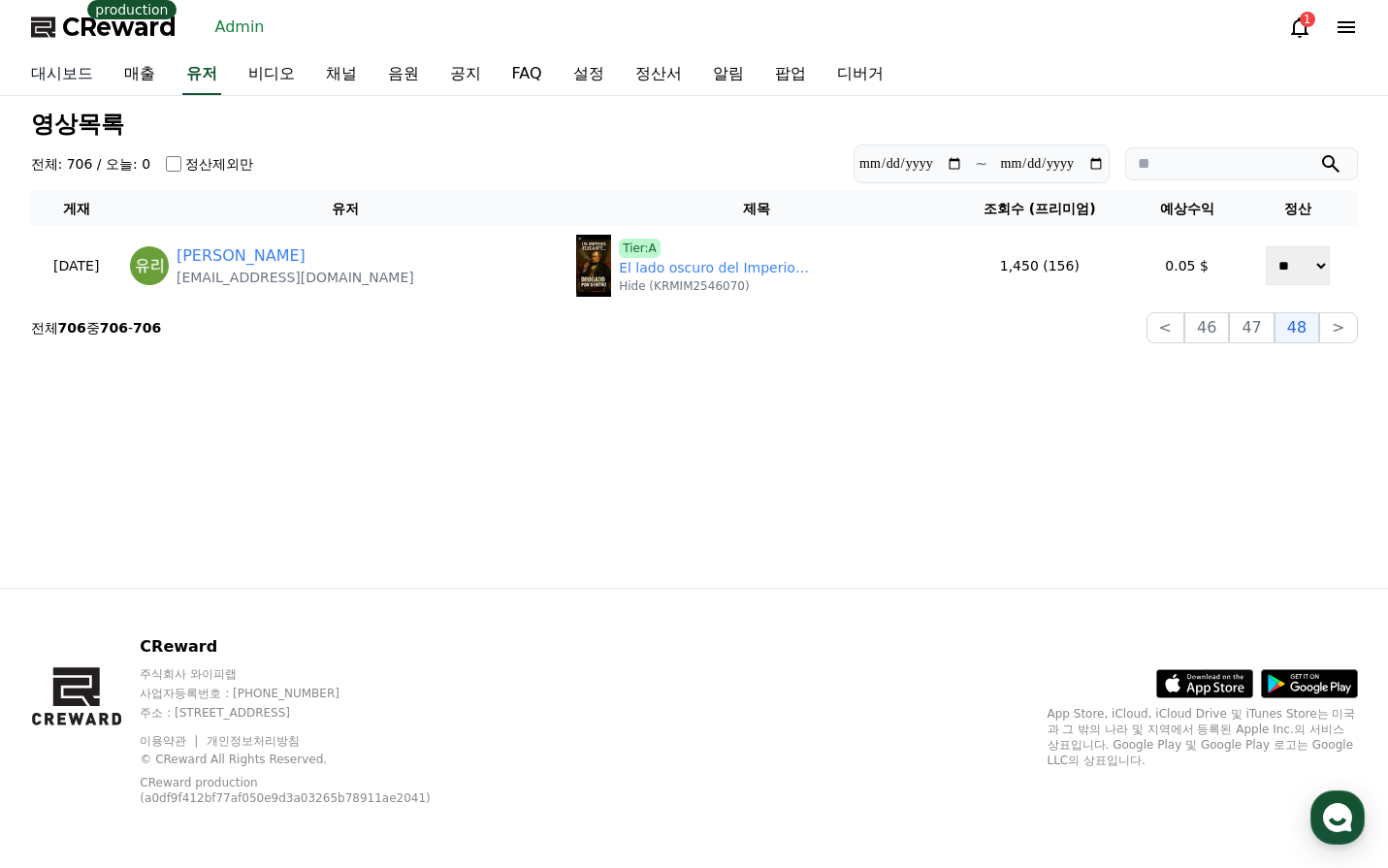
click at [55, 74] on link "대시보드" at bounding box center [62, 74] width 93 height 41
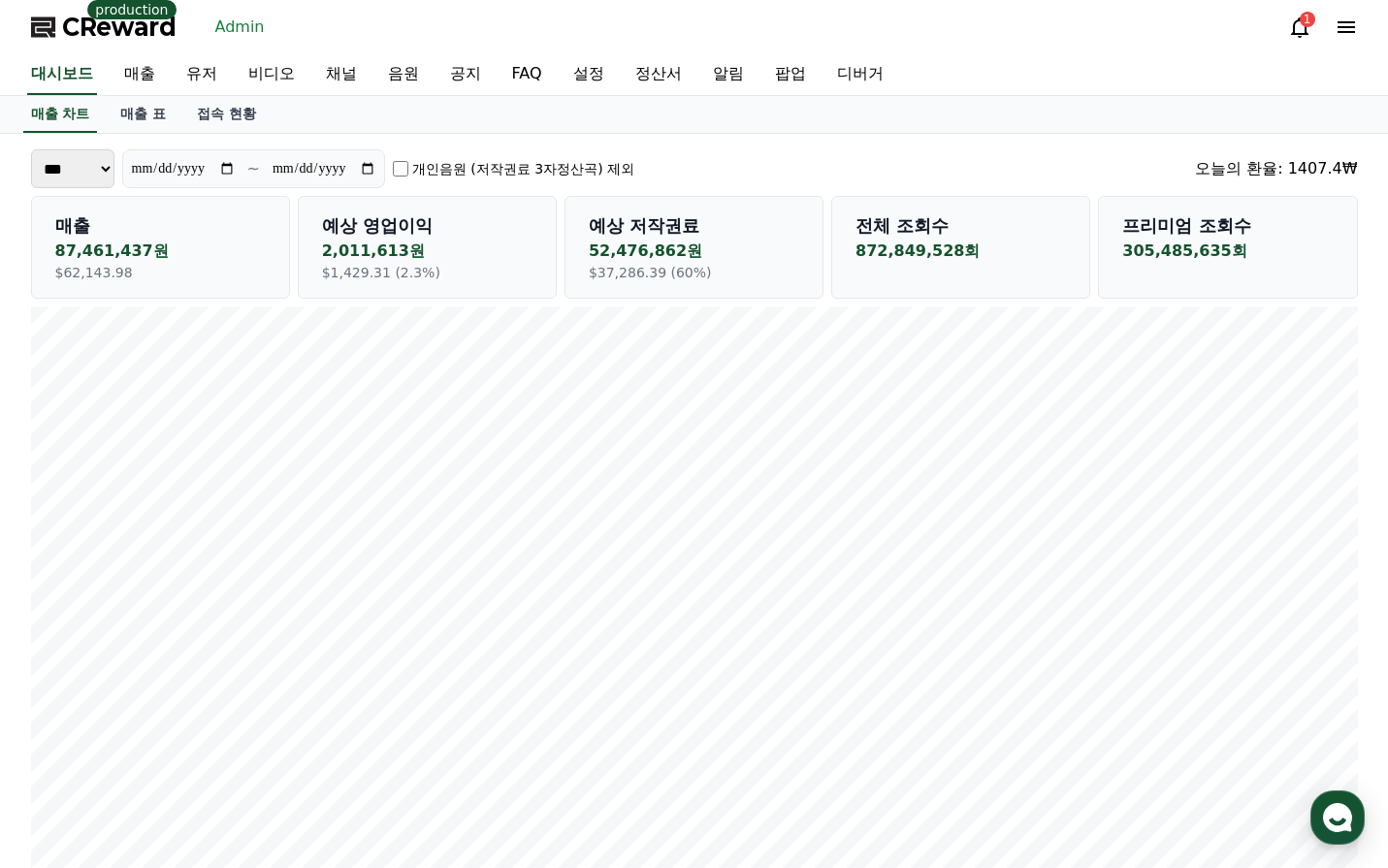
scroll to position [194, 0]
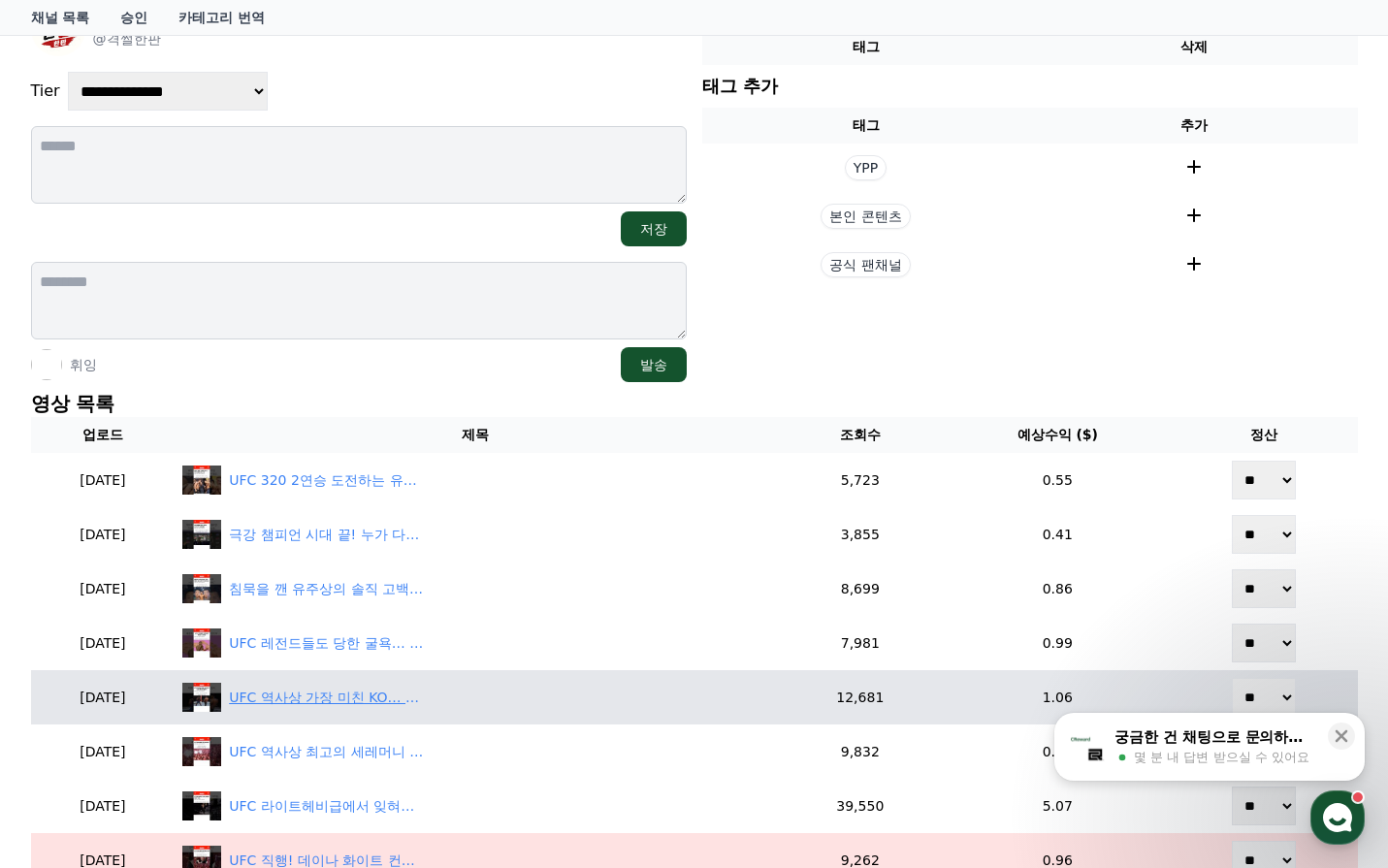
scroll to position [485, 0]
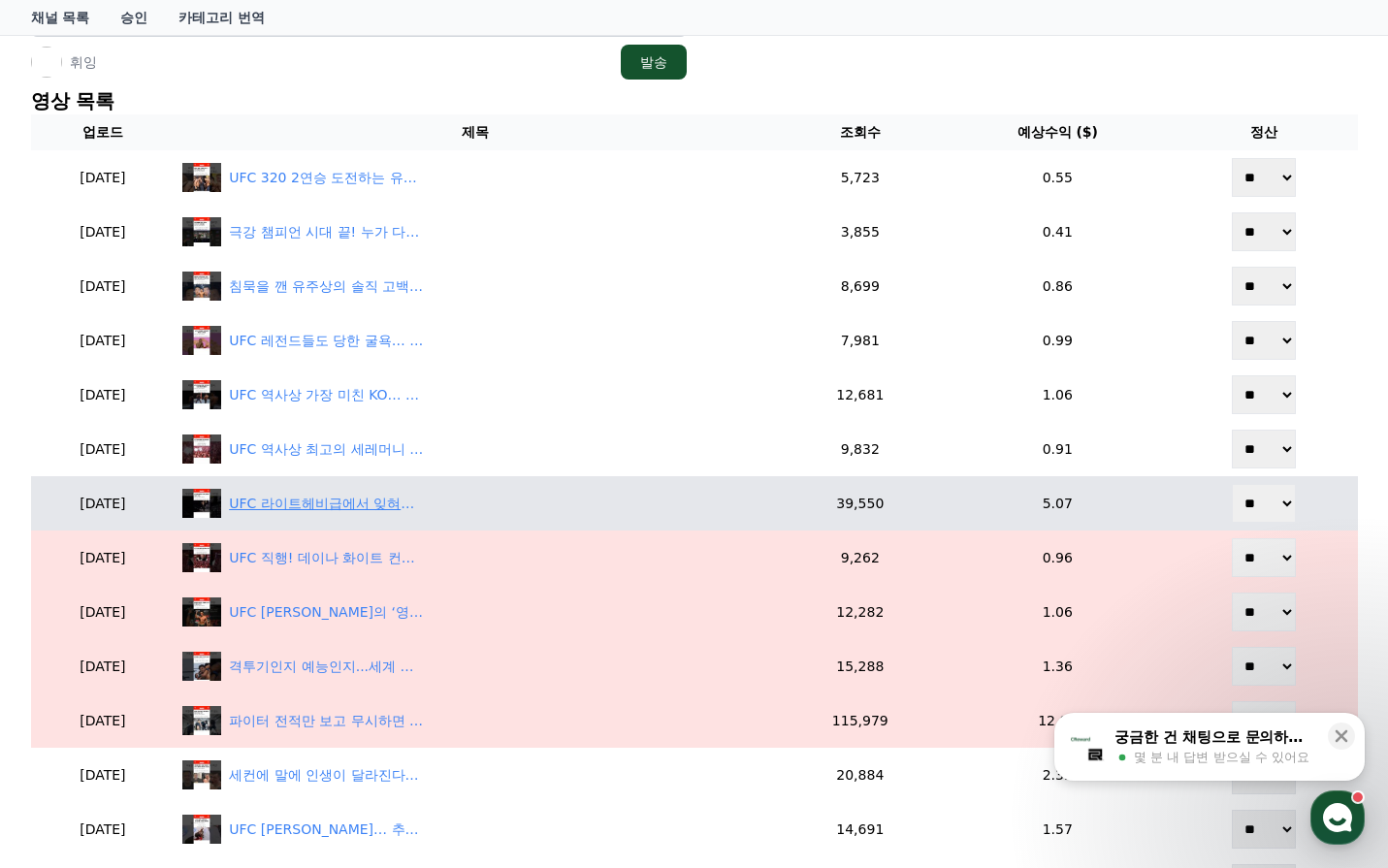
click at [401, 494] on div "UFC 라이트헤비급에서 잊혀진 [DEMOGRAPHIC_DATA]… 재평가 시급하다" at bounding box center [326, 503] width 194 height 21
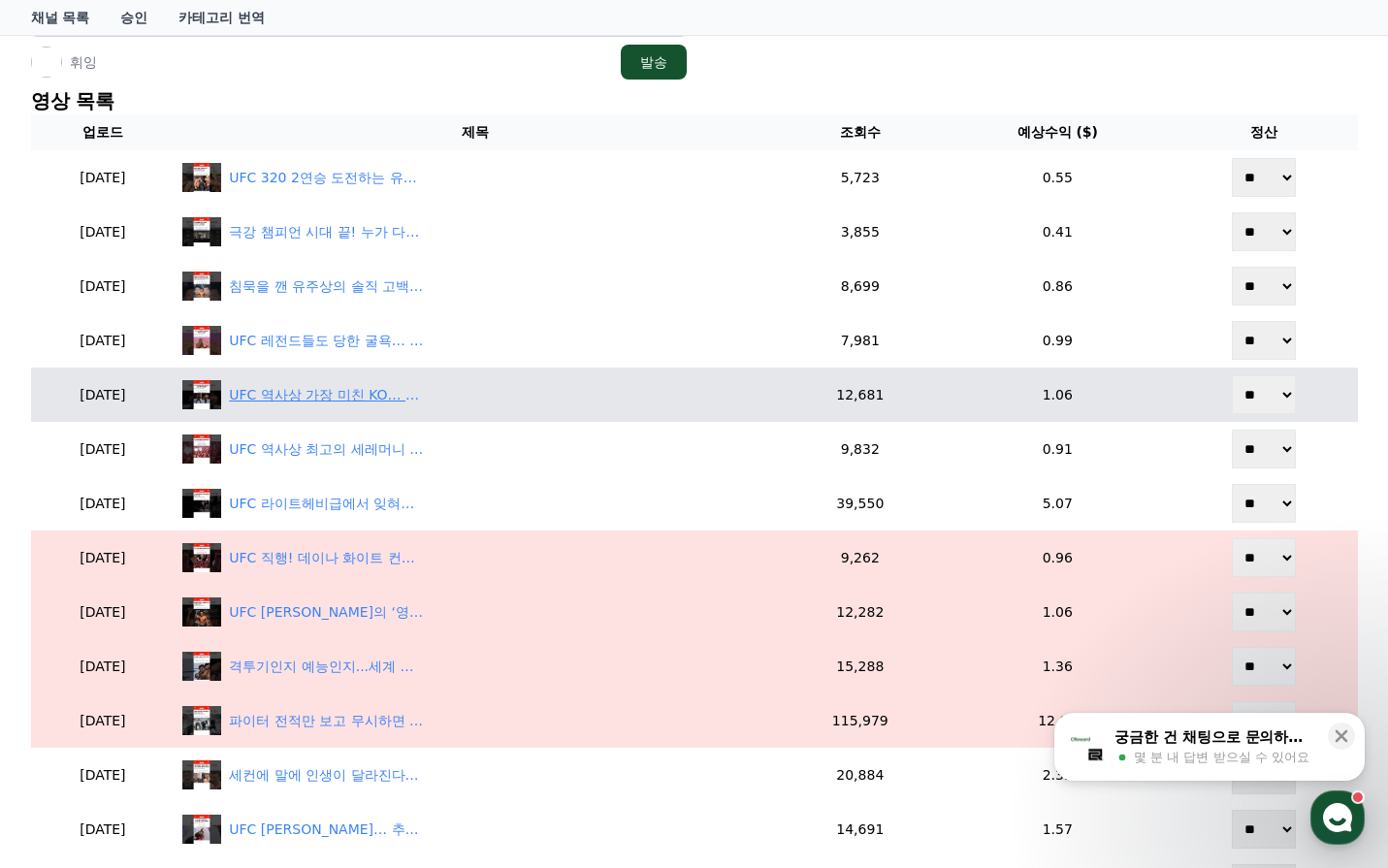
click at [396, 393] on div "UFC 역사상 가장 미친 KO… 단 한 번의 발차기로 스타가 된 사나이" at bounding box center [326, 395] width 194 height 21
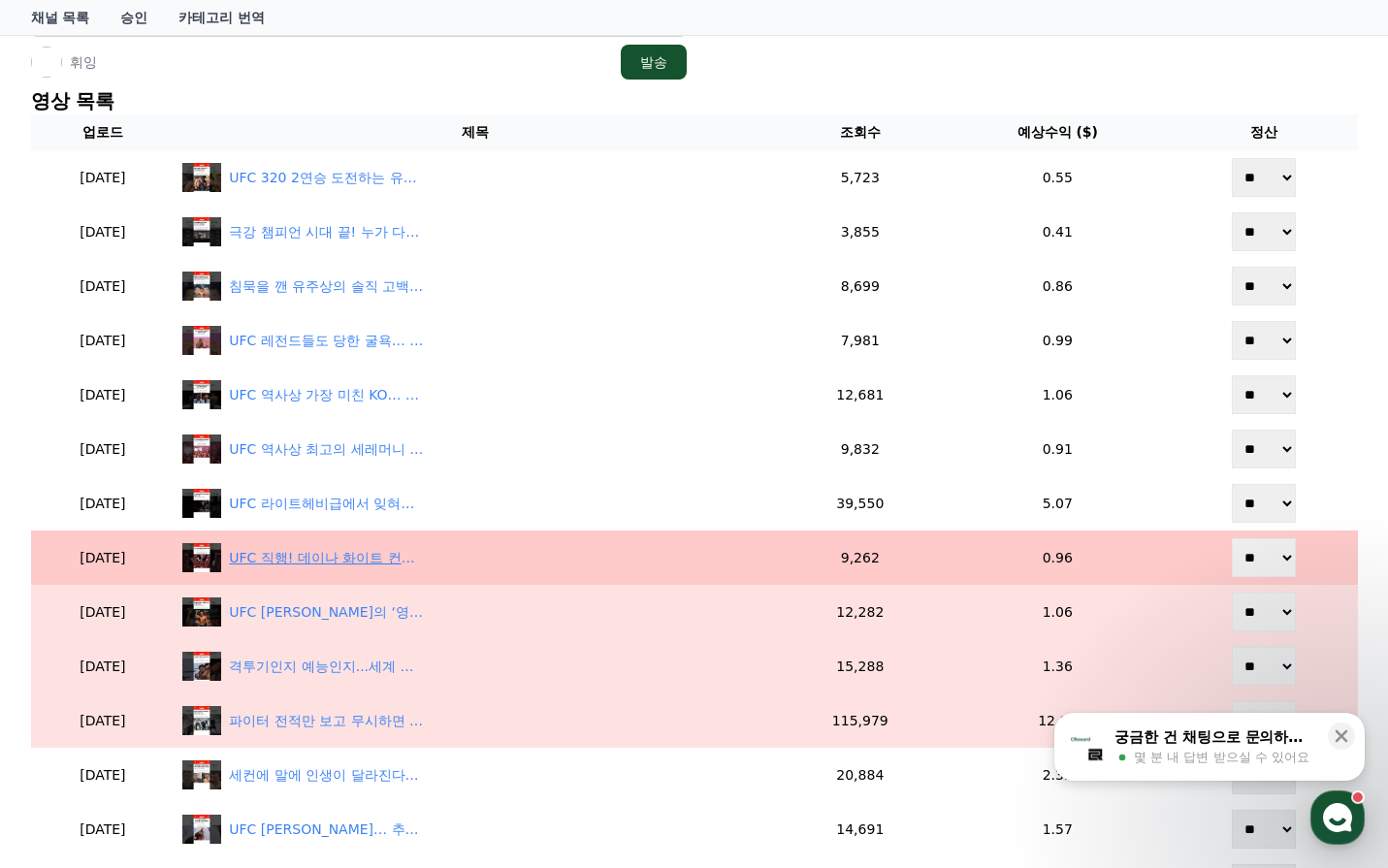
click at [417, 558] on div "UFC 직행! 데이나 화이트 컨텐더 시리즈가 존재하는 진짜 이유" at bounding box center [326, 558] width 194 height 21
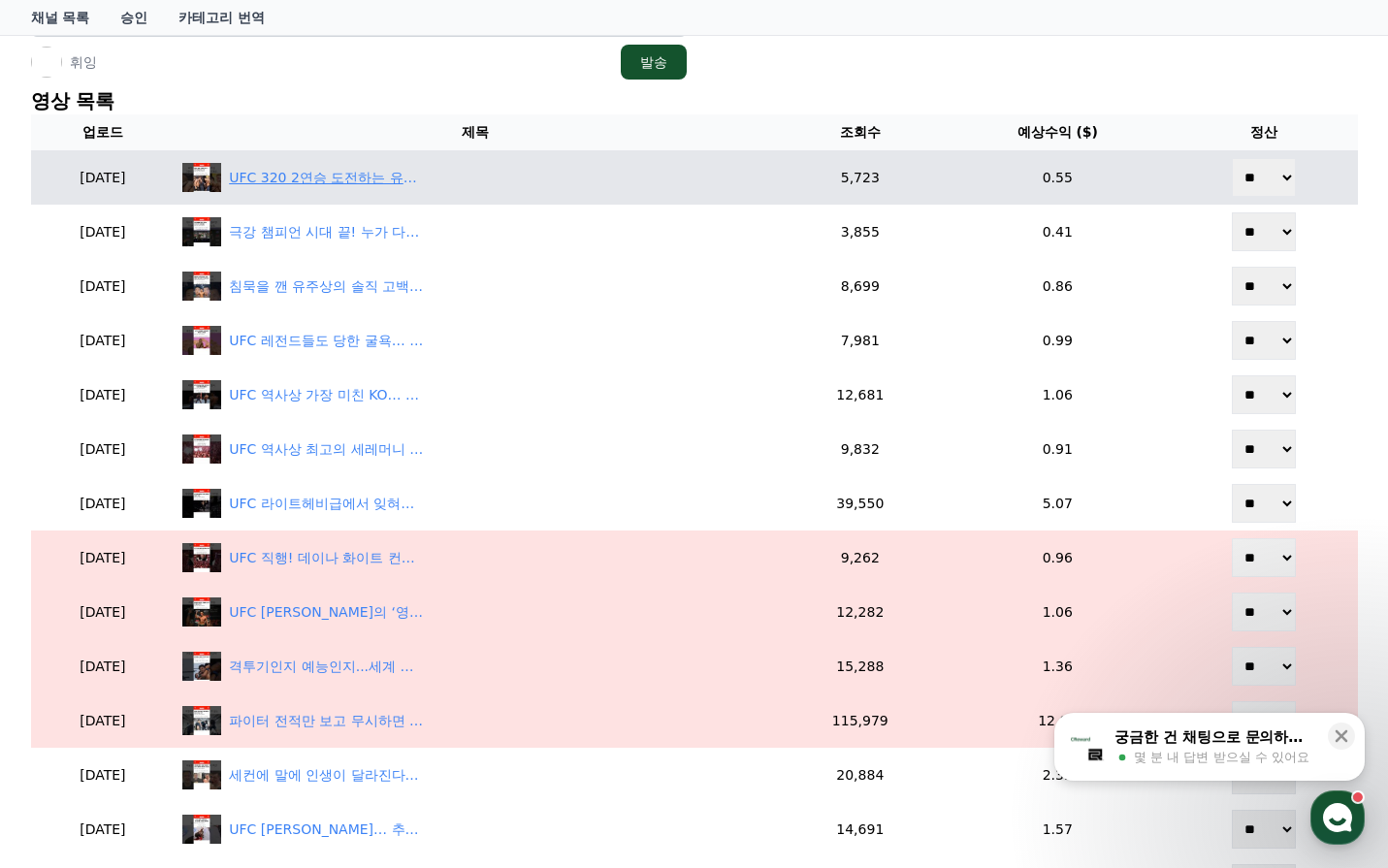
click at [380, 183] on div "UFC 320 2연승 도전하는 유주상 상대! 감량 포기하고 계약 체중 요구한 이유" at bounding box center [326, 178] width 194 height 21
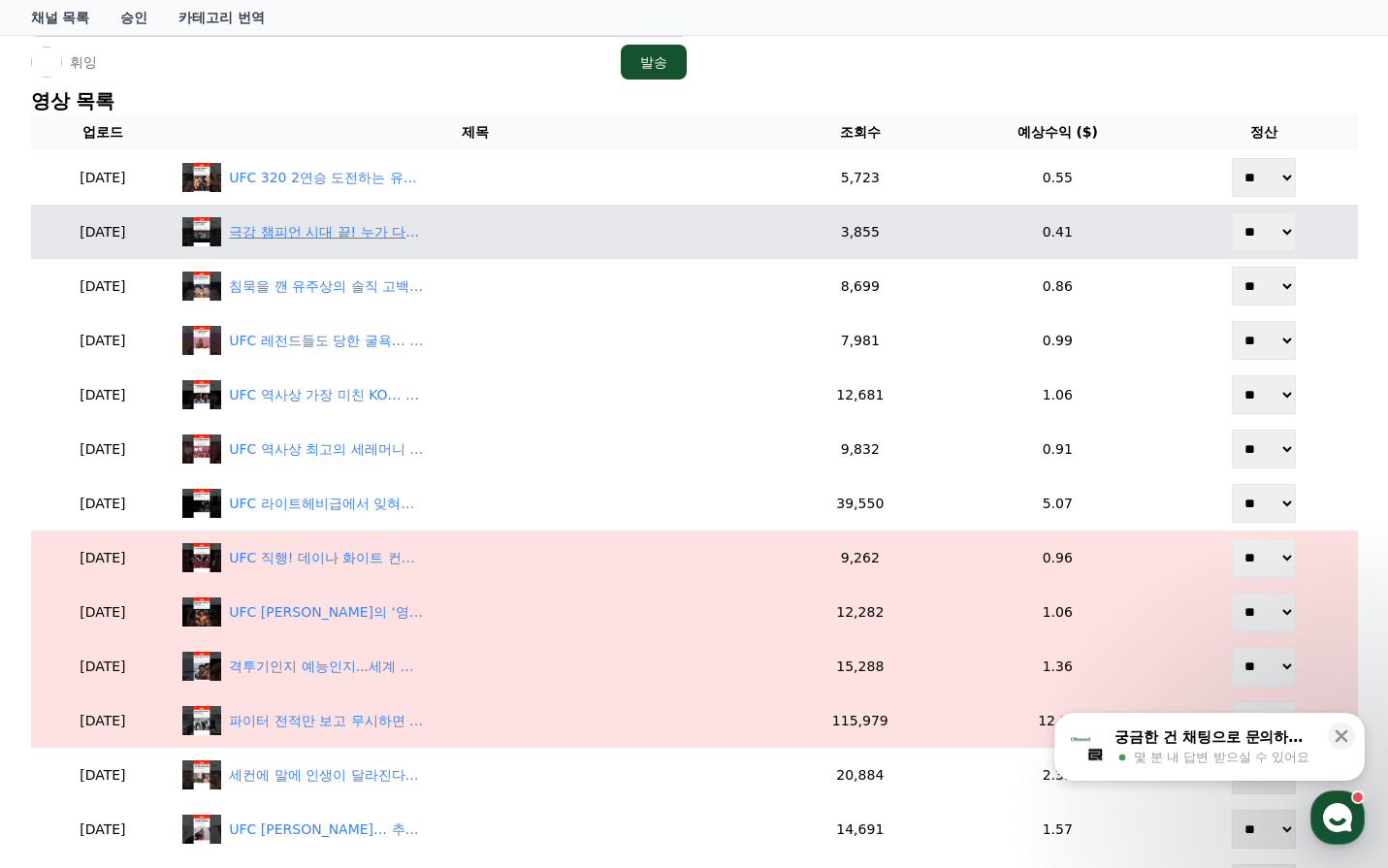
click at [386, 239] on div "극강 챔피언 시대 끝! 누가 다음 벨트를 차지할까?" at bounding box center [326, 232] width 194 height 21
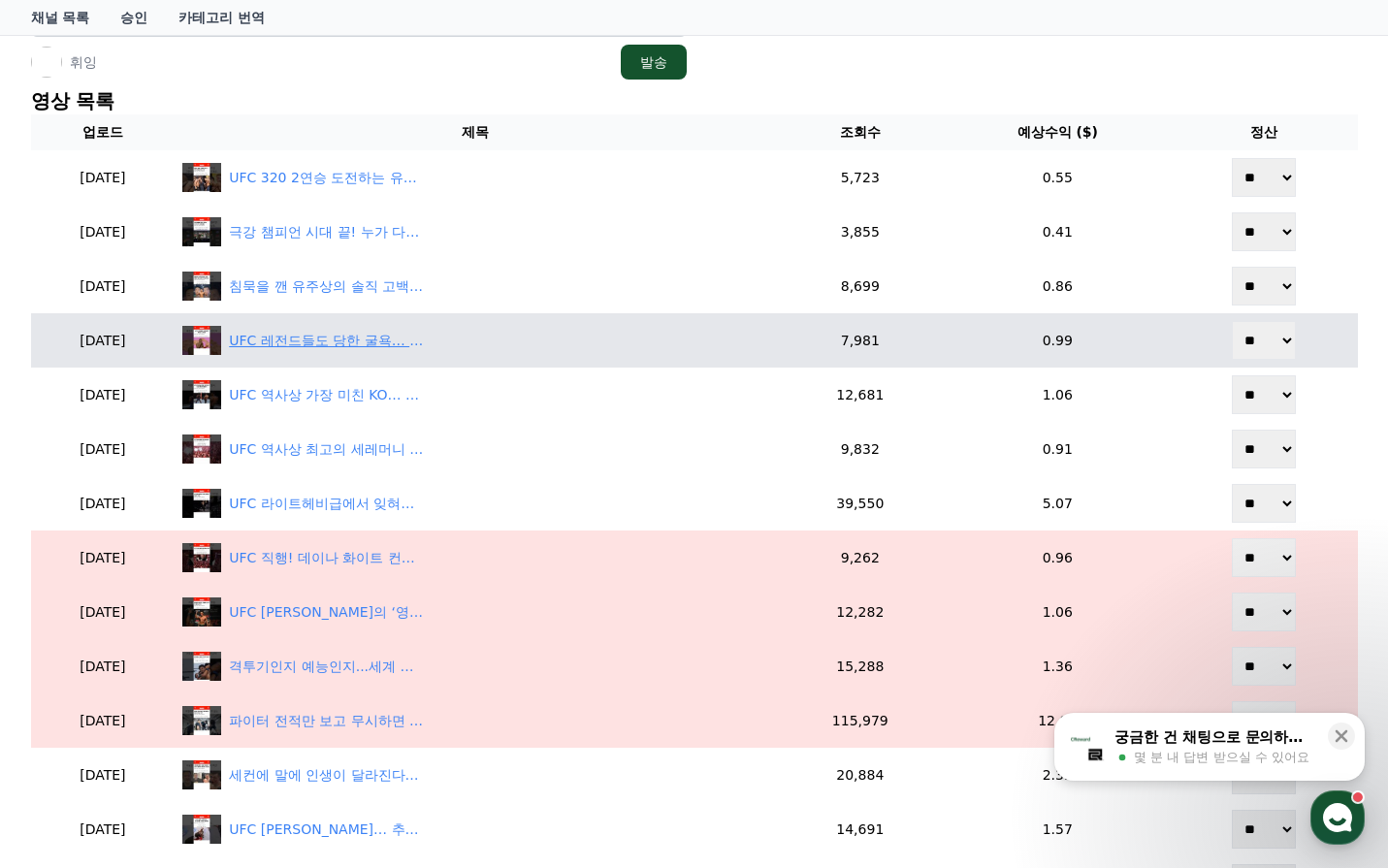
click at [402, 346] on div "UFC 레전드들도 당한 굴욕… 계체량 제도가 바뀐 이유" at bounding box center [326, 341] width 194 height 21
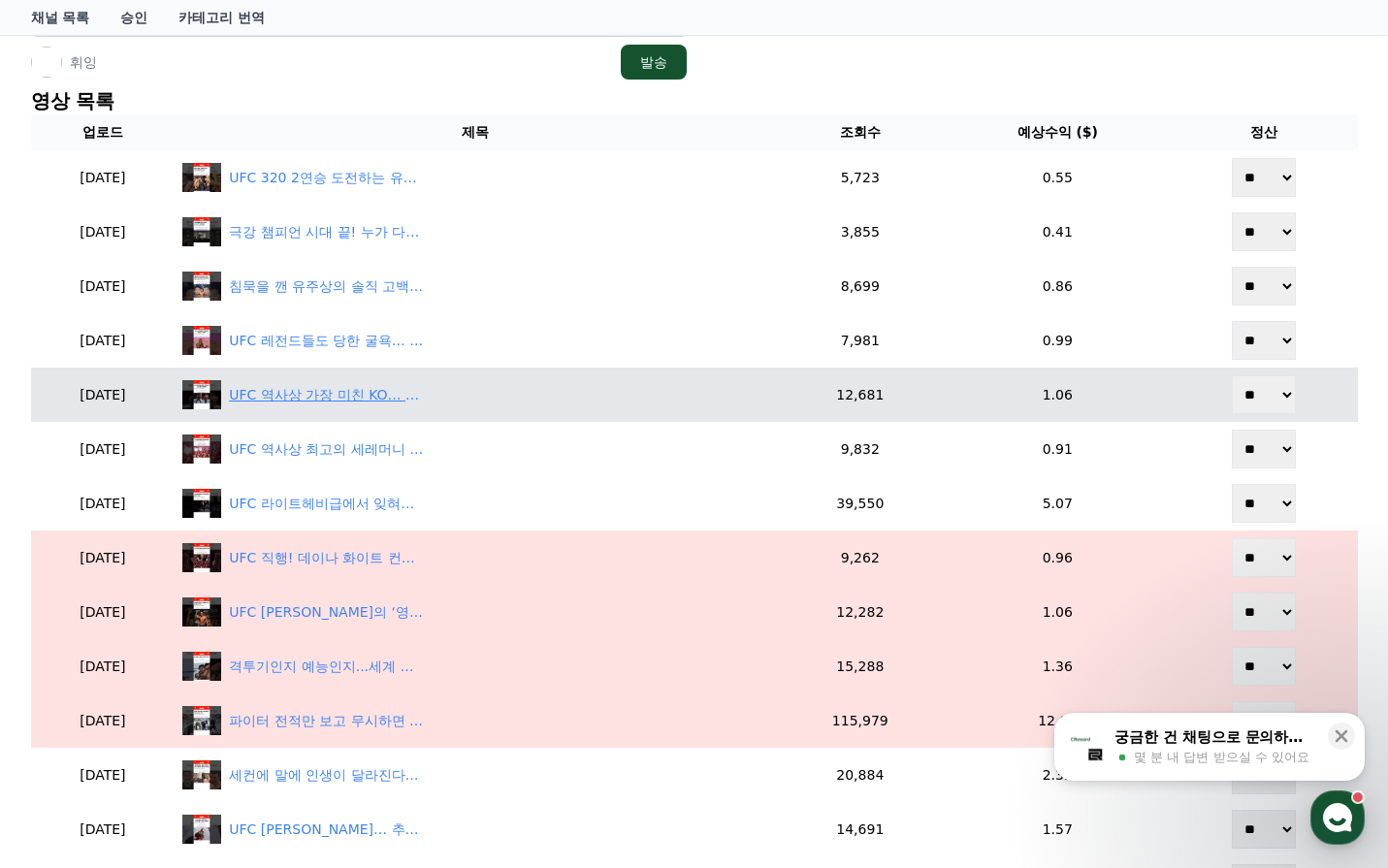
click at [406, 395] on div "UFC 역사상 가장 미친 KO… 단 한 번의 발차기로 스타가 된 사나이" at bounding box center [326, 395] width 194 height 21
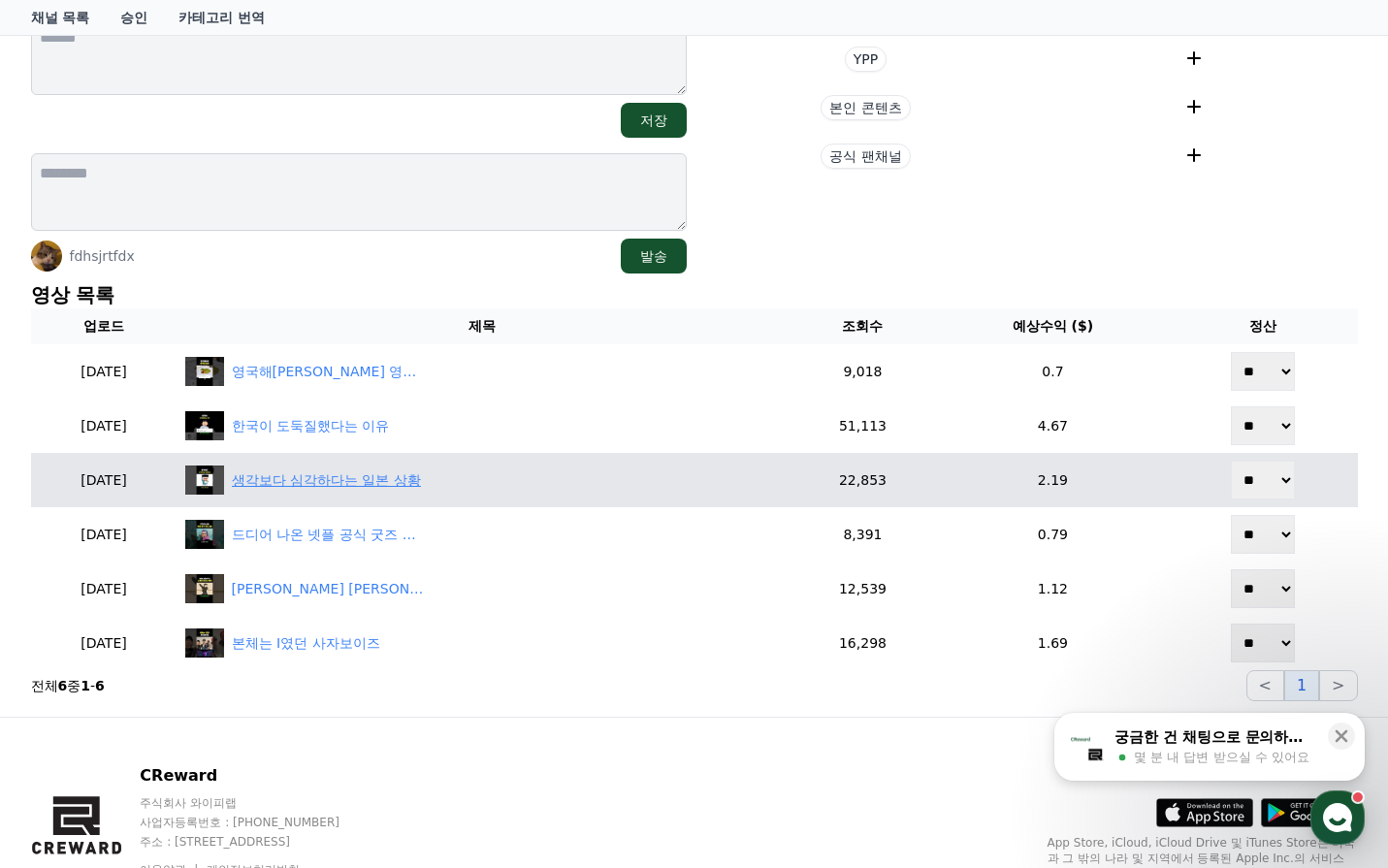
click at [359, 483] on div "생각보다 심각하다는 일본 상황" at bounding box center [326, 480] width 189 height 21
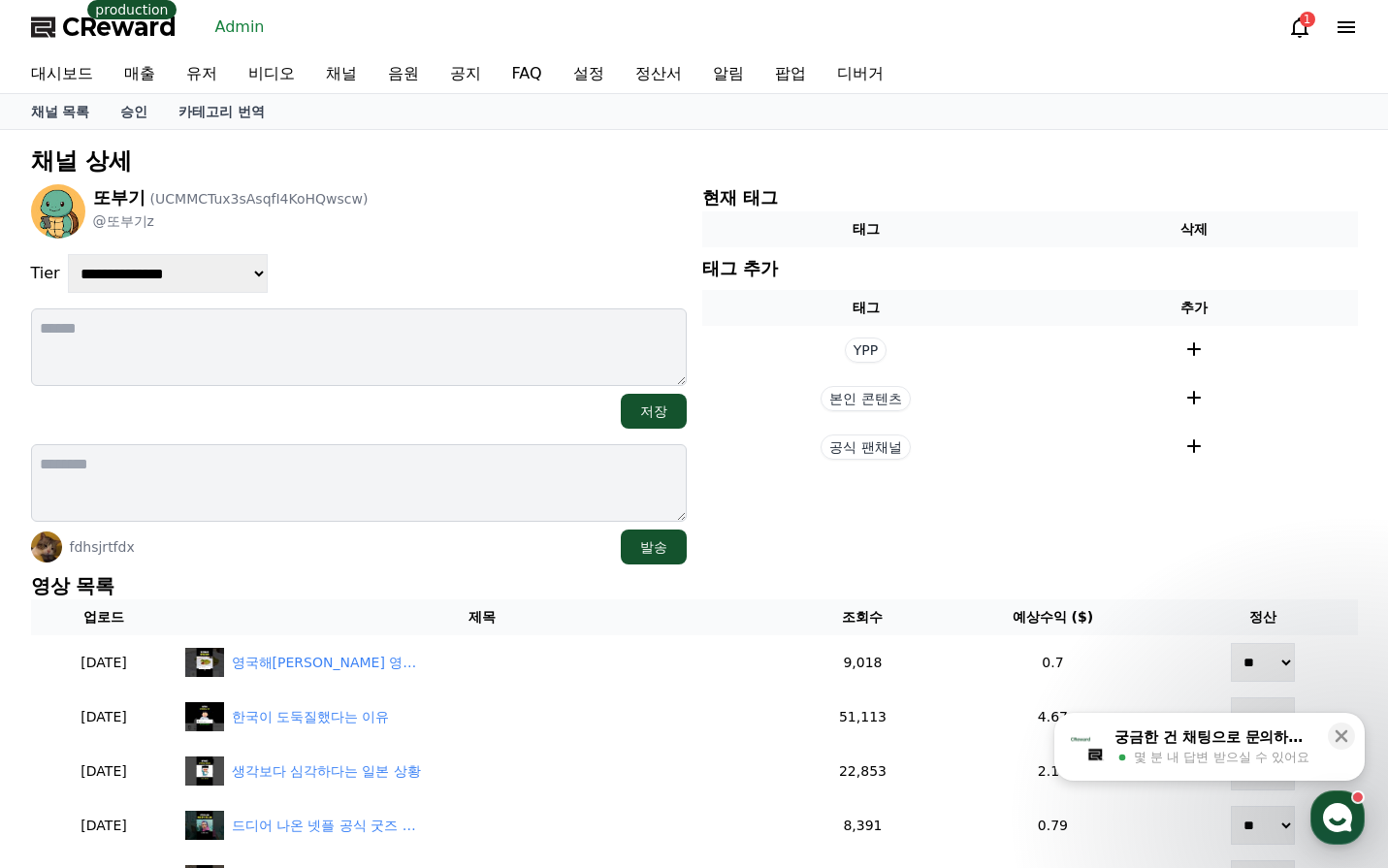
click at [217, 285] on select "**********" at bounding box center [168, 273] width 200 height 39
drag, startPoint x: 217, startPoint y: 339, endPoint x: 198, endPoint y: 281, distance: 61.0
click at [212, 311] on textarea at bounding box center [358, 347] width 655 height 77
drag, startPoint x: 198, startPoint y: 280, endPoint x: 192, endPoint y: 292, distance: 13.4
click at [194, 286] on select "**********" at bounding box center [168, 273] width 200 height 39
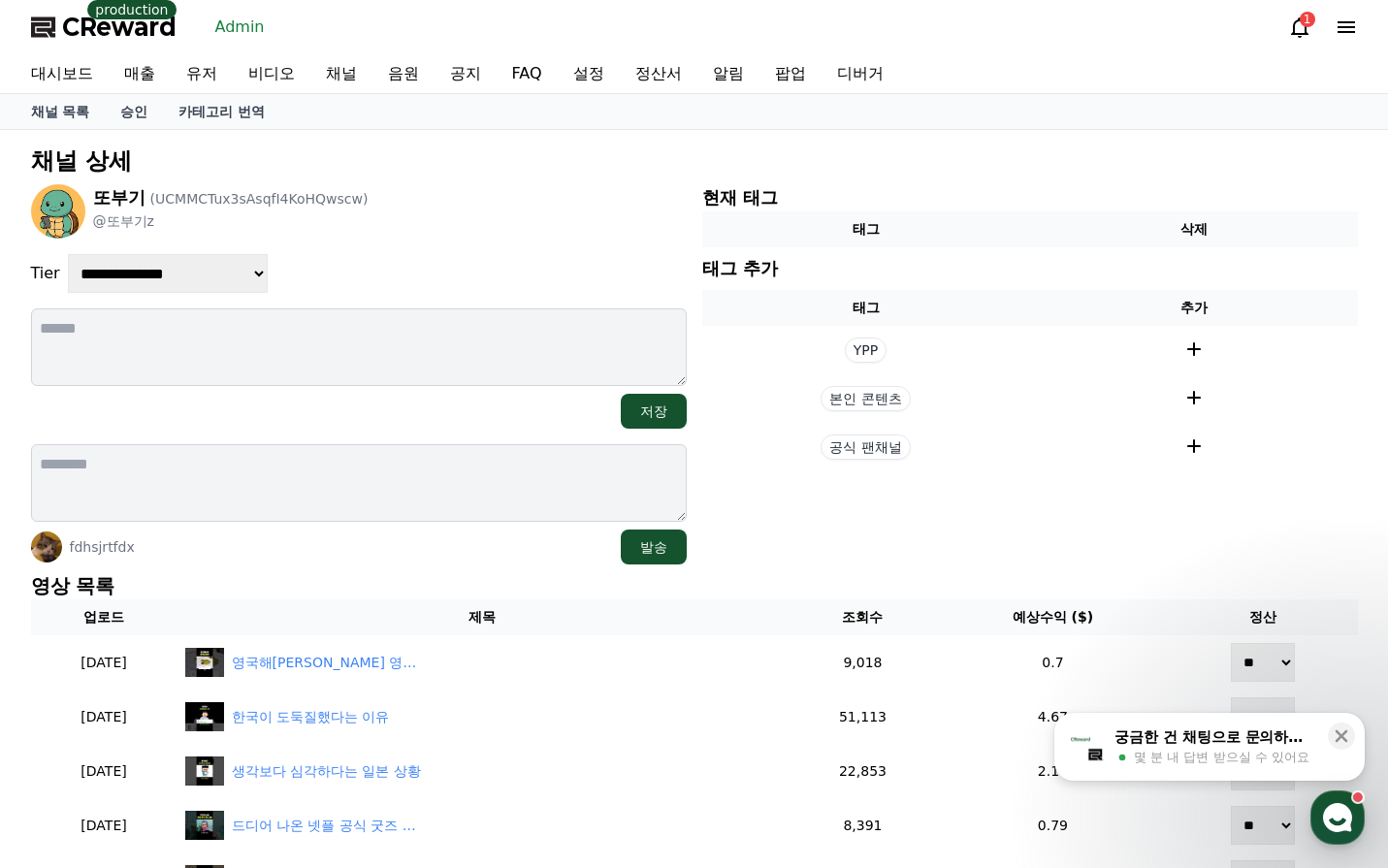
select select "*"
click at [68, 254] on select "**********" at bounding box center [168, 273] width 200 height 39
click at [437, 238] on div "**********" at bounding box center [358, 374] width 655 height 381
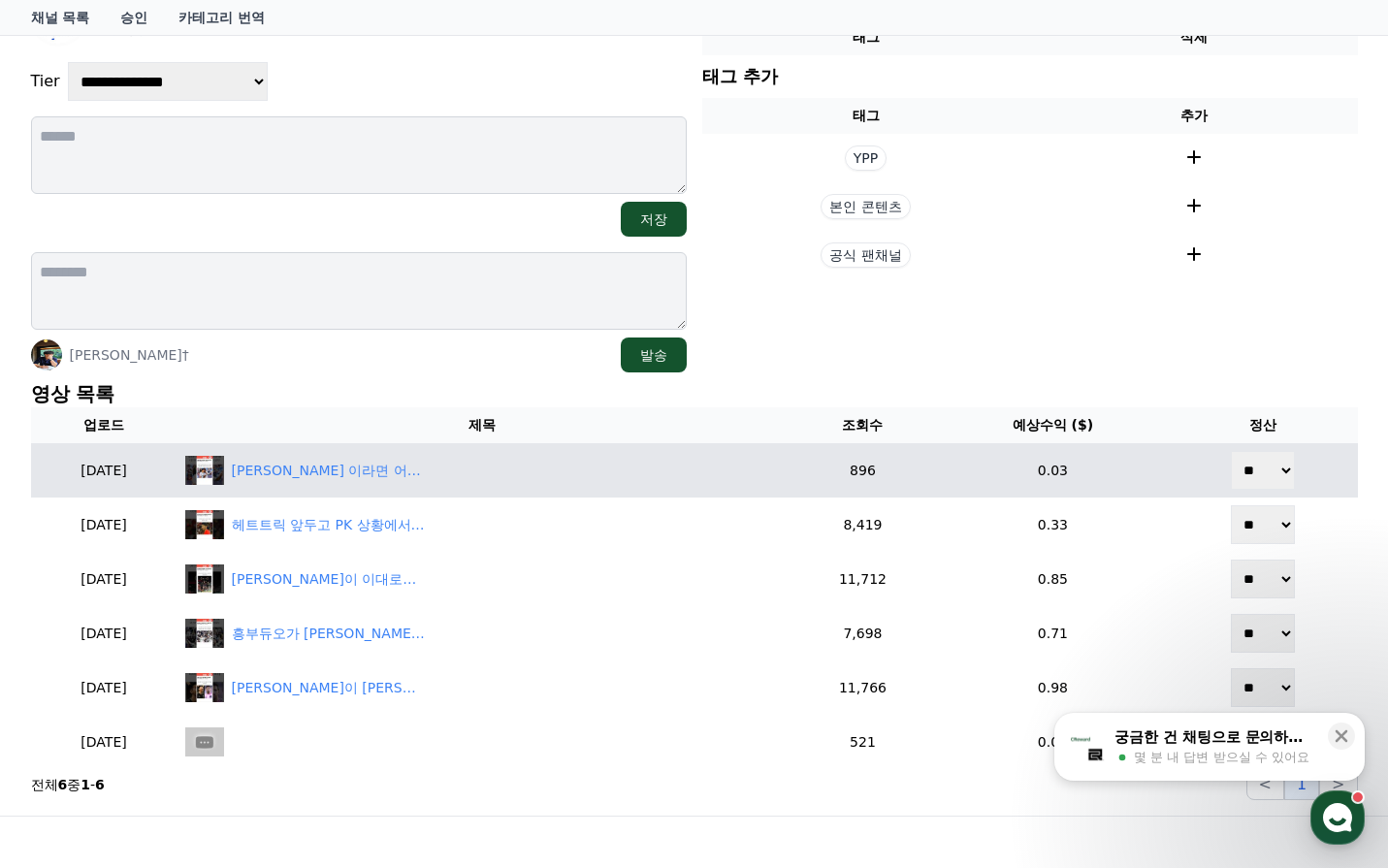
scroll to position [194, 0]
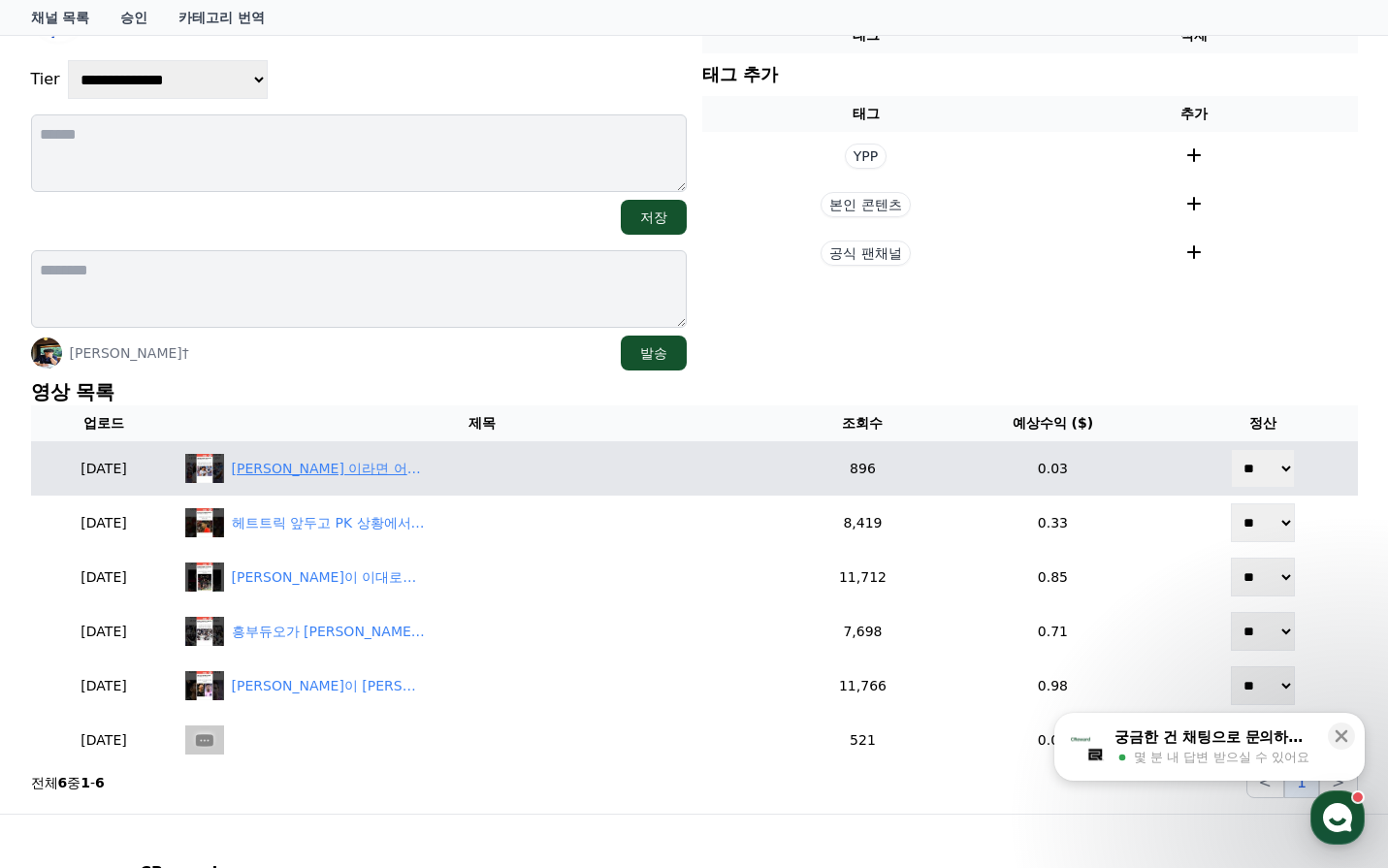
click at [358, 469] on div "[PERSON_NAME] 이라면 어떤 선수를 추천할까?" at bounding box center [329, 469] width 194 height 21
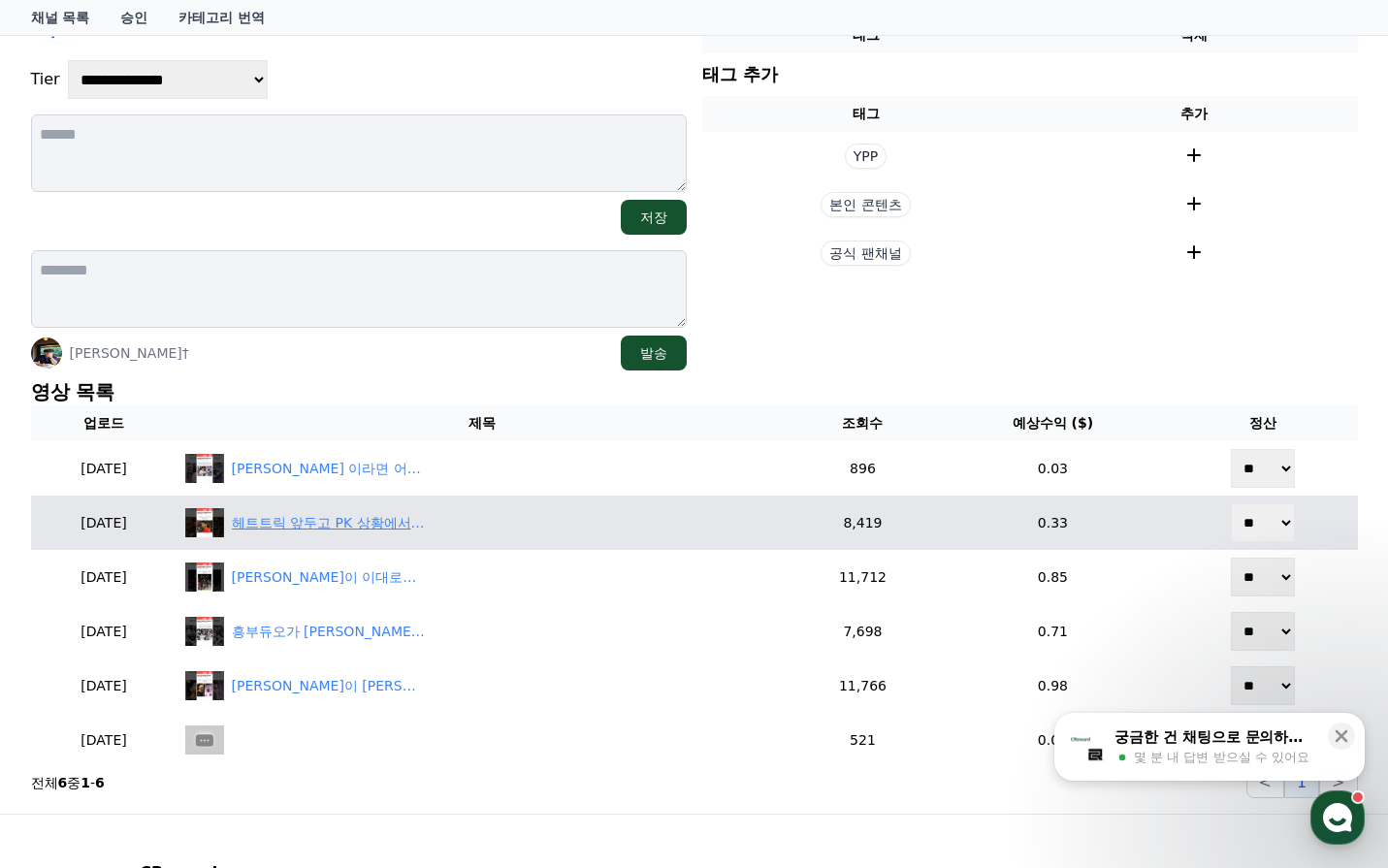
click at [335, 525] on div "헤트트릭 앞두고 PK 상황에서 드러난 손흔민의 인성" at bounding box center [329, 523] width 194 height 21
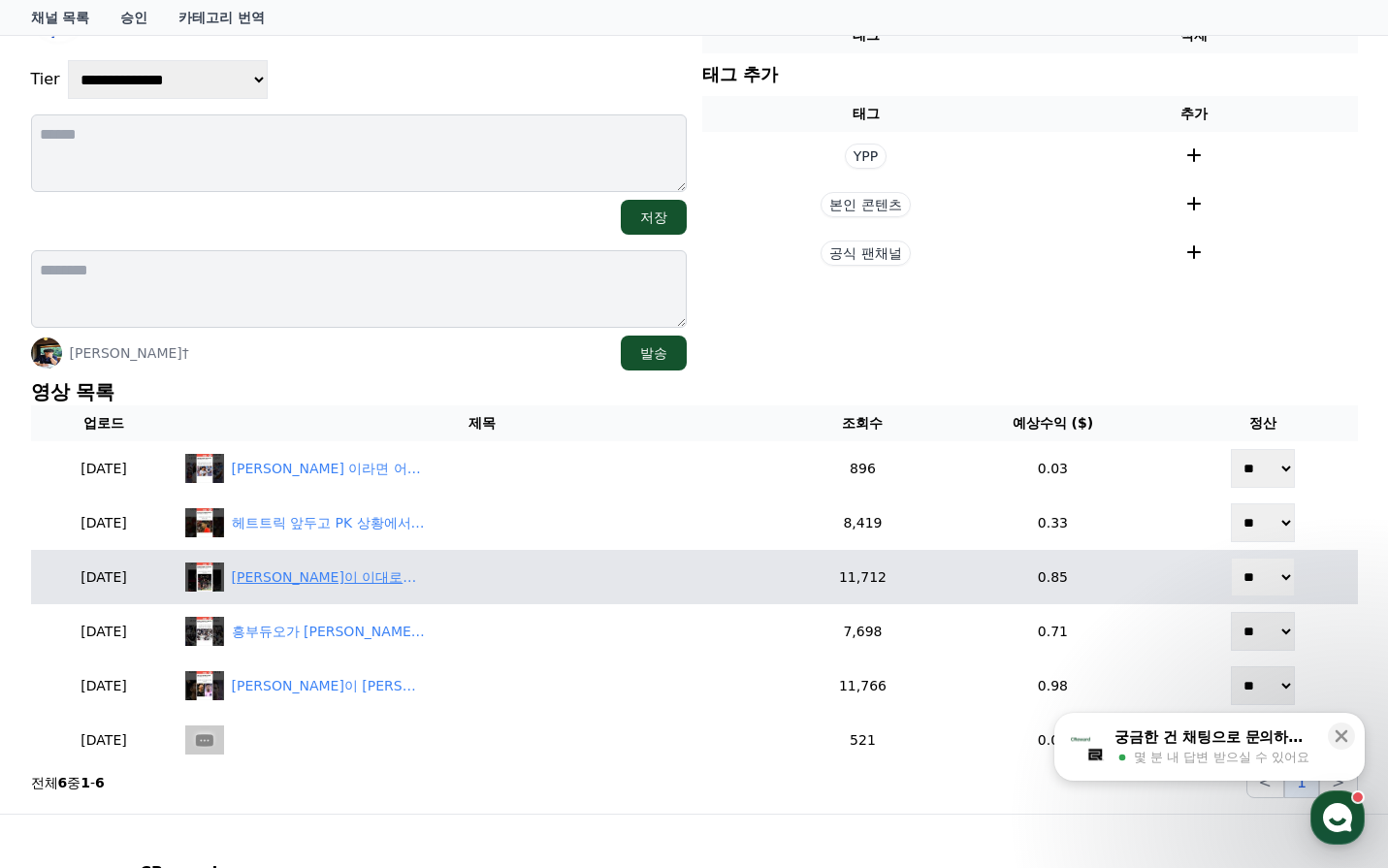
click at [396, 581] on div "[PERSON_NAME]이 이대로라면 MLS 득점왕 쌉가능인 [PERSON_NAME]" at bounding box center [329, 577] width 194 height 21
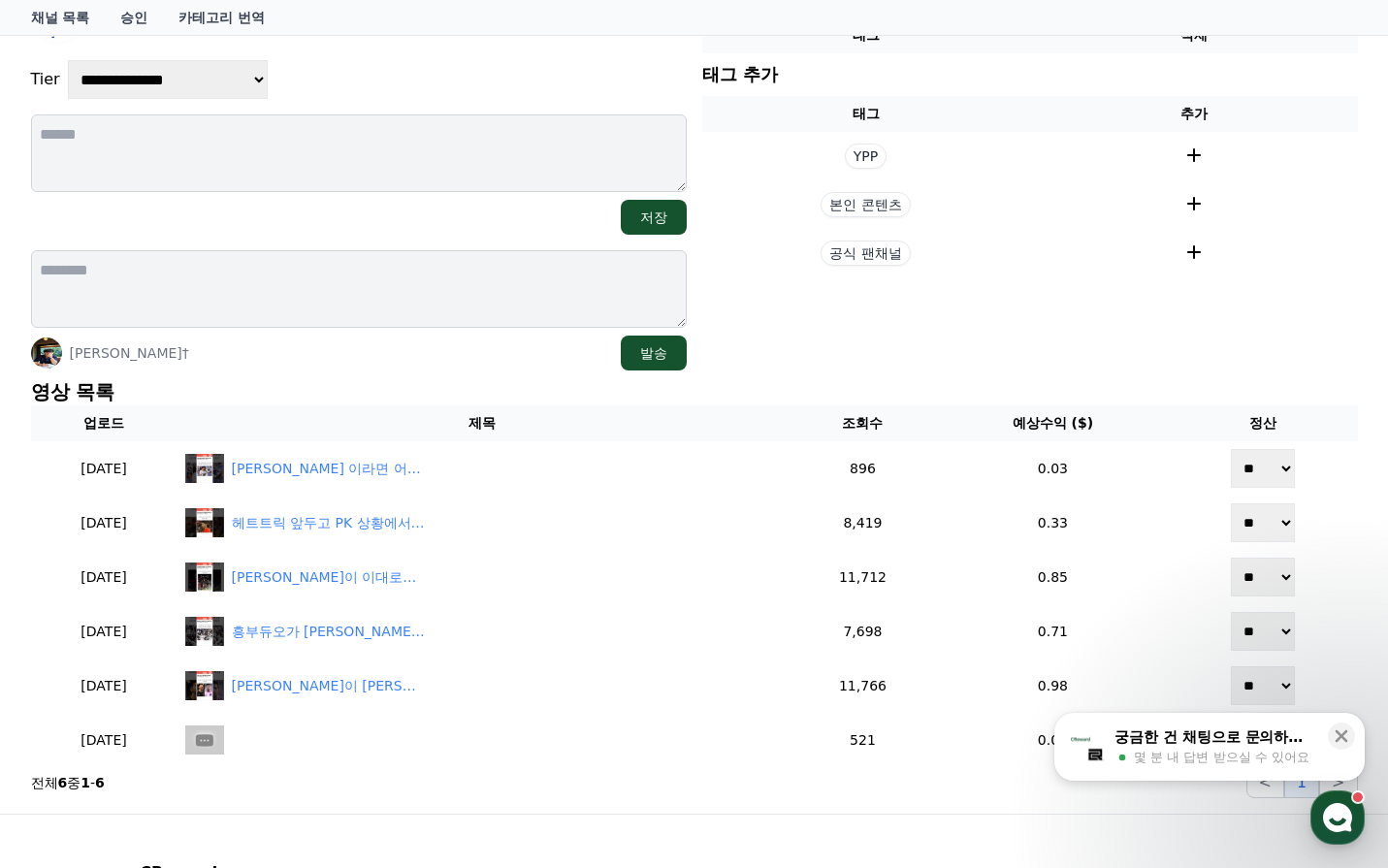
click at [1060, 308] on section "현재 태그 태그 삭제 태그 추가 태그 추가 YPP 본인 콘텐츠 공식 팬채널" at bounding box center [1029, 180] width 655 height 381
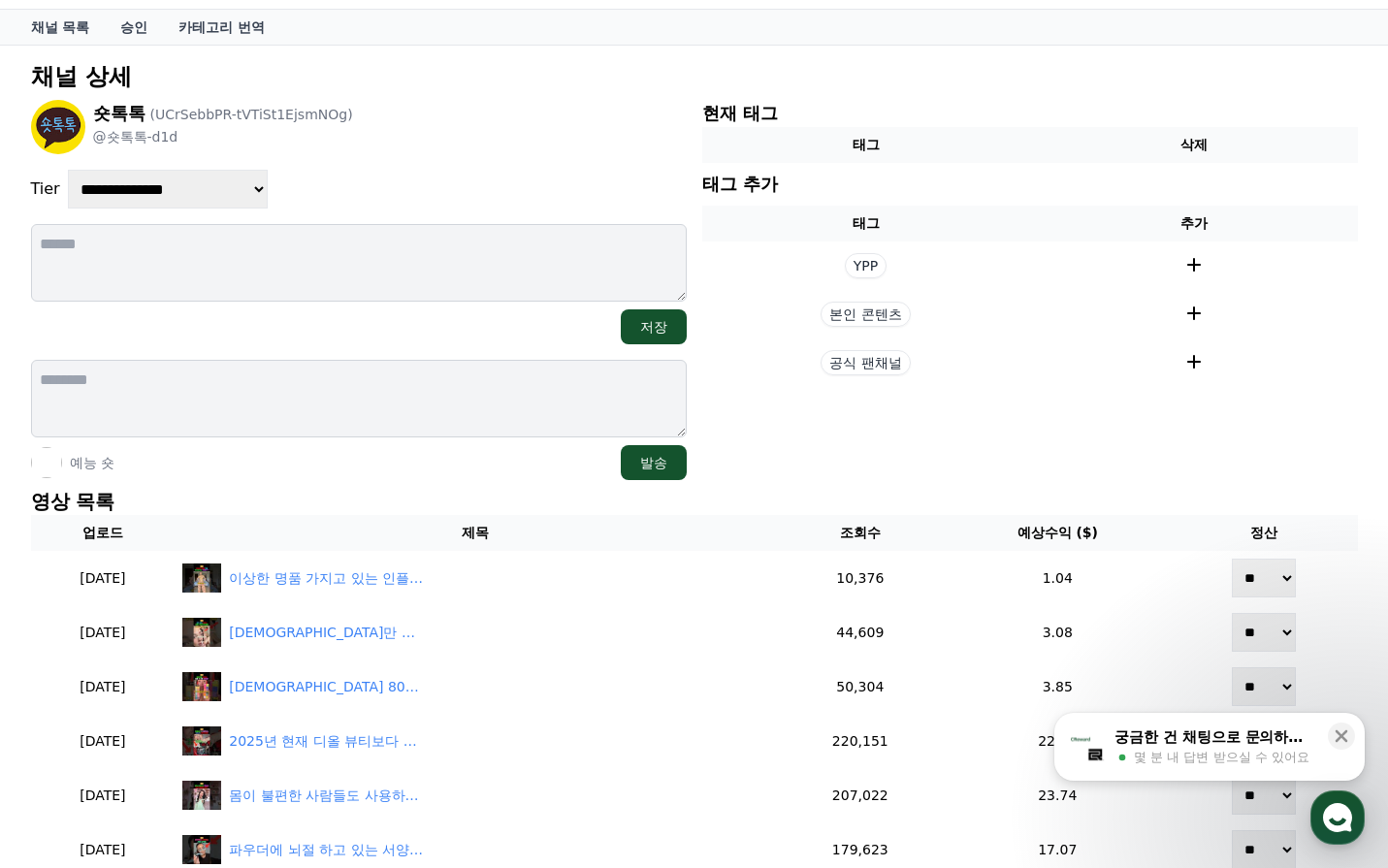
scroll to position [97, 0]
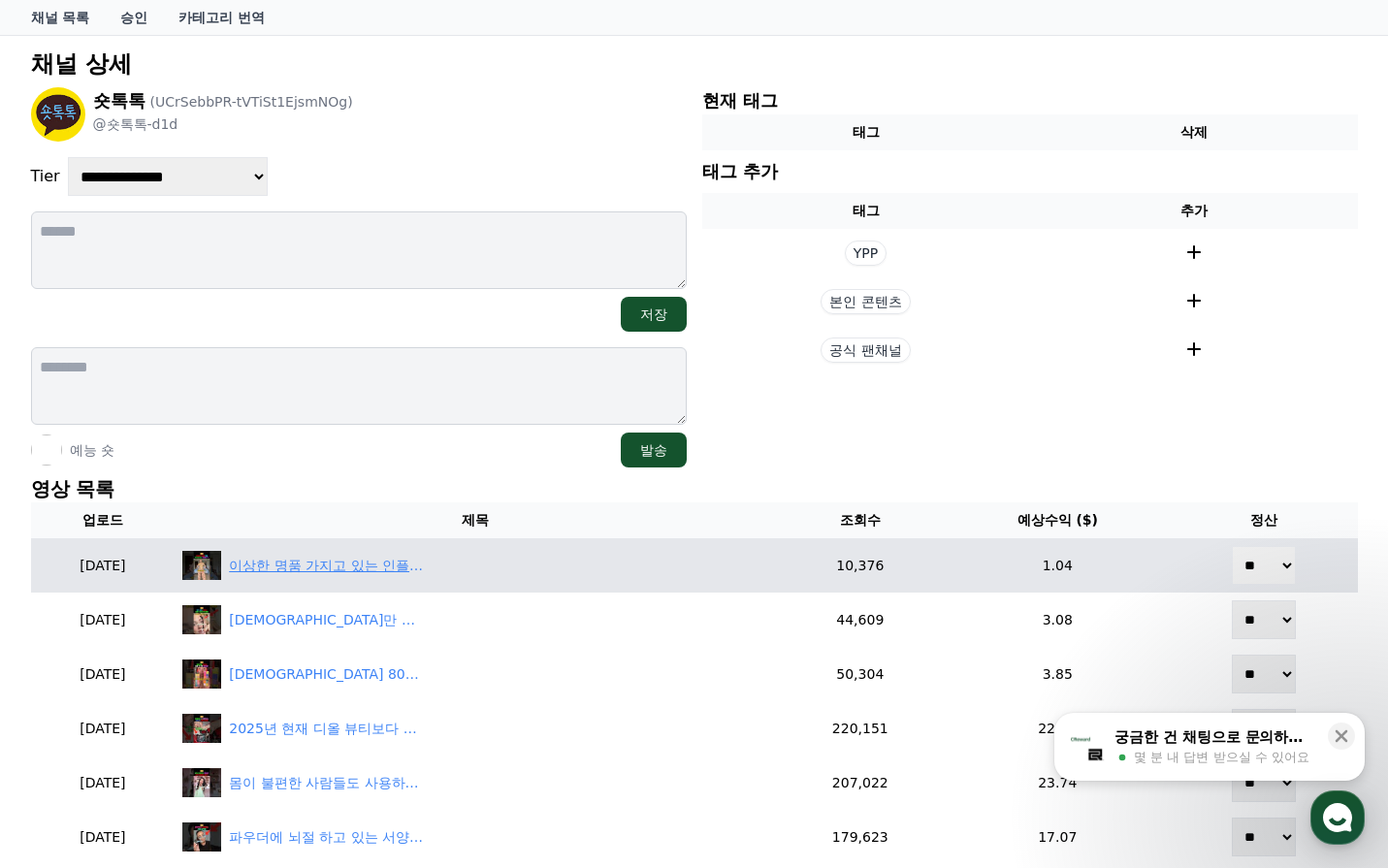
click at [388, 557] on div "이상한 명품 가지고 있는 인플루언서들 ㅋㅋ" at bounding box center [326, 565] width 194 height 21
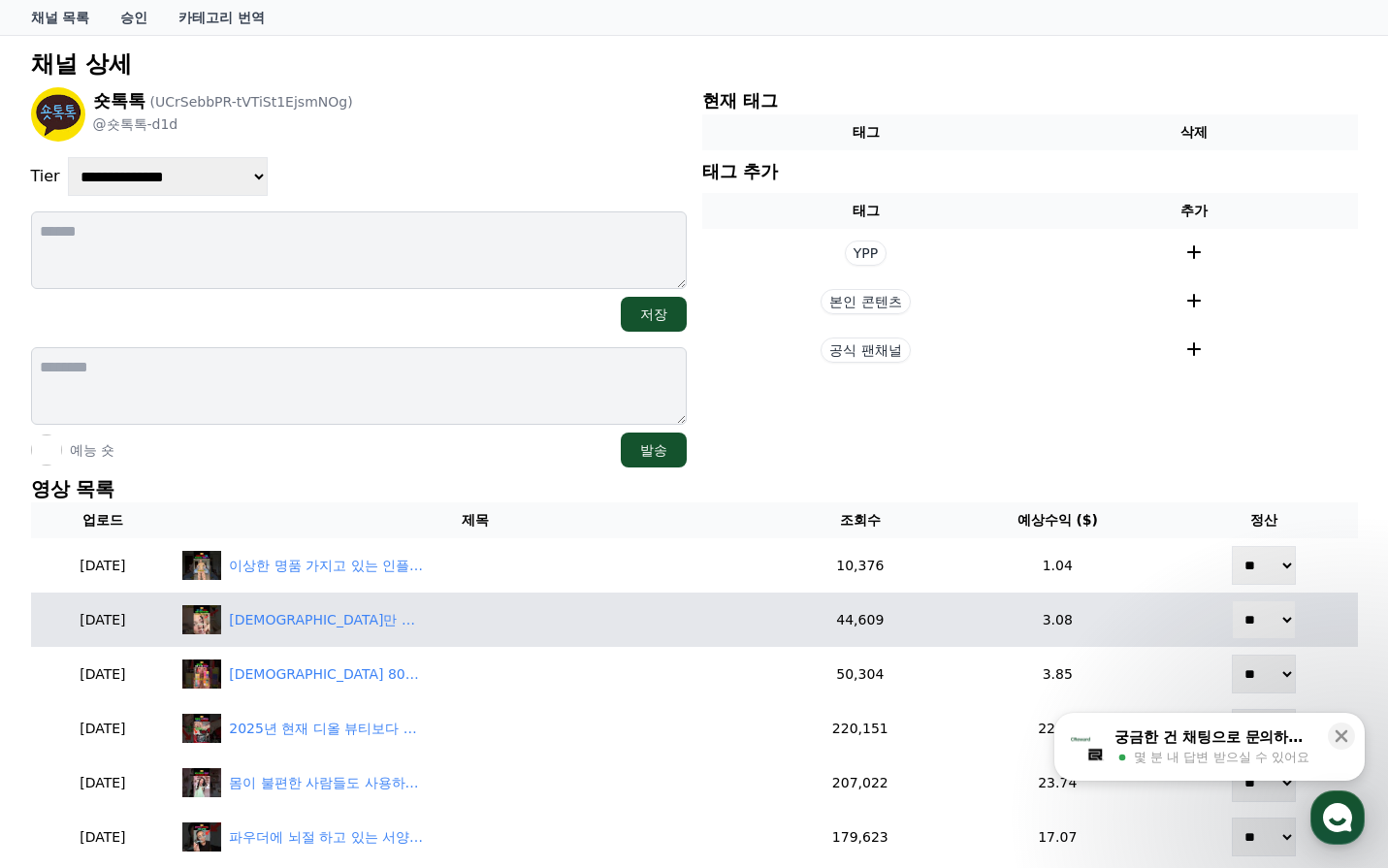
scroll to position [485, 0]
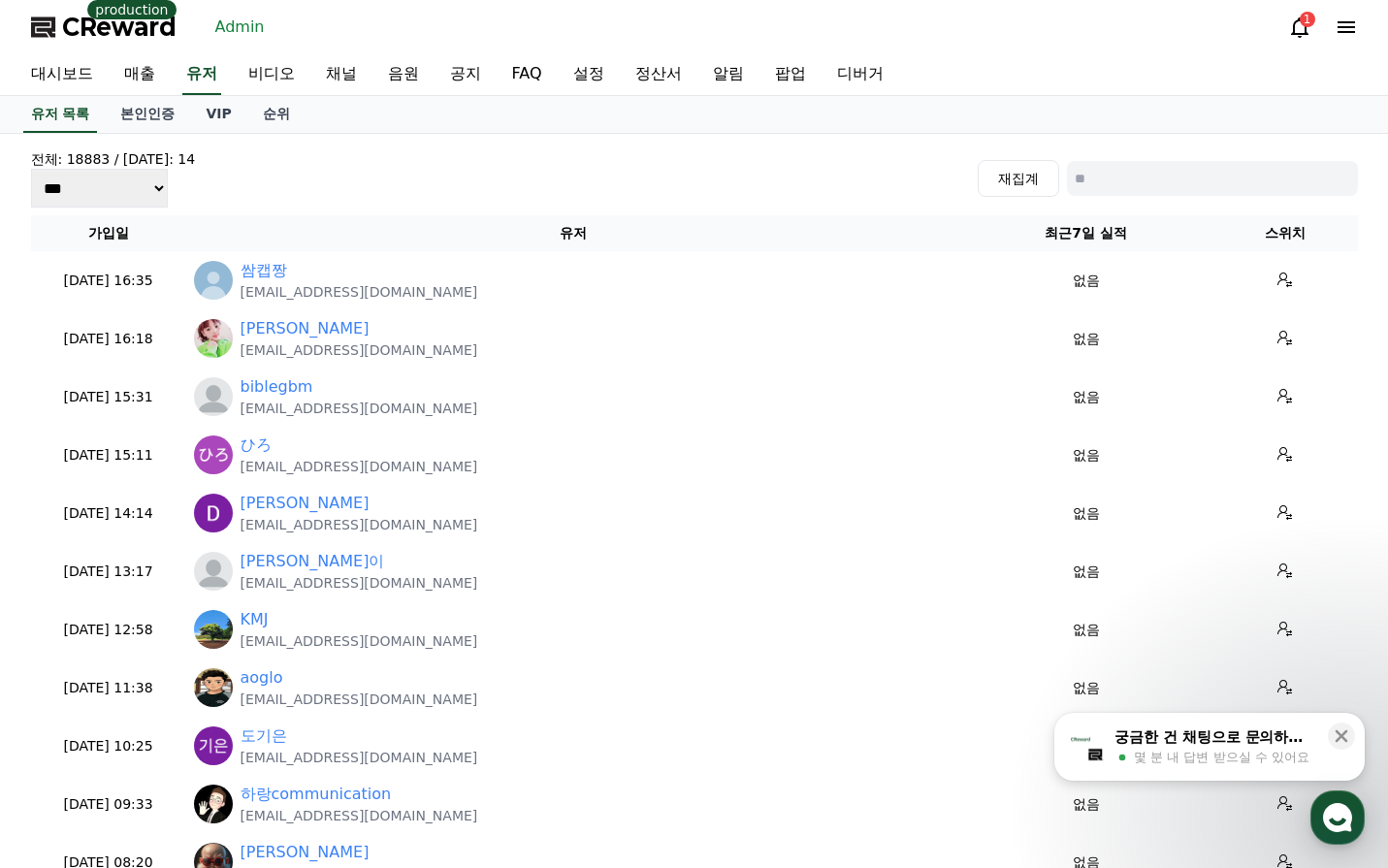
click at [1126, 184] on input at bounding box center [1212, 178] width 291 height 35
type input "***"
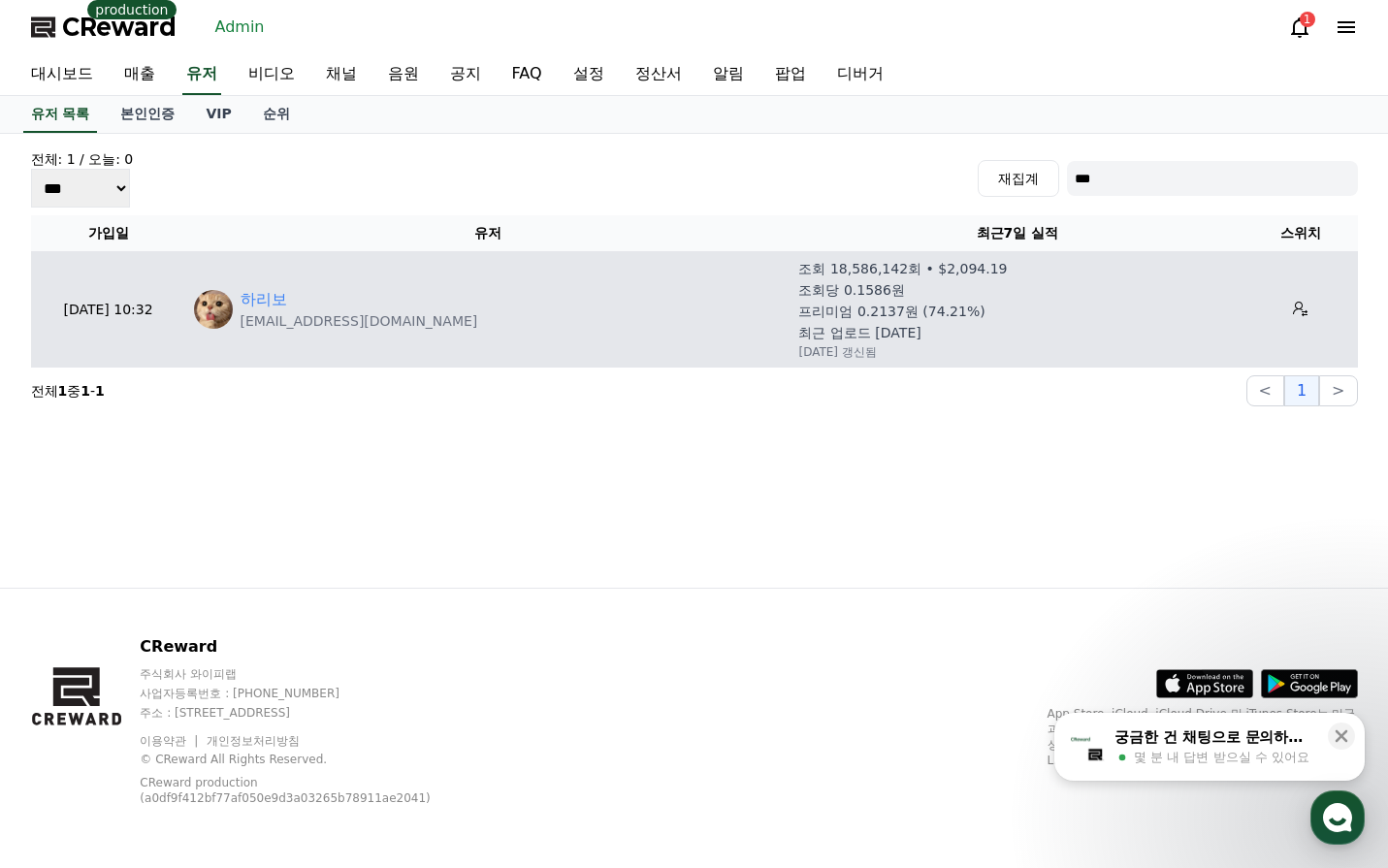
click at [1287, 290] on td at bounding box center [1300, 309] width 114 height 117
click at [1287, 295] on button at bounding box center [1300, 308] width 31 height 31
